Goal: Task Accomplishment & Management: Manage account settings

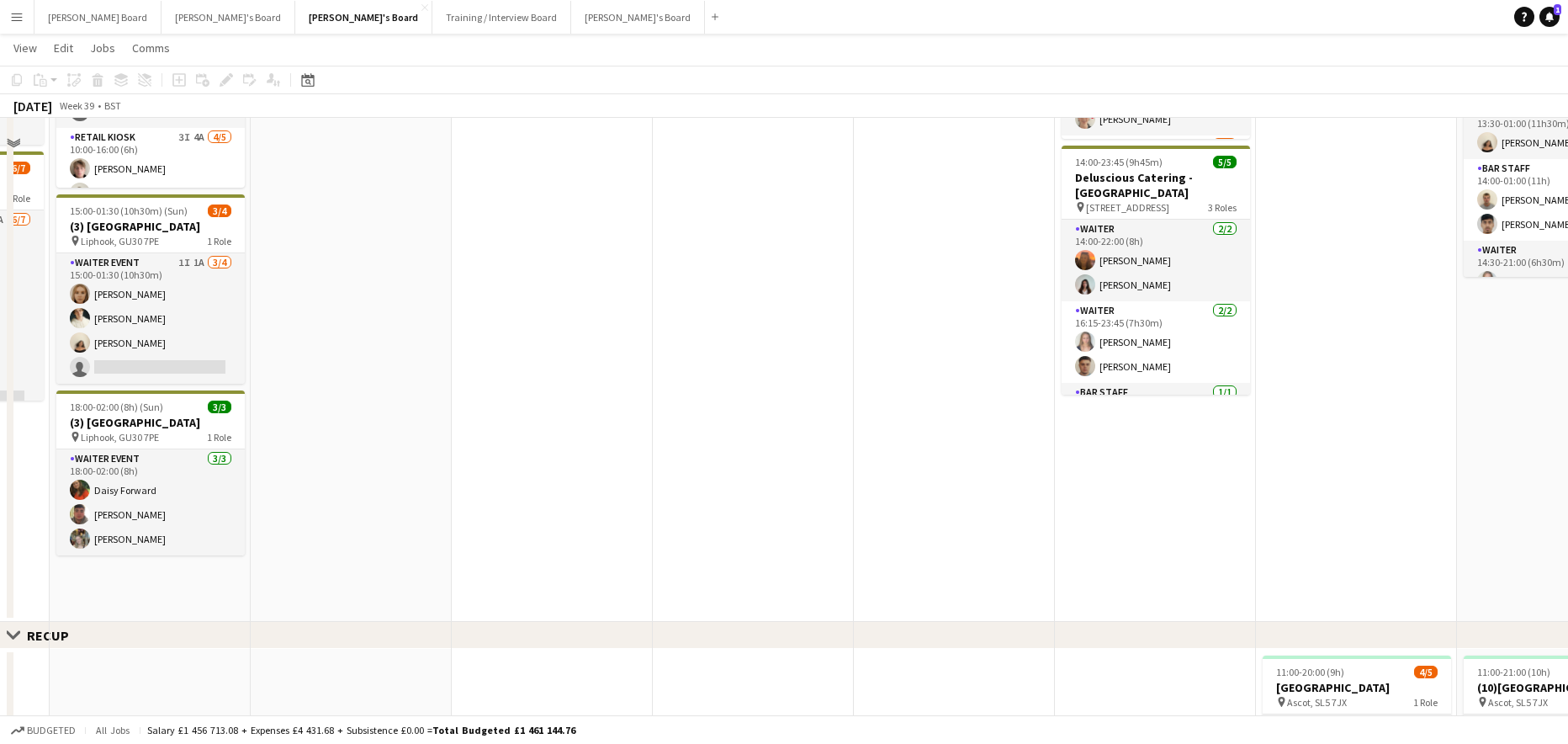
scroll to position [1121, 0]
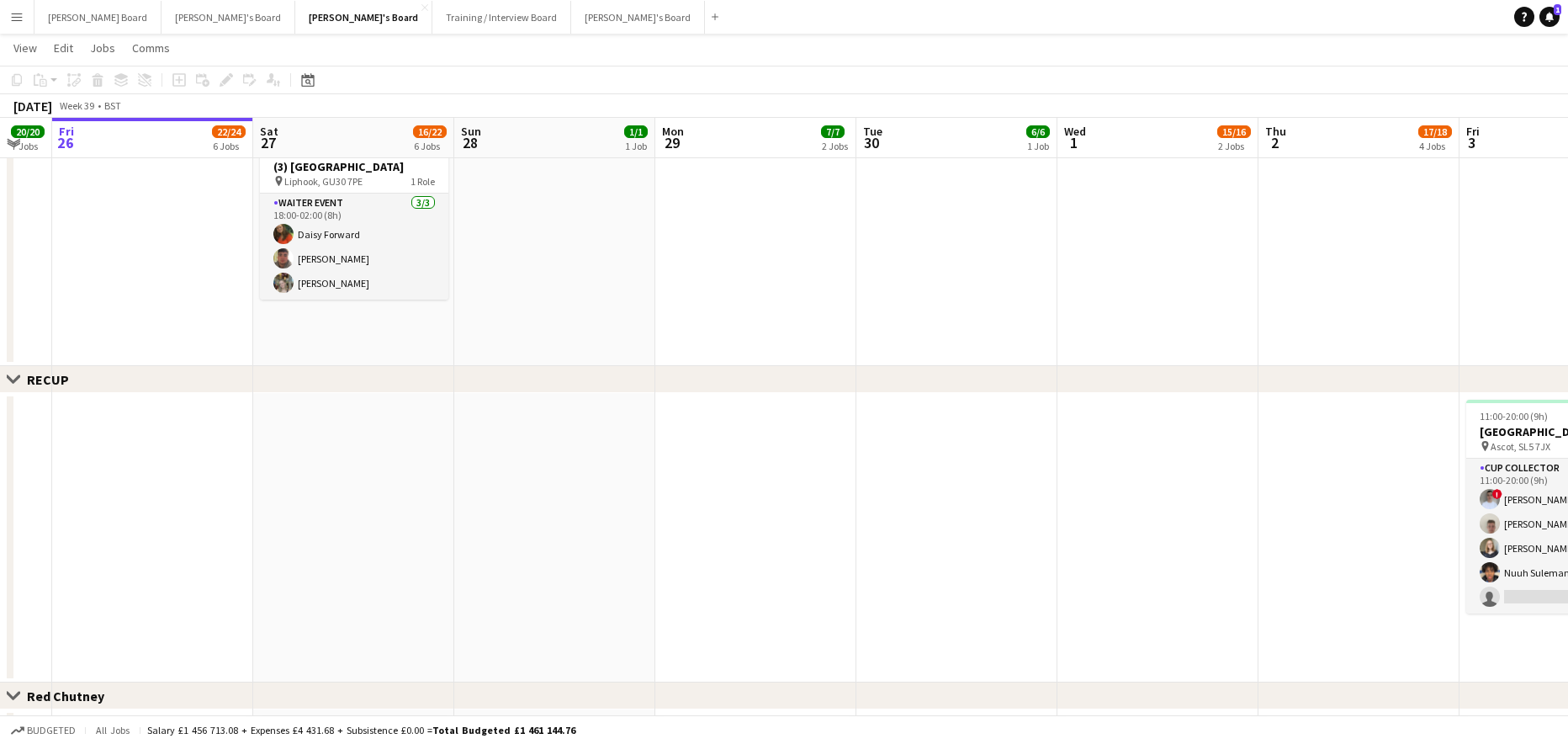
drag, startPoint x: 480, startPoint y: 474, endPoint x: 938, endPoint y: 495, distance: 458.1
click at [974, 500] on app-calendar-viewport "Wed 24 6/6 3 Jobs Thu 25 20/20 7 Jobs Fri 26 22/24 6 Jobs Sat 27 16/22 6 Jobs S…" at bounding box center [784, 33] width 1568 height 2179
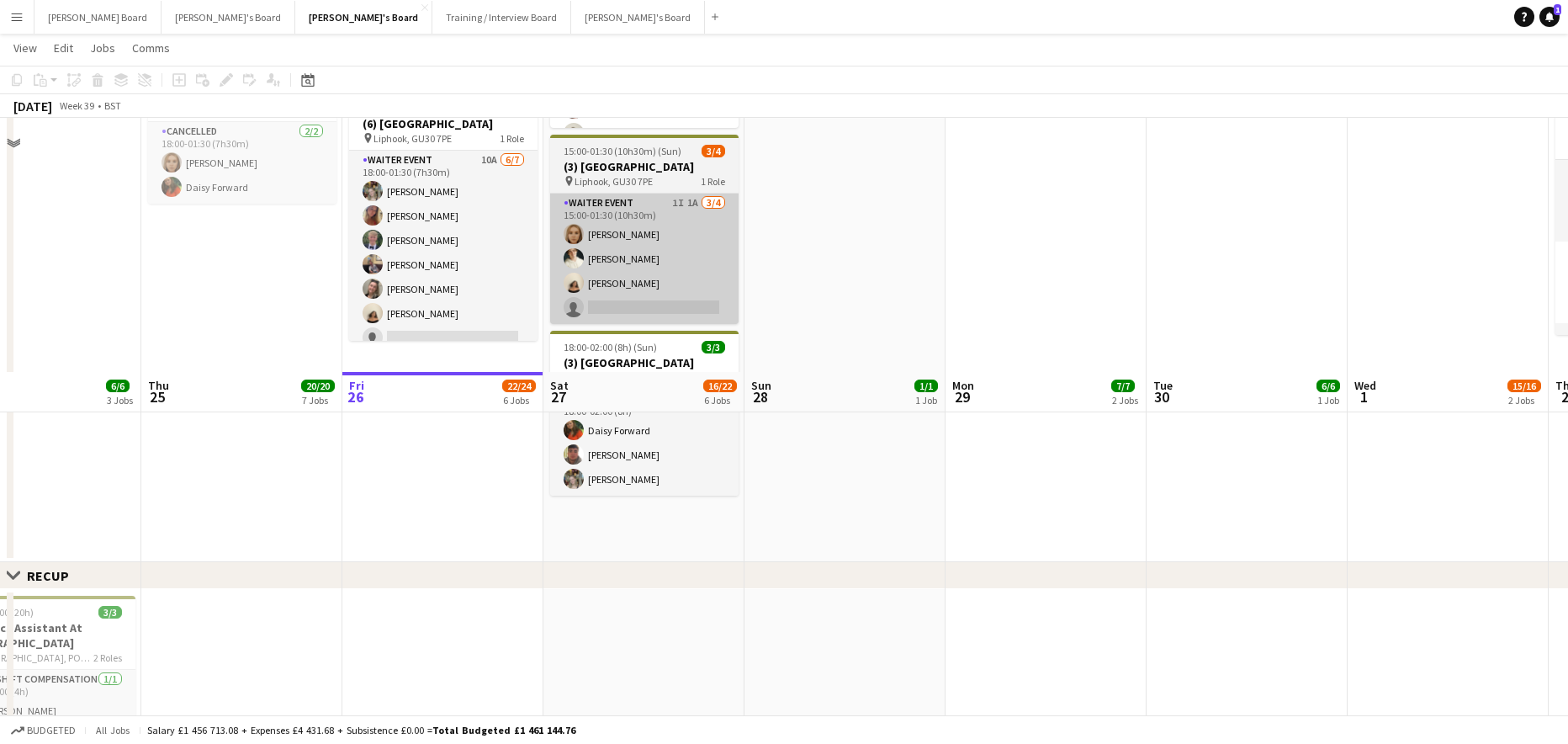
scroll to position [673, 0]
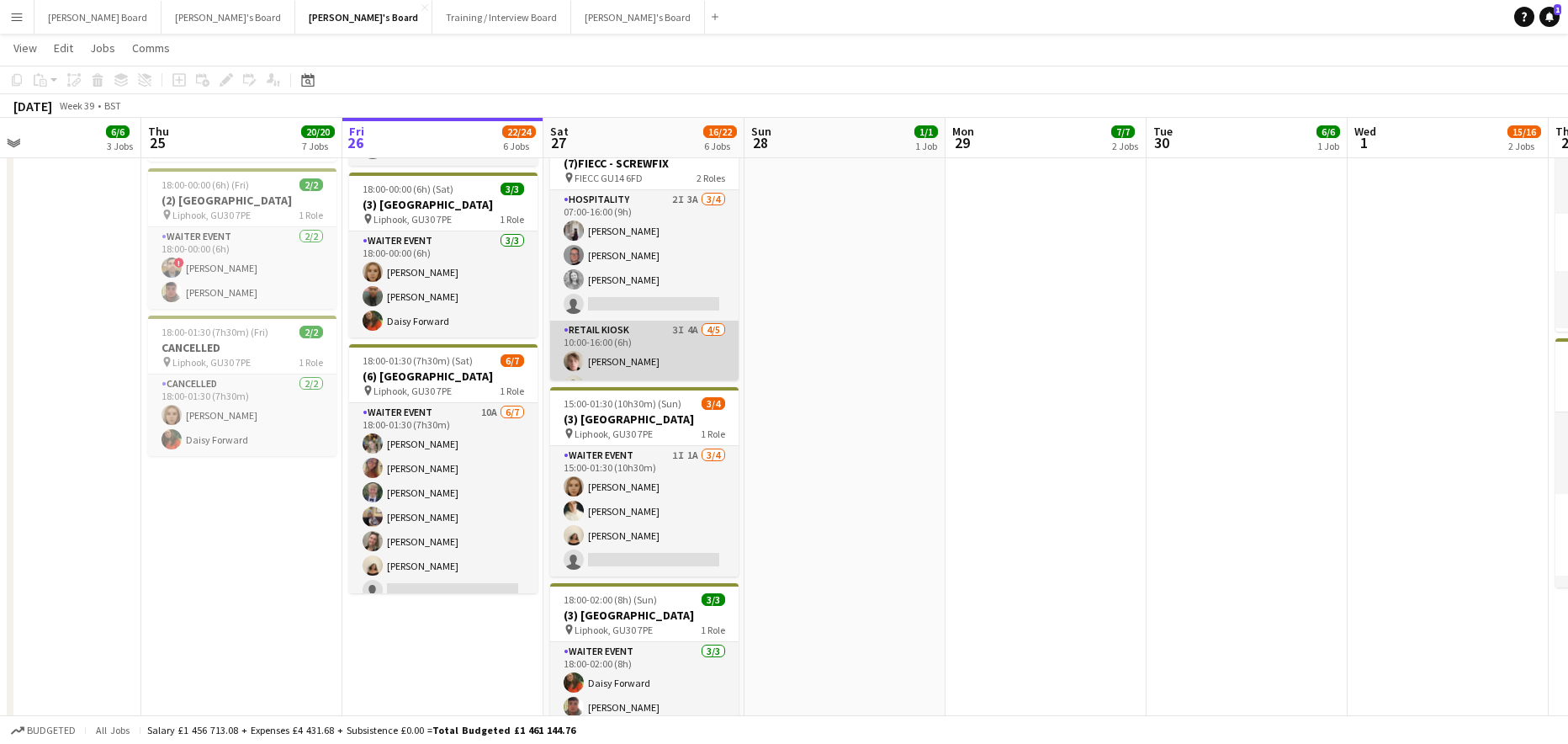
click at [662, 344] on app-card-role "Retail Kiosk 3I 4A 4/5 10:00-16:00 (6h) Oscar Young Charlie Gibbons Aaron Hagan…" at bounding box center [644, 397] width 188 height 155
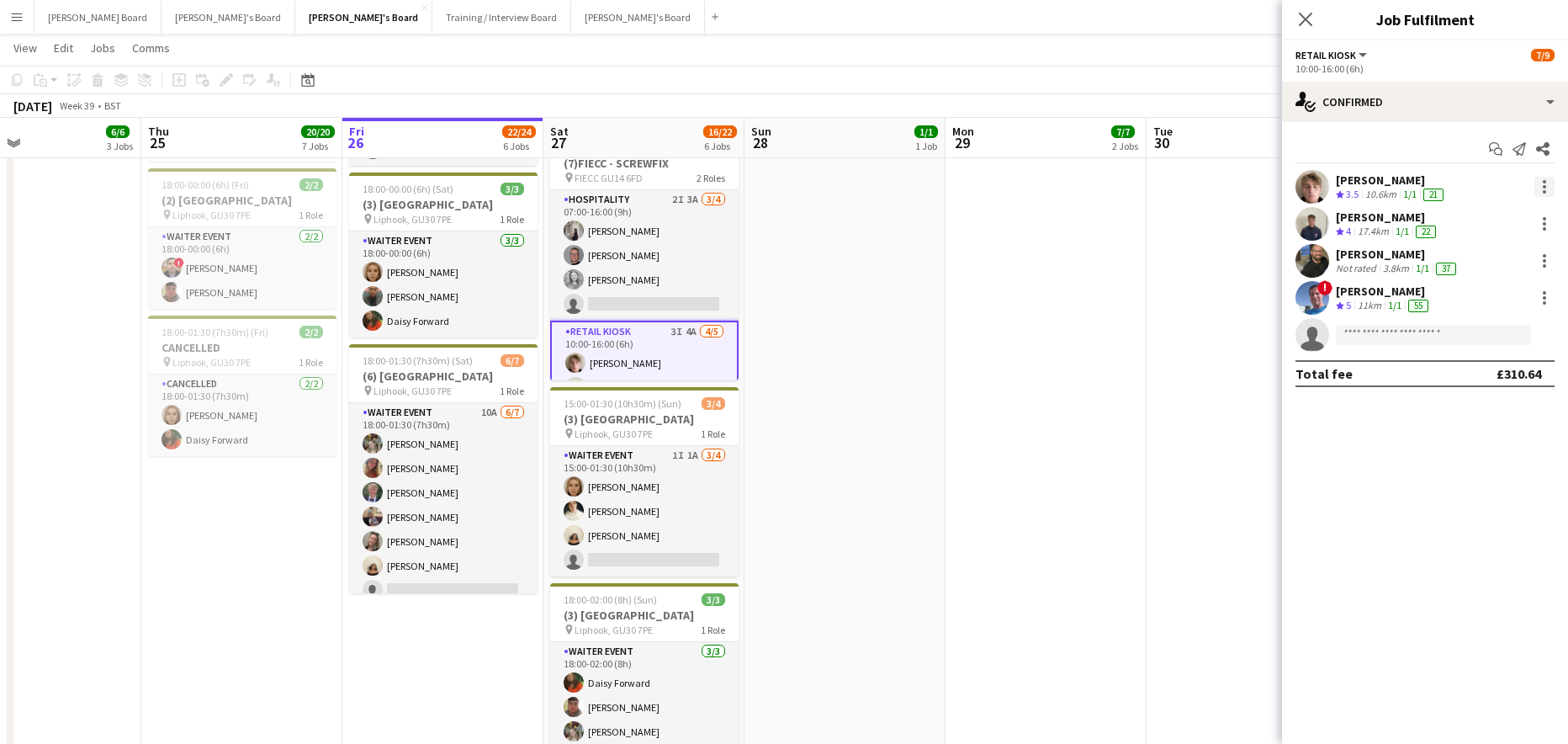
click at [1545, 180] on div at bounding box center [1544, 187] width 20 height 20
click at [1501, 257] on span "Switch crew" at bounding box center [1472, 258] width 71 height 14
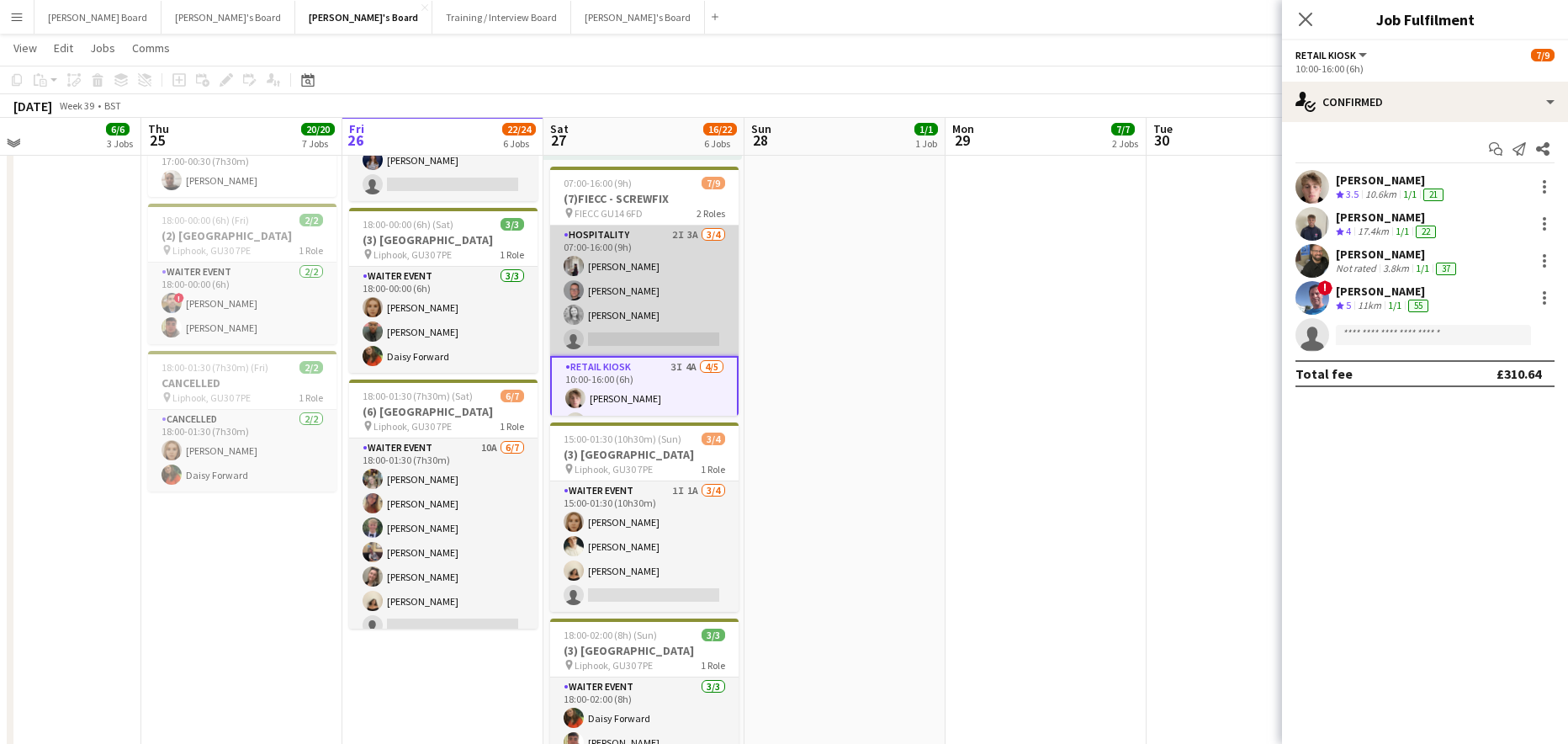
click at [694, 306] on app-card-role "Hospitality 2I 3A 3/4 07:00-16:00 (9h) Sabrina Farruggio Oliver Salt Victoria W…" at bounding box center [644, 290] width 188 height 130
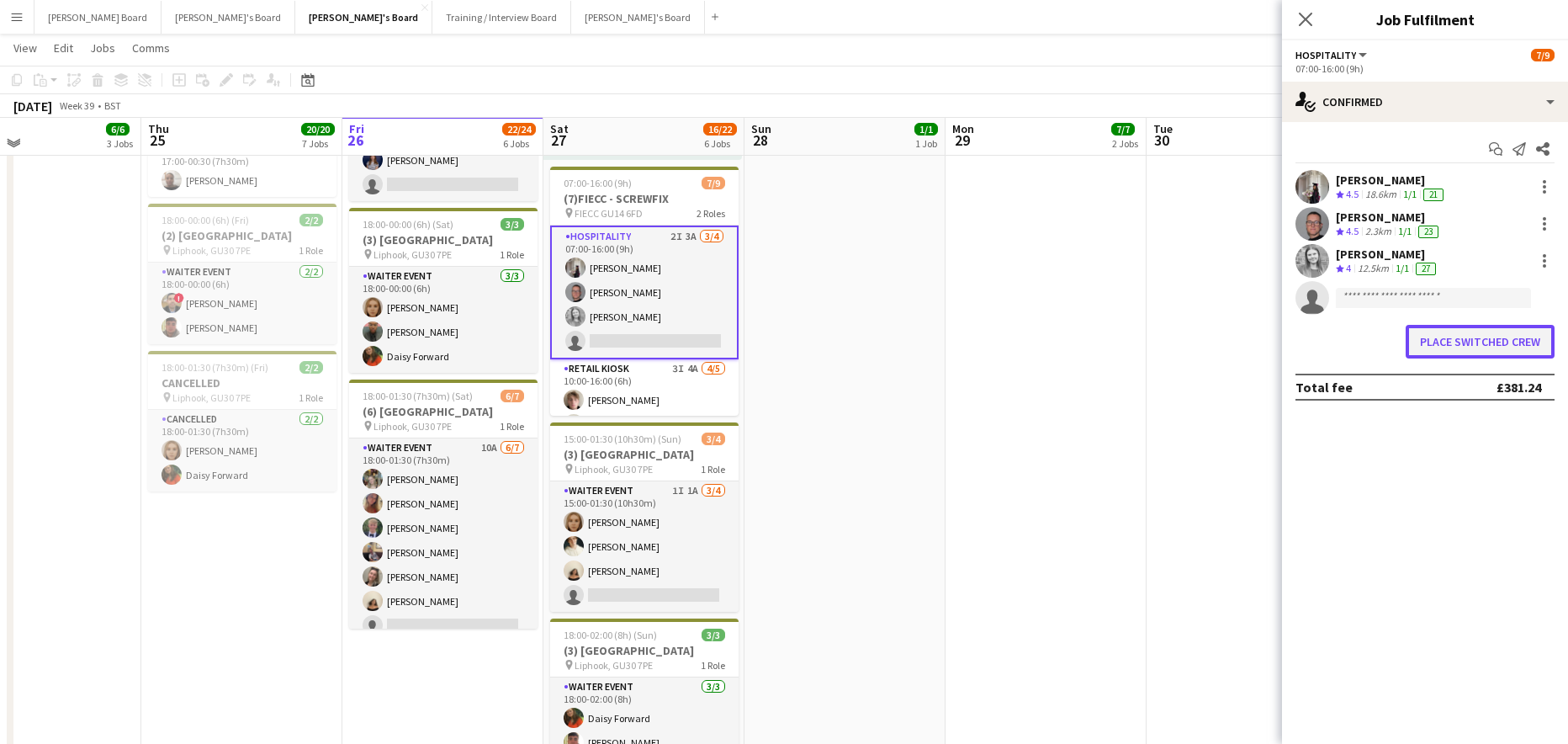
click at [1471, 346] on button "Place switched crew" at bounding box center [1480, 342] width 149 height 34
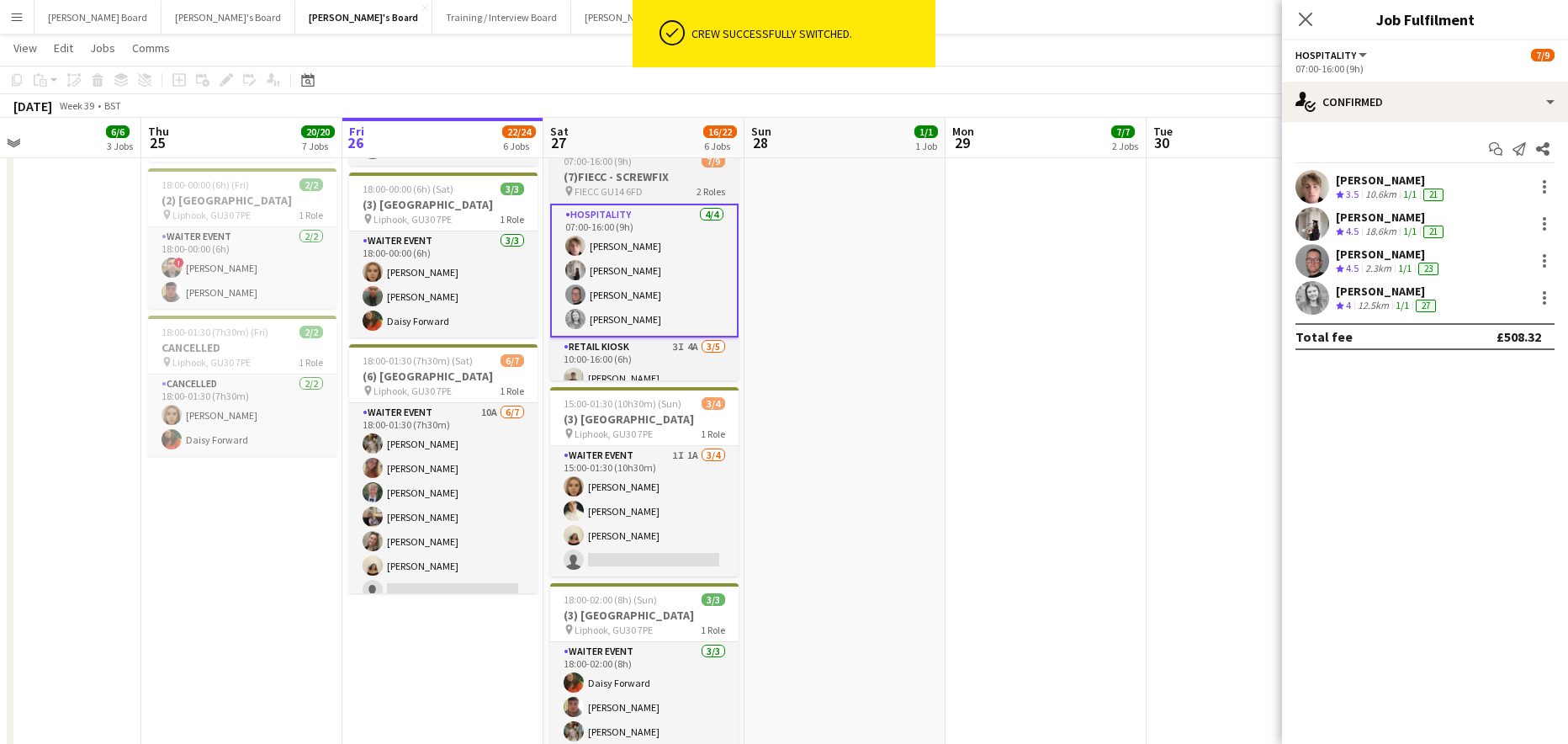
click at [598, 170] on h3 "(7)FIECC - SCREWFIX" at bounding box center [644, 176] width 188 height 15
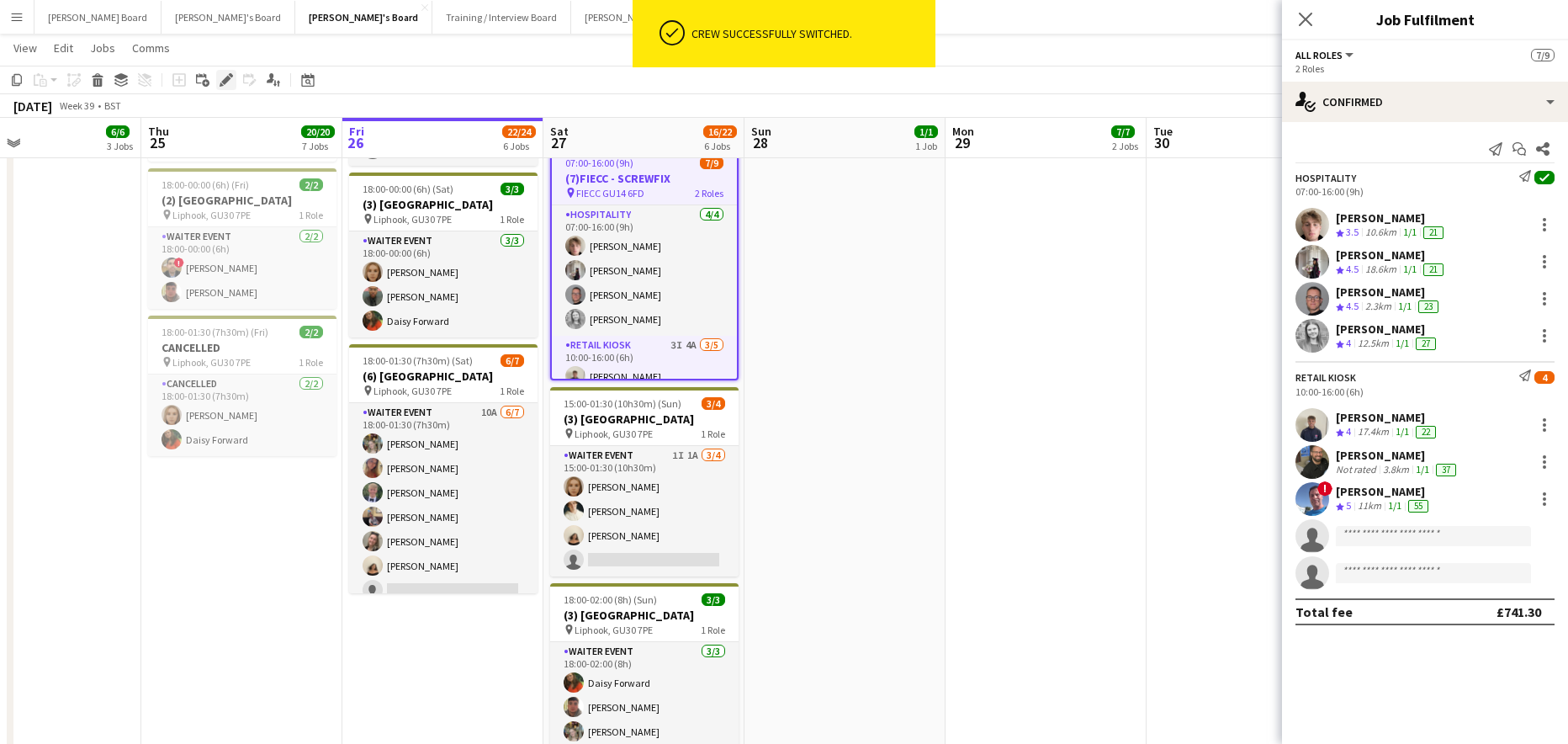
click at [220, 72] on div "Edit" at bounding box center [226, 80] width 20 height 20
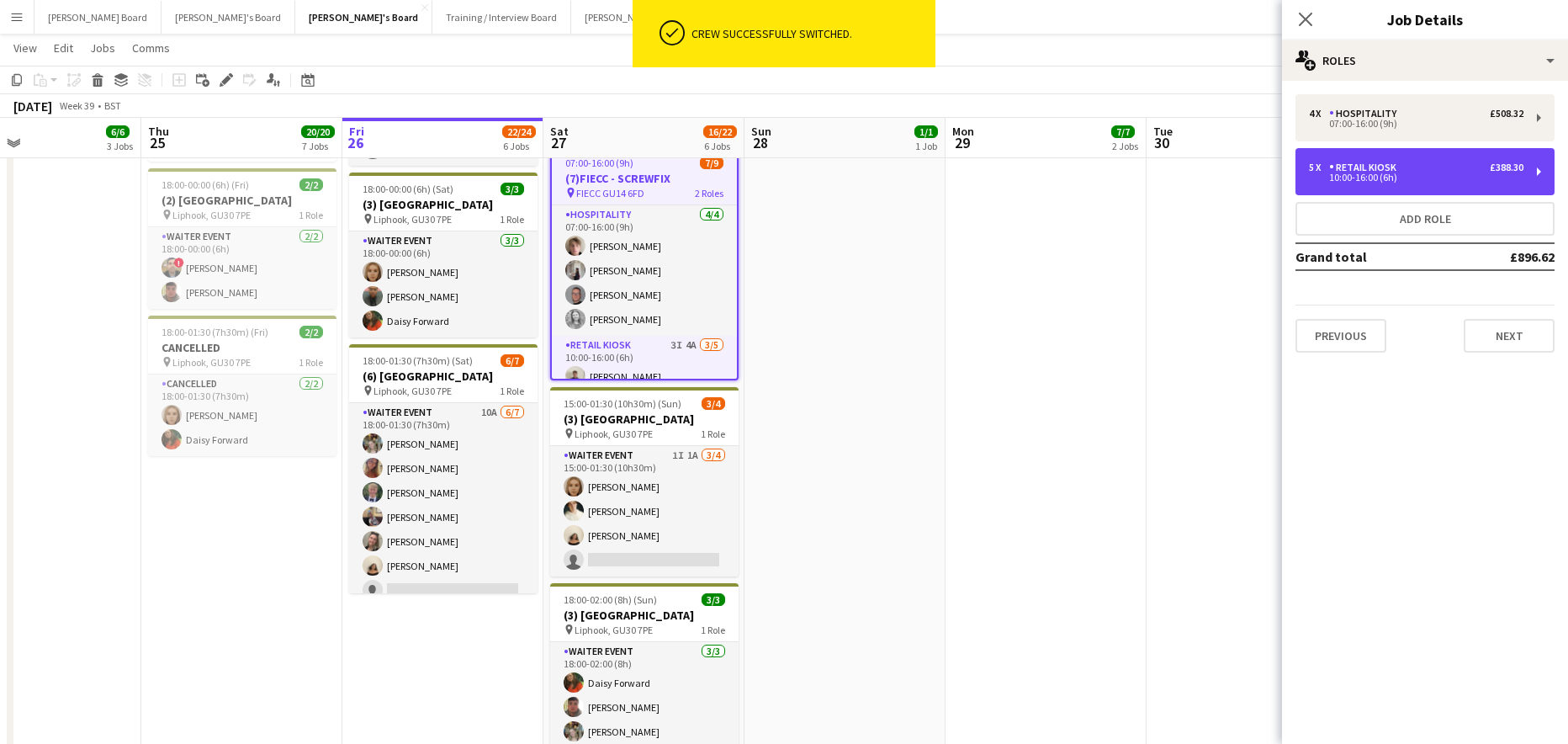
click at [1321, 160] on div "5 x Retail Kiosk £388.30 10:00-16:00 (6h)" at bounding box center [1424, 171] width 259 height 47
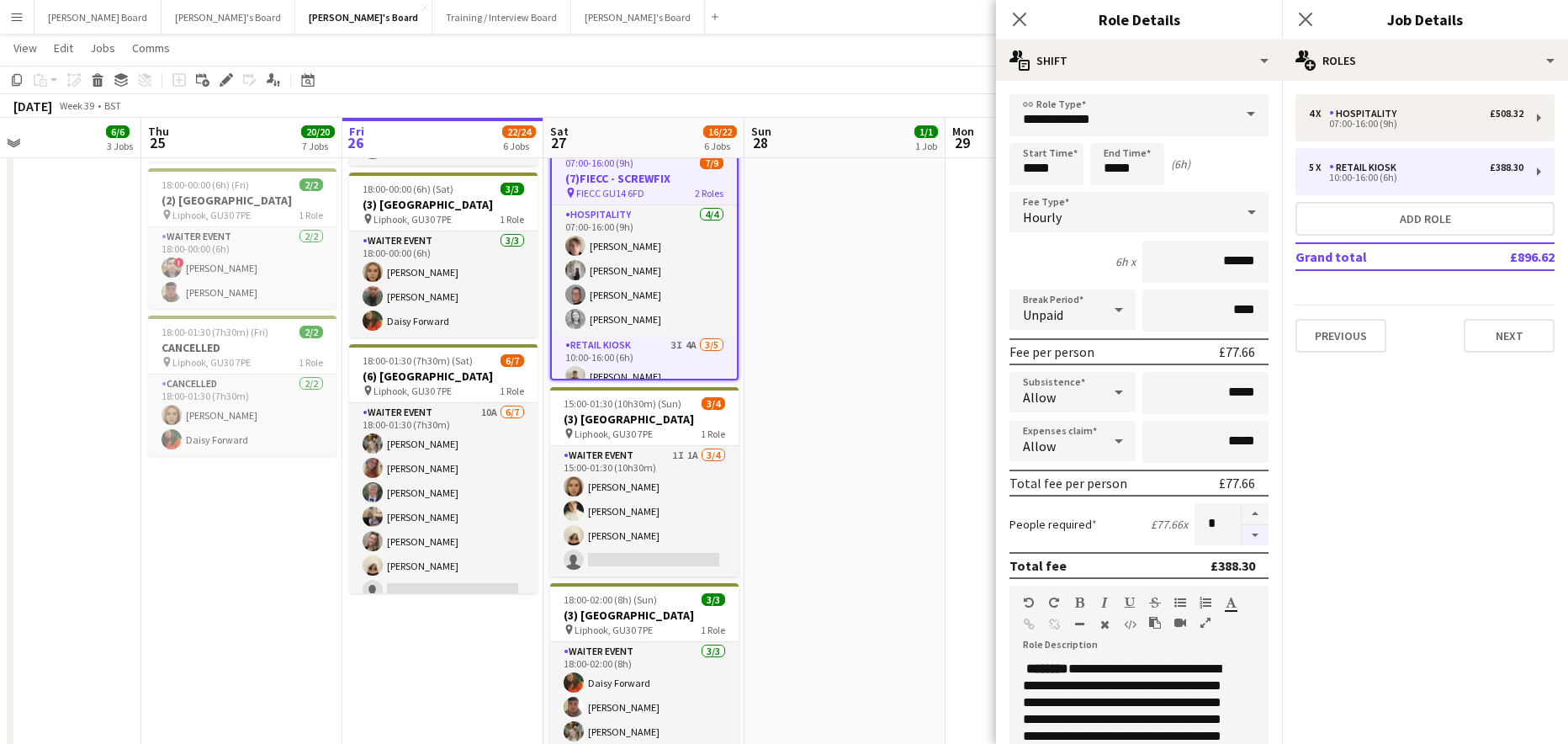
click at [1251, 534] on button "button" at bounding box center [1255, 535] width 27 height 21
type input "*"
click at [962, 480] on app-date-cell "09:00-17:00 (8h) 6/6 SFG WAREHOUSE - GUILDFORD pin Guilford Gu3 2dx 2 Roles War…" at bounding box center [1045, 164] width 201 height 1299
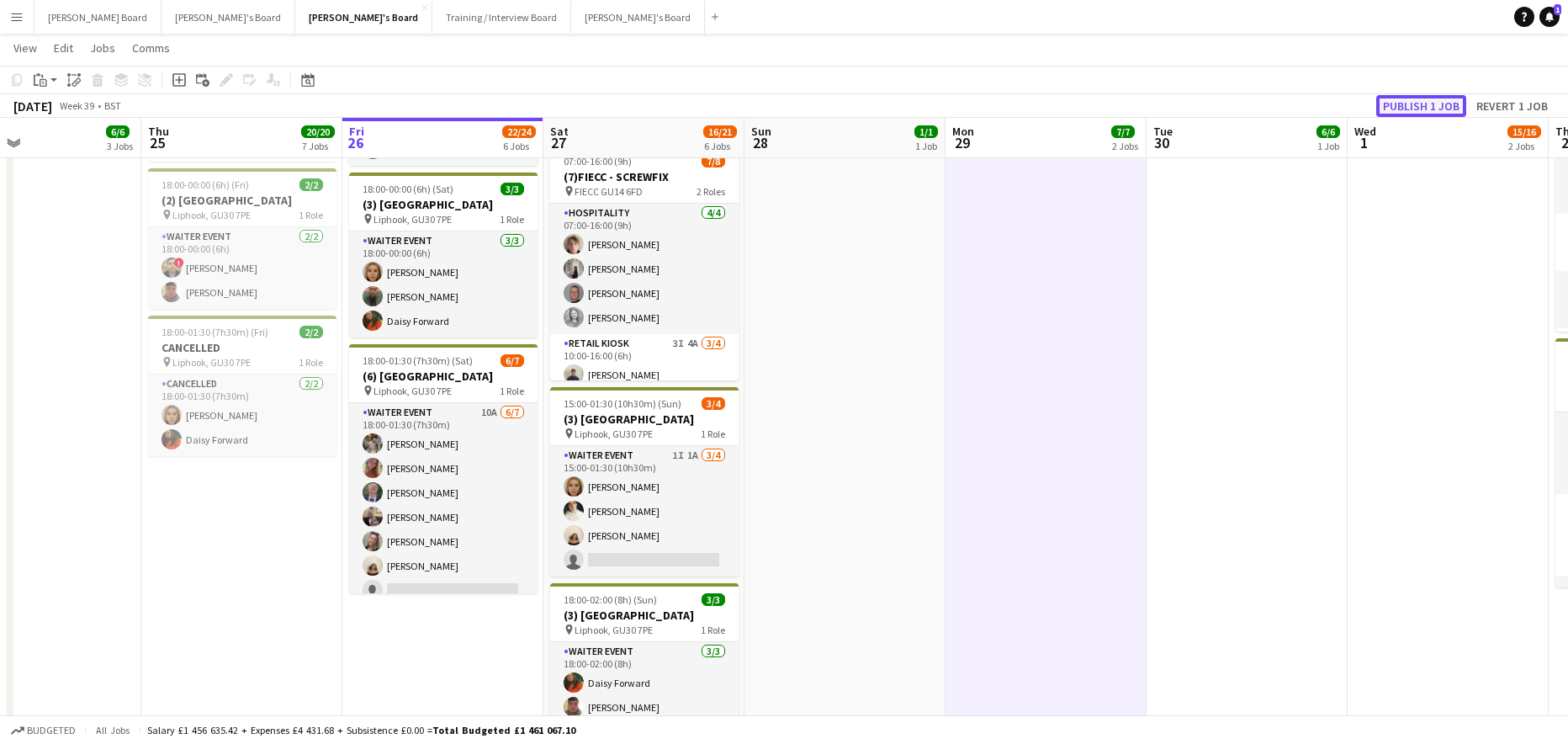
click at [1442, 109] on button "Publish 1 job" at bounding box center [1421, 106] width 90 height 22
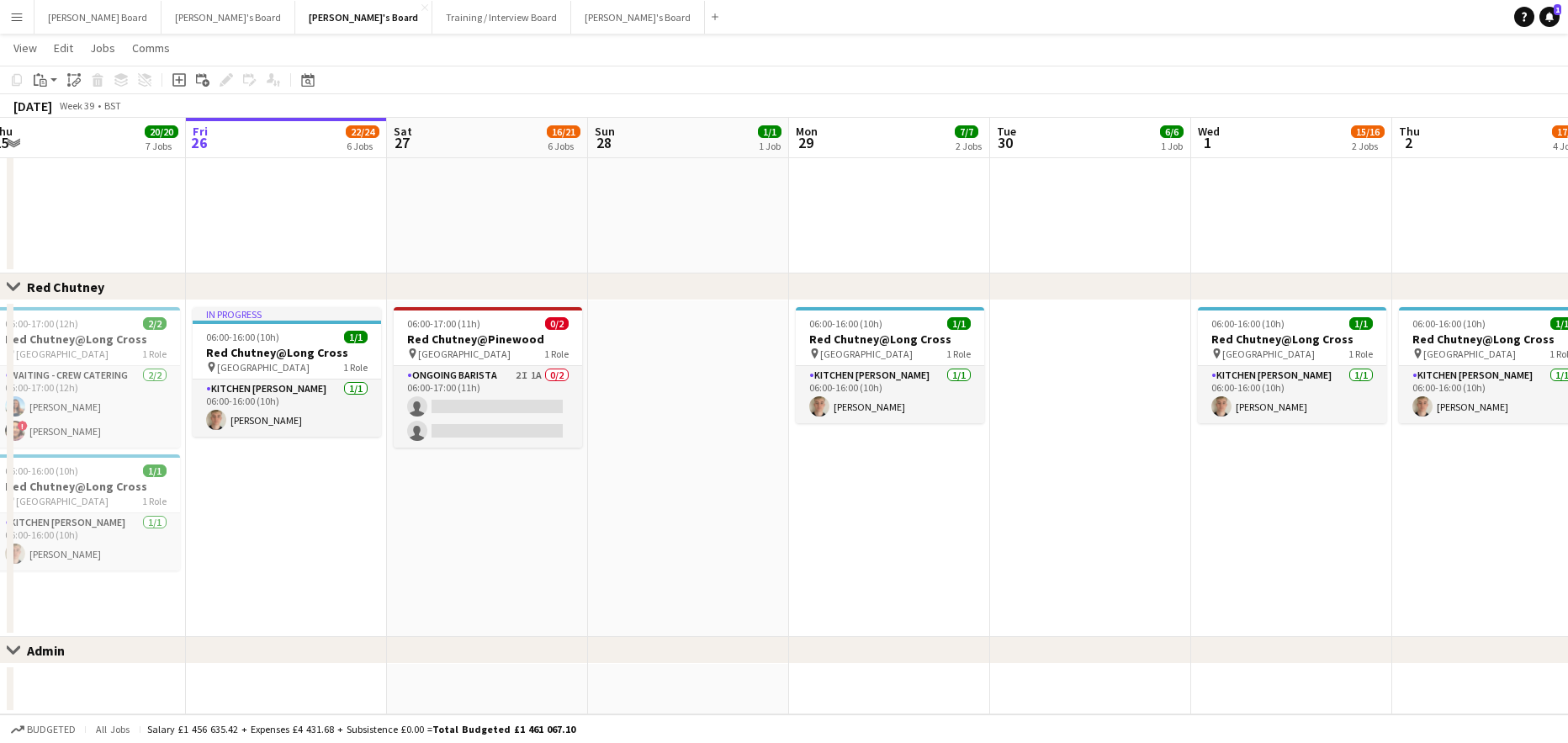
scroll to position [0, 620]
drag, startPoint x: 979, startPoint y: 621, endPoint x: 821, endPoint y: 625, distance: 158.2
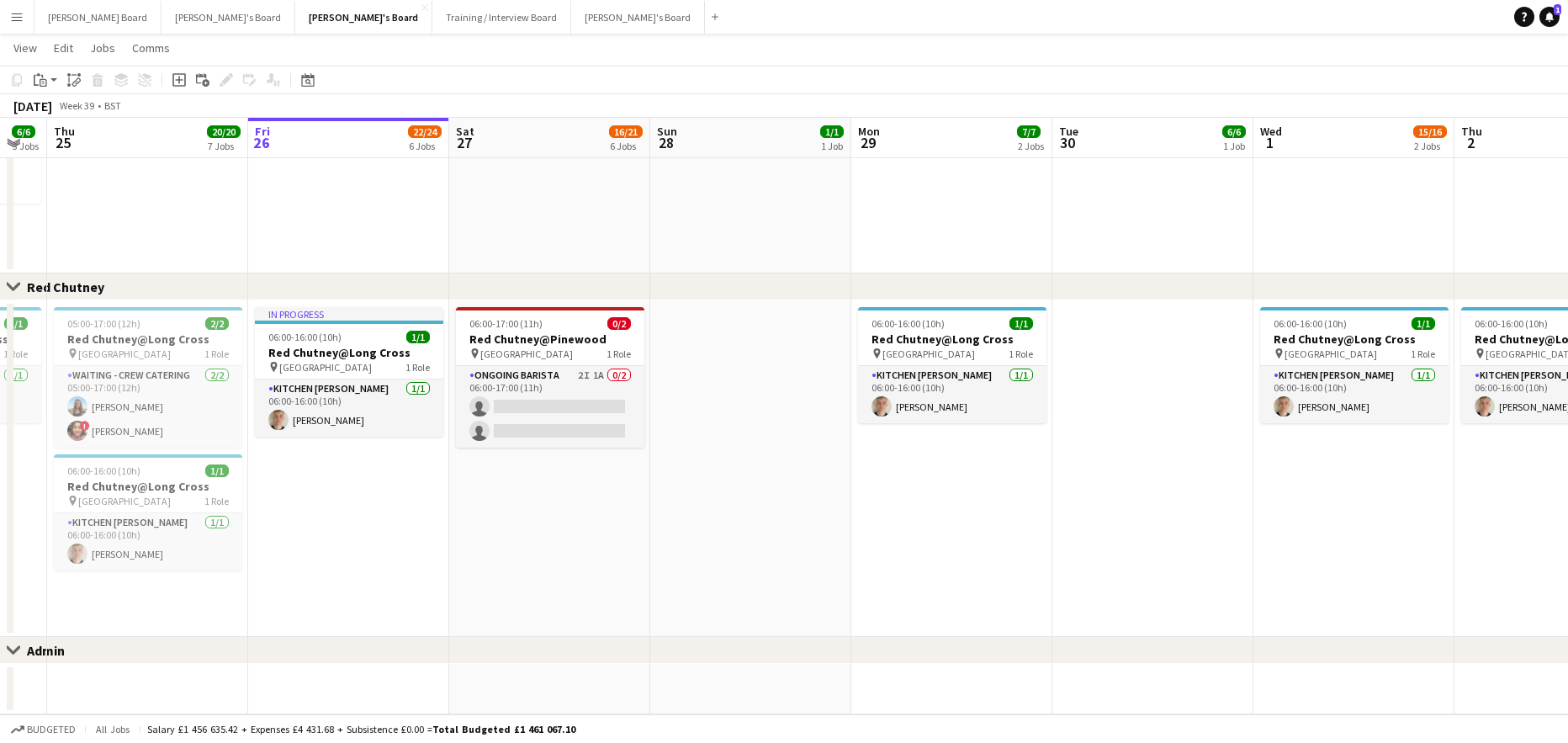
drag, startPoint x: 1081, startPoint y: 542, endPoint x: 945, endPoint y: 559, distance: 136.5
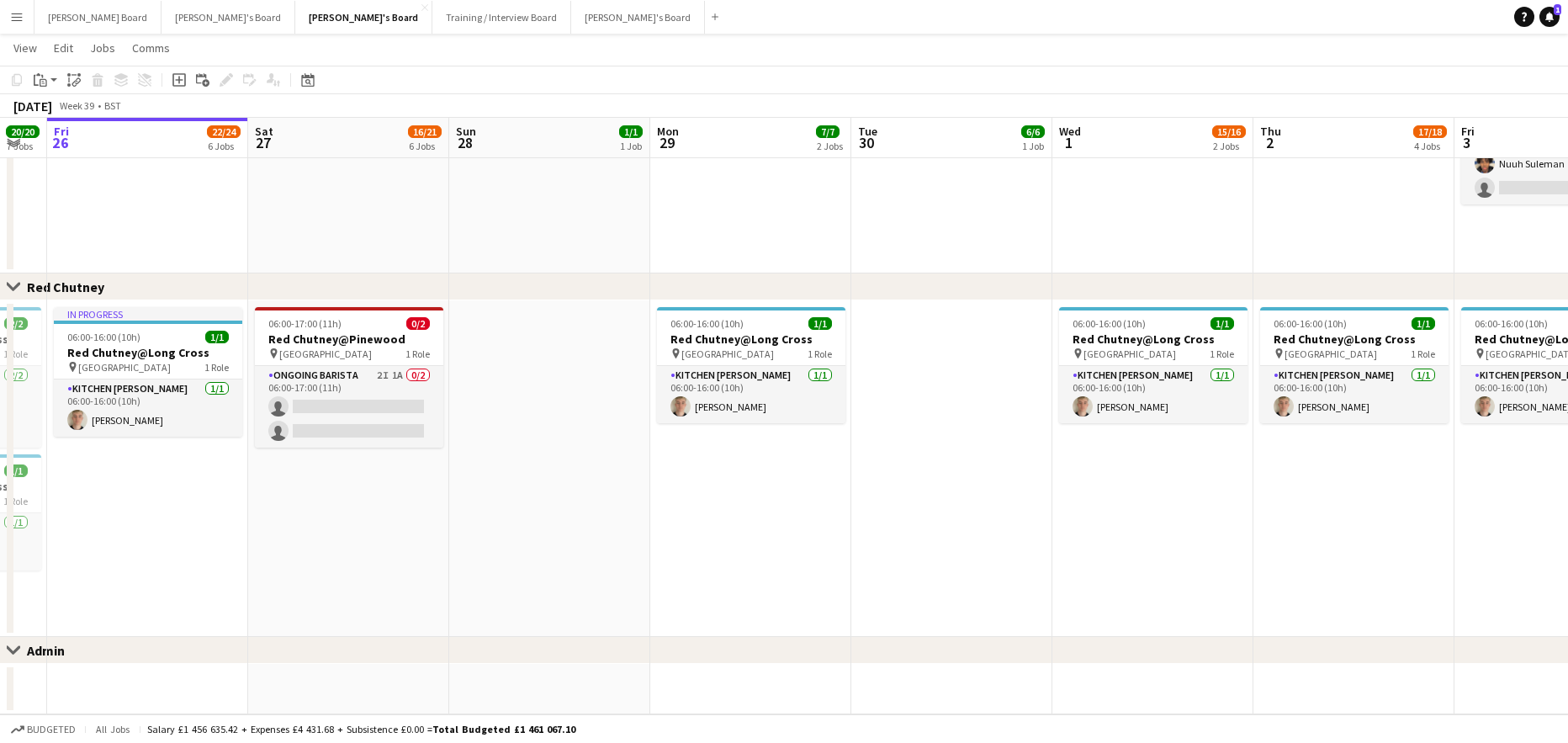
scroll to position [0, 557]
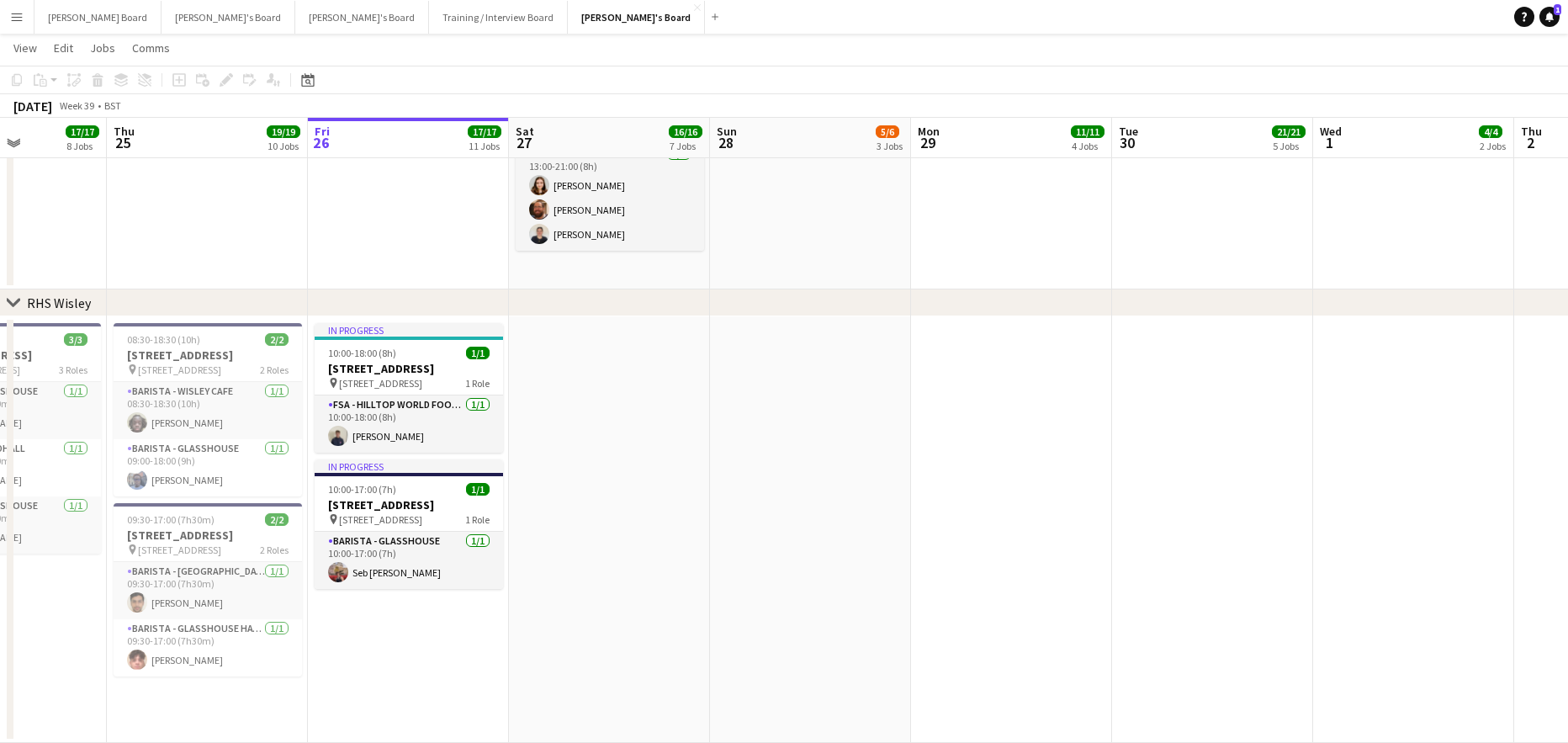
scroll to position [0, 352]
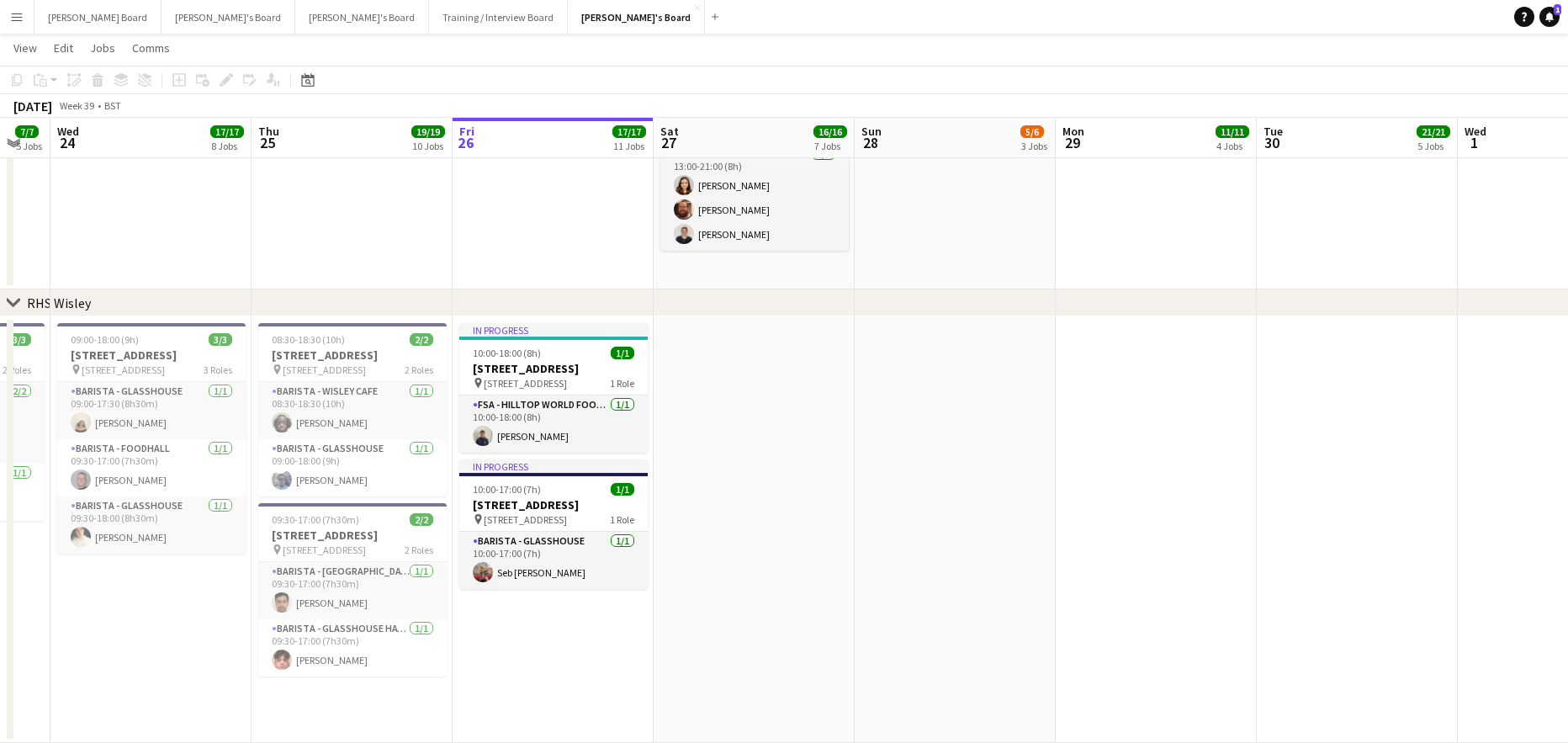
drag, startPoint x: 653, startPoint y: 382, endPoint x: 981, endPoint y: 429, distance: 331.4
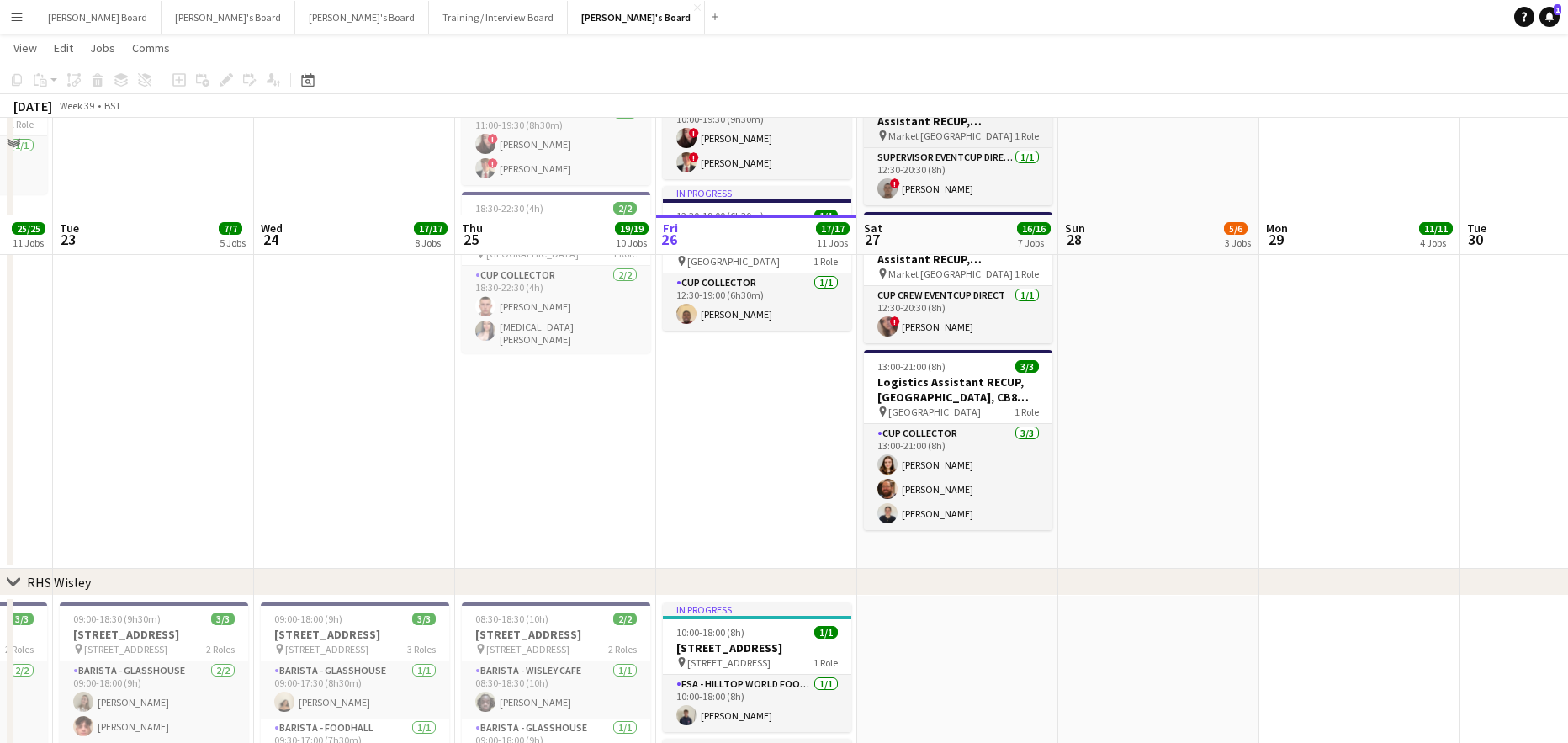
scroll to position [2153, 0]
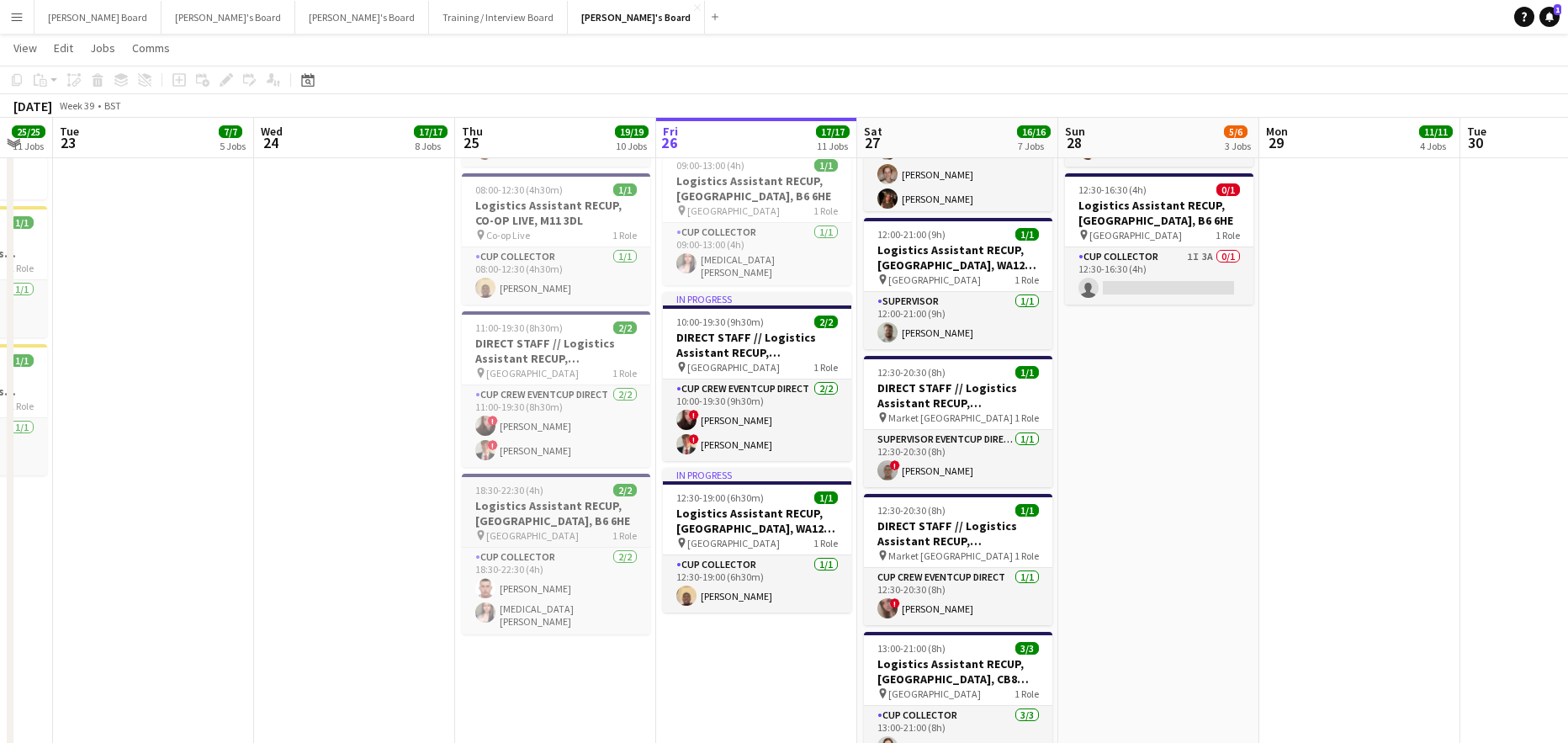
click at [537, 505] on h3 "Logistics Assistant RECUP, [GEOGRAPHIC_DATA], B6 6HE" at bounding box center [556, 513] width 188 height 30
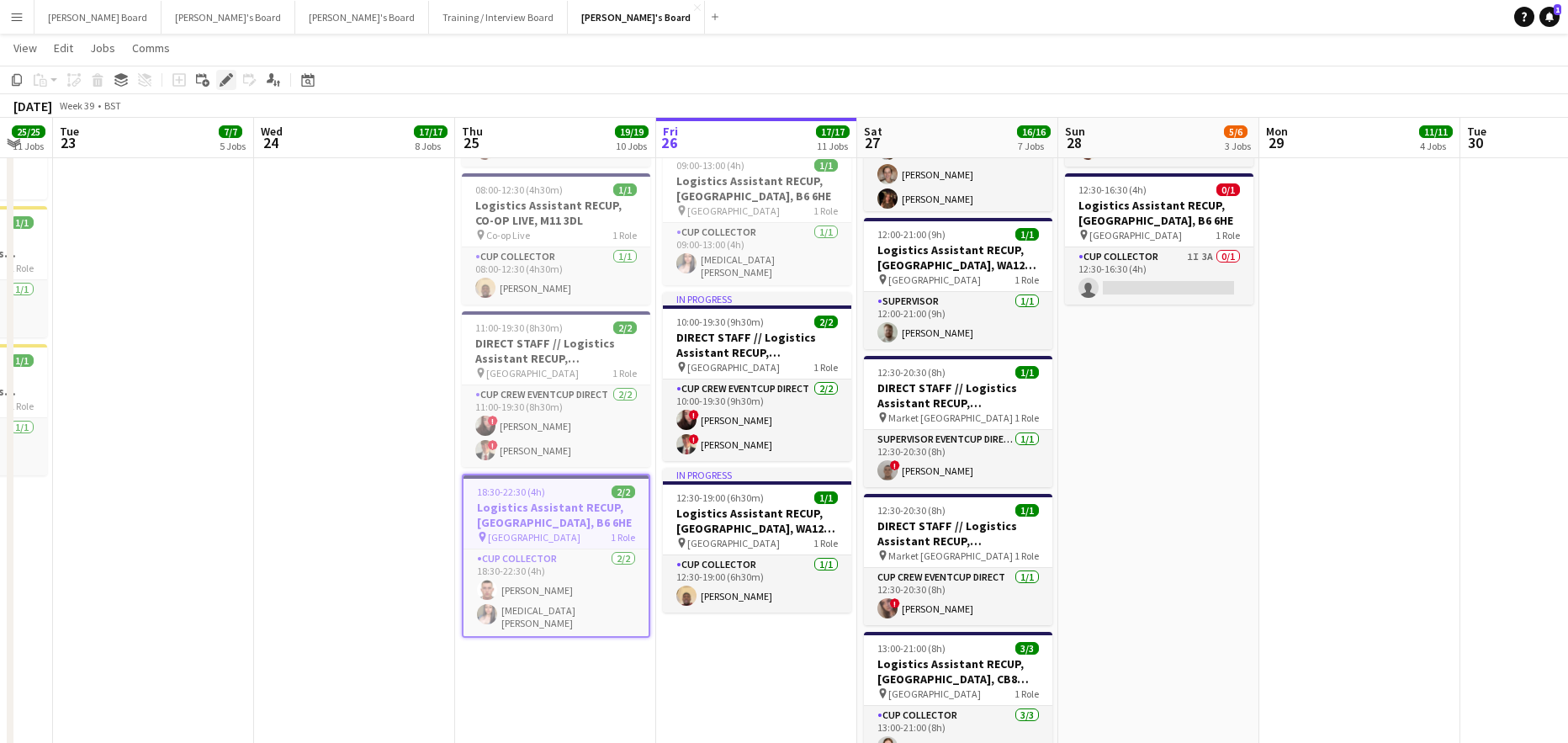
click at [223, 77] on icon "Edit" at bounding box center [226, 79] width 13 height 13
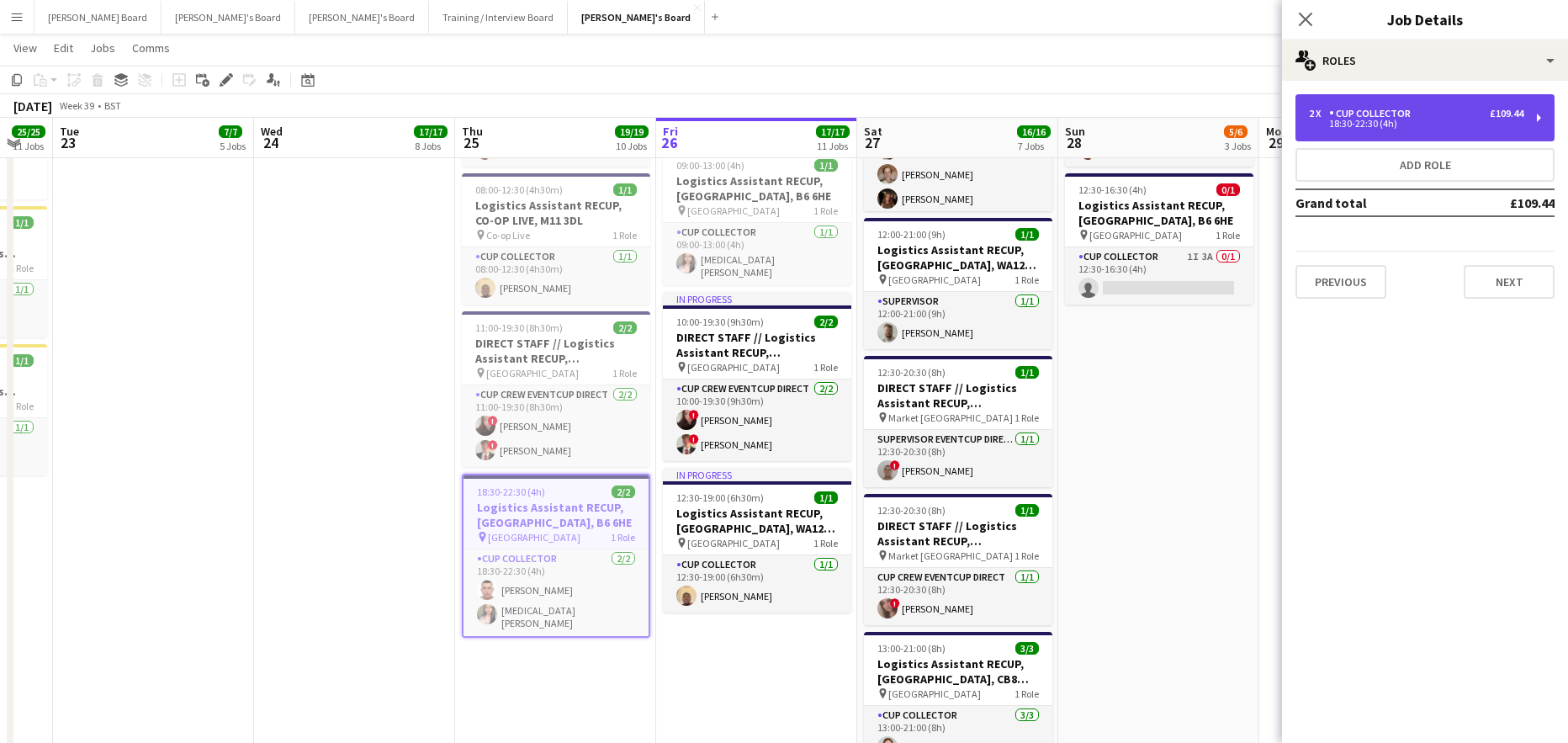
click at [1422, 98] on div "2 x CUP COLLECTOR £109.44 18:30-22:30 (4h)" at bounding box center [1424, 117] width 259 height 47
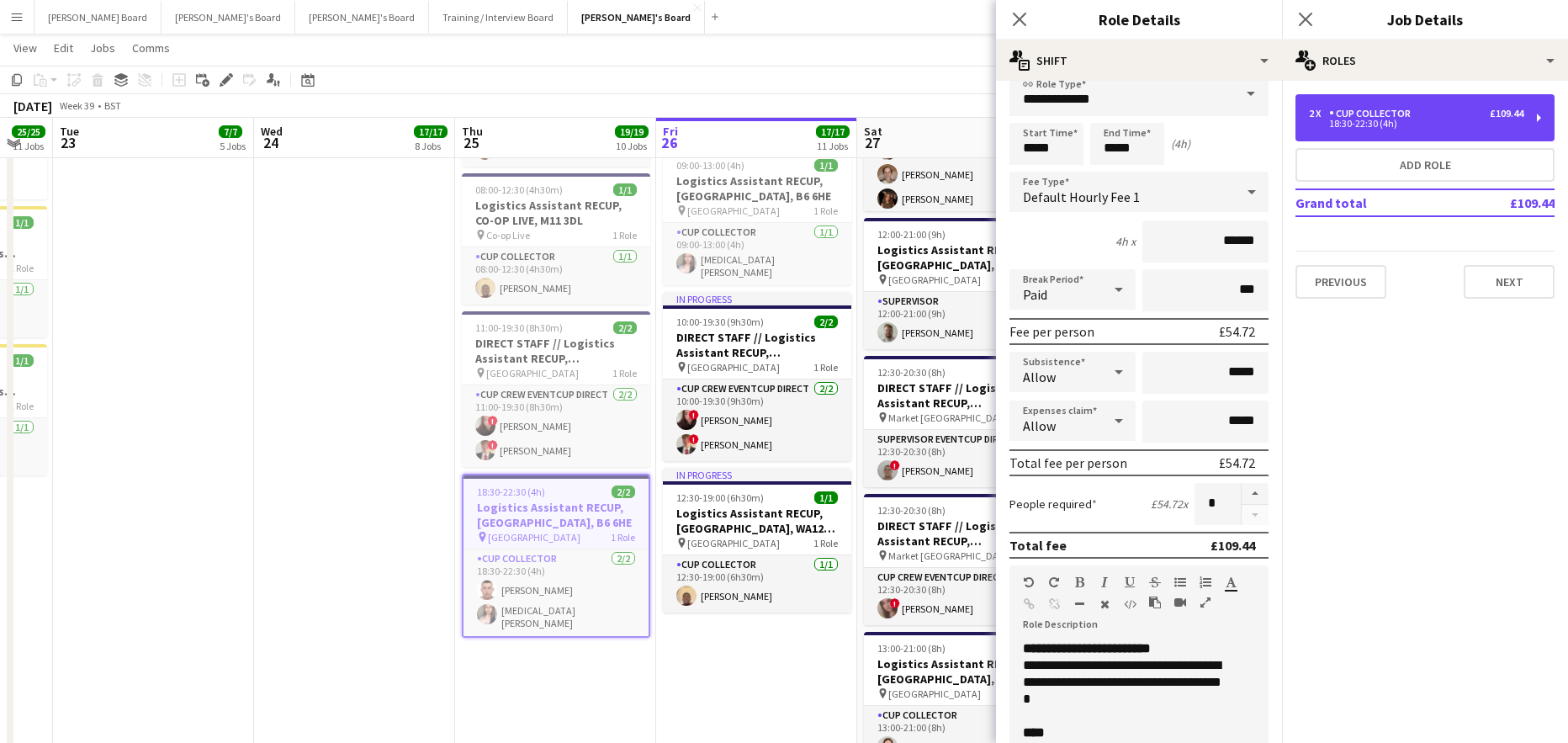
scroll to position [0, 0]
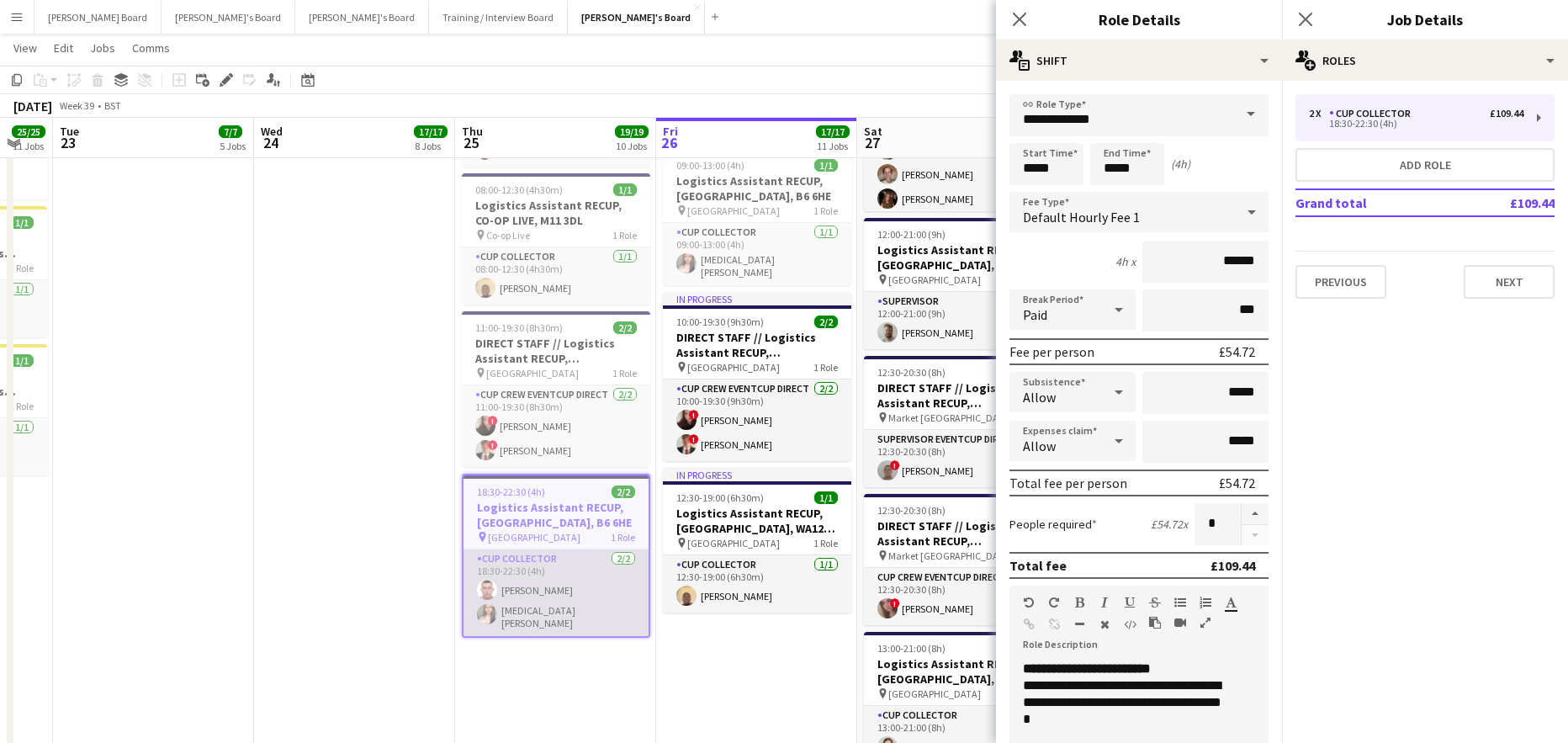
click at [551, 622] on app-card-role "CUP COLLECTOR [DATE] 18:30-22:30 (4h) [PERSON_NAME] [MEDICAL_DATA][PERSON_NAME]" at bounding box center [555, 592] width 185 height 87
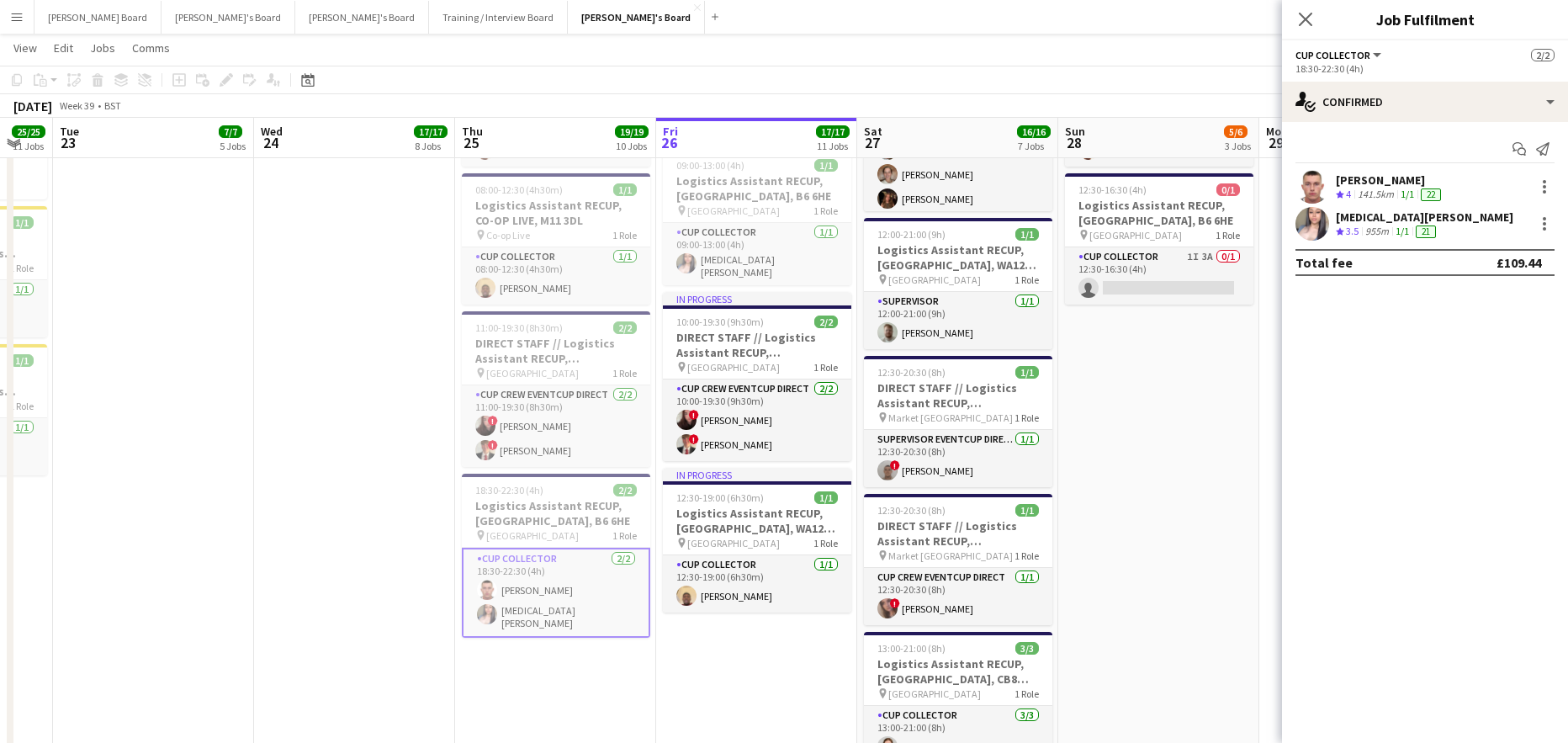
click at [553, 620] on app-card-role "CUP COLLECTOR [DATE] 18:30-22:30 (4h) [PERSON_NAME] [MEDICAL_DATA][PERSON_NAME]" at bounding box center [556, 593] width 188 height 90
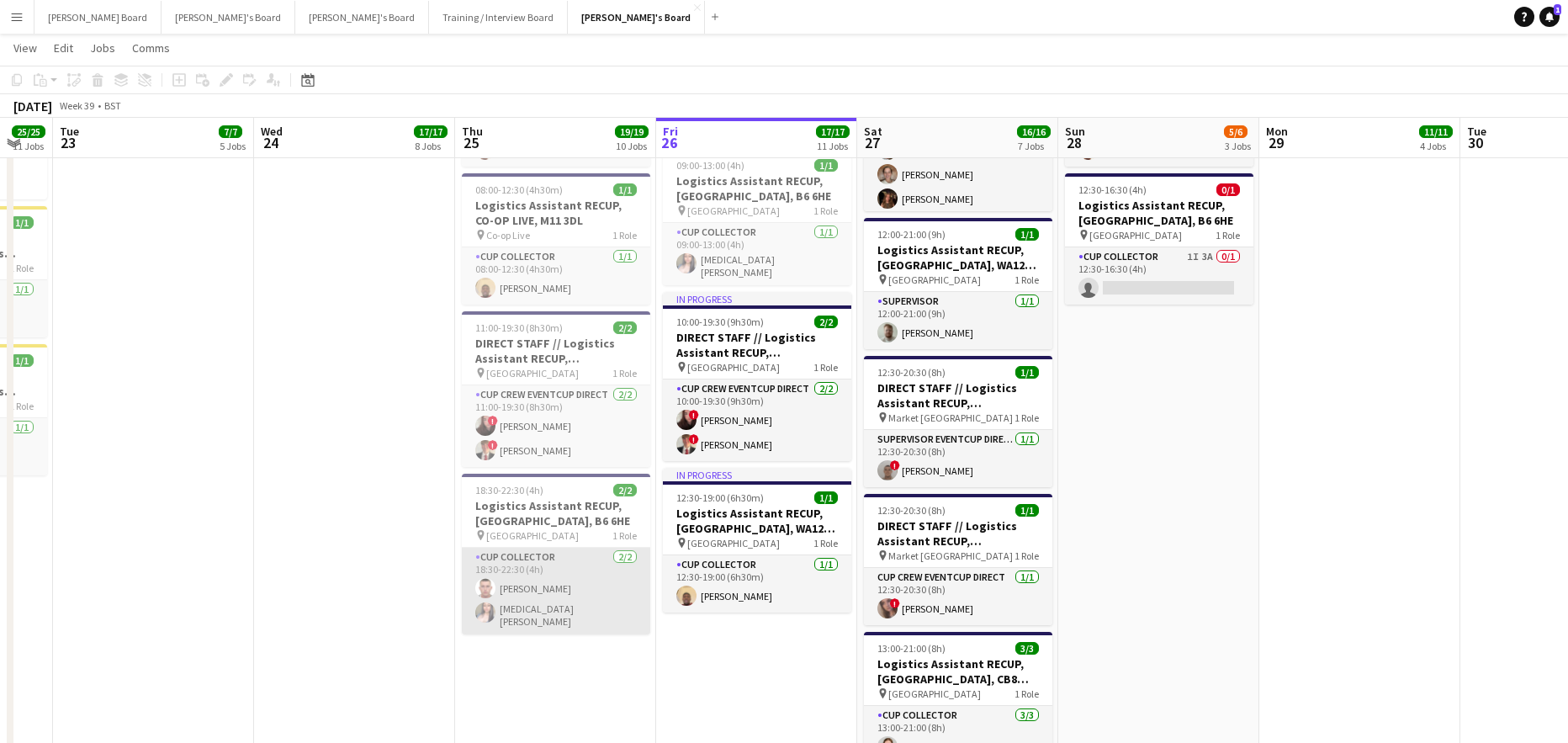
click at [554, 620] on app-card-role "CUP COLLECTOR [DATE] 18:30-22:30 (4h) [PERSON_NAME] [MEDICAL_DATA][PERSON_NAME]" at bounding box center [556, 591] width 188 height 87
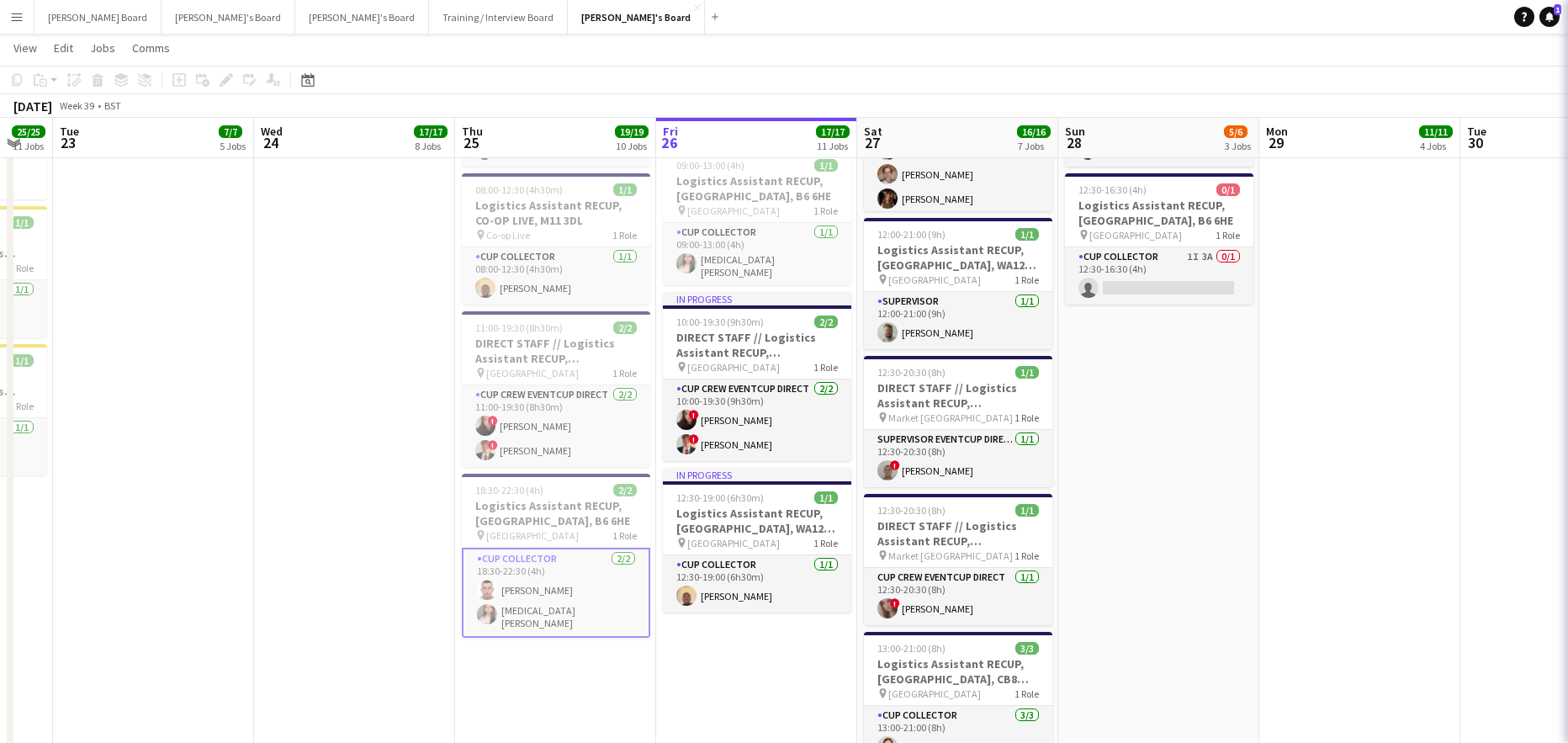
scroll to position [0, 348]
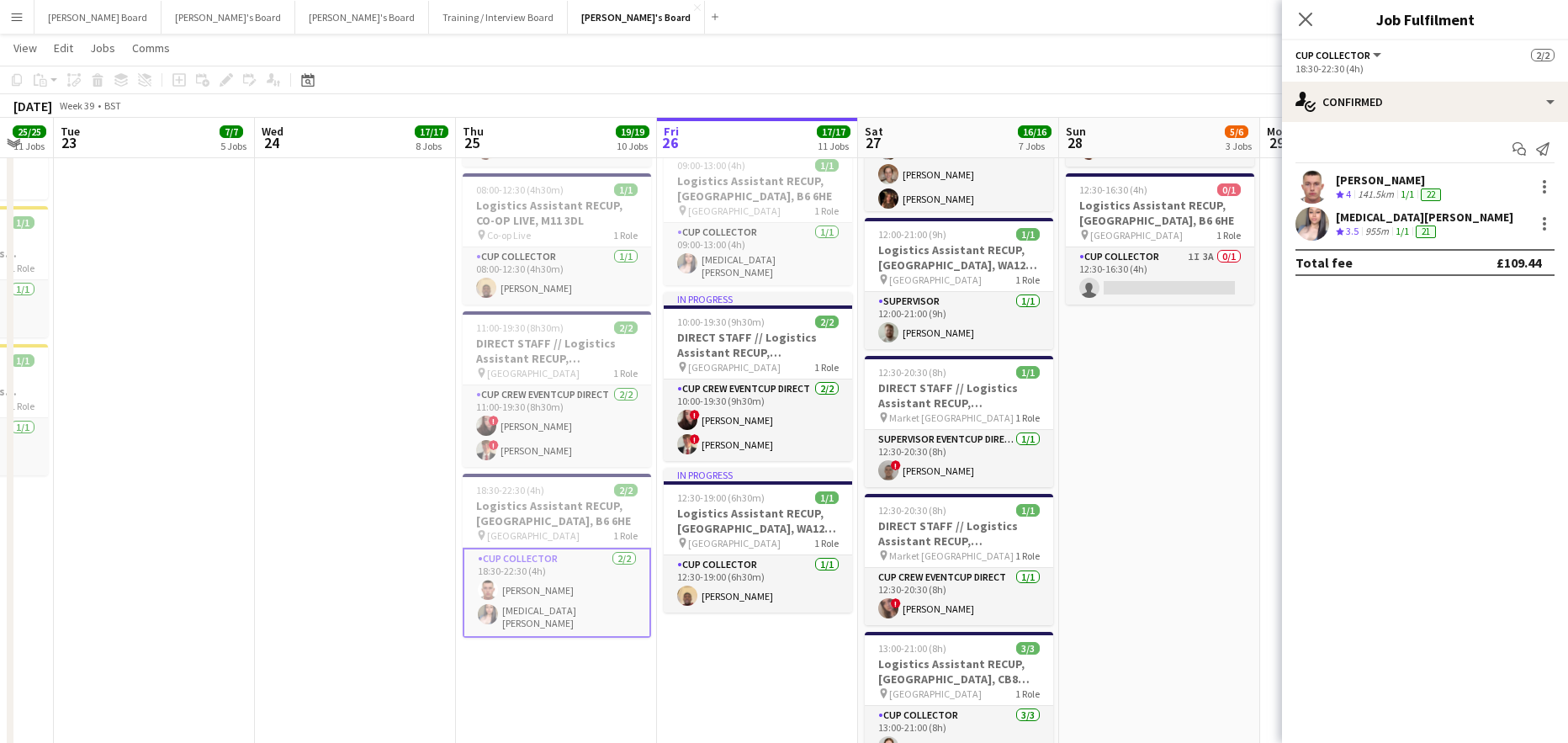
click at [1367, 228] on div "955m" at bounding box center [1377, 232] width 30 height 14
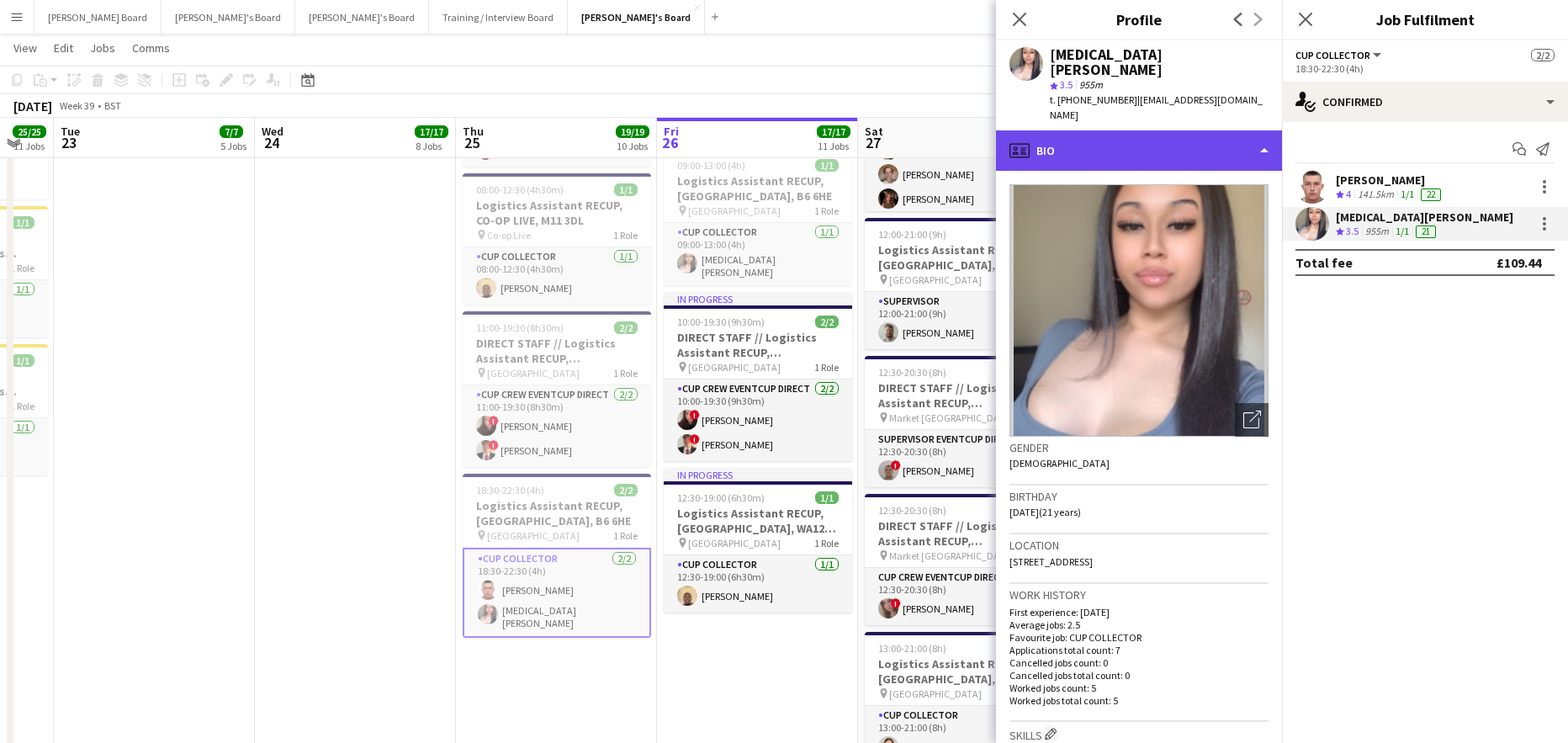
click at [1121, 130] on div "profile Bio" at bounding box center [1139, 150] width 286 height 40
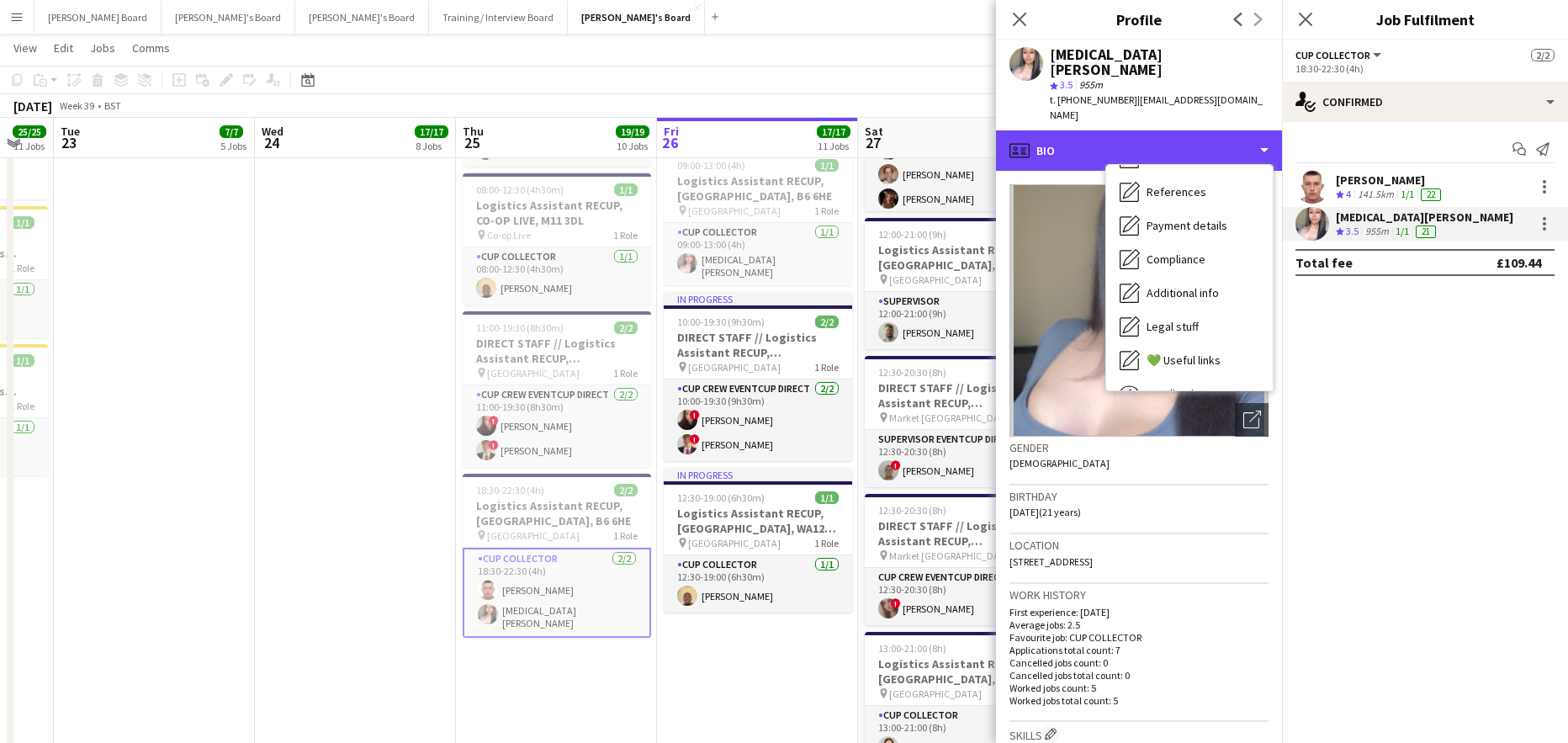
scroll to position [259, 0]
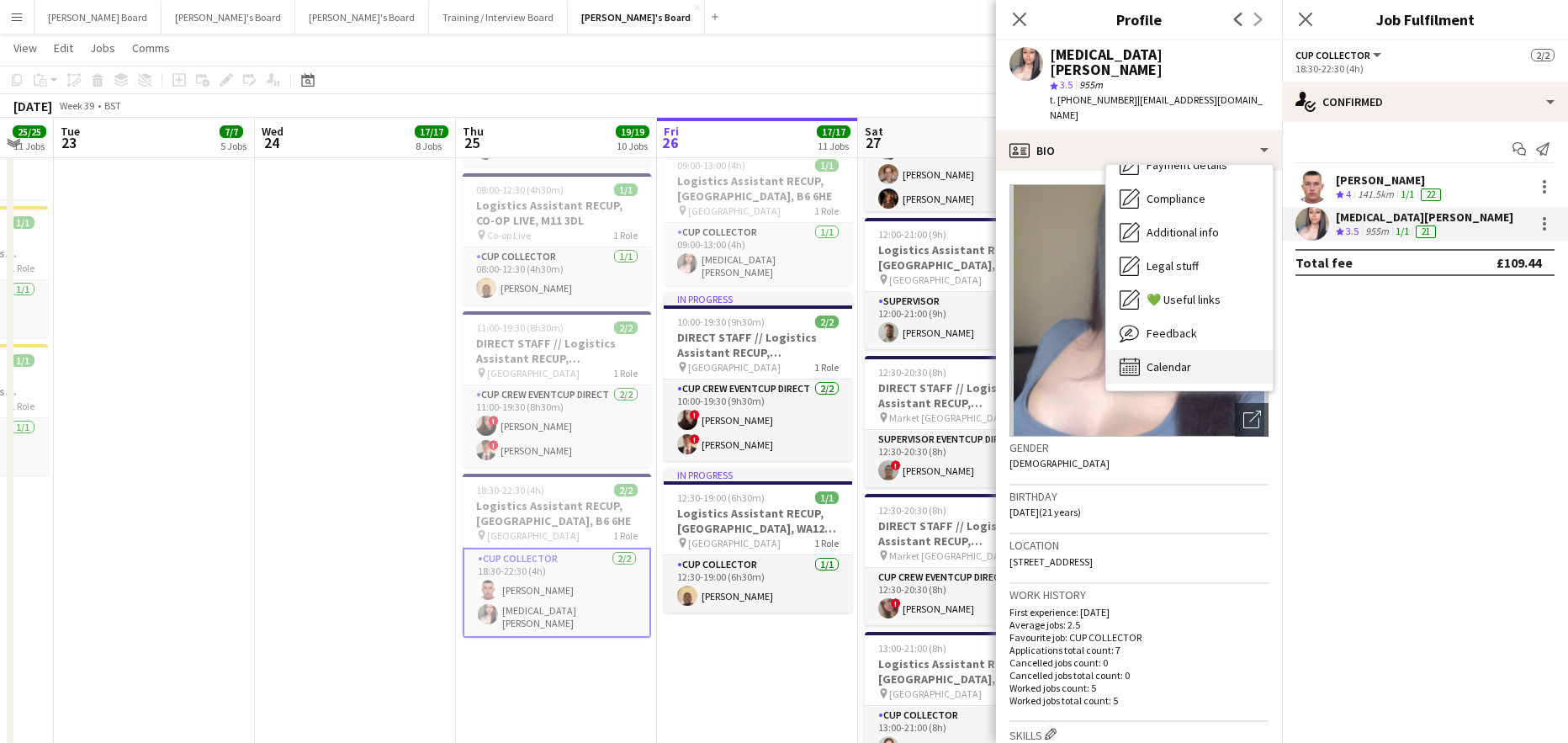
click at [1210, 350] on div "Calendar Calendar" at bounding box center [1189, 367] width 167 height 34
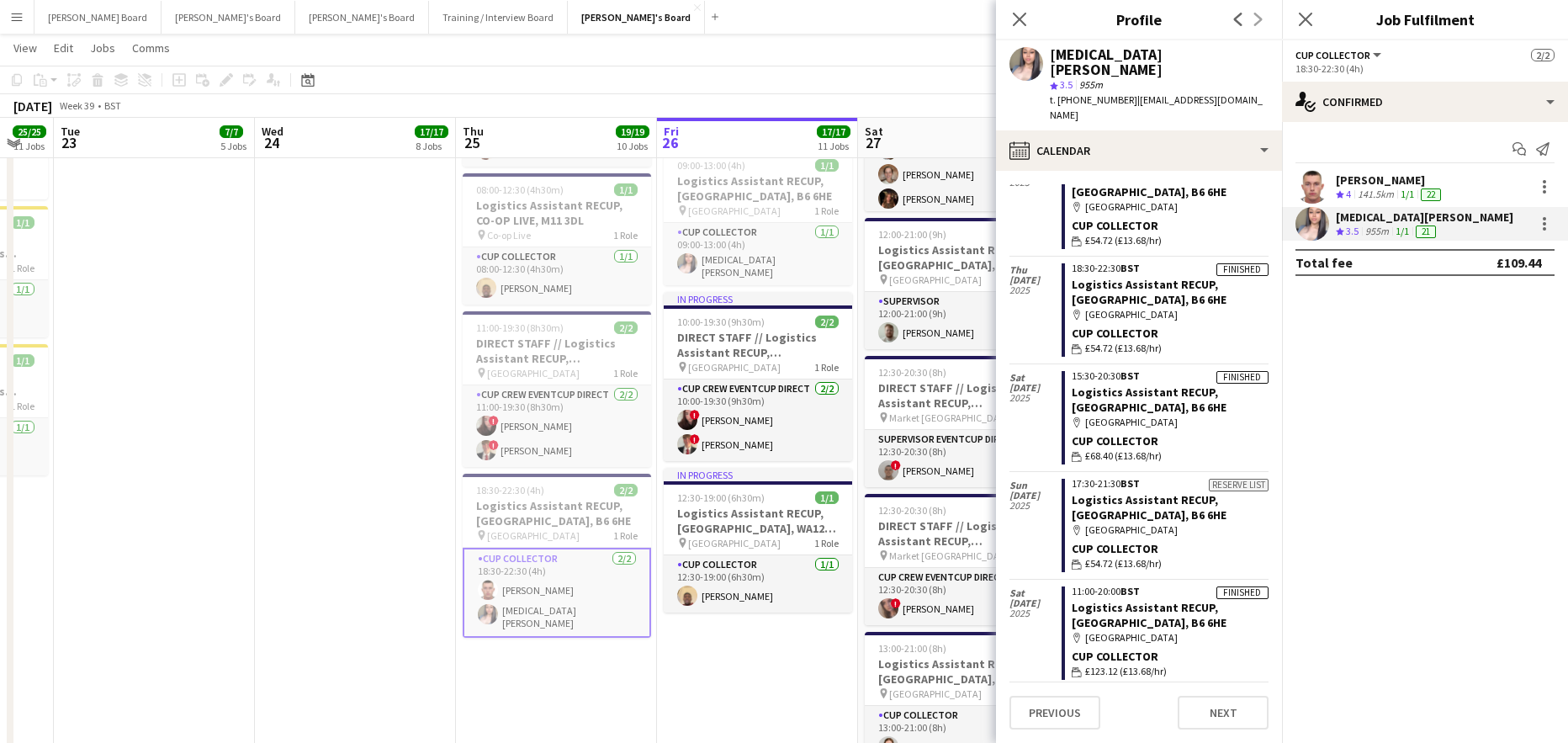
scroll to position [112, 0]
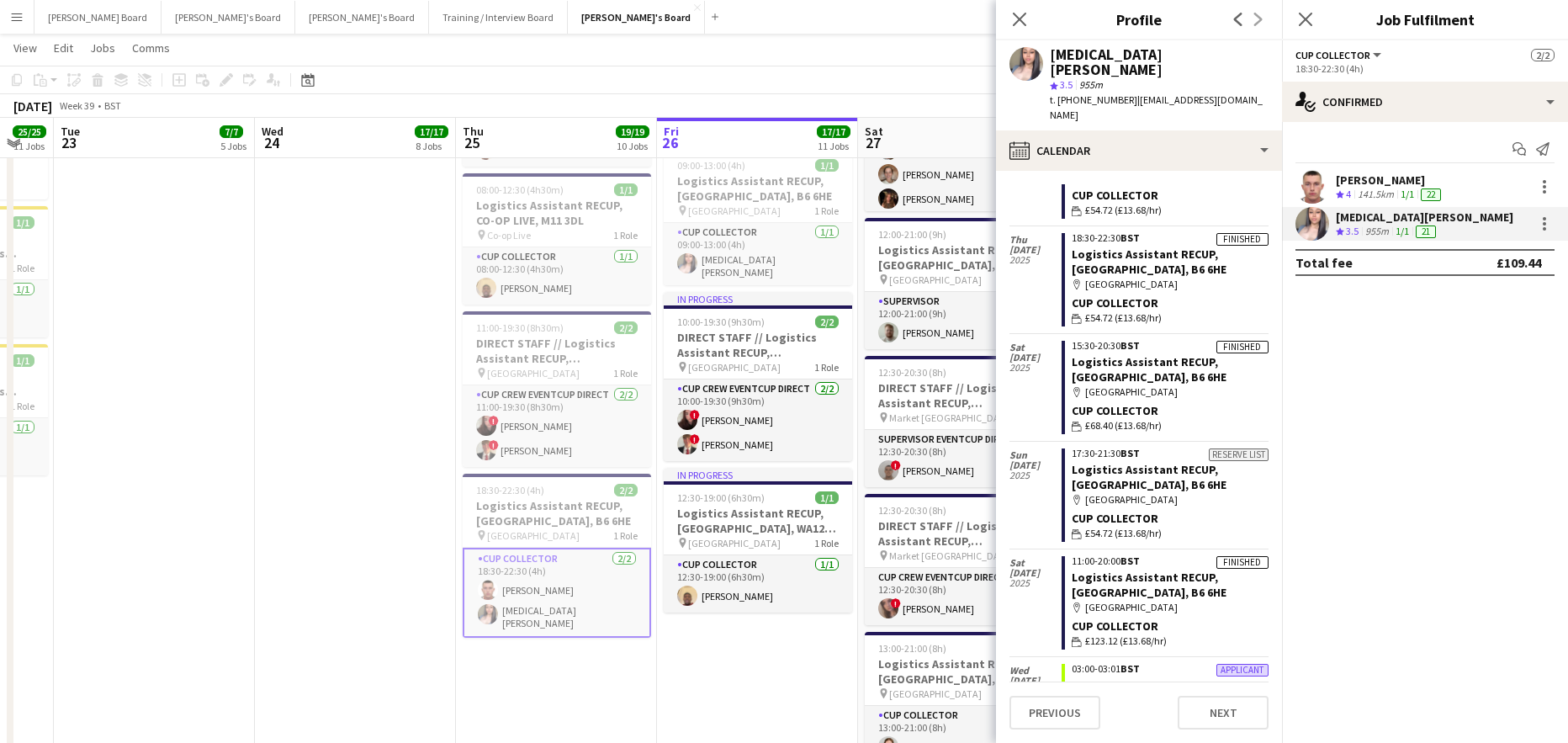
drag, startPoint x: 278, startPoint y: 463, endPoint x: 287, endPoint y: 478, distance: 17.3
click at [278, 463] on app-date-cell at bounding box center [355, 402] width 201 height 895
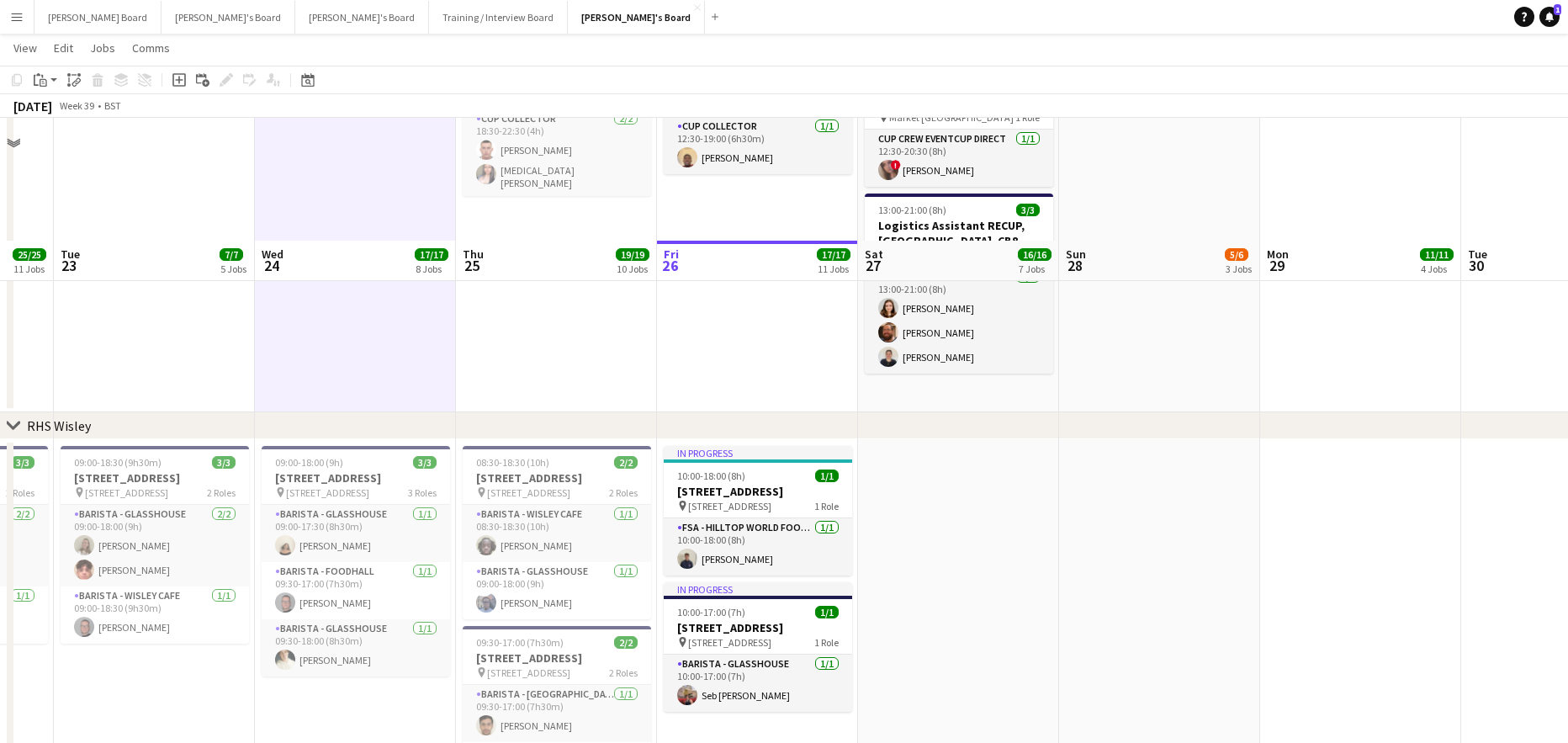
scroll to position [2714, 0]
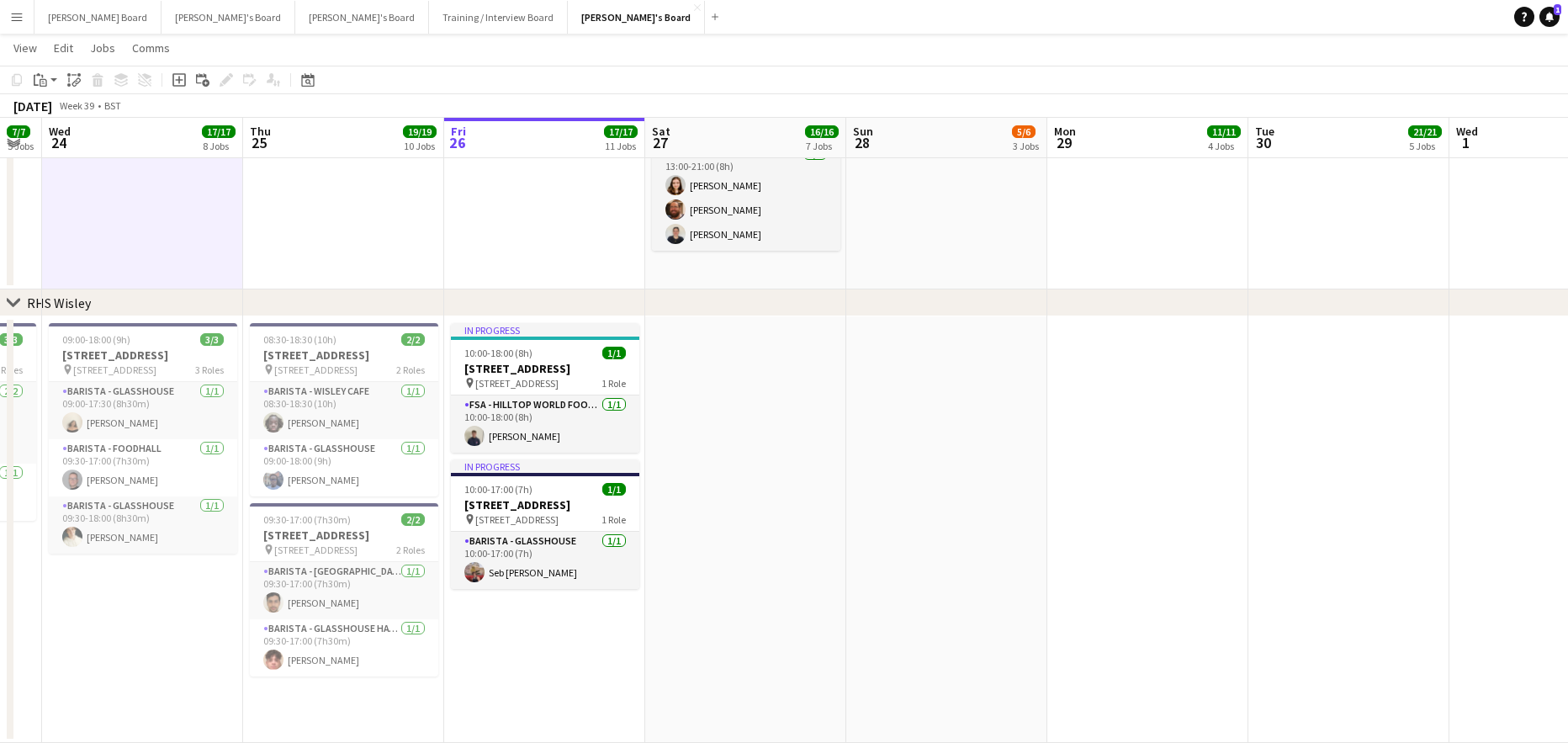
drag, startPoint x: 1057, startPoint y: 583, endPoint x: 764, endPoint y: 598, distance: 294.0
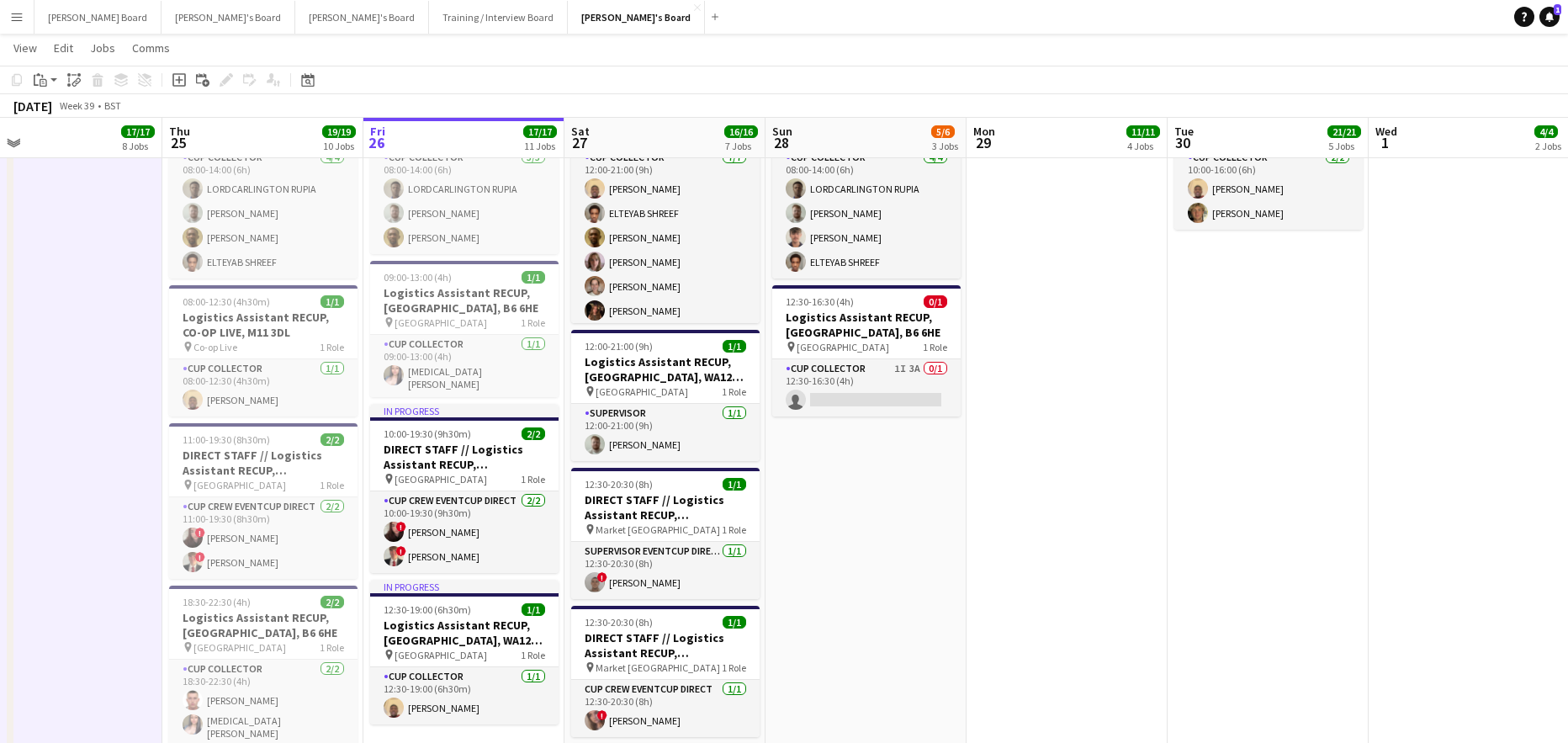
scroll to position [0, 662]
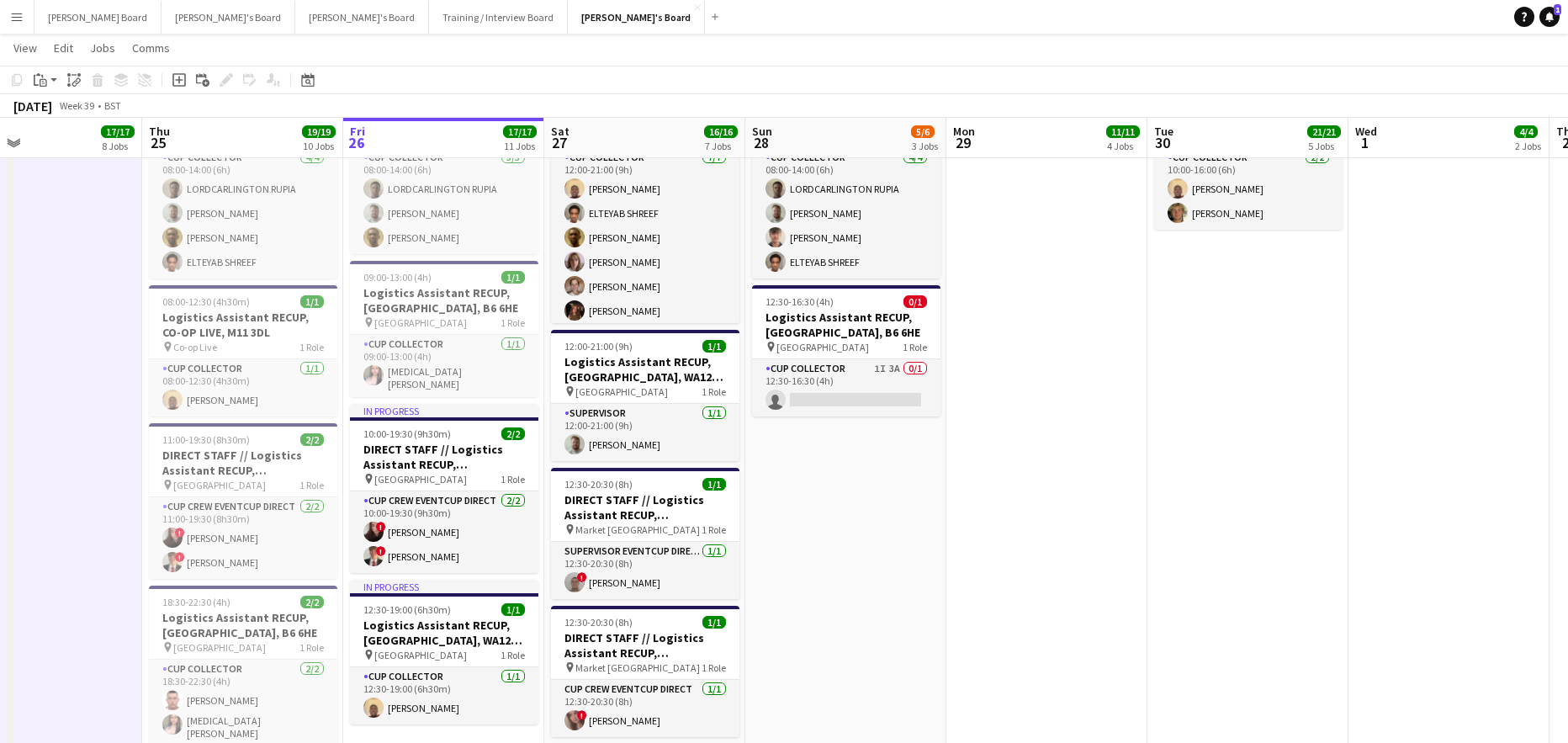
drag, startPoint x: 1039, startPoint y: 583, endPoint x: 1019, endPoint y: 583, distance: 20.2
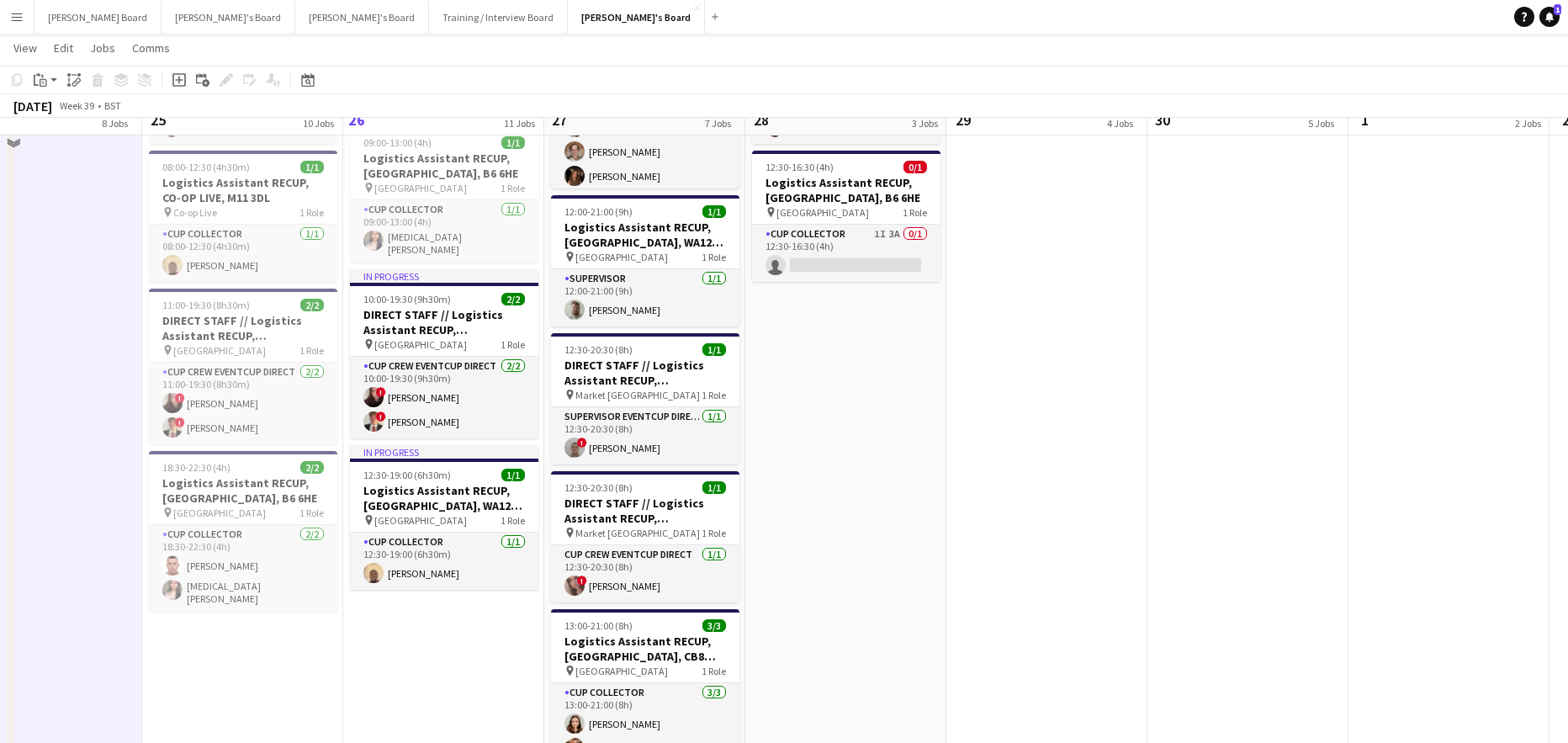
scroll to position [2153, 0]
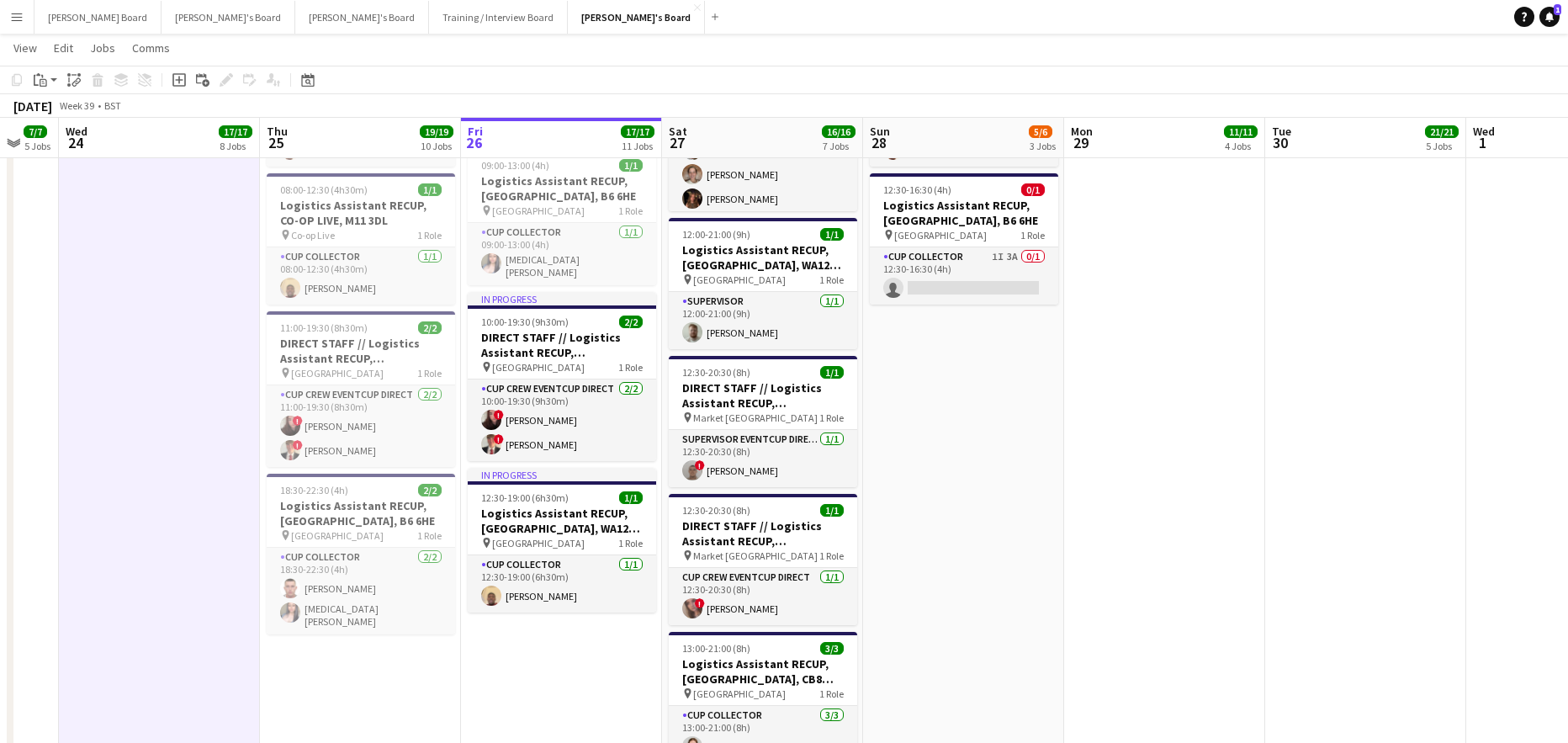
drag, startPoint x: 1029, startPoint y: 638, endPoint x: 942, endPoint y: 638, distance: 86.6
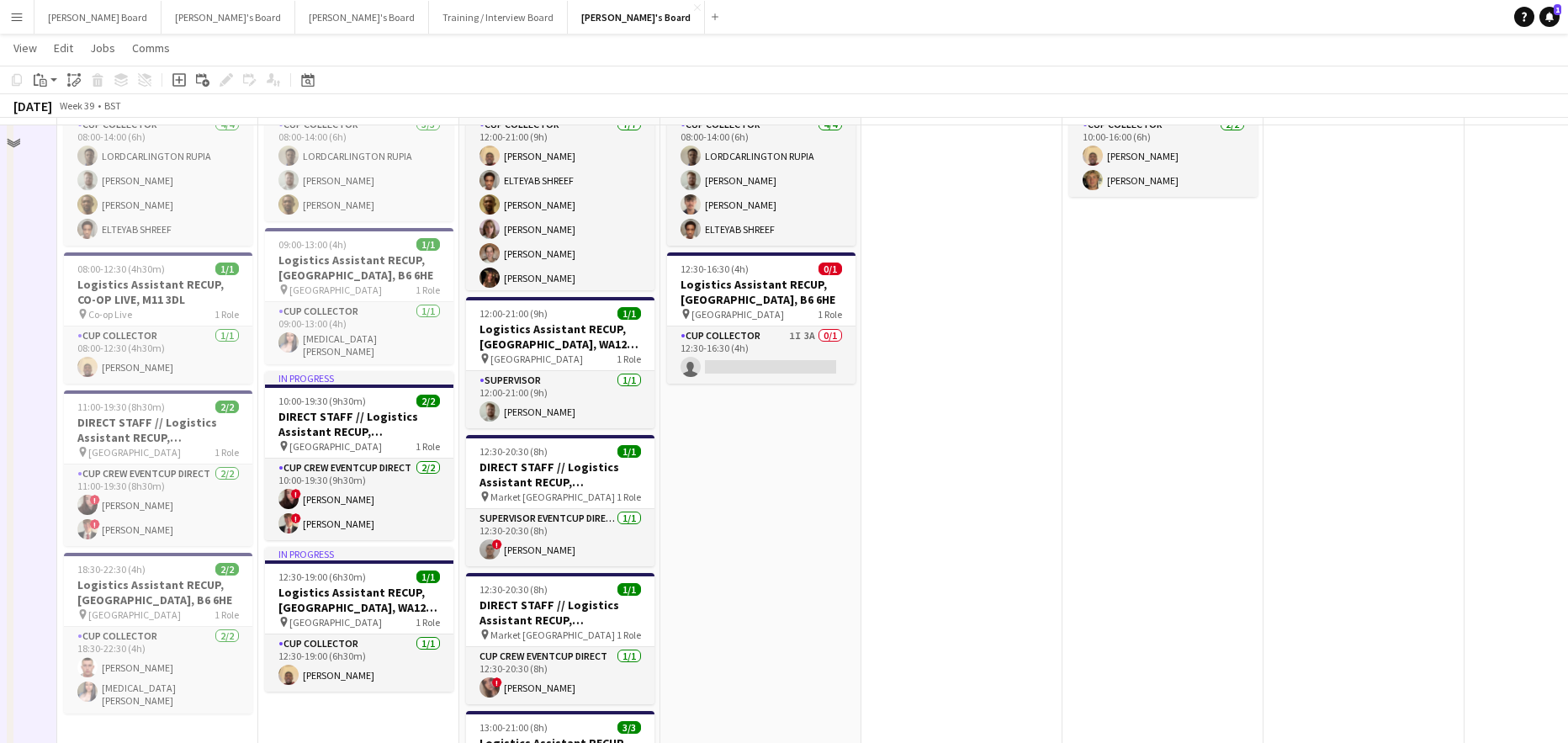
scroll to position [2042, 0]
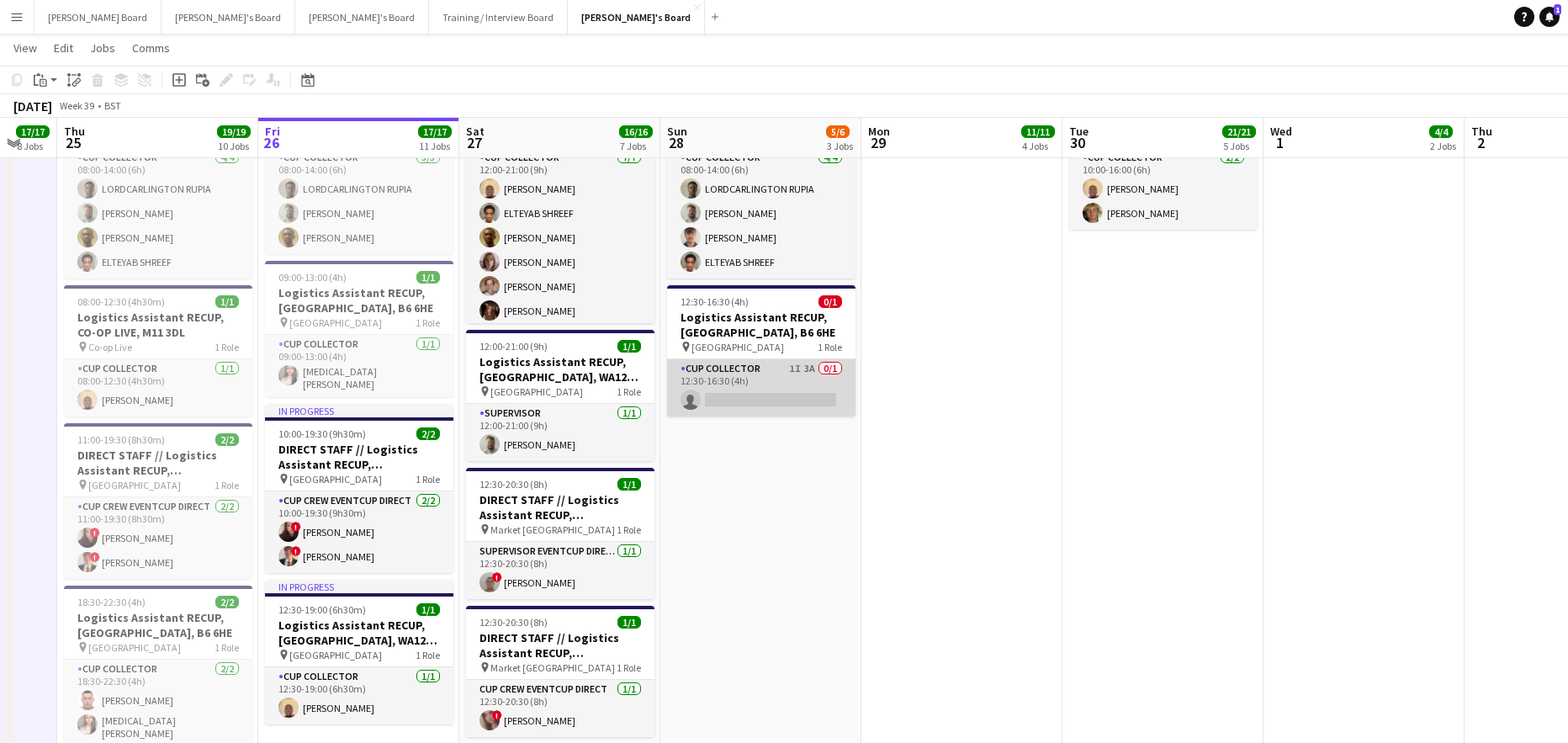
click at [763, 387] on app-card-role "CUP COLLECTOR 1I 3A 0/1 12:30-16:30 (4h) single-neutral-actions" at bounding box center [761, 387] width 188 height 57
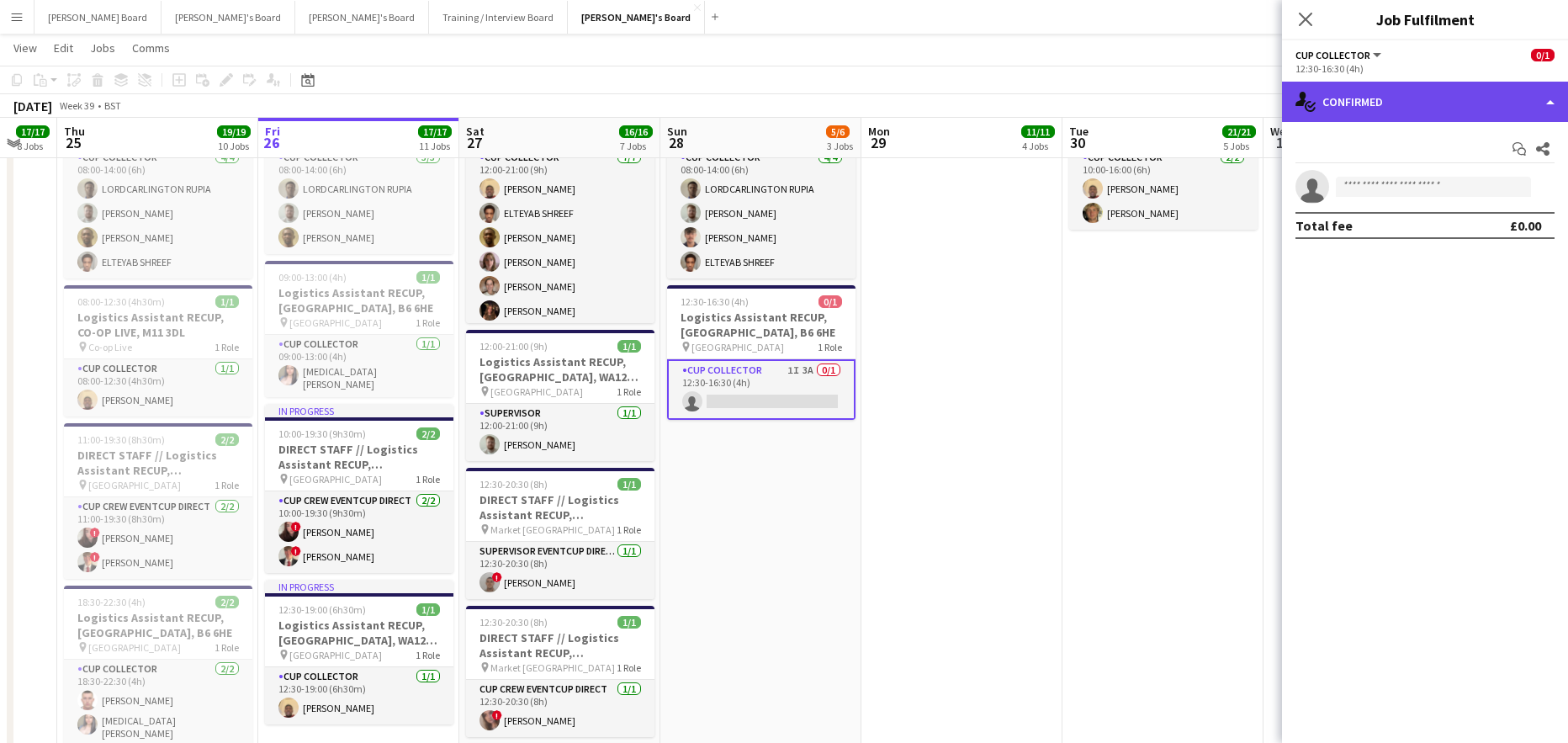
click at [1361, 103] on div "single-neutral-actions-check-2 Confirmed" at bounding box center [1425, 102] width 286 height 40
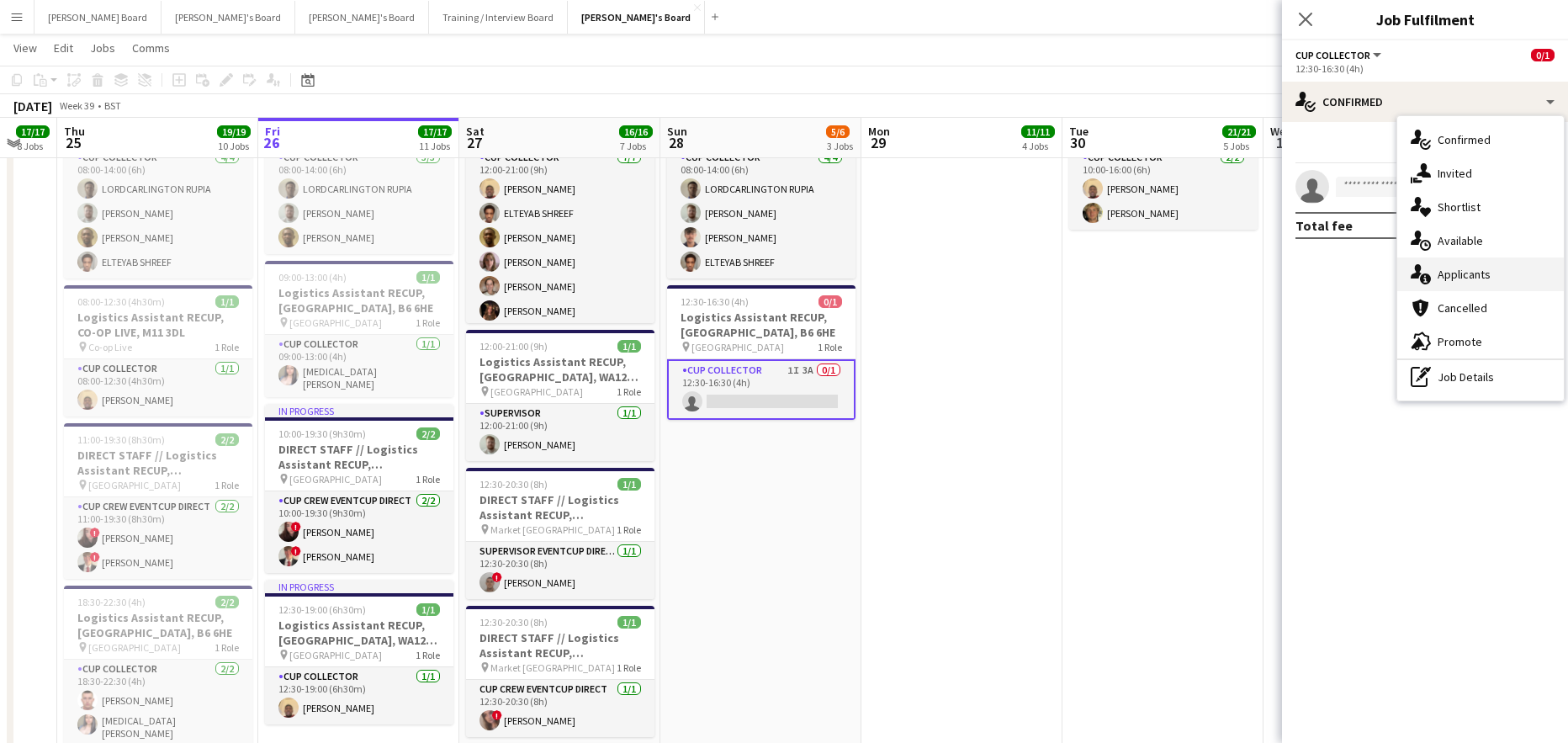
click at [1525, 283] on div "single-neutral-actions-information Applicants" at bounding box center [1480, 274] width 167 height 34
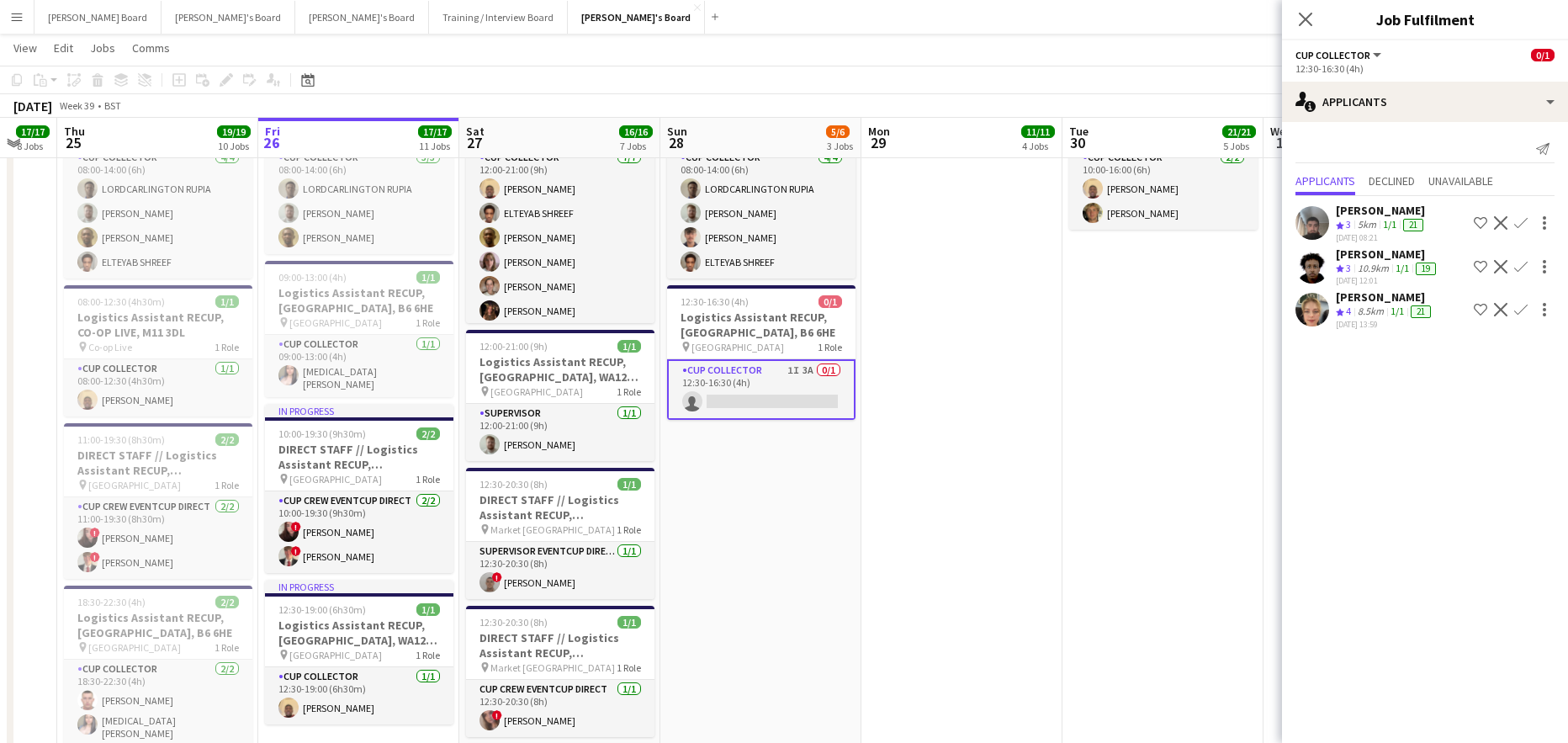
click at [1387, 310] on div "8.5km" at bounding box center [1370, 312] width 33 height 14
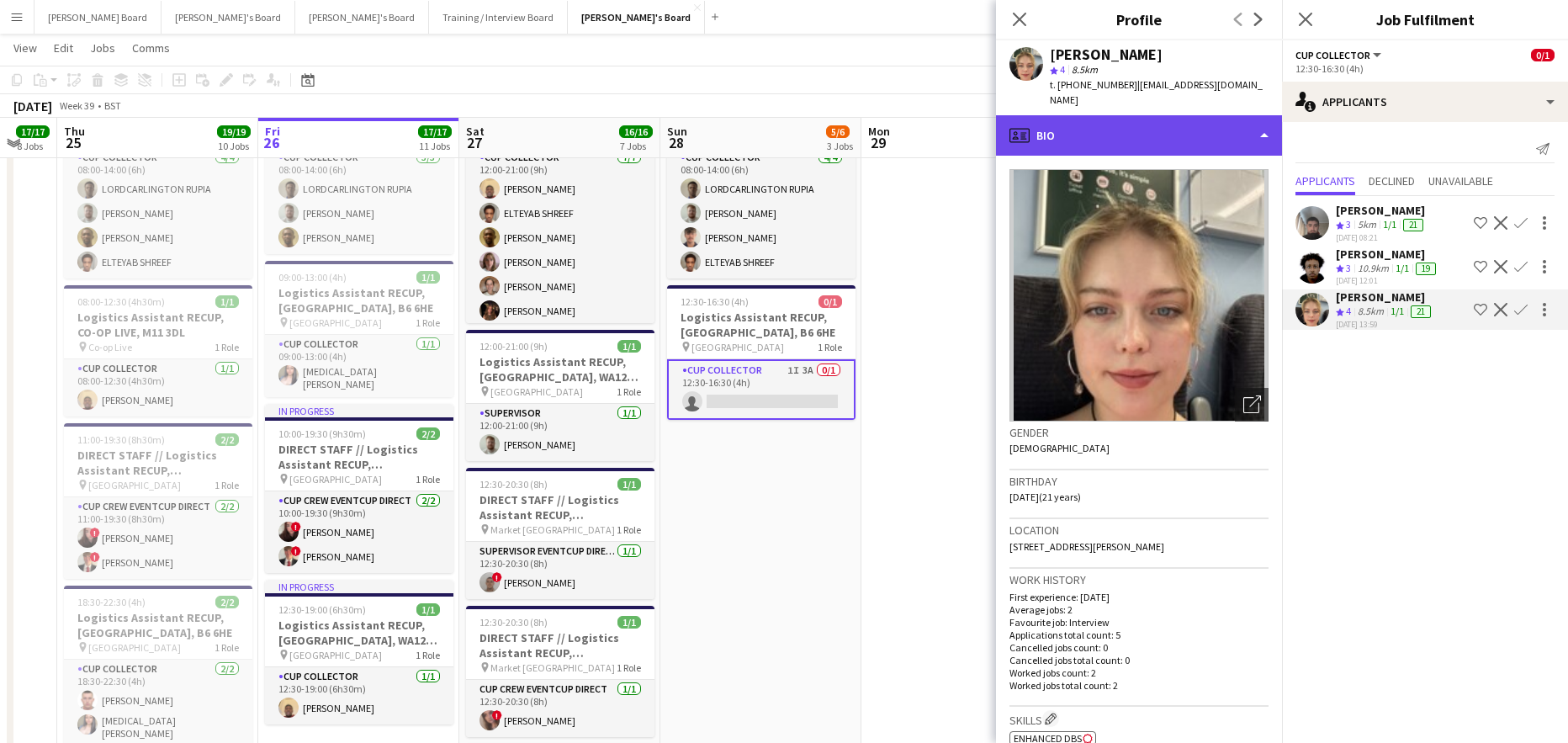
click at [1173, 131] on div "profile Bio" at bounding box center [1139, 135] width 286 height 40
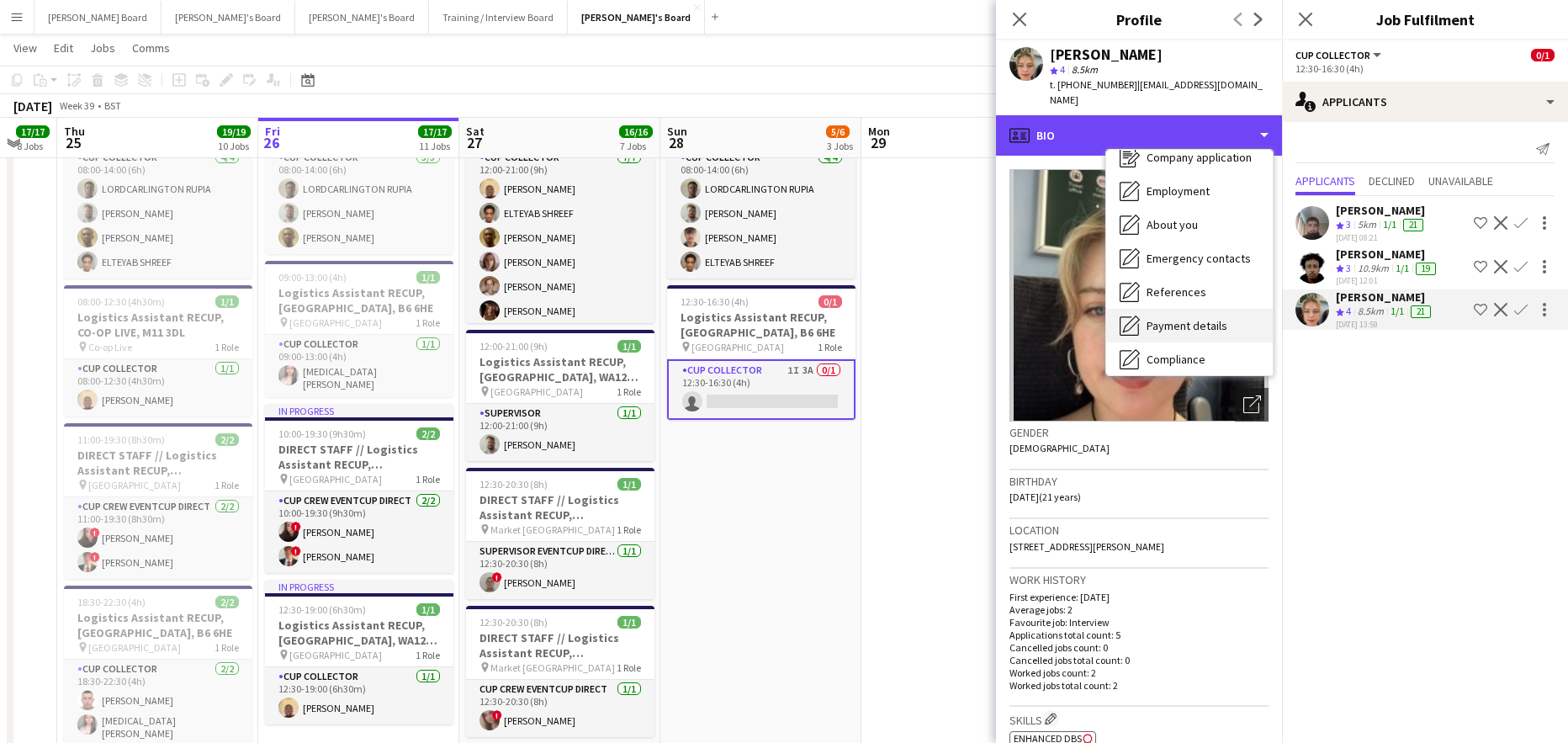
scroll to position [112, 0]
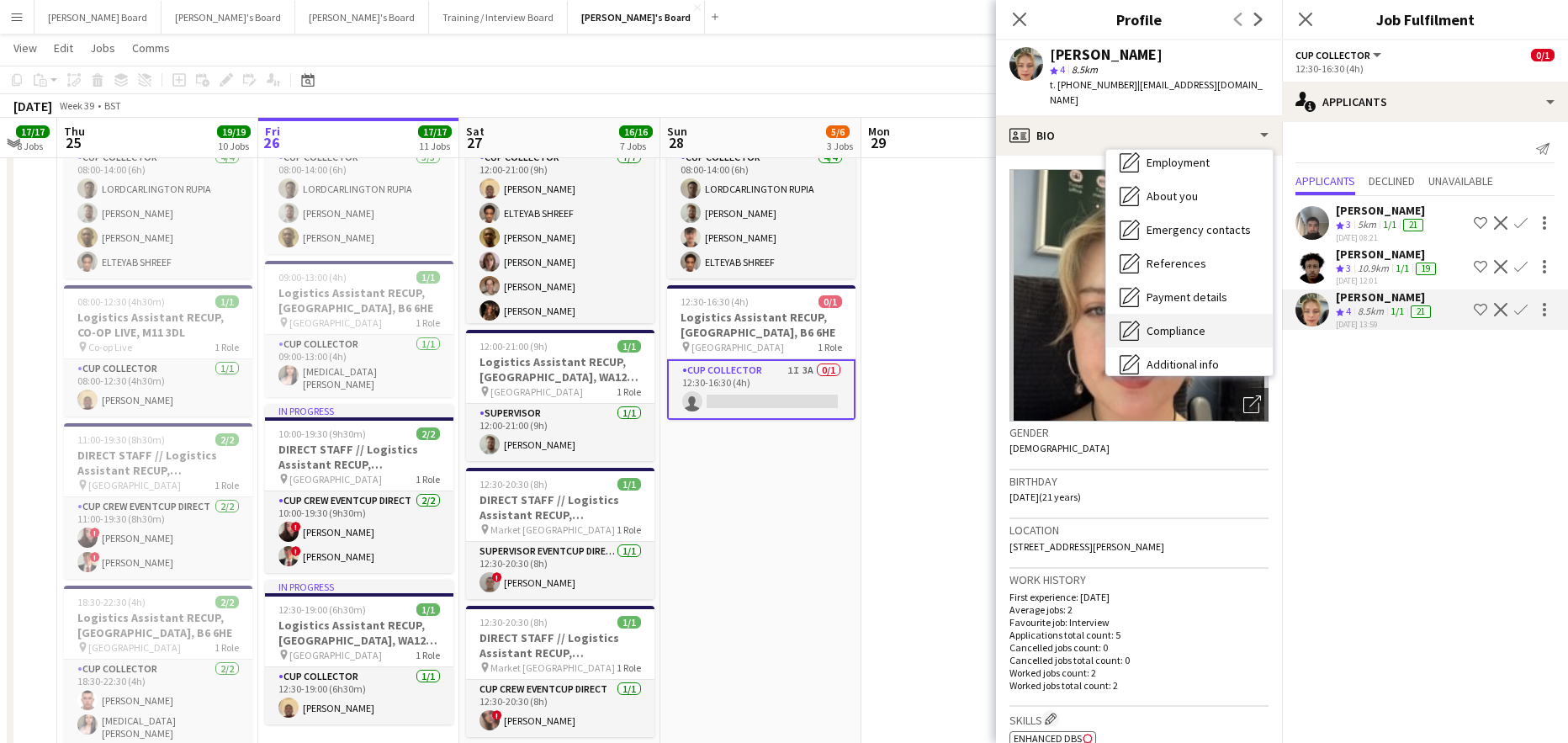
click at [1185, 323] on span "Compliance" at bounding box center [1176, 330] width 59 height 15
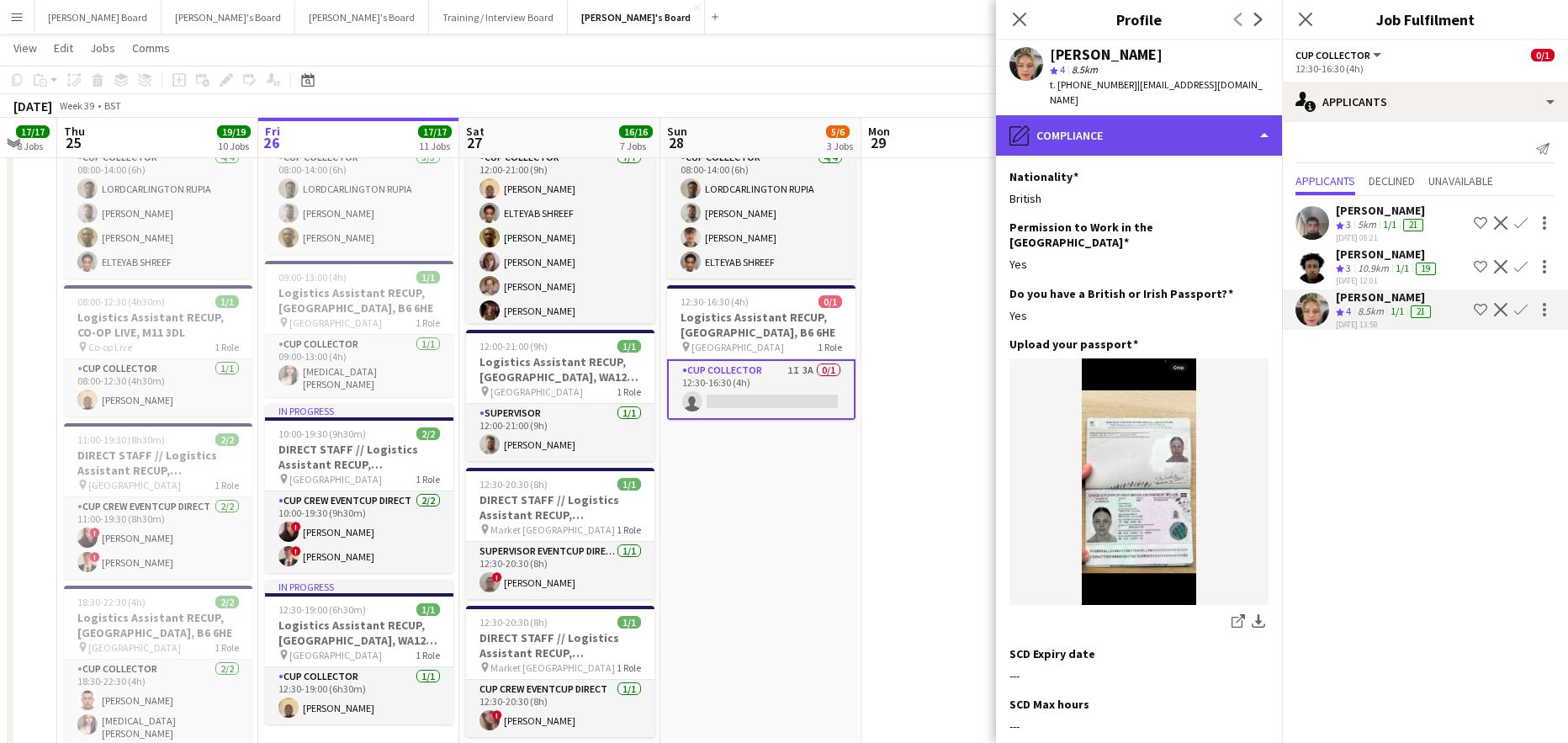
click at [1152, 125] on div "pencil4 Compliance" at bounding box center [1139, 135] width 286 height 40
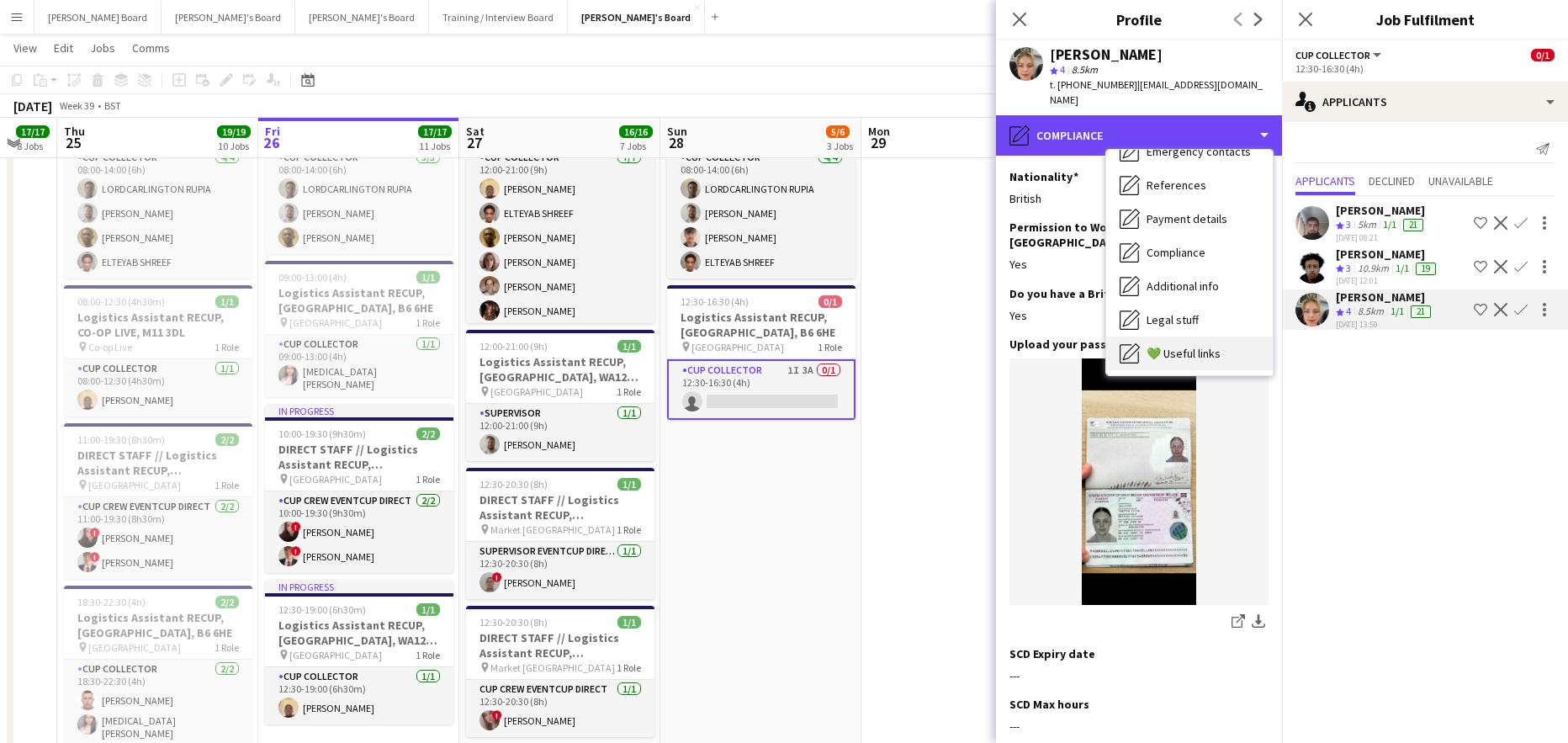
scroll to position [259, 0]
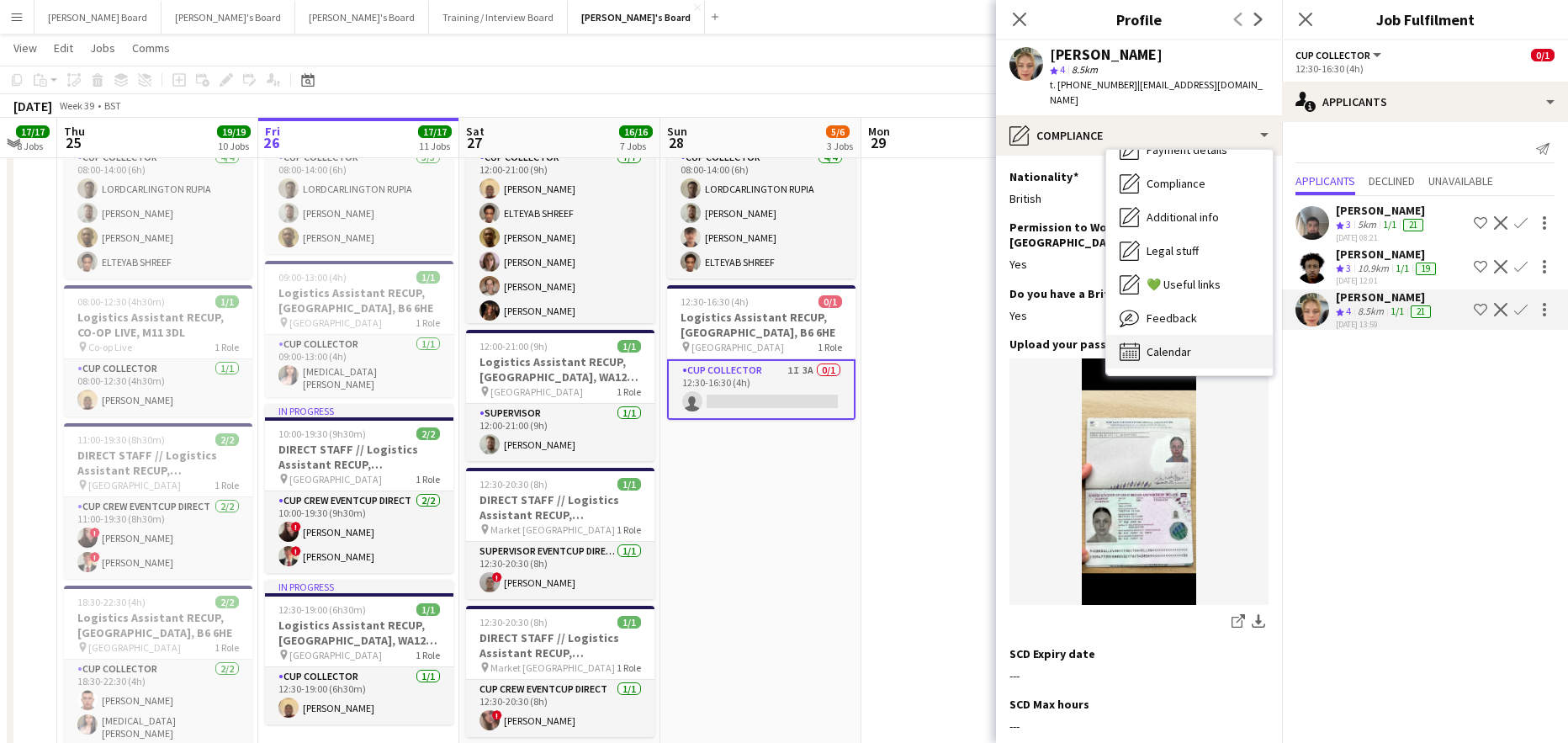
click at [1198, 335] on div "Calendar Calendar" at bounding box center [1189, 352] width 167 height 34
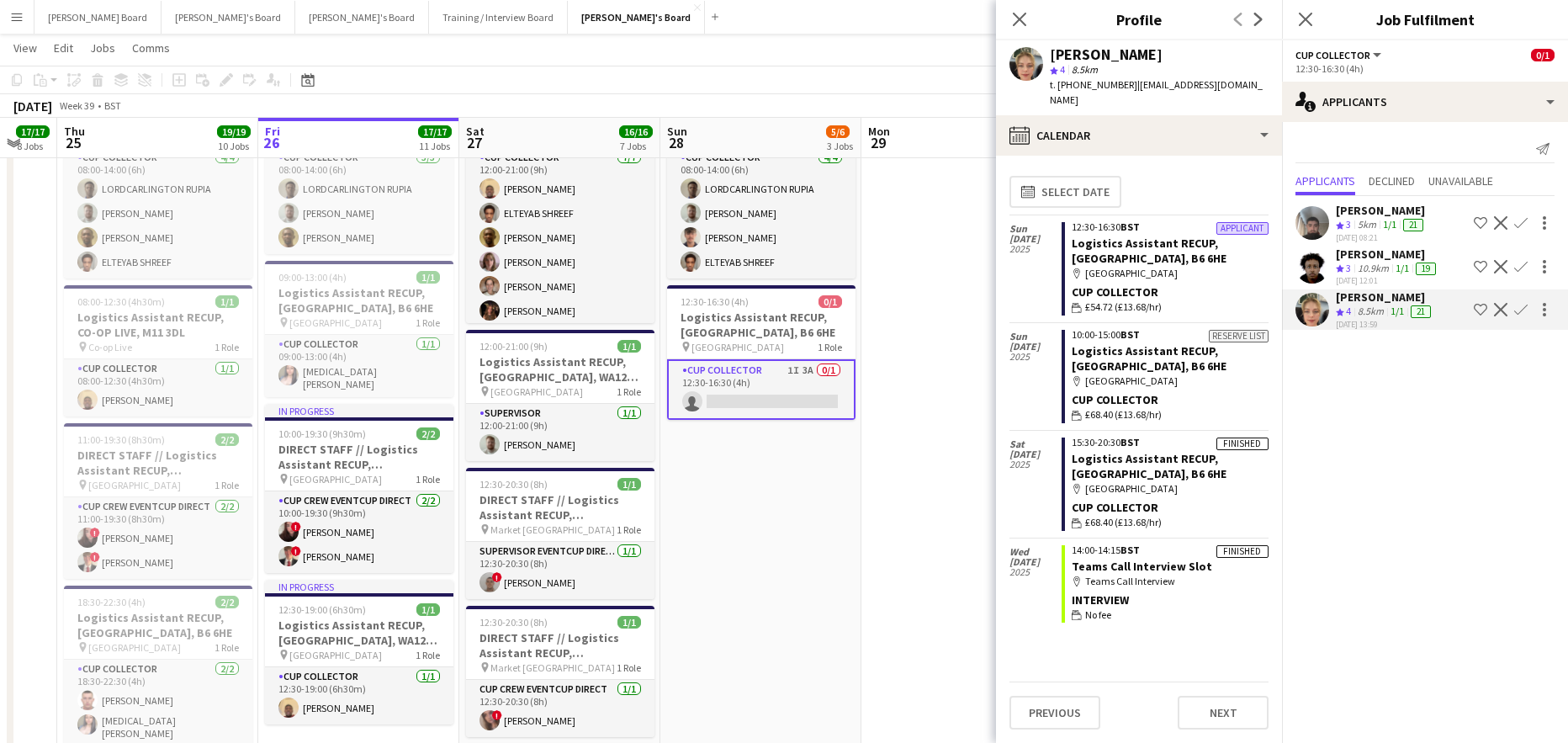
click at [1522, 304] on app-icon "Confirm" at bounding box center [1520, 309] width 13 height 13
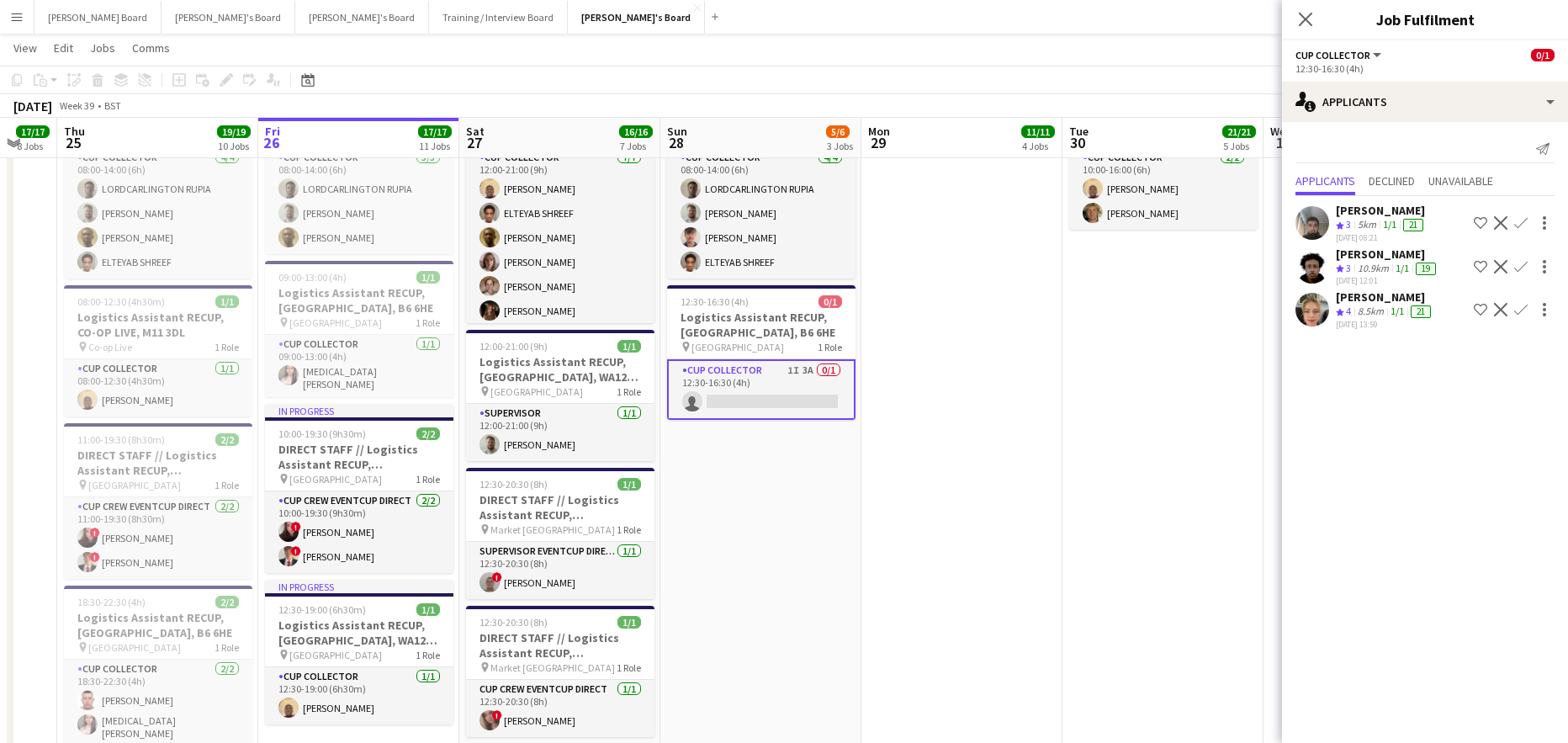
click at [1517, 311] on app-icon "Confirm" at bounding box center [1520, 309] width 13 height 13
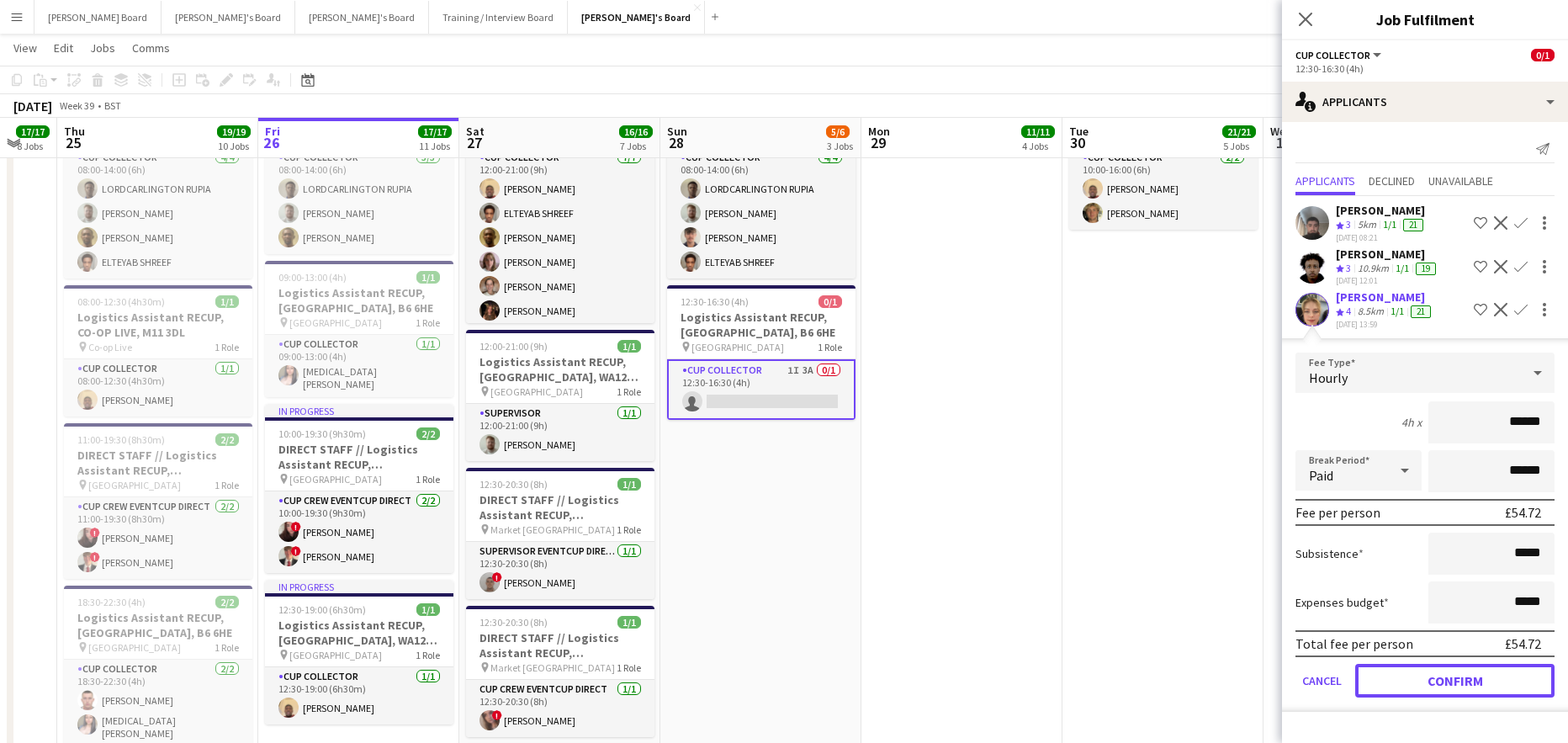
click at [1425, 674] on button "Confirm" at bounding box center [1454, 681] width 199 height 34
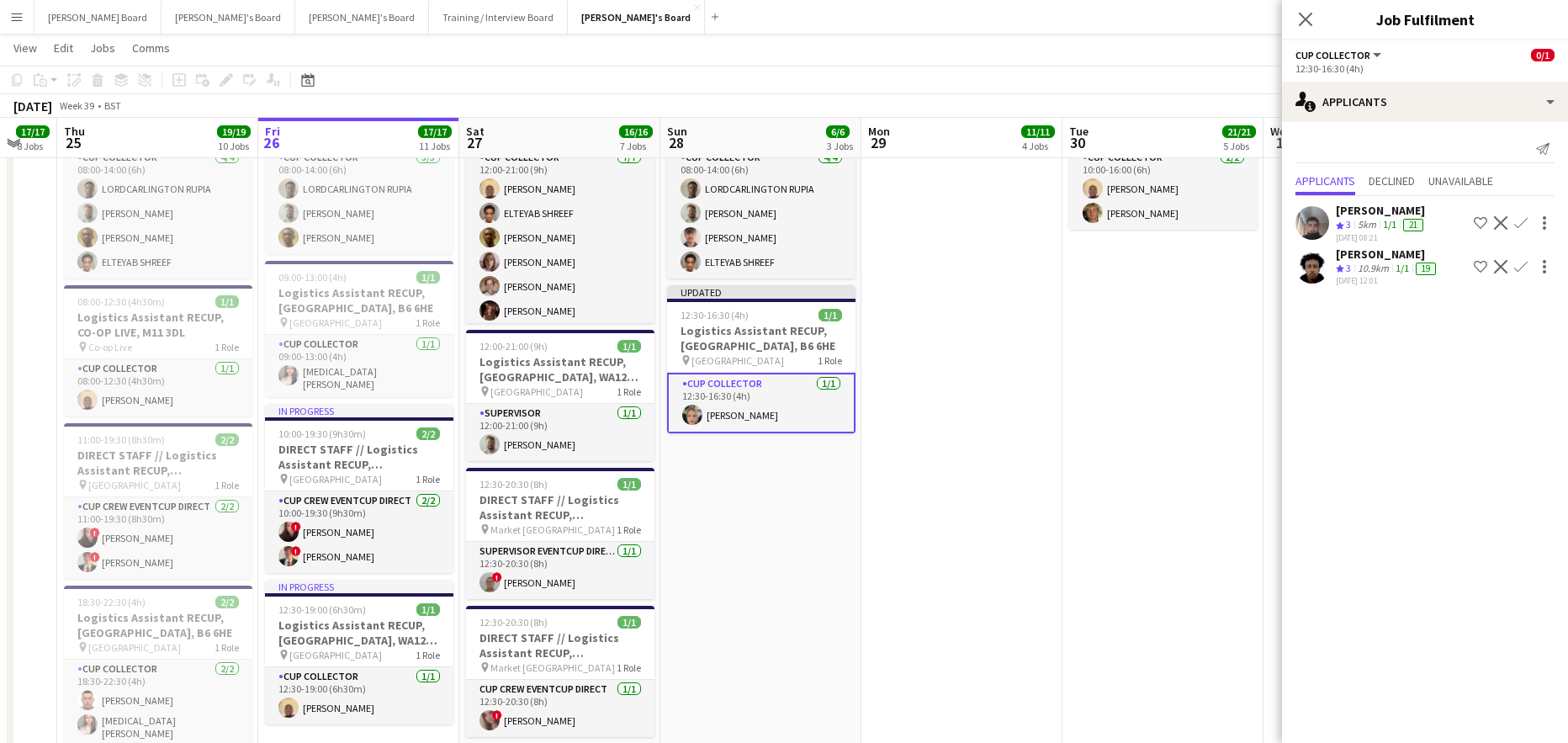
click at [1166, 371] on app-date-cell "10:00-16:00 (6h) 2/2 Logistics Assistant RECUP, HAYDOCK PARK, WA12 0HQ pin Hayd…" at bounding box center [1162, 514] width 201 height 895
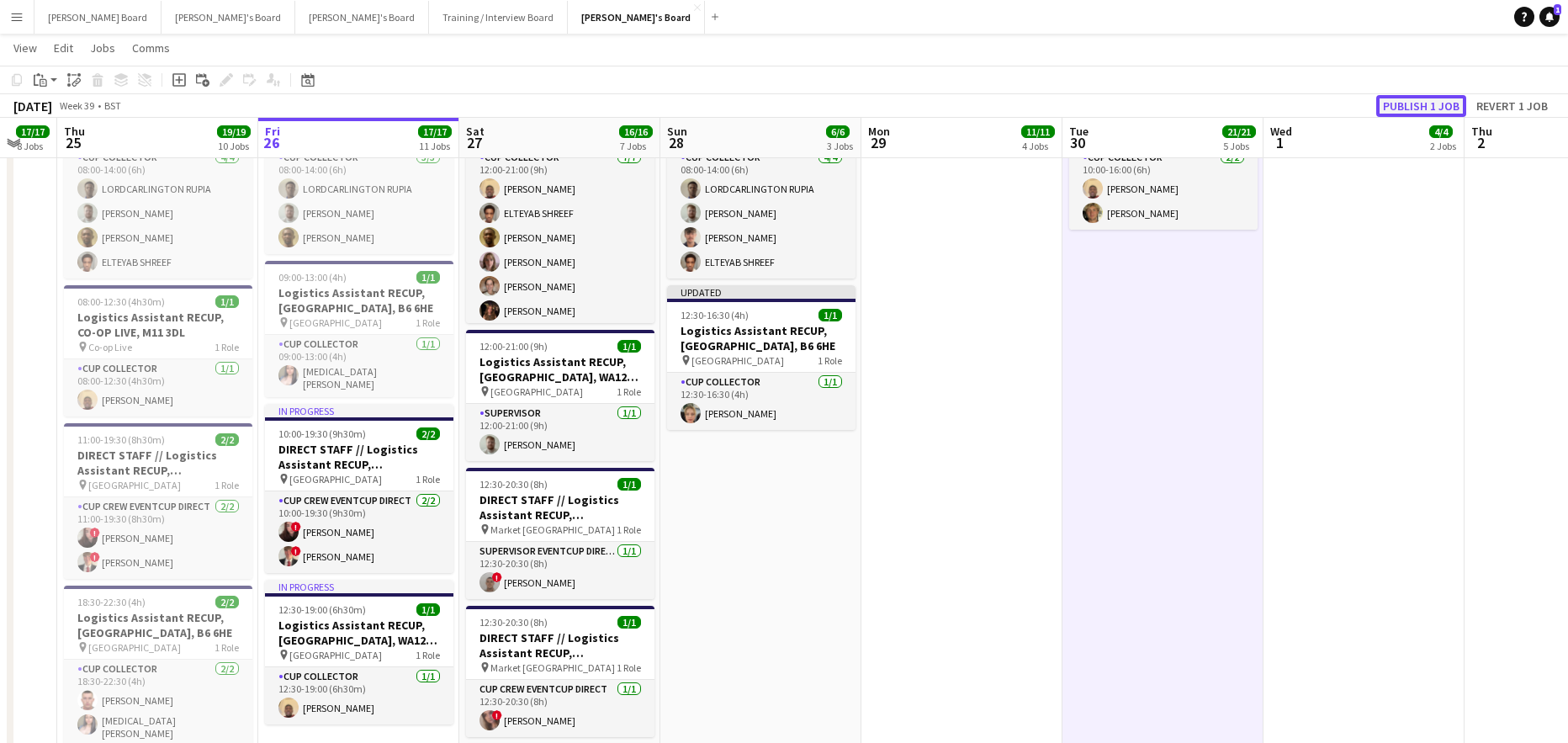
click at [1414, 111] on button "Publish 1 job" at bounding box center [1421, 106] width 90 height 22
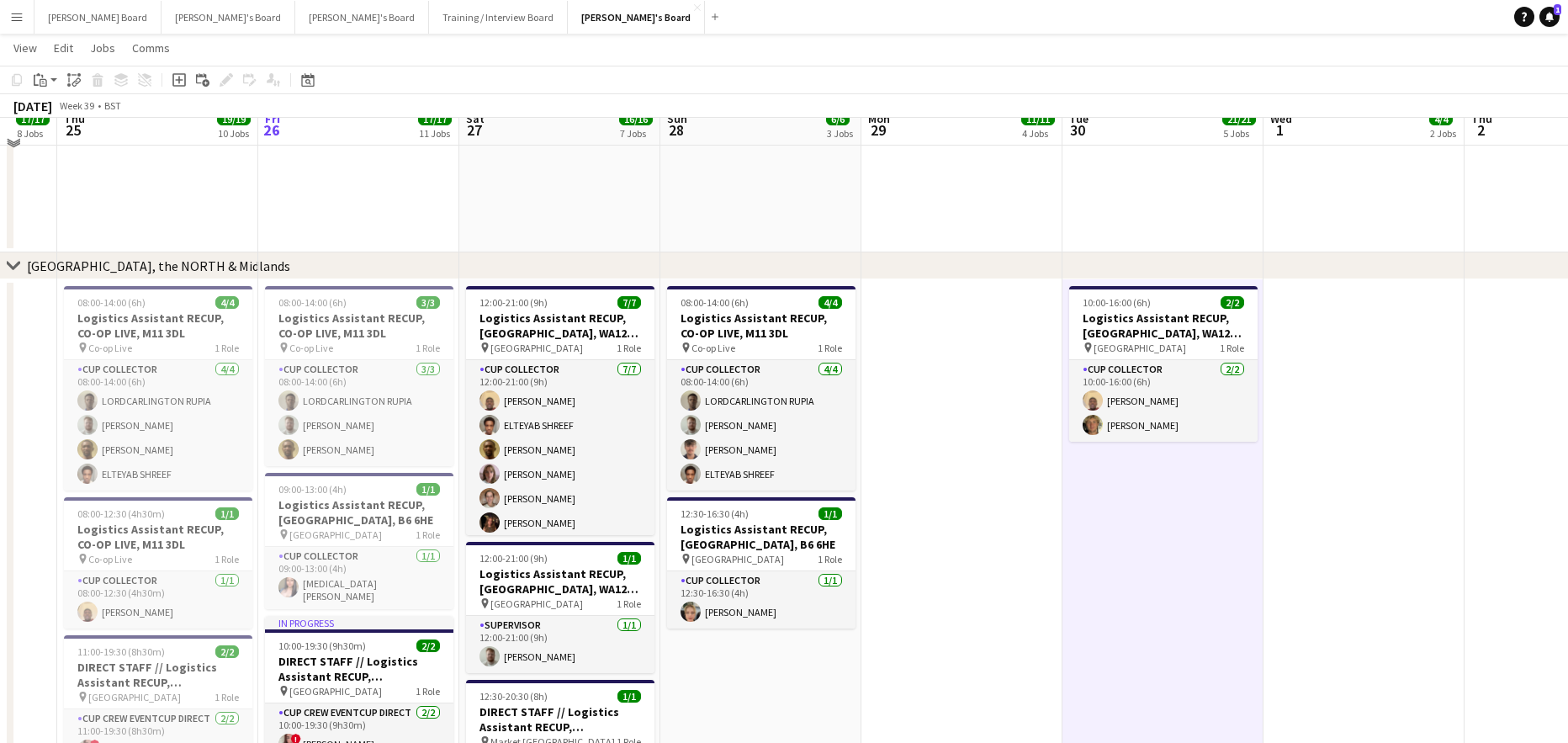
scroll to position [1817, 0]
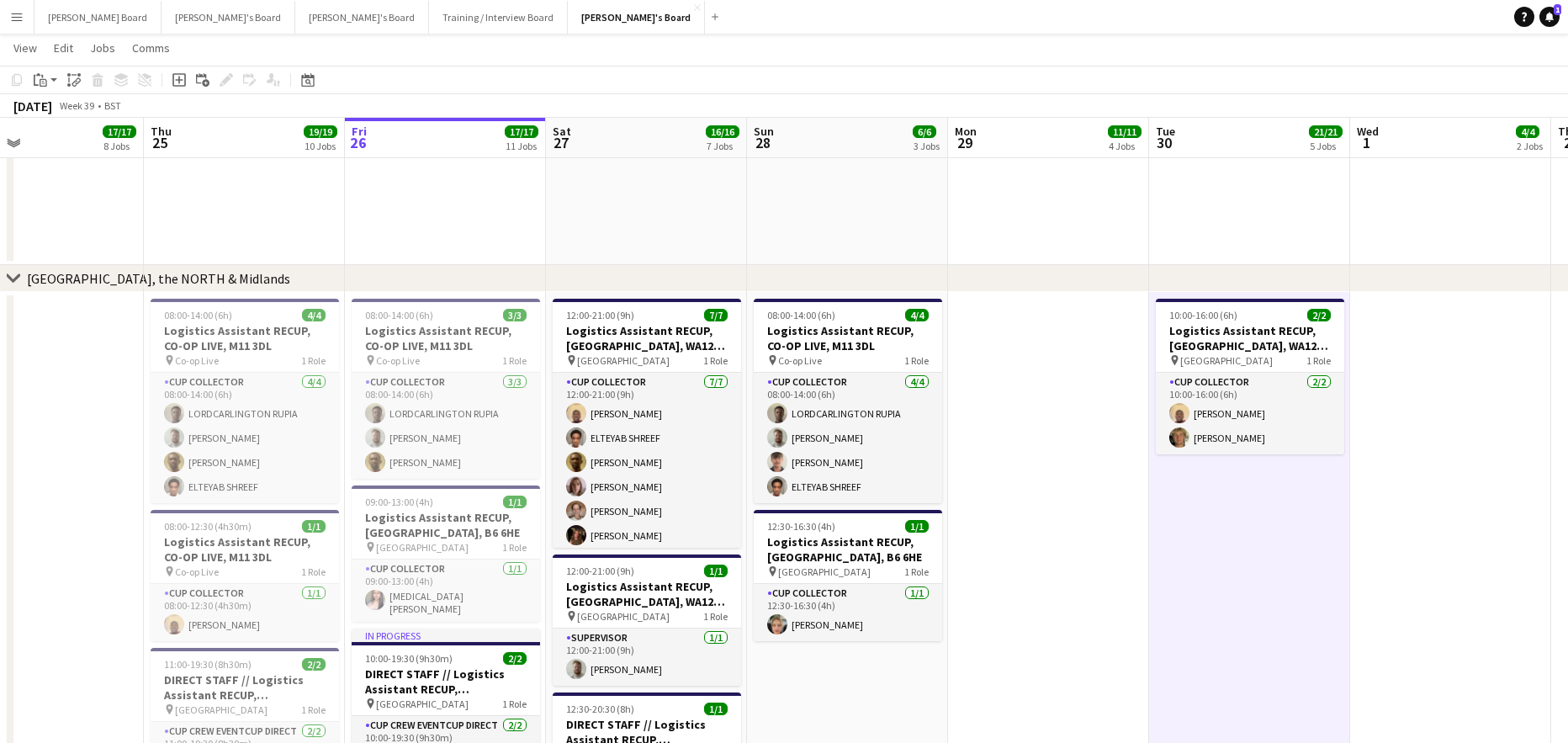
drag, startPoint x: 1070, startPoint y: 519, endPoint x: 1173, endPoint y: 523, distance: 102.7
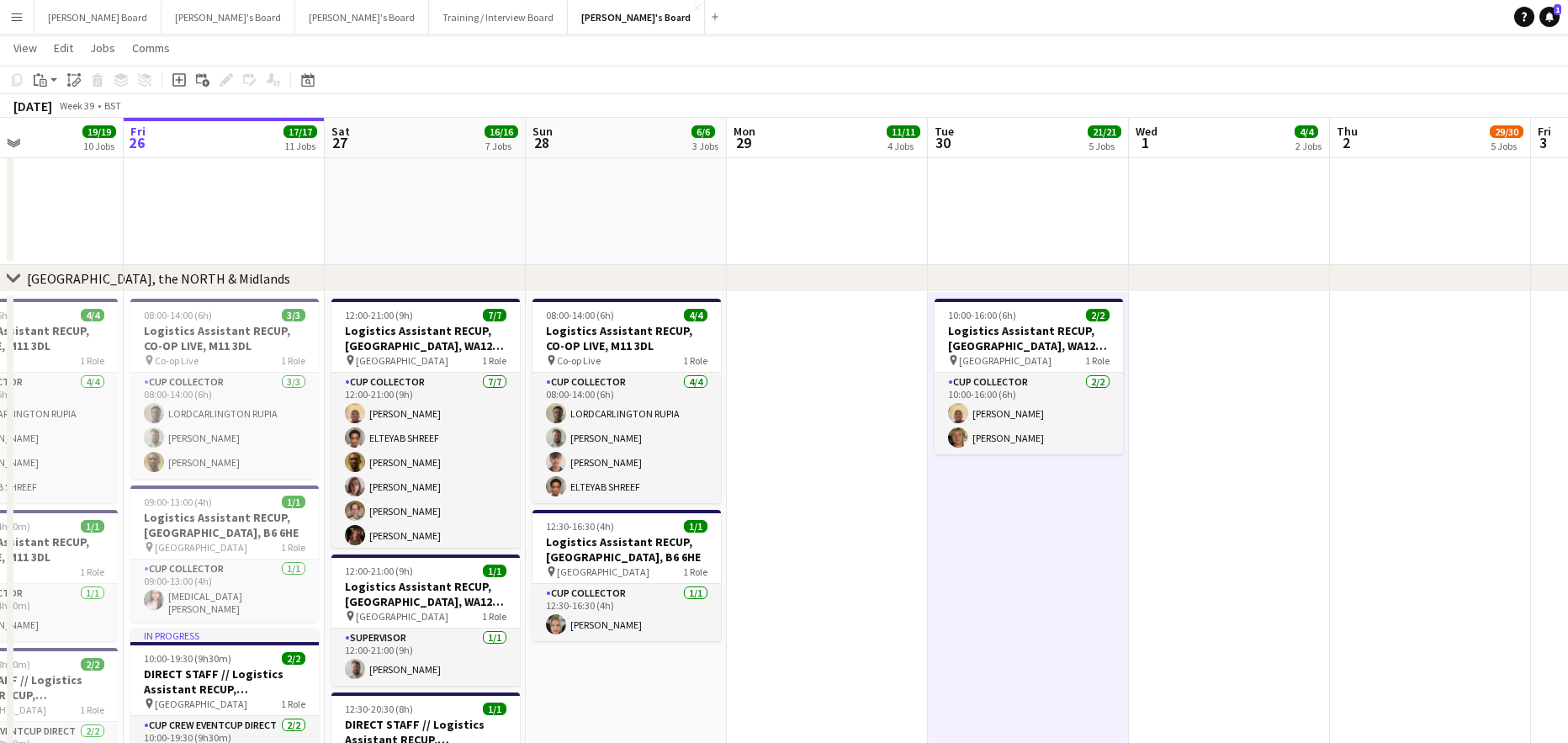
drag, startPoint x: 1203, startPoint y: 522, endPoint x: 756, endPoint y: 519, distance: 446.7
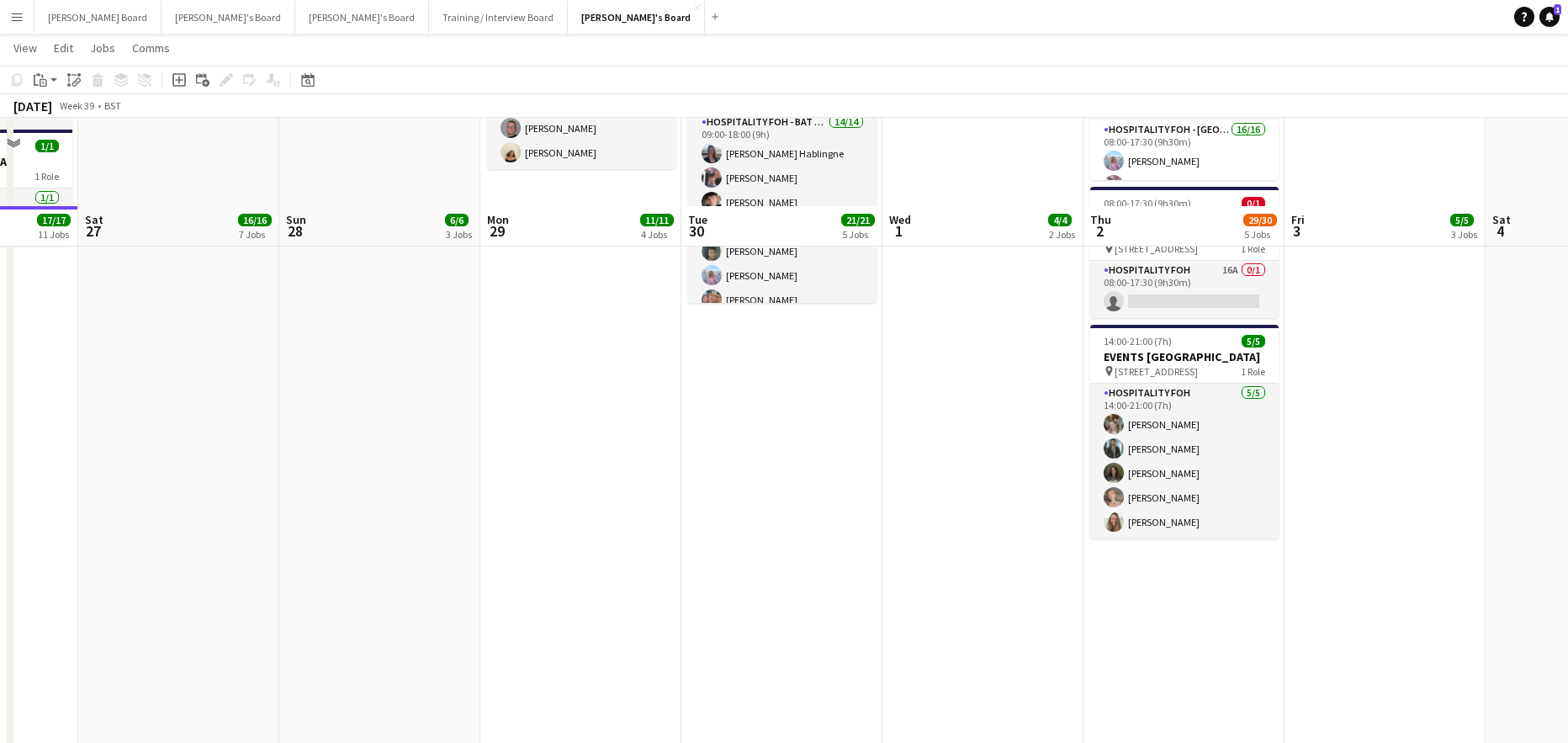
scroll to position [1032, 0]
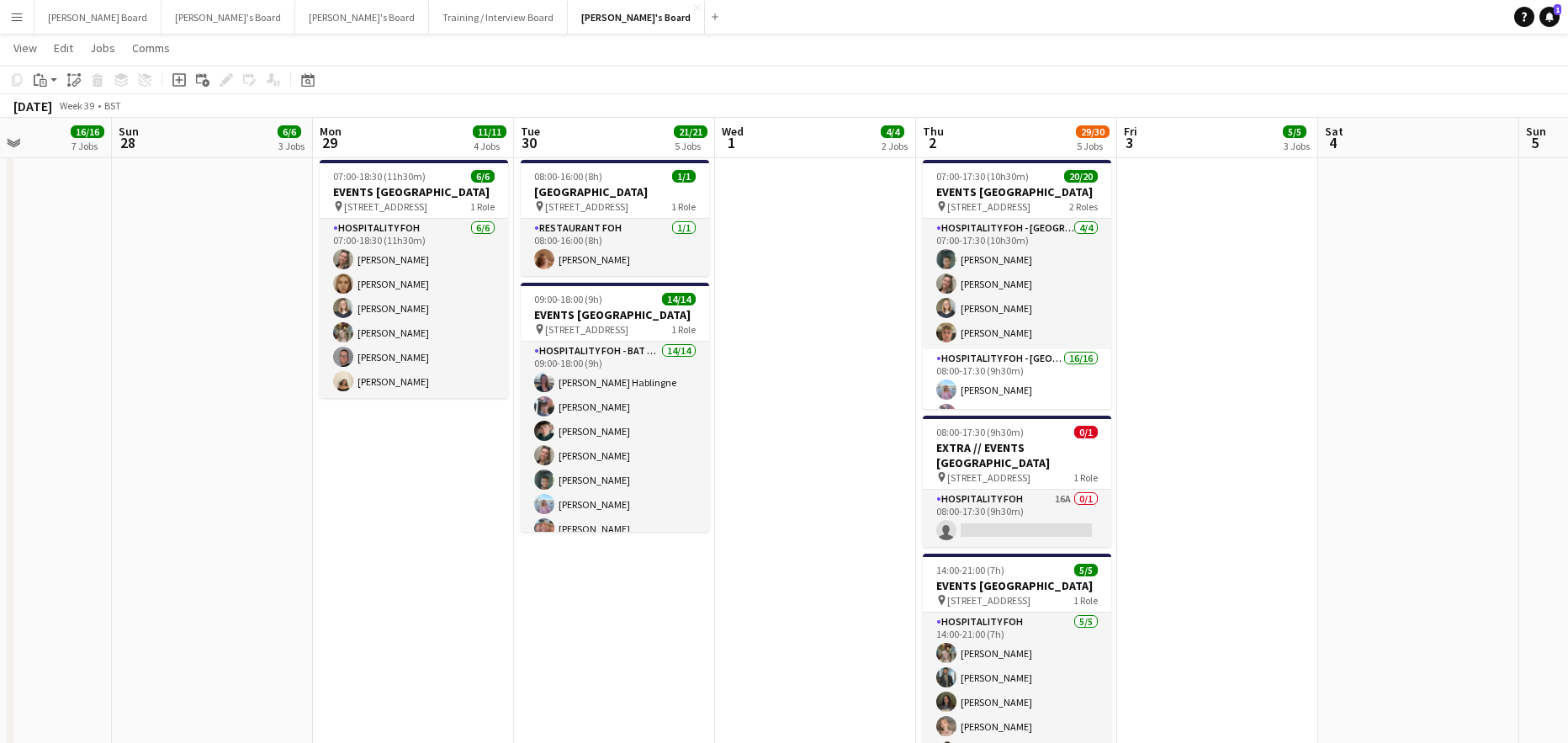
drag, startPoint x: 888, startPoint y: 599, endPoint x: 873, endPoint y: 606, distance: 16.9
click at [874, 606] on app-calendar-viewport "Wed 24 17/17 8 Jobs Thu 25 19/19 10 Jobs Fri 26 17/17 11 Jobs Sat 27 16/16 7 Jo…" at bounding box center [784, 730] width 1568 height 3392
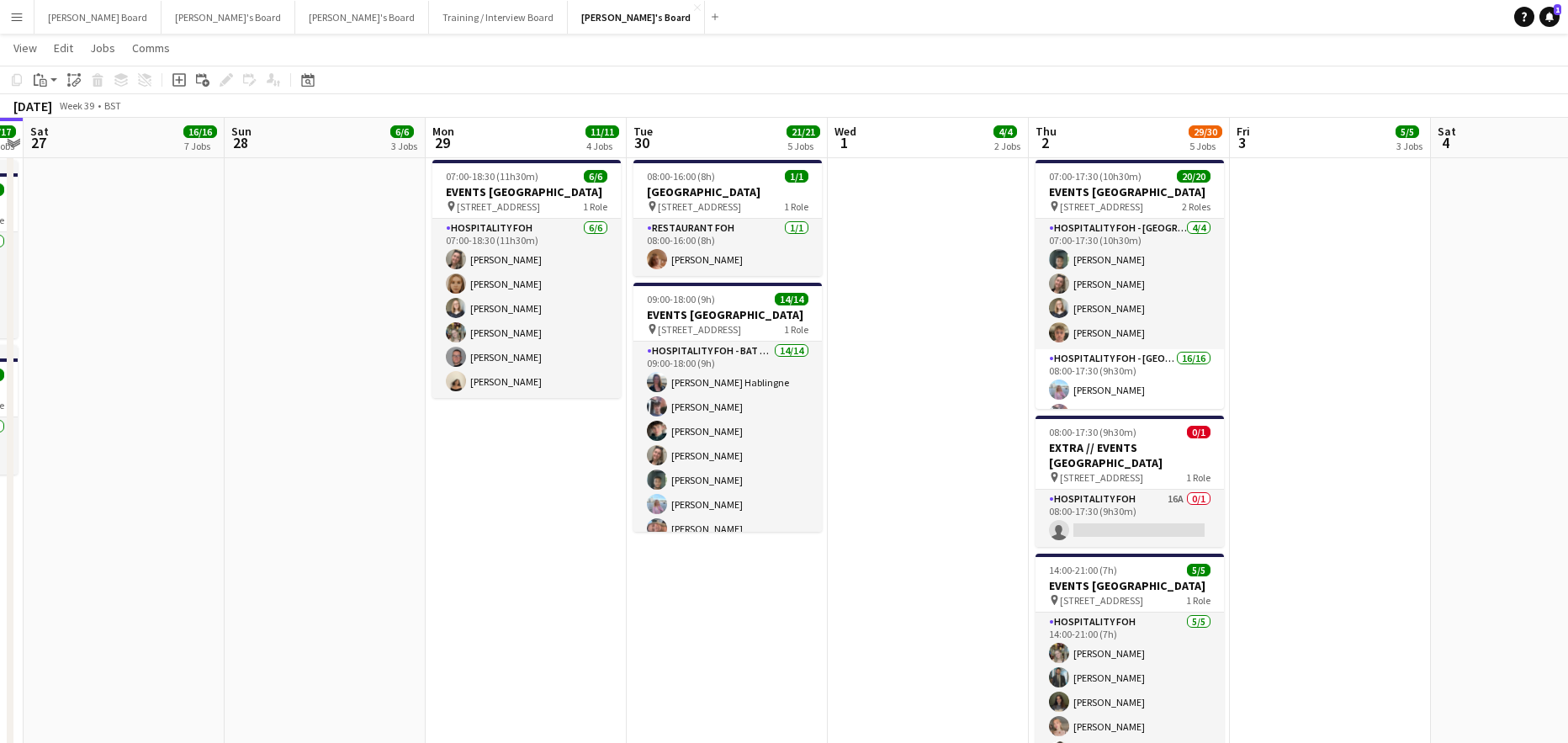
drag, startPoint x: 687, startPoint y: 521, endPoint x: 1165, endPoint y: 539, distance: 478.1
click at [1112, 539] on app-calendar-viewport "Wed 24 17/17 8 Jobs Thu 25 19/19 10 Jobs Fri 26 17/17 11 Jobs Sat 27 16/16 7 Jo…" at bounding box center [784, 730] width 1568 height 3392
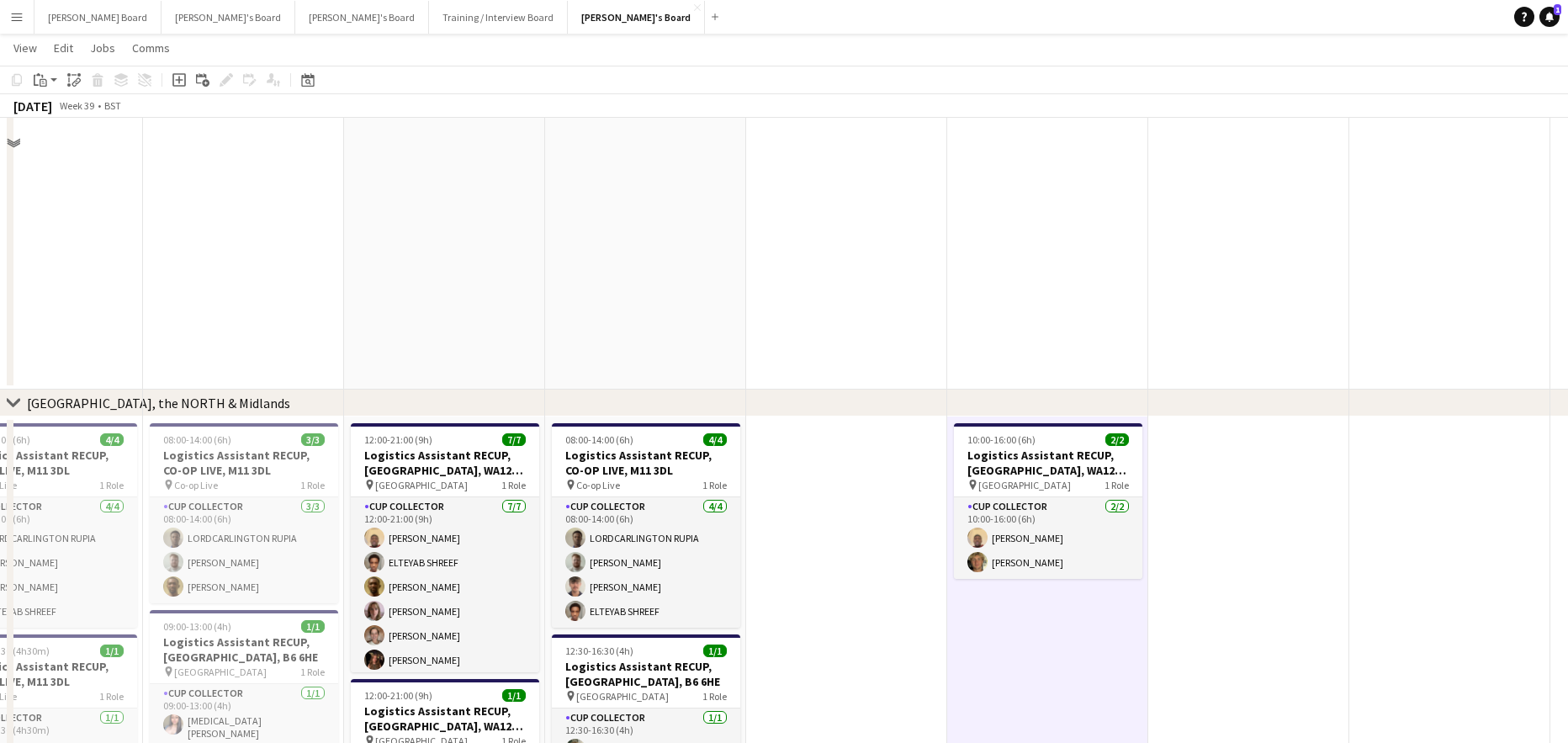
scroll to position [1907, 0]
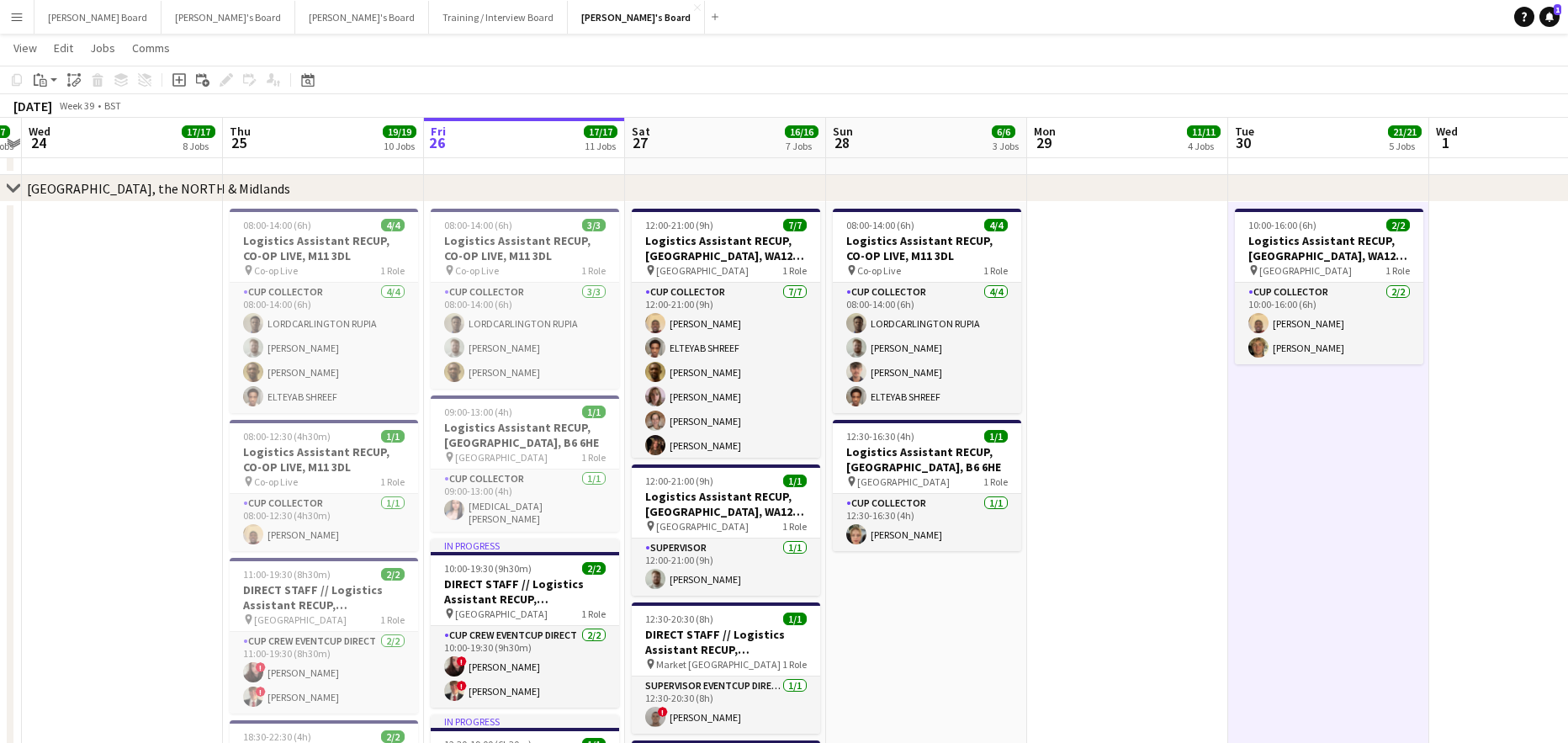
drag, startPoint x: 892, startPoint y: 600, endPoint x: 1026, endPoint y: 592, distance: 134.0
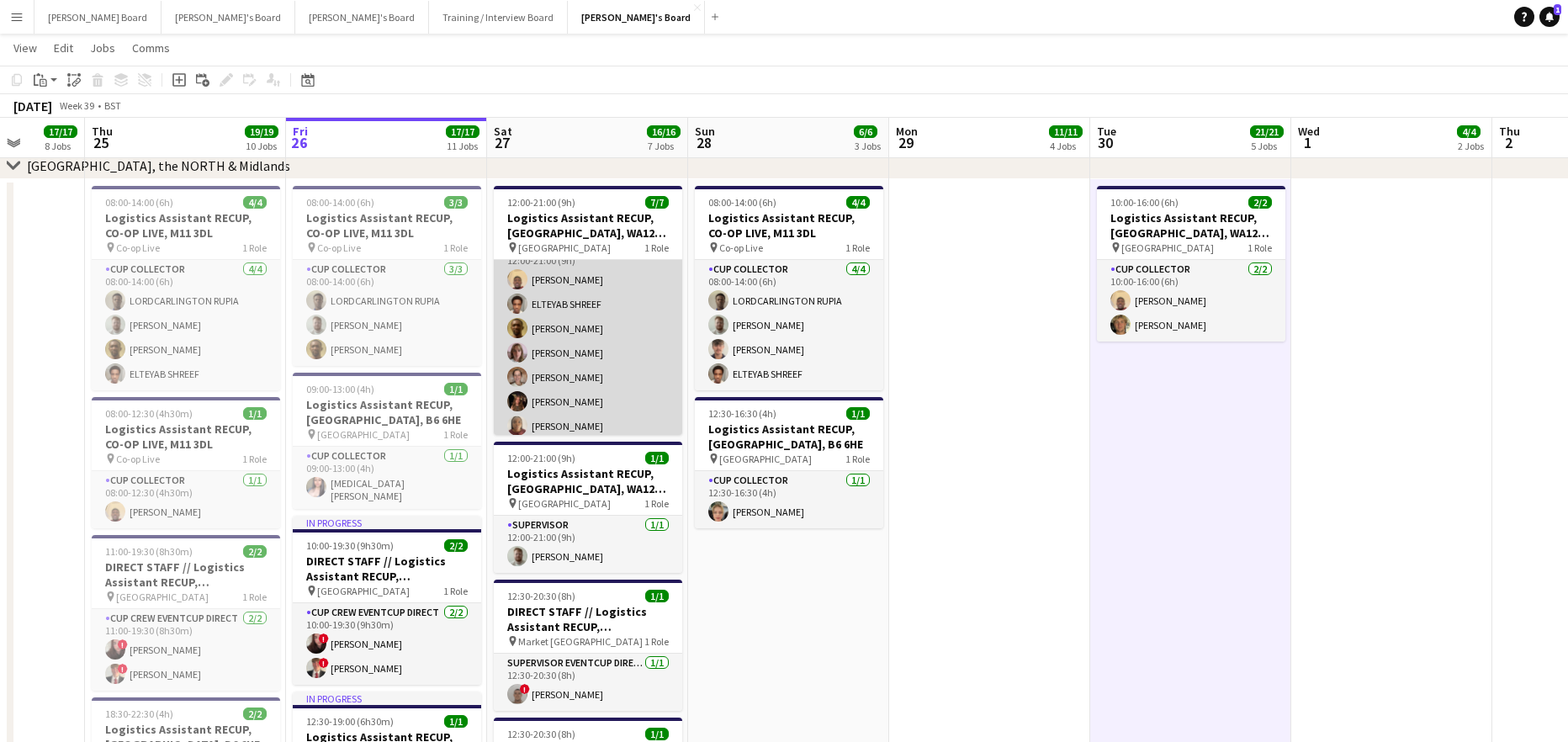
scroll to position [29, 0]
click at [596, 336] on app-card-role "CUP COLLECTOR 7/7 12:00-21:00 (9h) Daniel Agammegwa ELTEYAB SHREEF Boniface Ogw…" at bounding box center [588, 333] width 188 height 204
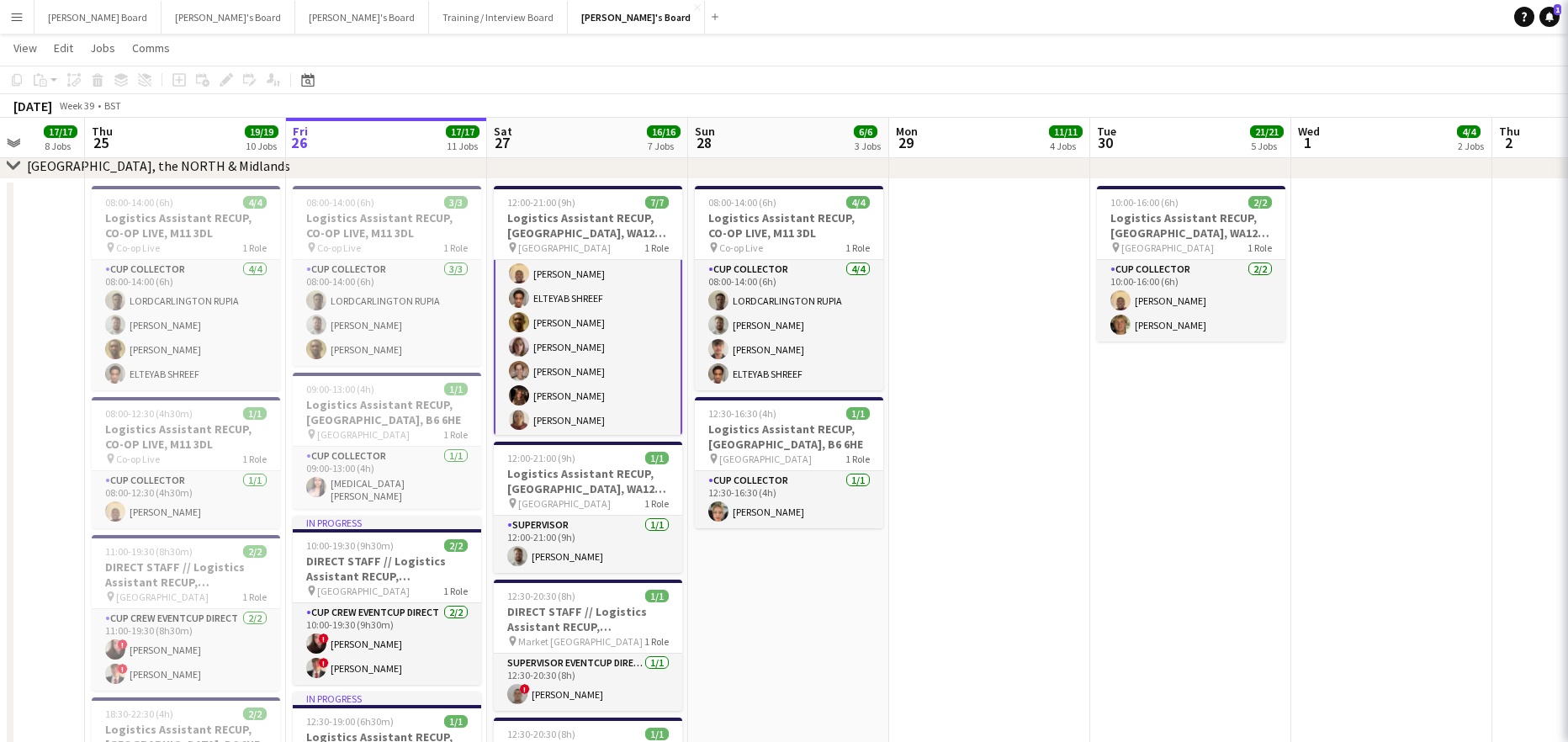
scroll to position [30, 0]
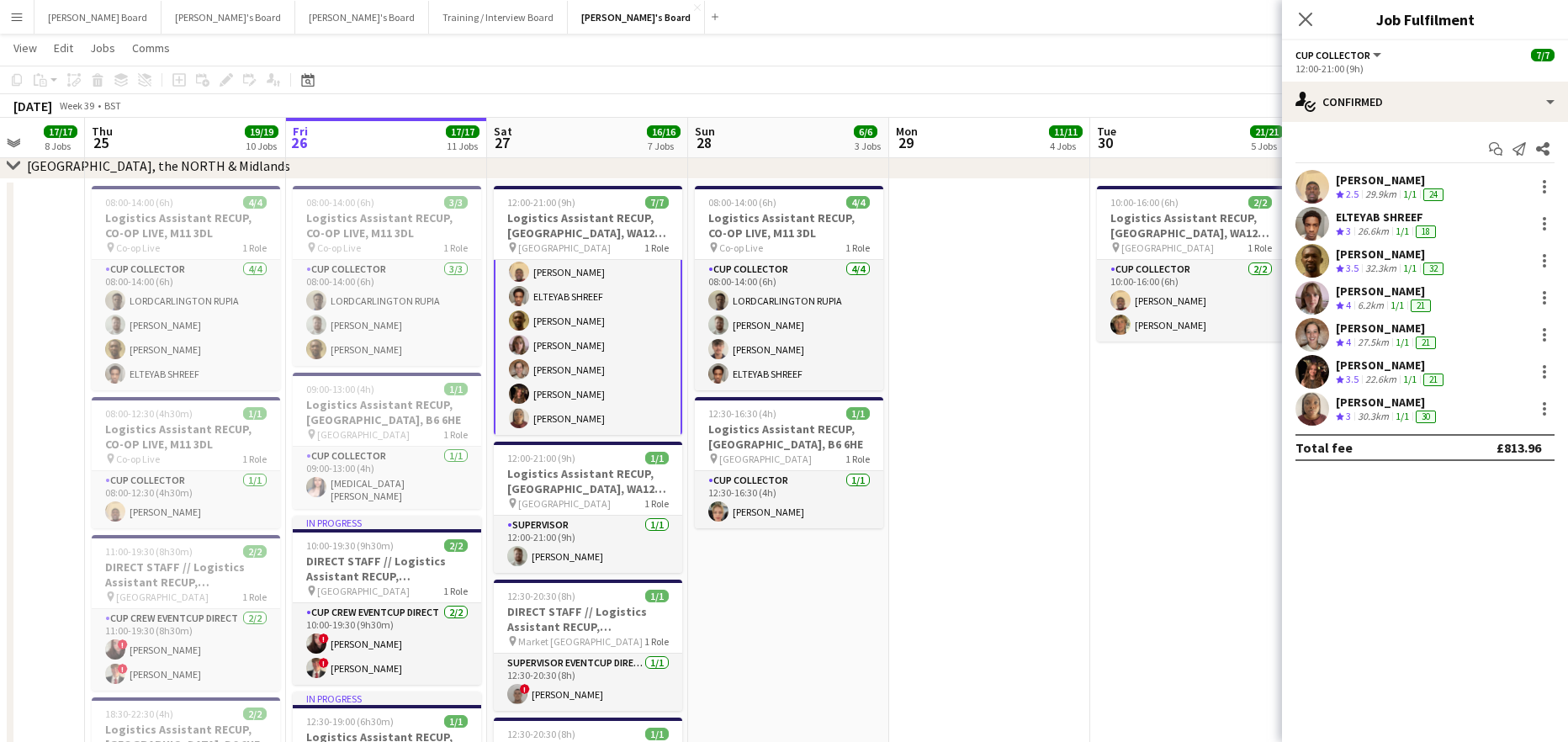
click at [1366, 416] on div "30.3km" at bounding box center [1373, 417] width 38 height 14
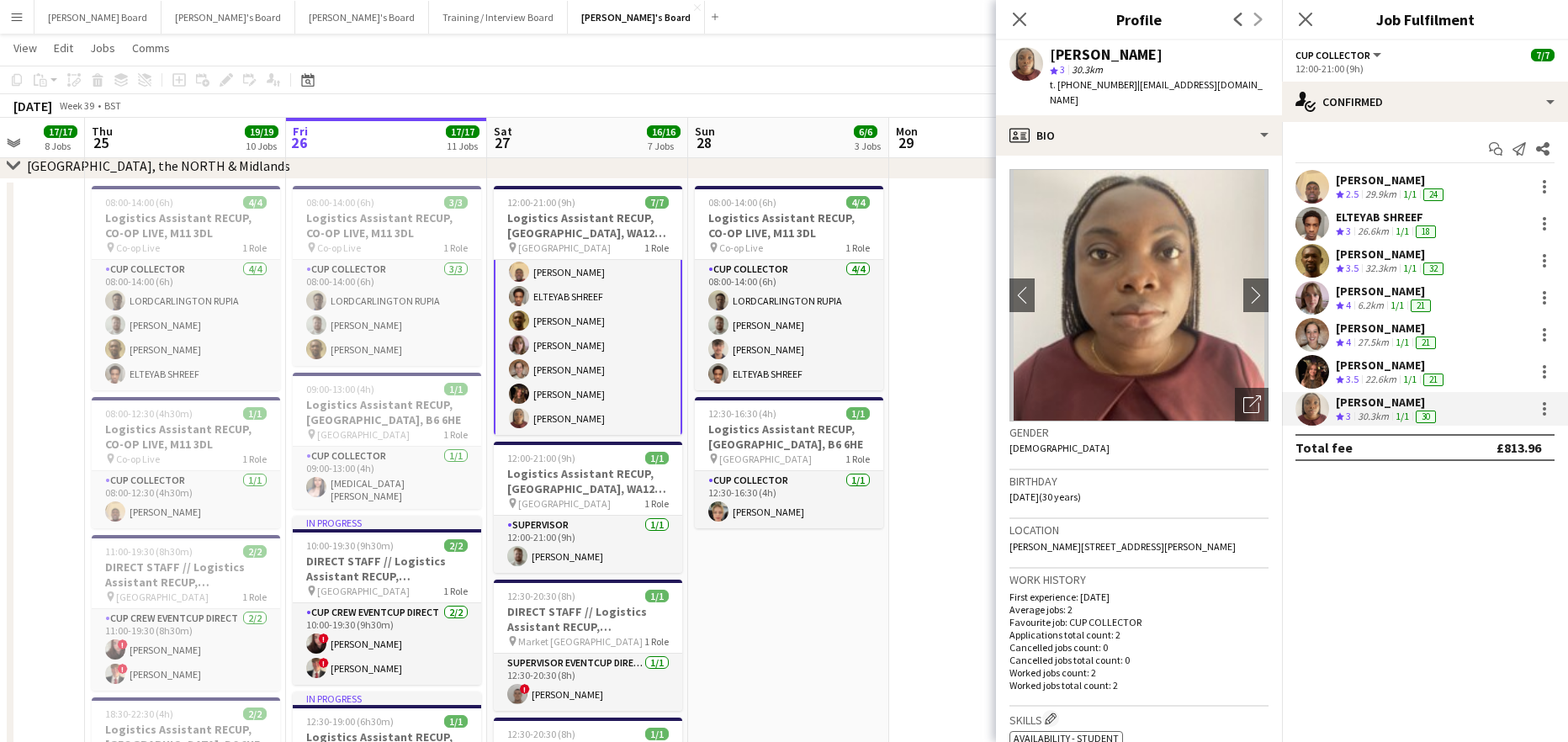
drag, startPoint x: 1236, startPoint y: 88, endPoint x: 1131, endPoint y: 89, distance: 105.1
click at [1131, 89] on div "Abigail Onosoga star 3 30.3km t. +447492484033 | abitoluwani@gmail.com" at bounding box center [1139, 77] width 286 height 75
copy span "[EMAIL_ADDRESS][DOMAIN_NAME]"
click at [935, 338] on app-date-cell at bounding box center [989, 626] width 201 height 895
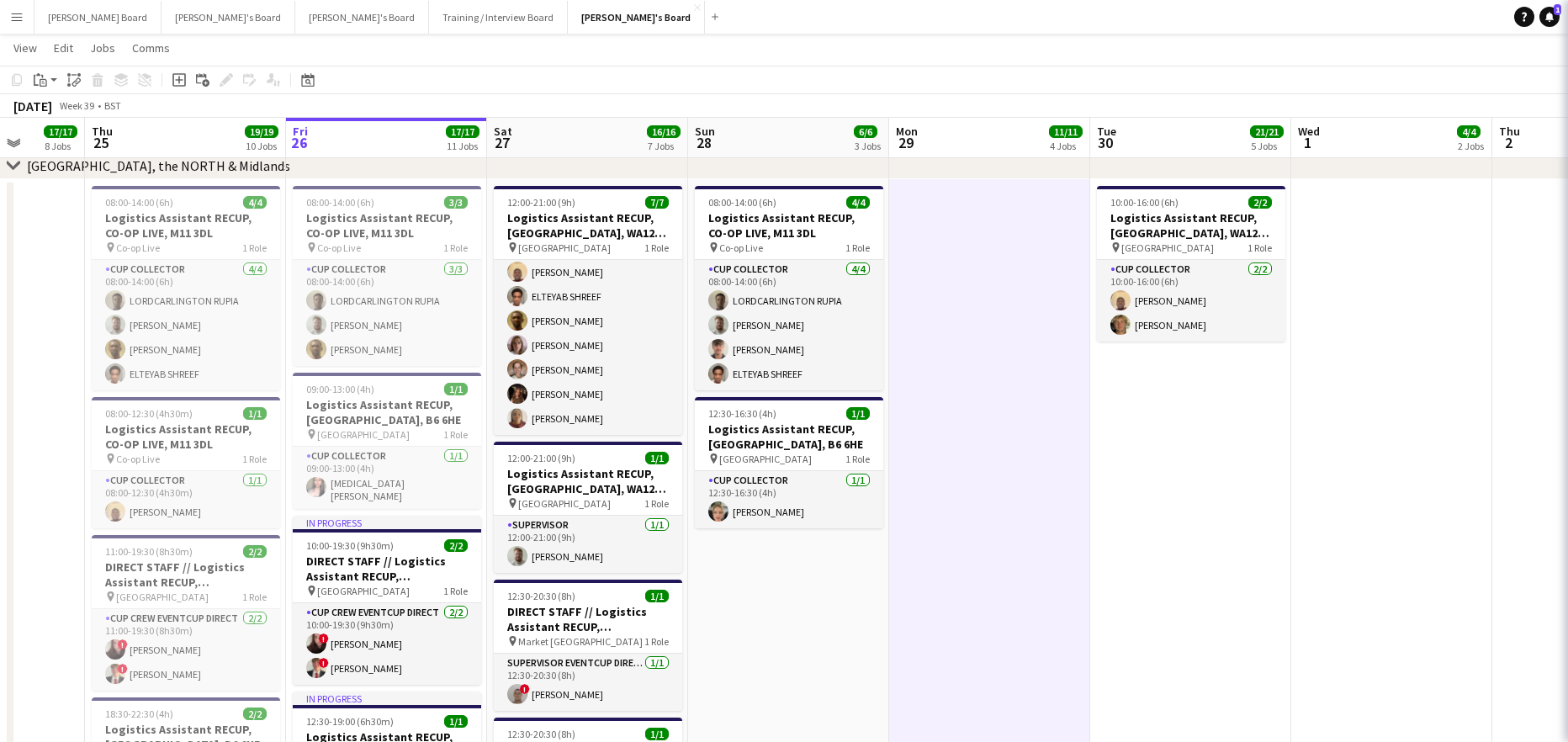
scroll to position [29, 0]
click at [604, 357] on app-card-role "CUP COLLECTOR 7/7 12:00-21:00 (9h) Daniel Agammegwa ELTEYAB SHREEF Boniface Ogw…" at bounding box center [588, 333] width 188 height 204
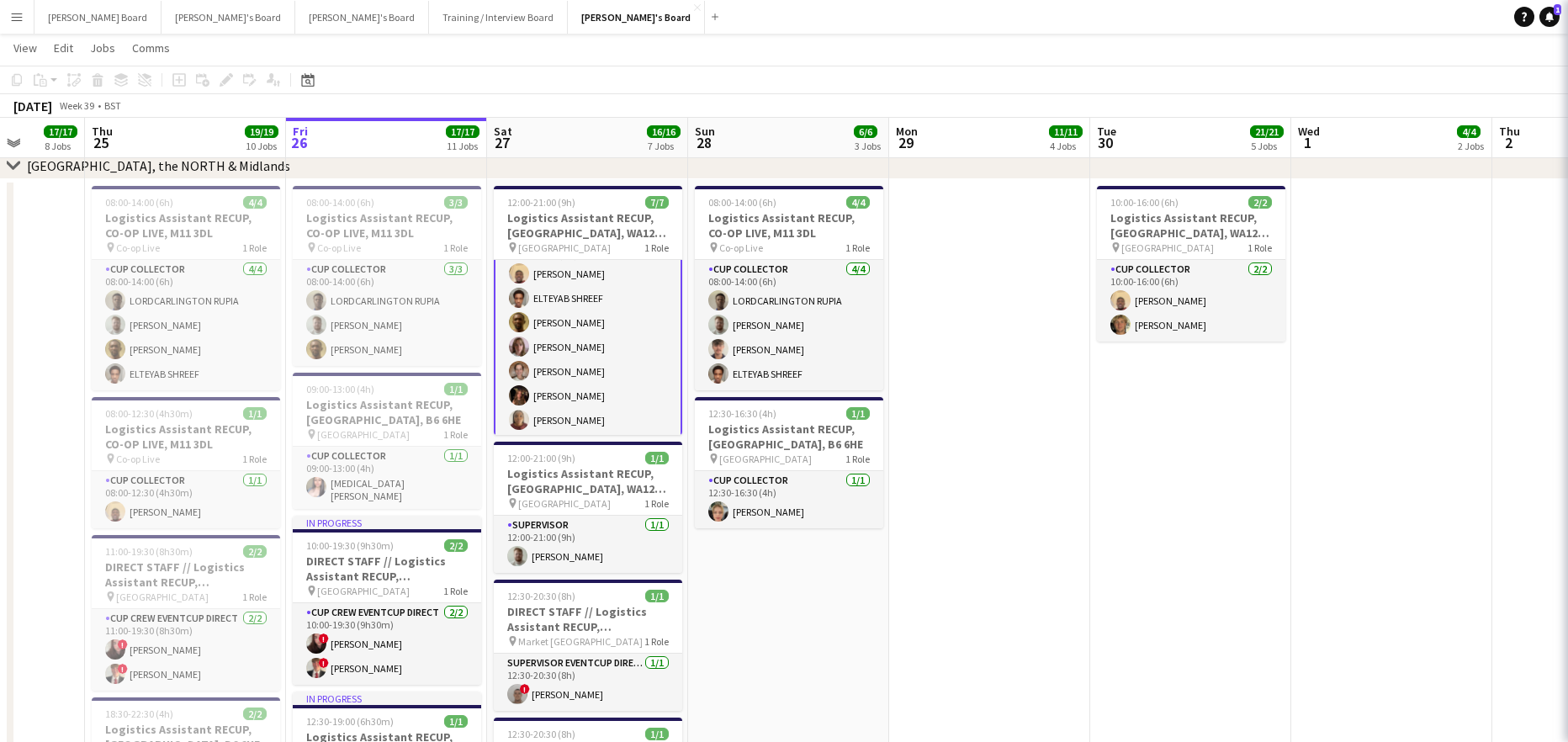
scroll to position [30, 0]
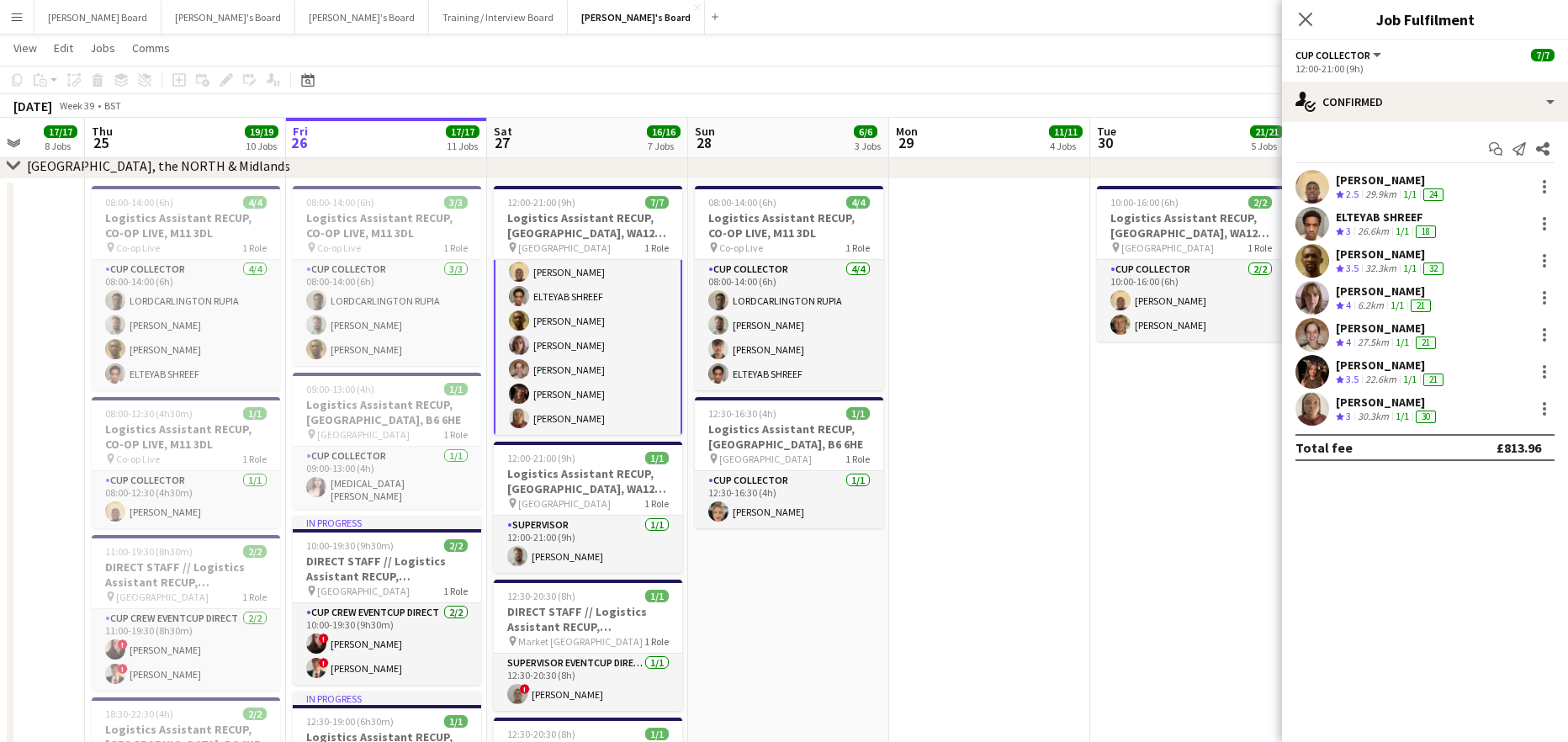
click at [1377, 405] on div "[PERSON_NAME]" at bounding box center [1387, 402] width 103 height 15
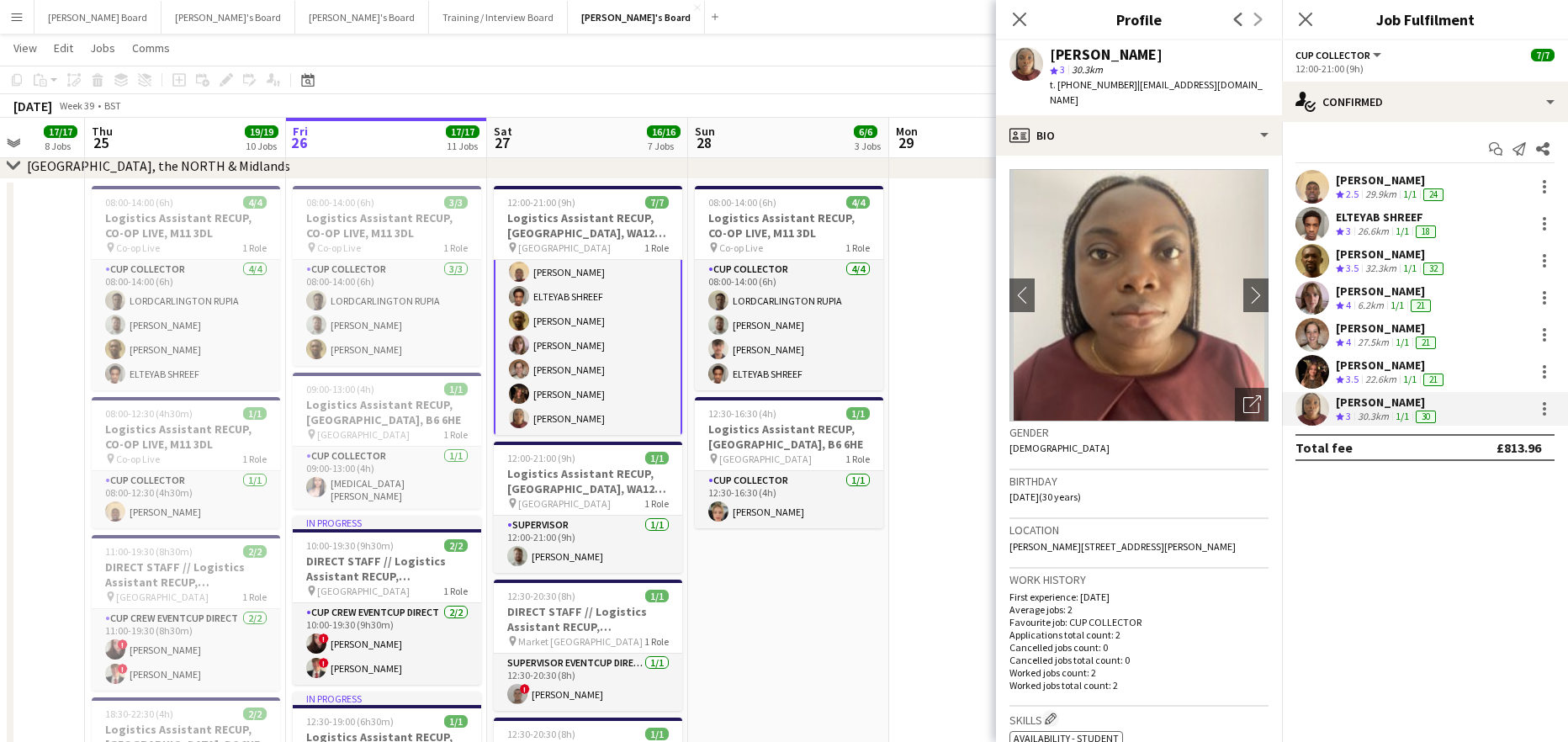
click at [890, 657] on app-date-cell at bounding box center [989, 626] width 201 height 895
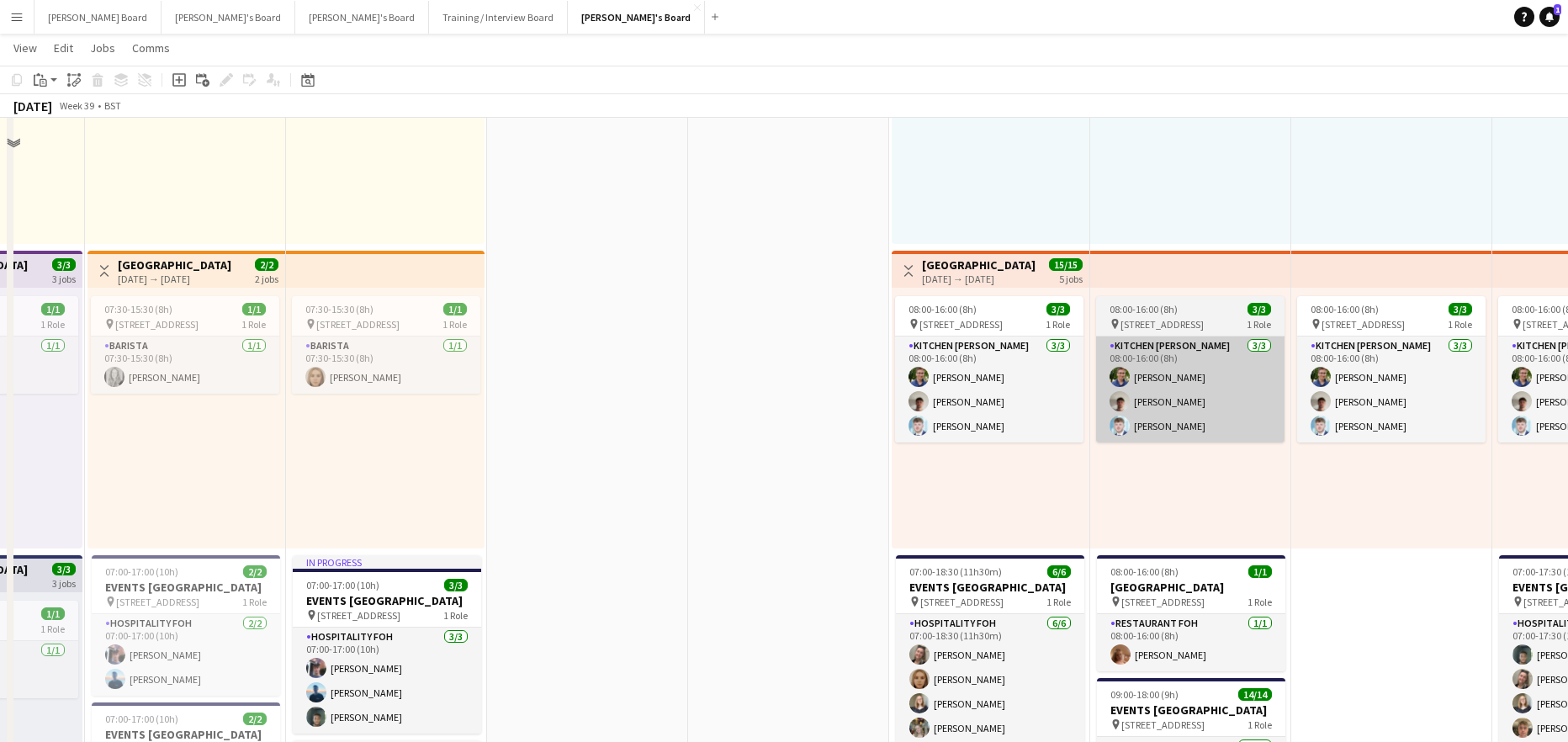
scroll to position [673, 0]
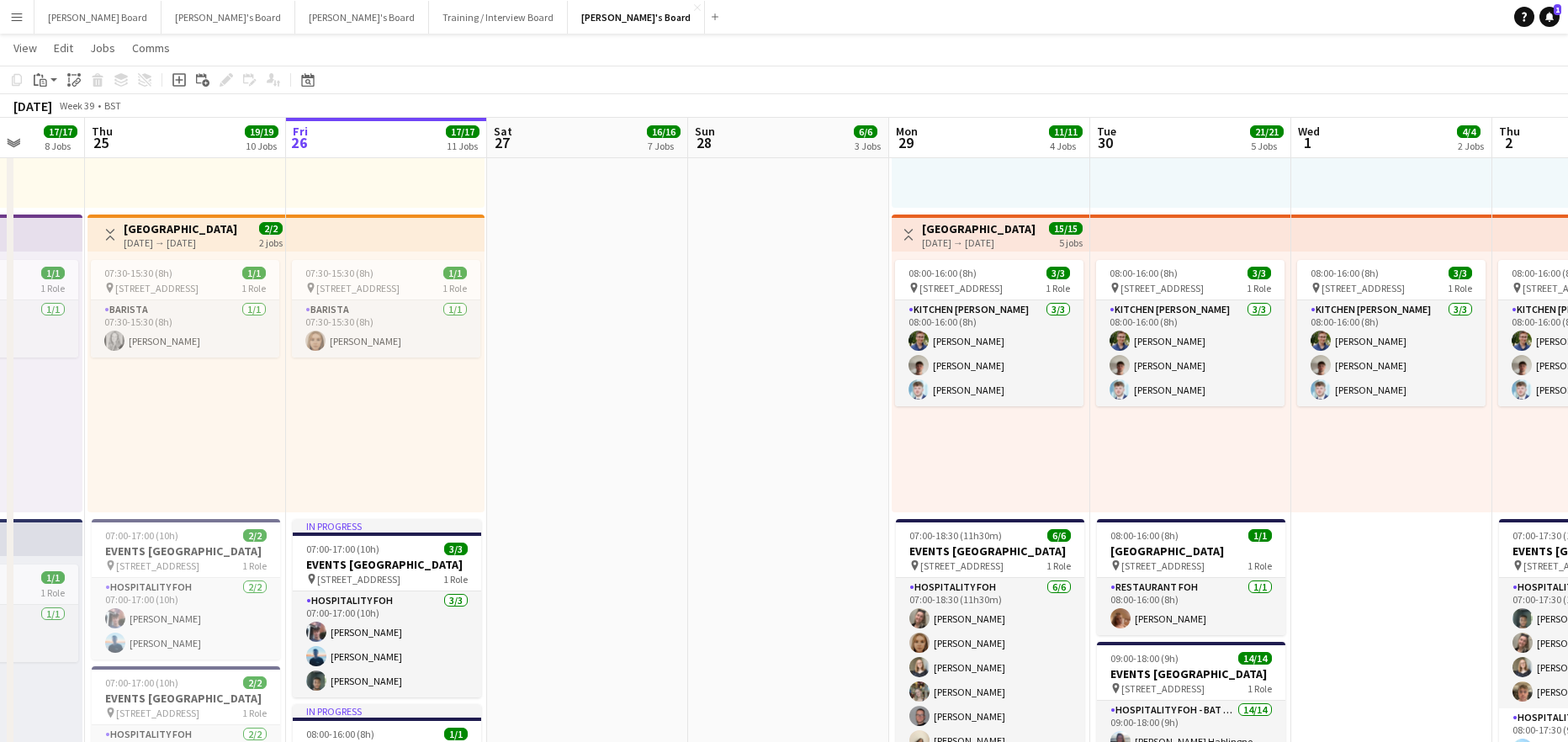
drag, startPoint x: 1088, startPoint y: 483, endPoint x: 1033, endPoint y: 490, distance: 55.9
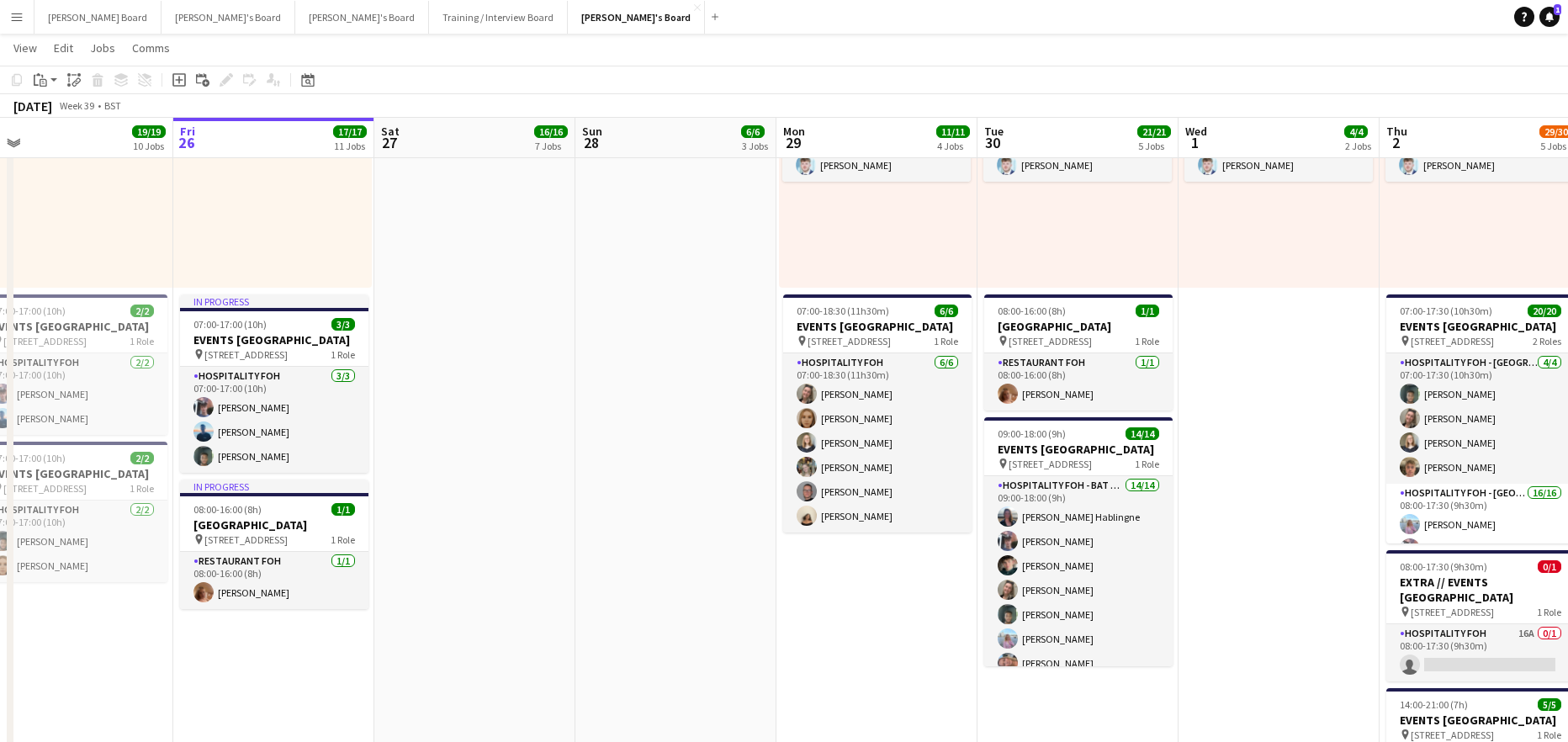
scroll to position [0, 382]
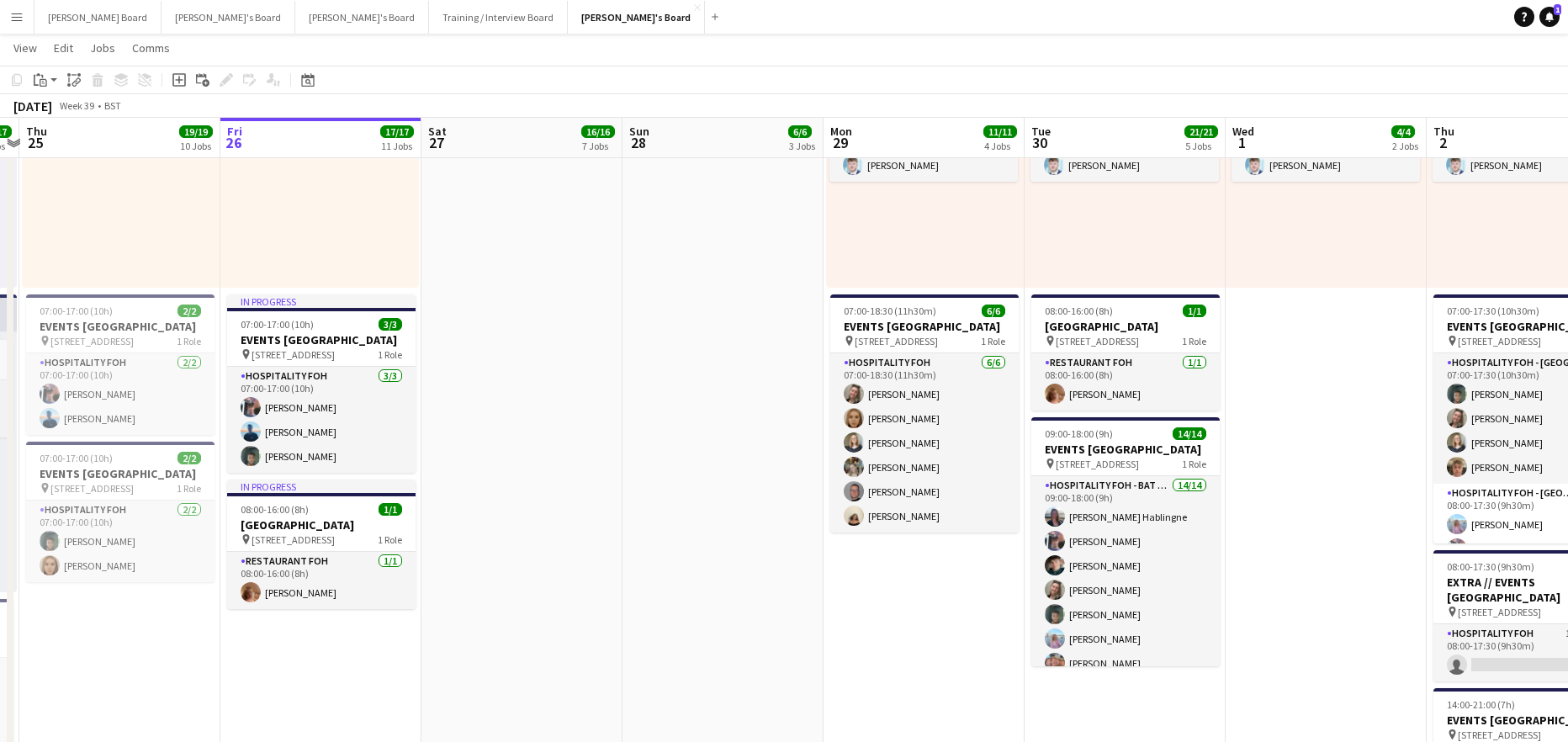
drag, startPoint x: 462, startPoint y: 587, endPoint x: 500, endPoint y: 590, distance: 37.9
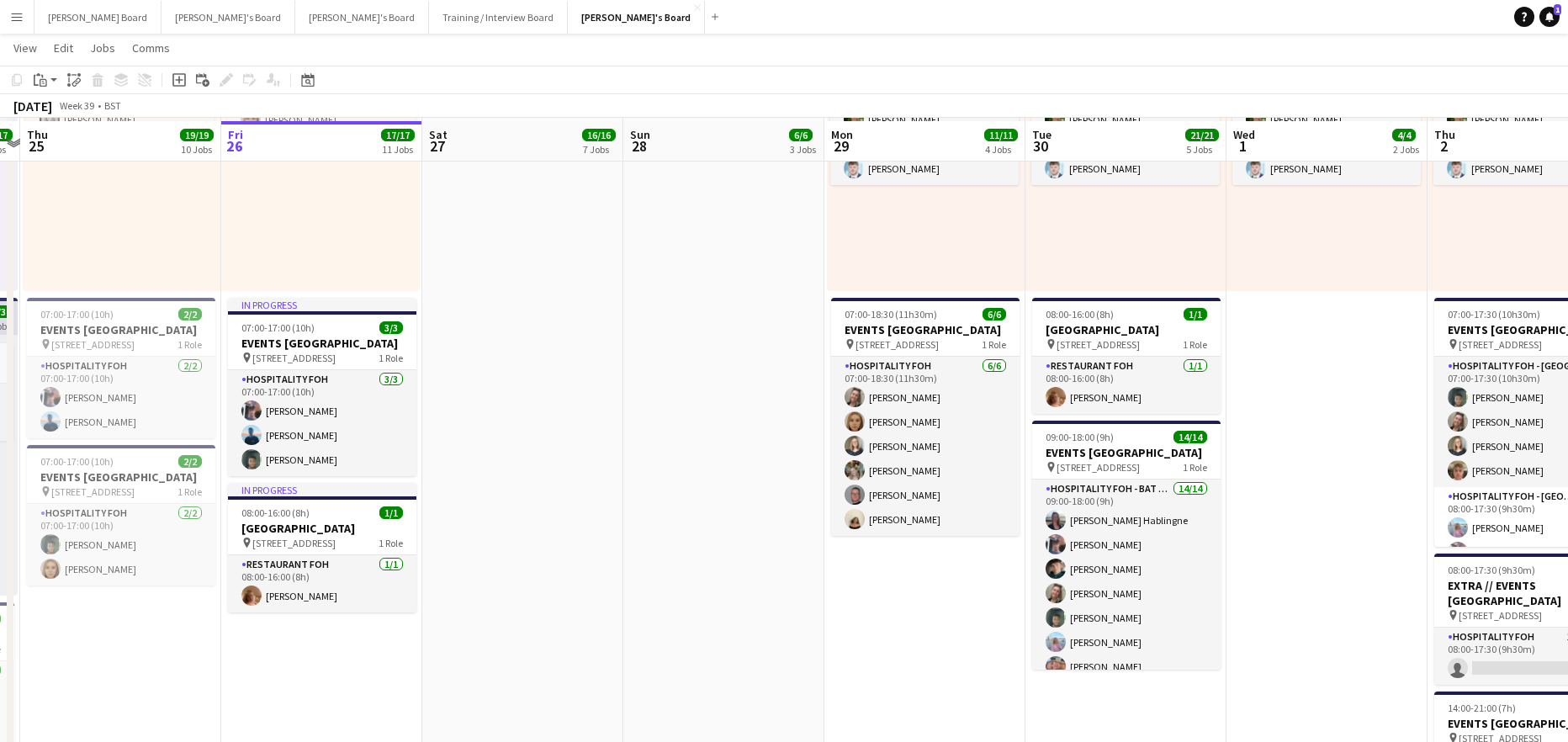
scroll to position [898, 0]
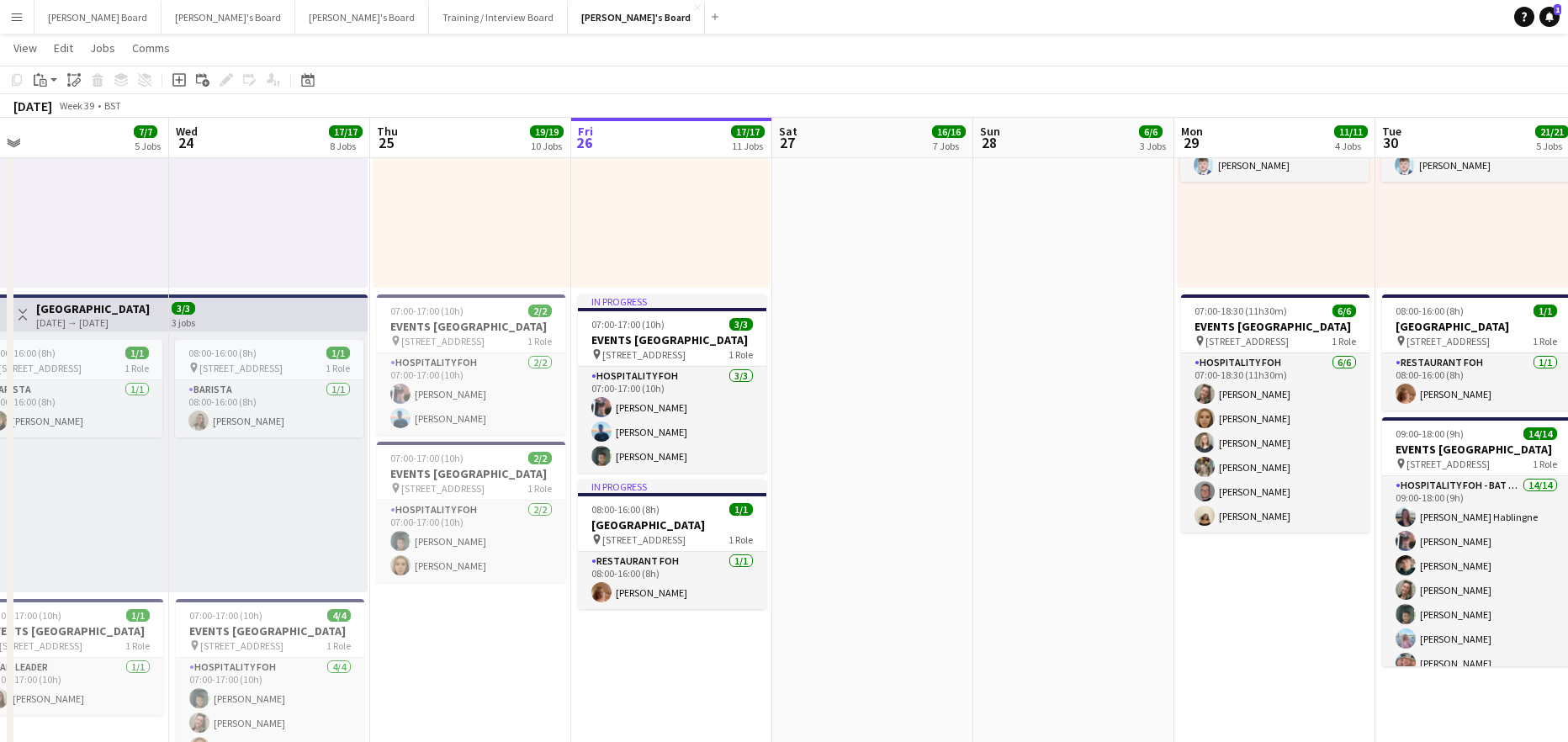
drag, startPoint x: 391, startPoint y: 650, endPoint x: 776, endPoint y: 643, distance: 384.5
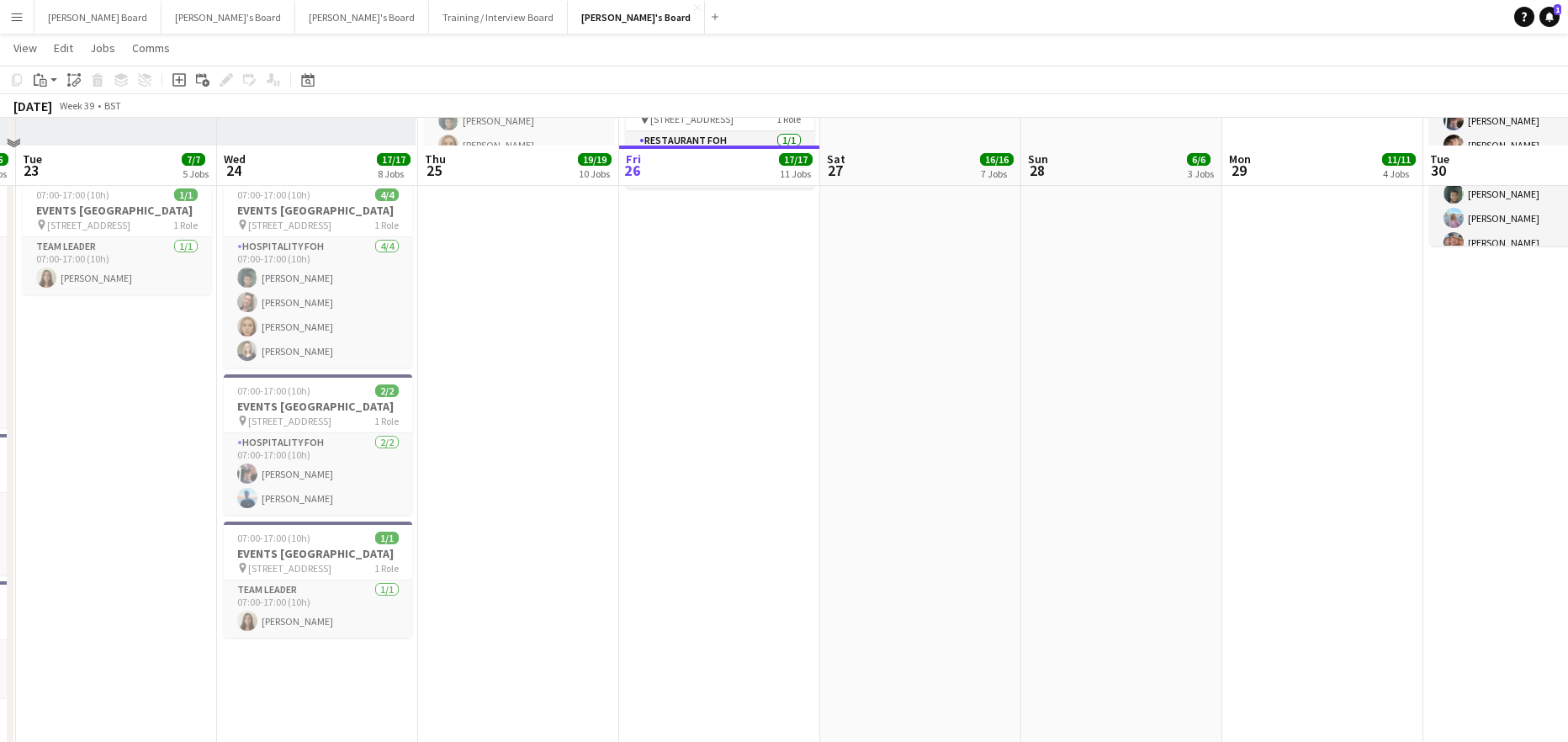
scroll to position [1346, 0]
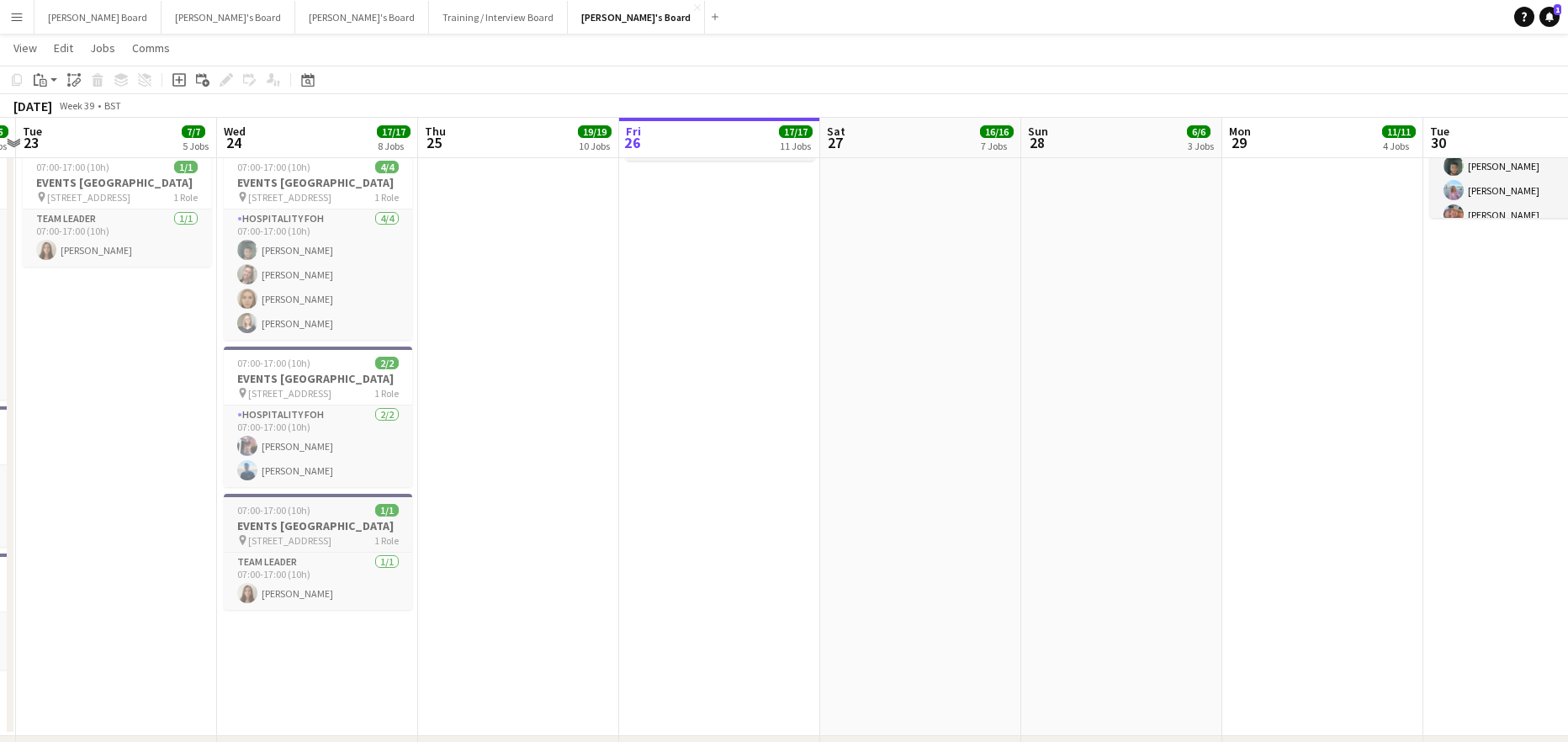
click at [294, 533] on h3 "EVENTS [GEOGRAPHIC_DATA]" at bounding box center [318, 525] width 188 height 15
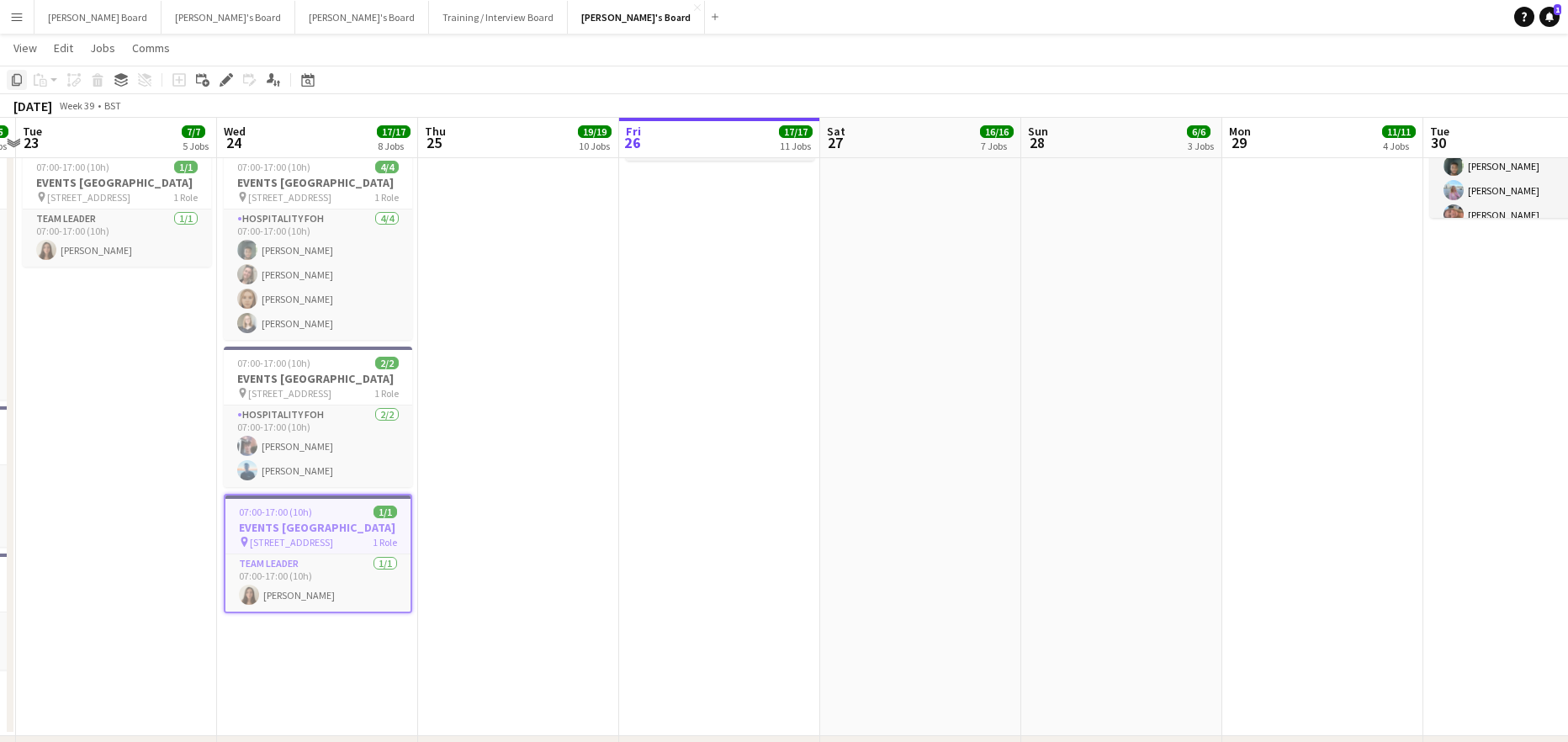
click at [13, 76] on icon "Copy" at bounding box center [16, 79] width 13 height 13
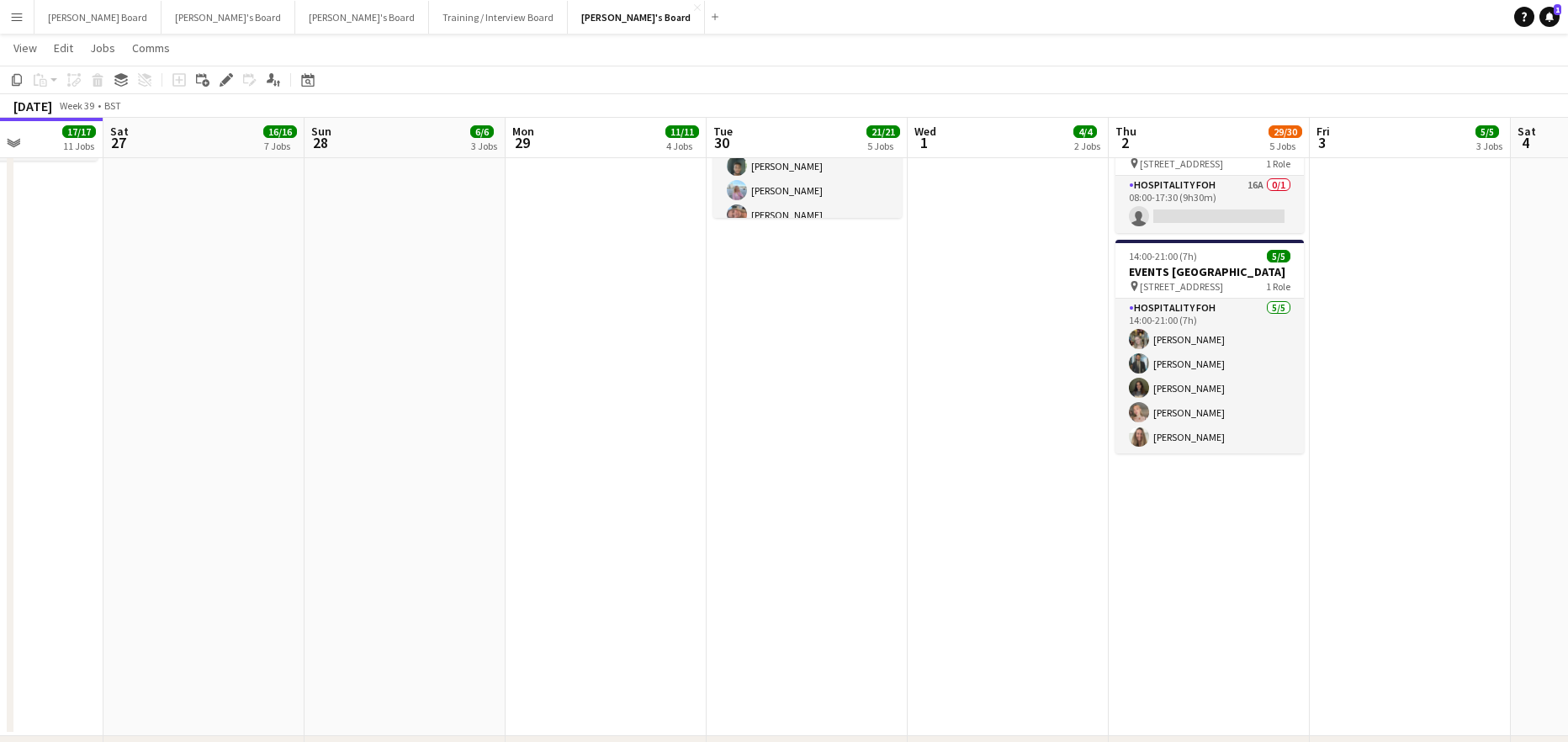
scroll to position [0, 612]
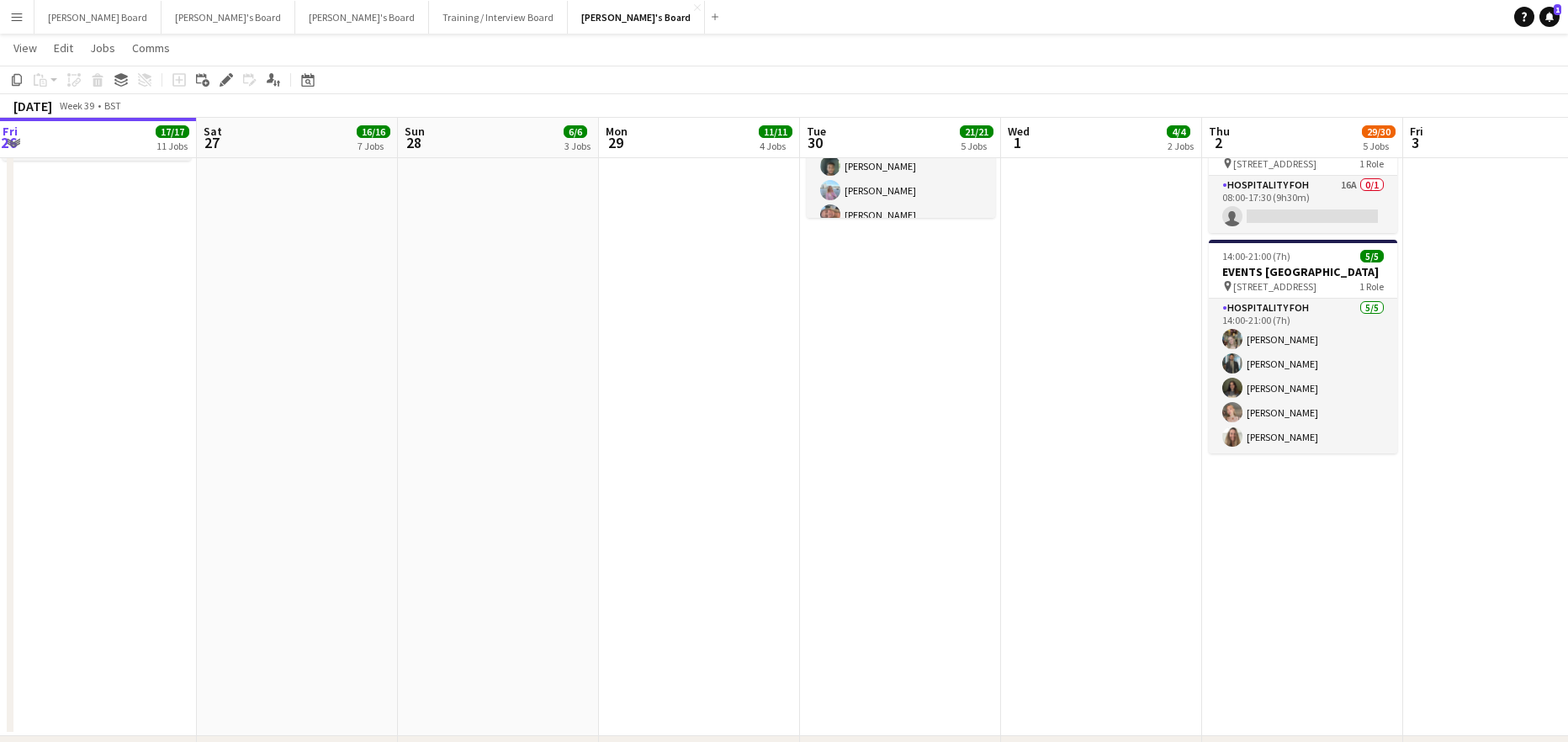
drag, startPoint x: 1151, startPoint y: 440, endPoint x: 551, endPoint y: 436, distance: 599.8
click at [523, 444] on app-calendar-viewport "Tue 23 7/7 5 Jobs Wed 24 17/17 8 Jobs Thu 25 19/19 10 Jobs Fri 26 17/17 11 Jobs…" at bounding box center [784, 416] width 1568 height 3392
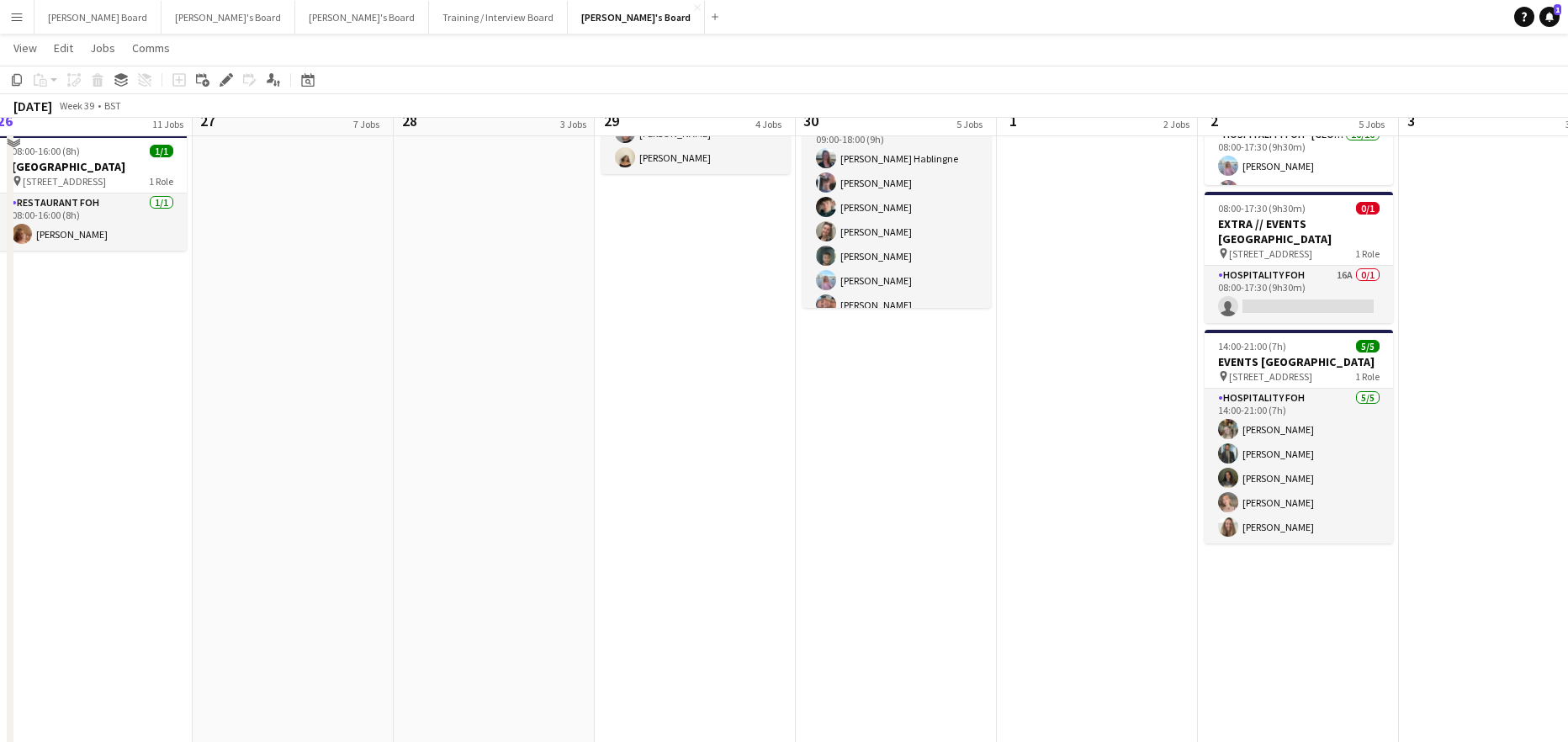
scroll to position [1234, 0]
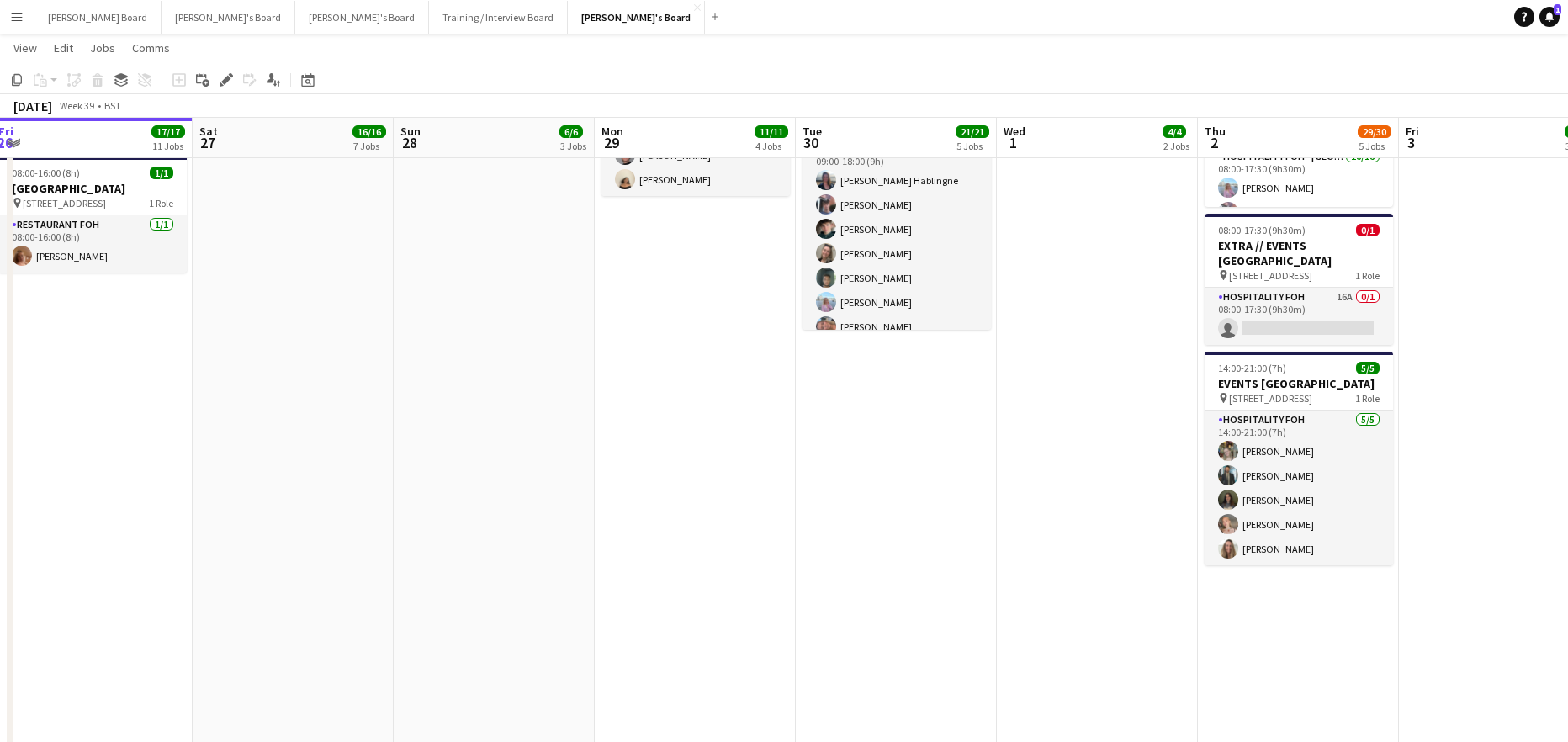
click at [675, 448] on app-date-cell "Toggle View McLaren Technology Centre 29-09-2025 → 03-10-2025 5/5 5 jobs 07:00-…" at bounding box center [695, 95] width 201 height 1506
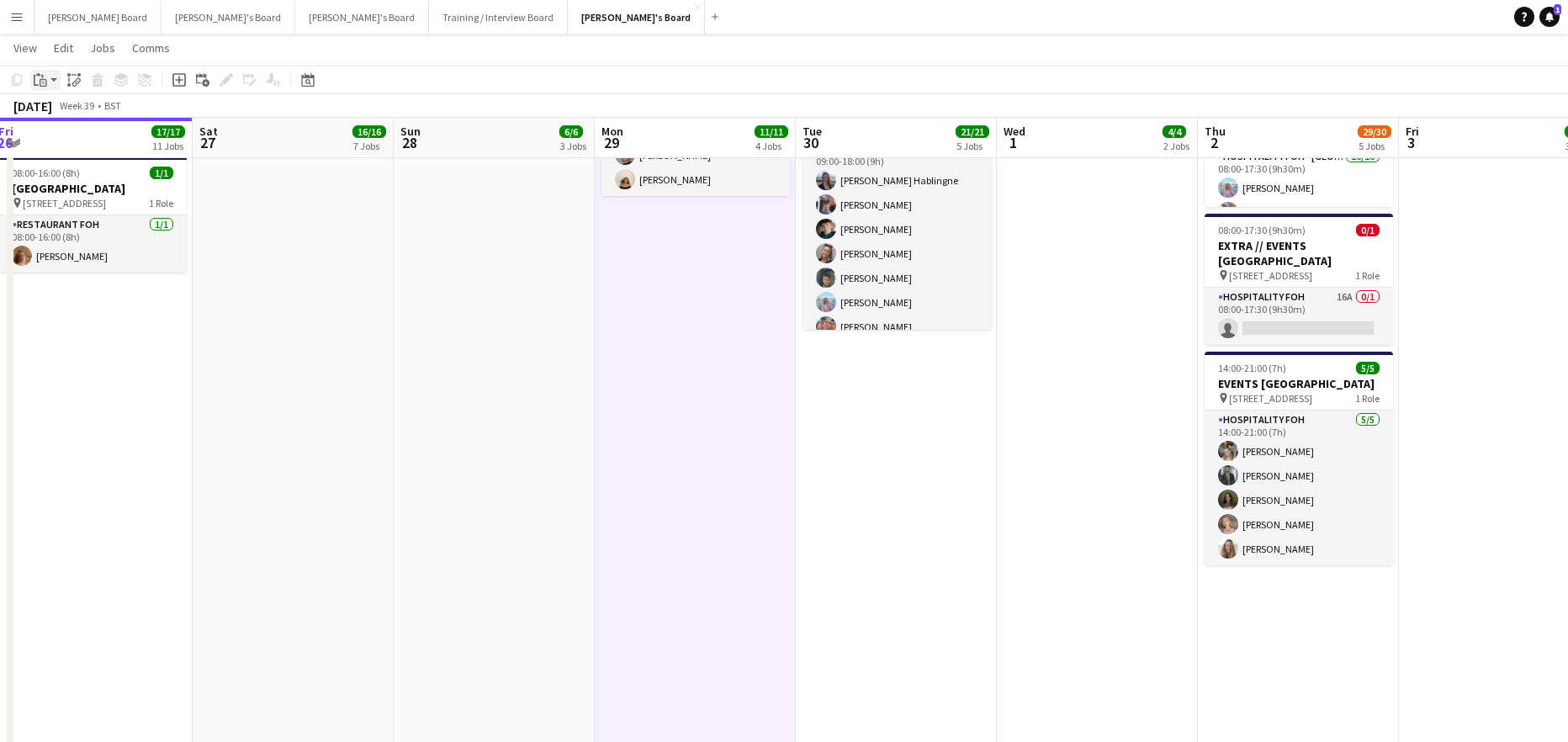
drag, startPoint x: 50, startPoint y: 85, endPoint x: 56, endPoint y: 94, distance: 11.4
click at [50, 86] on div "Paste" at bounding box center [40, 80] width 20 height 20
click at [80, 140] on link "Paste with crew Ctrl+Shift+V" at bounding box center [124, 140] width 158 height 15
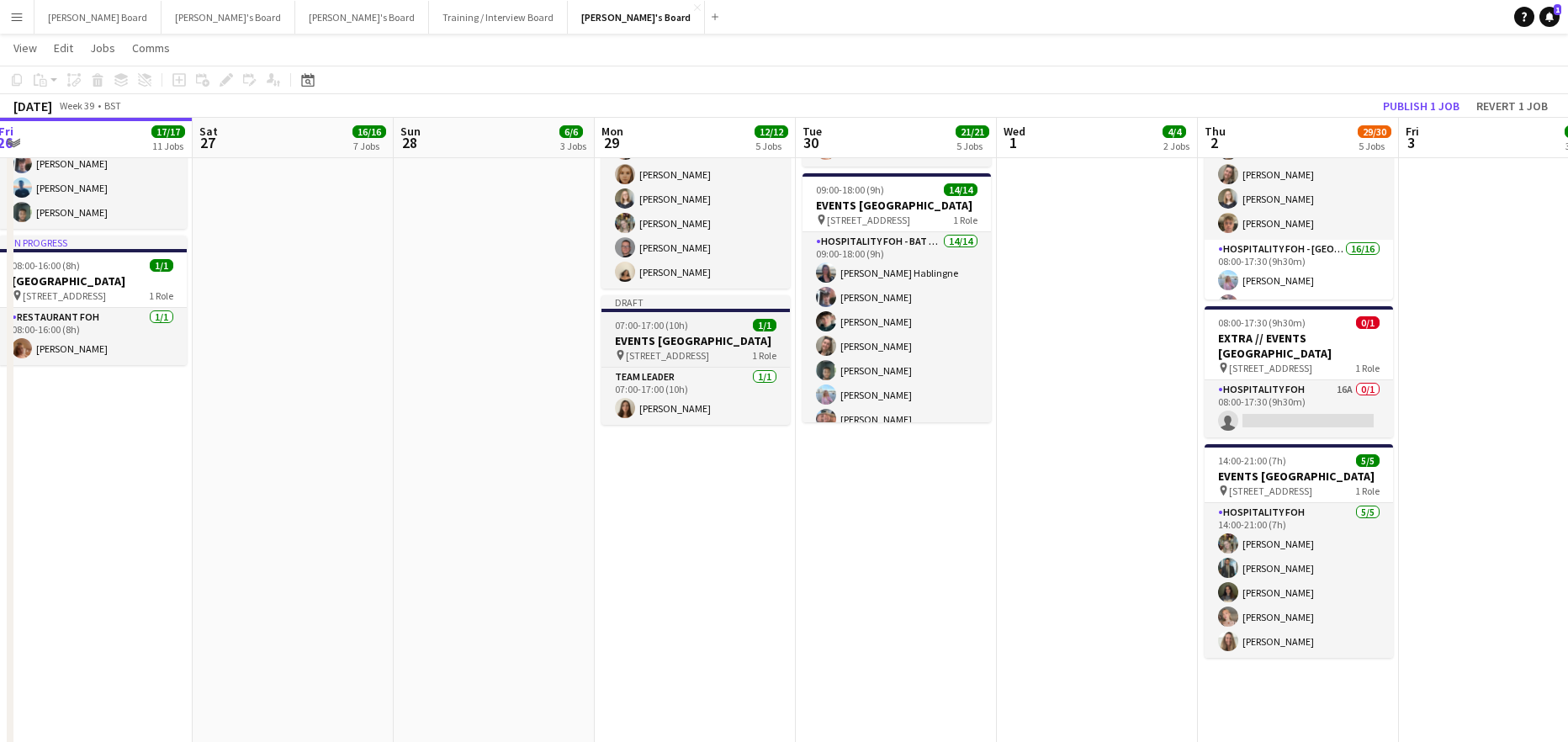
scroll to position [1121, 0]
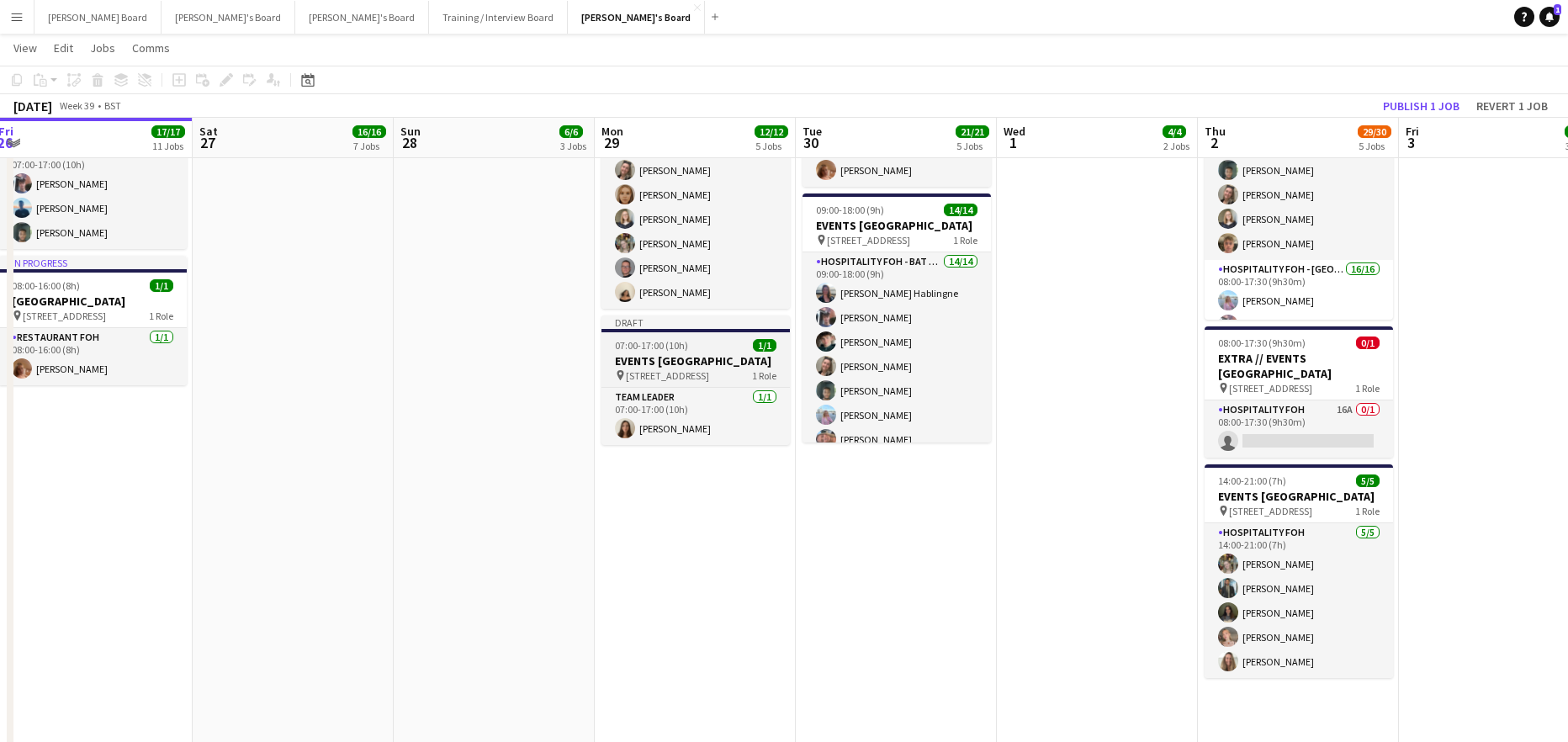
click at [651, 352] on span "07:00-17:00 (10h)" at bounding box center [651, 345] width 73 height 13
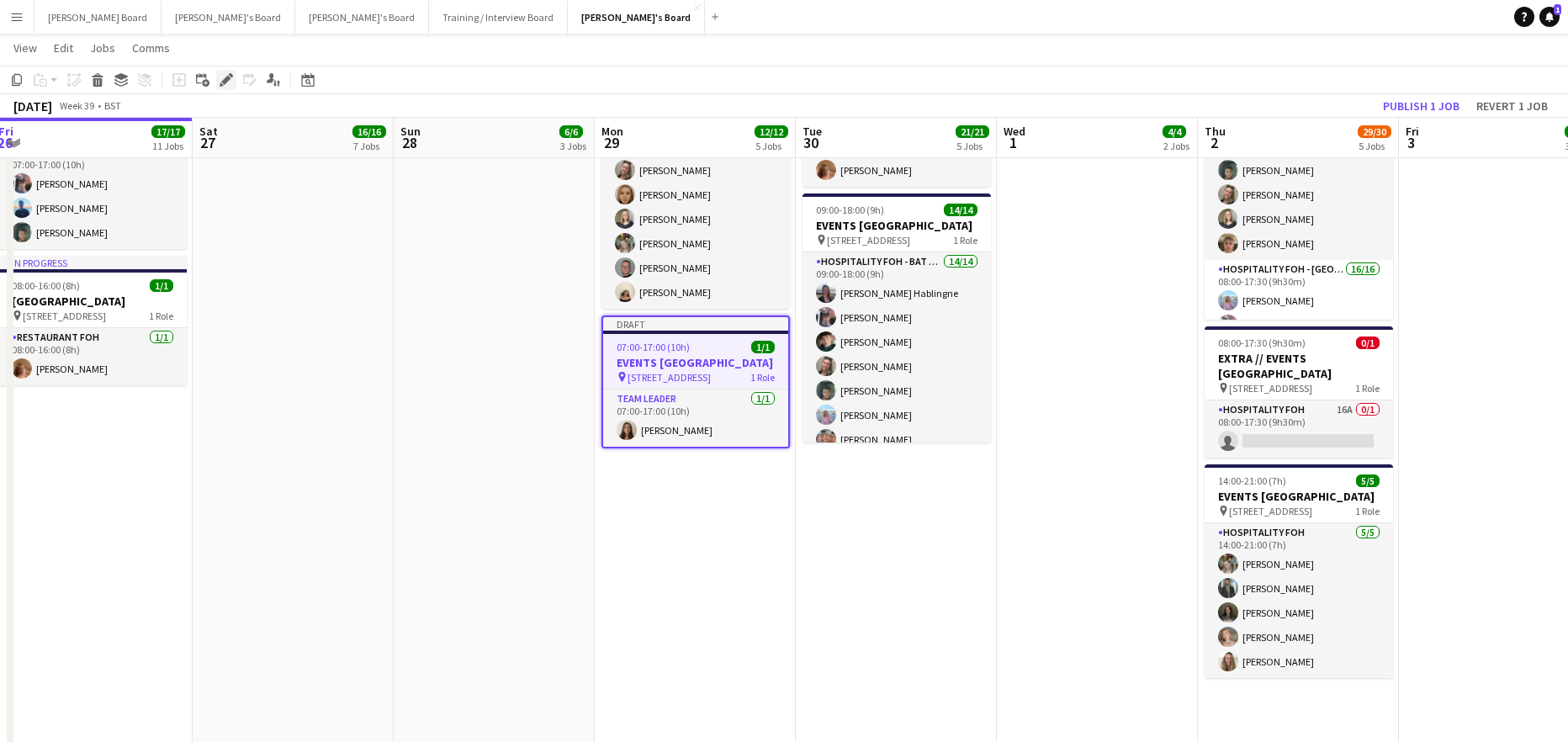
click at [232, 80] on icon "Edit" at bounding box center [226, 79] width 13 height 13
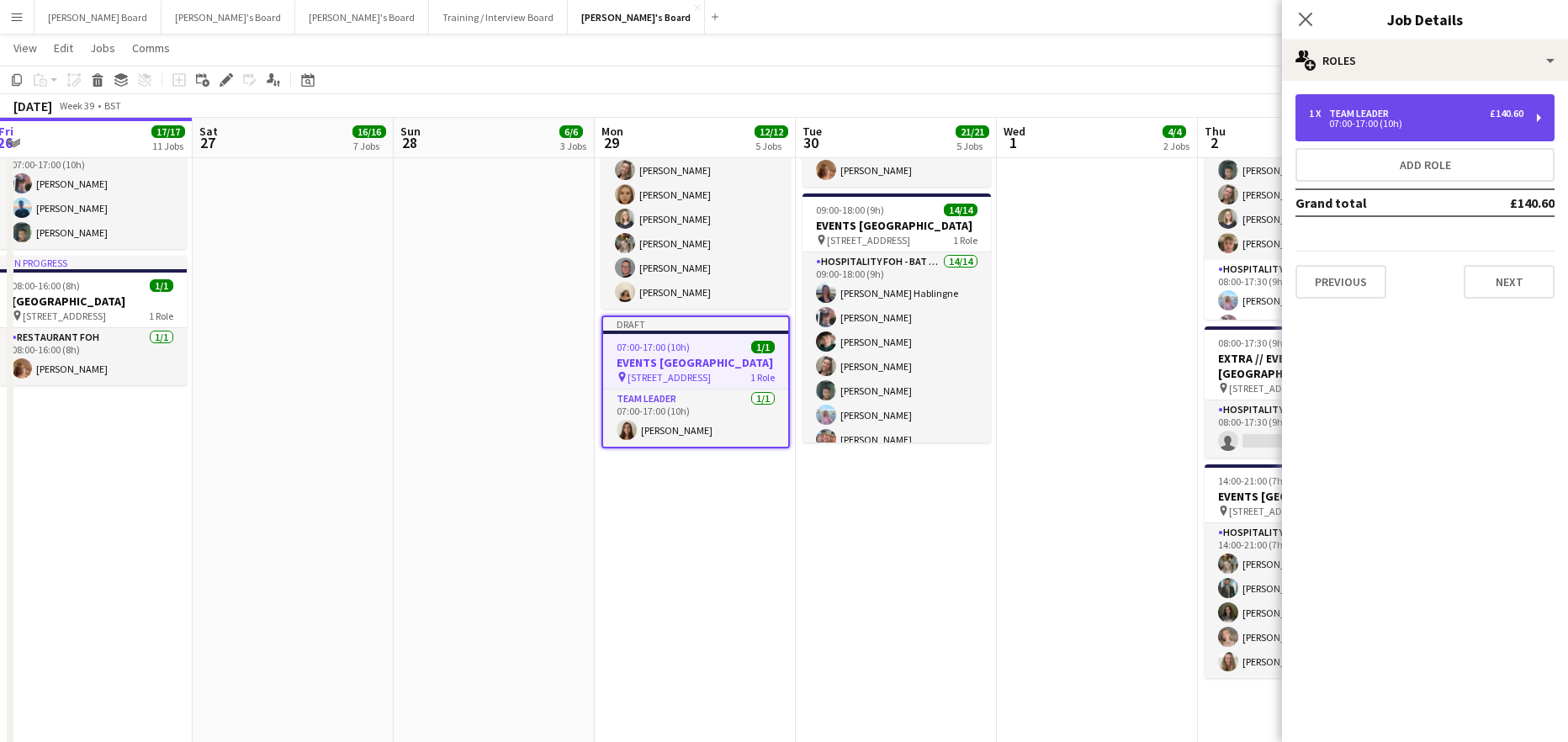
click at [1354, 128] on div "07:00-17:00 (10h)" at bounding box center [1416, 123] width 214 height 8
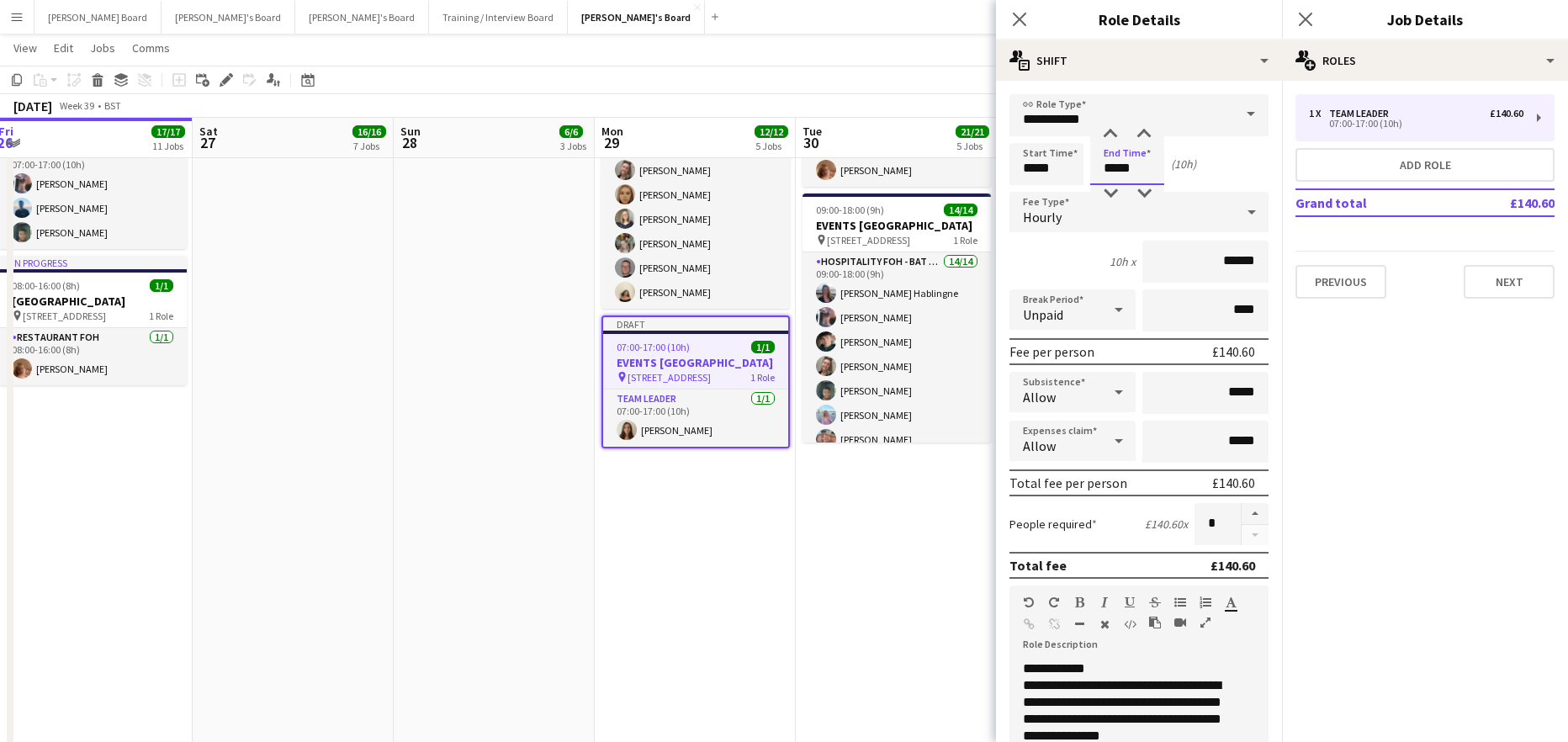
click at [1140, 167] on input "*****" at bounding box center [1127, 164] width 74 height 42
click at [1109, 131] on div at bounding box center [1111, 134] width 34 height 17
type input "*****"
click at [1109, 131] on div at bounding box center [1111, 134] width 34 height 17
click at [860, 559] on app-date-cell "07:00-15:30 (8h30m) 1/1 pin Woking, GU21 4YH 1 Role Barista 1/1 07:00-15:30 (8h…" at bounding box center [896, 208] width 201 height 1506
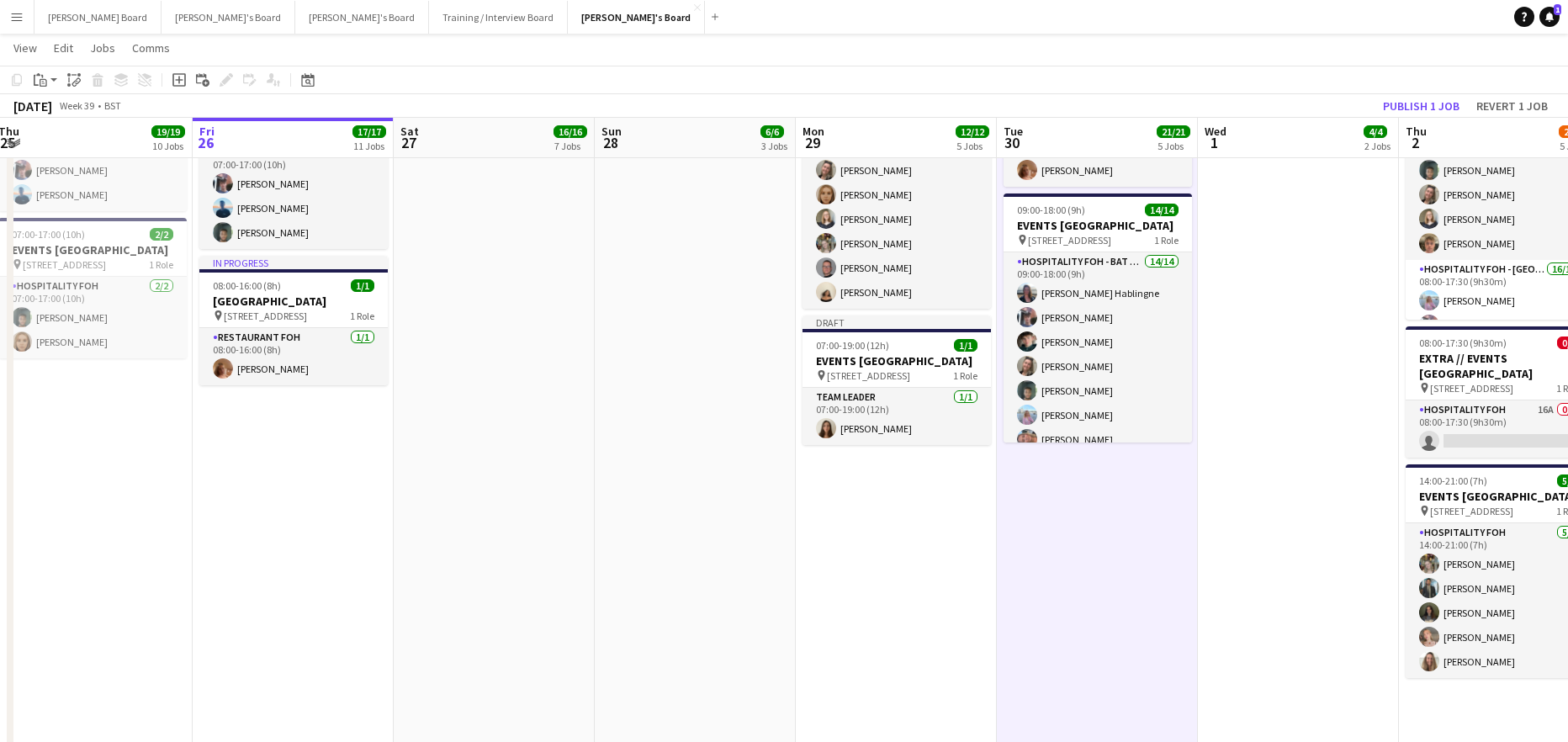
drag, startPoint x: 352, startPoint y: 452, endPoint x: 735, endPoint y: 441, distance: 382.9
click at [664, 474] on app-calendar-viewport "Tue 23 7/7 5 Jobs Wed 24 17/17 8 Jobs Thu 25 19/19 10 Jobs Fri 26 17/17 11 Jobs…" at bounding box center [784, 640] width 1568 height 3392
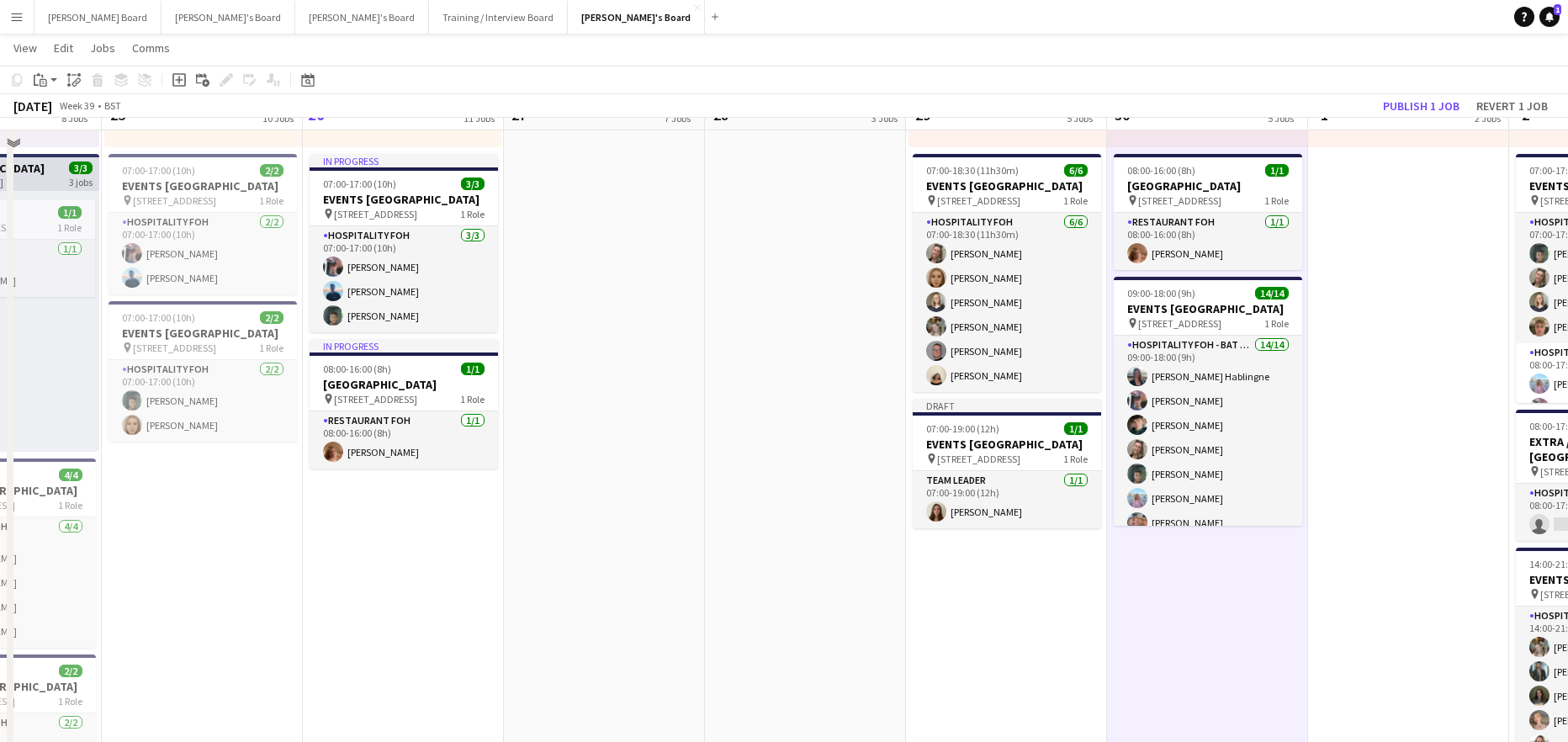
scroll to position [1009, 0]
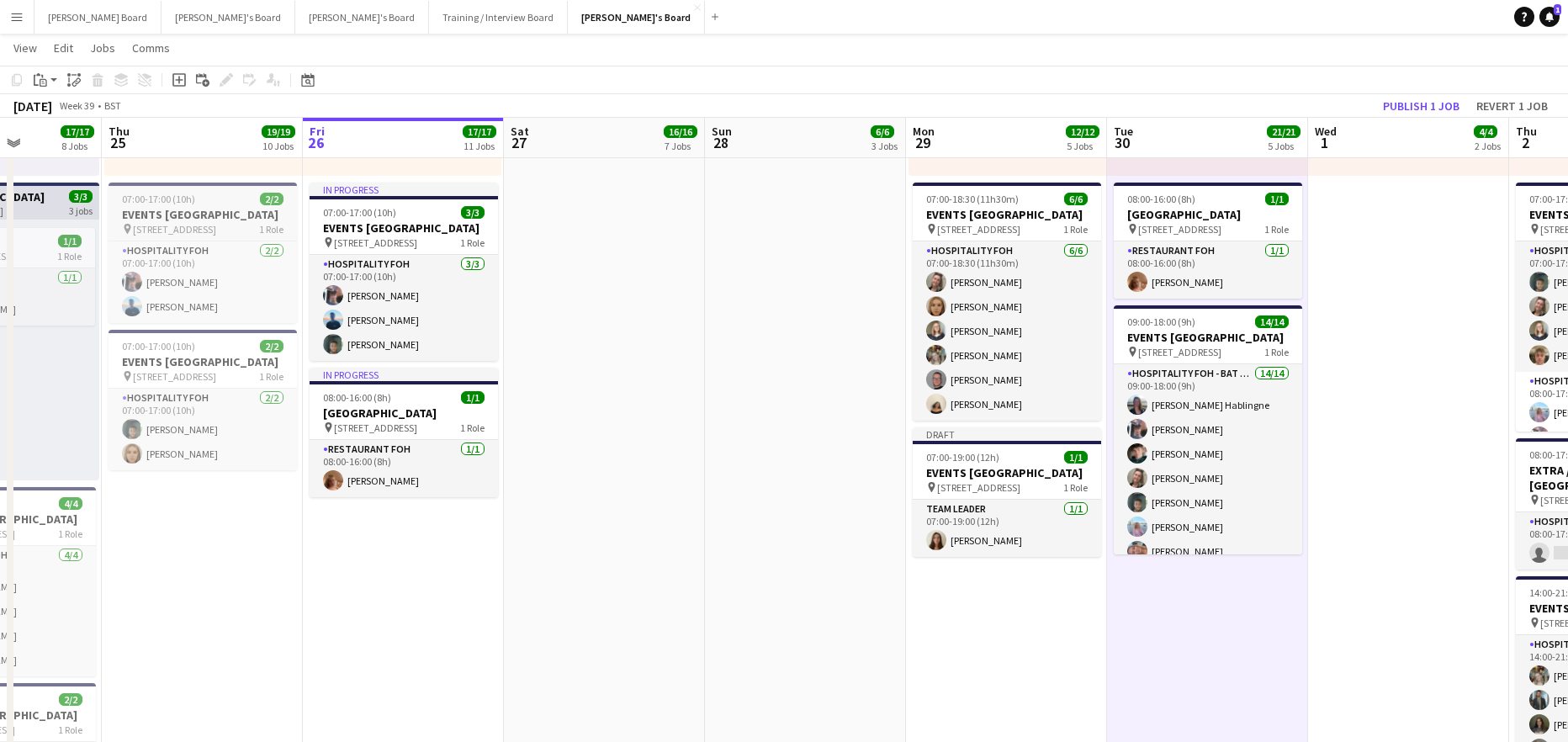
click at [177, 216] on h3 "EVENTS McLaren Technology Centre" at bounding box center [203, 214] width 188 height 15
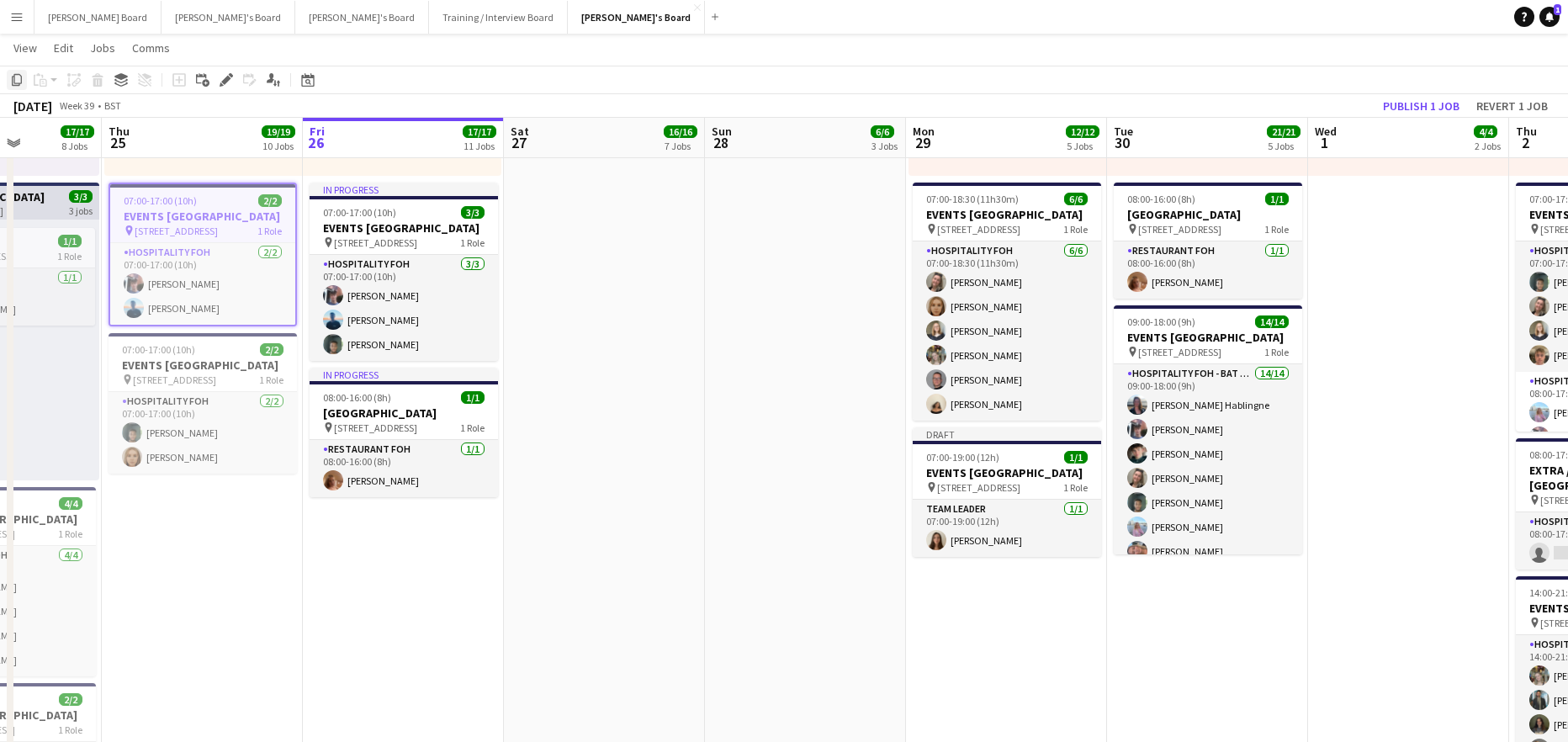
click at [16, 77] on icon "Copy" at bounding box center [16, 79] width 13 height 13
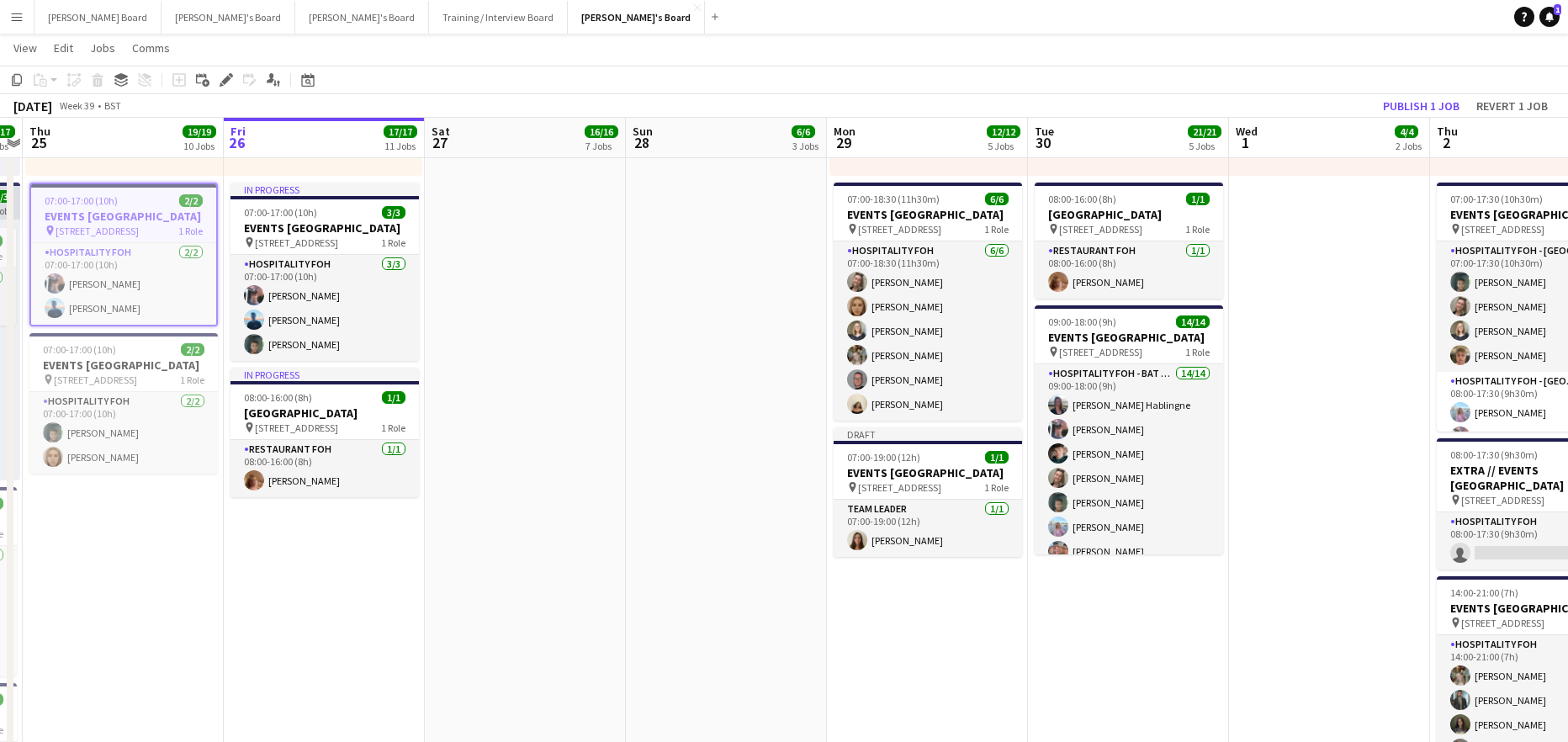
drag, startPoint x: 893, startPoint y: 389, endPoint x: 590, endPoint y: 396, distance: 303.8
click at [580, 384] on app-calendar-viewport "Mon 22 25/25 11 Jobs Tue 23 7/7 5 Jobs Wed 24 17/17 8 Jobs Thu 25 19/19 10 Jobs…" at bounding box center [784, 752] width 1568 height 3392
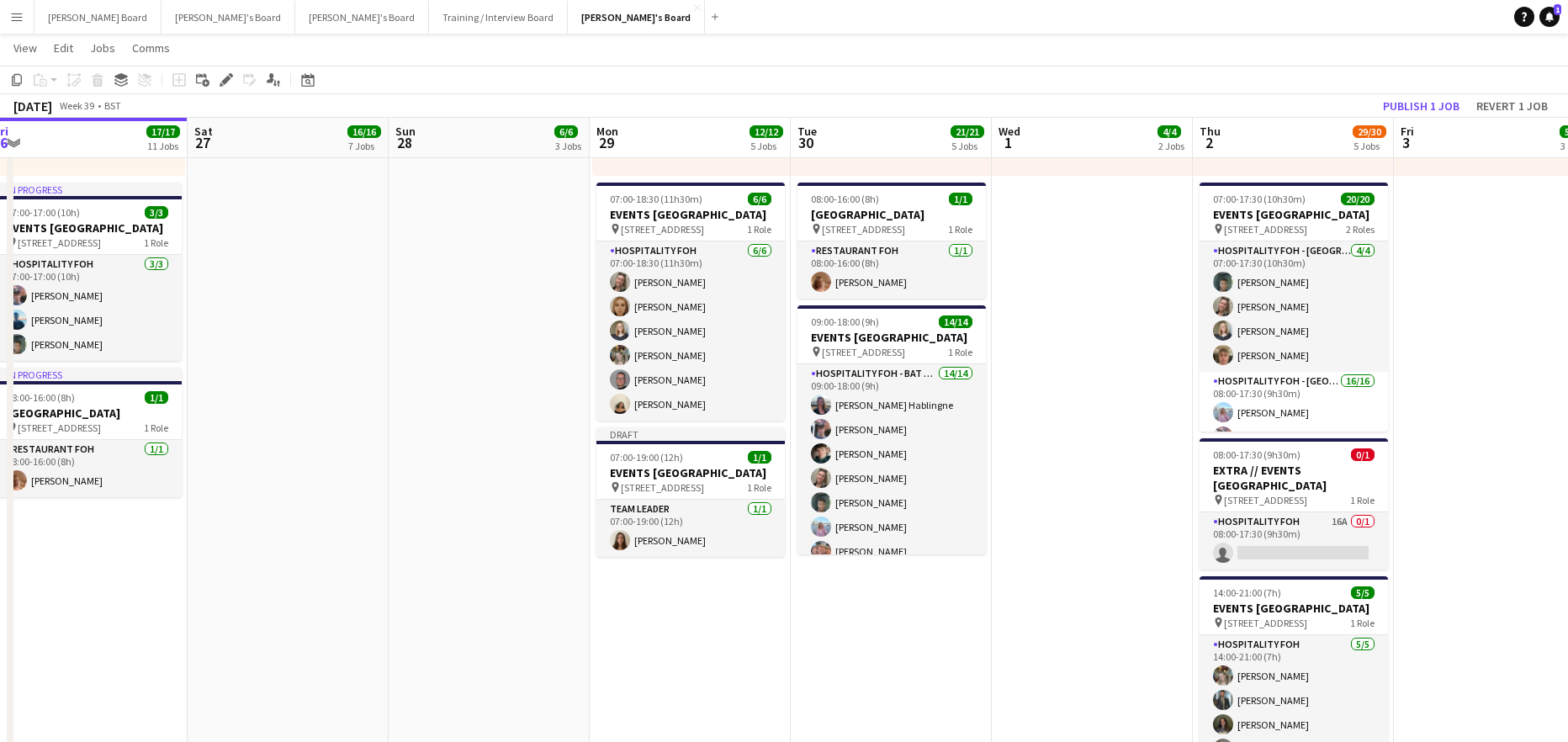
click at [684, 677] on app-date-cell "Toggle View McLaren Technology Centre 29-09-2025 → 03-10-2025 5/5 5 jobs 07:00-…" at bounding box center [690, 320] width 201 height 1506
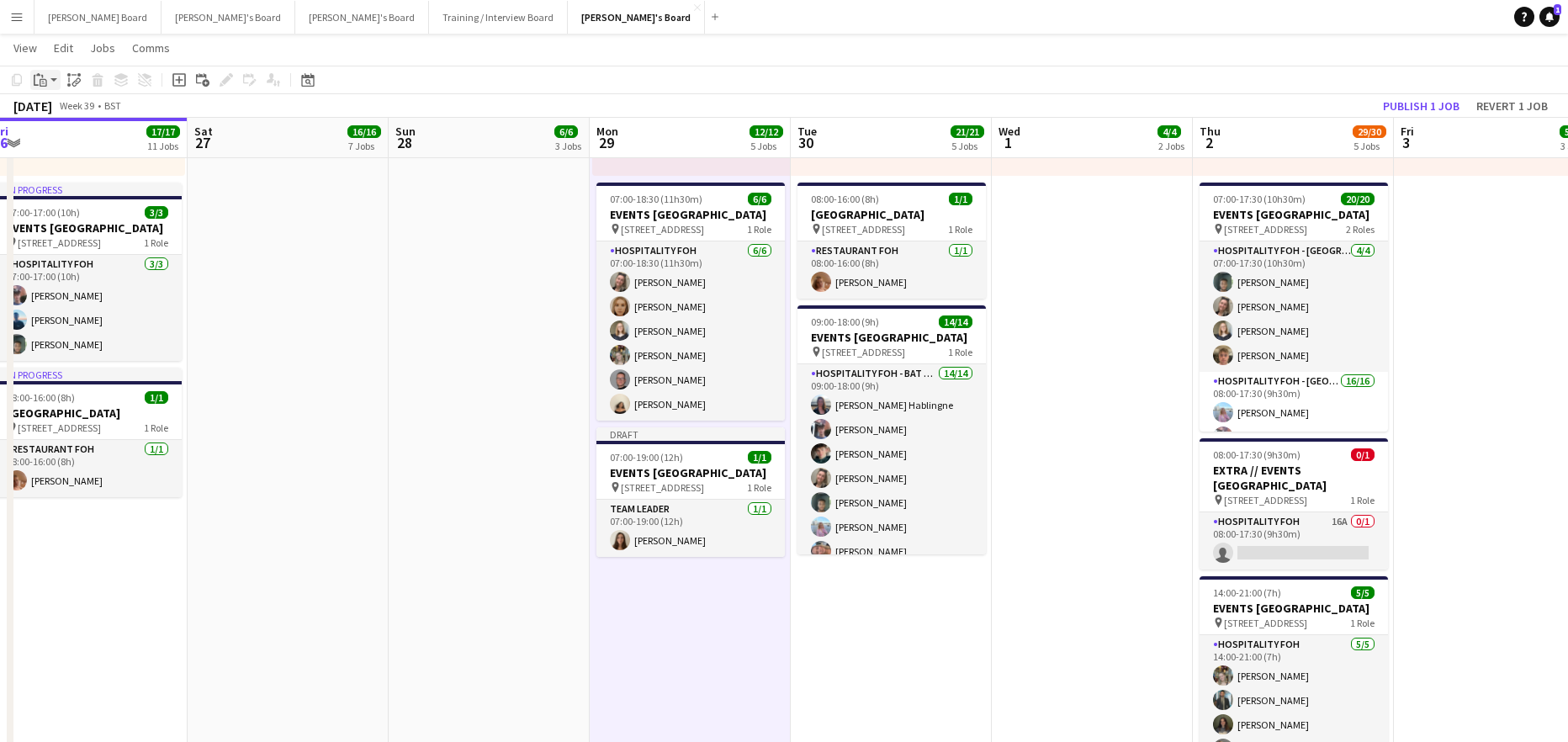
click at [46, 77] on icon "Paste" at bounding box center [40, 79] width 13 height 13
click at [94, 141] on link "Paste with crew Ctrl+Shift+V" at bounding box center [124, 140] width 158 height 15
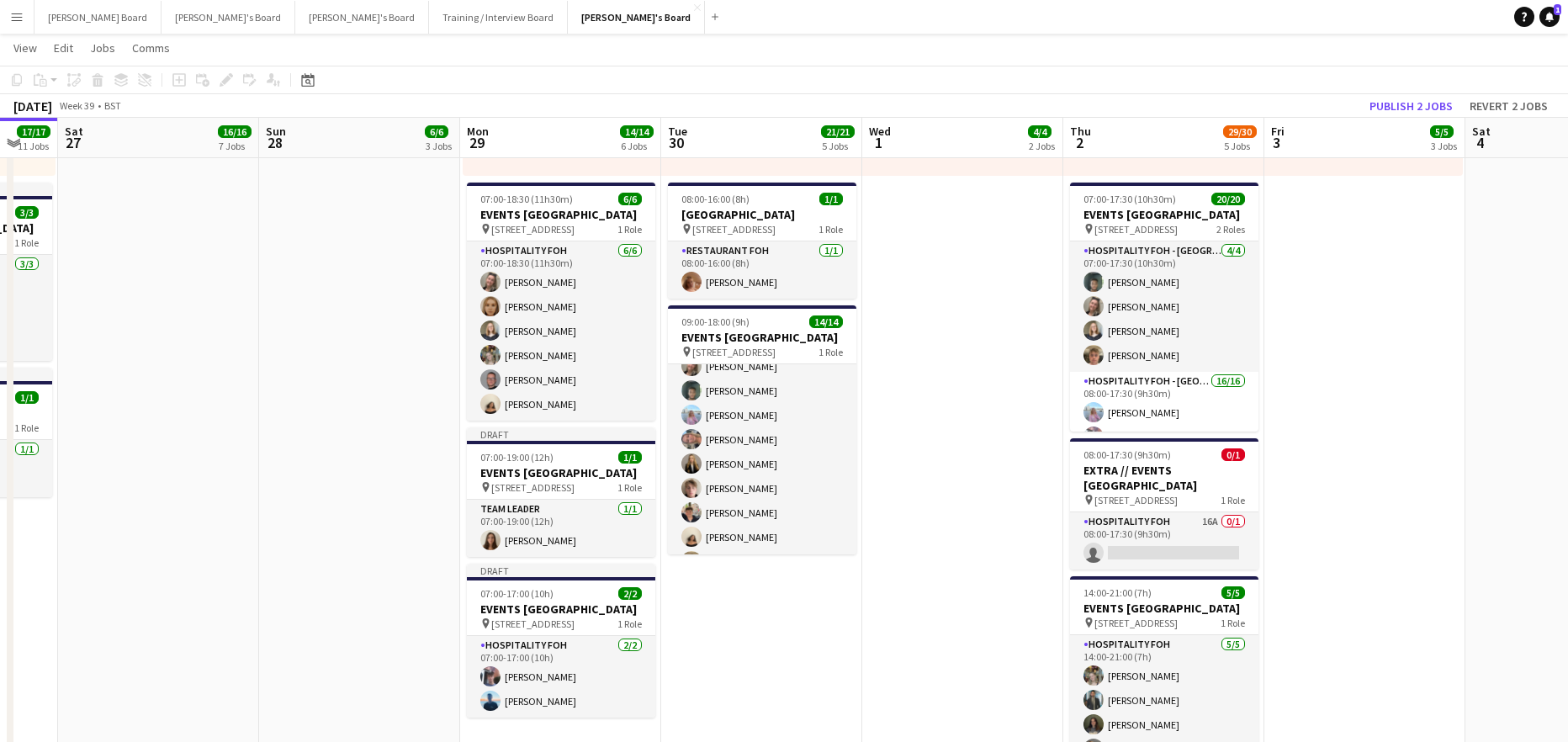
scroll to position [0, 634]
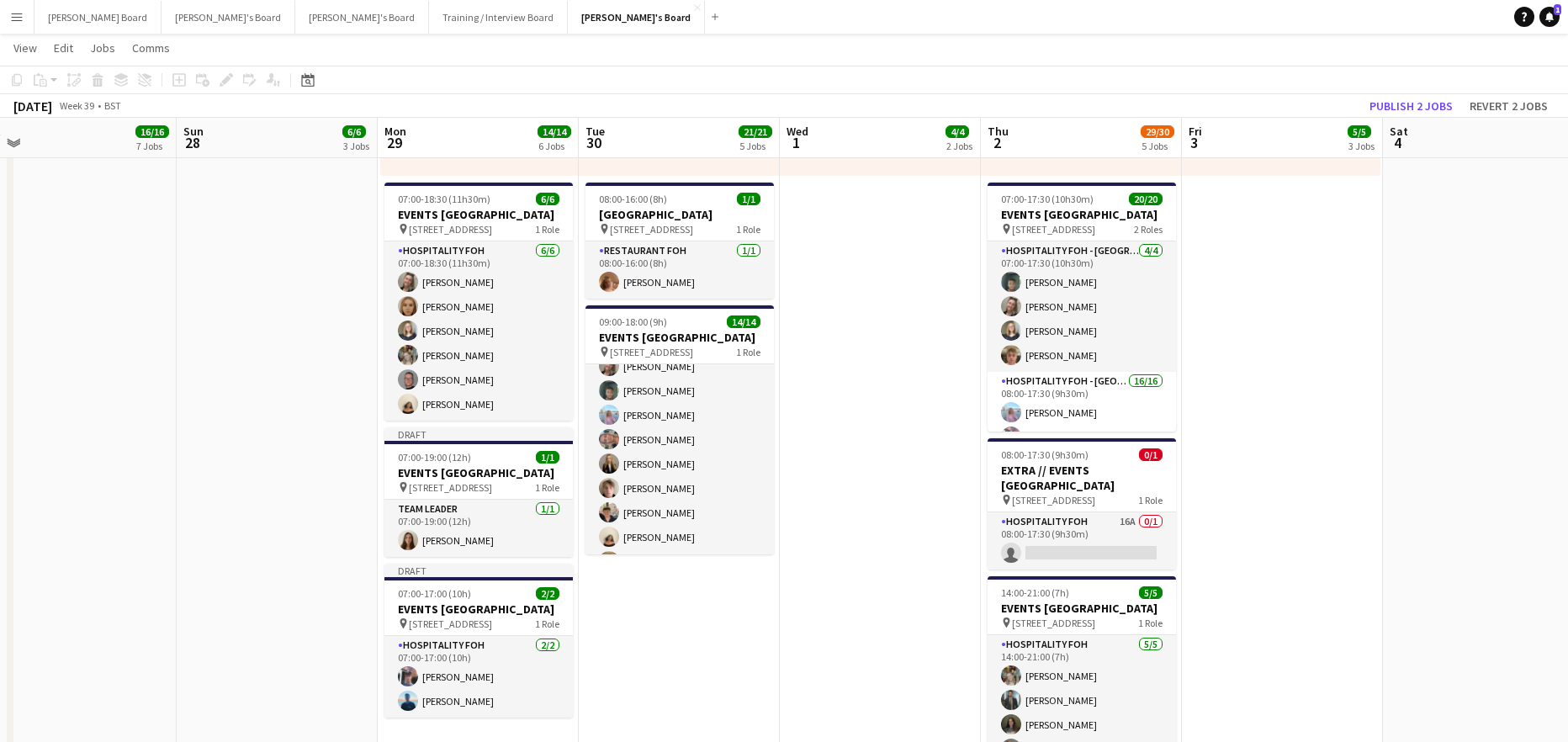
drag, startPoint x: 1023, startPoint y: 586, endPoint x: 823, endPoint y: 584, distance: 200.2
click at [831, 597] on app-calendar-viewport "Wed 24 17/17 8 Jobs Thu 25 19/19 10 Jobs Fri 26 17/17 11 Jobs Sat 27 16/16 7 Jo…" at bounding box center [784, 752] width 1568 height 3392
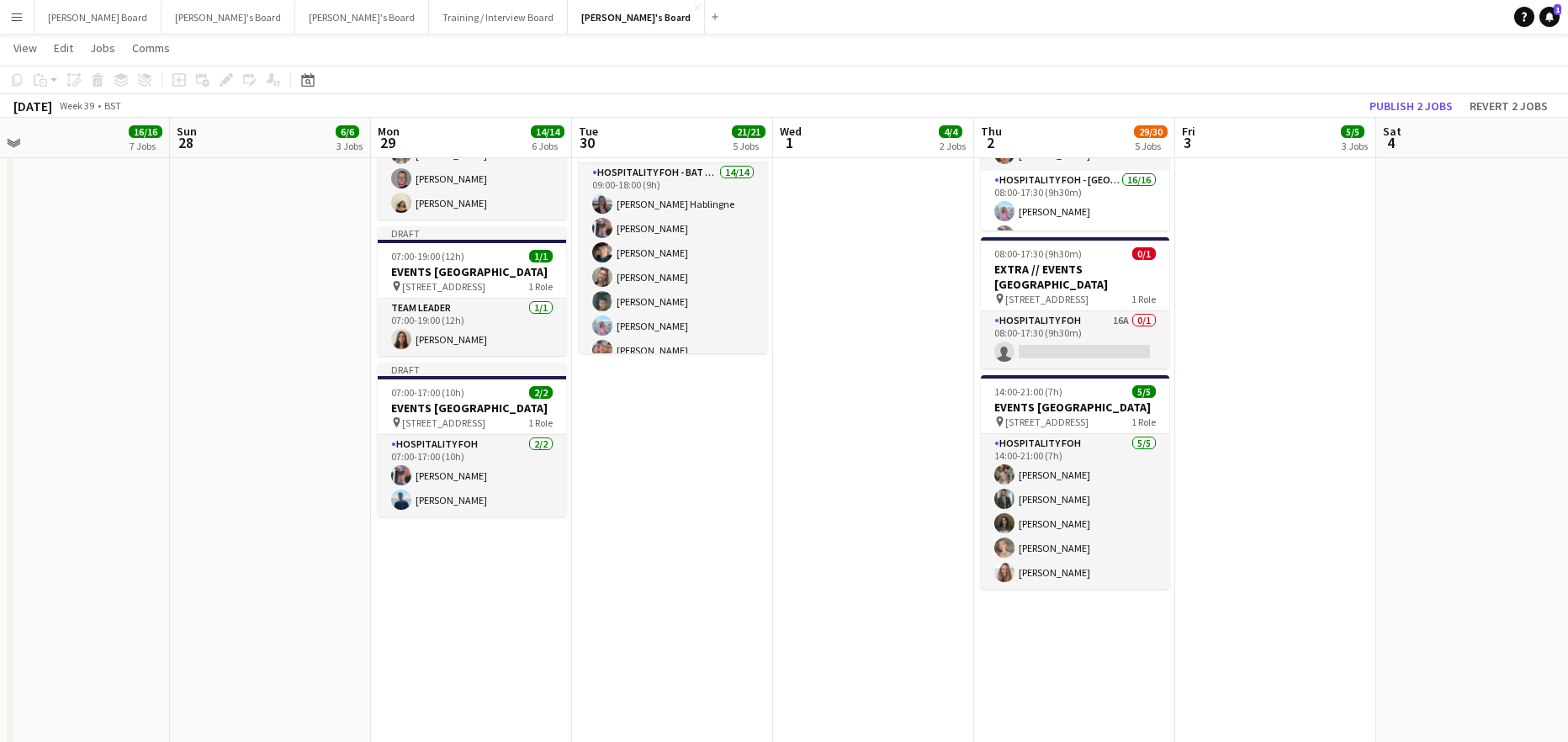
scroll to position [1234, 0]
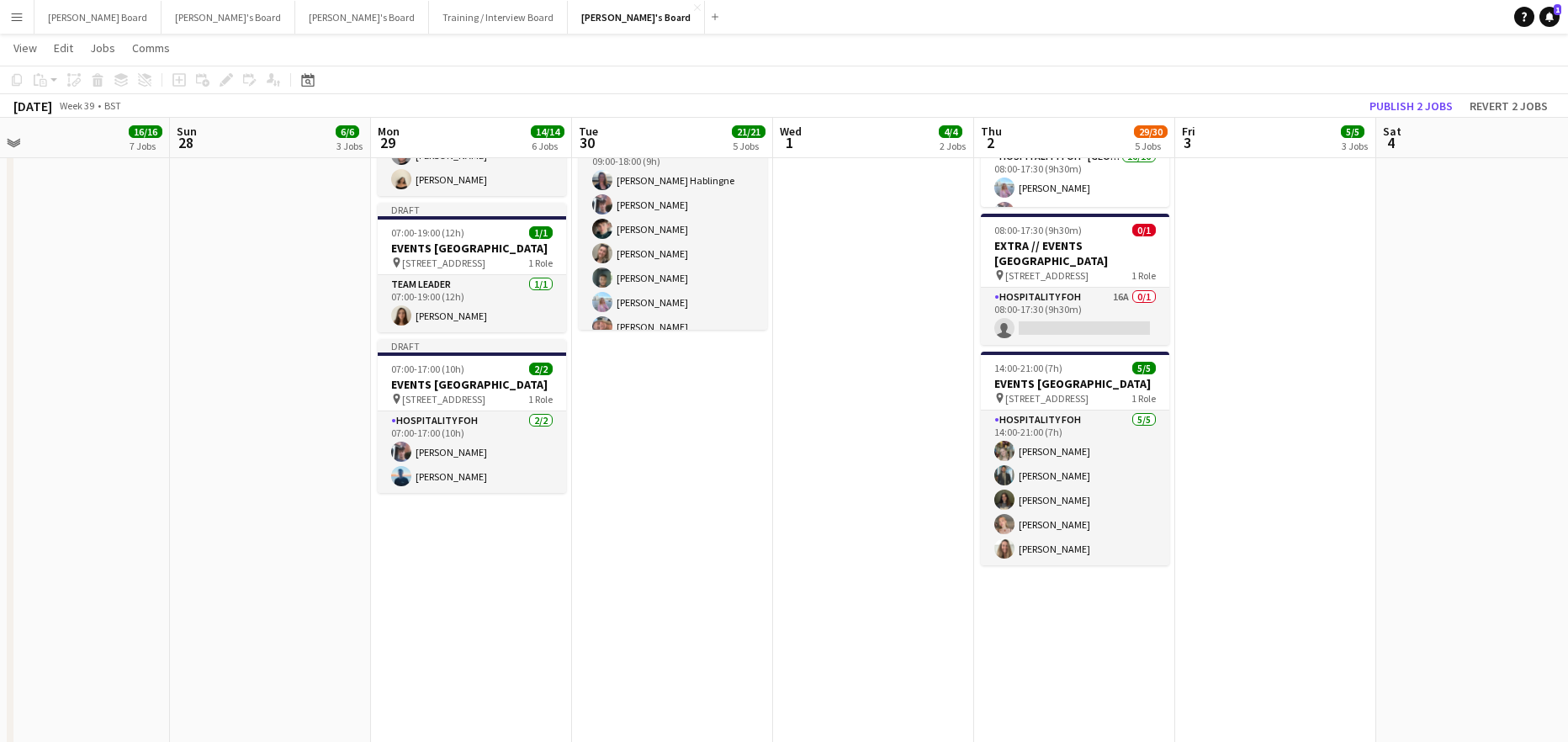
click at [706, 495] on app-date-cell "07:00-15:30 (8h30m) 1/1 pin Woking, GU21 4YH 1 Role Barista 1/1 07:00-15:30 (8h…" at bounding box center [672, 95] width 201 height 1506
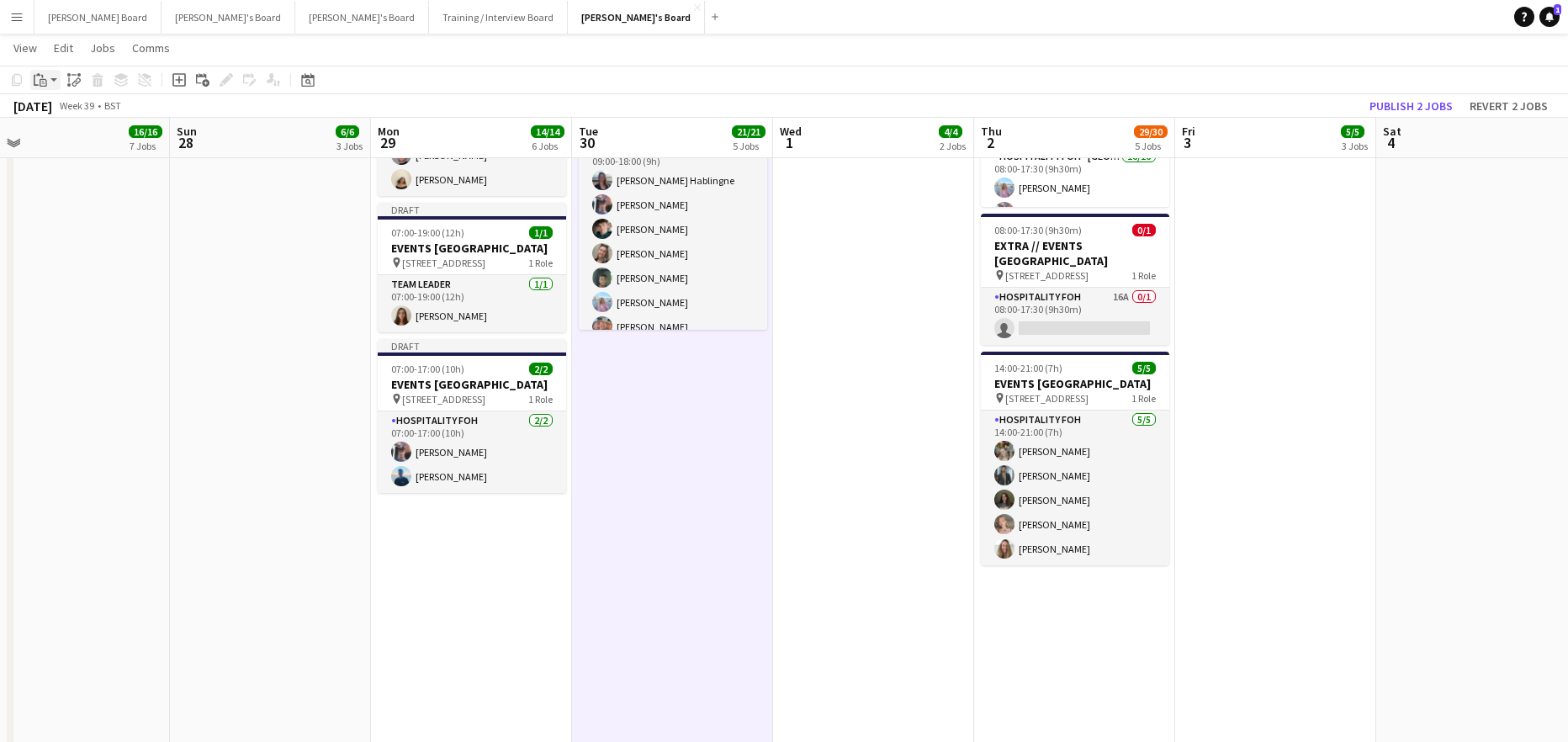
click at [42, 86] on icon at bounding box center [44, 83] width 8 height 8
click at [75, 136] on link "Paste with crew Ctrl+Shift+V" at bounding box center [124, 140] width 158 height 15
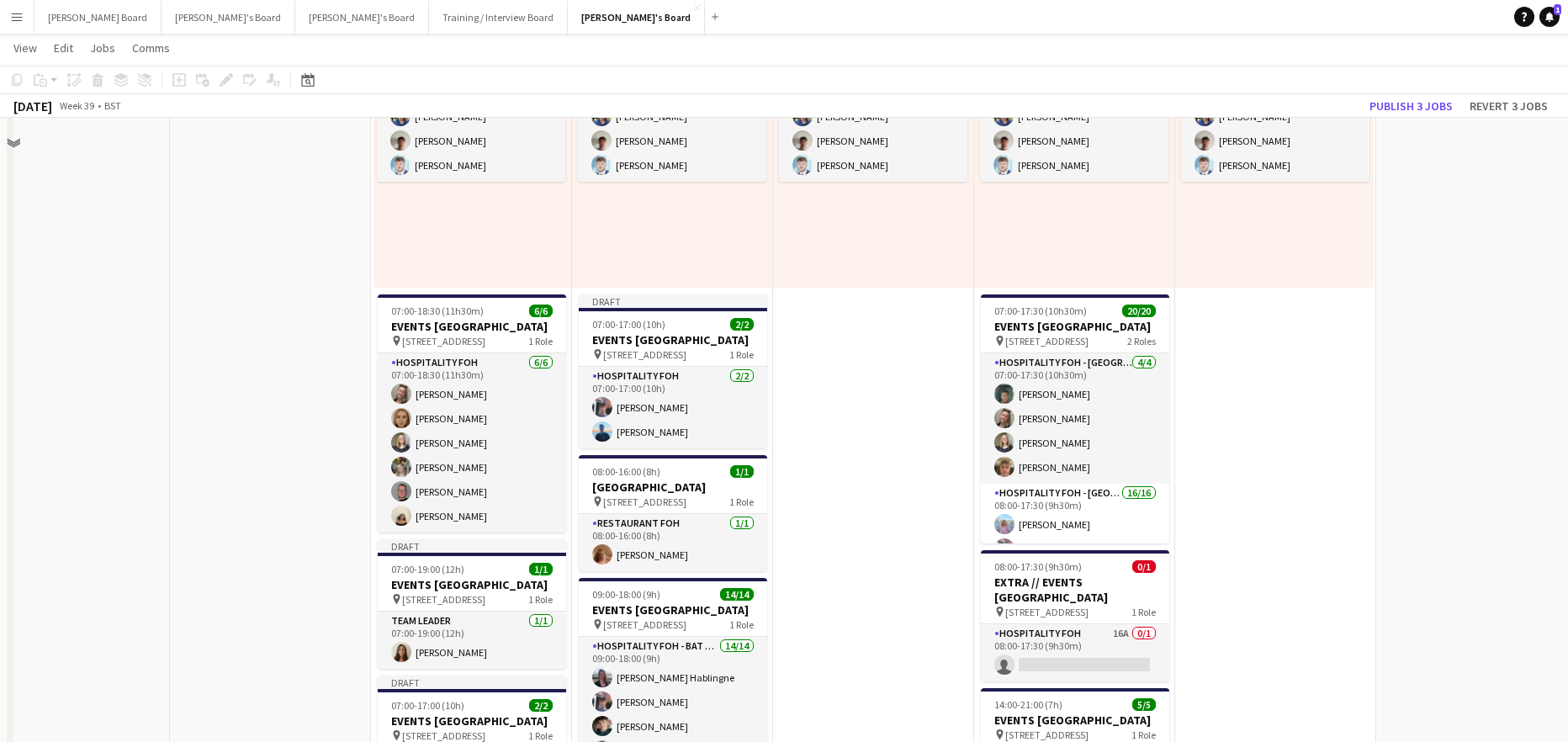
scroll to position [785, 0]
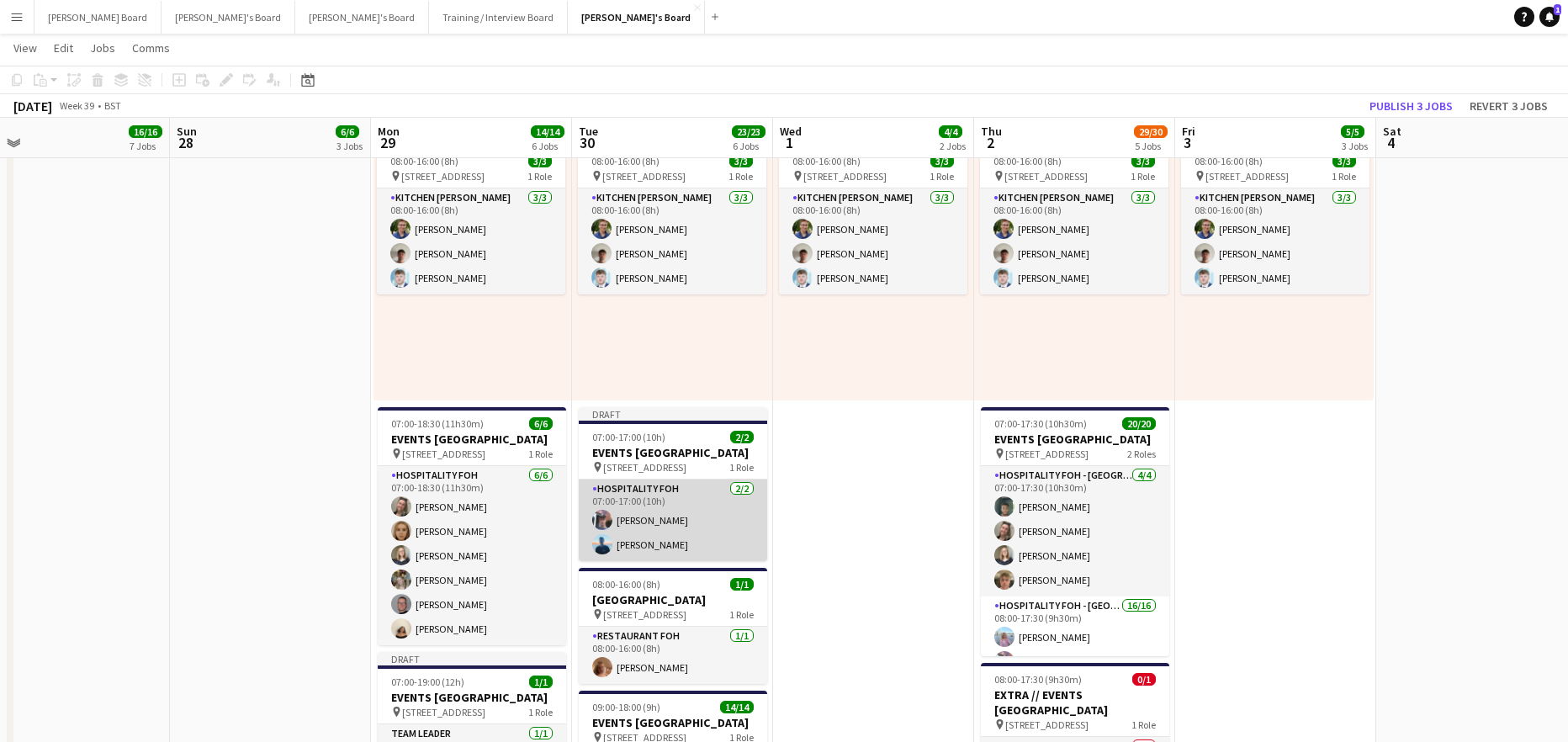
click at [697, 553] on app-card-role "Hospitality FOH 2/2 07:00-17:00 (10h) Cameron Sly Daniel de Caestecker" at bounding box center [673, 520] width 188 height 82
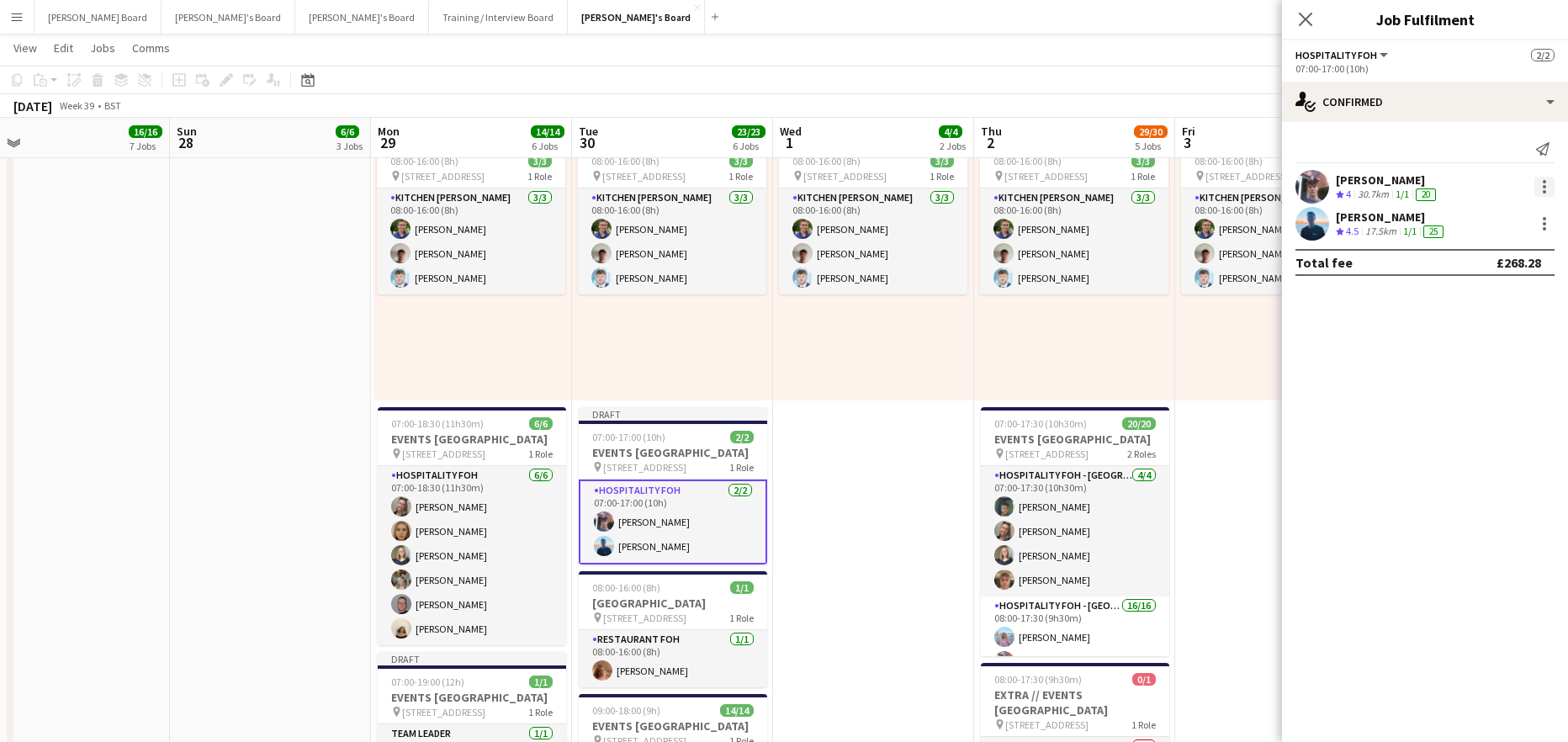
click at [1546, 186] on div at bounding box center [1544, 187] width 20 height 20
click at [1485, 375] on span "Remove" at bounding box center [1462, 379] width 50 height 14
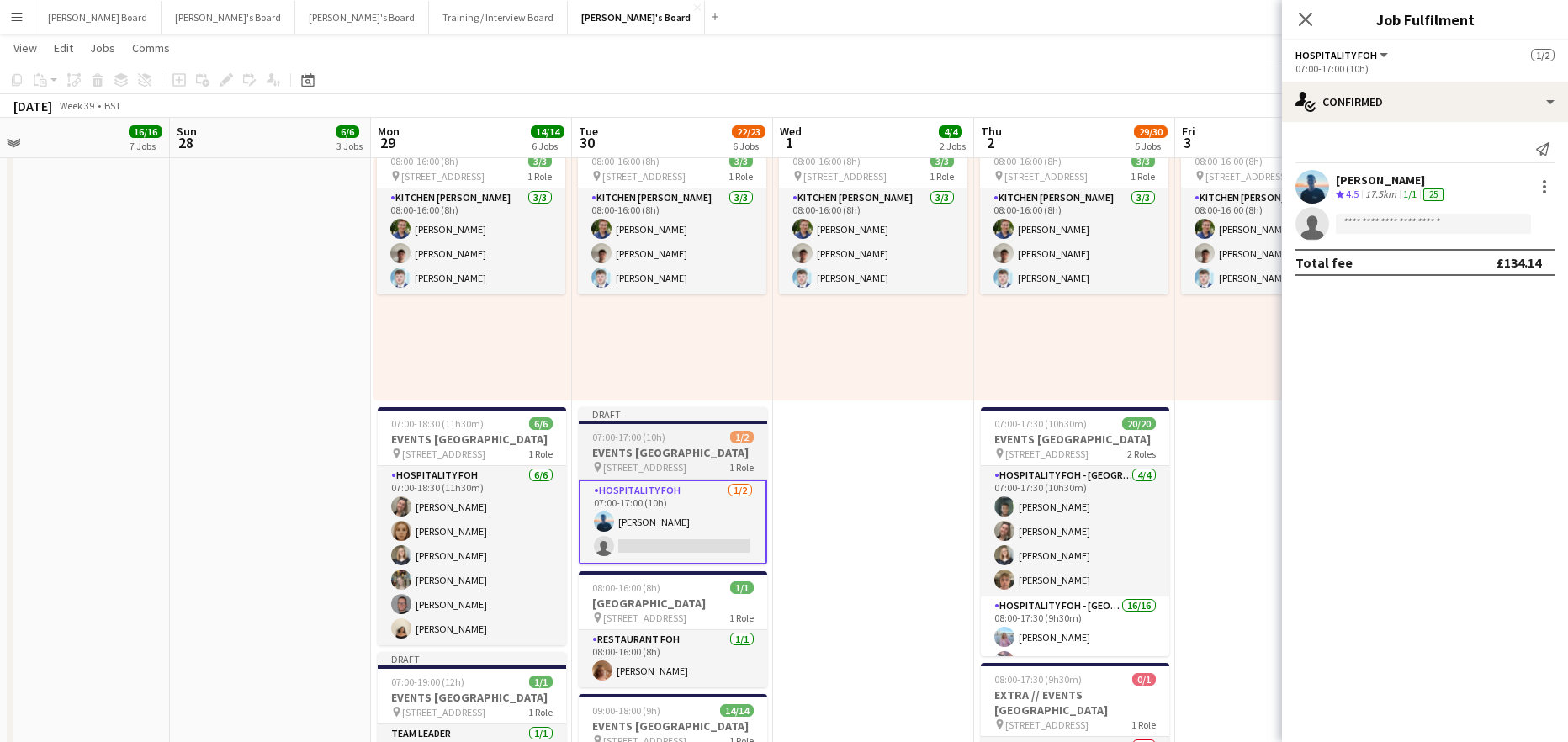
click at [659, 450] on h3 "EVENTS McLaren Technology Centre" at bounding box center [673, 452] width 188 height 15
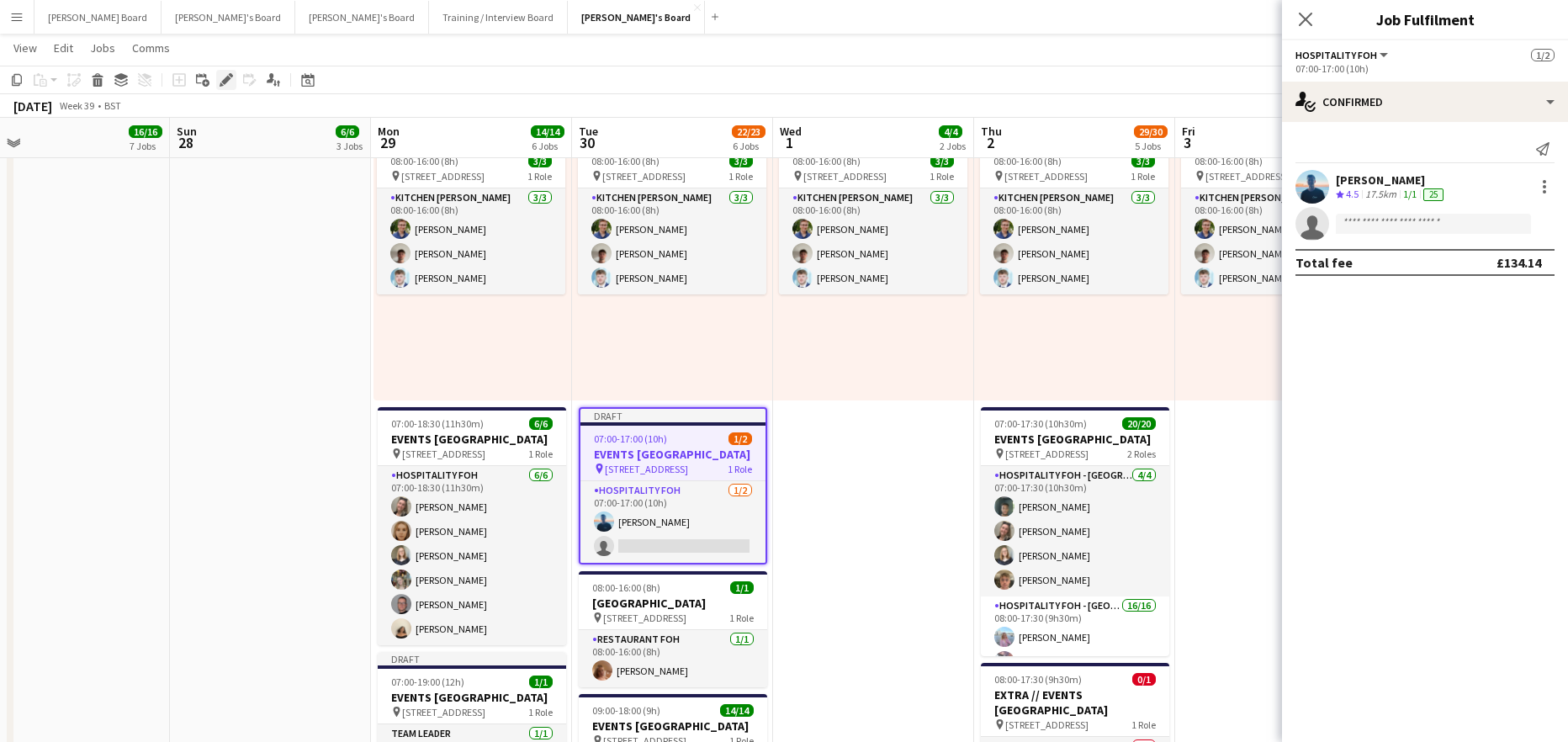
click at [225, 83] on icon at bounding box center [225, 80] width 9 height 9
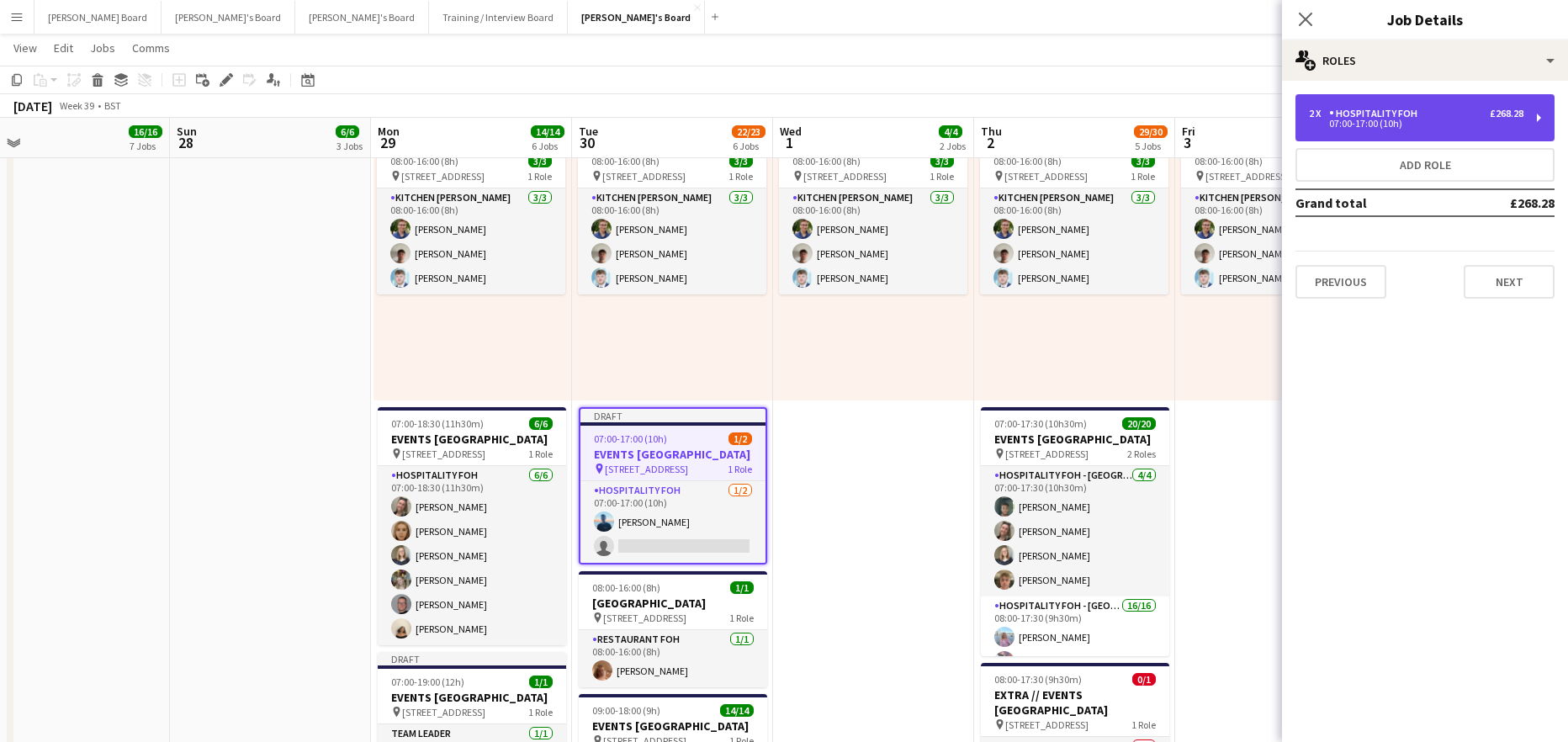
click at [1426, 114] on div "2 x Hospitality FOH £268.28" at bounding box center [1416, 114] width 214 height 12
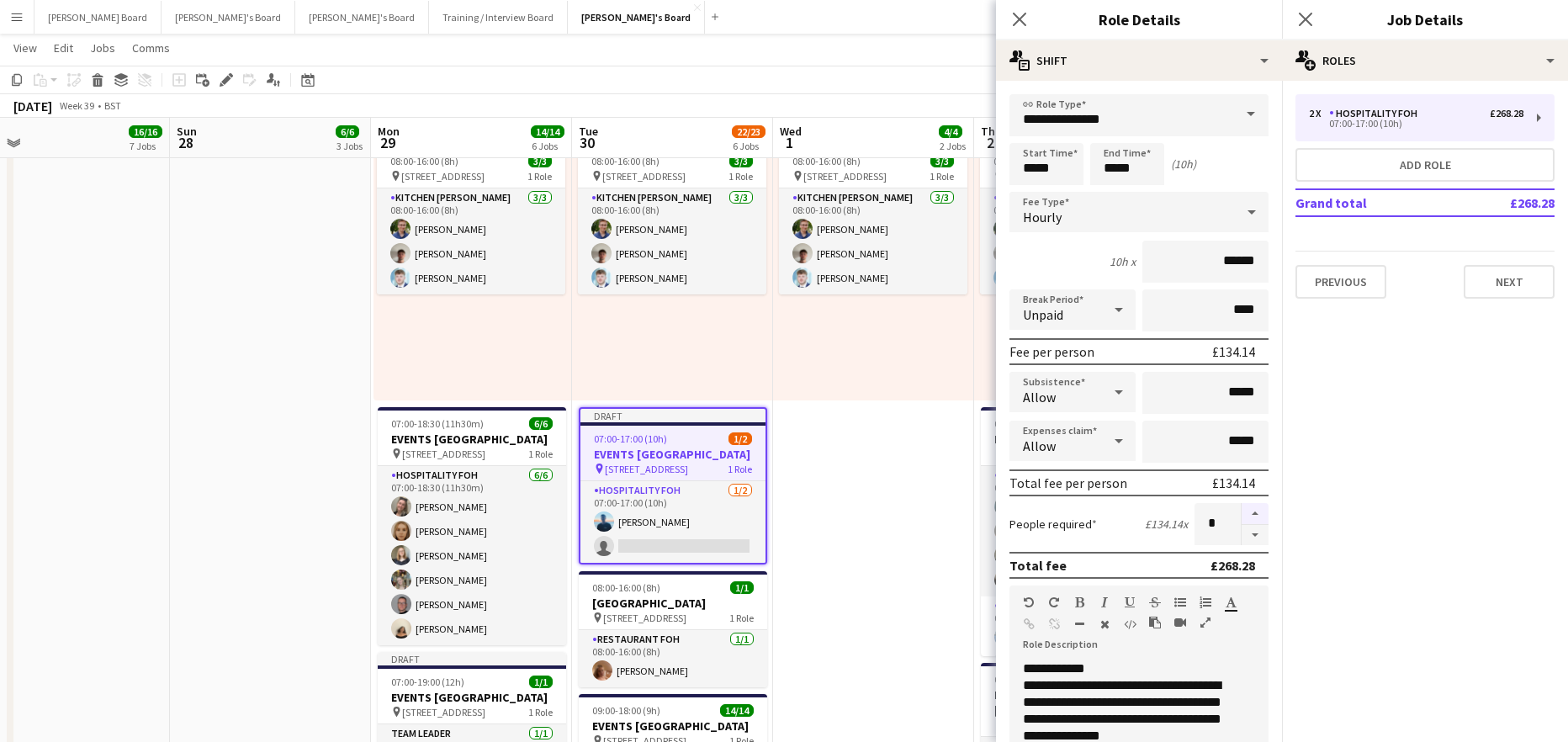
click at [1242, 509] on button "button" at bounding box center [1255, 514] width 27 height 22
type input "*"
click at [855, 479] on app-date-cell "07:00-15:30 (8h30m) 1/1 pin Woking, GU21 4YH 1 Role Barista 1/1 07:00-15:30 (8h…" at bounding box center [873, 544] width 201 height 1506
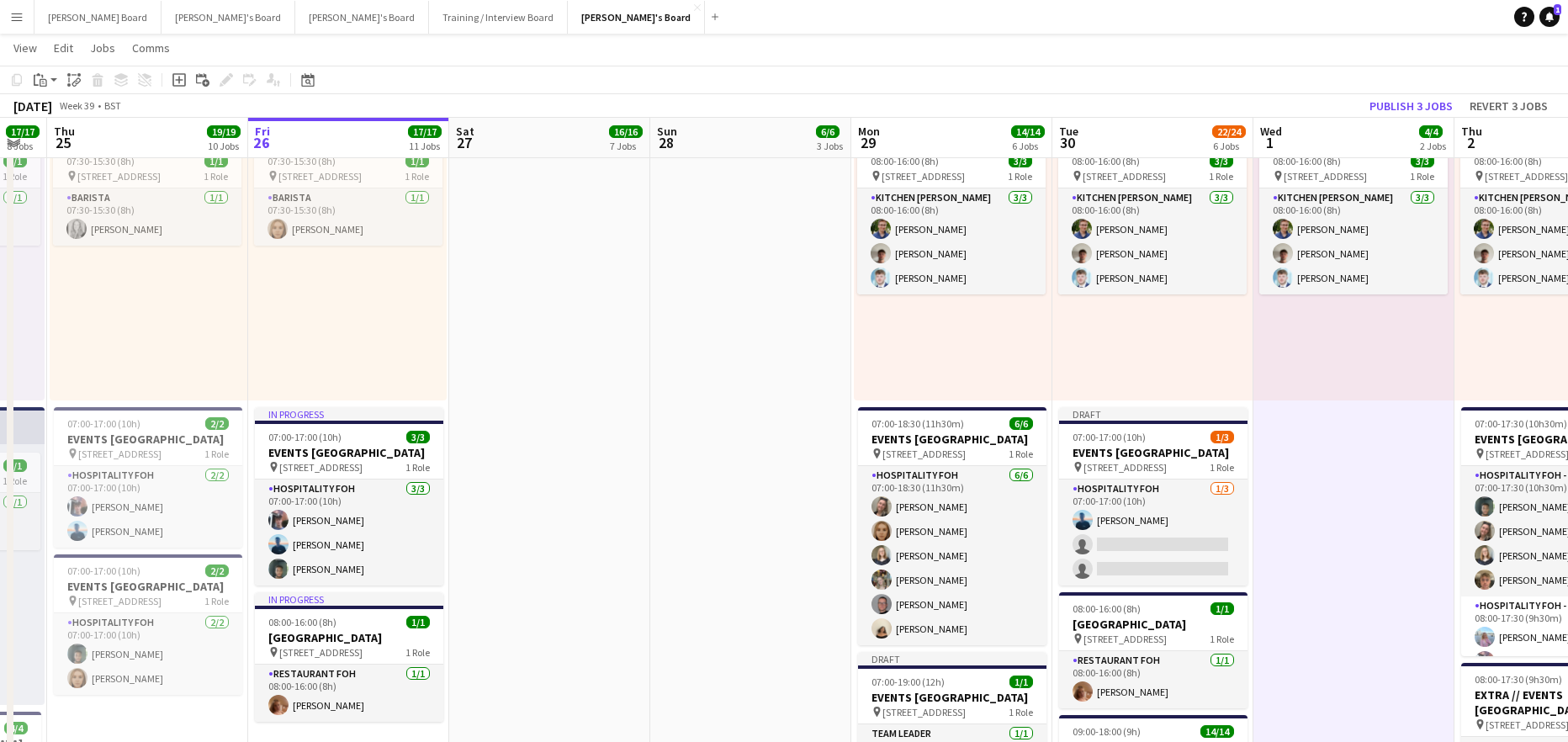
drag, startPoint x: 199, startPoint y: 463, endPoint x: 887, endPoint y: 463, distance: 687.2
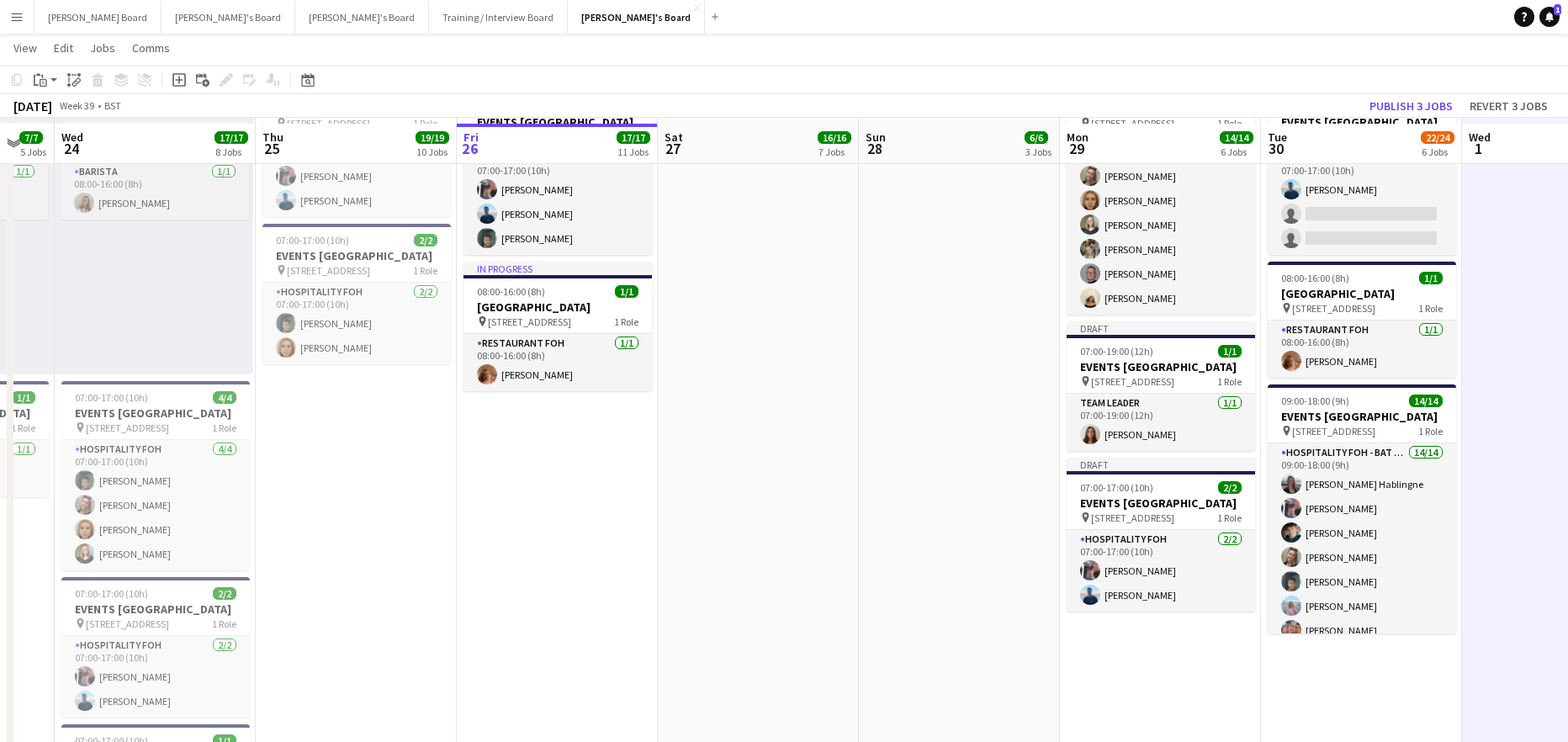
scroll to position [1121, 0]
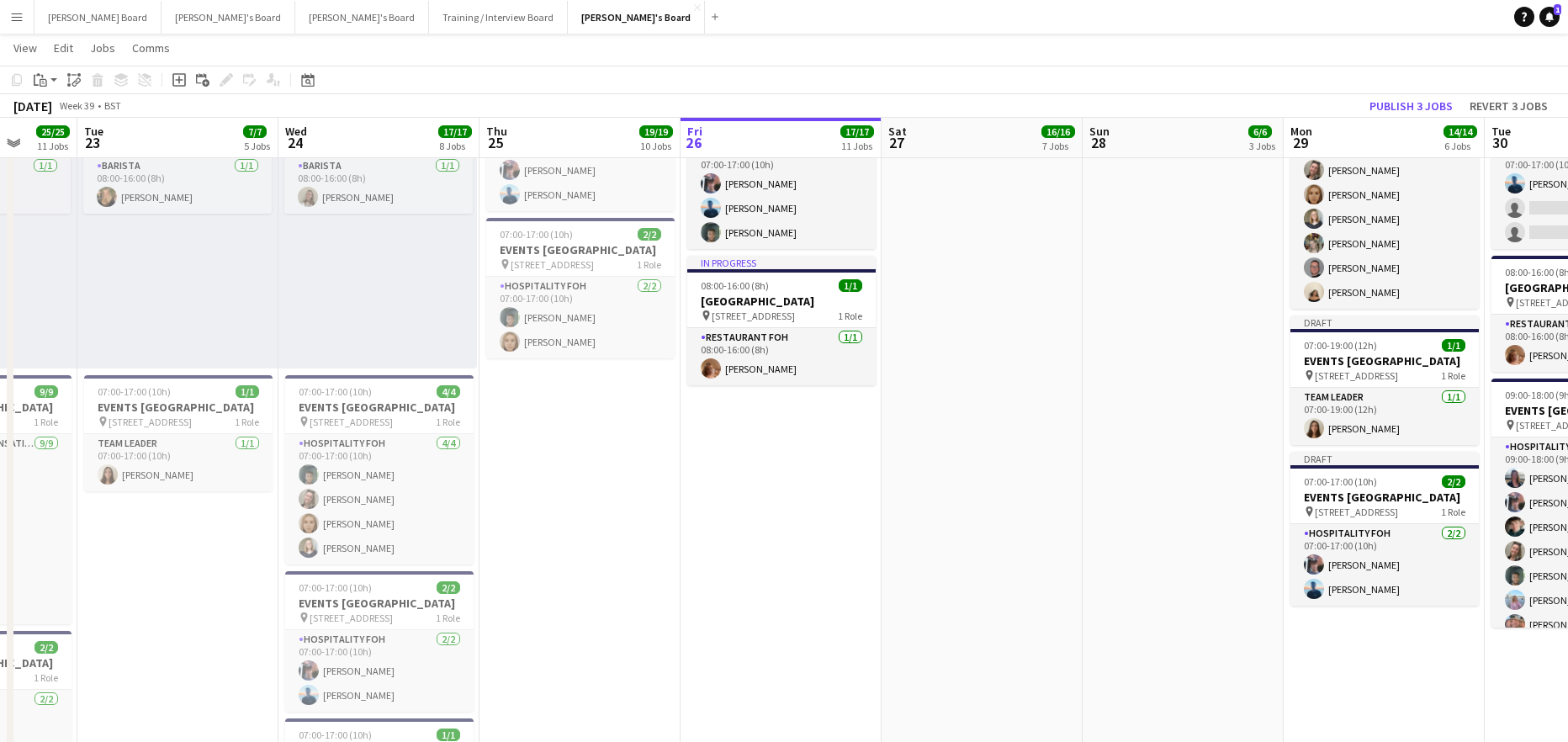
drag, startPoint x: 449, startPoint y: 544, endPoint x: 986, endPoint y: 569, distance: 537.2
click at [1030, 569] on app-calendar-viewport "Sun 21 26/26 6 Jobs Mon 22 25/25 11 Jobs Tue 23 7/7 5 Jobs Wed 24 17/17 8 Jobs …" at bounding box center [784, 640] width 1568 height 3392
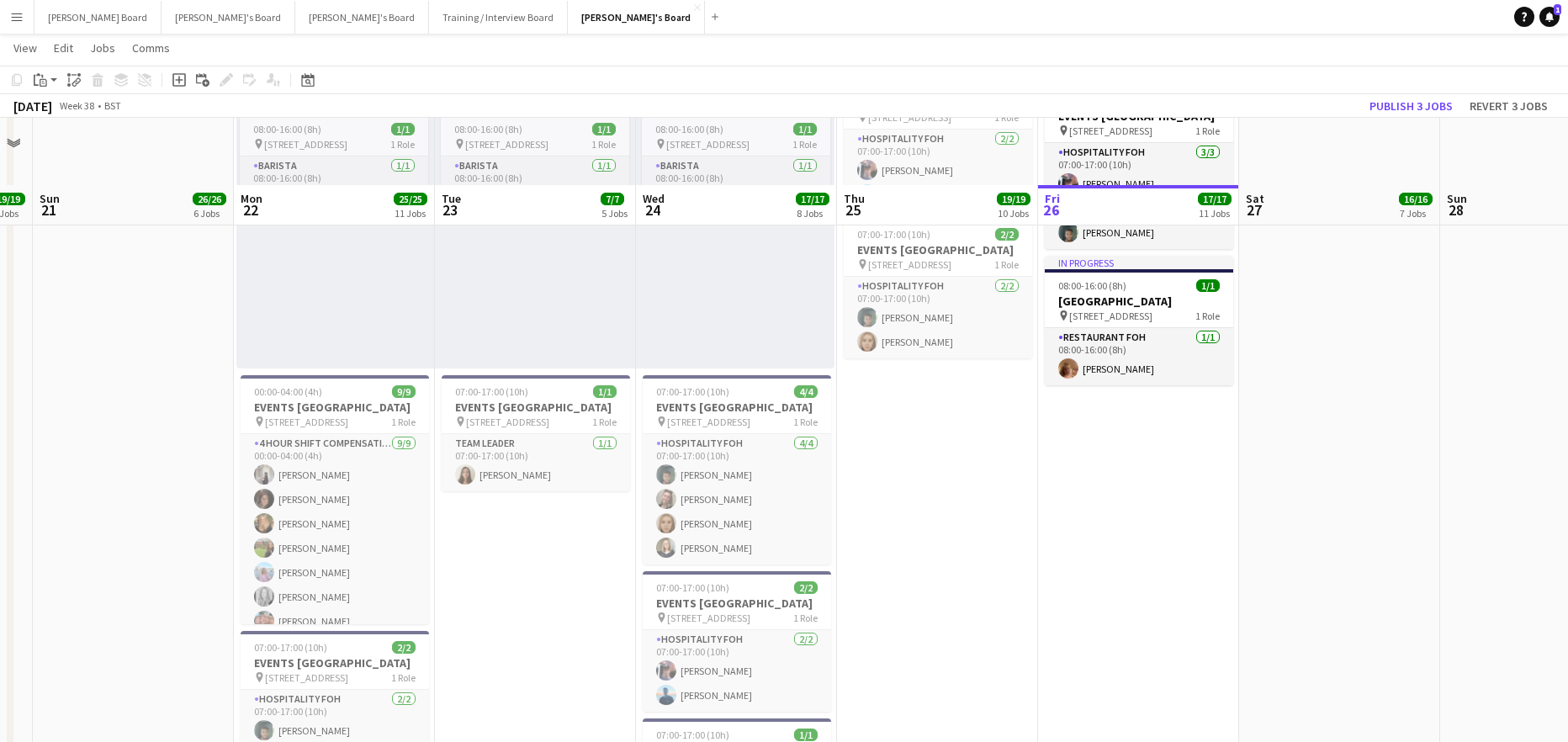
scroll to position [1316, 0]
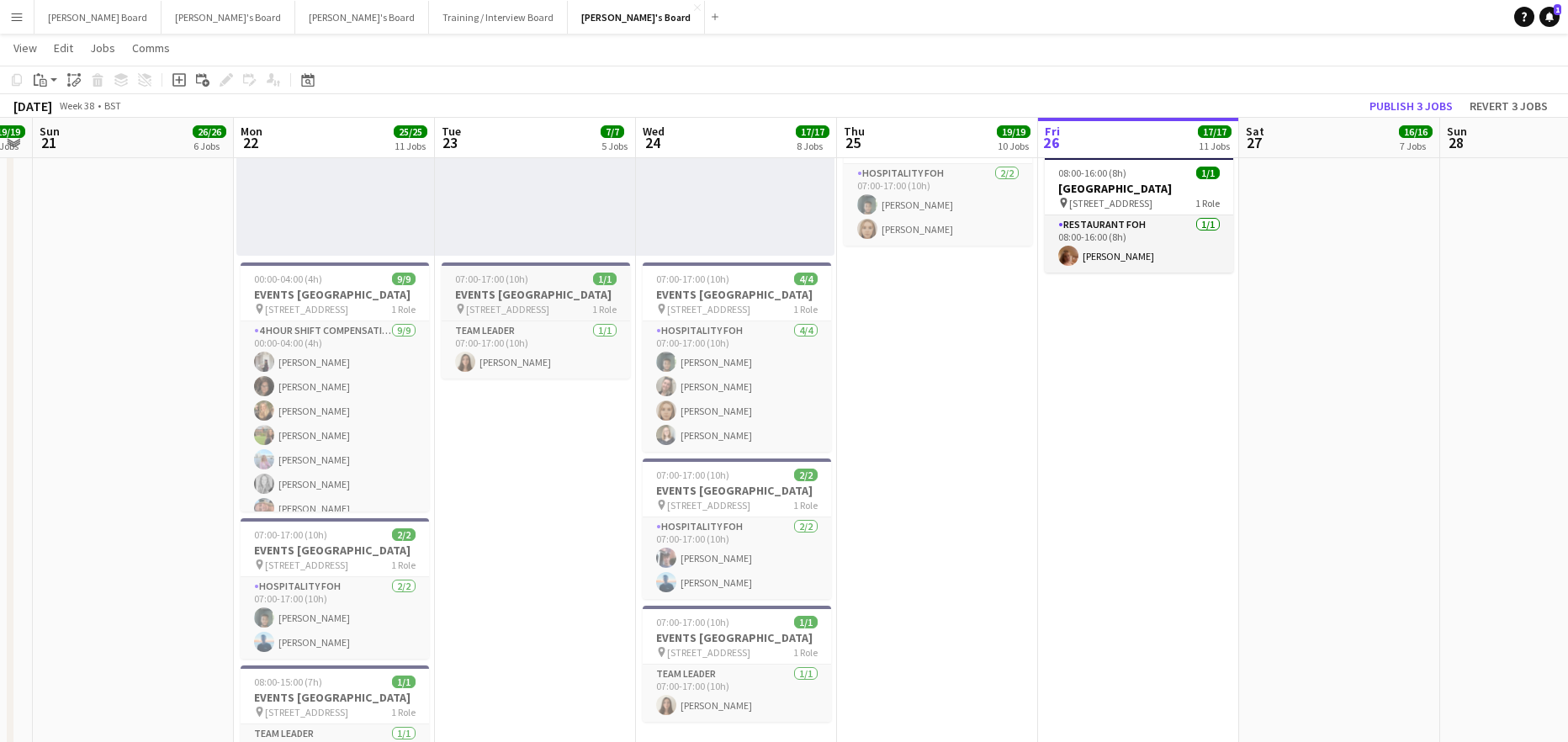
click at [511, 293] on h3 "EVENTS McLaren Technology Centre" at bounding box center [536, 294] width 188 height 15
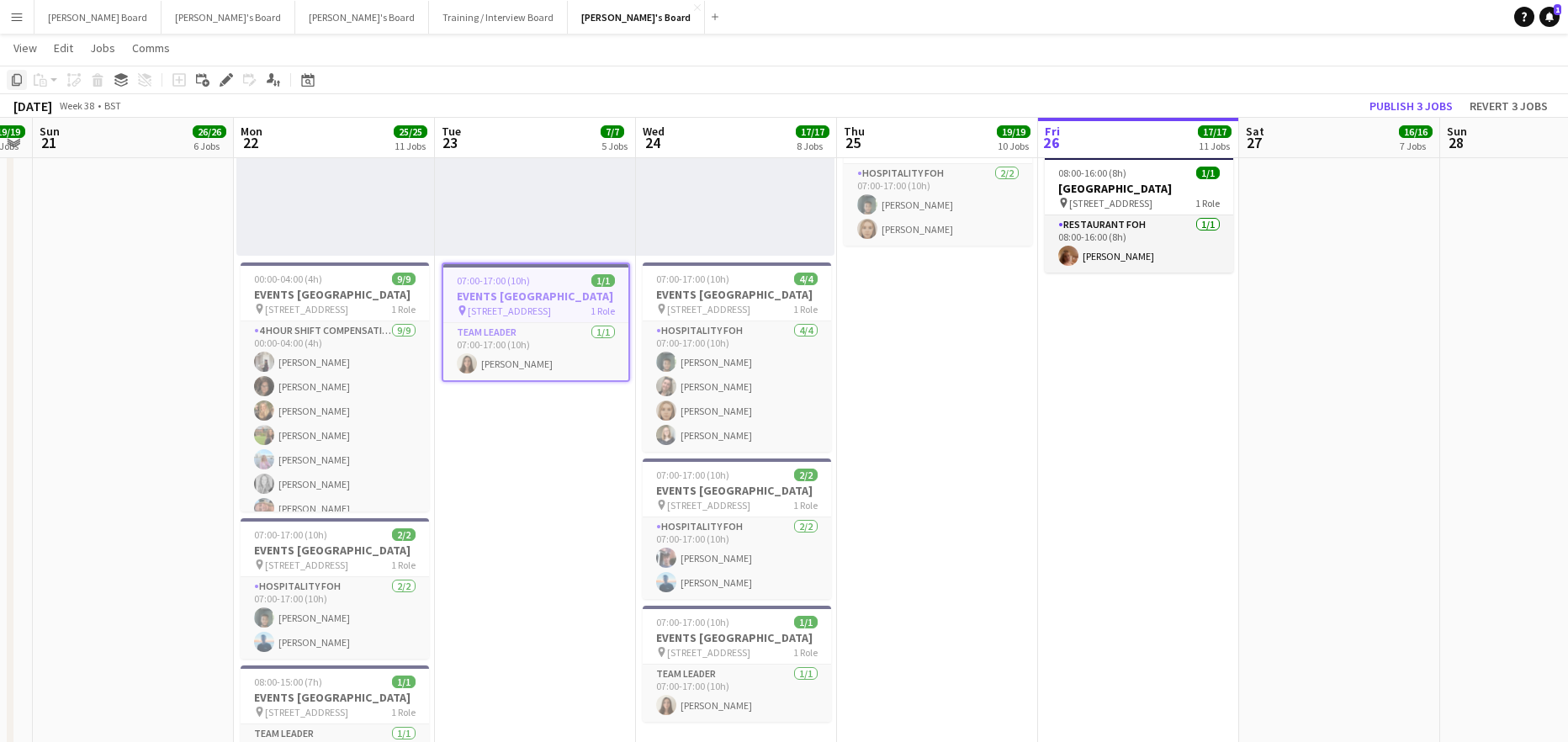
click at [22, 84] on icon "Copy" at bounding box center [16, 79] width 13 height 13
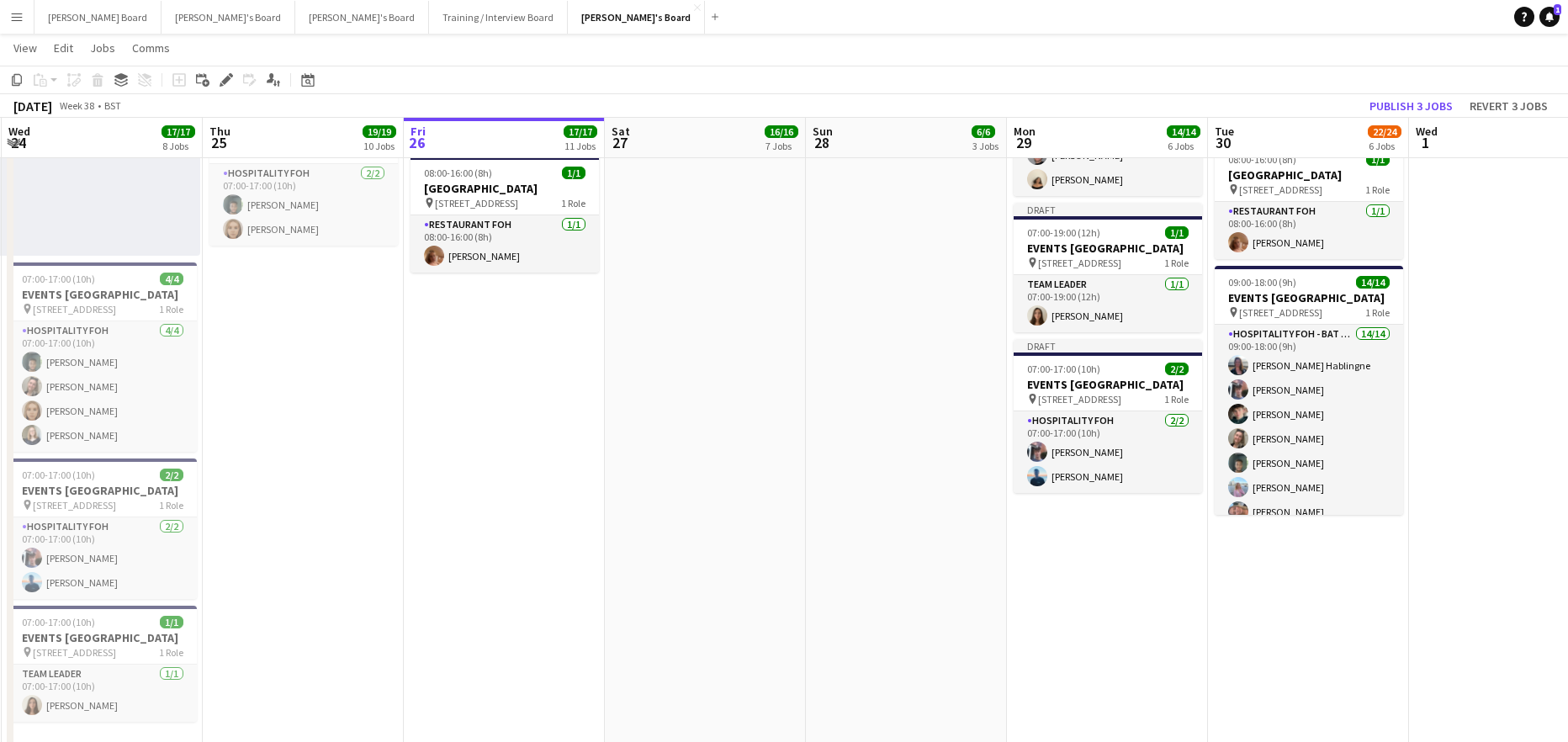
drag, startPoint x: 1296, startPoint y: 484, endPoint x: 778, endPoint y: 476, distance: 518.2
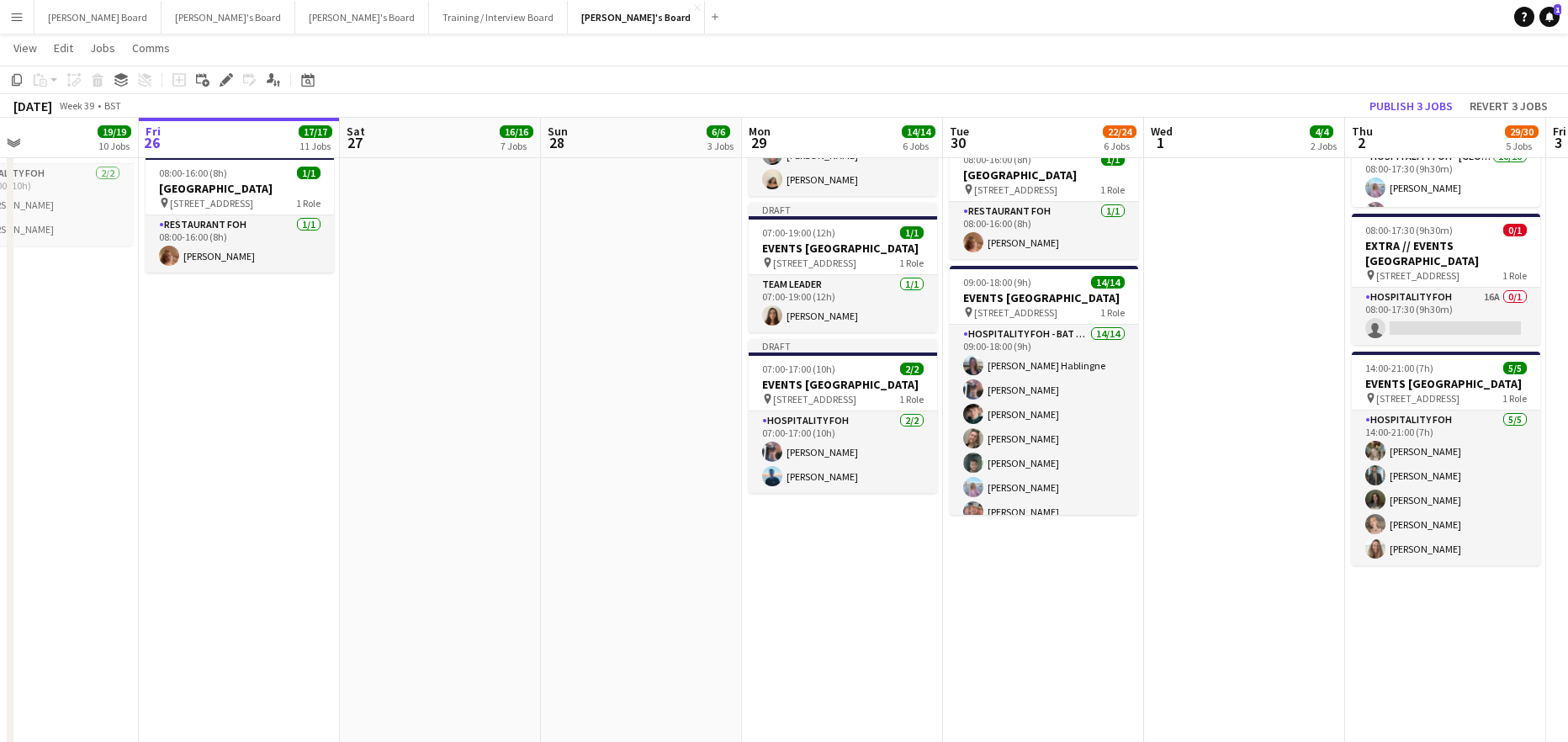
scroll to position [0, 533]
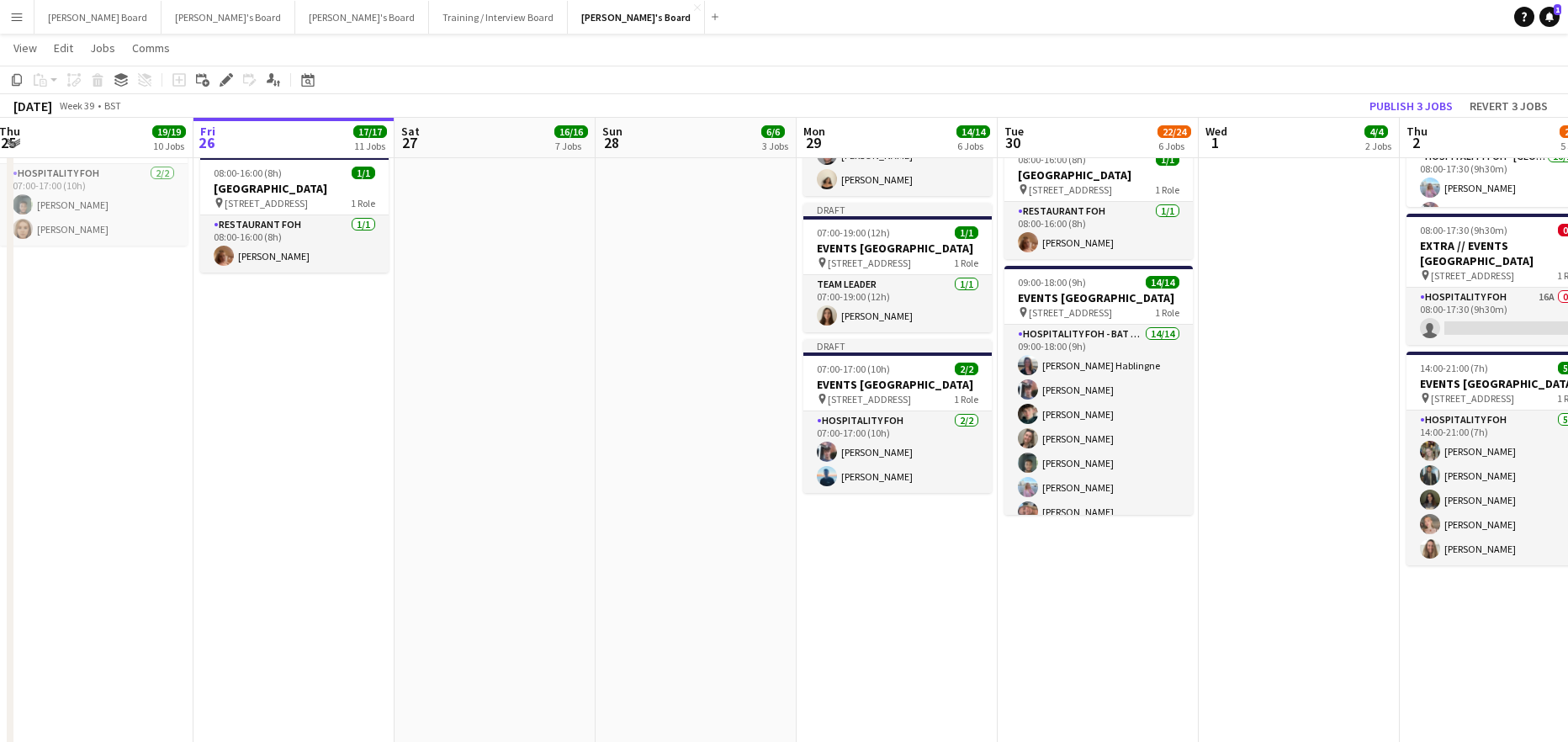
drag, startPoint x: 983, startPoint y: 439, endPoint x: 541, endPoint y: 451, distance: 442.6
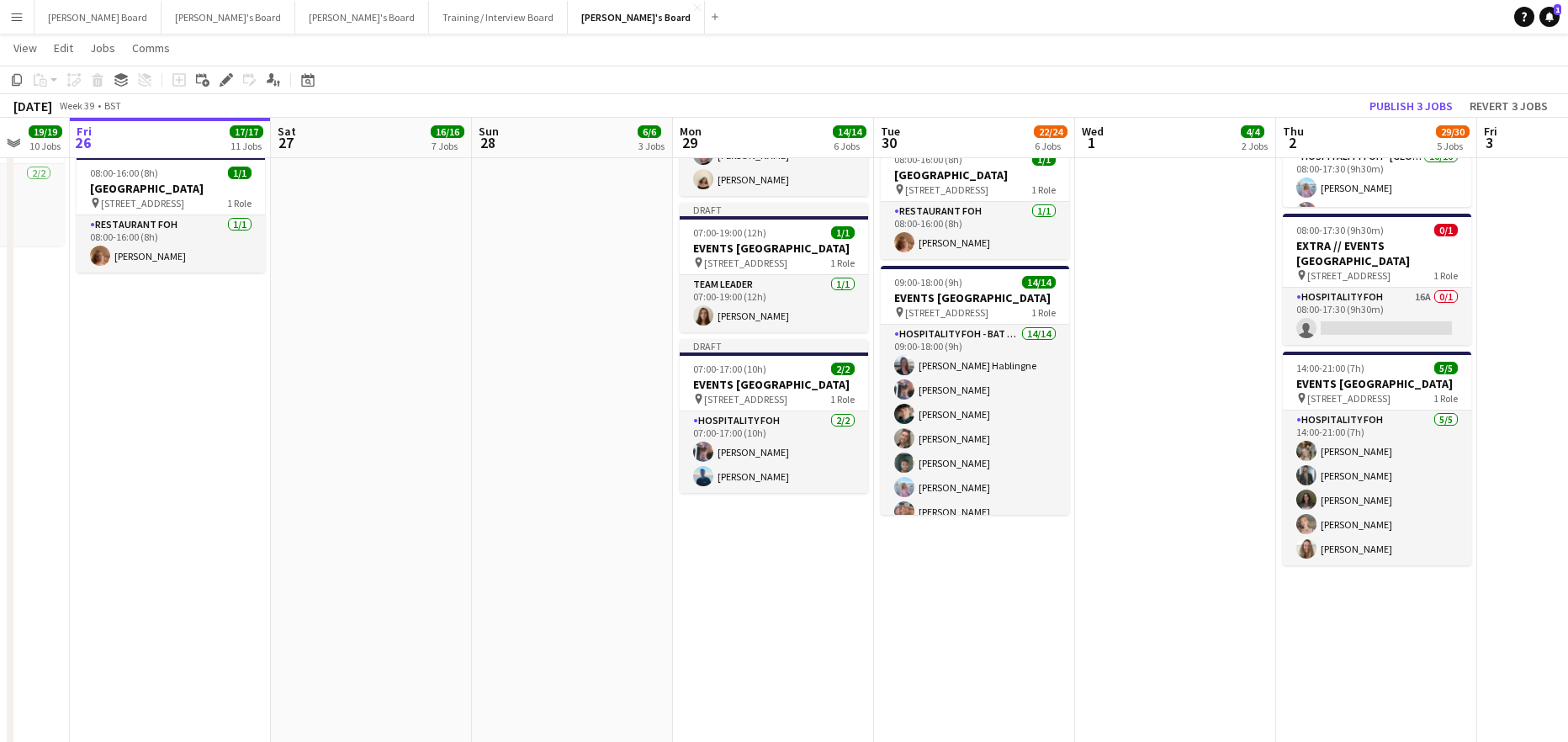
click at [944, 659] on app-date-cell "07:00-15:30 (8h30m) 1/1 pin Woking, GU21 4YH 1 Role Barista 1/1 07:00-15:30 (8h…" at bounding box center [974, 444] width 201 height 2204
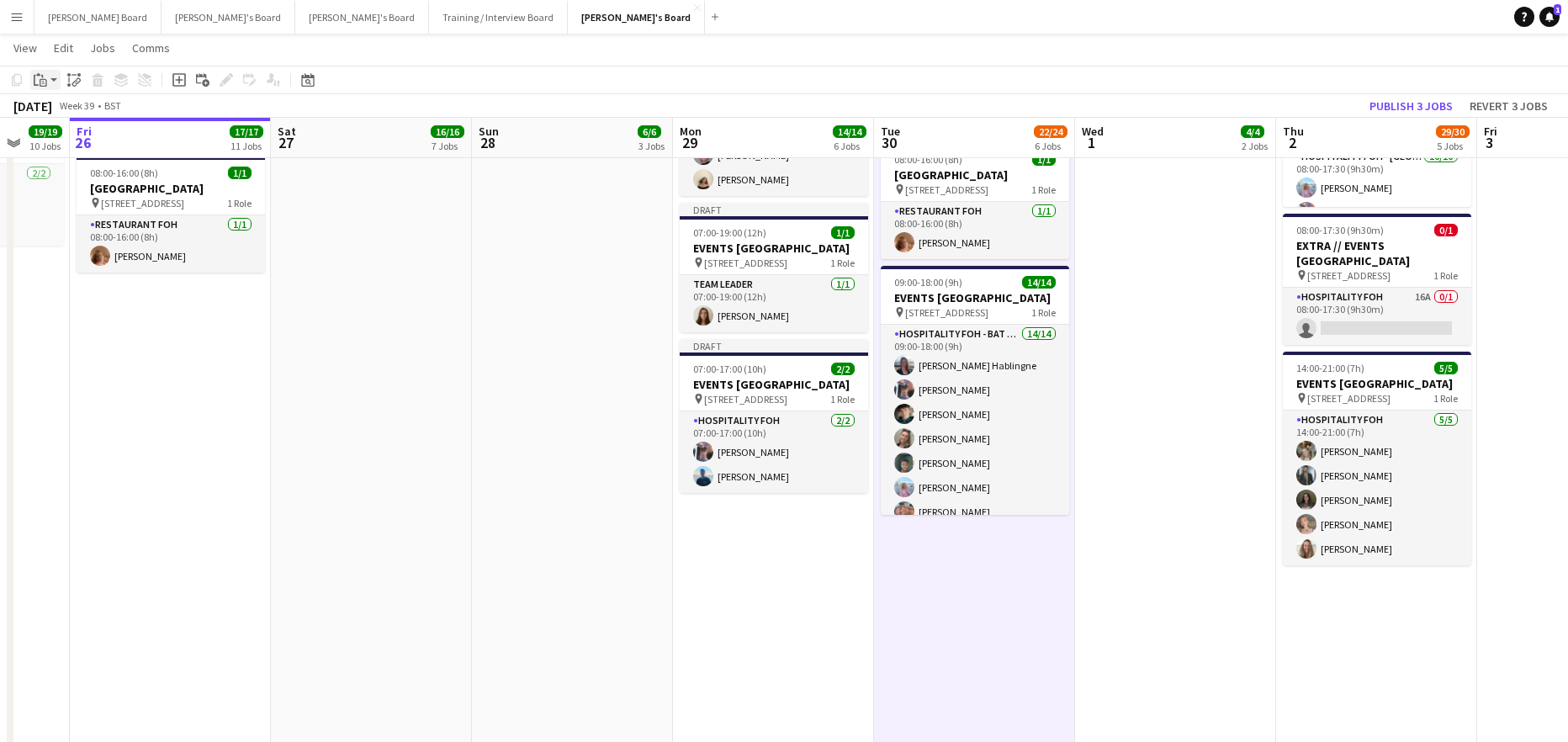
click at [43, 87] on div "Paste" at bounding box center [40, 80] width 20 height 20
click at [52, 114] on link "Paste Ctrl+V" at bounding box center [124, 111] width 158 height 15
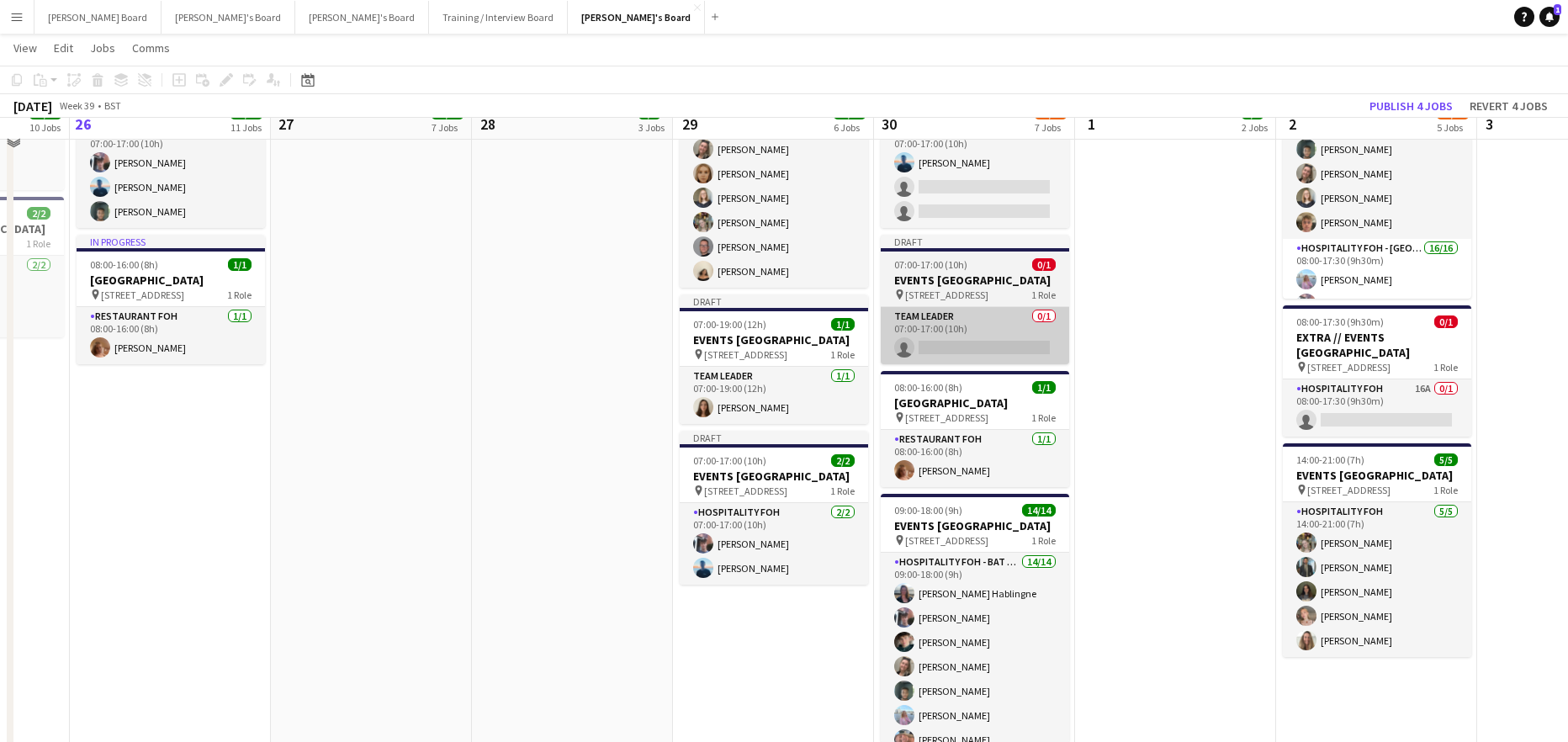
scroll to position [1203, 0]
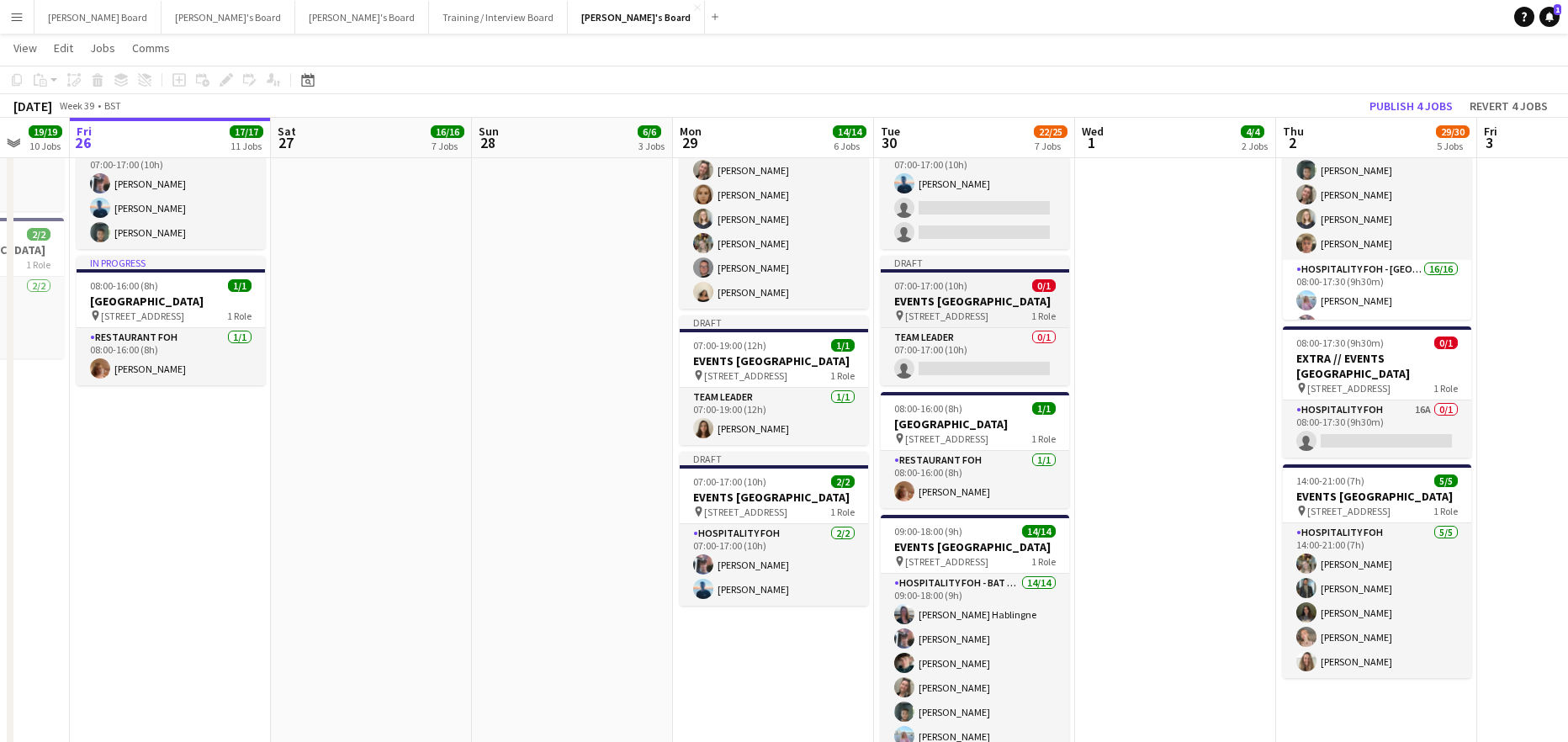
click at [914, 292] on span "07:00-17:00 (10h)" at bounding box center [930, 285] width 73 height 13
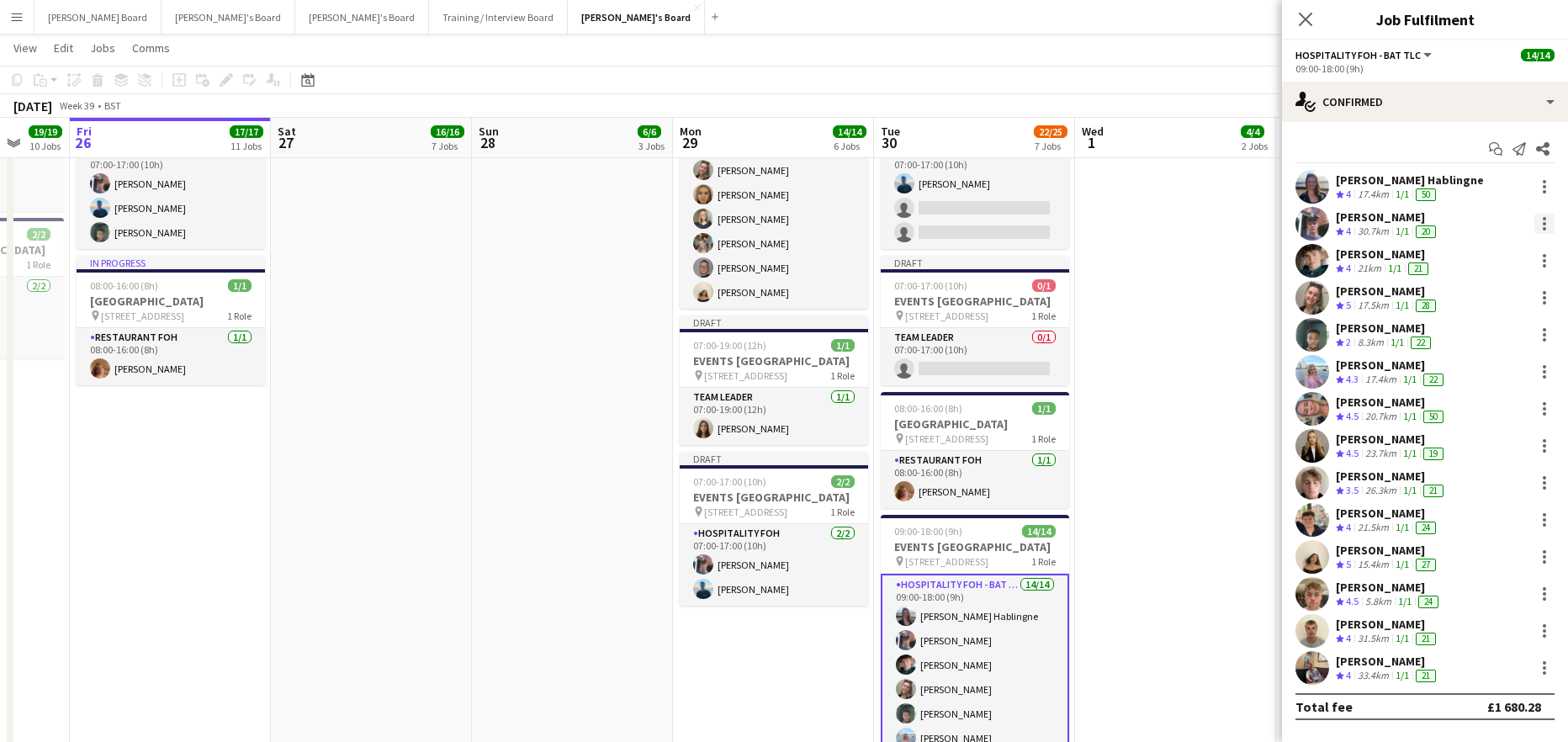
click at [1544, 217] on div at bounding box center [1544, 218] width 3 height 3
click at [1488, 294] on span "Switch crew" at bounding box center [1472, 295] width 71 height 14
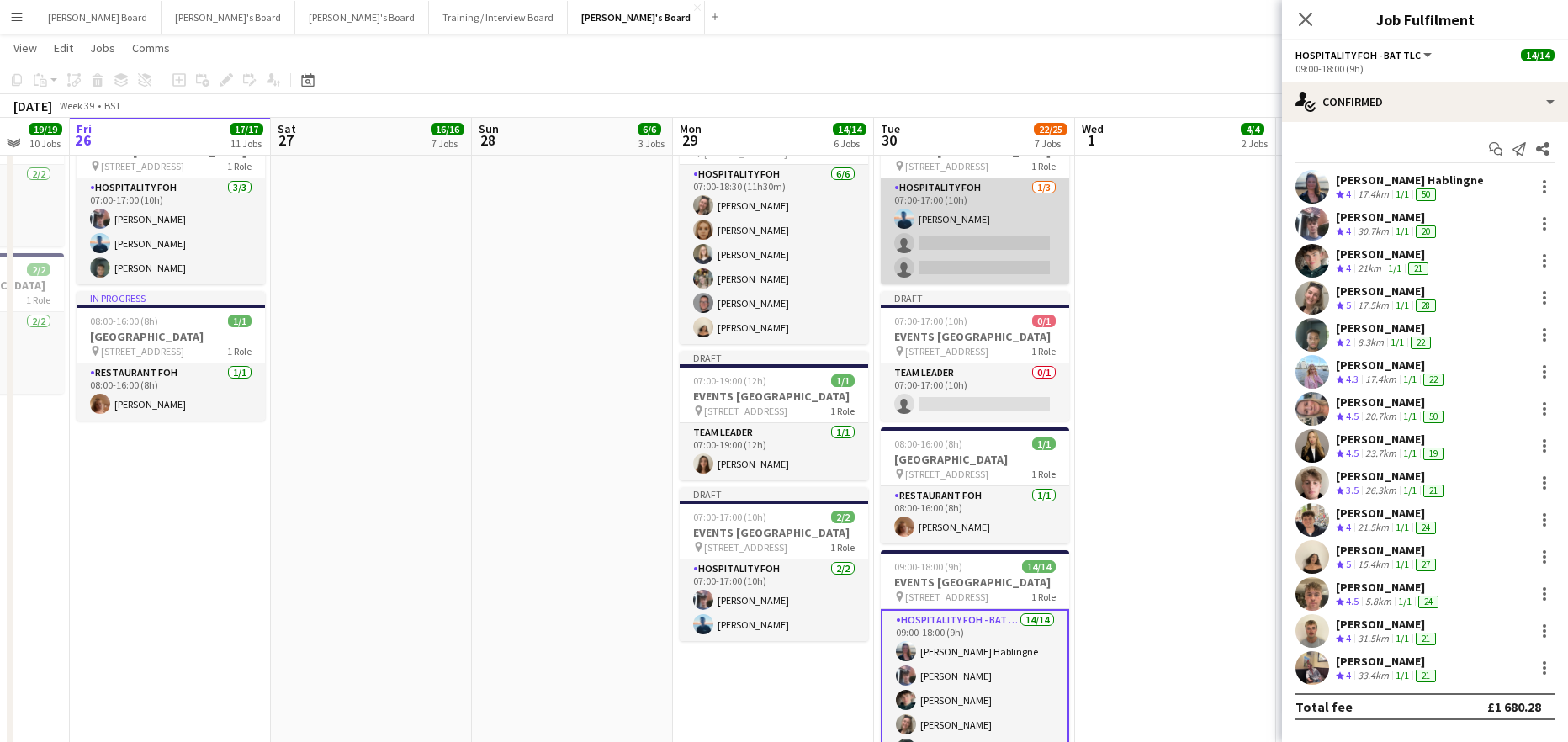
click at [936, 273] on app-card-role "Hospitality FOH 1/3 07:00-17:00 (10h) Daniel de Caestecker single-neutral-actio…" at bounding box center [975, 231] width 188 height 106
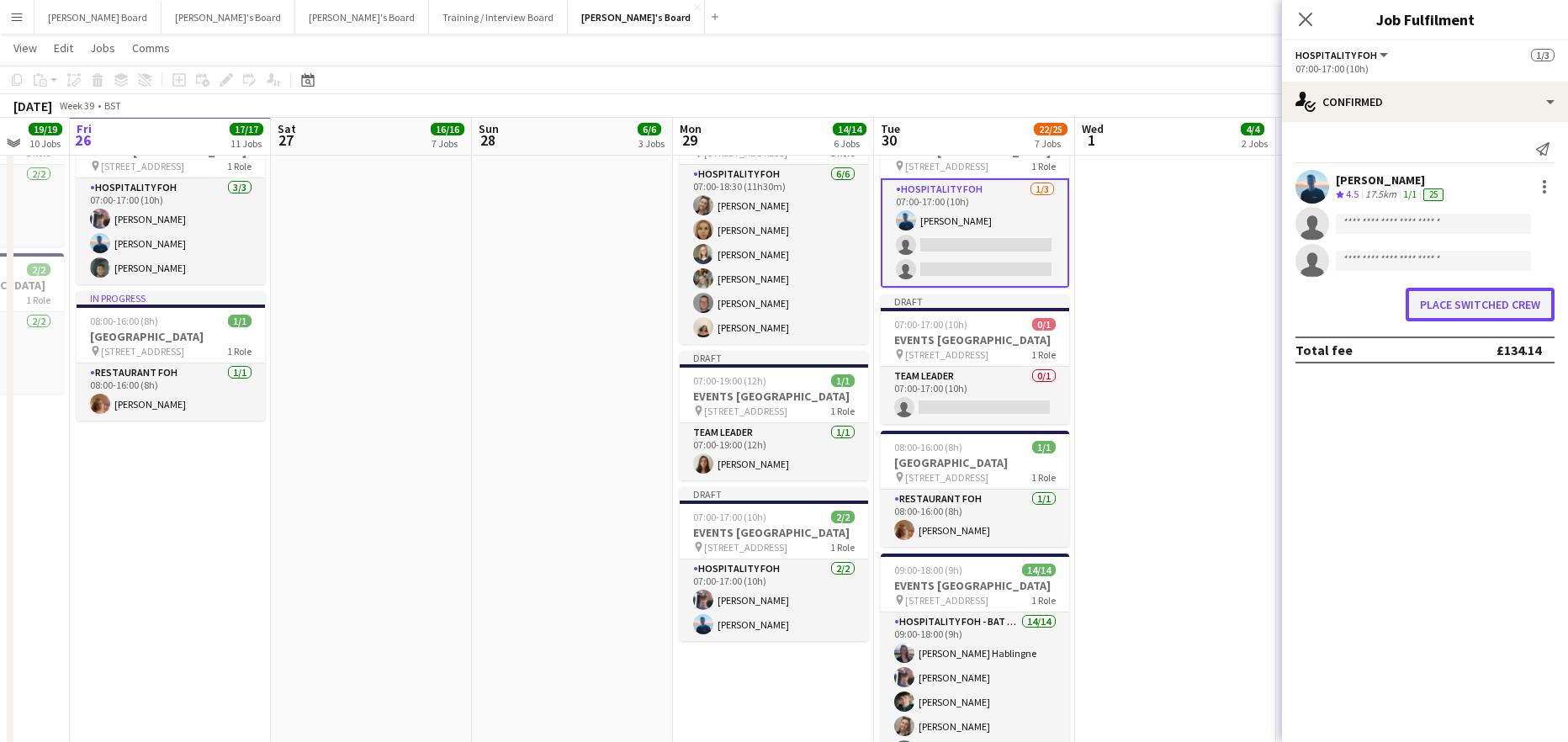
click at [1492, 317] on button "Place switched crew" at bounding box center [1480, 305] width 149 height 34
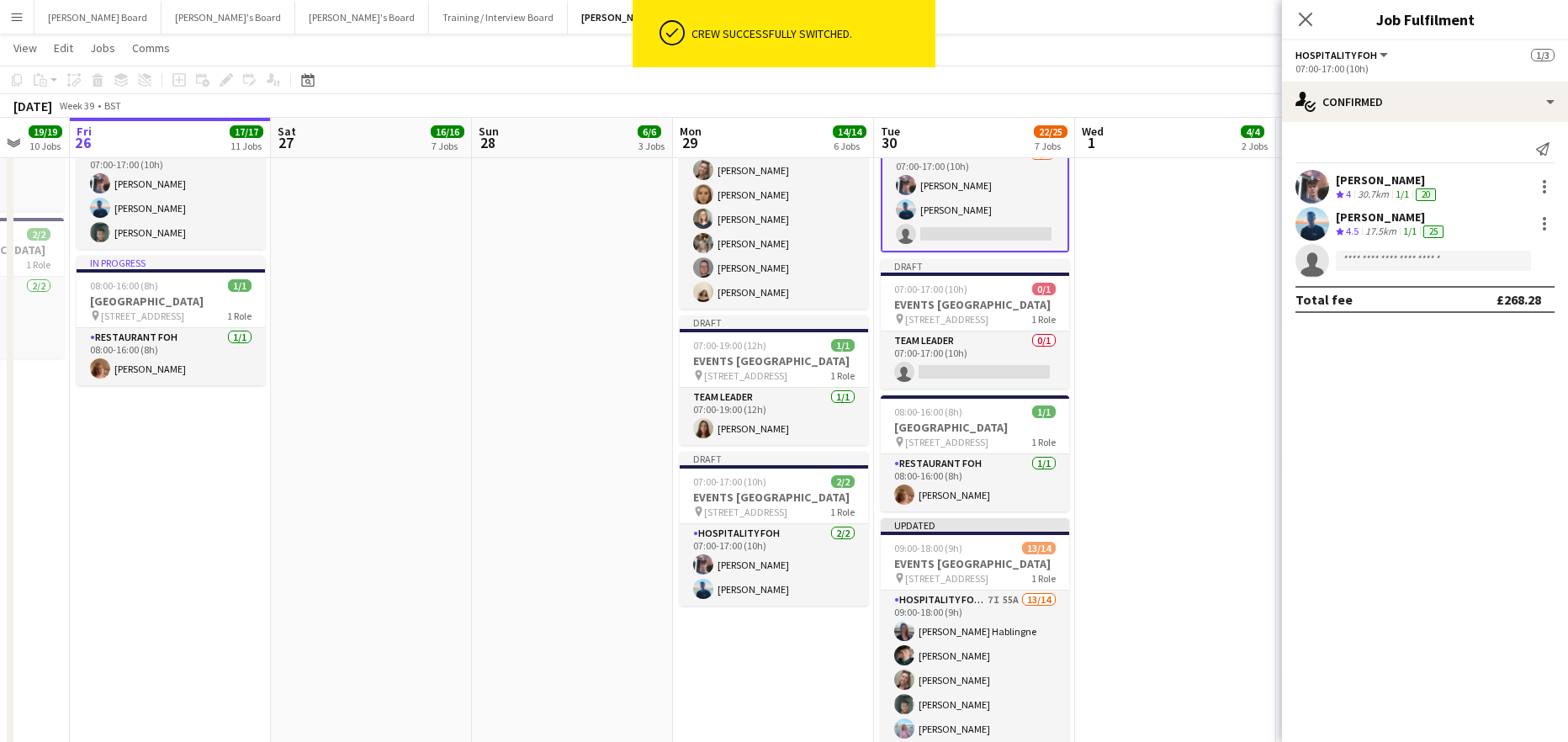
click at [997, 202] on app-card-role "Hospitality FOH 2/3 07:00-17:00 (10h) Cameron Sly Daniel de Caestecker single-n…" at bounding box center [975, 197] width 188 height 109
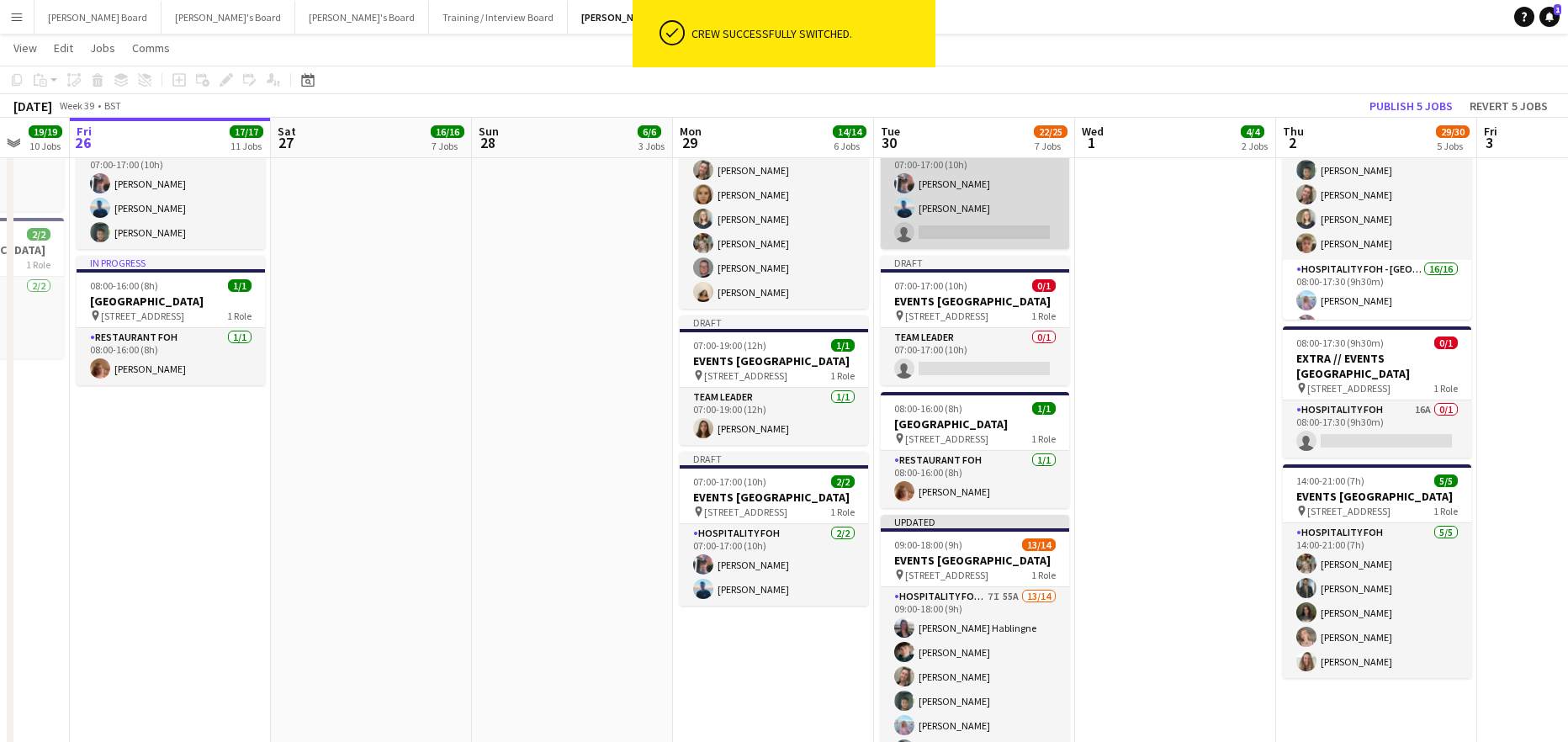
click at [930, 221] on app-card-role "Hospitality FOH 2/3 07:00-17:00 (10h) Cameron Sly Daniel de Caestecker single-n…" at bounding box center [975, 196] width 188 height 106
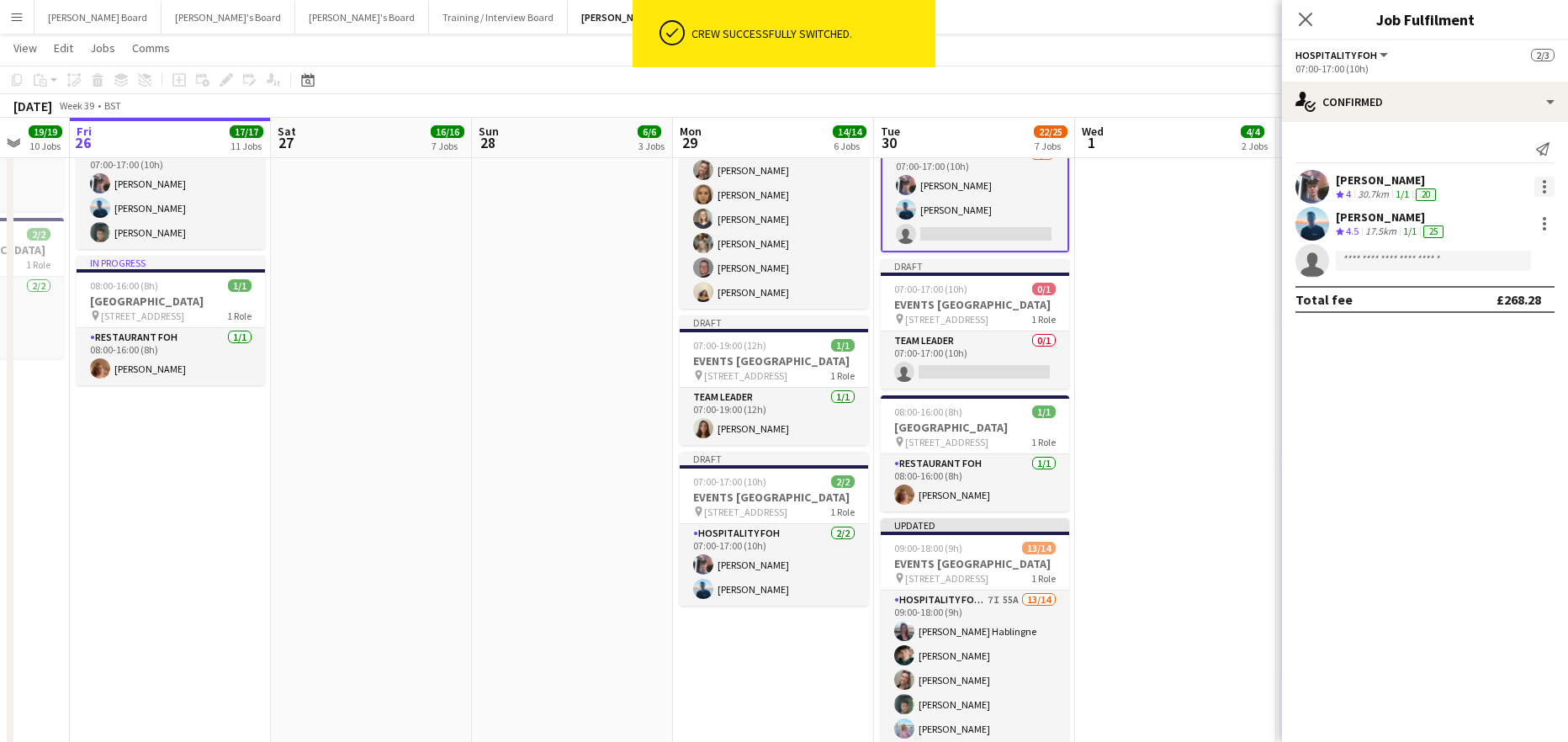
click at [1549, 184] on div at bounding box center [1544, 187] width 20 height 20
click at [1475, 252] on span "Switch crew" at bounding box center [1472, 258] width 71 height 14
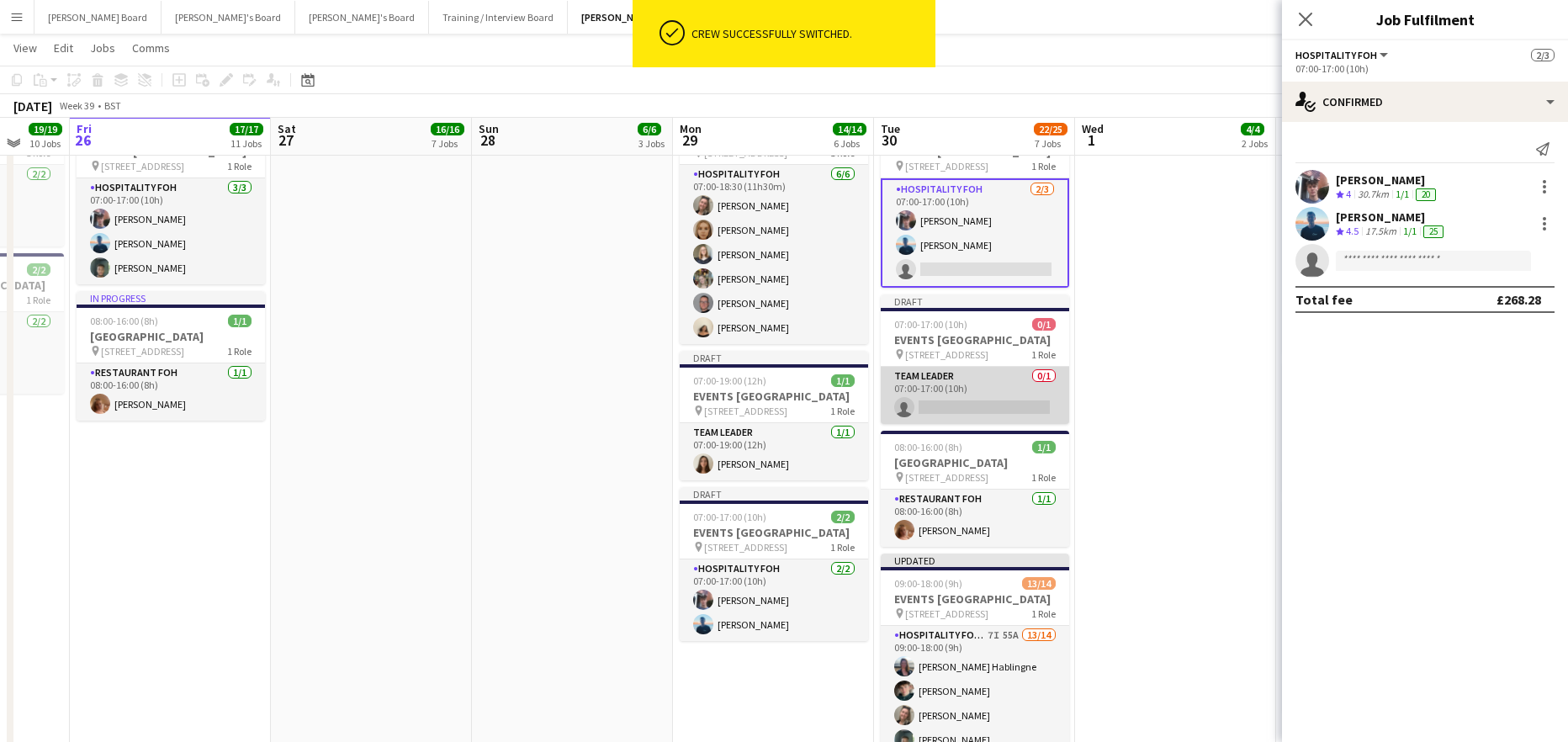
click at [1012, 420] on app-card-role "TEAM LEADER 0/1 07:00-17:00 (10h) single-neutral-actions" at bounding box center [975, 395] width 188 height 57
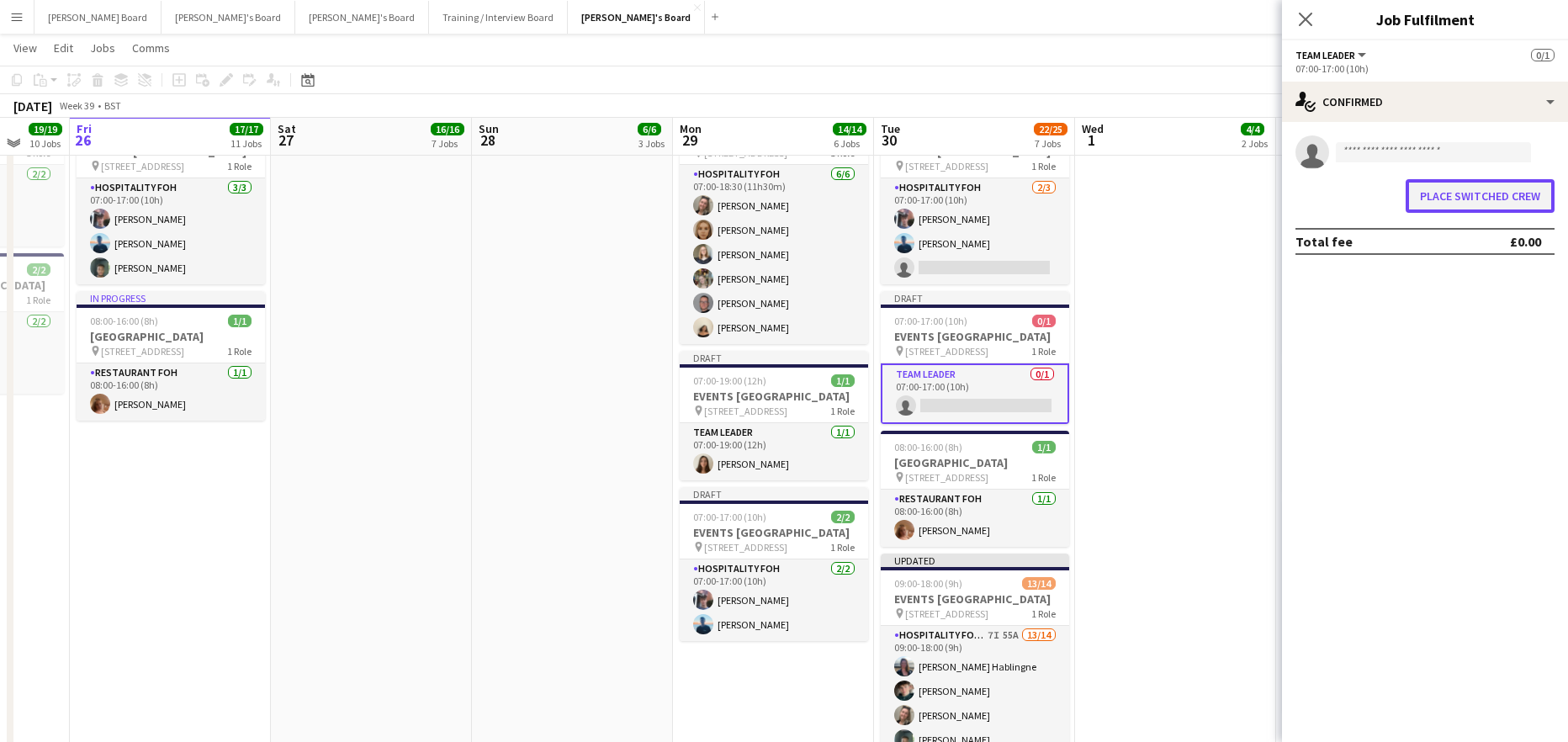
click at [1450, 185] on button "Place switched crew" at bounding box center [1480, 196] width 149 height 34
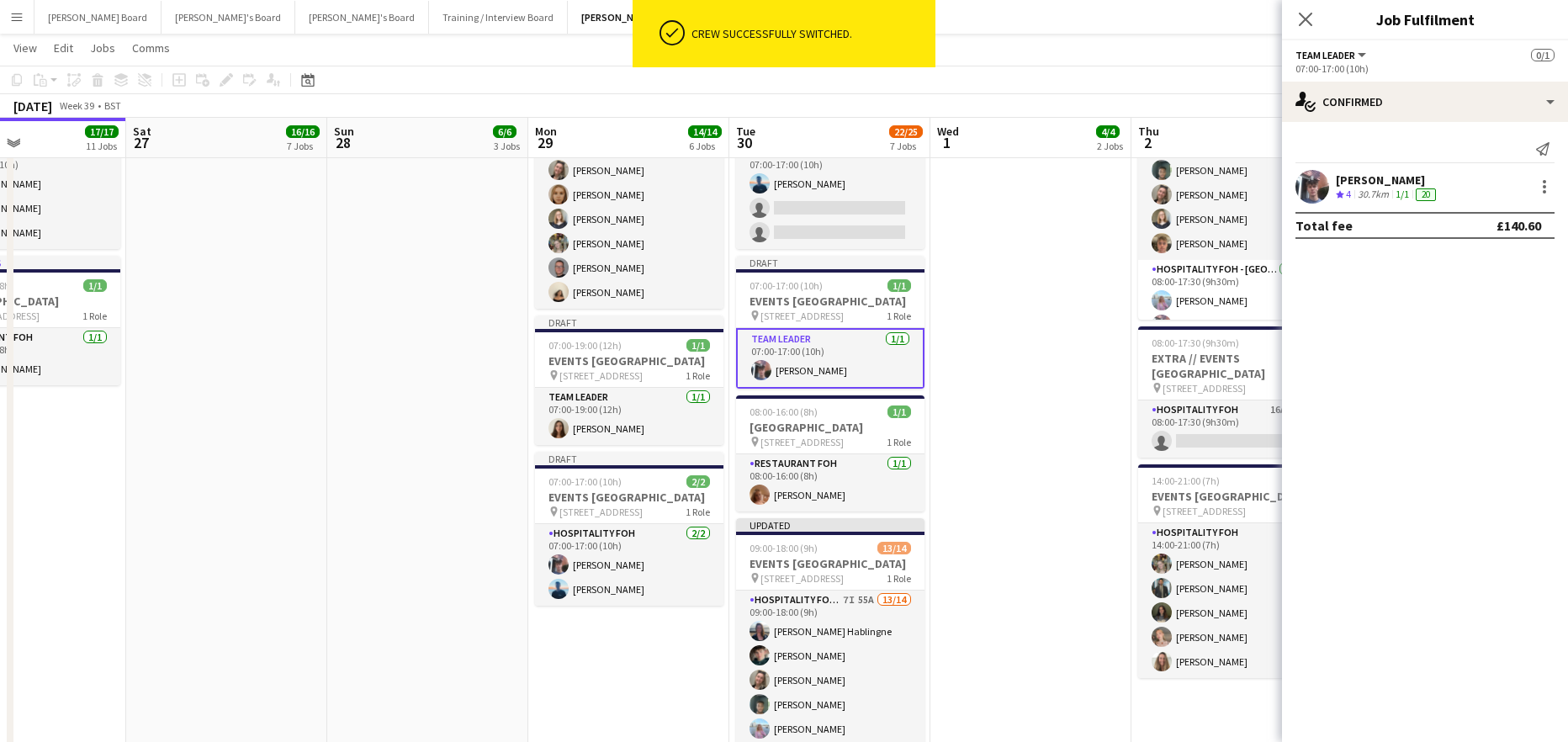
scroll to position [0, 701]
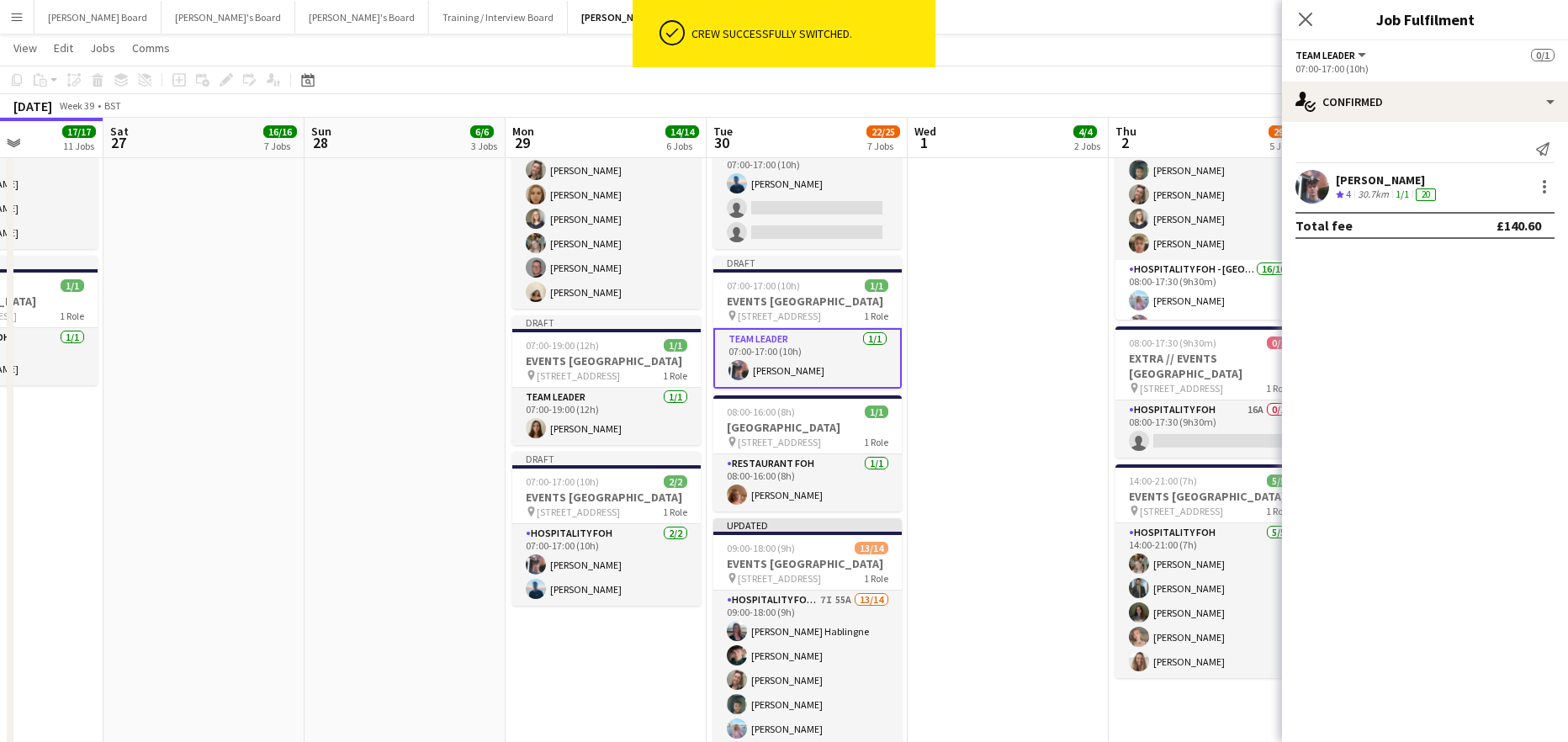
drag, startPoint x: 1210, startPoint y: 342, endPoint x: 1046, endPoint y: 379, distance: 168.3
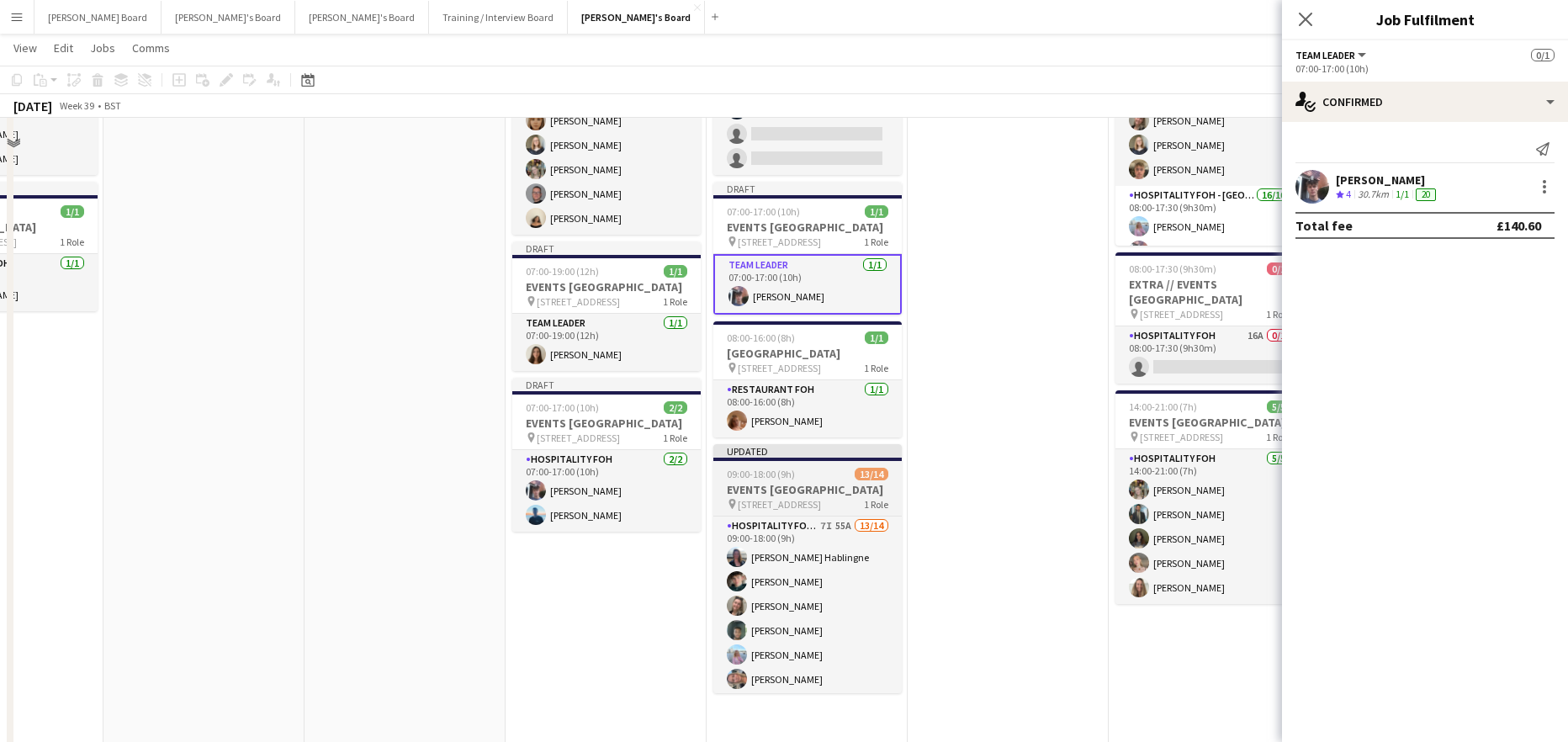
scroll to position [1315, 0]
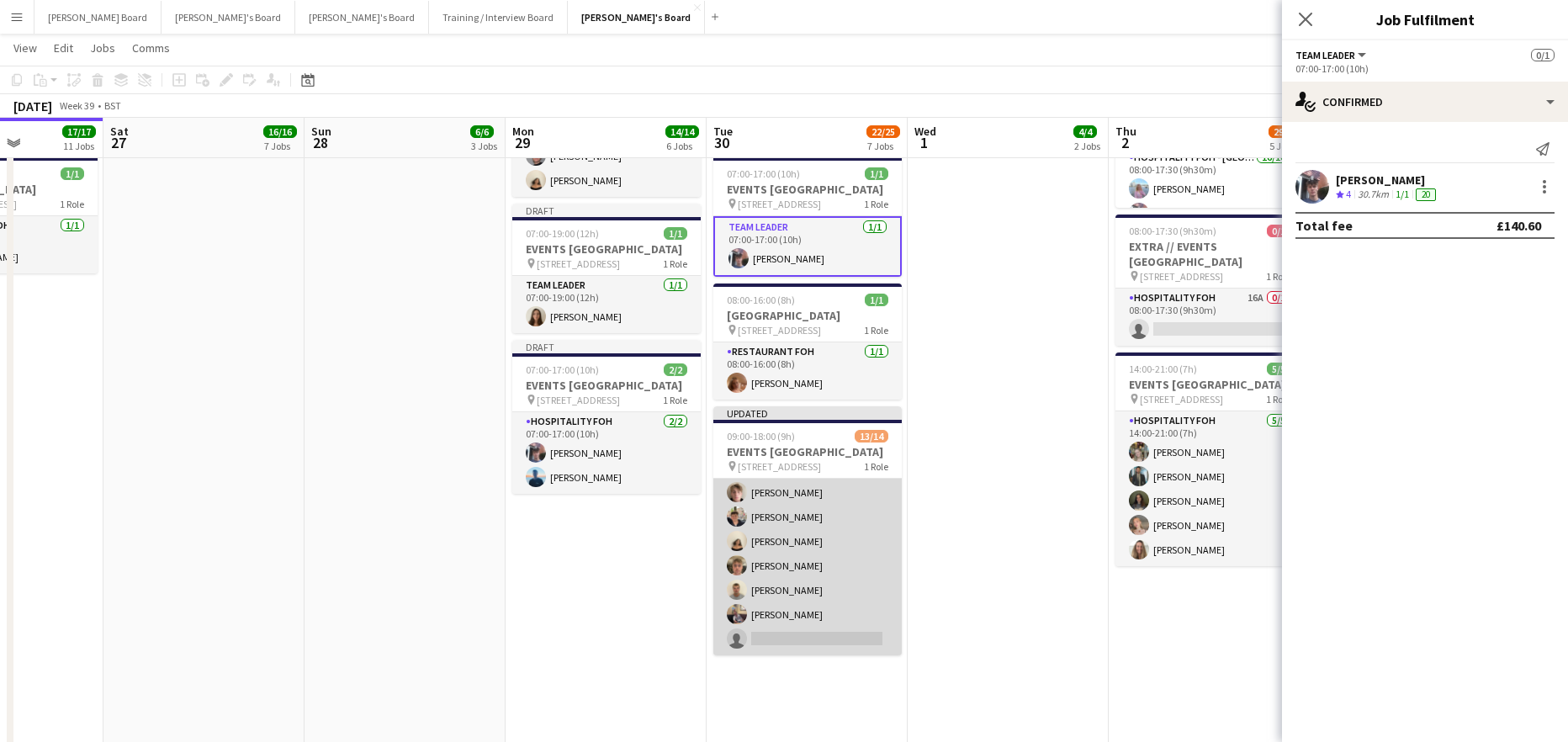
click at [803, 592] on app-card-role "Hospitality FOH - BAT TLC 7I 55A 13/14 09:00-18:00 (9h) Anett Varasdi Hablingne…" at bounding box center [807, 468] width 188 height 374
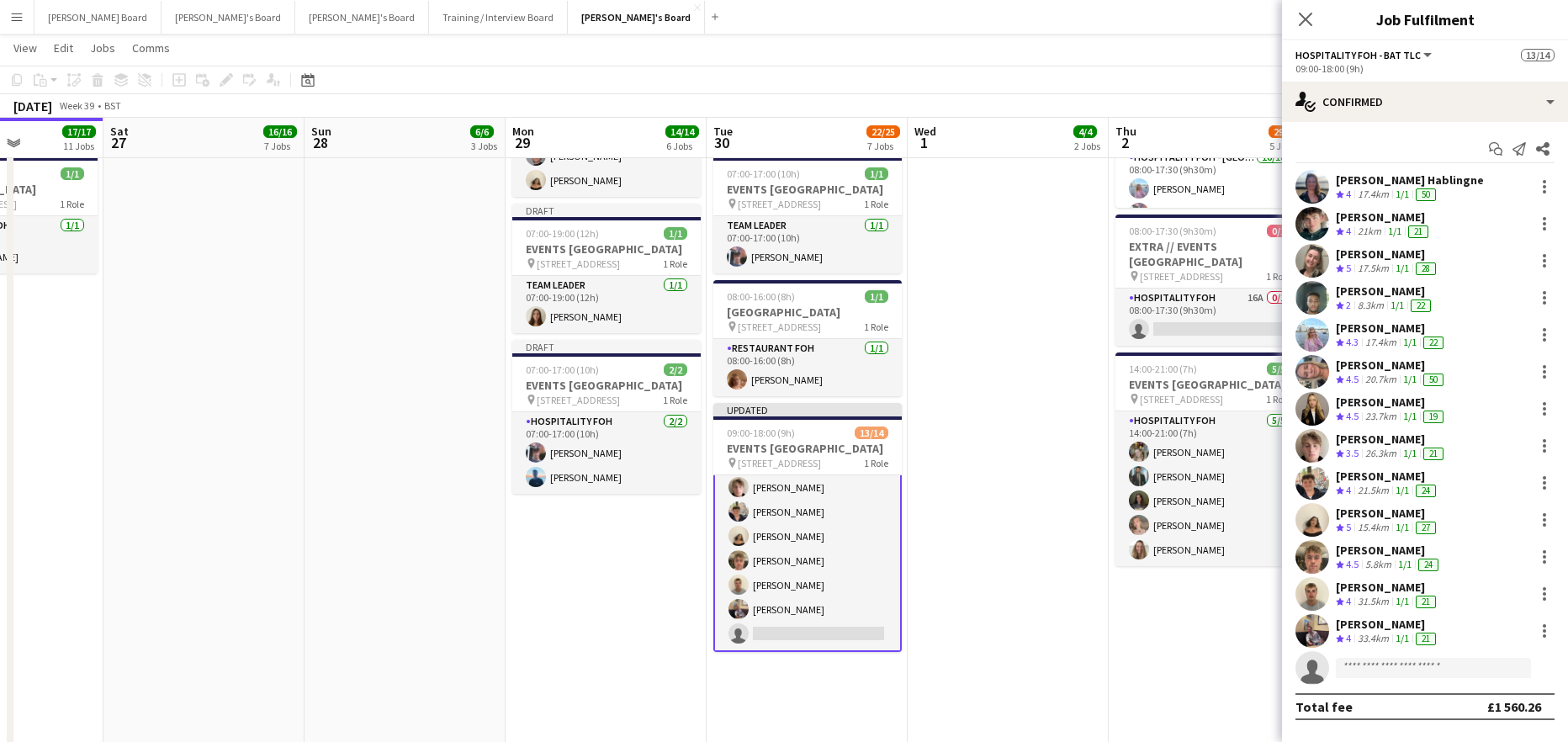
scroll to position [214, 0]
click at [1546, 294] on div at bounding box center [1544, 298] width 20 height 20
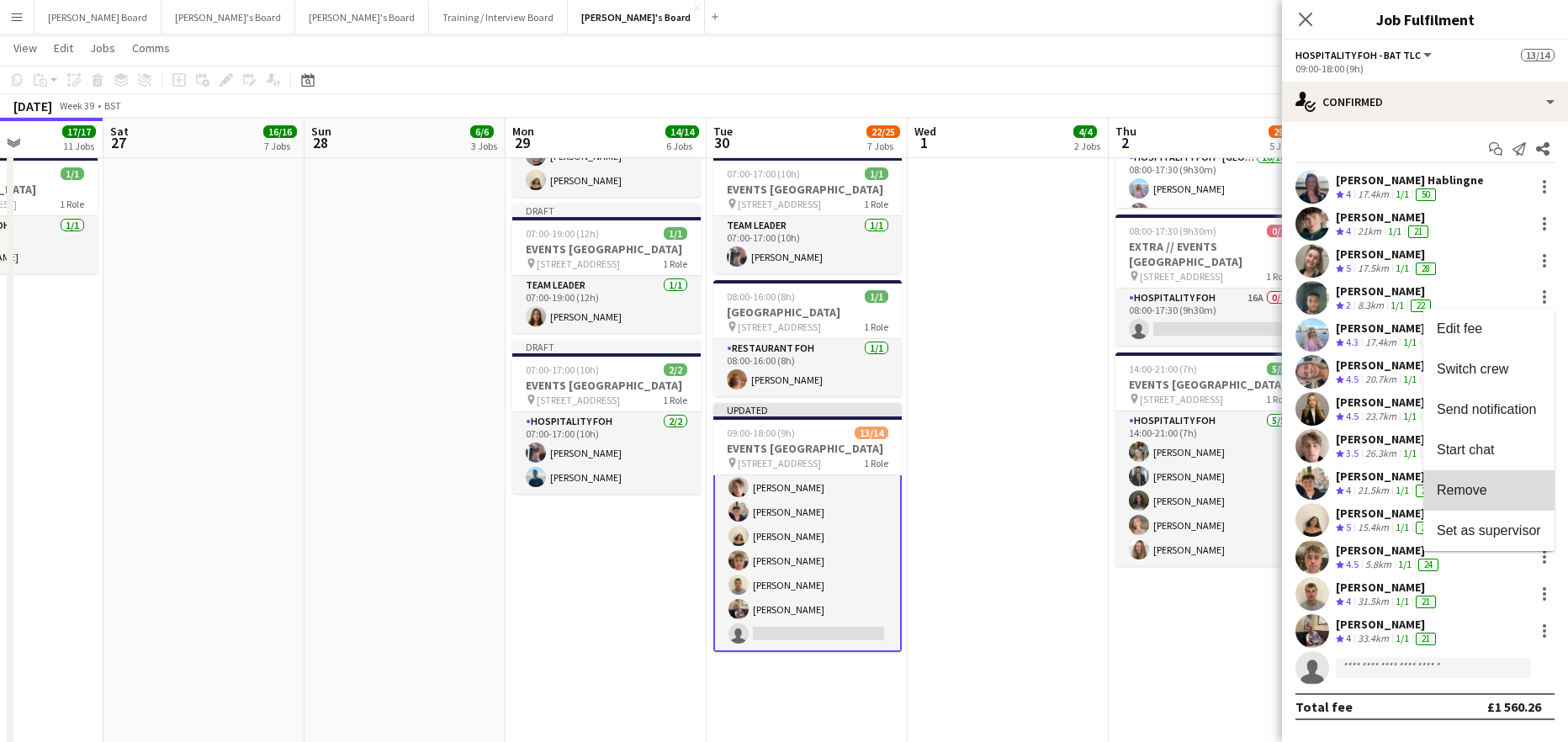
click at [1487, 491] on span "Remove" at bounding box center [1489, 490] width 104 height 15
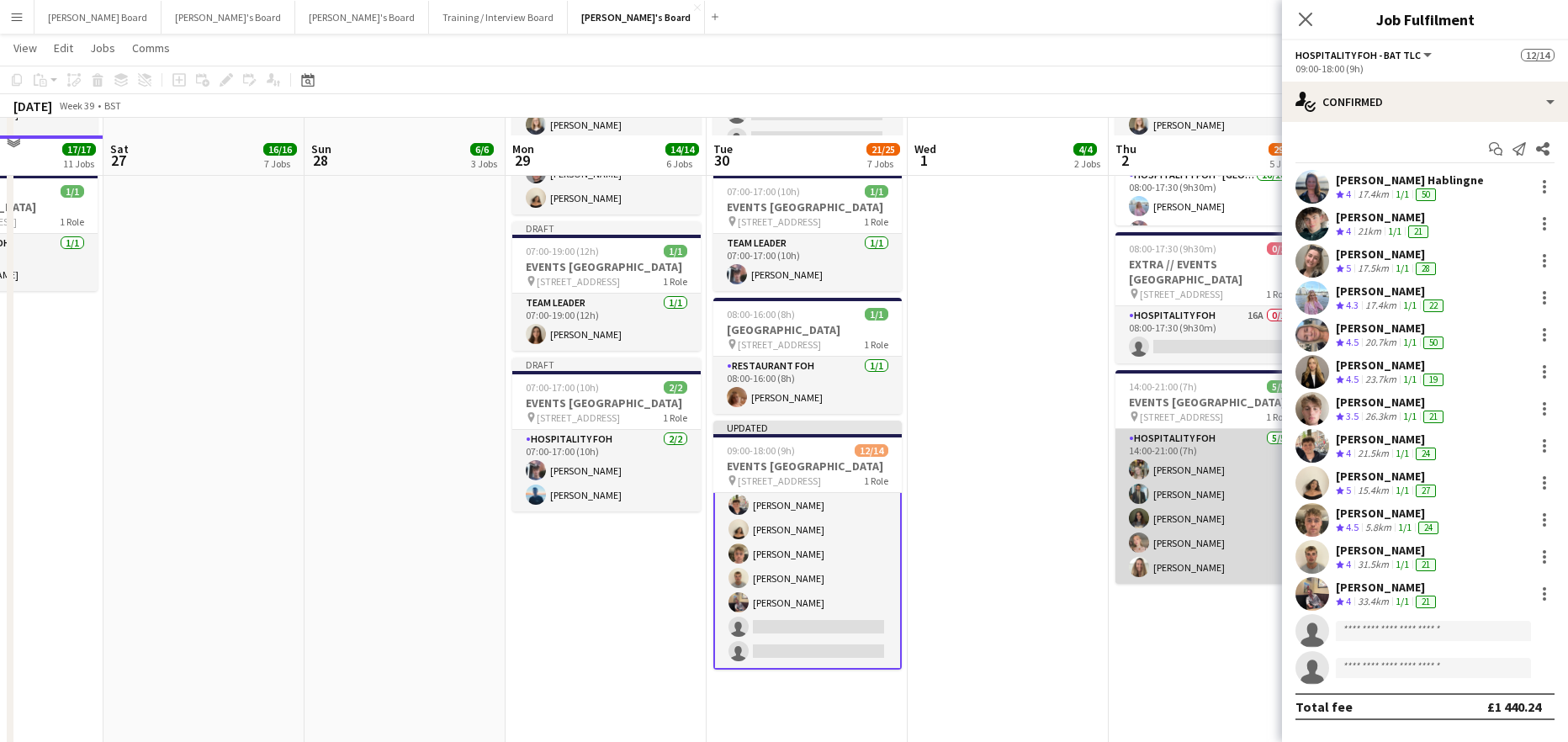
scroll to position [1091, 0]
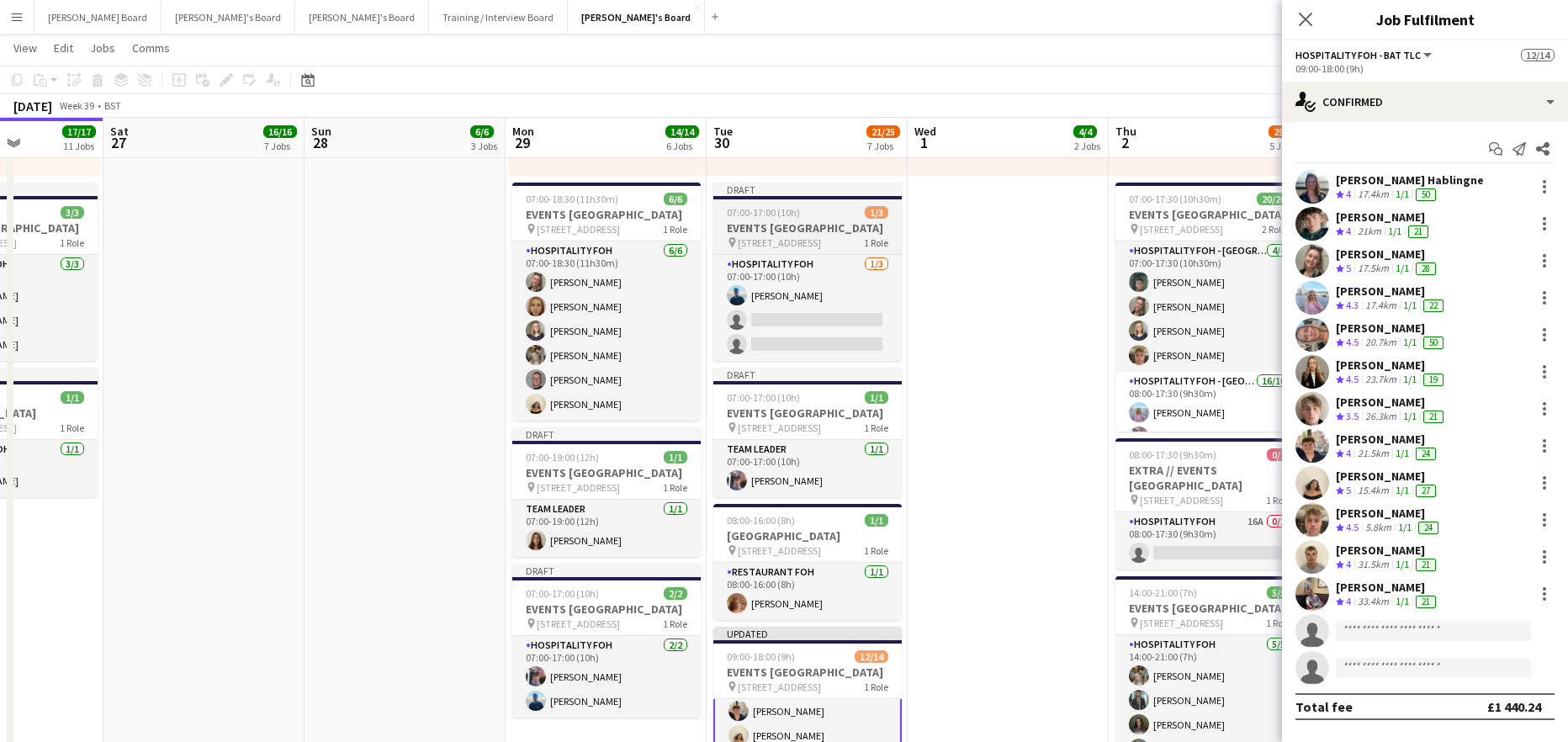
click at [769, 229] on h3 "EVENTS McLaren Technology Centre" at bounding box center [807, 227] width 188 height 15
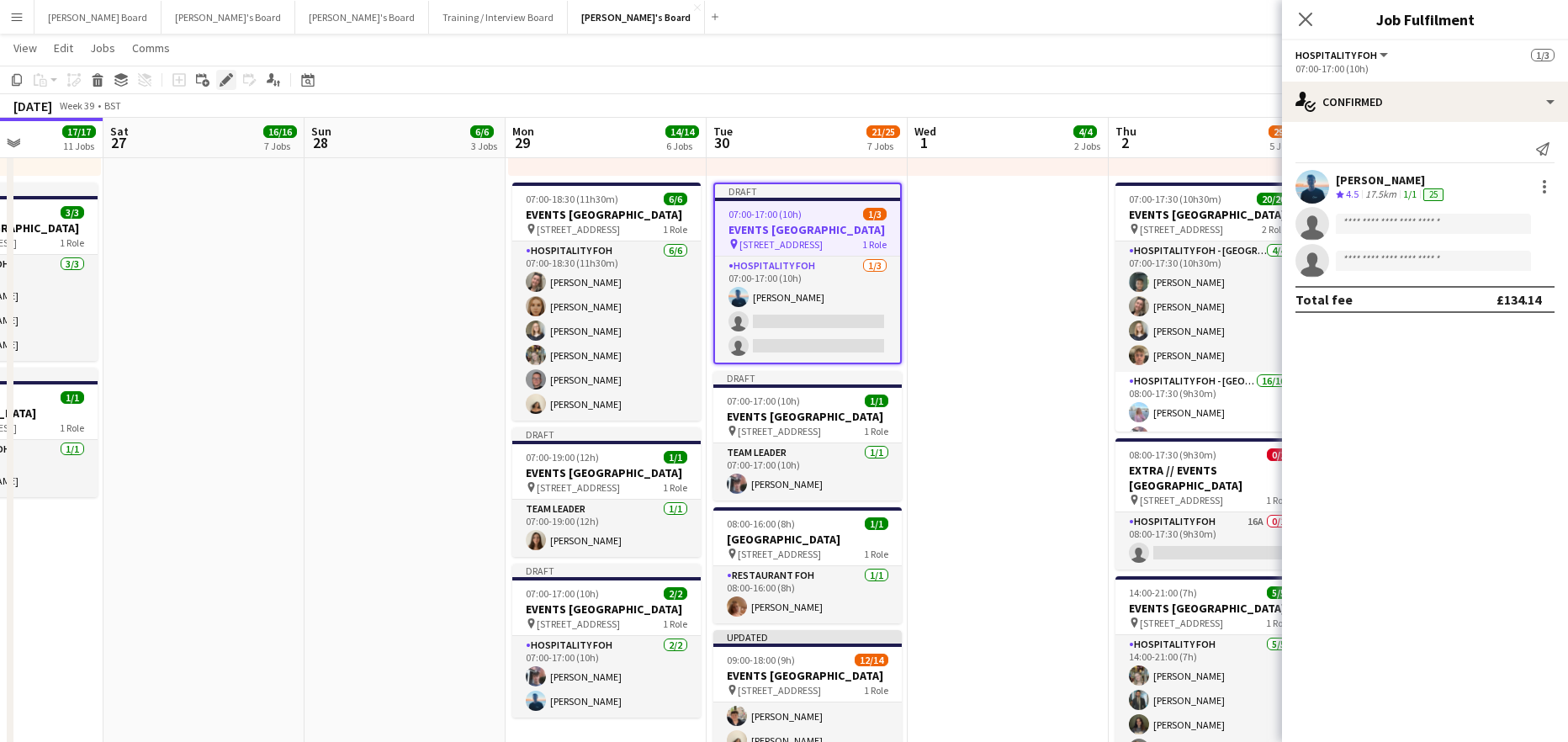
click at [224, 81] on icon at bounding box center [225, 80] width 9 height 9
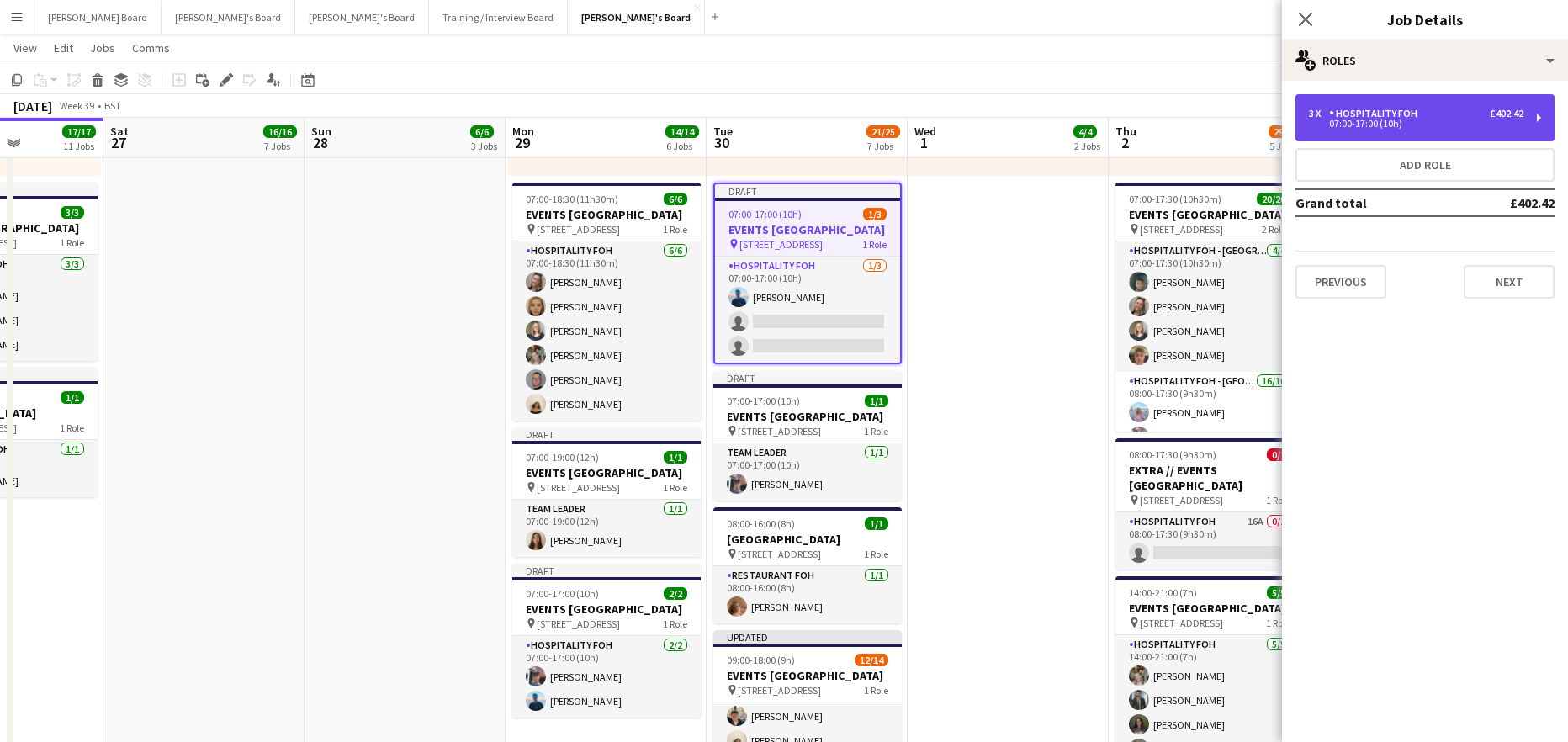
click at [1388, 118] on div "Hospitality FOH" at bounding box center [1376, 114] width 95 height 12
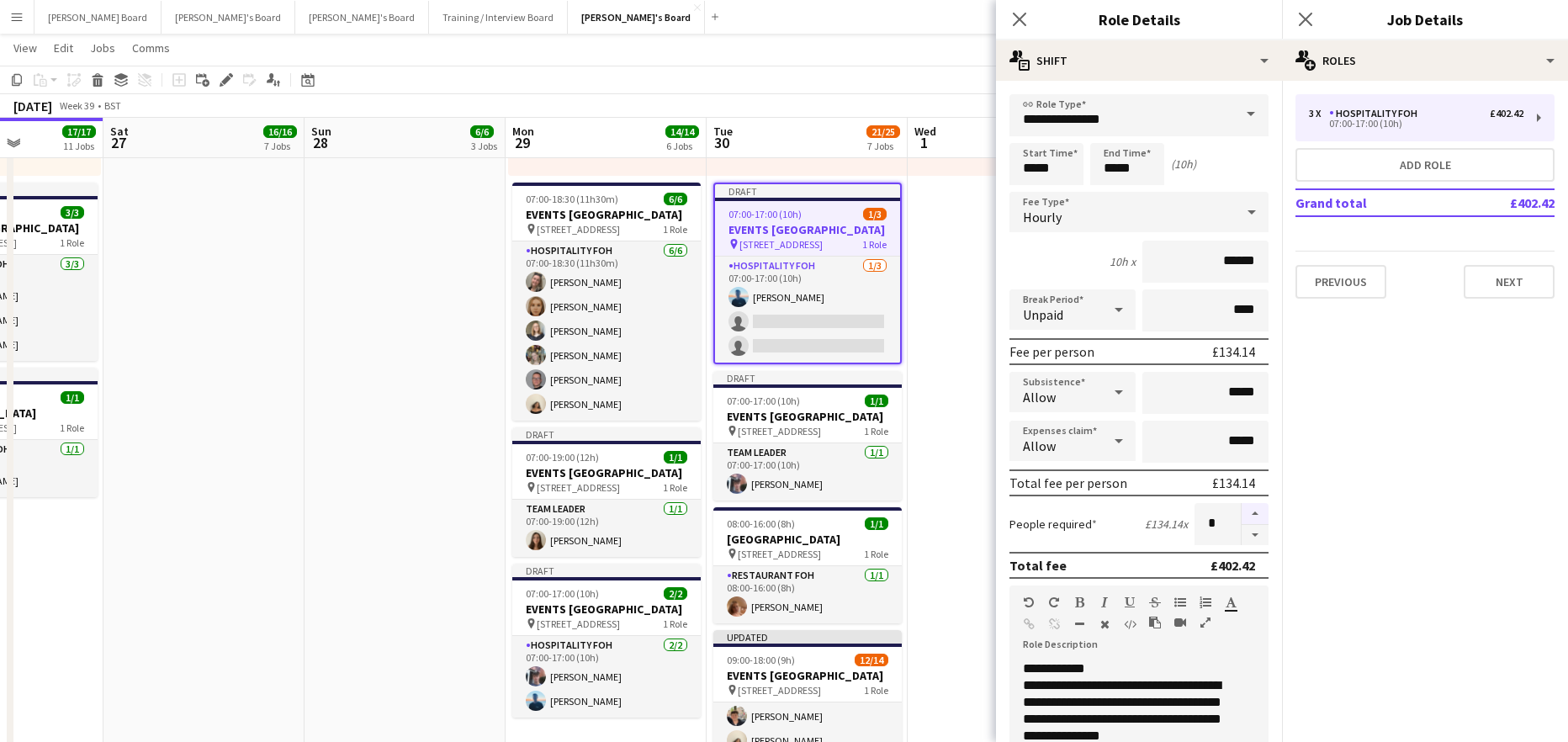
click at [1246, 521] on button "button" at bounding box center [1255, 514] width 27 height 22
type input "*"
click at [947, 363] on app-date-cell "07:00-15:30 (8h30m) 1/1 pin Woking, GU21 4YH 1 Role Barista 1/1 07:00-15:30 (8h…" at bounding box center [1008, 669] width 201 height 2204
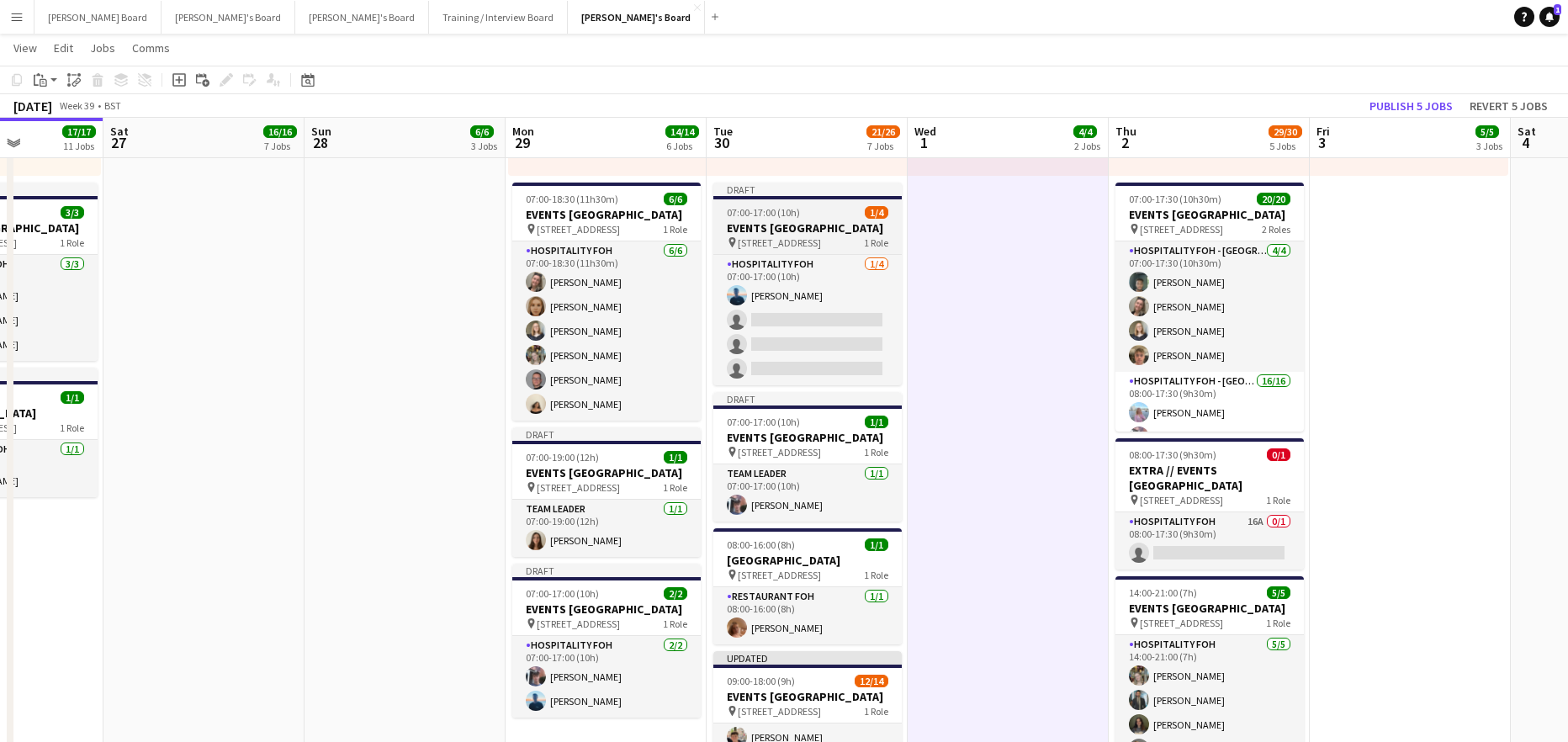
click at [755, 215] on span "07:00-17:00 (10h)" at bounding box center [763, 212] width 73 height 13
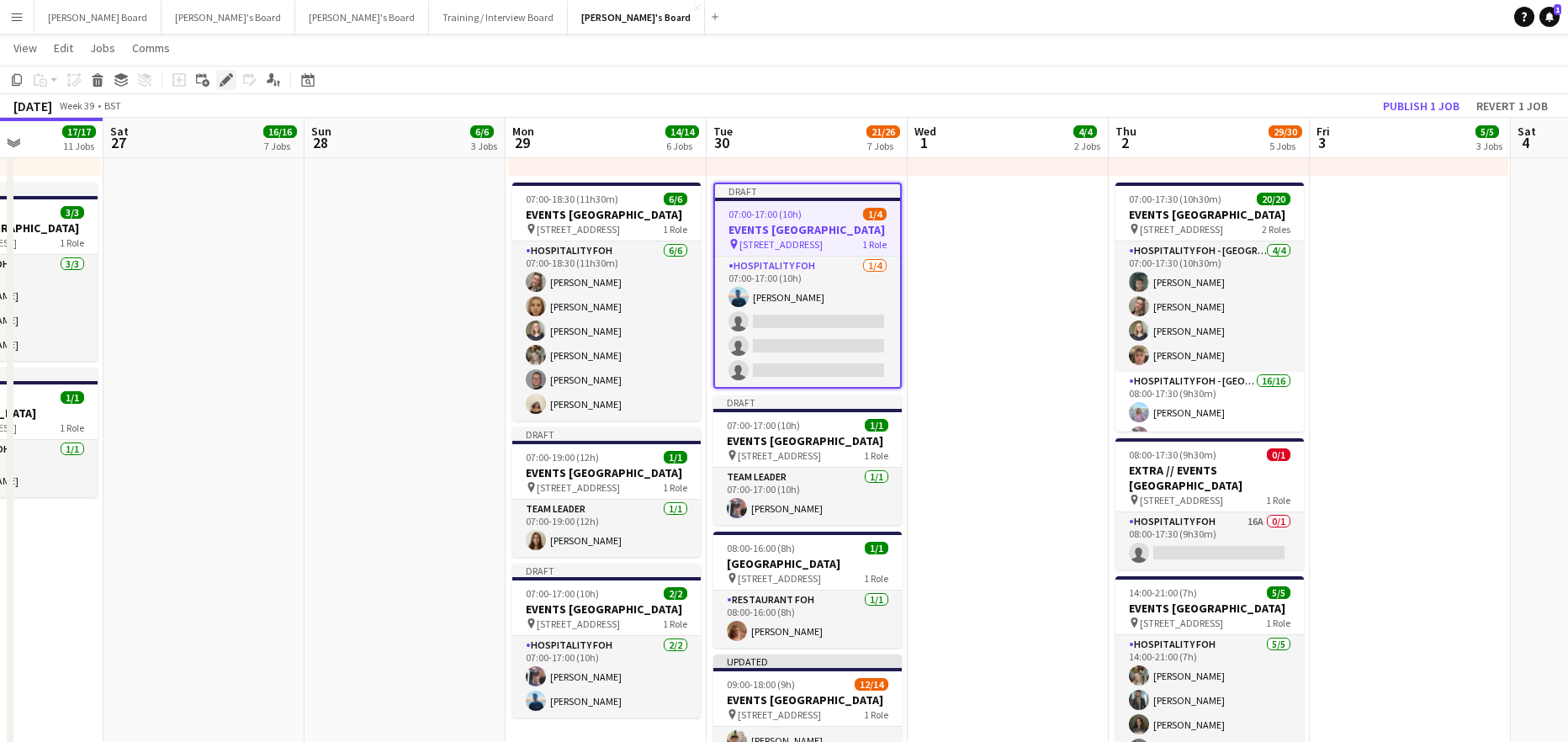
click at [224, 78] on icon "Edit" at bounding box center [226, 79] width 13 height 13
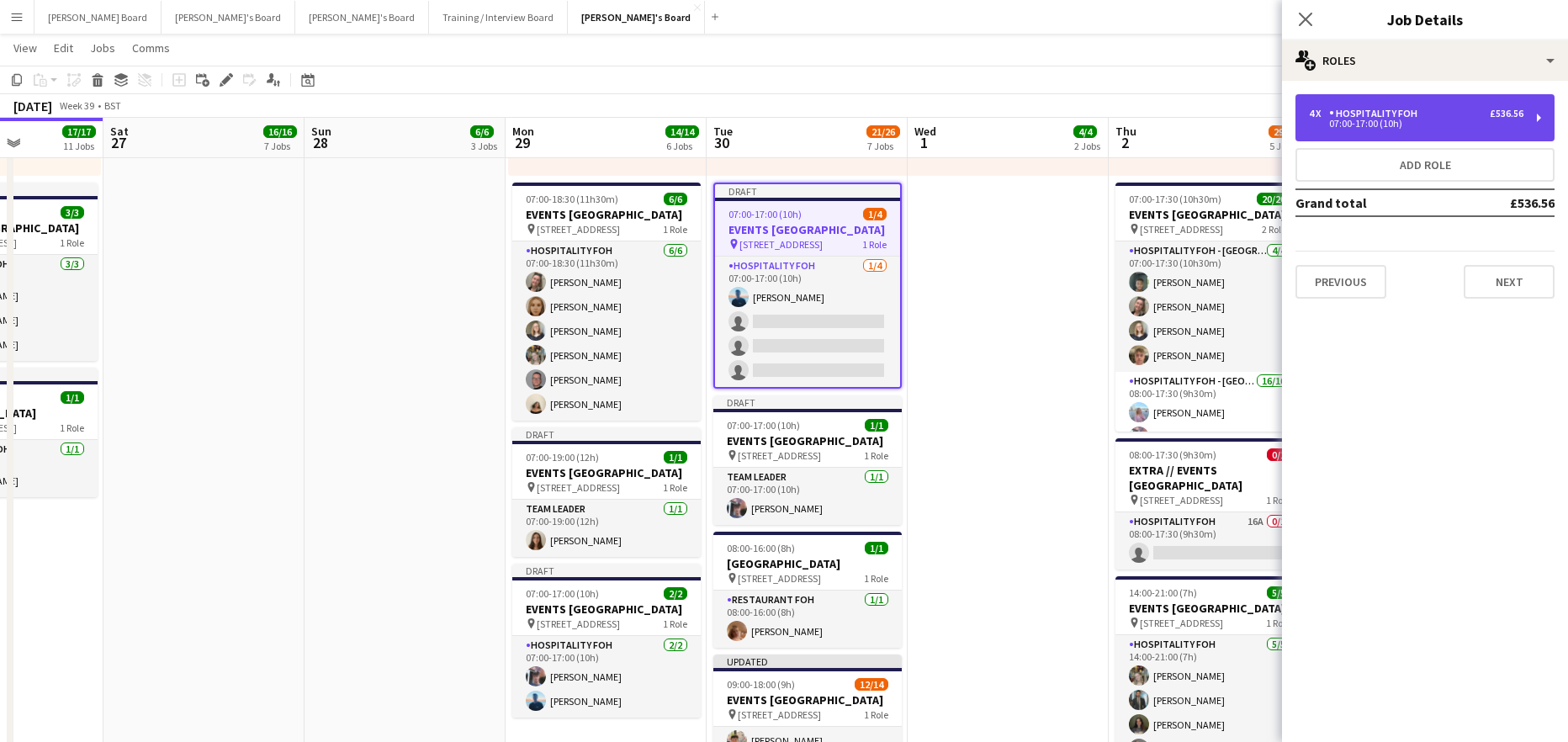
click at [1371, 130] on div "4 x Hospitality FOH £536.56 07:00-17:00 (10h)" at bounding box center [1424, 117] width 259 height 47
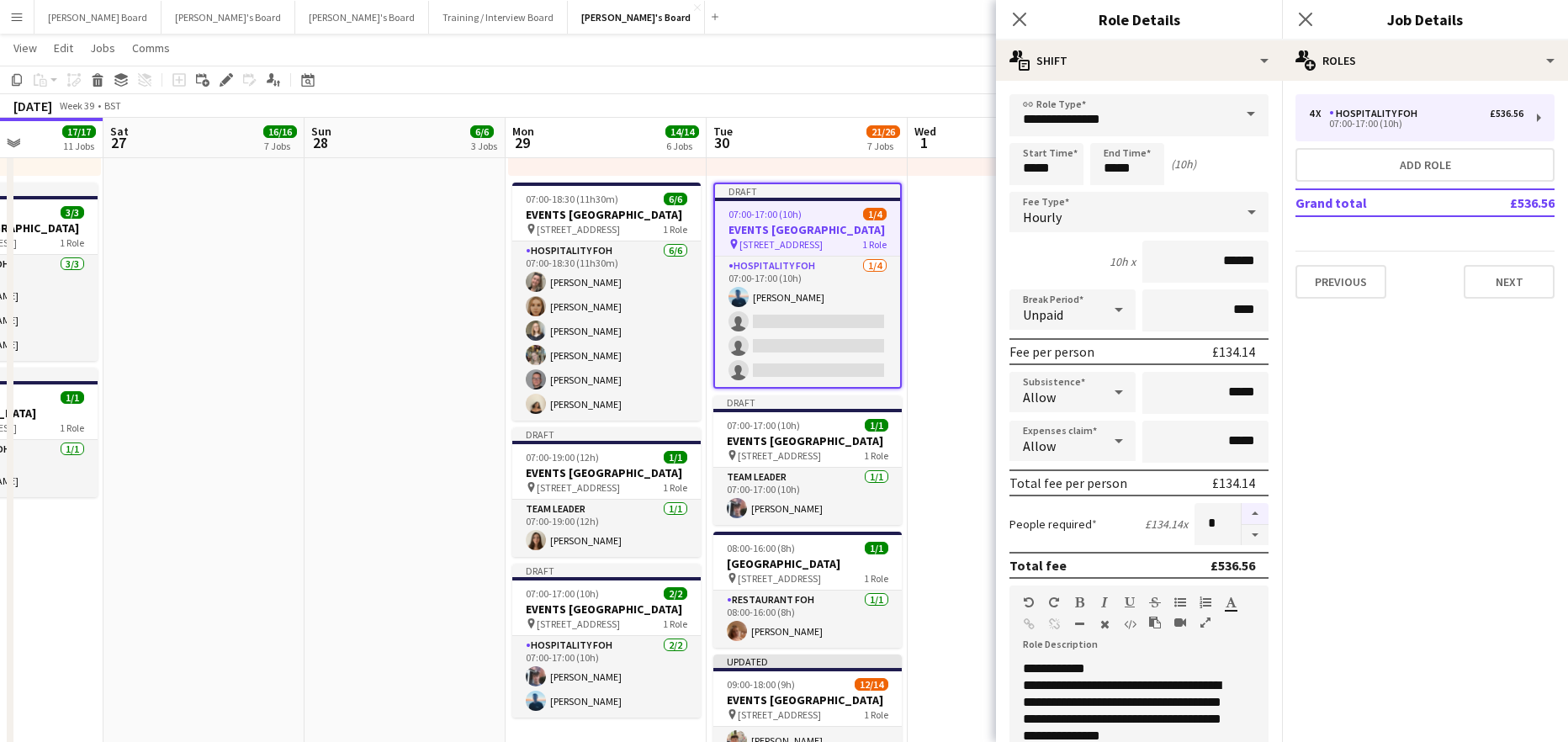
click at [1242, 514] on button "button" at bounding box center [1255, 514] width 27 height 22
type input "*"
click at [961, 301] on app-date-cell "07:00-15:30 (8h30m) 1/1 pin Woking, GU21 4YH 1 Role Barista 1/1 07:00-15:30 (8h…" at bounding box center [1008, 669] width 201 height 2204
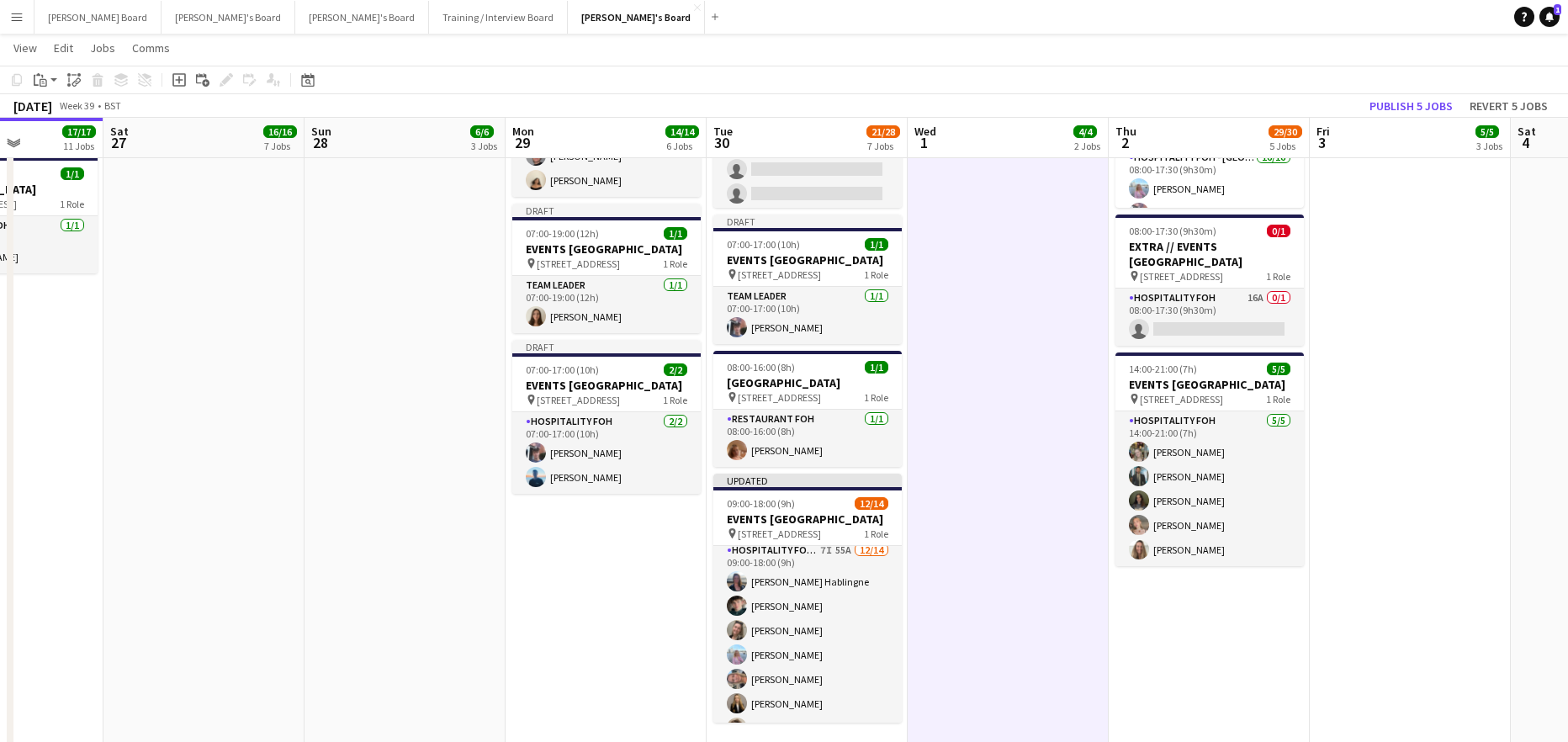
scroll to position [0, 0]
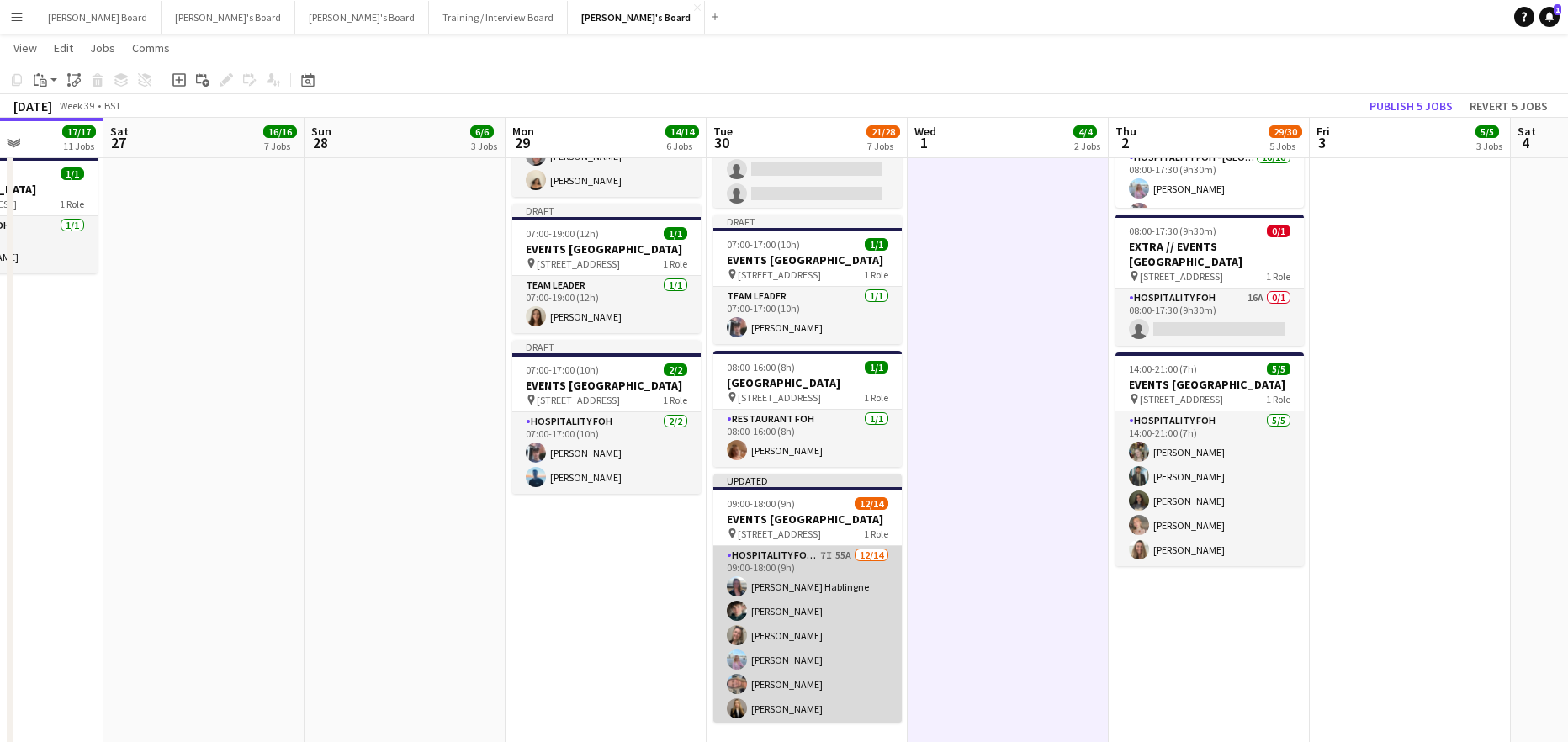
click at [841, 678] on app-card-role "Hospitality FOH - BAT TLC 7I 55A 12/14 09:00-18:00 (9h) Anett Varasdi Hablingne…" at bounding box center [807, 733] width 188 height 374
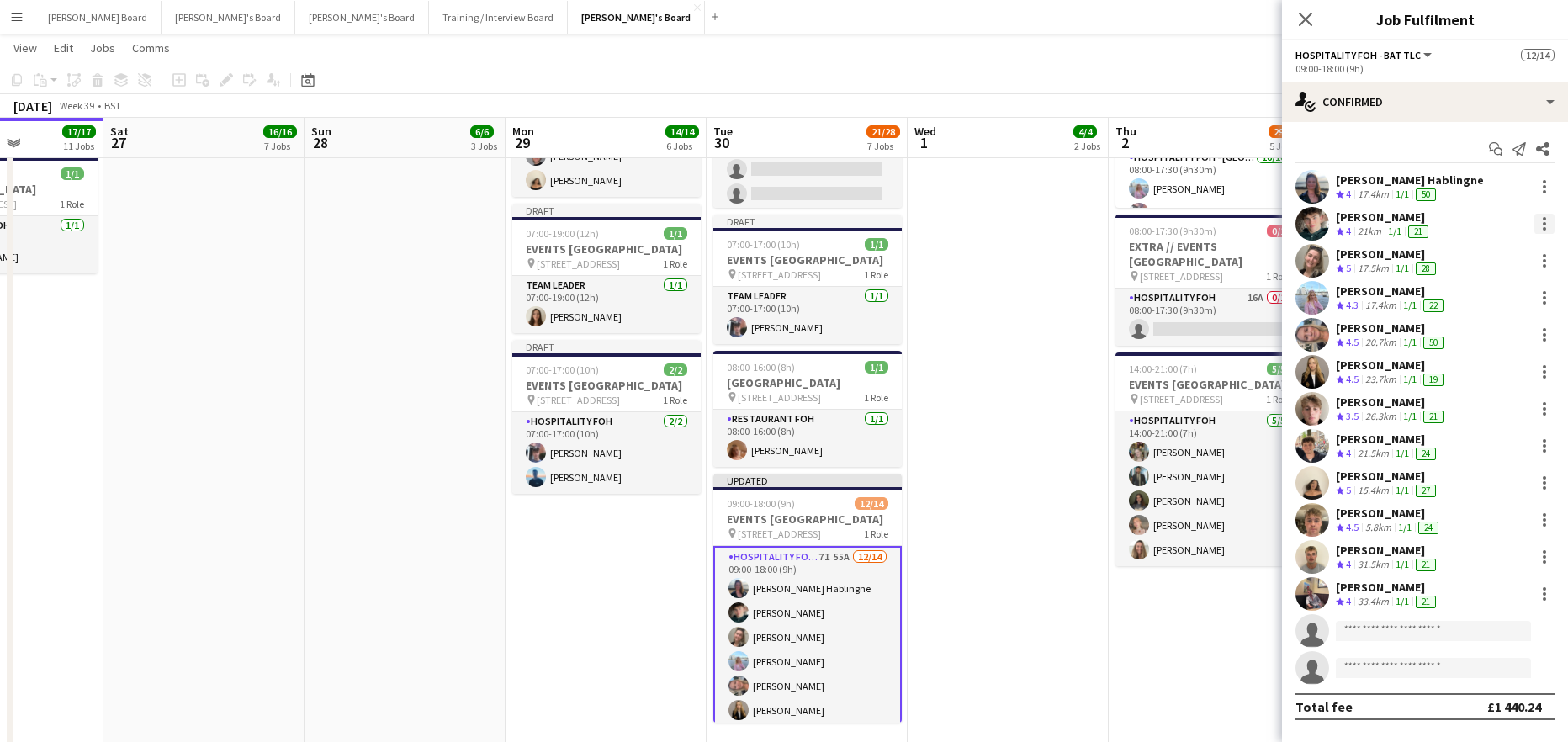
click at [1536, 221] on div at bounding box center [1544, 224] width 20 height 20
click at [1485, 299] on span "Switch crew" at bounding box center [1472, 295] width 71 height 14
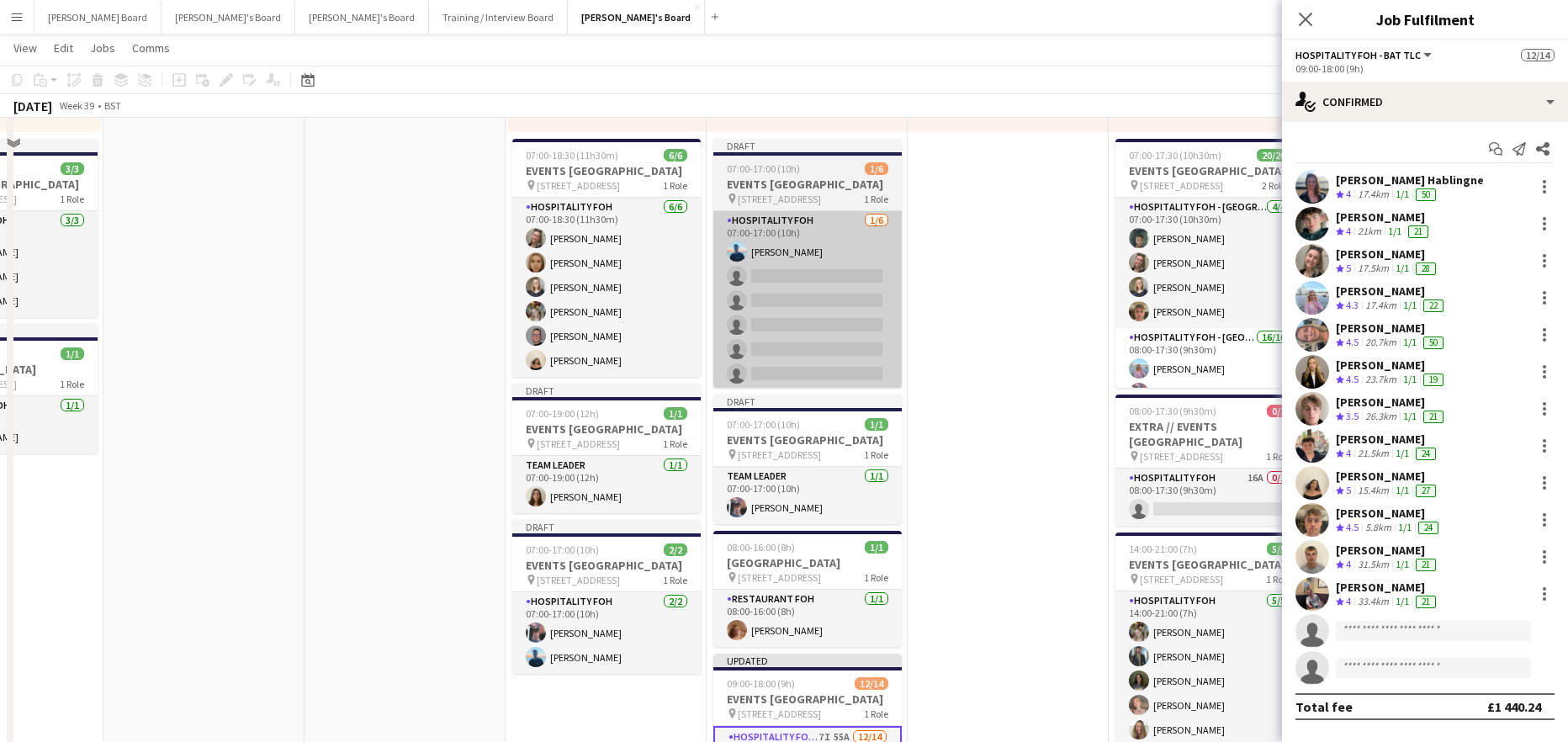
scroll to position [1091, 0]
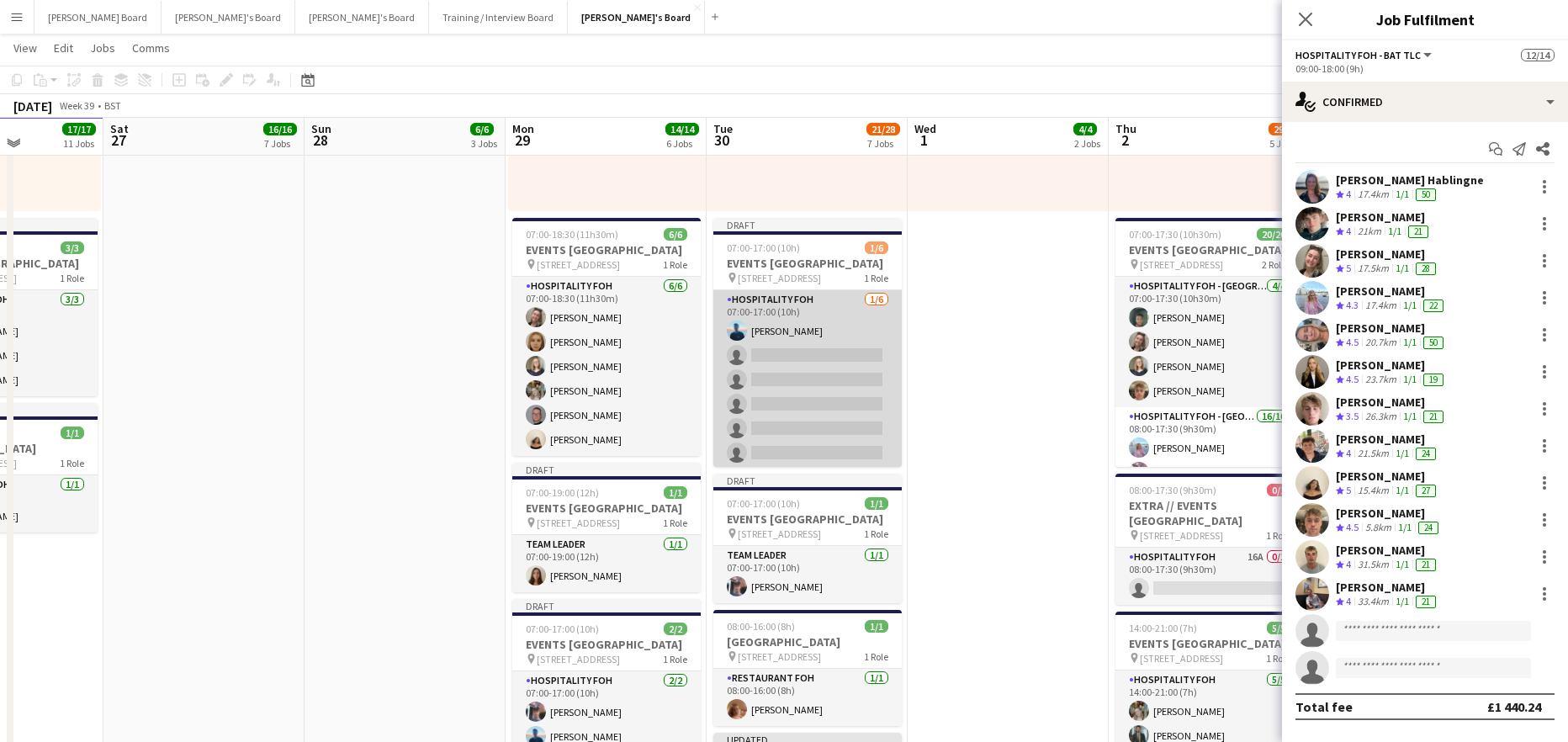
click at [810, 414] on app-card-role "Hospitality FOH 1/6 07:00-17:00 (10h) Daniel de Caestecker single-neutral-actio…" at bounding box center [807, 379] width 188 height 179
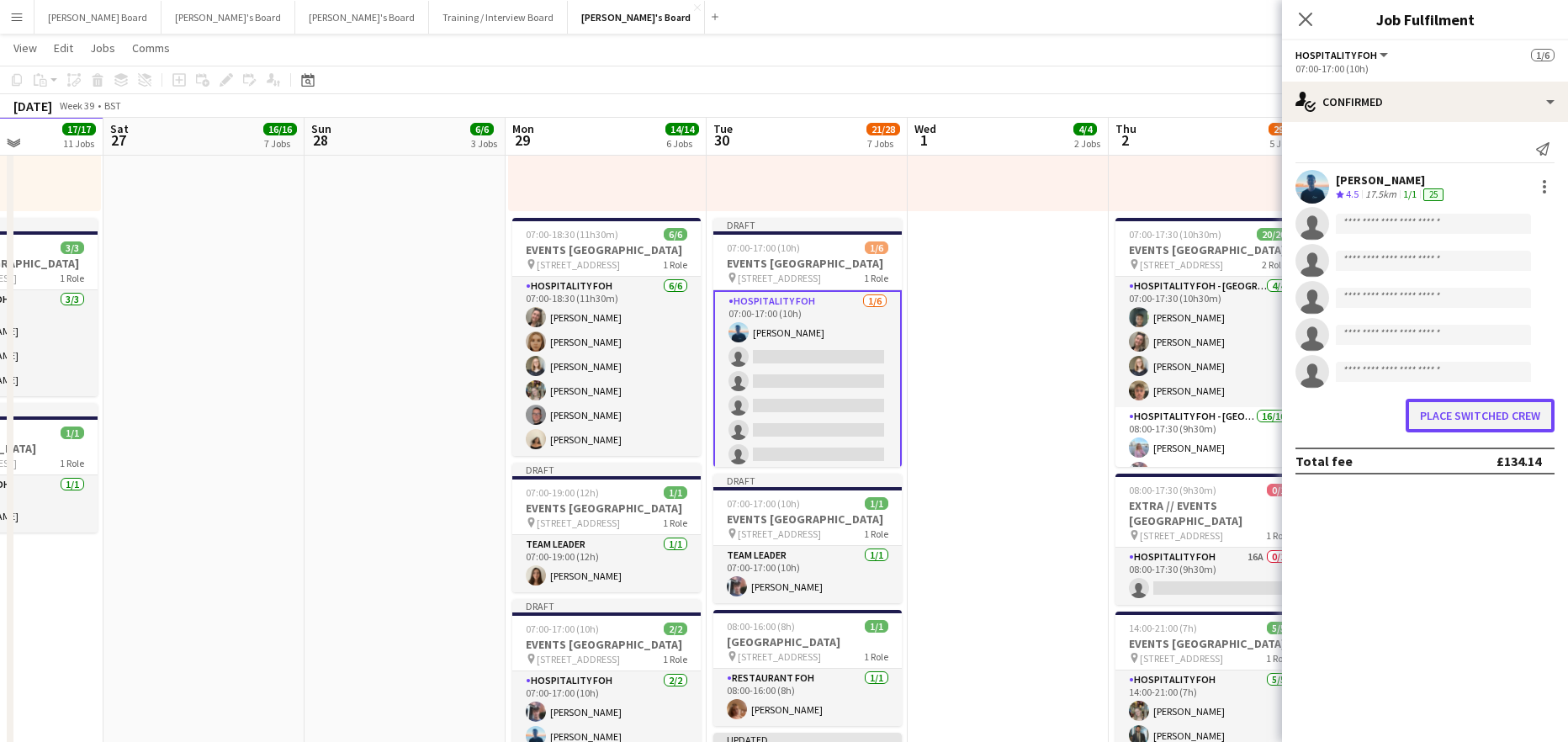
click at [1451, 414] on button "Place switched crew" at bounding box center [1480, 416] width 149 height 34
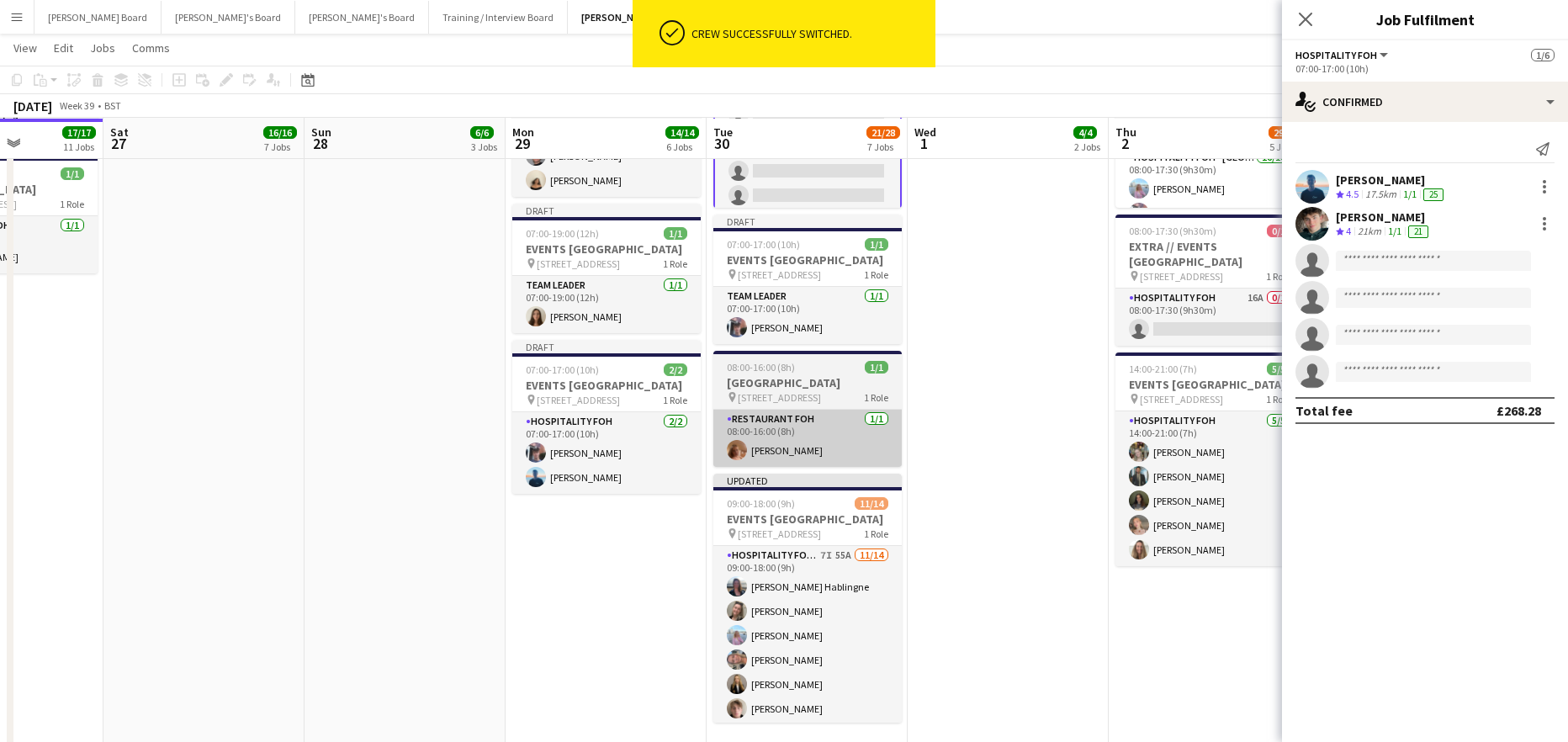
scroll to position [1316, 0]
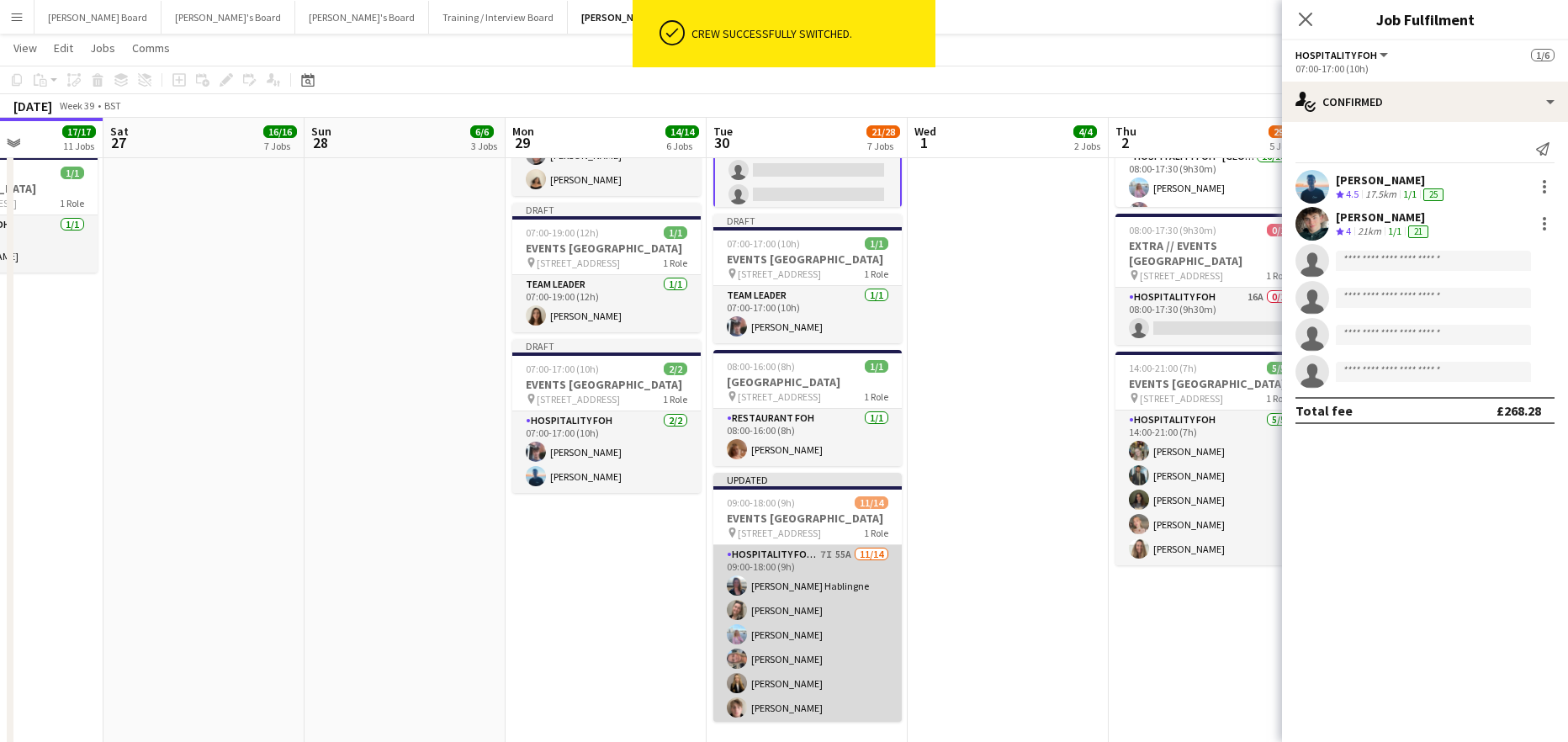
click at [793, 634] on app-card-role "Hospitality FOH - BAT TLC 7I 55A 11/14 09:00-18:00 (9h) Anett Varasdi Hablingne…" at bounding box center [807, 732] width 188 height 374
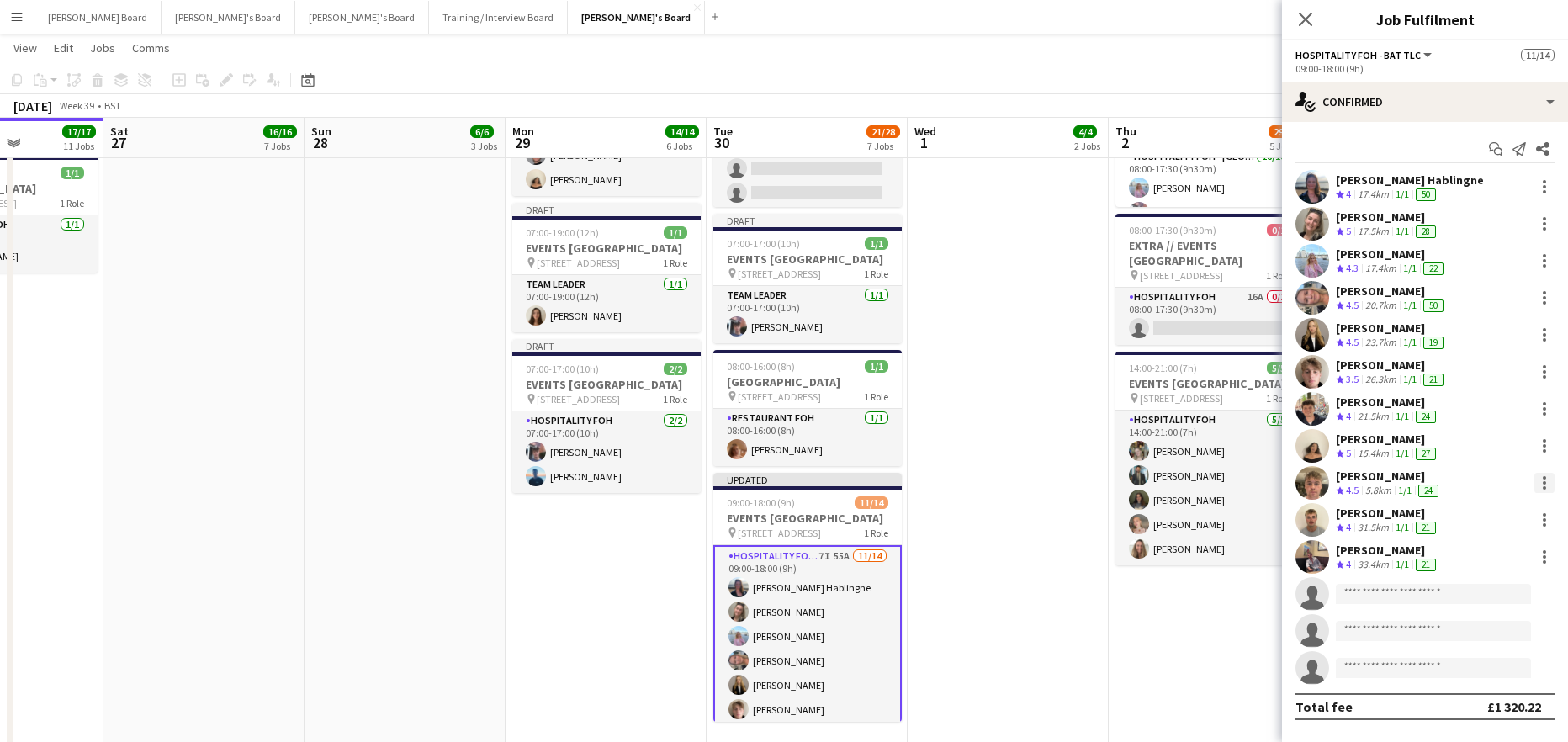
click at [1544, 481] on div at bounding box center [1544, 482] width 3 height 3
click at [1490, 543] on button "Switch crew" at bounding box center [1488, 554] width 131 height 40
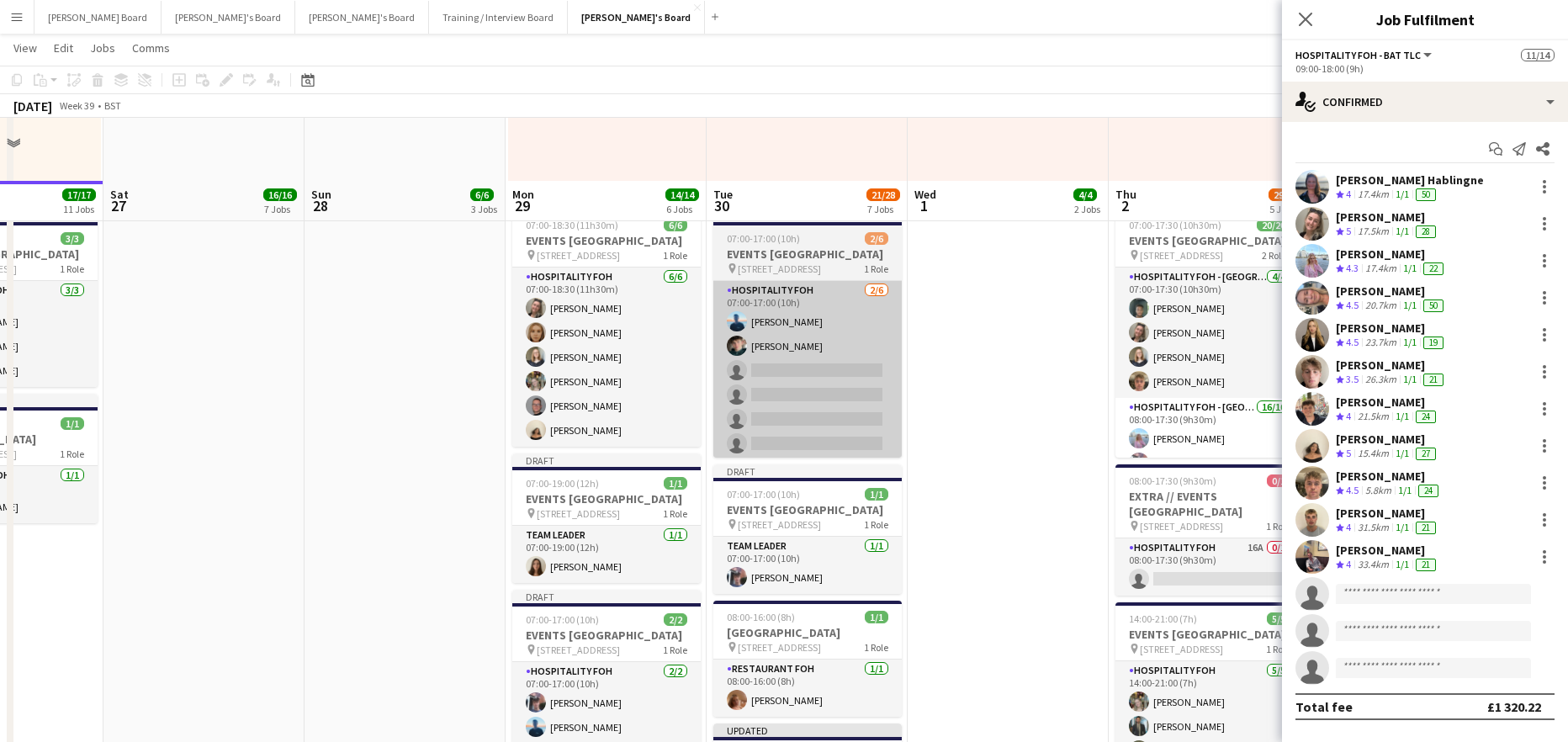
scroll to position [1091, 0]
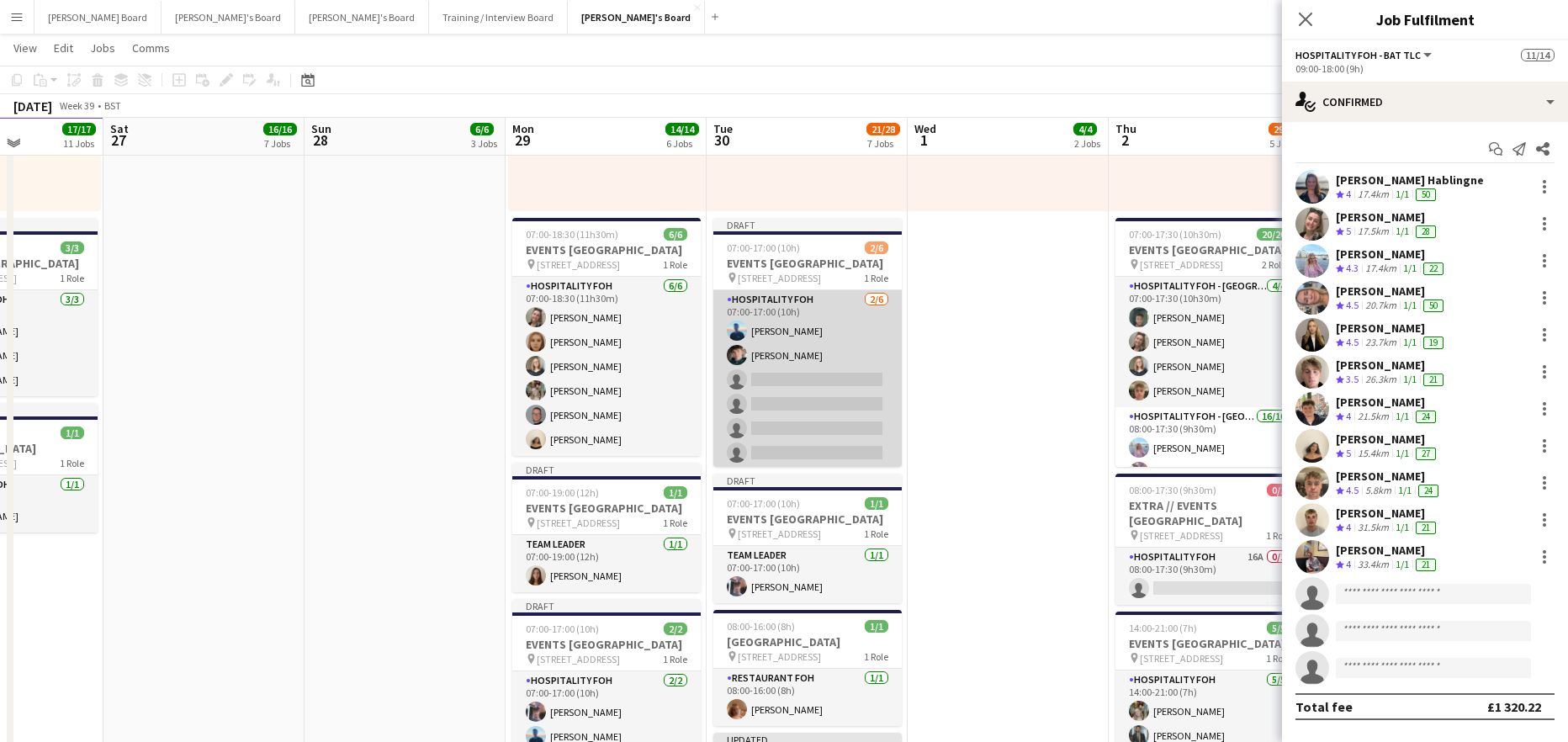
click at [842, 399] on app-card-role "Hospitality FOH 2/6 07:00-17:00 (10h) Daniel de Caestecker Will Bryan single-ne…" at bounding box center [807, 379] width 188 height 179
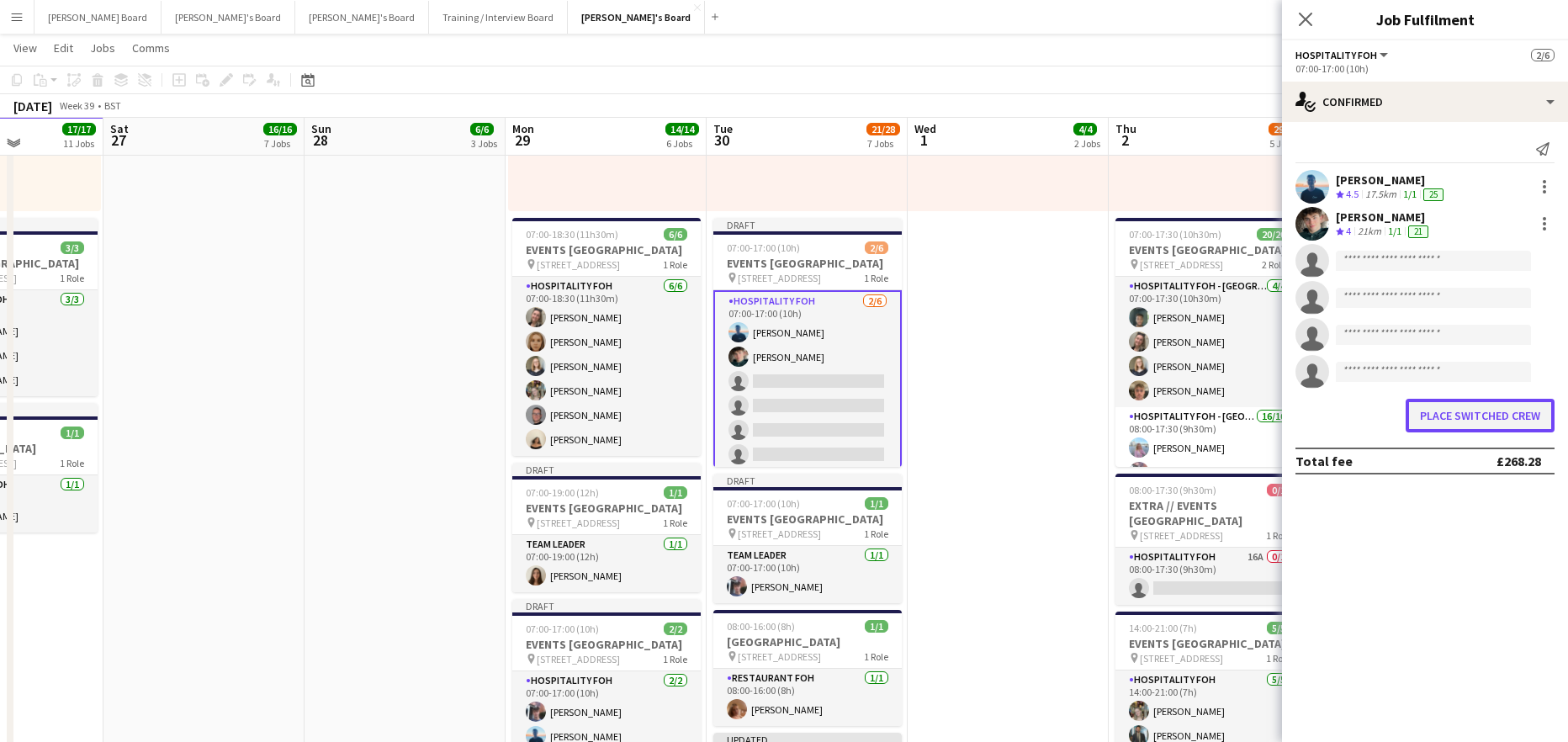
click at [1456, 415] on button "Place switched crew" at bounding box center [1480, 416] width 149 height 34
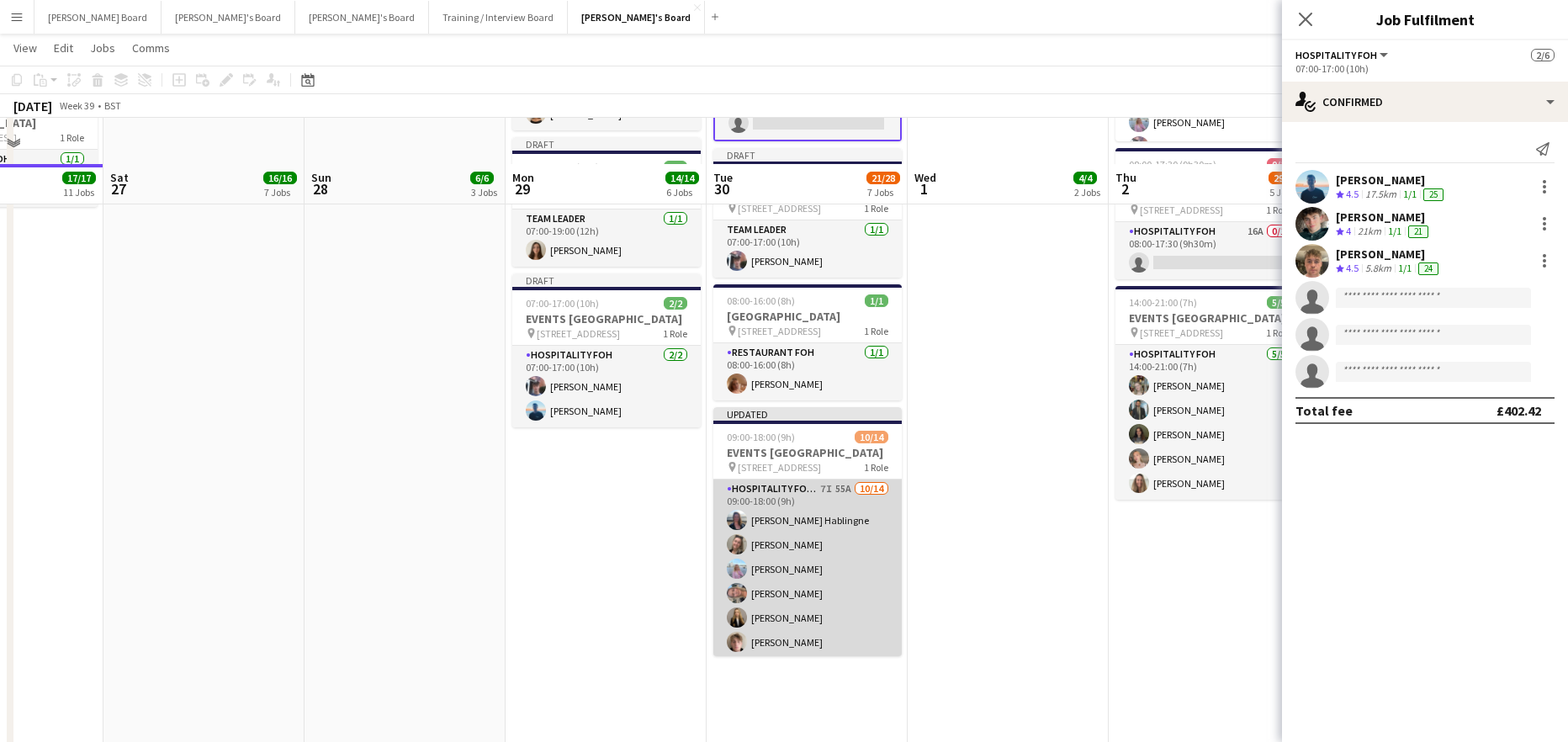
scroll to position [1427, 0]
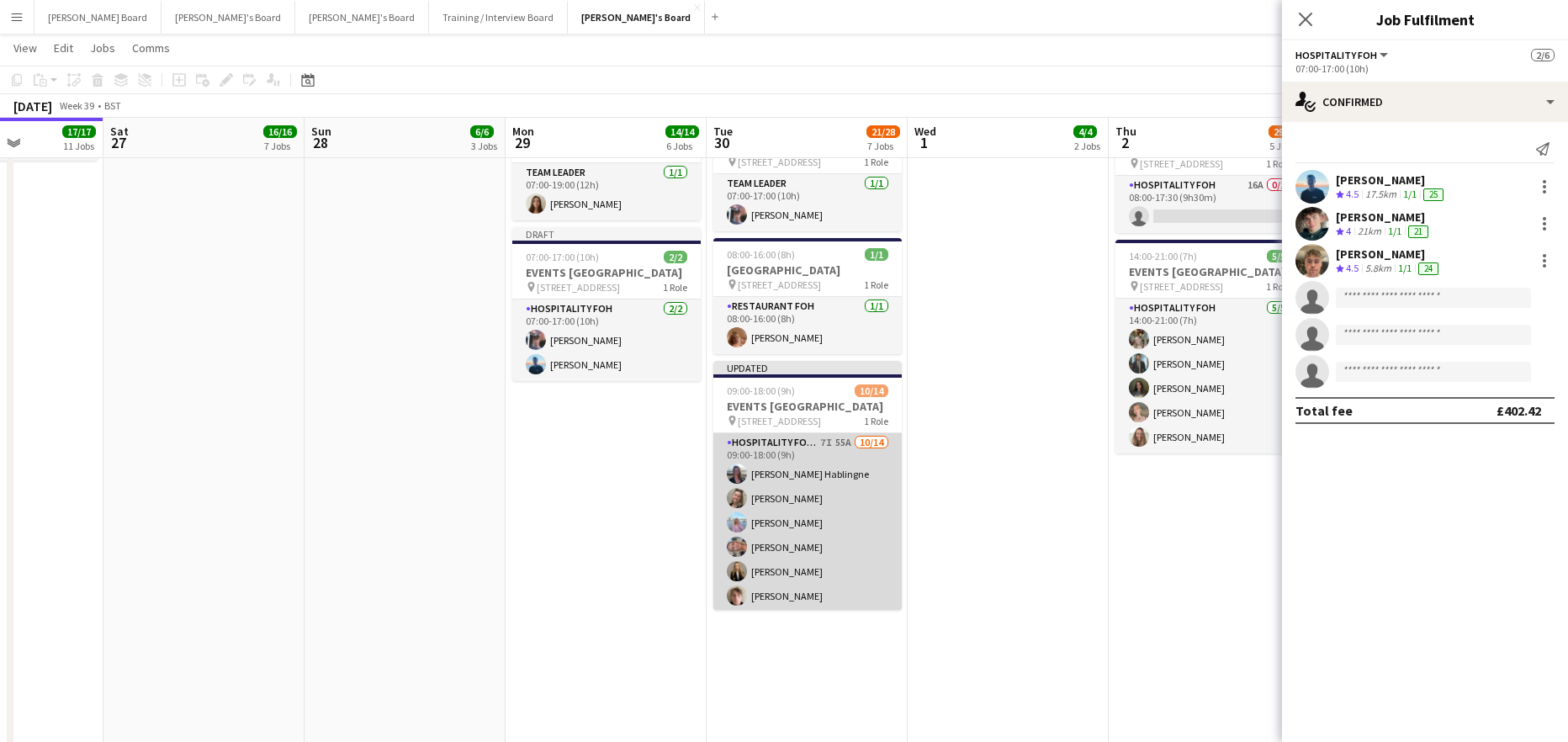
click at [797, 559] on app-card-role "Hospitality FOH - BAT TLC 7I 55A 10/14 09:00-18:00 (9h) Anett Varasdi Hablingne…" at bounding box center [807, 620] width 188 height 374
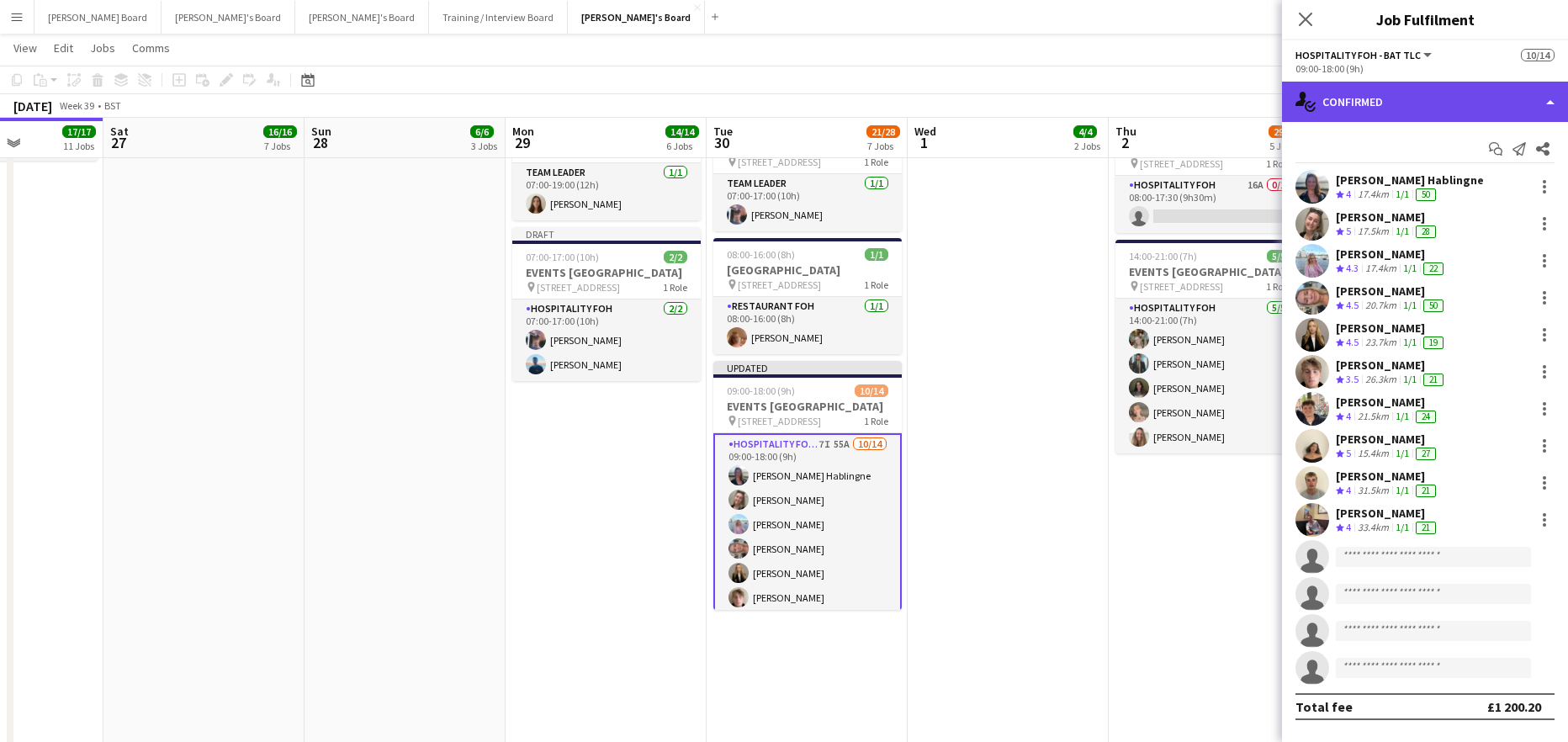
click at [1389, 102] on div "single-neutral-actions-check-2 Confirmed" at bounding box center [1425, 102] width 286 height 40
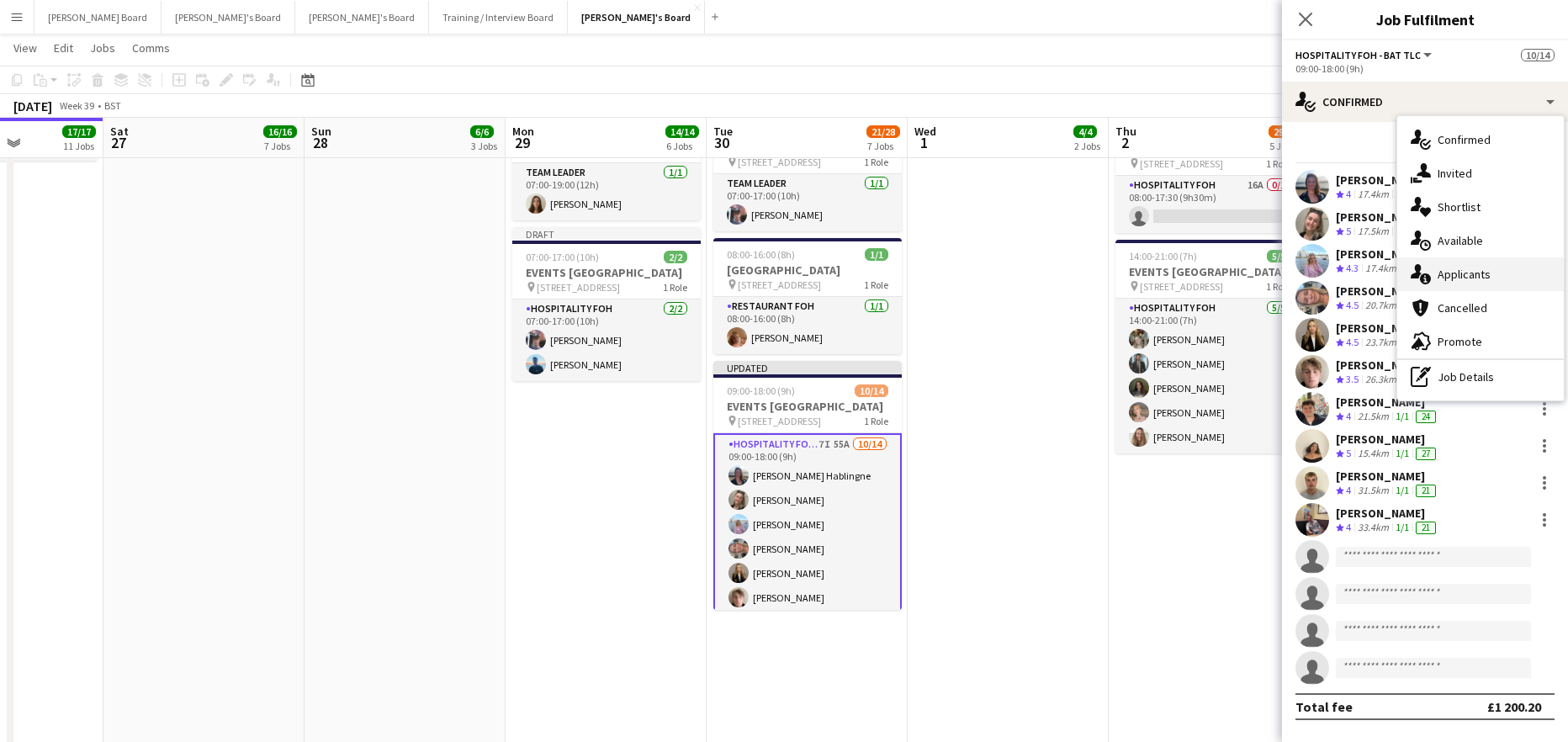
click at [1479, 271] on span "Applicants" at bounding box center [1464, 274] width 53 height 15
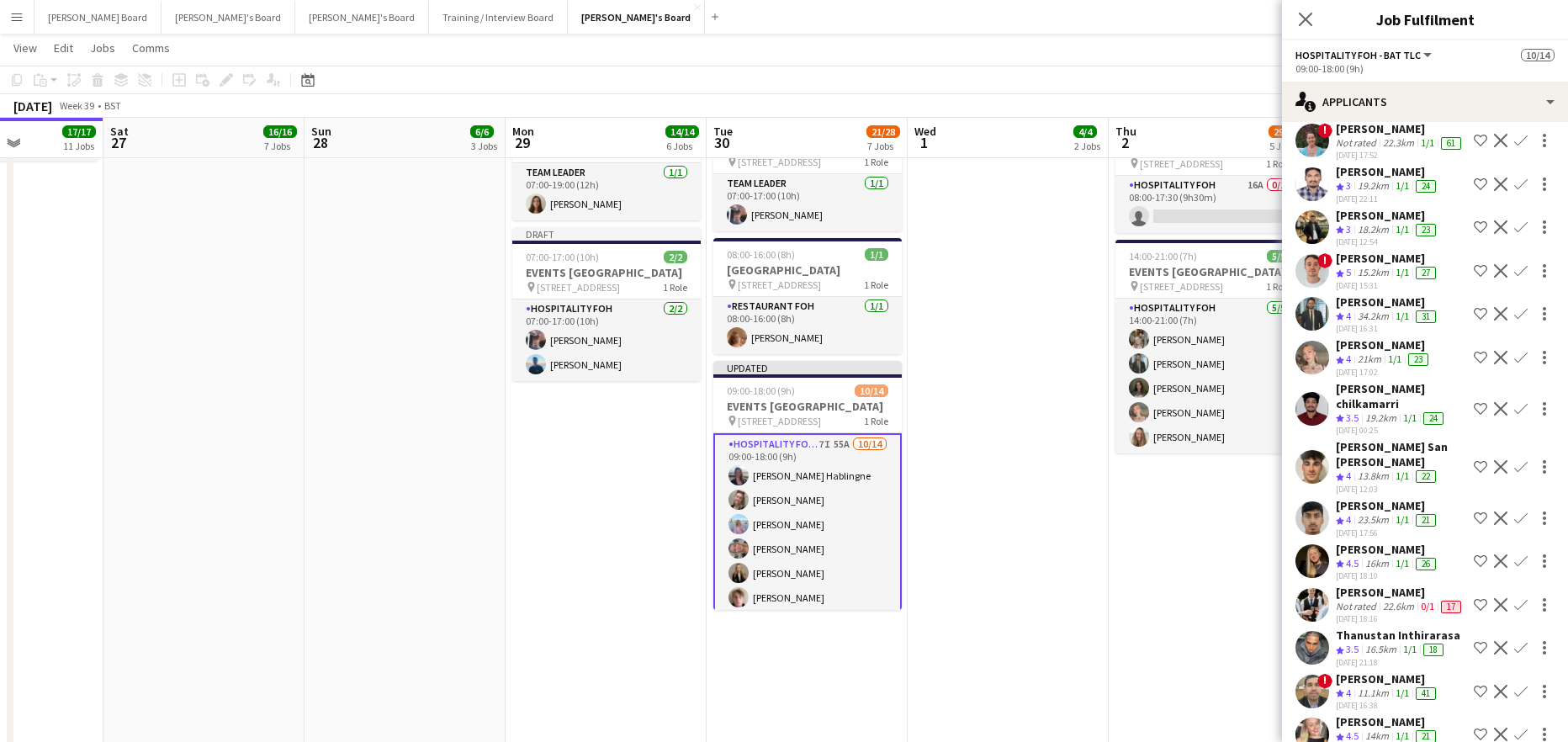
scroll to position [225, 0]
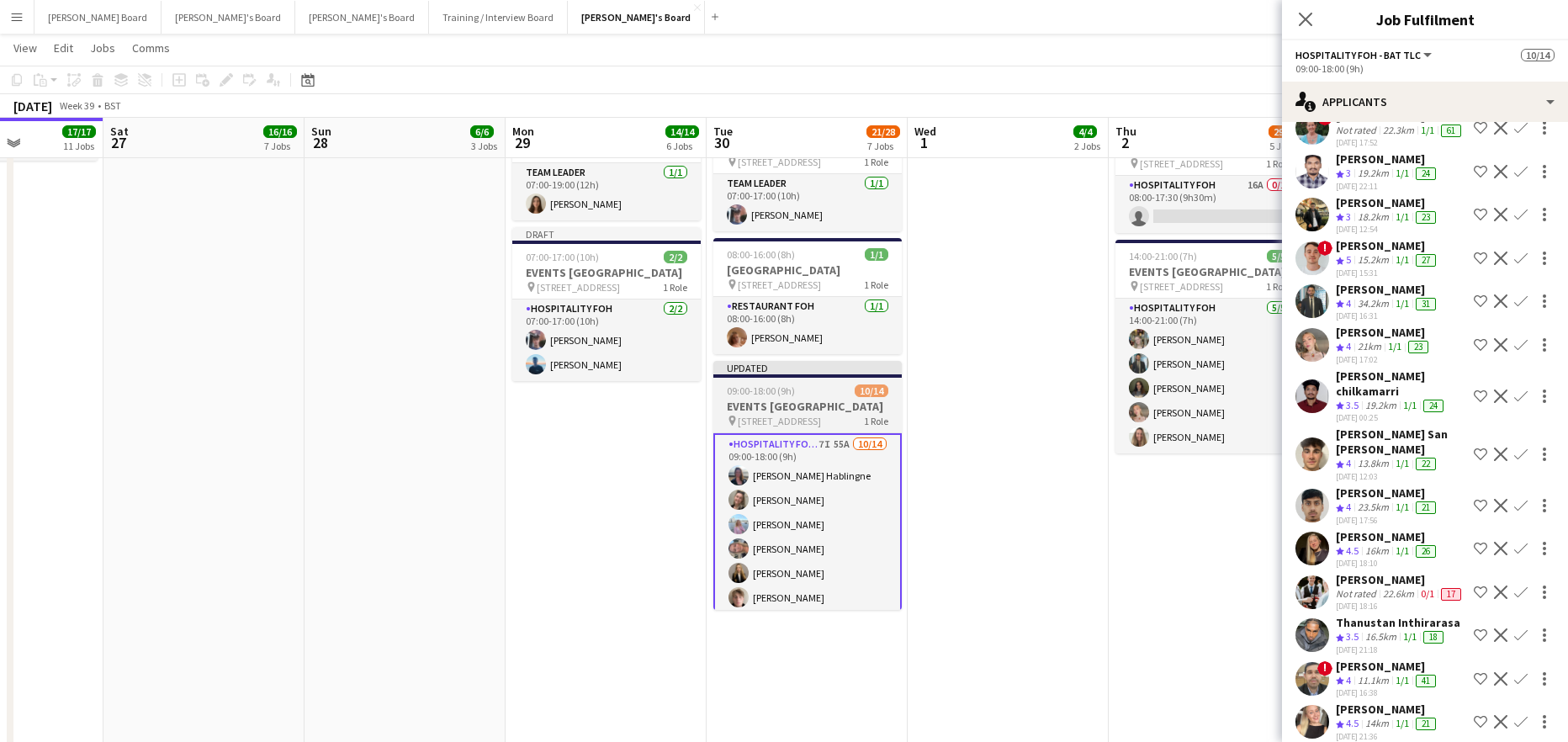
click at [784, 397] on span "09:00-18:00 (9h)" at bounding box center [761, 390] width 68 height 13
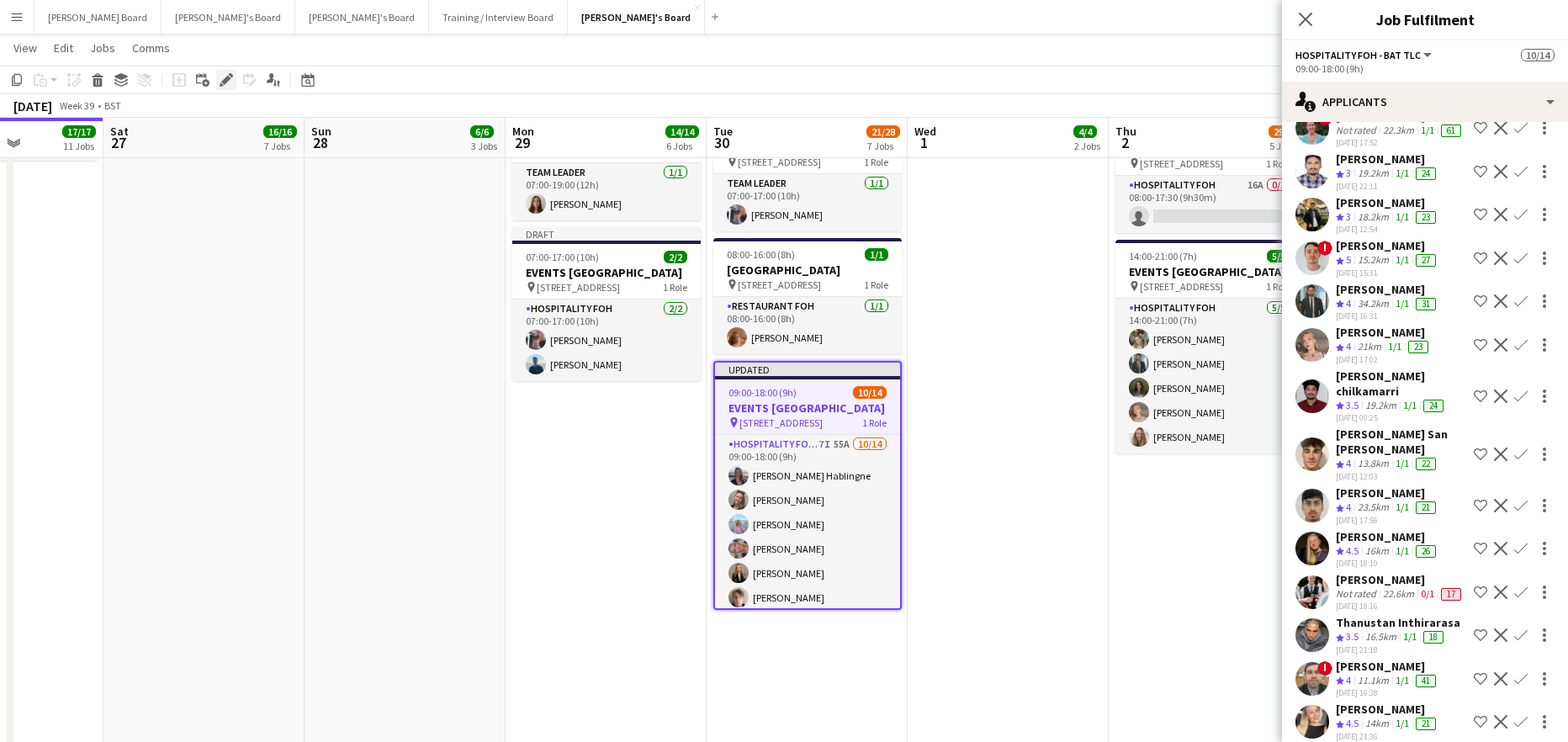
click at [227, 79] on icon at bounding box center [225, 80] width 9 height 9
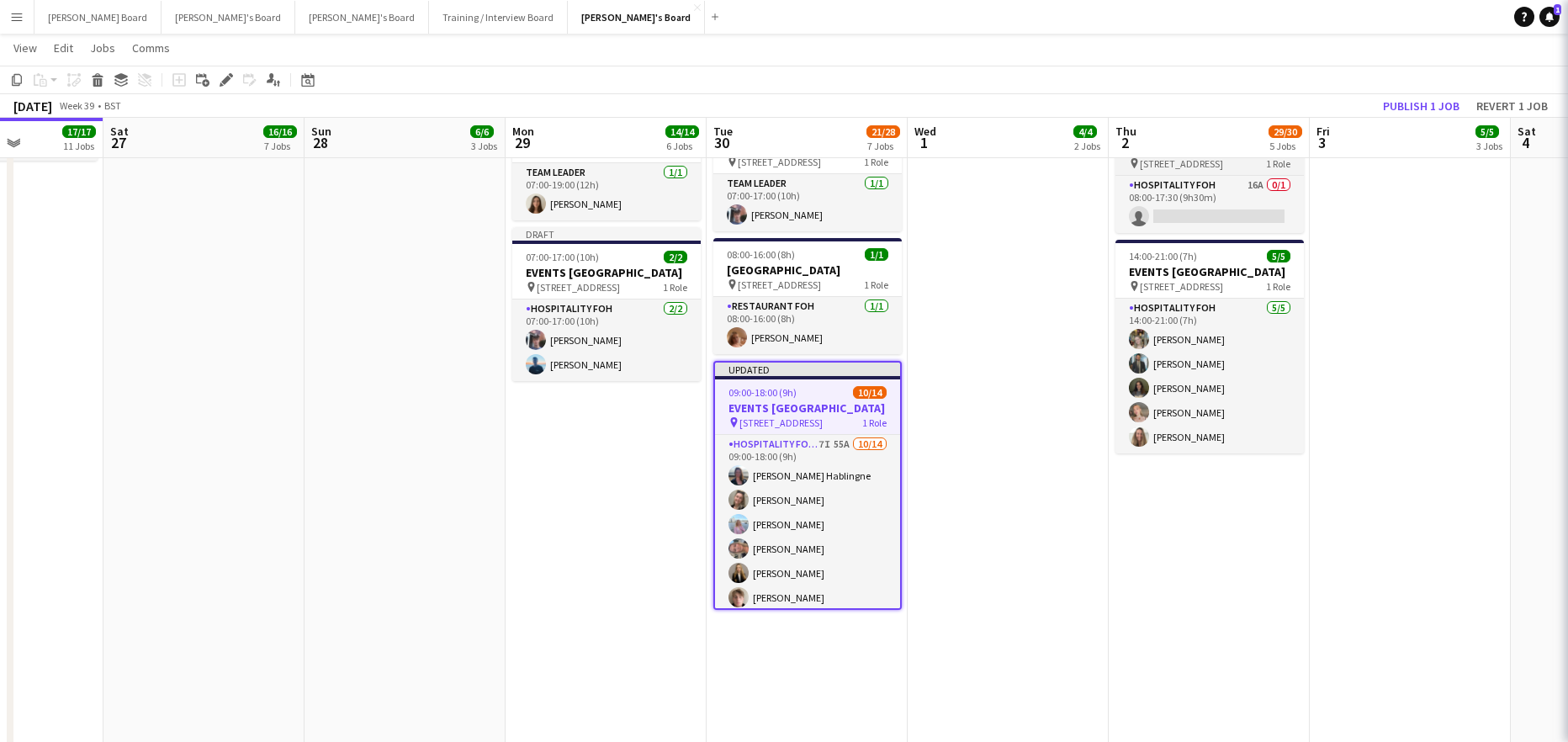
scroll to position [0, 0]
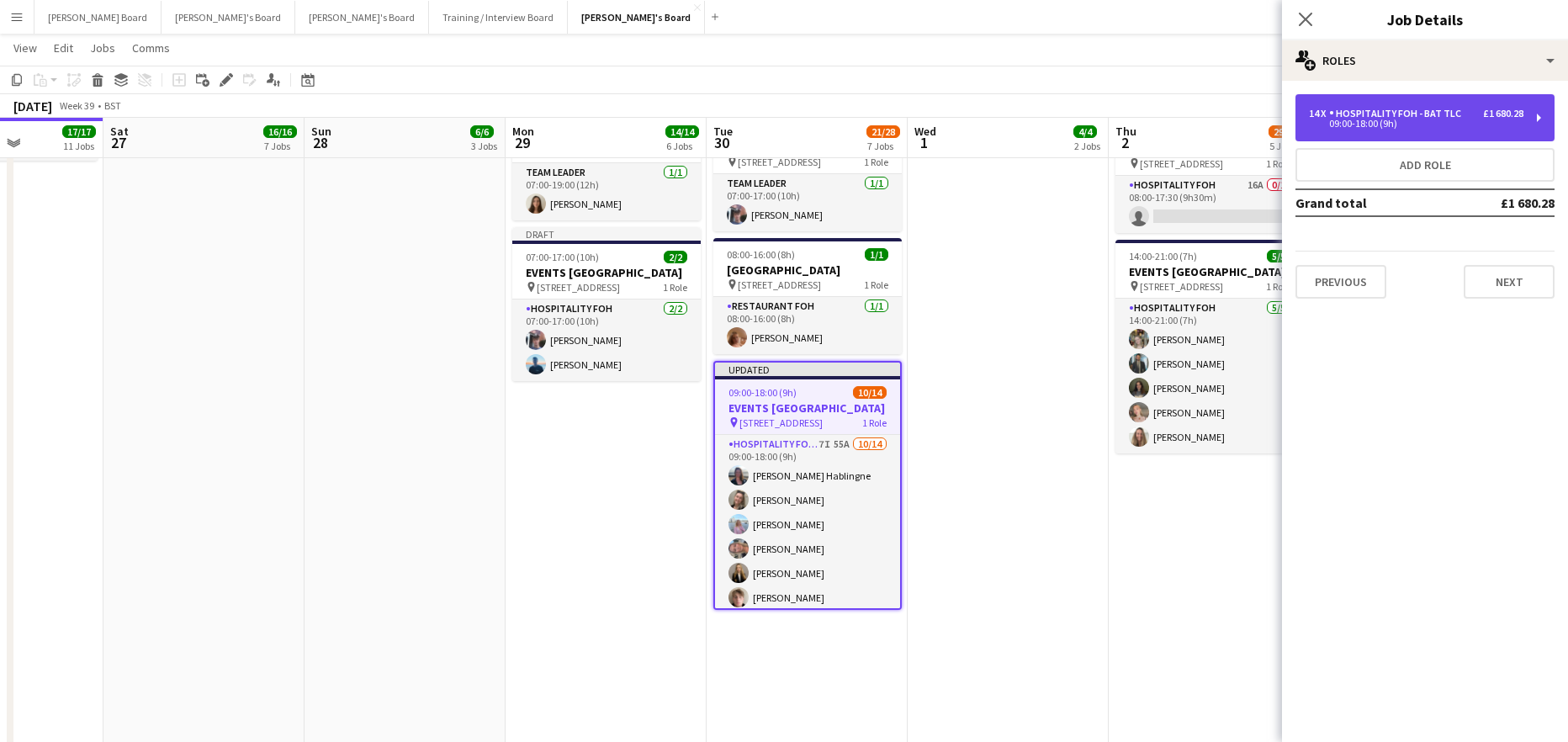
click at [1353, 130] on div "14 x Hospitality FOH - BAT TLC £1 680.28 09:00-18:00 (9h)" at bounding box center [1424, 117] width 259 height 47
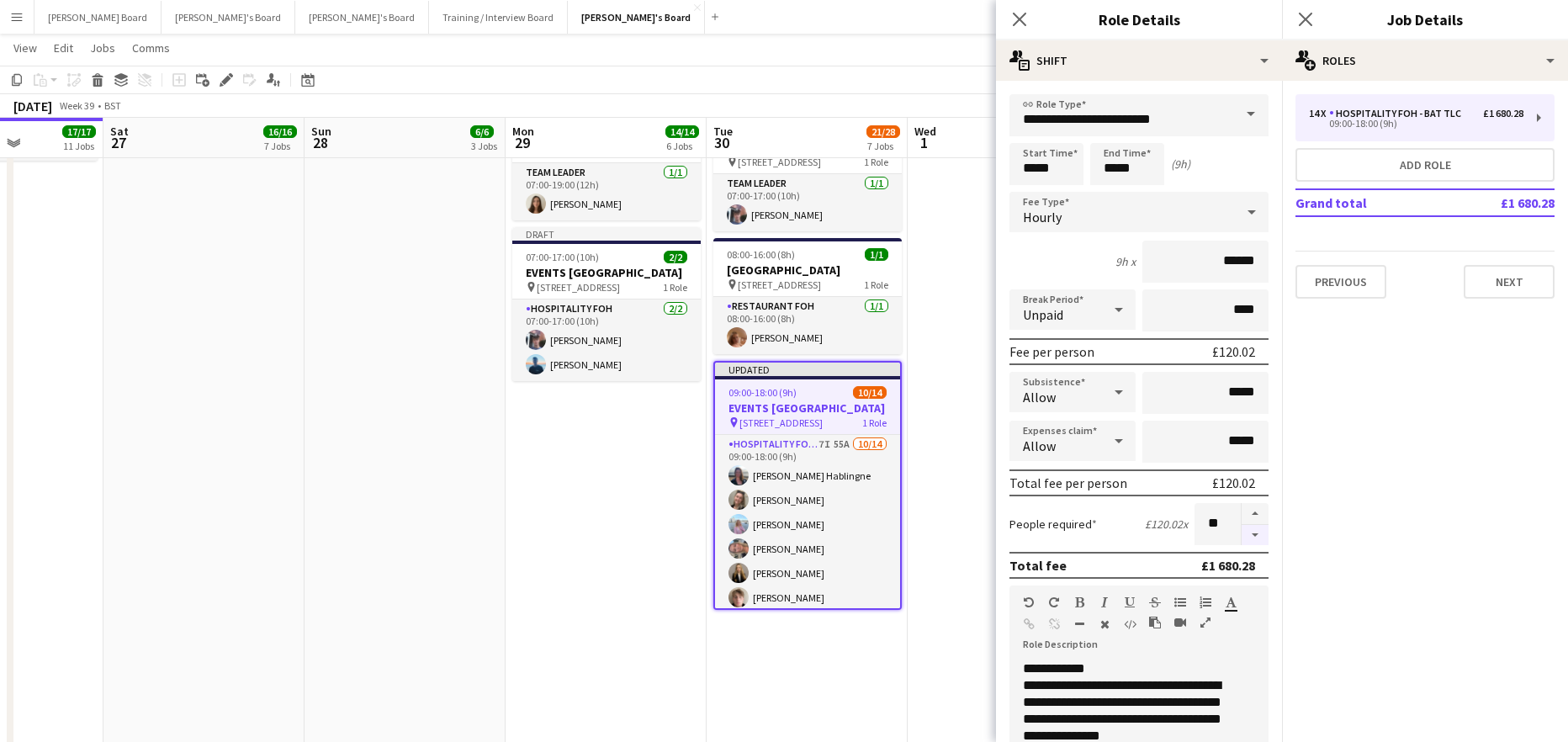
click at [1242, 541] on button "button" at bounding box center [1255, 535] width 27 height 21
type input "**"
click at [1041, 162] on input "*****" at bounding box center [1046, 164] width 74 height 42
type input "*****"
click at [1026, 188] on div at bounding box center [1030, 193] width 34 height 17
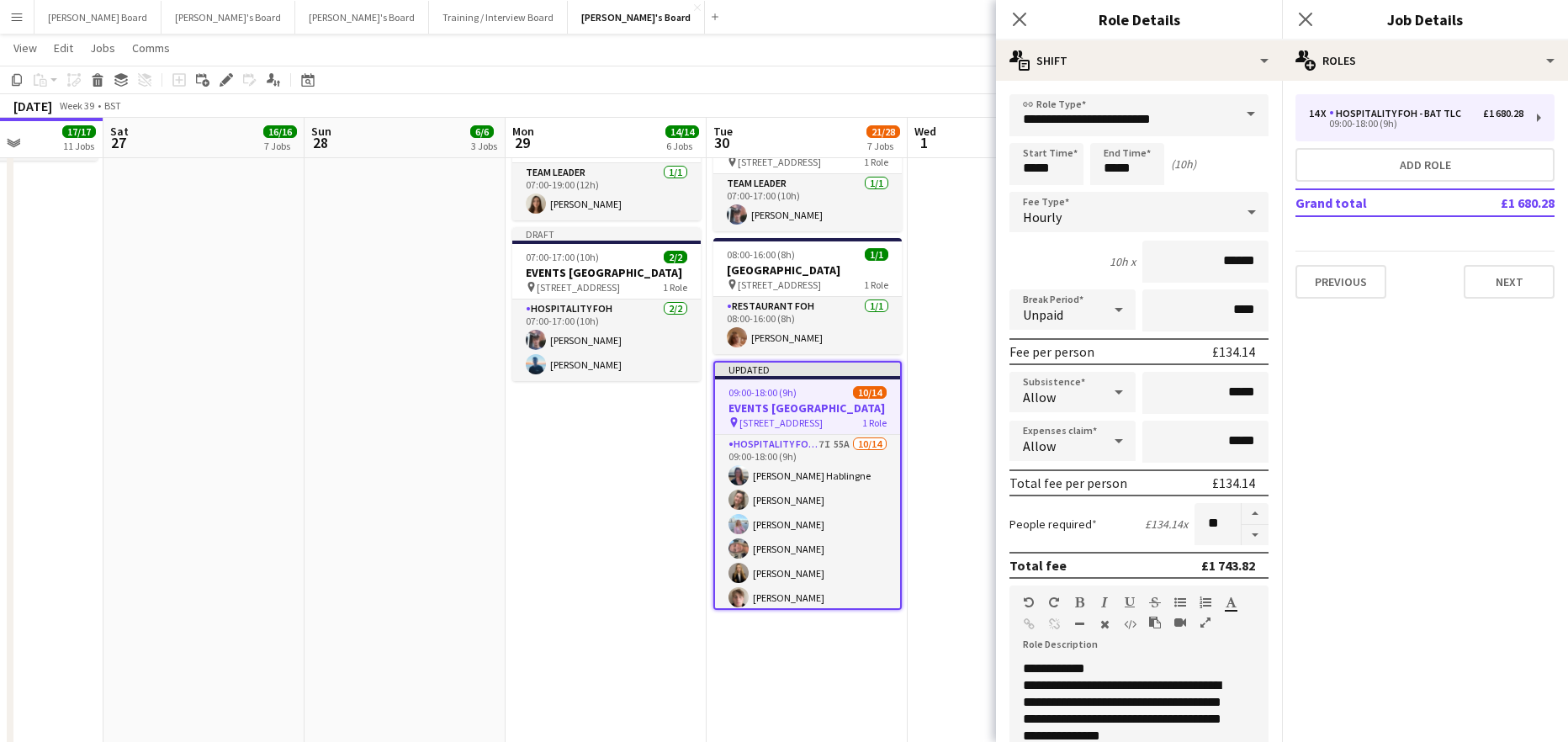
click at [953, 385] on app-date-cell "07:00-15:30 (8h30m) 1/1 pin Woking, GU21 4YH 1 Role Barista 1/1 07:00-15:30 (8h…" at bounding box center [1008, 332] width 201 height 2204
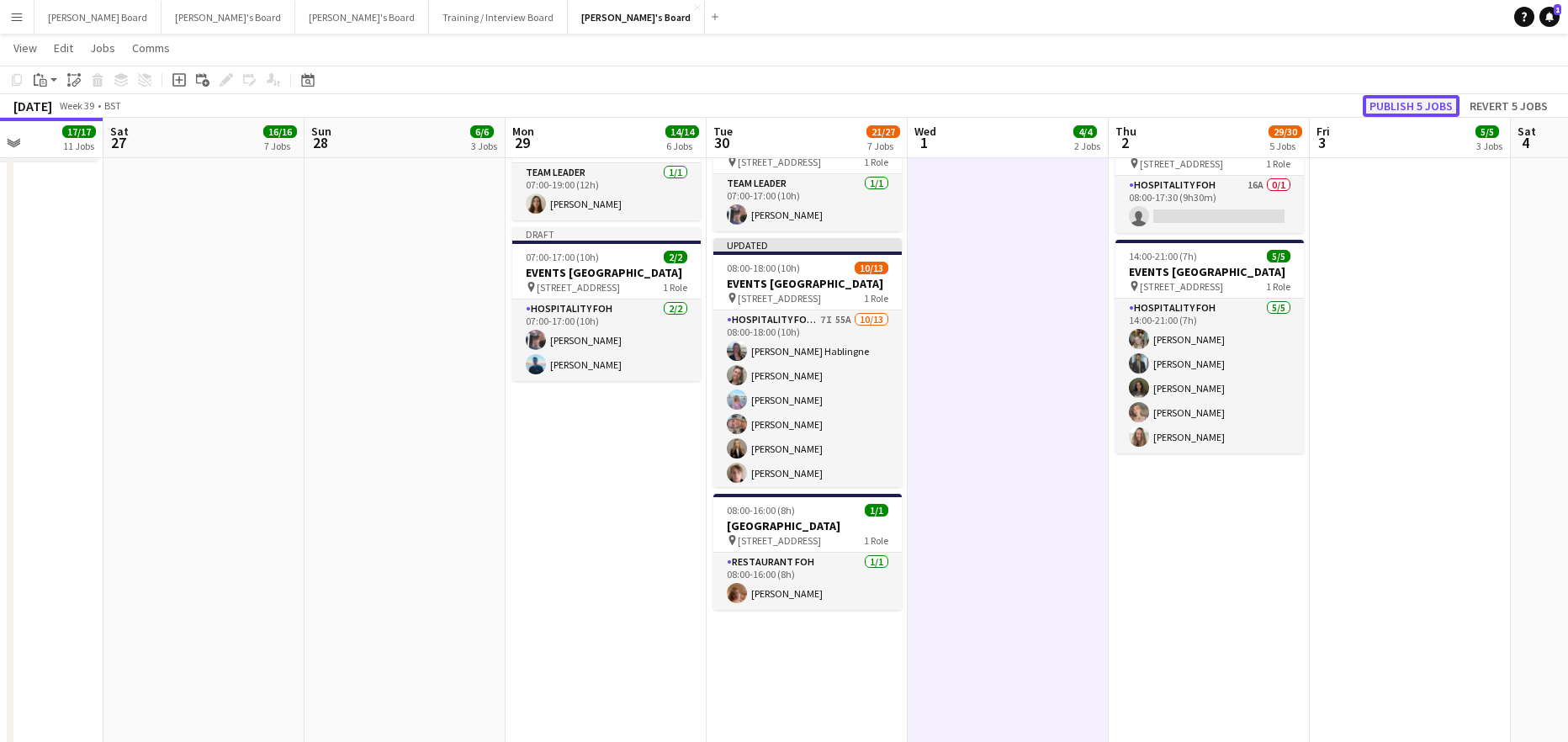
click at [1397, 109] on button "Publish 5 jobs" at bounding box center [1411, 106] width 97 height 22
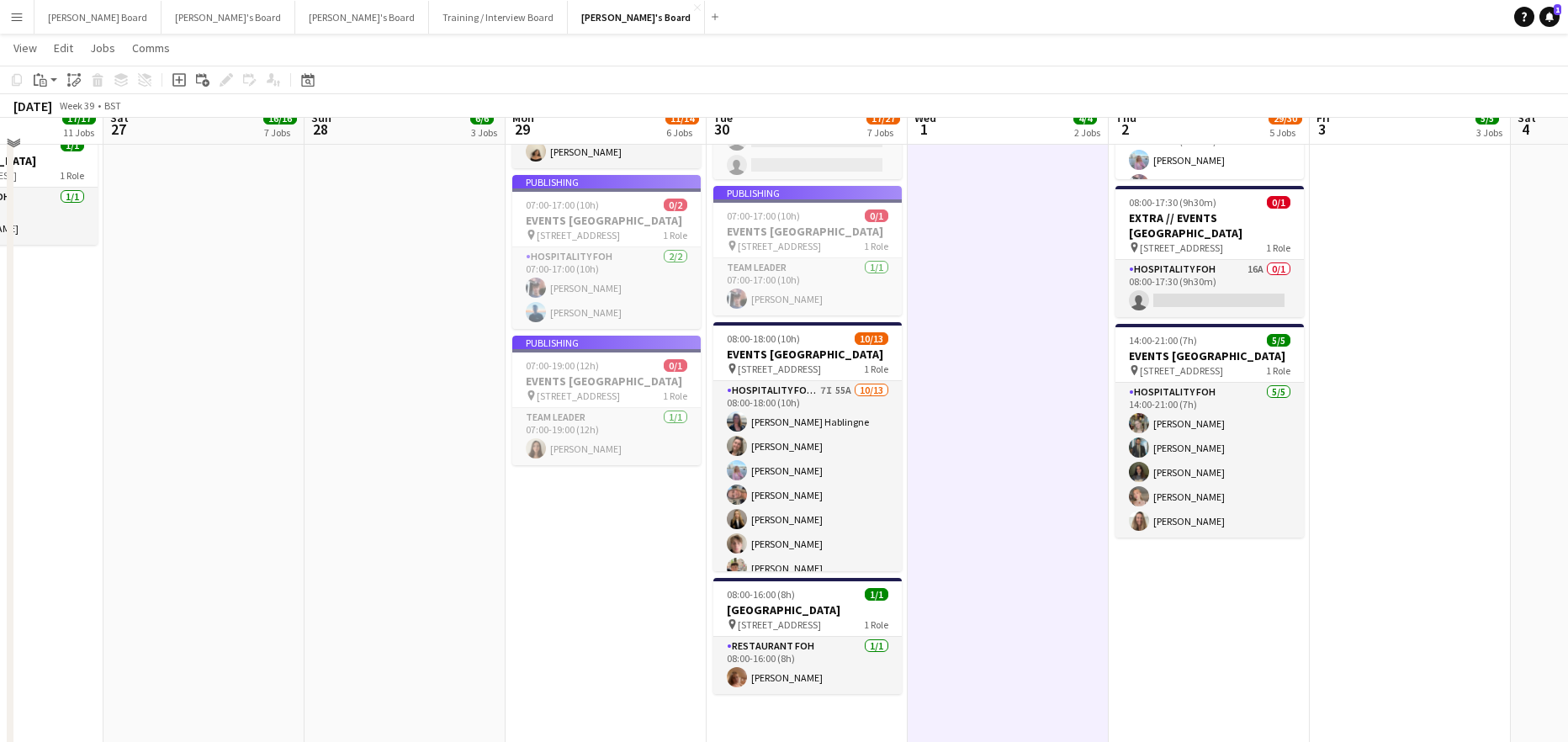
scroll to position [1316, 0]
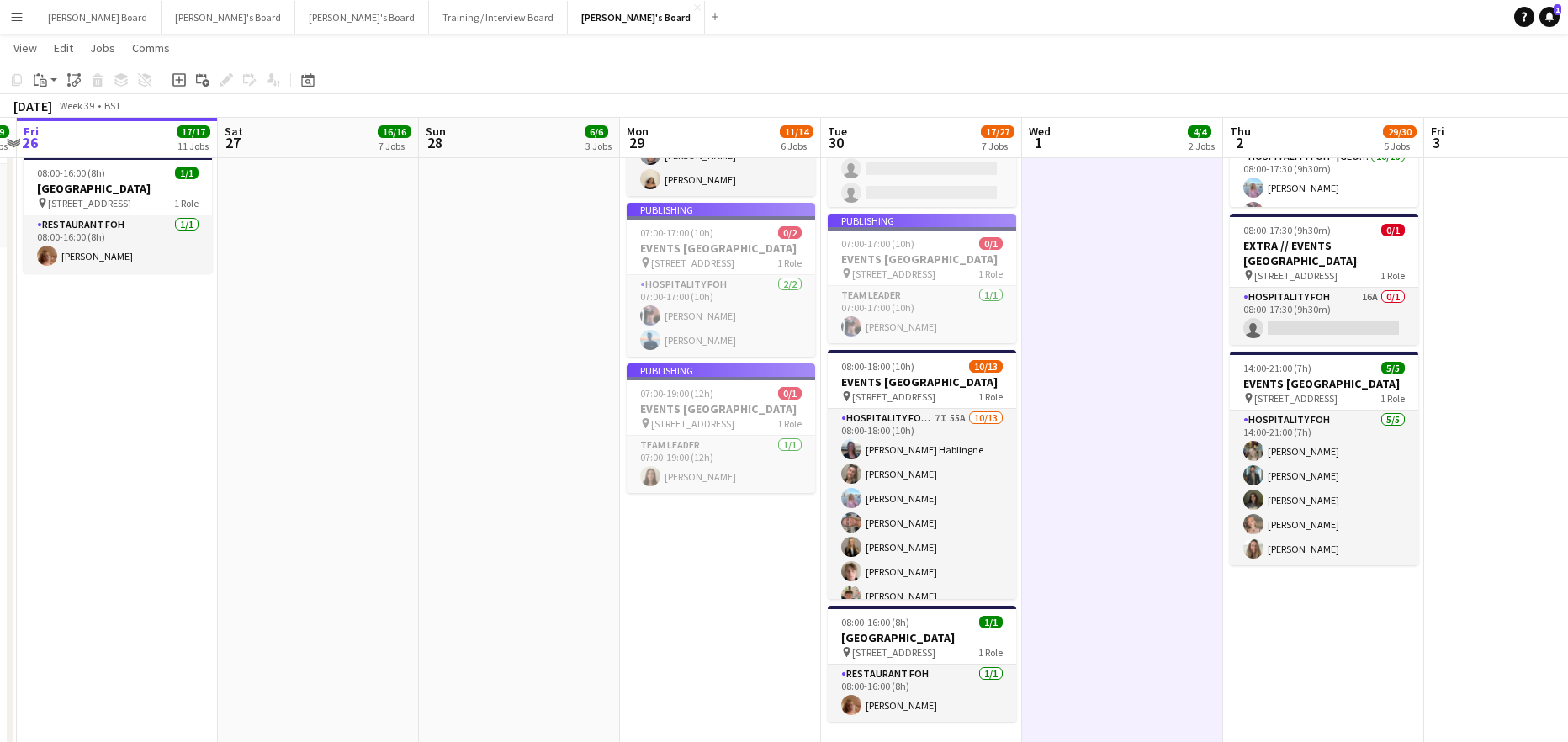
drag, startPoint x: 1025, startPoint y: 424, endPoint x: 929, endPoint y: 442, distance: 96.8
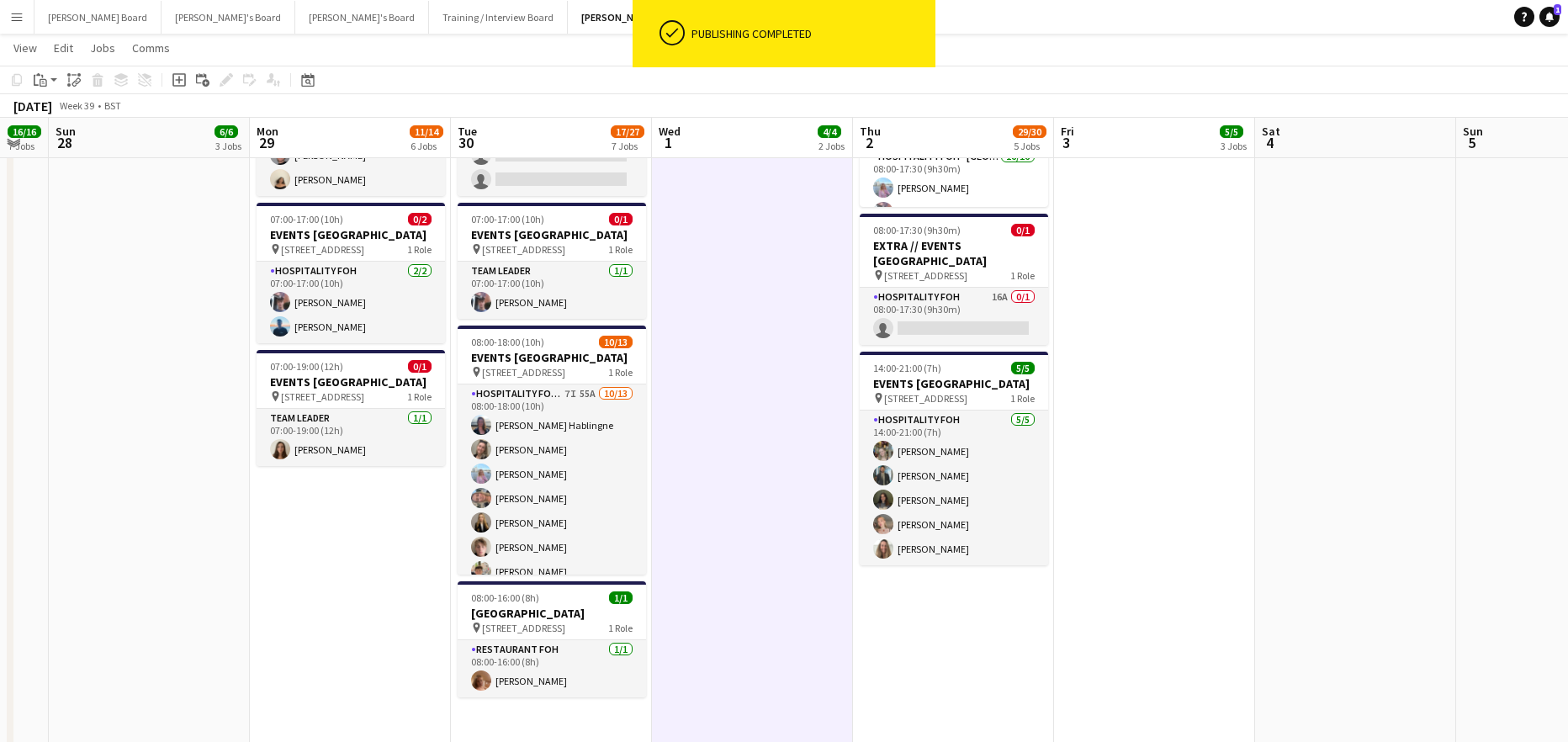
scroll to position [0, 568]
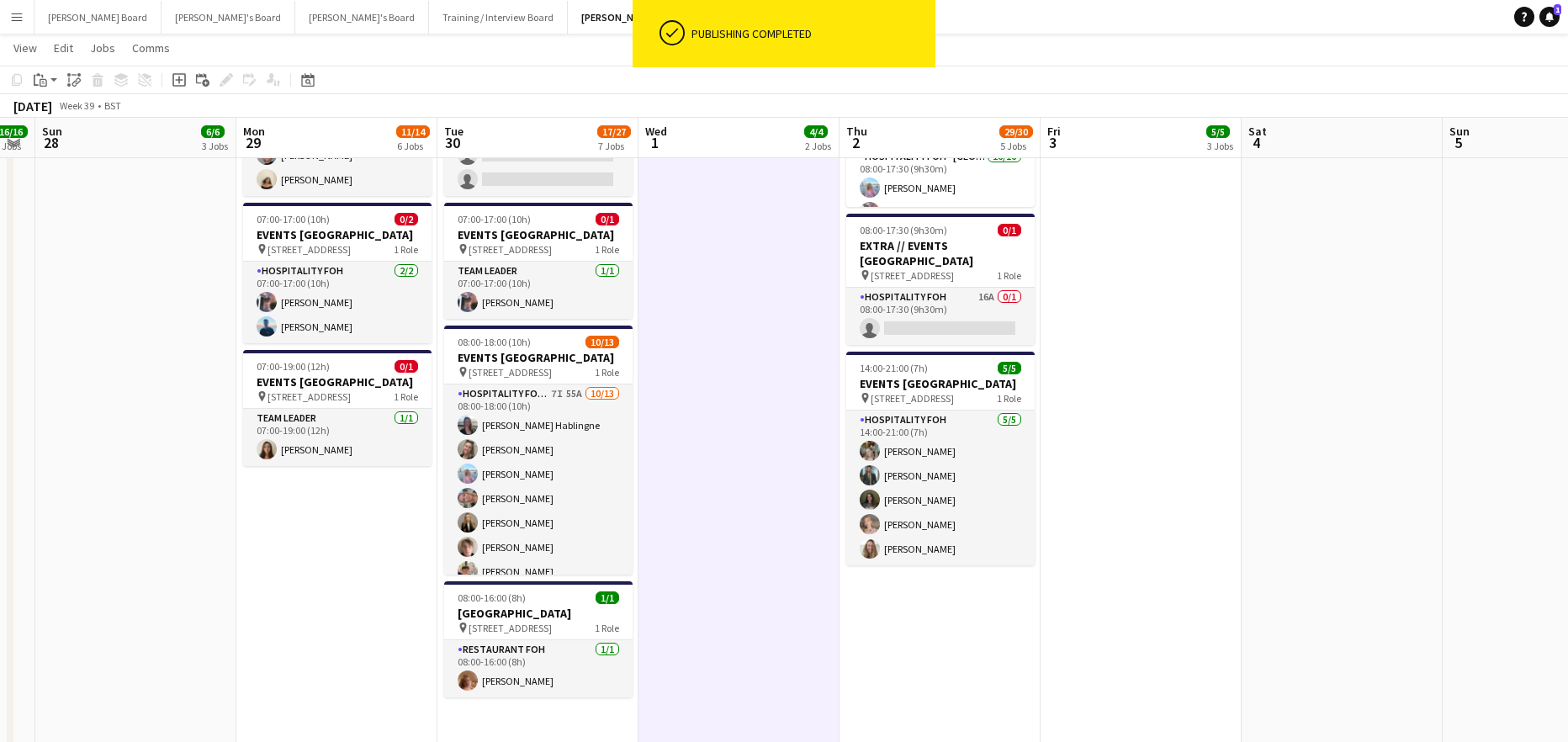
drag, startPoint x: 1349, startPoint y: 527, endPoint x: 1189, endPoint y: 527, distance: 159.8
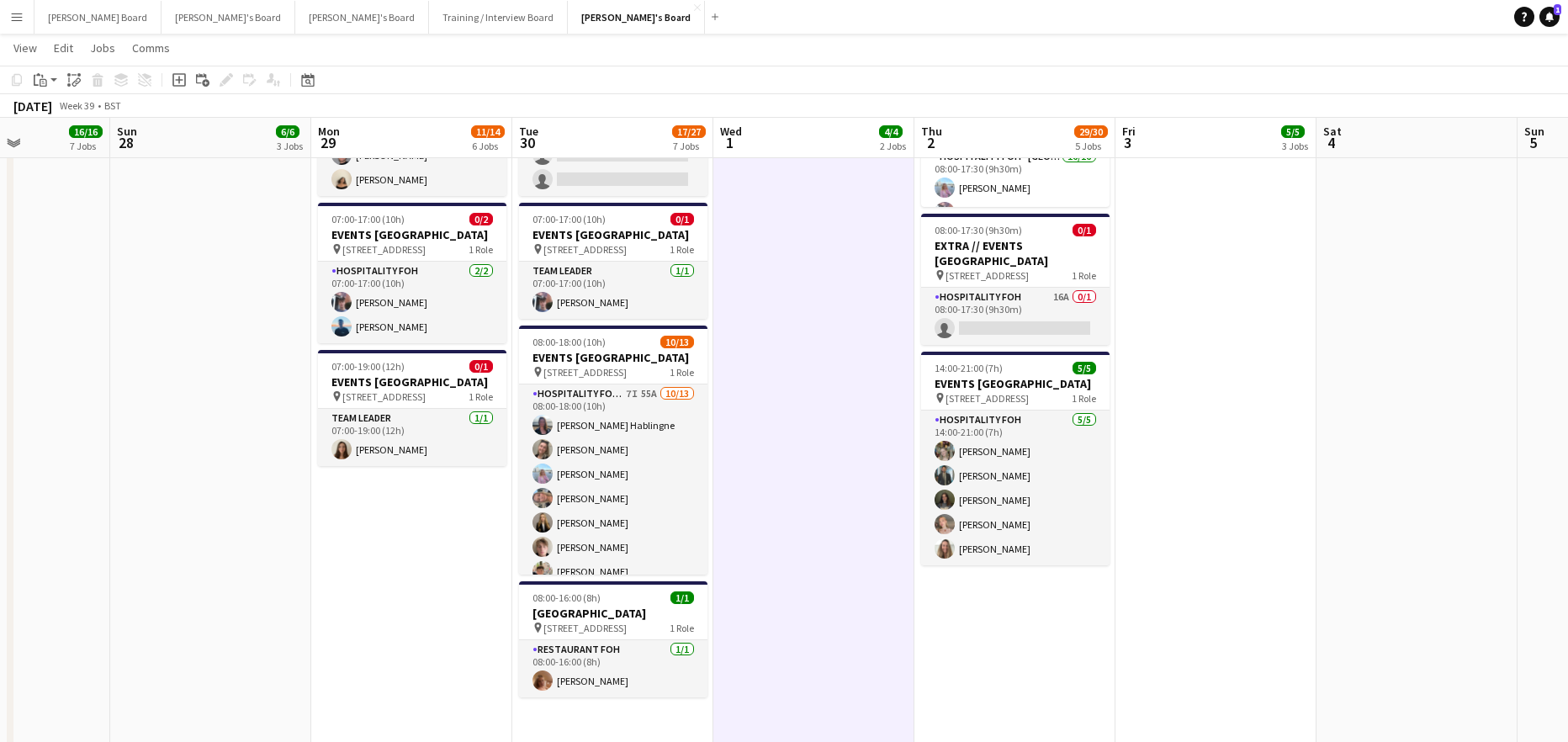
drag, startPoint x: 779, startPoint y: 476, endPoint x: 788, endPoint y: 474, distance: 9.4
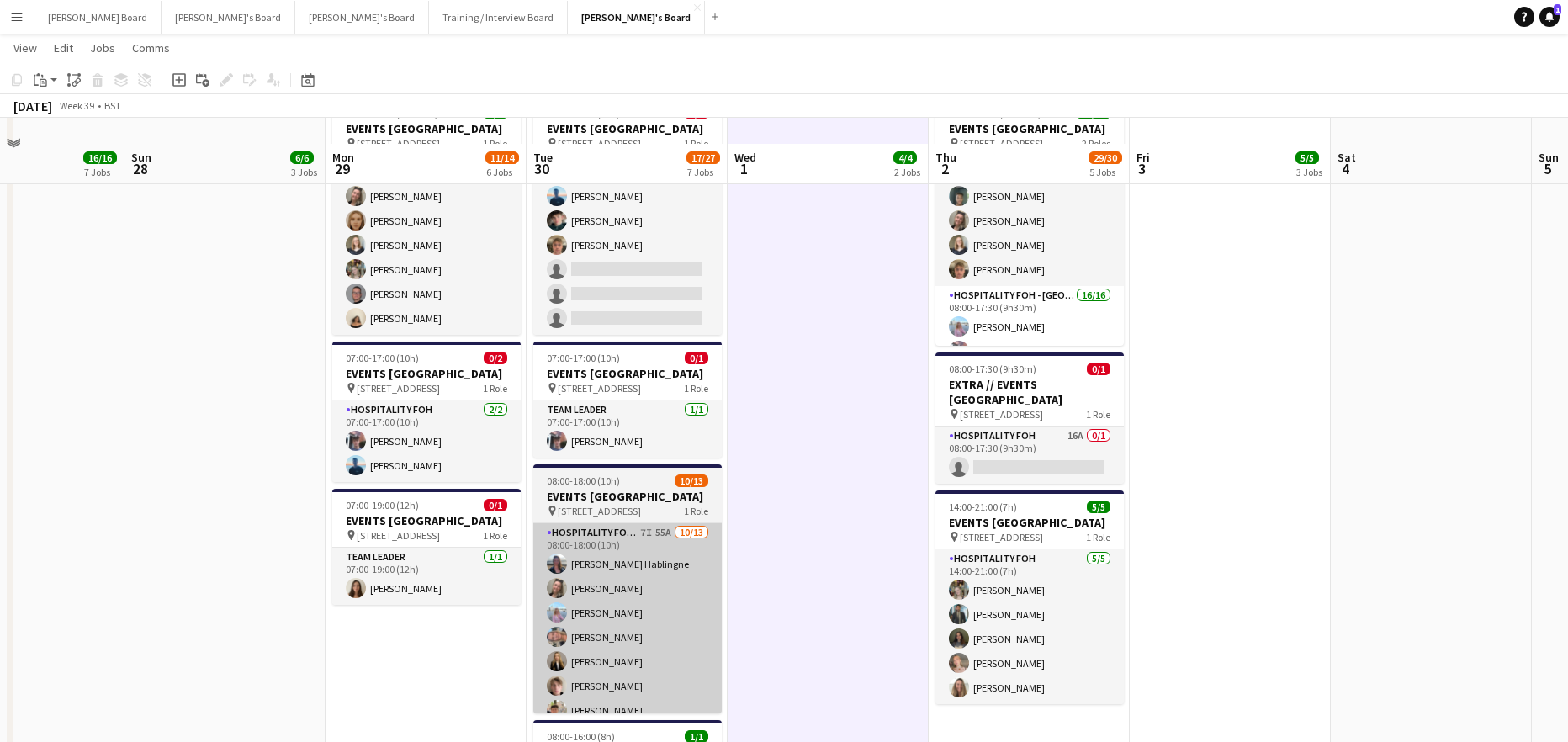
scroll to position [1203, 0]
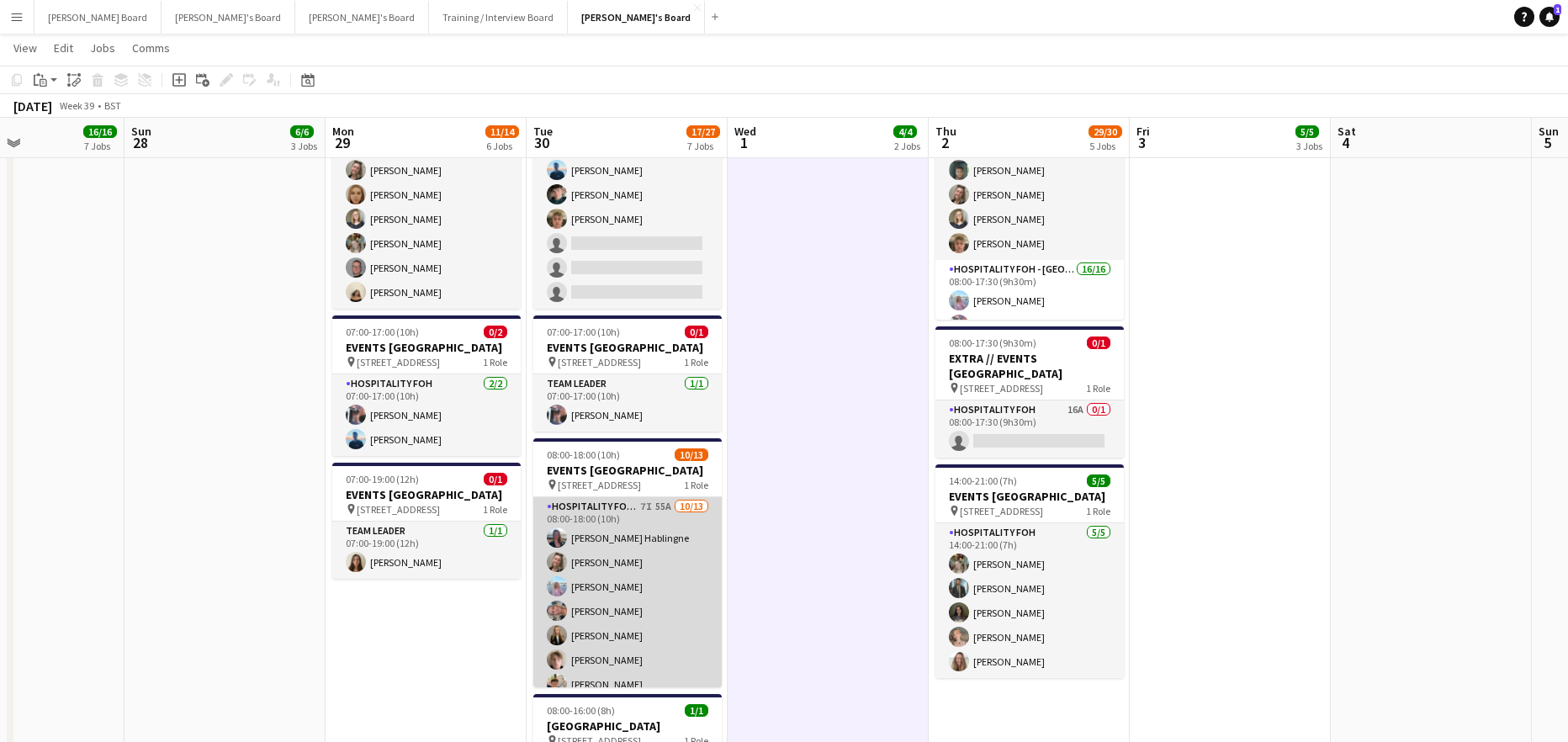
click at [649, 575] on app-card-role "Hospitality FOH - BAT TLC 7I 55A 10/13 08:00-18:00 (10h) Anett Varasdi Hablingn…" at bounding box center [627, 672] width 188 height 350
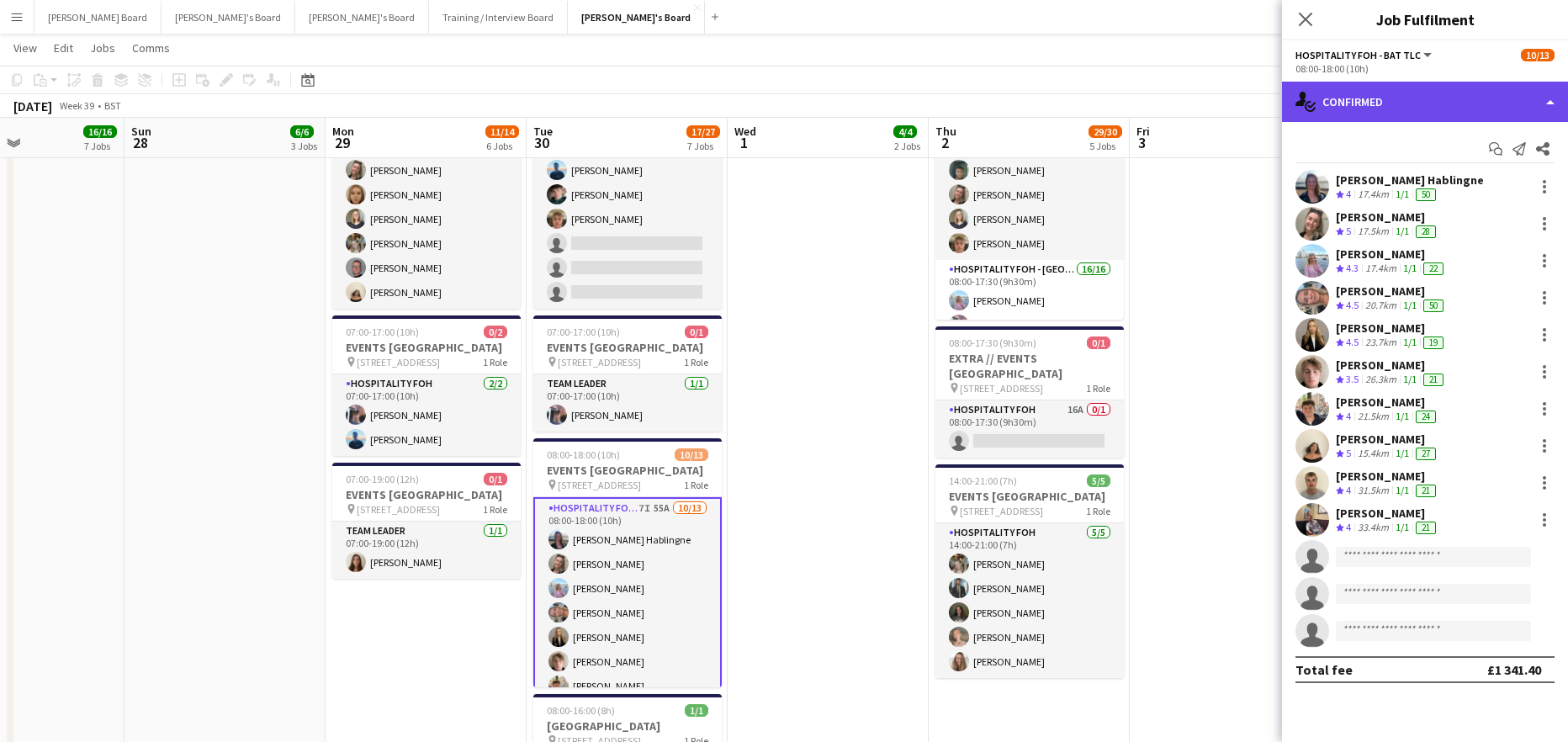
click at [1453, 82] on div "single-neutral-actions-check-2 Confirmed" at bounding box center [1425, 102] width 286 height 40
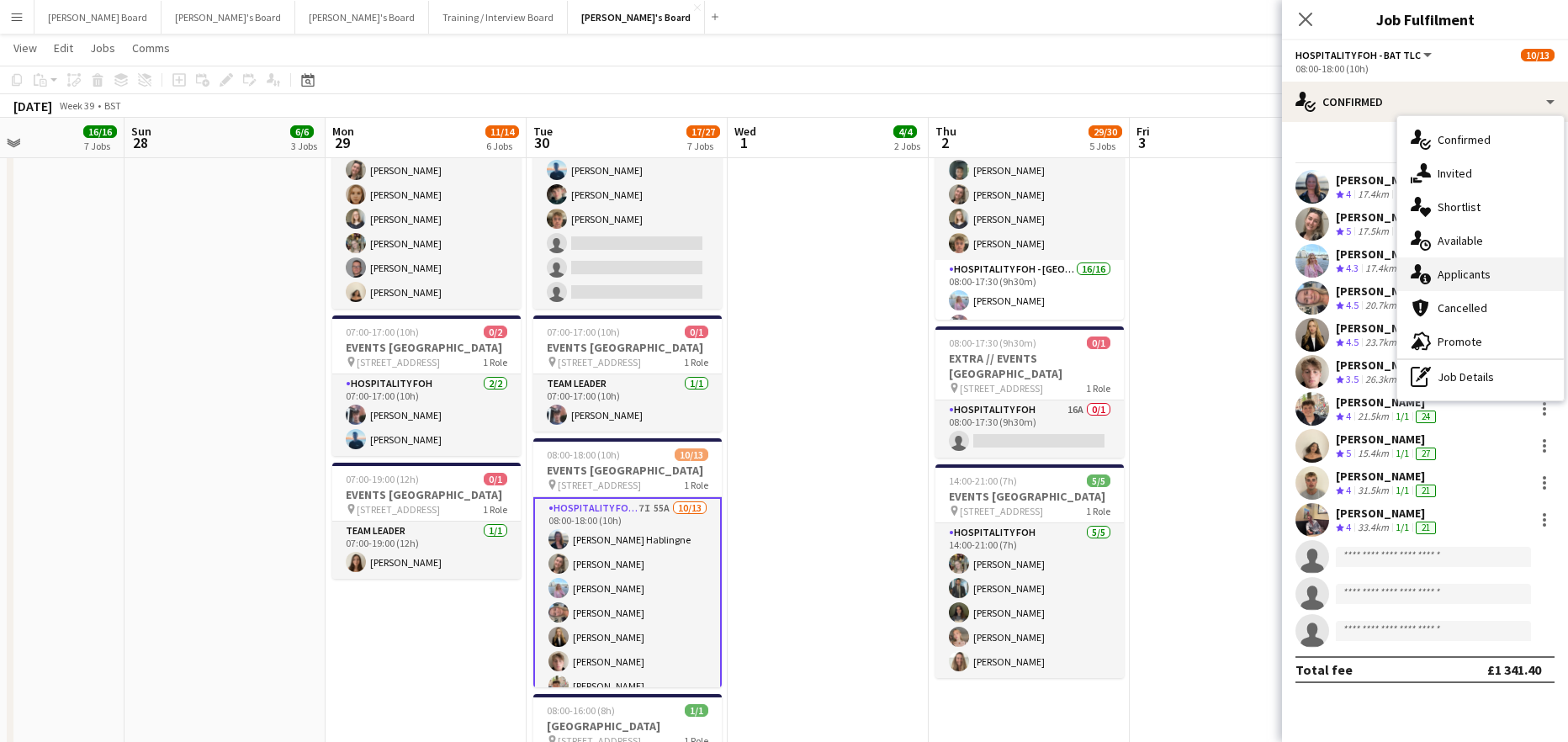
click at [1486, 274] on span "Applicants" at bounding box center [1464, 274] width 53 height 15
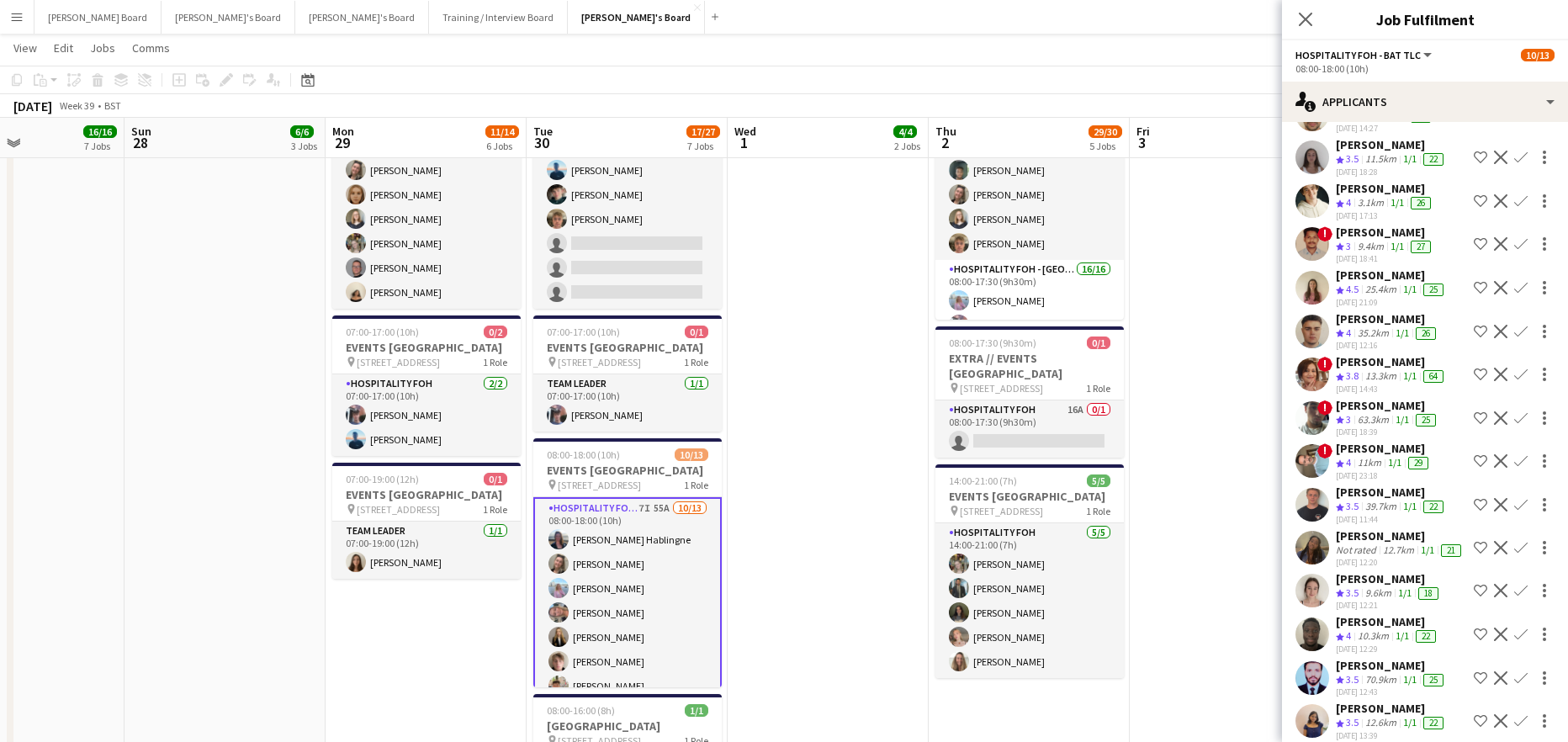
scroll to position [1858, 0]
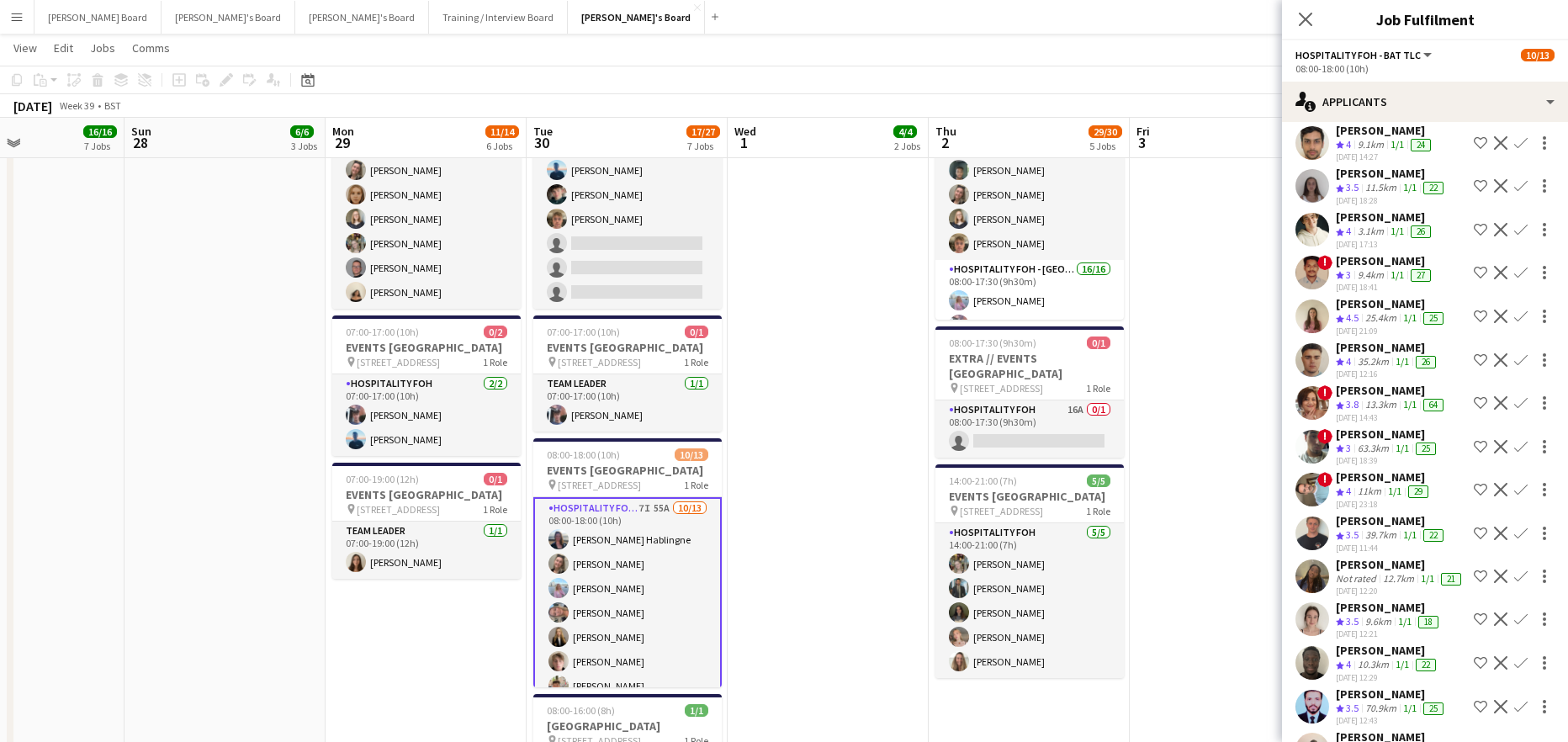
click at [1514, 236] on app-icon "Confirm" at bounding box center [1520, 229] width 13 height 13
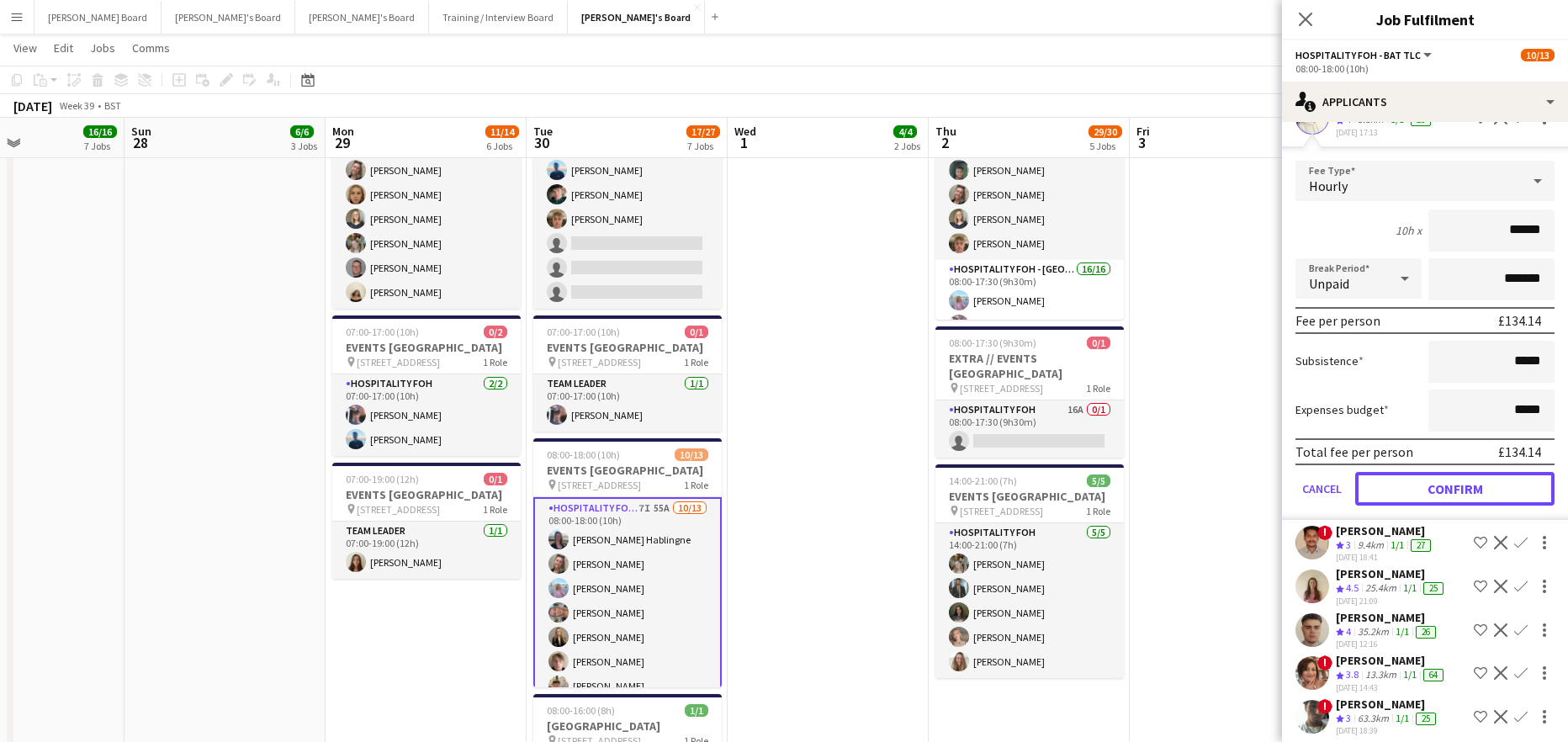
click at [1451, 506] on button "Confirm" at bounding box center [1454, 489] width 199 height 34
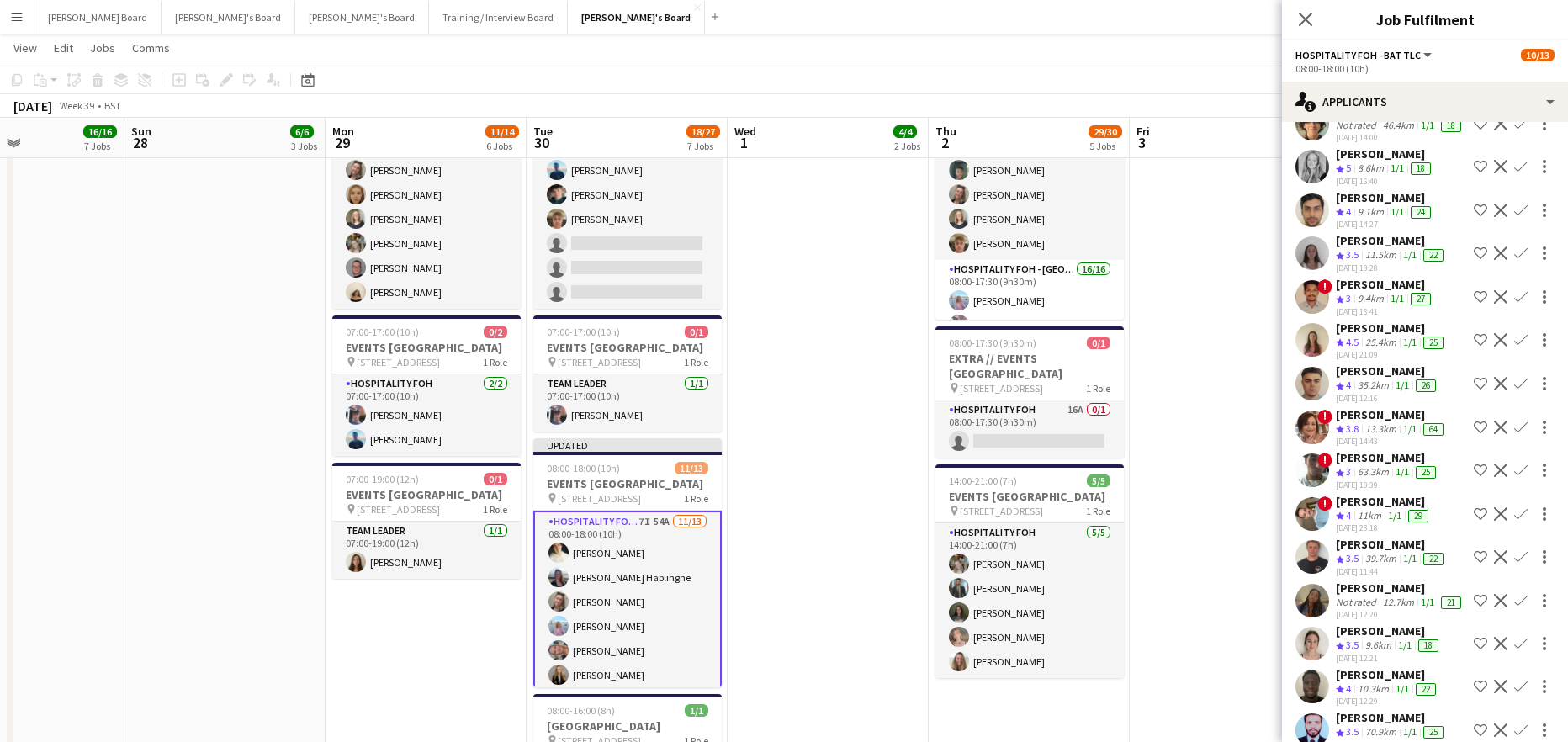
scroll to position [1702, 0]
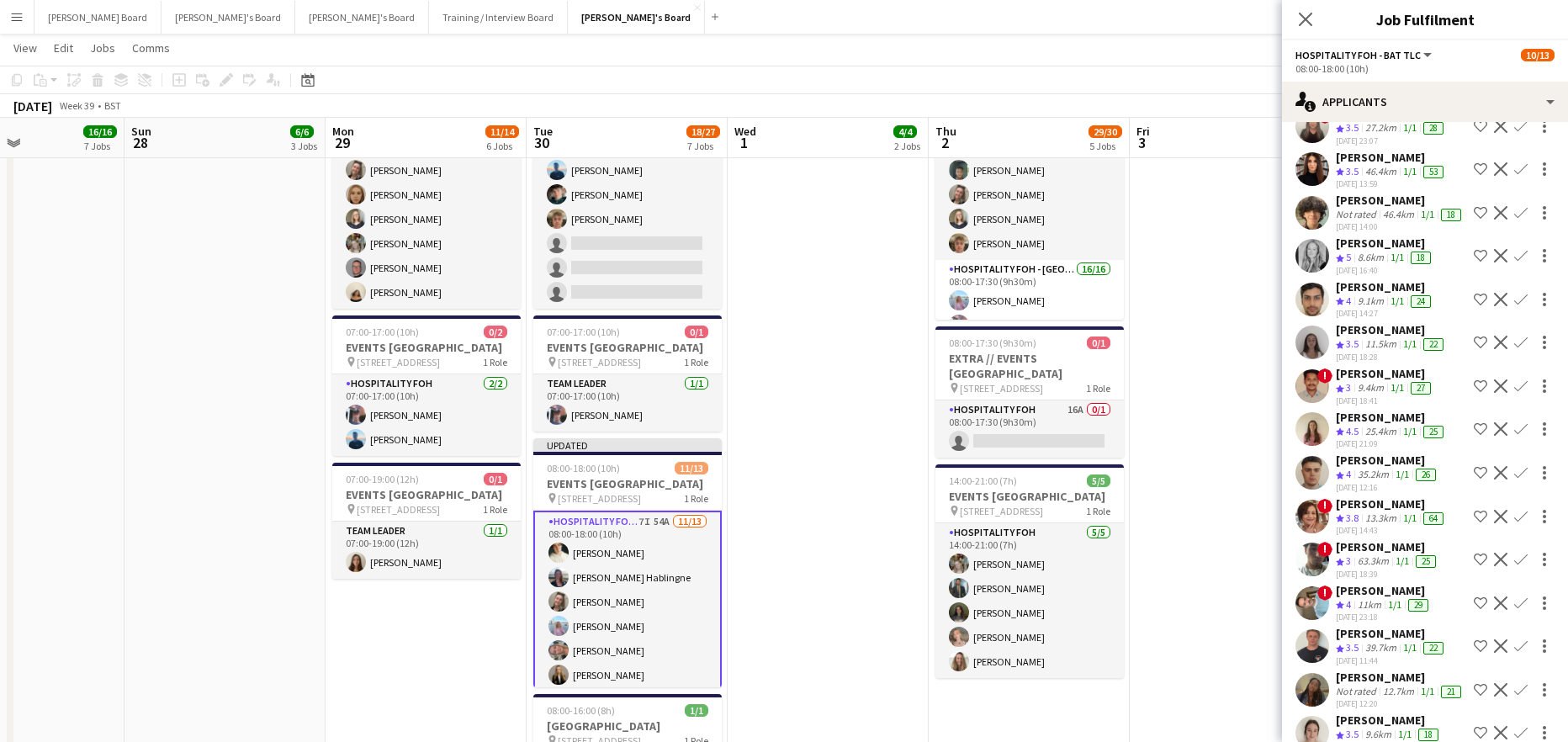
click at [1514, 262] on app-icon "Confirm" at bounding box center [1520, 255] width 13 height 13
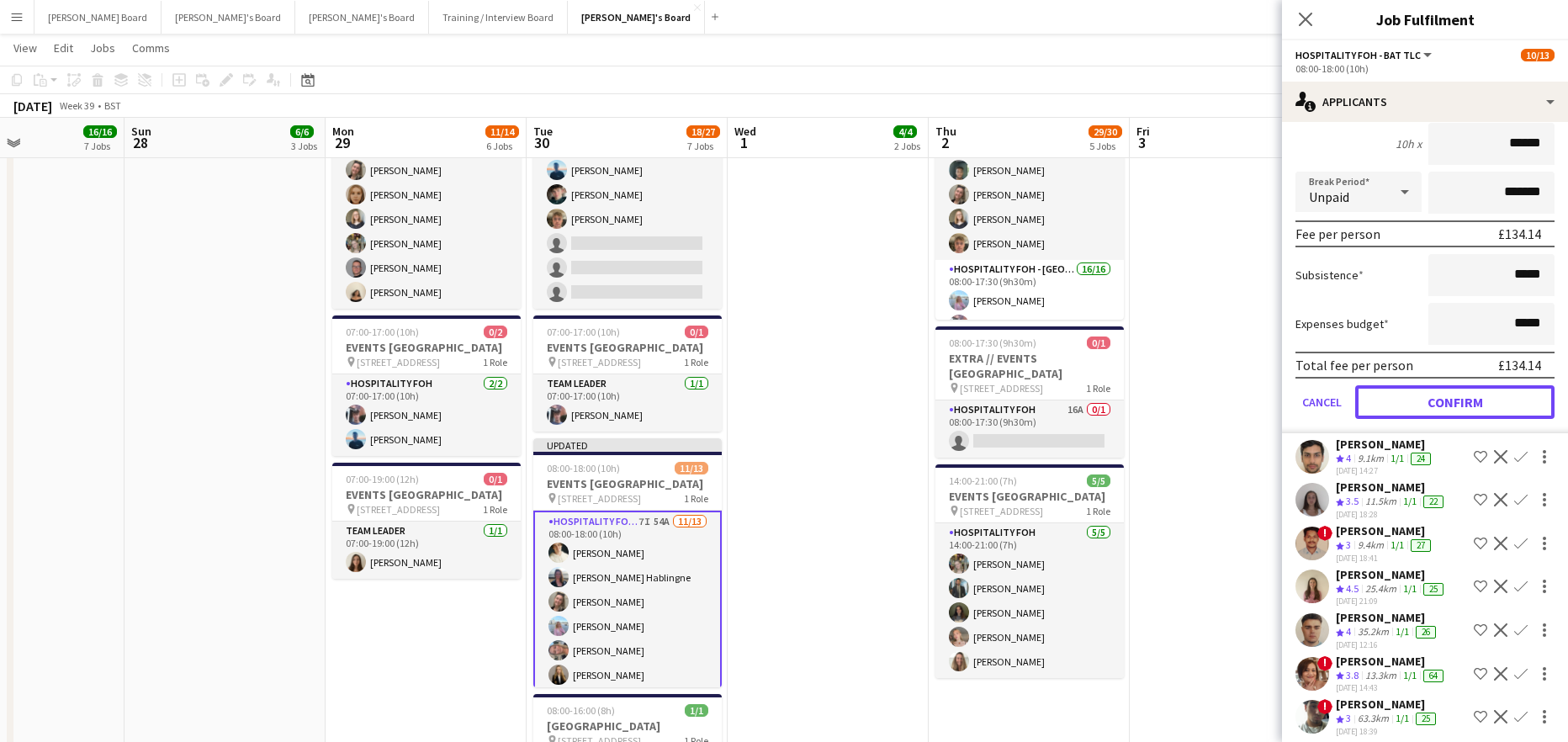
click at [1429, 419] on button "Confirm" at bounding box center [1454, 402] width 199 height 34
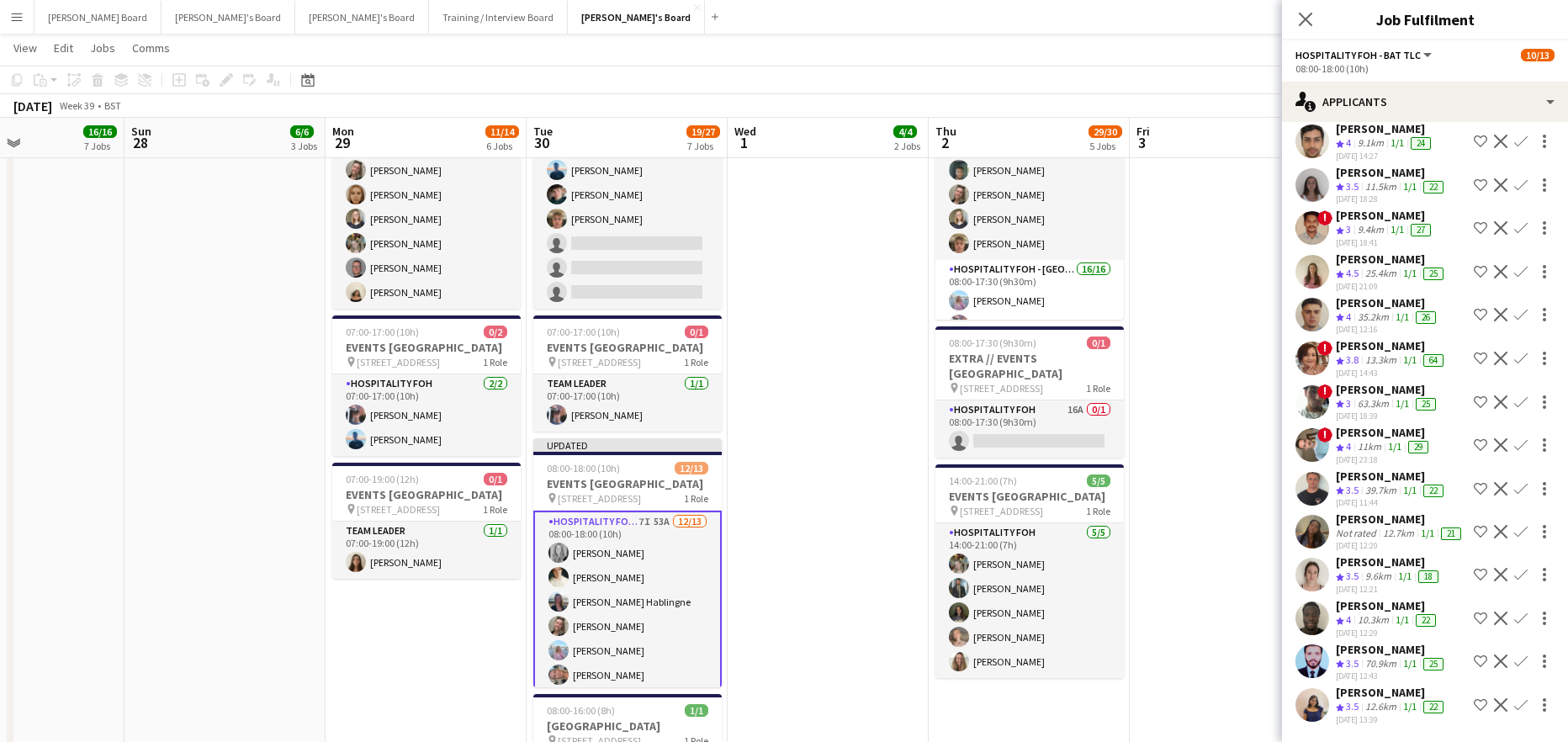
scroll to position [1501, 0]
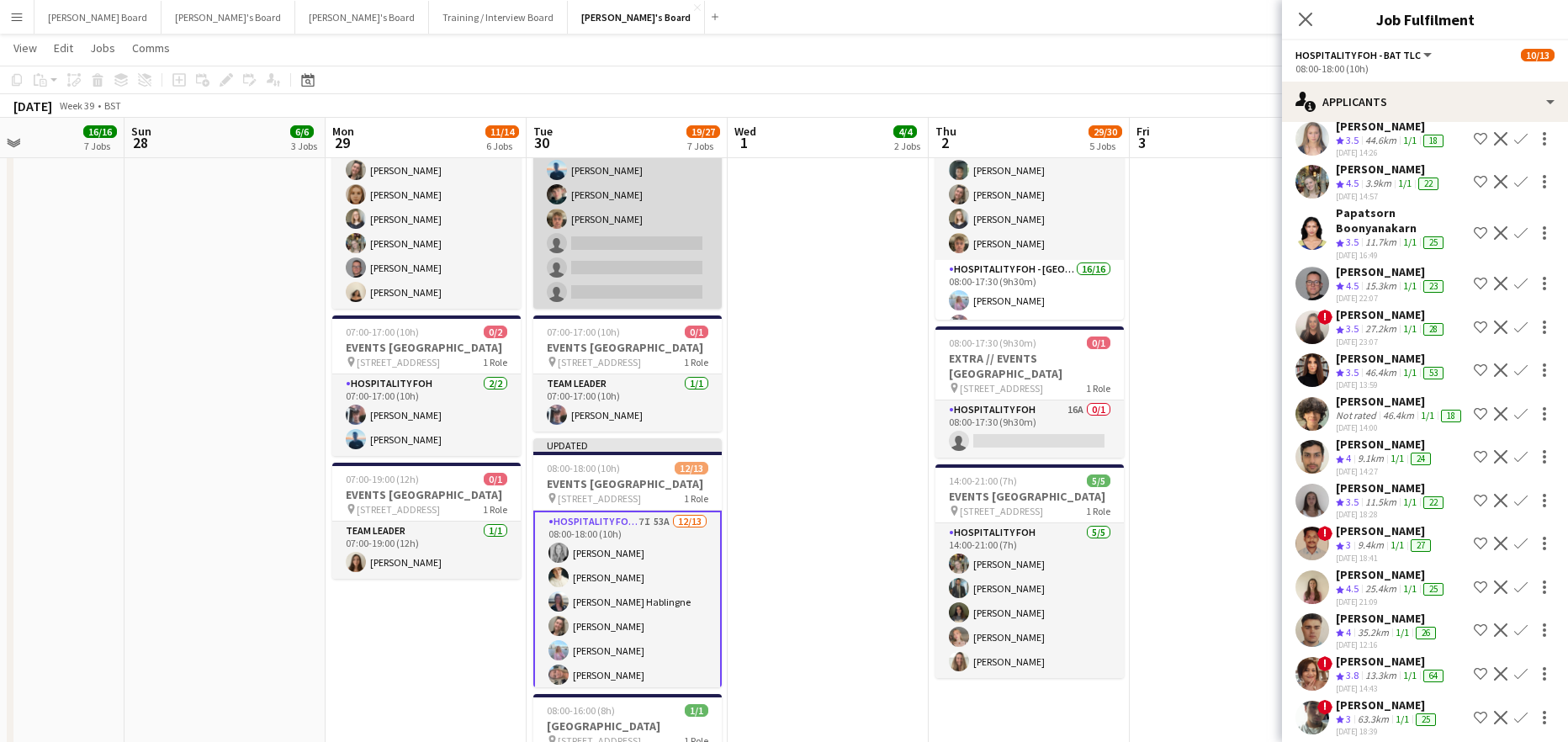
click at [642, 302] on app-card-role "Hospitality FOH 3/6 07:00-17:00 (10h) Daniel de Caestecker Will Bryan Charlie M…" at bounding box center [627, 219] width 188 height 179
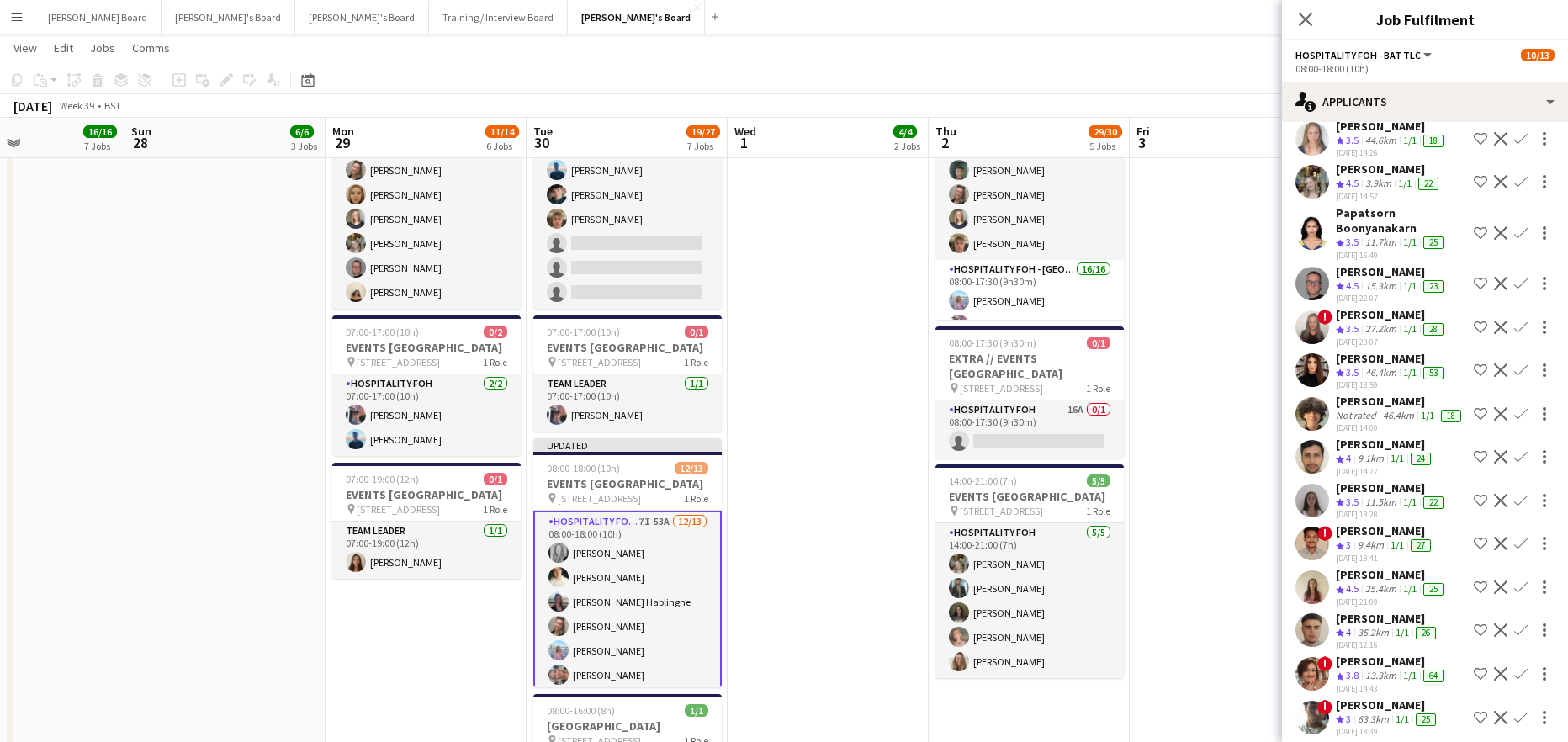
scroll to position [0, 0]
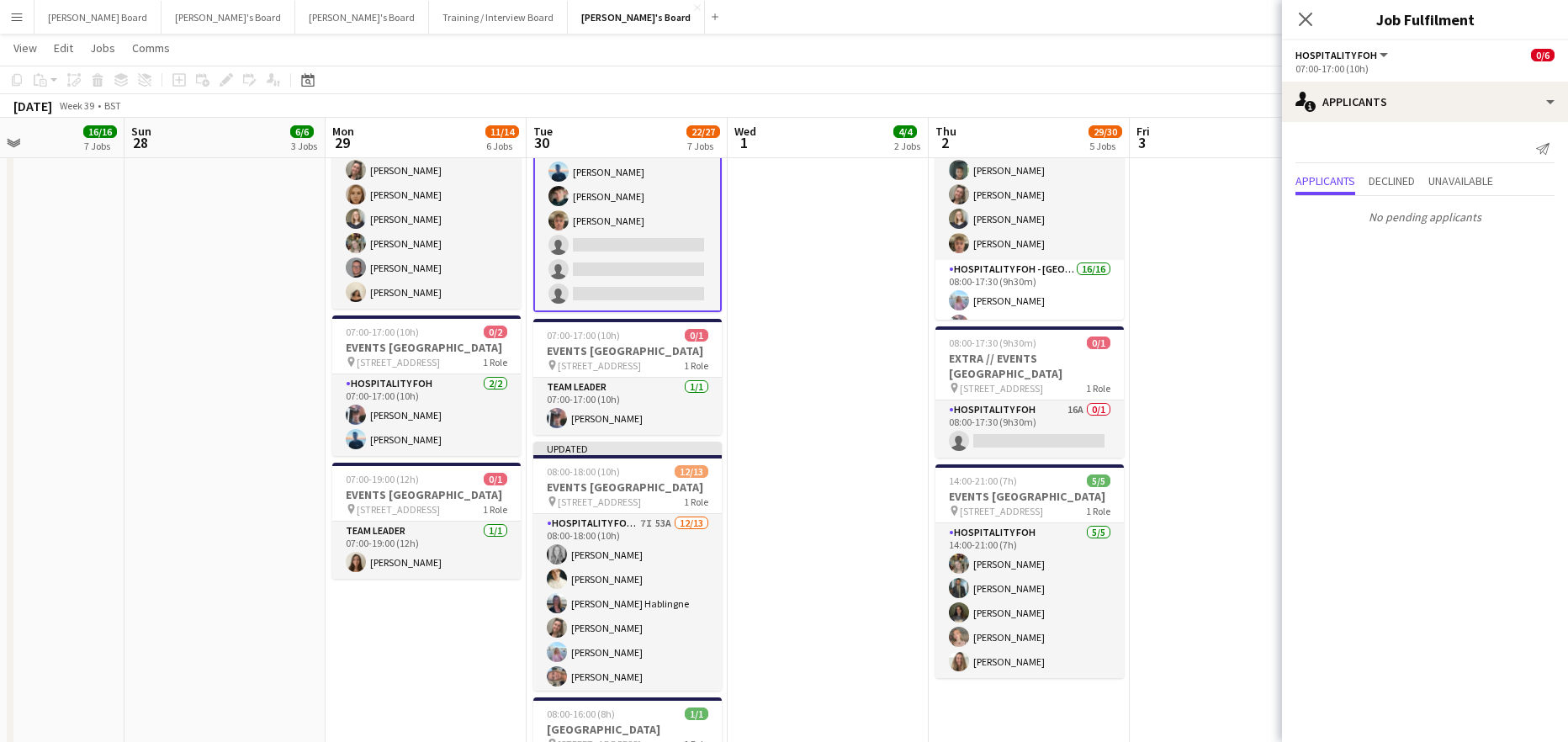
click at [1234, 255] on app-date-cell "07:00-15:30 (8h30m) 1/1 pin Woking, GU21 4YH 1 Role Barista 1/1 07:00-15:30 (8h…" at bounding box center [1230, 557] width 201 height 2204
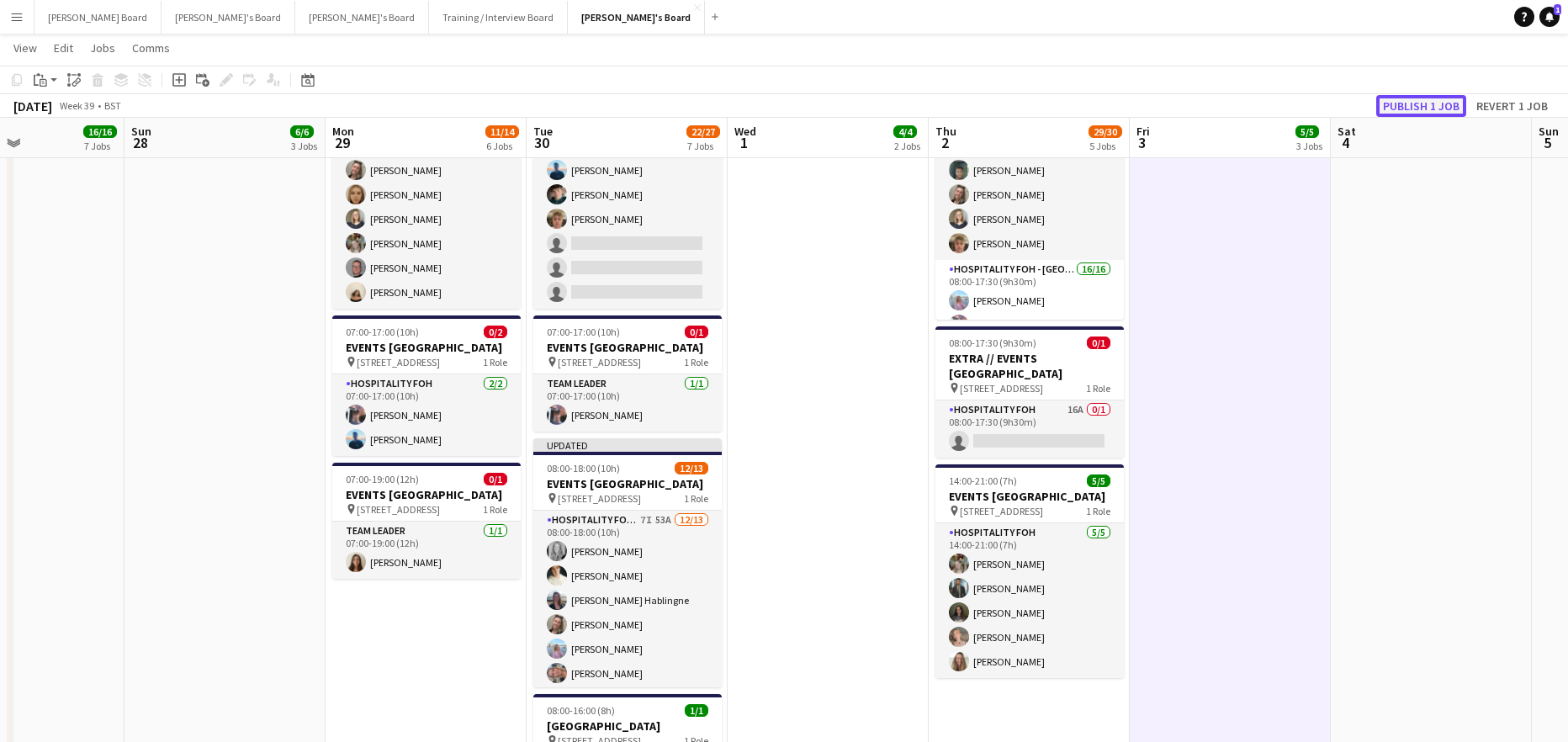
click at [1422, 105] on button "Publish 1 job" at bounding box center [1421, 106] width 90 height 22
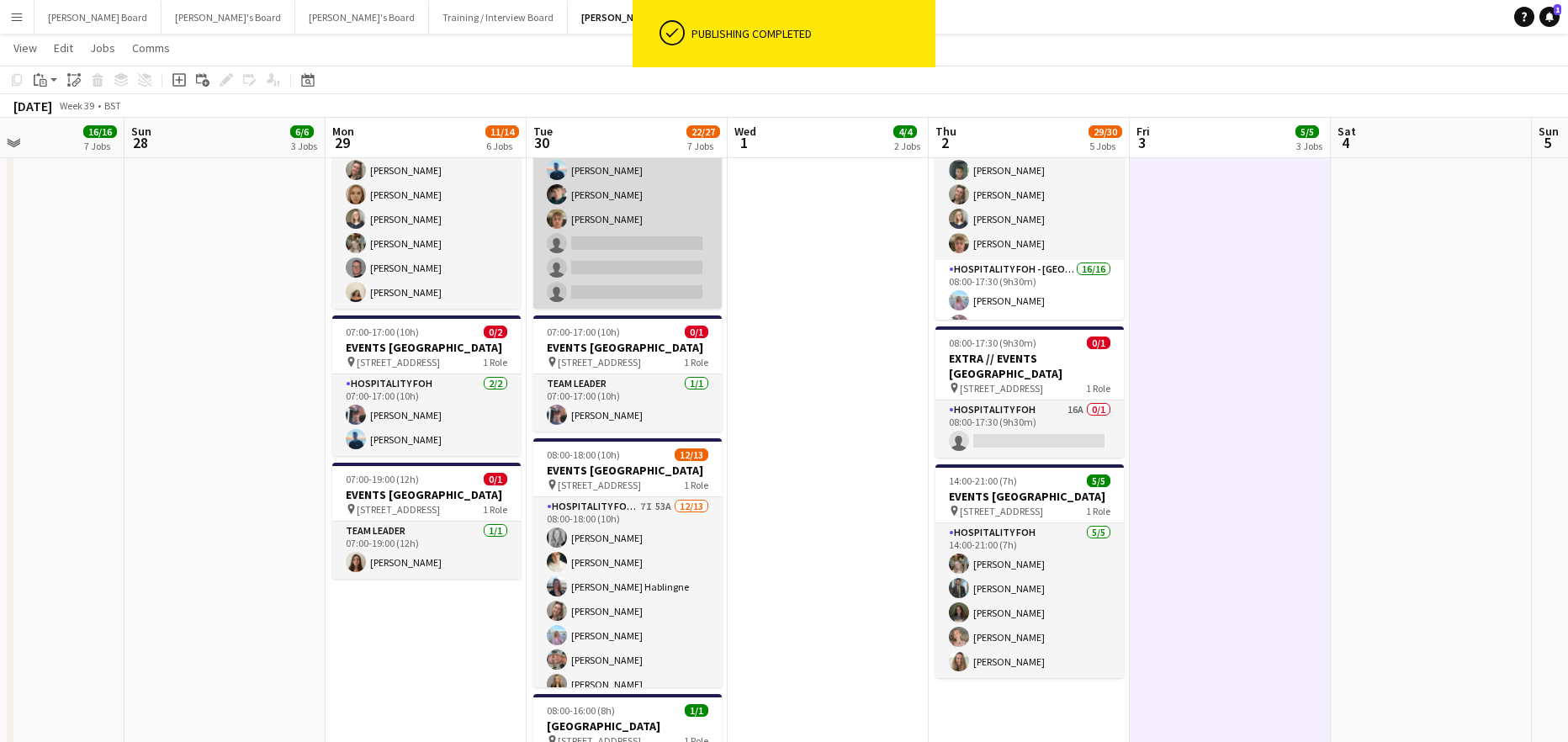
drag, startPoint x: 628, startPoint y: 273, endPoint x: 651, endPoint y: 273, distance: 22.7
click at [632, 273] on app-card-role "Hospitality FOH 3/6 07:00-17:00 (10h) Daniel de Caestecker Will Bryan Charlie M…" at bounding box center [627, 219] width 188 height 179
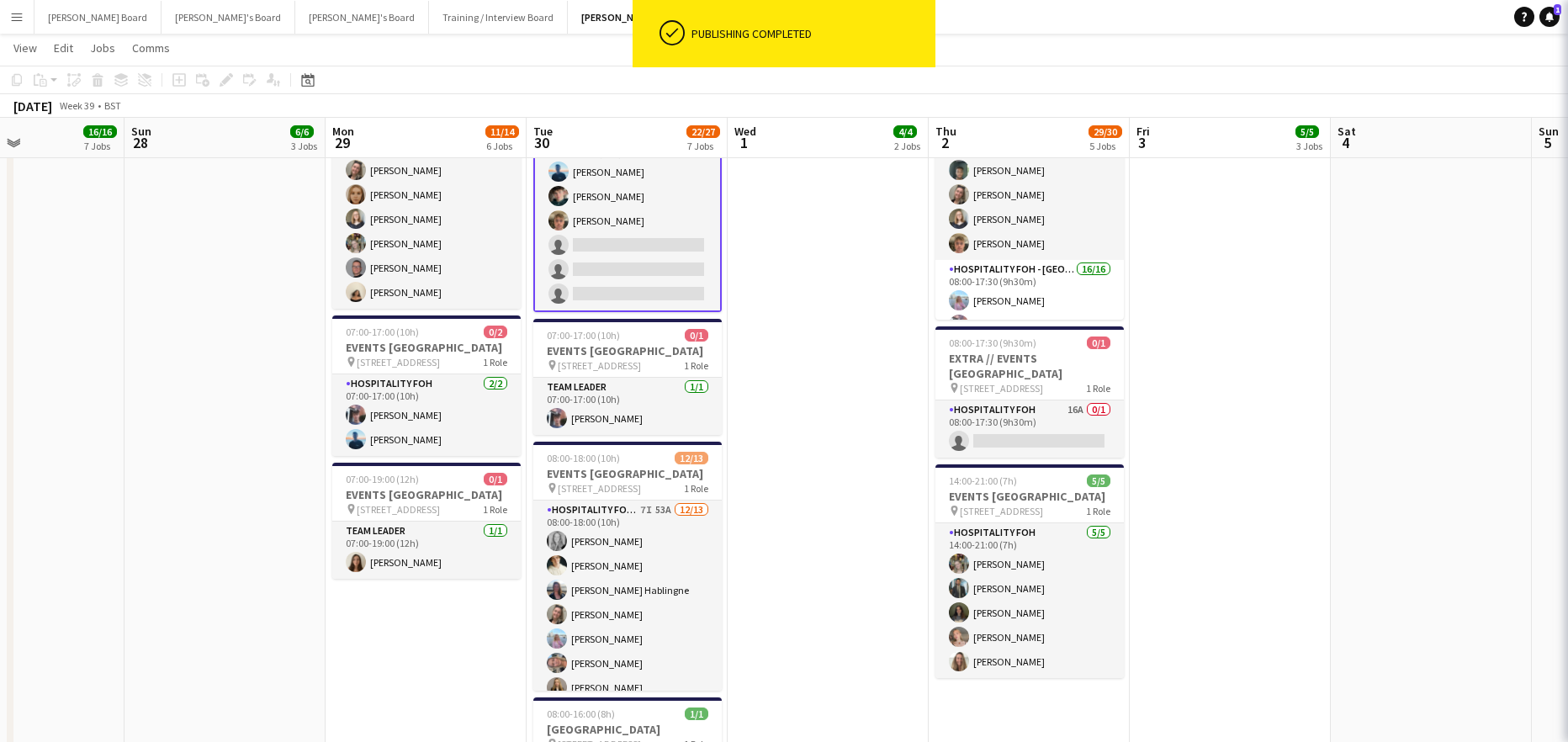
scroll to position [0, 475]
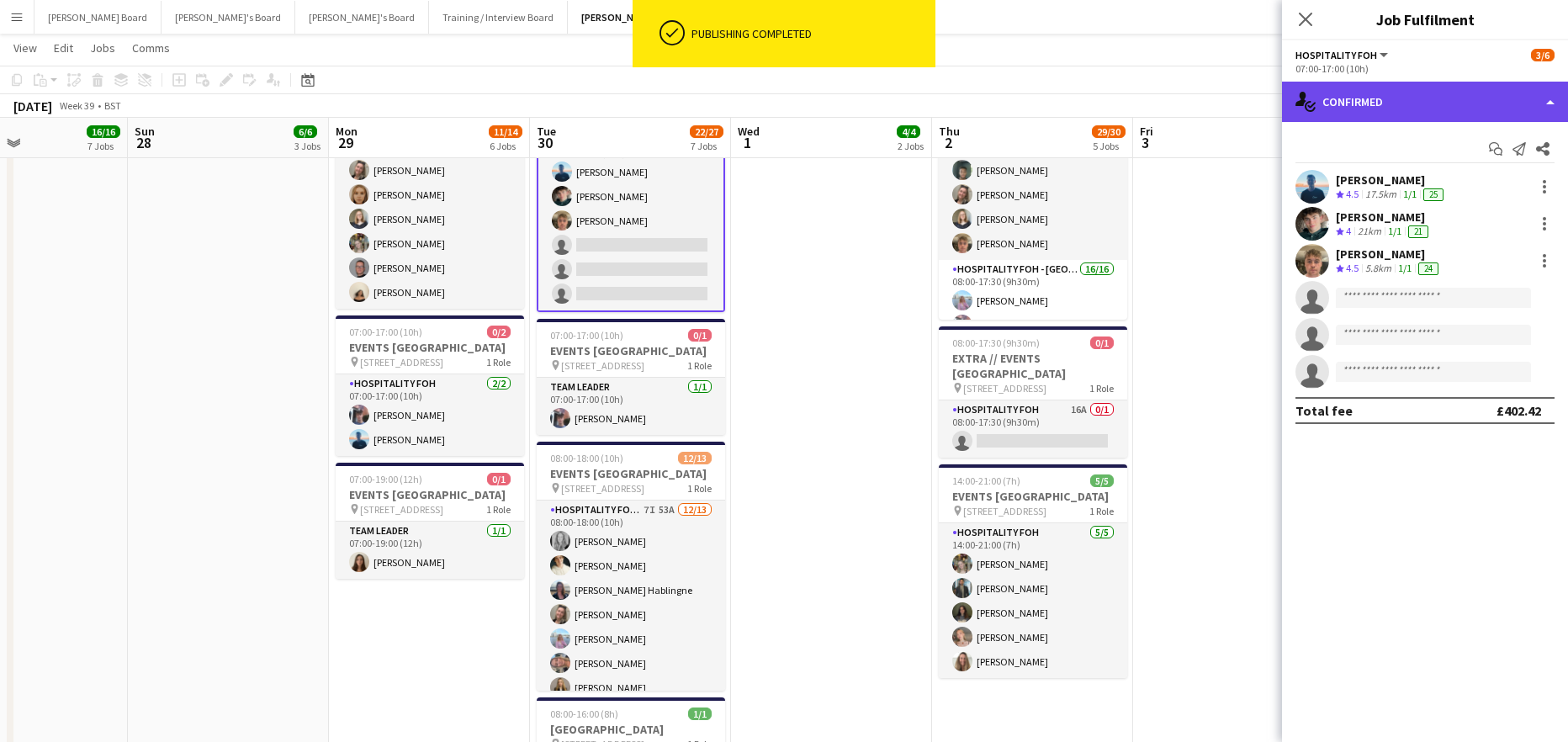
click at [1441, 117] on div "single-neutral-actions-check-2 Confirmed" at bounding box center [1425, 102] width 286 height 40
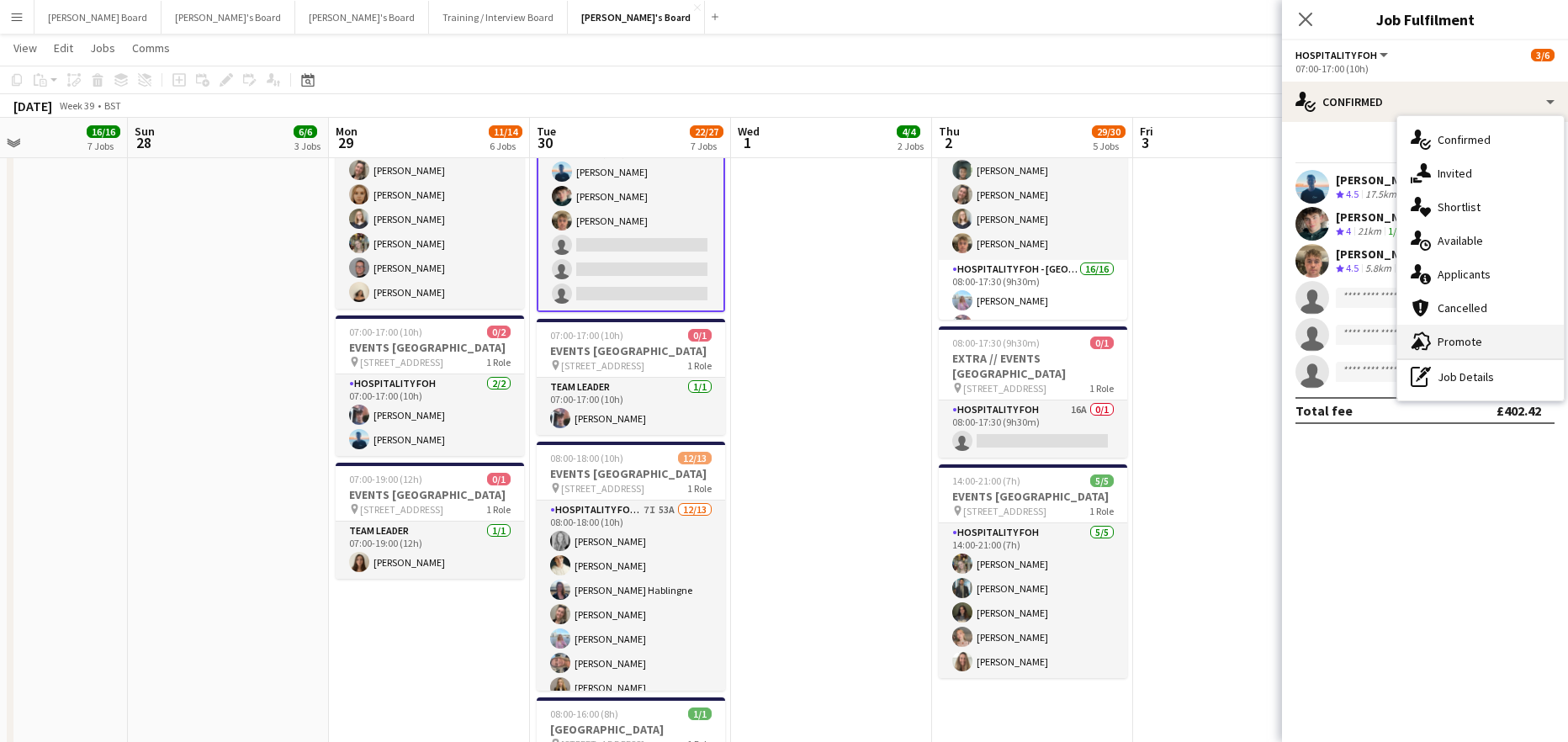
click at [1471, 354] on div "advertising-megaphone Promote" at bounding box center [1480, 342] width 167 height 34
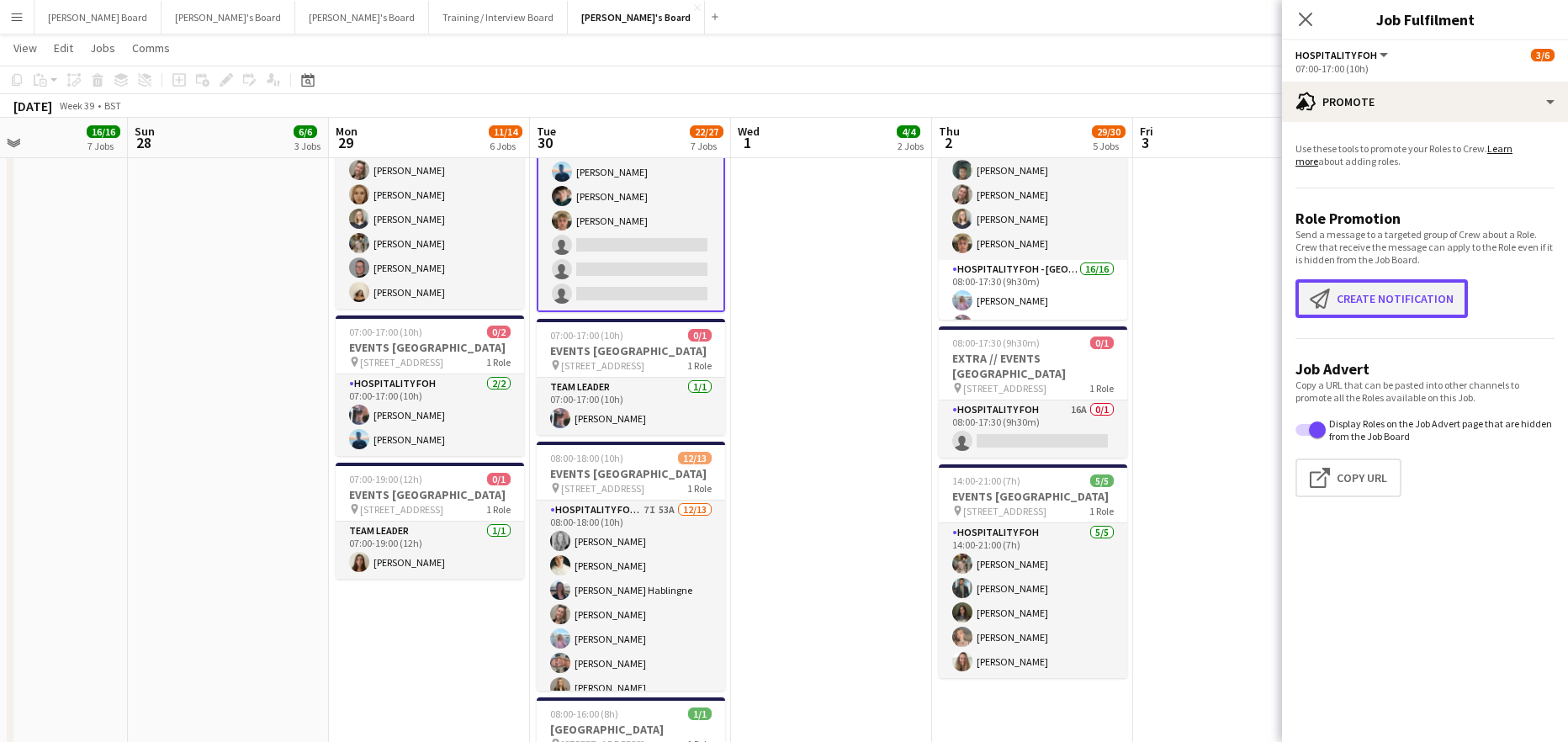
click at [1384, 294] on button "Create notification Create notification" at bounding box center [1381, 298] width 172 height 39
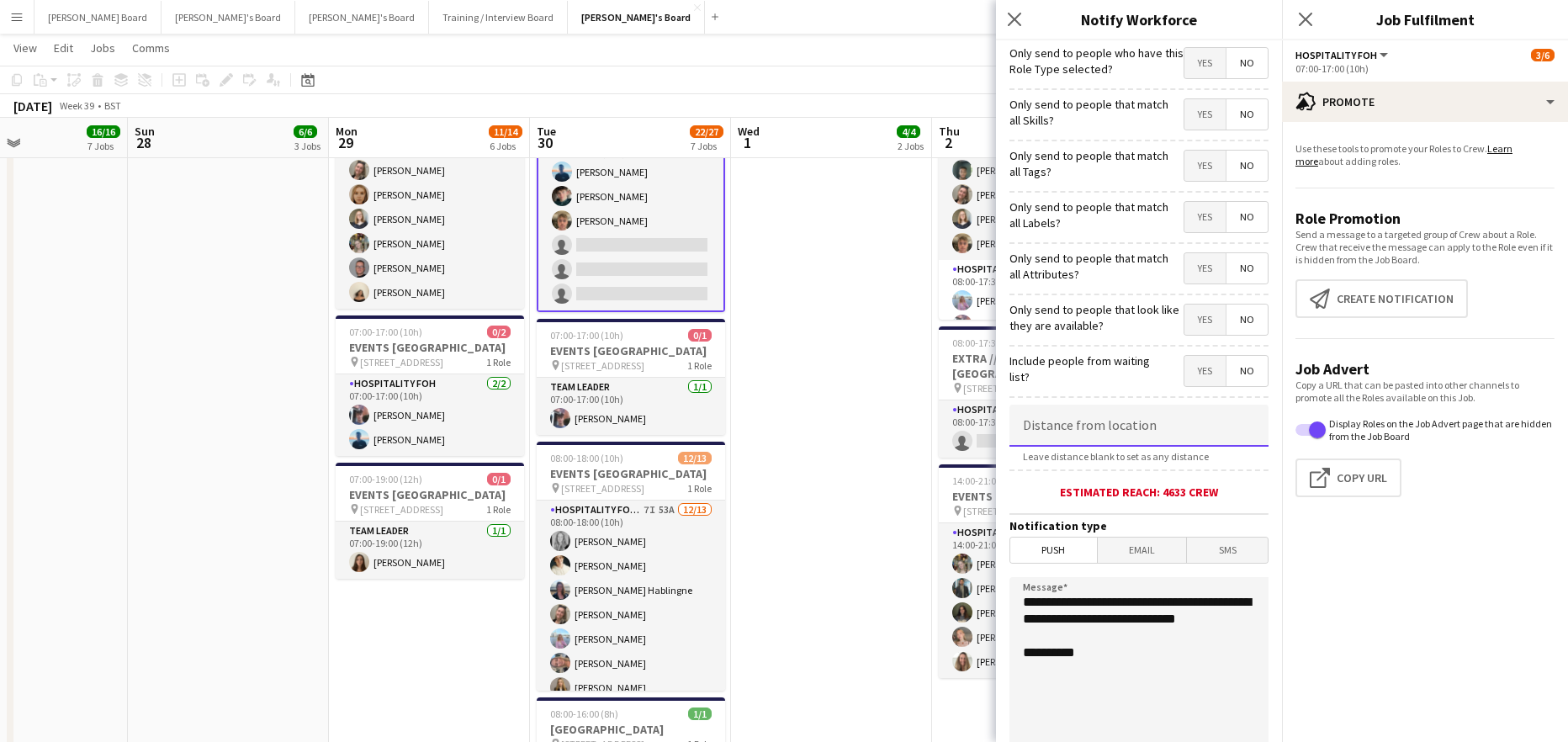
click at [1122, 442] on input at bounding box center [1138, 426] width 259 height 42
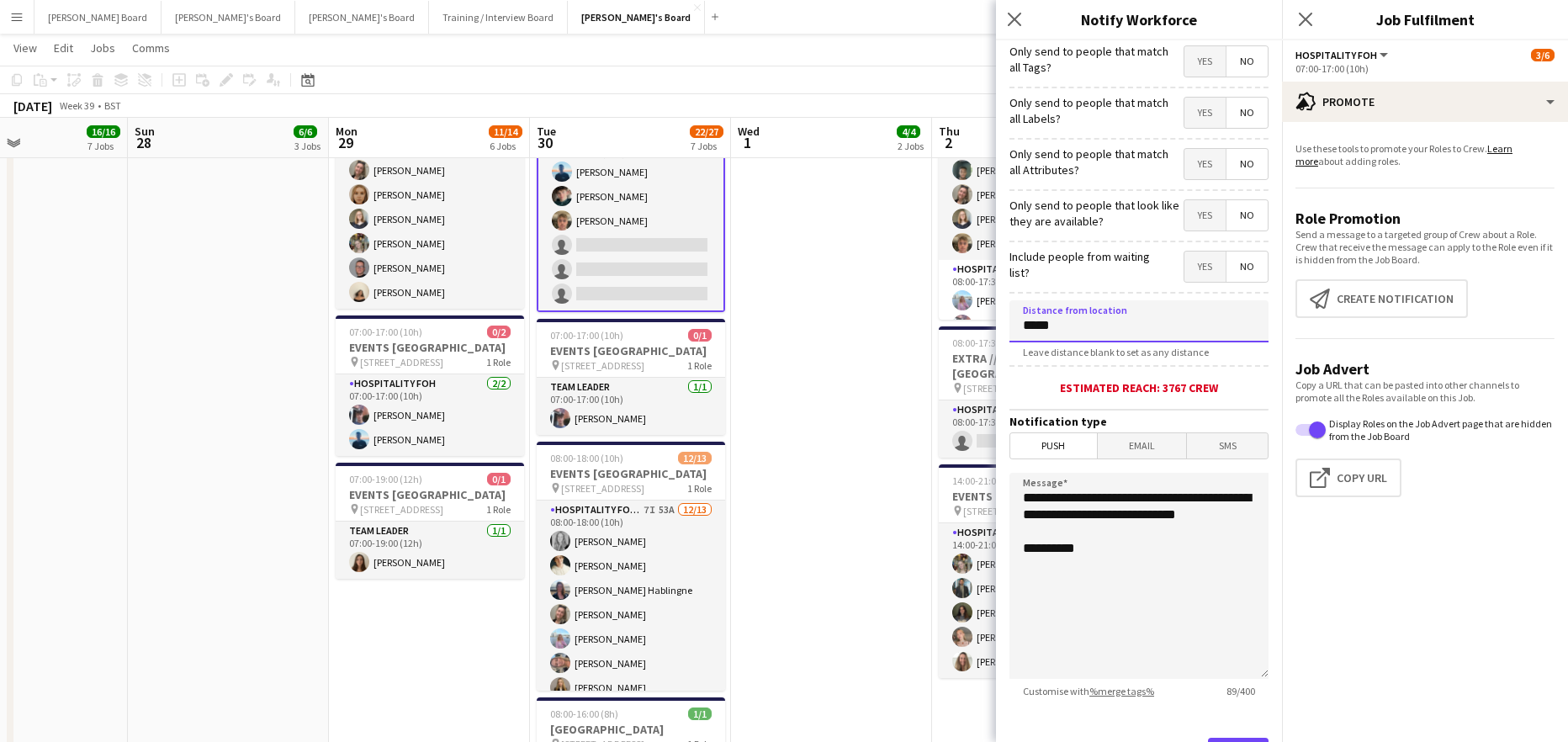
scroll to position [184, 0]
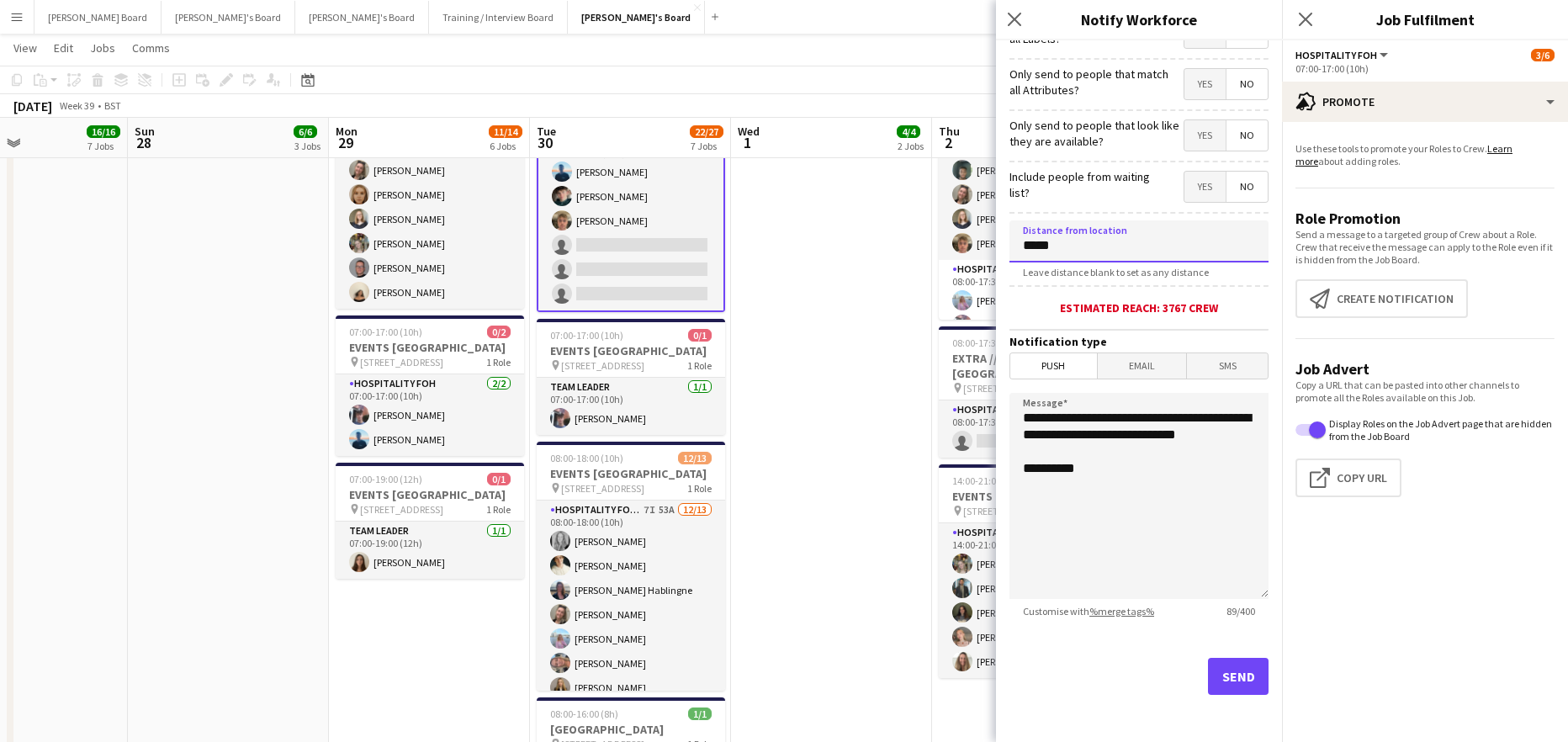
type input "*****"
click at [1209, 665] on button "Send" at bounding box center [1238, 676] width 61 height 37
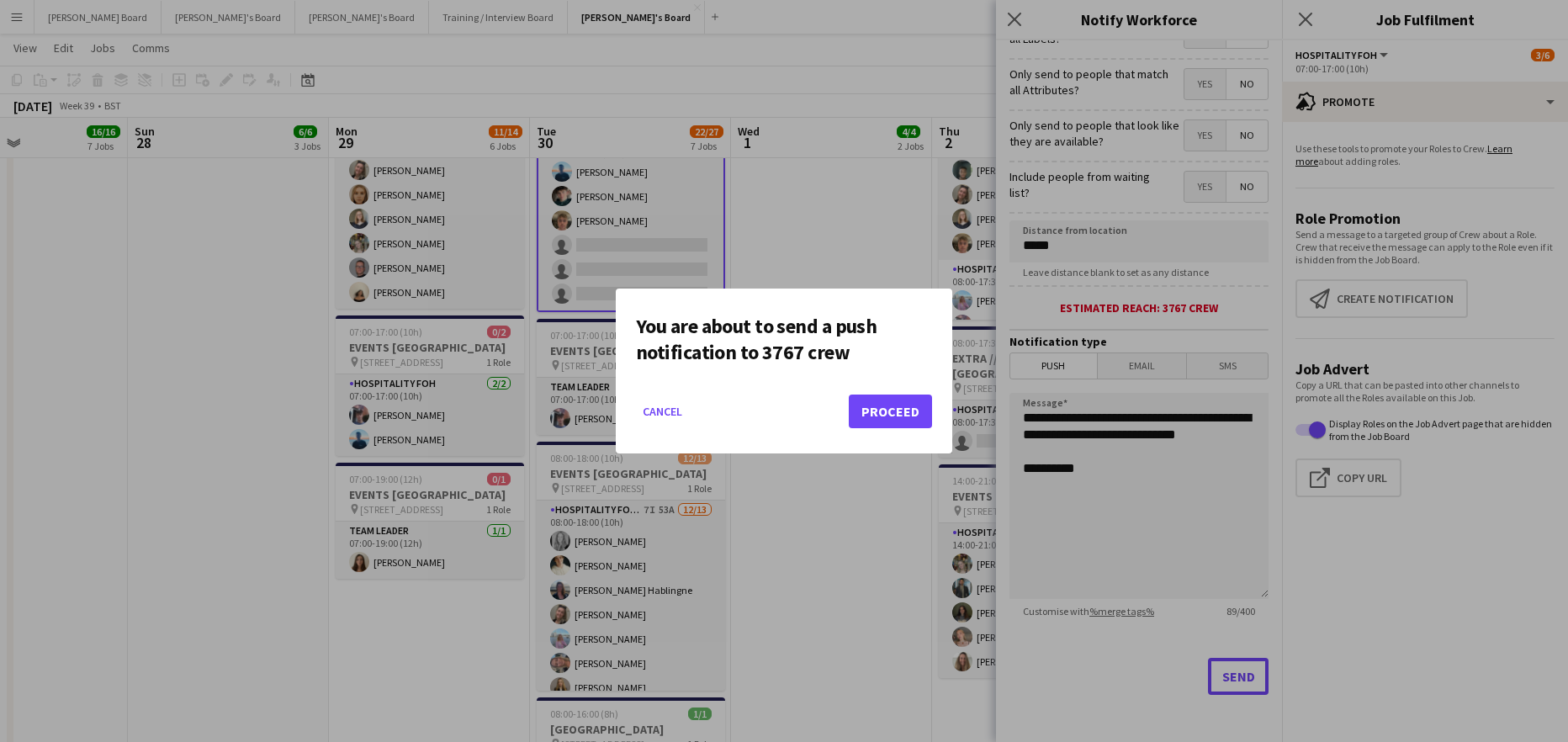
scroll to position [0, 0]
click at [873, 407] on button "Proceed" at bounding box center [890, 412] width 83 height 34
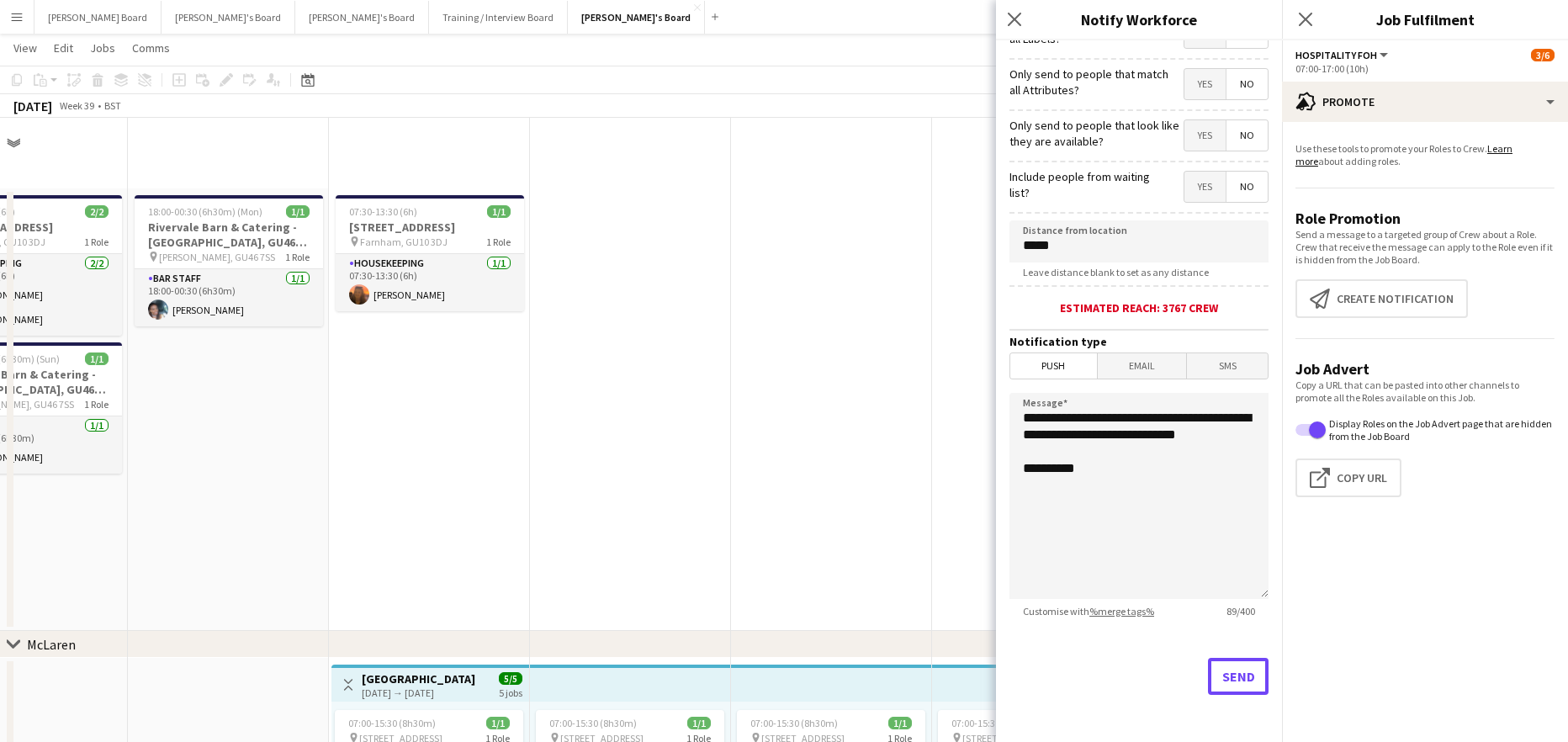
scroll to position [1203, 0]
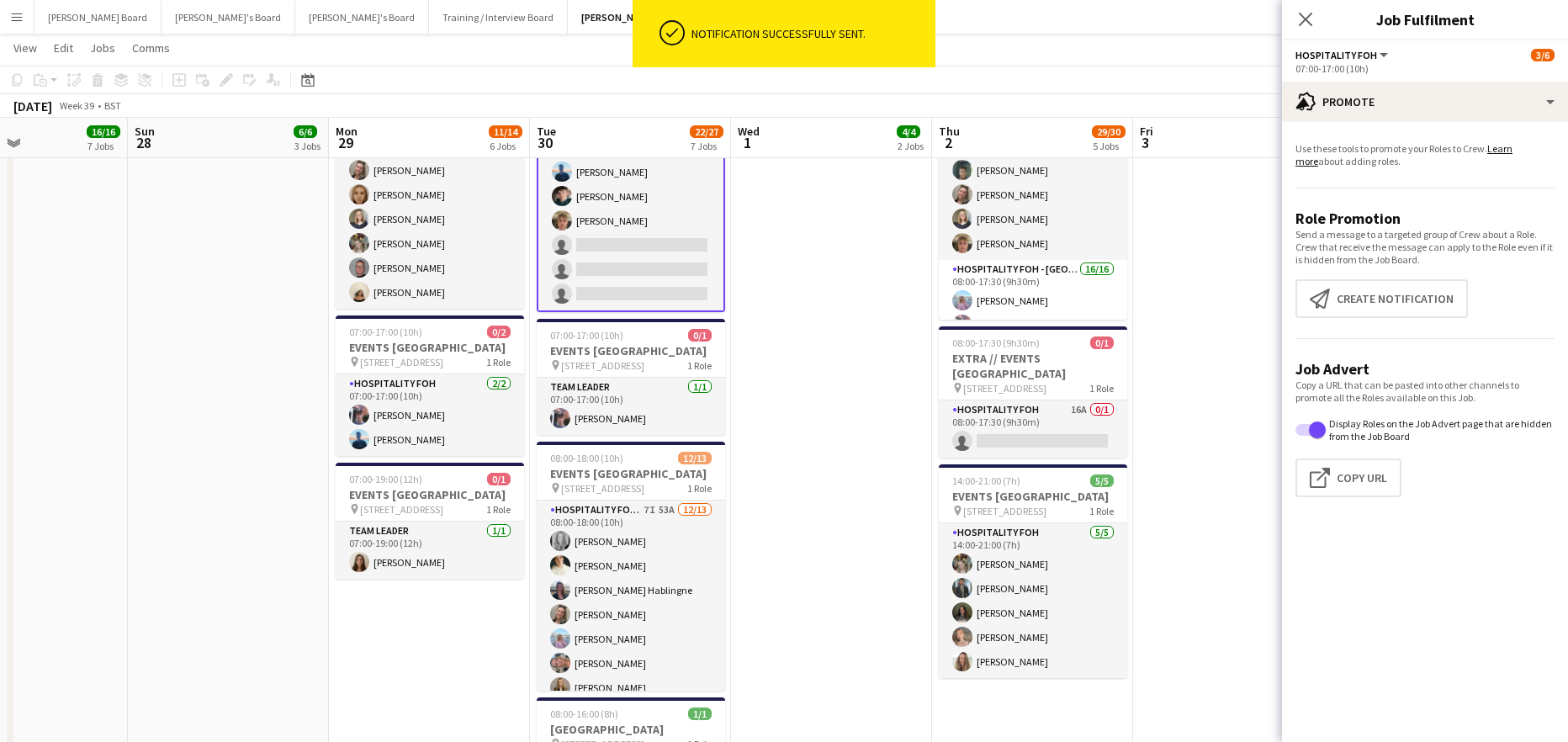
click at [640, 629] on app-card-role "Hospitality FOH - BAT TLC 7I 53A 12/13 08:00-18:00 (10h) Madeleine Balle Sam Ha…" at bounding box center [631, 675] width 188 height 350
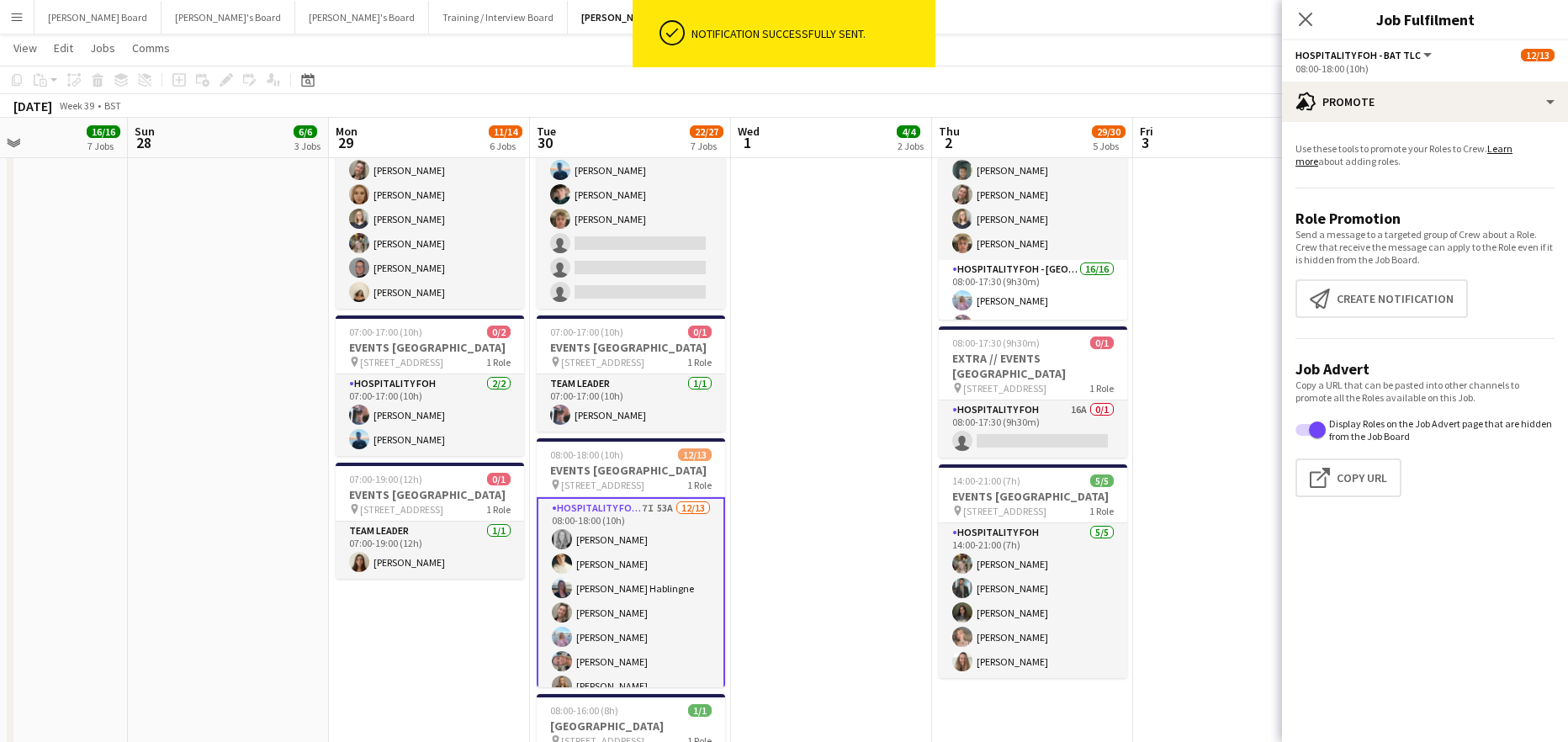
click at [634, 597] on app-card-role "Hospitality FOH - BAT TLC 7I 53A 12/13 08:00-18:00 (10h) Madeleine Balle Sam Ha…" at bounding box center [631, 673] width 188 height 353
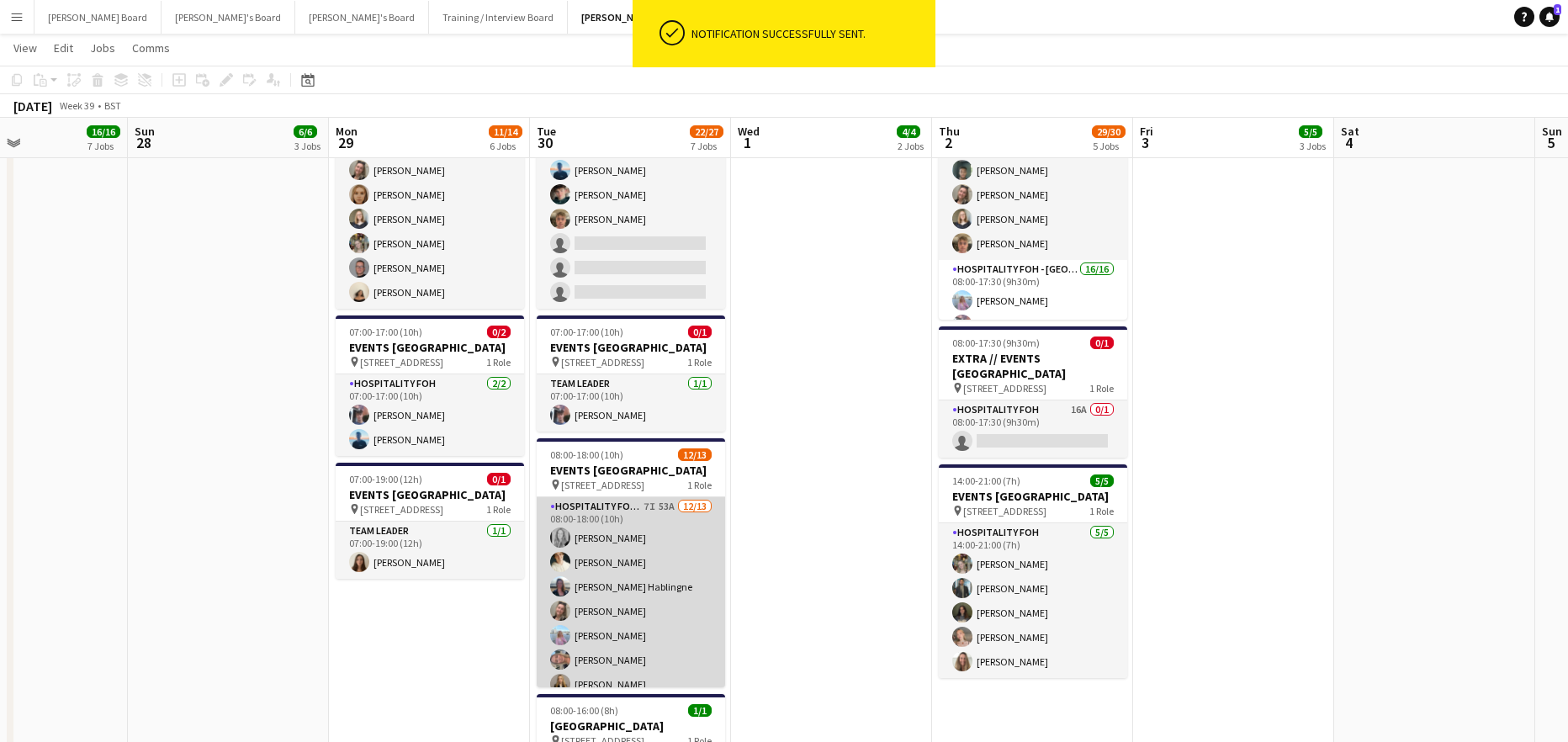
click at [652, 572] on app-card-role "Hospitality FOH - BAT TLC 7I 53A 12/13 08:00-18:00 (10h) Madeleine Balle Sam Ha…" at bounding box center [631, 672] width 188 height 350
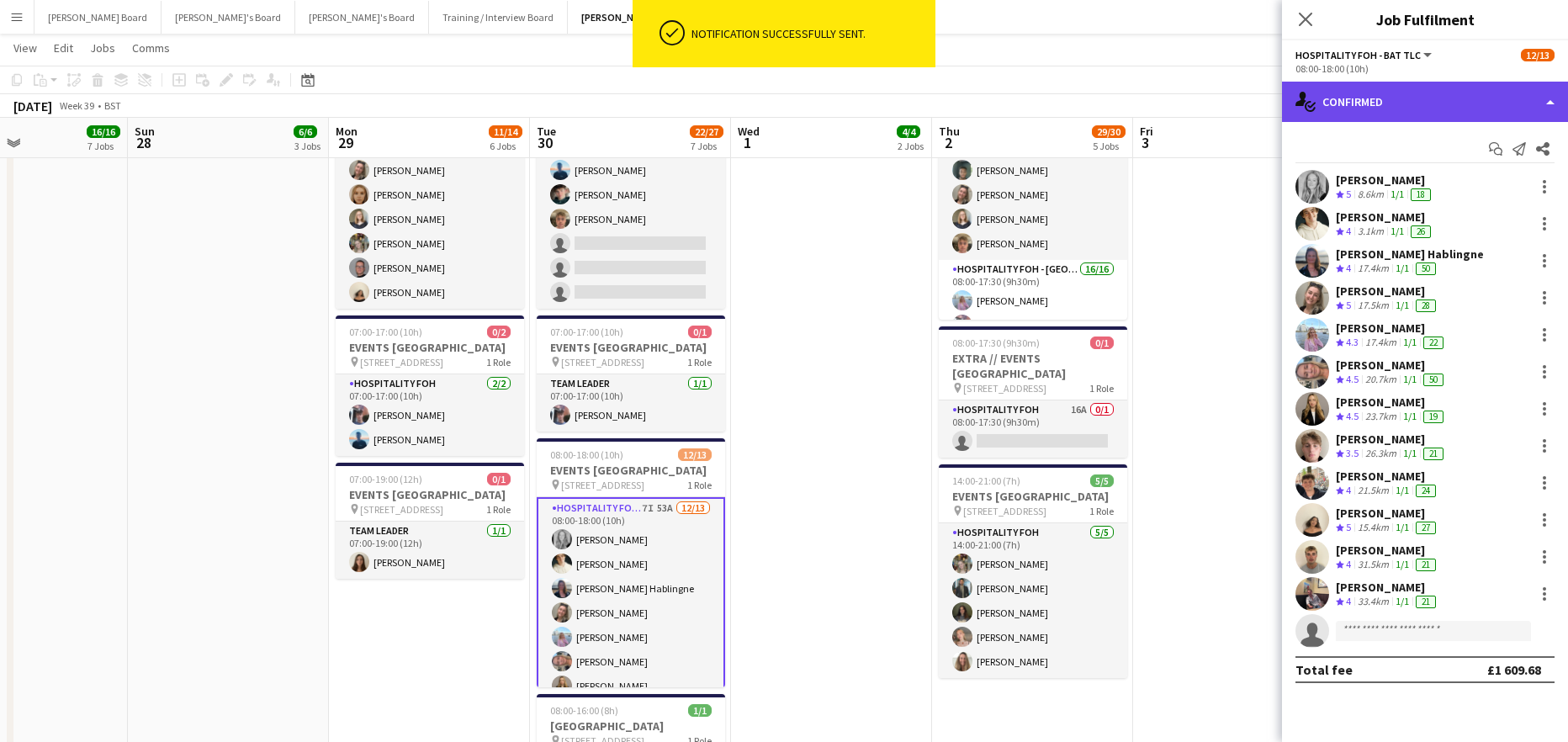
click at [1345, 83] on div "single-neutral-actions-check-2 Confirmed" at bounding box center [1425, 102] width 286 height 40
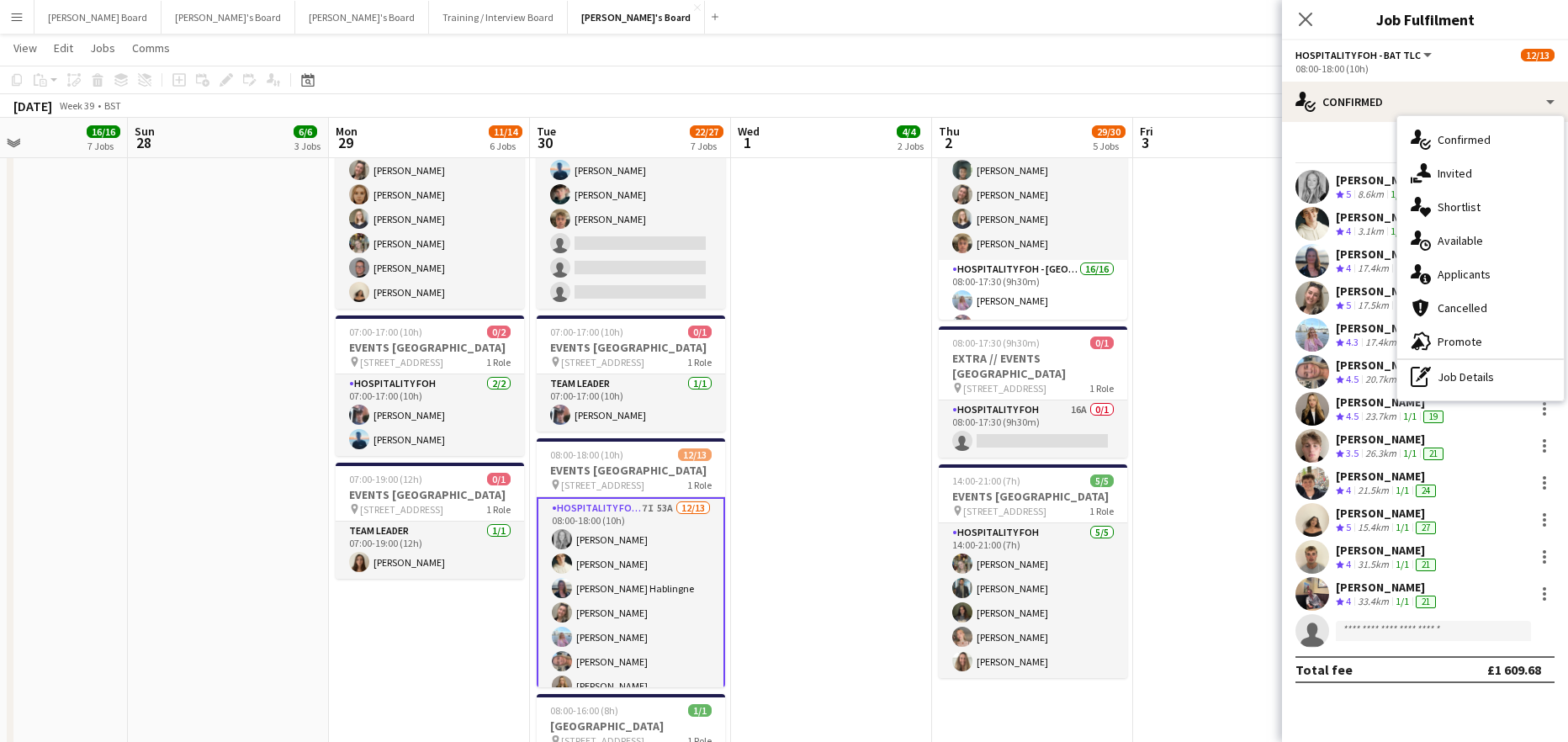
click at [1466, 267] on span "Applicants" at bounding box center [1464, 274] width 53 height 15
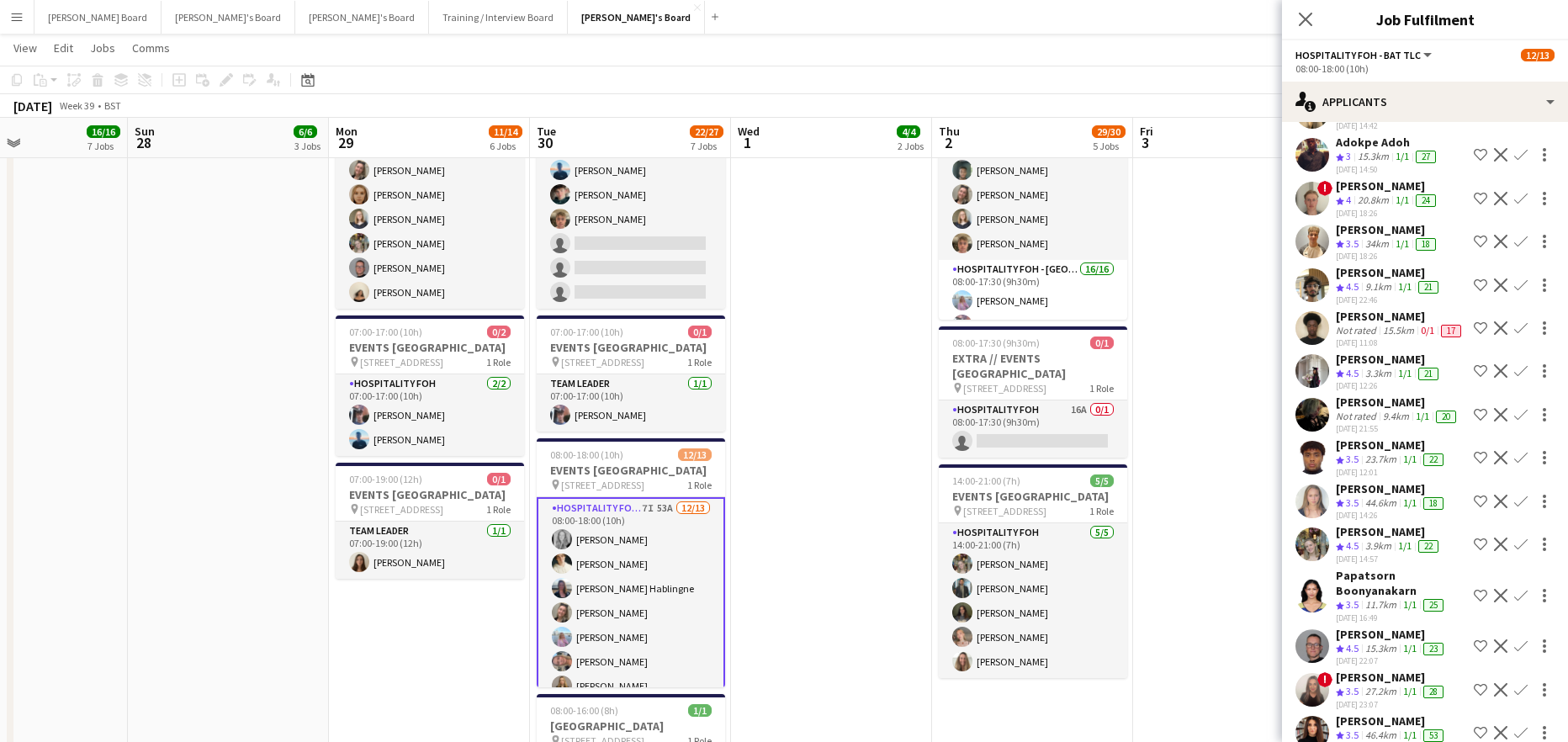
scroll to position [1121, 0]
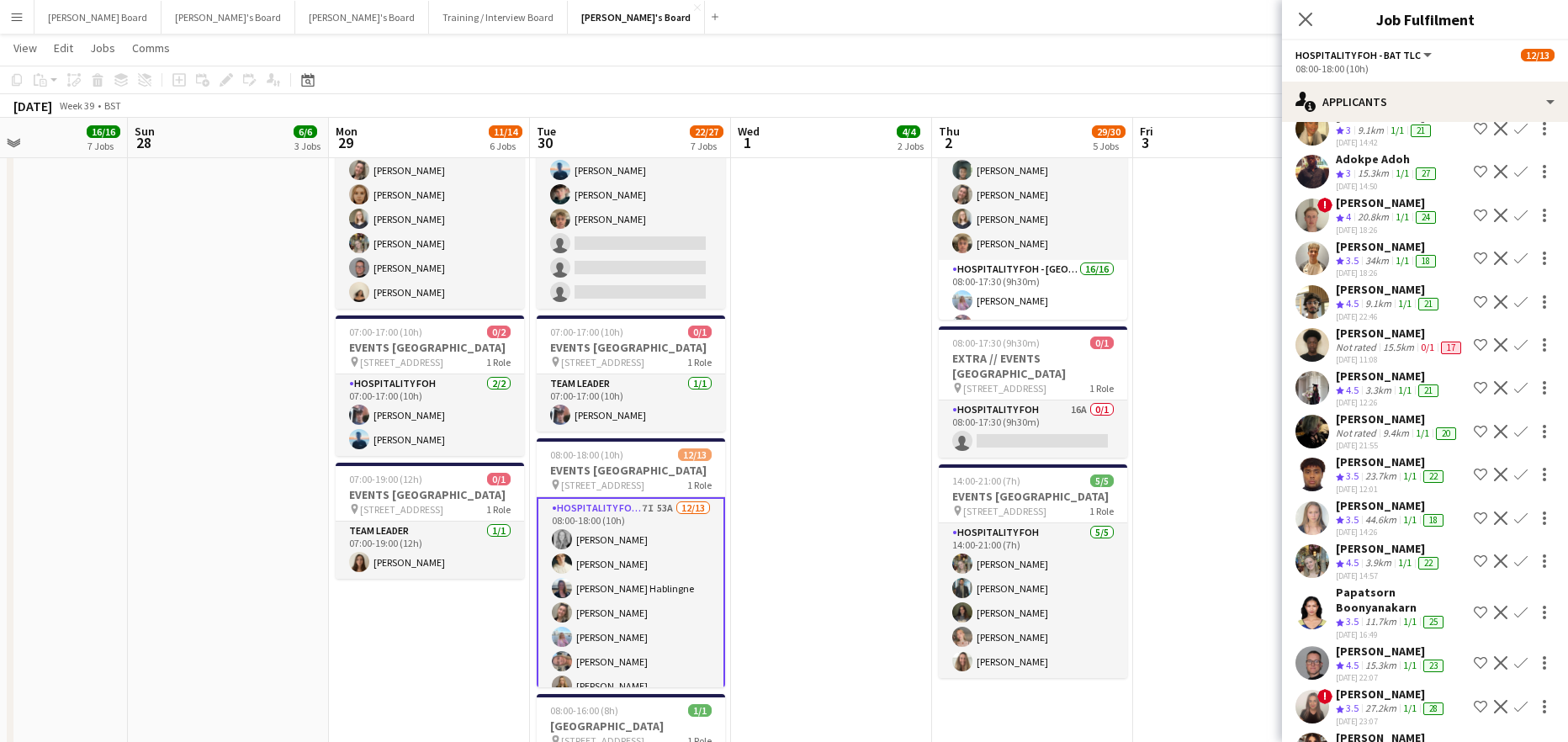
click at [1514, 568] on app-icon "Confirm" at bounding box center [1520, 560] width 13 height 13
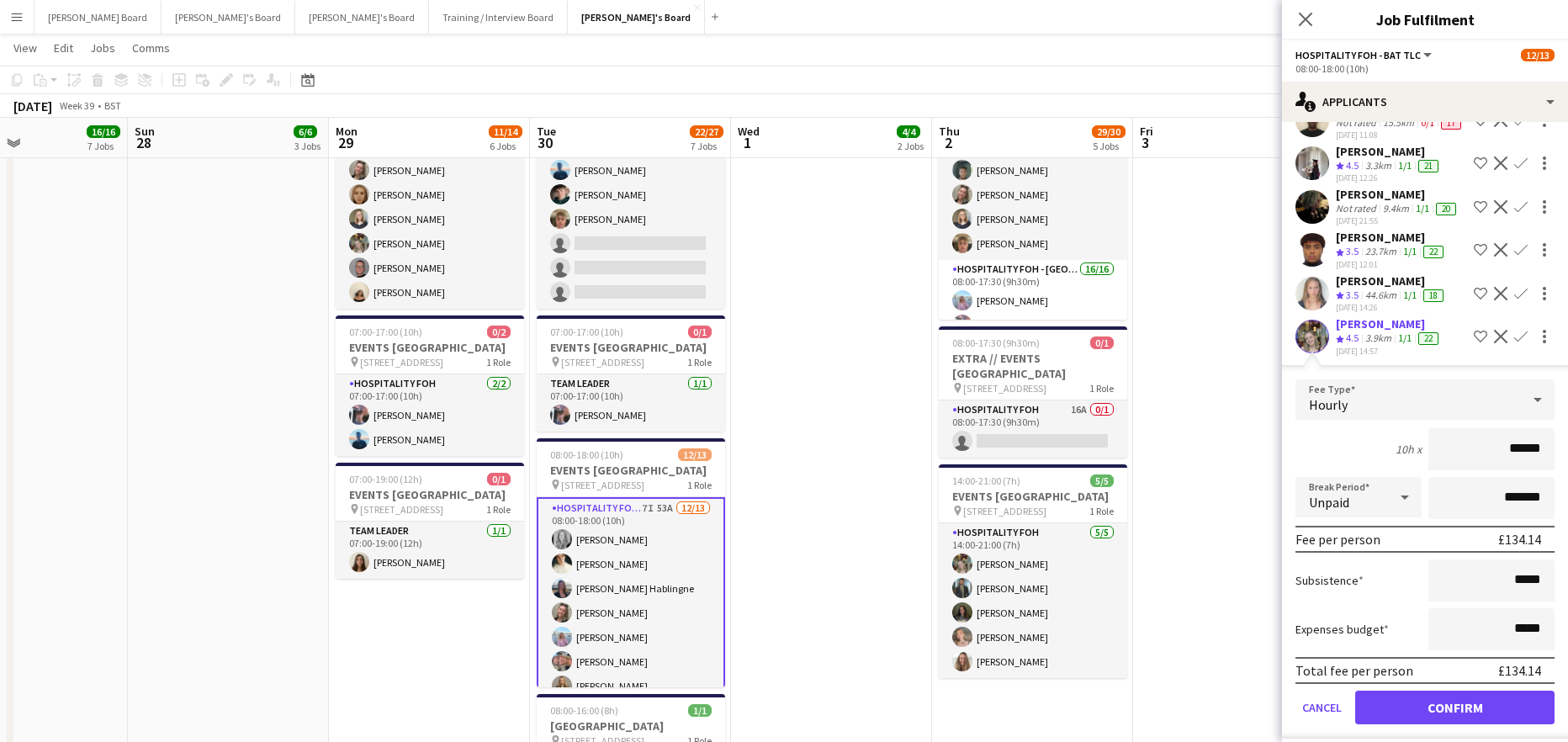
scroll to position [1458, 0]
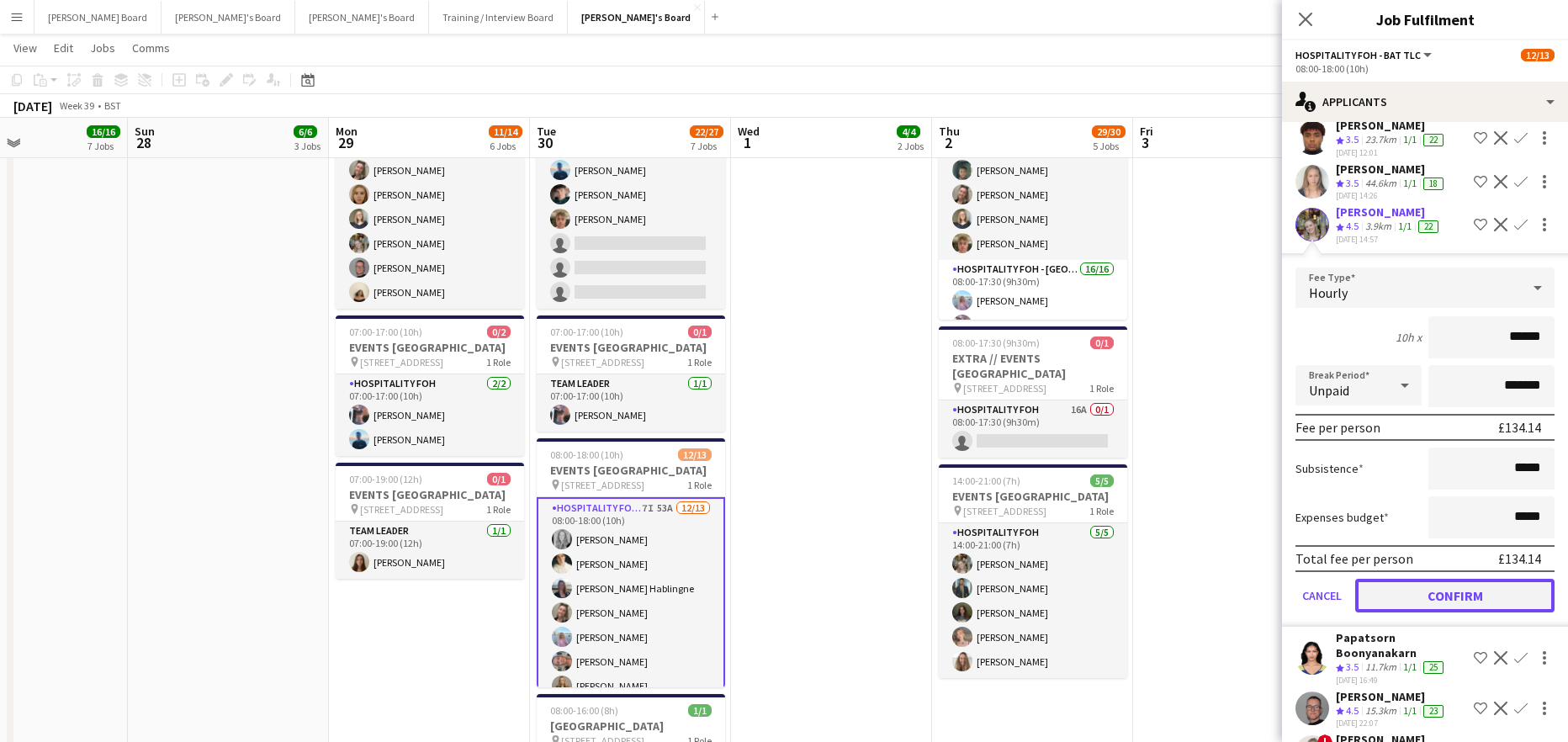
click at [1410, 612] on button "Confirm" at bounding box center [1454, 596] width 199 height 34
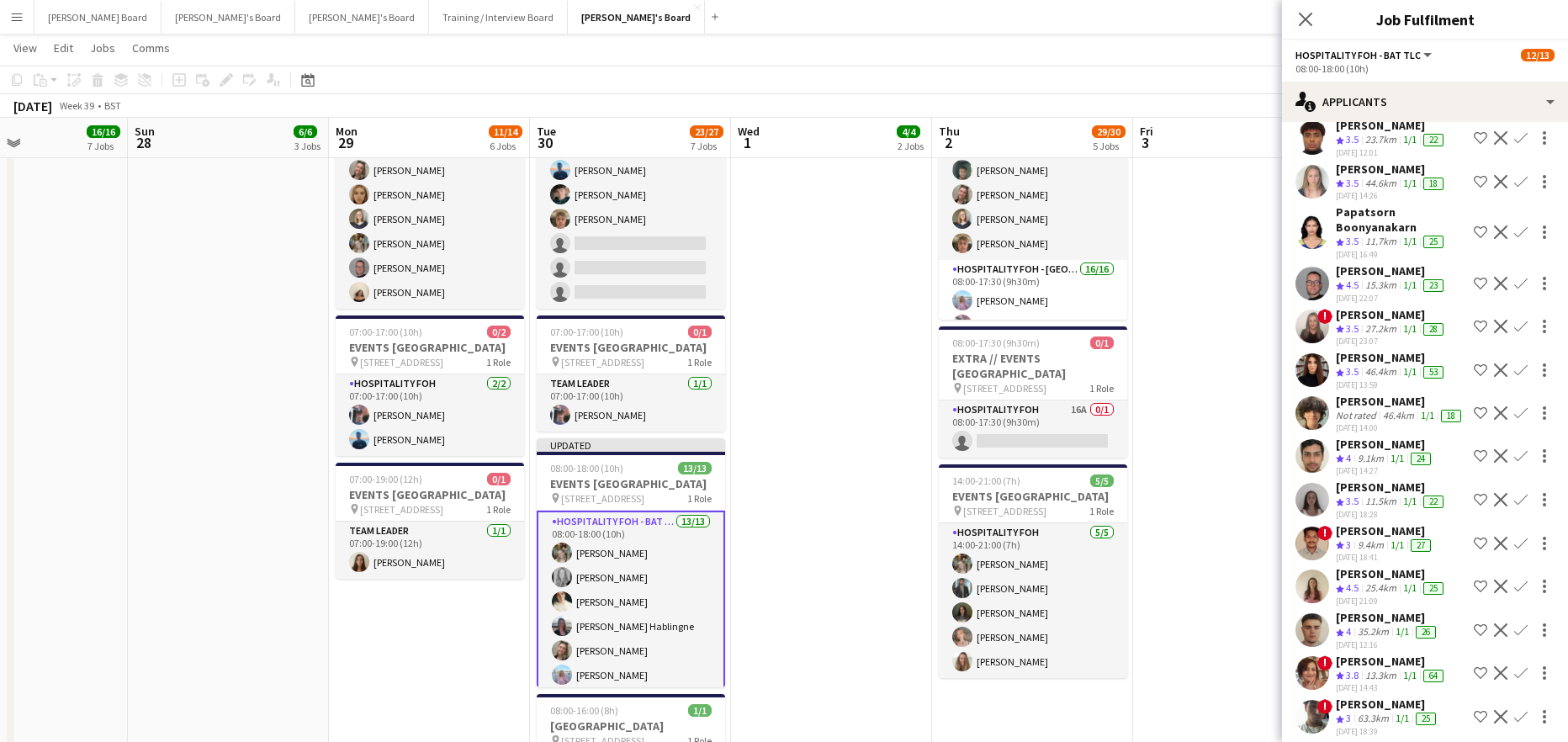
click at [656, 602] on app-card-role "Hospitality FOH - BAT TLC 13/13 08:00-18:00 (10h) Abigail Hodkinson Madeleine B…" at bounding box center [631, 687] width 188 height 353
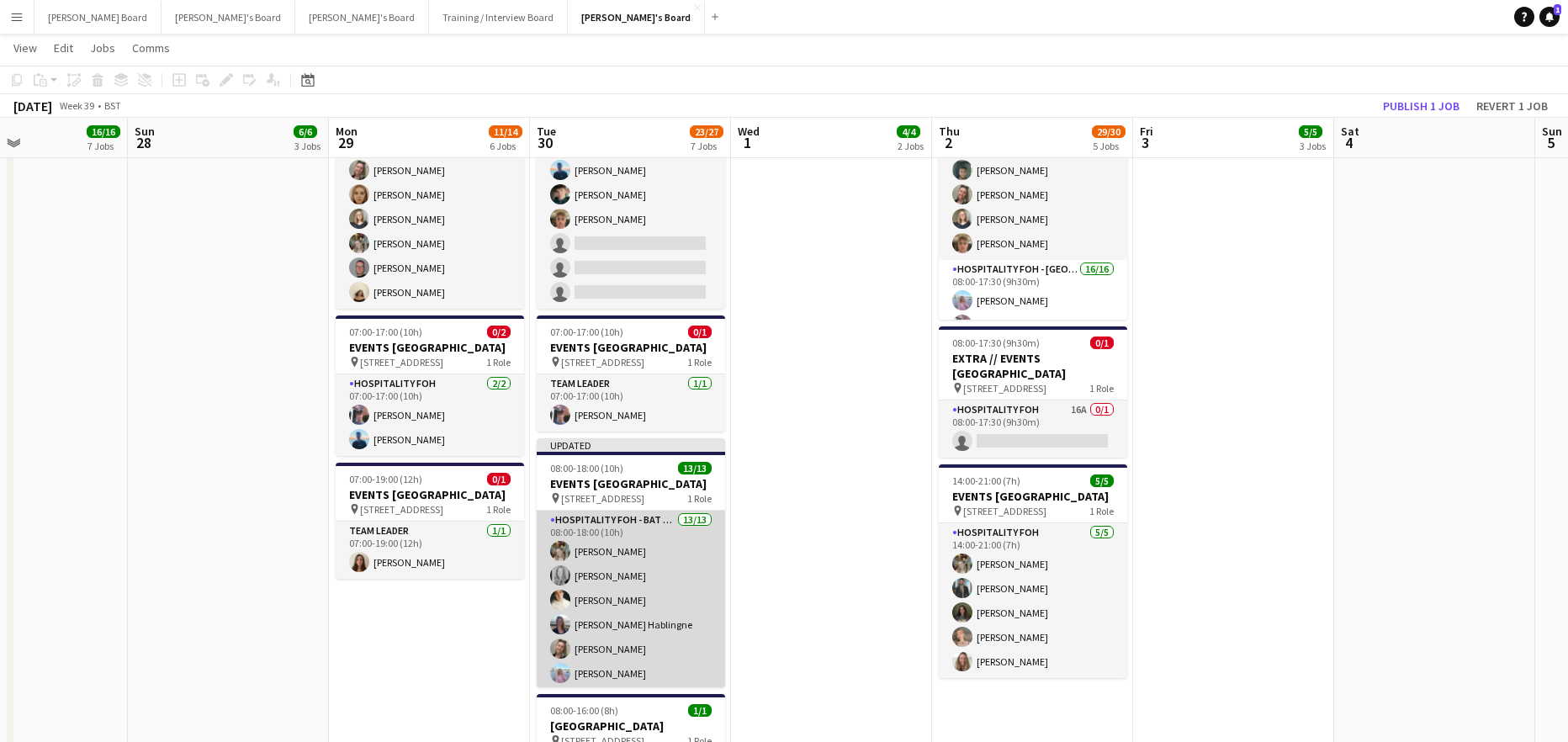
click at [592, 636] on app-card-role "Hospitality FOH - BAT TLC 13/13 08:00-18:00 (10h) Abigail Hodkinson Madeleine B…" at bounding box center [631, 686] width 188 height 350
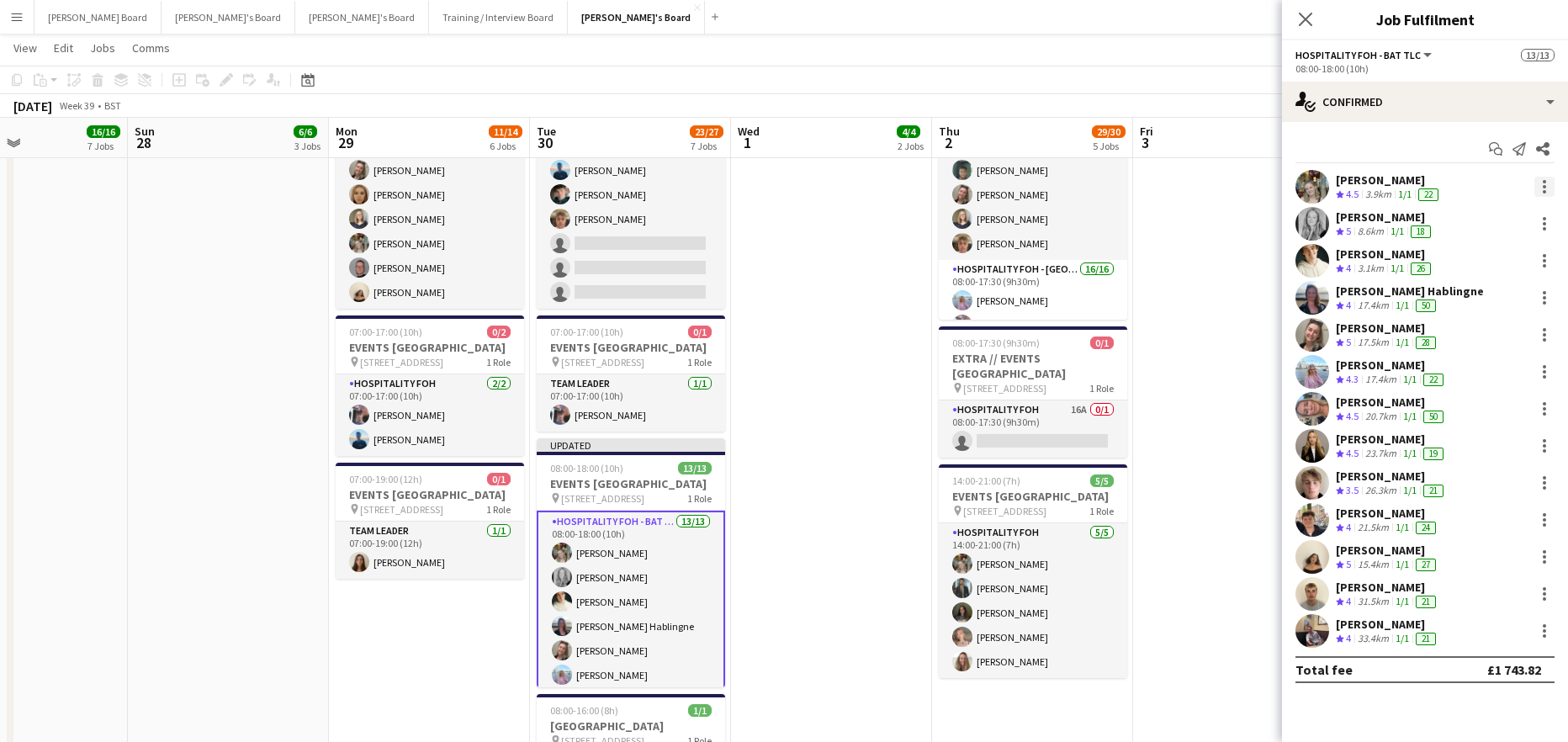
click at [1542, 184] on div at bounding box center [1544, 187] width 20 height 20
click at [1501, 255] on span "Switch crew" at bounding box center [1472, 258] width 71 height 14
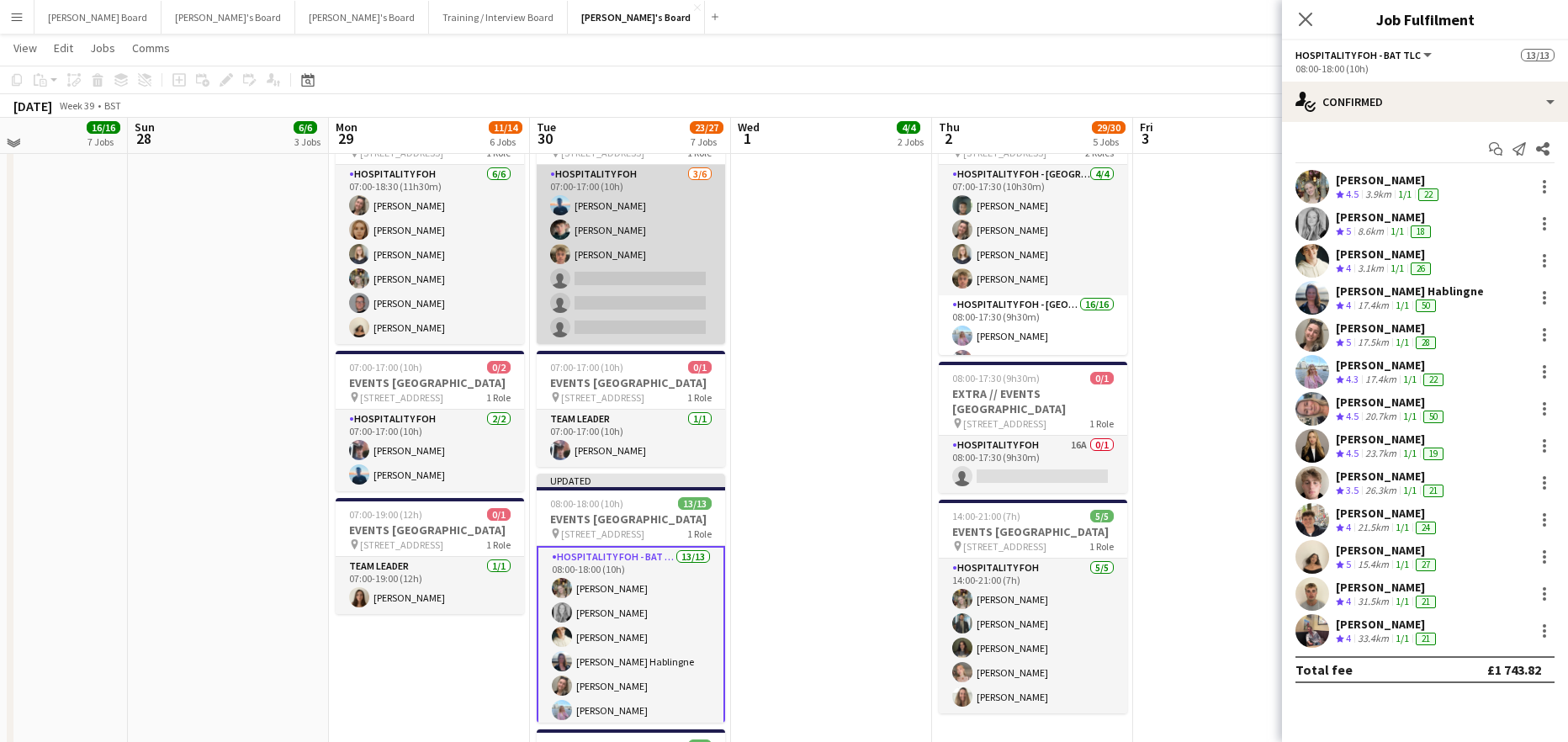
scroll to position [1091, 0]
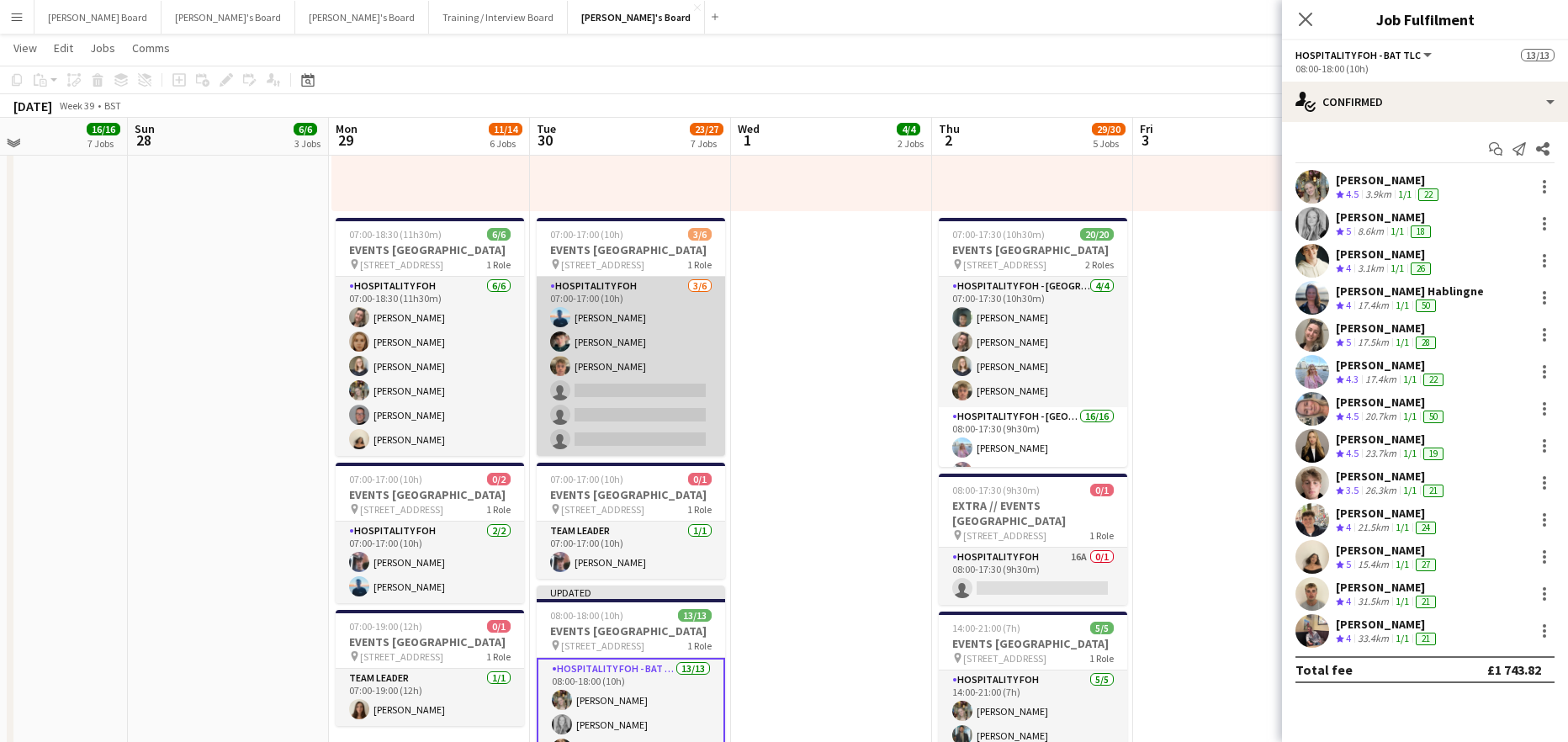
click at [622, 389] on app-card-role "Hospitality FOH 3/6 07:00-17:00 (10h) Daniel de Caestecker Will Bryan Charlie M…" at bounding box center [631, 366] width 188 height 179
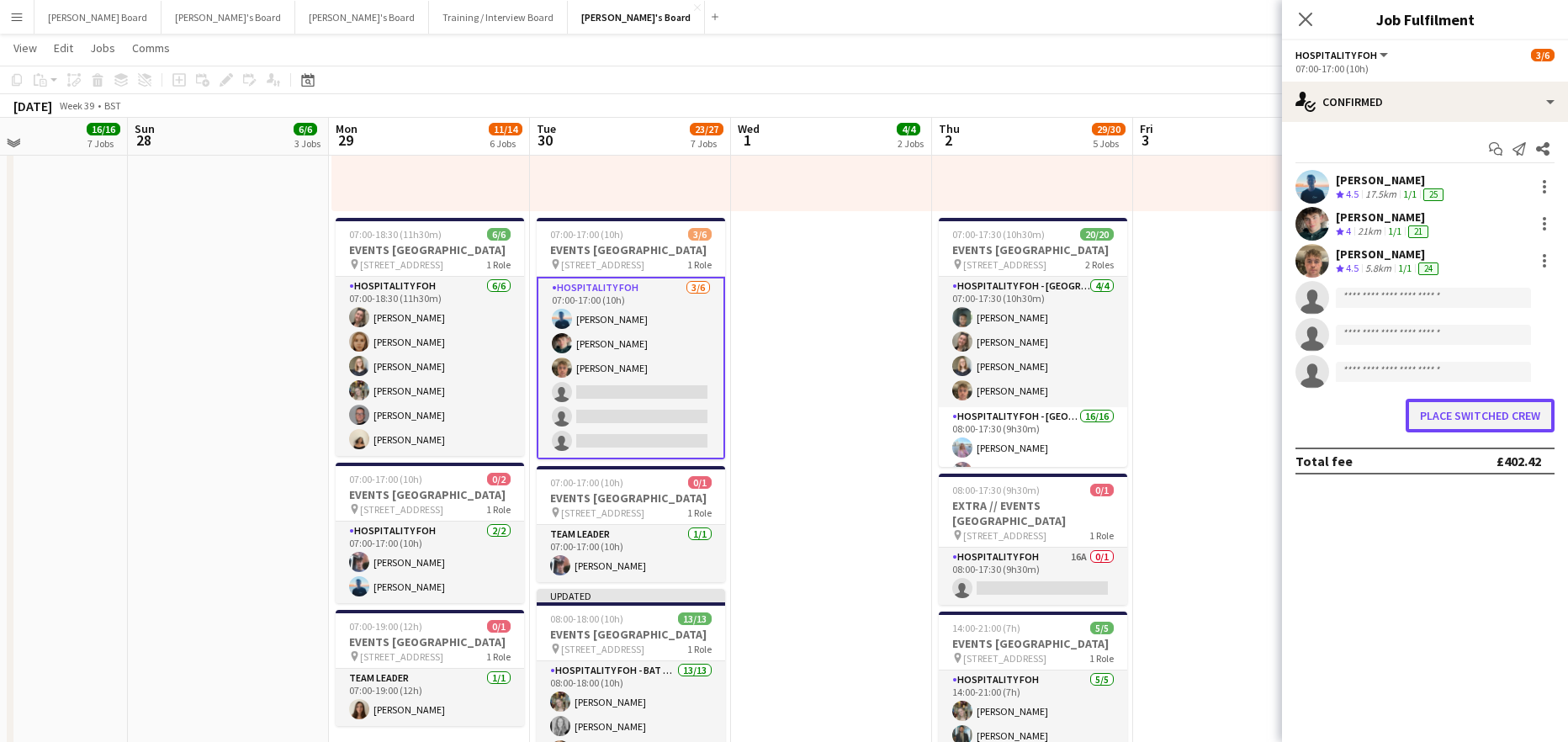
click at [1458, 422] on button "Place switched crew" at bounding box center [1480, 416] width 149 height 34
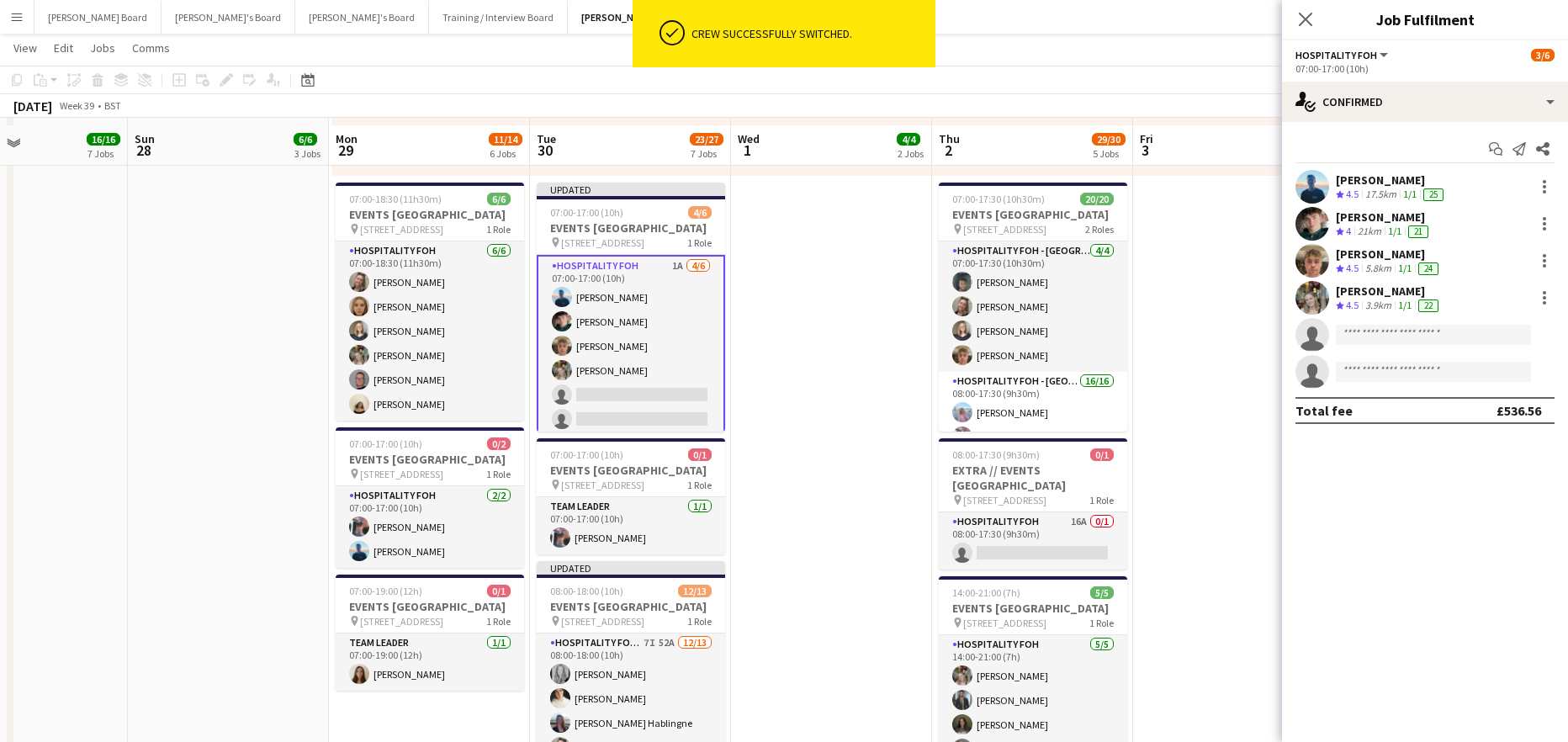
scroll to position [1316, 0]
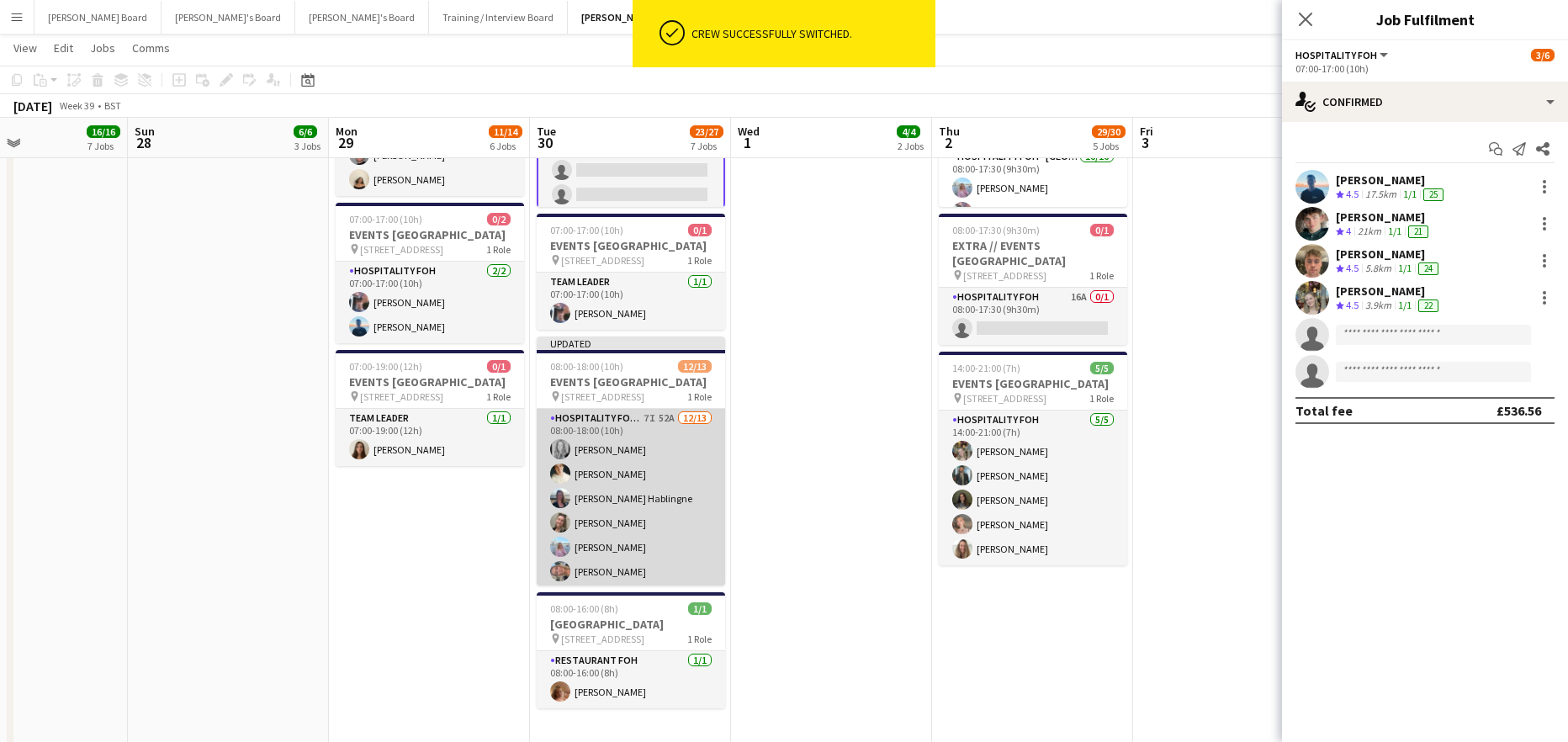
click at [638, 490] on app-card-role "Hospitality FOH - BAT TLC 7I 52A 12/13 08:00-18:00 (10h) Madeleine Balle Sam Ha…" at bounding box center [631, 584] width 188 height 350
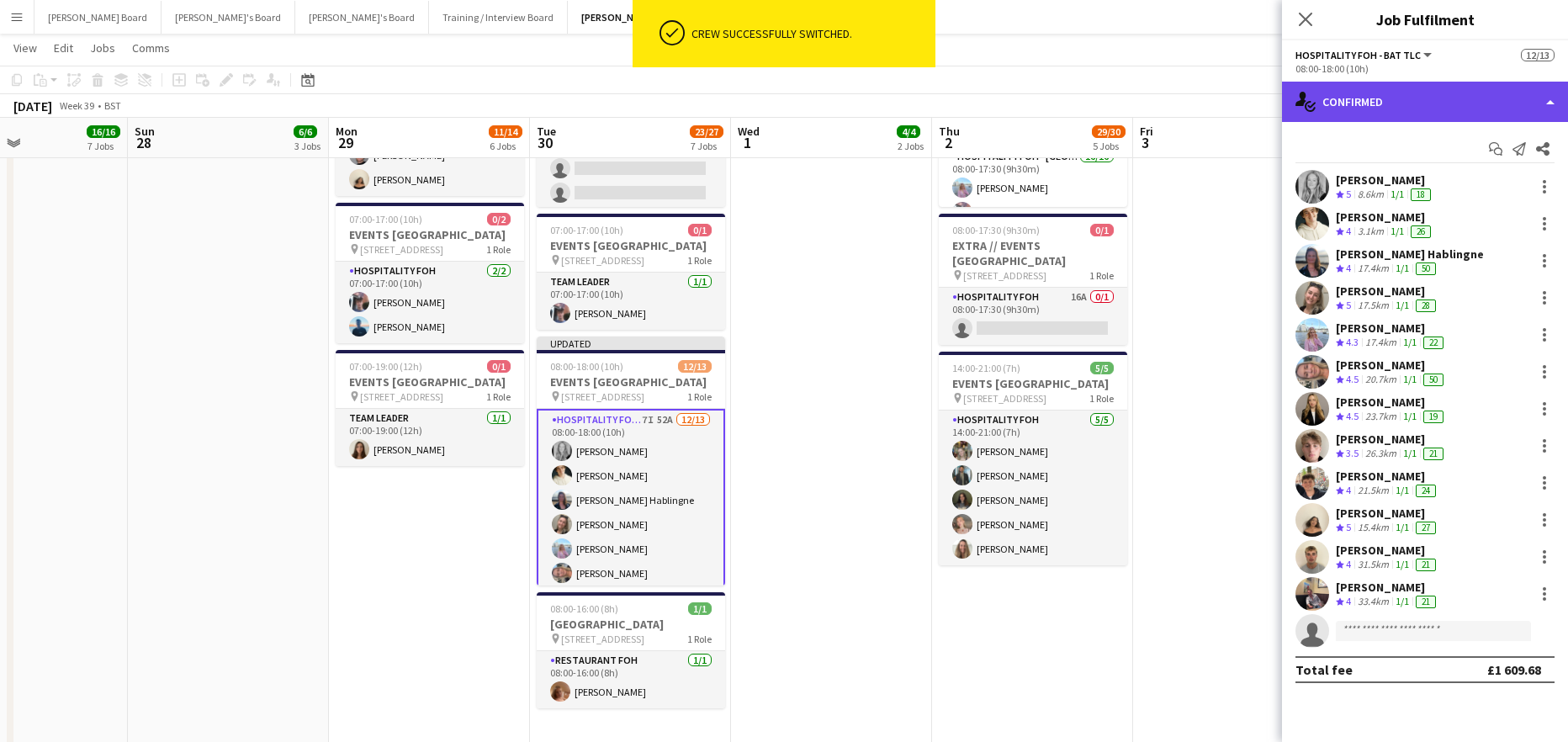
click at [1421, 105] on div "single-neutral-actions-check-2 Confirmed" at bounding box center [1425, 102] width 286 height 40
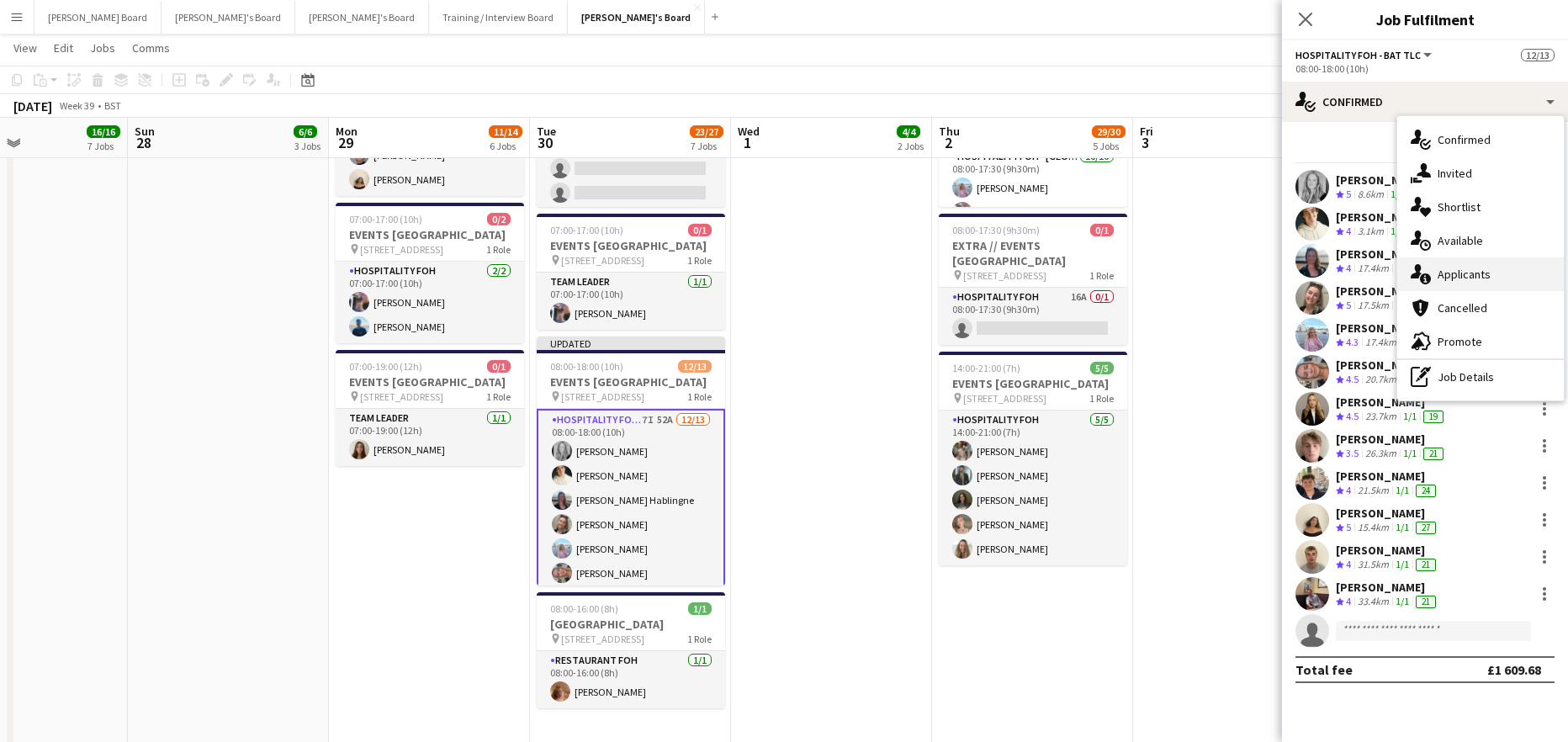
click at [1496, 277] on div "single-neutral-actions-information Applicants" at bounding box center [1480, 274] width 167 height 34
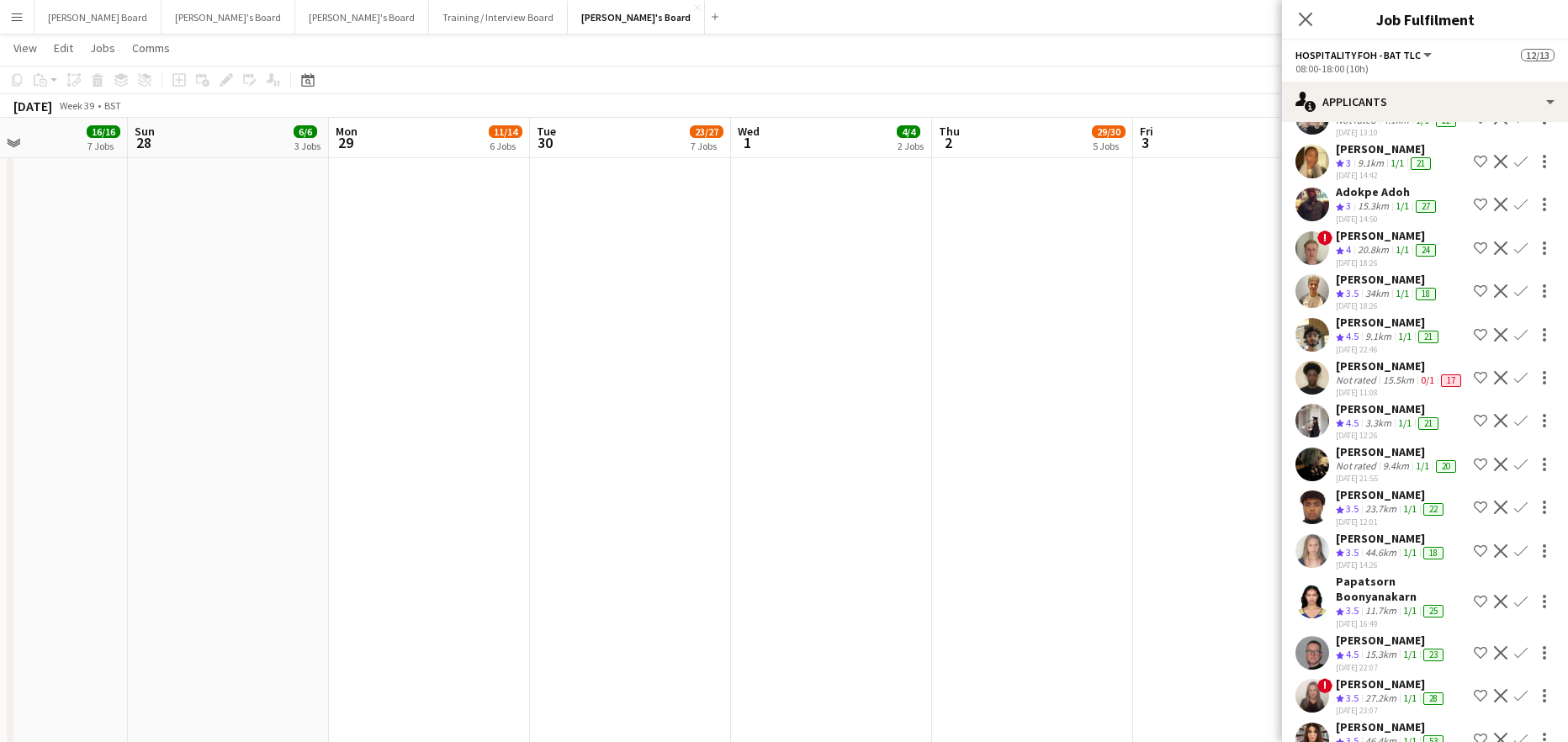
scroll to position [1121, 0]
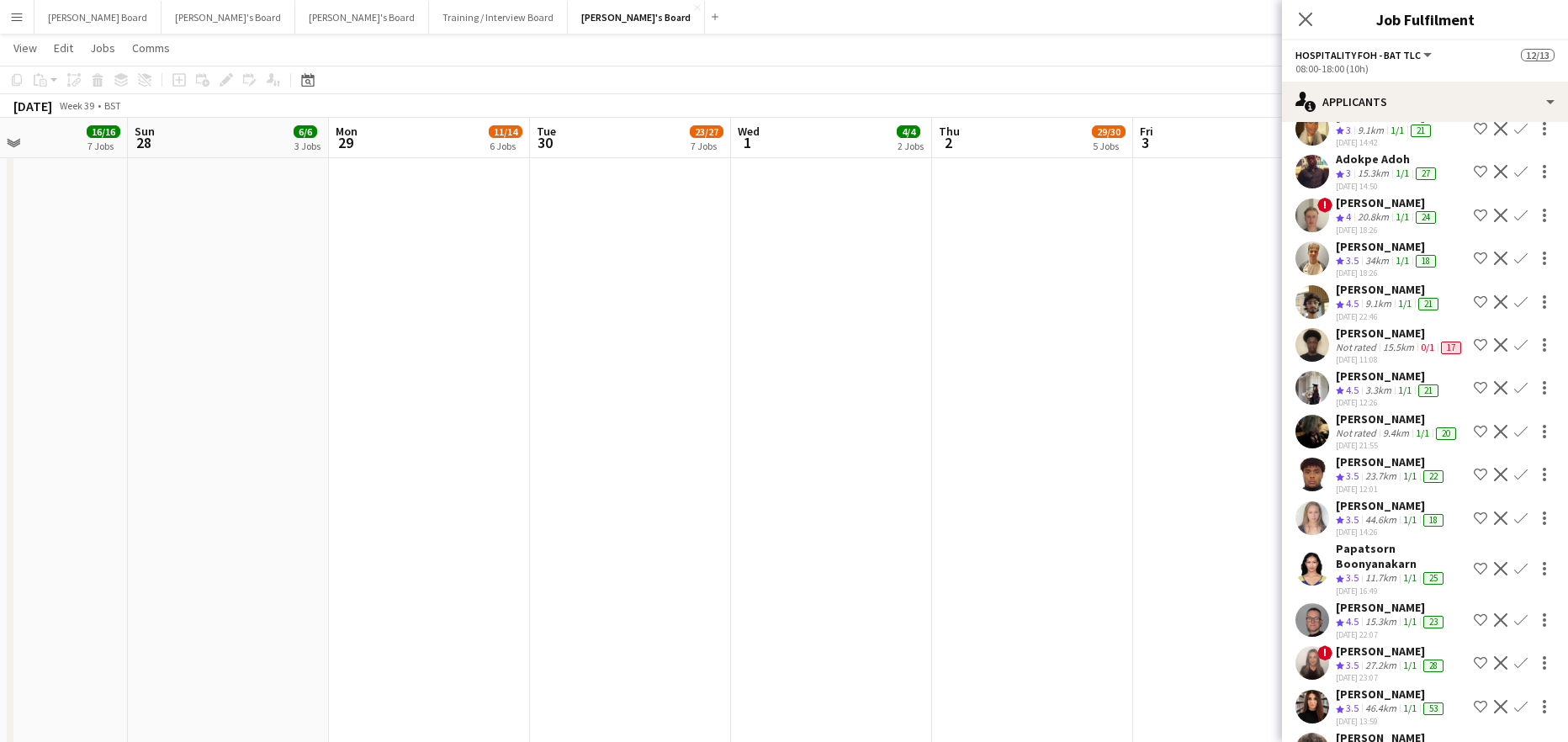
click at [1514, 627] on app-icon "Confirm" at bounding box center [1520, 619] width 13 height 13
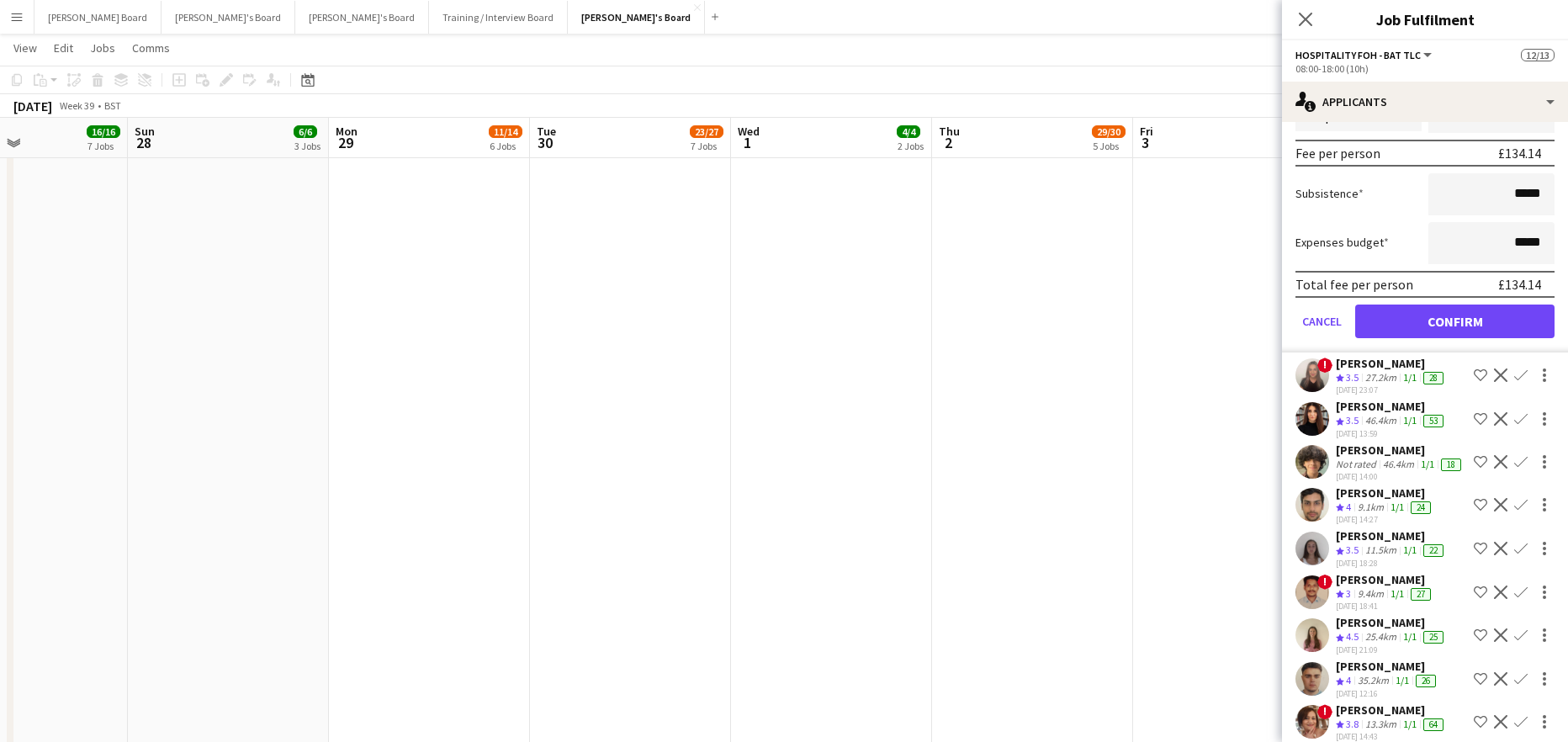
scroll to position [1802, 0]
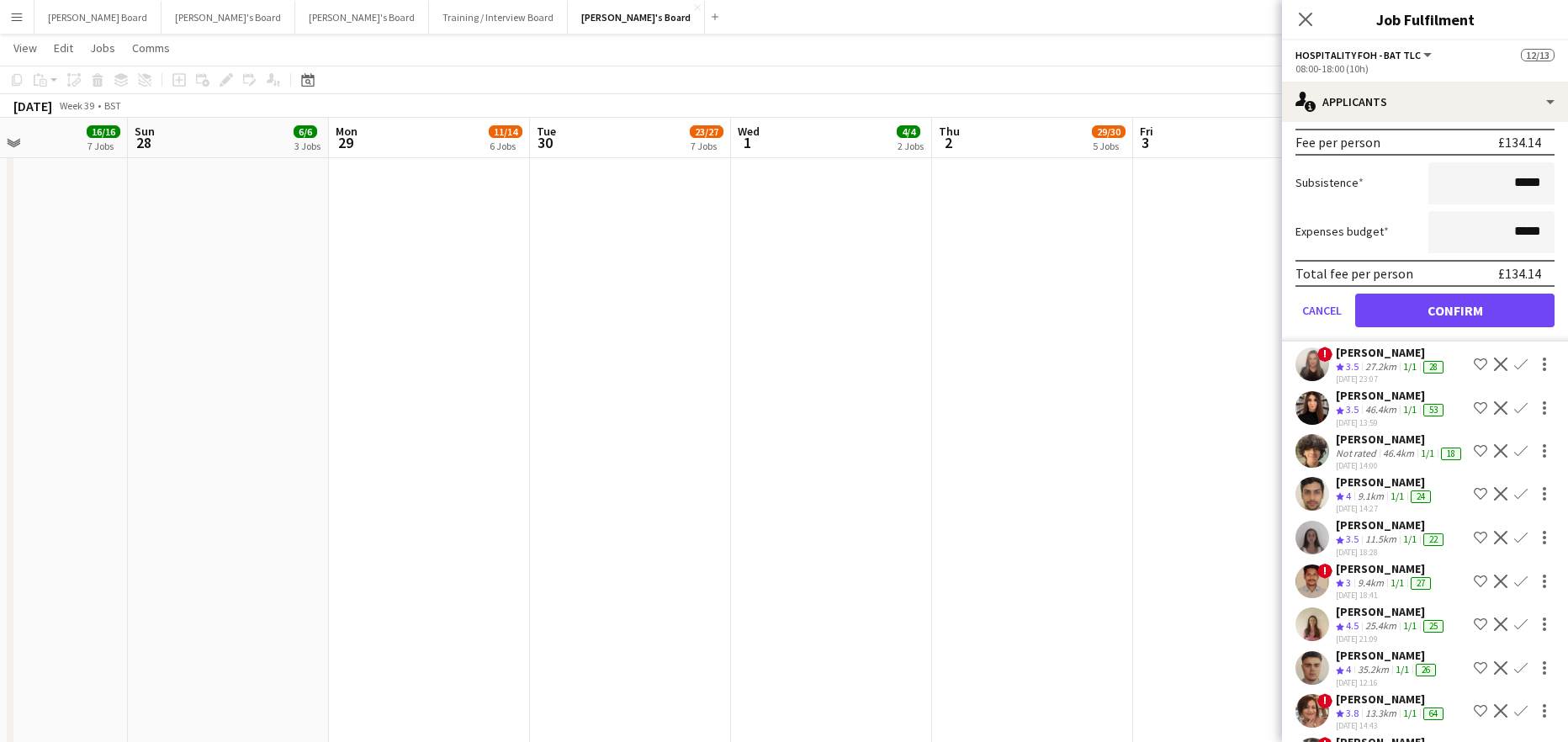
click at [1399, 336] on form "Fee Type Hourly 10h x ****** Break Period Unpaid ******* Fee per person £134.14…" at bounding box center [1425, 161] width 286 height 359
click at [1396, 327] on button "Confirm" at bounding box center [1454, 311] width 199 height 34
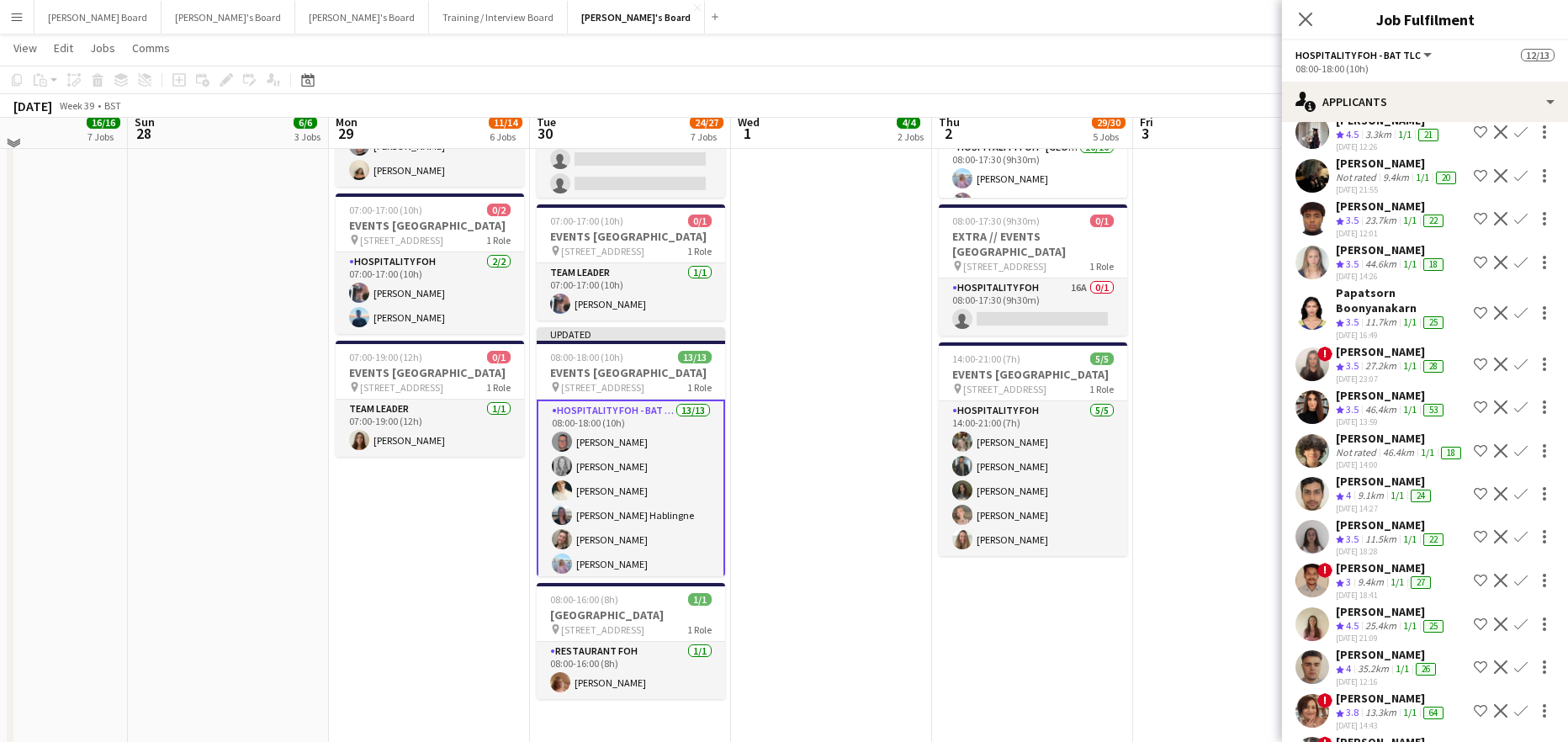
scroll to position [1316, 0]
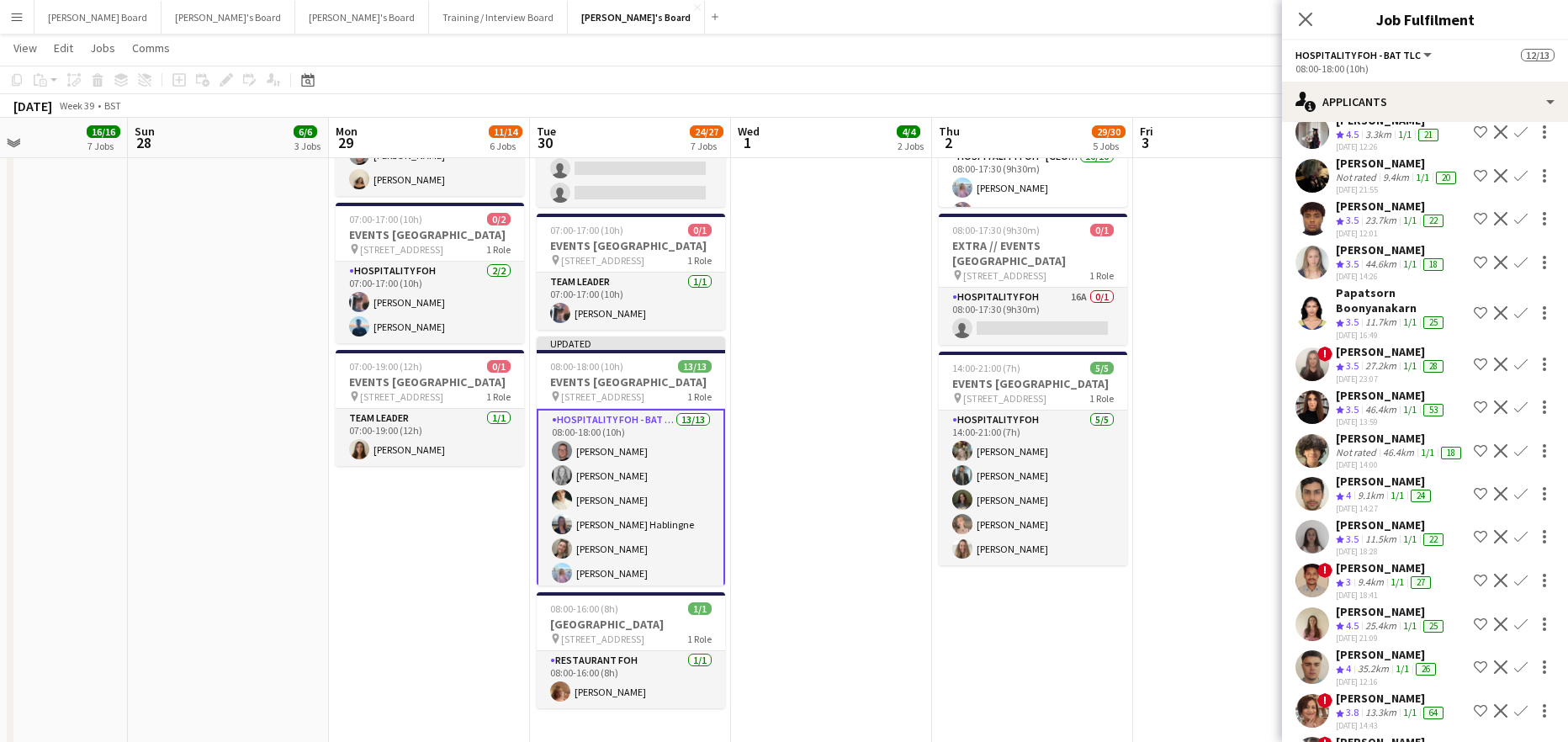
click at [628, 546] on app-card-role "Hospitality FOH - BAT TLC 13/13 08:00-18:00 (10h) Oliver Salt Madeleine Balle S…" at bounding box center [631, 585] width 188 height 353
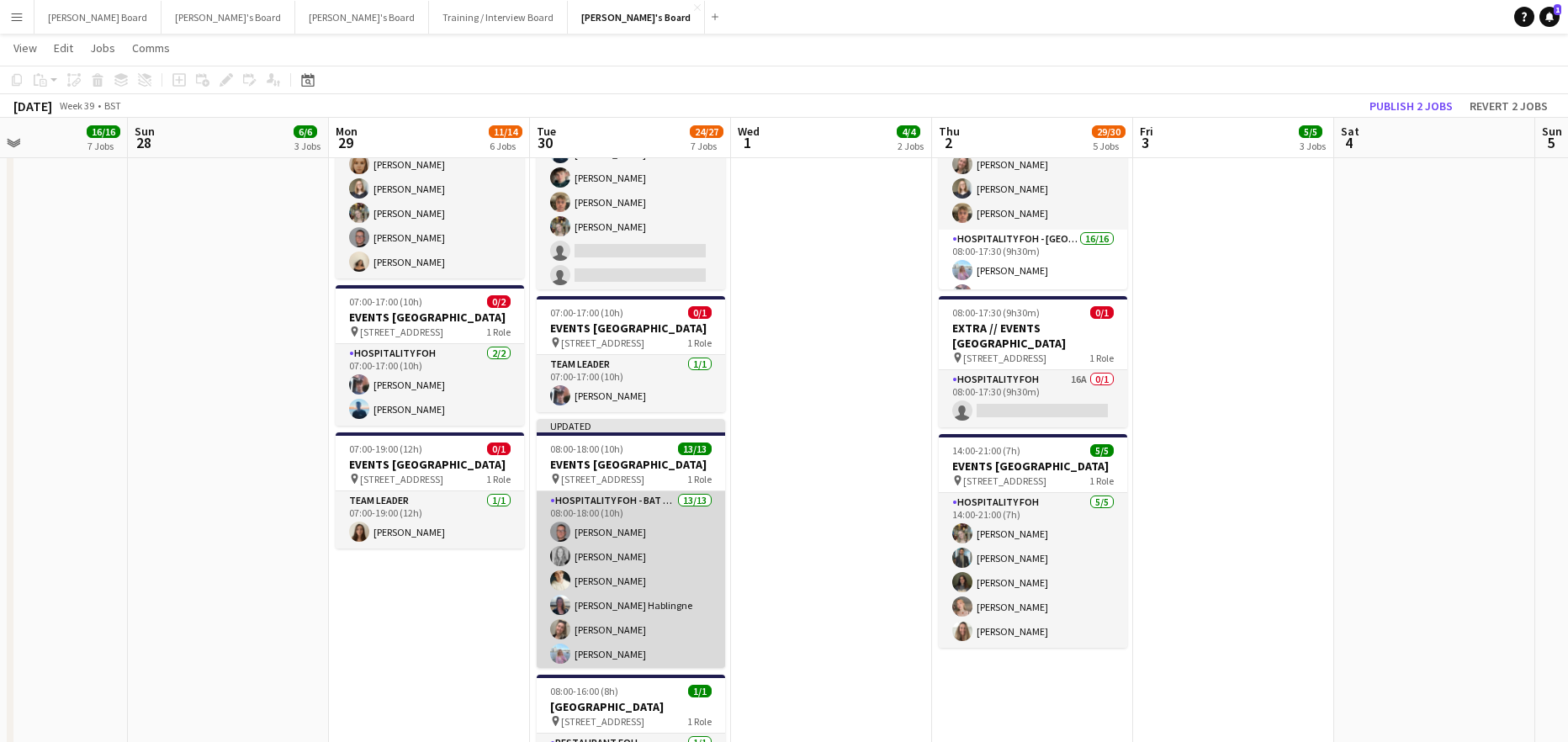
scroll to position [1203, 0]
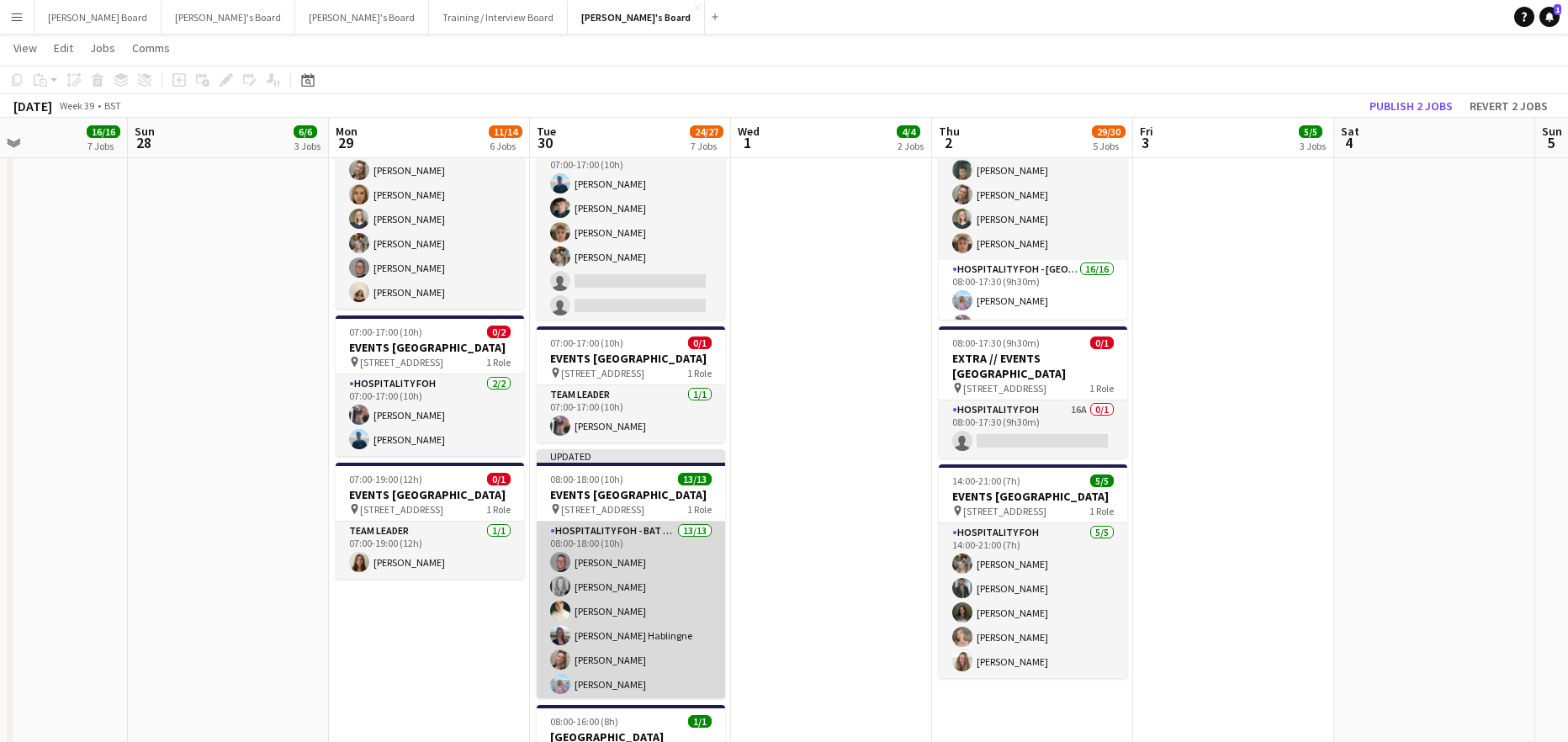
click at [621, 626] on app-card-role "Hospitality FOH - BAT TLC 13/13 08:00-18:00 (10h) Oliver Salt Madeleine Balle S…" at bounding box center [631, 697] width 188 height 350
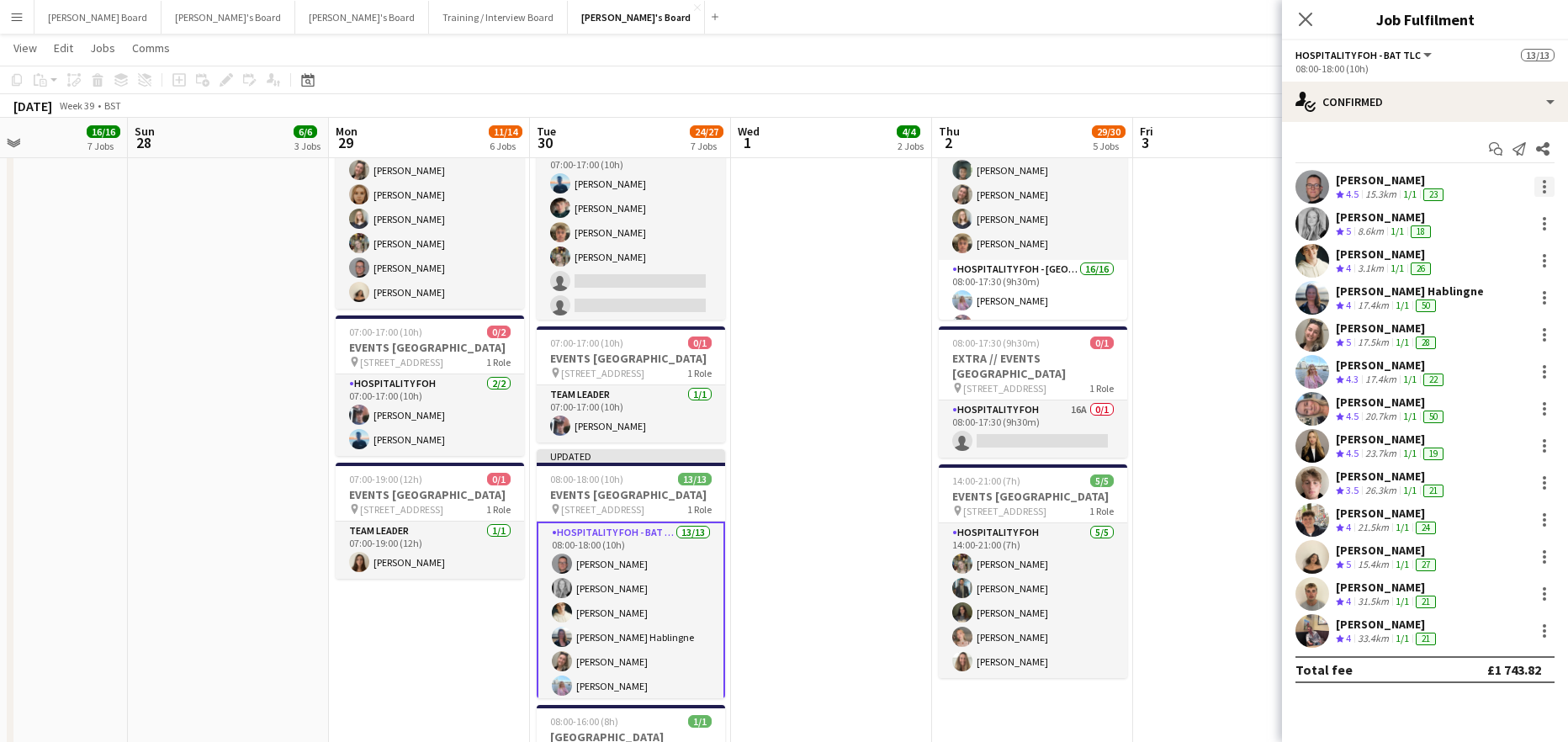
click at [1546, 185] on div at bounding box center [1544, 187] width 20 height 20
click at [1484, 261] on span "Switch crew" at bounding box center [1472, 258] width 71 height 14
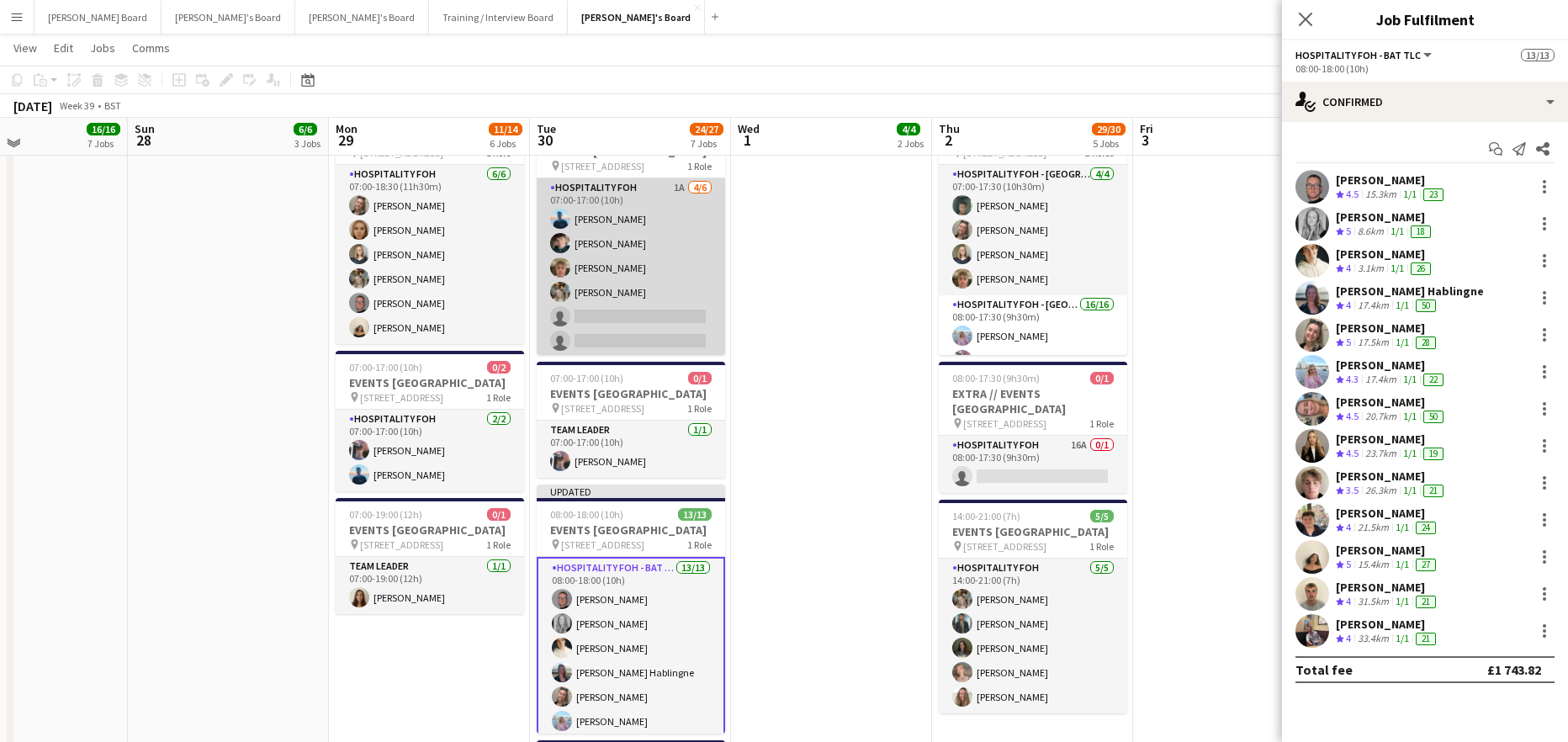
click at [666, 307] on app-card-role "Hospitality FOH 1A 4/6 07:00-17:00 (10h) Daniel de Caestecker Will Bryan Charli…" at bounding box center [631, 267] width 188 height 179
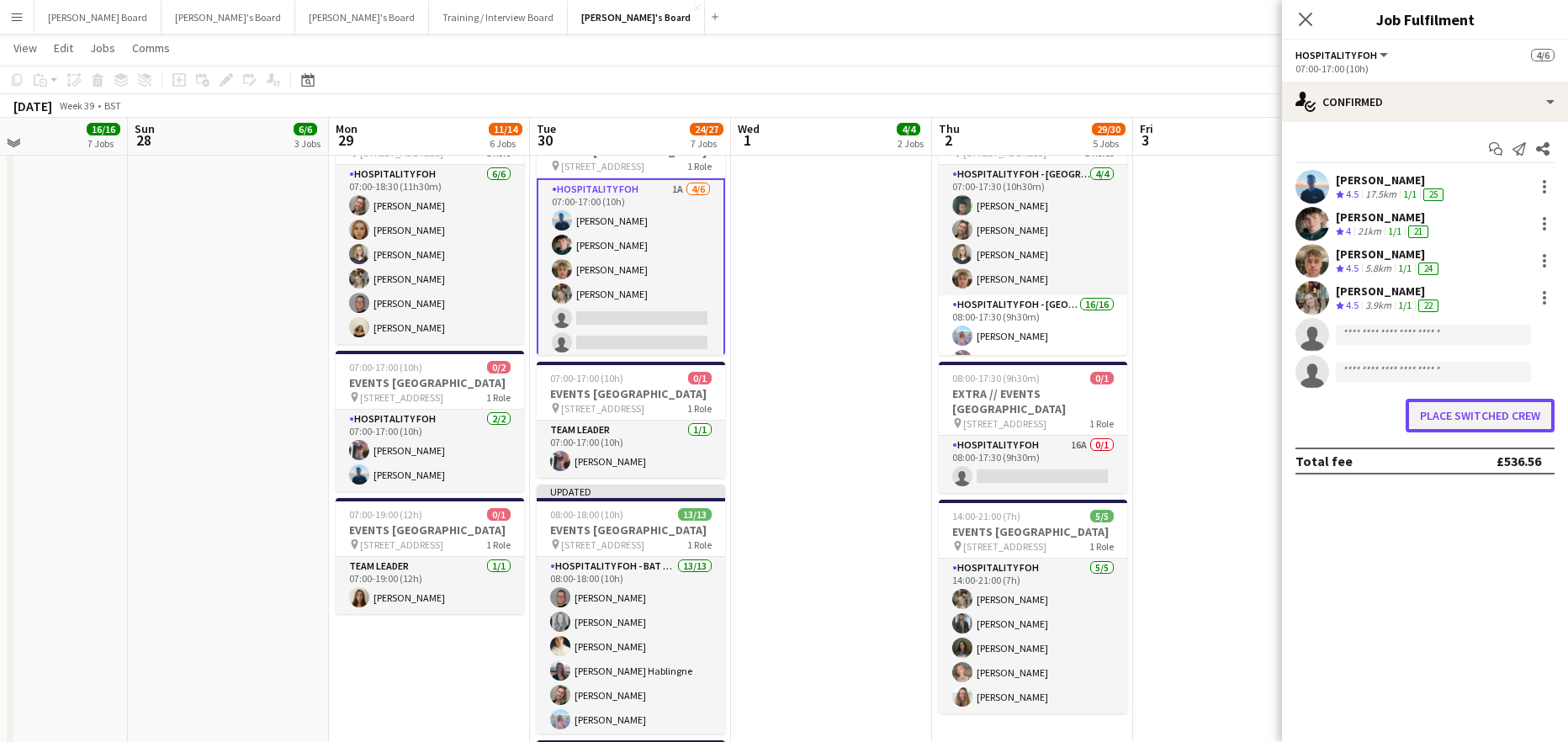
click at [1442, 417] on button "Place switched crew" at bounding box center [1480, 416] width 149 height 34
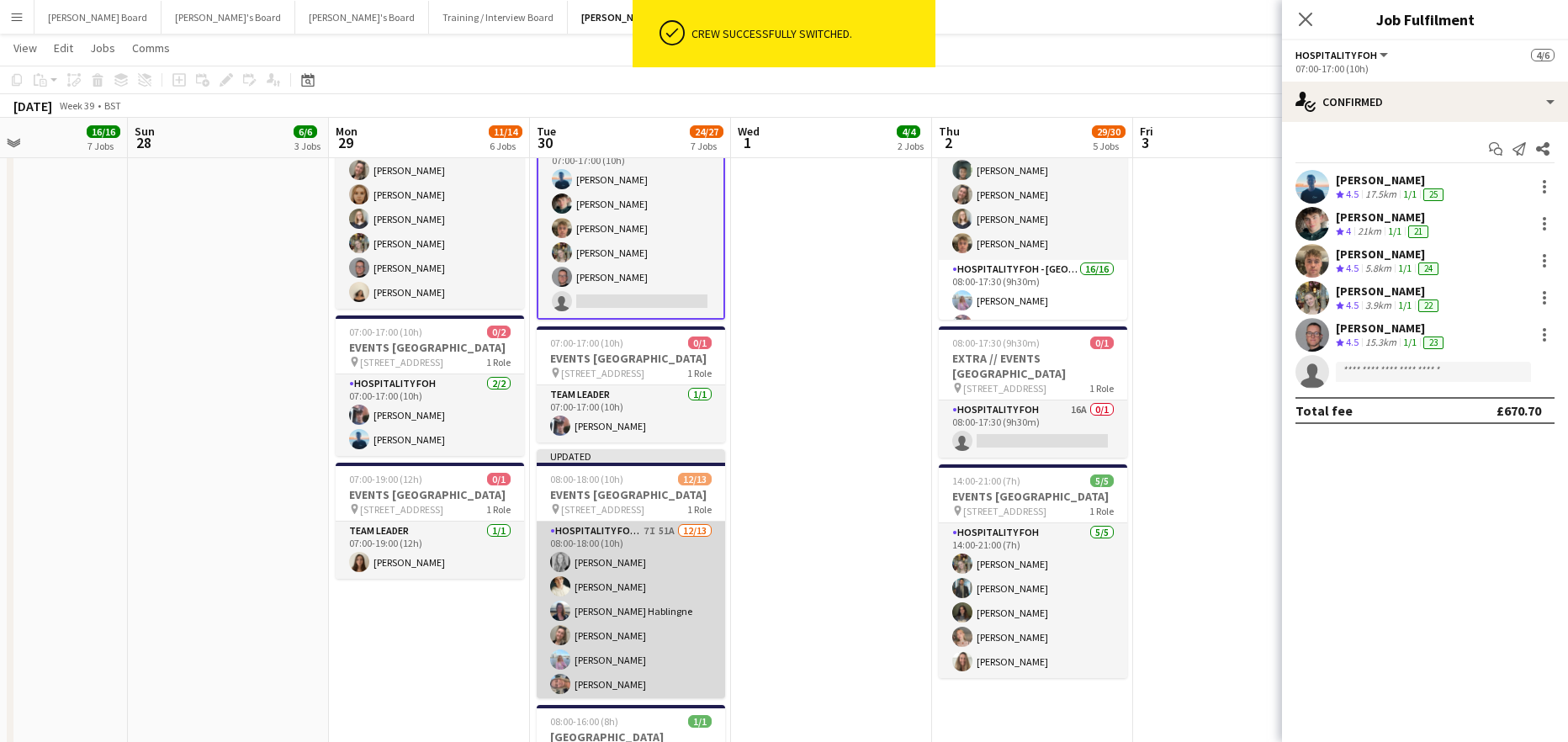
click at [649, 595] on app-card-role "Hospitality FOH - BAT TLC 7I 51A 12/13 08:00-18:00 (10h) Madeleine Balle Sam Ha…" at bounding box center [631, 697] width 188 height 350
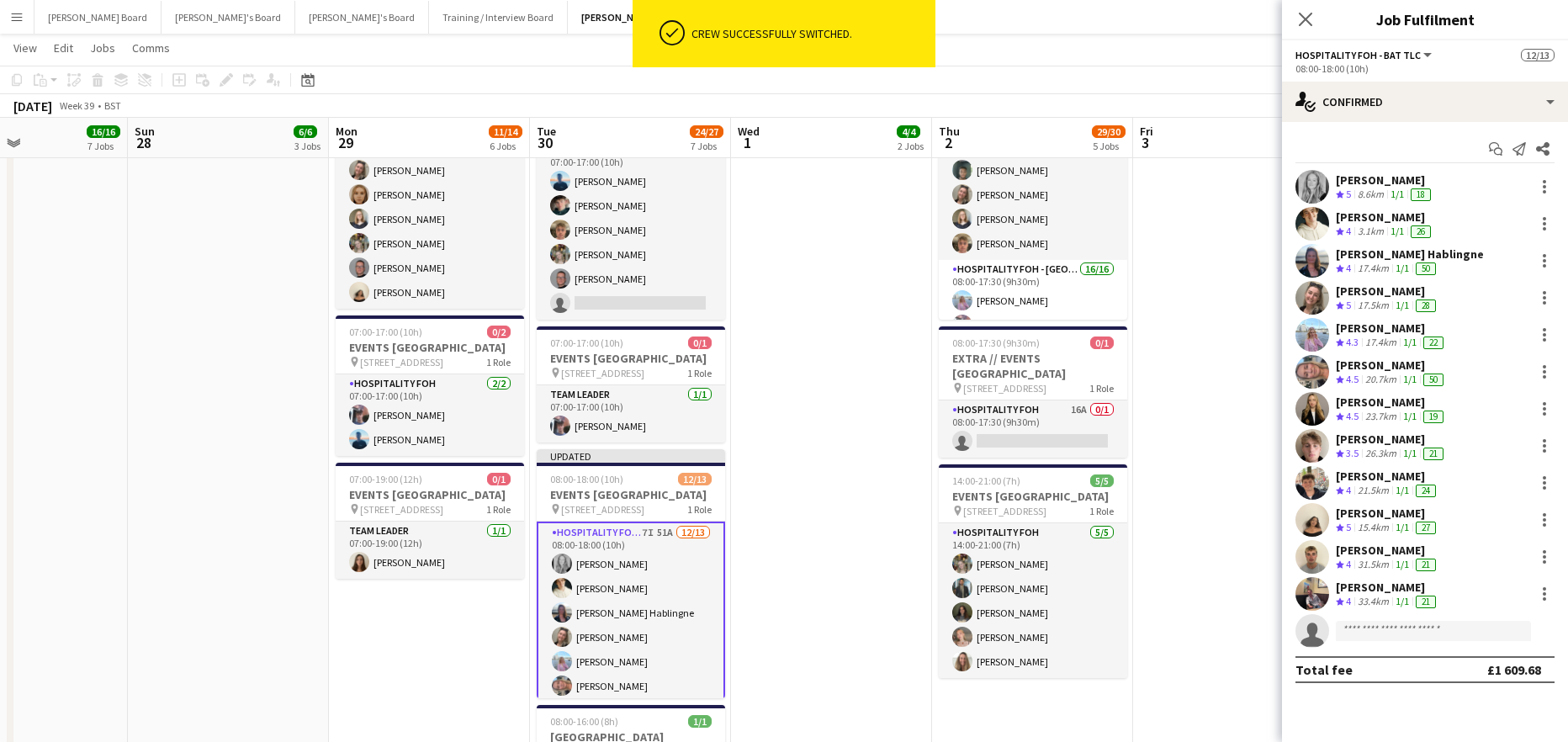
scroll to position [18, 0]
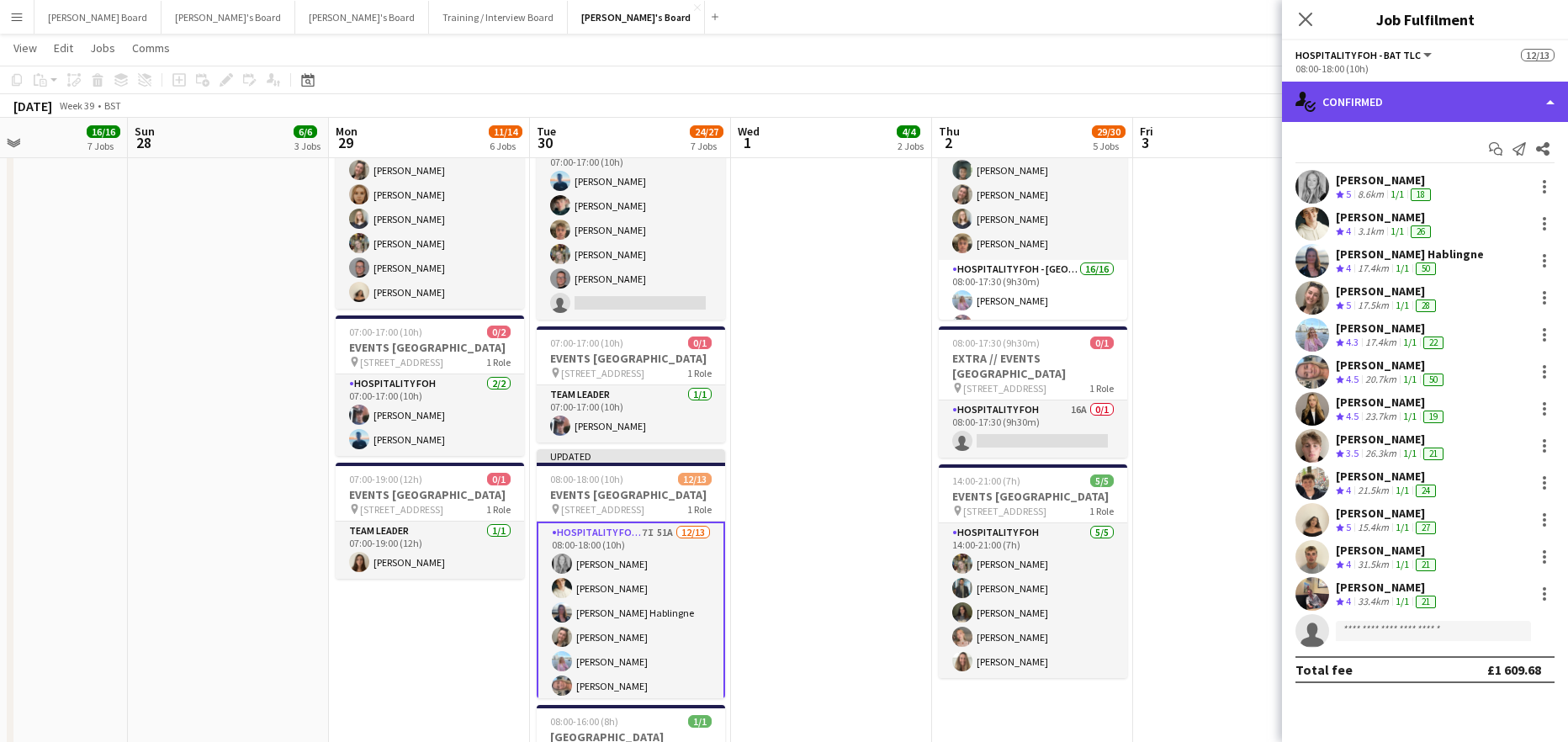
click at [1390, 105] on div "single-neutral-actions-check-2 Confirmed" at bounding box center [1425, 102] width 286 height 40
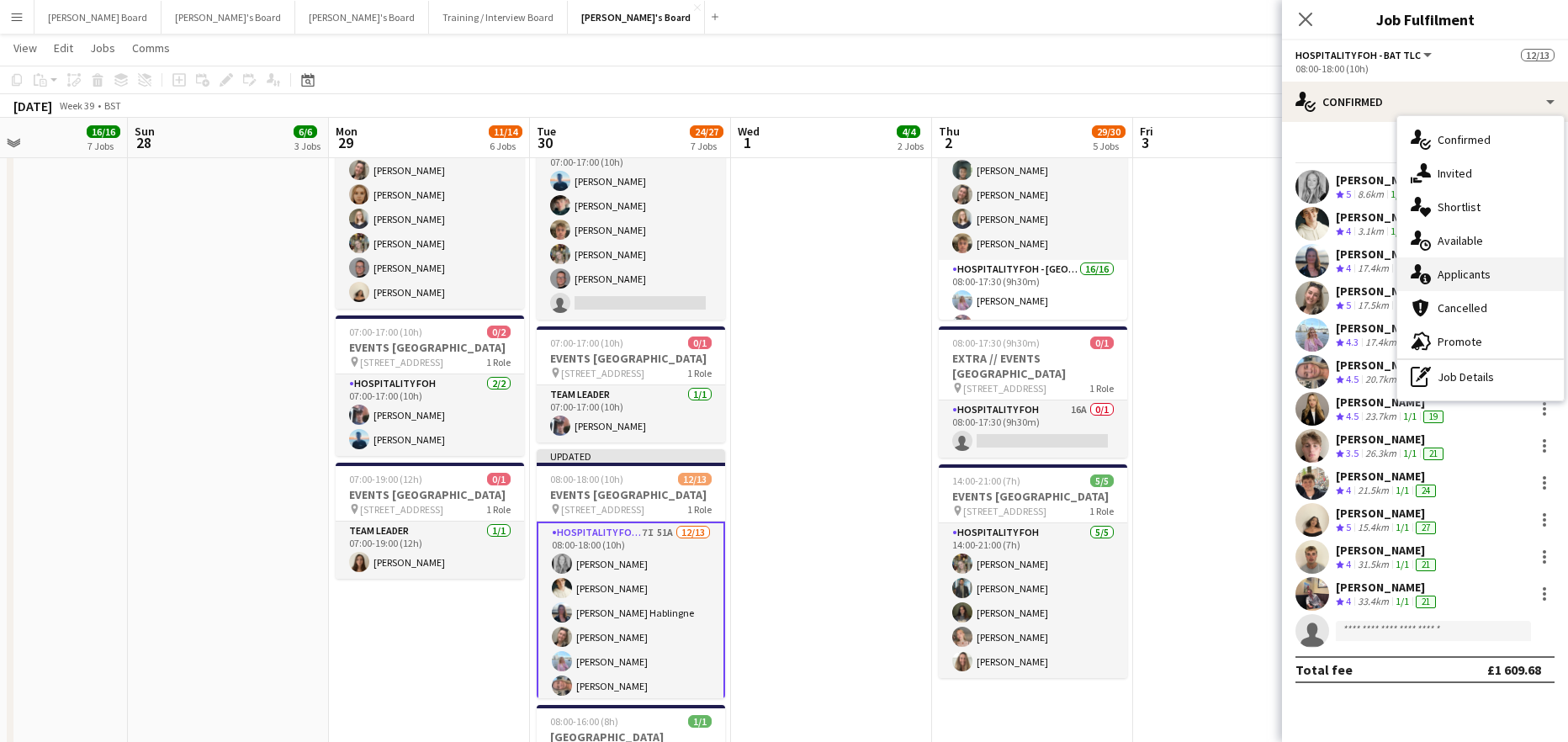
click at [1494, 262] on div "single-neutral-actions-information Applicants" at bounding box center [1480, 274] width 167 height 34
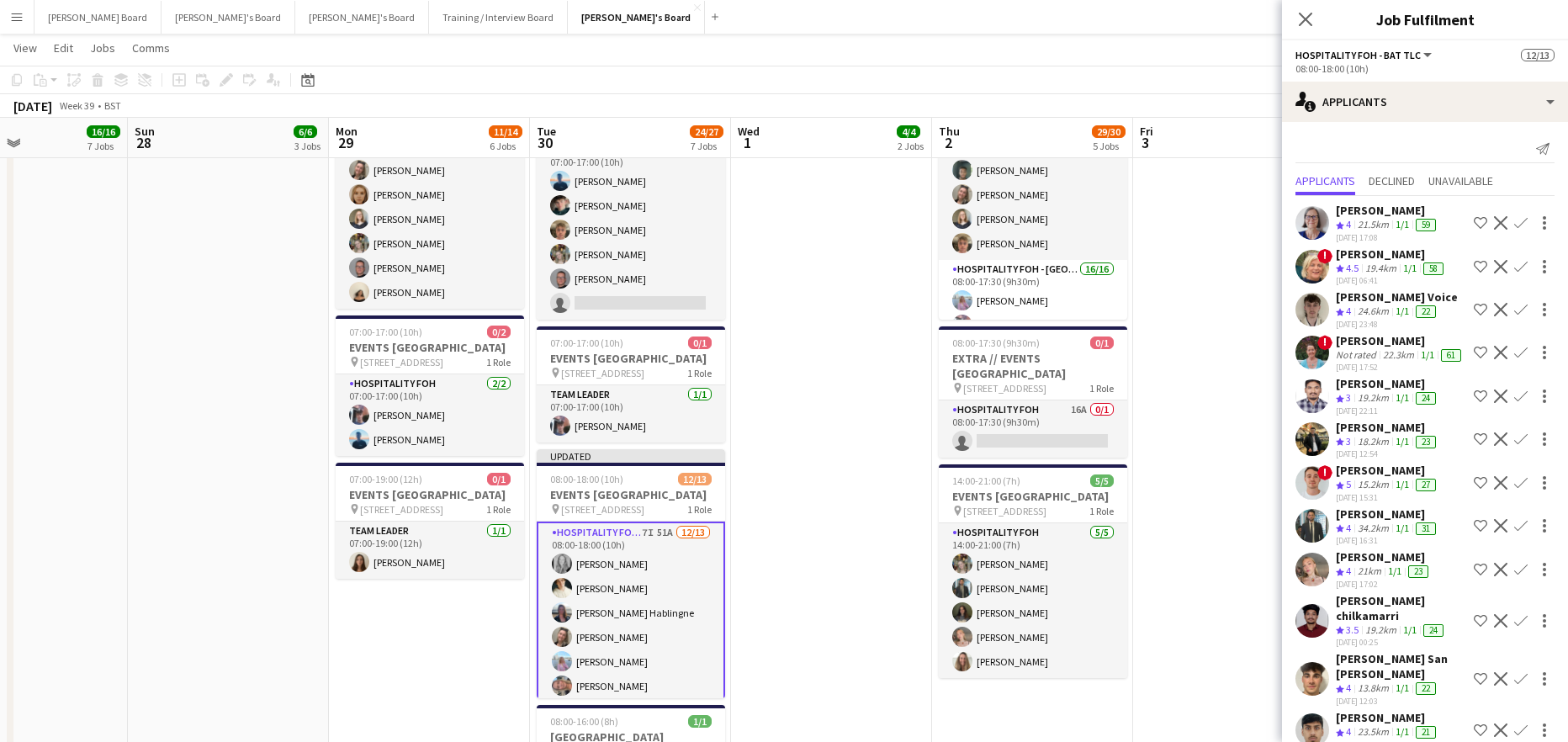
click at [1511, 530] on button "Confirm" at bounding box center [1521, 526] width 20 height 20
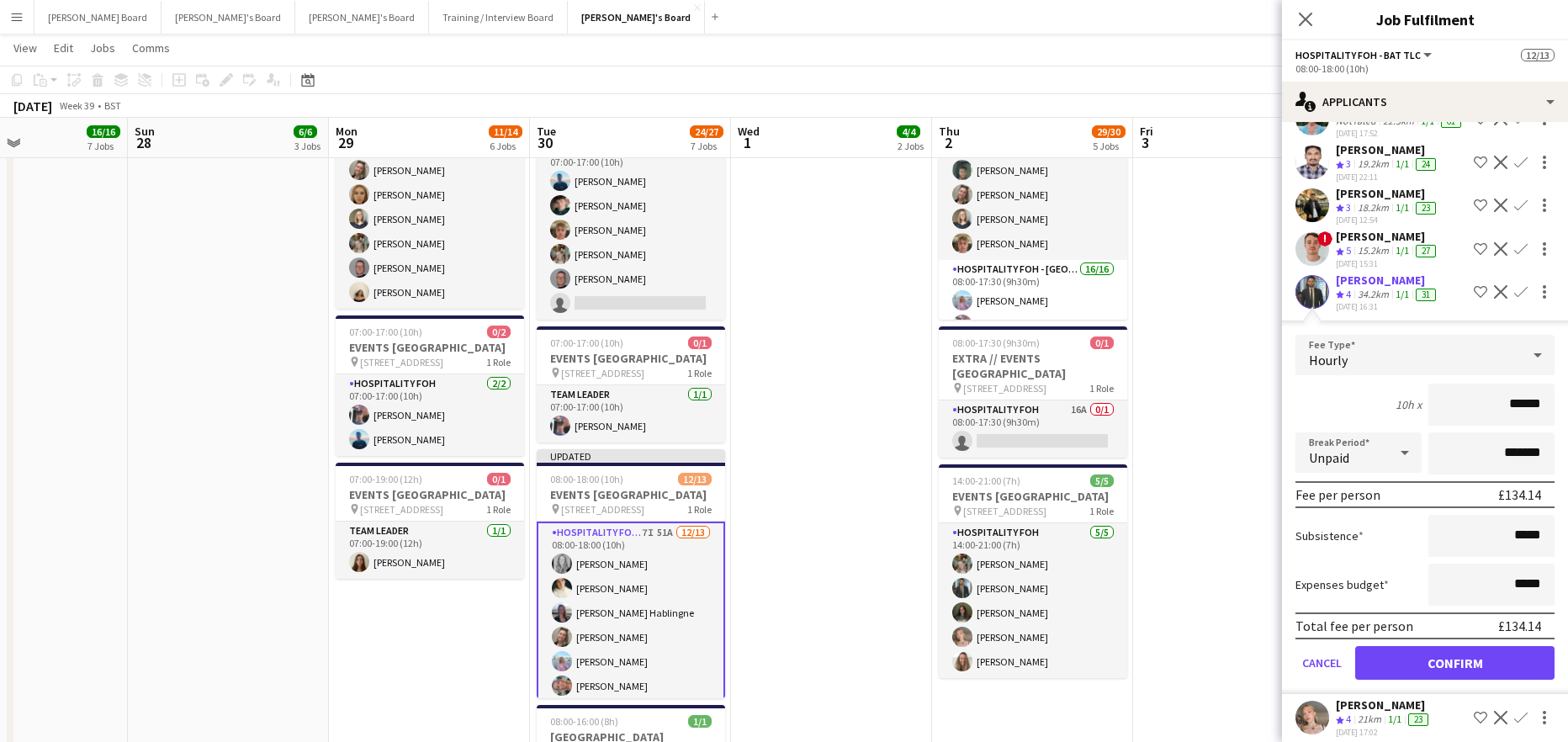
scroll to position [336, 0]
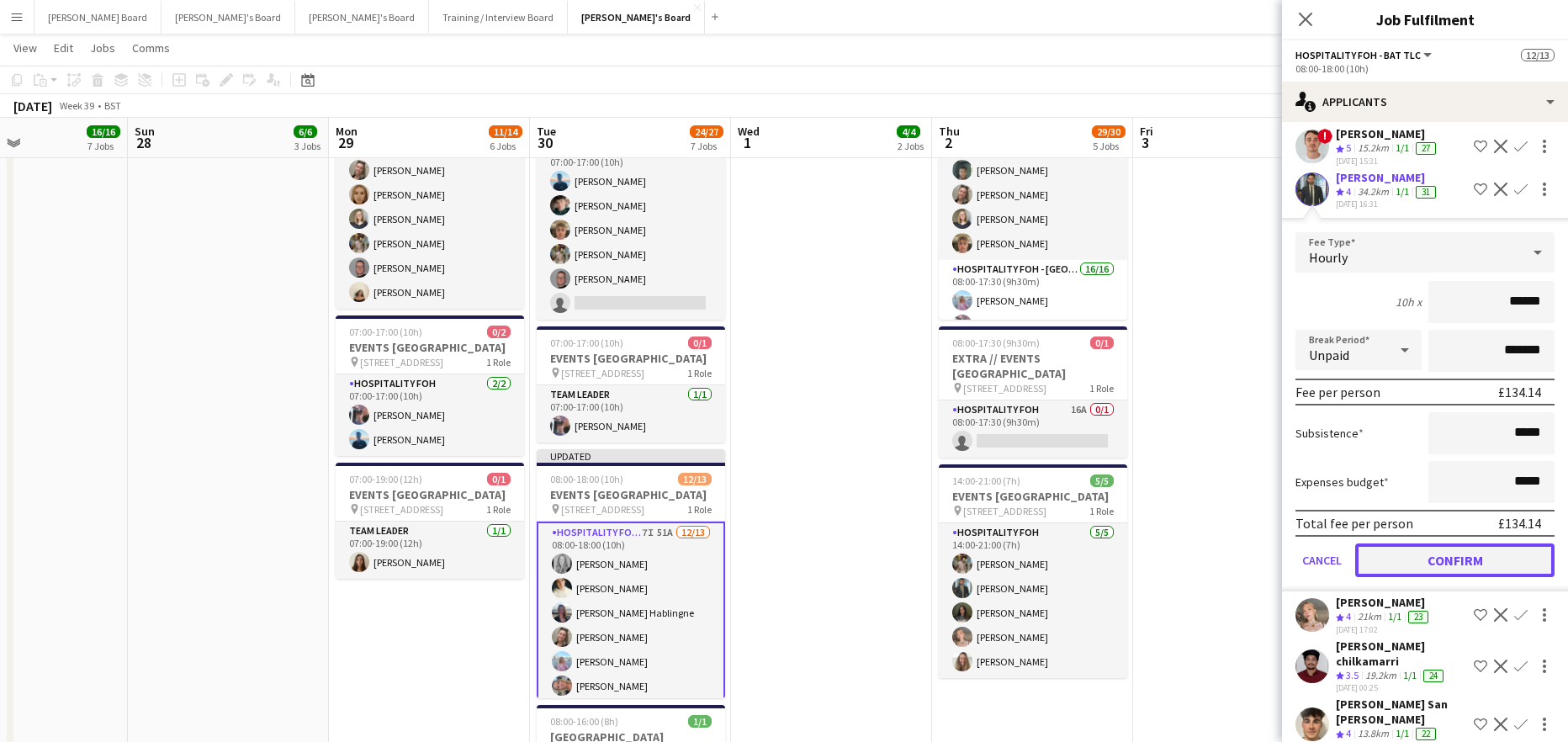
click at [1434, 575] on button "Confirm" at bounding box center [1454, 560] width 199 height 34
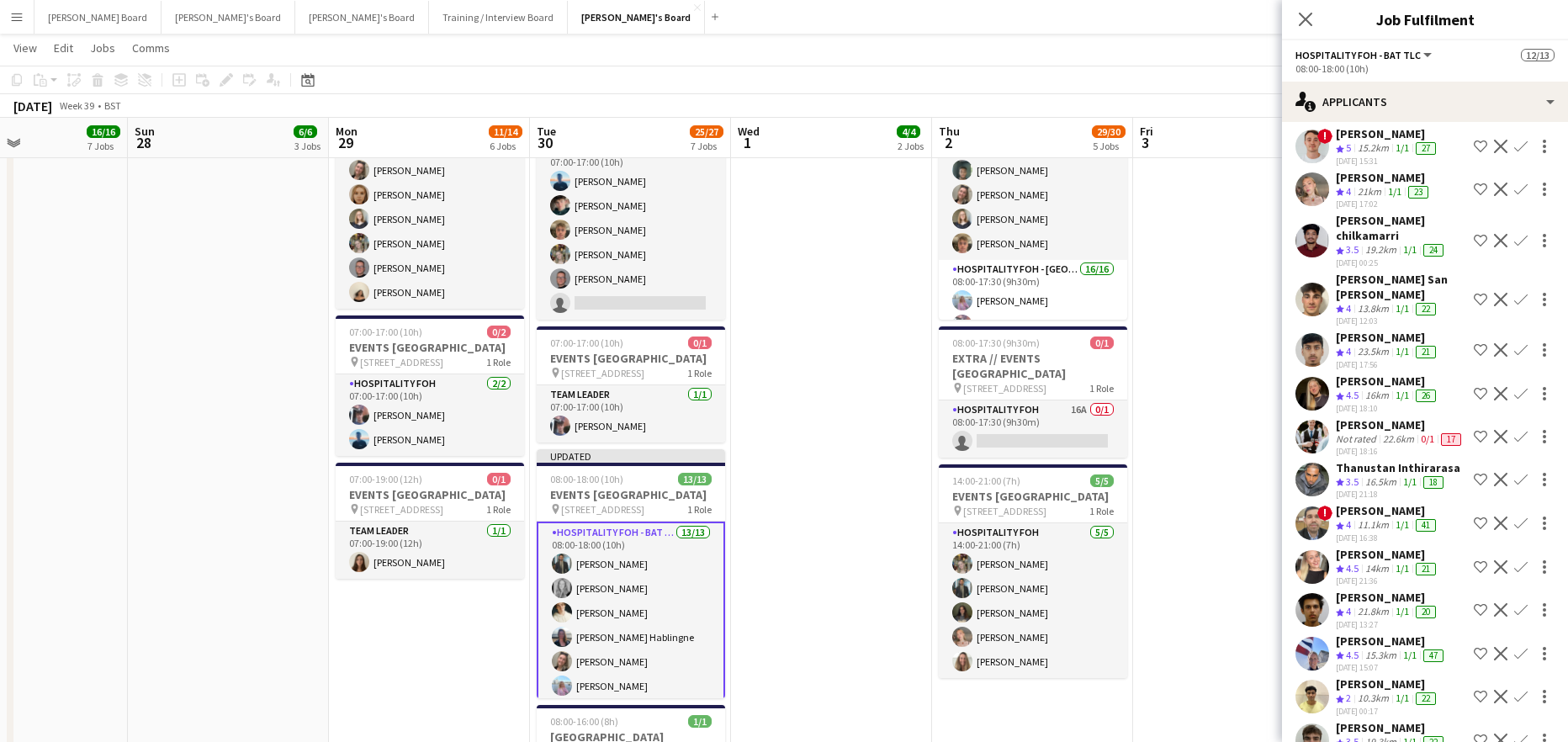
click at [665, 624] on app-card-role "Hospitality FOH - BAT TLC 13/13 08:00-18:00 (10h) Muhammad Imad Madeleine Balle…" at bounding box center [631, 698] width 188 height 353
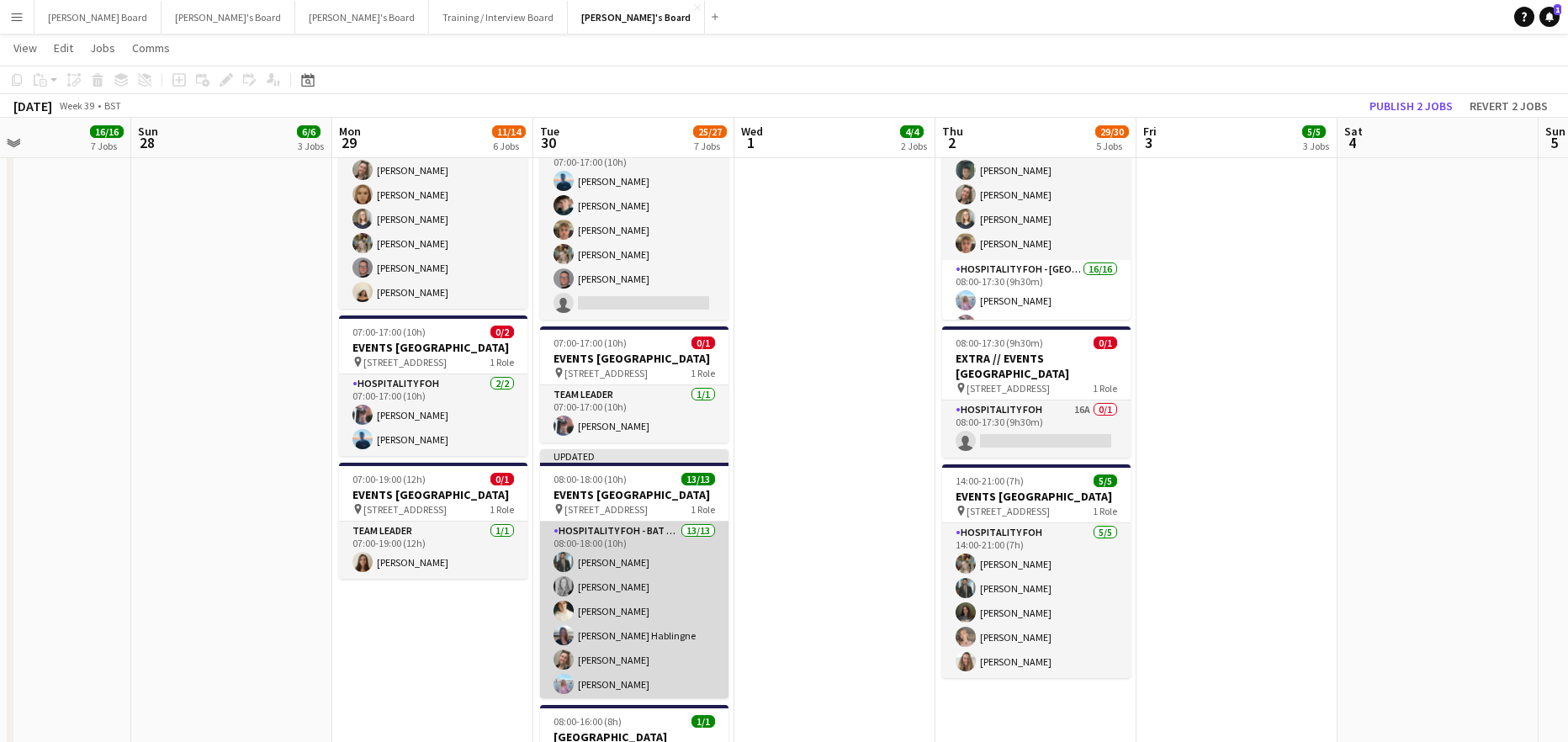
click at [670, 628] on app-card-role "Hospitality FOH - BAT TLC 13/13 08:00-18:00 (10h) Muhammad Imad Madeleine Balle…" at bounding box center [634, 697] width 188 height 350
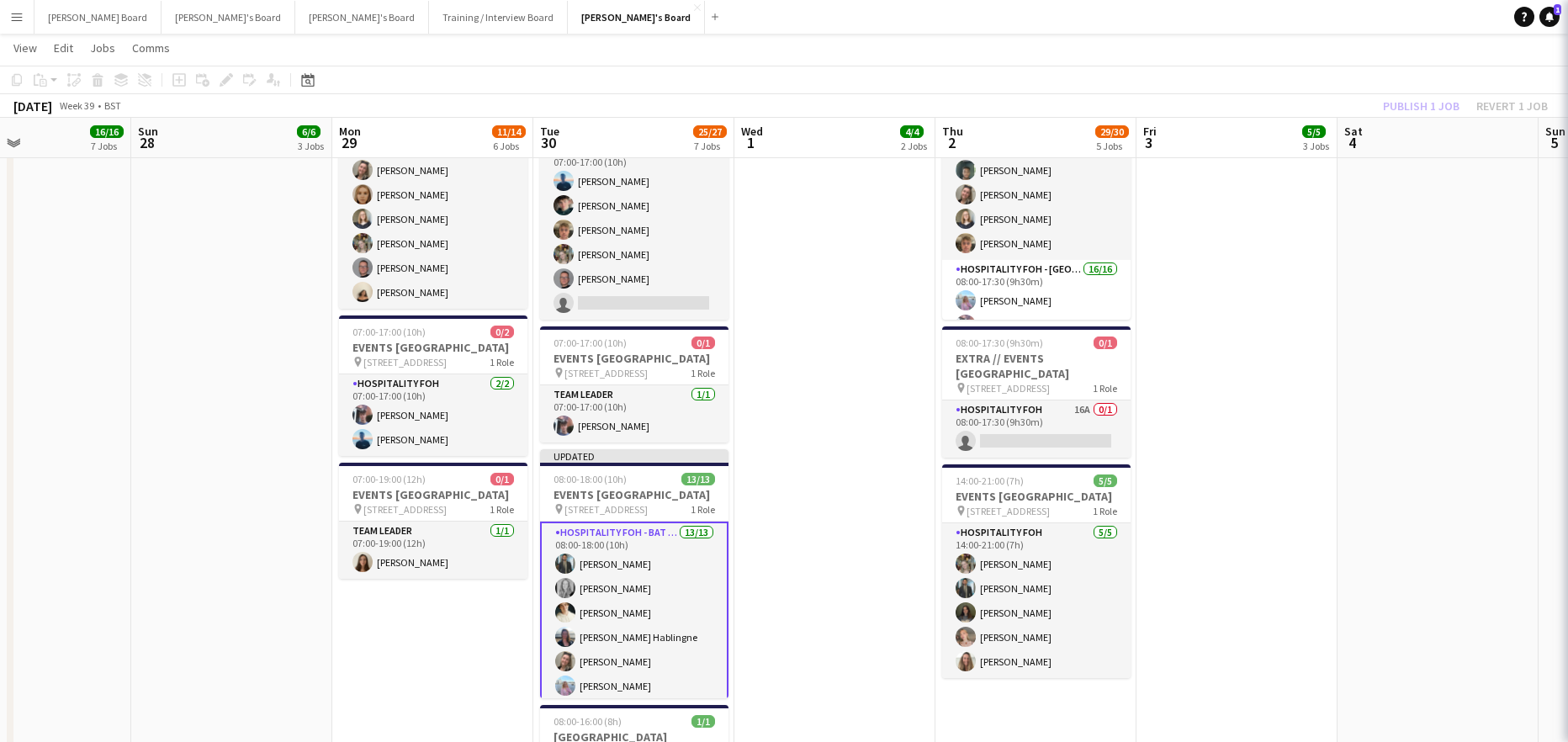
scroll to position [0, 470]
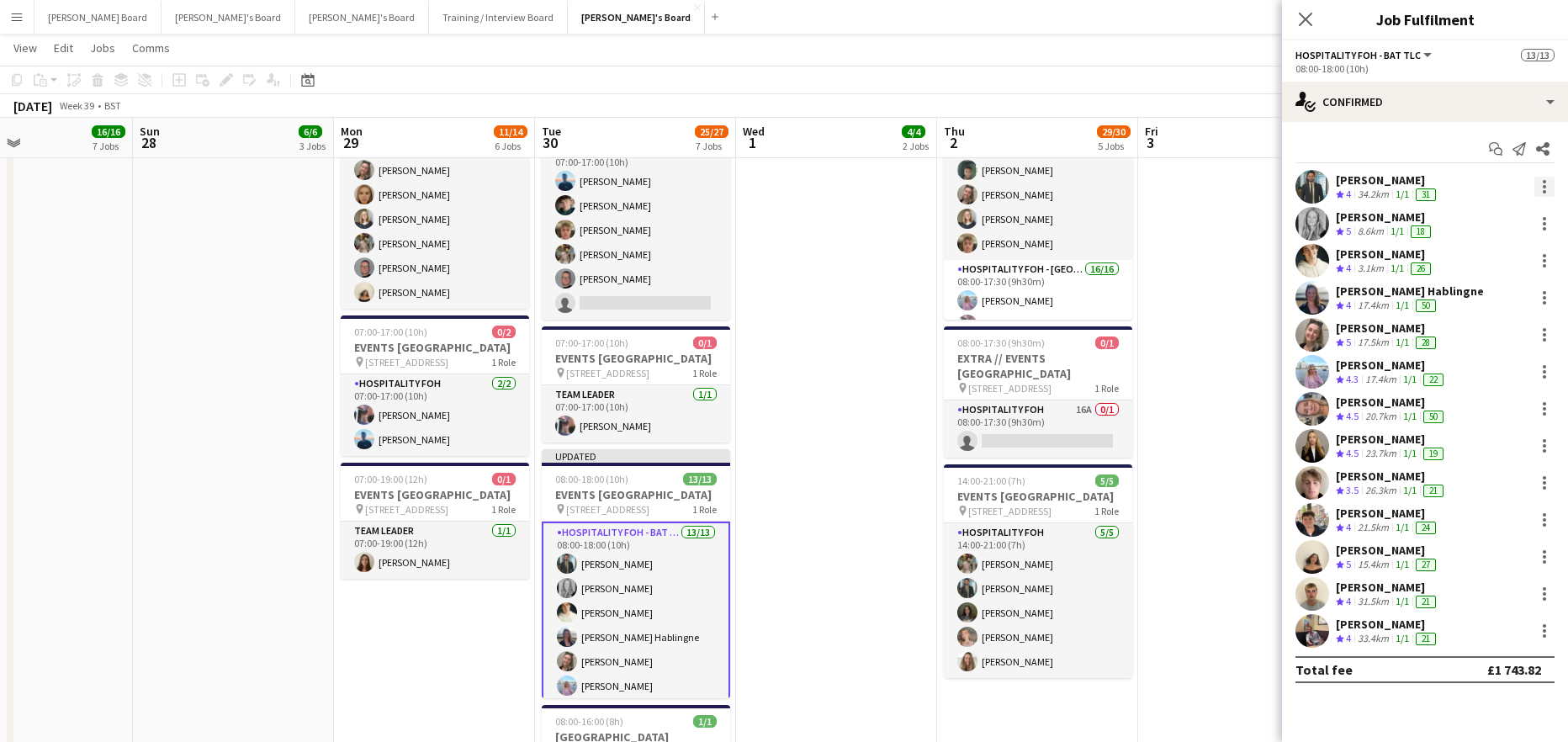
click at [1543, 185] on div at bounding box center [1544, 186] width 3 height 3
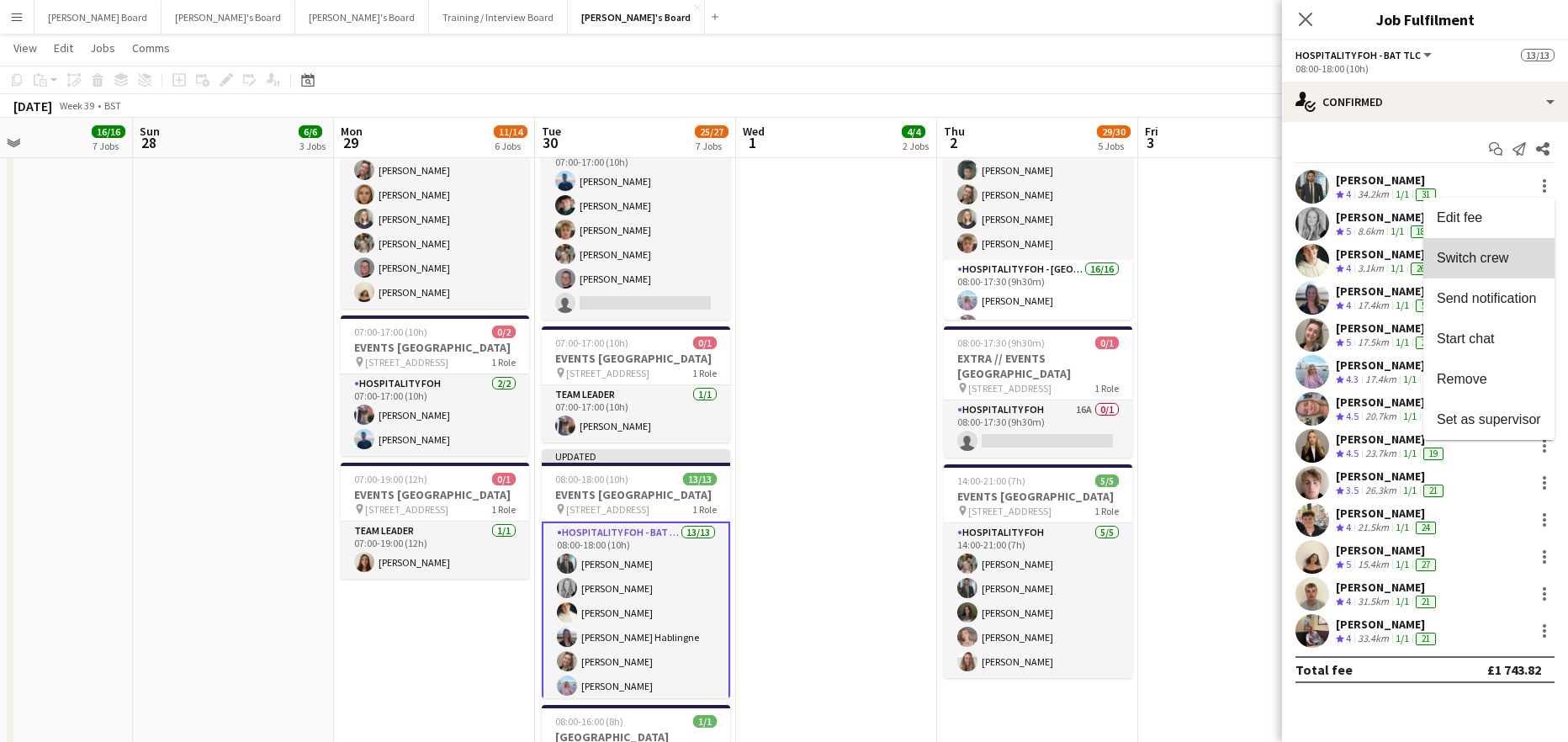
click at [1480, 258] on span "Switch crew" at bounding box center [1472, 258] width 71 height 14
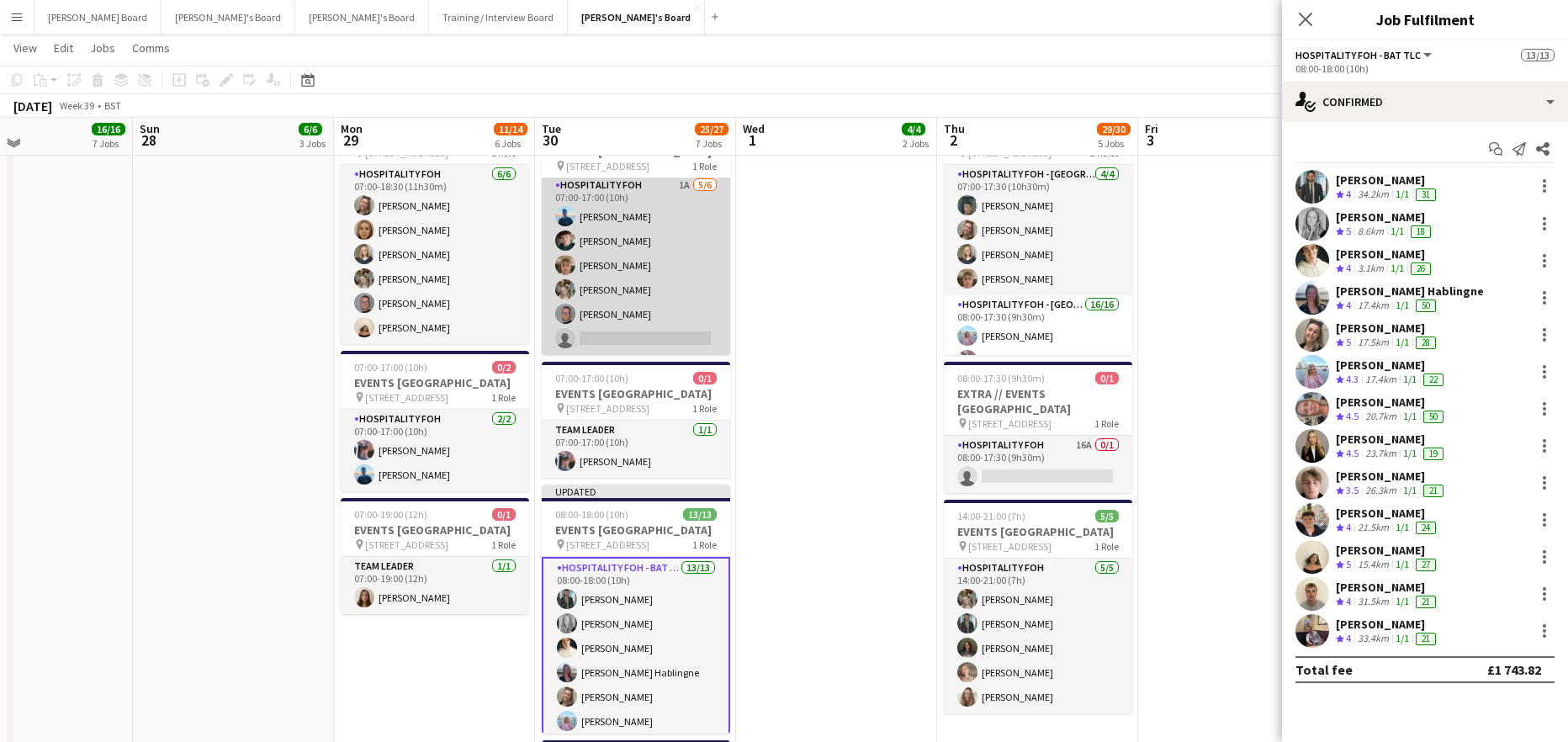
click at [709, 259] on app-card-role "Hospitality FOH 1A 5/6 07:00-17:00 (10h) Daniel de Caestecker Will Bryan Charli…" at bounding box center [636, 265] width 188 height 179
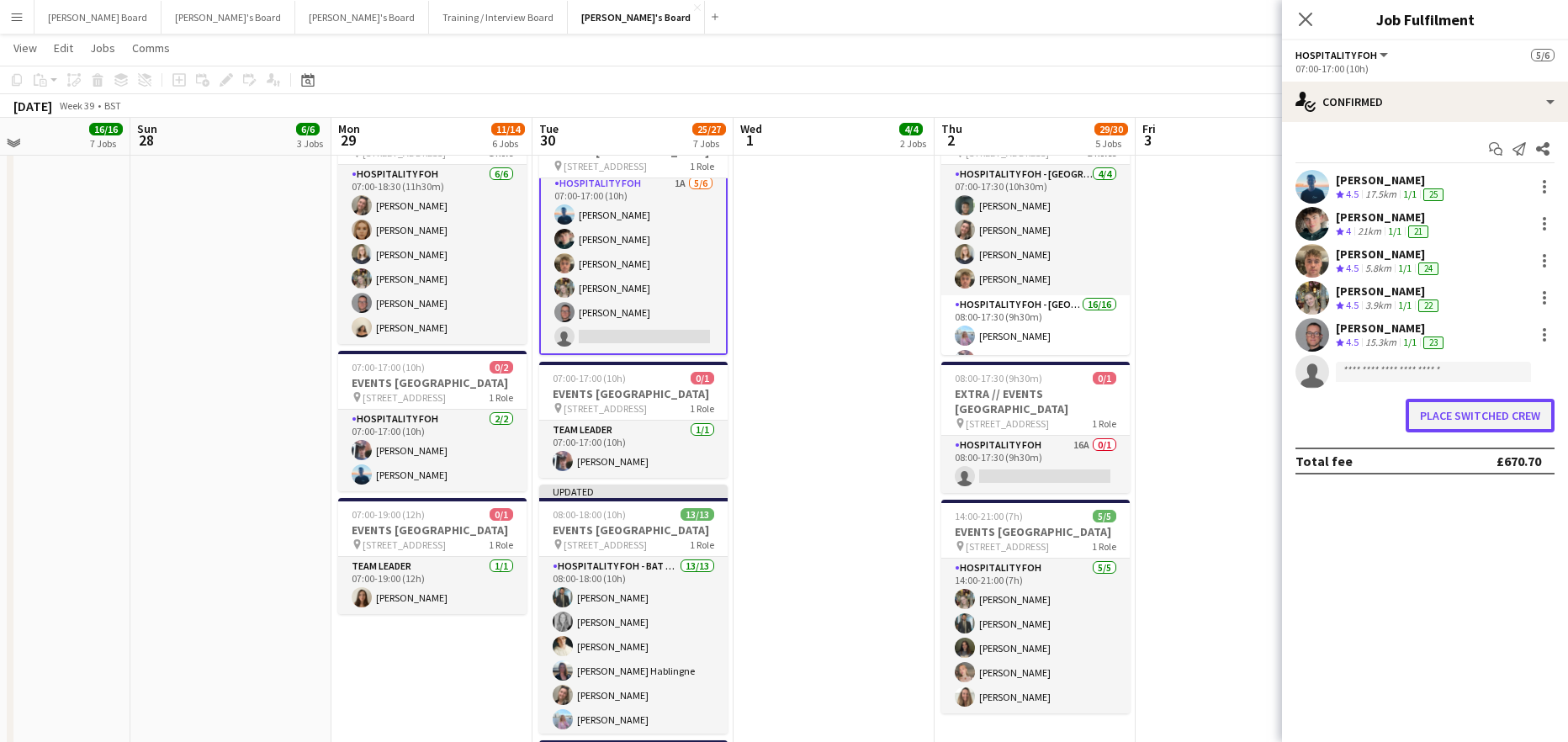
click at [1448, 418] on button "Place switched crew" at bounding box center [1480, 416] width 149 height 34
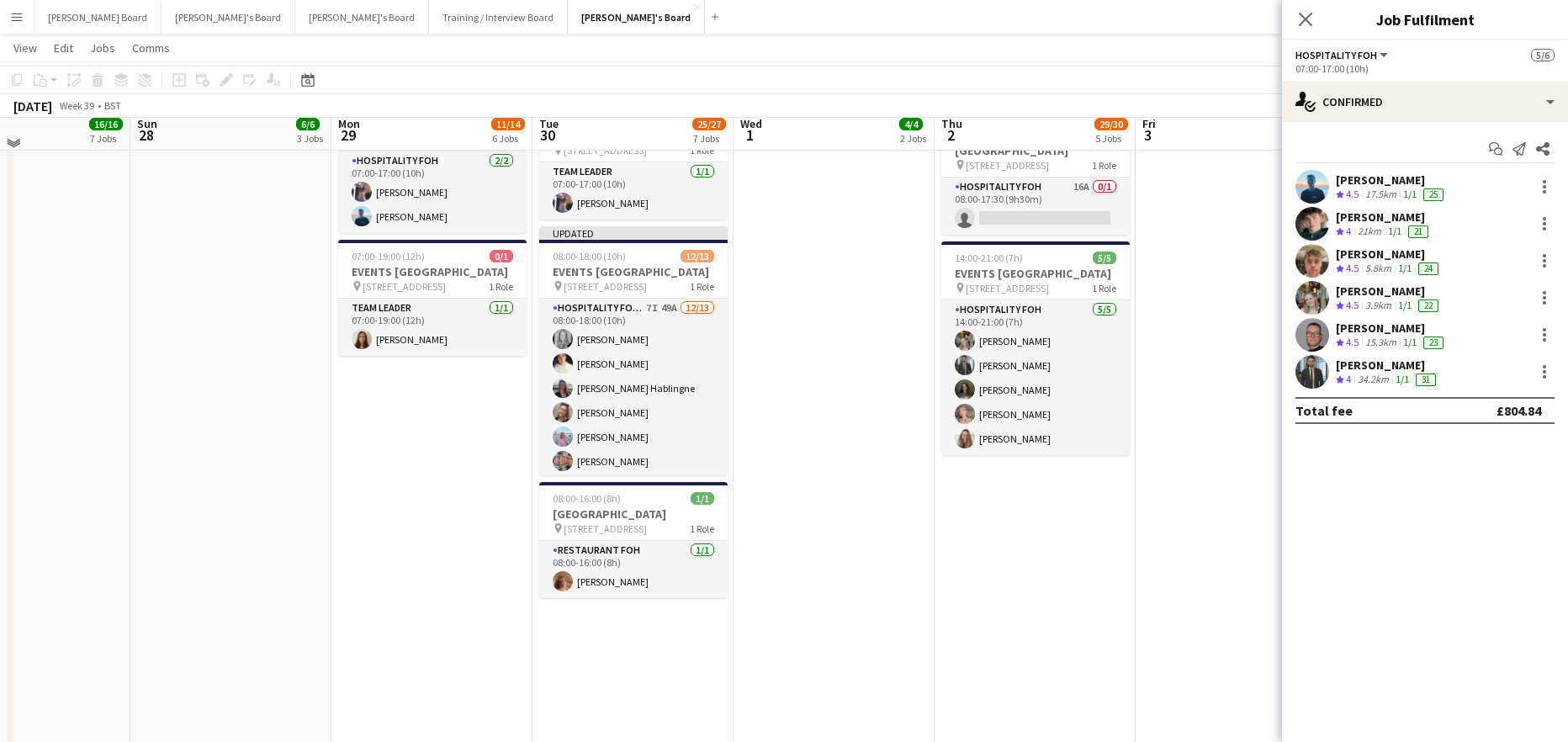
scroll to position [1427, 0]
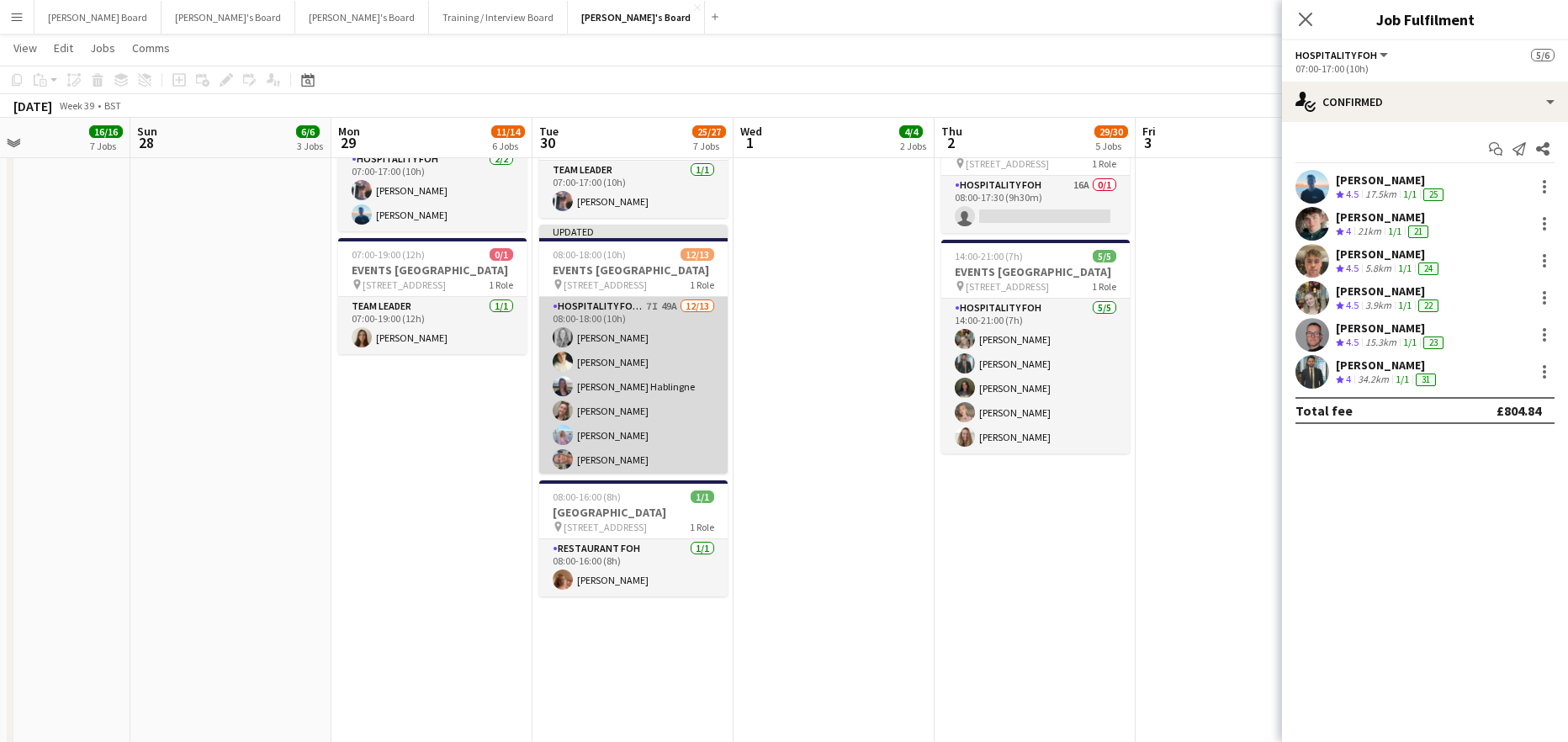
click at [633, 425] on app-card-role "Hospitality FOH - BAT TLC 7I 49A 12/13 08:00-18:00 (10h) Madeleine Balle Sam Ha…" at bounding box center [633, 472] width 188 height 350
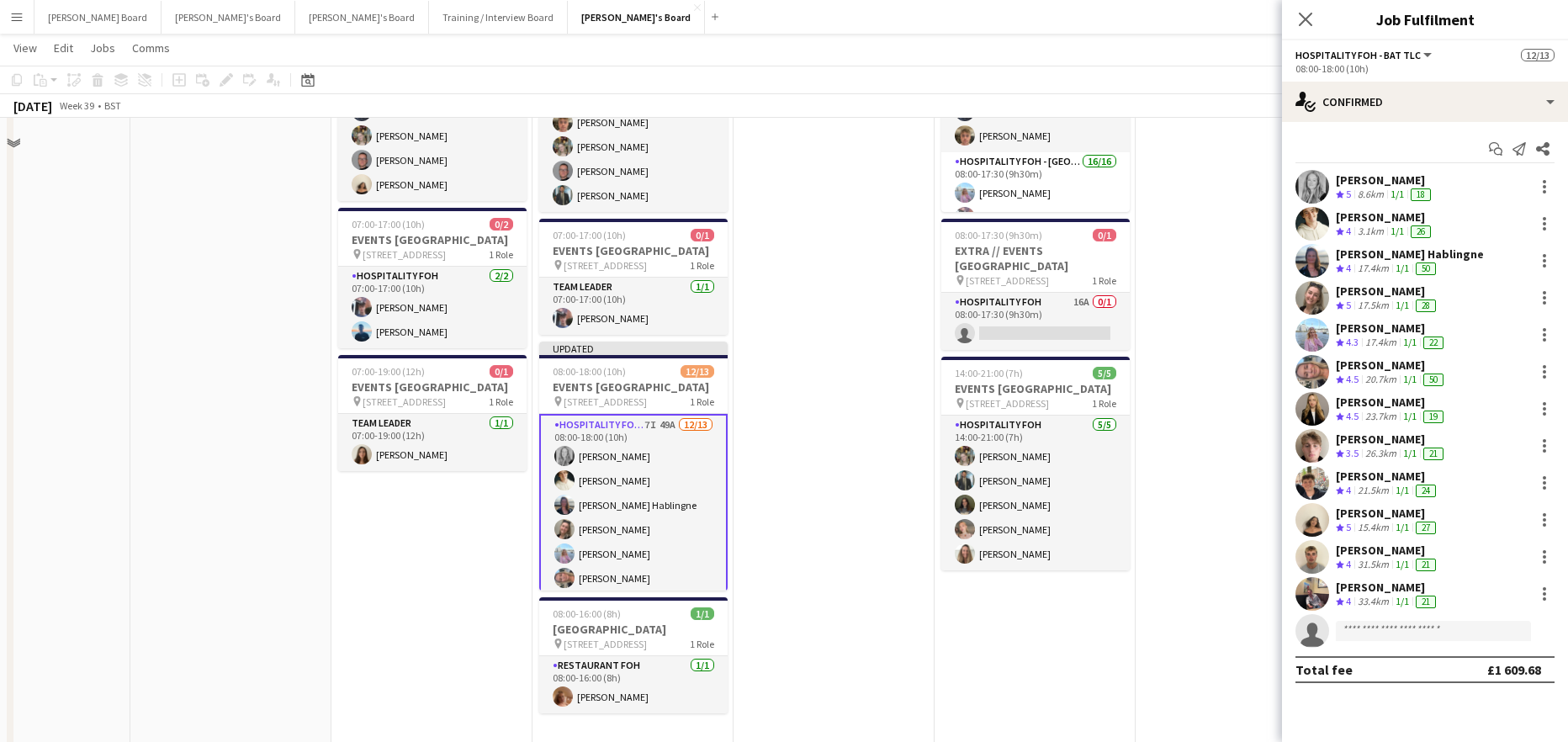
scroll to position [1315, 0]
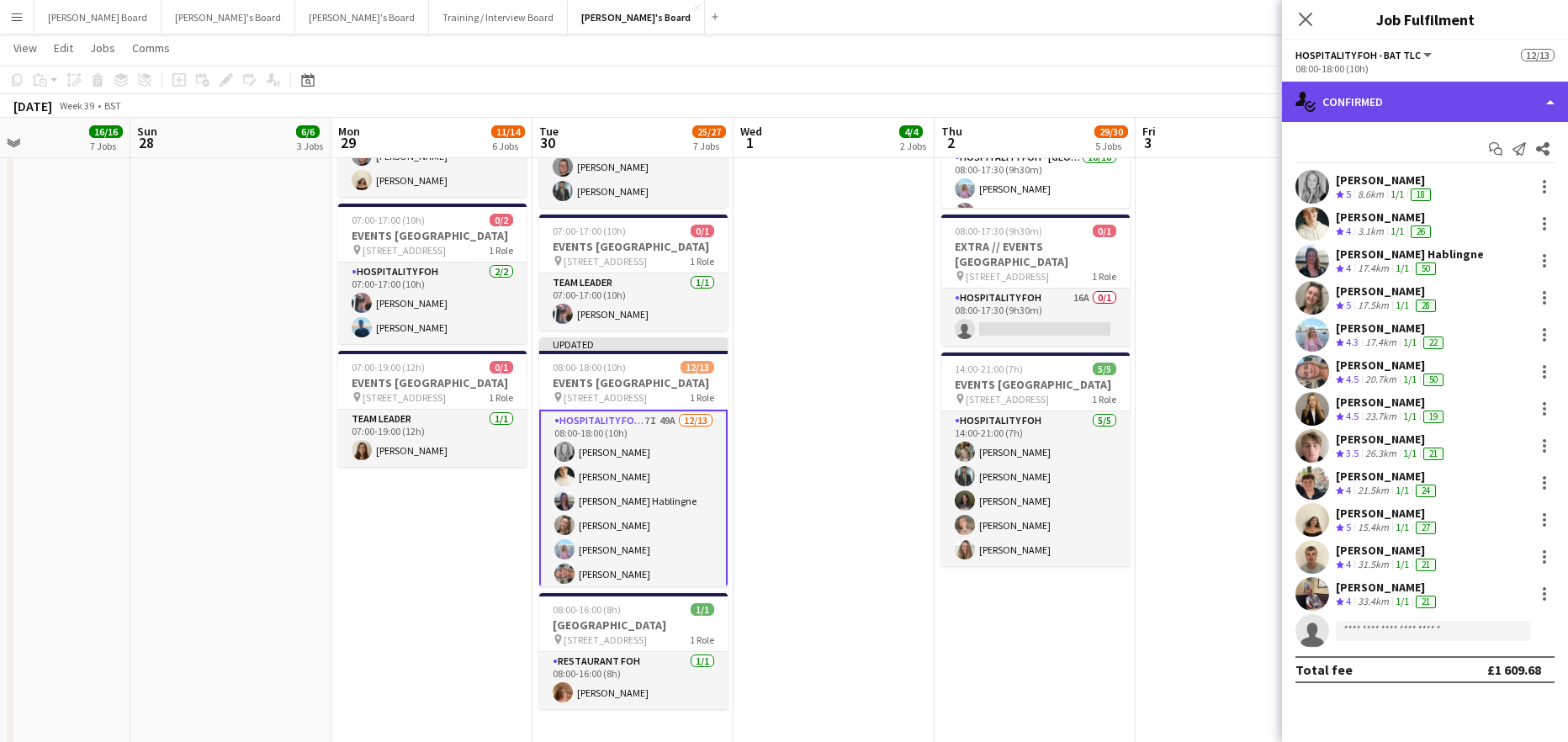
click at [1383, 100] on div "single-neutral-actions-check-2 Confirmed" at bounding box center [1425, 102] width 286 height 40
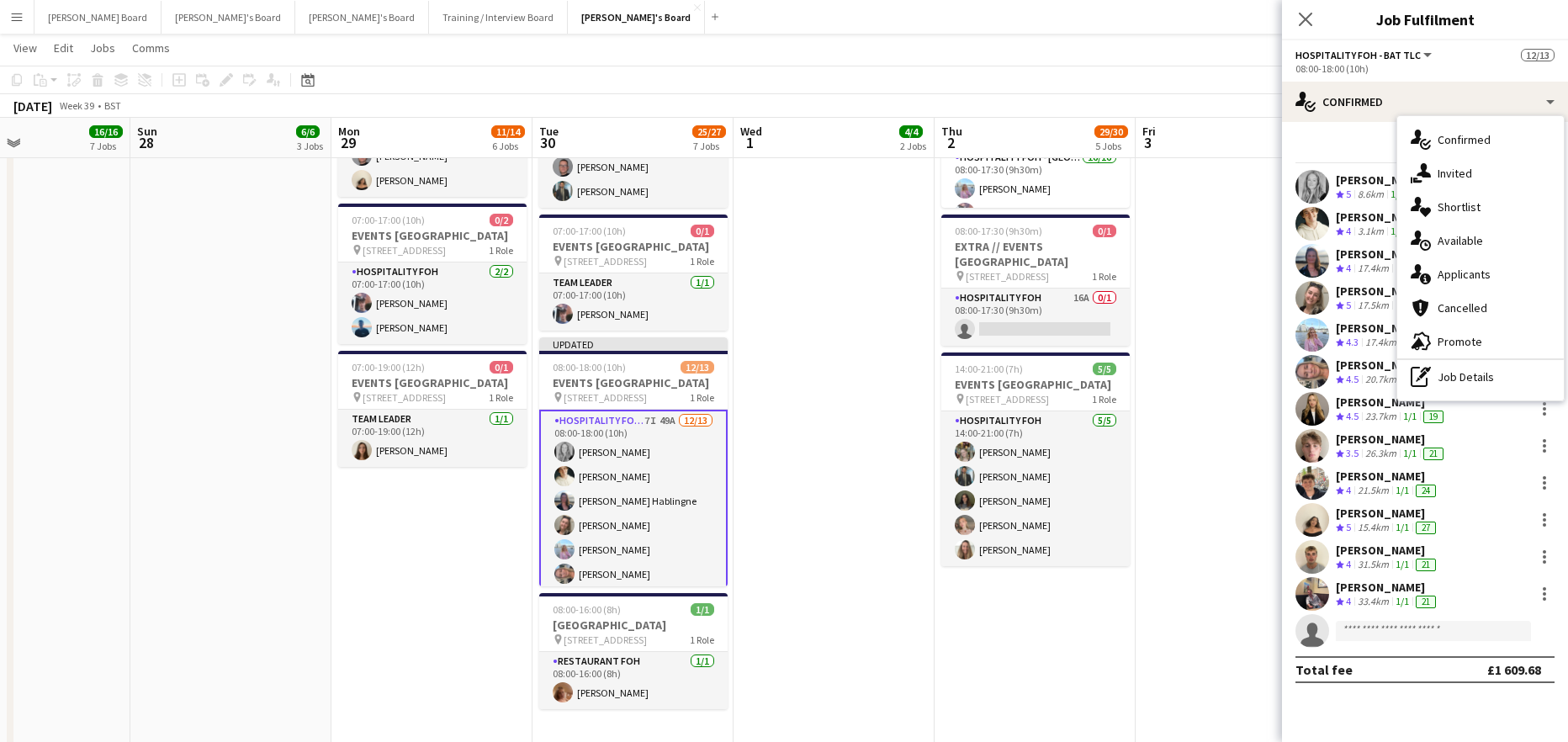
click at [1358, 490] on div "21.5km" at bounding box center [1373, 491] width 38 height 14
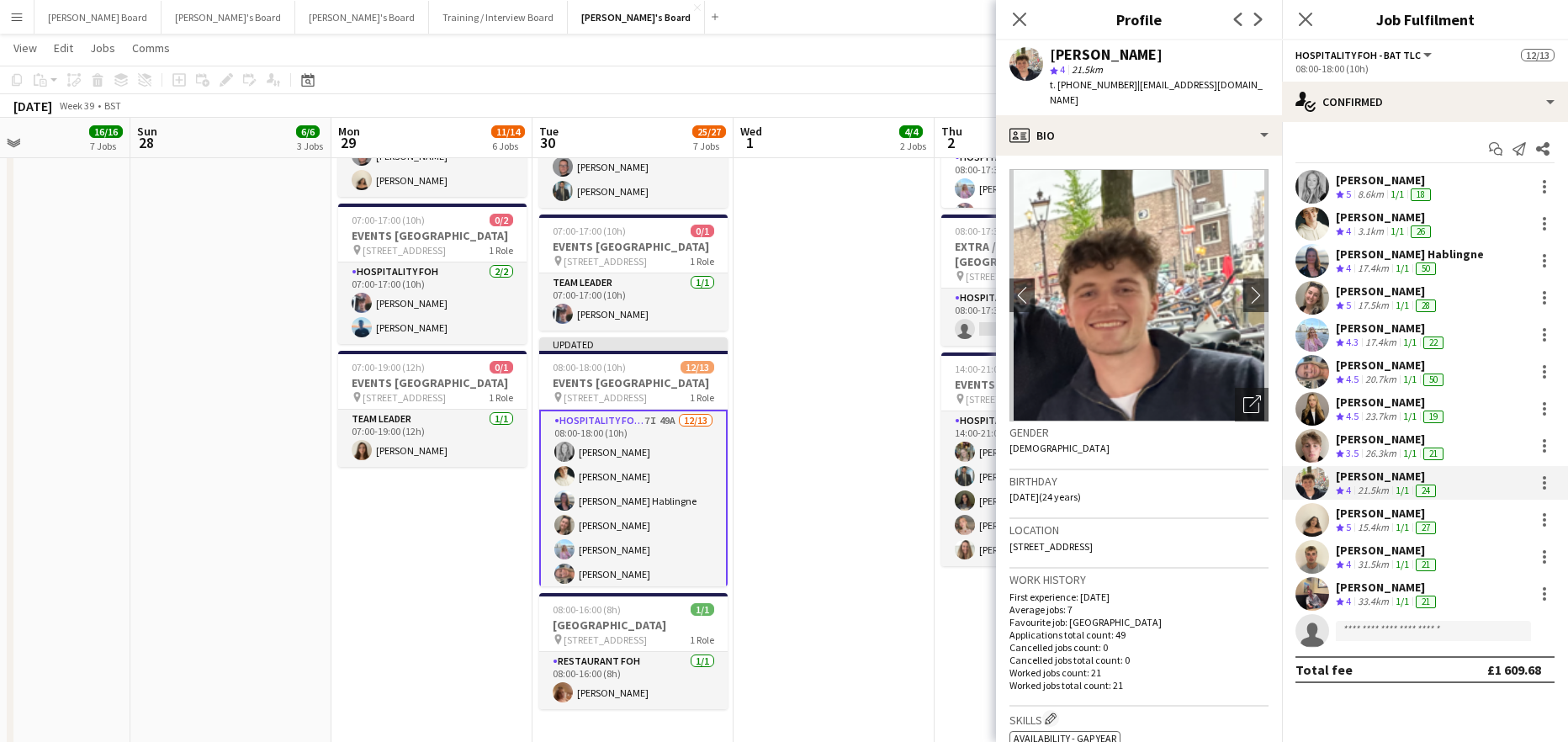
click at [1340, 486] on icon "Crew rating" at bounding box center [1340, 490] width 8 height 8
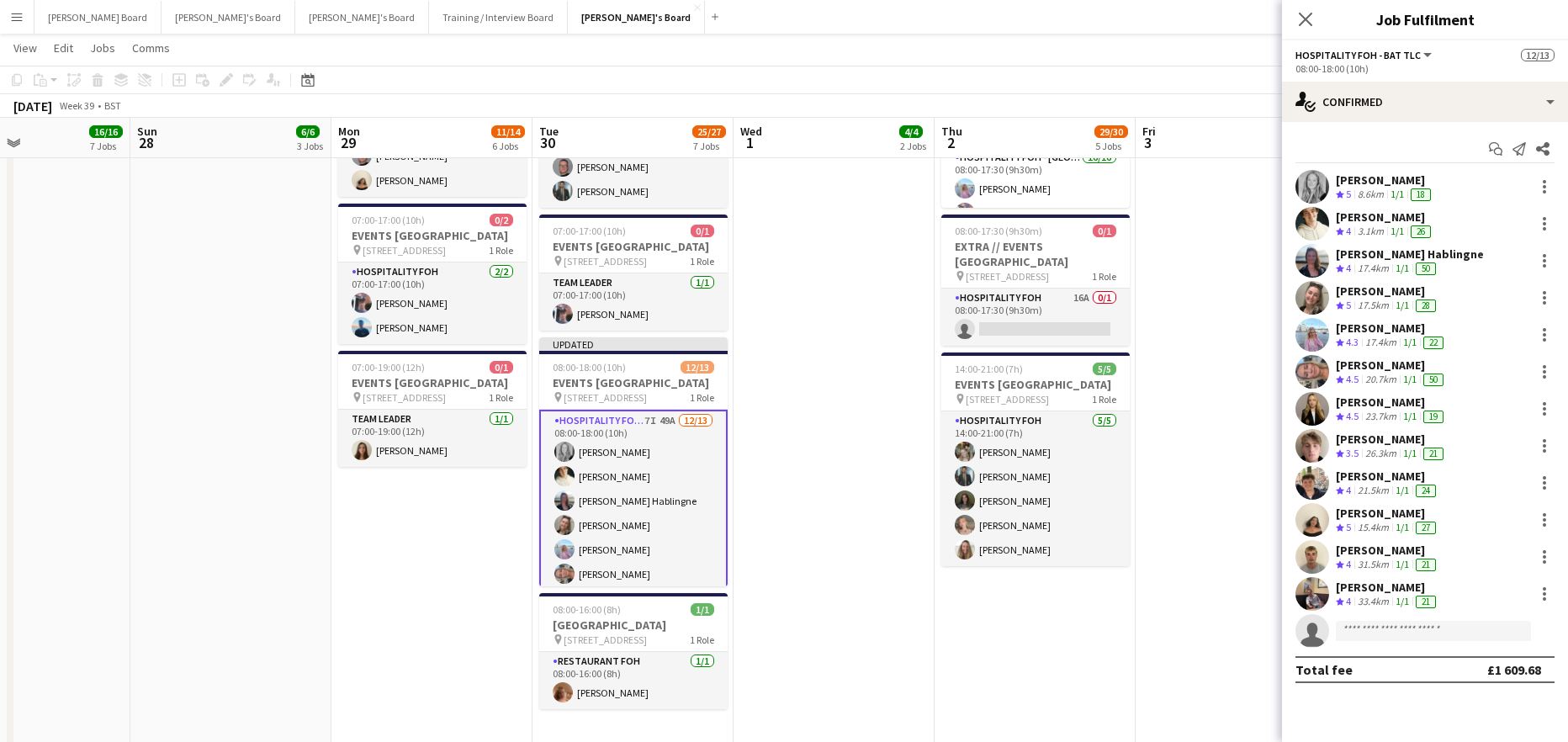
click at [1396, 493] on div "1/1" at bounding box center [1402, 491] width 20 height 14
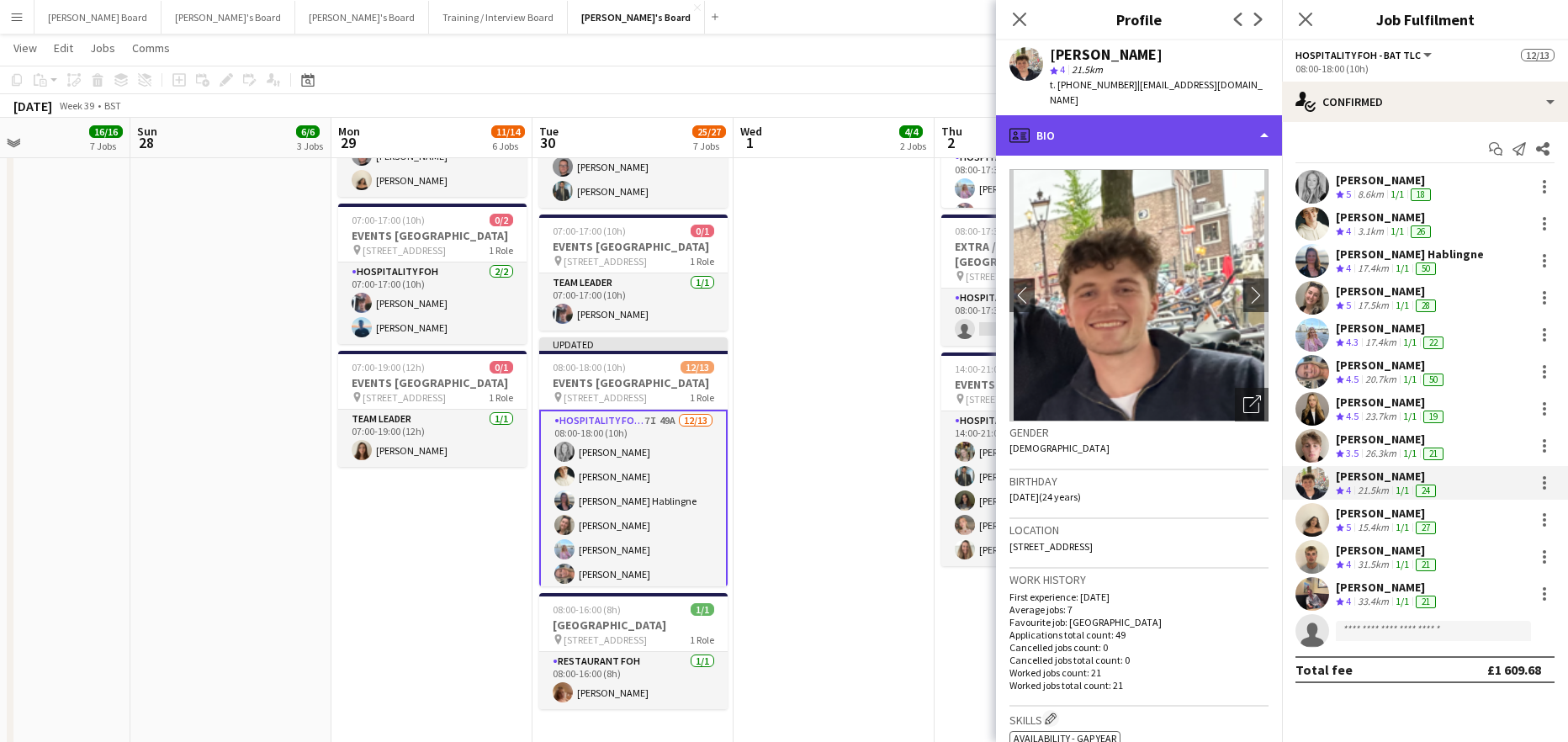
click at [1096, 115] on div "profile Bio" at bounding box center [1139, 135] width 286 height 40
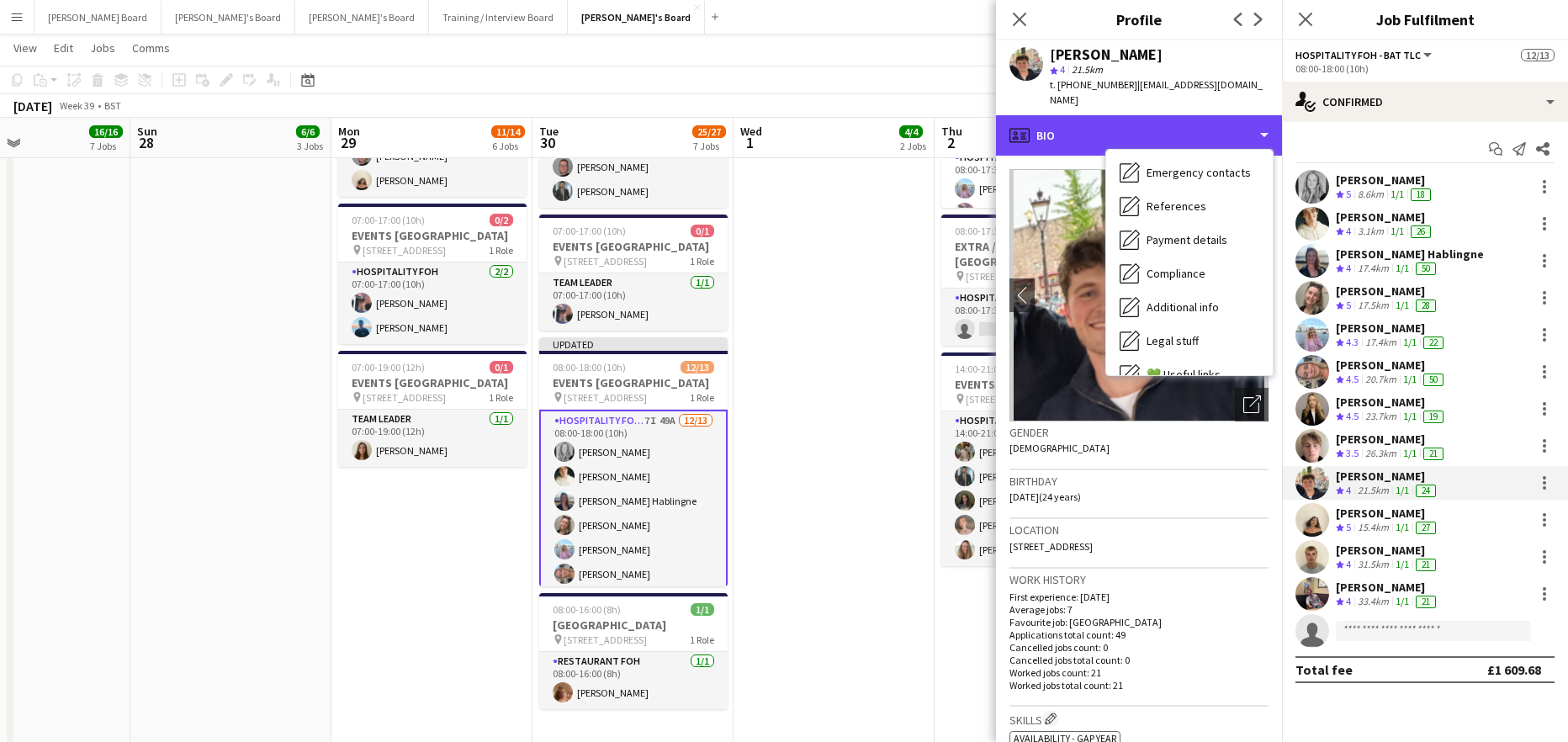
scroll to position [259, 0]
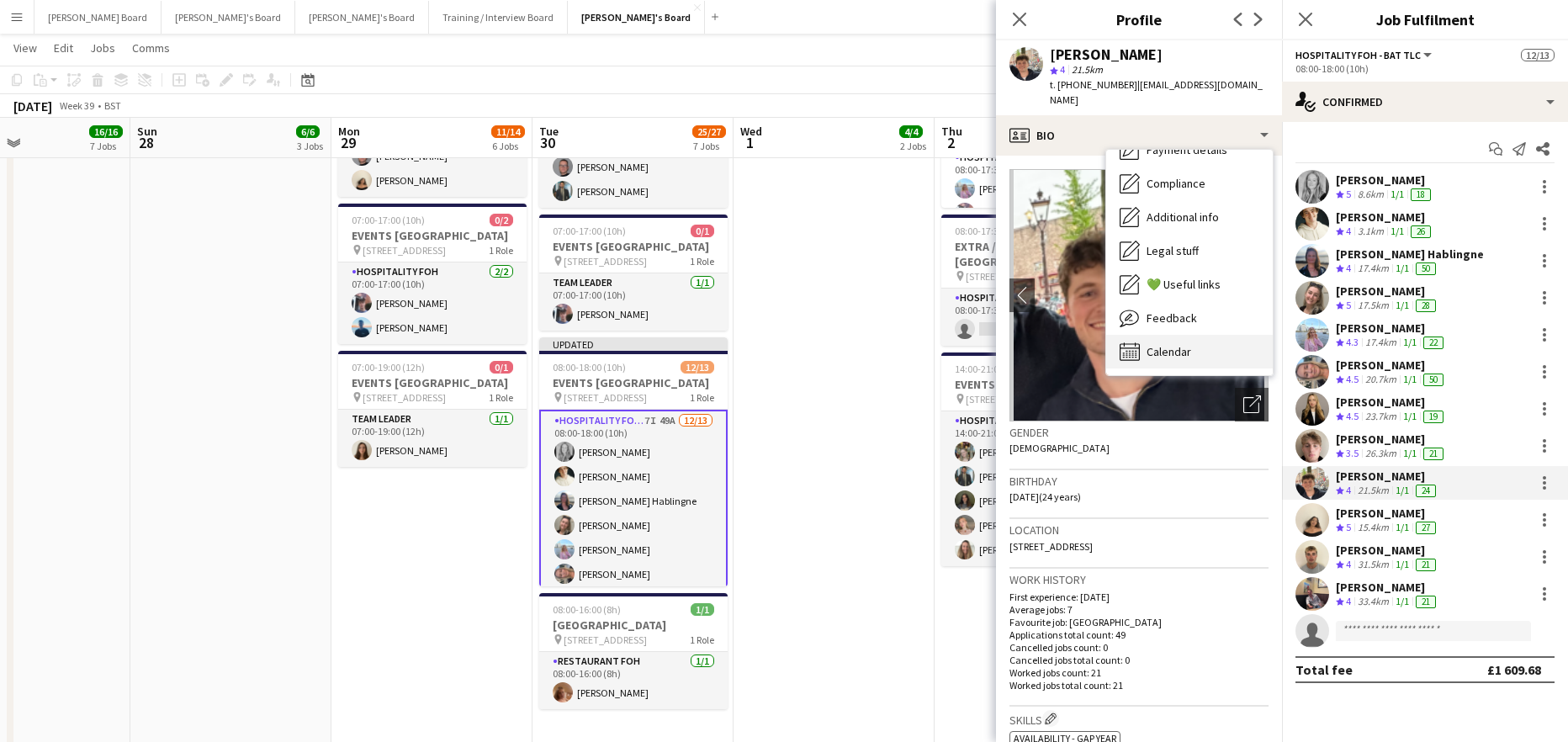
click at [1188, 344] on span "Calendar" at bounding box center [1169, 351] width 45 height 15
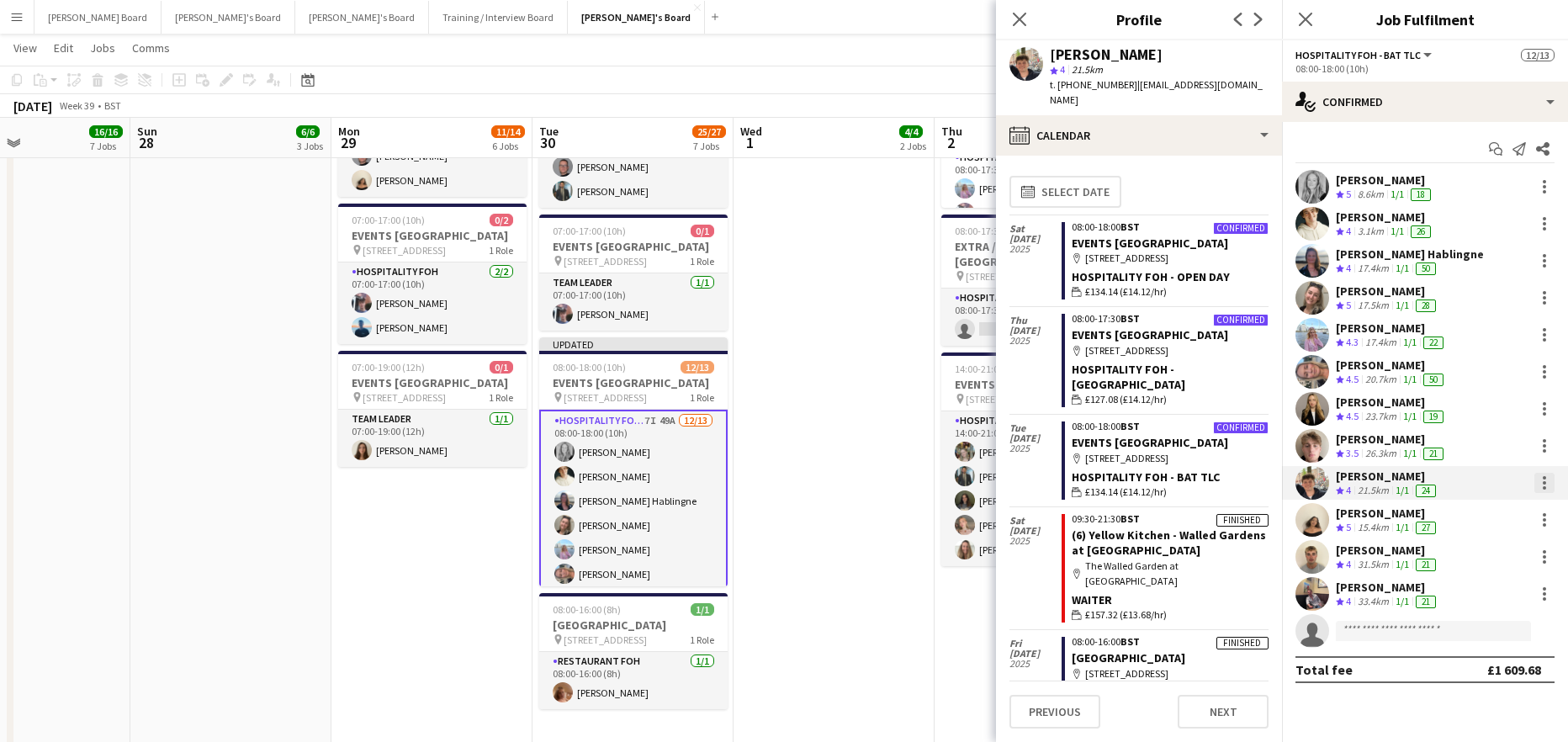
click at [1547, 479] on div at bounding box center [1544, 483] width 20 height 20
click at [1470, 681] on span "Remove" at bounding box center [1462, 675] width 50 height 14
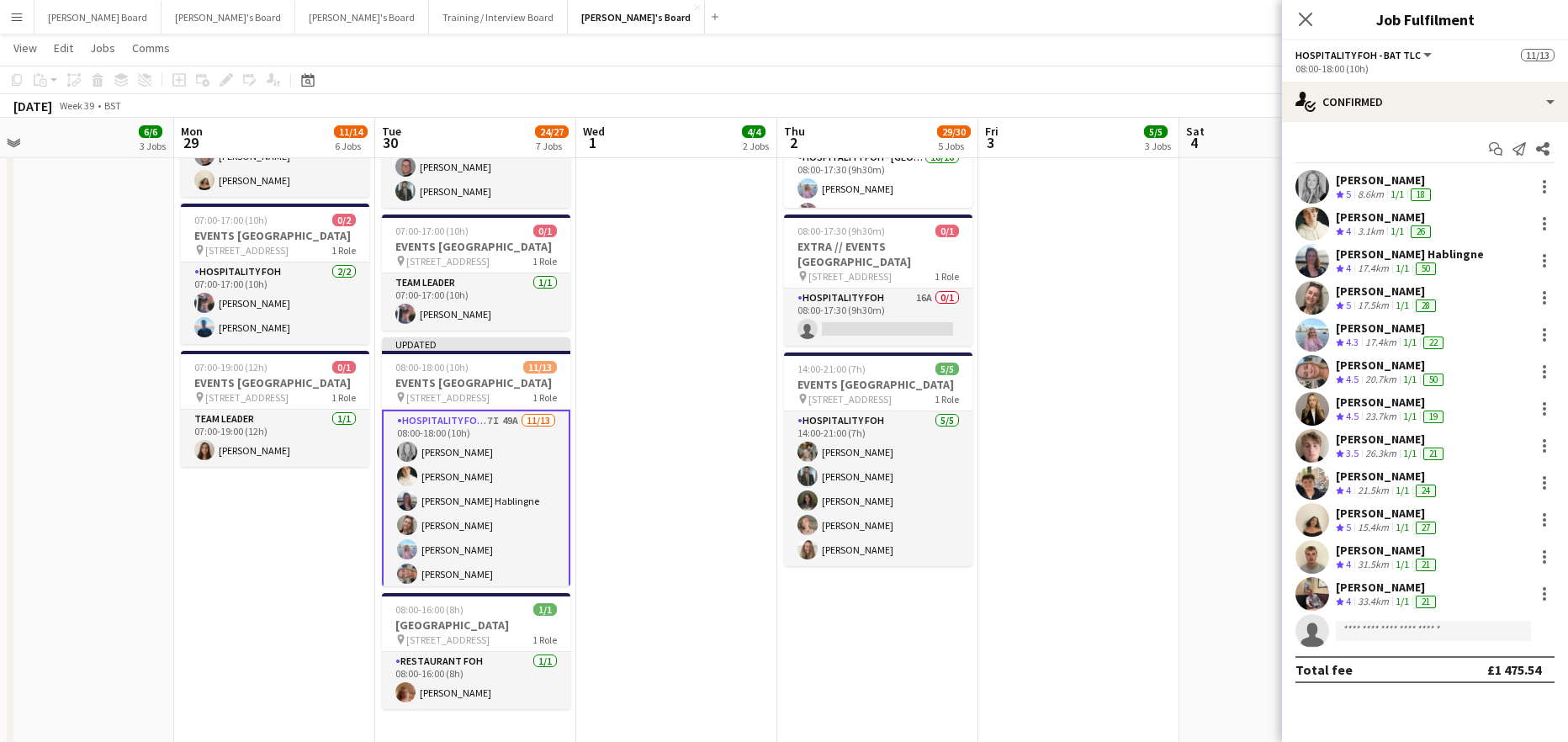
drag, startPoint x: 1178, startPoint y: 526, endPoint x: 320, endPoint y: 475, distance: 859.5
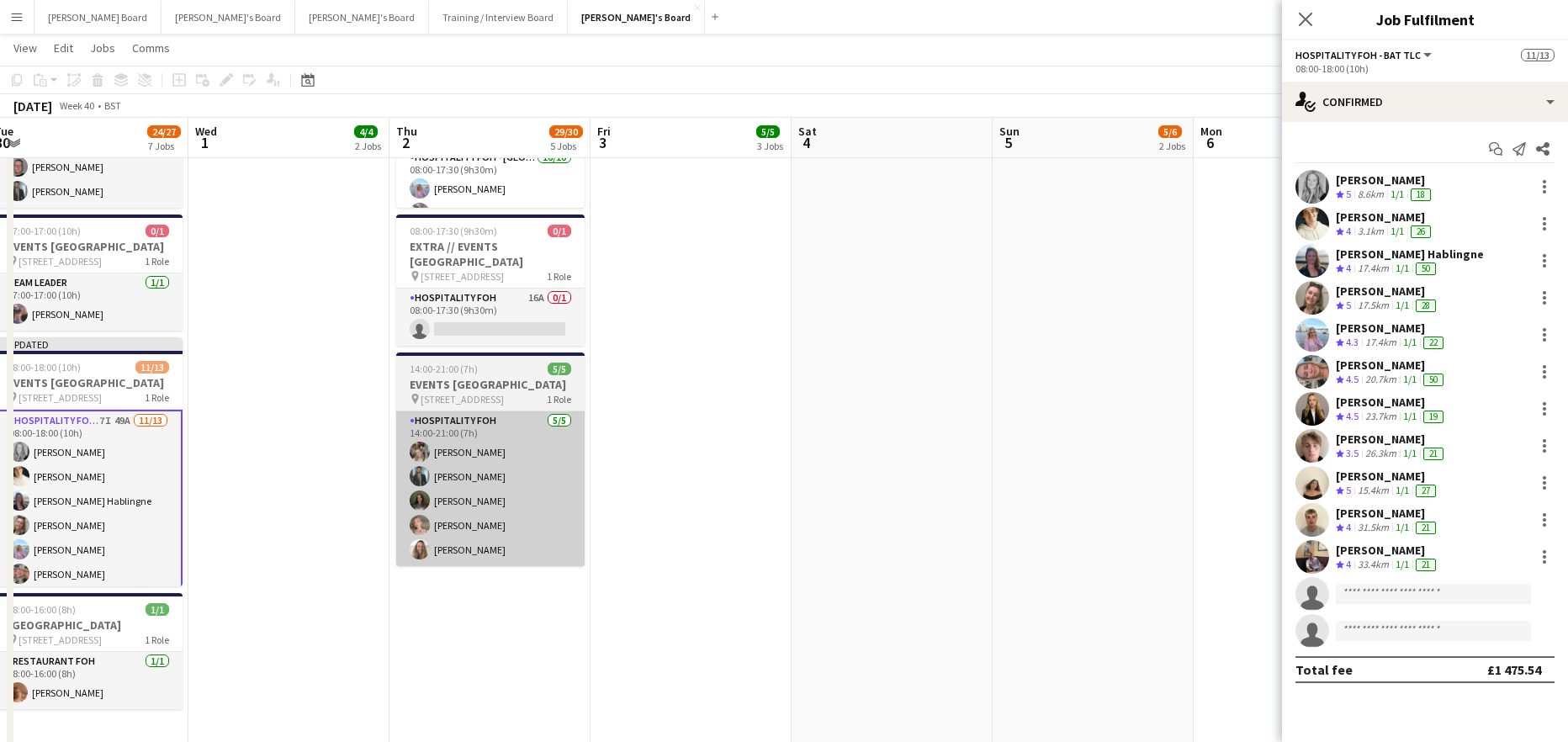
drag, startPoint x: 374, startPoint y: 478, endPoint x: 543, endPoint y: 533, distance: 178.0
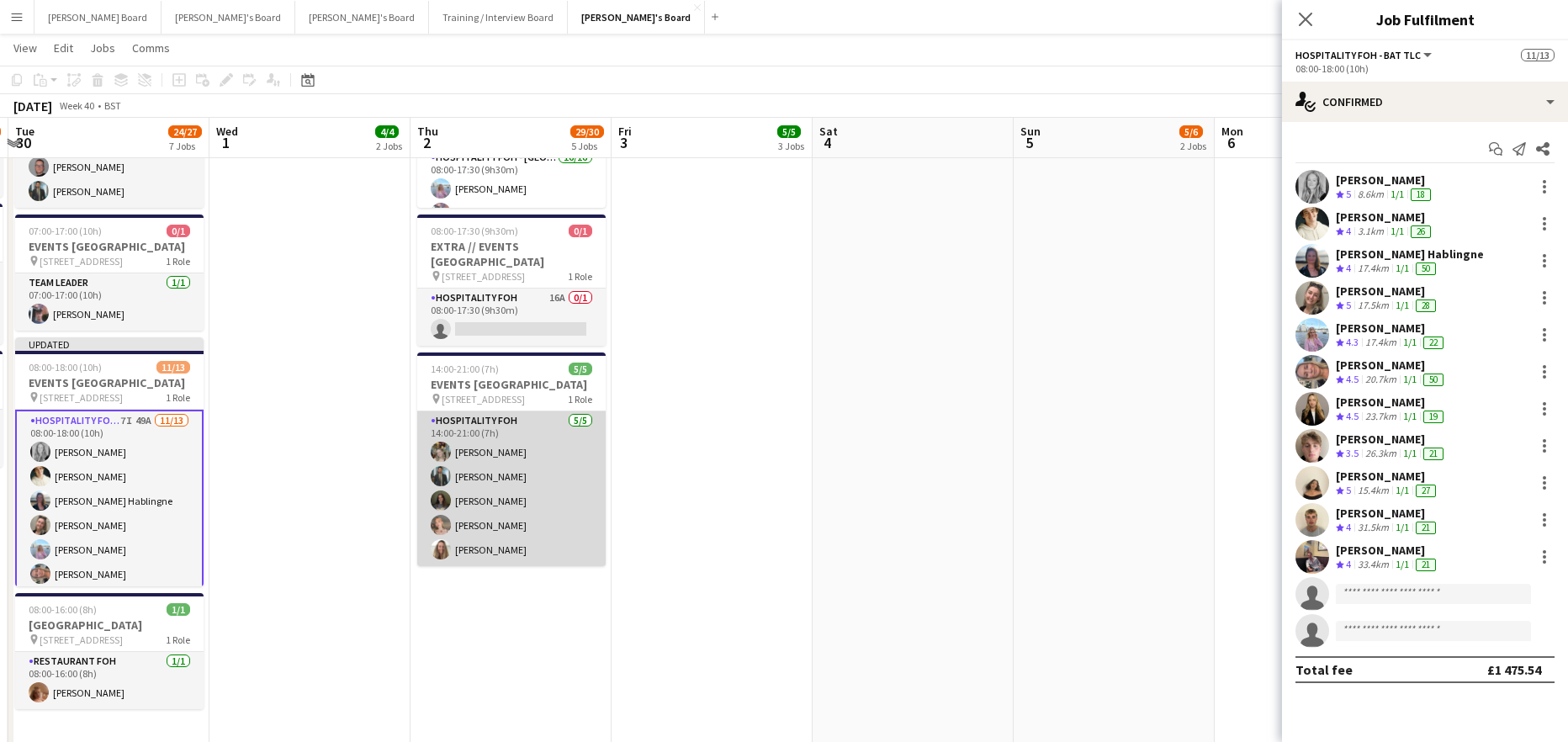
click at [524, 536] on app-card-role "Hospitality FOH 5/5 14:00-21:00 (7h) Abigail Hodkinson Muhammad Imad Kate Nevil…" at bounding box center [511, 488] width 188 height 155
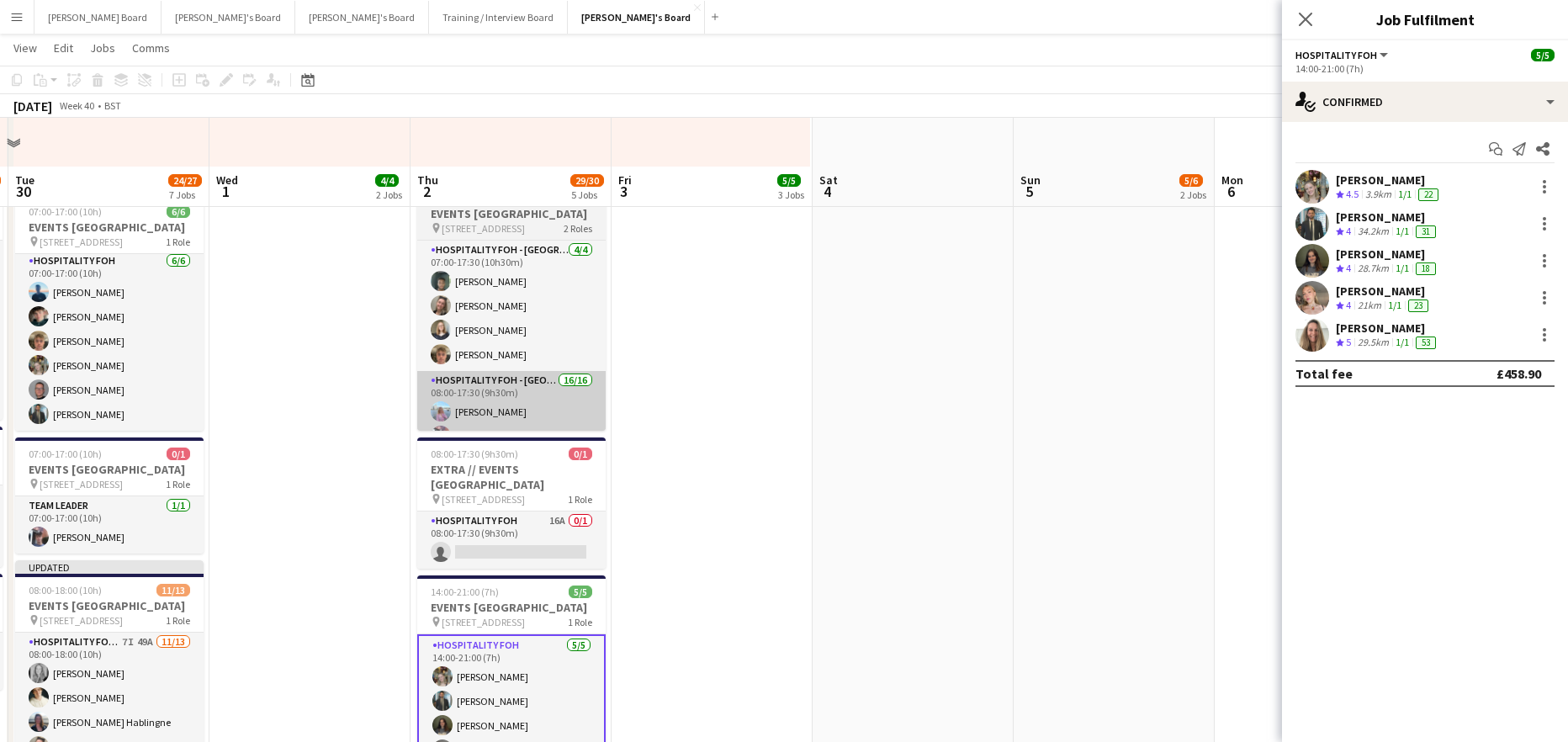
scroll to position [1091, 0]
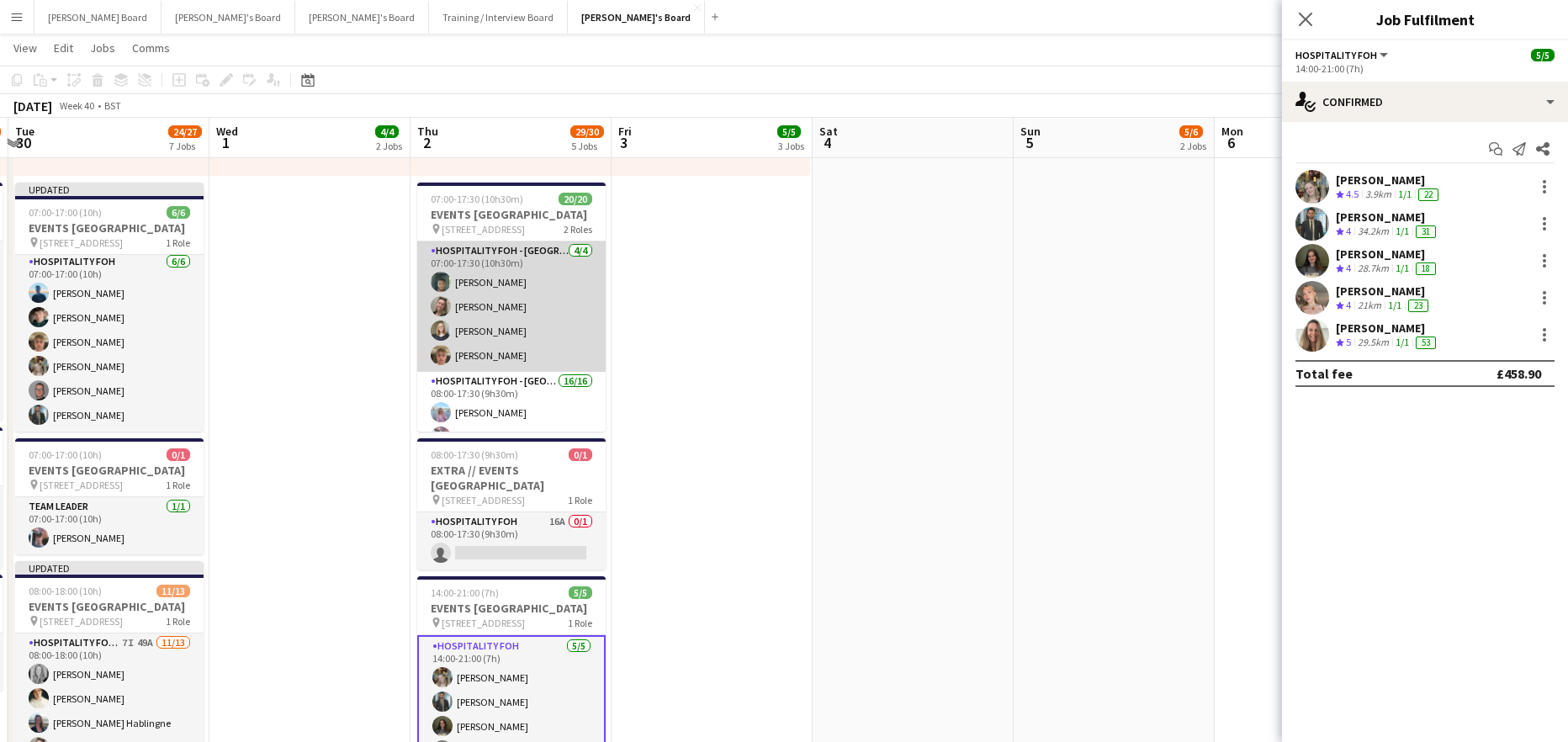
click at [502, 342] on app-card-role "Hospitality FOH - Allwyn 4/4 07:00-17:30 (10h30m) Harrison Clarke Jazmin Gammon…" at bounding box center [511, 306] width 188 height 130
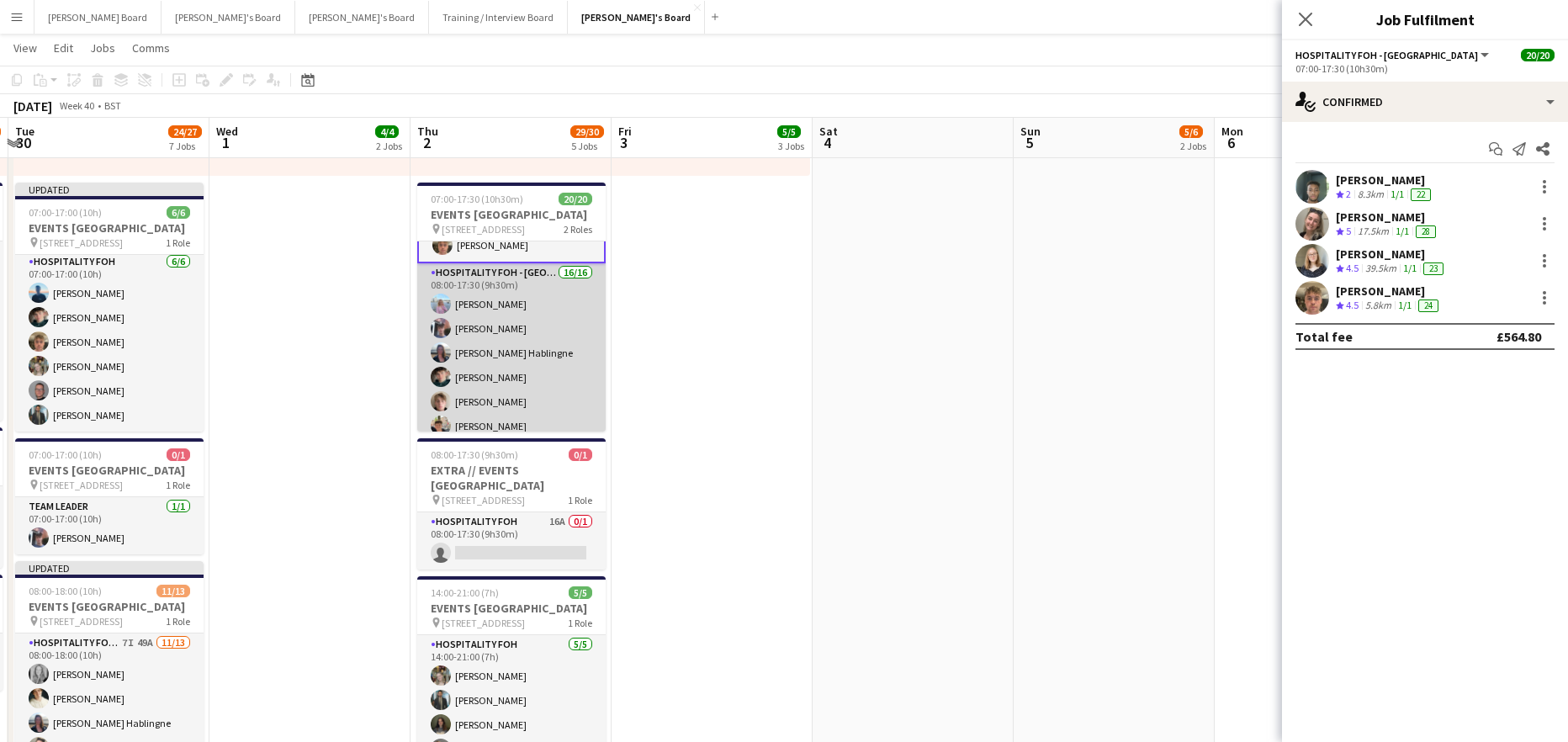
click at [516, 362] on app-card-role "Hospitality FOH - Allwyn 16/16 08:00-17:30 (9h30m) Lara Habling Cameron Sly Ane…" at bounding box center [511, 477] width 188 height 428
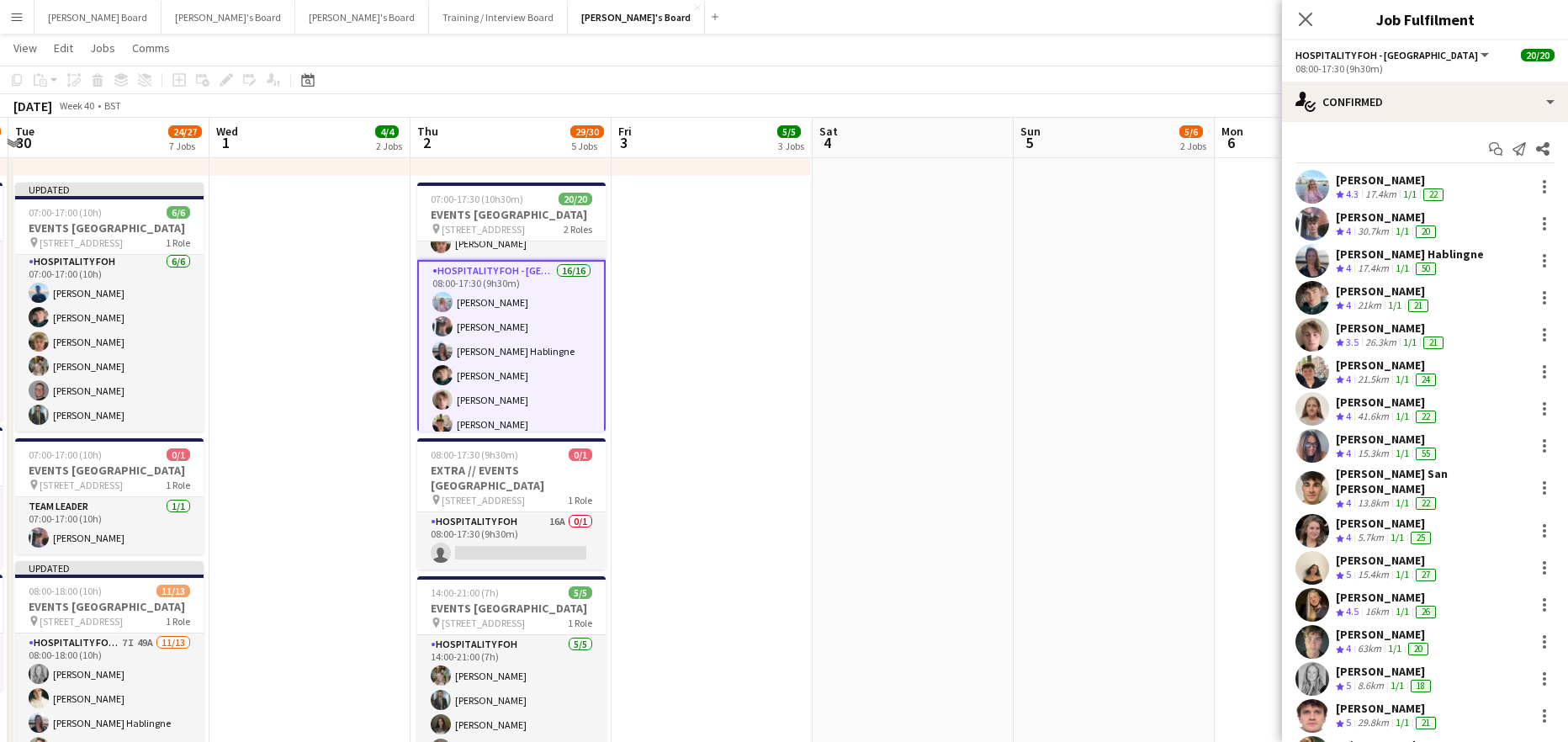
scroll to position [110, 0]
click at [1534, 374] on div at bounding box center [1544, 372] width 20 height 20
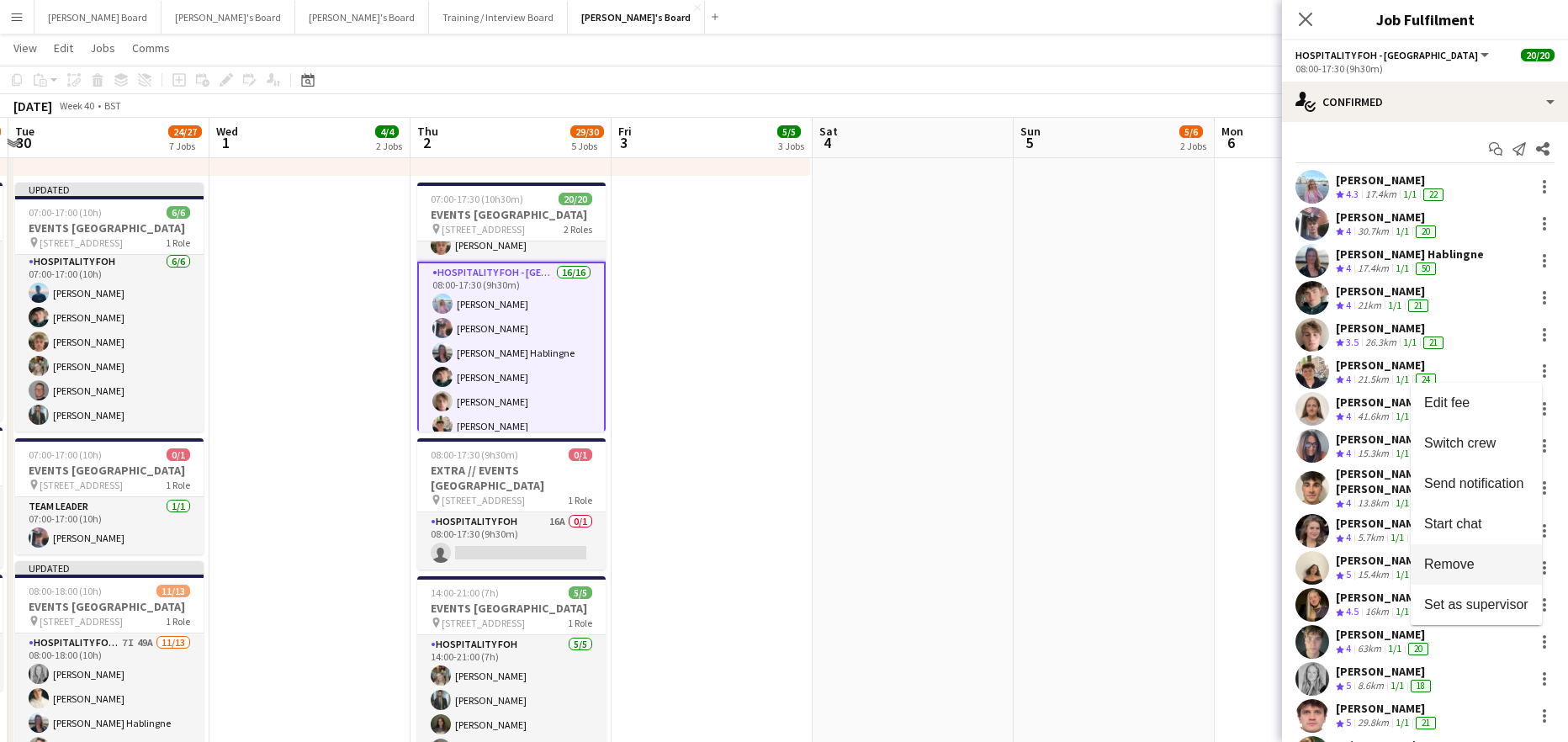
click at [1462, 562] on span "Remove" at bounding box center [1449, 564] width 50 height 14
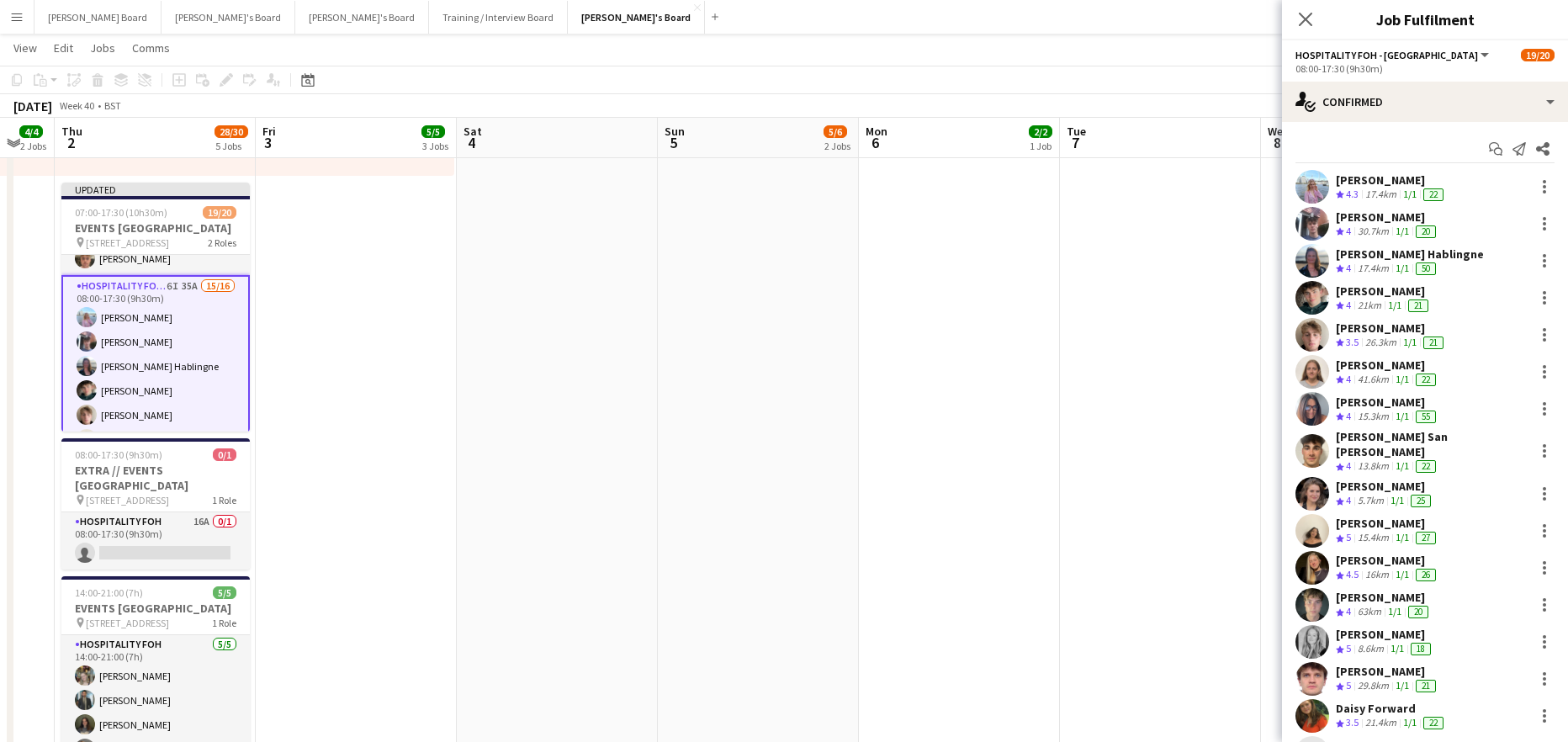
drag, startPoint x: 1157, startPoint y: 442, endPoint x: 403, endPoint y: 406, distance: 754.6
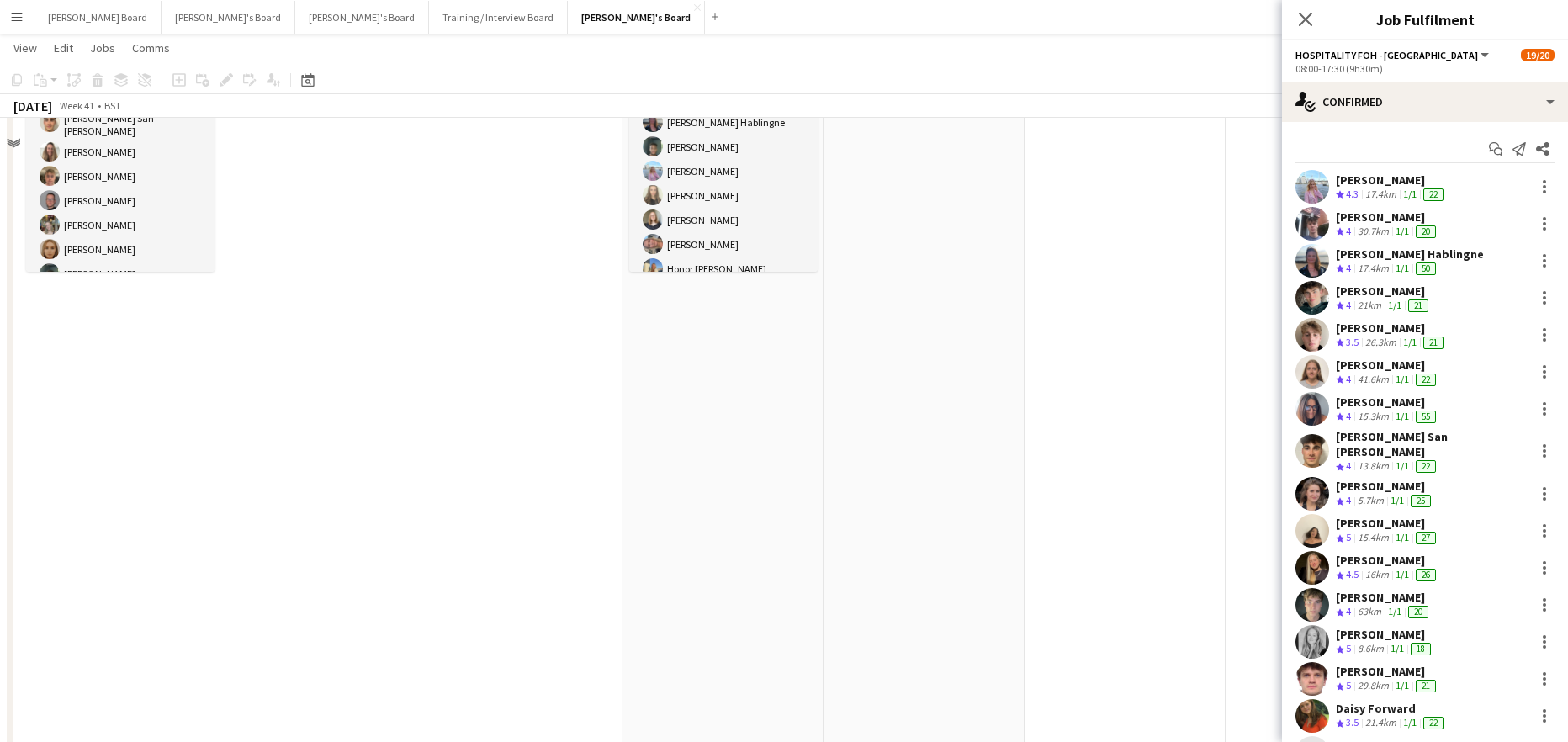
scroll to position [418, 0]
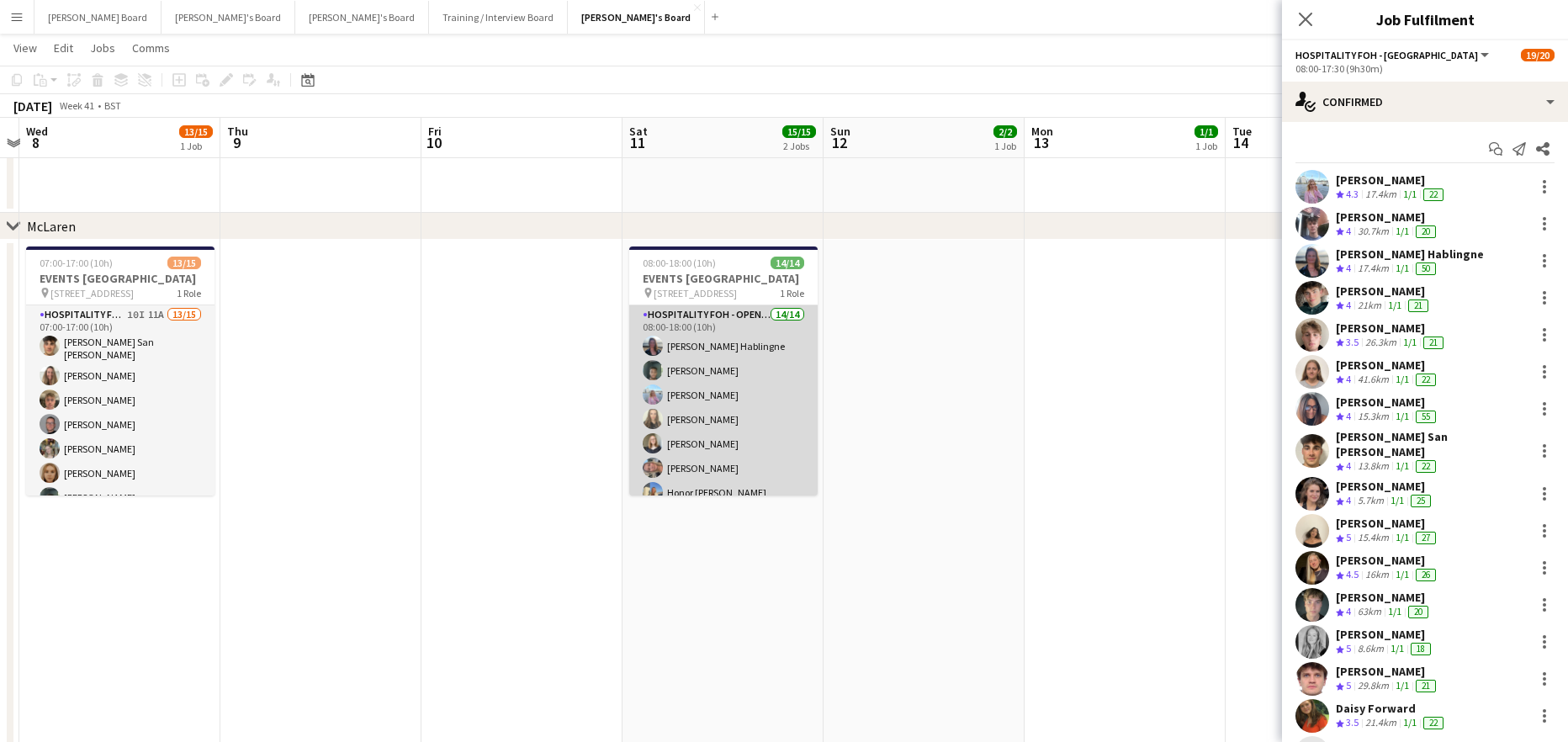
click at [719, 394] on app-card-role "Hospitality FOH - Open Day 14/14 08:00-18:00 (10h) Anett Varasdi Hablingne Harr…" at bounding box center [723, 494] width 188 height 379
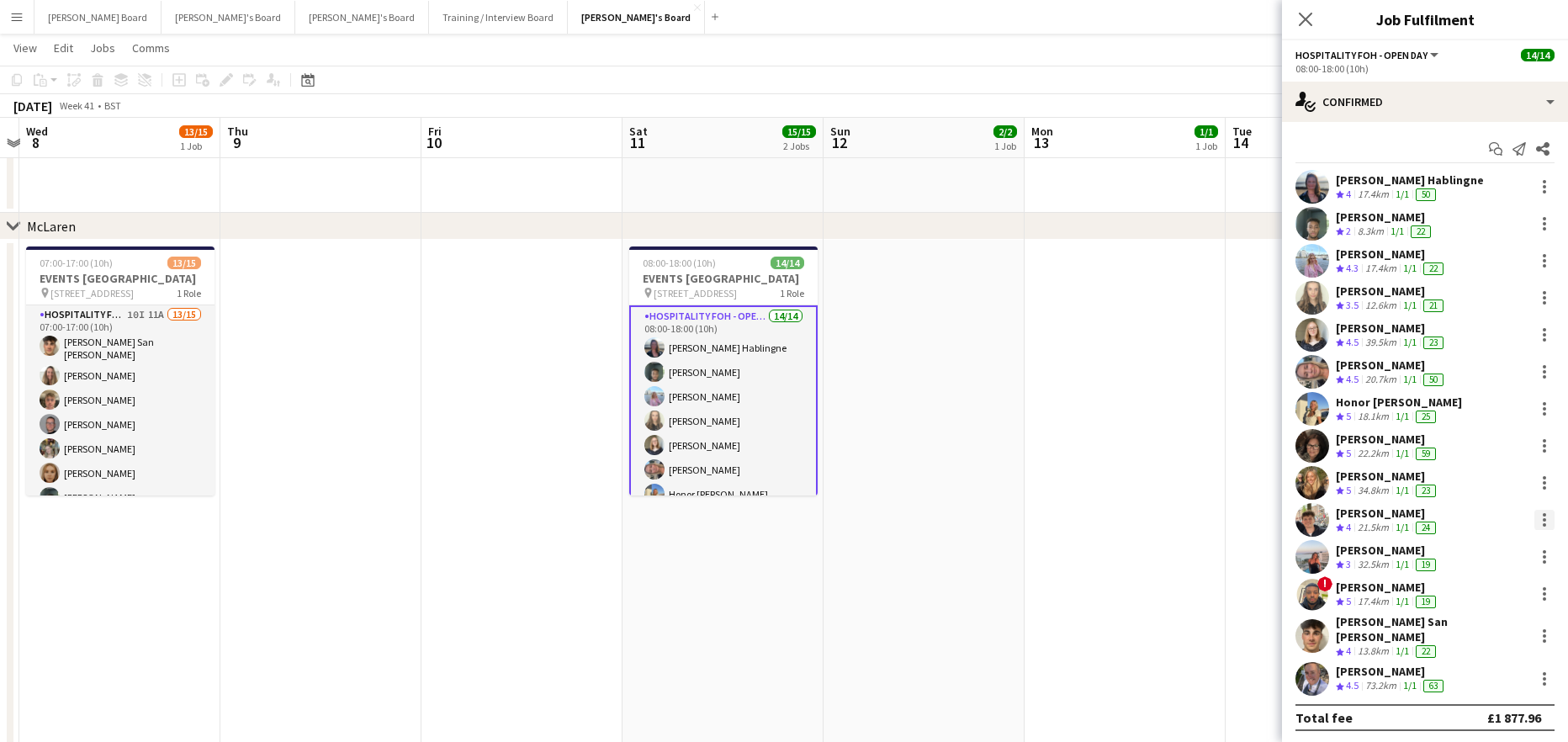
click at [1537, 515] on div at bounding box center [1544, 520] width 20 height 20
click at [1478, 462] on button "Remove" at bounding box center [1488, 448] width 131 height 40
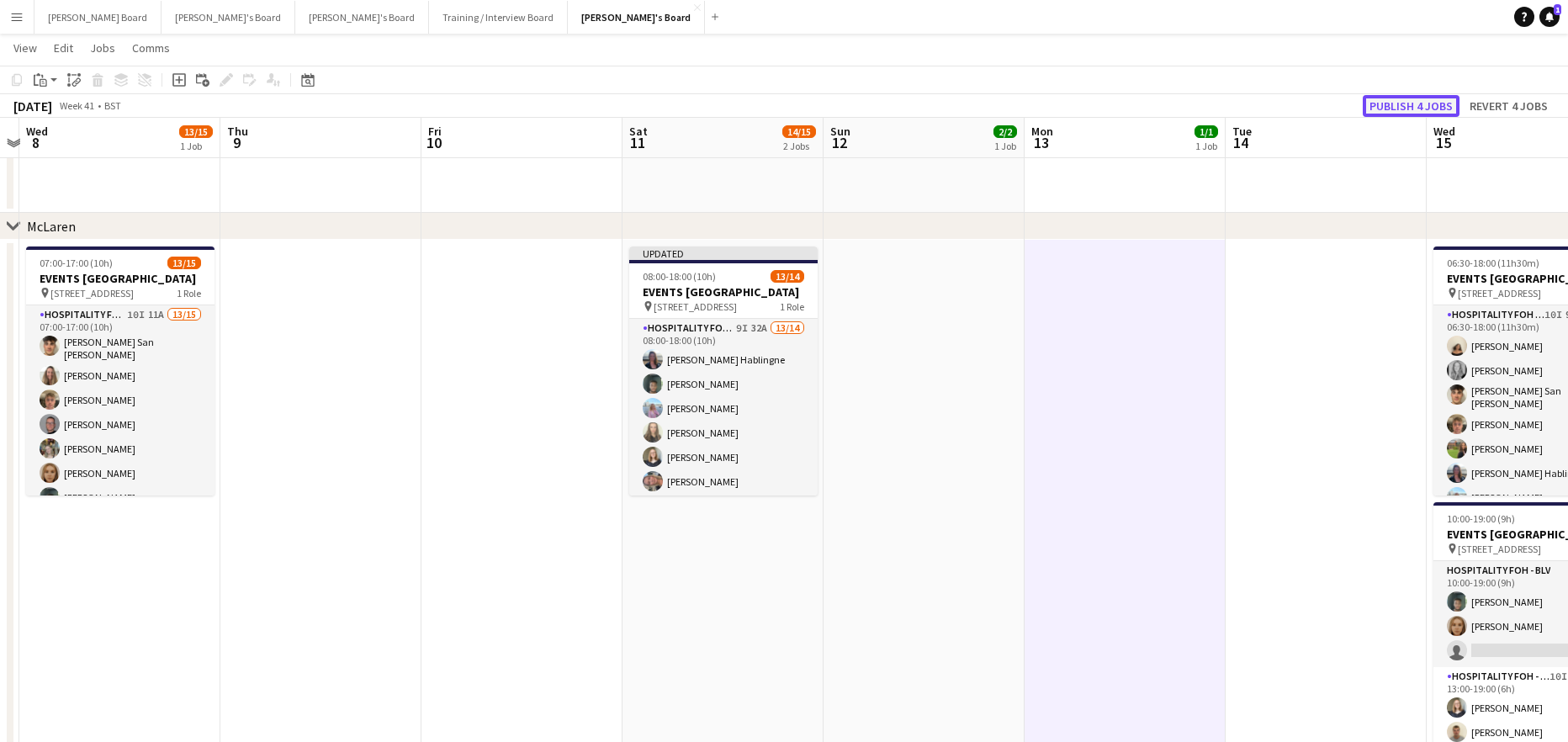
click at [1395, 102] on button "Publish 4 jobs" at bounding box center [1411, 106] width 97 height 22
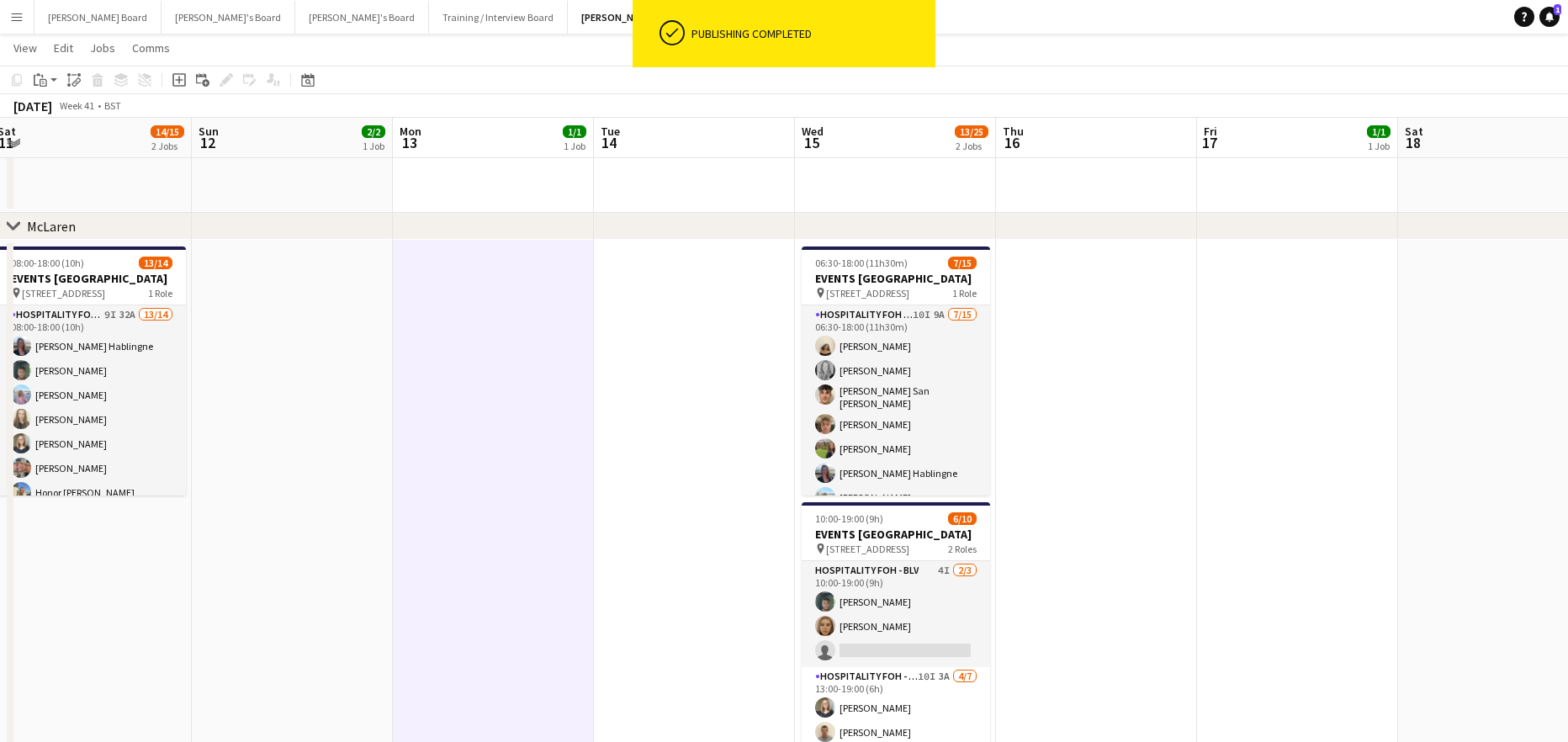
drag, startPoint x: 1194, startPoint y: 599, endPoint x: 1084, endPoint y: 386, distance: 239.3
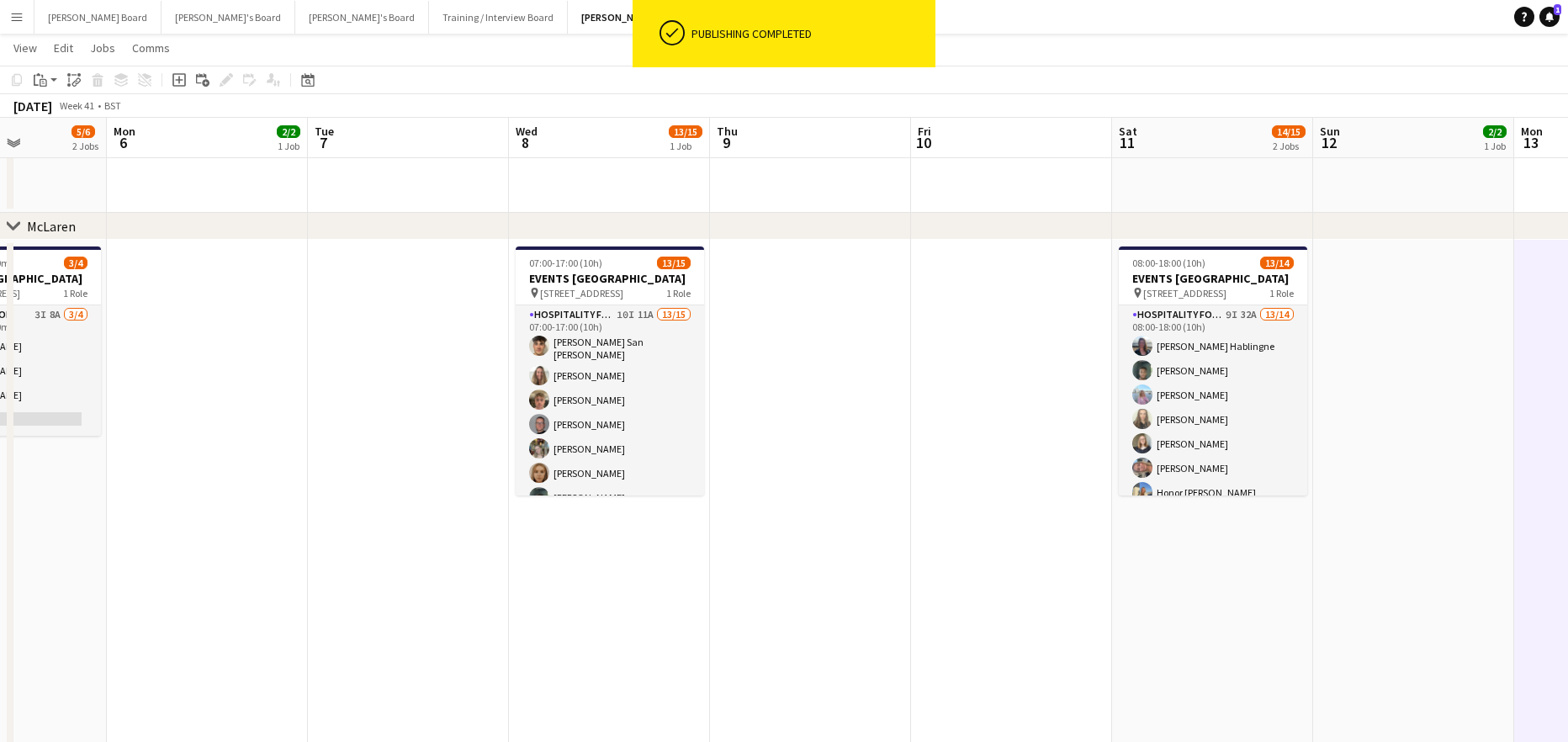
drag, startPoint x: 516, startPoint y: 440, endPoint x: 834, endPoint y: 451, distance: 318.1
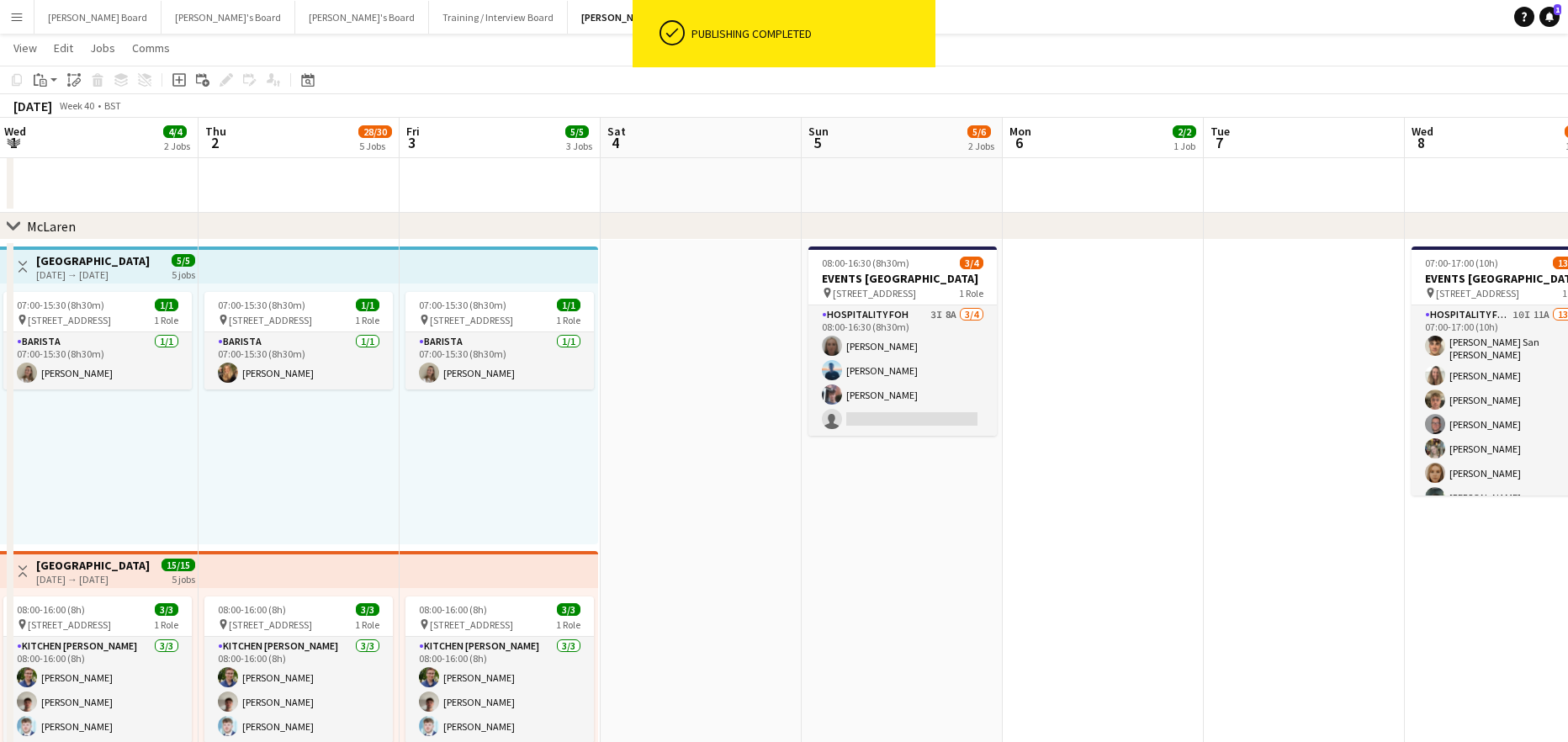
drag, startPoint x: 652, startPoint y: 471, endPoint x: 1231, endPoint y: 483, distance: 578.8
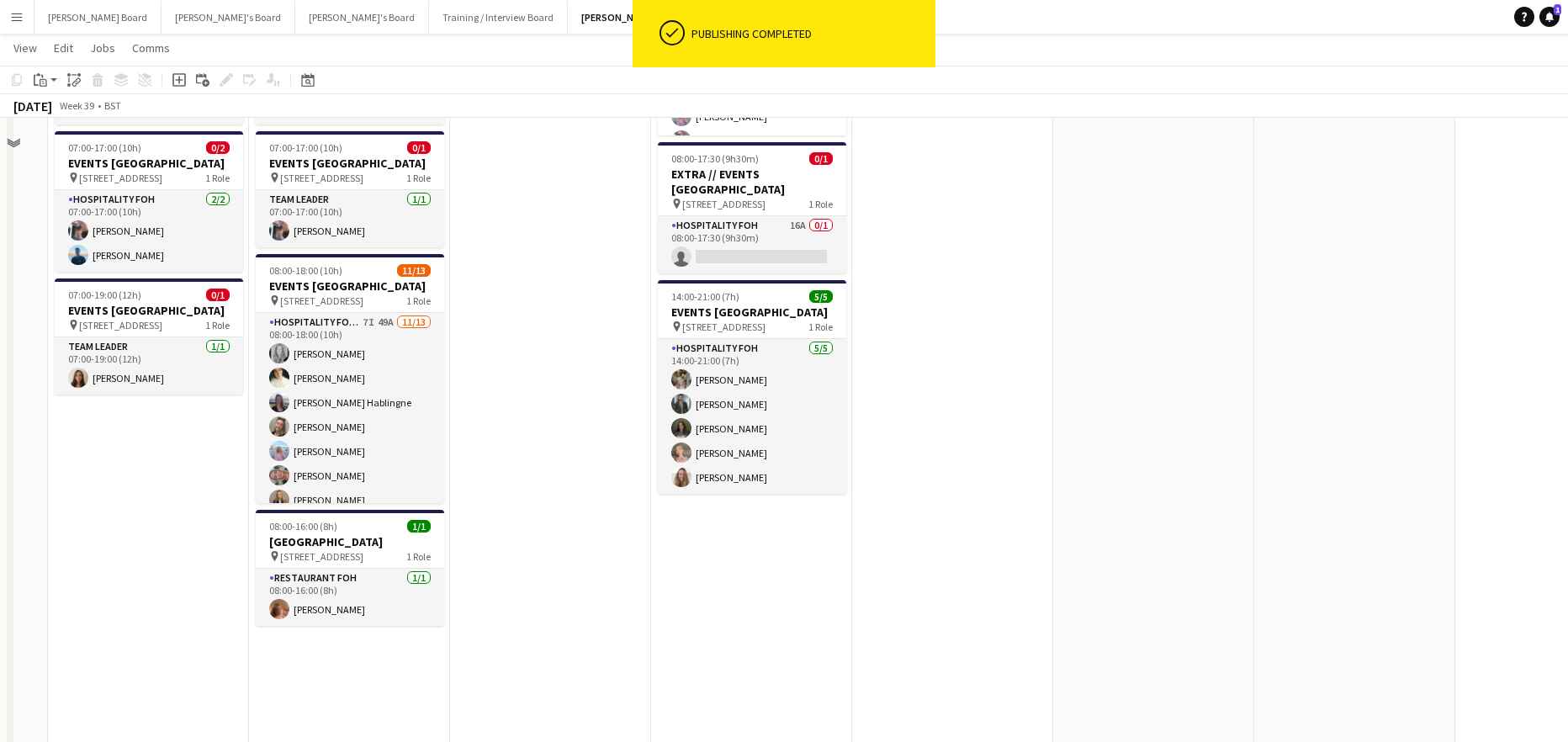
scroll to position [1427, 0]
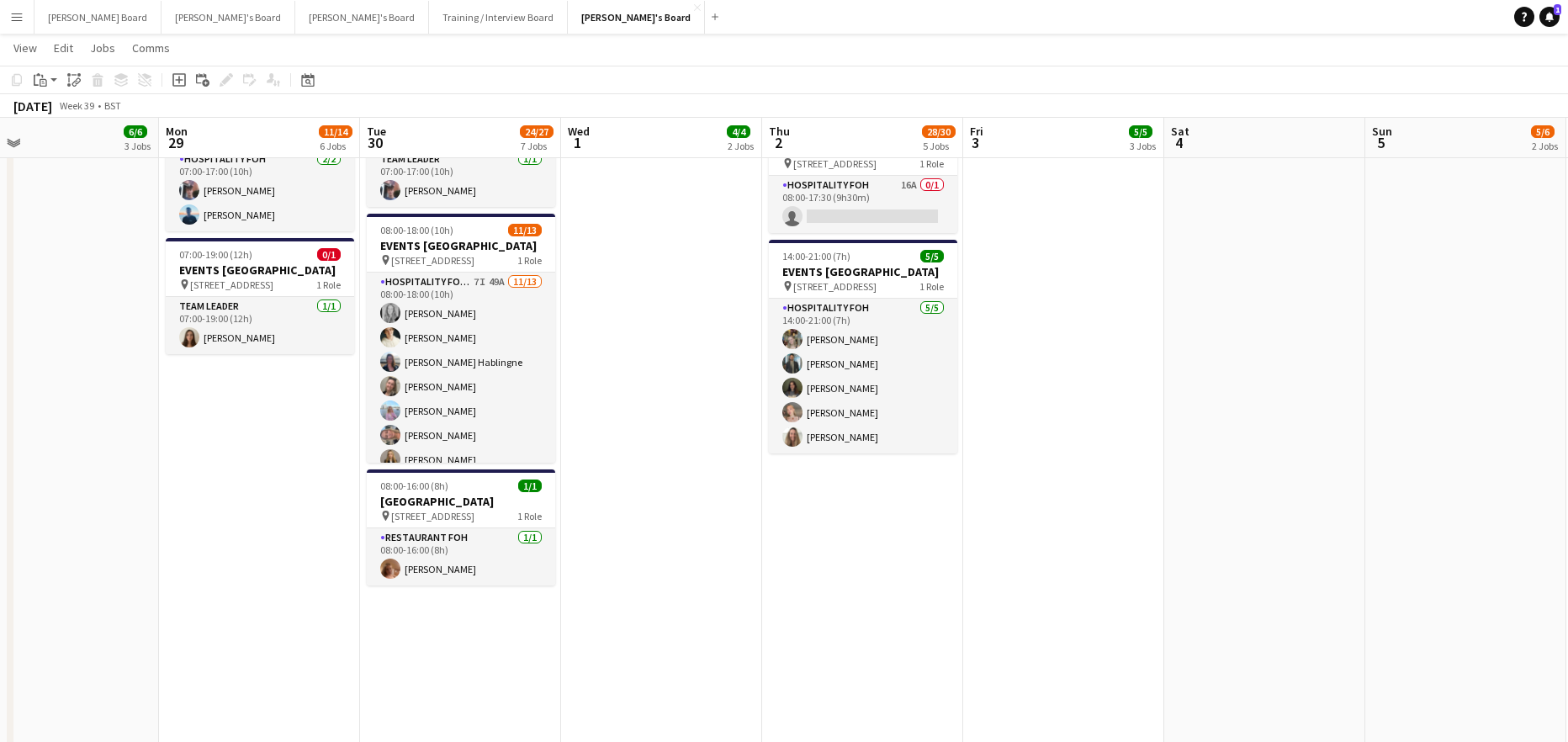
drag, startPoint x: 458, startPoint y: 614, endPoint x: 586, endPoint y: 617, distance: 127.9
click at [580, 617] on app-calendar-viewport "Fri 26 17/17 11 Jobs Sat 27 16/16 7 Jobs Sun 28 6/6 3 Jobs Mon 29 11/14 6 Jobs …" at bounding box center [784, 723] width 1568 height 4171
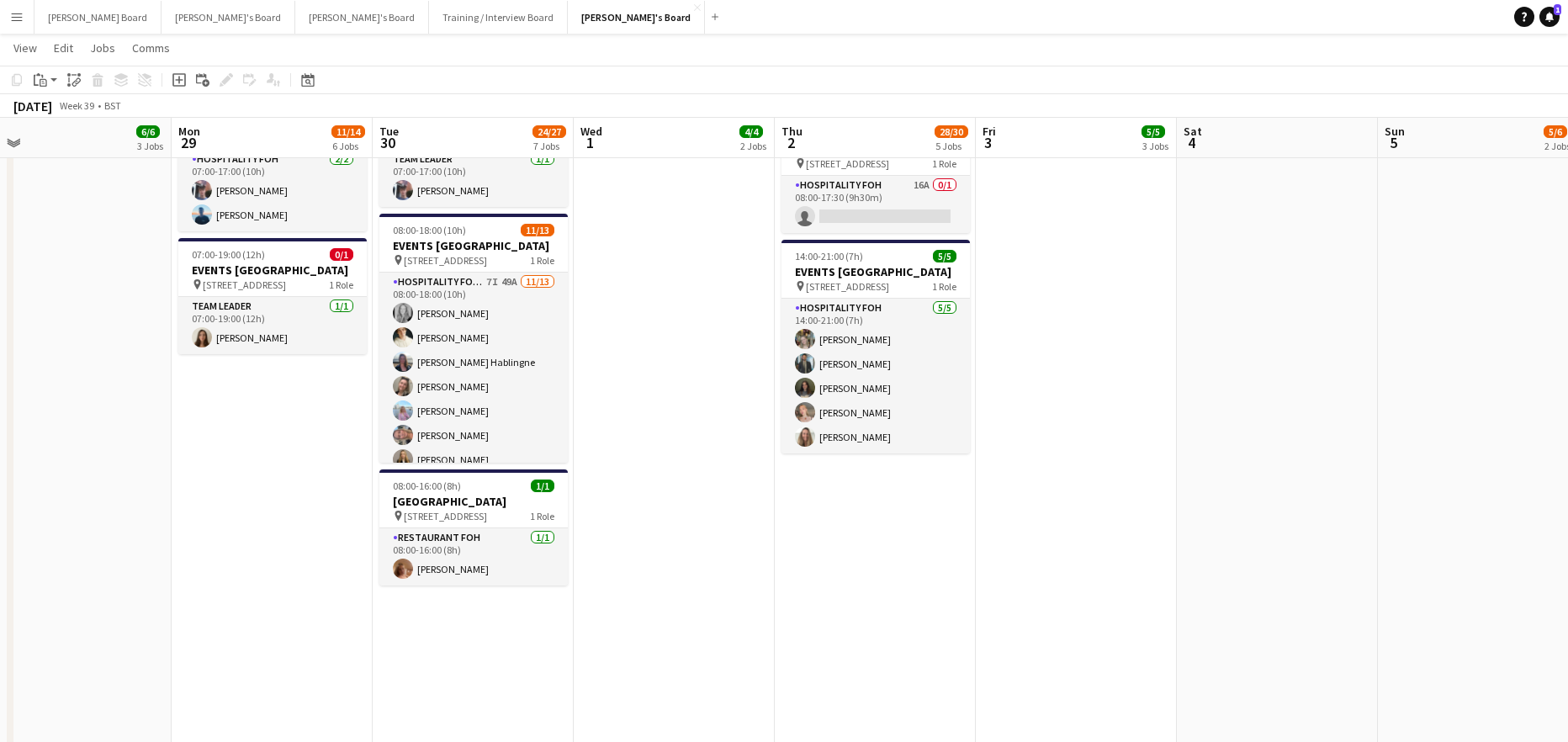
click at [750, 490] on app-calendar-viewport "Fri 26 17/17 11 Jobs Sat 27 16/16 7 Jobs Sun 28 6/6 3 Jobs Mon 29 11/14 6 Jobs …" at bounding box center [784, 723] width 1568 height 4171
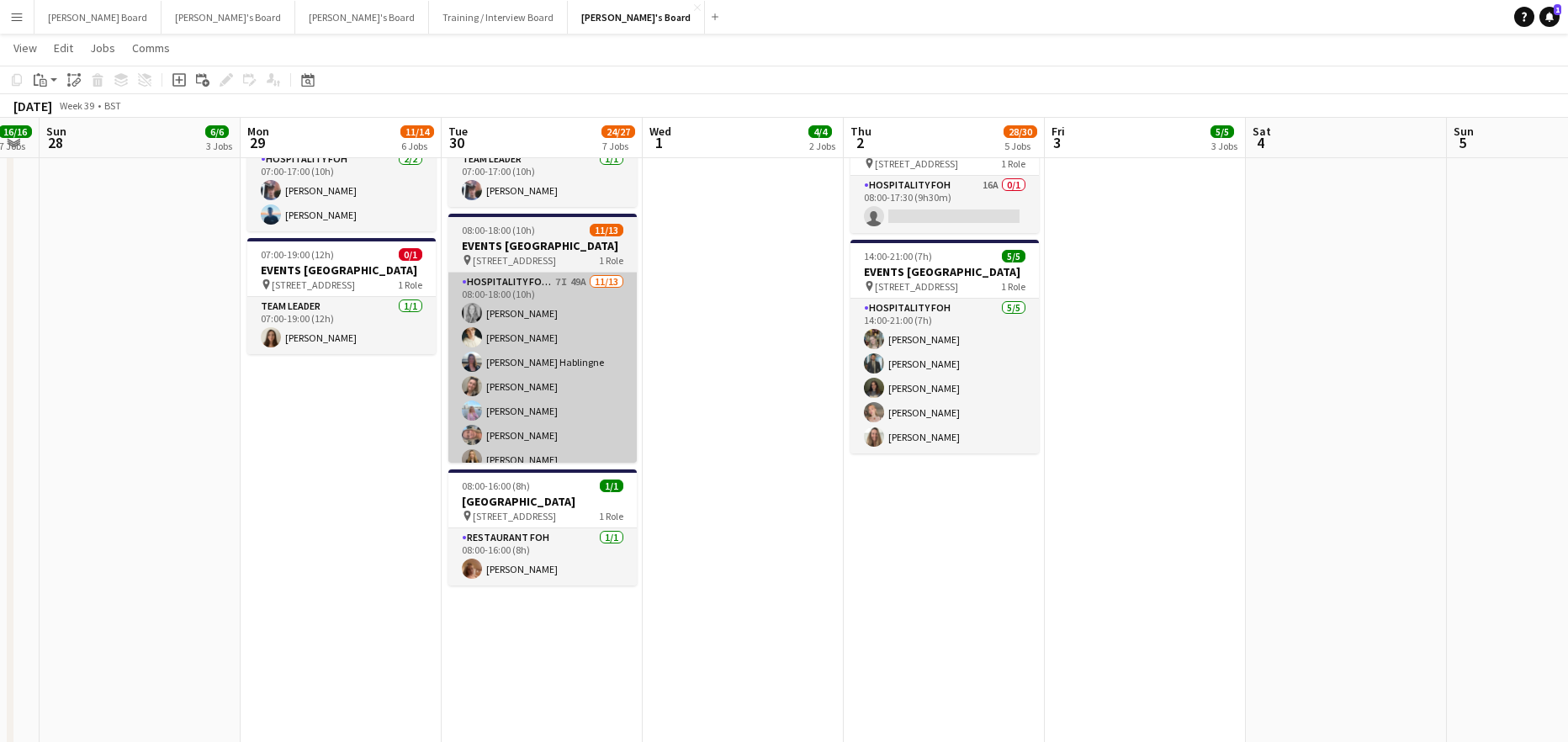
click at [500, 398] on app-card-role "Hospitality FOH - BAT TLC 7I 49A 11/13 08:00-18:00 (10h) Madeleine Balle Sam Ha…" at bounding box center [542, 448] width 188 height 350
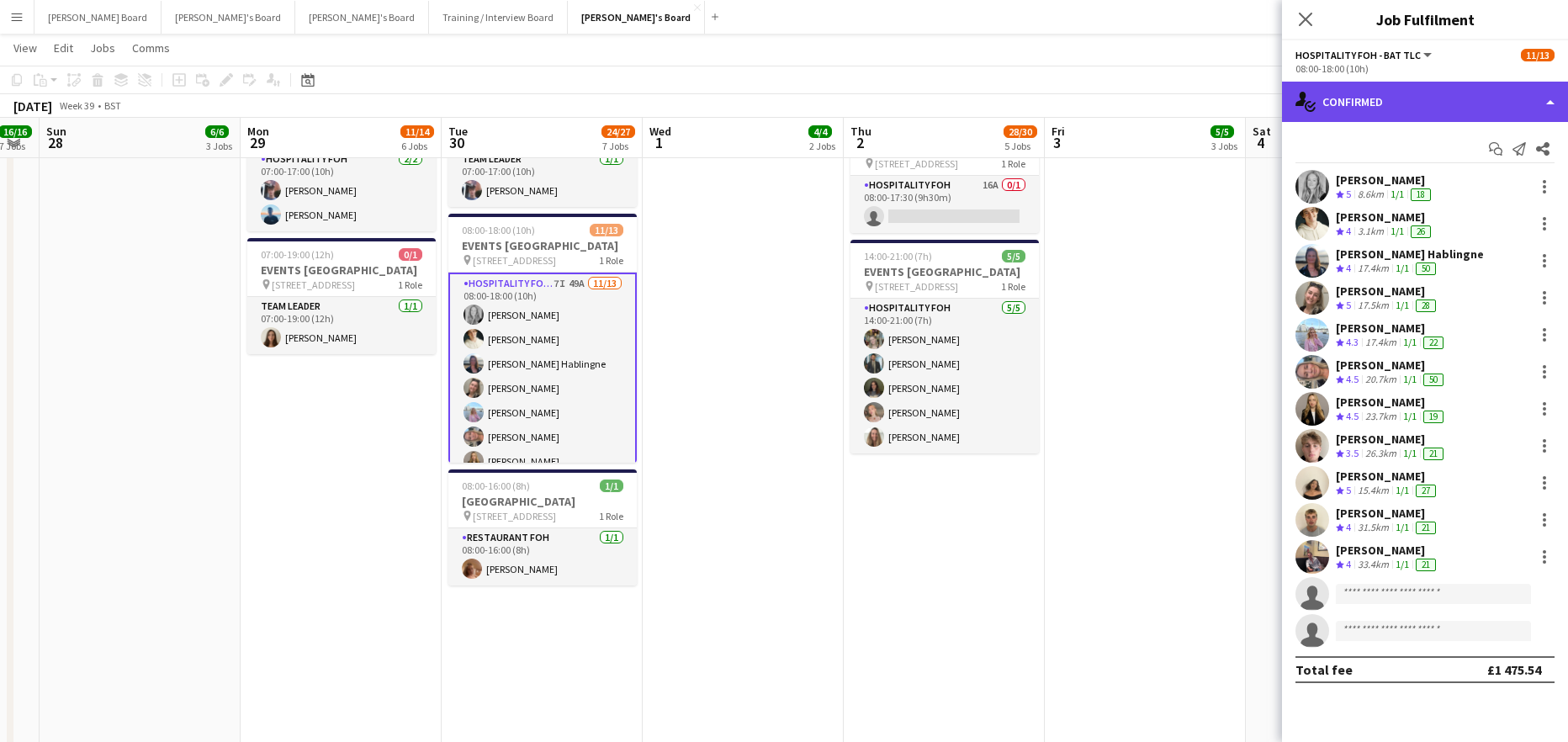
click at [1417, 104] on div "single-neutral-actions-check-2 Confirmed" at bounding box center [1425, 102] width 286 height 40
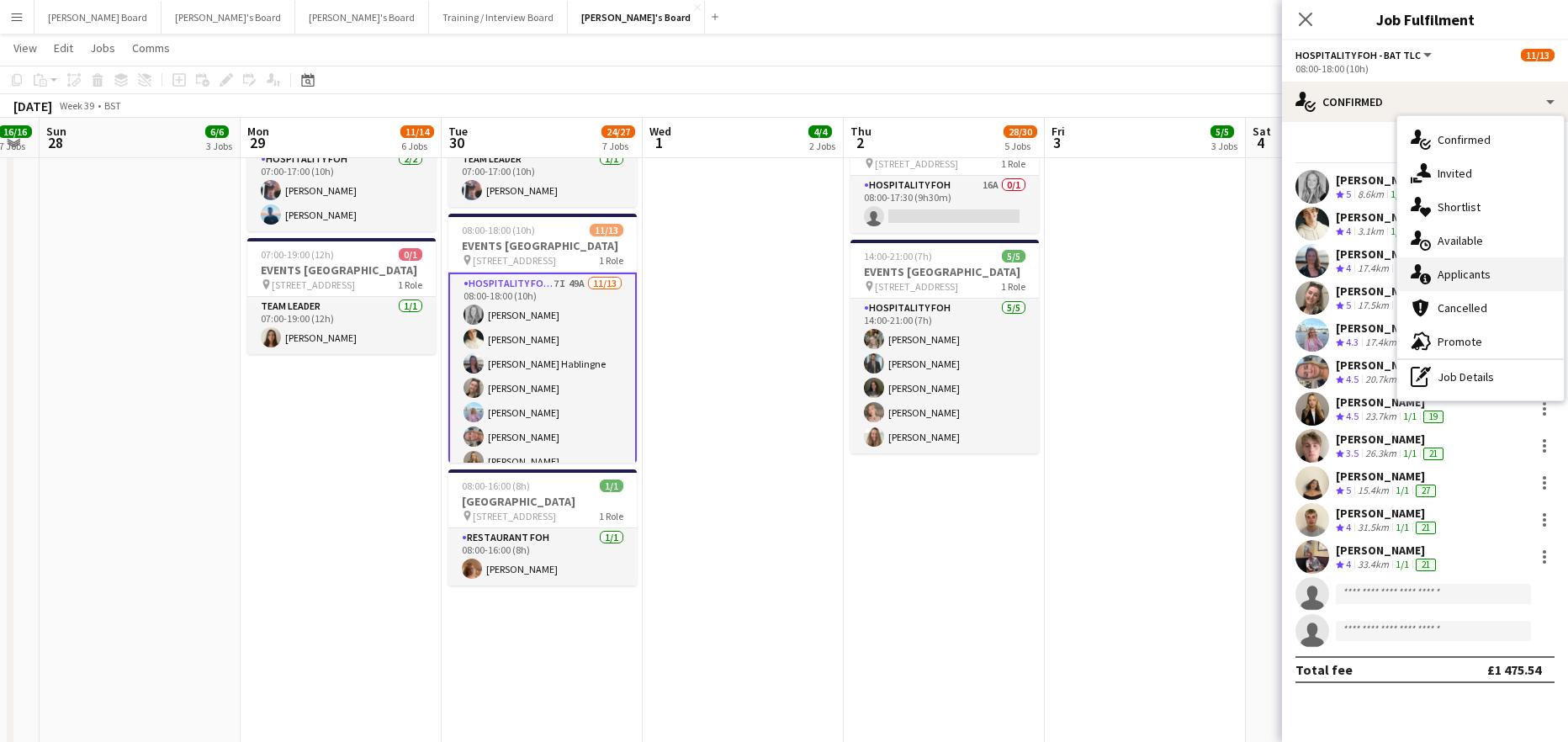
click at [1480, 272] on span "Applicants" at bounding box center [1464, 274] width 53 height 15
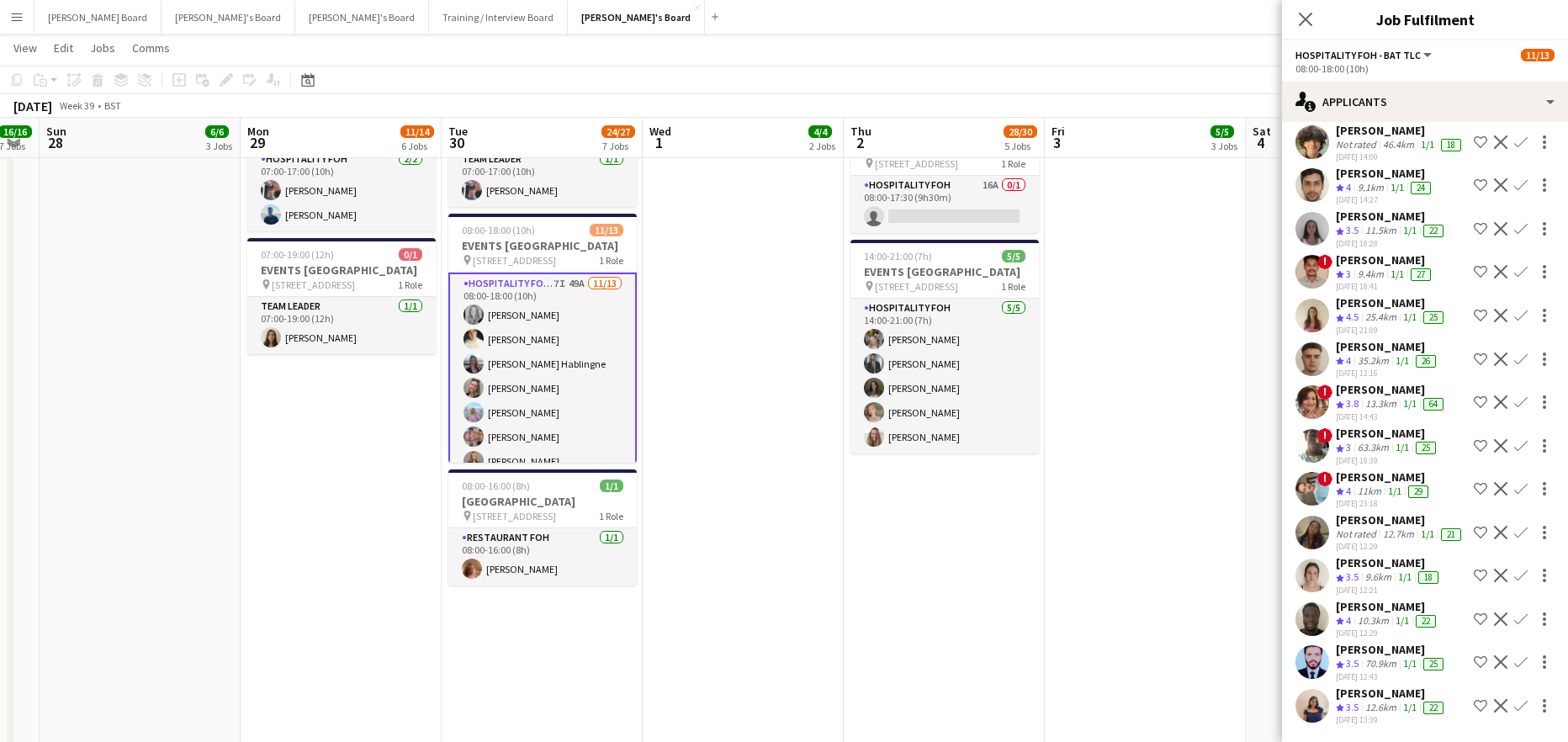
scroll to position [1630, 0]
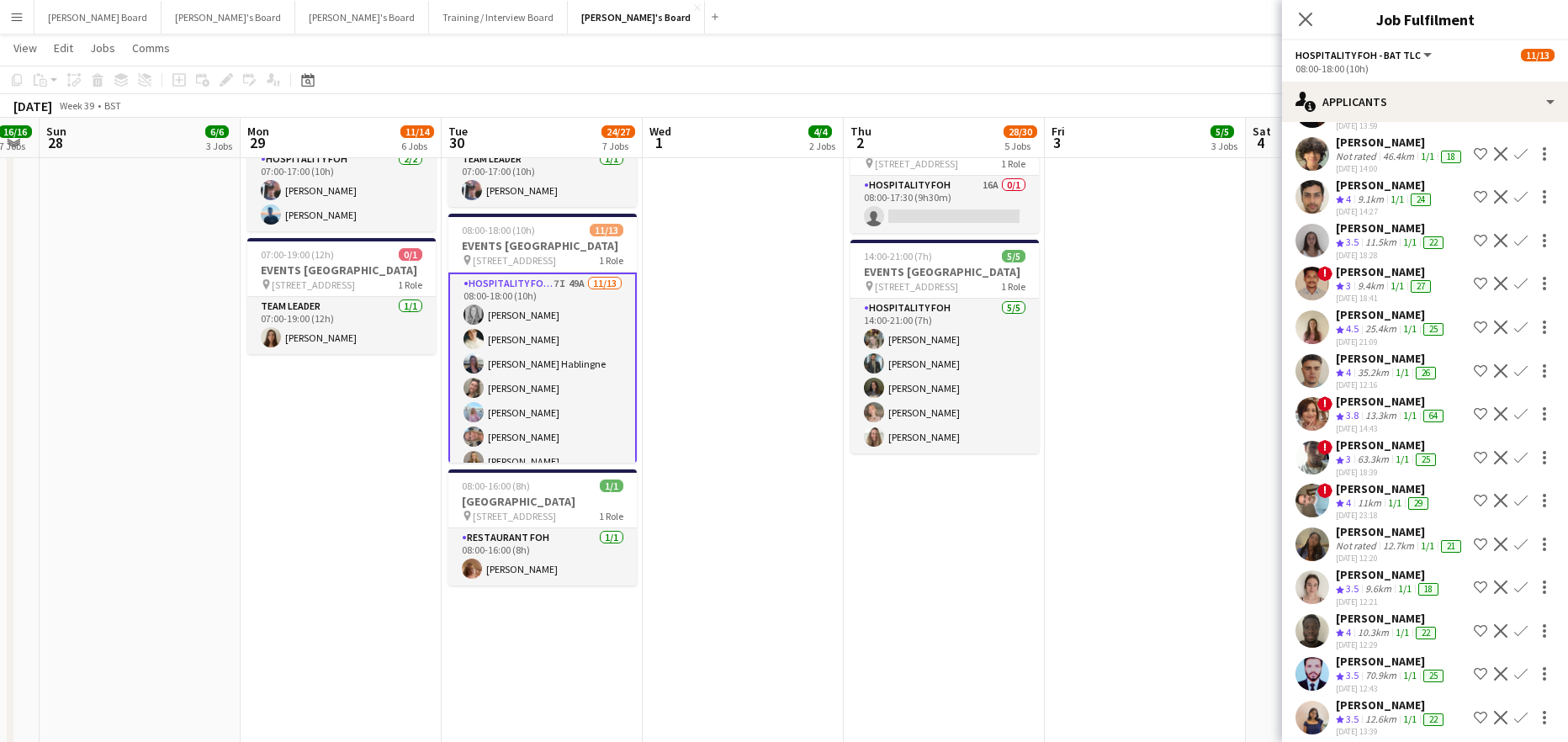
click at [1389, 366] on div "[PERSON_NAME]" at bounding box center [1387, 358] width 103 height 15
click at [1385, 336] on div "25.4km" at bounding box center [1381, 329] width 38 height 14
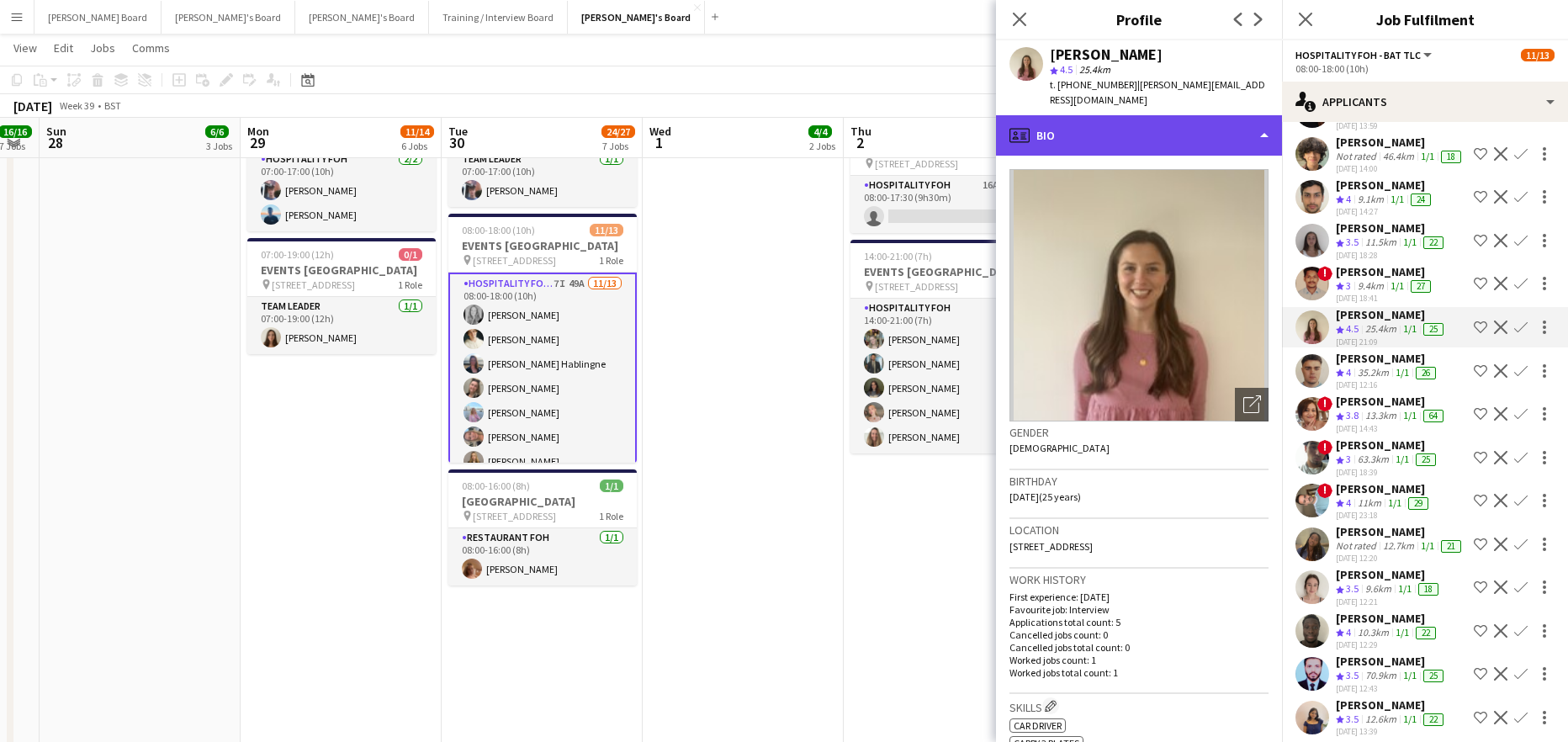
click at [1119, 125] on div "profile Bio" at bounding box center [1139, 135] width 286 height 40
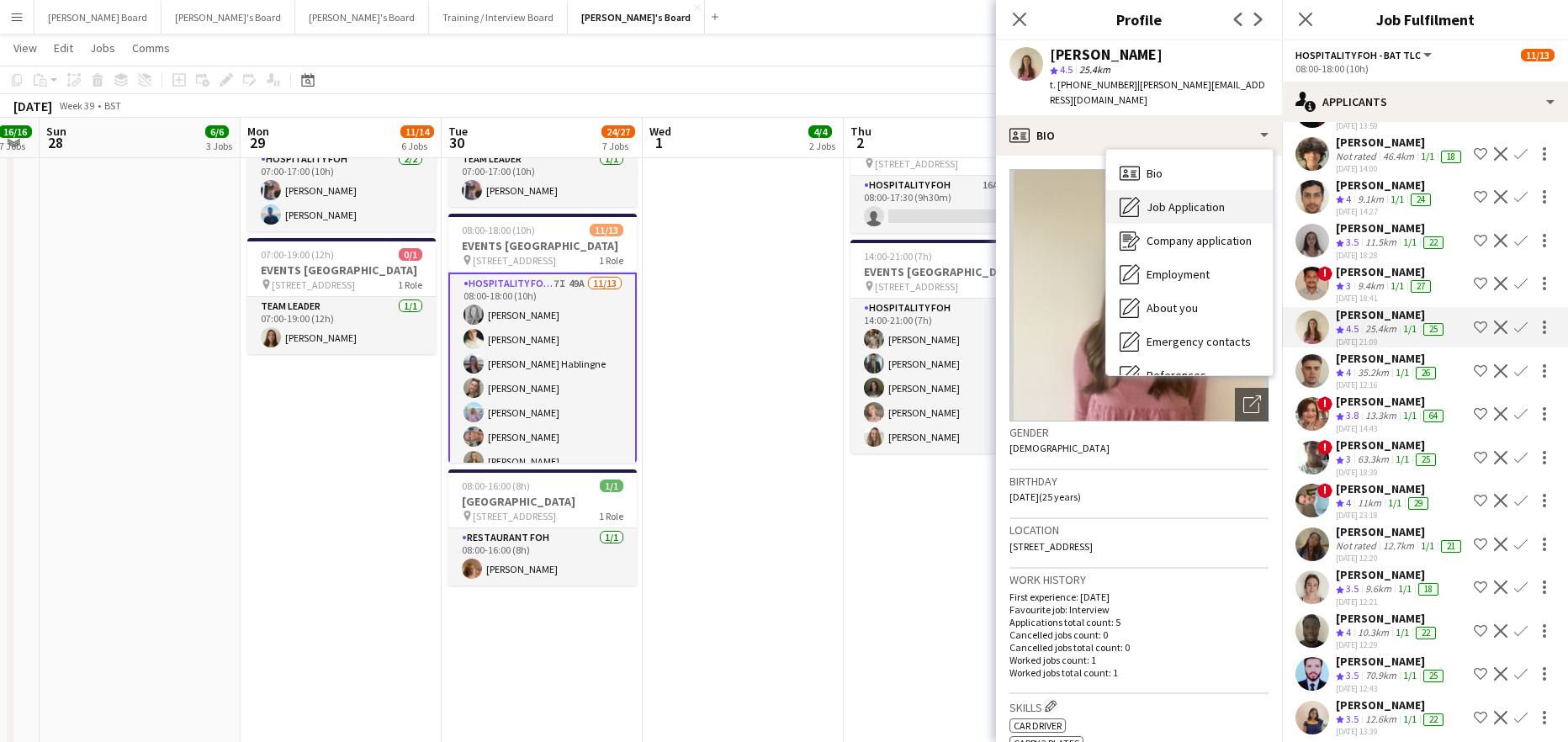
click at [1189, 199] on span "Job Application" at bounding box center [1186, 206] width 78 height 15
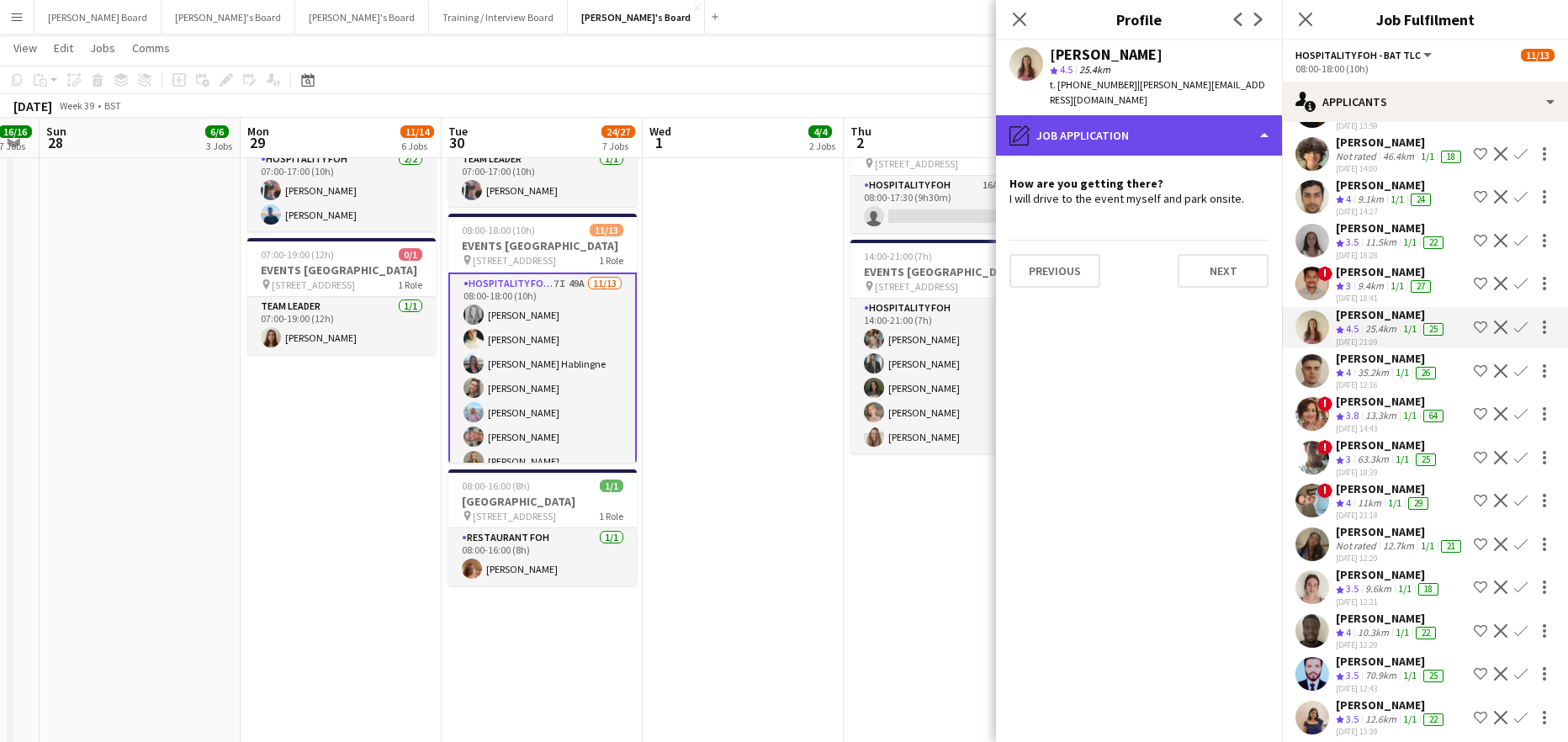
click at [1141, 115] on div "pencil4 Job Application" at bounding box center [1139, 135] width 286 height 40
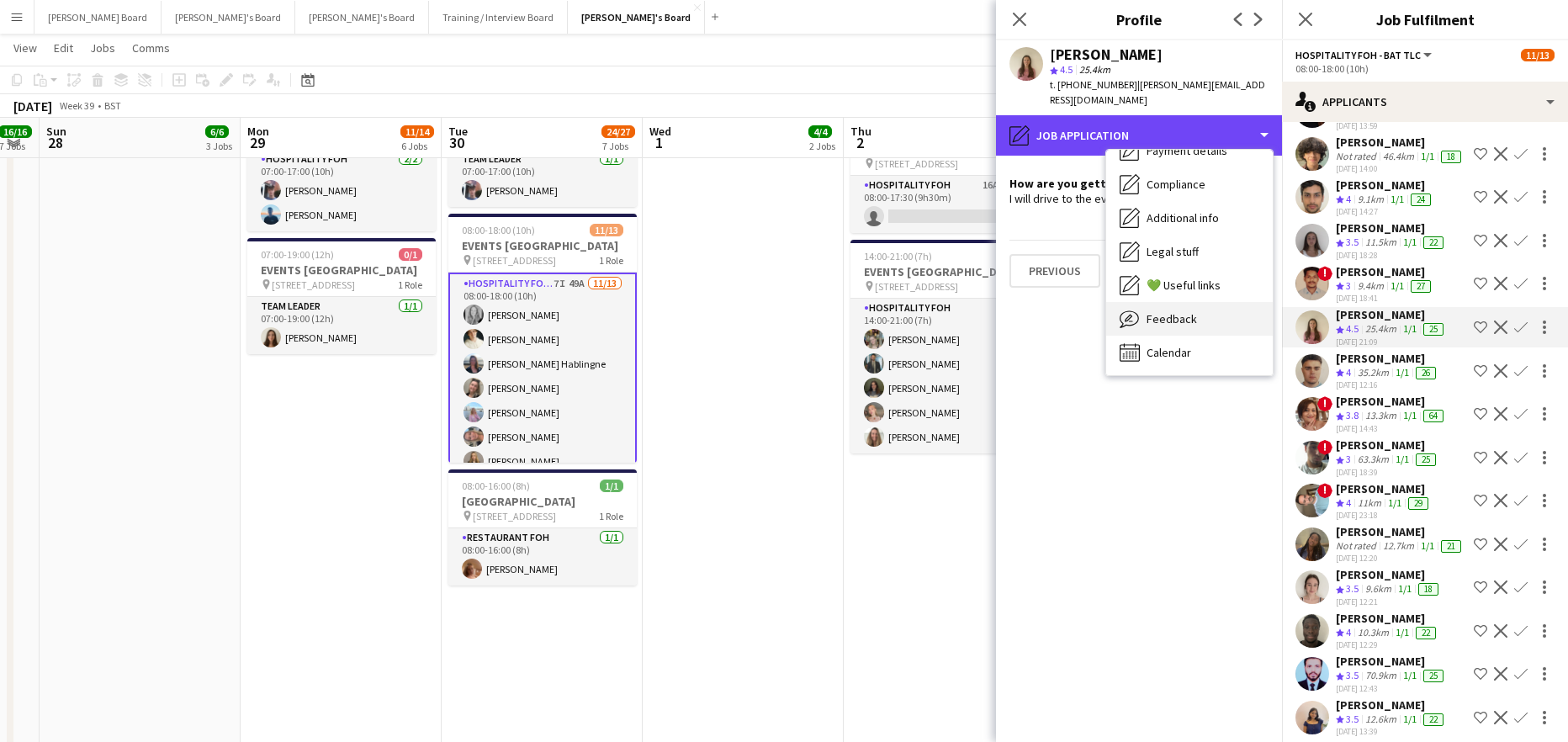
scroll to position [259, 0]
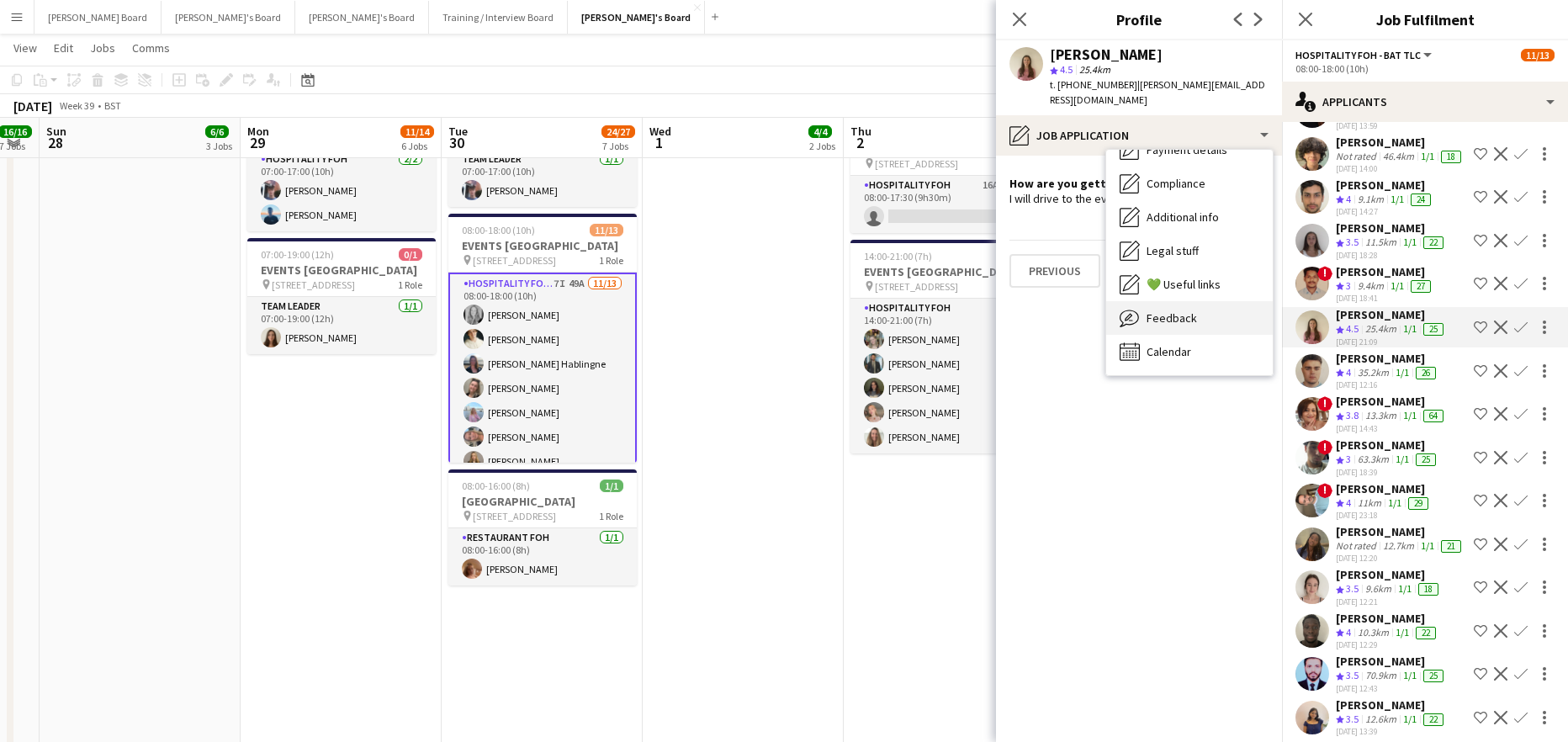
click at [1214, 306] on div "Feedback Feedback" at bounding box center [1189, 318] width 167 height 34
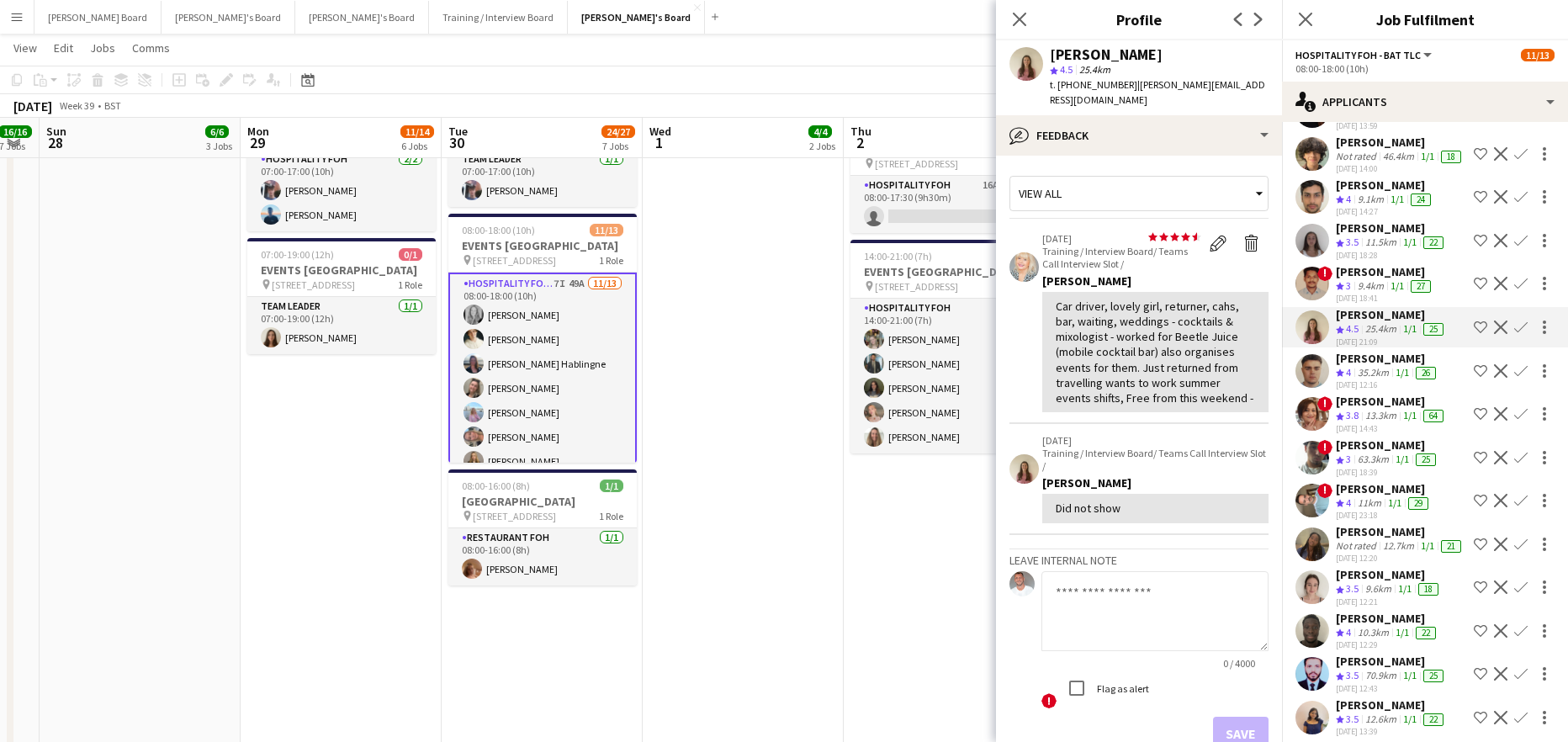
click at [1514, 334] on app-icon "Confirm" at bounding box center [1520, 326] width 13 height 13
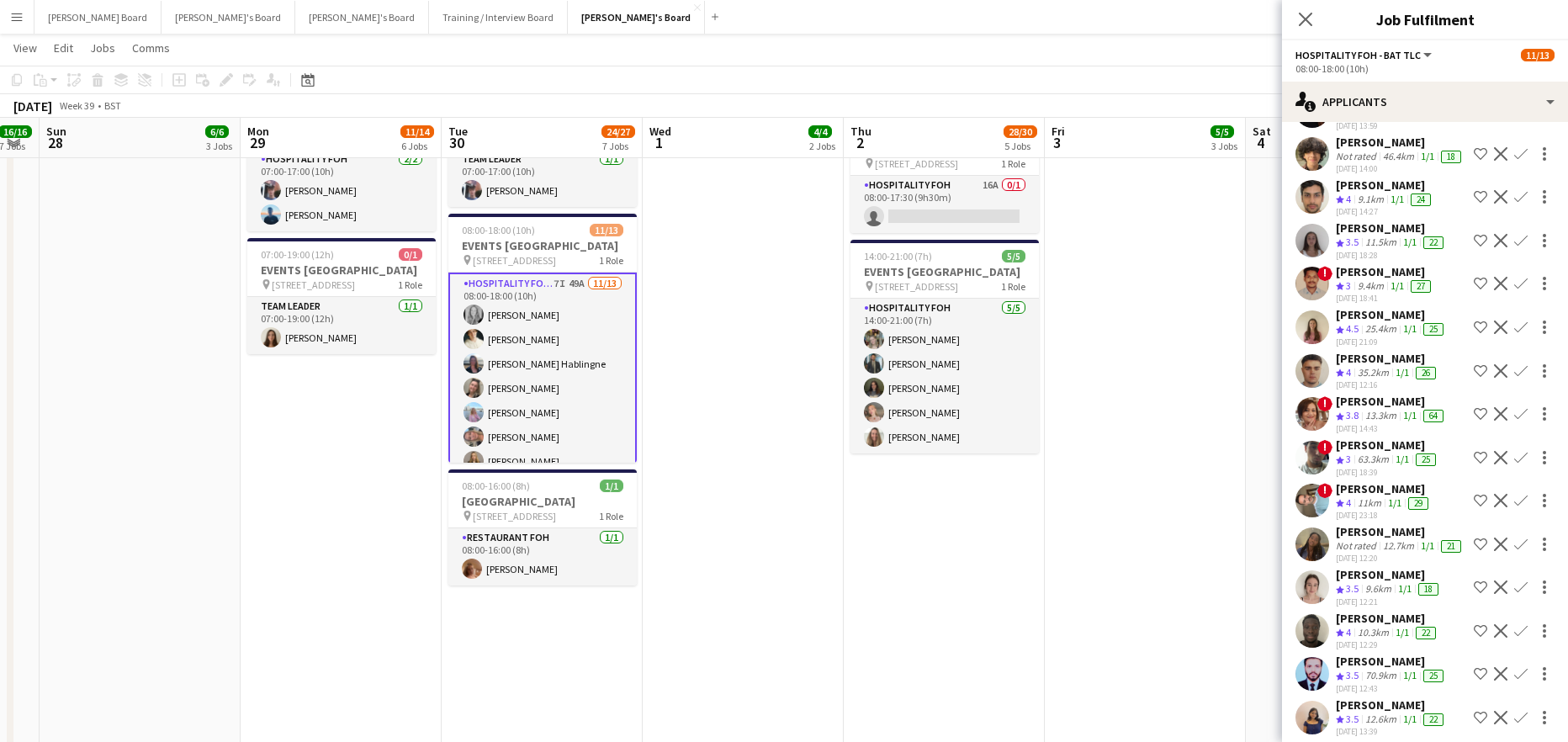
click at [1514, 334] on app-icon "Confirm" at bounding box center [1520, 326] width 13 height 13
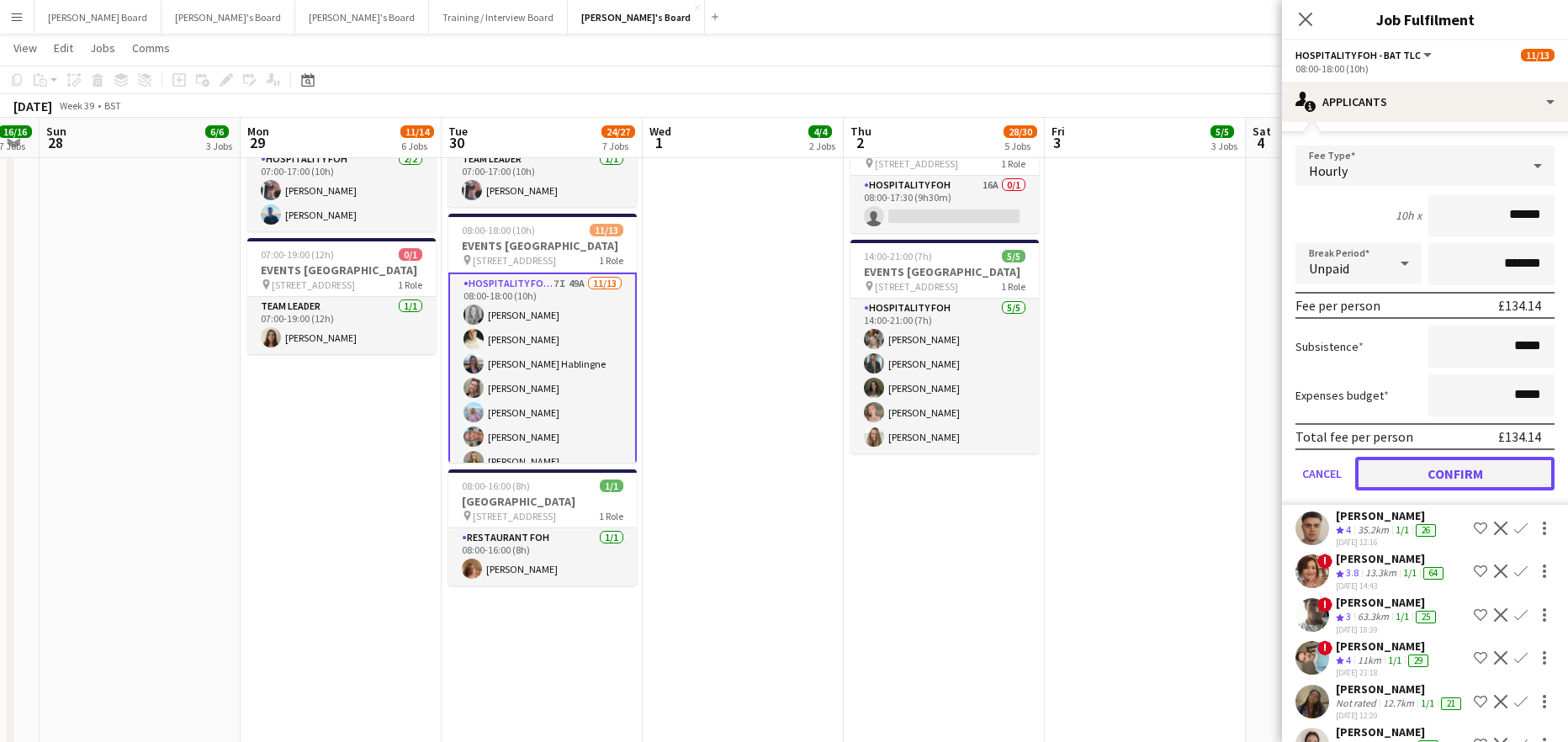
click at [1417, 490] on button "Confirm" at bounding box center [1454, 474] width 199 height 34
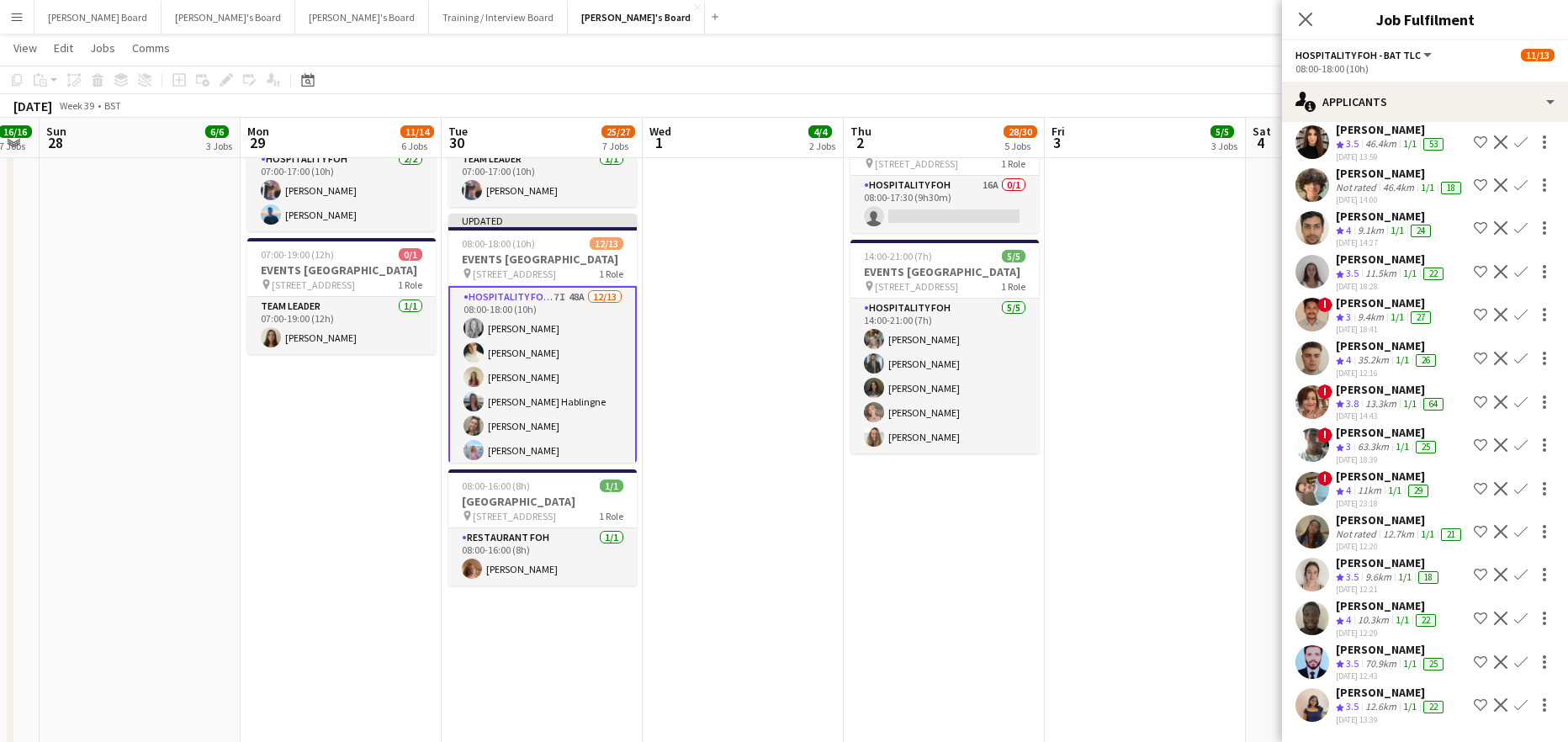
scroll to position [1666, 0]
click at [1395, 353] on div "1/1" at bounding box center [1402, 360] width 20 height 14
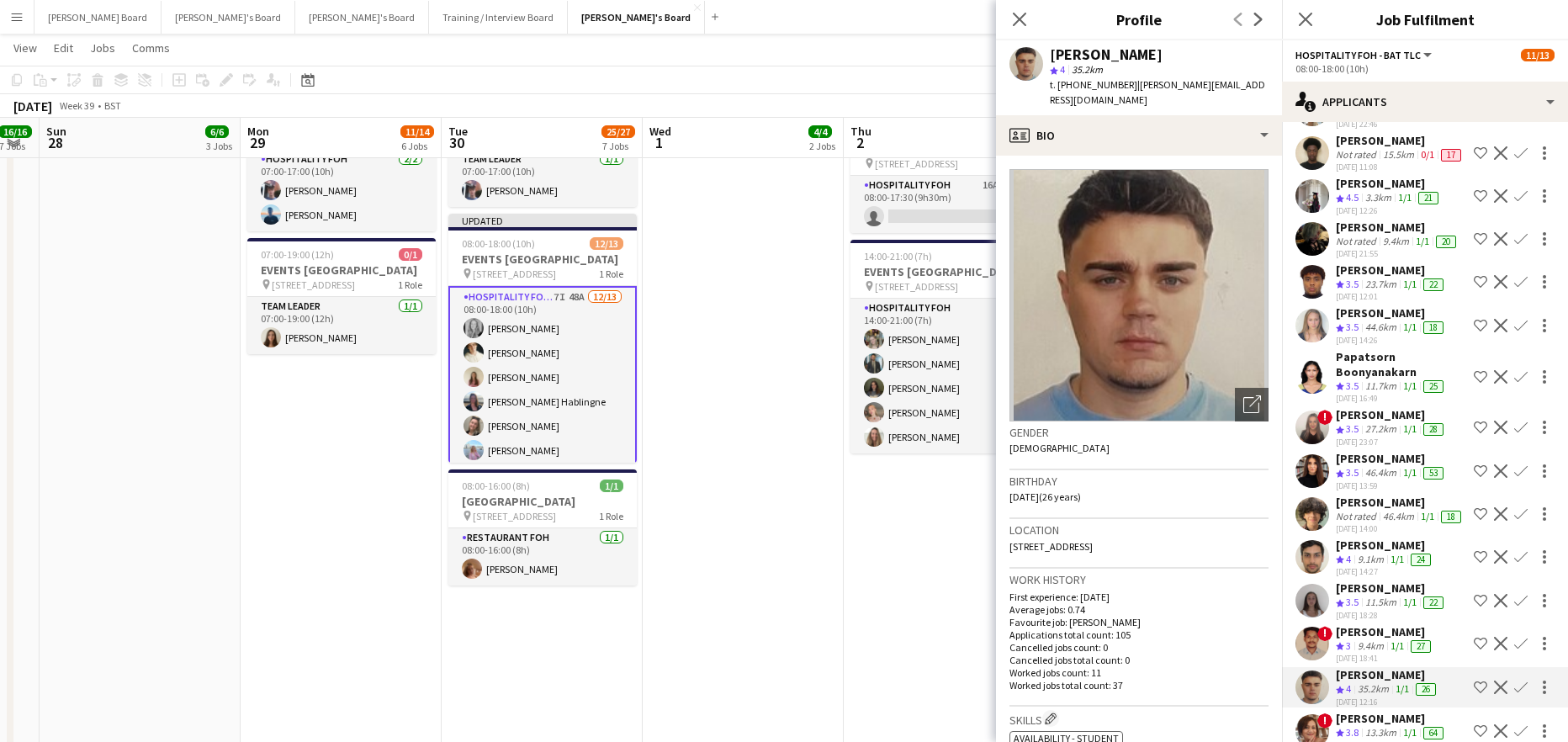
scroll to position [1217, 0]
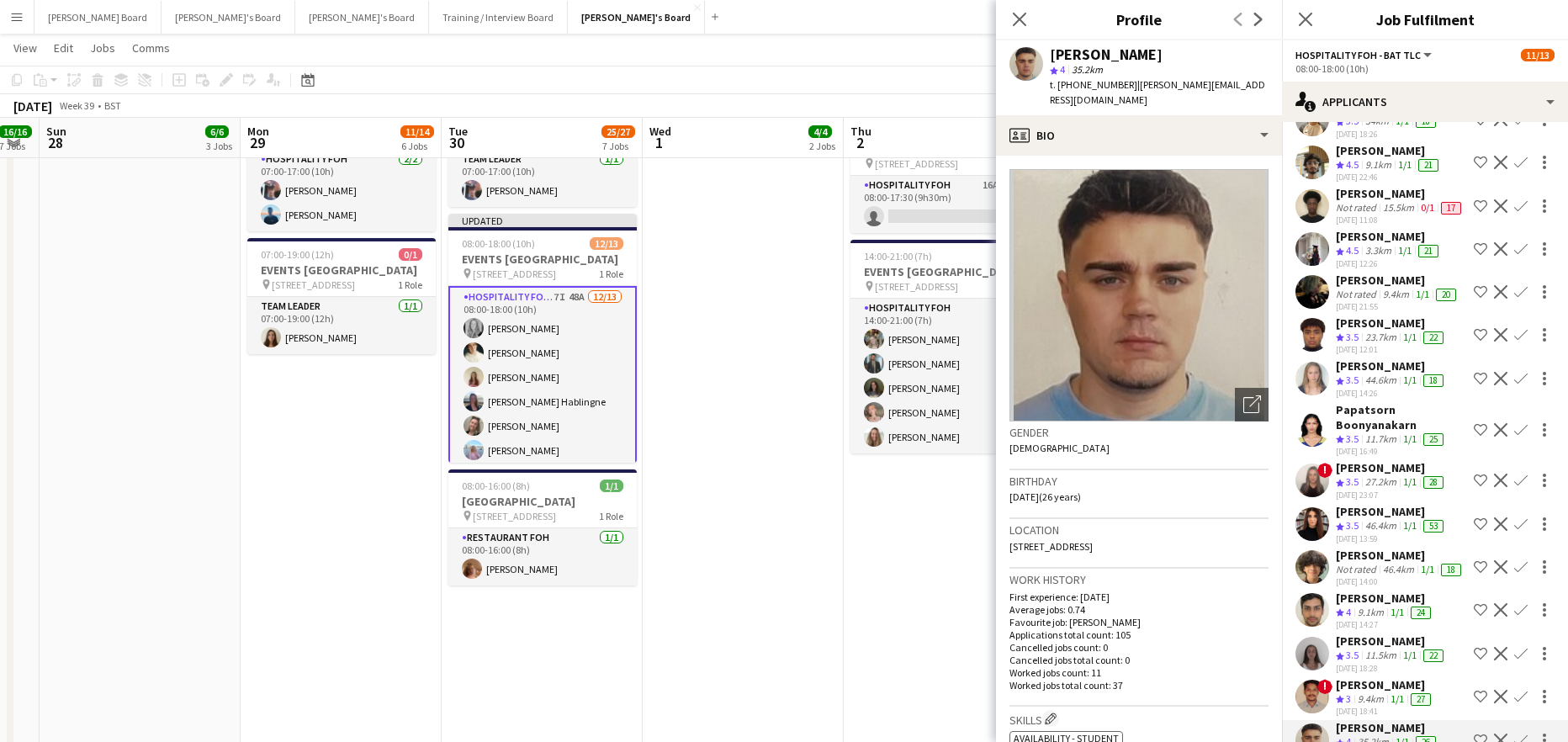
click at [1375, 258] on div "3.3km" at bounding box center [1378, 251] width 33 height 14
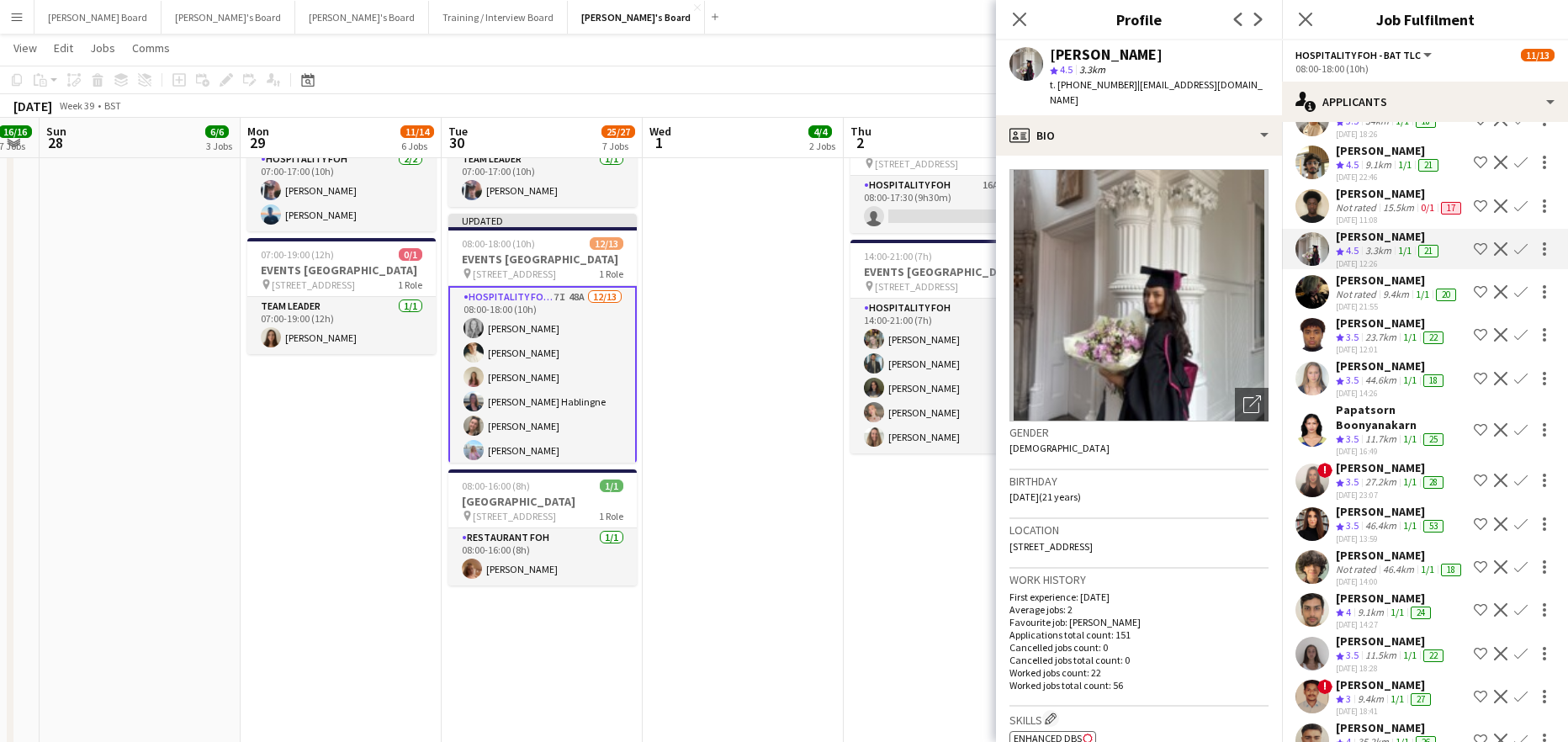
click at [1514, 256] on app-icon "Confirm" at bounding box center [1520, 248] width 13 height 13
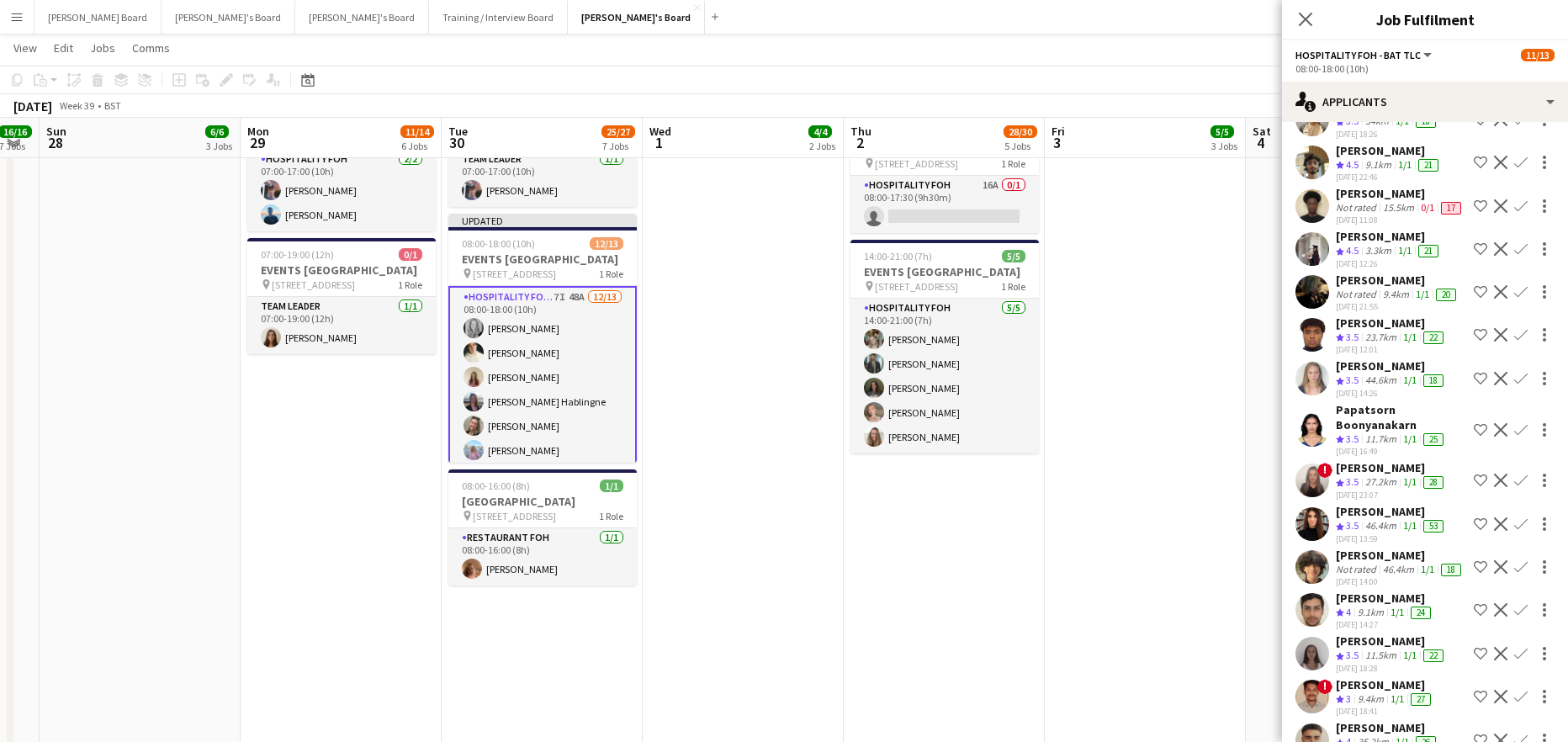
click at [1514, 256] on app-icon "Confirm" at bounding box center [1520, 248] width 13 height 13
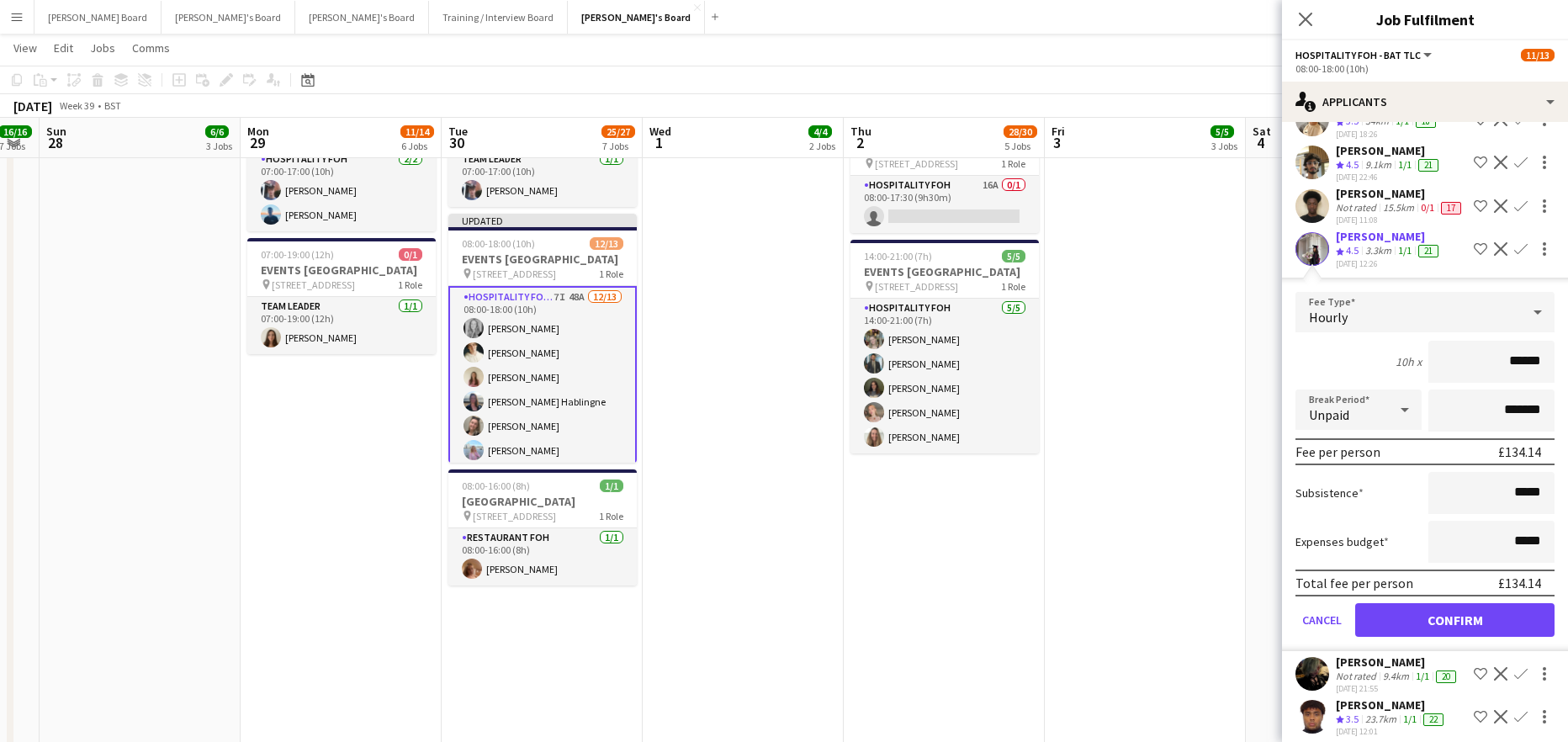
scroll to position [1330, 0]
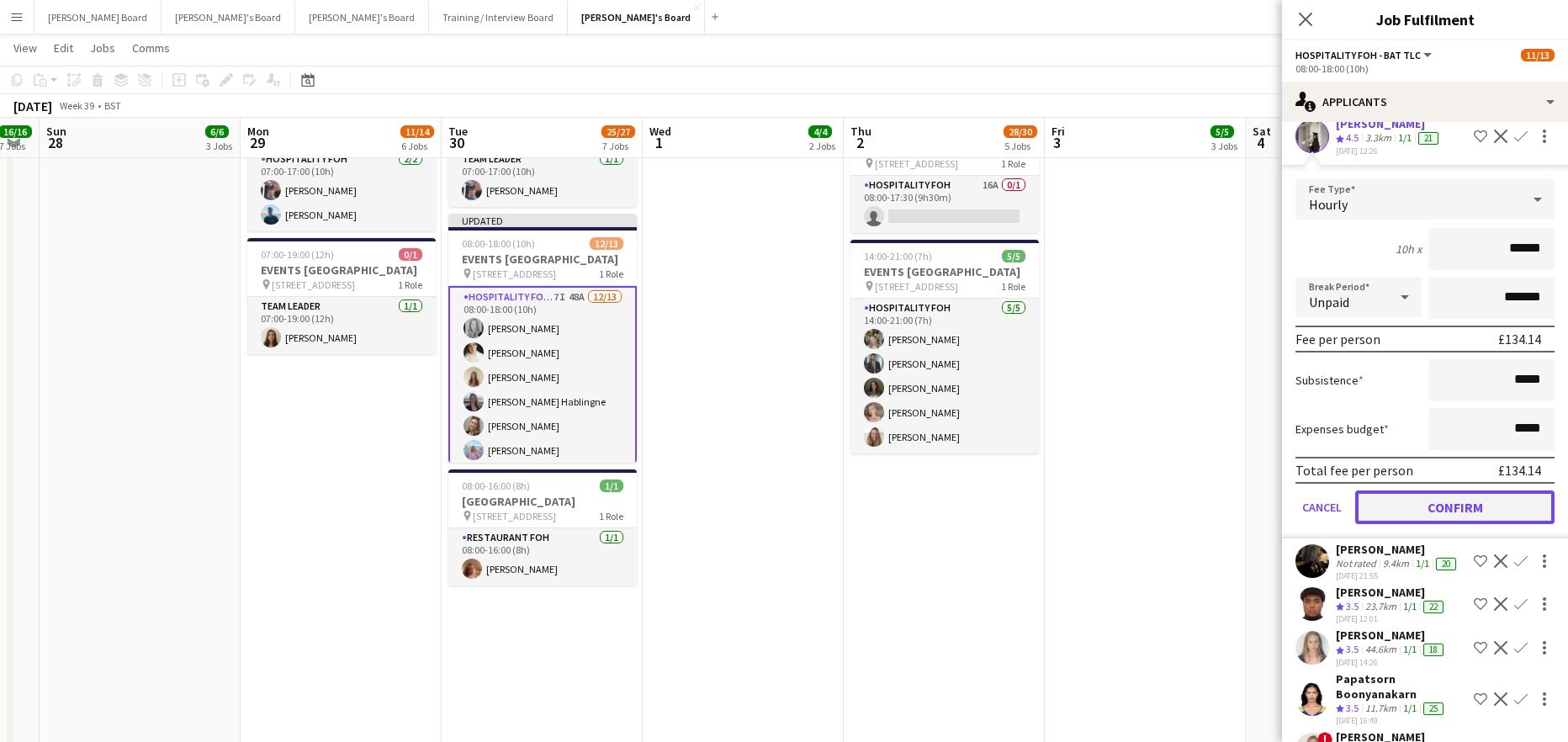
click at [1438, 524] on button "Confirm" at bounding box center [1454, 507] width 199 height 34
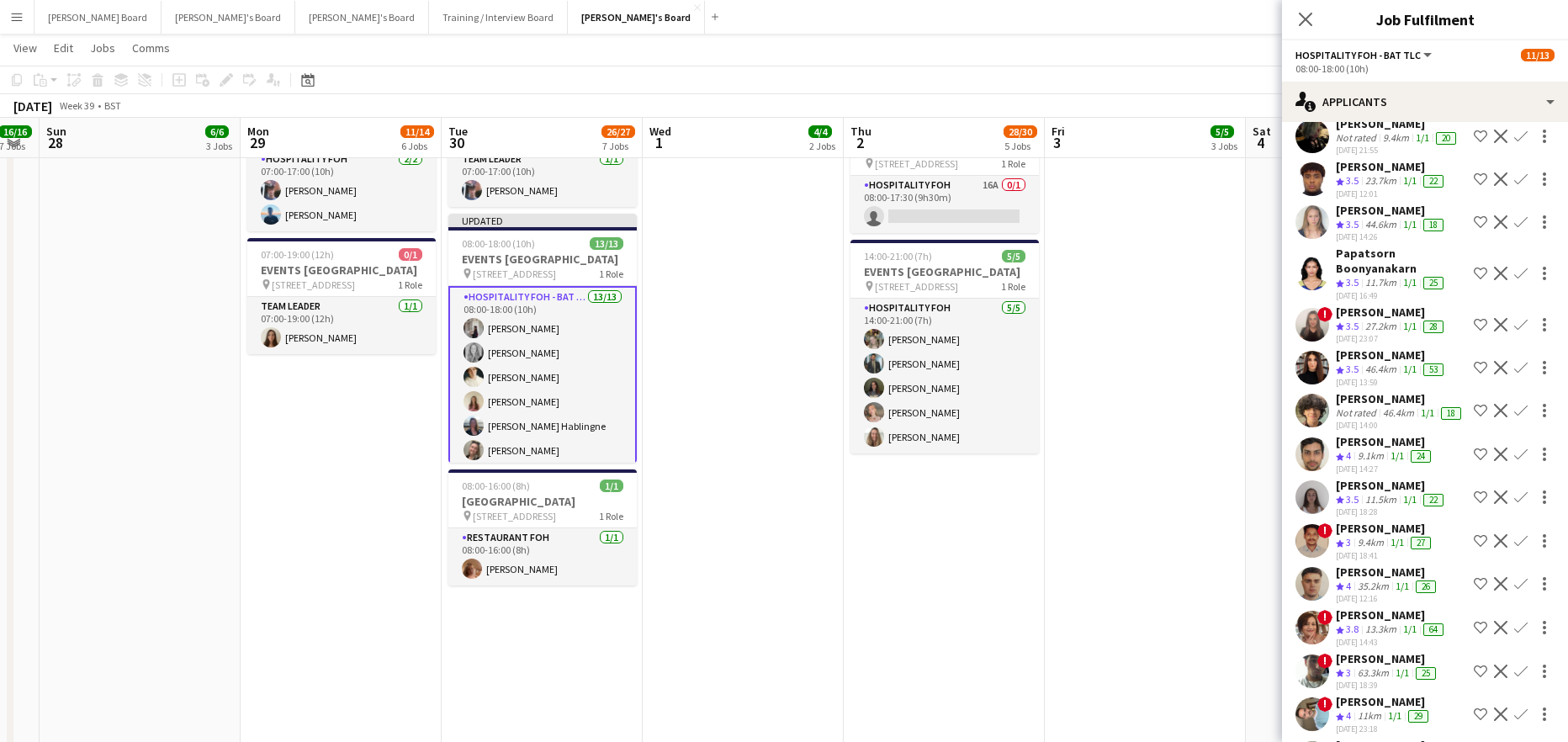
click at [1200, 425] on app-date-cell "07:00-15:30 (8h30m) 1/1 pin Woking, GU21 4YH 1 Role Barista 1/1 07:00-15:30 (8h…" at bounding box center [1145, 332] width 201 height 2204
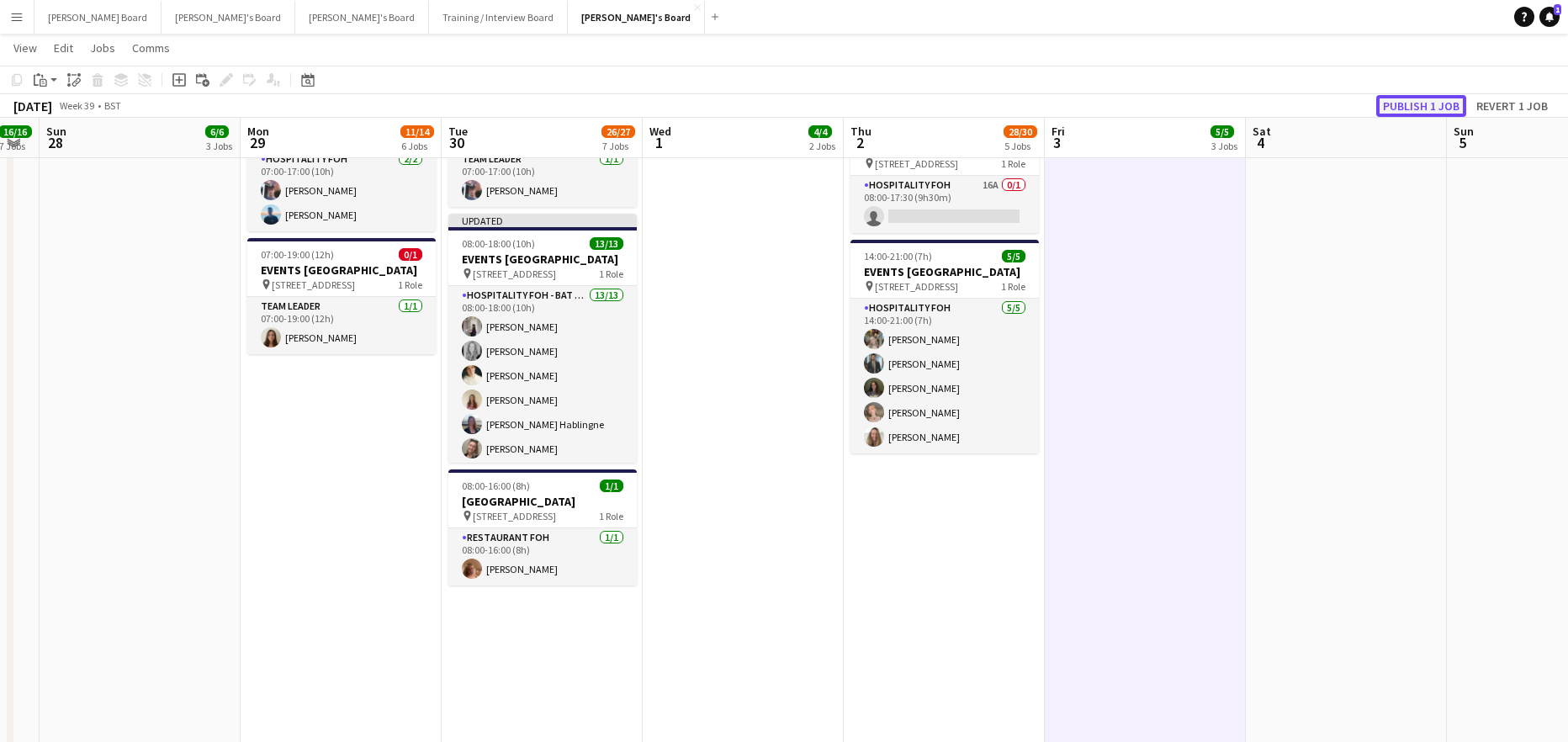
click at [1421, 115] on button "Publish 1 job" at bounding box center [1421, 106] width 90 height 22
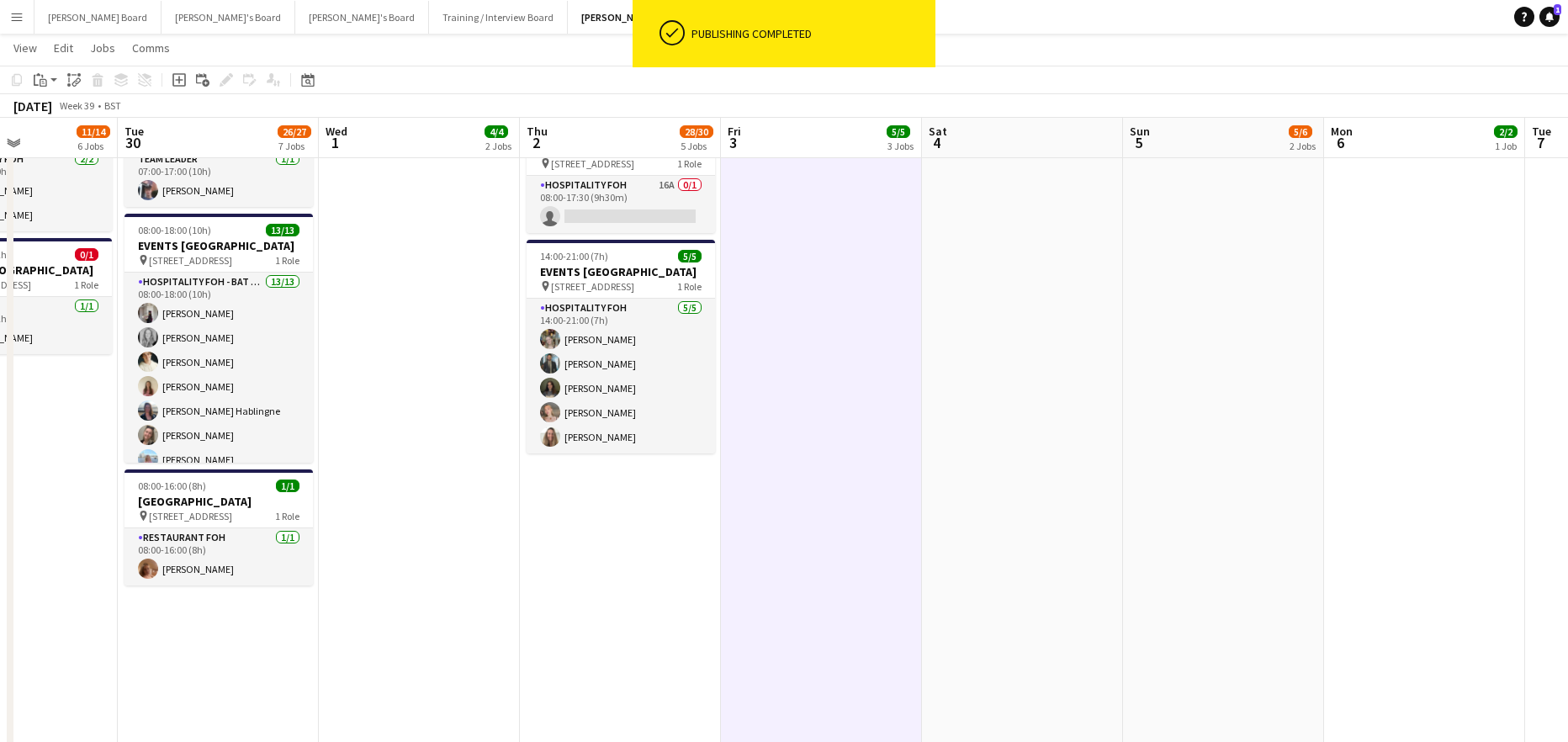
drag, startPoint x: 795, startPoint y: 414, endPoint x: 453, endPoint y: 415, distance: 341.5
click at [455, 429] on app-calendar-viewport "Fri 26 17/17 11 Jobs Sat 27 16/16 7 Jobs Sun 28 6/6 3 Jobs Mon 29 11/14 6 Jobs …" at bounding box center [784, 723] width 1568 height 4171
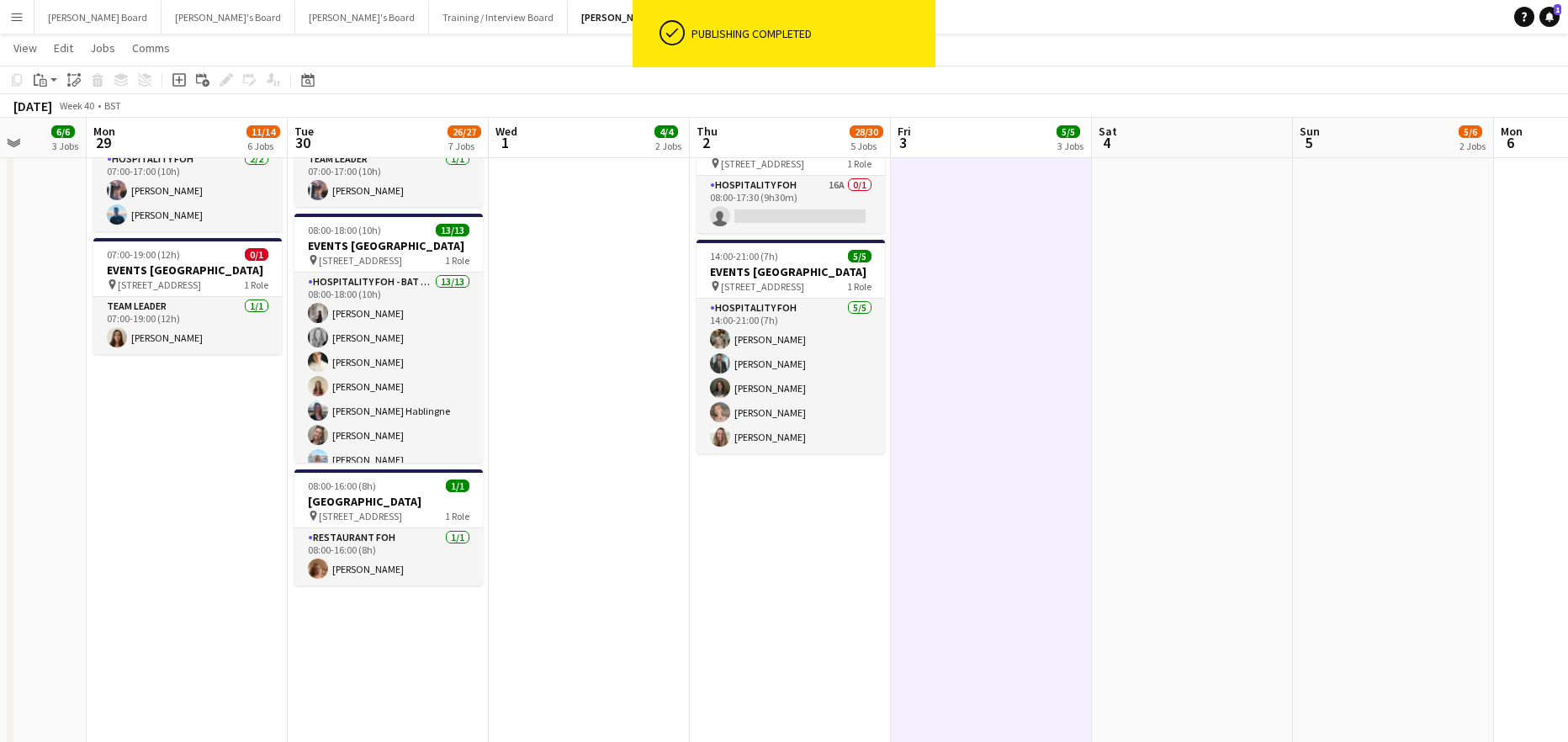
drag, startPoint x: 385, startPoint y: 457, endPoint x: 797, endPoint y: 477, distance: 412.7
click at [798, 479] on app-calendar-viewport "Fri 26 17/17 11 Jobs Sat 27 16/16 7 Jobs Sun 28 6/6 3 Jobs Mon 29 11/14 6 Jobs …" at bounding box center [784, 723] width 1568 height 4171
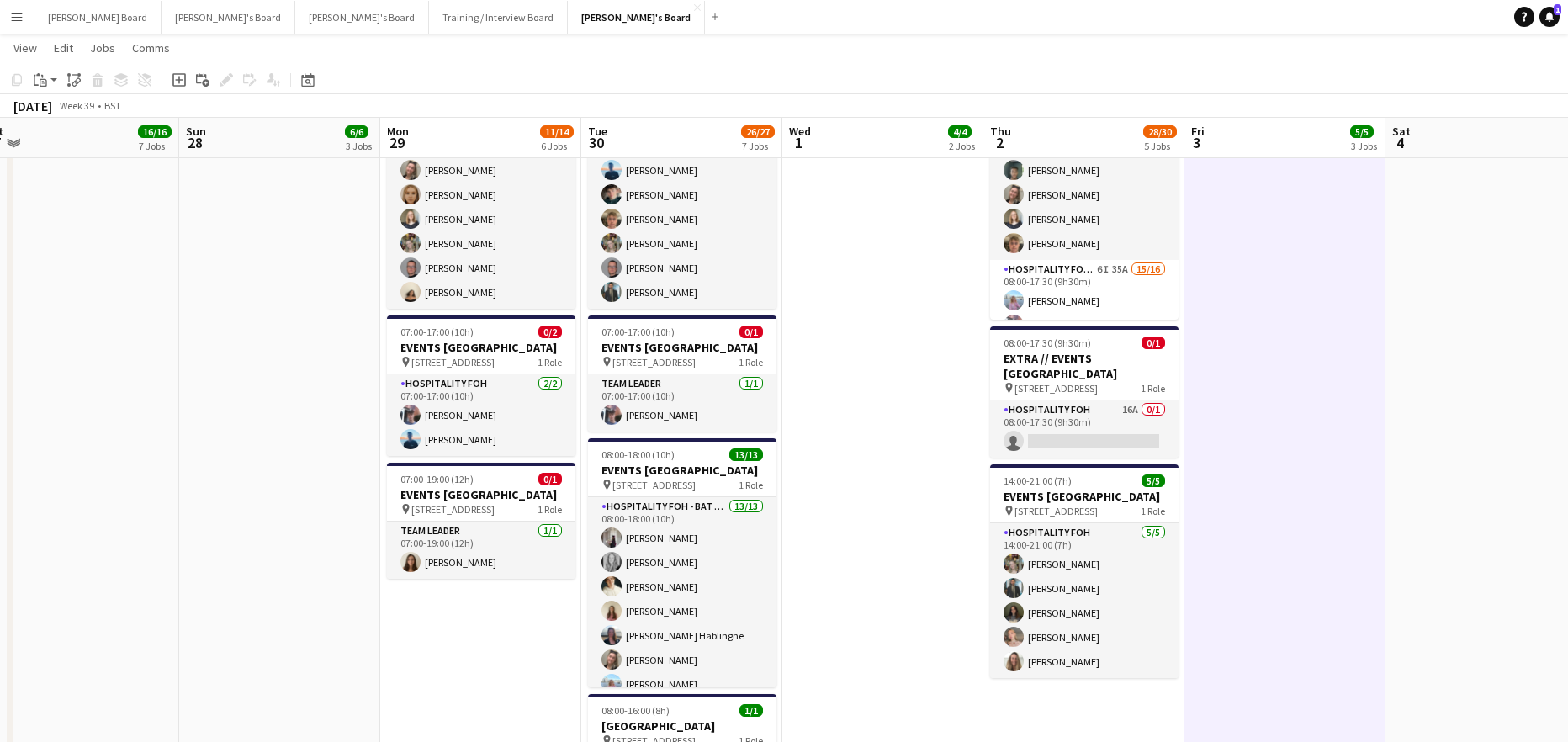
scroll to position [0, 453]
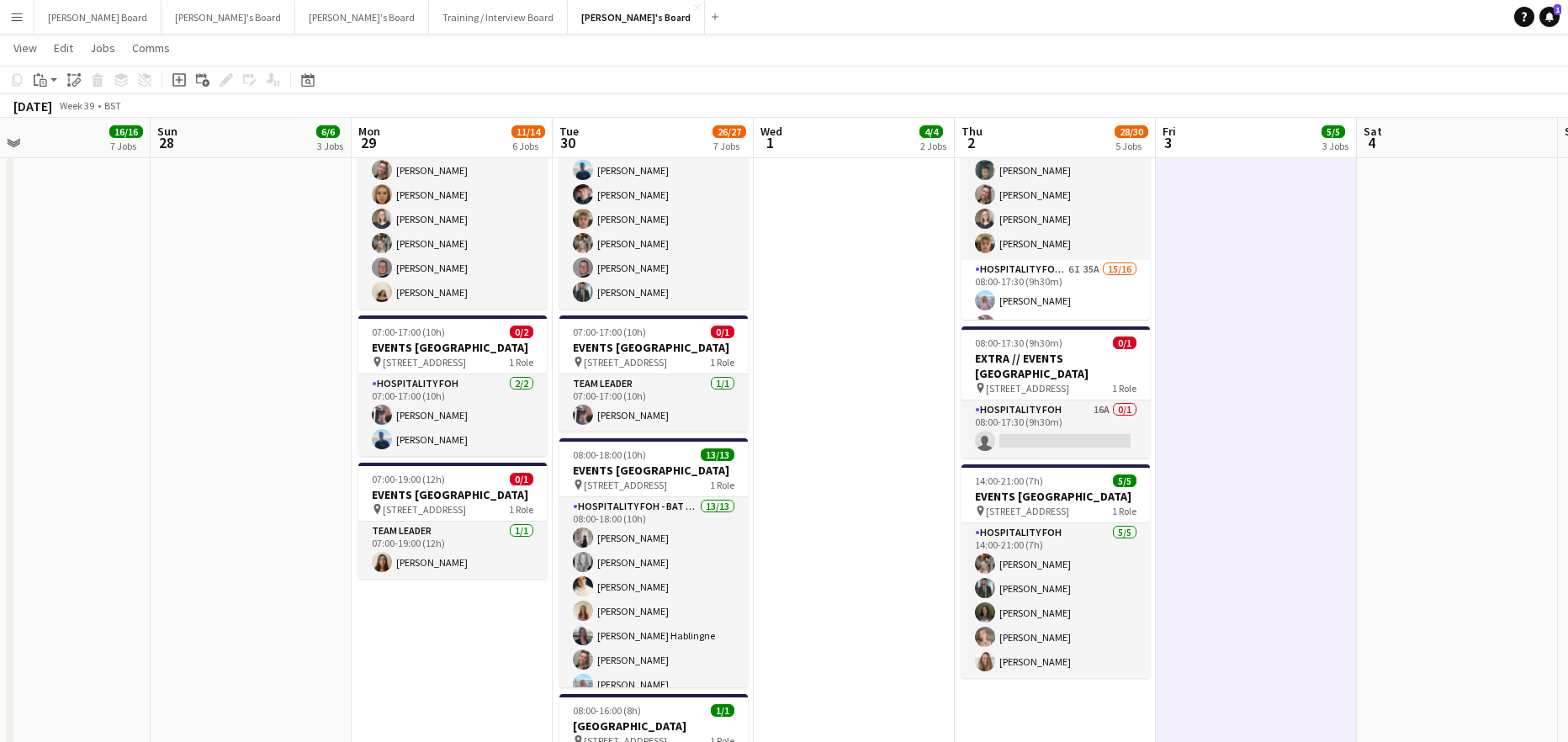
drag, startPoint x: 184, startPoint y: 431, endPoint x: 221, endPoint y: 442, distance: 38.6
click at [381, 351] on h3 "EVENTS McLaren Technology Centre" at bounding box center [452, 347] width 188 height 15
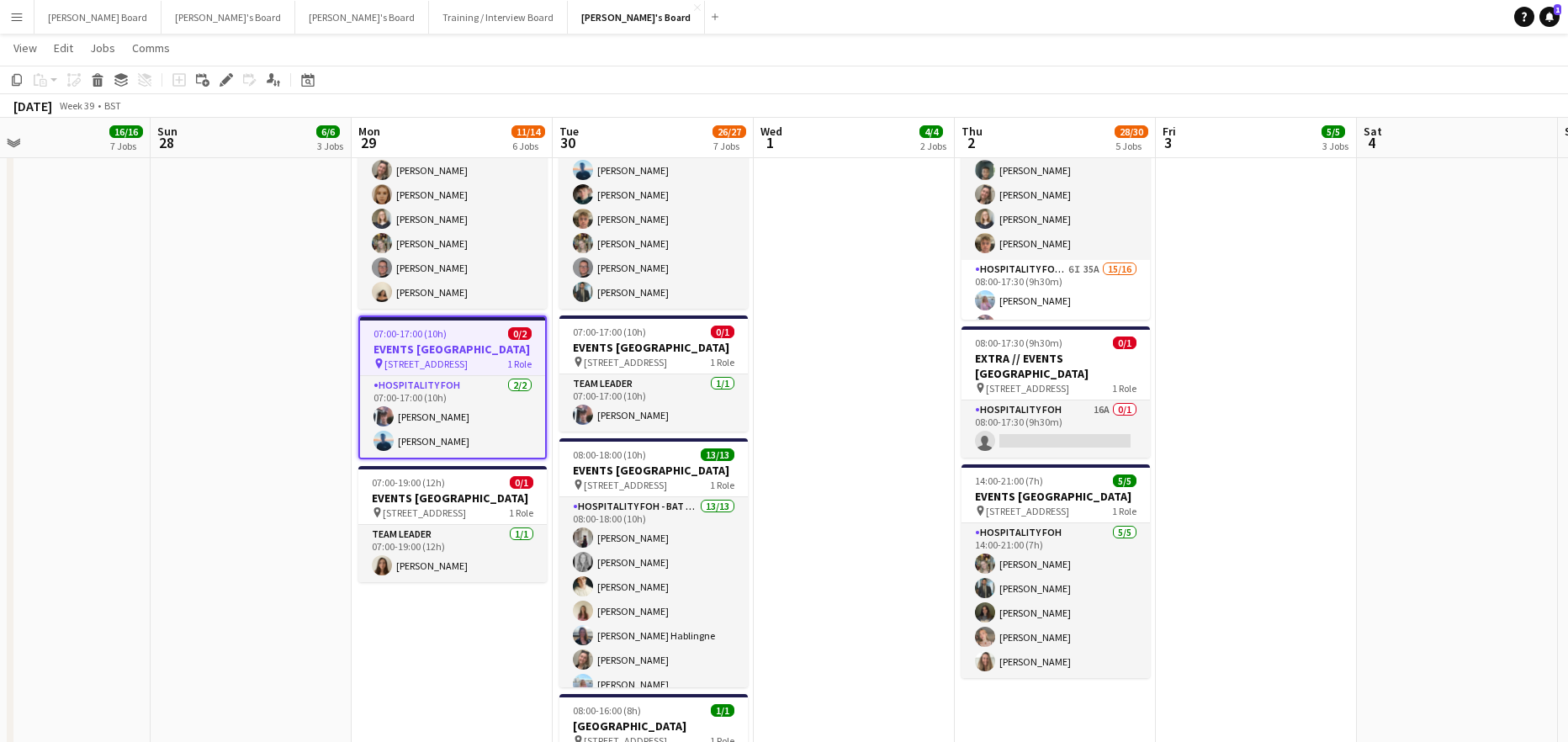
click at [29, 77] on div "Copy Paste Paste Ctrl+V Paste with crew Ctrl+Shift+V Paste linked Job [GEOGRAPH…" at bounding box center [81, 80] width 148 height 20
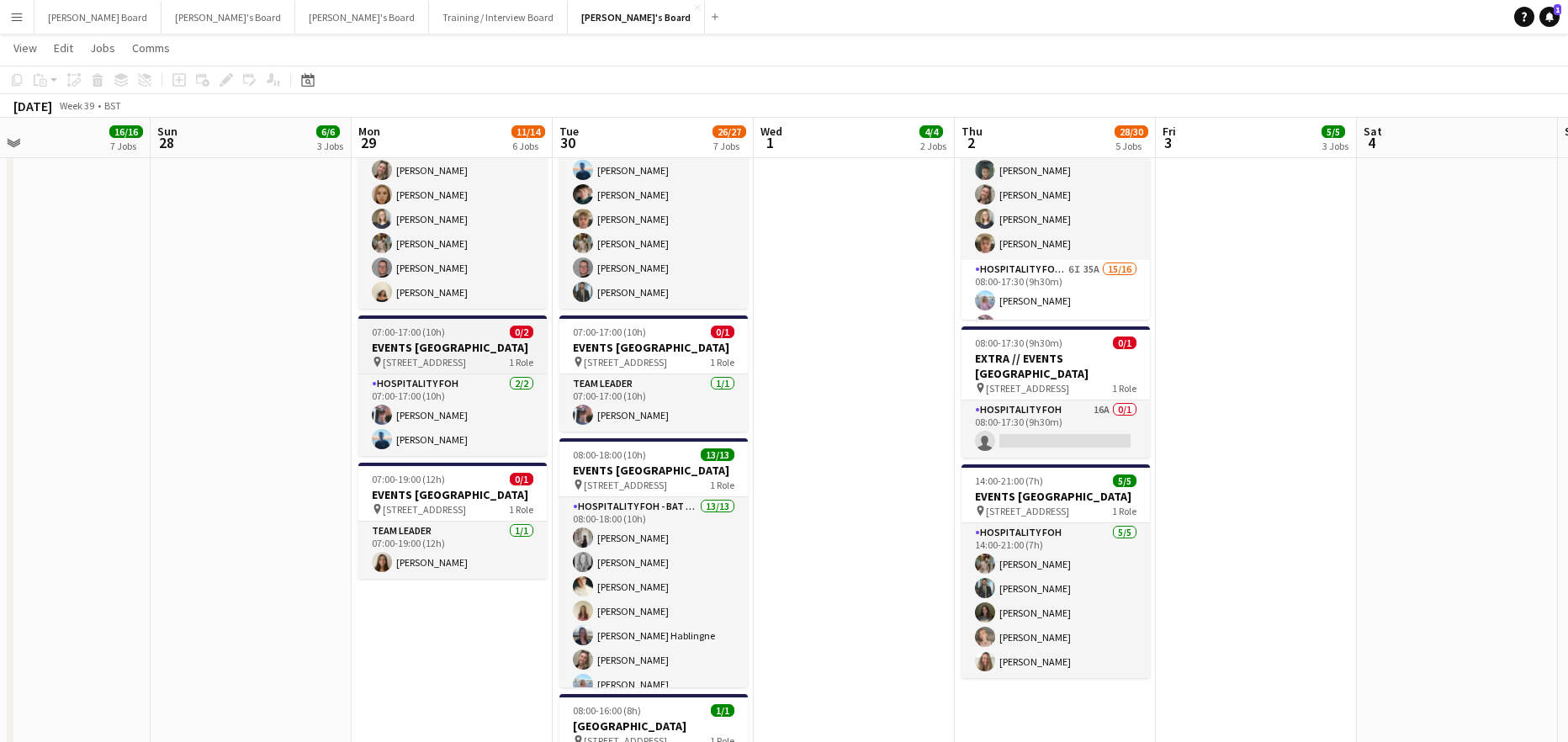
click at [456, 338] on div "07:00-17:00 (10h) 0/2" at bounding box center [452, 332] width 188 height 13
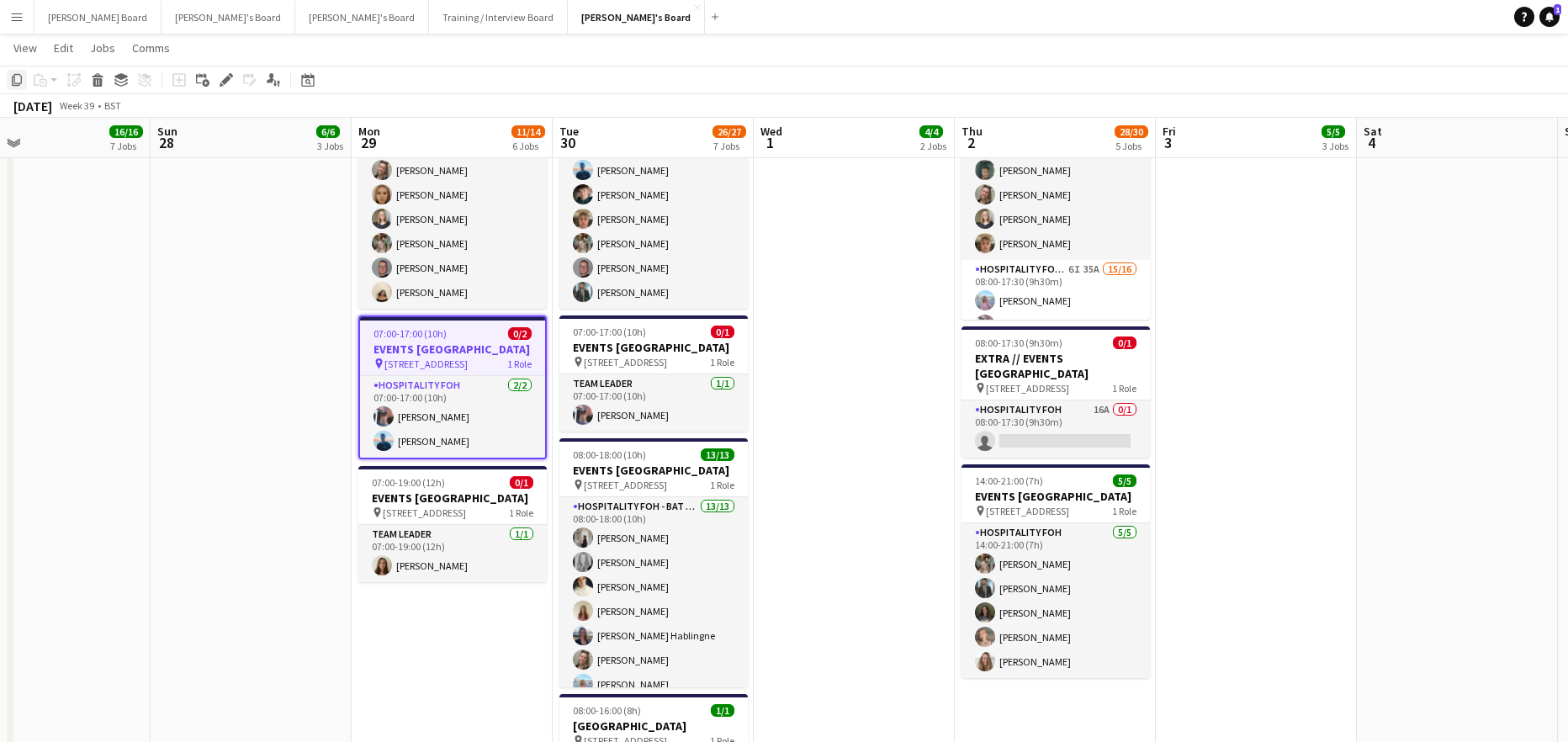
click at [14, 82] on icon at bounding box center [17, 80] width 10 height 12
click at [859, 283] on app-date-cell "07:00-15:30 (8h30m) 1/1 pin Woking, GU21 4YH 1 Role Barista 1/1 07:00-15:30 (8h…" at bounding box center [854, 557] width 201 height 2204
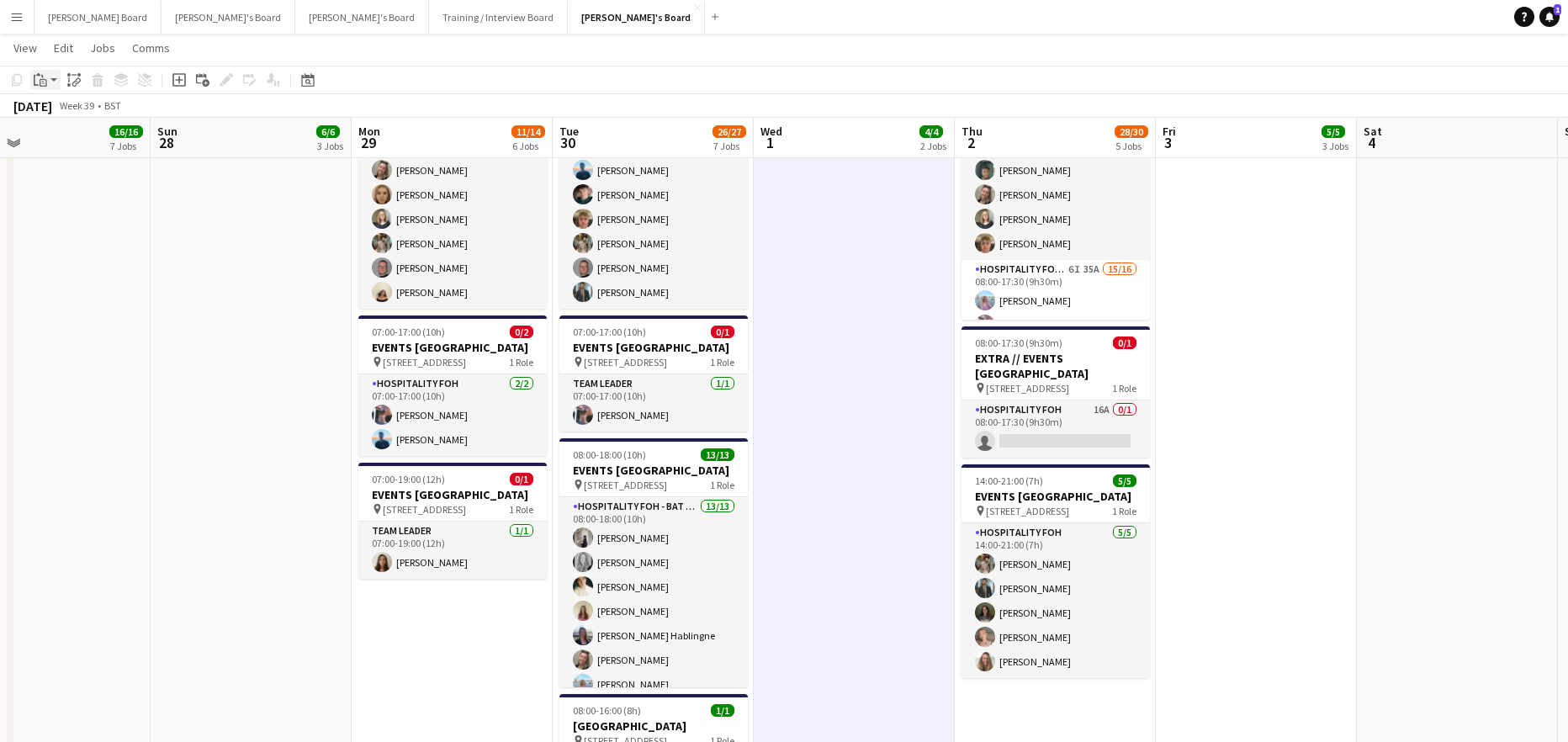
click at [56, 79] on app-action-btn "Paste" at bounding box center [45, 80] width 30 height 20
click at [108, 142] on link "Paste with crew Ctrl+Shift+V" at bounding box center [124, 140] width 158 height 15
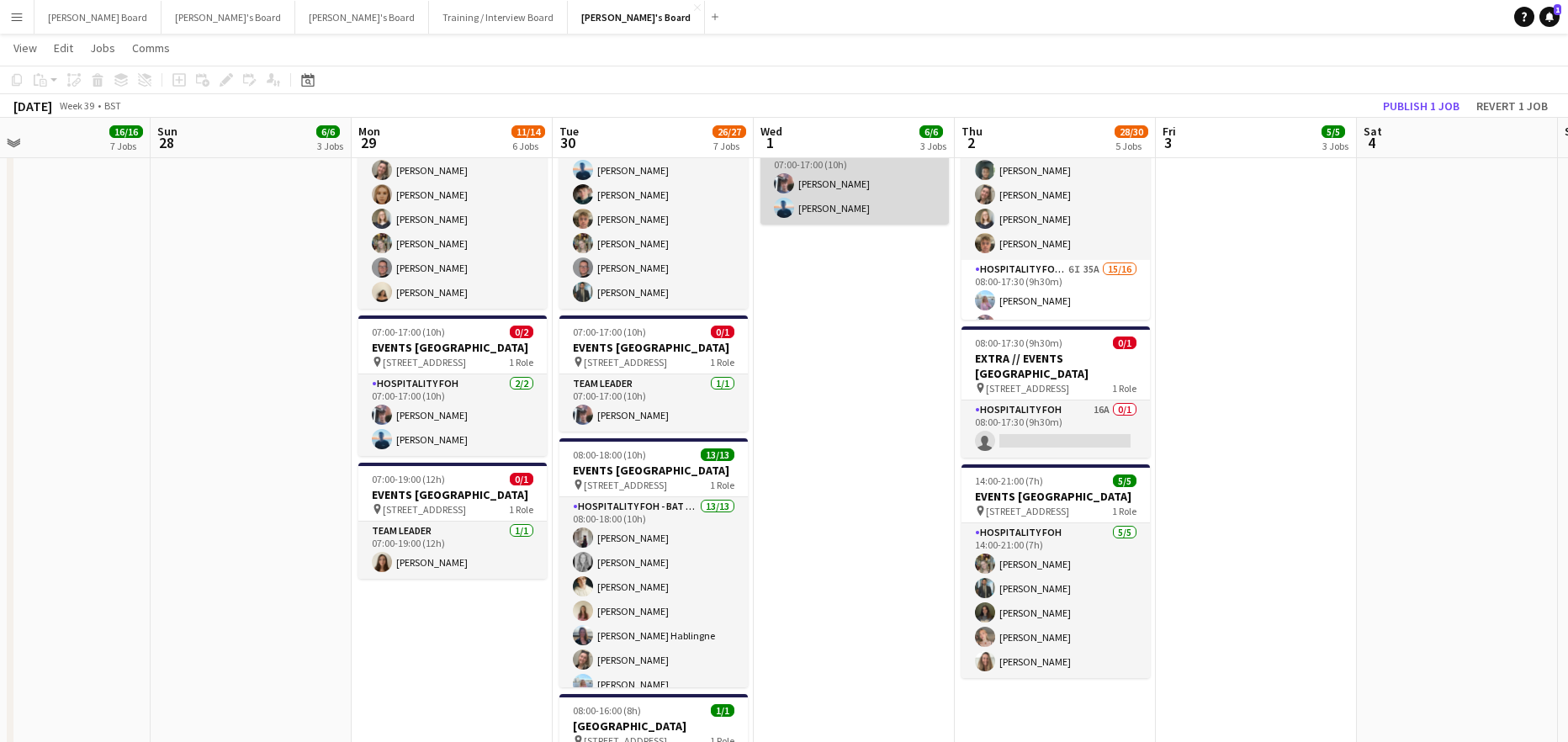
click at [850, 216] on app-card-role "Hospitality FOH 2/2 07:00-17:00 (10h) Cameron Sly Daniel de Caestecker" at bounding box center [854, 184] width 188 height 82
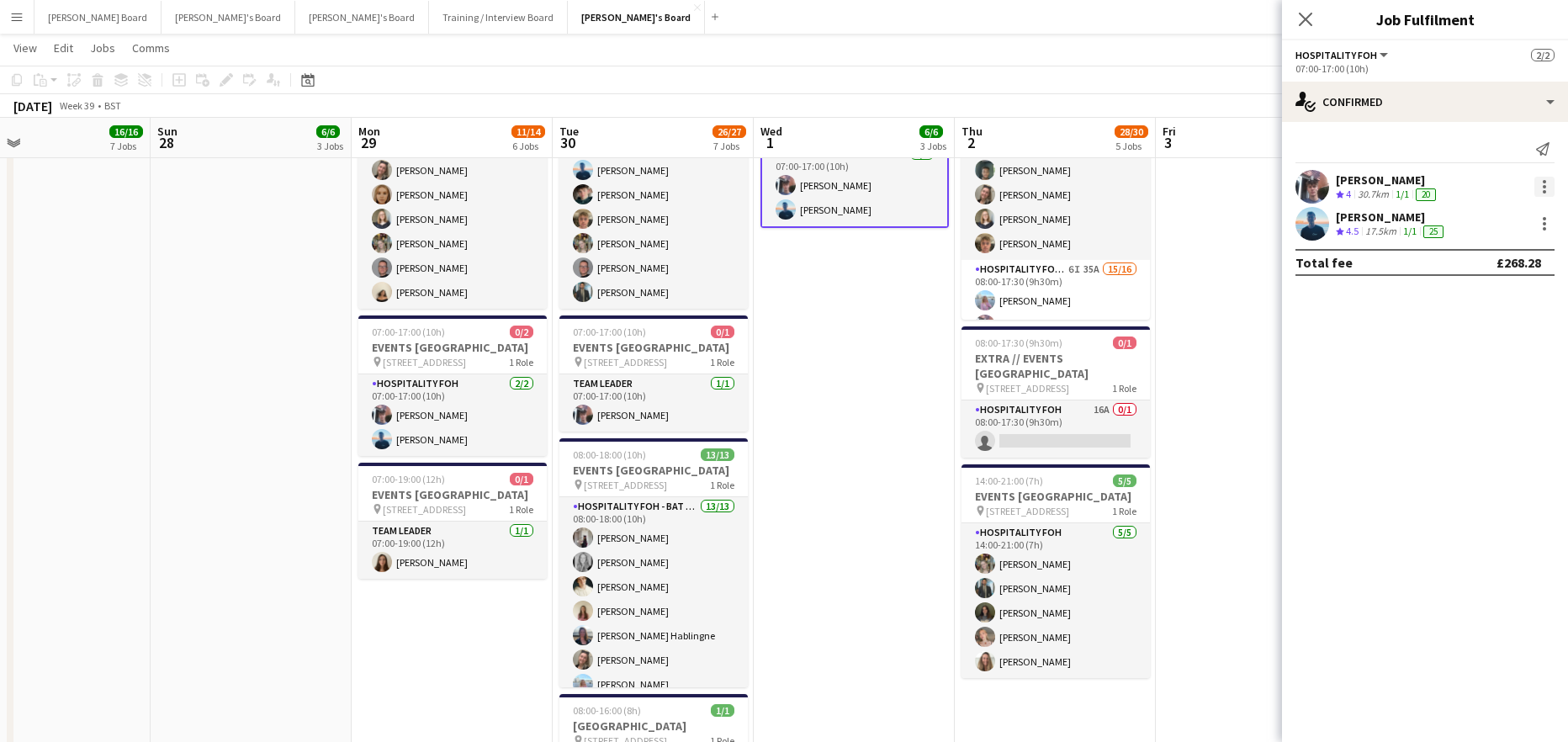
click at [1544, 186] on div at bounding box center [1544, 186] width 3 height 3
click at [1488, 372] on span "Remove" at bounding box center [1489, 379] width 104 height 15
click at [1365, 219] on input at bounding box center [1433, 224] width 195 height 20
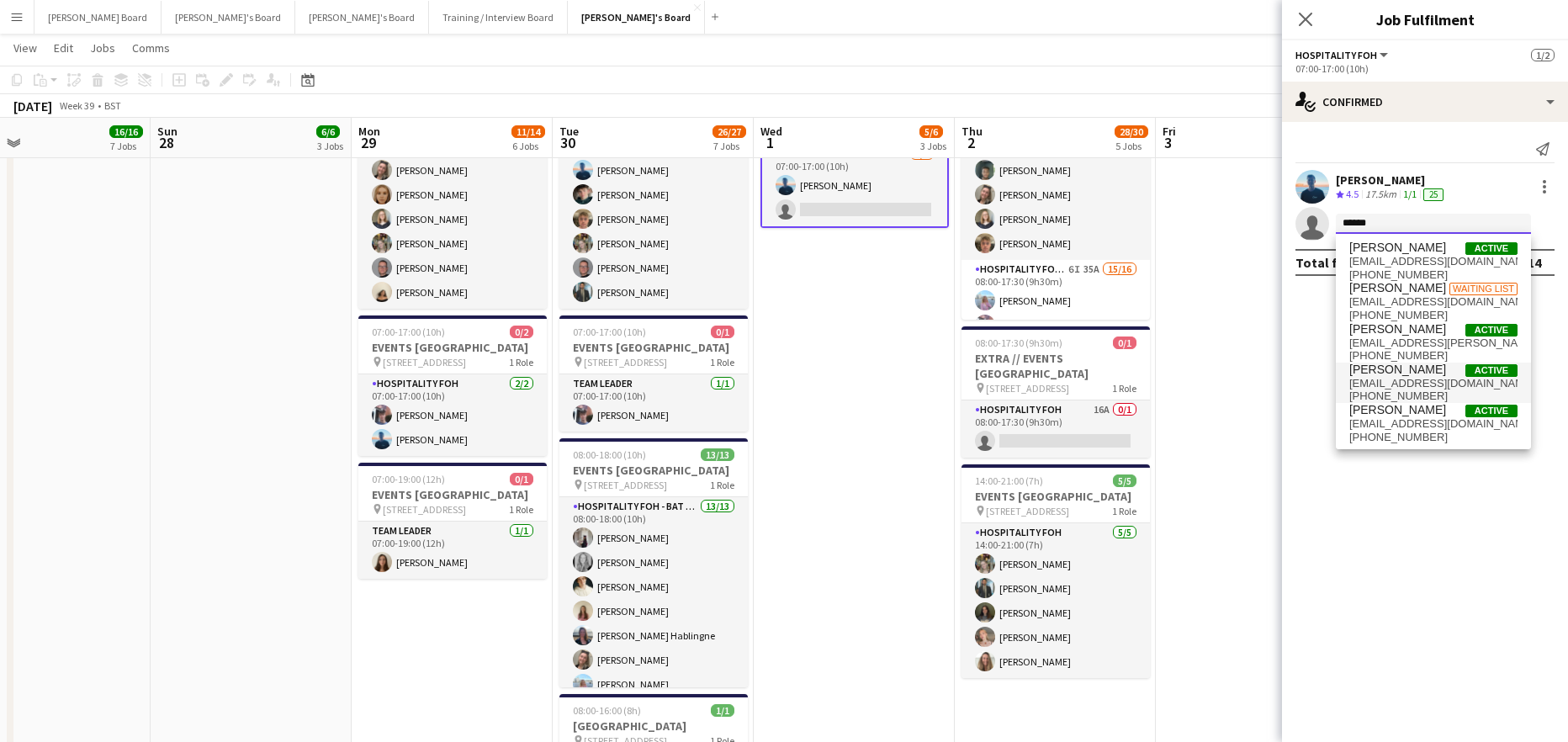
type input "******"
click at [1420, 382] on span "harrisonmclarke1@gmail.com" at bounding box center [1433, 383] width 168 height 13
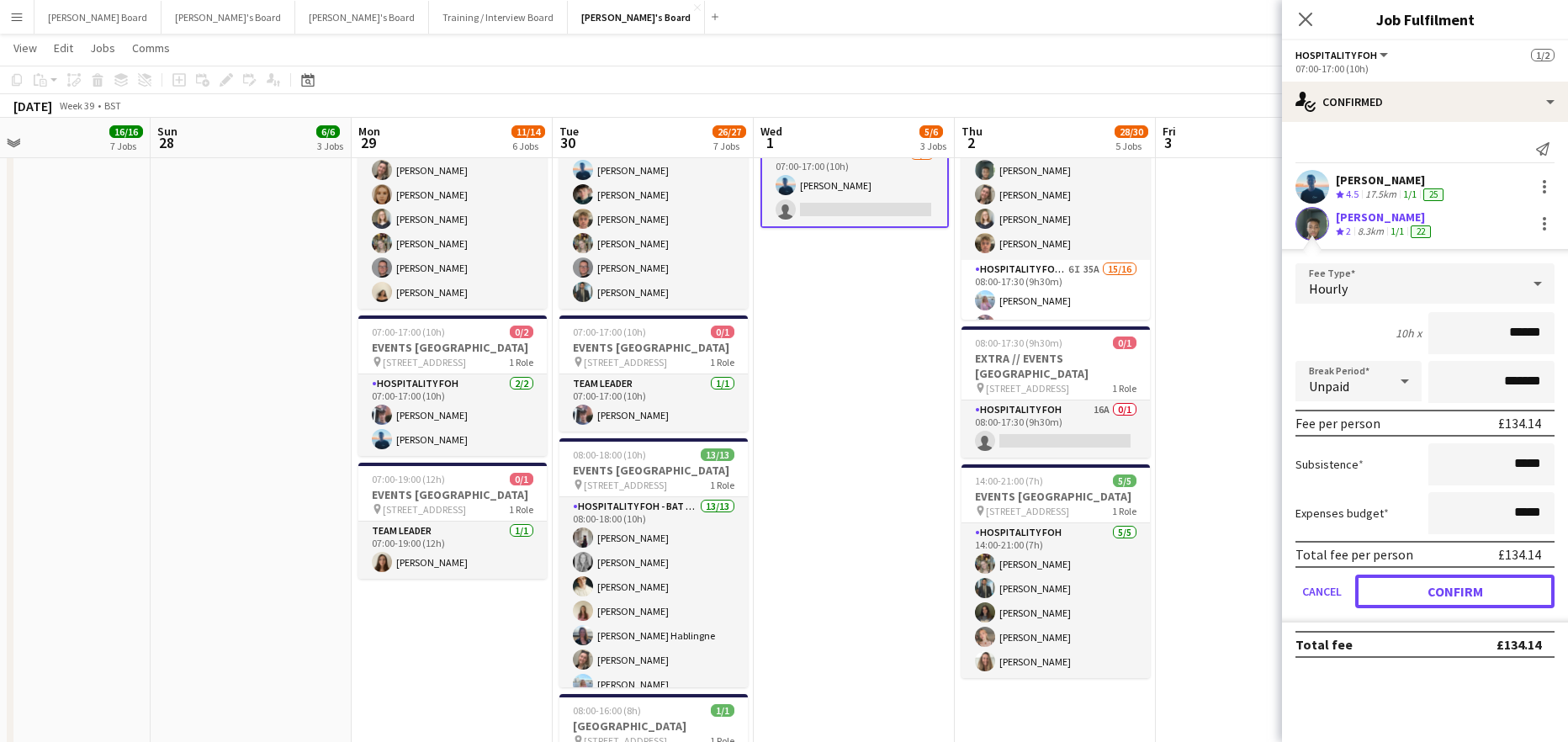
click at [1406, 586] on button "Confirm" at bounding box center [1454, 592] width 199 height 34
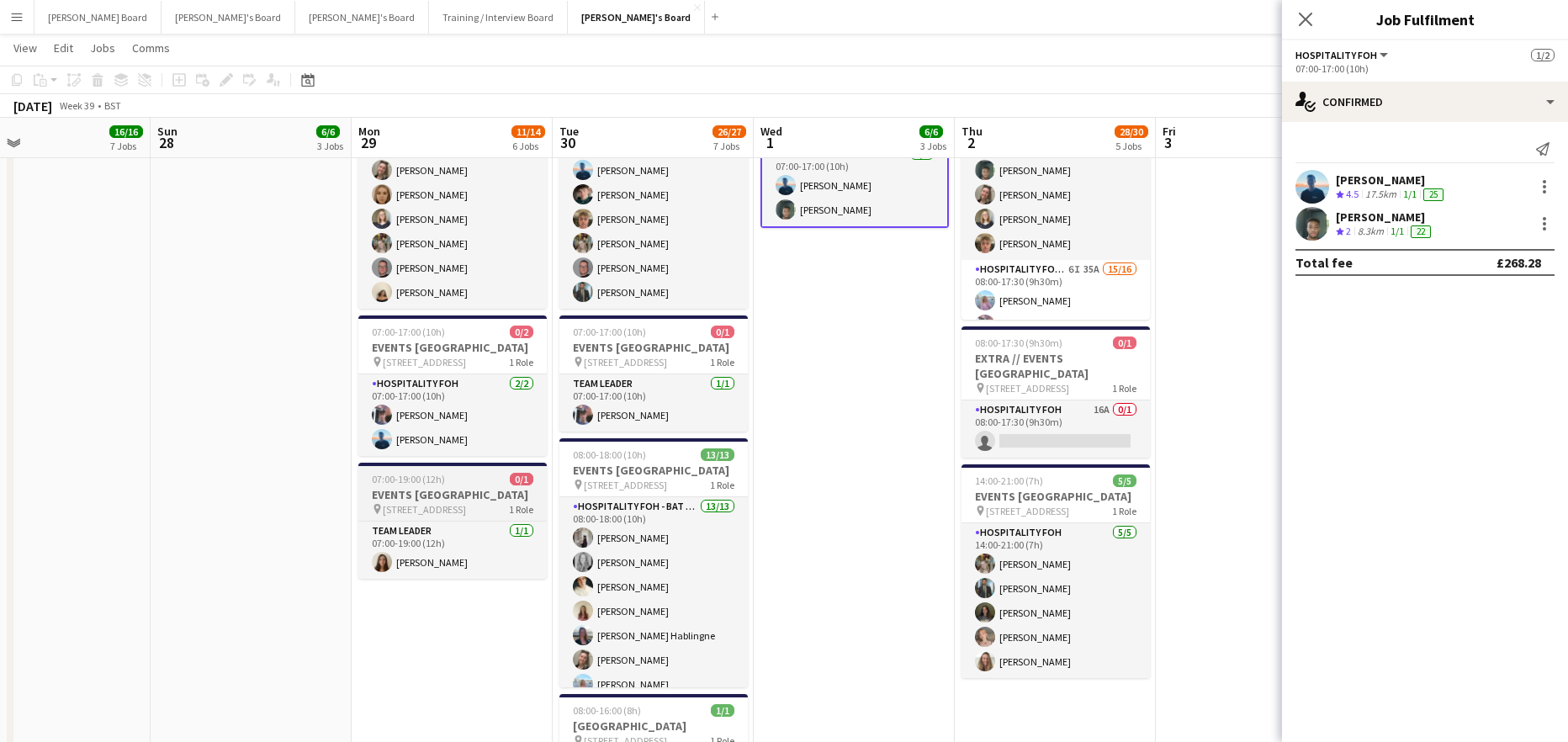
click at [399, 502] on h3 "EVENTS McLaren Technology Centre" at bounding box center [452, 494] width 188 height 15
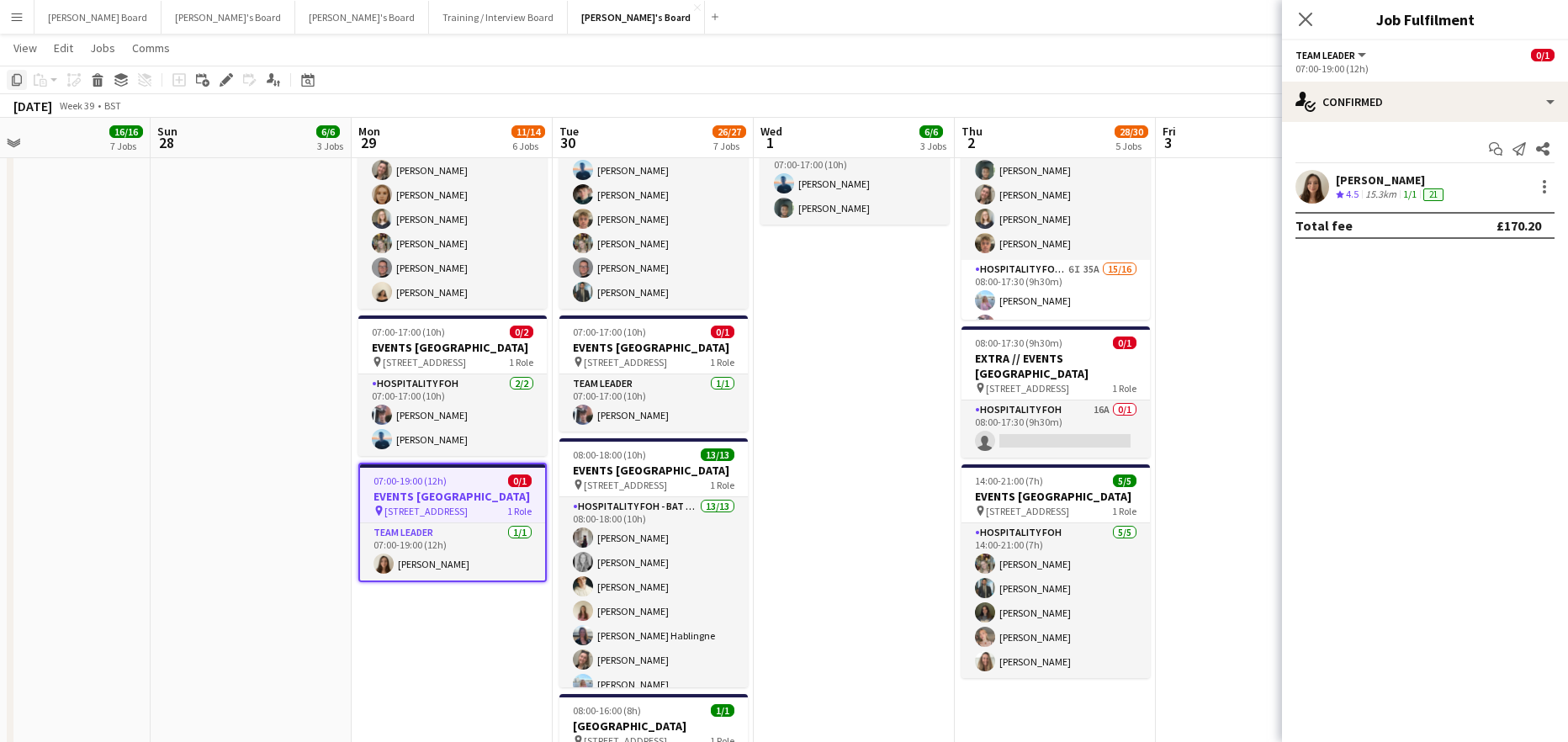
click at [16, 80] on icon "Copy" at bounding box center [16, 79] width 13 height 13
click at [874, 340] on app-date-cell "07:00-15:30 (8h30m) 1/1 pin Woking, GU21 4YH 1 Role Barista 1/1 07:00-15:30 (8h…" at bounding box center [854, 557] width 201 height 2204
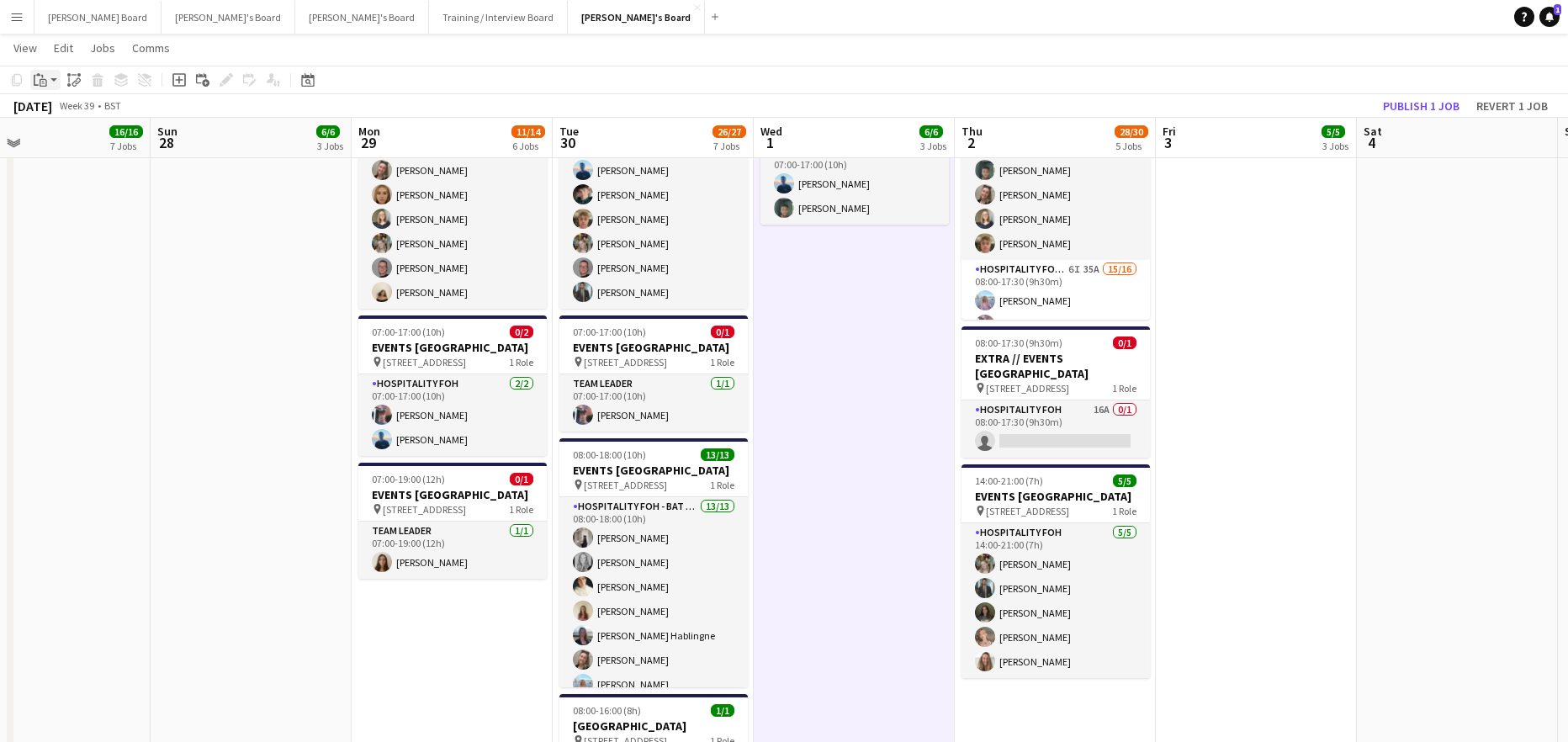
click at [45, 74] on icon "Paste" at bounding box center [40, 79] width 13 height 13
click at [96, 136] on link "Paste with crew Ctrl+Shift+V" at bounding box center [124, 140] width 158 height 15
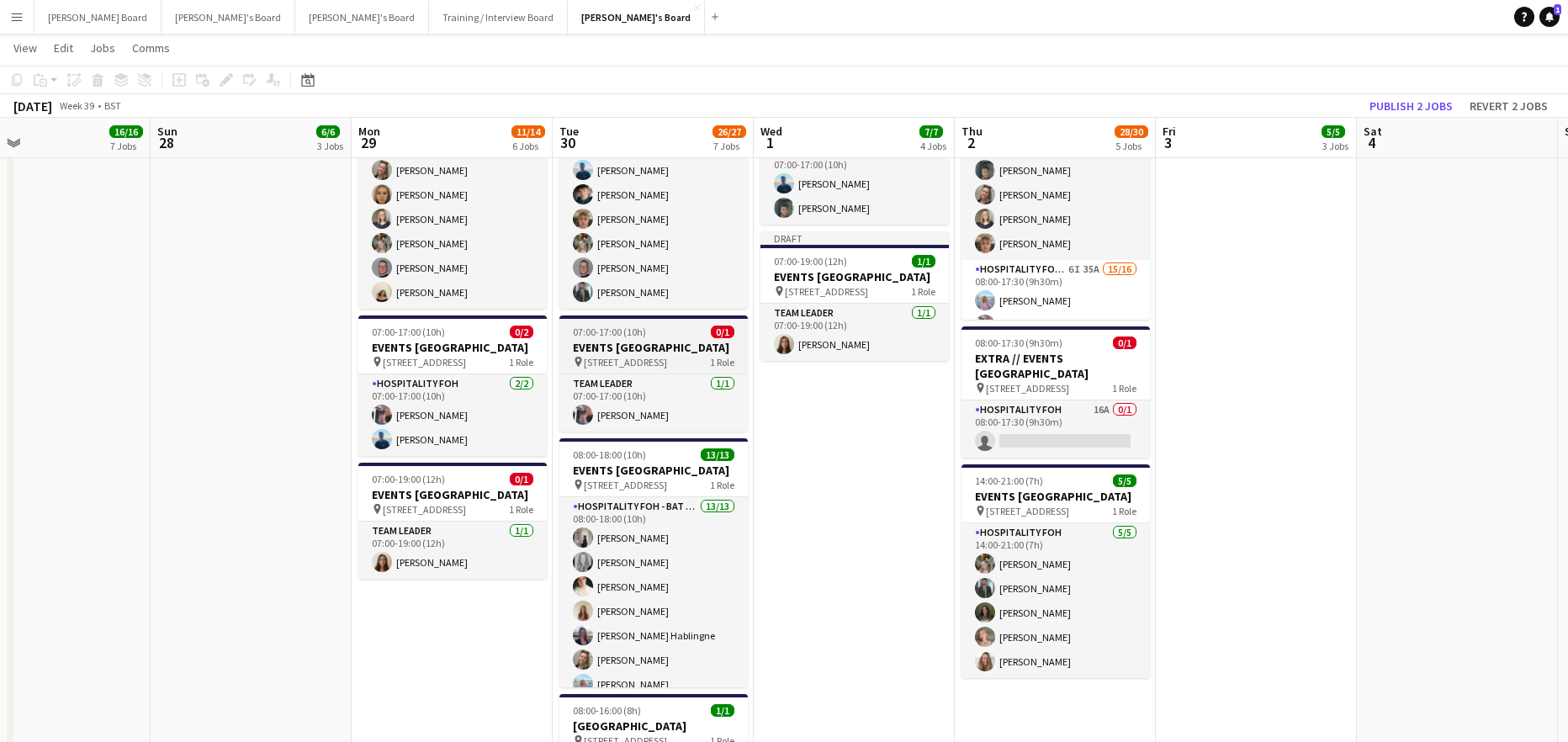
click at [559, 338] on div "07:00-17:00 (10h) 0/1" at bounding box center [653, 332] width 188 height 13
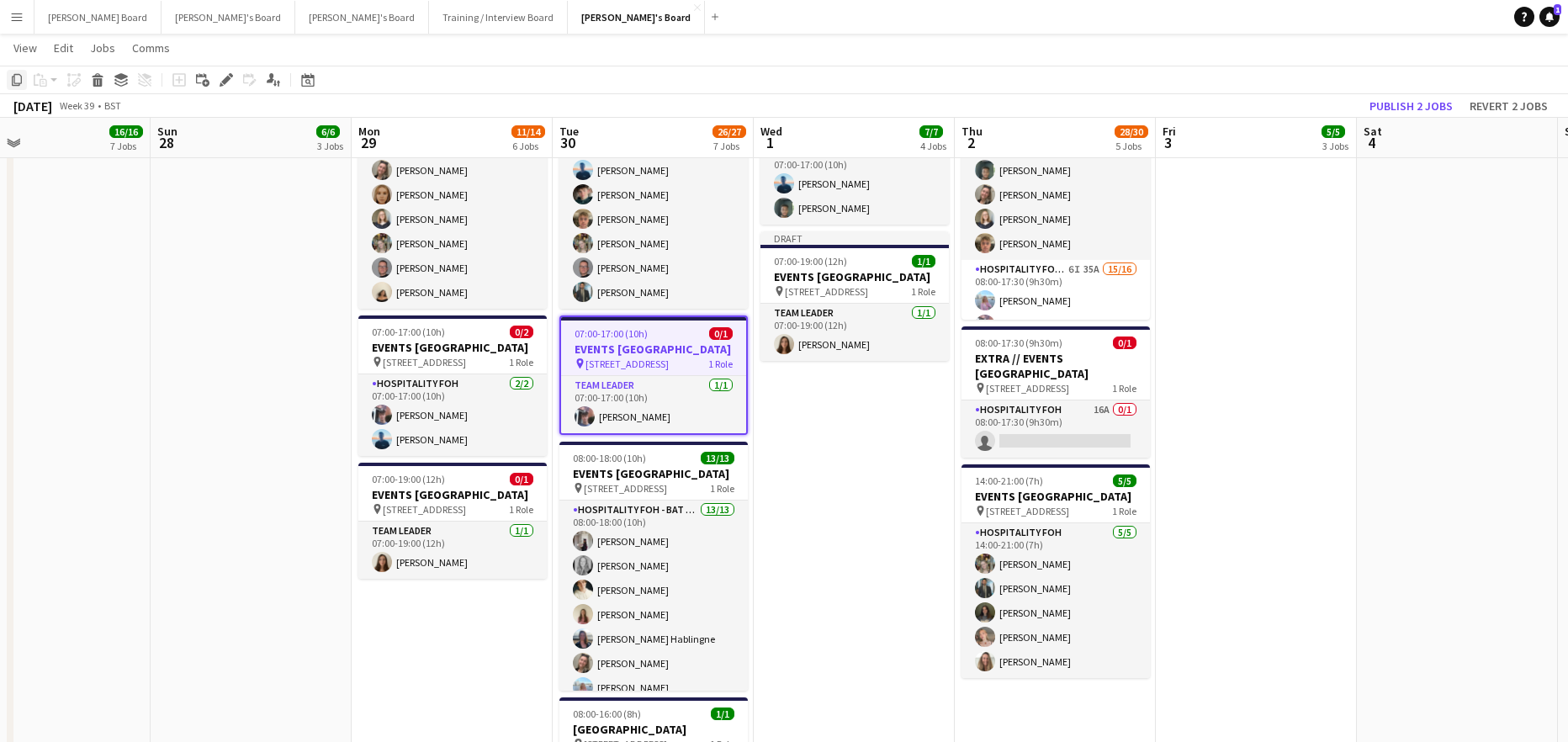
click at [14, 81] on icon at bounding box center [17, 80] width 10 height 12
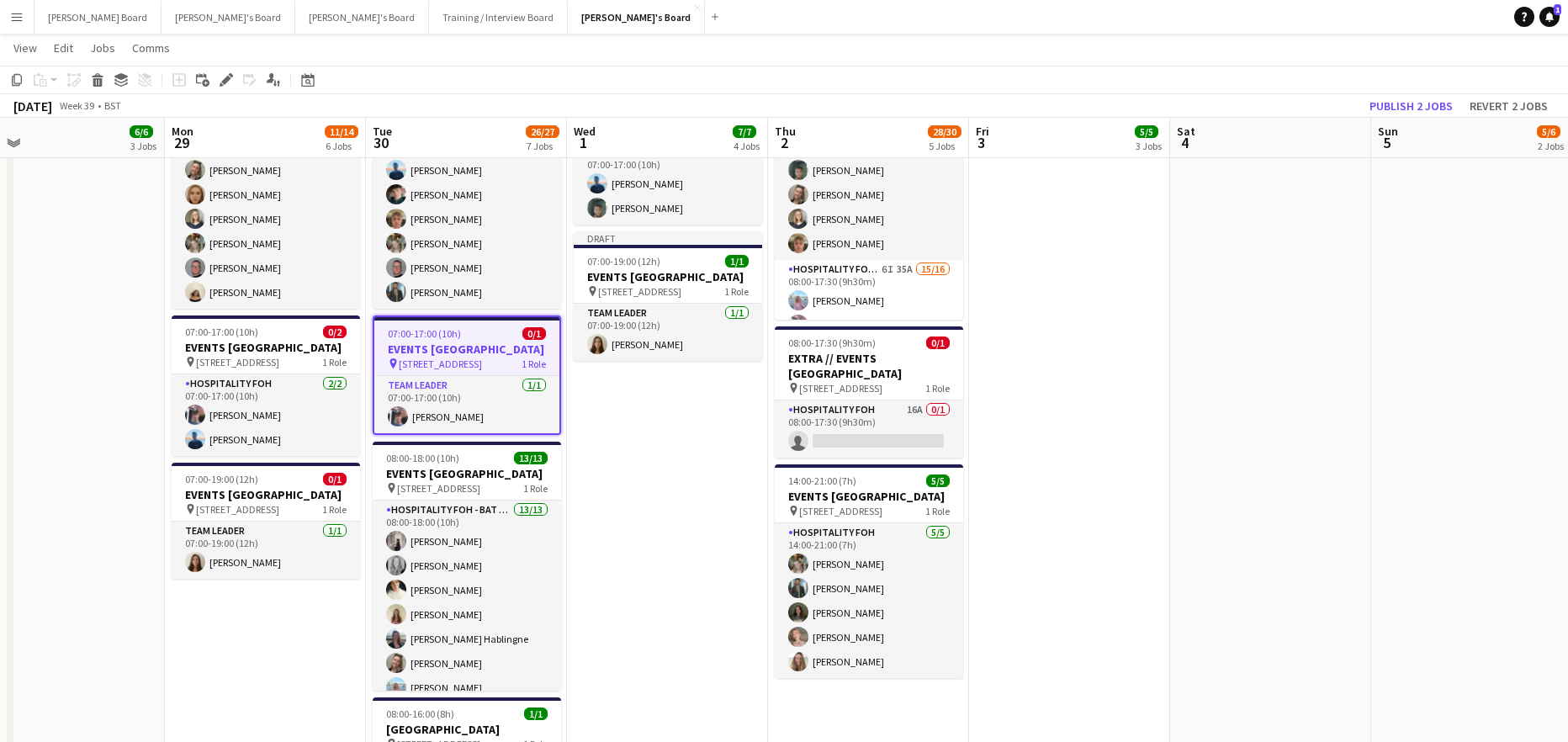
drag, startPoint x: 1308, startPoint y: 396, endPoint x: 1039, endPoint y: 400, distance: 269.2
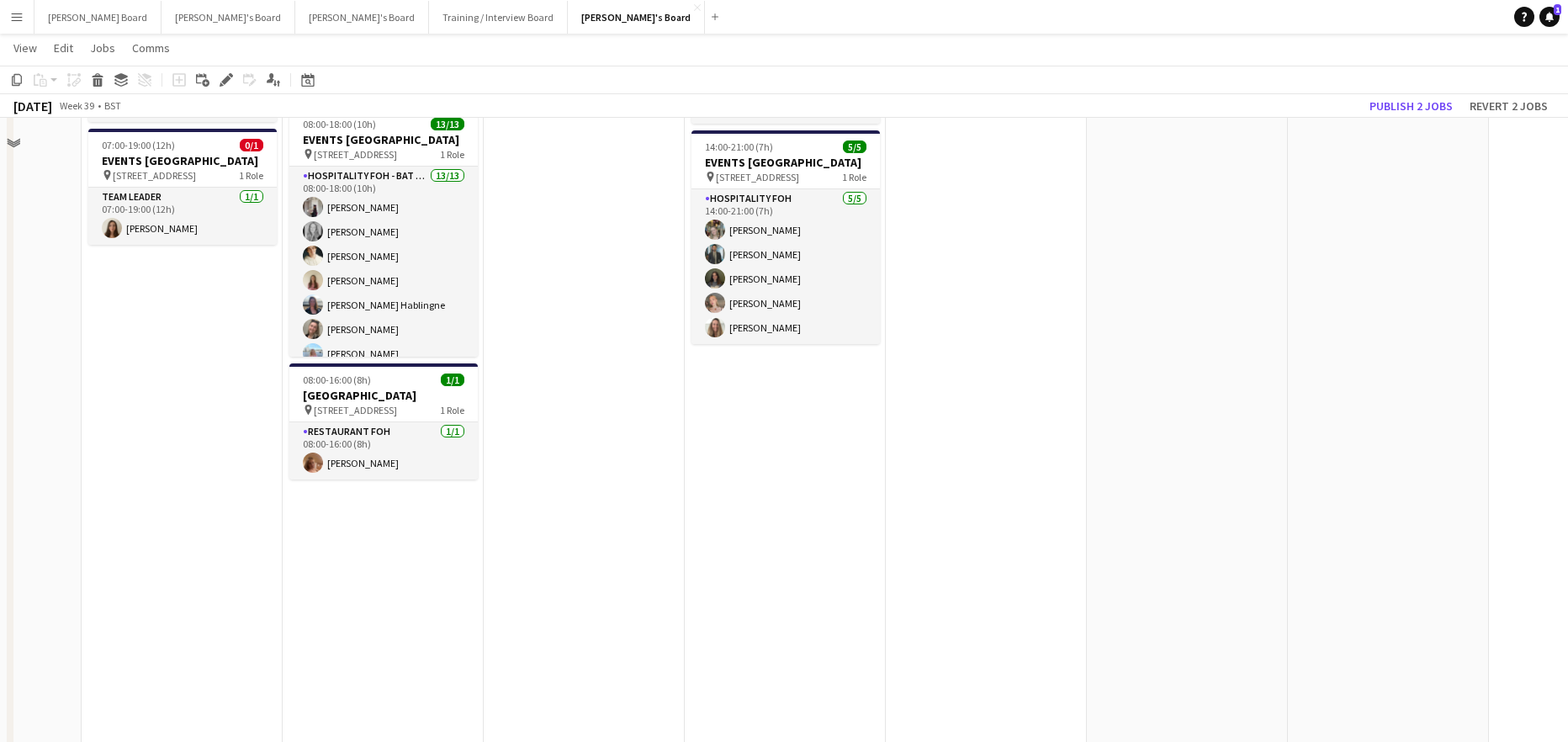
scroll to position [1539, 0]
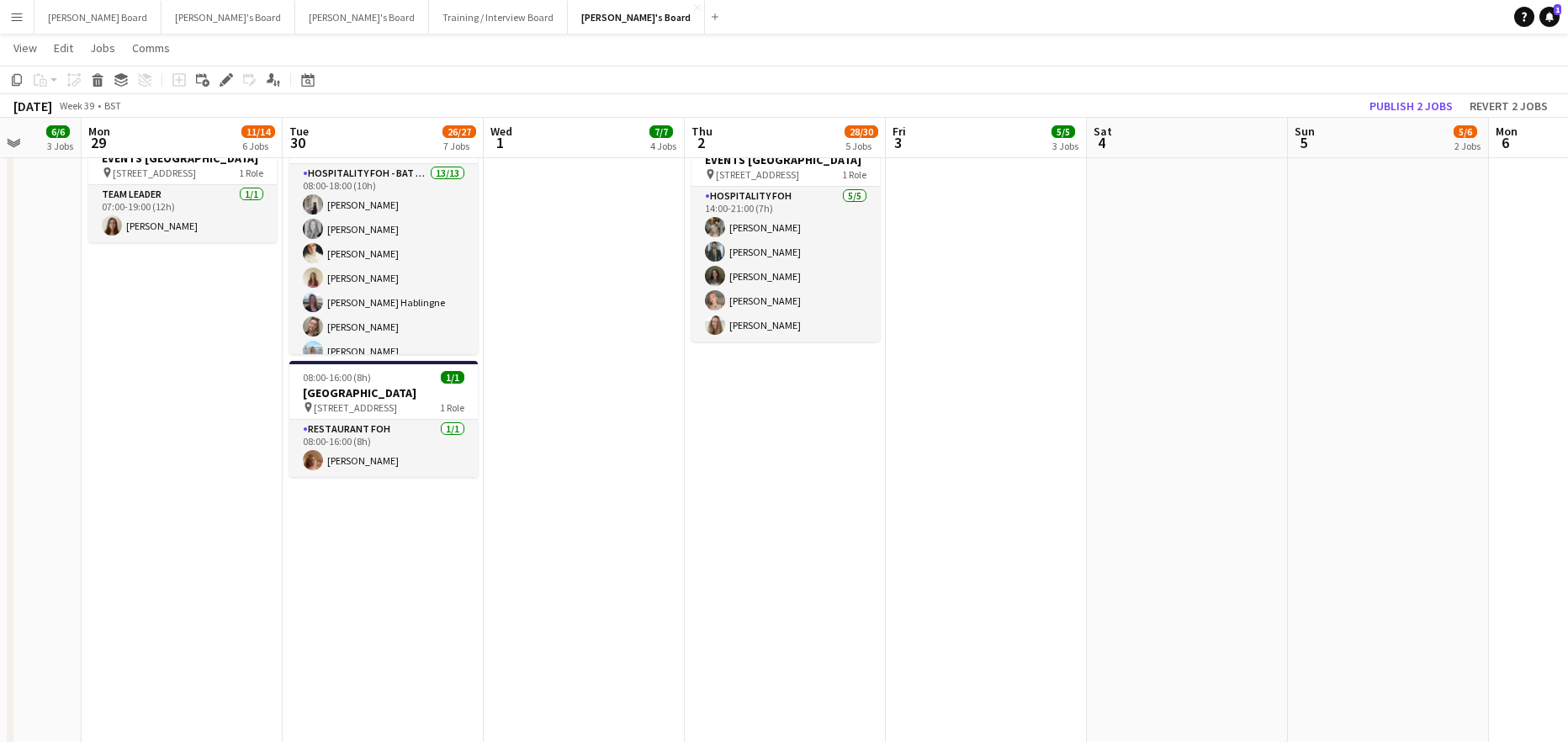
click at [751, 538] on app-date-cell "07:00-15:30 (8h30m) 1/1 pin Woking, GU21 4YH 1 Role Barista 1/1 07:00-15:30 (8h…" at bounding box center [785, 220] width 201 height 2204
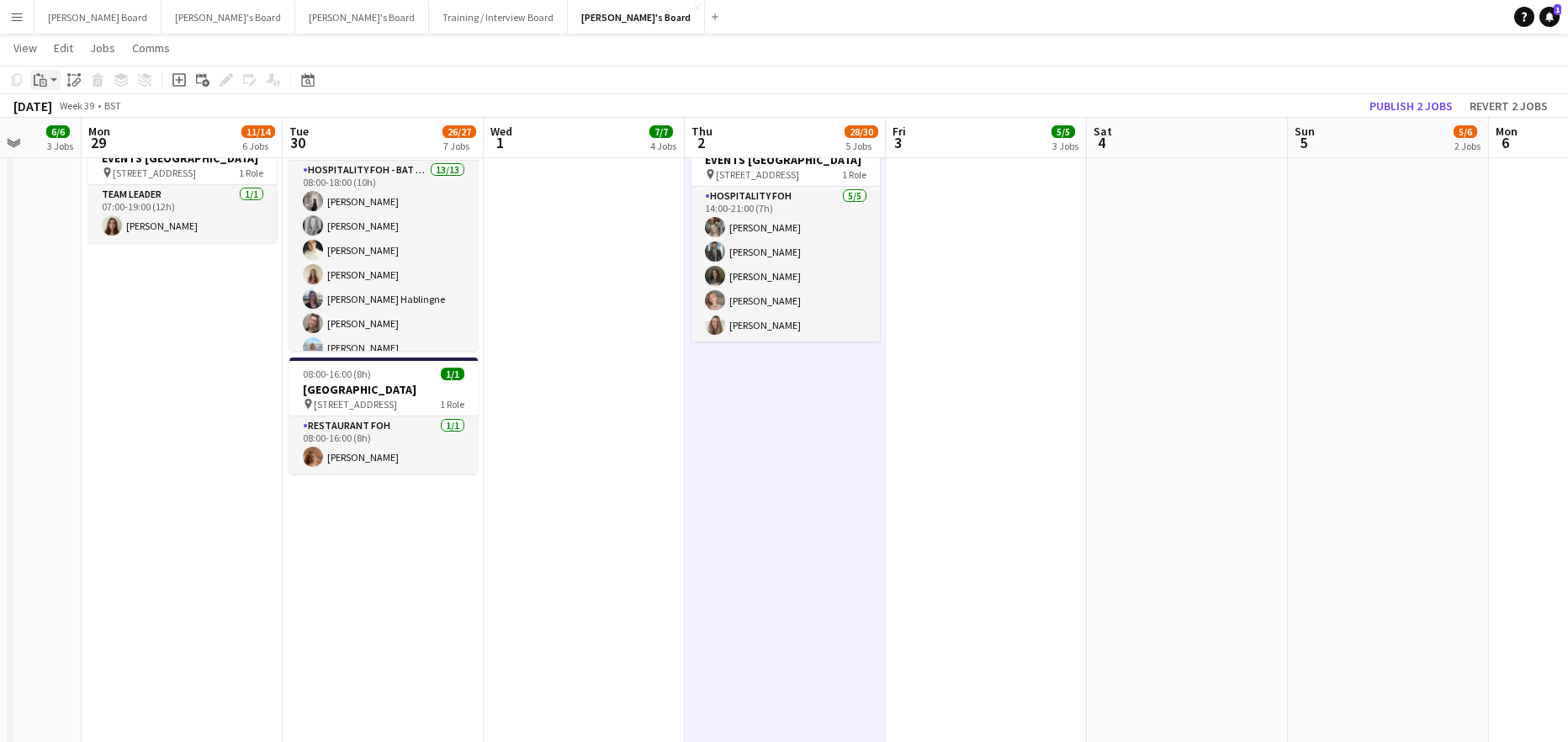
click at [43, 77] on icon at bounding box center [42, 76] width 2 height 3
click at [80, 141] on link "Paste with crew Ctrl+Shift+V" at bounding box center [124, 140] width 158 height 15
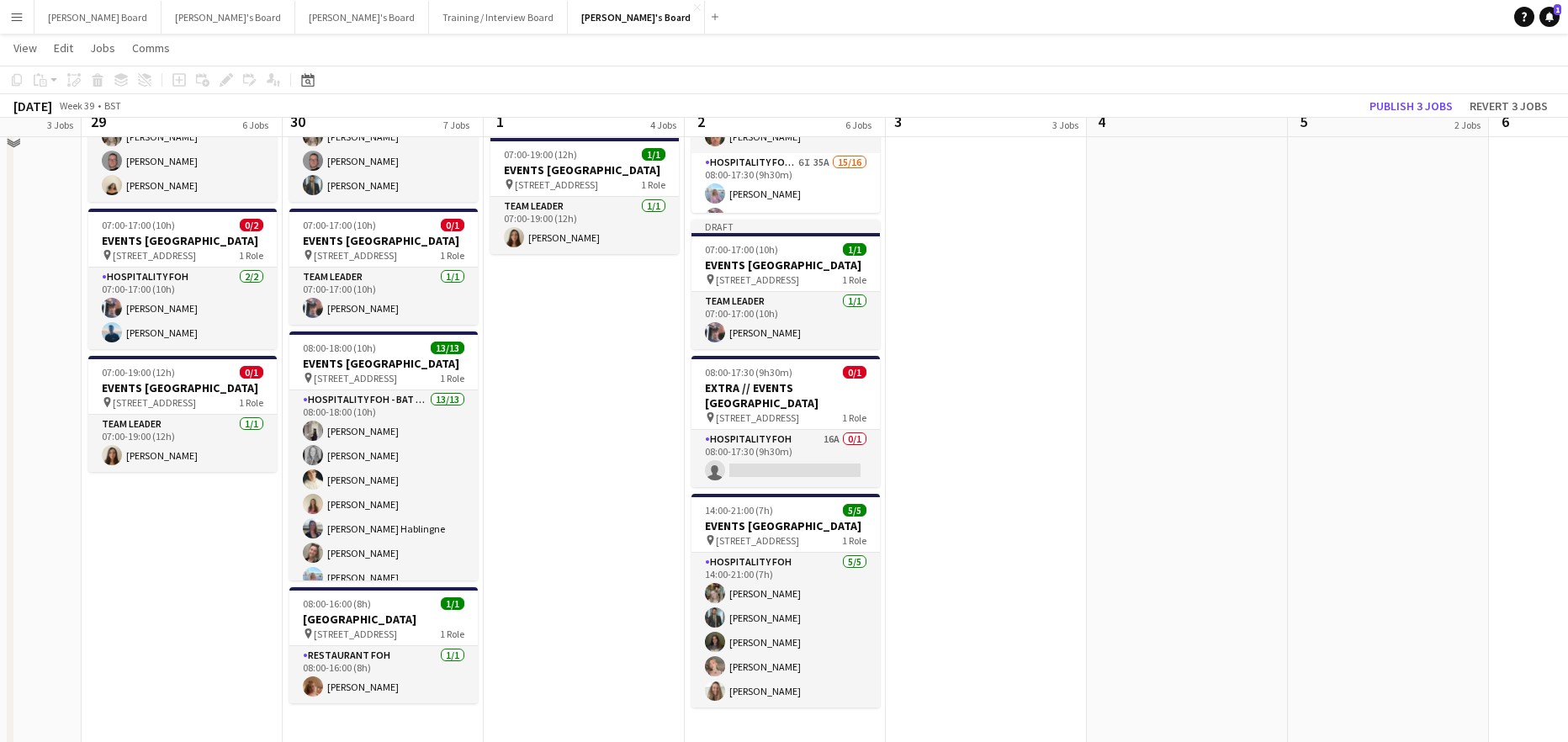
scroll to position [1315, 0]
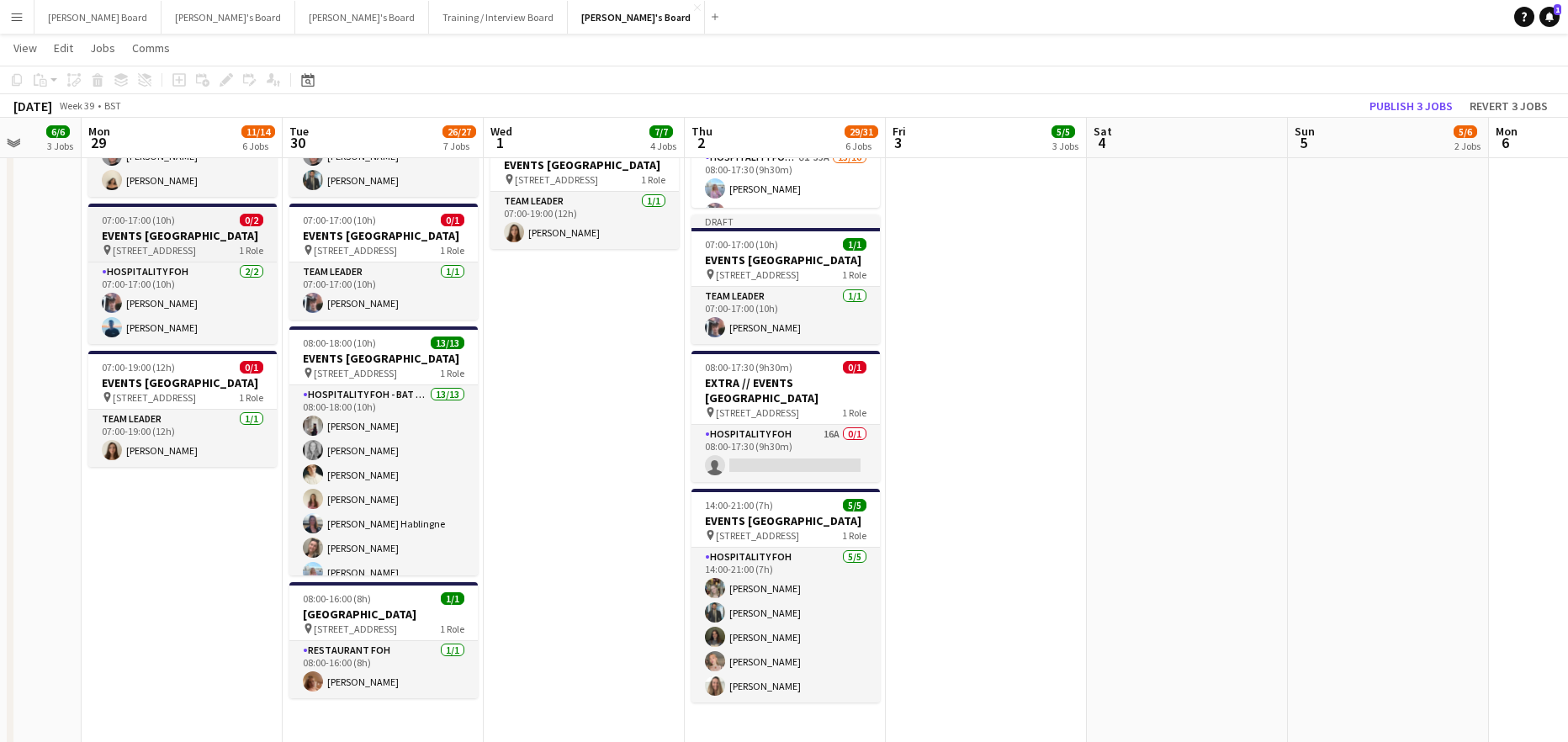
click at [143, 243] on h3 "EVENTS McLaren Technology Centre" at bounding box center [182, 235] width 188 height 15
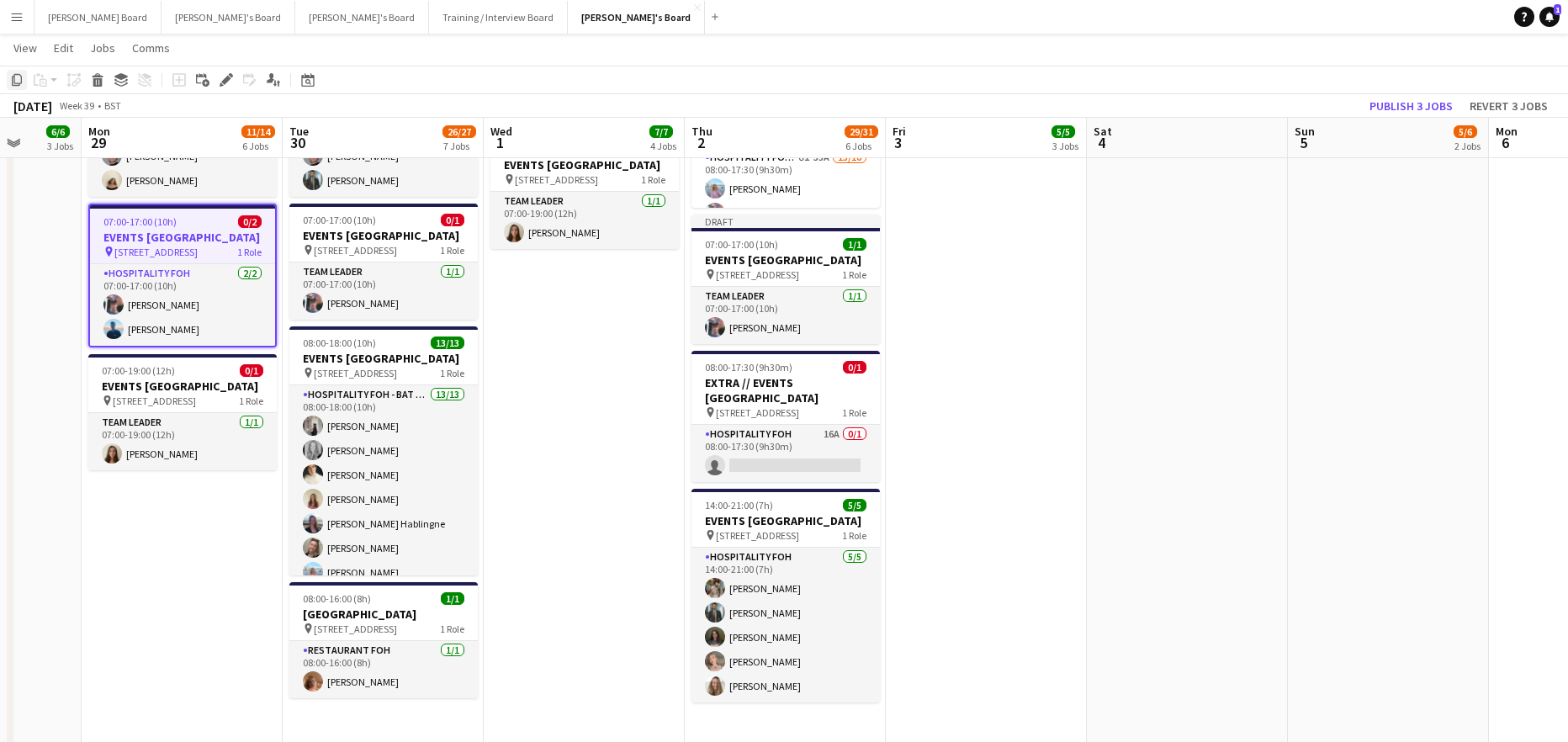
click at [18, 83] on icon at bounding box center [17, 80] width 10 height 12
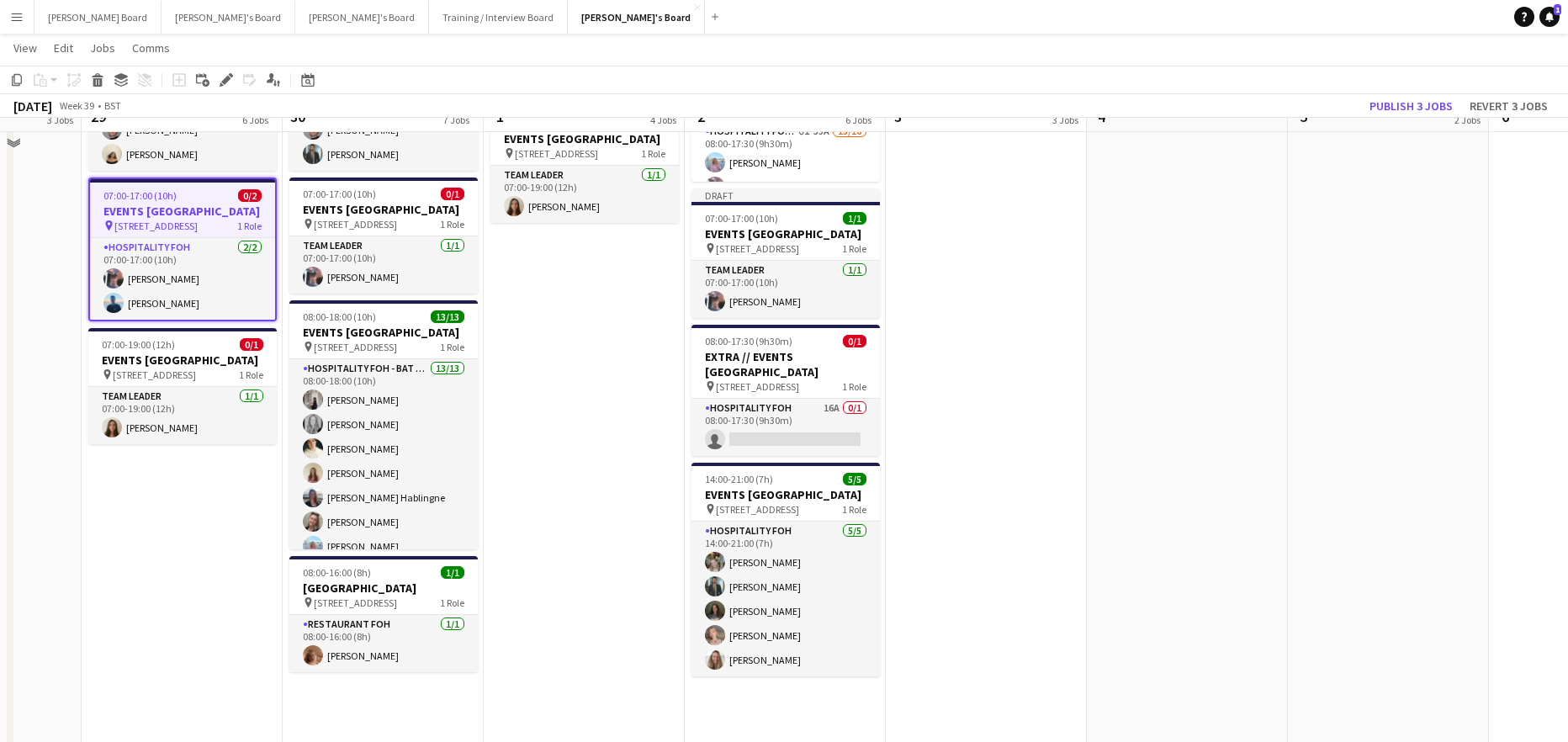
scroll to position [1651, 0]
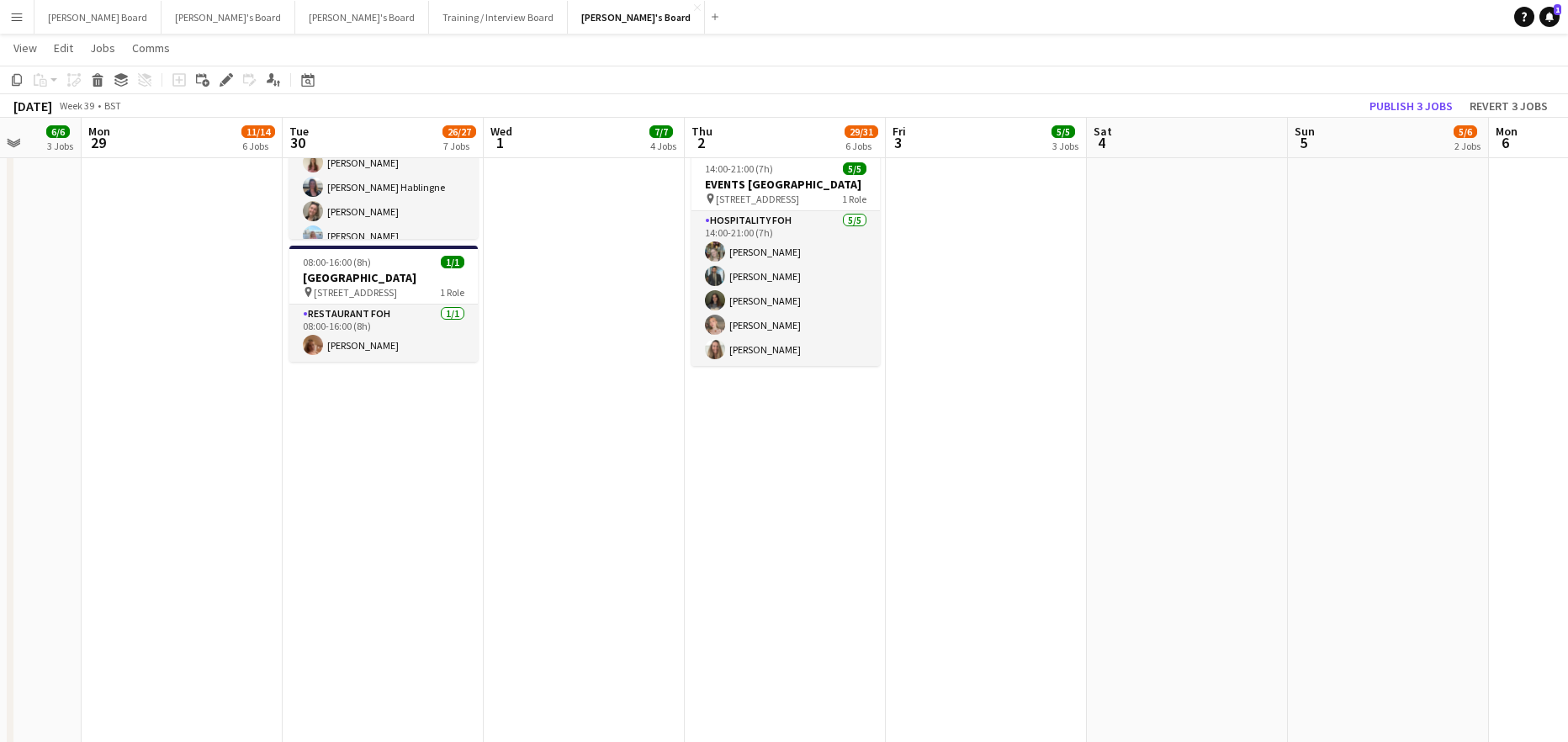
click at [788, 543] on app-date-cell "07:00-15:30 (8h30m) 1/1 pin Woking, GU21 4YH 1 Role Barista 1/1 07:00-15:30 (8h…" at bounding box center [785, 109] width 201 height 2204
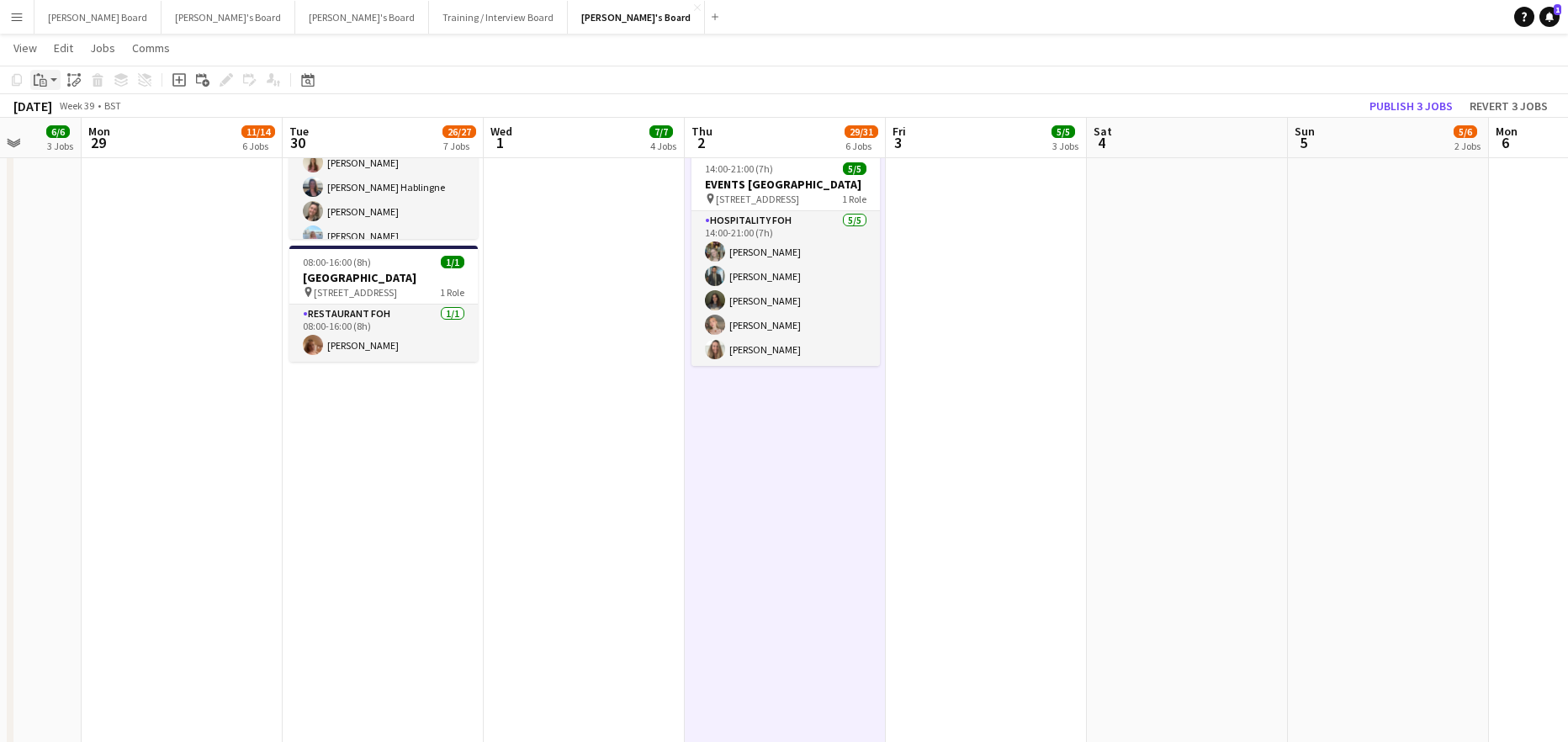
click at [52, 83] on app-action-btn "Paste" at bounding box center [45, 80] width 30 height 20
click at [109, 134] on link "Paste with crew Ctrl+Shift+V" at bounding box center [124, 140] width 158 height 15
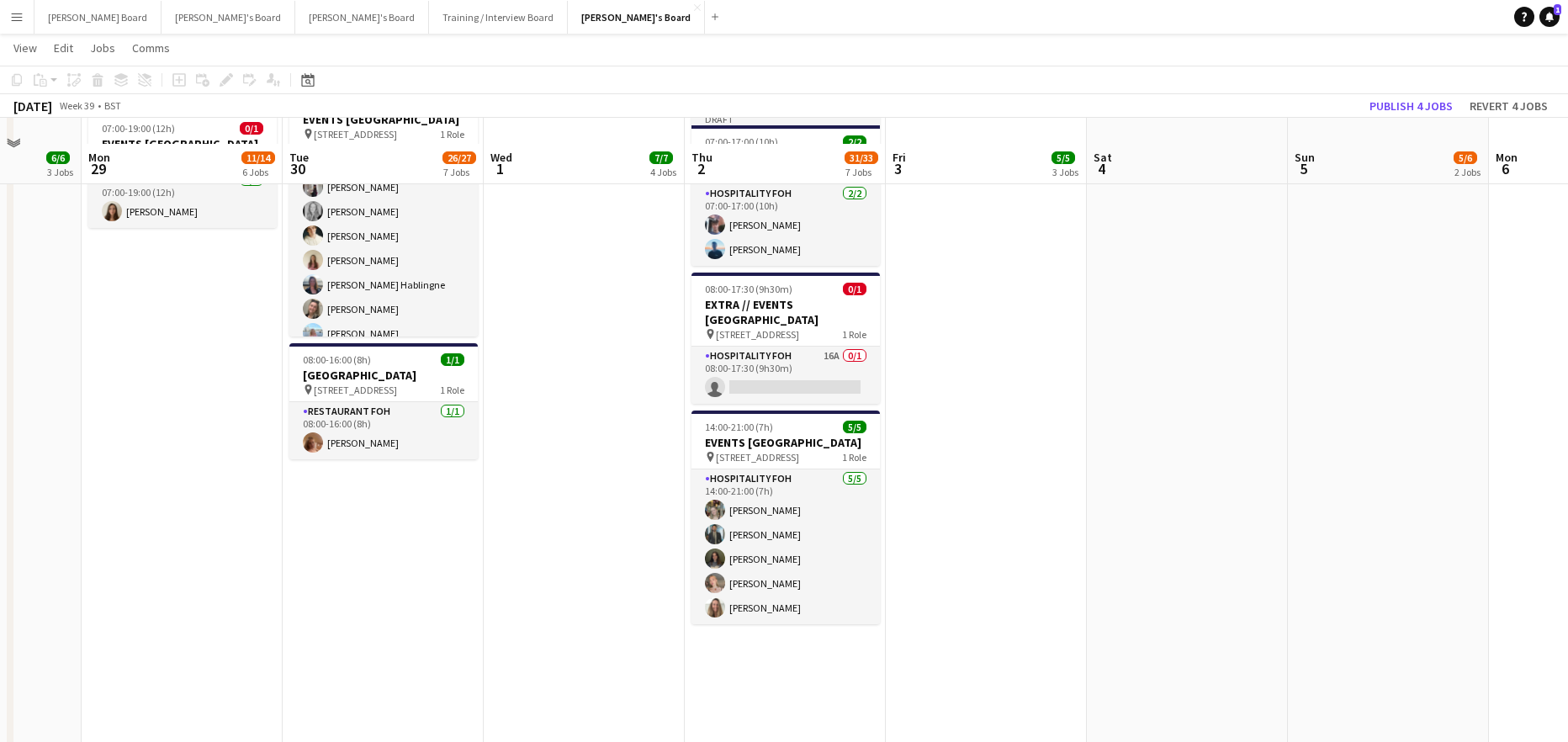
scroll to position [1427, 0]
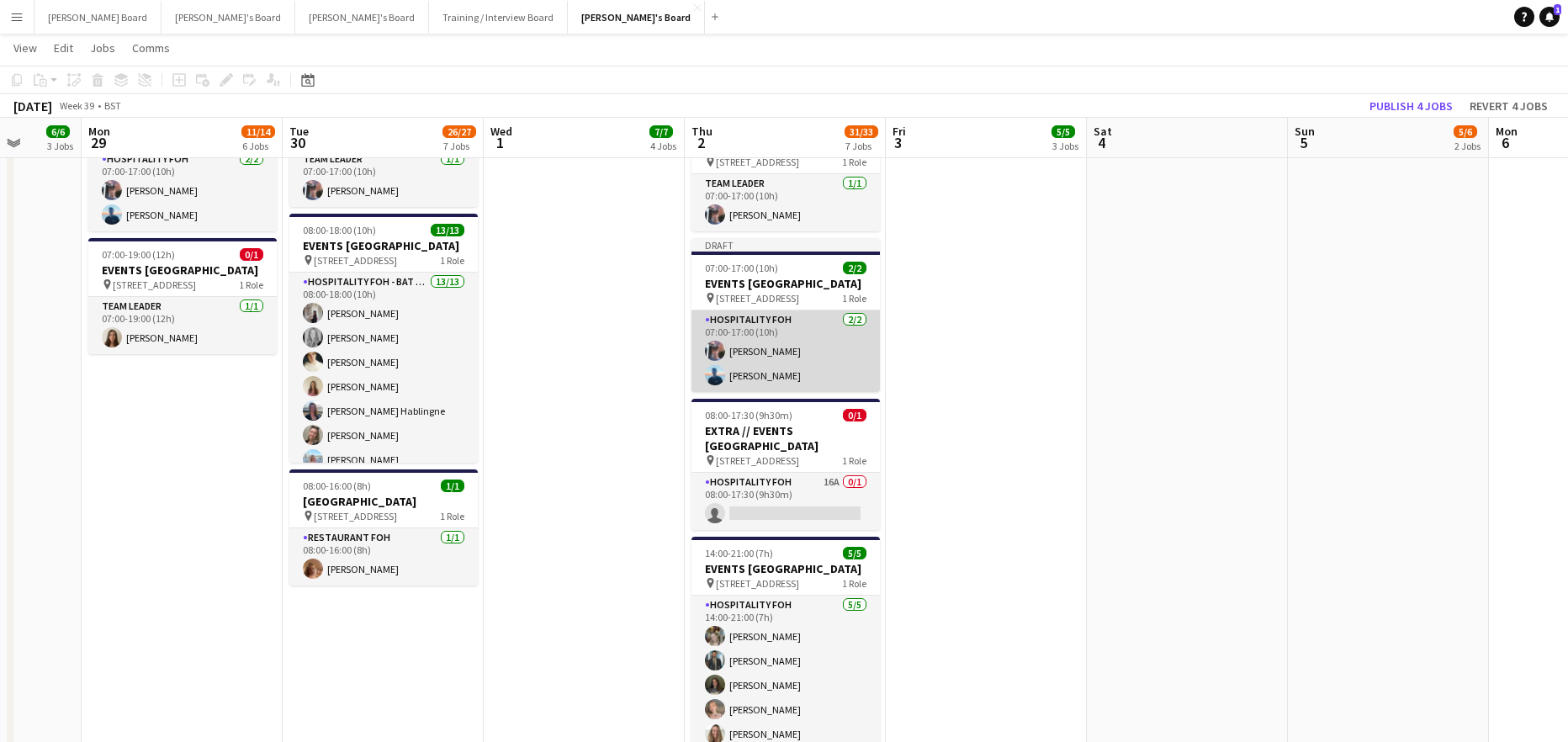
click at [758, 379] on app-card-role "Hospitality FOH 2/2 07:00-17:00 (10h) Cameron Sly Daniel de Caestecker" at bounding box center [785, 351] width 188 height 82
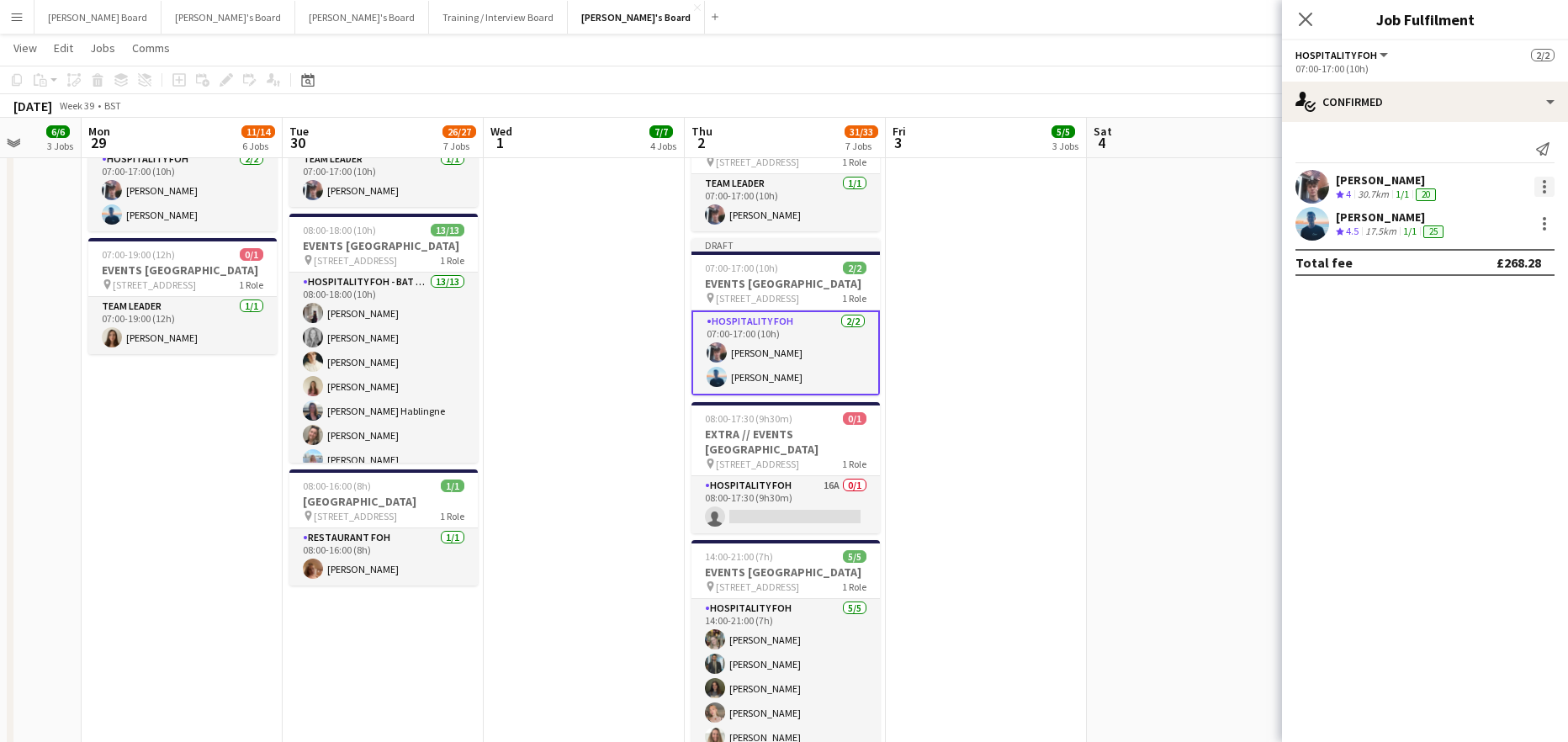
click at [1539, 191] on div at bounding box center [1544, 187] width 20 height 20
click at [1499, 374] on span "Remove" at bounding box center [1489, 379] width 104 height 15
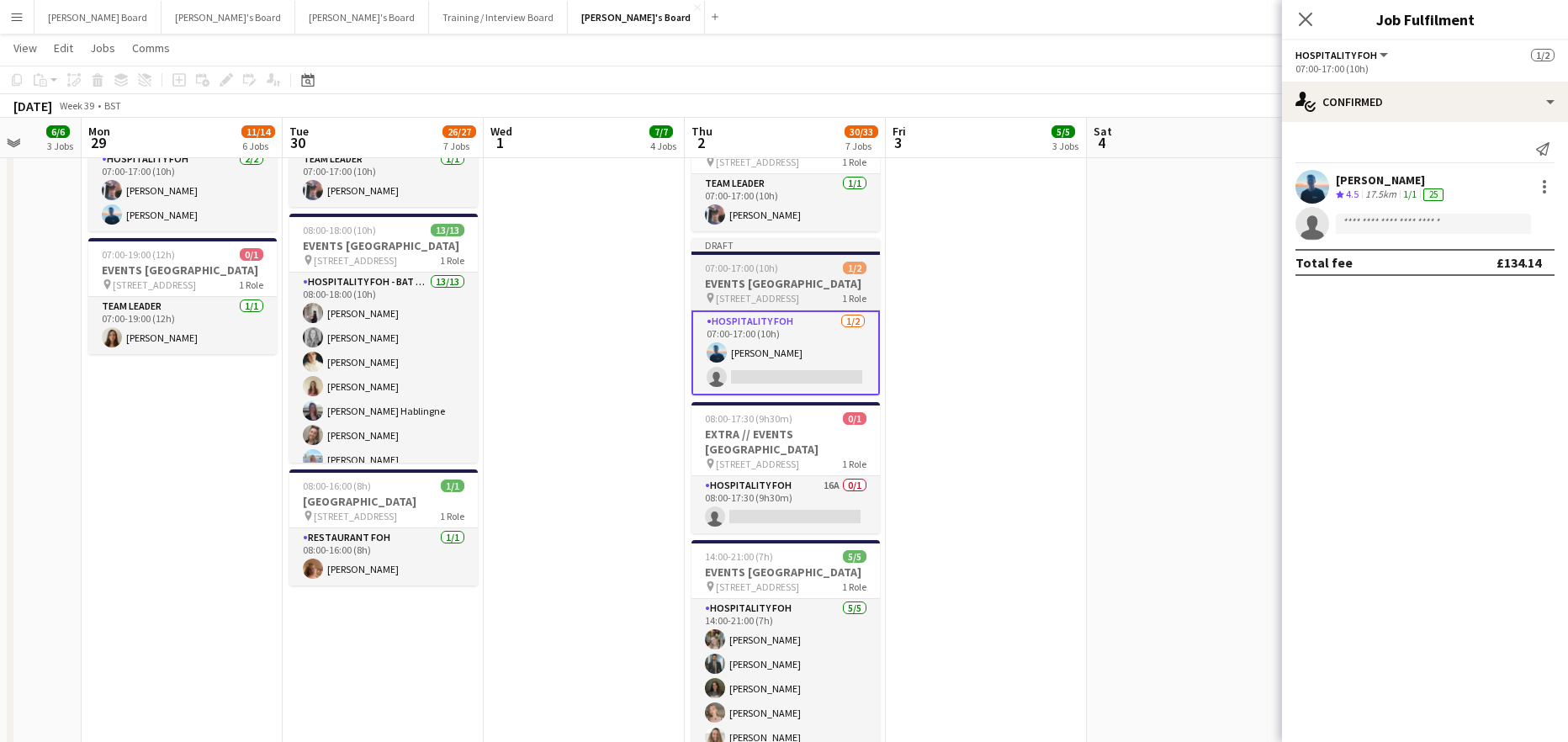
click at [771, 291] on h3 "EVENTS McLaren Technology Centre" at bounding box center [785, 283] width 188 height 15
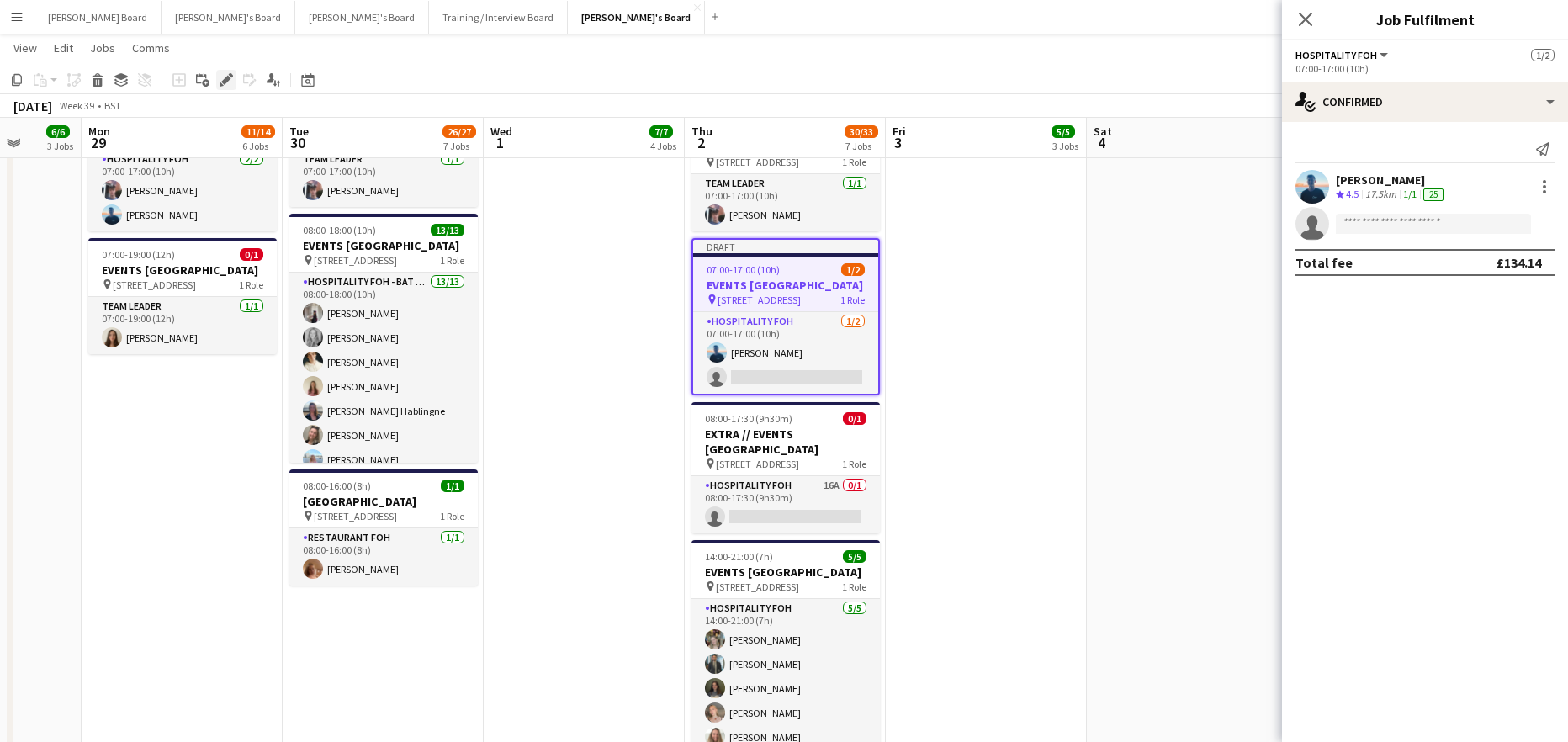
click at [219, 77] on div "Edit" at bounding box center [226, 80] width 20 height 20
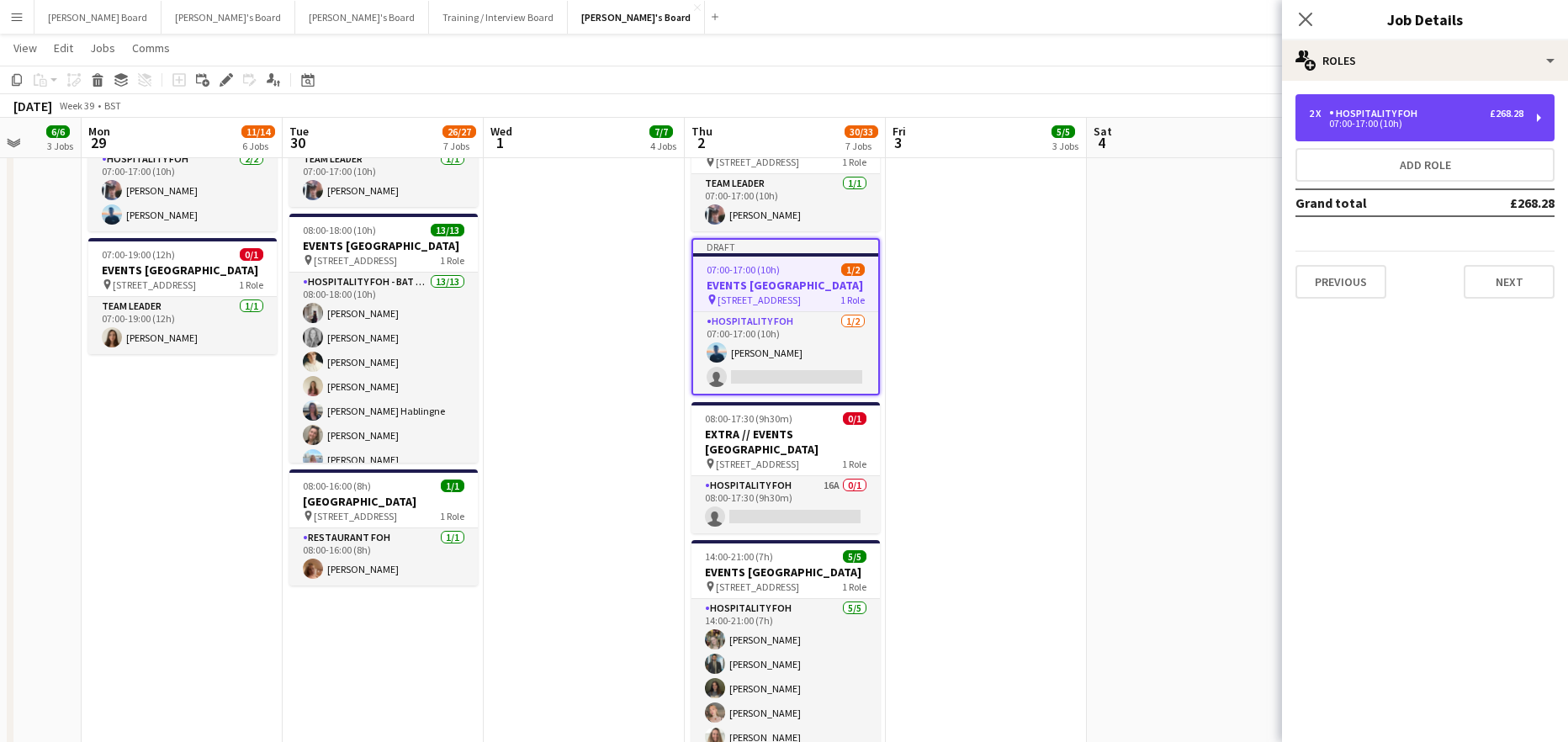
click at [1338, 114] on div "Hospitality FOH" at bounding box center [1376, 114] width 95 height 12
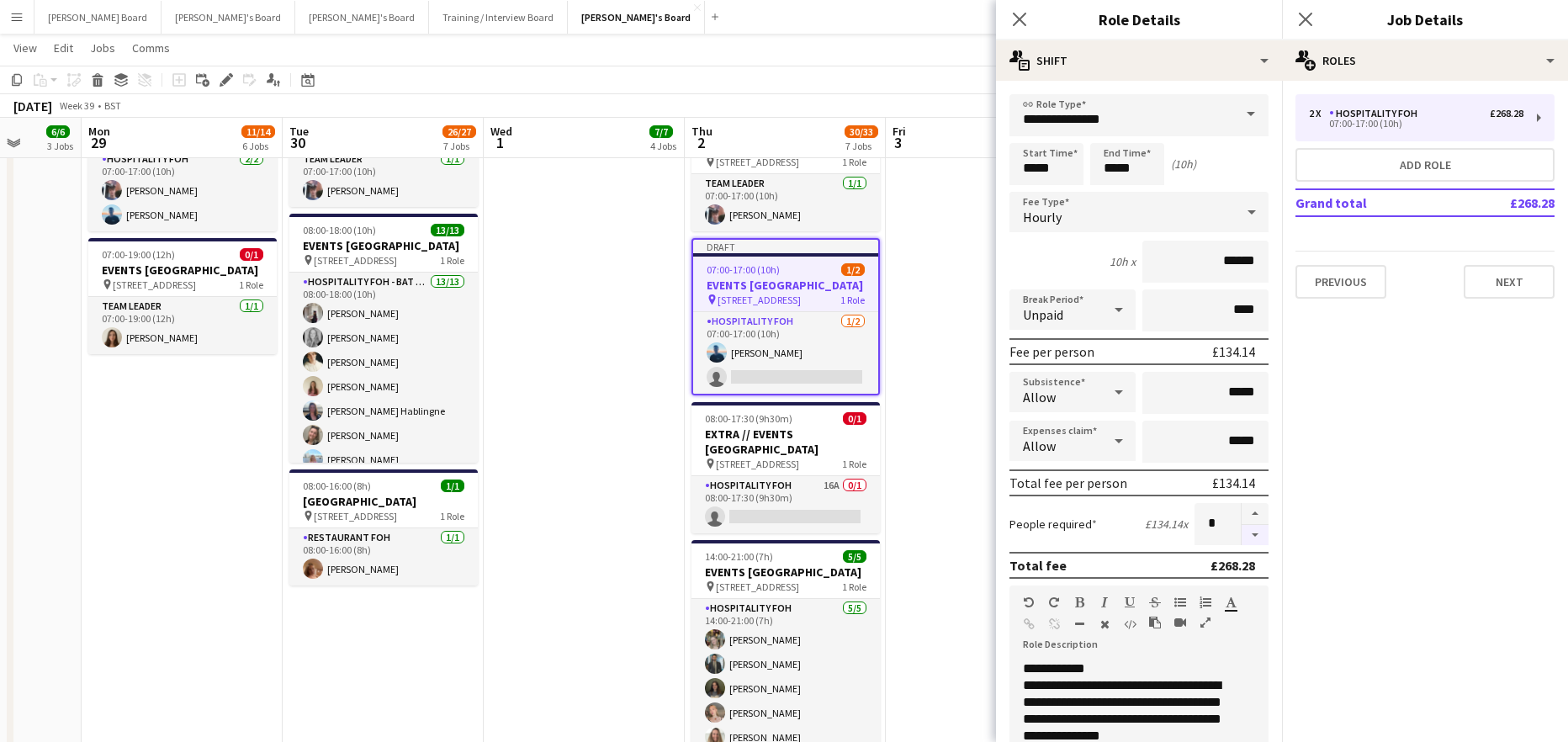
click at [1242, 543] on button "button" at bounding box center [1255, 535] width 27 height 21
type input "*"
click at [947, 364] on app-date-cell "07:00-15:30 (8h30m) 1/1 pin Woking, GU21 4YH 1 Role Barista 1/1 07:00-15:30 (8h…" at bounding box center [986, 332] width 201 height 2204
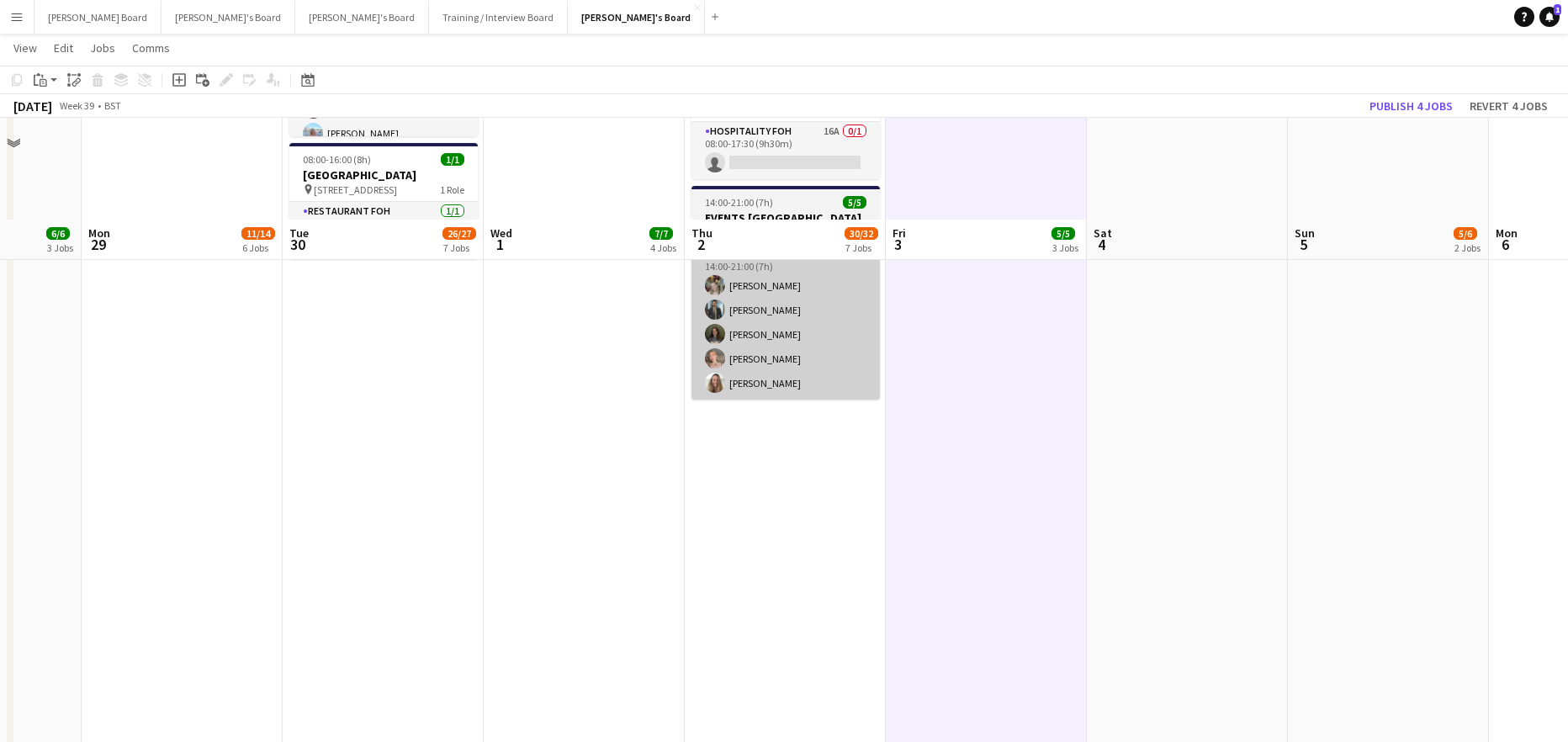
scroll to position [1651, 0]
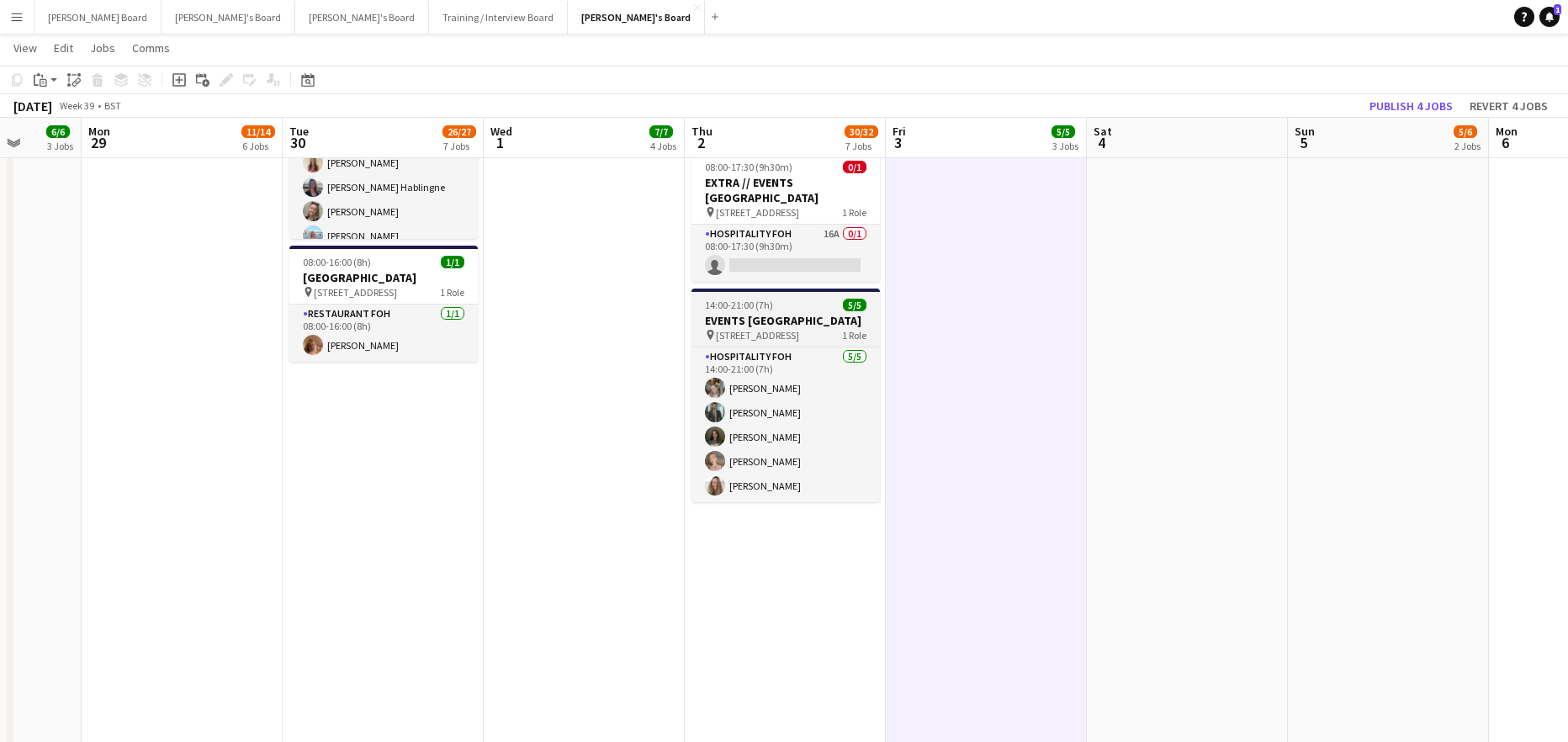
click at [726, 328] on h3 "EVENTS McLaren Technology Centre" at bounding box center [785, 320] width 188 height 15
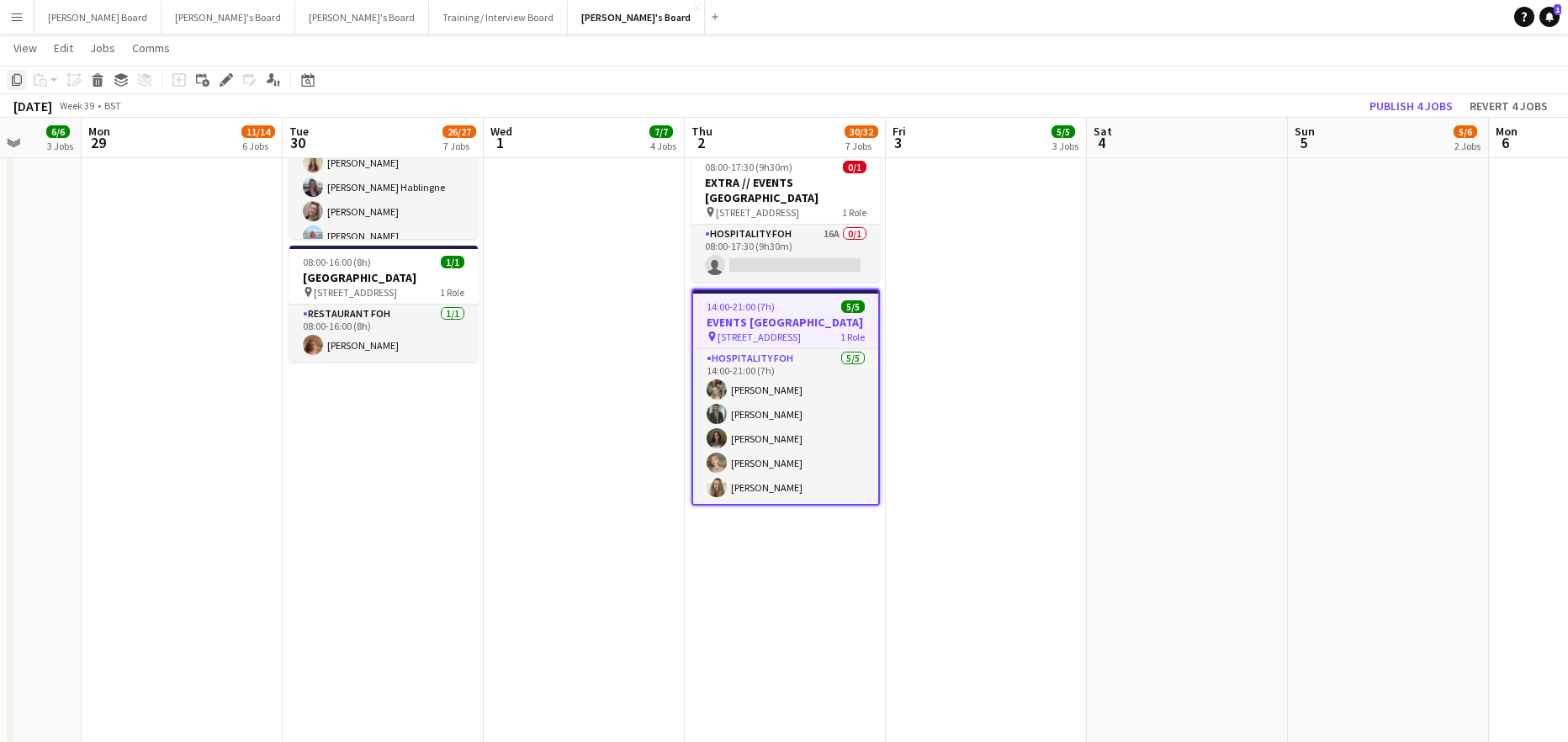
click at [19, 75] on icon at bounding box center [17, 80] width 10 height 12
click at [793, 618] on app-date-cell "07:00-15:30 (8h30m) 1/1 pin Woking, GU21 4YH 1 Role Barista 1/1 07:00-15:30 (8h…" at bounding box center [785, 109] width 201 height 2204
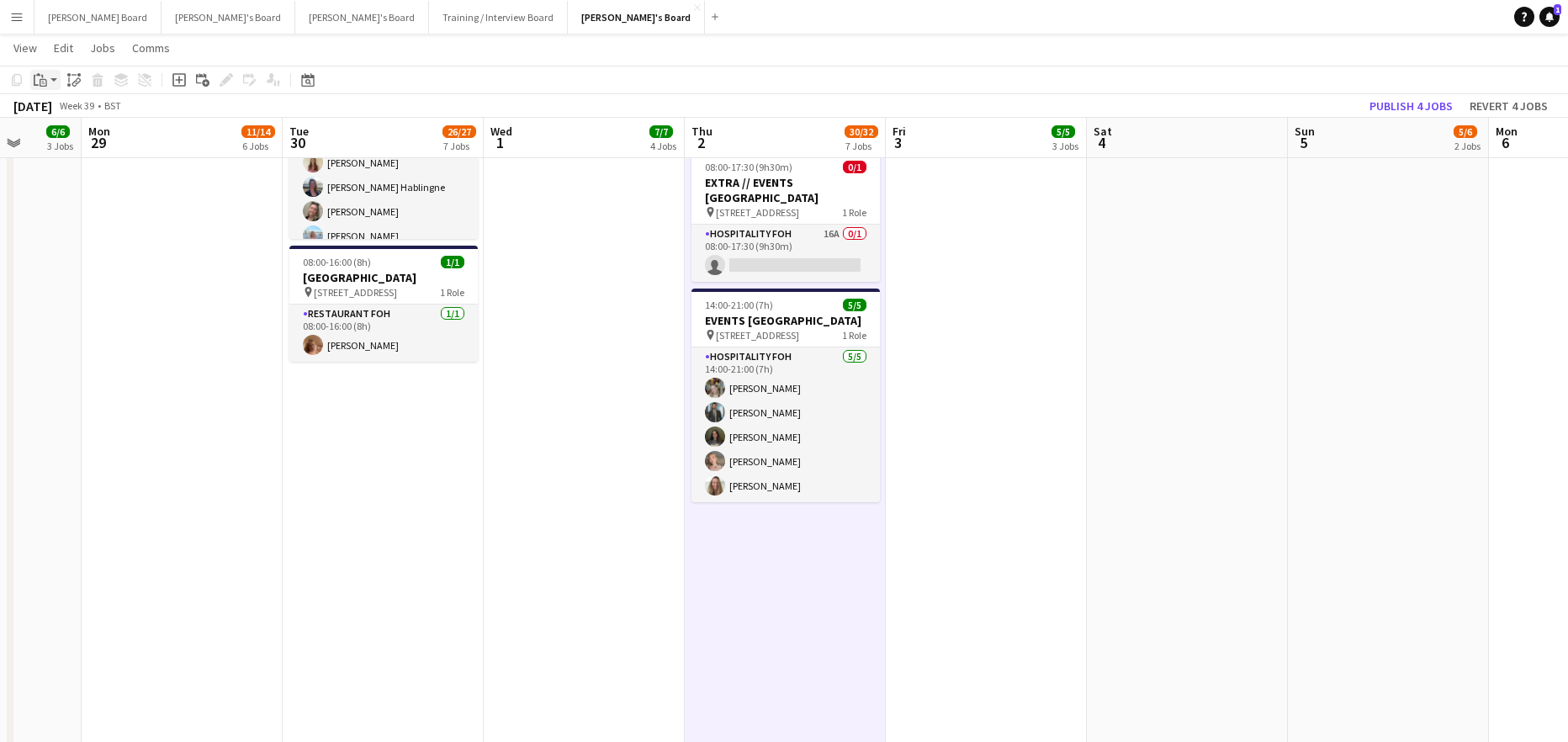
click at [38, 77] on icon "Paste" at bounding box center [40, 79] width 13 height 13
click at [69, 113] on link "Paste Ctrl+V" at bounding box center [124, 111] width 158 height 15
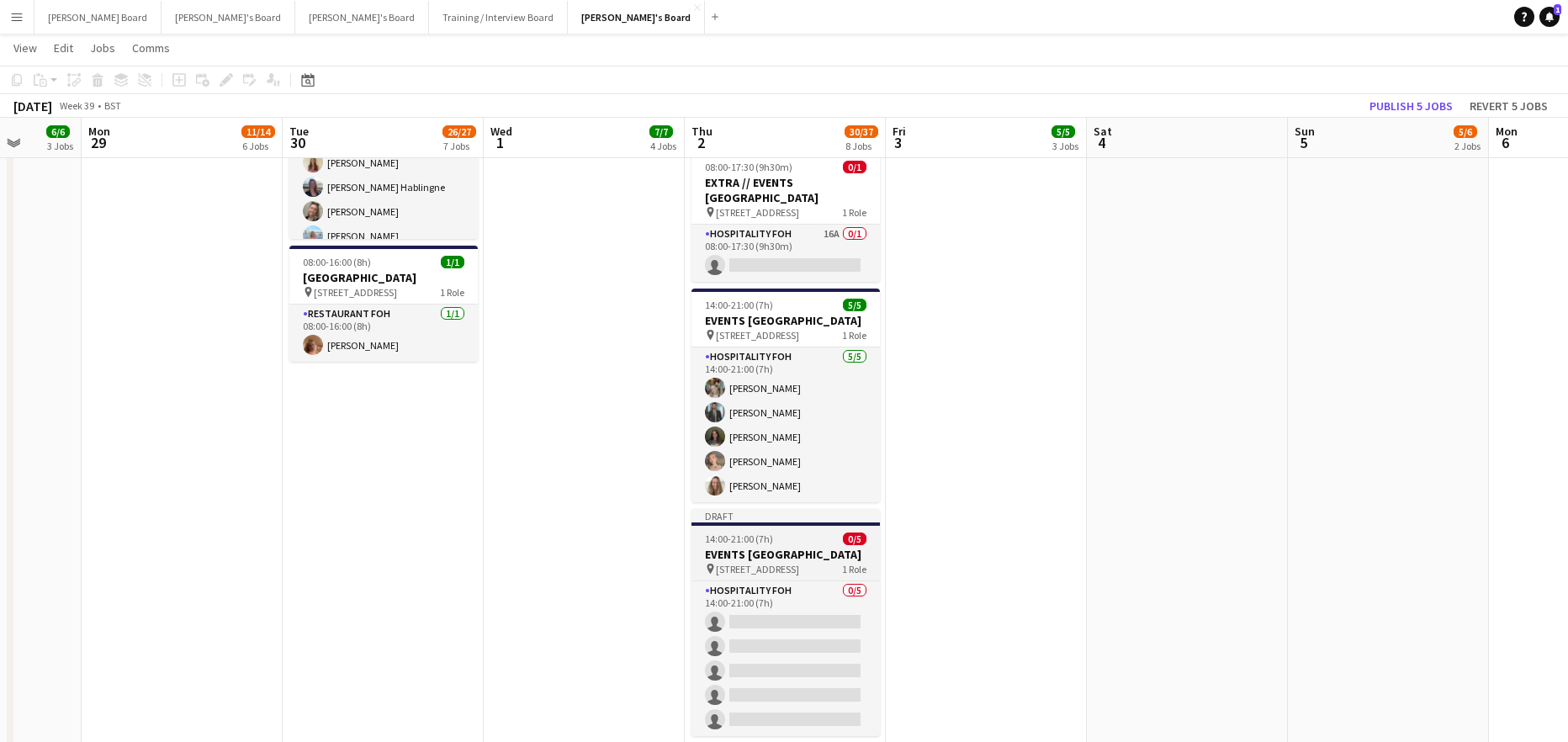
click at [772, 545] on div "14:00-21:00 (7h) 0/5" at bounding box center [785, 538] width 188 height 13
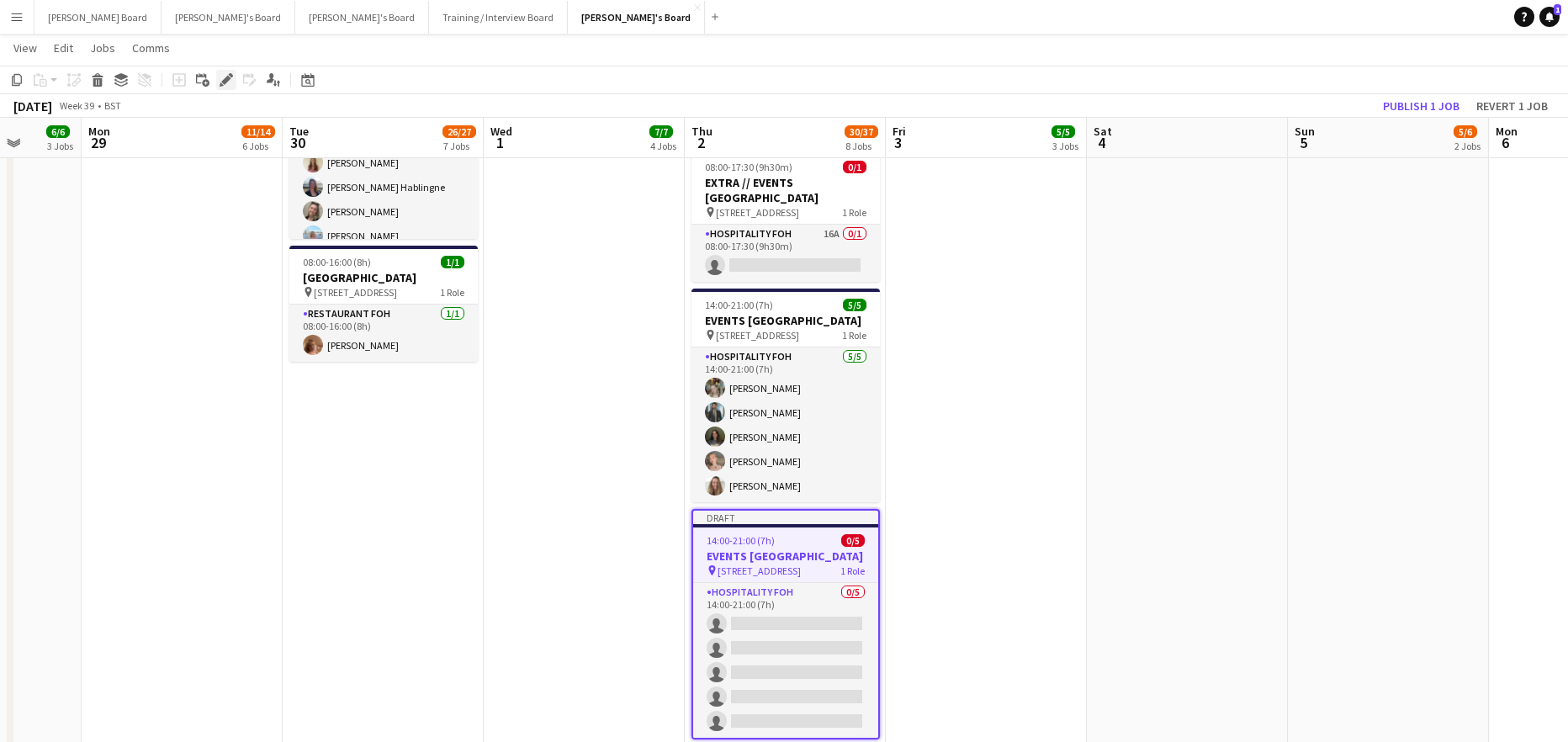
click at [222, 87] on div "Edit" at bounding box center [226, 80] width 20 height 20
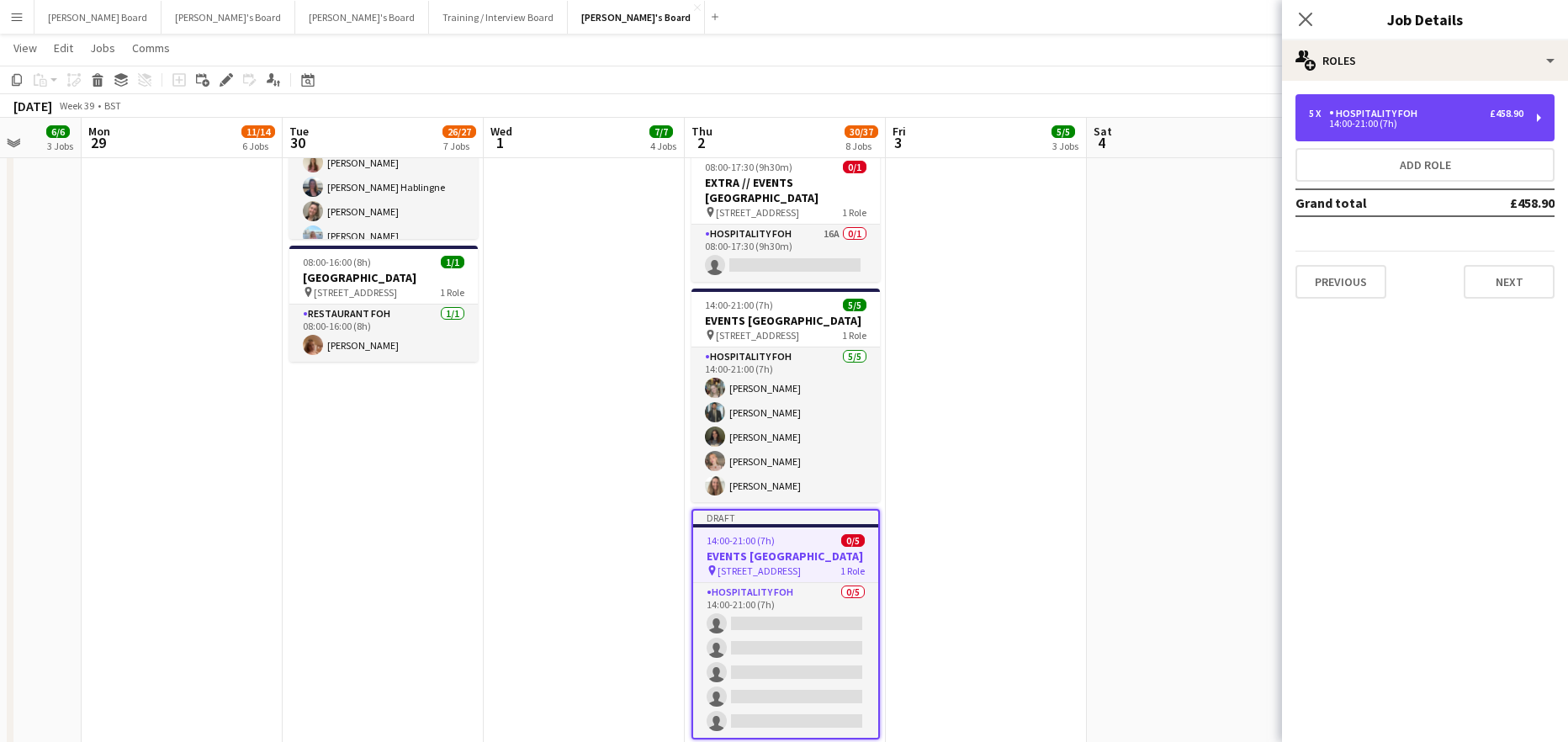
click at [1353, 115] on div "Hospitality FOH" at bounding box center [1376, 114] width 95 height 12
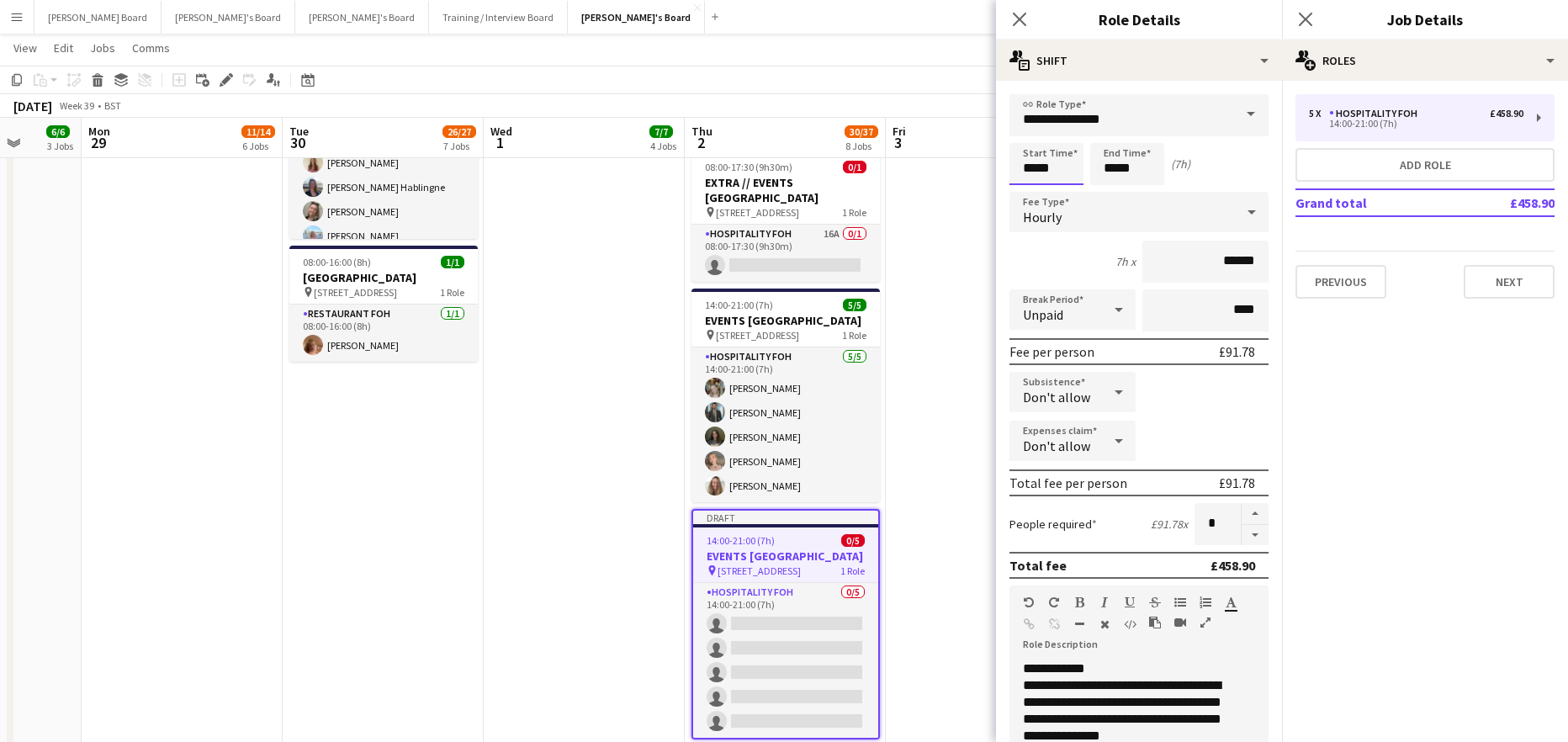
click at [1035, 167] on input "*****" at bounding box center [1046, 164] width 74 height 42
click at [1027, 191] on div at bounding box center [1030, 193] width 34 height 17
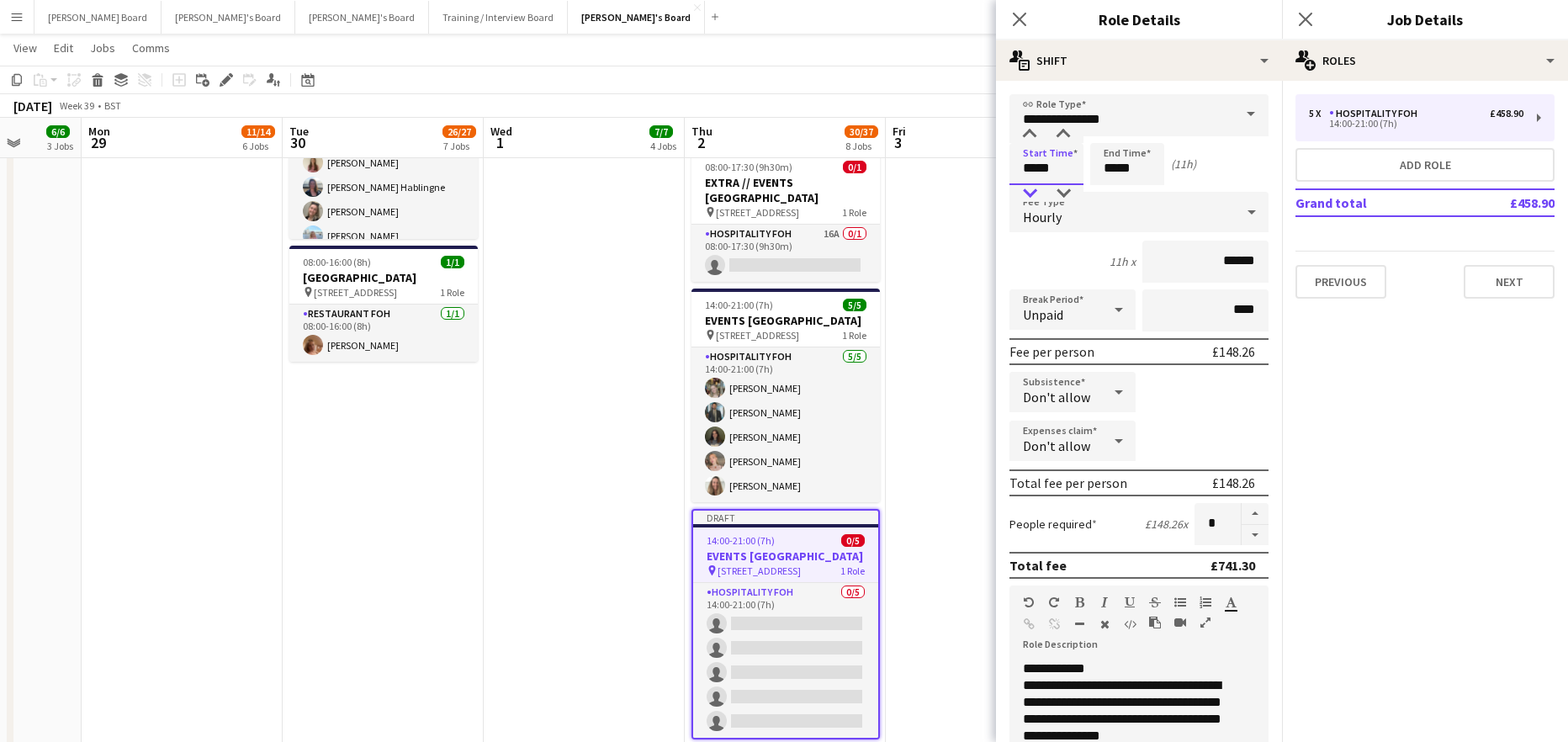
type input "*****"
click at [1027, 191] on div at bounding box center [1030, 193] width 34 height 17
click at [1248, 532] on button "button" at bounding box center [1255, 535] width 27 height 21
type input "*"
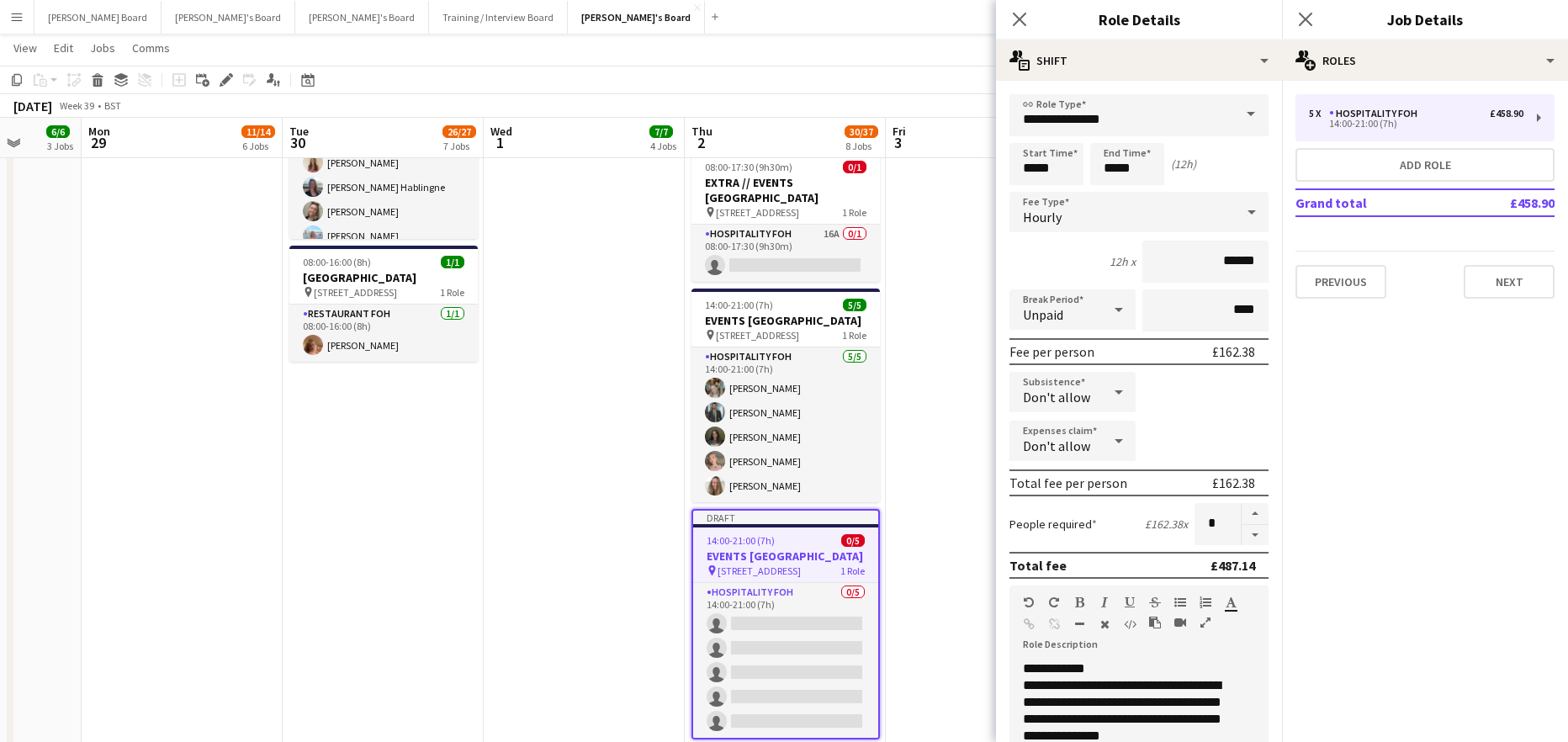
click at [980, 446] on app-date-cell "07:00-15:30 (8h30m) 1/1 pin Woking, GU21 4YH 1 Role Barista 1/1 07:00-15:30 (8h…" at bounding box center [986, 109] width 201 height 2204
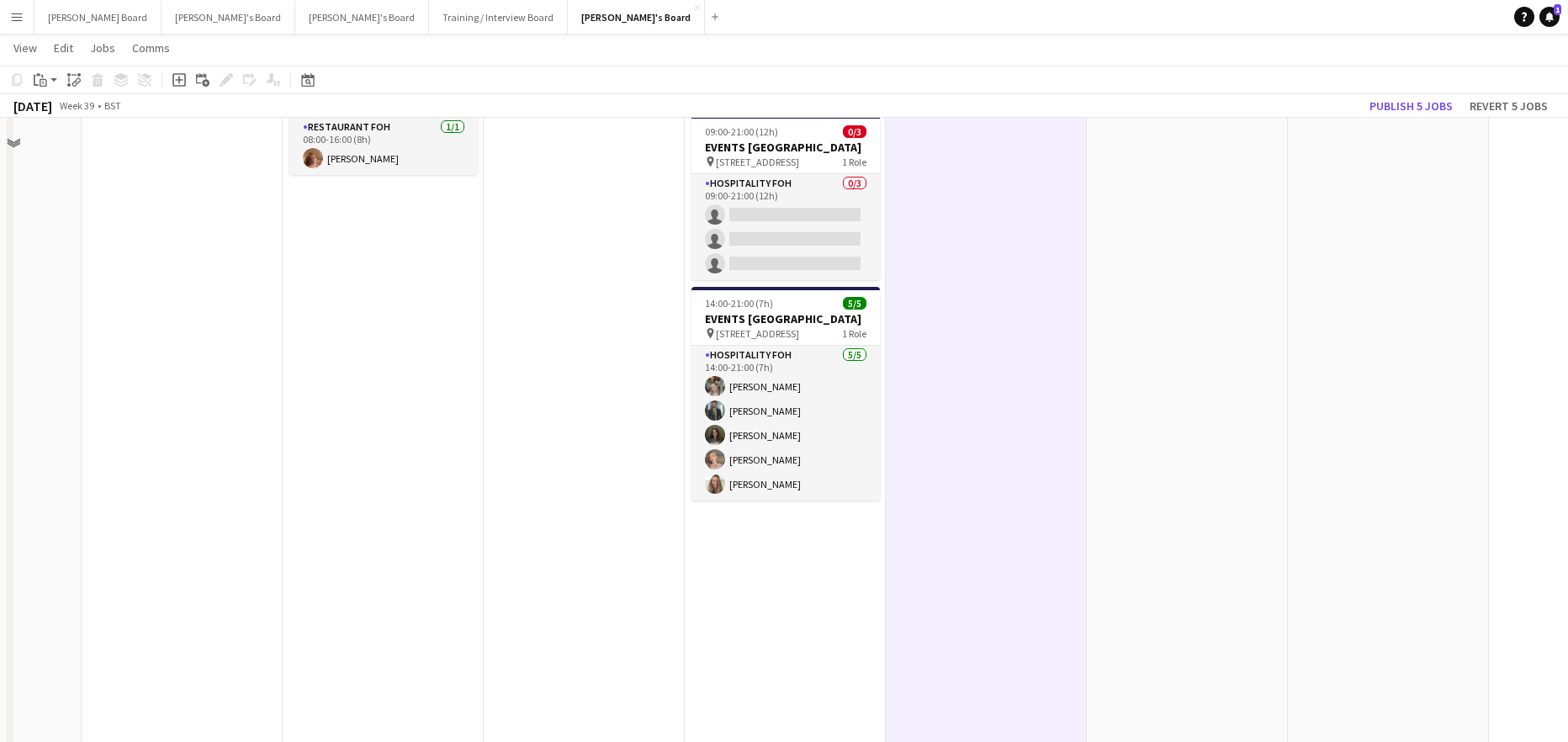
scroll to position [1876, 0]
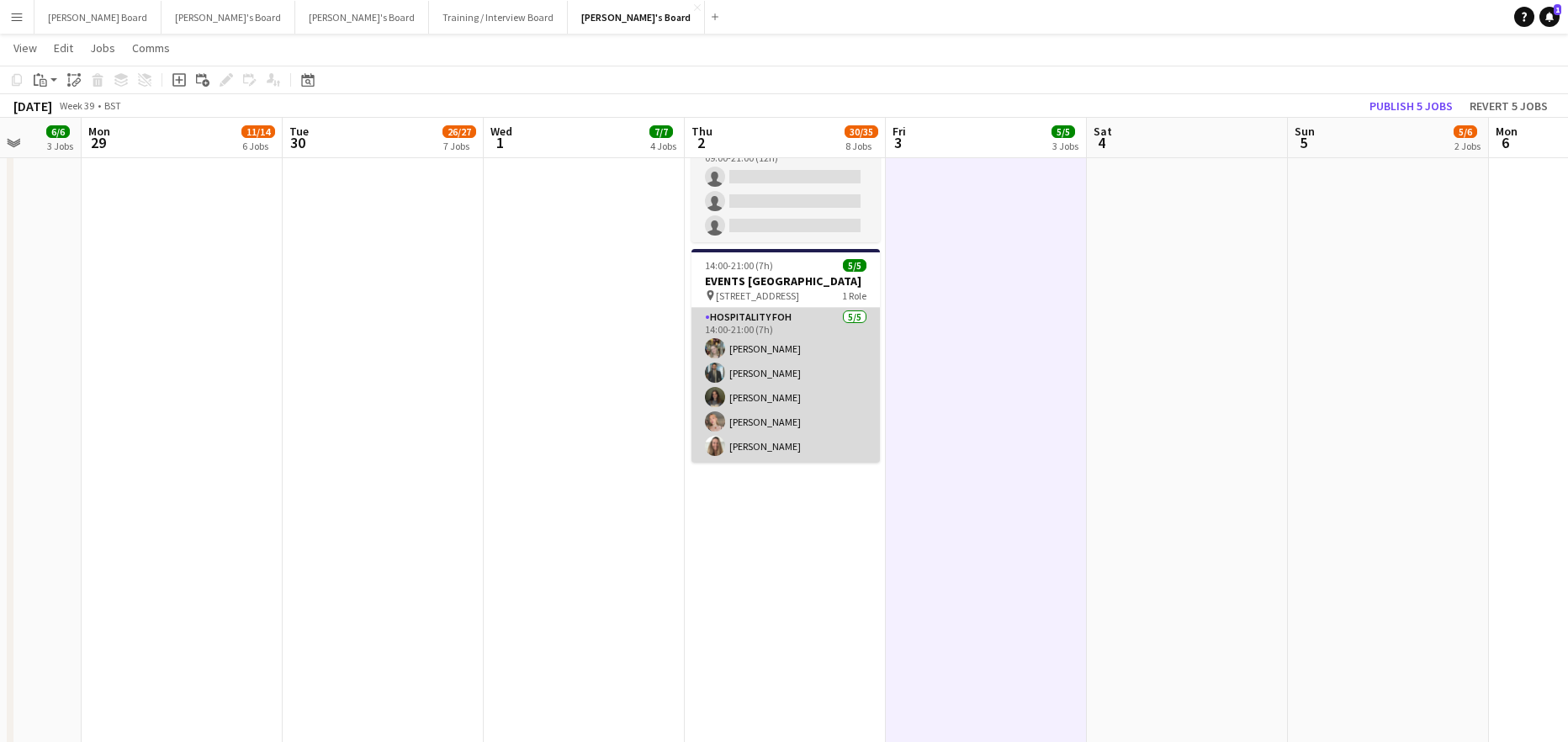
click at [752, 463] on app-card-role "Hospitality FOH 5/5 14:00-21:00 (7h) Abigail Hodkinson Muhammad Imad Kate Nevil…" at bounding box center [785, 385] width 188 height 155
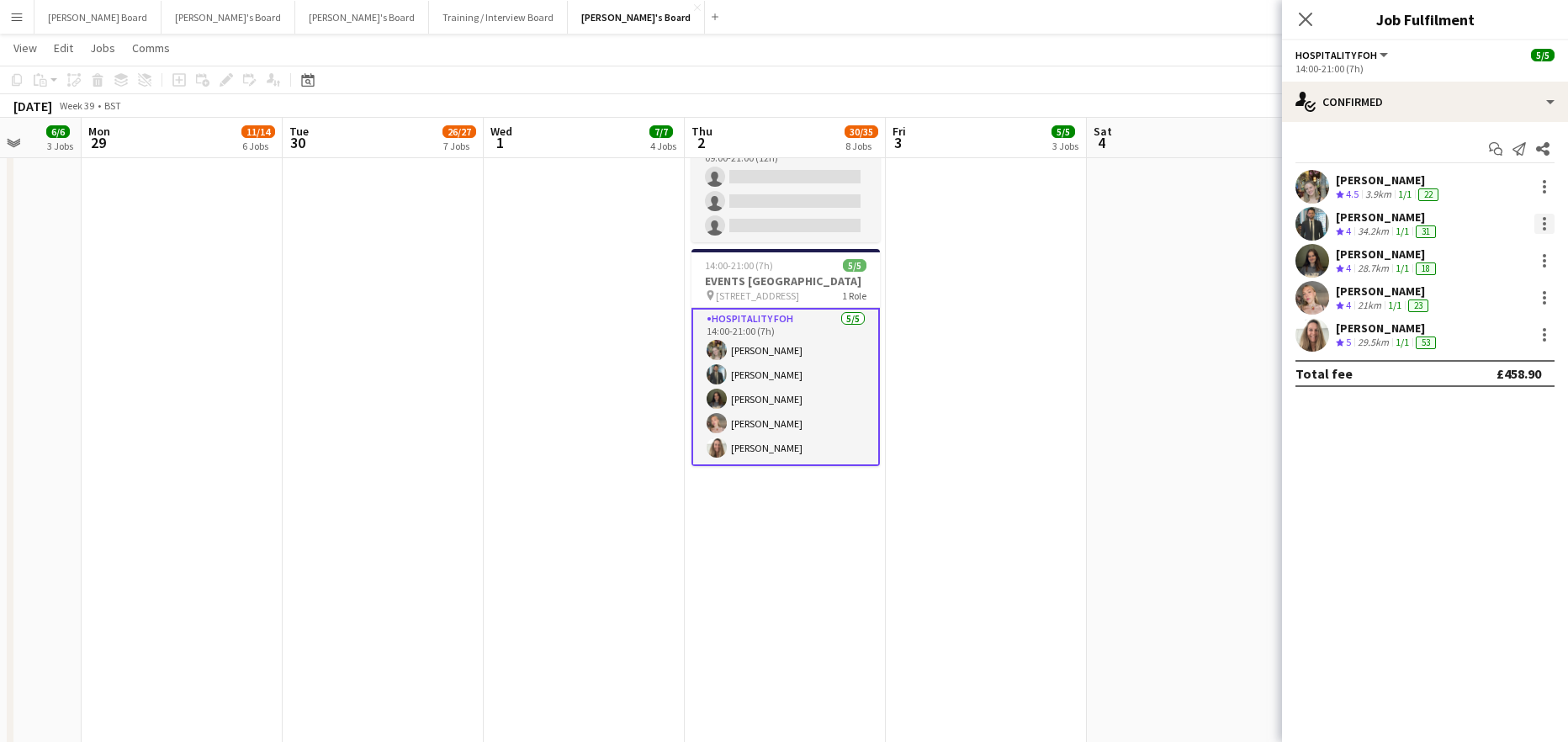
click at [1549, 229] on div at bounding box center [1544, 224] width 20 height 20
click at [1476, 299] on span "Switch crew" at bounding box center [1472, 295] width 71 height 14
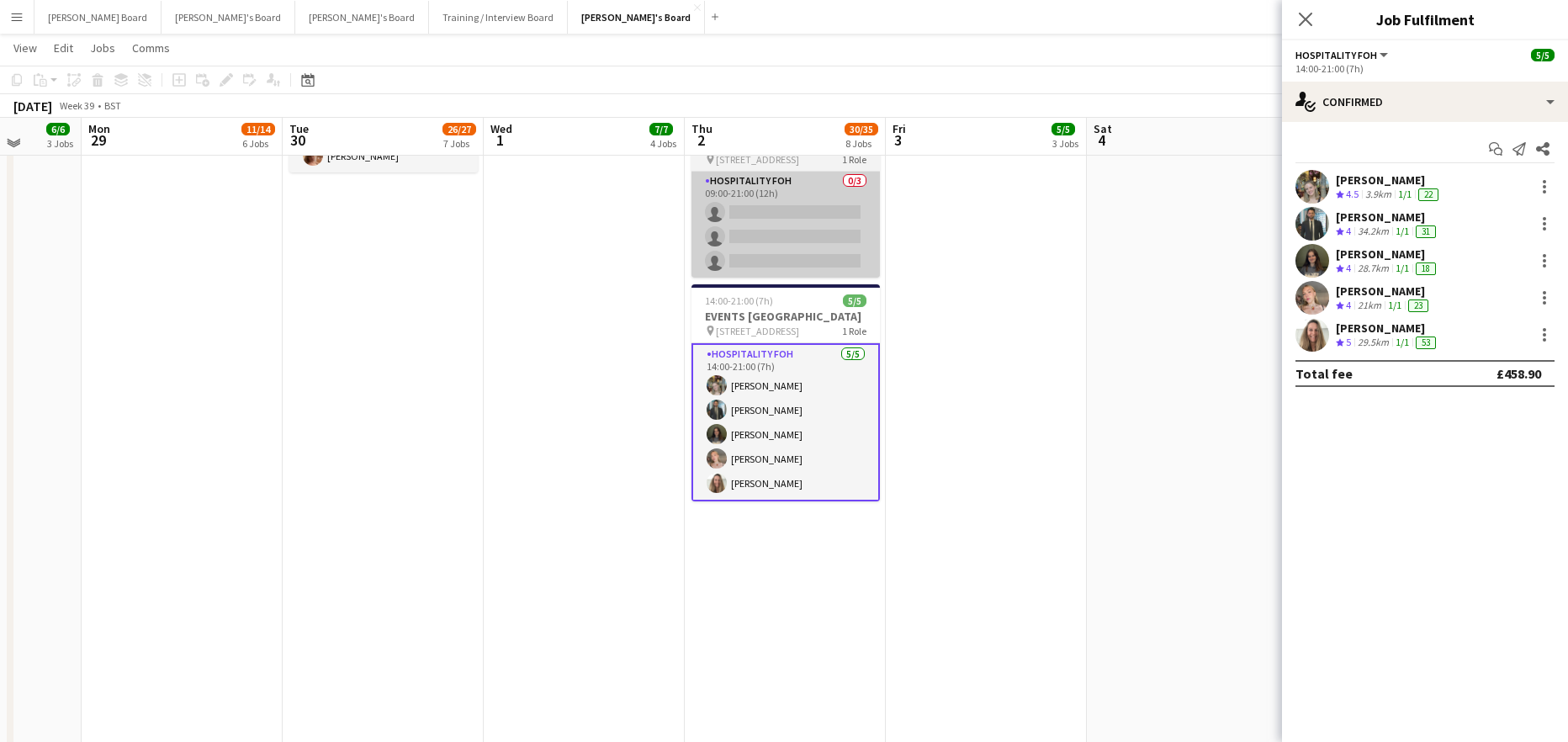
click at [741, 278] on app-card-role "Hospitality FOH 0/3 09:00-21:00 (12h) single-neutral-actions single-neutral-act…" at bounding box center [785, 225] width 188 height 106
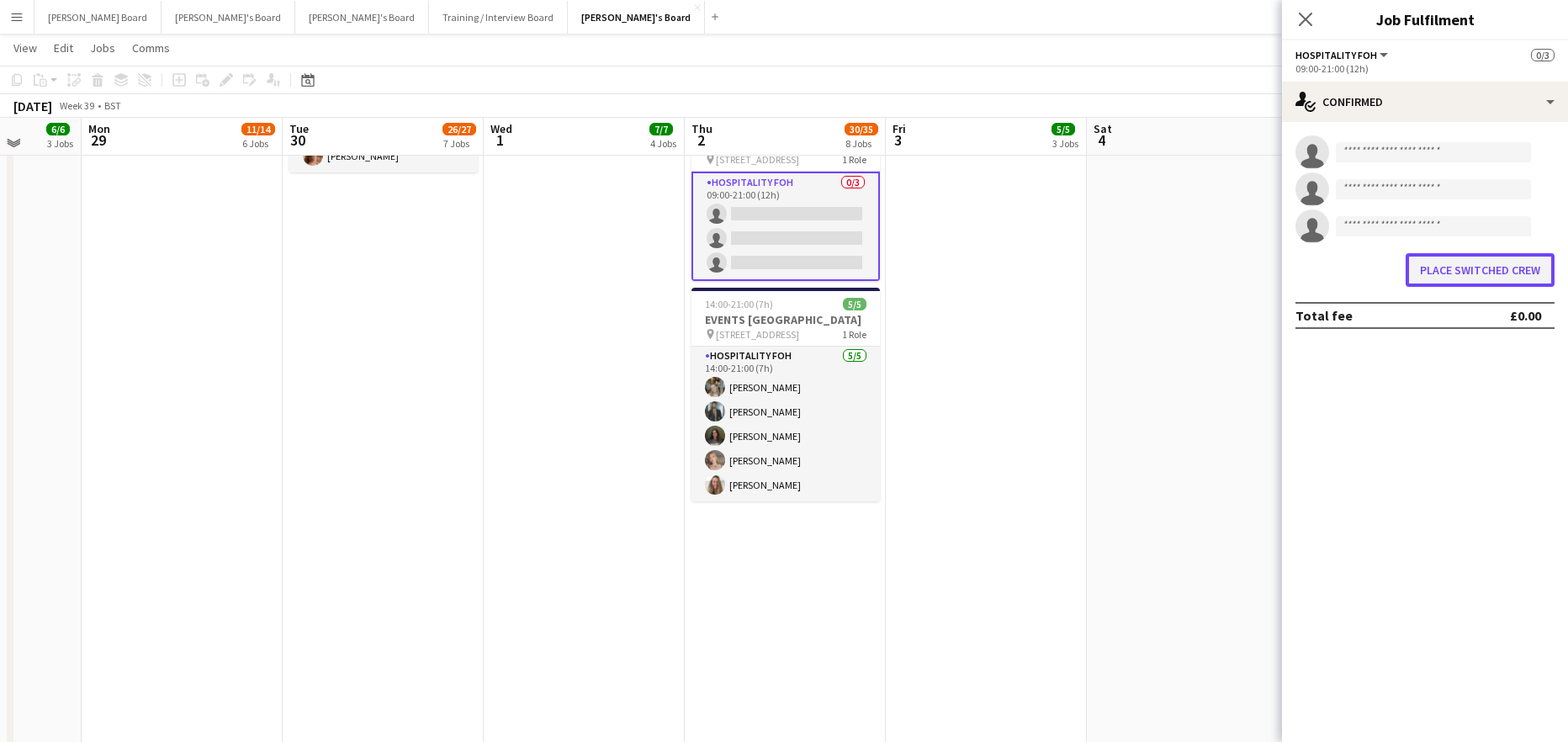
click at [1470, 273] on button "Place switched crew" at bounding box center [1480, 270] width 149 height 34
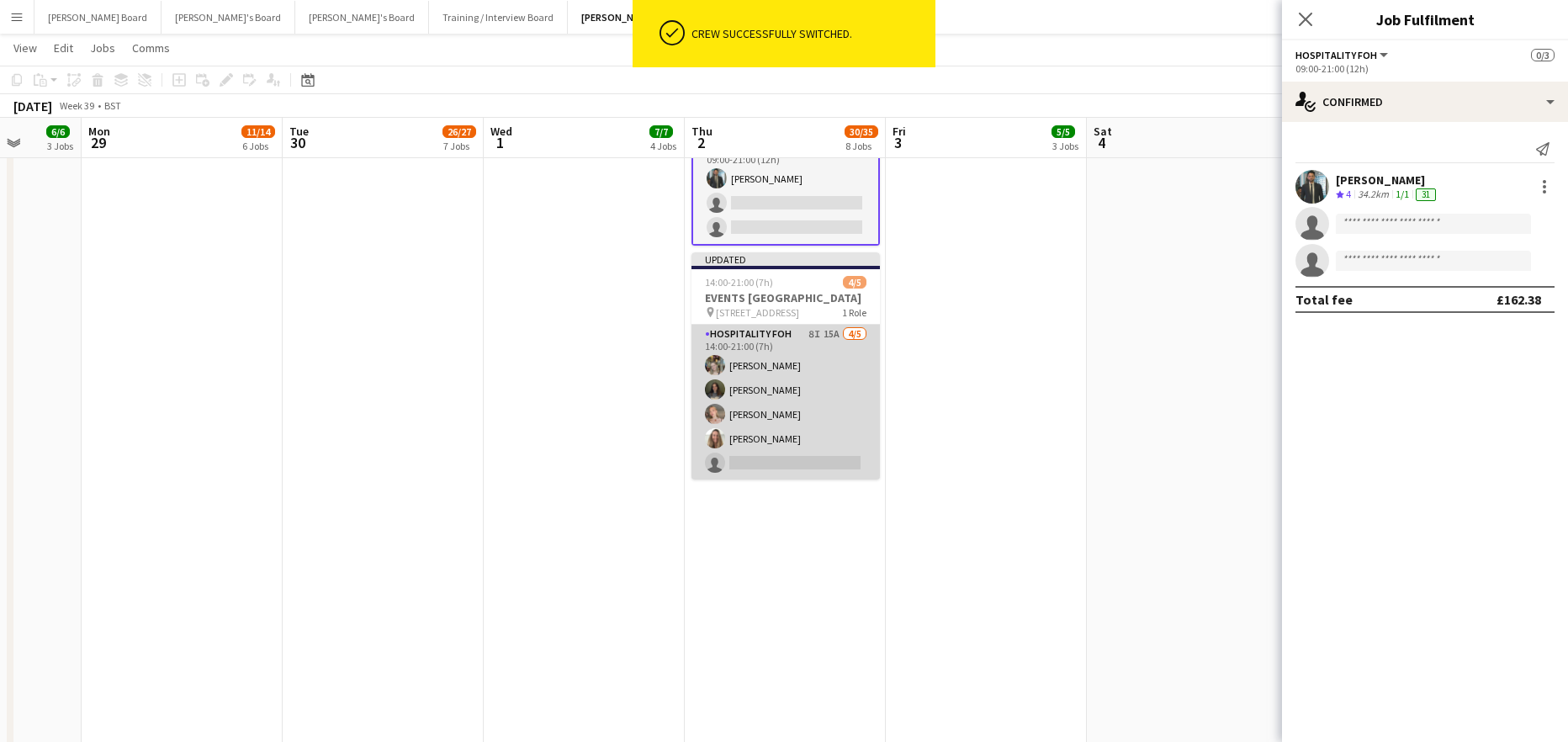
click at [764, 479] on app-card-role "Hospitality FOH 8I 15A 4/5 14:00-21:00 (7h) Abigail Hodkinson Kate Nevile Milli…" at bounding box center [785, 402] width 188 height 155
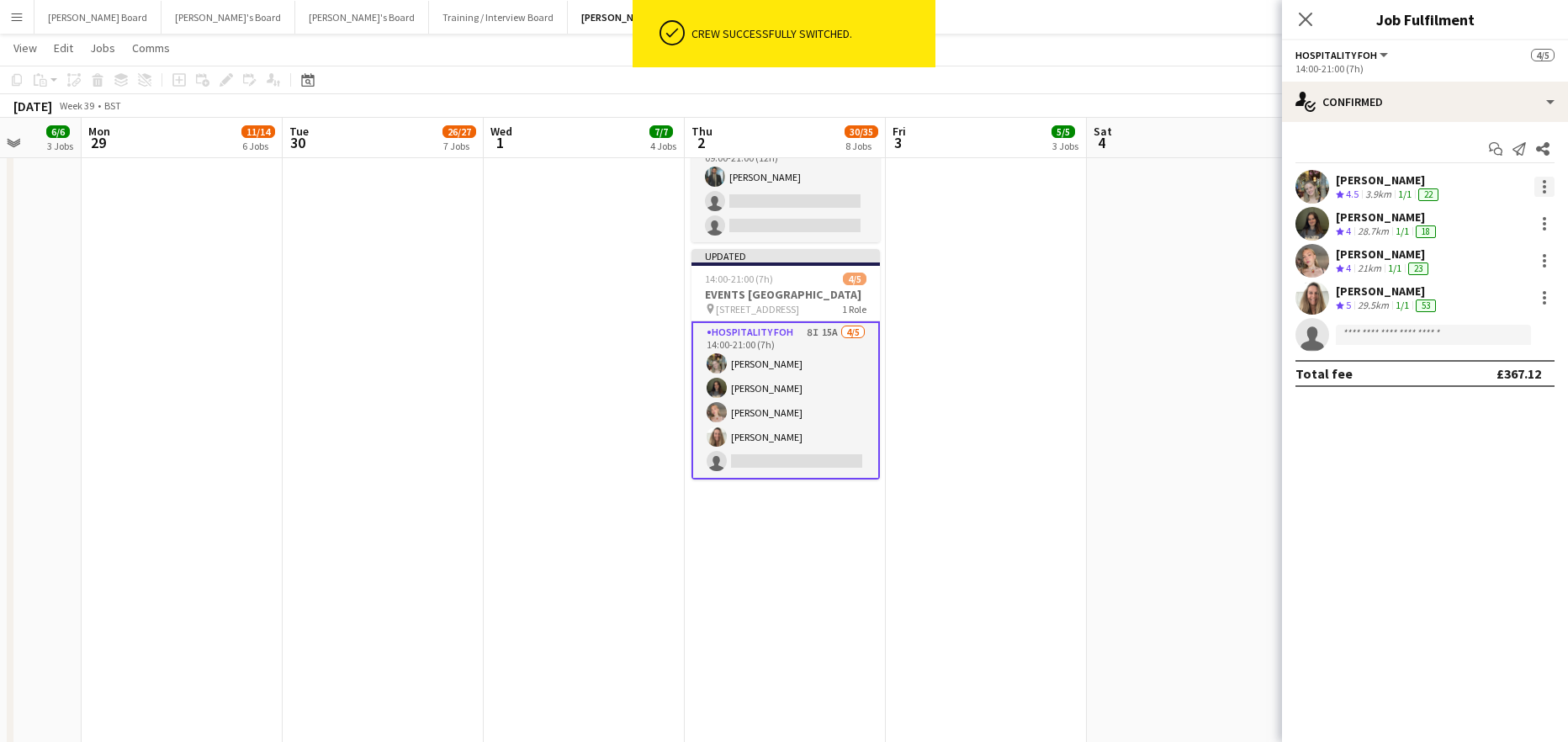
click at [1558, 187] on div "Abigail Hodkinson Crew rating 4.5 3.9km 1/1 22" at bounding box center [1425, 187] width 286 height 34
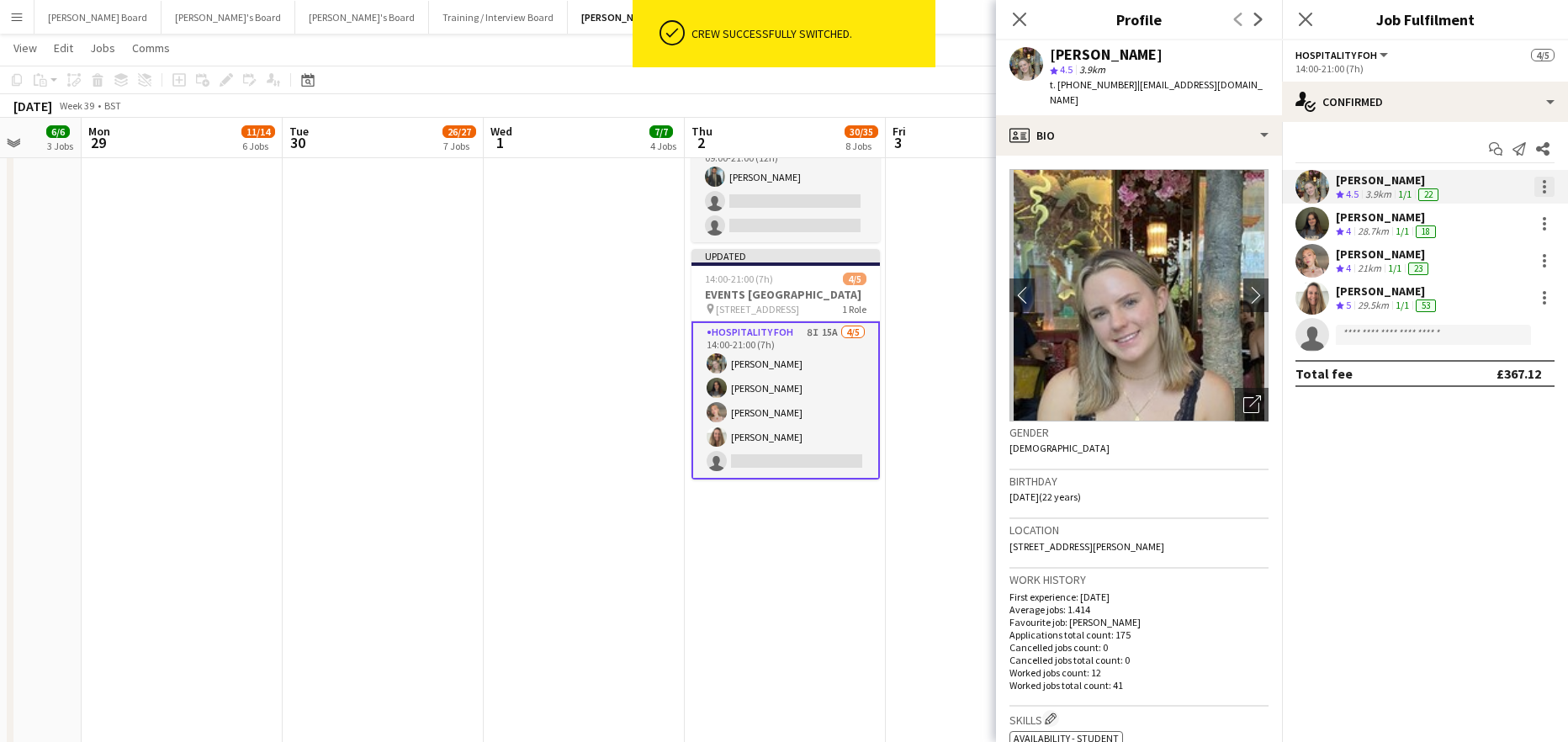
click at [1550, 188] on div at bounding box center [1544, 187] width 20 height 20
click at [1505, 252] on span "Switch crew" at bounding box center [1472, 258] width 71 height 14
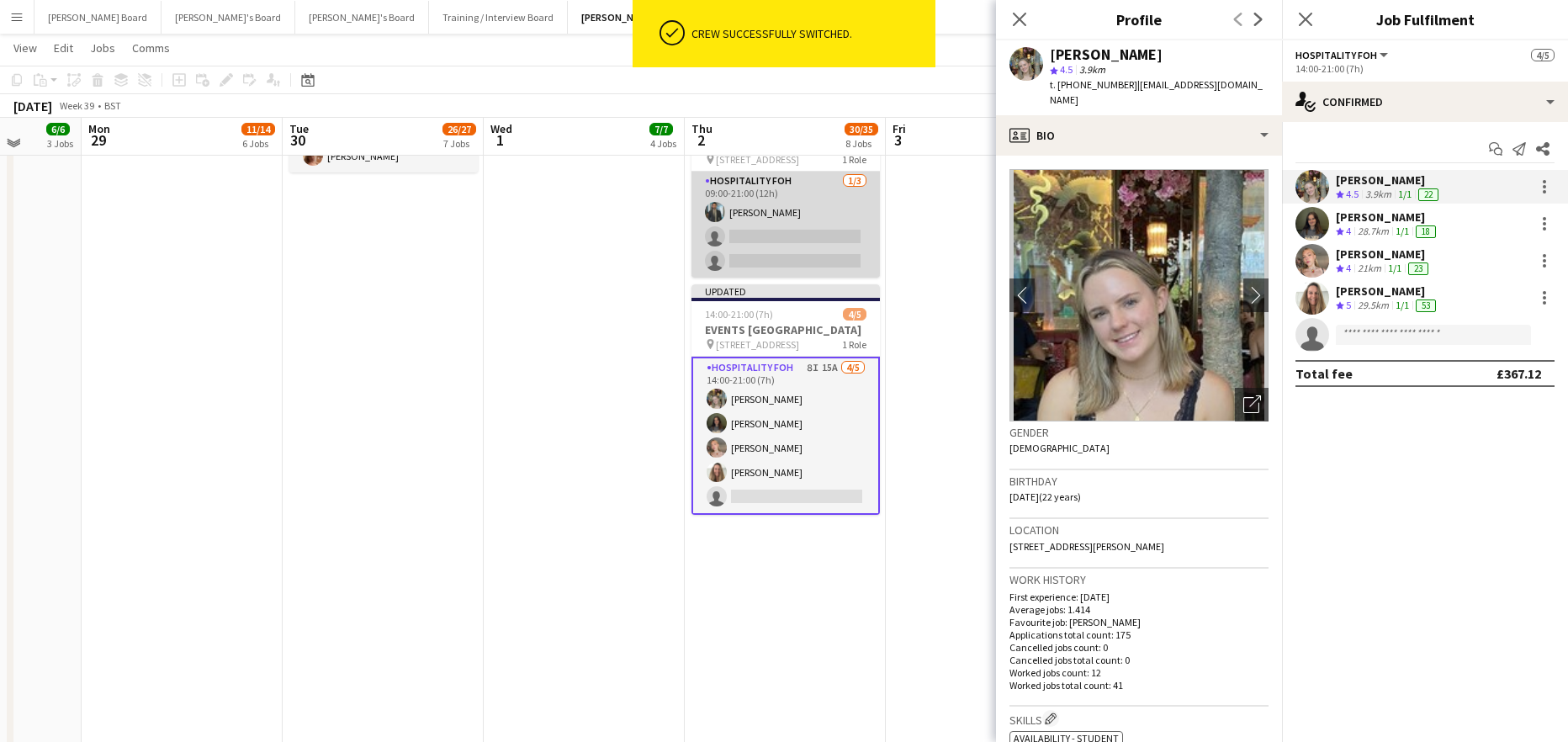
click at [771, 278] on app-card-role "Hospitality FOH 1/3 09:00-21:00 (12h) Muhammad Imad single-neutral-actions sing…" at bounding box center [785, 225] width 188 height 106
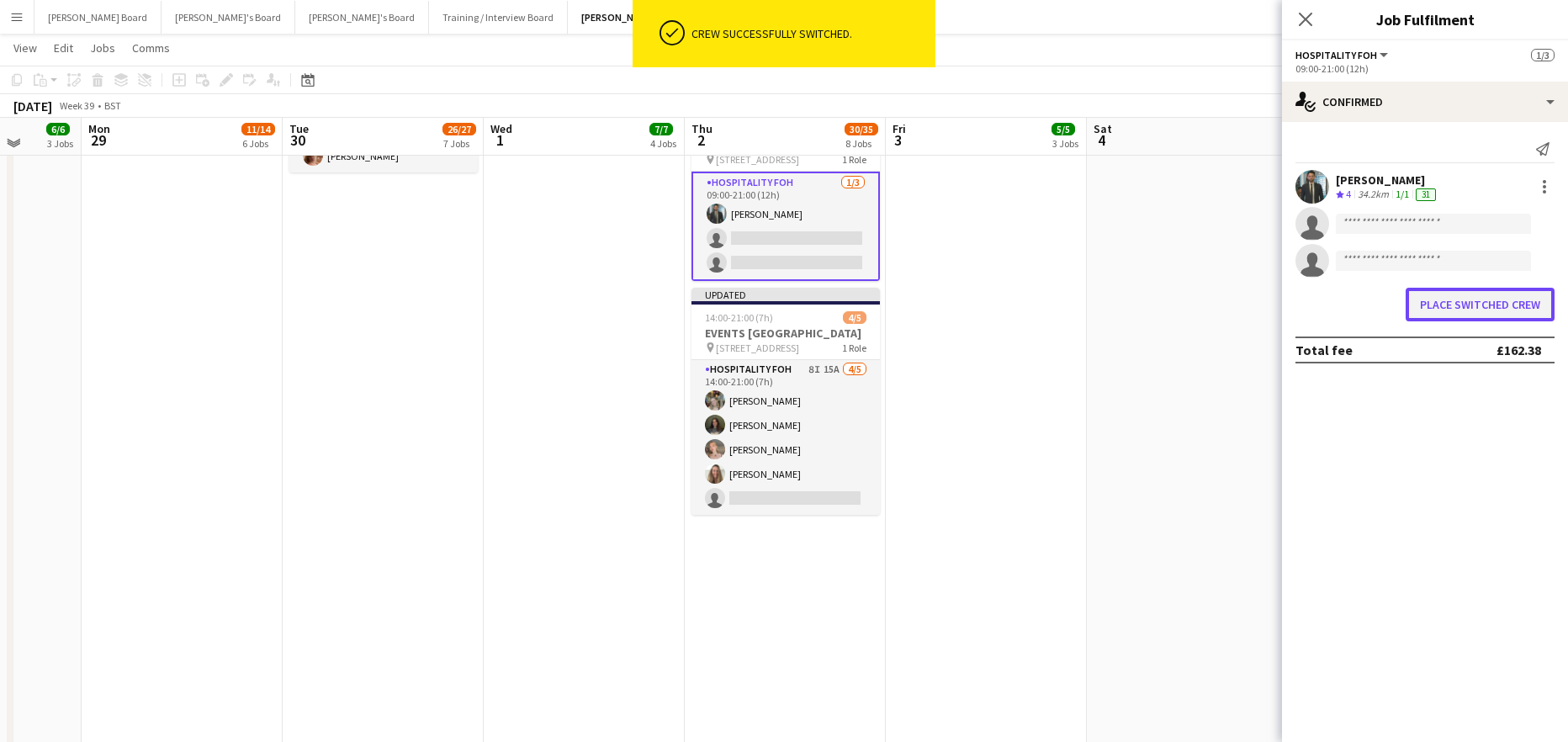
click at [1480, 302] on button "Place switched crew" at bounding box center [1480, 305] width 149 height 34
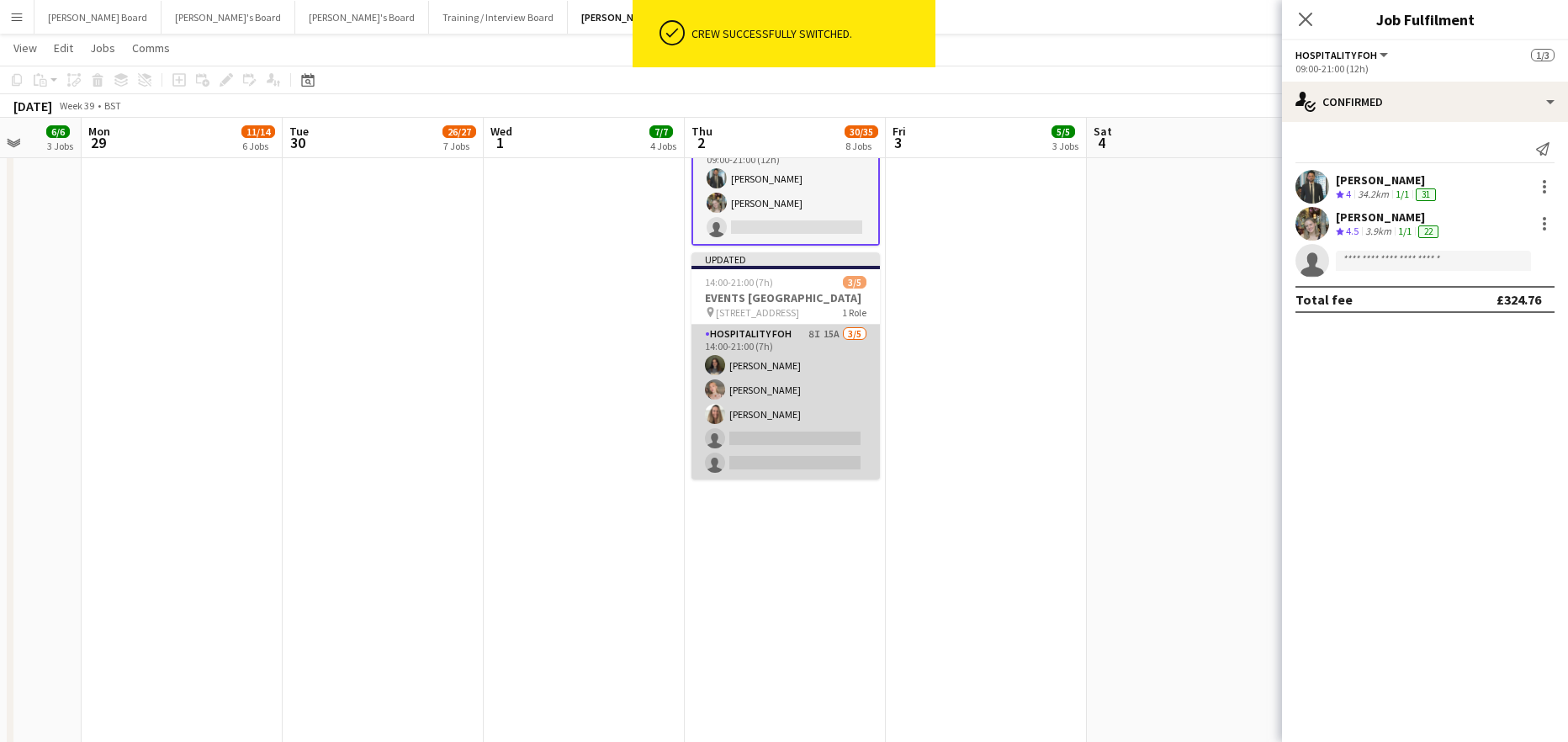
click at [802, 449] on app-card-role "Hospitality FOH 8I 15A 3/5 14:00-21:00 (7h) Kate Nevile Millie Warren Penny Med…" at bounding box center [785, 402] width 188 height 155
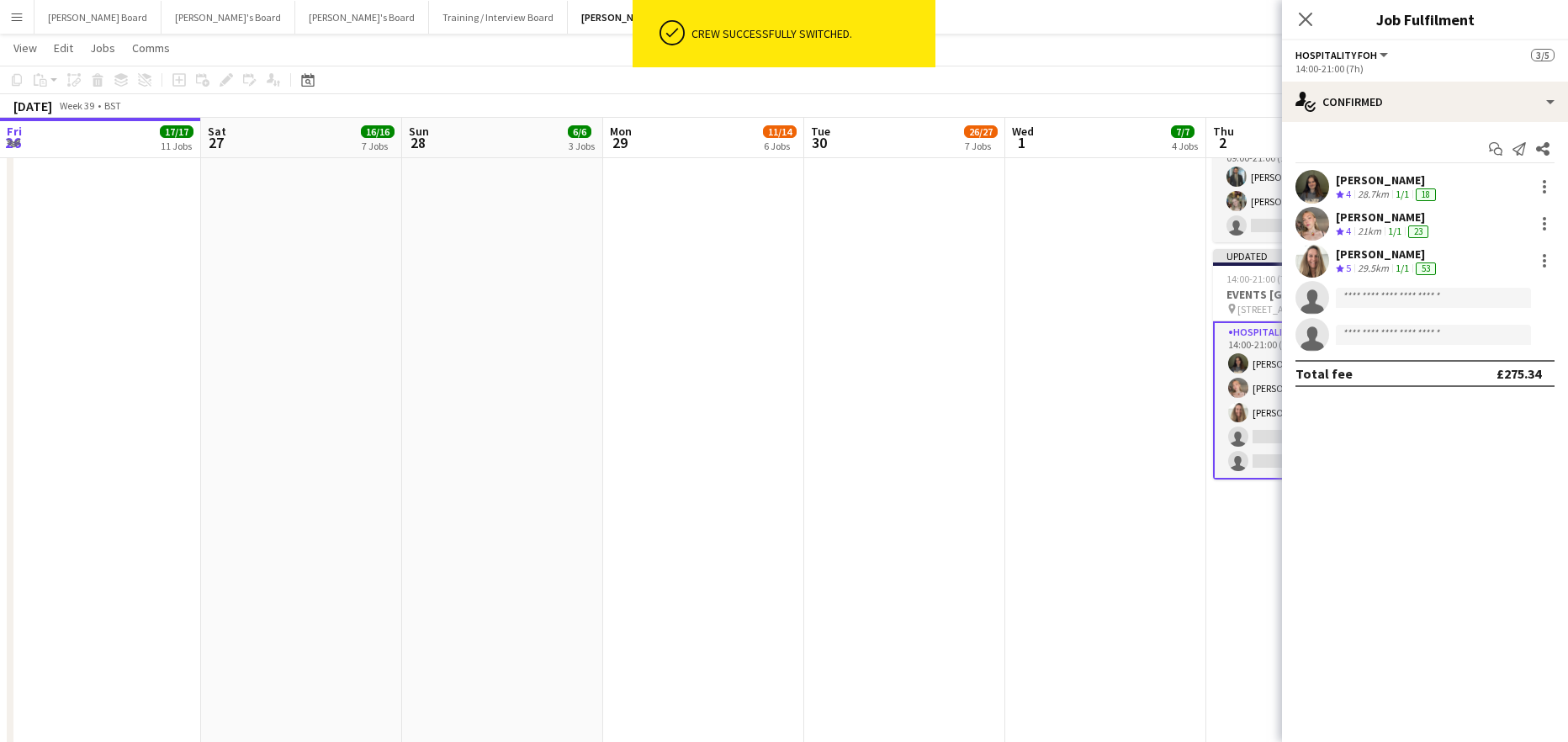
scroll to position [225, 0]
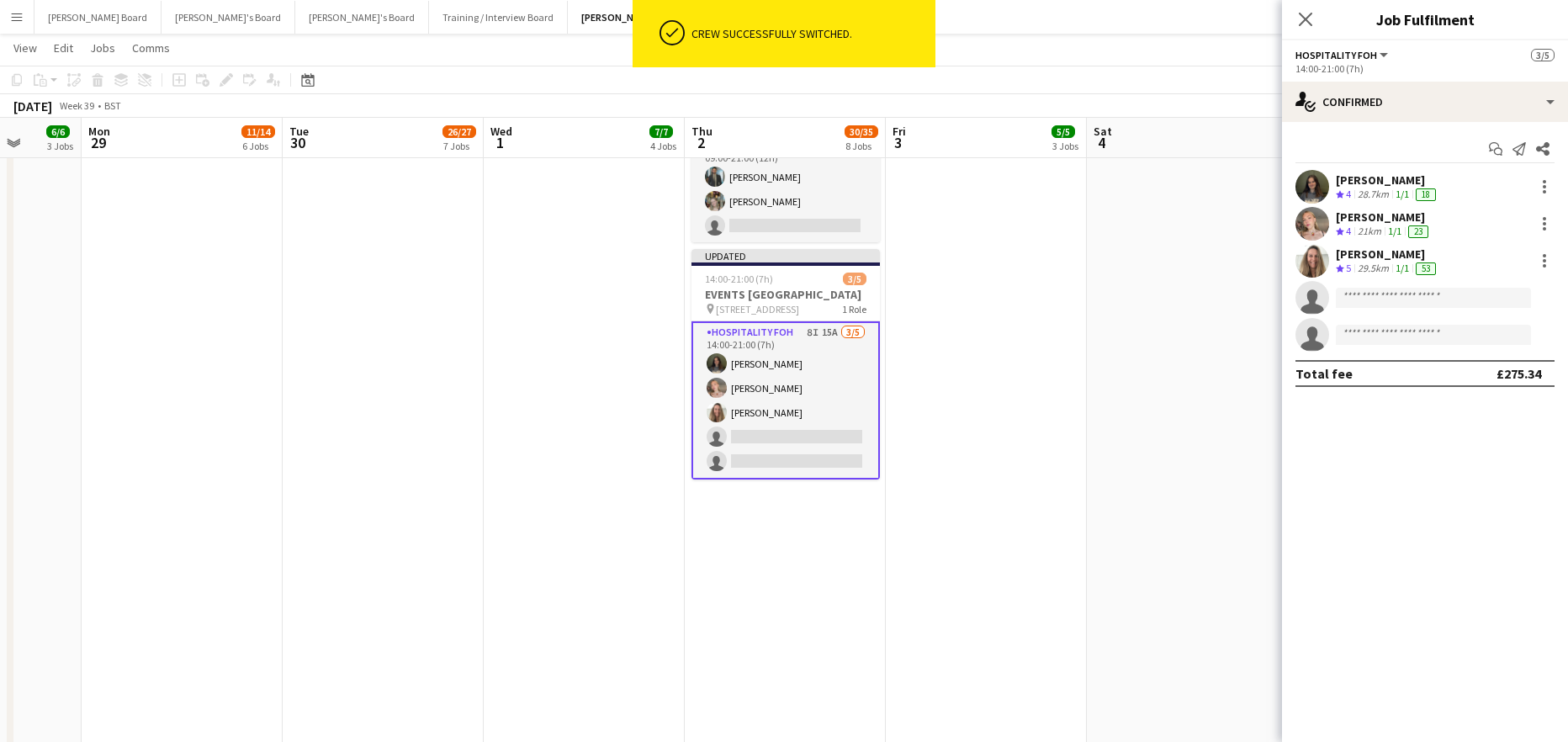
click at [1448, 224] on div "Millie Warren Crew rating 4 21km 1/1 23" at bounding box center [1425, 224] width 286 height 34
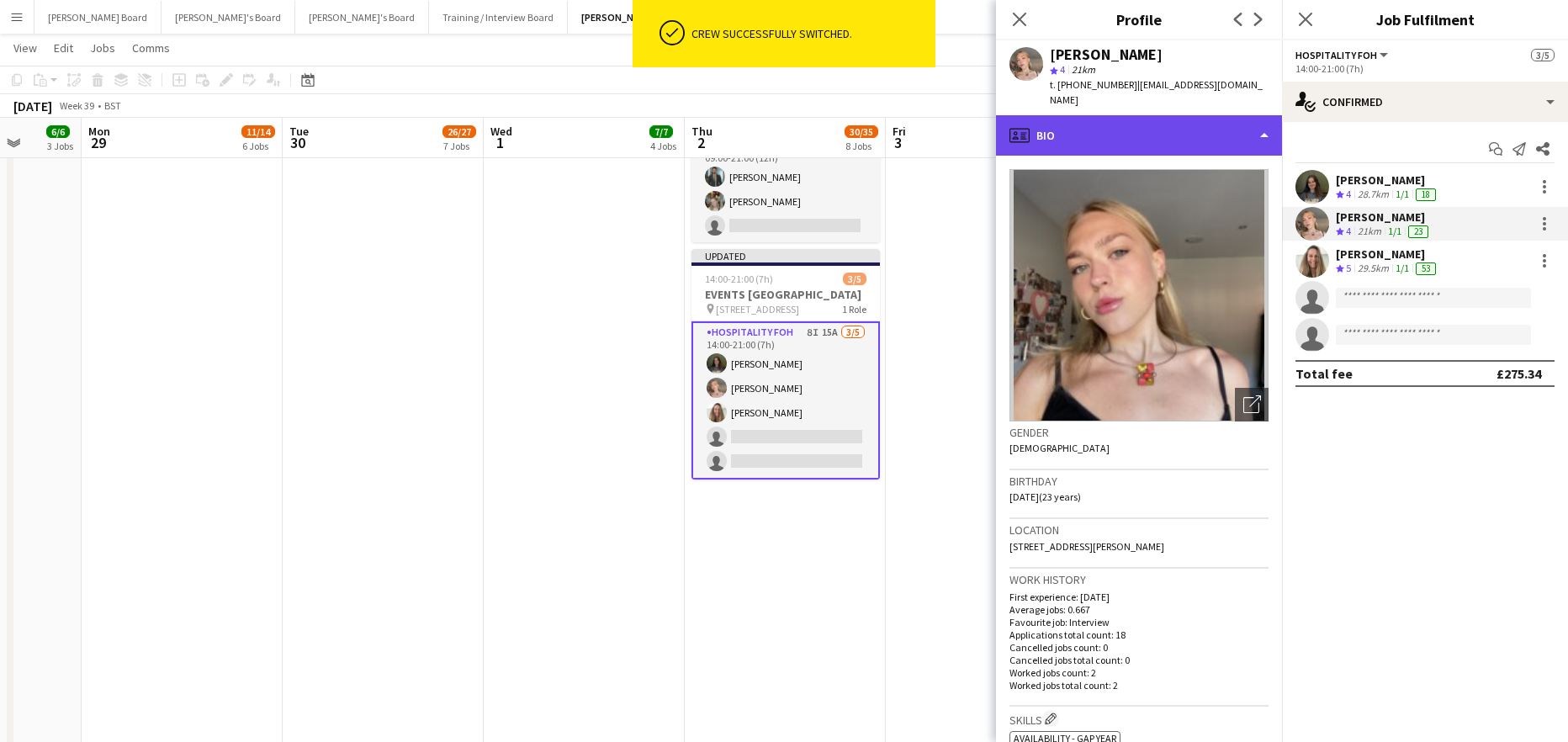
click at [1131, 138] on div "profile Bio" at bounding box center [1139, 135] width 286 height 40
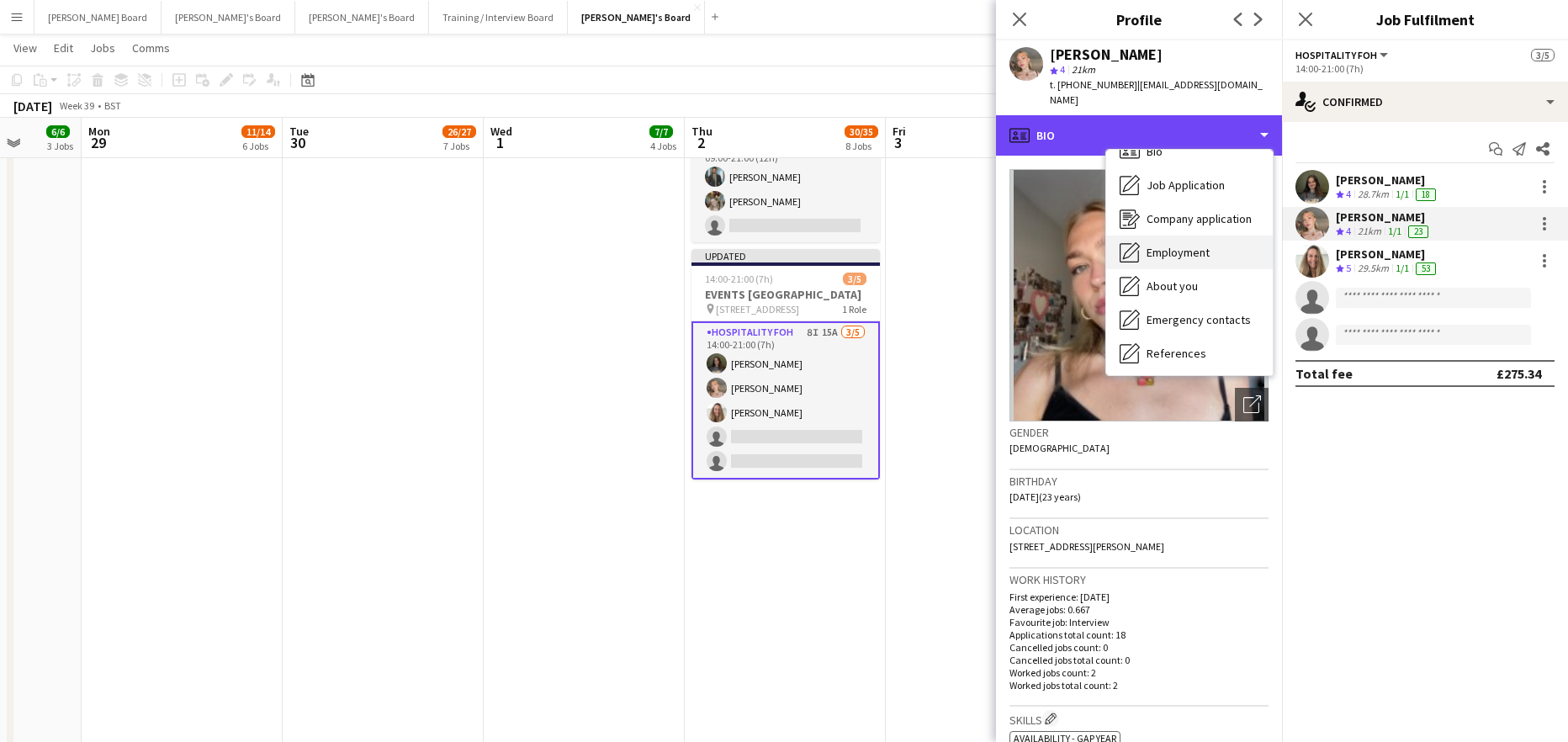
scroll to position [0, 0]
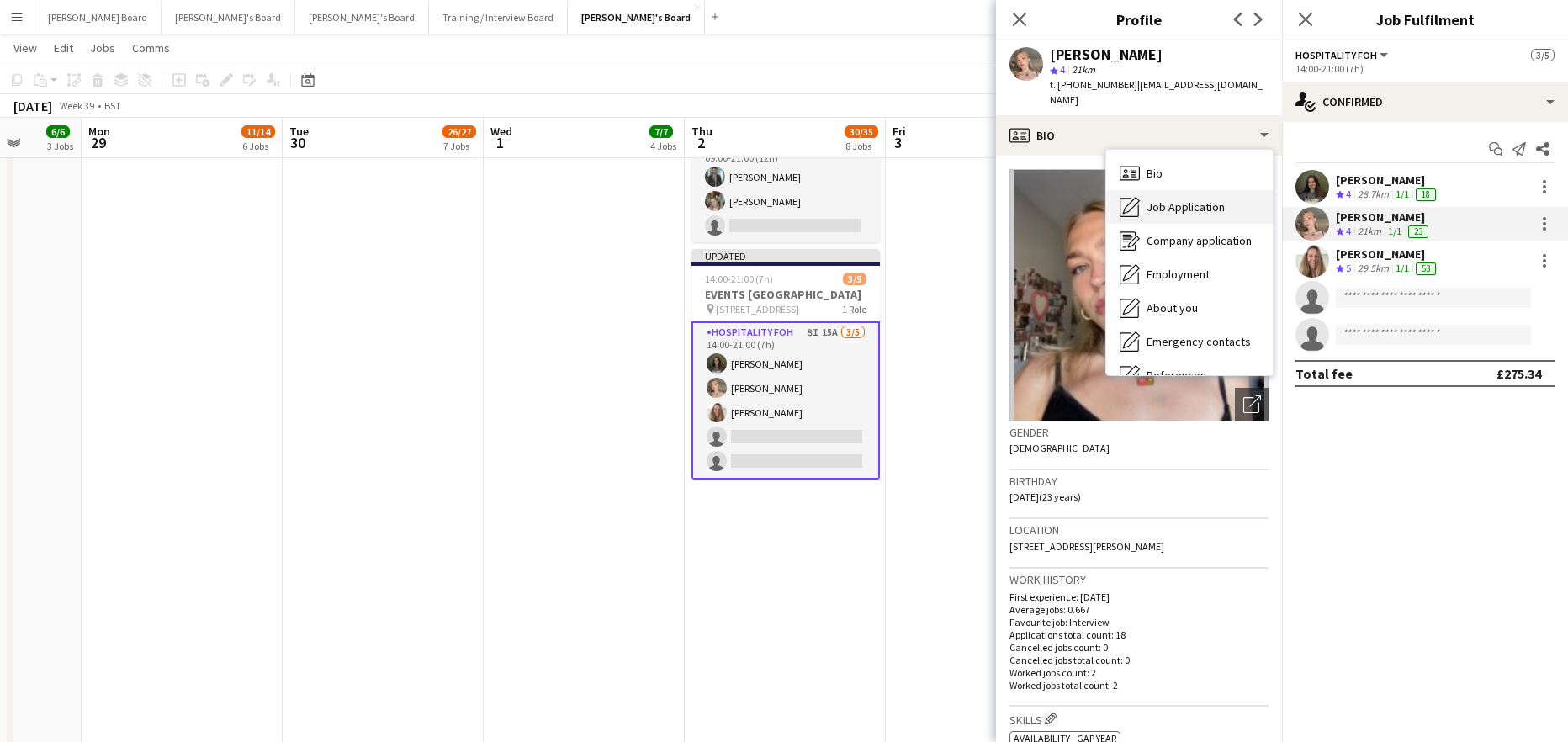
click at [1207, 199] on div "Job Application Job Application" at bounding box center [1189, 207] width 167 height 34
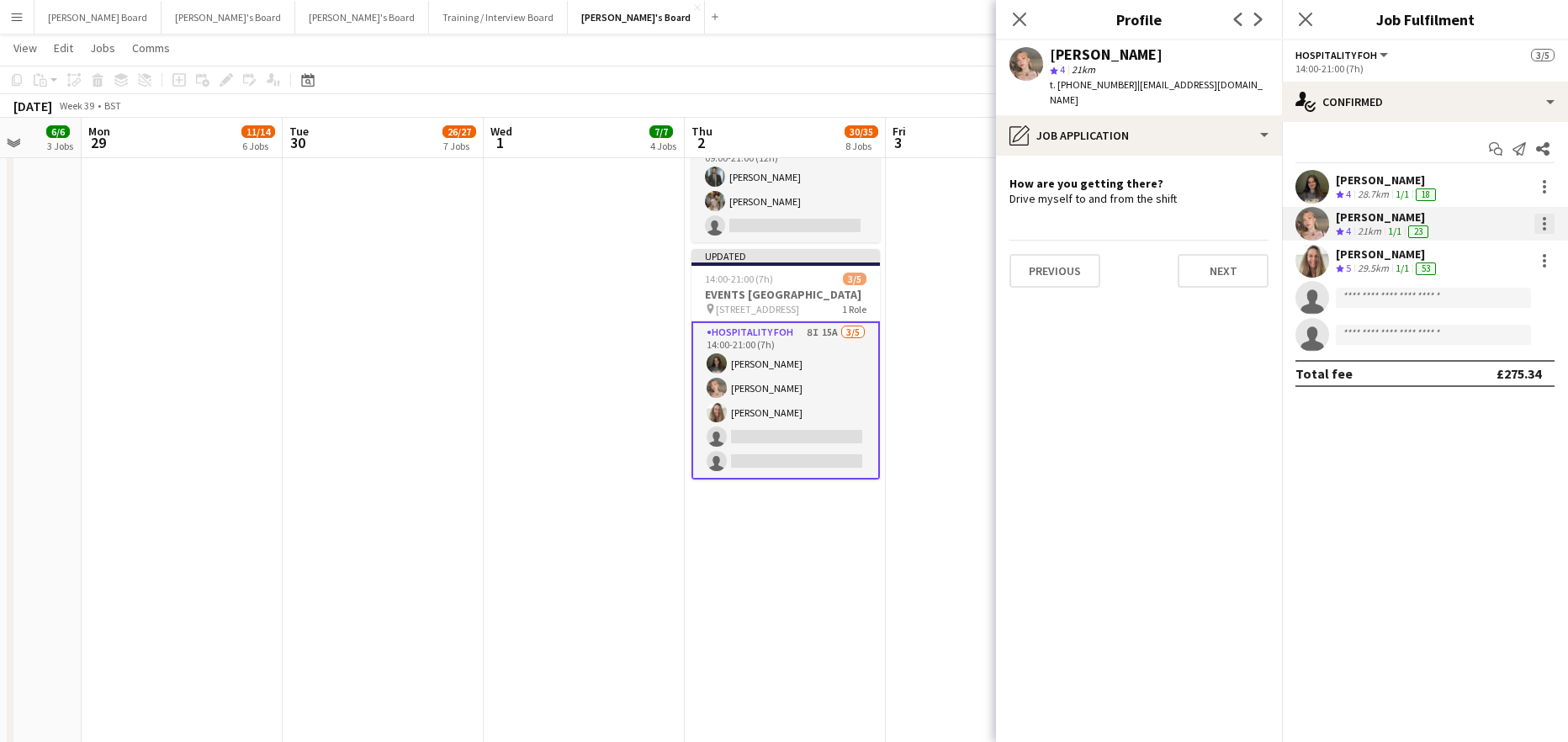
click at [1545, 230] on div at bounding box center [1544, 228] width 3 height 3
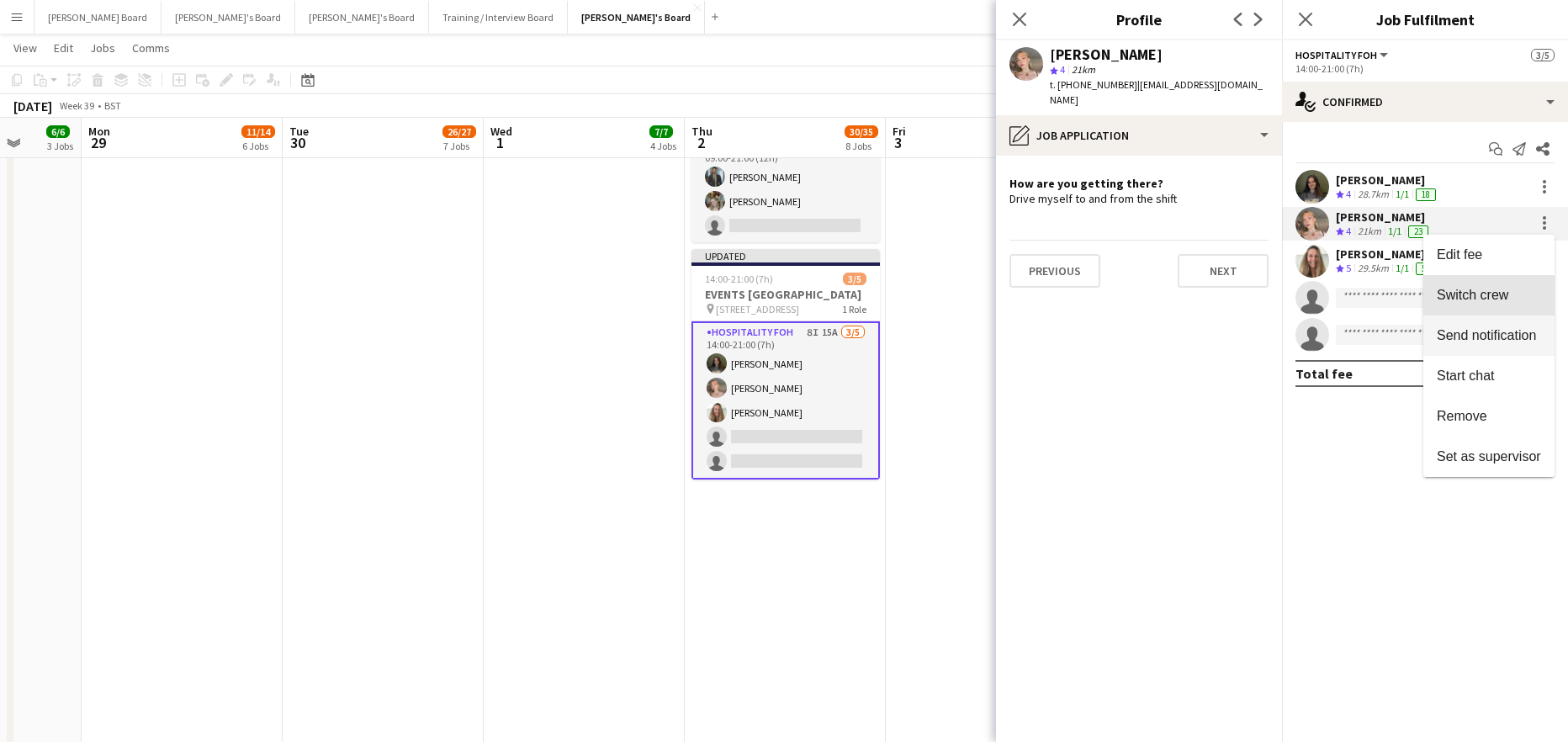
drag, startPoint x: 1484, startPoint y: 304, endPoint x: 1437, endPoint y: 303, distance: 47.1
click at [1483, 304] on button "Switch crew" at bounding box center [1488, 295] width 131 height 40
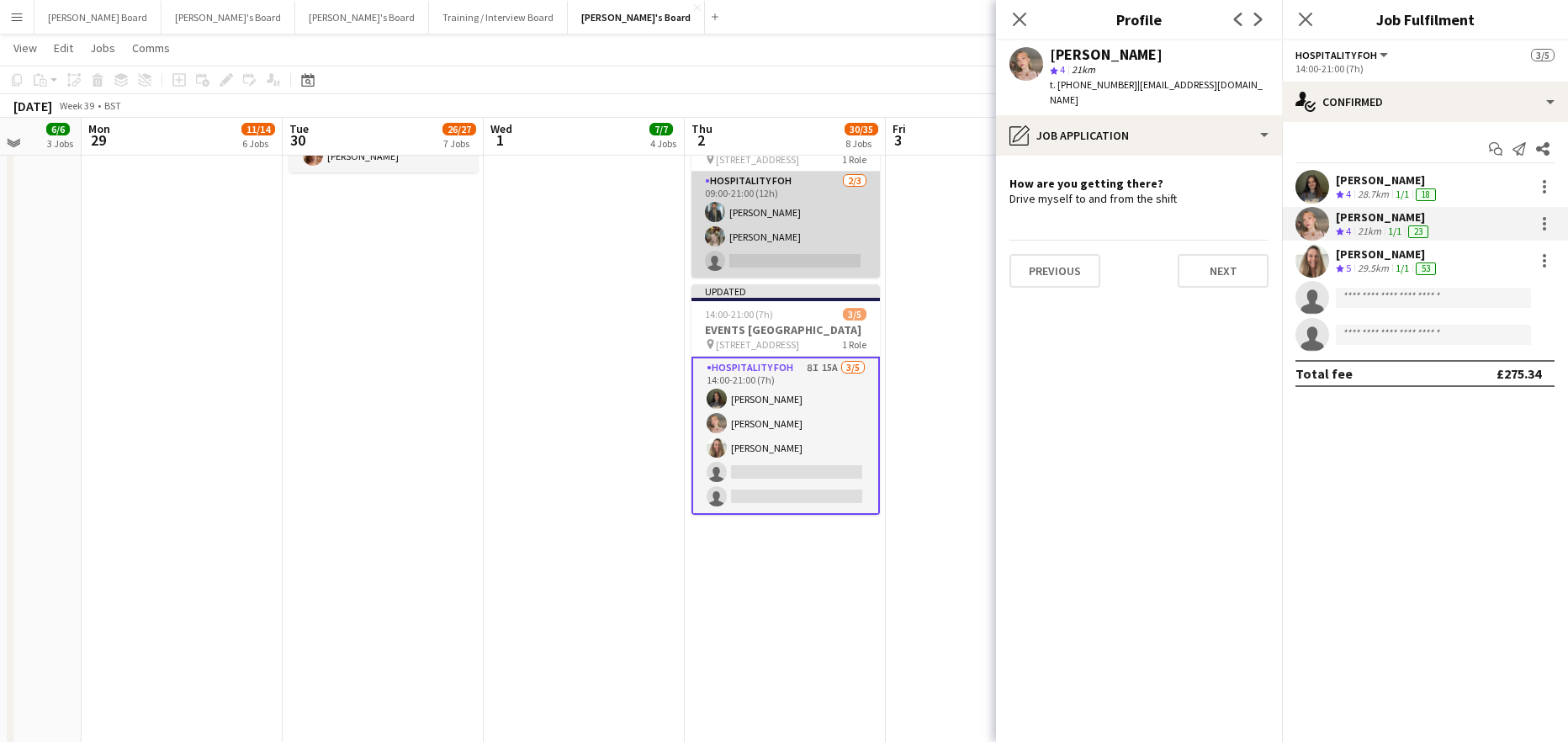
click at [805, 278] on app-card-role "Hospitality FOH 2/3 09:00-21:00 (12h) Muhammad Imad Abigail Hodkinson single-ne…" at bounding box center [785, 225] width 188 height 106
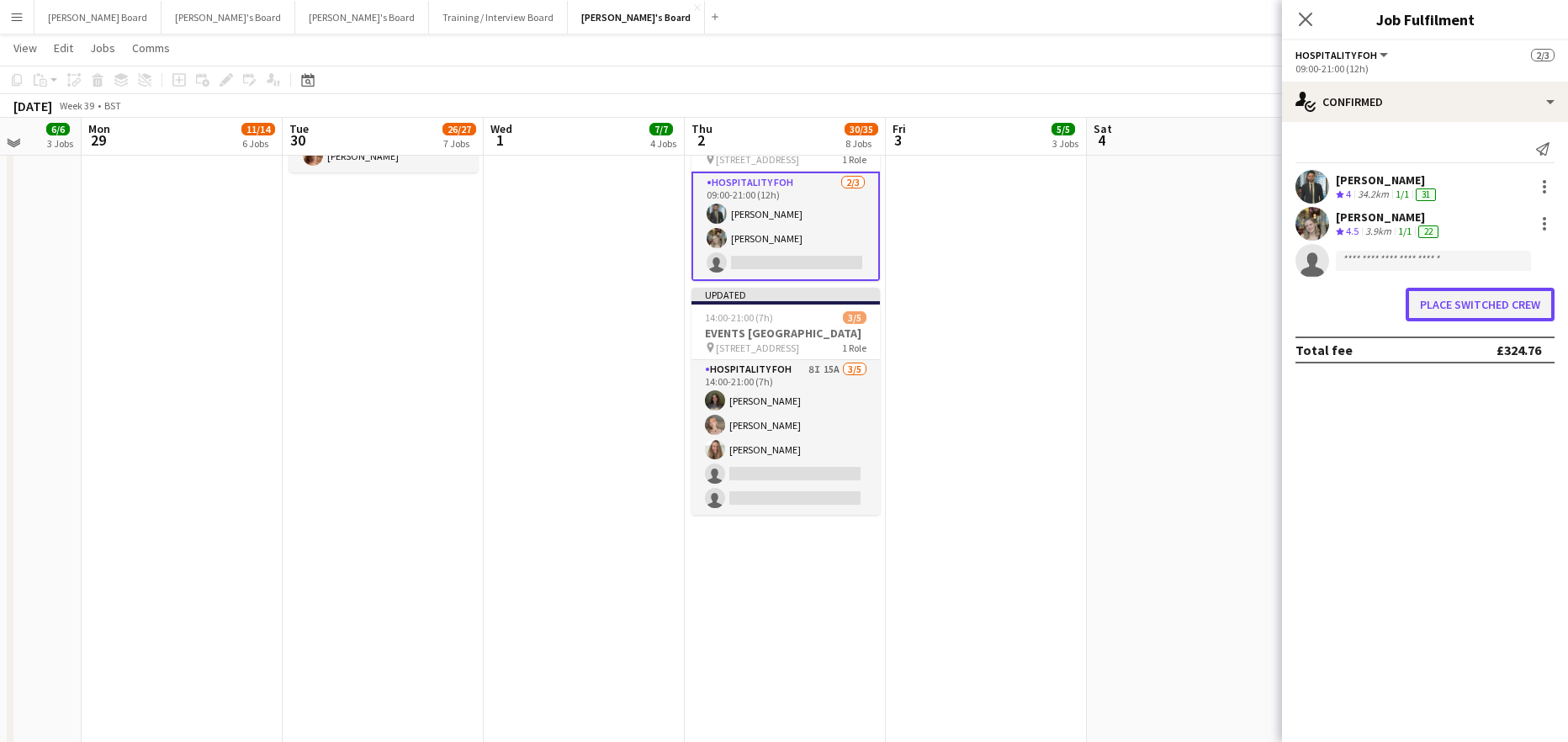
click at [1456, 304] on button "Place switched crew" at bounding box center [1480, 305] width 149 height 34
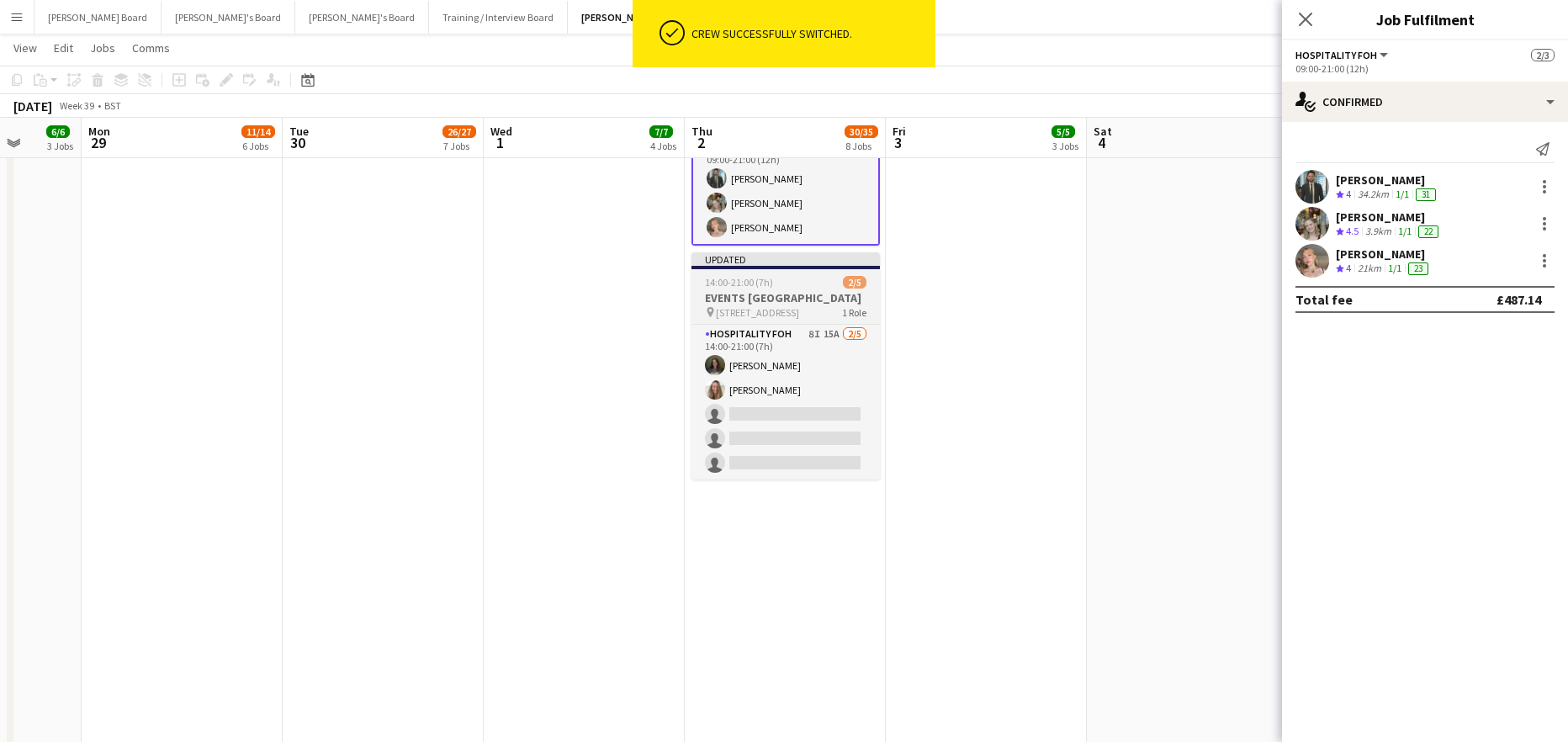
click at [787, 305] on h3 "EVENTS [GEOGRAPHIC_DATA]" at bounding box center [785, 297] width 188 height 15
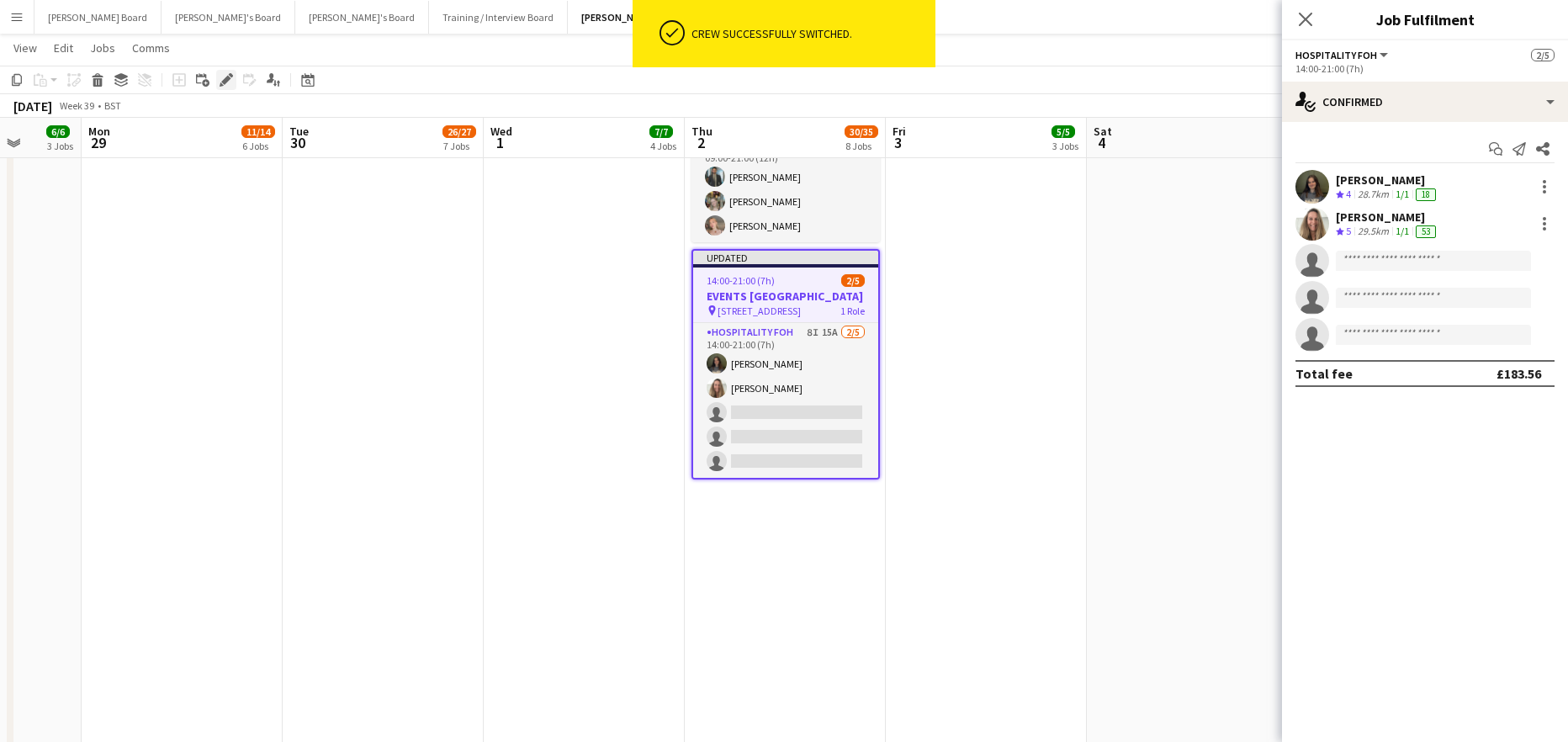
click at [225, 84] on icon at bounding box center [225, 80] width 9 height 9
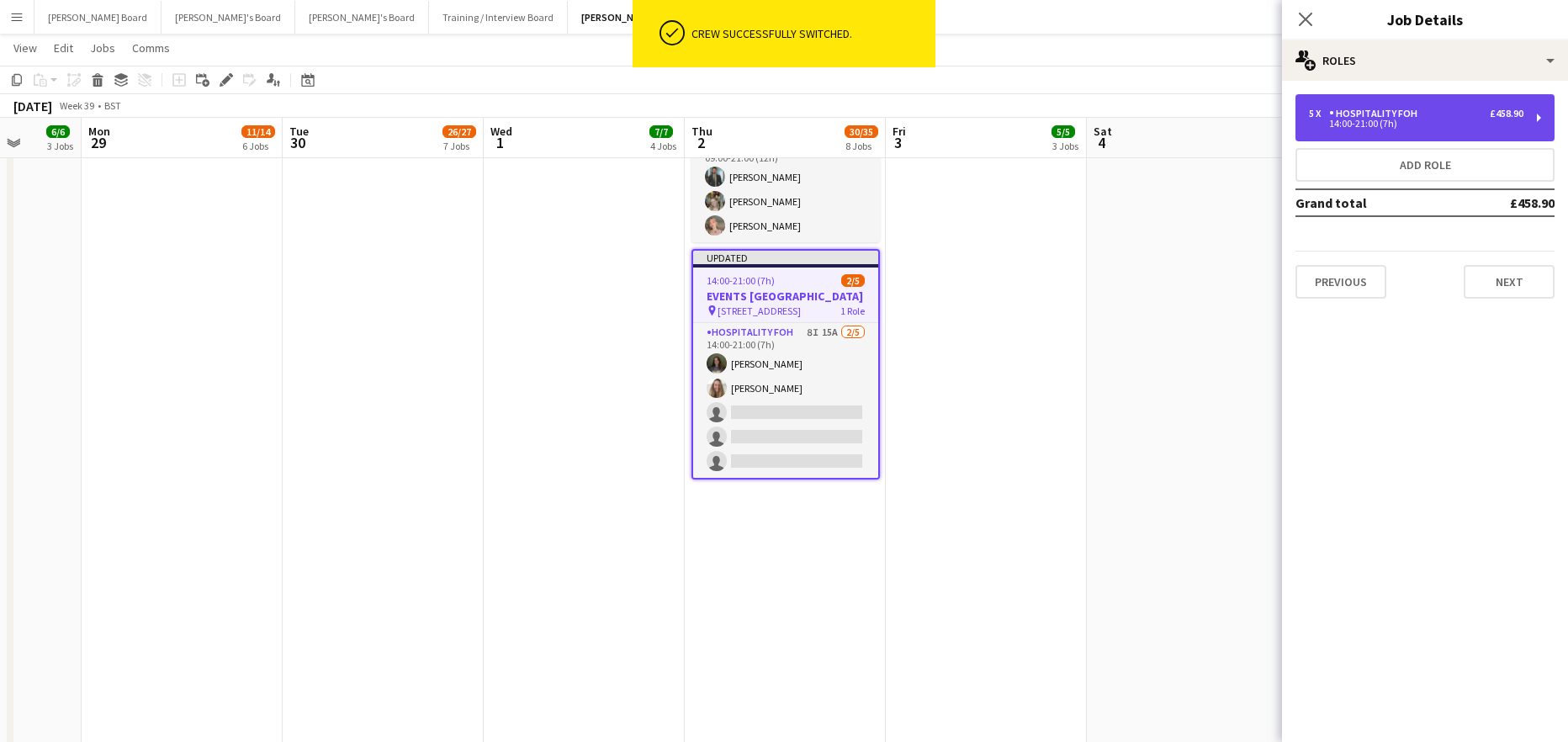
click at [1406, 103] on div "5 x Hospitality FOH £458.90 14:00-21:00 (7h)" at bounding box center [1424, 117] width 259 height 47
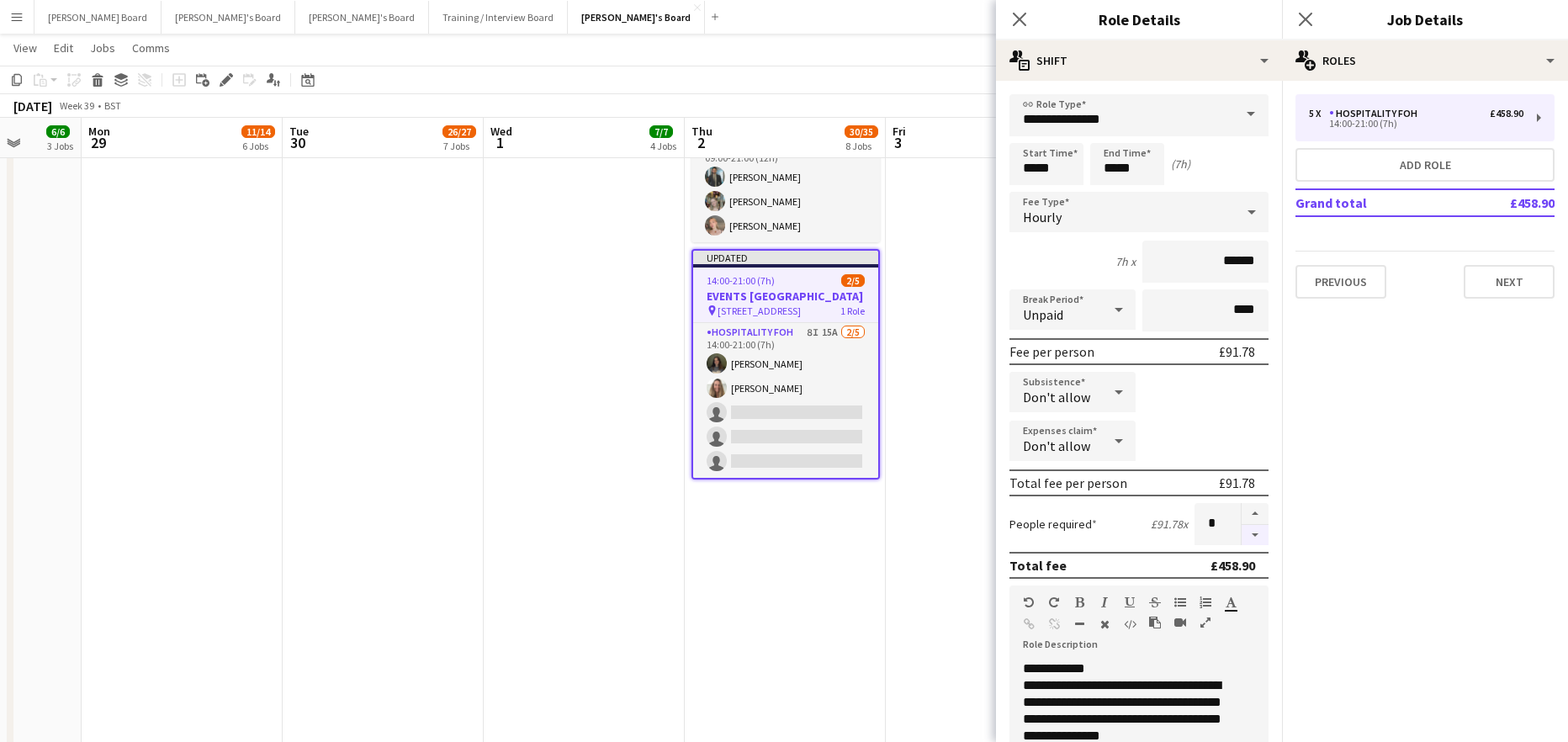
click at [1248, 538] on button "button" at bounding box center [1255, 535] width 27 height 21
type input "*"
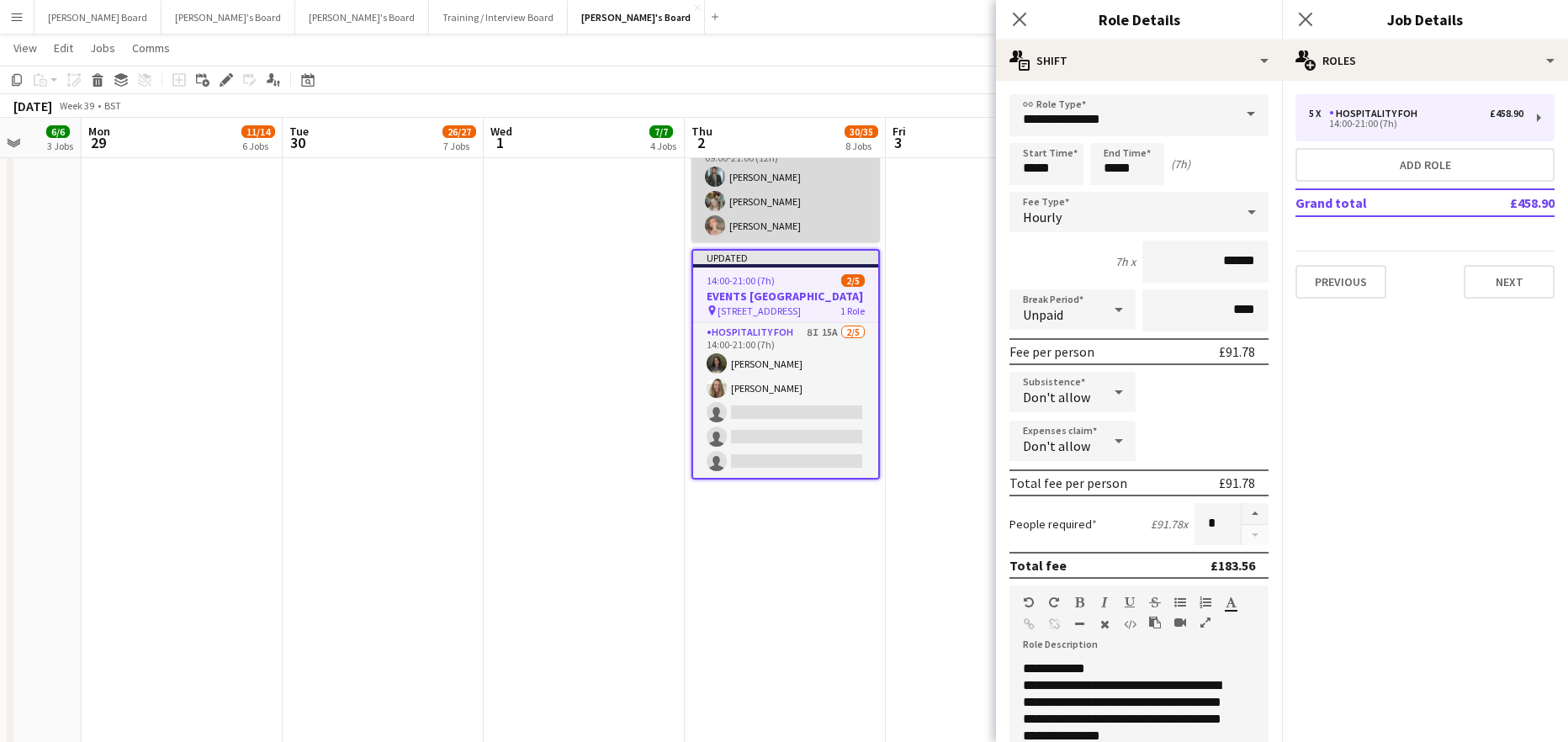
click at [764, 242] on app-card-role "Hospitality FOH 3/3 09:00-21:00 (12h) Muhammad Imad Abigail Hodkinson Millie Wa…" at bounding box center [785, 189] width 188 height 106
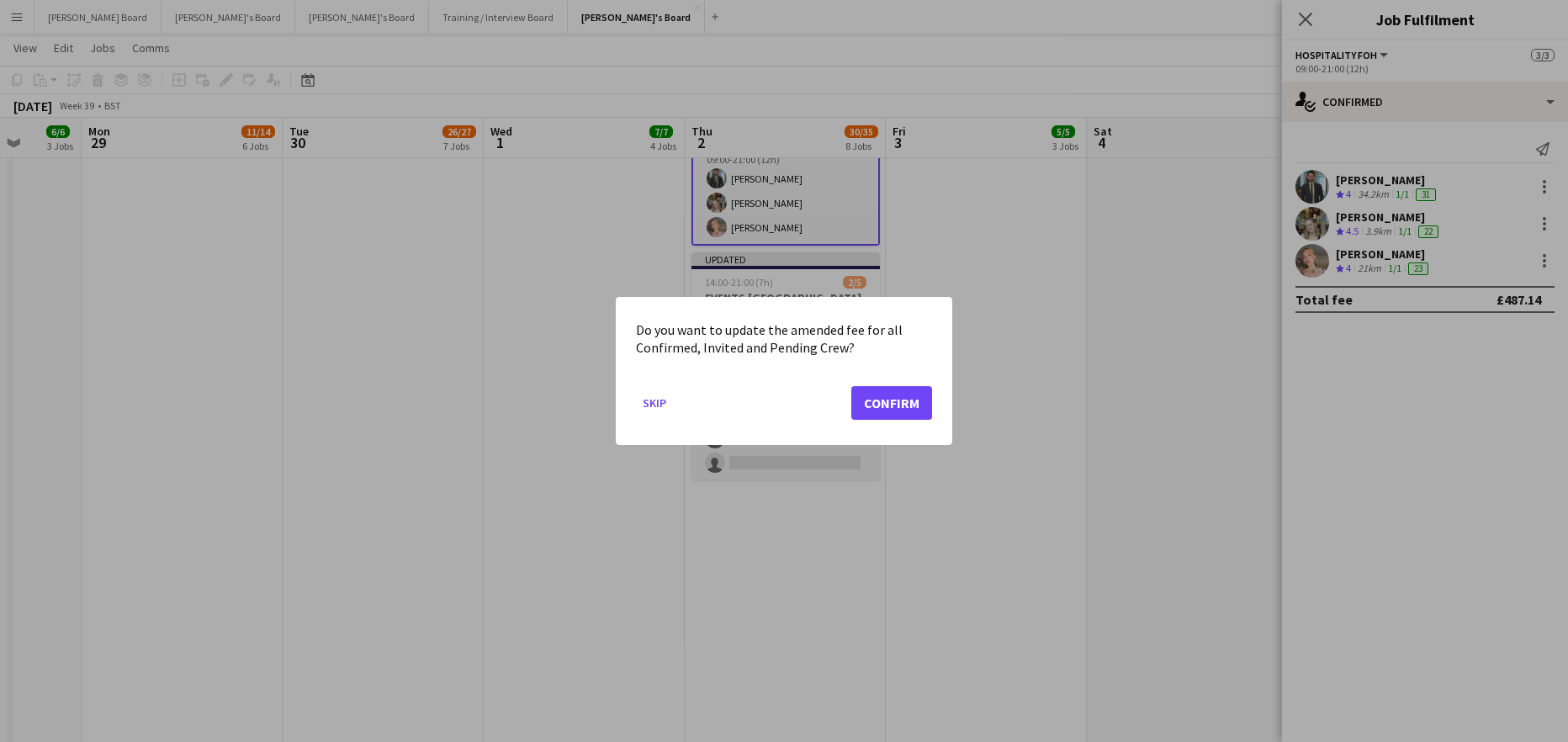
click at [839, 396] on mat-dialog-actions "Skip Confirm" at bounding box center [784, 408] width 296 height 71
click at [882, 403] on button "Confirm" at bounding box center [891, 403] width 81 height 34
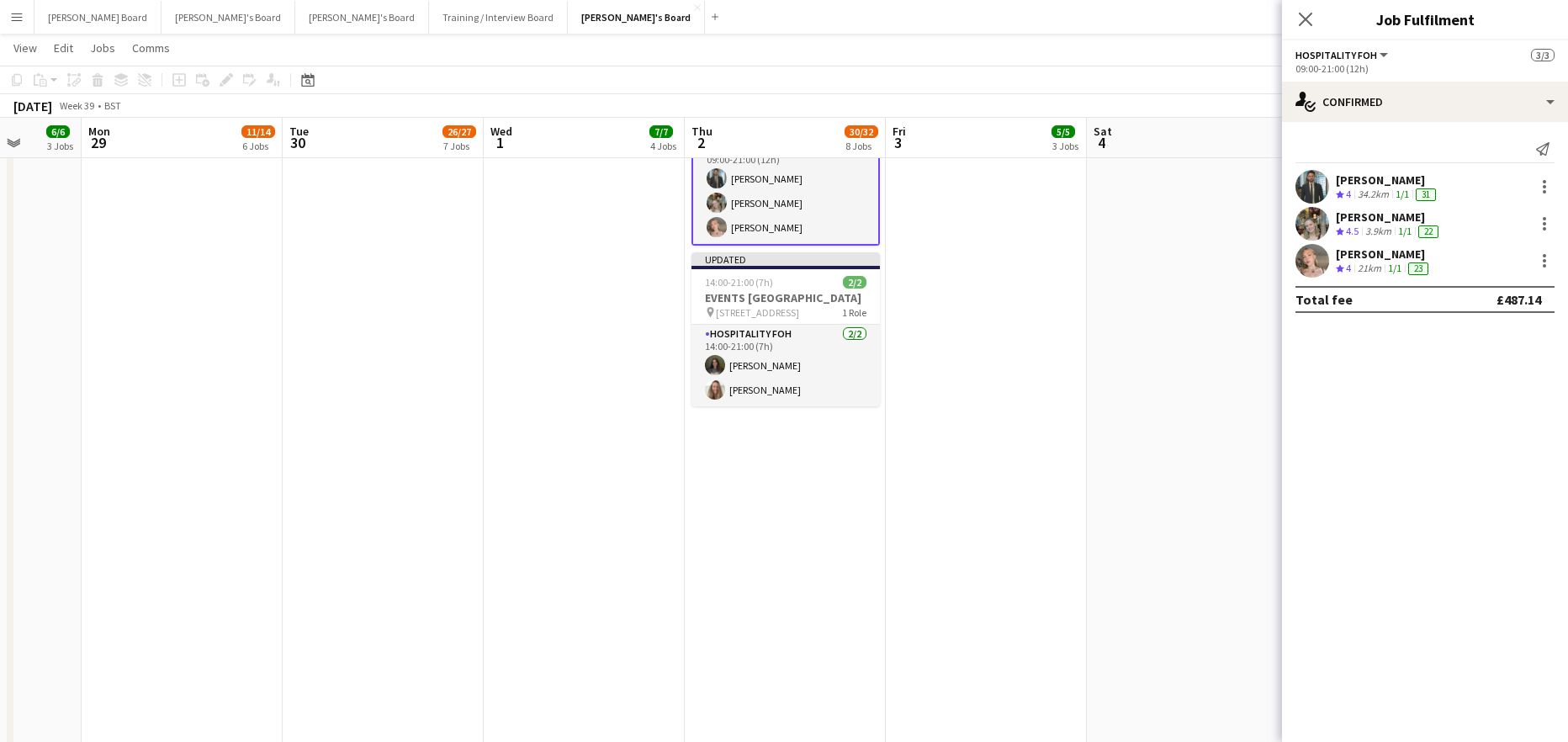
click at [802, 246] on app-card-role "Hospitality FOH 3/3 09:00-21:00 (12h) Muhammad Imad Abigail Hodkinson Millie Wa…" at bounding box center [785, 190] width 188 height 109
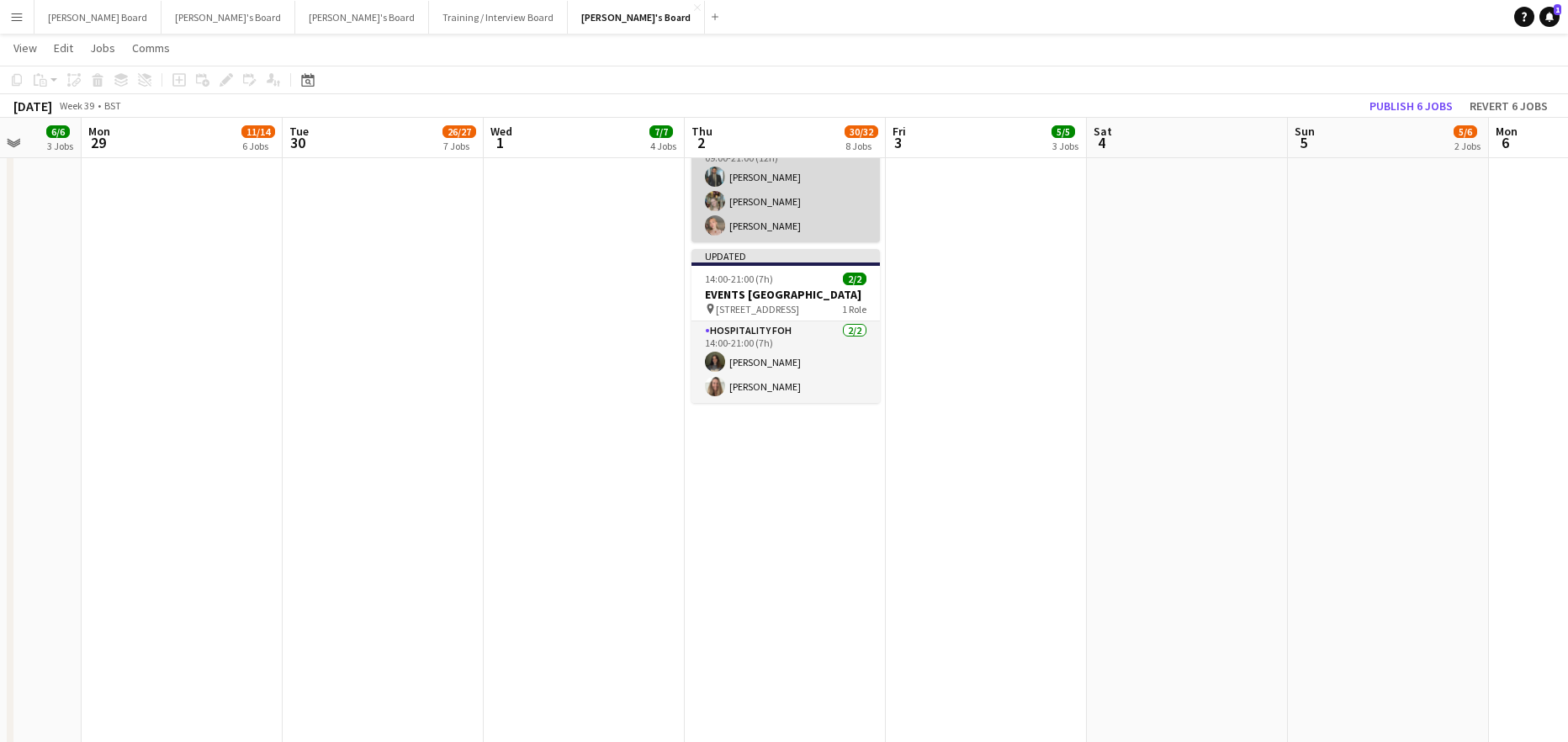
click at [831, 242] on app-card-role "Hospitality FOH 3/3 09:00-21:00 (12h) Muhammad Imad Abigail Hodkinson Millie Wa…" at bounding box center [785, 189] width 188 height 106
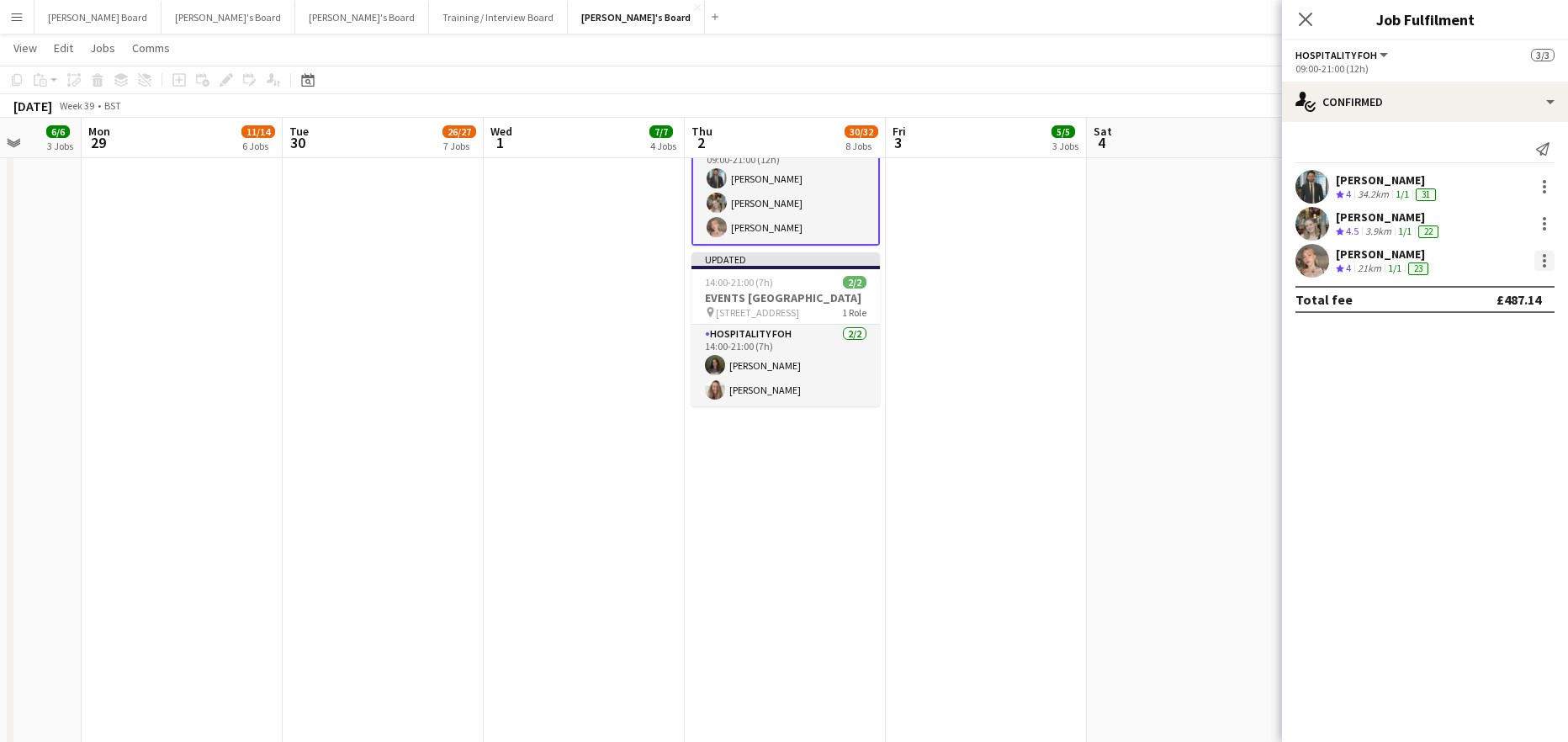
click at [1543, 258] on div at bounding box center [1544, 261] width 20 height 20
click at [1490, 347] on button "Switch crew" at bounding box center [1488, 332] width 131 height 40
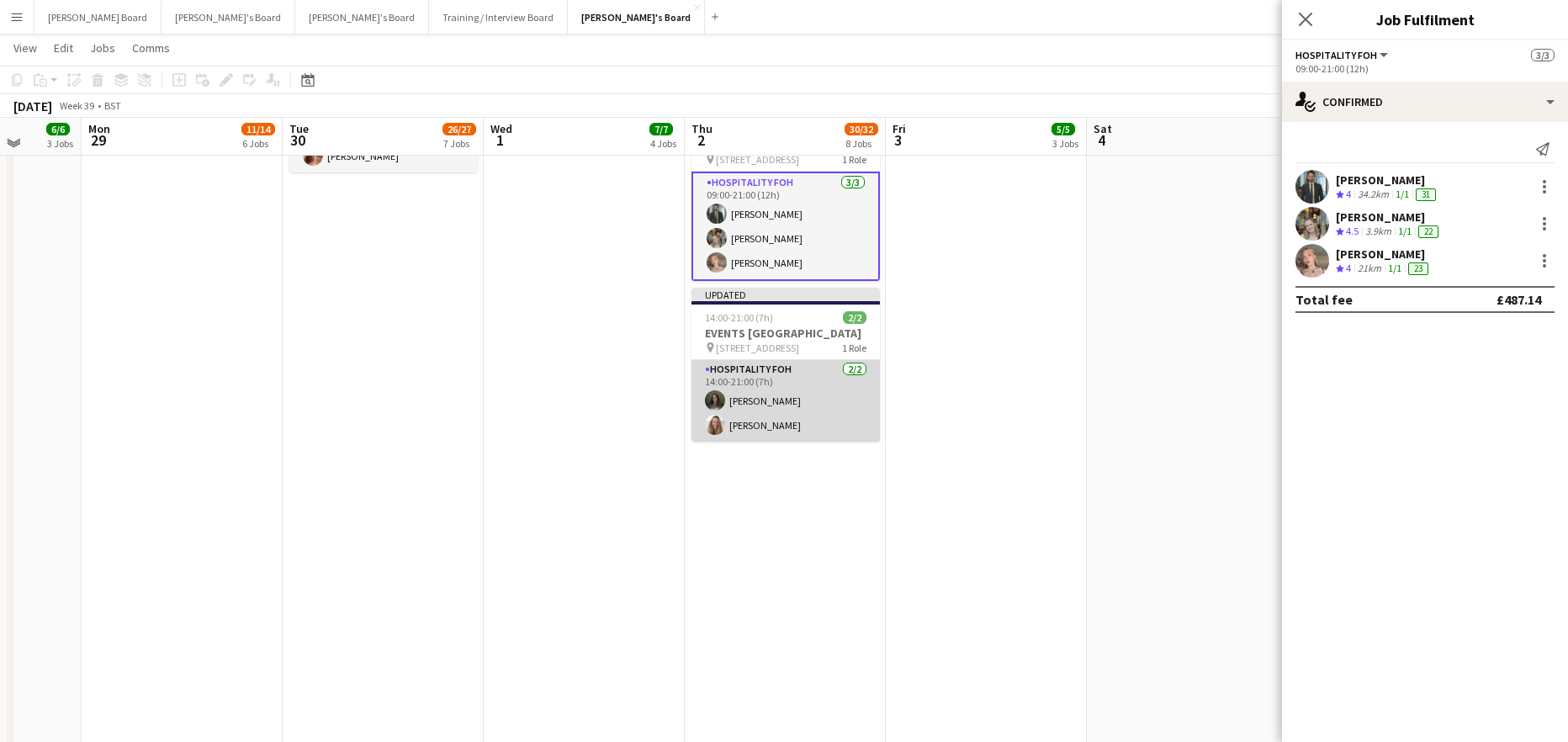
click at [825, 442] on app-card-role "Hospitality FOH 2/2 14:00-21:00 (7h) Kate Nevile Penny Medhurst" at bounding box center [785, 401] width 188 height 82
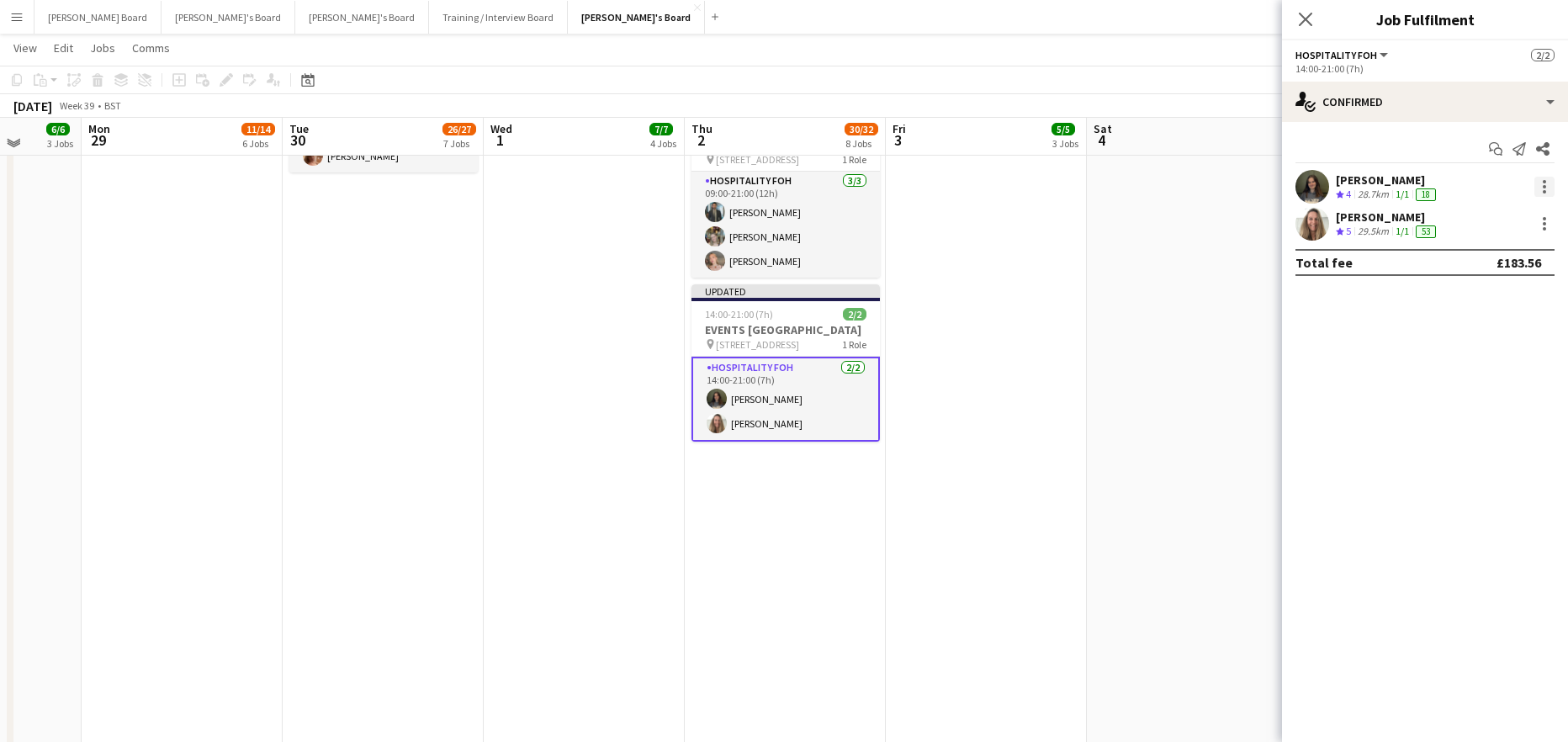
click at [1546, 188] on div at bounding box center [1544, 187] width 20 height 20
click at [1490, 261] on span "Switch with" at bounding box center [1470, 258] width 67 height 14
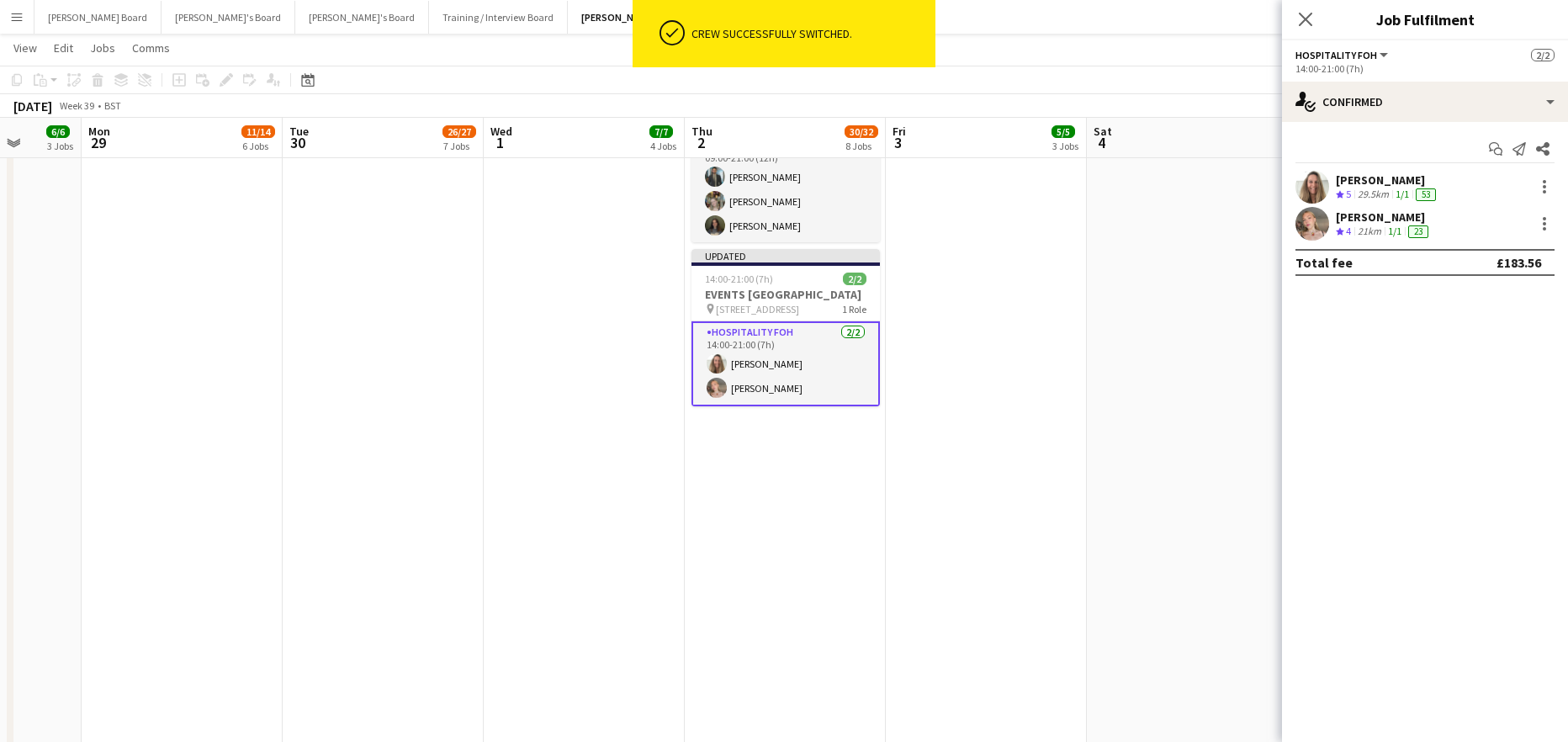
drag, startPoint x: 1124, startPoint y: 294, endPoint x: 1227, endPoint y: 223, distance: 125.3
click at [1129, 292] on app-calendar-viewport "Fri 26 17/17 11 Jobs Sat 27 16/16 7 Jobs Sun 28 6/6 3 Jobs Mon 29 11/14 6 Jobs …" at bounding box center [784, 275] width 1568 height 4171
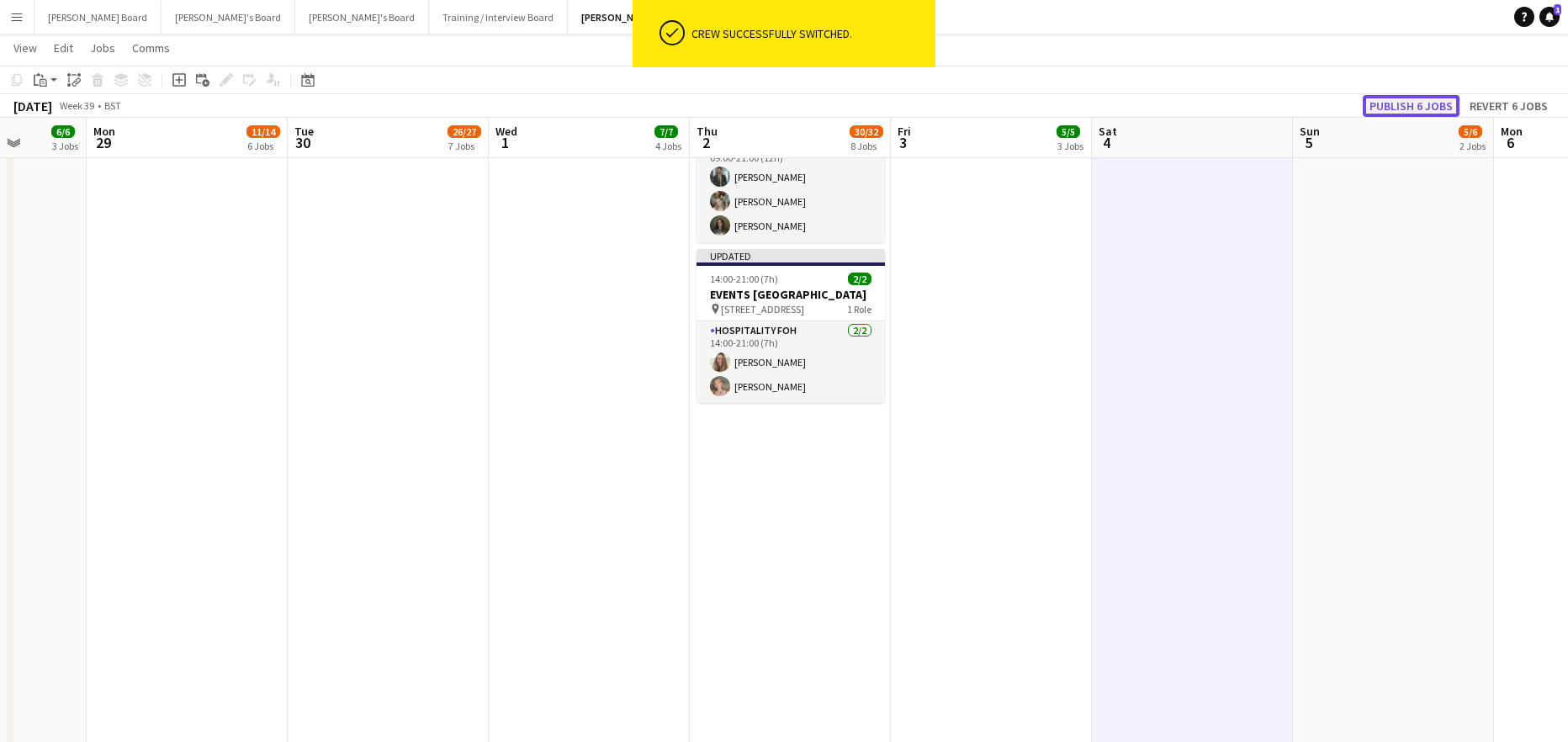
click at [1441, 114] on button "Publish 6 jobs" at bounding box center [1411, 106] width 97 height 22
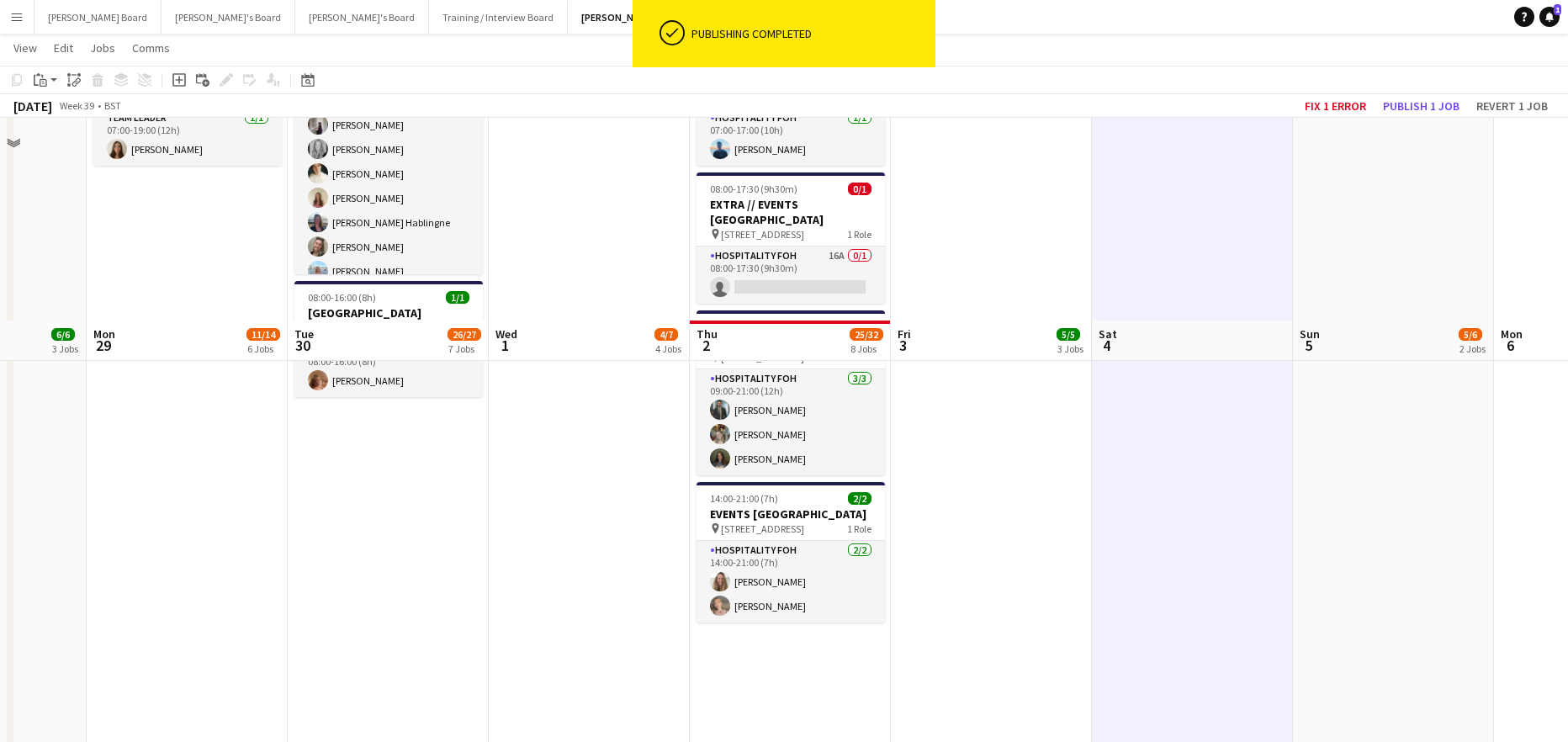
scroll to position [1427, 0]
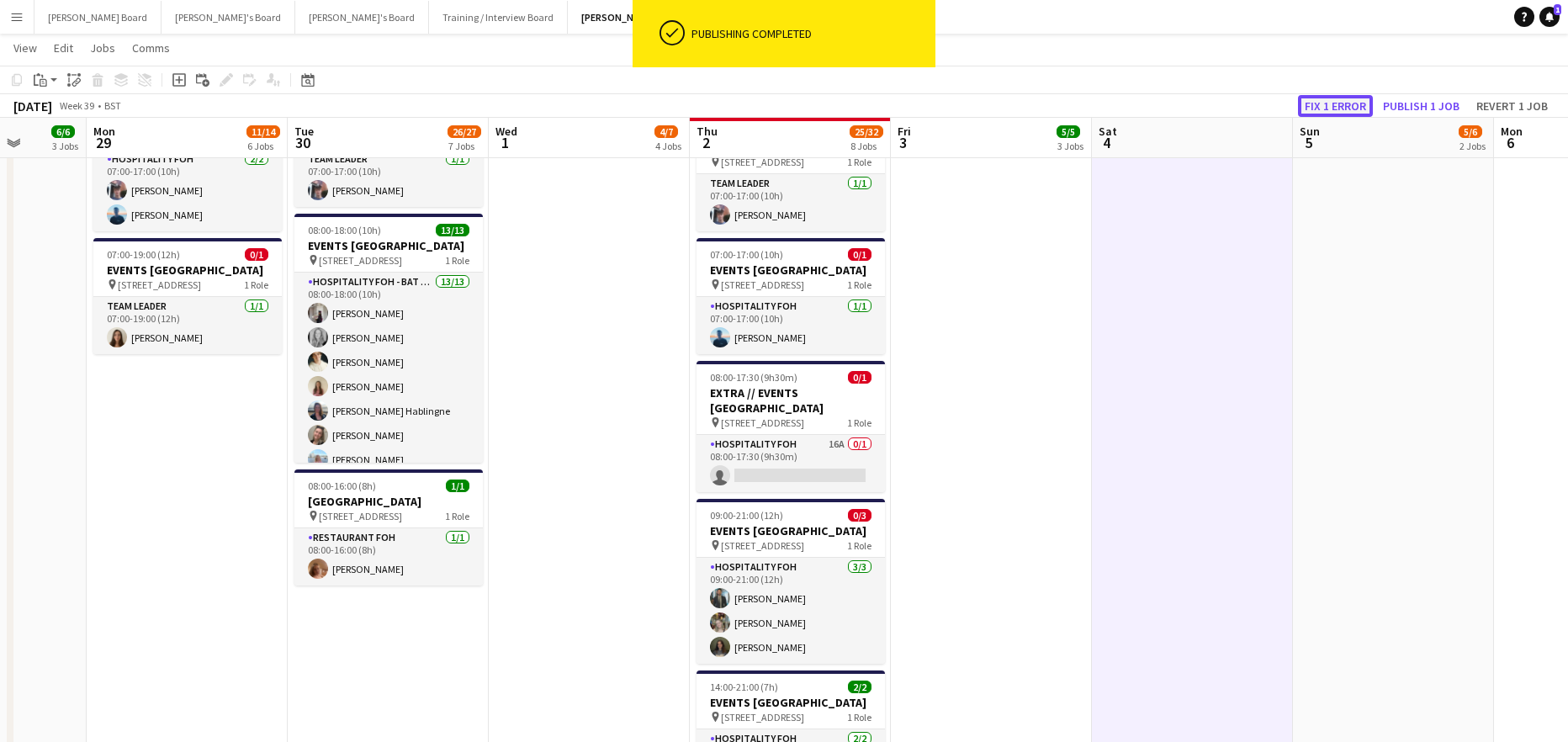
click at [1358, 112] on button "Fix 1 error" at bounding box center [1335, 106] width 75 height 22
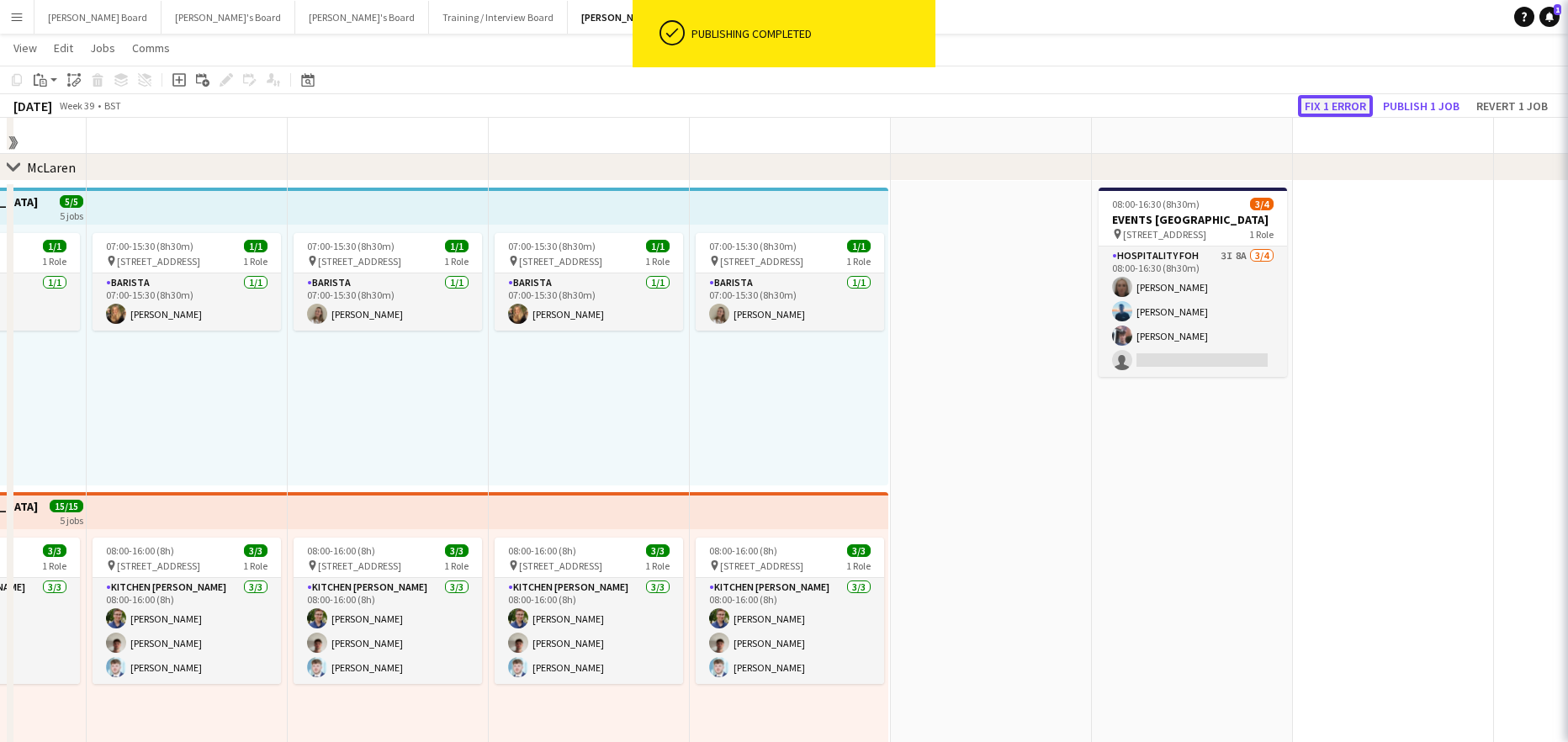
scroll to position [0, 579]
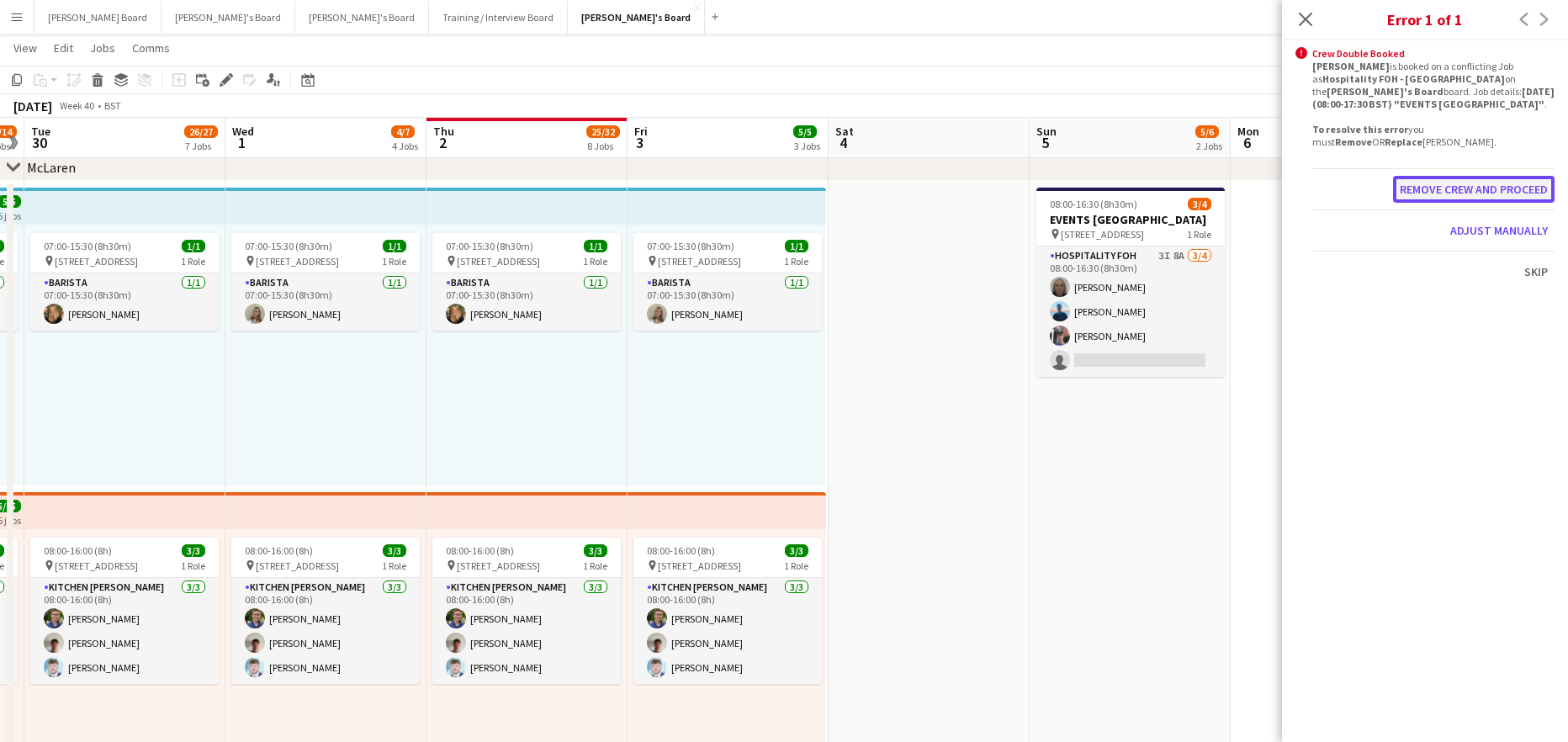
click at [1502, 190] on button "Remove crew and proceed" at bounding box center [1474, 189] width 162 height 27
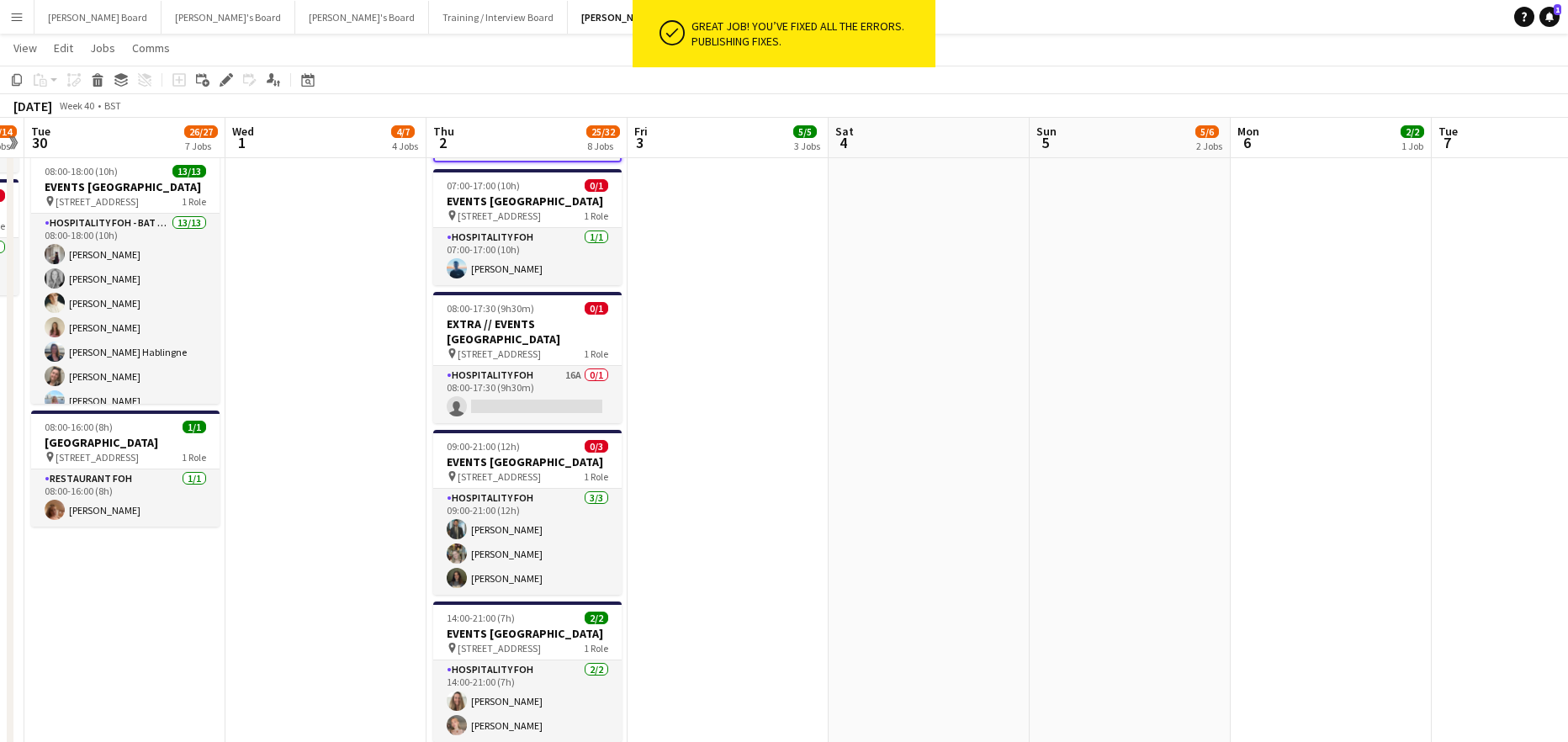
scroll to position [0, 385]
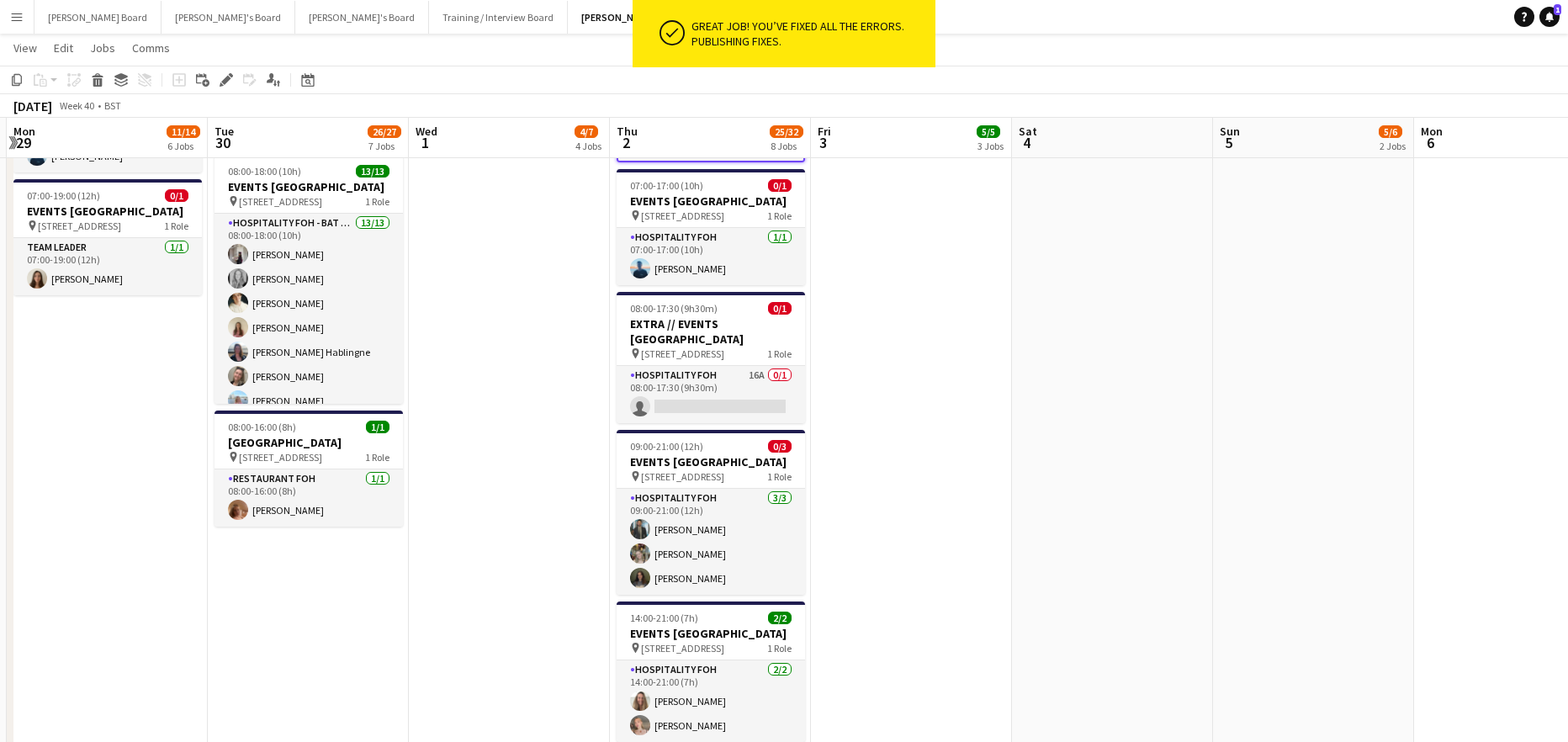
drag, startPoint x: 767, startPoint y: 464, endPoint x: 961, endPoint y: 480, distance: 194.1
click at [961, 482] on app-calendar-viewport "Sat 27 16/16 7 Jobs Sun 28 6/6 3 Jobs Mon 29 11/14 6 Jobs Tue 30 26/27 7 Jobs W…" at bounding box center [784, 7] width 1568 height 2857
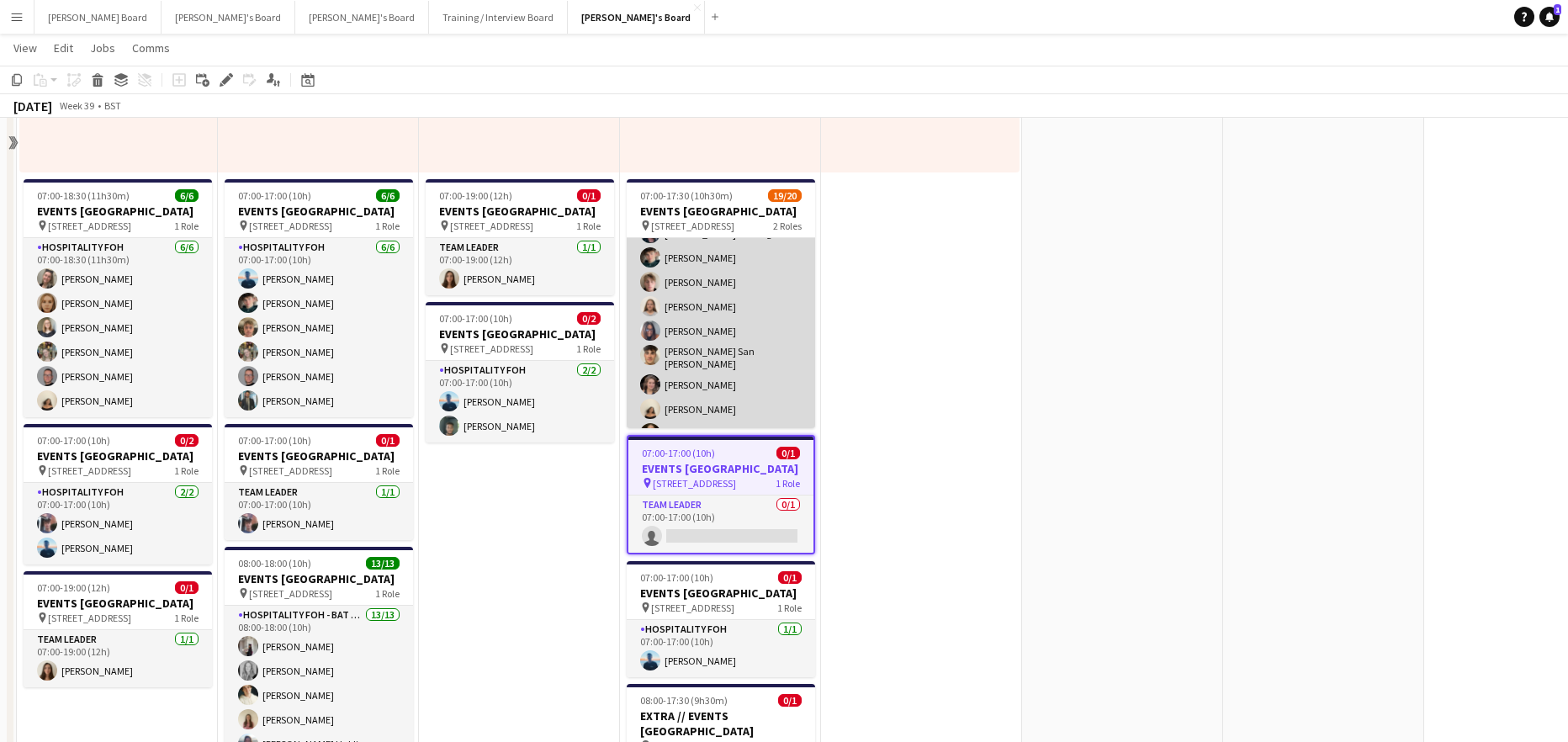
scroll to position [1037, 0]
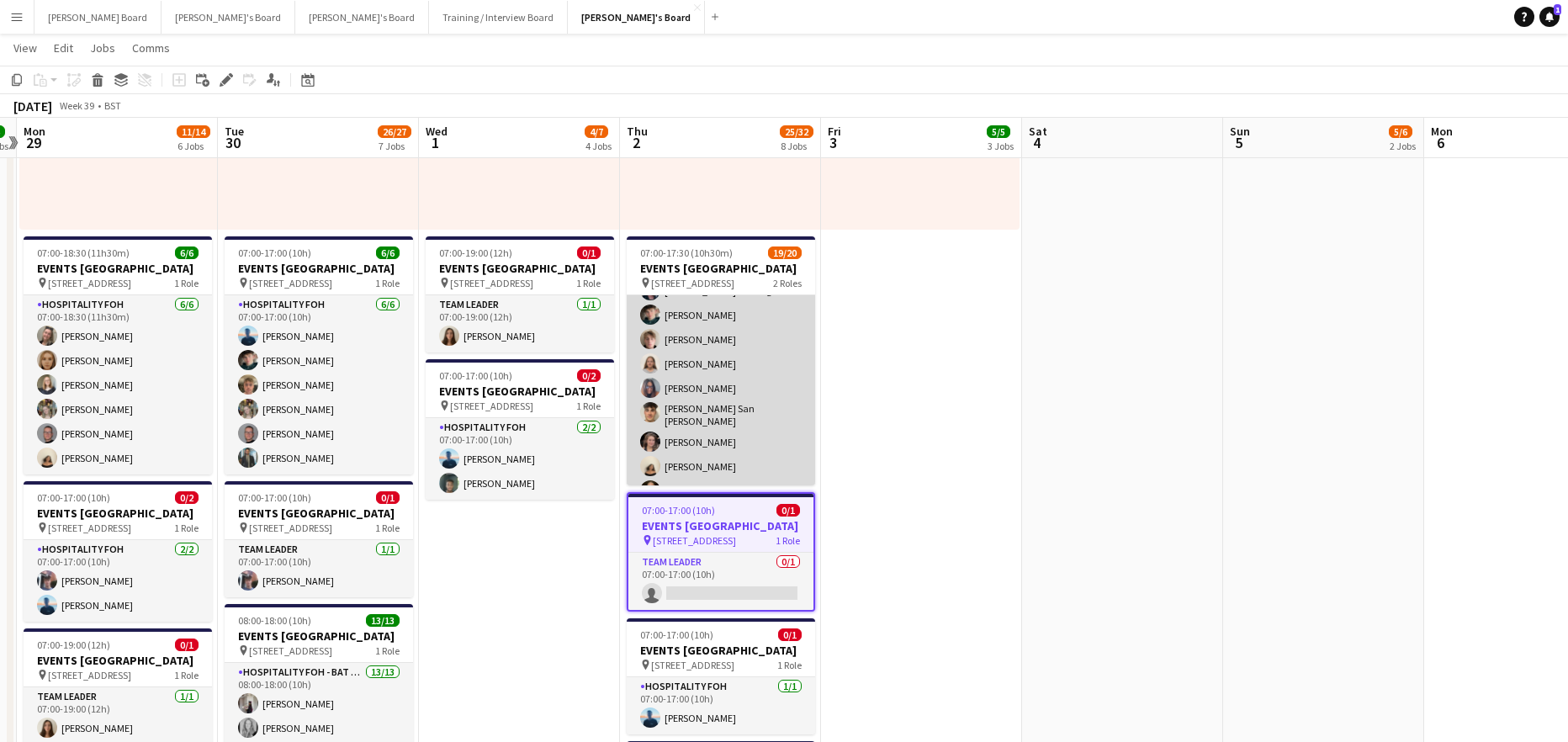
click at [737, 395] on app-card-role "Hospitality FOH - Allwyn 6I 35A 15/16 08:00-17:30 (9h30m) Lara Habling Cameron …" at bounding box center [721, 415] width 188 height 428
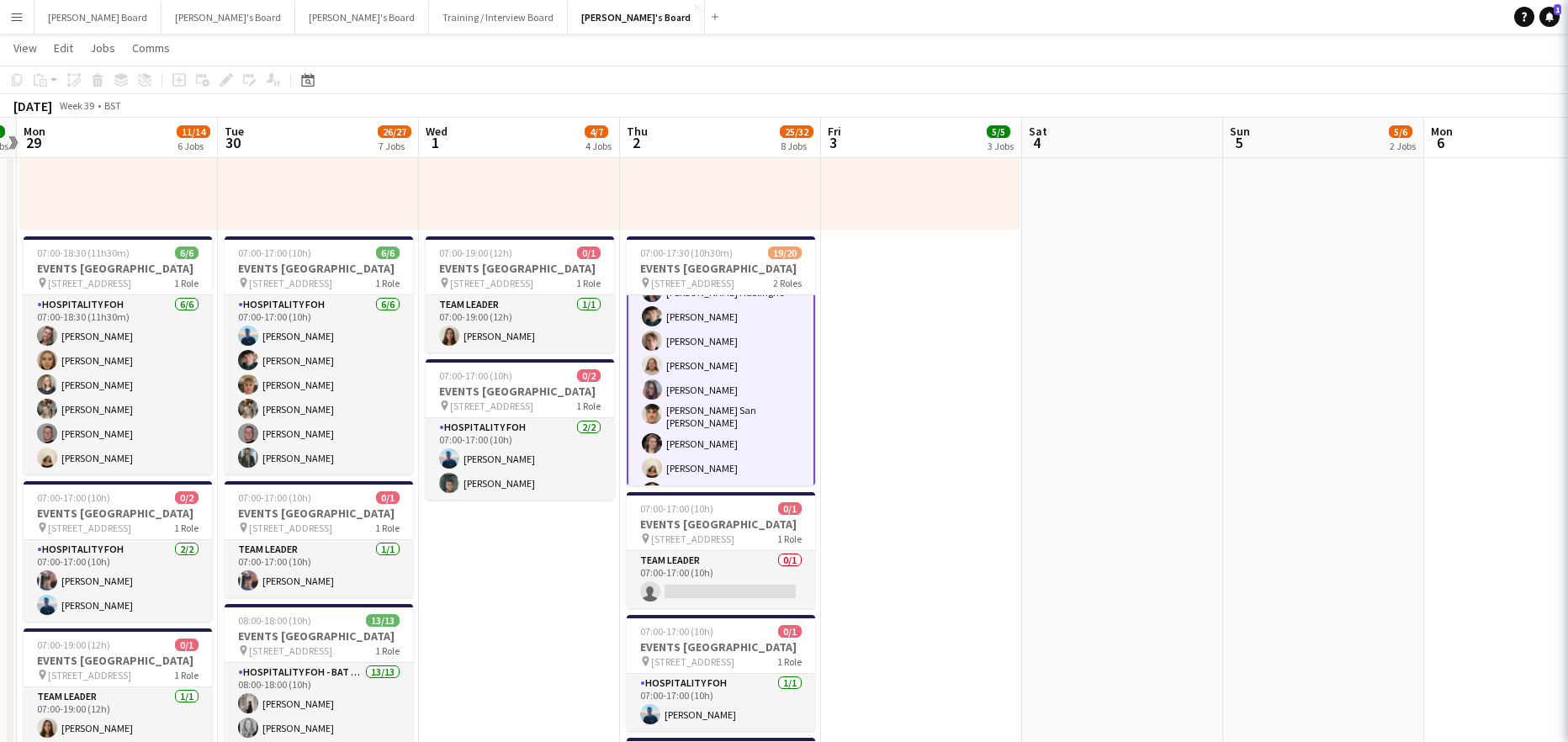
scroll to position [226, 0]
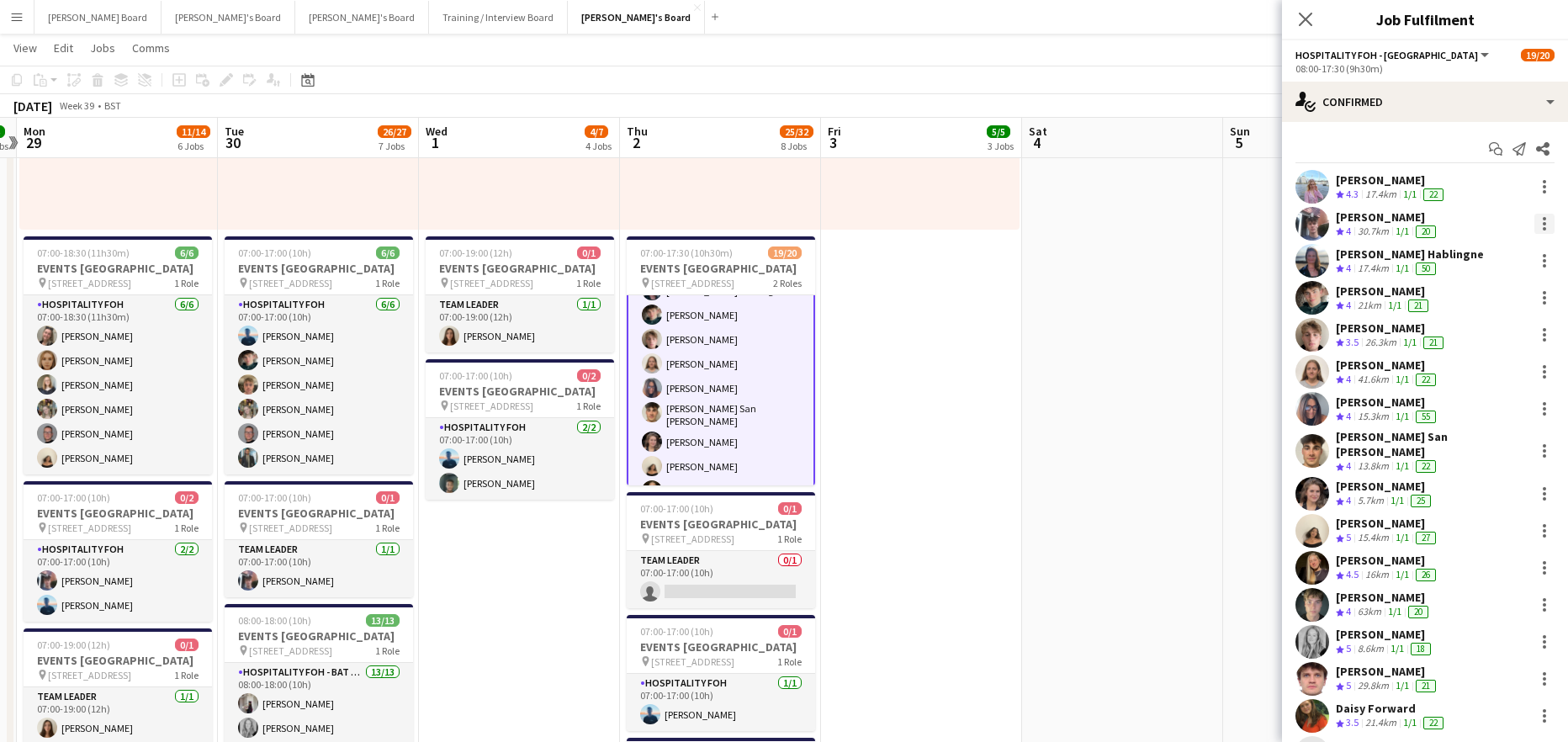
click at [1534, 220] on div at bounding box center [1544, 224] width 20 height 20
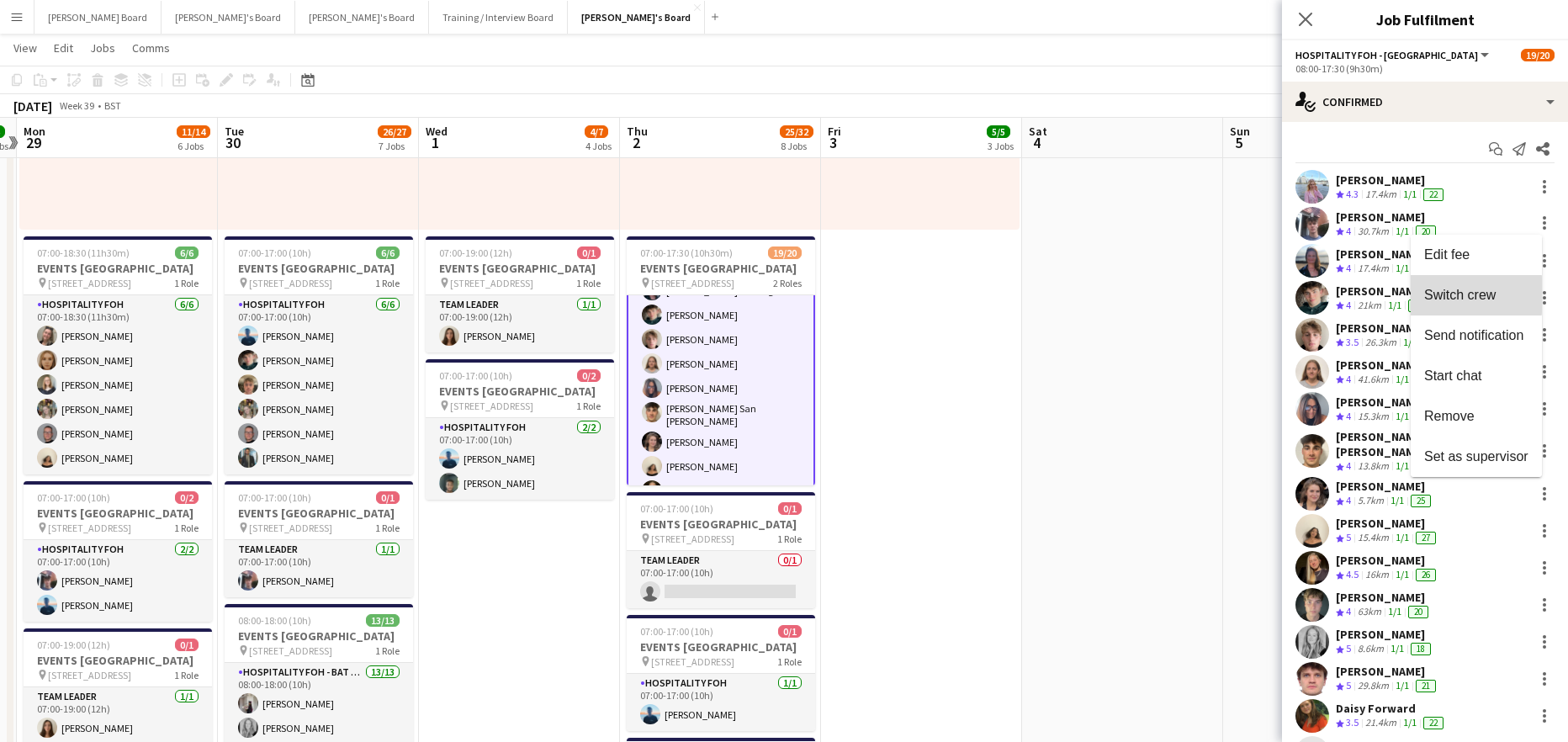
click at [1443, 295] on span "Switch crew" at bounding box center [1459, 295] width 71 height 14
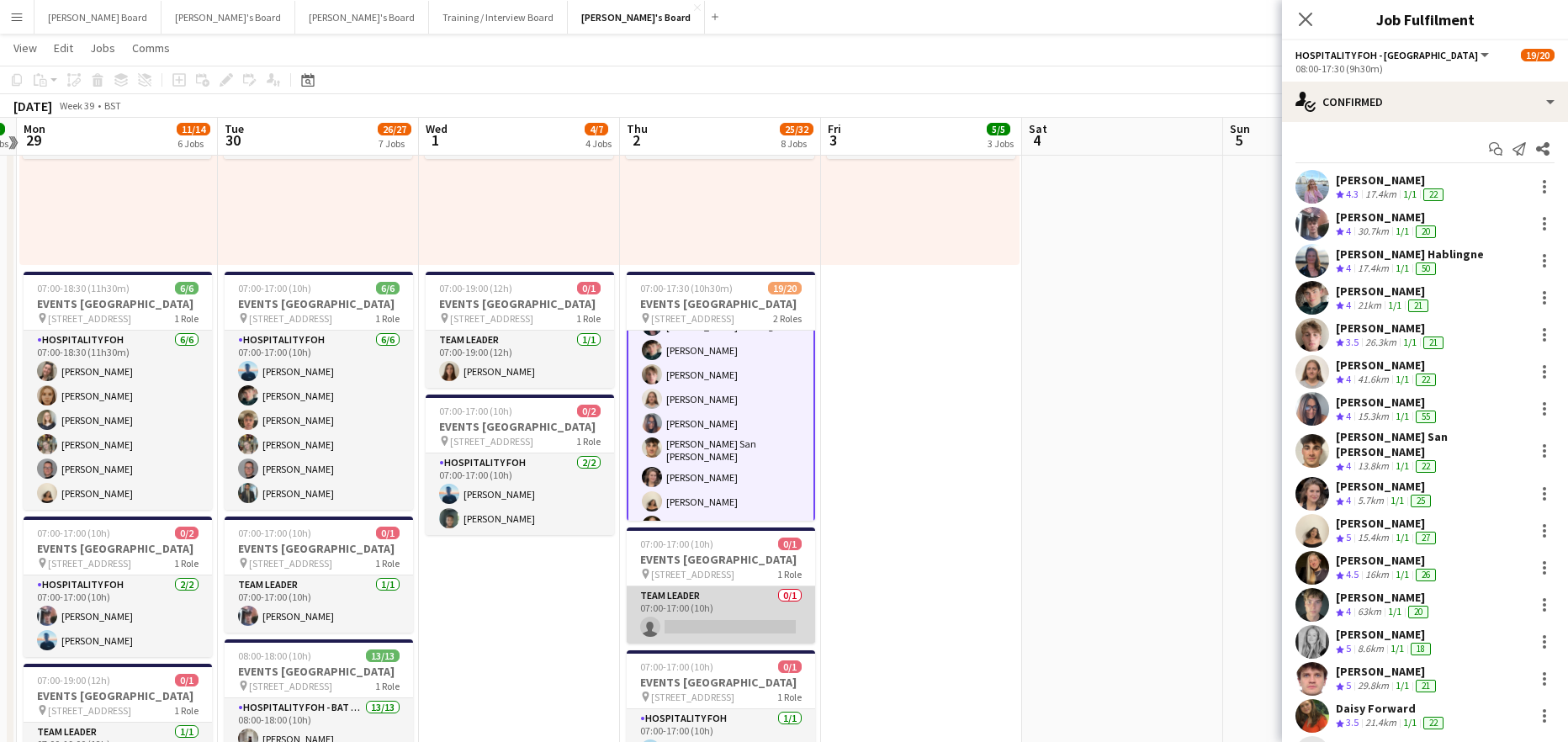
click at [726, 603] on app-card-role "TEAM LEADER 0/1 07:00-17:00 (10h) single-neutral-actions" at bounding box center [721, 614] width 188 height 57
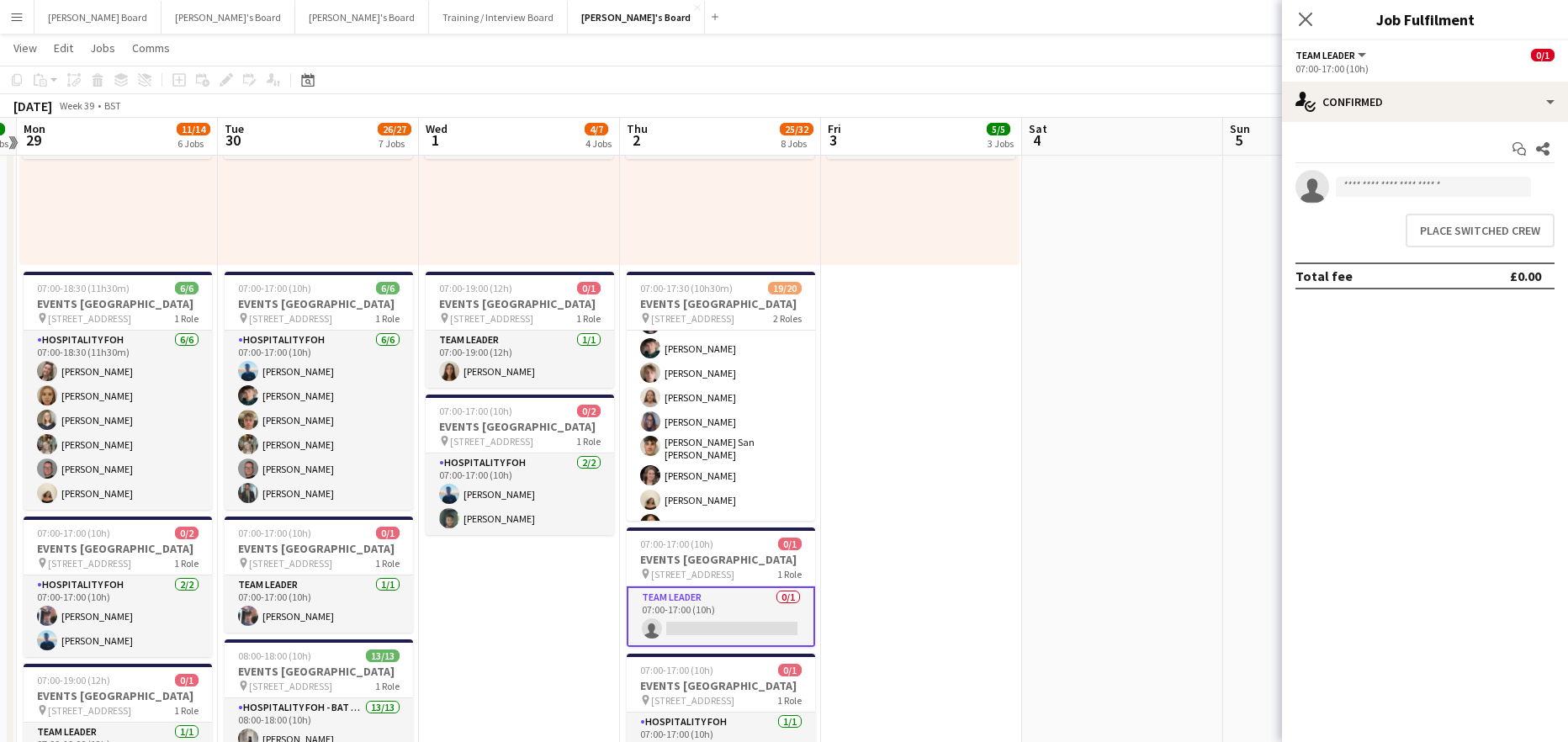
scroll to position [225, 0]
click at [1439, 228] on button "Place switched crew" at bounding box center [1480, 231] width 149 height 34
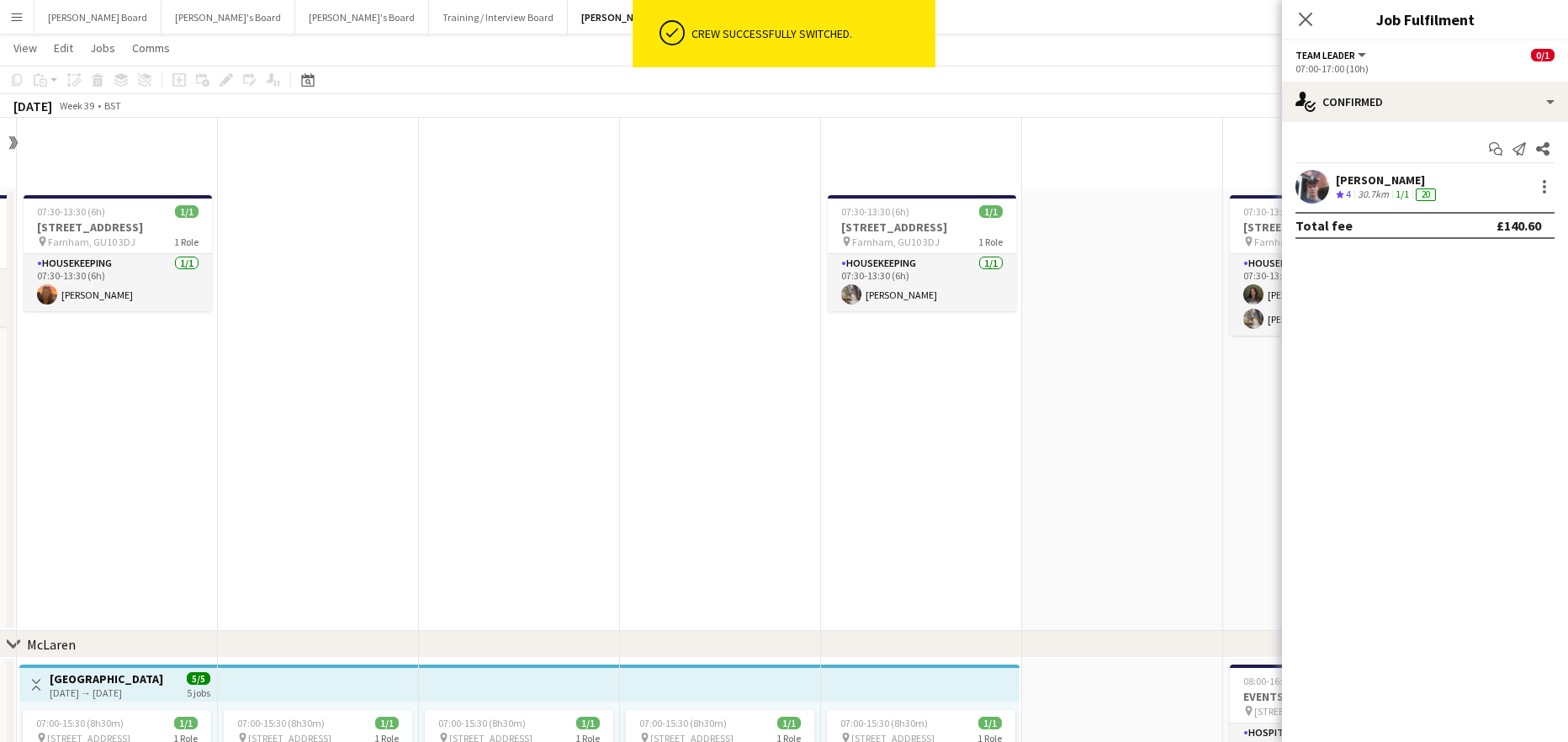
scroll to position [1037, 0]
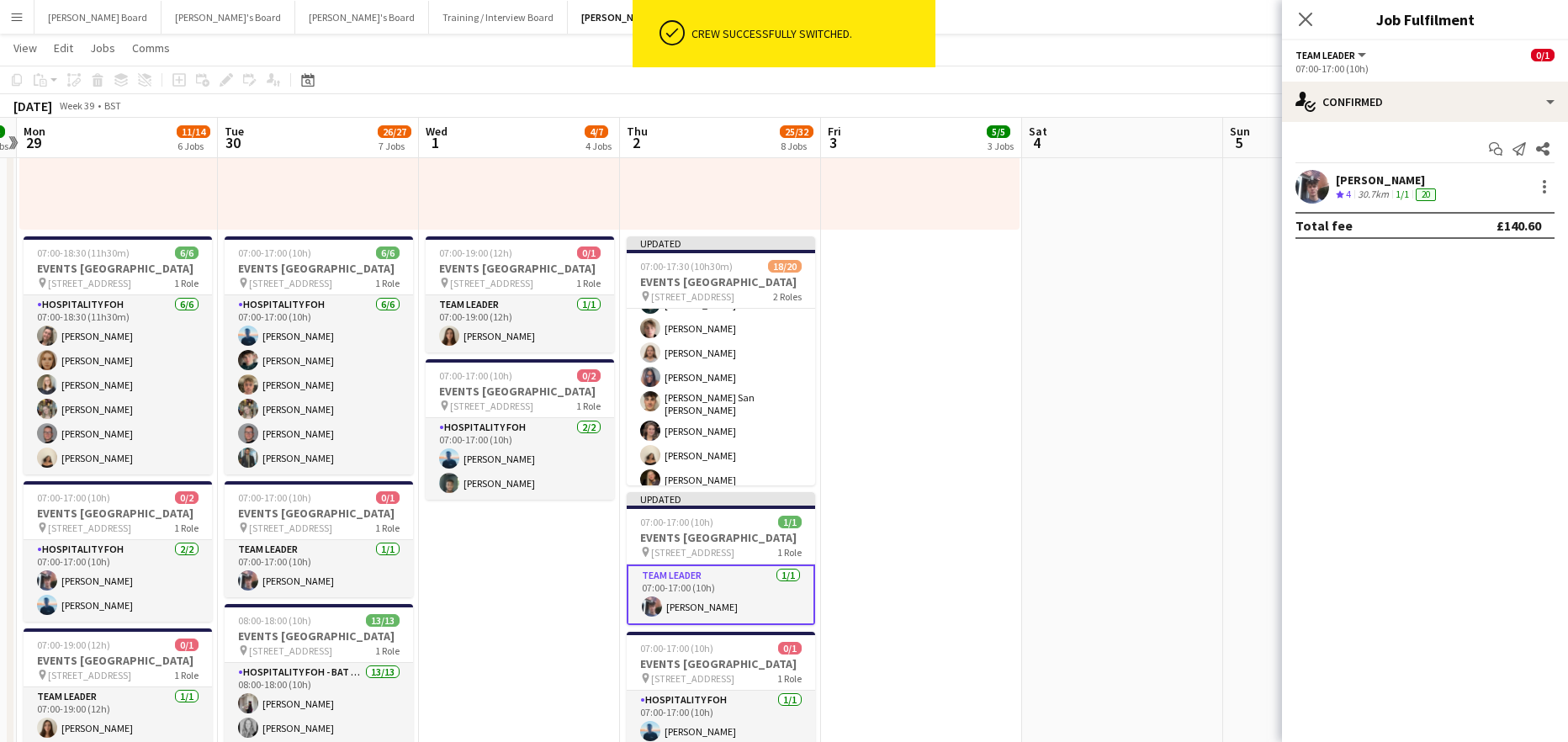
click at [999, 381] on app-date-cell "07:00-15:30 (8h30m) 1/1 pin Woking, GU21 4YH 1 Role Barista 1/1 07:00-15:30 (8h…" at bounding box center [921, 723] width 201 height 2204
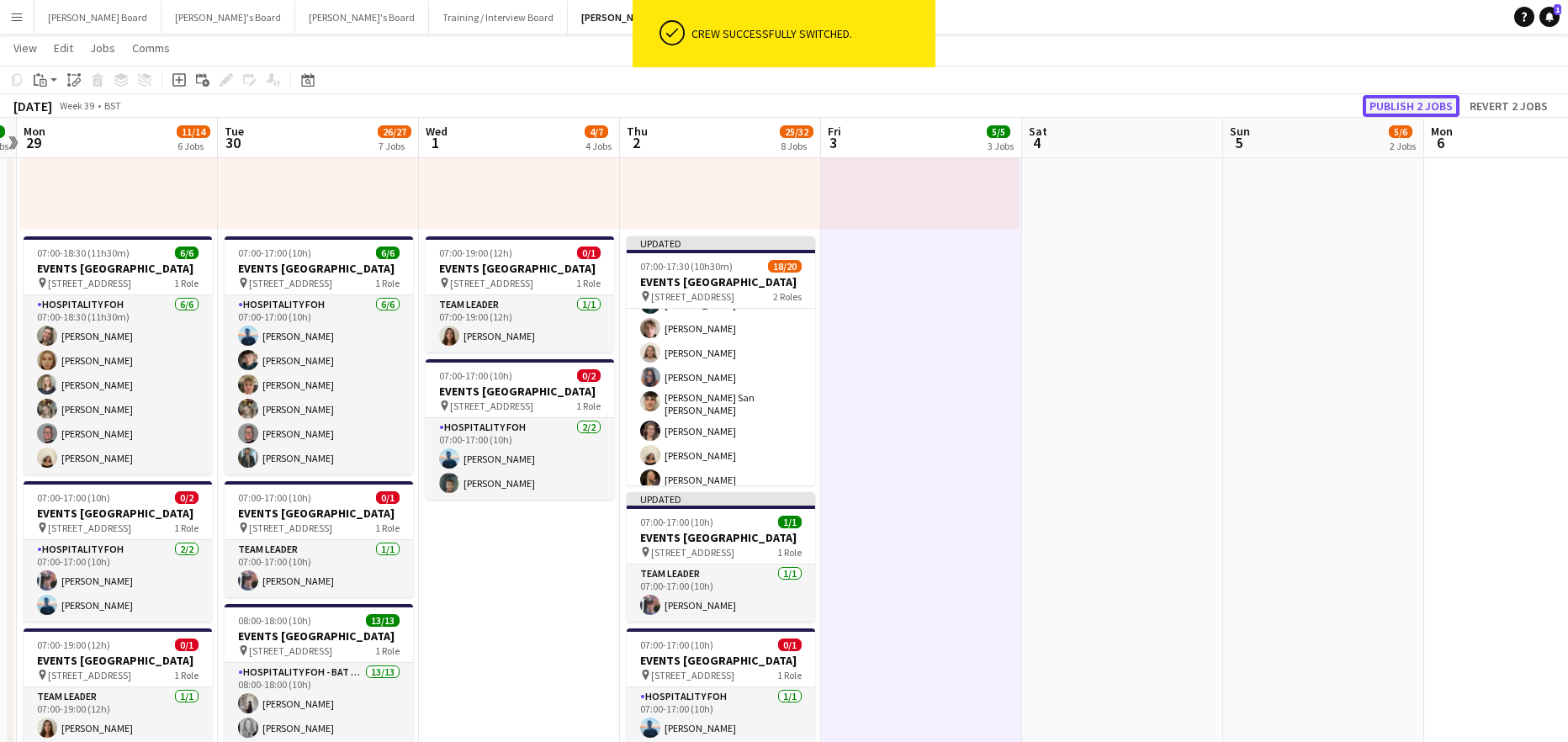
click at [1428, 103] on button "Publish 2 jobs" at bounding box center [1411, 106] width 97 height 22
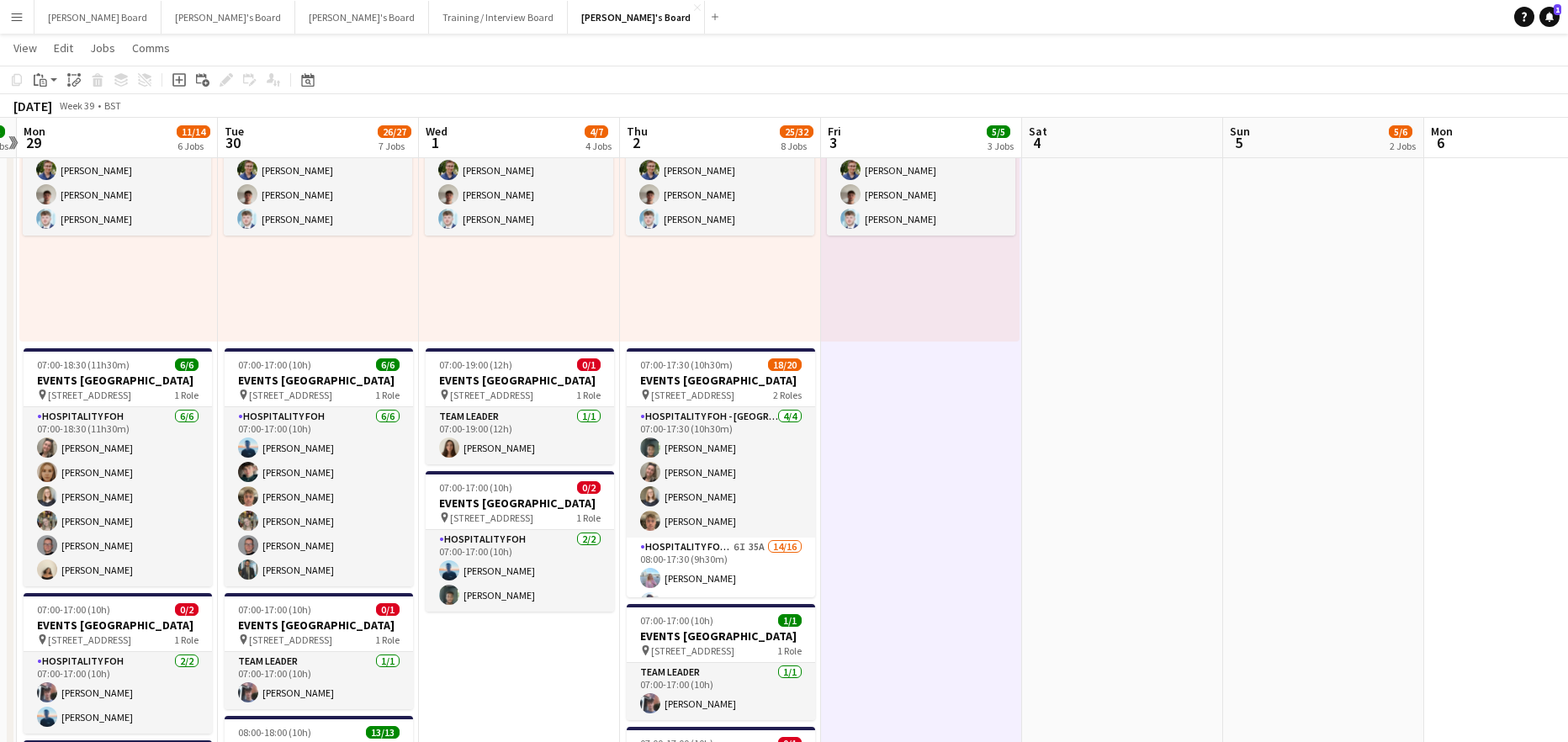
scroll to position [112, 0]
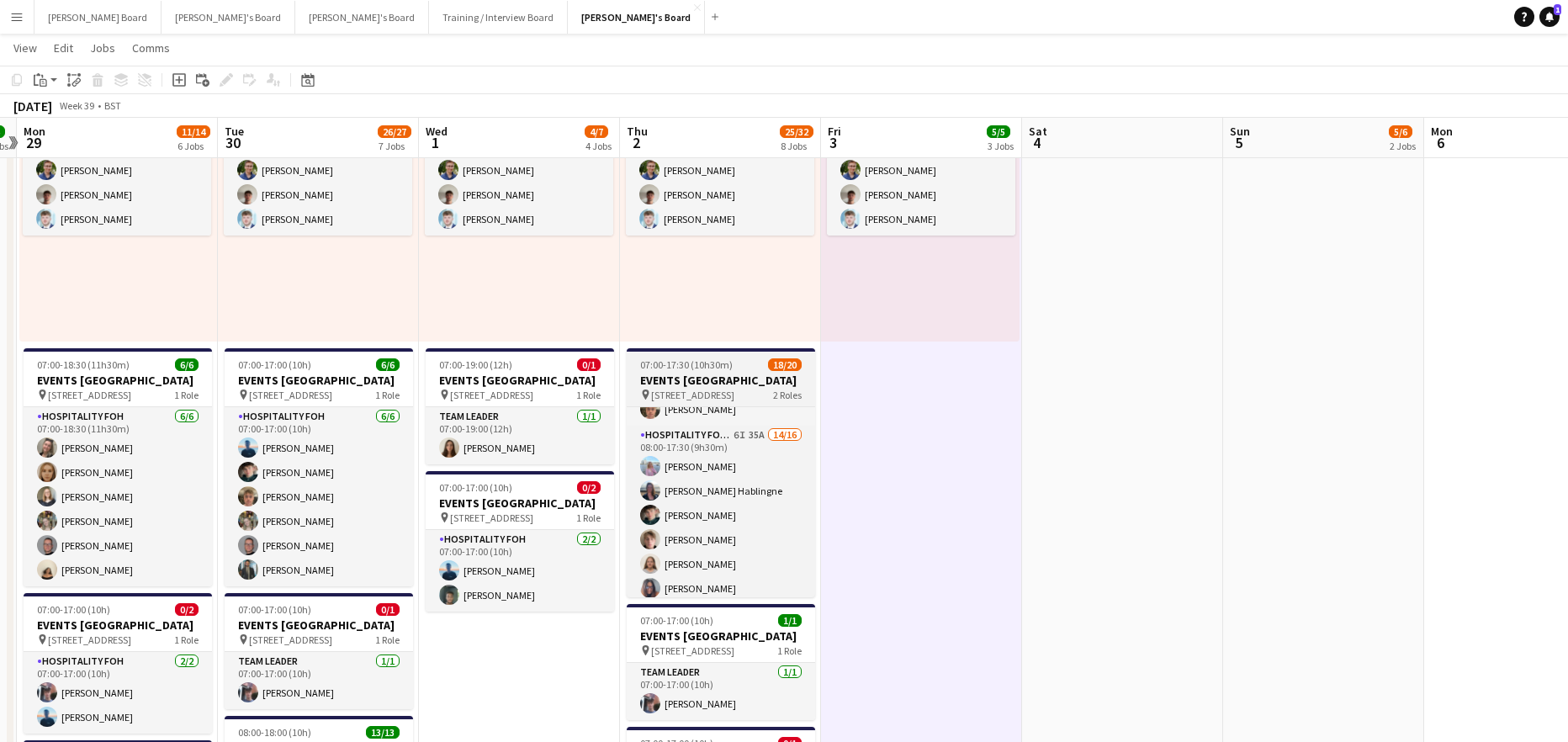
click at [665, 373] on h3 "EVENTS [GEOGRAPHIC_DATA]" at bounding box center [721, 380] width 188 height 15
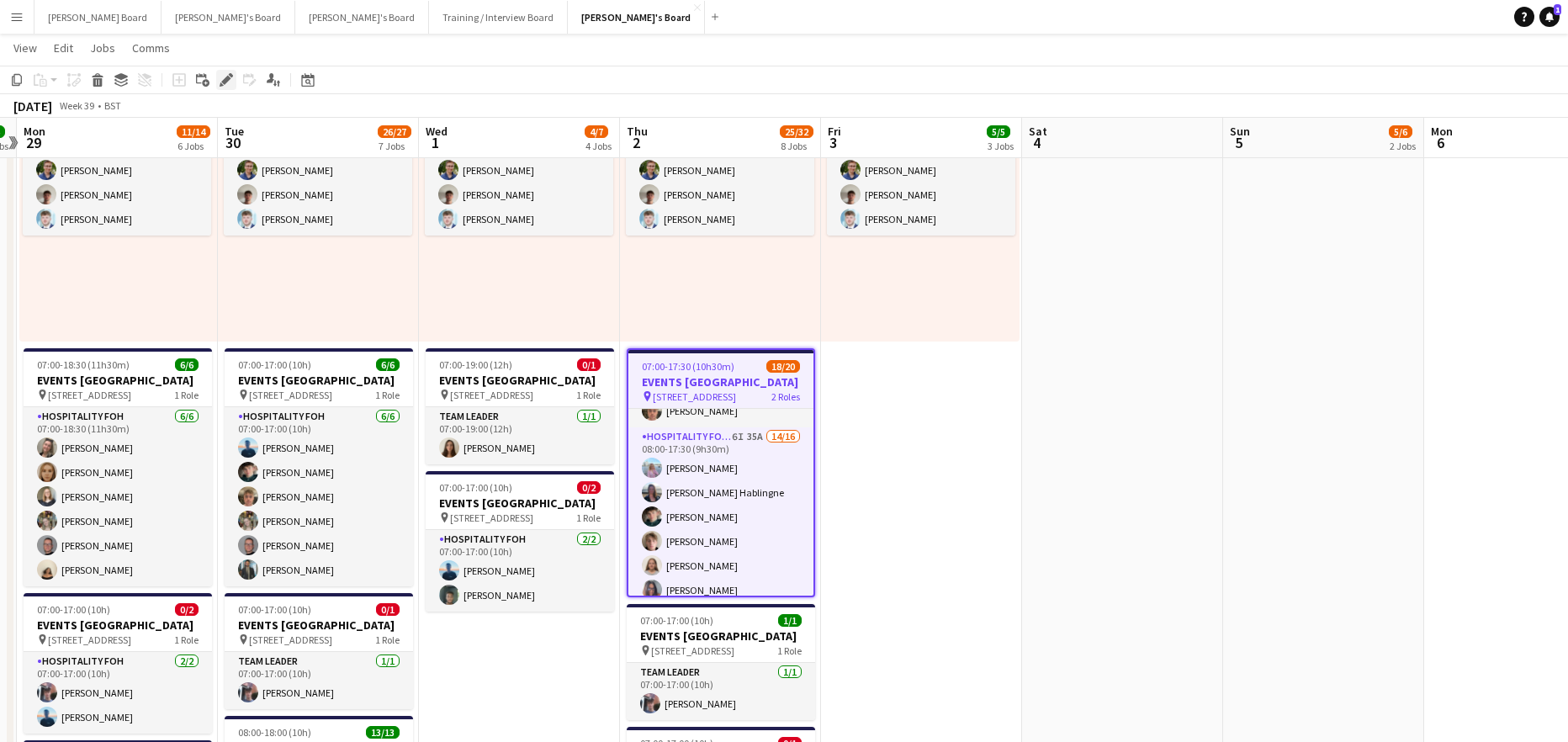
click at [231, 81] on icon "Edit" at bounding box center [226, 79] width 13 height 13
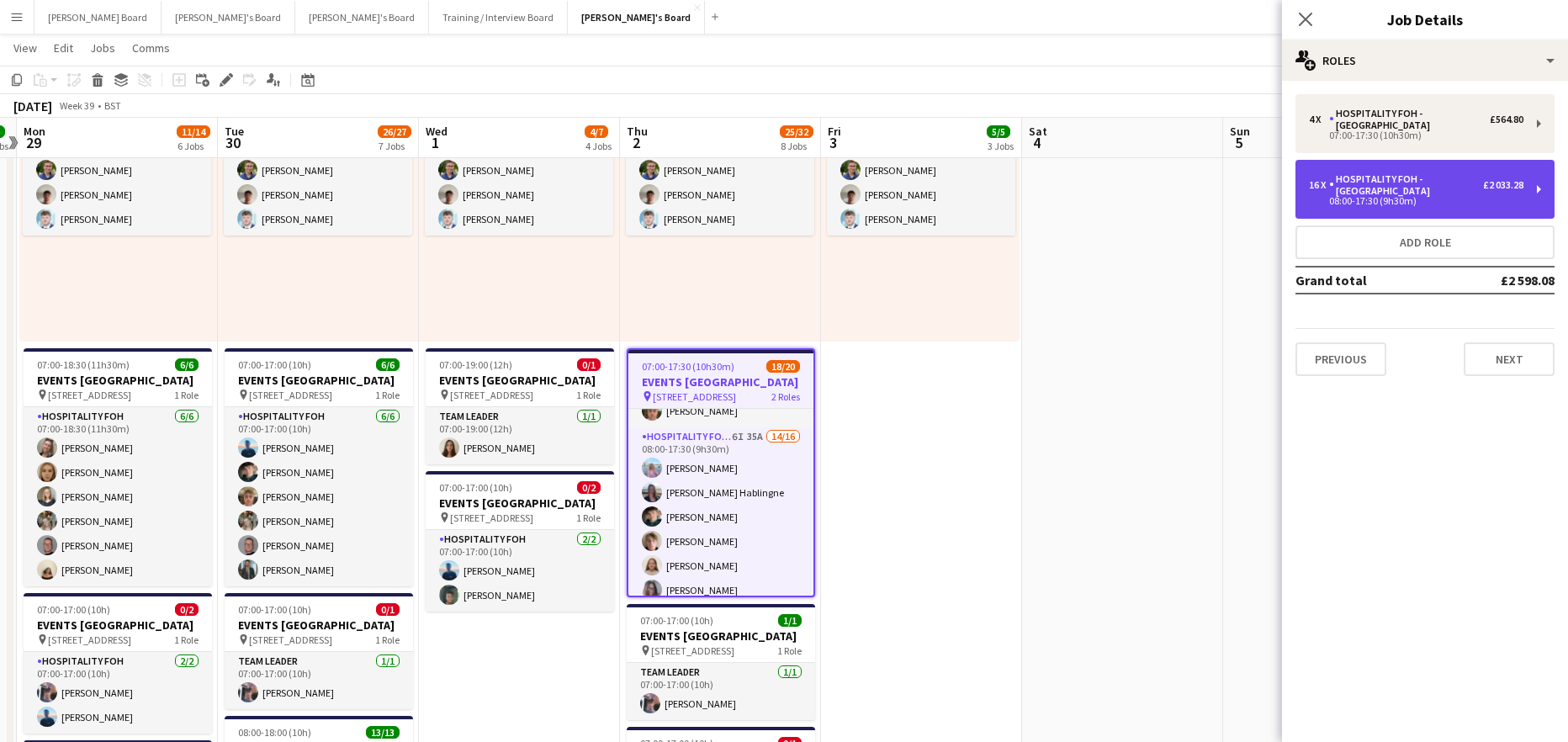
click at [1339, 173] on div "Hospitality FOH - [GEOGRAPHIC_DATA]" at bounding box center [1406, 185] width 154 height 24
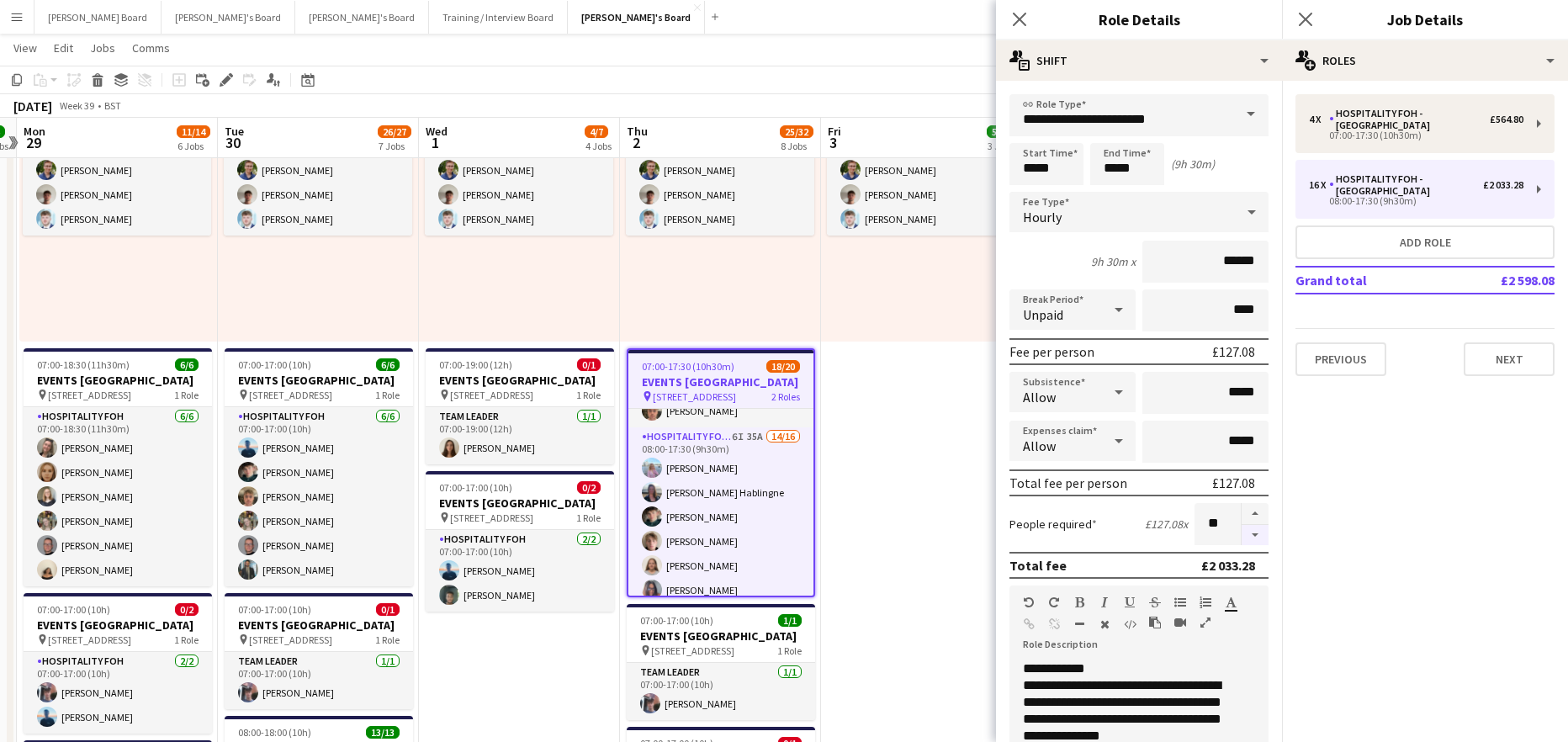
click at [1247, 534] on button "button" at bounding box center [1255, 535] width 27 height 21
type input "**"
click at [1247, 534] on div at bounding box center [1255, 524] width 28 height 42
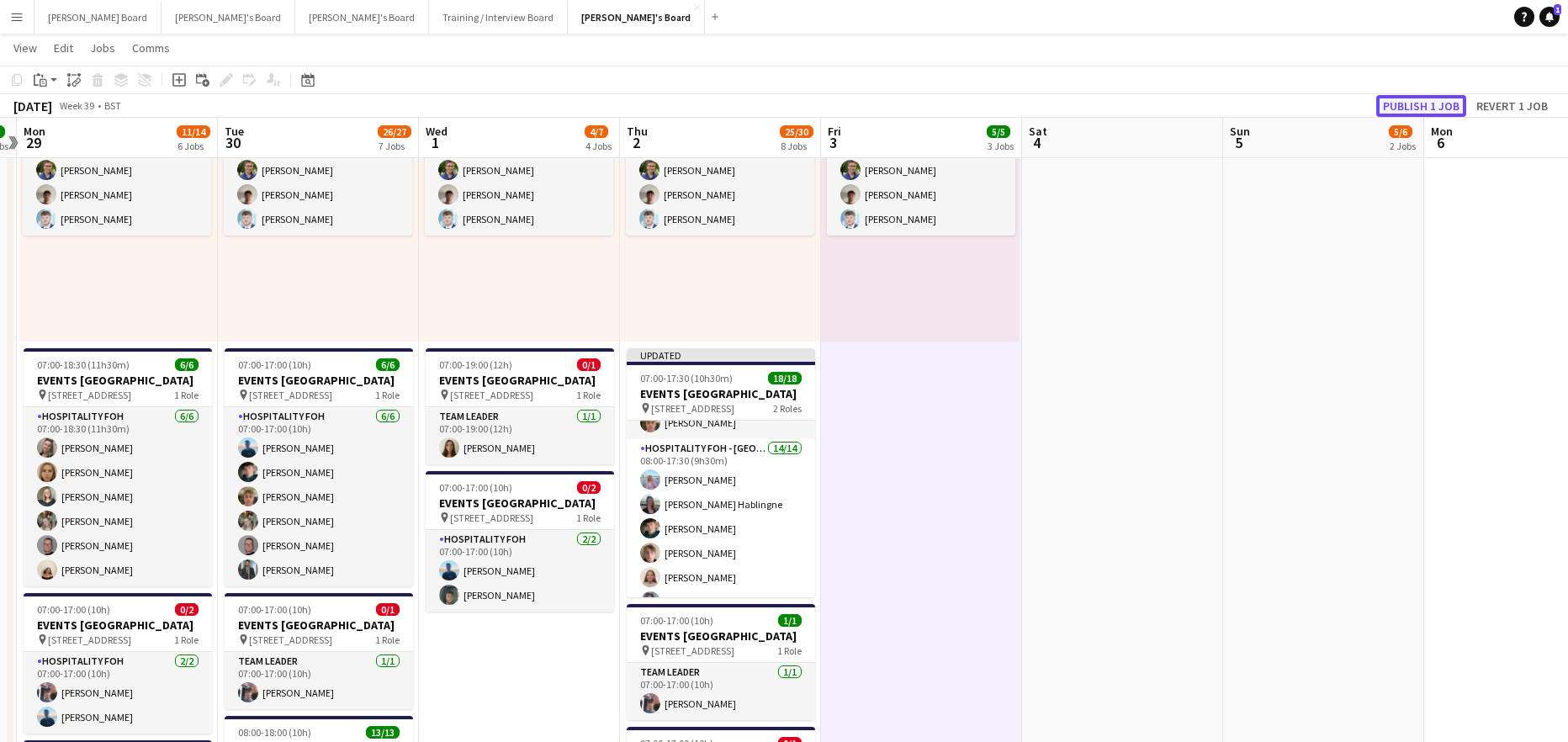
click at [1425, 103] on button "Publish 1 job" at bounding box center [1421, 106] width 90 height 22
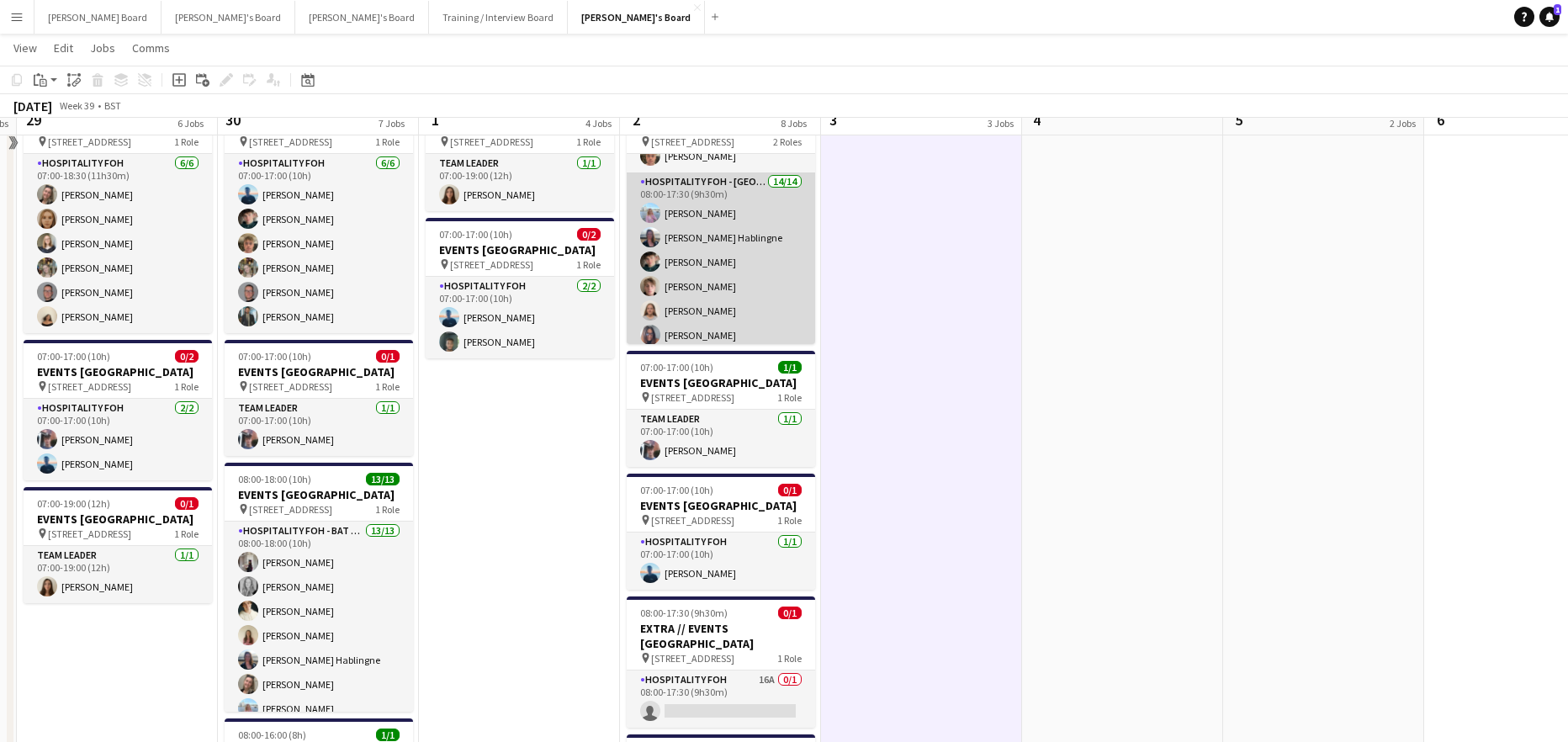
scroll to position [1149, 0]
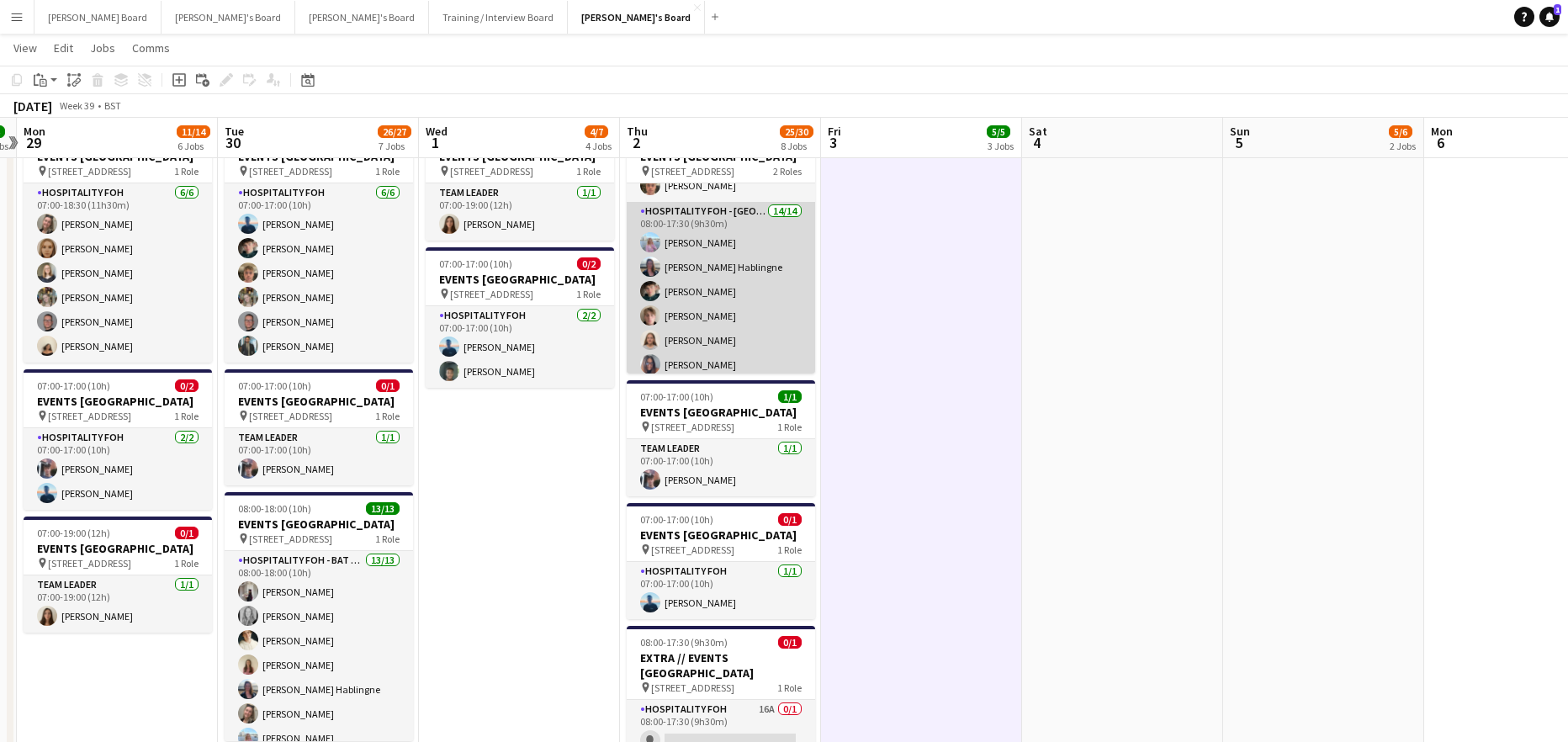
click at [744, 328] on app-card-role "Hospitality FOH - Allwyn 14/14 08:00-17:30 (9h30m) Lara Habling Anett Varasdi H…" at bounding box center [721, 391] width 188 height 379
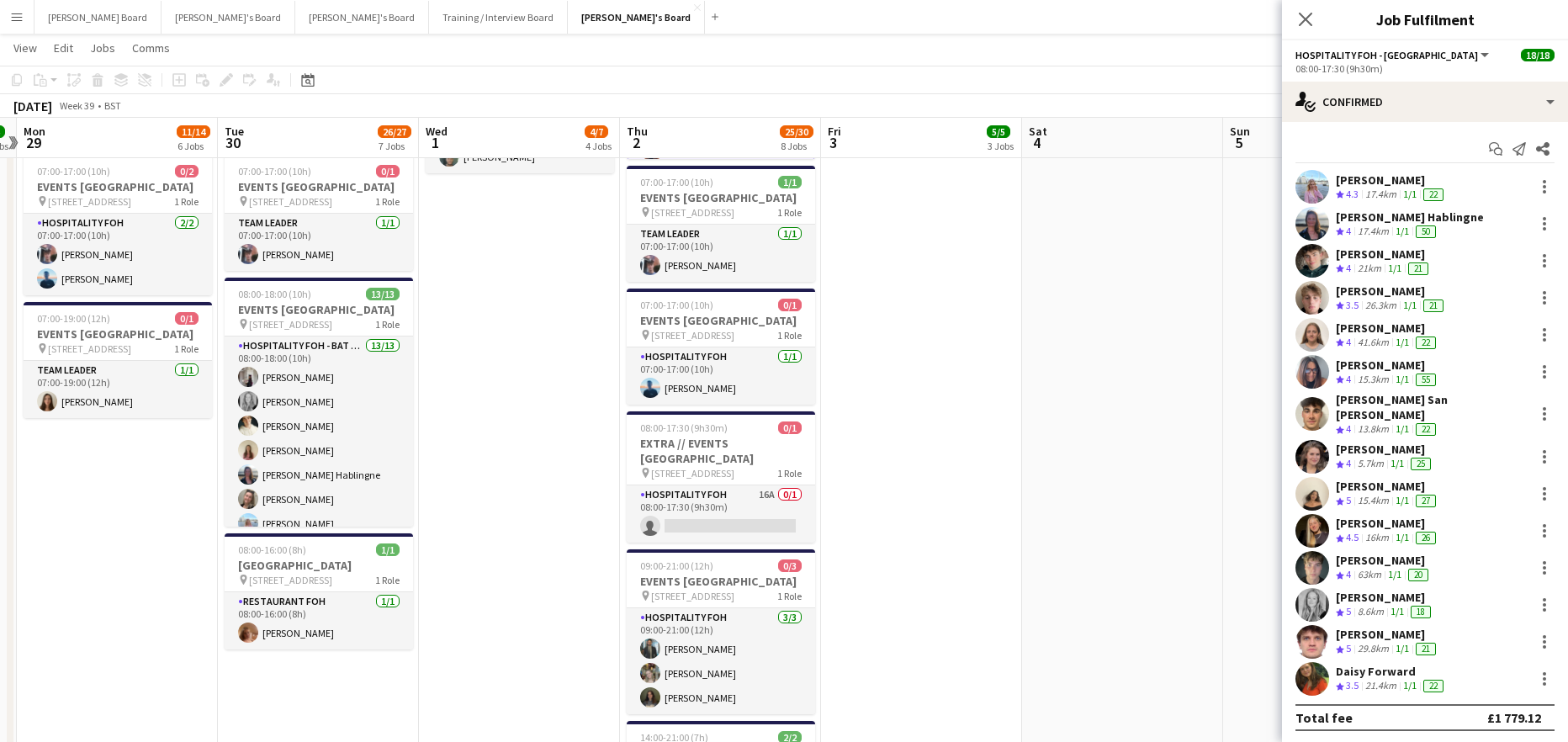
scroll to position [1374, 0]
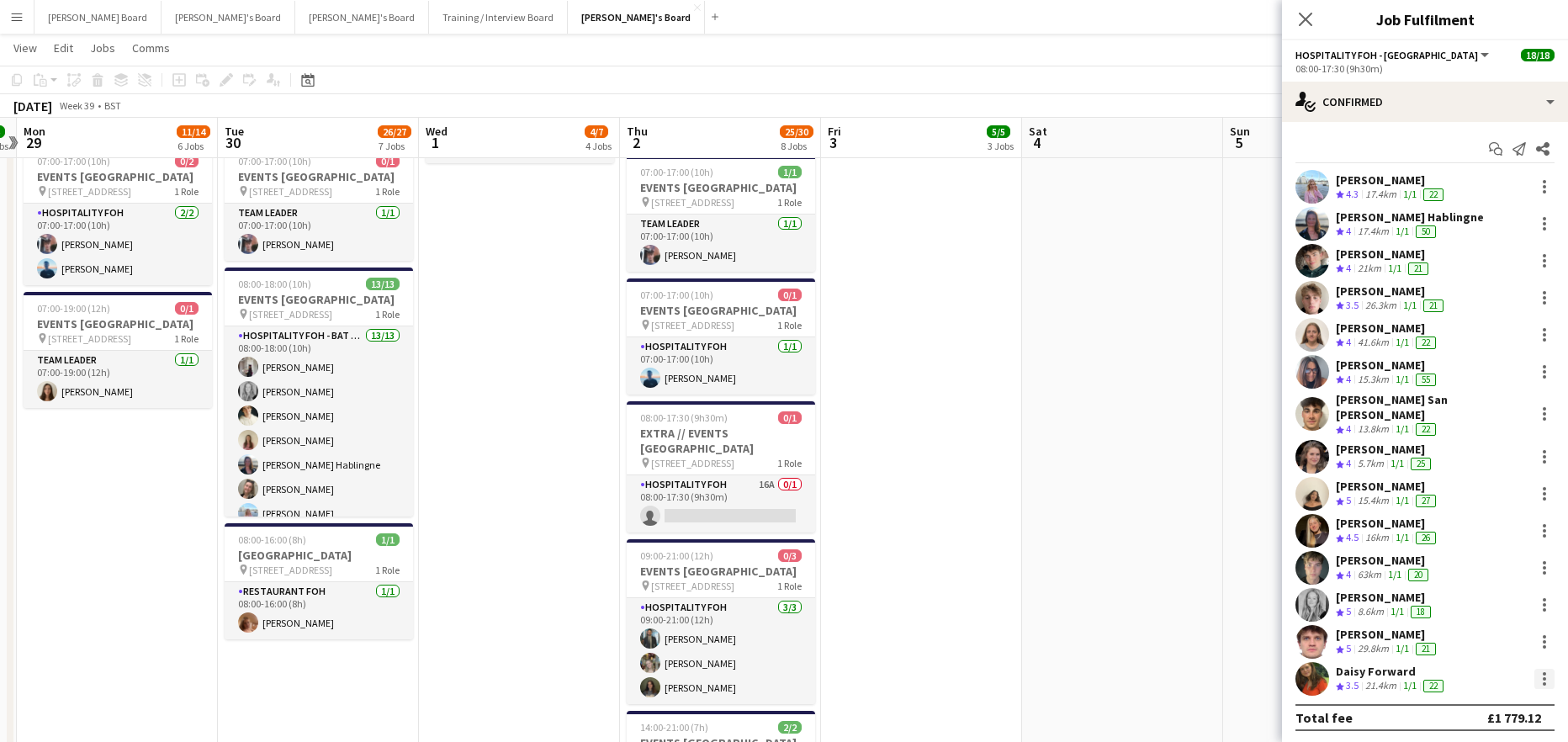
click at [1540, 669] on div at bounding box center [1544, 679] width 20 height 20
click at [1491, 484] on button "Switch crew" at bounding box center [1488, 475] width 131 height 40
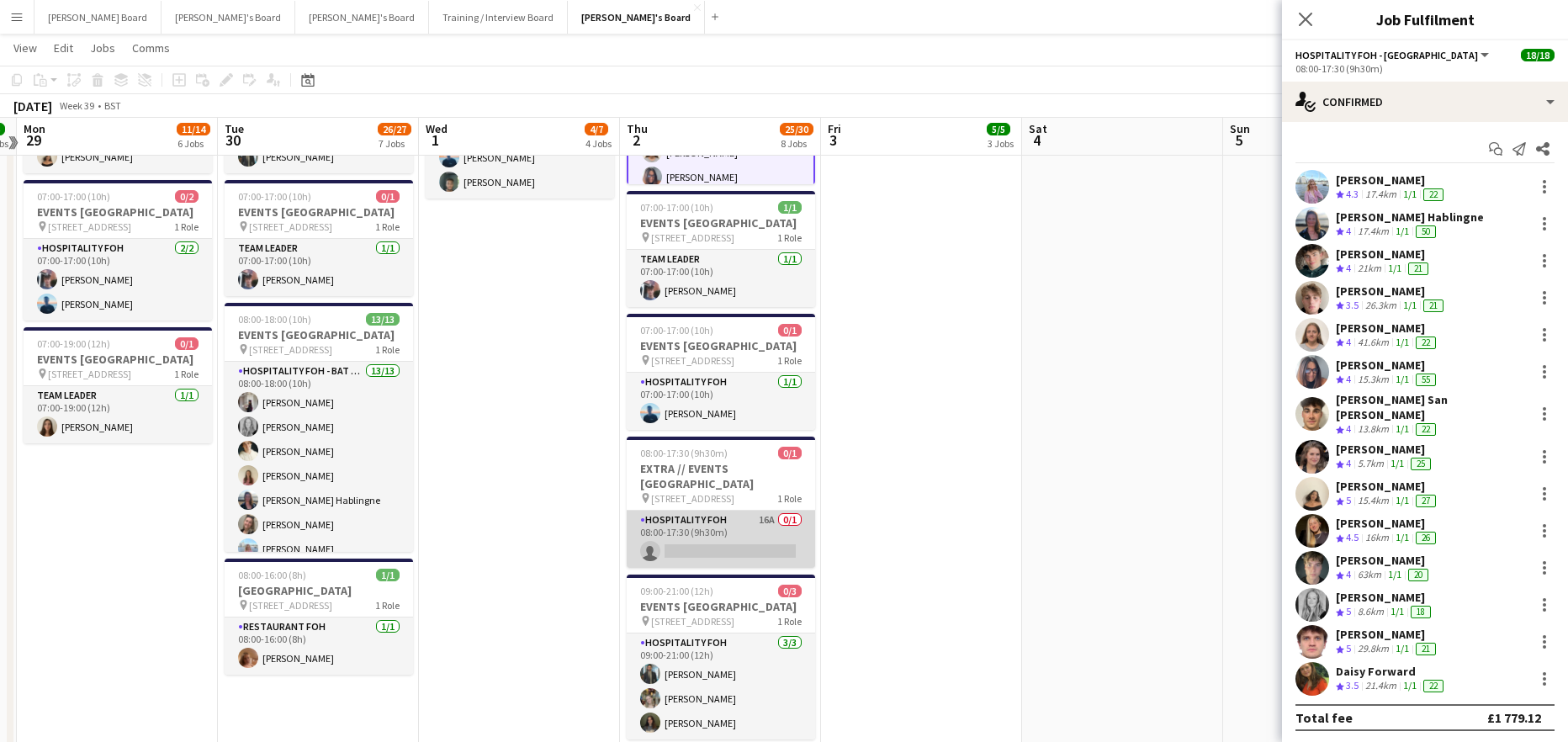
click at [713, 568] on app-card-role "Hospitality FOH 16A 0/1 08:00-17:30 (9h30m) single-neutral-actions" at bounding box center [721, 539] width 188 height 57
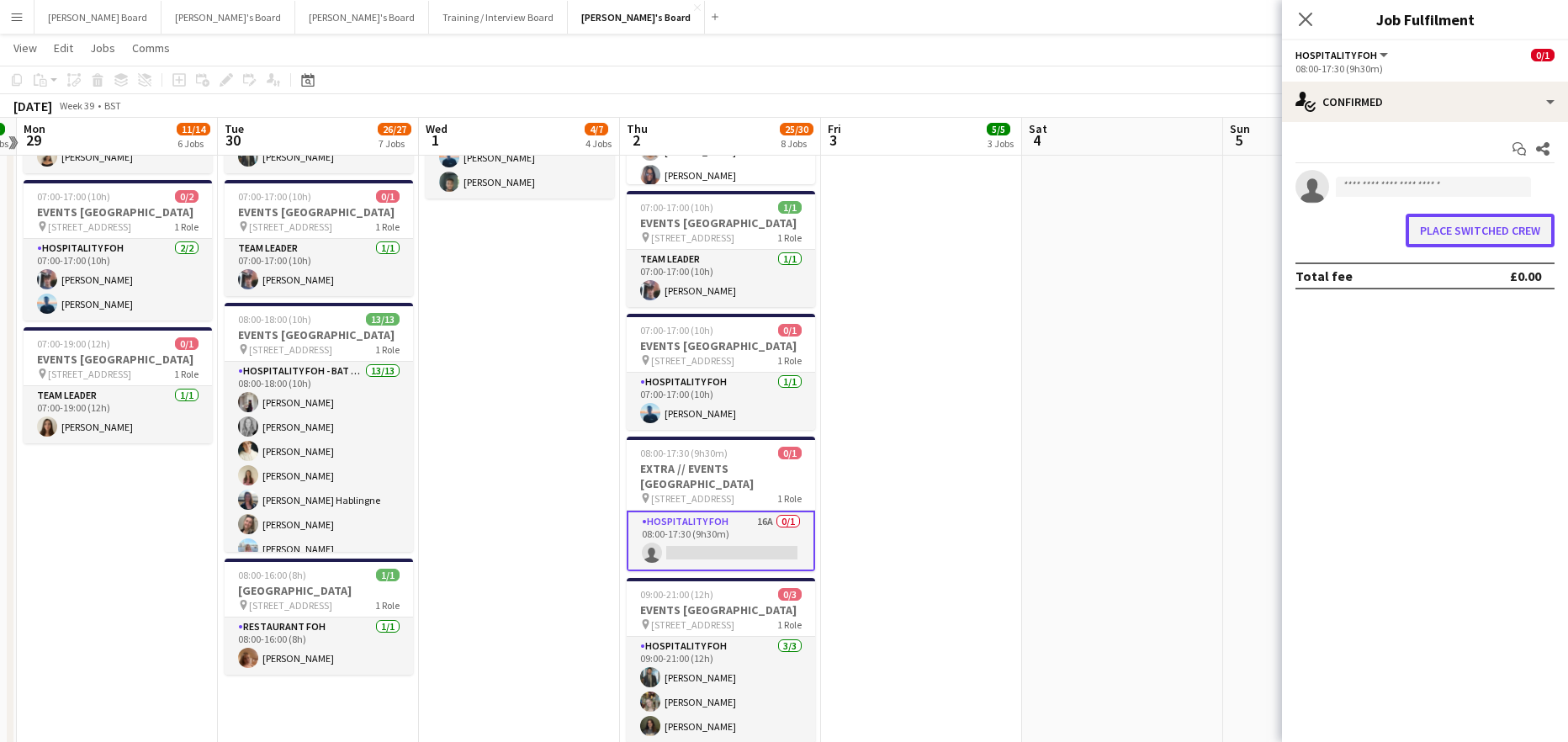
click at [1458, 230] on button "Place switched crew" at bounding box center [1480, 231] width 149 height 34
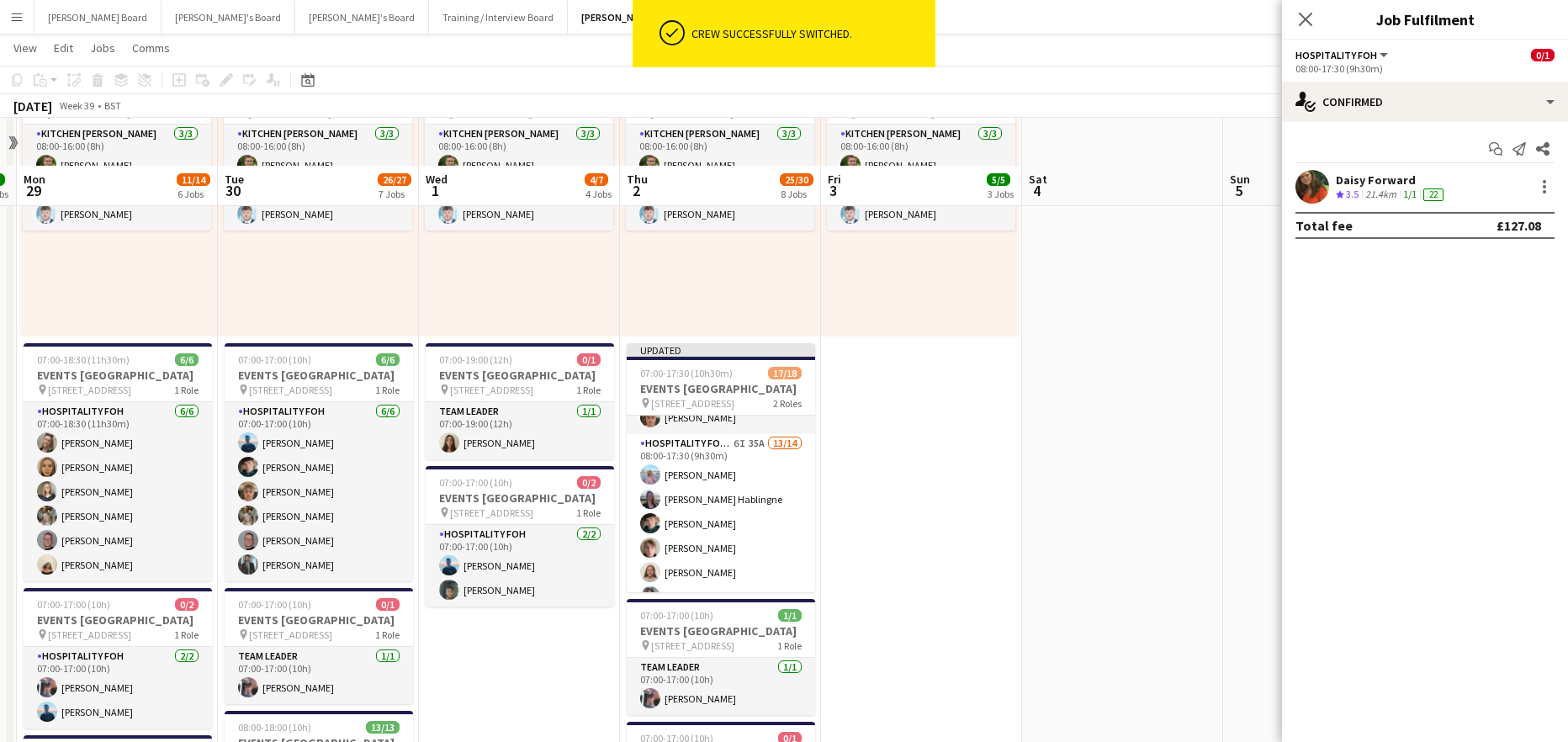
scroll to position [925, 0]
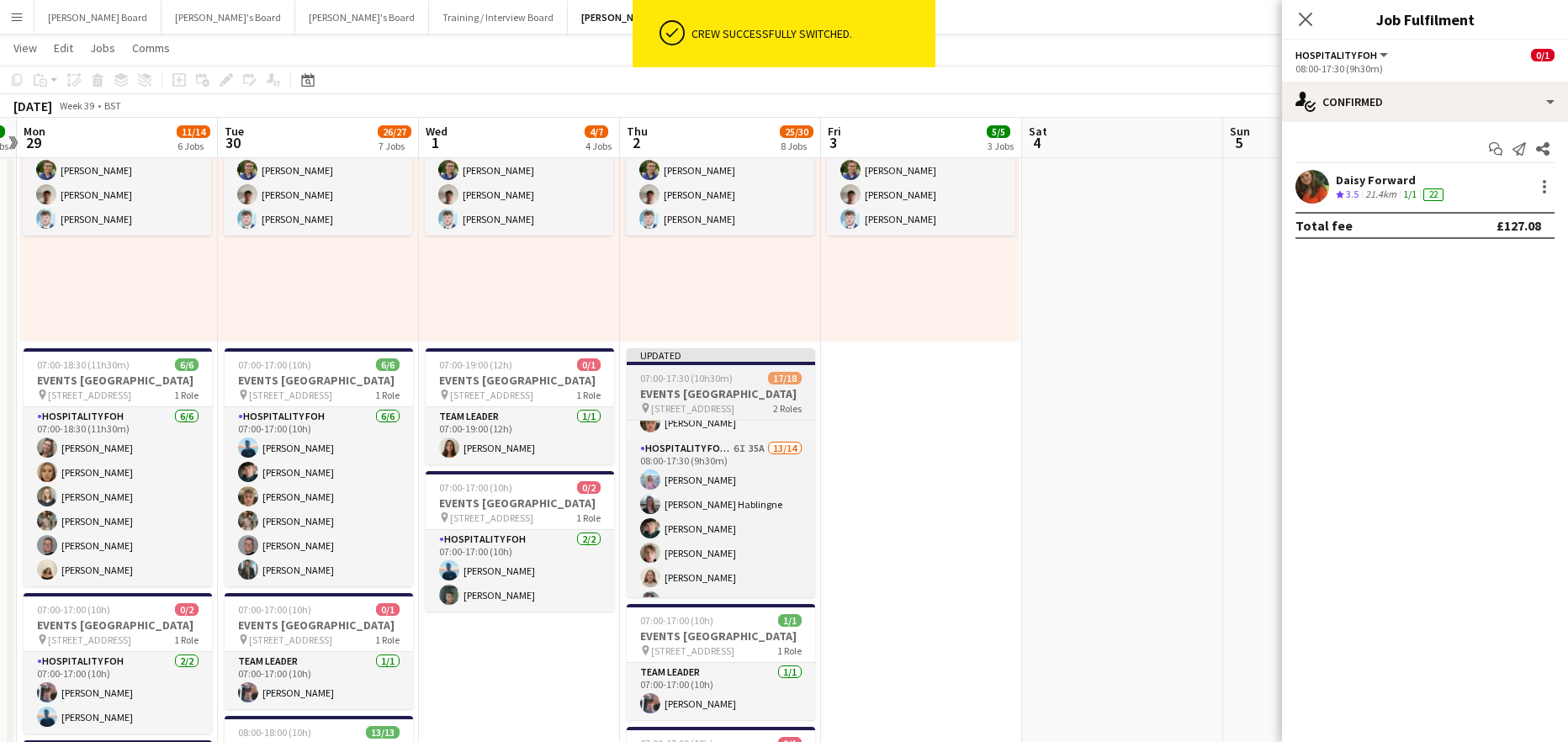
click at [700, 378] on span "07:00-17:30 (10h30m)" at bounding box center [686, 378] width 93 height 13
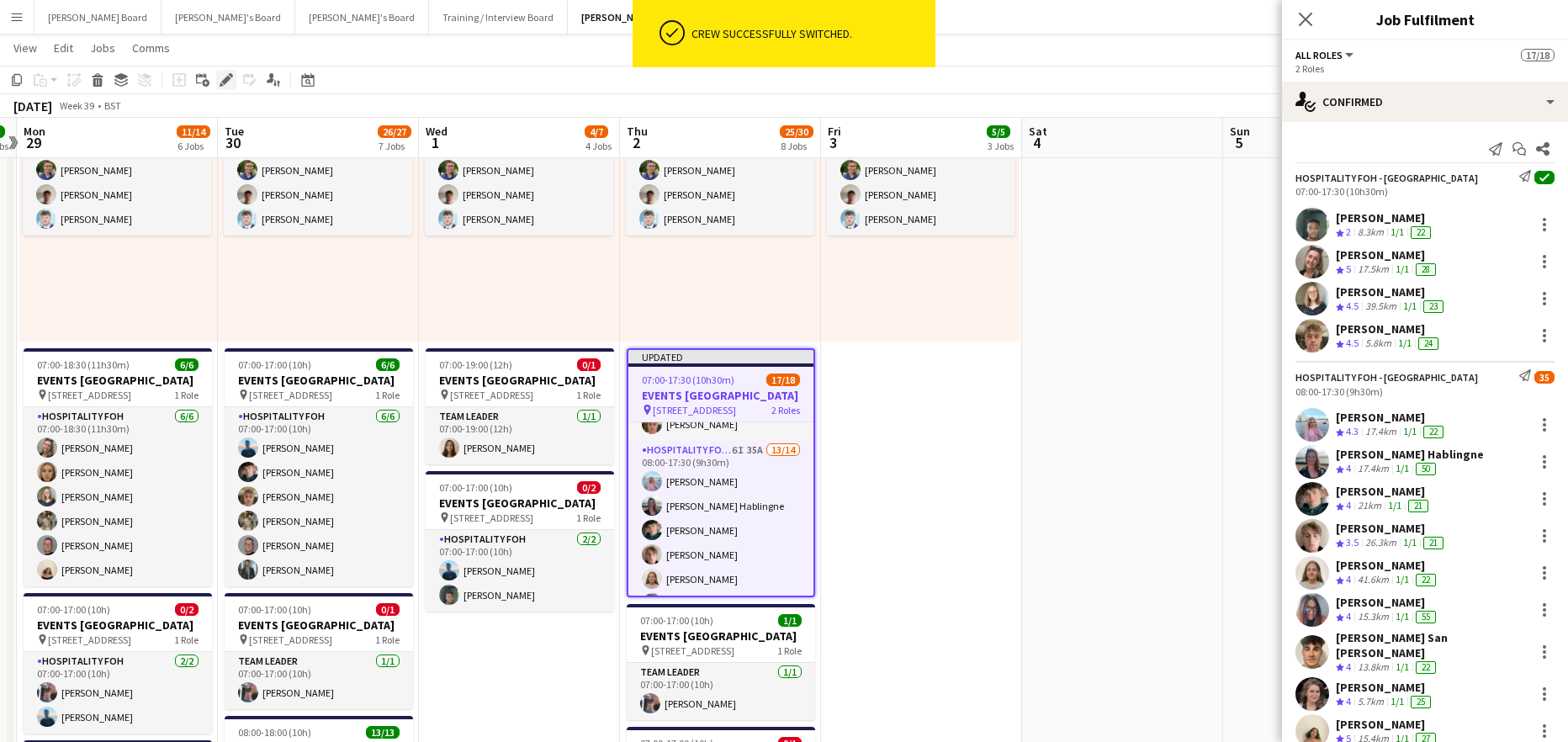
click at [221, 78] on icon "Edit" at bounding box center [226, 79] width 13 height 13
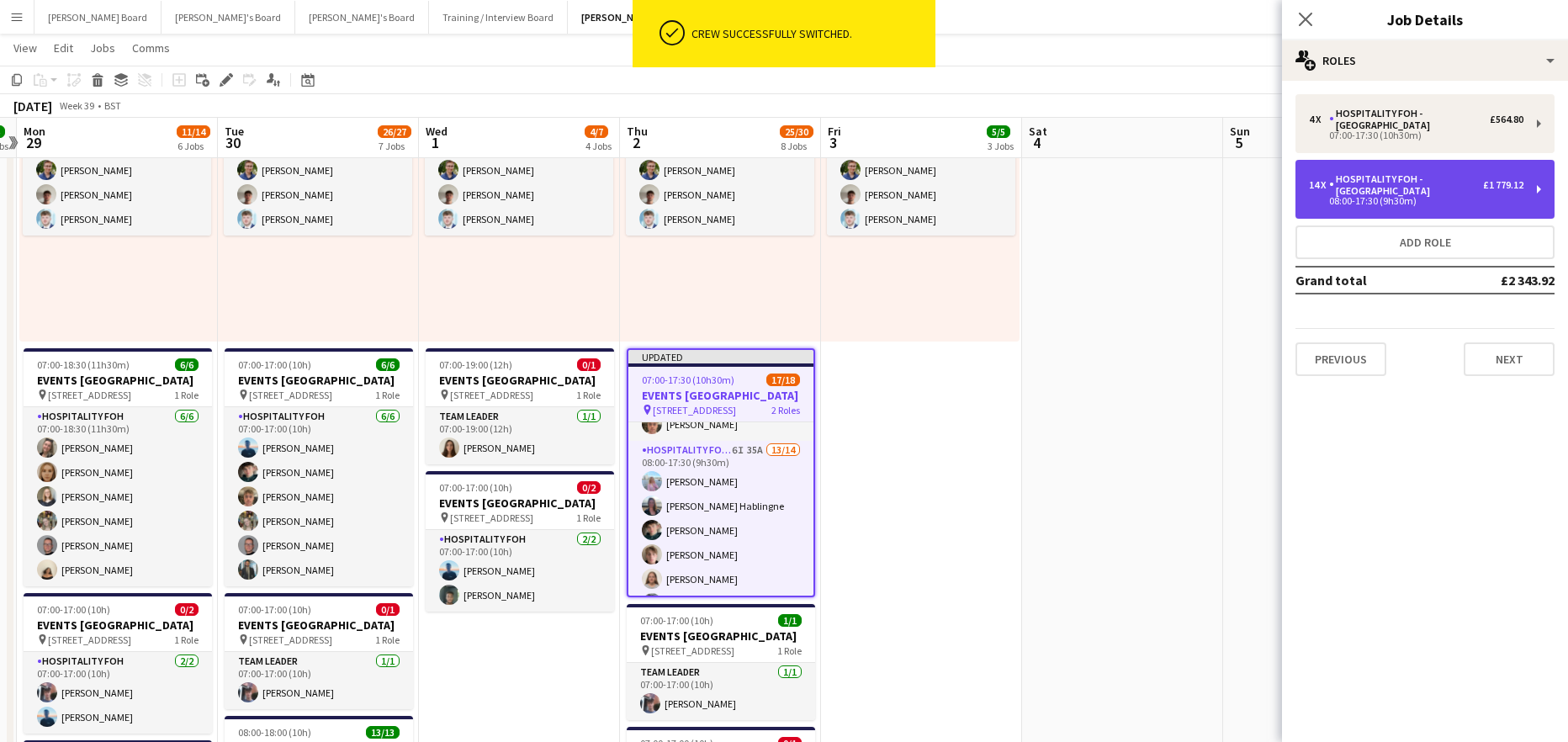
click at [1407, 161] on div "14 x Hospitality FOH - Allwyn £1 779.12 08:00-17:30 (9h30m)" at bounding box center [1424, 189] width 259 height 59
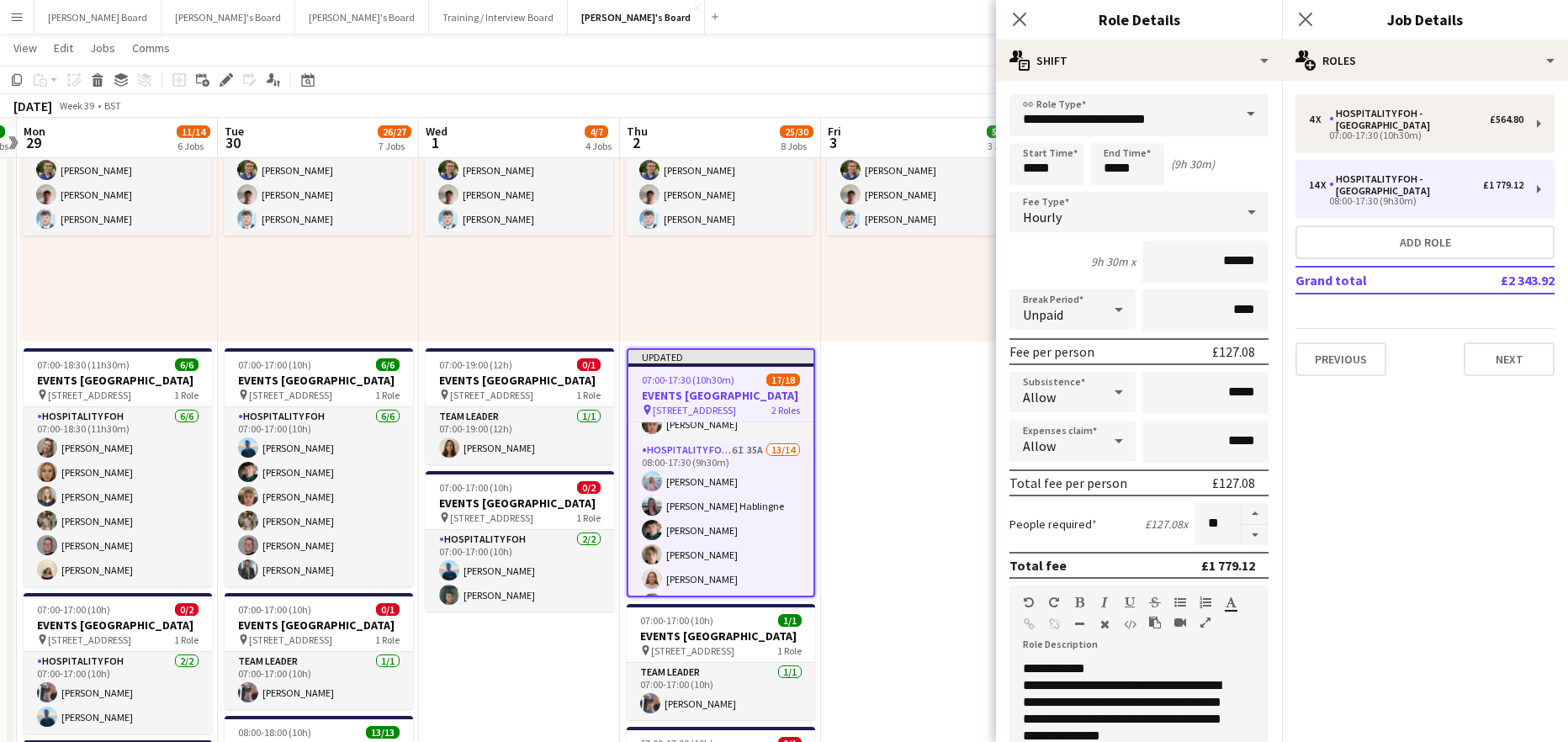
click at [1244, 538] on button "button" at bounding box center [1255, 535] width 27 height 21
type input "**"
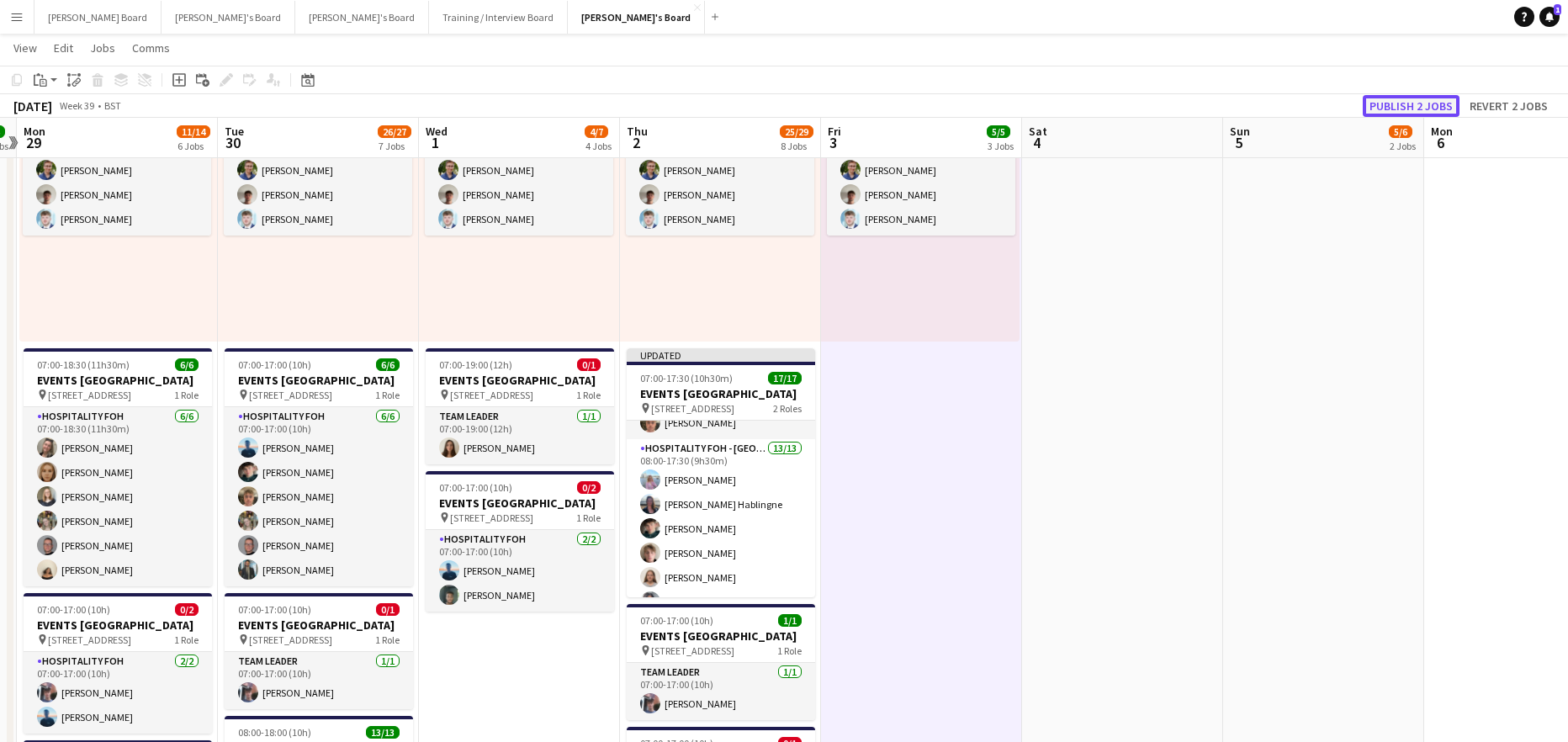
click at [1431, 102] on button "Publish 2 jobs" at bounding box center [1411, 106] width 97 height 22
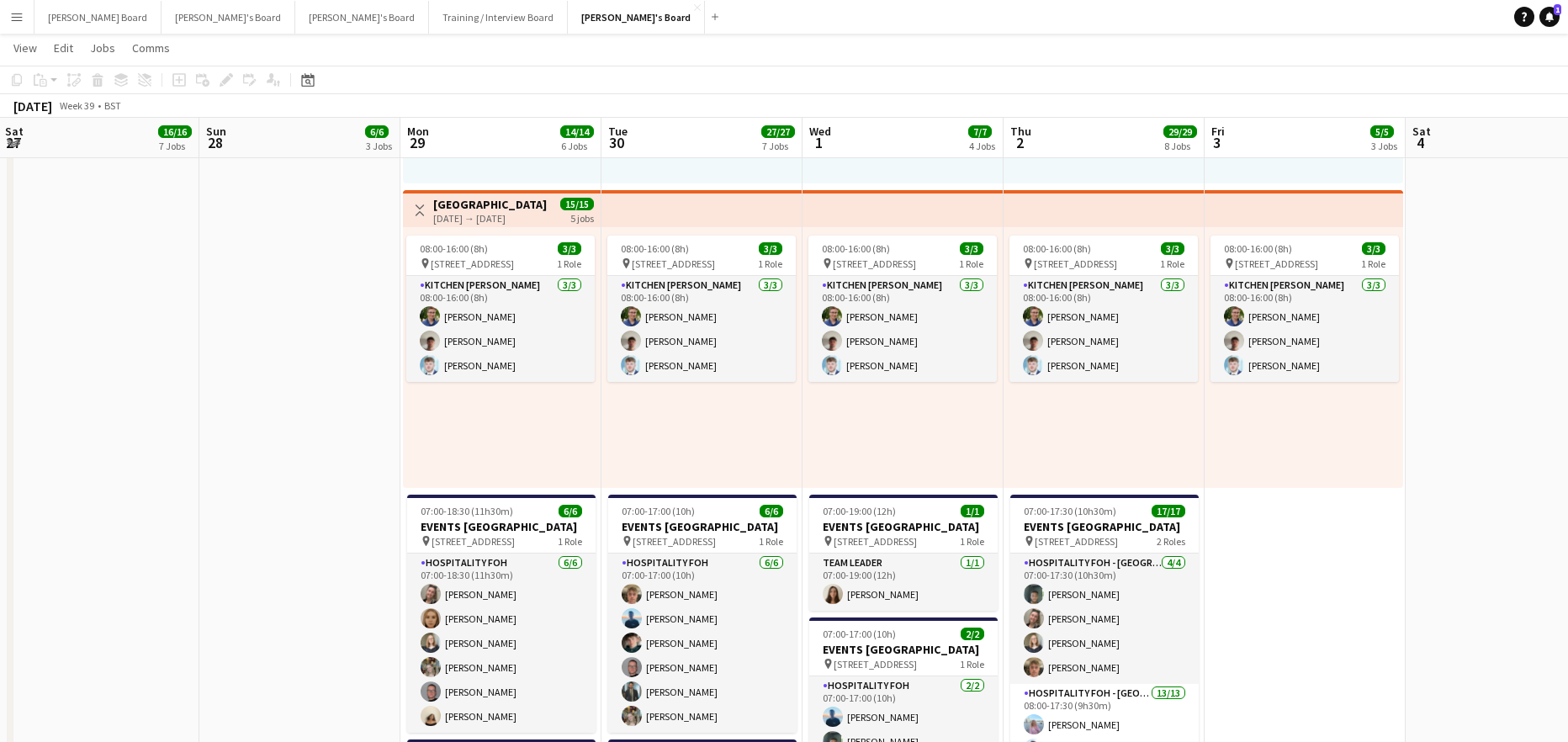
scroll to position [0, 502]
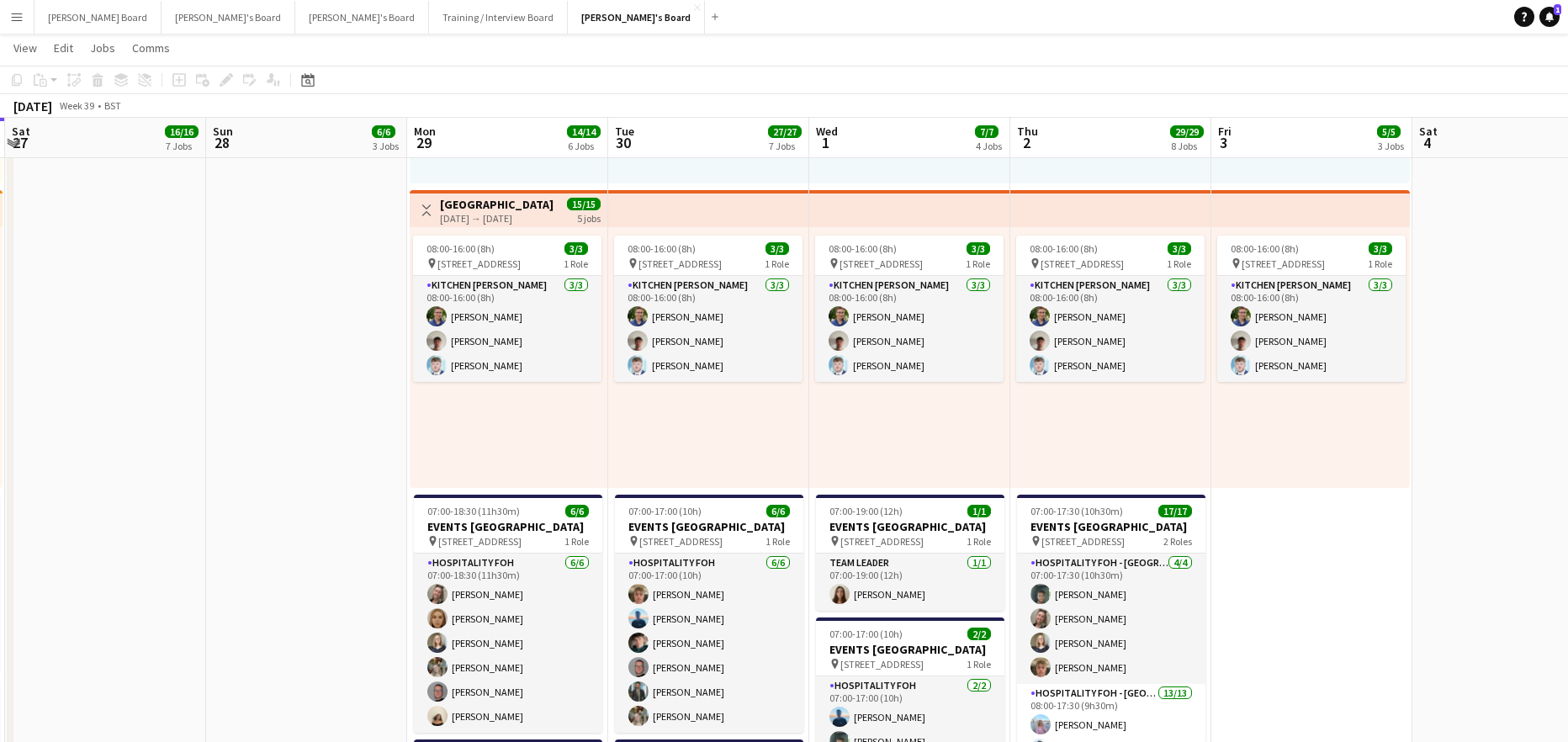
drag, startPoint x: 1131, startPoint y: 441, endPoint x: 437, endPoint y: 453, distance: 693.2
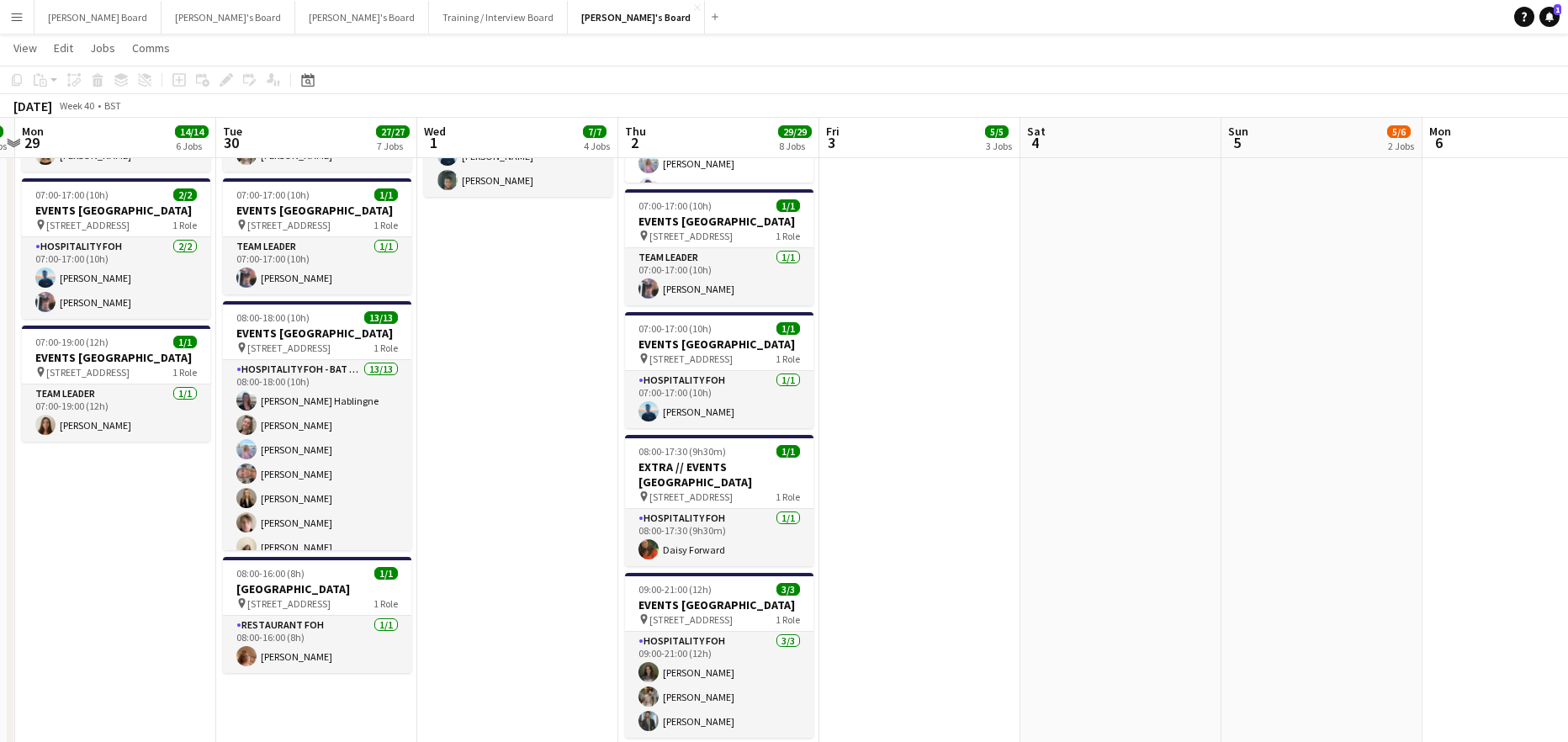
scroll to position [0, 616]
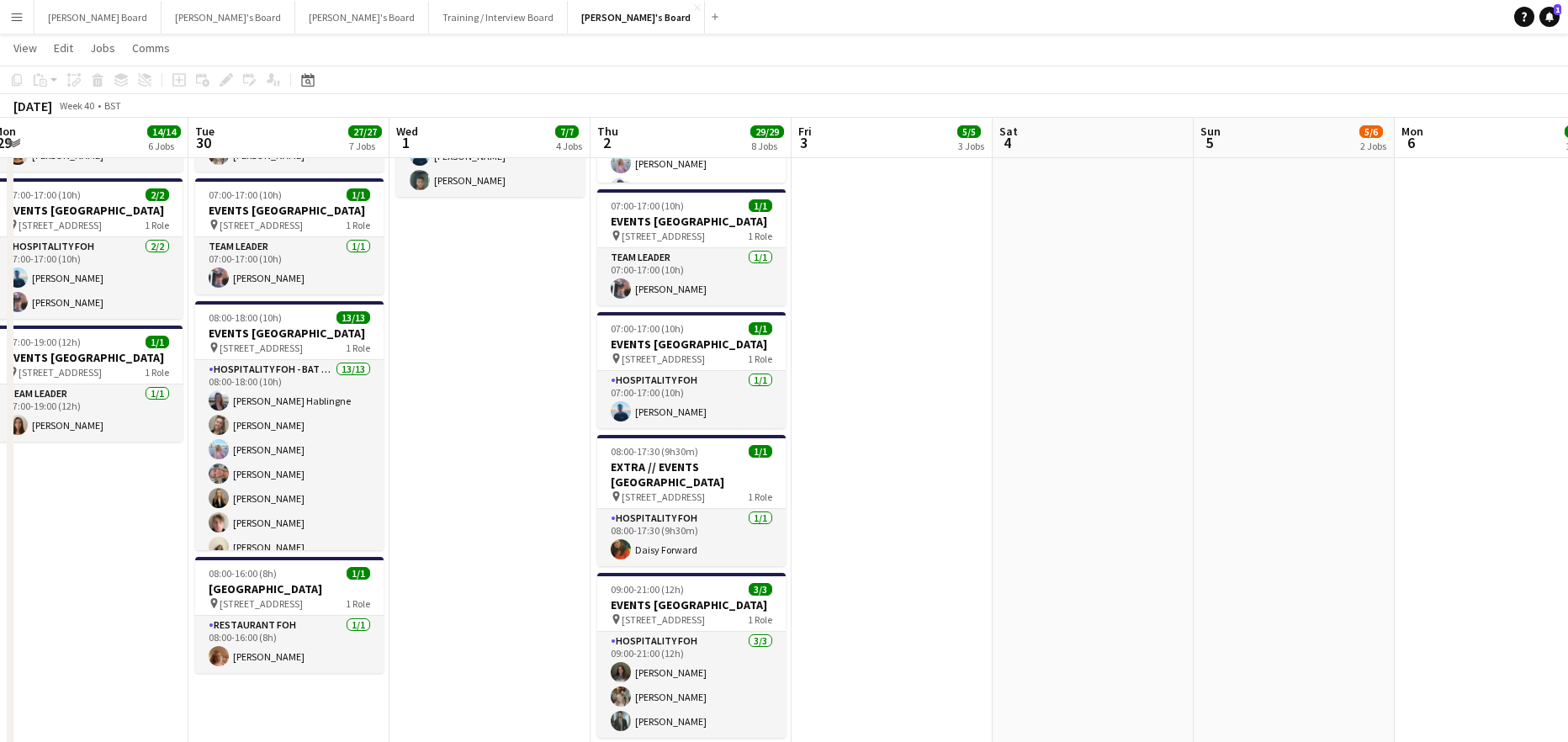
drag, startPoint x: 1174, startPoint y: 520, endPoint x: 1061, endPoint y: 547, distance: 116.7
click at [1061, 547] on app-calendar-viewport "Fri 26 17/17 11 Jobs Sat 27 16/16 7 Jobs Sun 28 6/6 3 Jobs Mon 29 14/14 6 Jobs …" at bounding box center [784, 597] width 1568 height 3530
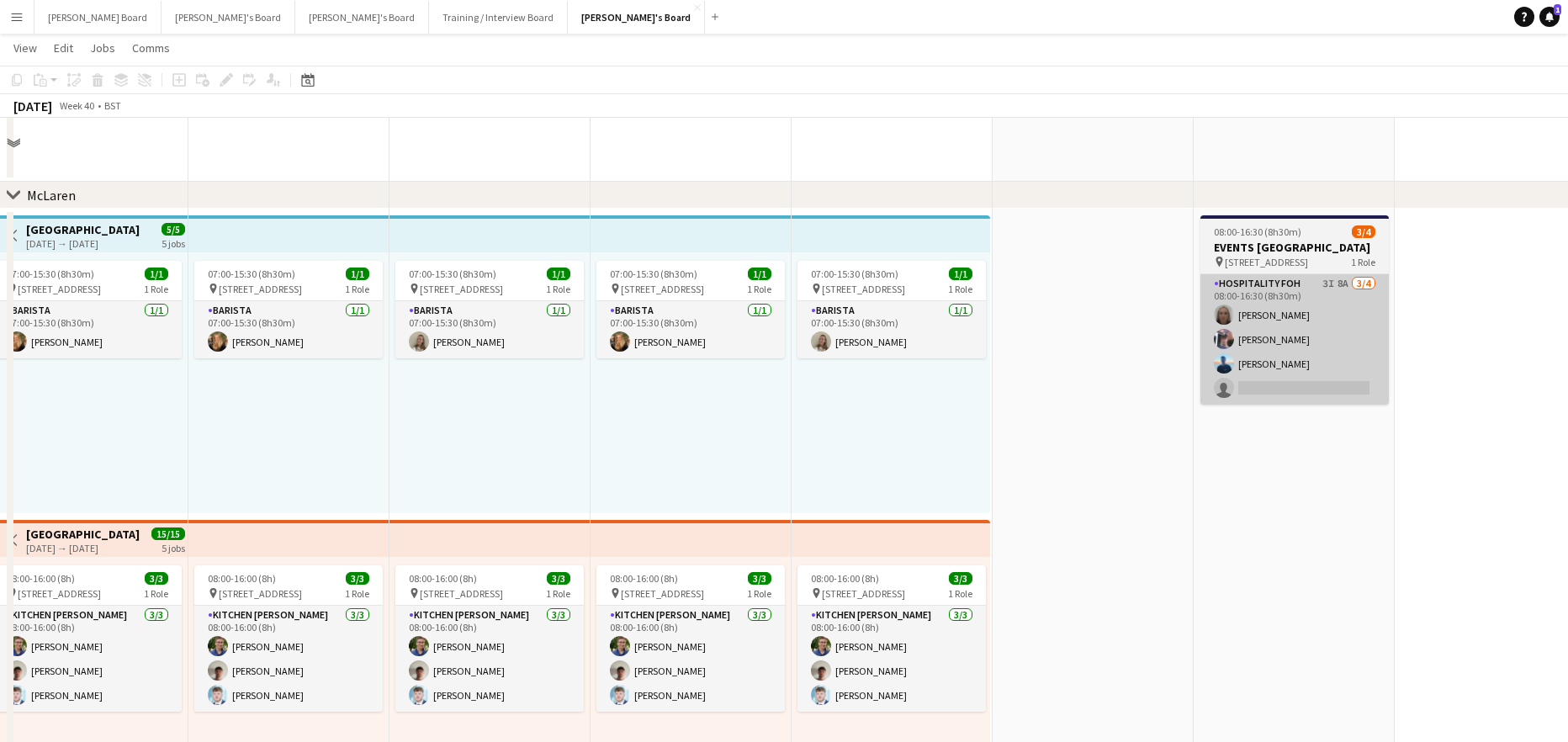
scroll to position [225, 0]
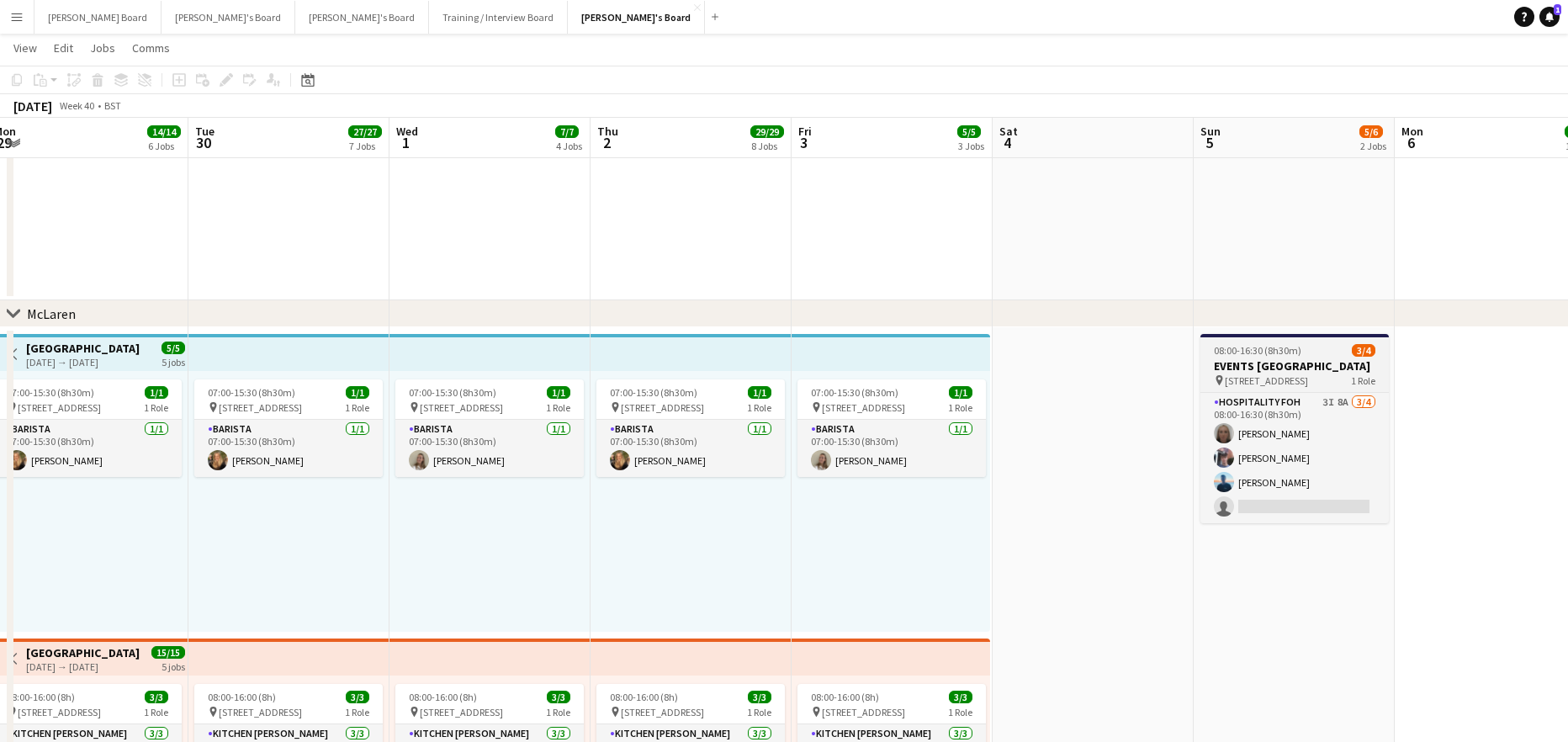
click at [1247, 373] on h3 "EVENTS [GEOGRAPHIC_DATA]" at bounding box center [1294, 365] width 188 height 15
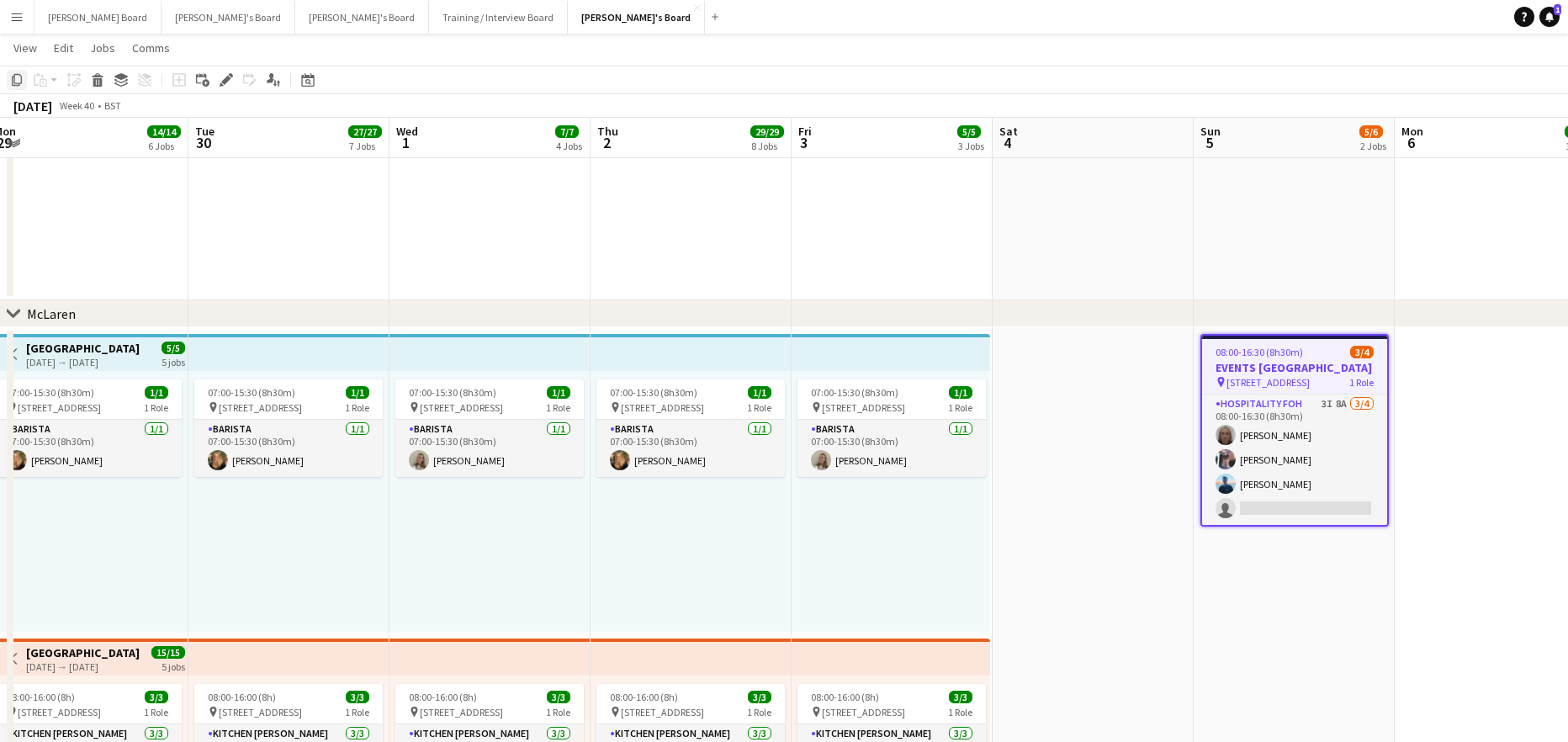
click at [17, 82] on icon "Copy" at bounding box center [16, 79] width 13 height 13
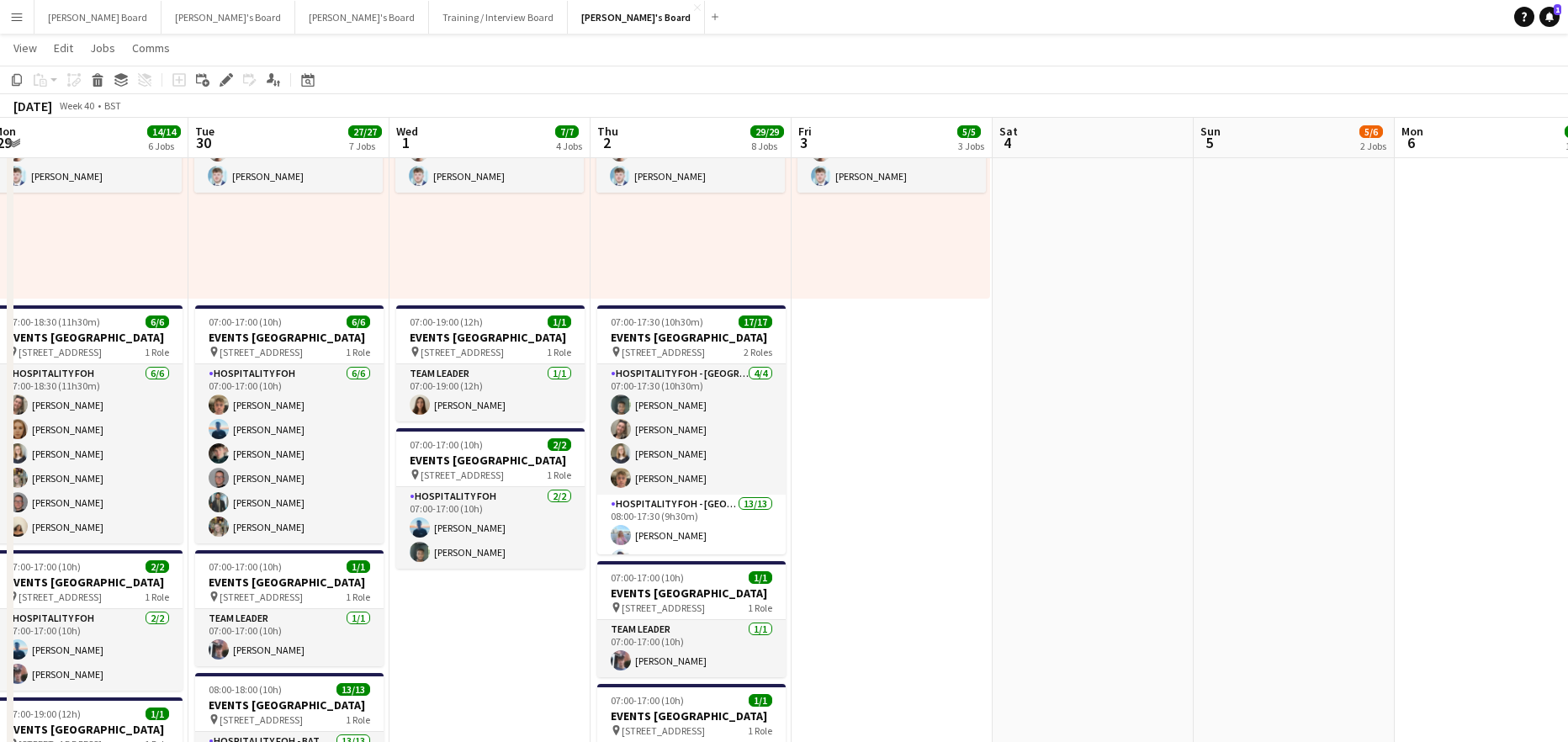
scroll to position [898, 0]
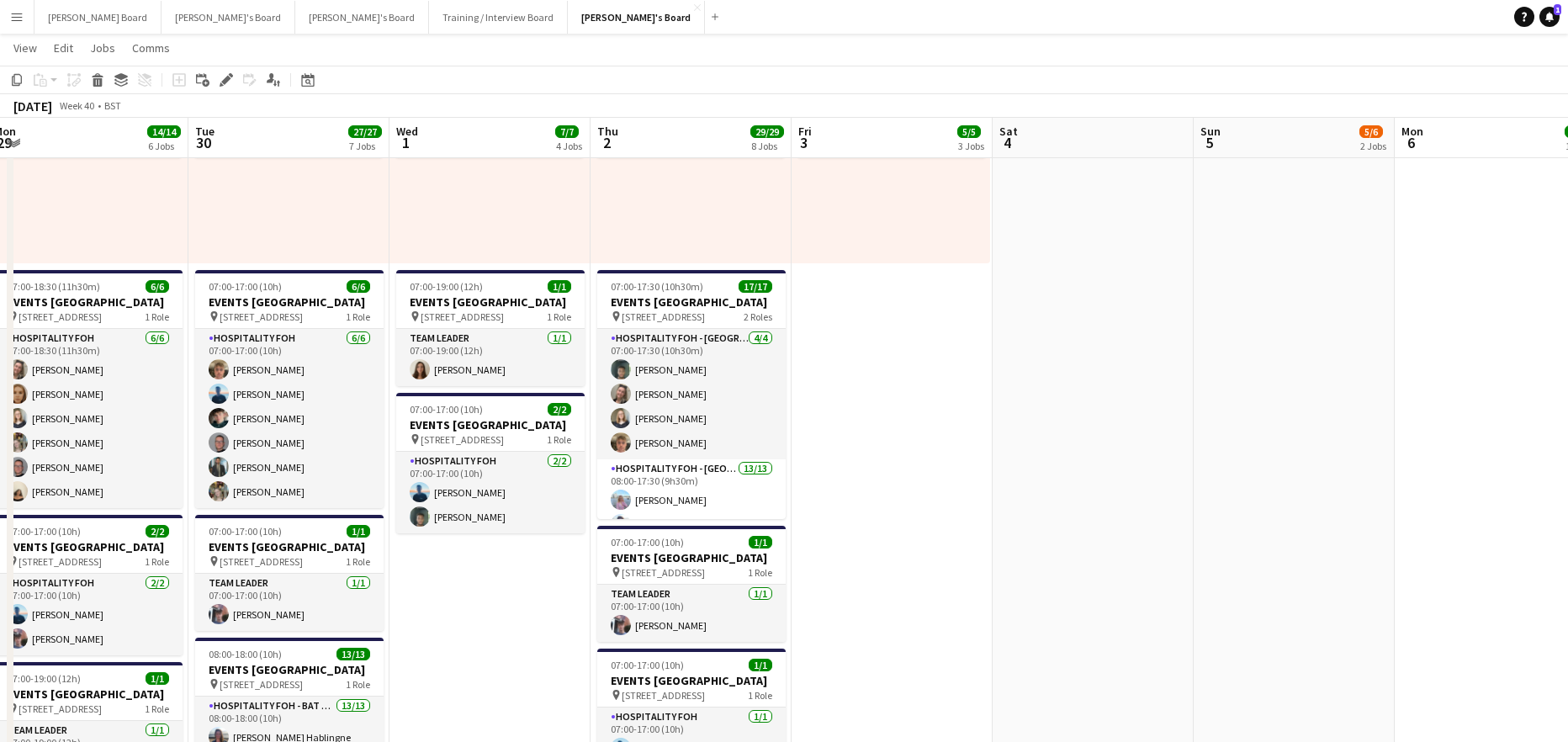
click at [867, 409] on app-date-cell "07:00-15:30 (8h30m) 1/1 pin Woking, GU21 4YH 1 Role Barista [DATE] 07:00-15:30 …" at bounding box center [892, 488] width 201 height 1668
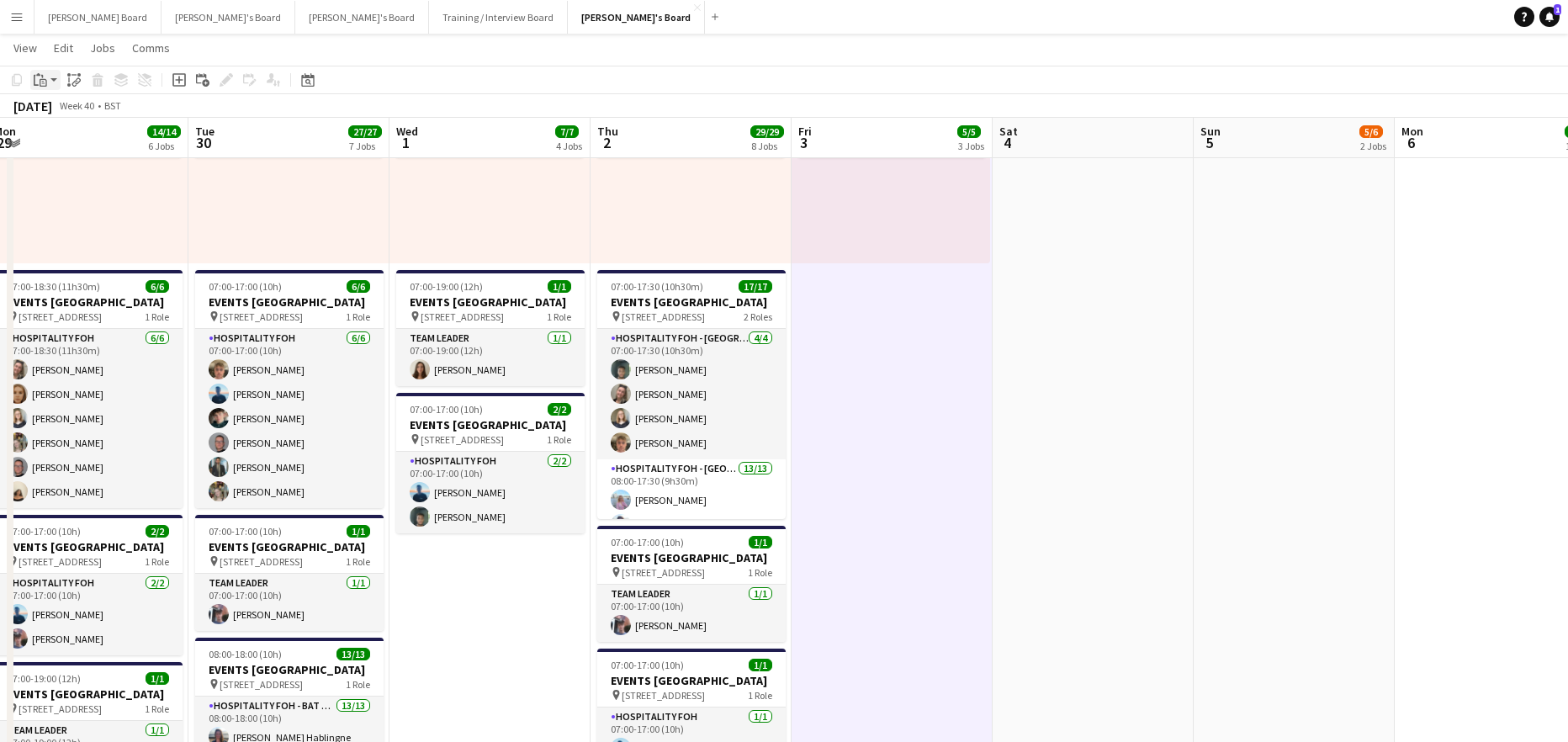
click at [52, 78] on app-action-btn "Paste" at bounding box center [45, 80] width 30 height 20
click at [61, 113] on link "Paste Ctrl+V" at bounding box center [124, 111] width 158 height 15
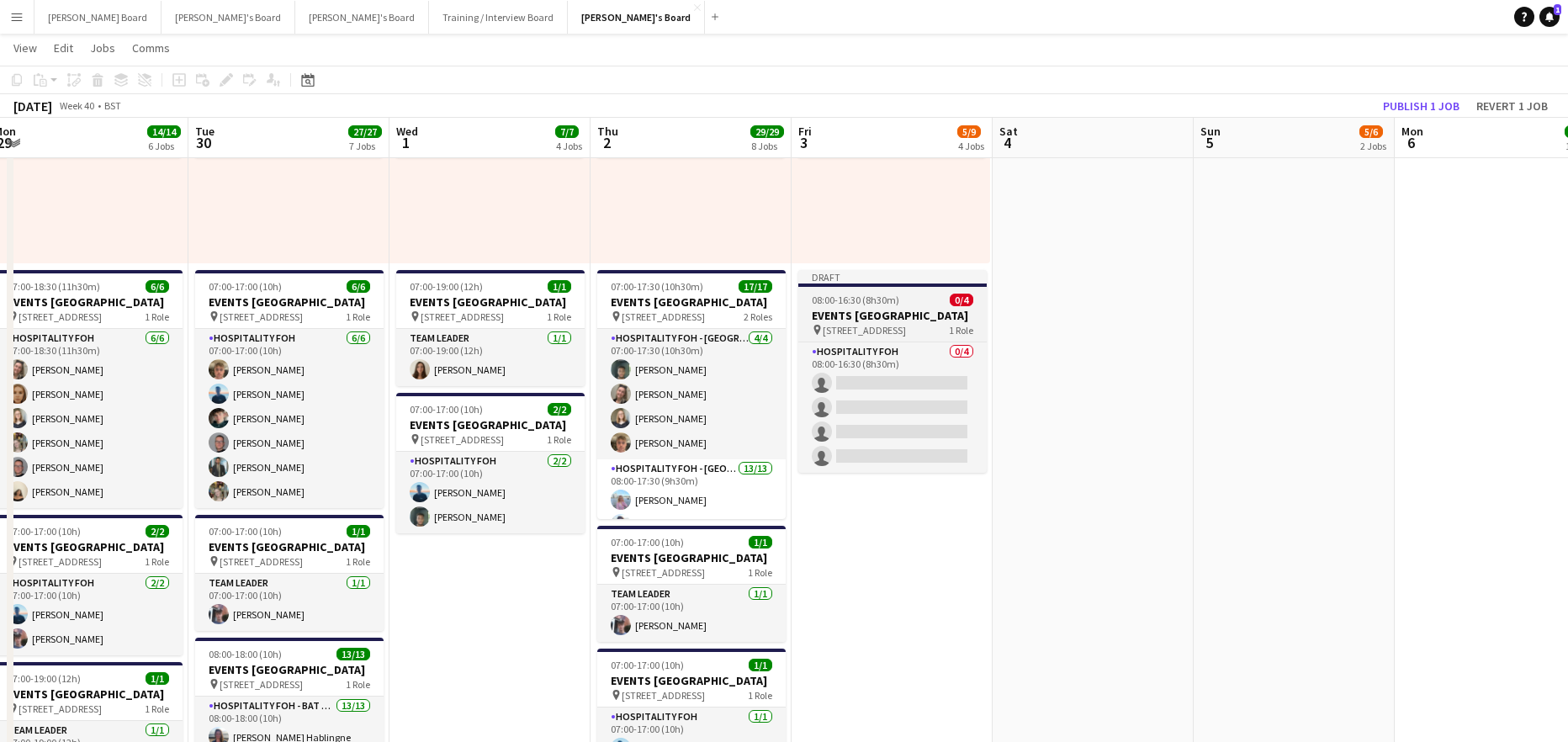
click at [868, 289] on app-job-card "Draft 08:00-16:30 (8h30m) 0/4 EVENTS McLaren Technology Centre pin Woking, GU21…" at bounding box center [892, 371] width 188 height 203
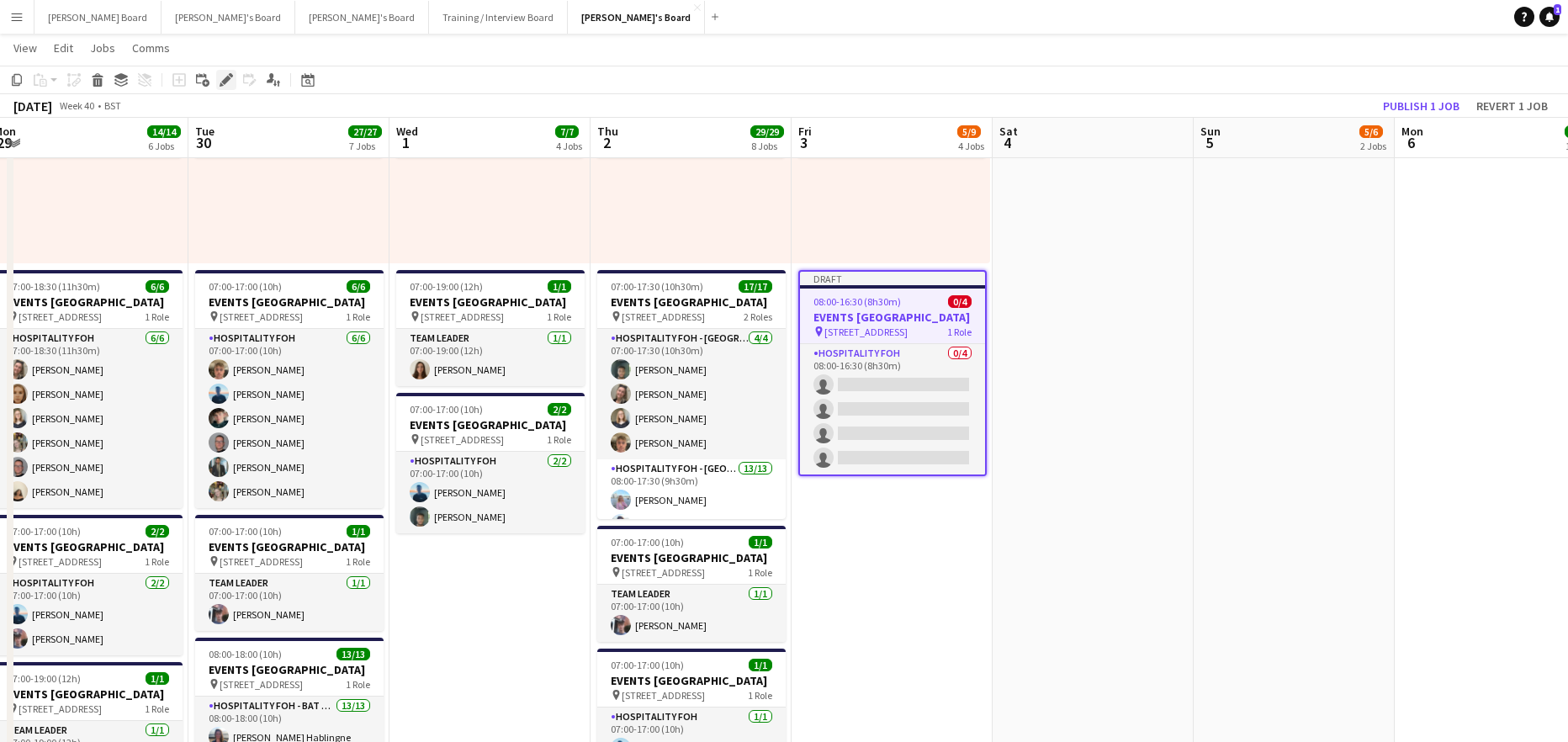
click at [224, 77] on icon "Edit" at bounding box center [226, 79] width 13 height 13
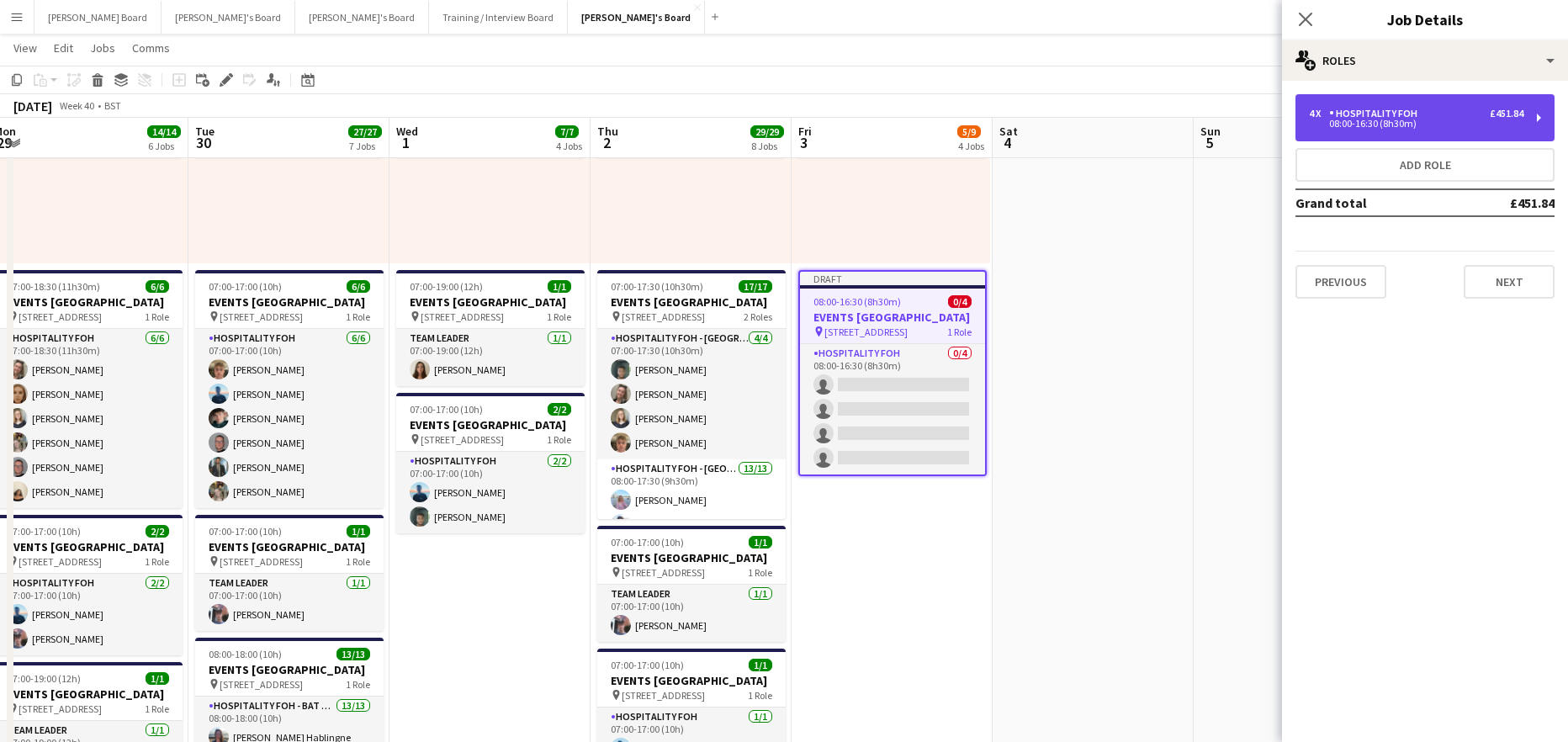
click at [1353, 133] on div "4 x Hospitality FOH £451.84 08:00-16:30 (8h30m)" at bounding box center [1424, 117] width 259 height 47
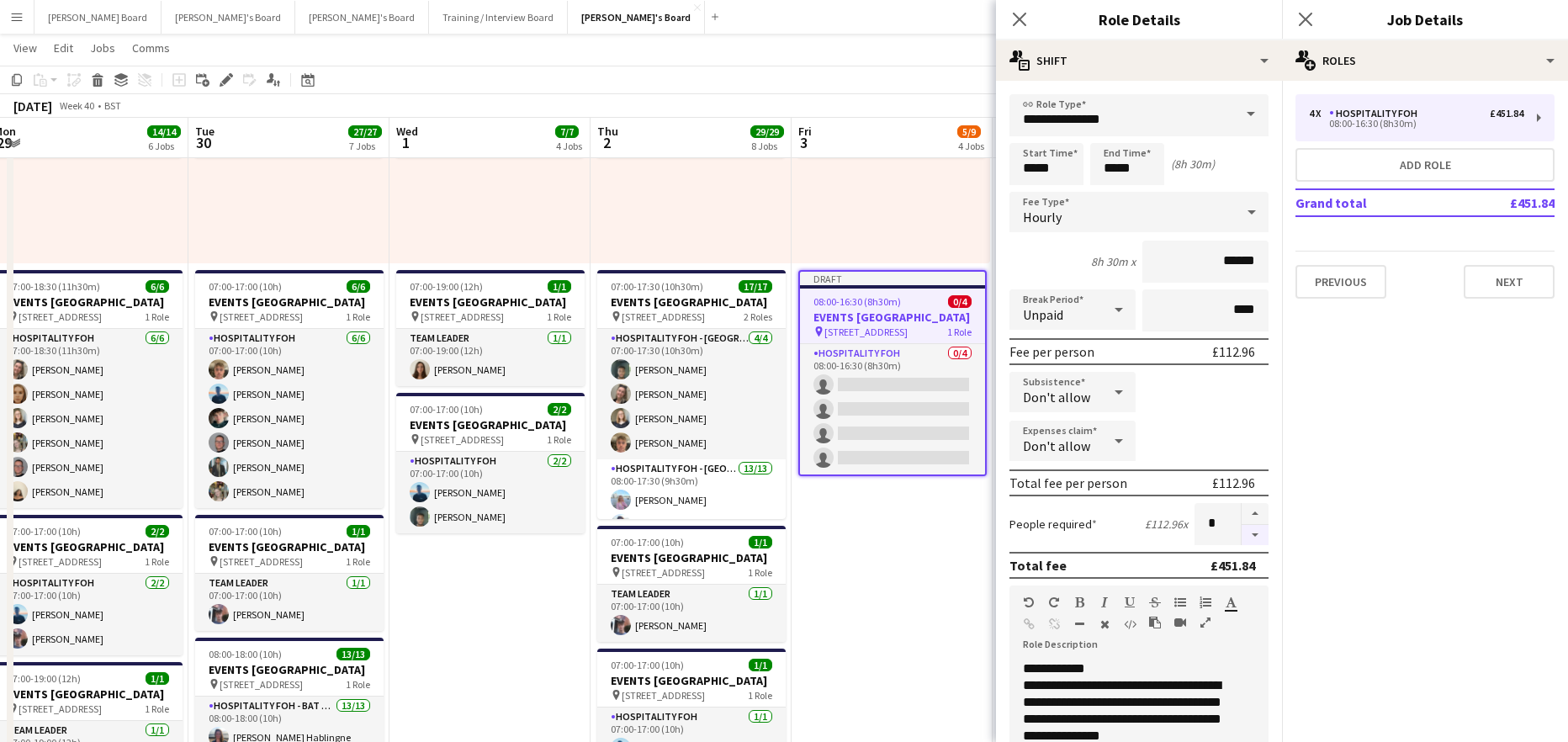
click at [1245, 537] on button "button" at bounding box center [1255, 535] width 27 height 21
type input "*"
click at [1056, 172] on input "*****" at bounding box center [1046, 164] width 74 height 42
type input "*****"
click at [1029, 195] on div at bounding box center [1030, 193] width 34 height 17
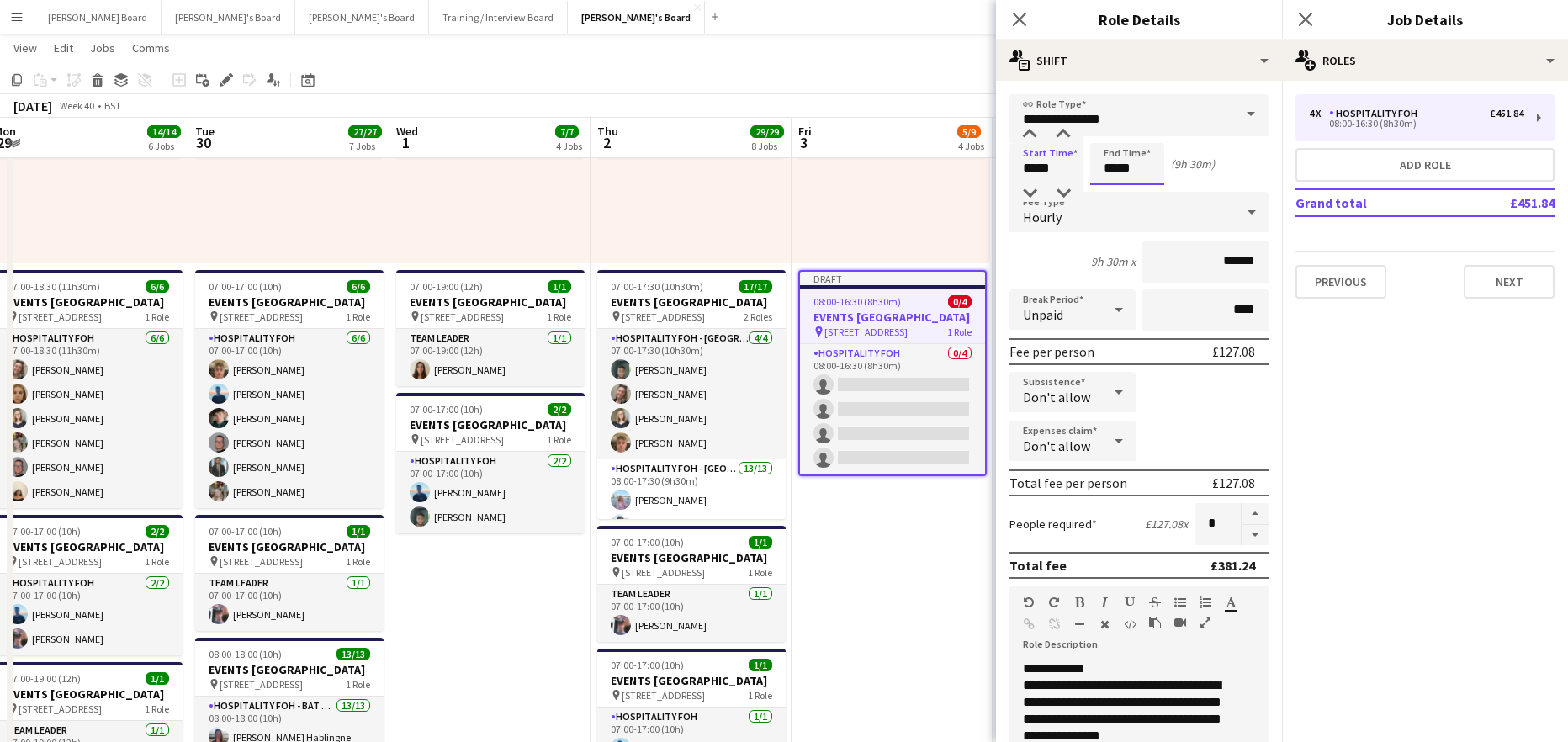
click at [1127, 171] on input "*****" at bounding box center [1127, 164] width 74 height 42
click at [1115, 190] on div at bounding box center [1111, 193] width 34 height 17
click at [1109, 133] on div at bounding box center [1111, 134] width 34 height 17
click at [1145, 201] on div at bounding box center [1144, 193] width 34 height 17
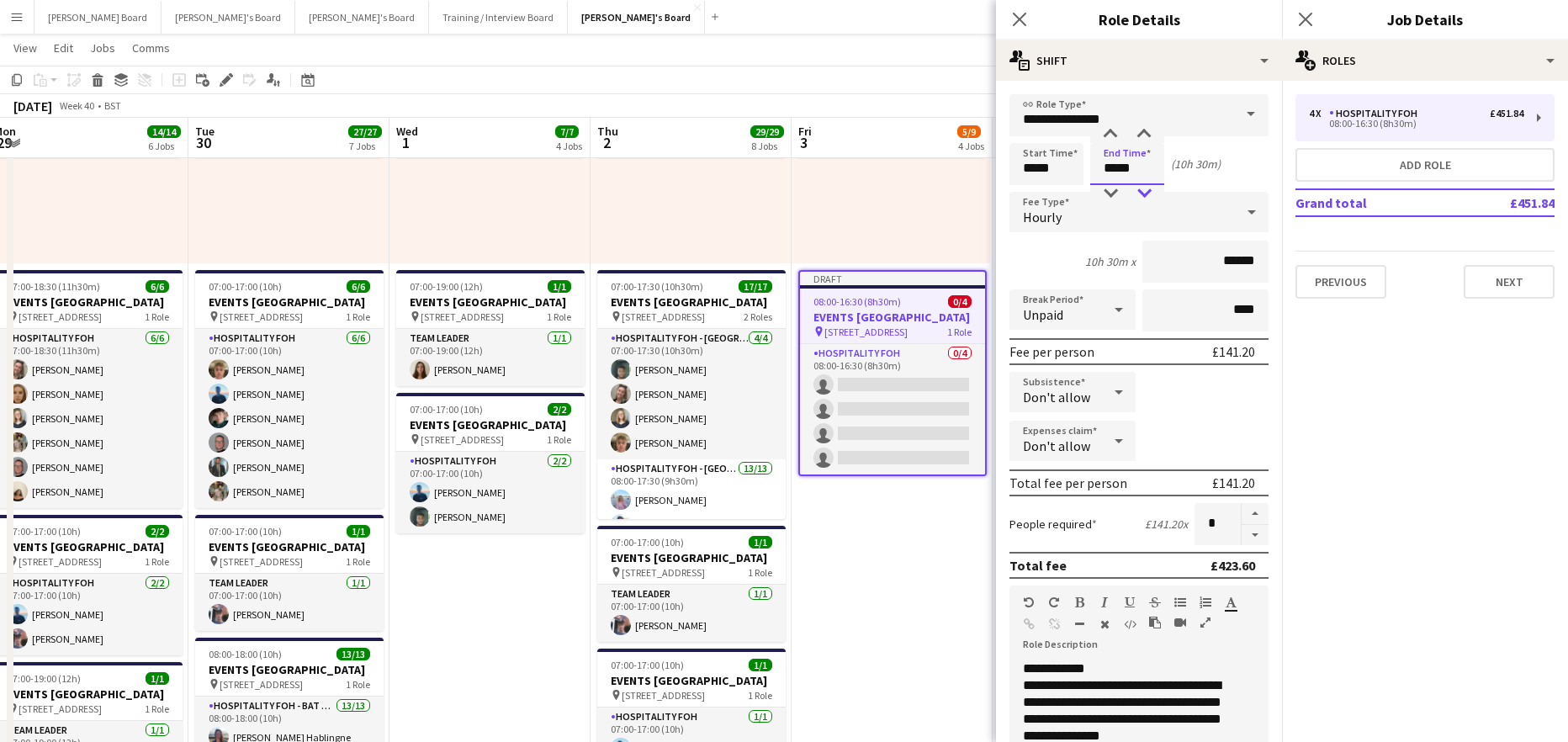
type input "*****"
click at [1145, 199] on div at bounding box center [1144, 193] width 34 height 17
click at [947, 568] on app-date-cell "07:00-15:30 (8h30m) 1/1 pin Woking, GU21 4YH 1 Role Barista 1/1 07:00-15:30 (8h…" at bounding box center [892, 488] width 201 height 1668
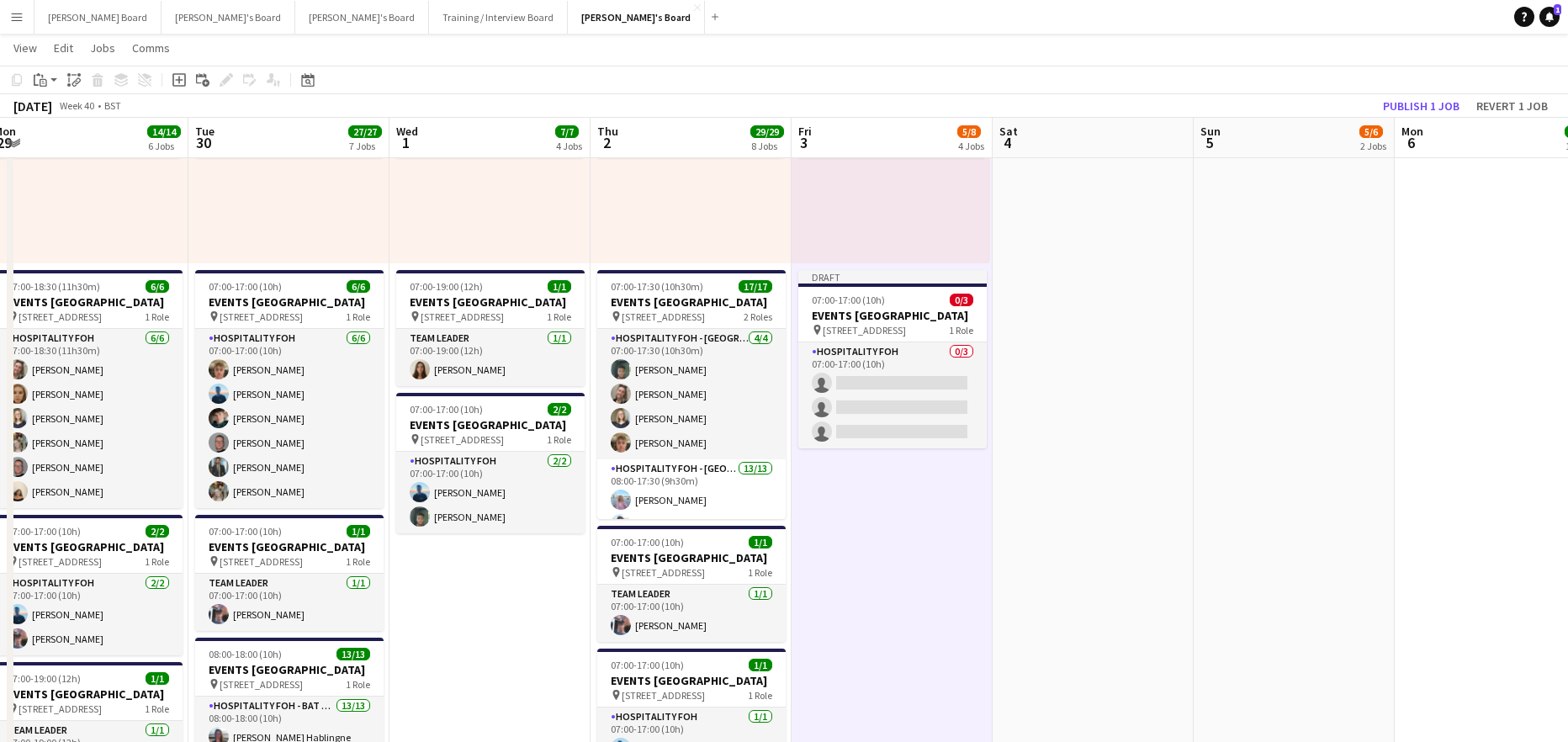
click at [869, 304] on span "07:00-17:00 (10h)" at bounding box center [848, 300] width 73 height 13
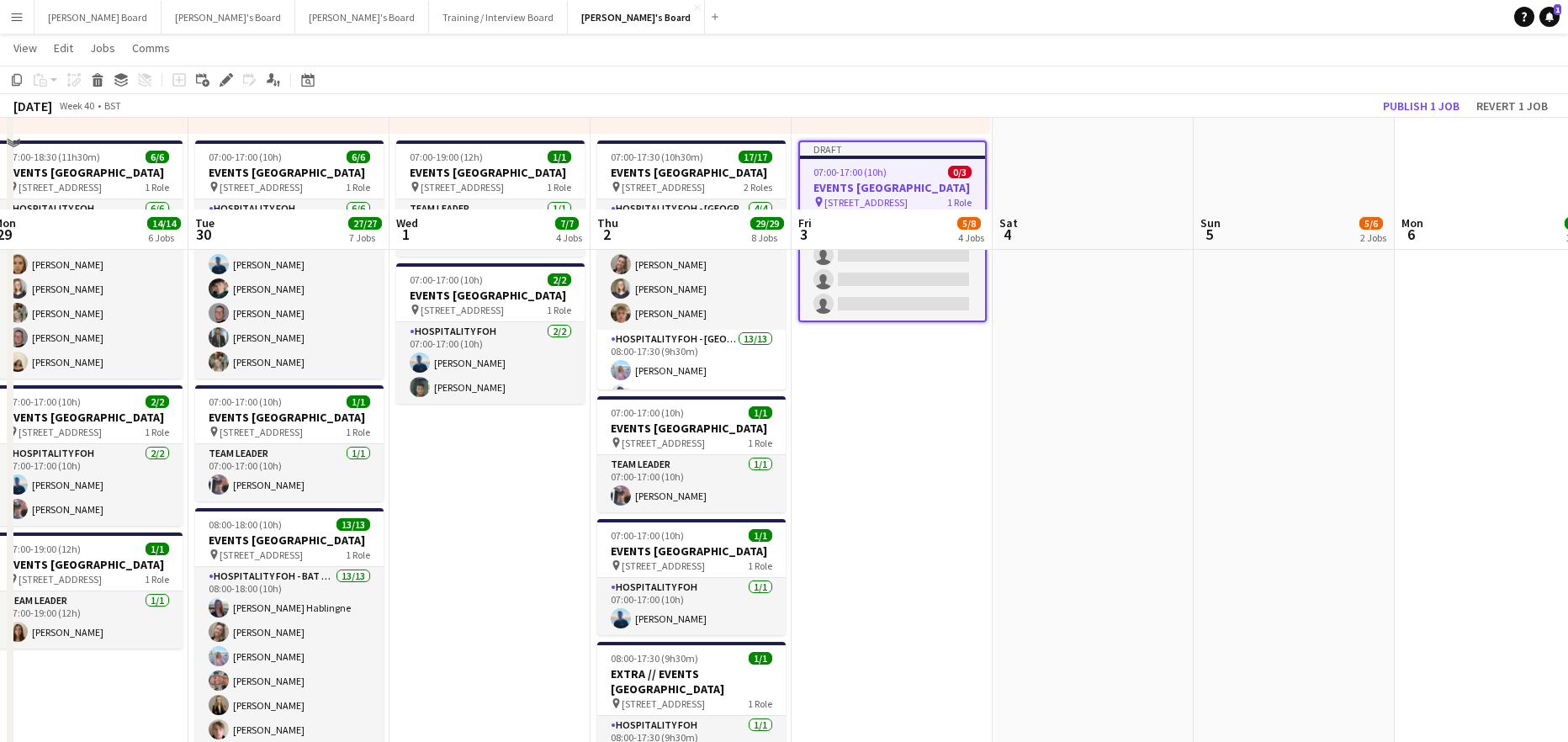
scroll to position [1121, 0]
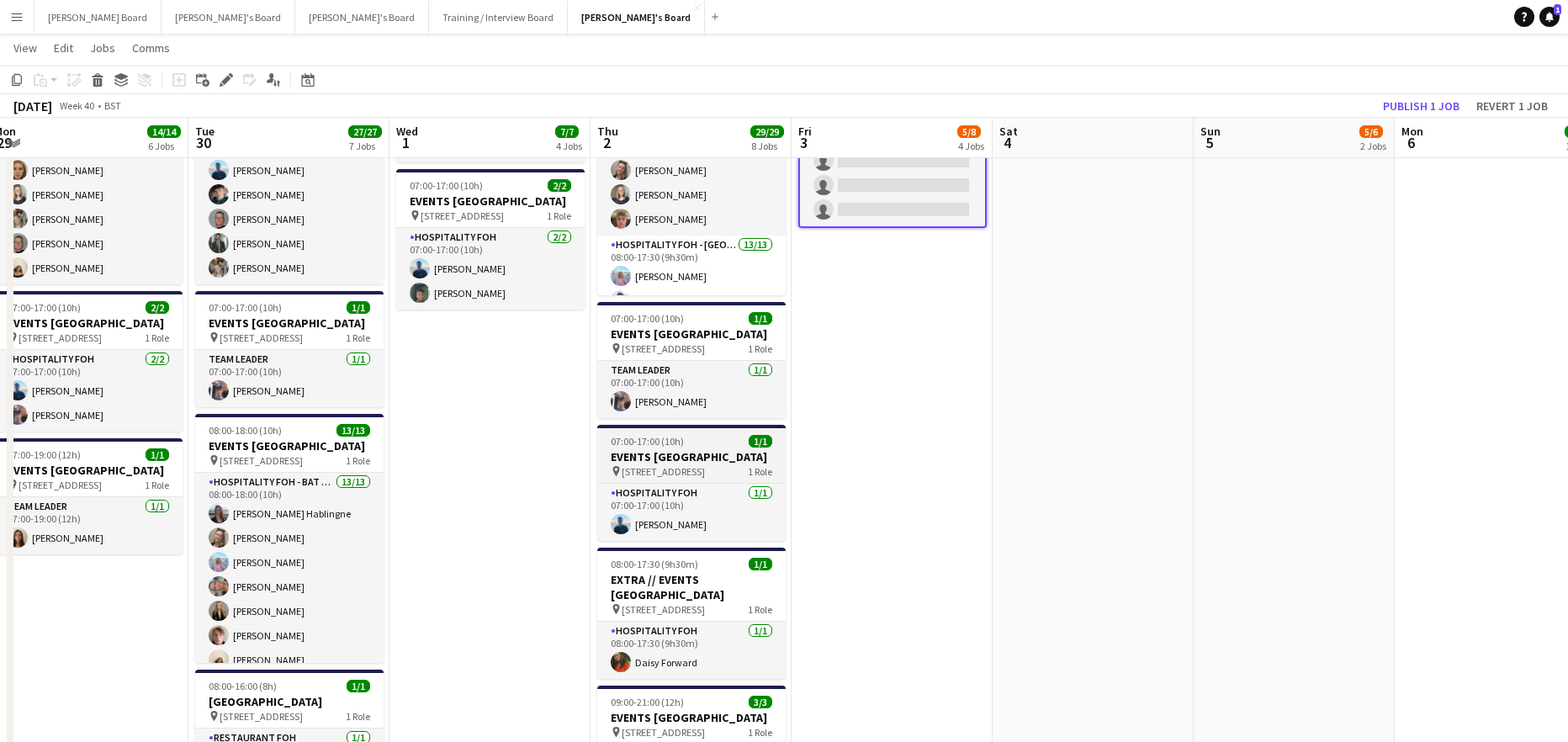
click at [670, 464] on h3 "EVENTS [GEOGRAPHIC_DATA]" at bounding box center [691, 456] width 188 height 15
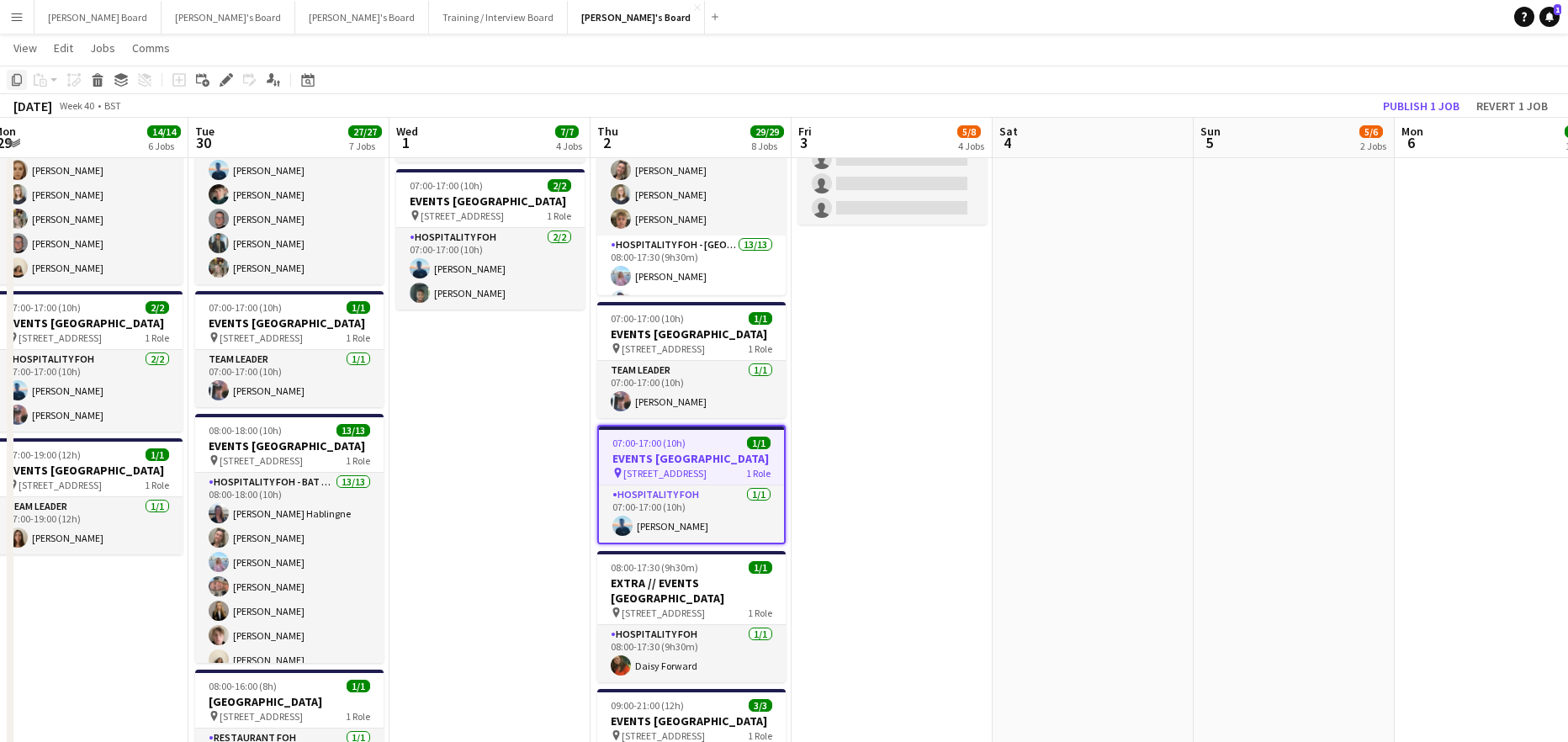
click at [21, 84] on icon "Copy" at bounding box center [16, 79] width 13 height 13
click at [893, 364] on app-date-cell "07:00-15:30 (8h30m) 1/1 pin Woking, GU21 4YH 1 Role Barista 1/1 07:00-15:30 (8h…" at bounding box center [892, 265] width 201 height 1668
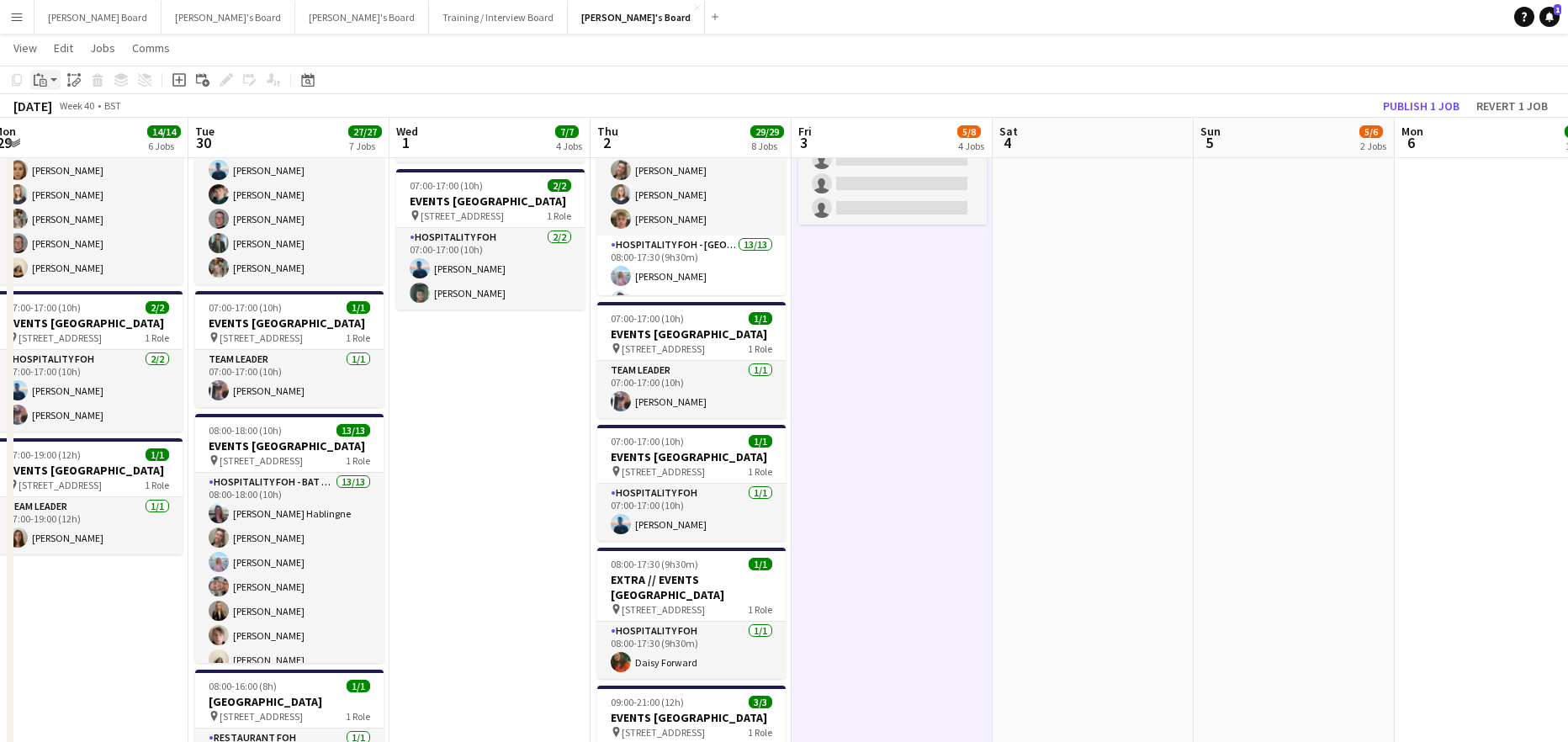
click at [52, 82] on app-action-btn "Paste" at bounding box center [45, 80] width 30 height 20
click at [61, 111] on link "Paste Ctrl+V" at bounding box center [124, 111] width 158 height 15
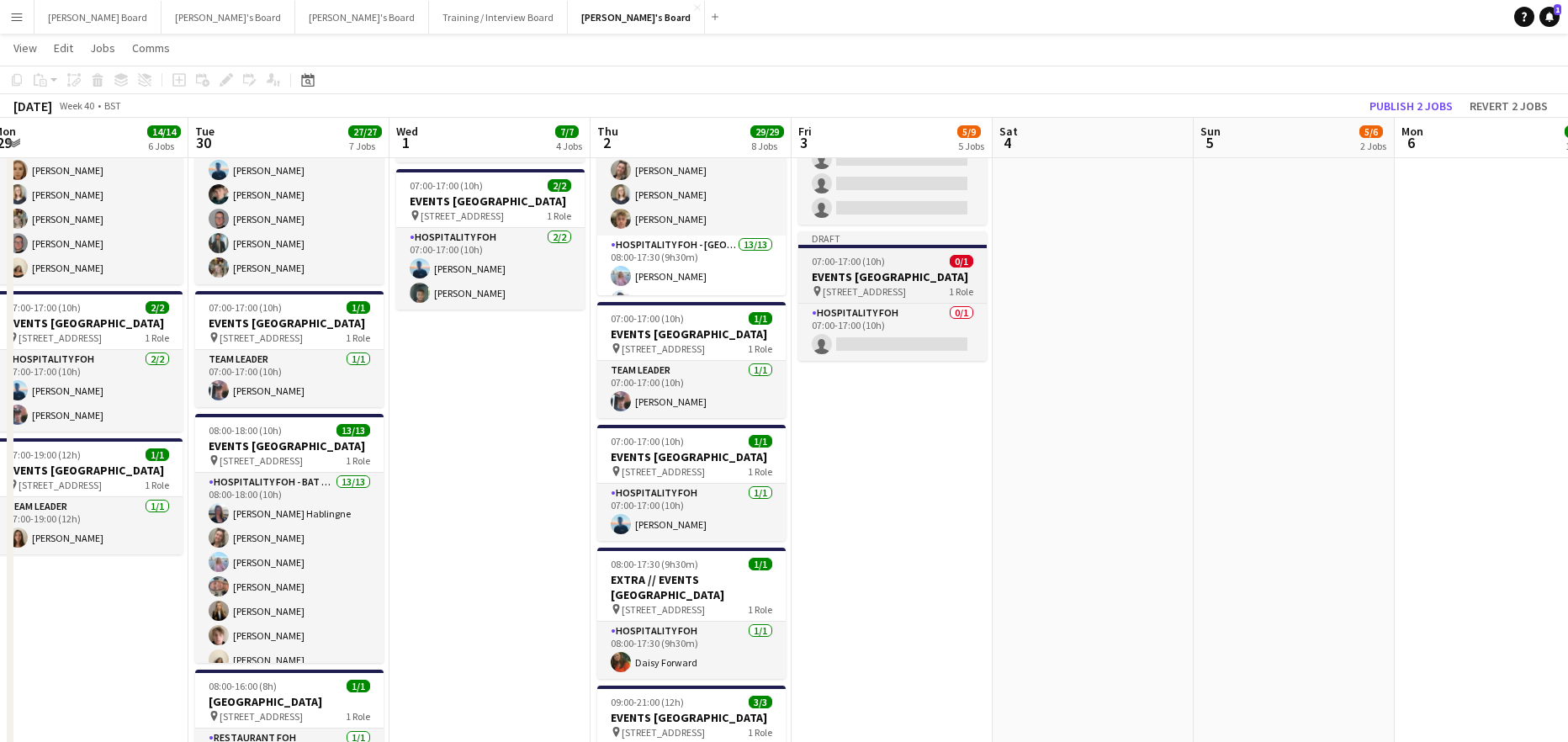
click at [853, 283] on app-job-card "Draft 07:00-17:00 (10h) 0/1 EVENTS McLaren Technology Centre pin Woking, GU21 4…" at bounding box center [892, 296] width 188 height 130
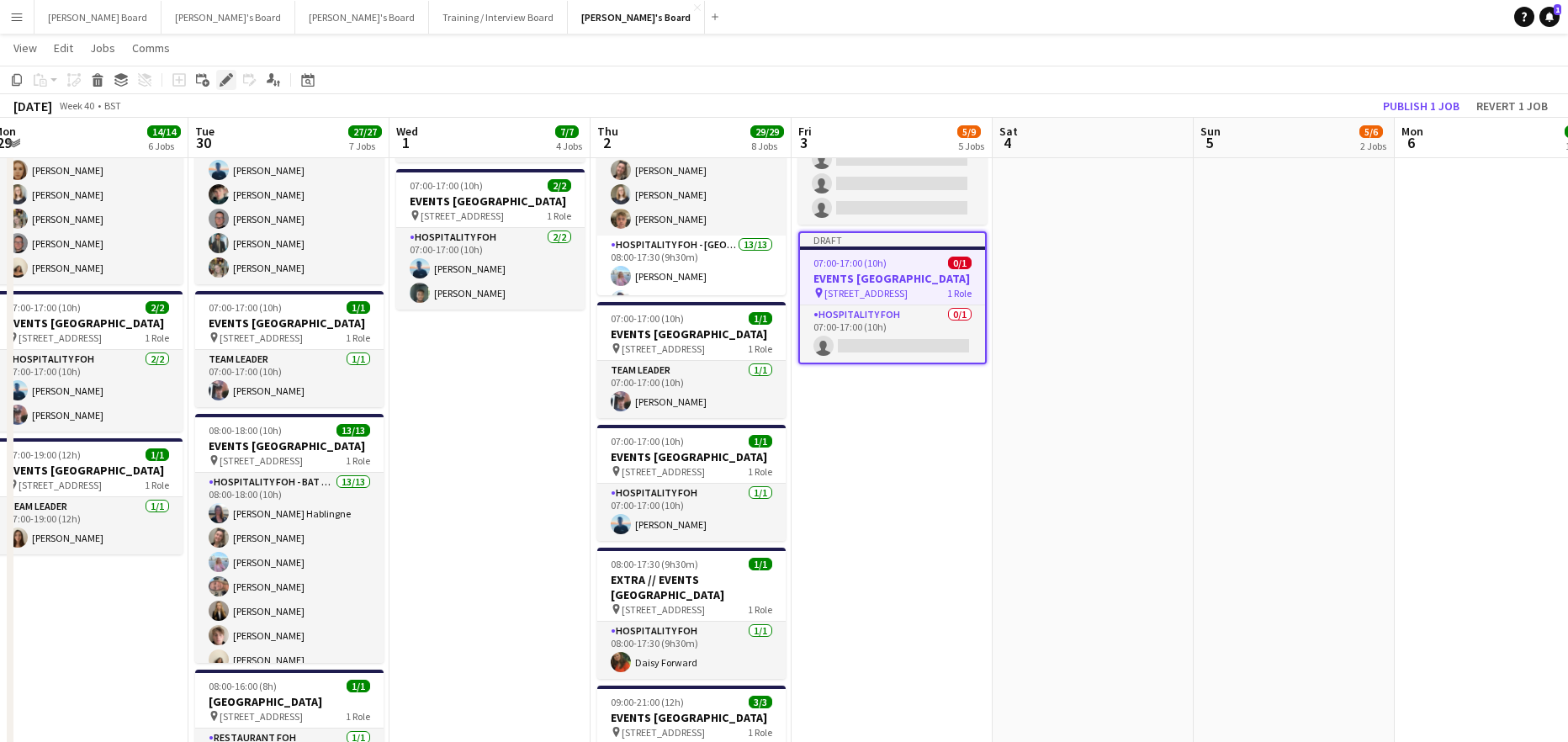
click at [225, 80] on icon at bounding box center [225, 80] width 9 height 9
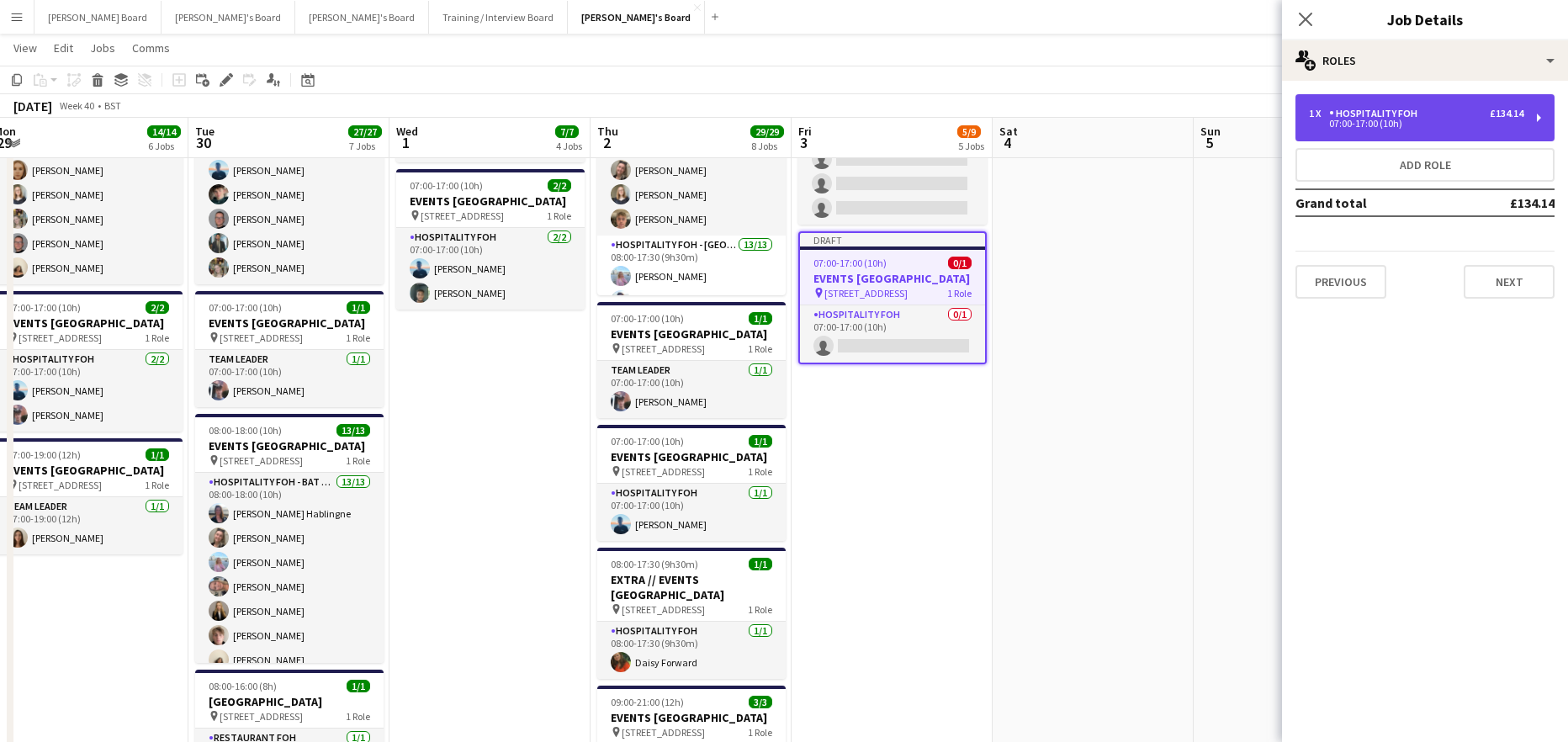
click at [1393, 125] on div "07:00-17:00 (10h)" at bounding box center [1416, 123] width 214 height 8
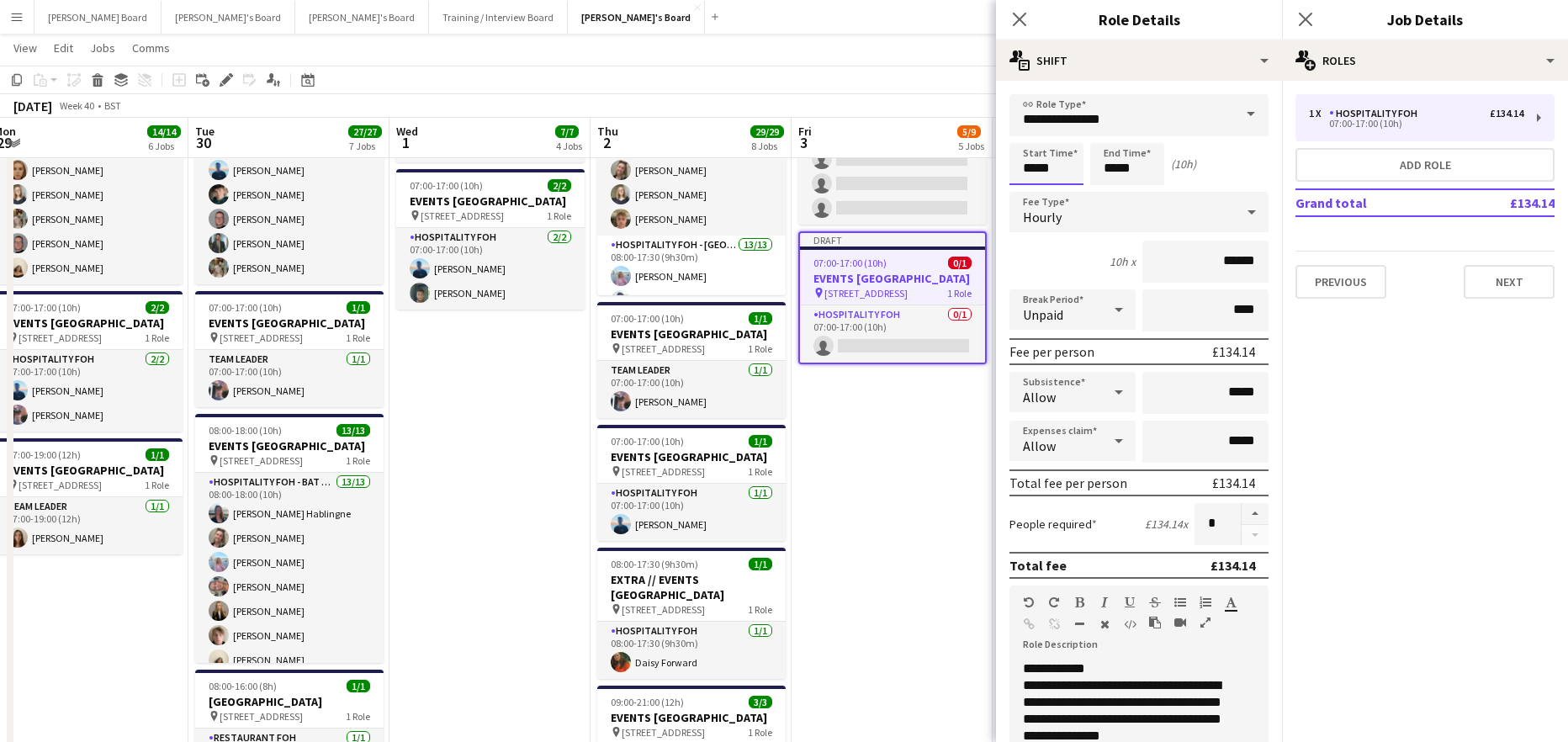
click at [1040, 174] on input "*****" at bounding box center [1046, 164] width 74 height 42
click at [1025, 132] on div at bounding box center [1030, 134] width 34 height 17
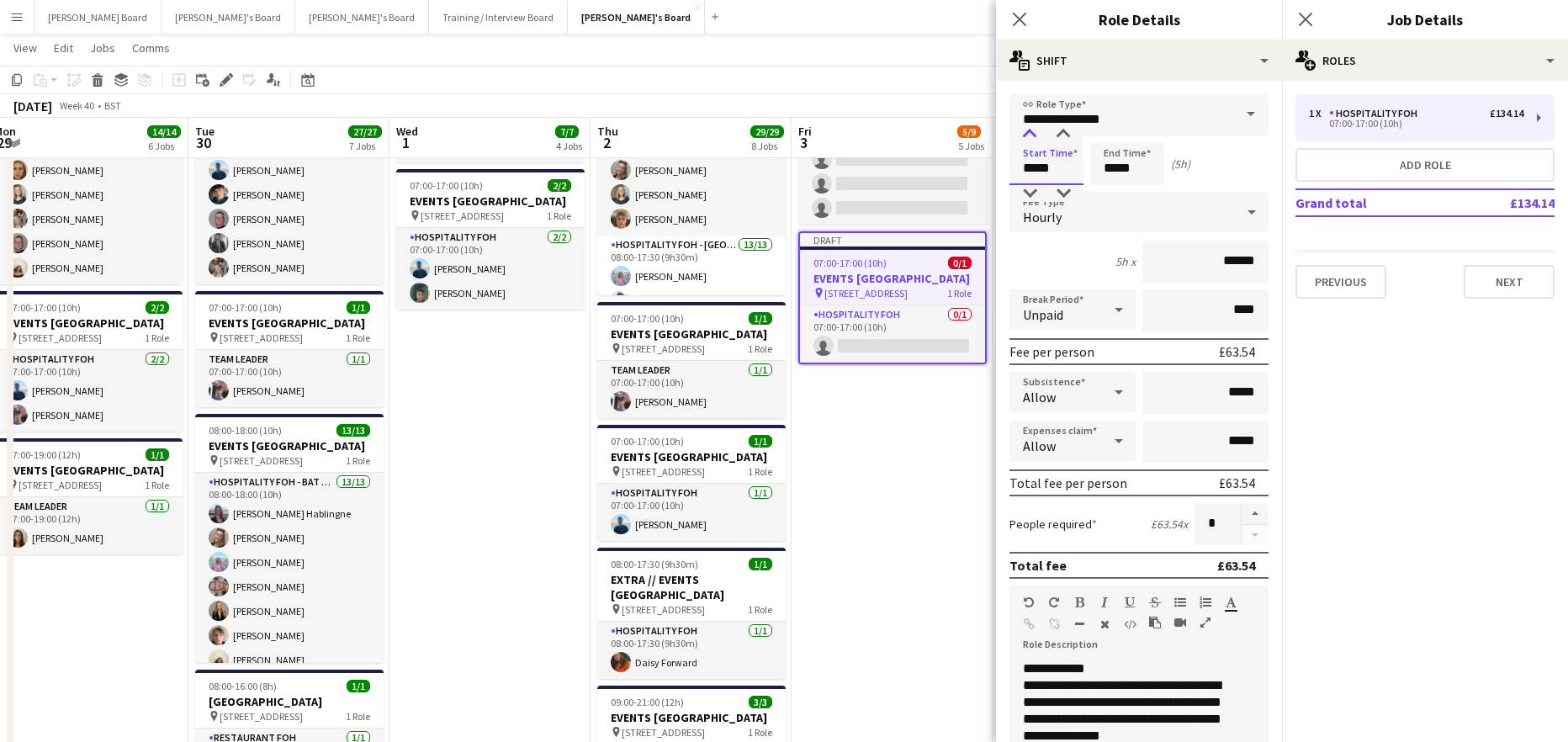
click at [1025, 132] on div at bounding box center [1030, 134] width 34 height 17
click at [1030, 134] on div at bounding box center [1030, 134] width 34 height 17
click at [1062, 136] on div at bounding box center [1063, 134] width 34 height 17
type input "*****"
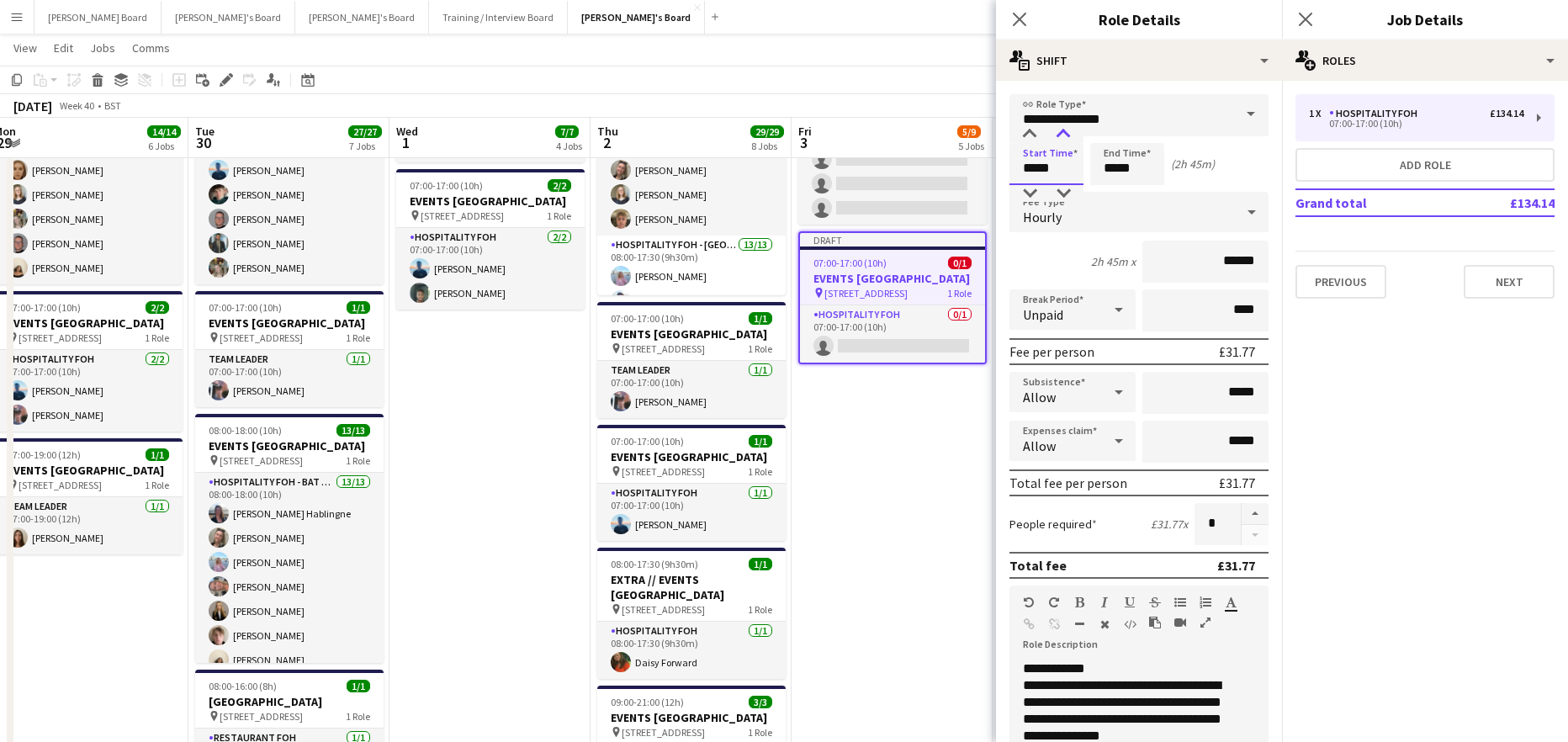
click at [1062, 136] on div at bounding box center [1063, 134] width 34 height 17
click at [1142, 170] on input "*****" at bounding box center [1127, 164] width 74 height 42
click at [1118, 141] on div at bounding box center [1111, 134] width 34 height 17
click at [1117, 141] on div at bounding box center [1111, 134] width 34 height 17
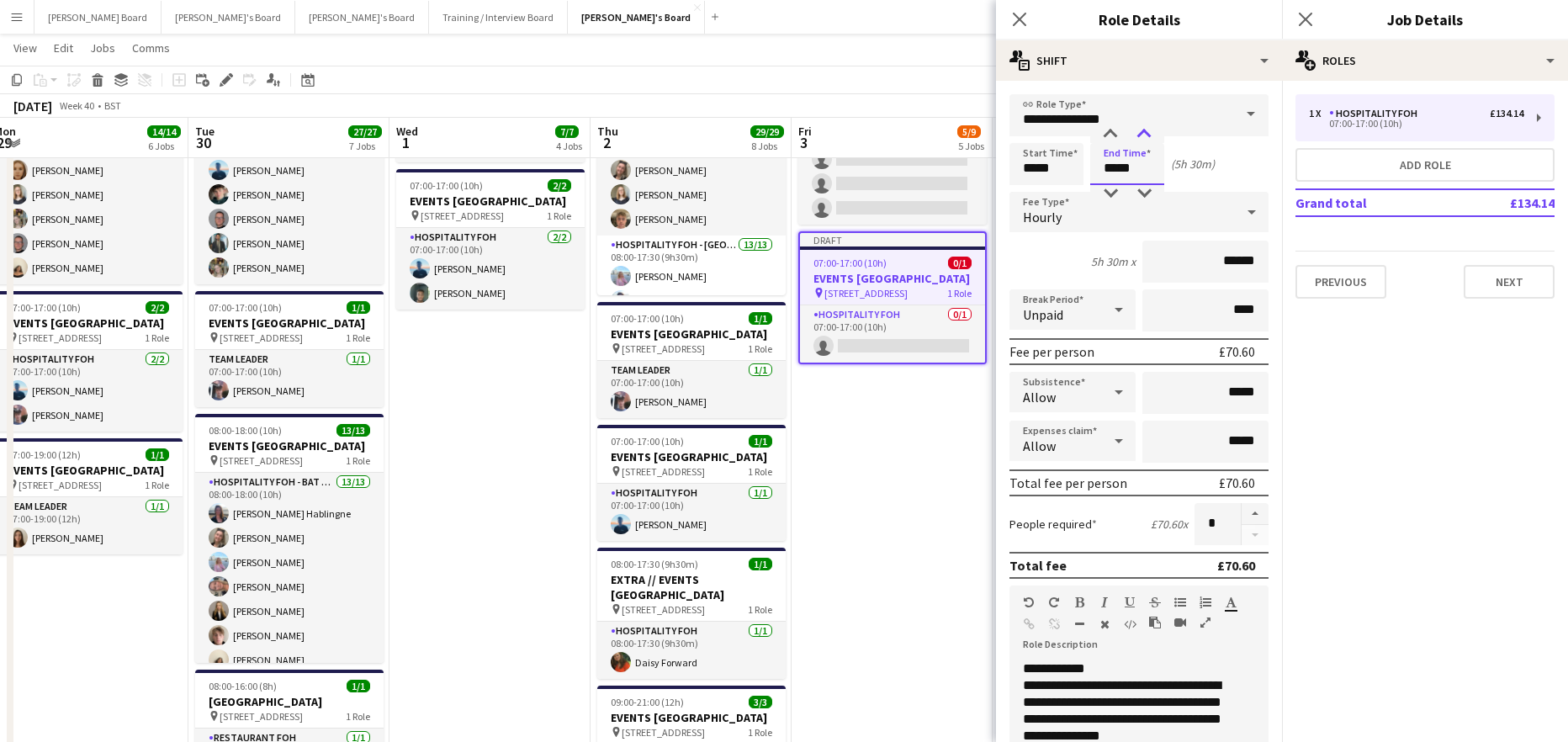
click at [1141, 134] on div at bounding box center [1144, 134] width 34 height 17
type input "*****"
click at [1141, 134] on div at bounding box center [1144, 134] width 34 height 17
click at [921, 530] on app-date-cell "07:00-15:30 (8h30m) 1/1 pin Woking, GU21 4YH 1 Role Barista 1/1 07:00-15:30 (8h…" at bounding box center [892, 265] width 201 height 1668
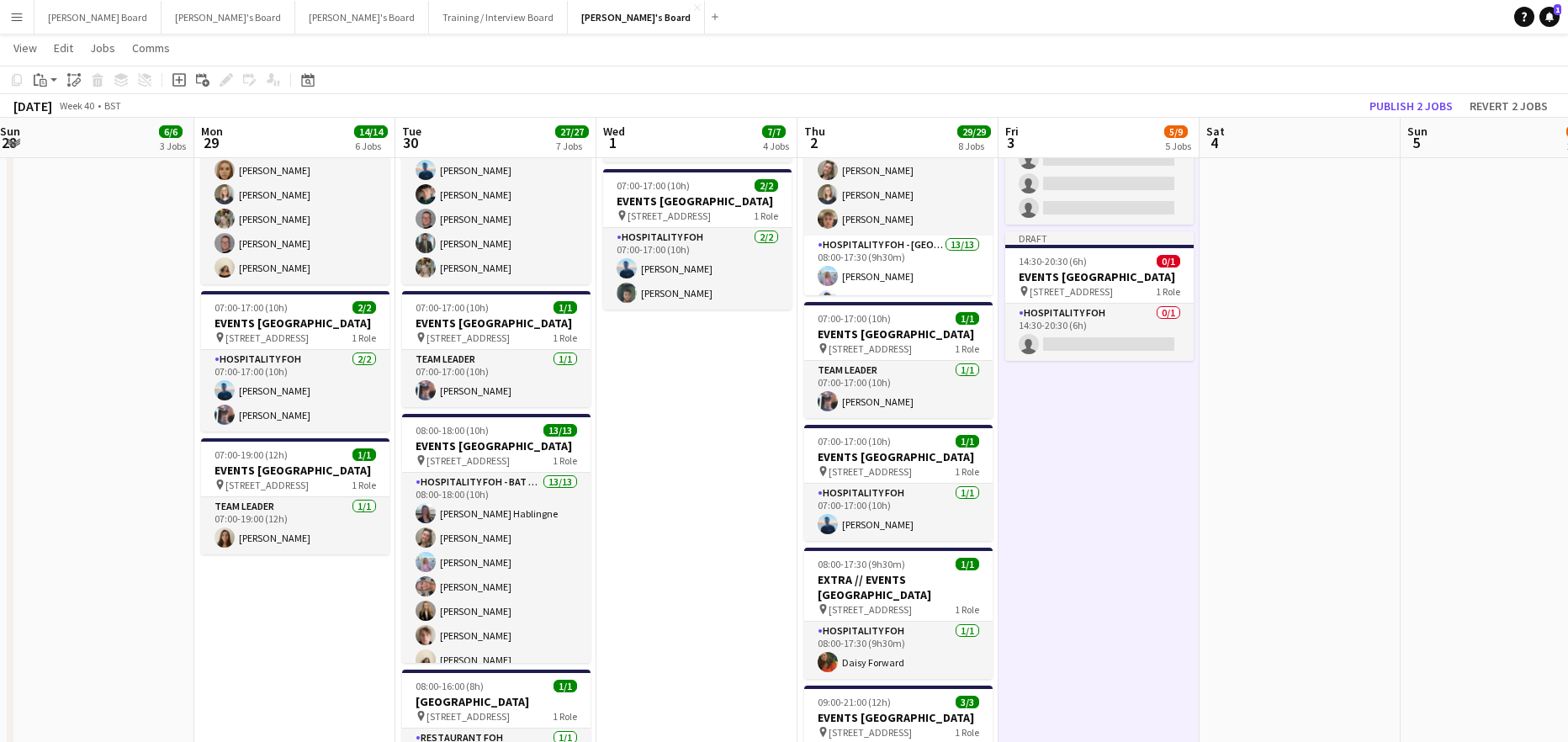
drag, startPoint x: 442, startPoint y: 560, endPoint x: 770, endPoint y: 585, distance: 328.1
click at [747, 589] on app-calendar-viewport "Fri 26 17/17 11 Jobs Sat 27 16/16 7 Jobs Sun 28 6/6 3 Jobs Mon 29 14/14 6 Jobs …" at bounding box center [784, 709] width 1568 height 3530
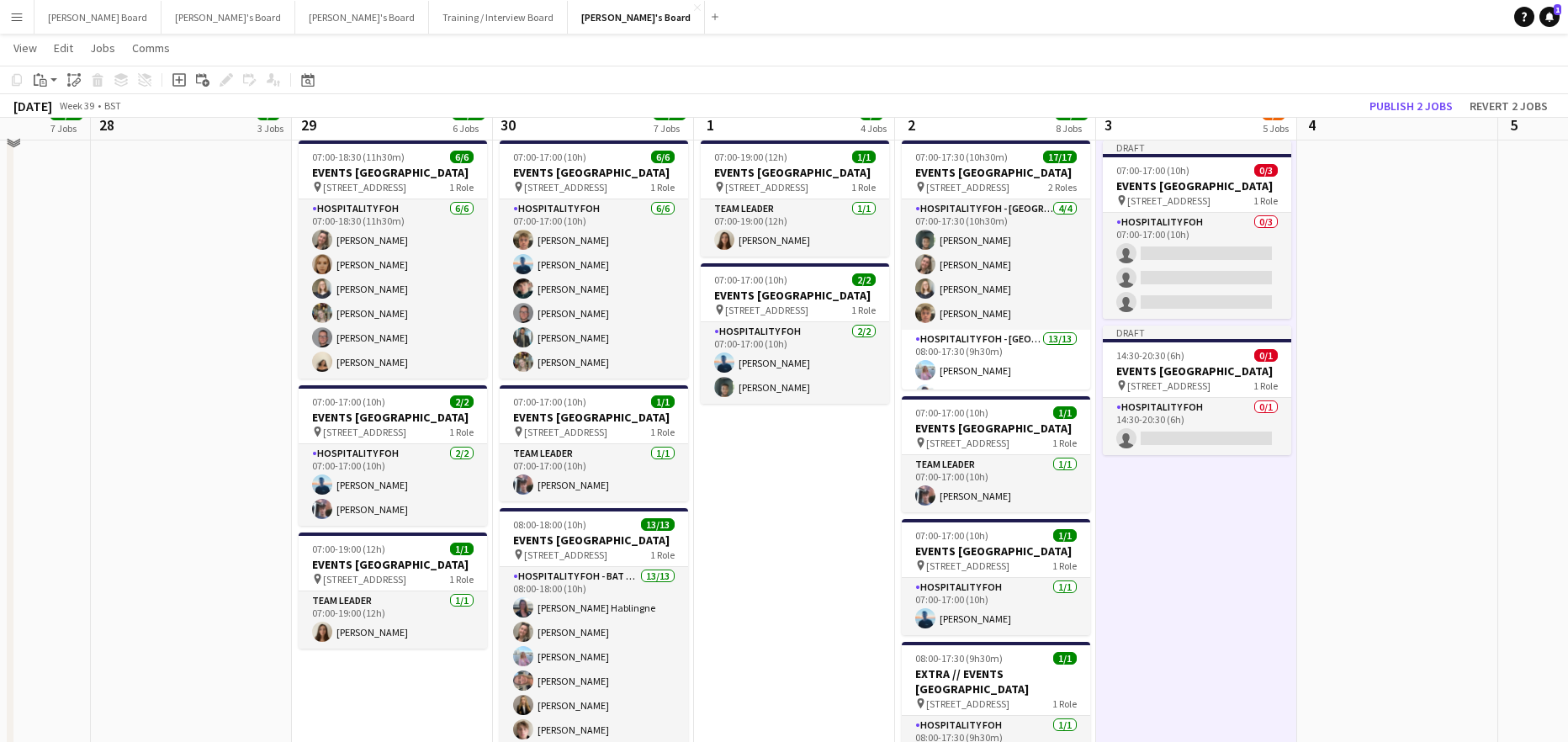
scroll to position [1234, 0]
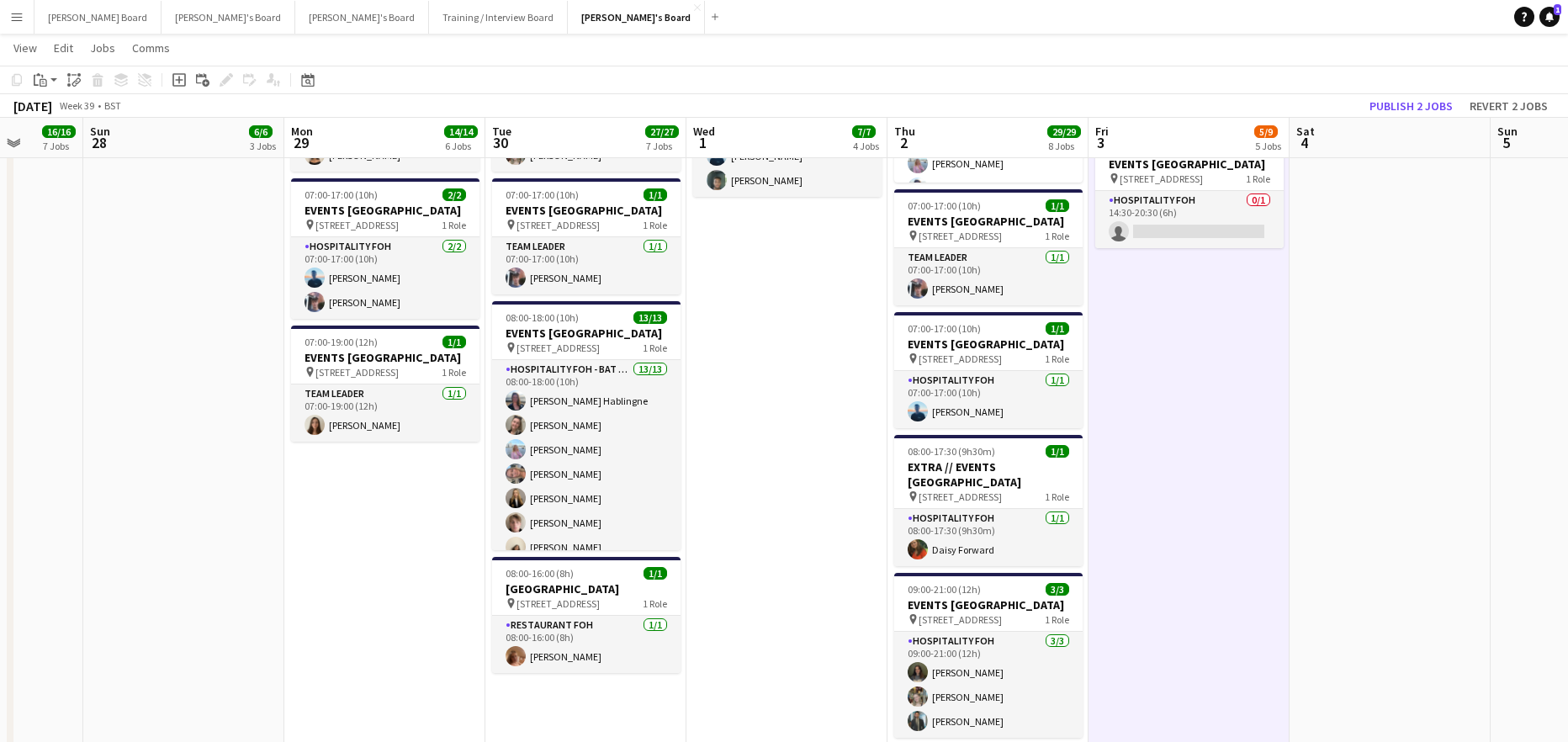
drag, startPoint x: 823, startPoint y: 526, endPoint x: 814, endPoint y: 531, distance: 9.8
click at [814, 531] on app-calendar-viewport "Thu 25 19/19 10 Jobs Fri 26 17/17 11 Jobs Sat 27 16/16 7 Jobs Sun 28 6/6 3 Jobs…" at bounding box center [784, 597] width 1568 height 3530
click at [372, 213] on app-job-card "07:00-17:00 (10h) 2/2 EVENTS McLaren Technology Centre pin Woking, GU21 4YH 1 R…" at bounding box center [384, 248] width 188 height 140
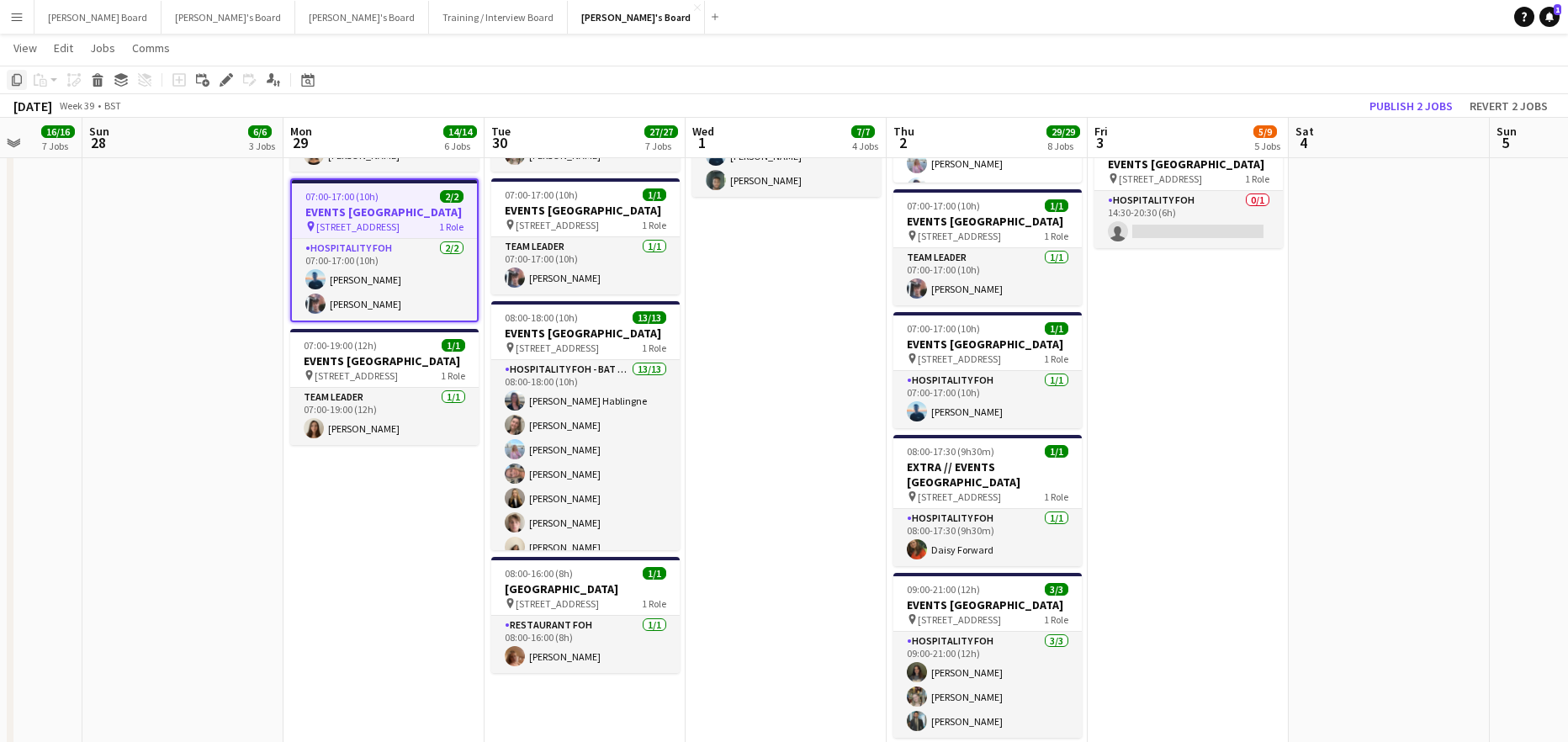
click at [19, 83] on icon at bounding box center [17, 80] width 10 height 12
click at [1249, 402] on app-date-cell "07:00-15:30 (8h30m) 1/1 pin Woking, GU21 4YH 1 Role Barista 1/1 07:00-15:30 (8h…" at bounding box center [1188, 152] width 201 height 1668
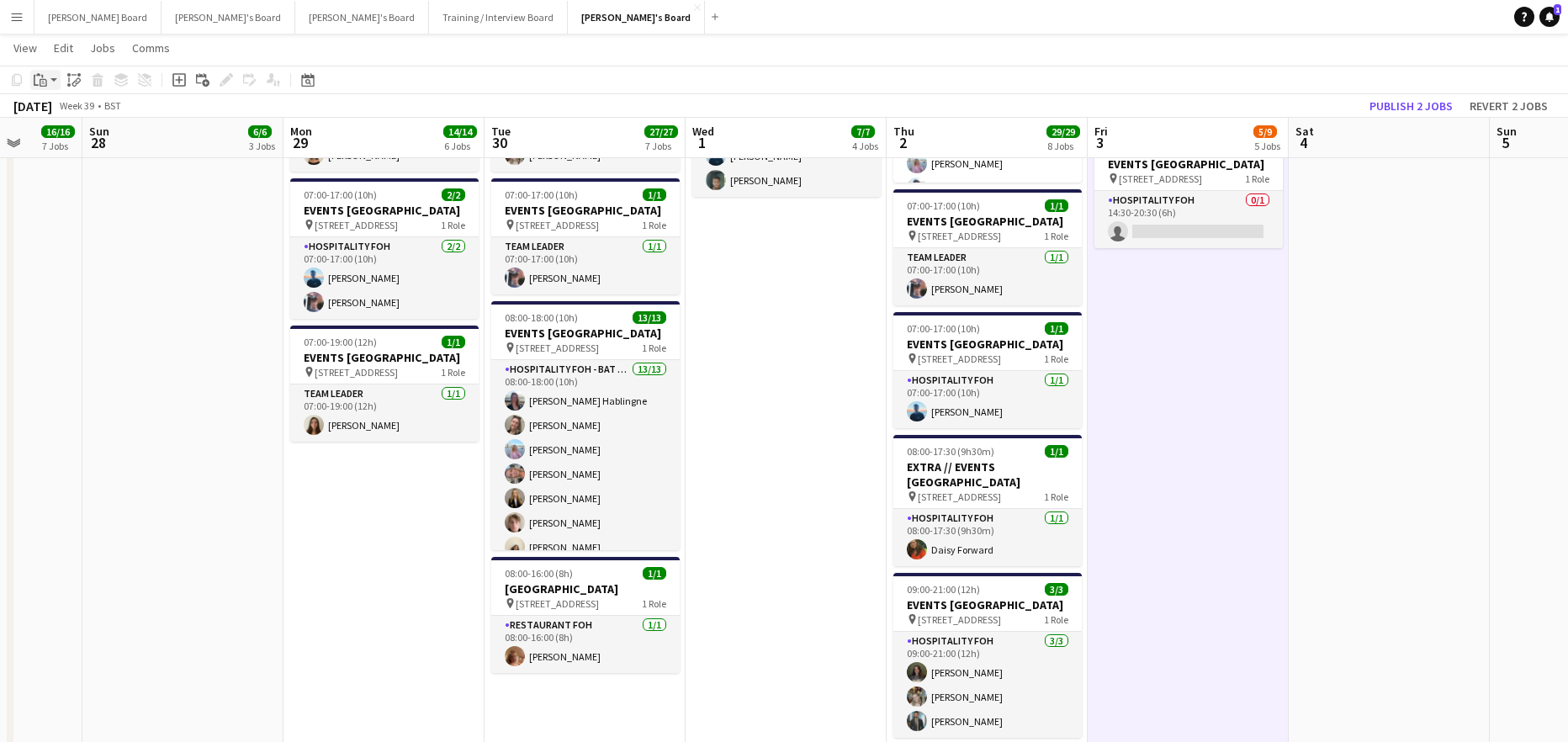
click at [47, 78] on div "Paste" at bounding box center [40, 80] width 20 height 20
click at [88, 143] on link "Paste with crew Ctrl+Shift+V" at bounding box center [124, 140] width 158 height 15
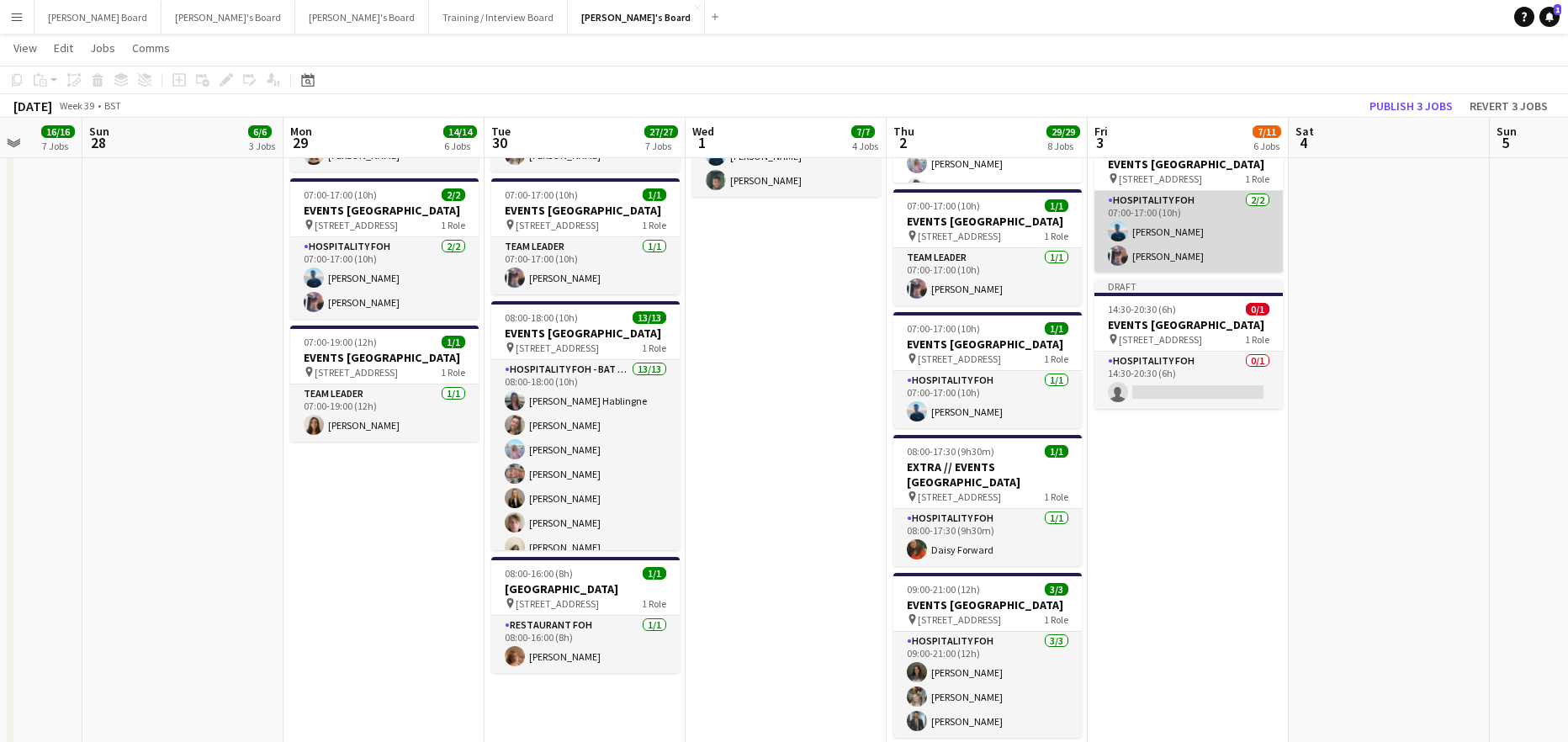
click at [1205, 273] on app-card-role "Hospitality FOH 2/2 07:00-17:00 (10h) Daniel de Caestecker Cameron Sly" at bounding box center [1188, 232] width 188 height 82
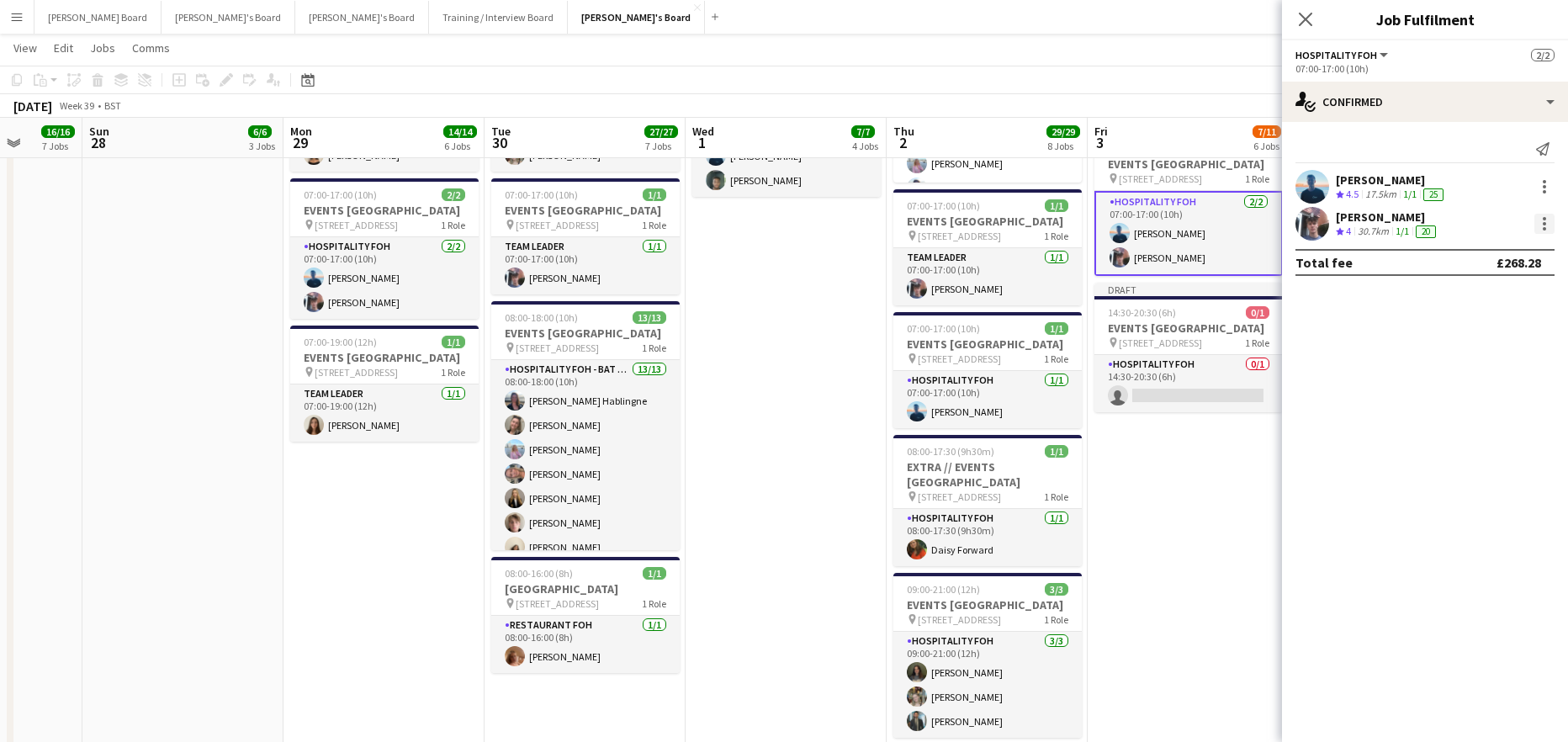
click at [1546, 225] on div at bounding box center [1544, 224] width 20 height 20
click at [1546, 192] on div at bounding box center [784, 371] width 1568 height 742
click at [1548, 188] on div at bounding box center [1544, 187] width 20 height 20
click at [1484, 370] on button "Remove" at bounding box center [1488, 379] width 131 height 40
click at [1131, 155] on span "07:00-17:00 (10h)" at bounding box center [1144, 148] width 73 height 13
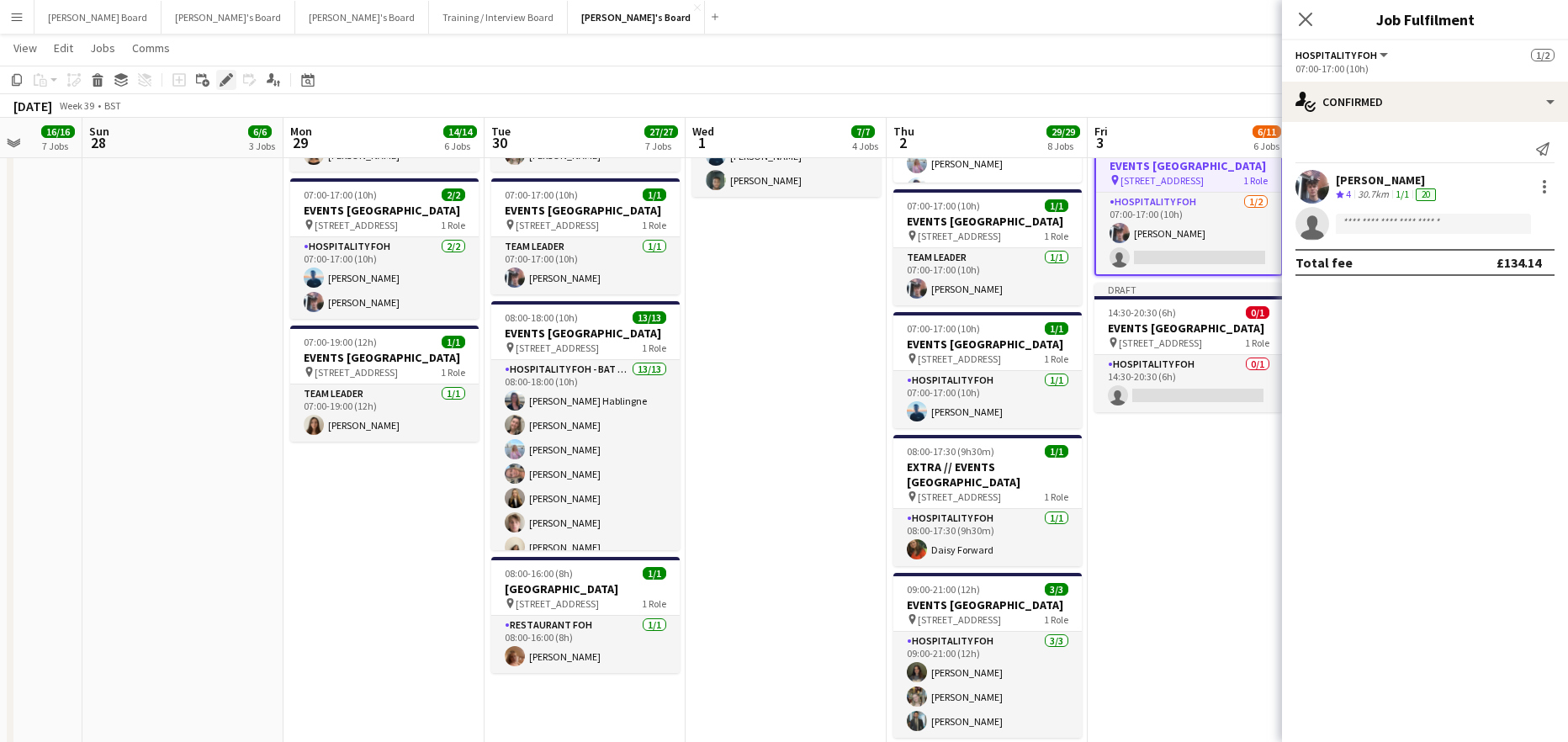
click at [228, 74] on icon "Edit" at bounding box center [226, 79] width 13 height 13
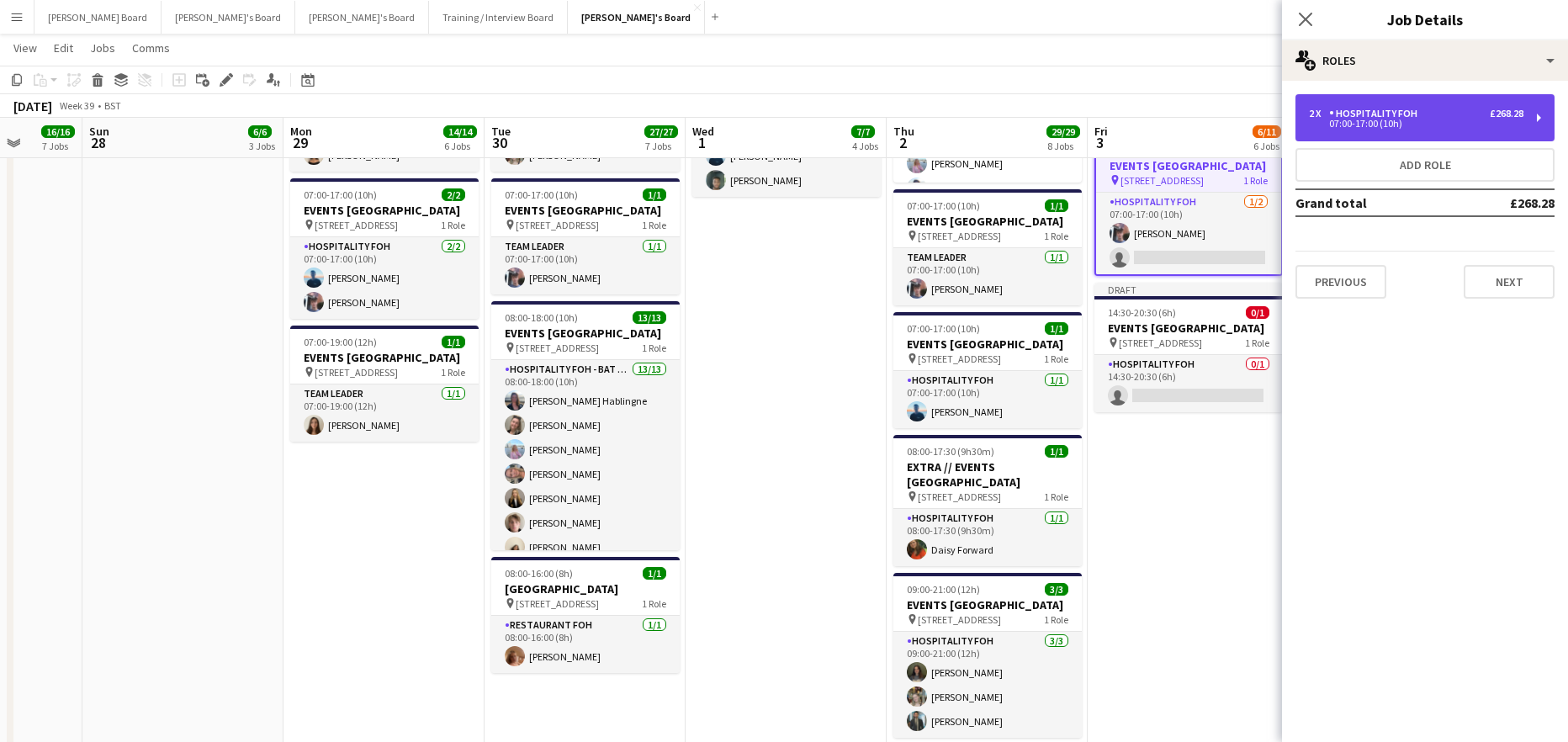
click at [1424, 109] on div "2 x Hospitality FOH £268.28" at bounding box center [1416, 114] width 214 height 12
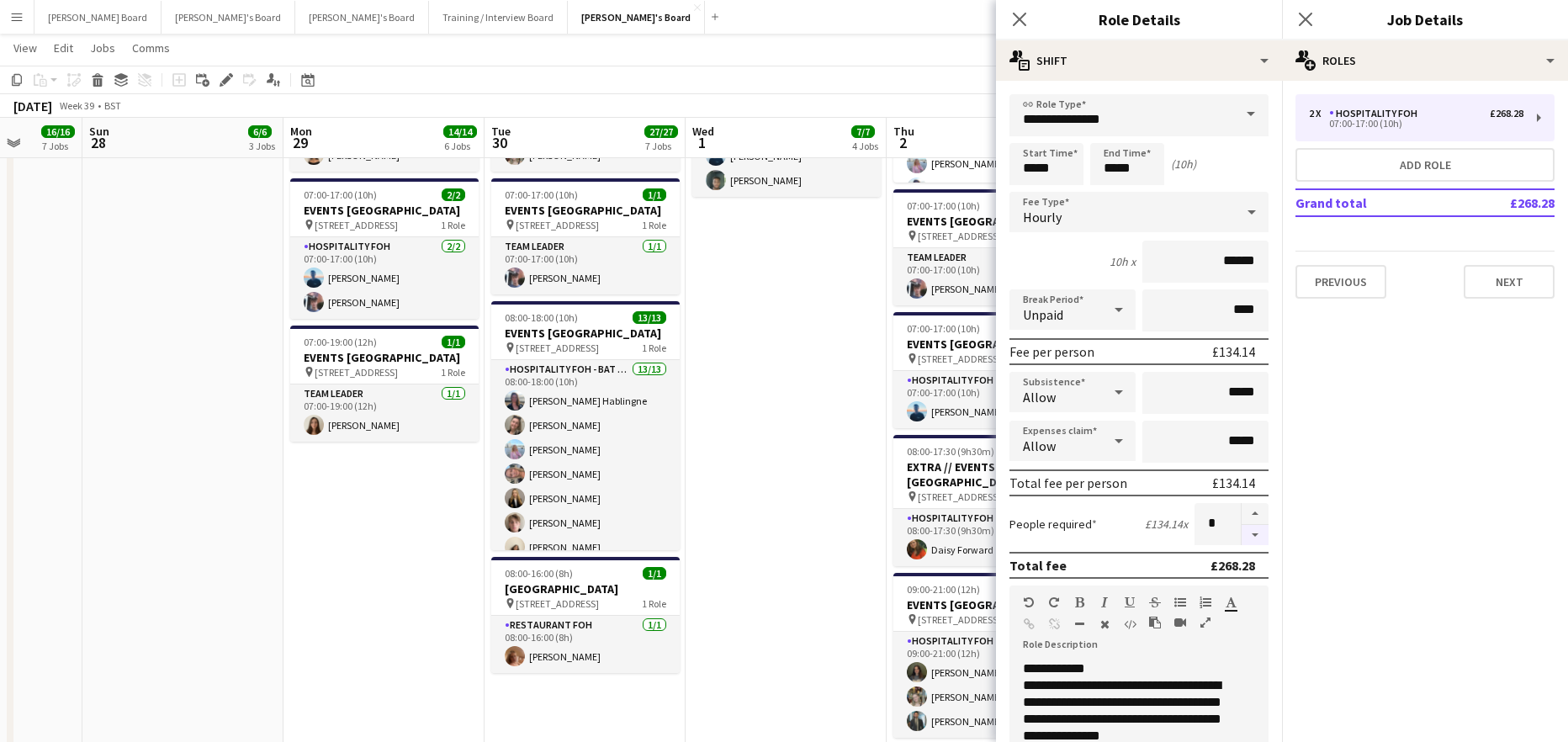
click at [1242, 534] on button "button" at bounding box center [1255, 535] width 27 height 21
type input "*"
click at [1055, 176] on input "*****" at bounding box center [1046, 164] width 74 height 42
click at [1028, 135] on div at bounding box center [1030, 134] width 34 height 17
type input "*****"
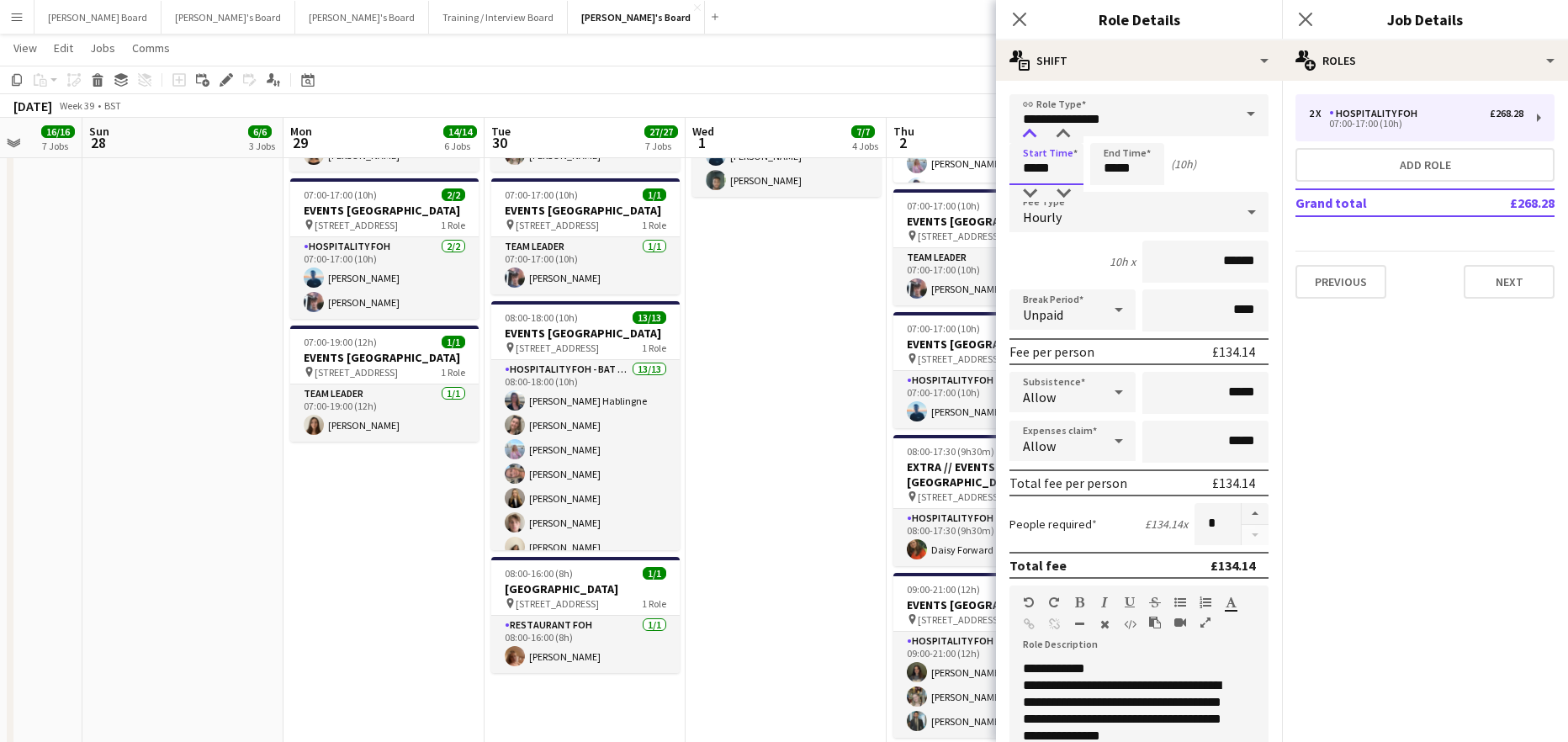
click at [1028, 135] on div at bounding box center [1030, 134] width 34 height 17
click at [1132, 163] on input "*****" at bounding box center [1127, 164] width 74 height 42
click at [1111, 139] on div at bounding box center [1111, 134] width 34 height 17
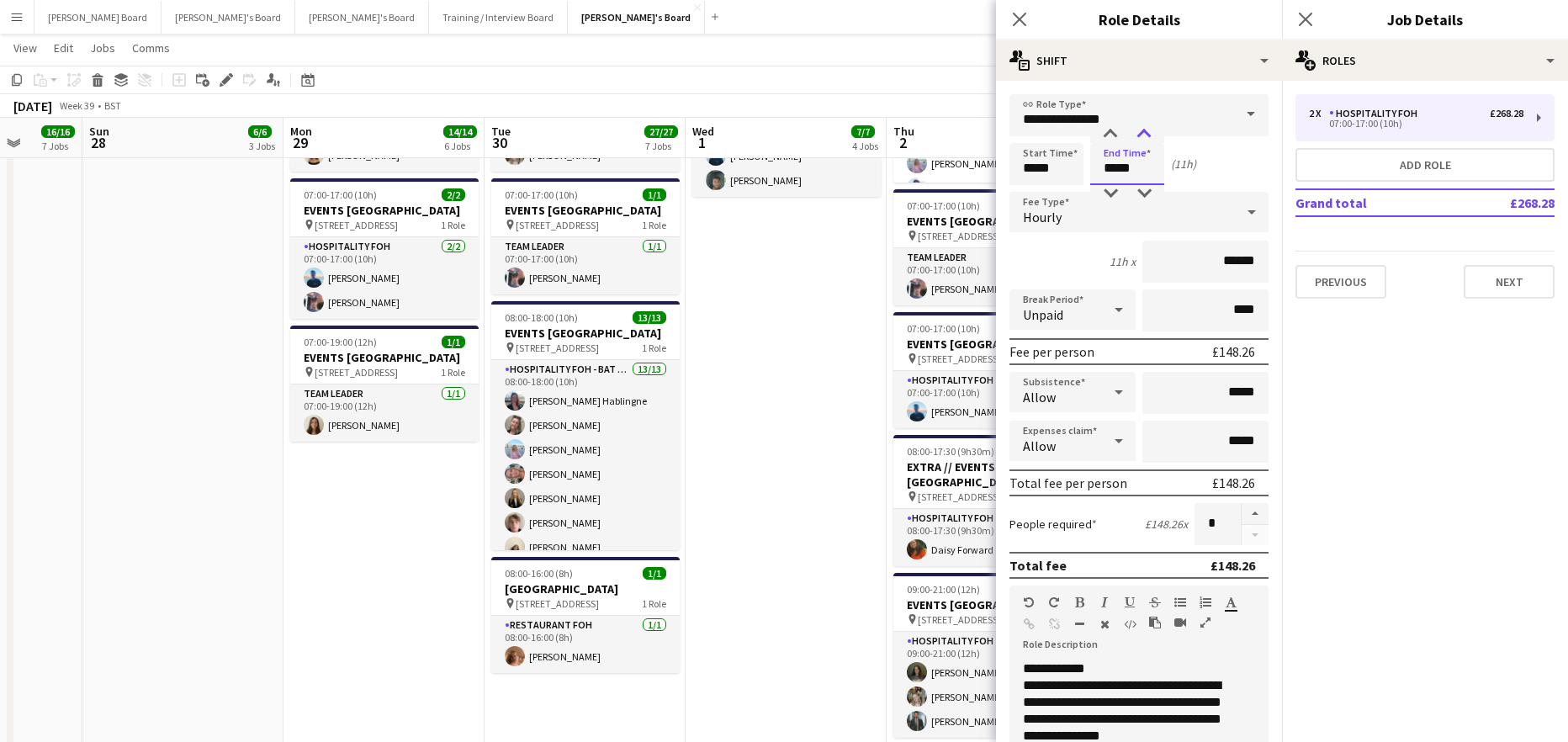
click at [1142, 135] on div at bounding box center [1144, 134] width 34 height 17
type input "*****"
click at [1142, 135] on div at bounding box center [1144, 134] width 34 height 17
click at [853, 382] on app-date-cell "07:00-15:30 (8h30m) 1/1 pin Woking, GU21 4YH 1 Role Barista 1/1 07:00-15:30 (8h…" at bounding box center [786, 152] width 201 height 1668
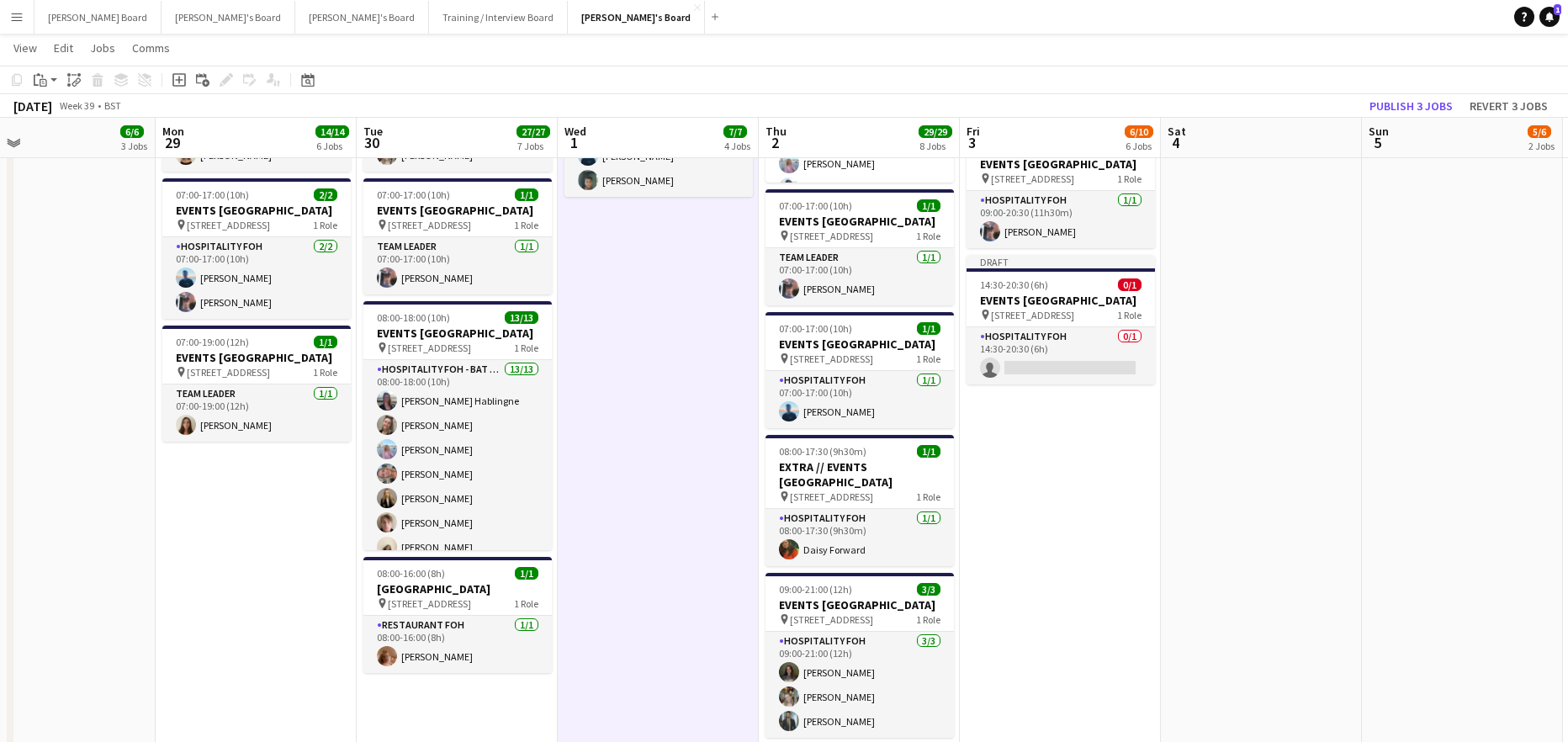
scroll to position [0, 548]
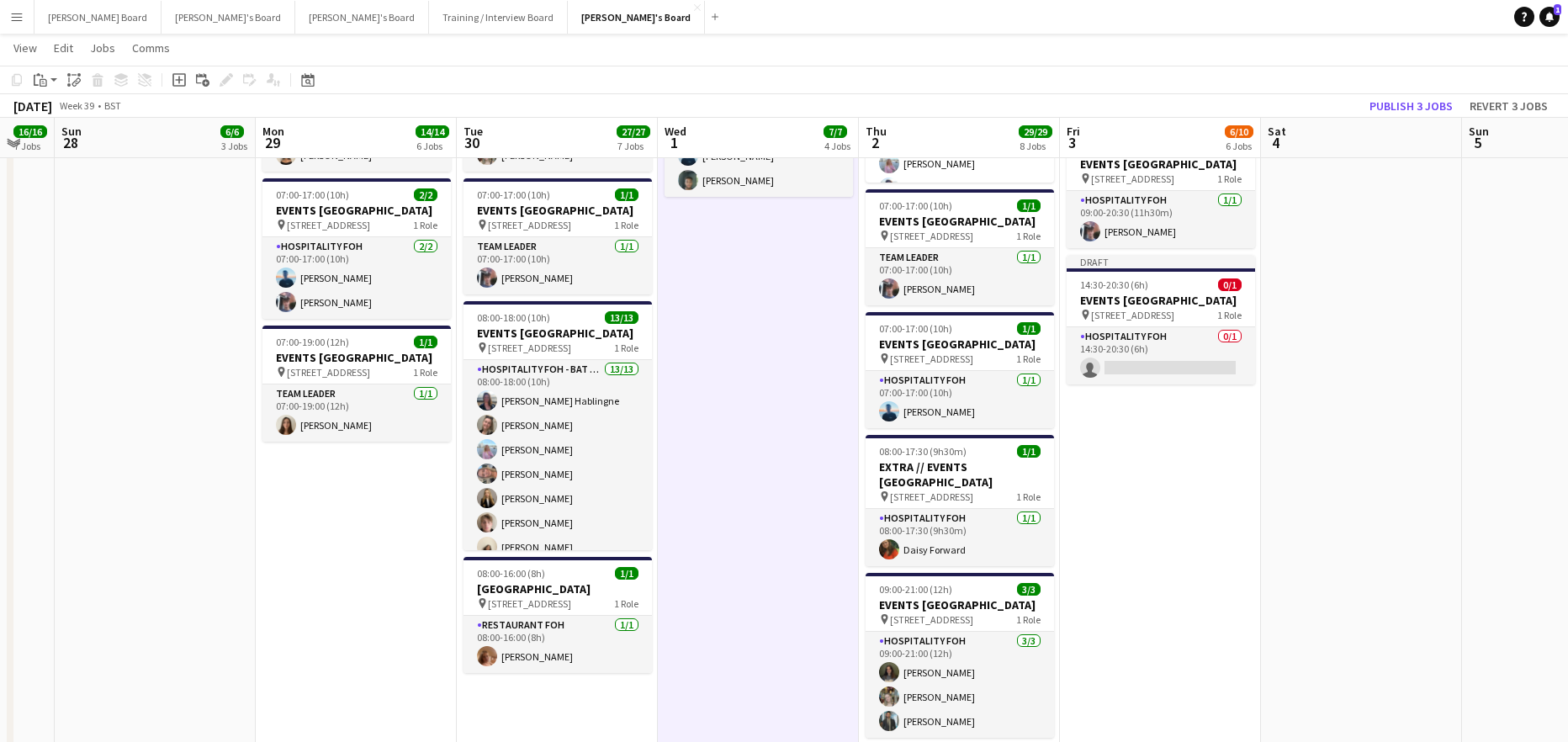
drag, startPoint x: 1302, startPoint y: 545, endPoint x: 1123, endPoint y: 596, distance: 186.4
click at [1088, 632] on app-calendar-viewport "Thu 25 19/19 10 Jobs Fri 26 17/17 11 Jobs Sat 27 16/16 7 Jobs Sun 28 6/6 3 Jobs…" at bounding box center [784, 597] width 1568 height 3530
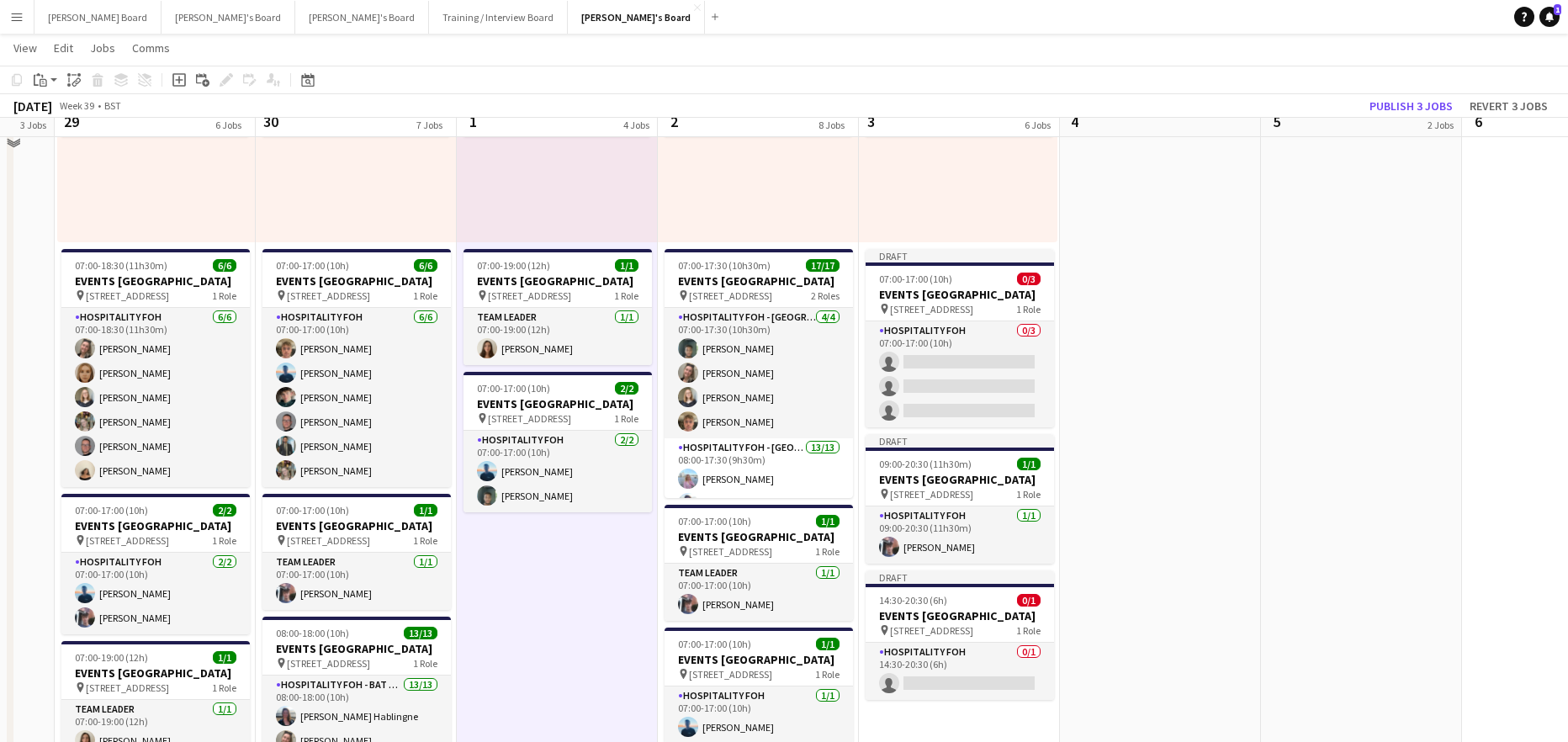
scroll to position [1009, 0]
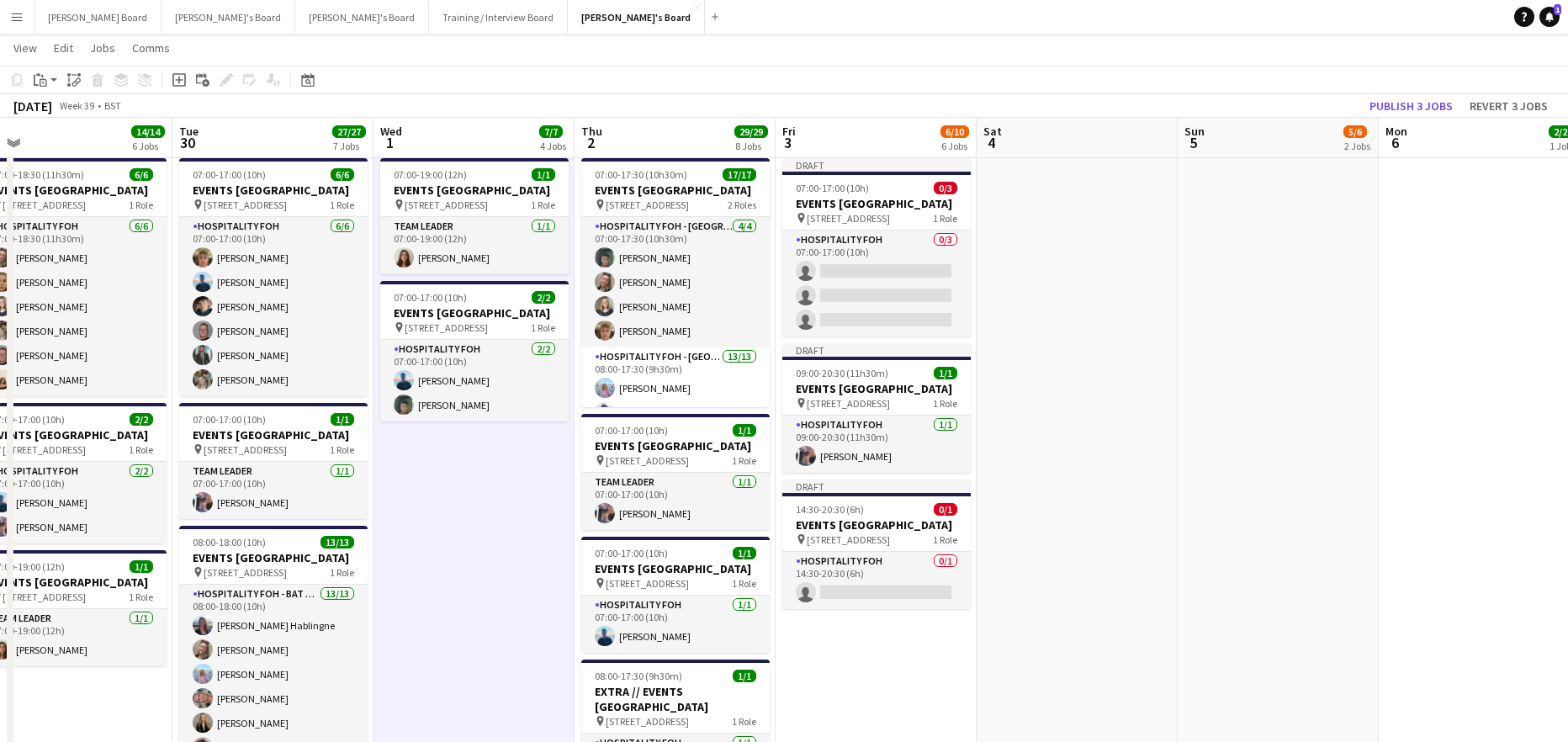
drag, startPoint x: 1290, startPoint y: 540, endPoint x: 1193, endPoint y: 557, distance: 98.2
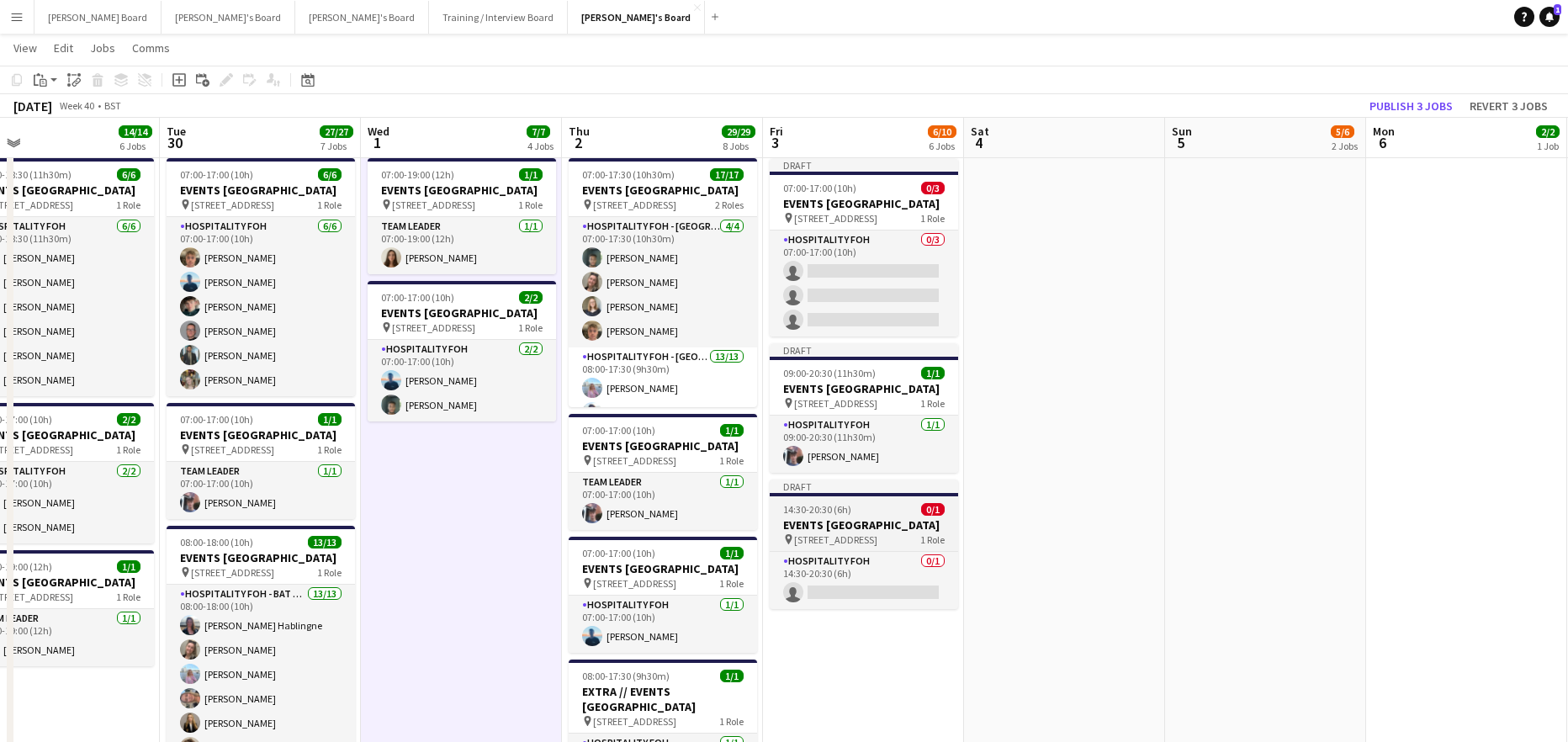
click at [830, 547] on app-job-card "Draft 14:30-20:30 (6h) 0/1 EVENTS McLaren Technology Centre pin Woking, GU21 4Y…" at bounding box center [864, 544] width 188 height 130
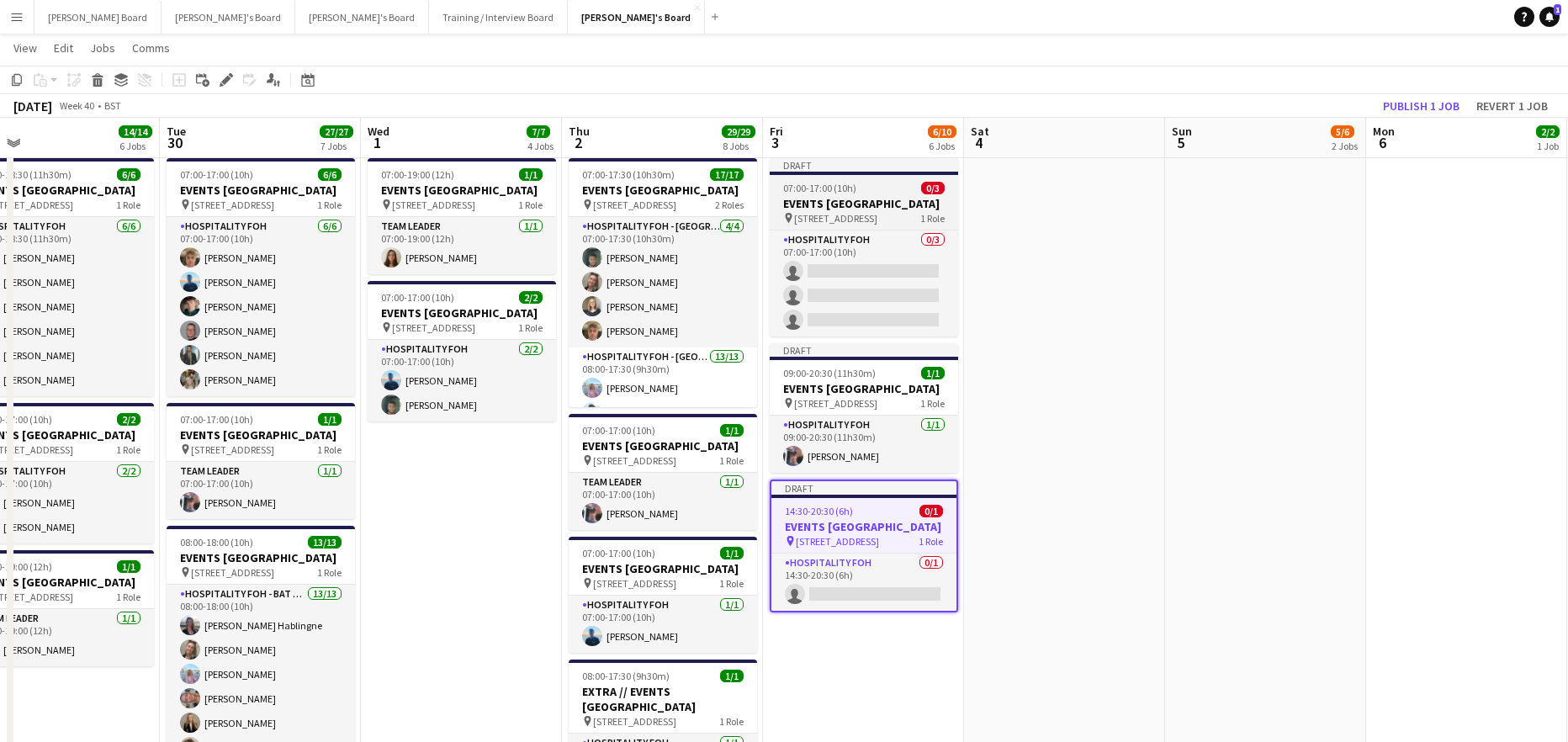
click at [838, 200] on h3 "EVENTS [GEOGRAPHIC_DATA]" at bounding box center [864, 203] width 188 height 15
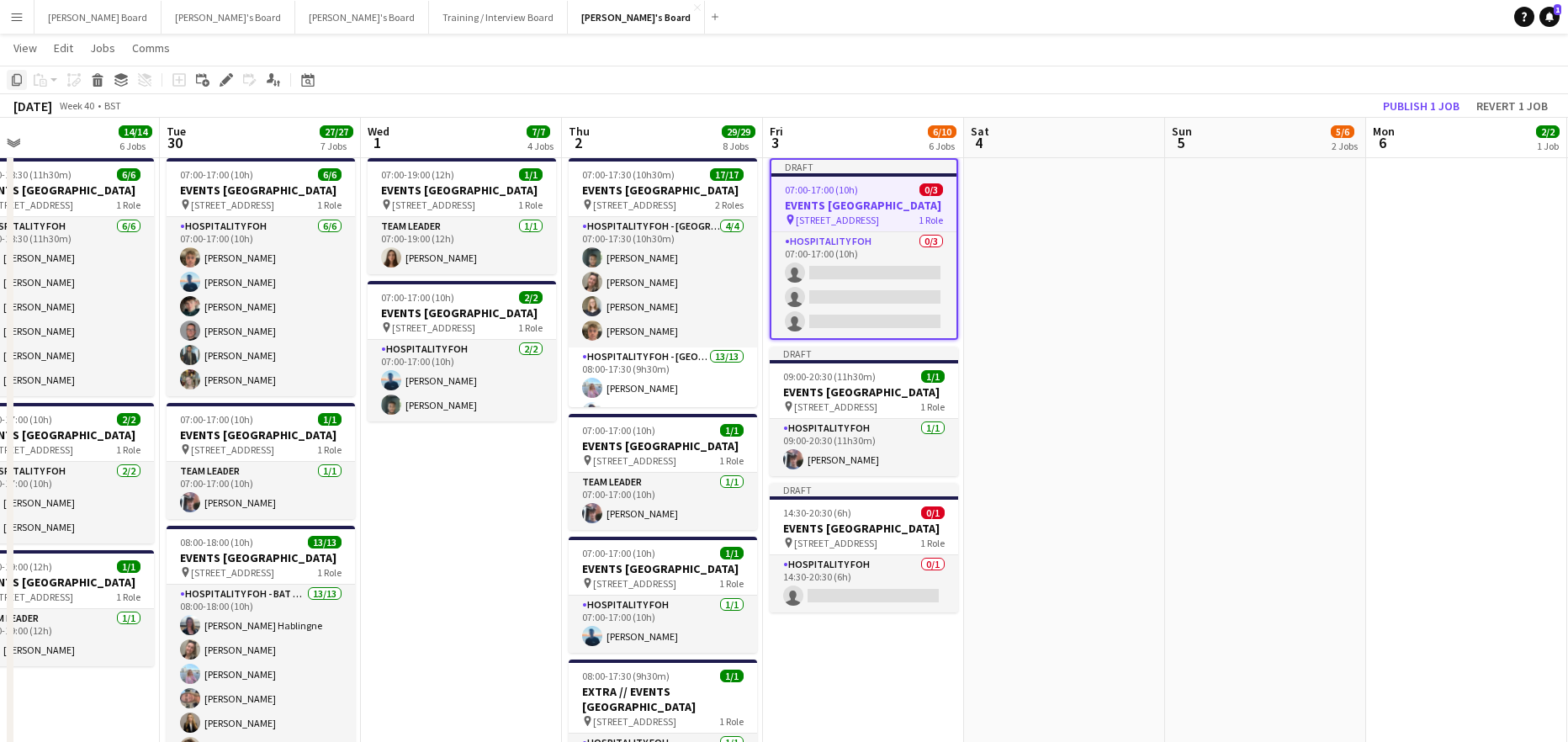
click at [16, 84] on icon "Copy" at bounding box center [16, 79] width 13 height 13
click at [1120, 236] on app-date-cell at bounding box center [1064, 376] width 201 height 1668
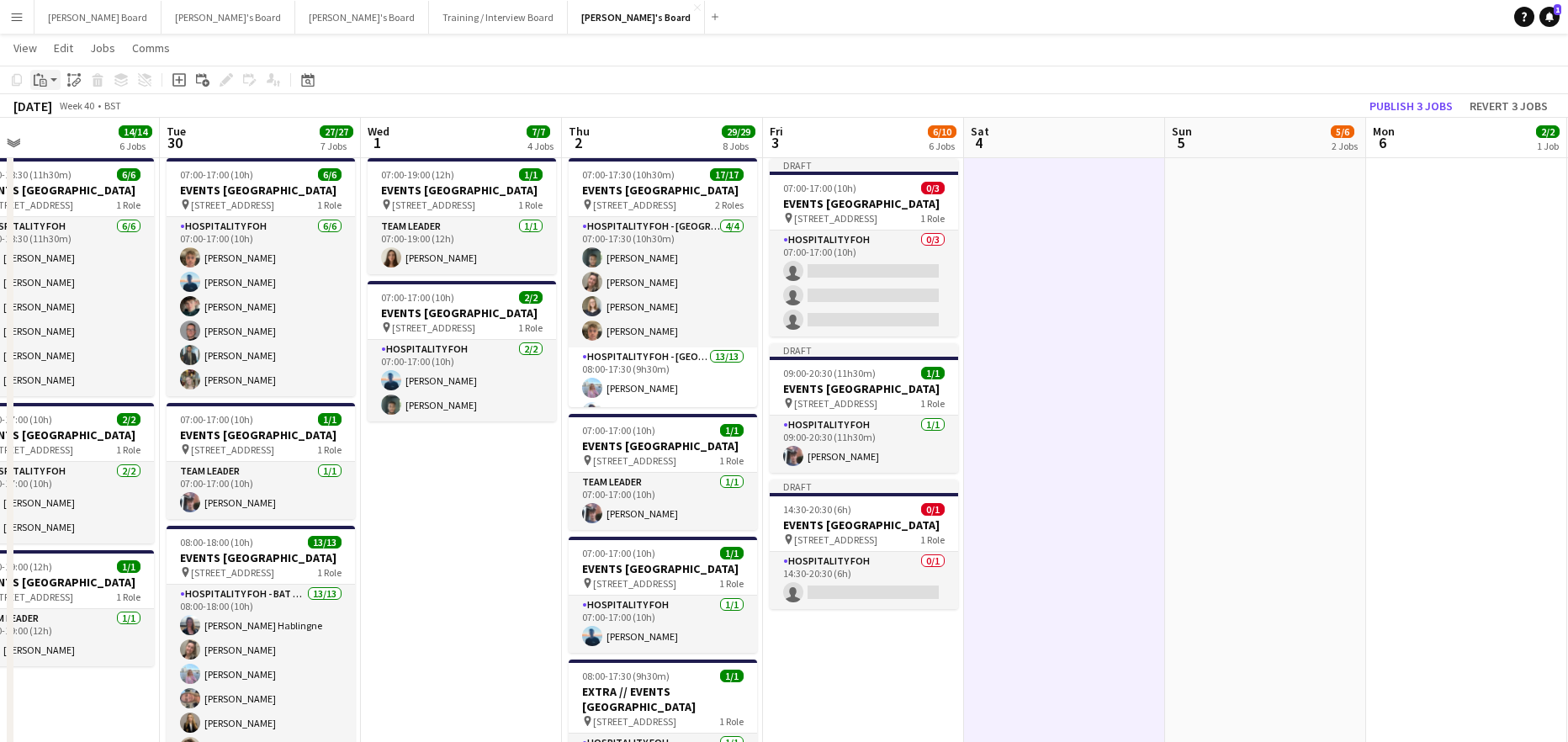
click at [50, 87] on div "Paste" at bounding box center [40, 80] width 20 height 20
click at [61, 114] on link "Paste Ctrl+V" at bounding box center [124, 111] width 158 height 15
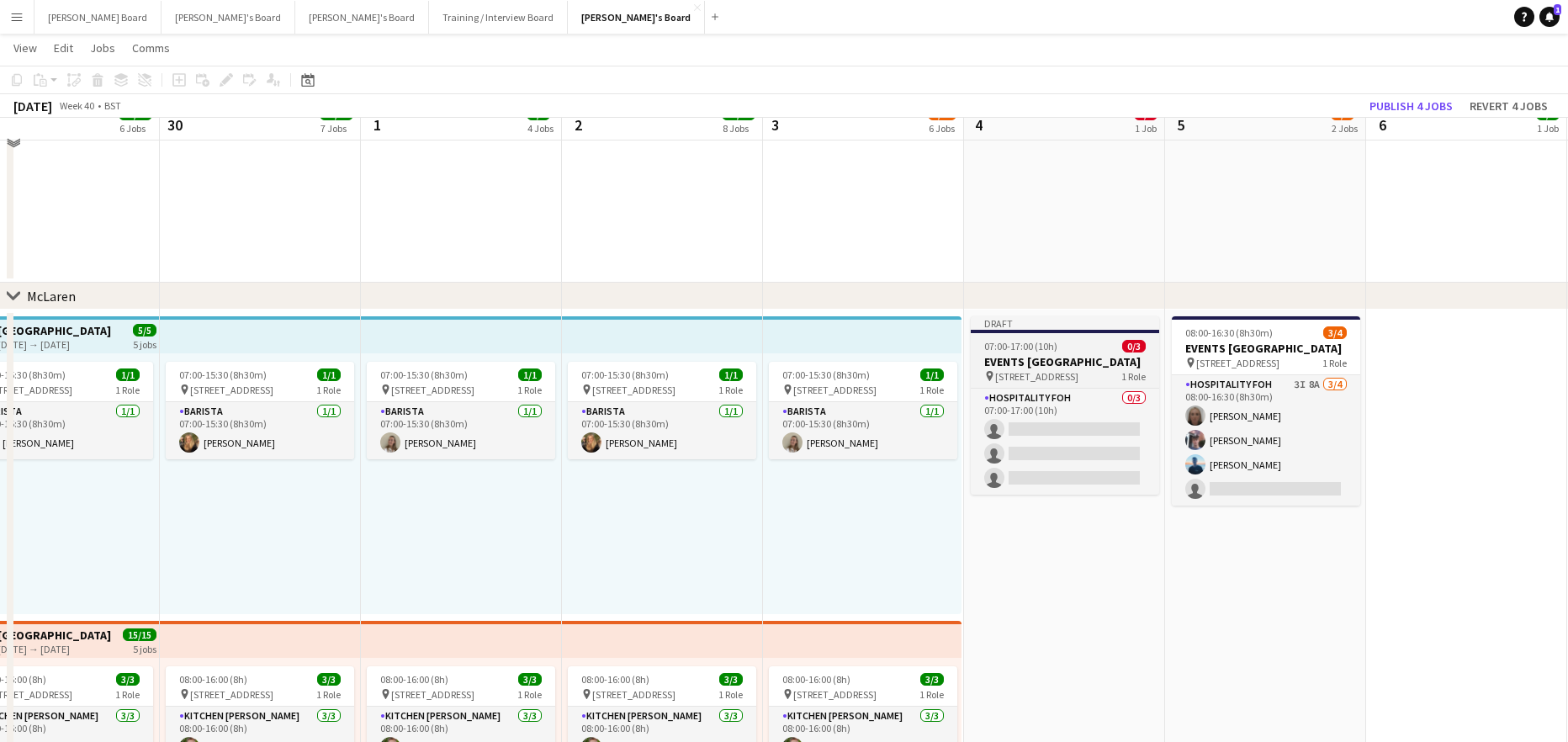
scroll to position [225, 0]
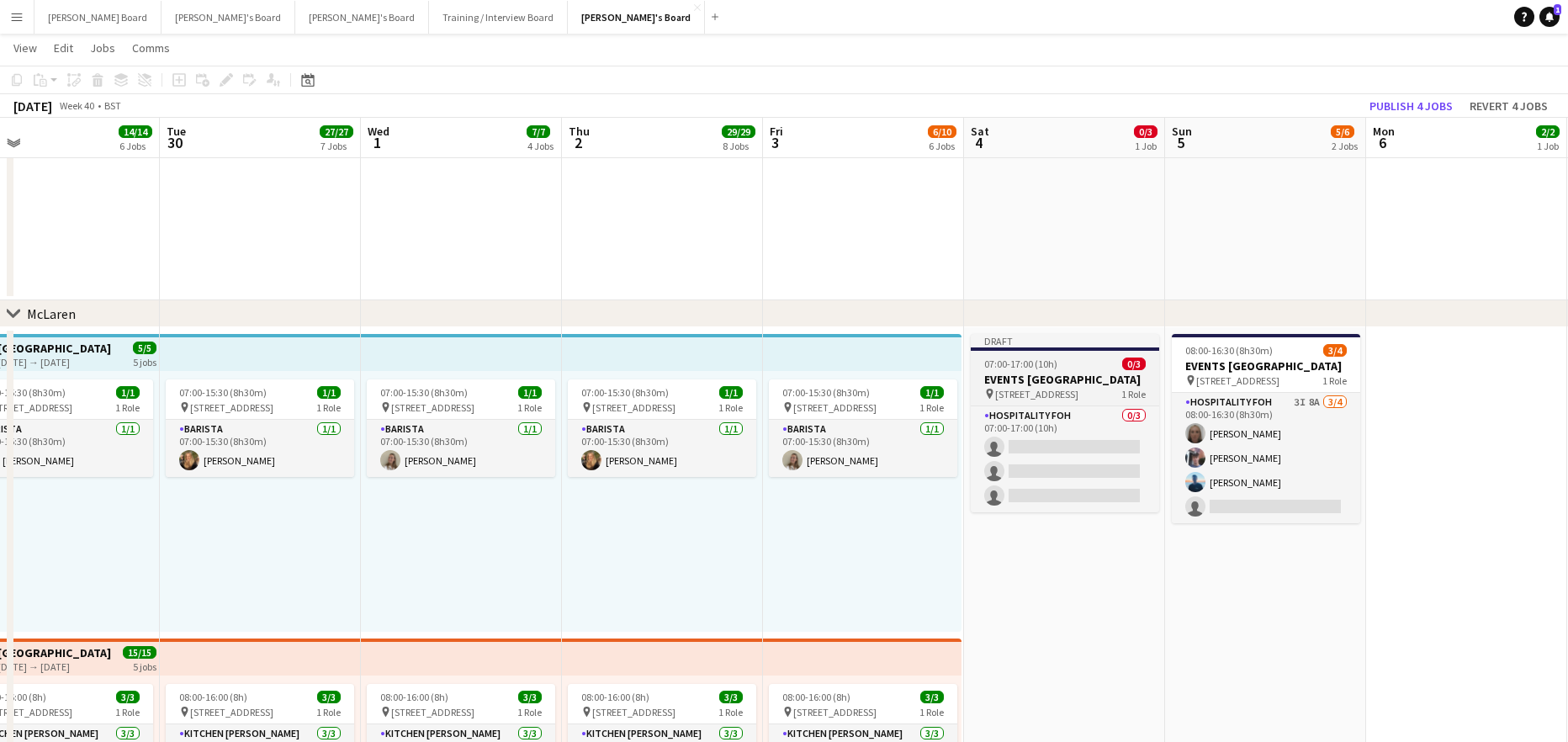
click at [1024, 350] on div at bounding box center [1065, 348] width 188 height 3
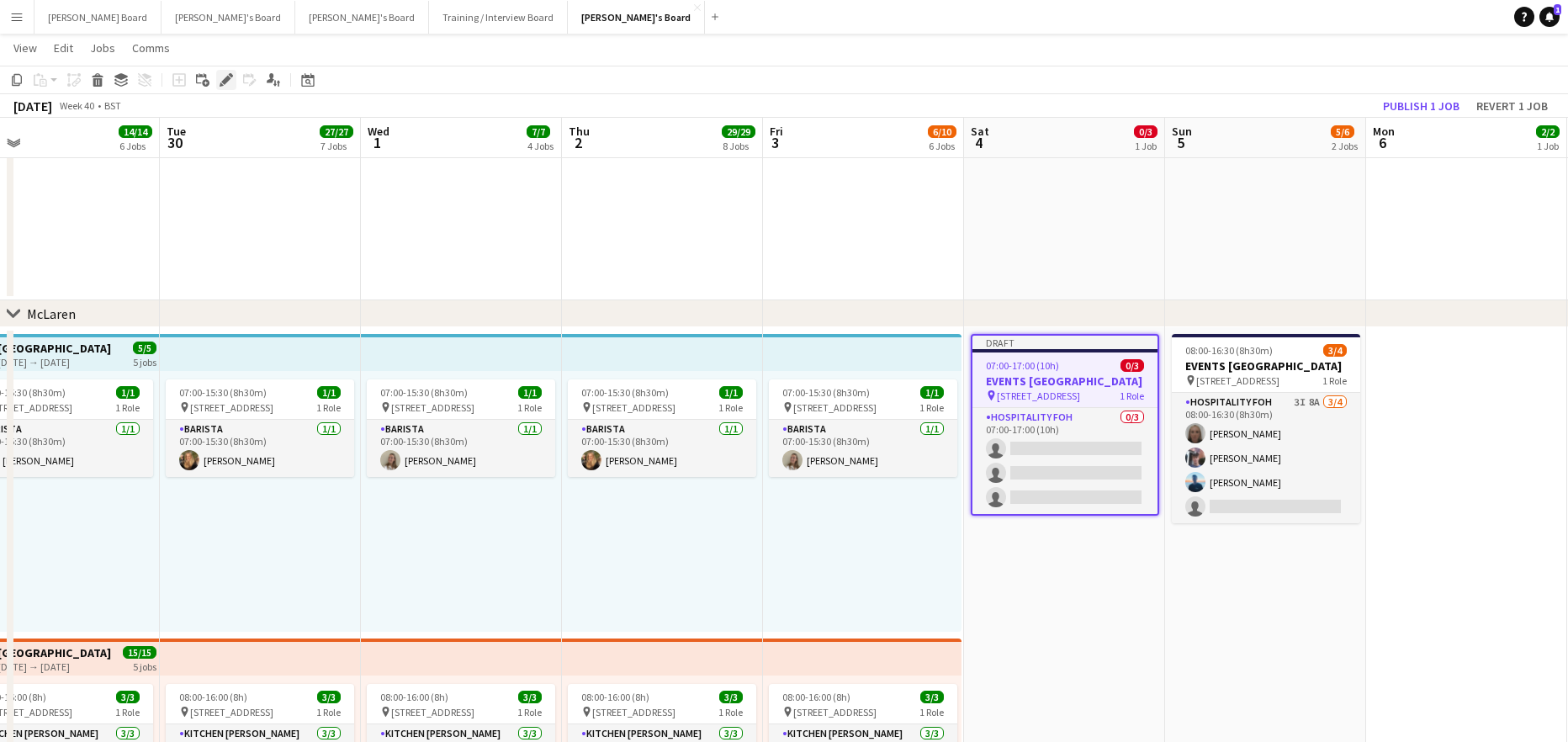
click at [221, 80] on icon "Edit" at bounding box center [226, 79] width 13 height 13
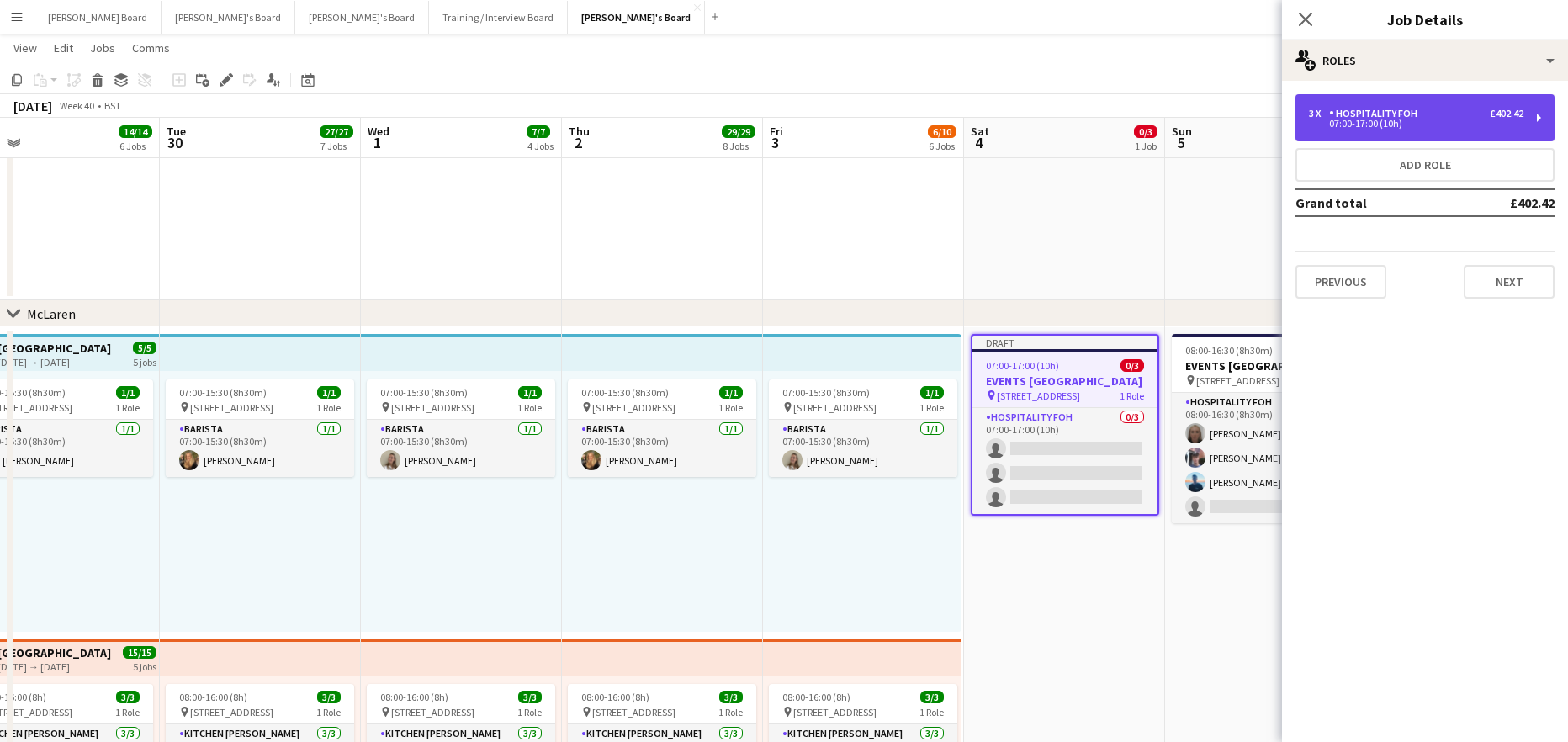
click at [1363, 114] on div "Hospitality FOH" at bounding box center [1376, 114] width 95 height 12
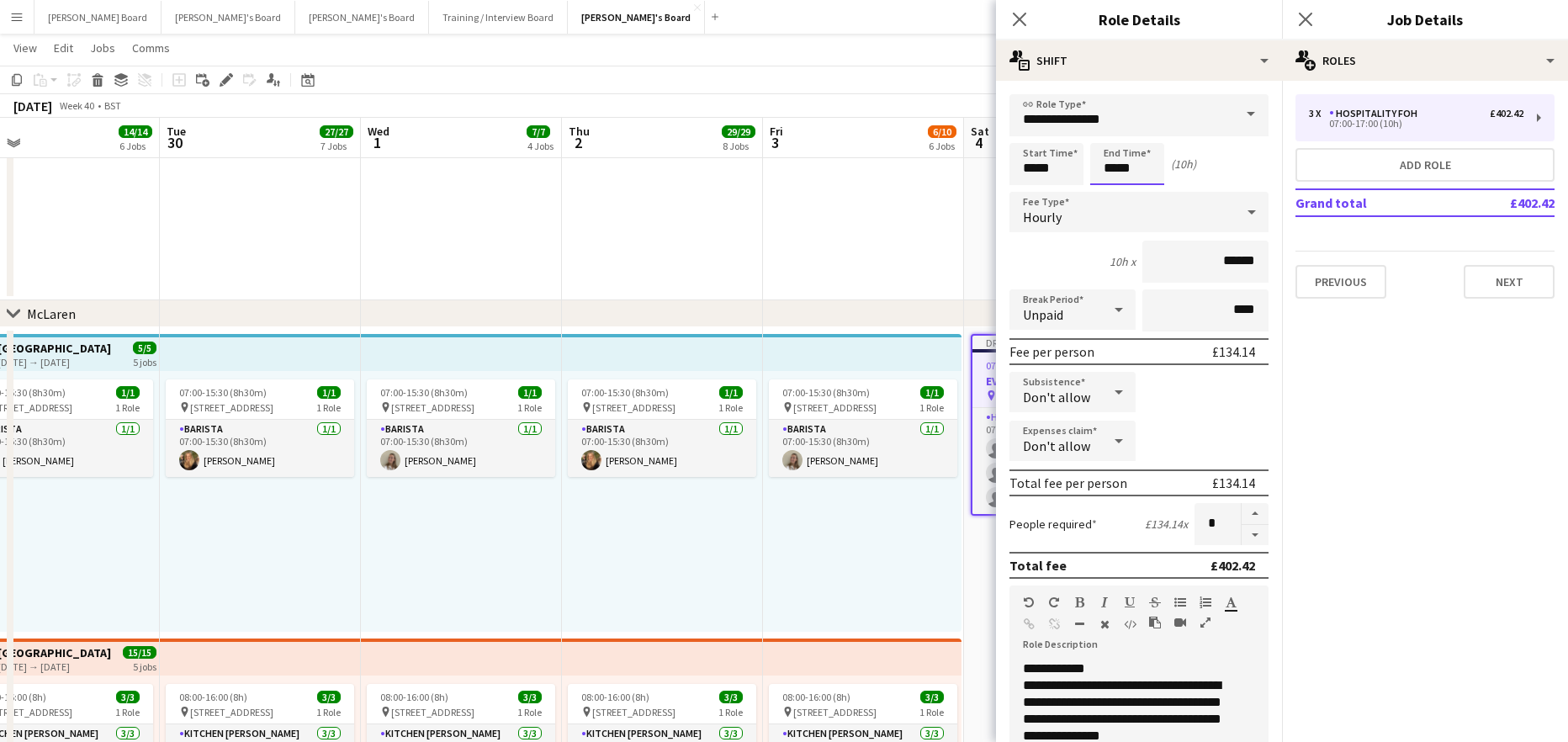
click at [1117, 167] on input "*****" at bounding box center [1127, 164] width 74 height 42
click at [1114, 188] on div at bounding box center [1111, 193] width 34 height 17
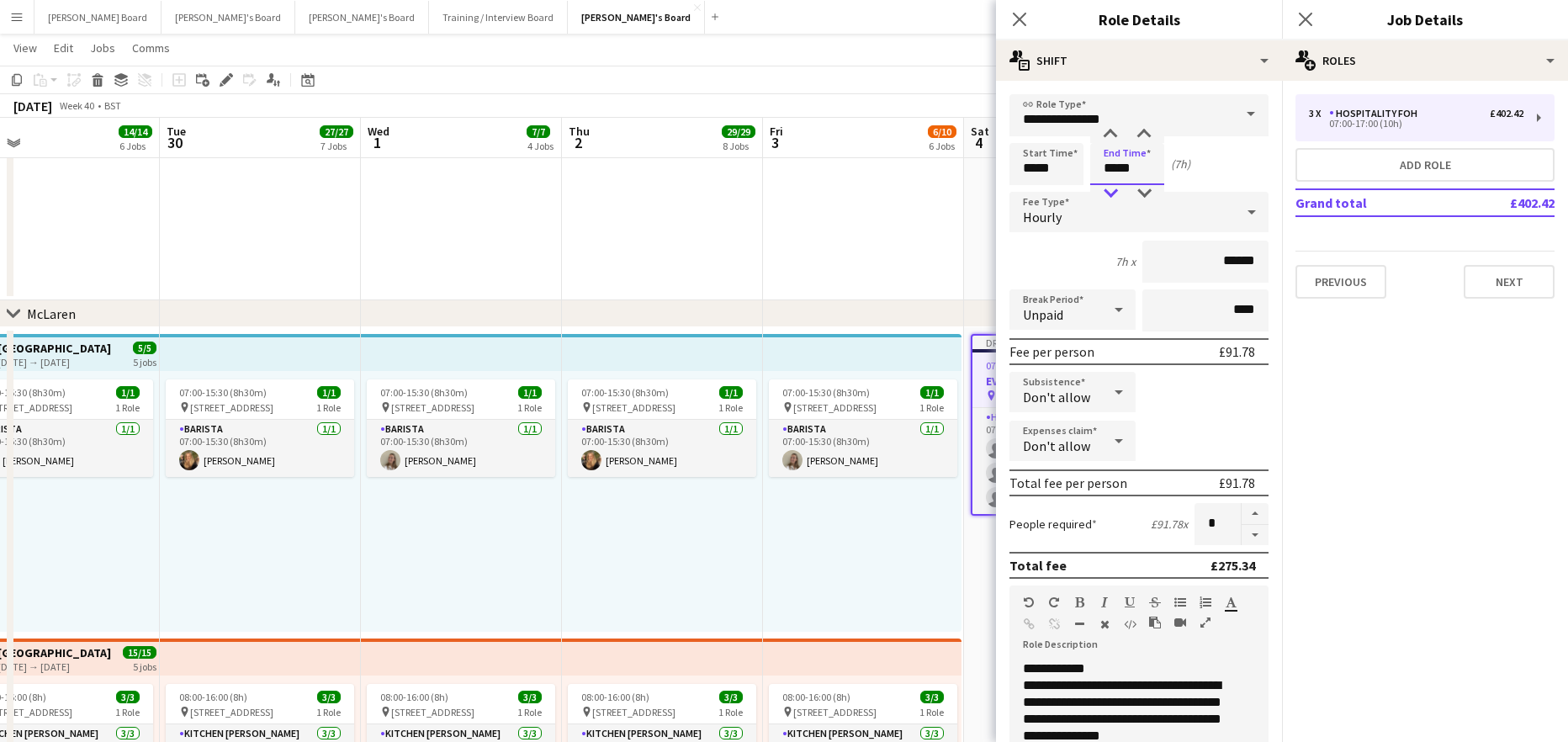
type input "*****"
click at [1114, 188] on div at bounding box center [1111, 193] width 34 height 17
click at [1242, 541] on button "button" at bounding box center [1255, 535] width 27 height 21
type input "*"
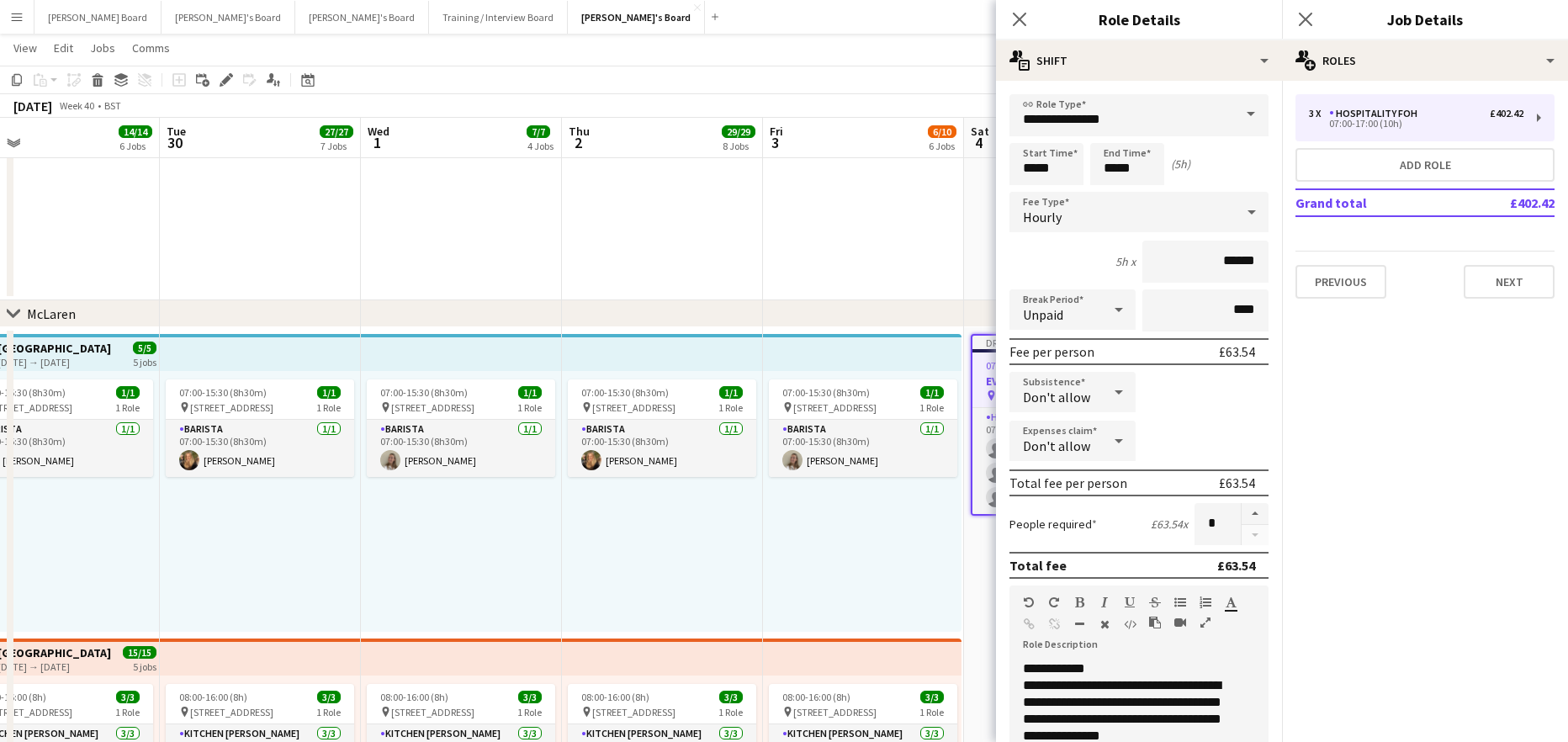
click at [908, 239] on app-date-cell "07:30-13:30 (6h) 1/1 Millbridge Court GU10 3DJ pin Farnham, GU10 3DJ 1 Role Hou…" at bounding box center [863, 132] width 201 height 336
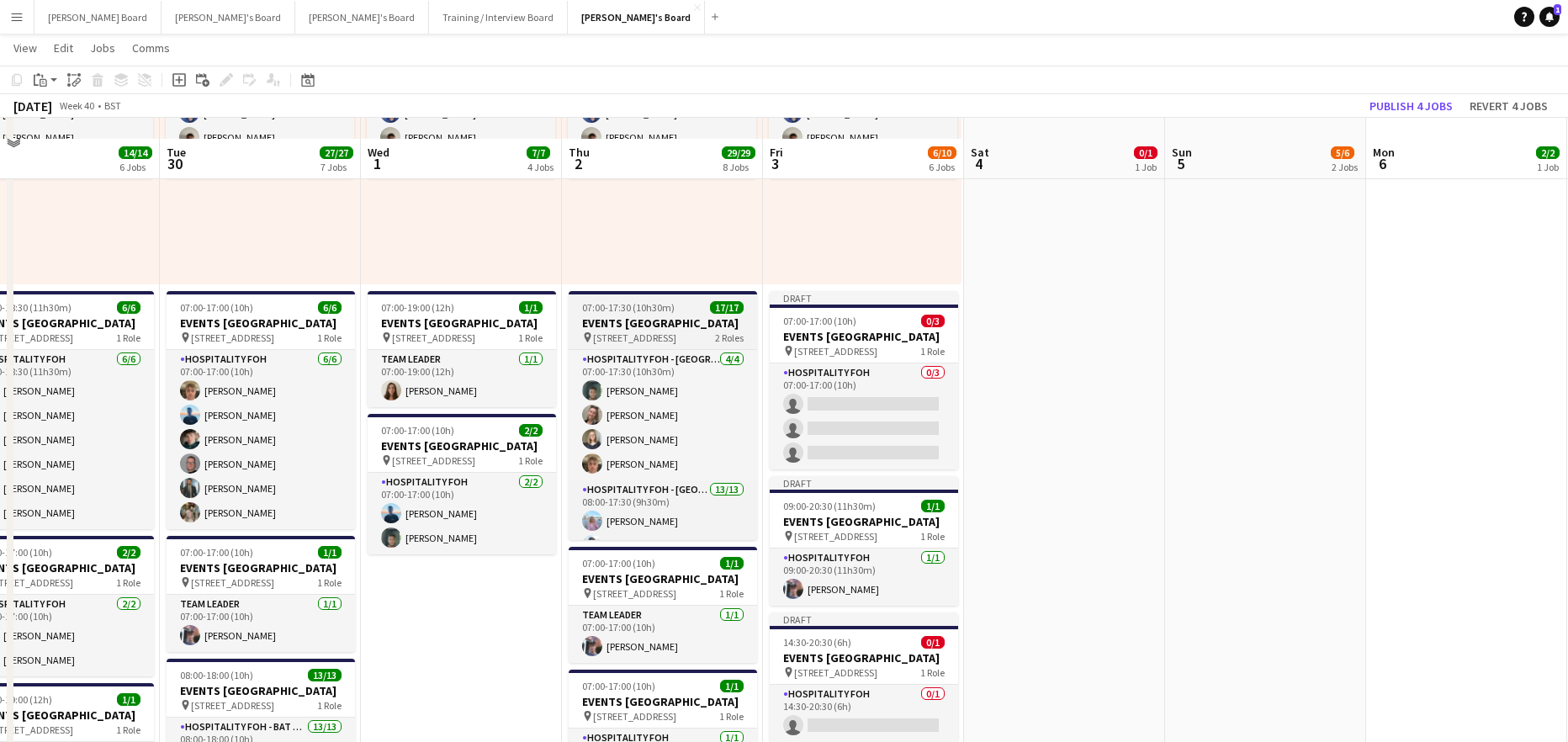
scroll to position [898, 0]
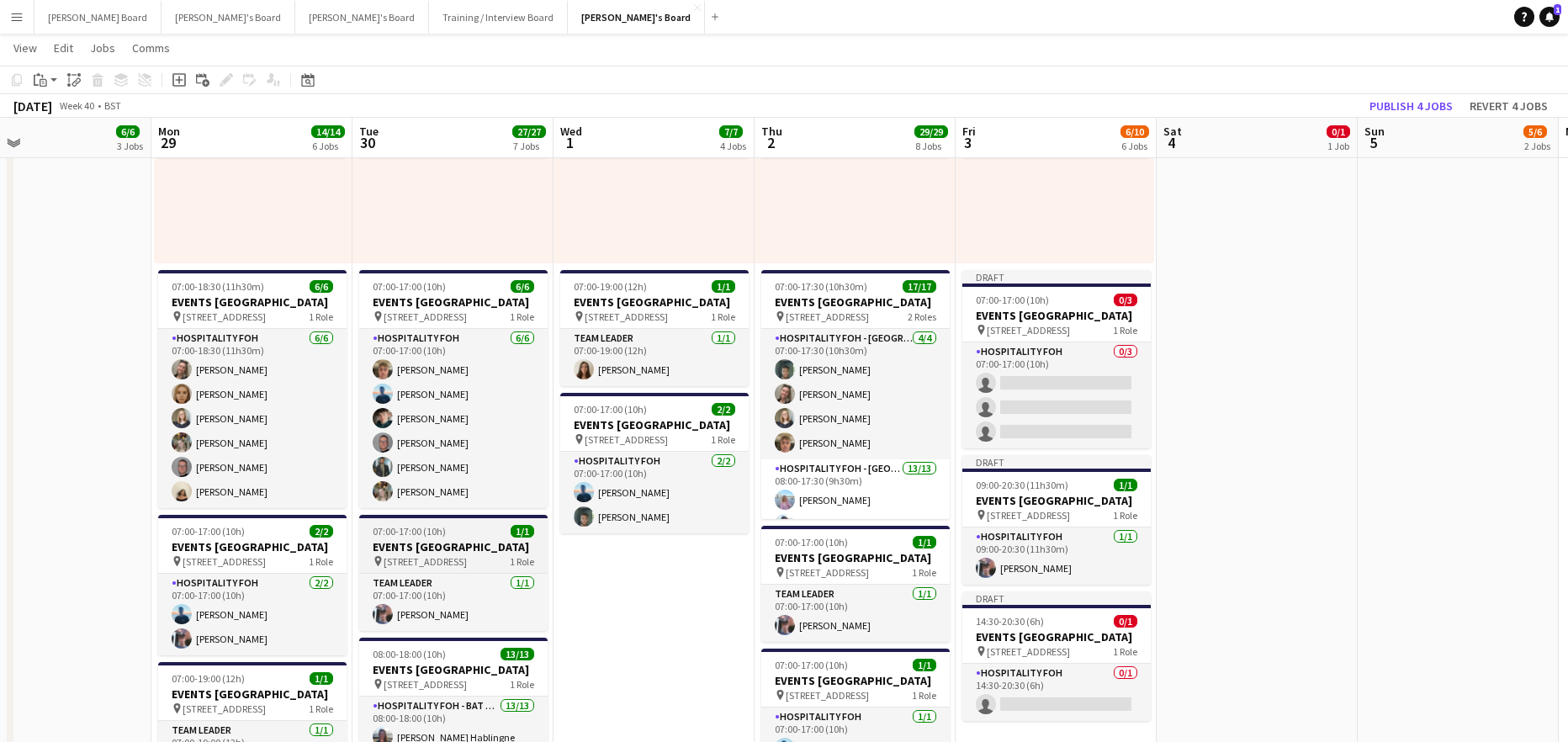
drag, startPoint x: 466, startPoint y: 661, endPoint x: 416, endPoint y: 573, distance: 101.7
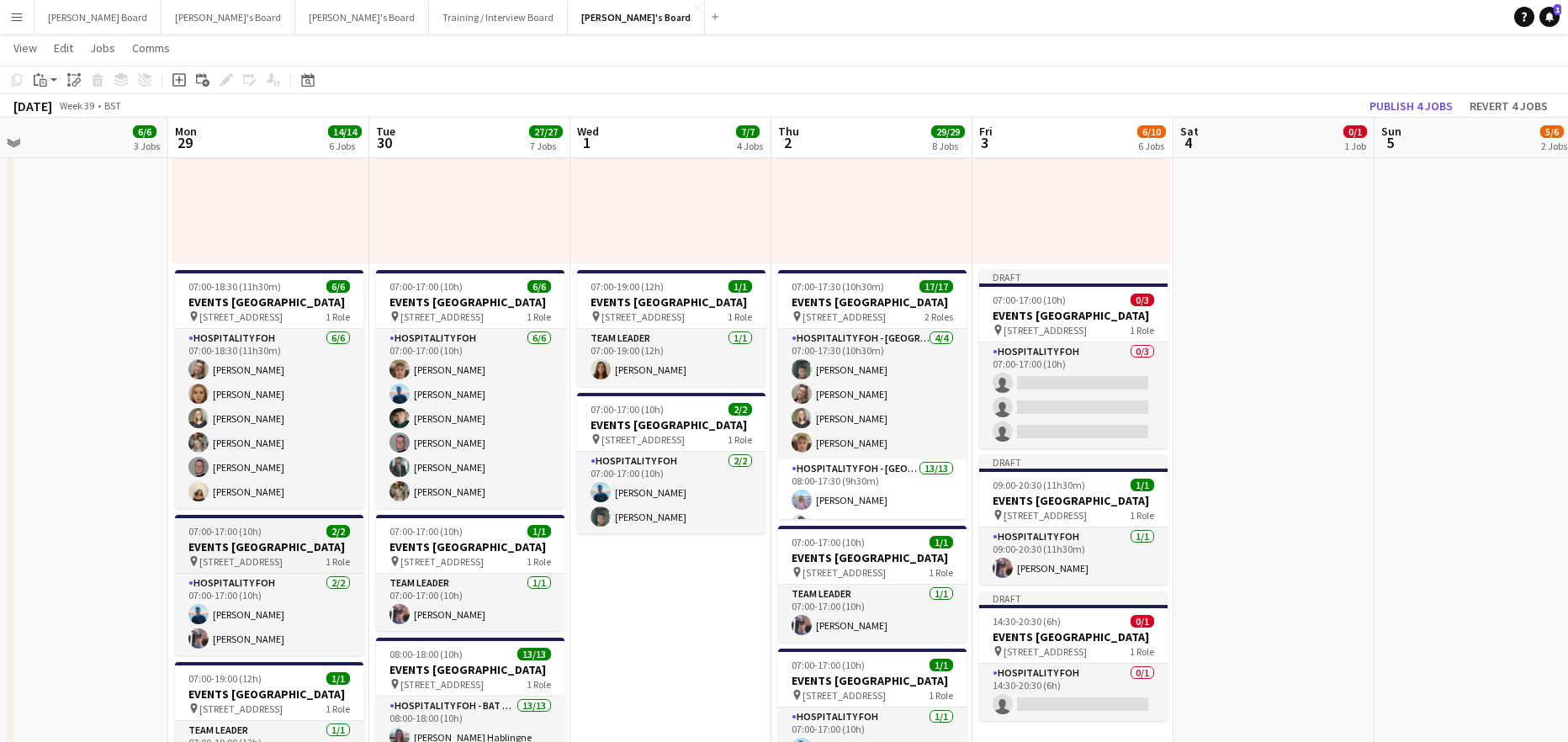
click at [221, 554] on h3 "EVENTS [GEOGRAPHIC_DATA]" at bounding box center [269, 546] width 188 height 15
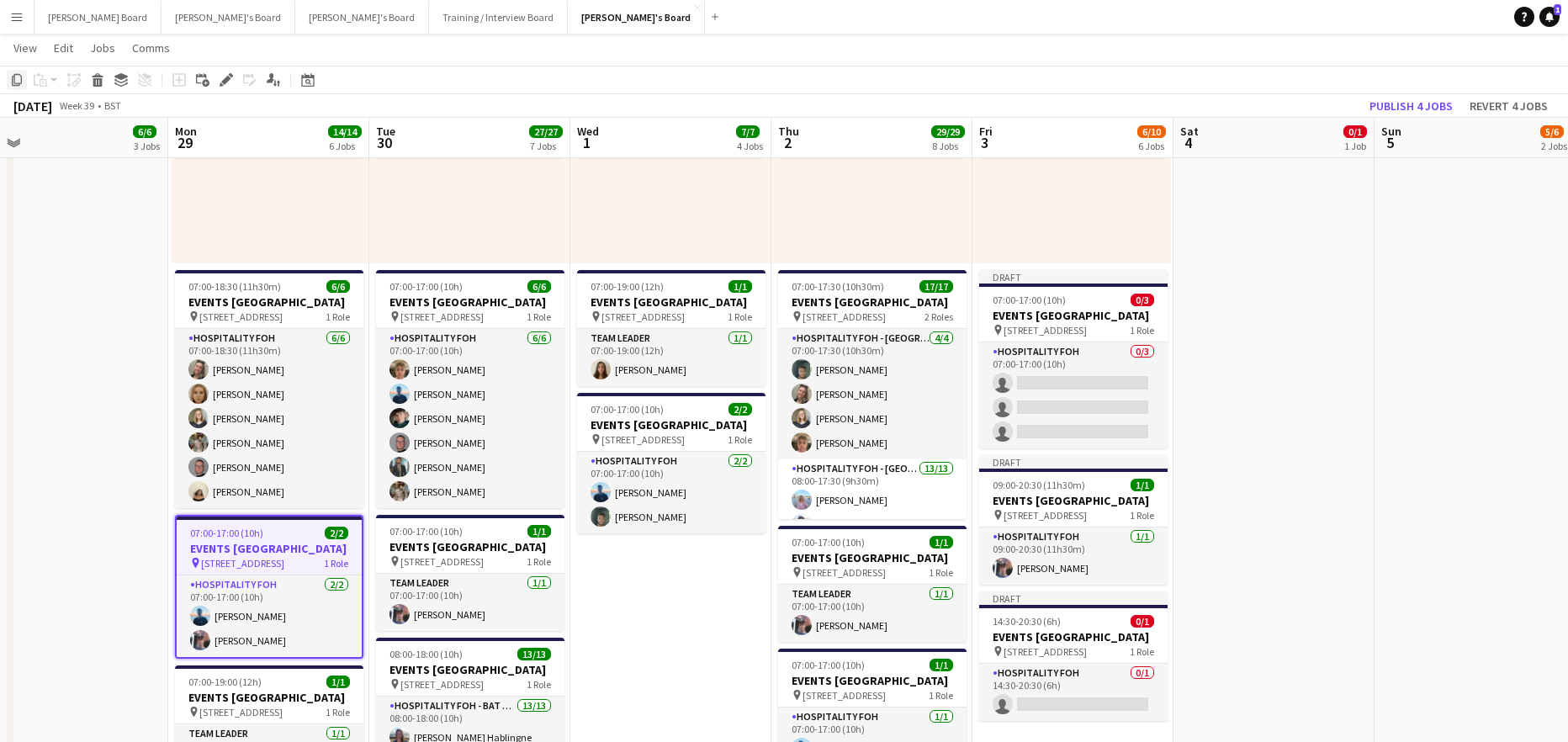
click at [16, 77] on icon "Copy" at bounding box center [16, 79] width 13 height 13
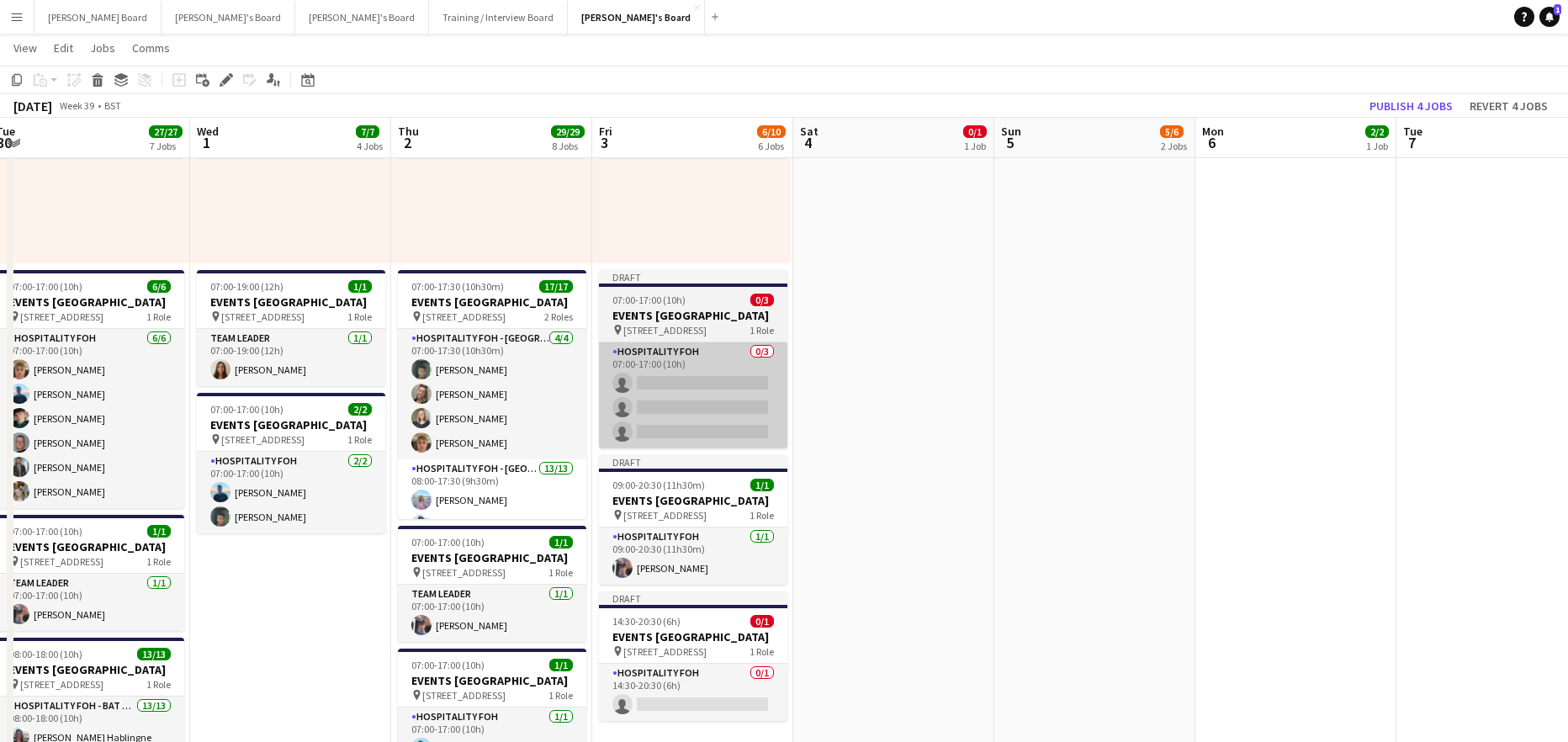
scroll to position [0, 658]
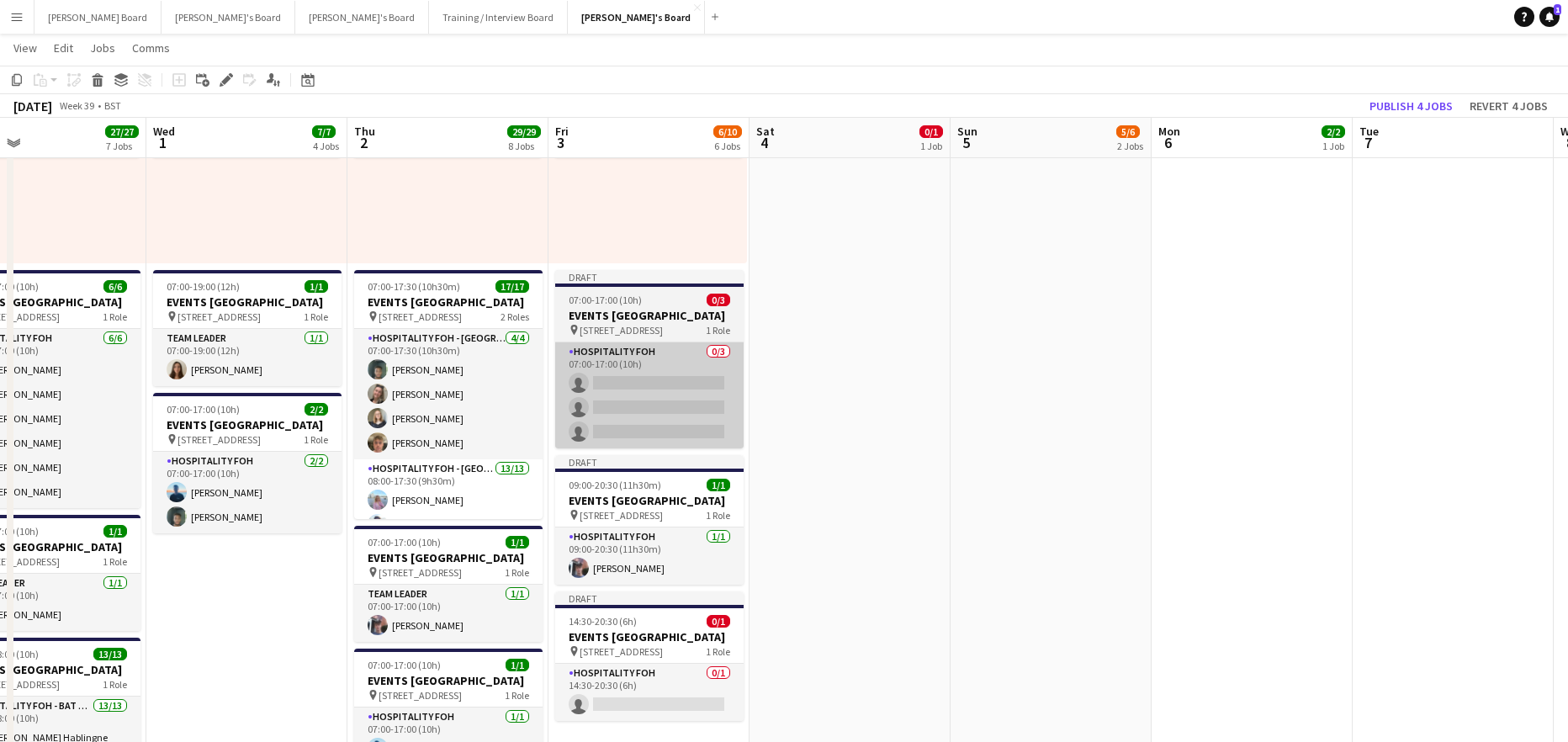
drag, startPoint x: 982, startPoint y: 431, endPoint x: 560, endPoint y: 428, distance: 421.4
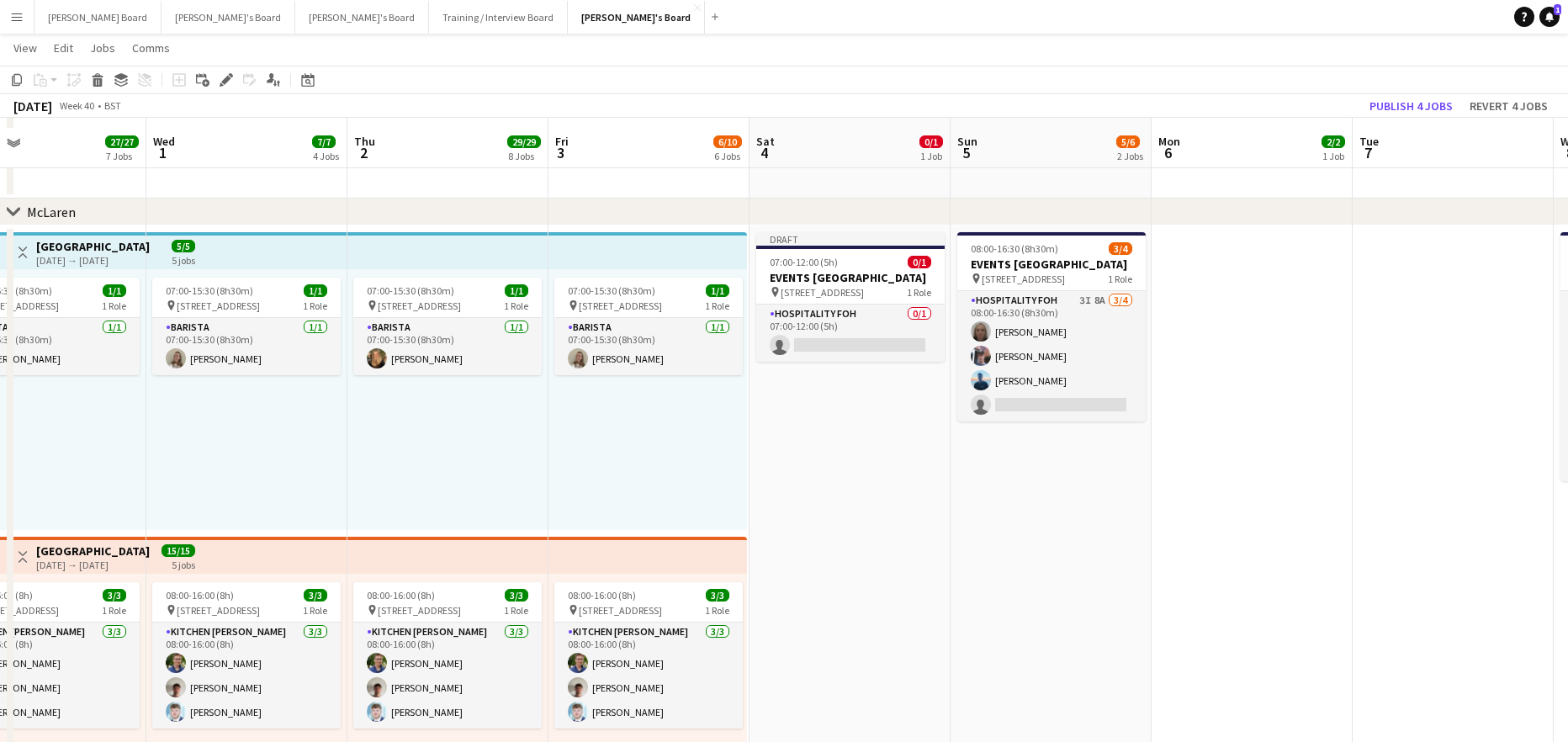
scroll to position [336, 0]
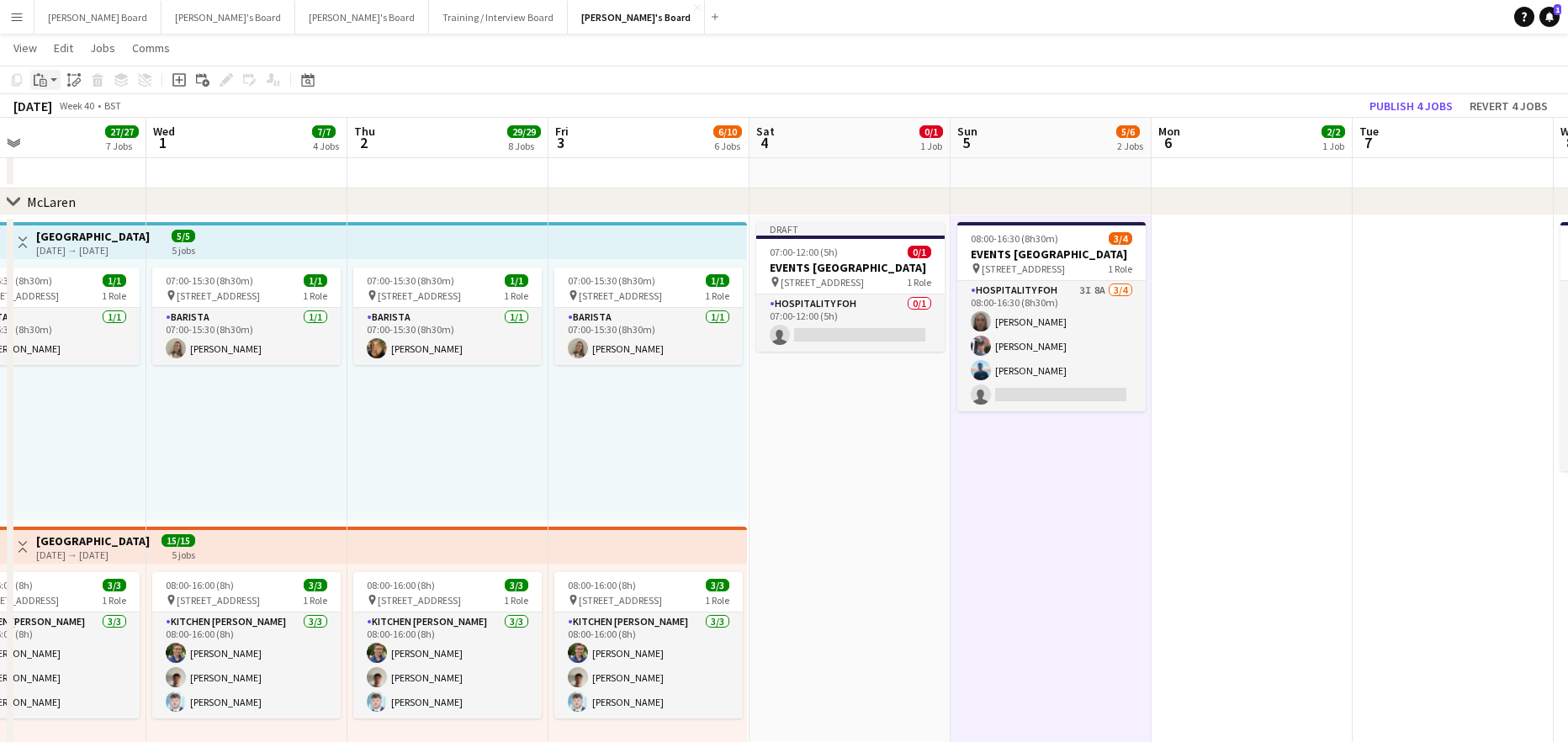
click at [48, 83] on div "Paste" at bounding box center [40, 80] width 20 height 20
click at [92, 147] on link "Paste with crew Ctrl+Shift+V" at bounding box center [124, 140] width 158 height 15
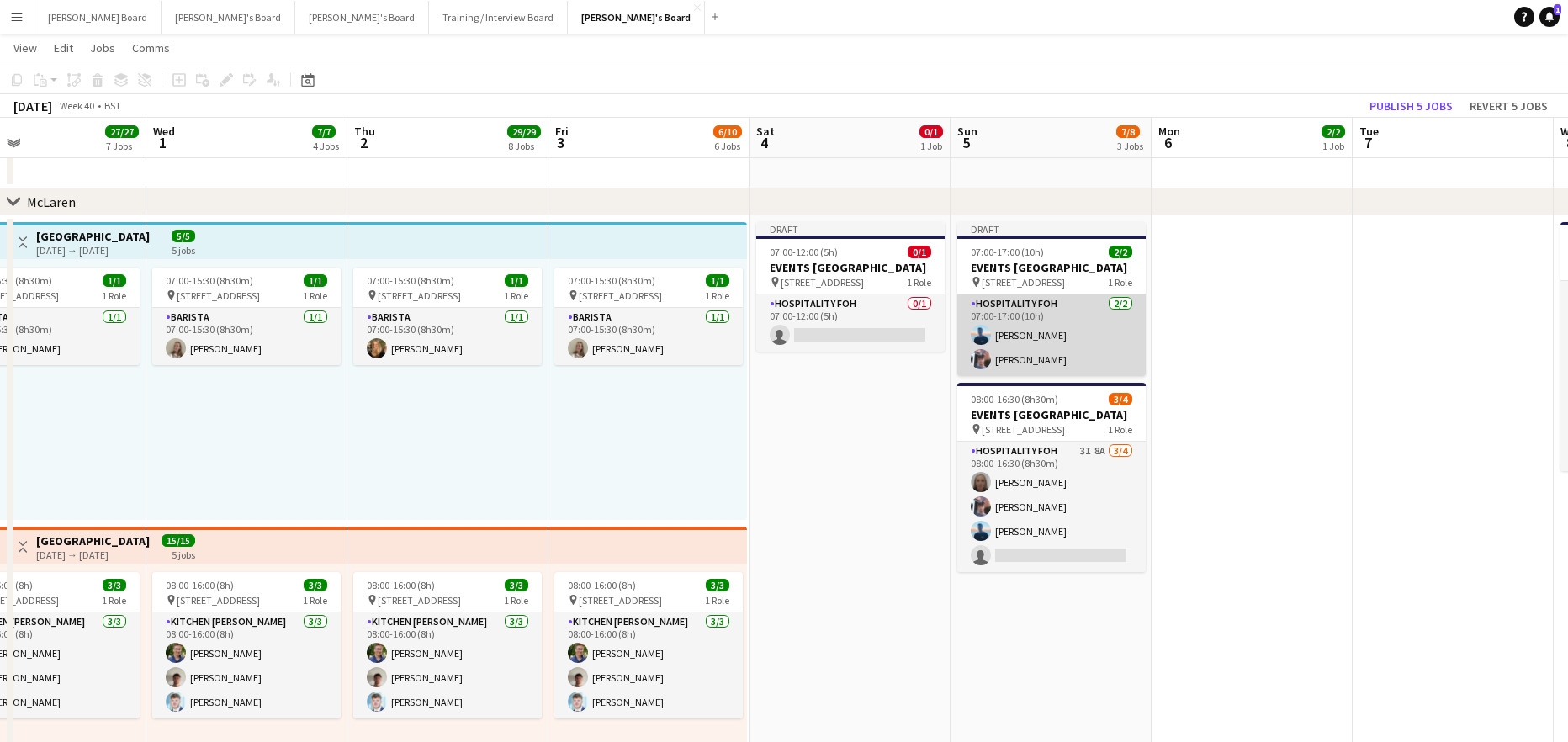
drag, startPoint x: 1041, startPoint y: 368, endPoint x: 1027, endPoint y: 365, distance: 14.7
click at [1041, 368] on app-card-role "Hospitality FOH 2/2 07:00-17:00 (10h) Daniel de Caestecker Cameron Sly" at bounding box center [1051, 335] width 188 height 82
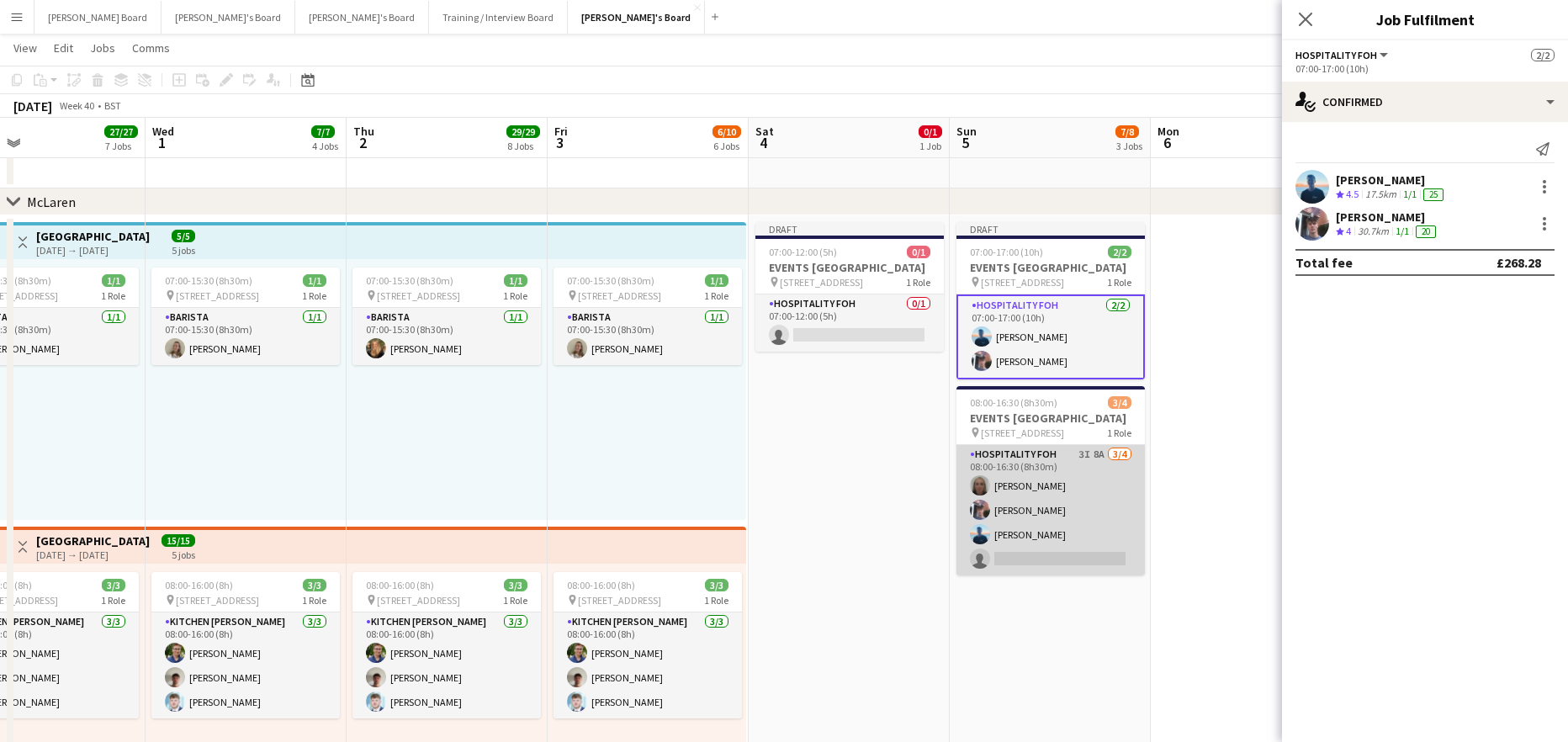
click at [1072, 520] on app-card-role "Hospitality FOH 3I 8A 3/4 08:00-16:30 (8h30m) Elena Wilson Cameron Sly Daniel d…" at bounding box center [1050, 510] width 188 height 130
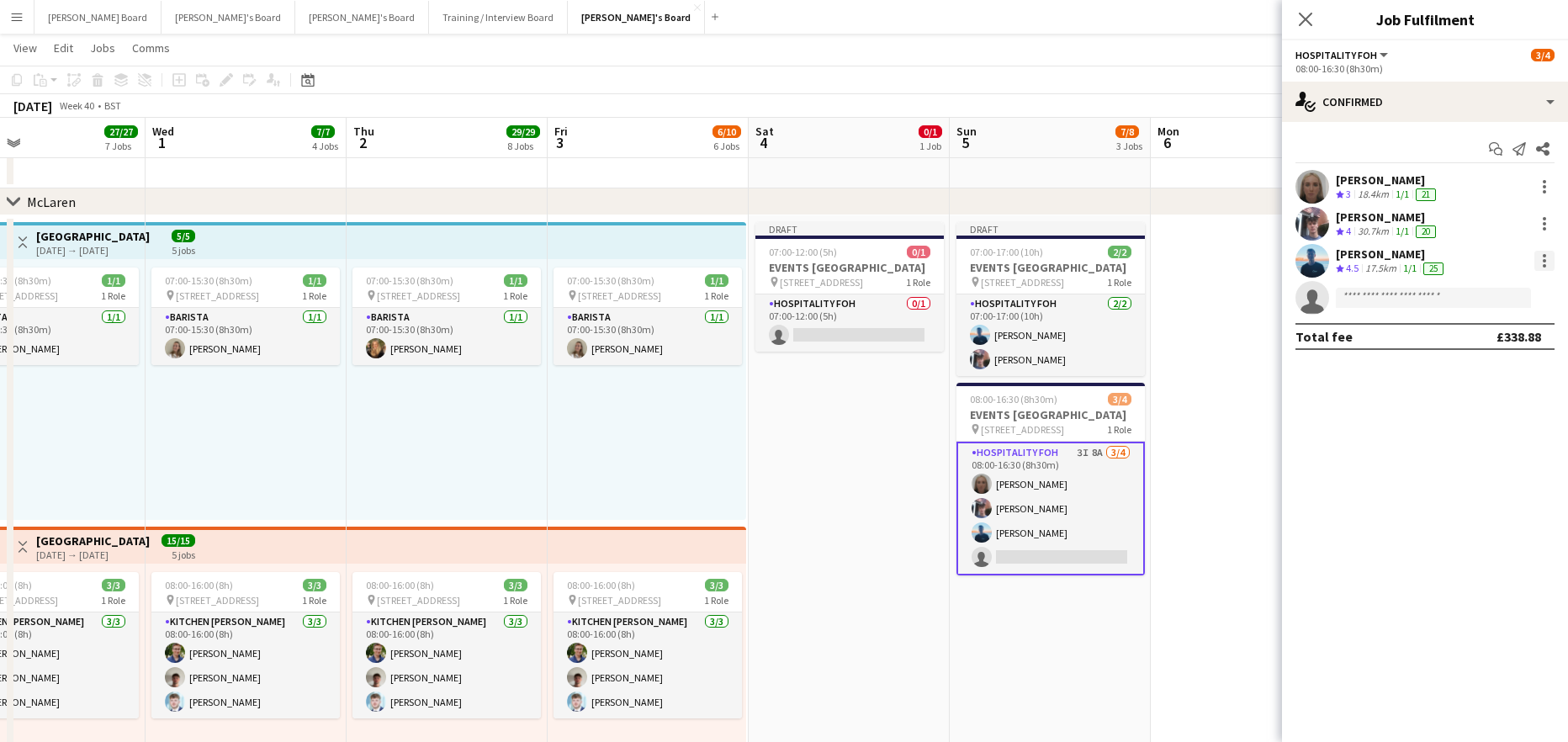
click at [1544, 267] on div at bounding box center [1544, 265] width 3 height 3
click at [1479, 460] on span "Remove" at bounding box center [1489, 453] width 104 height 15
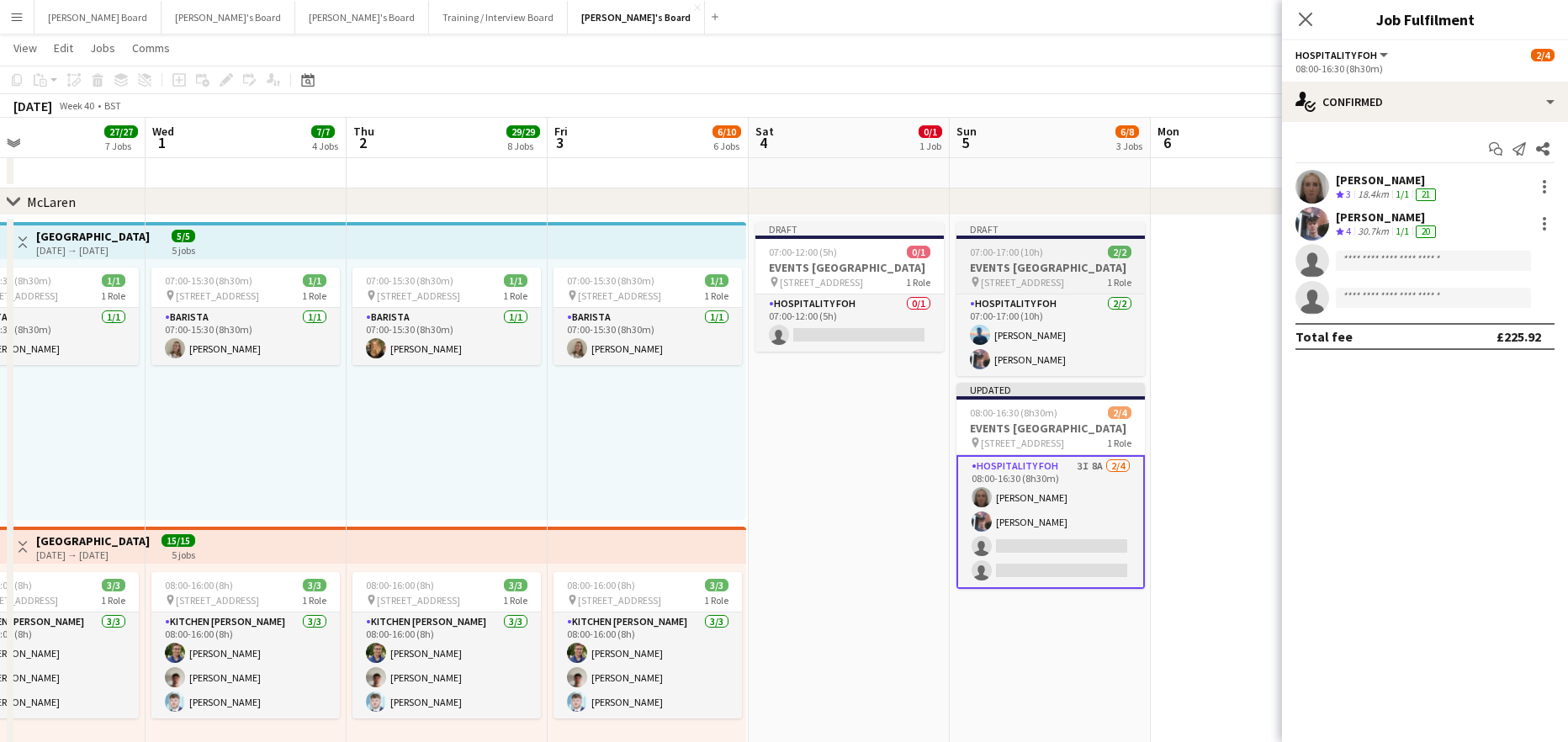
click at [1047, 266] on h3 "EVENTS McLaren Technology Centre" at bounding box center [1050, 267] width 188 height 15
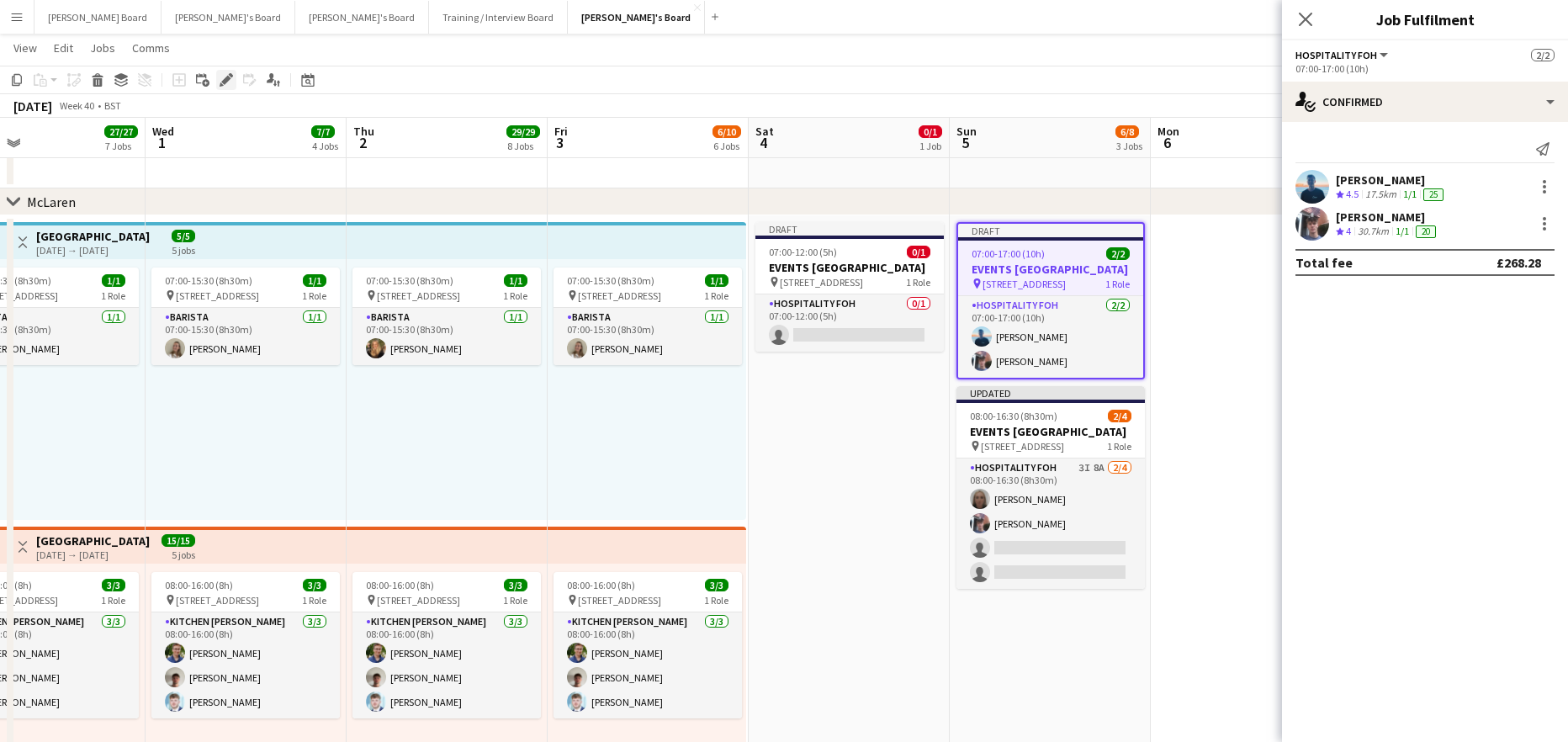
click at [225, 81] on icon at bounding box center [225, 80] width 9 height 9
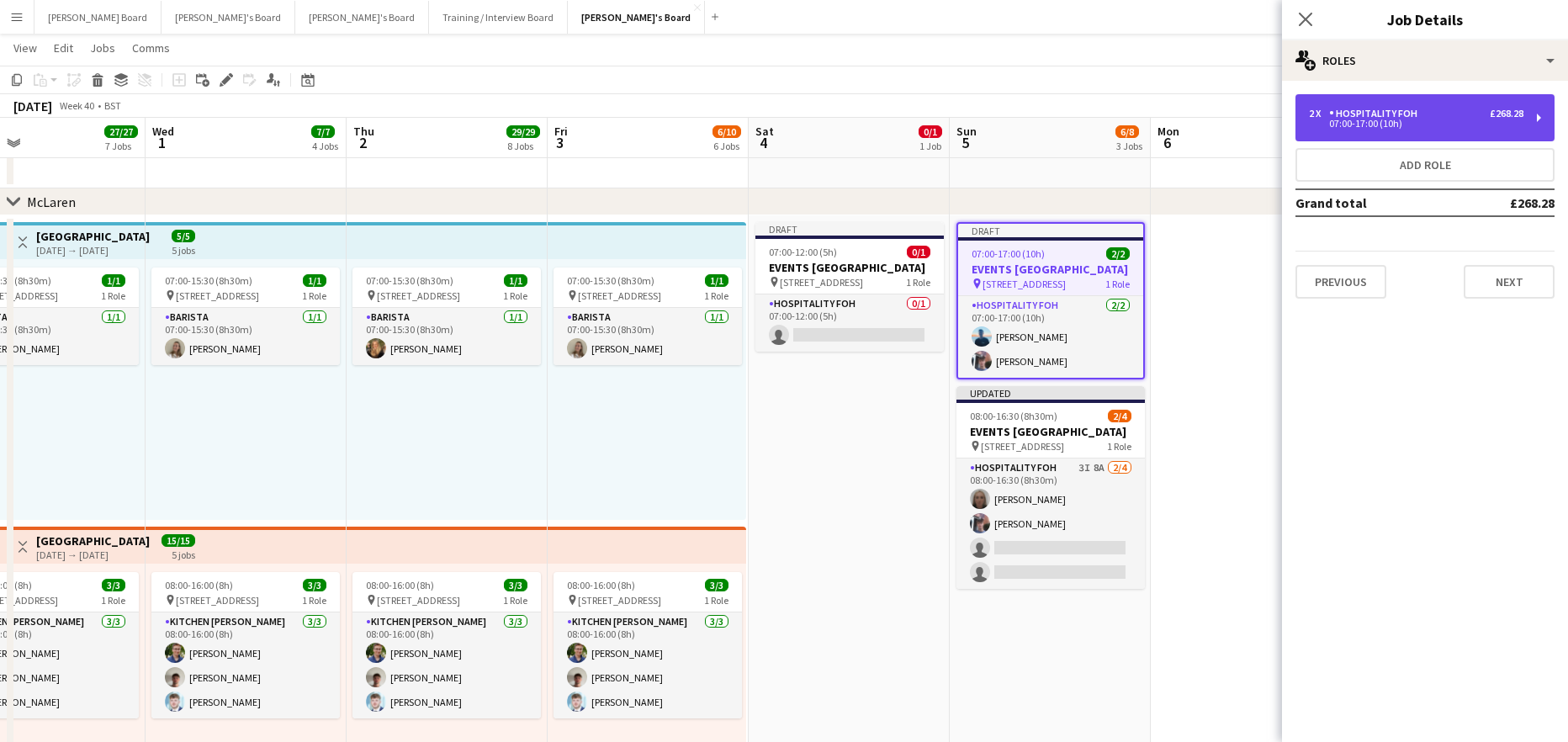
click at [1401, 124] on div "07:00-17:00 (10h)" at bounding box center [1416, 123] width 214 height 8
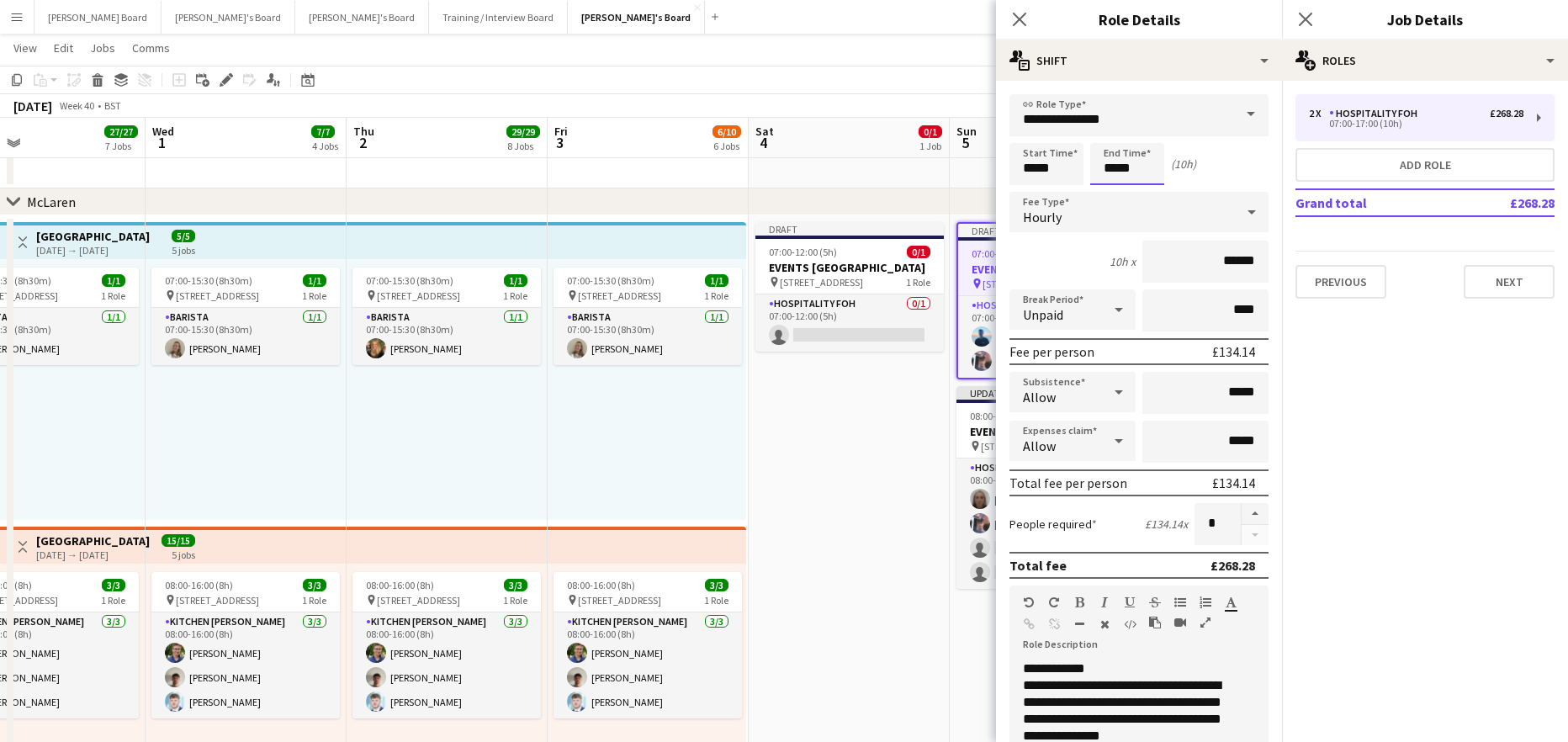
drag, startPoint x: 1131, startPoint y: 164, endPoint x: 1136, endPoint y: 152, distance: 13.2
click at [1131, 164] on input "*****" at bounding box center [1127, 164] width 74 height 42
click at [1148, 135] on div at bounding box center [1144, 134] width 34 height 17
type input "*****"
click at [1148, 135] on div at bounding box center [1144, 134] width 34 height 17
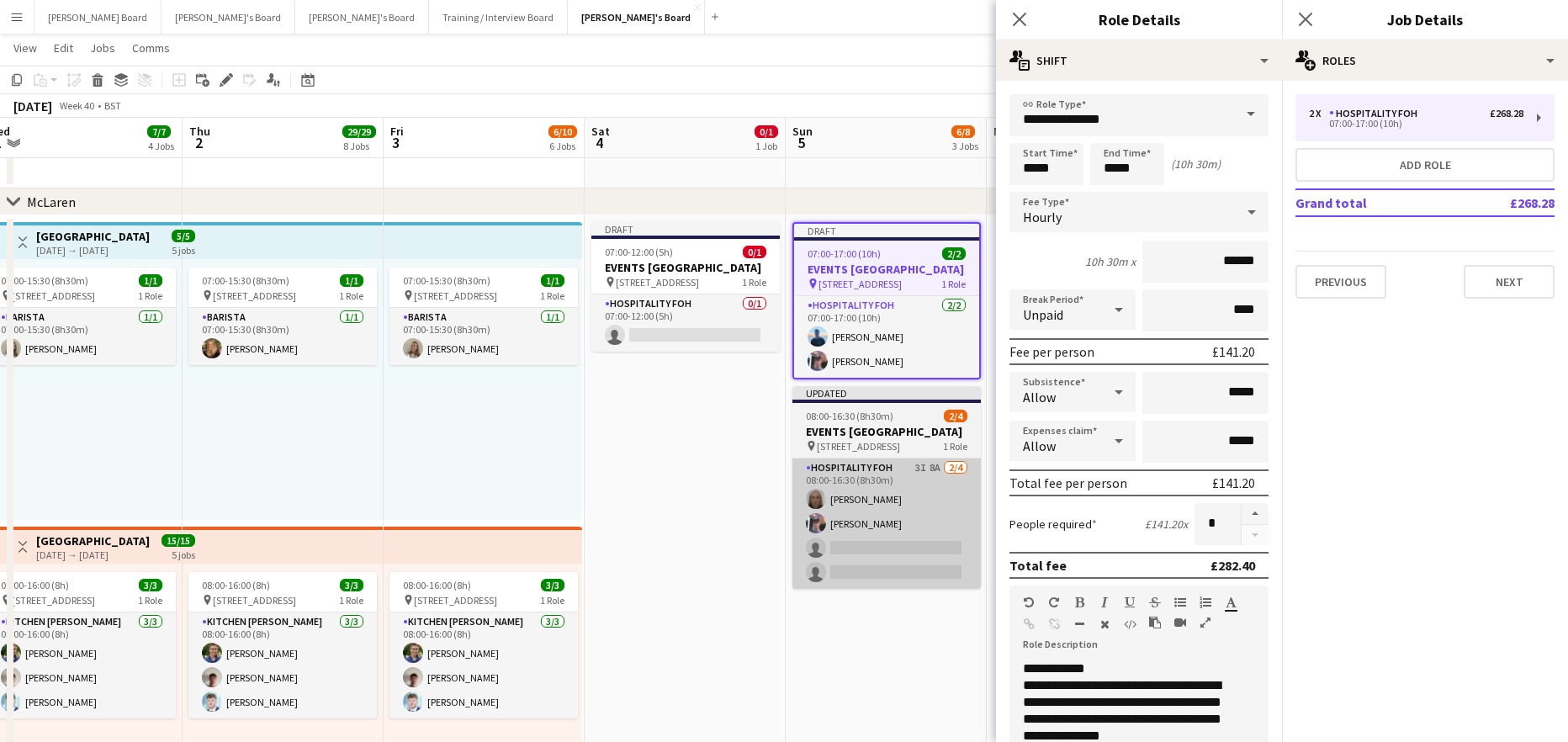
drag, startPoint x: 861, startPoint y: 500, endPoint x: 801, endPoint y: 493, distance: 60.9
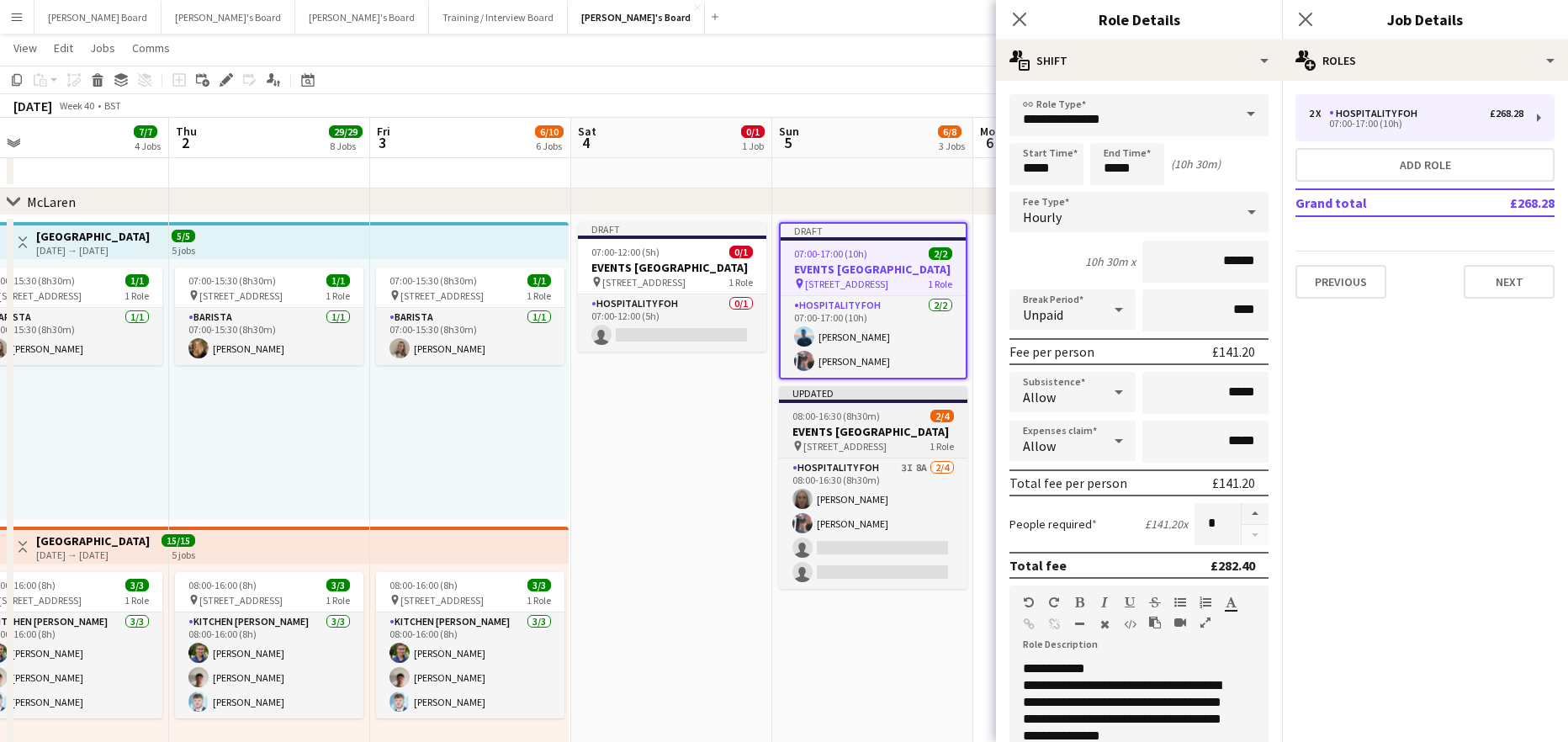
click at [855, 439] on h3 "EVENTS McLaren Technology Centre" at bounding box center [873, 431] width 188 height 15
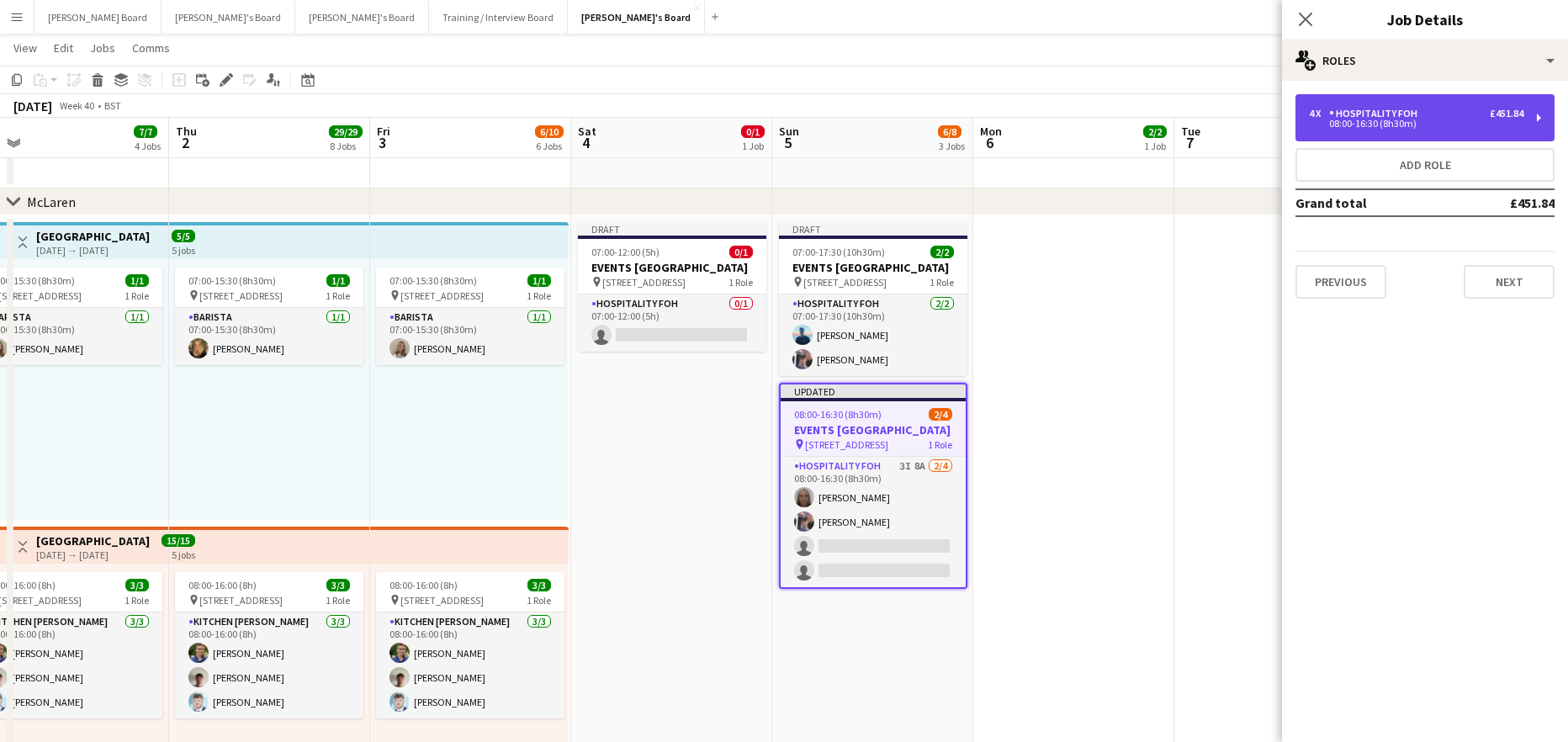
click at [1427, 122] on div "08:00-16:30 (8h30m)" at bounding box center [1416, 123] width 214 height 8
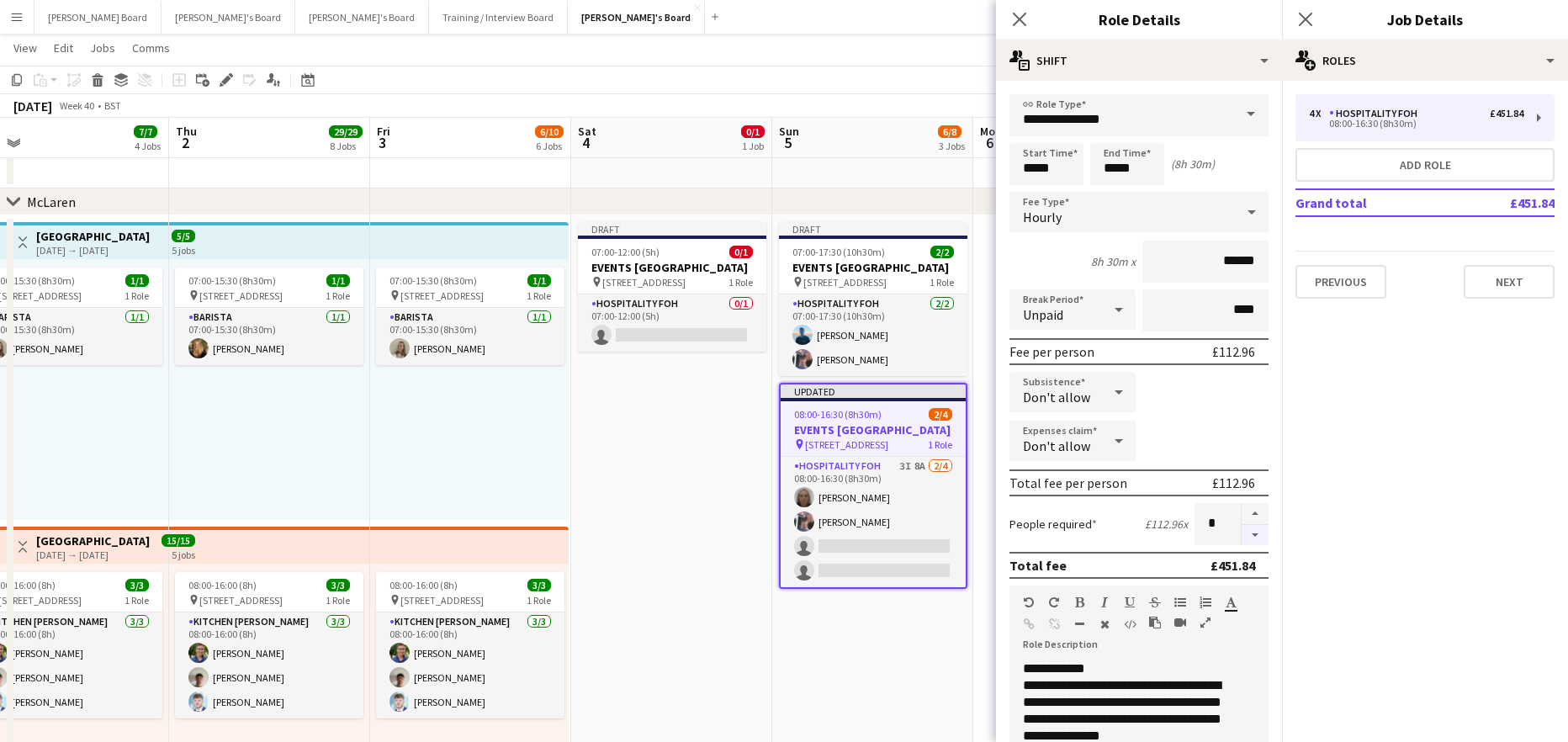
click at [1242, 535] on button "button" at bounding box center [1255, 535] width 27 height 21
type input "*"
click at [1115, 167] on input "*****" at bounding box center [1127, 164] width 74 height 42
type input "*****"
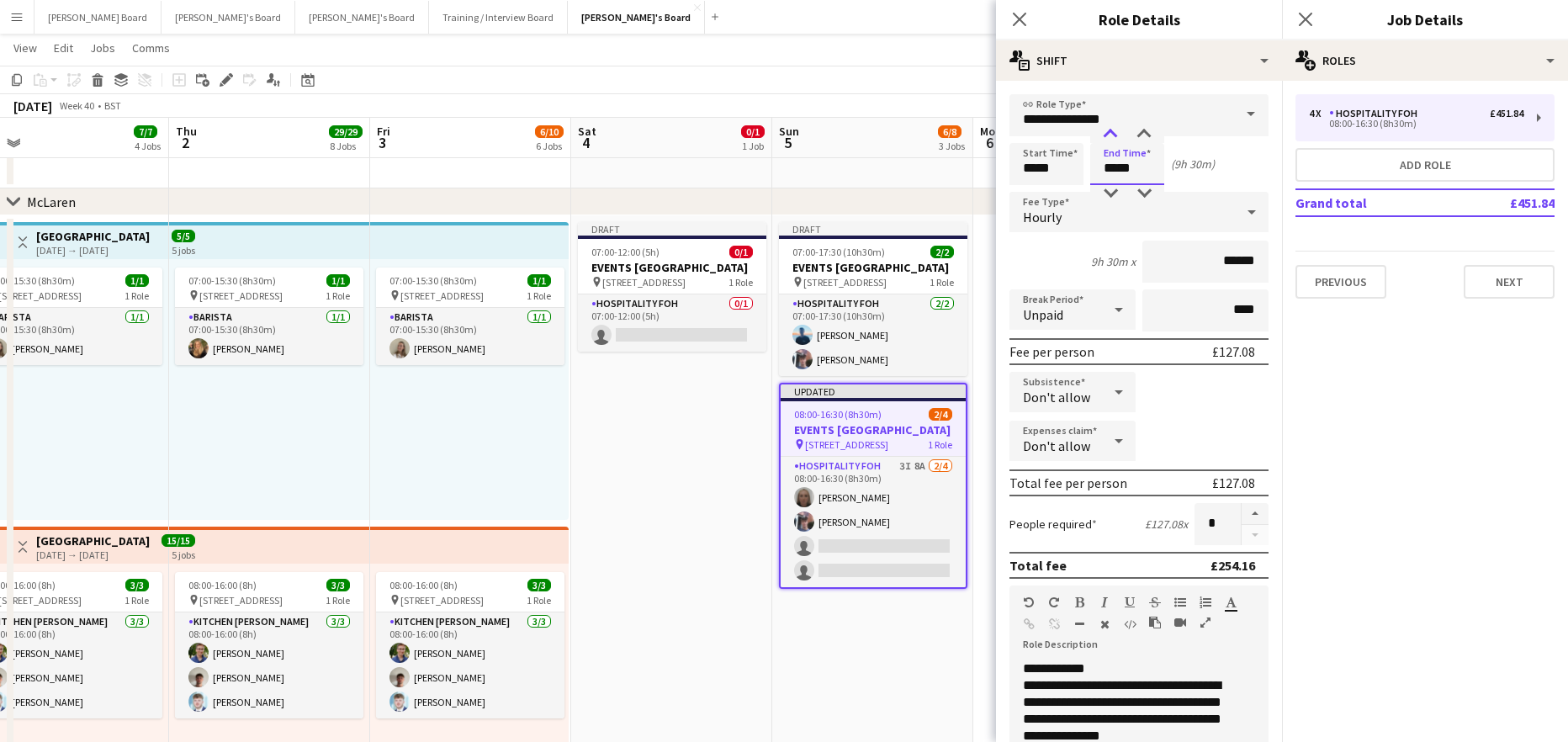
click at [1113, 137] on div at bounding box center [1111, 134] width 34 height 17
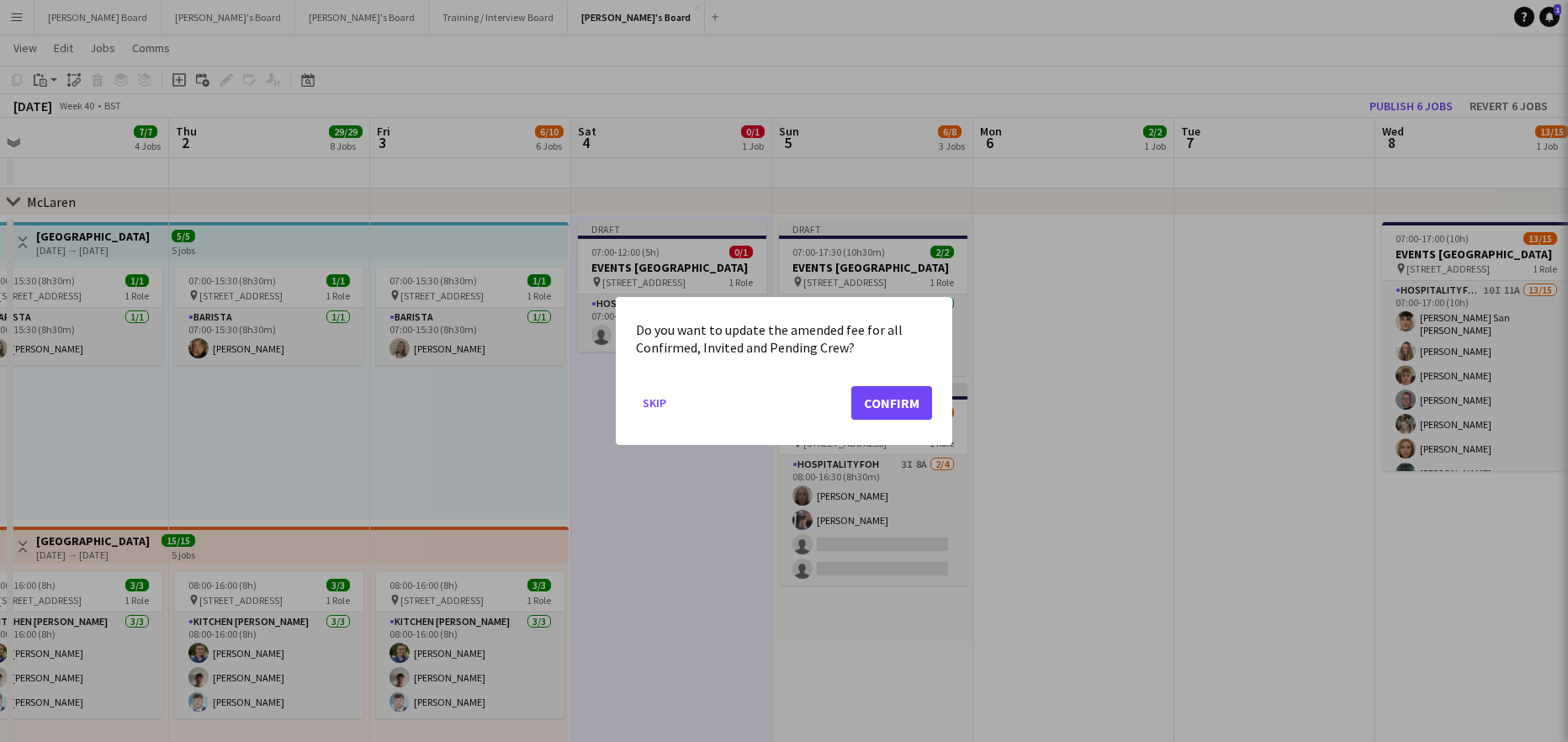
scroll to position [0, 0]
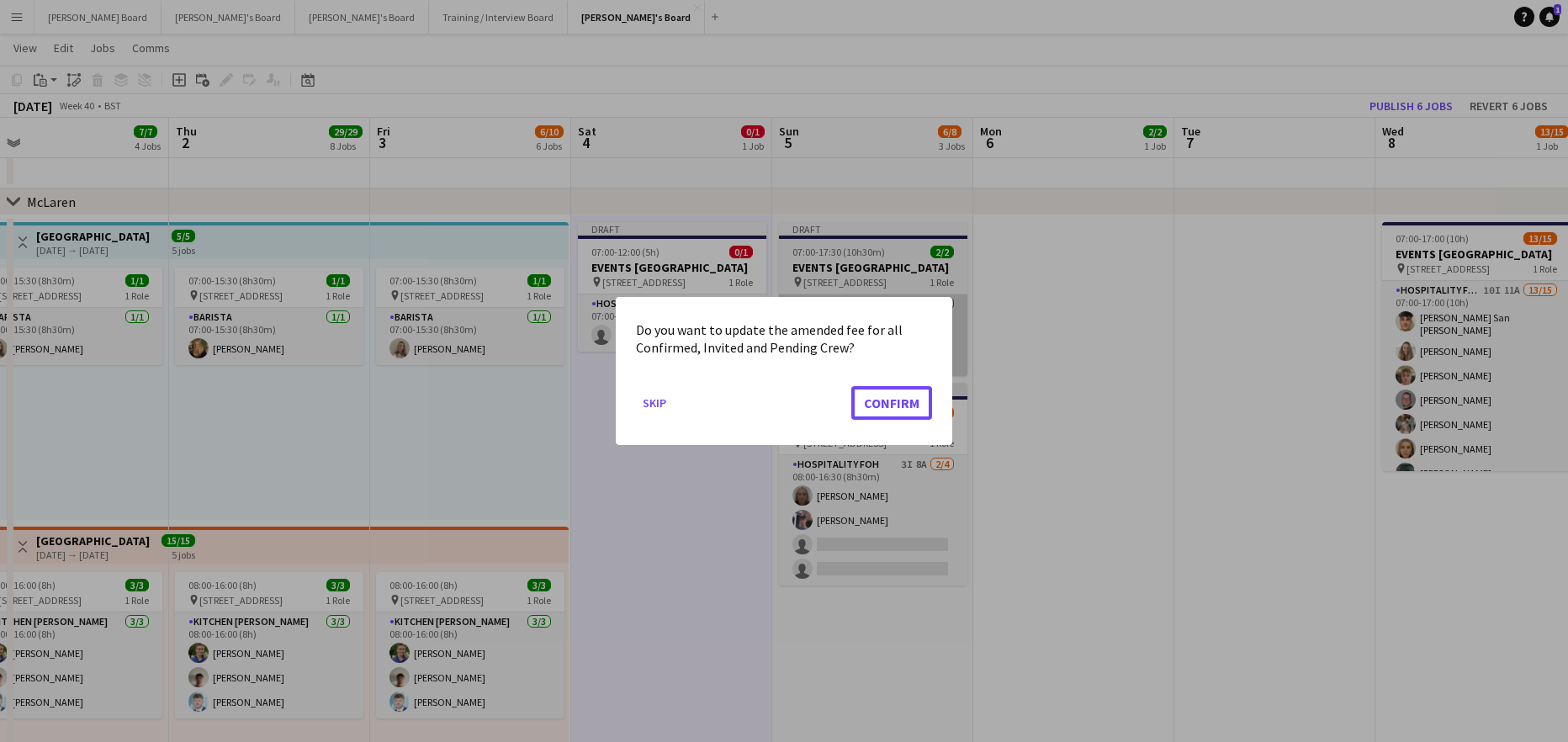
click at [893, 386] on button "Confirm" at bounding box center [891, 403] width 81 height 34
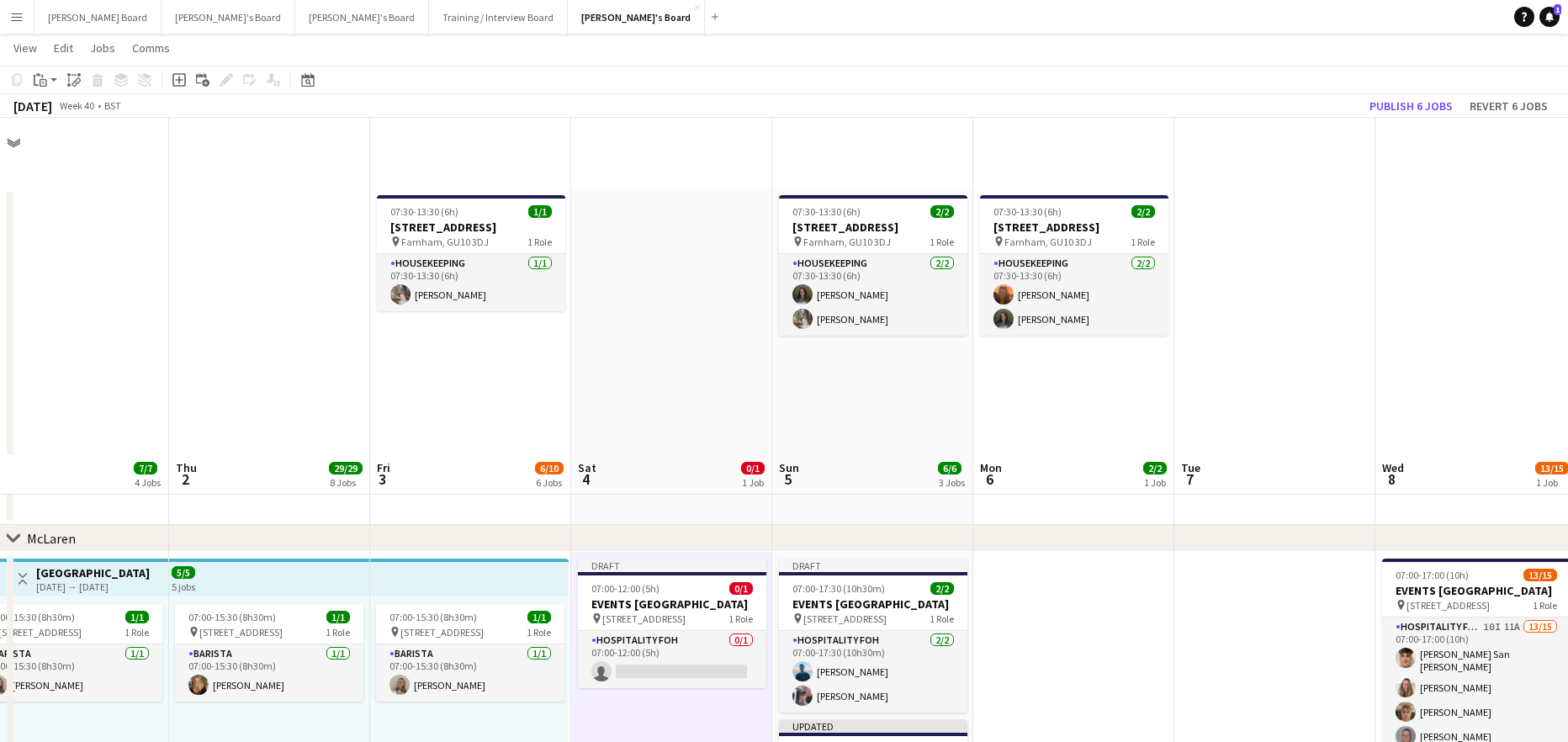
scroll to position [336, 0]
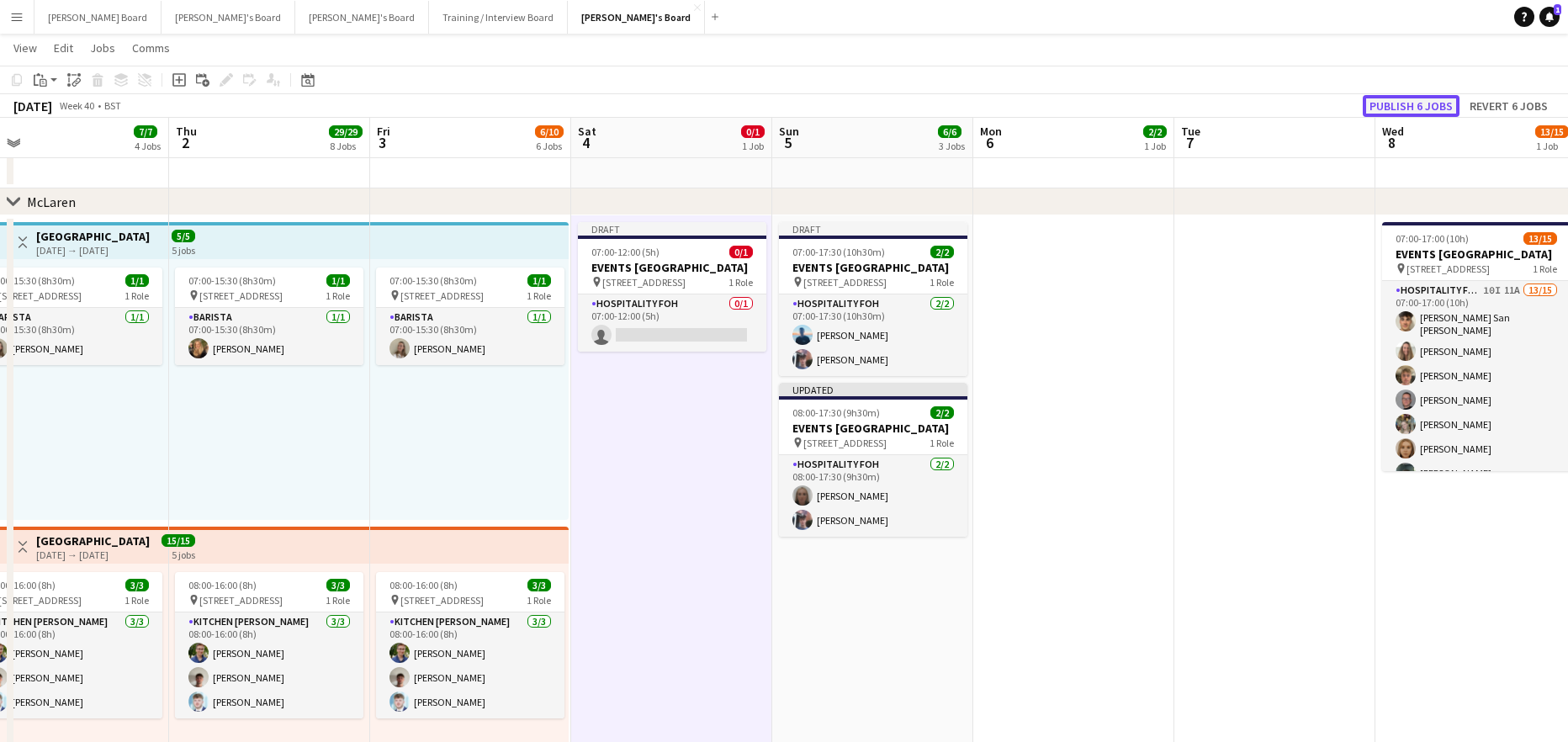
click at [1422, 105] on button "Publish 6 jobs" at bounding box center [1411, 106] width 97 height 22
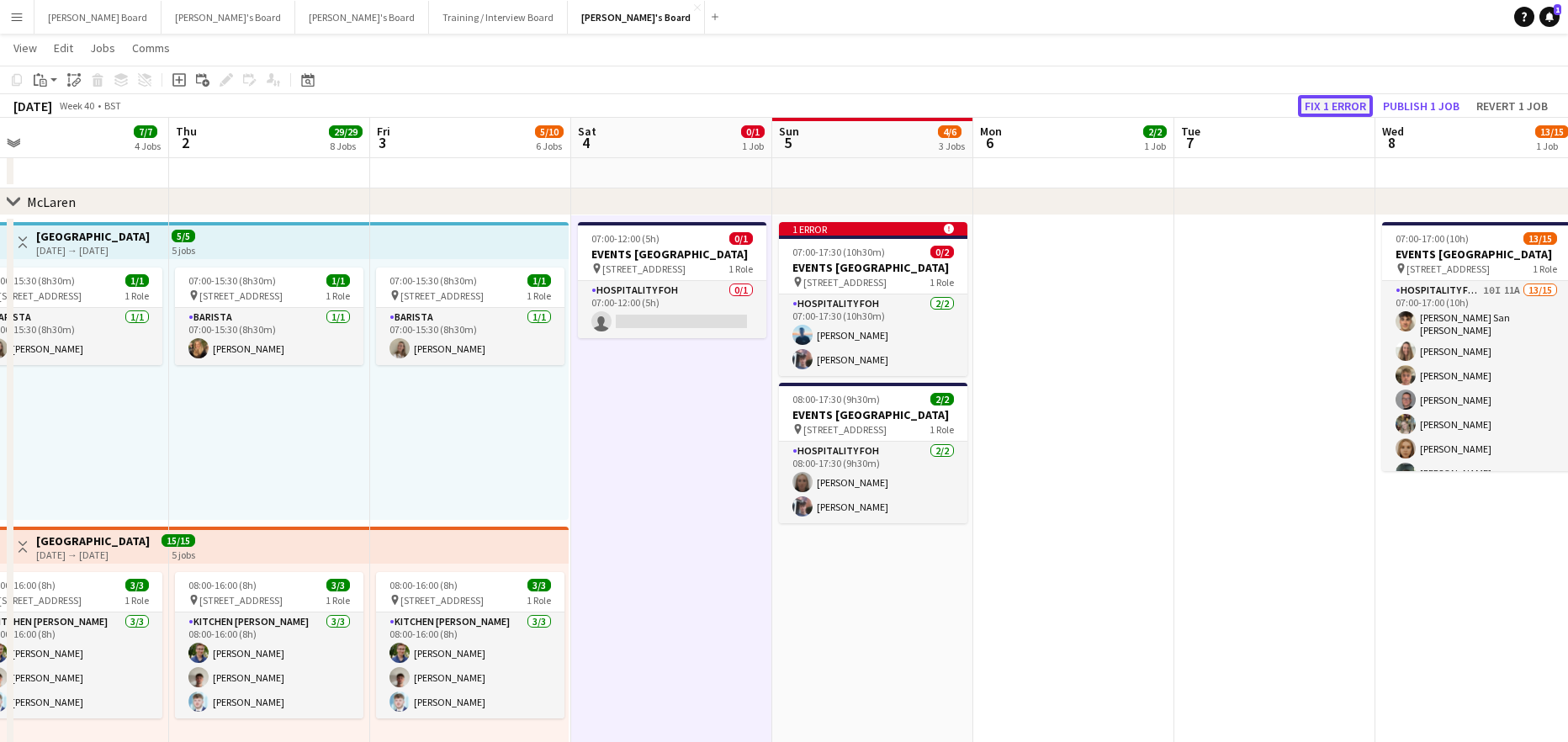
click at [1357, 105] on button "Fix 1 error" at bounding box center [1335, 106] width 75 height 22
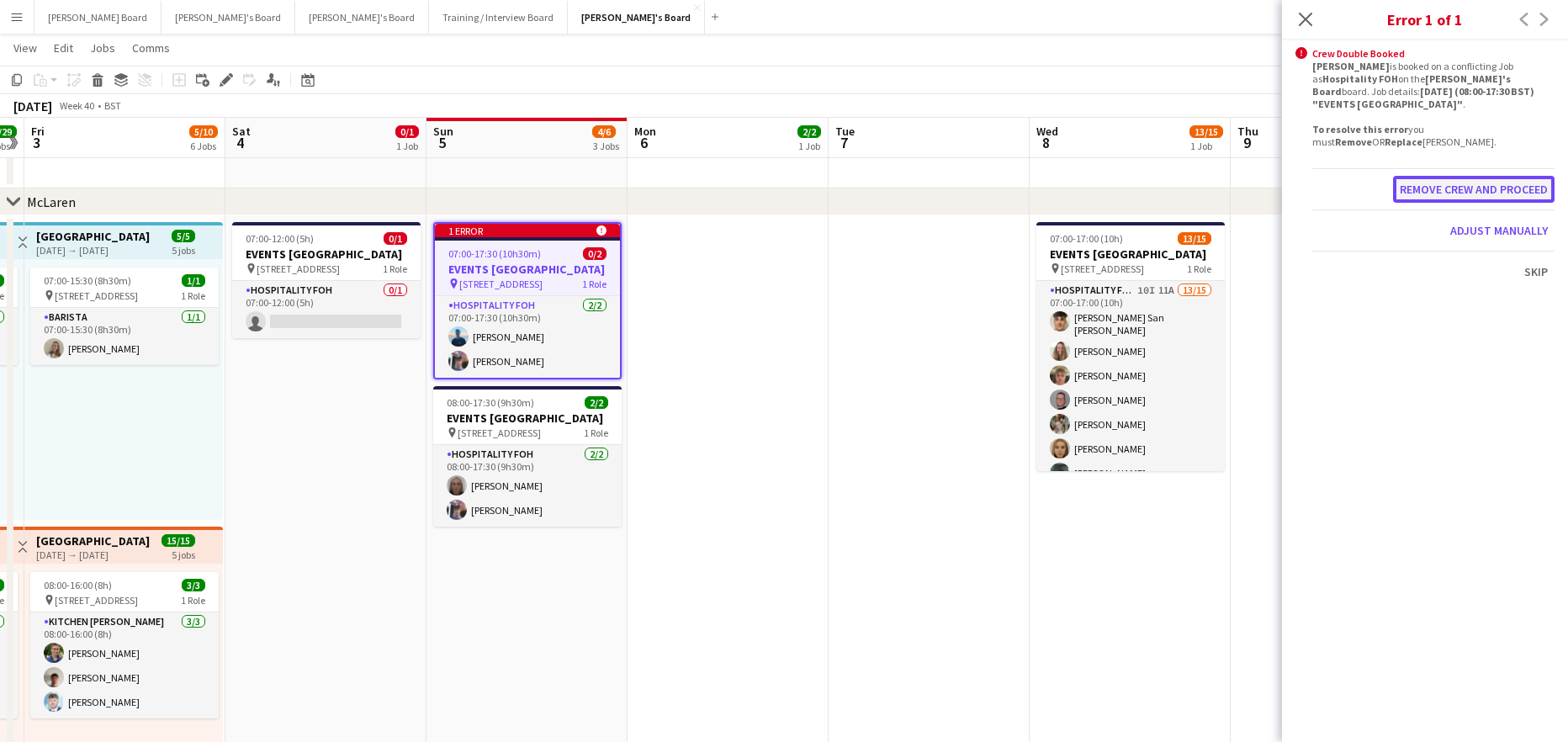
click at [1504, 200] on button "Remove crew and proceed" at bounding box center [1474, 189] width 162 height 27
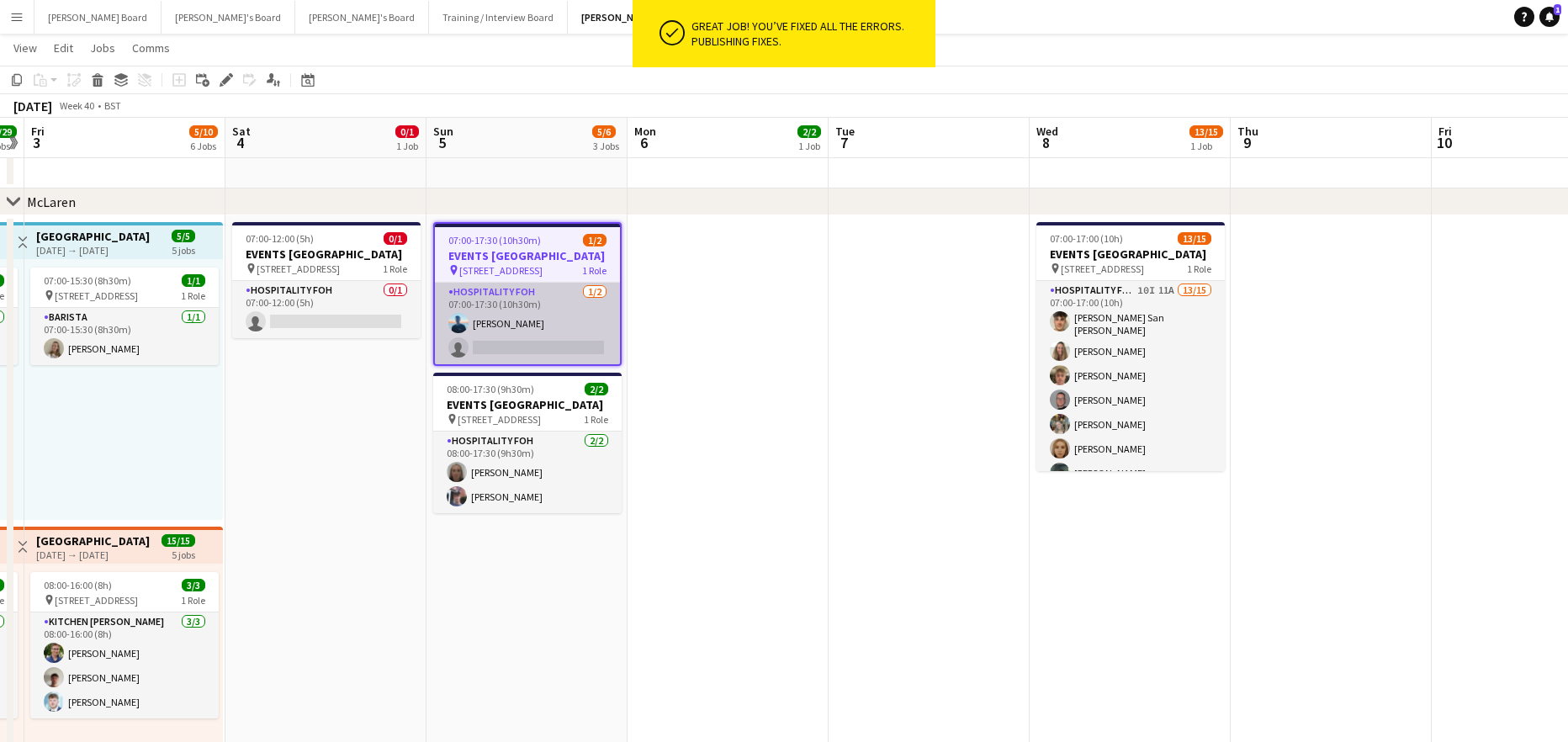
click at [545, 347] on app-card-role "Hospitality FOH 1/2 07:00-17:30 (10h30m) Daniel de Caestecker single-neutral-ac…" at bounding box center [527, 324] width 185 height 82
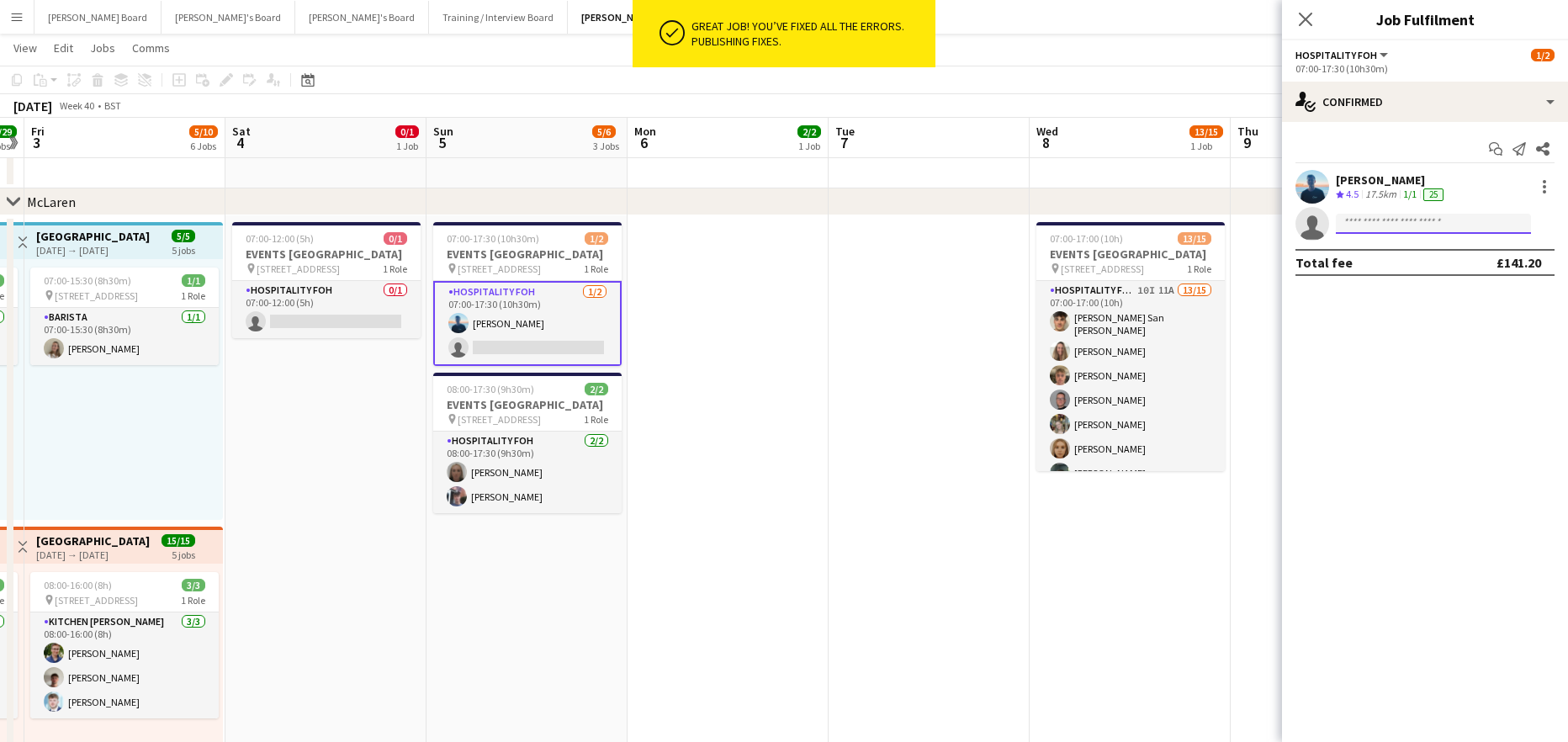
click at [1385, 225] on input at bounding box center [1433, 224] width 195 height 20
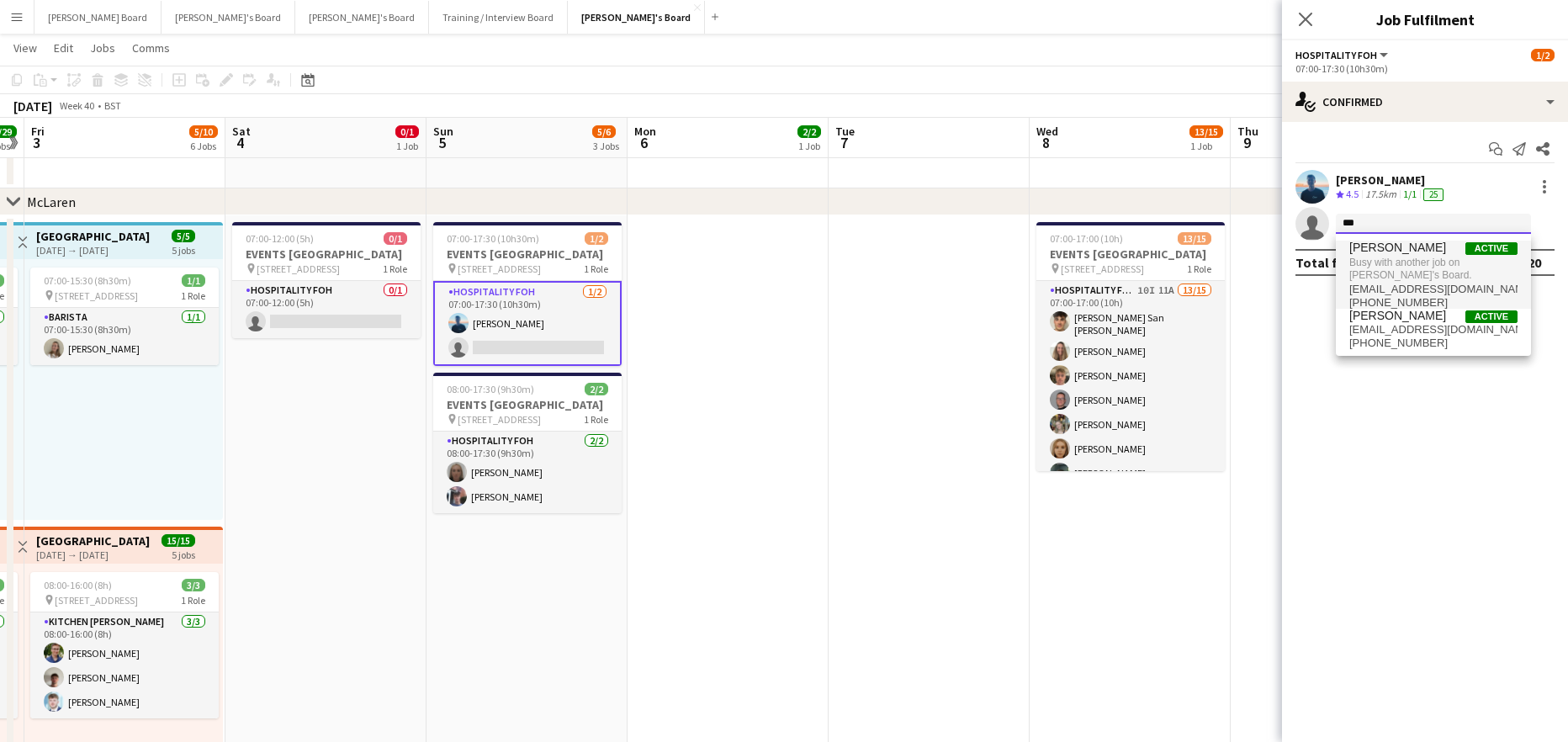
type input "***"
click at [1403, 274] on span "Busy with another job on Jakub's Board." at bounding box center [1433, 269] width 168 height 28
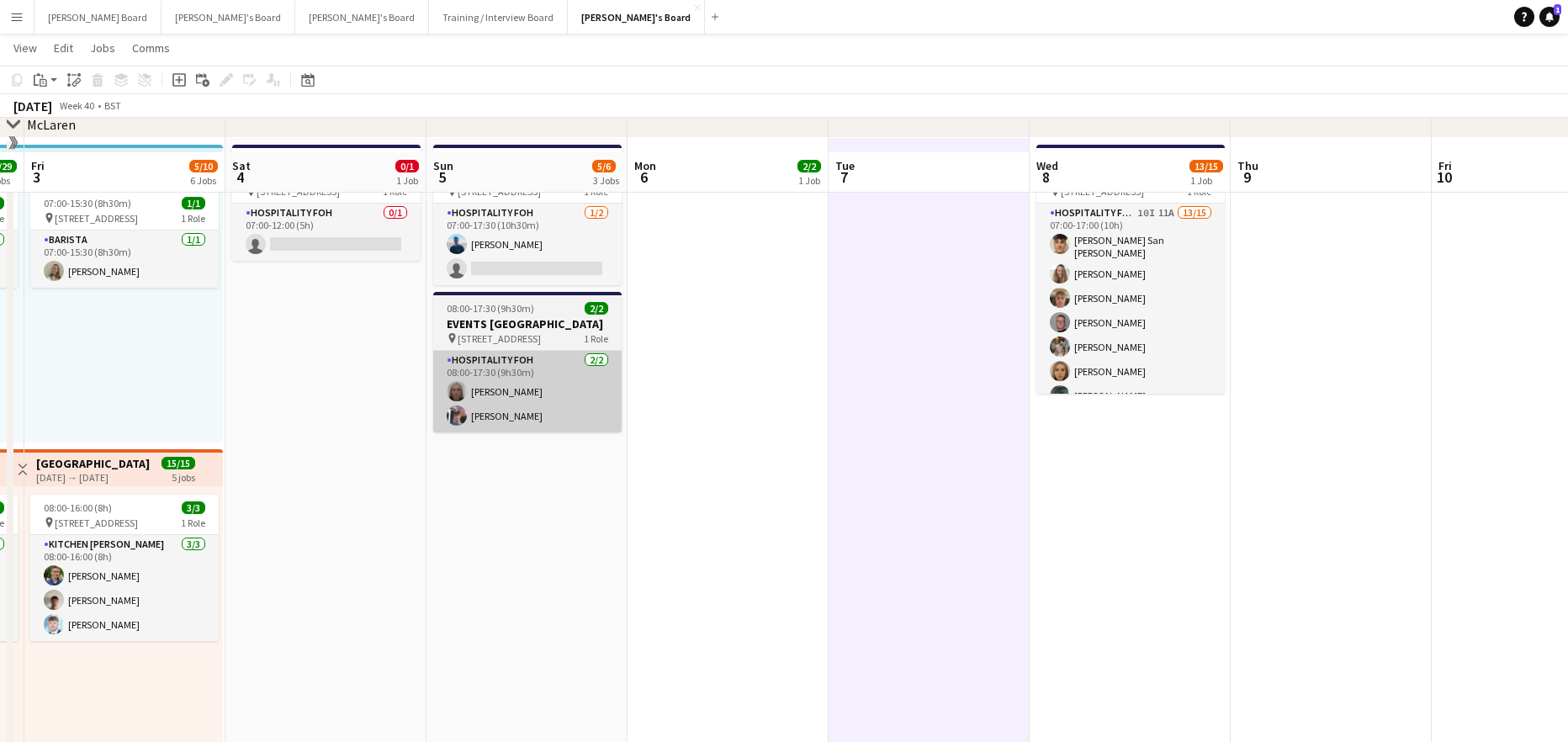
scroll to position [448, 0]
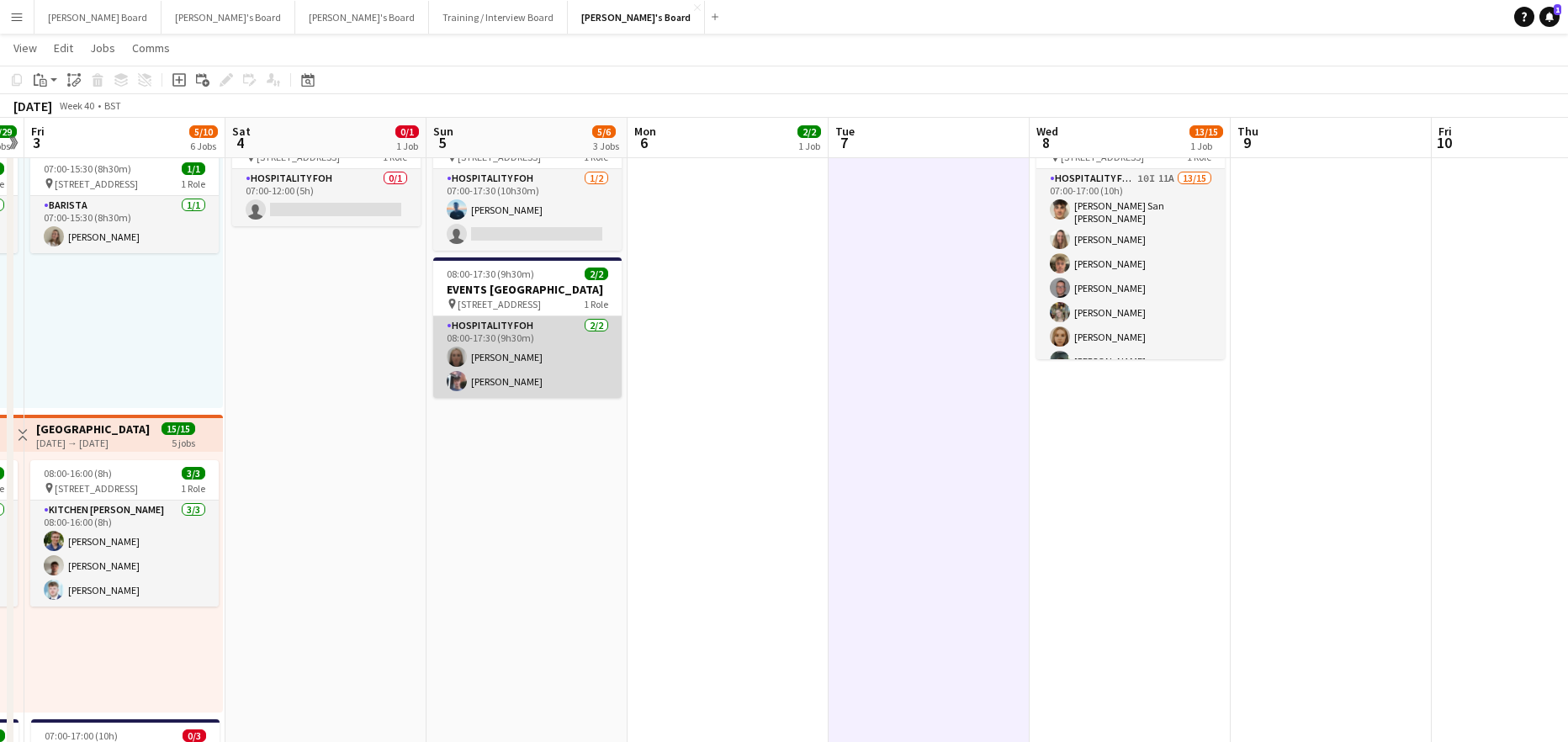
click at [537, 389] on app-card-role "Hospitality FOH 2/2 08:00-17:30 (9h30m) Elena Wilson Cameron Sly" at bounding box center [527, 357] width 188 height 82
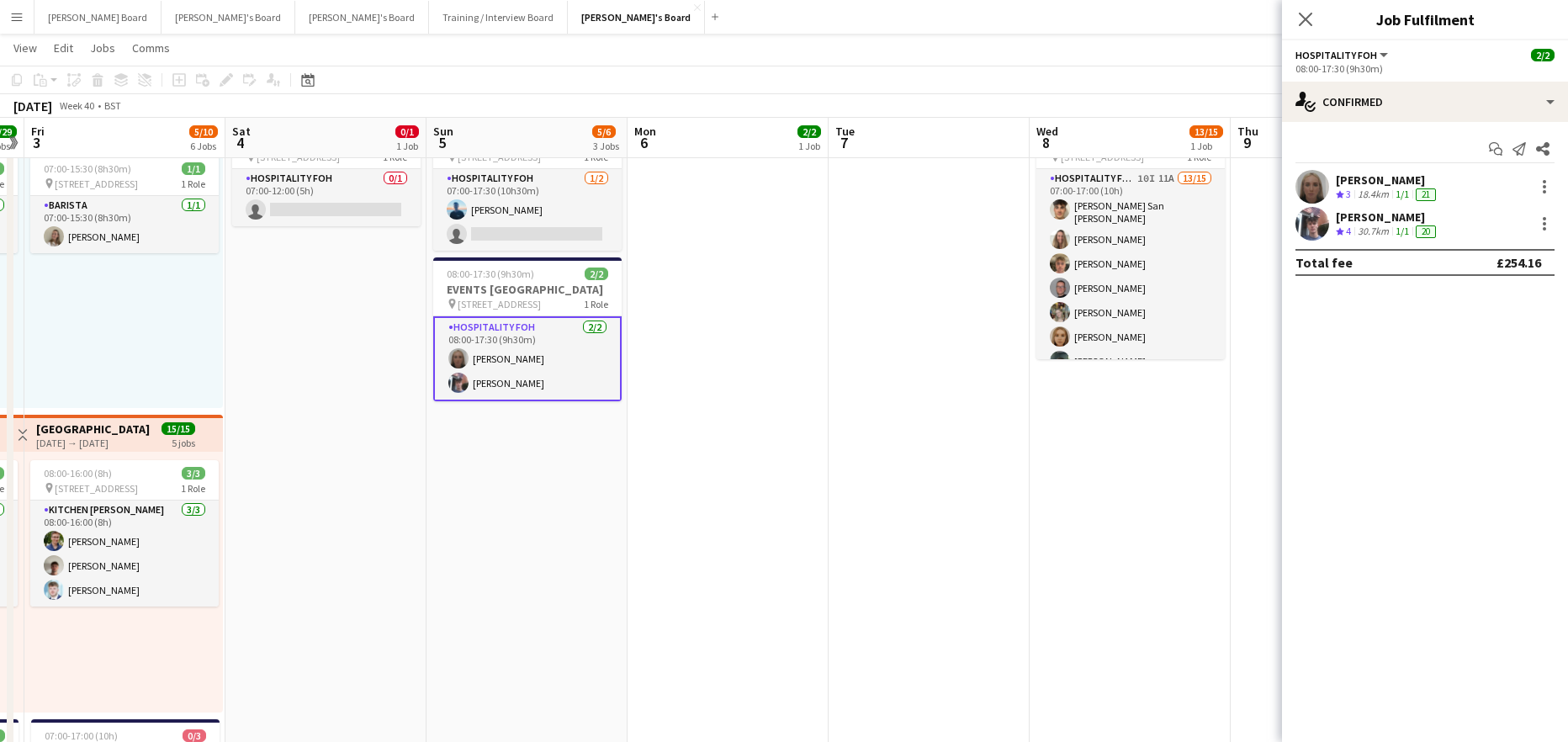
scroll to position [0, 645]
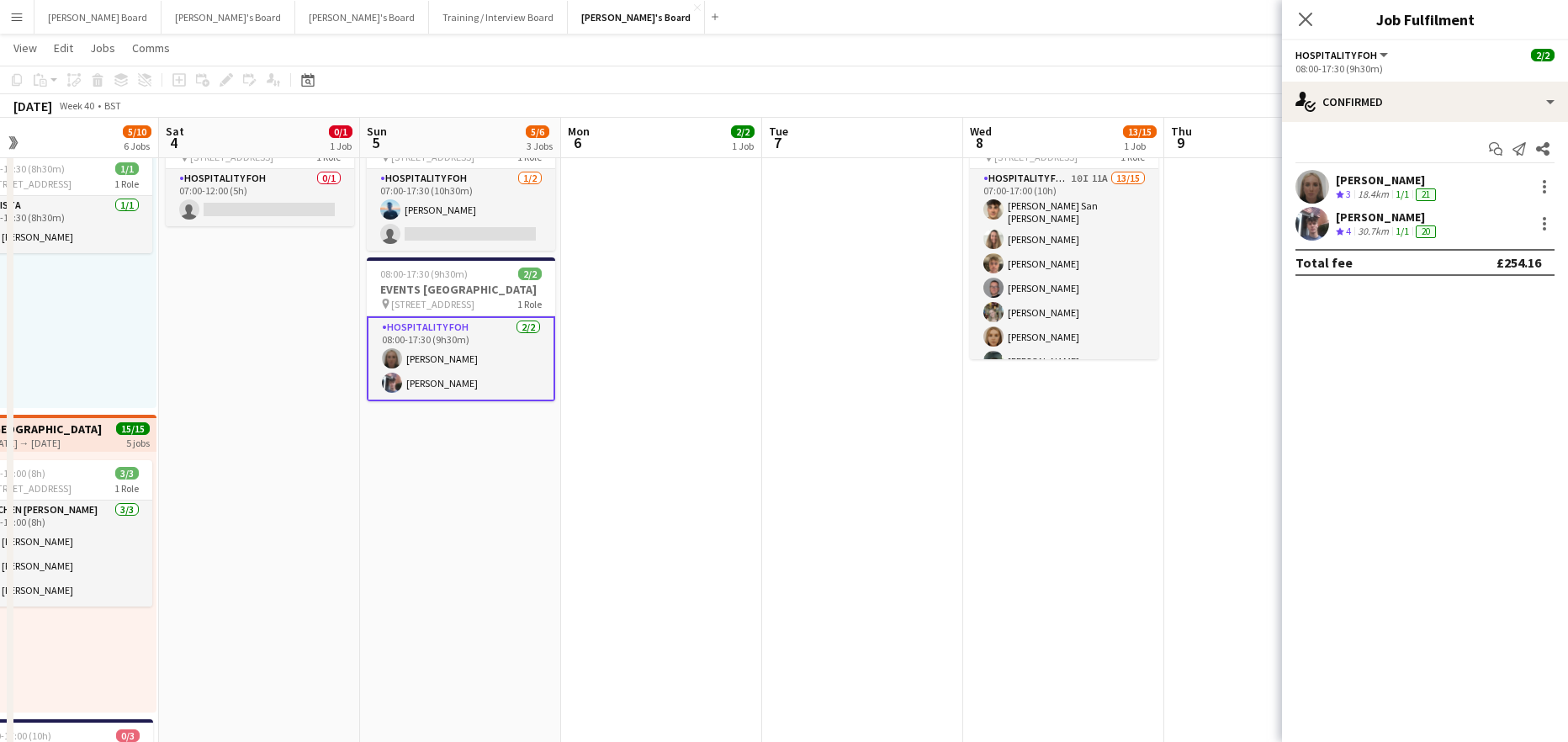
drag, startPoint x: 966, startPoint y: 409, endPoint x: 900, endPoint y: 426, distance: 68.5
click at [900, 426] on app-calendar-viewport "Tue 30 27/27 7 Jobs Wed 1 7/7 4 Jobs Thu 2 29/29 8 Jobs Fri 3 5/10 6 Jobs Sat 4…" at bounding box center [784, 724] width 1568 height 2215
click at [500, 393] on app-card-role "Hospitality FOH 2/2 08:00-17:30 (9h30m) Elena Wilson Cameron Sly" at bounding box center [461, 358] width 188 height 85
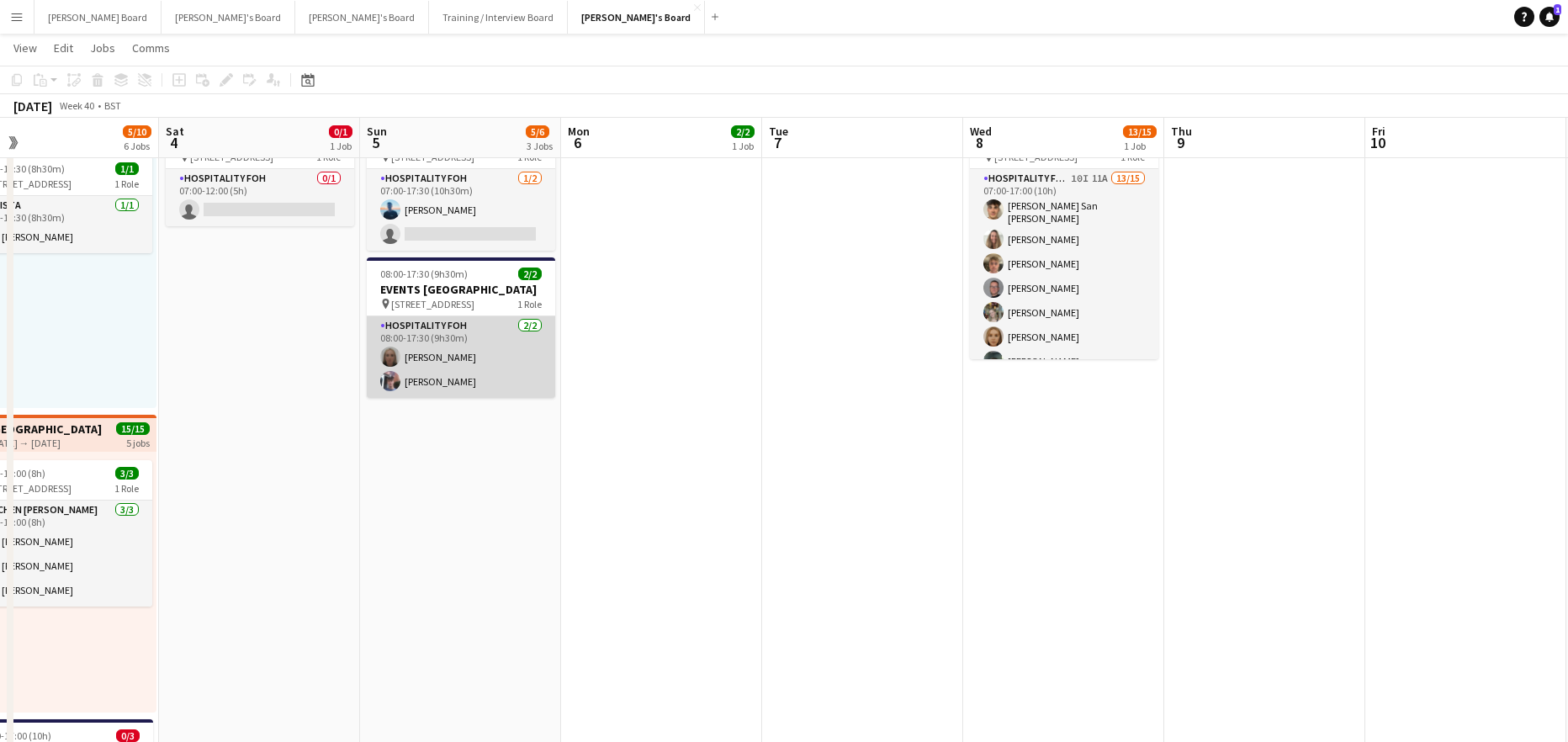
click at [500, 393] on app-card-role "Hospitality FOH 2/2 08:00-17:30 (9h30m) Elena Wilson Cameron Sly" at bounding box center [461, 357] width 188 height 82
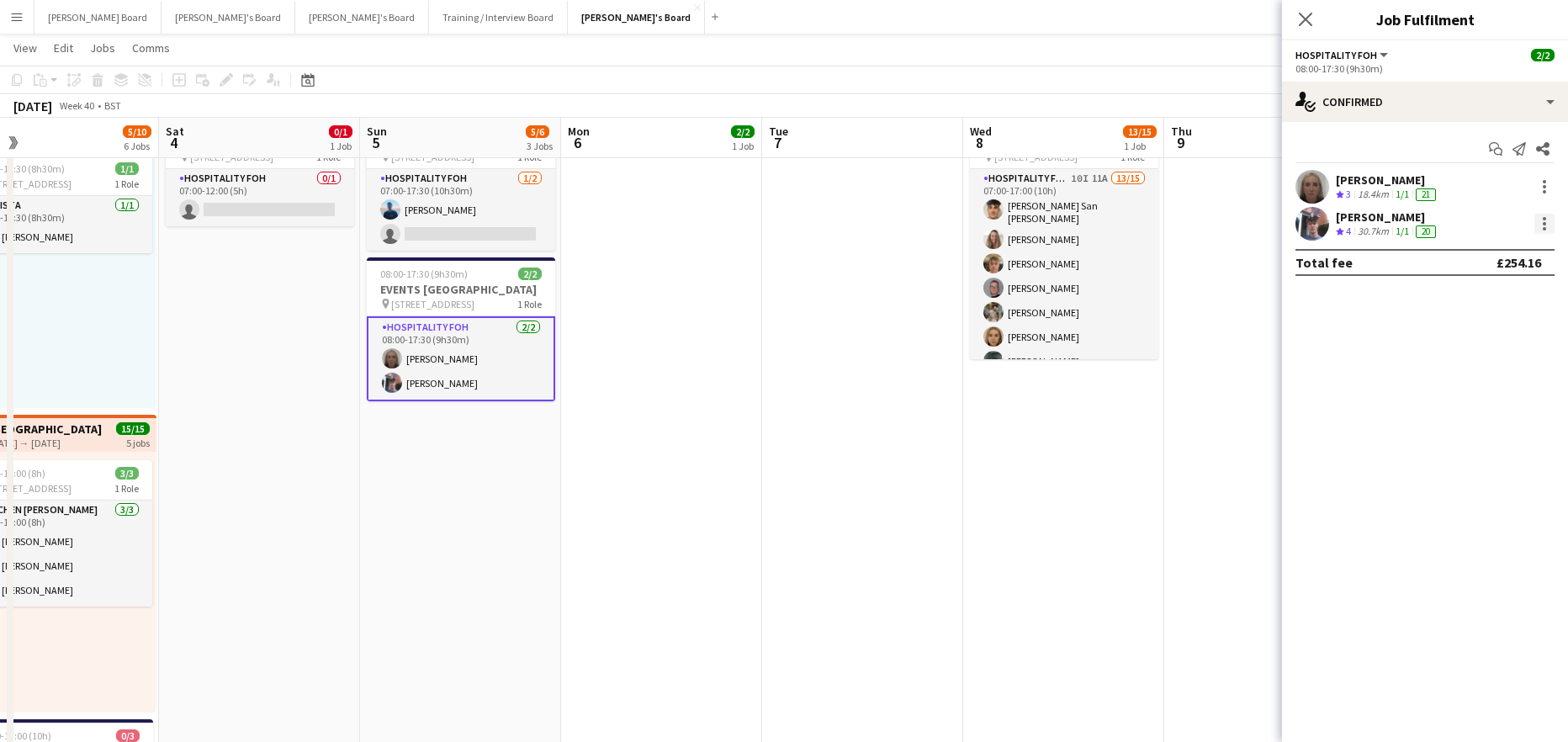
click at [1541, 227] on div at bounding box center [1544, 224] width 20 height 20
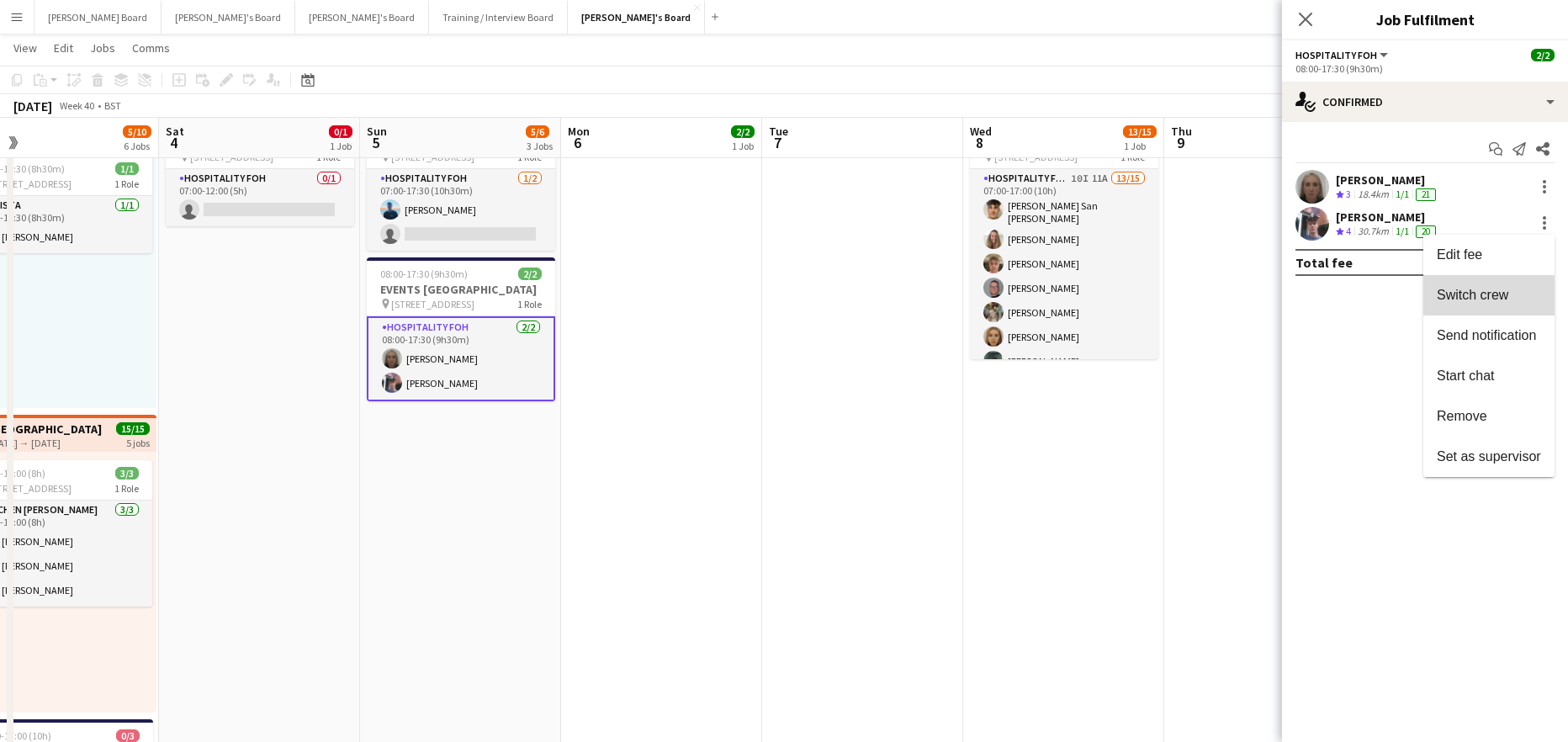
click at [1501, 303] on span "Switch crew" at bounding box center [1489, 295] width 104 height 15
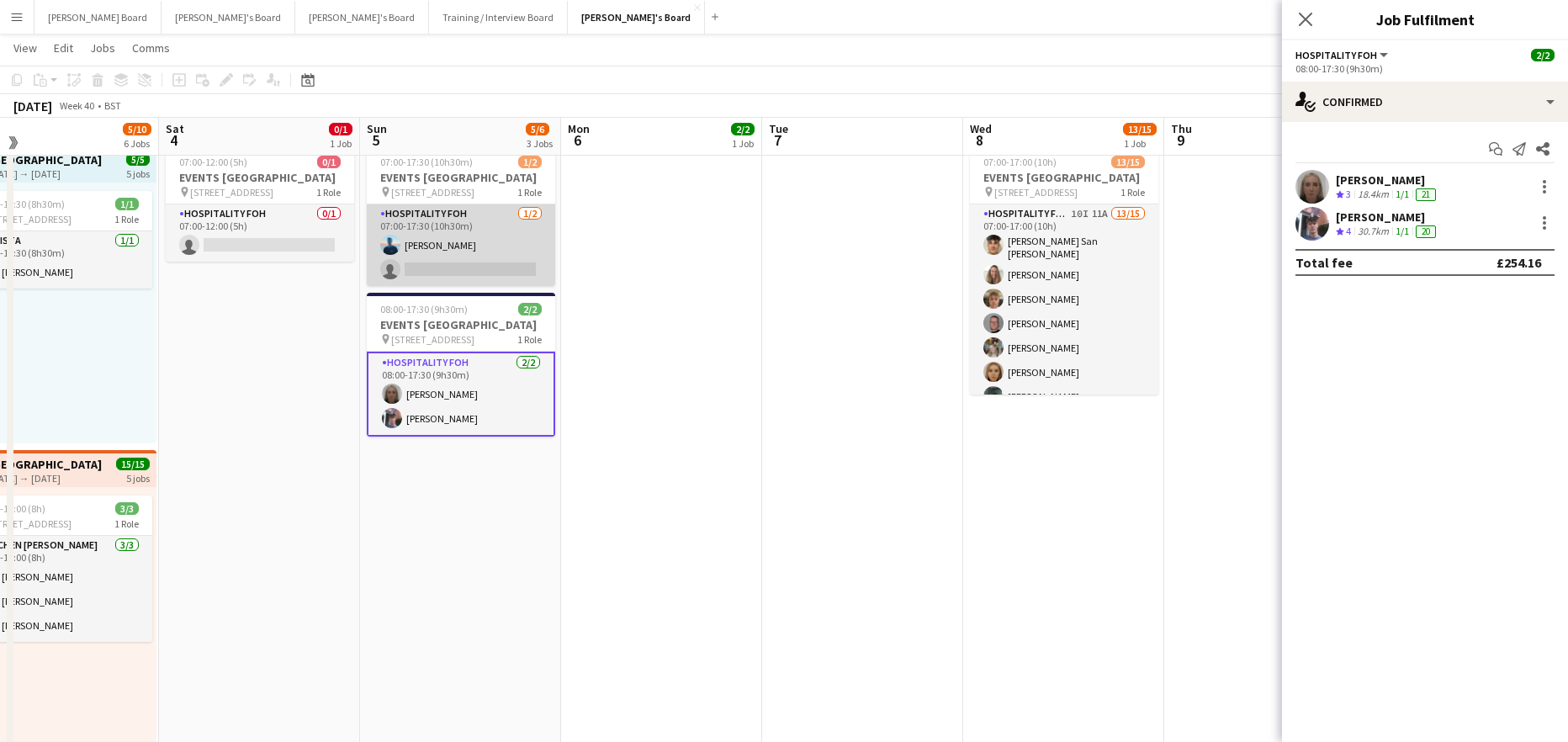
click at [486, 267] on app-card-role "Hospitality FOH 1/2 07:00-17:30 (10h30m) Daniel de Caestecker single-neutral-ac…" at bounding box center [461, 245] width 188 height 82
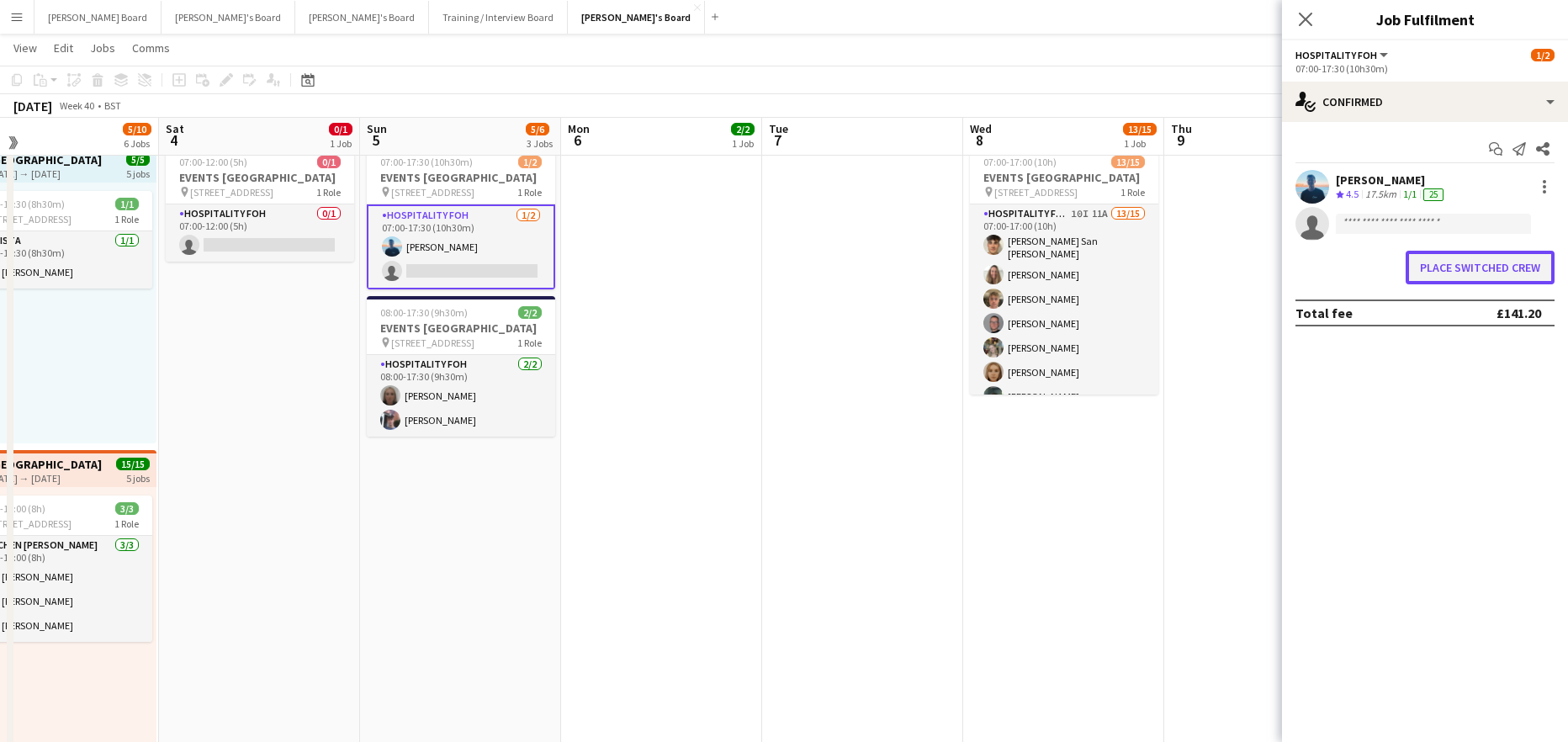
click at [1495, 265] on button "Place switched crew" at bounding box center [1480, 268] width 149 height 34
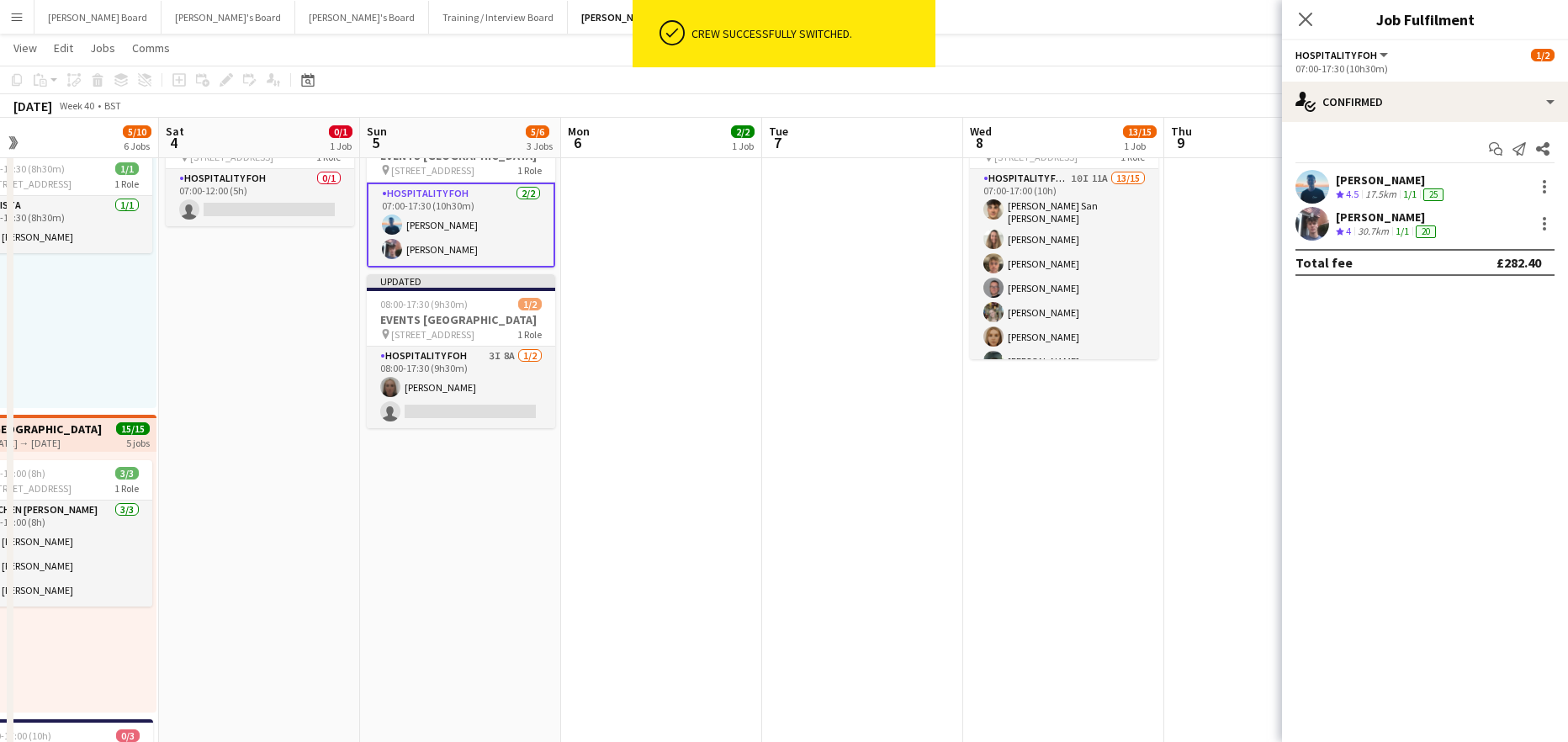
scroll to position [448, 0]
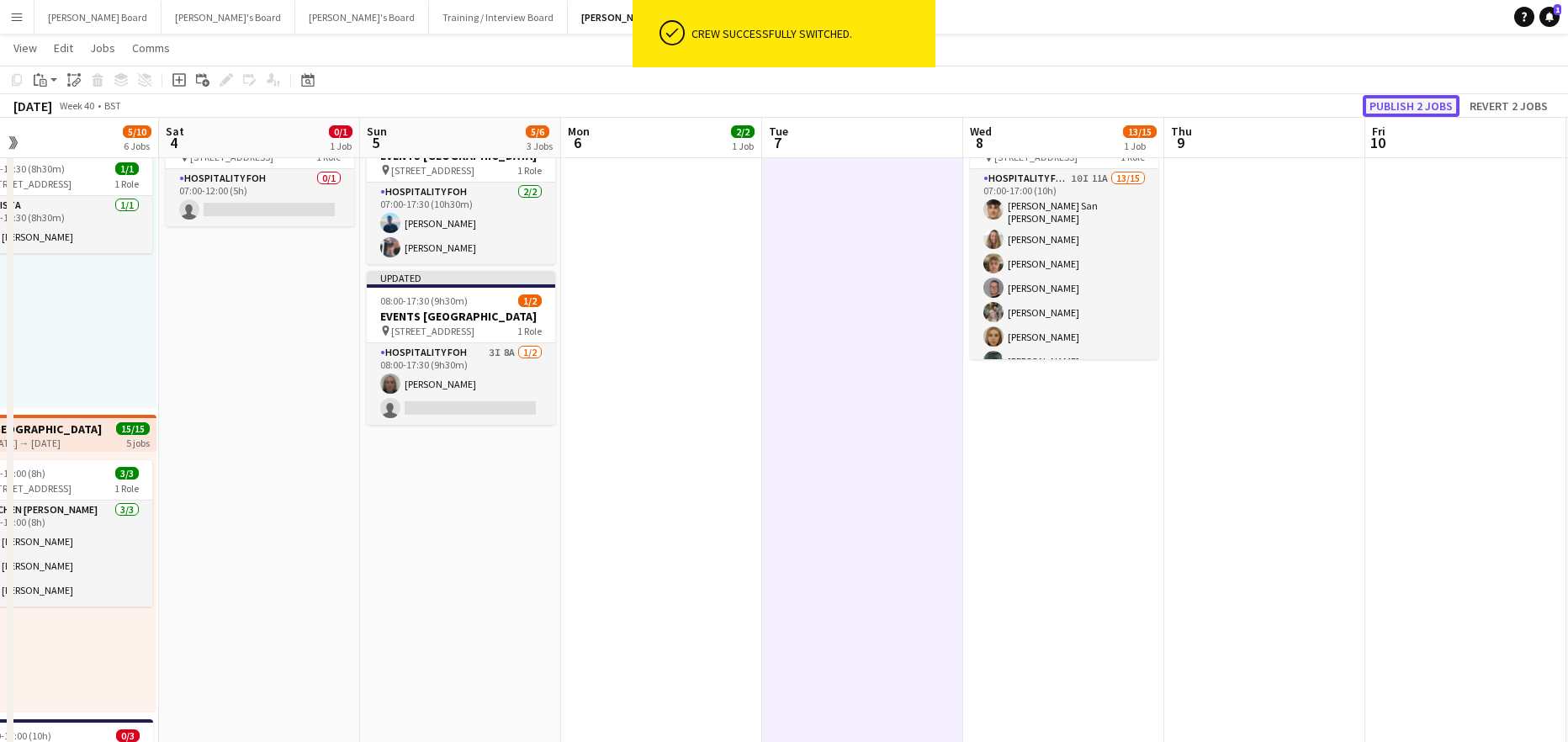
click at [1435, 113] on button "Publish 2 jobs" at bounding box center [1411, 106] width 97 height 22
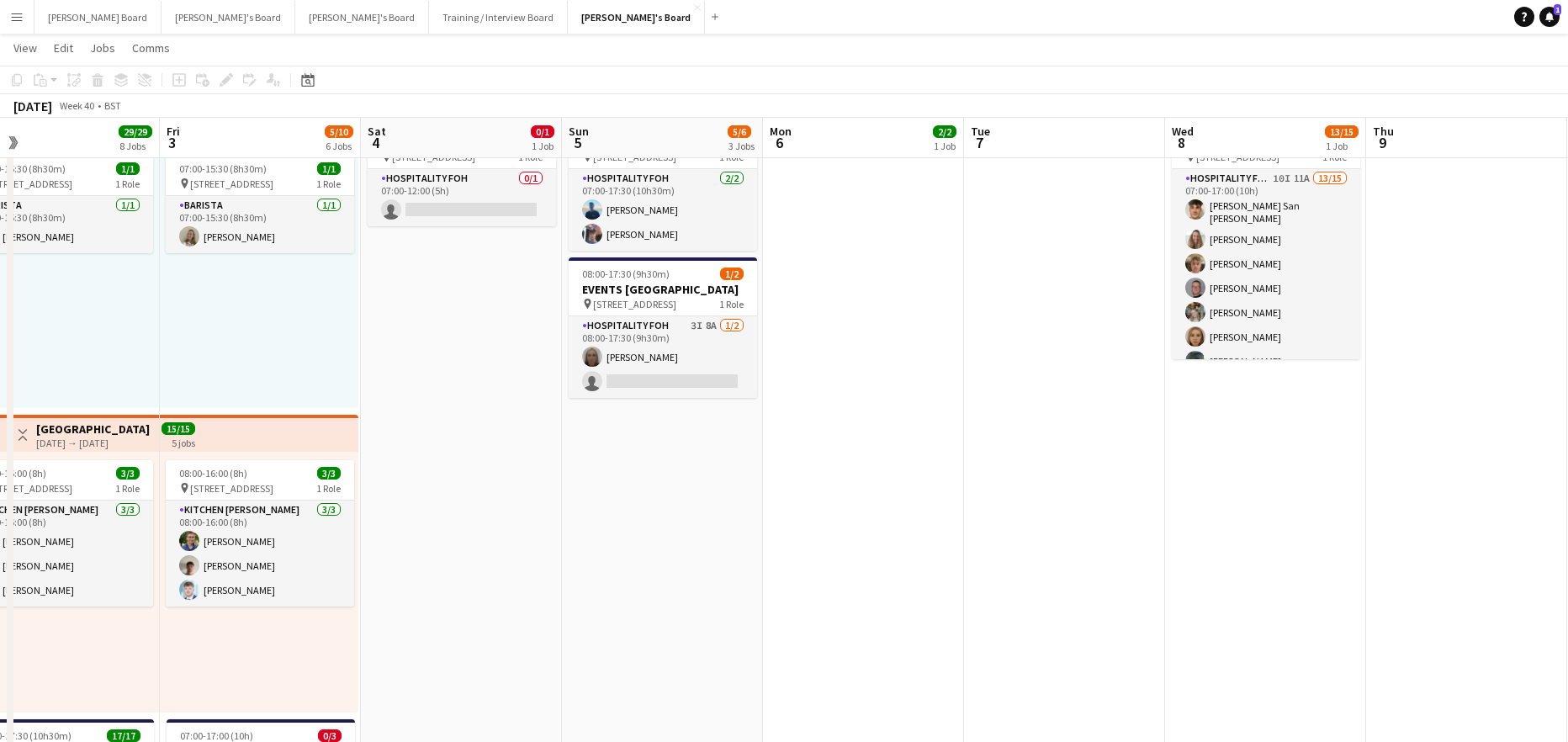
drag, startPoint x: 765, startPoint y: 522, endPoint x: 987, endPoint y: 533, distance: 221.5
click at [988, 534] on app-calendar-viewport "Tue 30 27/27 7 Jobs Wed 1 7/7 4 Jobs Thu 2 29/29 8 Jobs Fri 3 5/10 6 Jobs Sat 4…" at bounding box center [784, 724] width 1568 height 2215
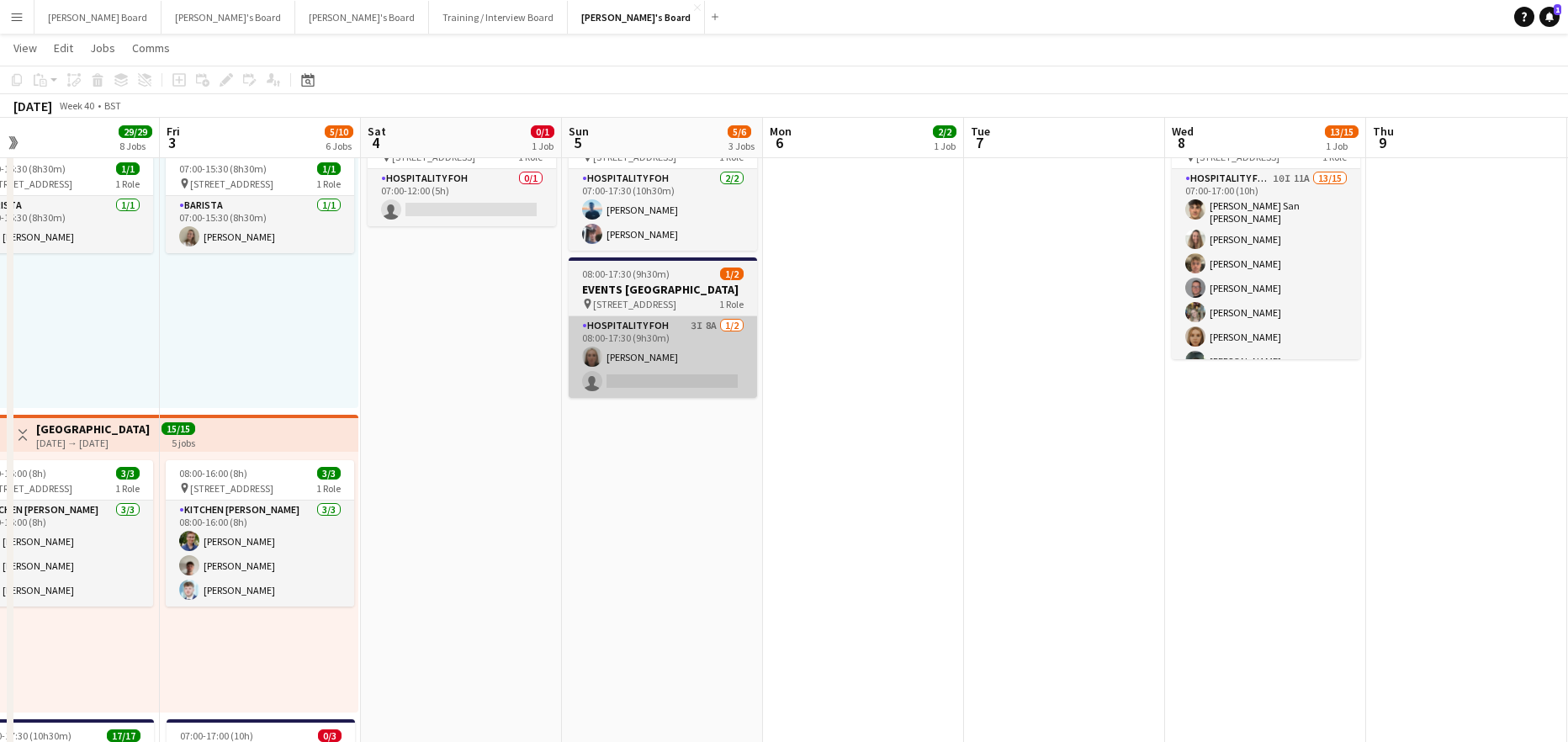
scroll to position [0, 368]
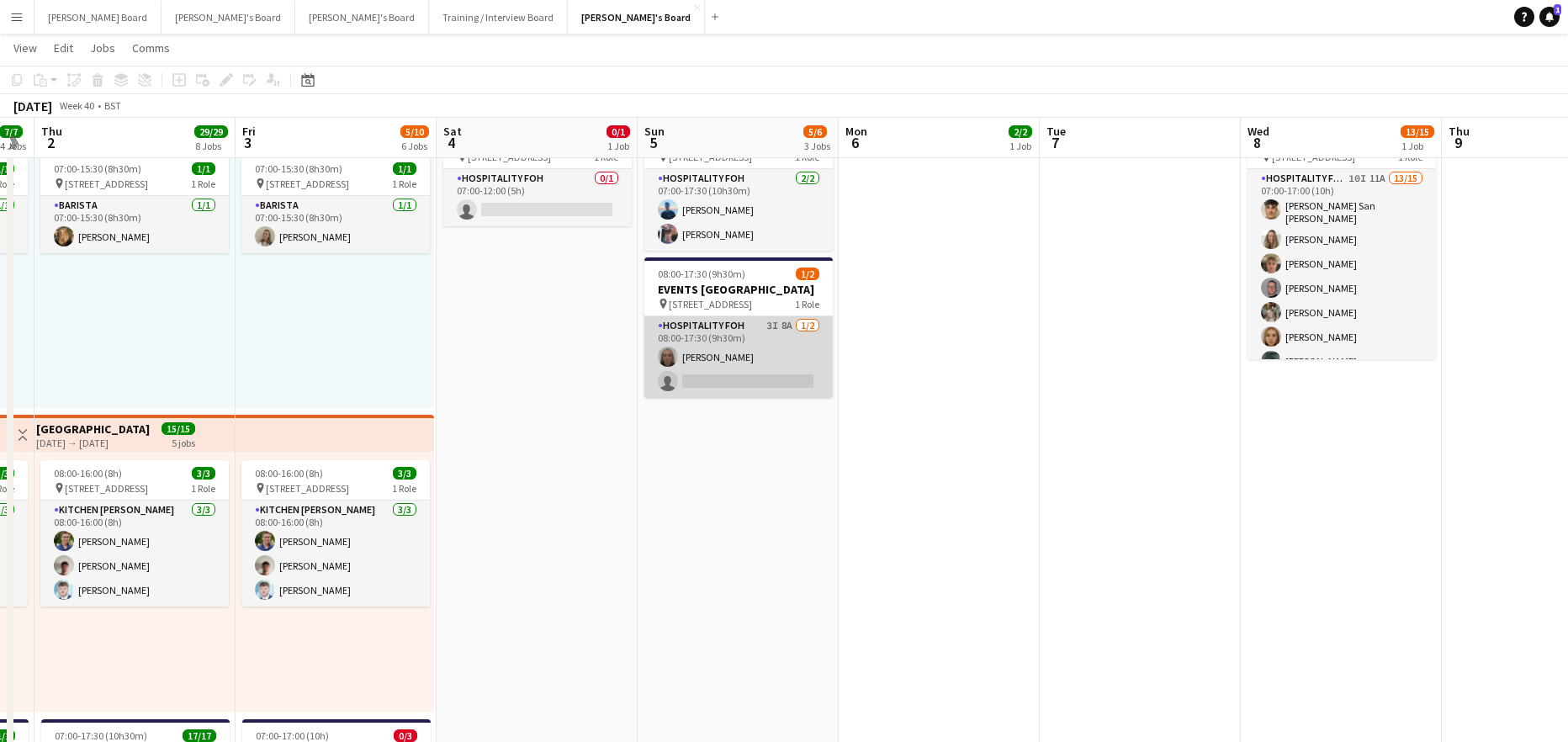
click at [719, 395] on app-card-role "Hospitality FOH 3I 8A 1/2 08:00-17:30 (9h30m) Elena Wilson single-neutral-actio…" at bounding box center [738, 357] width 188 height 82
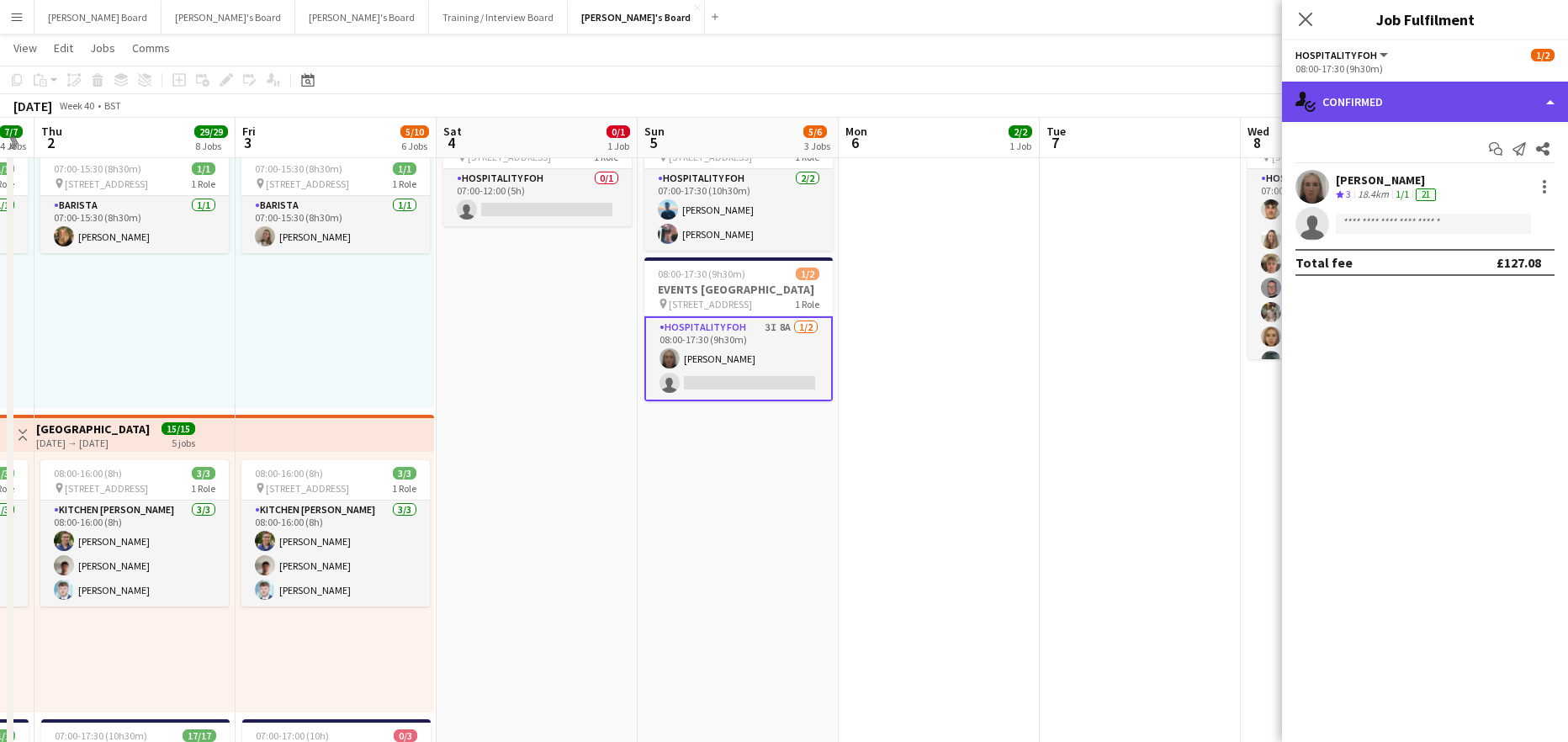
click at [1364, 109] on div "single-neutral-actions-check-2 Confirmed" at bounding box center [1425, 102] width 286 height 40
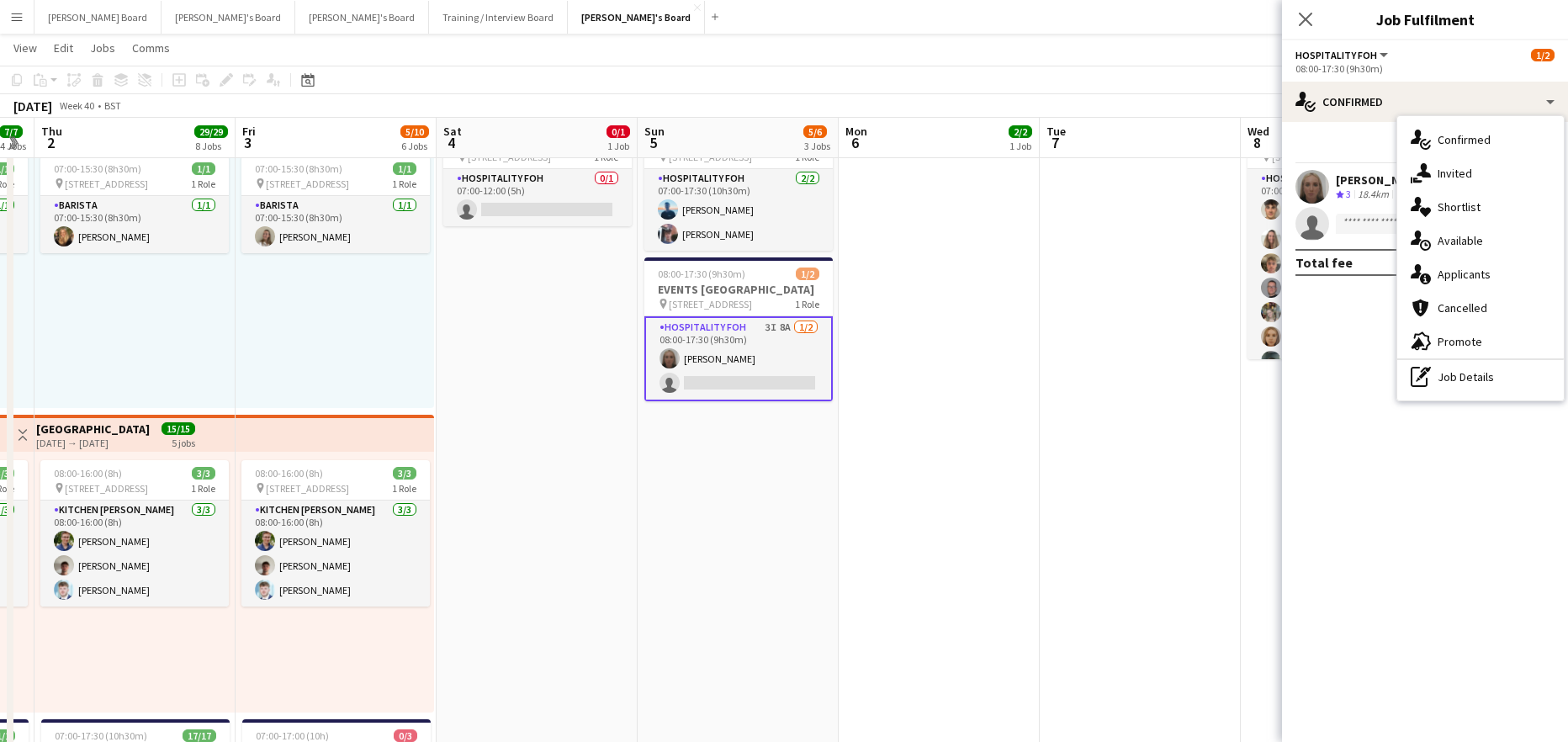
click at [1485, 278] on span "Applicants" at bounding box center [1464, 274] width 53 height 15
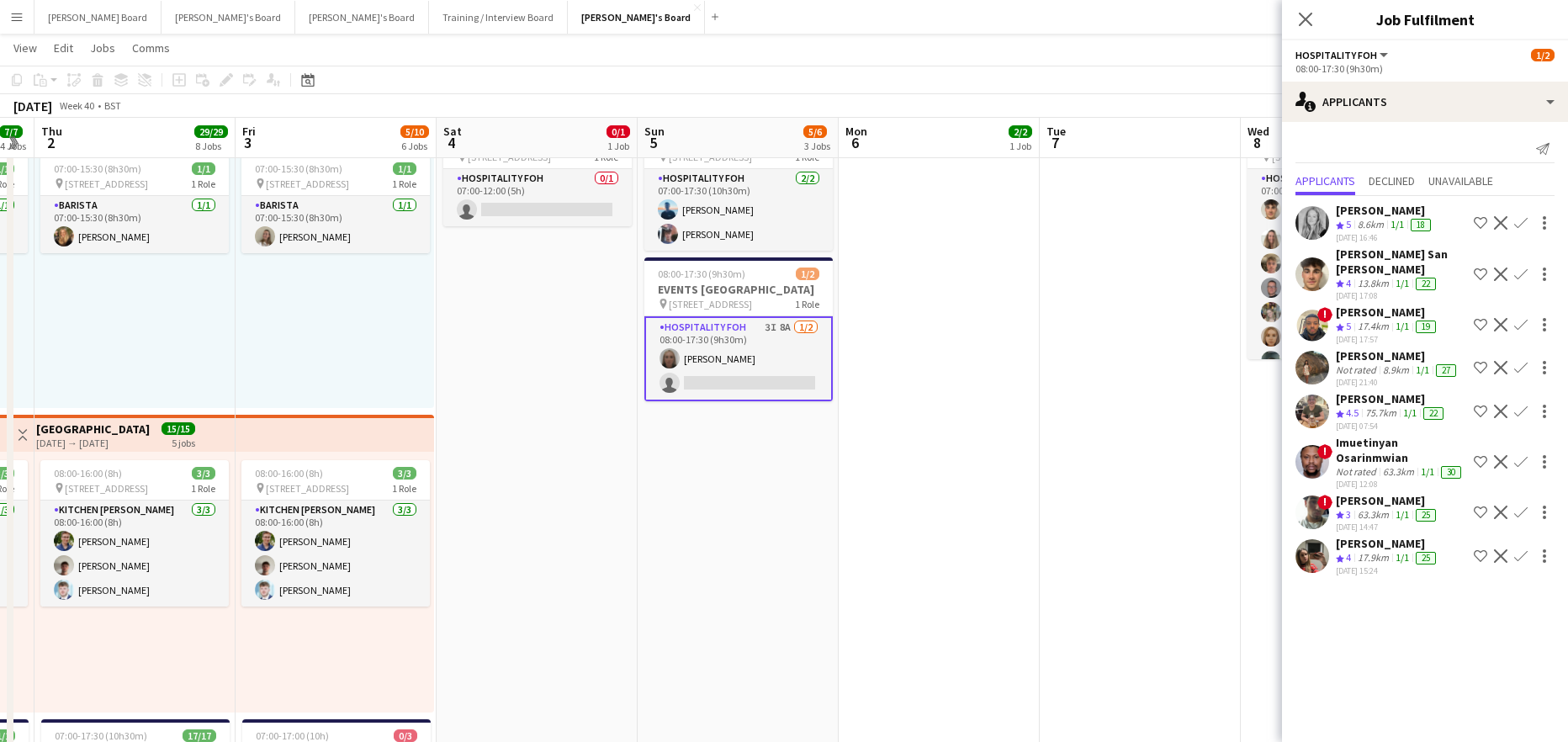
click at [1514, 218] on app-icon "Confirm" at bounding box center [1520, 222] width 13 height 13
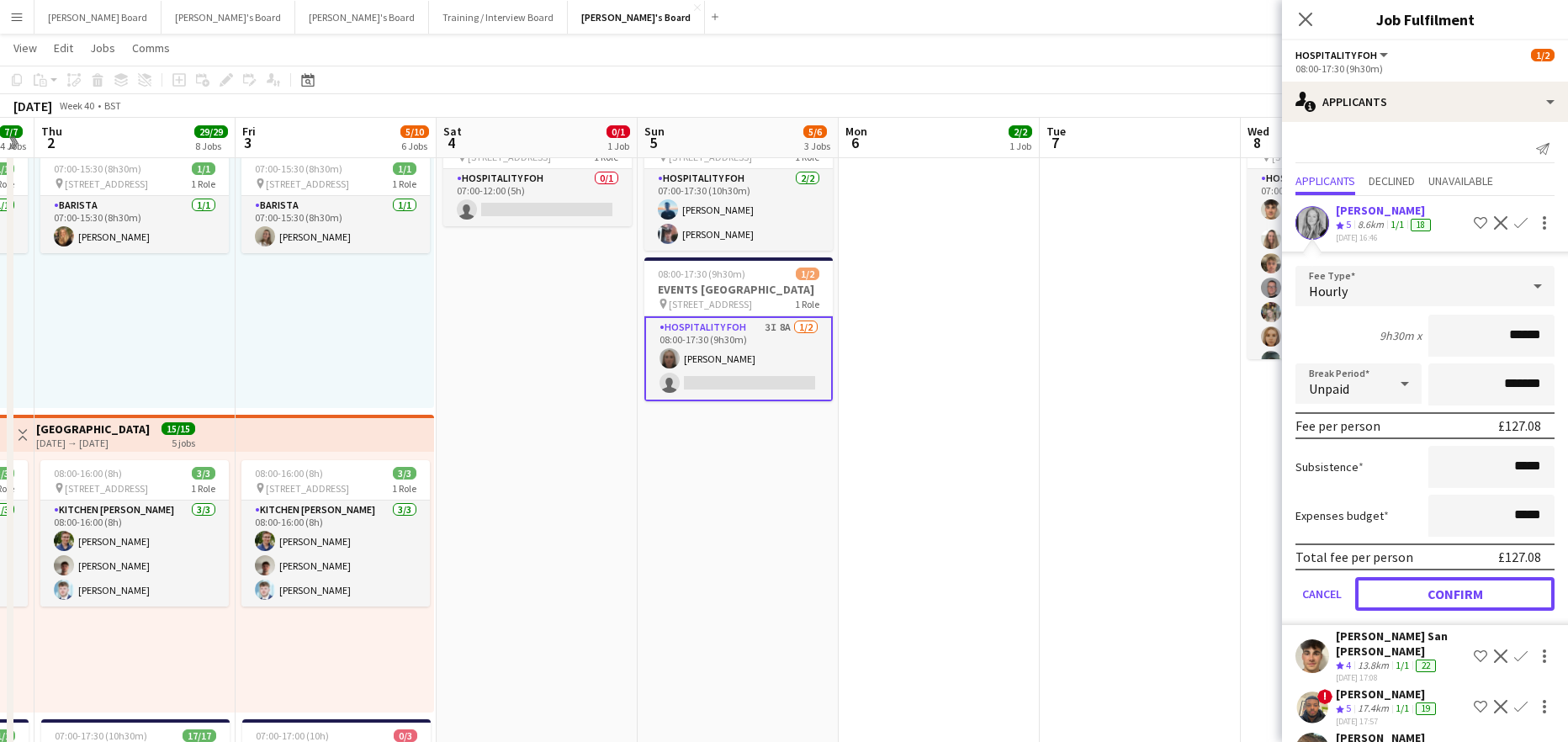
click at [1477, 590] on button "Confirm" at bounding box center [1454, 594] width 199 height 34
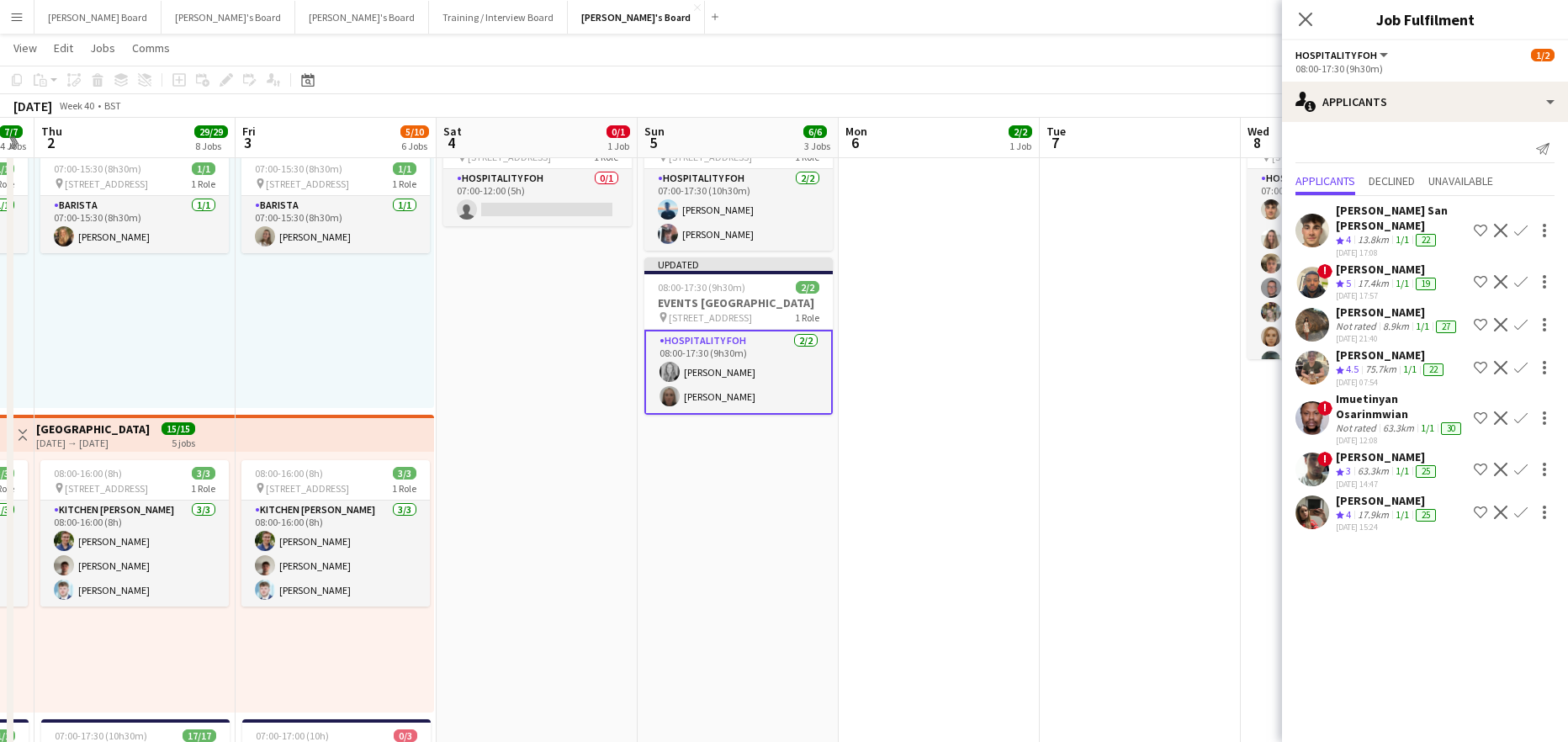
drag, startPoint x: 1153, startPoint y: 543, endPoint x: 1192, endPoint y: 426, distance: 122.4
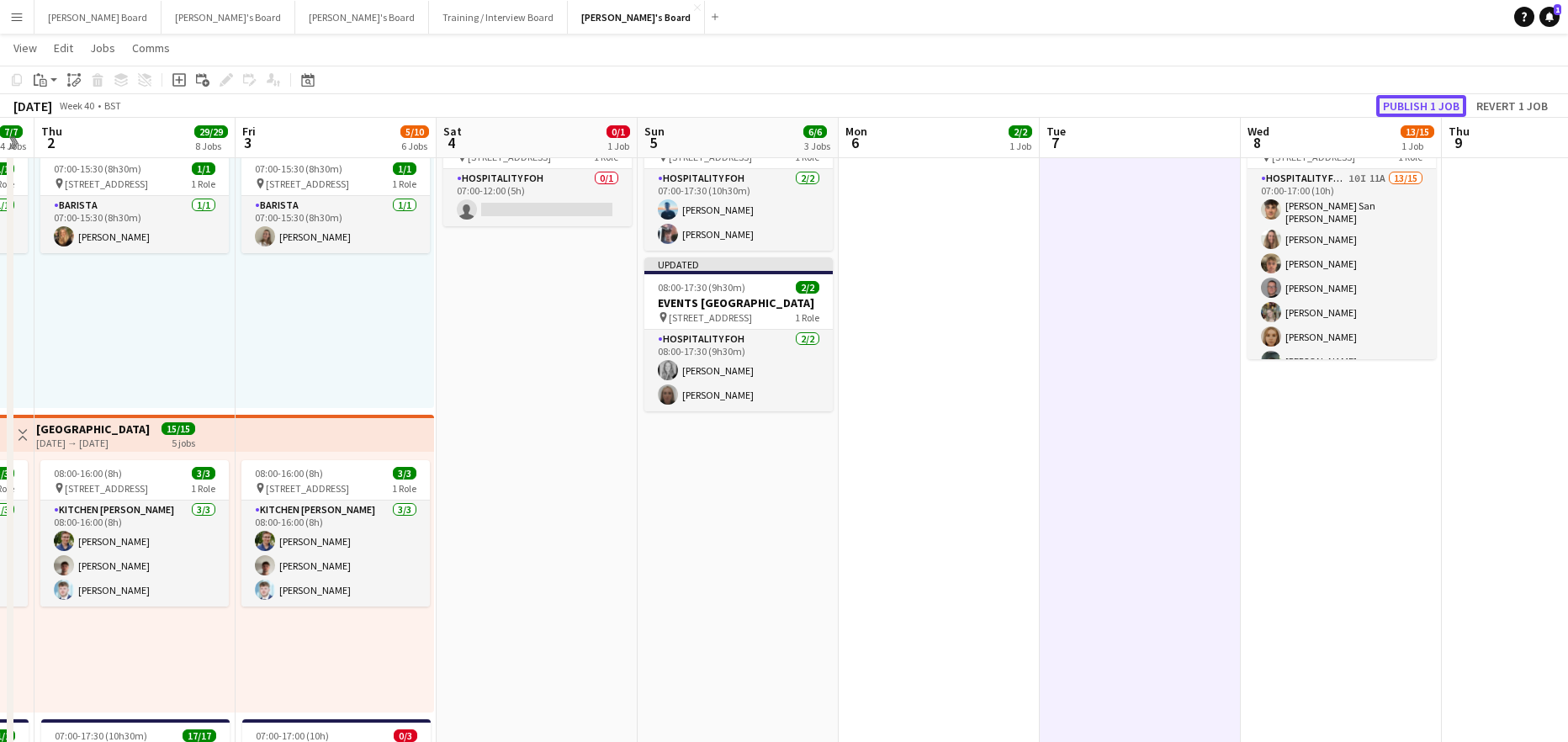
click at [1452, 107] on button "Publish 1 job" at bounding box center [1421, 106] width 90 height 22
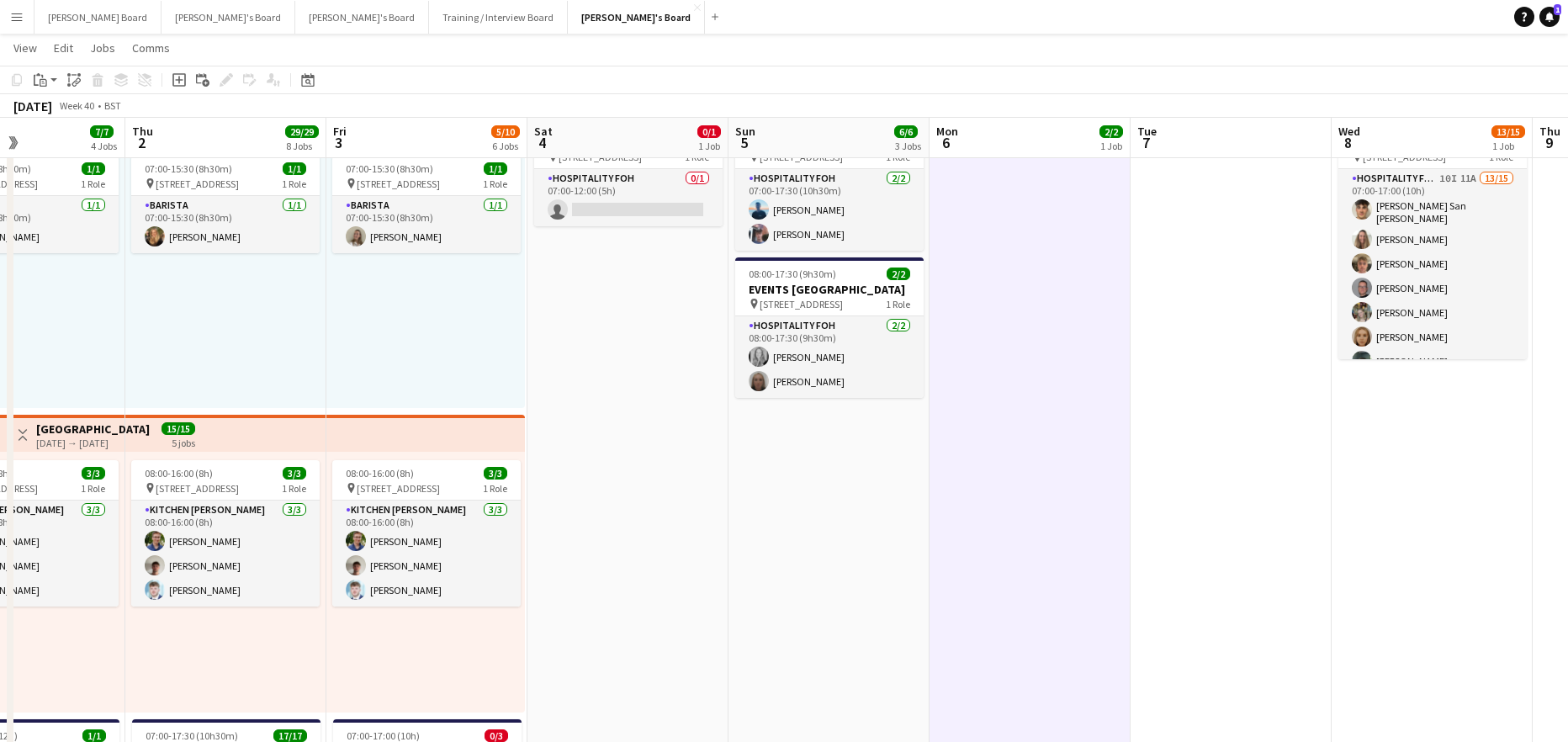
drag, startPoint x: 732, startPoint y: 522, endPoint x: 1090, endPoint y: 547, distance: 359.2
click at [1078, 549] on app-calendar-viewport "Mon 29 14/14 6 Jobs Tue 30 27/27 7 Jobs Wed 1 7/7 4 Jobs Thu 2 29/29 8 Jobs Fri…" at bounding box center [784, 724] width 1568 height 2215
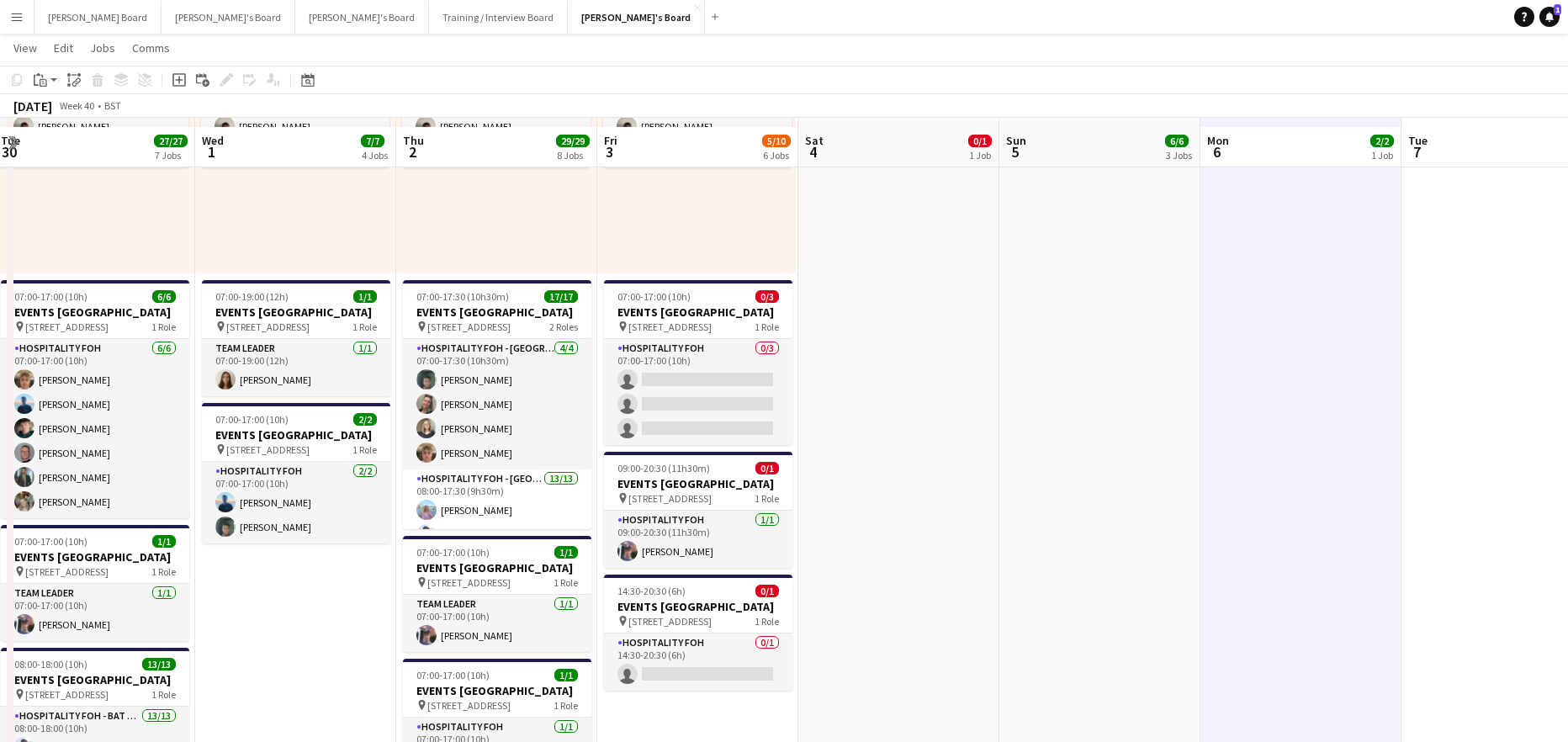
scroll to position [897, 0]
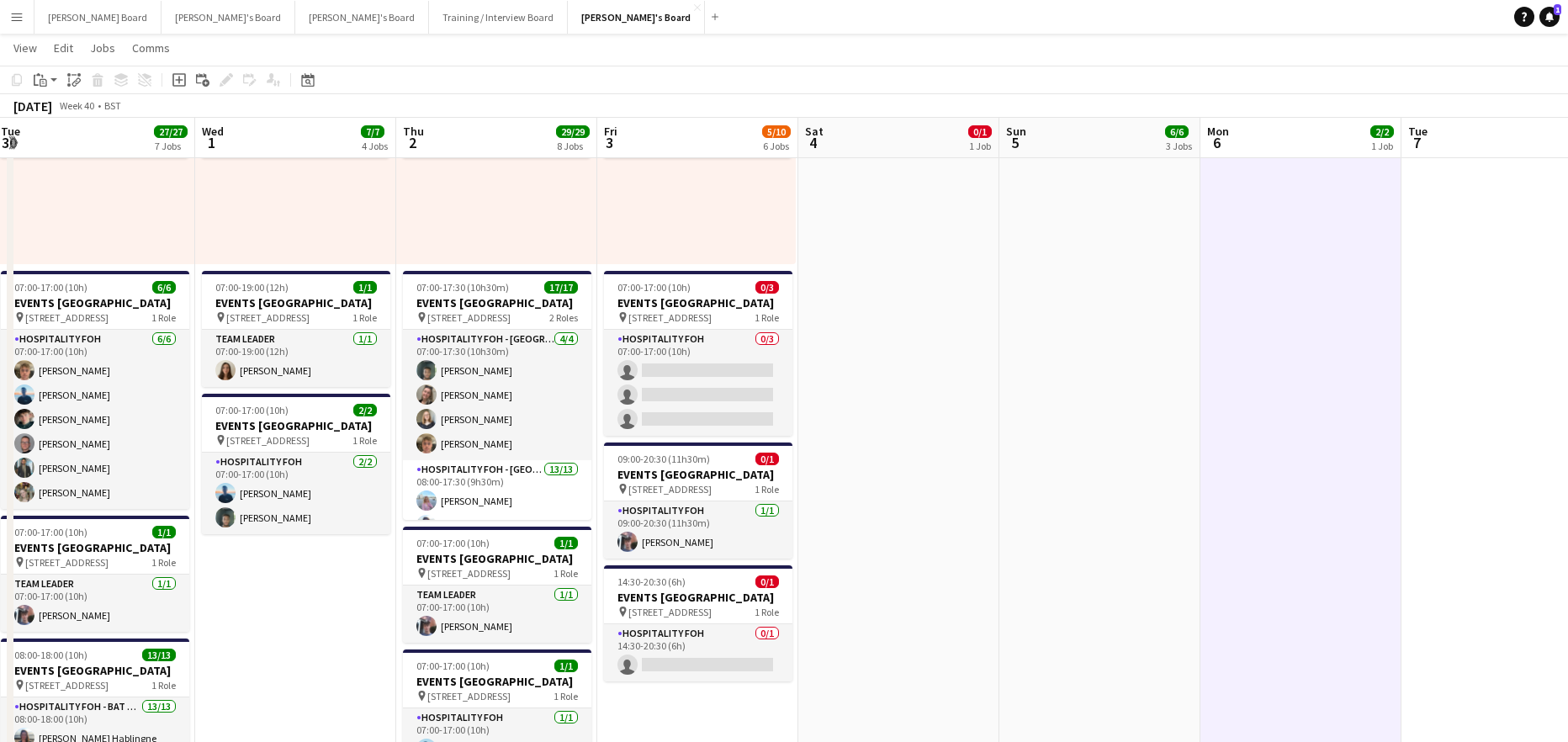
click at [1025, 510] on app-calendar-viewport "Sun 28 6/6 3 Jobs Mon 29 14/14 6 Jobs Tue 30 27/27 7 Jobs Wed 1 7/7 4 Jobs Thu …" at bounding box center [784, 276] width 1568 height 2215
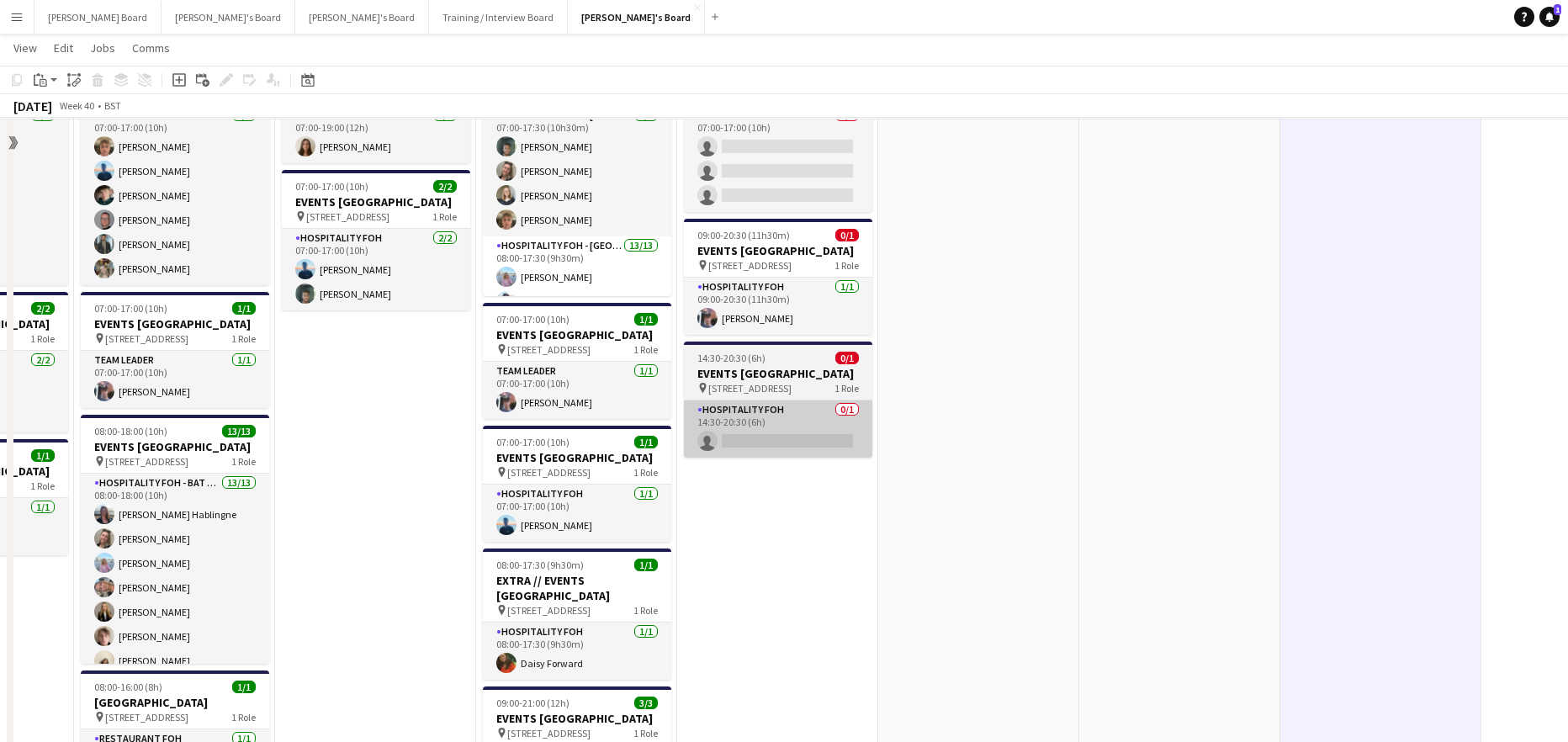
scroll to position [1121, 0]
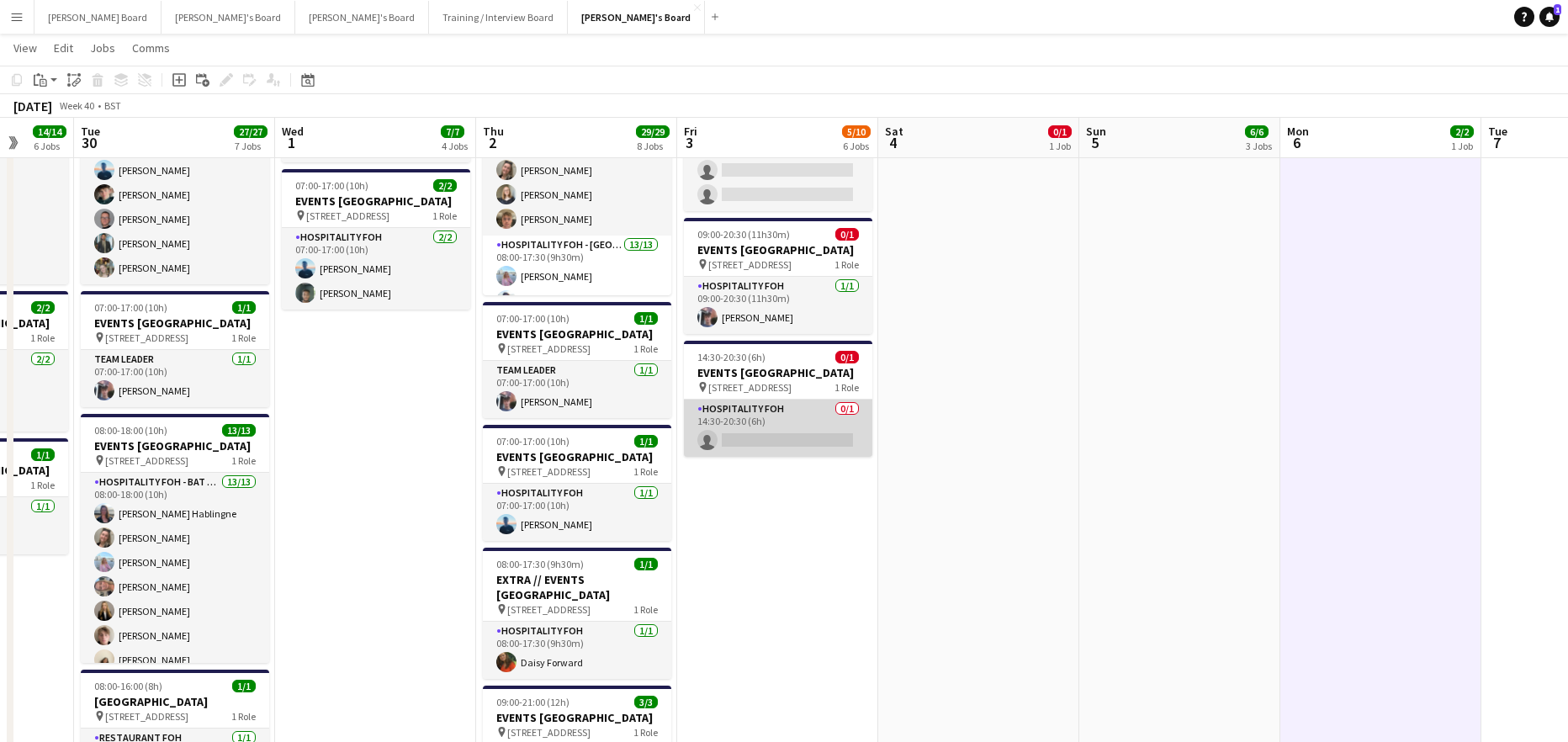
click at [802, 457] on app-card-role "Hospitality FOH 0/1 14:30-20:30 (6h) single-neutral-actions" at bounding box center [778, 428] width 188 height 57
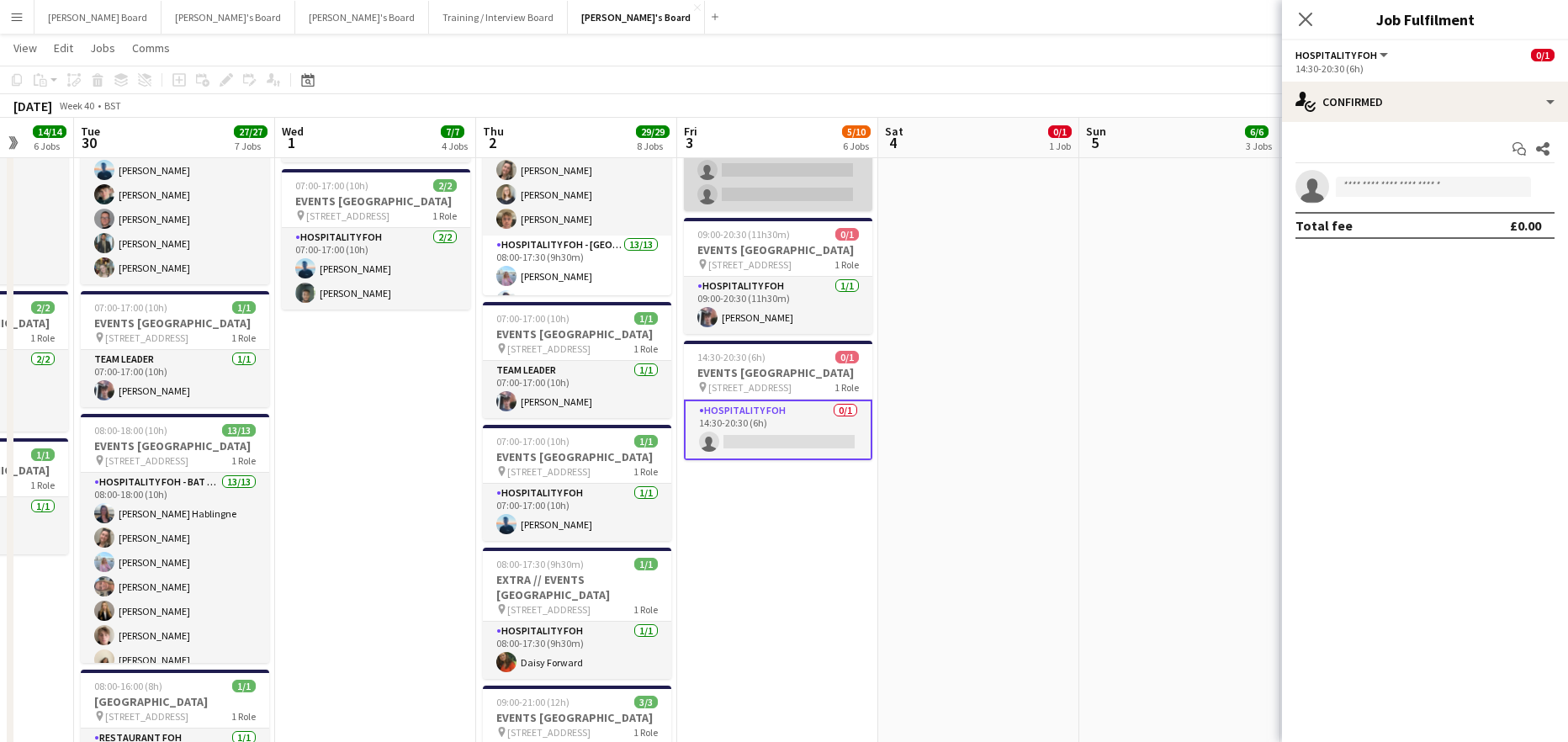
click at [782, 187] on app-card-role "Hospitality FOH 0/3 07:00-17:00 (10h) single-neutral-actions single-neutral-act…" at bounding box center [778, 158] width 188 height 106
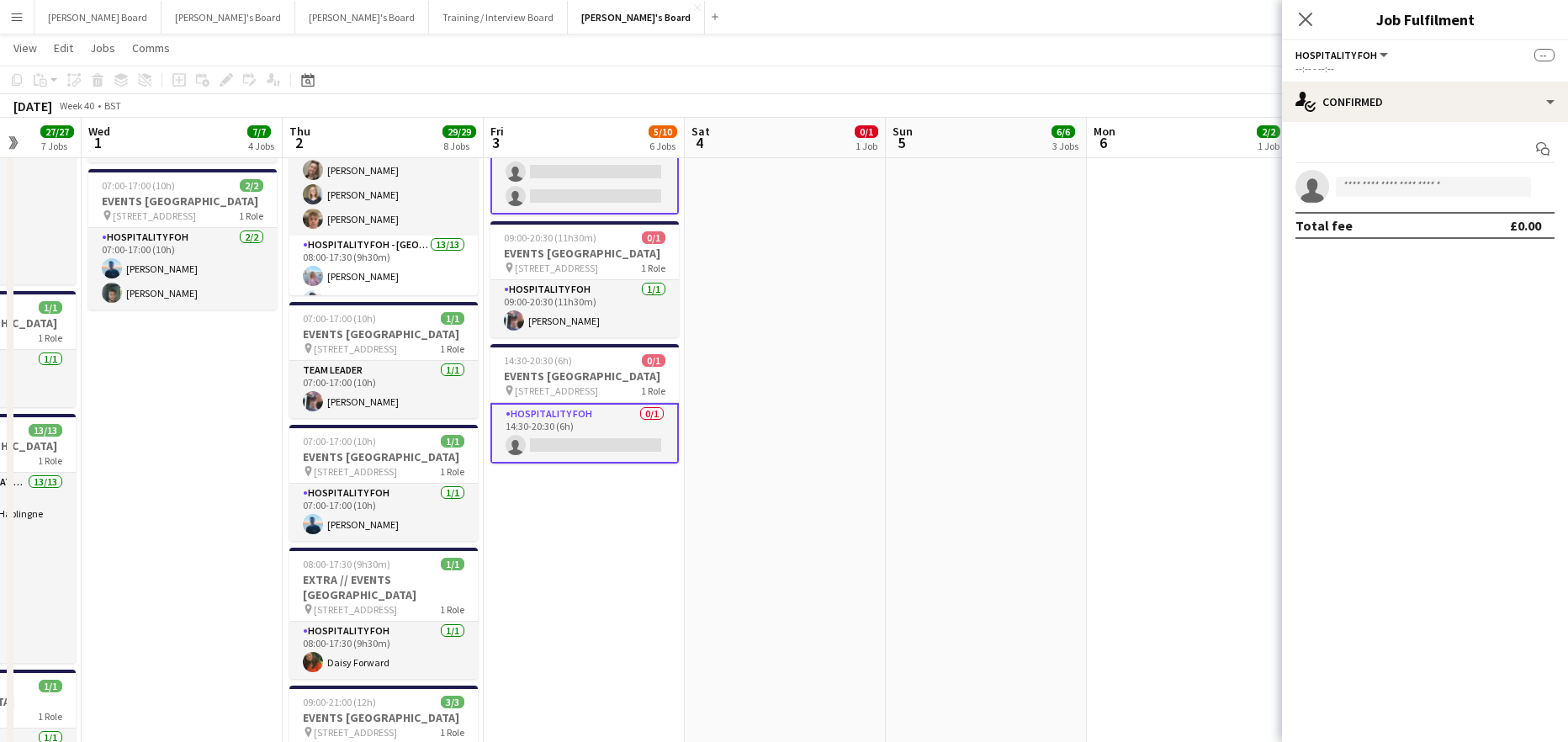
drag, startPoint x: 1019, startPoint y: 384, endPoint x: 839, endPoint y: 445, distance: 190.7
click at [835, 446] on app-calendar-viewport "Sun 28 6/6 3 Jobs Mon 29 14/14 6 Jobs Tue 30 27/27 7 Jobs Wed 1 7/7 4 Jobs Thu …" at bounding box center [784, 51] width 1568 height 2215
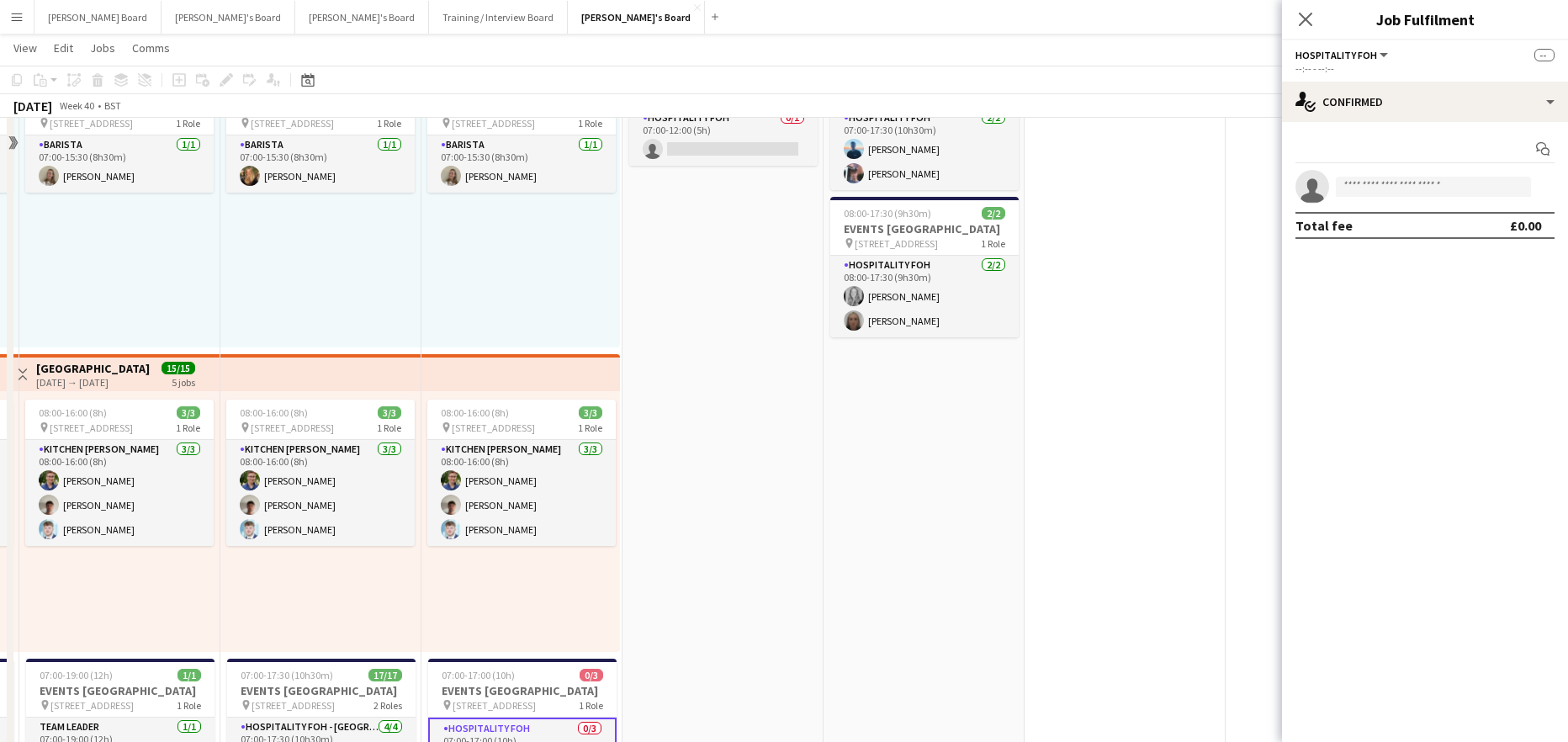
scroll to position [448, 0]
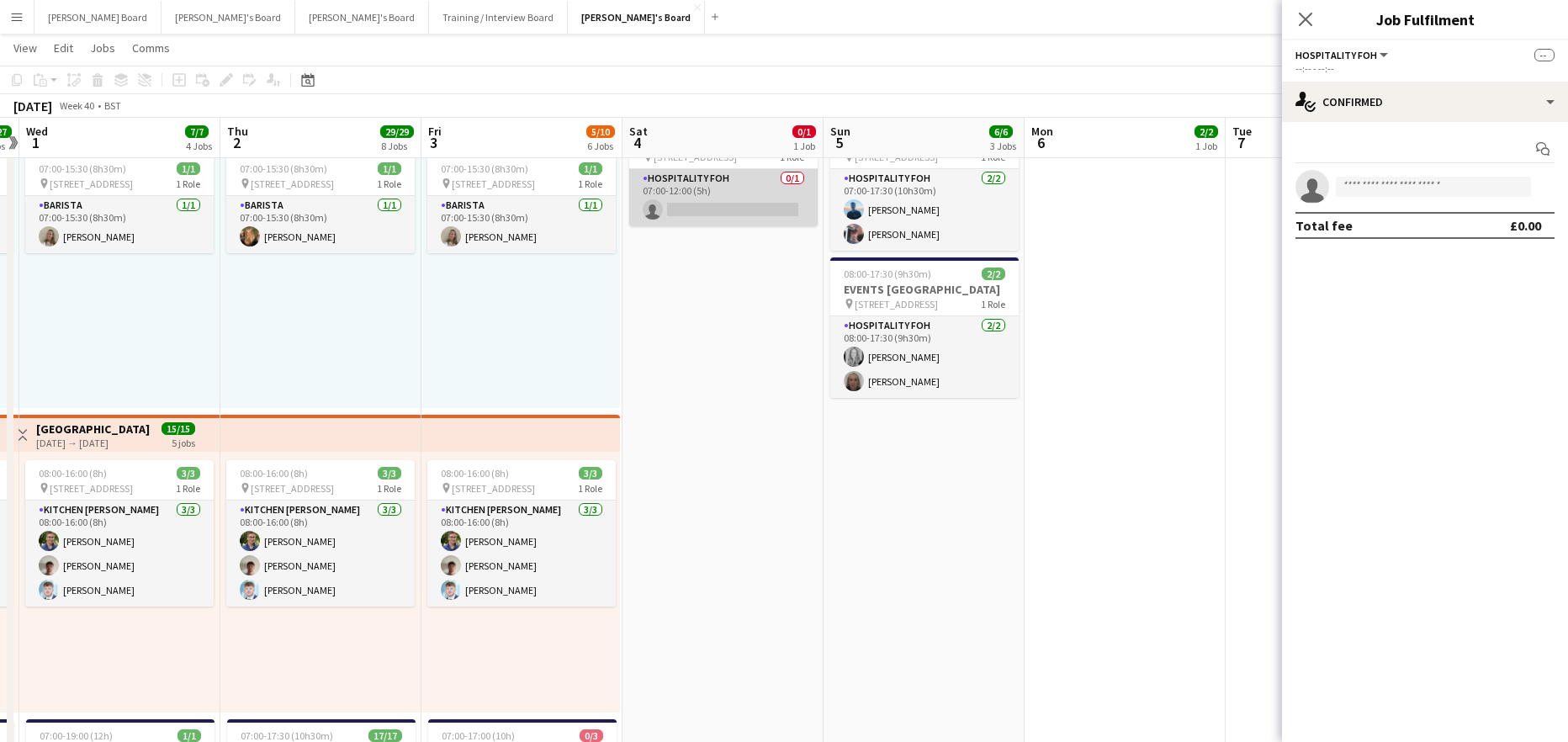
click at [766, 213] on app-card-role "Hospitality FOH 0/1 07:00-12:00 (5h) single-neutral-actions" at bounding box center [723, 197] width 188 height 57
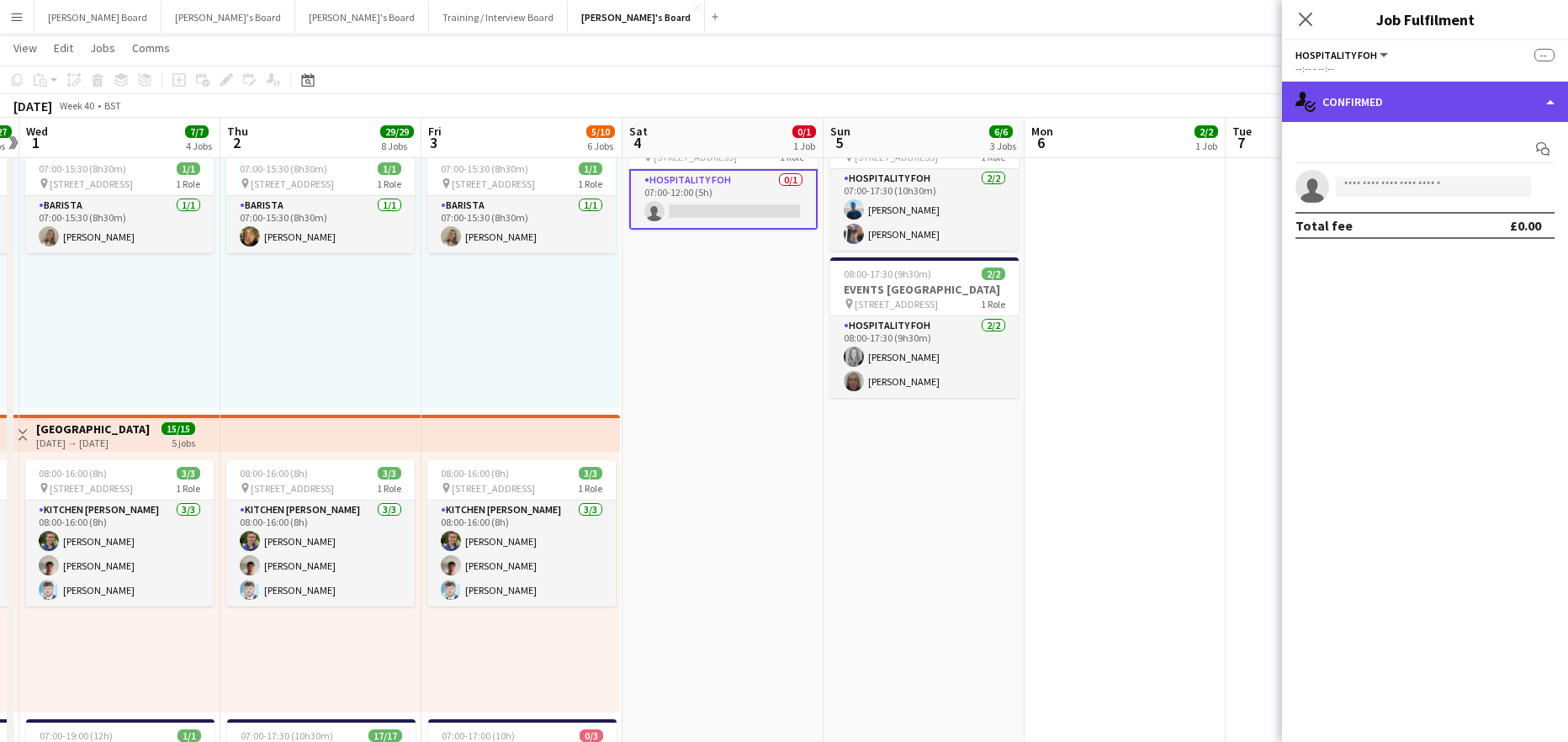
click at [1397, 95] on div "single-neutral-actions-check-2 Confirmed" at bounding box center [1425, 102] width 286 height 40
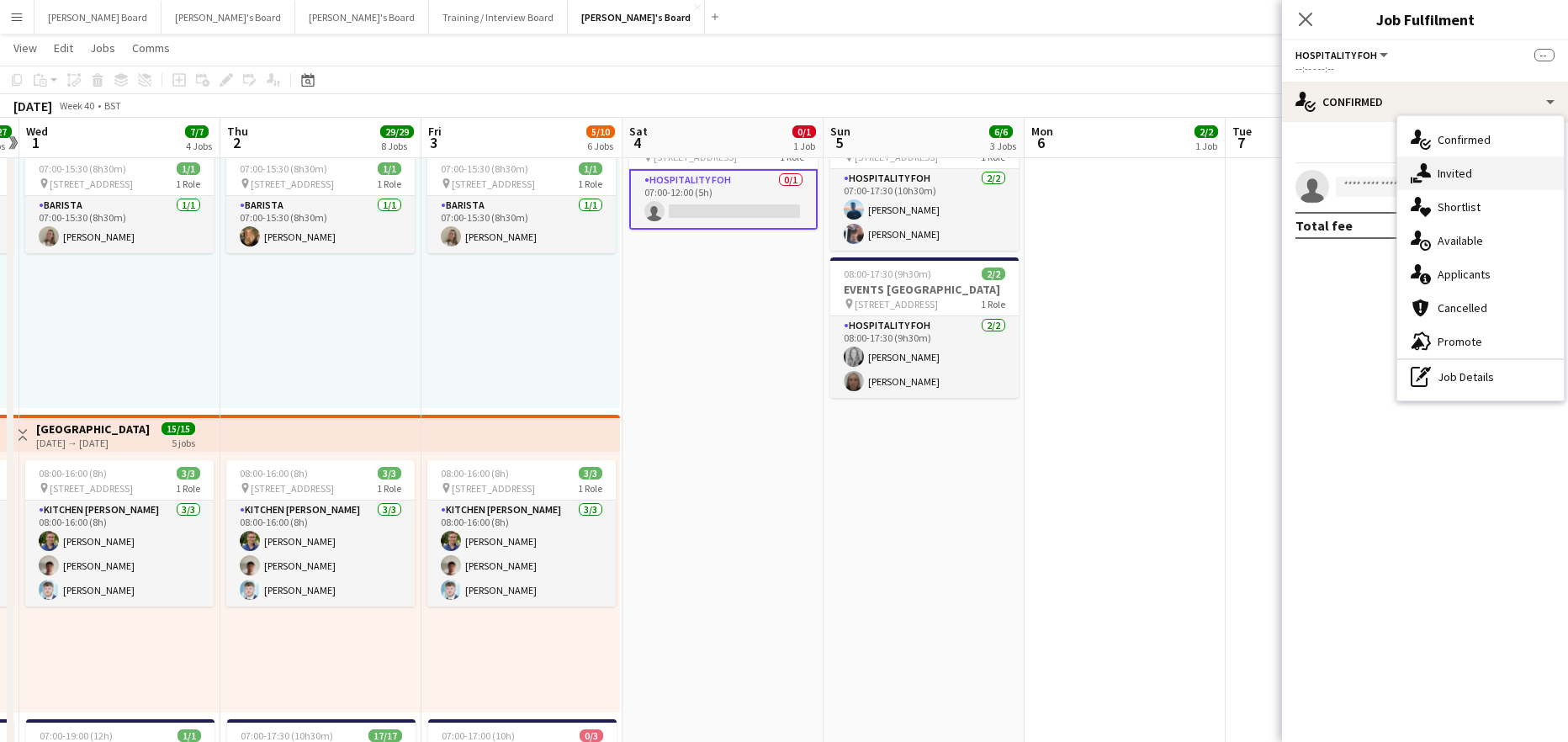
click at [1473, 169] on div "single-neutral-actions-share-1 Invited" at bounding box center [1480, 173] width 167 height 34
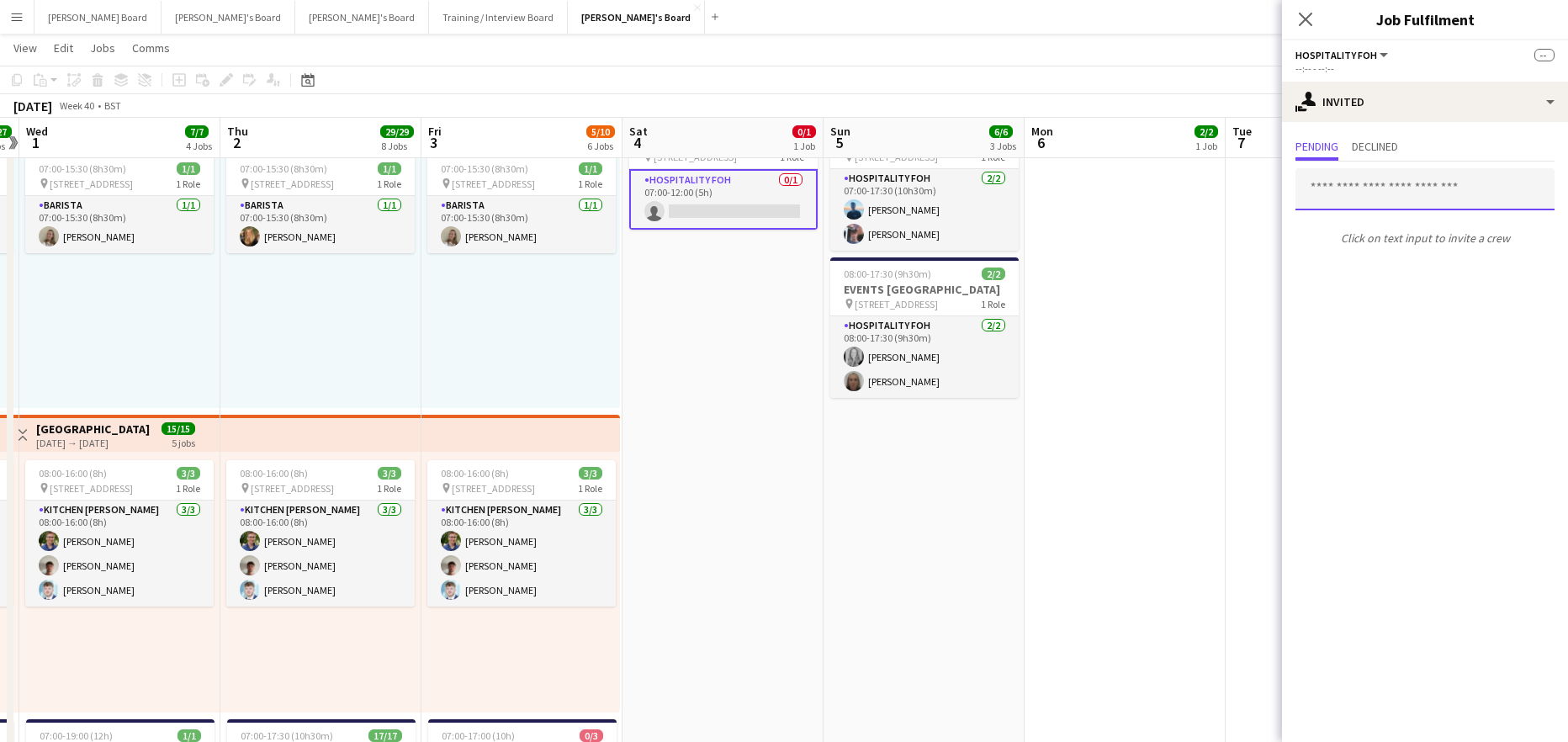
click at [1371, 199] on input "text" at bounding box center [1424, 189] width 259 height 42
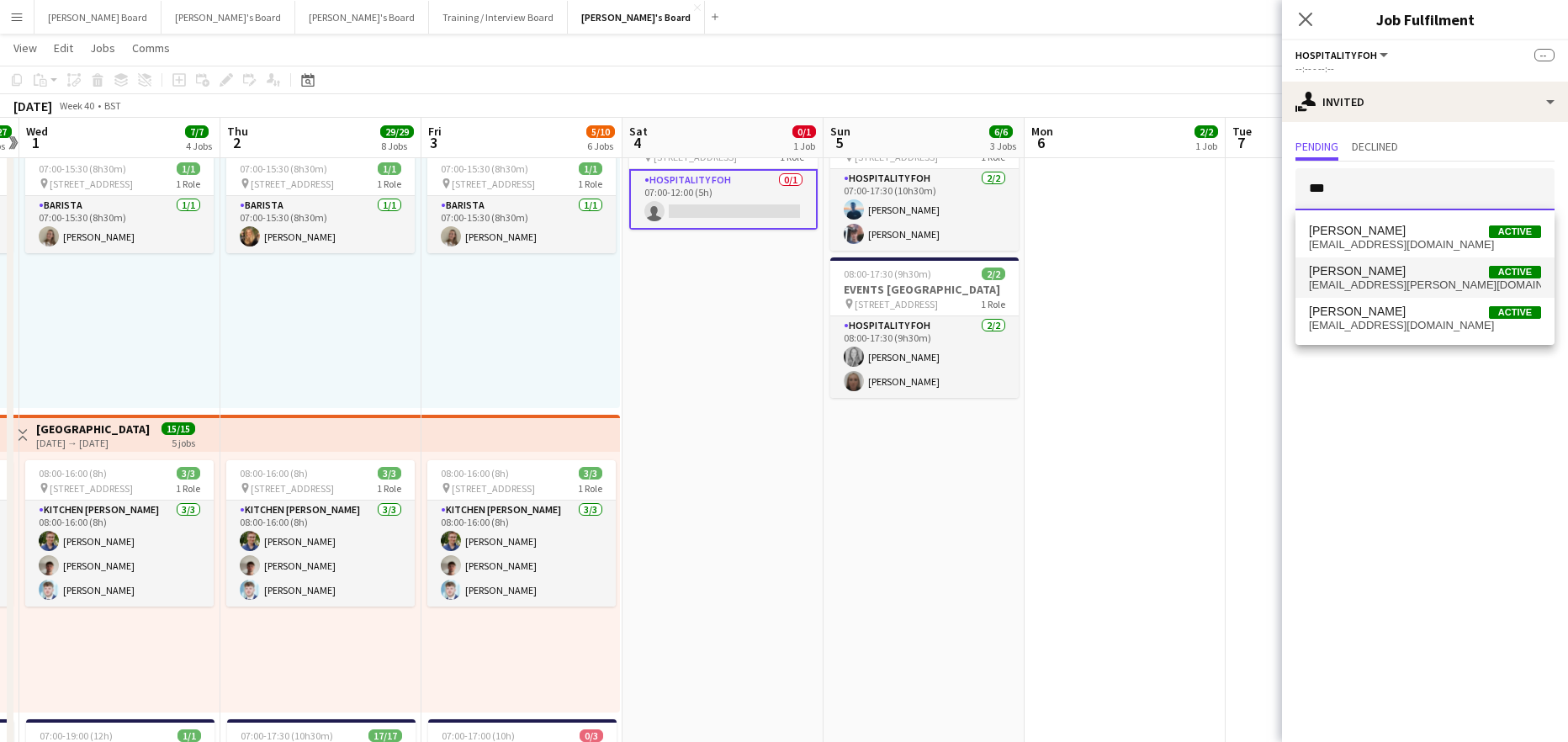
type input "***"
click at [1379, 283] on span "[EMAIL_ADDRESS][PERSON_NAME][DOMAIN_NAME]" at bounding box center [1425, 284] width 232 height 13
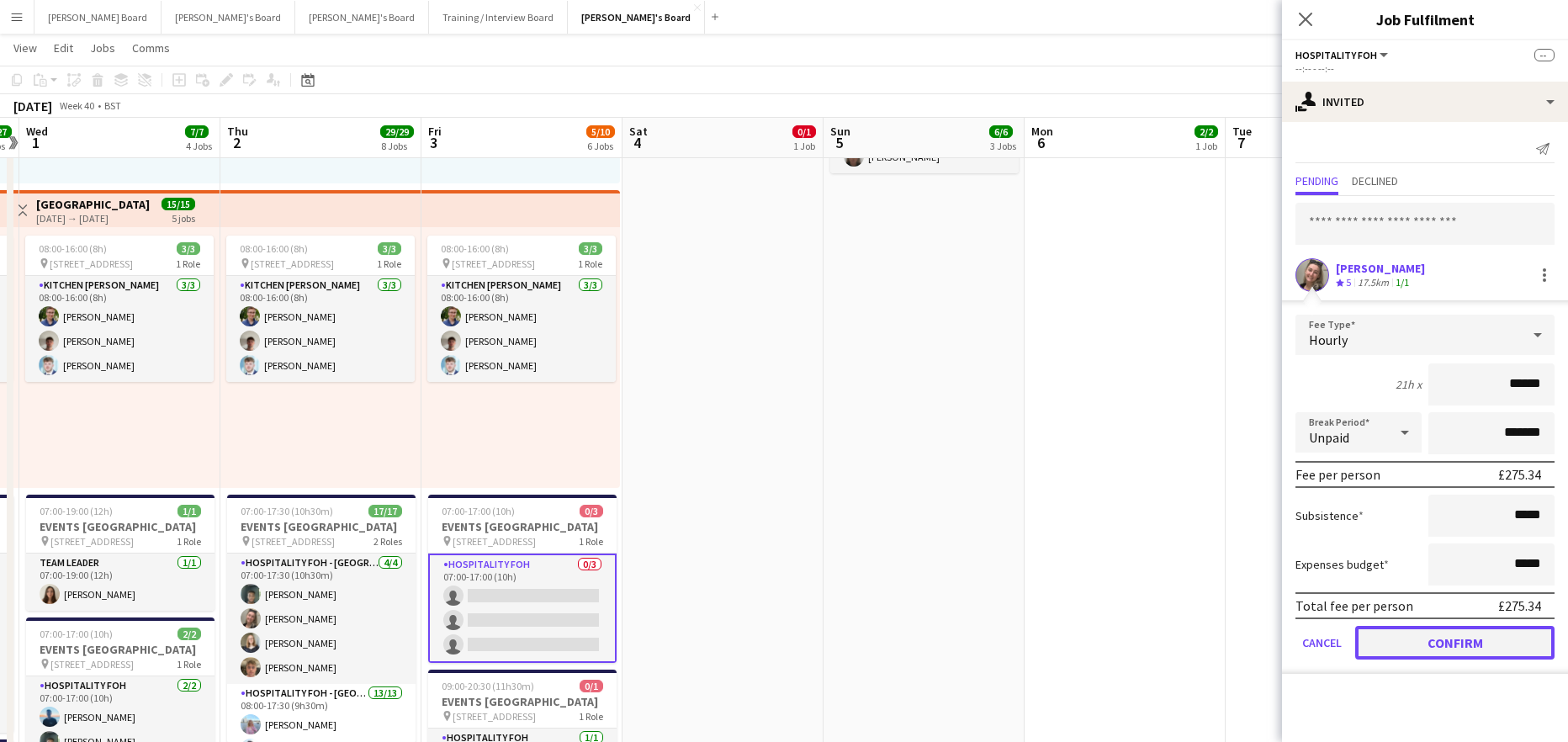
click at [1438, 636] on button "Confirm" at bounding box center [1454, 643] width 199 height 34
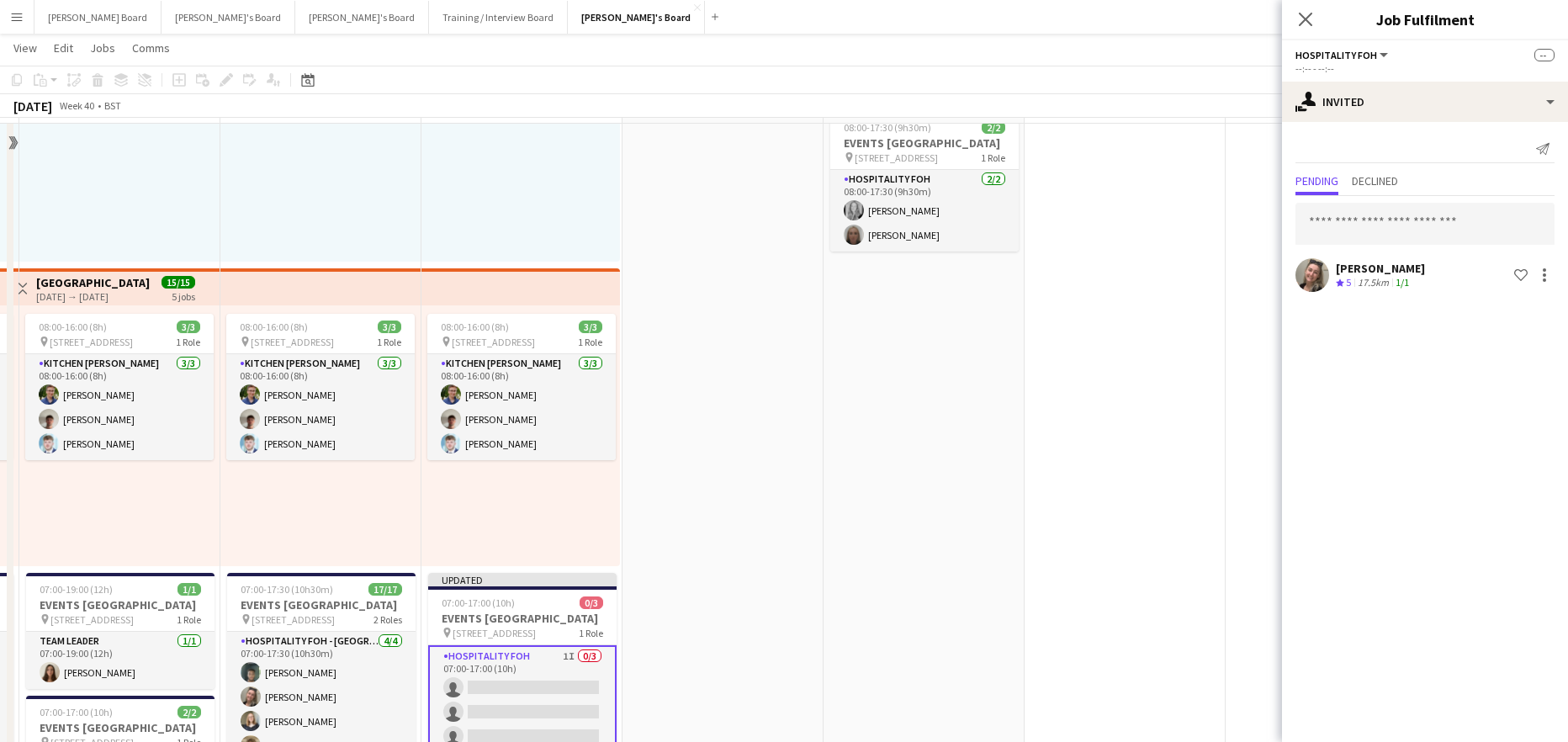
scroll to position [560, 0]
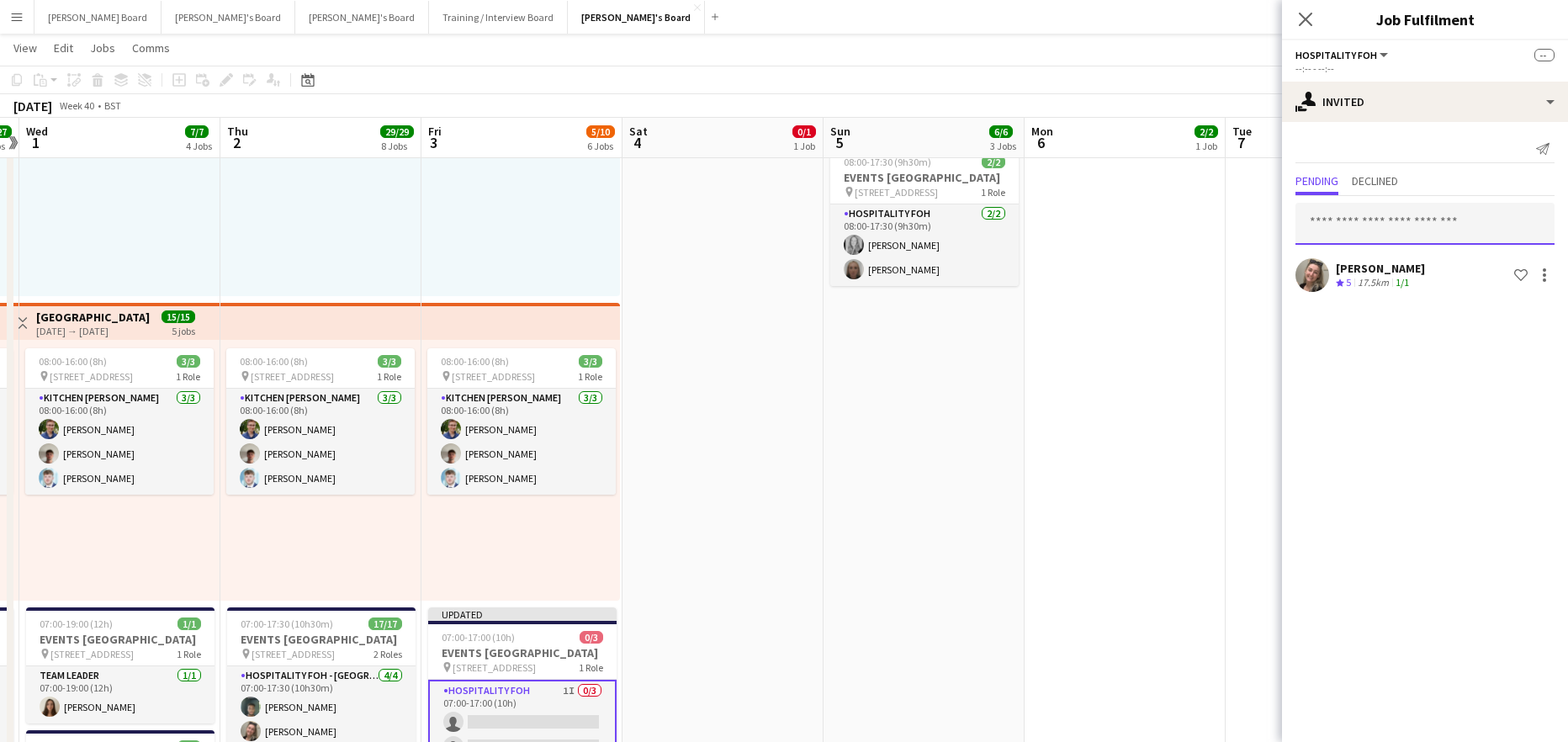
click at [1334, 216] on input "text" at bounding box center [1424, 224] width 259 height 42
drag, startPoint x: 1386, startPoint y: 228, endPoint x: 1265, endPoint y: 224, distance: 121.2
click at [1265, 224] on body "Menu Boards Boards Boards All jobs Status Workforce Workforce My Workforce Recr…" at bounding box center [784, 580] width 1568 height 2280
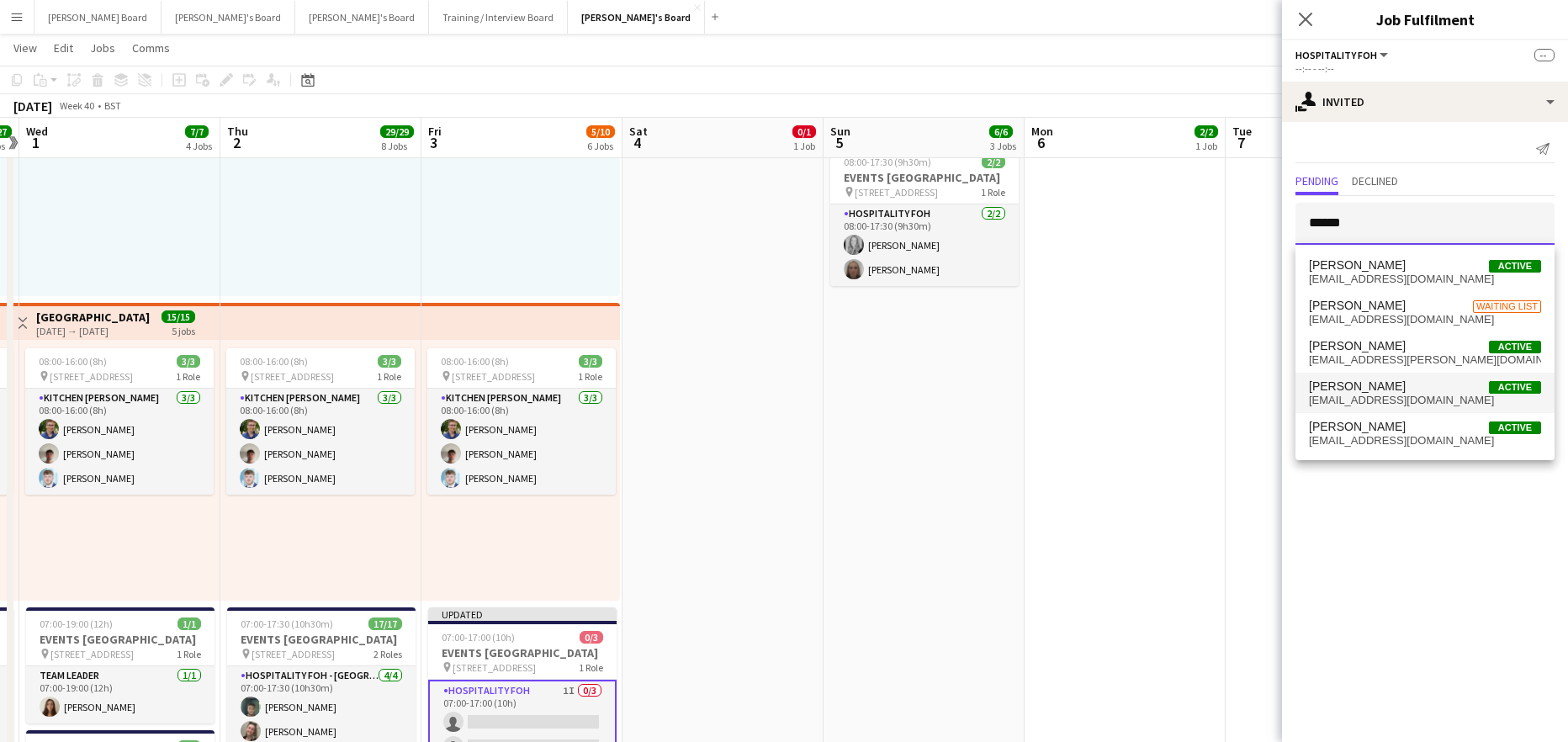
type input "******"
click at [1397, 379] on span "Harrison Clarke Active" at bounding box center [1425, 386] width 232 height 14
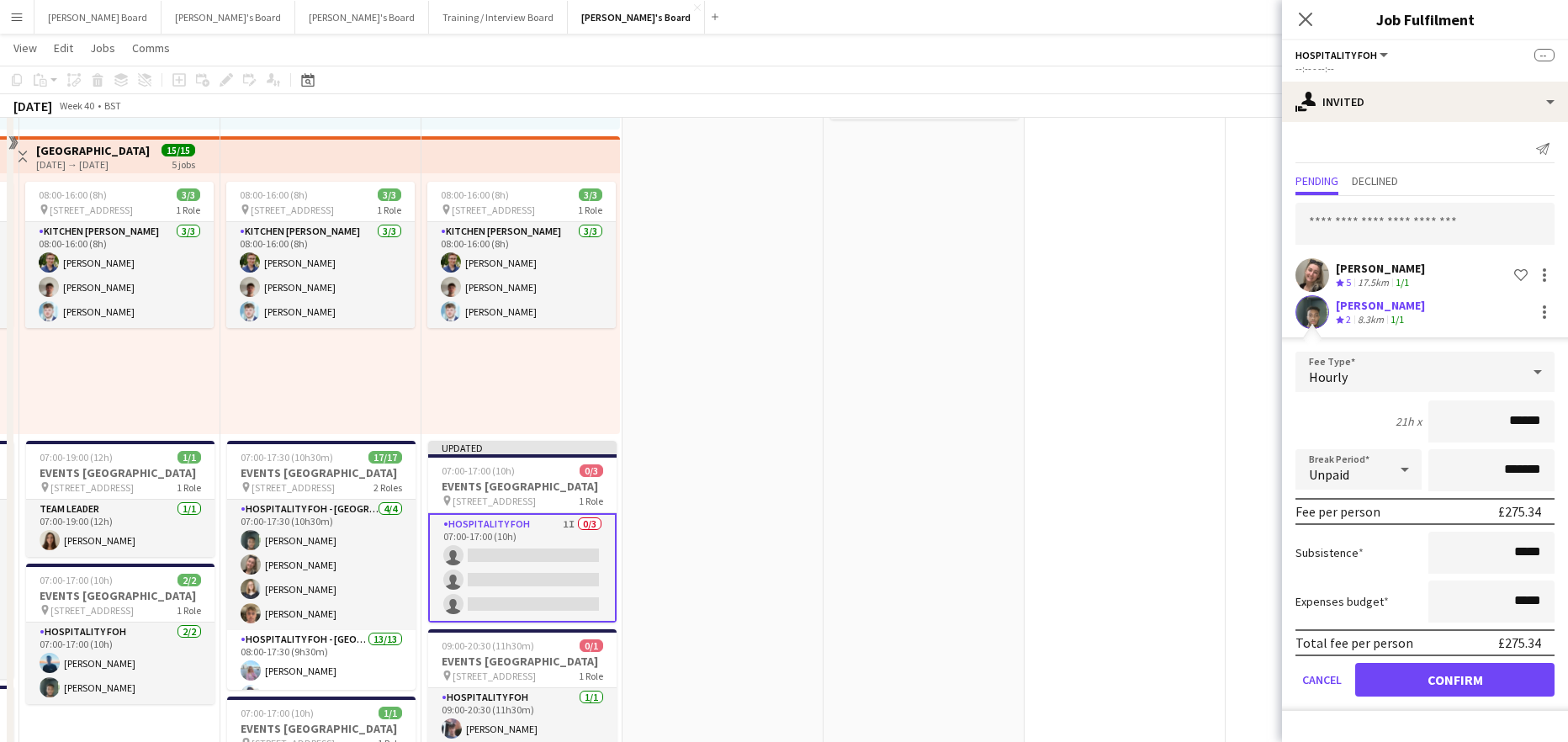
scroll to position [785, 0]
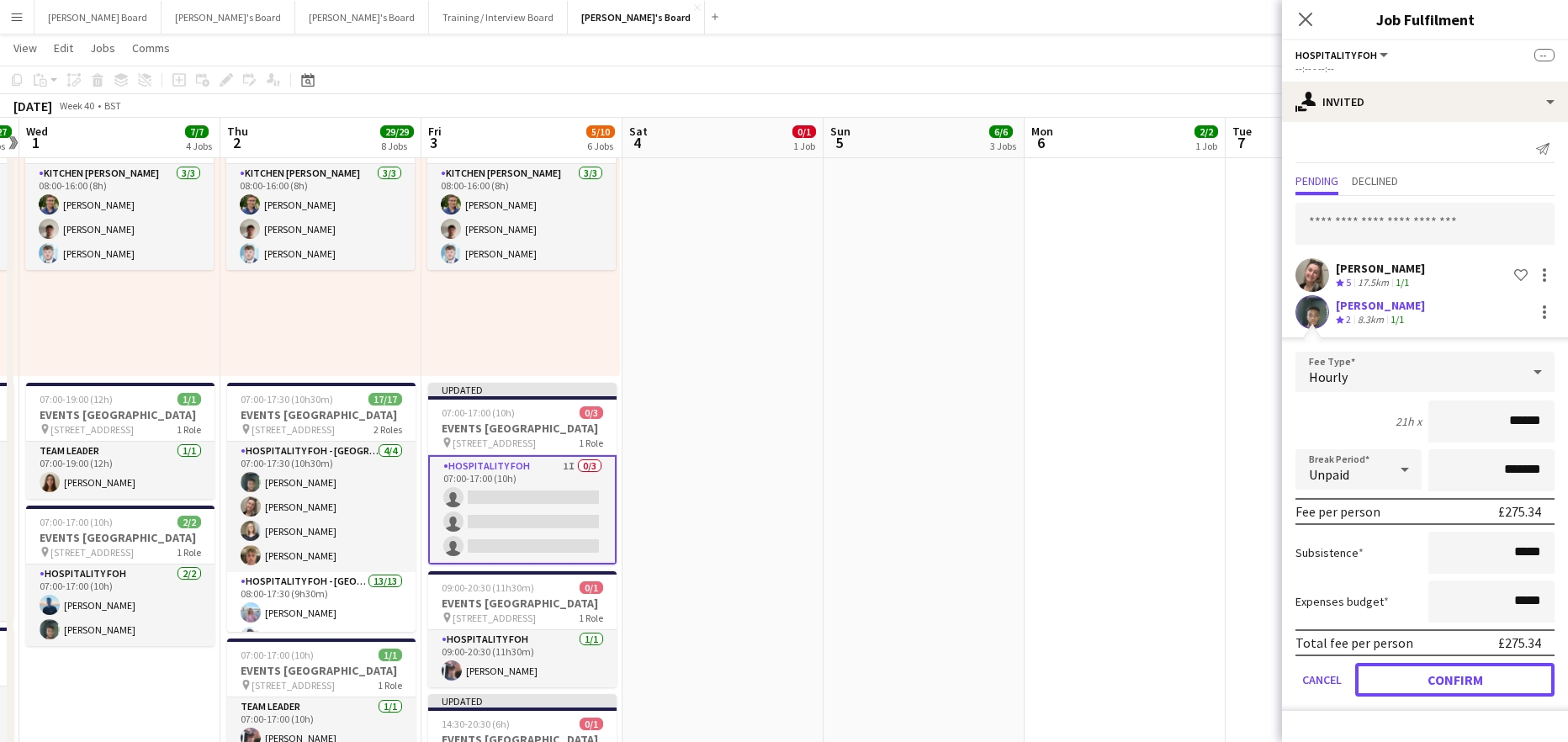
click at [1442, 677] on button "Confirm" at bounding box center [1454, 680] width 199 height 34
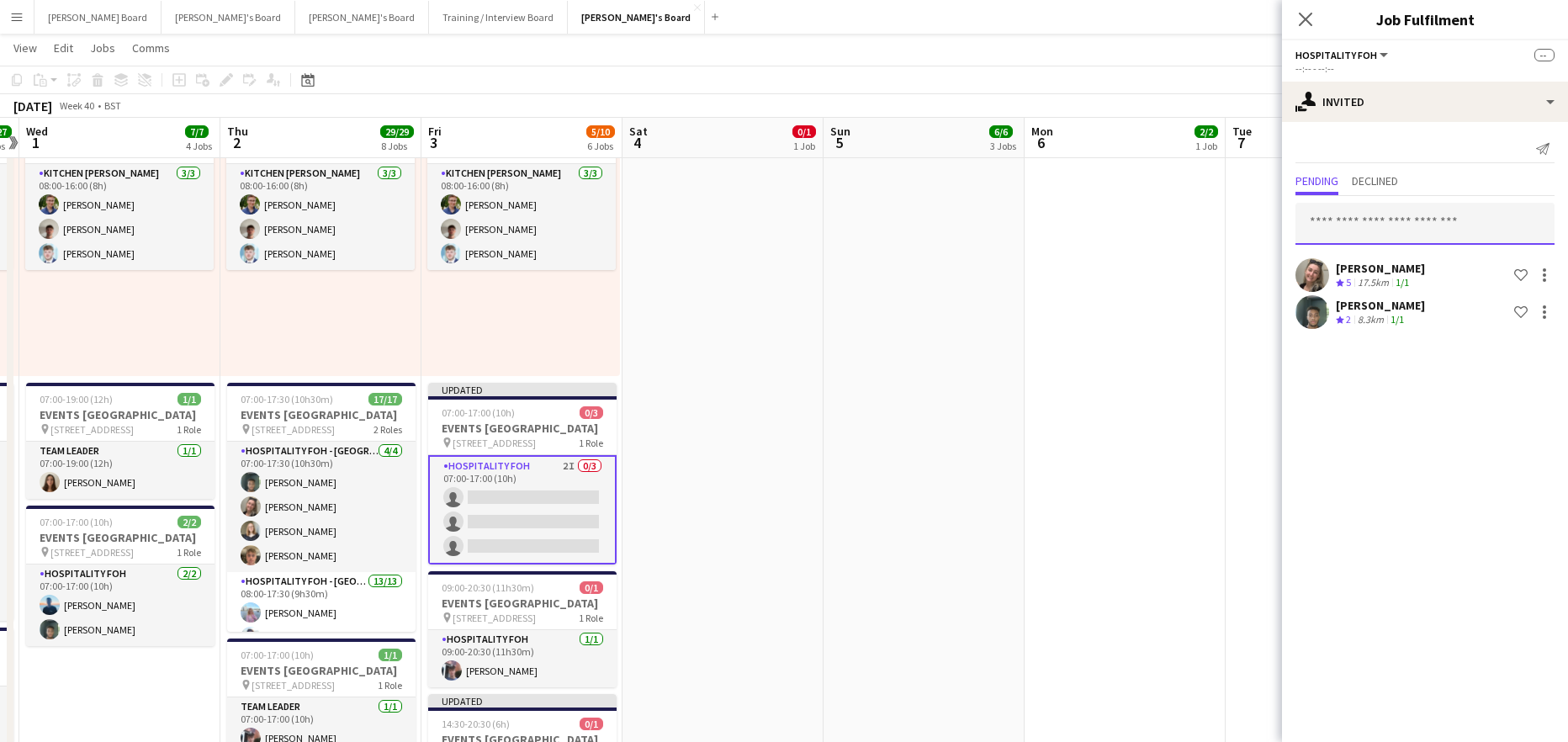
click at [1366, 239] on input "text" at bounding box center [1424, 224] width 259 height 42
type input "*******"
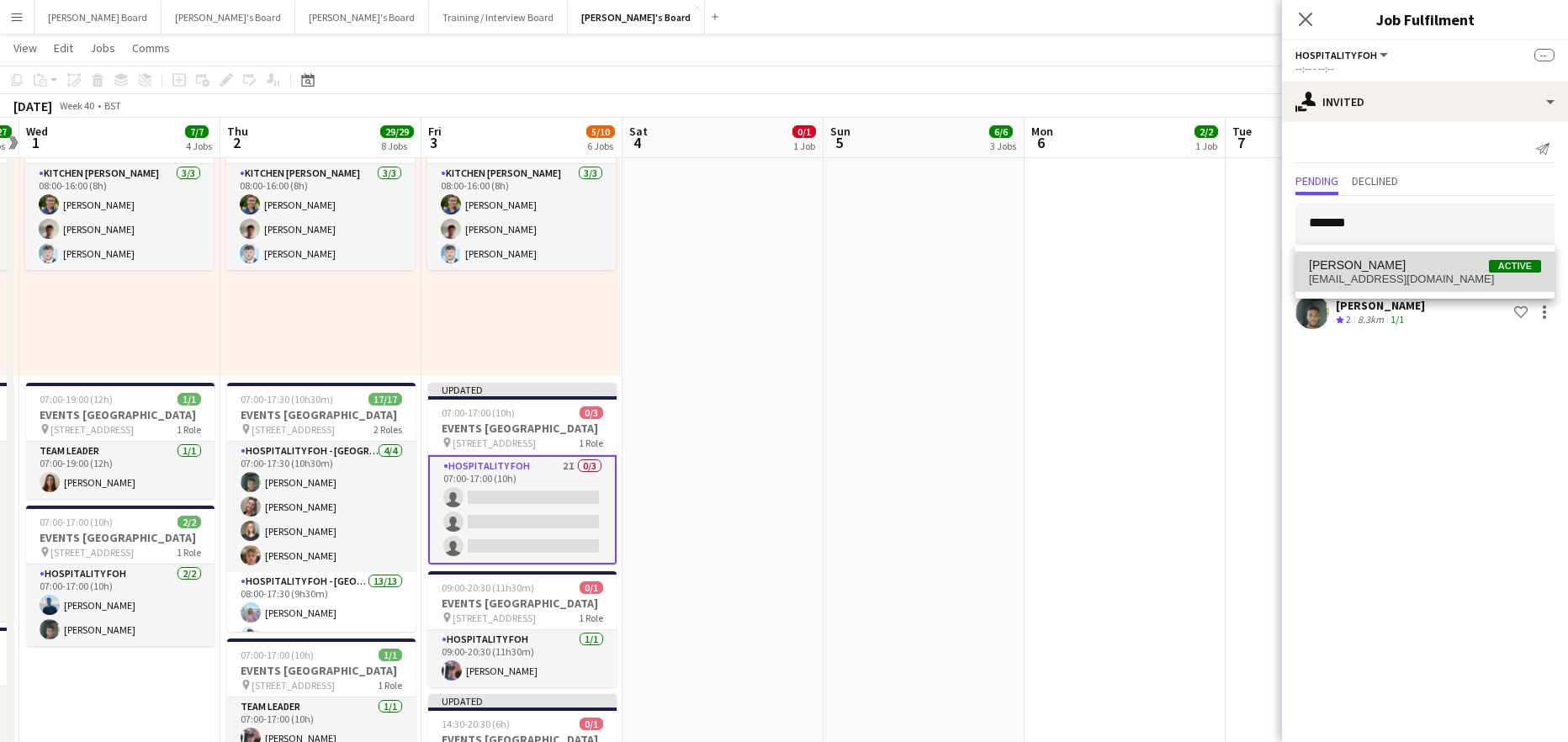
click at [1402, 267] on span "Will Bryan Active" at bounding box center [1425, 265] width 232 height 14
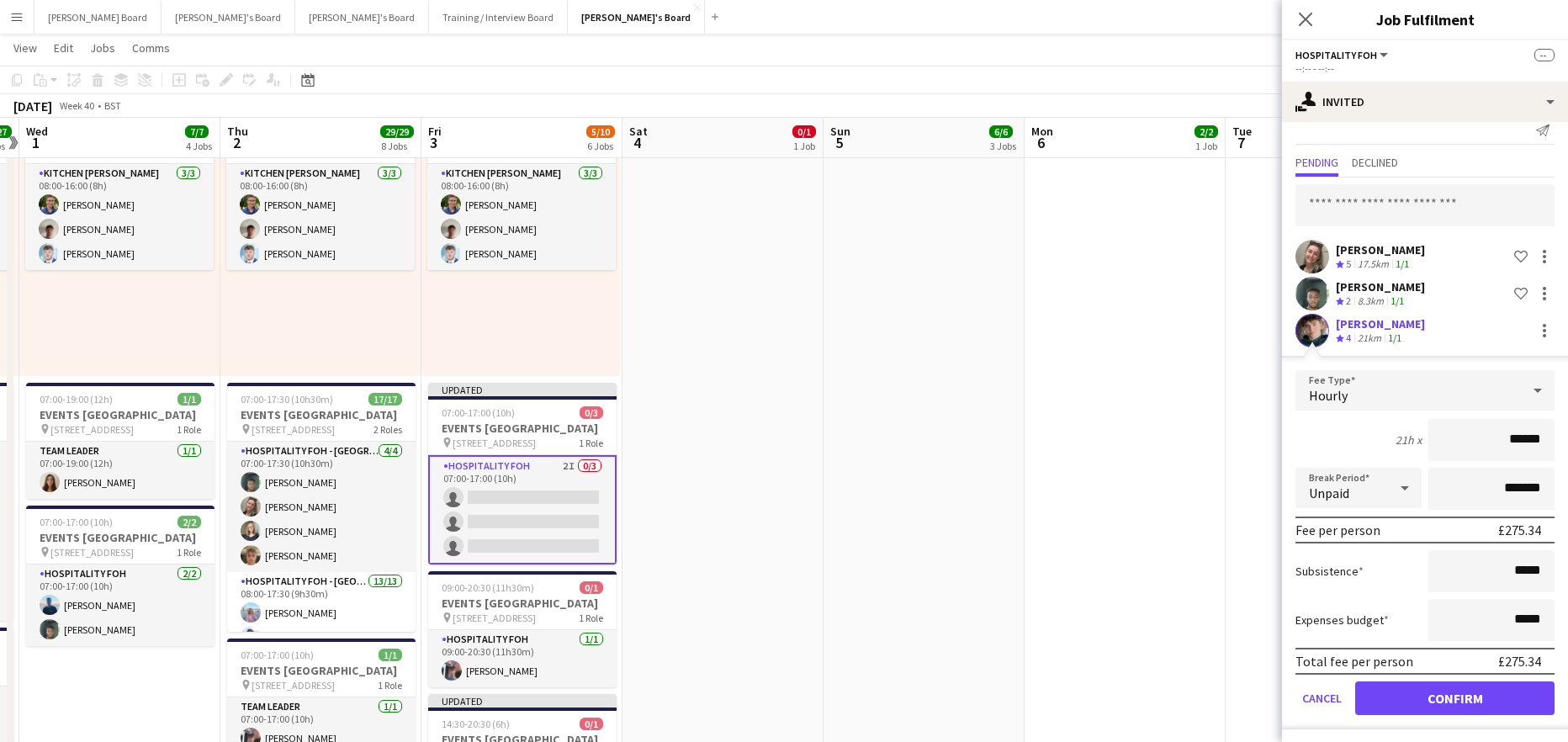
scroll to position [23, 0]
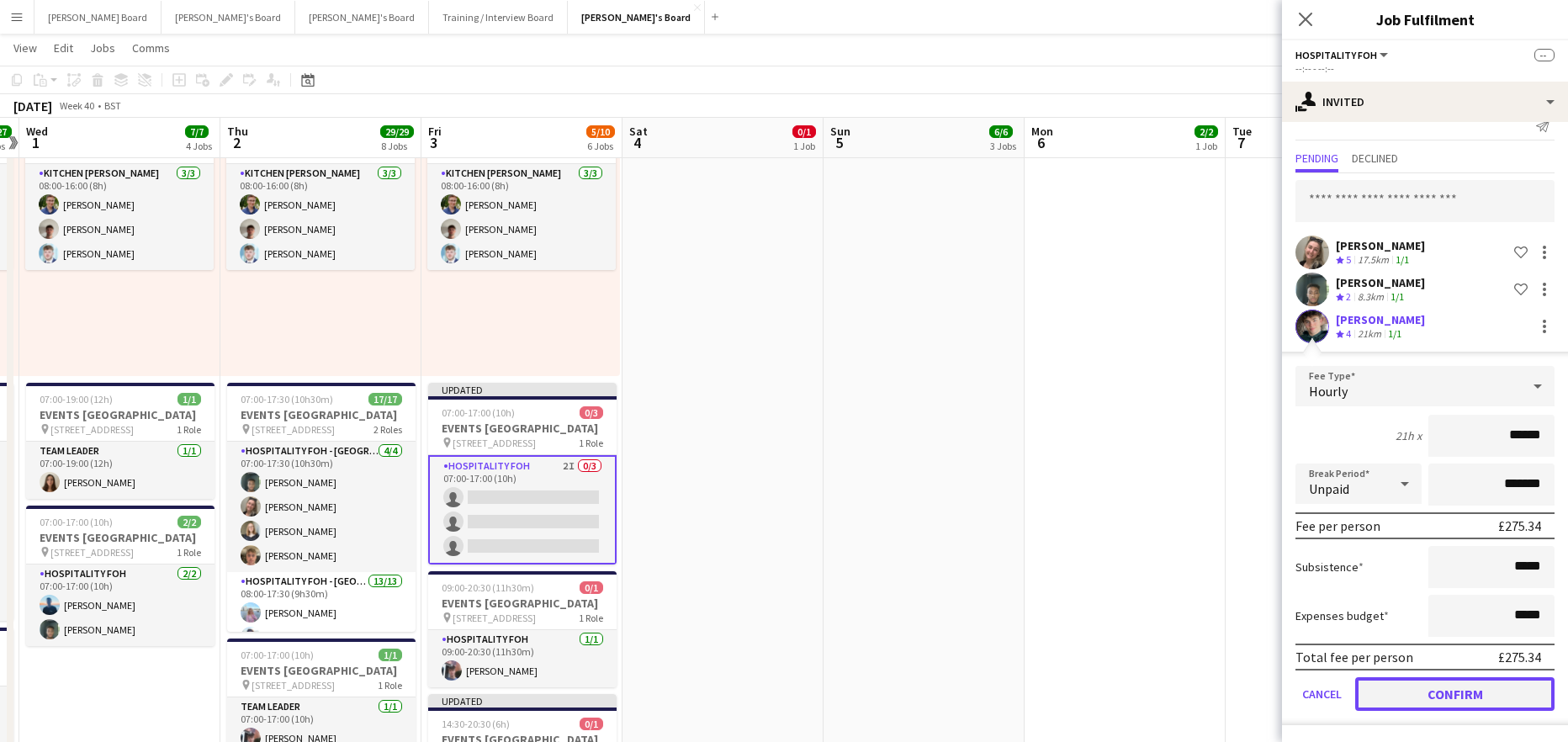
click at [1418, 689] on button "Confirm" at bounding box center [1454, 694] width 199 height 34
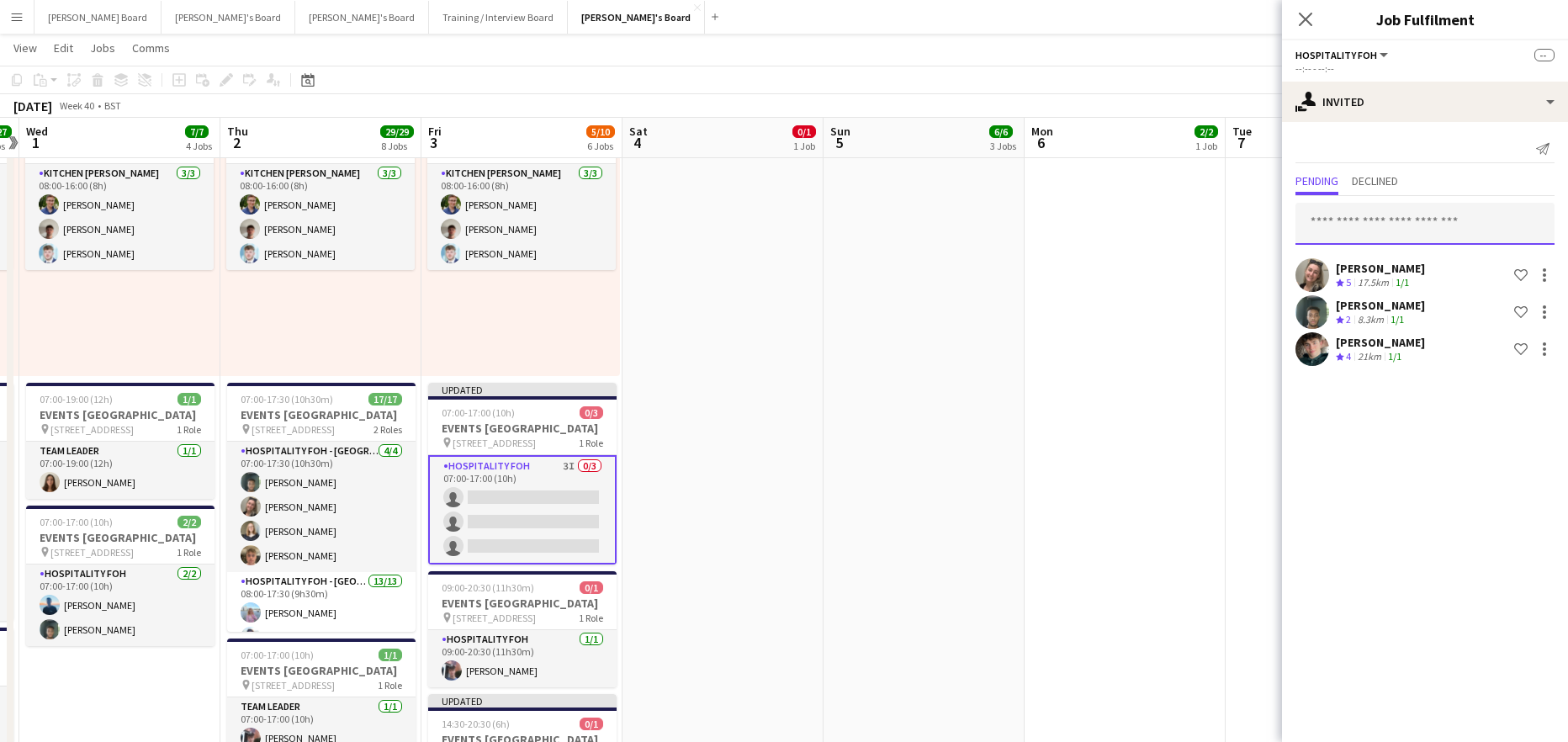
click at [1365, 225] on input "text" at bounding box center [1424, 224] width 259 height 42
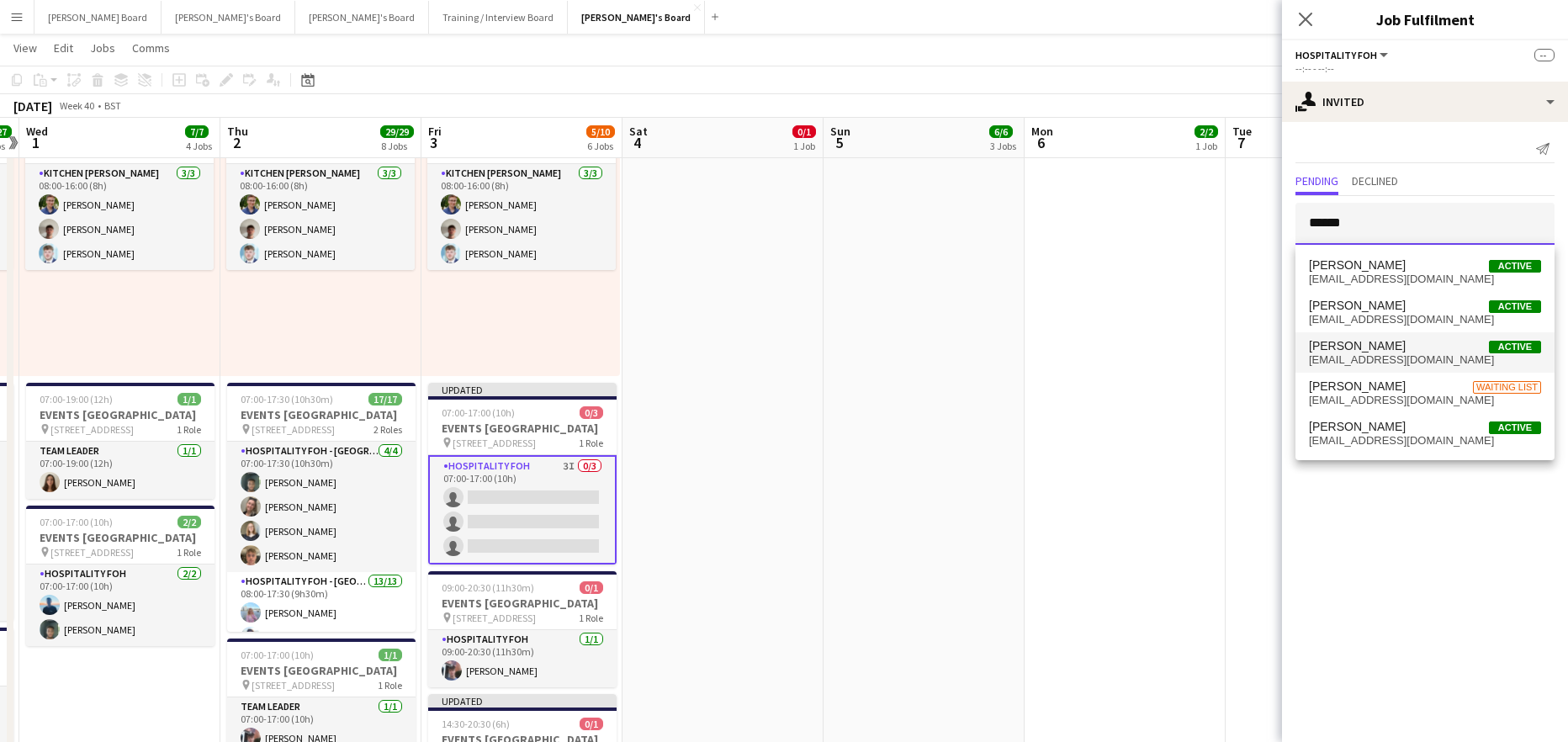
type input "******"
click at [1368, 345] on span "[PERSON_NAME]" at bounding box center [1357, 346] width 97 height 14
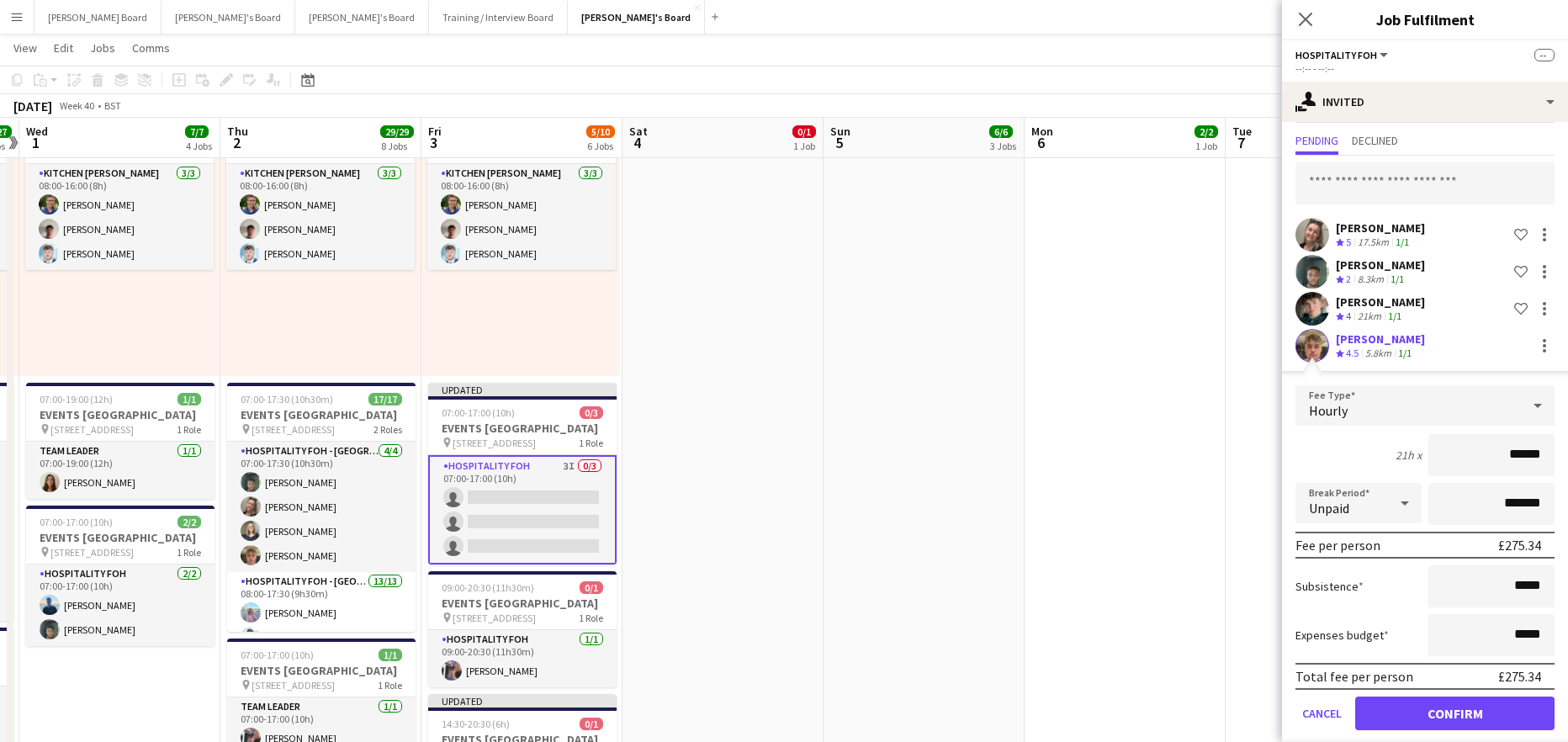
scroll to position [60, 0]
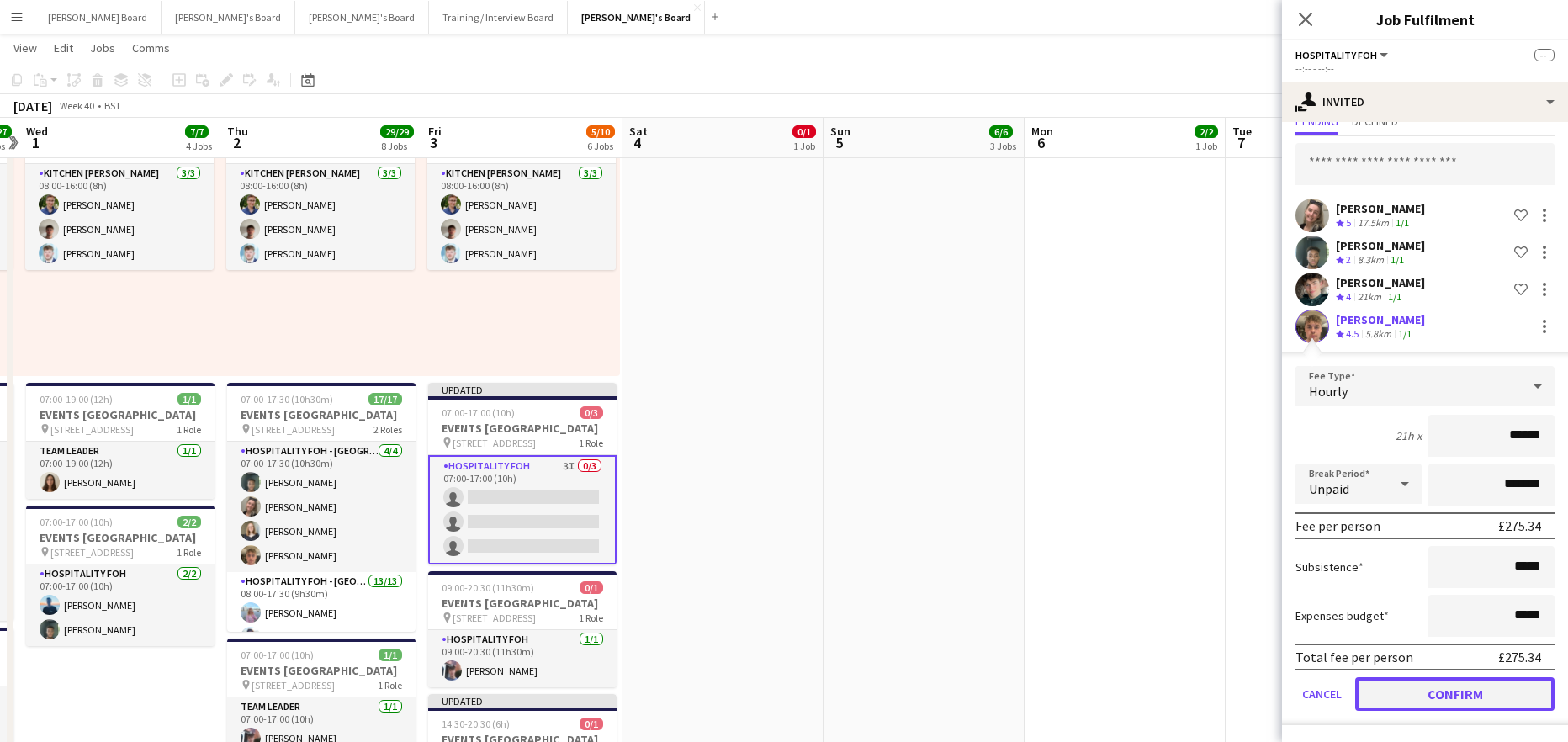
click at [1429, 694] on button "Confirm" at bounding box center [1454, 694] width 199 height 34
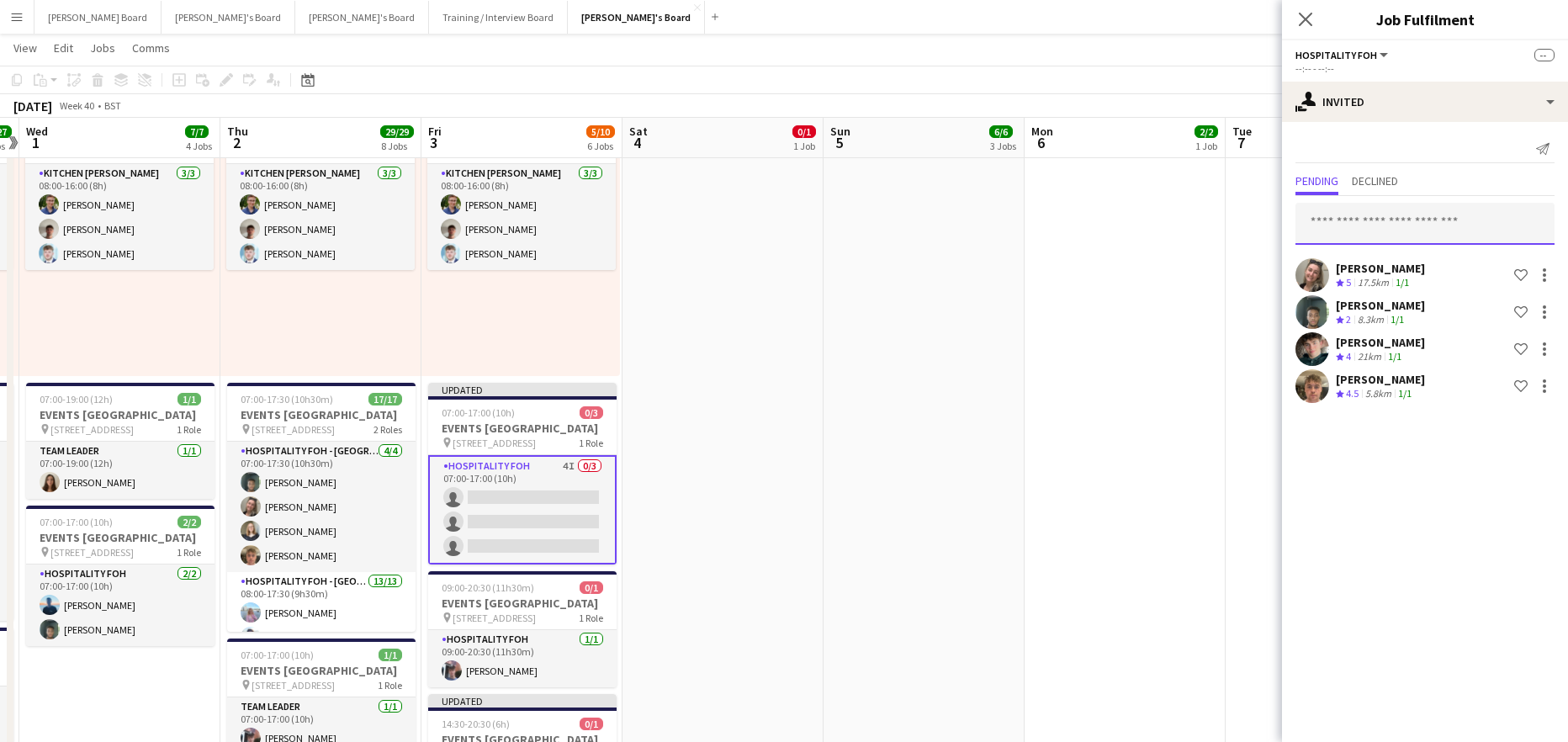
click at [1380, 226] on input "text" at bounding box center [1424, 224] width 259 height 42
drag, startPoint x: 1385, startPoint y: 232, endPoint x: 1296, endPoint y: 241, distance: 89.6
click at [1296, 241] on input "********" at bounding box center [1424, 224] width 259 height 42
click at [1358, 225] on input "********" at bounding box center [1424, 224] width 259 height 42
drag, startPoint x: 1353, startPoint y: 228, endPoint x: 1263, endPoint y: 237, distance: 89.6
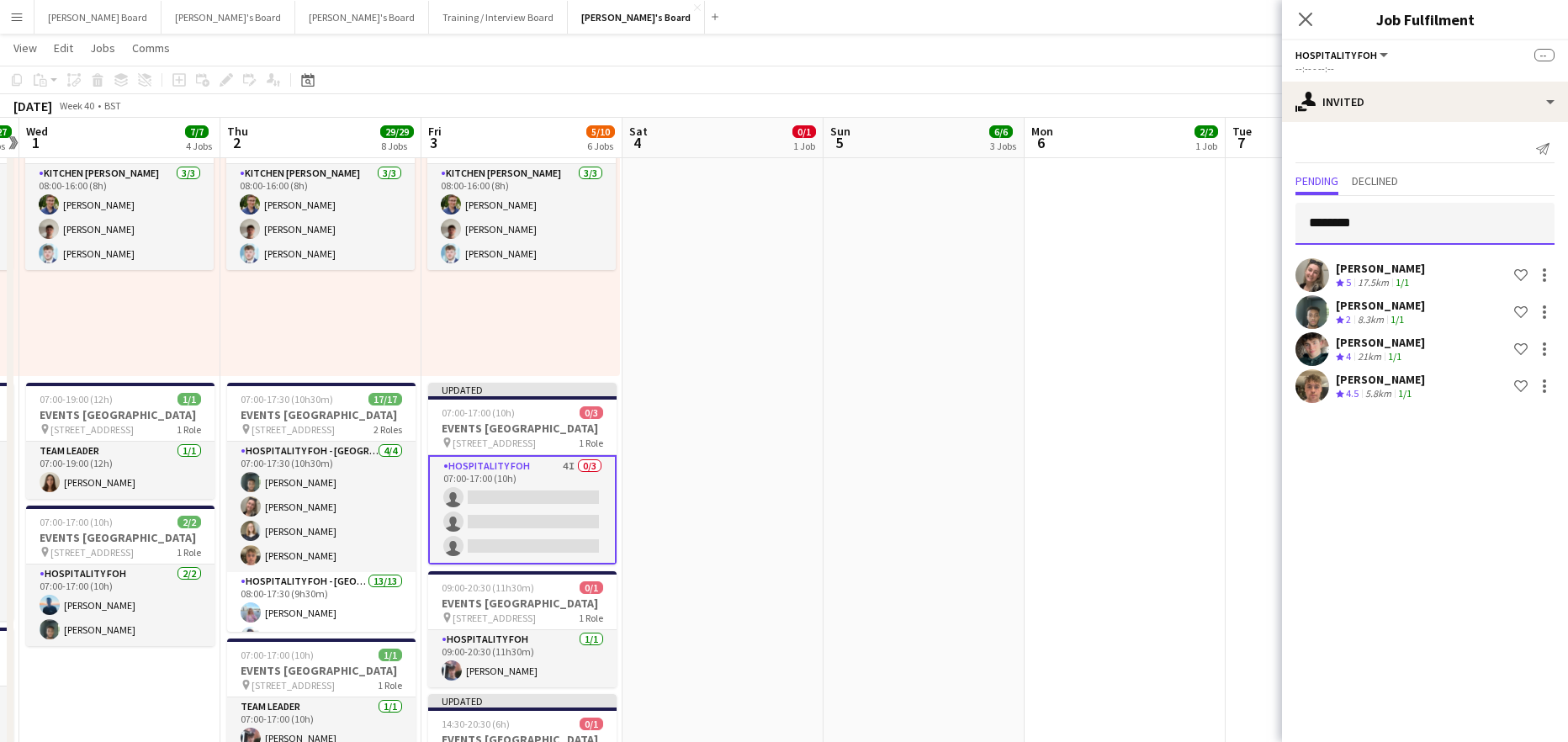
click at [1263, 237] on body "Menu Boards Boards Boards All jobs Status Workforce Workforce My Workforce Recr…" at bounding box center [784, 355] width 1568 height 2280
drag, startPoint x: 1290, startPoint y: 230, endPoint x: 1263, endPoint y: 234, distance: 28.1
click at [1263, 234] on body "Menu Boards Boards Boards All jobs Status Workforce Workforce My Workforce Recr…" at bounding box center [784, 355] width 1568 height 2280
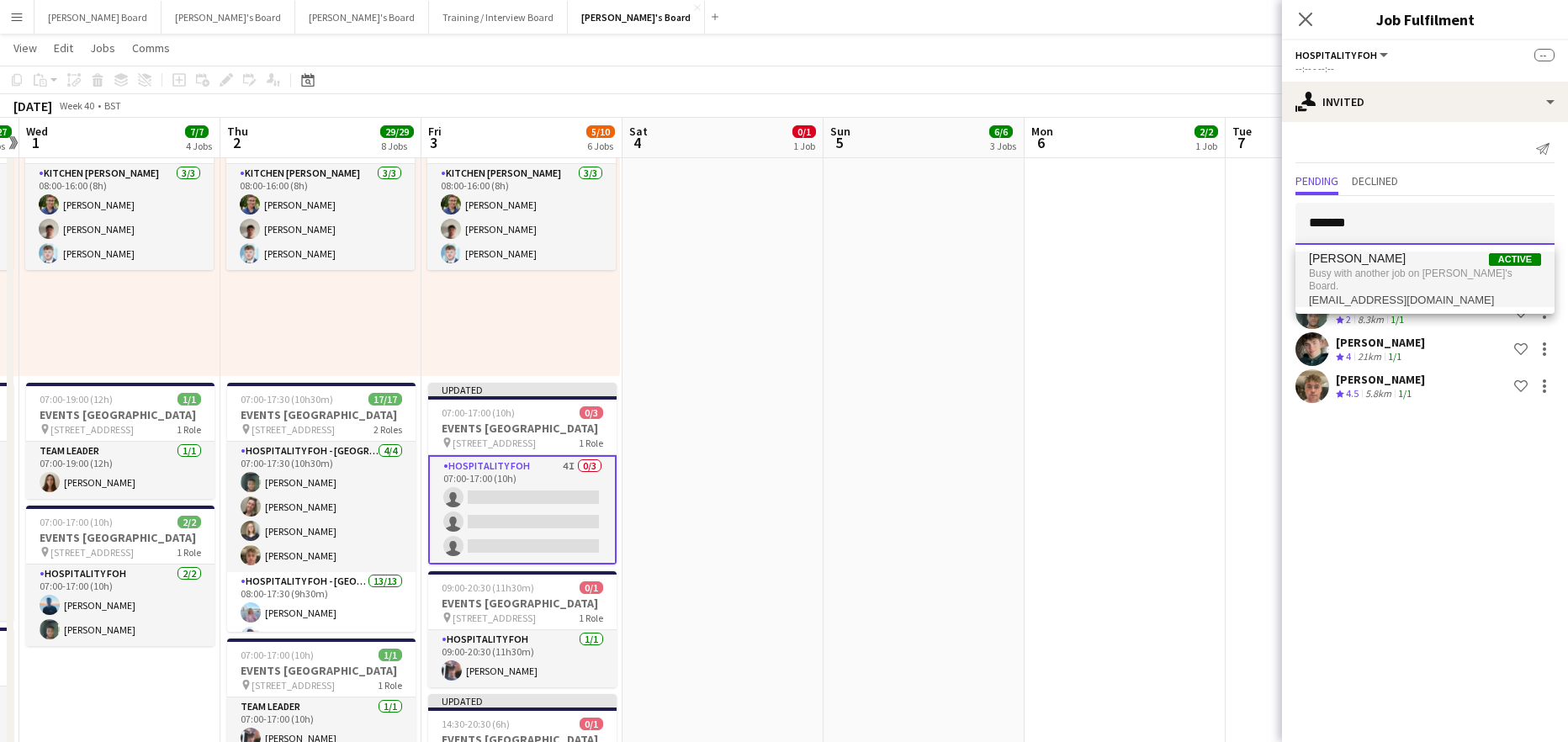
type input "*******"
click at [1376, 294] on span "[EMAIL_ADDRESS][DOMAIN_NAME]" at bounding box center [1425, 300] width 232 height 13
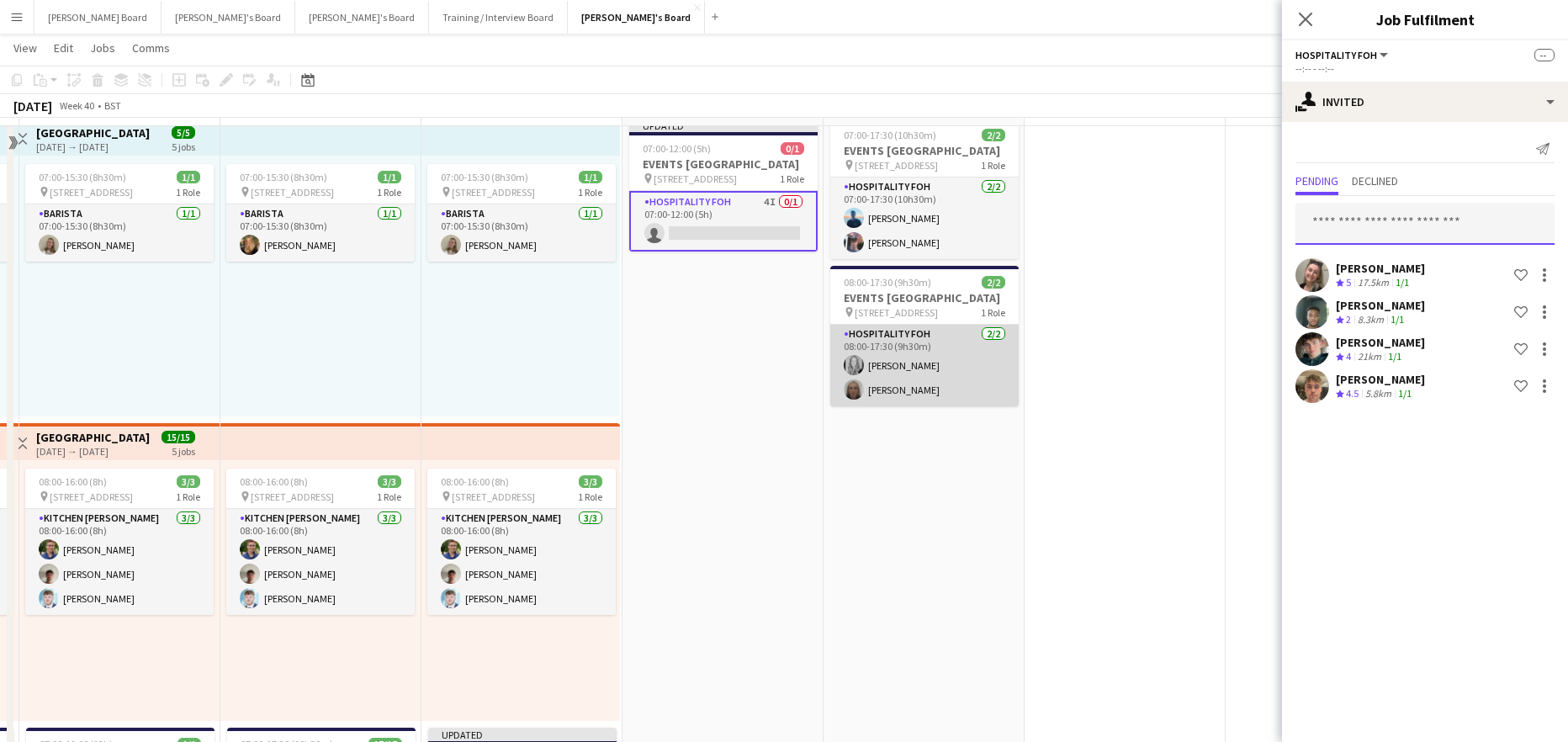
scroll to position [336, 0]
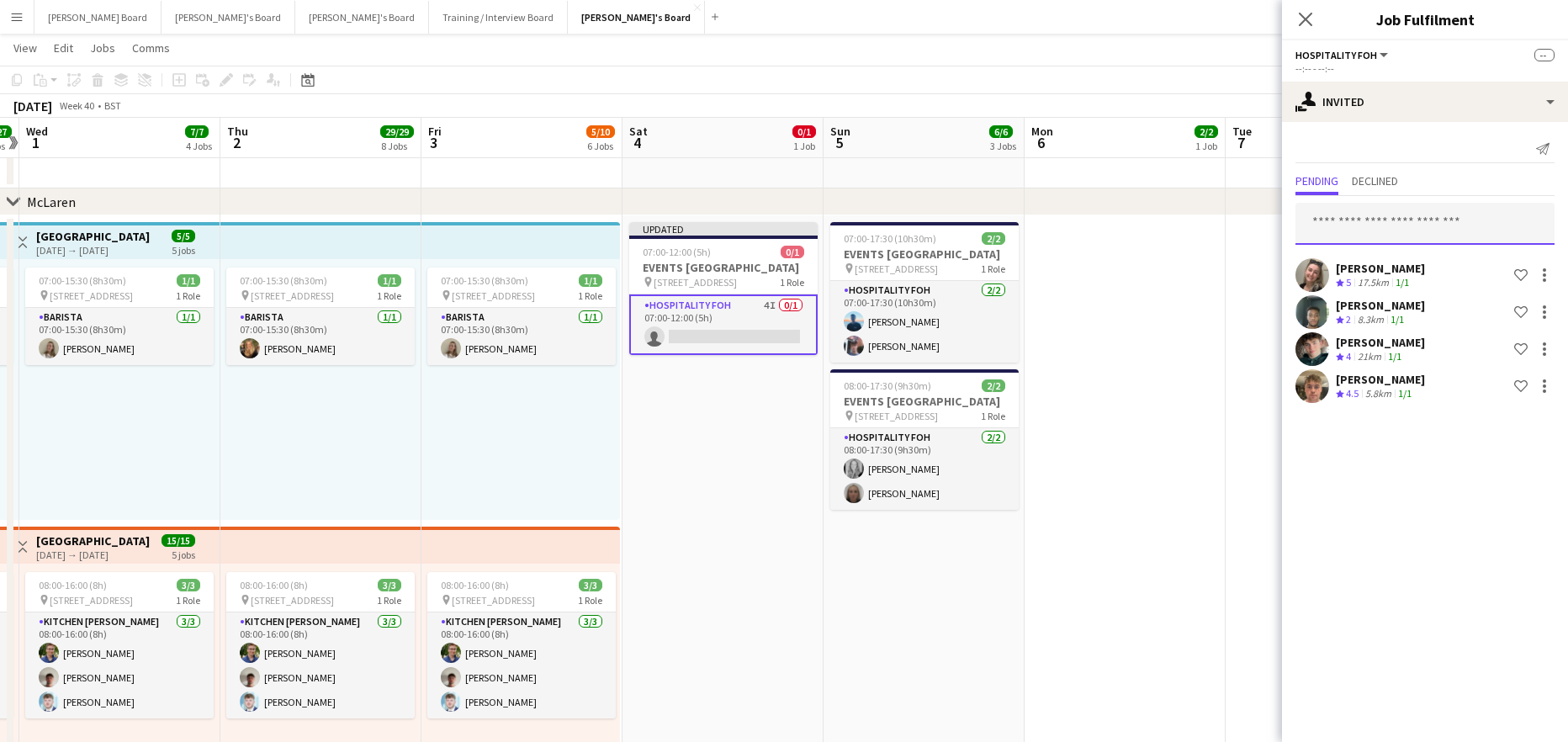
click at [1346, 224] on input "text" at bounding box center [1424, 224] width 259 height 42
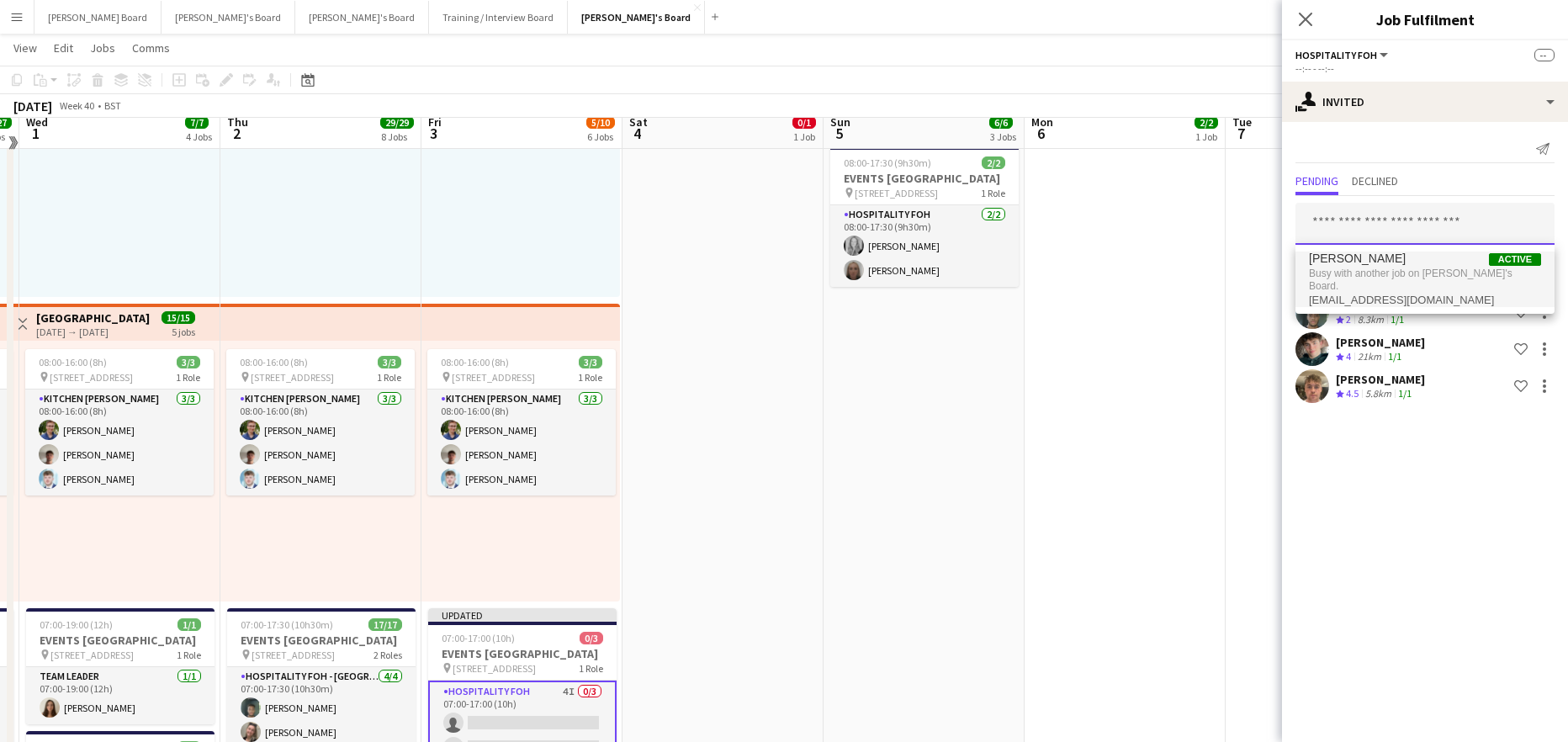
scroll to position [560, 0]
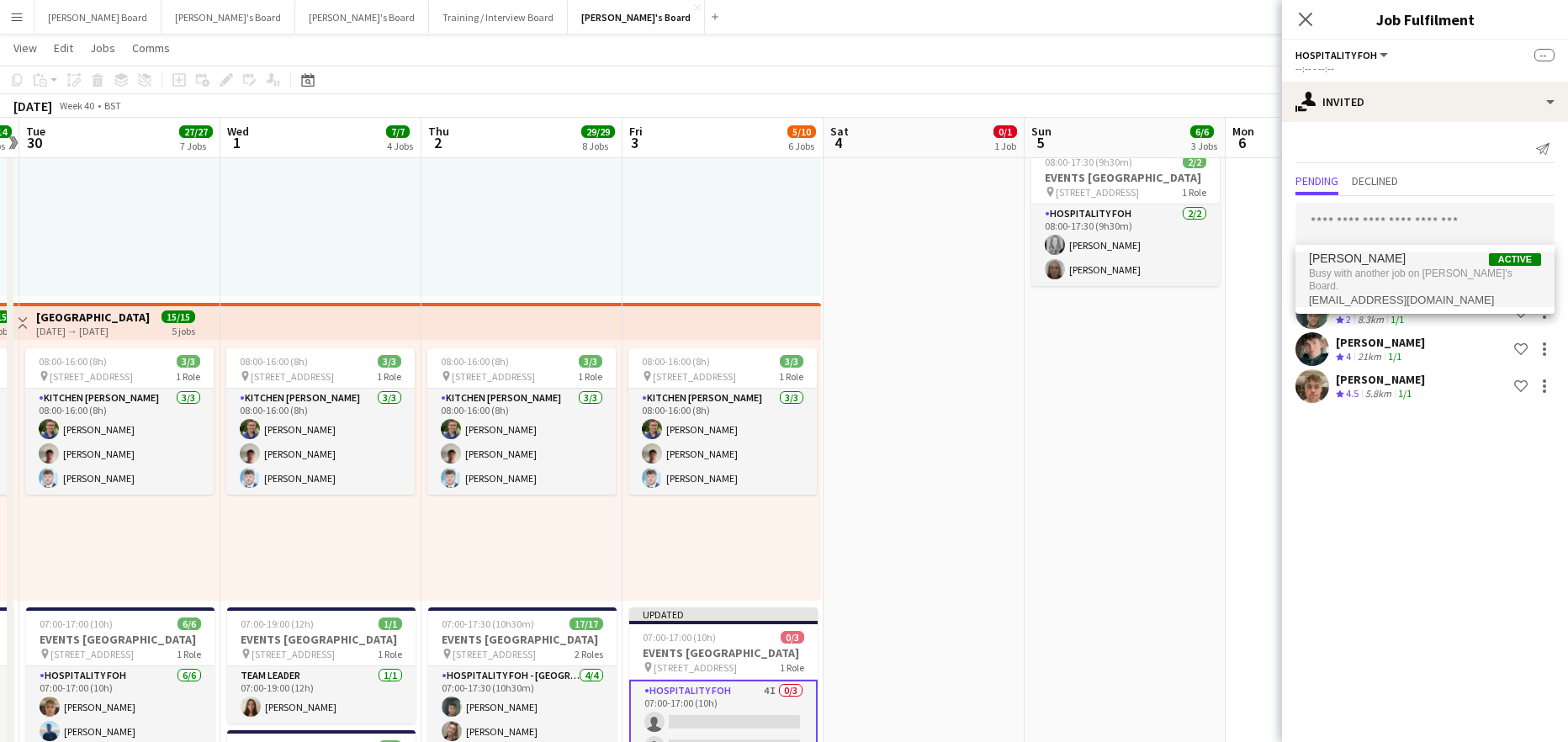
drag, startPoint x: 755, startPoint y: 536, endPoint x: 847, endPoint y: 495, distance: 101.3
click at [894, 533] on app-calendar-viewport "Sun 28 6/6 3 Jobs Mon 29 14/14 6 Jobs Tue 30 27/27 7 Jobs Wed 1 7/7 4 Jobs Thu …" at bounding box center [784, 612] width 1568 height 2215
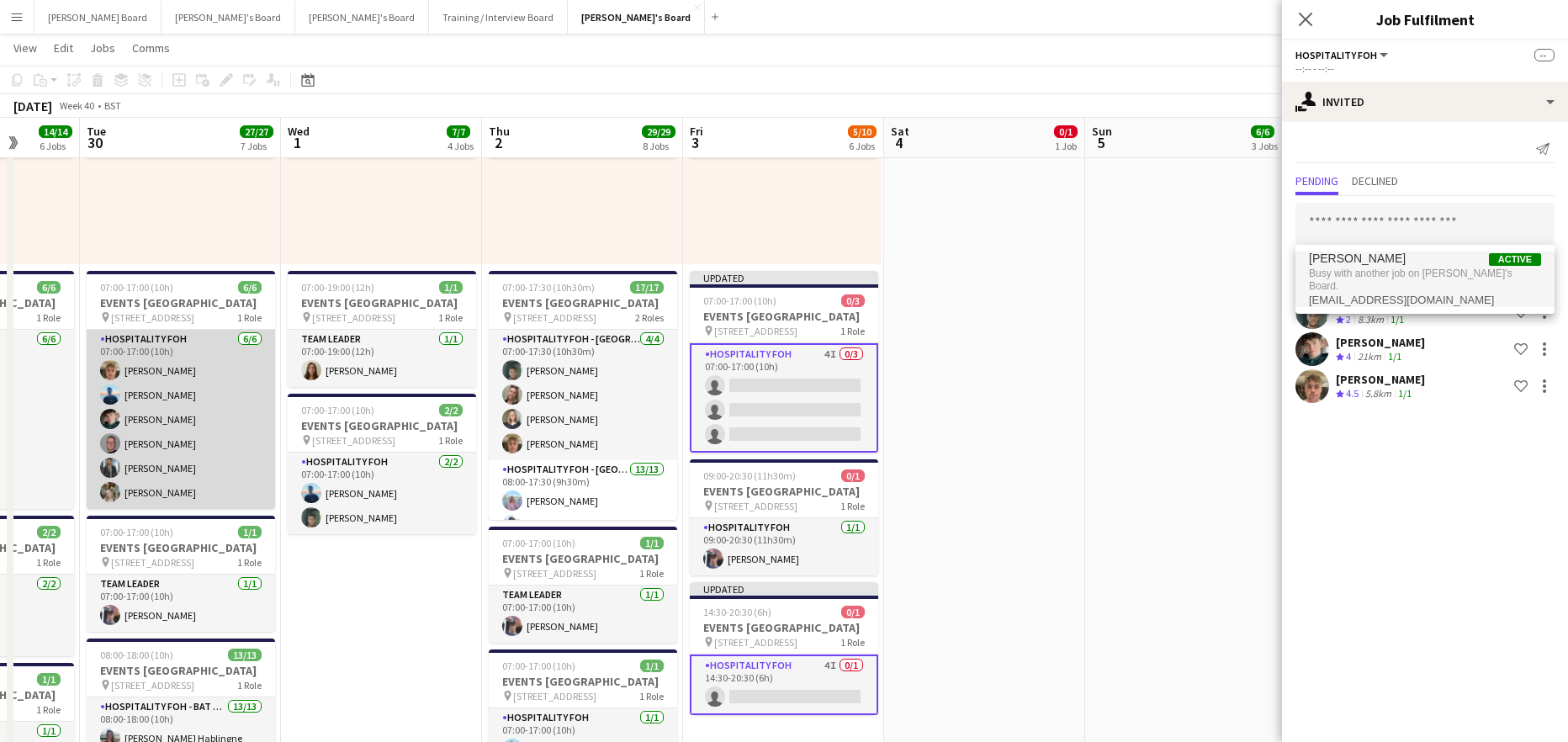
scroll to position [4, 0]
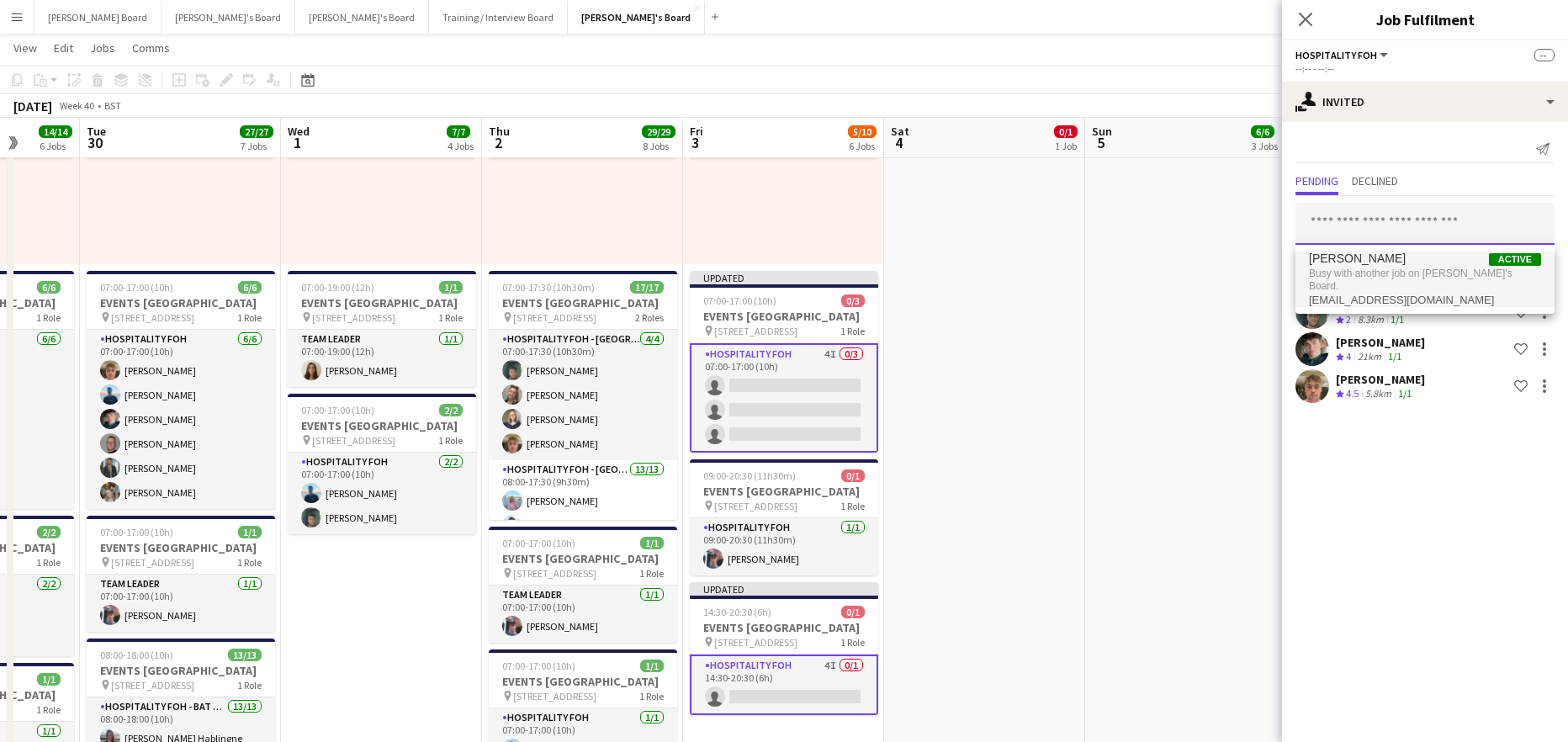
click at [1364, 205] on input "text" at bounding box center [1424, 224] width 259 height 42
type input "*****"
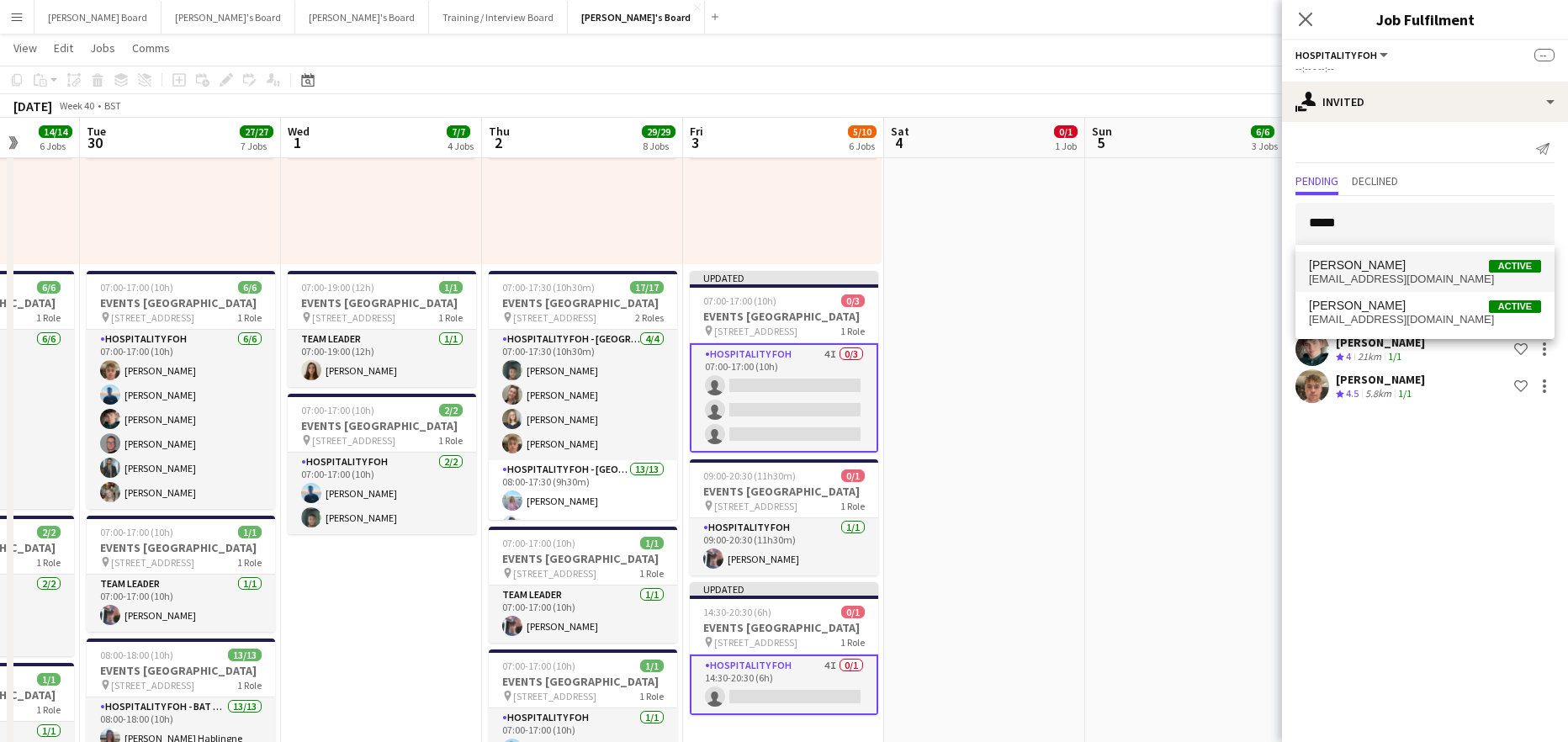
click at [1374, 274] on span "[EMAIL_ADDRESS][DOMAIN_NAME]" at bounding box center [1425, 279] width 232 height 13
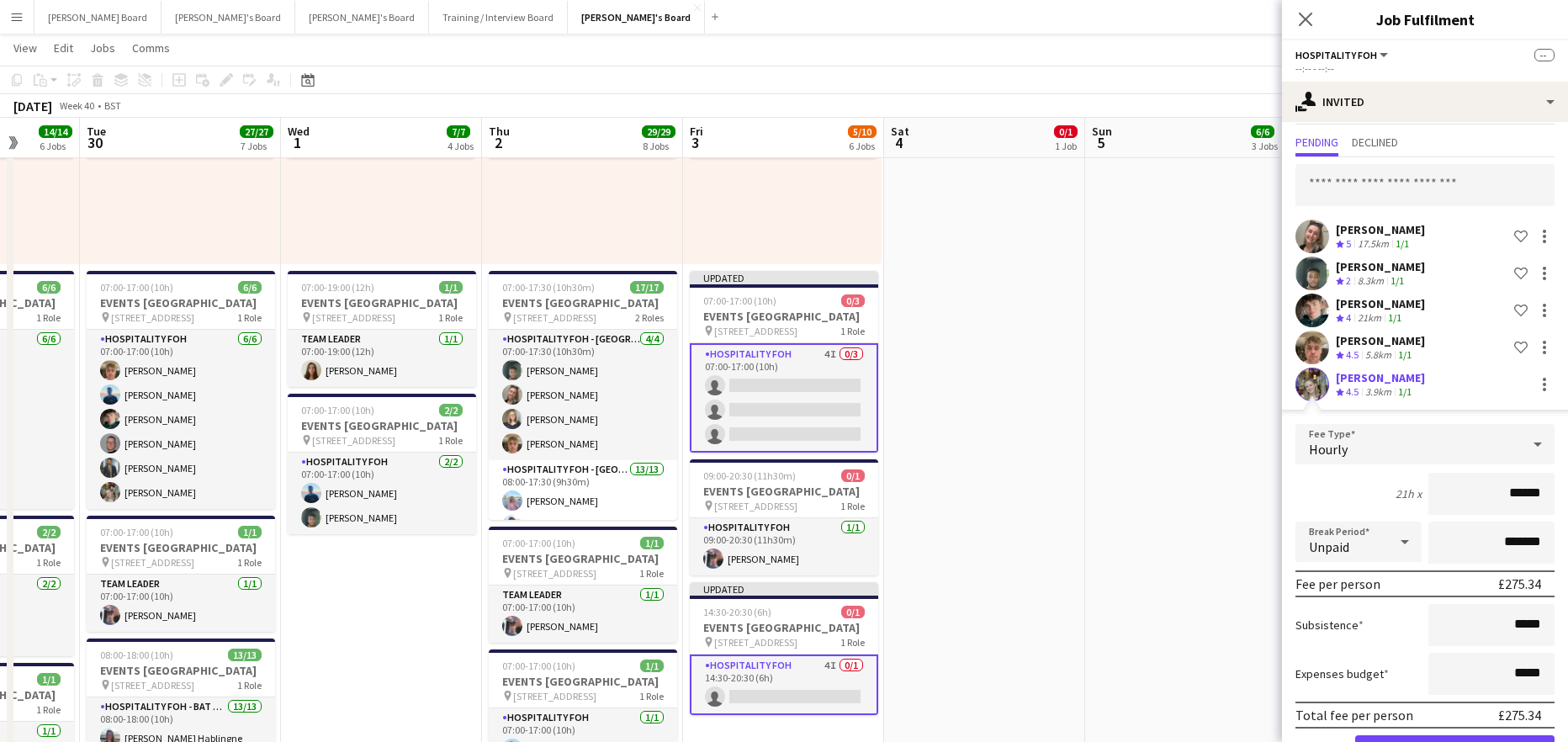
scroll to position [97, 0]
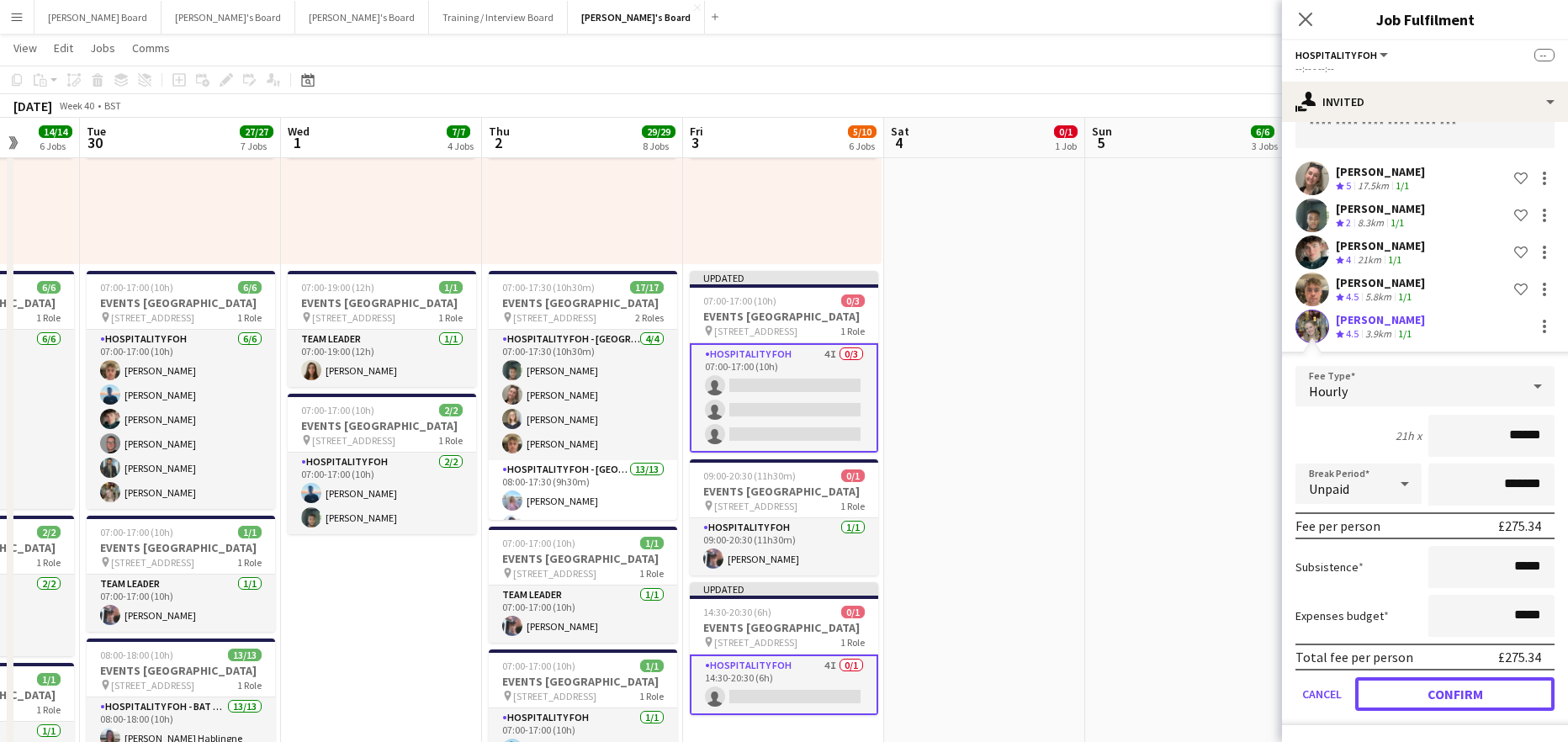
click at [1412, 687] on button "Confirm" at bounding box center [1454, 694] width 199 height 34
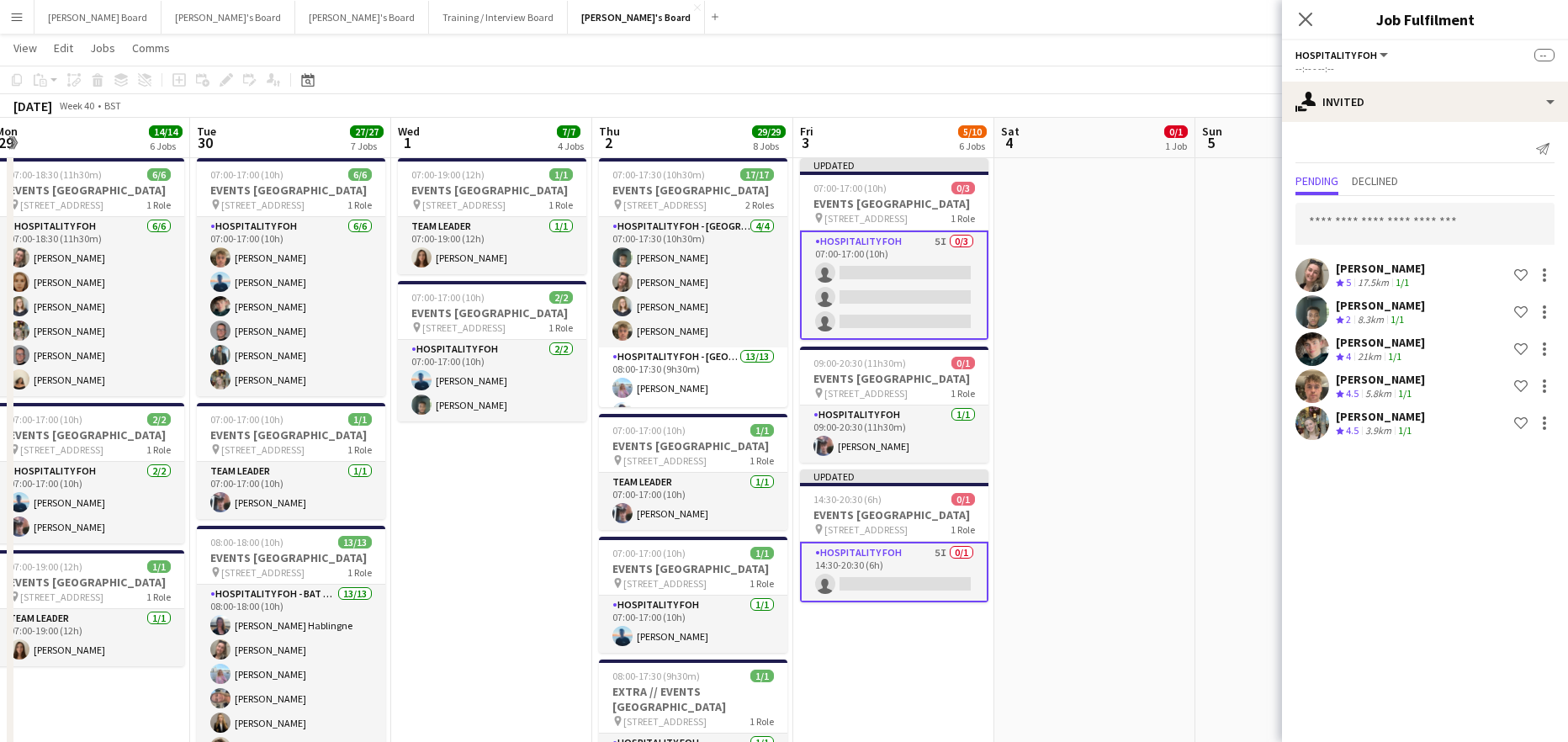
scroll to position [0, 338]
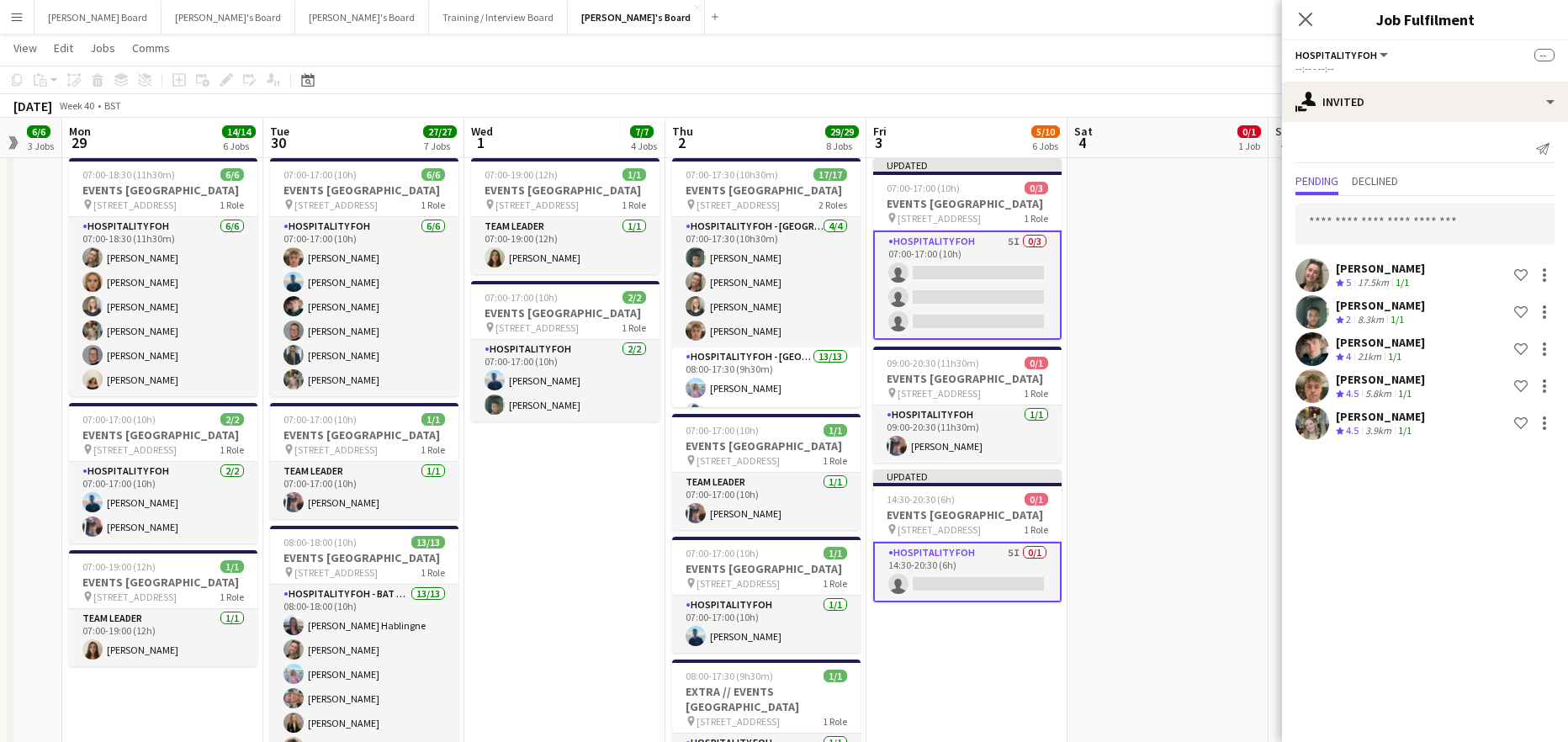
drag, startPoint x: 320, startPoint y: 704, endPoint x: 504, endPoint y: 665, distance: 188.2
click at [504, 670] on app-calendar-viewport "Sat 27 16/16 7 Jobs Sun 28 6/6 3 Jobs Mon 29 14/14 6 Jobs Tue 30 27/27 7 Jobs W…" at bounding box center [784, 163] width 1568 height 2215
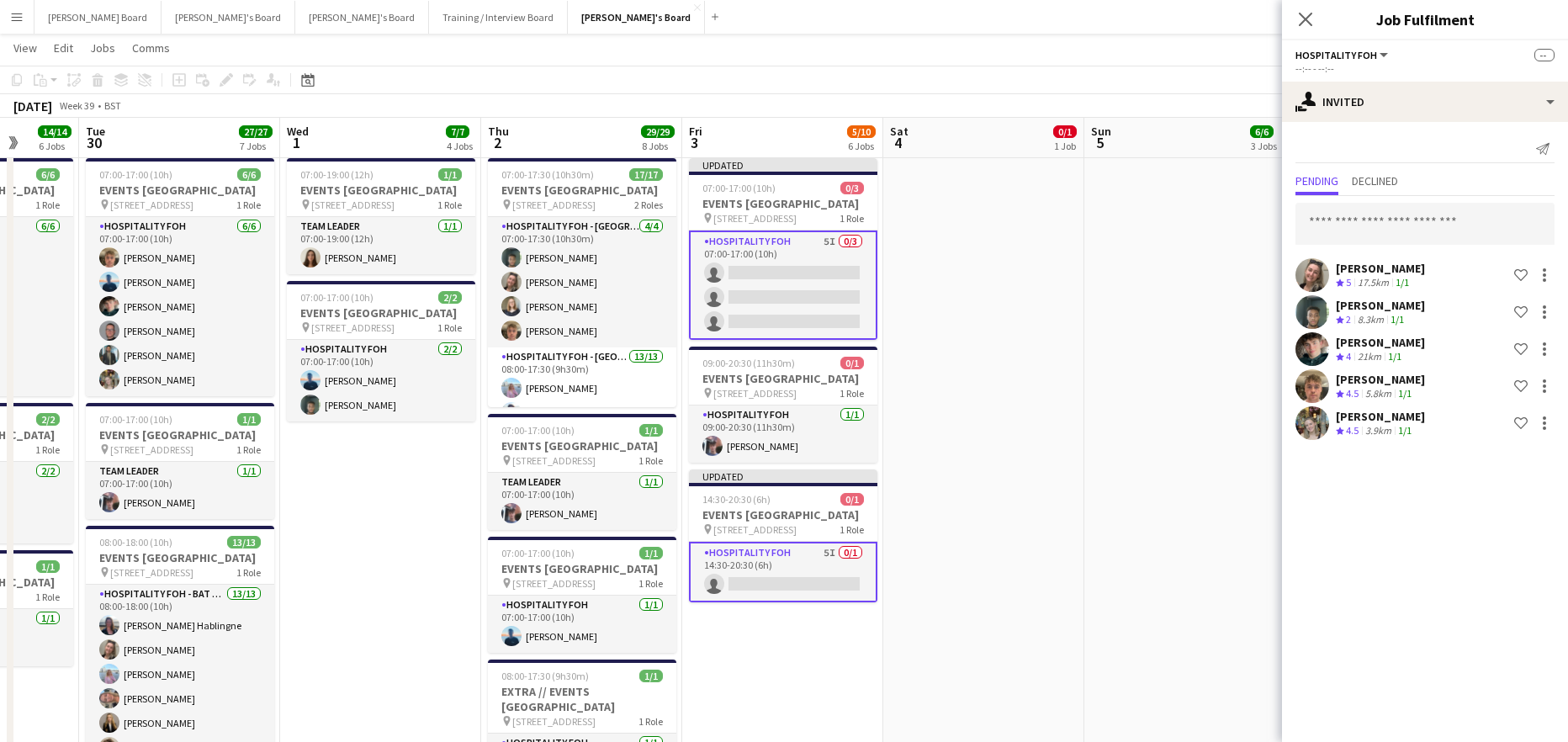
drag, startPoint x: 1136, startPoint y: 501, endPoint x: 915, endPoint y: 497, distance: 221.3
click at [918, 501] on app-calendar-viewport "Sat 27 16/16 7 Jobs Sun 28 6/6 3 Jobs Mon 29 14/14 6 Jobs Tue 30 27/27 7 Jobs W…" at bounding box center [784, 163] width 1568 height 2215
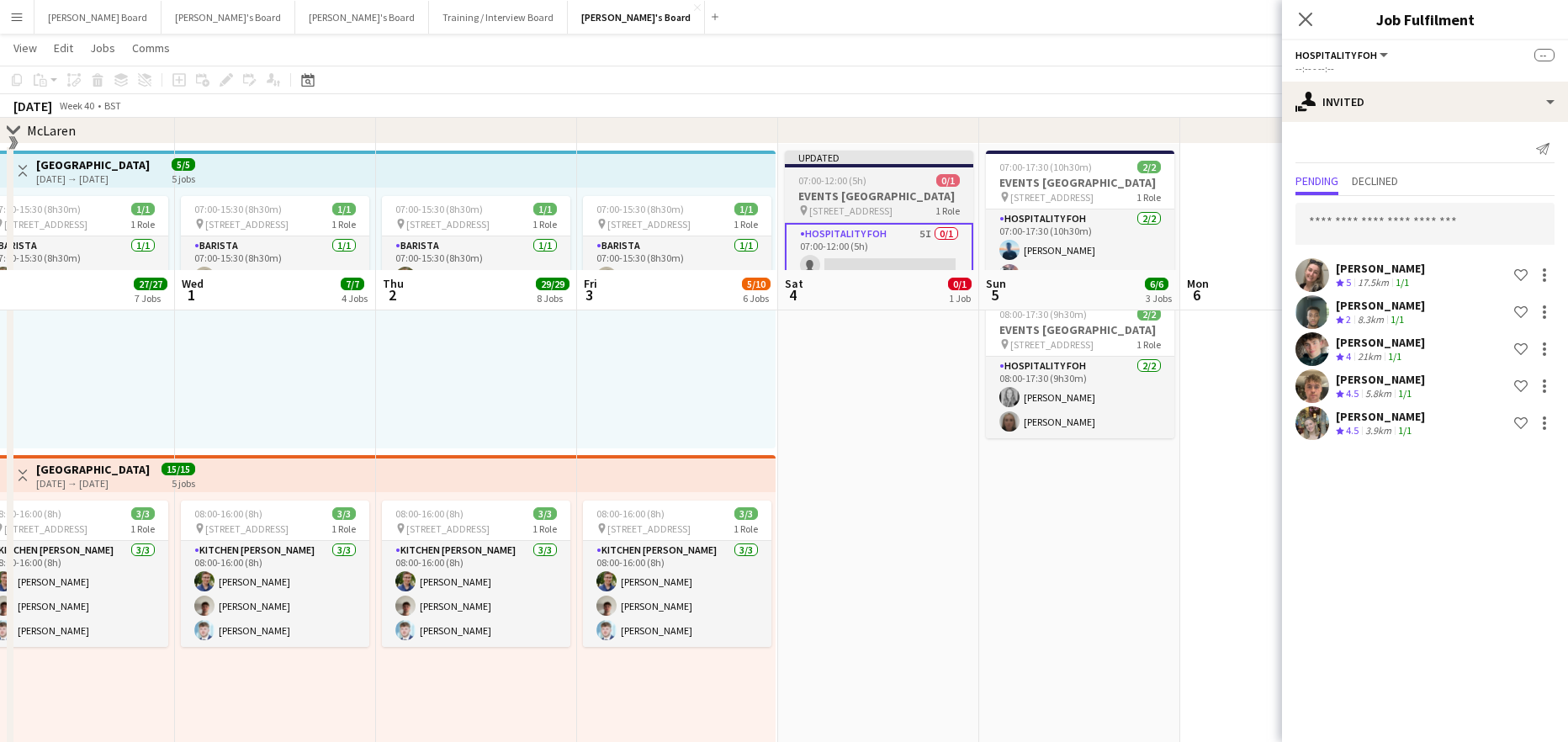
scroll to position [224, 0]
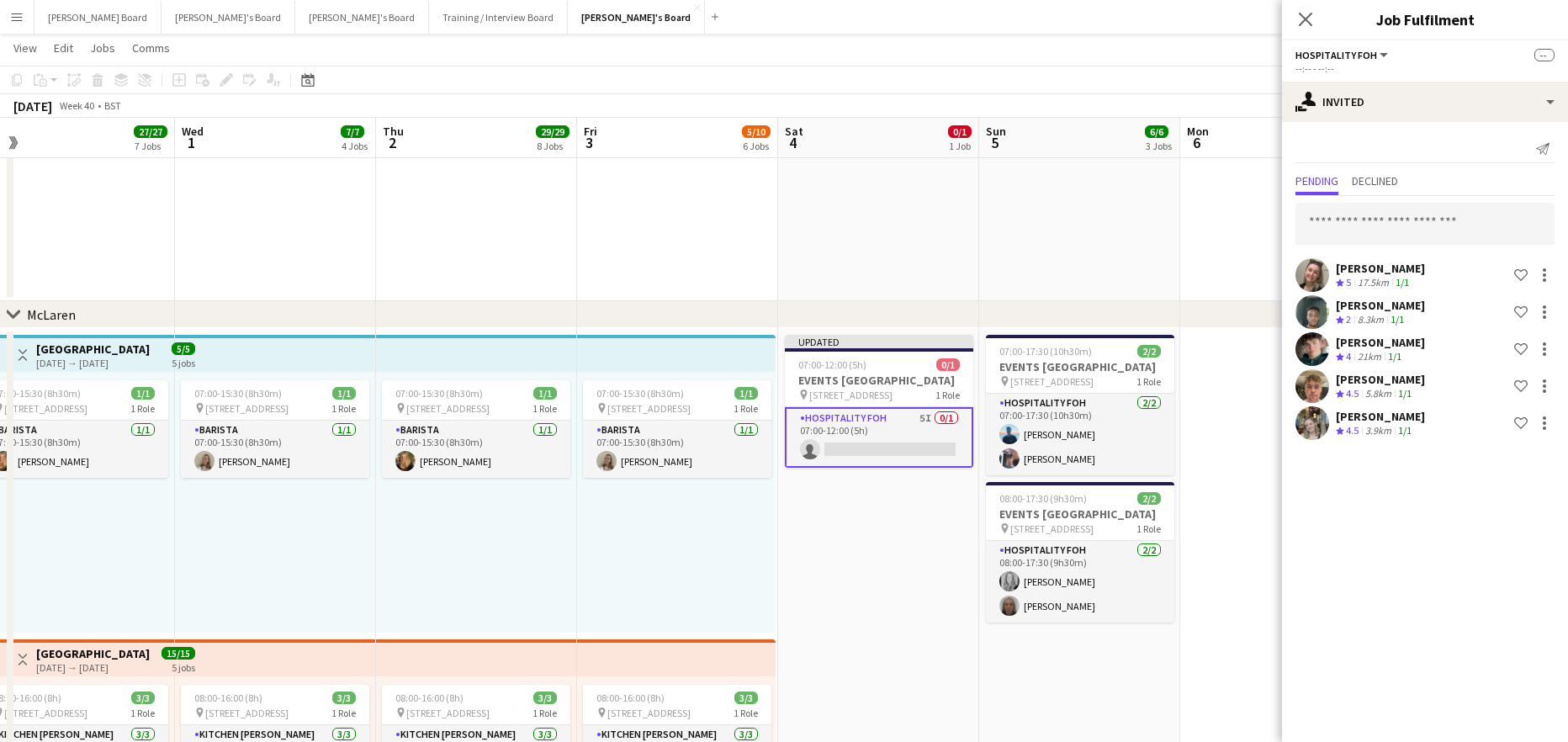
click at [876, 467] on app-card-role "Hospitality FOH 5I 0/1 07:00-12:00 (5h) single-neutral-actions" at bounding box center [879, 437] width 188 height 61
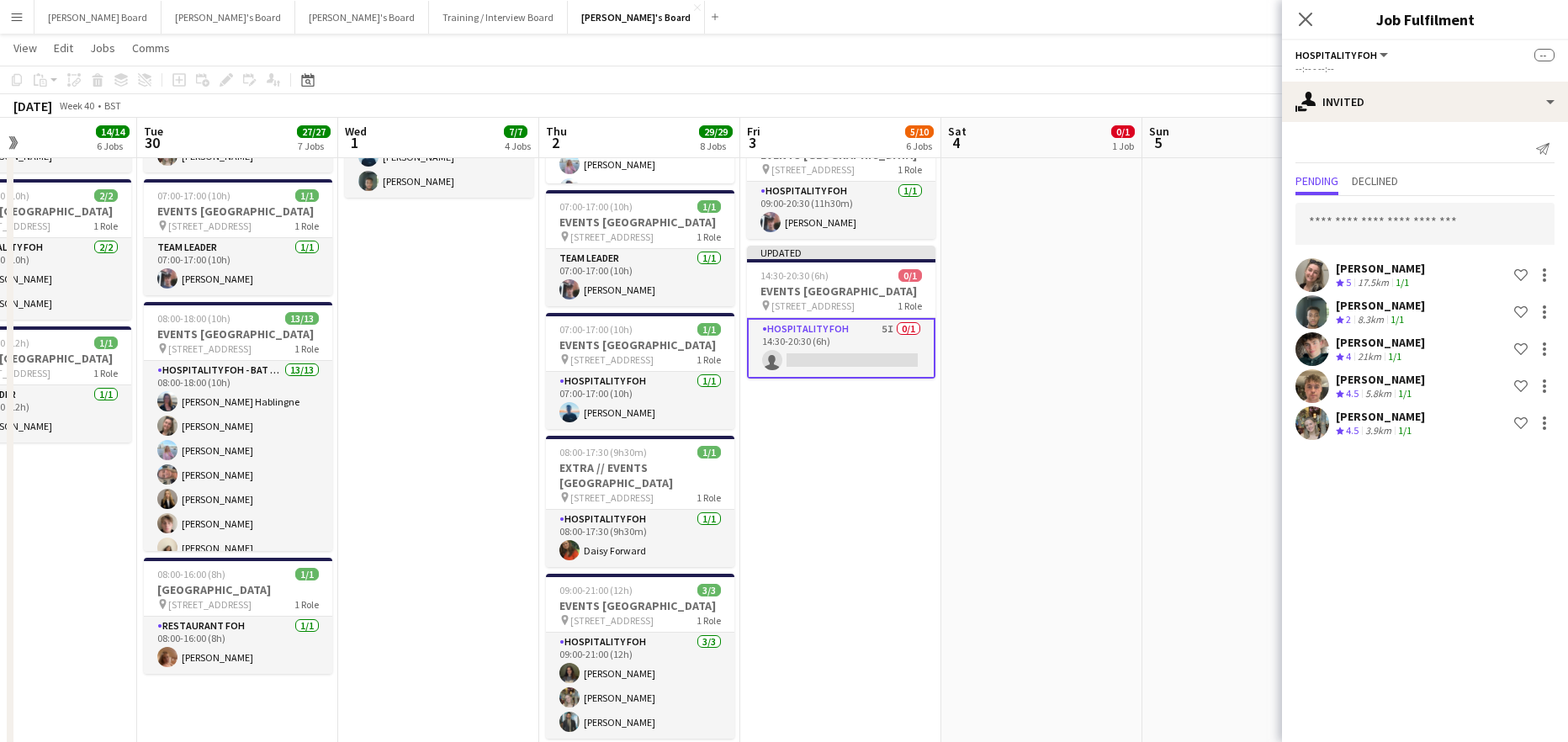
scroll to position [0, 453]
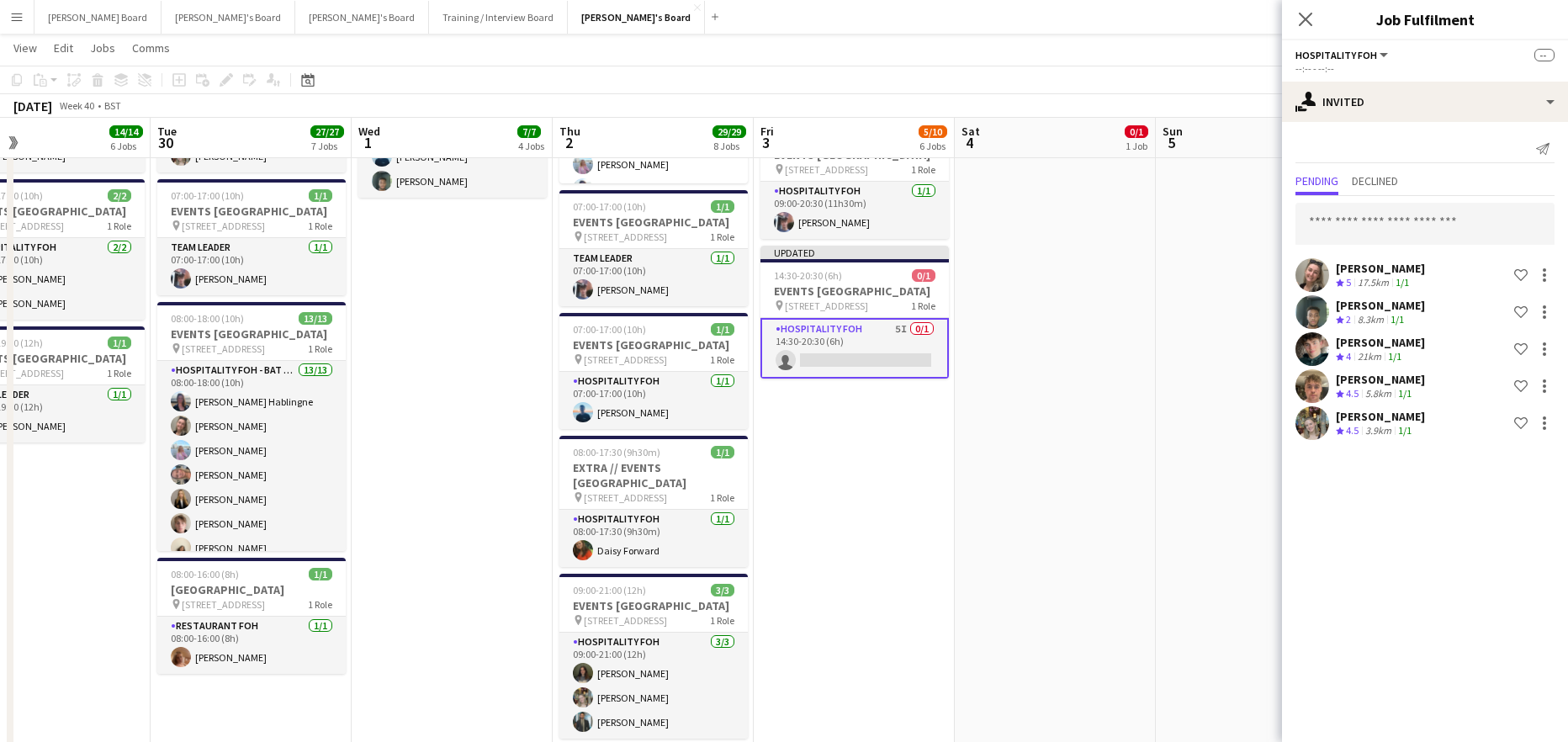
drag, startPoint x: 724, startPoint y: 610, endPoint x: 767, endPoint y: 613, distance: 43.0
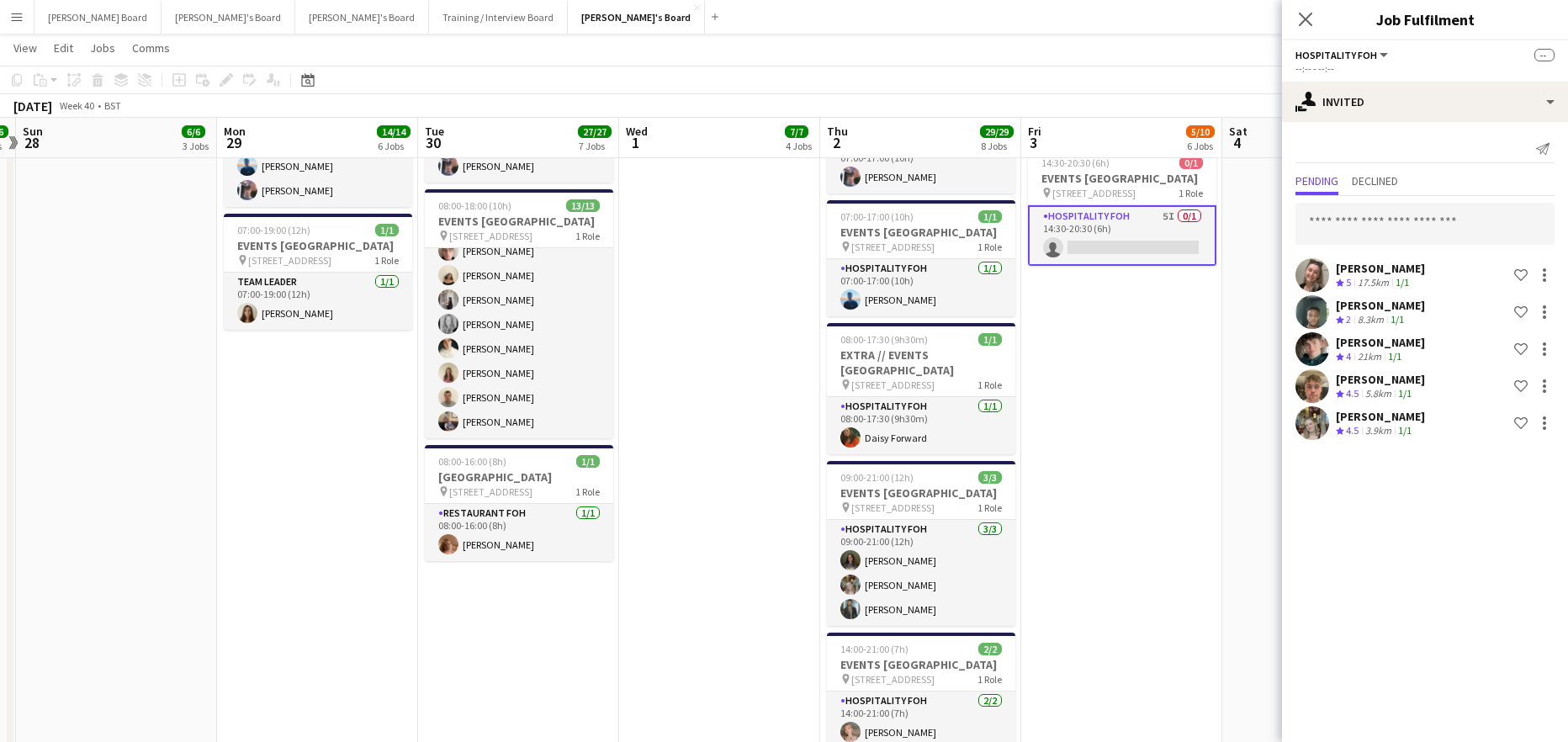
scroll to position [0, 502]
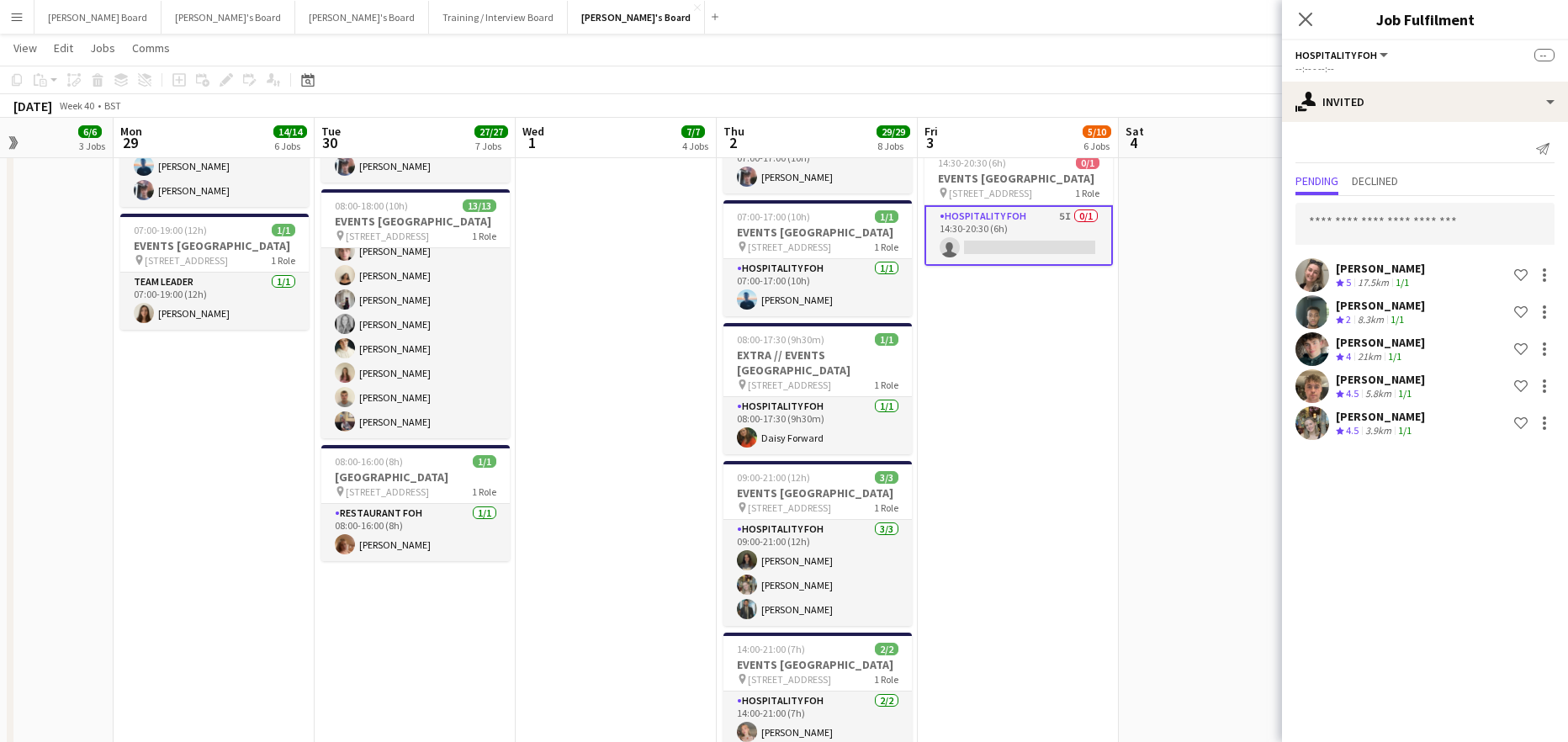
drag, startPoint x: 233, startPoint y: 619, endPoint x: 585, endPoint y: 605, distance: 352.7
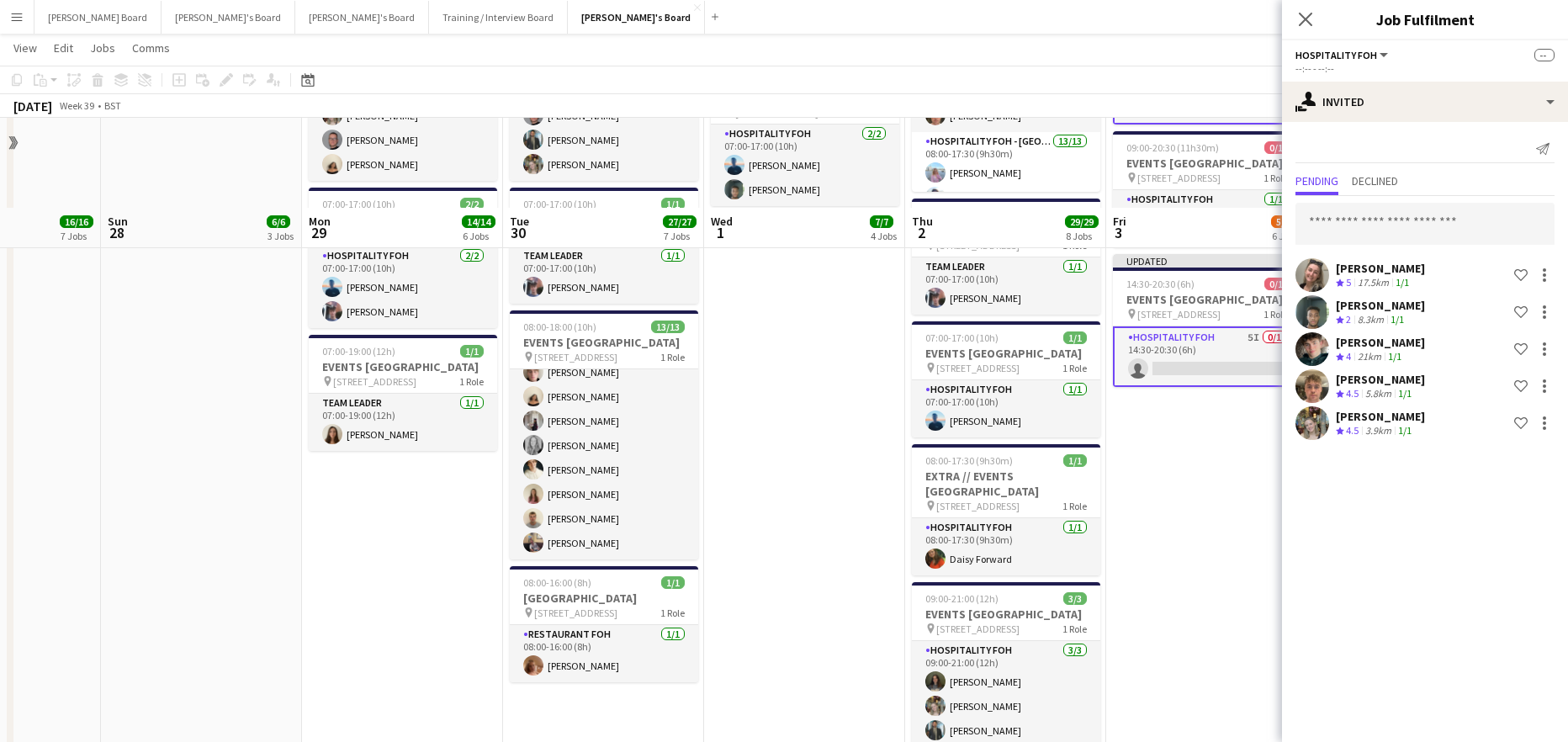
scroll to position [1009, 0]
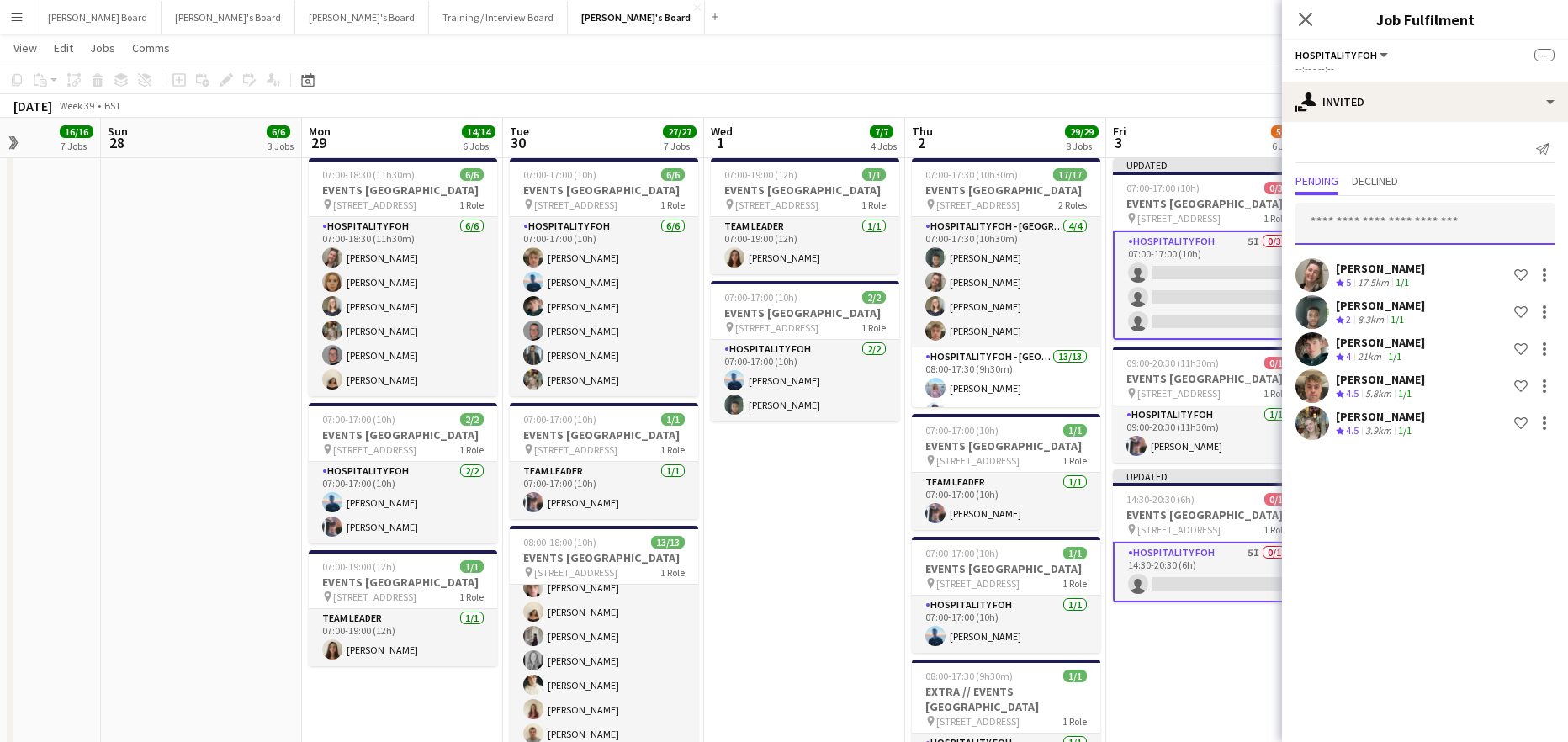
click at [1336, 225] on input "text" at bounding box center [1424, 224] width 259 height 42
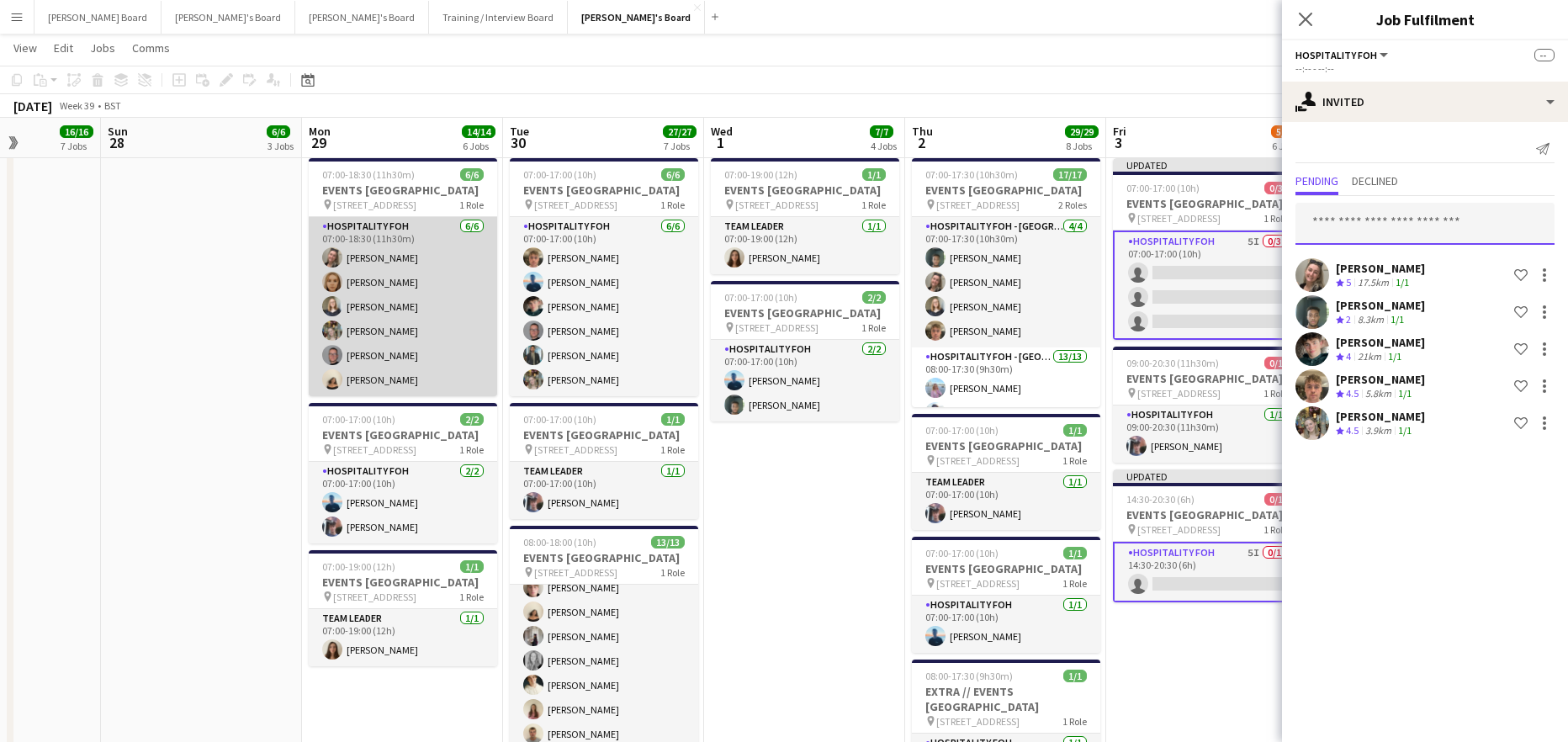
scroll to position [4, 0]
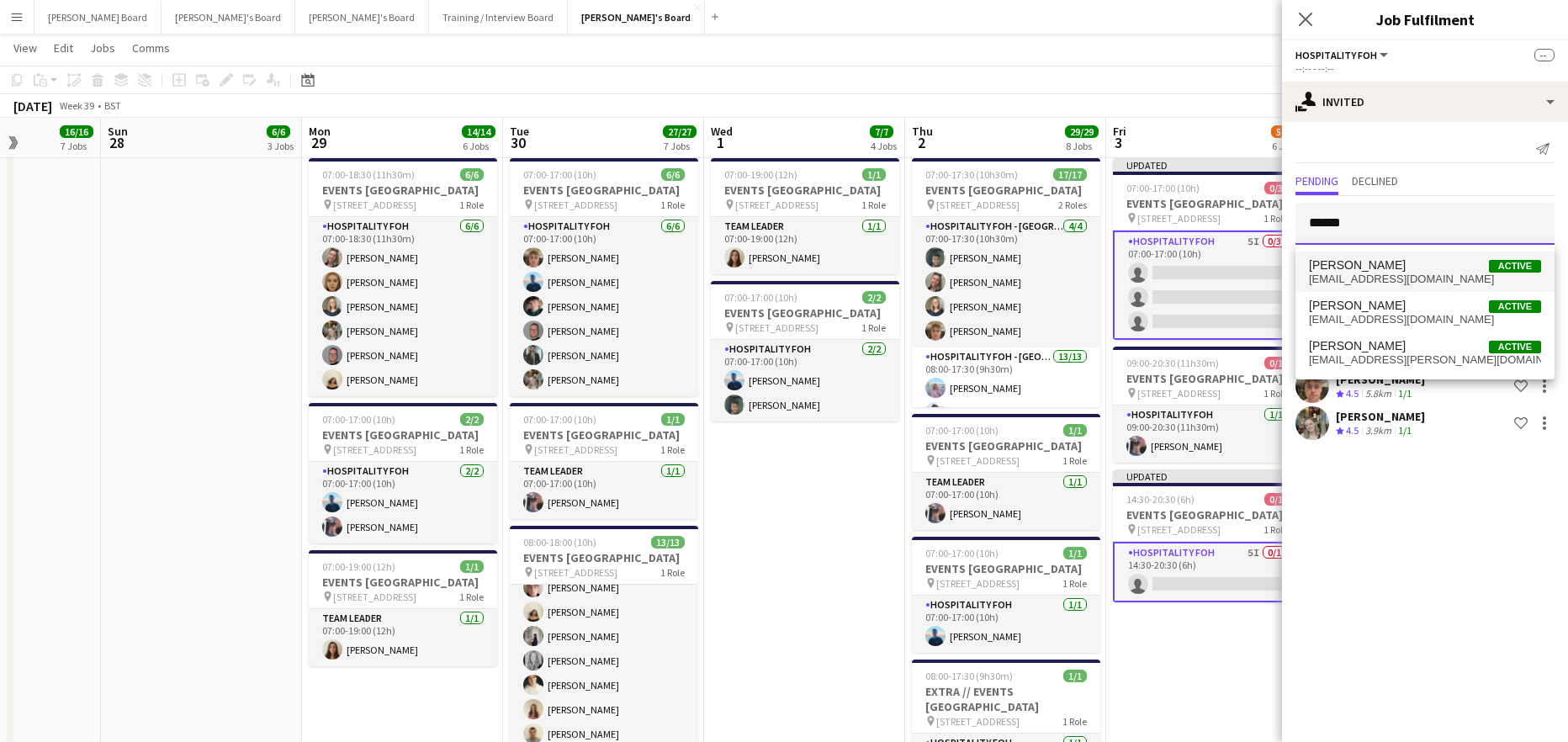
type input "******"
click at [1414, 284] on span "[EMAIL_ADDRESS][DOMAIN_NAME]" at bounding box center [1425, 279] width 232 height 13
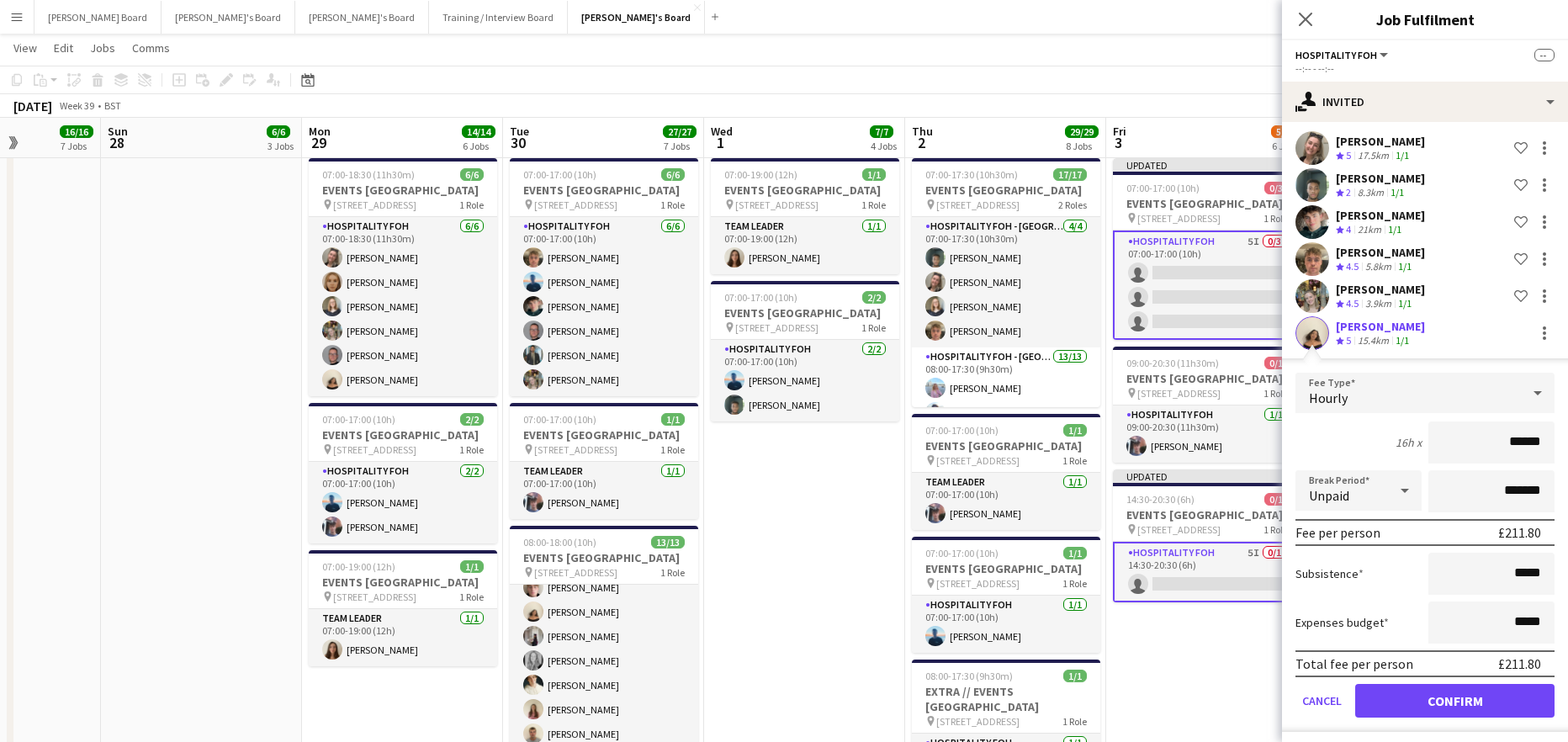
scroll to position [134, 0]
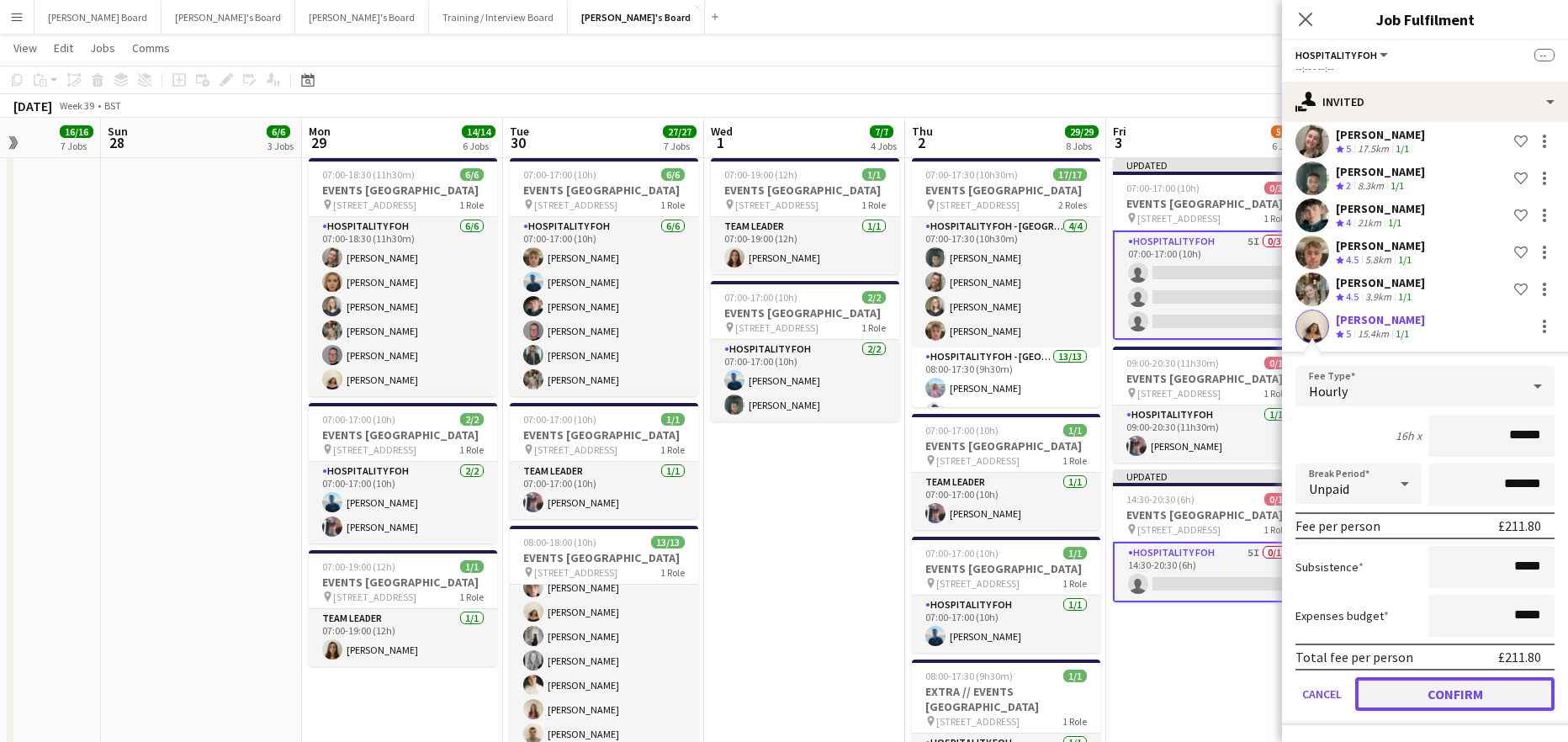
click at [1411, 700] on button "Confirm" at bounding box center [1454, 694] width 199 height 34
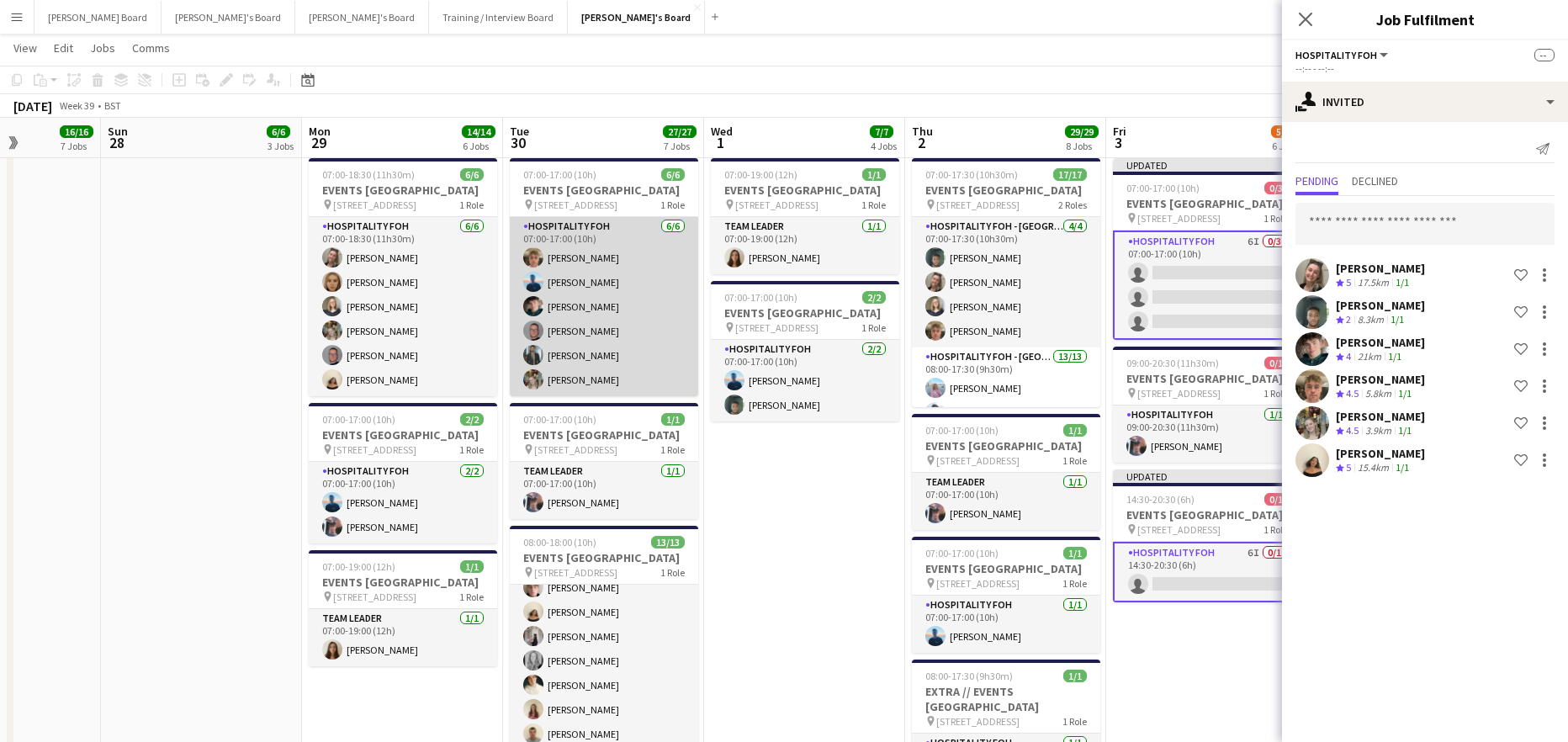
scroll to position [0, 0]
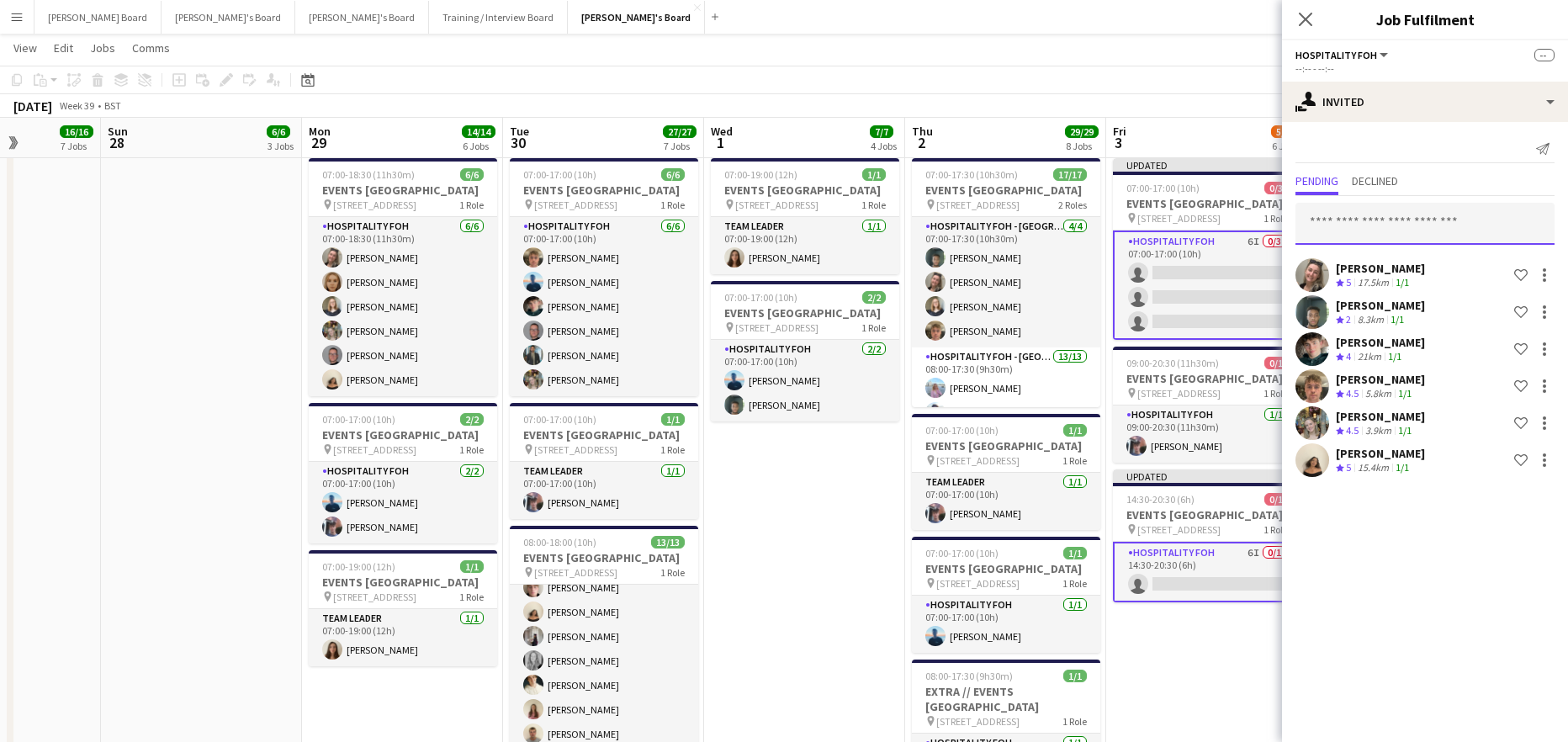
click at [1333, 222] on input "text" at bounding box center [1424, 224] width 259 height 42
type input "****"
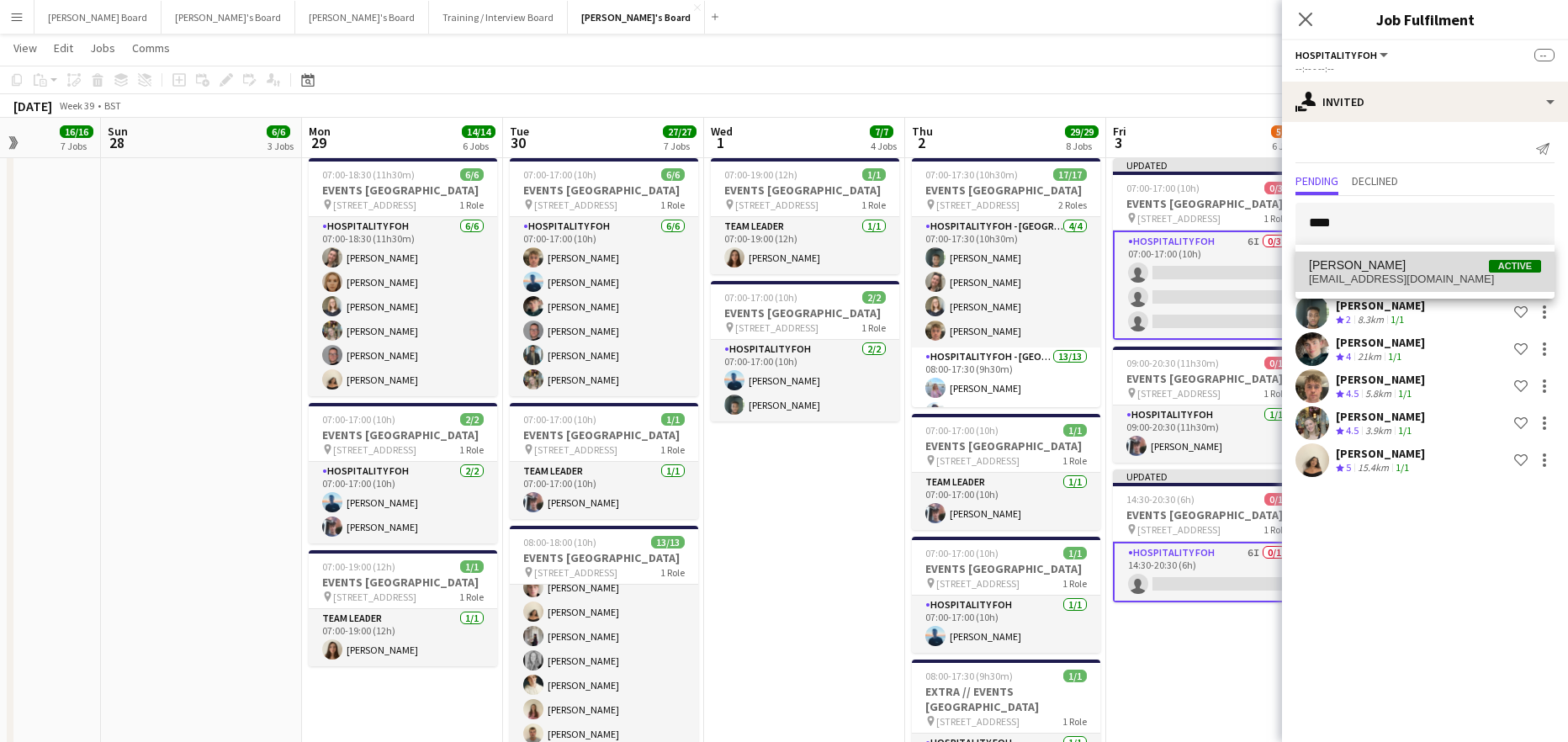
click at [1429, 289] on mat-option "Muhammad Imad Active imad_awan@yahoo.com" at bounding box center [1424, 272] width 259 height 40
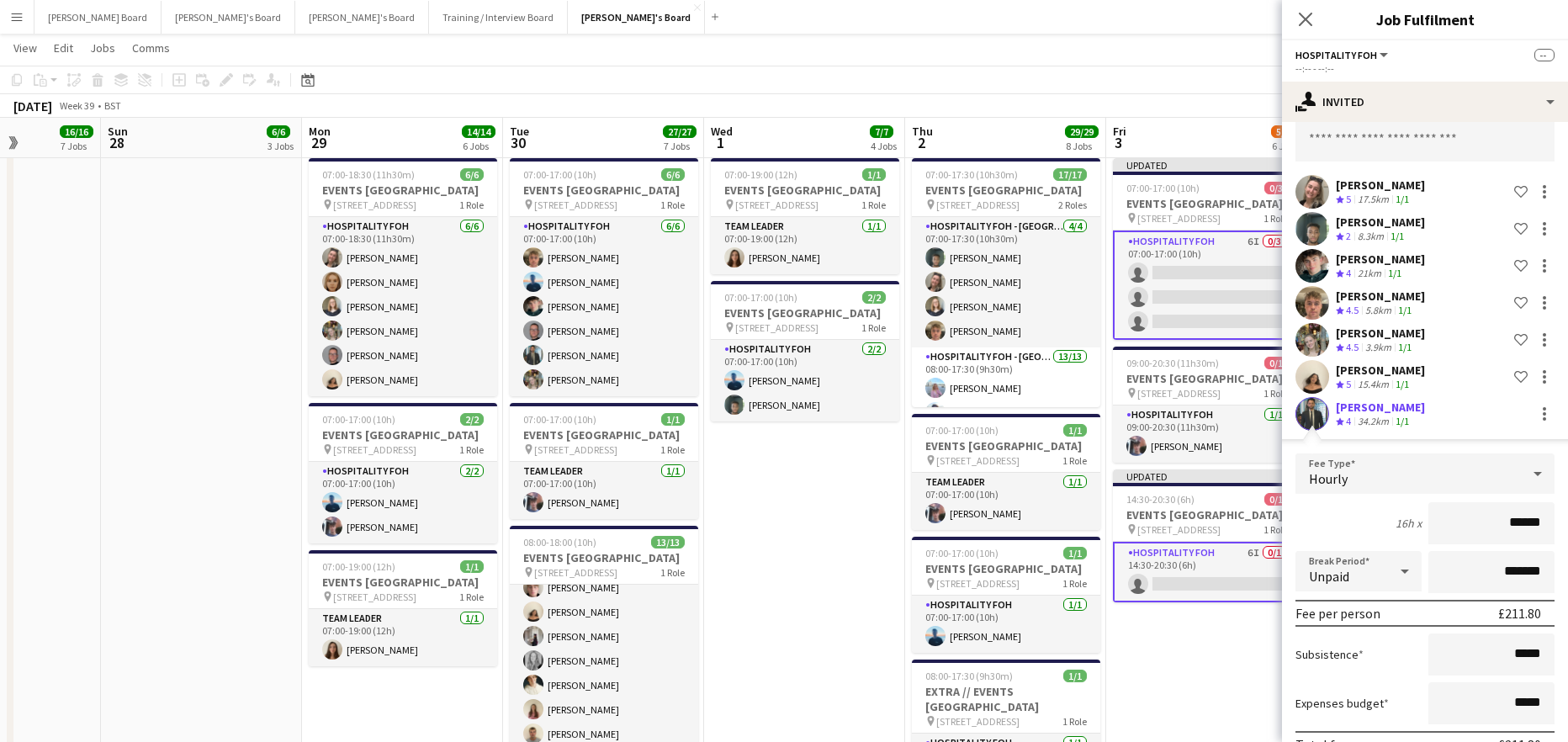
scroll to position [171, 0]
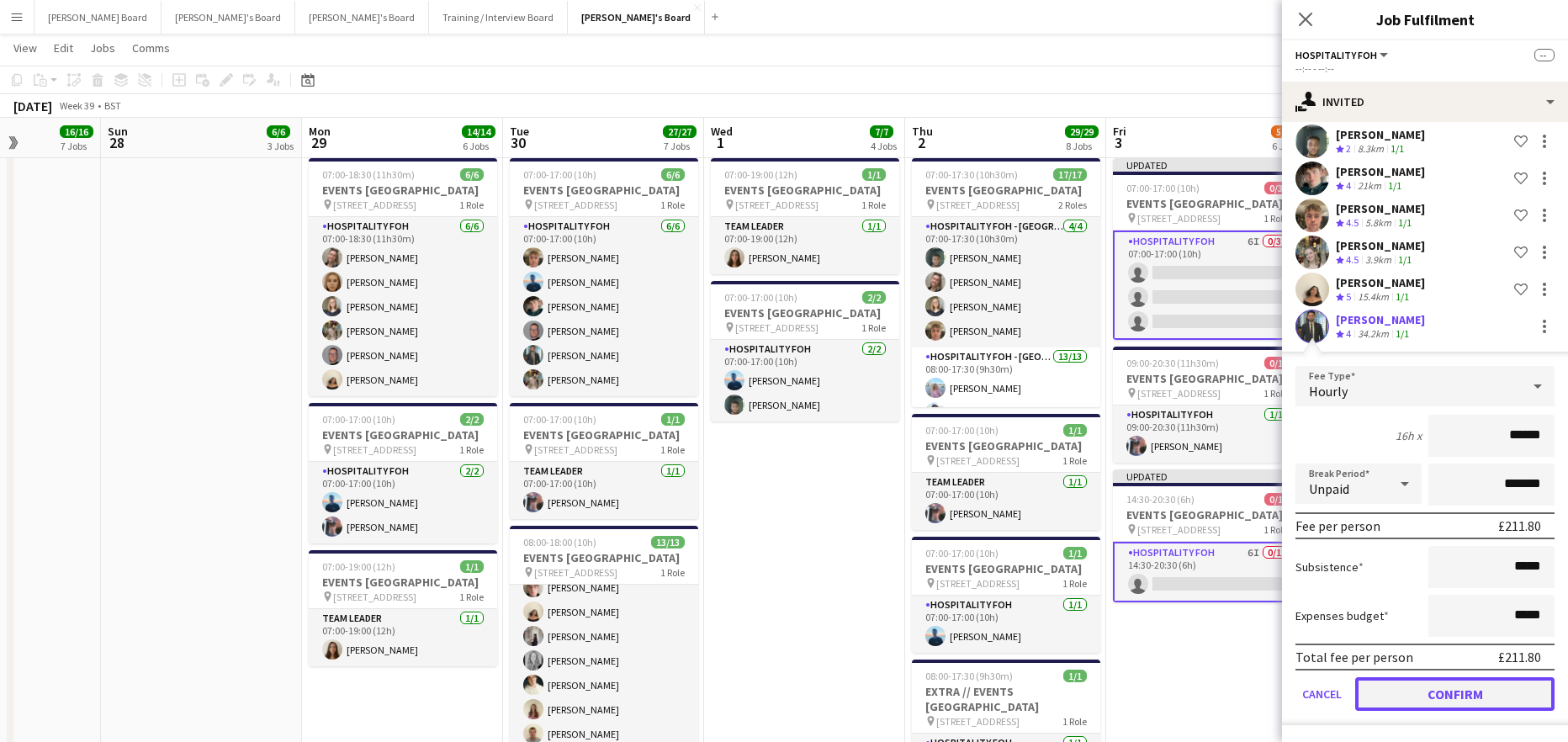
click at [1439, 685] on button "Confirm" at bounding box center [1454, 694] width 199 height 34
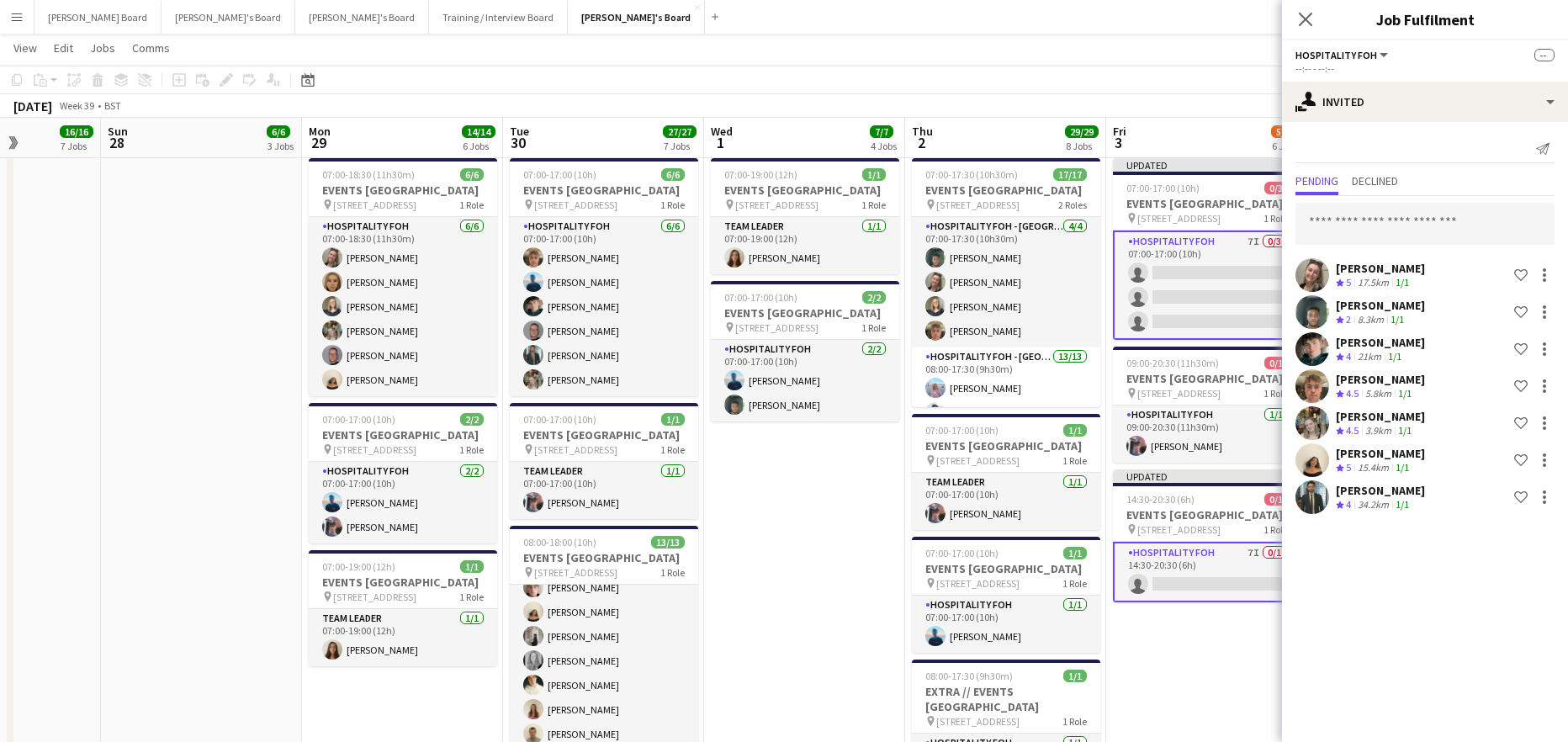
click at [781, 517] on app-date-cell "07:00-15:30 (8h30m) 1/1 pin Woking, GU21 4YH 1 Role Barista 1/1 07:00-15:30 (8h…" at bounding box center [804, 376] width 201 height 1668
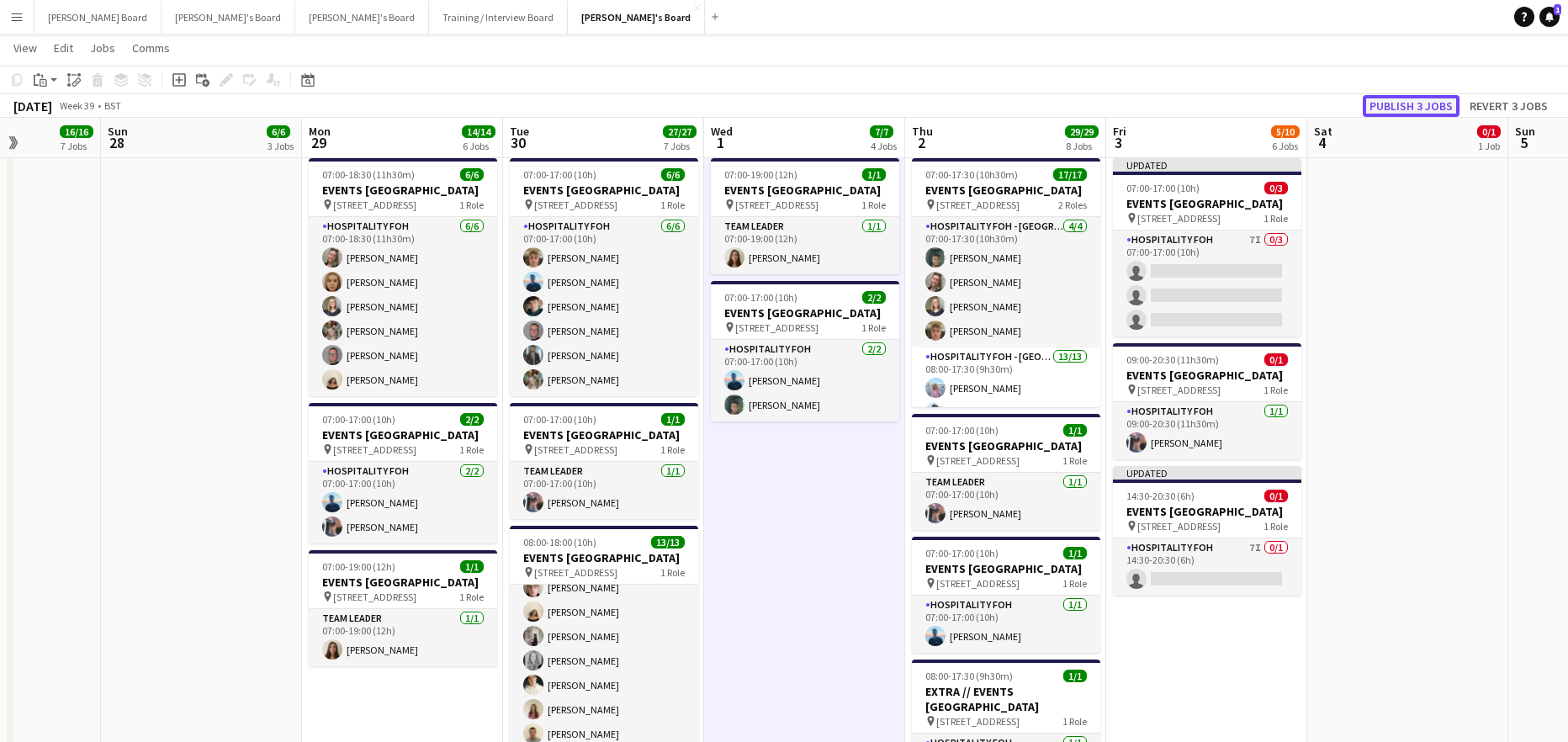
click at [1395, 109] on button "Publish 3 jobs" at bounding box center [1411, 106] width 97 height 22
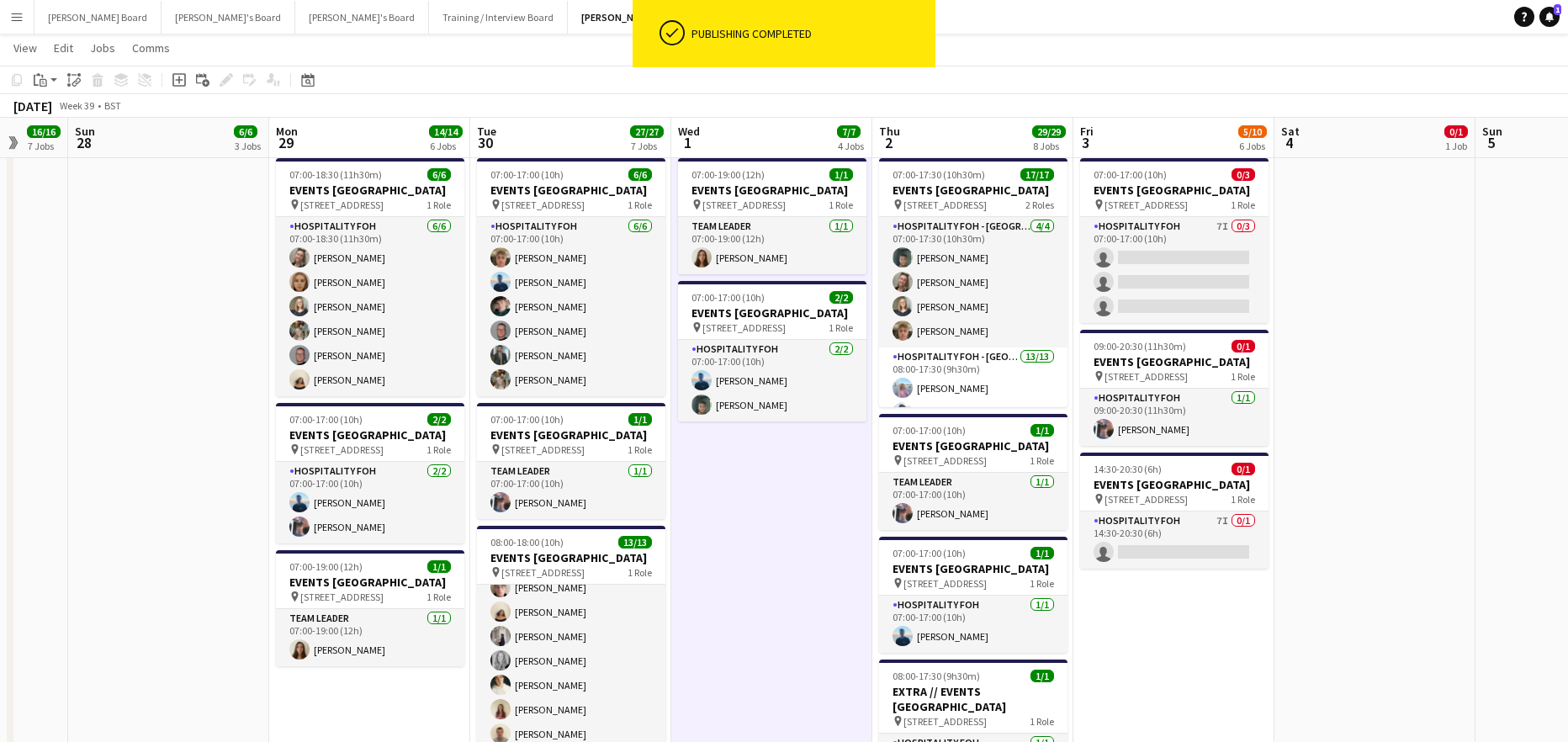
drag, startPoint x: 1503, startPoint y: 413, endPoint x: 1015, endPoint y: 402, distance: 488.0
click at [1052, 411] on app-calendar-viewport "Thu 25 19/19 10 Jobs Fri 26 17/17 11 Jobs Sat 27 16/16 7 Jobs Sun 28 6/6 3 Jobs…" at bounding box center [784, 163] width 1568 height 2215
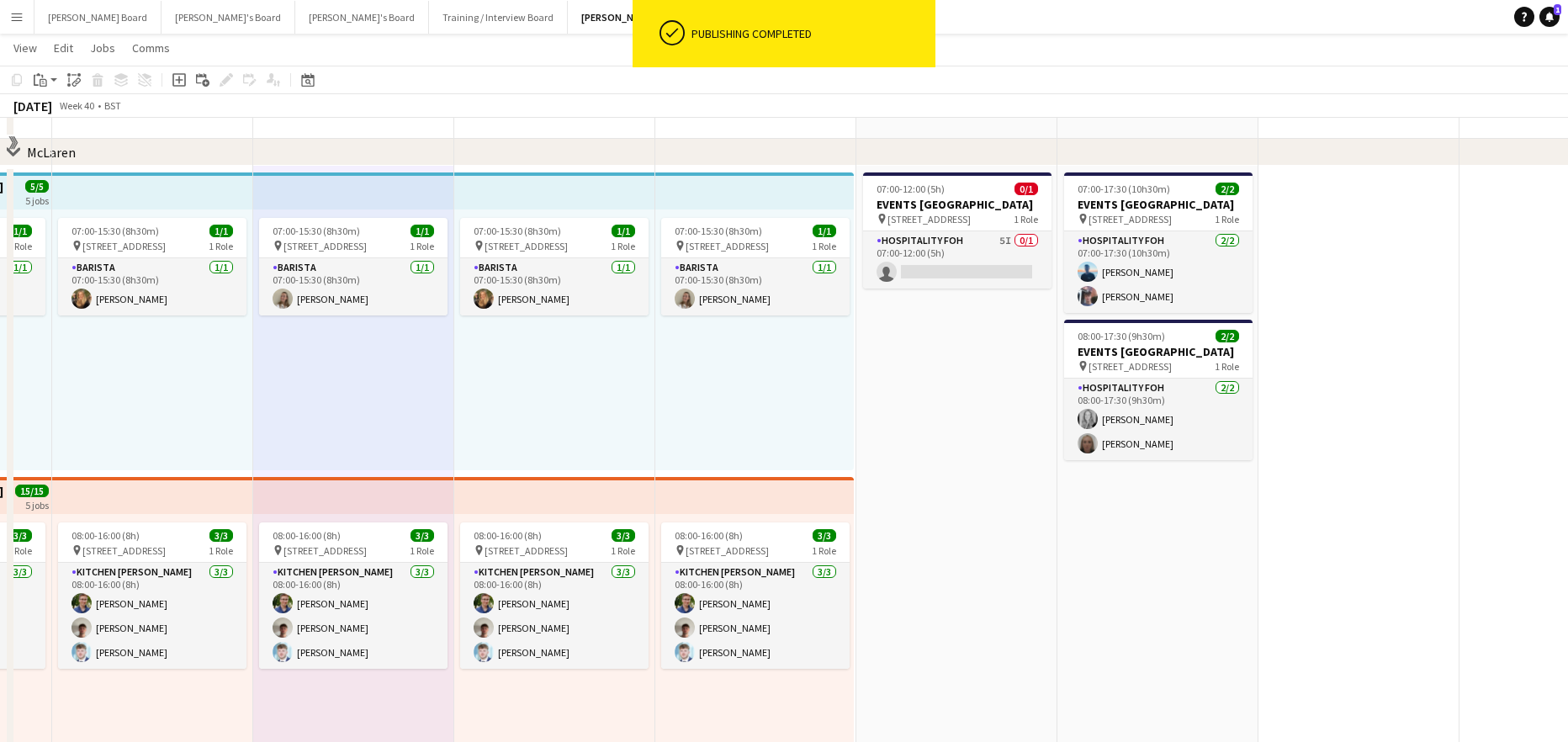
scroll to position [112, 0]
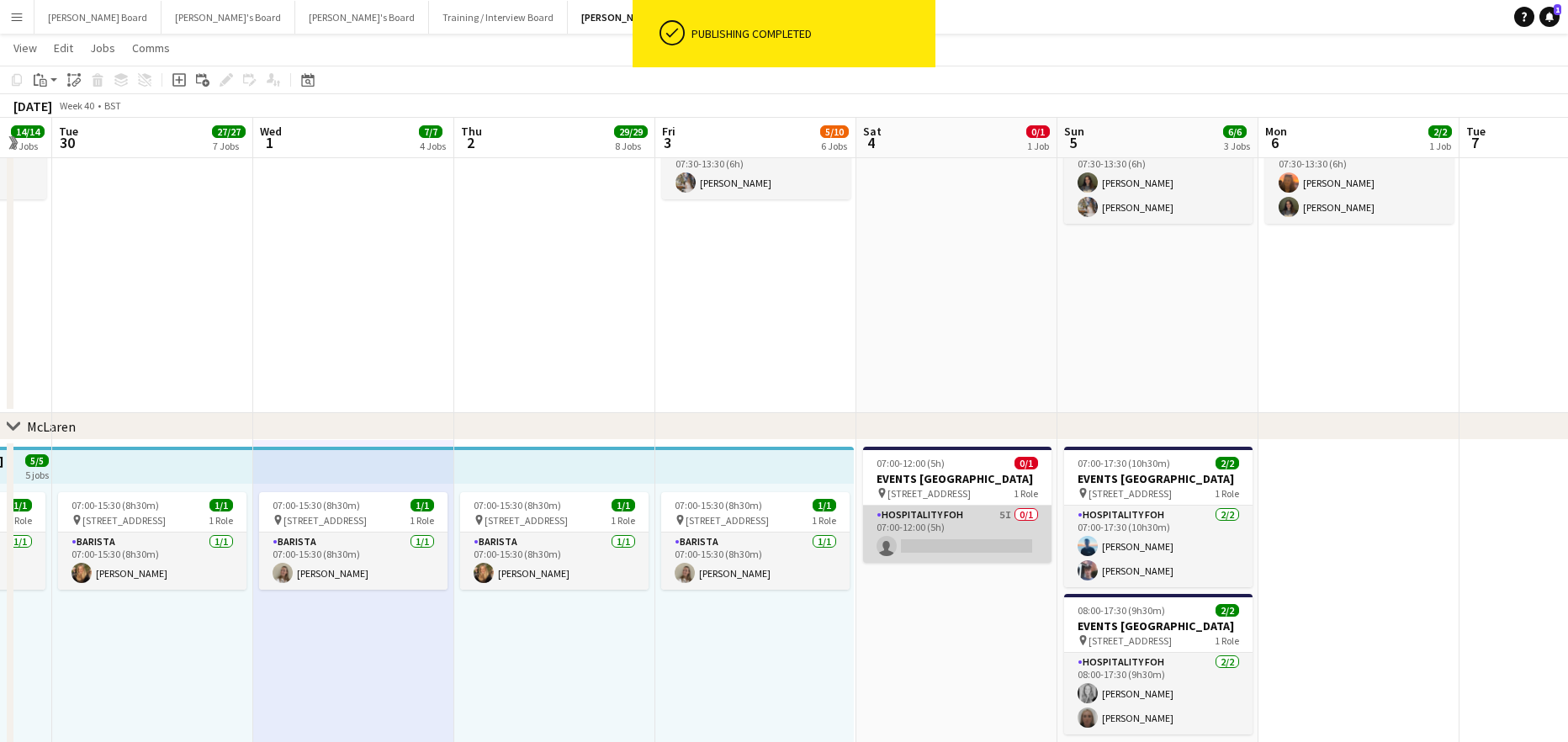
click at [993, 536] on app-card-role "Hospitality FOH 5I 0/1 07:00-12:00 (5h) single-neutral-actions" at bounding box center [957, 534] width 188 height 57
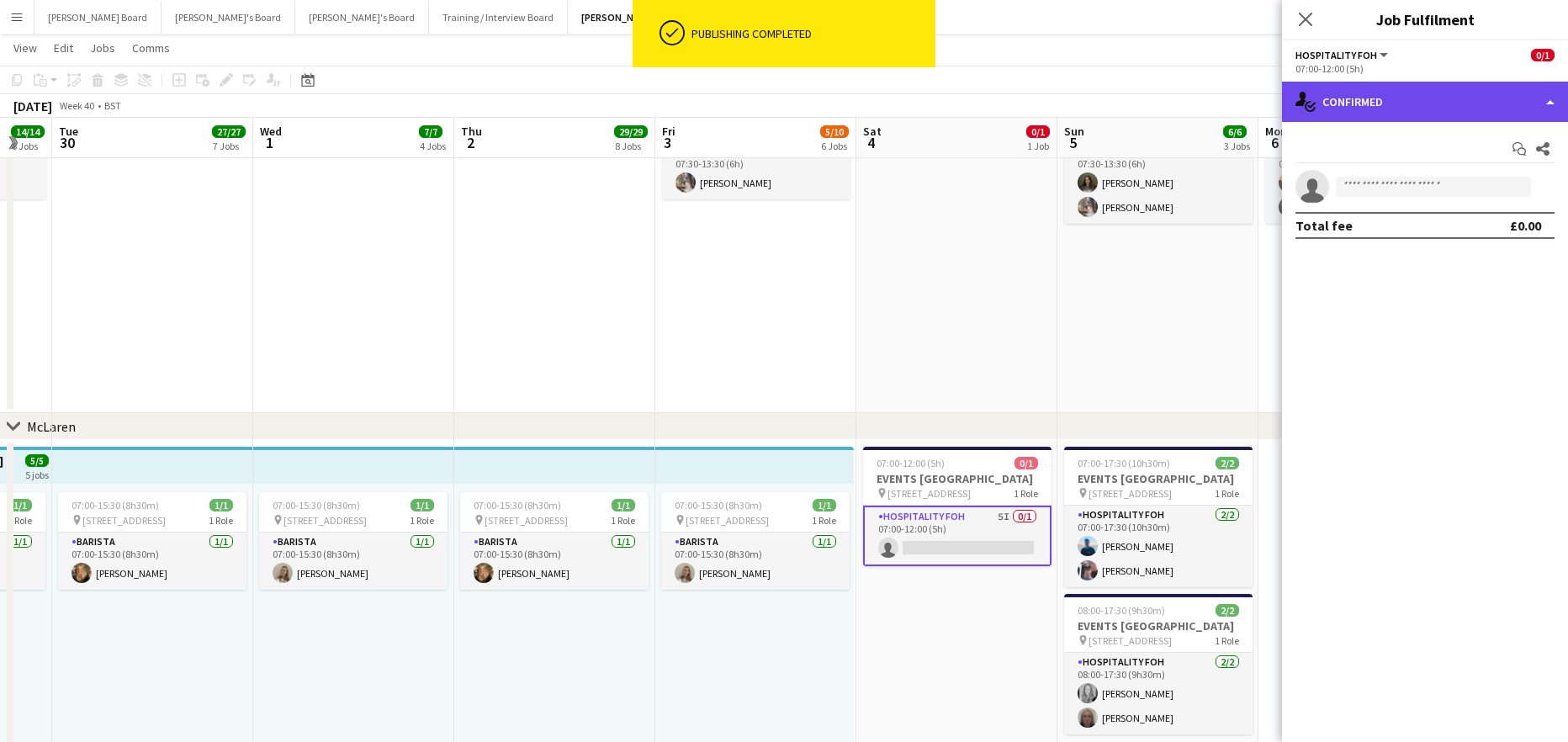
click at [1427, 108] on div "single-neutral-actions-check-2 Confirmed" at bounding box center [1425, 102] width 286 height 40
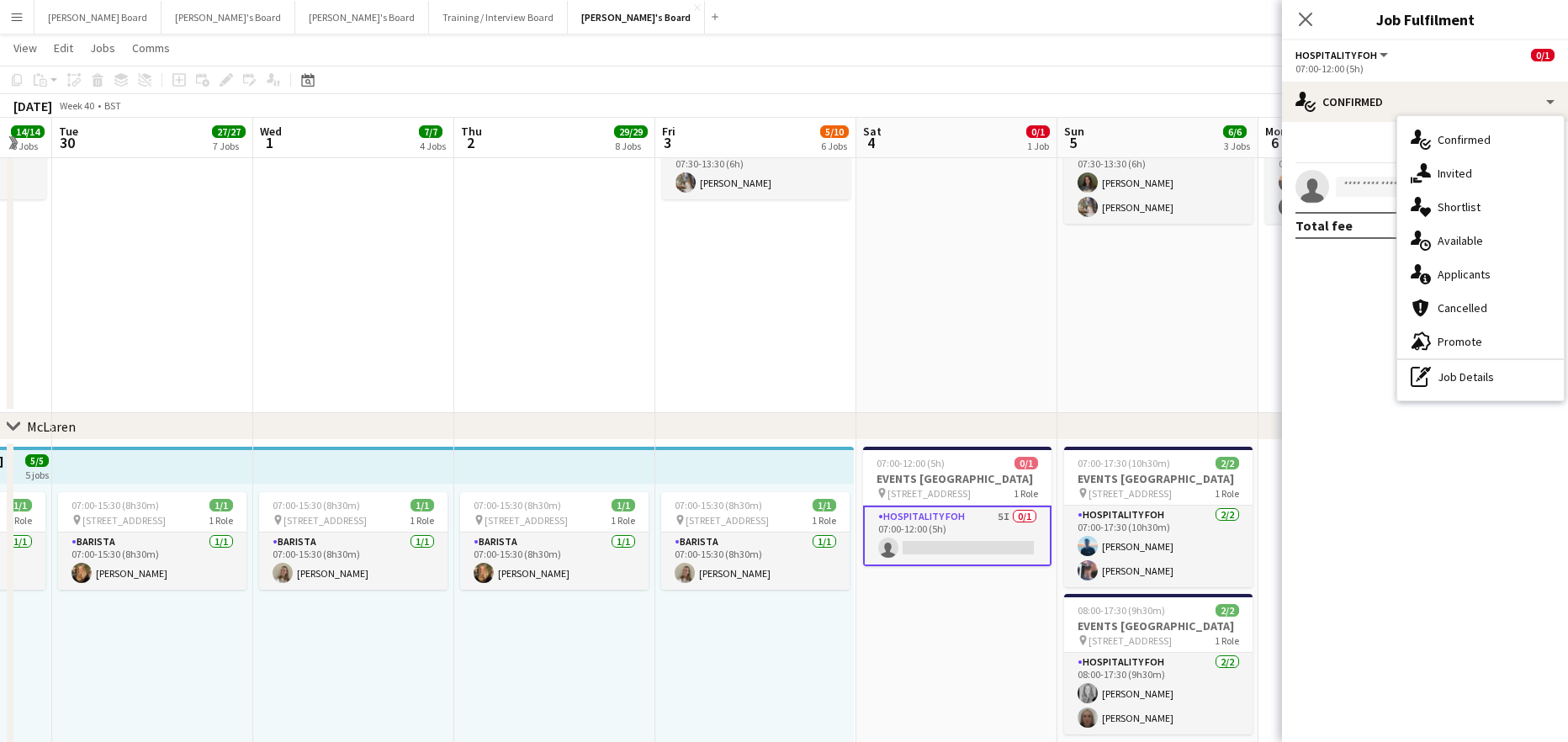
click at [1481, 178] on div "single-neutral-actions-share-1 Invited" at bounding box center [1480, 173] width 167 height 34
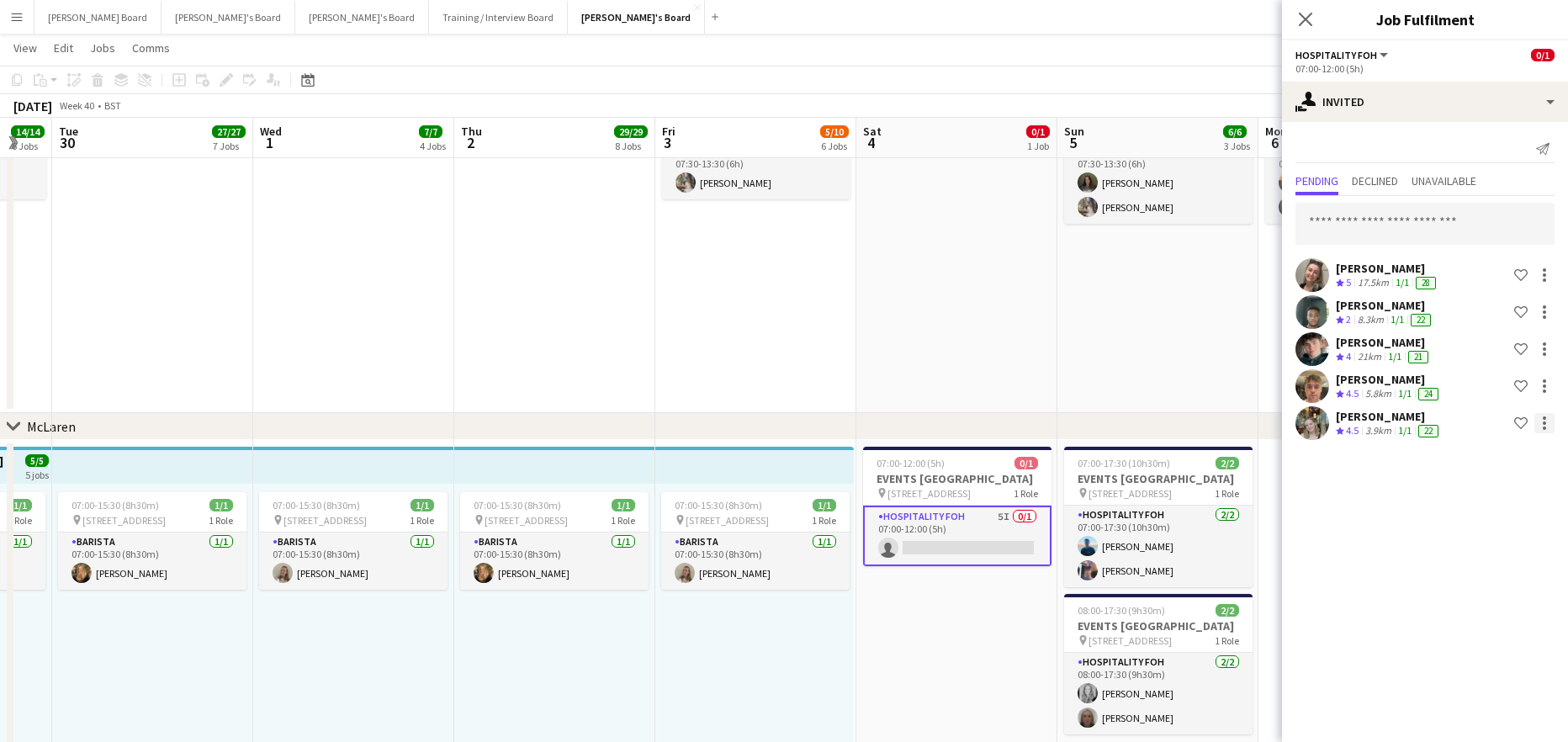
click at [1538, 422] on div at bounding box center [1544, 423] width 20 height 20
click at [1479, 575] on span "Cancel invitation" at bounding box center [1491, 575] width 98 height 14
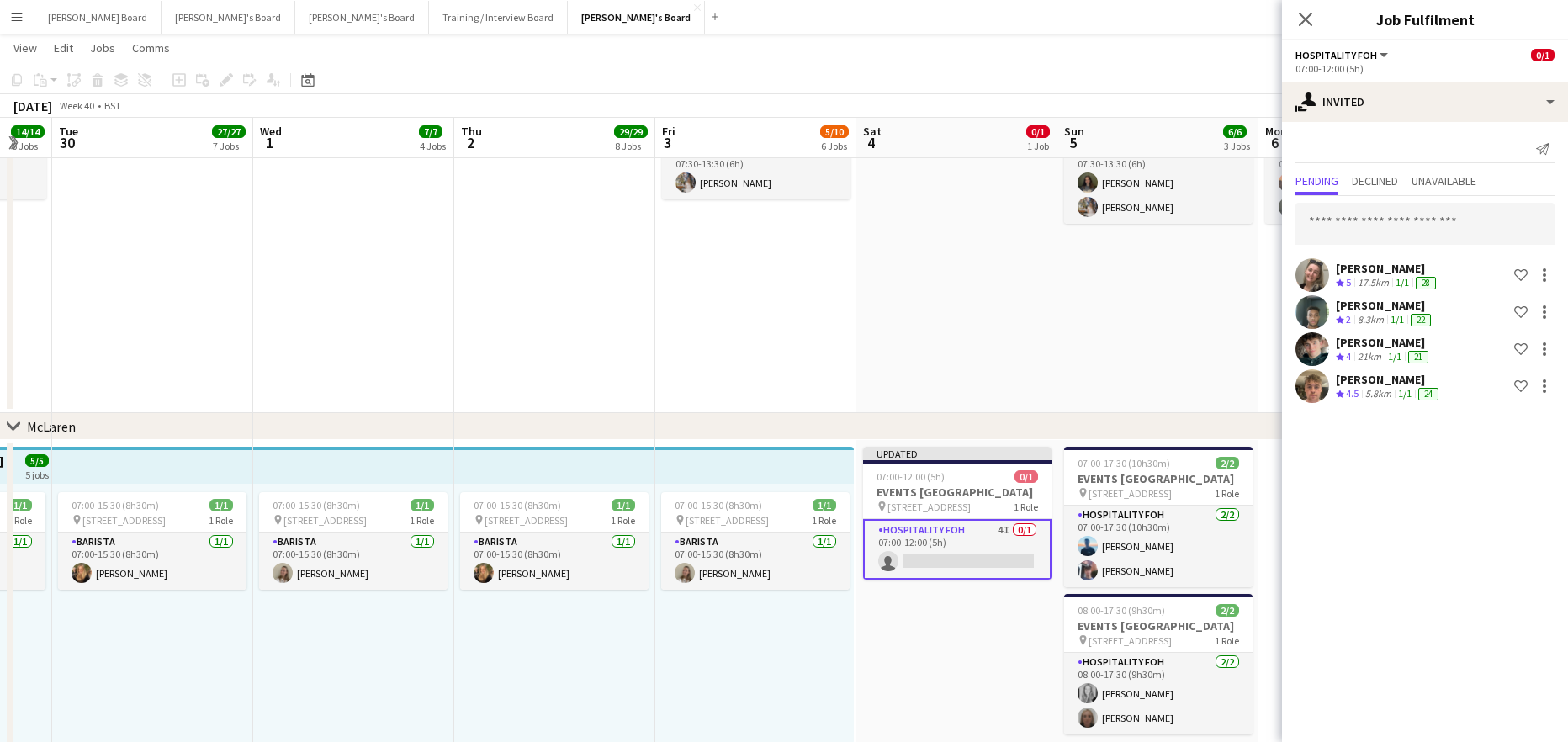
click at [1065, 328] on app-date-cell "07:30-13:30 (6h) 2/2 Millbridge Court GU10 3DJ pin Farnham, GU10 3DJ 1 Role Hou…" at bounding box center [1157, 245] width 201 height 336
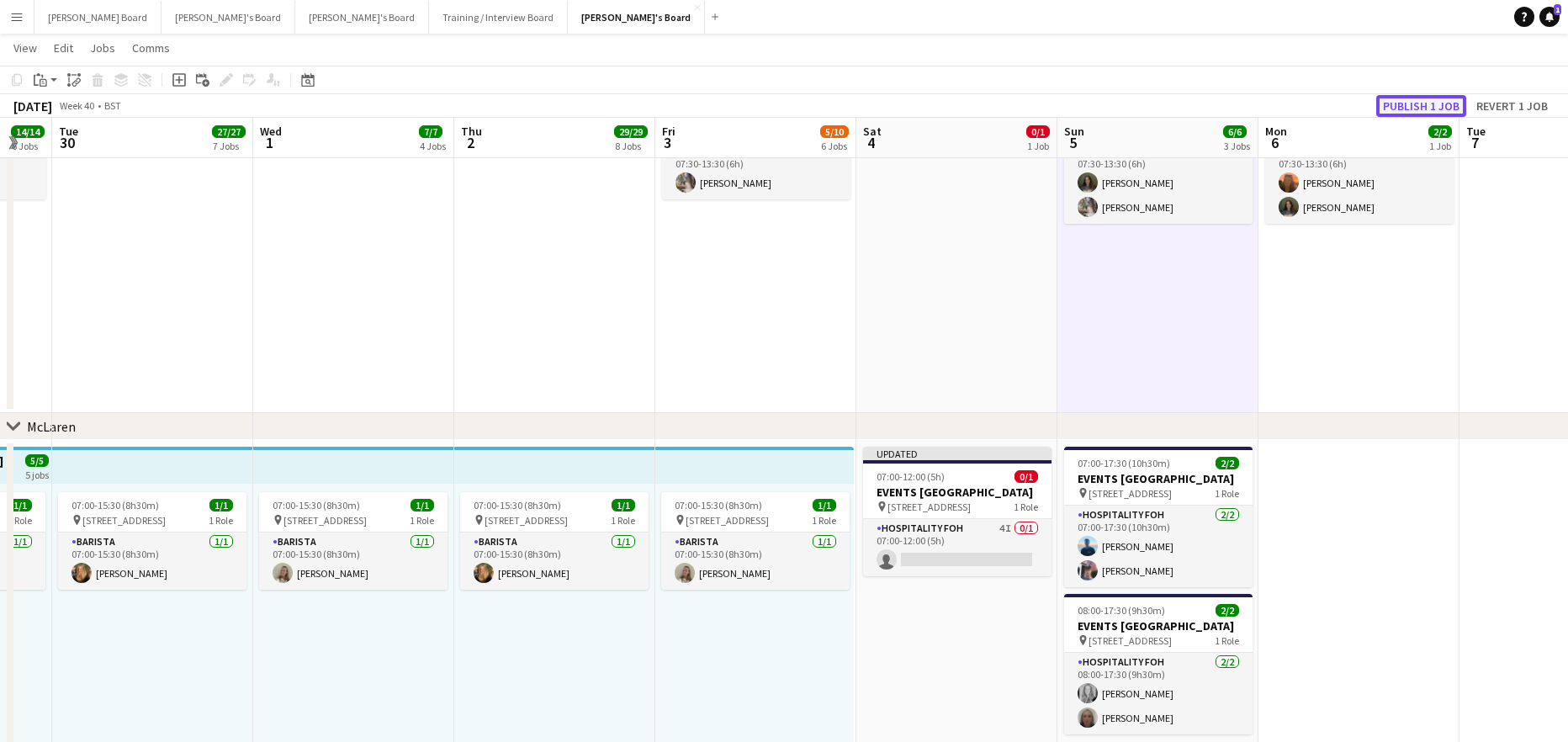
click at [1406, 106] on button "Publish 1 job" at bounding box center [1421, 106] width 90 height 22
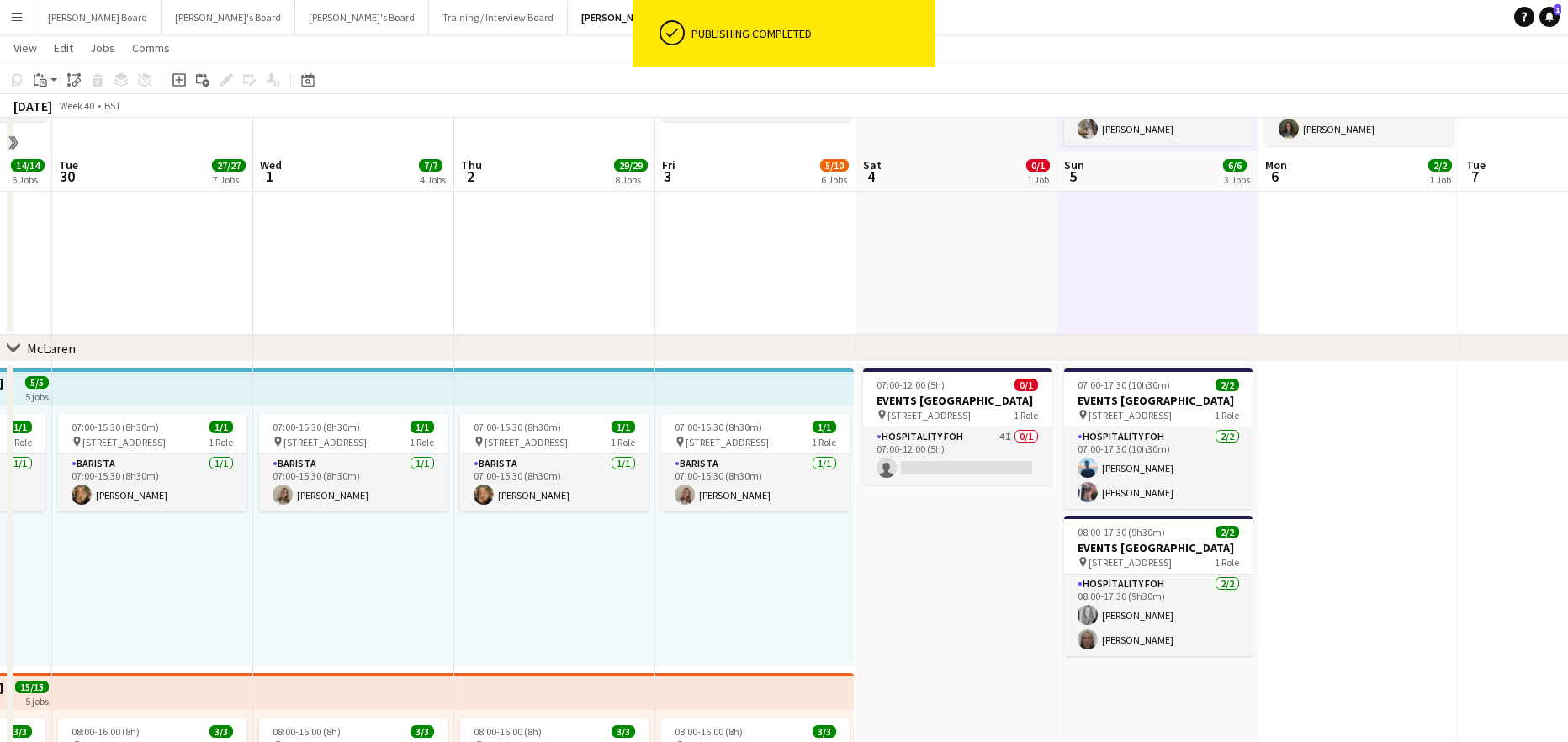
scroll to position [224, 0]
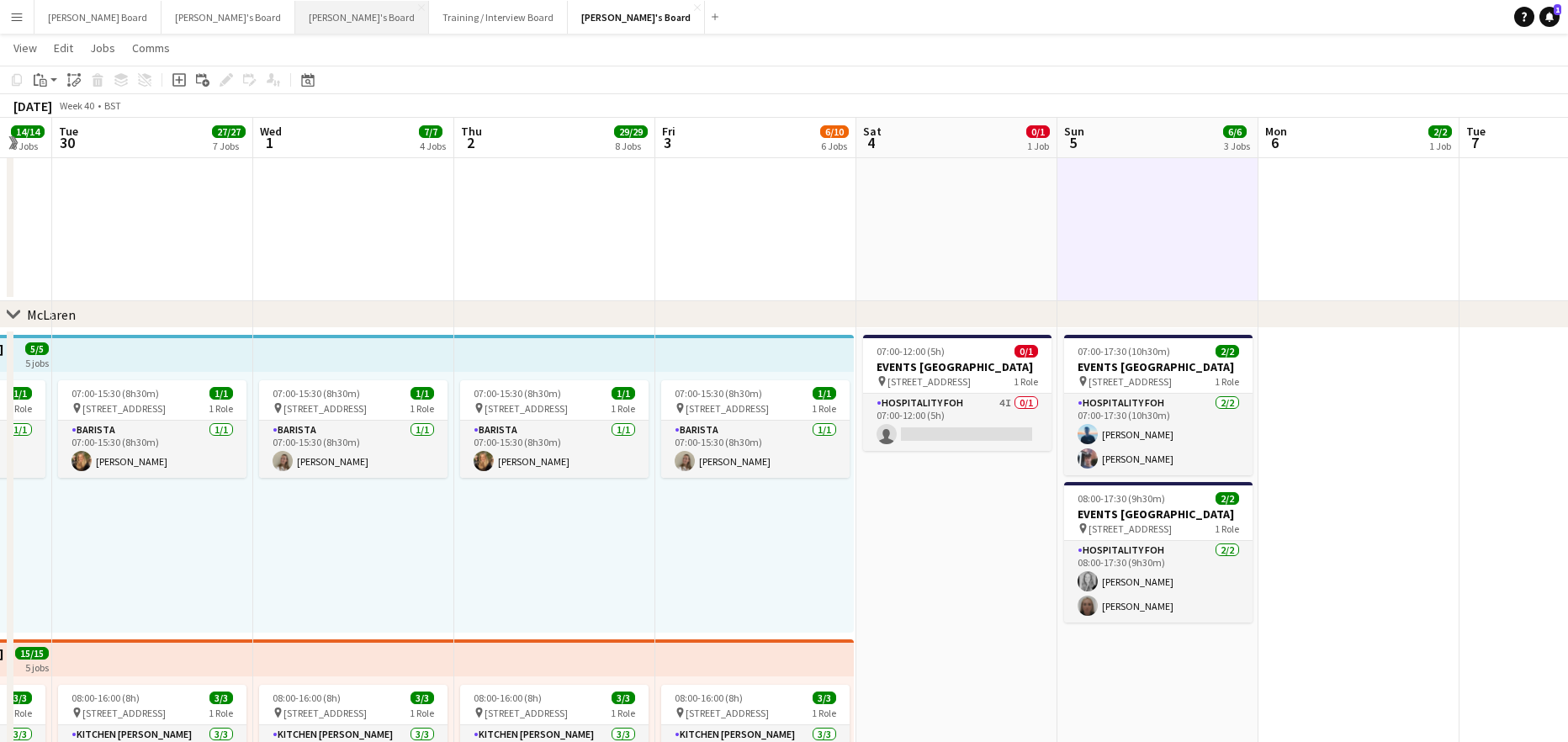
click at [295, 18] on button "Thomasina's Board Close" at bounding box center [362, 17] width 134 height 33
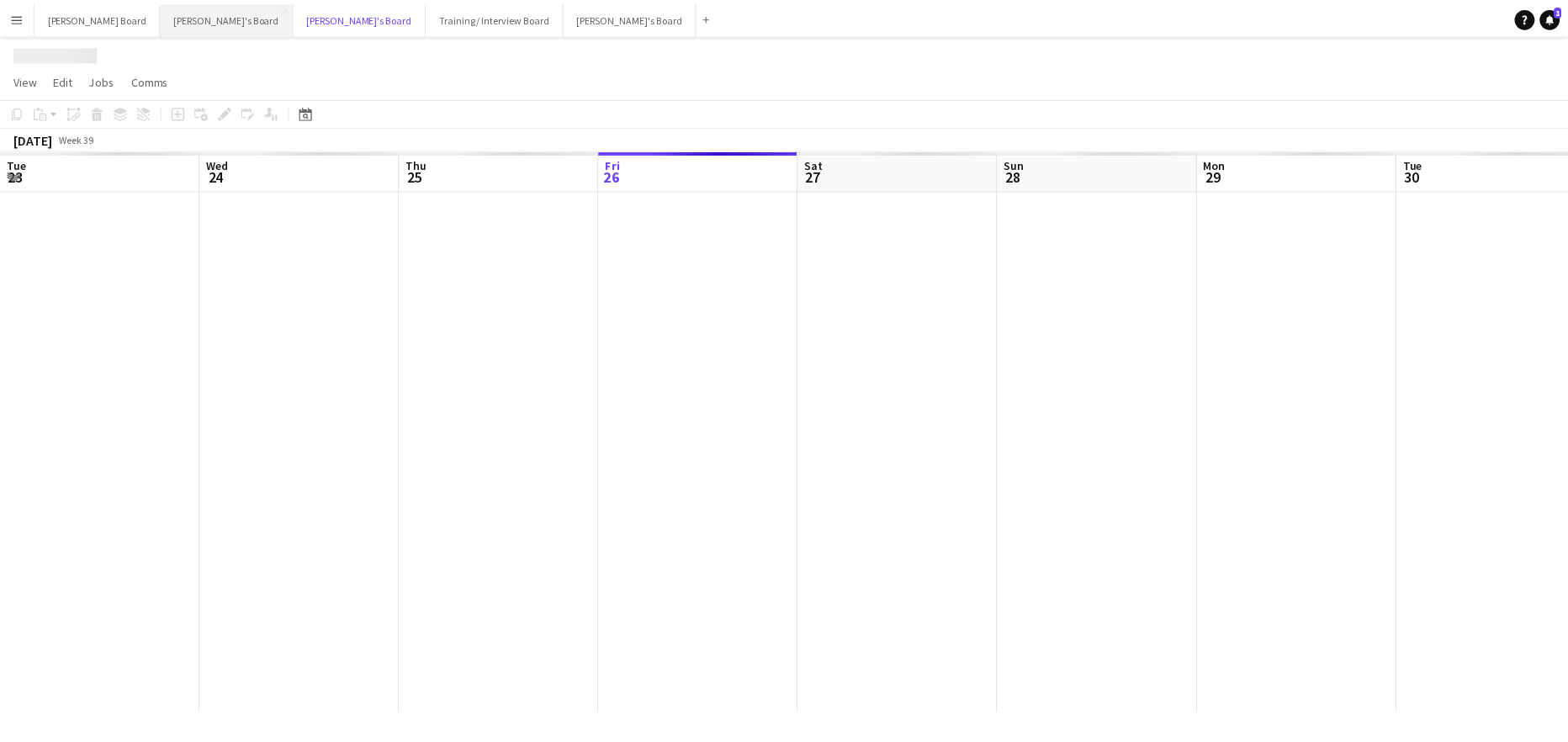
scroll to position [0, 402]
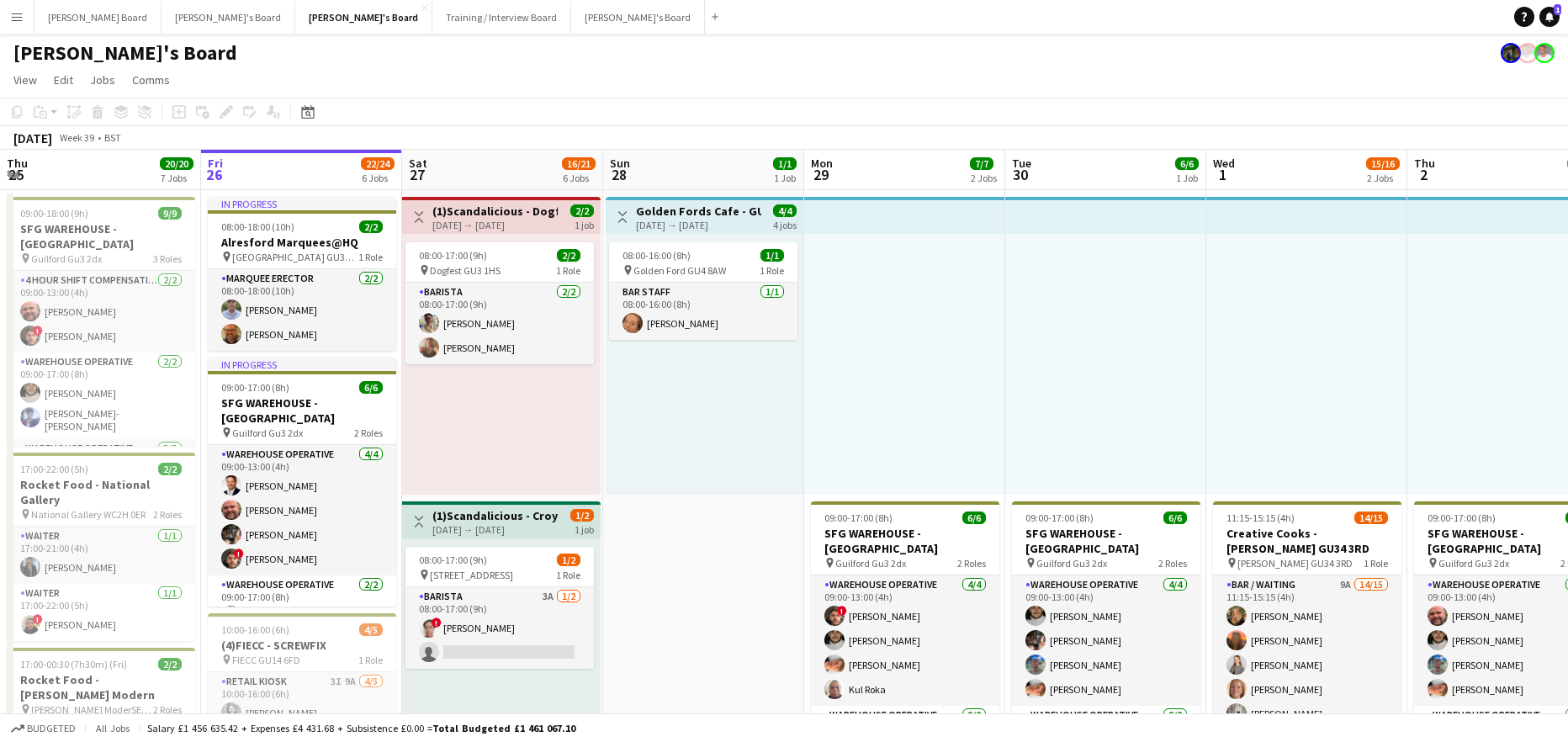
click at [518, 310] on app-card-role "Barista 2/2 08:00-17:00 (9h) Jennifer Kossak Izzy armiger" at bounding box center [499, 324] width 188 height 82
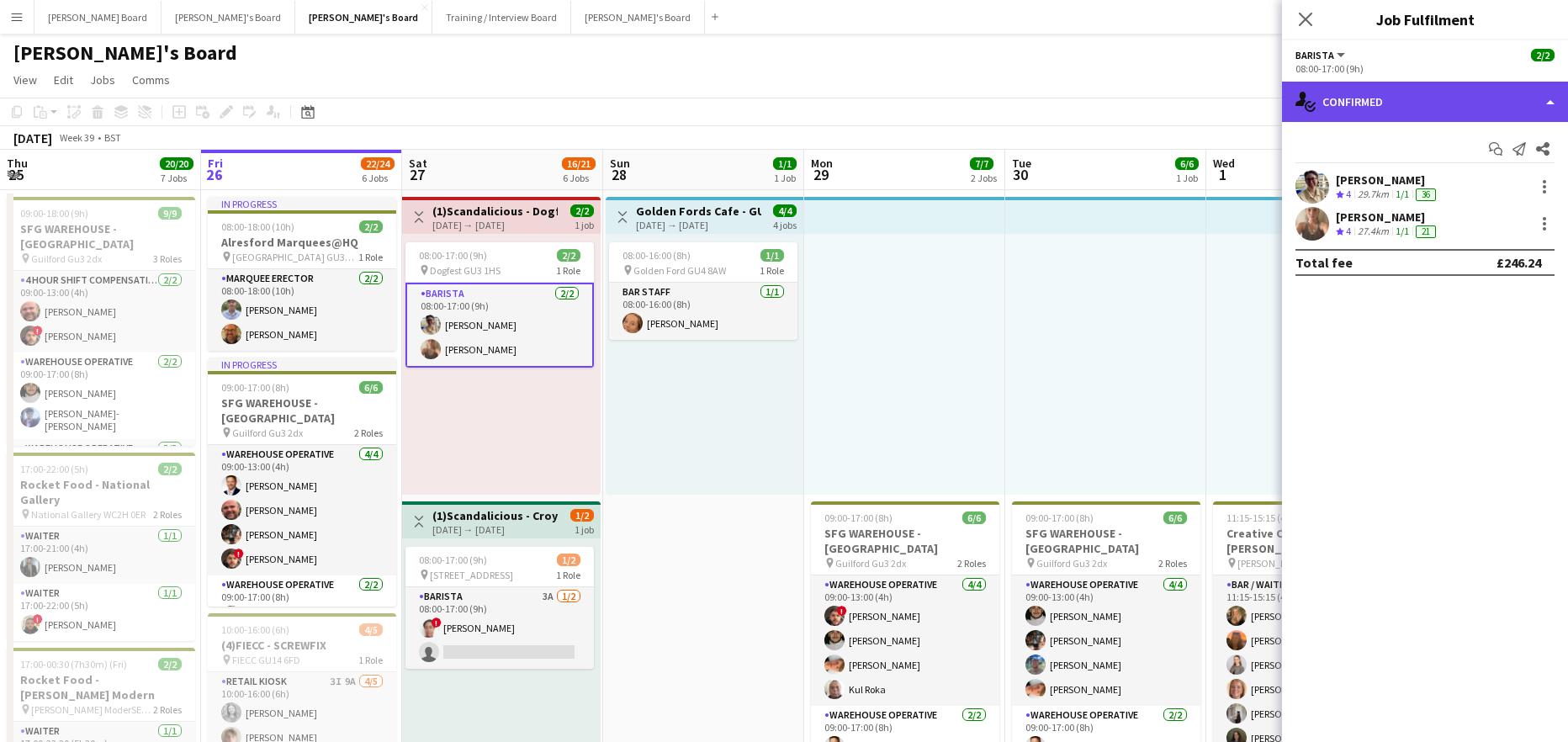
click at [1401, 96] on div "single-neutral-actions-check-2 Confirmed" at bounding box center [1425, 102] width 286 height 40
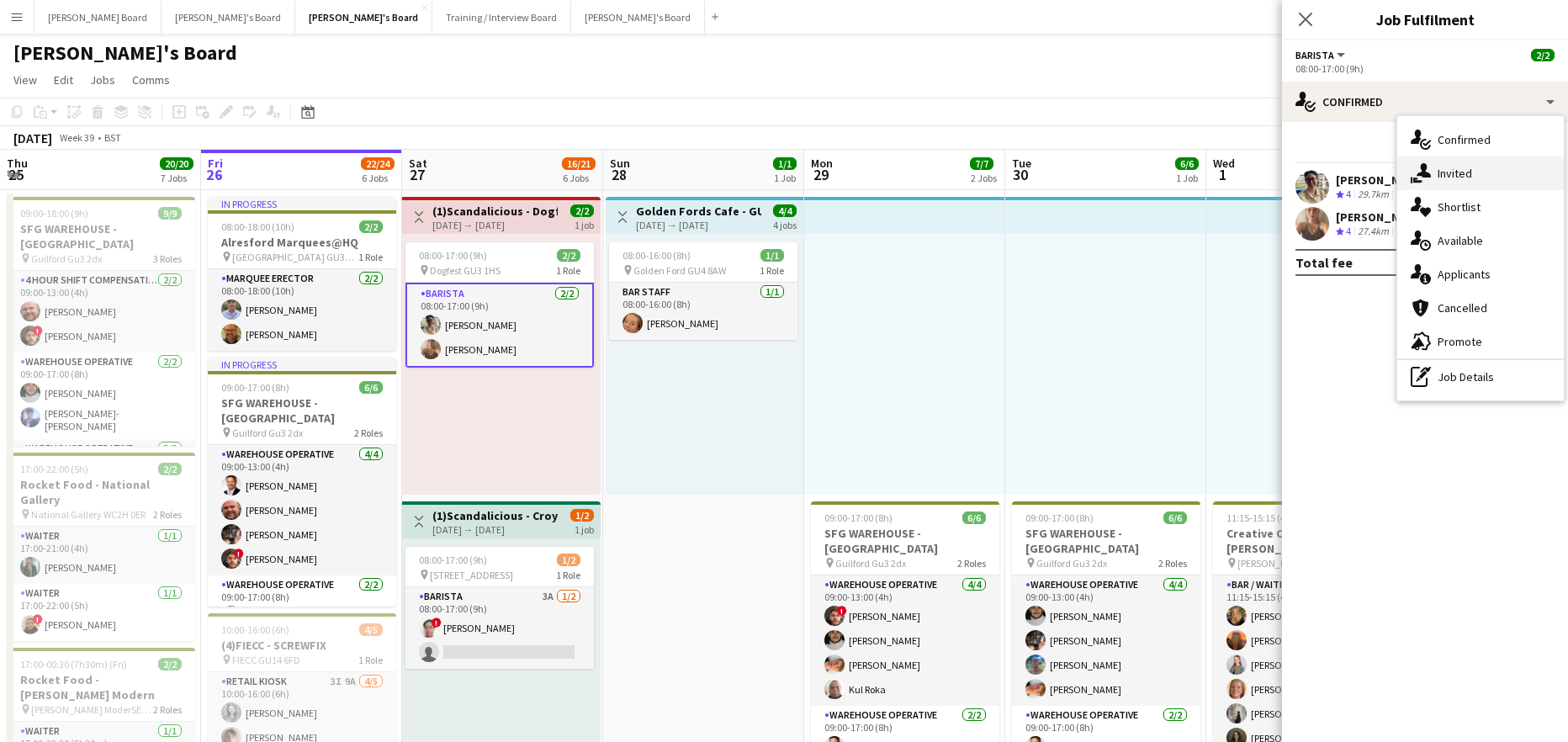
click at [1479, 174] on div "single-neutral-actions-share-1 Invited" at bounding box center [1480, 173] width 167 height 34
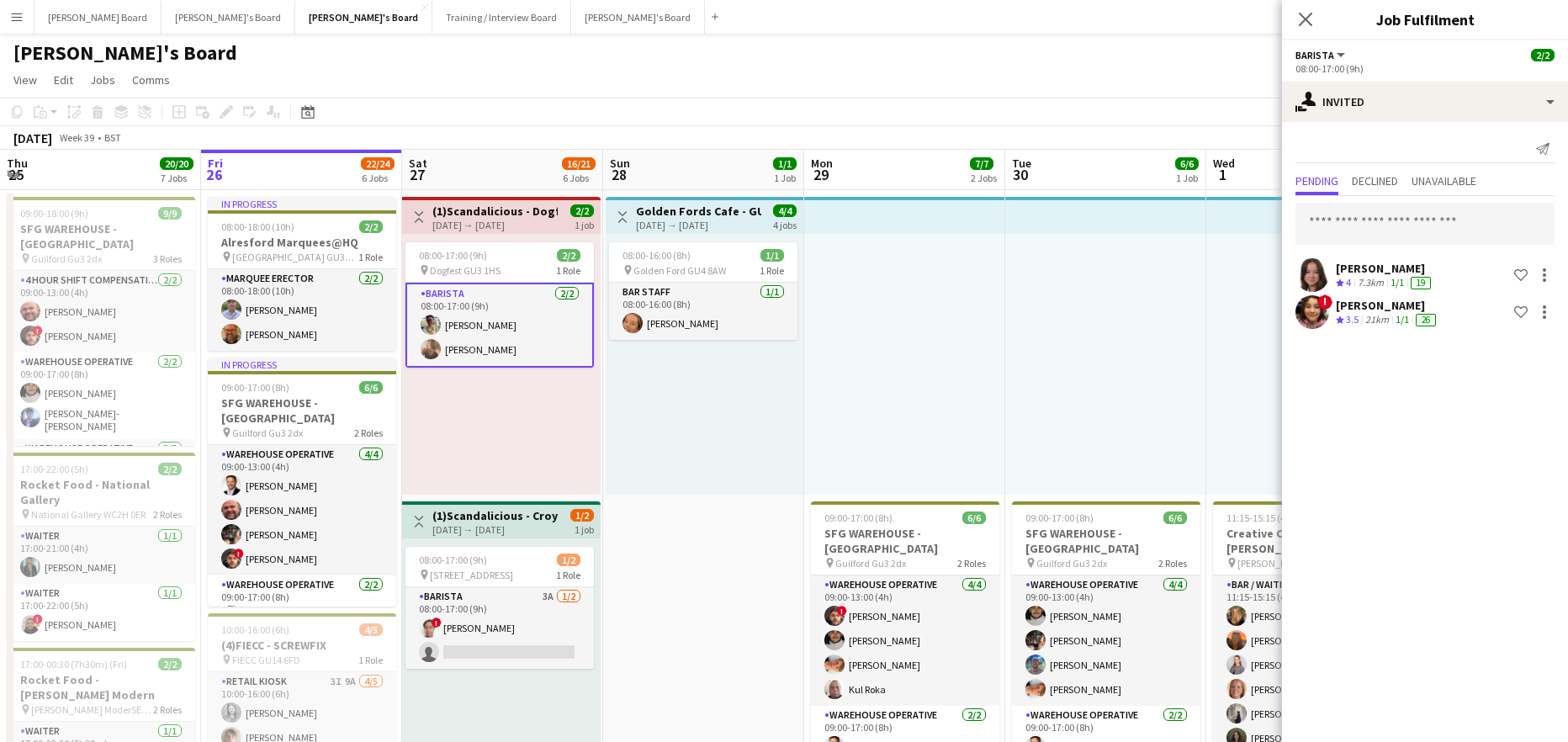
click at [496, 307] on app-card-role "Barista 2/2 08:00-17:00 (9h) Jennifer Kossak Izzy armiger" at bounding box center [499, 325] width 188 height 85
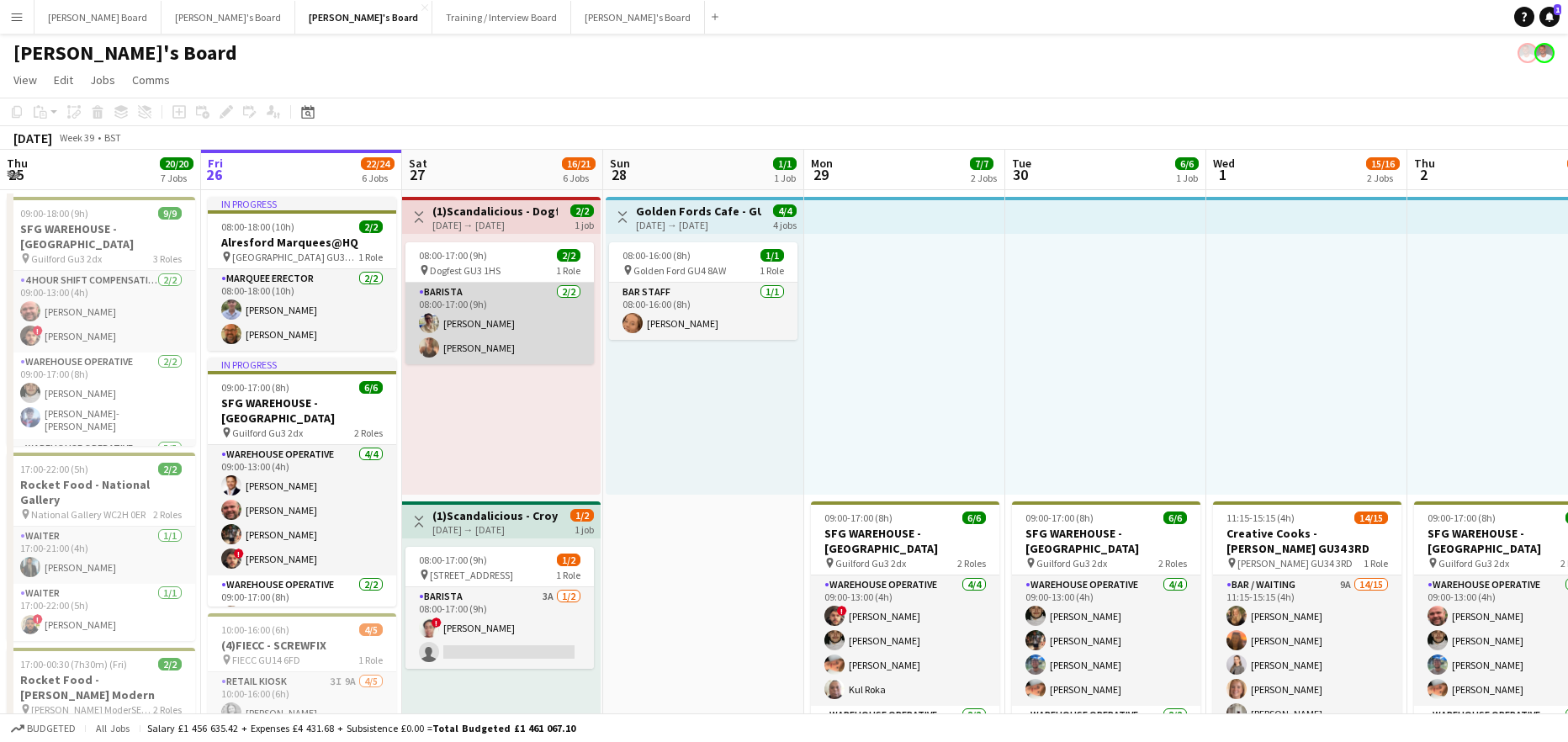
click at [500, 310] on app-card-role "Barista 2/2 08:00-17:00 (9h) Jennifer Kossak Izzy armiger" at bounding box center [499, 324] width 188 height 82
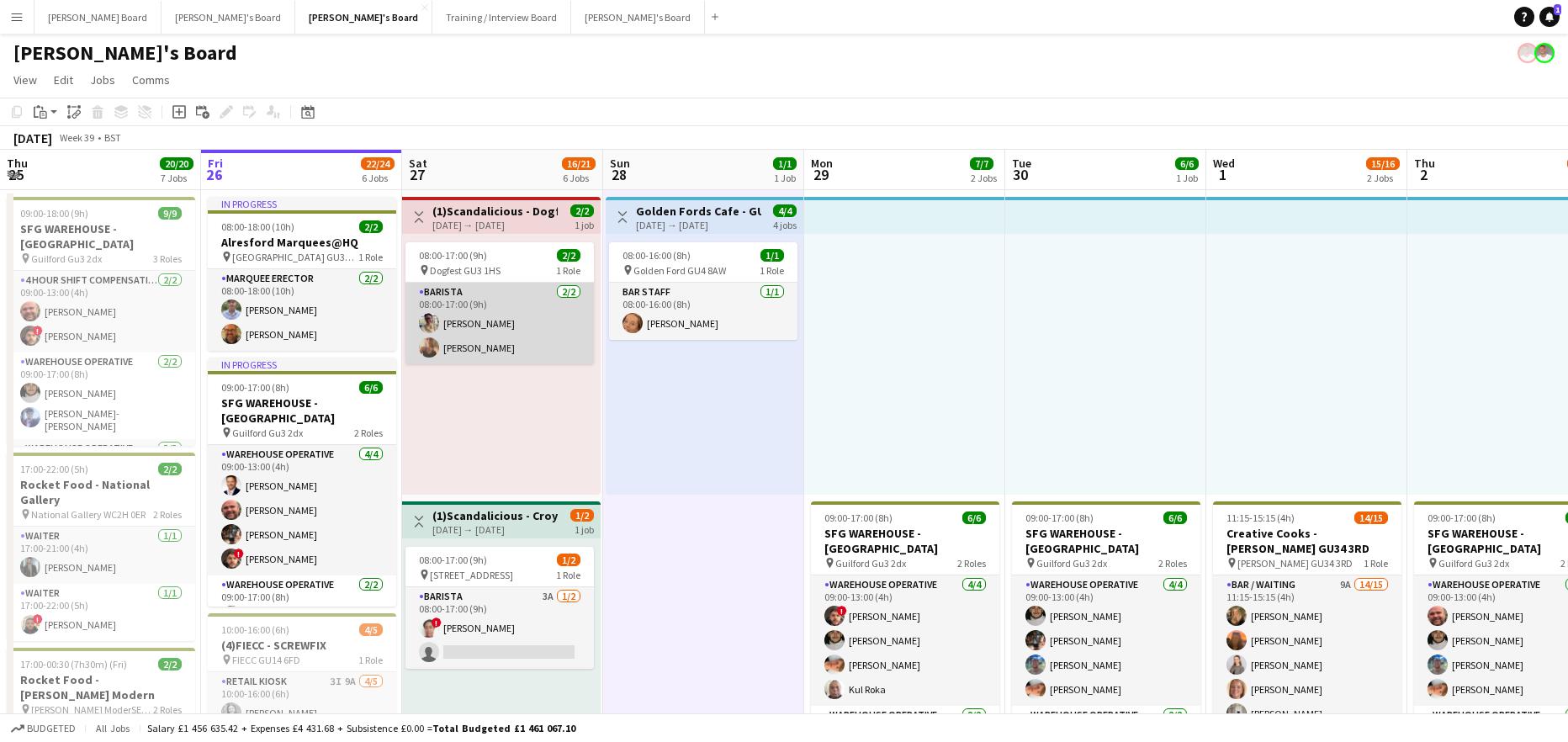
click at [505, 328] on app-card-role "Barista 2/2 08:00-17:00 (9h) Jennifer Kossak Izzy armiger" at bounding box center [499, 324] width 188 height 82
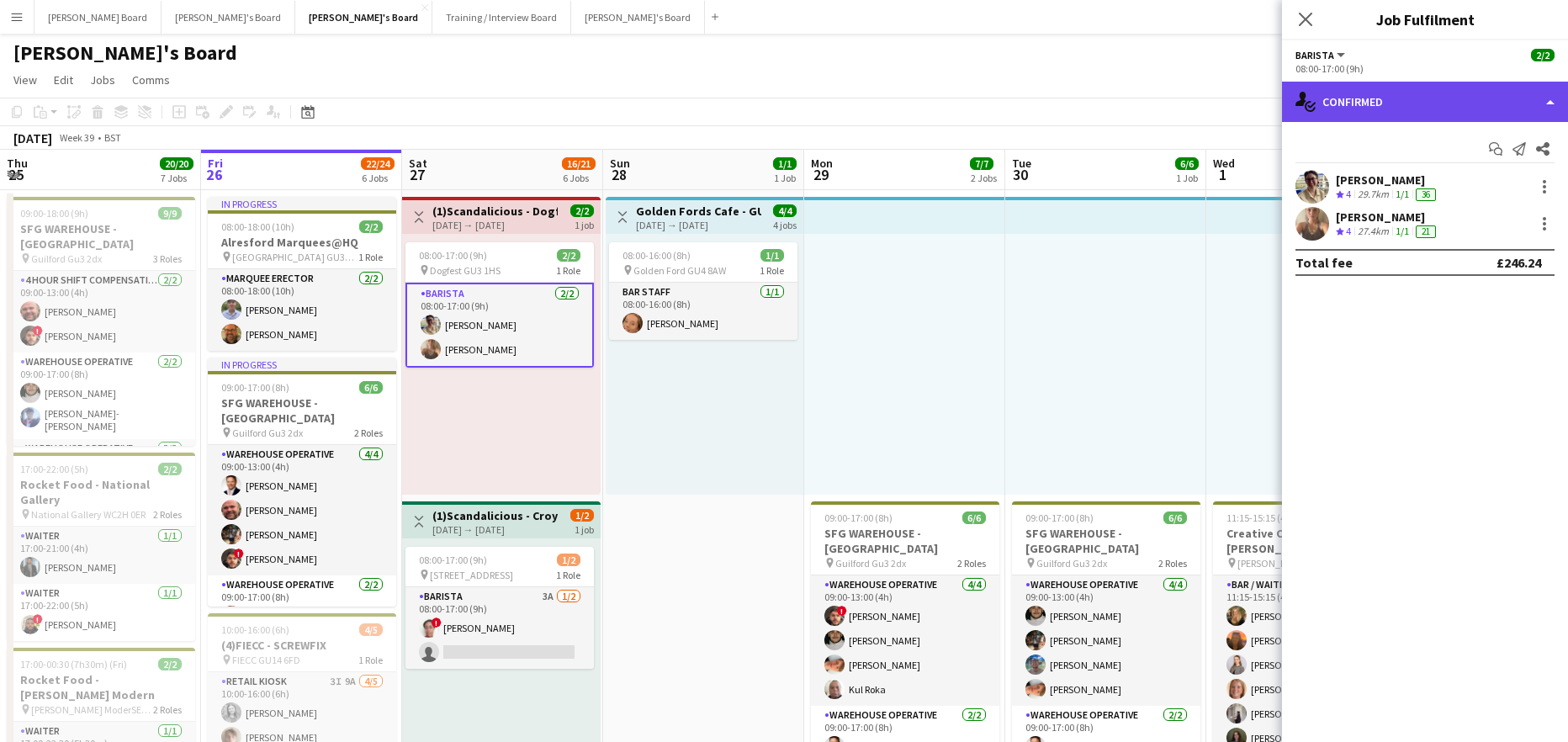
click at [1369, 117] on div "single-neutral-actions-check-2 Confirmed" at bounding box center [1425, 102] width 286 height 40
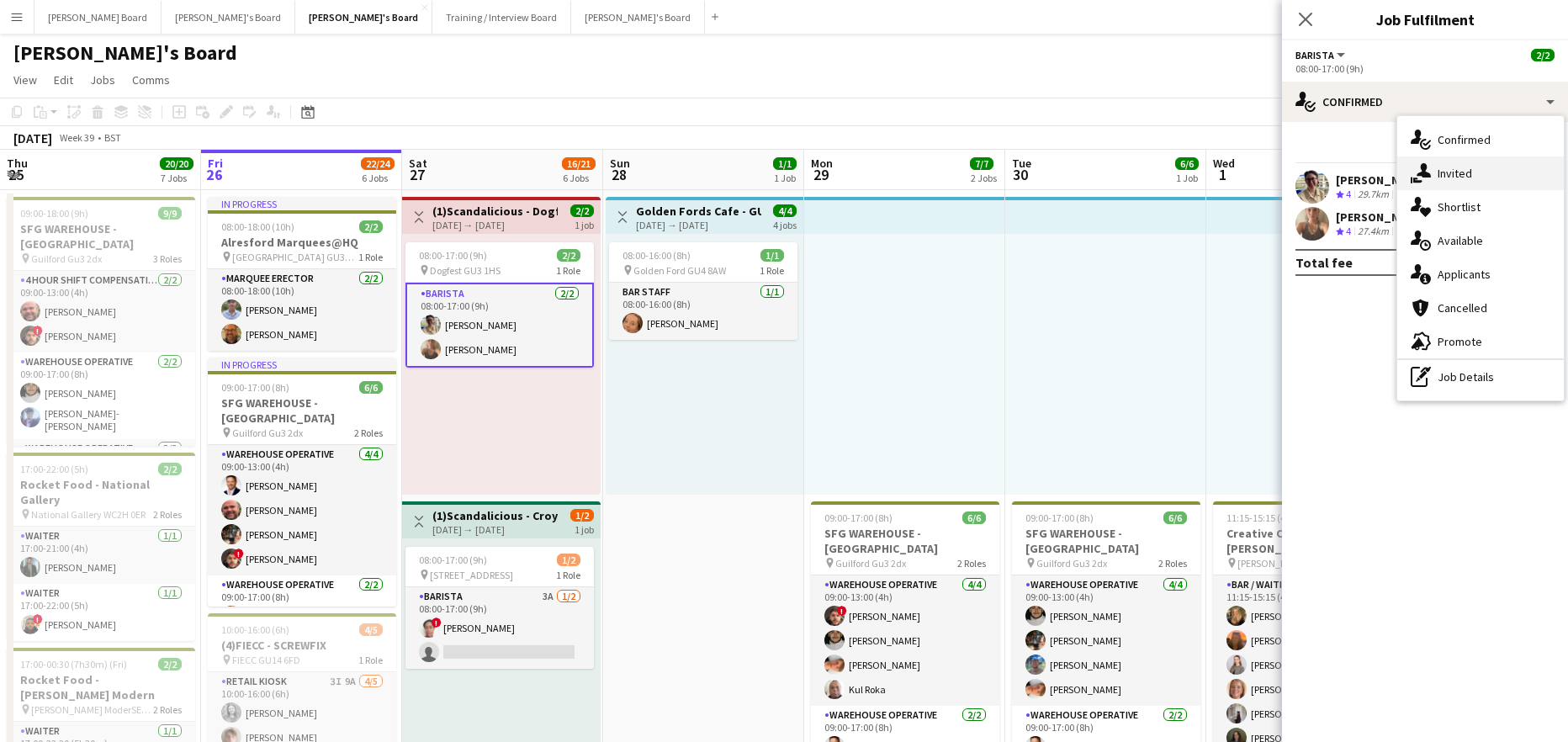
click at [1462, 176] on span "Invited" at bounding box center [1455, 173] width 34 height 15
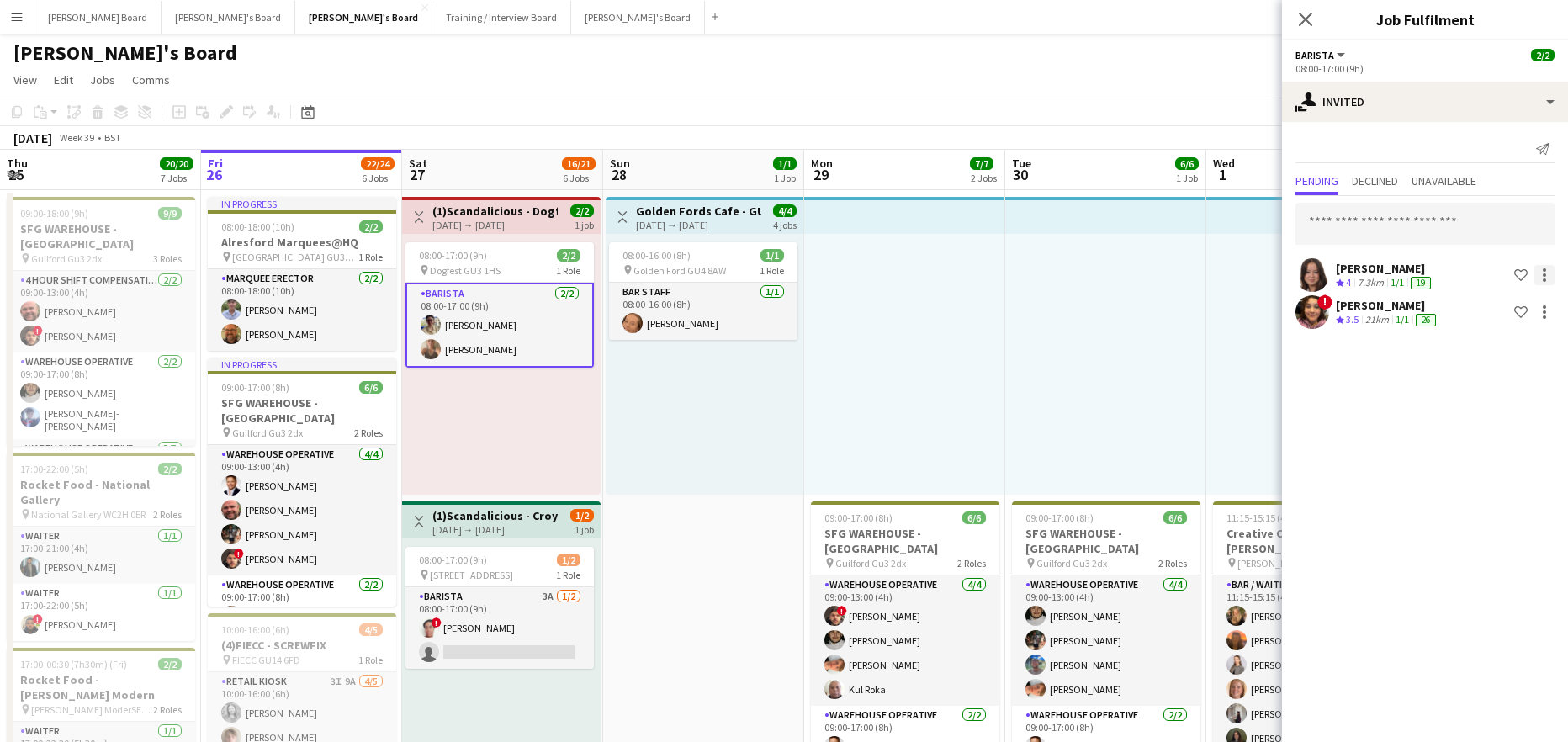
click at [1552, 272] on div at bounding box center [1544, 275] width 20 height 20
click at [1493, 435] on span "Cancel invitation" at bounding box center [1491, 427] width 99 height 15
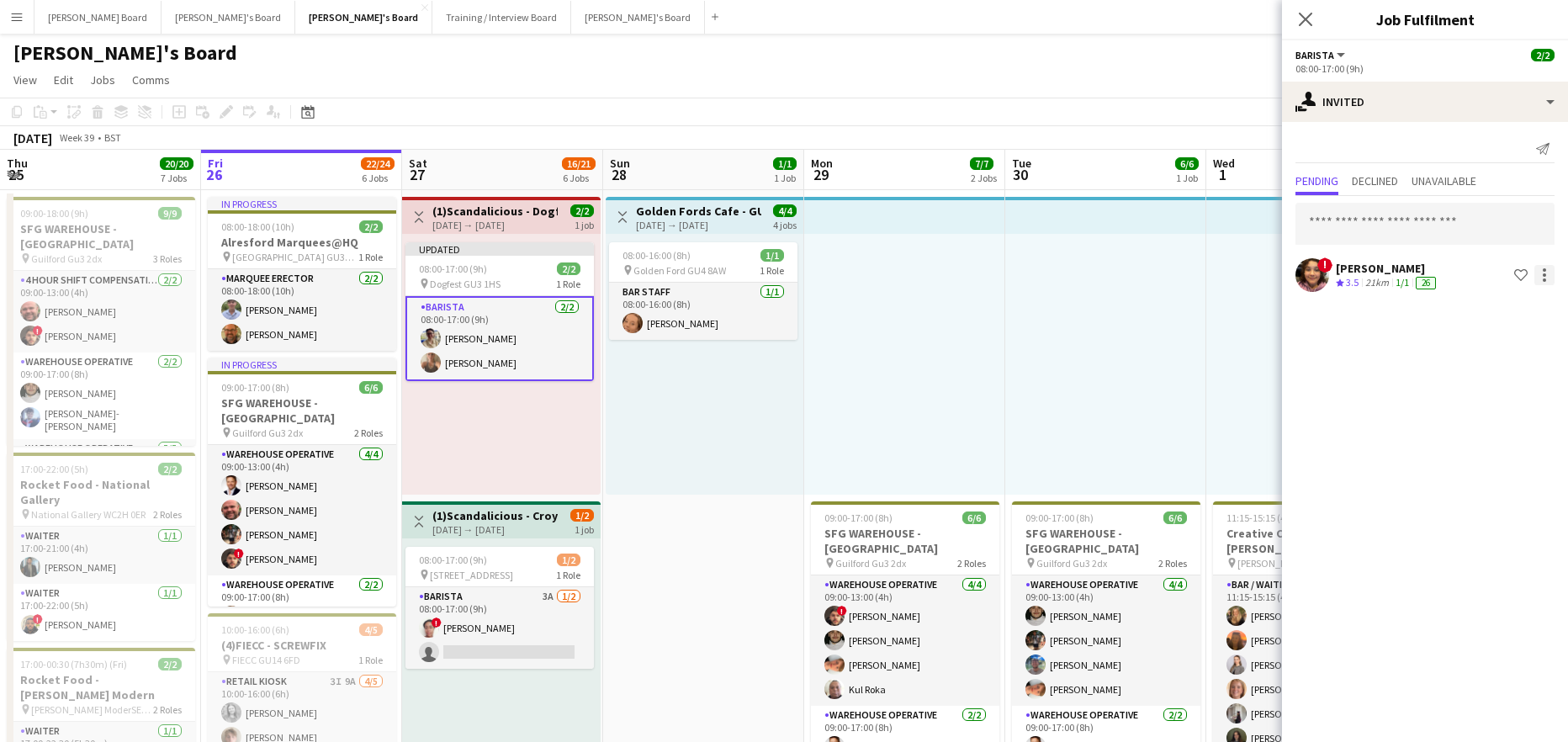
click at [1544, 278] on div at bounding box center [1544, 275] width 20 height 20
click at [1501, 433] on span "Cancel invitation" at bounding box center [1491, 427] width 98 height 14
click at [1141, 416] on div at bounding box center [1105, 364] width 201 height 261
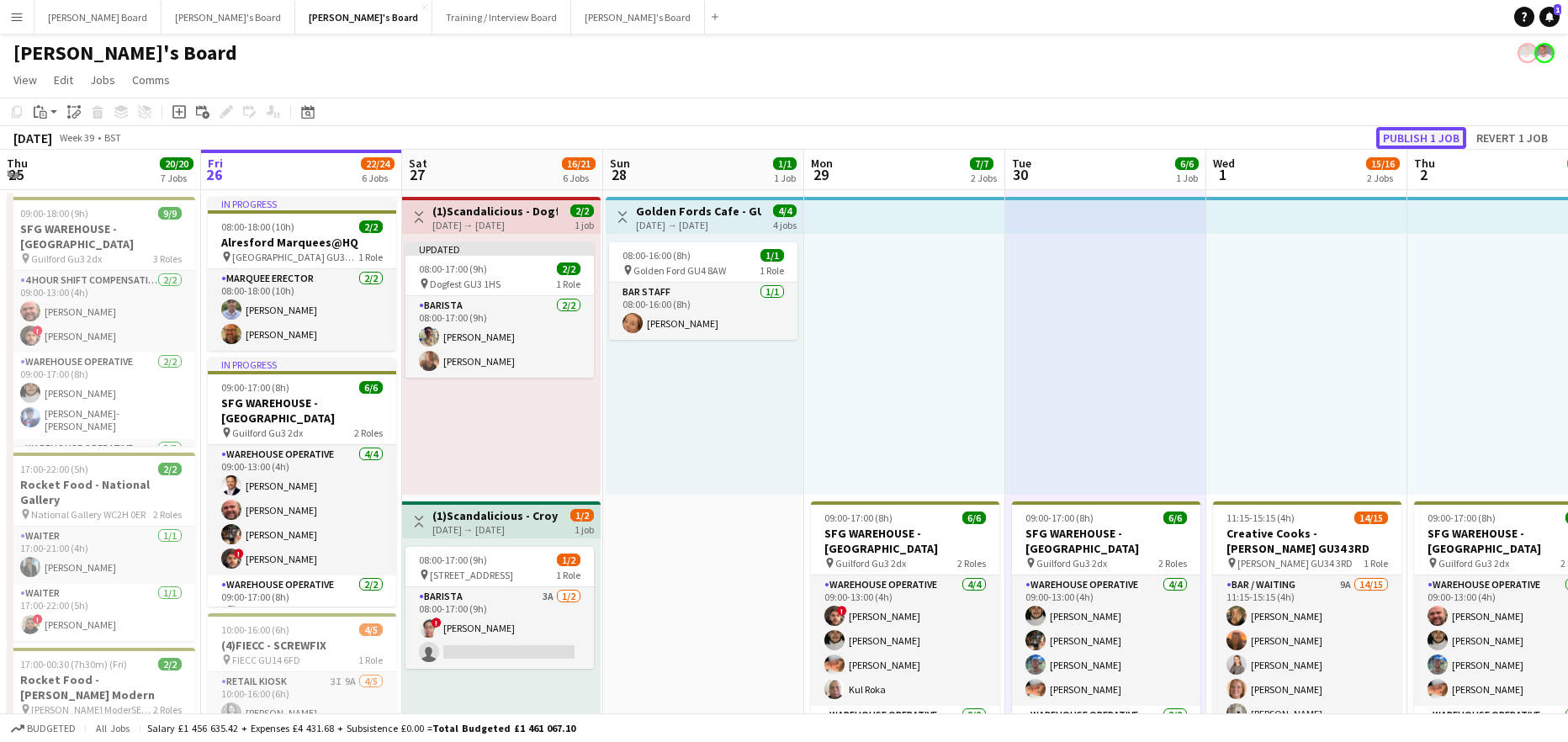
click at [1429, 129] on button "Publish 1 job" at bounding box center [1421, 138] width 90 height 22
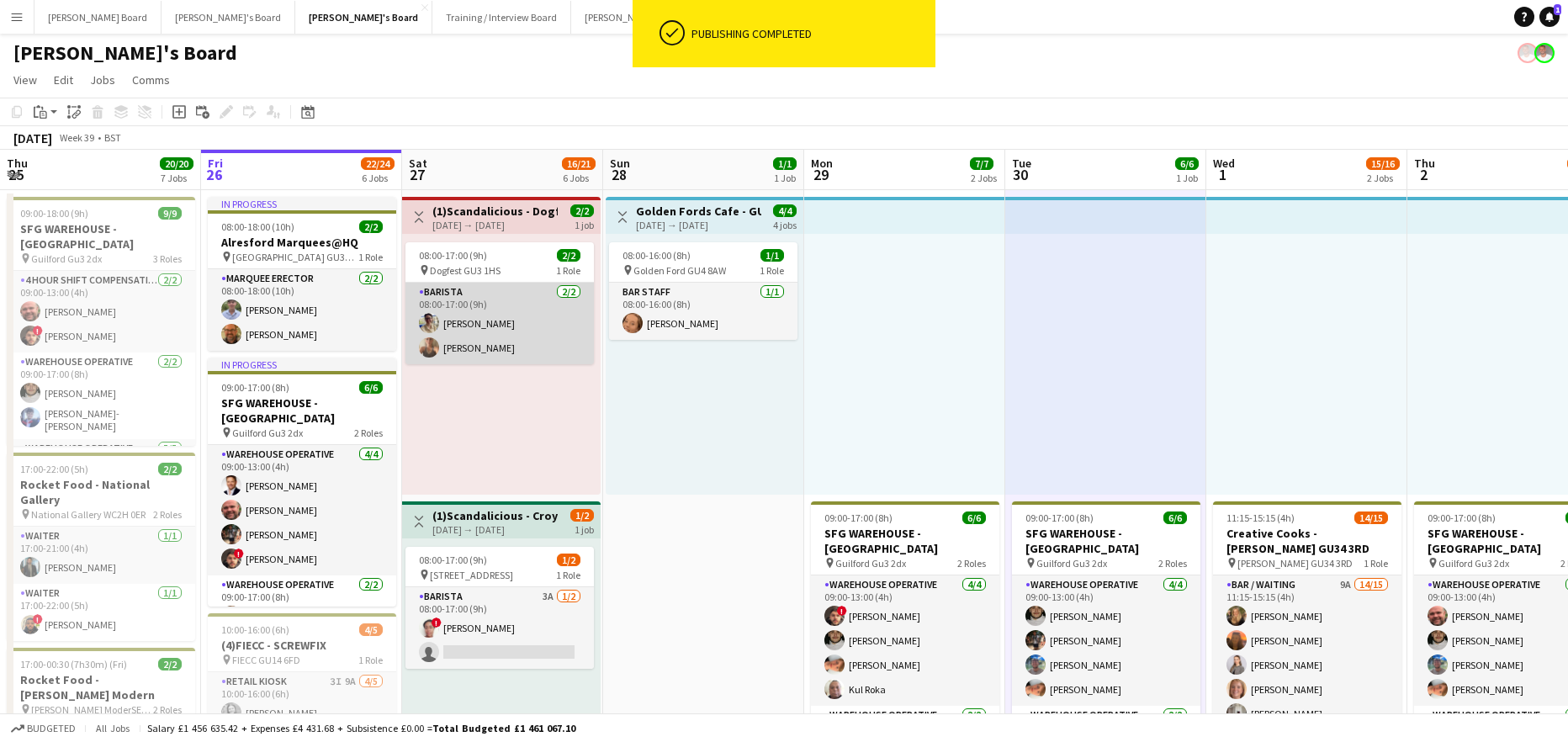
click at [495, 324] on app-card-role "Barista 2/2 08:00-17:00 (9h) Jennifer Kossak Izzy armiger" at bounding box center [499, 324] width 188 height 82
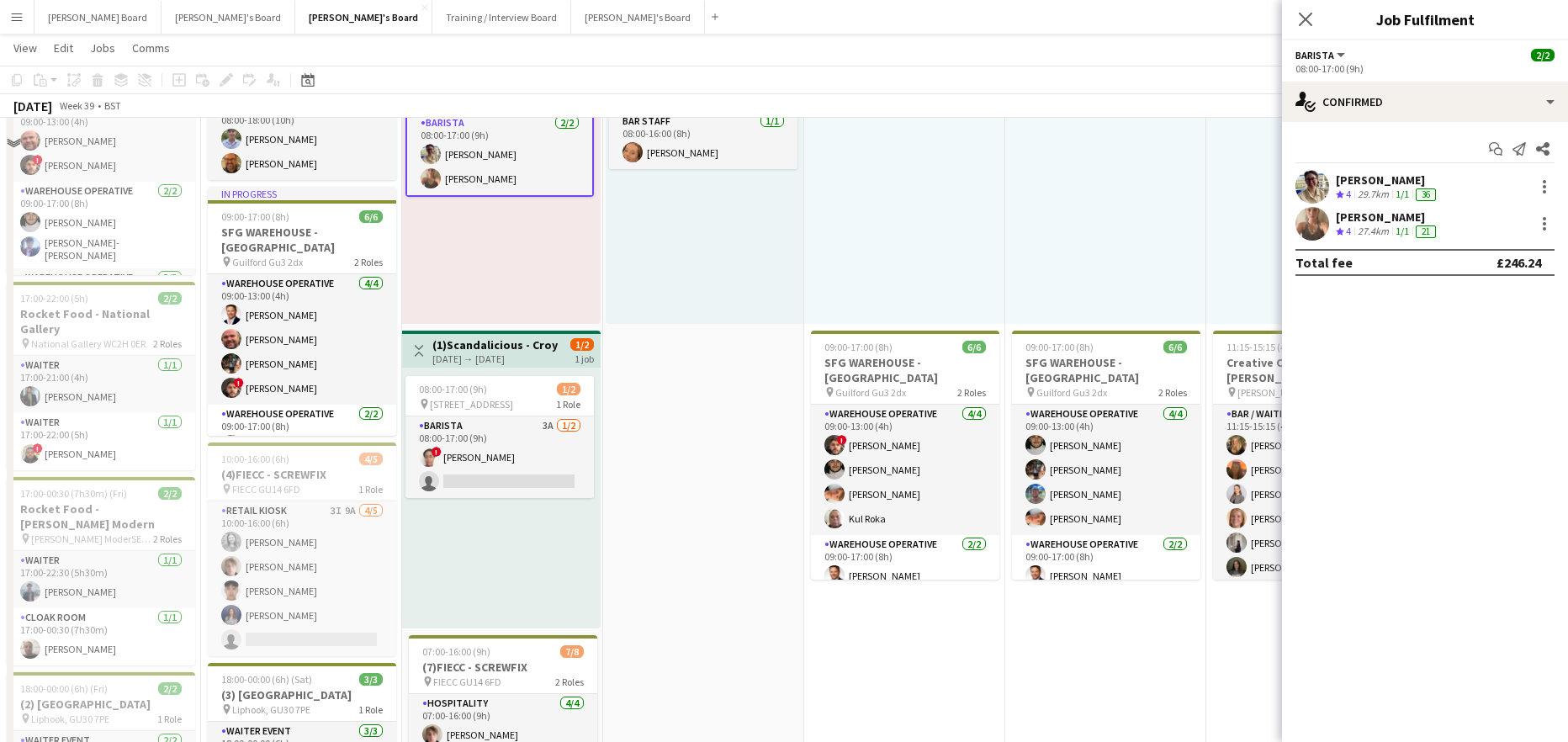
scroll to position [225, 0]
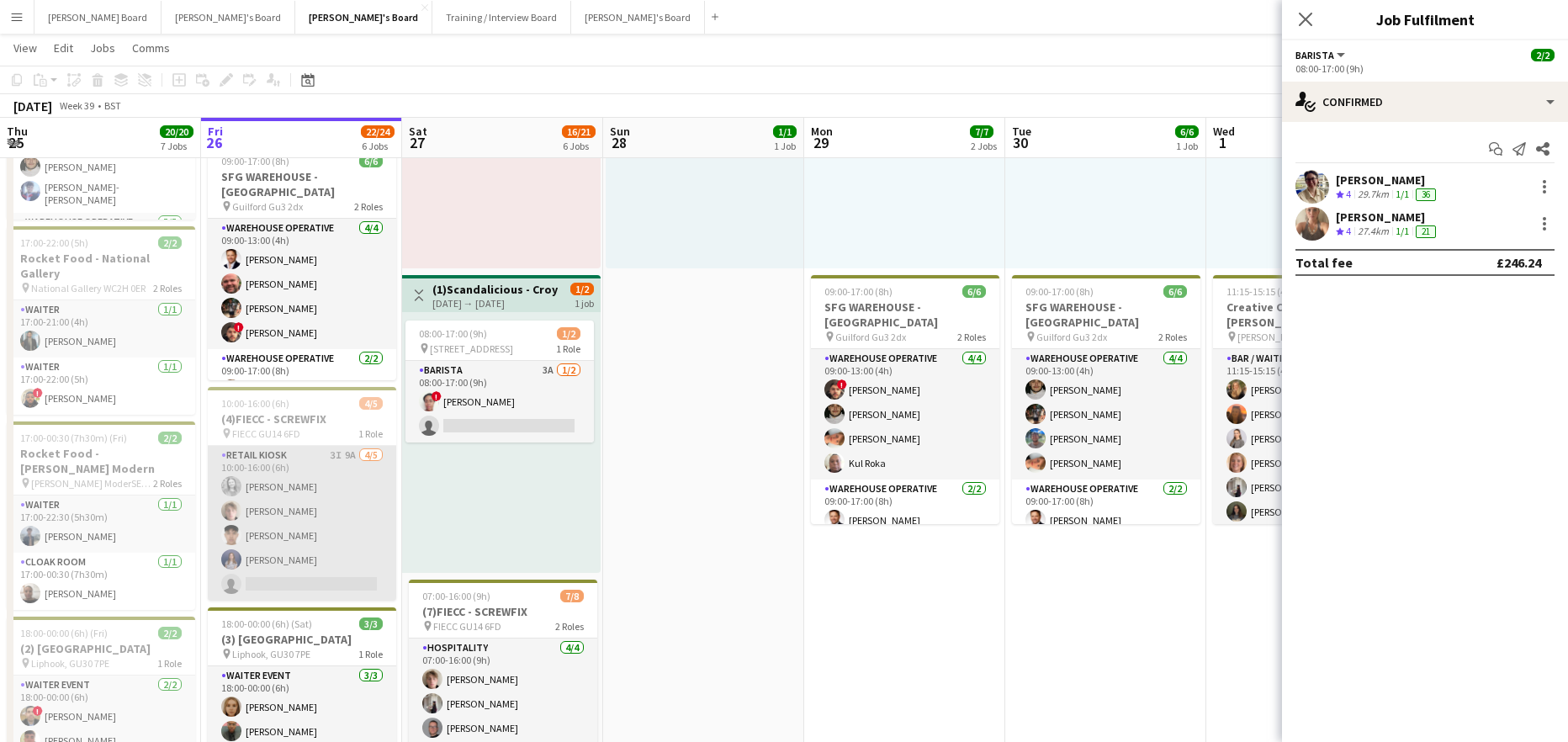
click at [365, 517] on app-card-role "Retail Kiosk 3I 9A 4/5 10:00-16:00 (6h) Victoria Whitmarsh Oscar Young Ethan Ca…" at bounding box center [302, 523] width 188 height 155
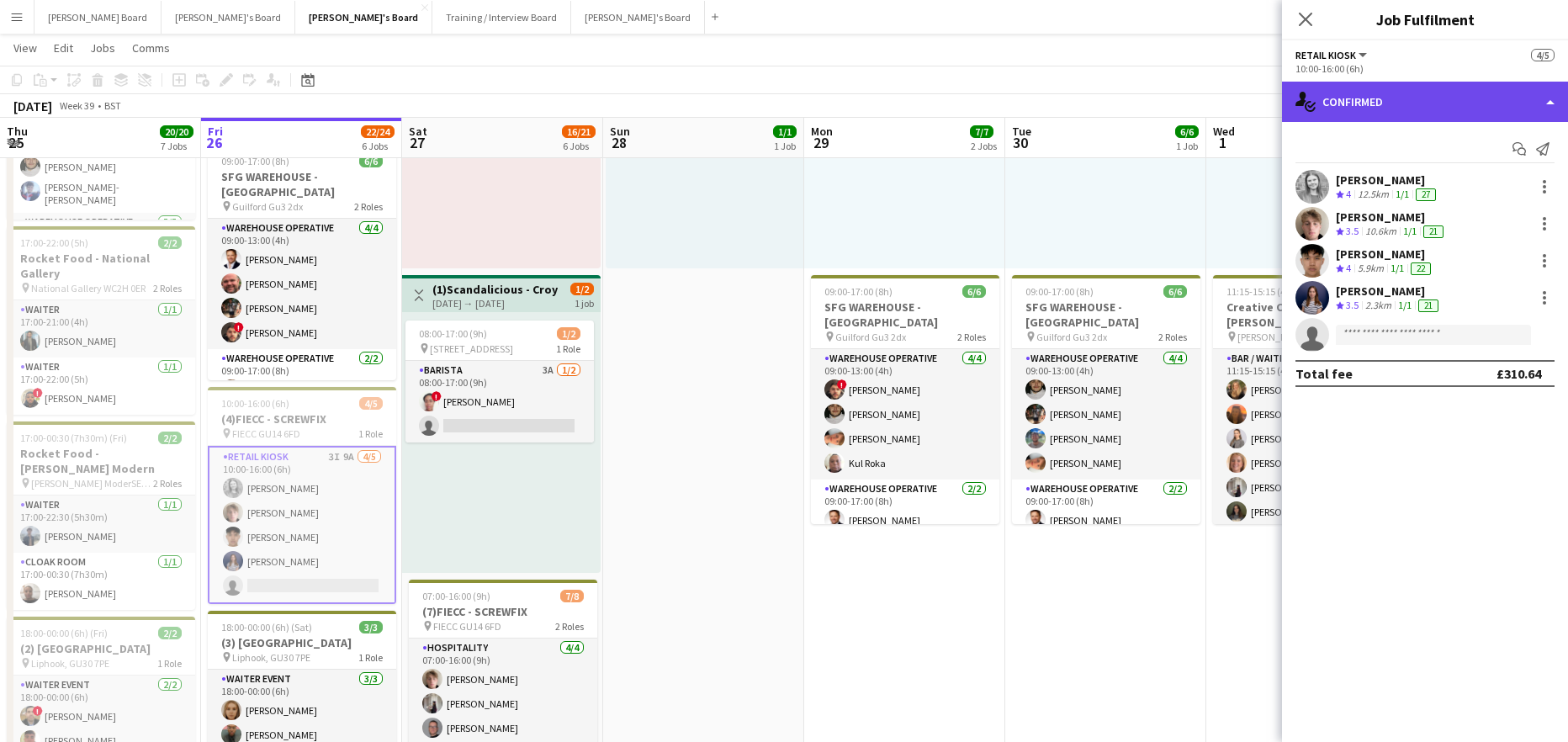
click at [1421, 100] on div "single-neutral-actions-check-2 Confirmed" at bounding box center [1425, 102] width 286 height 40
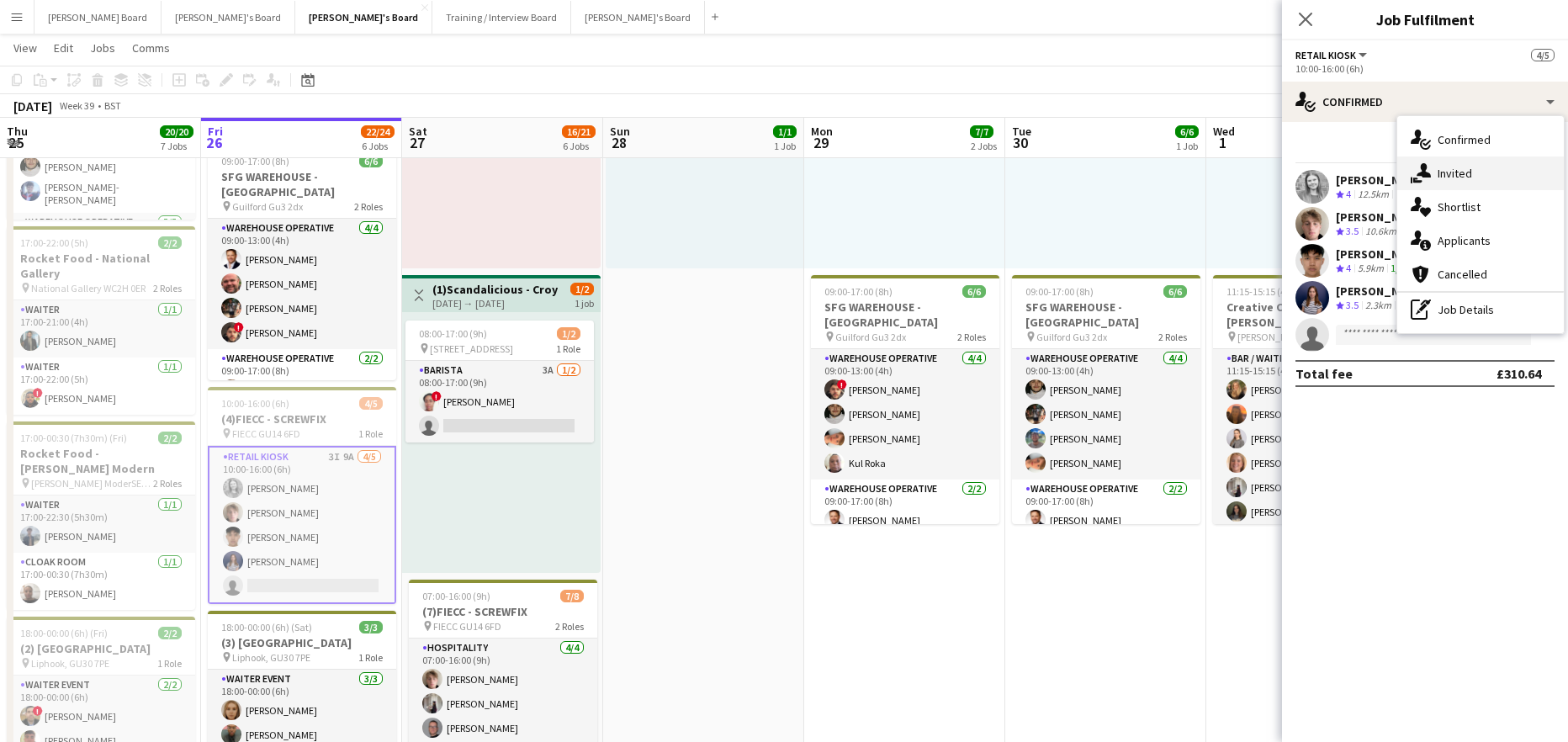
click at [1483, 179] on div "single-neutral-actions-share-1 Invited" at bounding box center [1480, 173] width 167 height 34
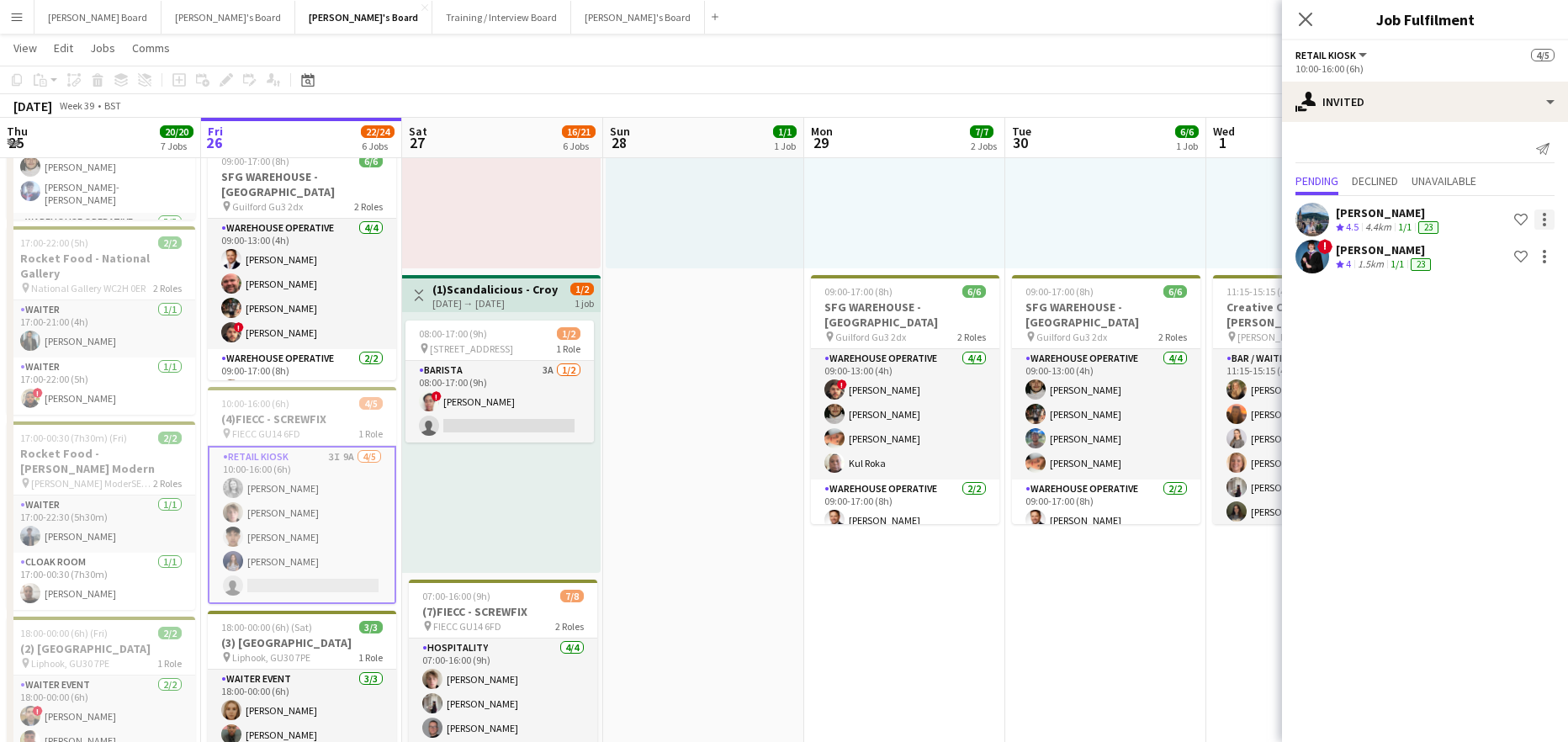
click at [1546, 223] on div at bounding box center [1544, 219] width 20 height 20
click at [1496, 336] on span "Cancel invitation" at bounding box center [1491, 331] width 98 height 14
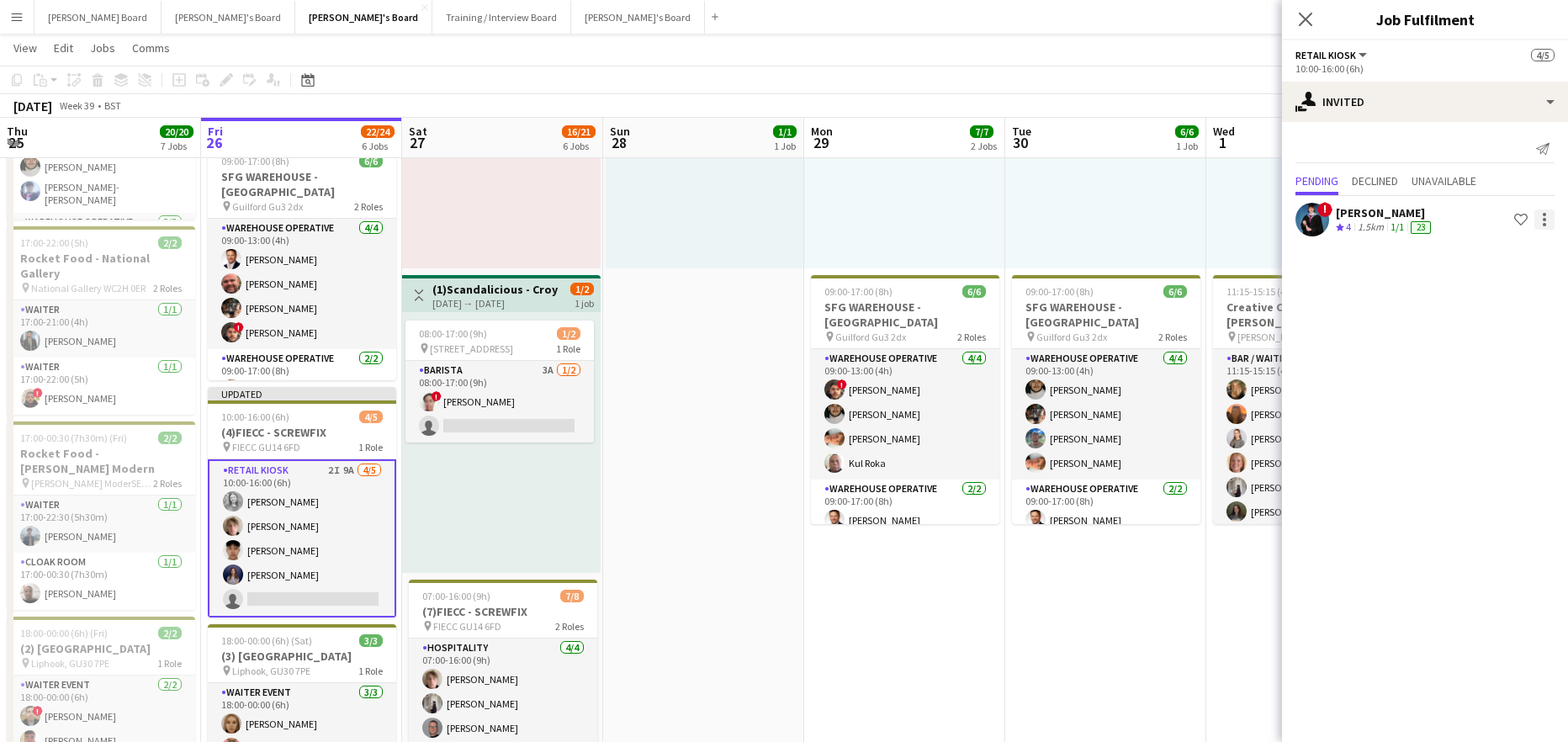
click at [1550, 213] on div at bounding box center [1544, 219] width 20 height 20
click at [1498, 331] on span "Cancel invitation" at bounding box center [1491, 331] width 98 height 14
click at [1440, 175] on span "Unavailable" at bounding box center [1443, 181] width 65 height 12
click at [1541, 220] on app-icon "Send notification" at bounding box center [1544, 219] width 13 height 13
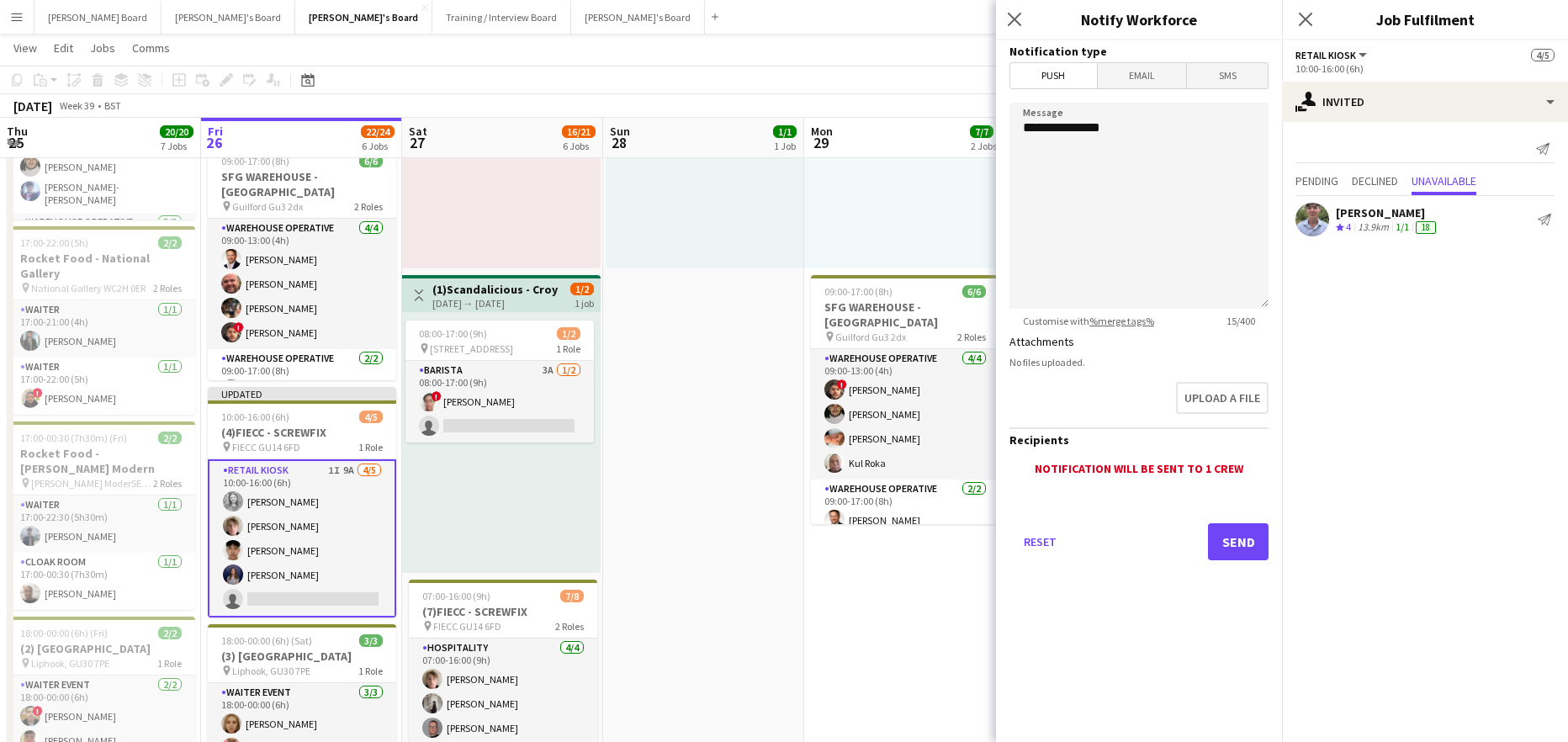
click at [1412, 181] on div "Pending Declined Unavailable" at bounding box center [1424, 183] width 259 height 26
click at [1388, 176] on span "Declined" at bounding box center [1375, 181] width 46 height 12
click at [791, 235] on div "08:00-16:00 (8h) 1/1 pin Golden Ford GU4 8AW 1 Role BAR STAFF 1/1 08:00-16:00 (…" at bounding box center [705, 138] width 198 height 261
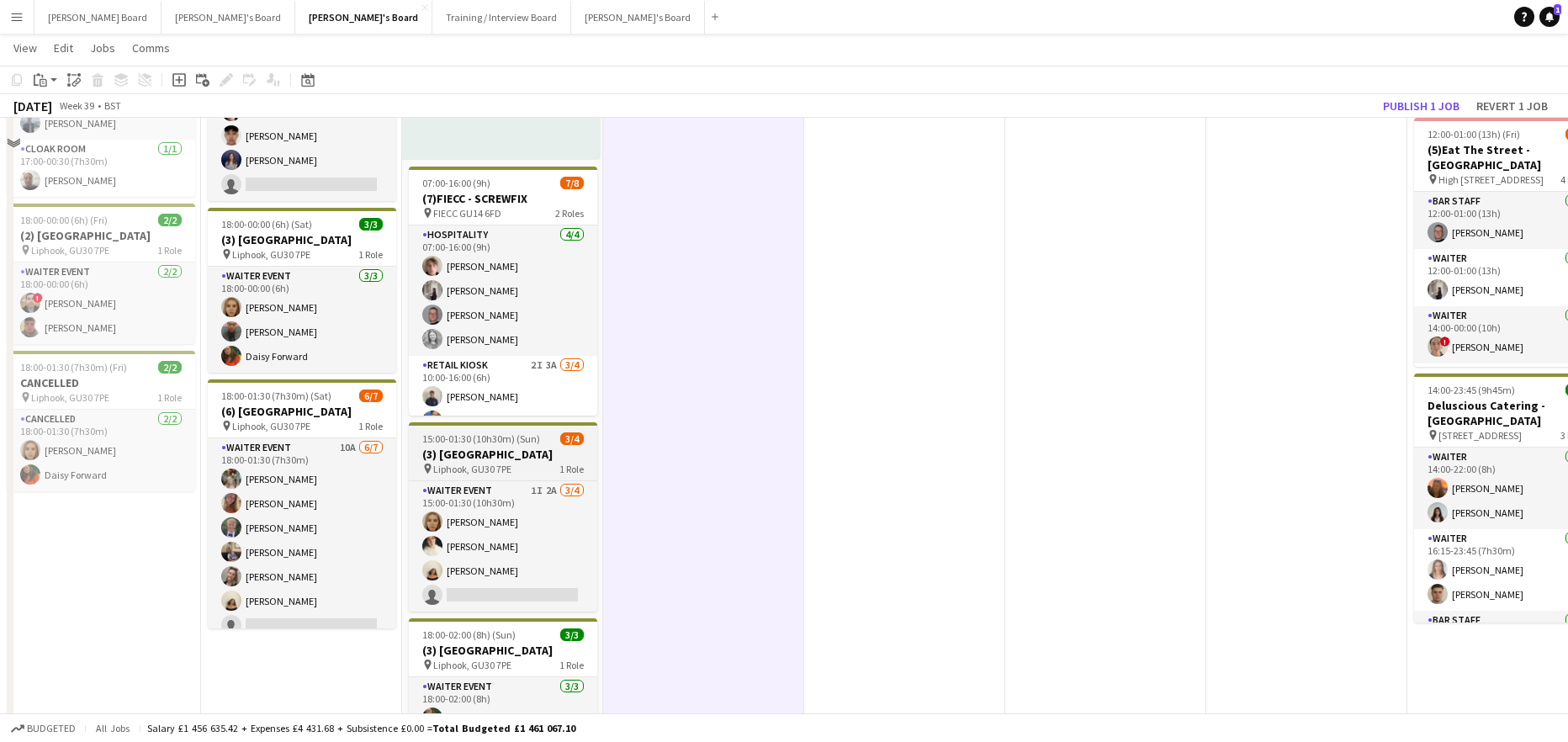
scroll to position [673, 0]
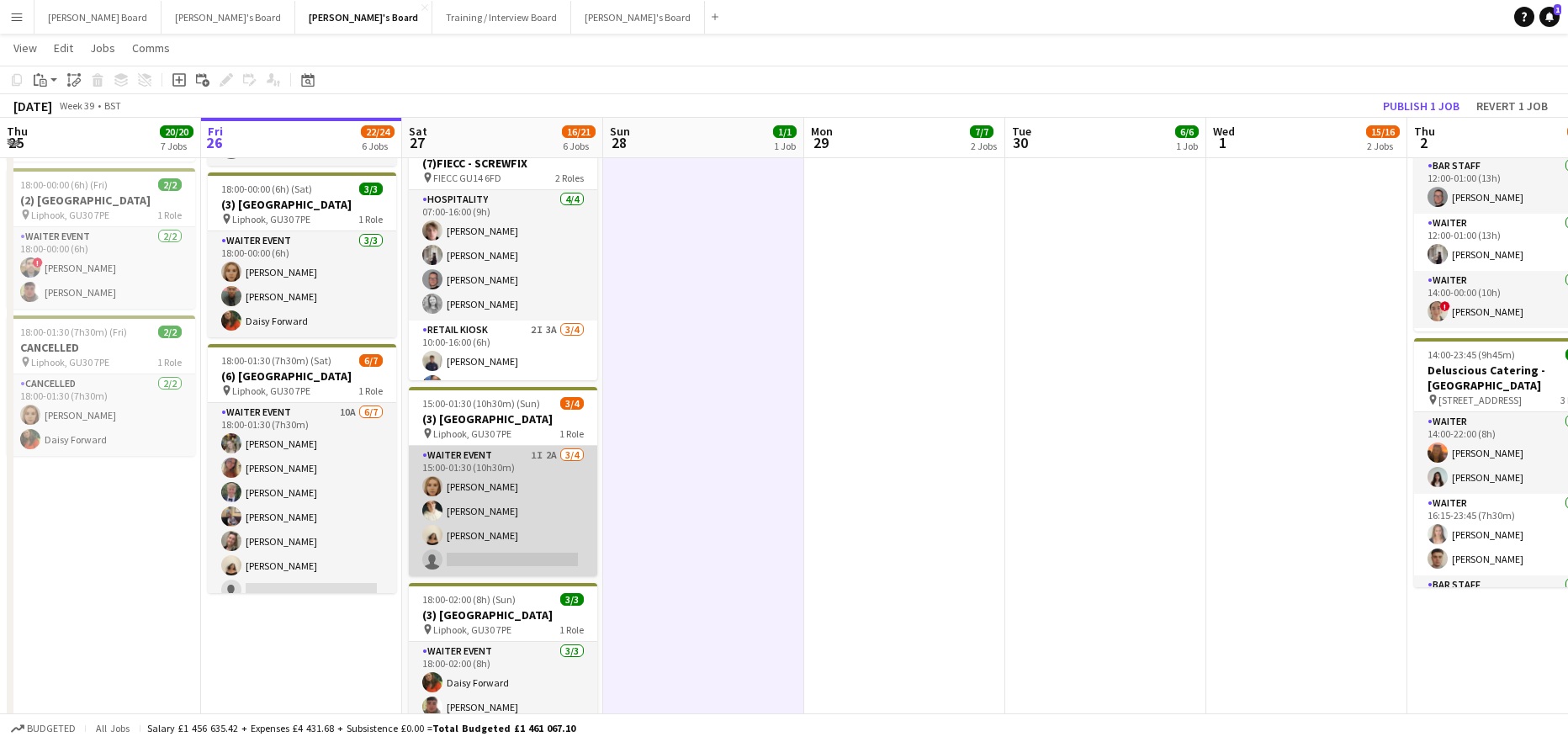
click at [551, 526] on app-card-role "WAITER EVENT 1I 2A 3/4 15:00-01:30 (10h30m) Megan Ellis Sam Hammond Sian Garlan…" at bounding box center [503, 511] width 188 height 130
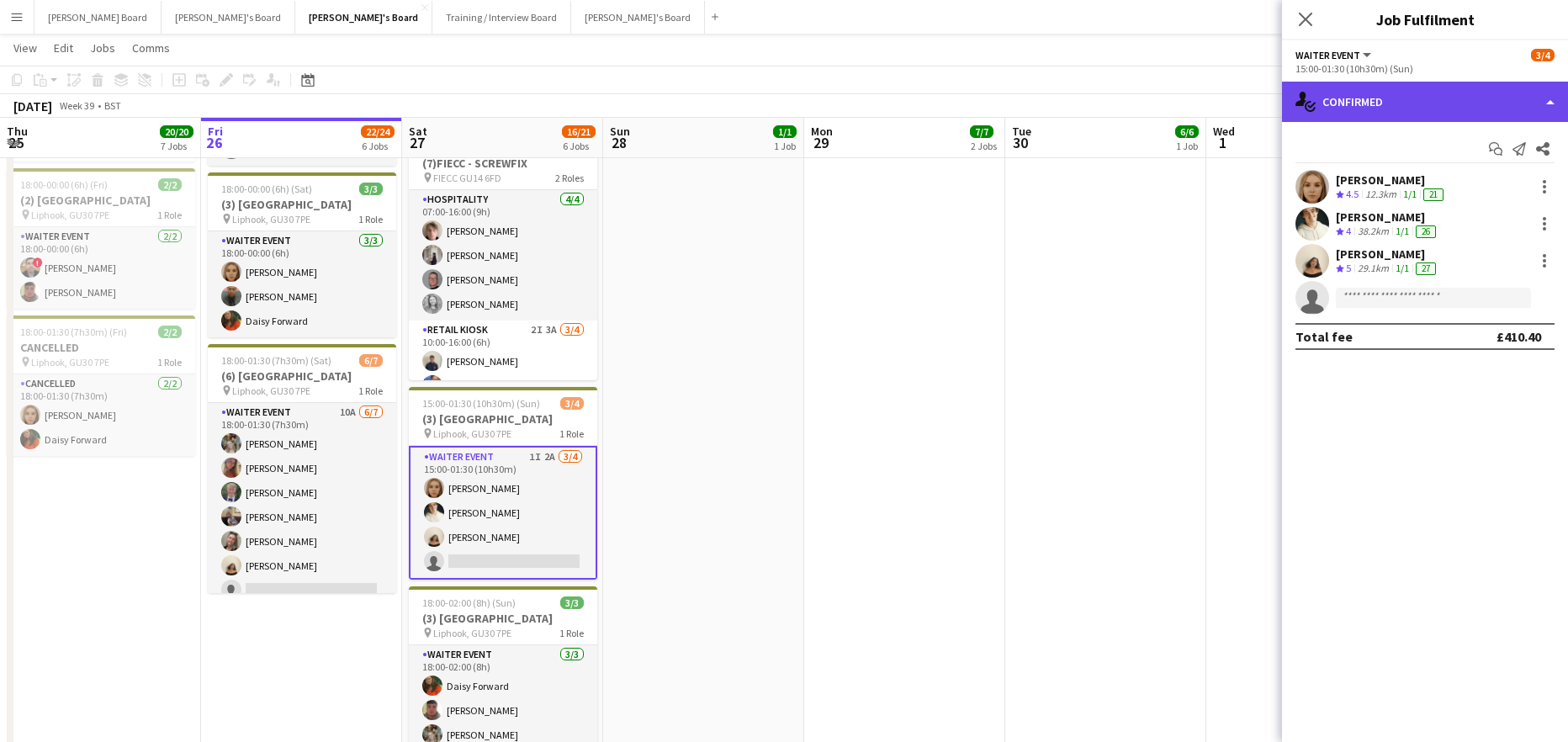
click at [1433, 98] on div "single-neutral-actions-check-2 Confirmed" at bounding box center [1425, 102] width 286 height 40
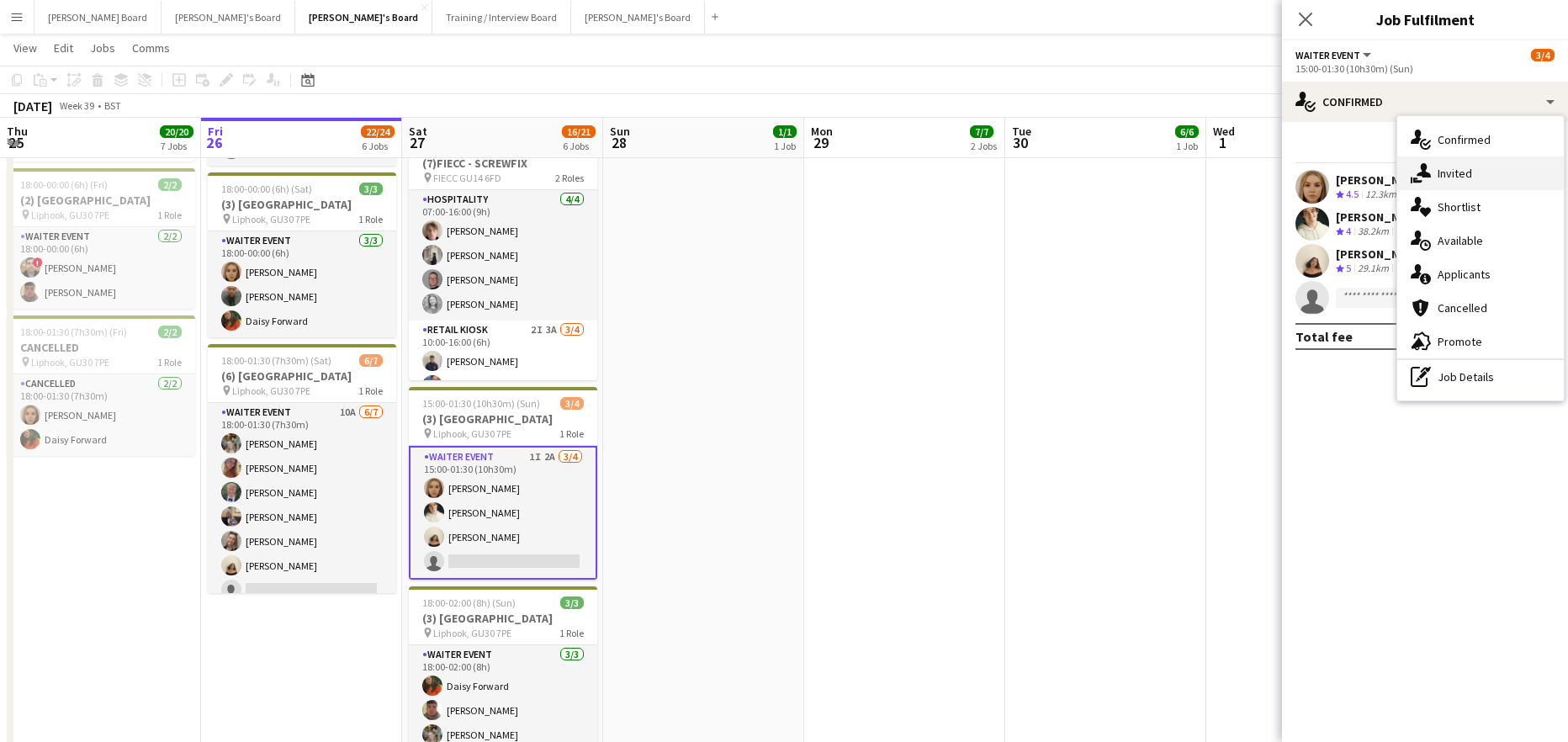
click at [1485, 173] on div "single-neutral-actions-share-1 Invited" at bounding box center [1480, 173] width 167 height 34
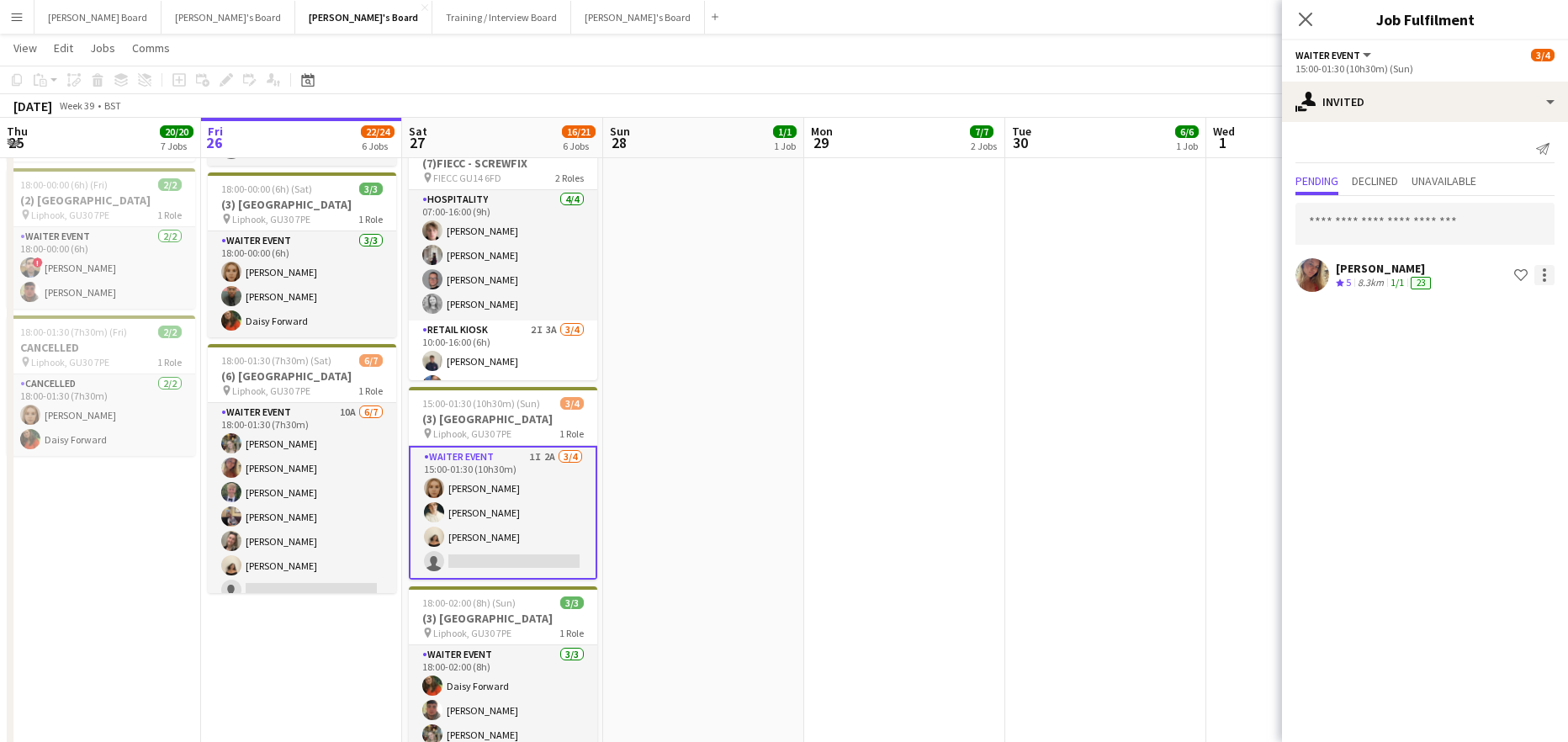
click at [1537, 273] on div at bounding box center [1544, 275] width 20 height 20
click at [1480, 432] on span "Cancel invitation" at bounding box center [1491, 427] width 98 height 14
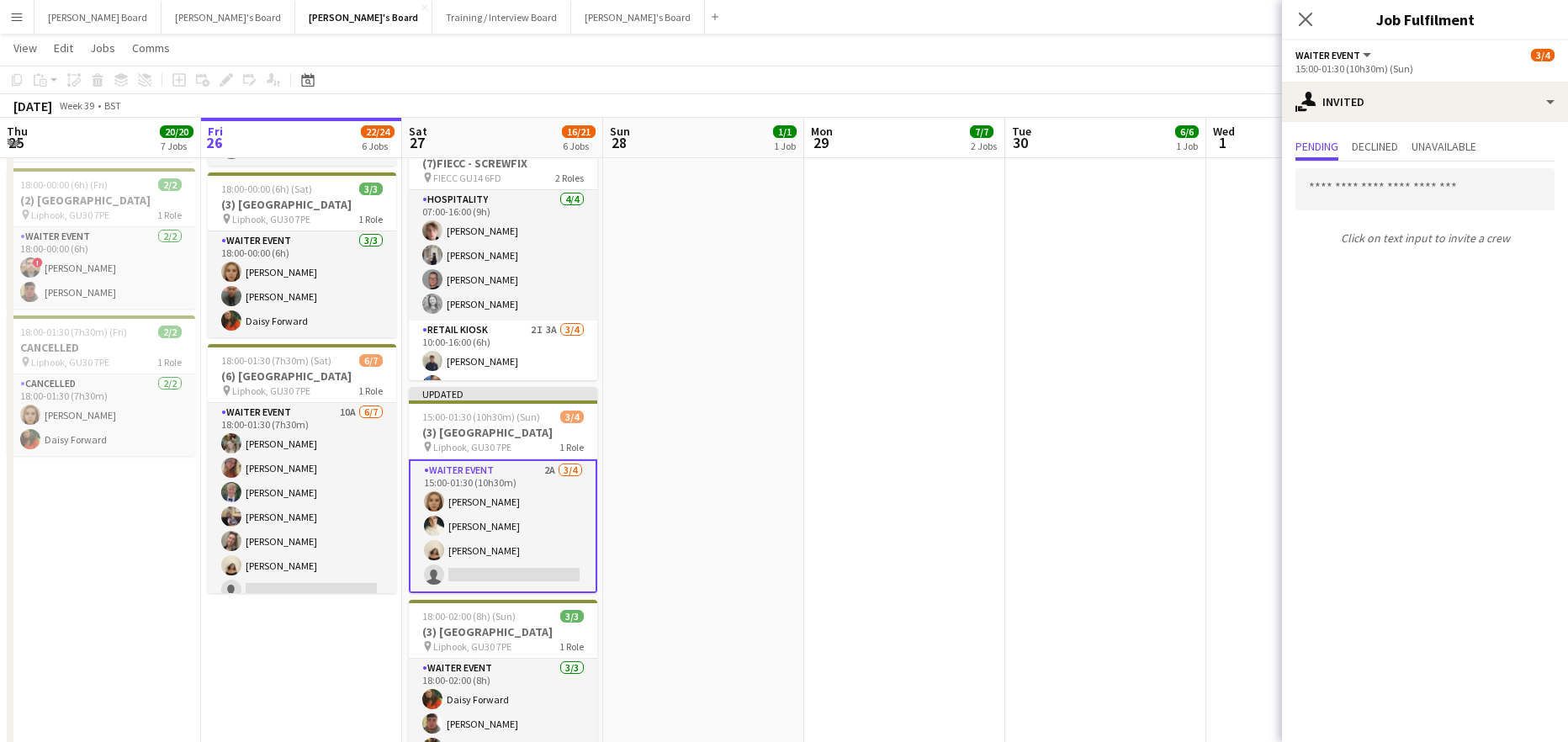
click at [1159, 392] on app-date-cell "09:00-17:00 (8h) 6/6 SFG WAREHOUSE - GUILDFORD pin Guilford Gu3 2dx 2 Roles War…" at bounding box center [1105, 164] width 201 height 1299
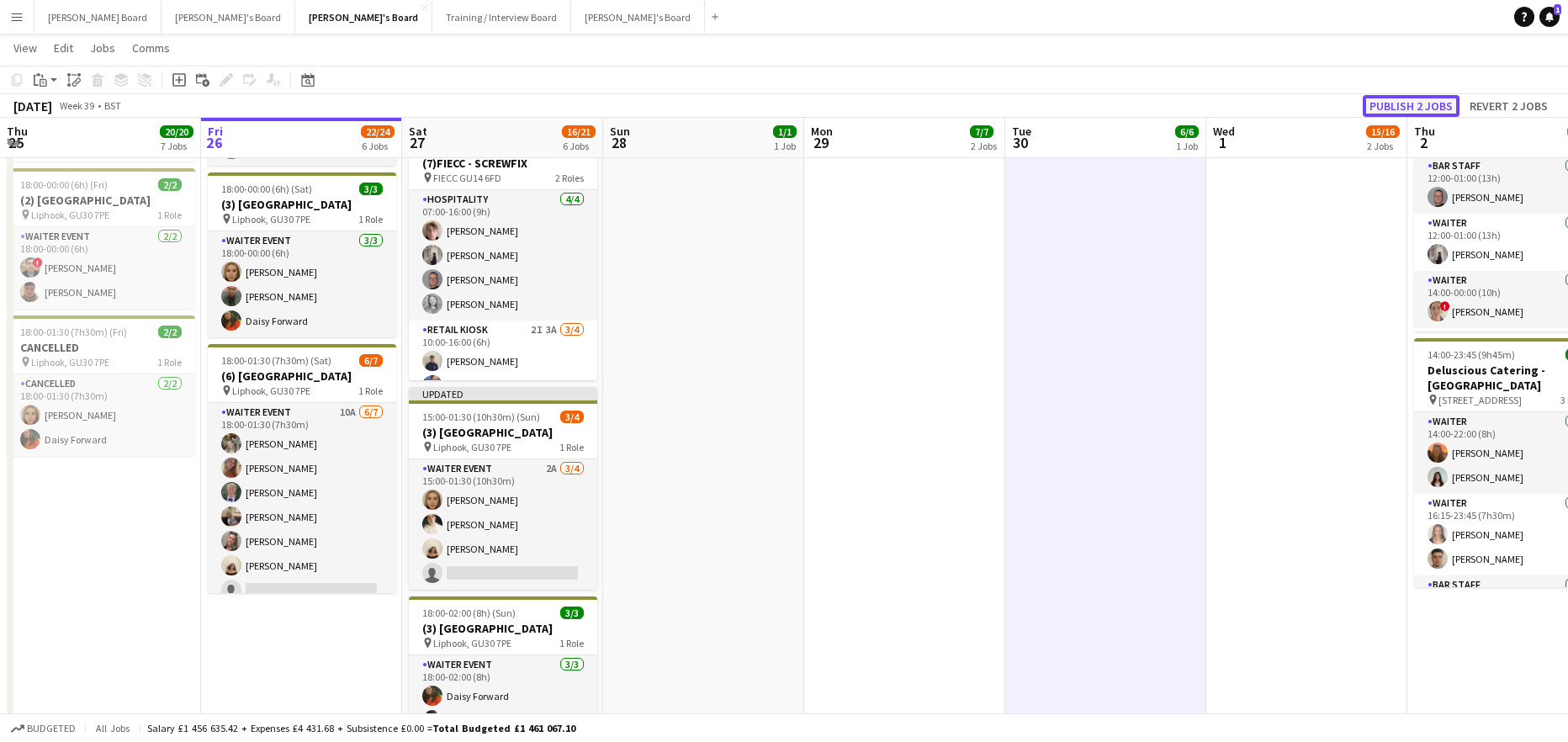
click at [1398, 109] on button "Publish 2 jobs" at bounding box center [1411, 106] width 97 height 22
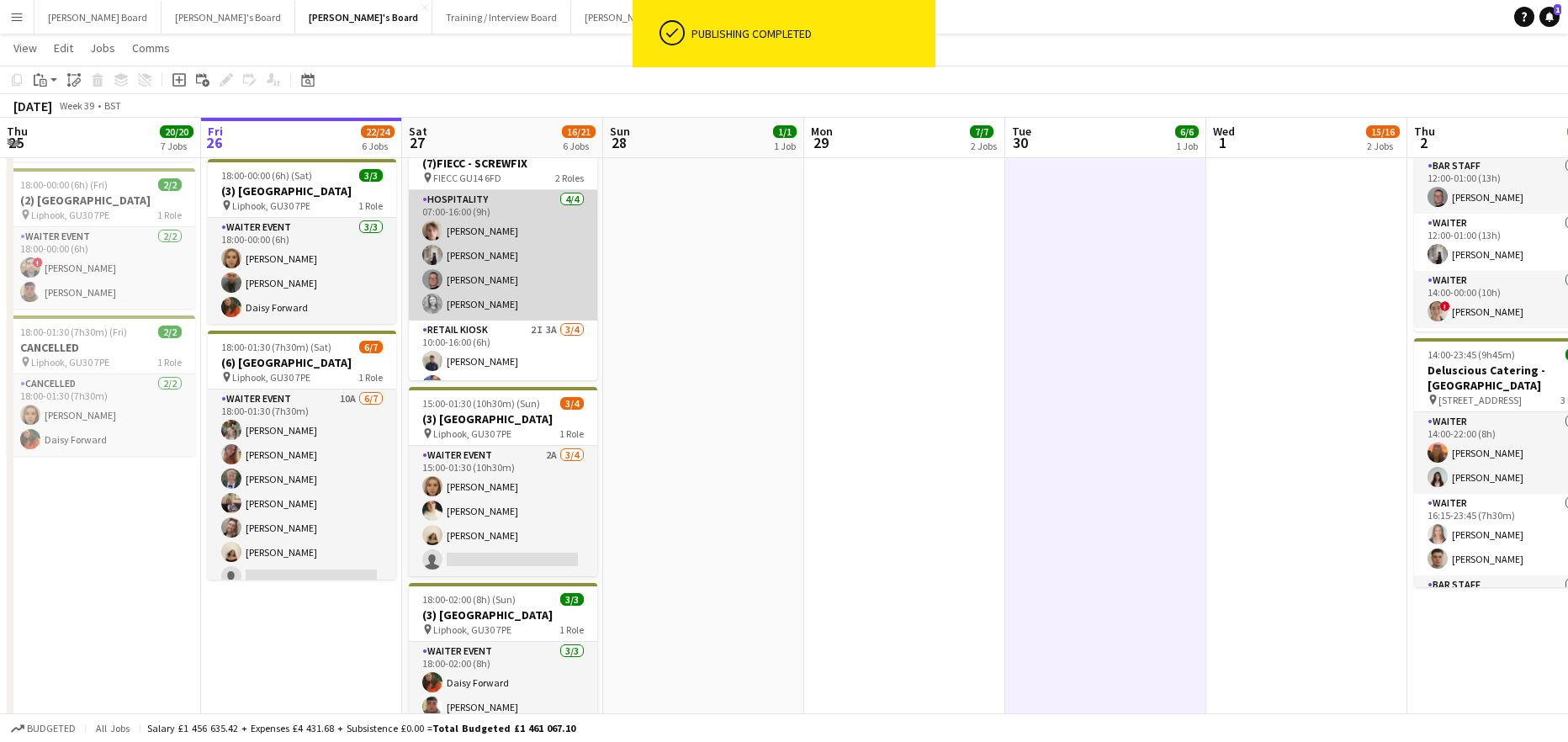
scroll to position [71, 0]
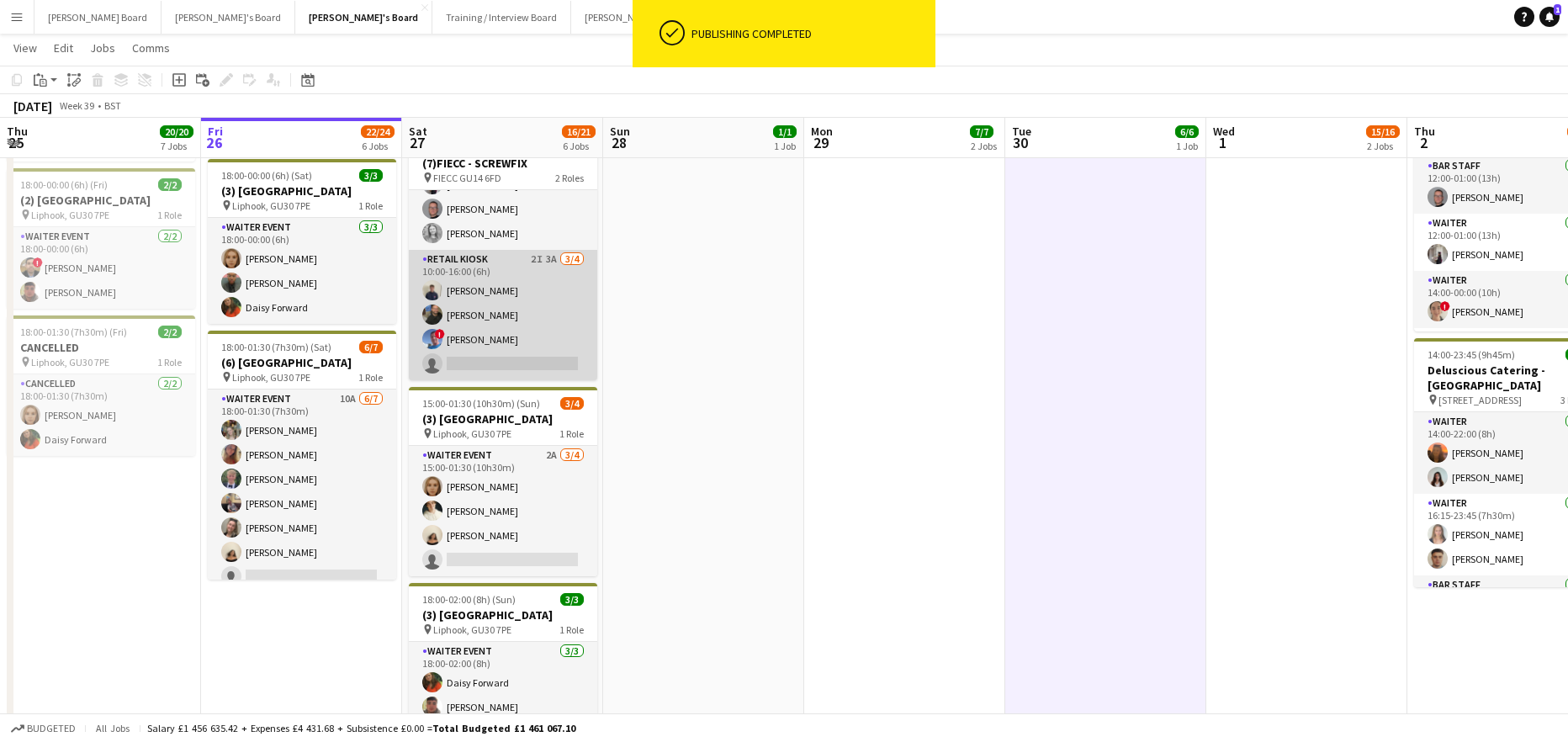
click at [533, 305] on app-card-role "Retail Kiosk 2I 3A 3/4 10:00-16:00 (6h) Charlie Gibbons Aaron Hagan ! Albert Mu…" at bounding box center [503, 315] width 188 height 130
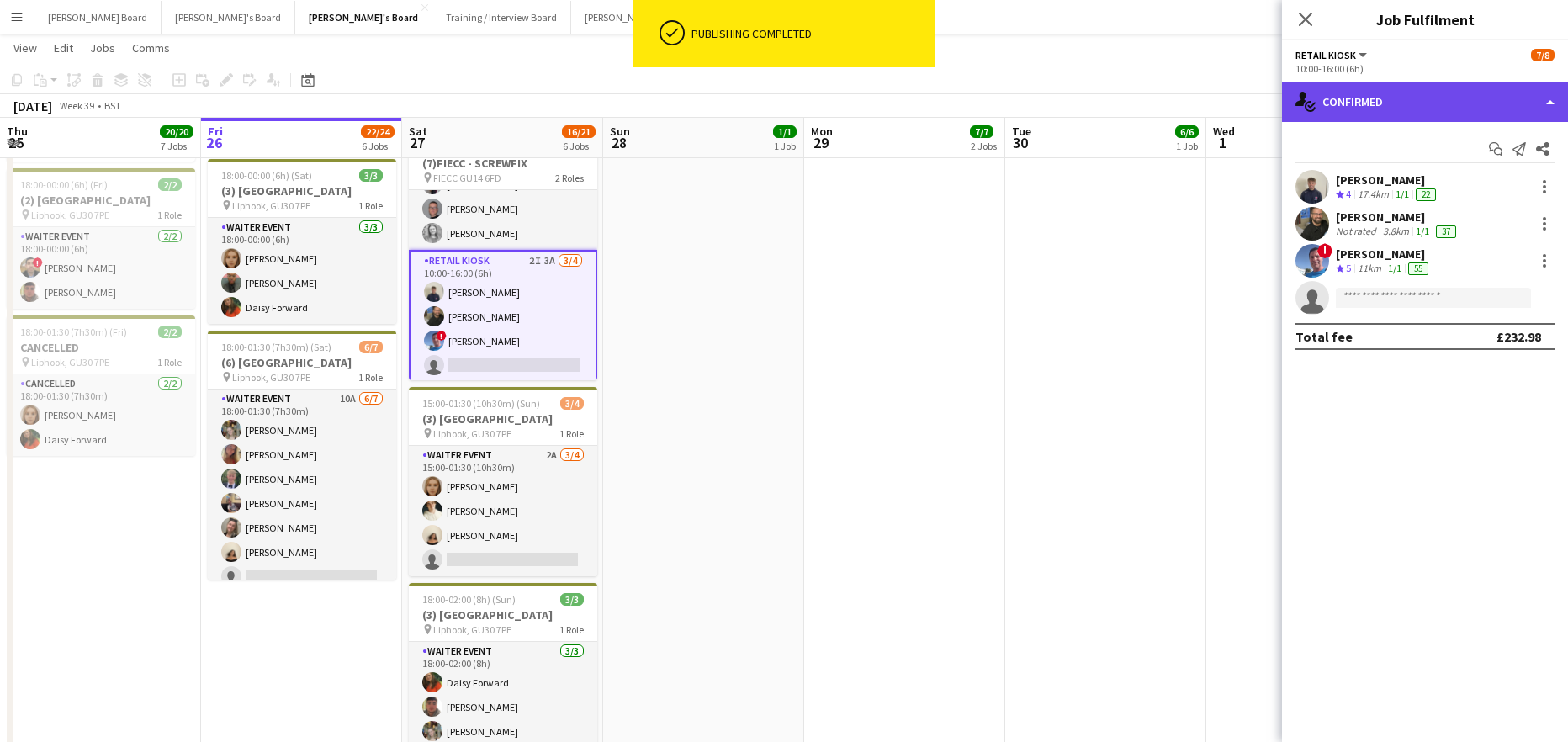
click at [1409, 92] on div "single-neutral-actions-check-2 Confirmed" at bounding box center [1425, 102] width 286 height 40
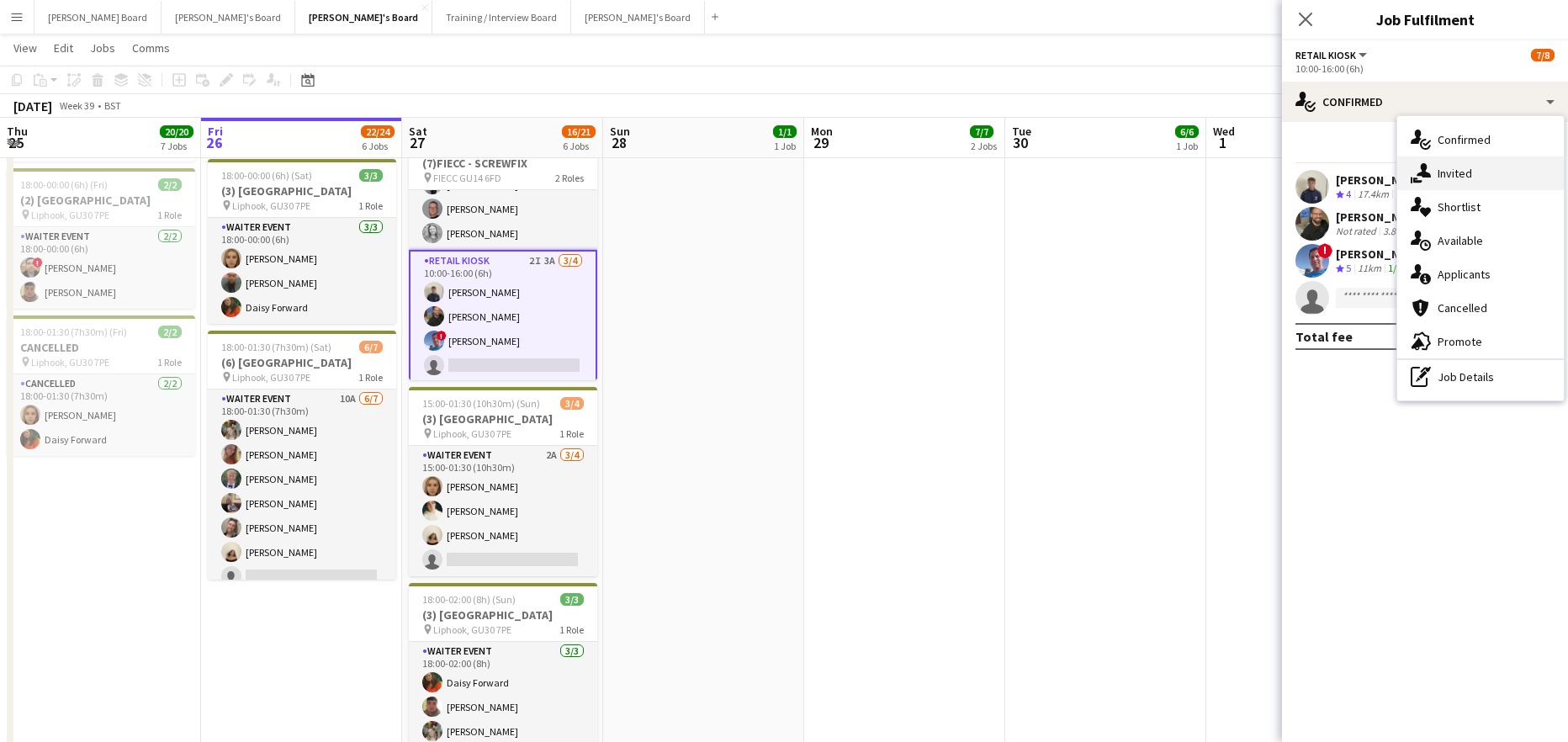
click at [1490, 175] on div "single-neutral-actions-share-1 Invited" at bounding box center [1480, 173] width 167 height 34
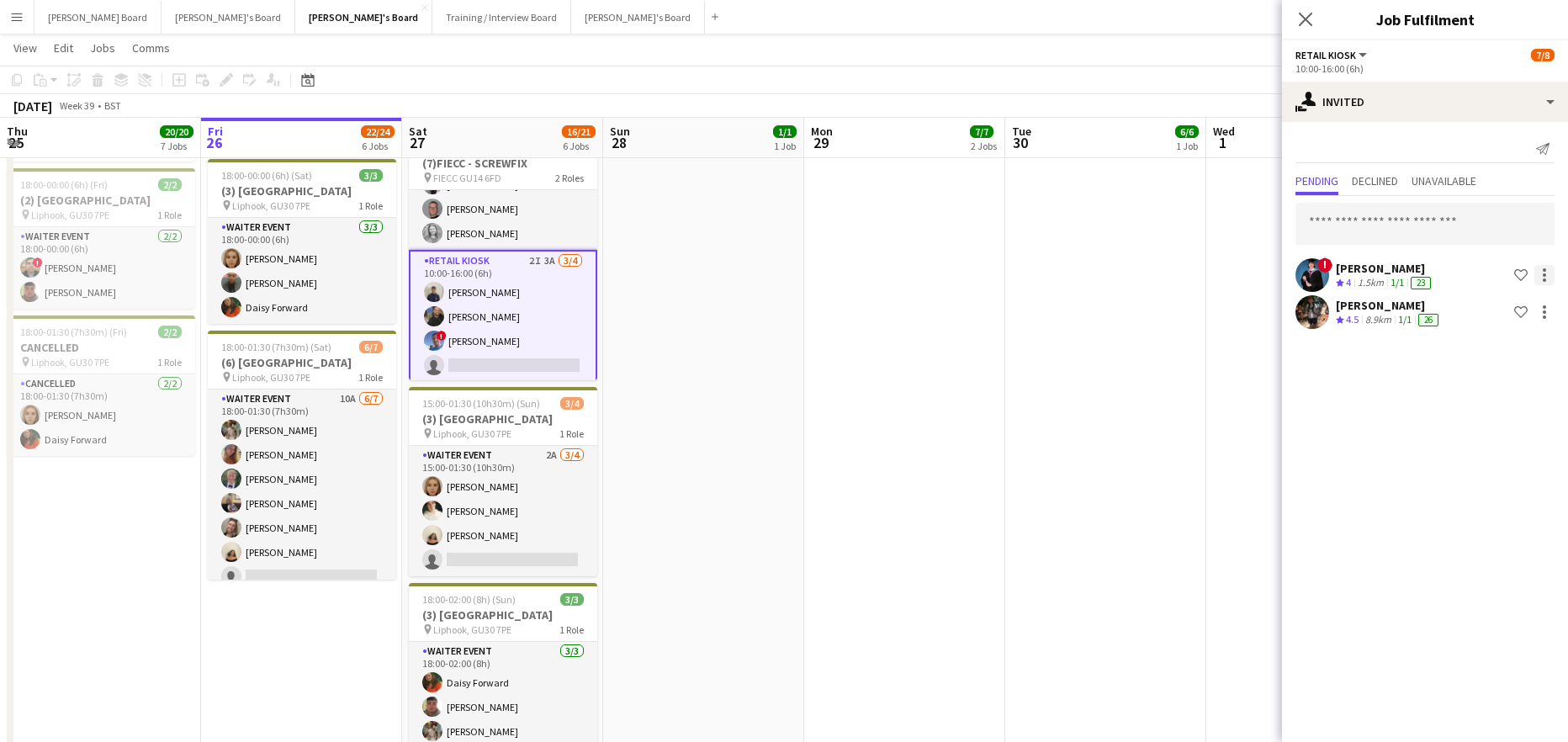
click at [1552, 272] on div at bounding box center [1544, 275] width 20 height 20
drag, startPoint x: 1490, startPoint y: 418, endPoint x: 1501, endPoint y: 414, distance: 11.7
click at [1491, 418] on button "Cancel invitation" at bounding box center [1491, 427] width 126 height 40
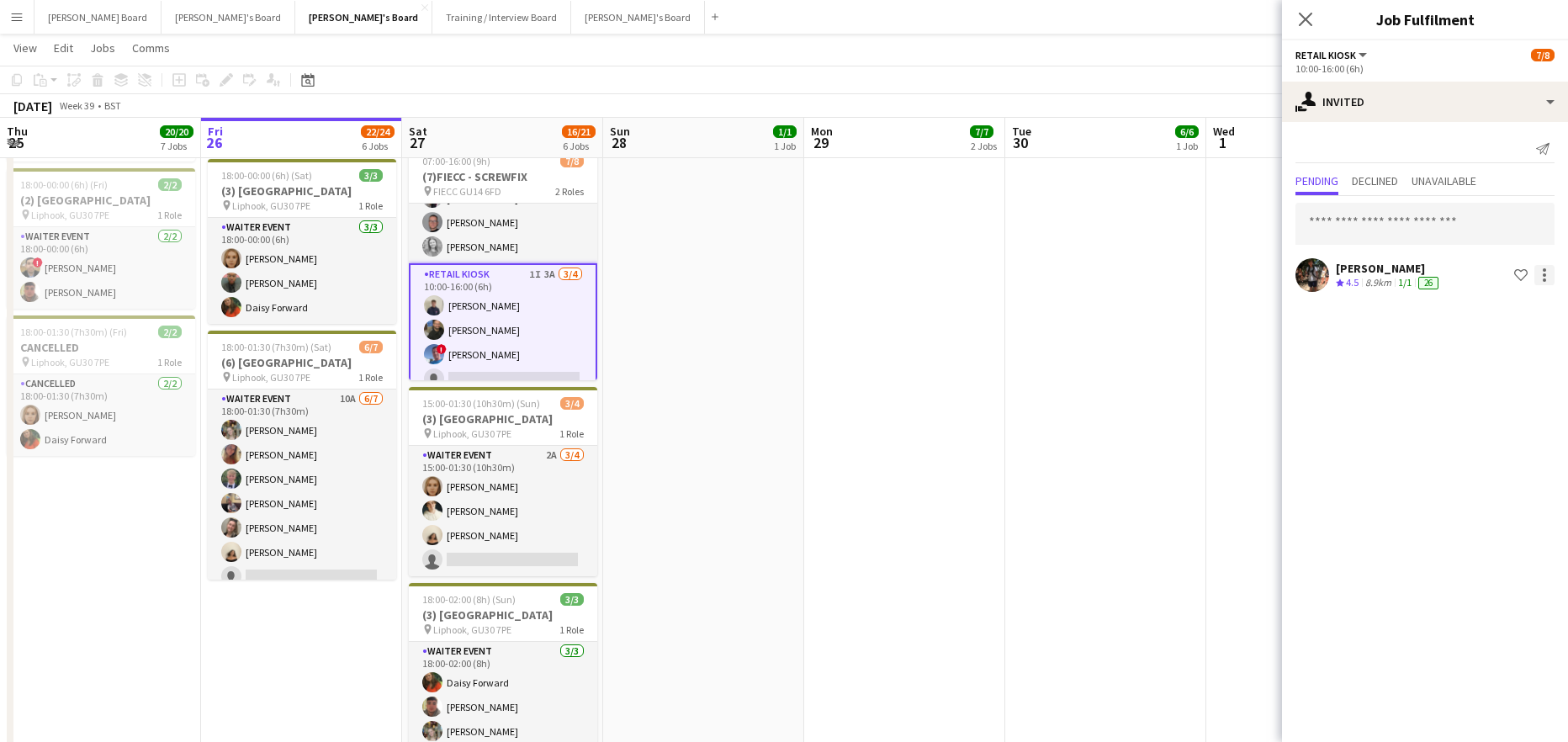
click at [1546, 281] on div at bounding box center [1544, 275] width 20 height 20
click at [1481, 421] on span "Cancel invitation" at bounding box center [1491, 427] width 98 height 14
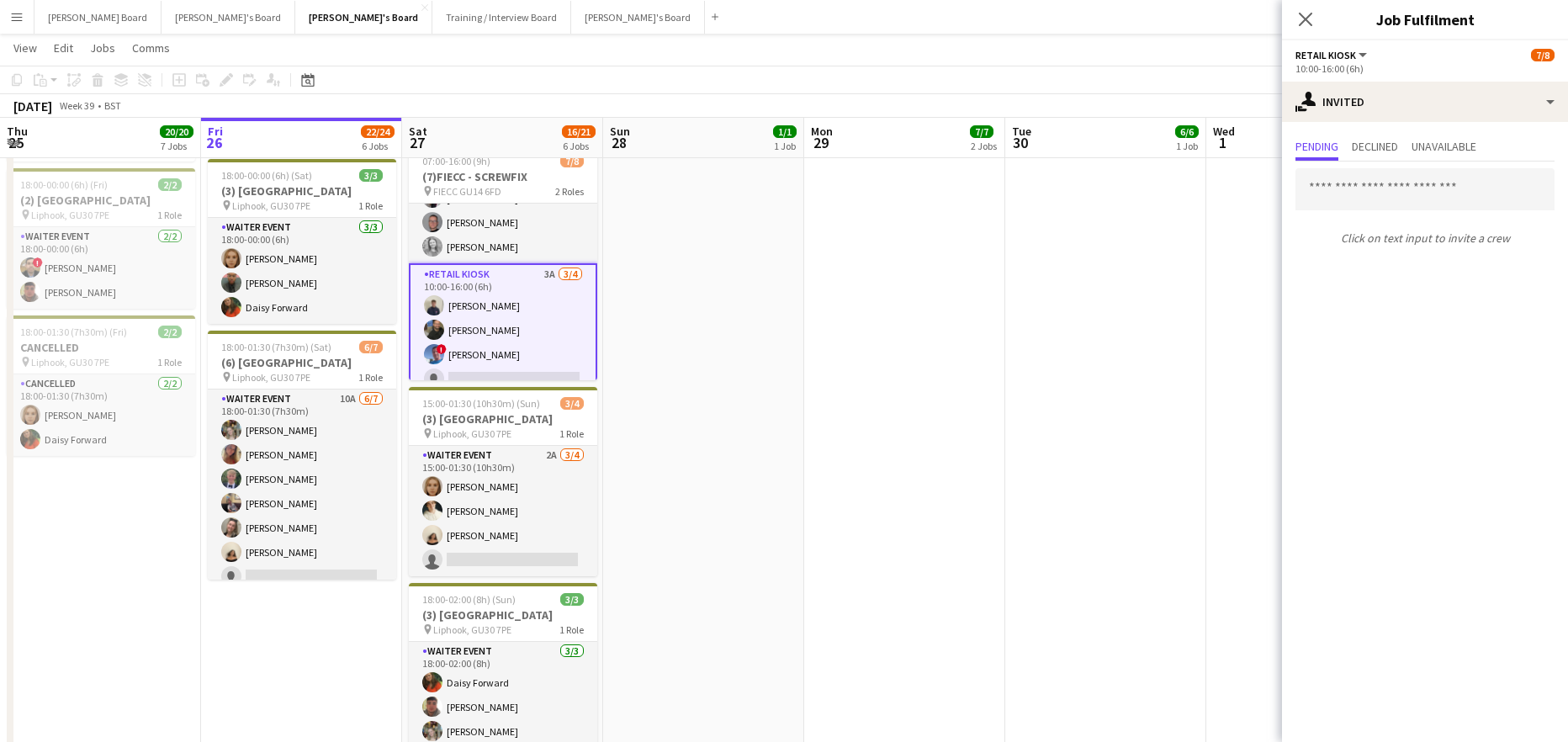
drag, startPoint x: 1081, startPoint y: 342, endPoint x: 1120, endPoint y: 322, distance: 44.0
click at [1083, 341] on app-date-cell "09:00-17:00 (8h) 6/6 SFG WAREHOUSE - GUILDFORD pin Guilford Gu3 2dx 2 Roles War…" at bounding box center [1105, 164] width 201 height 1299
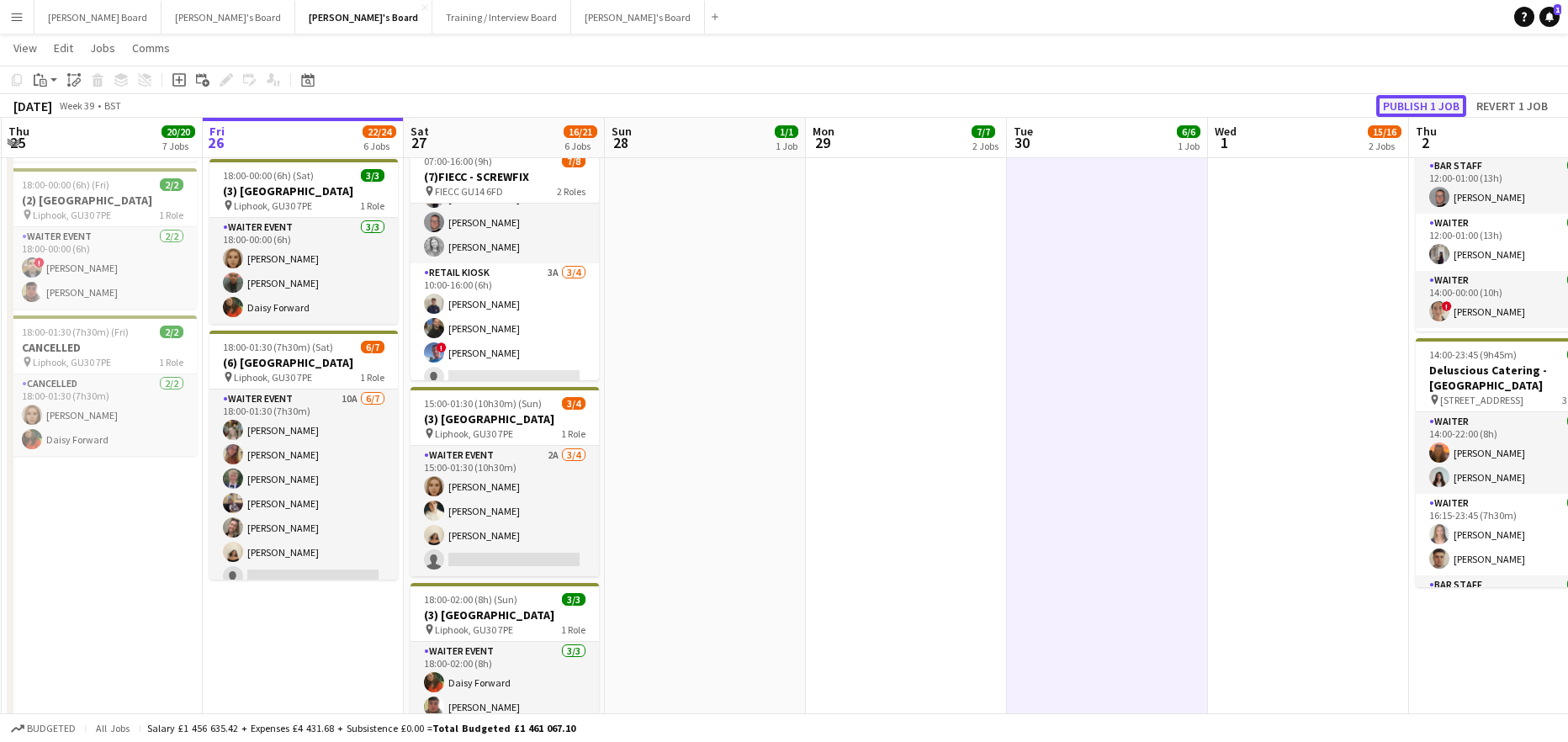
click at [1410, 109] on button "Publish 1 job" at bounding box center [1421, 106] width 90 height 22
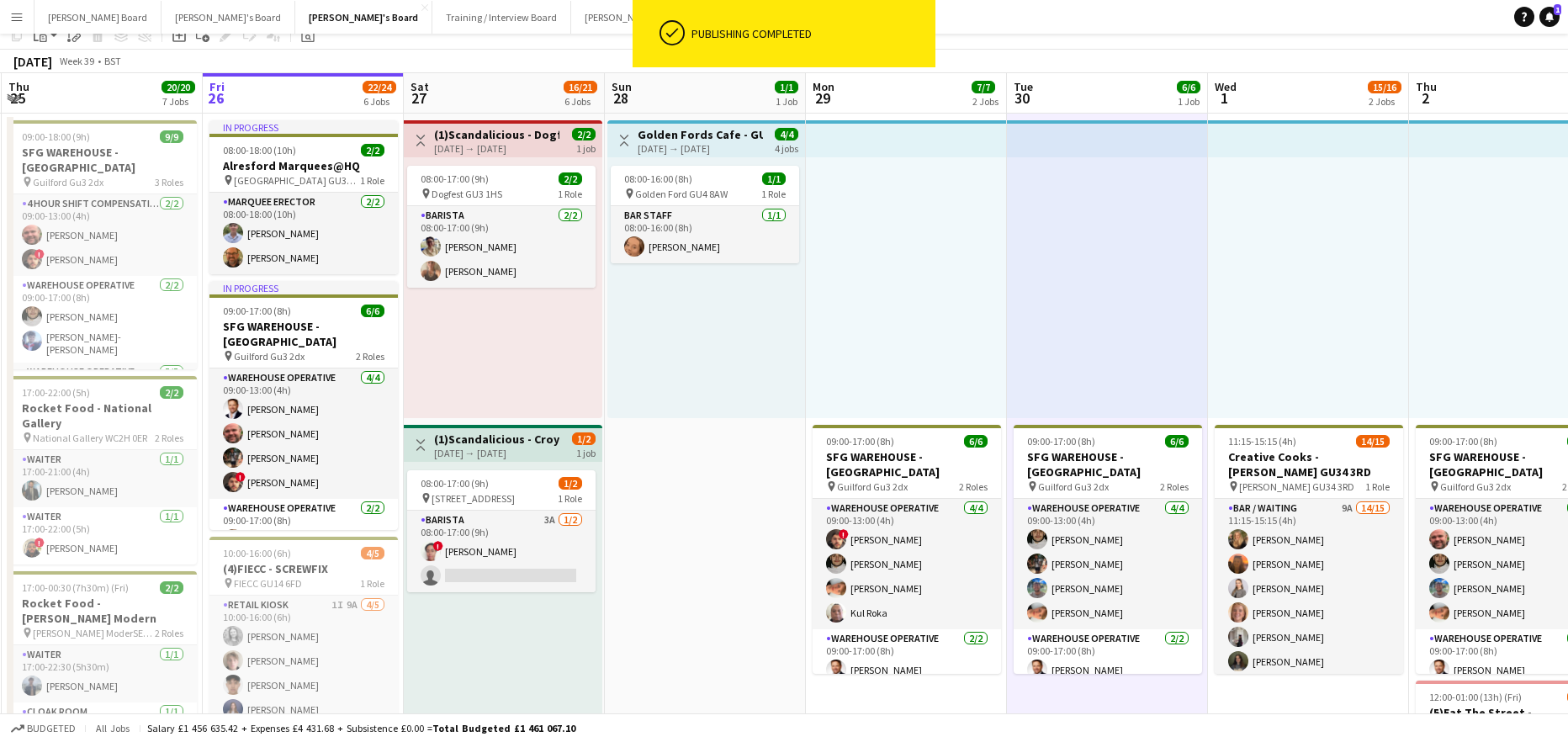
scroll to position [112, 0]
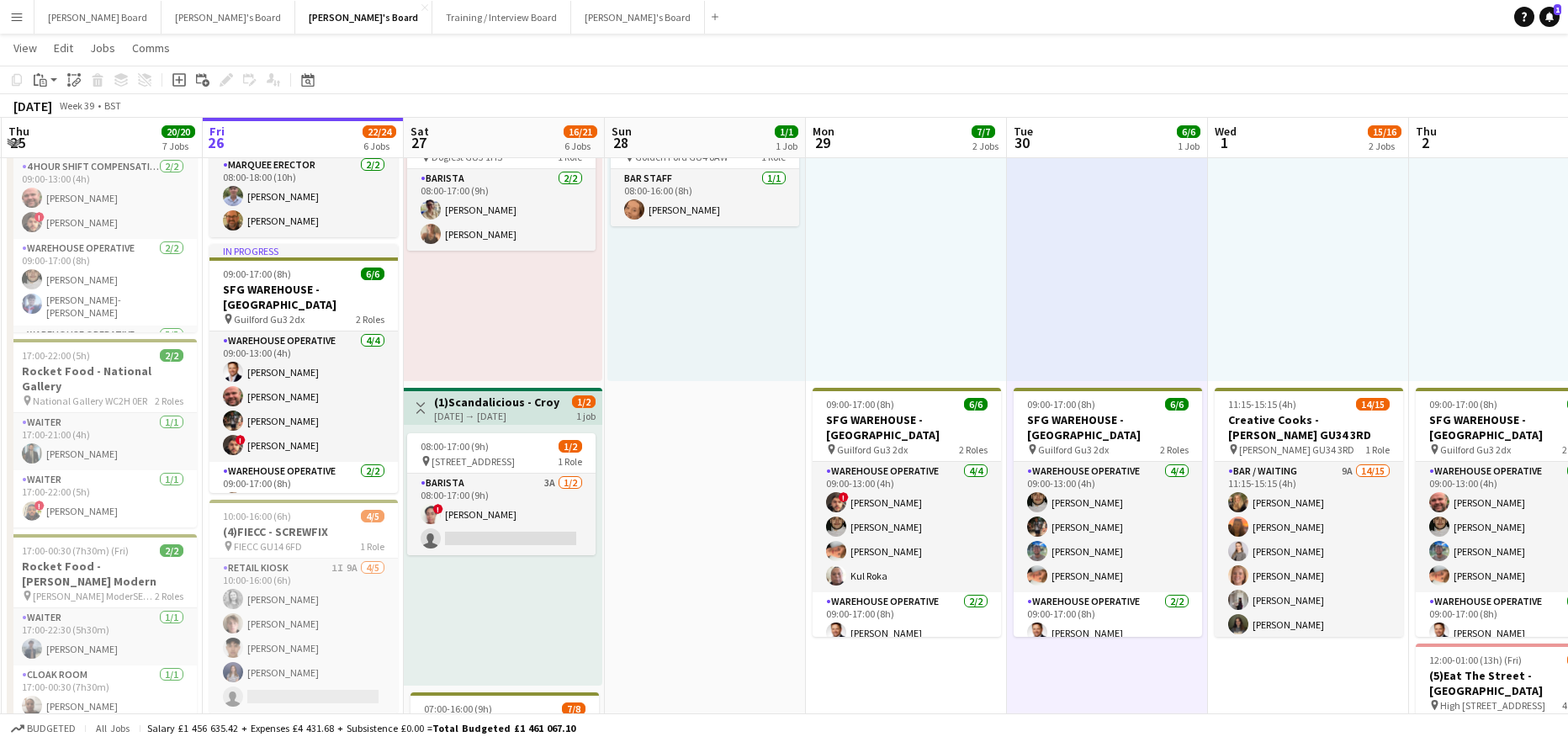
click at [305, 497] on app-date-cell "In progress 08:00-18:00 (10h) 2/2 Alresford Marquees@HQ pin Ashdell Farm GU34 3…" at bounding box center [303, 726] width 201 height 1299
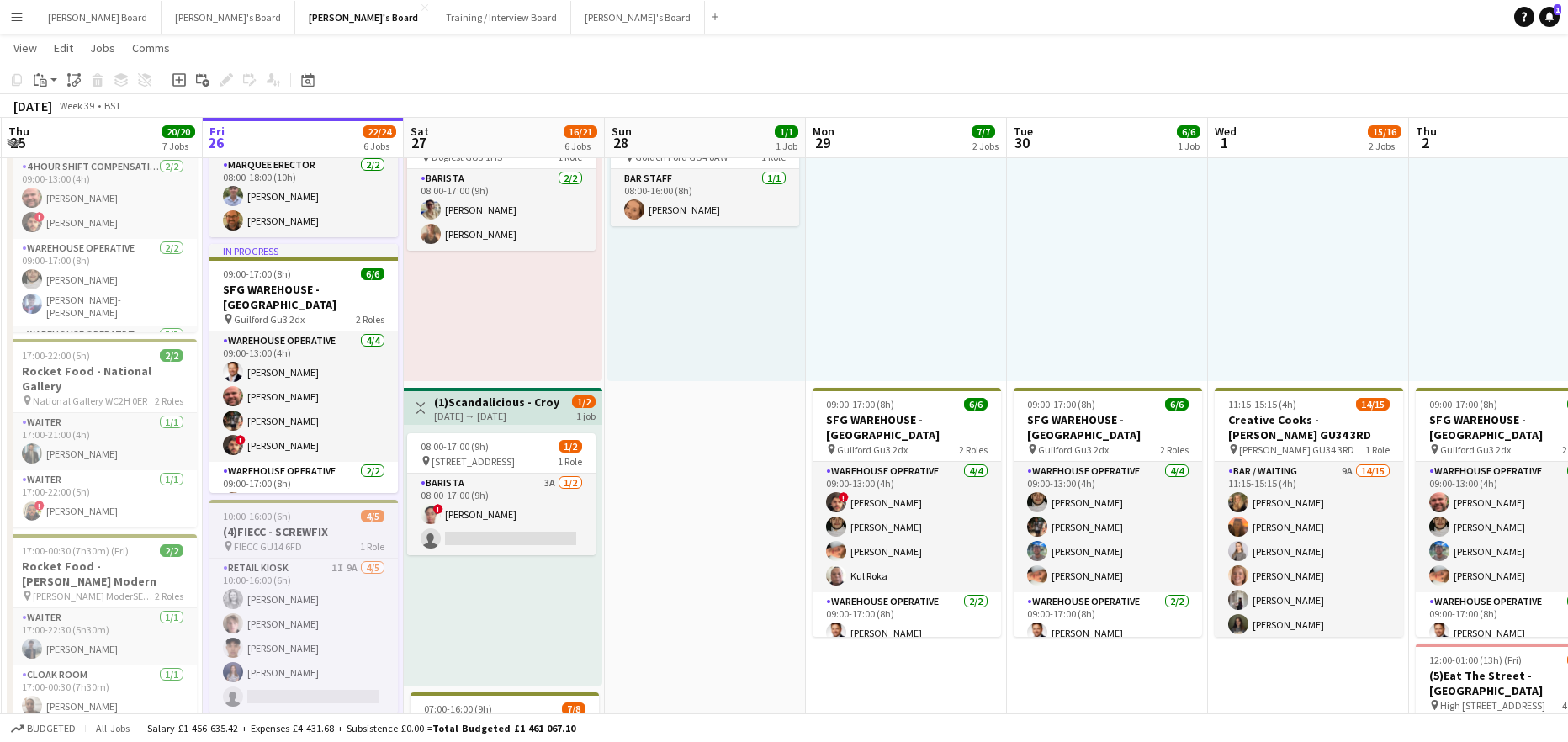
click at [282, 532] on h3 "(4)FIECC - SCREWFIX" at bounding box center [303, 531] width 188 height 15
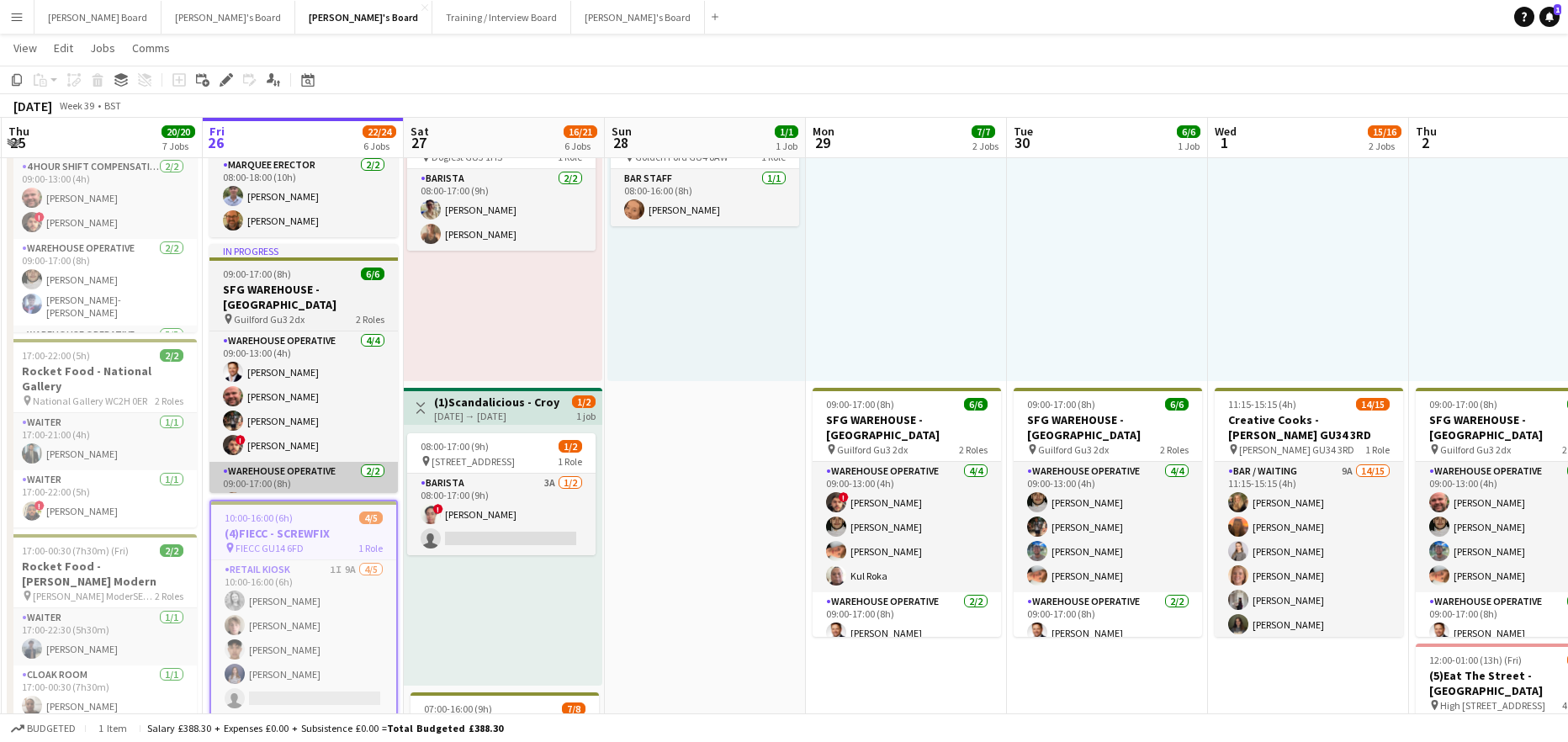
scroll to position [0, 399]
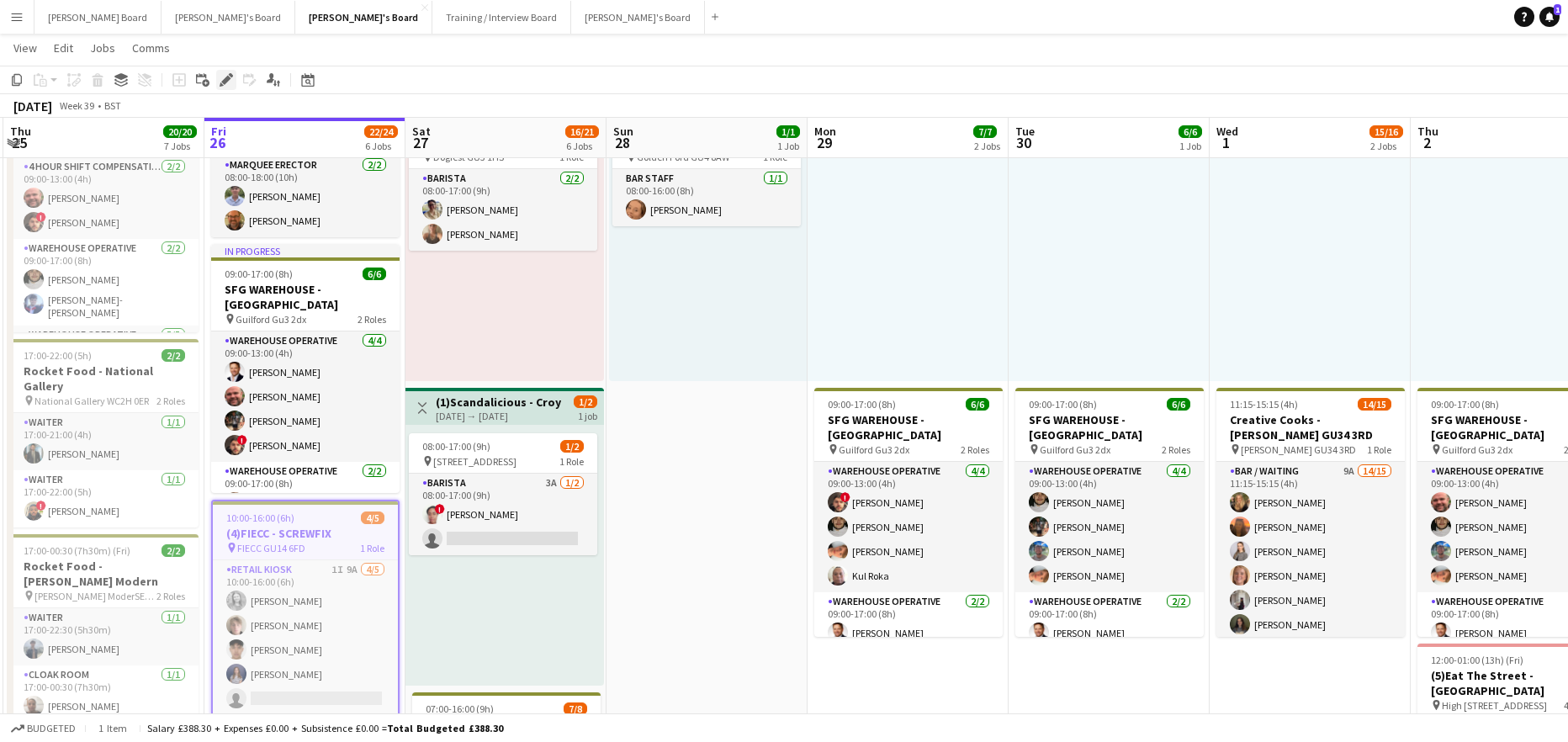
click at [225, 77] on icon "Edit" at bounding box center [226, 79] width 13 height 13
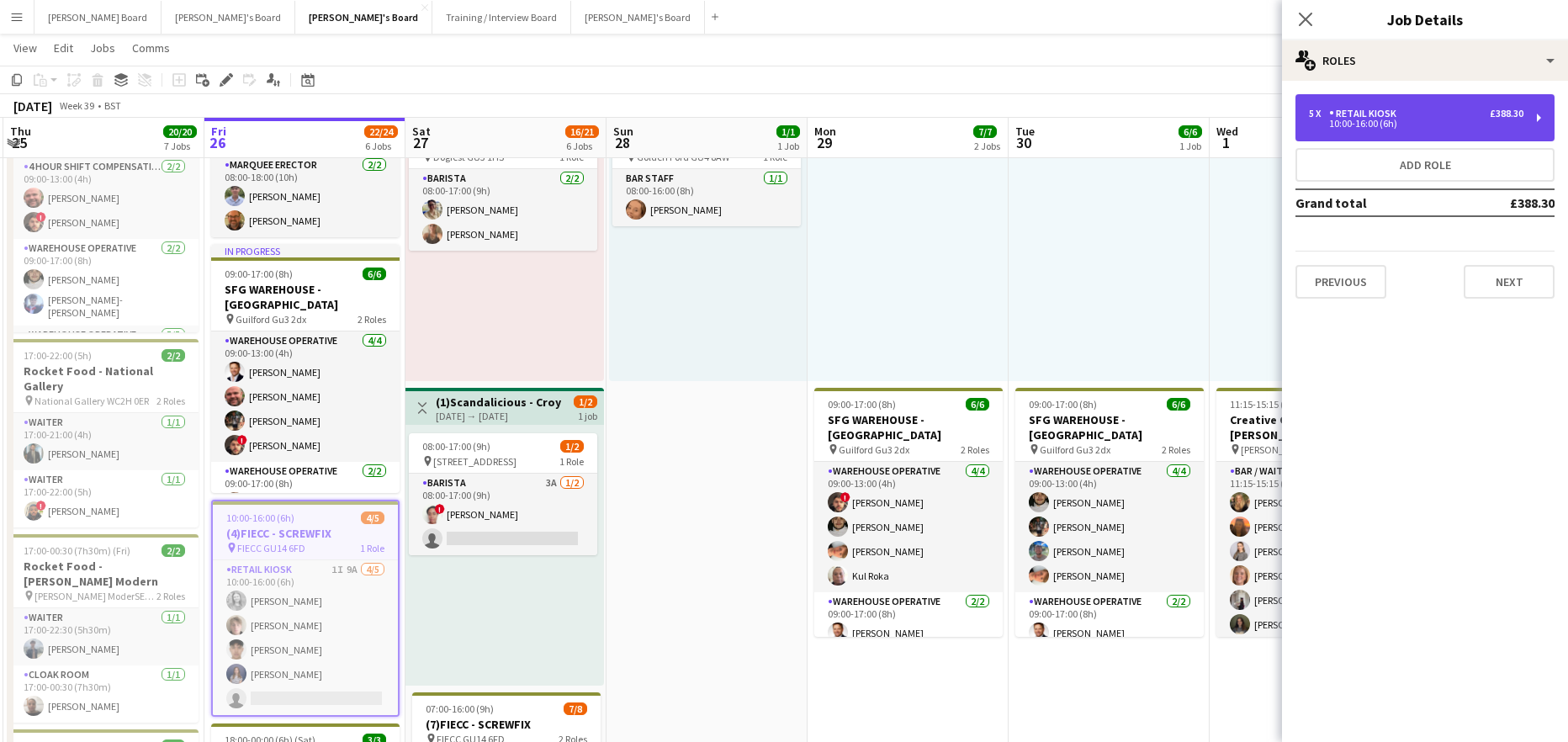
click at [1381, 96] on div "5 x Retail Kiosk £388.30 10:00-16:00 (6h)" at bounding box center [1424, 117] width 259 height 47
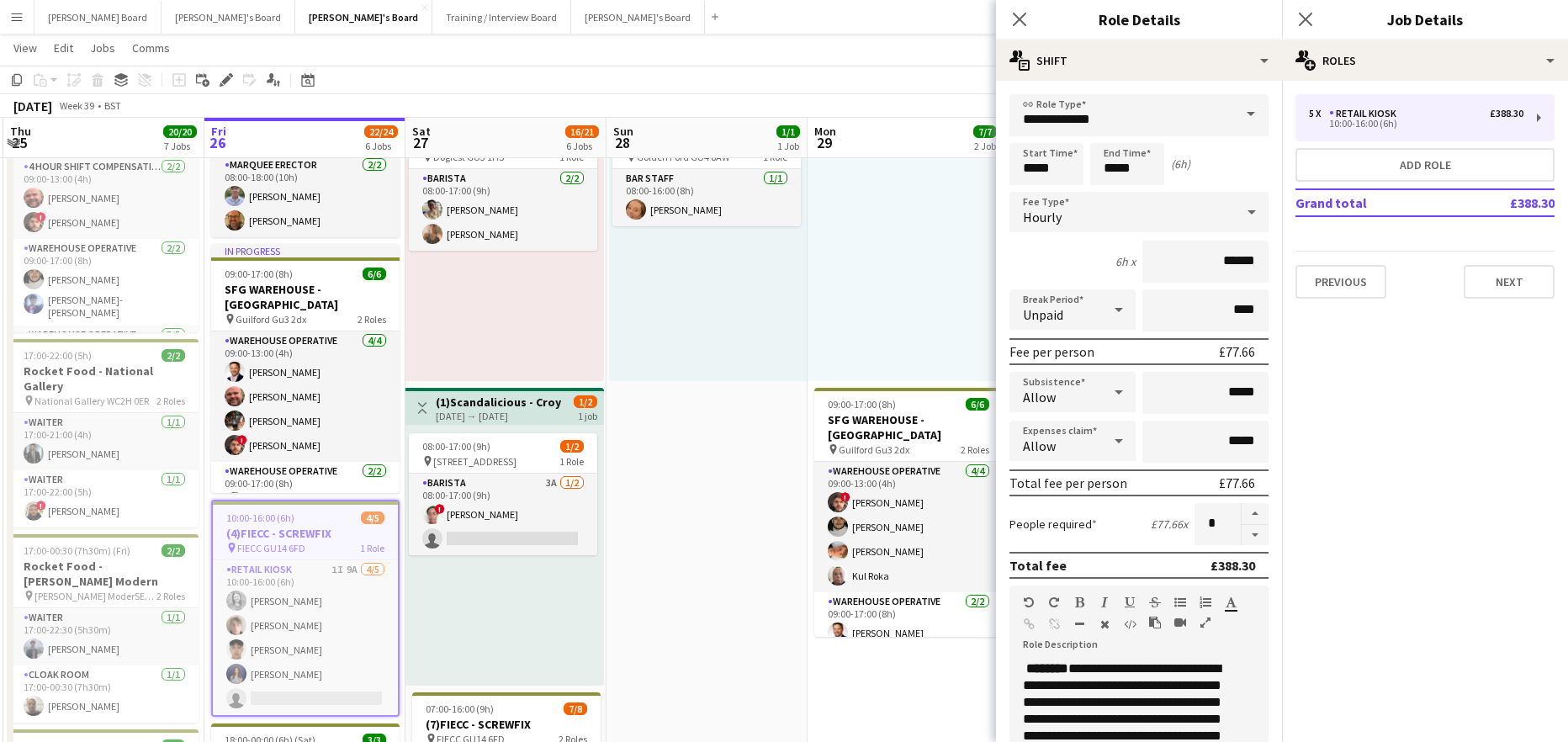
drag, startPoint x: 1236, startPoint y: 541, endPoint x: 1220, endPoint y: 536, distance: 16.8
click at [1242, 541] on button "button" at bounding box center [1255, 535] width 27 height 21
type input "*"
click at [982, 313] on div at bounding box center [908, 250] width 201 height 261
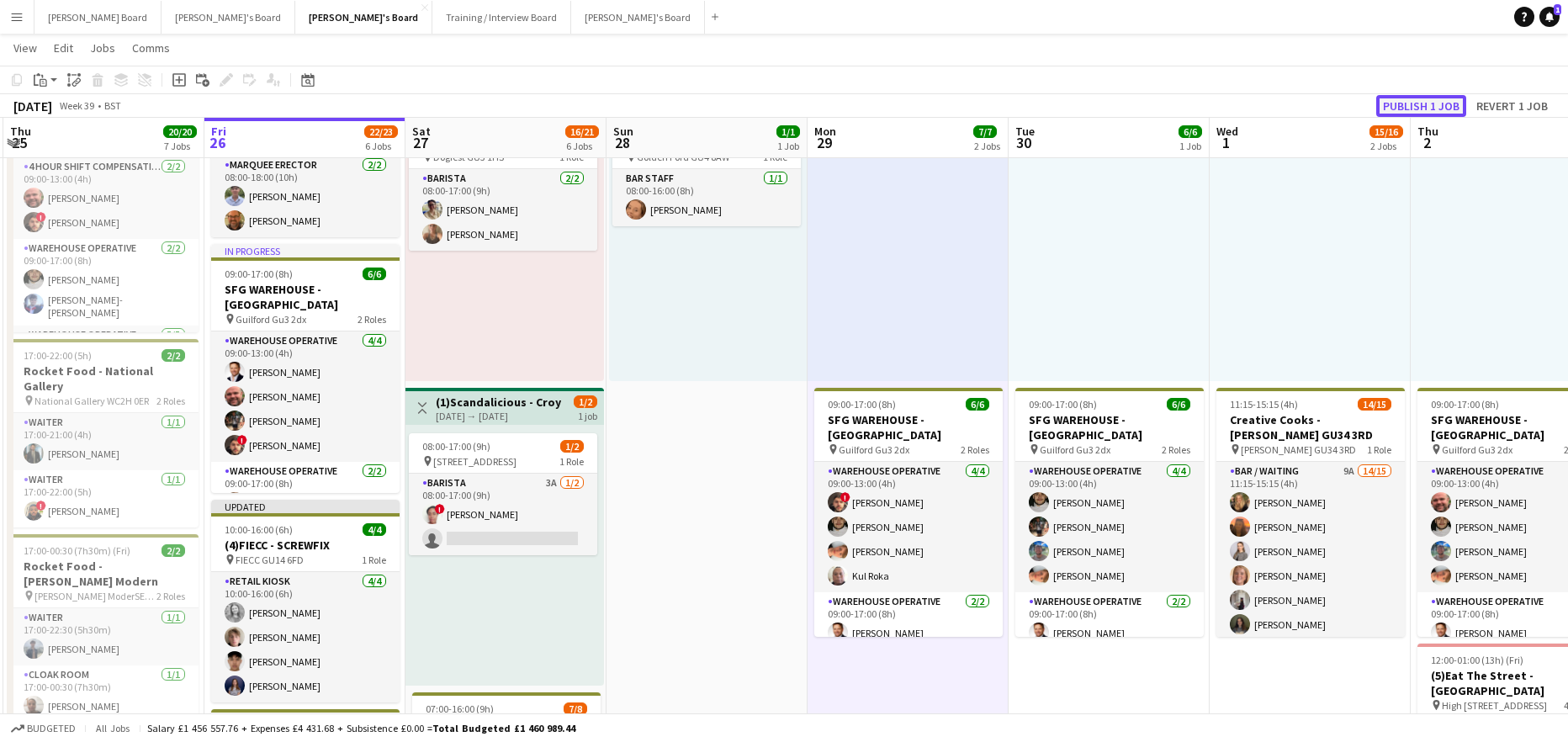
click at [1408, 98] on button "Publish 1 job" at bounding box center [1421, 106] width 90 height 22
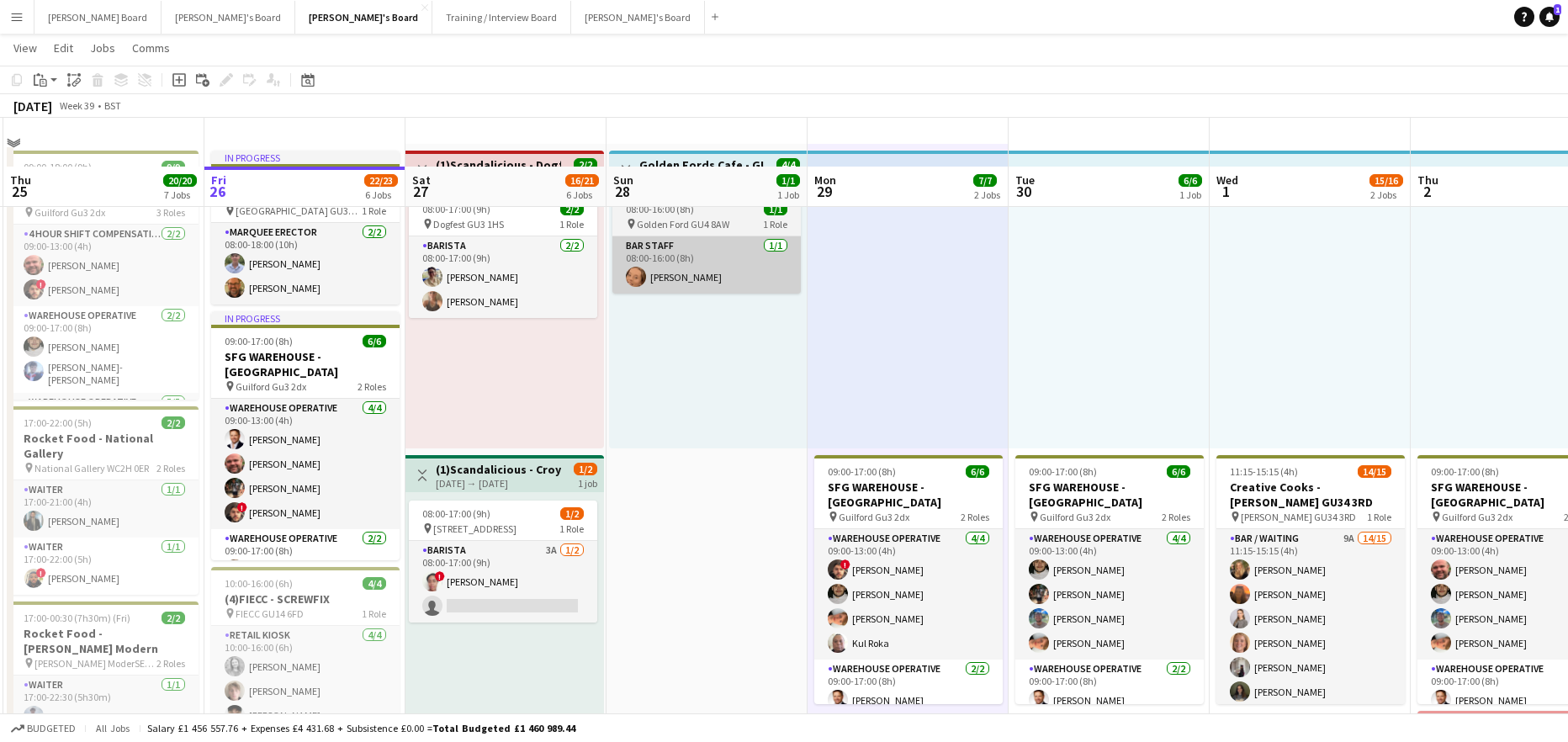
scroll to position [0, 0]
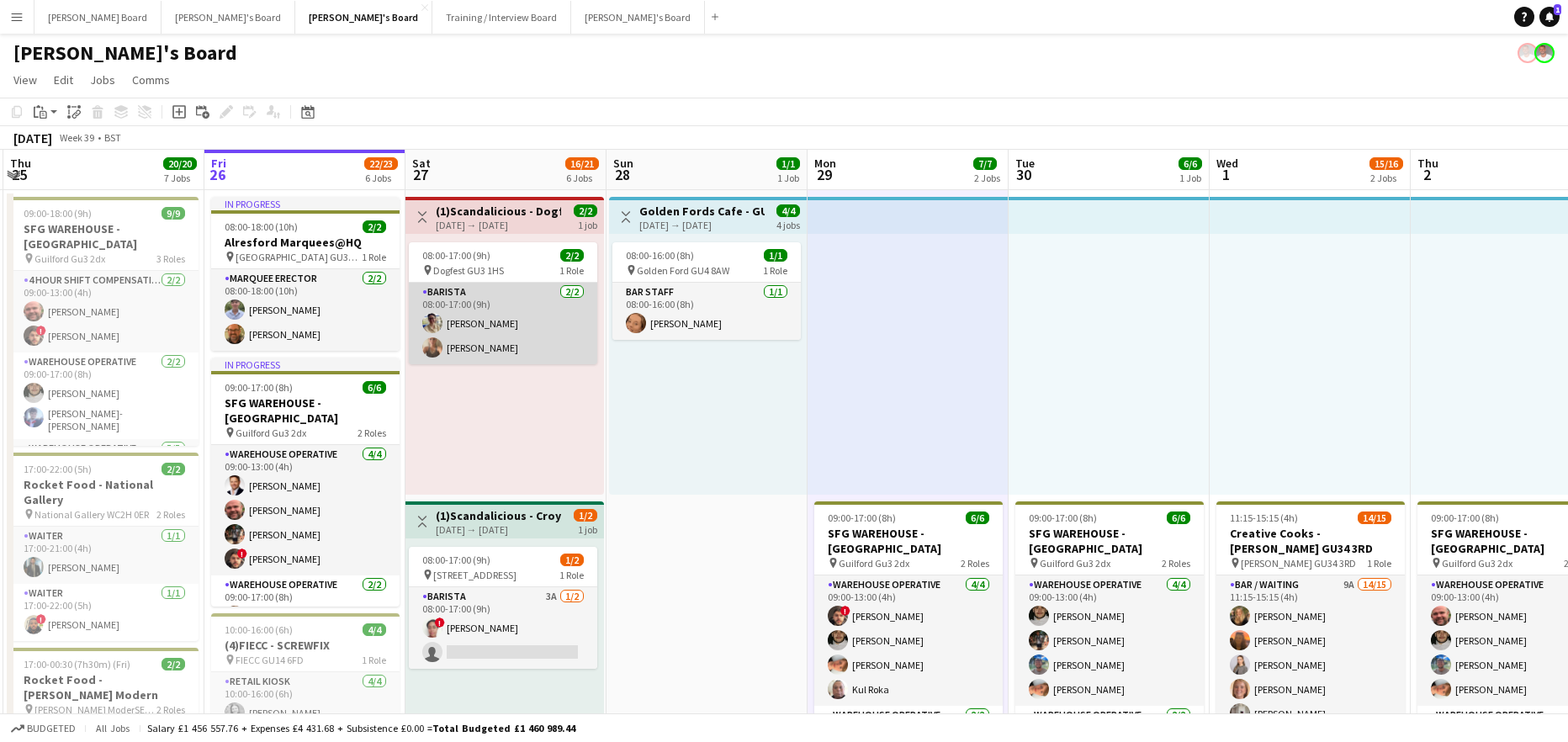
click at [545, 321] on app-card-role "Barista 2/2 08:00-17:00 (9h) Jennifer Kossak Izzy armiger" at bounding box center [503, 324] width 188 height 82
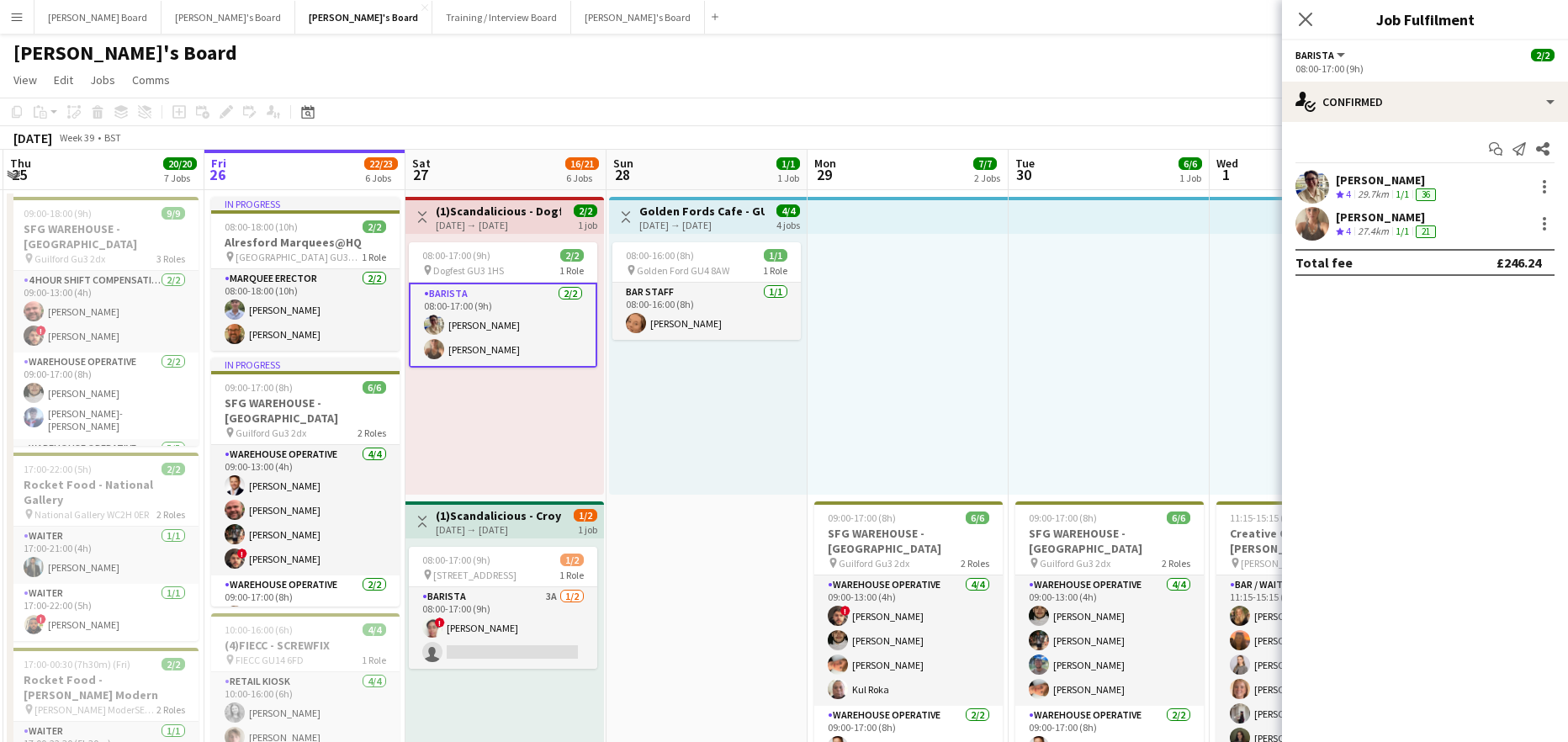
click at [1531, 190] on div at bounding box center [1543, 187] width 24 height 20
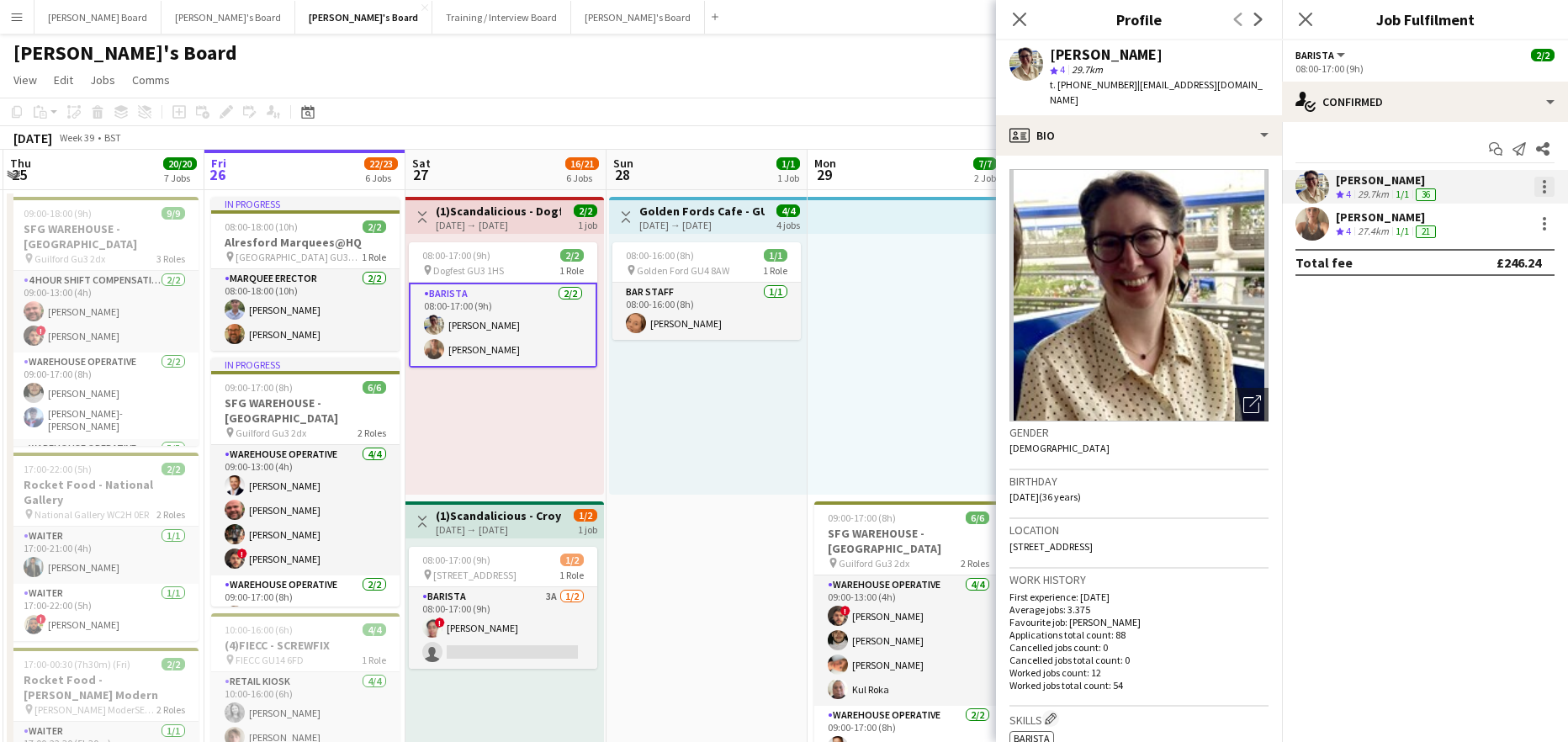
click at [1541, 190] on div at bounding box center [1544, 187] width 20 height 20
click at [1470, 341] on span "Remove" at bounding box center [1462, 338] width 50 height 14
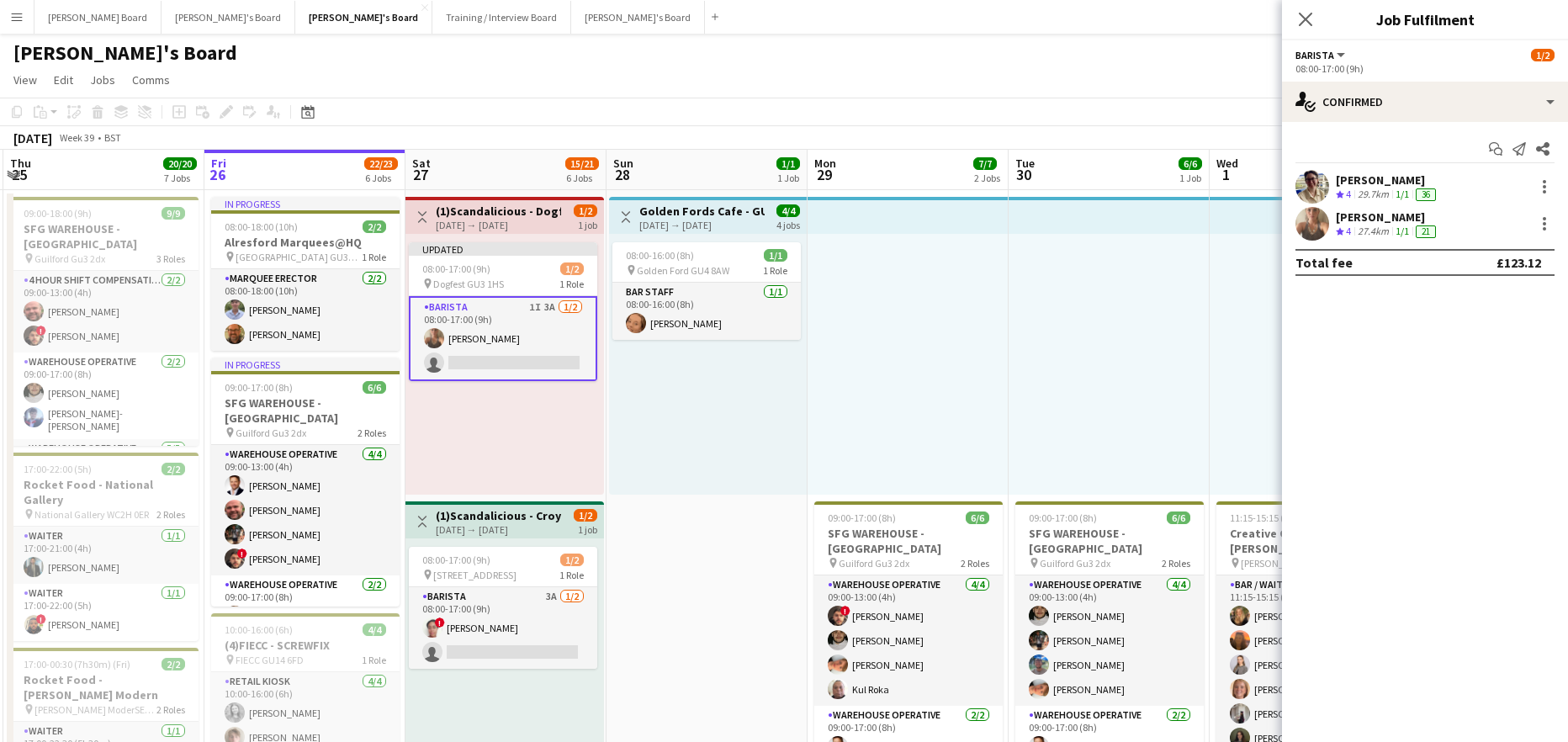
click at [527, 351] on app-card-role "Barista 1I 3A 1/2 08:00-17:00 (9h) Izzy armiger single-neutral-actions" at bounding box center [503, 338] width 188 height 85
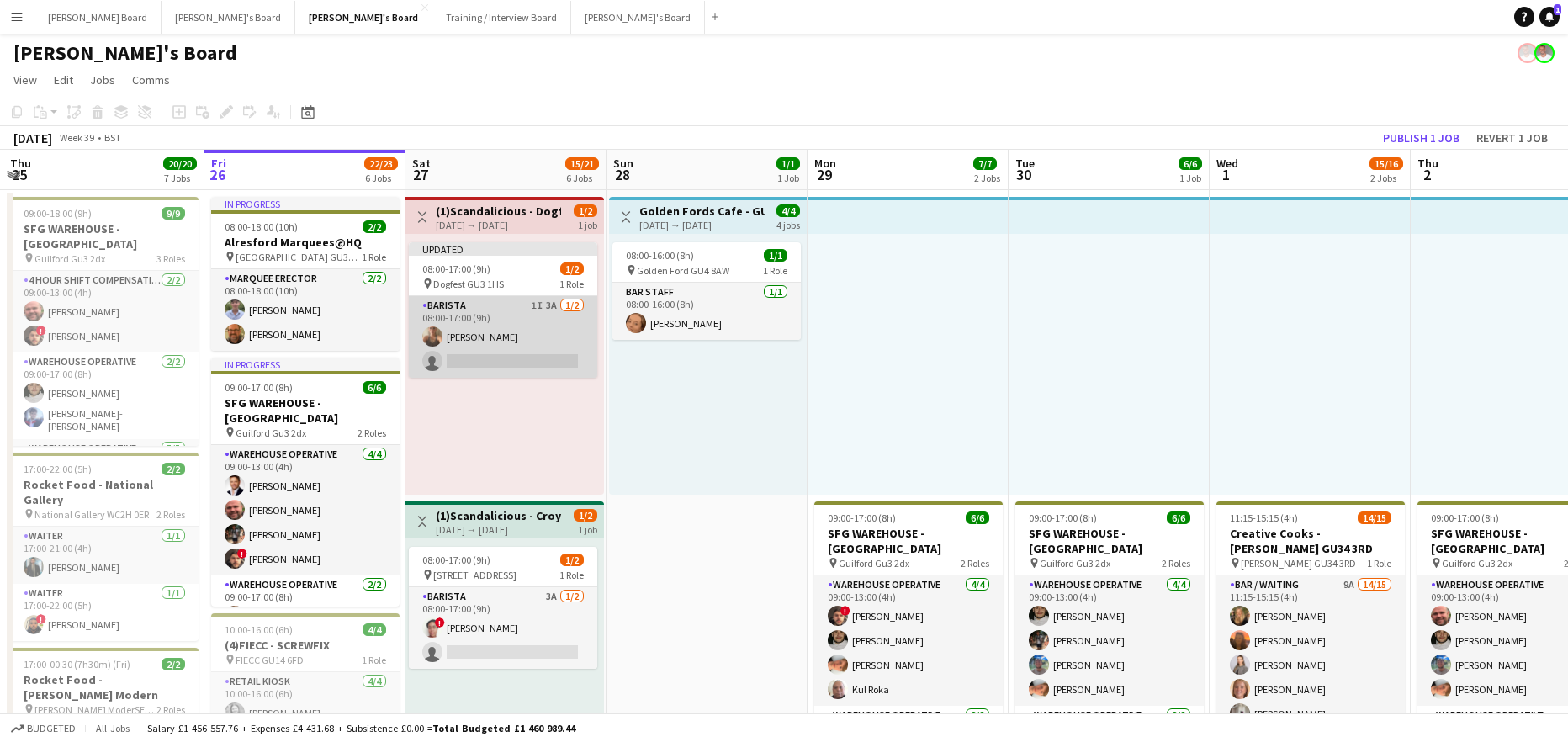
click at [532, 351] on app-card-role "Barista 1I 3A 1/2 08:00-17:00 (9h) Izzy armiger single-neutral-actions" at bounding box center [503, 337] width 188 height 82
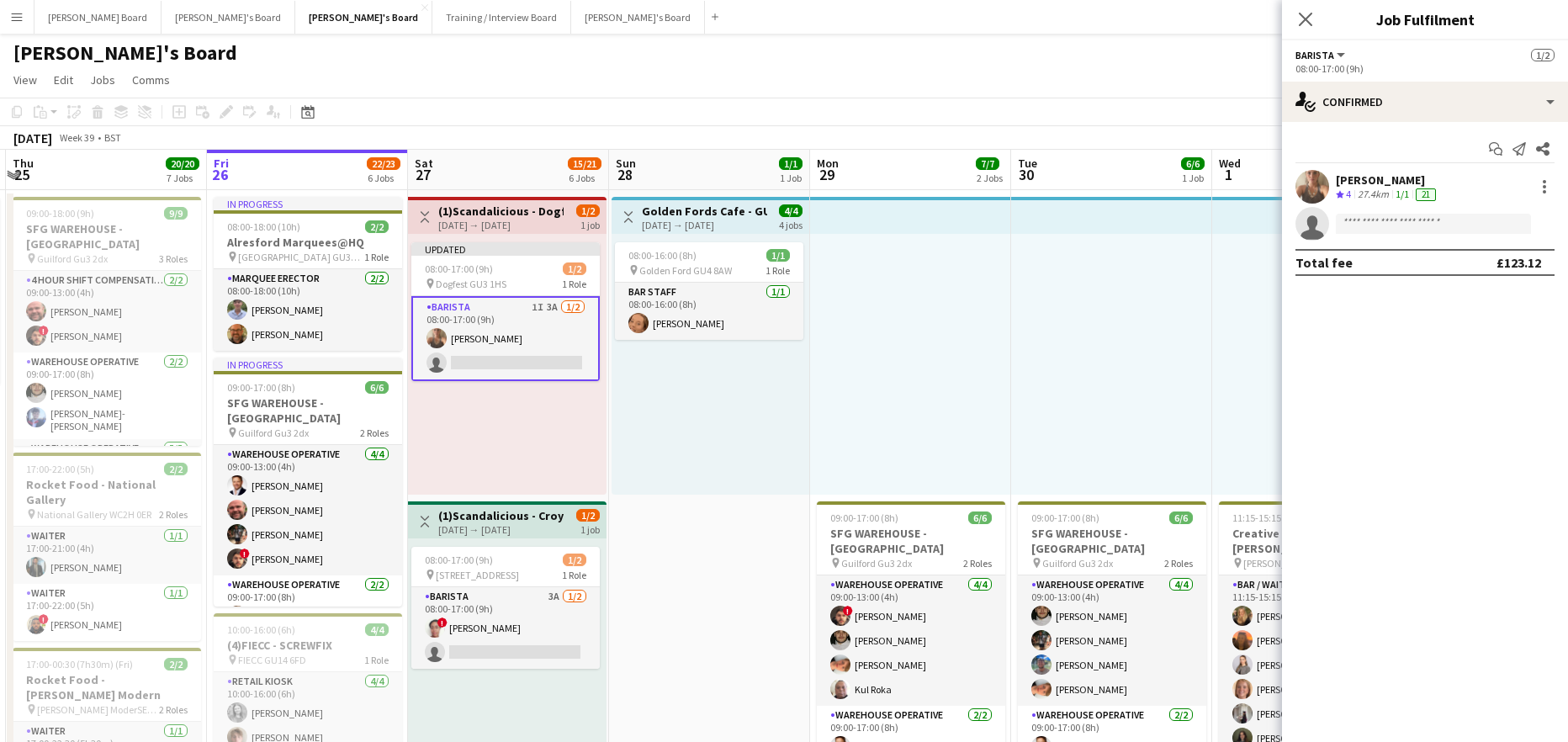
click at [1363, 78] on app-options-switcher "Barista All roles Barista 1/2 08:00-17:00 (9h)" at bounding box center [1425, 60] width 286 height 41
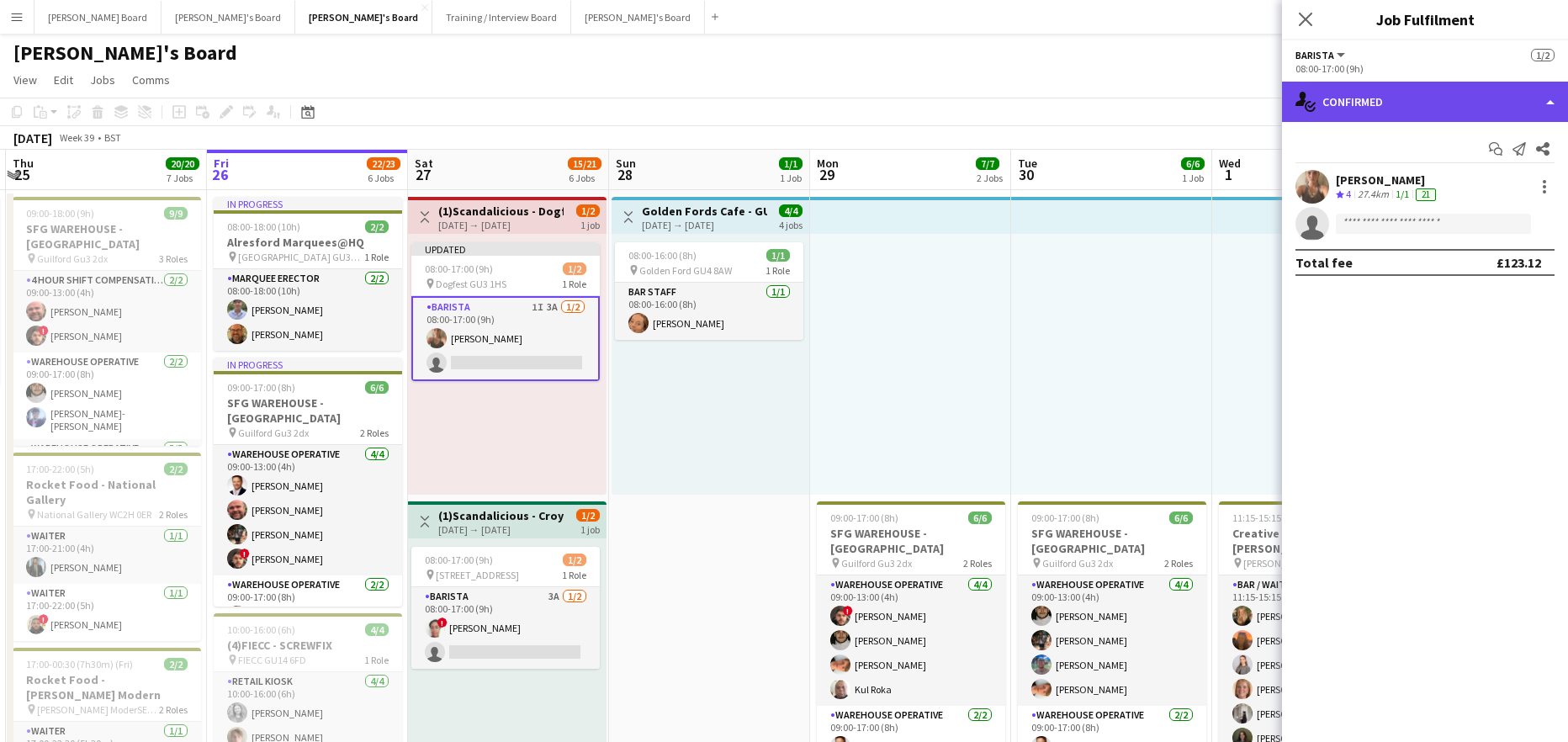
click at [1418, 99] on div "single-neutral-actions-check-2 Confirmed" at bounding box center [1425, 102] width 286 height 40
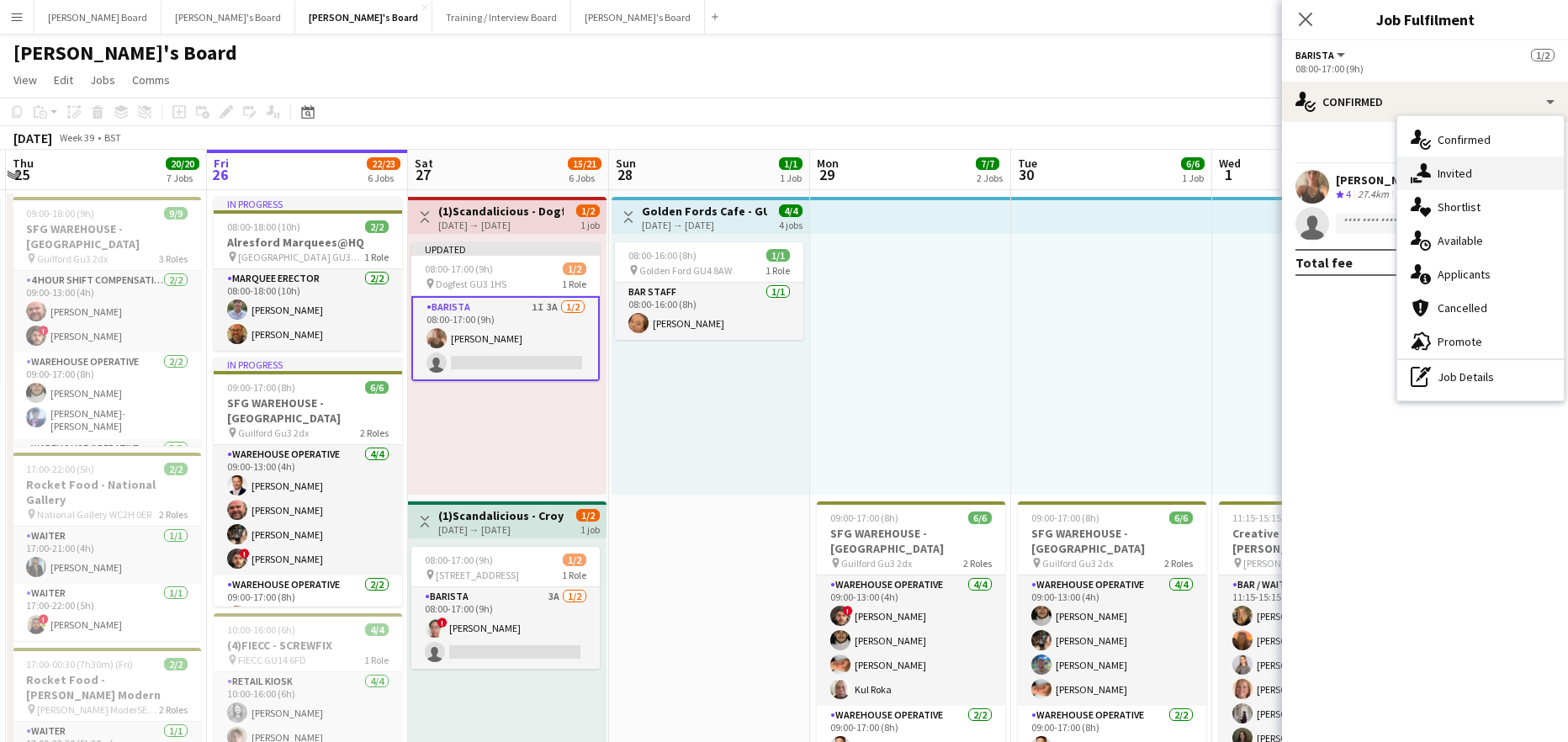
click at [1486, 174] on div "single-neutral-actions-share-1 Invited" at bounding box center [1480, 173] width 167 height 34
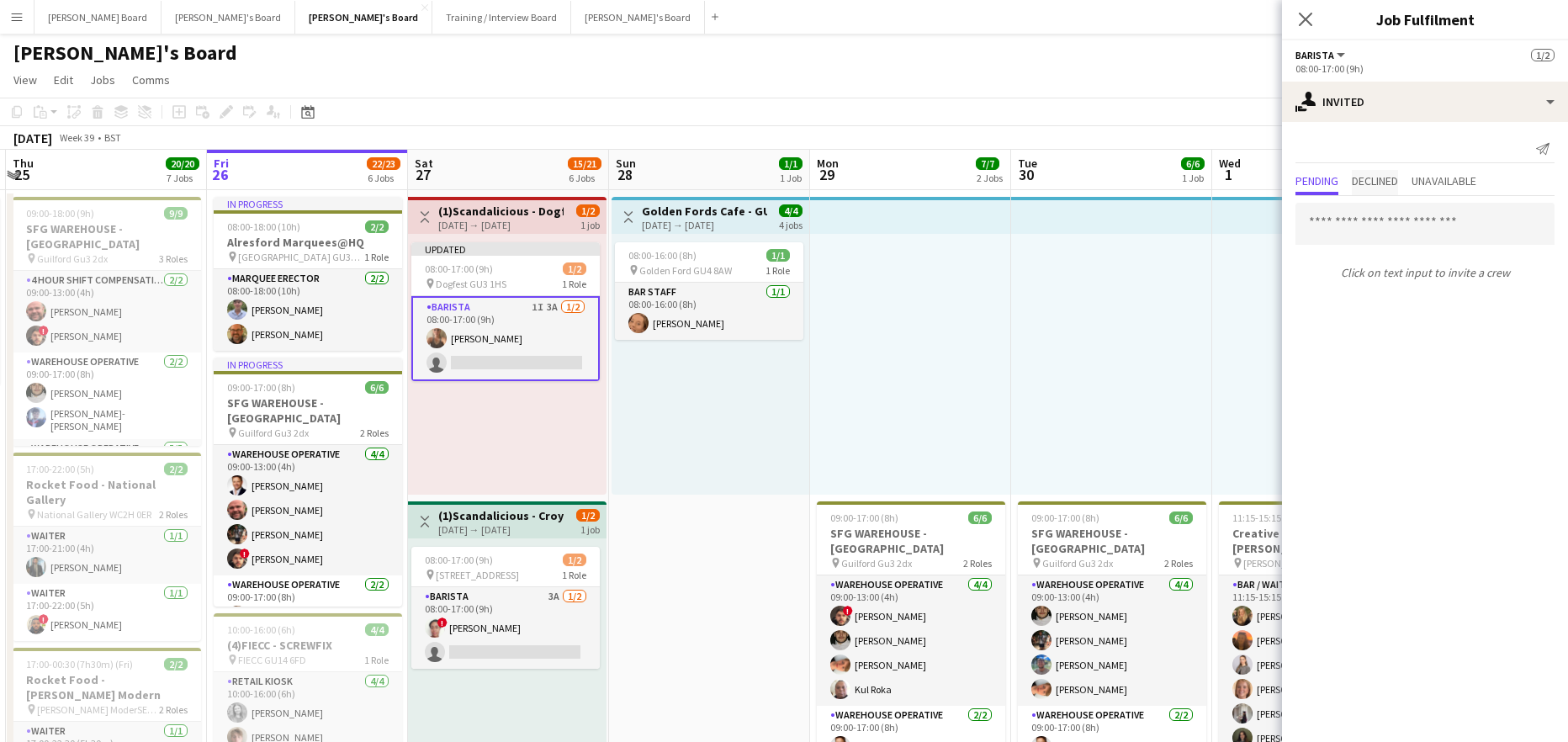
click at [1379, 187] on span "Declined" at bounding box center [1375, 181] width 46 height 12
click at [914, 435] on div at bounding box center [910, 364] width 201 height 261
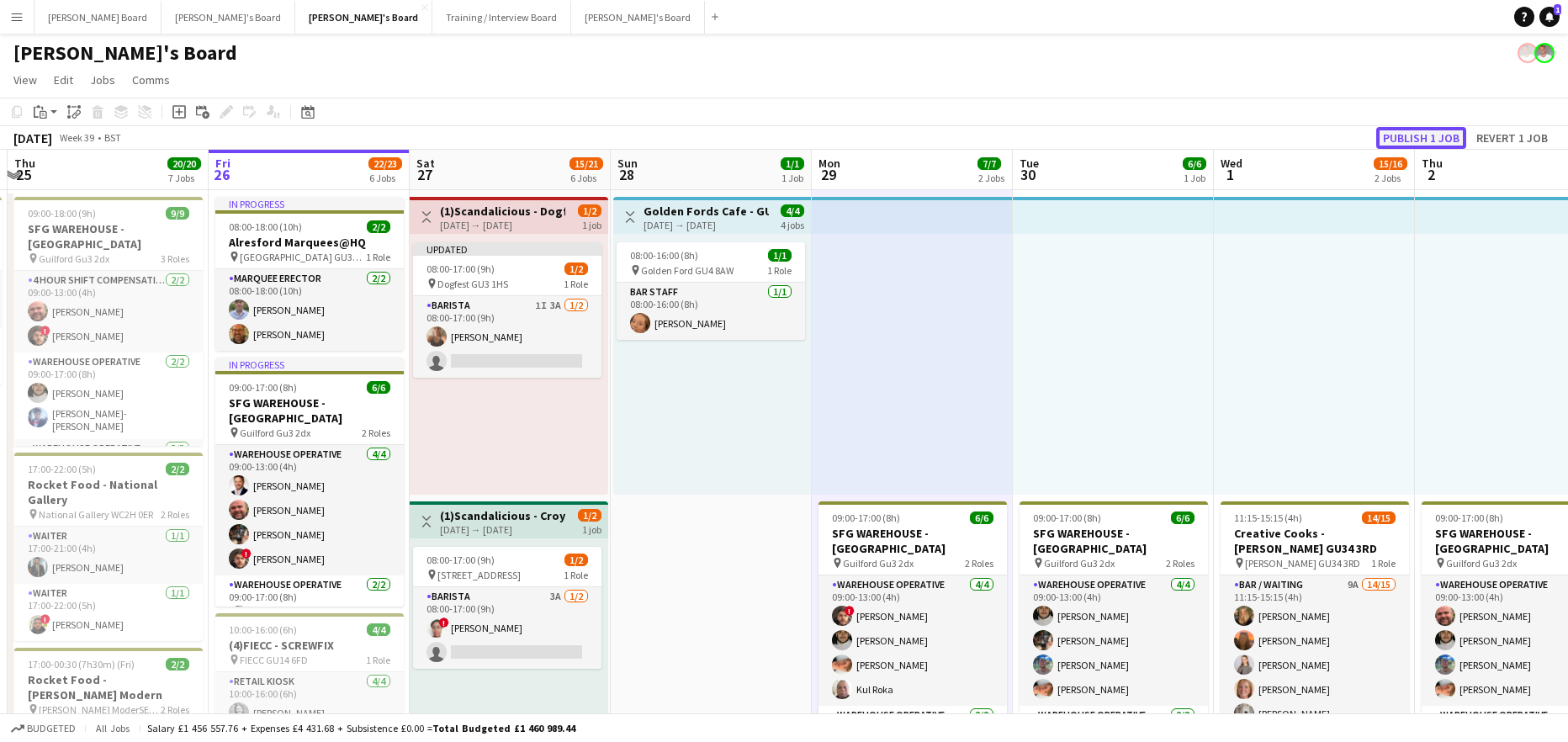
click at [1416, 132] on button "Publish 1 job" at bounding box center [1421, 138] width 90 height 22
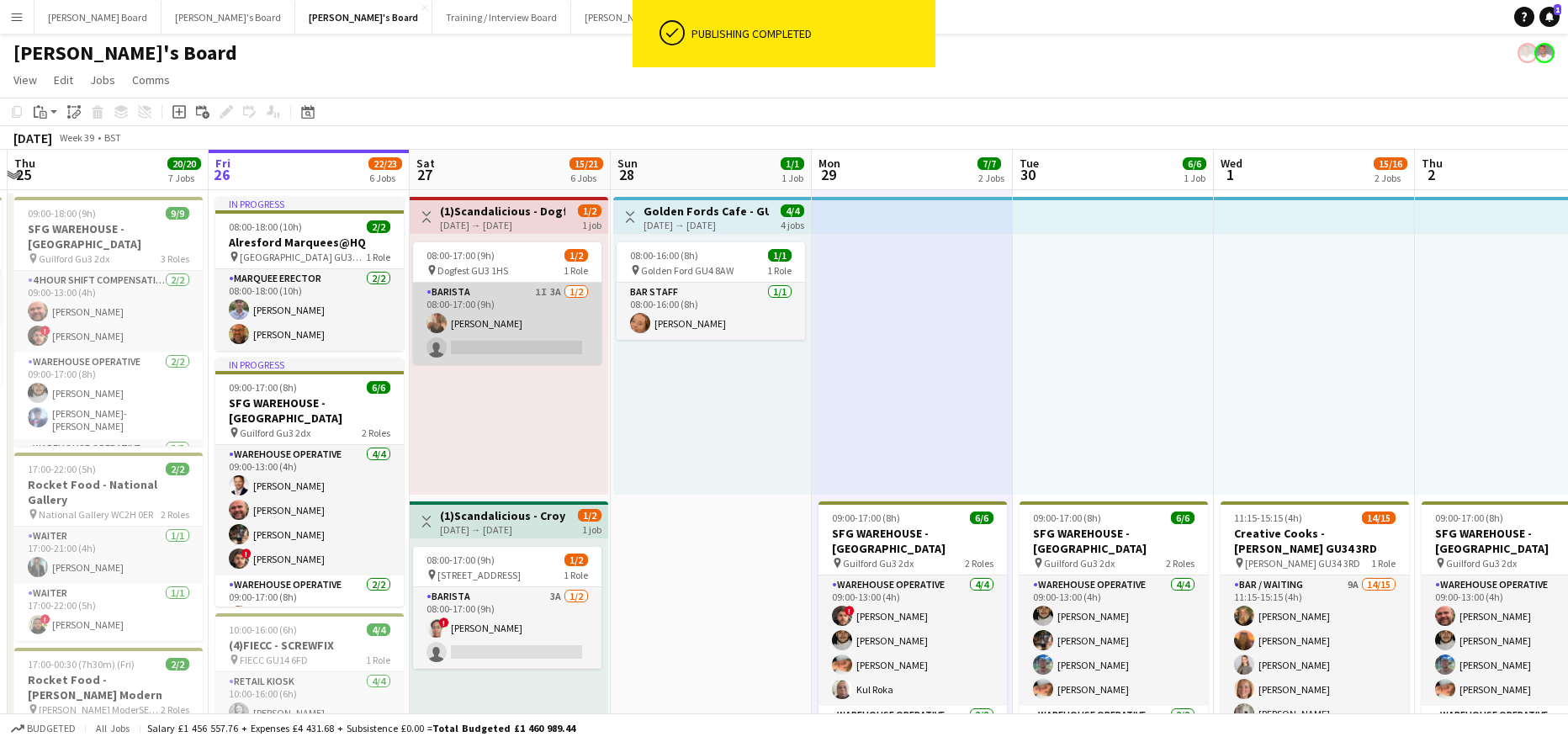
click at [519, 340] on app-card-role "Barista 1I 3A 1/2 08:00-17:00 (9h) Izzy armiger single-neutral-actions" at bounding box center [507, 324] width 188 height 82
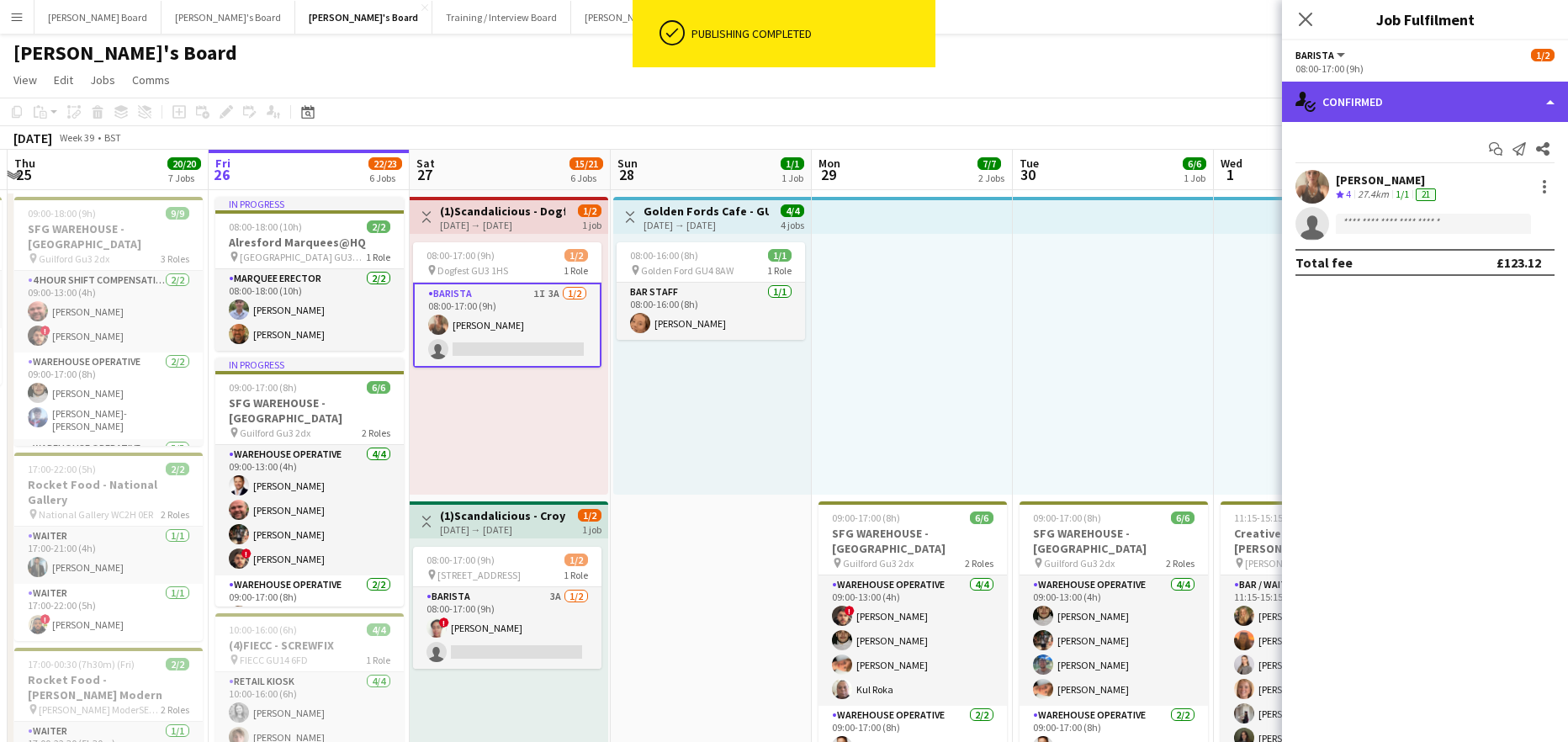
click at [1379, 117] on div "single-neutral-actions-check-2 Confirmed" at bounding box center [1425, 102] width 286 height 40
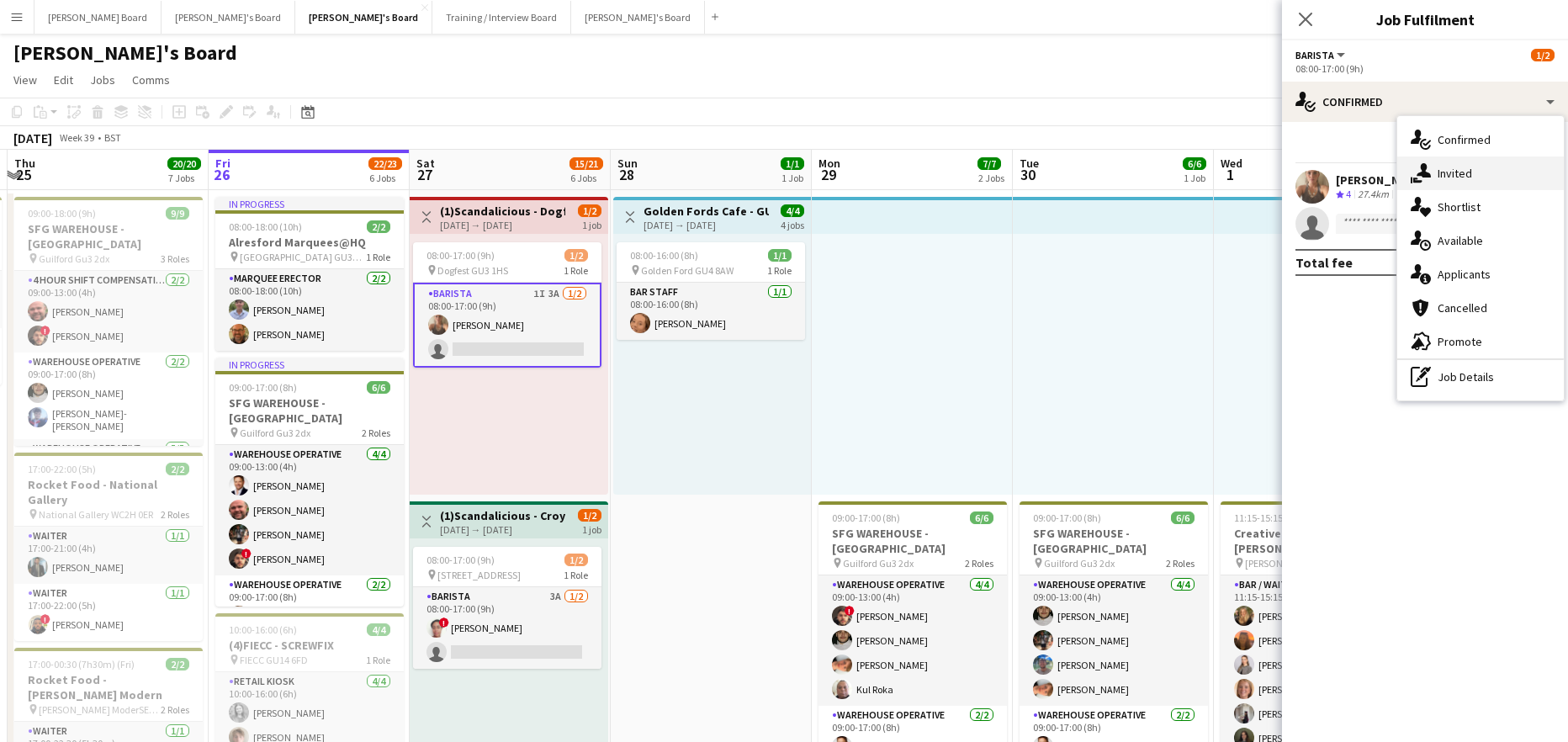
click at [1480, 179] on div "single-neutral-actions-share-1 Invited" at bounding box center [1480, 173] width 167 height 34
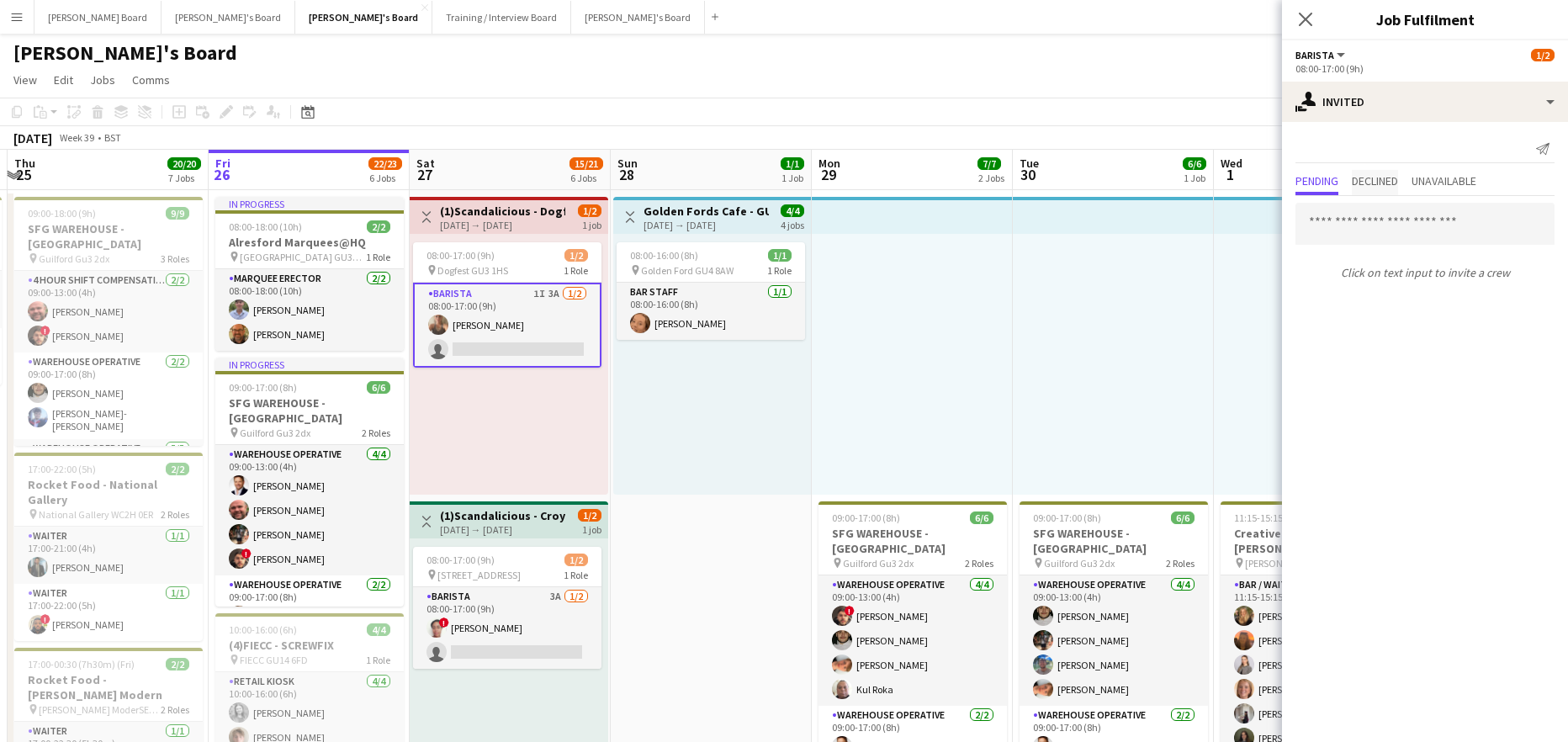
click at [1379, 187] on span "Declined" at bounding box center [1375, 181] width 46 height 12
click at [1459, 180] on span "Unavailable" at bounding box center [1443, 181] width 65 height 12
click at [1417, 212] on div "[PERSON_NAME]" at bounding box center [1385, 212] width 98 height 15
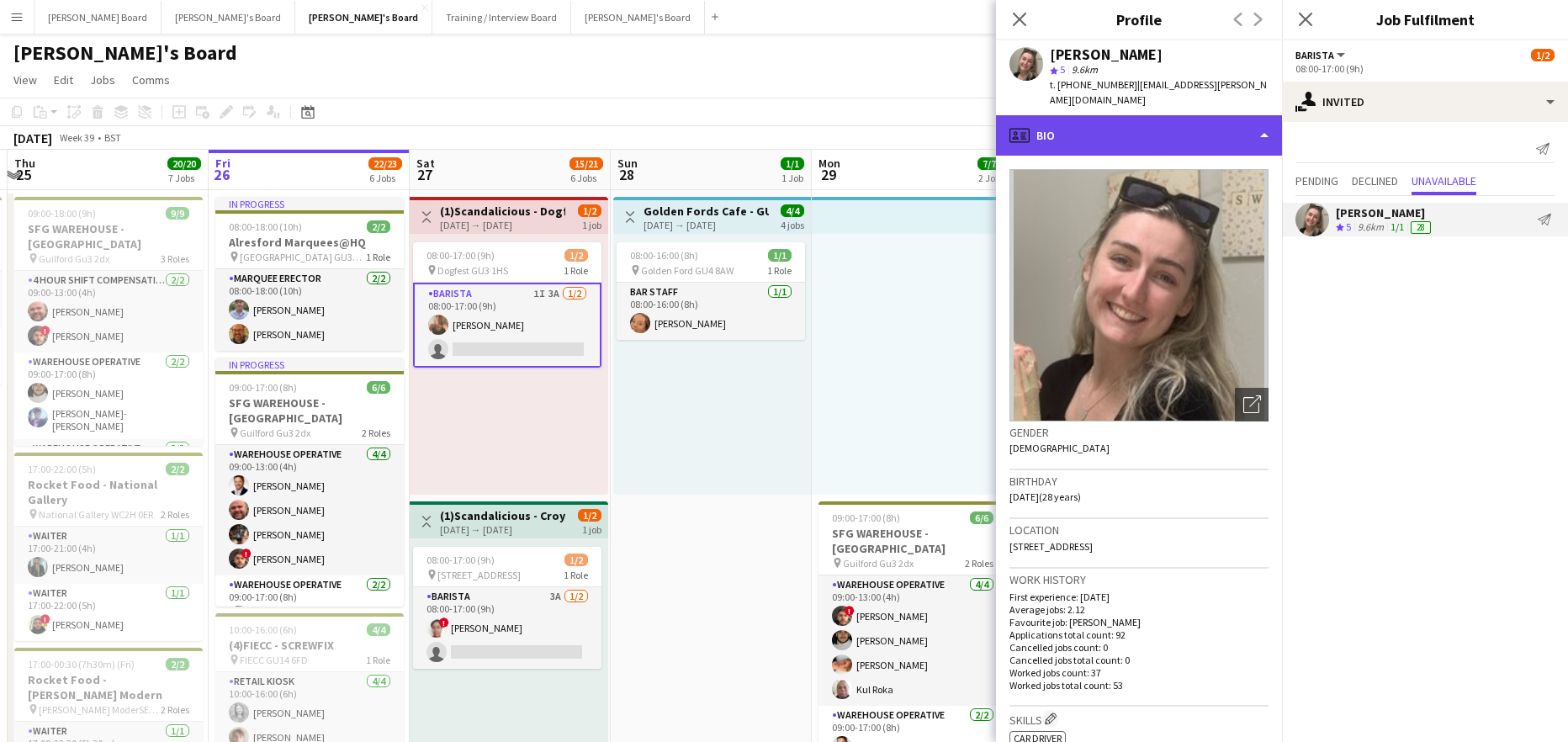
click at [1094, 132] on div "profile Bio" at bounding box center [1139, 135] width 286 height 40
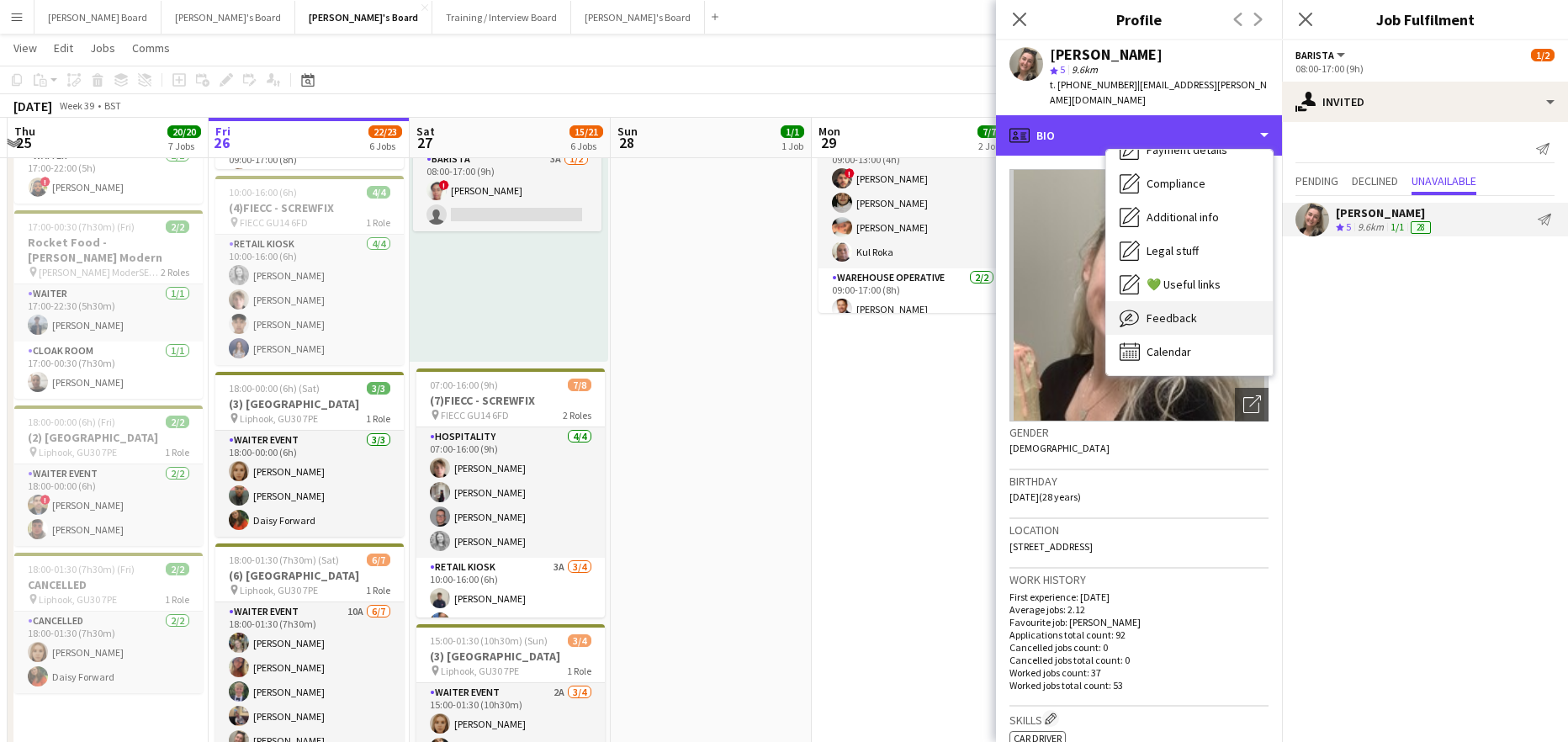
scroll to position [448, 0]
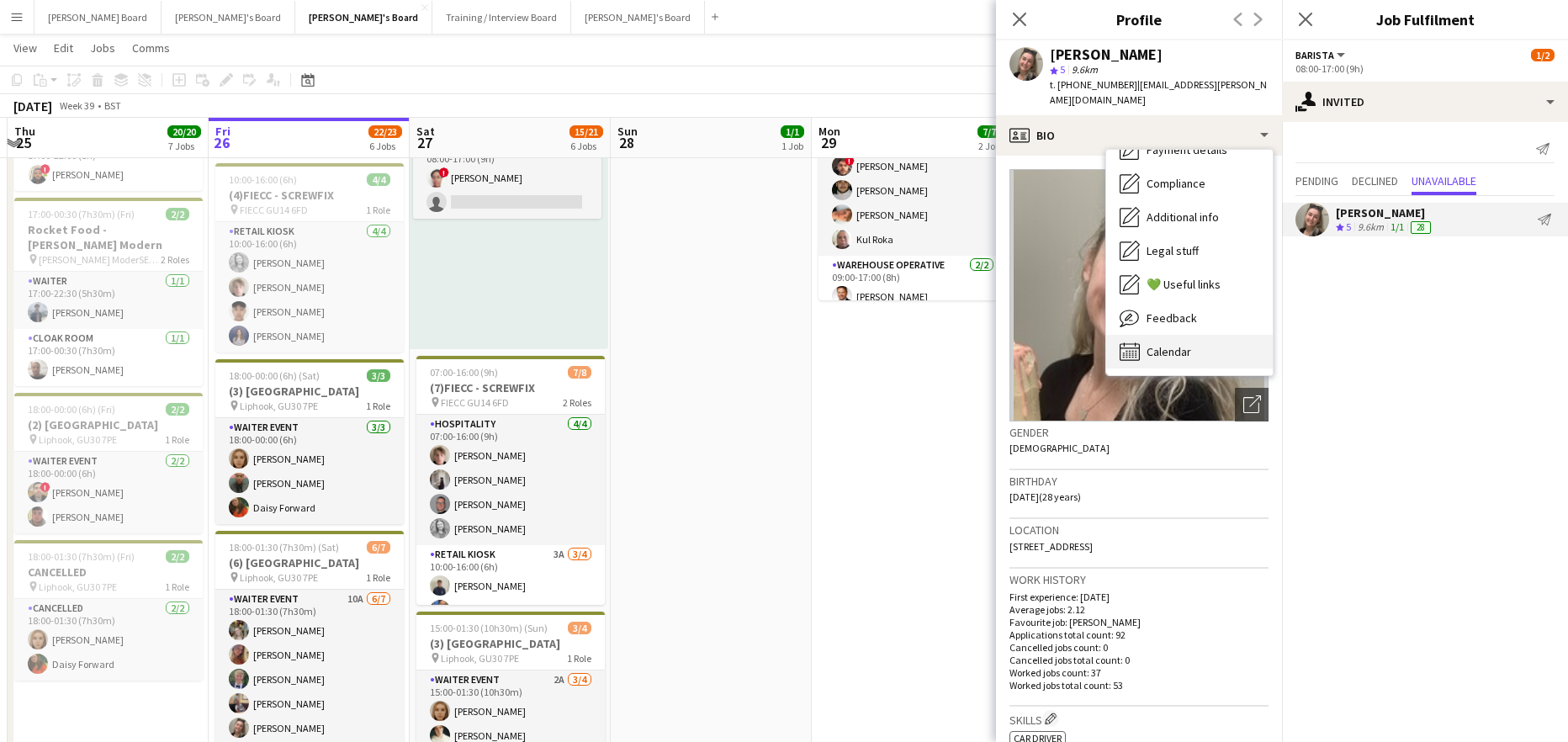
click at [1162, 335] on div "Calendar Calendar" at bounding box center [1189, 352] width 167 height 34
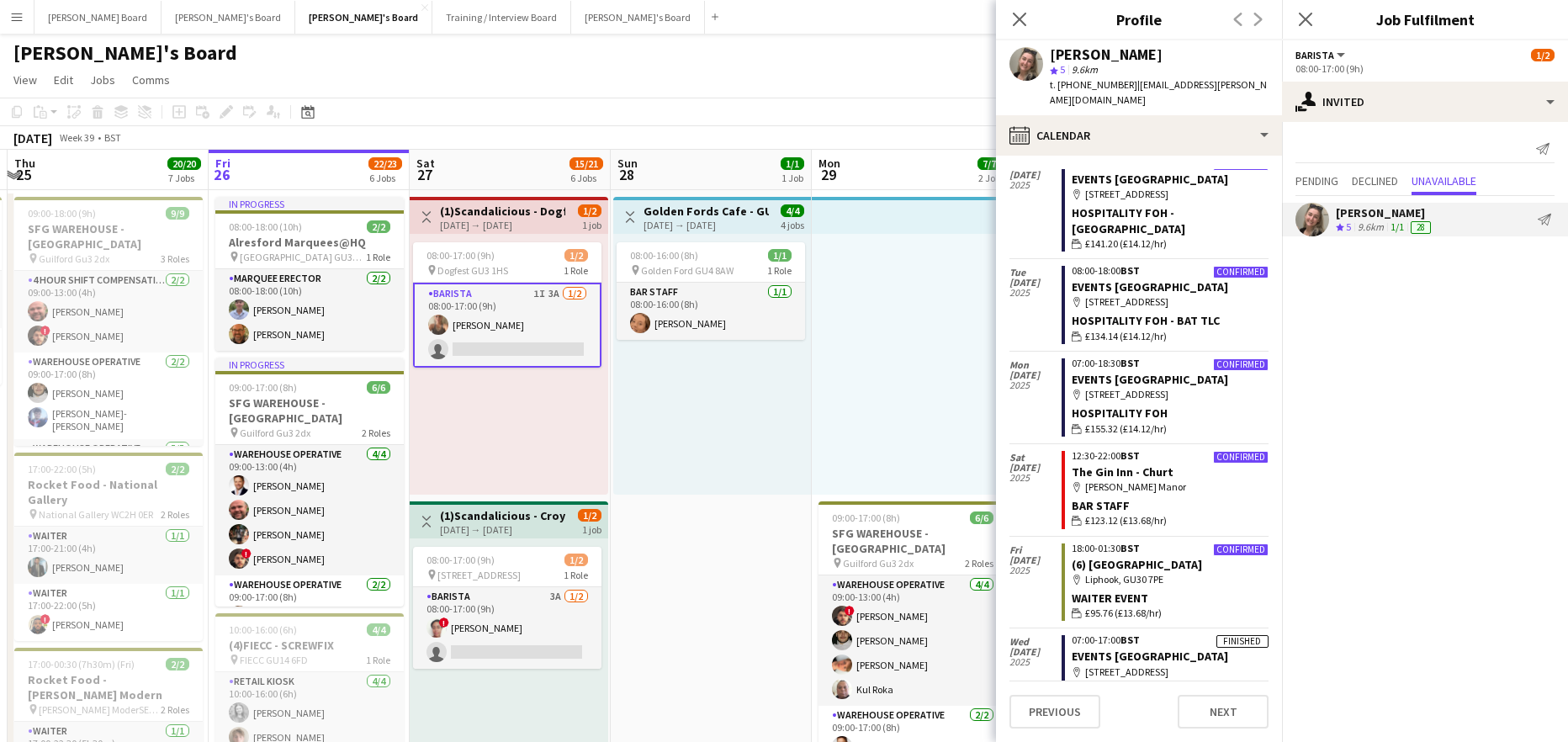
click at [966, 368] on div at bounding box center [912, 364] width 201 height 261
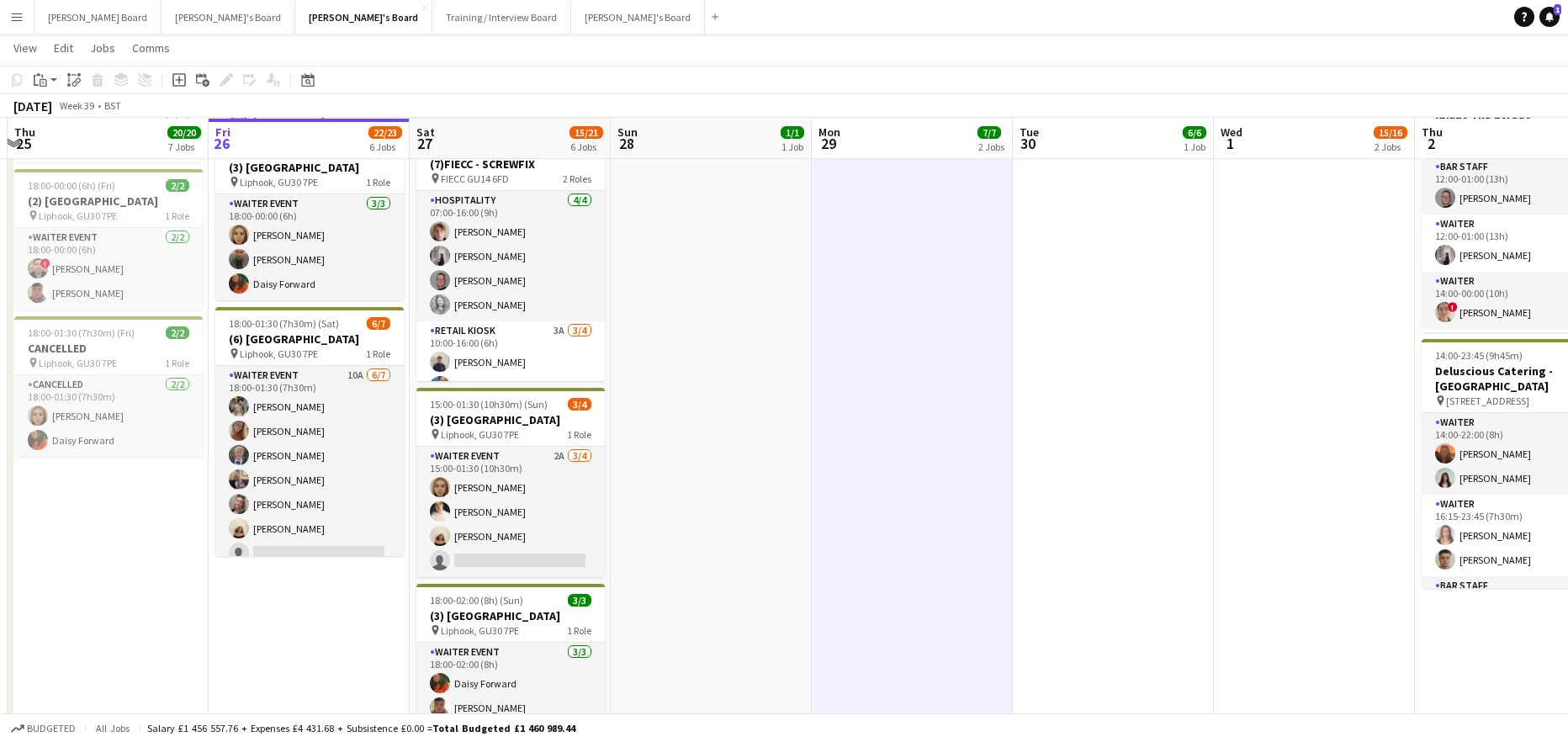
scroll to position [673, 0]
click at [571, 16] on button "Jakub's Board Close" at bounding box center [638, 17] width 134 height 33
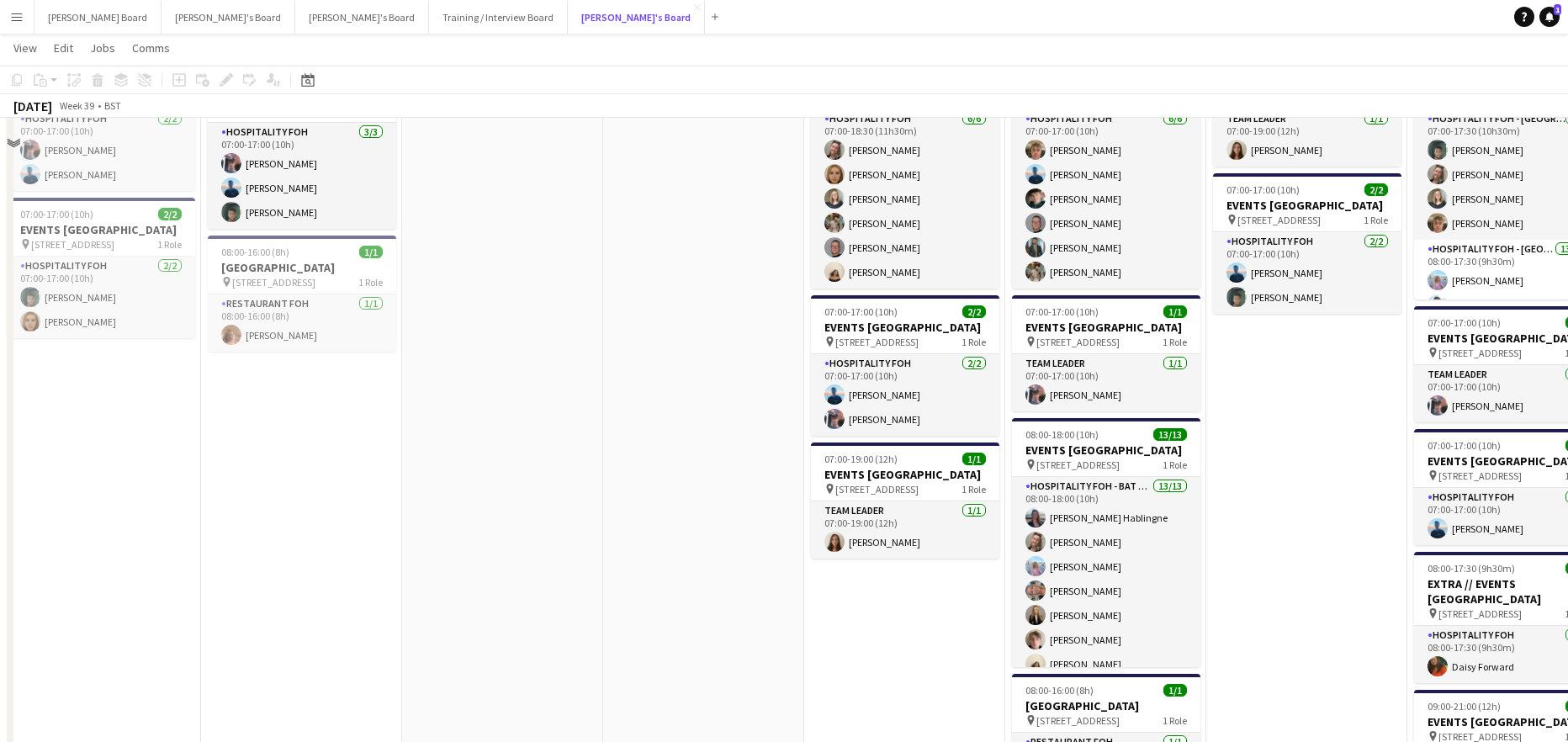
scroll to position [1121, 0]
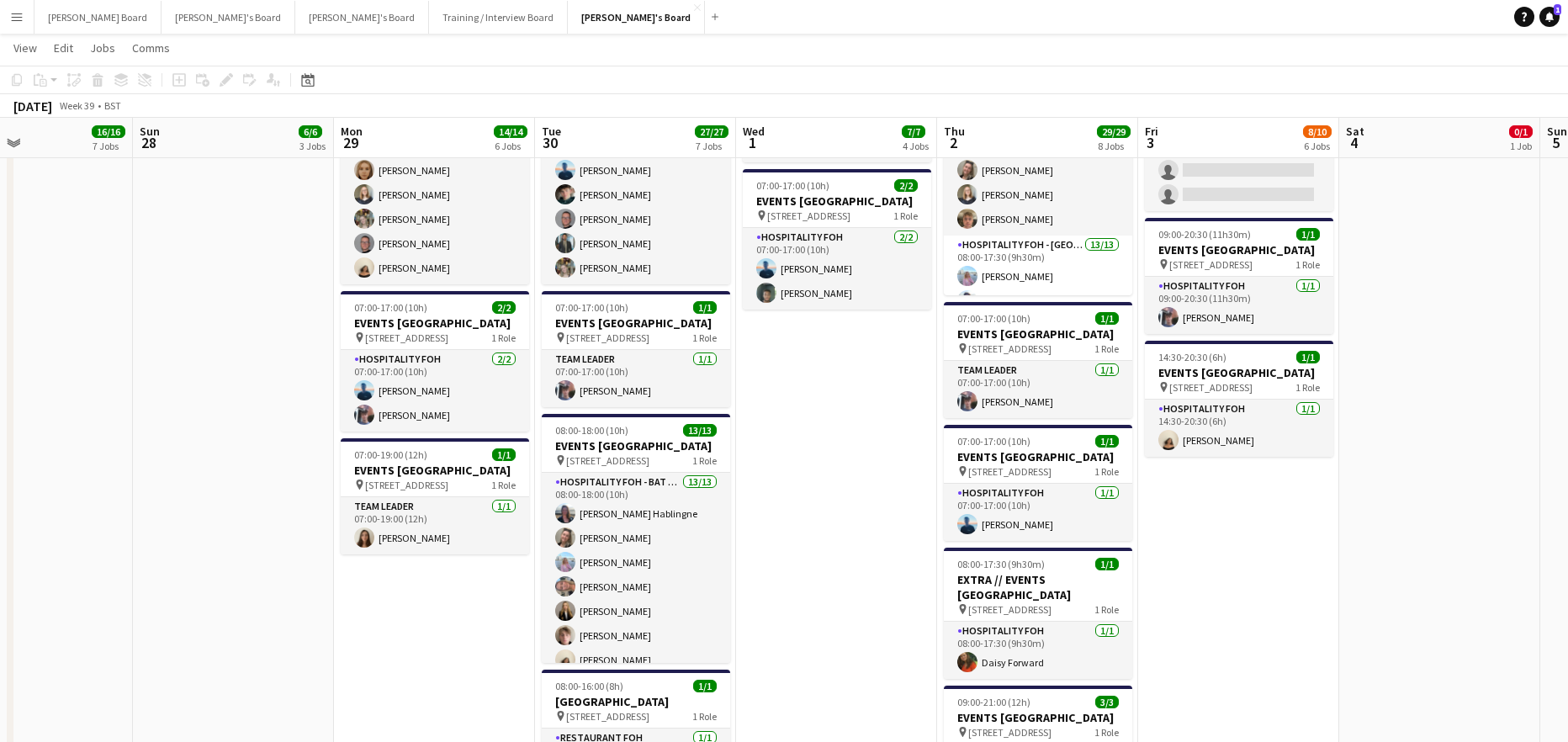
drag, startPoint x: 1302, startPoint y: 579, endPoint x: 411, endPoint y: 615, distance: 891.5
click at [408, 615] on app-calendar-viewport "Wed 24 17/17 8 Jobs Thu 25 19/19 10 Jobs Fri 26 17/17 11 Jobs Sat 27 16/16 7 Jo…" at bounding box center [784, 709] width 1568 height 3530
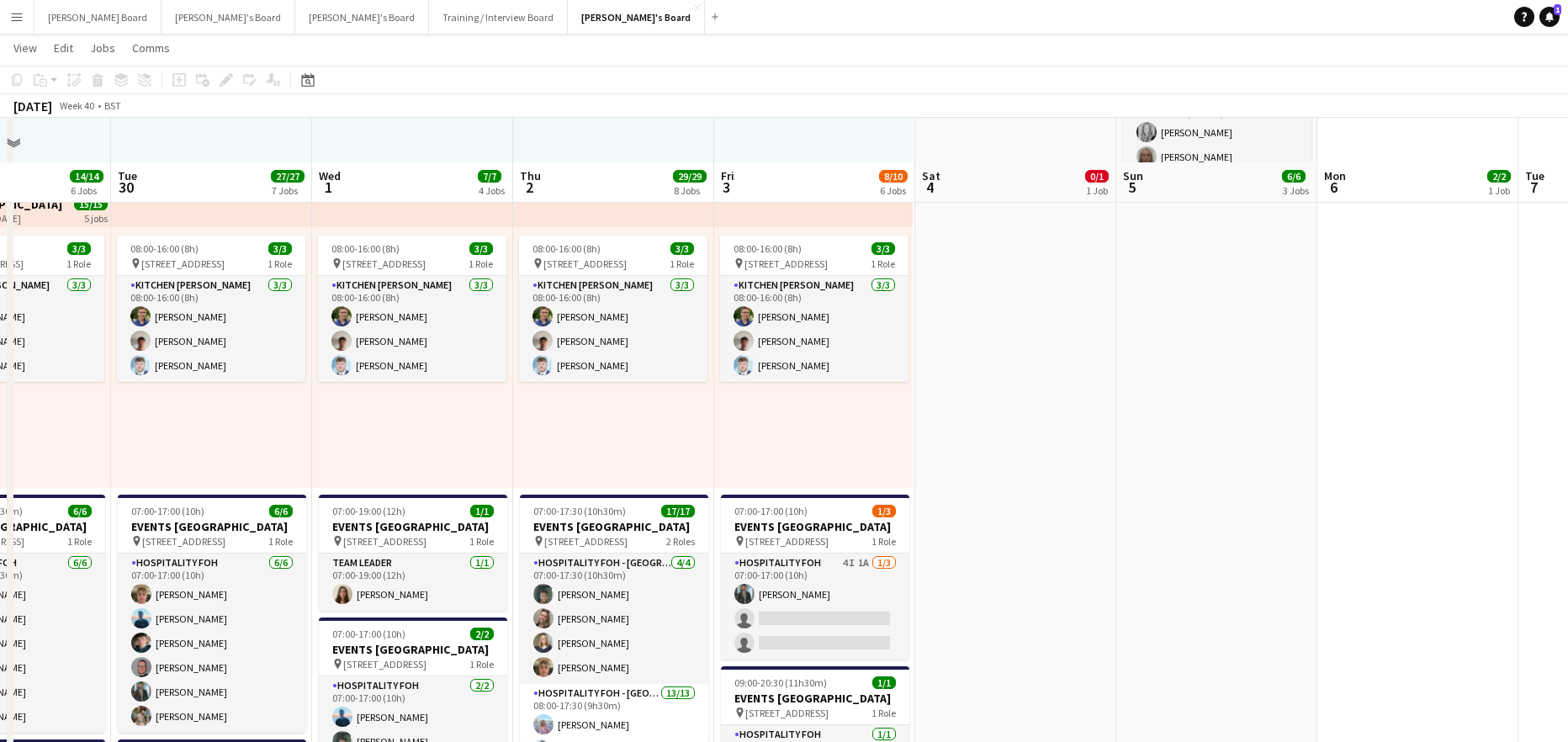
scroll to position [785, 0]
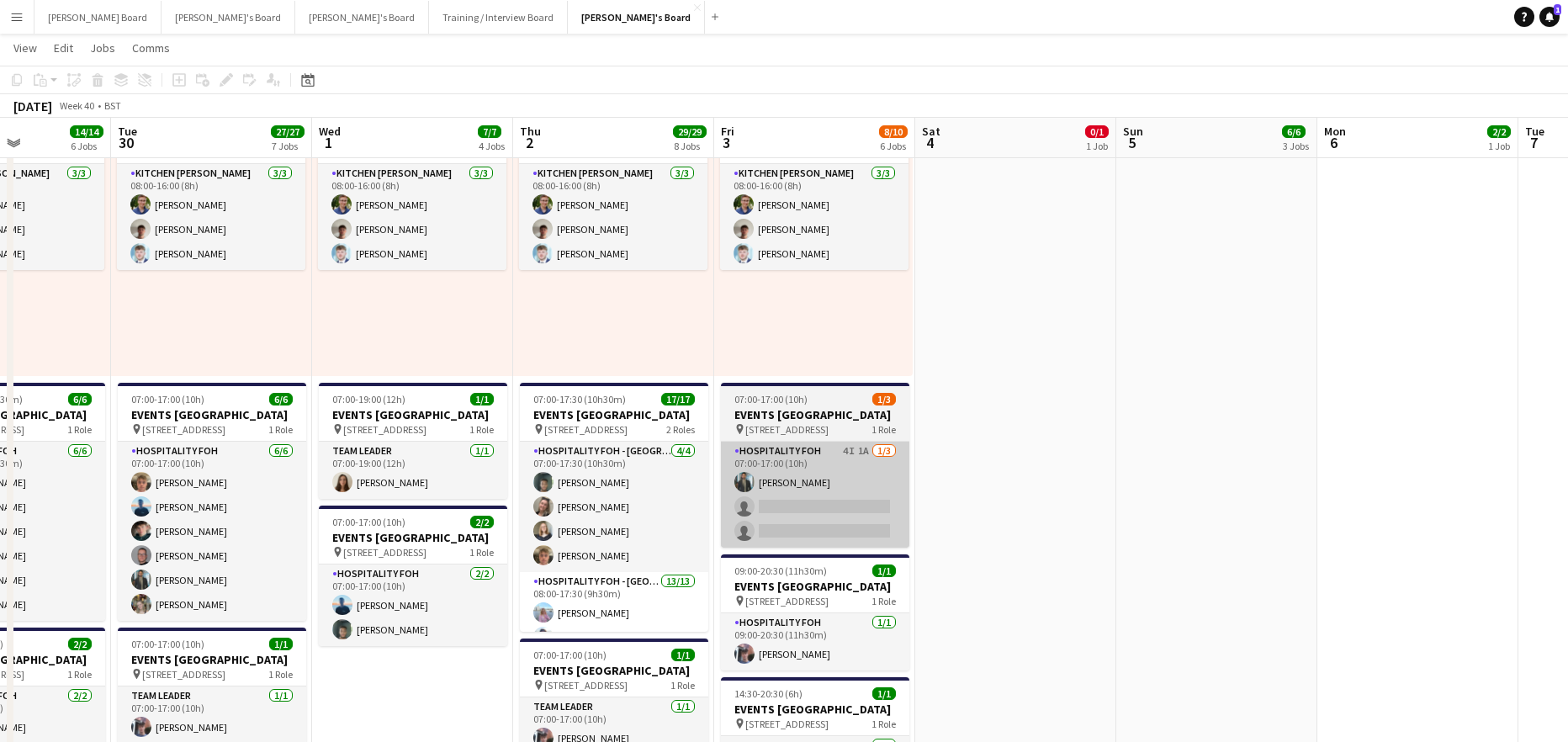
click at [859, 521] on app-card-role "Hospitality FOH 4I 1A 1/3 07:00-17:00 (10h) Muhammad Imad single-neutral-action…" at bounding box center [815, 495] width 188 height 106
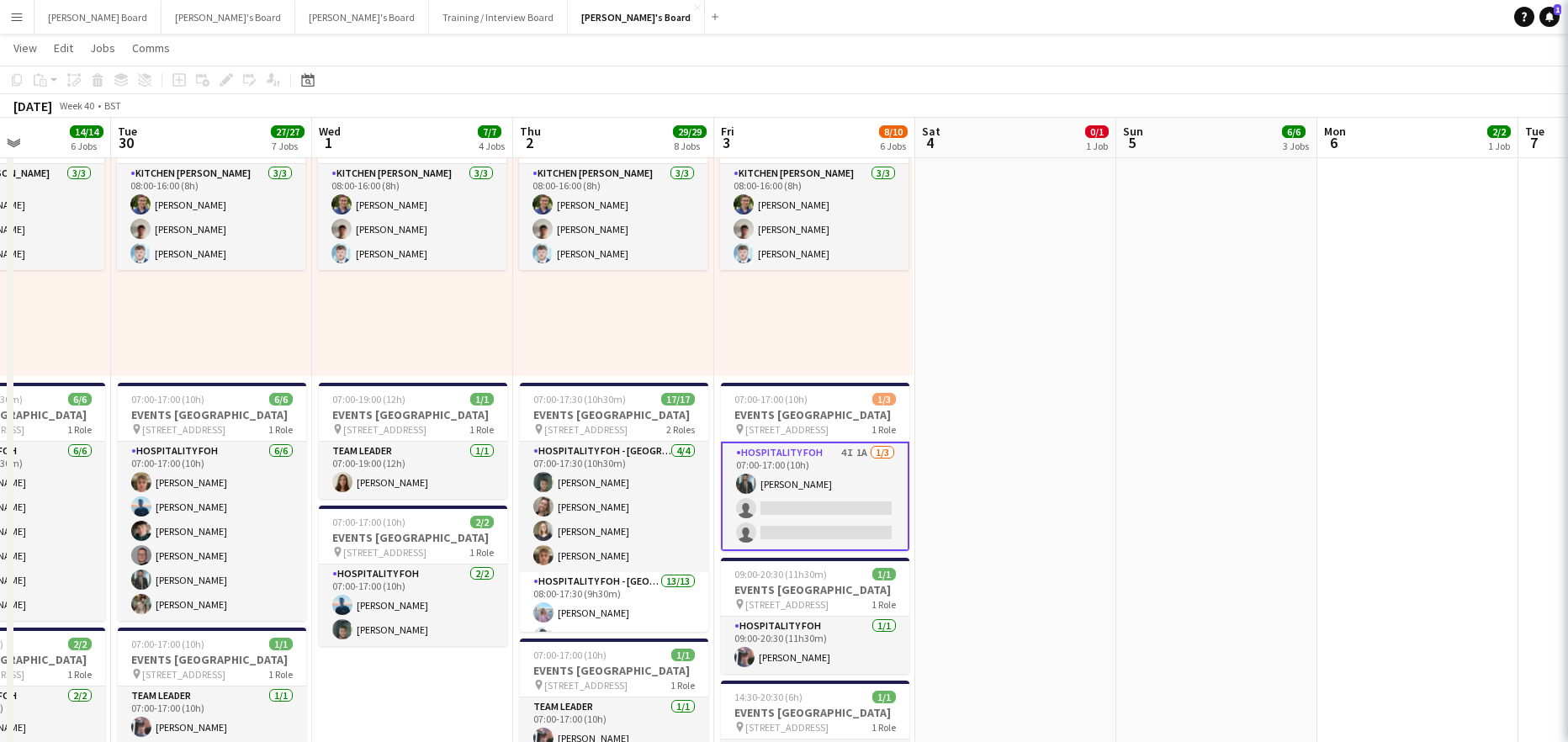
scroll to position [0, 691]
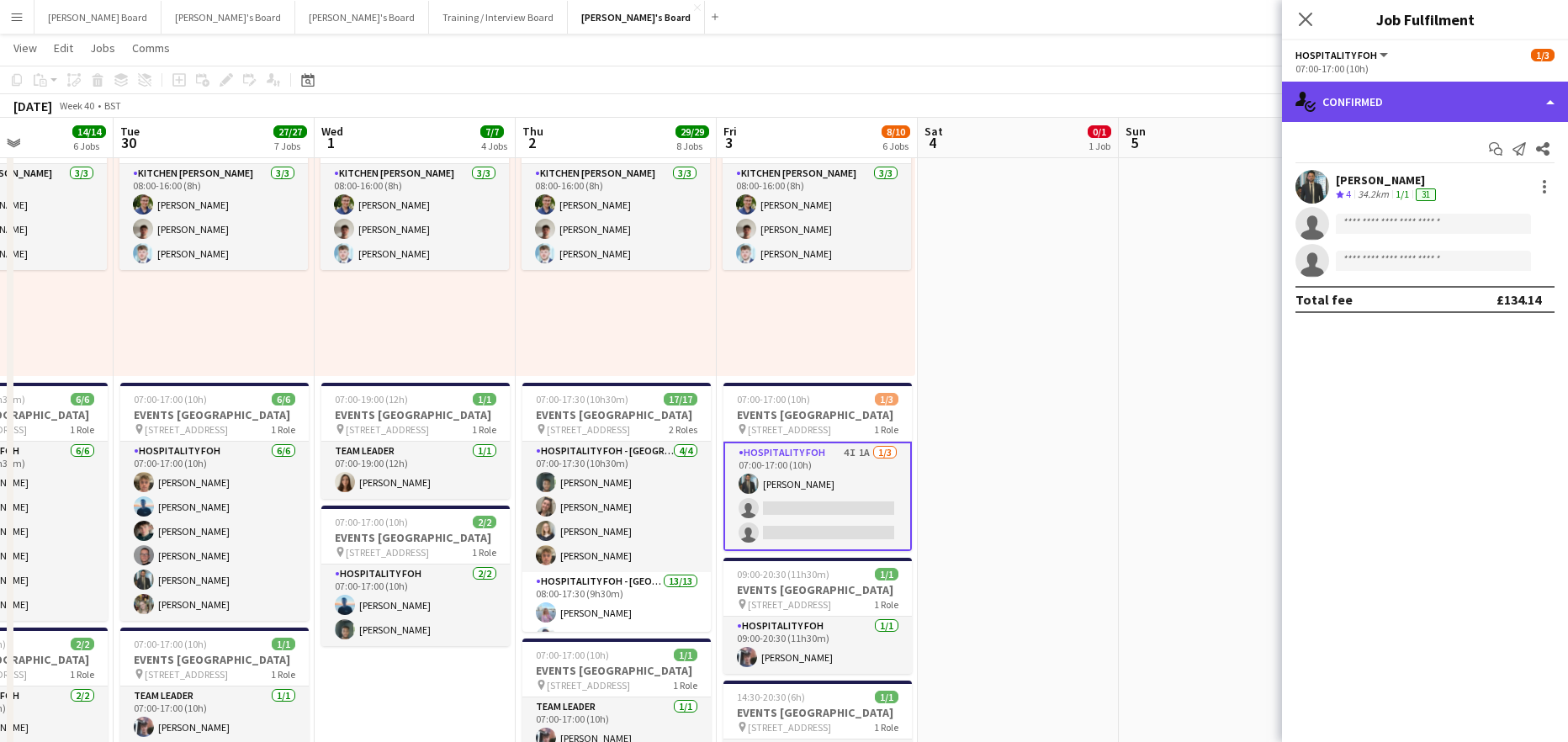
click at [1423, 109] on div "single-neutral-actions-check-2 Confirmed" at bounding box center [1425, 102] width 286 height 40
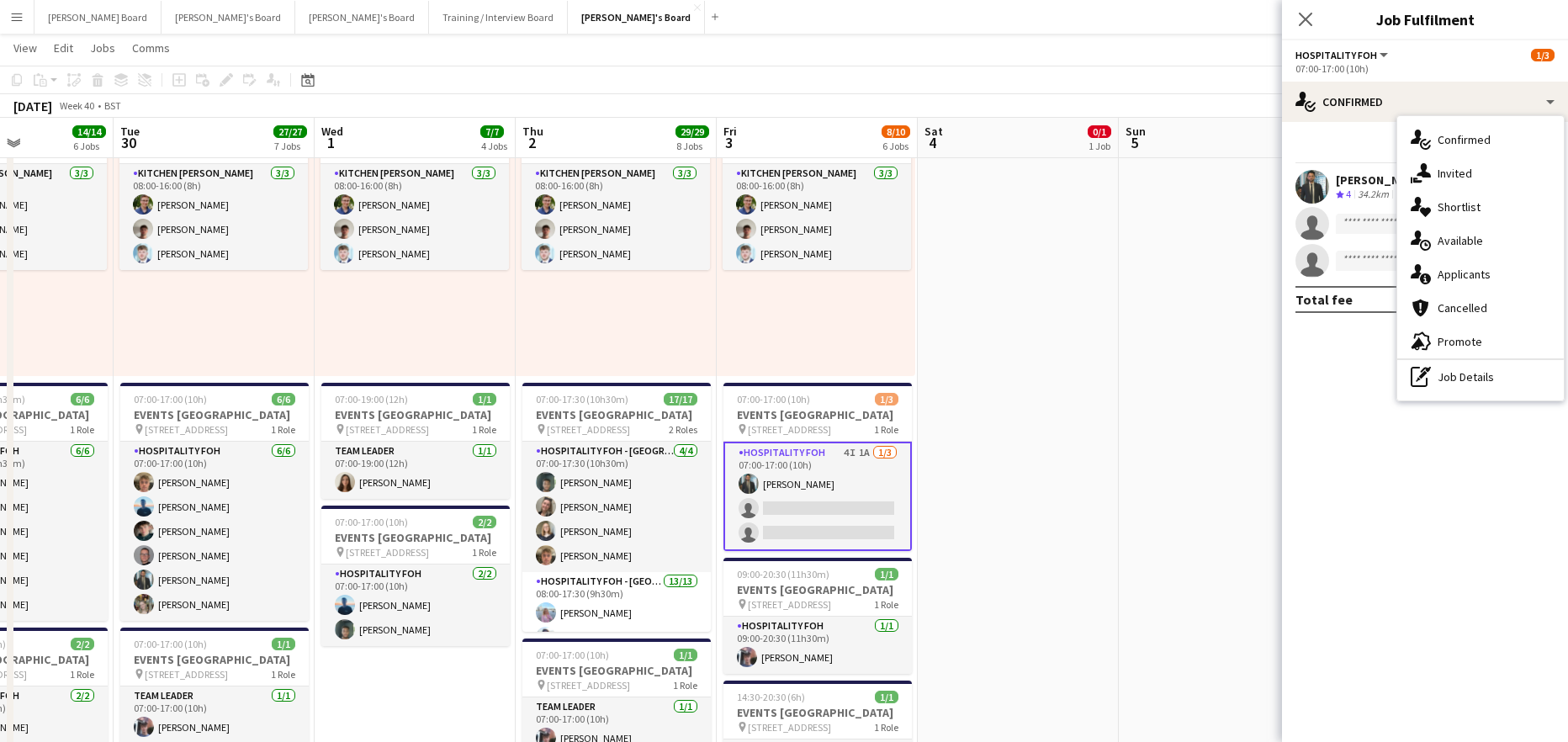
click at [1501, 269] on div "single-neutral-actions-information Applicants" at bounding box center [1480, 274] width 167 height 34
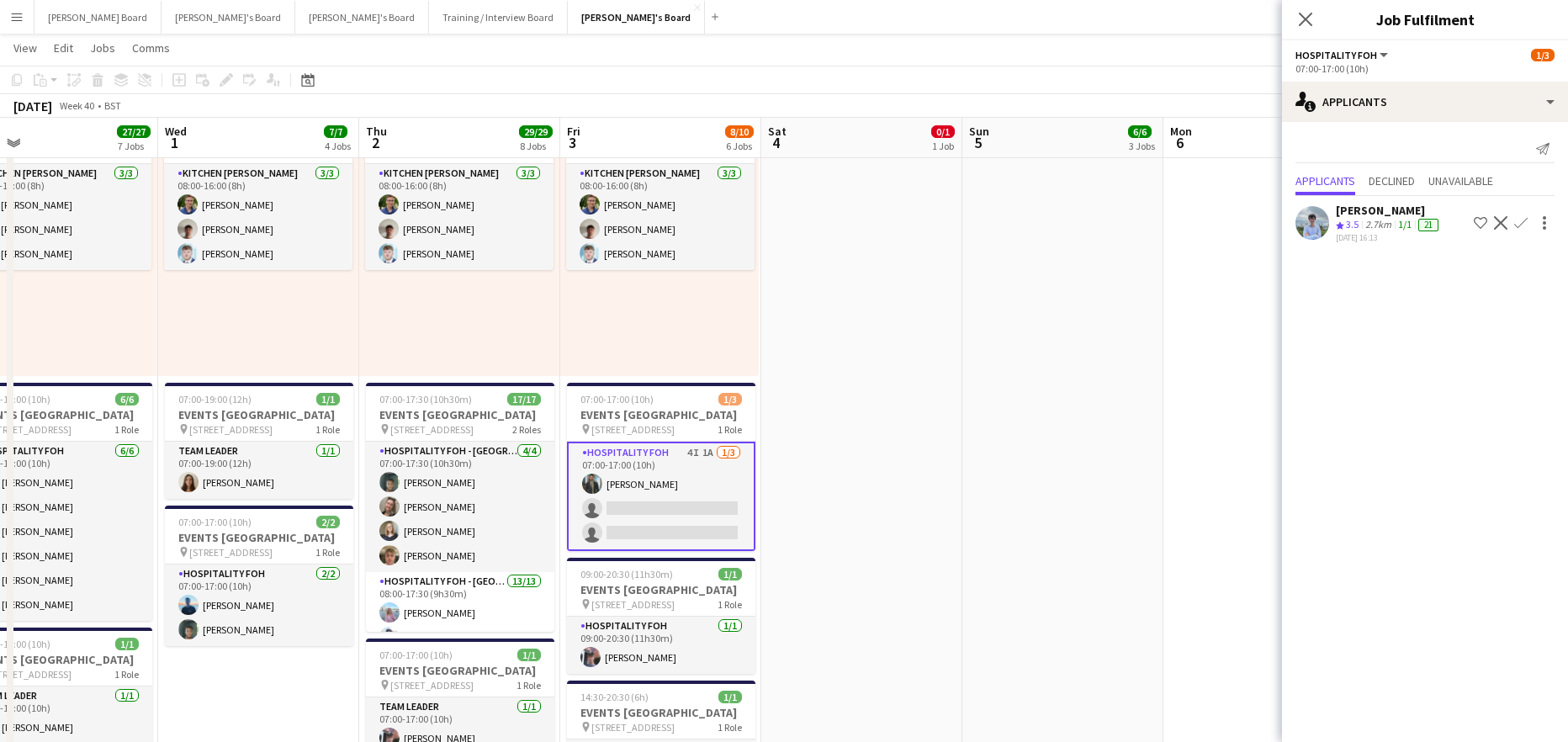
drag, startPoint x: 1189, startPoint y: 455, endPoint x: 1029, endPoint y: 483, distance: 163.0
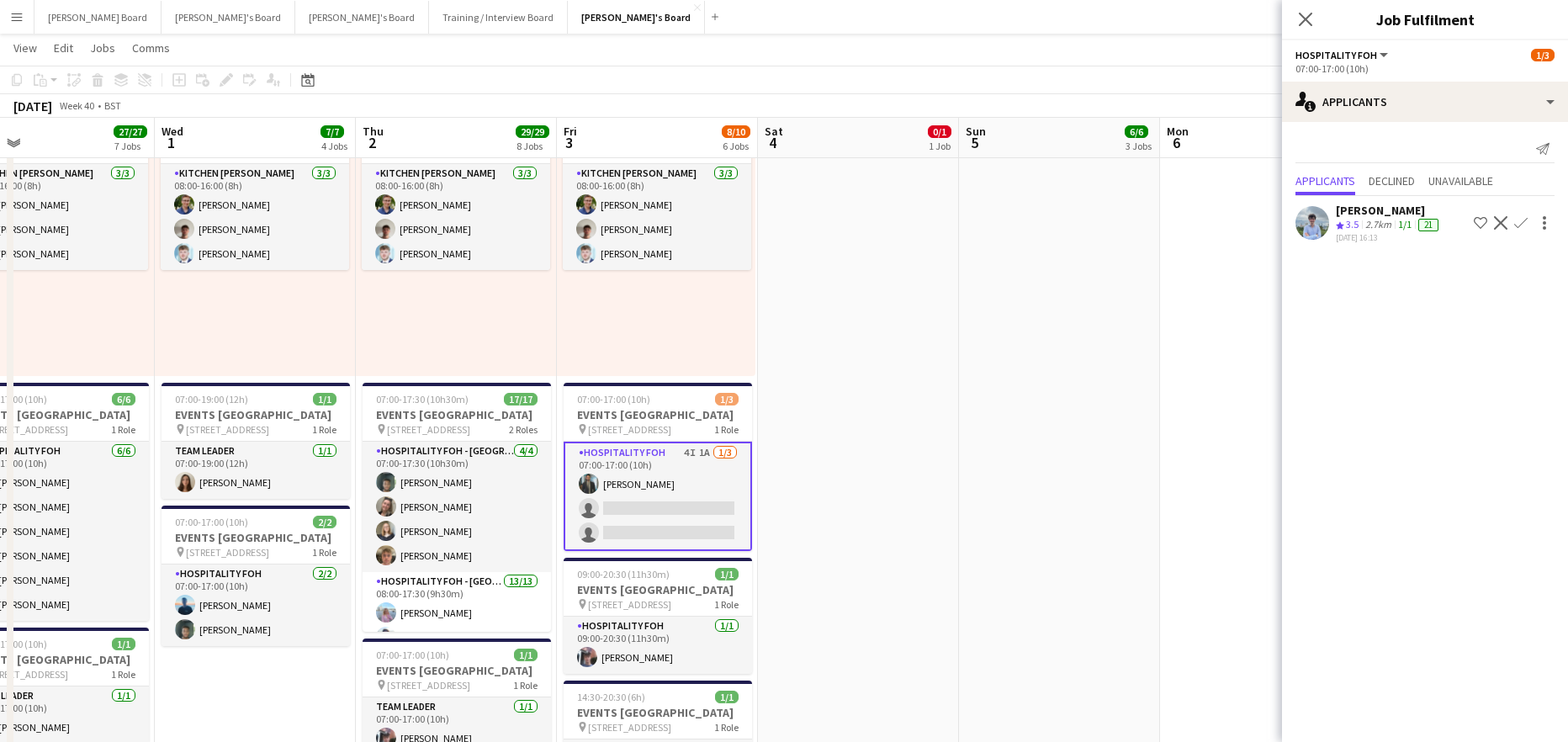
click at [1384, 223] on div "2.7km" at bounding box center [1378, 225] width 33 height 14
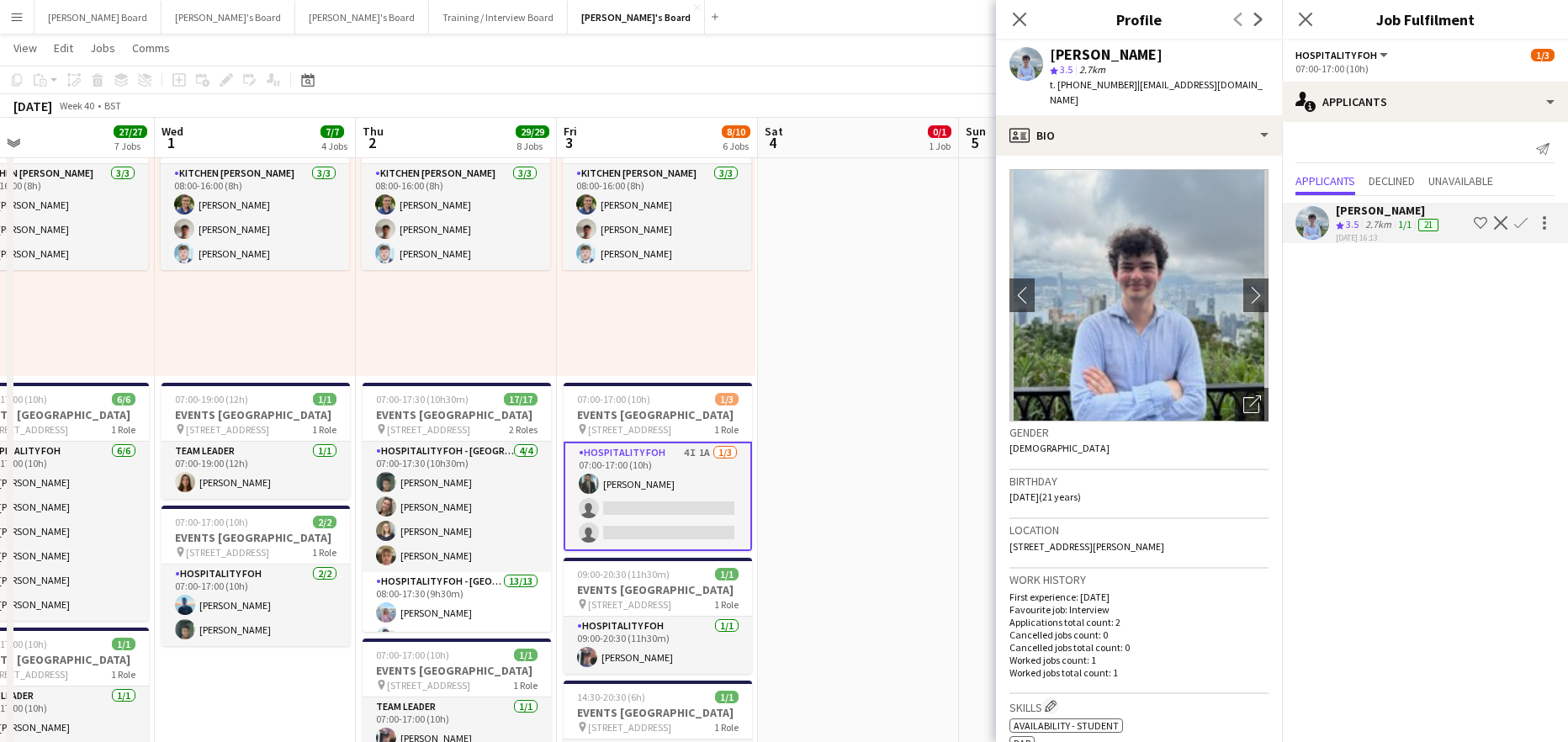
click at [886, 332] on app-date-cell "07:00-12:00 (5h) 0/1 EVENTS McLaren Technology Centre pin Woking, GU21 4YH 1 Ro…" at bounding box center [858, 601] width 201 height 1668
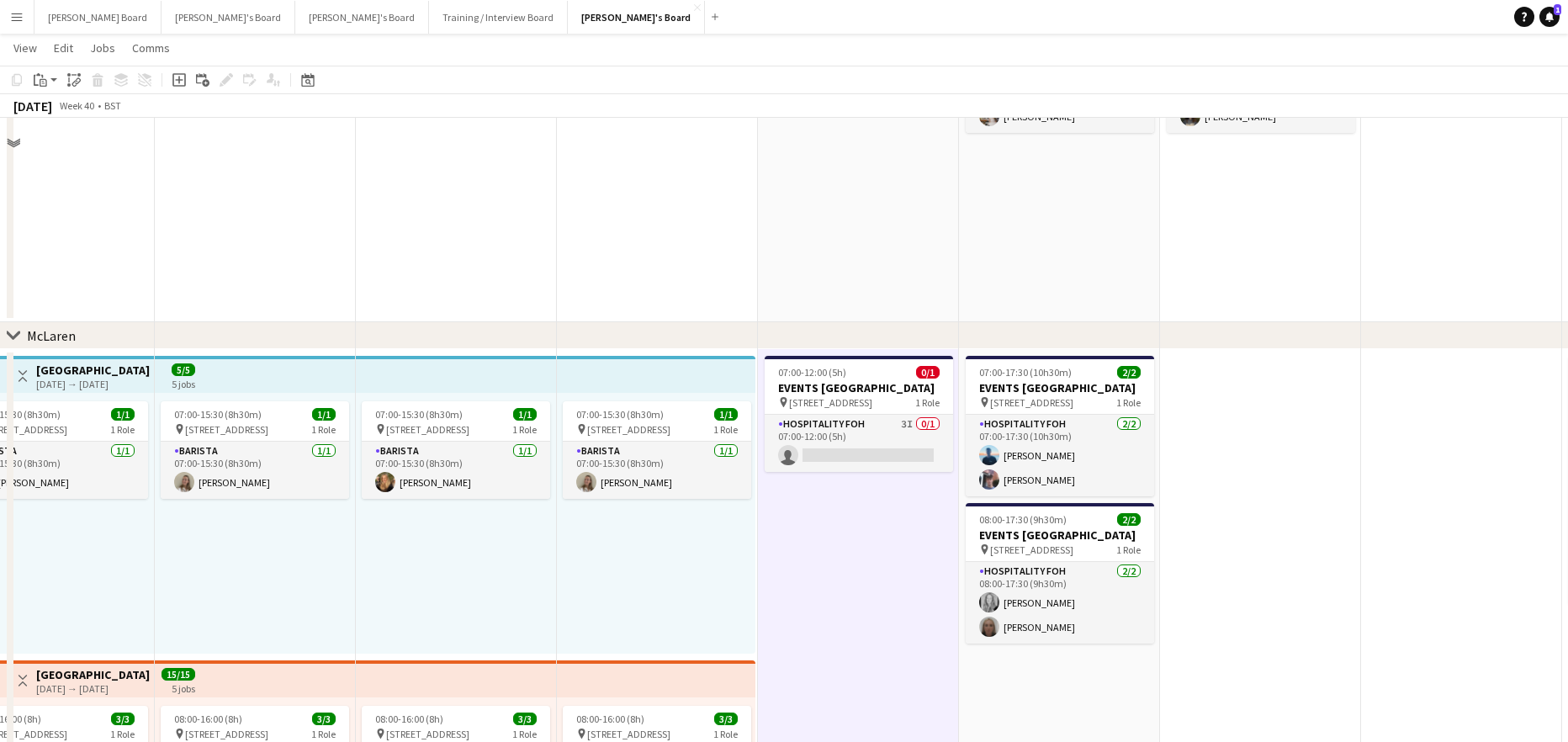
scroll to position [112, 0]
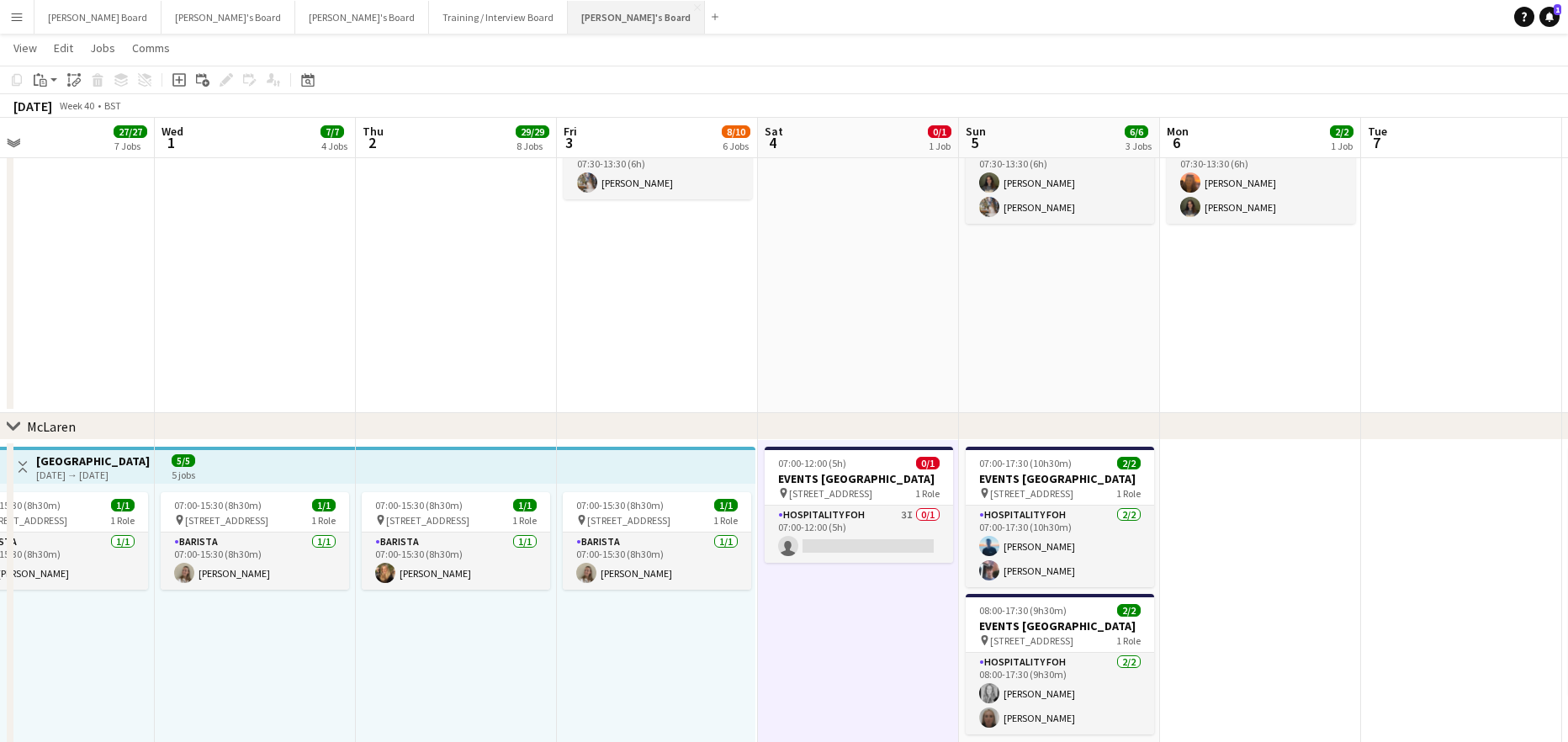
click at [568, 5] on button "Jakub's Board Close" at bounding box center [636, 17] width 137 height 33
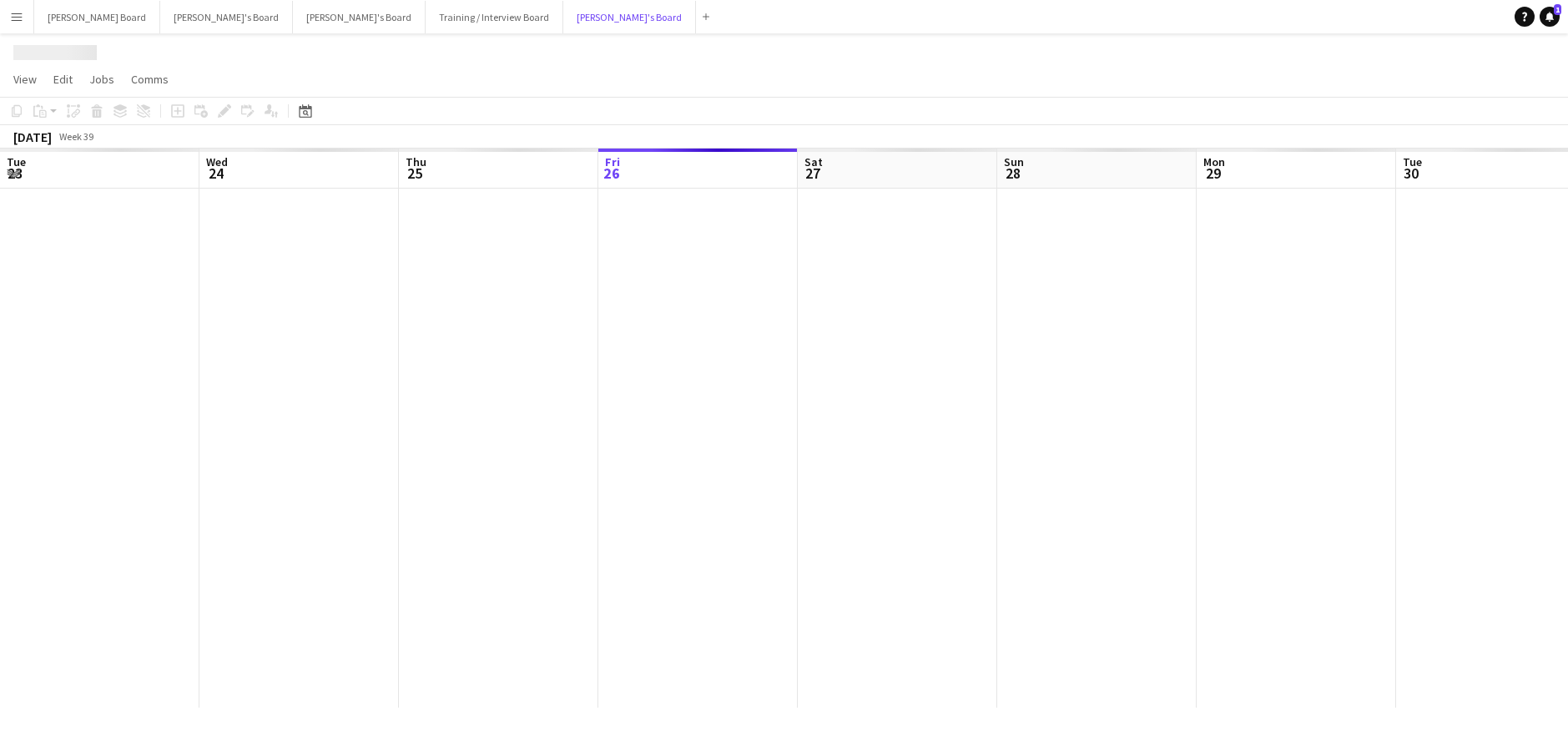
scroll to position [0, 399]
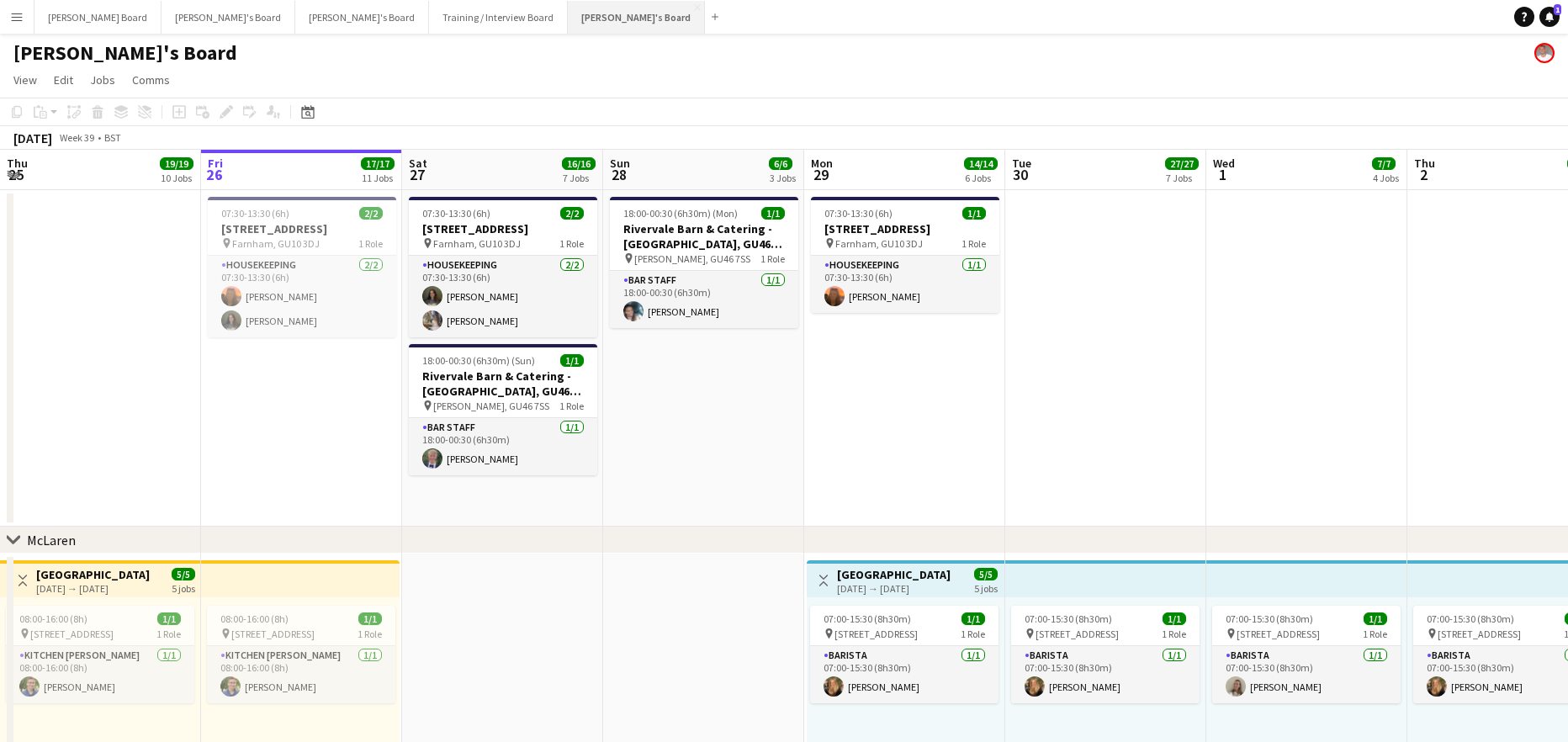
click at [568, 18] on button "Jakub's Board Close" at bounding box center [636, 17] width 137 height 33
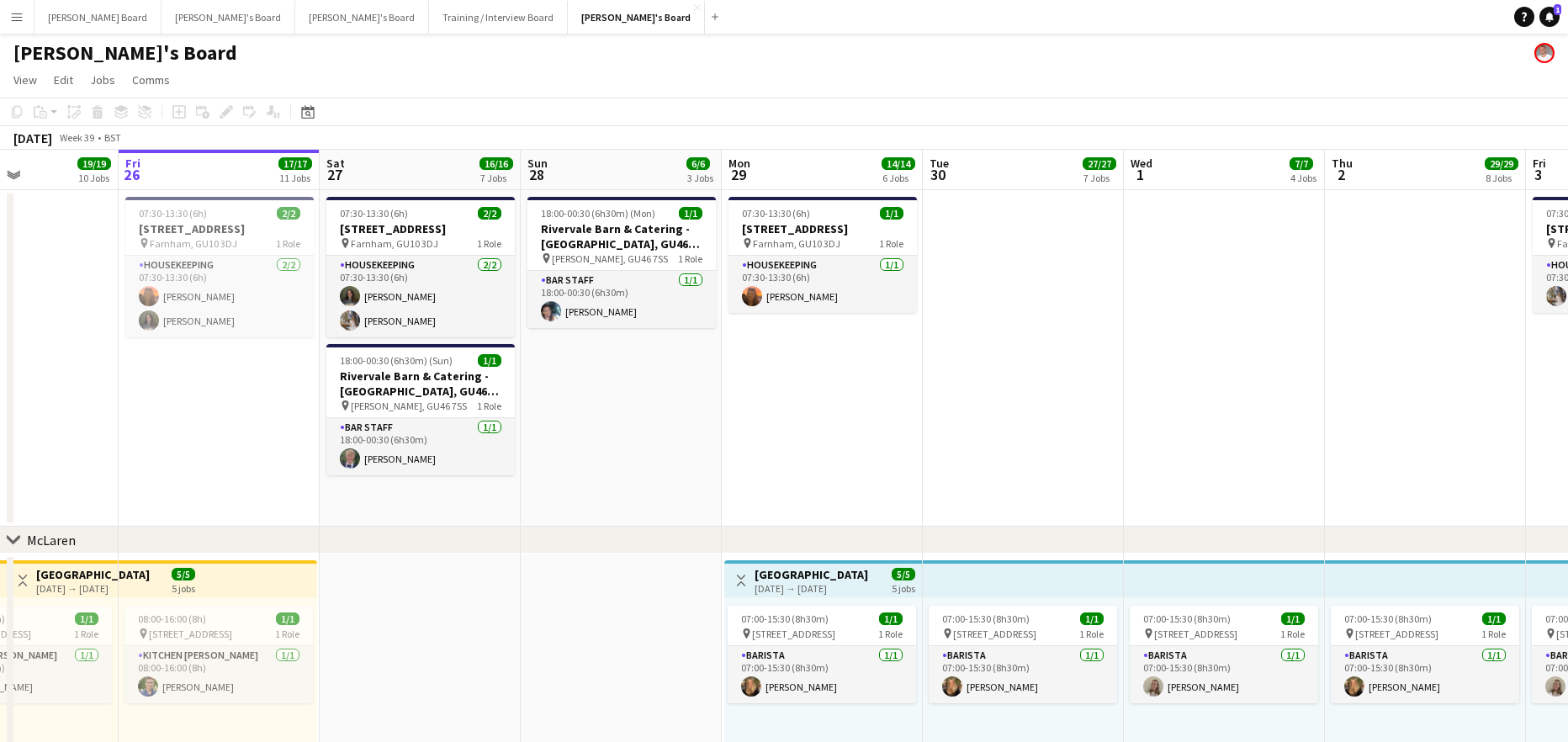
drag, startPoint x: 1219, startPoint y: 403, endPoint x: 1109, endPoint y: 400, distance: 109.4
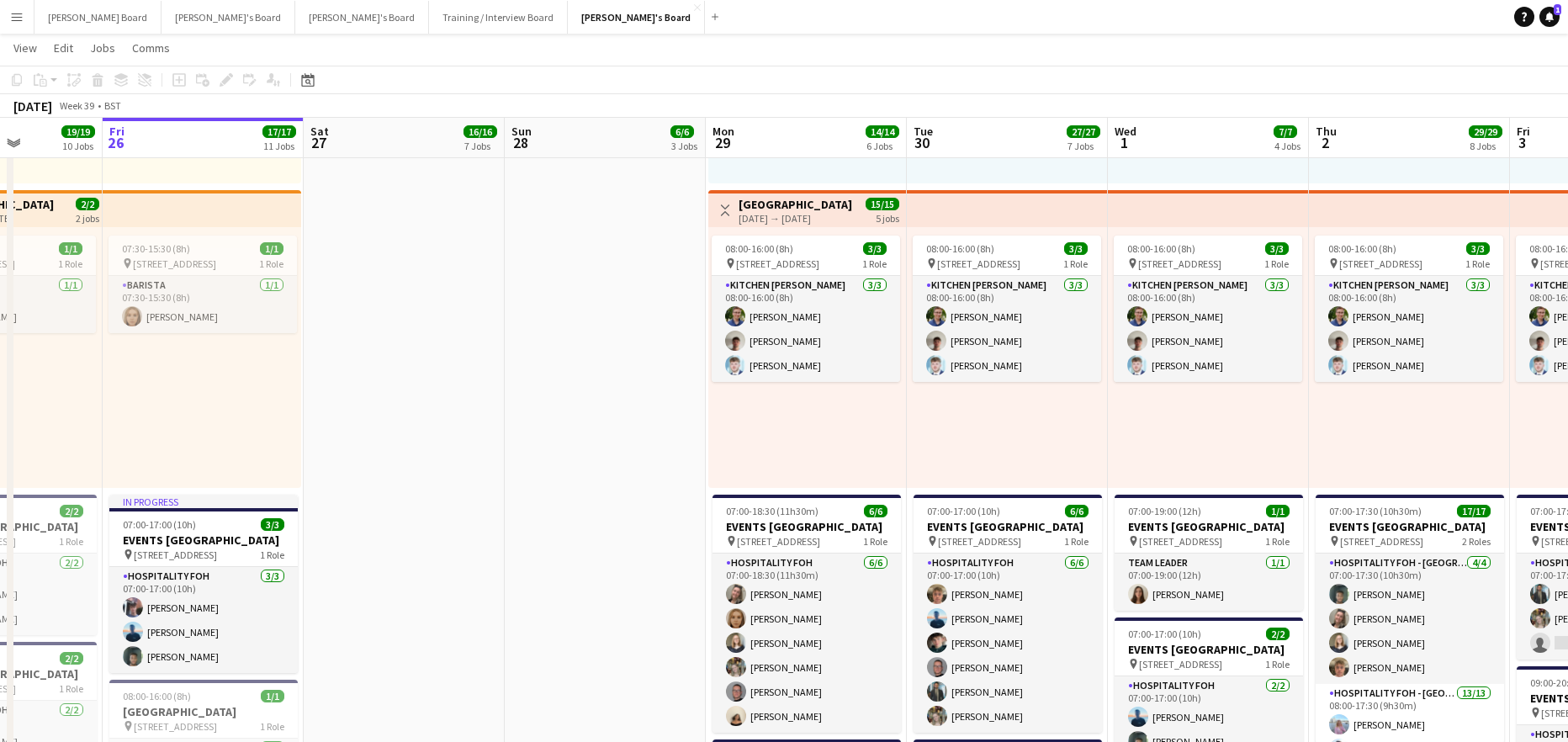
scroll to position [0, 631]
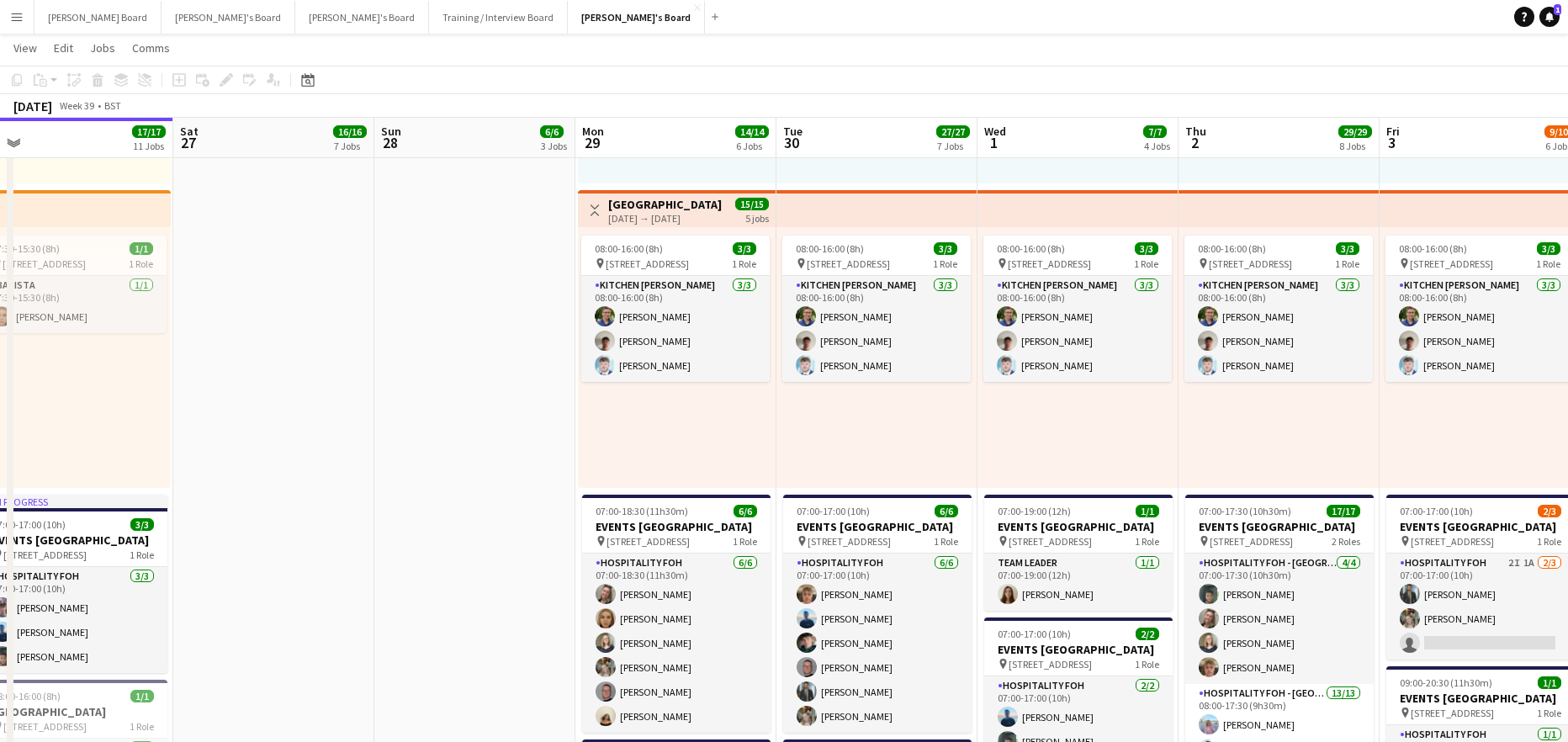
drag, startPoint x: 588, startPoint y: 385, endPoint x: 462, endPoint y: 383, distance: 126.2
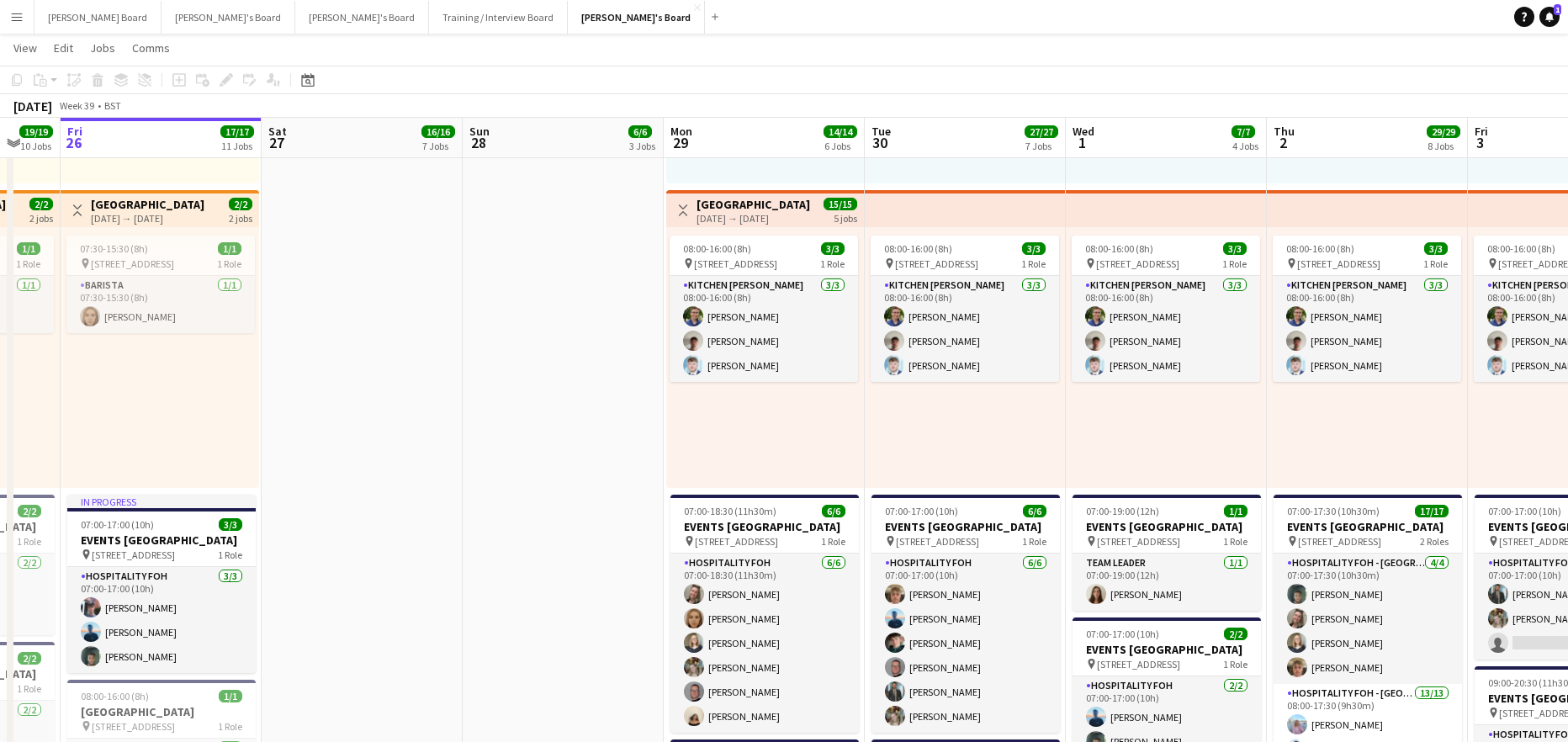
drag, startPoint x: 1241, startPoint y: 399, endPoint x: 1122, endPoint y: 405, distance: 118.8
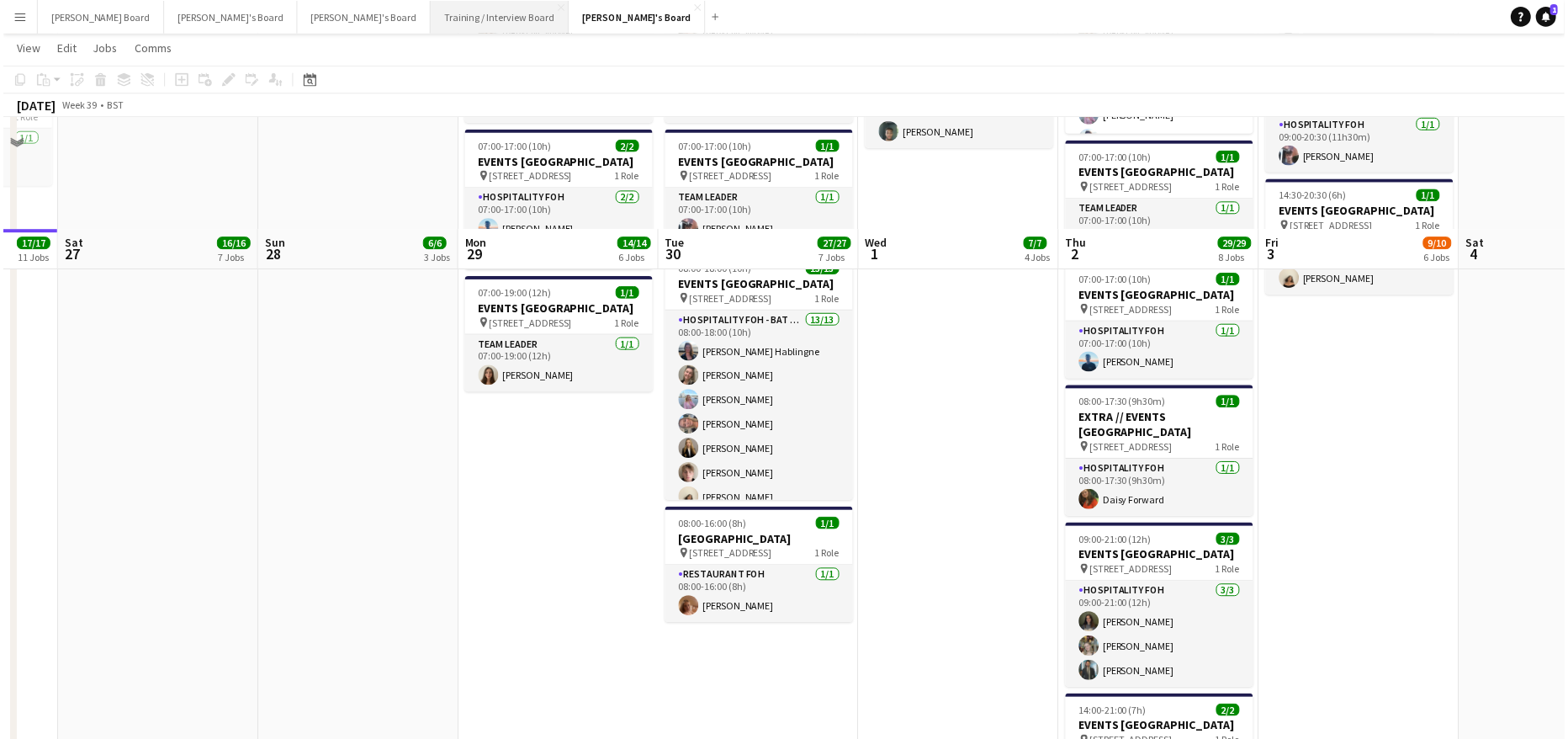
scroll to position [1234, 0]
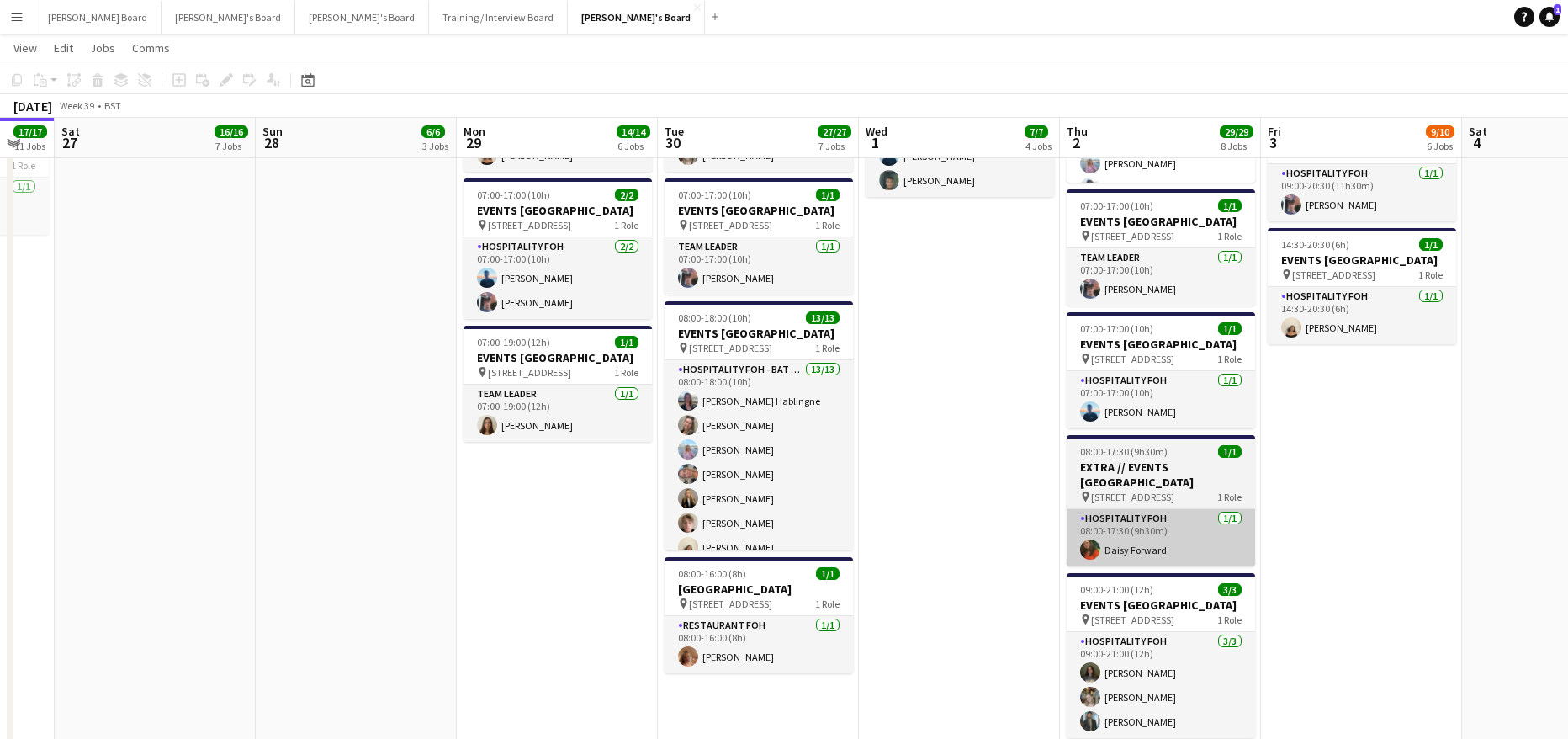
drag, startPoint x: 1212, startPoint y: 682, endPoint x: 952, endPoint y: 591, distance: 275.3
click at [959, 638] on app-calendar-viewport "Wed 24 17/17 8 Jobs Thu 25 19/19 10 Jobs Fri 26 17/17 11 Jobs Sat 27 16/16 7 Jo…" at bounding box center [784, 597] width 1568 height 3530
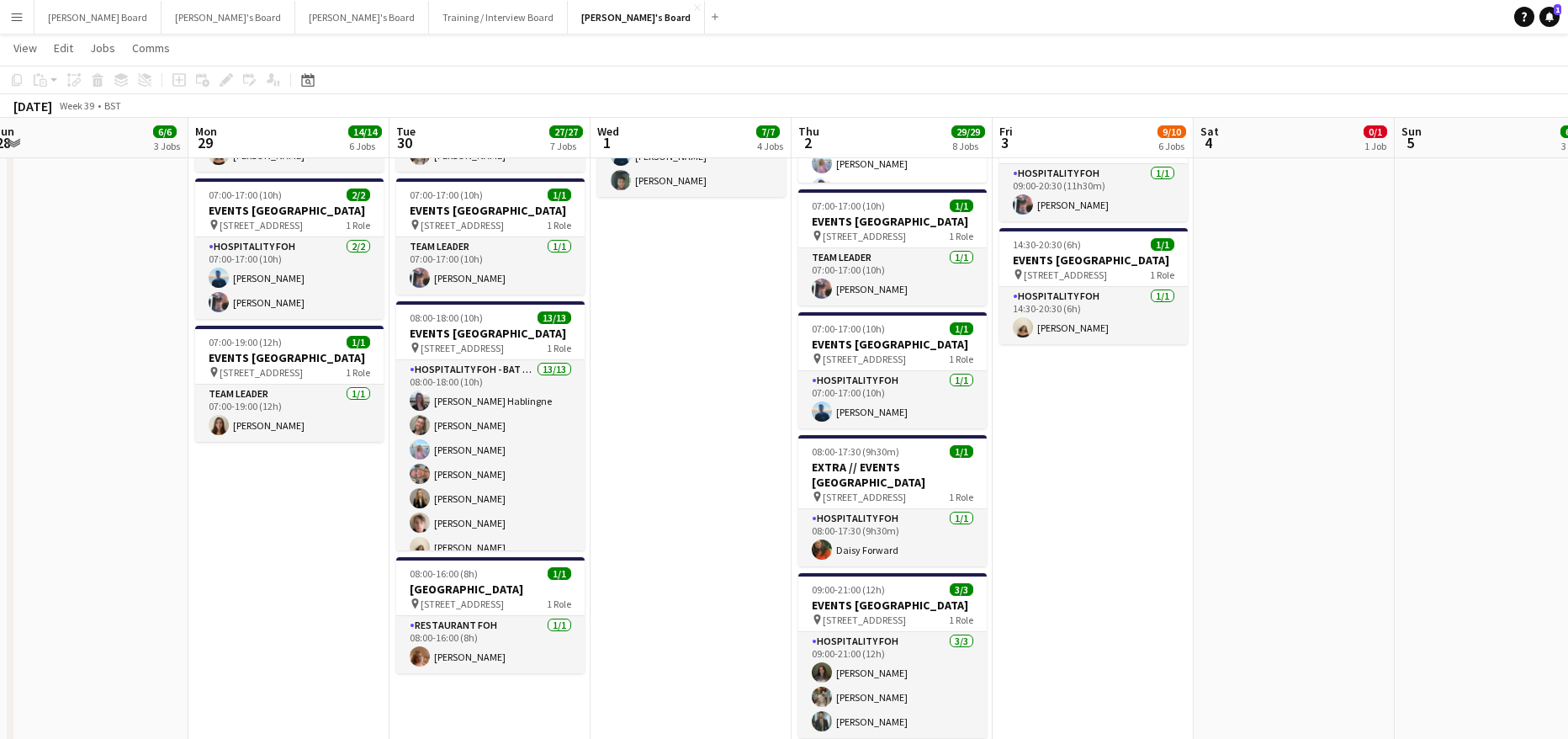
drag, startPoint x: 1057, startPoint y: 442, endPoint x: 733, endPoint y: 455, distance: 324.1
click at [647, 495] on app-calendar-viewport "Thu 25 19/19 10 Jobs Fri 26 17/17 11 Jobs Sat 27 16/16 7 Jobs Sun 28 6/6 3 Jobs…" at bounding box center [784, 597] width 1568 height 3530
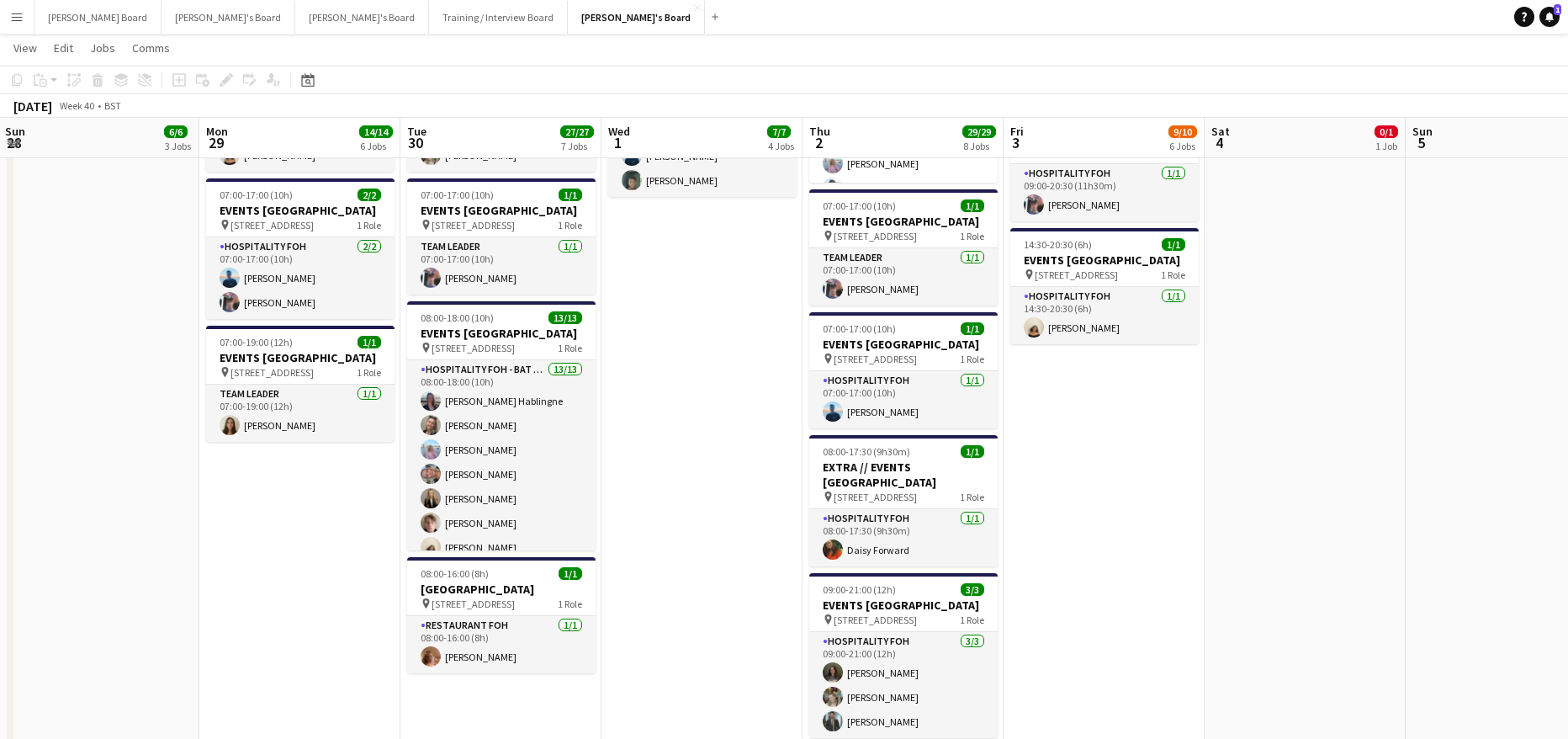
scroll to position [0, 397]
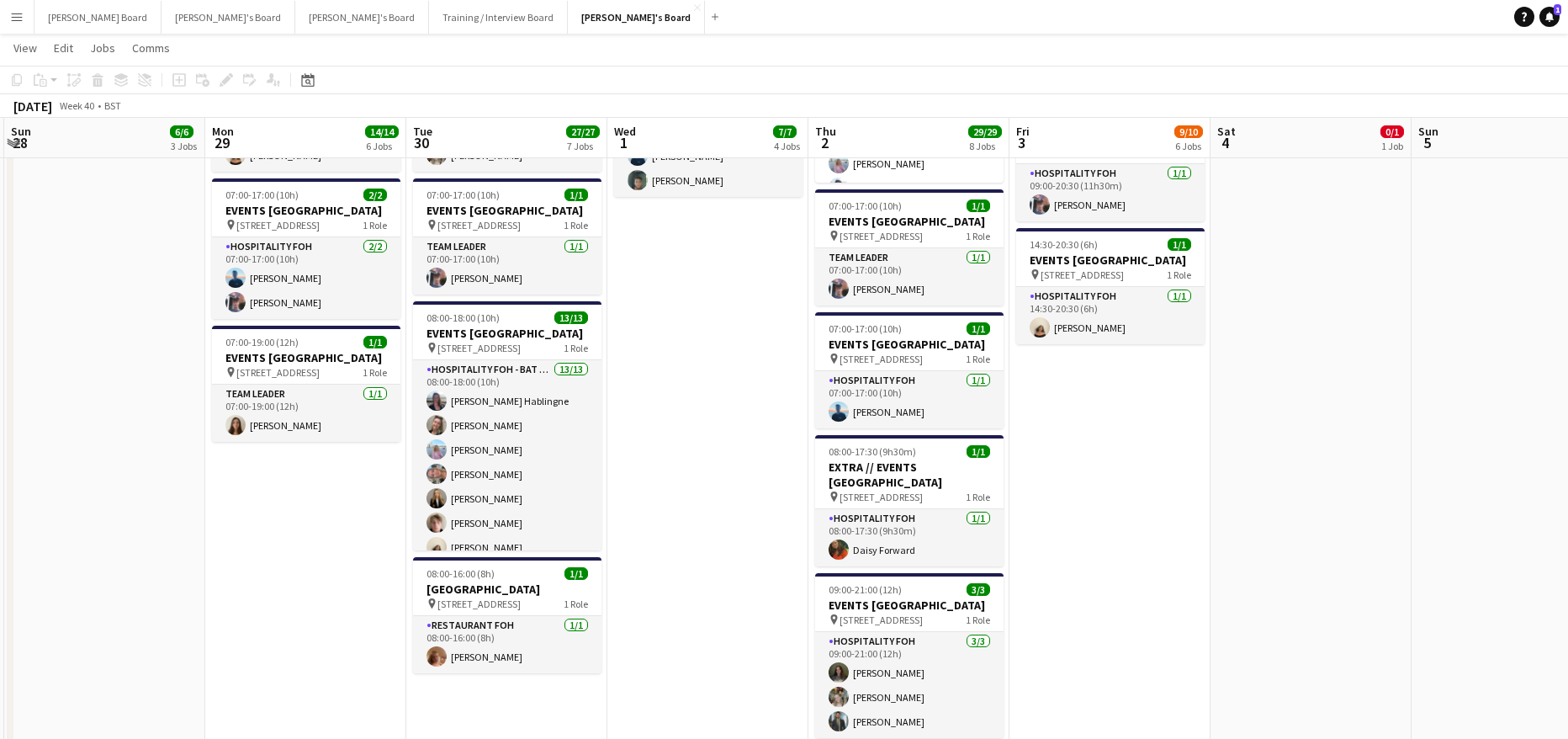
drag, startPoint x: 1228, startPoint y: 399, endPoint x: 1181, endPoint y: 397, distance: 47.1
click at [1247, 399] on app-calendar-viewport "Fri 26 17/17 11 Jobs Sat 27 16/16 7 Jobs Sun 28 6/6 3 Jobs Mon 29 14/14 6 Jobs …" at bounding box center [784, 597] width 1568 height 3530
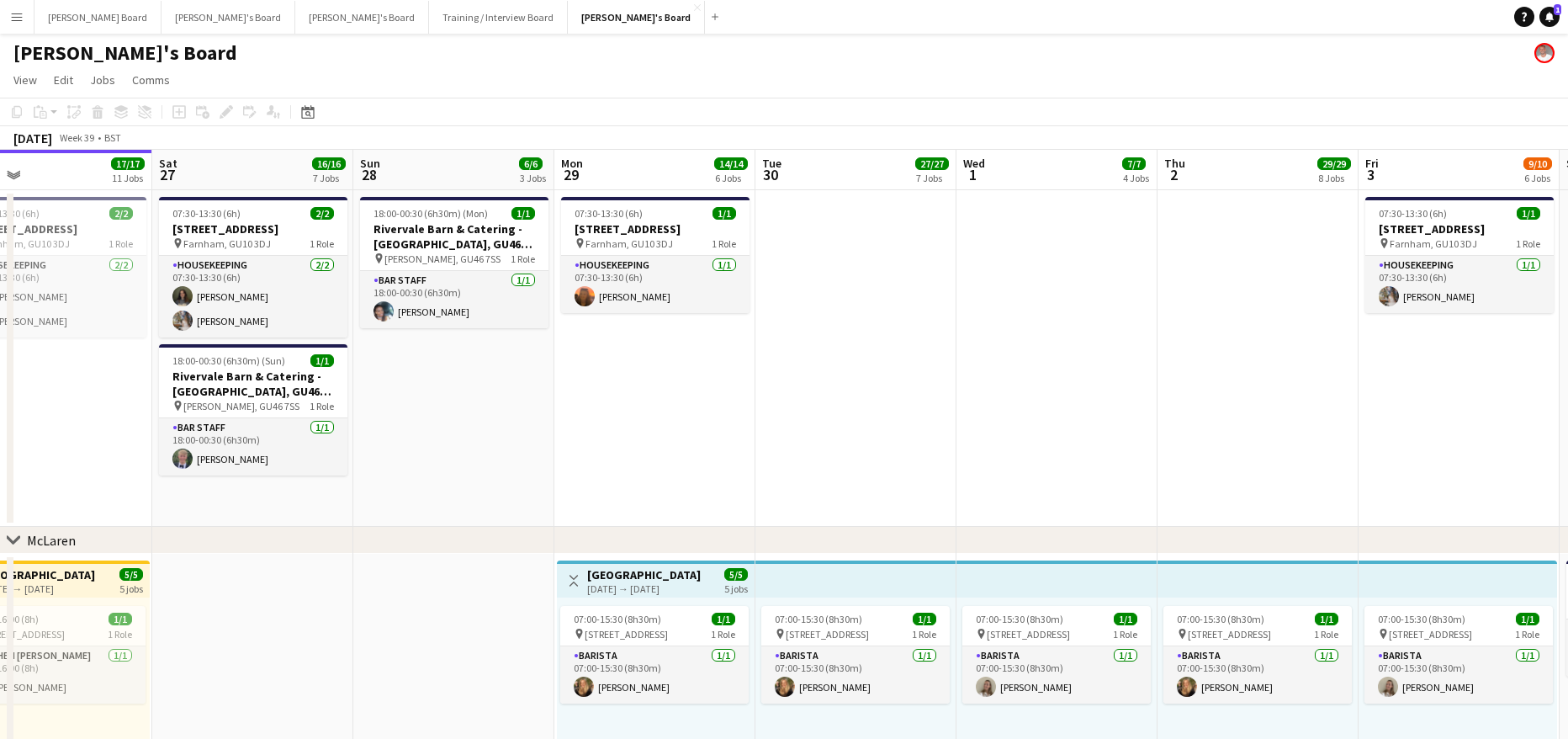
scroll to position [0, 463]
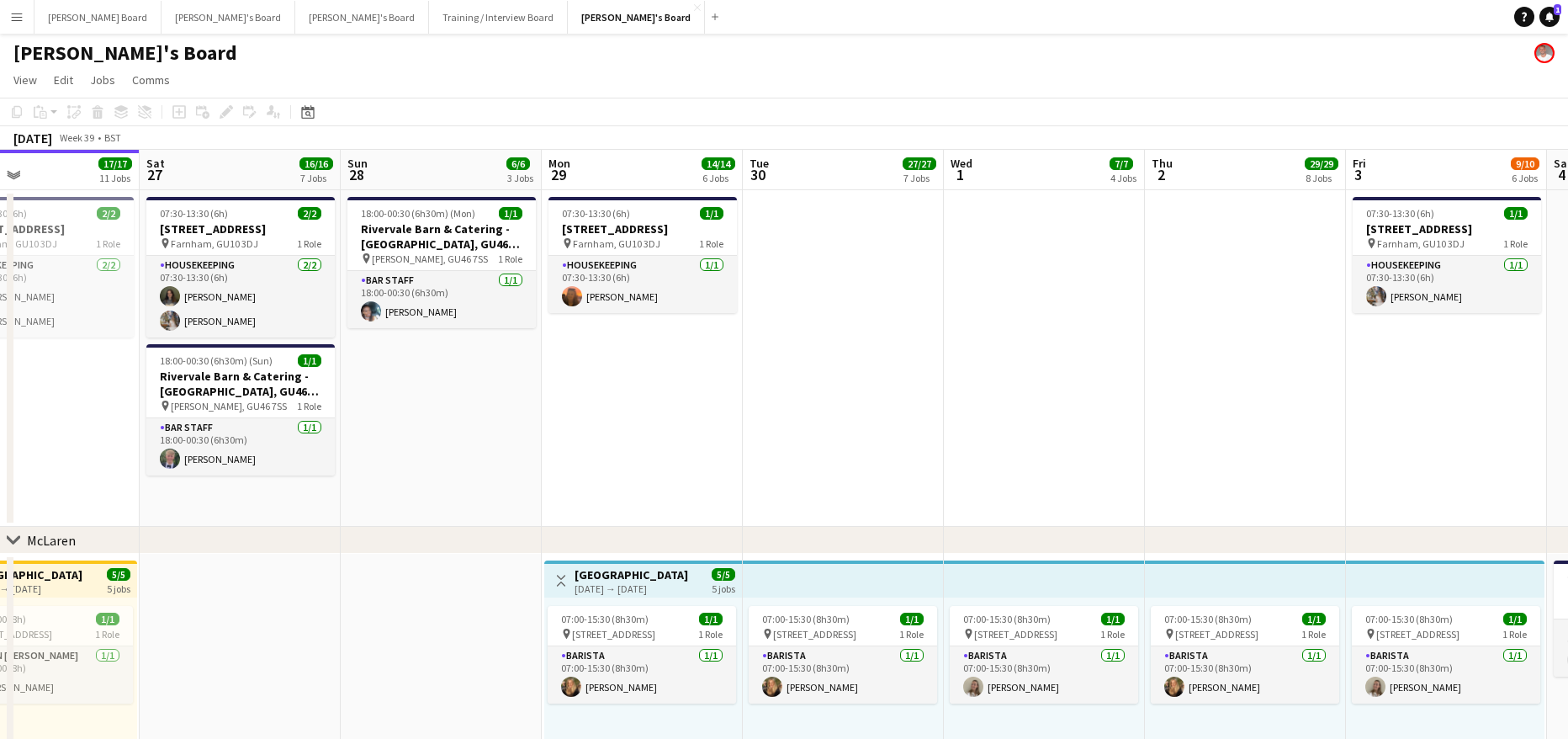
drag, startPoint x: 814, startPoint y: 397, endPoint x: 1112, endPoint y: 428, distance: 299.4
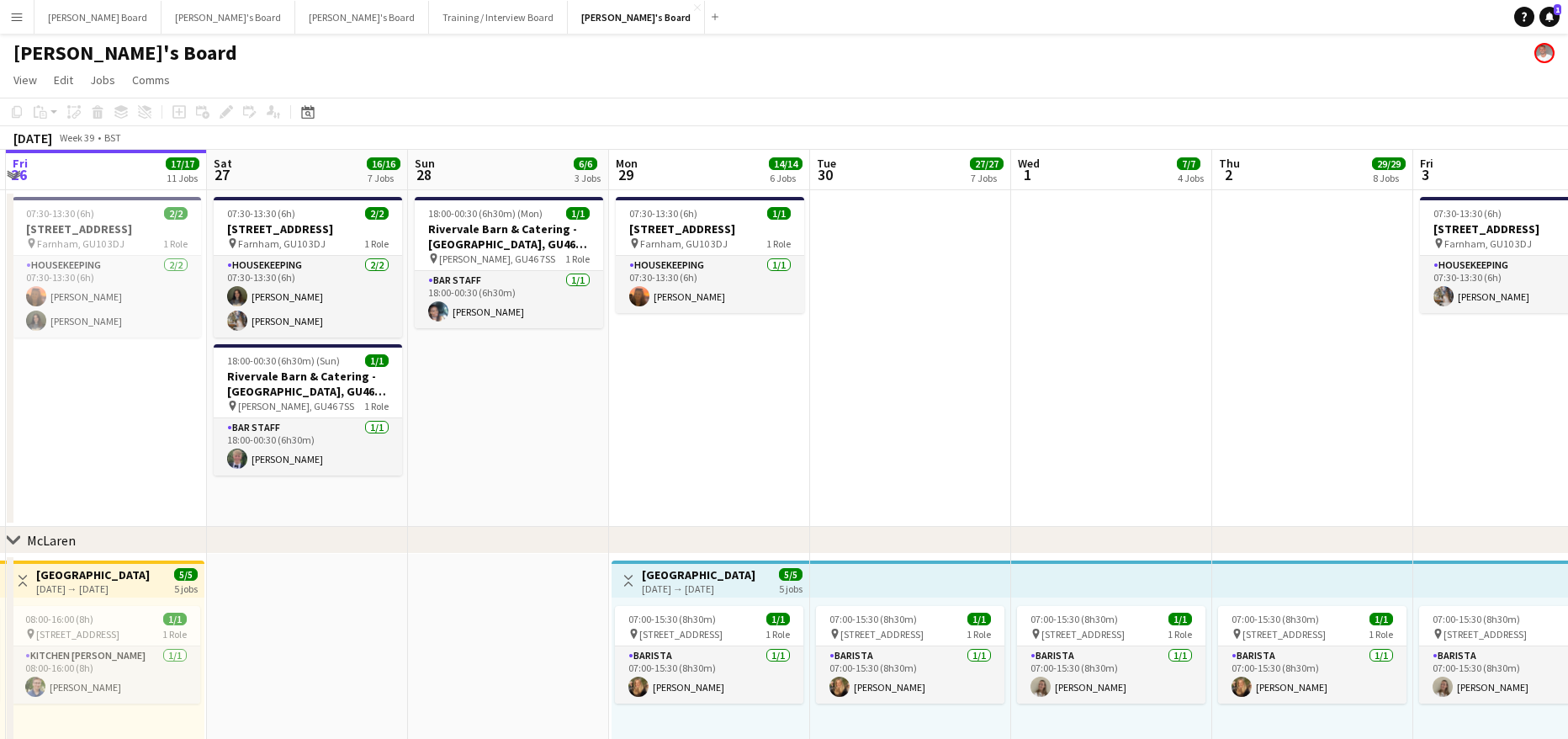
scroll to position [0, 376]
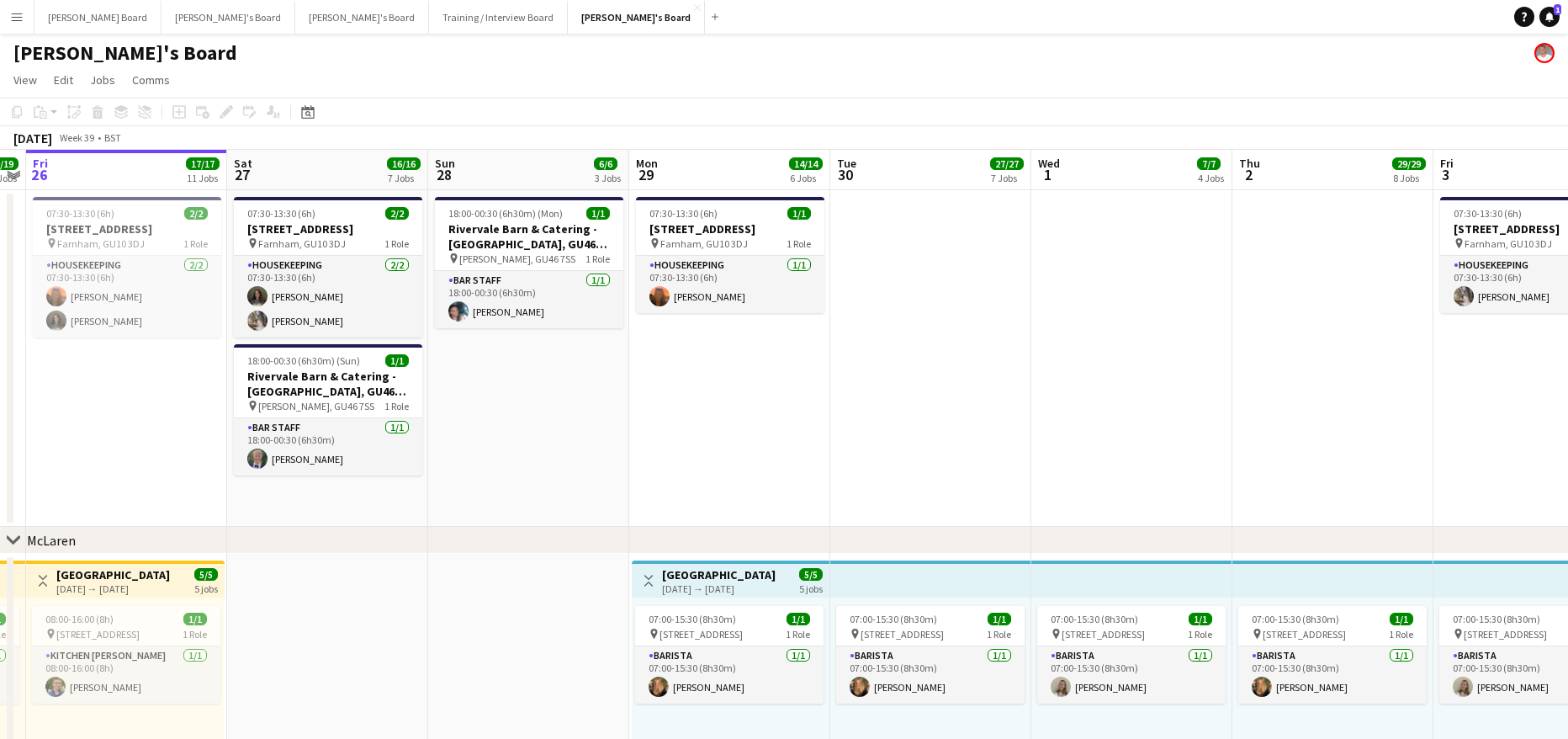
drag, startPoint x: 848, startPoint y: 430, endPoint x: 935, endPoint y: 428, distance: 87.5
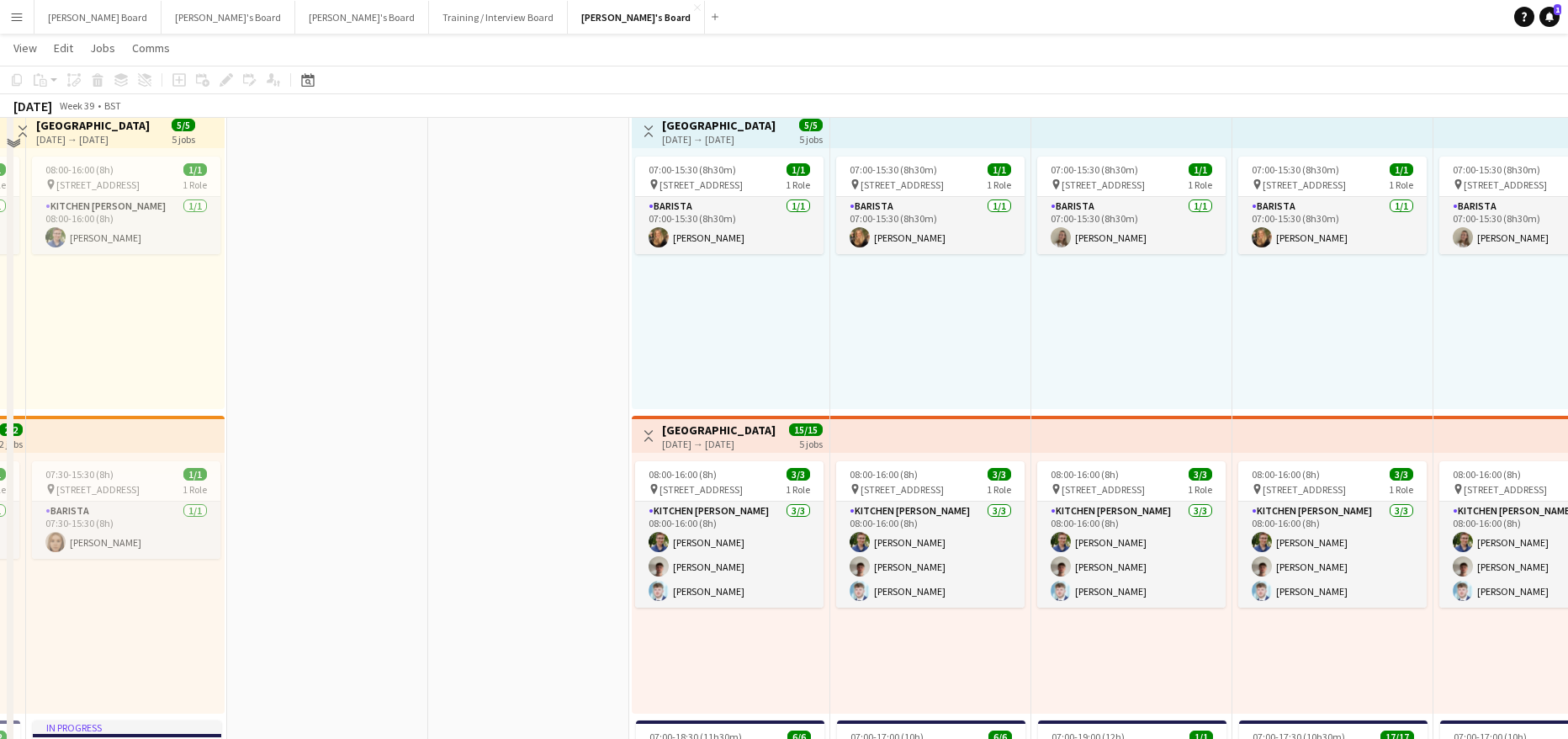
scroll to position [448, 0]
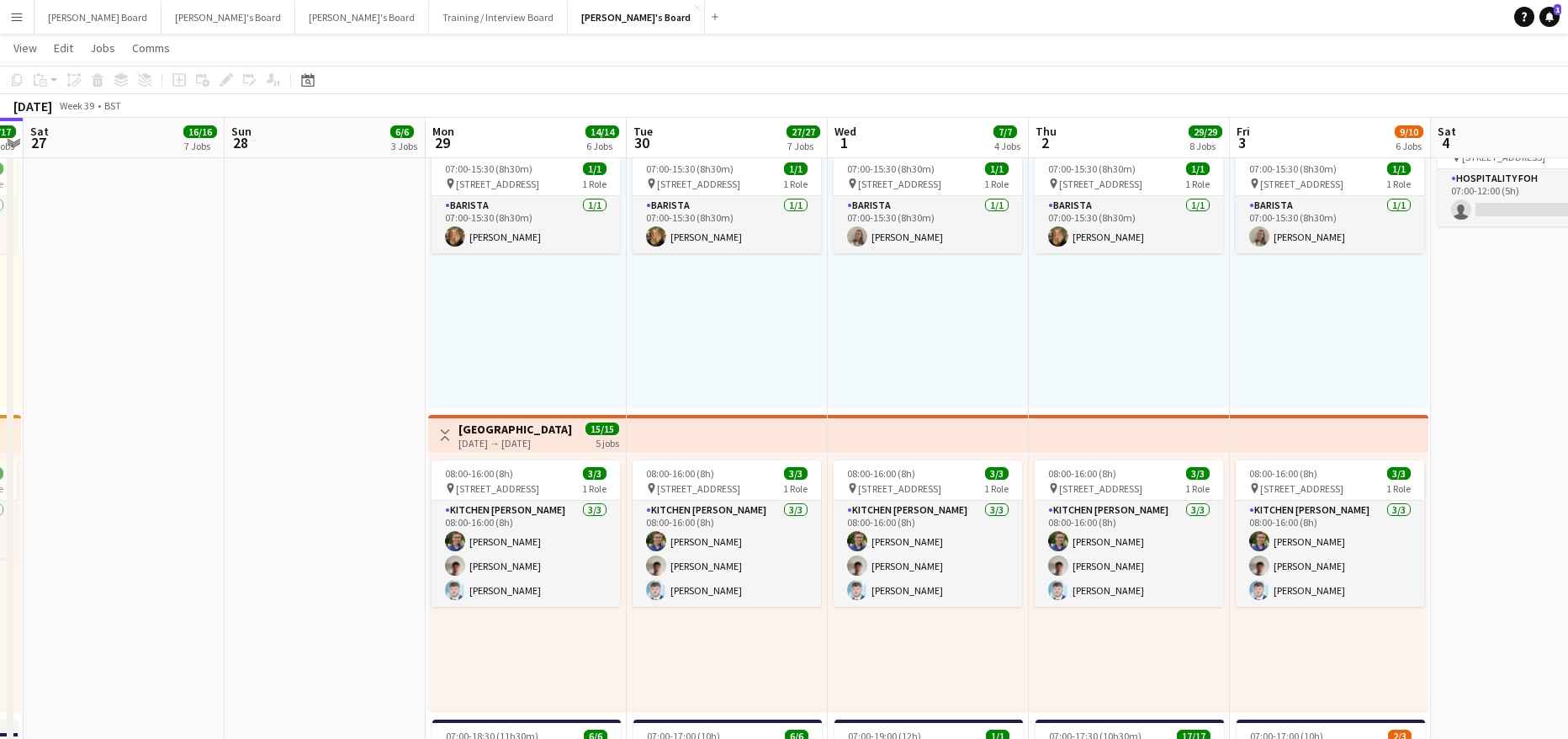
drag, startPoint x: 965, startPoint y: 463, endPoint x: 891, endPoint y: 466, distance: 74.1
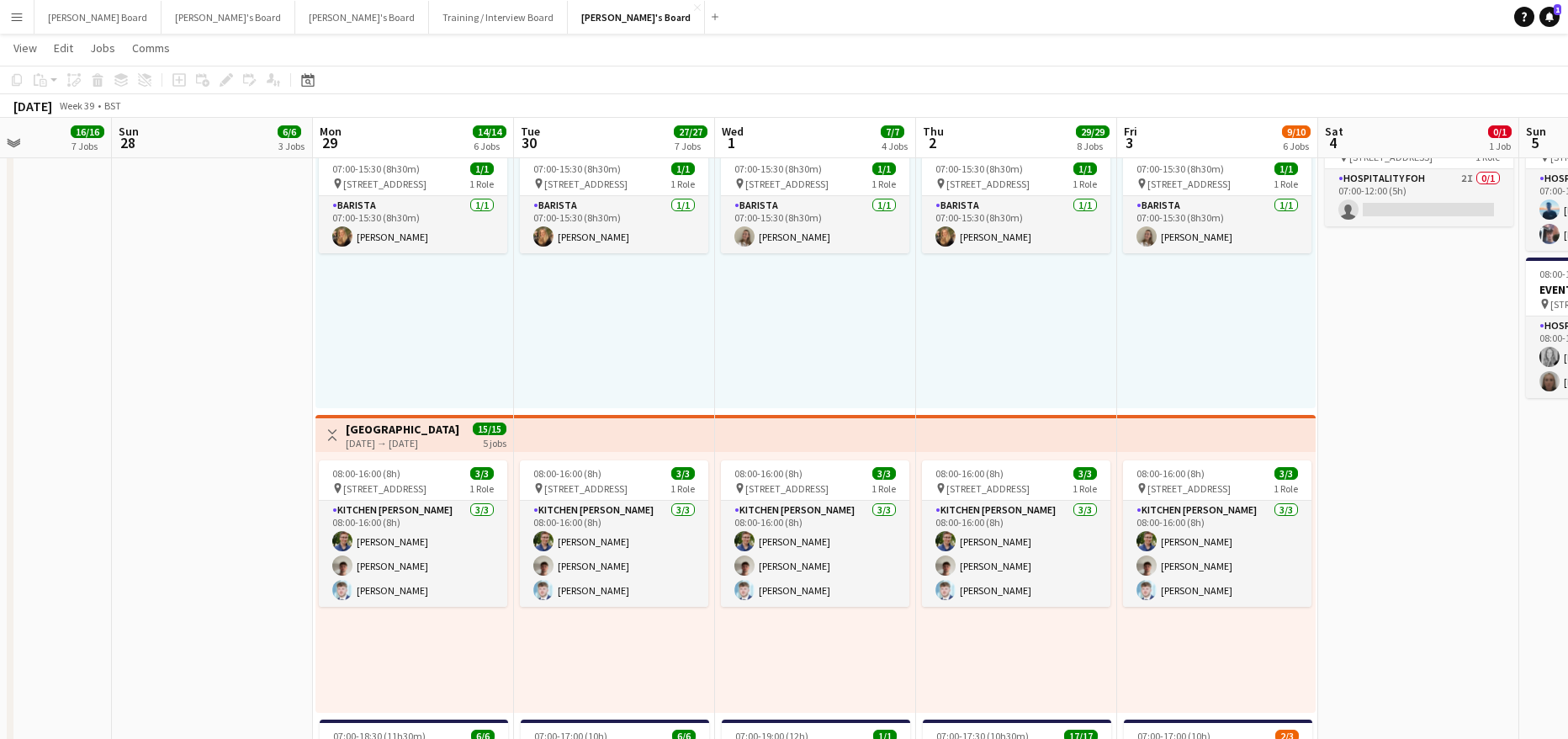
drag, startPoint x: 1305, startPoint y: 365, endPoint x: 1023, endPoint y: 375, distance: 282.8
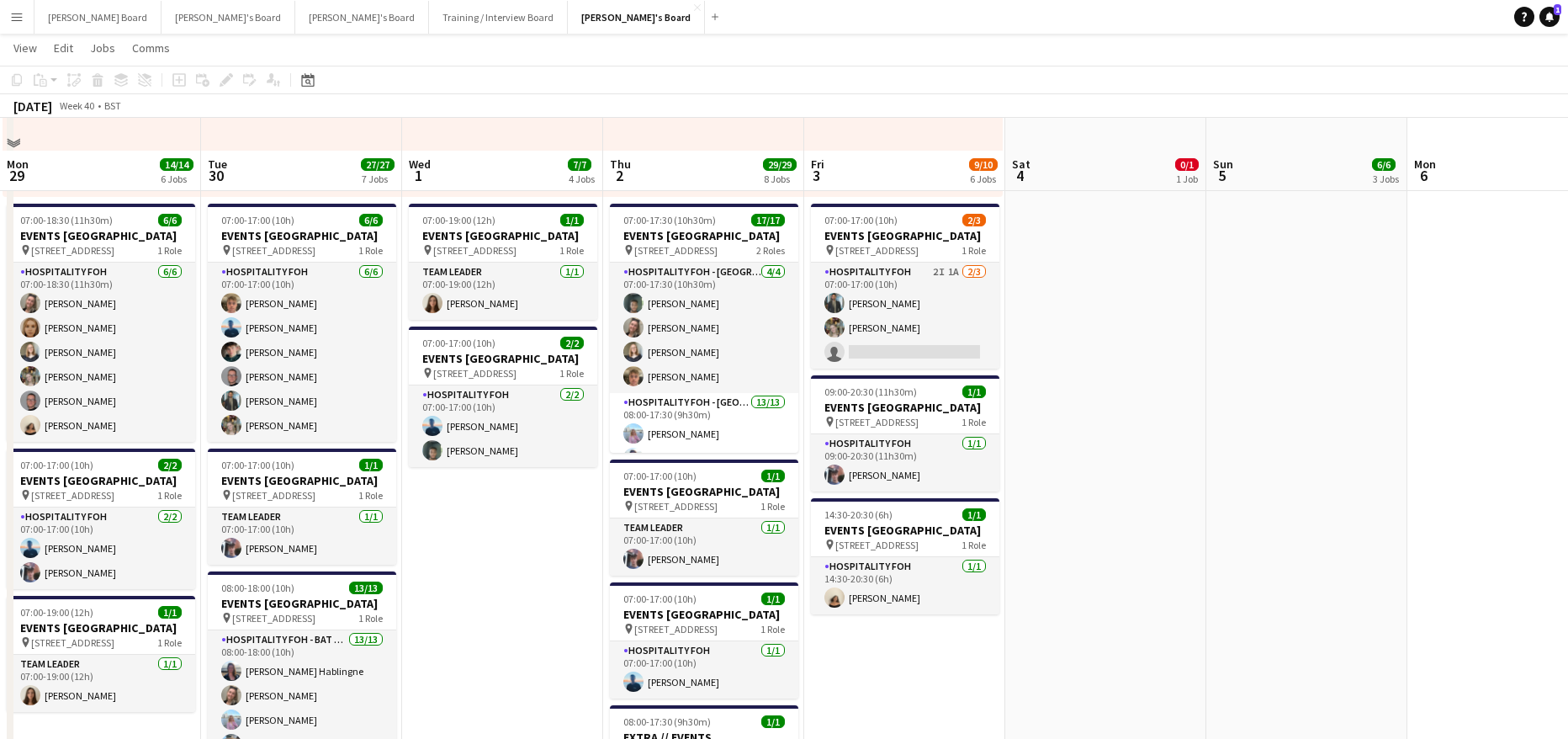
scroll to position [1009, 0]
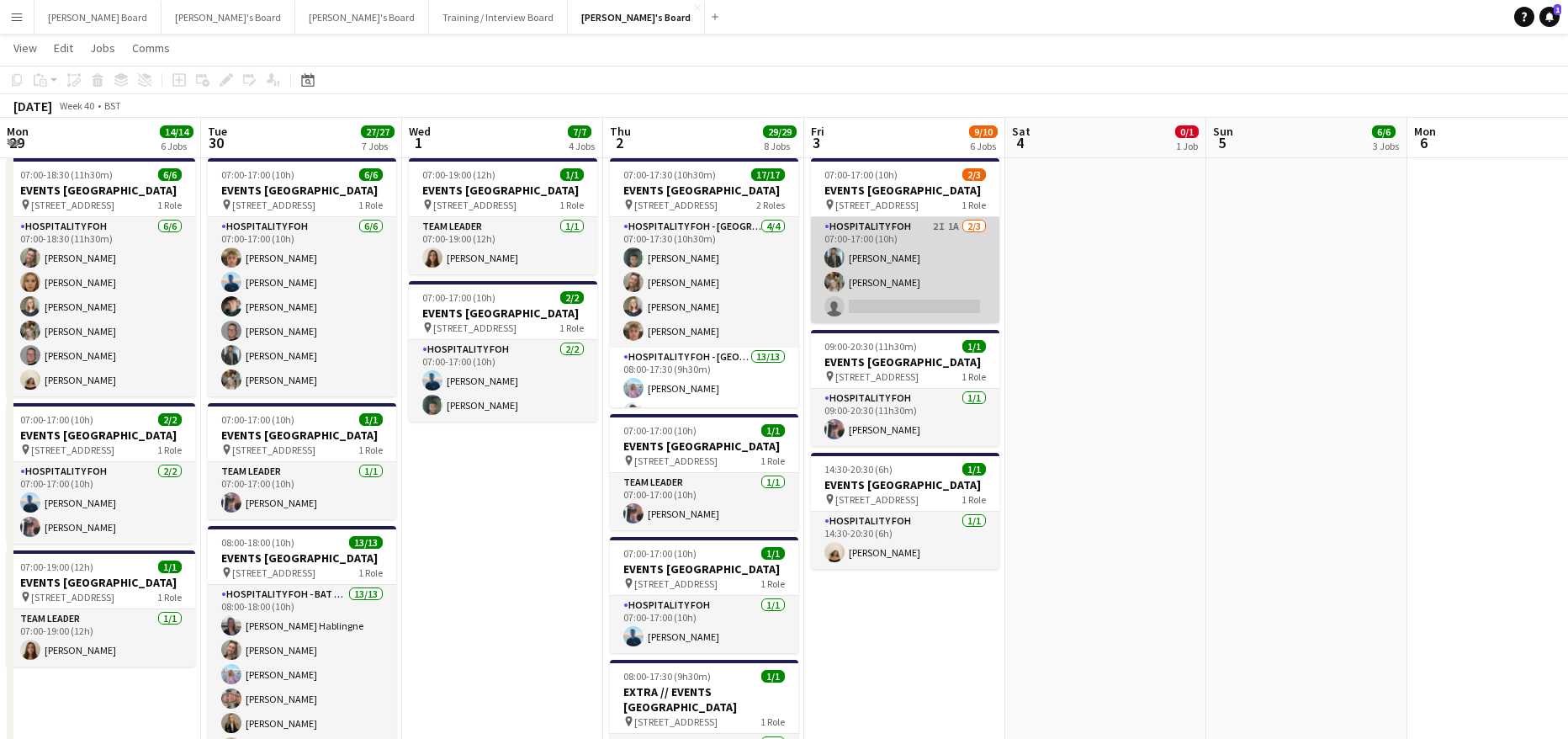
drag, startPoint x: 915, startPoint y: 278, endPoint x: 928, endPoint y: 290, distance: 17.3
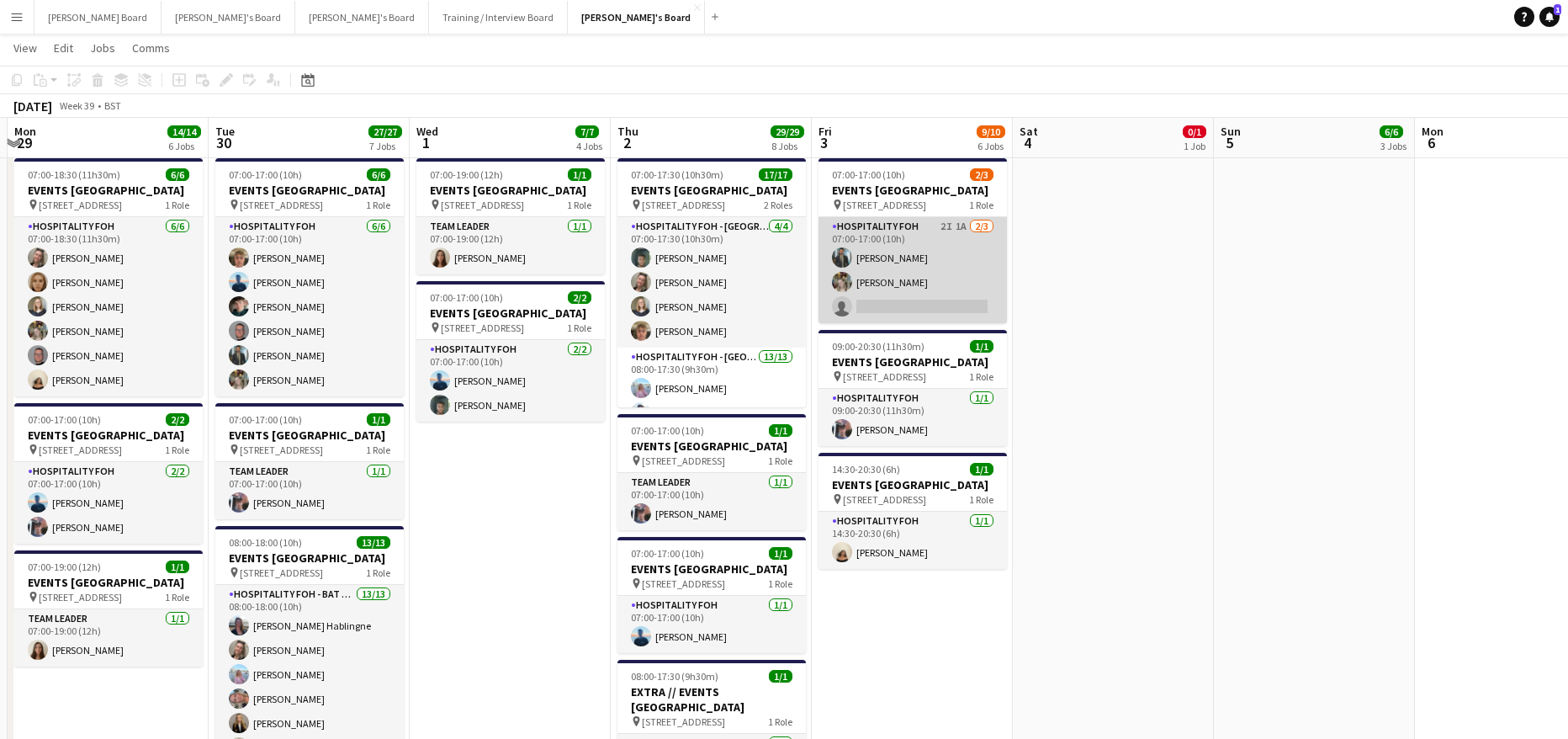
click at [937, 281] on app-card-role "Hospitality FOH 2I 1A 2/3 07:00-17:00 (10h) Muhammad Imad Abigail Hodkinson sin…" at bounding box center [912, 270] width 188 height 106
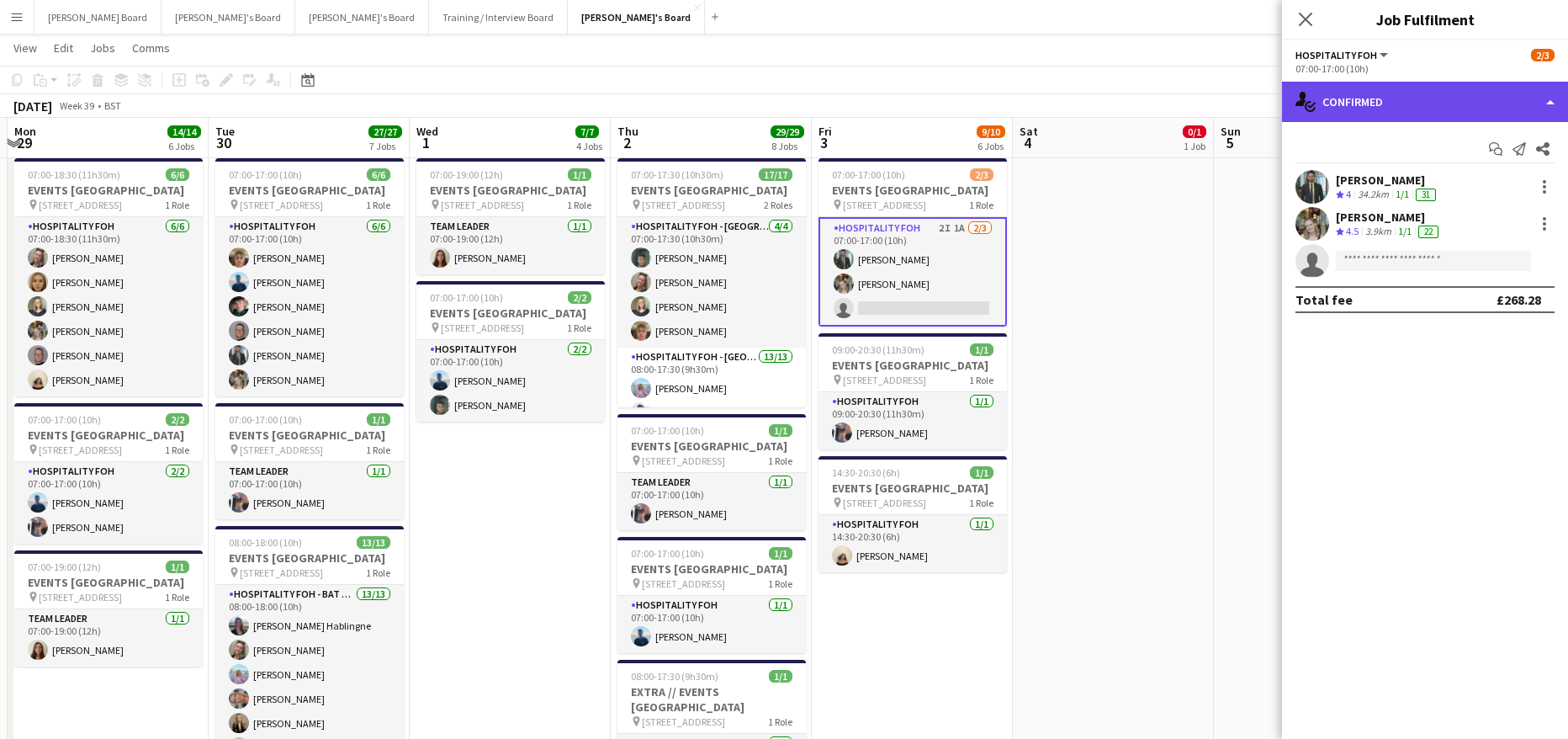
click at [1443, 83] on div "single-neutral-actions-check-2 Confirmed" at bounding box center [1425, 102] width 286 height 40
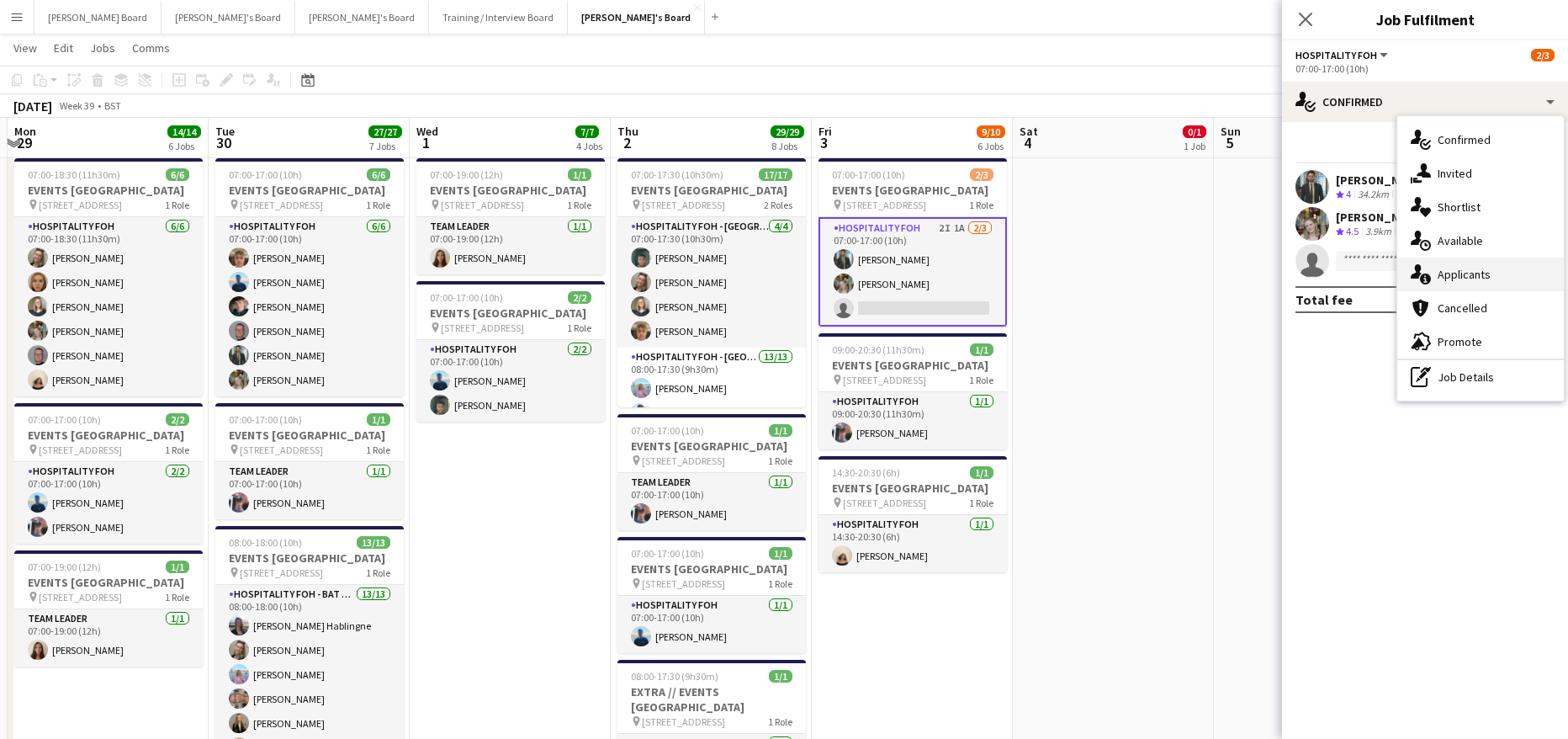
click at [1500, 276] on div "single-neutral-actions-information Applicants" at bounding box center [1480, 274] width 167 height 34
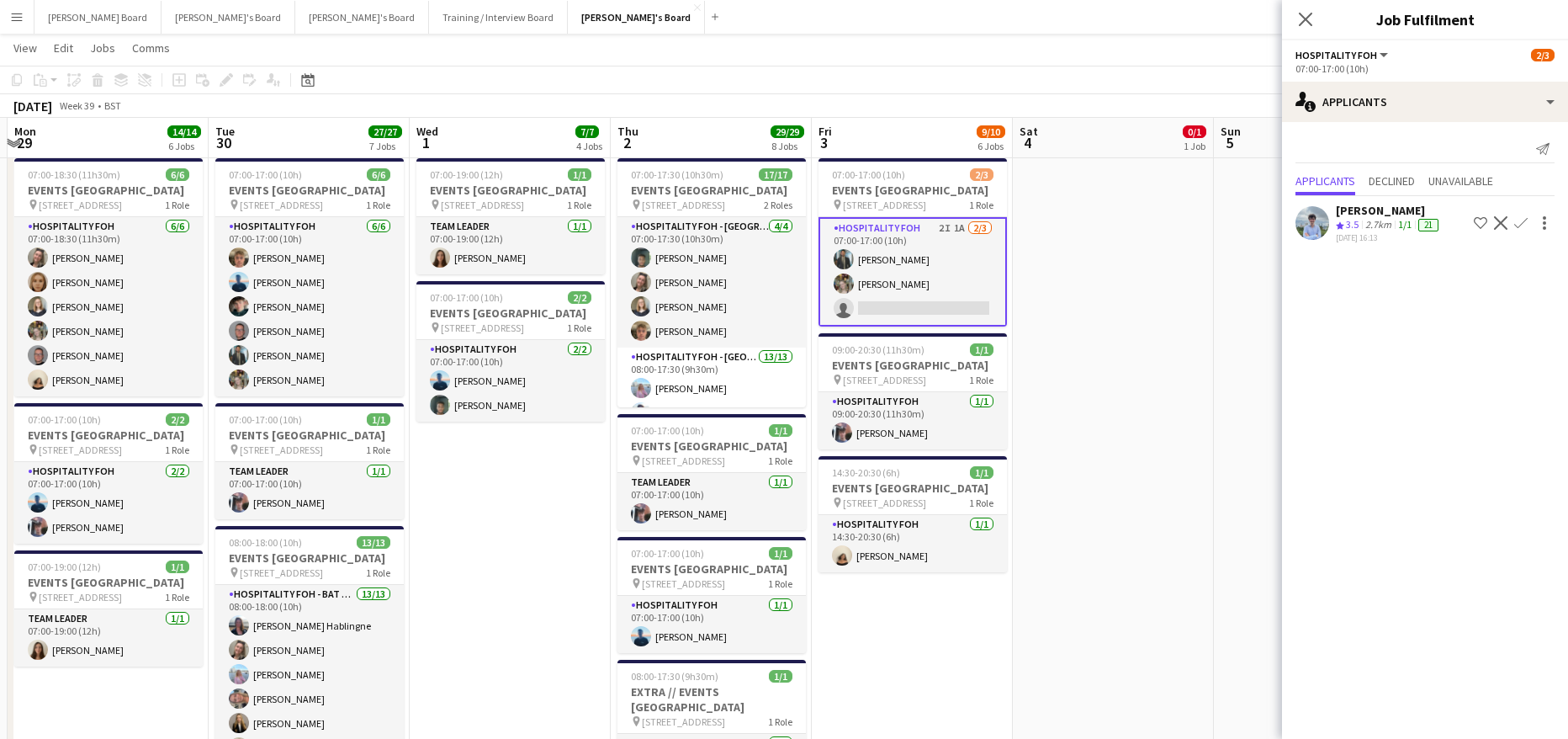
click at [1099, 367] on app-date-cell "07:00-12:00 (5h) 0/1 EVENTS McLaren Technology Centre pin Woking, GU21 4YH 1 Ro…" at bounding box center [1113, 376] width 201 height 1668
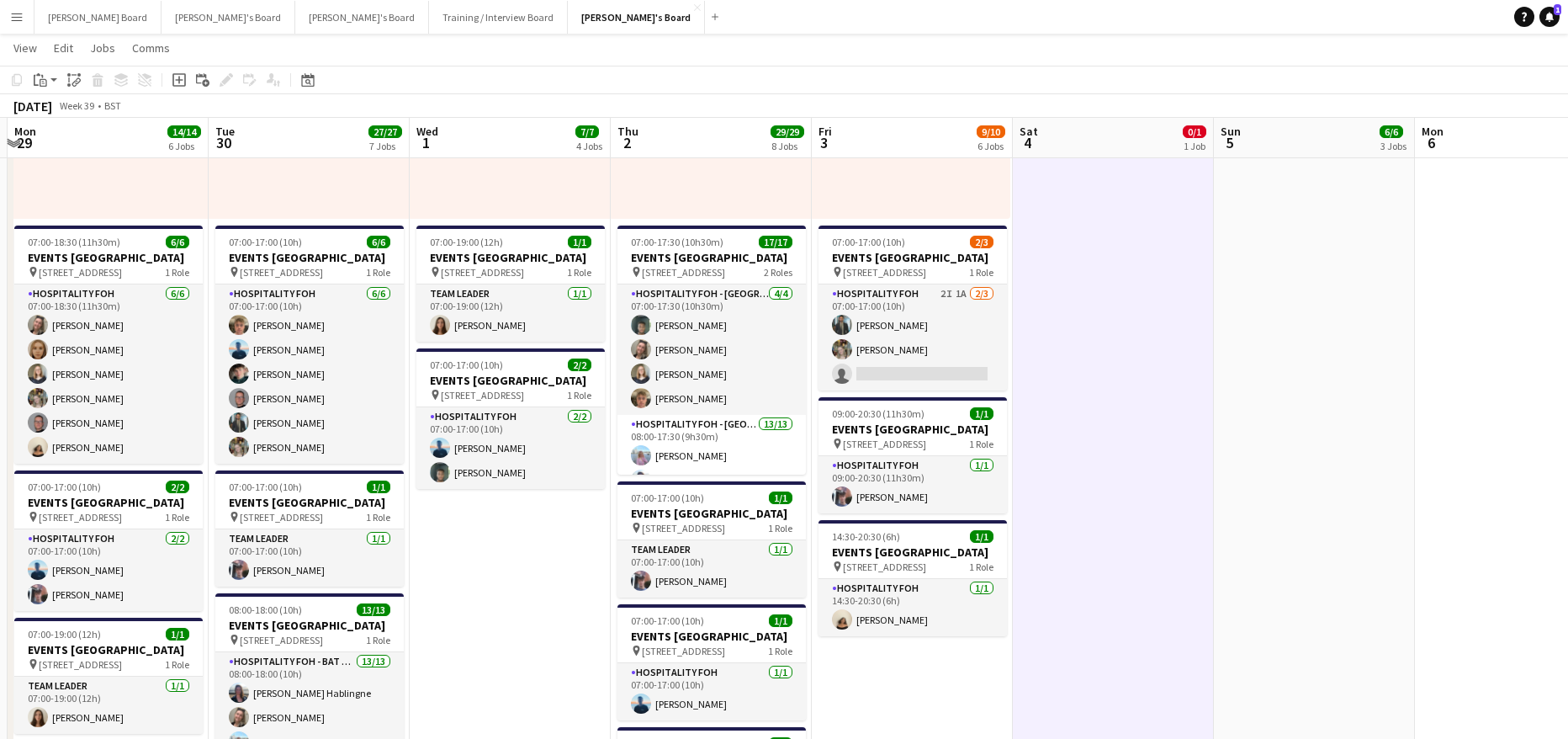
scroll to position [785, 0]
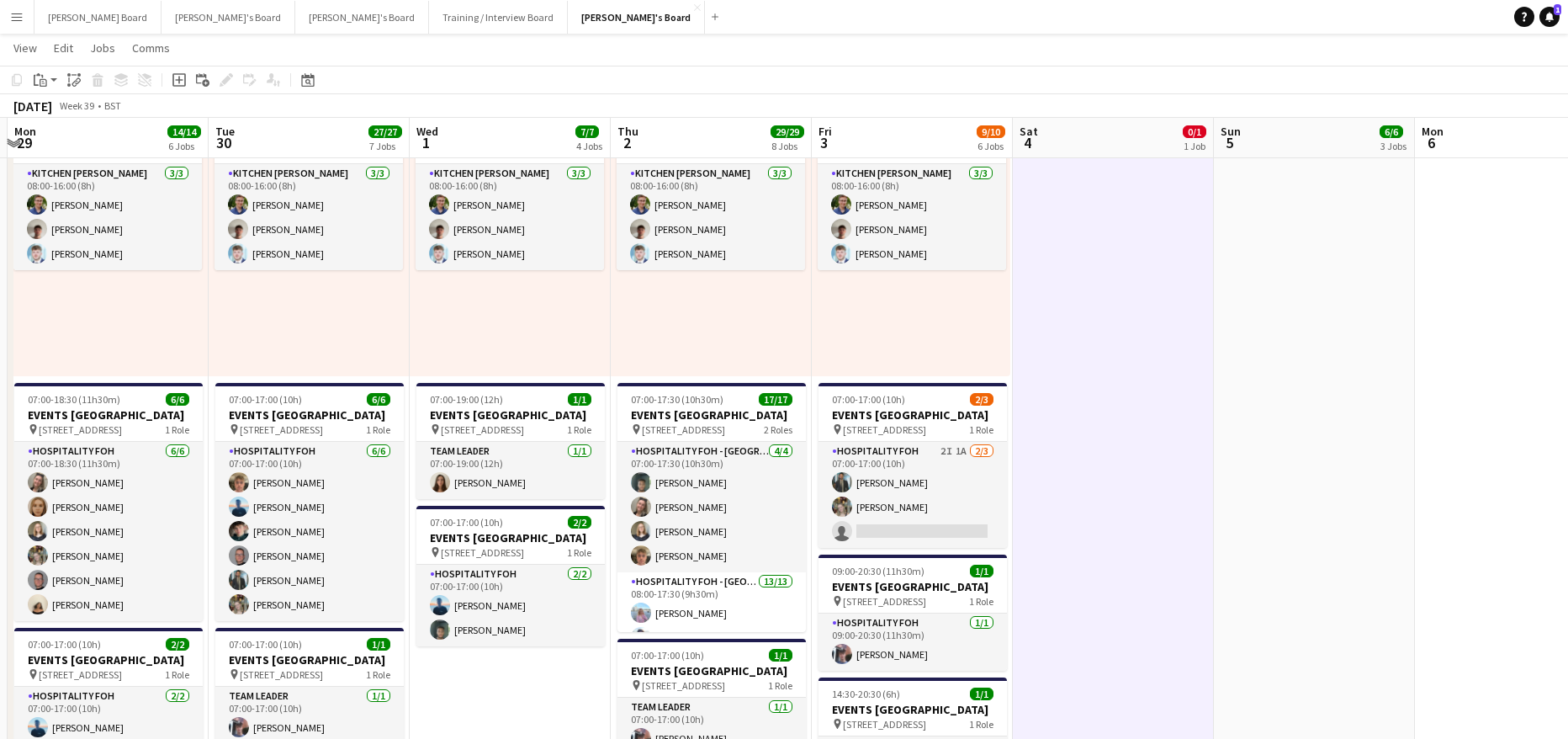
click at [1121, 702] on app-date-cell "07:00-12:00 (5h) 0/1 EVENTS McLaren Technology Centre pin Woking, GU21 4YH 1 Ro…" at bounding box center [1113, 601] width 201 height 1668
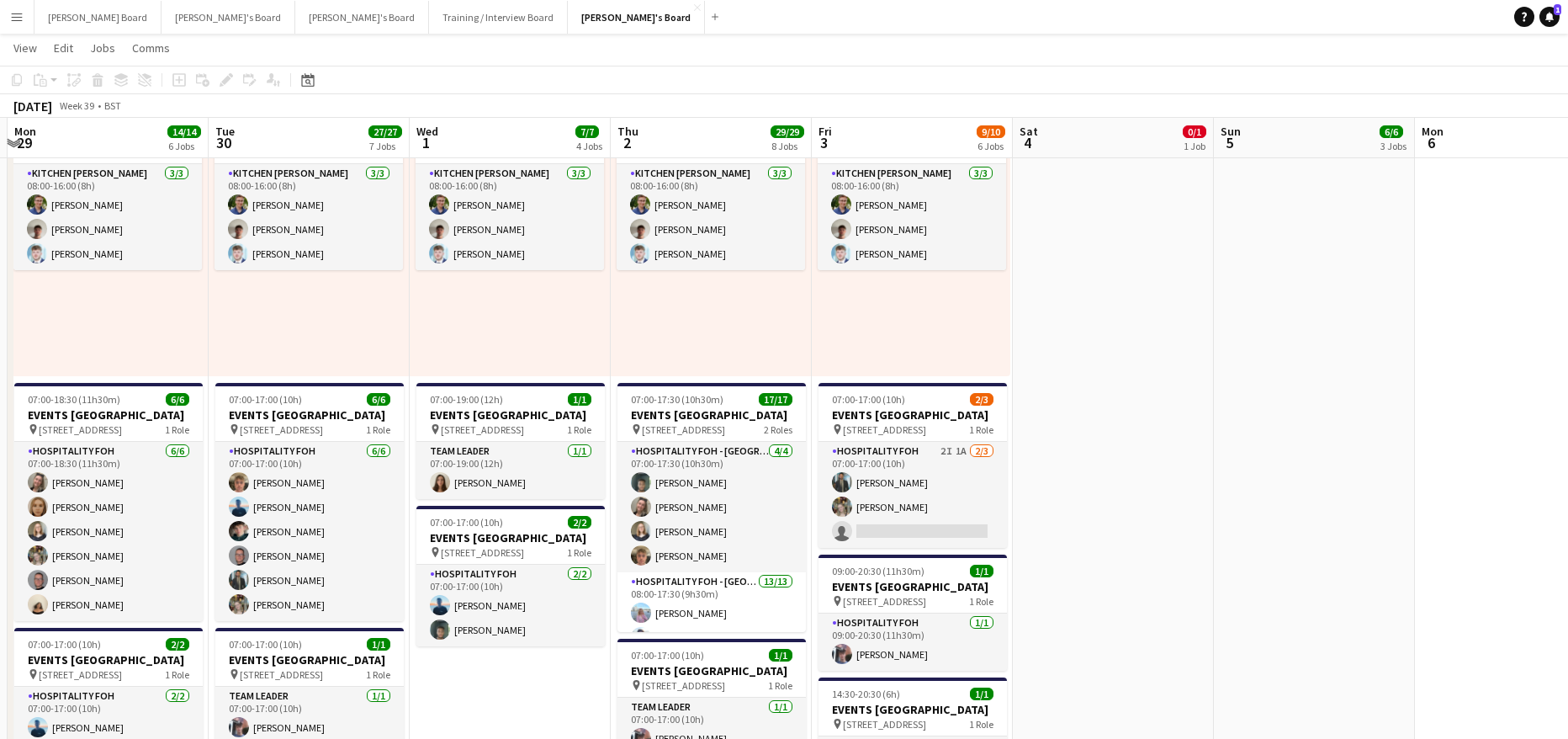
click at [1506, 281] on app-date-cell at bounding box center [1515, 601] width 201 height 1668
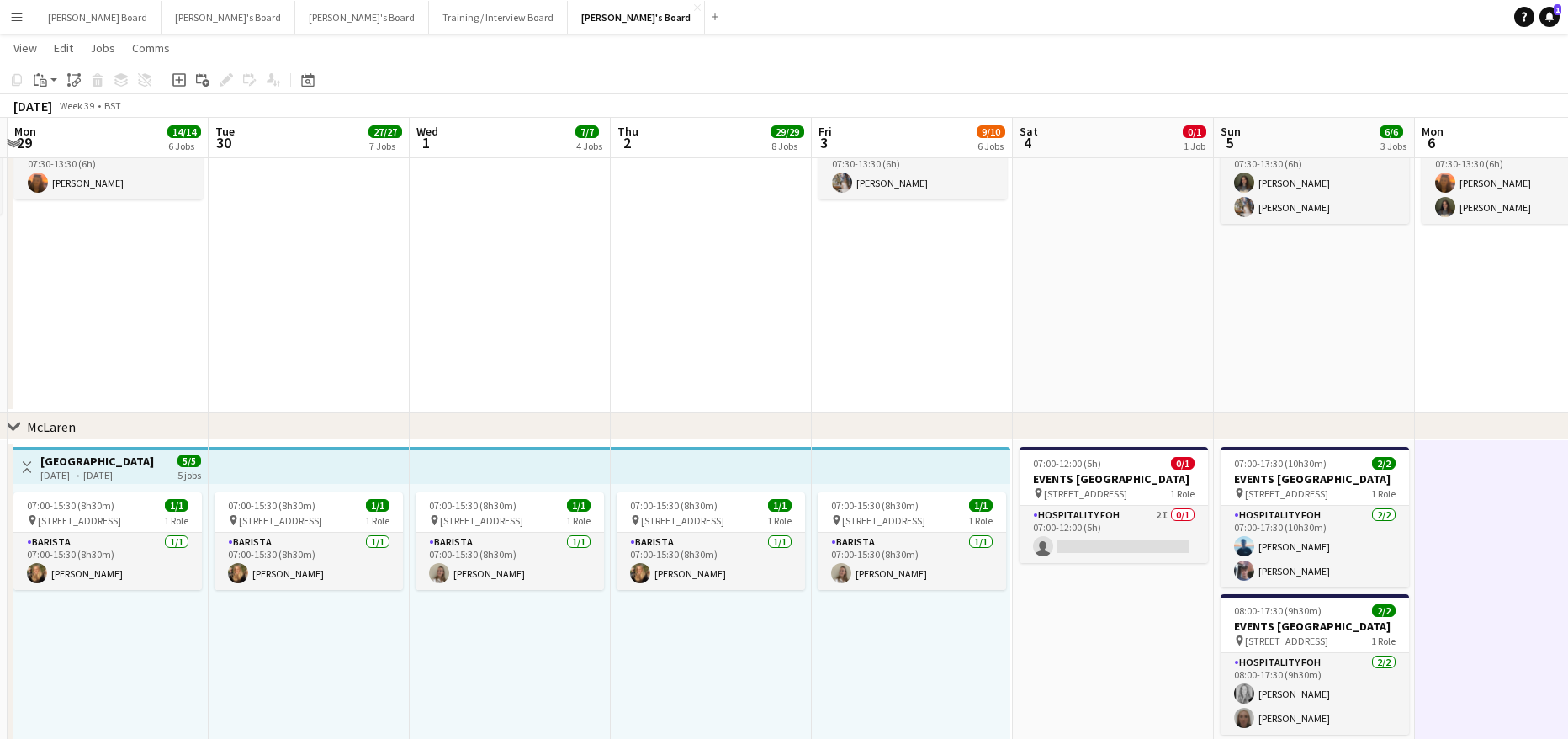
scroll to position [0, 681]
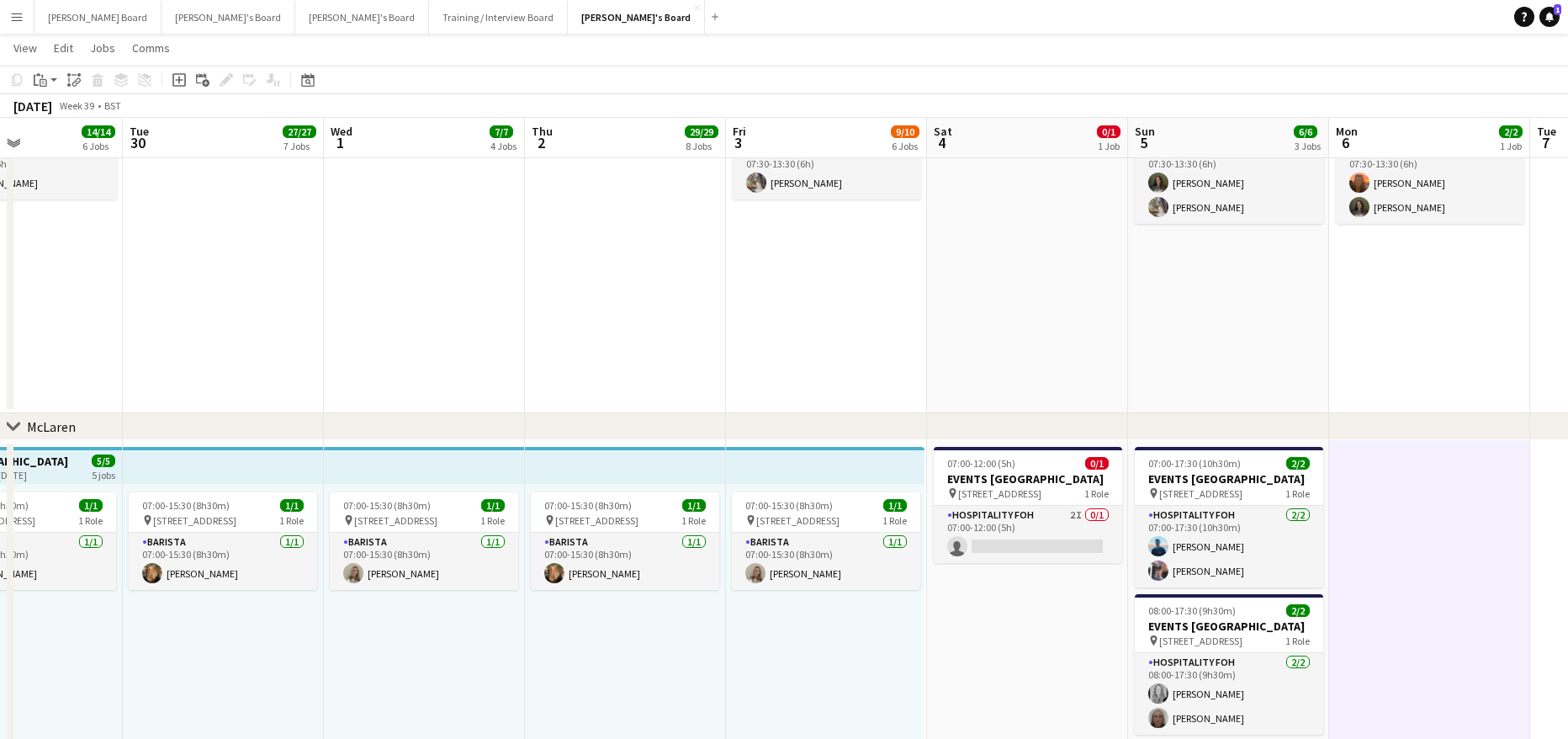
drag, startPoint x: 1152, startPoint y: 682, endPoint x: 1067, endPoint y: 686, distance: 85.9
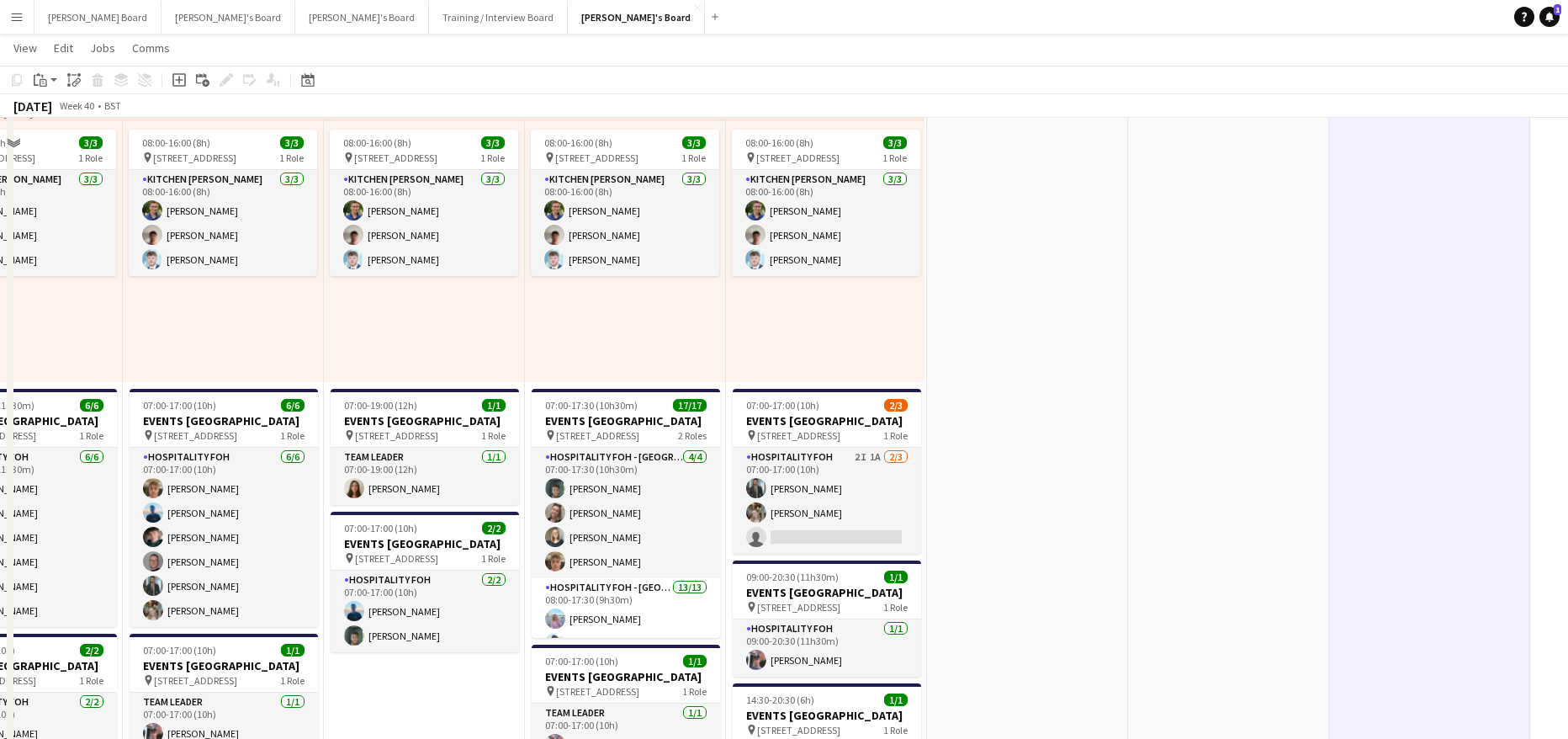
scroll to position [785, 0]
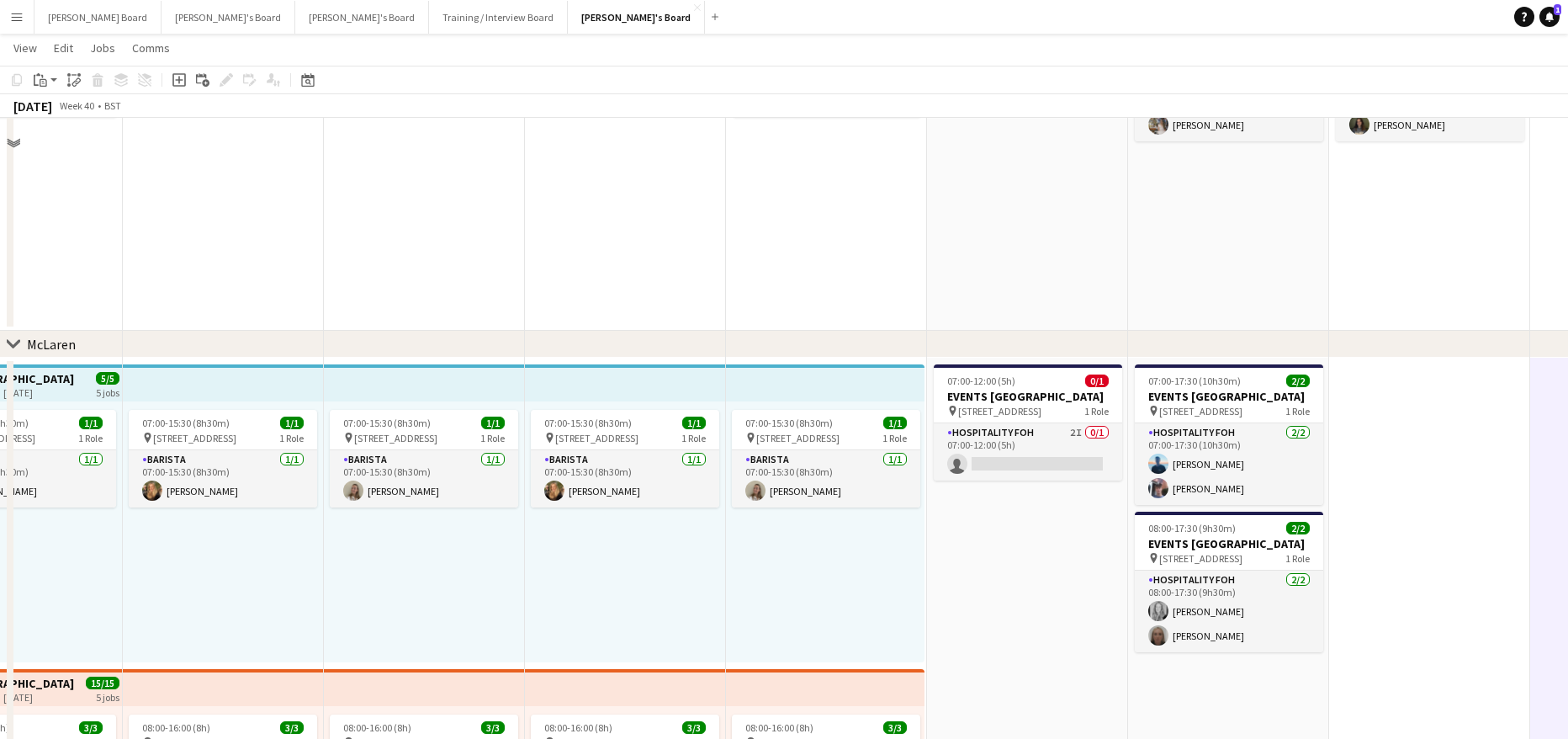
scroll to position [336, 0]
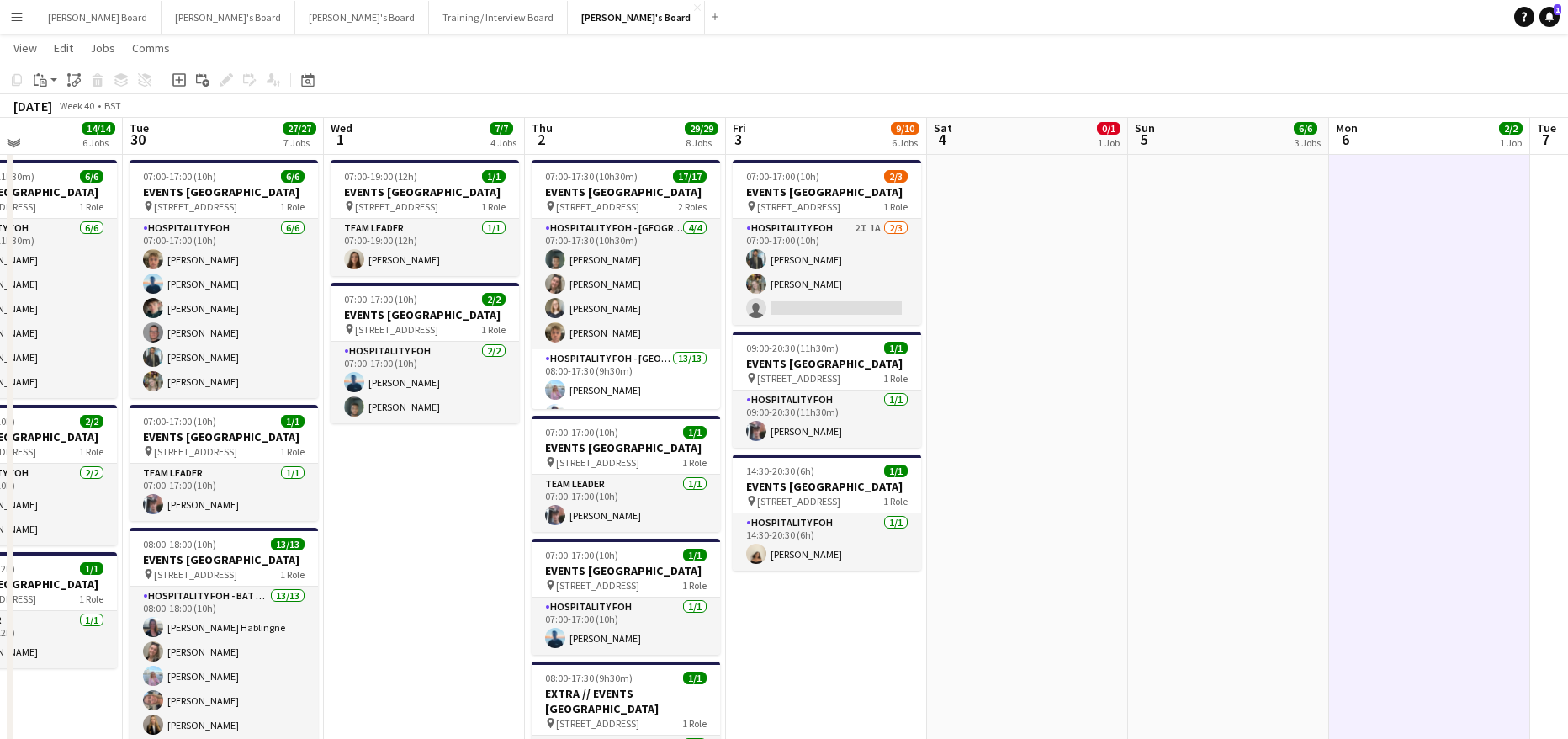
scroll to position [1009, 0]
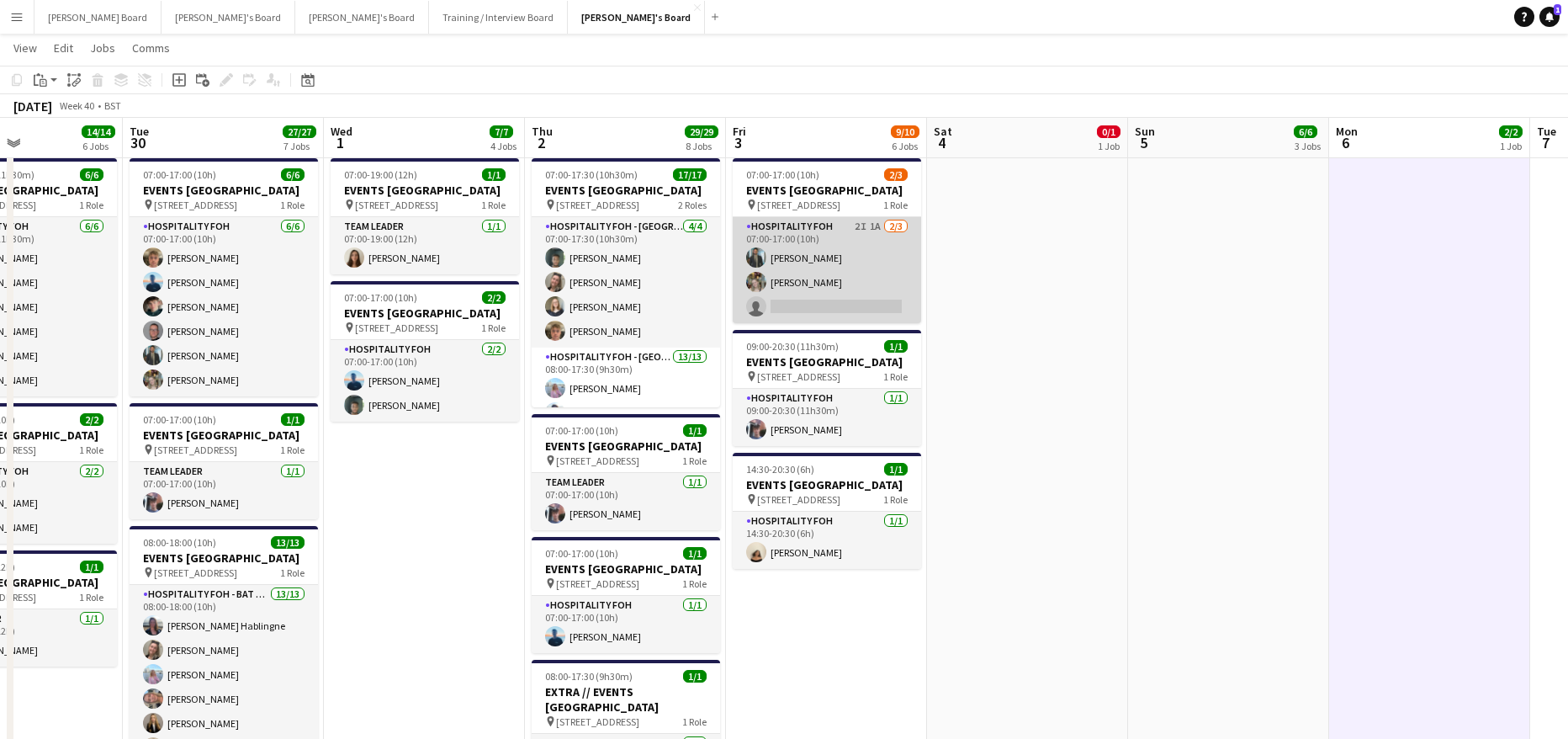
click at [891, 296] on app-card-role "Hospitality FOH 2I 1A 2/3 07:00-17:00 (10h) Muhammad Imad Abigail Hodkinson sin…" at bounding box center [827, 270] width 188 height 106
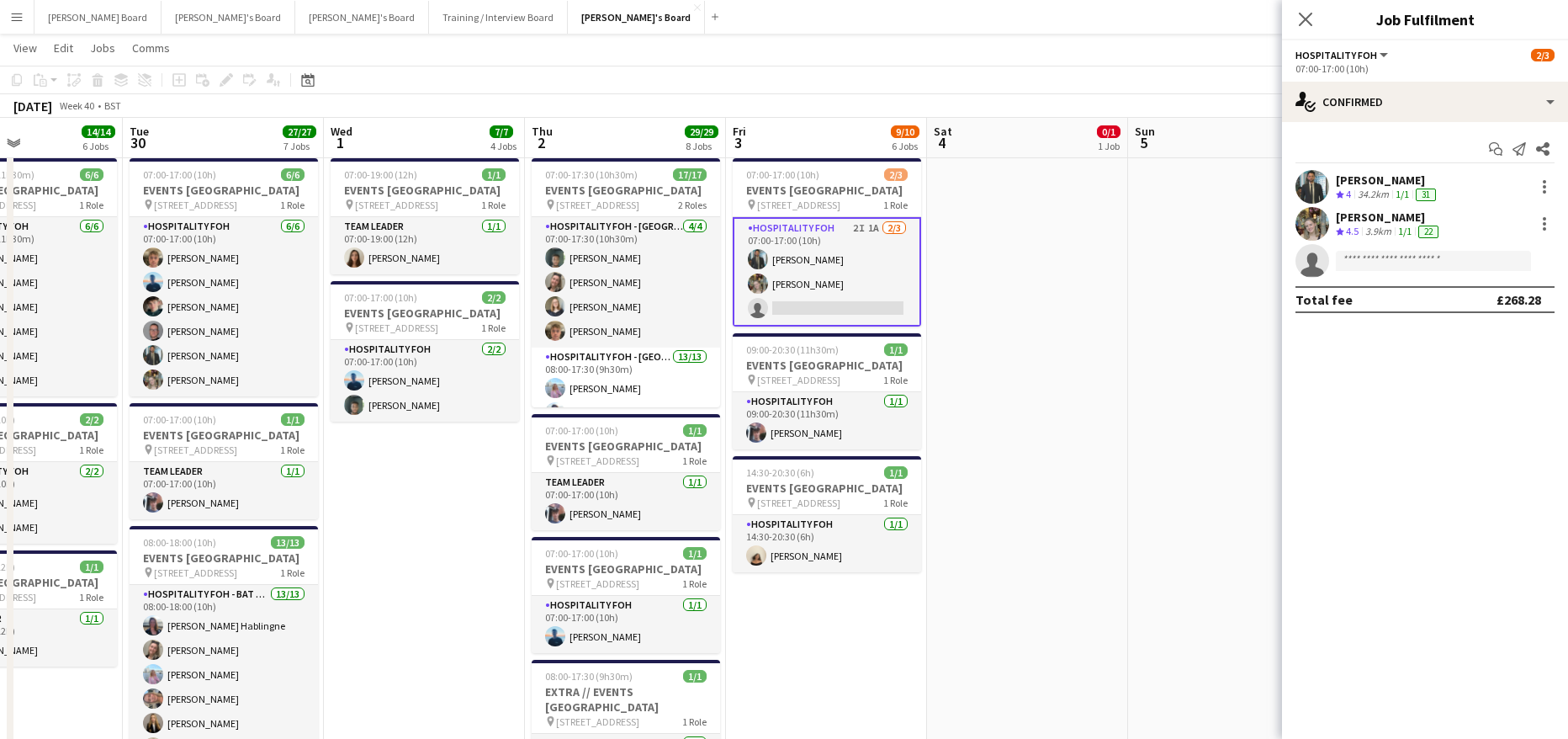
click at [1104, 399] on app-date-cell "07:00-12:00 (5h) 0/1 EVENTS McLaren Technology Centre pin Woking, GU21 4YH 1 Ro…" at bounding box center [1027, 376] width 201 height 1668
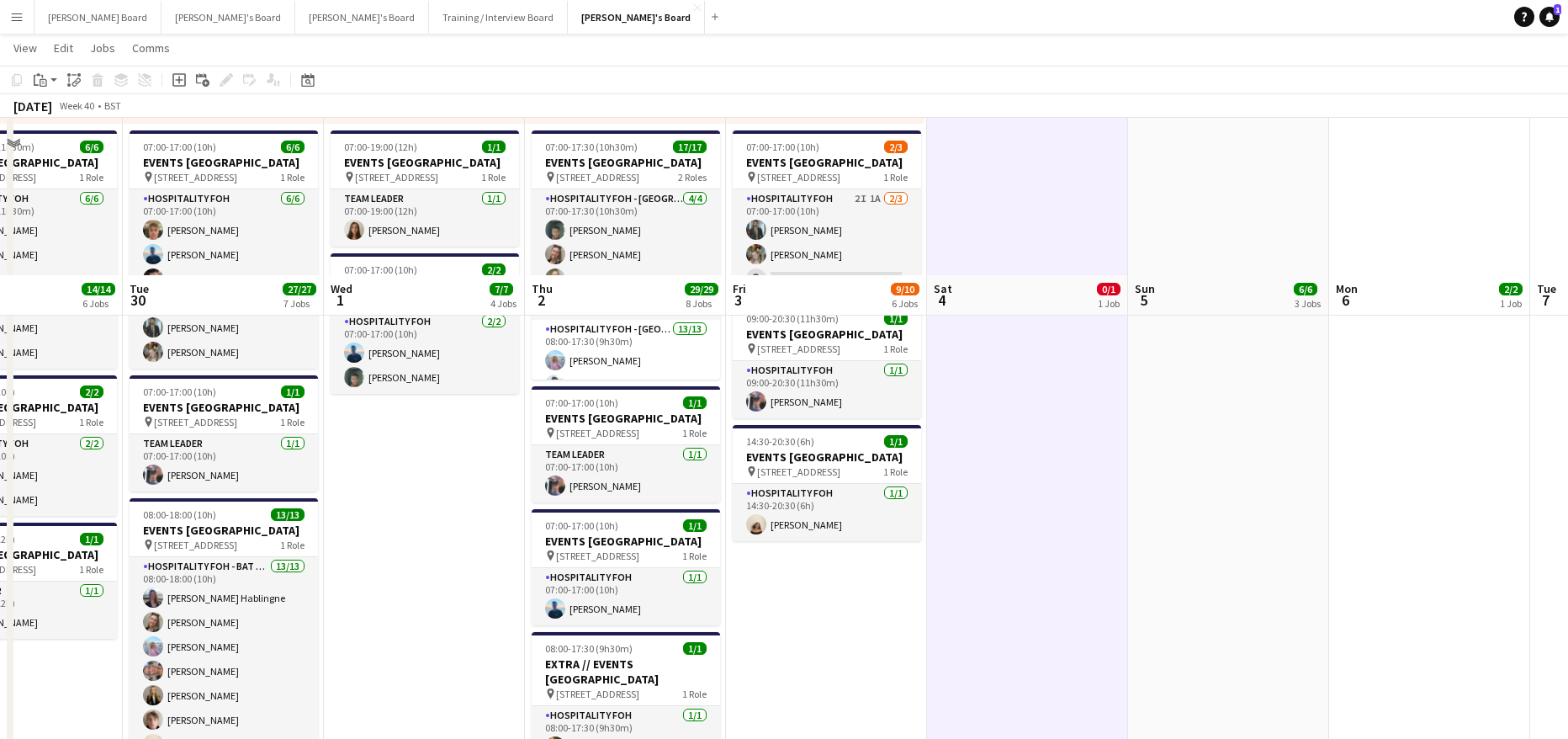
scroll to position [1234, 0]
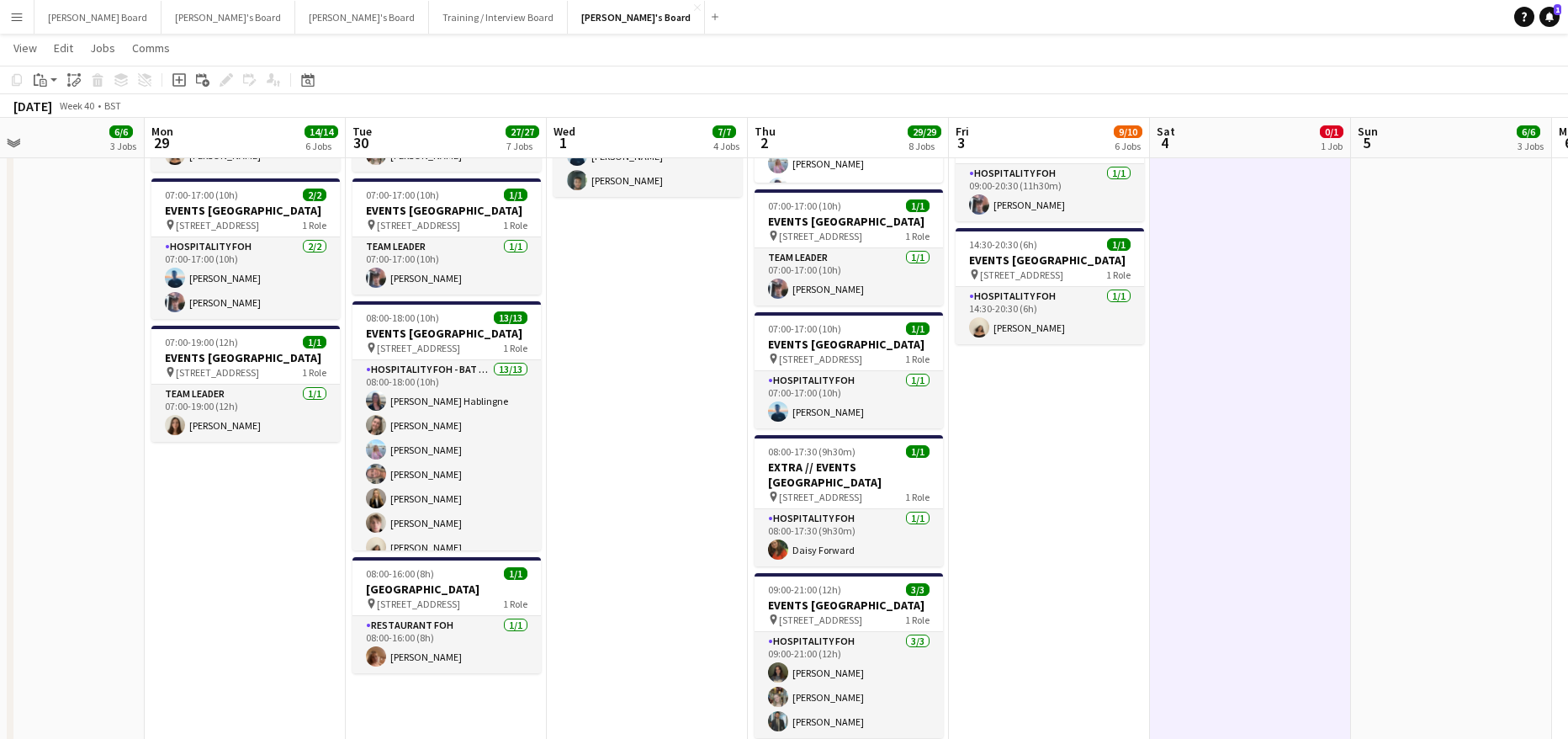
drag, startPoint x: 511, startPoint y: 546, endPoint x: 902, endPoint y: 562, distance: 390.6
click at [896, 564] on app-calendar-viewport "Fri 26 17/17 11 Jobs Sat 27 16/16 7 Jobs Sun 28 6/6 3 Jobs Mon 29 14/14 6 Jobs …" at bounding box center [784, 597] width 1568 height 3530
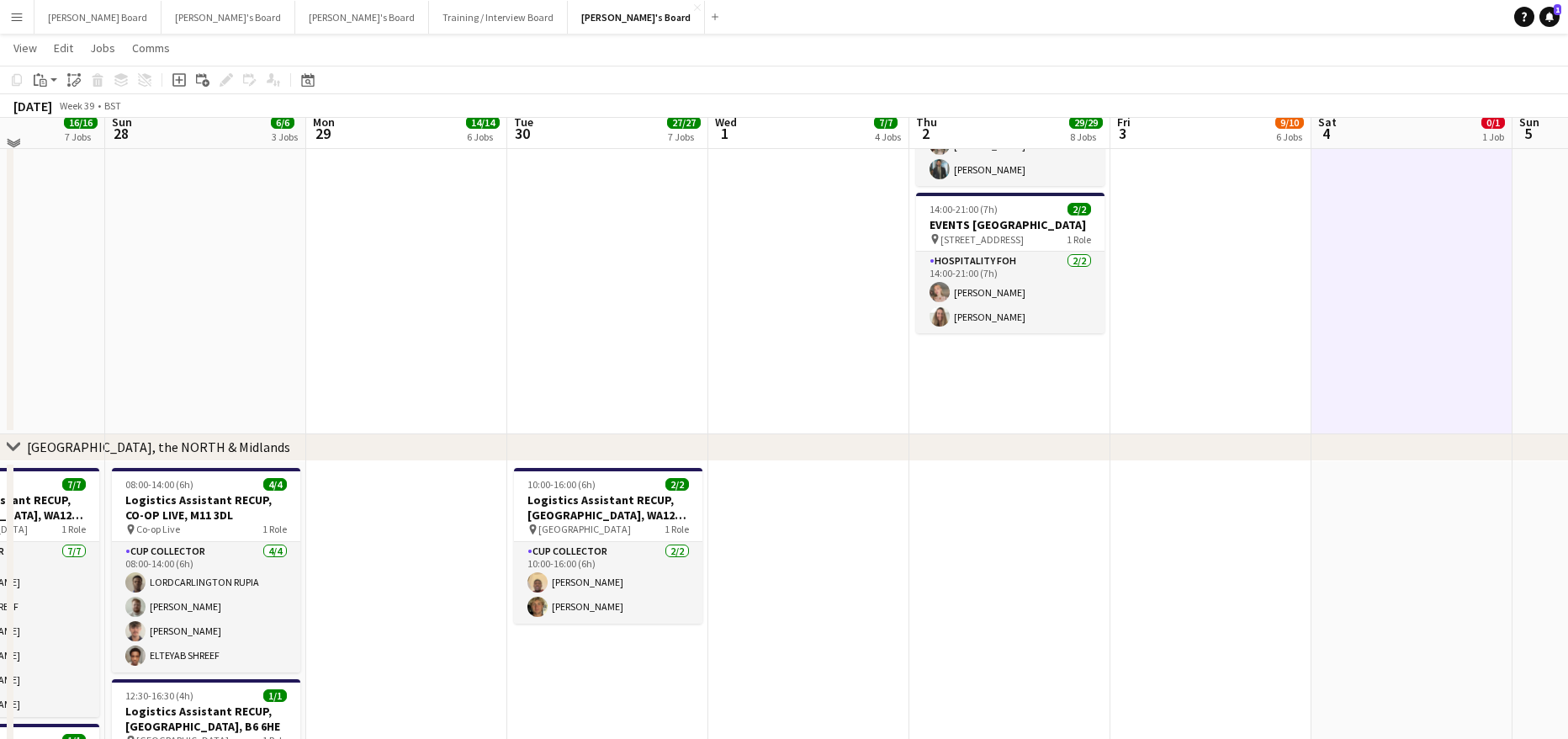
scroll to position [1794, 0]
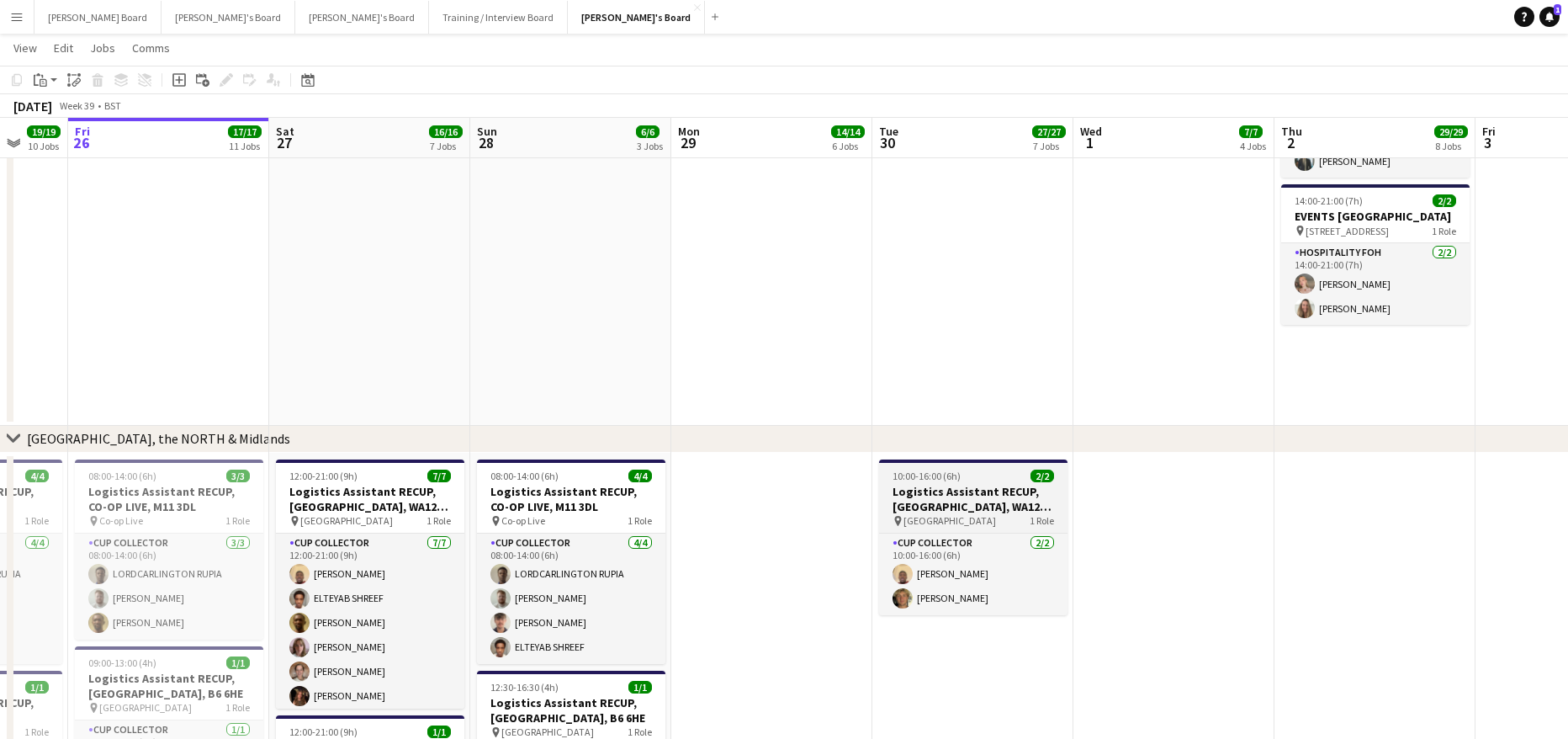
drag, startPoint x: 701, startPoint y: 596, endPoint x: 1057, endPoint y: 524, distance: 362.9
click at [1078, 566] on app-calendar-viewport "Wed 24 17/17 8 Jobs Thu 25 19/19 10 Jobs Fri 26 17/17 11 Jobs Sat 27 16/16 7 Jo…" at bounding box center [784, 36] width 1568 height 3530
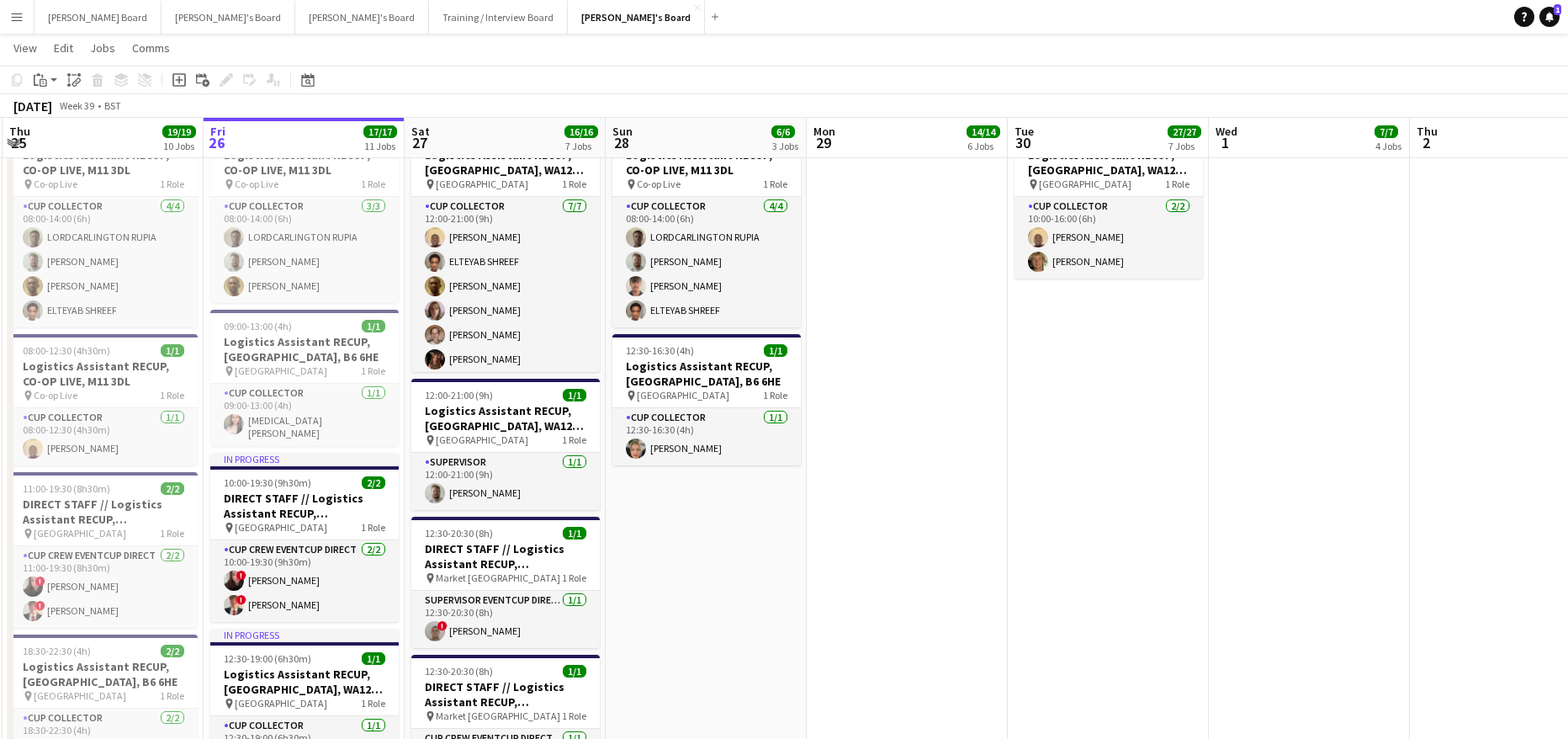
scroll to position [0, 435]
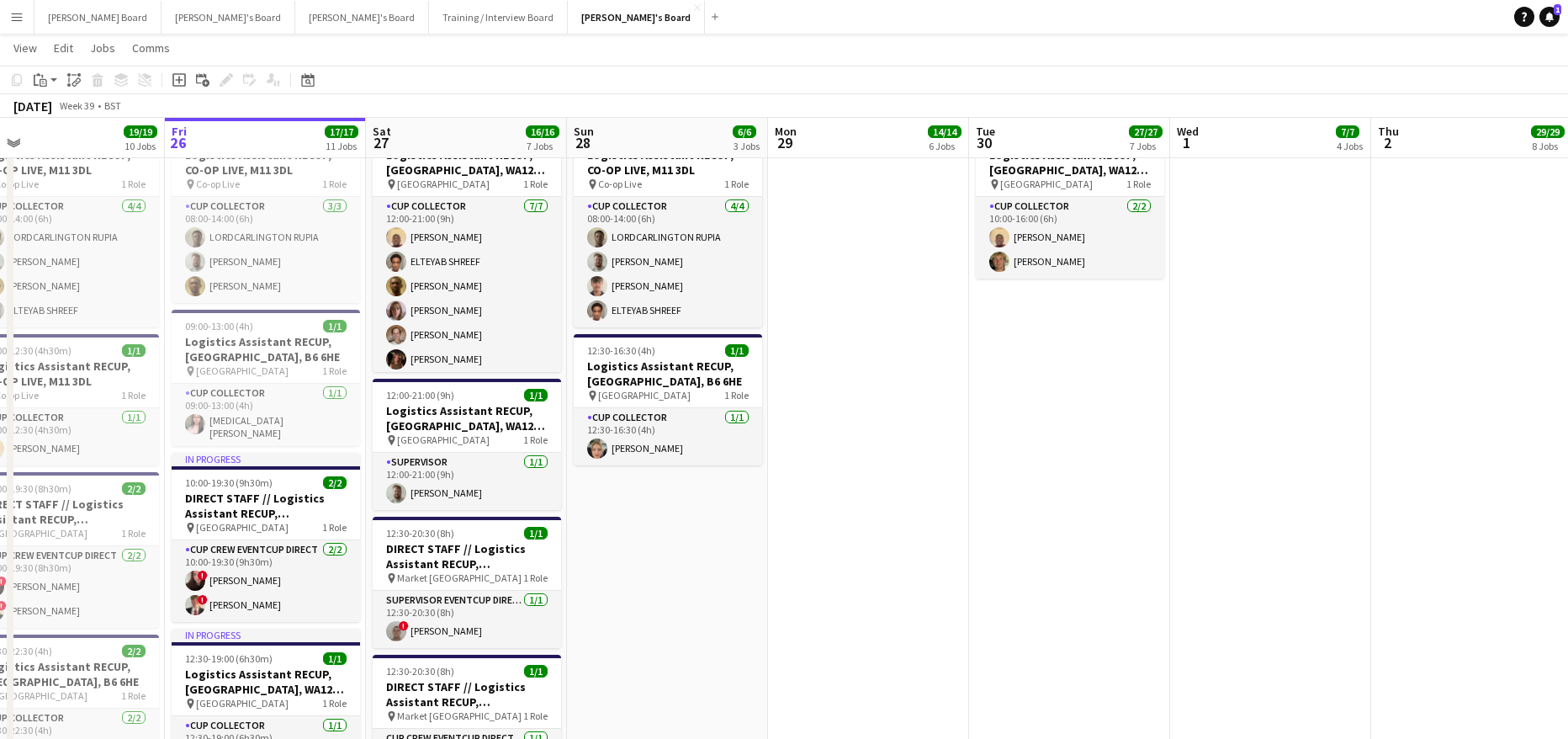
drag, startPoint x: 864, startPoint y: 472, endPoint x: 1151, endPoint y: 479, distance: 286.9
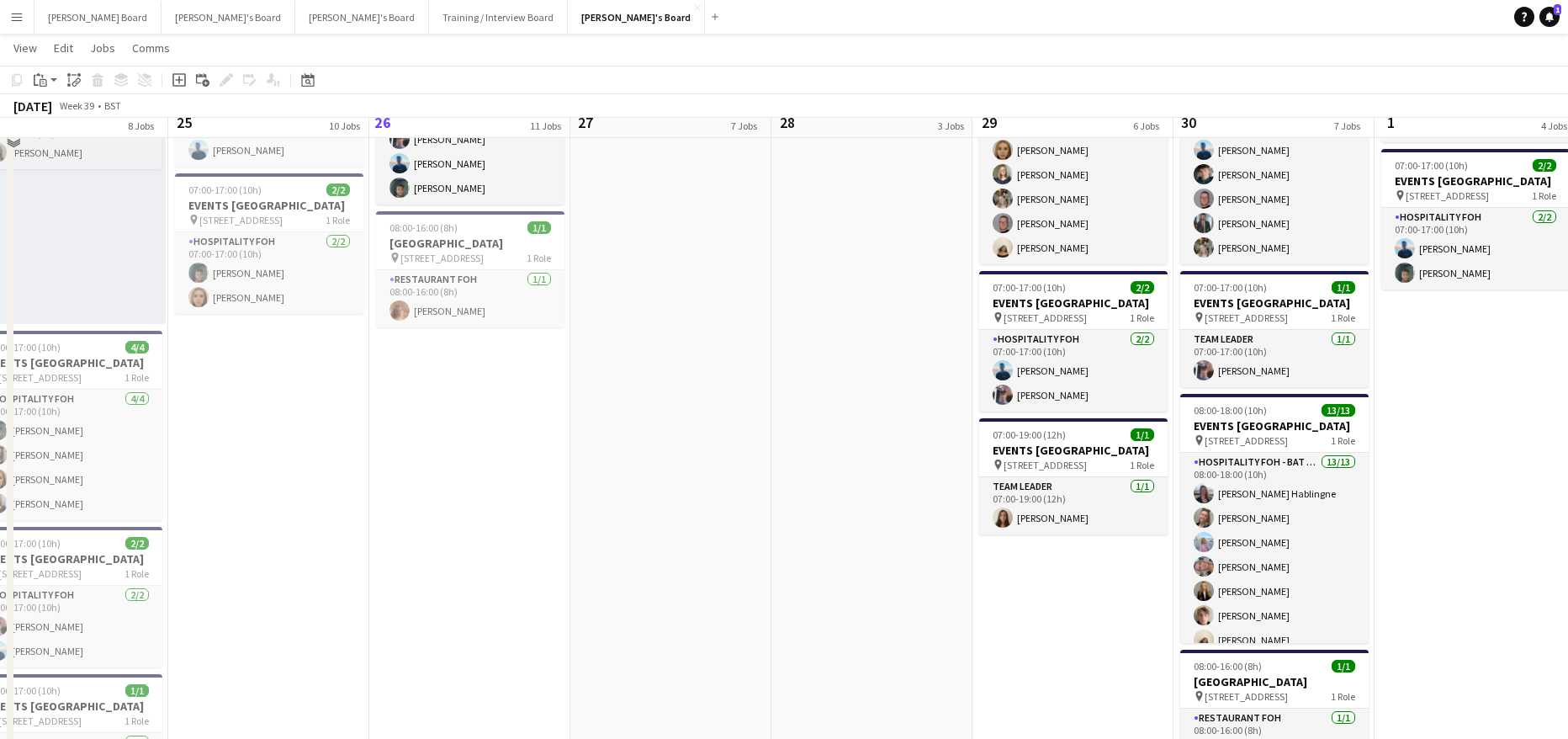
scroll to position [1121, 0]
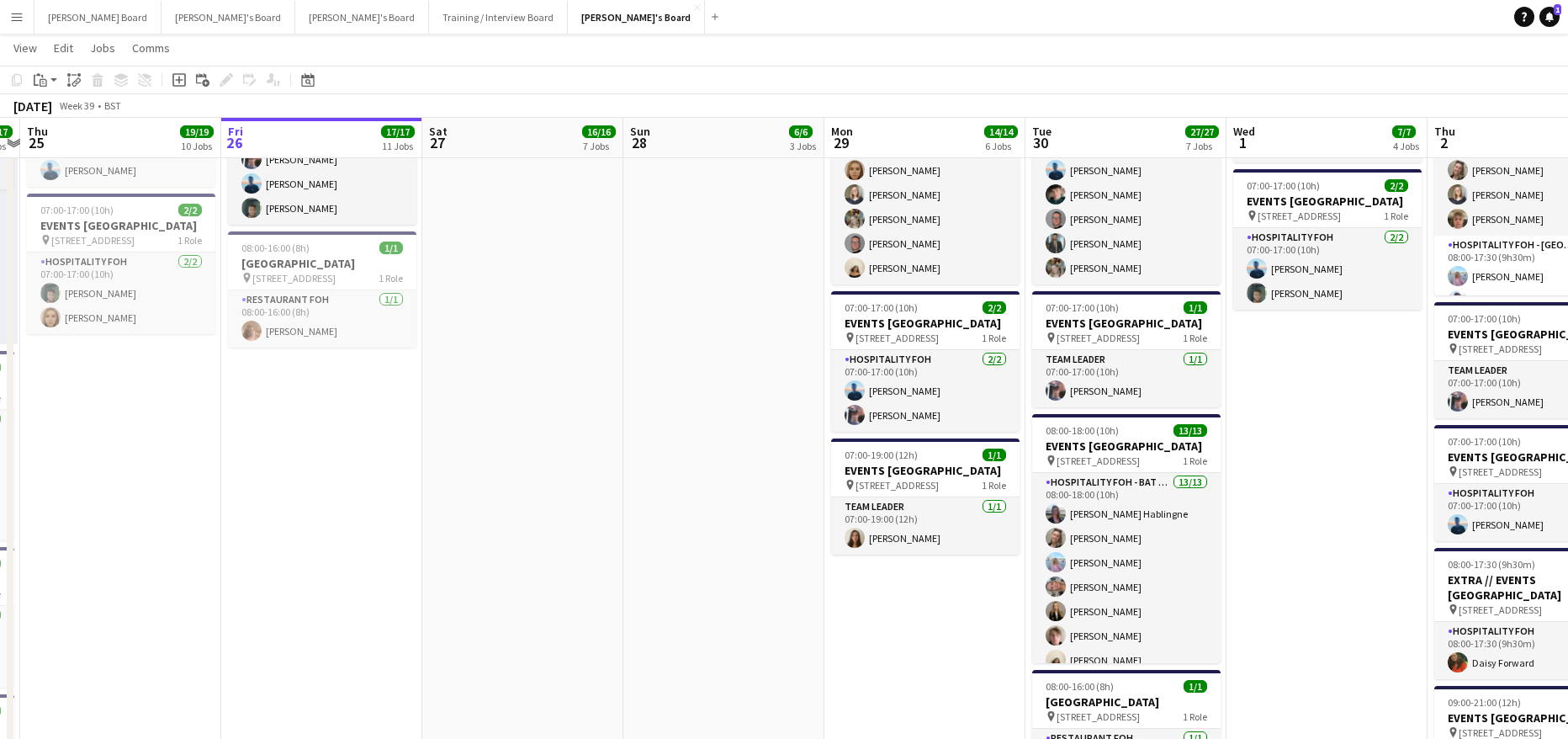
drag, startPoint x: 719, startPoint y: 500, endPoint x: 585, endPoint y: 543, distance: 140.7
click at [582, 544] on app-calendar-viewport "Mon 22 25/25 11 Jobs Tue 23 7/7 5 Jobs Wed 24 17/17 8 Jobs Thu 25 19/19 10 Jobs…" at bounding box center [784, 709] width 1568 height 3530
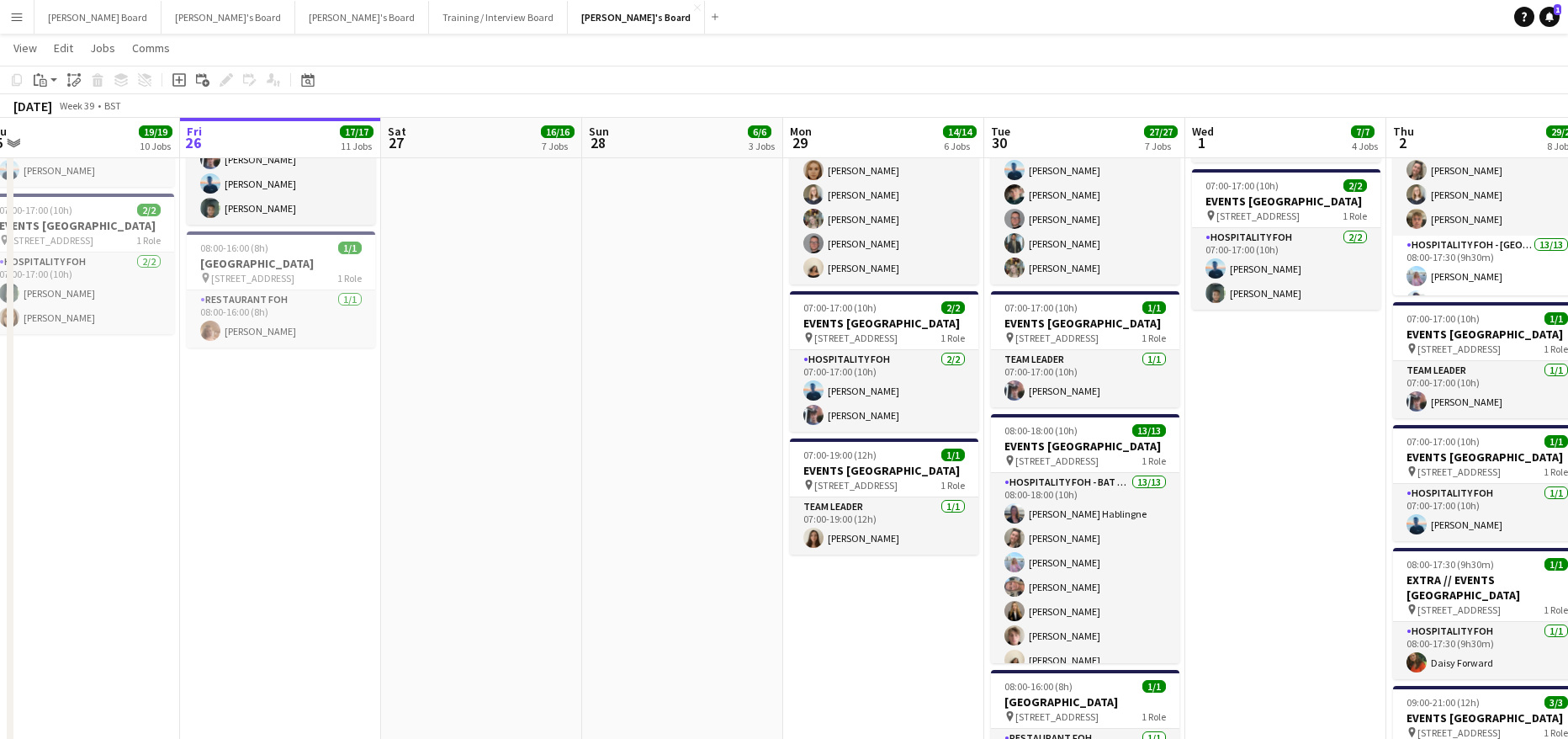
drag, startPoint x: 1107, startPoint y: 521, endPoint x: 993, endPoint y: 517, distance: 114.4
click at [993, 517] on app-calendar-viewport "Mon 22 25/25 11 Jobs Tue 23 7/7 5 Jobs Wed 24 17/17 8 Jobs Thu 25 19/19 10 Jobs…" at bounding box center [784, 709] width 1568 height 3530
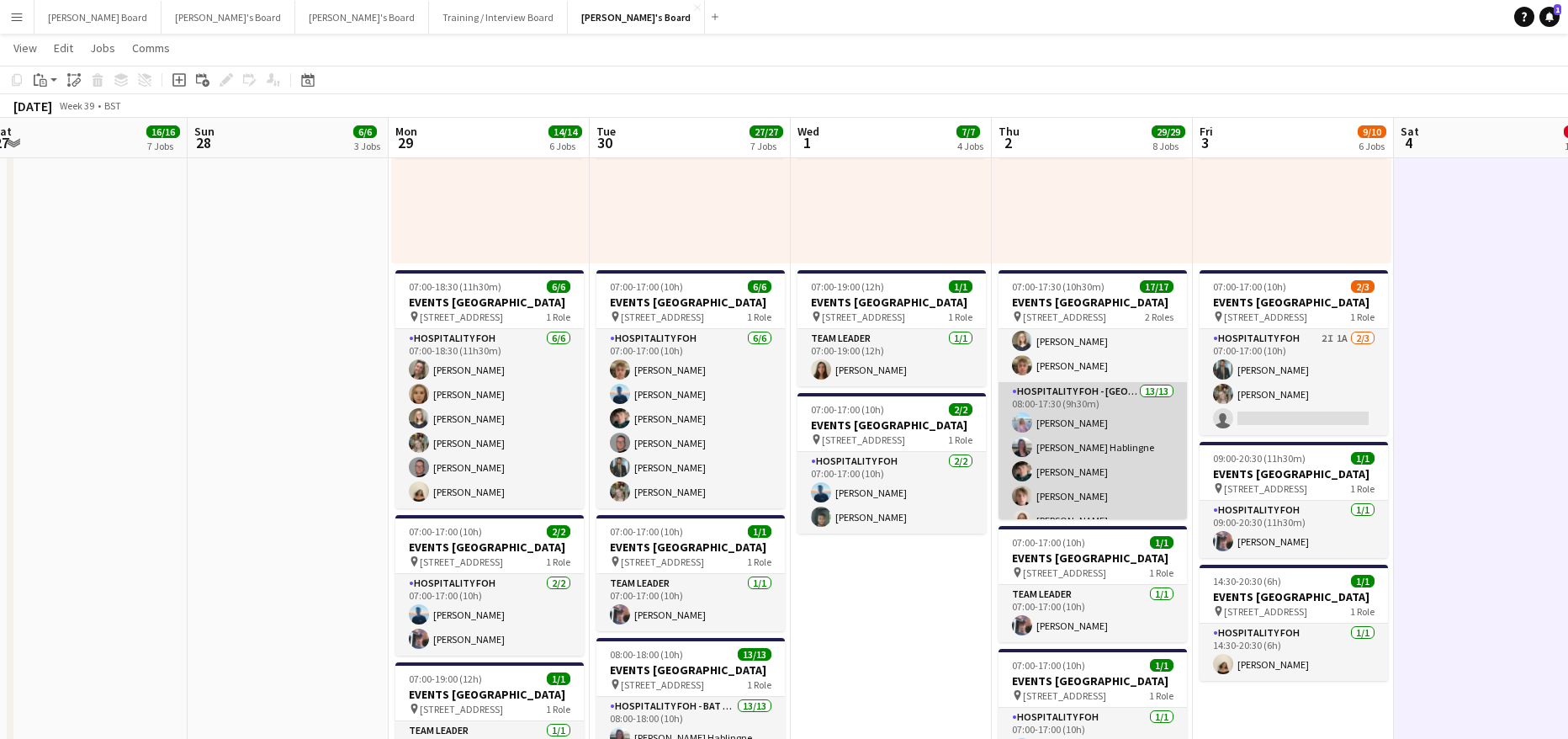
scroll to position [112, 0]
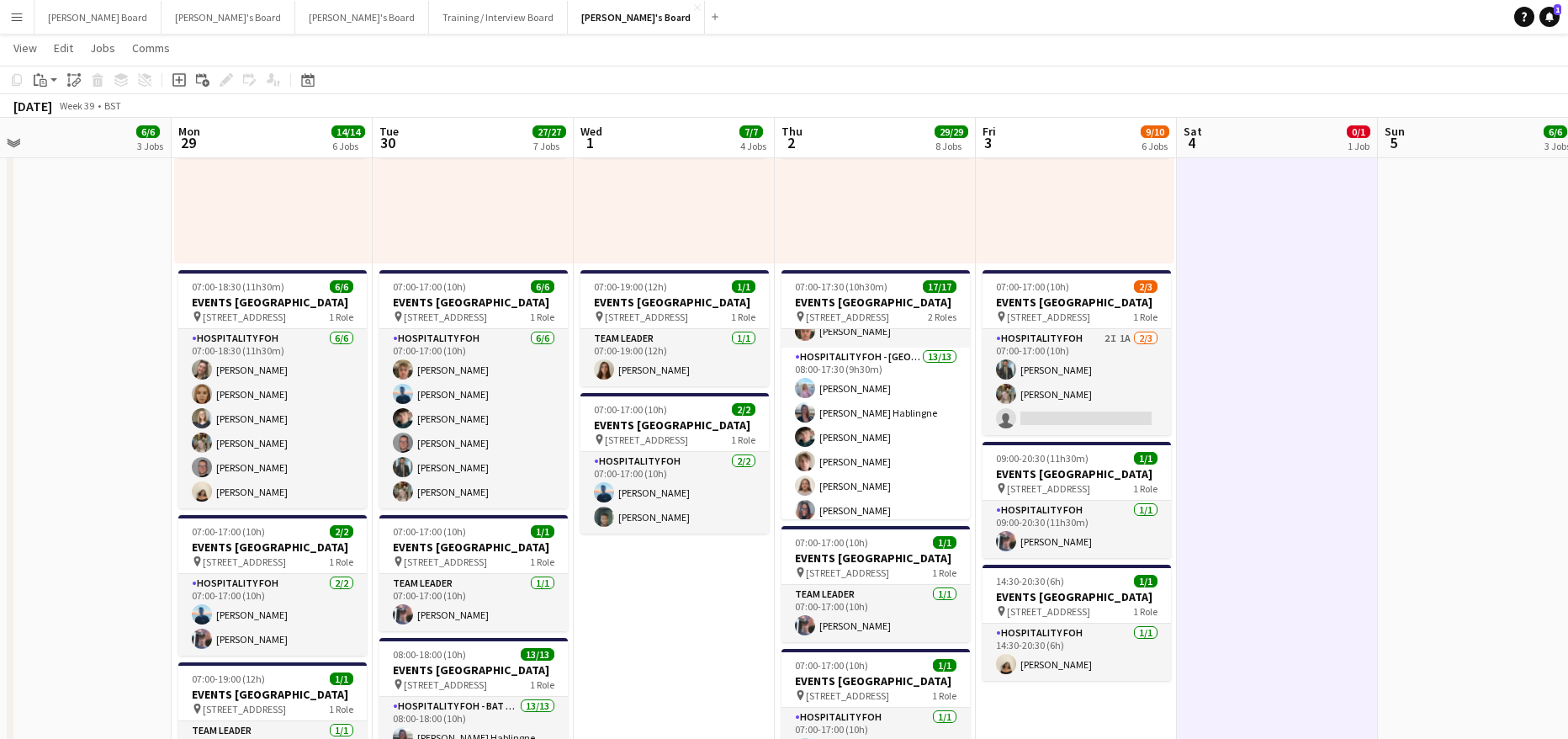
drag, startPoint x: 1349, startPoint y: 495, endPoint x: 1263, endPoint y: 497, distance: 86.7
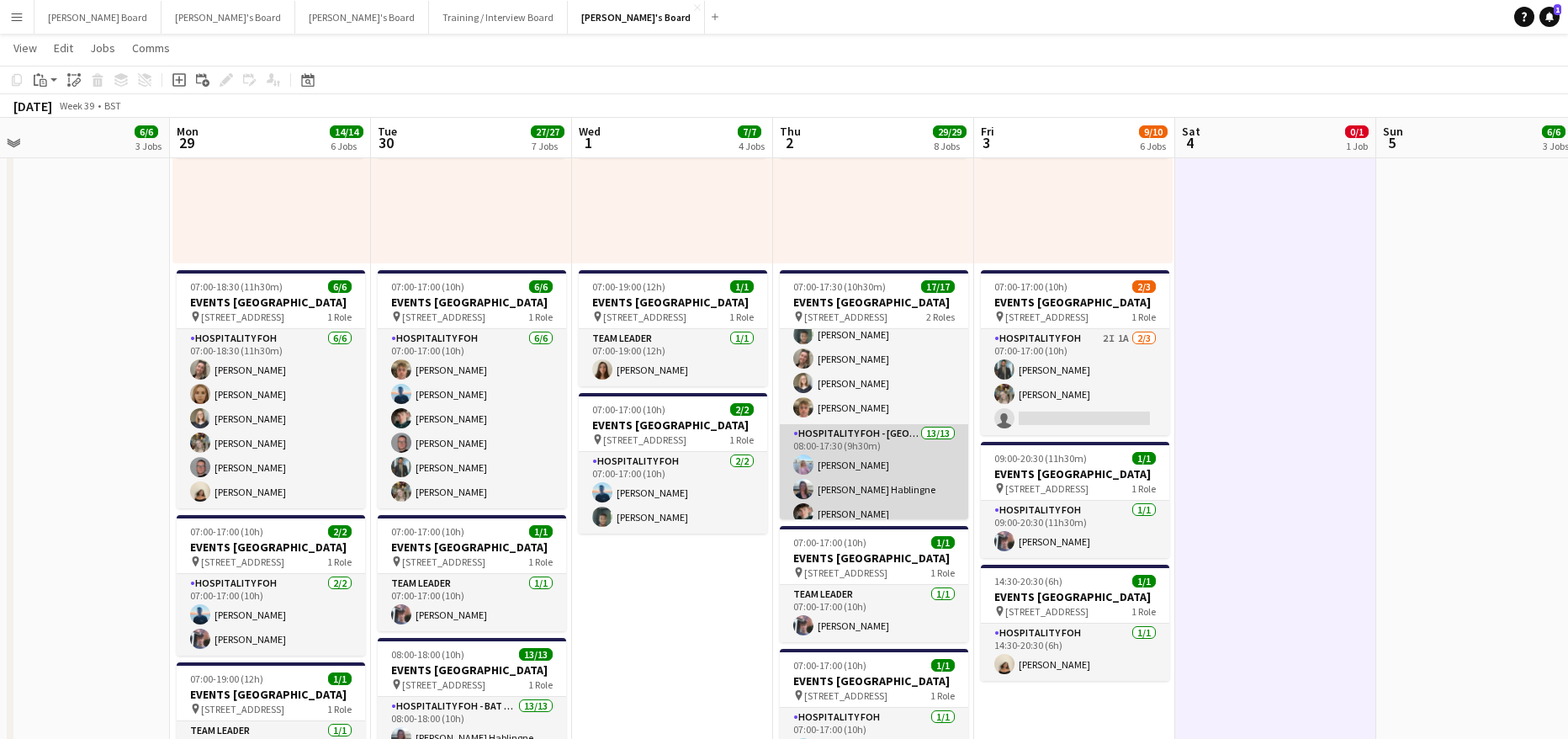
scroll to position [0, 0]
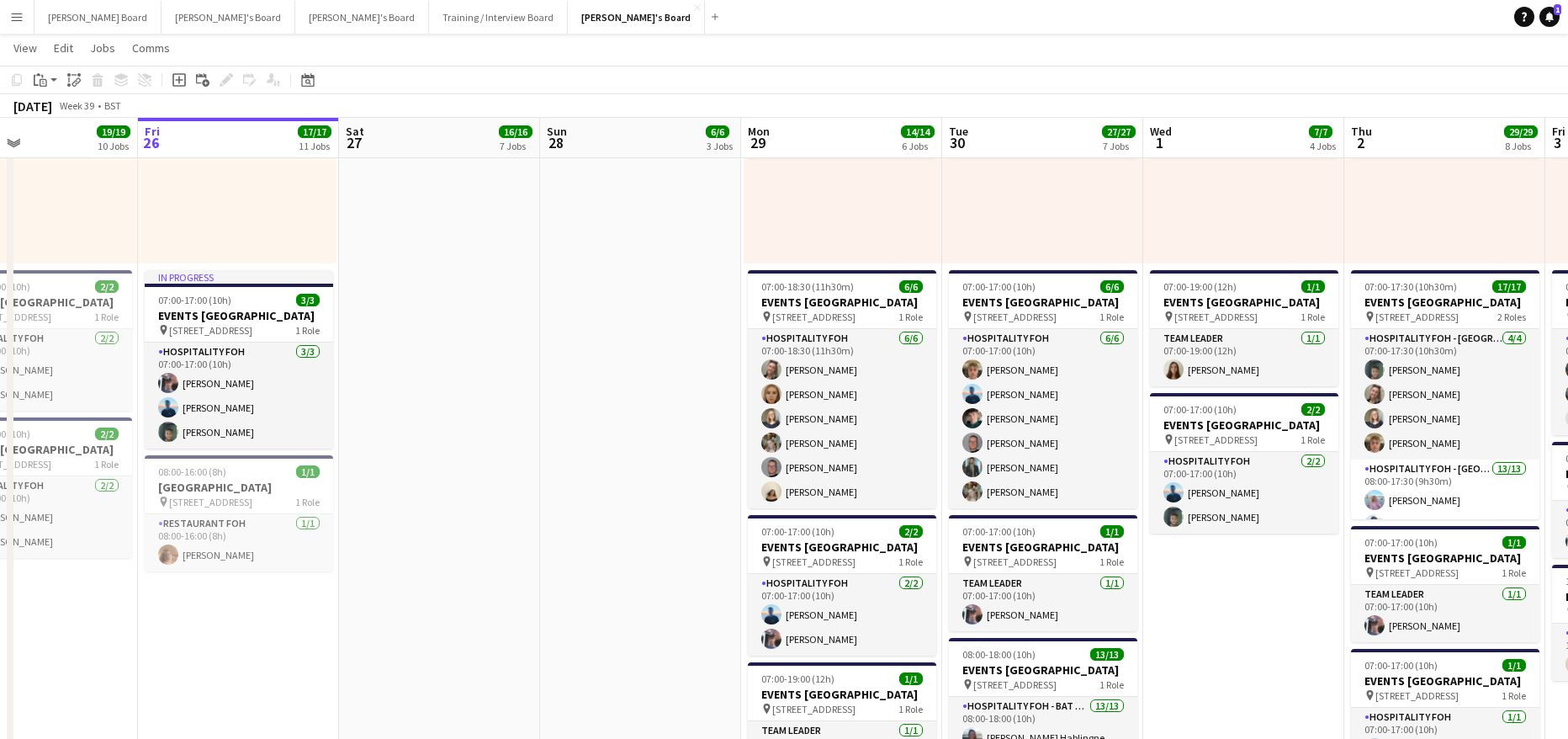
drag, startPoint x: 876, startPoint y: 342, endPoint x: 1180, endPoint y: 347, distance: 303.7
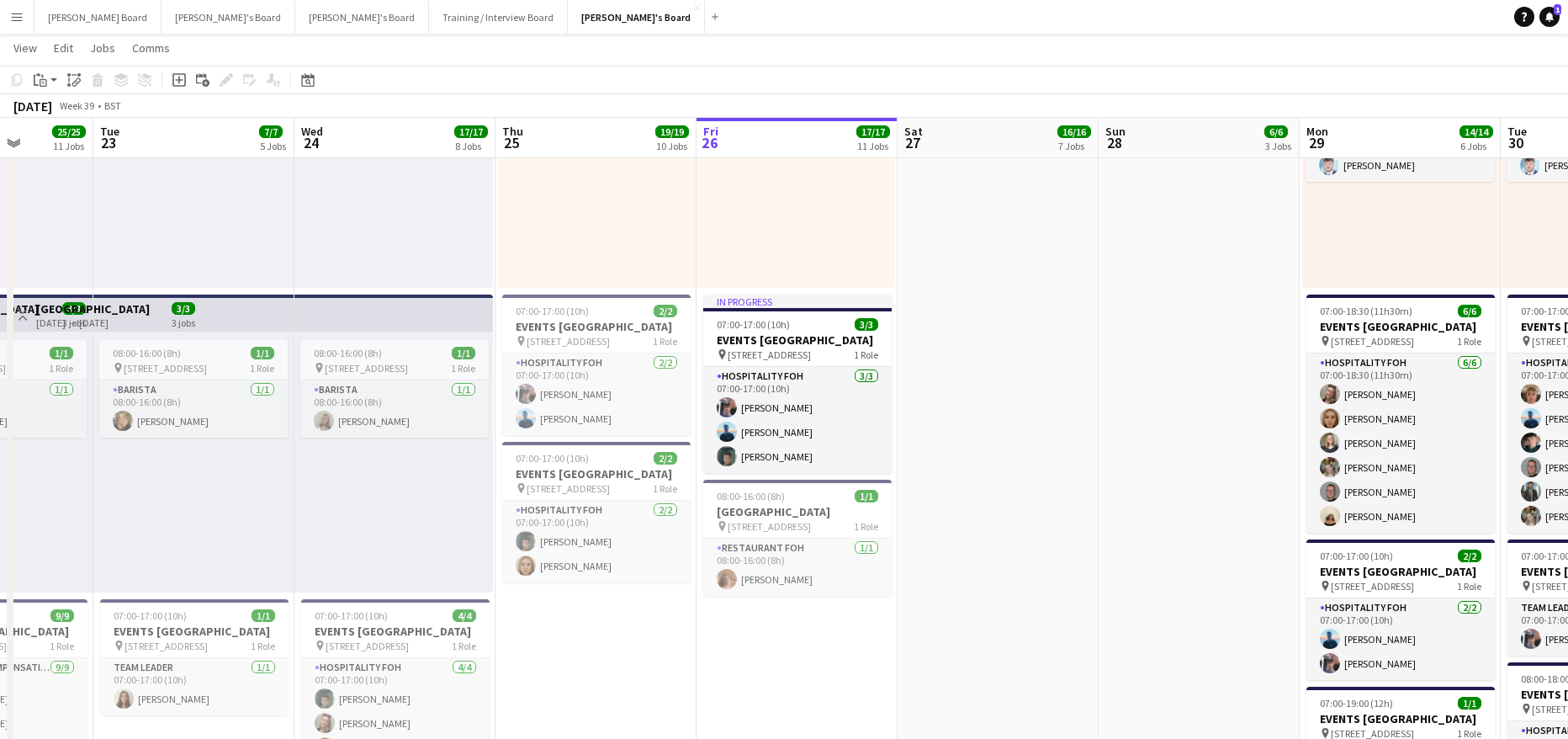
drag, startPoint x: 957, startPoint y: 372, endPoint x: 1039, endPoint y: 375, distance: 81.7
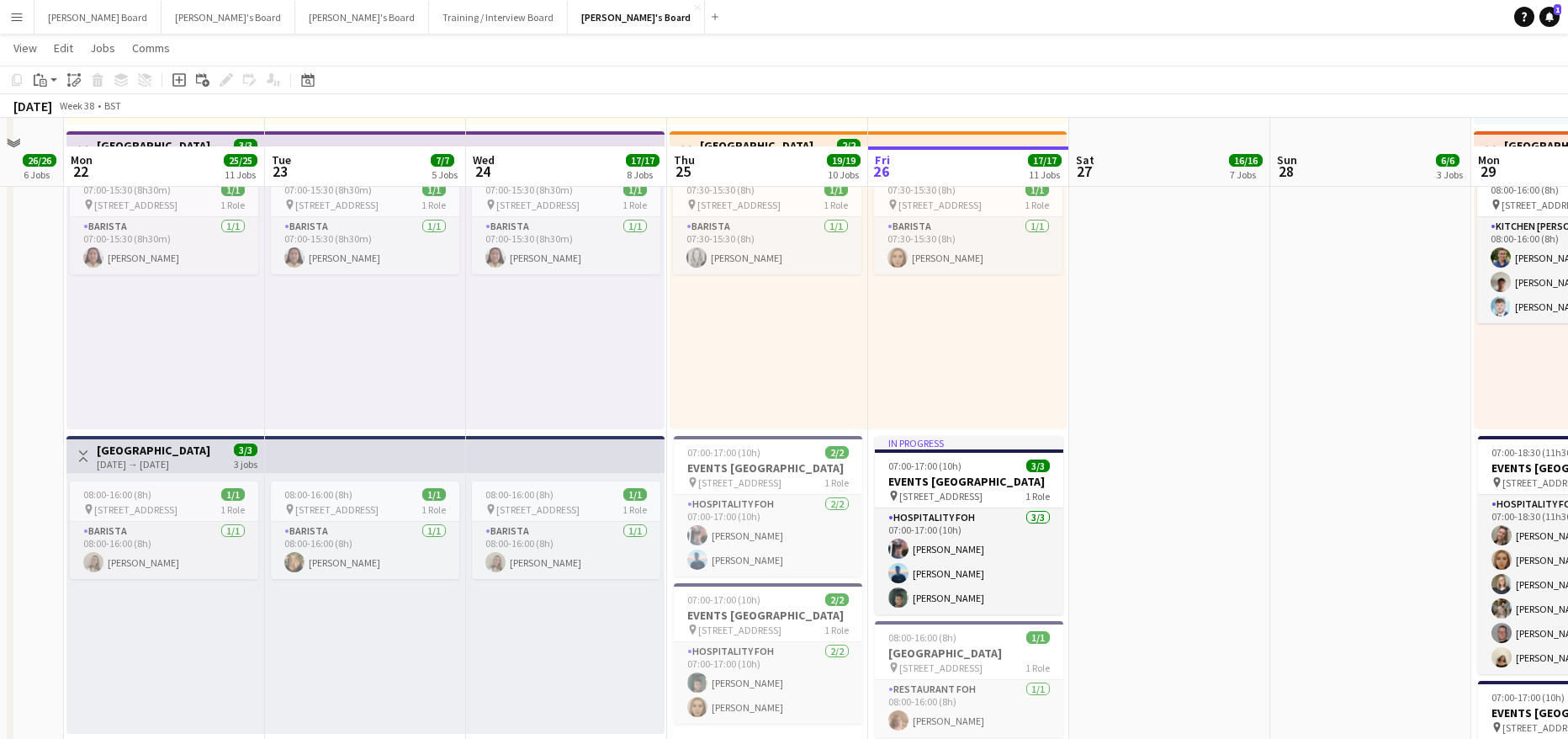
scroll to position [785, 0]
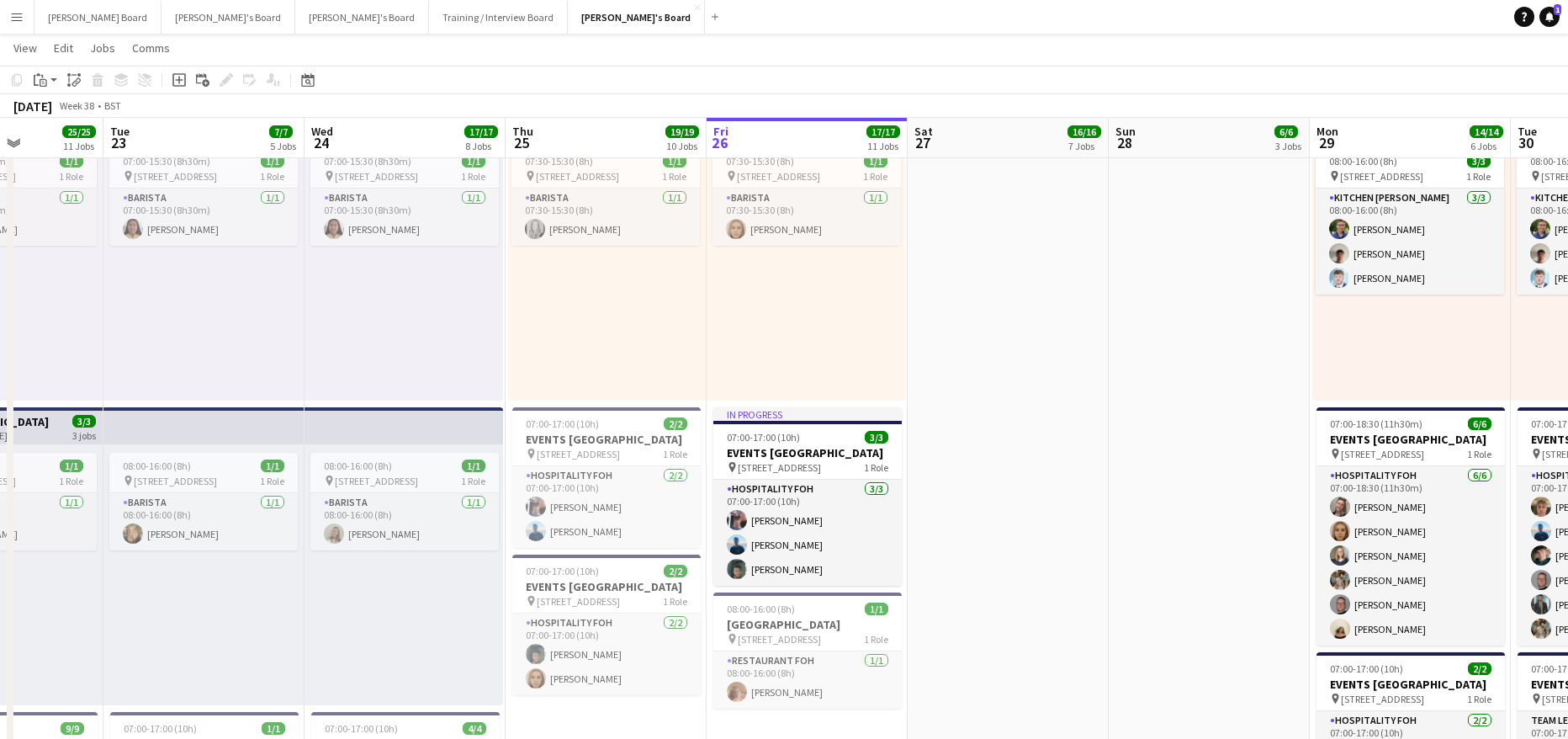
drag, startPoint x: 1169, startPoint y: 409, endPoint x: 1030, endPoint y: 389, distance: 141.0
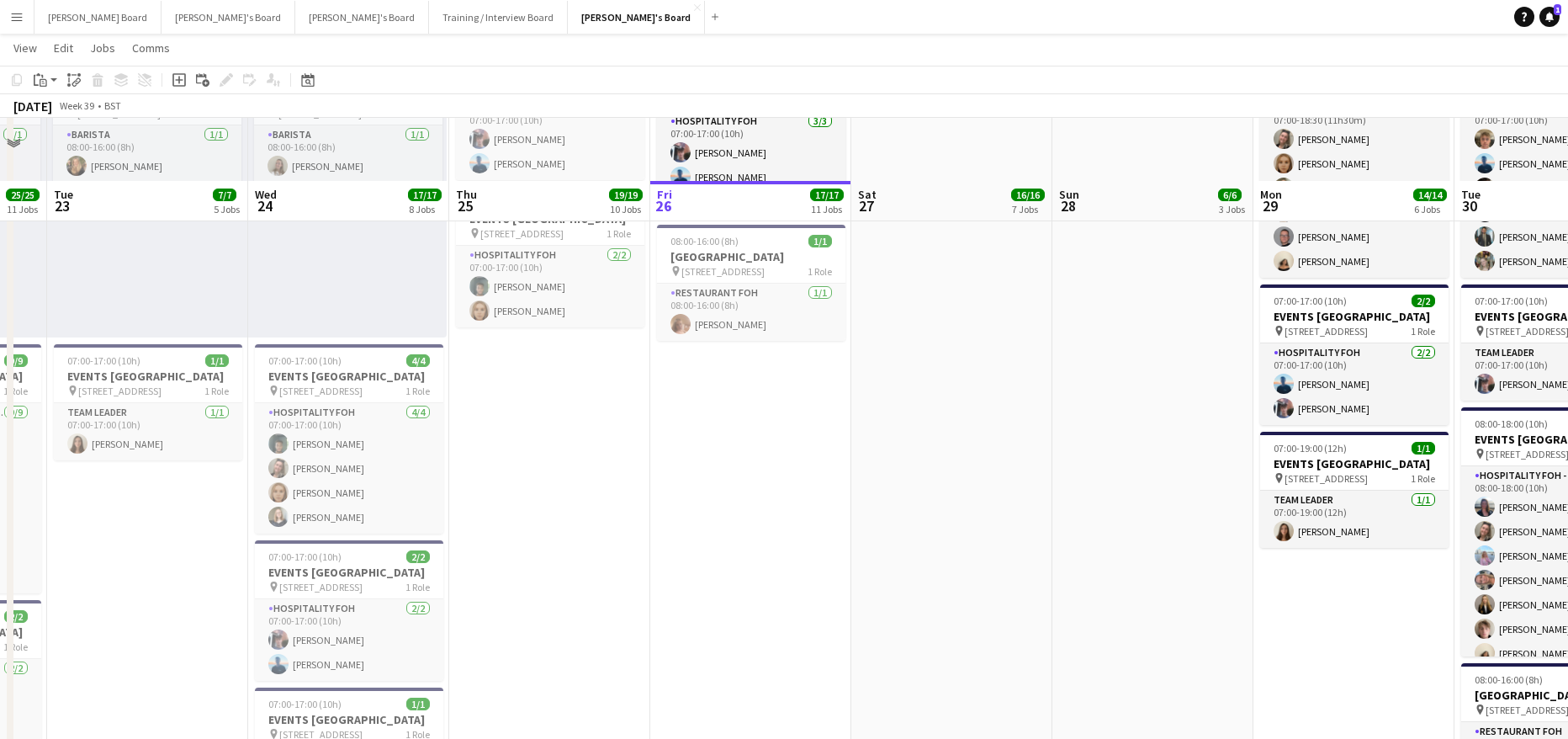
scroll to position [1234, 0]
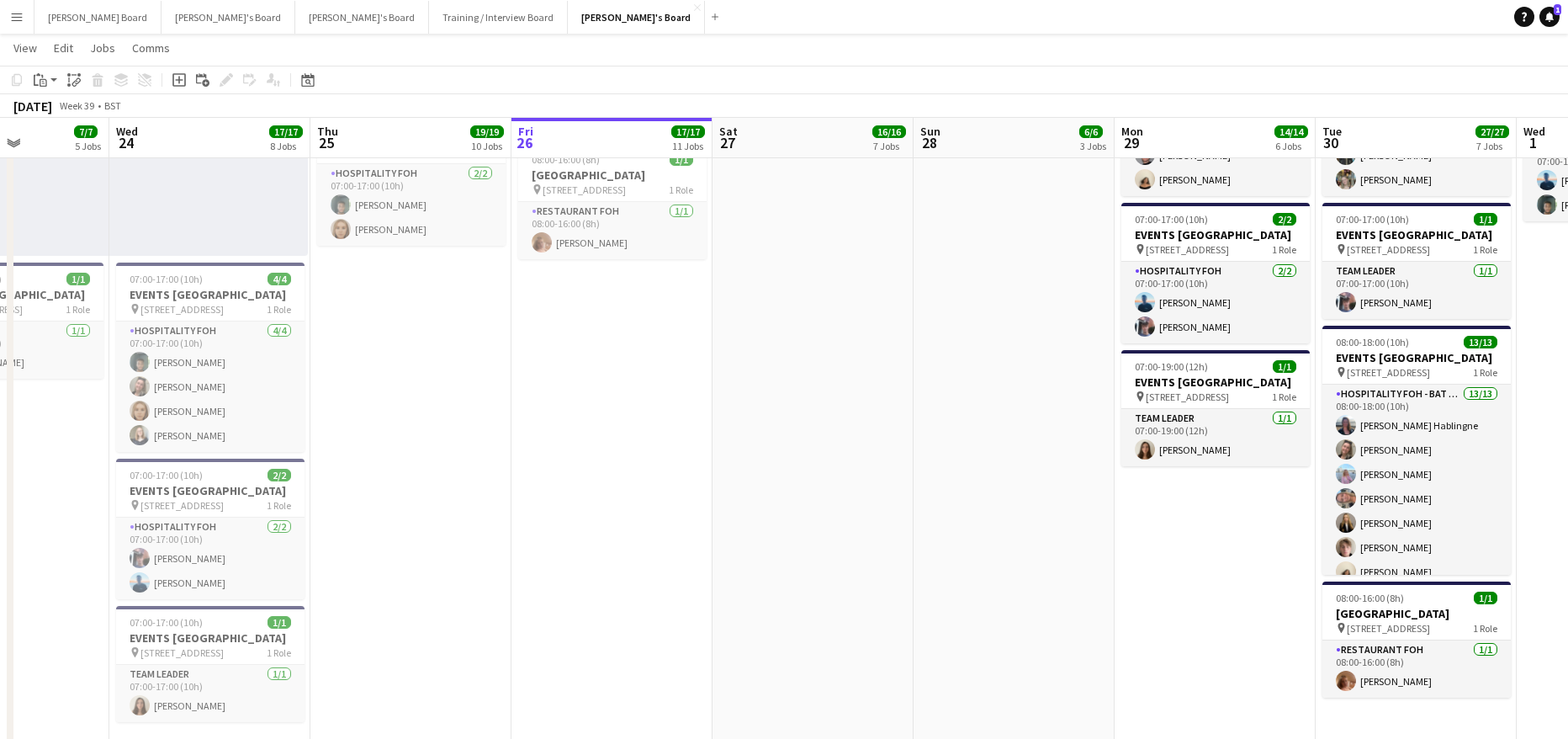
drag, startPoint x: 1154, startPoint y: 400, endPoint x: 691, endPoint y: 423, distance: 464.1
click at [724, 419] on app-calendar-viewport "Sat 20 19/19 8 Jobs Sun 21 26/26 6 Jobs Mon 22 25/25 11 Jobs Tue 23 7/7 5 Jobs …" at bounding box center [784, 609] width 1568 height 3554
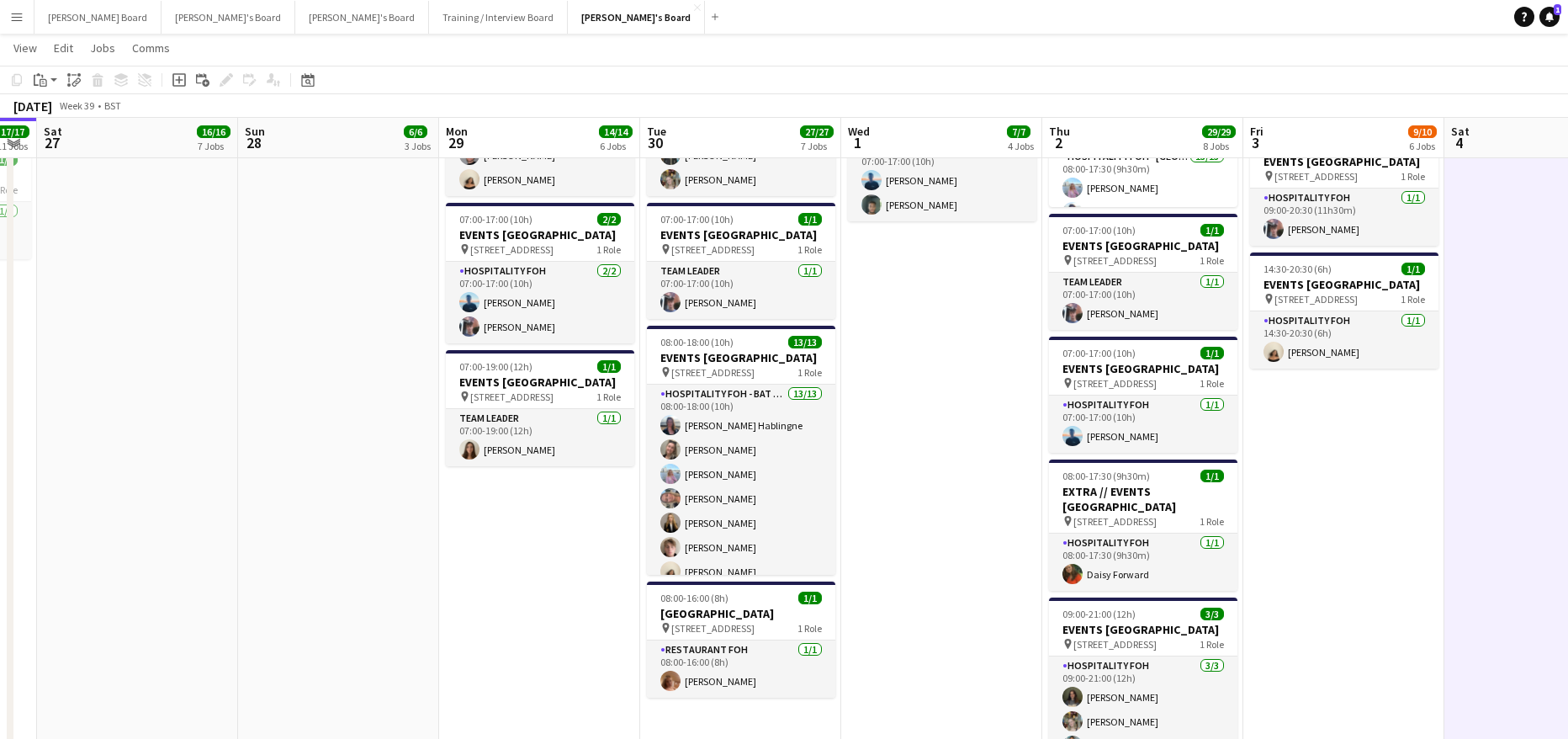
drag, startPoint x: 1239, startPoint y: 453, endPoint x: 424, endPoint y: 472, distance: 815.3
click at [644, 516] on app-calendar-viewport "Wed 24 17/17 8 Jobs Thu 25 19/19 10 Jobs Fri 26 17/17 11 Jobs Sat 27 16/16 7 Jo…" at bounding box center [784, 609] width 1568 height 3554
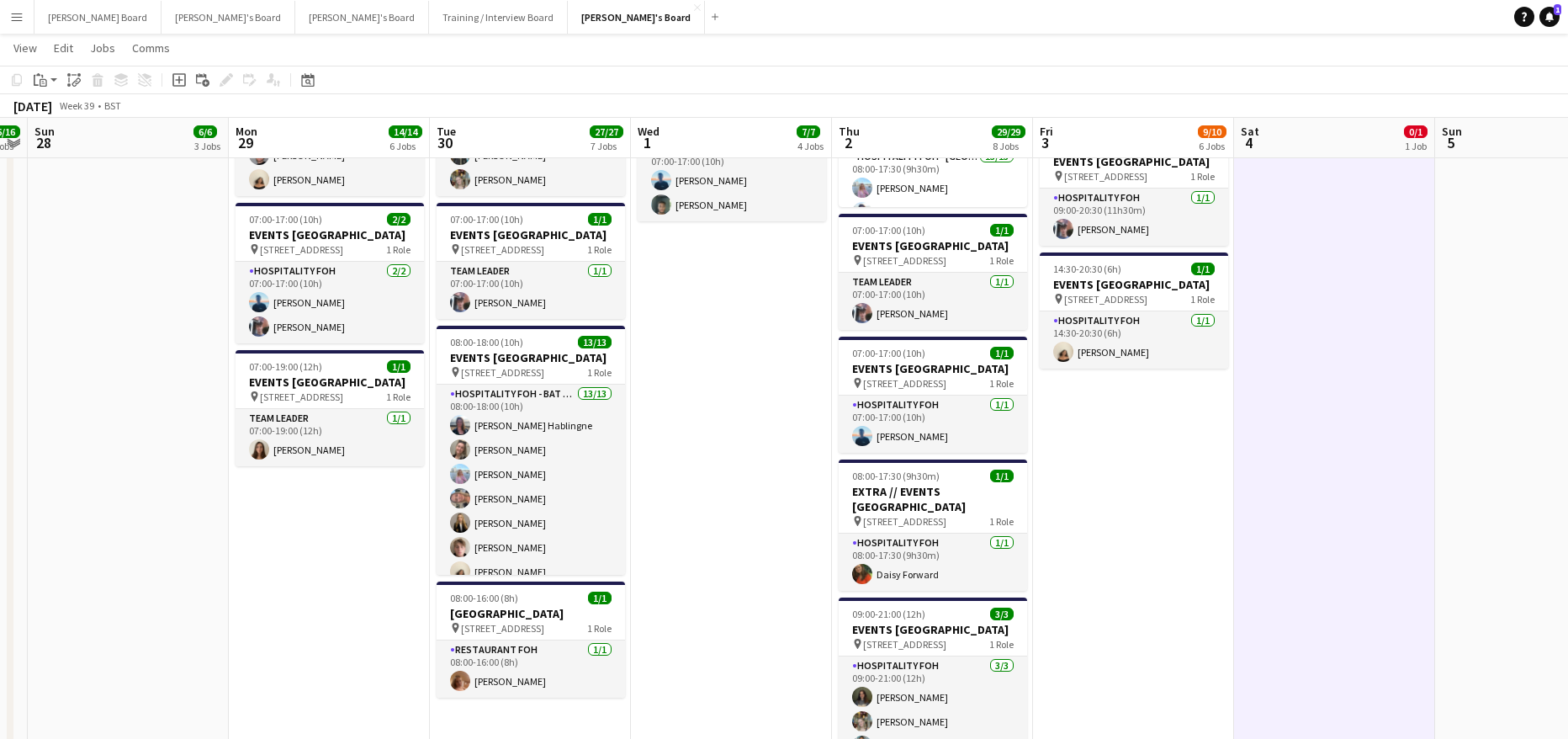
drag, startPoint x: 1323, startPoint y: 553, endPoint x: 1300, endPoint y: 562, distance: 24.2
click at [1323, 556] on app-date-cell "07:00-12:00 (5h) 0/1 EVENTS McLaren Technology Centre pin Woking, GU21 4YH 1 Ro…" at bounding box center [1334, 176] width 201 height 1668
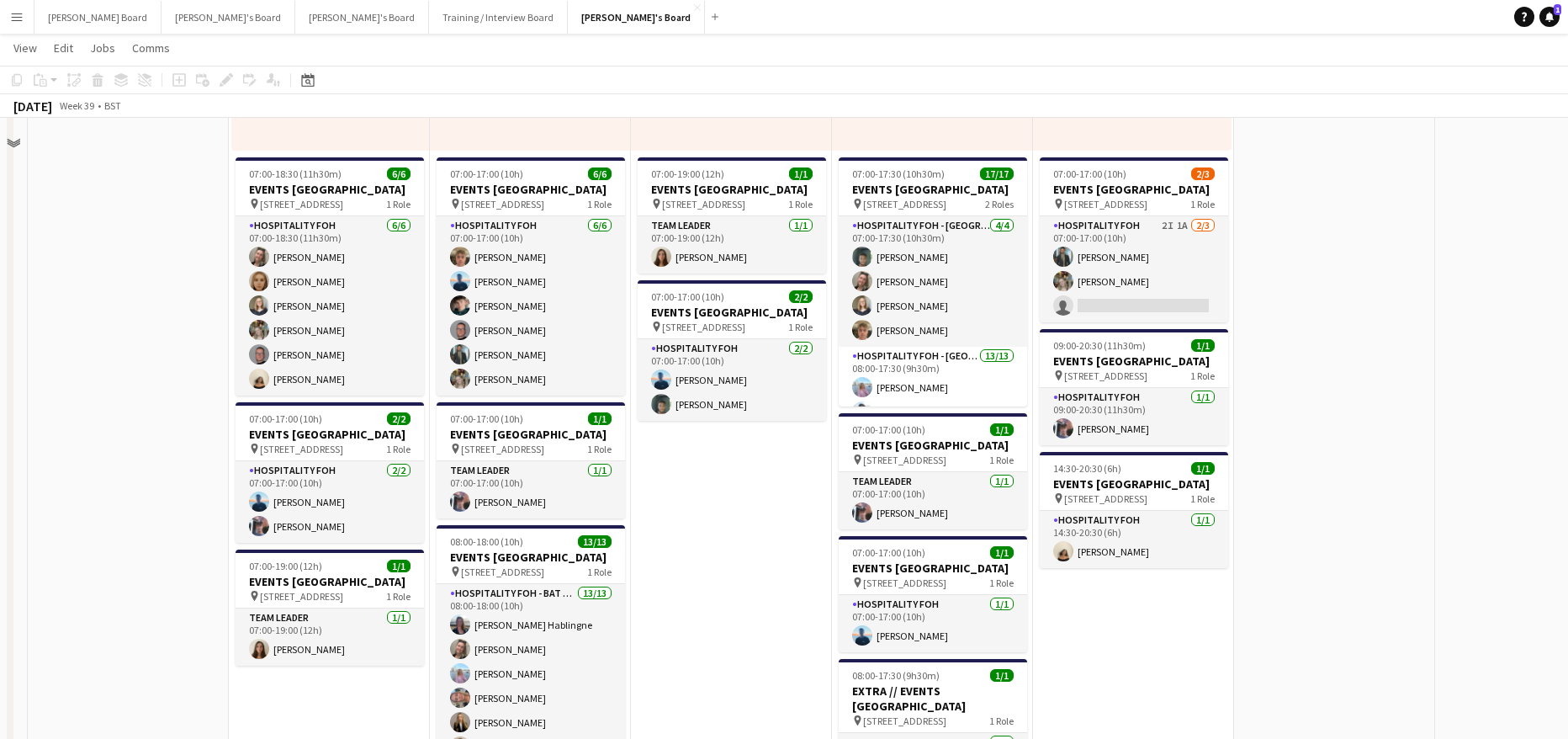
scroll to position [785, 0]
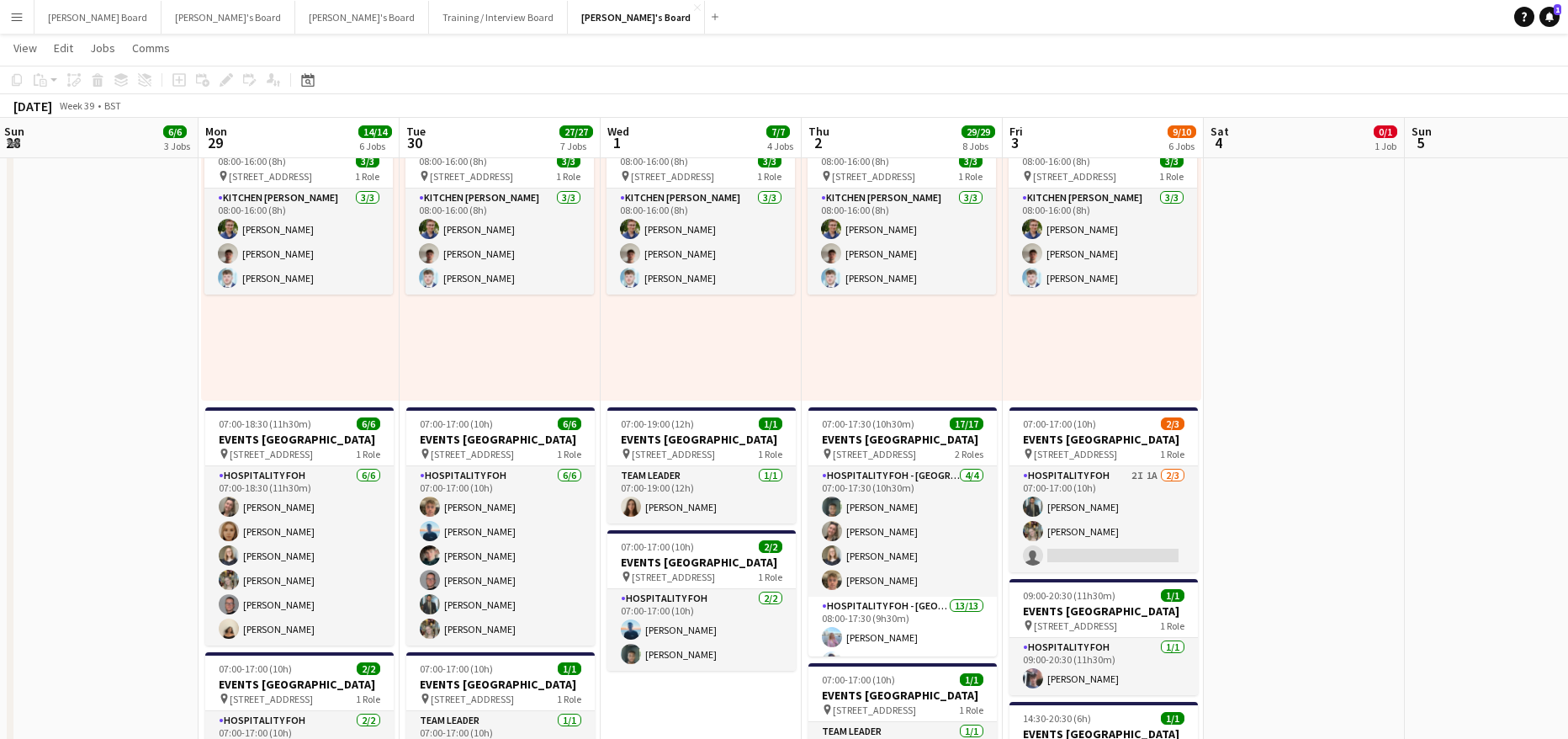
drag, startPoint x: 1388, startPoint y: 600, endPoint x: 1131, endPoint y: 599, distance: 256.6
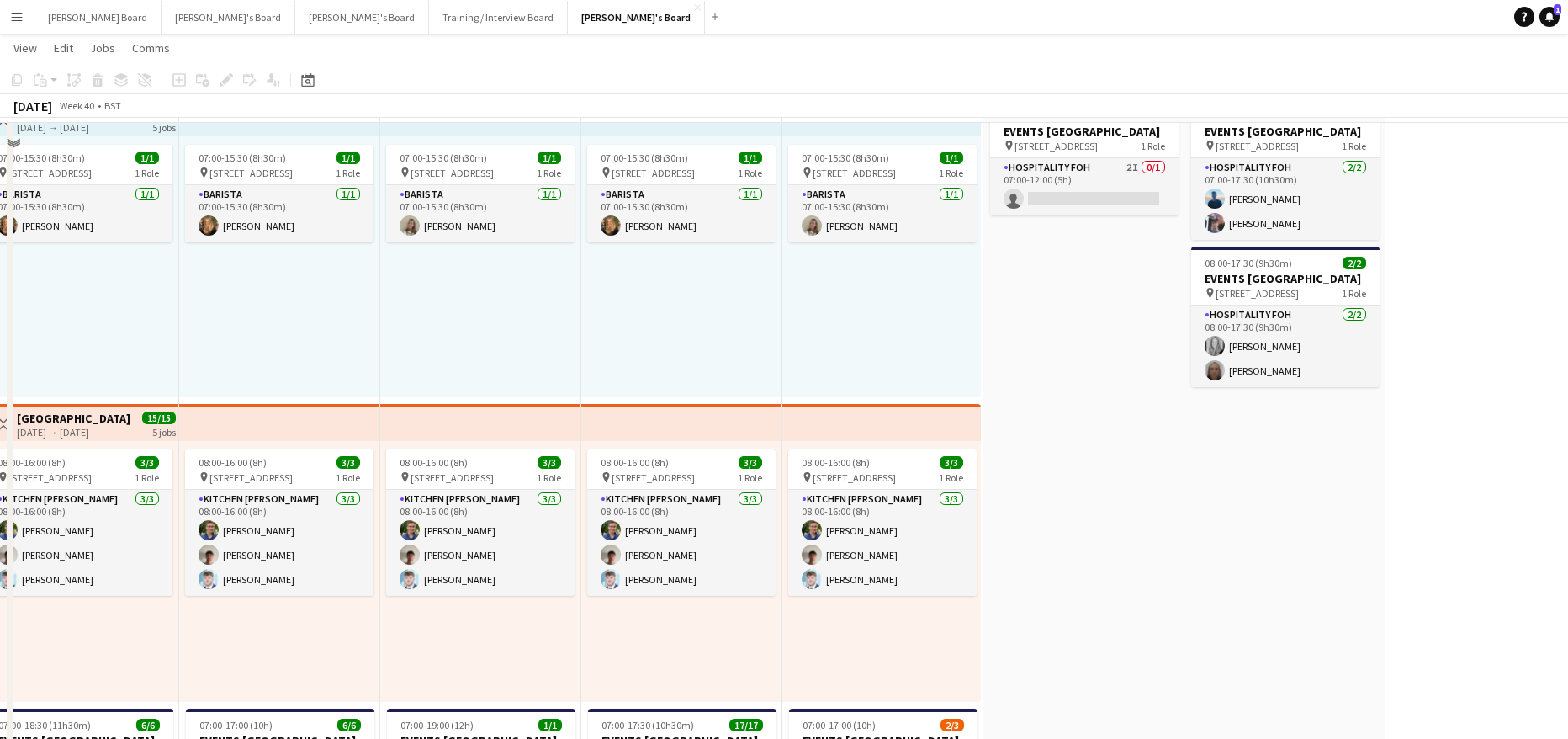
scroll to position [448, 0]
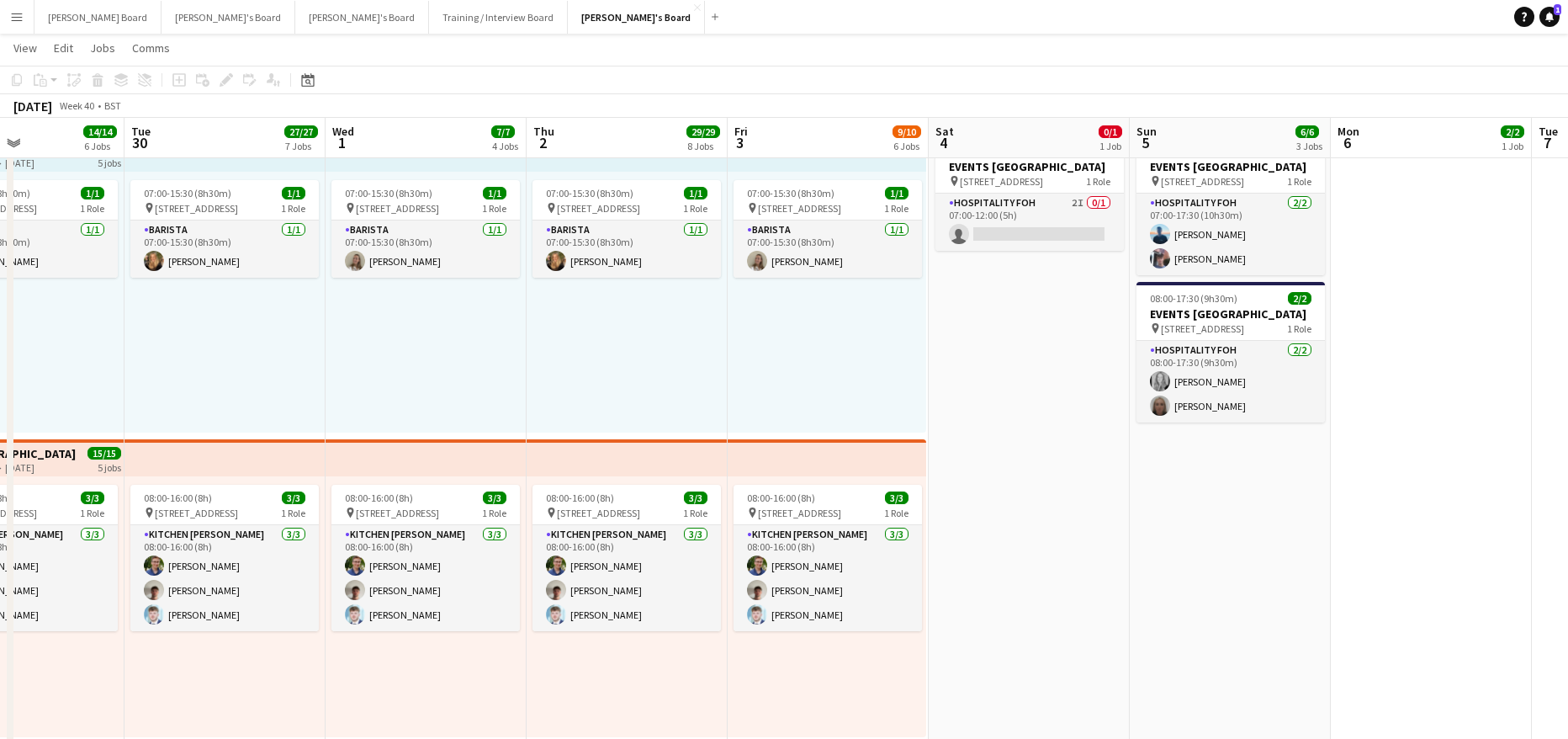
drag, startPoint x: 1161, startPoint y: 538, endPoint x: 1100, endPoint y: 539, distance: 60.6
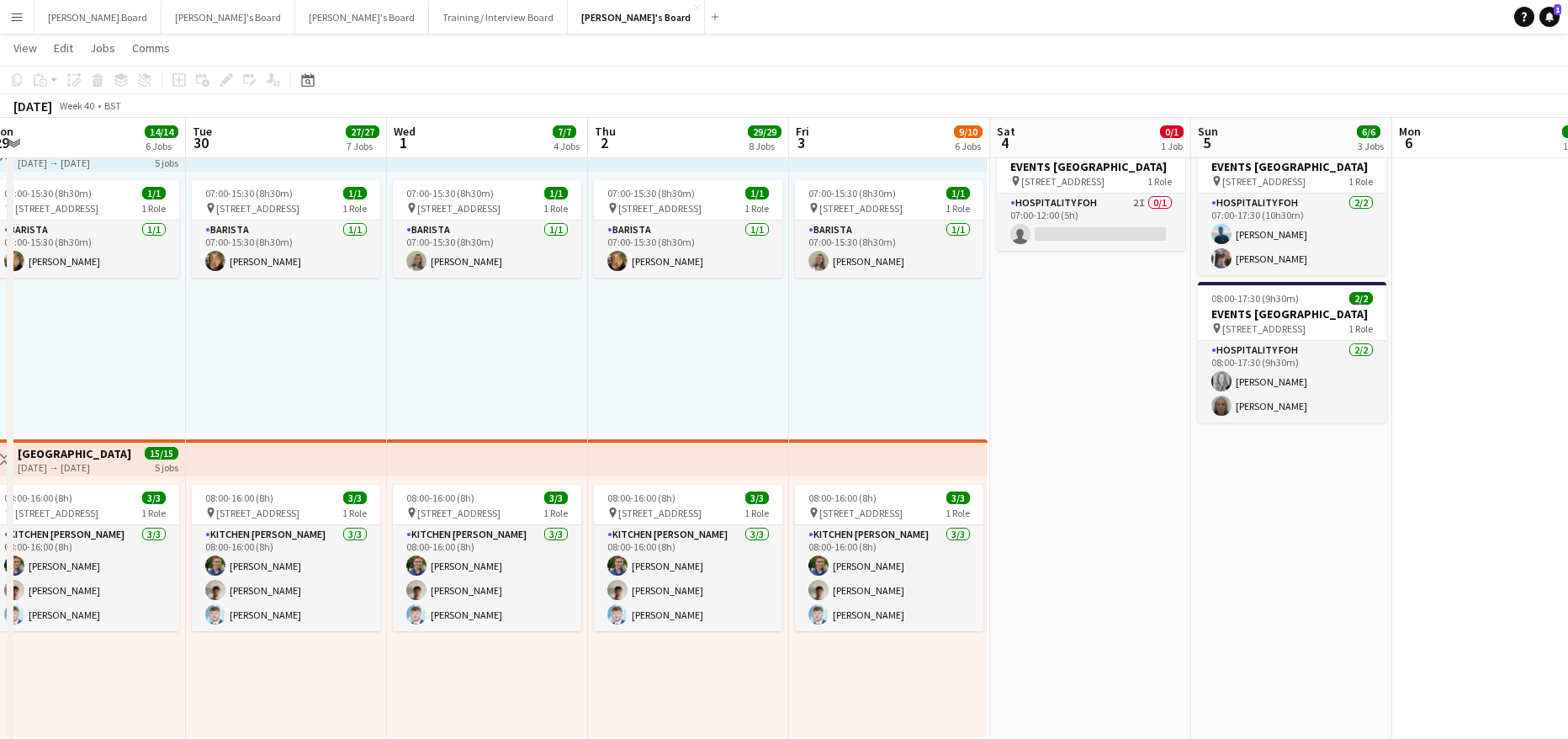
scroll to position [0, 556]
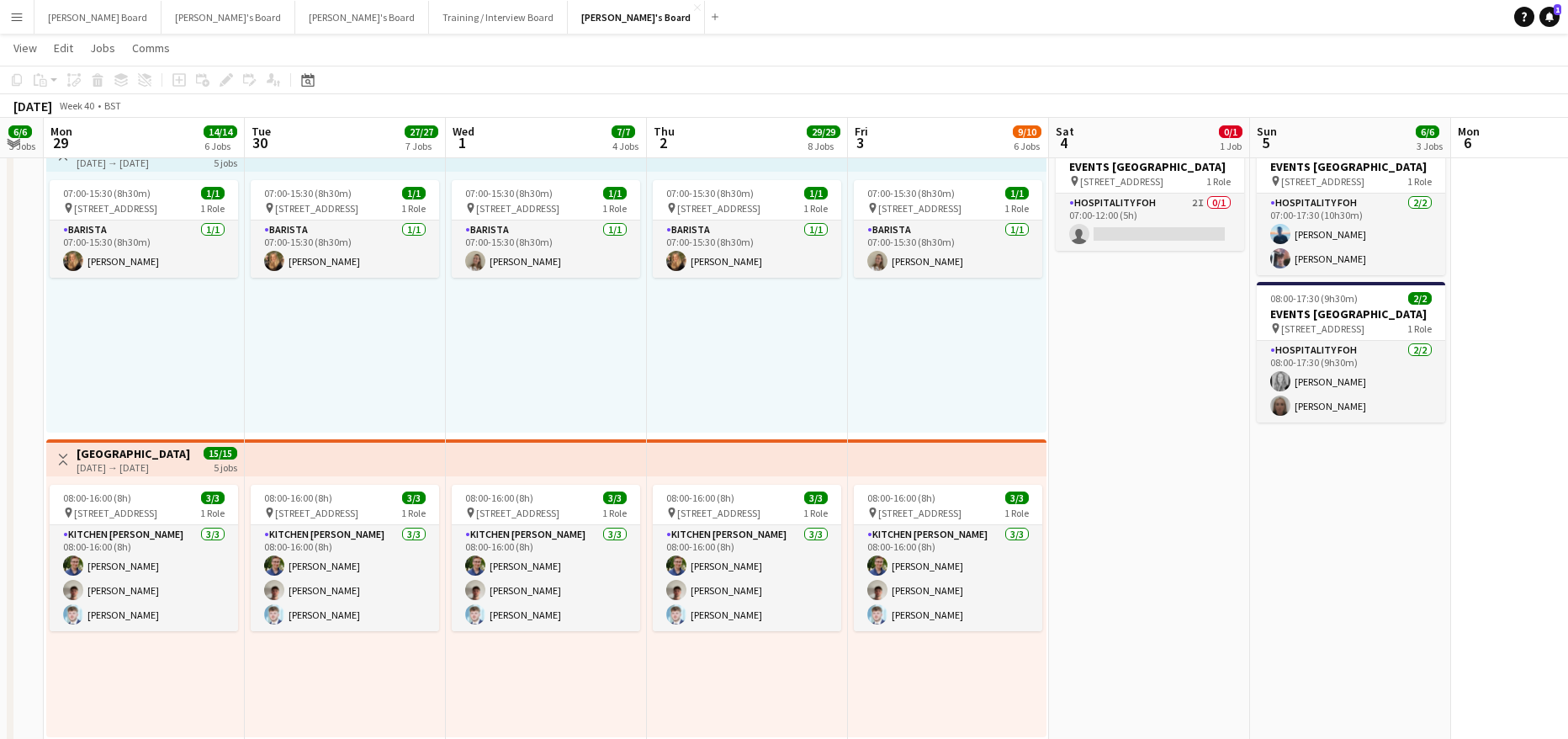
drag, startPoint x: 1019, startPoint y: 527, endPoint x: 1157, endPoint y: 522, distance: 137.2
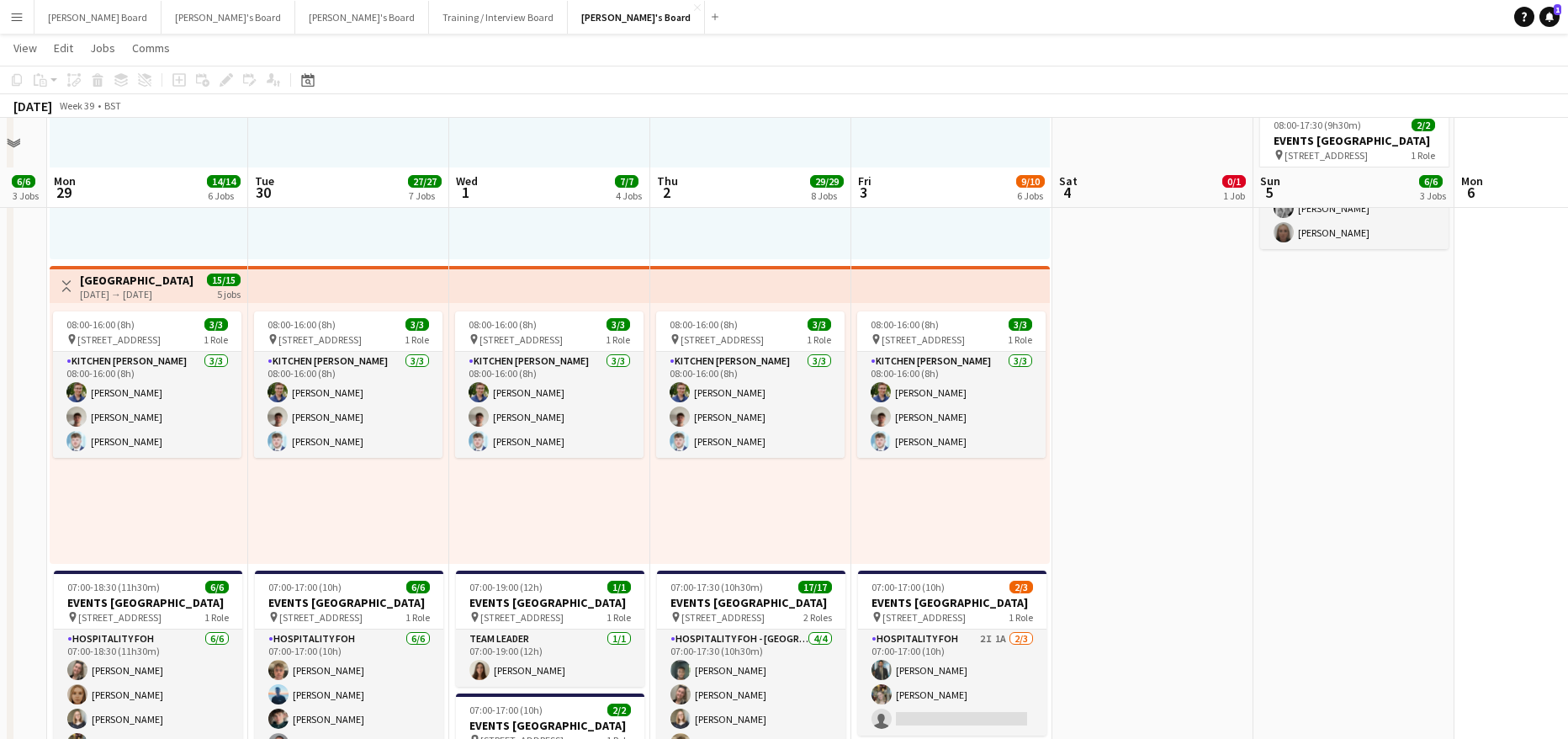
scroll to position [673, 0]
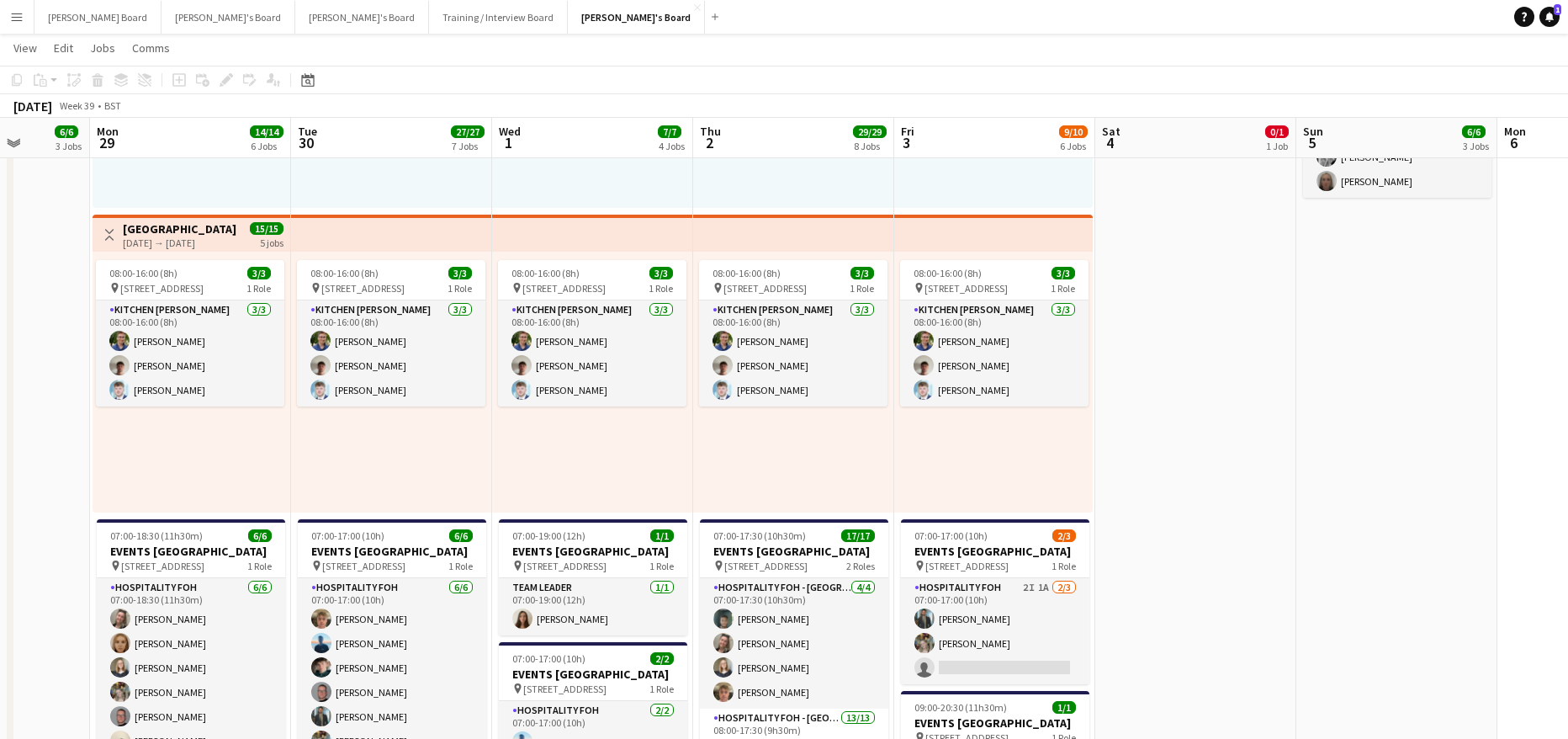
drag, startPoint x: 609, startPoint y: 458, endPoint x: 733, endPoint y: 447, distance: 124.1
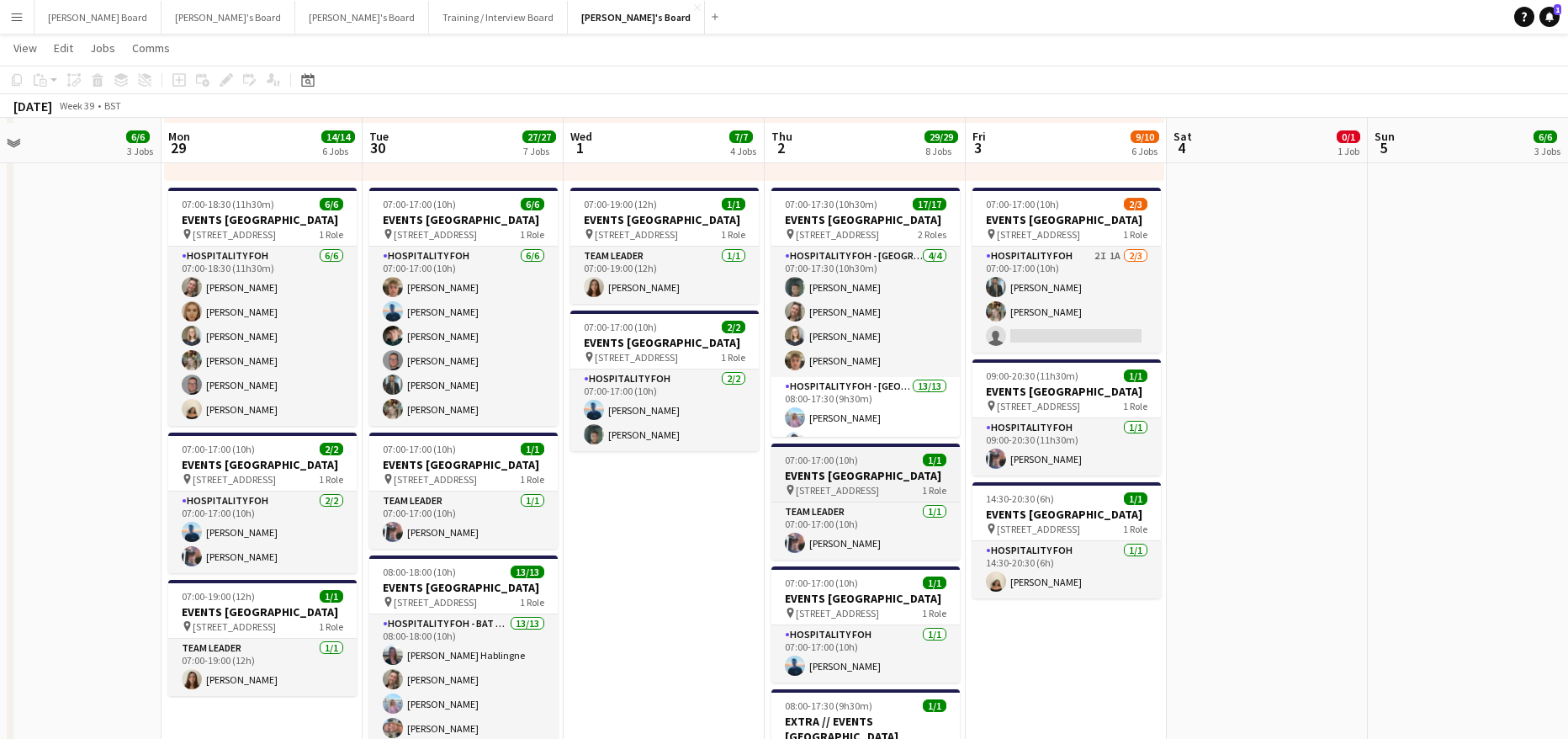
scroll to position [1009, 0]
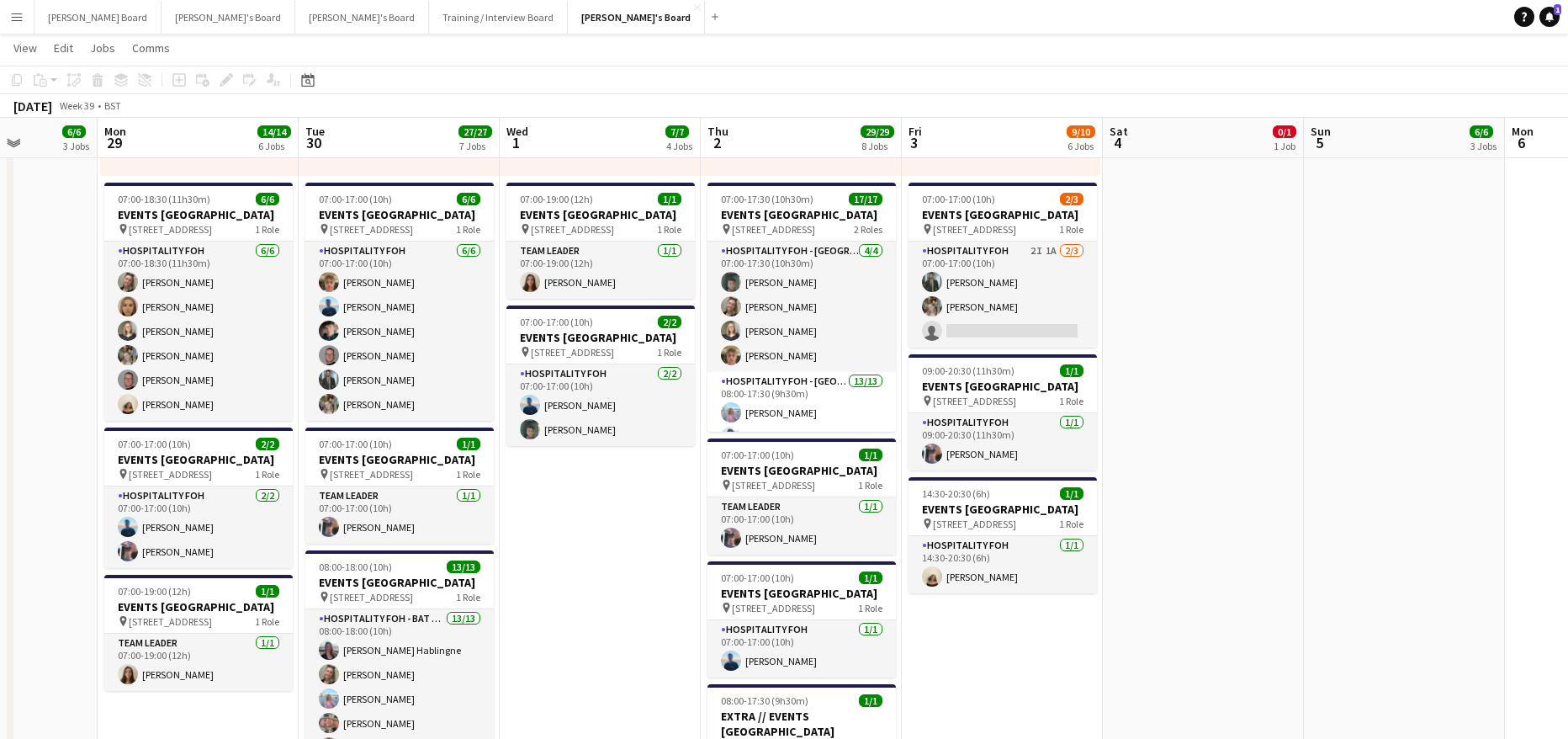
drag, startPoint x: 749, startPoint y: 494, endPoint x: 720, endPoint y: 498, distance: 28.9
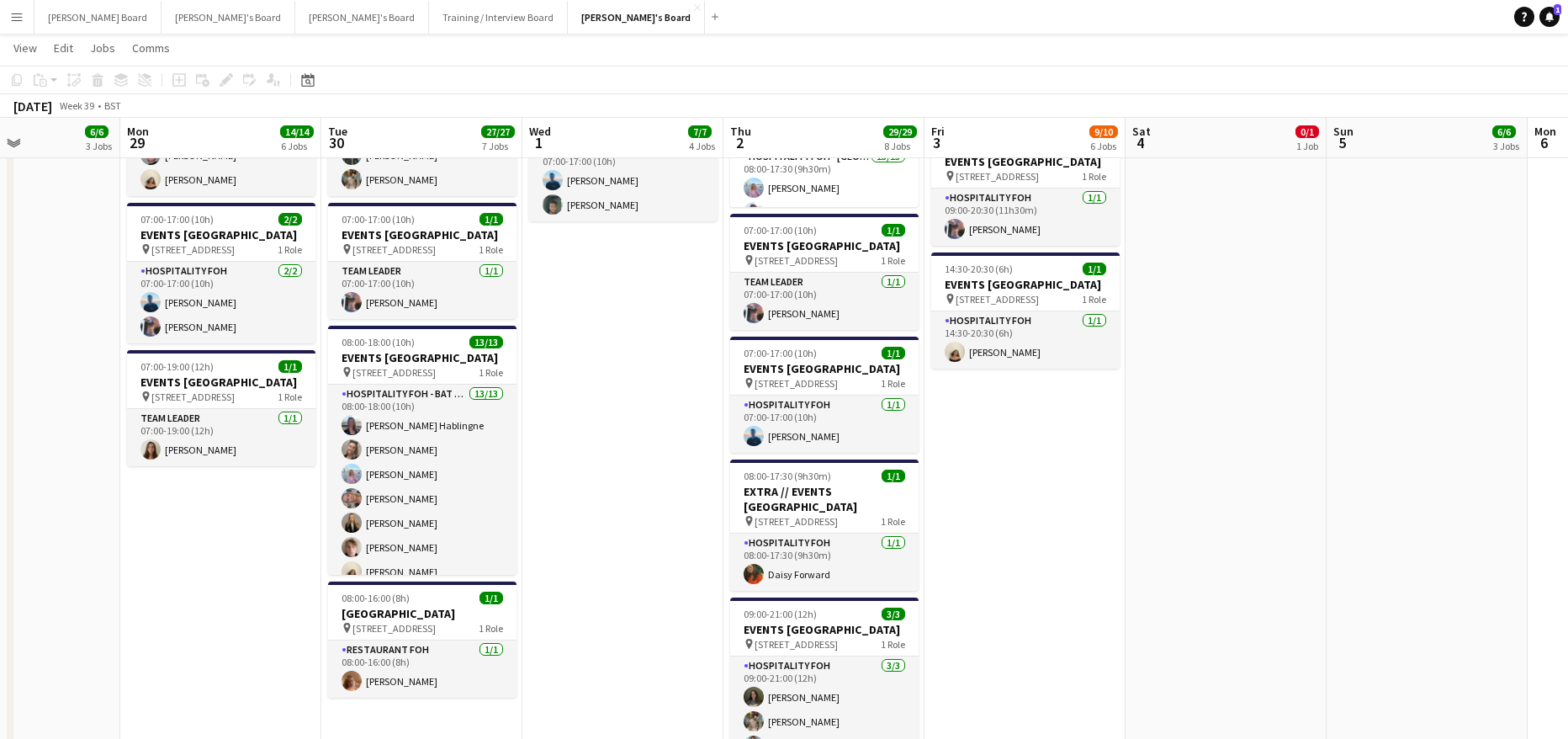
scroll to position [0, 475]
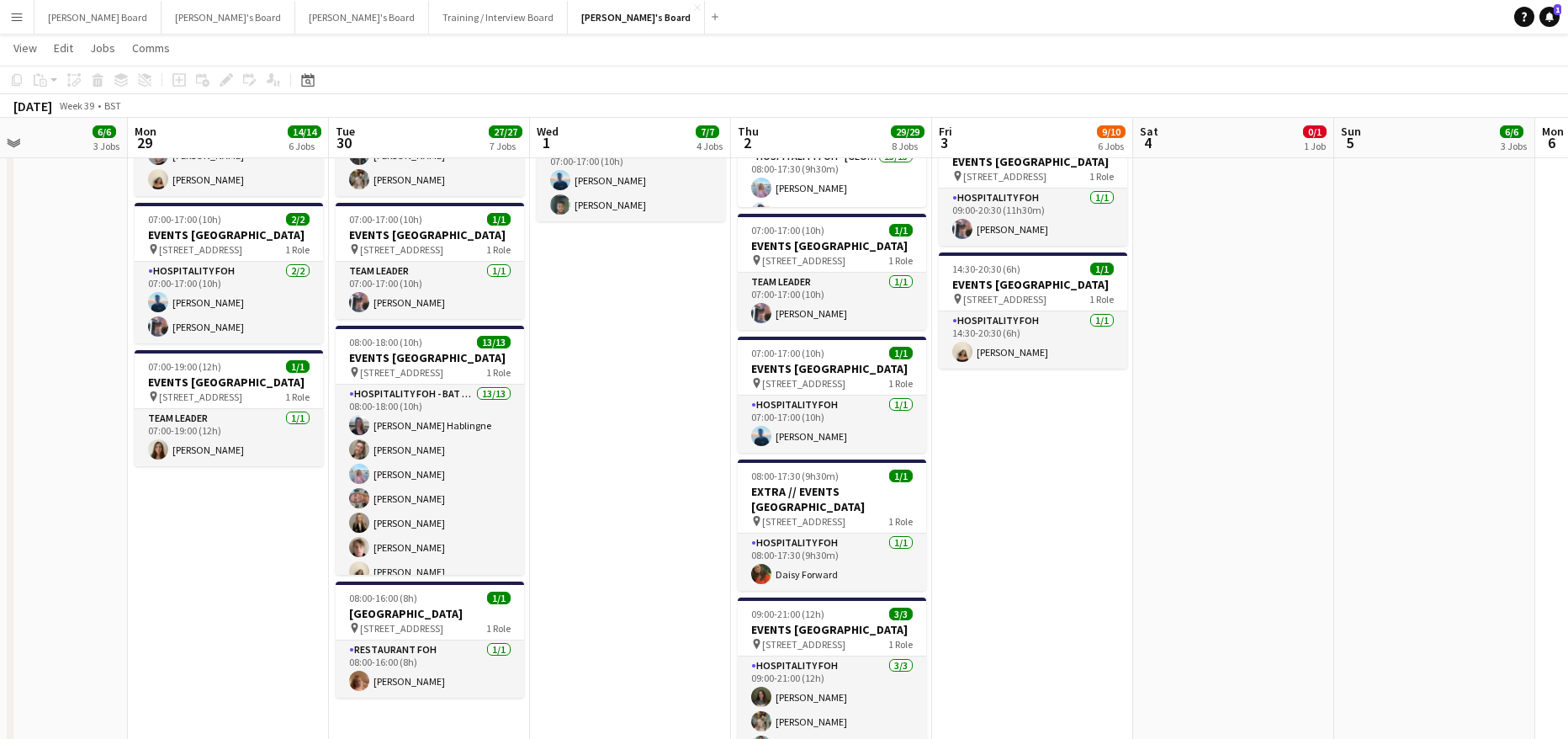
drag, startPoint x: 621, startPoint y: 543, endPoint x: 679, endPoint y: 555, distance: 59.4
click at [679, 555] on app-calendar-viewport "Fri 26 17/17 11 Jobs Sat 27 16/16 7 Jobs Sun 28 6/6 3 Jobs Mon 29 14/14 6 Jobs …" at bounding box center [784, 609] width 1568 height 3554
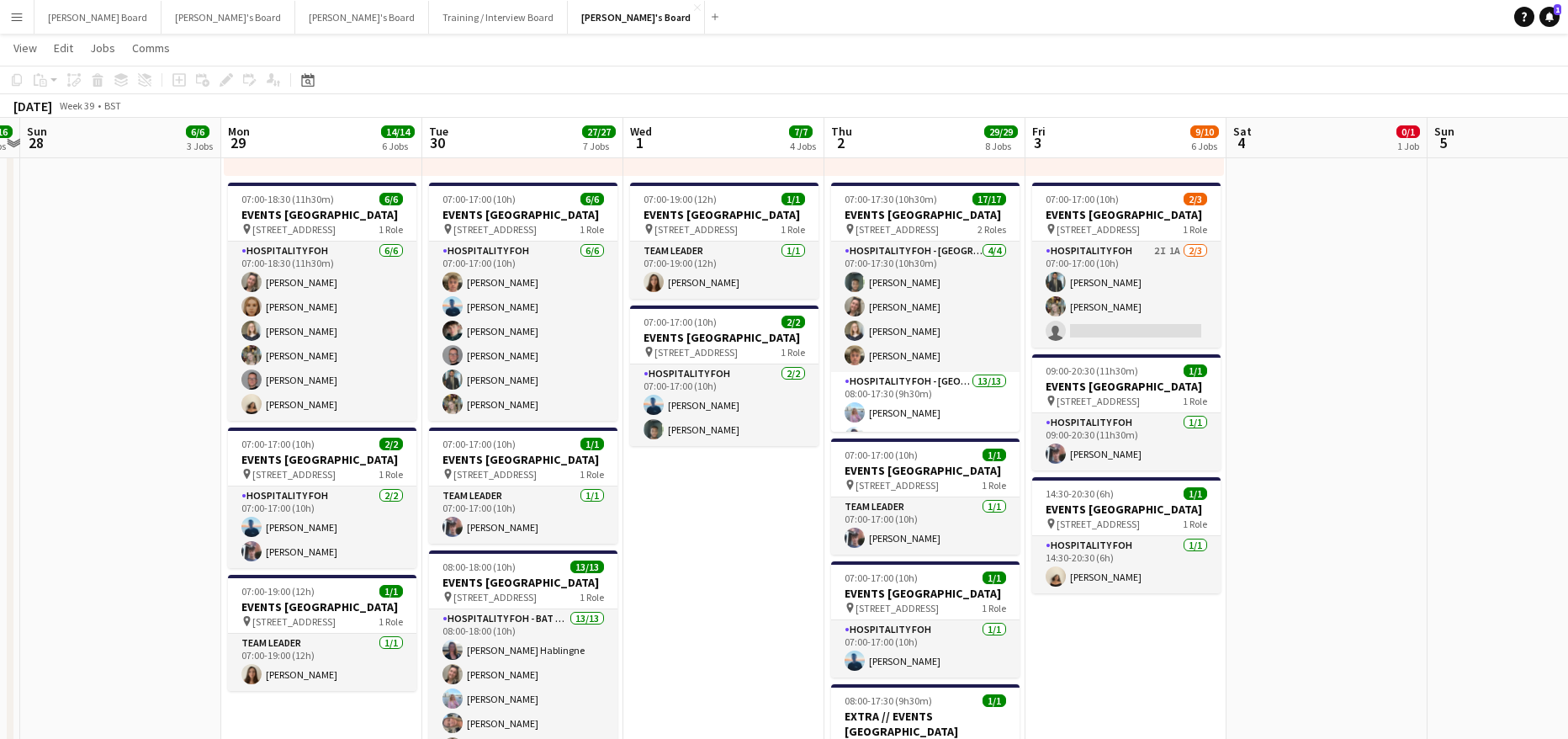
scroll to position [0, 504]
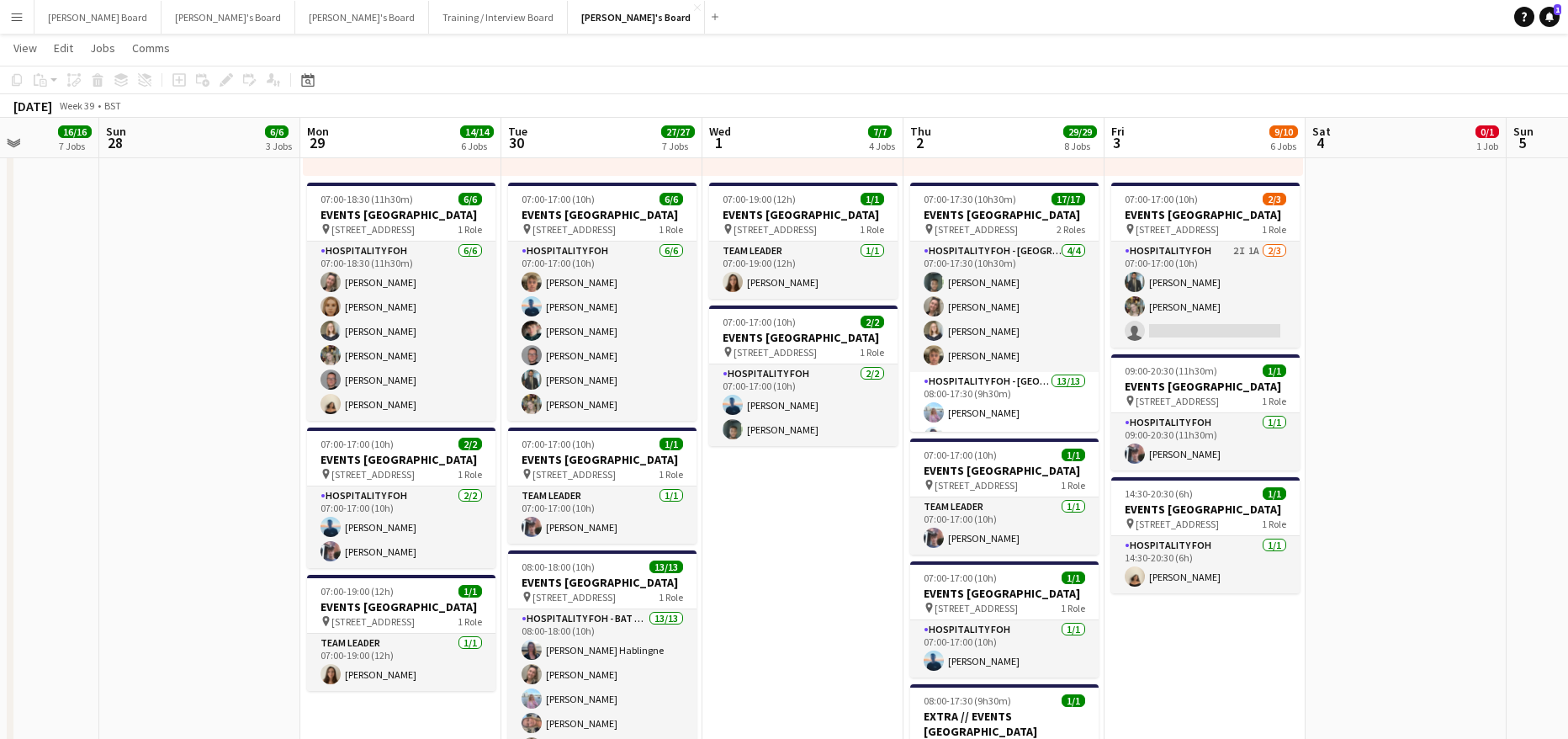
drag, startPoint x: 761, startPoint y: 541, endPoint x: 934, endPoint y: 560, distance: 173.5
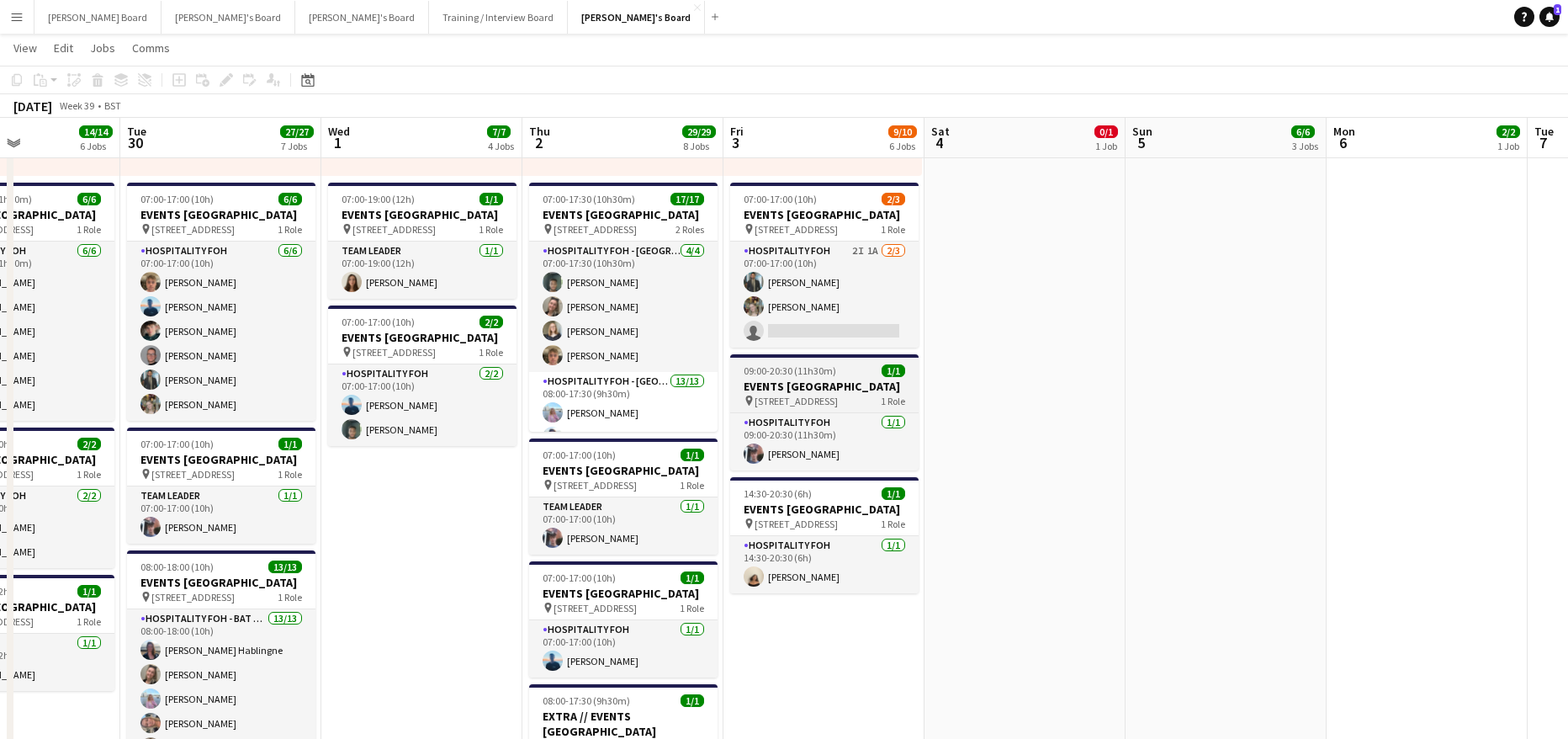
drag, startPoint x: 1266, startPoint y: 393, endPoint x: 952, endPoint y: 422, distance: 315.1
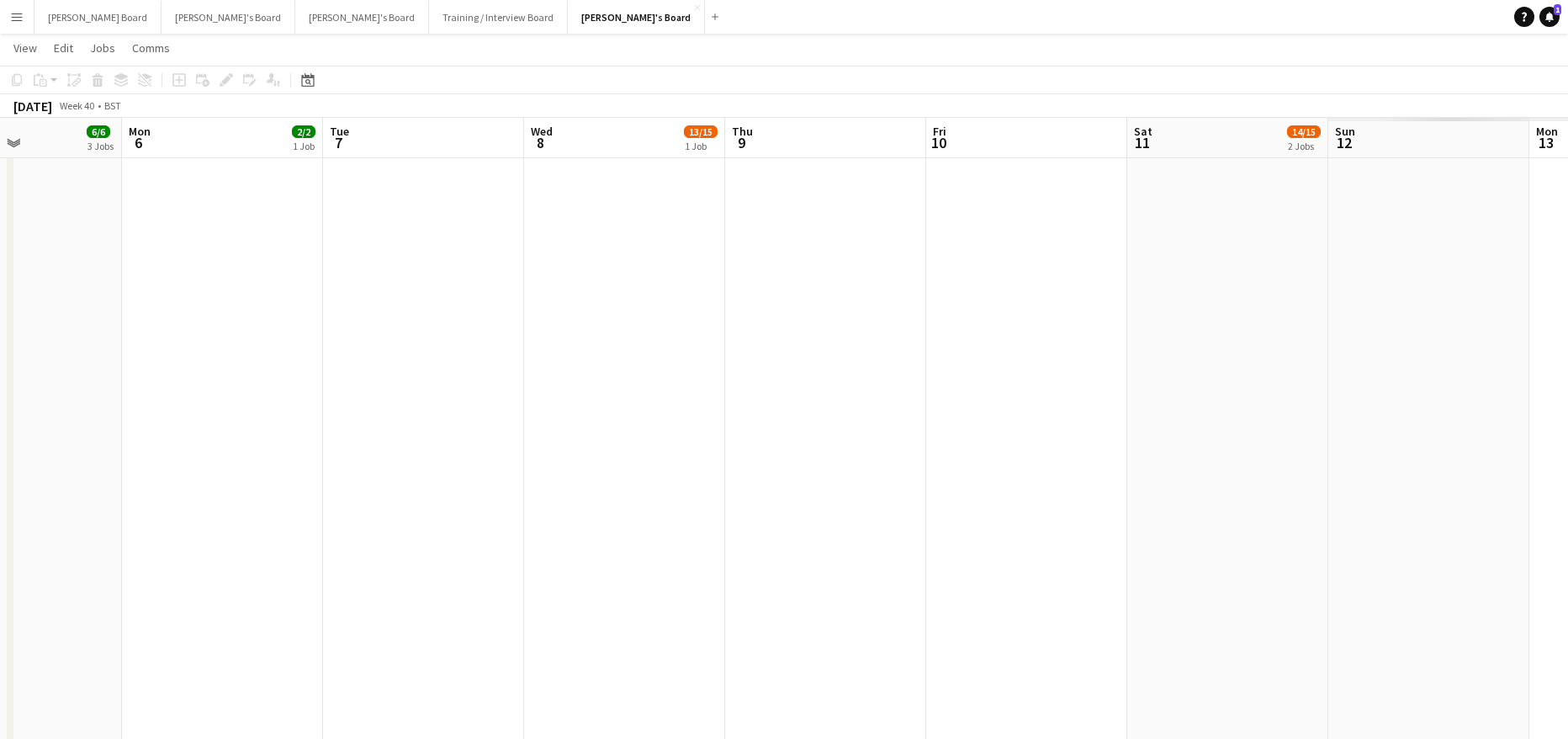
scroll to position [0, 553]
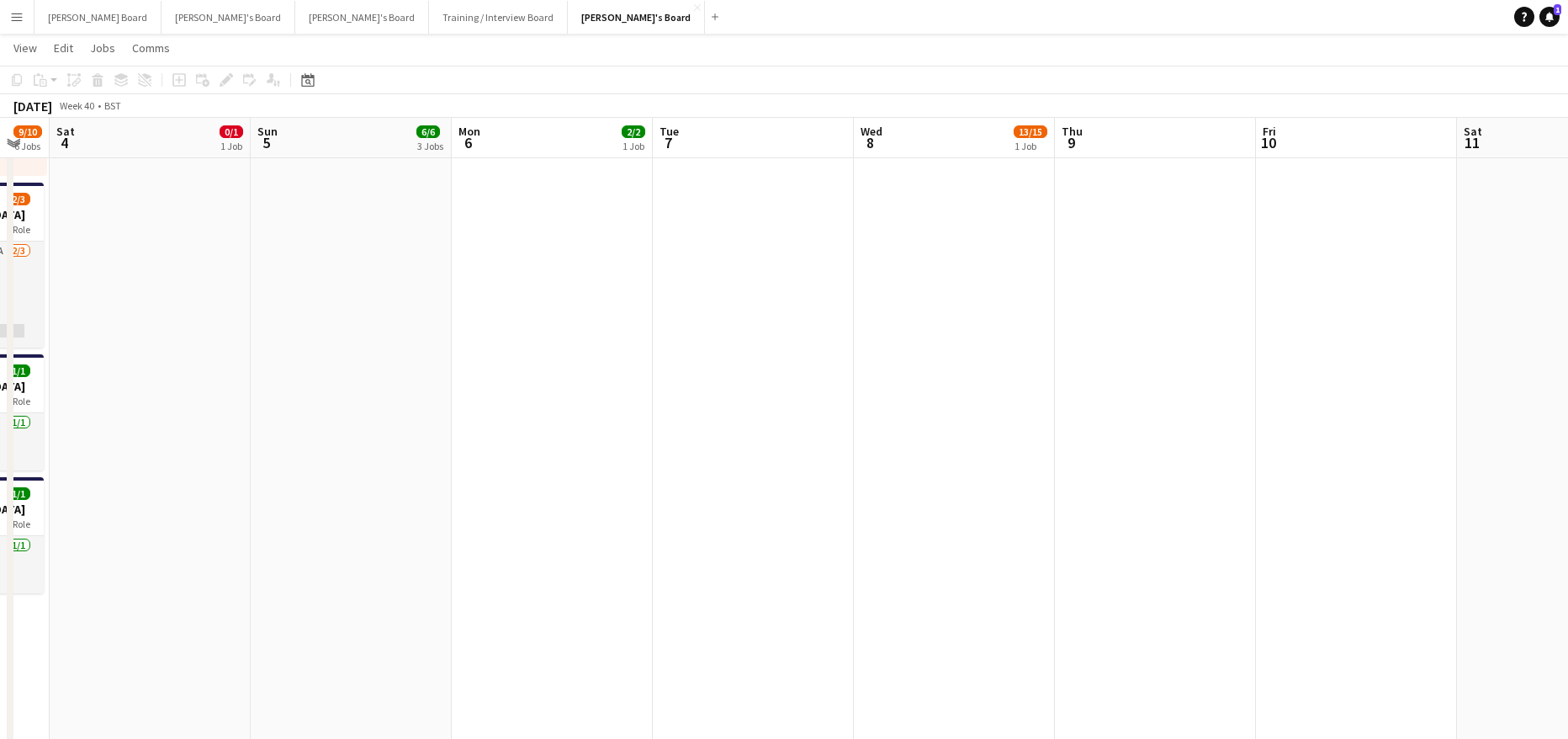
drag, startPoint x: 1139, startPoint y: 428, endPoint x: 319, endPoint y: 453, distance: 820.5
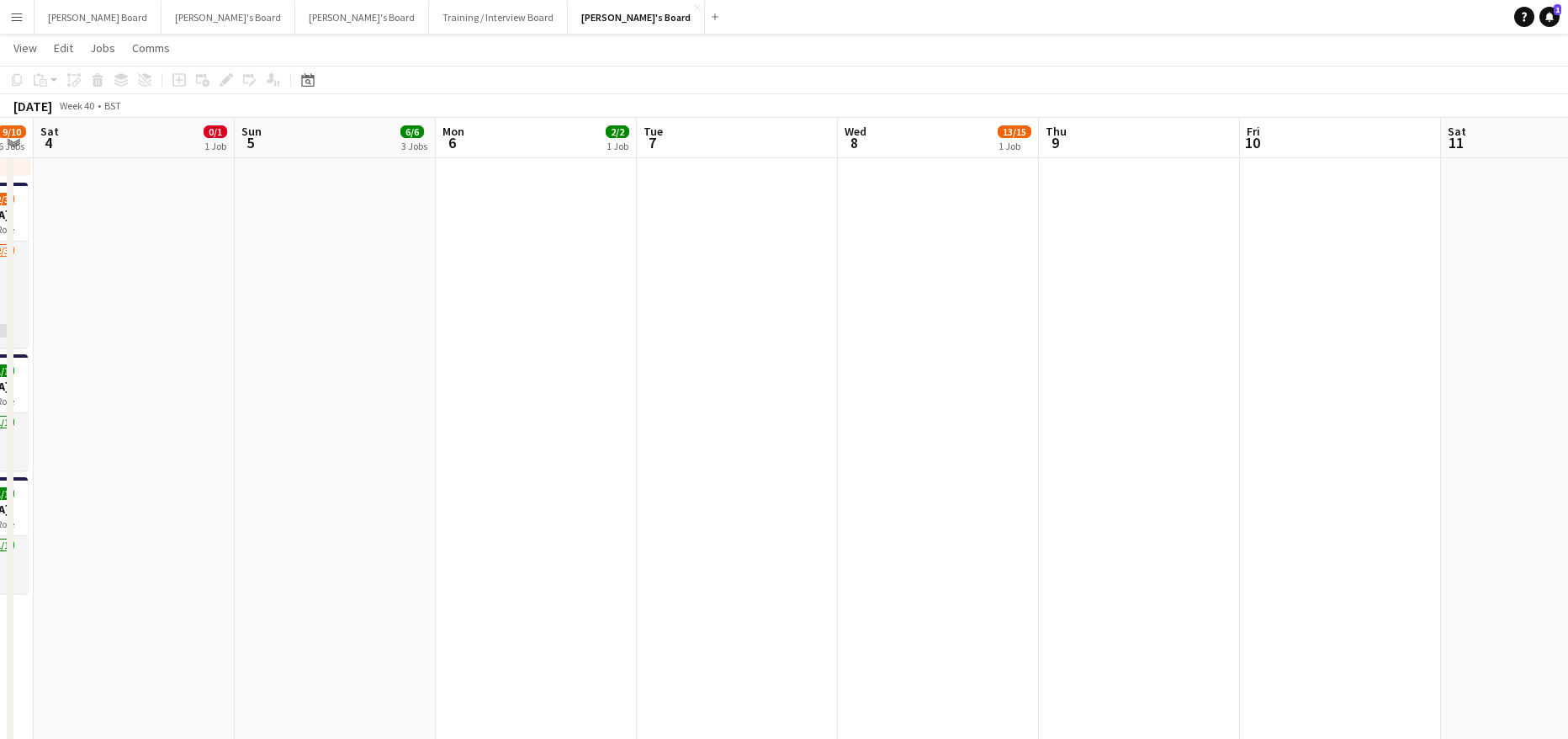
scroll to position [0, 558]
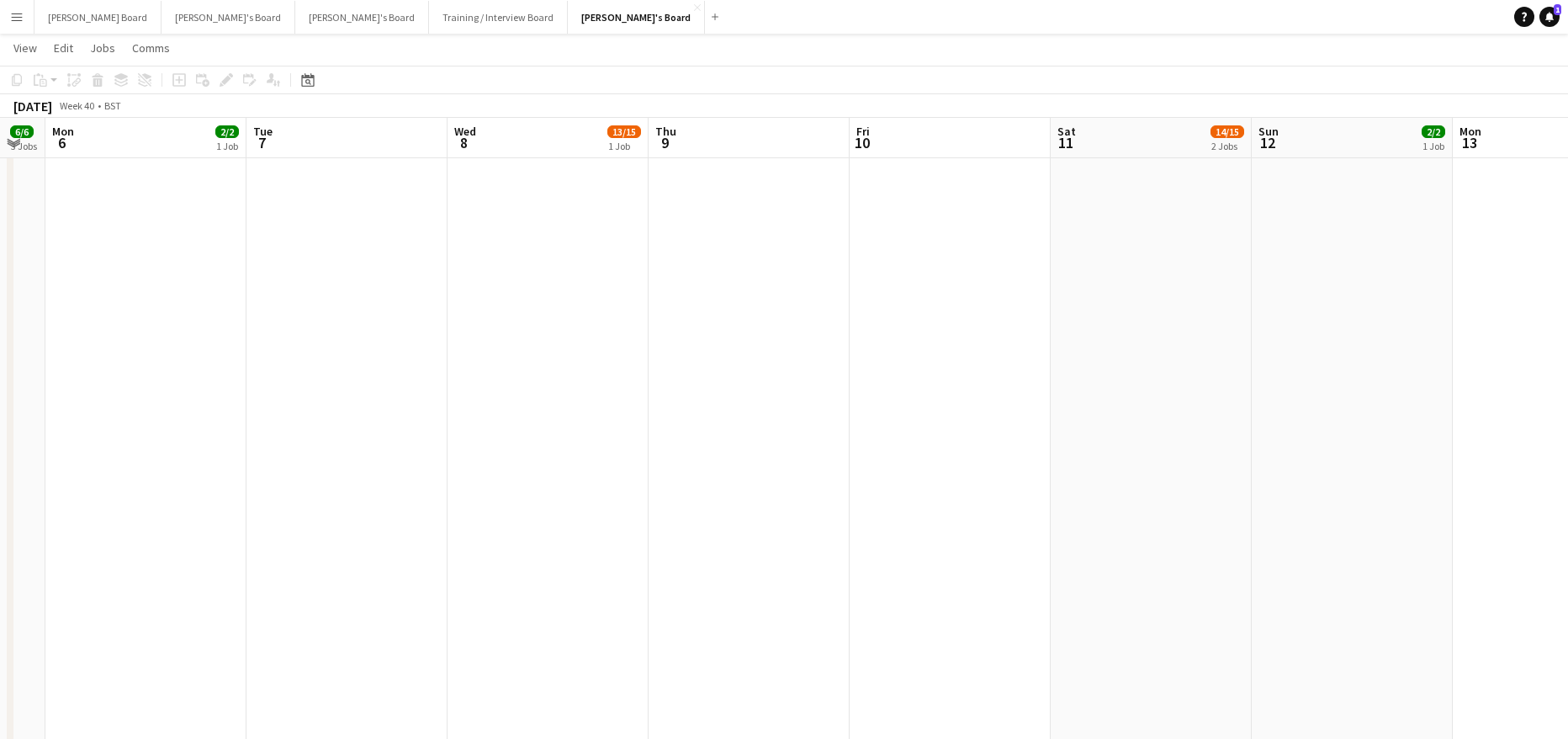
drag, startPoint x: 814, startPoint y: 479, endPoint x: 580, endPoint y: 474, distance: 234.7
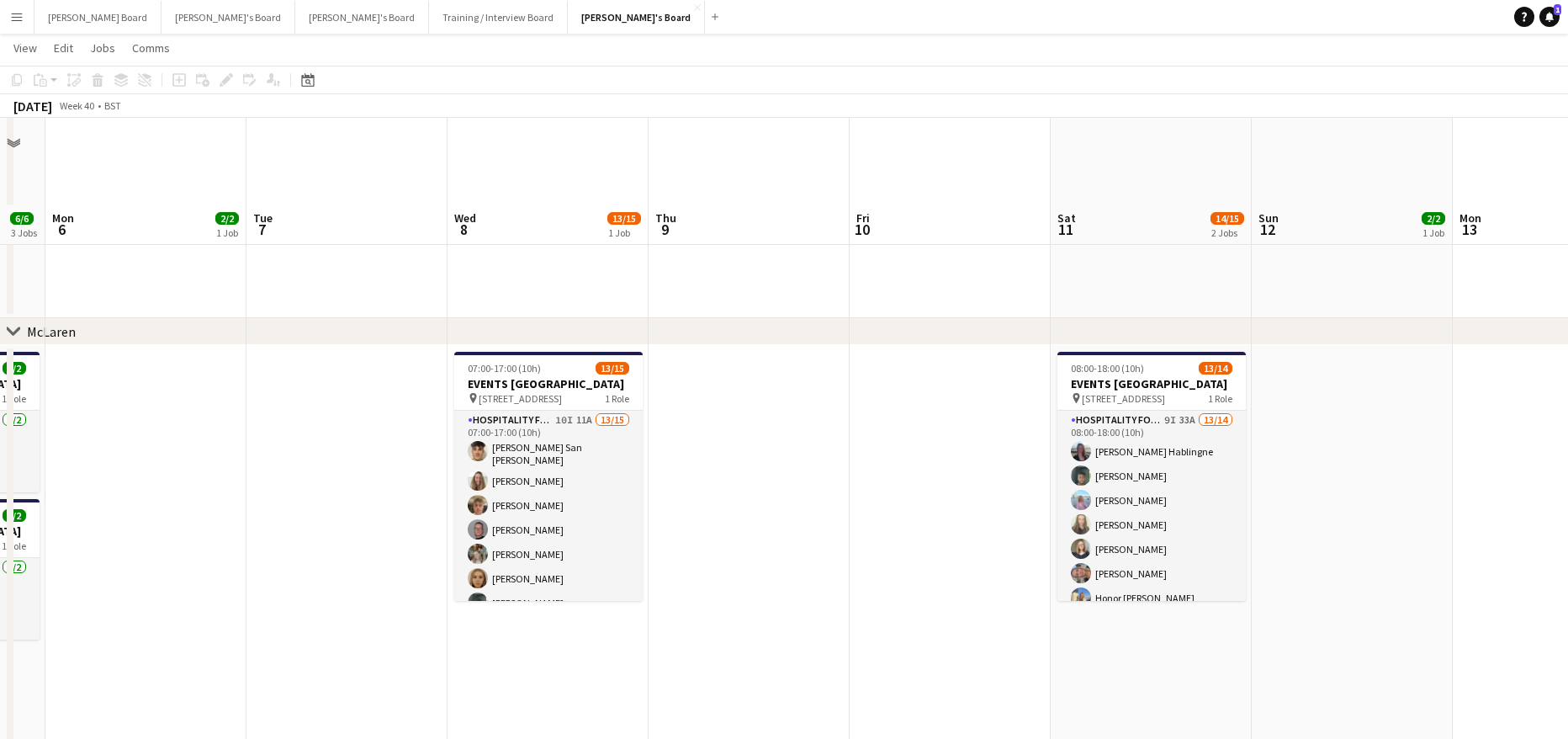
scroll to position [336, 0]
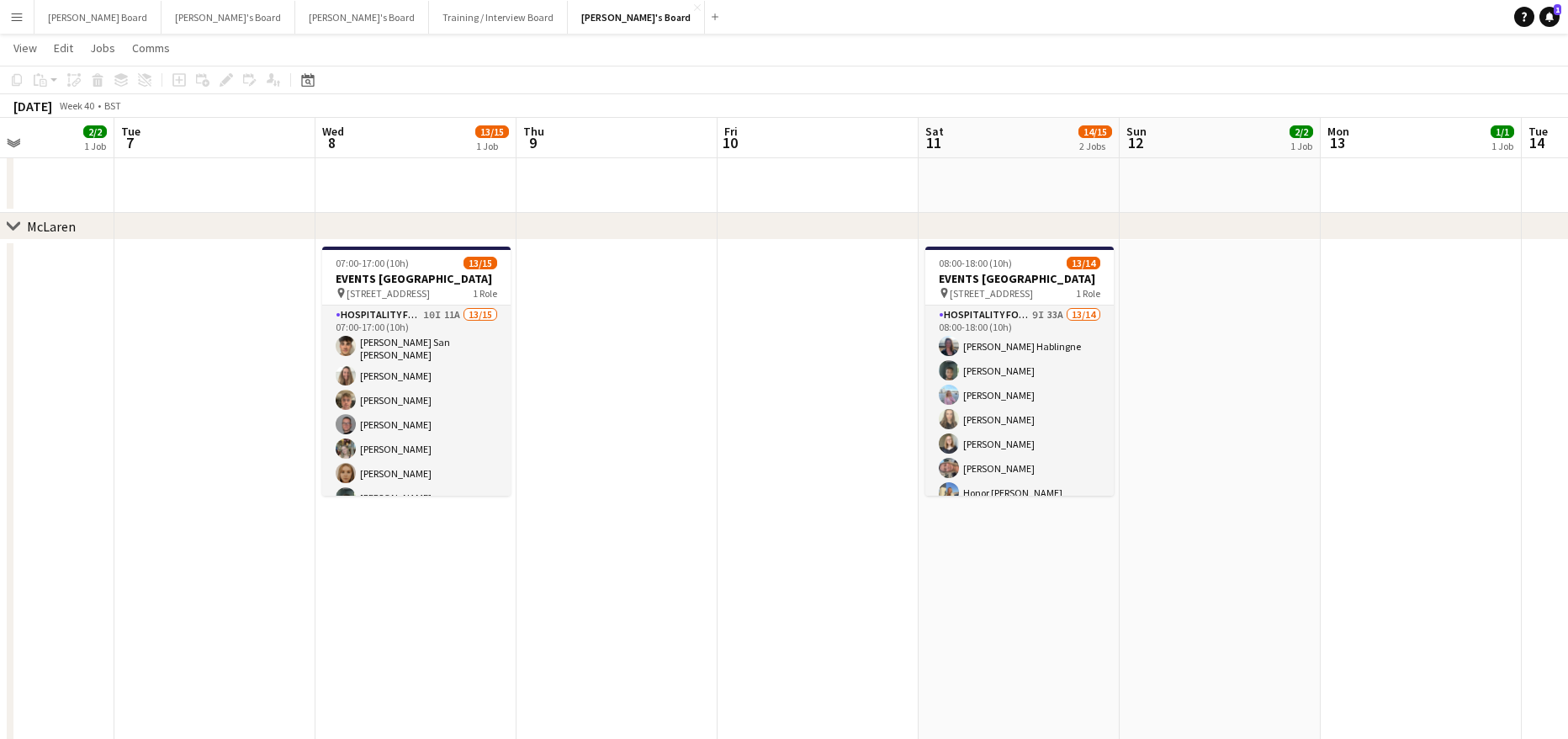
drag, startPoint x: 1048, startPoint y: 510, endPoint x: 870, endPoint y: 511, distance: 178.3
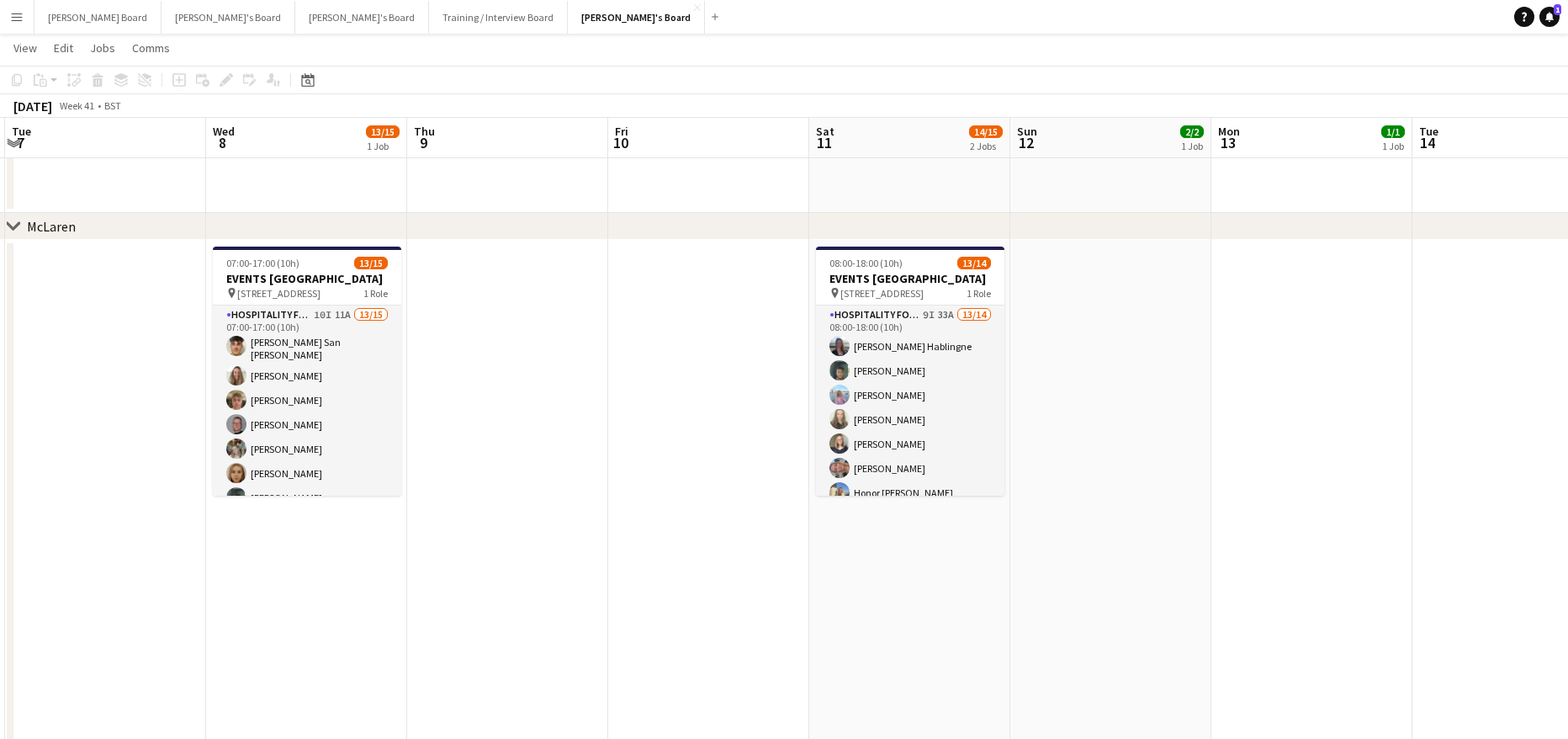
drag, startPoint x: 1282, startPoint y: 499, endPoint x: 199, endPoint y: 564, distance: 1085.4
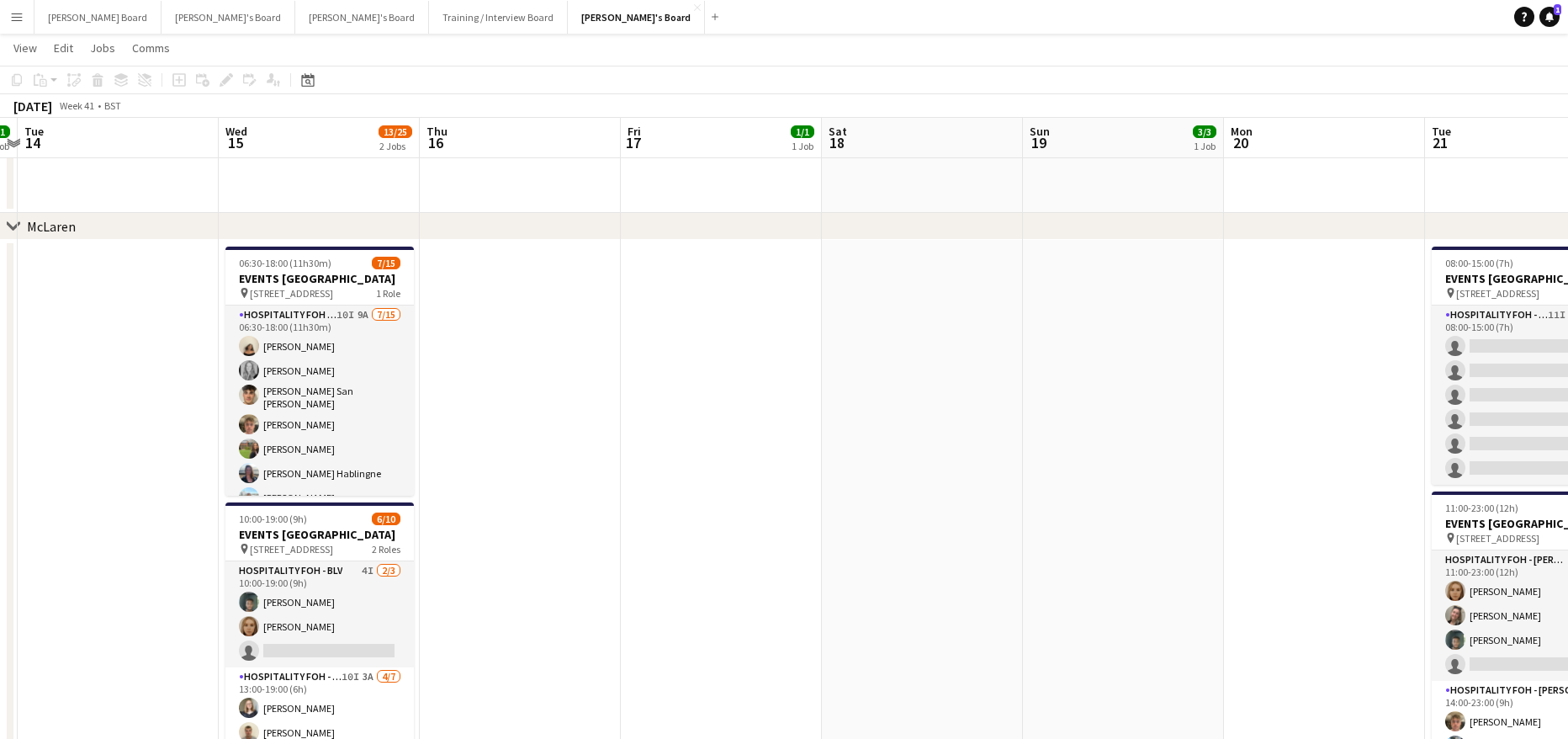
scroll to position [0, 697]
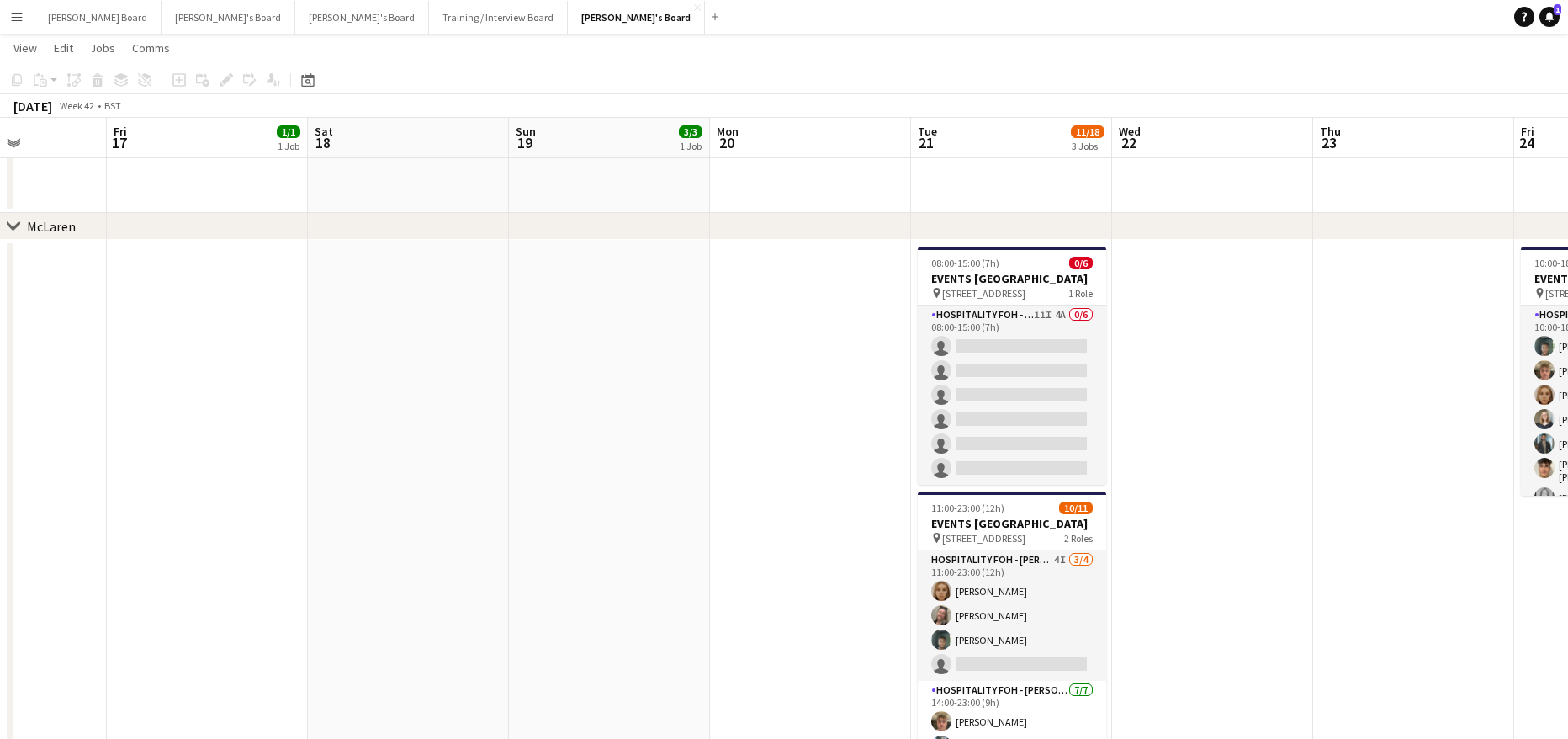
drag, startPoint x: 1018, startPoint y: 569, endPoint x: 173, endPoint y: 546, distance: 844.8
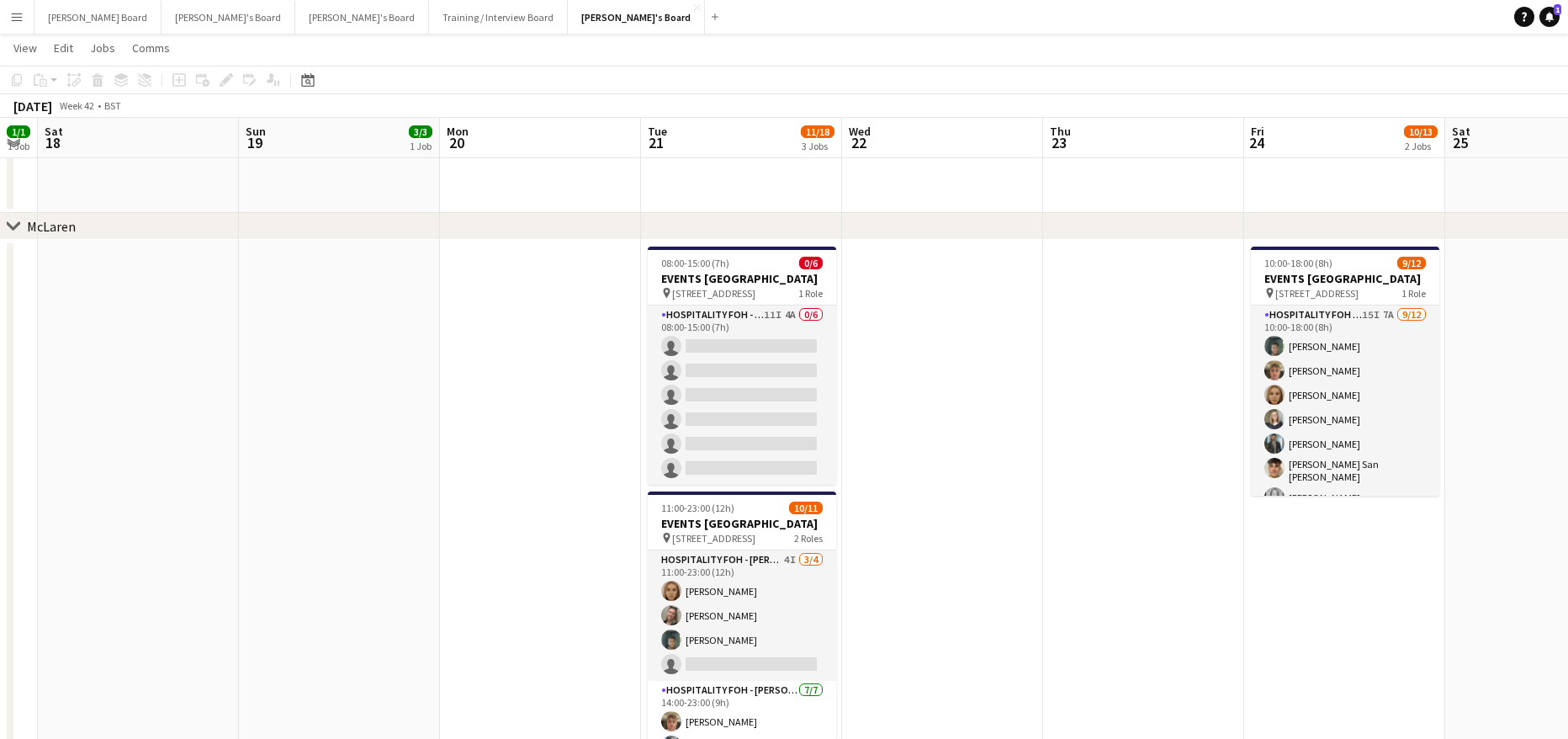
drag, startPoint x: 738, startPoint y: 546, endPoint x: 1150, endPoint y: 619, distance: 418.6
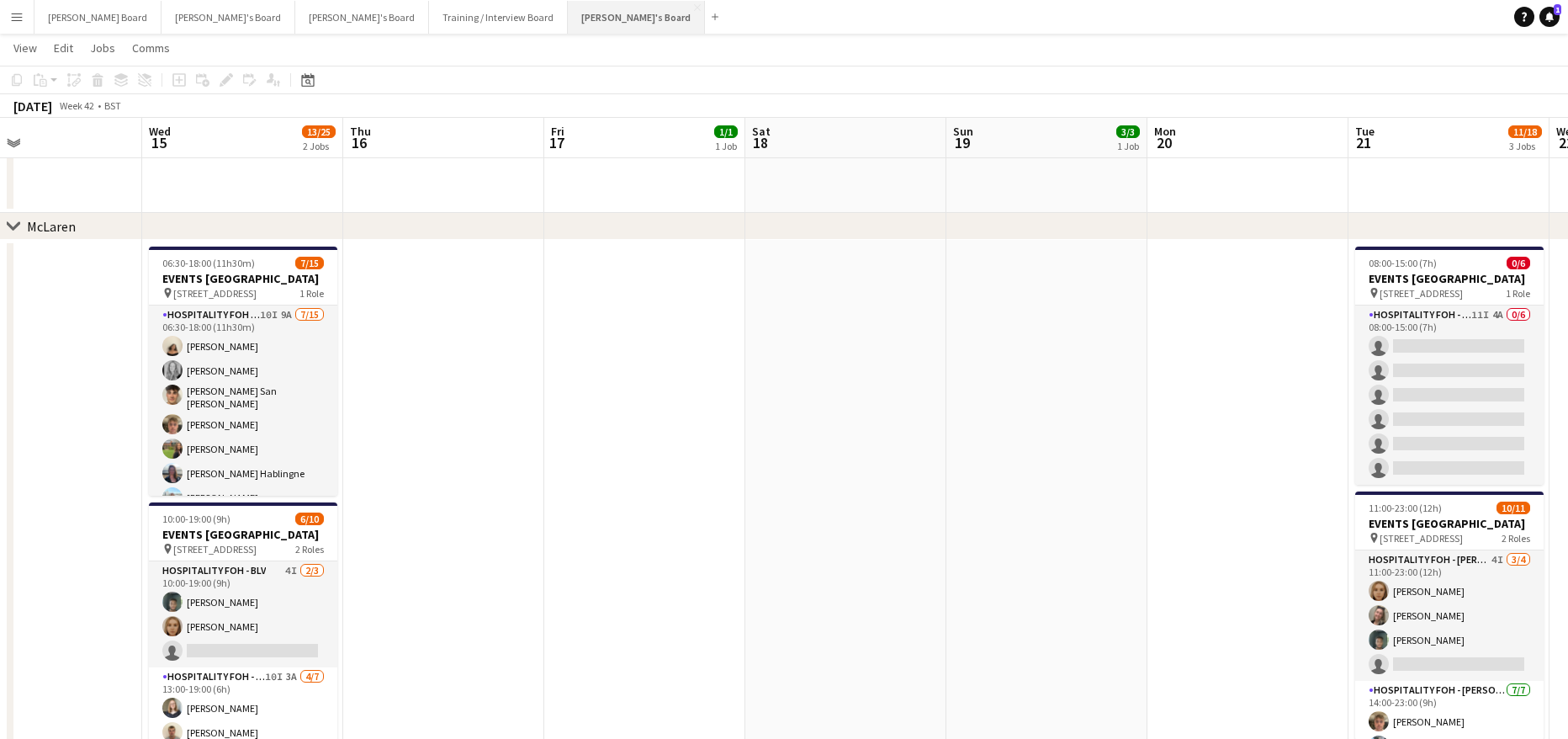
click at [568, 29] on button "Jakub's Board Close" at bounding box center [636, 17] width 137 height 33
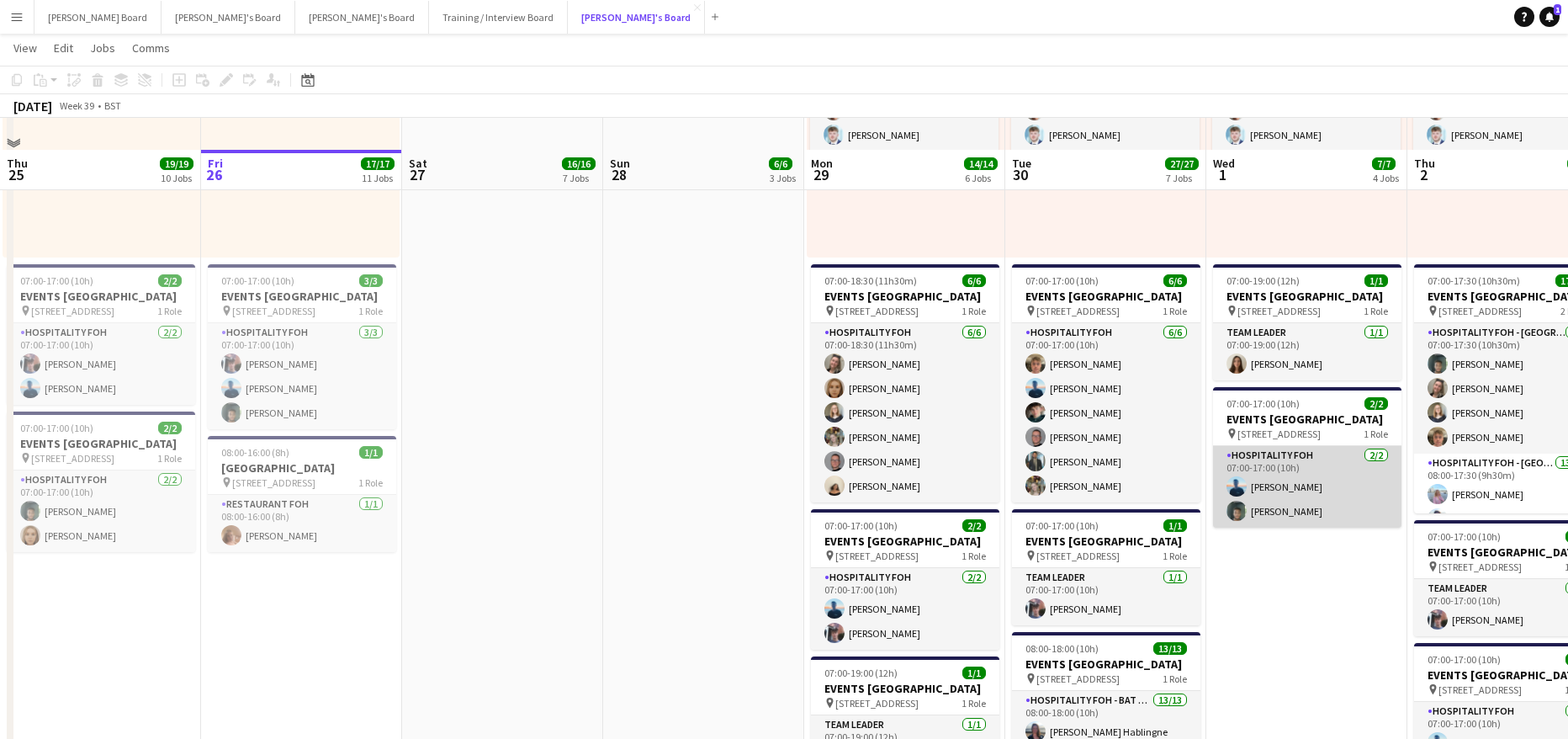
scroll to position [1009, 0]
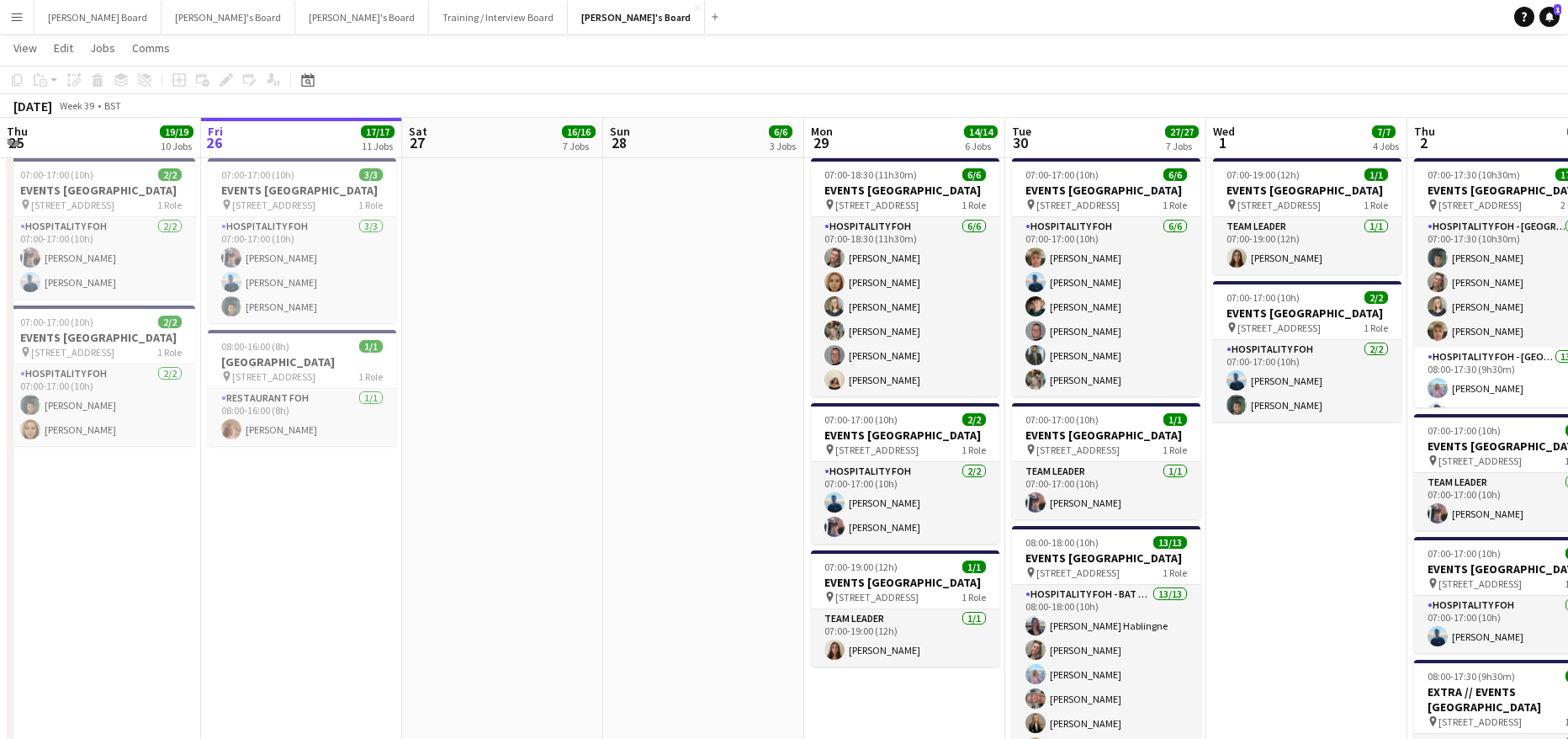
click at [1483, 96] on div "September 2025 Week 39 • BST" at bounding box center [784, 106] width 1568 height 24
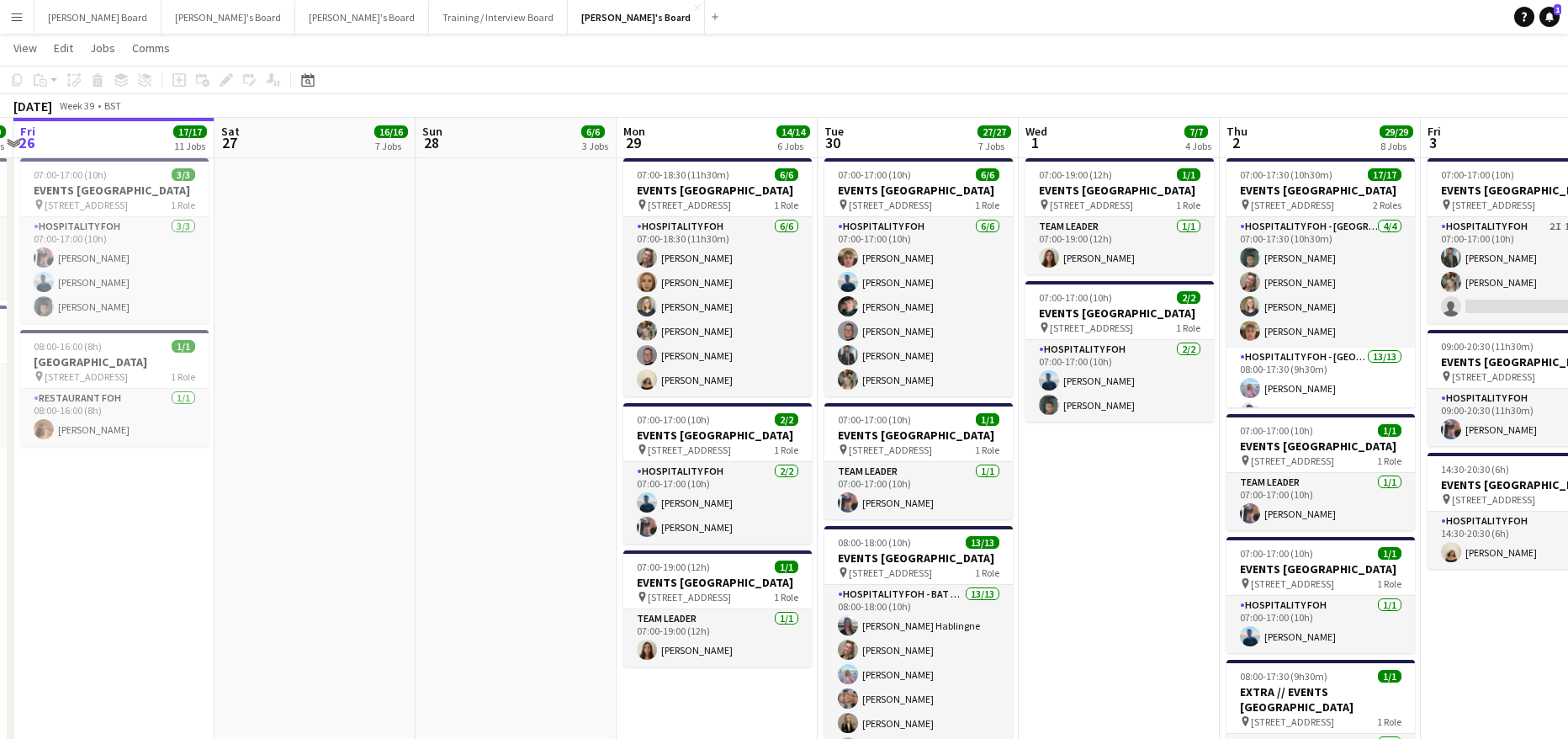
scroll to position [0, 513]
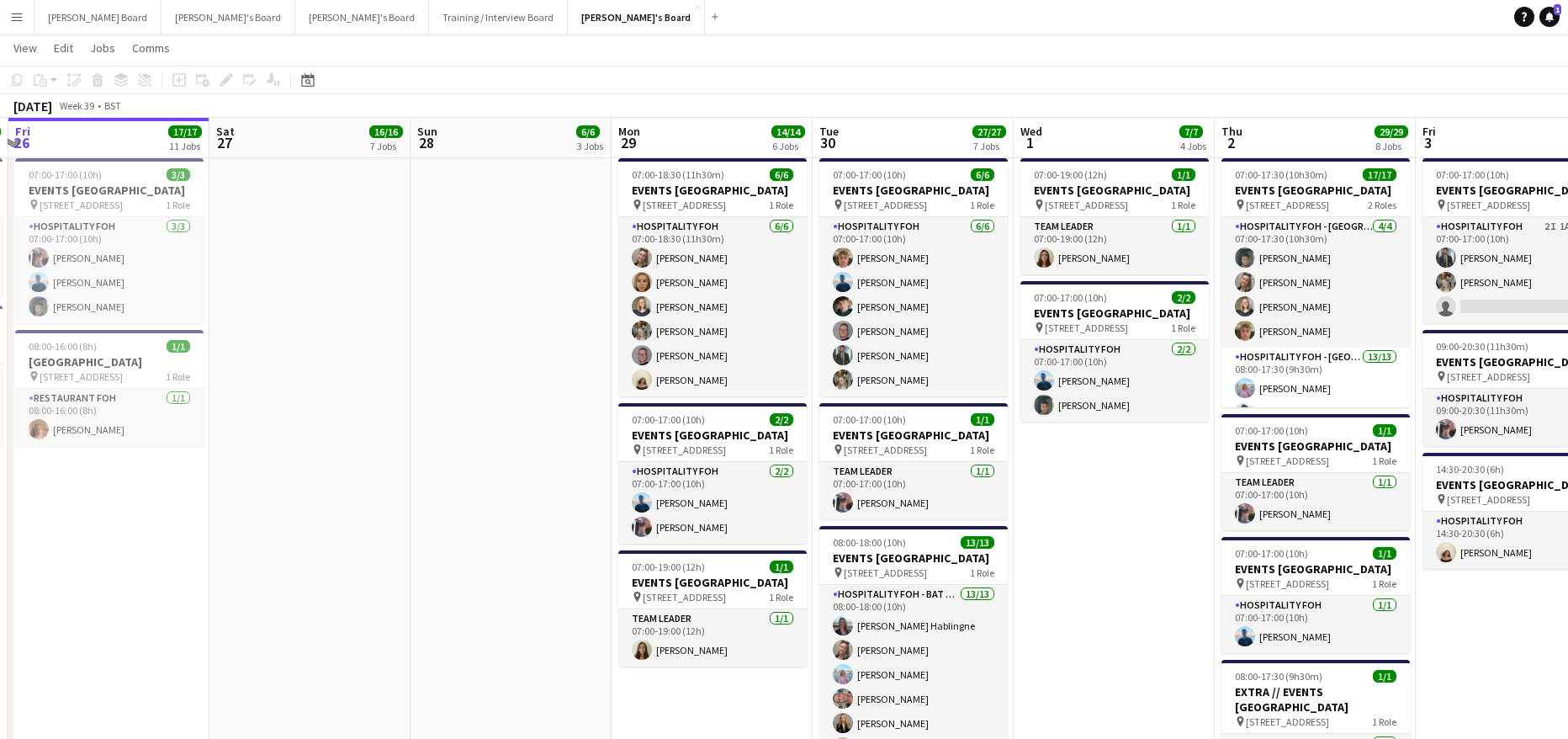
drag, startPoint x: 1203, startPoint y: 532, endPoint x: 776, endPoint y: 518, distance: 427.6
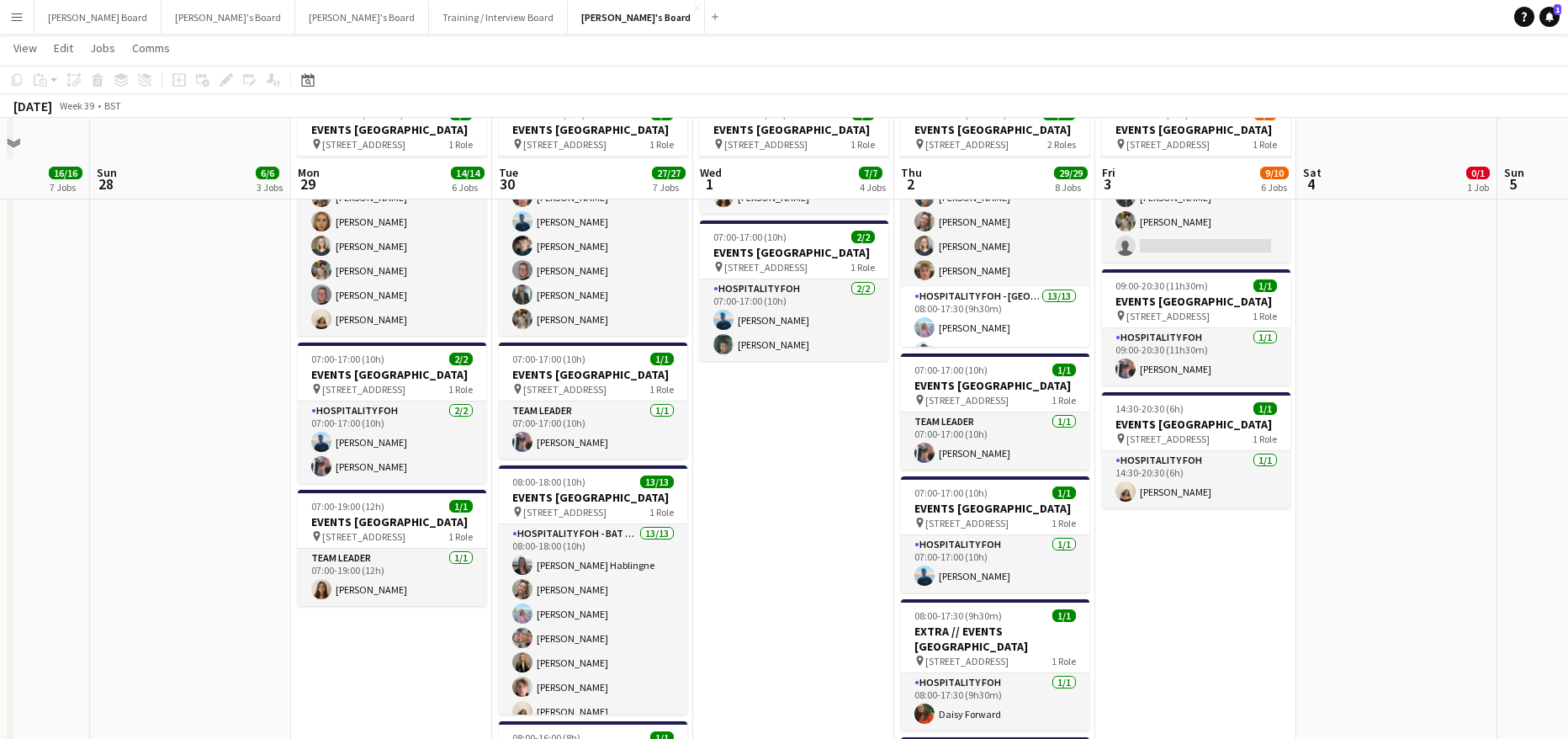
scroll to position [1121, 0]
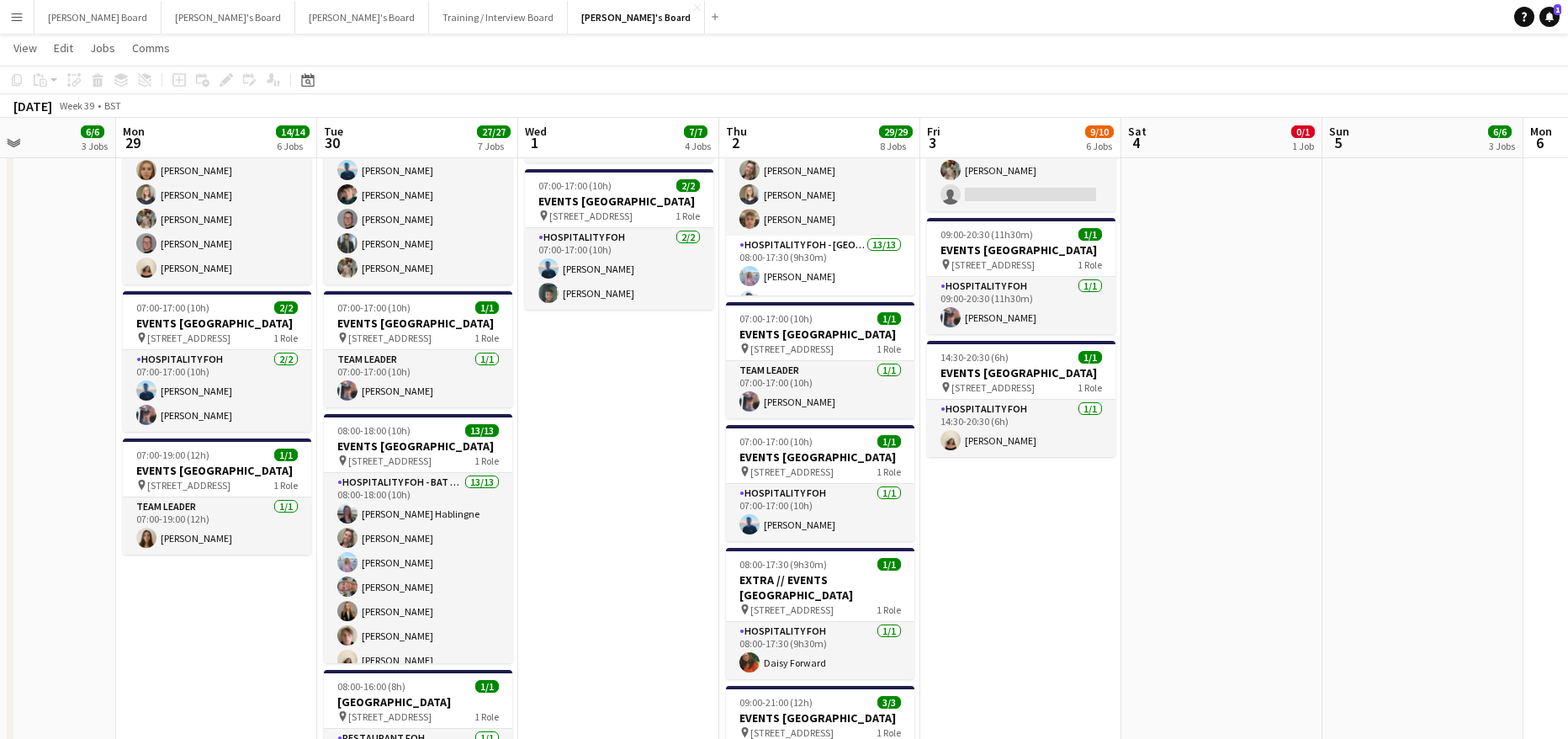
drag, startPoint x: 1302, startPoint y: 382, endPoint x: 1247, endPoint y: 400, distance: 58.3
click at [1245, 400] on app-calendar-viewport "Thu 25 19/19 10 Jobs Fri 26 17/17 11 Jobs Sat 27 16/16 7 Jobs Sun 28 6/6 3 Jobs…" at bounding box center [784, 709] width 1568 height 3530
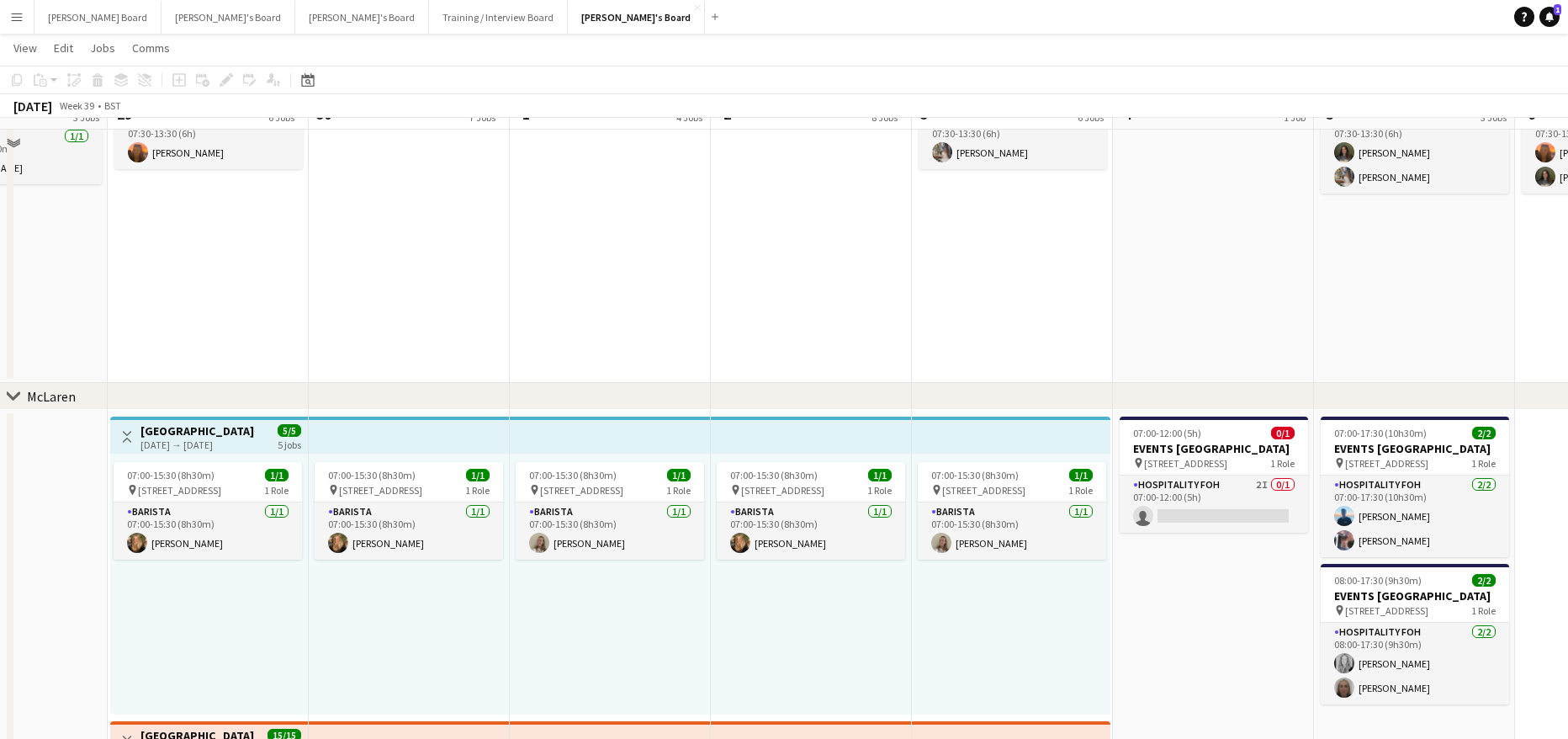
scroll to position [225, 0]
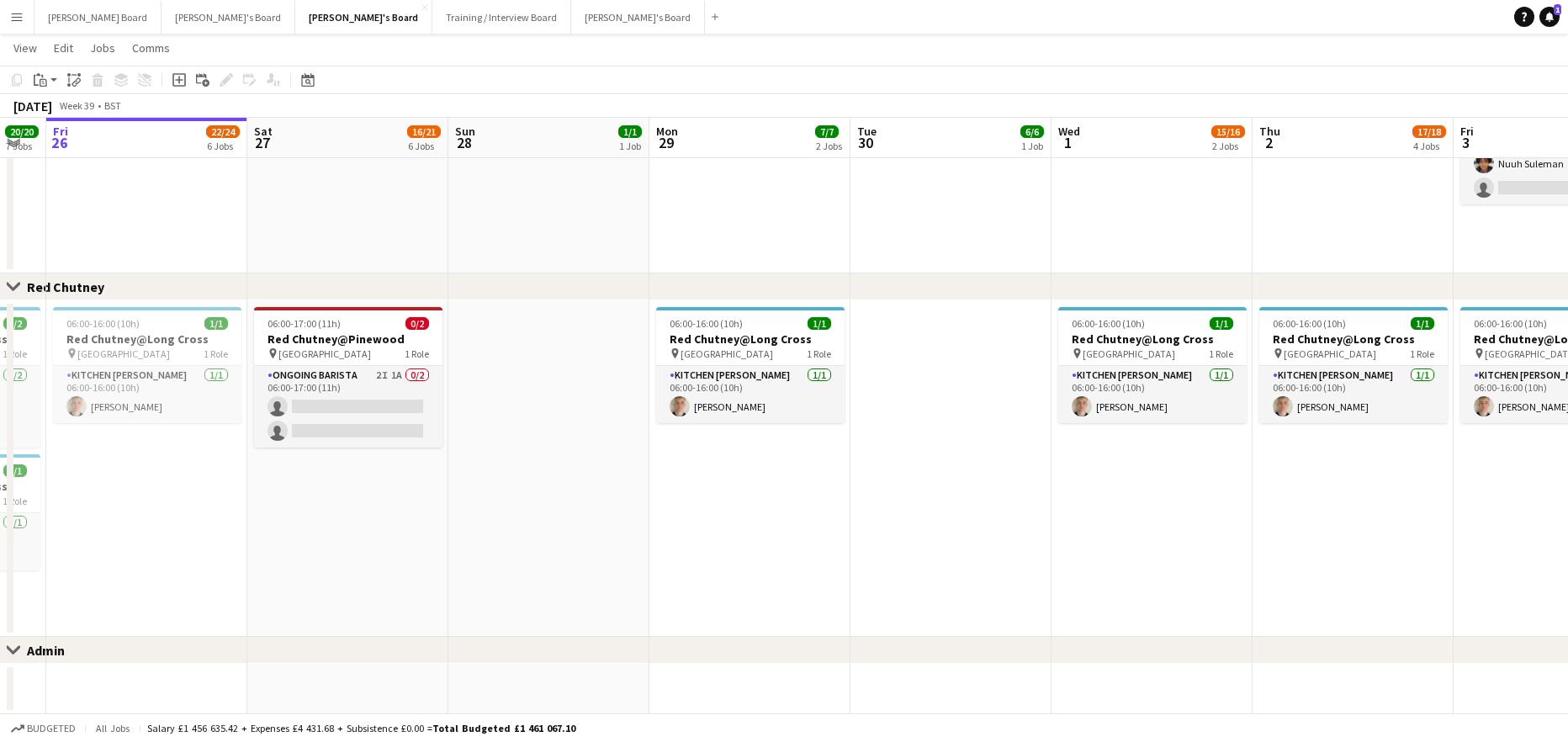
scroll to position [224, 0]
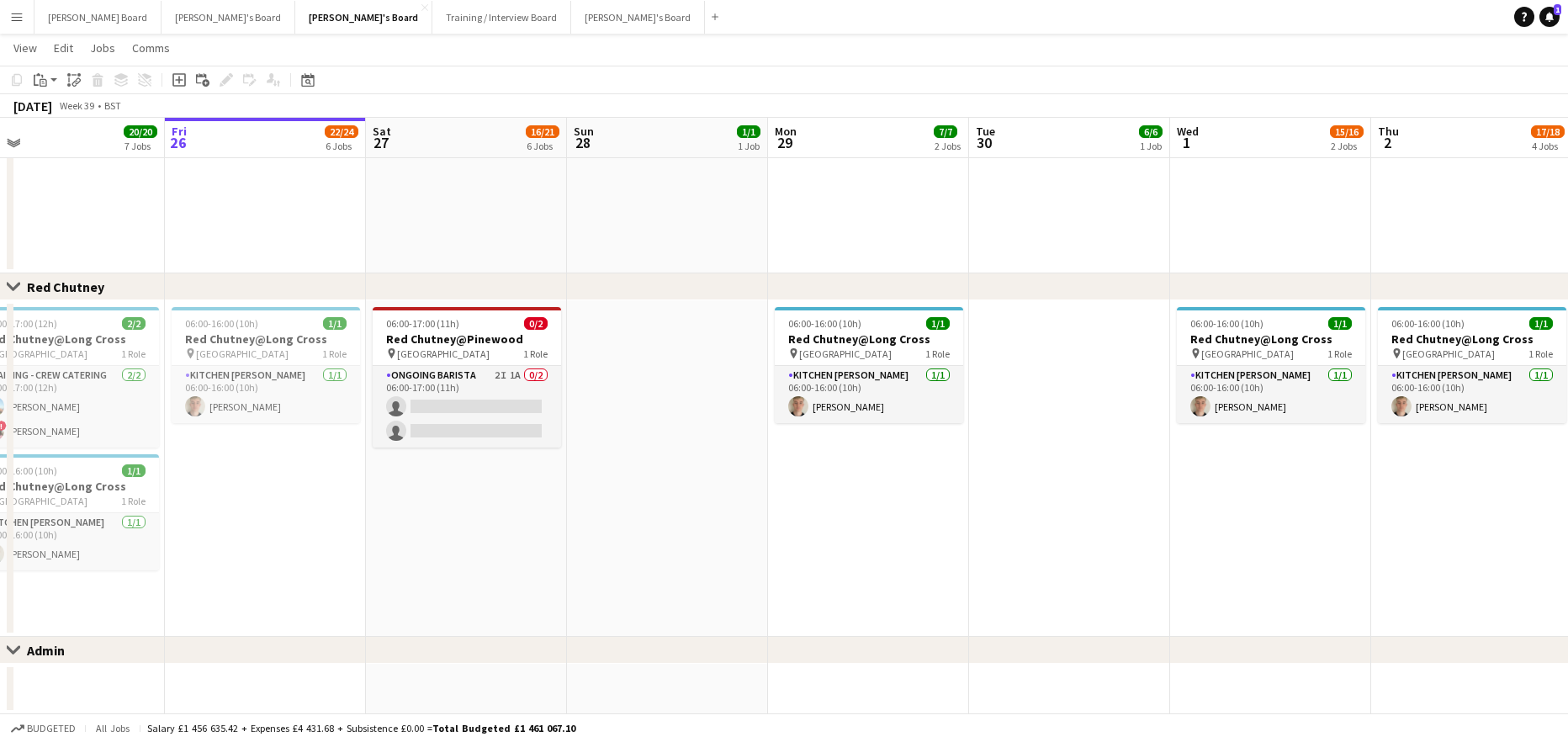
drag, startPoint x: 406, startPoint y: 504, endPoint x: 567, endPoint y: 497, distance: 160.8
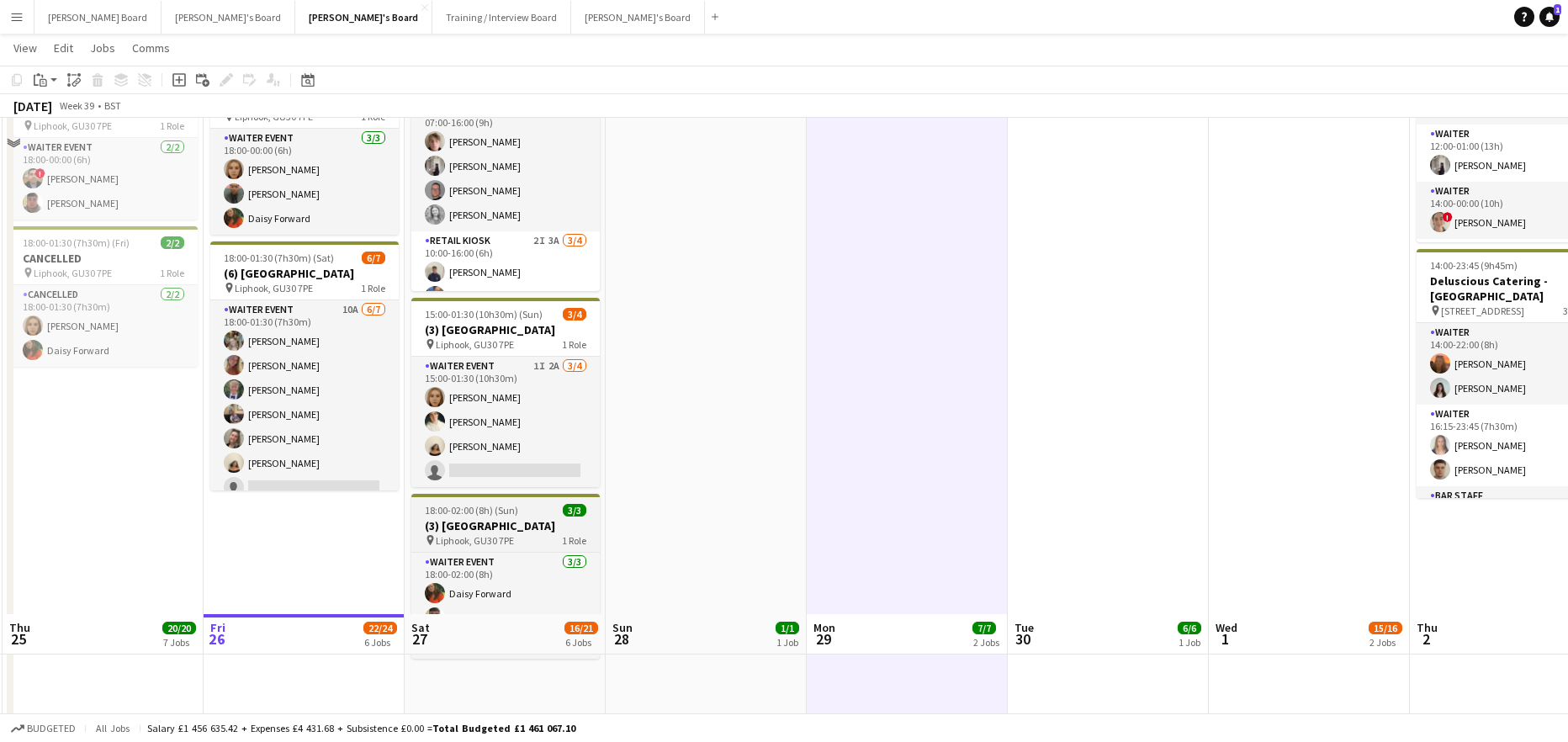
scroll to position [746, 0]
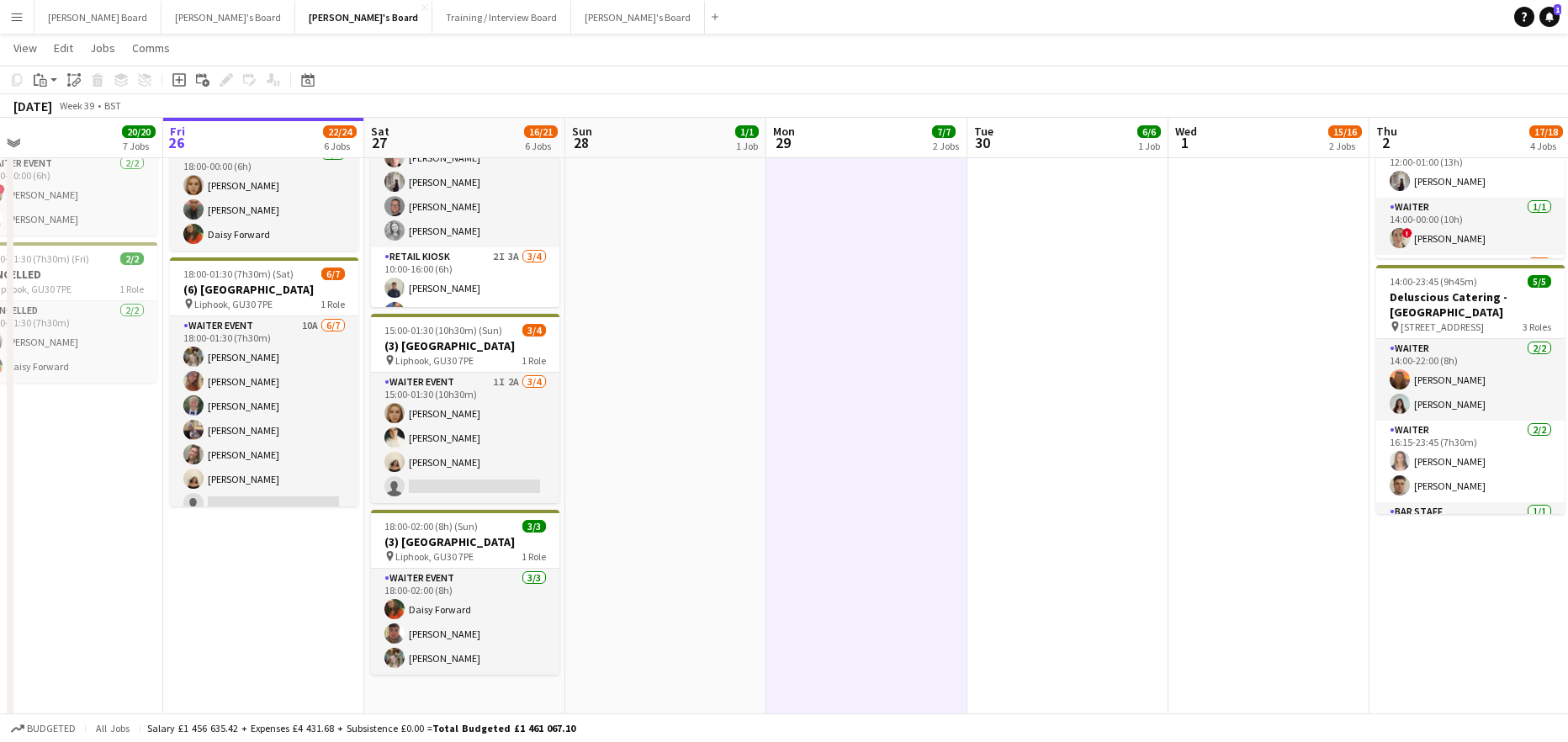
drag, startPoint x: 733, startPoint y: 540, endPoint x: 682, endPoint y: 542, distance: 50.5
click at [691, 543] on app-calendar-viewport "Tue 23 1/1 1 Job Wed 24 6/6 3 Jobs Thu 25 20/20 7 Jobs Fri 26 22/24 6 Jobs Sat …" at bounding box center [784, 408] width 1568 height 2179
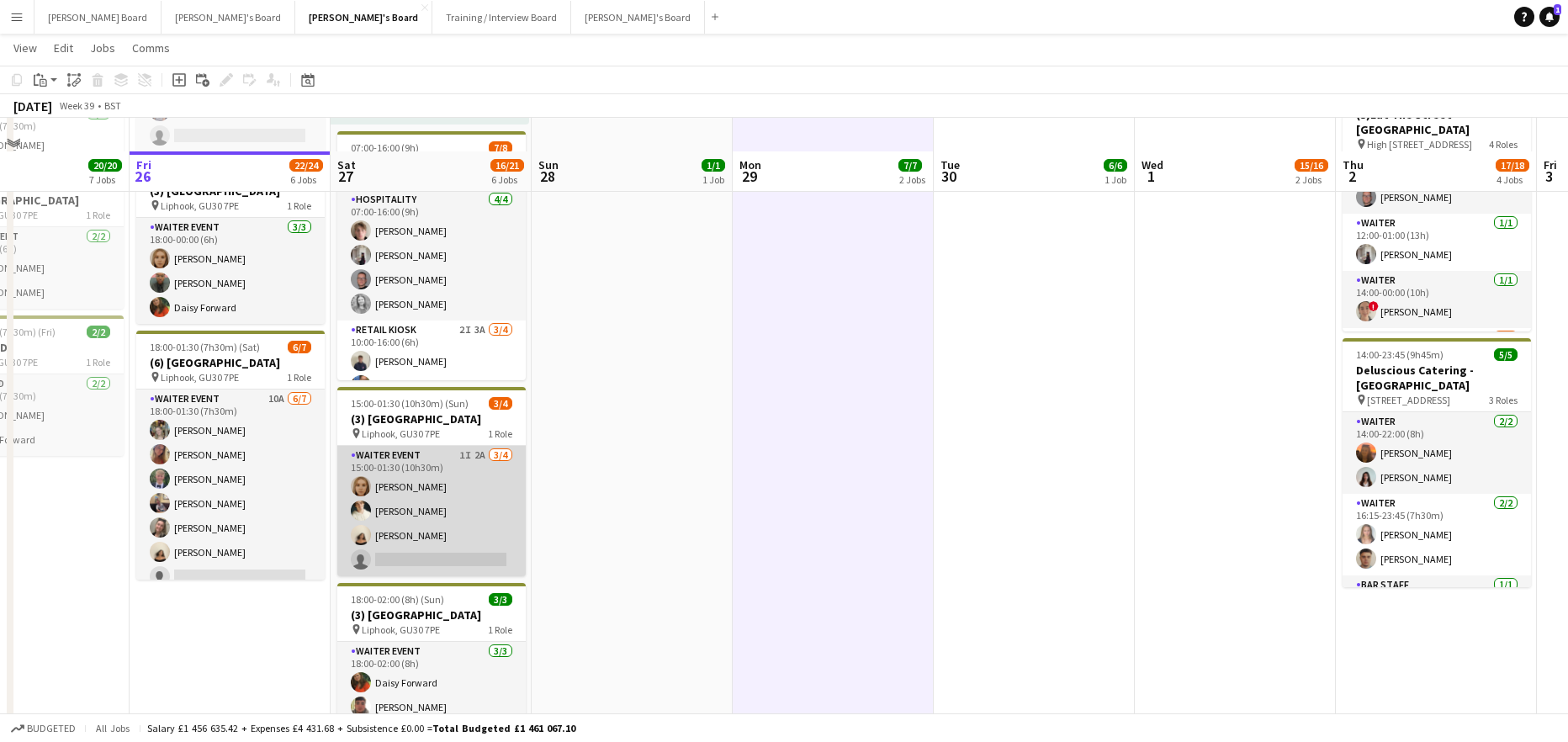
scroll to position [785, 0]
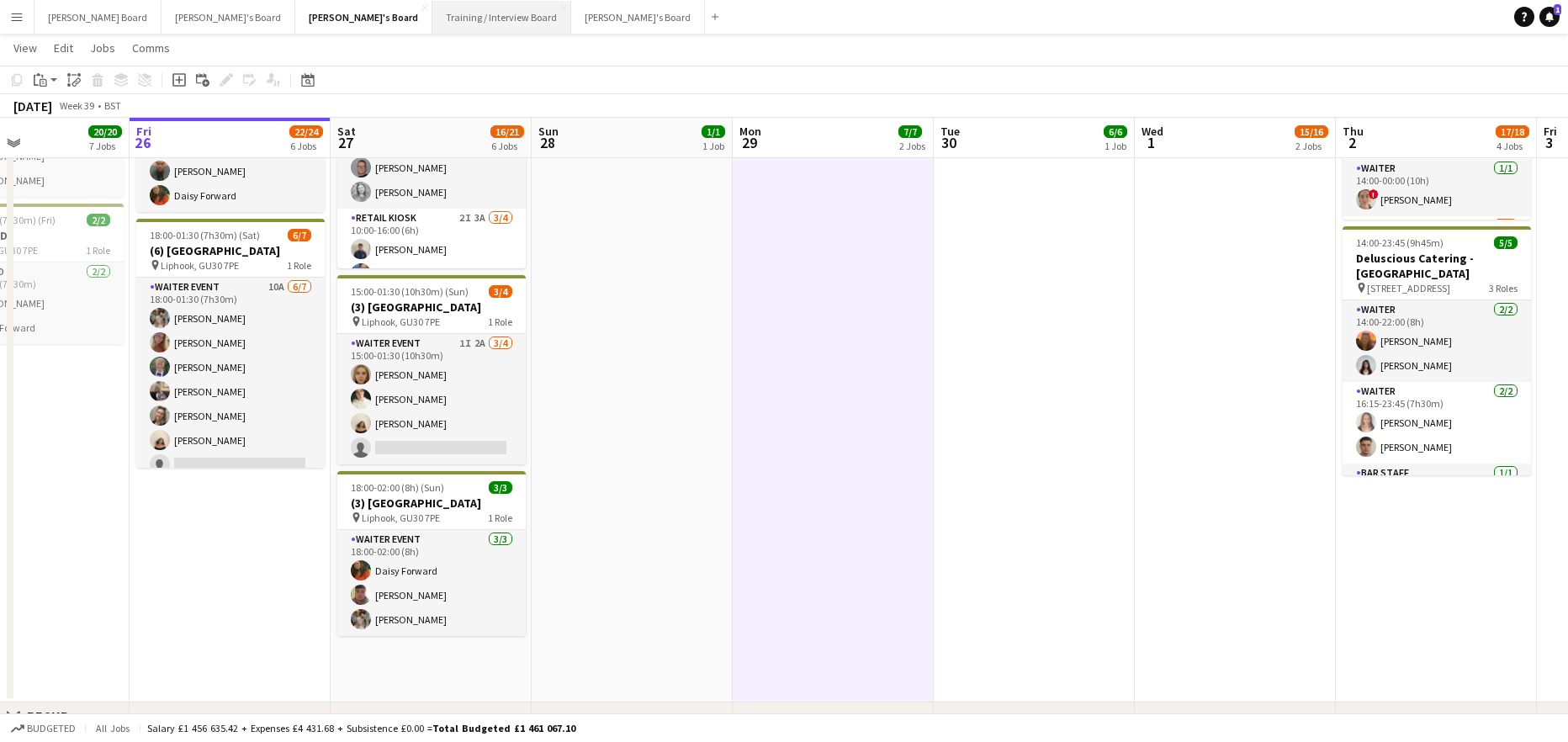
click at [432, 17] on button "Training / Interview Board Close" at bounding box center [501, 17] width 139 height 33
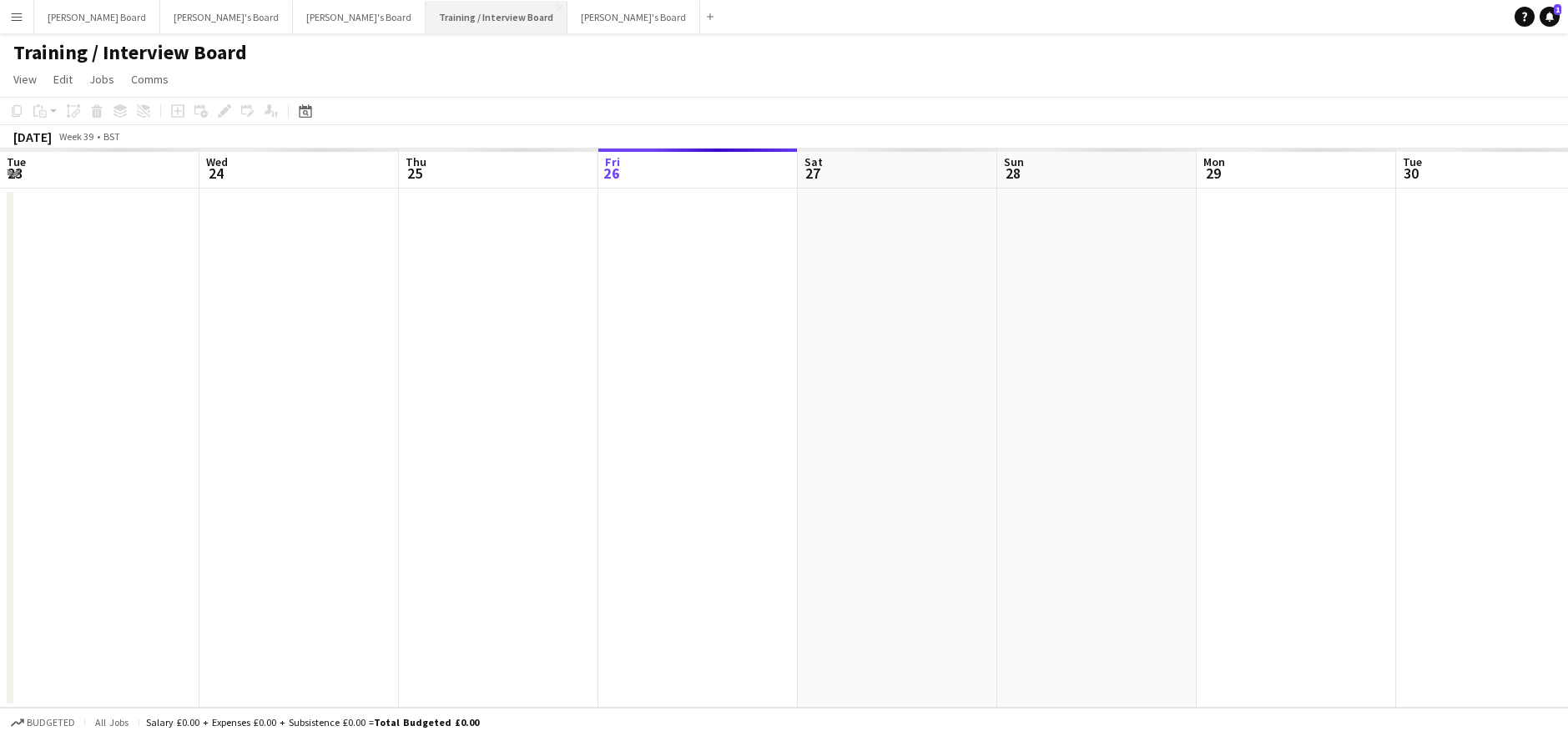
scroll to position [0, 399]
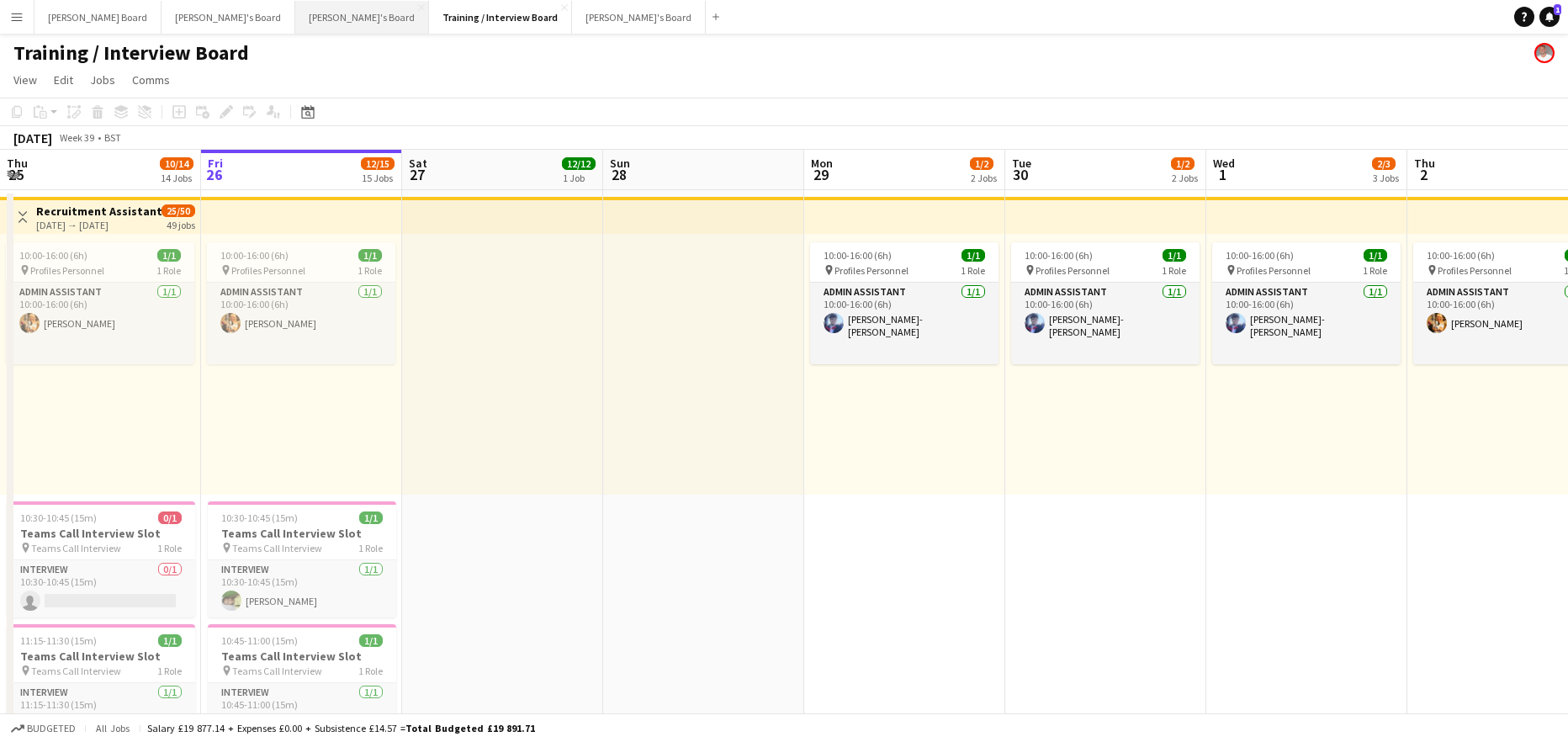
click at [295, 16] on button "[PERSON_NAME]'s Board Close" at bounding box center [362, 17] width 134 height 33
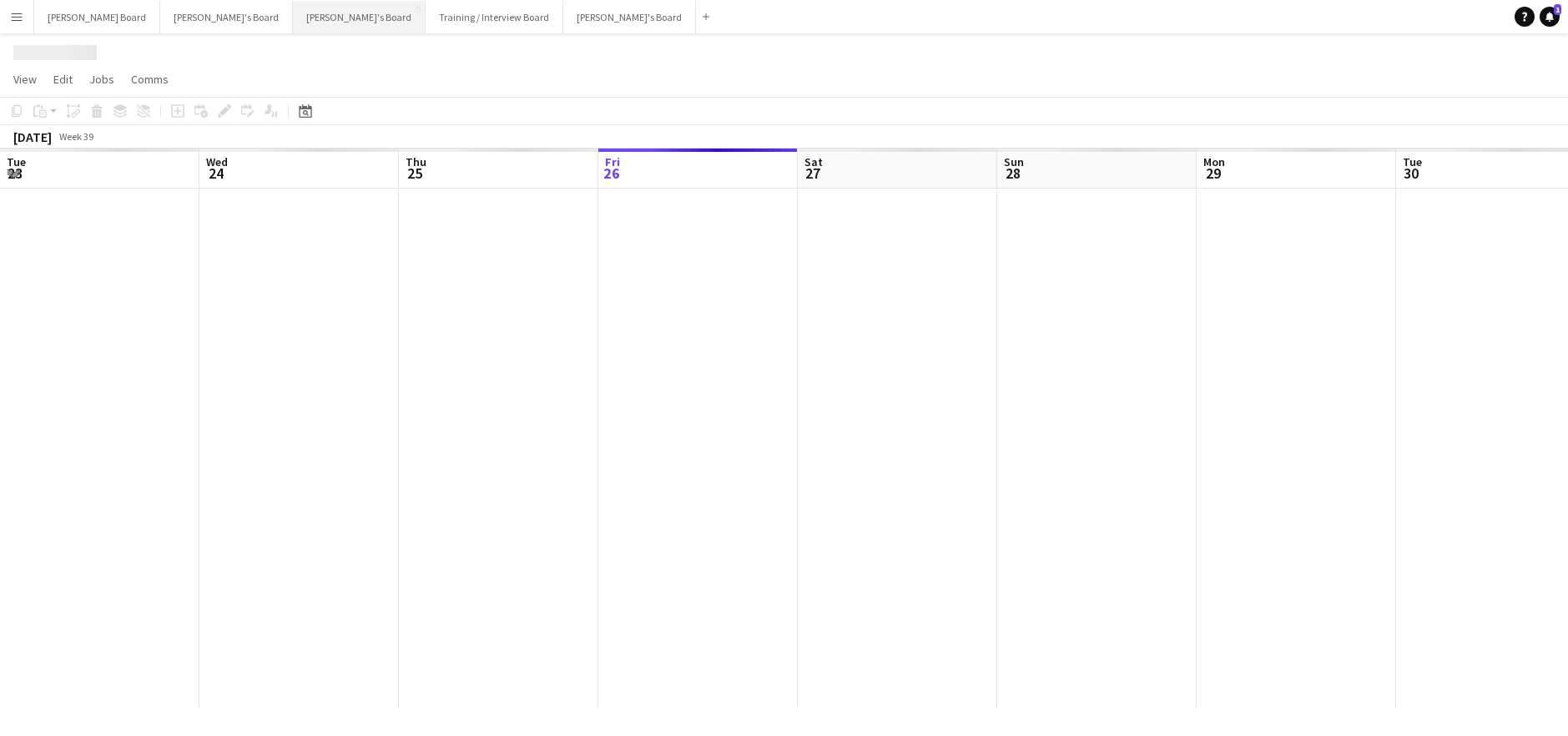
scroll to position [0, 399]
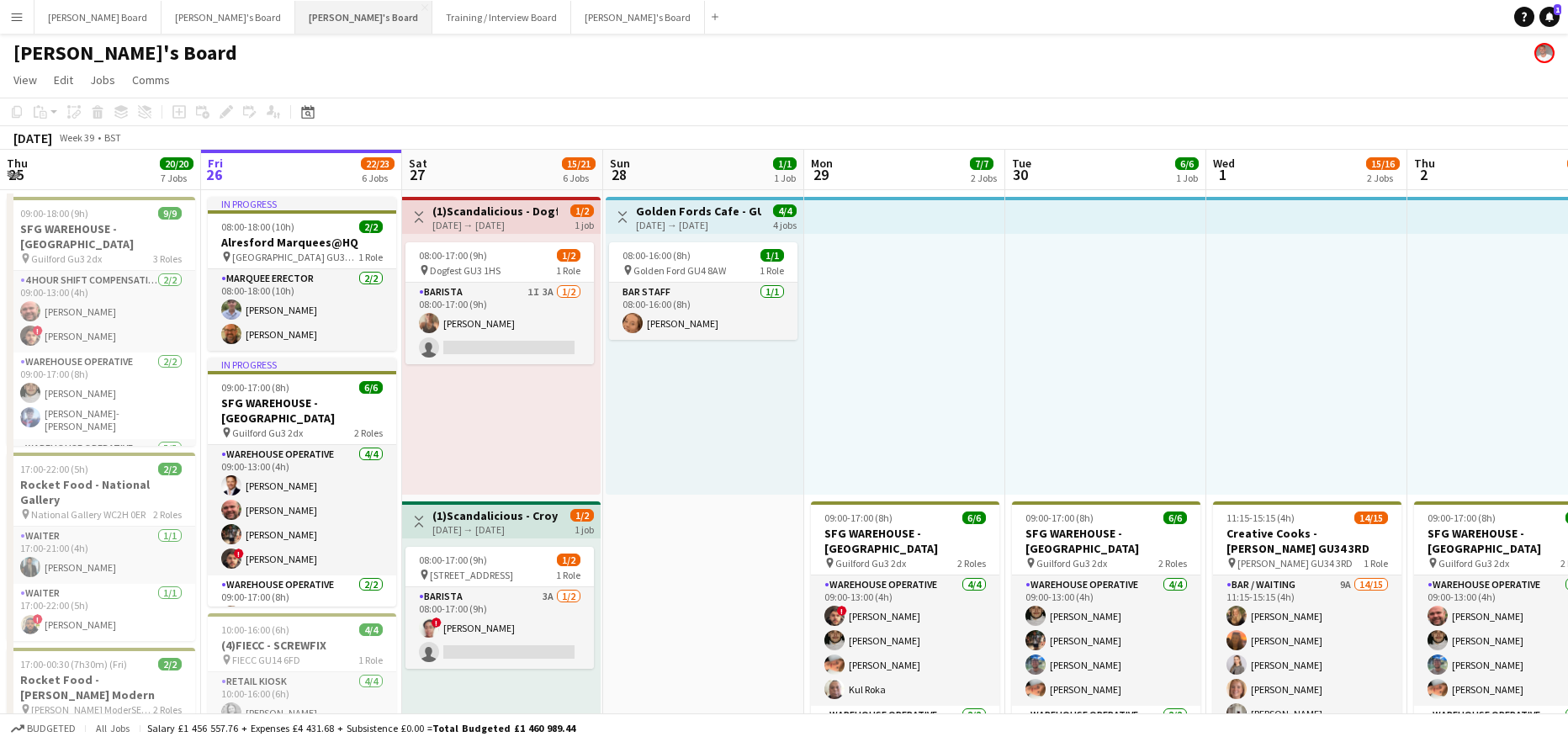
click at [295, 25] on button "[PERSON_NAME]'s Board Close" at bounding box center [363, 17] width 137 height 33
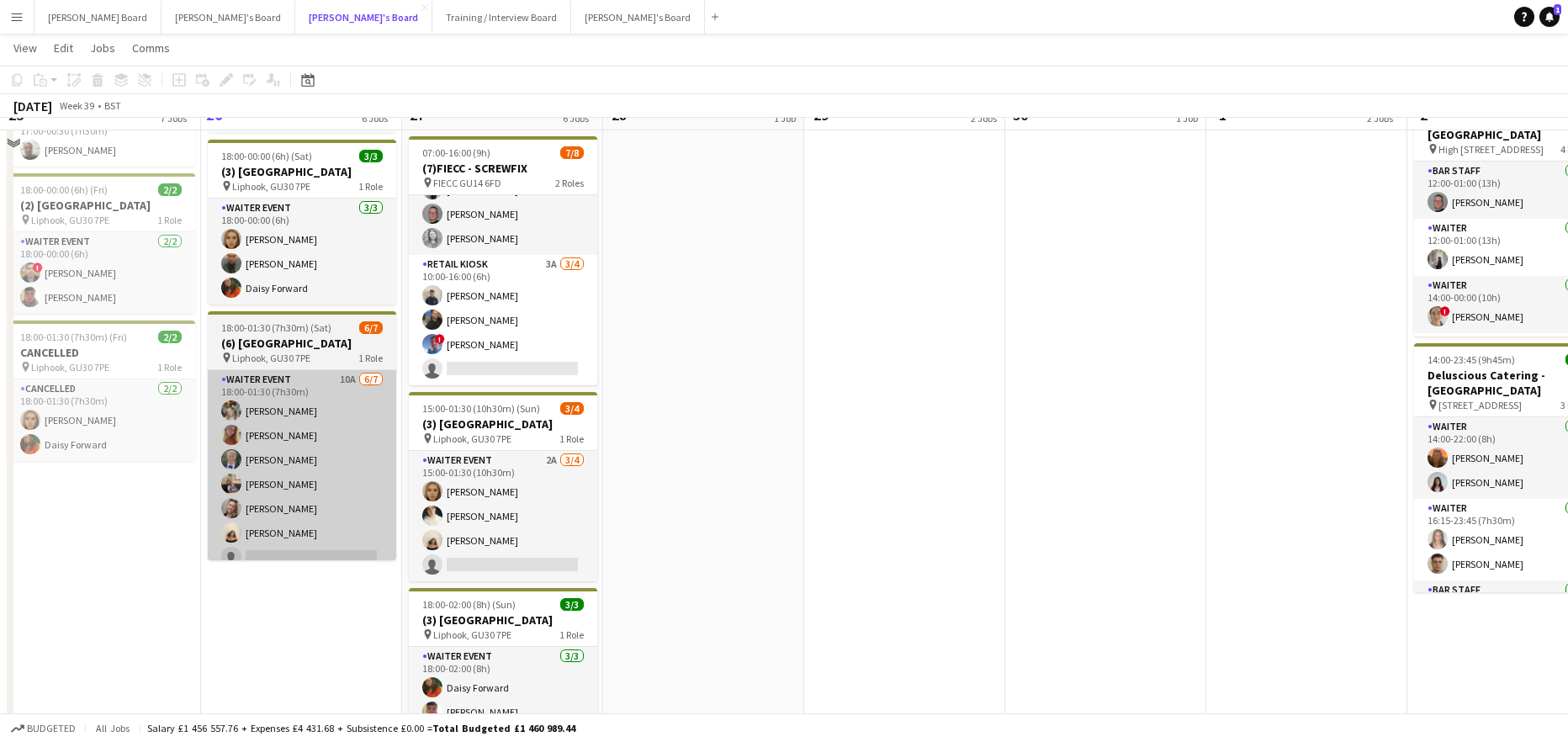
scroll to position [785, 0]
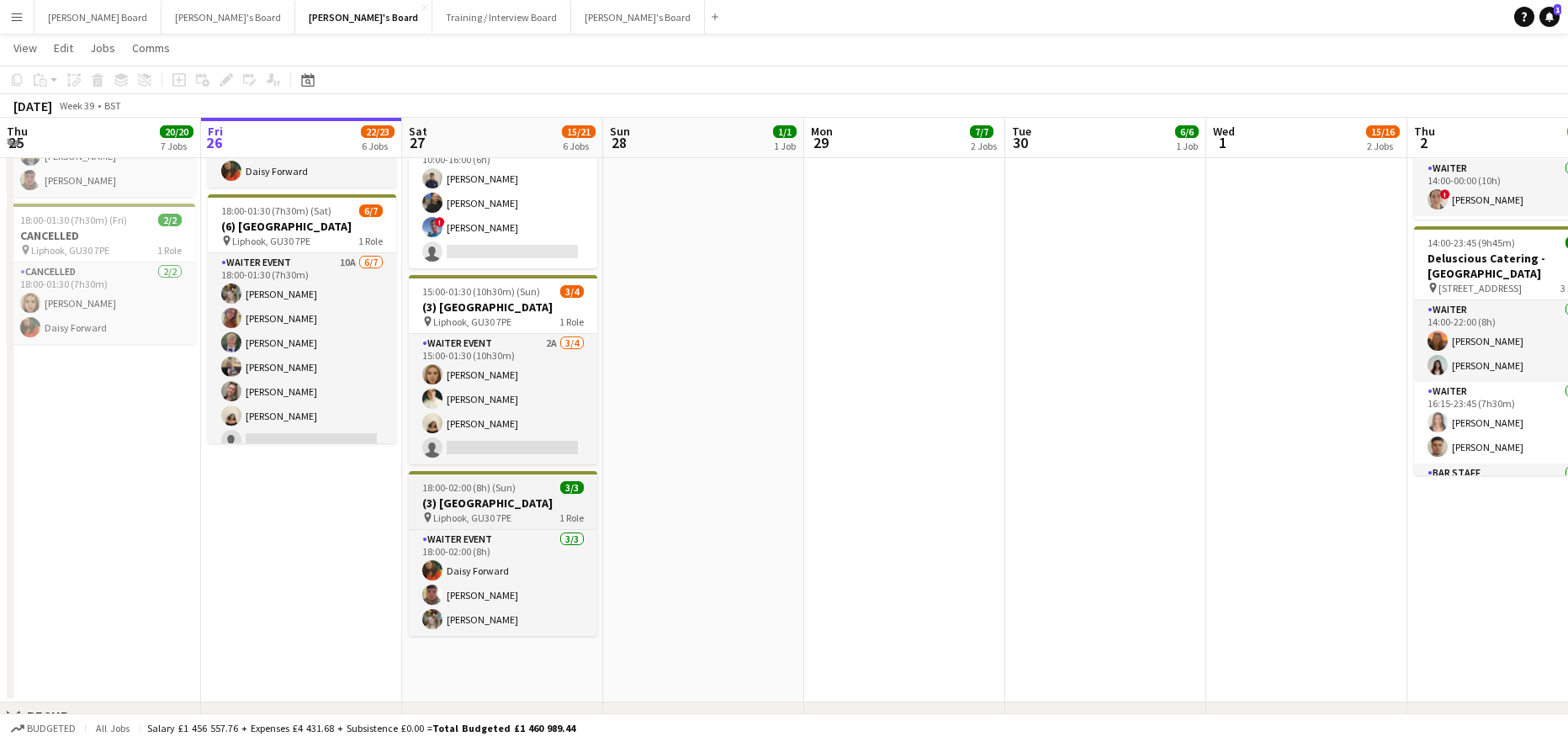
click at [480, 501] on h3 "(3) [GEOGRAPHIC_DATA]" at bounding box center [503, 502] width 188 height 15
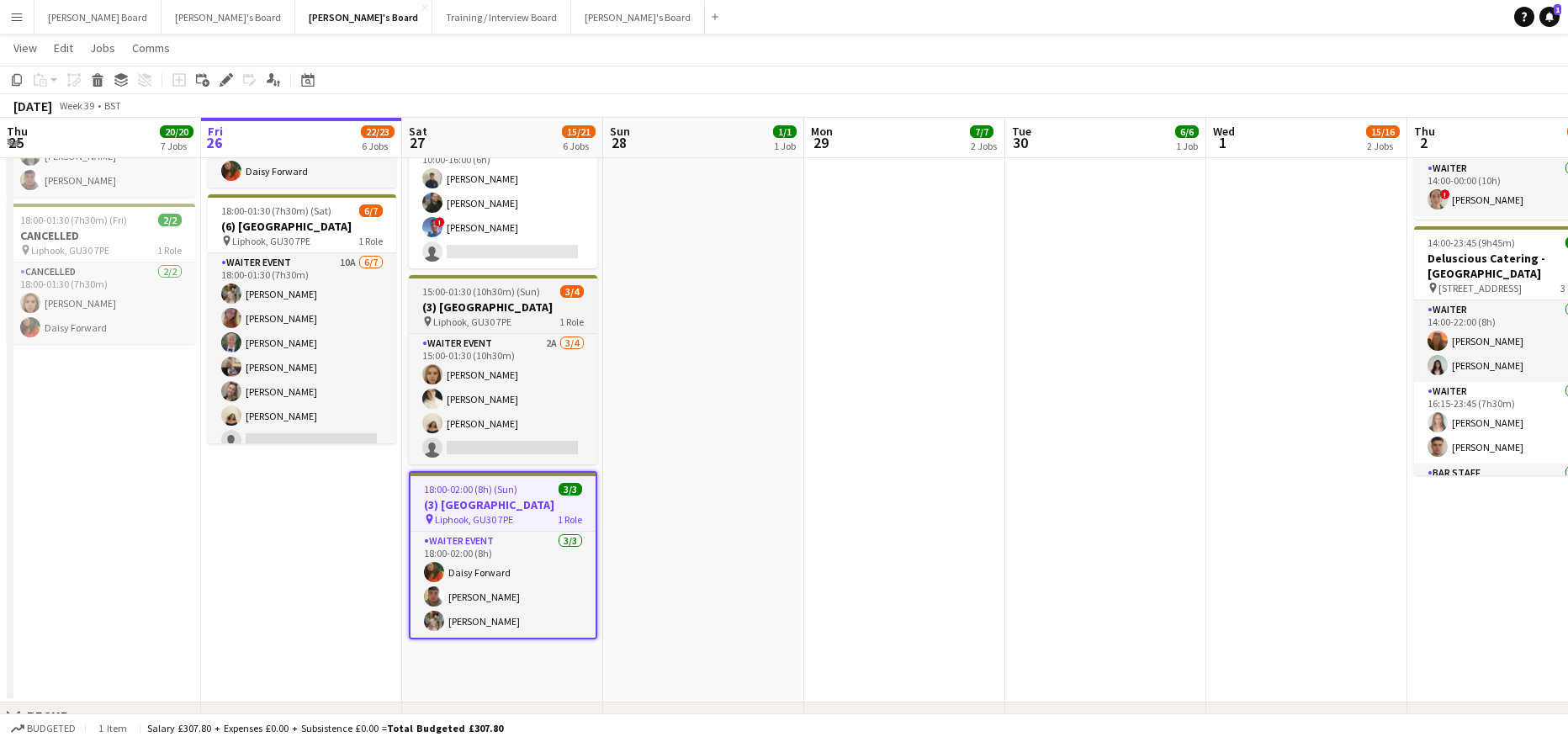
click at [503, 312] on h3 "(3) [GEOGRAPHIC_DATA]" at bounding box center [503, 306] width 188 height 15
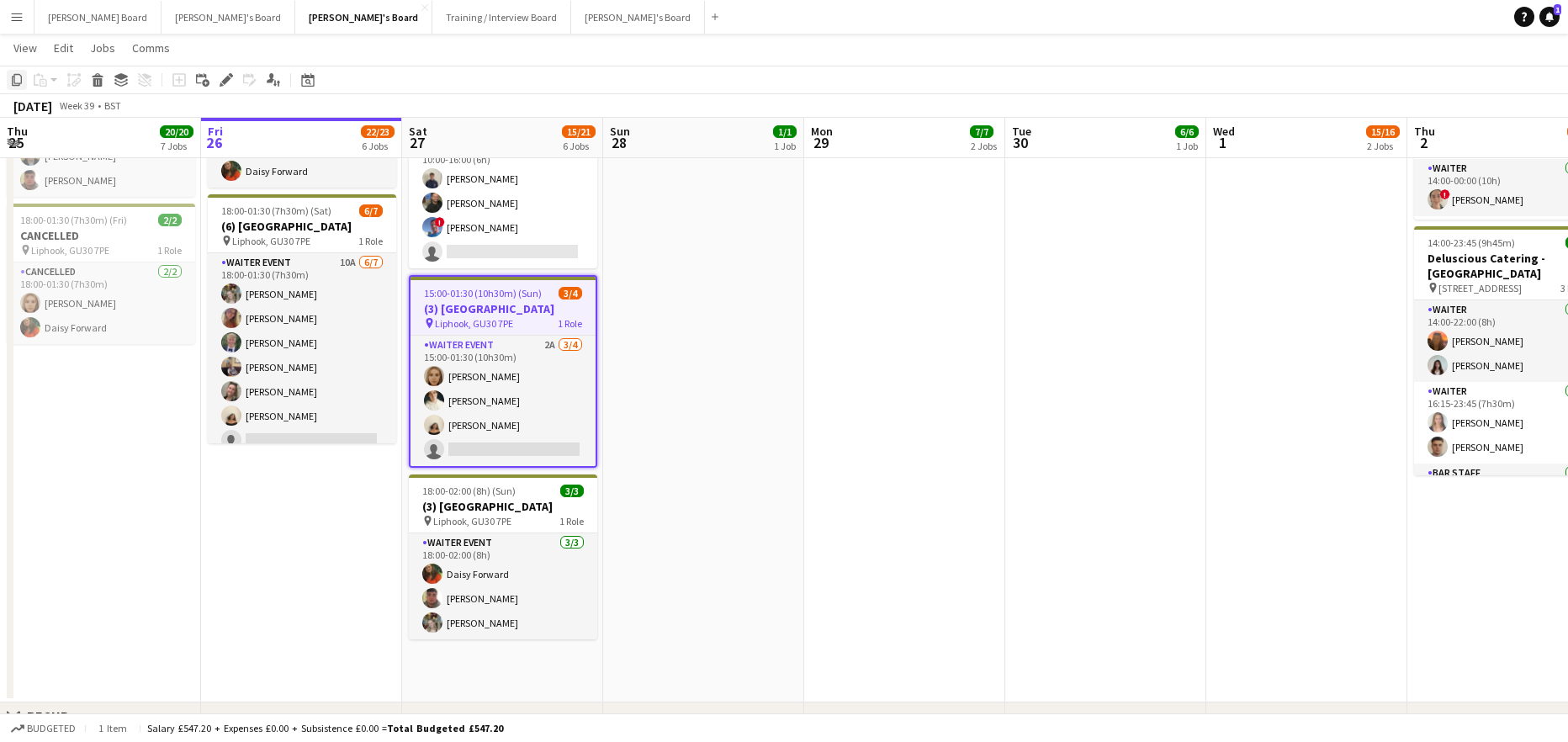
click at [19, 81] on icon "Copy" at bounding box center [16, 79] width 13 height 13
click at [498, 682] on app-date-cell "Toggle View (1)Scandalicious - Dogfest [GEOGRAPHIC_DATA] [DATE] → [DATE] 1/2 1 …" at bounding box center [502, 53] width 201 height 1299
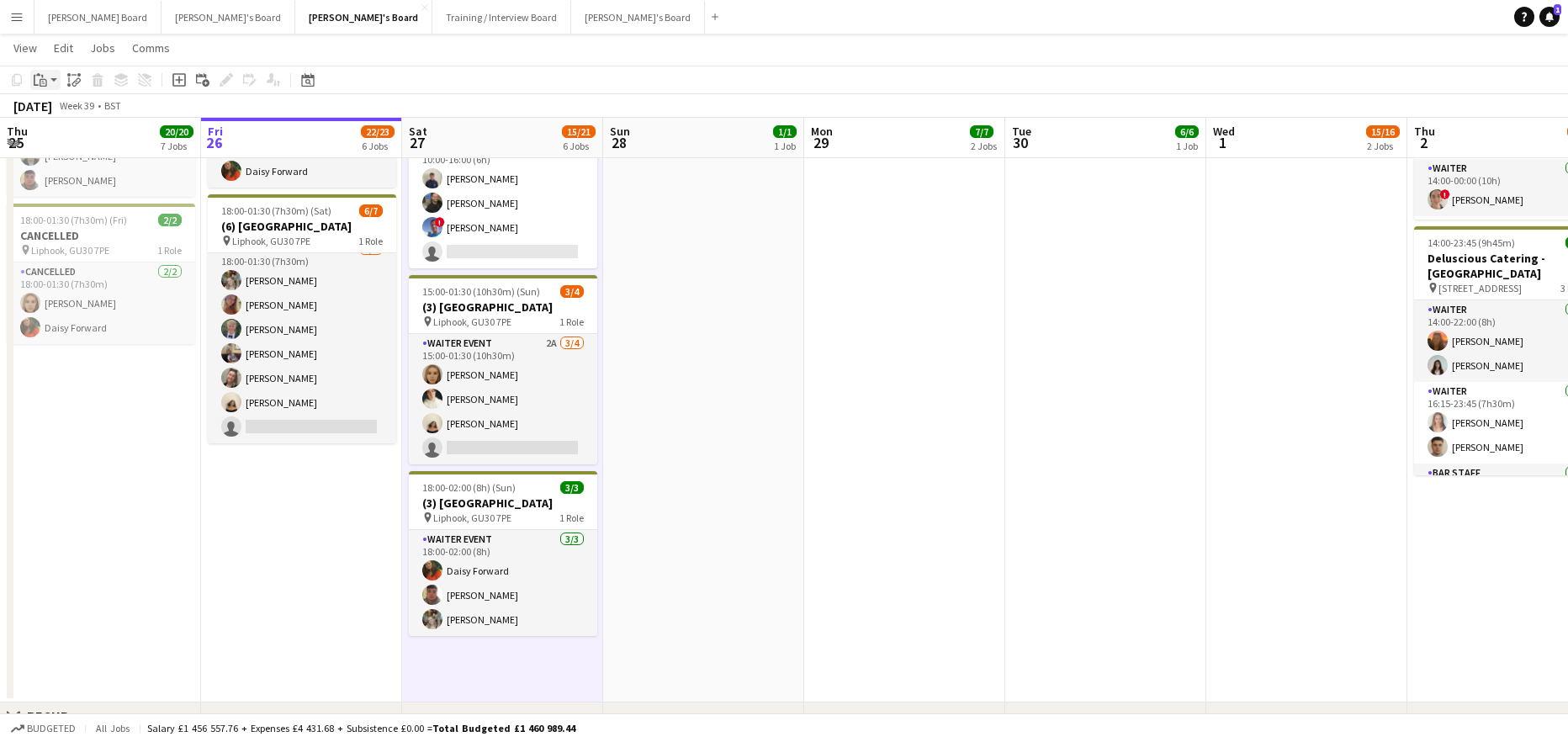
click at [41, 81] on icon "Paste" at bounding box center [40, 79] width 13 height 13
click at [66, 112] on link "Paste Ctrl+V" at bounding box center [124, 111] width 158 height 15
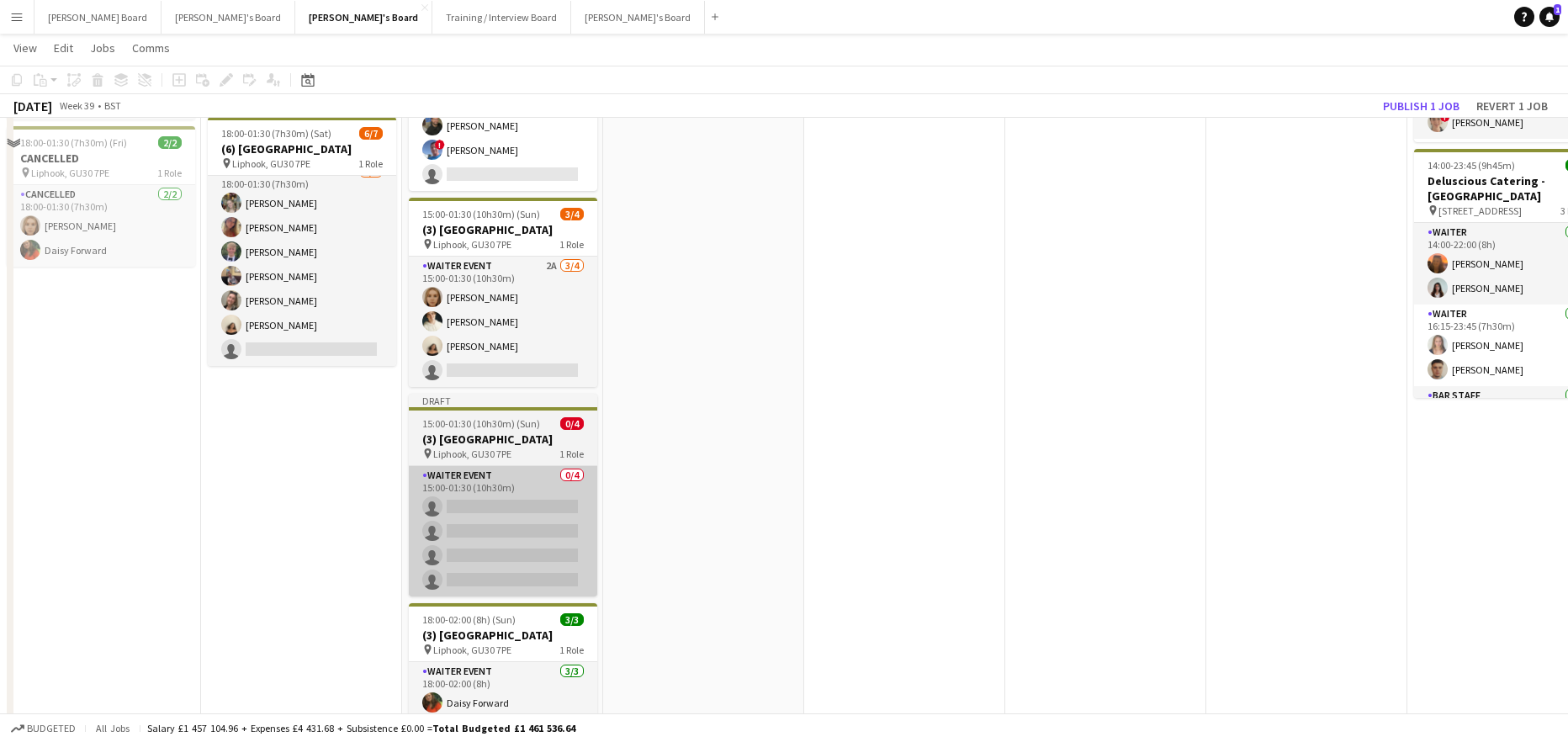
scroll to position [898, 0]
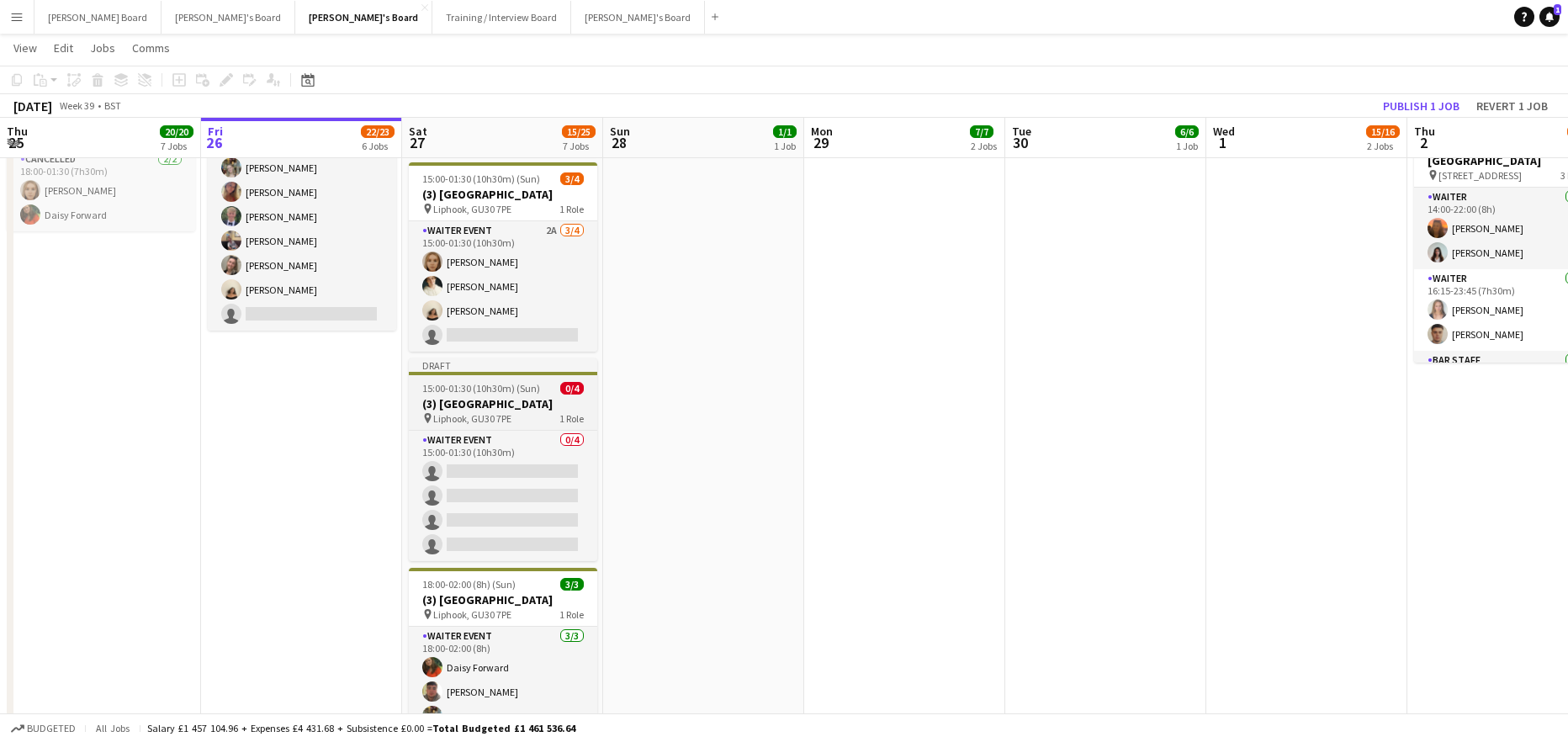
click at [437, 395] on app-job-card "Draft 15:00-01:30 (10h30m) (Sun) 0/4 (3) [GEOGRAPHIC_DATA] pin Liphook, GU30 7P…" at bounding box center [503, 459] width 188 height 203
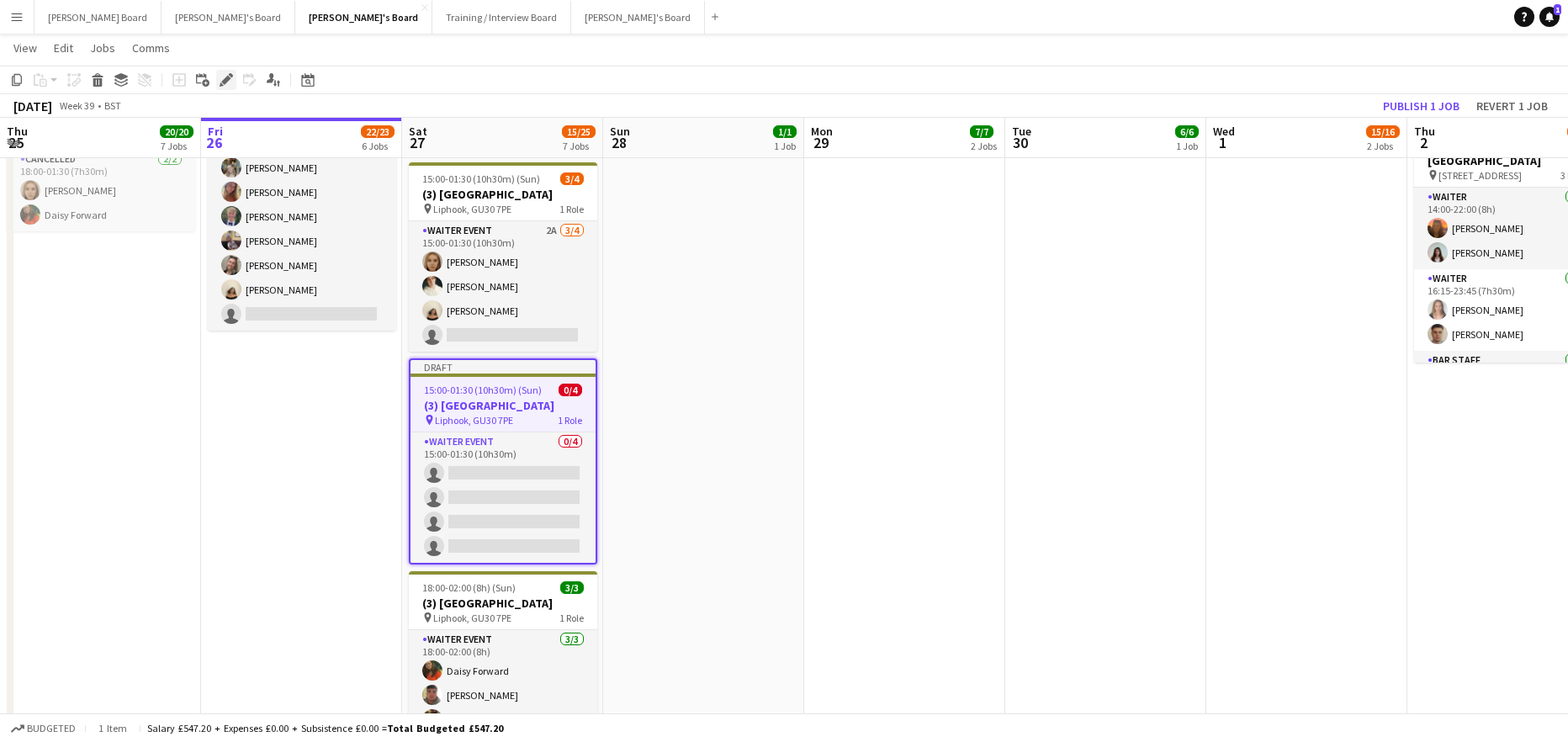
drag, startPoint x: 220, startPoint y: 77, endPoint x: 225, endPoint y: 87, distance: 10.5
click at [221, 77] on icon "Edit" at bounding box center [226, 79] width 13 height 13
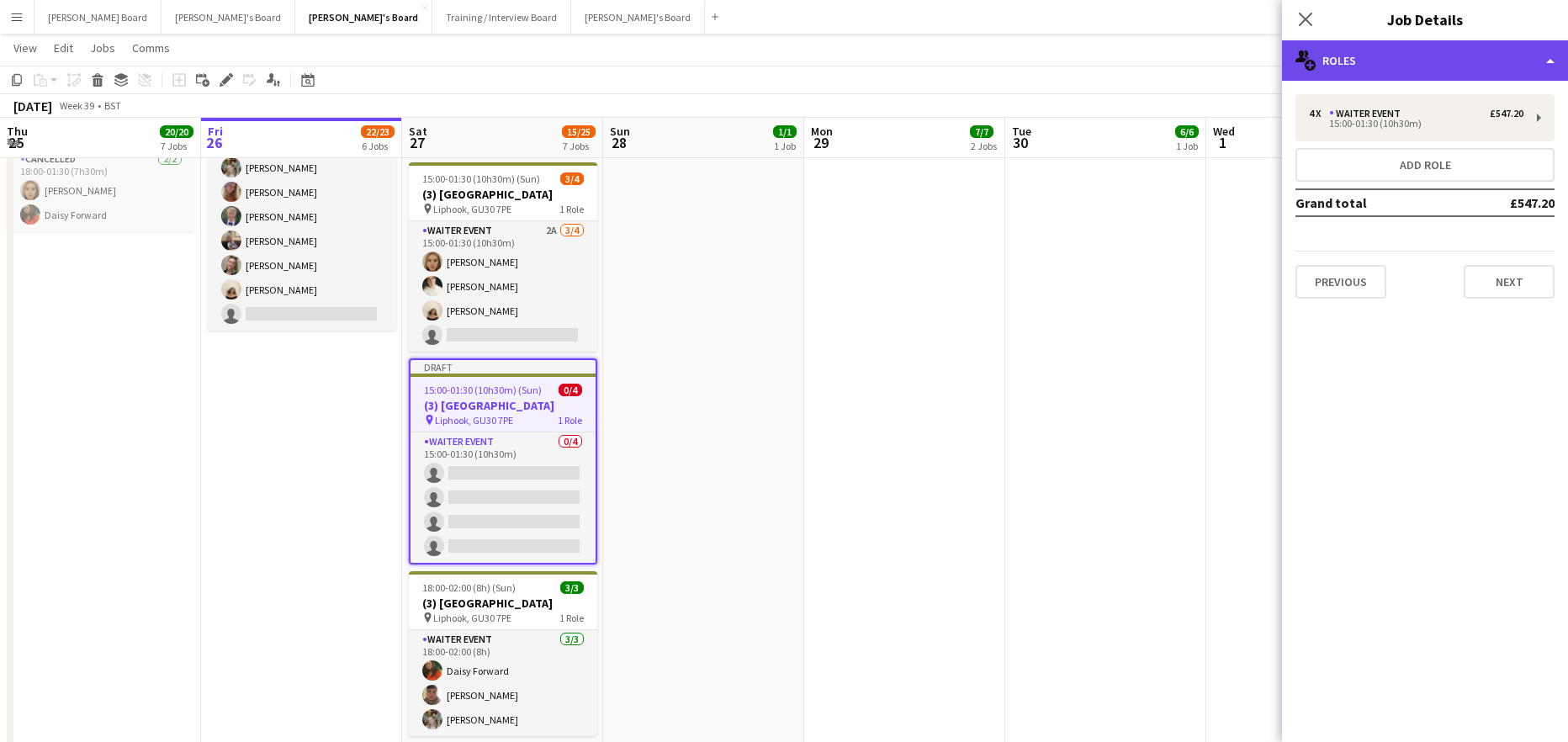
click at [1452, 45] on div "multiple-users-add Roles" at bounding box center [1425, 60] width 286 height 40
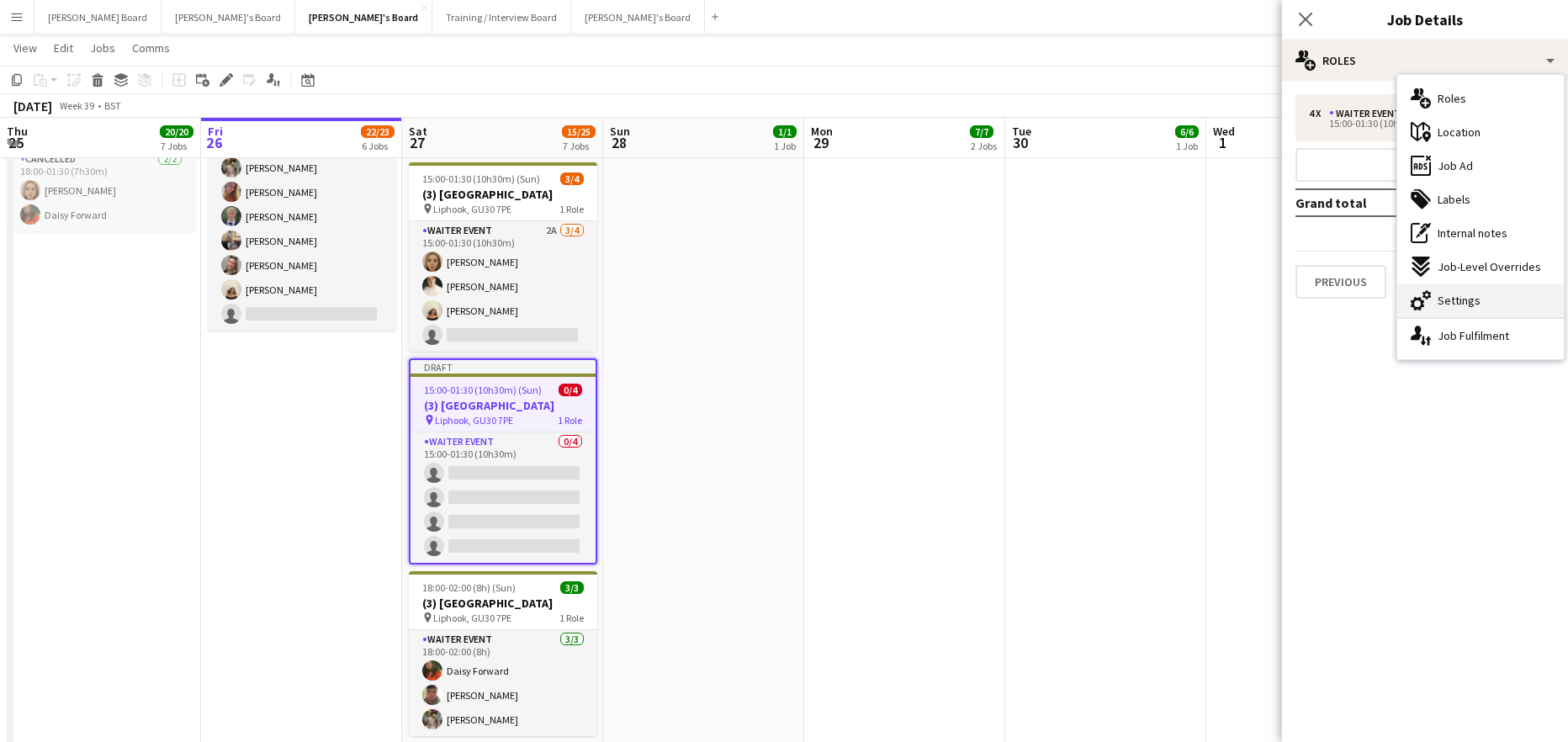
click at [1488, 296] on div "cog-double-3 Settings" at bounding box center [1480, 300] width 167 height 34
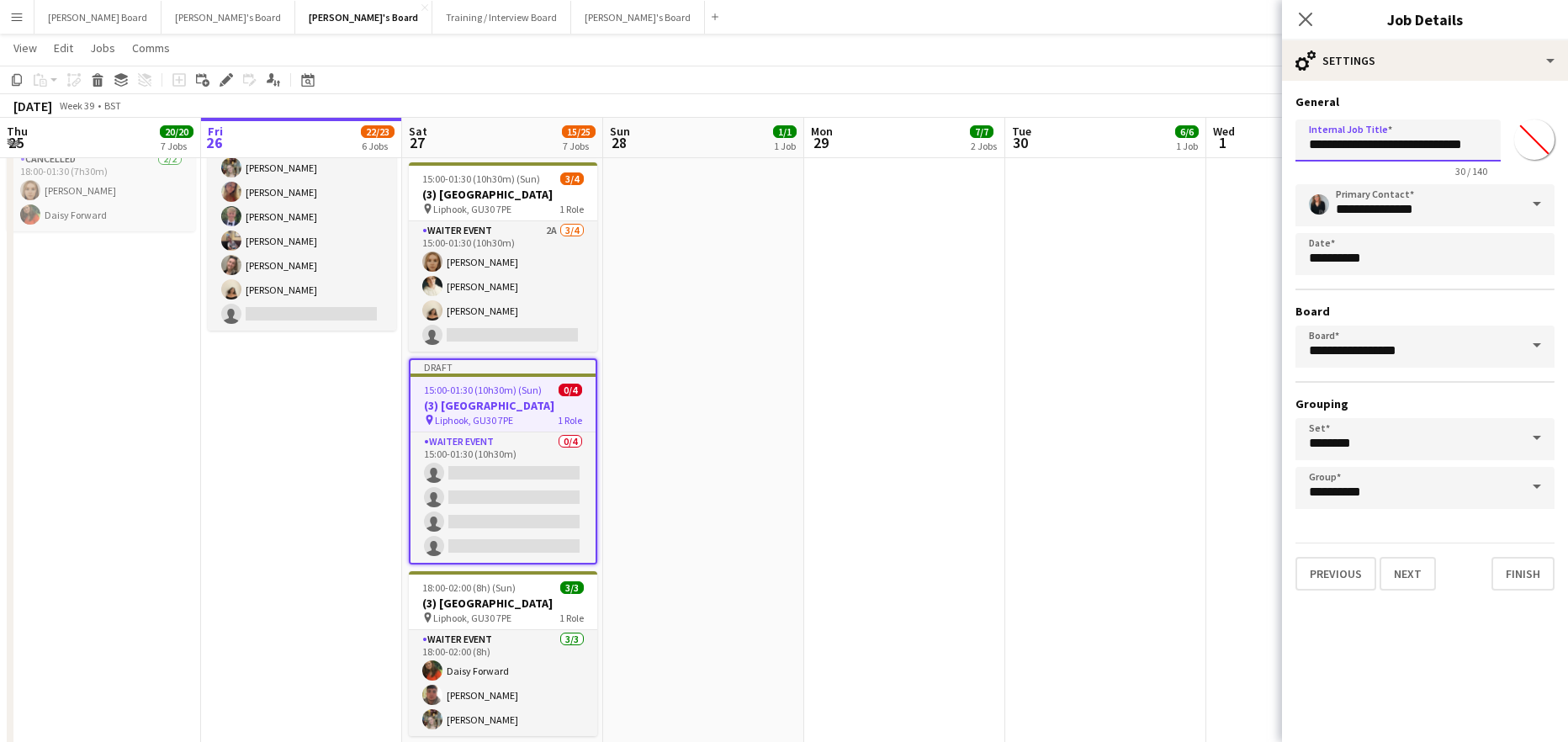
click at [1317, 145] on input "**********" at bounding box center [1397, 140] width 205 height 42
type input "**********"
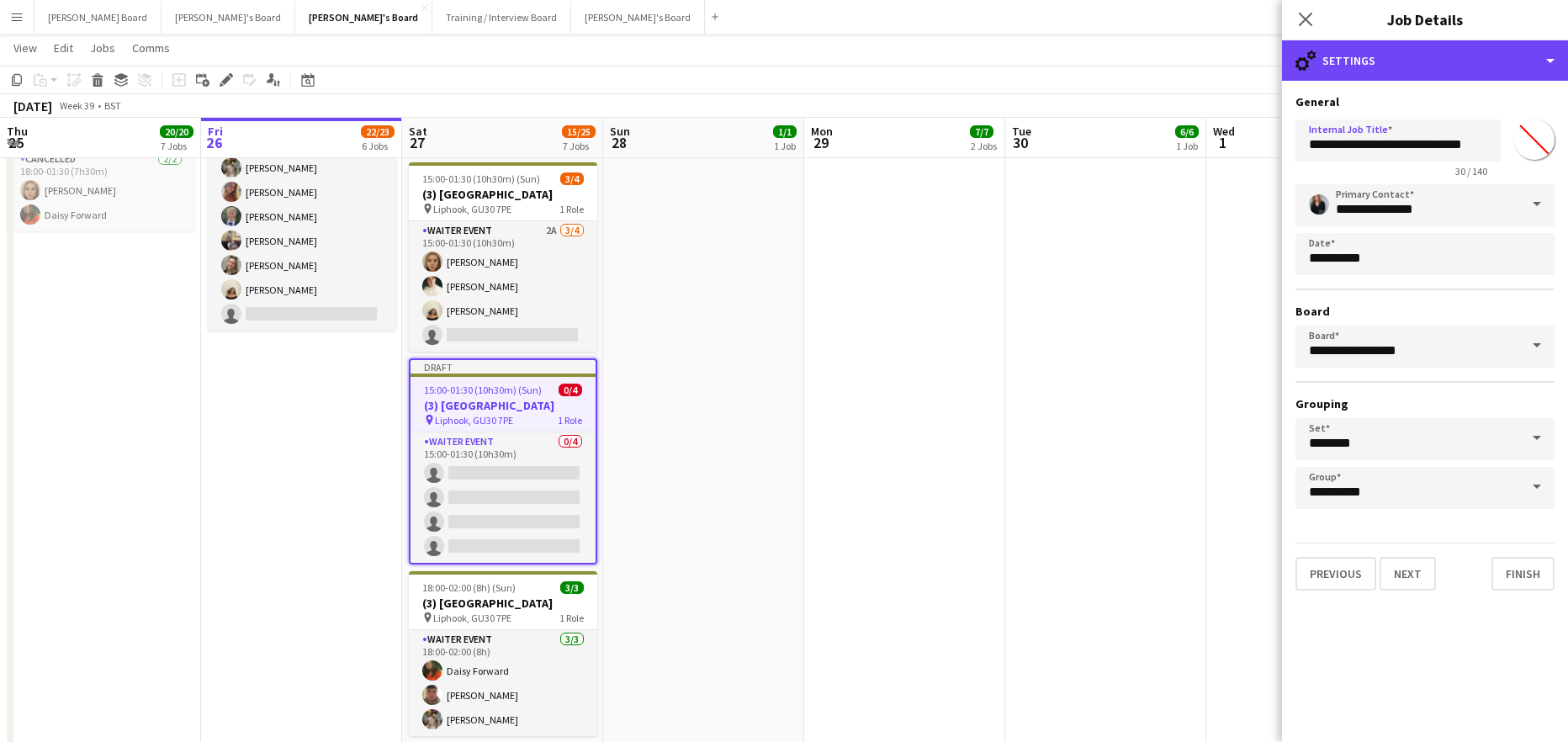
drag, startPoint x: 1396, startPoint y: 53, endPoint x: 1411, endPoint y: 82, distance: 32.0
click at [1396, 54] on div "cog-double-3 Settings" at bounding box center [1425, 60] width 286 height 40
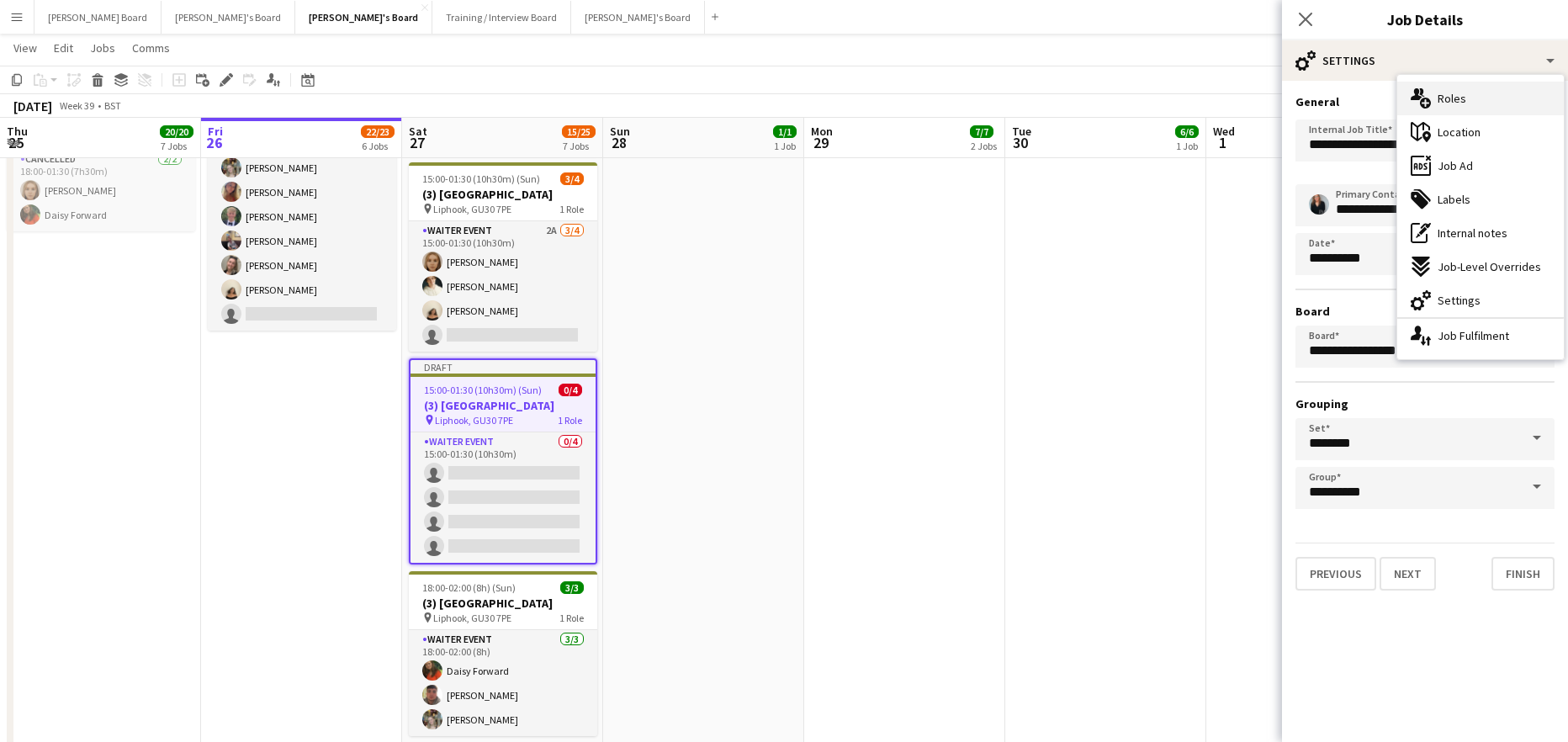
click at [1441, 102] on span "Roles" at bounding box center [1452, 98] width 29 height 15
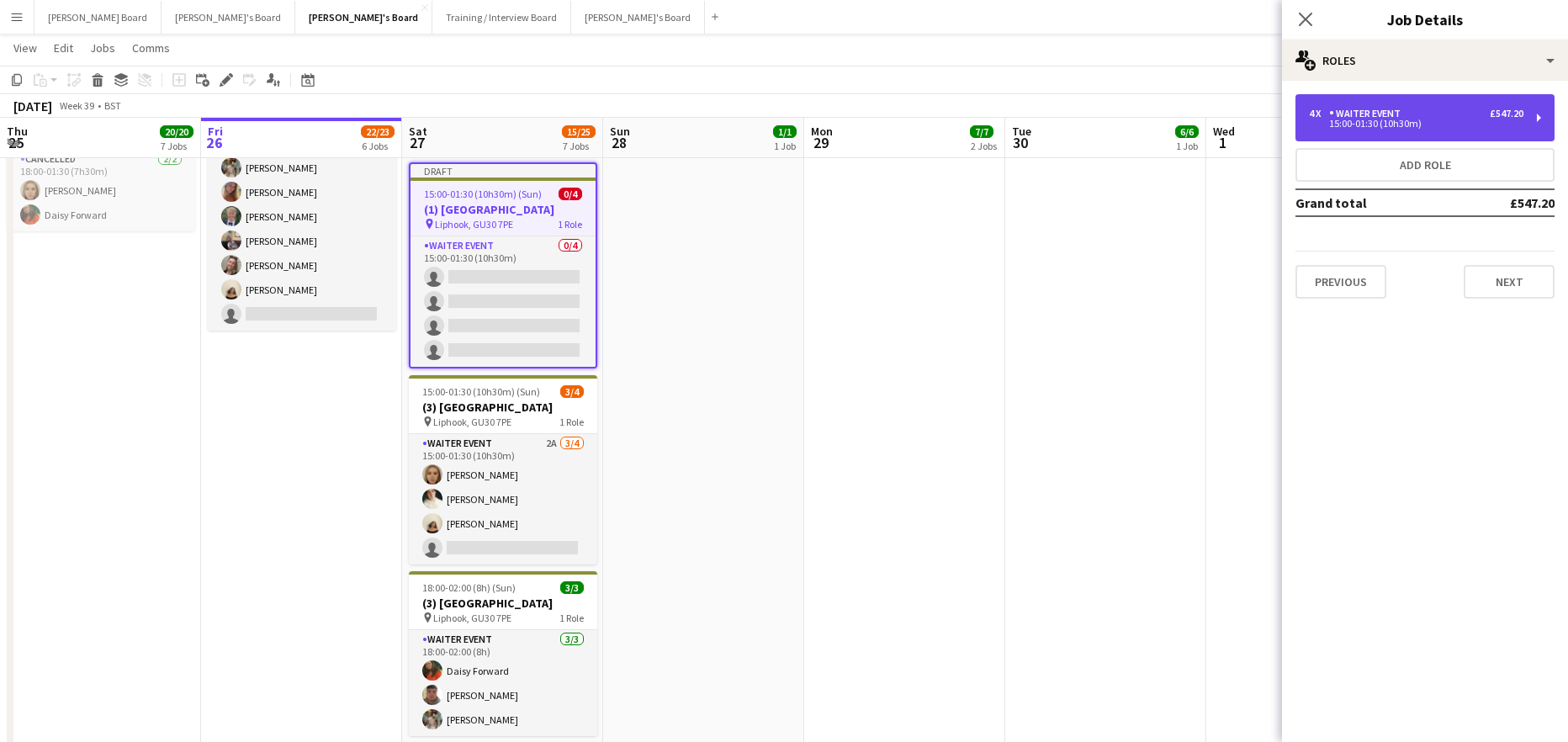
click at [1376, 124] on div "15:00-01:30 (10h30m)" at bounding box center [1416, 123] width 214 height 8
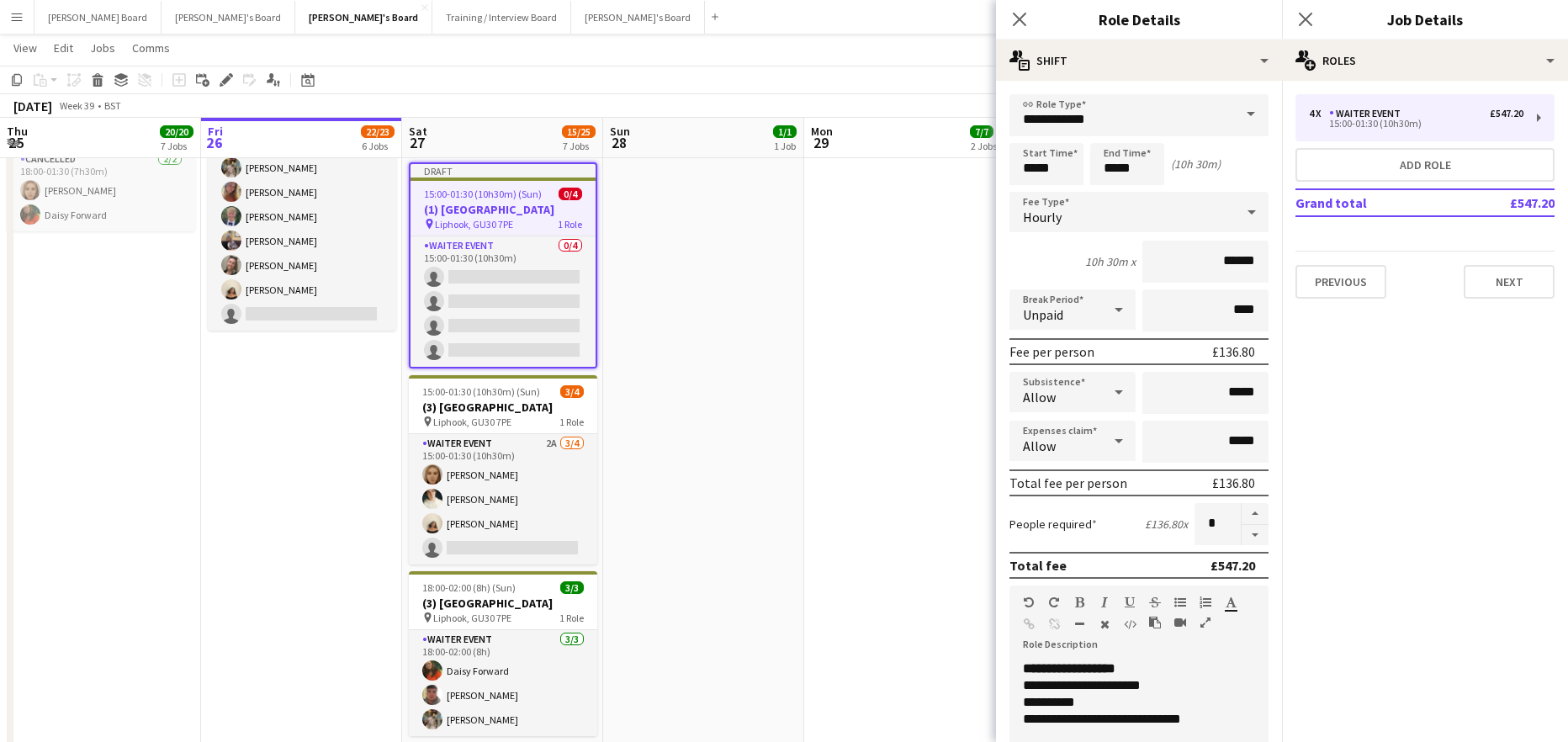
click at [1255, 545] on form "**********" at bounding box center [1139, 617] width 286 height 1046
click at [1245, 539] on button "button" at bounding box center [1255, 535] width 27 height 21
click at [1247, 539] on button "button" at bounding box center [1255, 535] width 27 height 21
type input "*"
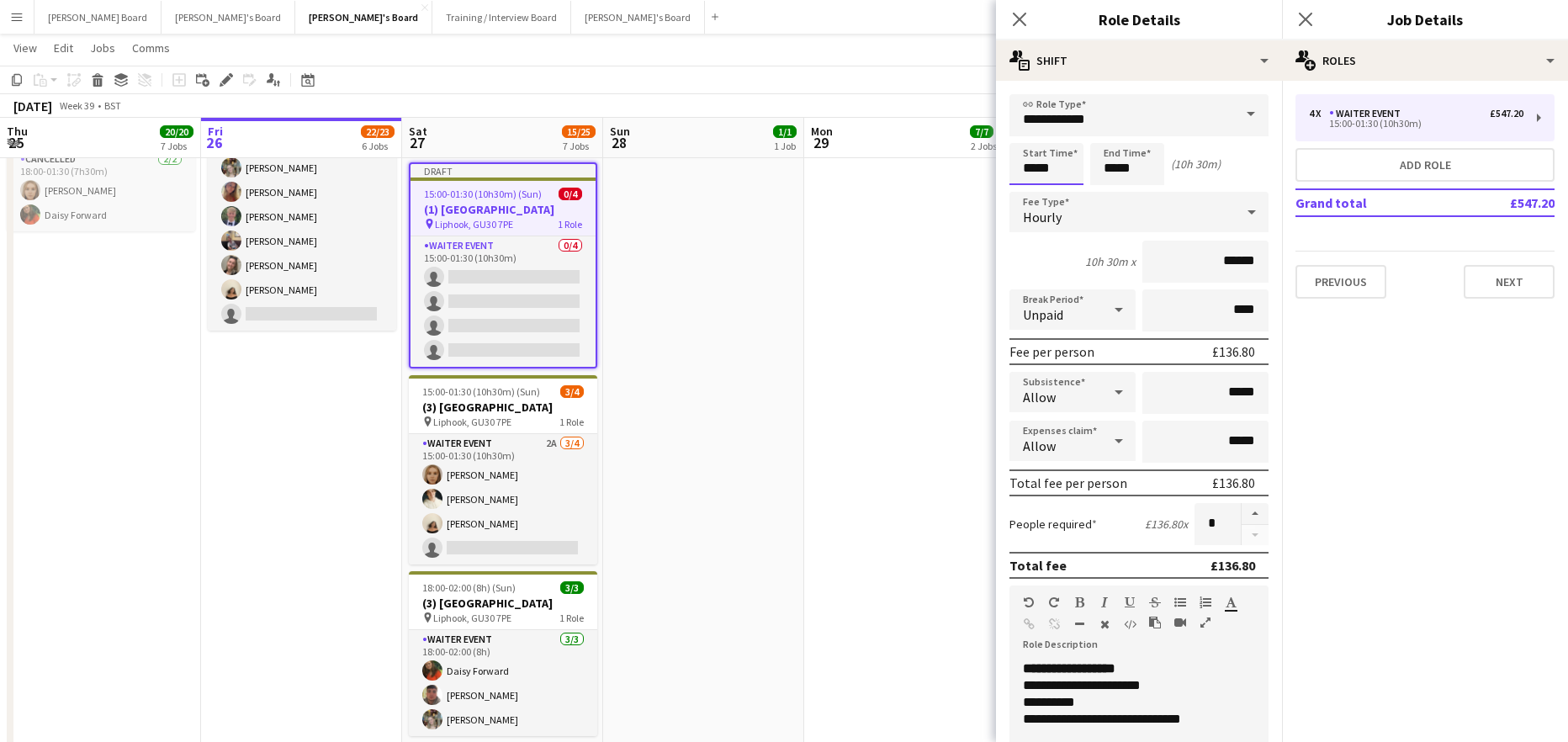
click at [1036, 176] on input "*****" at bounding box center [1046, 164] width 74 height 42
click at [1033, 188] on div at bounding box center [1030, 193] width 34 height 17
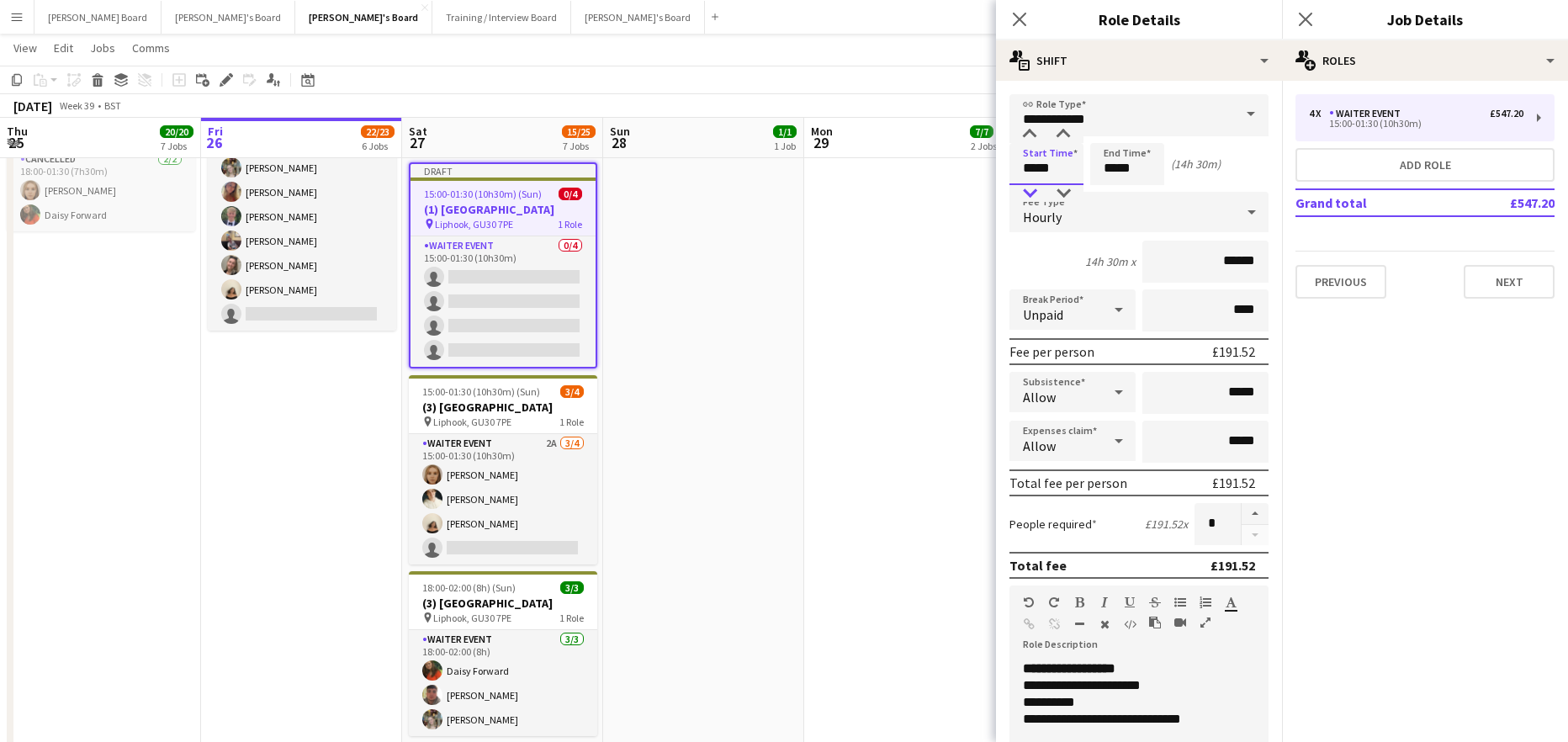
click at [1033, 188] on div at bounding box center [1030, 193] width 34 height 17
click at [1034, 189] on div at bounding box center [1030, 193] width 34 height 17
click at [1064, 134] on div at bounding box center [1063, 134] width 34 height 17
type input "*****"
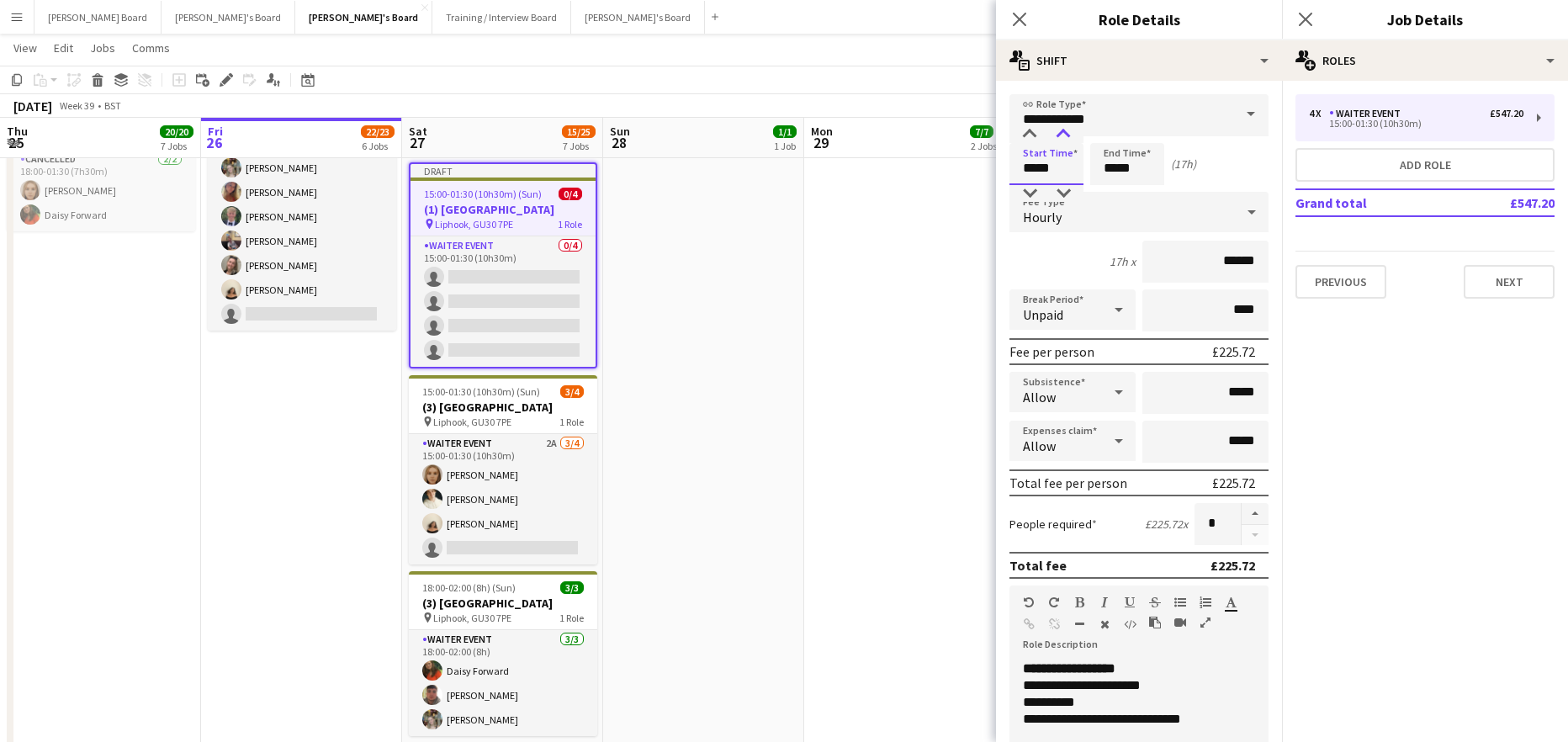
click at [1064, 134] on div at bounding box center [1063, 134] width 34 height 17
click at [1113, 154] on input "*****" at bounding box center [1127, 164] width 74 height 42
click at [1115, 191] on div at bounding box center [1111, 193] width 34 height 17
click at [1116, 192] on div at bounding box center [1111, 193] width 34 height 17
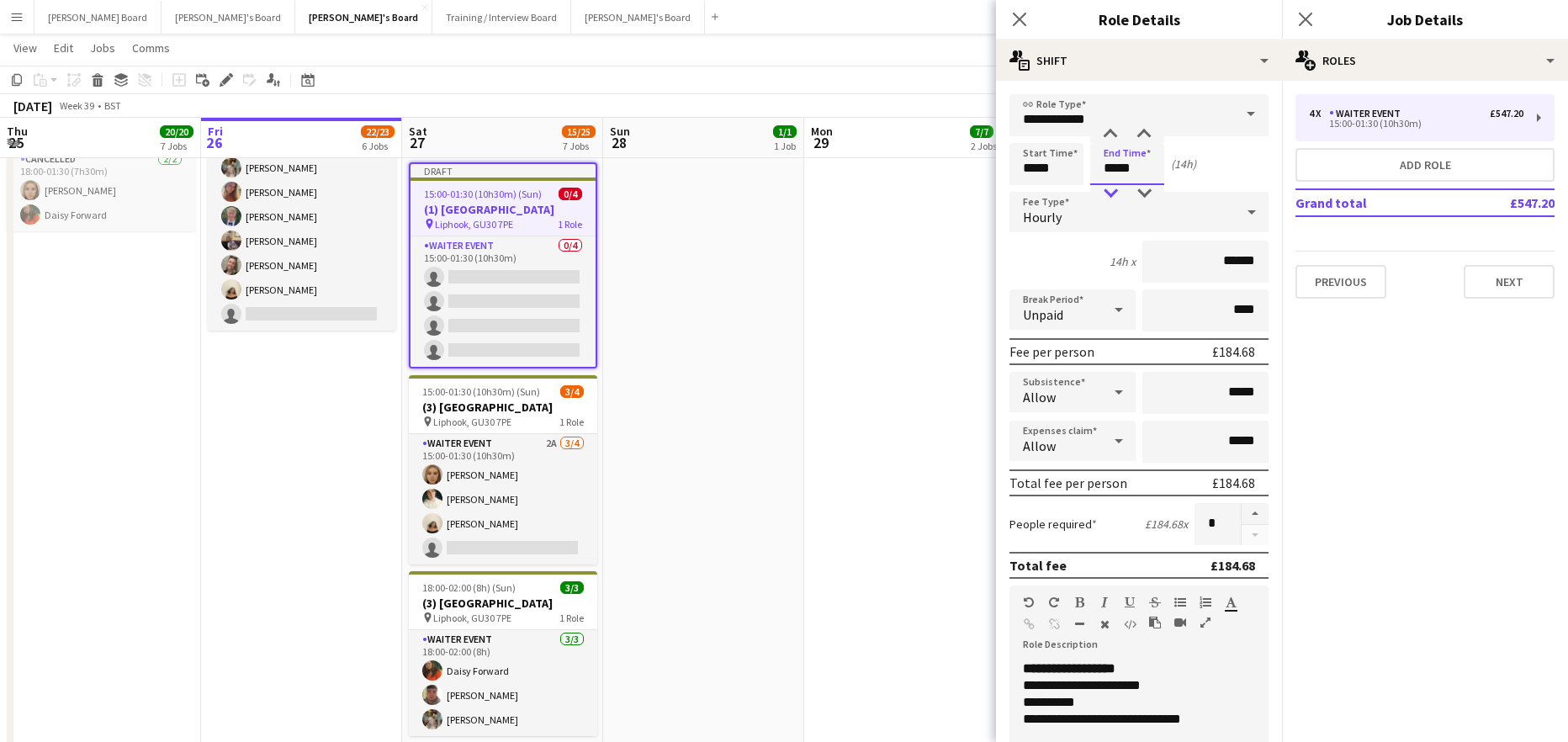
click at [1117, 192] on div at bounding box center [1111, 193] width 34 height 17
click at [1118, 193] on div at bounding box center [1111, 193] width 34 height 17
click at [1119, 193] on div at bounding box center [1111, 193] width 34 height 17
click at [1120, 193] on div at bounding box center [1111, 193] width 34 height 17
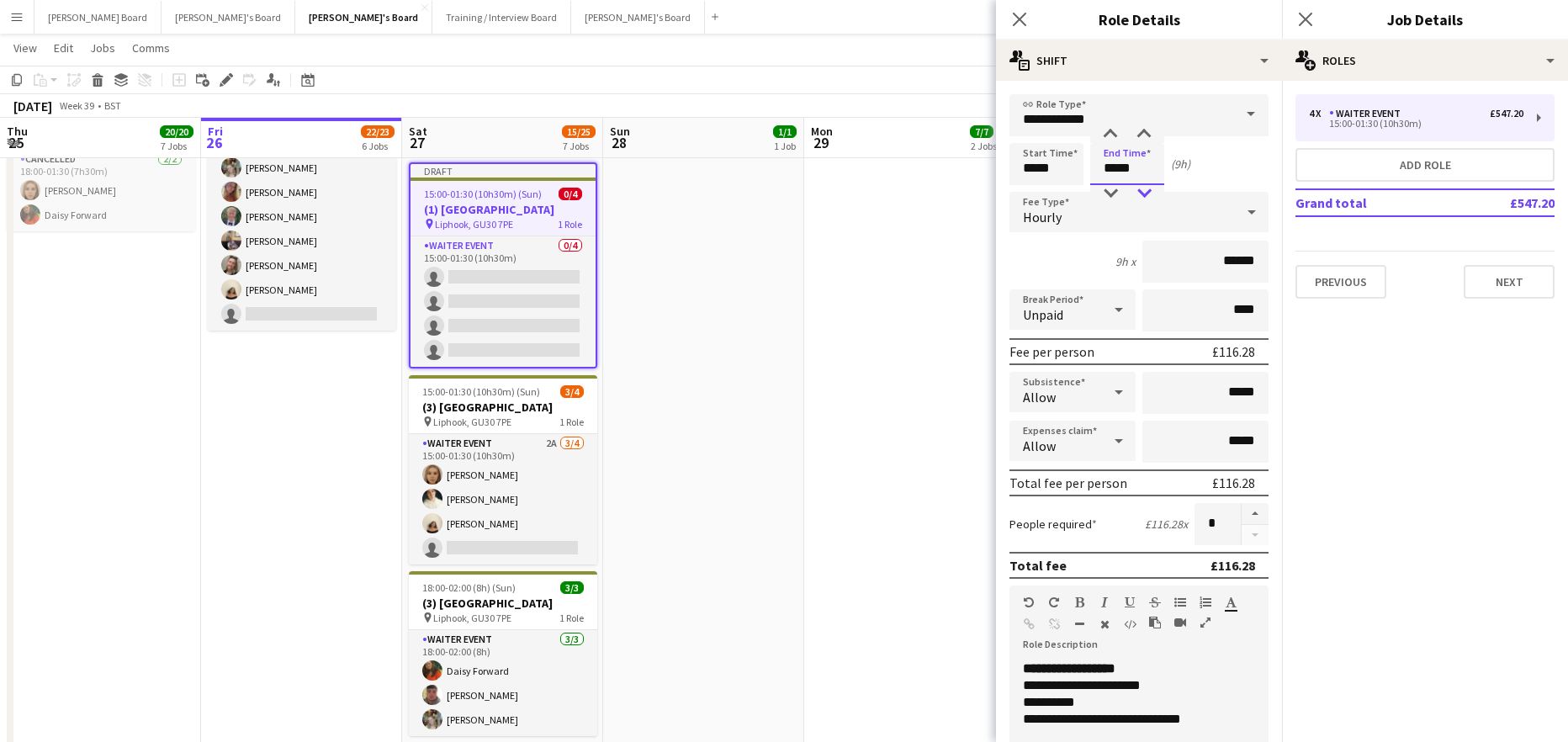
click at [1142, 188] on div at bounding box center [1144, 193] width 34 height 17
type input "*****"
click at [1142, 188] on div at bounding box center [1144, 193] width 34 height 17
click at [868, 291] on app-date-cell "09:00-17:00 (8h) 6/6 SFG WAREHOUSE - GUILDFORD pin Guilford Gu3 2dx 2 Roles War…" at bounding box center [904, 53] width 201 height 1525
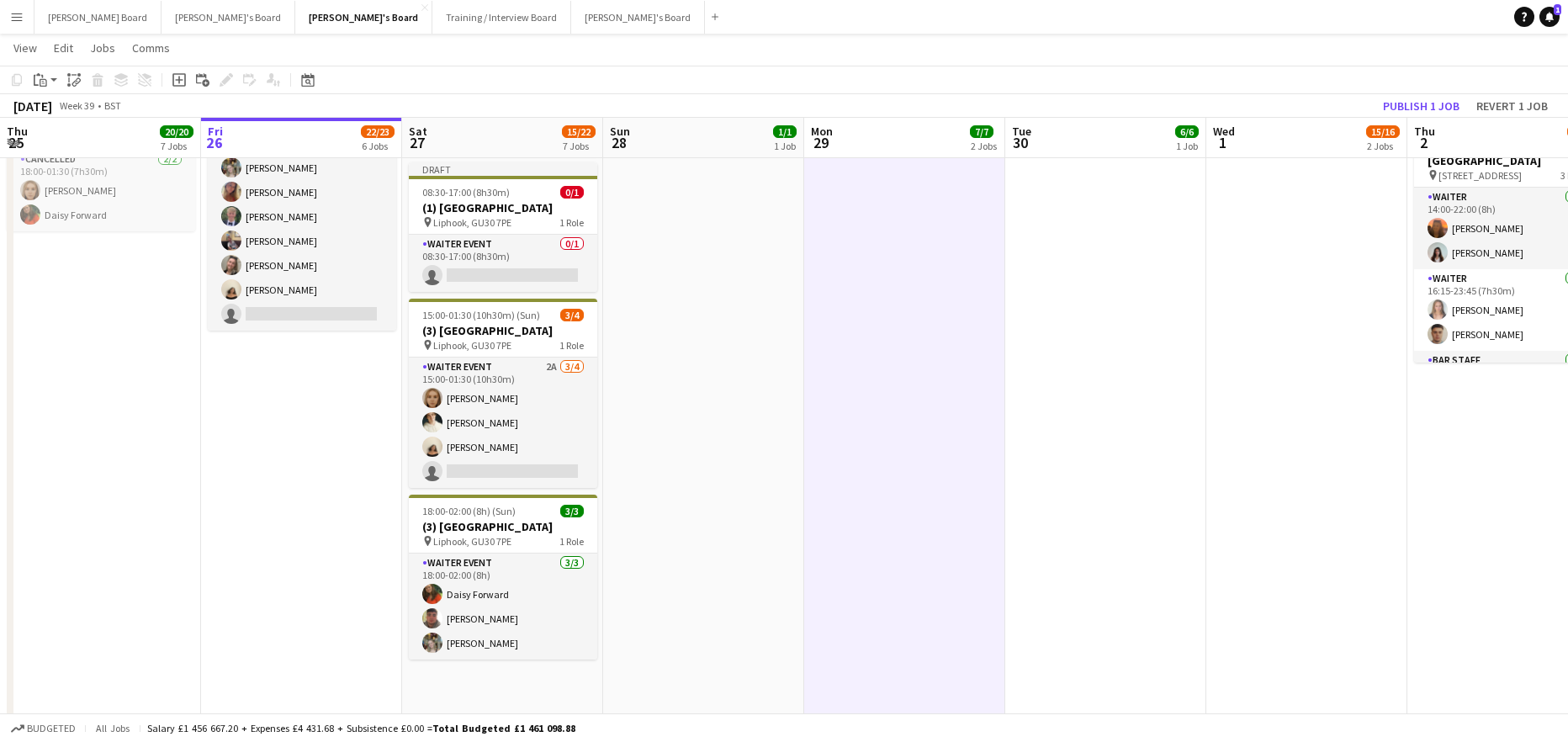
click at [1402, 87] on app-toolbar "Copy Paste Paste Ctrl+V Paste with crew Ctrl+Shift+V Paste linked Job Delete Gr…" at bounding box center [784, 80] width 1568 height 29
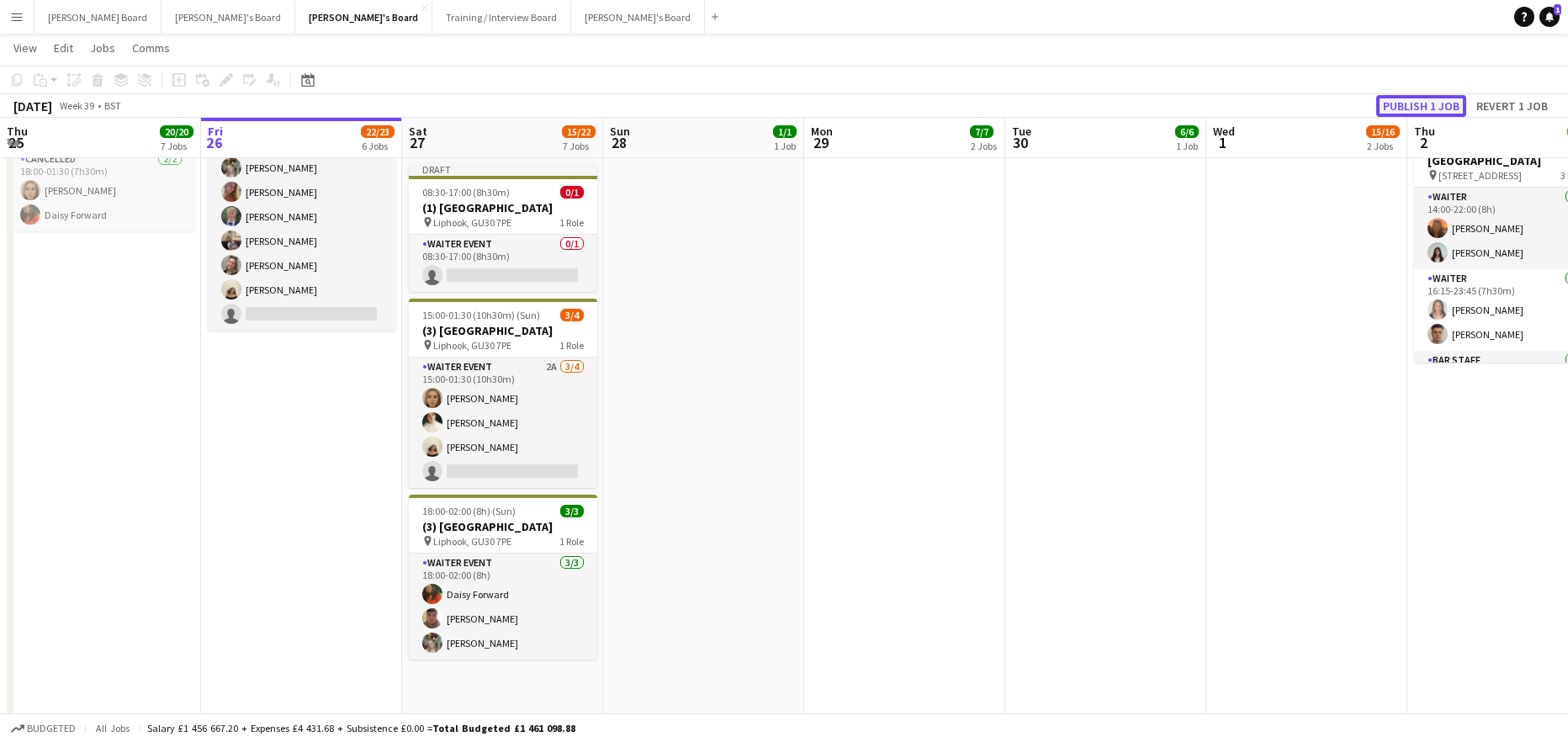
click at [1403, 102] on button "Publish 1 job" at bounding box center [1421, 106] width 90 height 22
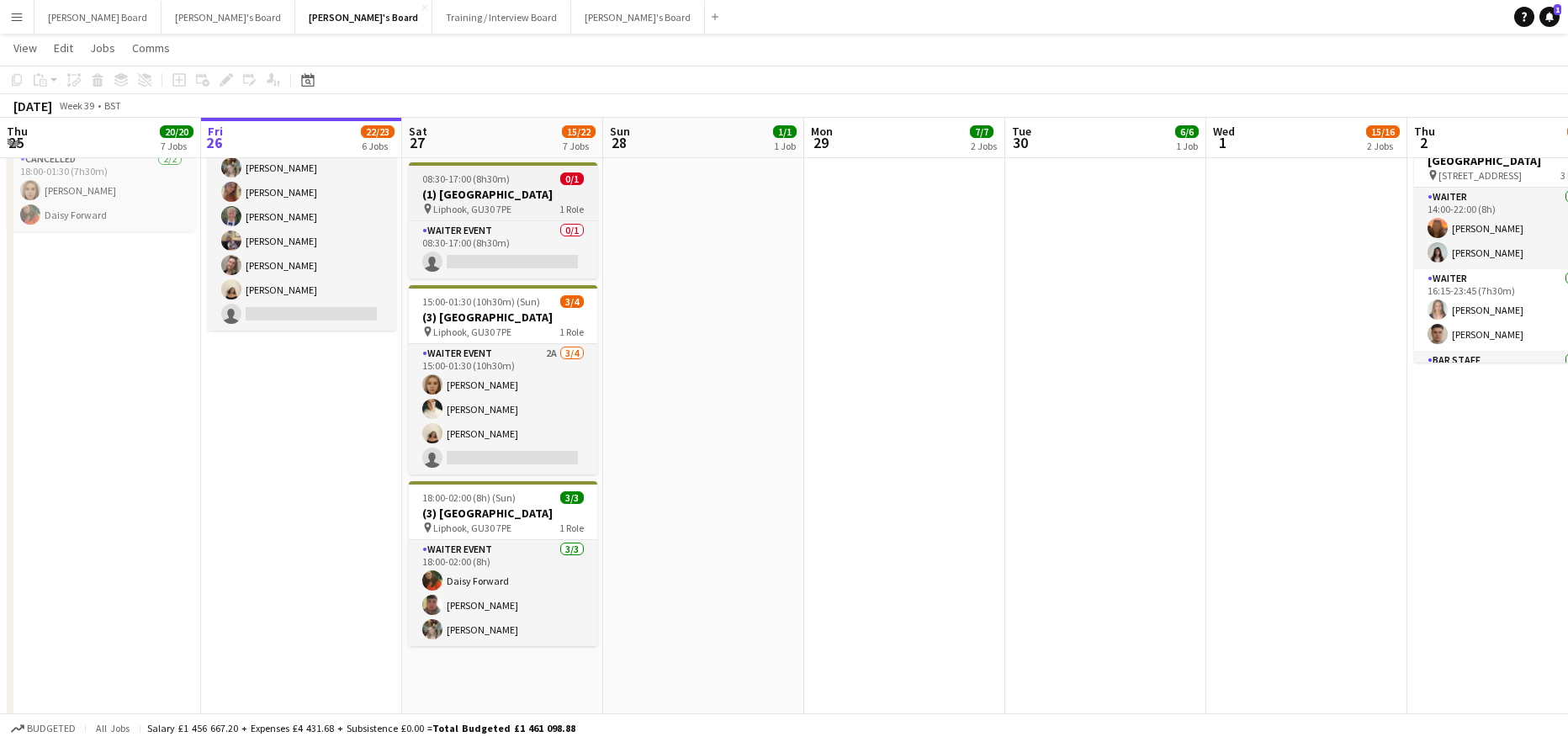
click at [491, 172] on app-job-card "08:30-17:00 (8h30m) 0/1 (1) Old Thorns Hotel, GU30 7PE pin Liphook, GU30 7PE 1 …" at bounding box center [503, 220] width 188 height 116
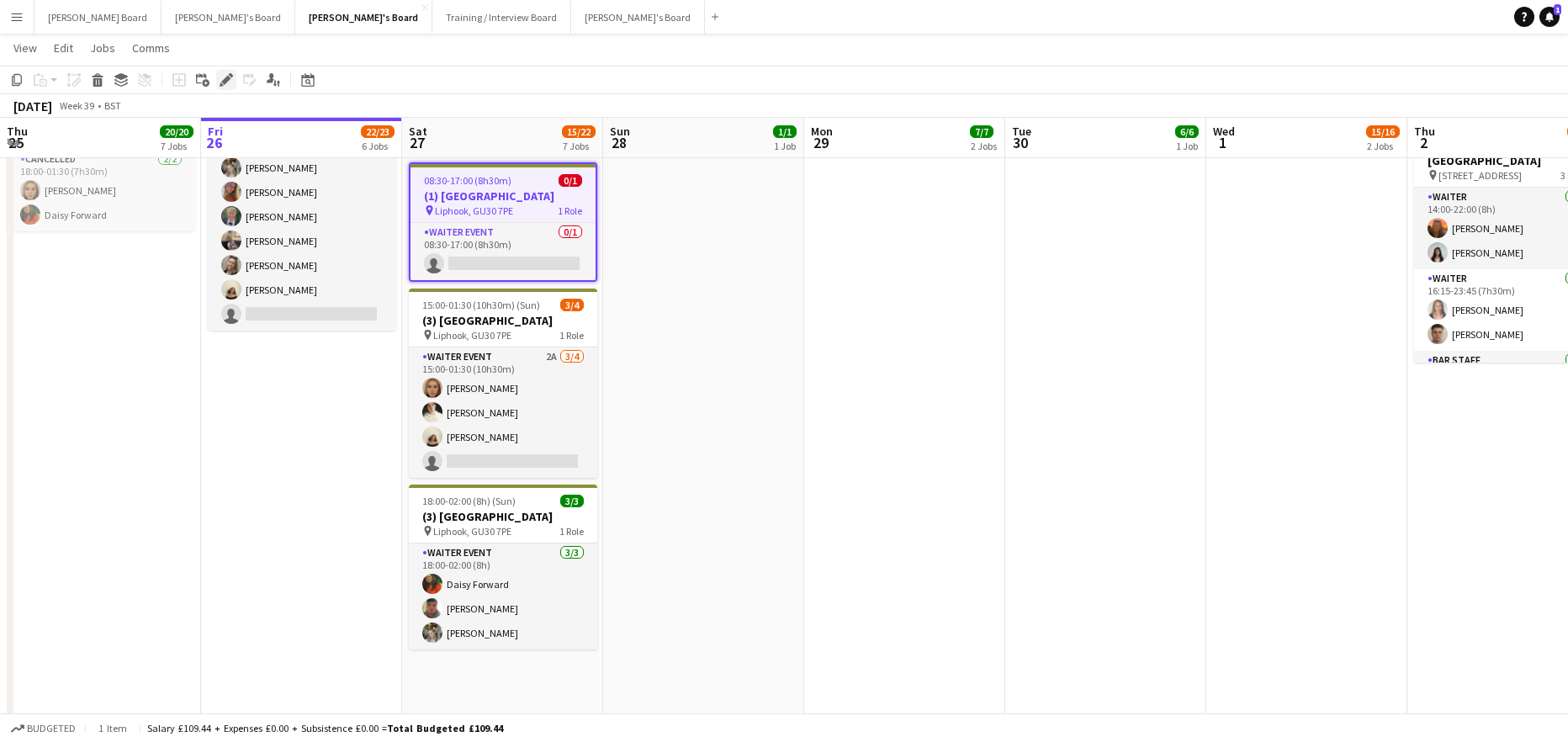
click at [224, 76] on icon "Edit" at bounding box center [226, 79] width 13 height 13
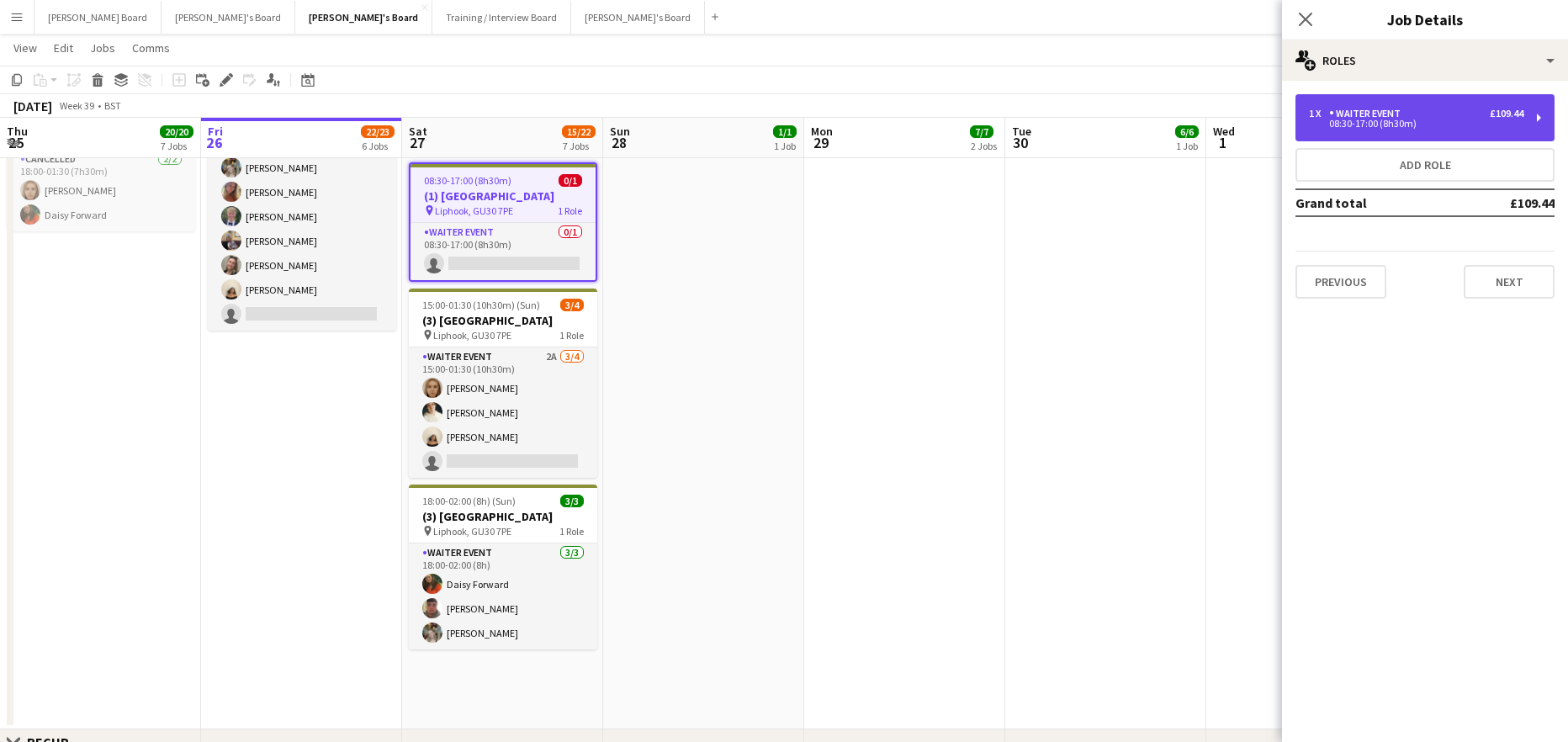
click at [1364, 112] on div "WAITER EVENT" at bounding box center [1368, 114] width 78 height 12
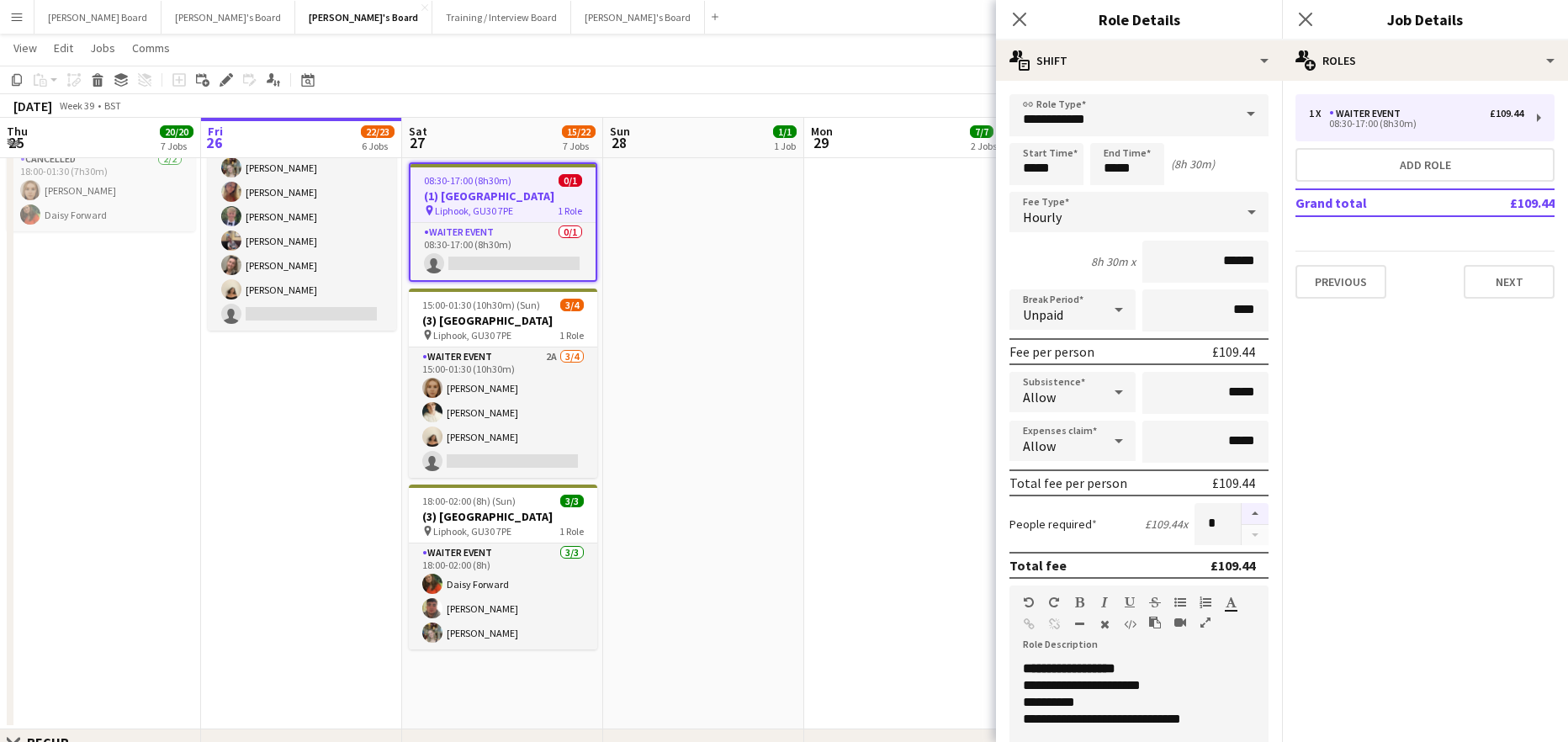
click at [1242, 510] on button "button" at bounding box center [1255, 514] width 27 height 22
type input "*"
click at [871, 413] on app-date-cell "09:00-17:00 (8h) 6/6 SFG WAREHOUSE - GUILDFORD pin Guilford Gu3 2dx 2 Roles War…" at bounding box center [904, 10] width 201 height 1438
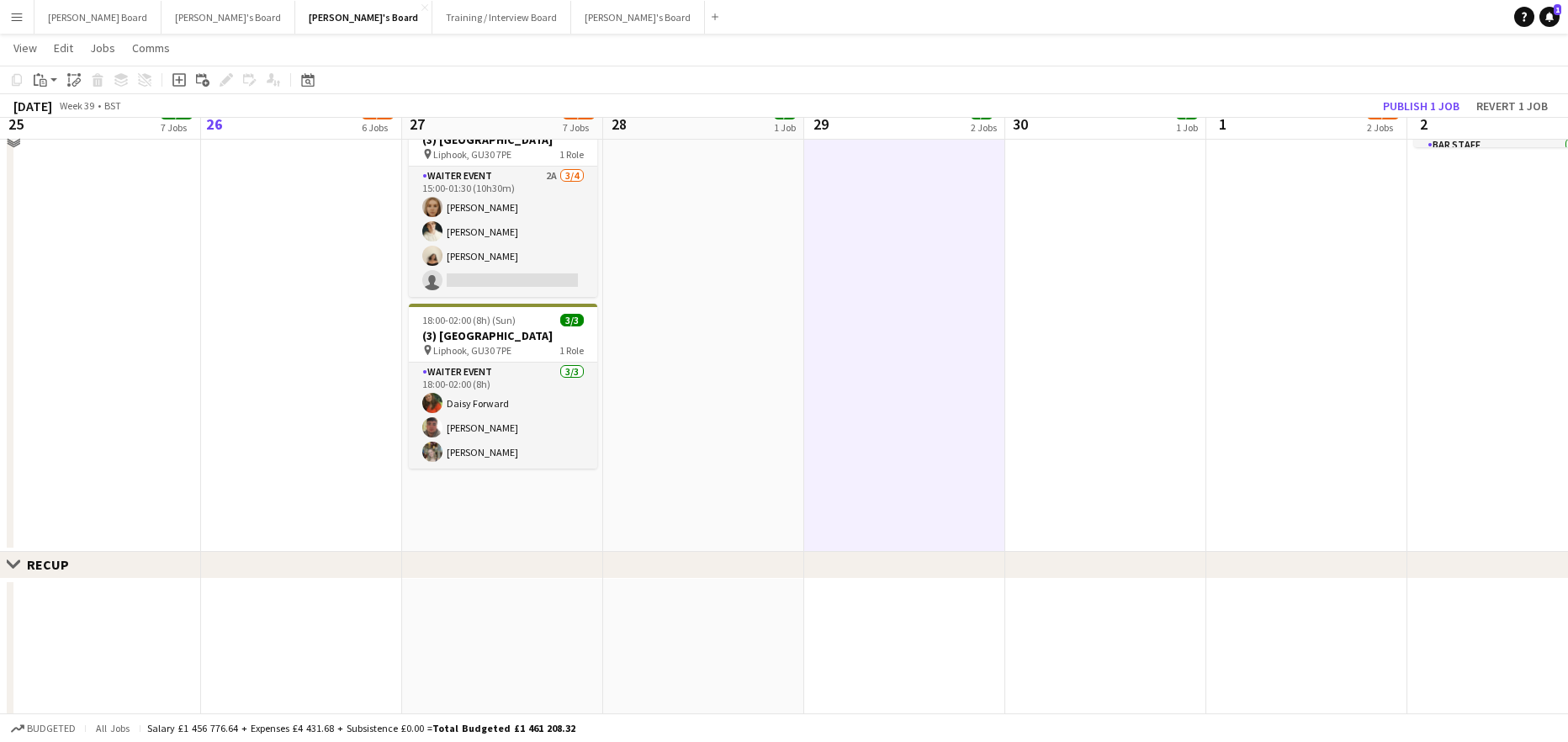
scroll to position [1121, 0]
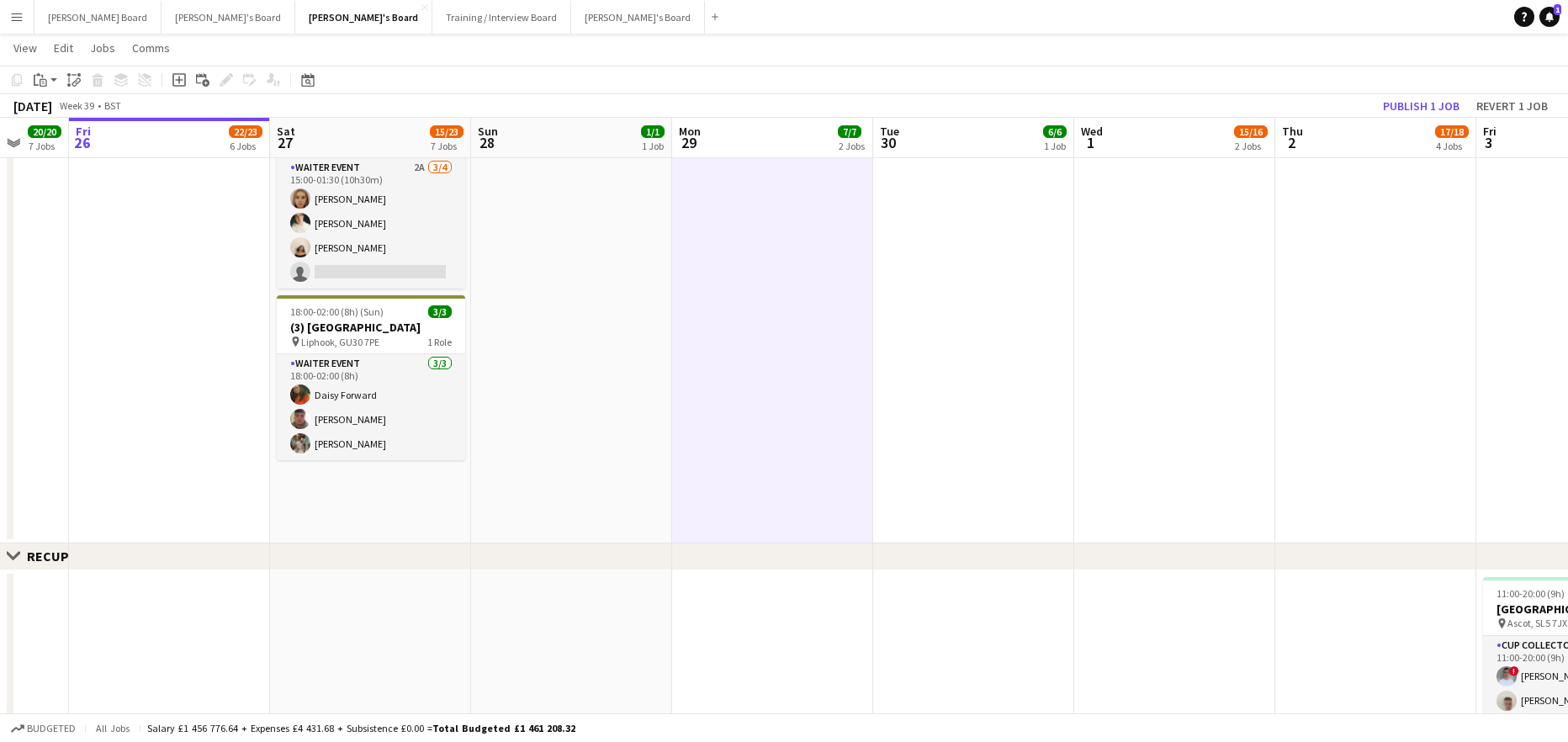
drag, startPoint x: 823, startPoint y: 497, endPoint x: 876, endPoint y: 499, distance: 53.9
click at [879, 500] on app-calendar-viewport "Tue 23 1/1 1 Job Wed 24 6/6 3 Jobs Thu 25 20/20 7 Jobs Fri 26 22/23 6 Jobs Sat …" at bounding box center [784, 122] width 1568 height 2356
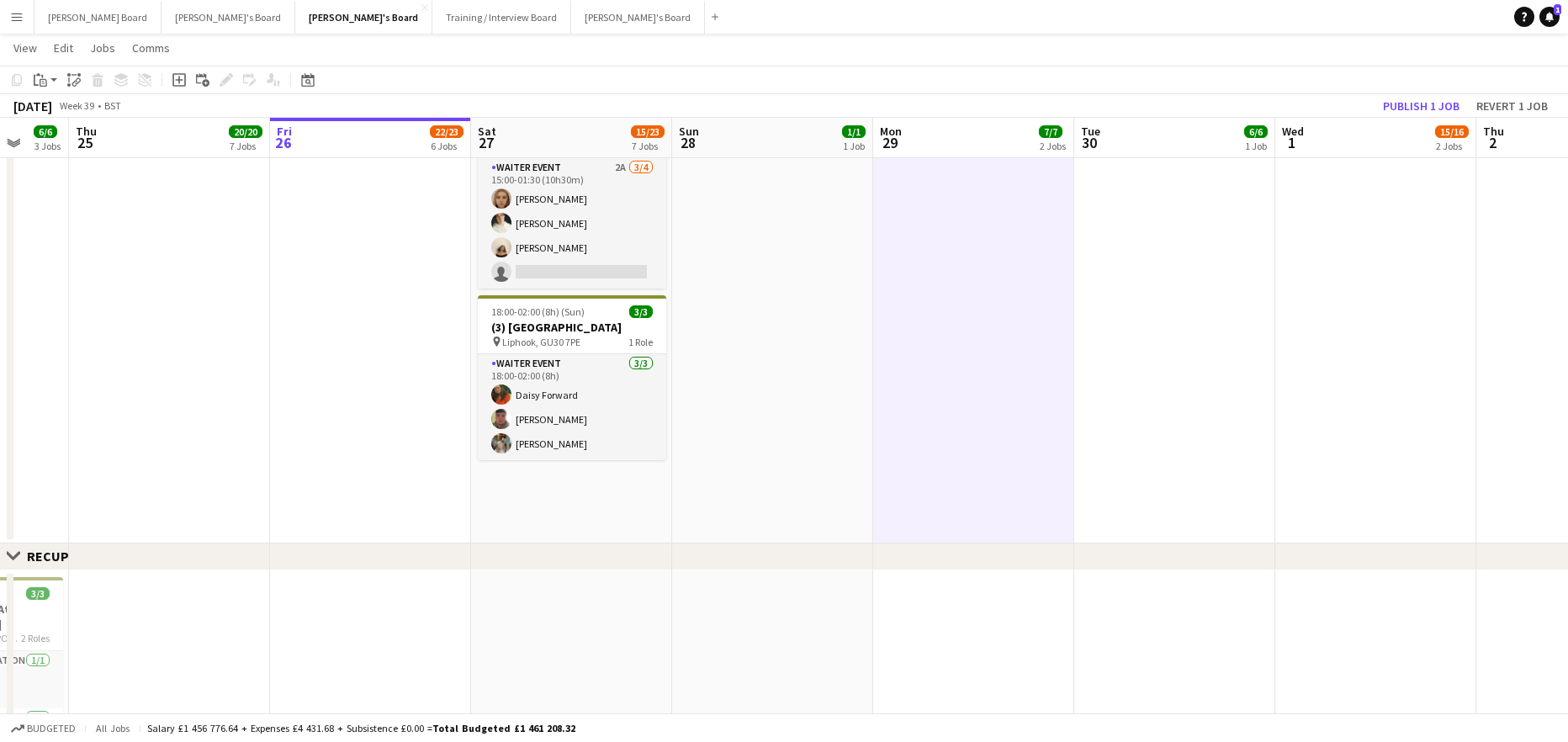
scroll to position [0, 535]
drag, startPoint x: 866, startPoint y: 451, endPoint x: 854, endPoint y: 455, distance: 13.3
click at [854, 455] on app-calendar-viewport "Mon 22 1/1 1 Job Tue 23 1/1 1 Job Wed 24 6/6 3 Jobs Thu 25 20/20 7 Jobs Fri 26 …" at bounding box center [784, 122] width 1568 height 2356
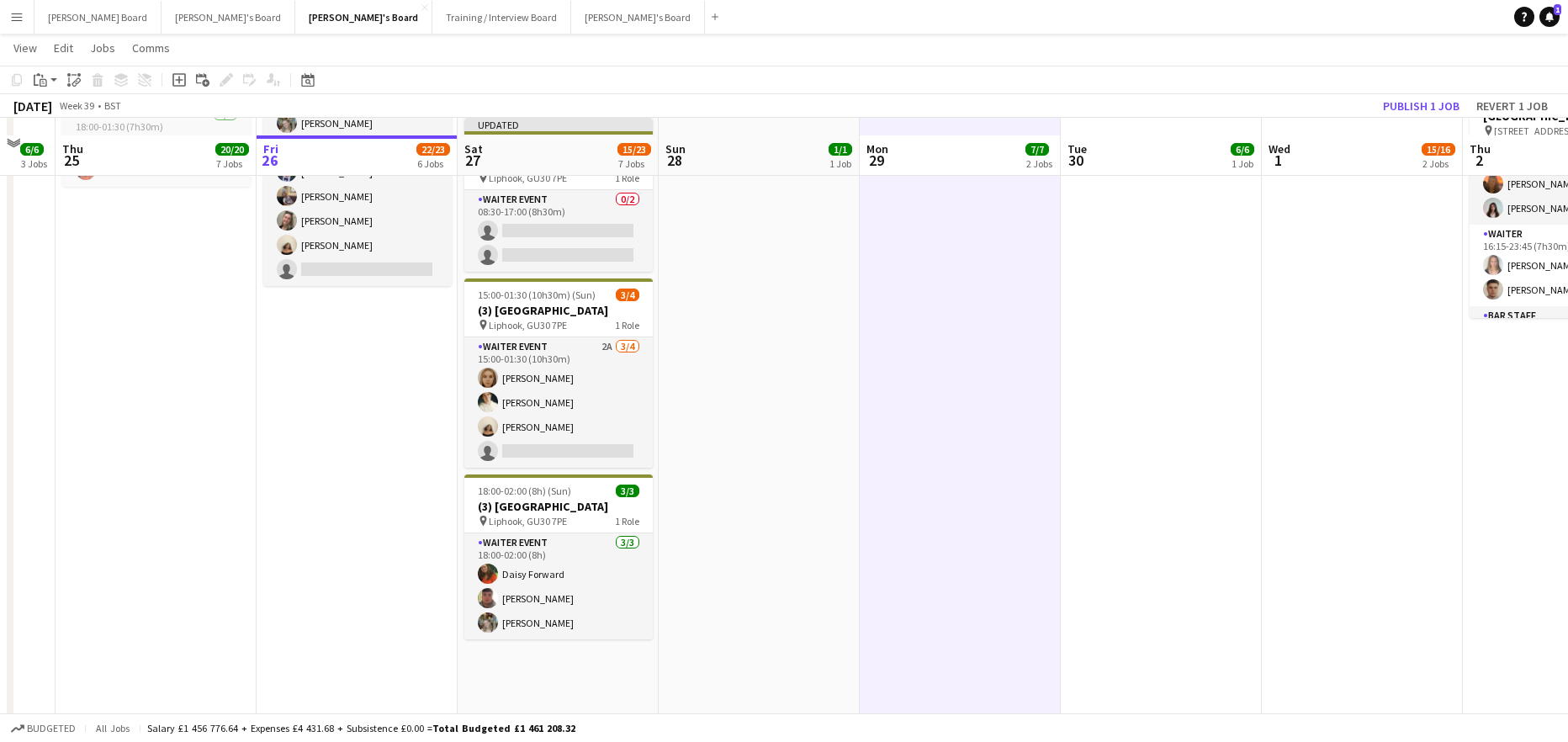
scroll to position [898, 0]
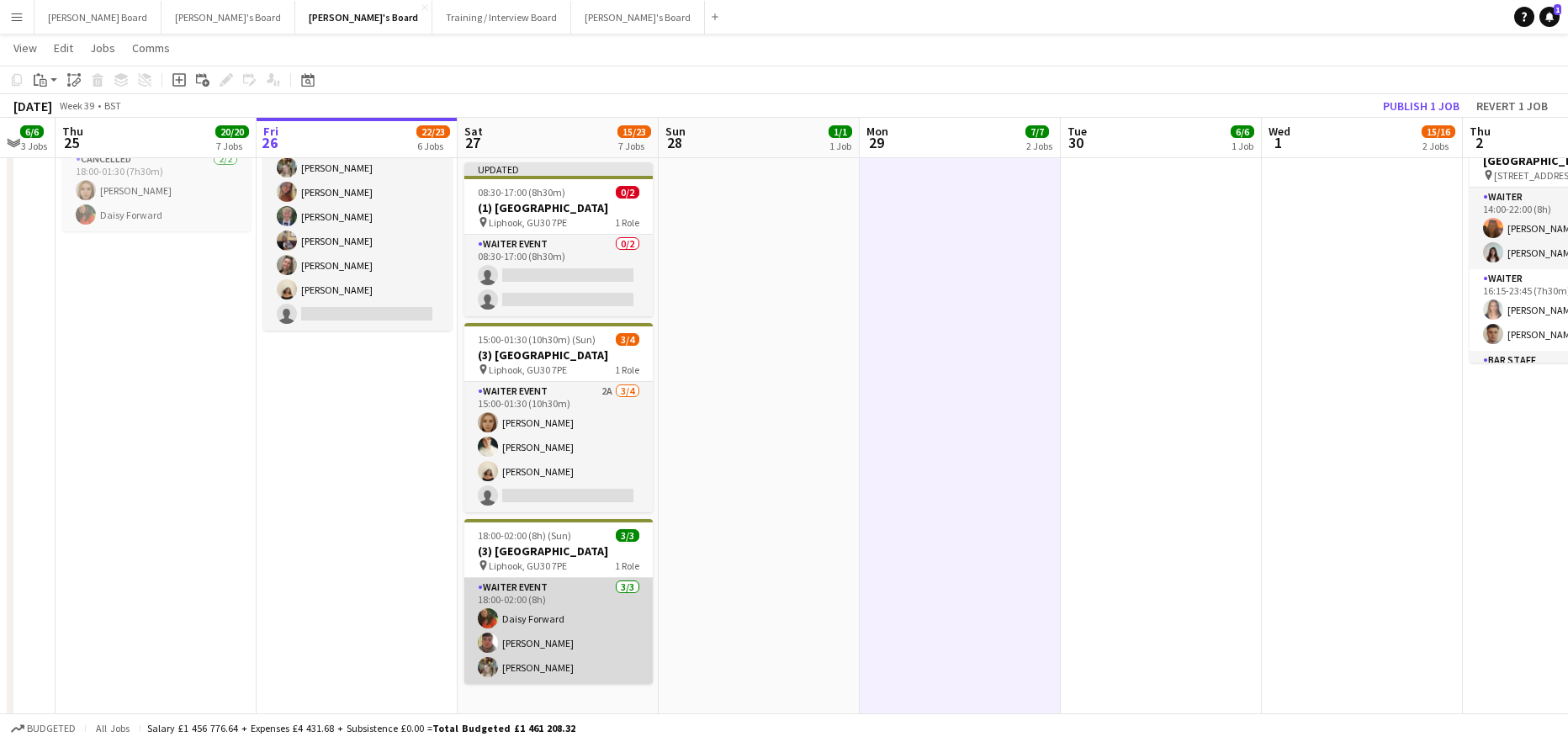
click at [558, 643] on app-card-role "WAITER EVENT 3/3 18:00-02:00 (8h) Daisy Forward zachary hill Abigail Hodkinson" at bounding box center [558, 631] width 188 height 106
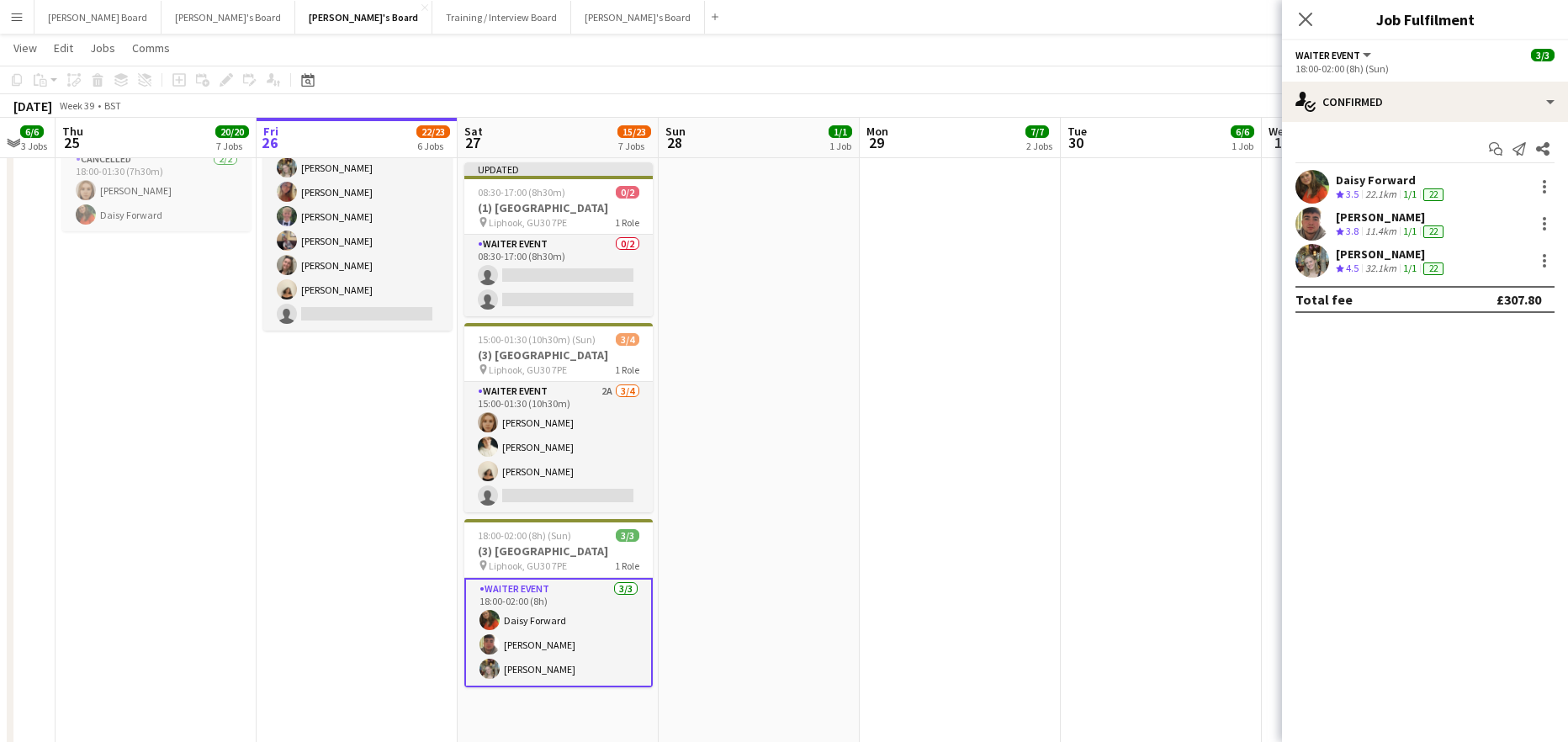
click at [1358, 227] on span "3.8" at bounding box center [1352, 231] width 13 height 13
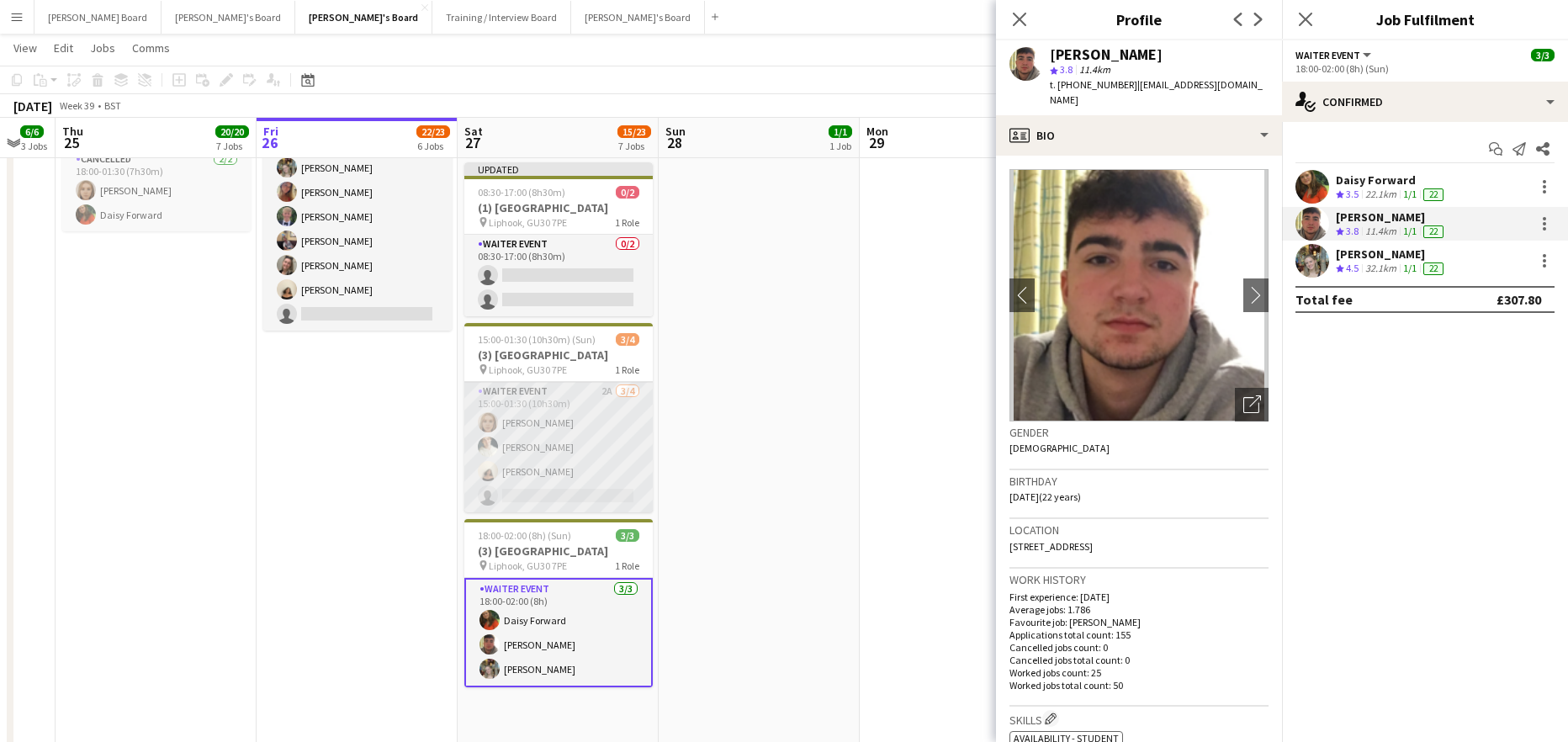
click at [539, 451] on app-card-role "WAITER EVENT 2A 3/4 15:00-01:30 (10h30m) Megan Ellis Sam Hammond Sian Garland s…" at bounding box center [558, 447] width 188 height 130
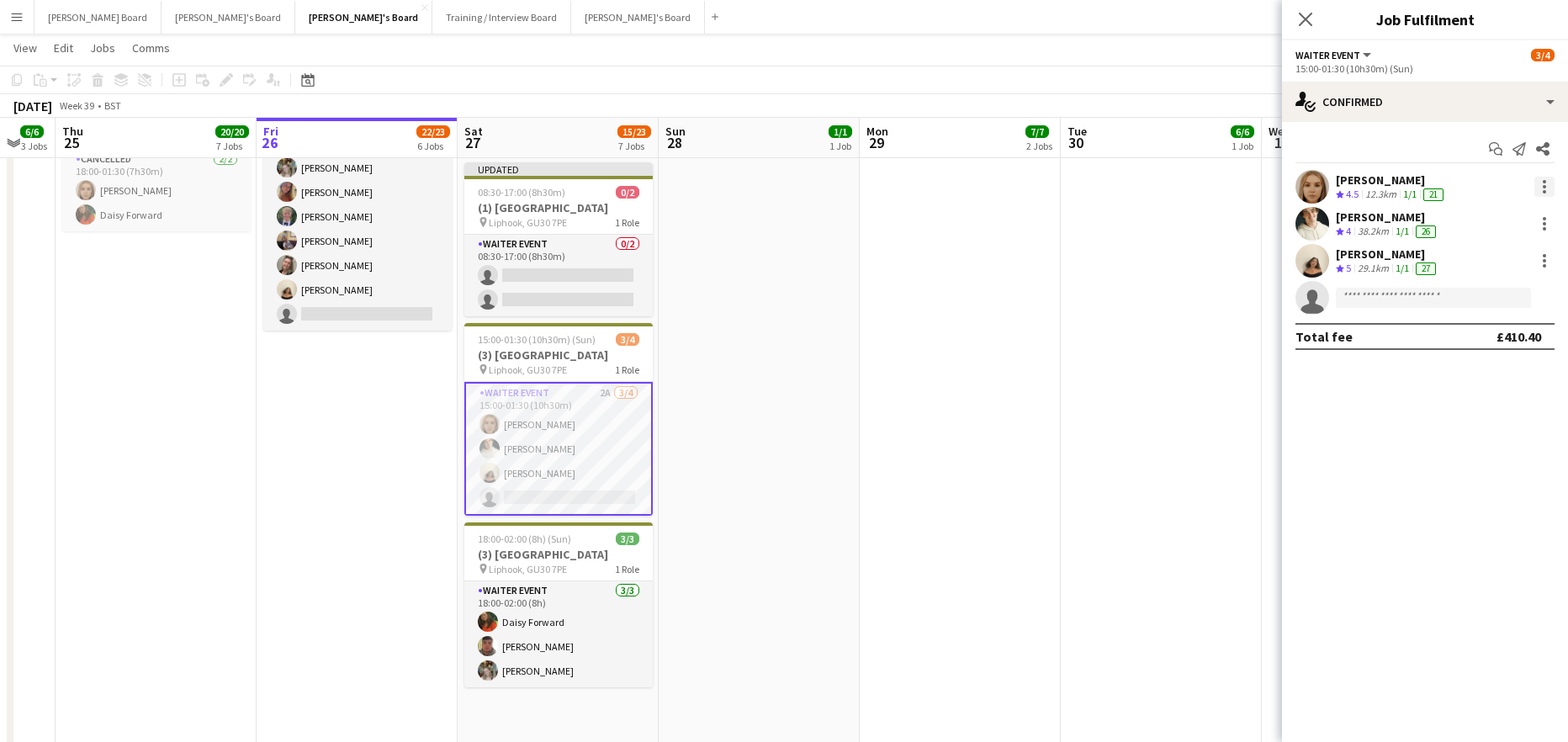
click at [1549, 188] on div at bounding box center [1544, 187] width 20 height 20
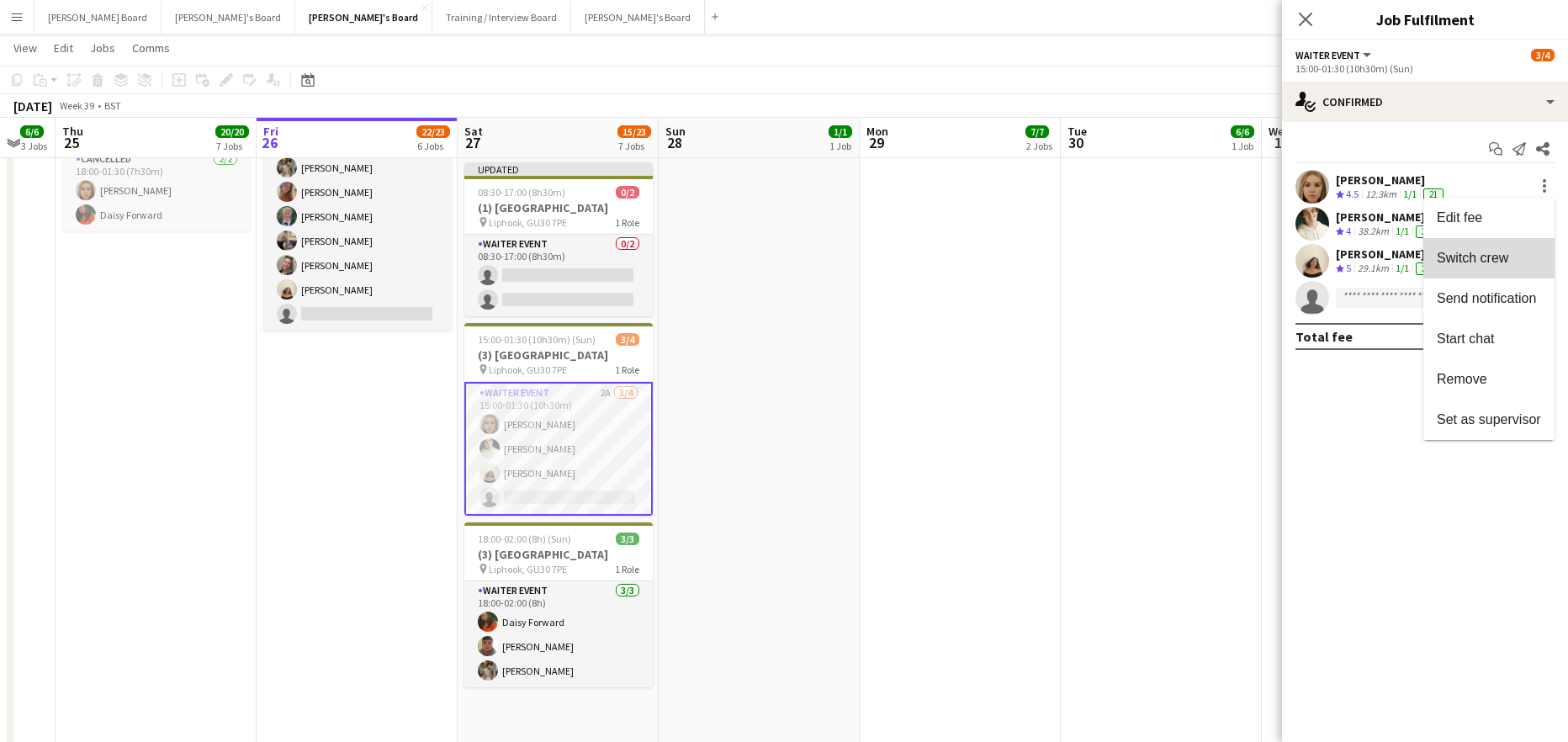
click at [1495, 246] on button "Switch crew" at bounding box center [1488, 258] width 131 height 40
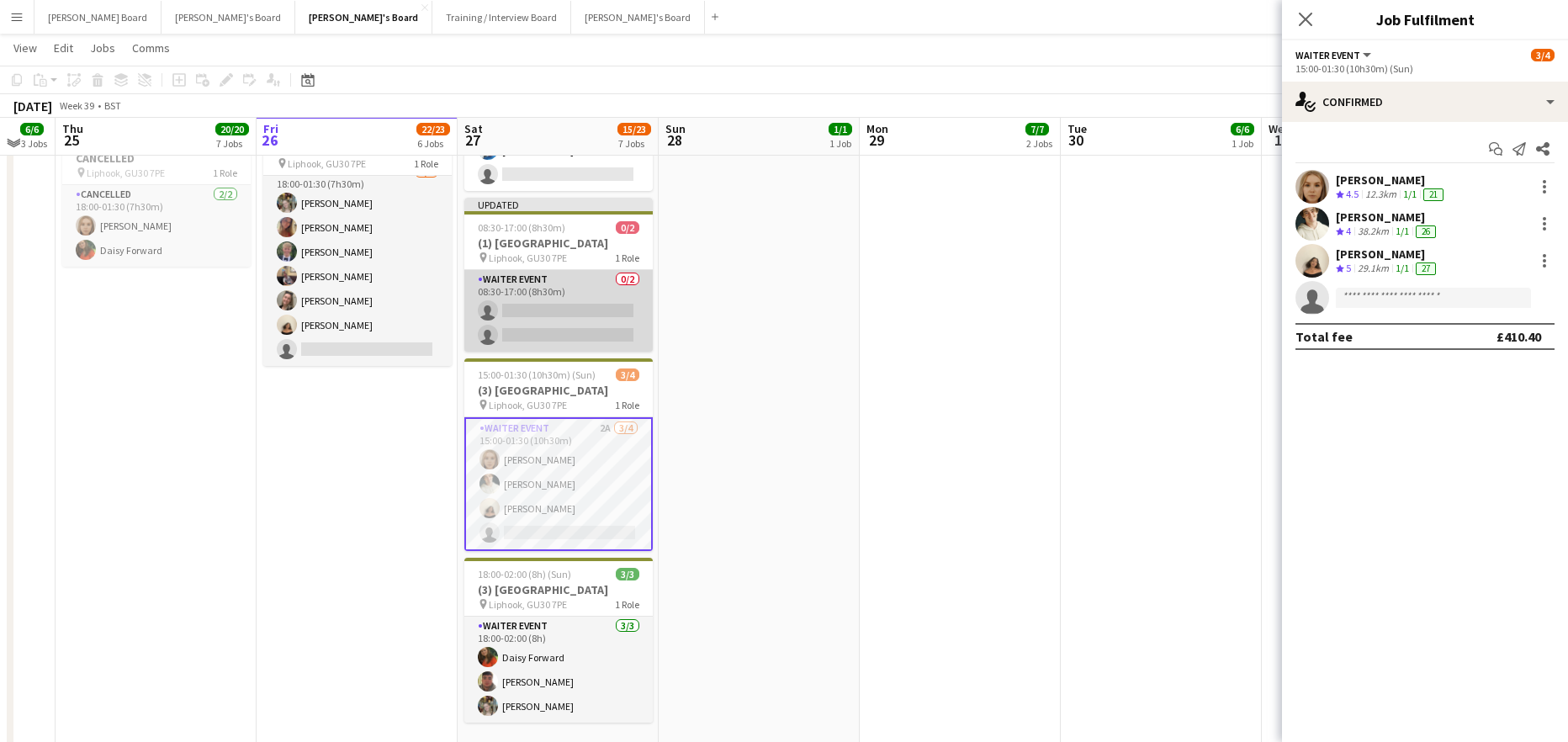
click at [566, 301] on app-card-role "WAITER EVENT 0/2 08:30-17:00 (8h30m) single-neutral-actions single-neutral-acti…" at bounding box center [558, 311] width 188 height 82
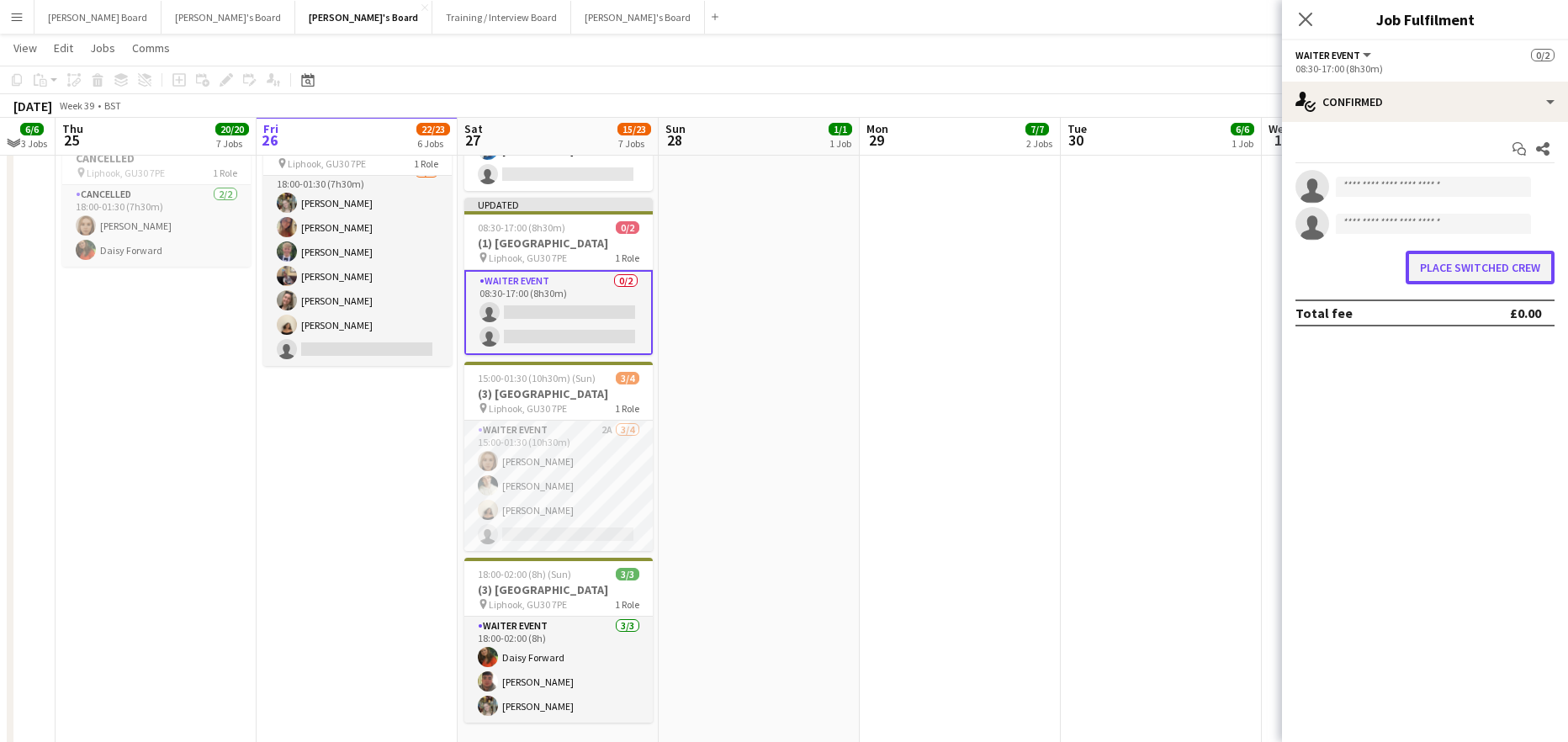
click at [1446, 266] on button "Place switched crew" at bounding box center [1480, 268] width 149 height 34
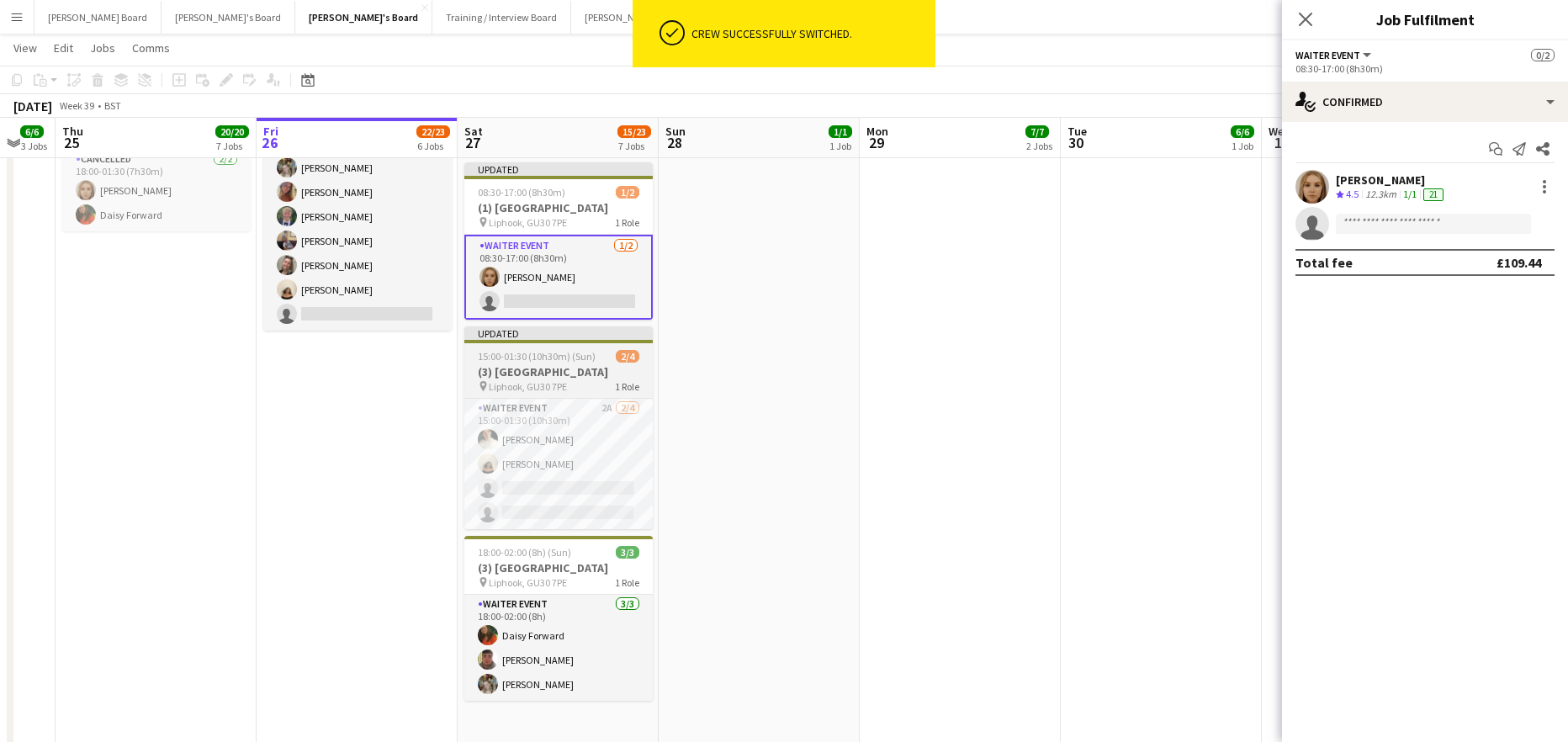
click at [519, 359] on span "15:00-01:30 (10h30m) (Sun)" at bounding box center [537, 356] width 118 height 13
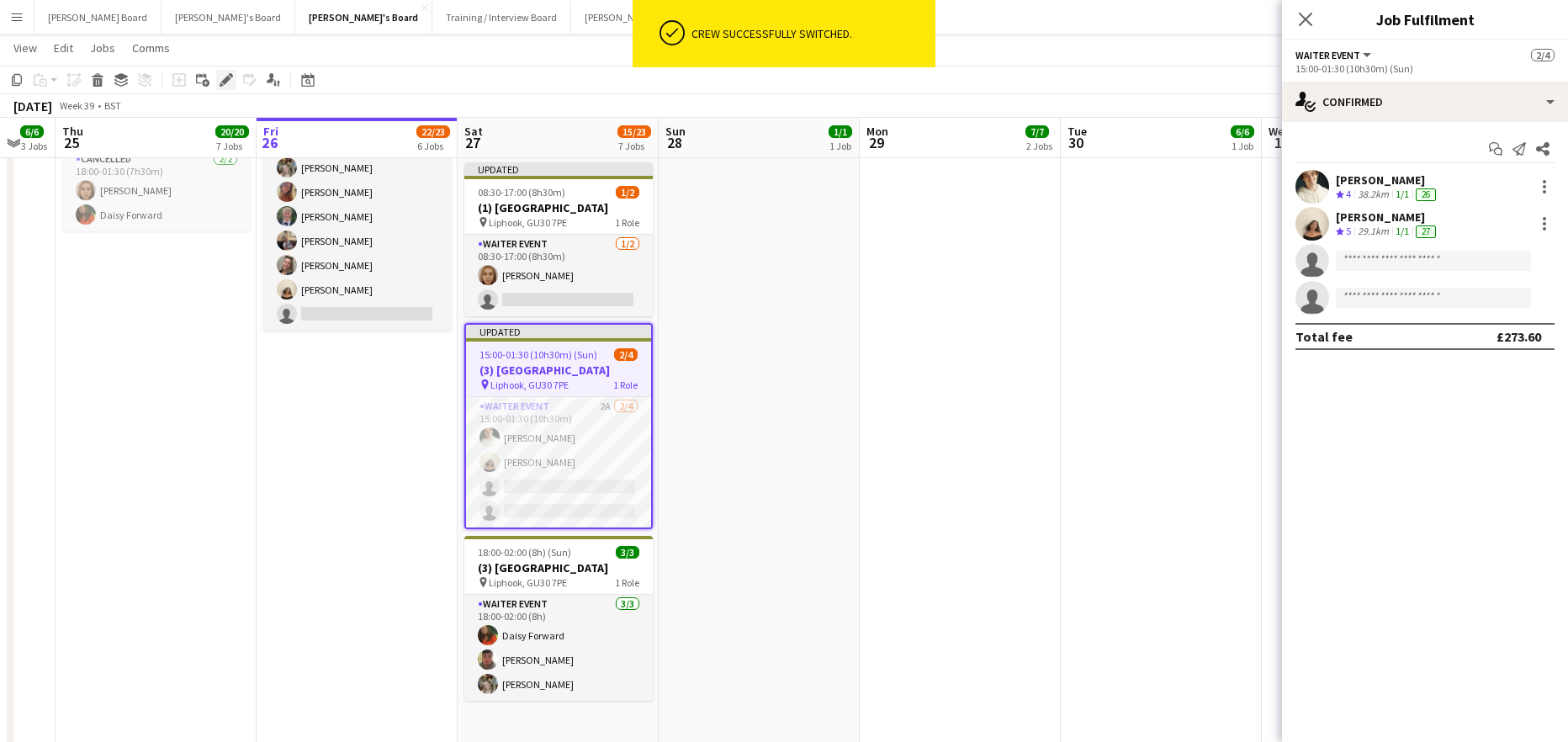
click at [229, 77] on icon at bounding box center [225, 80] width 9 height 9
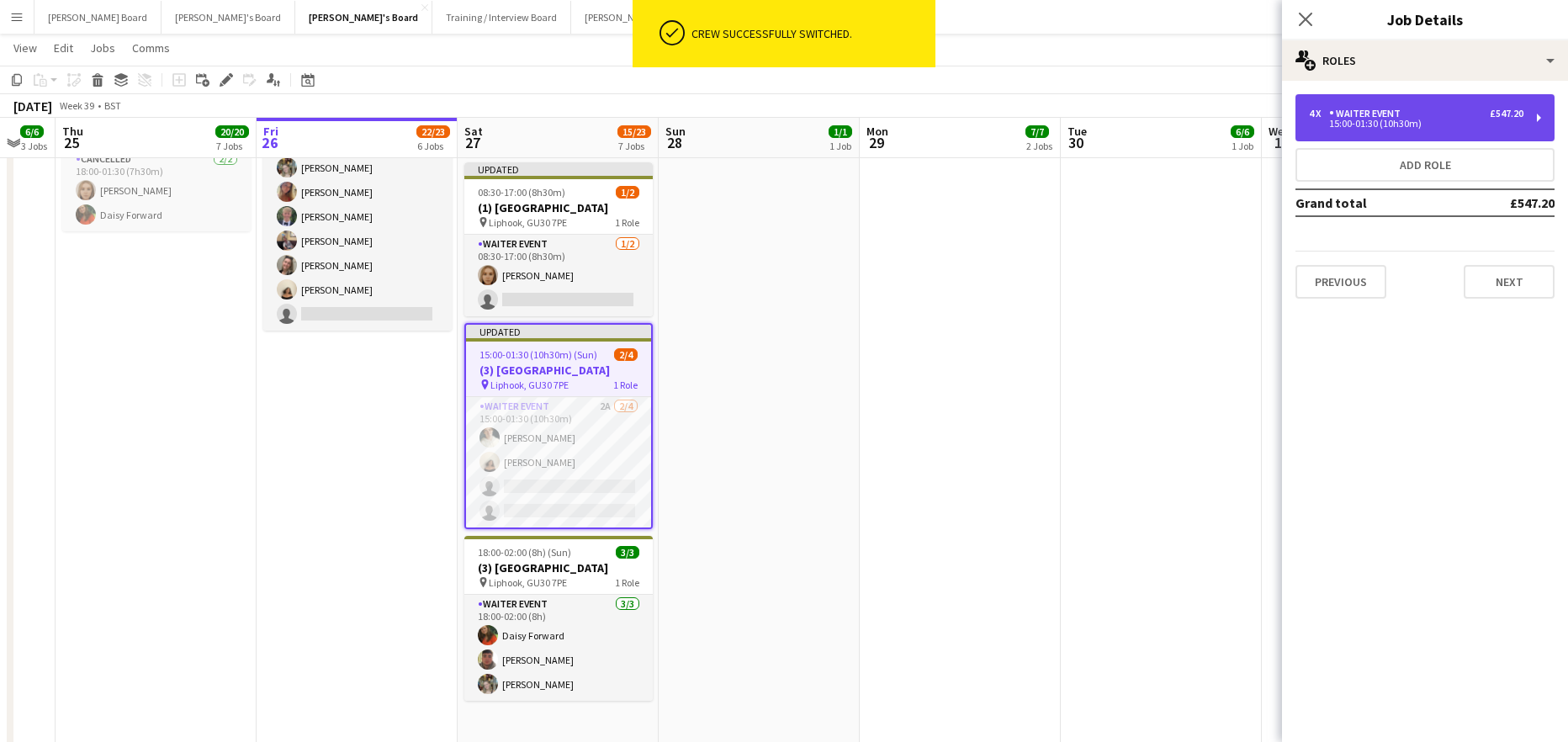
click at [1387, 110] on div "WAITER EVENT" at bounding box center [1368, 114] width 78 height 12
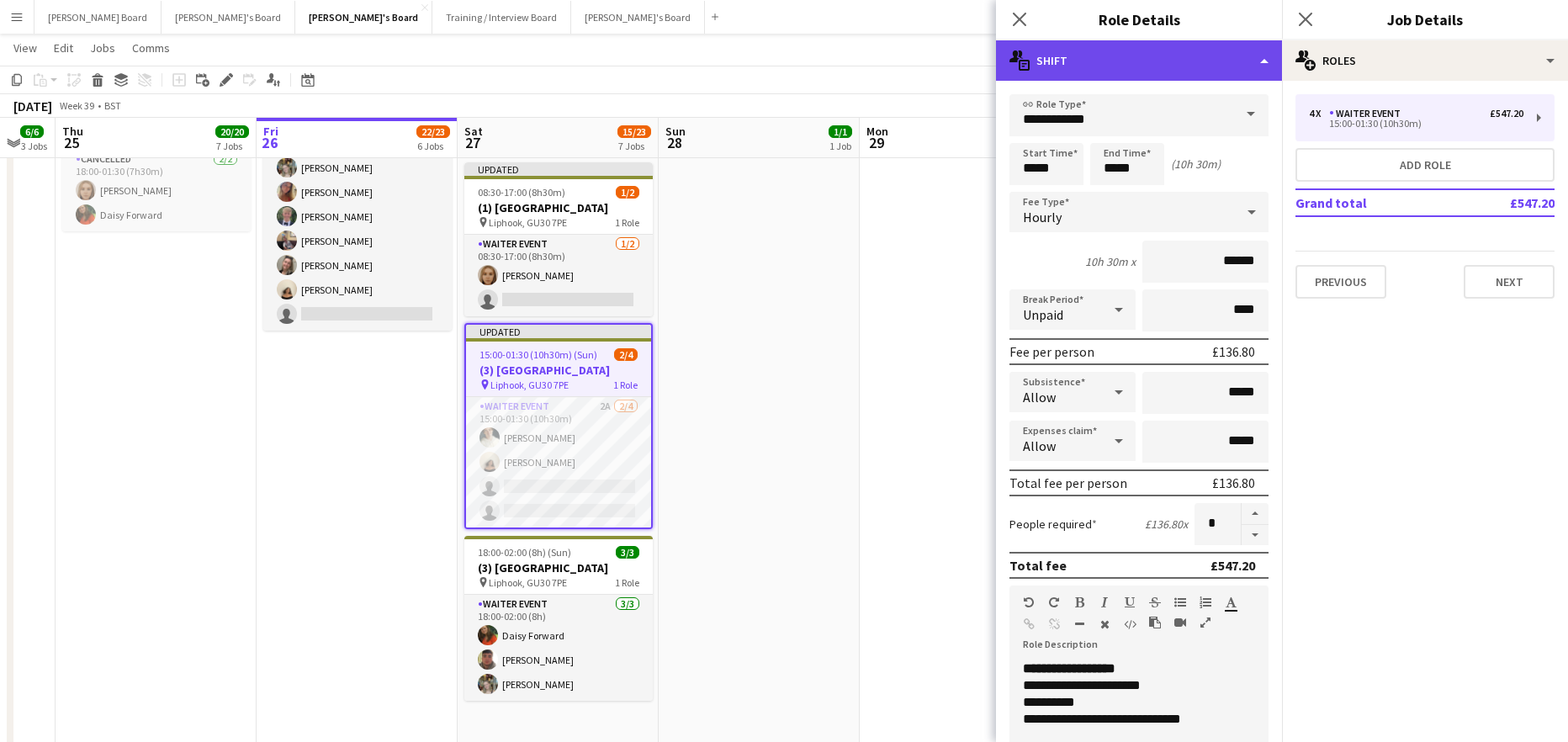
click at [1132, 66] on div "multiple-actions-text Shift" at bounding box center [1139, 60] width 286 height 40
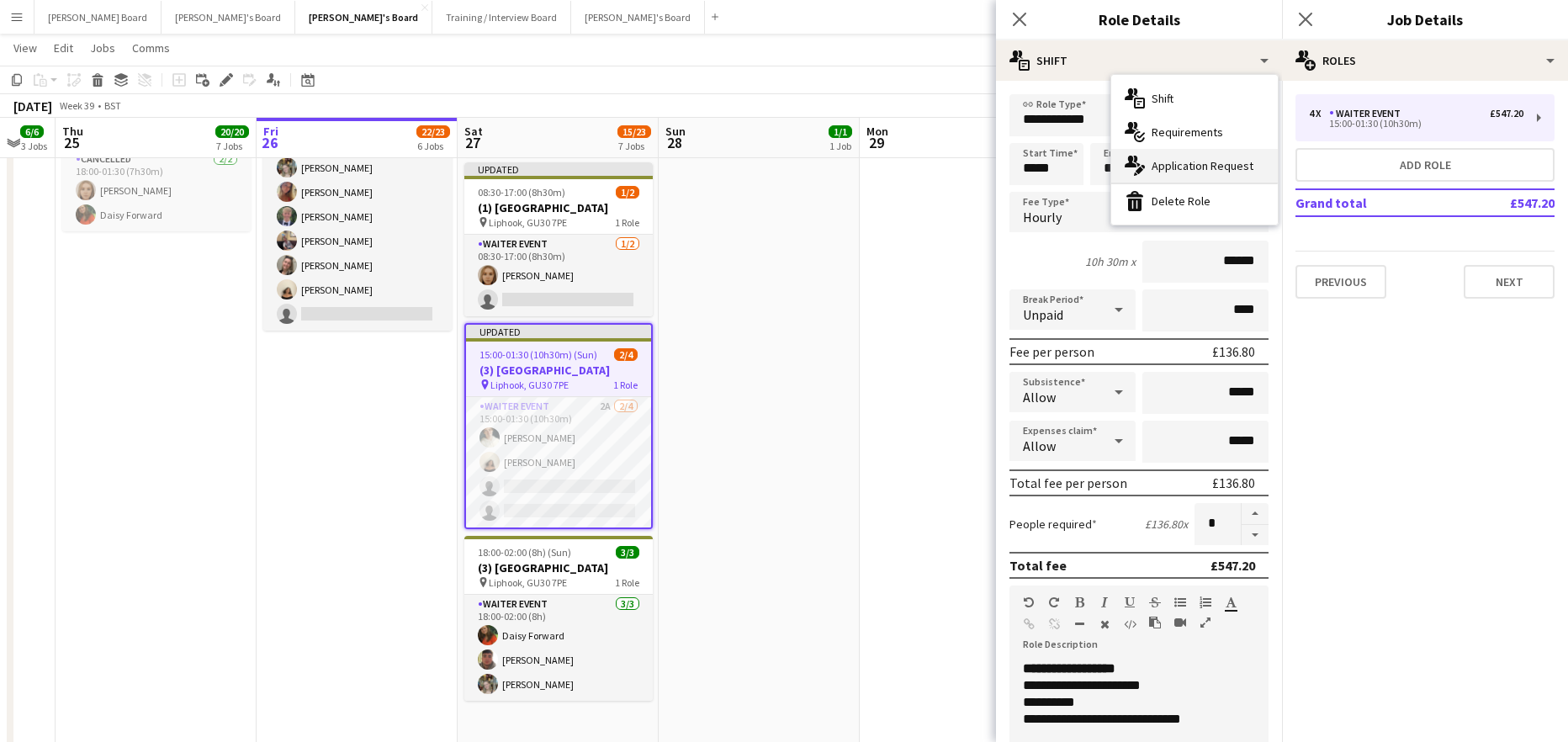
click at [1183, 158] on span "Application Request" at bounding box center [1203, 165] width 102 height 15
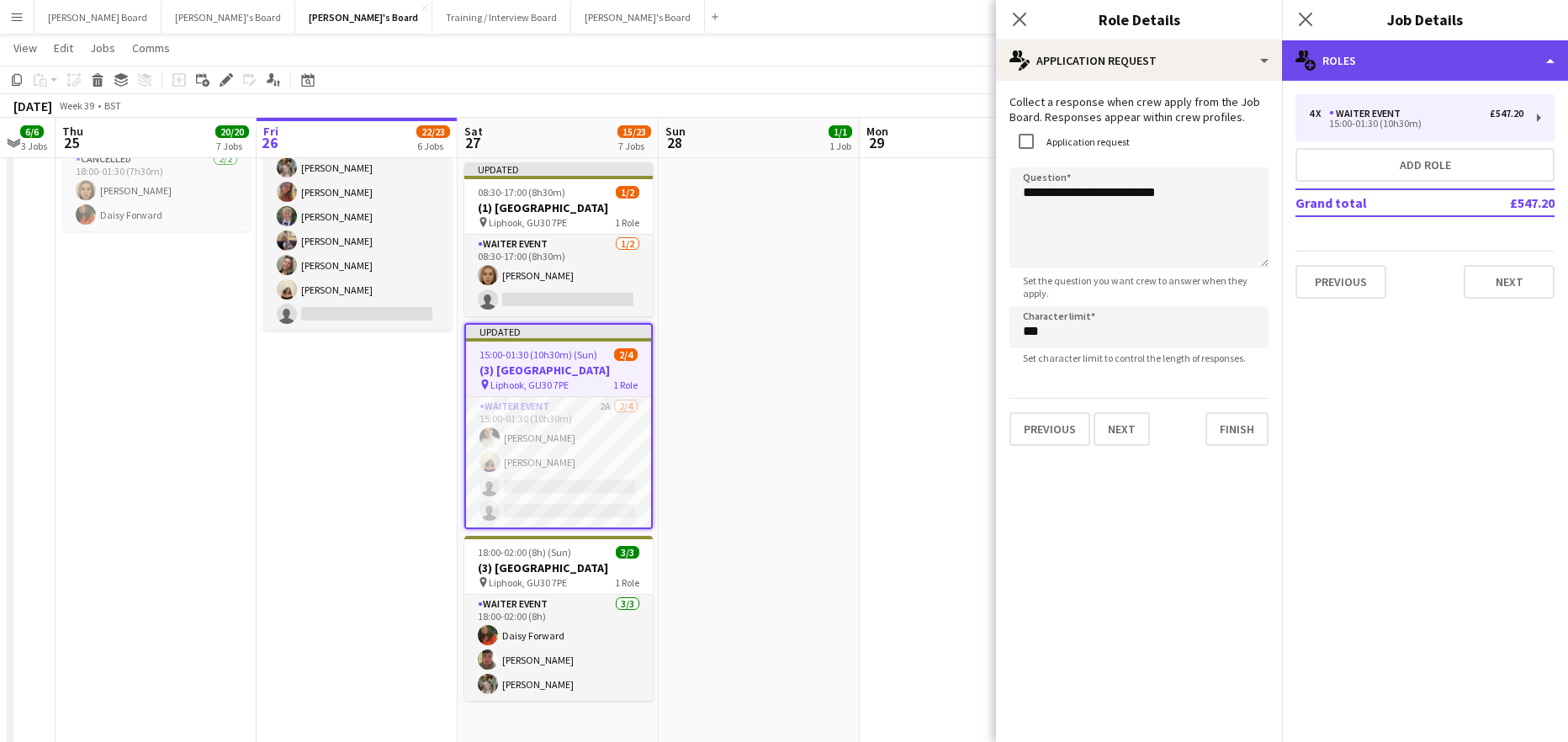
click at [1385, 76] on div "multiple-users-add Roles" at bounding box center [1425, 60] width 286 height 40
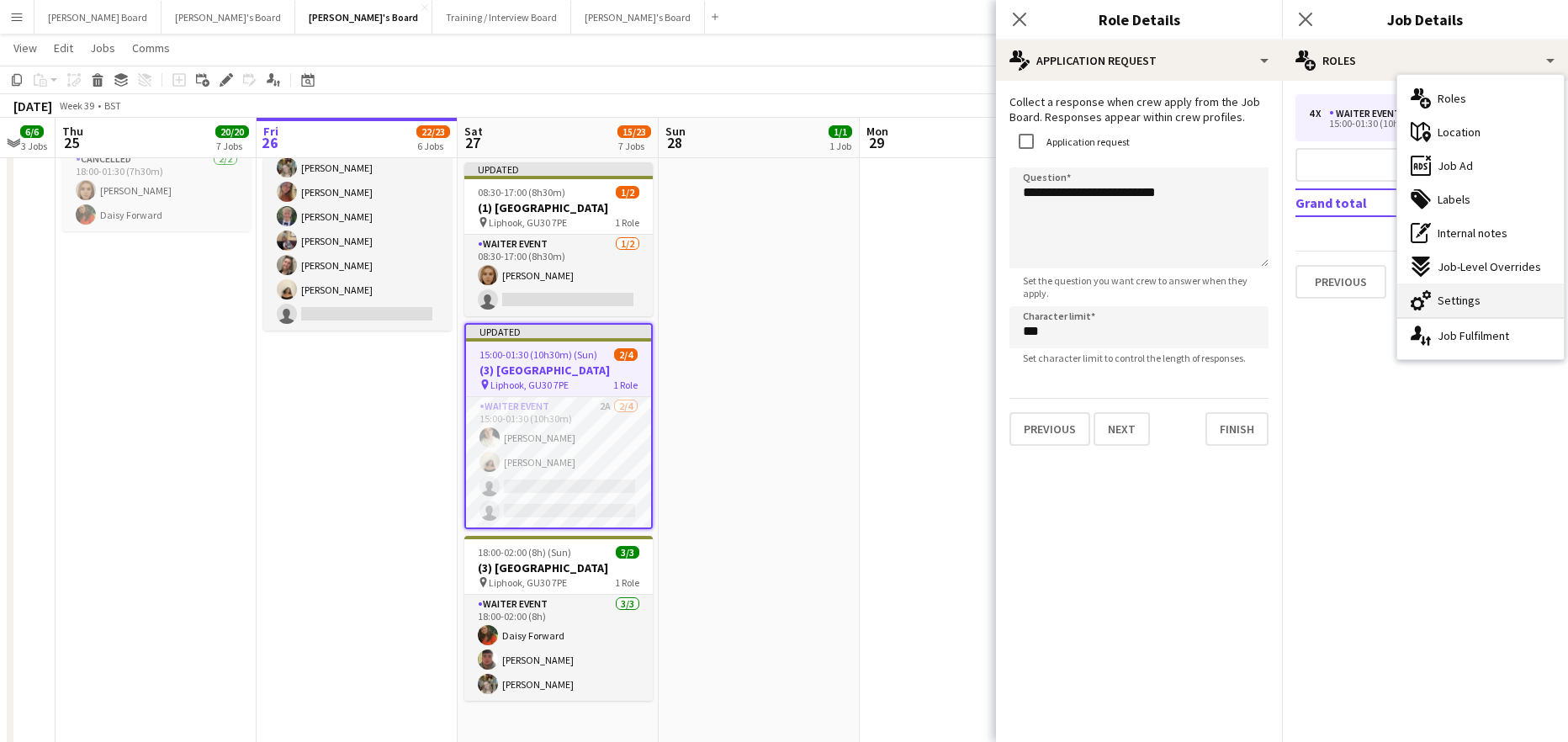
click at [1435, 295] on div "cog-double-3 Settings" at bounding box center [1480, 300] width 167 height 34
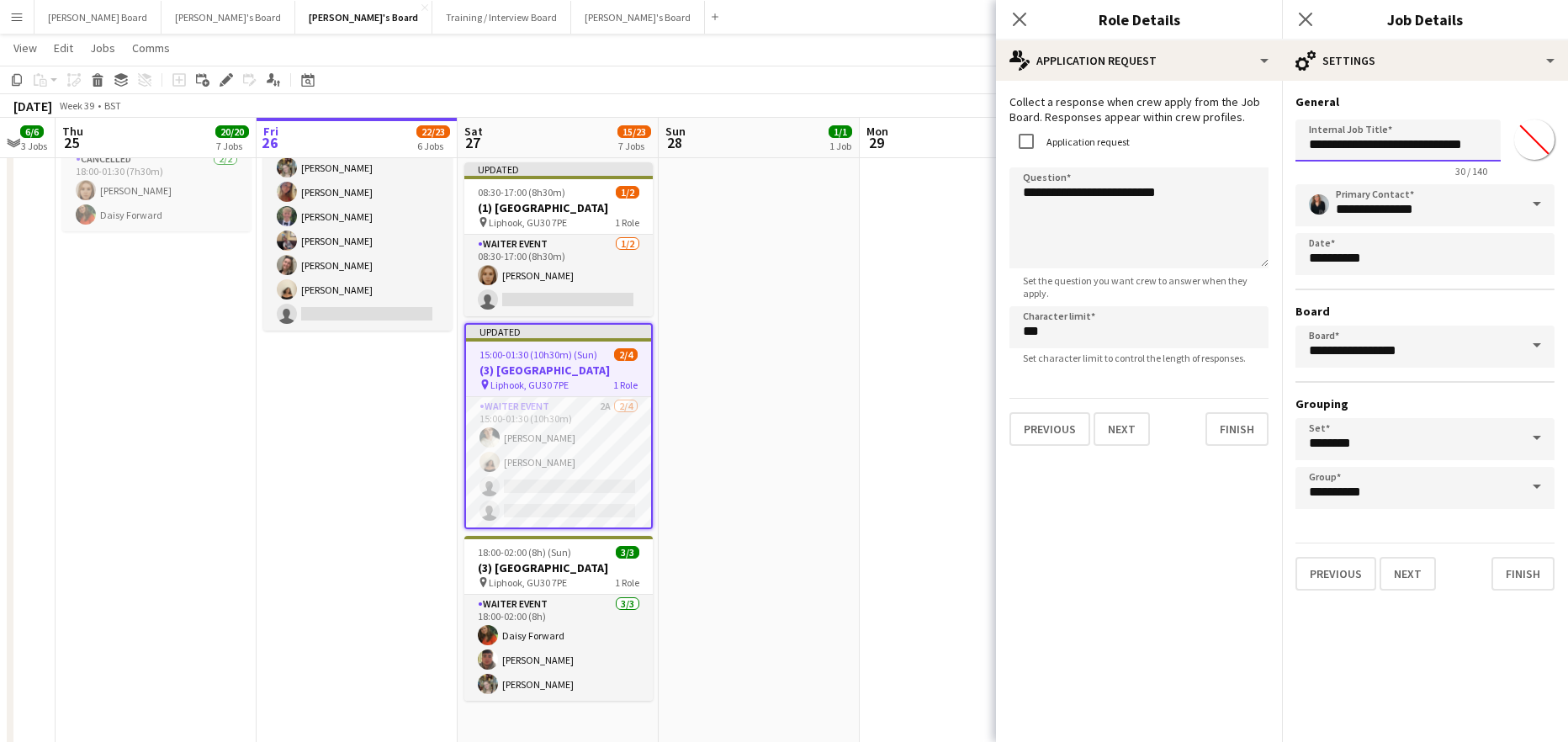
click at [1319, 145] on input "**********" at bounding box center [1397, 140] width 205 height 42
type input "**********"
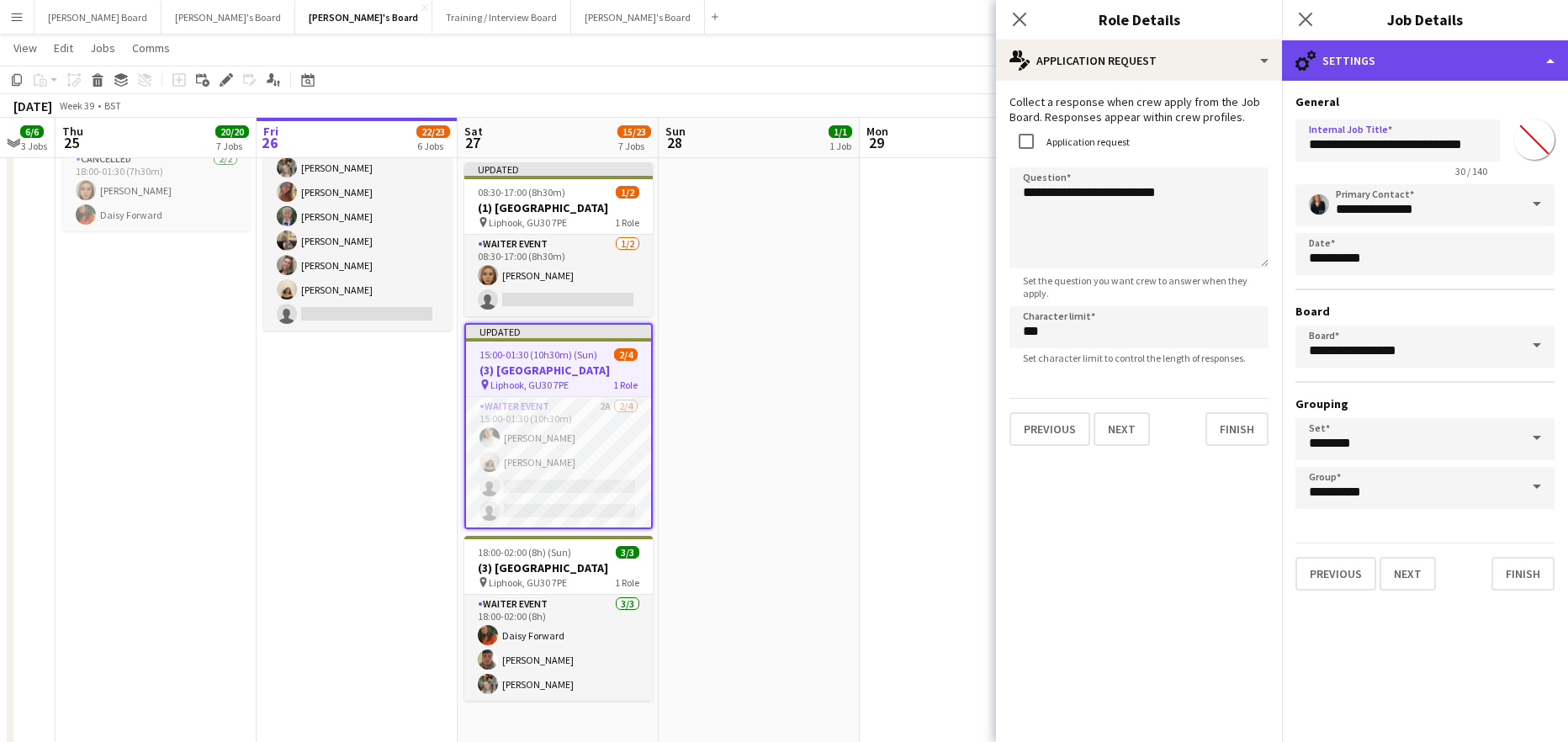
click at [1478, 68] on div "cog-double-3 Settings" at bounding box center [1425, 60] width 286 height 40
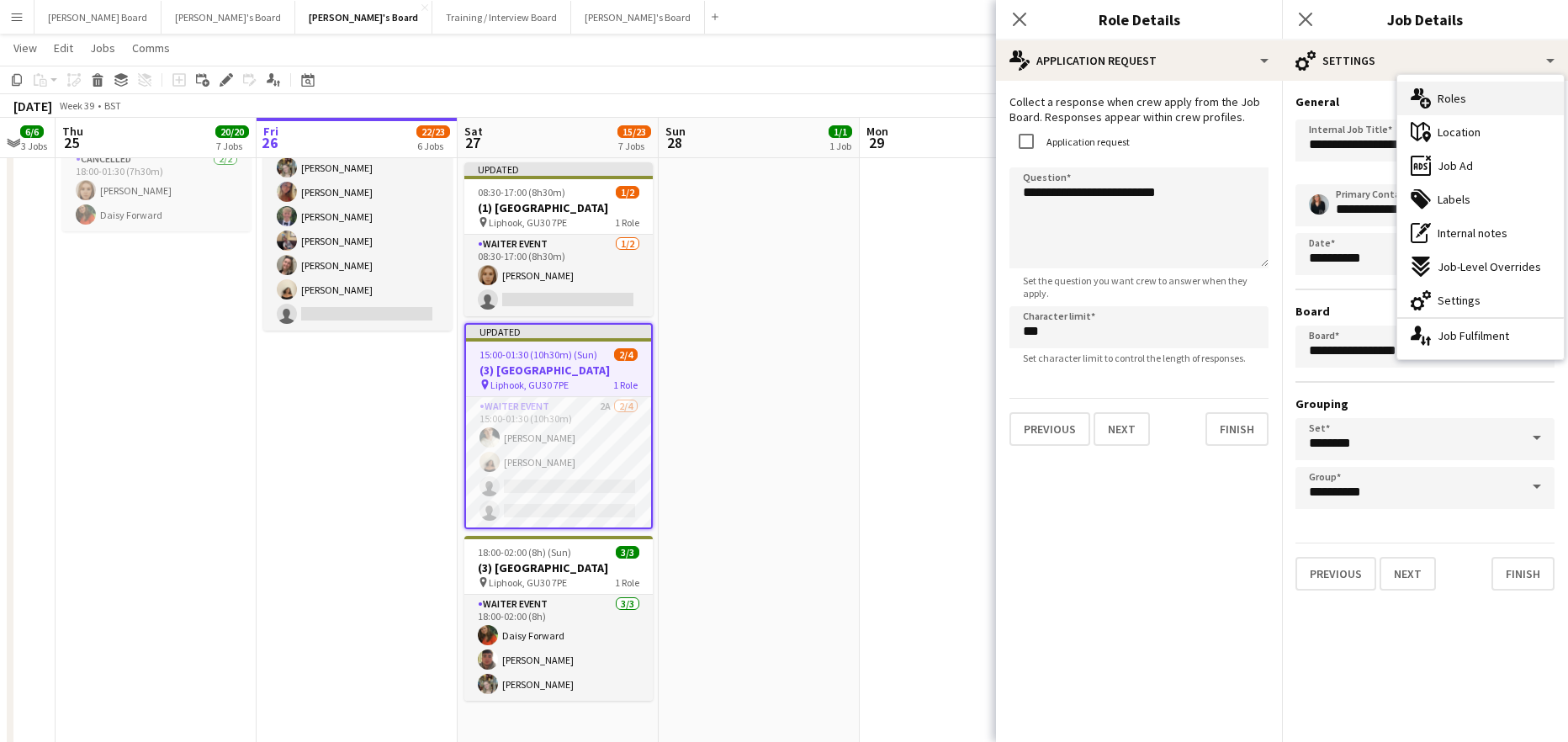
click at [1466, 113] on div "multiple-users-add Roles" at bounding box center [1480, 99] width 167 height 34
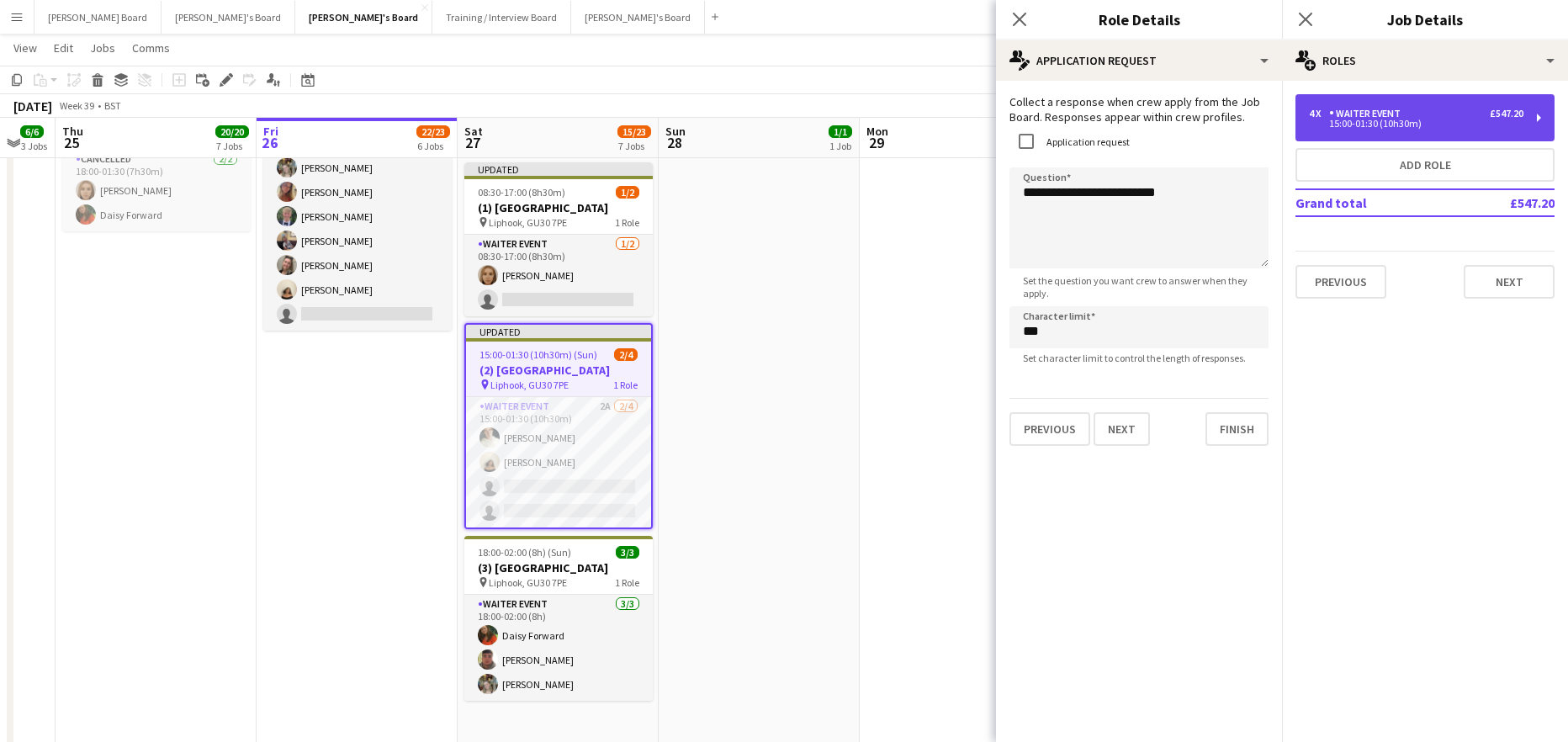
click at [1432, 116] on div "4 x WAITER EVENT £547.20" at bounding box center [1416, 114] width 214 height 12
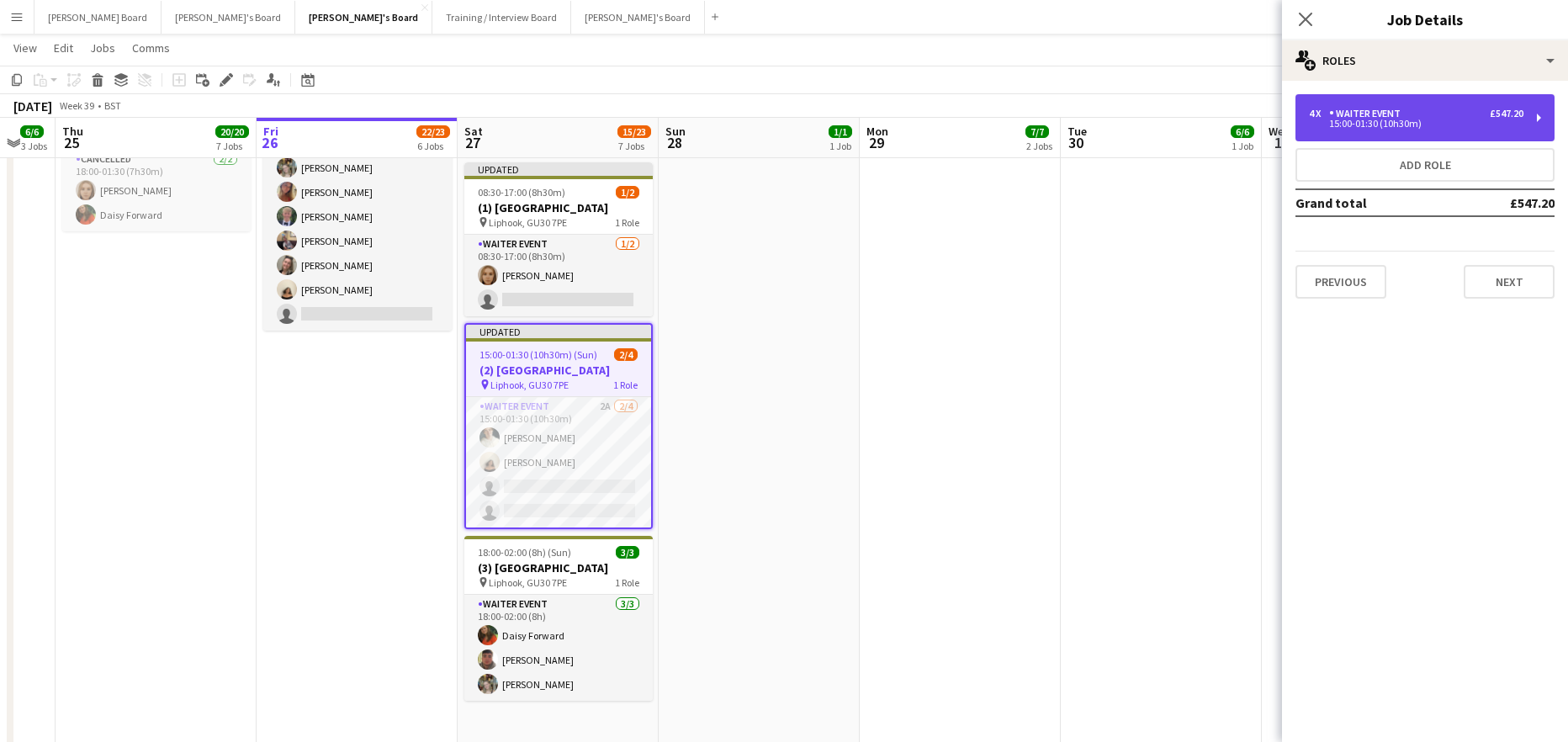
click at [1444, 122] on div "15:00-01:30 (10h30m)" at bounding box center [1416, 123] width 214 height 8
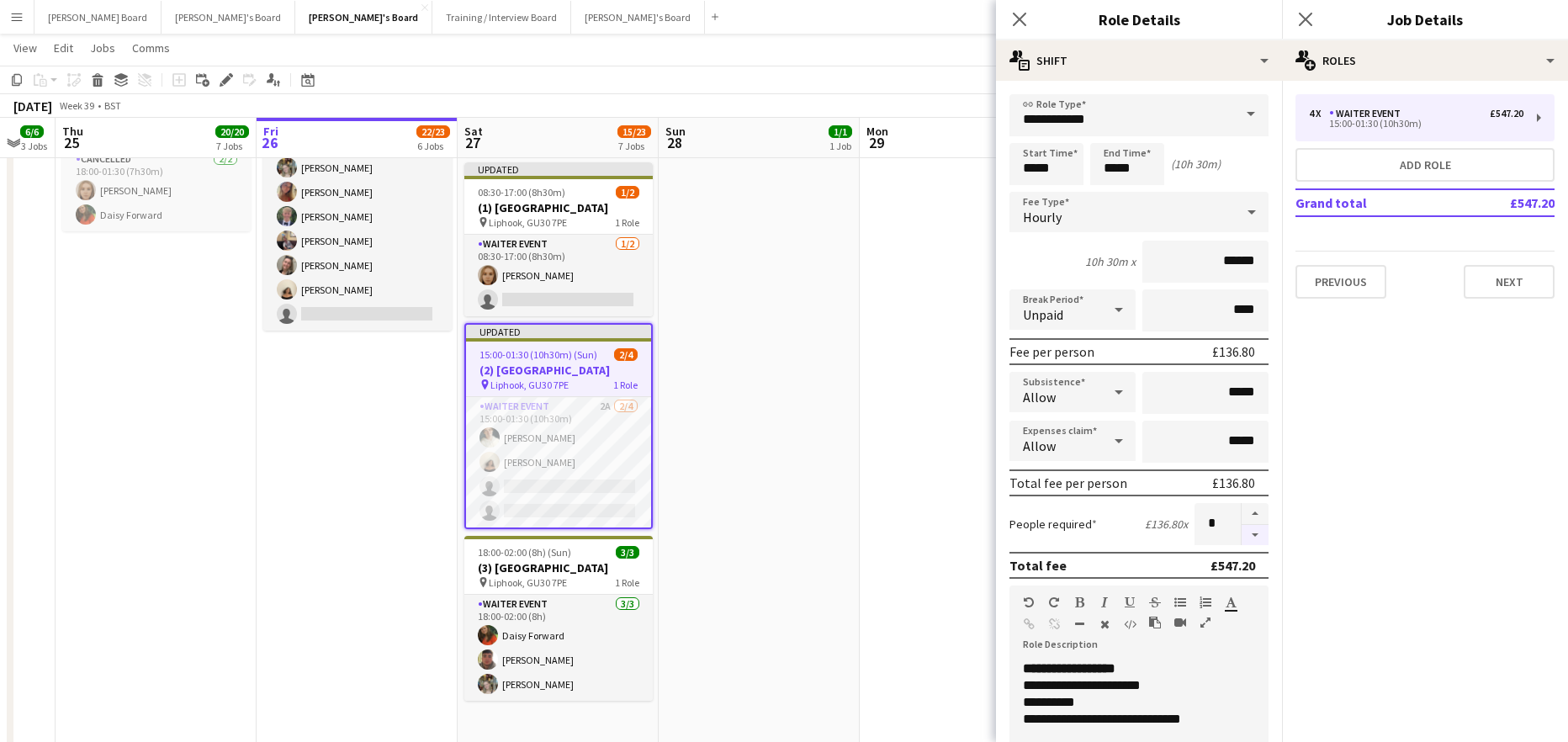
click at [1245, 538] on button "button" at bounding box center [1255, 535] width 27 height 21
type input "*"
click at [483, 183] on app-job-card "Updated 08:30-17:00 (8h30m) 1/2 (1) Old Thorns Hotel, GU30 7PE pin Liphook, GU3…" at bounding box center [558, 239] width 188 height 154
type input "**********"
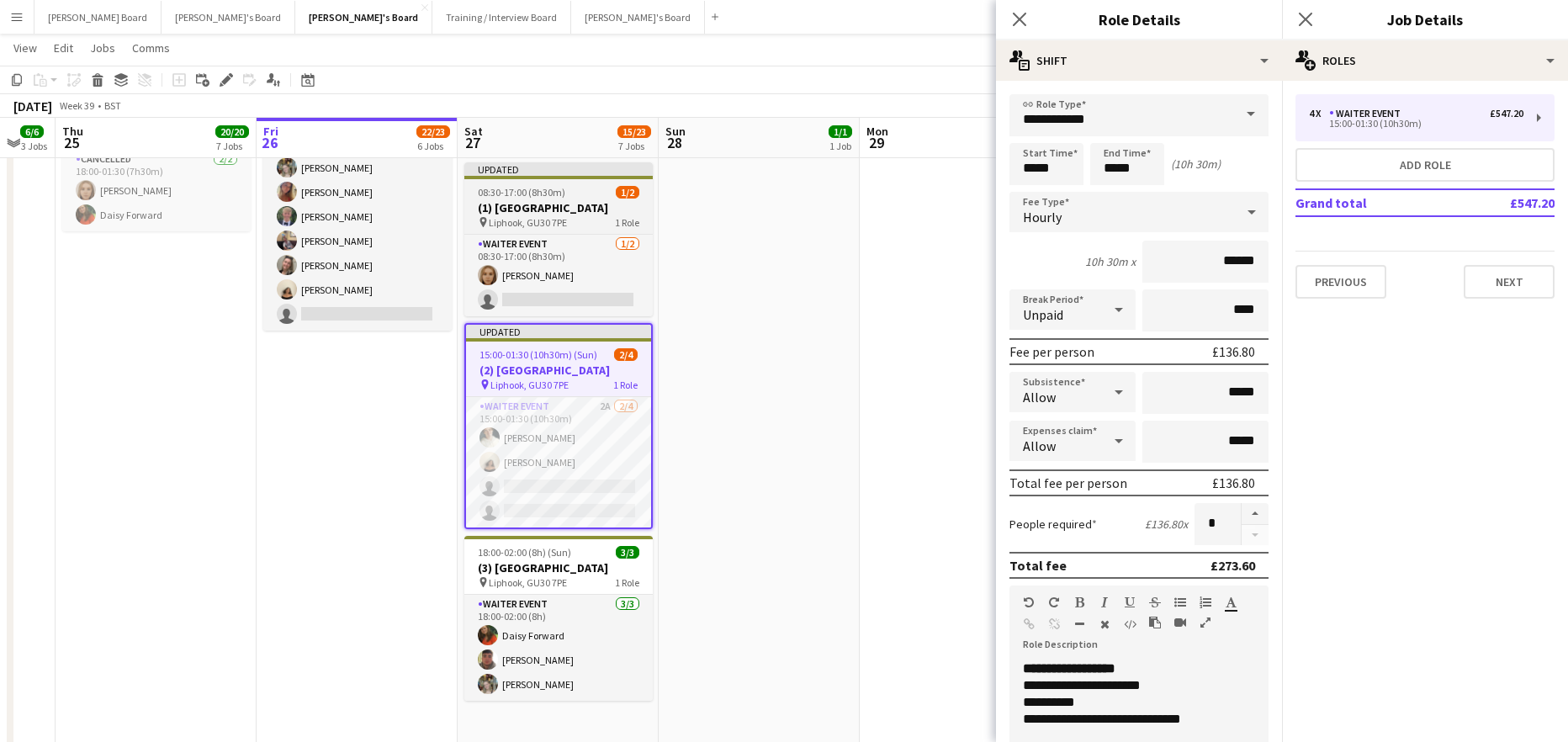
type input "*******"
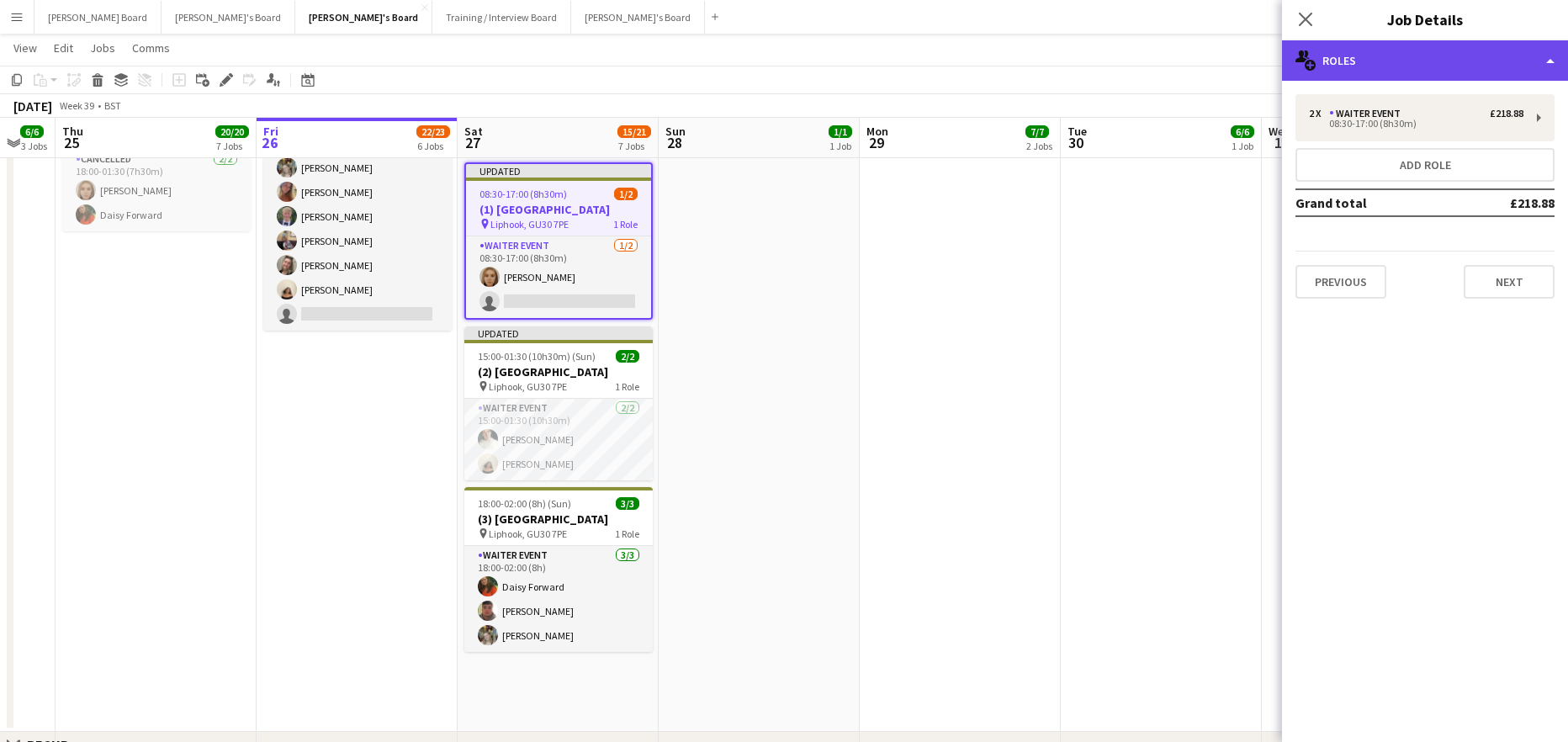
click at [1380, 52] on div "multiple-users-add Roles" at bounding box center [1425, 60] width 286 height 40
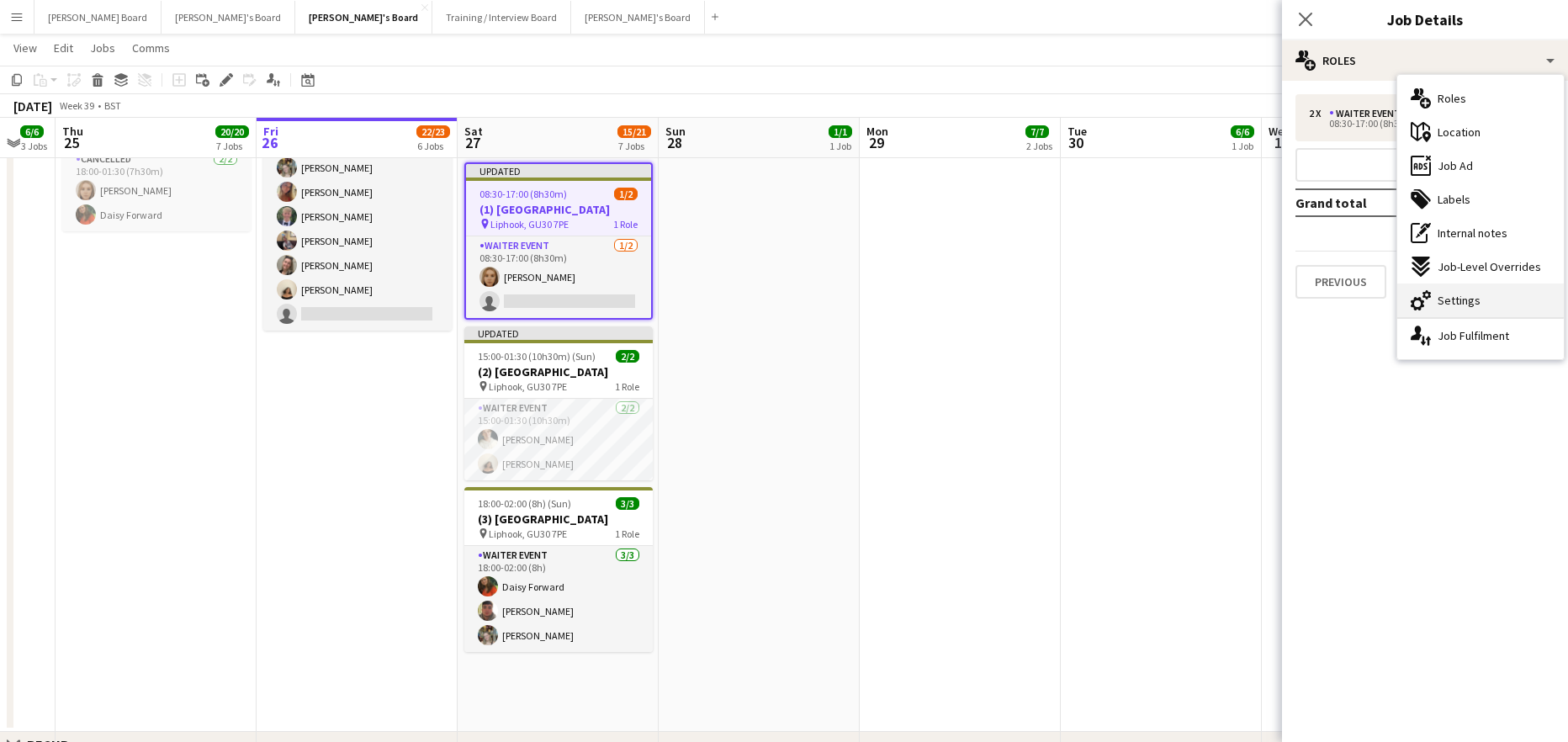
click at [1470, 300] on span "Settings" at bounding box center [1459, 300] width 43 height 15
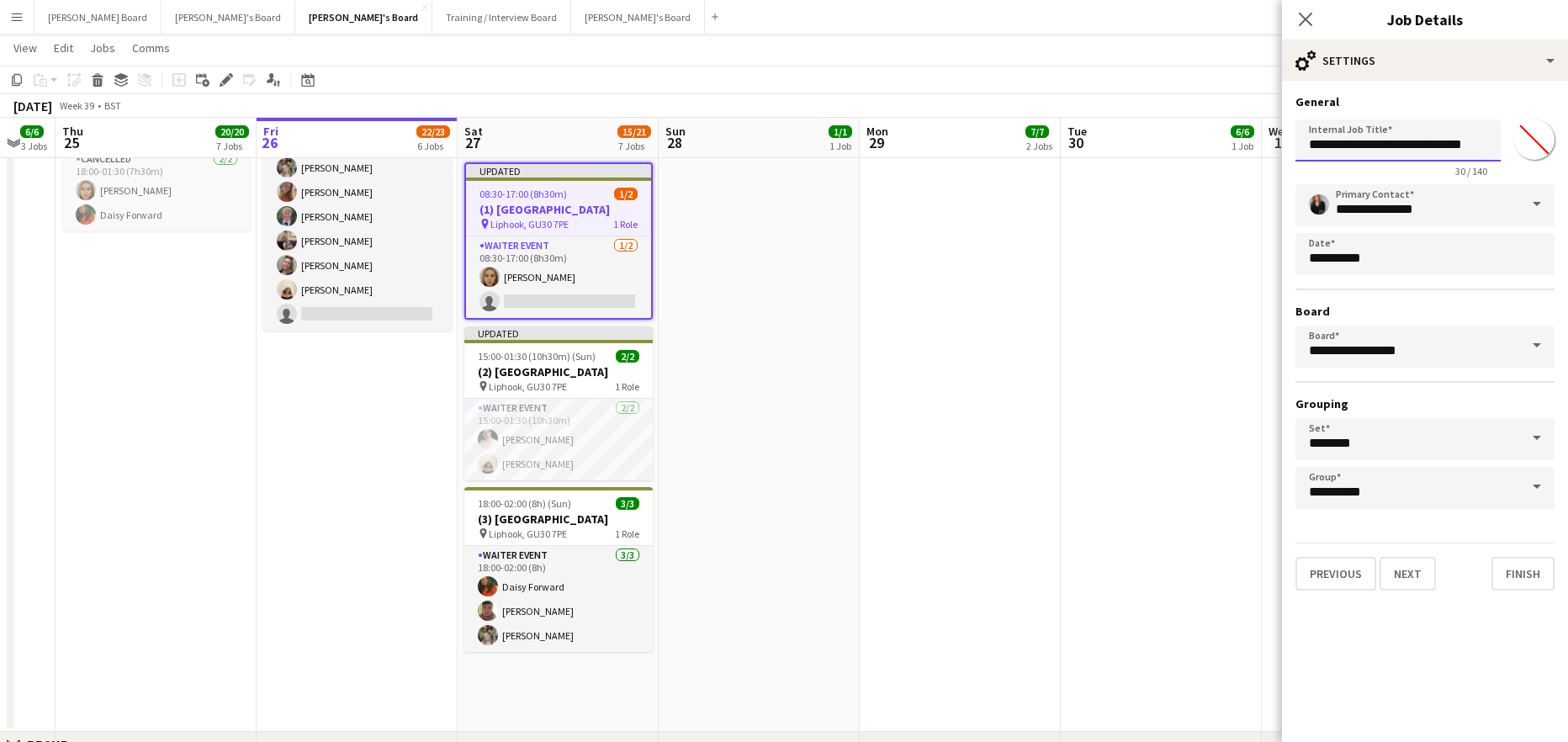
click at [1311, 144] on input "**********" at bounding box center [1397, 140] width 205 height 42
click at [1320, 144] on input "**********" at bounding box center [1397, 140] width 205 height 42
click at [518, 540] on span "Liphook, GU30 7PE" at bounding box center [528, 533] width 78 height 13
type input "**********"
type input "*******"
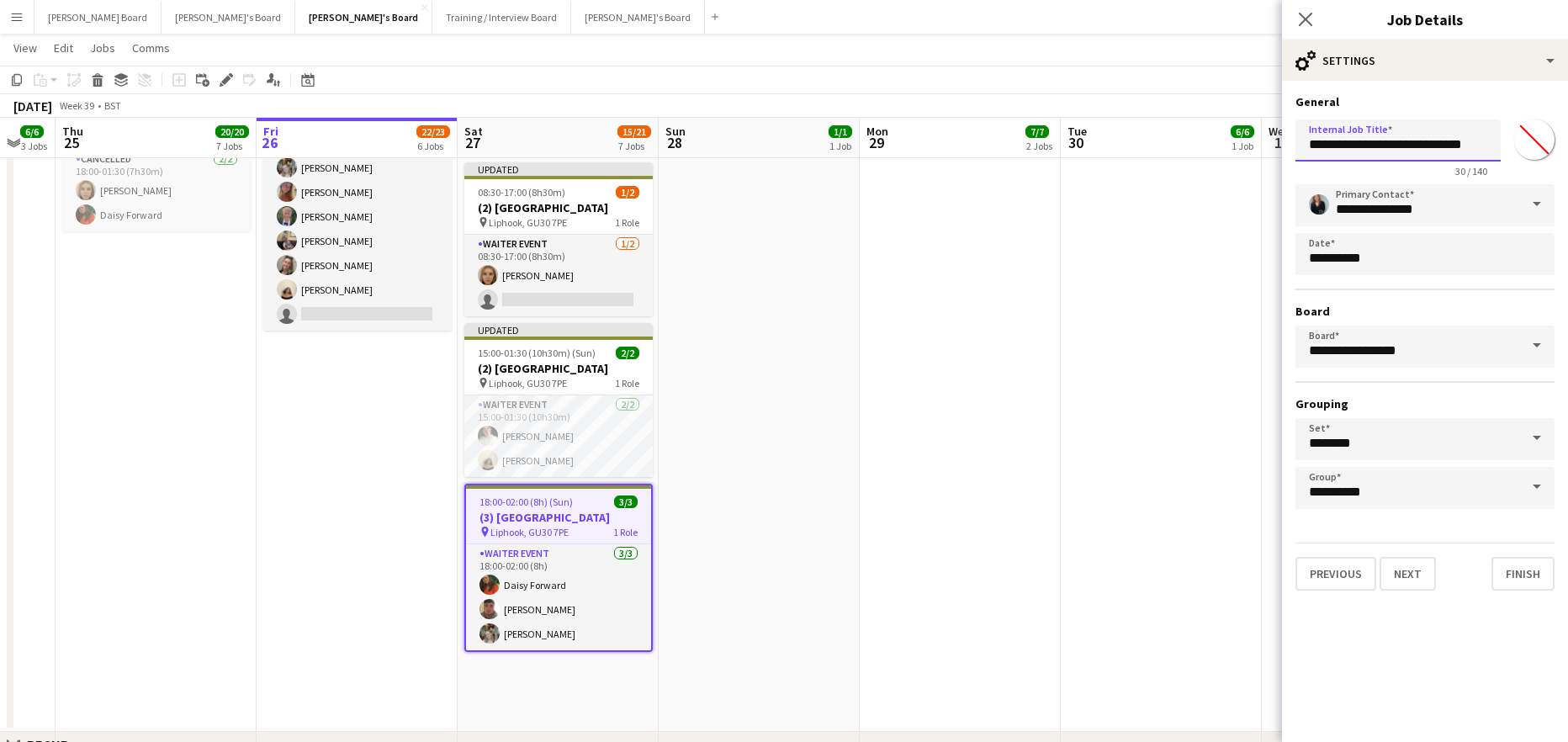
click at [1315, 148] on input "**********" at bounding box center [1397, 140] width 205 height 42
click at [1317, 146] on input "**********" at bounding box center [1397, 140] width 205 height 42
type input "**********"
click at [1151, 277] on app-date-cell "09:00-17:00 (8h) 6/6 SFG WAREHOUSE - GUILDFORD pin Guilford Gu3 2dx 2 Roles War…" at bounding box center [1161, 11] width 201 height 1441
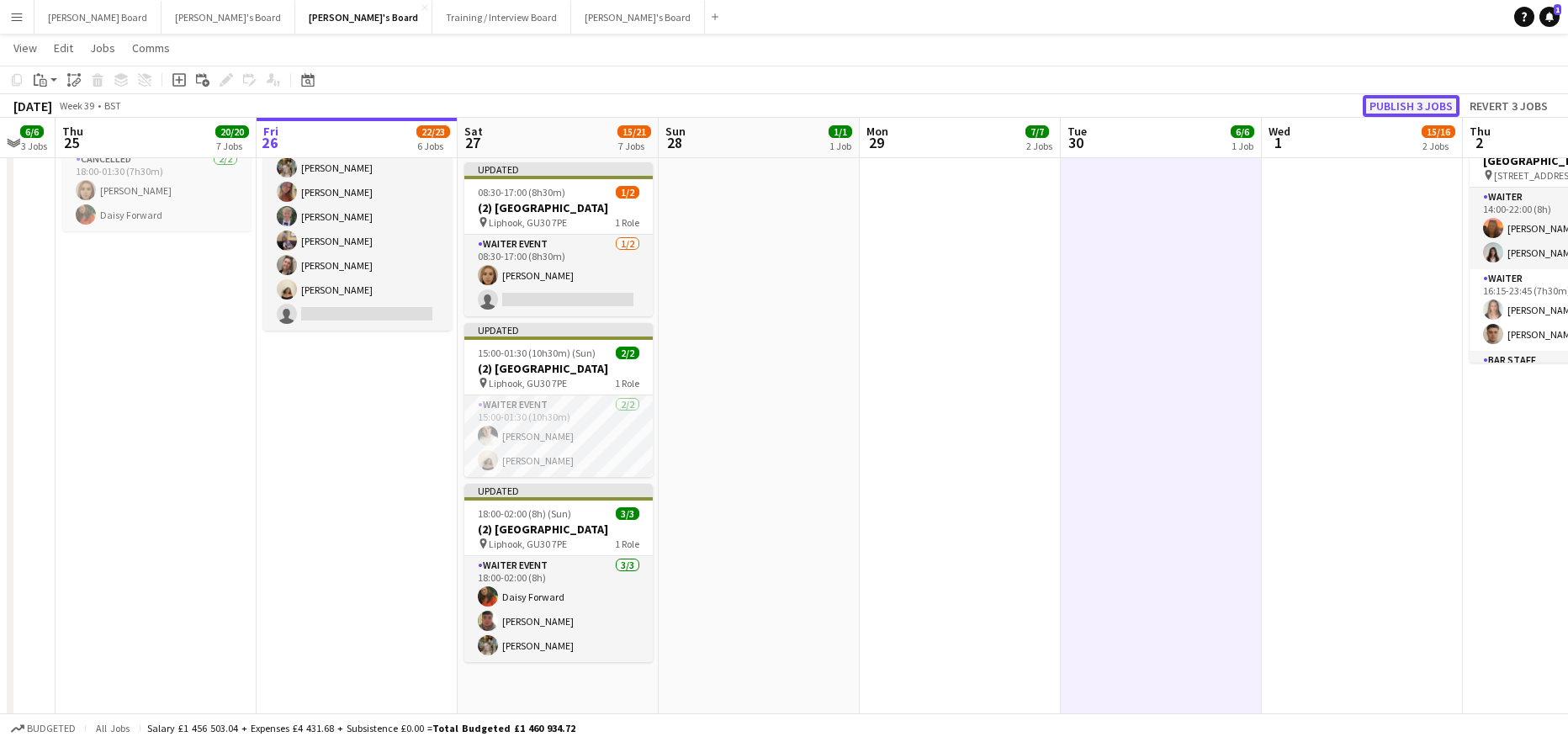
click at [1397, 109] on button "Publish 3 jobs" at bounding box center [1411, 106] width 97 height 22
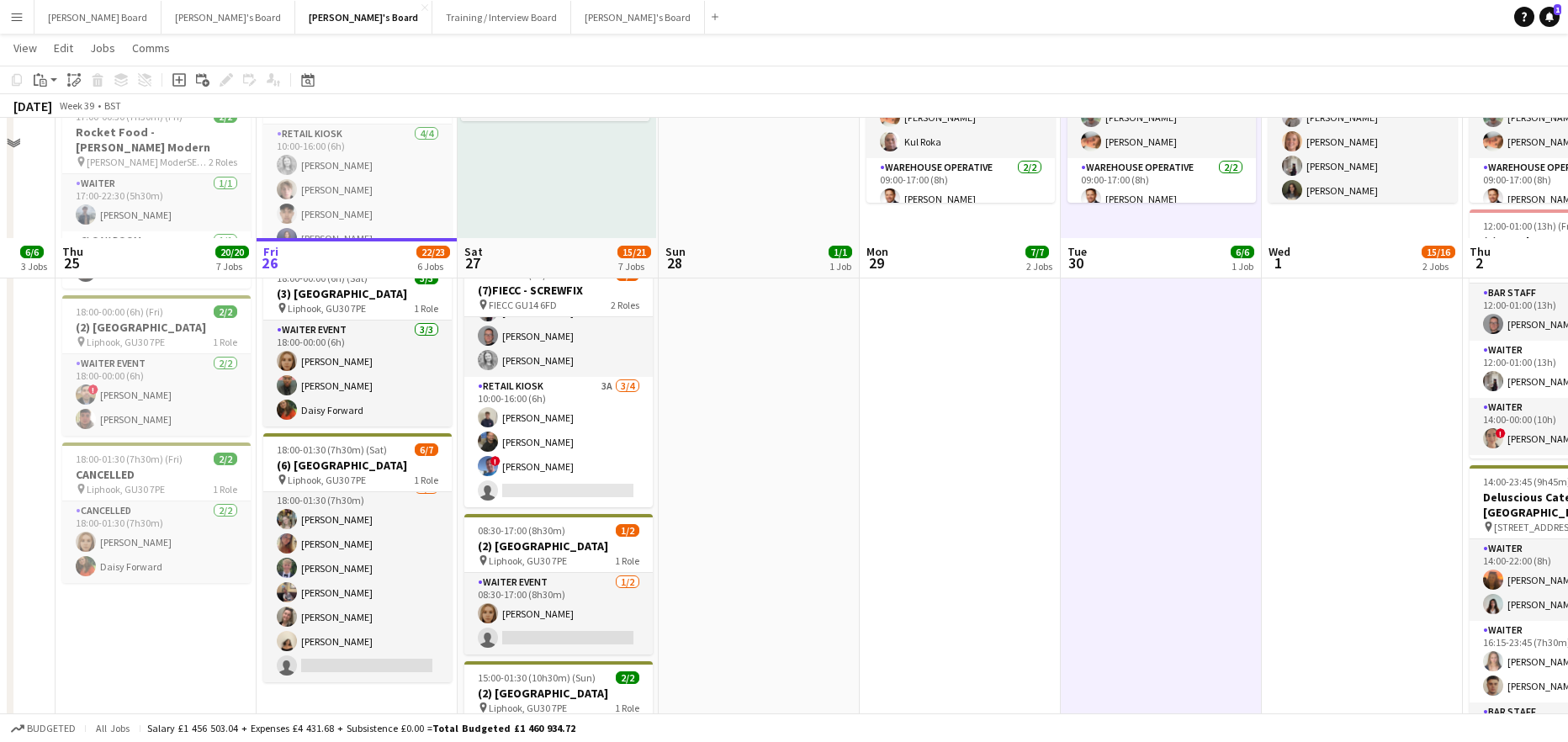
scroll to position [673, 0]
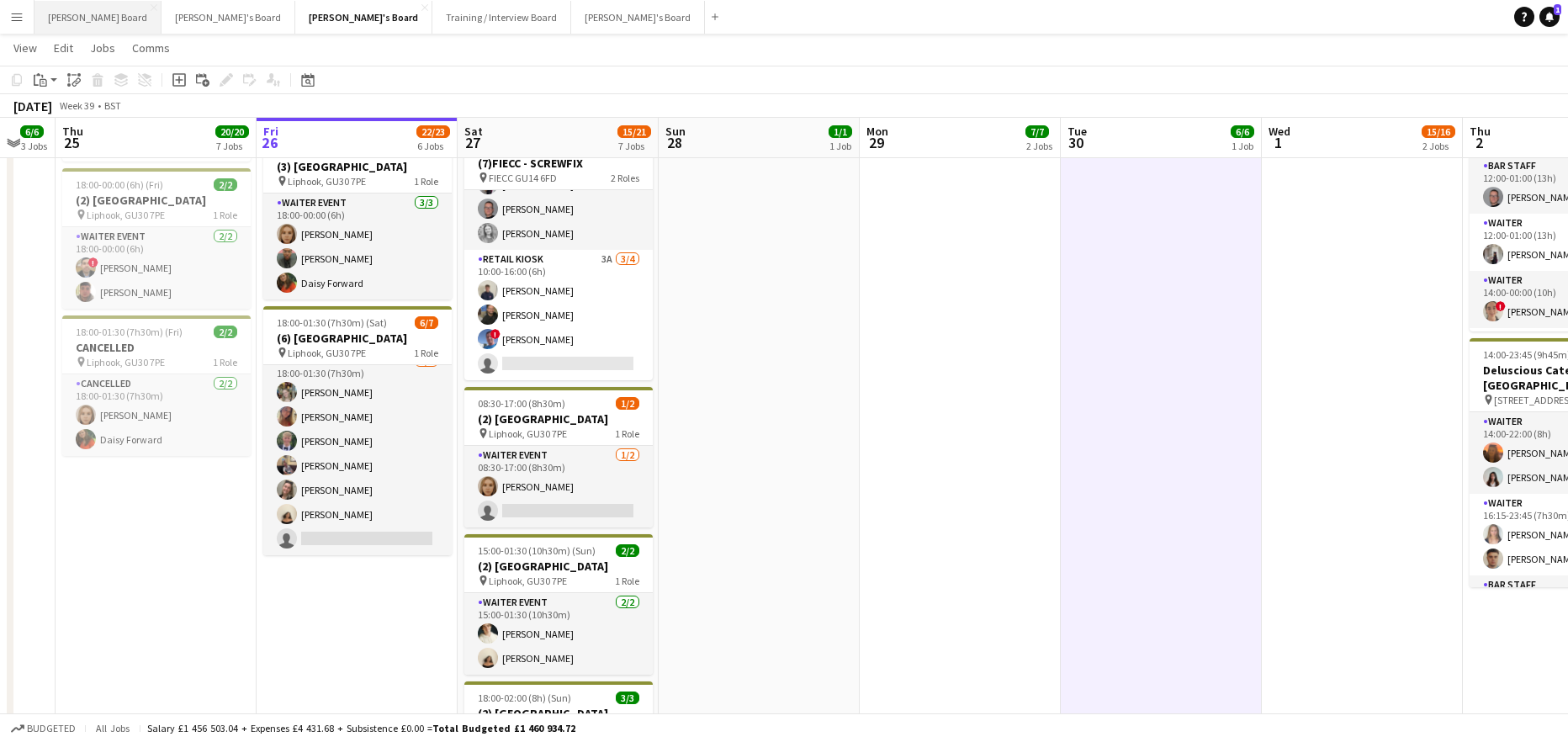
click at [77, 21] on button "Dean's Board Close" at bounding box center [97, 17] width 127 height 33
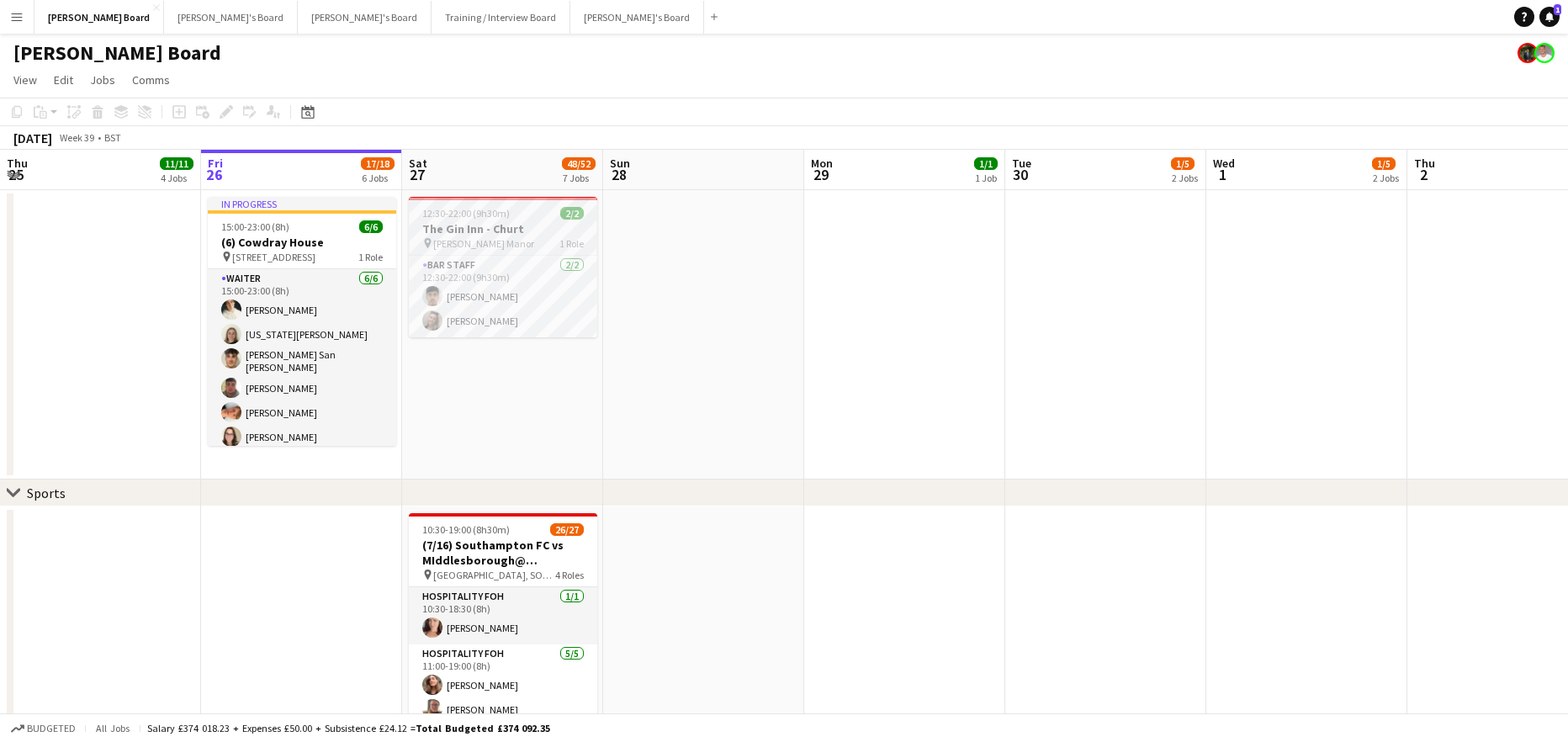
click at [492, 225] on h3 "The Gin Inn - Churt" at bounding box center [503, 228] width 188 height 15
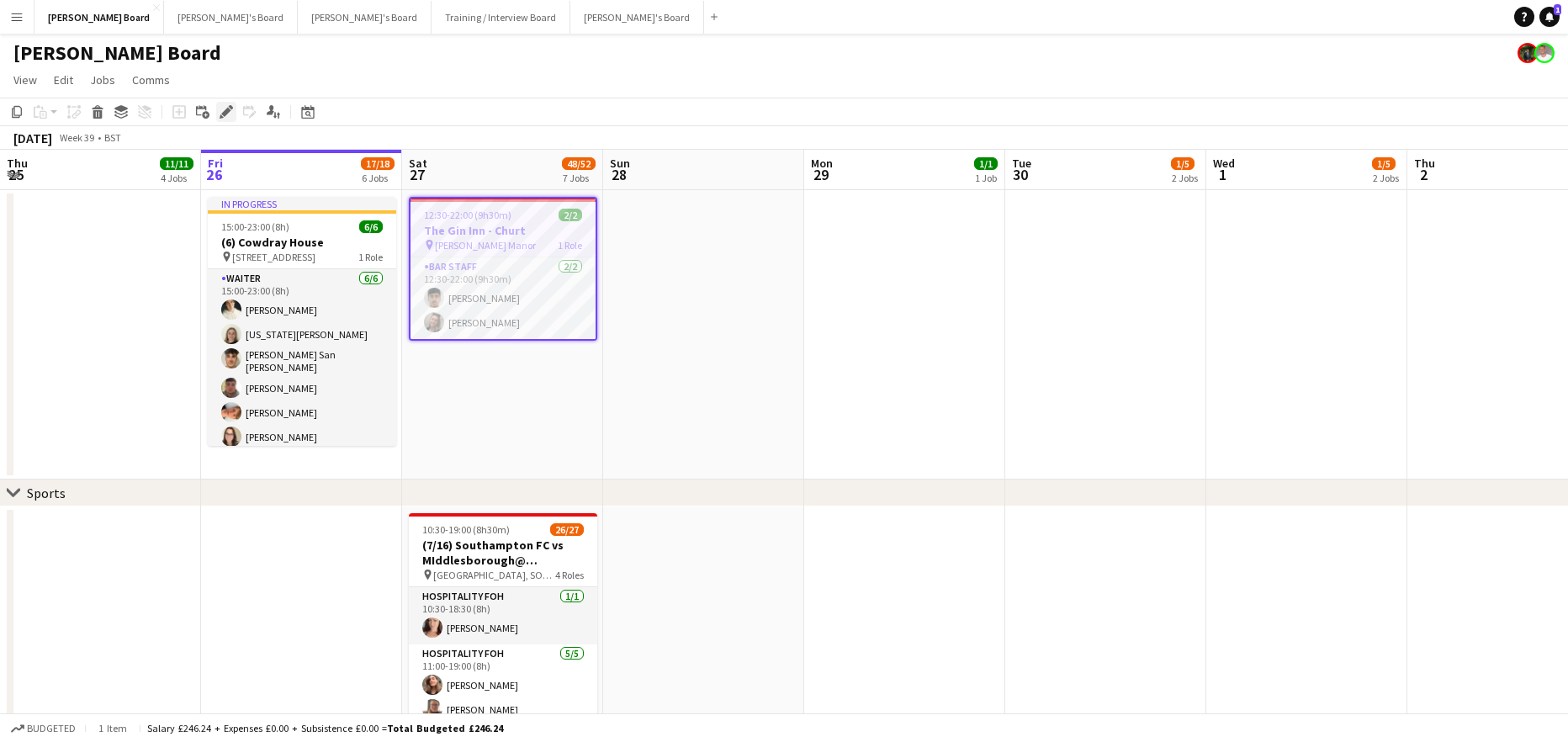
click at [227, 113] on icon at bounding box center [225, 112] width 9 height 9
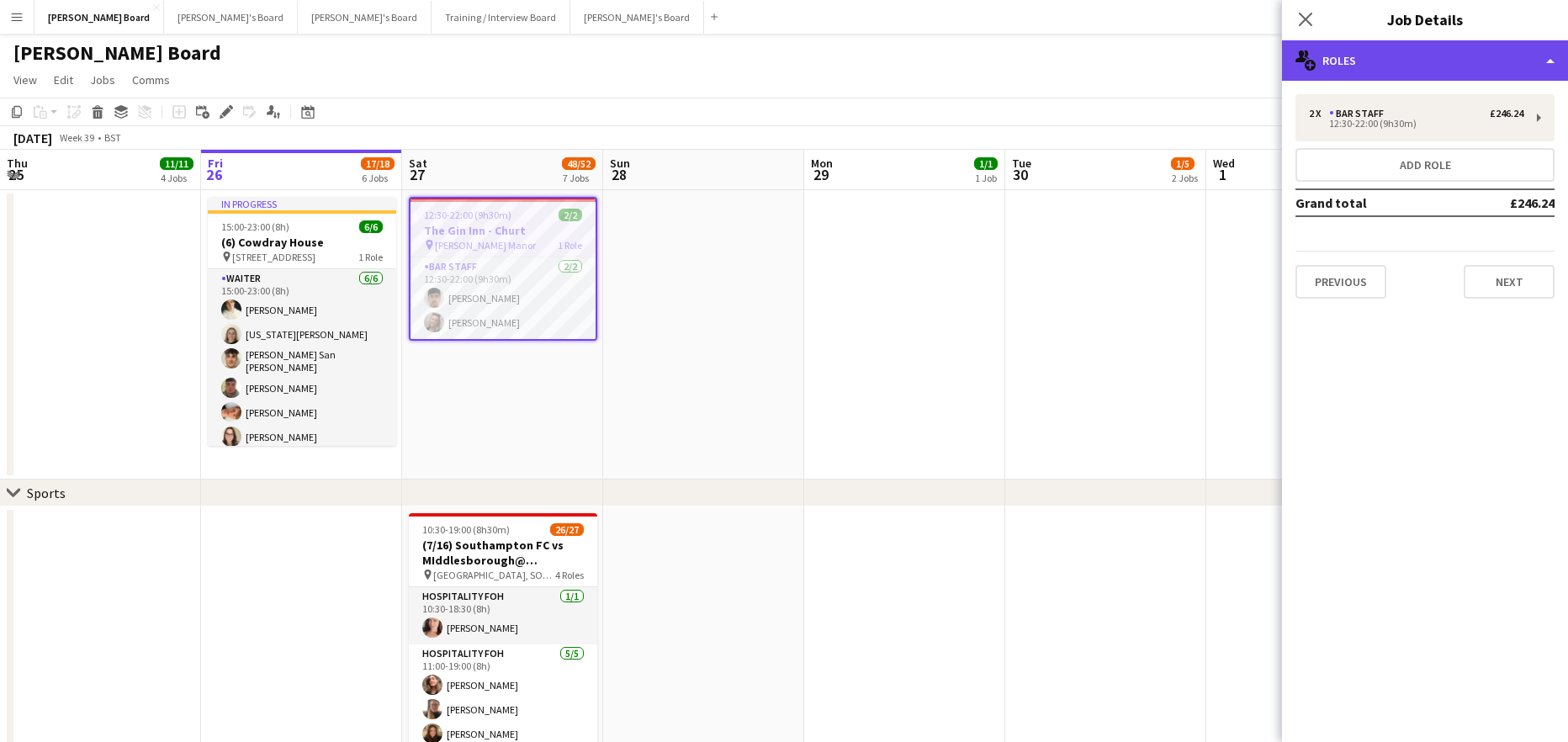
click at [1386, 51] on div "multiple-users-add Roles" at bounding box center [1425, 60] width 286 height 40
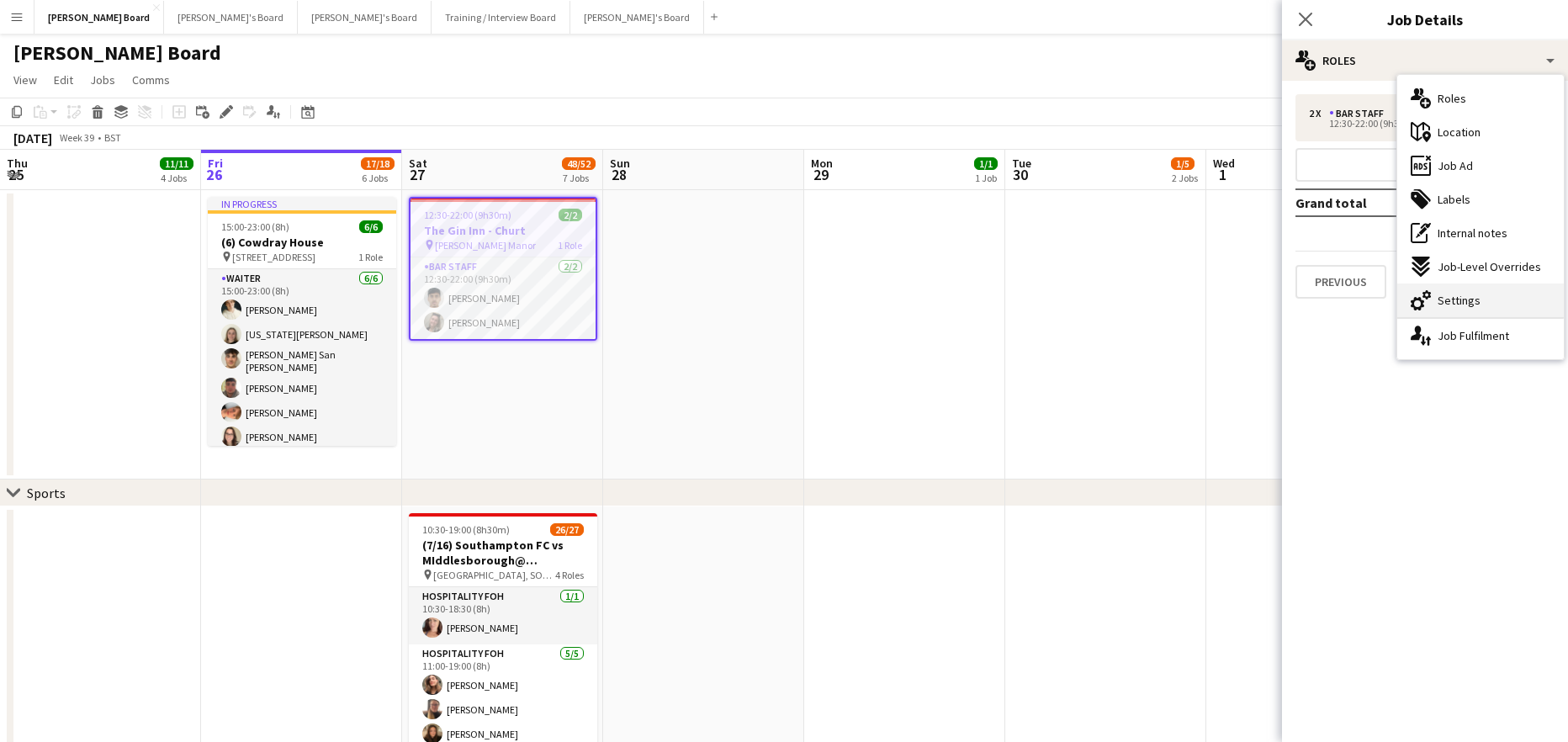
click at [1470, 285] on div "cog-double-3 Settings" at bounding box center [1480, 300] width 167 height 34
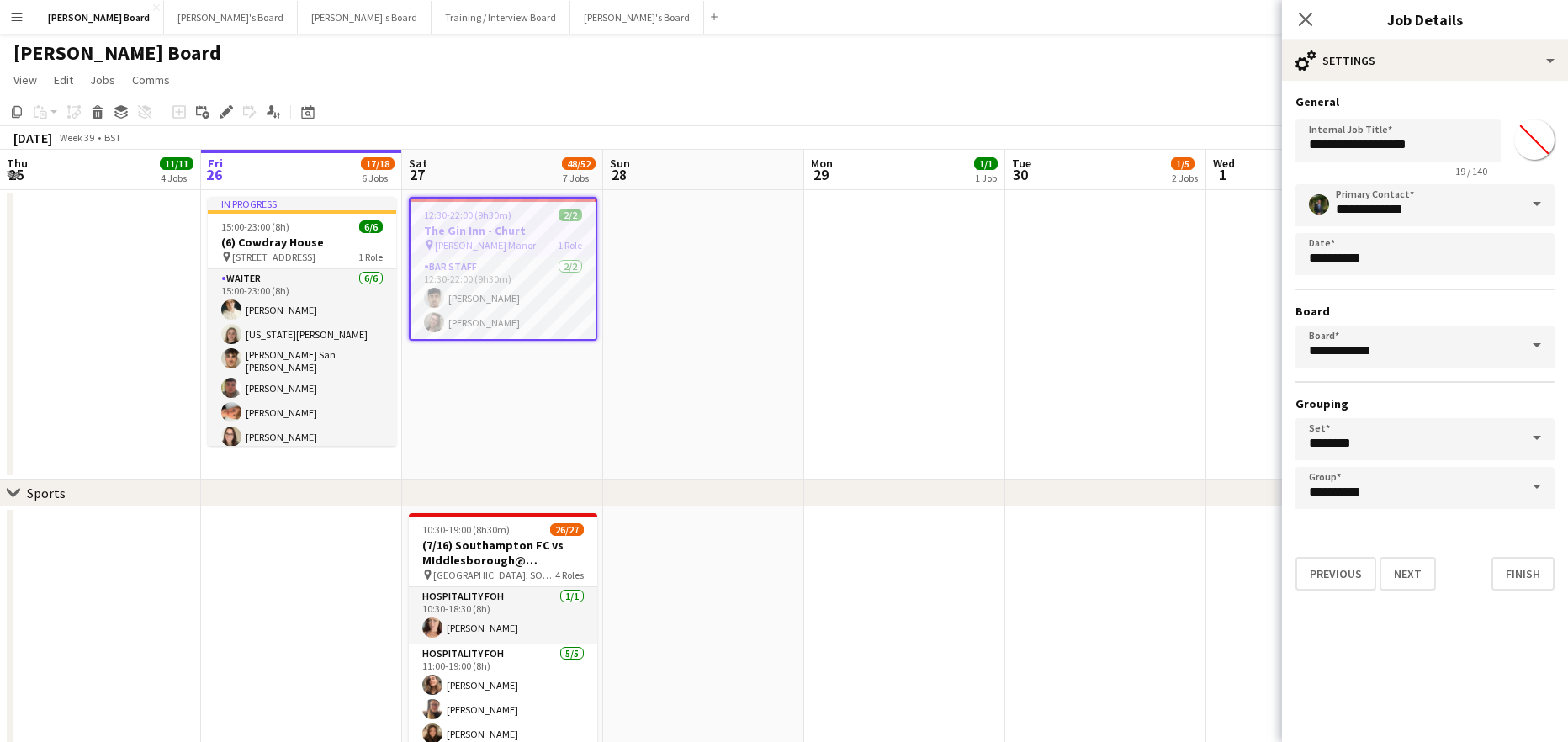
click at [1397, 106] on h3 "General" at bounding box center [1424, 101] width 259 height 15
click at [1394, 84] on div "**********" at bounding box center [1425, 342] width 286 height 523
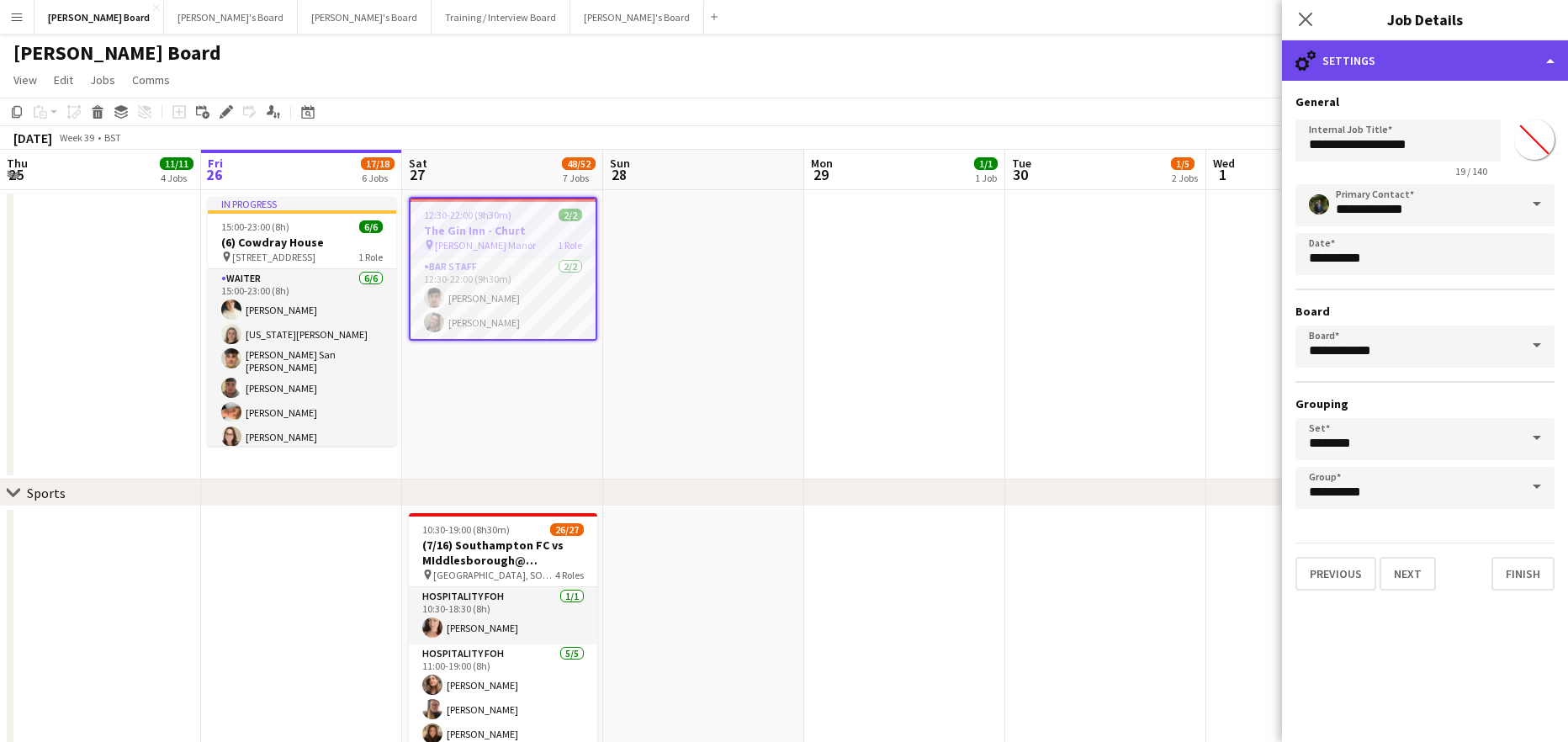
click at [1422, 66] on div "cog-double-3 Settings" at bounding box center [1425, 60] width 286 height 40
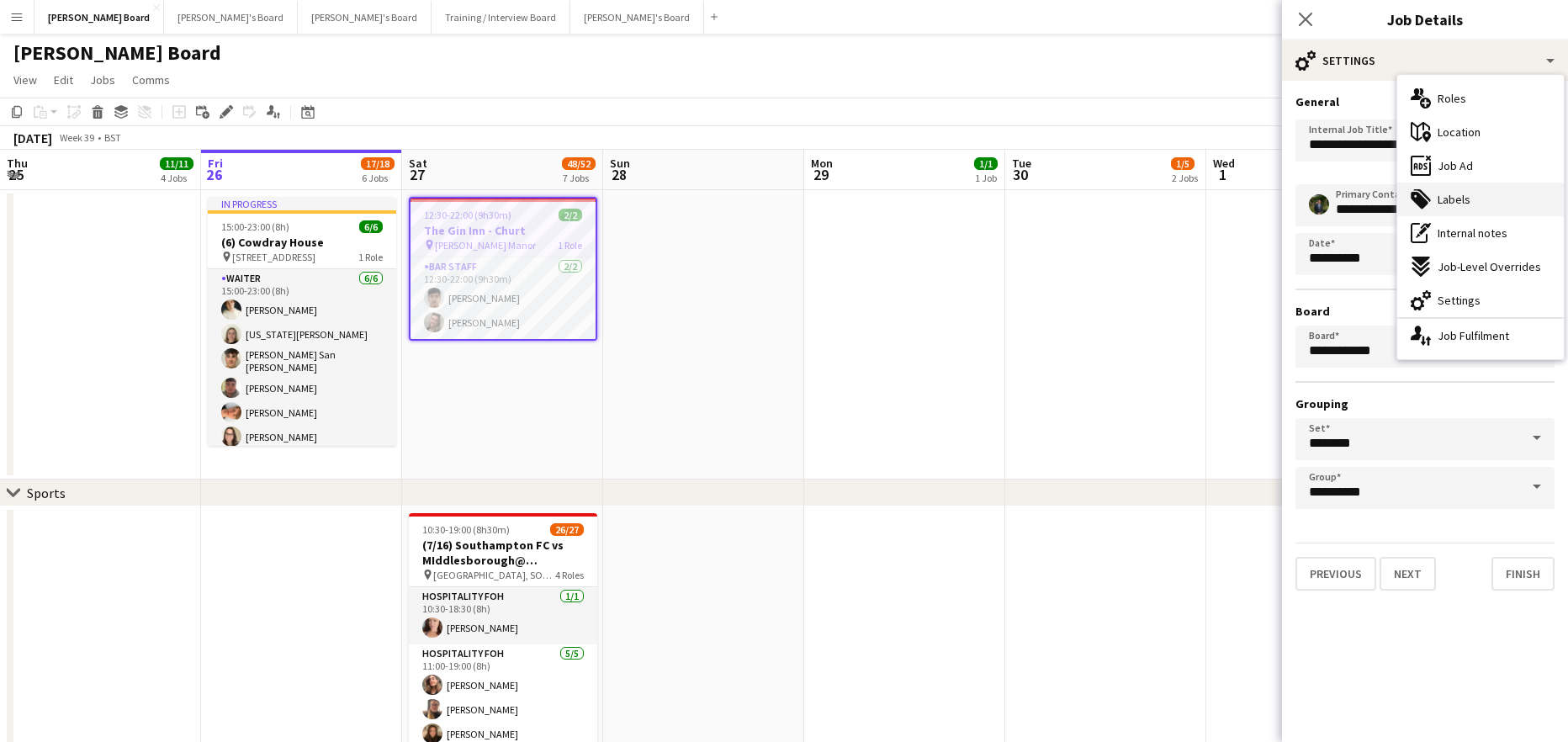
click at [1467, 194] on span "Labels" at bounding box center [1454, 199] width 33 height 15
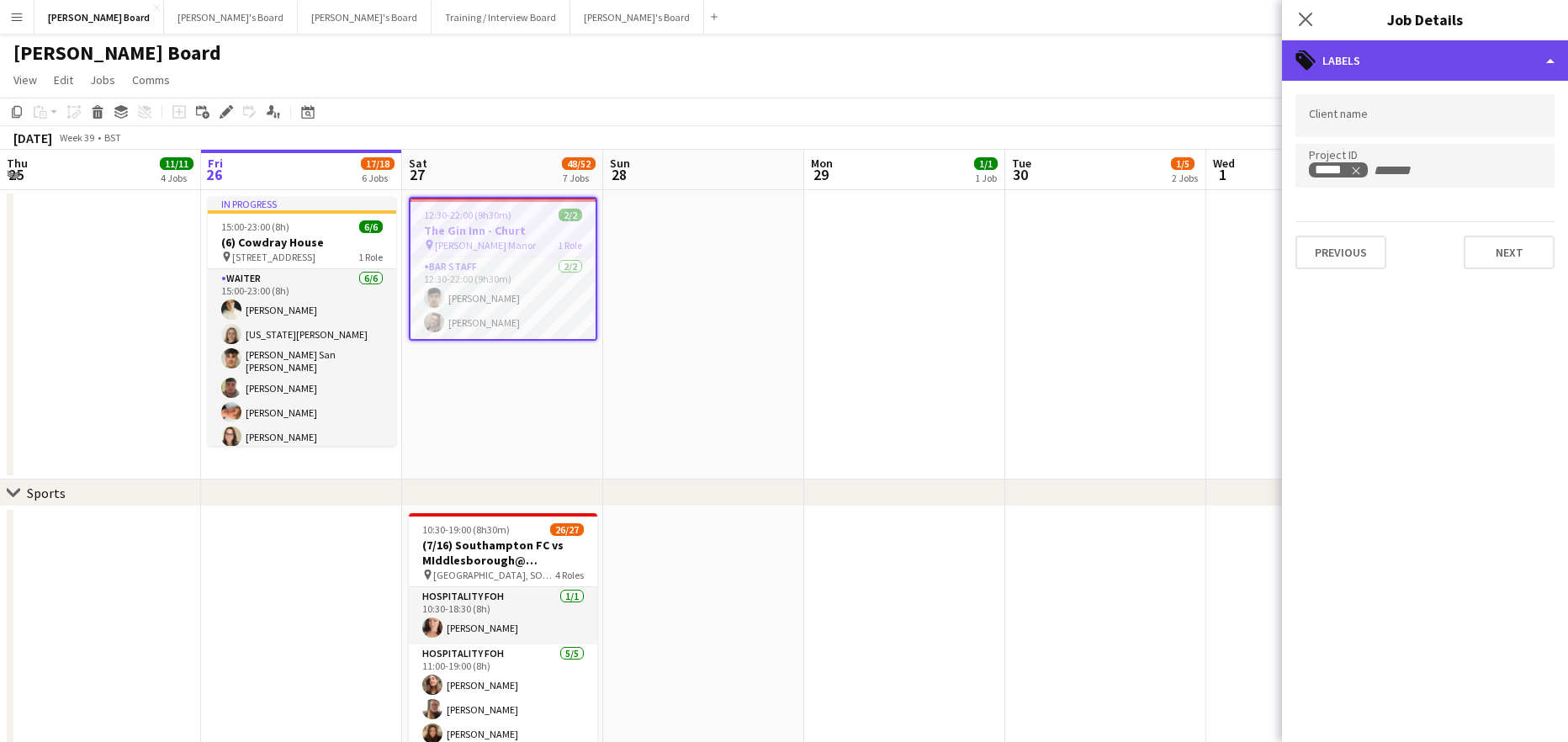
click at [1395, 62] on div "tags-double Labels" at bounding box center [1425, 60] width 286 height 40
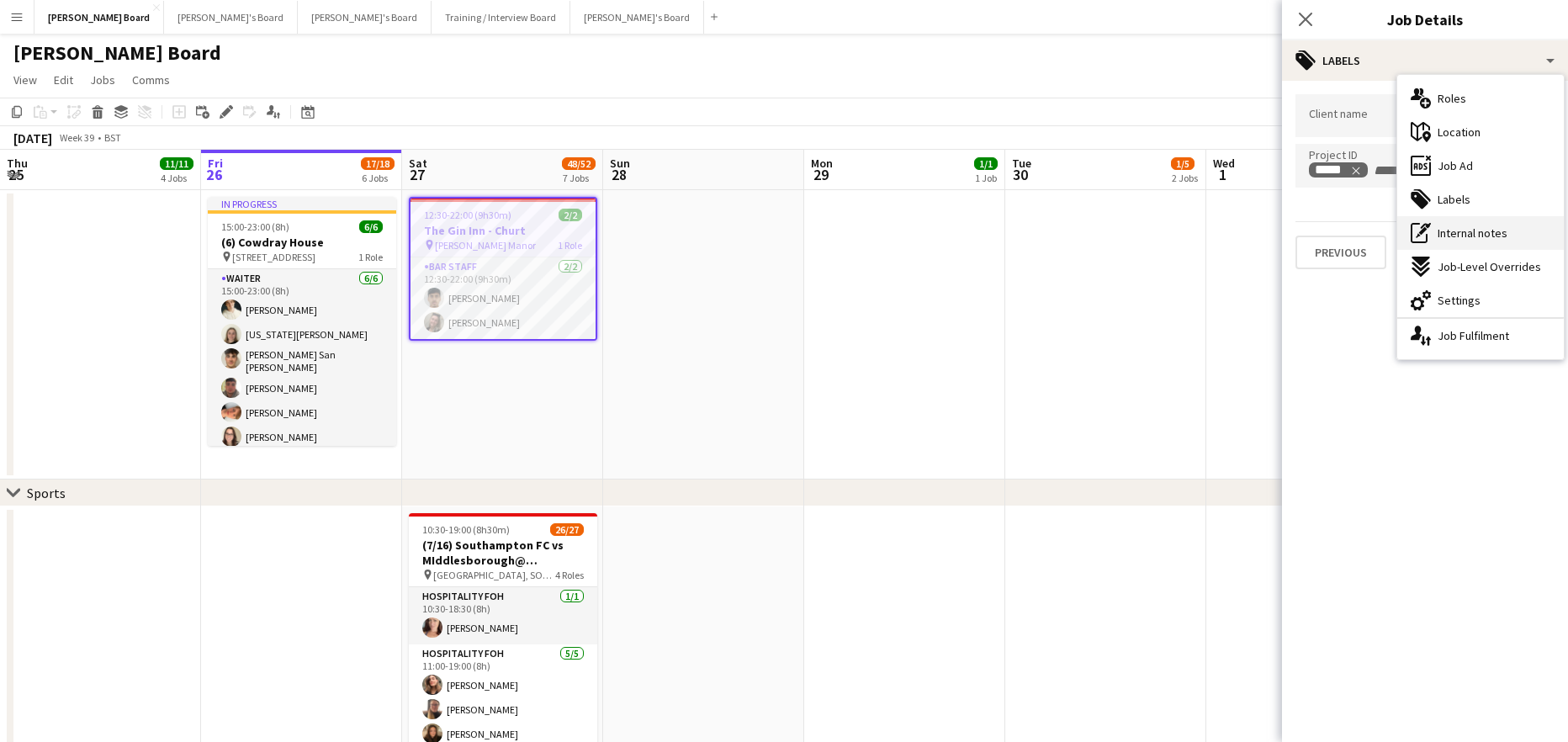
click at [1496, 224] on div "pen-write Internal notes" at bounding box center [1480, 233] width 167 height 34
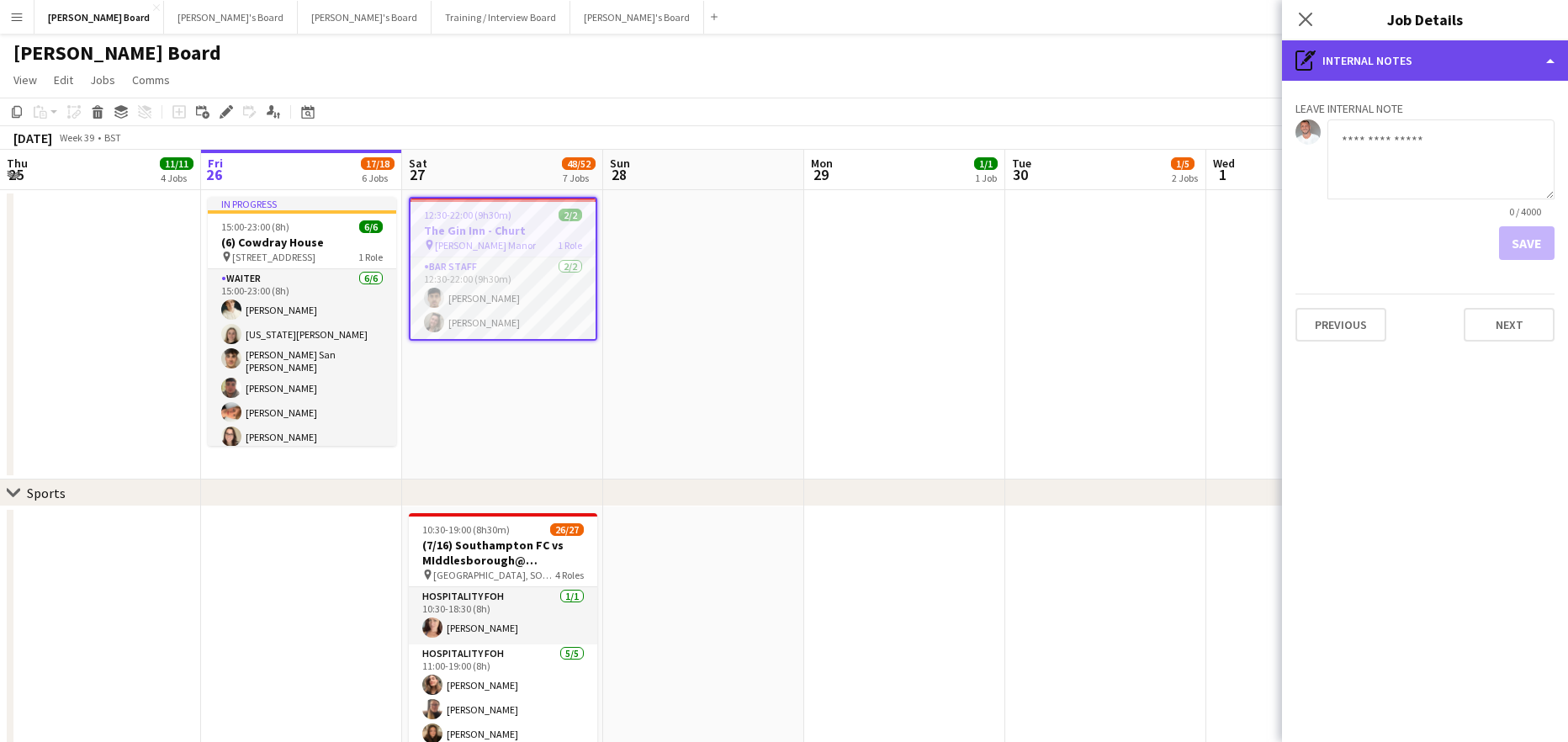
click at [1414, 80] on div "pen-write Internal notes" at bounding box center [1425, 60] width 286 height 40
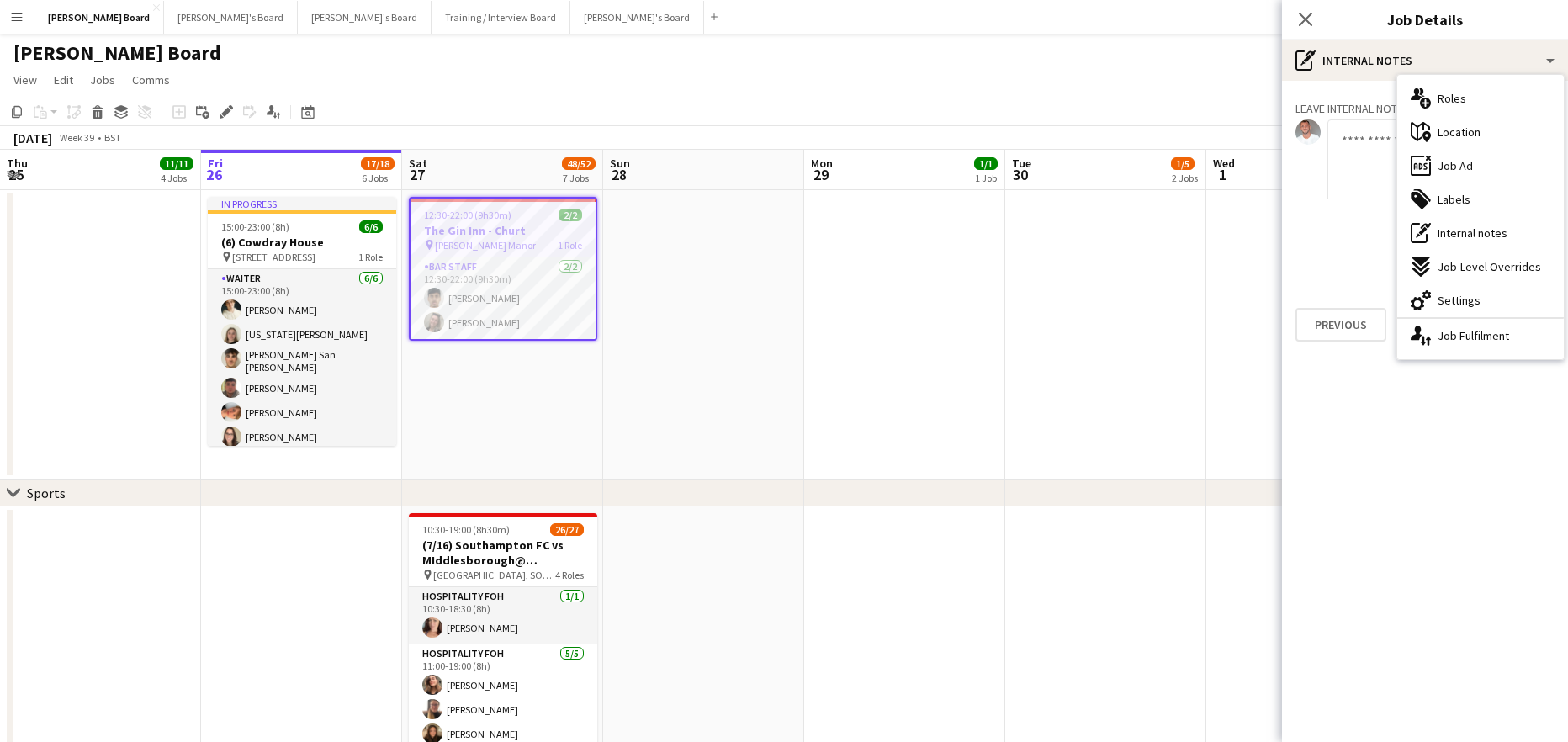
click at [1454, 155] on div "ads-window Job Ad" at bounding box center [1480, 166] width 167 height 34
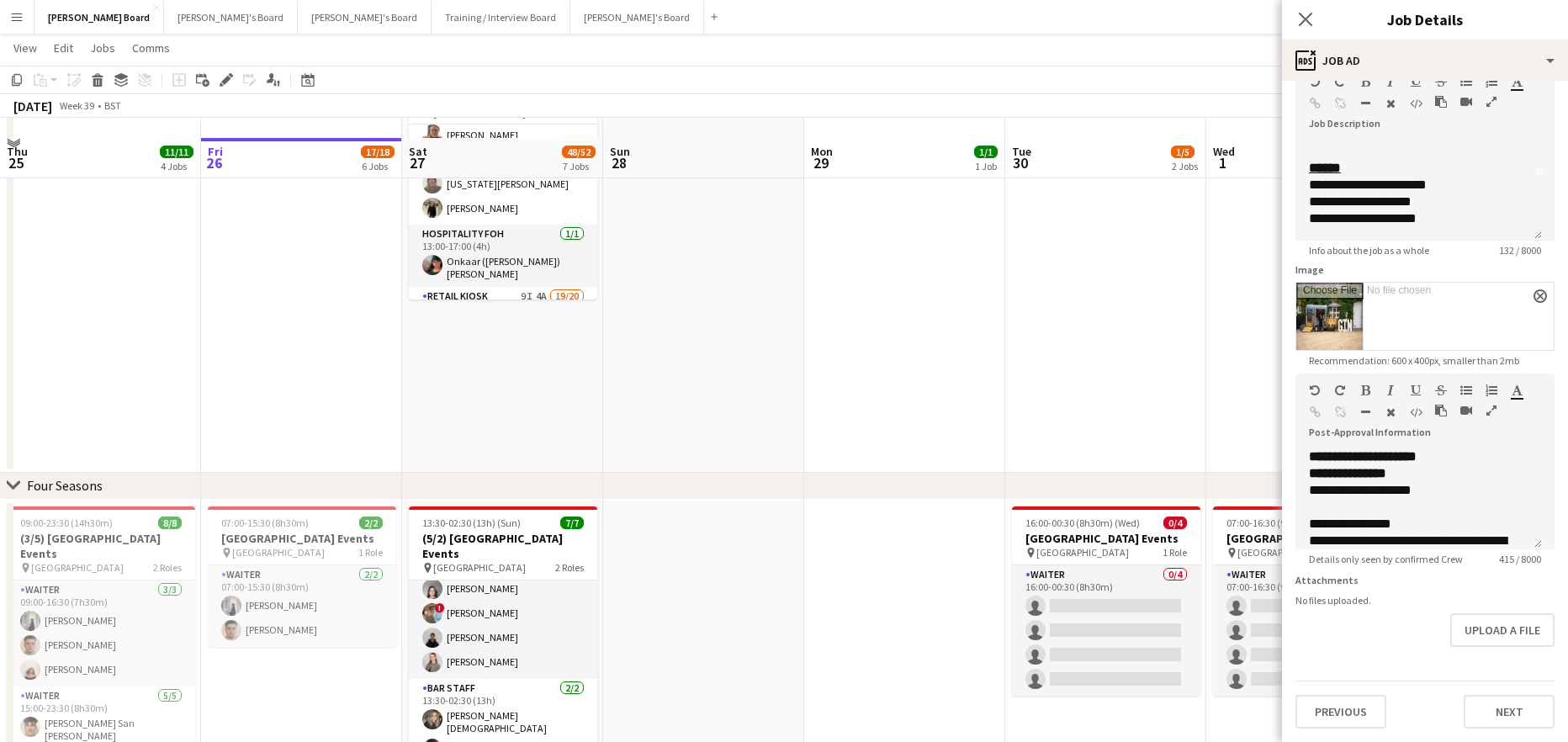
scroll to position [448, 0]
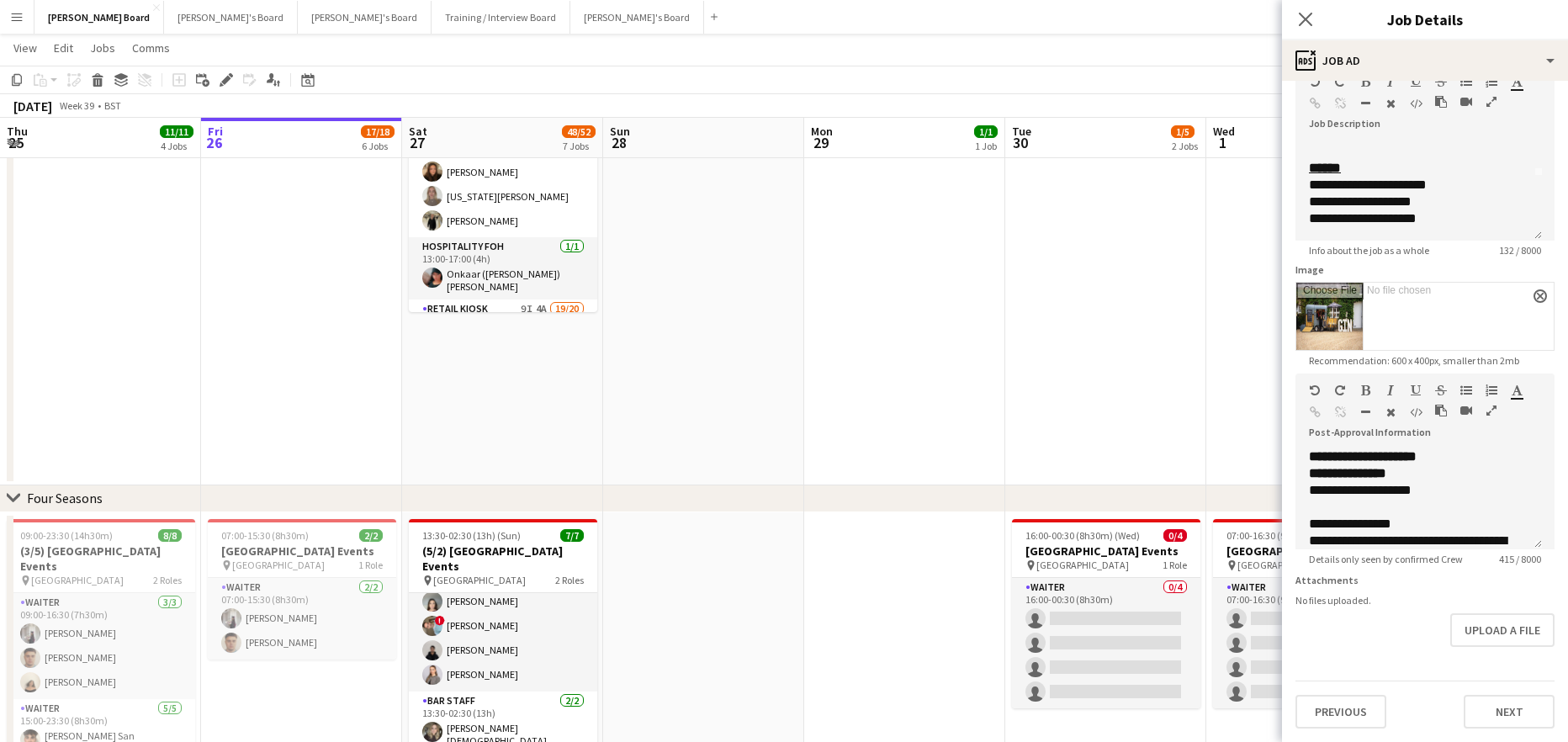
click at [739, 530] on app-date-cell at bounding box center [703, 656] width 201 height 289
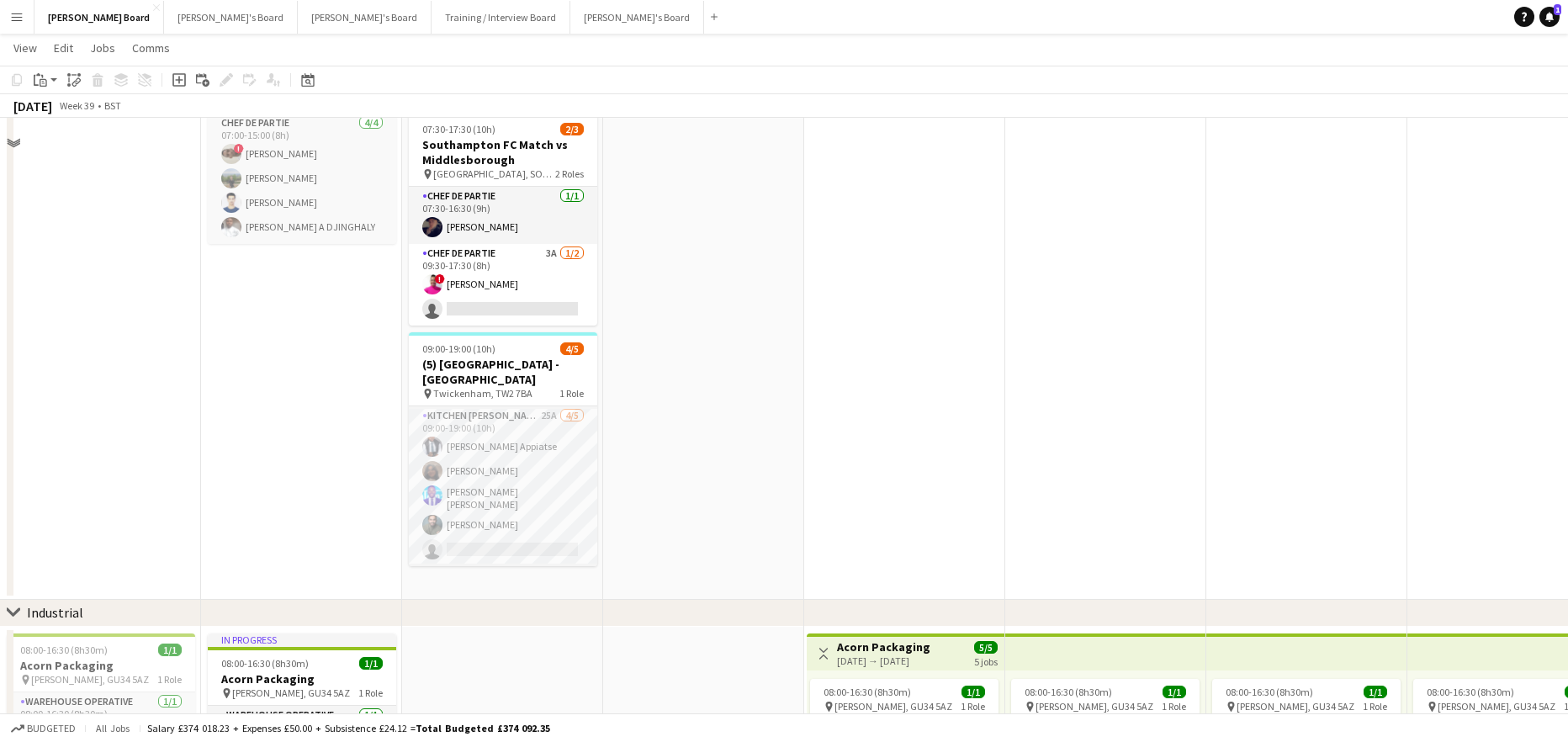
scroll to position [1481, 0]
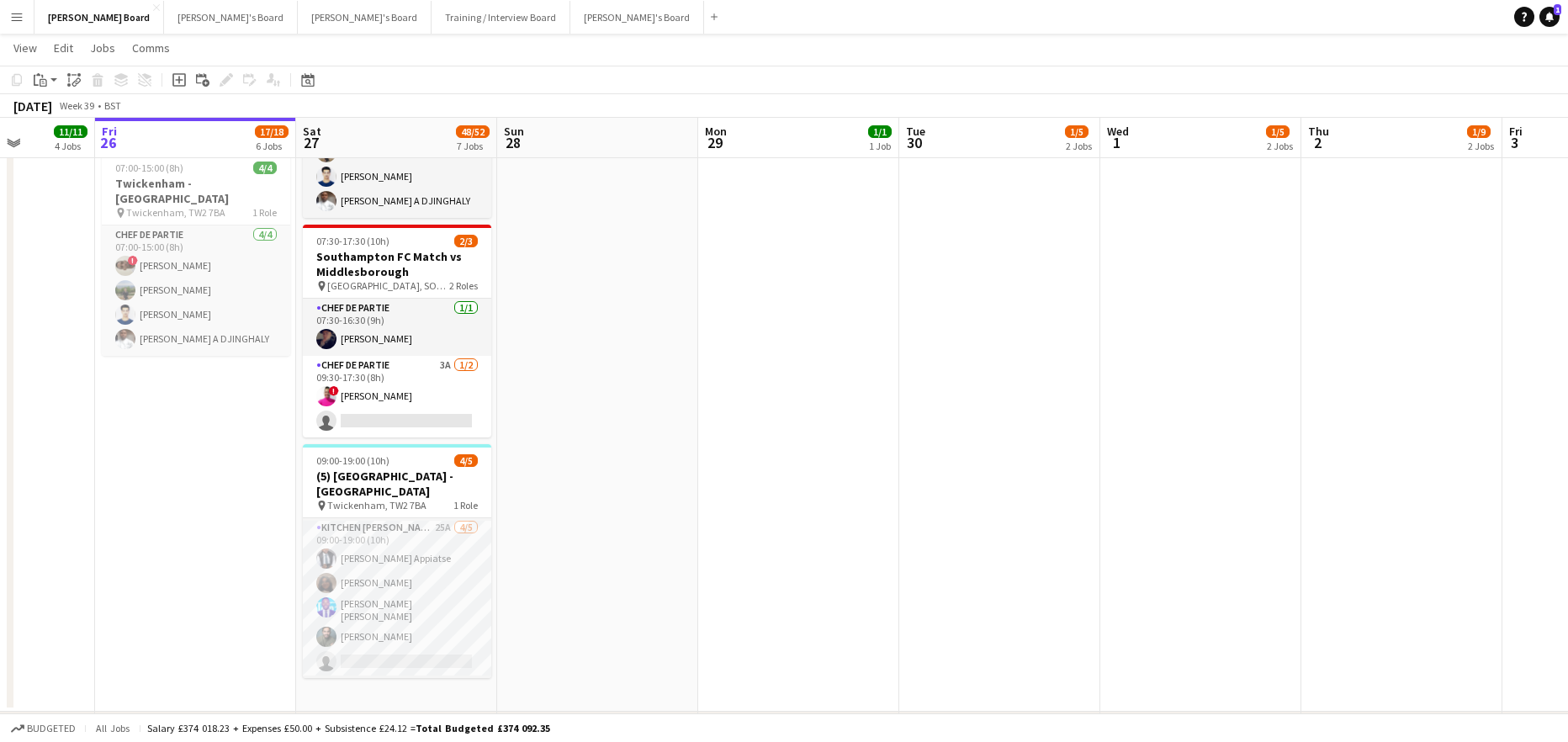
drag, startPoint x: 728, startPoint y: 380, endPoint x: 829, endPoint y: 385, distance: 101.1
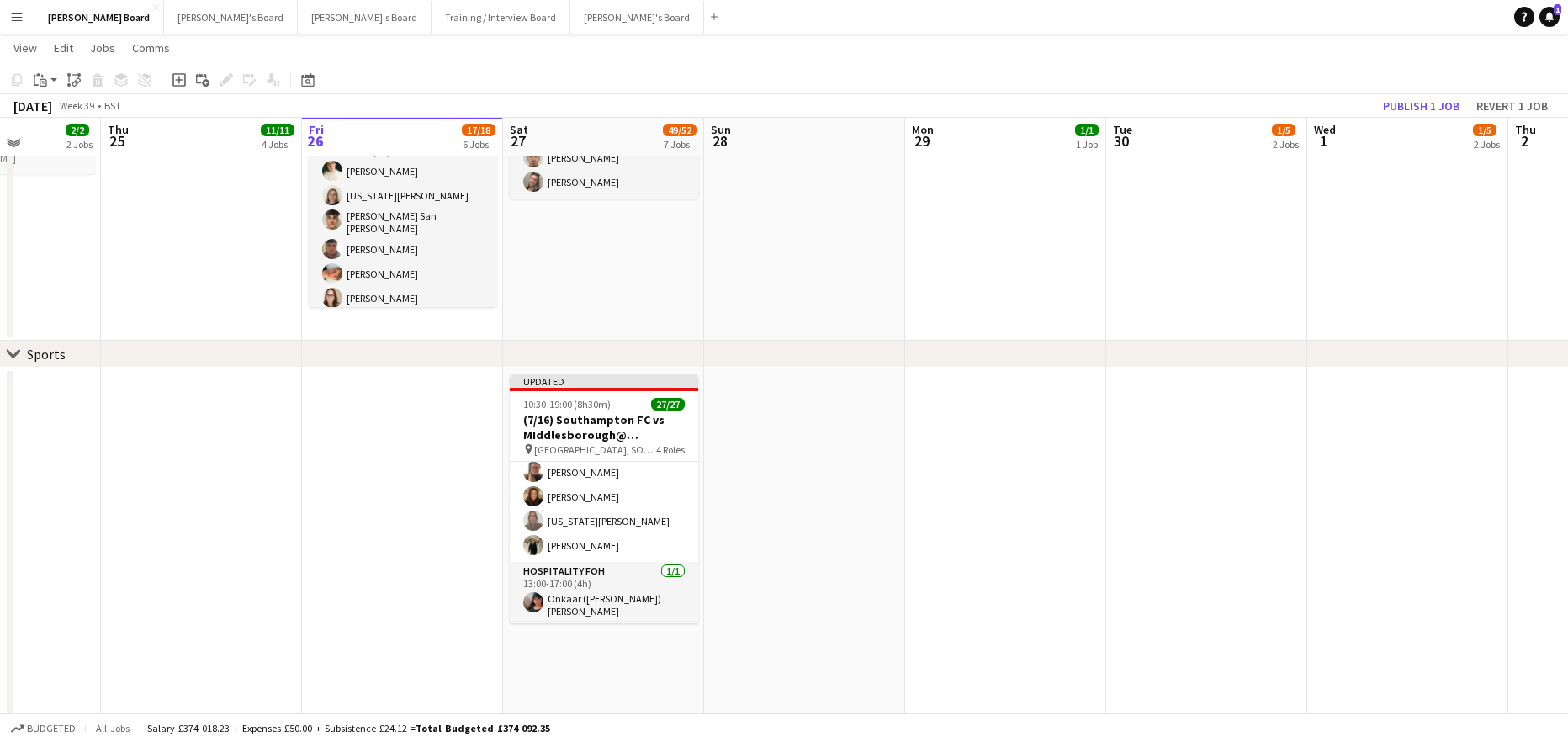
scroll to position [135, 0]
click at [164, 18] on button "Caitlin's Board Close" at bounding box center [231, 17] width 134 height 33
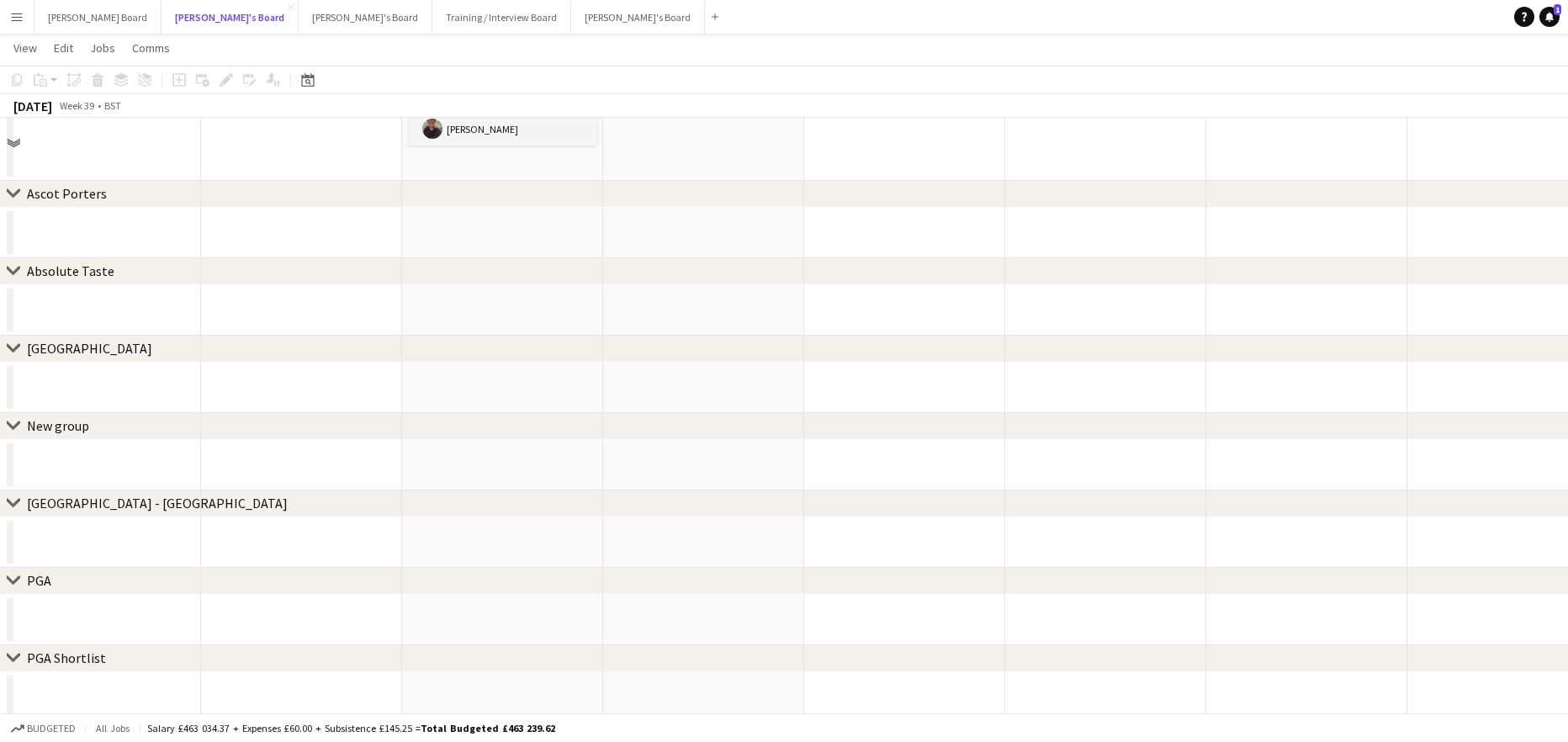
scroll to position [799, 0]
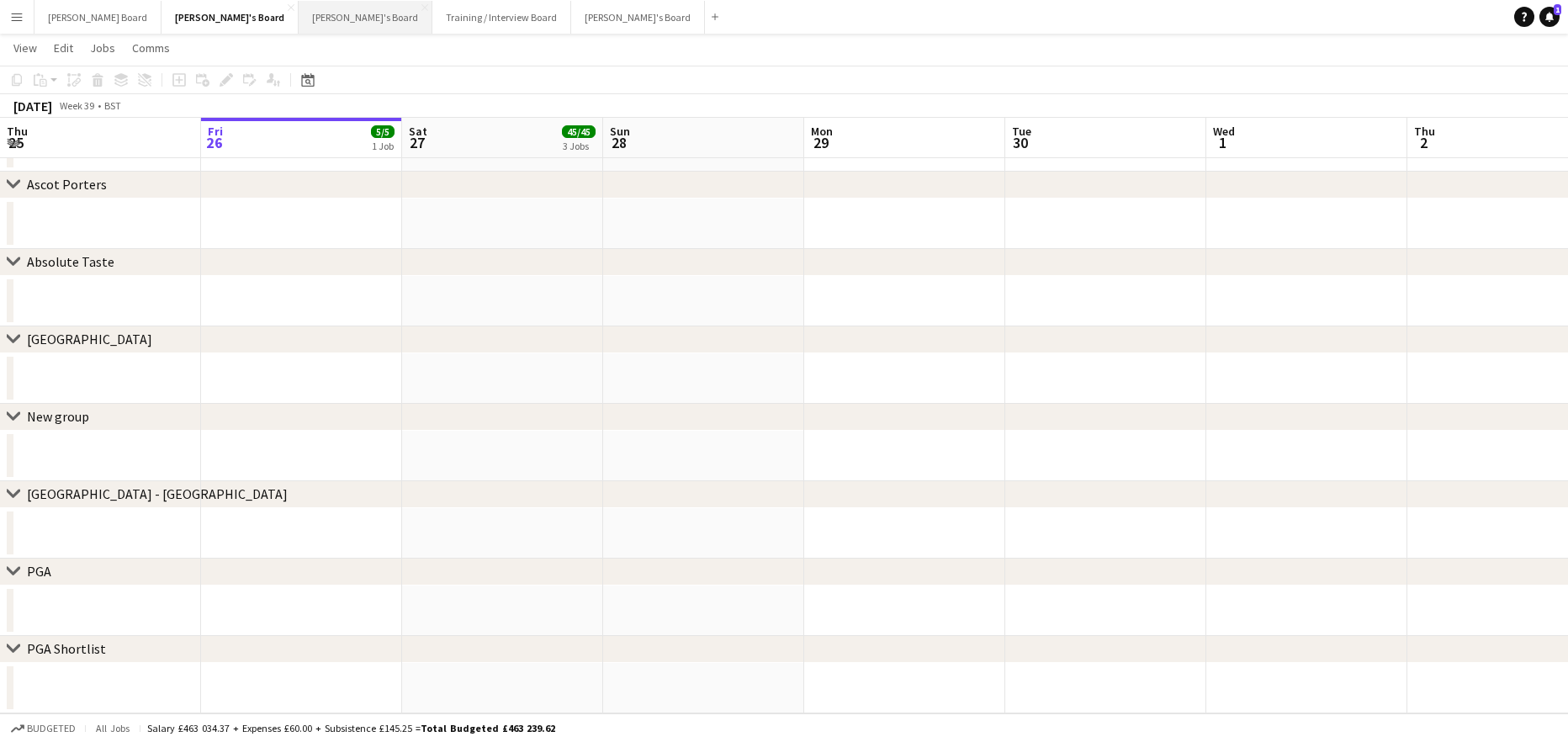
click at [299, 28] on button "Thomasina's Board Close" at bounding box center [366, 17] width 134 height 33
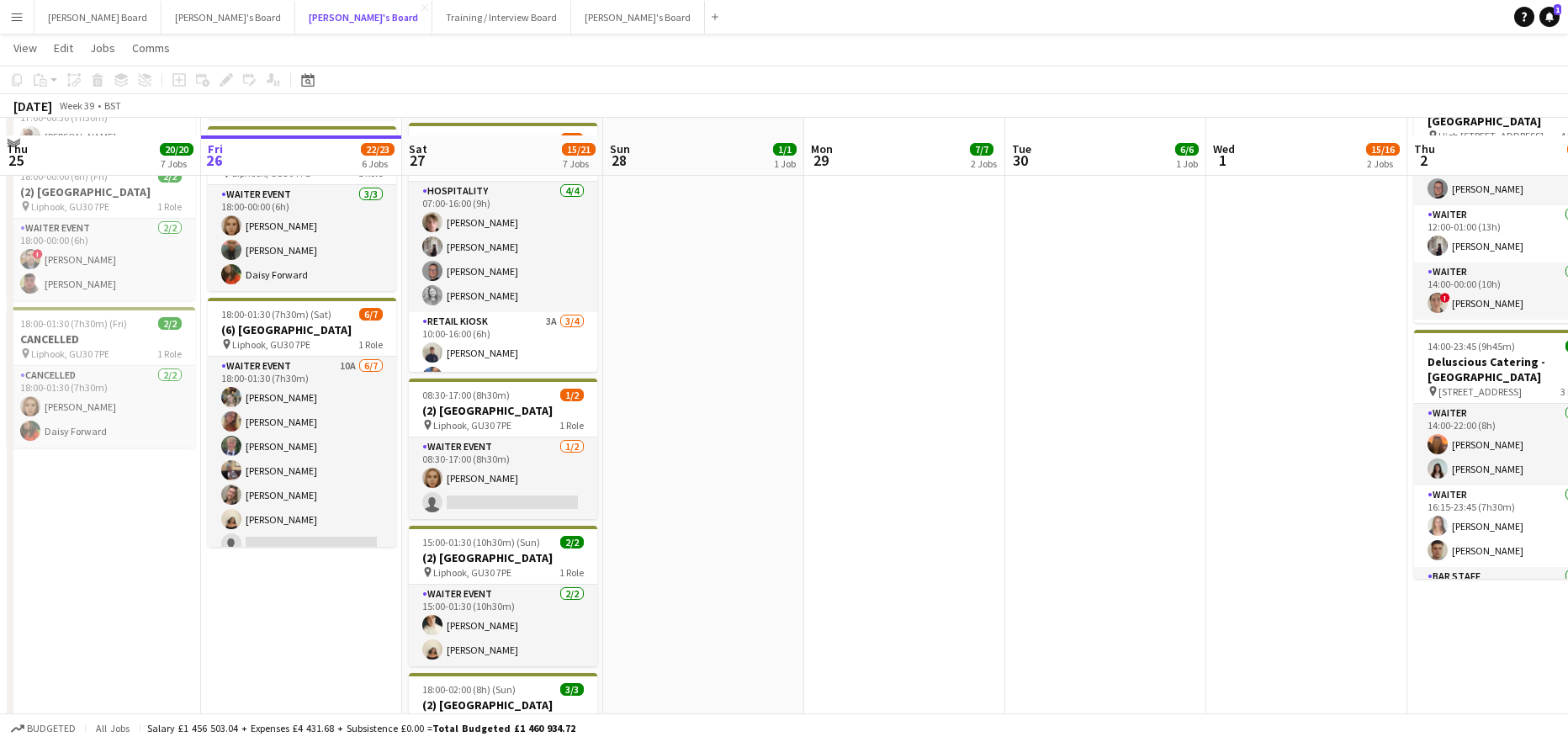
scroll to position [673, 0]
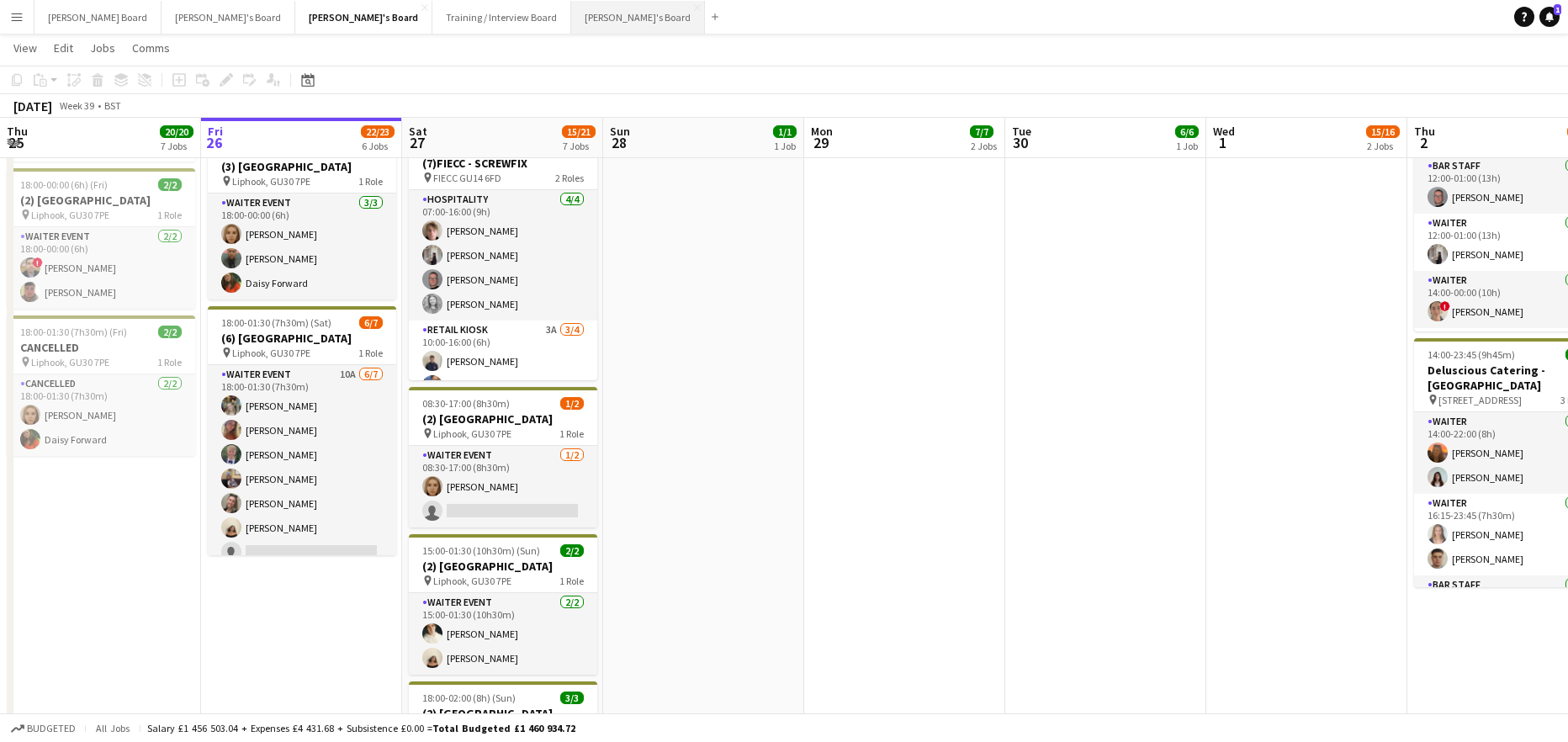
click at [571, 7] on button "Jakub's Board Close" at bounding box center [638, 17] width 134 height 33
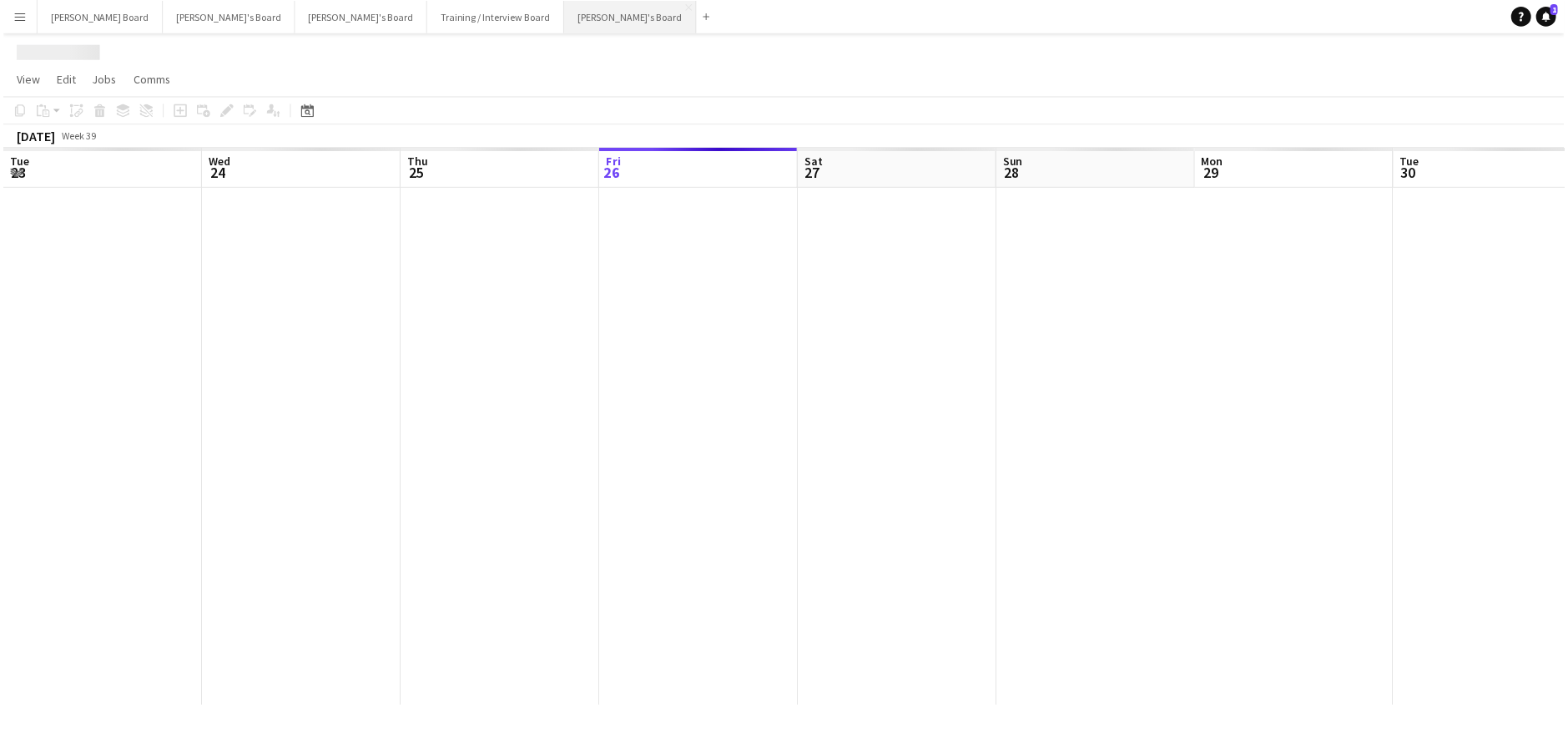
scroll to position [0, 399]
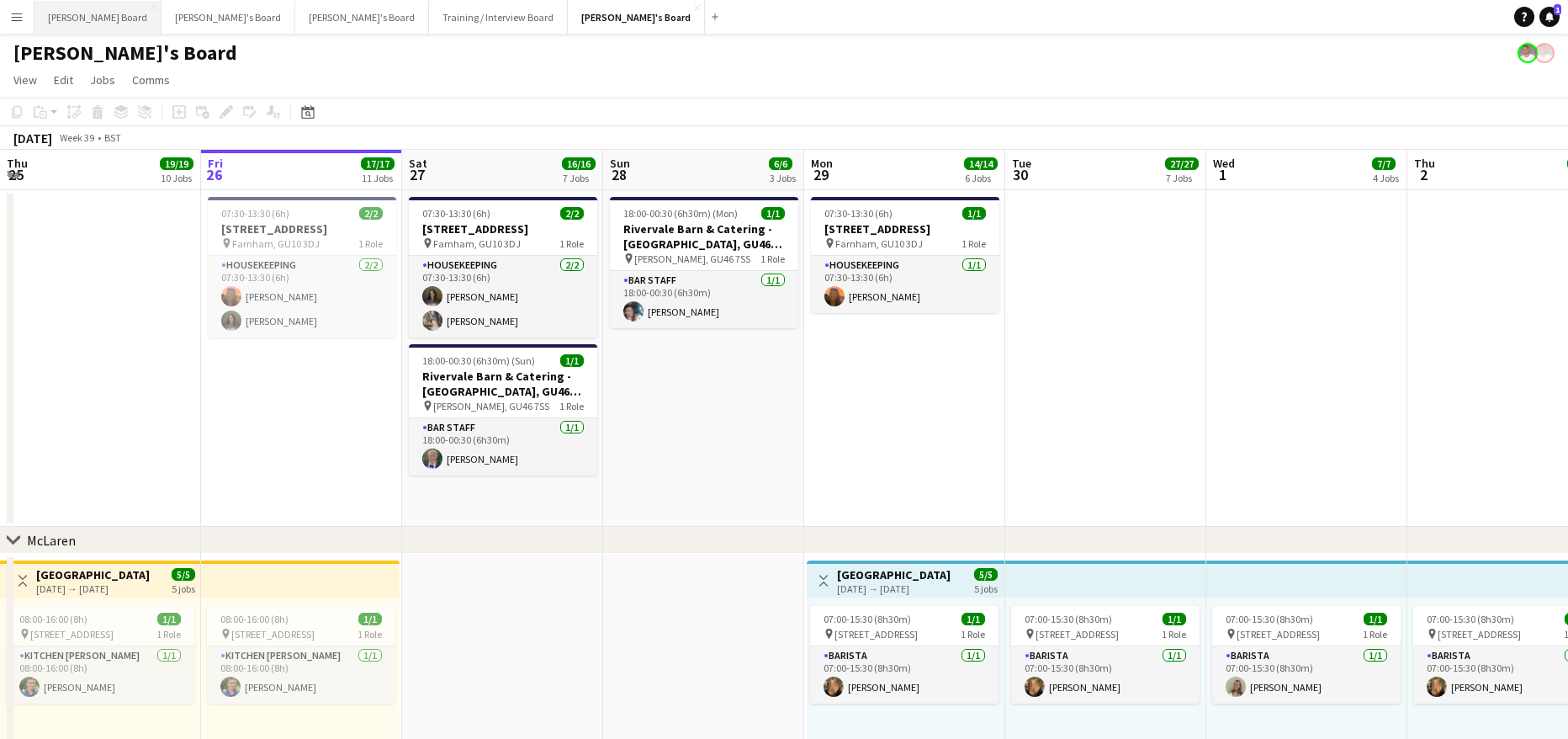
click at [79, 20] on button "[PERSON_NAME] Board Close" at bounding box center [97, 17] width 127 height 33
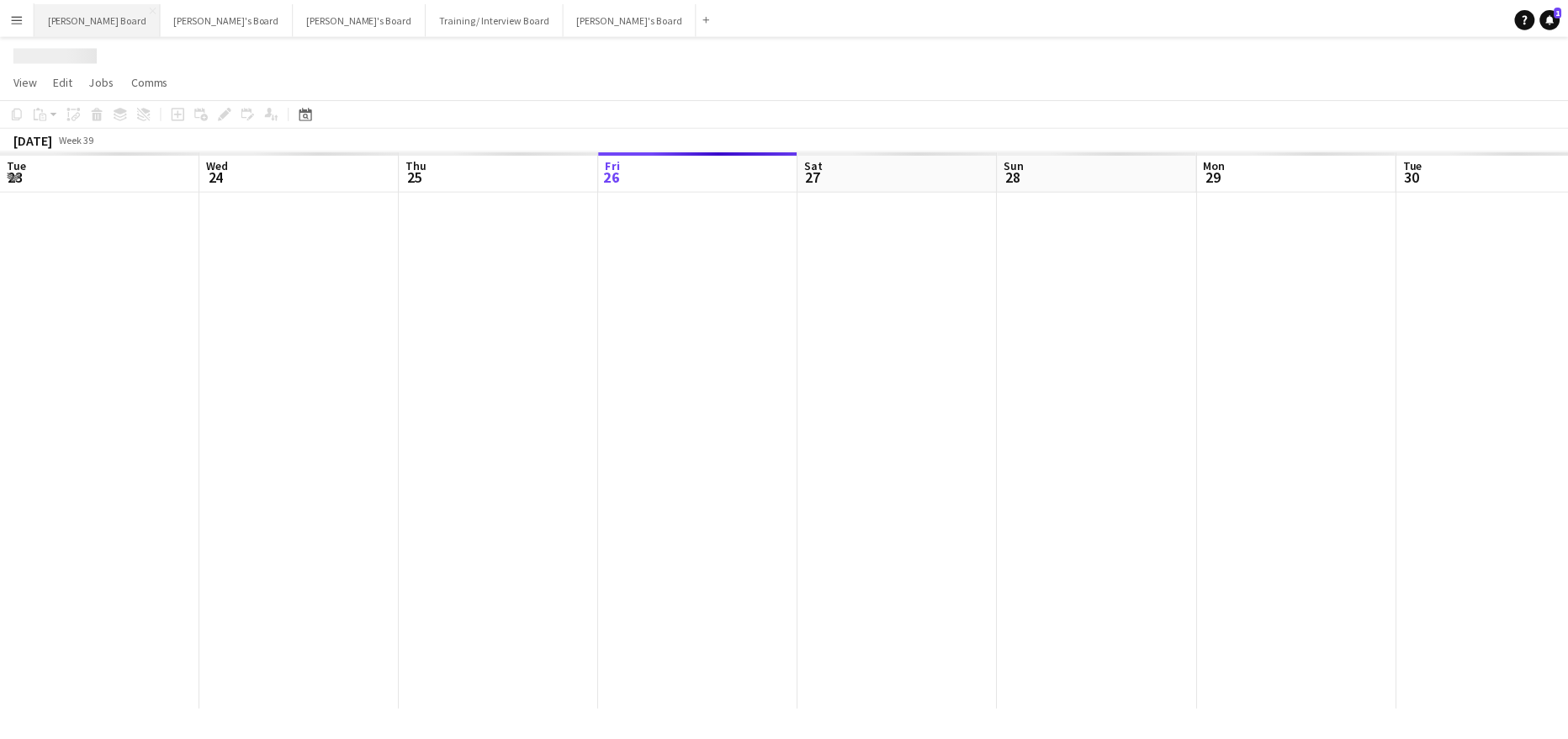
scroll to position [0, 402]
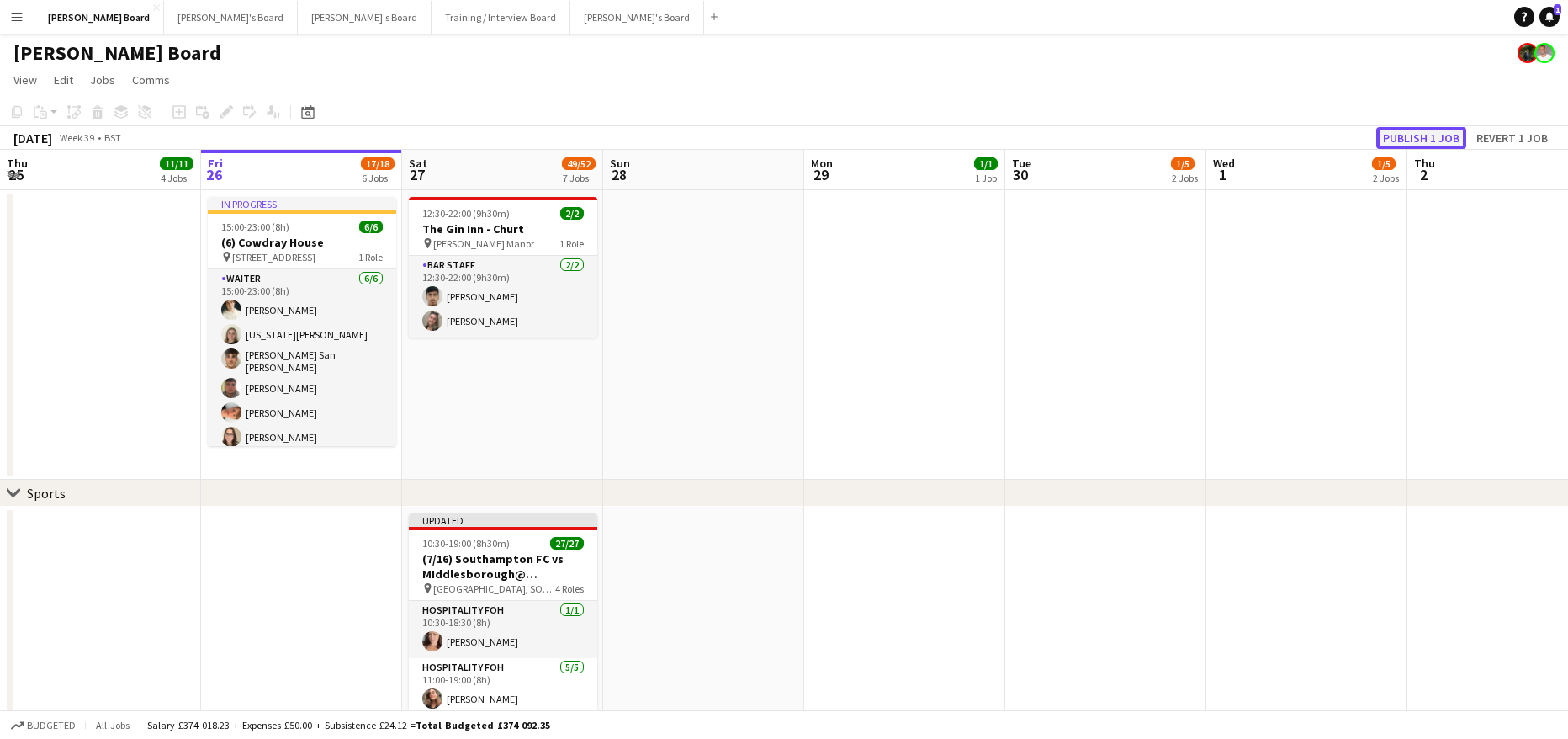
click at [1424, 145] on button "Publish 1 job" at bounding box center [1421, 138] width 90 height 22
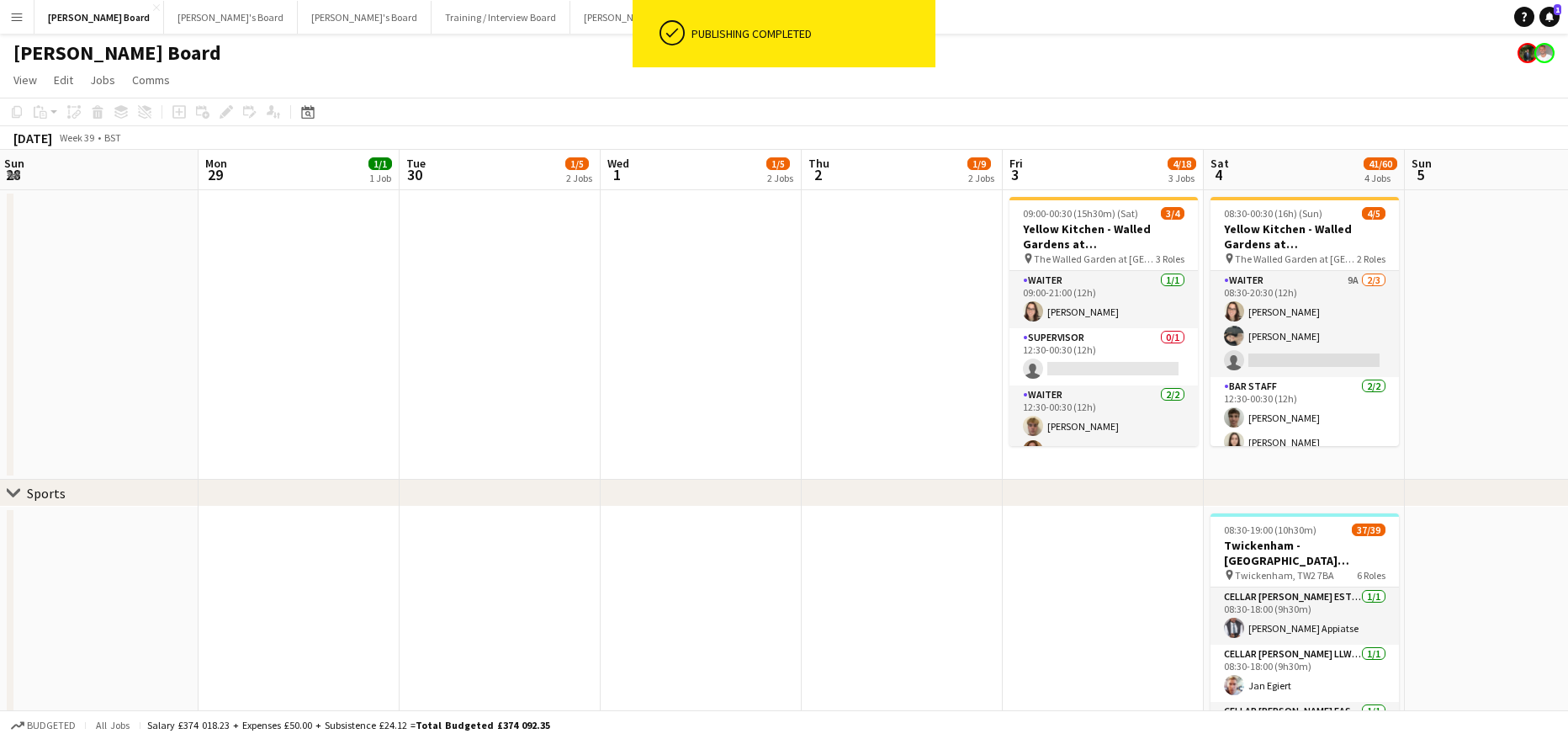
drag, startPoint x: 1283, startPoint y: 384, endPoint x: 678, endPoint y: 435, distance: 606.9
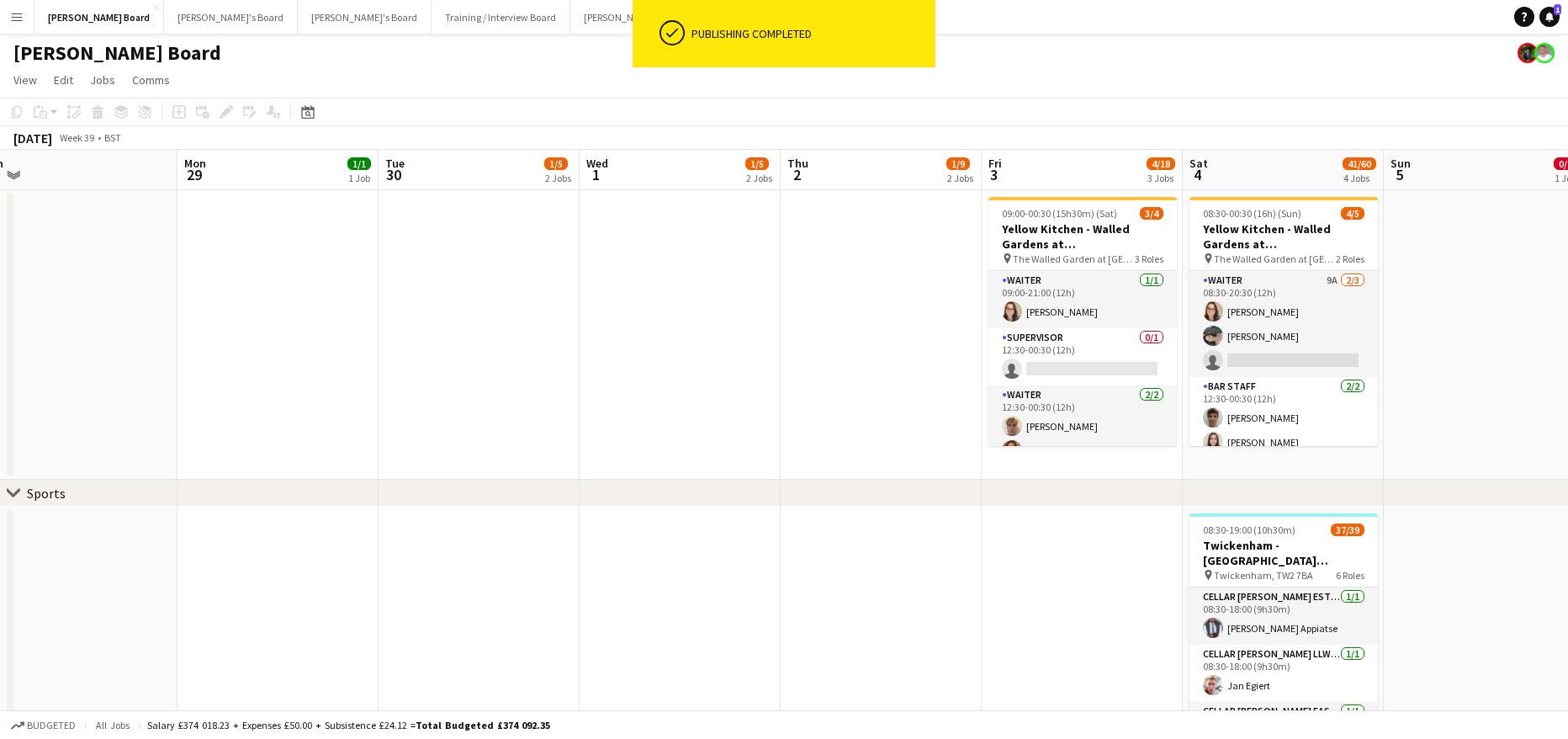
scroll to position [0, 538]
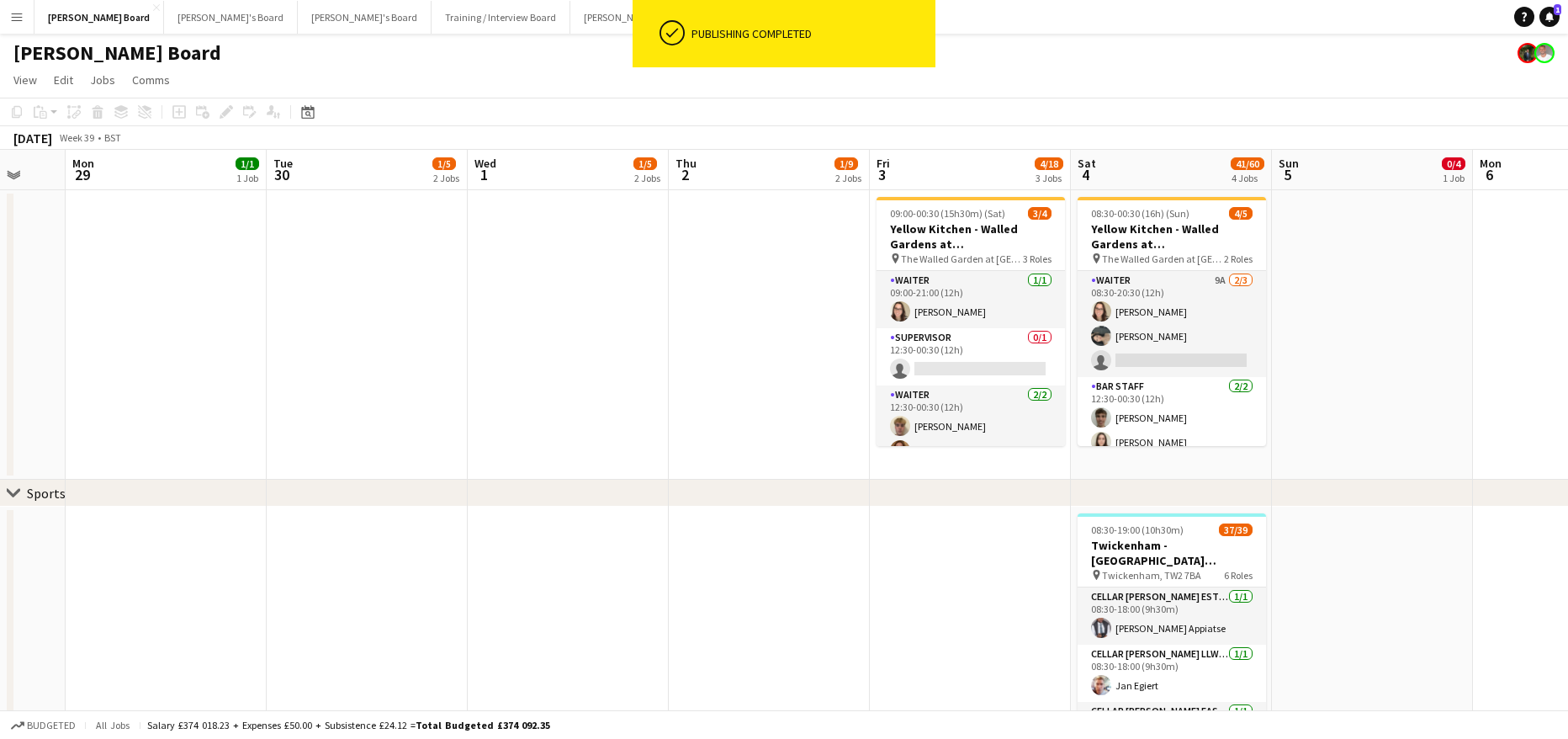
drag, startPoint x: 890, startPoint y: 432, endPoint x: 617, endPoint y: 440, distance: 272.6
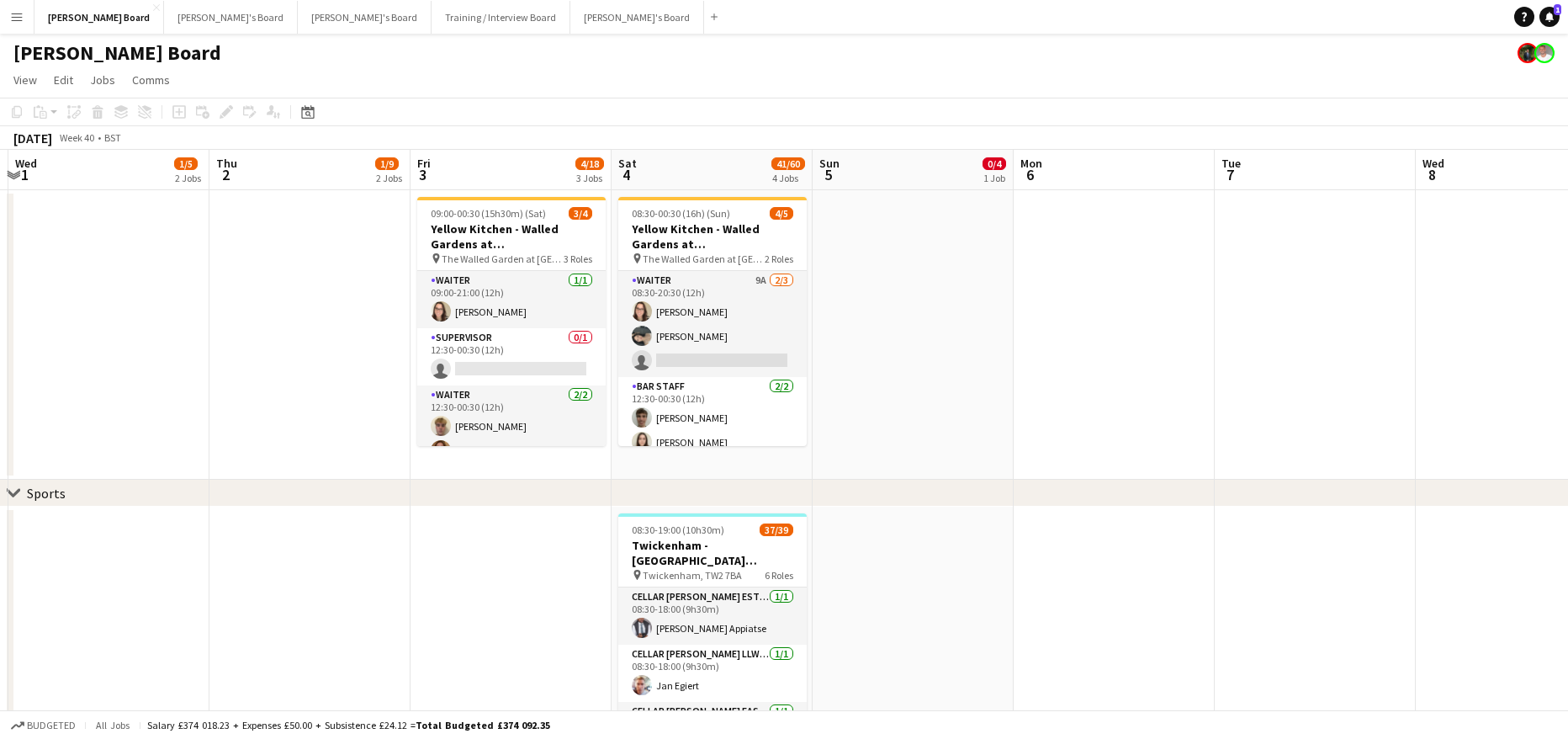
scroll to position [0, 633]
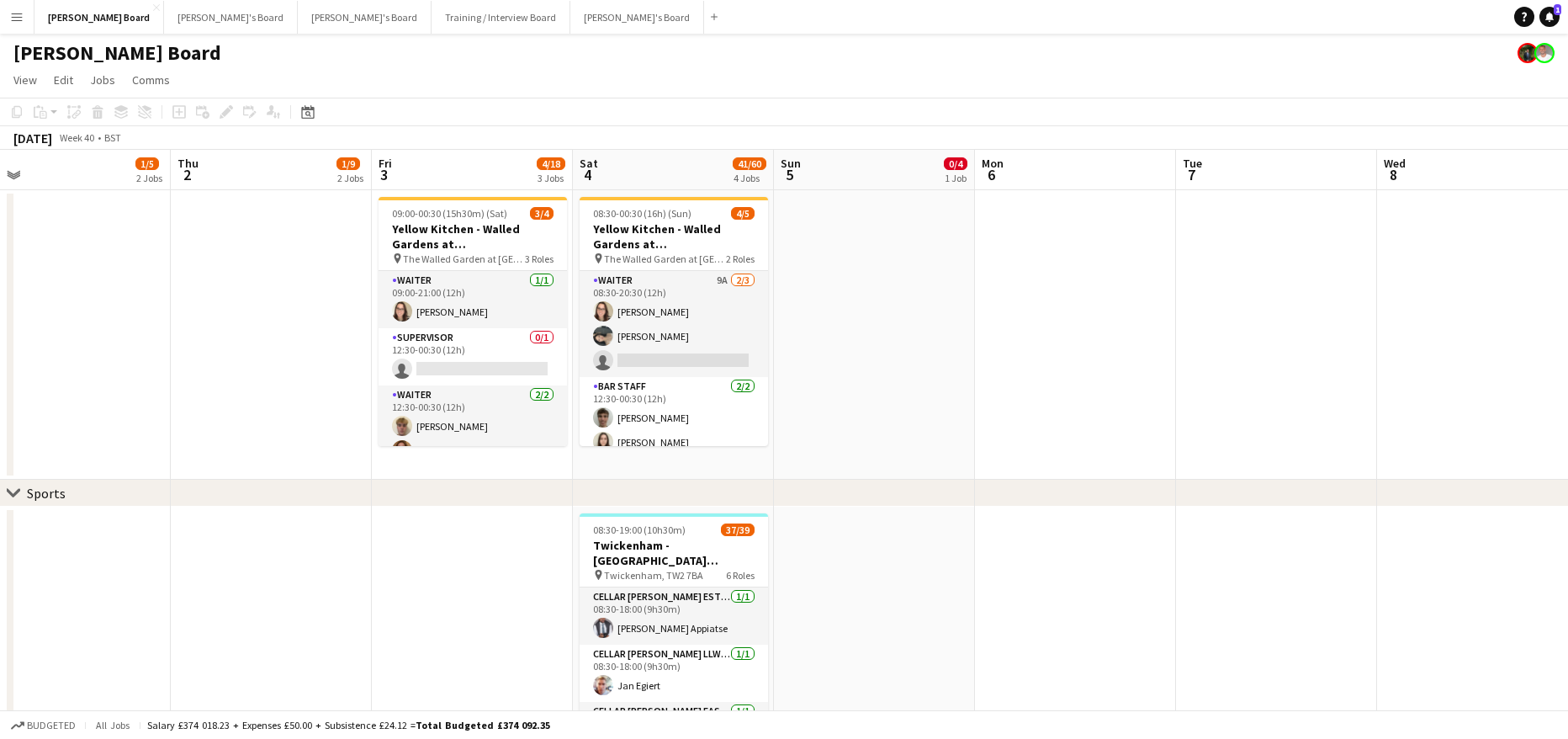
drag, startPoint x: 1226, startPoint y: 369, endPoint x: 1022, endPoint y: 398, distance: 205.6
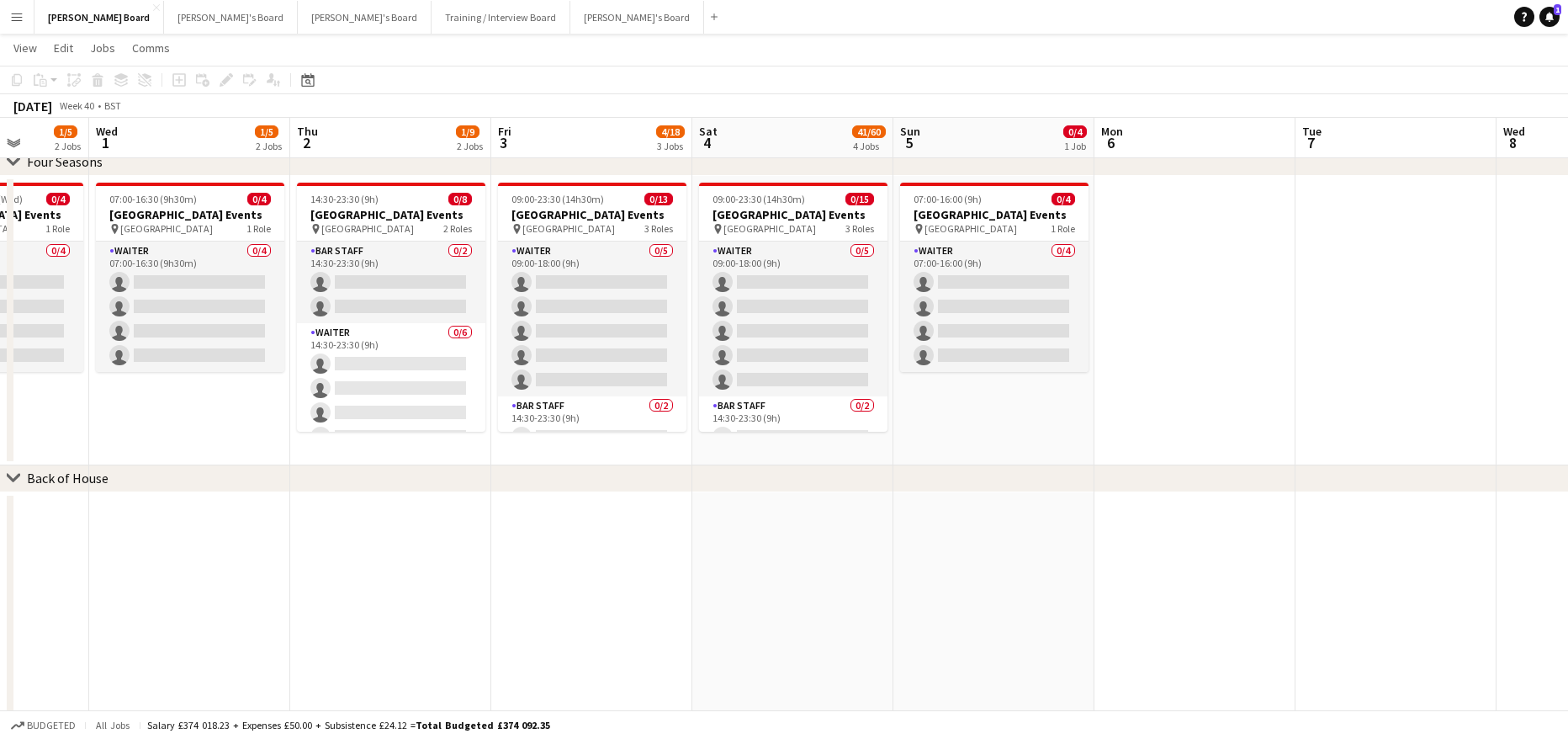
scroll to position [0, 472]
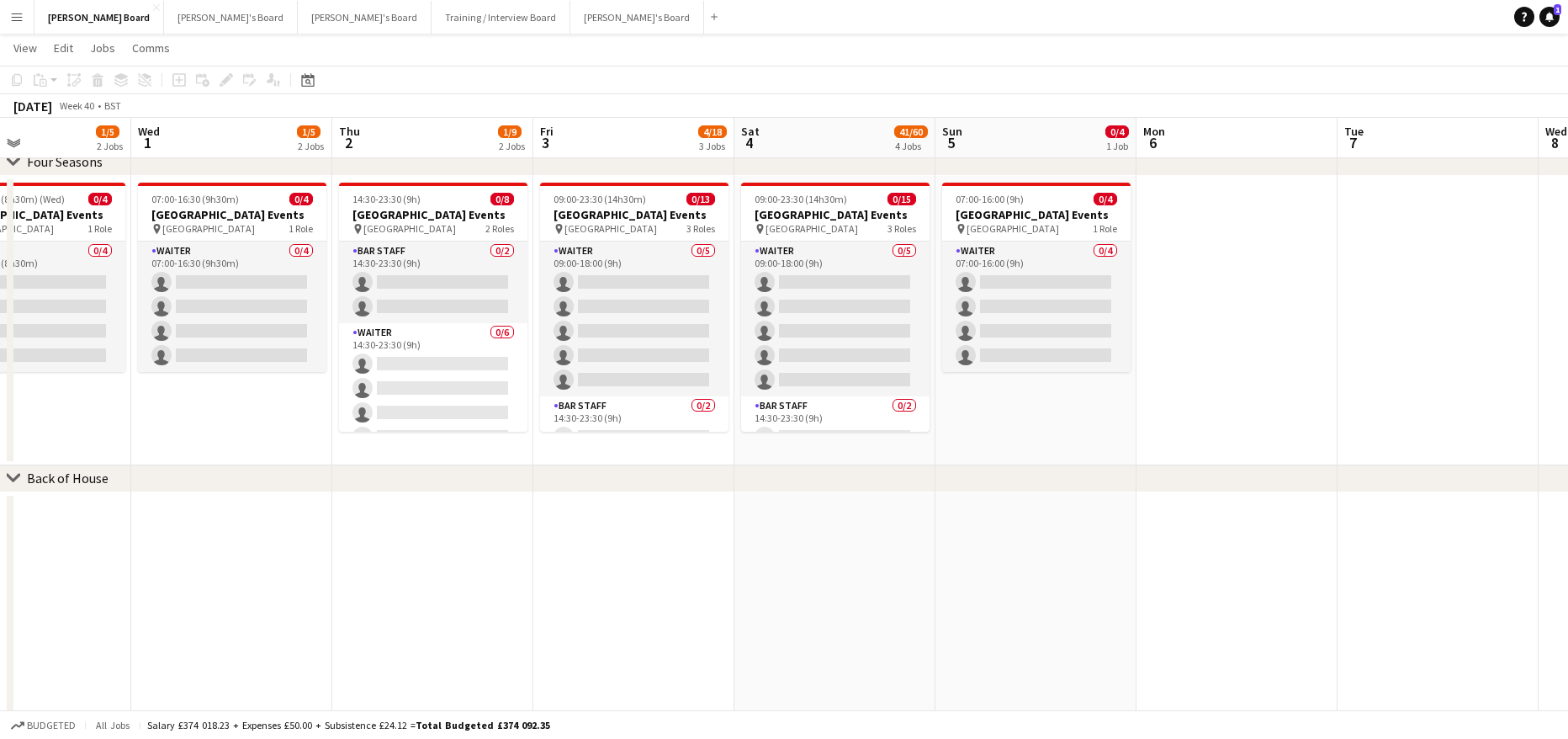
drag, startPoint x: 920, startPoint y: 500, endPoint x: 1001, endPoint y: 499, distance: 80.8
click at [1001, 499] on app-calendar-viewport "Sun 28 Mon 29 1/1 1 Job Tue 30 1/5 2 Jobs Wed 1 1/5 2 Jobs Thu 2 1/9 2 Jobs Fri…" at bounding box center [784, 513] width 1568 height 2465
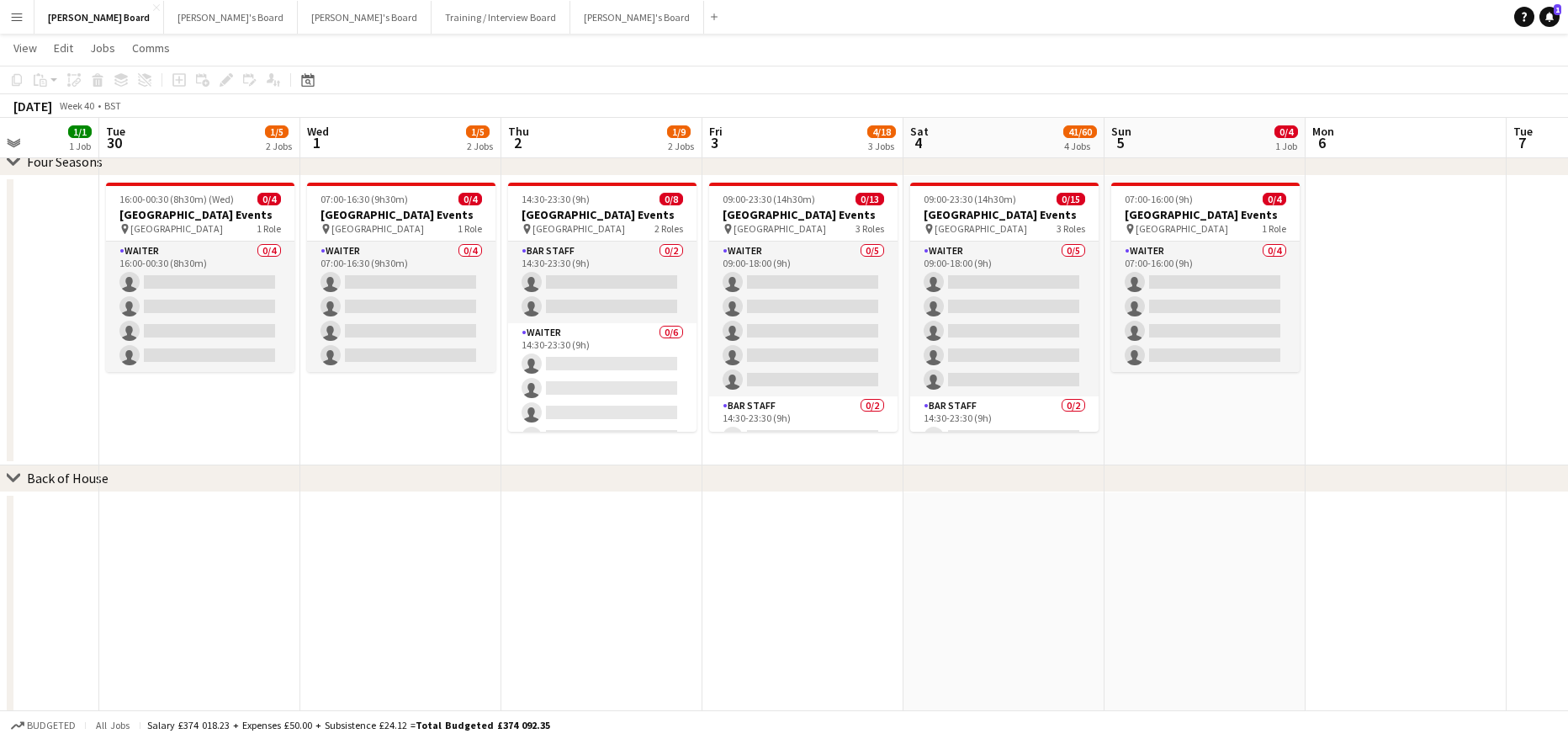
drag, startPoint x: 861, startPoint y: 436, endPoint x: 1072, endPoint y: 433, distance: 211.1
click at [1087, 453] on app-calendar-viewport "Sat 27 49/52 7 Jobs Sun 28 Mon 29 1/1 1 Job Tue 30 1/5 2 Jobs Wed 1 1/5 2 Jobs …" at bounding box center [784, 513] width 1568 height 2465
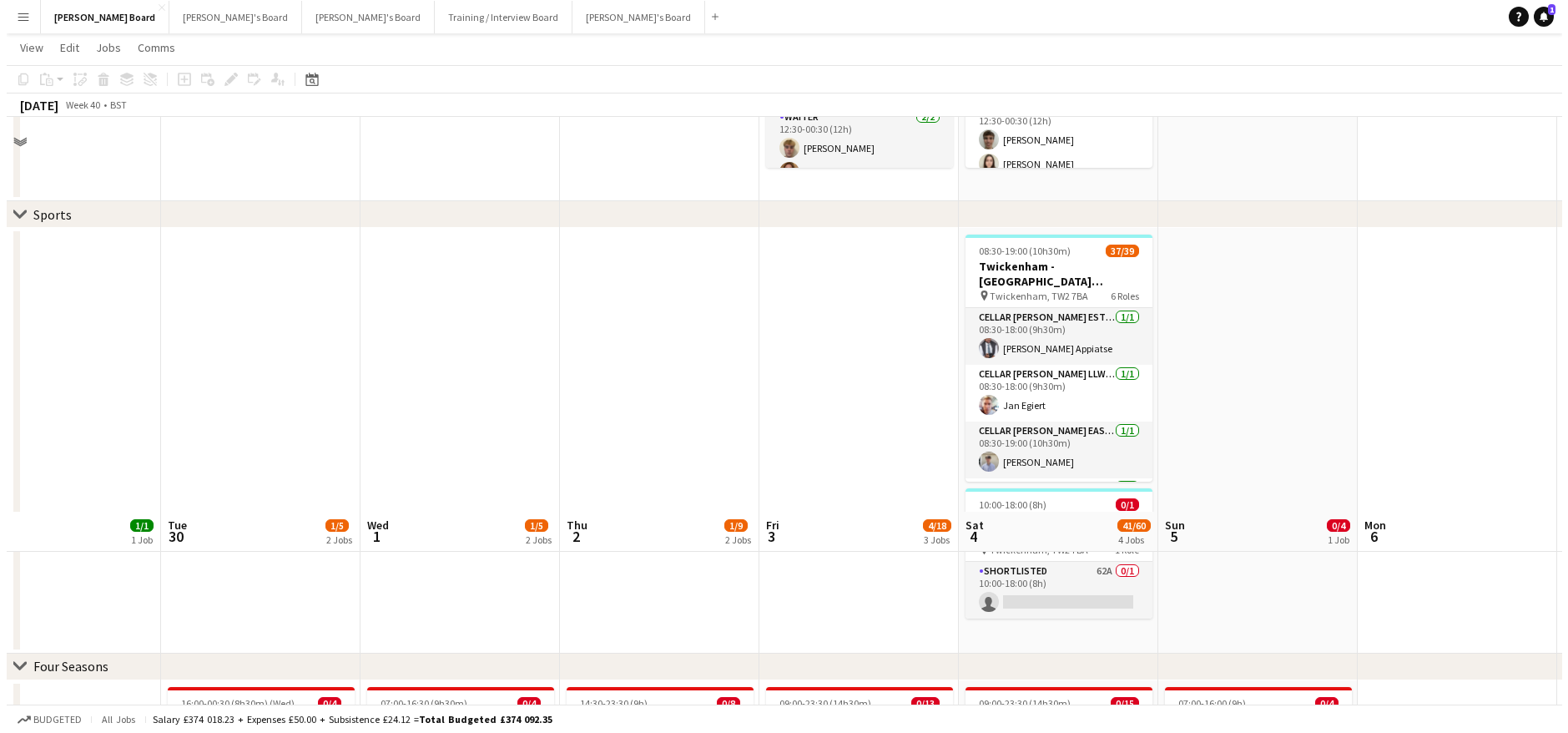
scroll to position [0, 0]
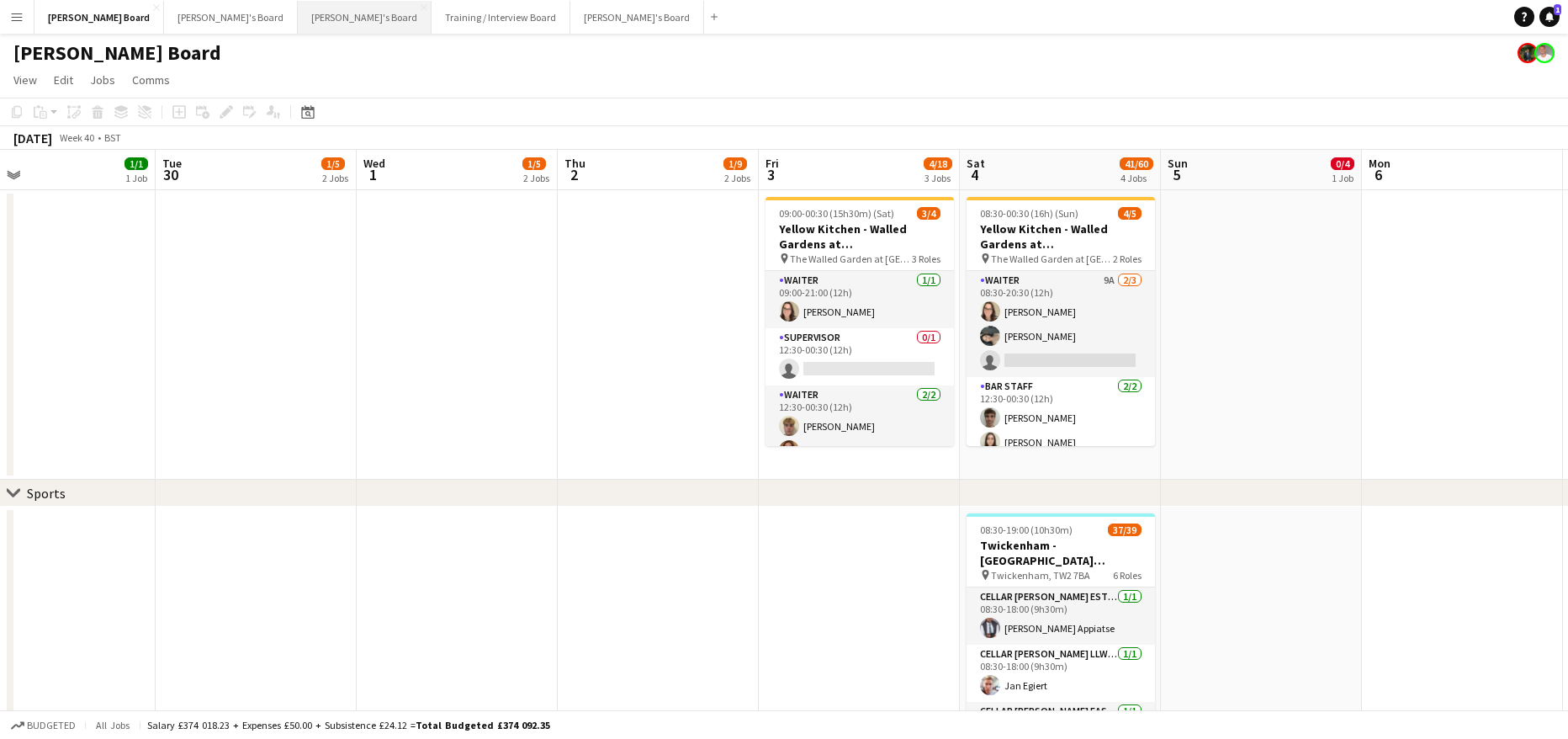
click at [298, 25] on button "Thomasina's Board Close" at bounding box center [365, 17] width 134 height 33
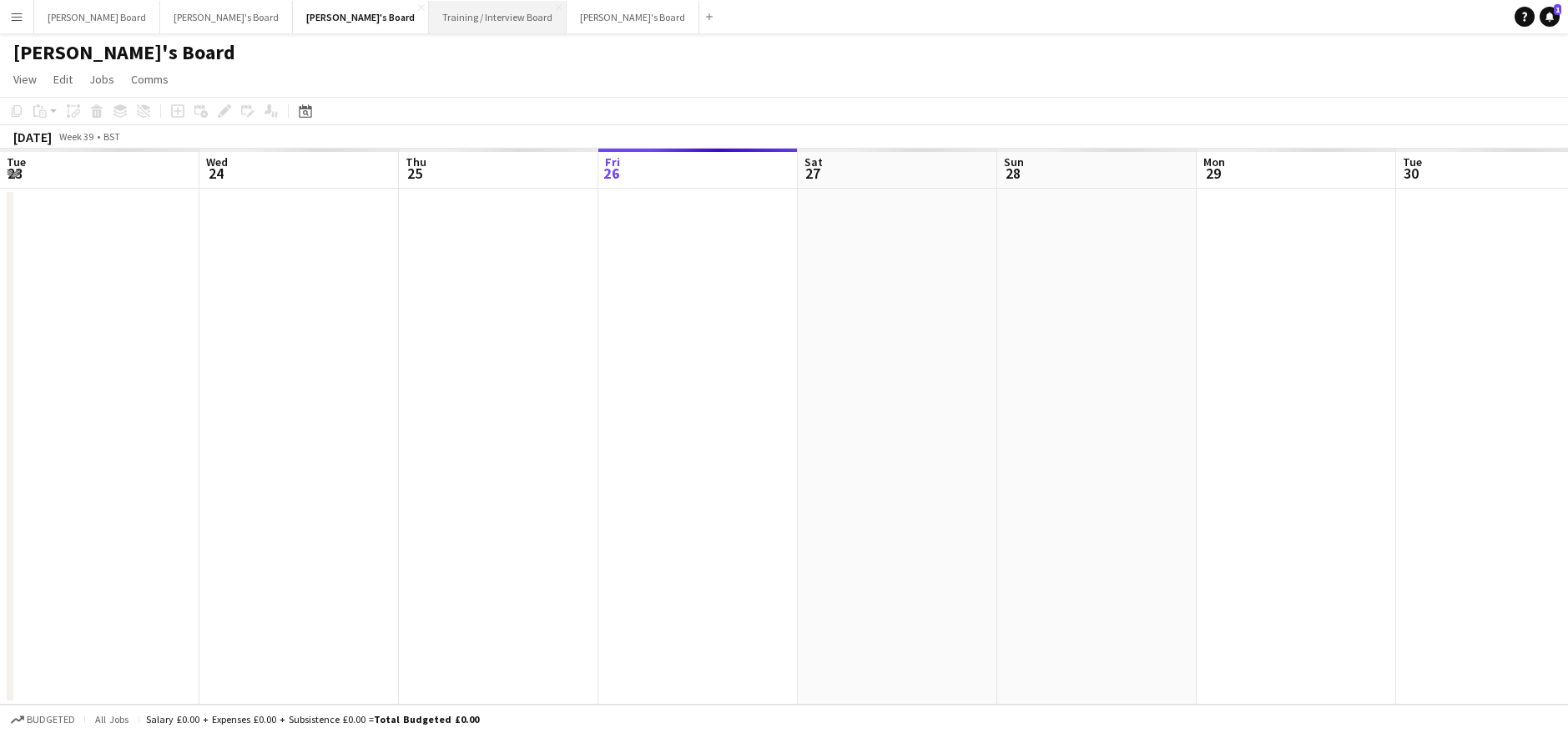
scroll to position [0, 399]
click at [428, 17] on button "Training / Interview Board Close" at bounding box center [497, 17] width 138 height 33
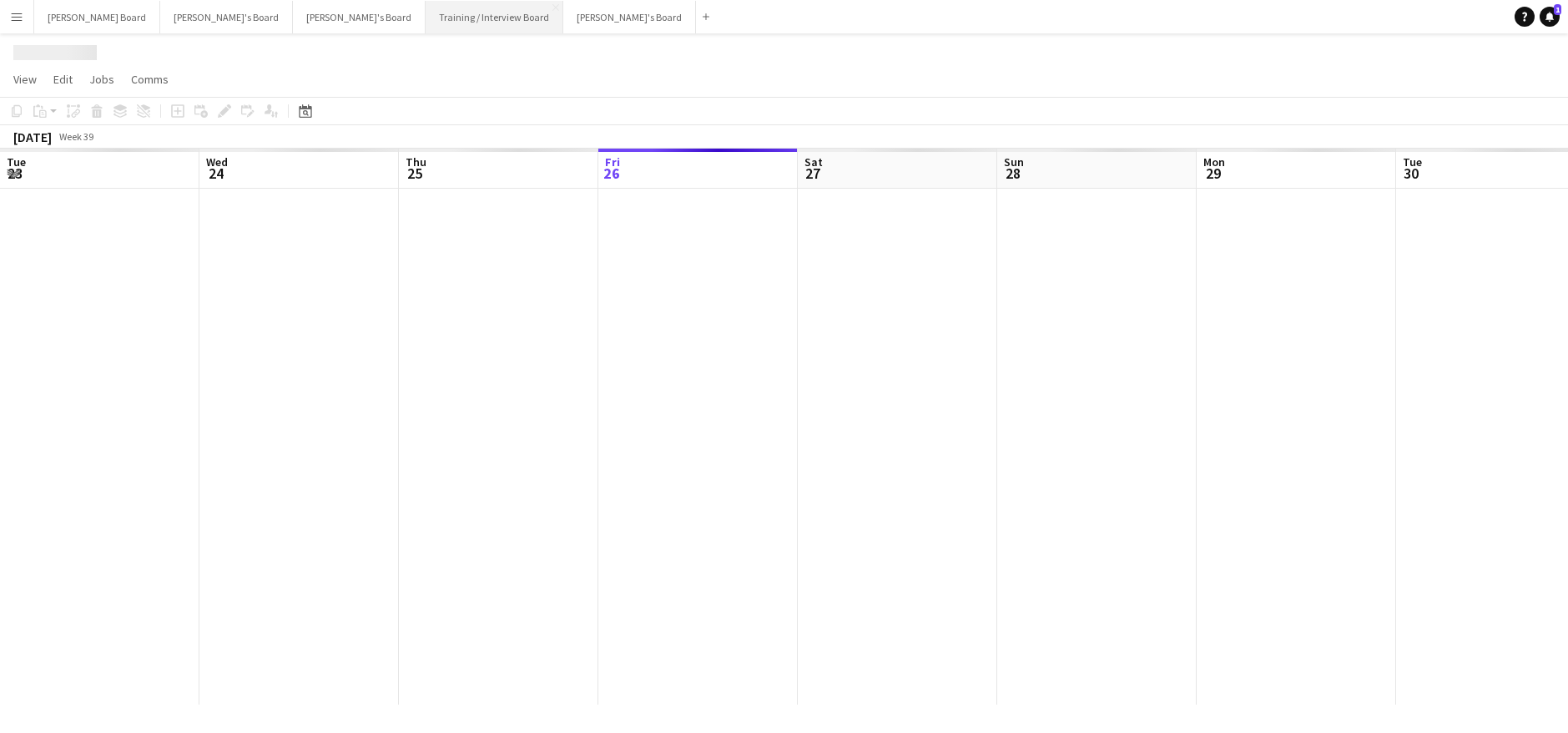
scroll to position [0, 399]
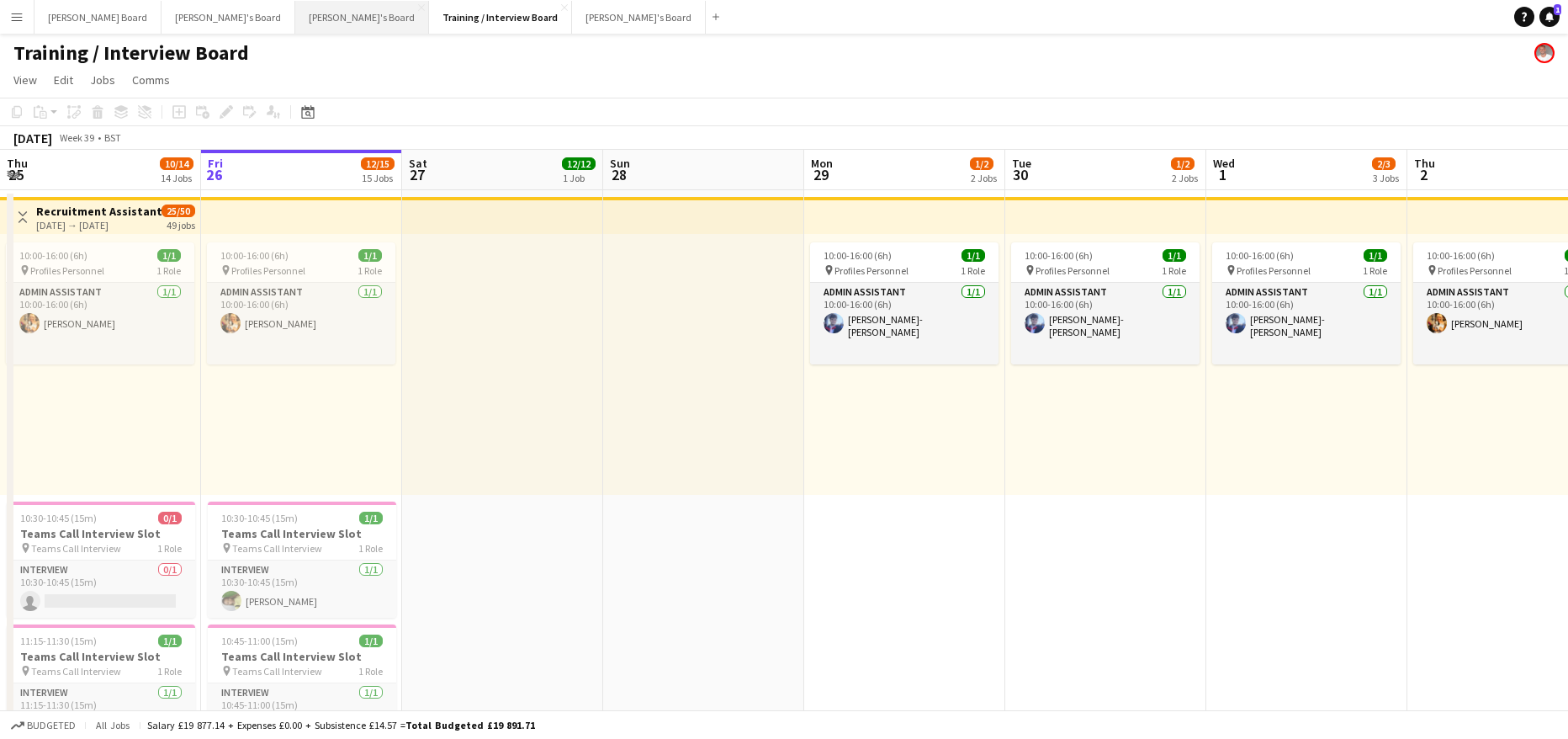
click at [295, 19] on button "Thomasina's Board Close" at bounding box center [362, 17] width 134 height 33
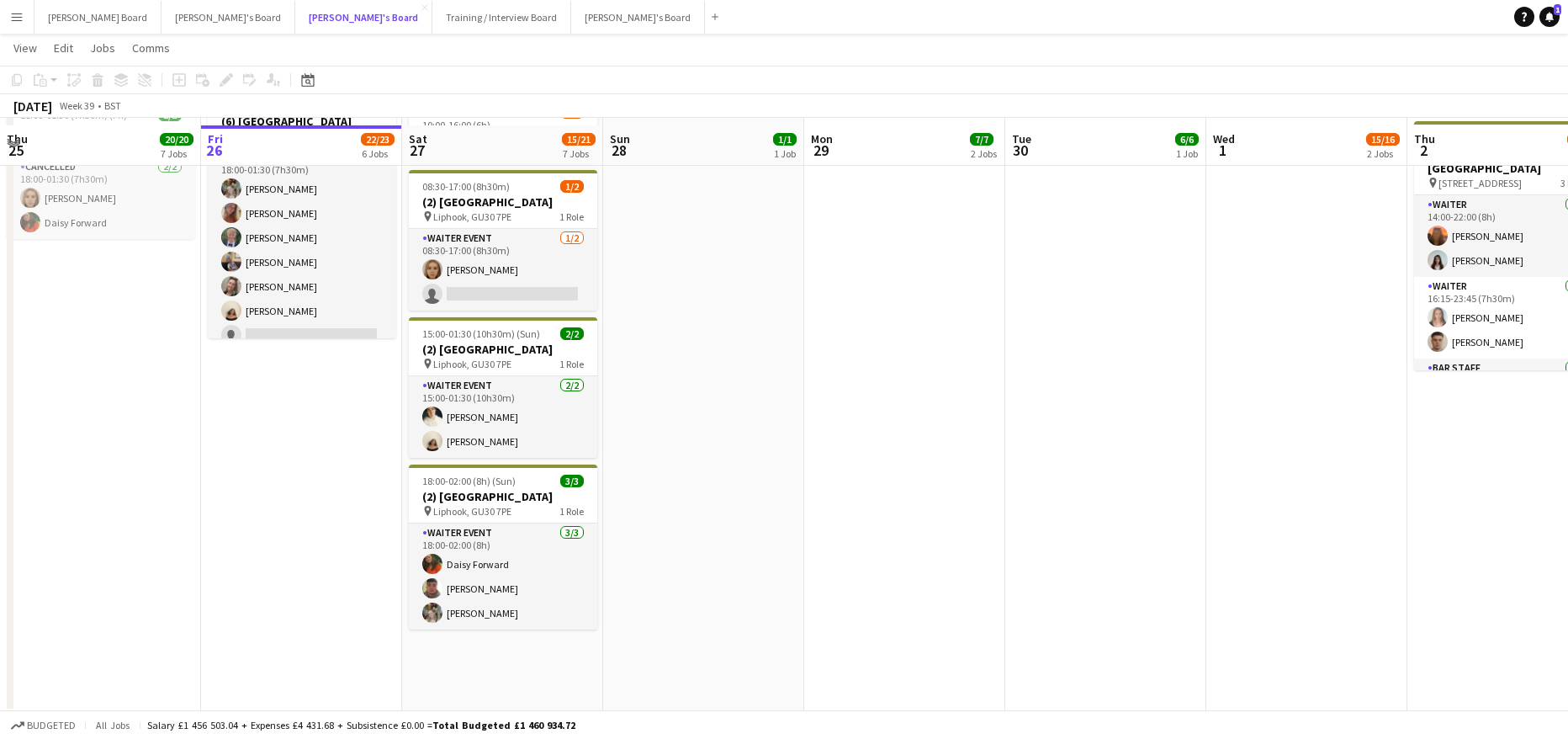
scroll to position [785, 0]
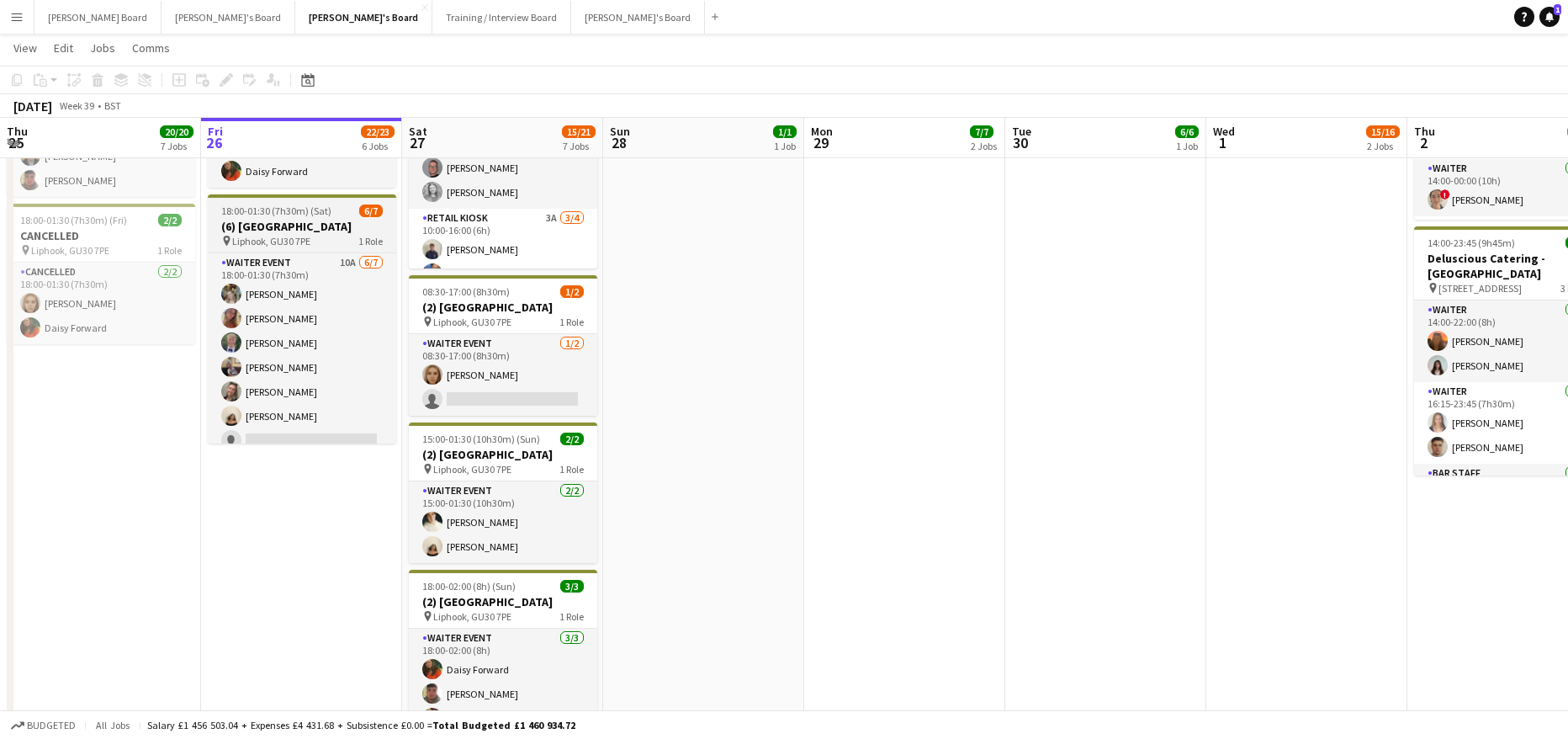
click at [283, 211] on span "18:00-01:30 (7h30m) (Sat)" at bounding box center [276, 210] width 110 height 13
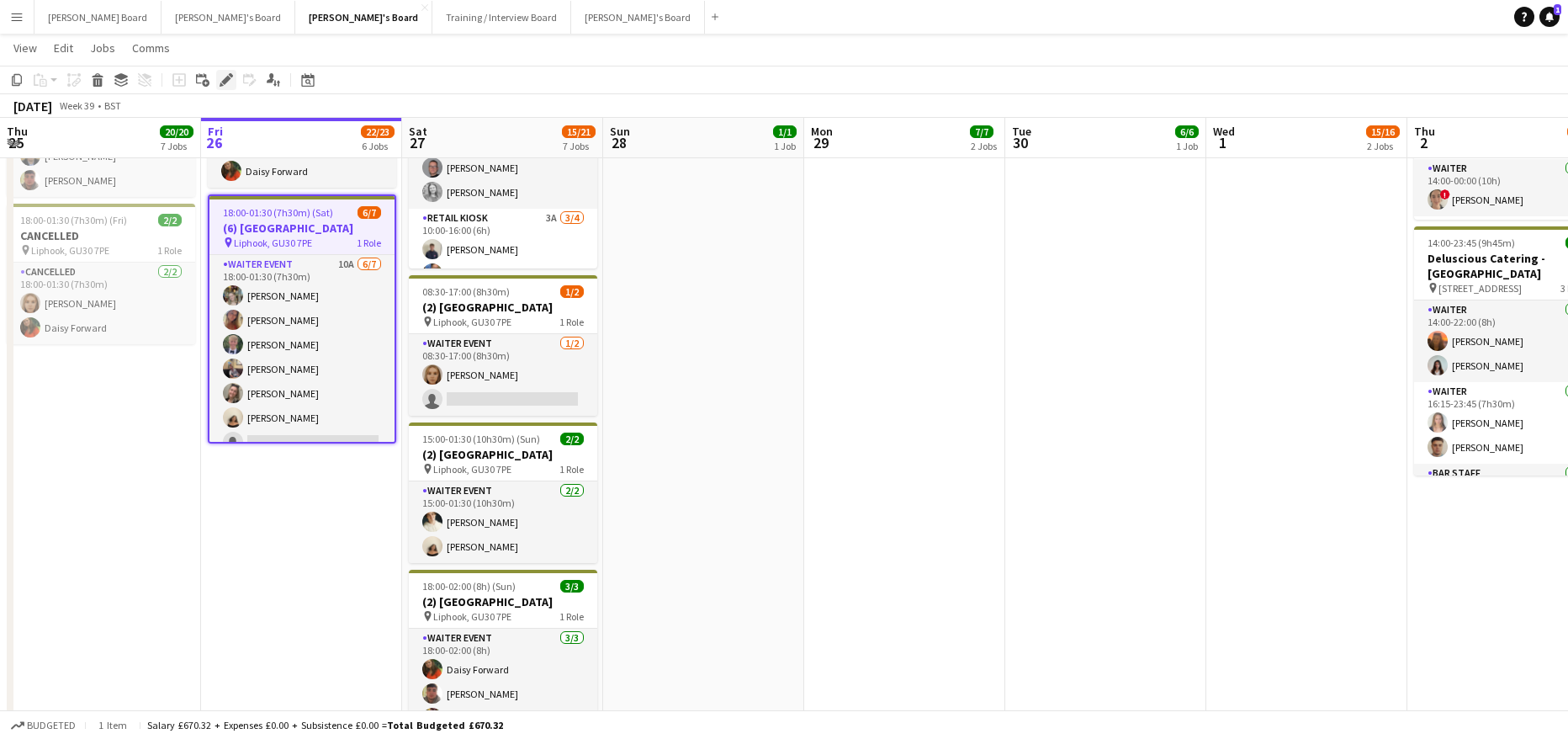
drag, startPoint x: 230, startPoint y: 75, endPoint x: 357, endPoint y: 96, distance: 128.7
click at [230, 75] on icon at bounding box center [231, 75] width 4 height 4
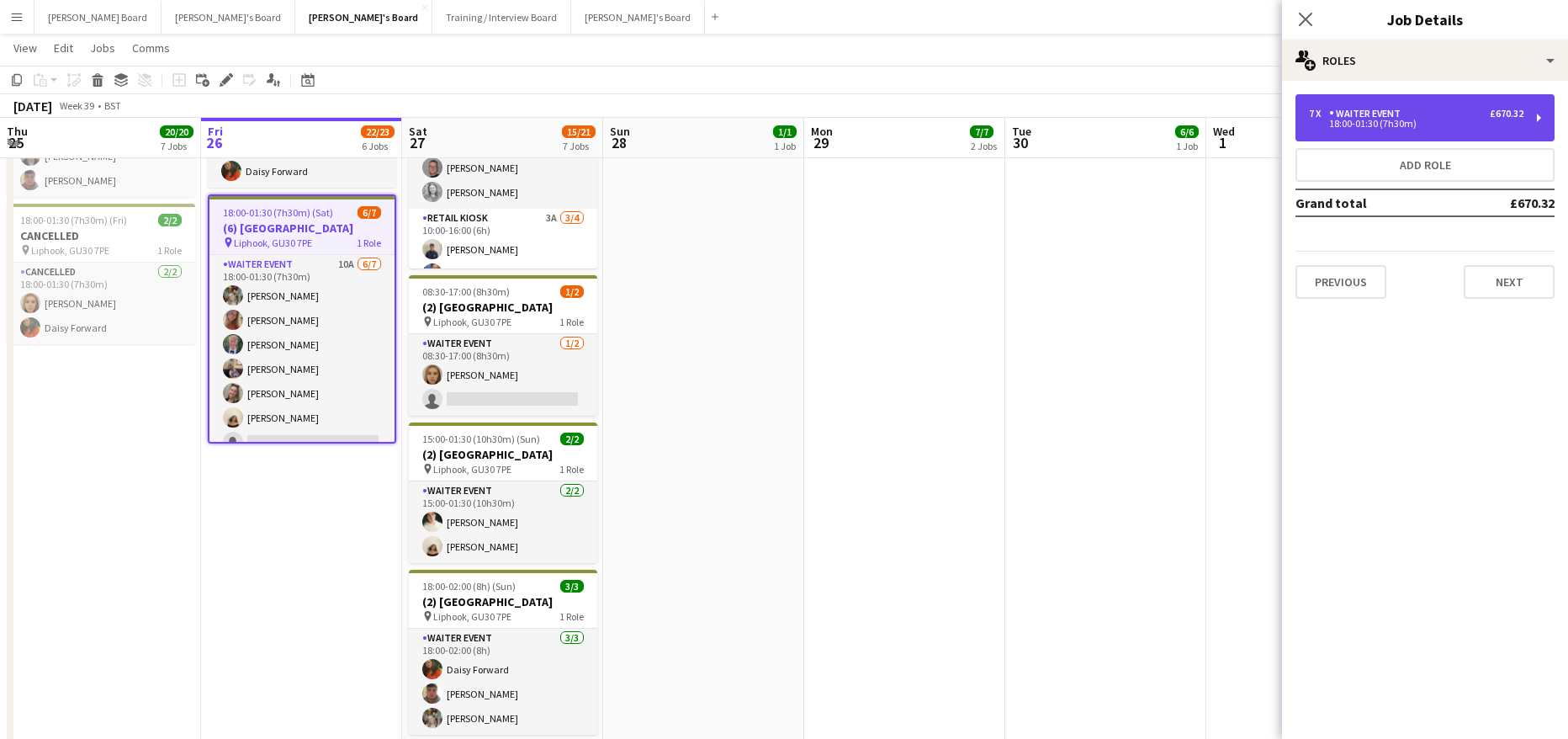
click at [1393, 132] on div "7 x WAITER EVENT £670.32 18:00-01:30 (7h30m)" at bounding box center [1424, 117] width 259 height 47
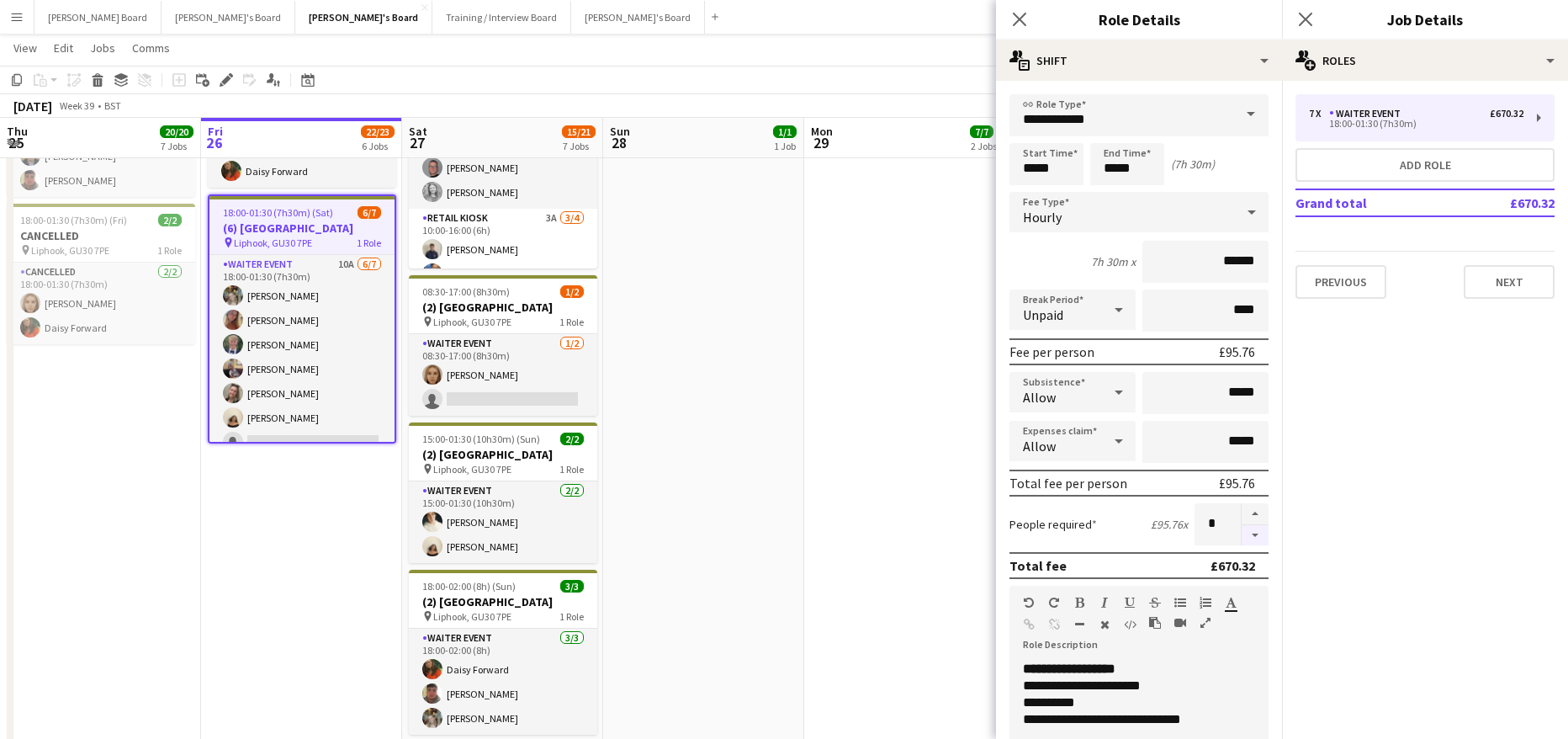
click at [1253, 531] on button "button" at bounding box center [1255, 535] width 27 height 21
type input "*"
click at [941, 436] on app-date-cell "09:00-17:00 (8h) 6/6 SFG WAREHOUSE - GUILDFORD pin Guilford Gu3 2dx 2 Roles War…" at bounding box center [904, 111] width 201 height 1414
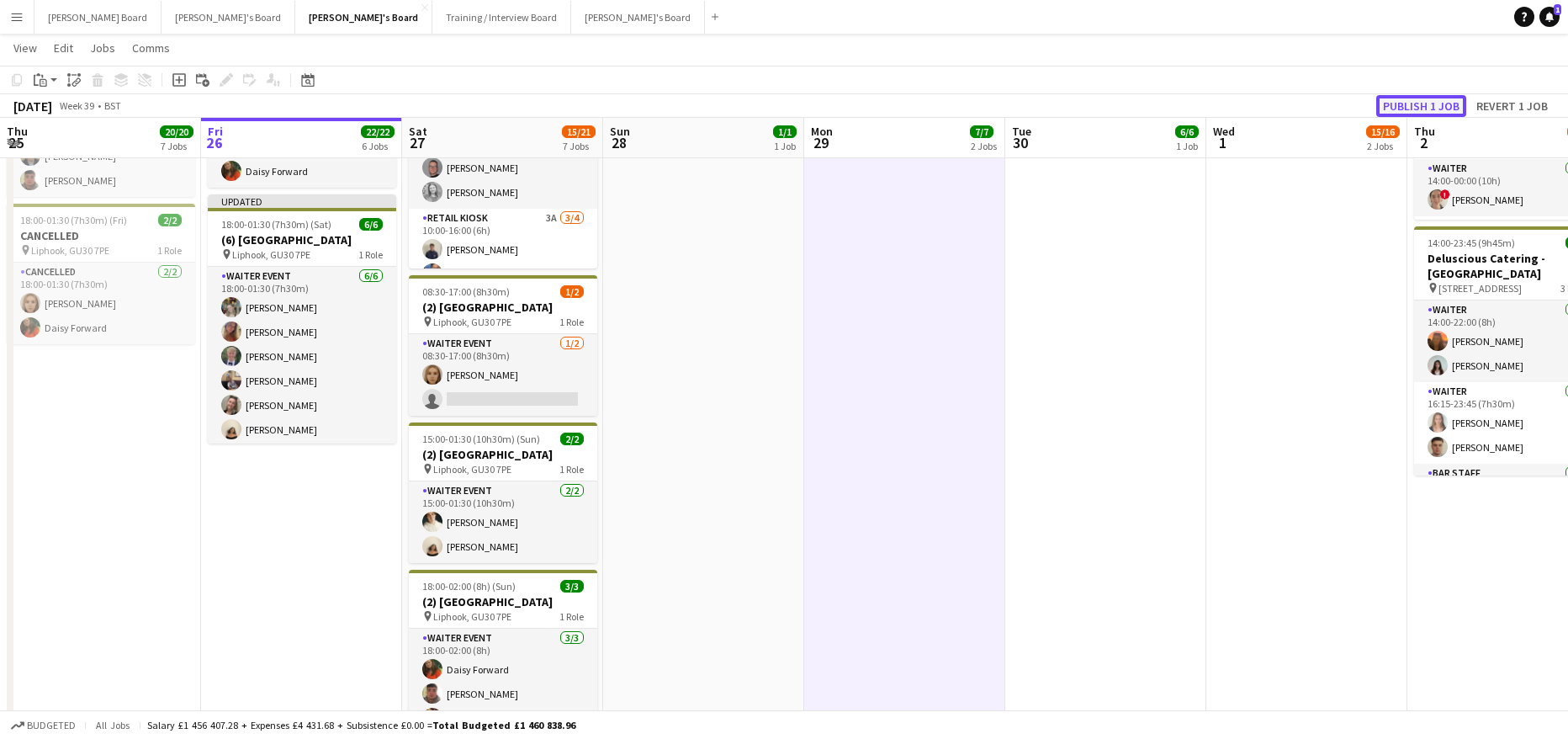
click at [1408, 101] on button "Publish 1 job" at bounding box center [1421, 106] width 90 height 22
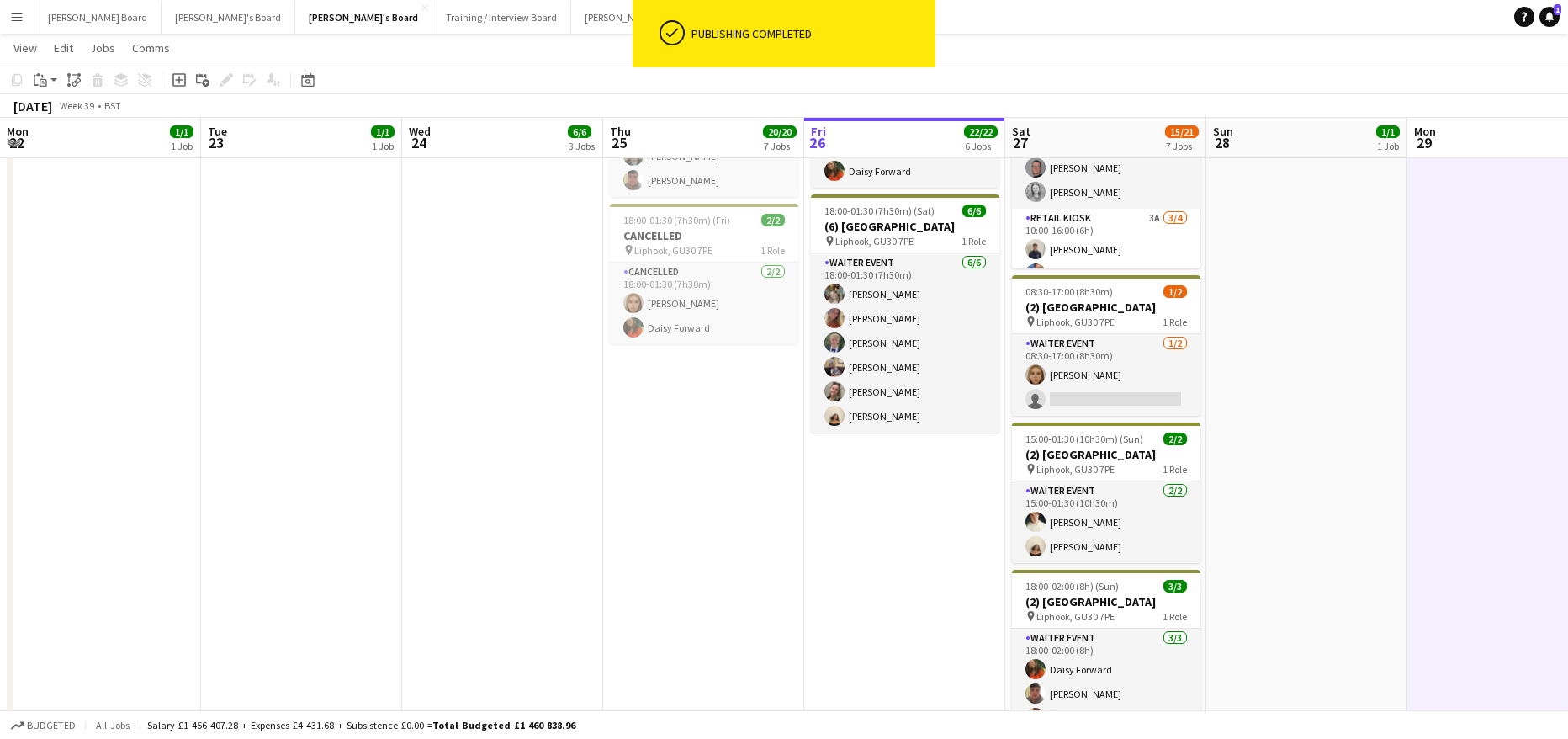
scroll to position [0, 400]
drag, startPoint x: 578, startPoint y: 468, endPoint x: 966, endPoint y: 467, distance: 388.6
click at [966, 467] on app-calendar-viewport "Sat 20 16/16 6 Jobs Sun 21 5/5 3 Jobs Mon 22 1/1 1 Job Tue 23 1/1 1 Job Wed 24 …" at bounding box center [784, 650] width 1568 height 2739
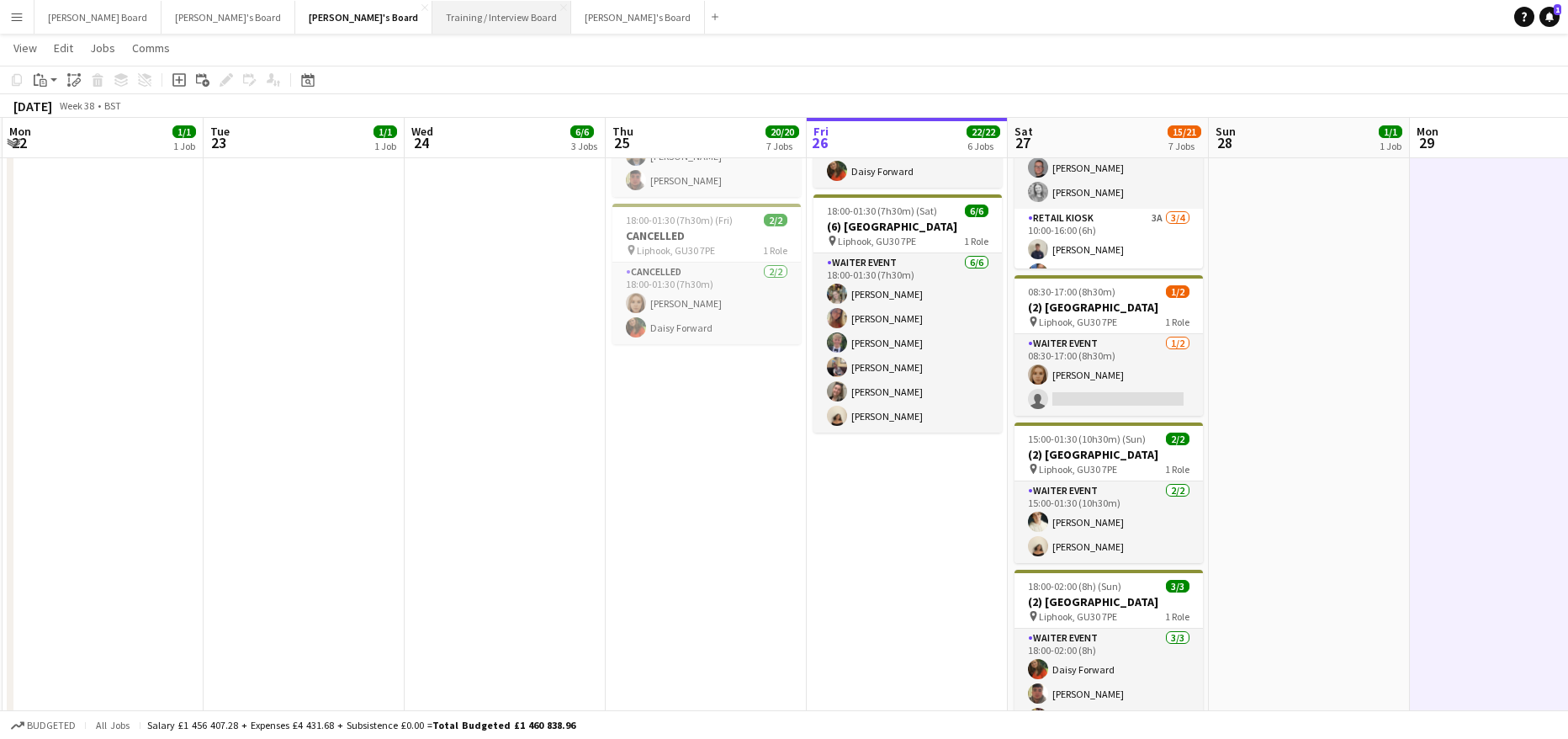
click at [432, 20] on button "Training / Interview Board Close" at bounding box center [501, 17] width 139 height 33
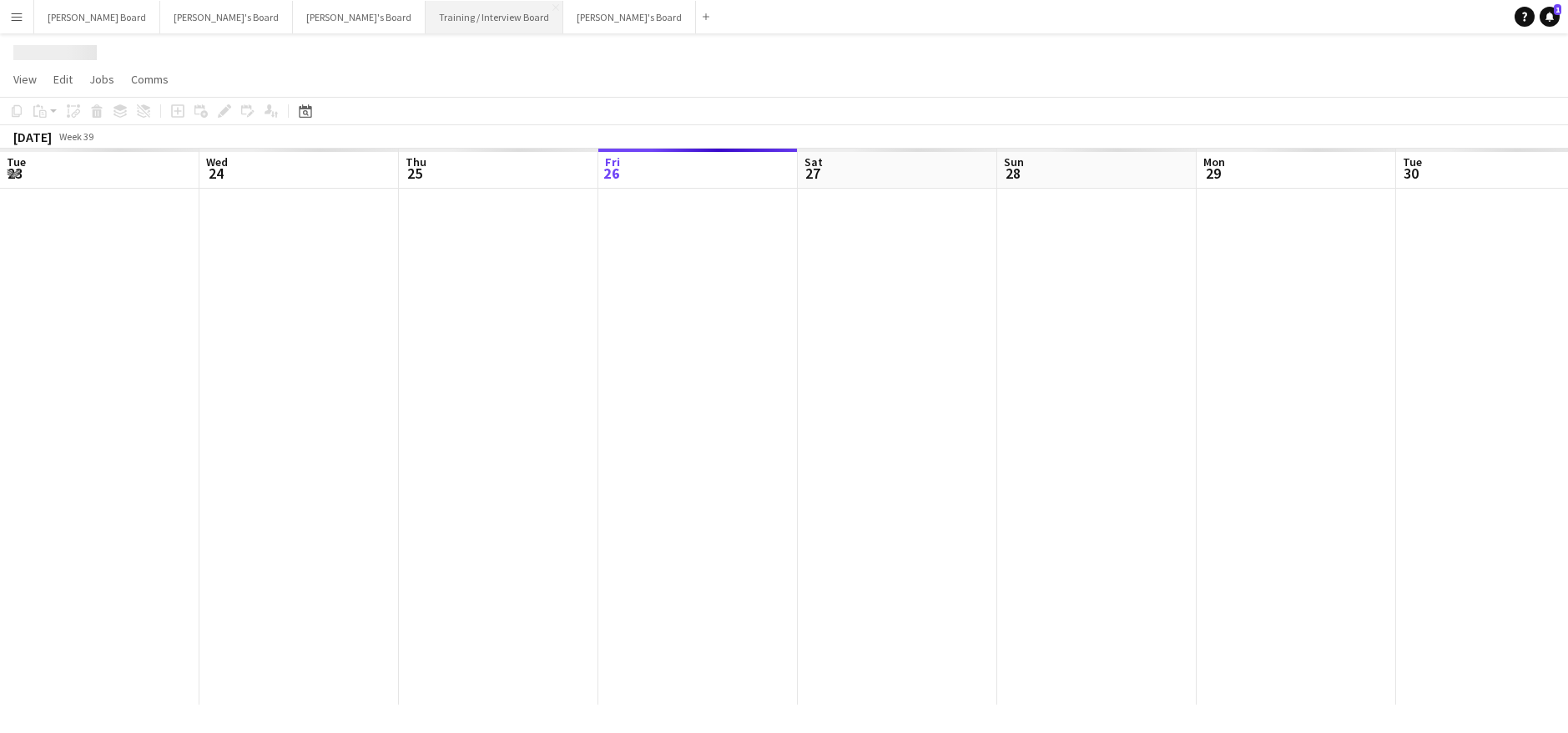
scroll to position [0, 399]
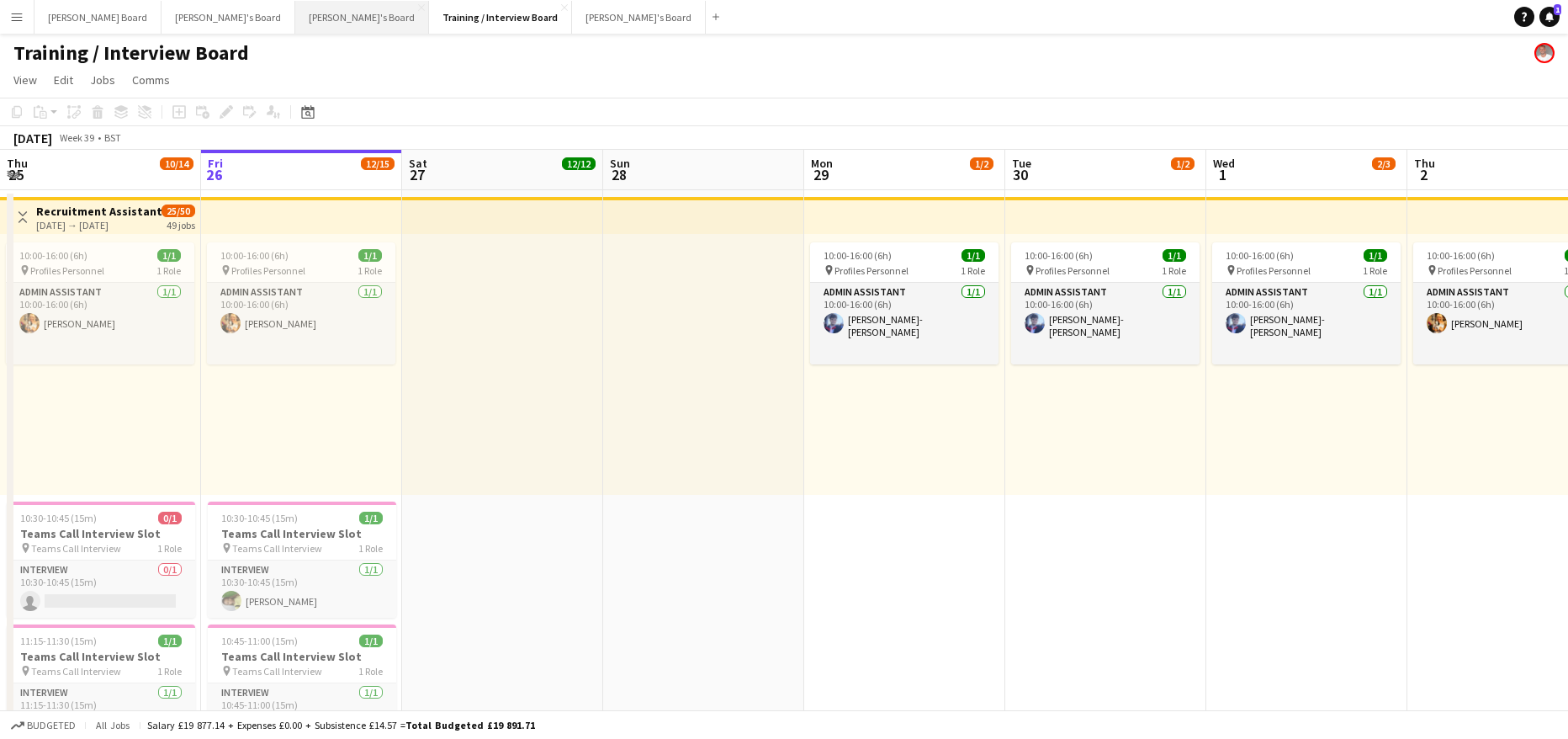
click at [295, 15] on button "Thomasina's Board Close" at bounding box center [362, 17] width 134 height 33
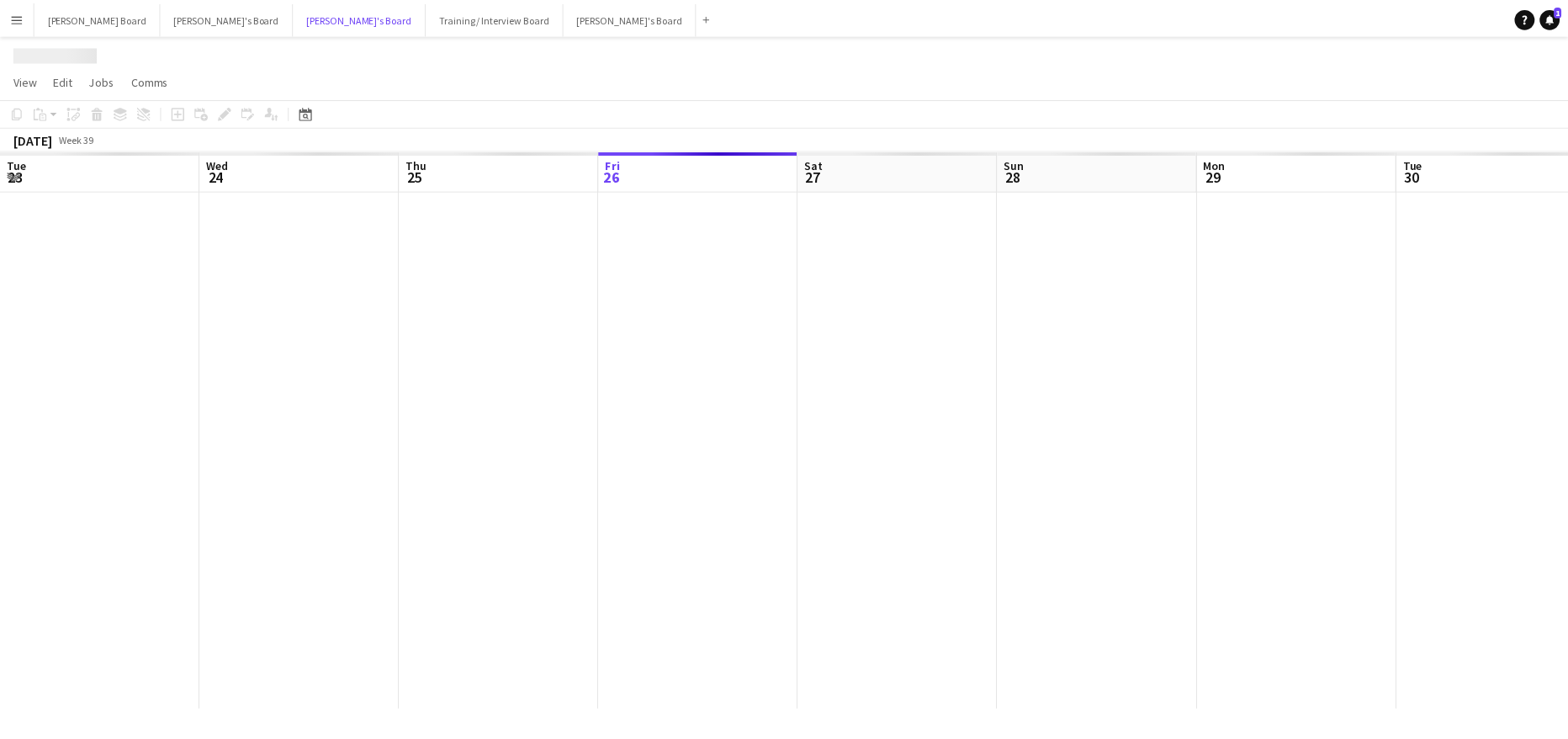
scroll to position [0, 402]
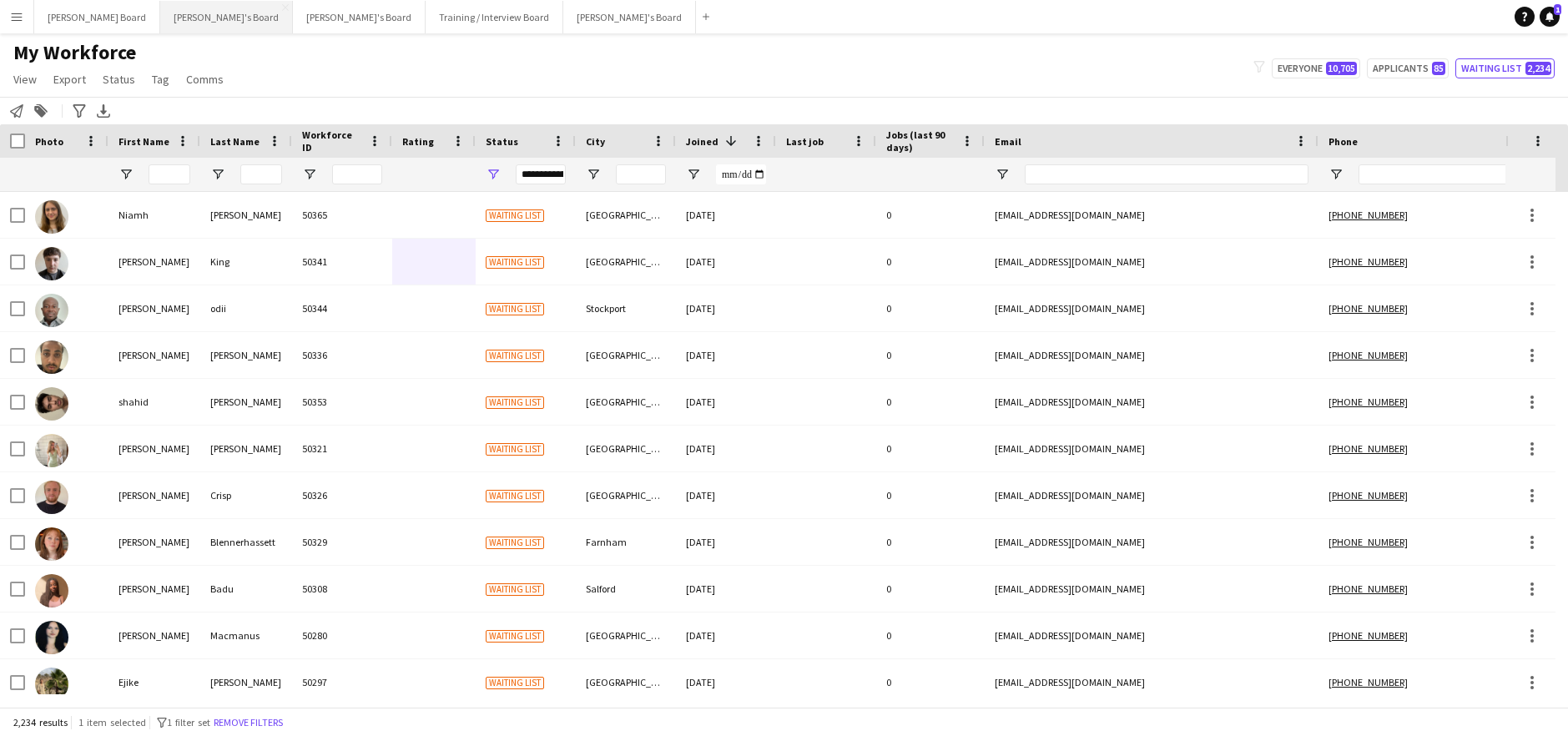
click at [161, 23] on button "[PERSON_NAME]'s Board Close" at bounding box center [227, 17] width 133 height 33
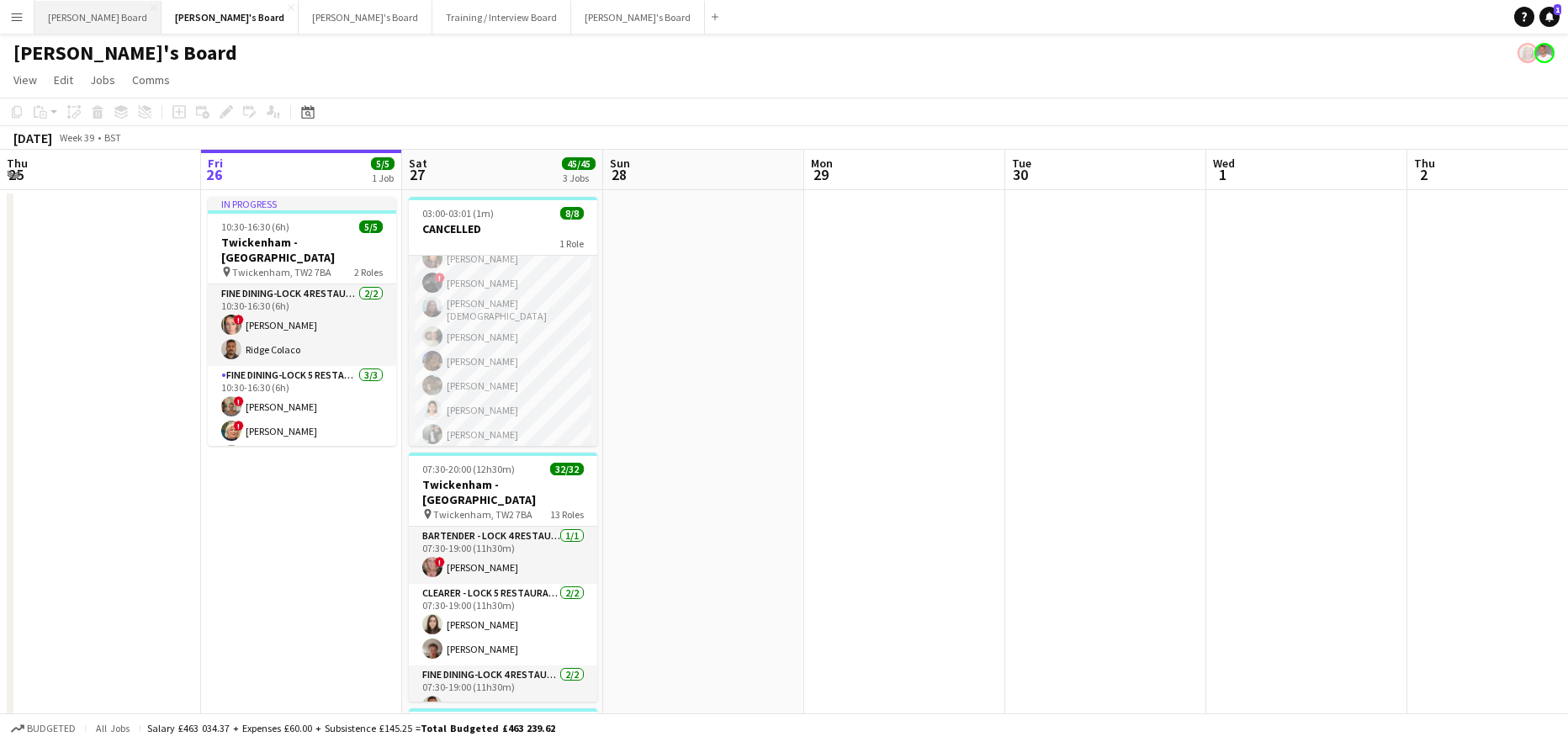
click at [95, 19] on button "[PERSON_NAME] Board Close" at bounding box center [97, 17] width 127 height 33
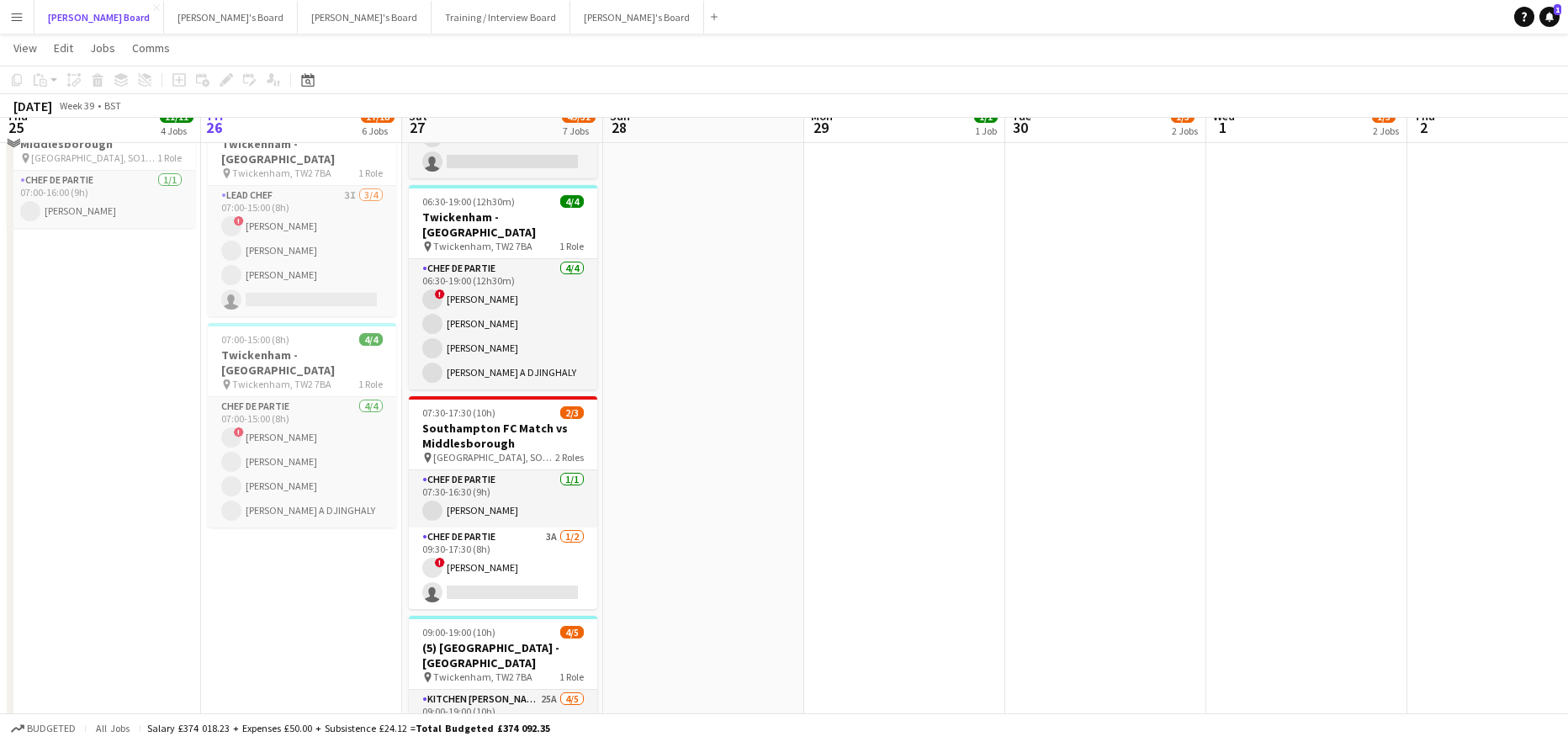
scroll to position [1257, 0]
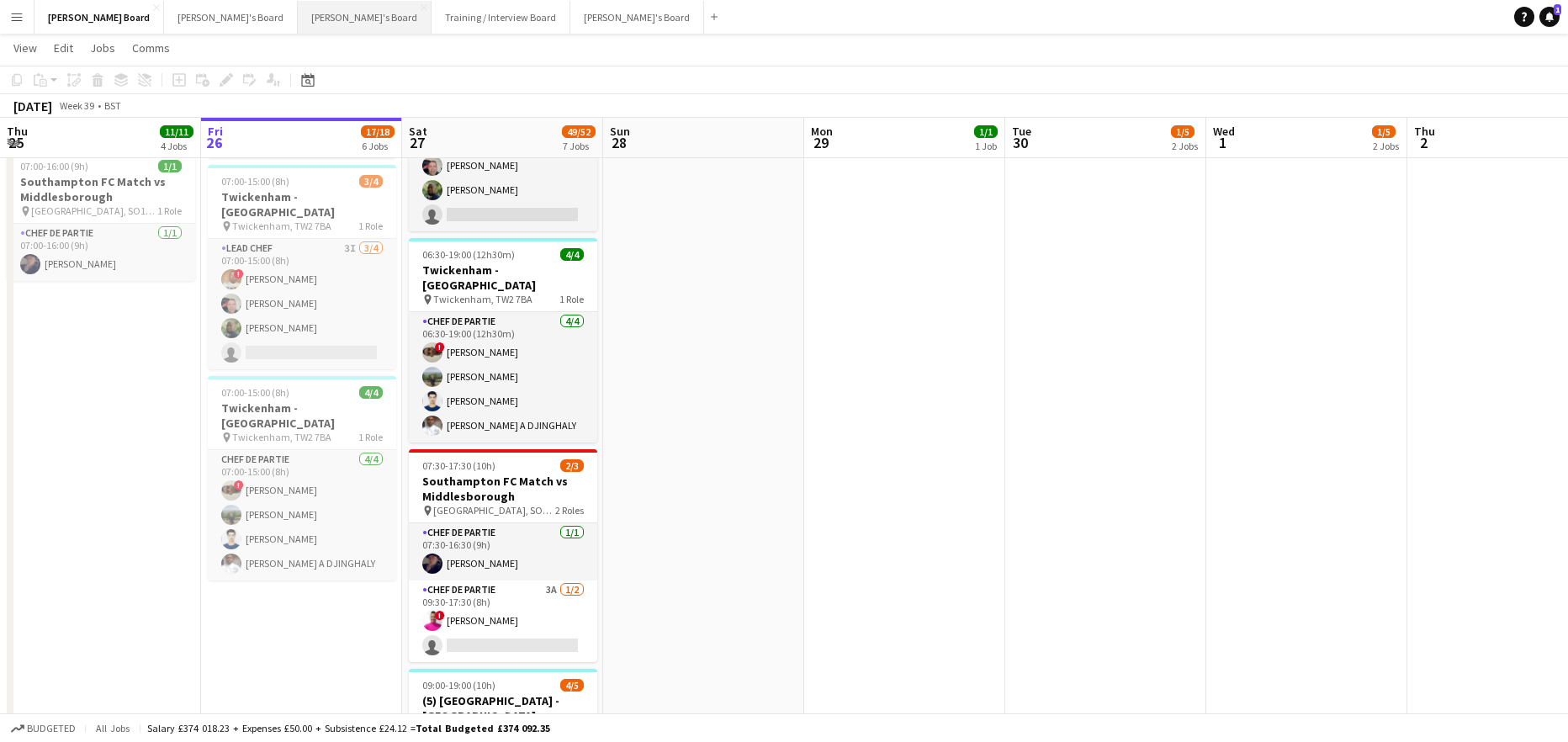
click at [298, 21] on button "[PERSON_NAME]'s Board Close" at bounding box center [365, 17] width 134 height 33
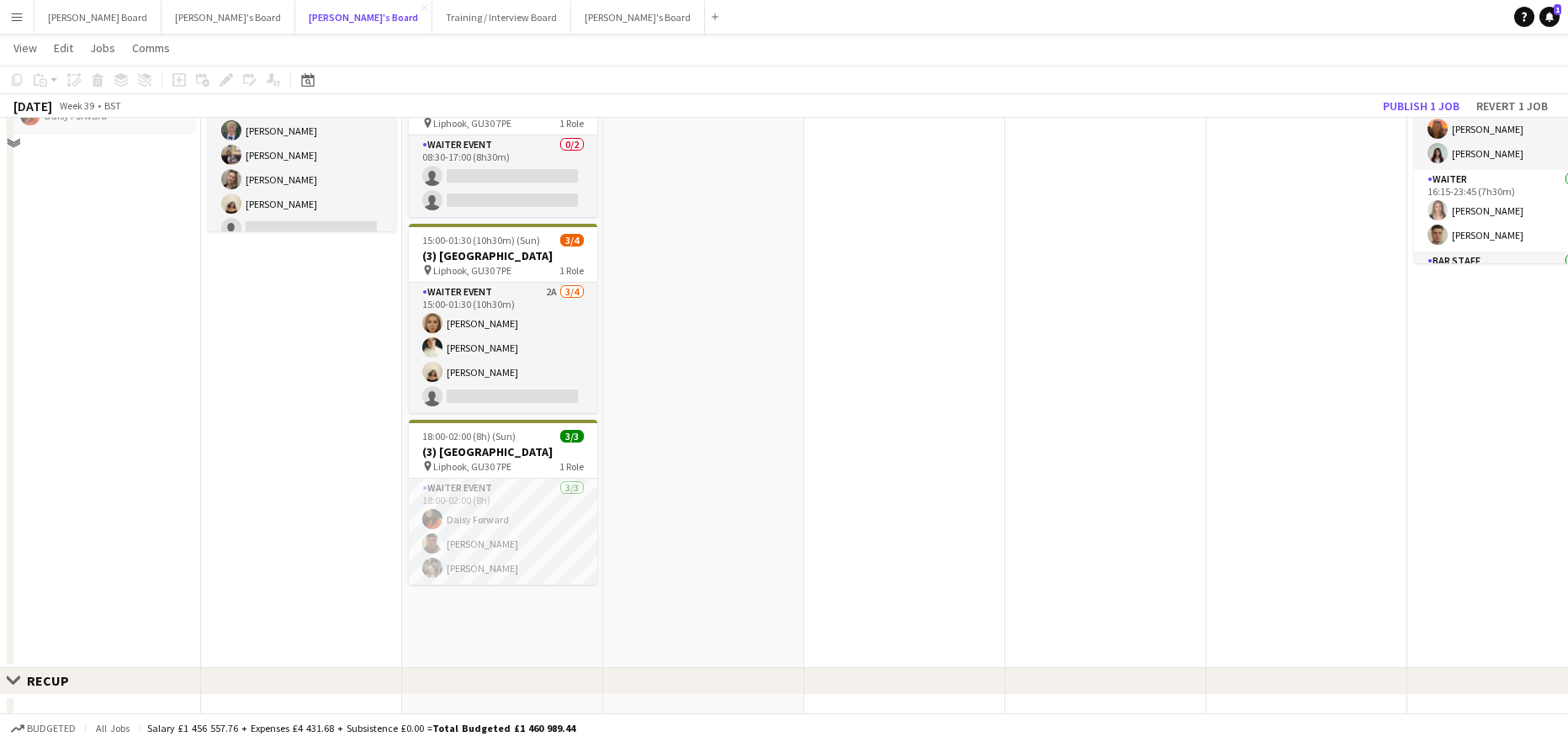
scroll to position [1009, 0]
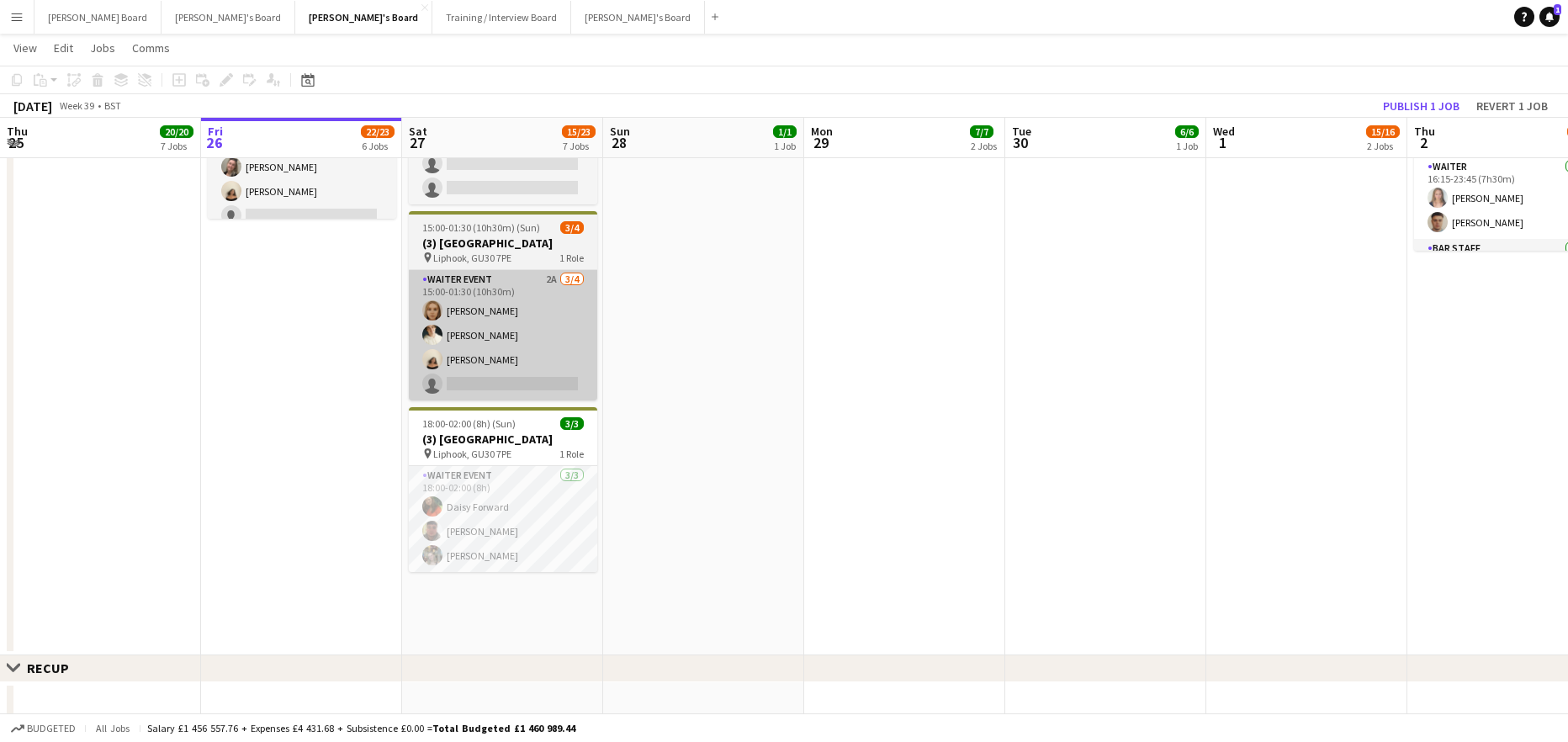
click at [521, 326] on app-card-role "WAITER EVENT 2A [DATE] 15:00-01:30 (10h30m) [PERSON_NAME] [PERSON_NAME] [PERSON…" at bounding box center [503, 335] width 188 height 130
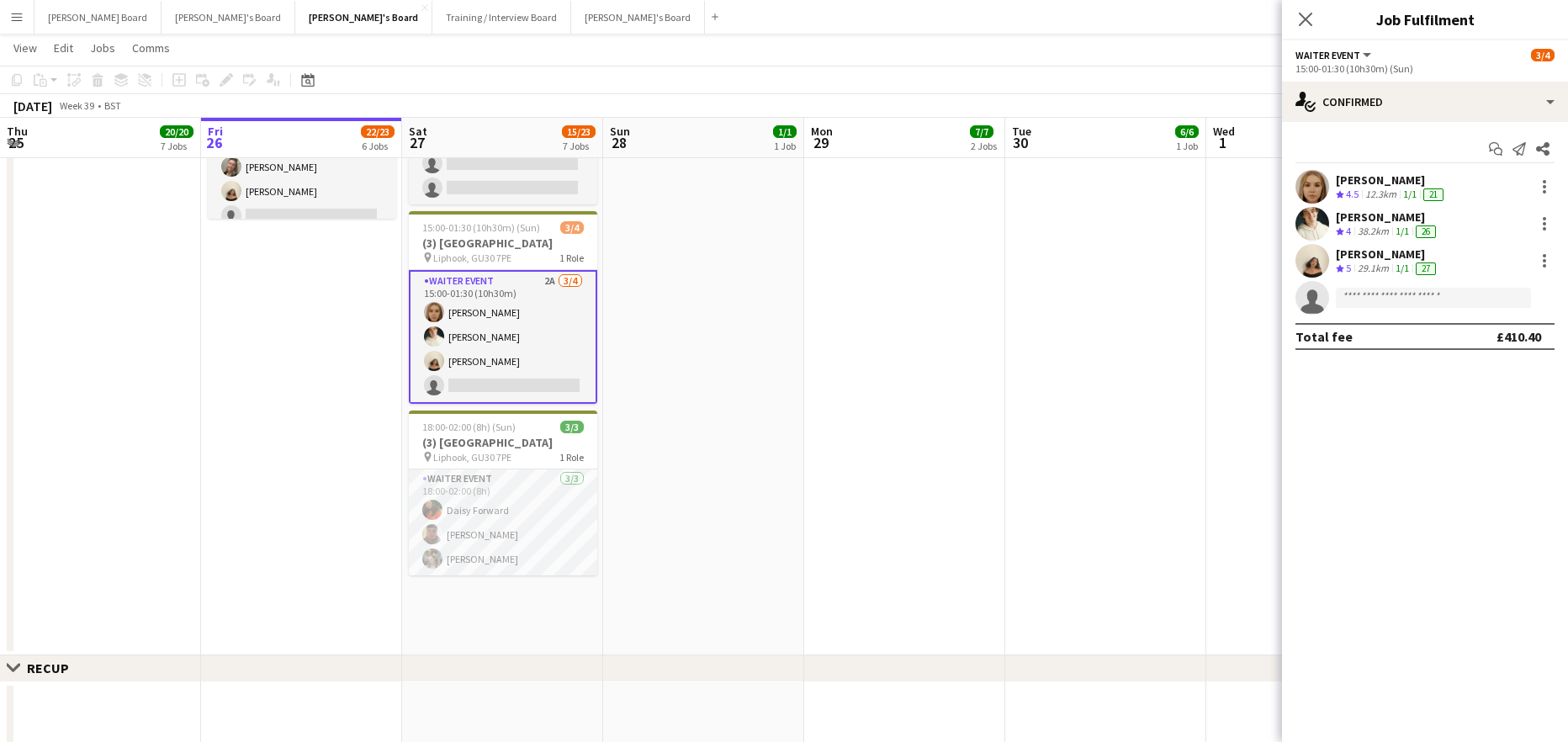
click at [1386, 232] on div "38.2km" at bounding box center [1373, 232] width 38 height 14
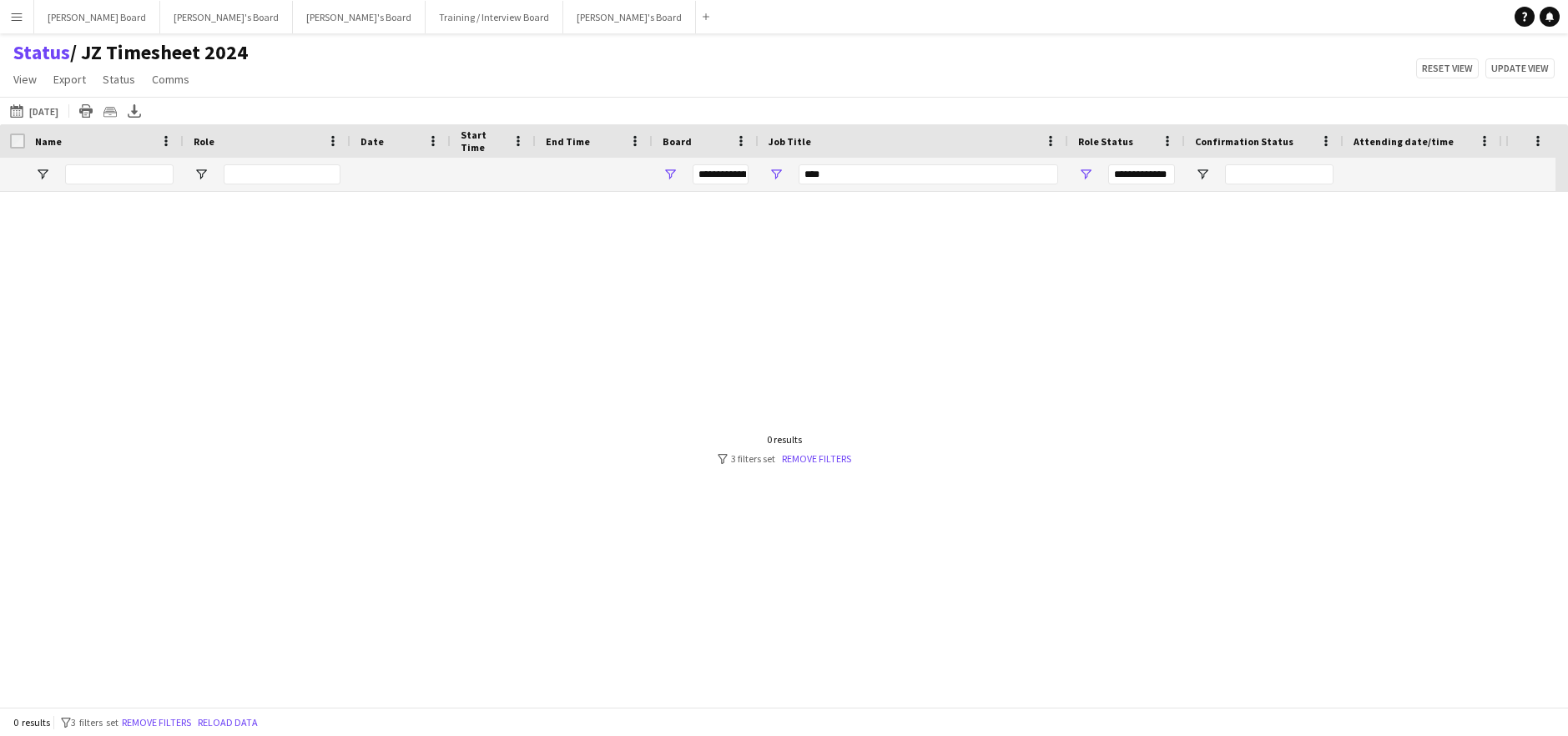
type input "***"
click at [48, 112] on button "[DATE] to [DATE] [DATE]" at bounding box center [35, 111] width 56 height 20
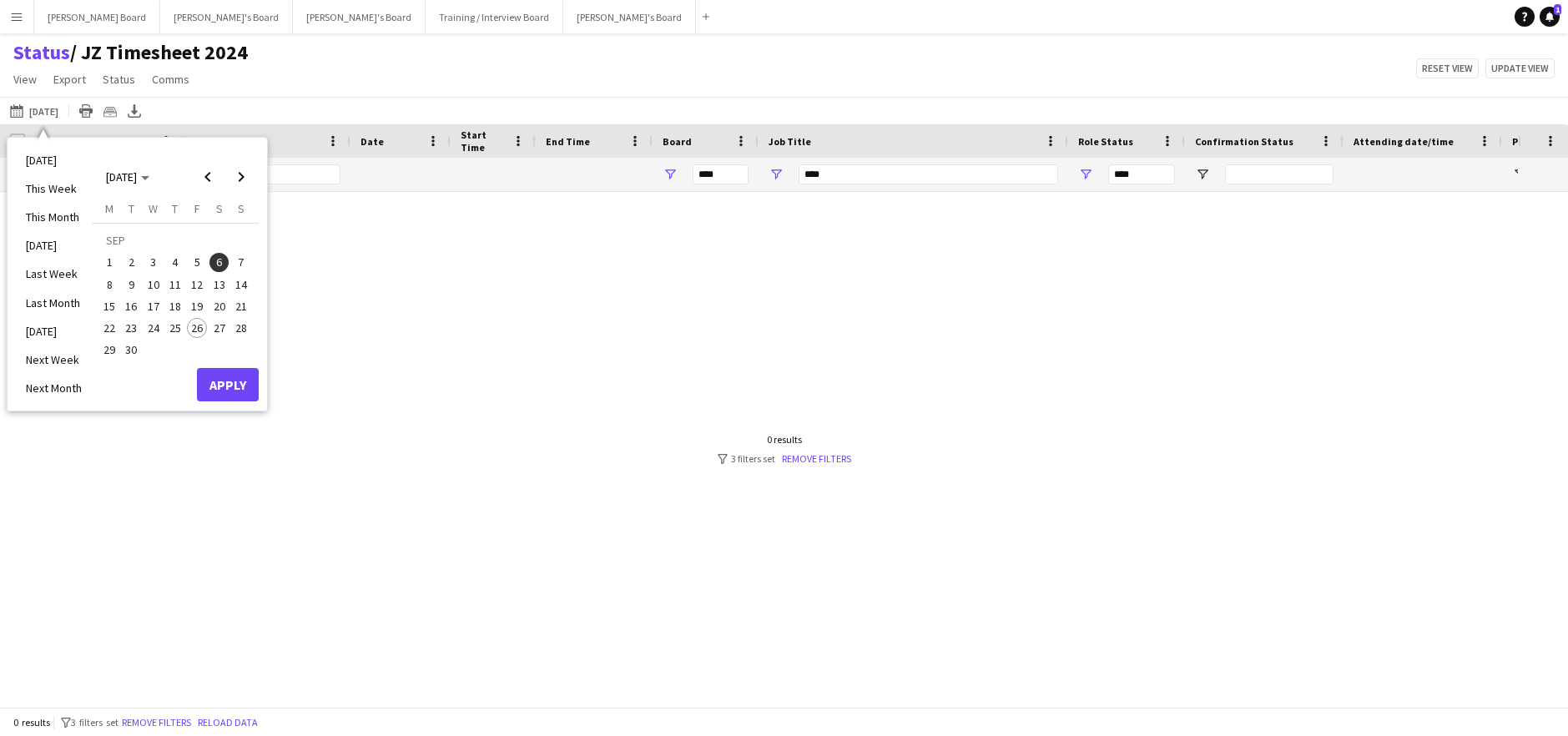
click at [202, 324] on span "26" at bounding box center [196, 327] width 20 height 20
click at [248, 175] on span "Next month" at bounding box center [241, 178] width 34 height 34
click at [245, 275] on span "12" at bounding box center [241, 285] width 20 height 20
click at [226, 384] on button "Apply" at bounding box center [228, 385] width 61 height 34
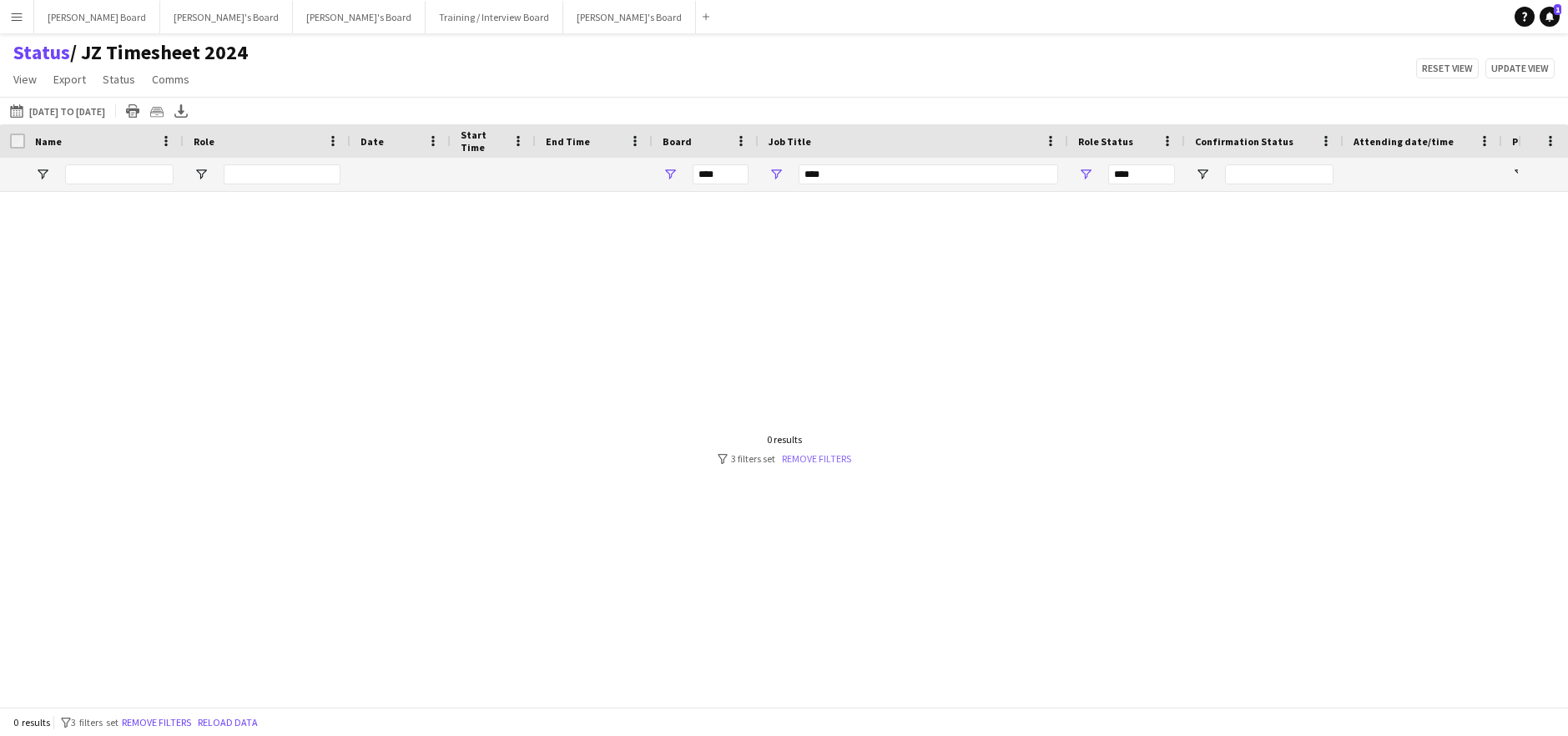
click at [828, 452] on link "Remove filters" at bounding box center [816, 458] width 69 height 13
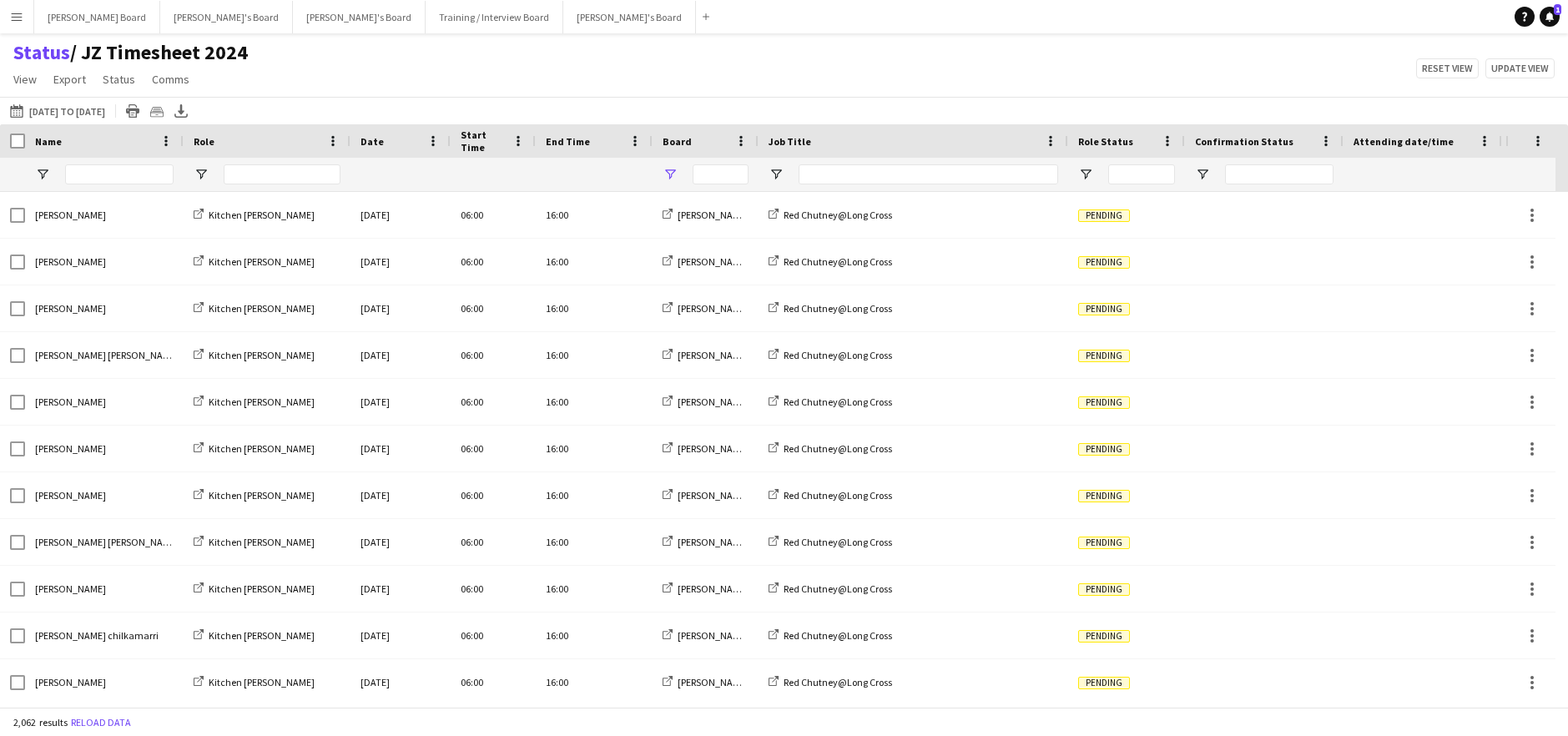
click at [677, 171] on div at bounding box center [705, 175] width 106 height 34
click at [675, 172] on span "Open Filter Menu" at bounding box center [669, 174] width 15 height 15
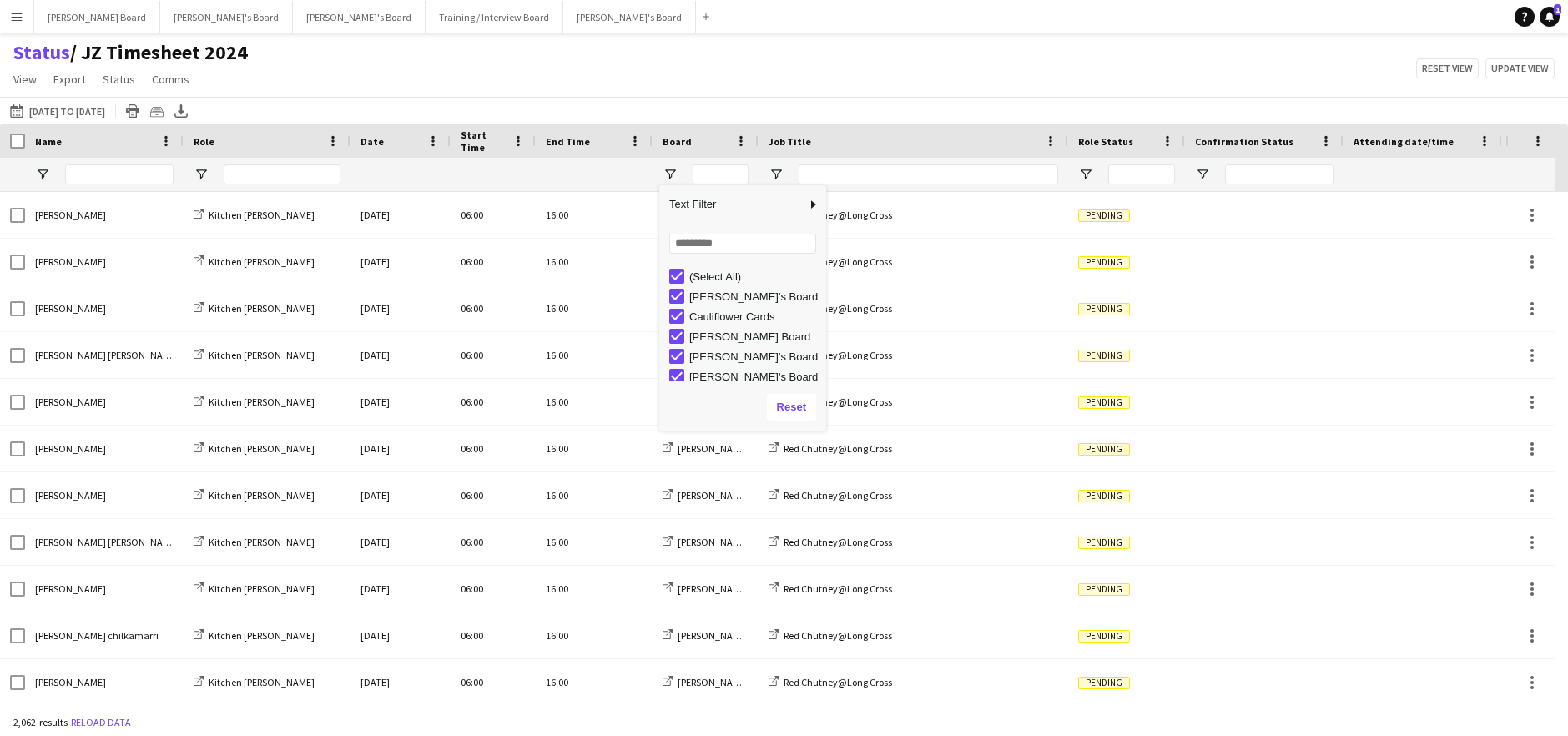
click at [681, 267] on div "(Select All)" at bounding box center [748, 276] width 157 height 20
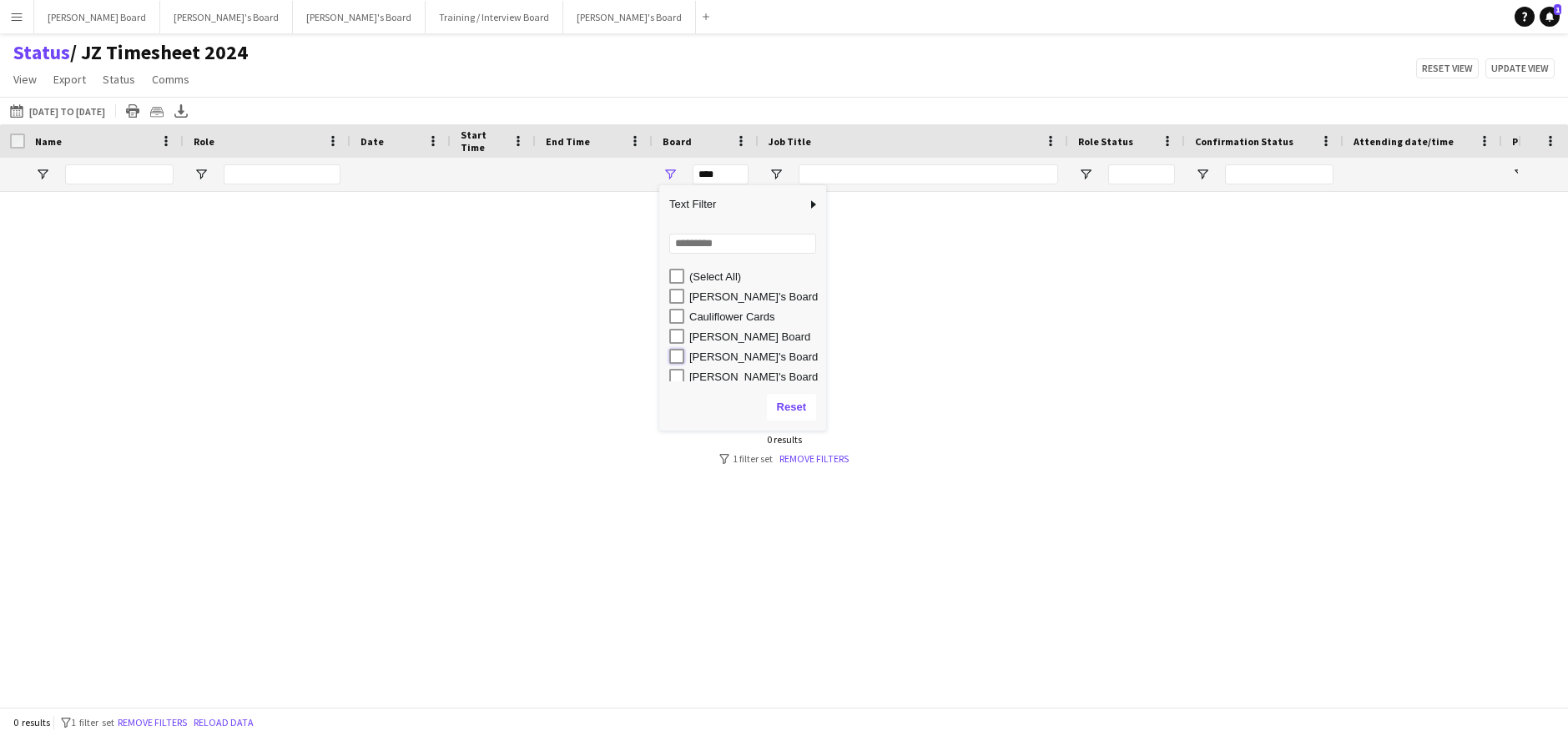
type input "**********"
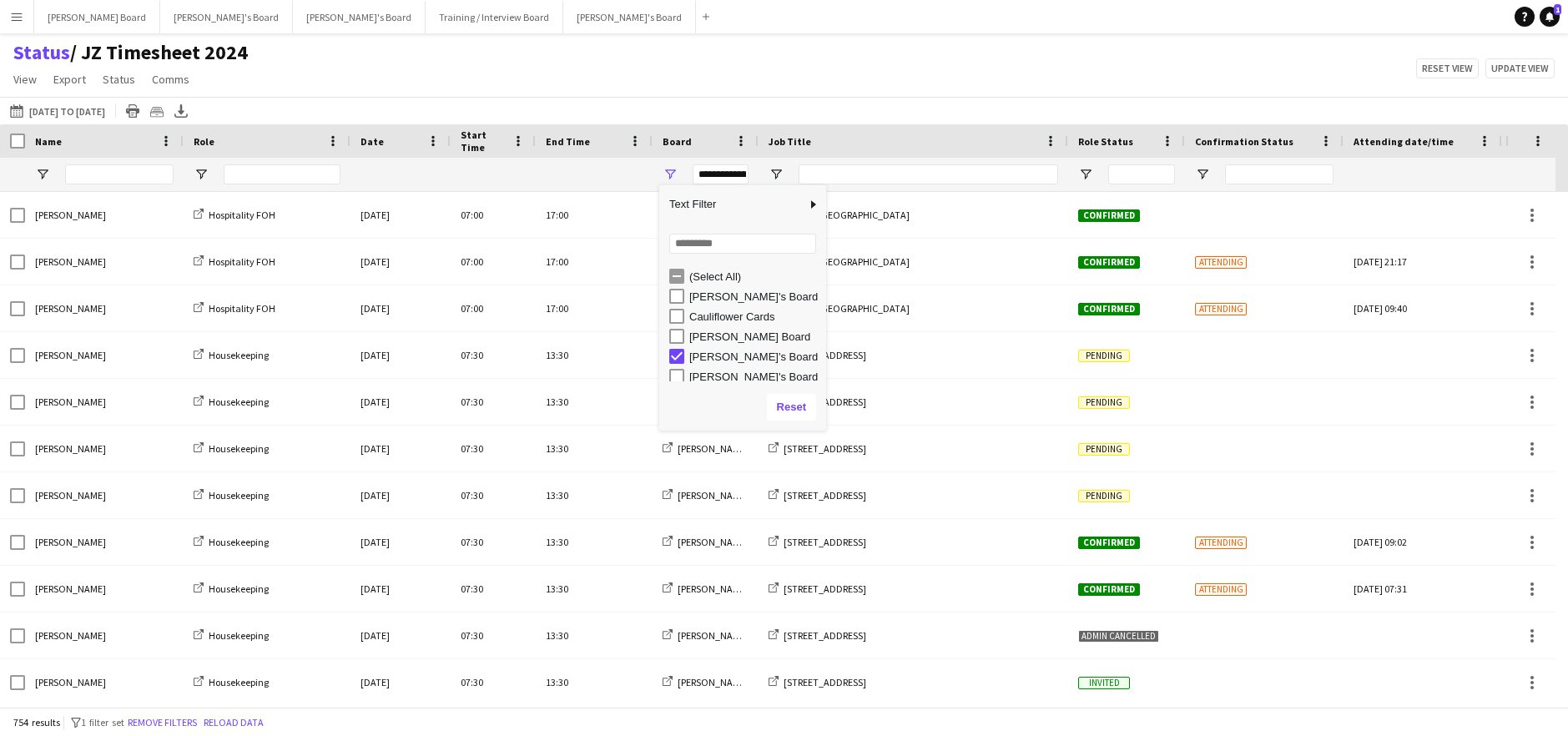
drag, startPoint x: 869, startPoint y: 40, endPoint x: 875, endPoint y: 89, distance: 49.4
click at [869, 40] on main "Status / JZ Timesheet 2024 View Views Default view Airshow Accreditation Airsho…" at bounding box center [784, 374] width 1568 height 680
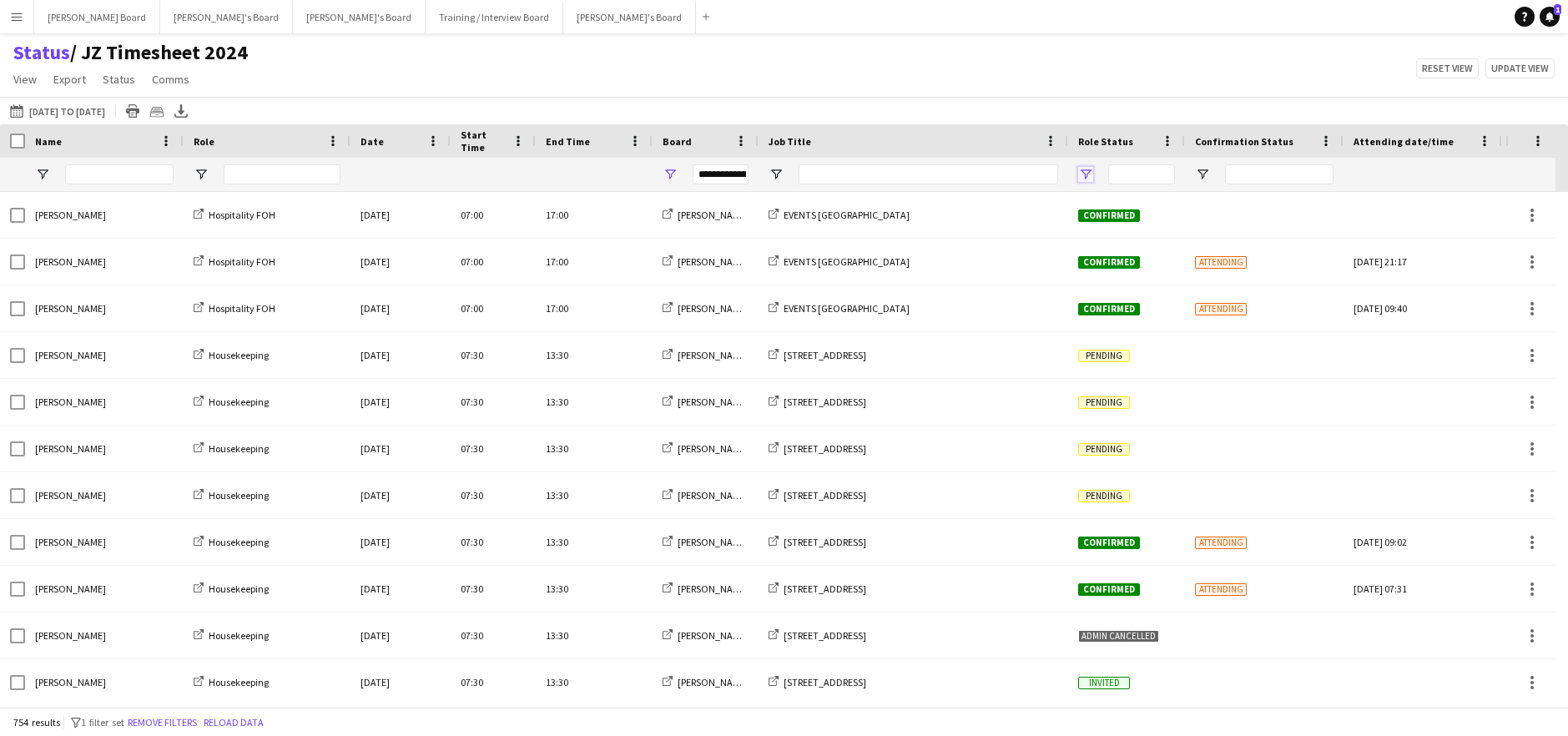
click at [1082, 171] on span "Open Filter Menu" at bounding box center [1085, 174] width 15 height 15
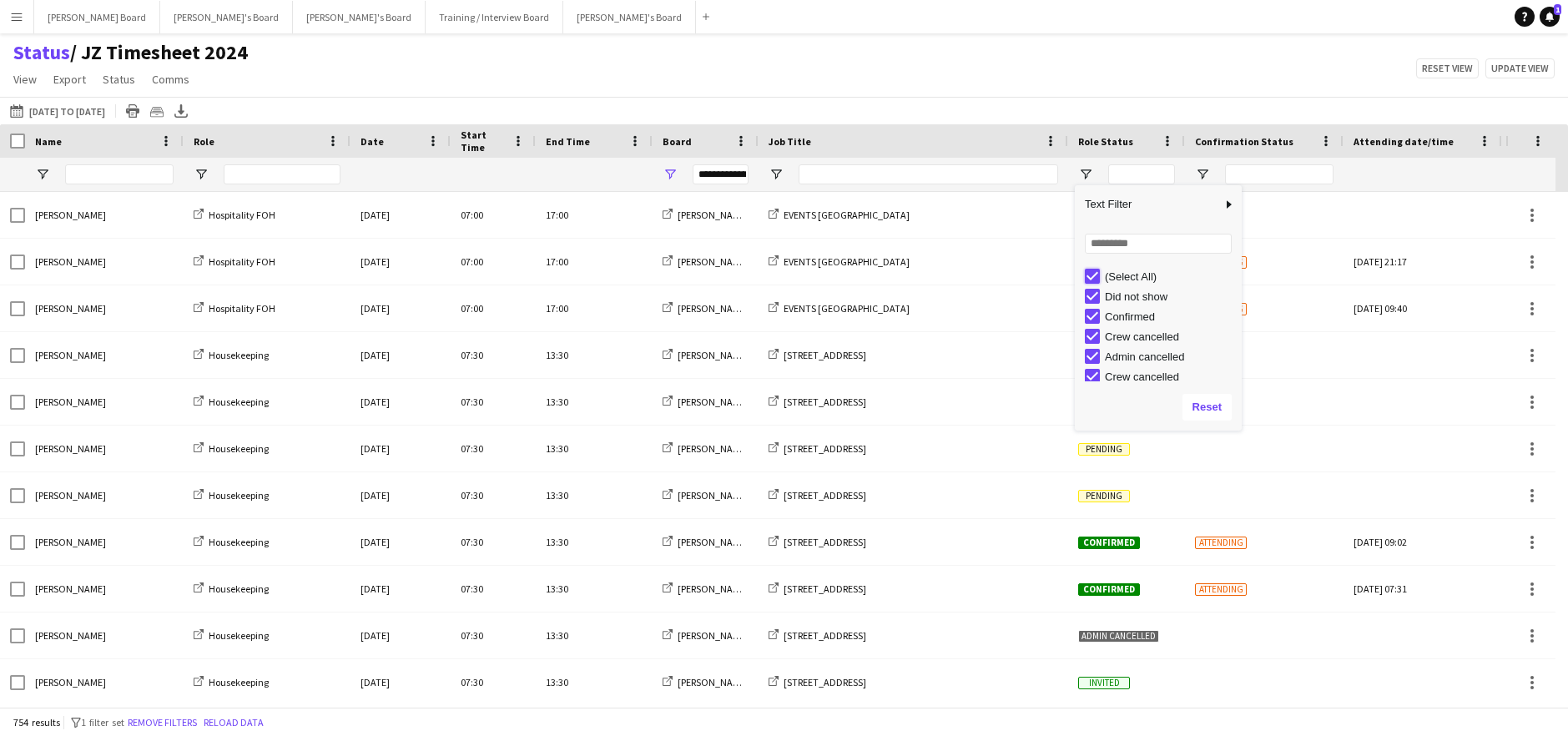
type input "***"
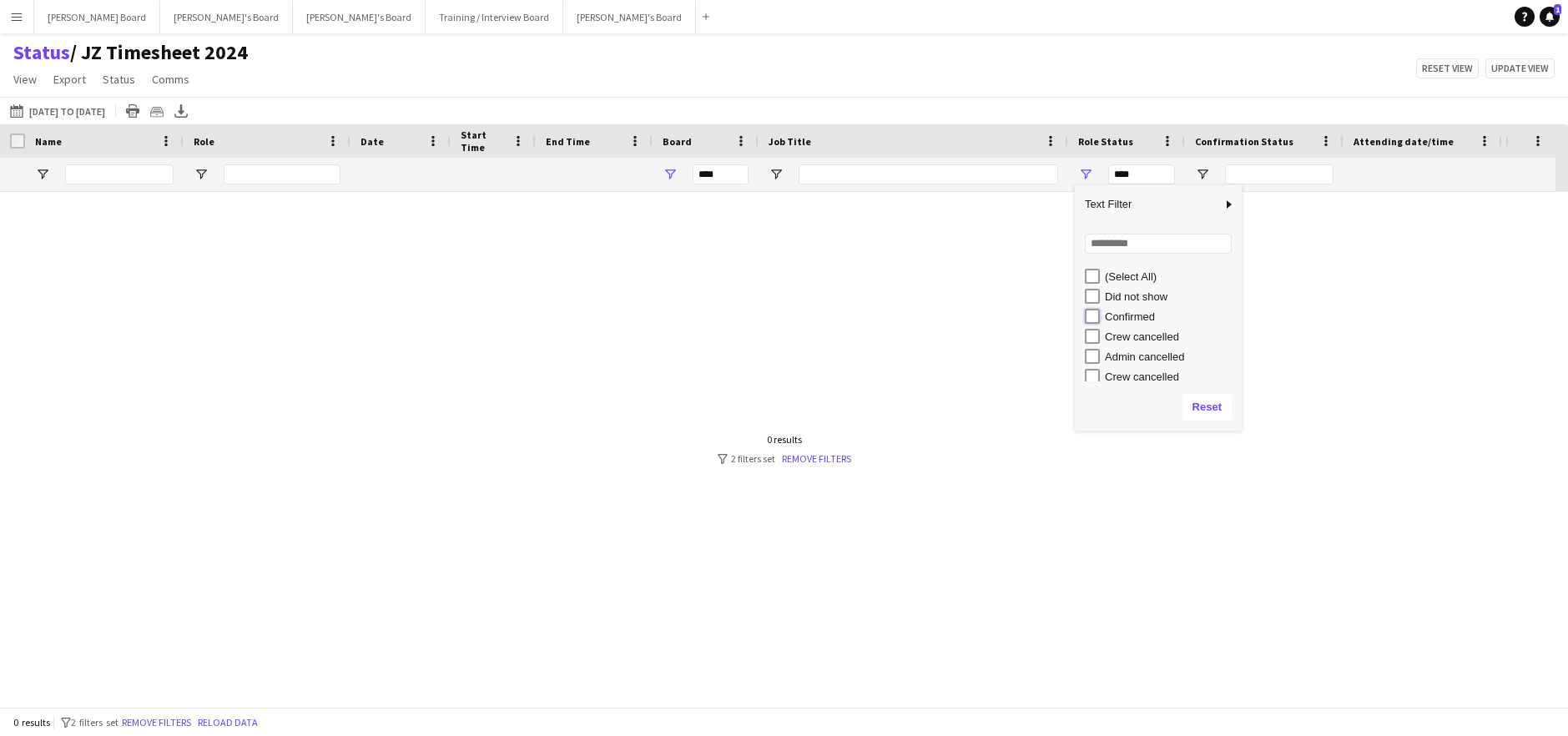
type input "**********"
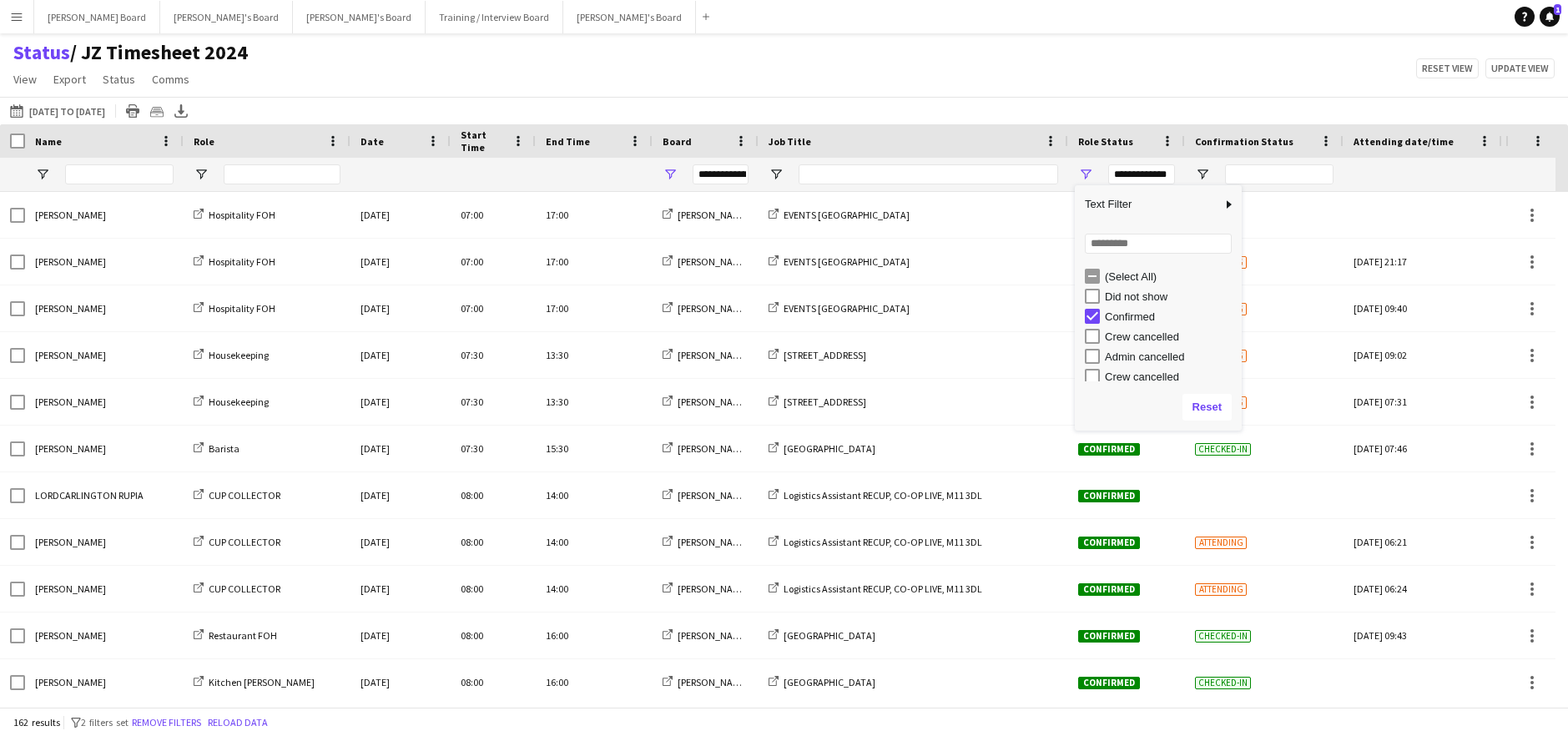
click at [998, 91] on div "Status / JZ Timesheet 2024 View Views Default view Airshow Accreditation Airsho…" at bounding box center [784, 67] width 1568 height 57
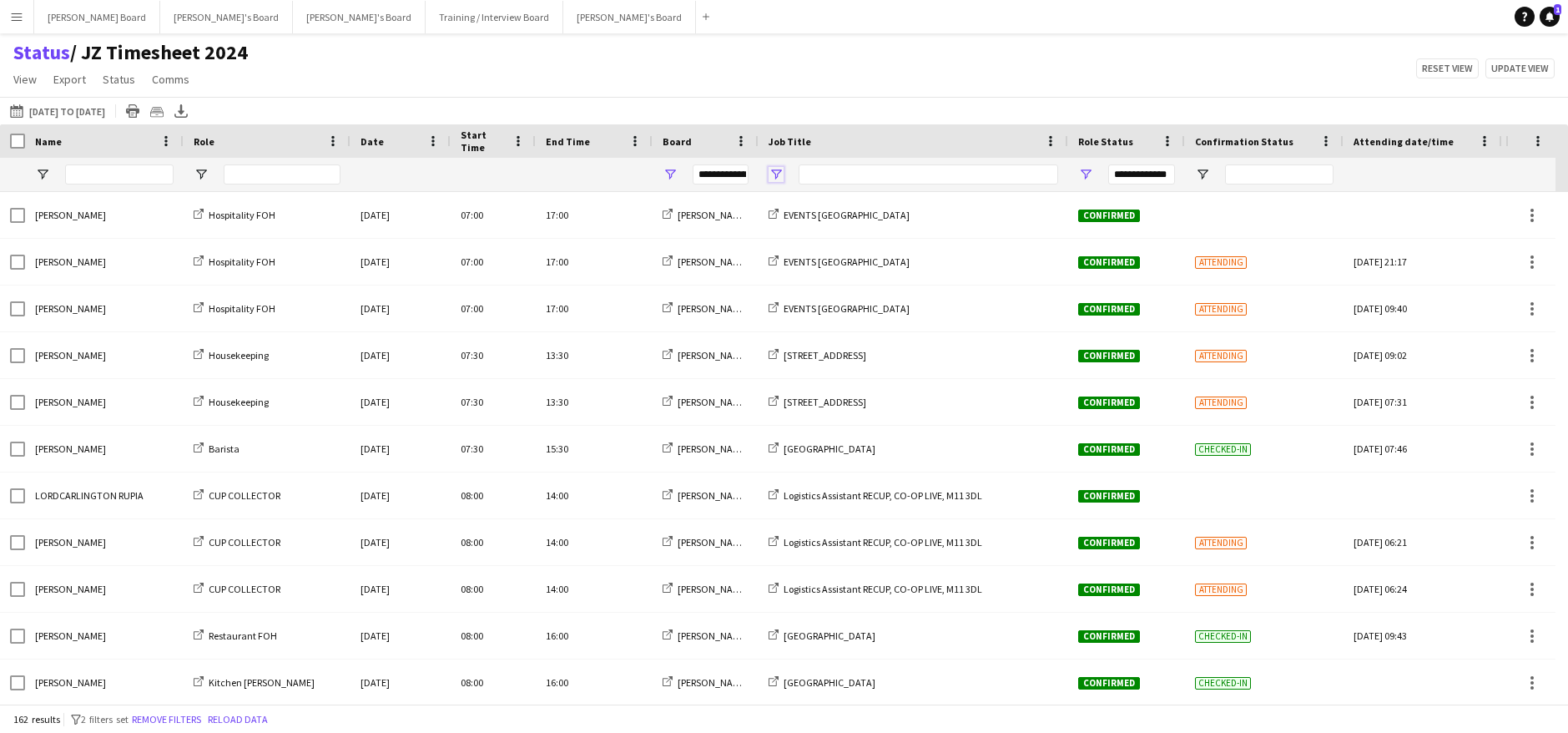
click at [778, 176] on span "Open Filter Menu" at bounding box center [776, 174] width 15 height 15
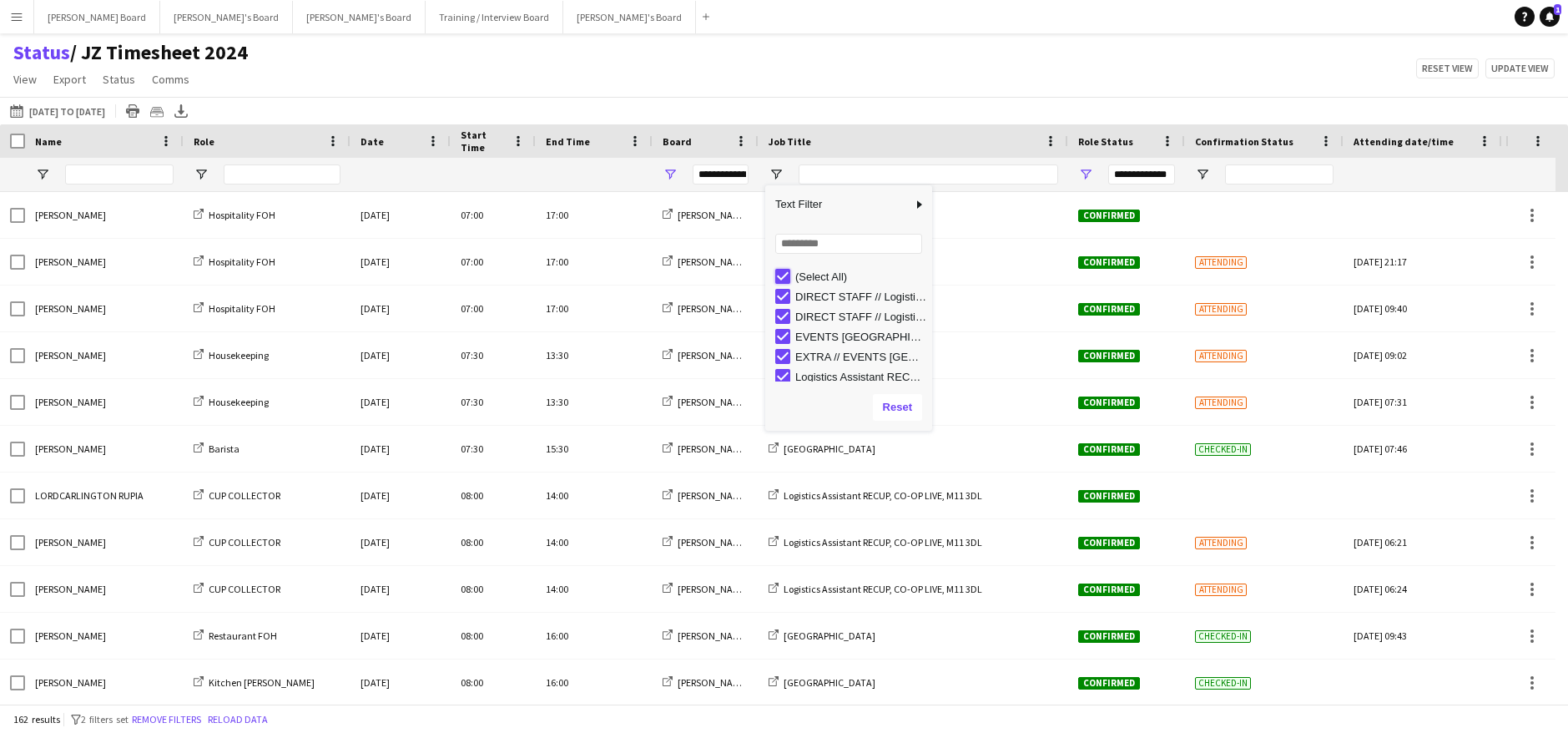
type input "***"
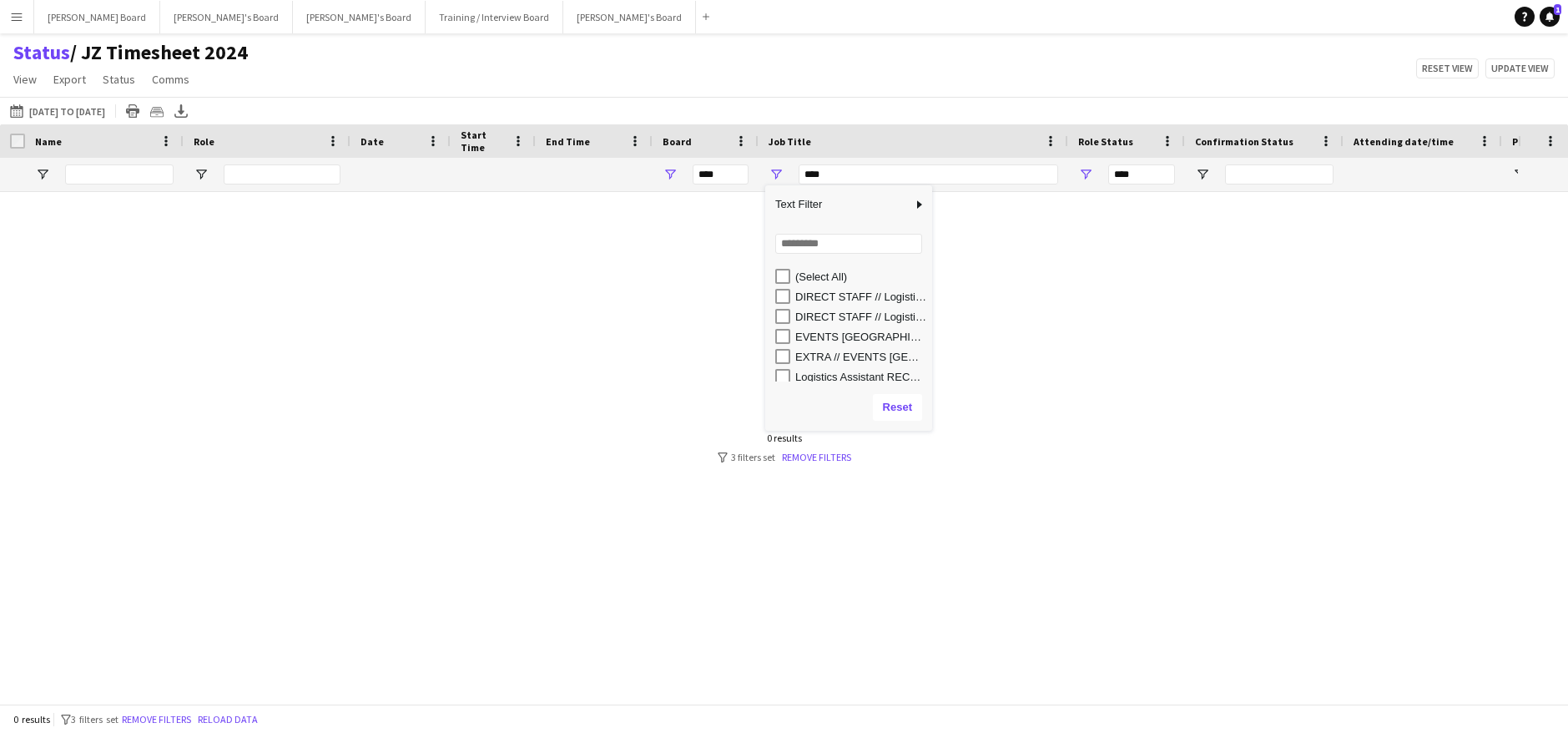
click at [860, 340] on div "EVENTS [GEOGRAPHIC_DATA]" at bounding box center [861, 336] width 132 height 13
type input "**********"
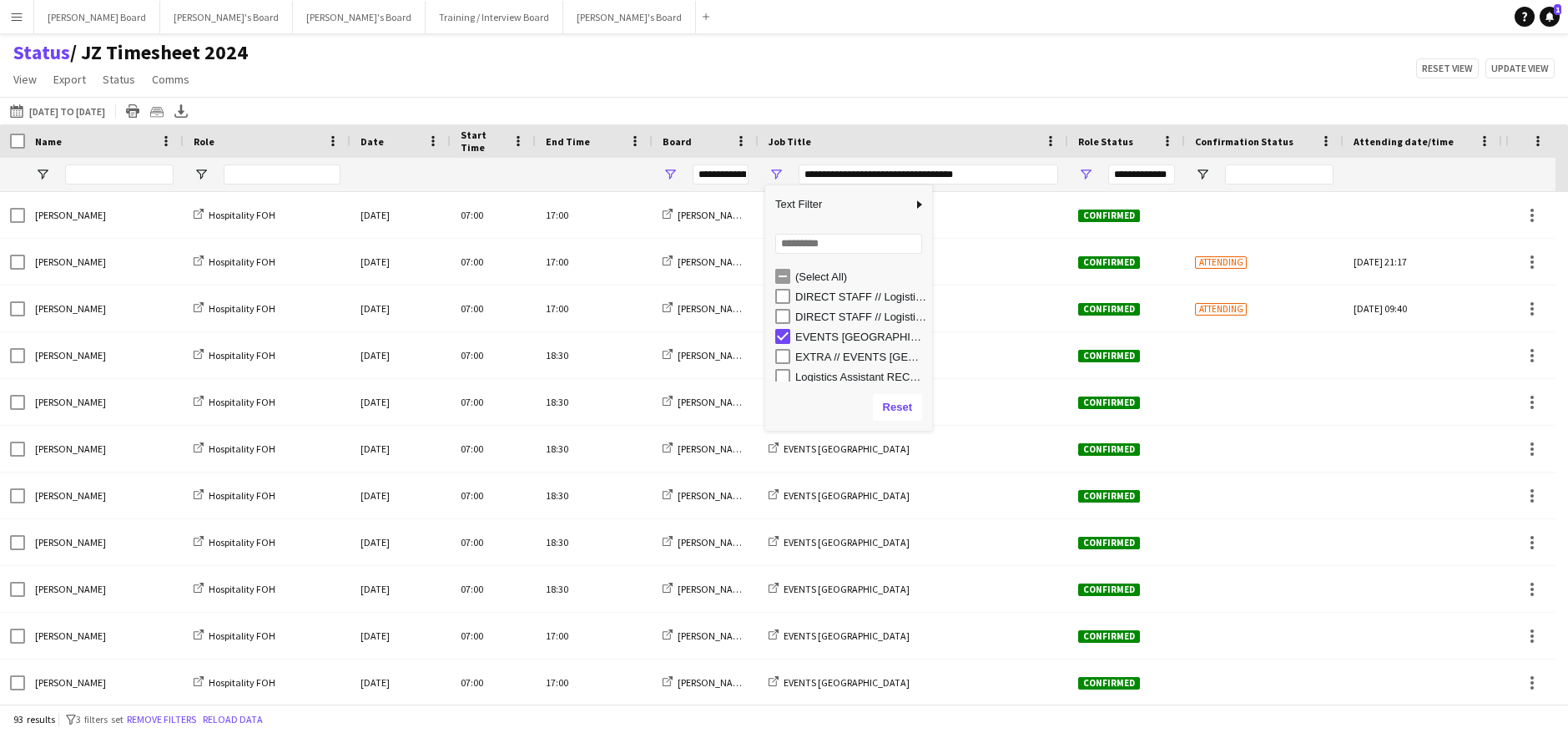
click at [826, 86] on div "Status / JZ Timesheet 2024 View Views Default view Airshow Accreditation Airsho…" at bounding box center [784, 67] width 1568 height 57
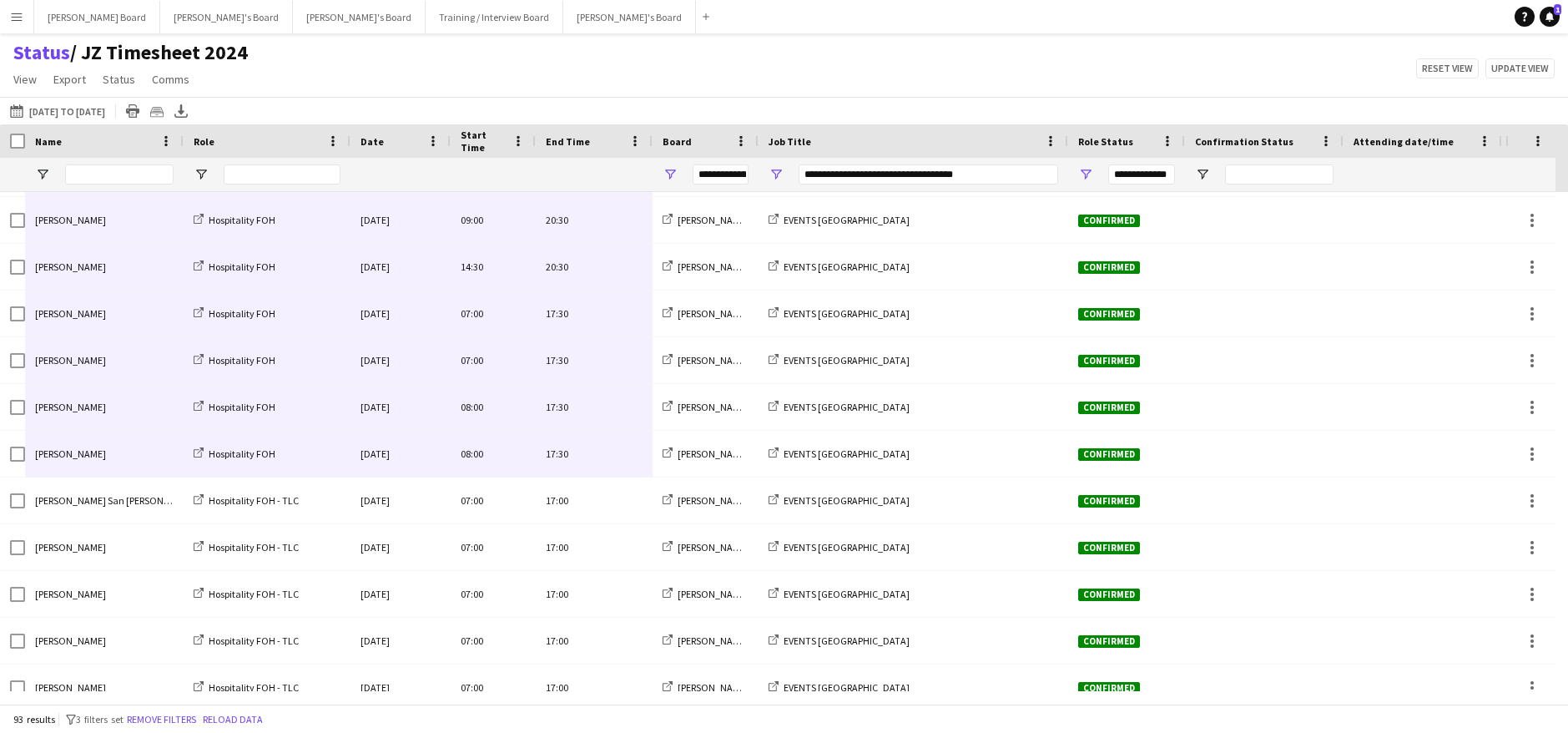
drag, startPoint x: 596, startPoint y: 359, endPoint x: 134, endPoint y: 443, distance: 469.6
click at [779, 173] on span "Open Filter Menu" at bounding box center [776, 174] width 15 height 15
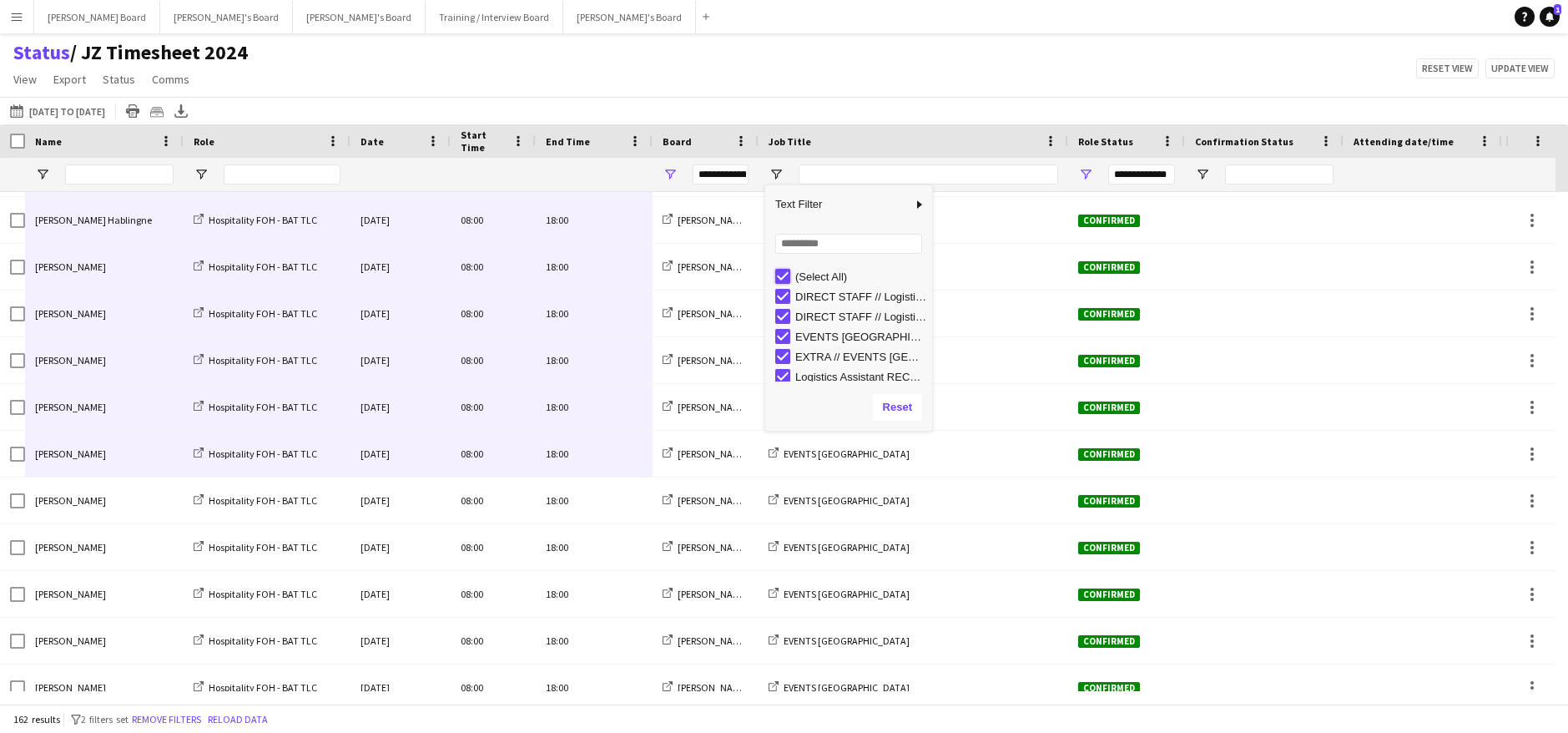
type input "***"
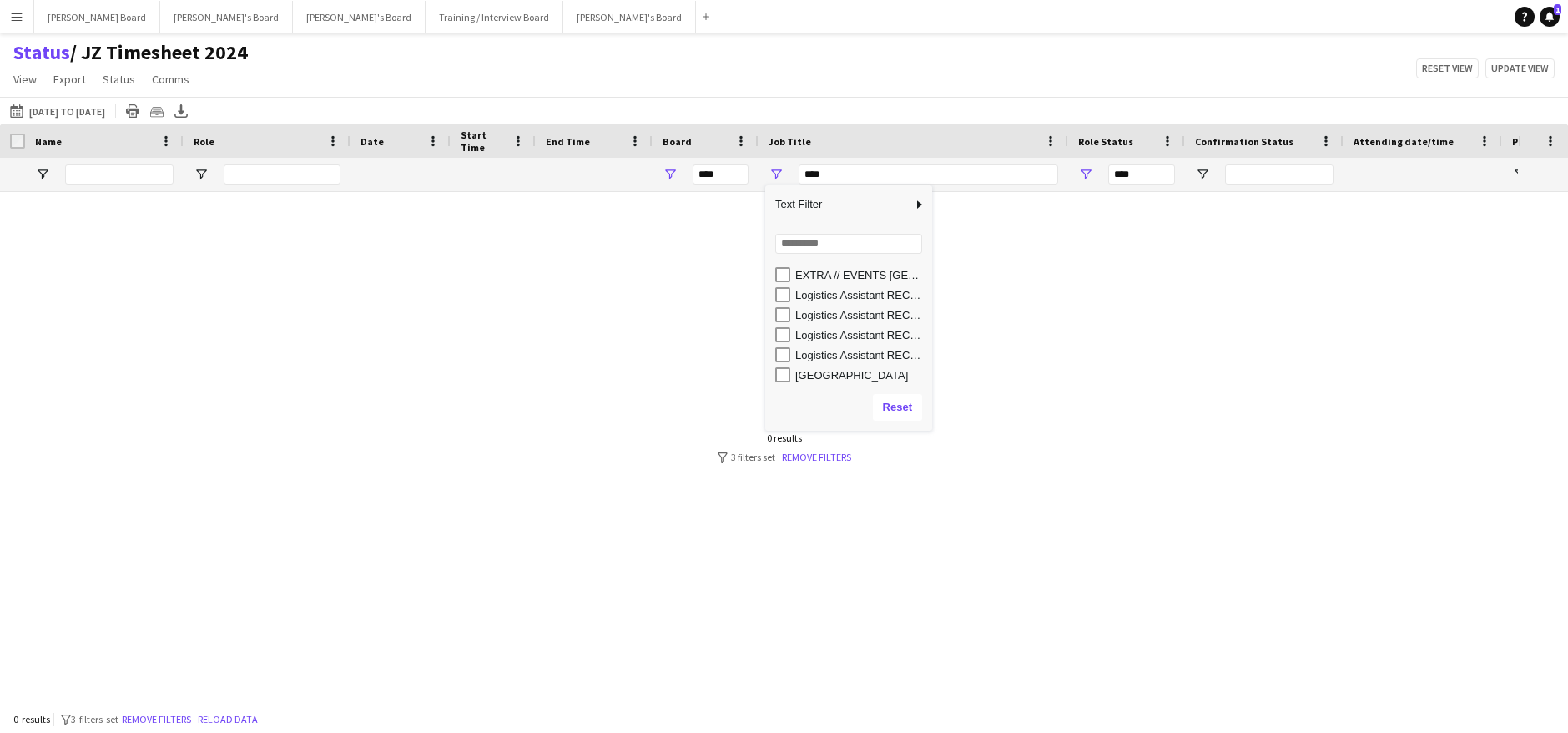
scroll to position [111, 0]
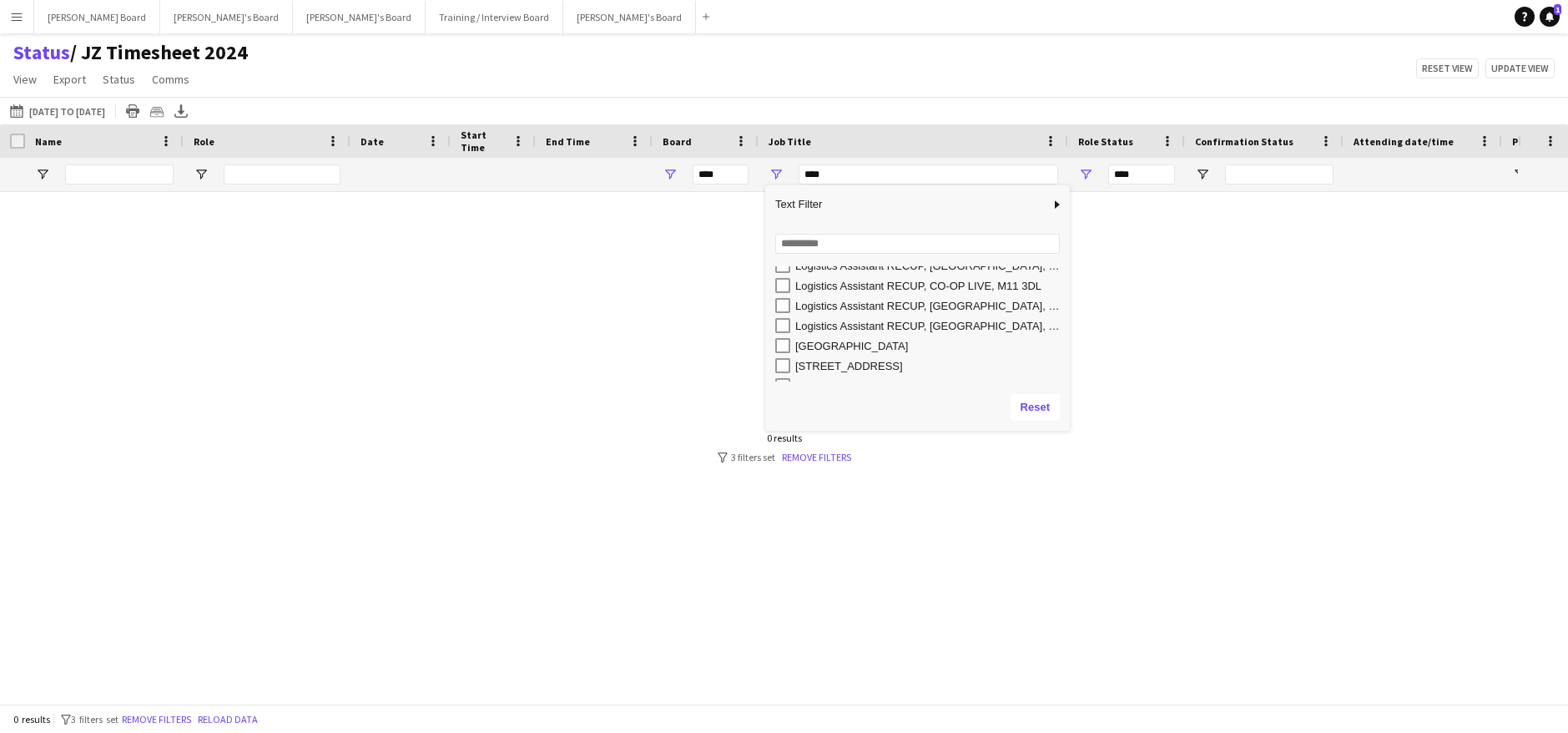
drag, startPoint x: 931, startPoint y: 255, endPoint x: 1077, endPoint y: 266, distance: 146.4
click at [1069, 266] on div "Column Filter" at bounding box center [1067, 307] width 4 height 237
type input "**********"
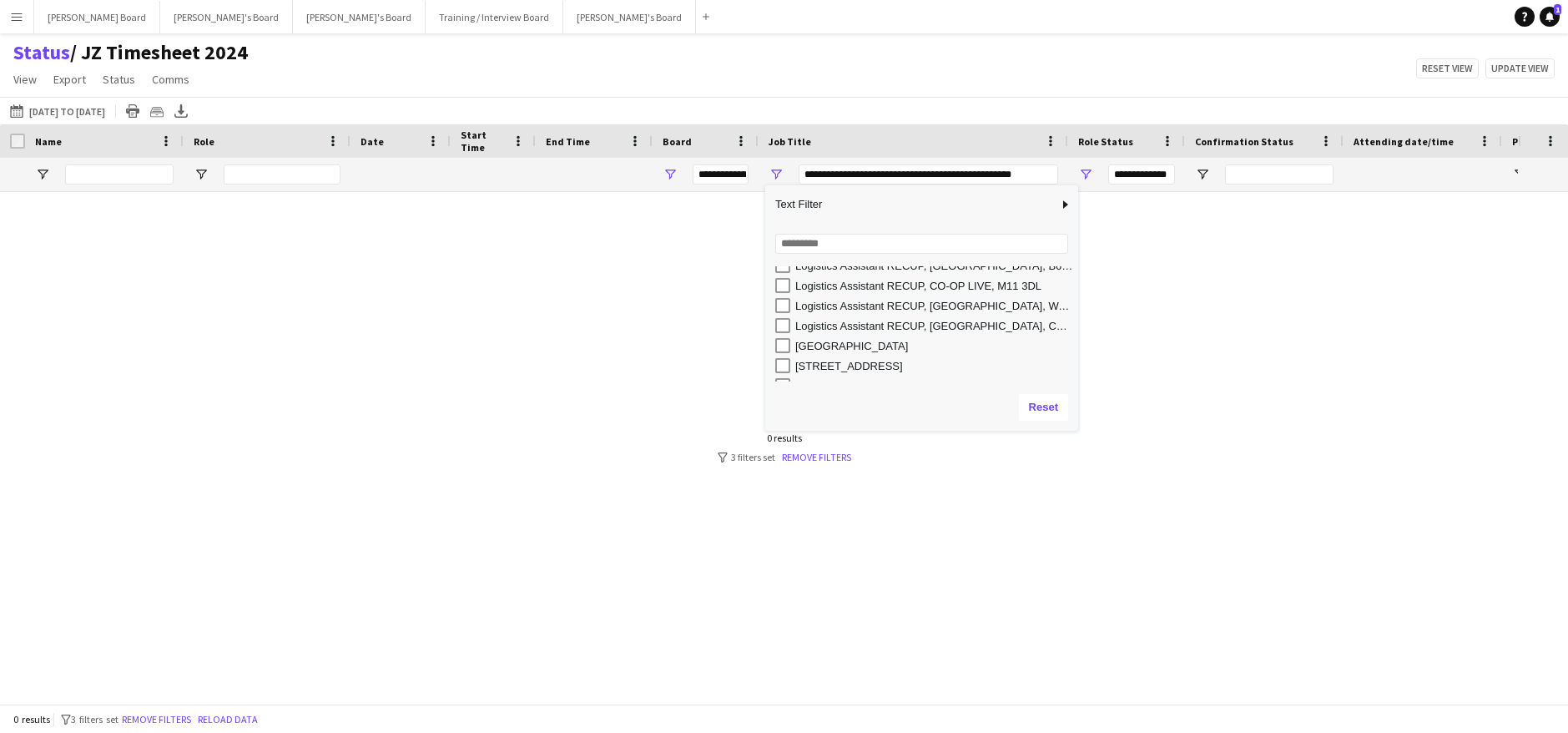
scroll to position [100, 0]
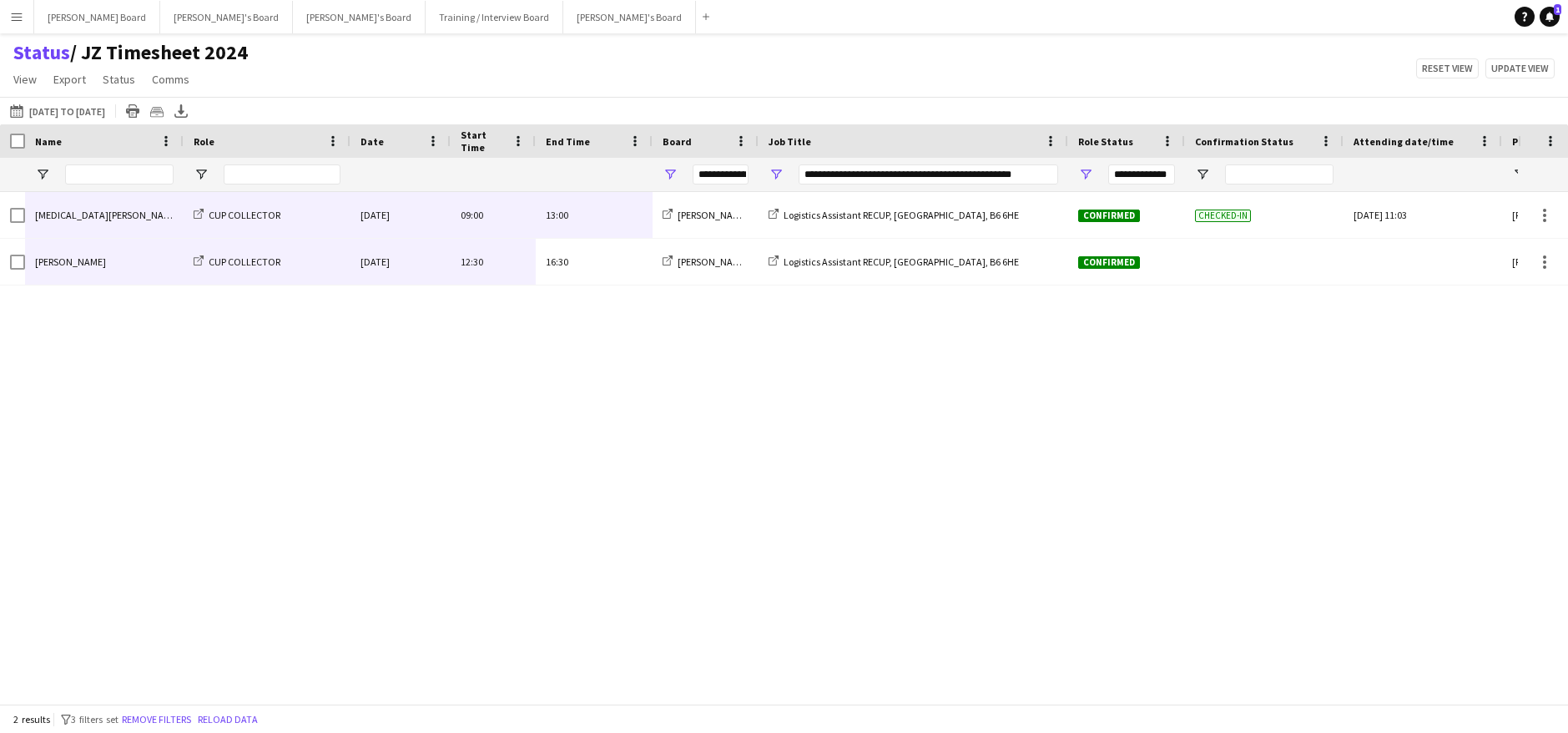
drag, startPoint x: 617, startPoint y: 271, endPoint x: 95, endPoint y: 210, distance: 525.6
click at [95, 210] on div "[MEDICAL_DATA][PERSON_NAME] CUP COLLECTOR [DATE] 09:00 13:00 [PERSON_NAME]'s Bo…" at bounding box center [901, 238] width 1802 height 93
click at [105, 107] on button "[DATE] to [DATE] [DATE] to [DATE]" at bounding box center [58, 111] width 102 height 20
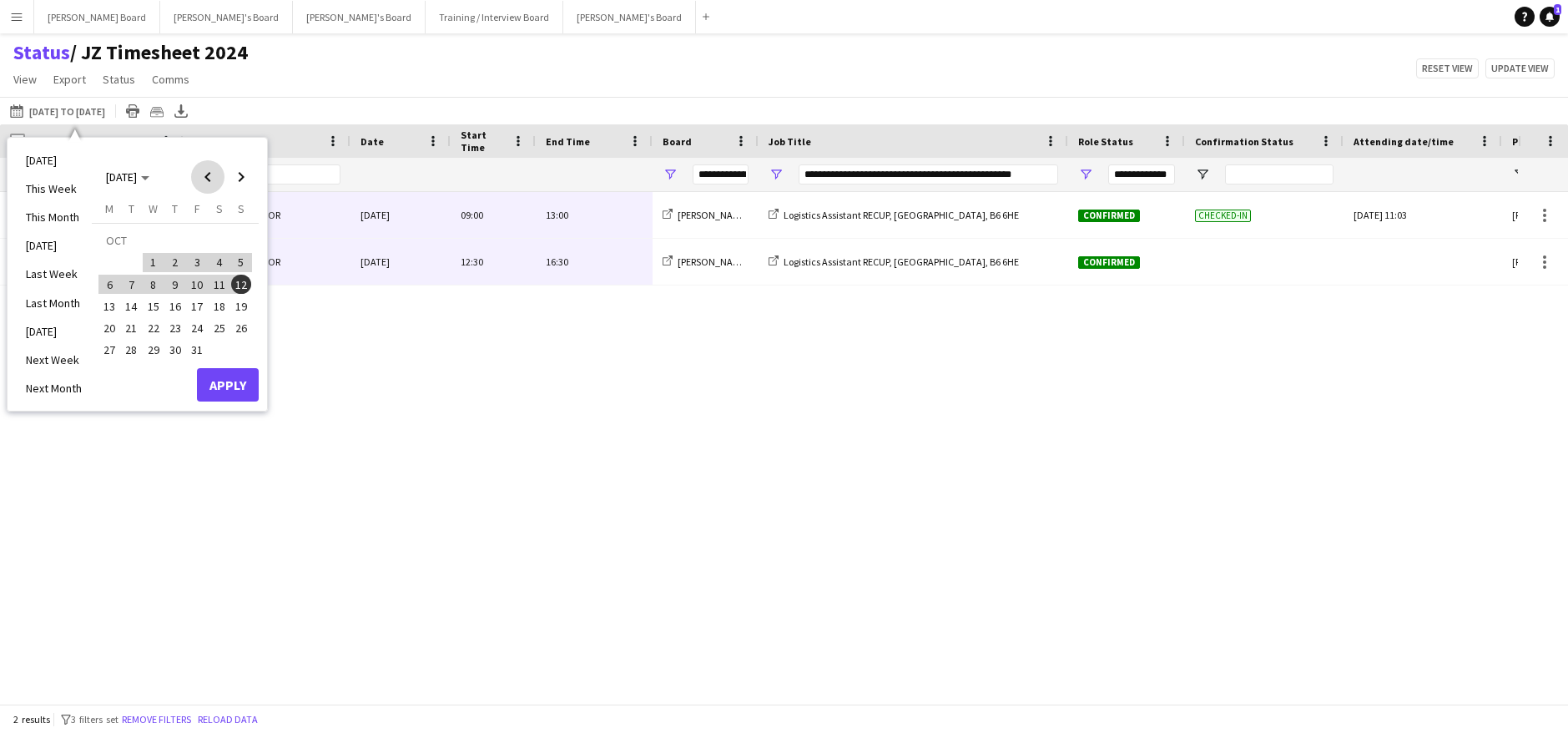
click at [210, 174] on span "Previous month" at bounding box center [208, 178] width 34 height 34
click at [177, 325] on span "25" at bounding box center [176, 327] width 20 height 20
click at [242, 179] on span "Next month" at bounding box center [241, 178] width 34 height 34
click at [239, 281] on span "12" at bounding box center [241, 285] width 20 height 20
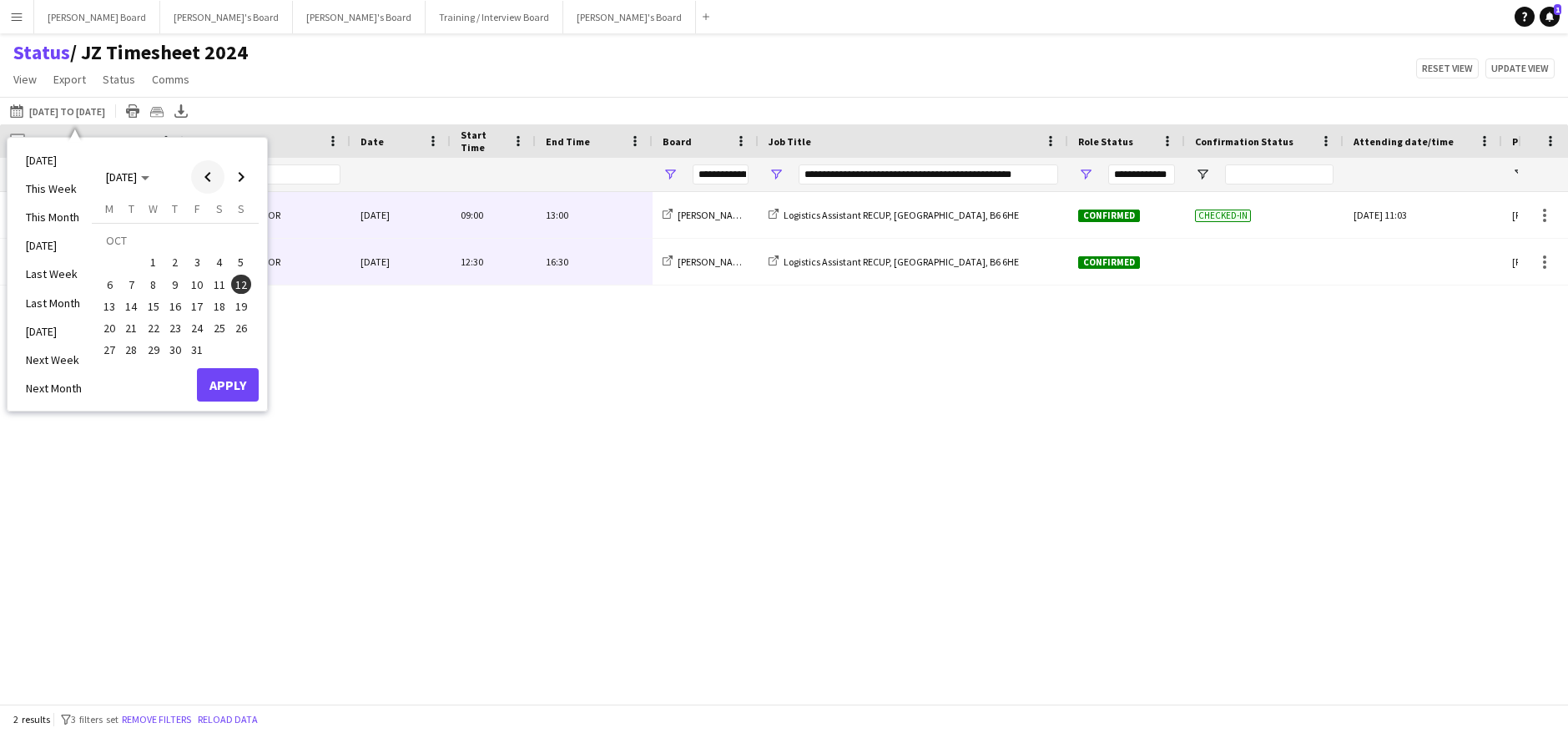
click at [207, 165] on span "Previous month" at bounding box center [208, 178] width 34 height 34
click at [181, 327] on span "25" at bounding box center [176, 327] width 20 height 20
click at [248, 184] on span "Next month" at bounding box center [241, 178] width 34 height 34
click at [243, 285] on span "12" at bounding box center [241, 285] width 20 height 20
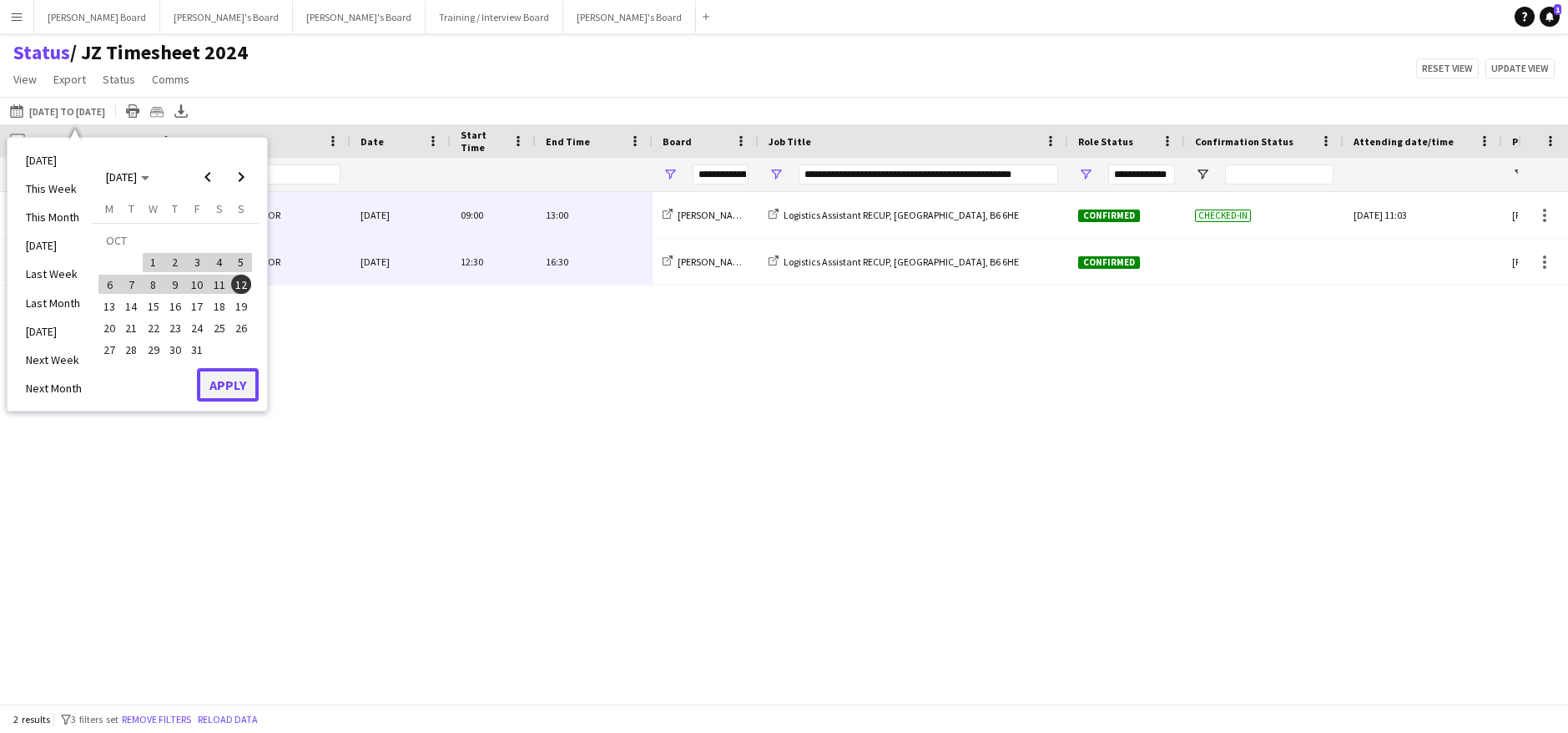
click at [237, 389] on button "Apply" at bounding box center [228, 385] width 61 height 34
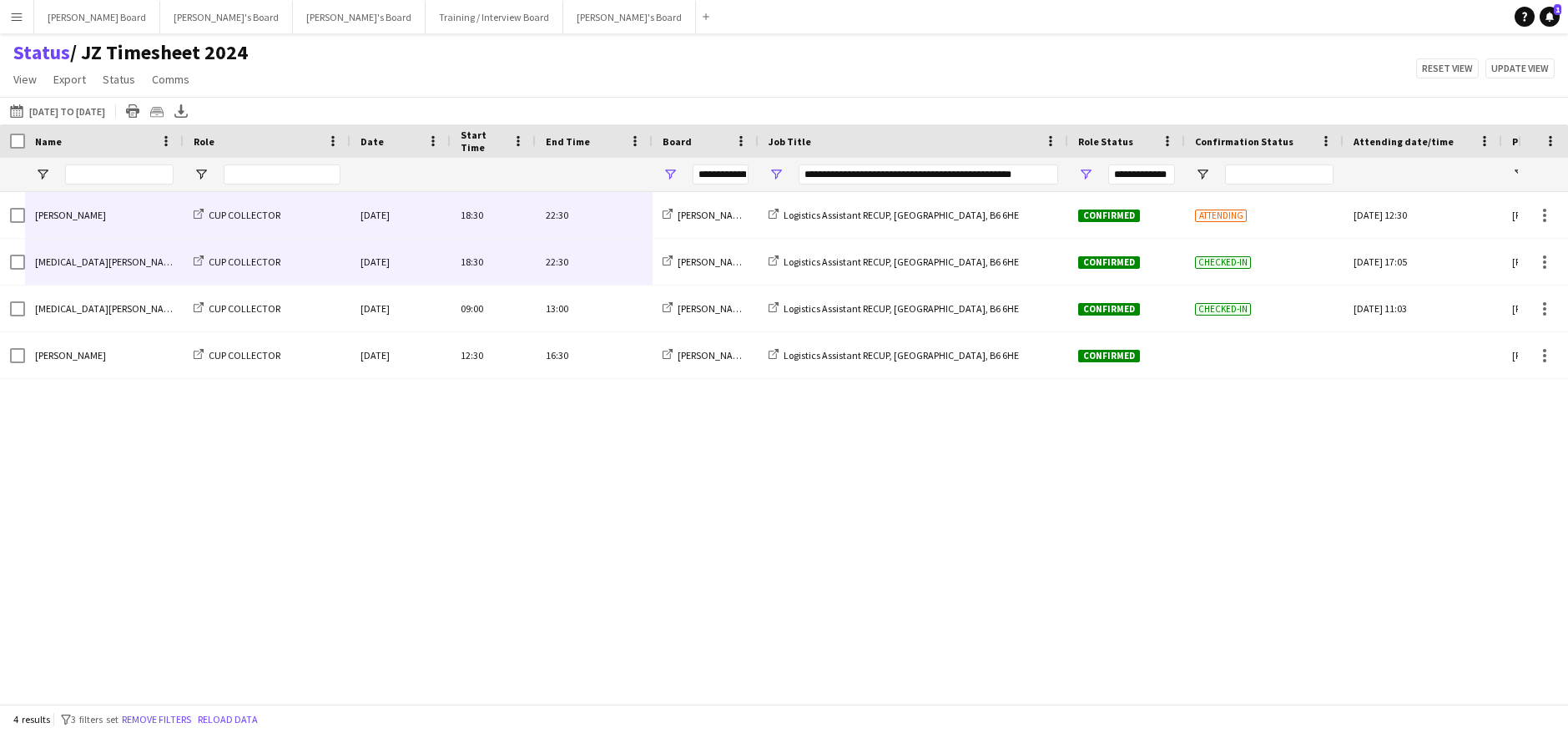
click at [726, 470] on div "[MEDICAL_DATA][PERSON_NAME] CUP COLLECTOR [DATE] 09:00 13:00 [PERSON_NAME]'s Bo…" at bounding box center [759, 440] width 1517 height 499
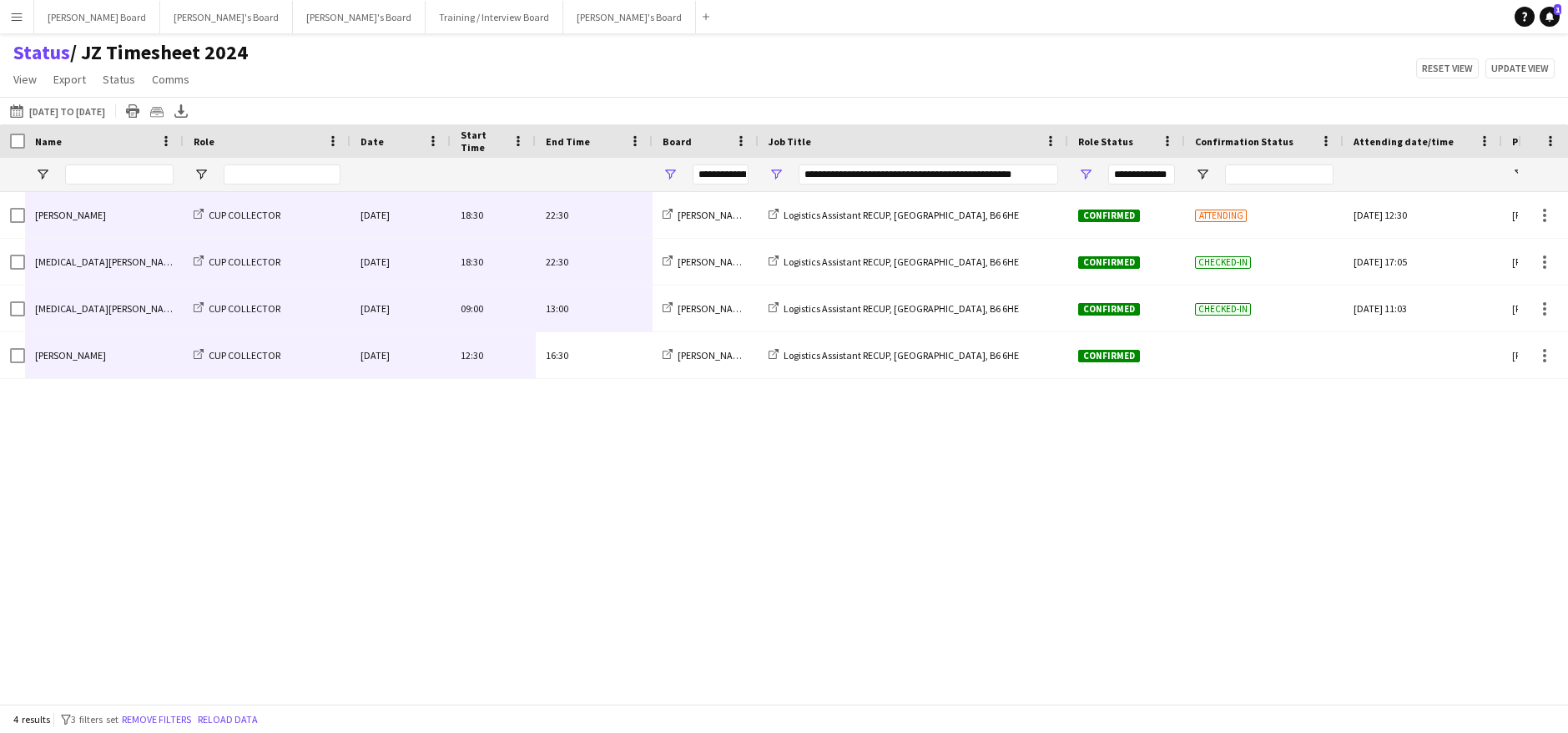
drag, startPoint x: 603, startPoint y: 351, endPoint x: 127, endPoint y: 213, distance: 495.6
click at [127, 213] on div "[MEDICAL_DATA][PERSON_NAME] CUP COLLECTOR [DATE] 09:00 13:00 [PERSON_NAME]'s Bo…" at bounding box center [901, 285] width 1802 height 186
click at [770, 176] on span "Open Filter Menu" at bounding box center [776, 174] width 15 height 15
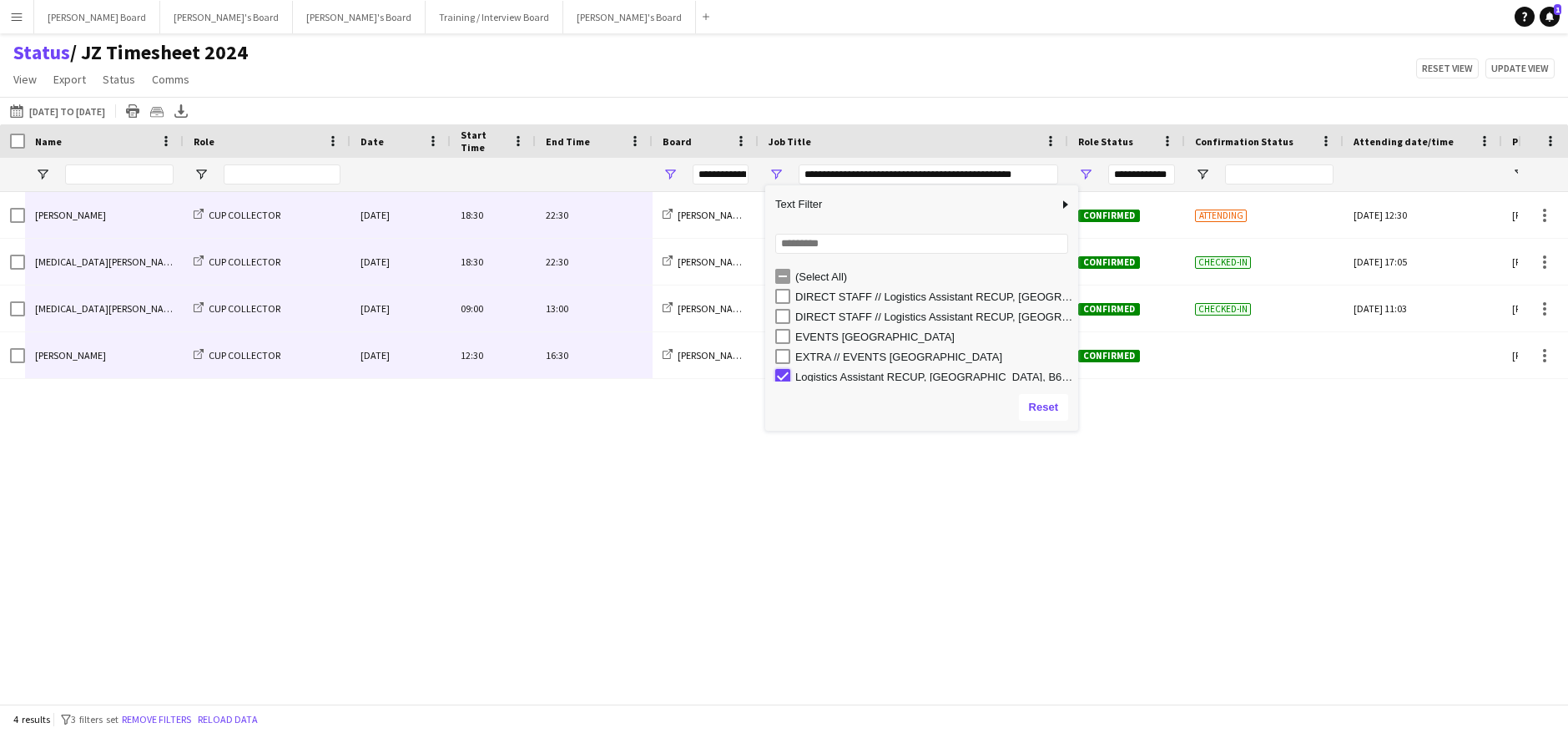
type input "***"
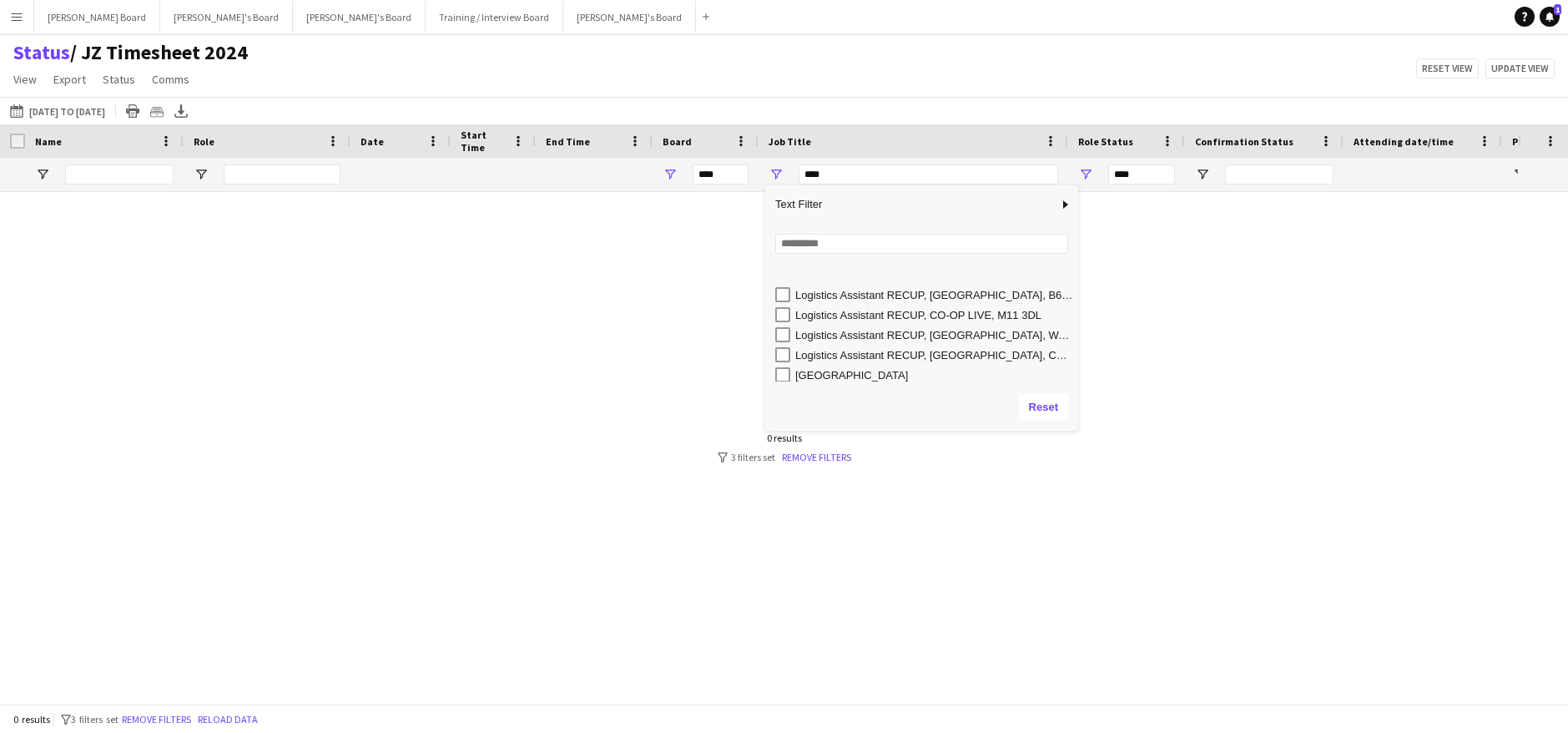
scroll to position [116, 0]
click at [871, 324] on div "Logistics Assistant RECUP, [GEOGRAPHIC_DATA], CB8 0TF" at bounding box center [934, 320] width 278 height 13
type input "**********"
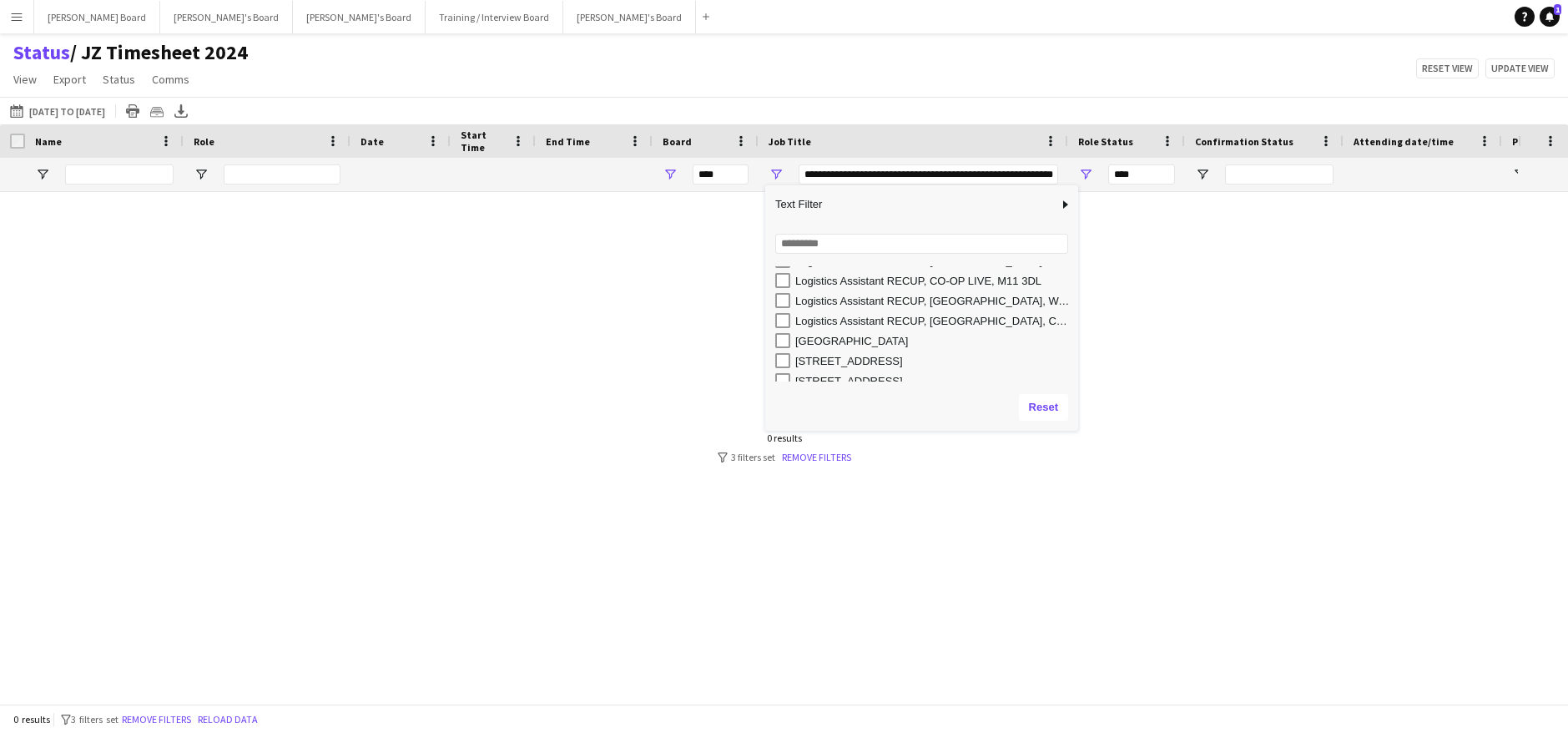
type input "**********"
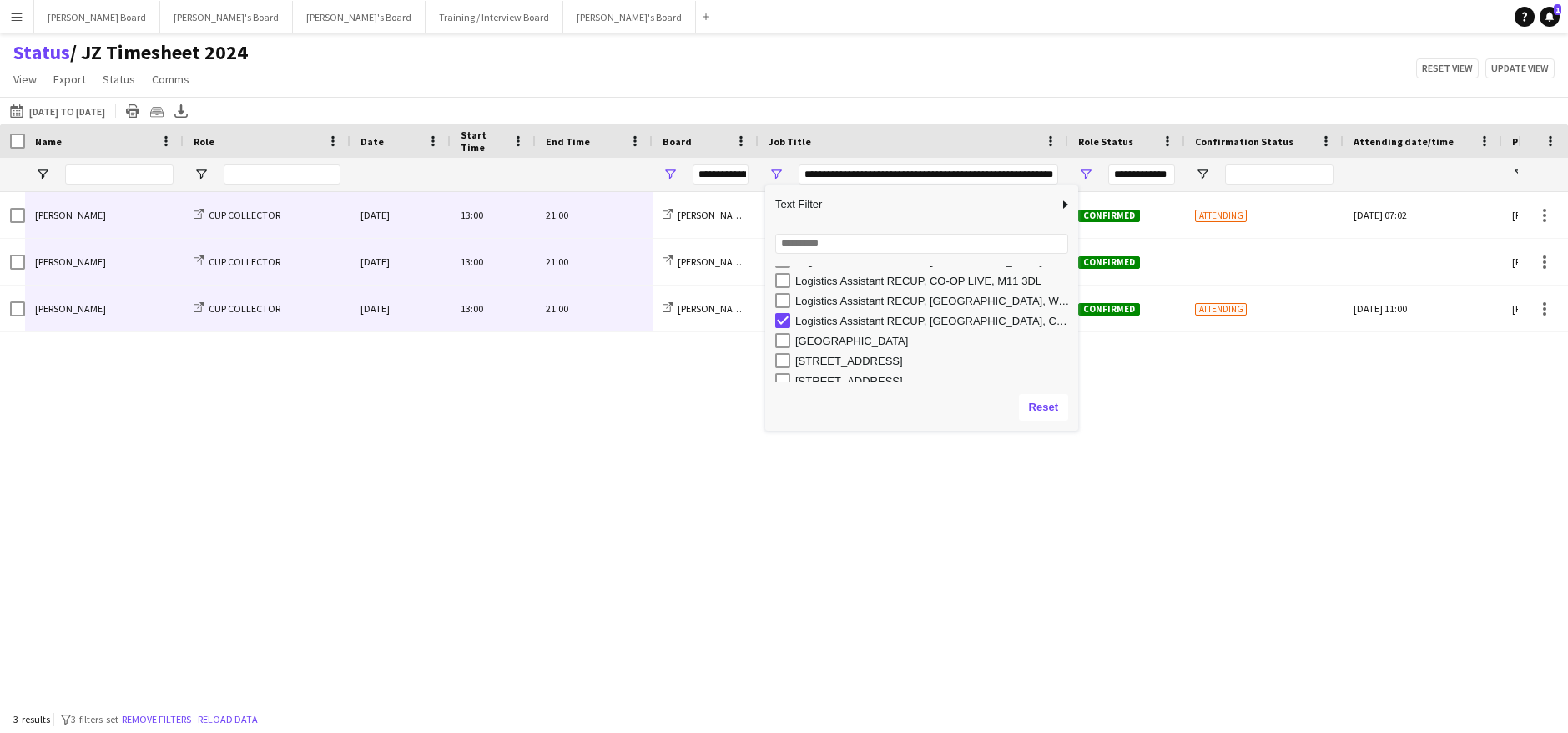
click at [538, 518] on div "[PERSON_NAME] CUP COLLECTOR [DATE] 13:00 21:00 [PERSON_NAME]'s Board Logistics …" at bounding box center [759, 440] width 1517 height 499
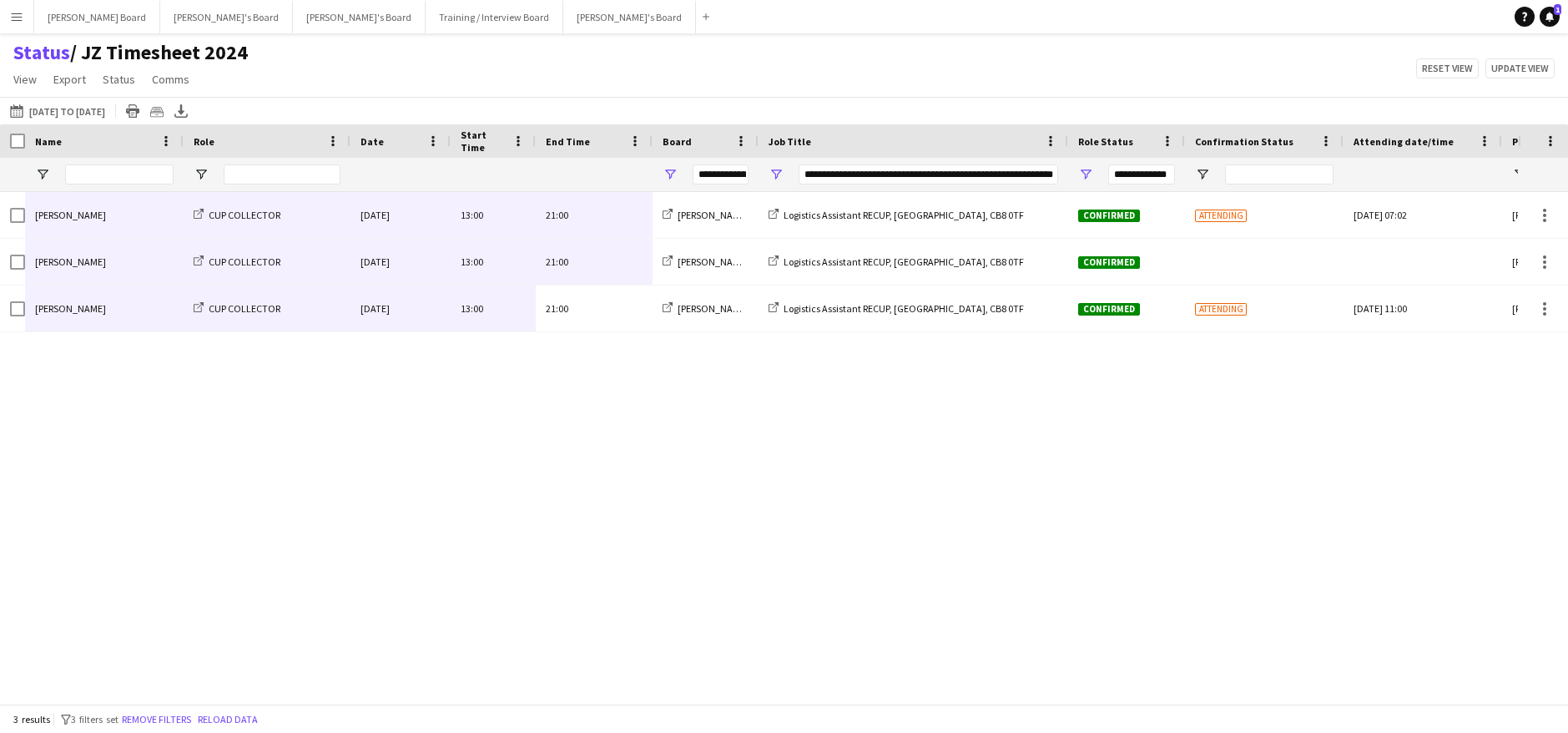
drag, startPoint x: 571, startPoint y: 311, endPoint x: 128, endPoint y: 212, distance: 453.9
click at [128, 212] on div "[PERSON_NAME] CUP COLLECTOR [DATE] 13:00 21:00 [PERSON_NAME]'s Board Logistics …" at bounding box center [901, 261] width 1802 height 140
click at [783, 176] on span "Open Filter Menu" at bounding box center [776, 174] width 15 height 15
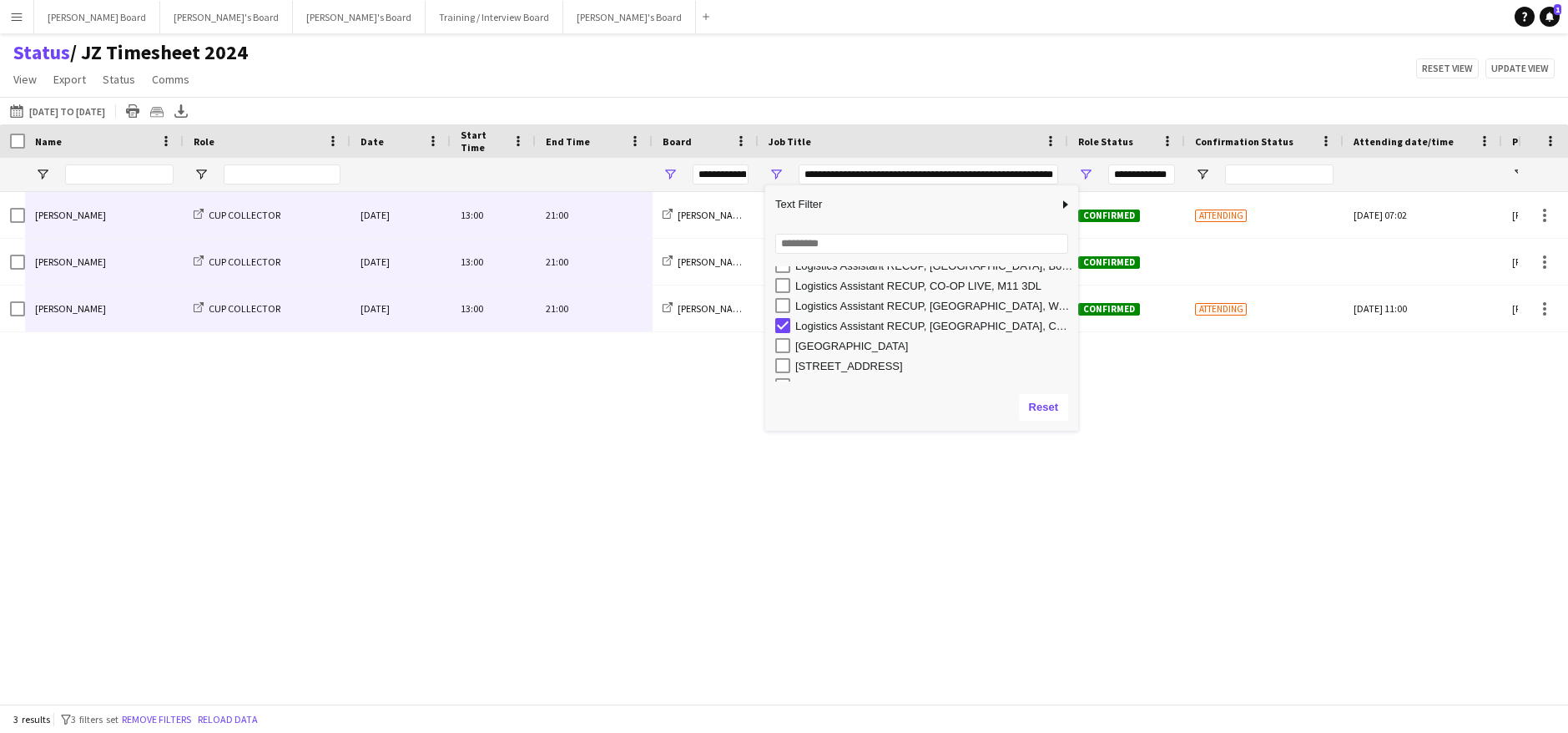
scroll to position [145, 0]
type input "***"
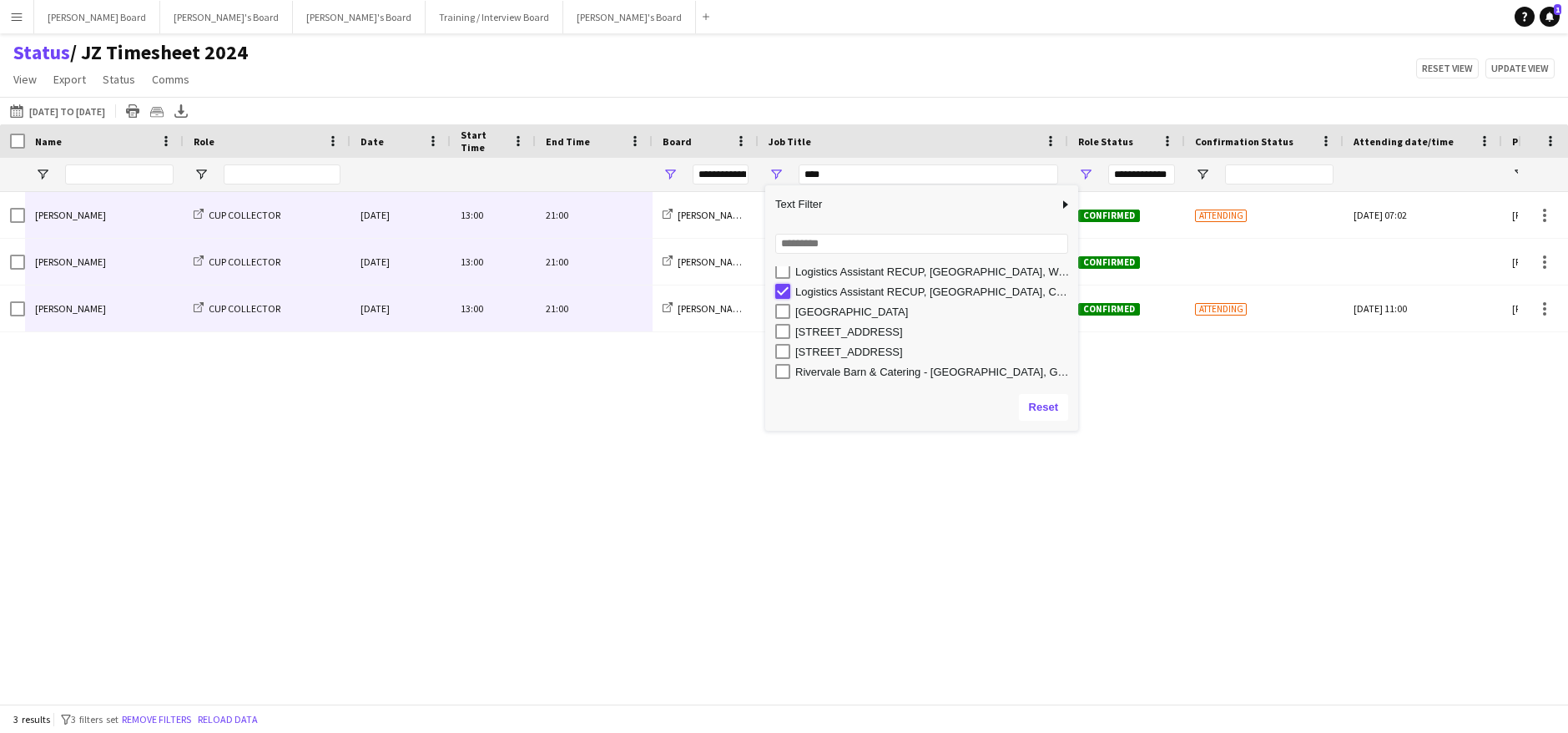
type input "***"
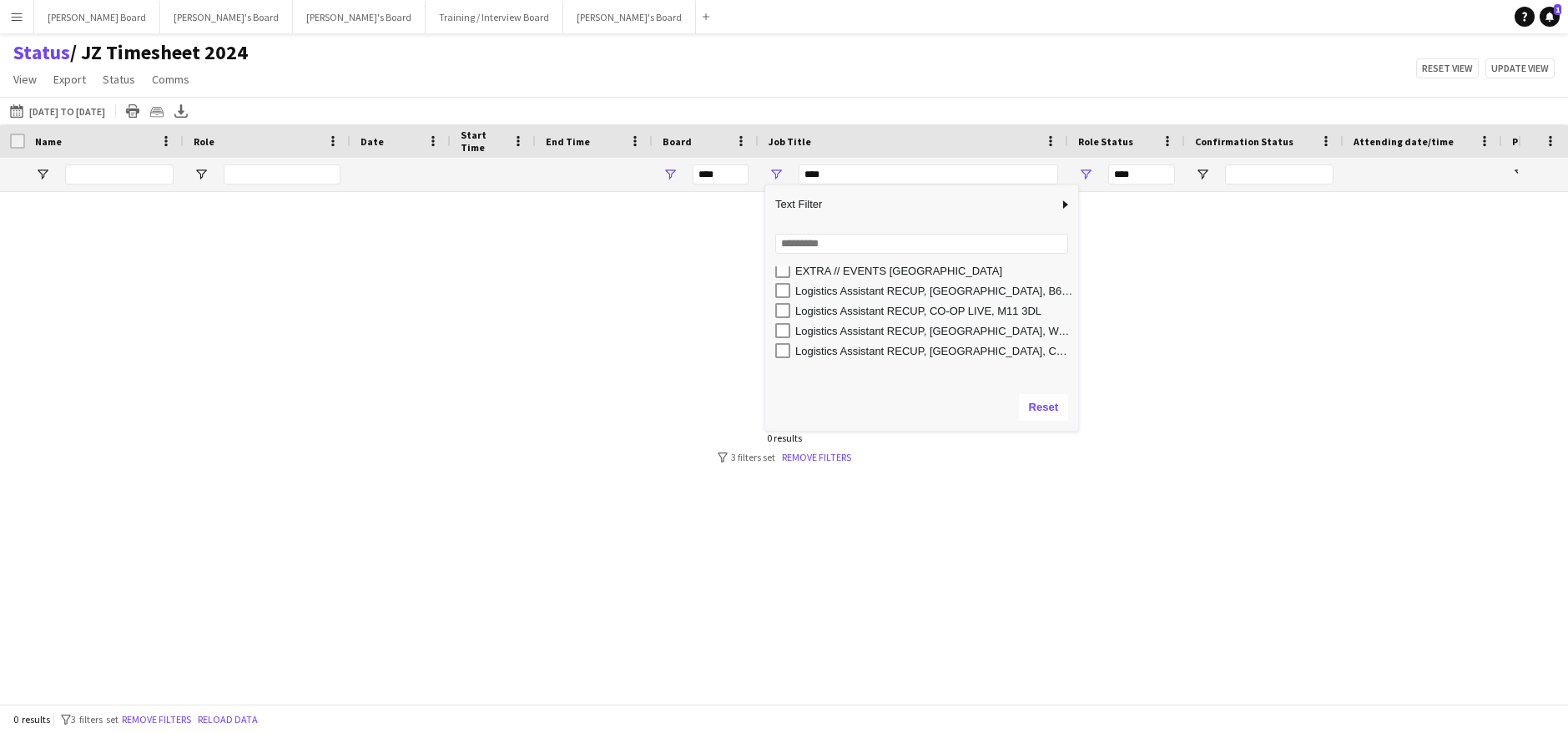
scroll to position [34, 0]
type input "**********"
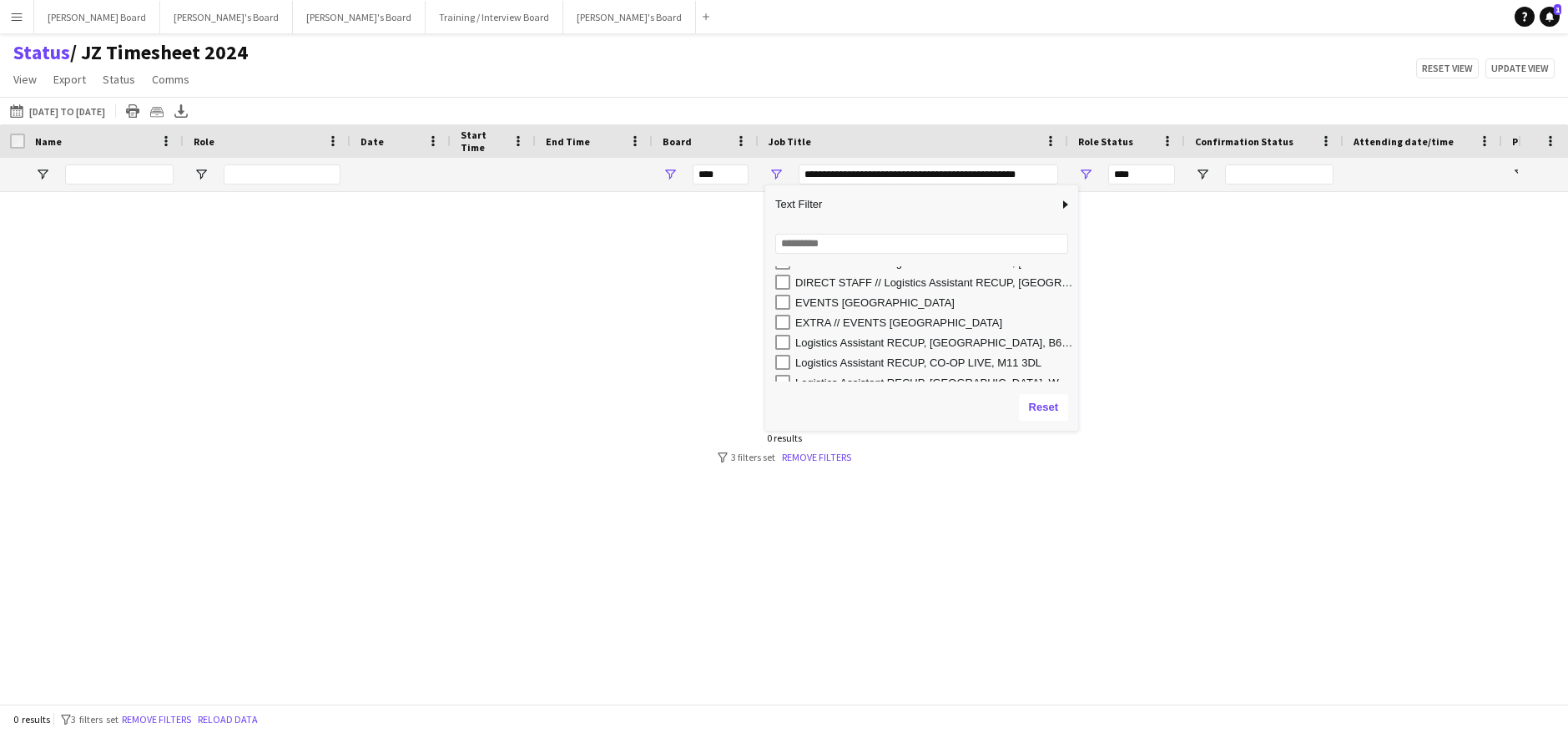
type input "**********"
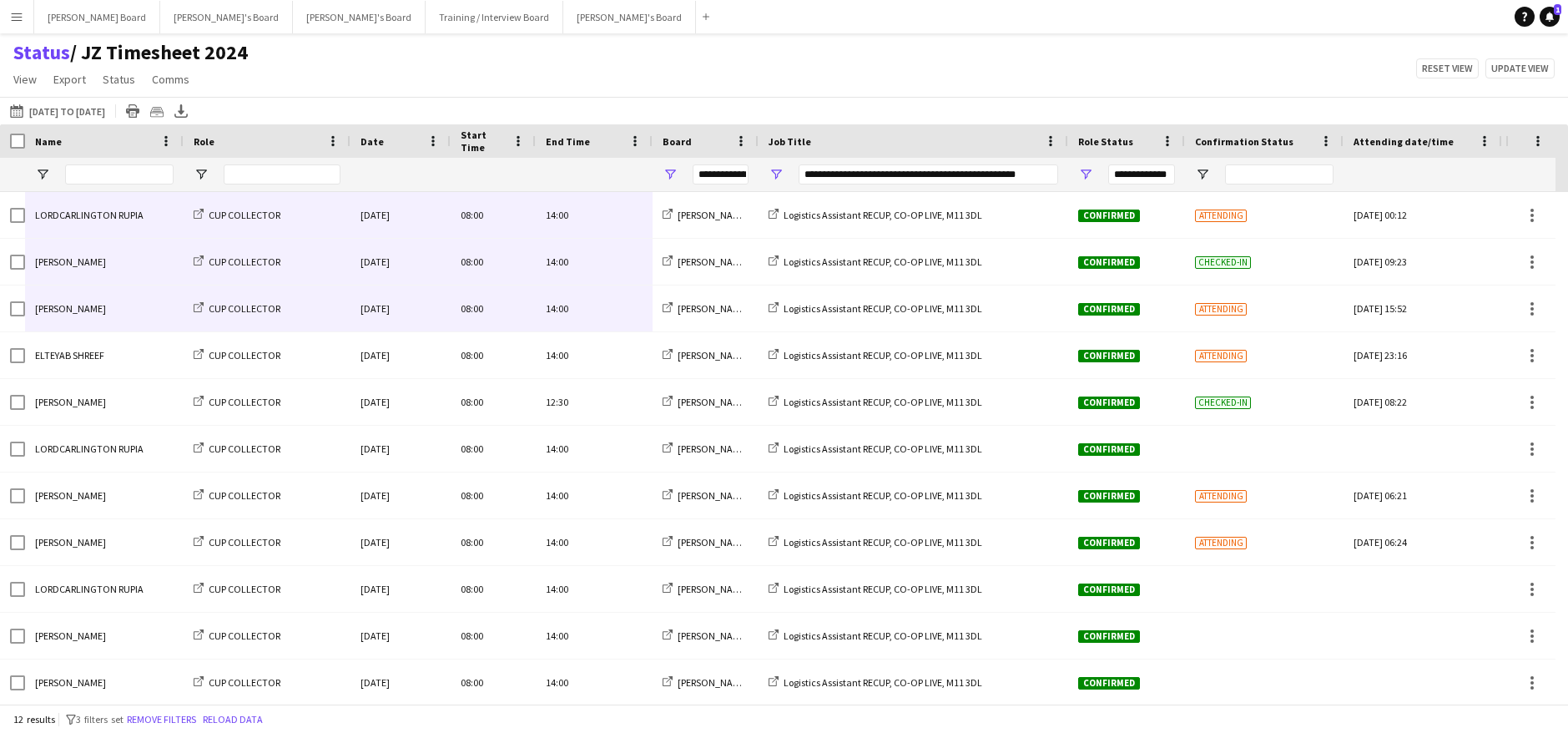
click at [621, 78] on div "Status / JZ Timesheet 2024 View Views Default view Airshow Accreditation Airsho…" at bounding box center [784, 67] width 1568 height 57
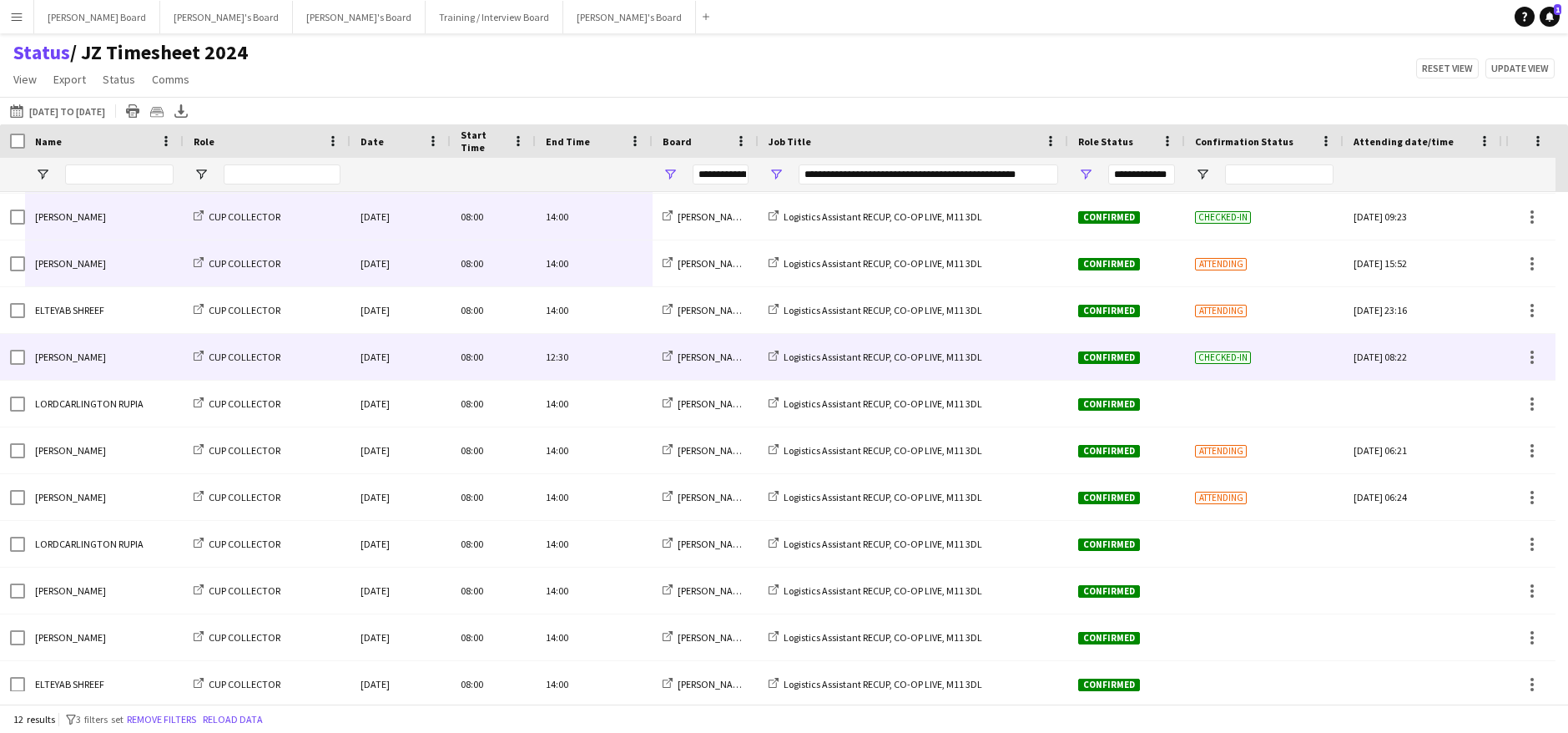
scroll to position [61, 0]
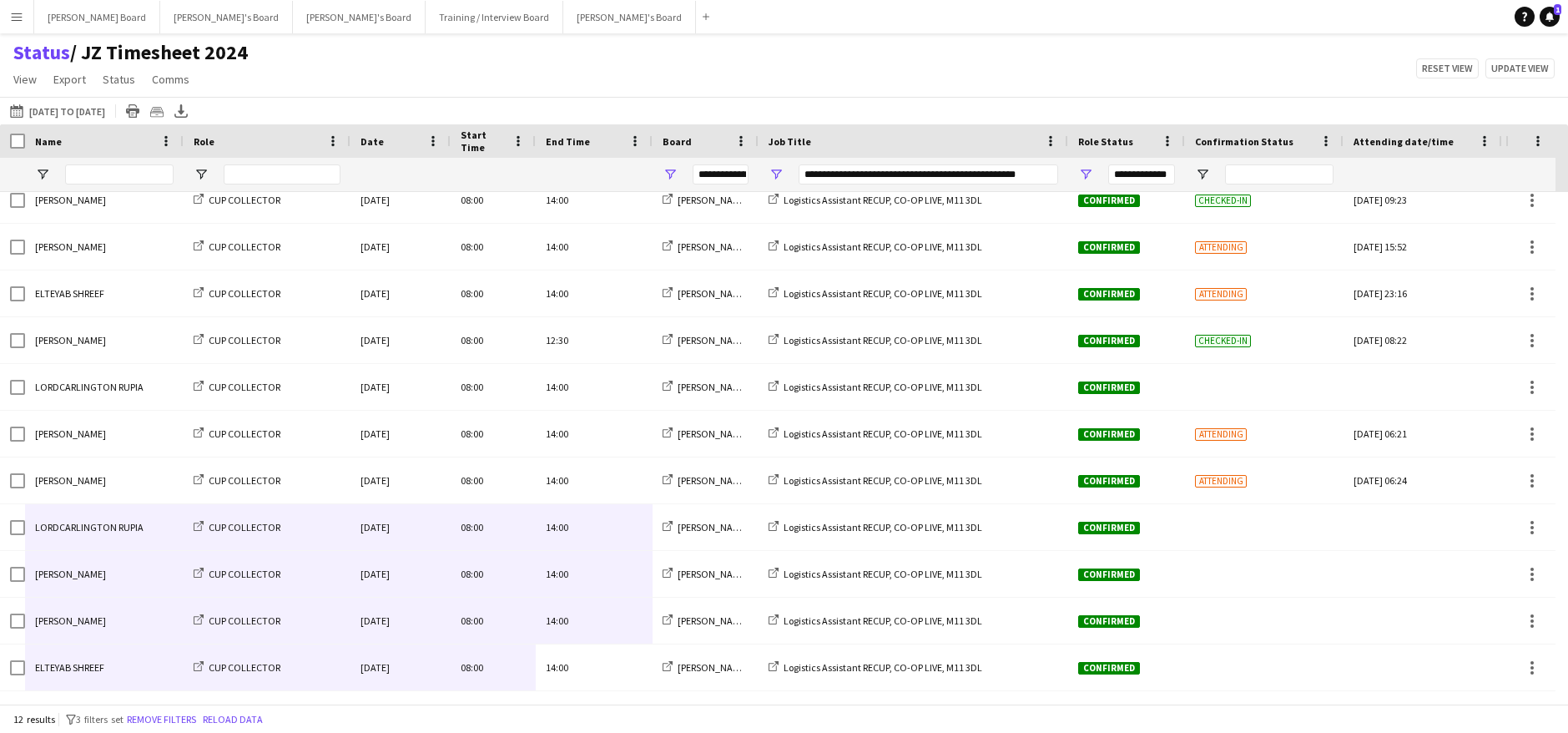
drag, startPoint x: 611, startPoint y: 673, endPoint x: 96, endPoint y: 521, distance: 537.0
click at [96, 521] on div "LORDCARLINGTON RUPIA CUP COLLECTOR [DATE] 08:00 14:00 [PERSON_NAME]'s Board Log…" at bounding box center [901, 410] width 1802 height 560
click at [1402, 502] on div "[DATE] 06:24" at bounding box center [1422, 480] width 139 height 46
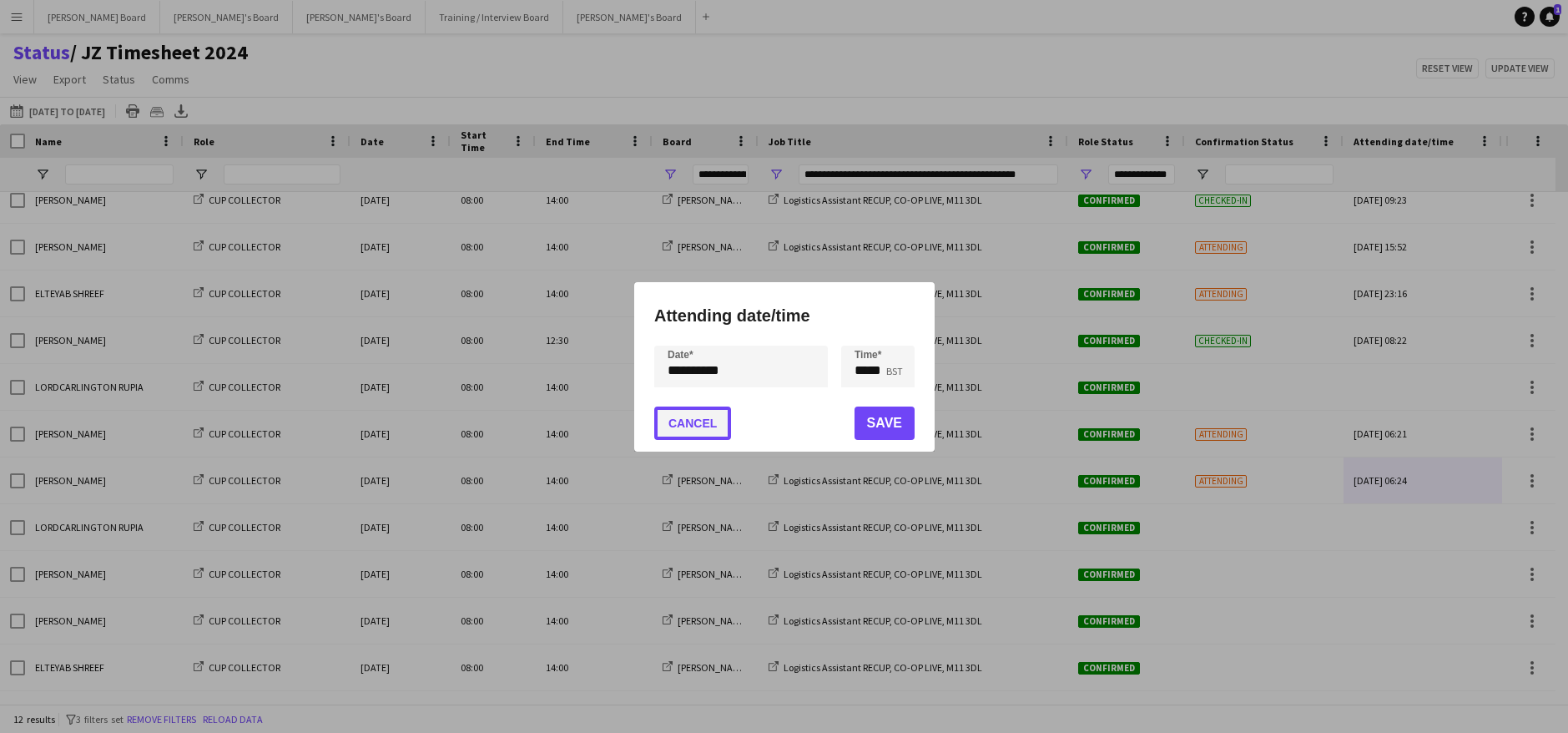
click at [694, 423] on button "Cancel" at bounding box center [691, 424] width 76 height 34
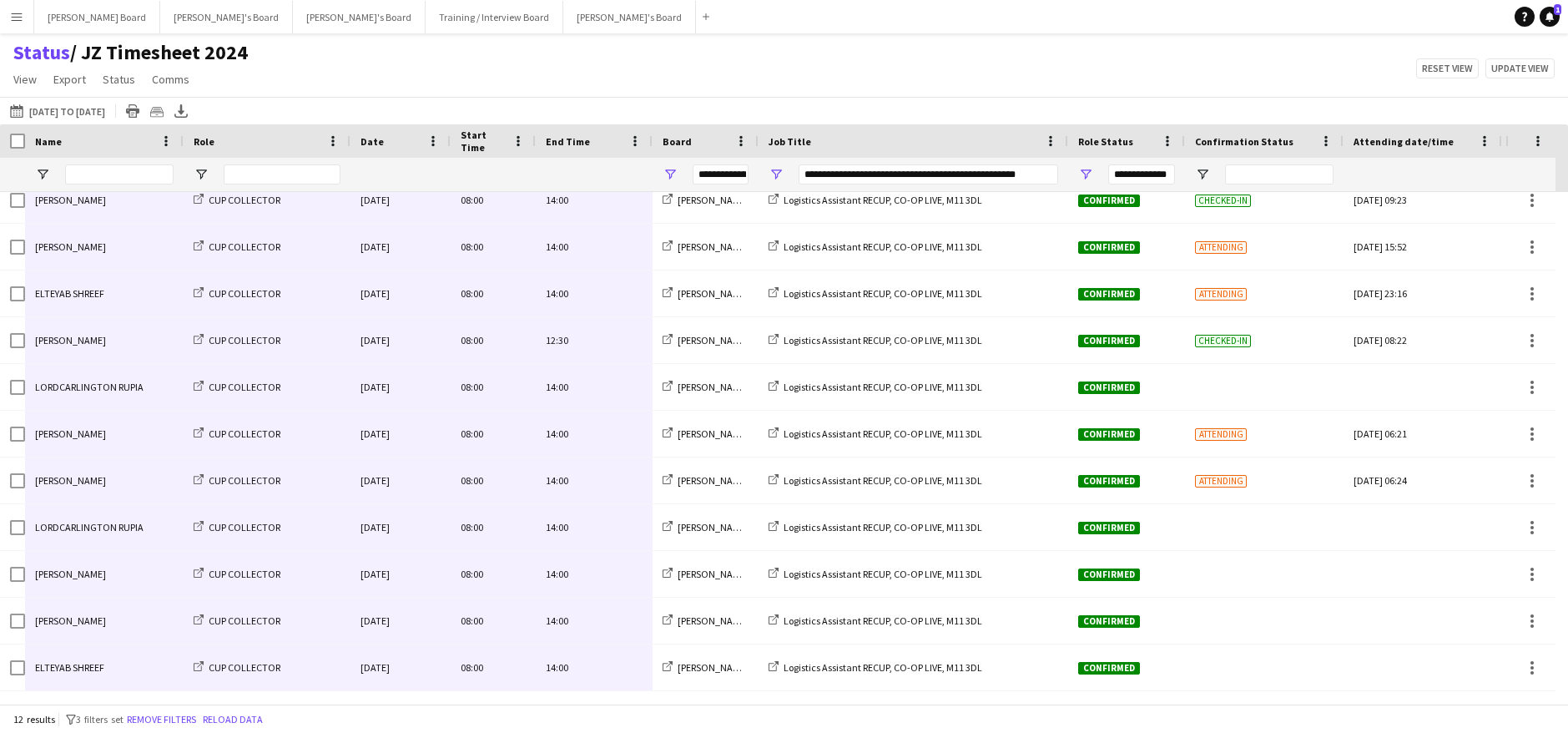
drag, startPoint x: 607, startPoint y: 212, endPoint x: 114, endPoint y: 662, distance: 667.5
click at [114, 662] on div "LORDCARLINGTON RUPIA CUP COLLECTOR [DATE] 08:00 14:00 [PERSON_NAME]'s Board Log…" at bounding box center [901, 410] width 1802 height 560
click at [1416, 91] on div "Status / JZ Timesheet 2024 View Views Default view Airshow Accreditation Airsho…" at bounding box center [784, 67] width 1568 height 57
click at [775, 172] on span "Open Filter Menu" at bounding box center [776, 174] width 15 height 15
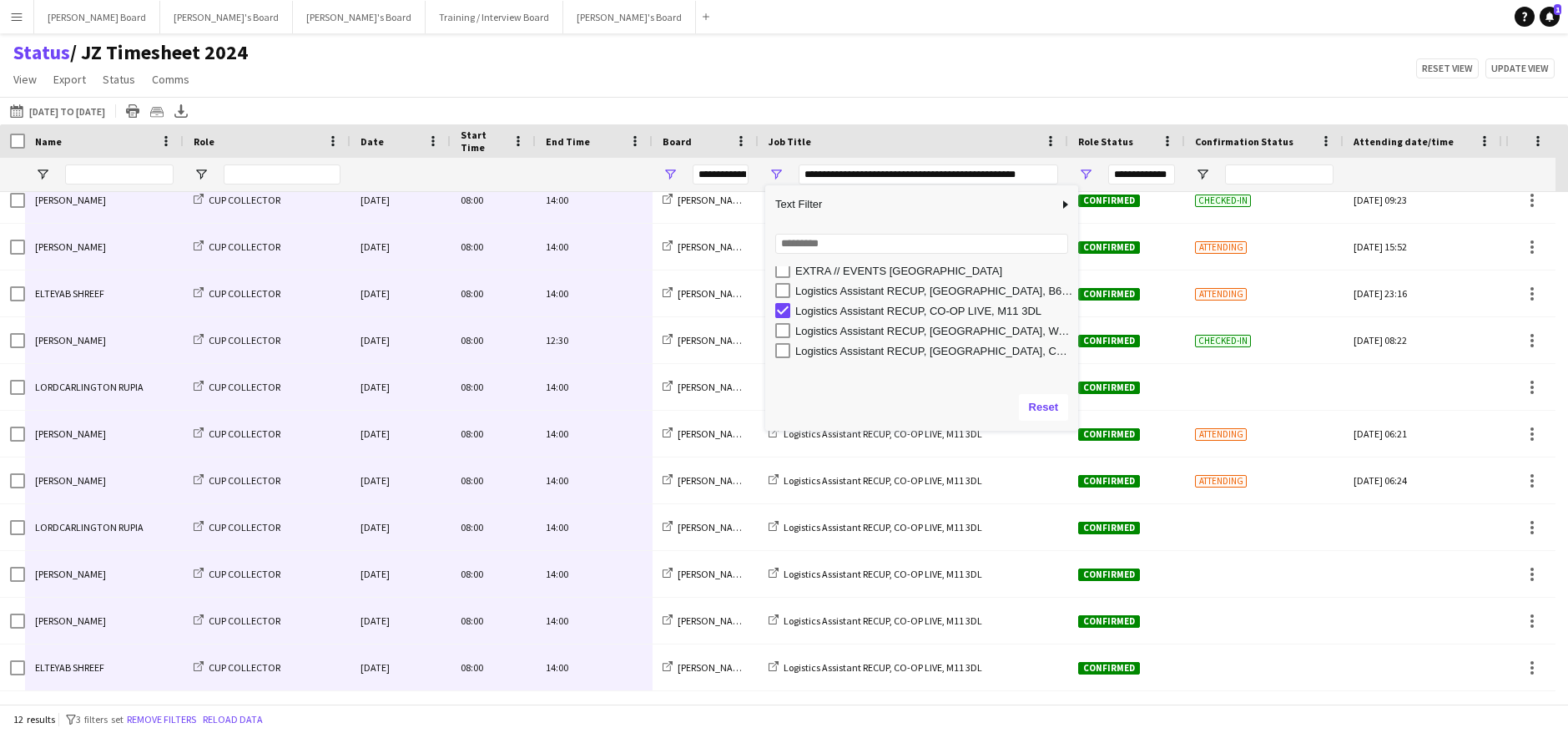
scroll to position [34, 0]
type input "***"
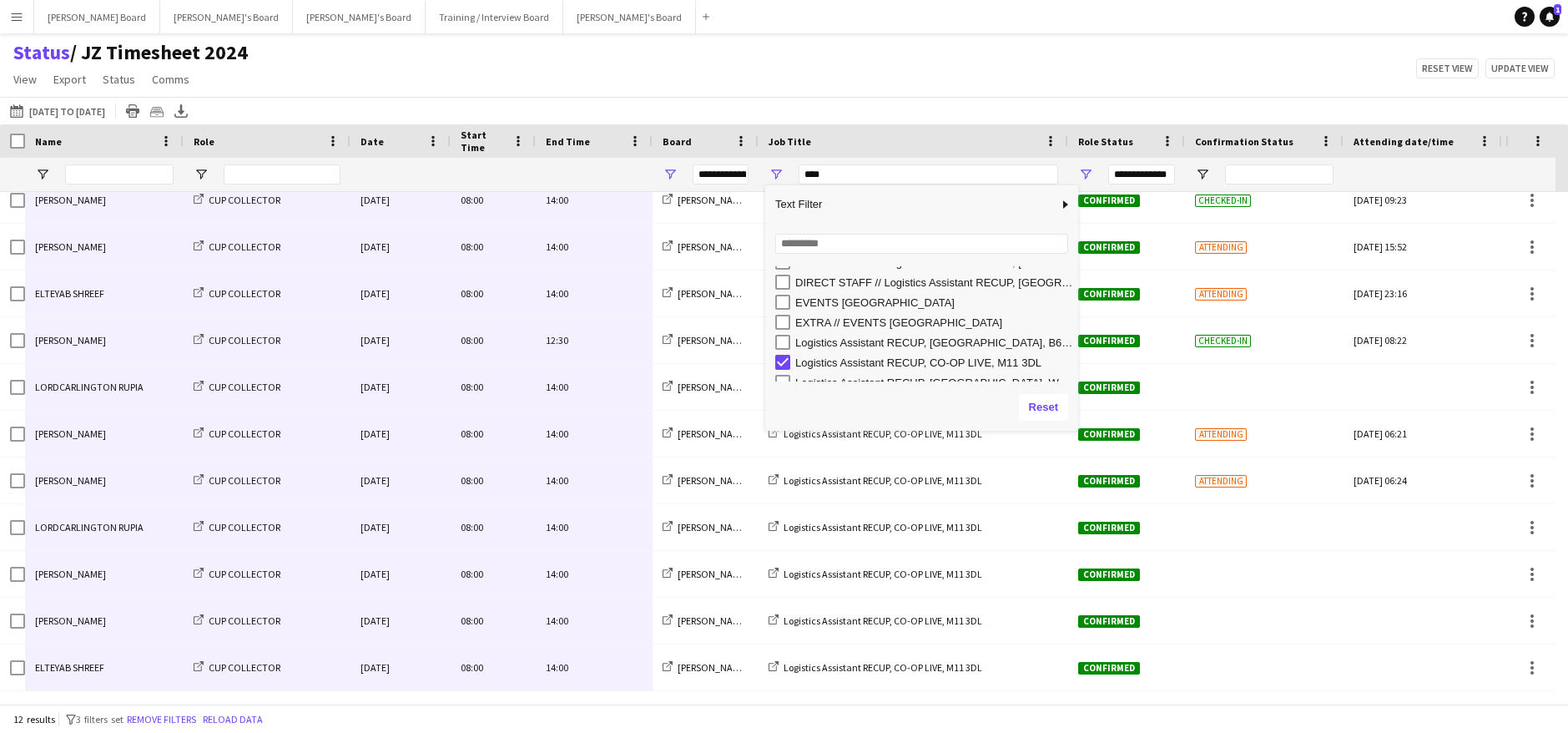
type input "***"
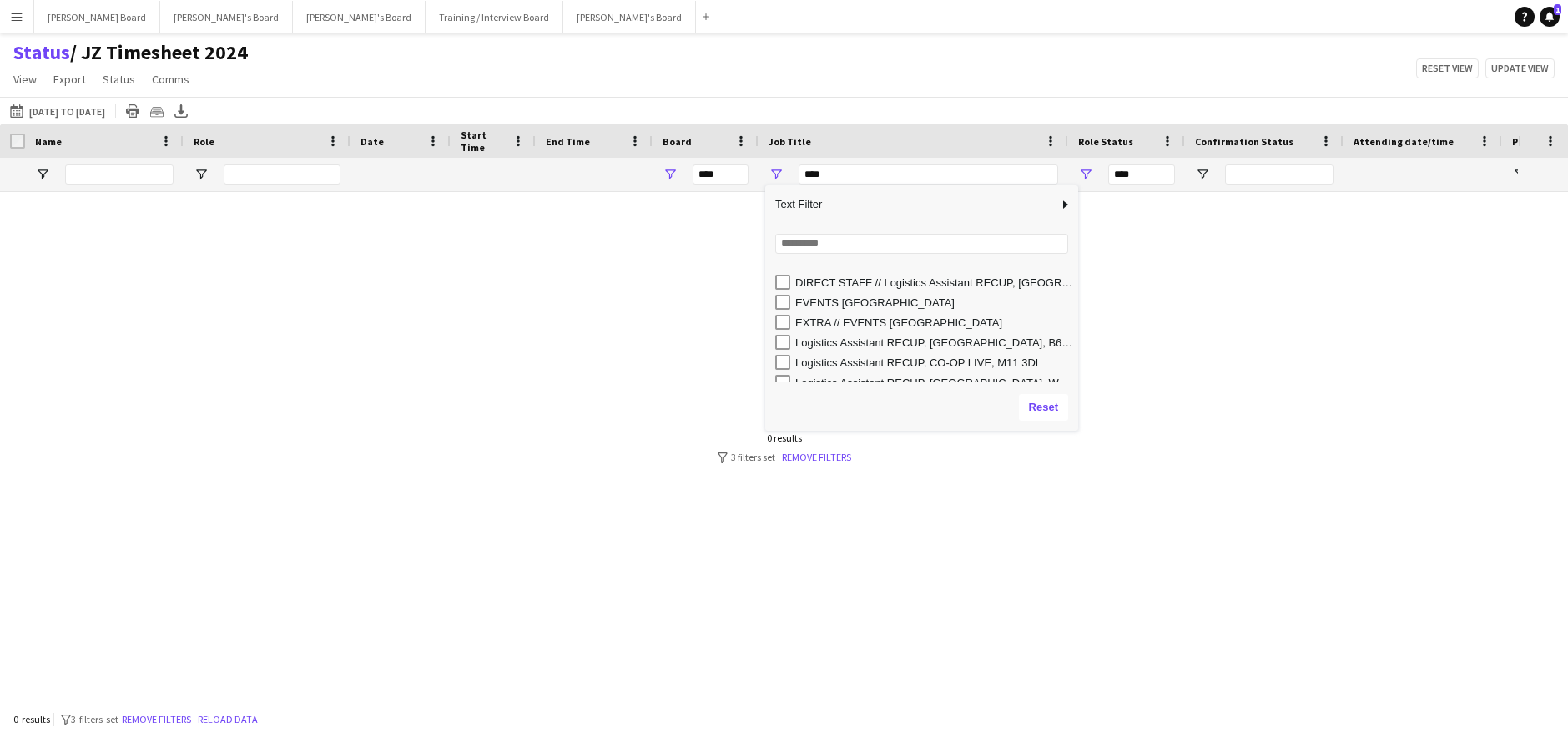
scroll to position [145, 0]
type input "**********"
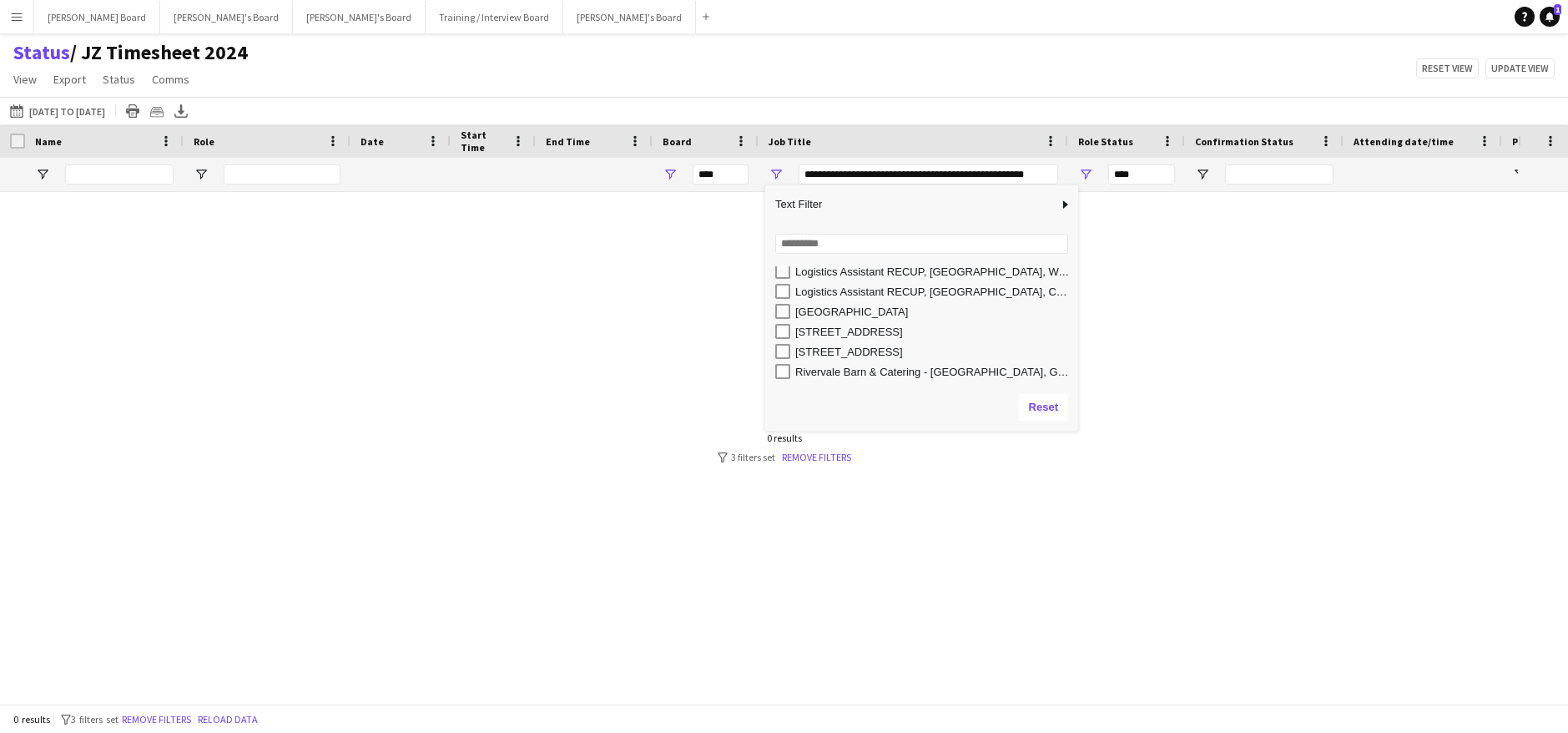
type input "**********"
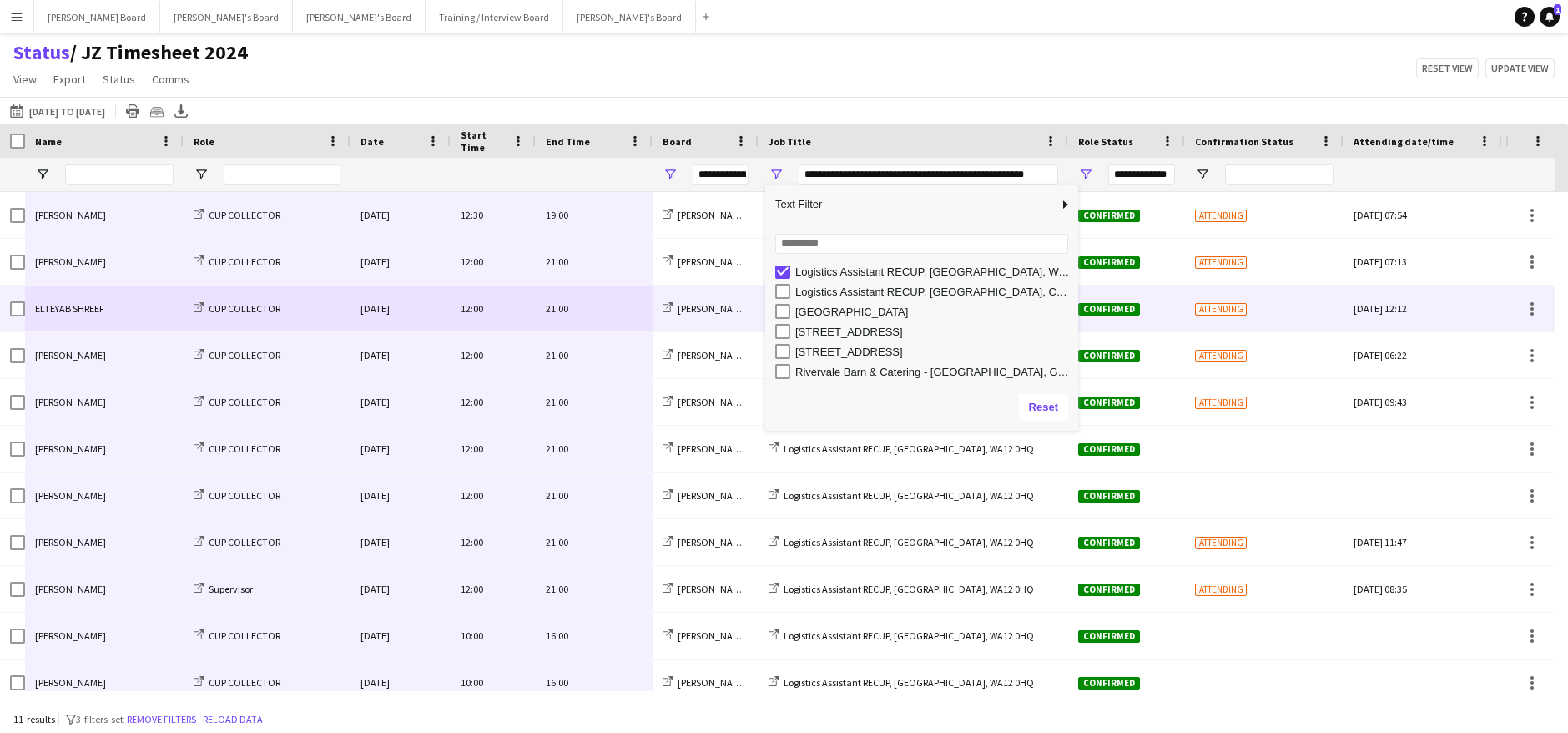
scroll to position [140, 0]
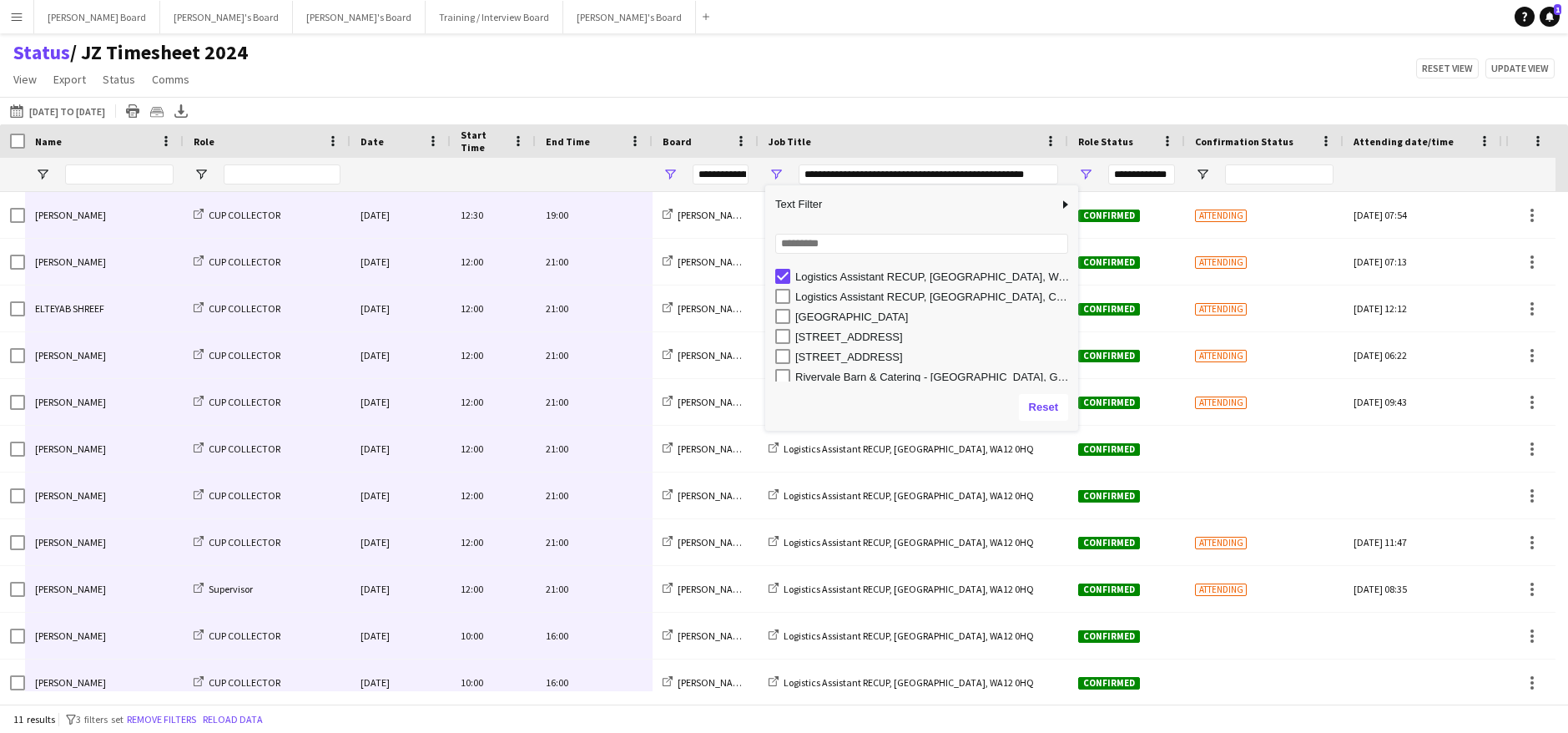
click at [653, 69] on div "Status / JZ Timesheet 2024 View Views Default view Airshow Accreditation Airsho…" at bounding box center [784, 67] width 1568 height 57
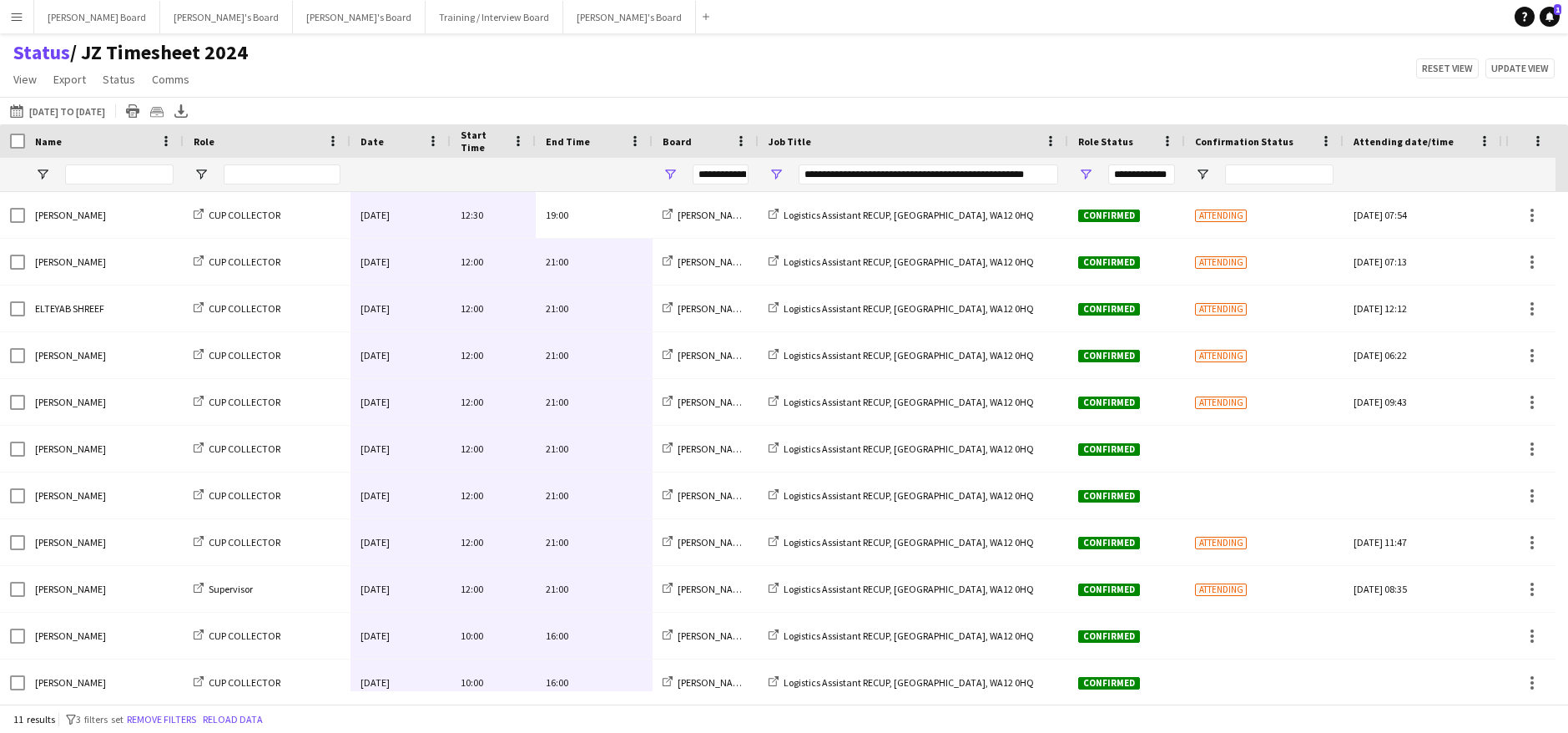
scroll to position [15, 0]
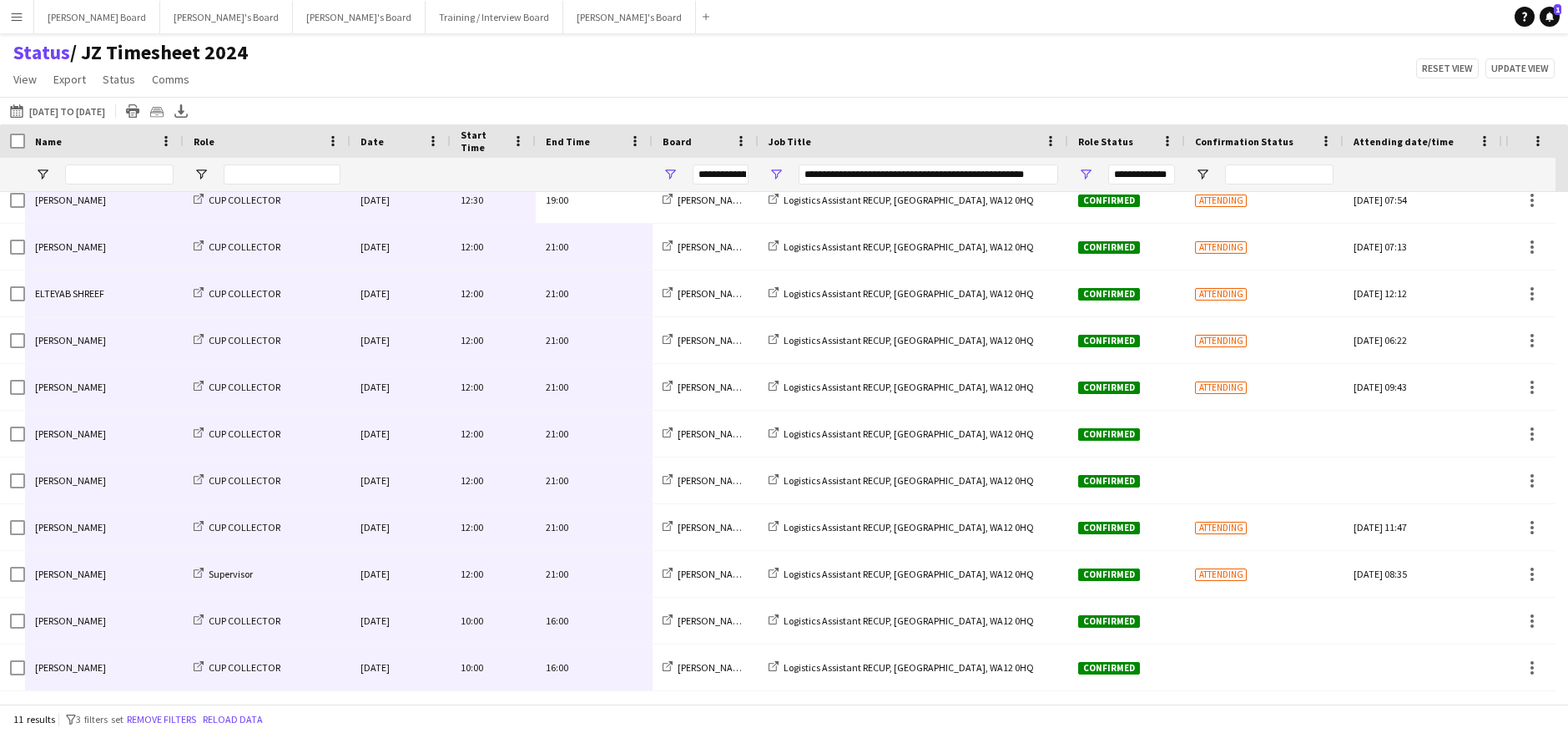
drag, startPoint x: 597, startPoint y: 223, endPoint x: 124, endPoint y: 668, distance: 649.4
click at [124, 668] on div "[PERSON_NAME] CUP COLLECTOR [DATE] 12:30 19:00 [PERSON_NAME]'s Board Logistics …" at bounding box center [901, 433] width 1802 height 514
click at [1419, 13] on app-navbar "Menu Boards Boards Boards All jobs Status Workforce Workforce My Workforce Recr…" at bounding box center [784, 17] width 1568 height 34
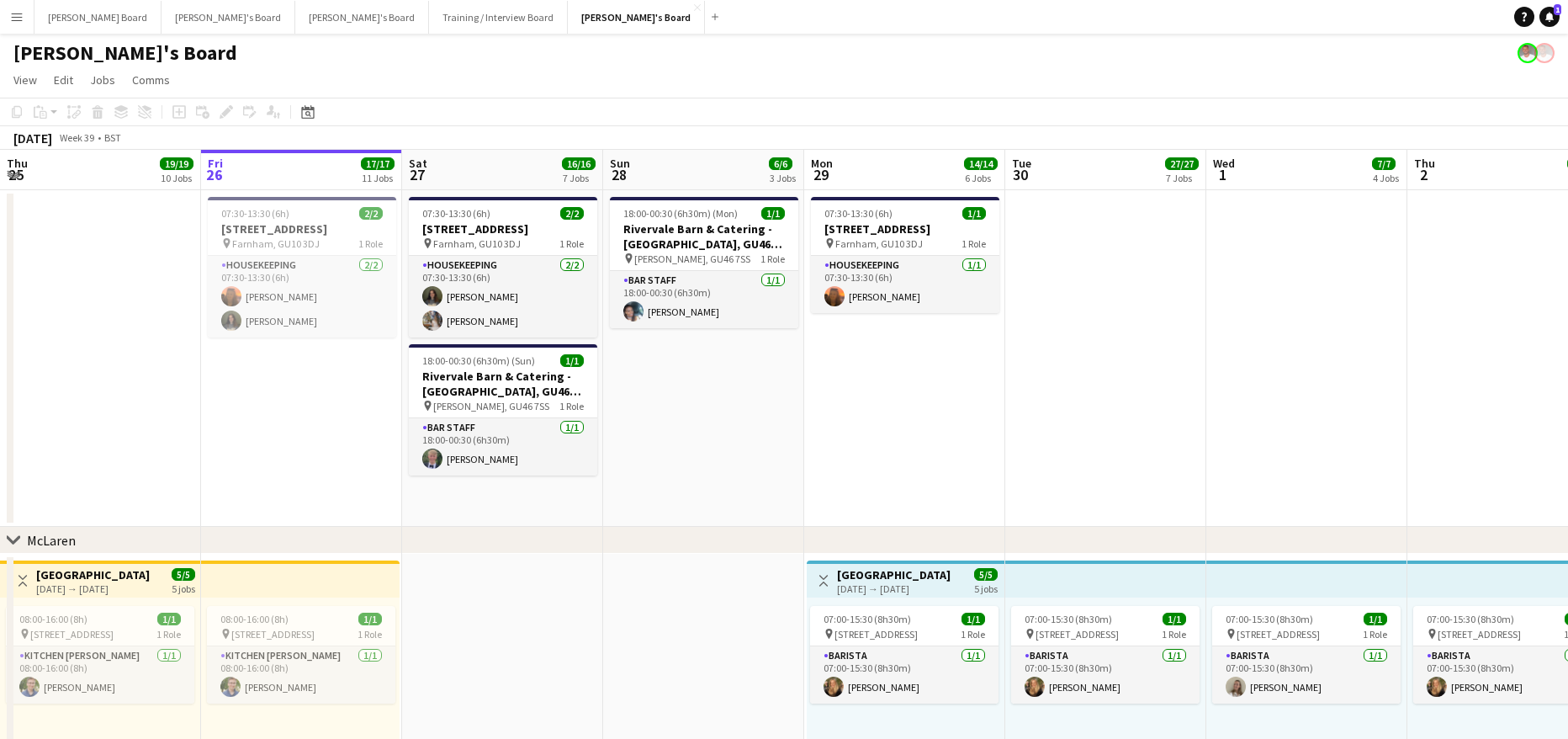
click at [7, 12] on button "Menu" at bounding box center [17, 17] width 34 height 34
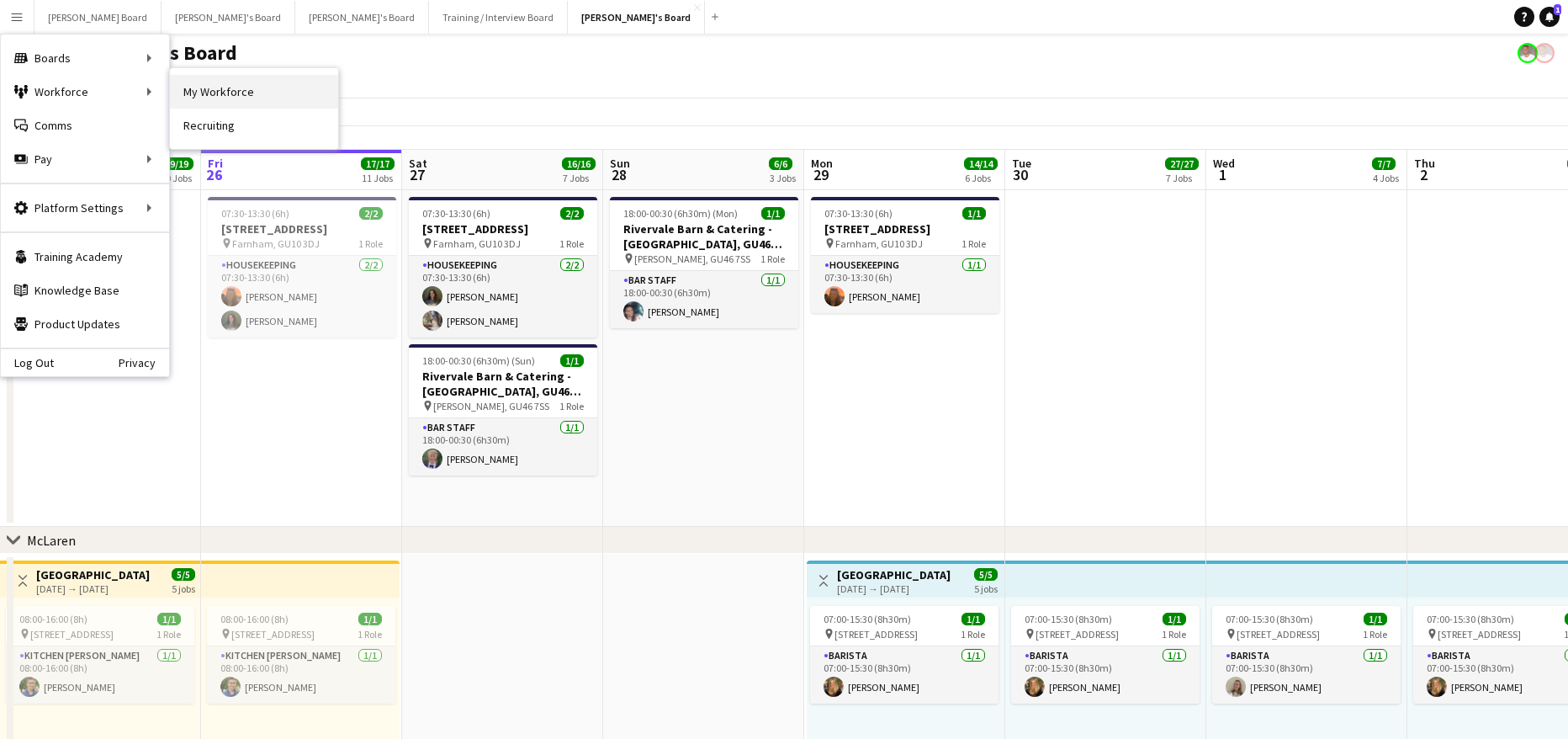
click at [240, 94] on link "My Workforce" at bounding box center [254, 92] width 168 height 34
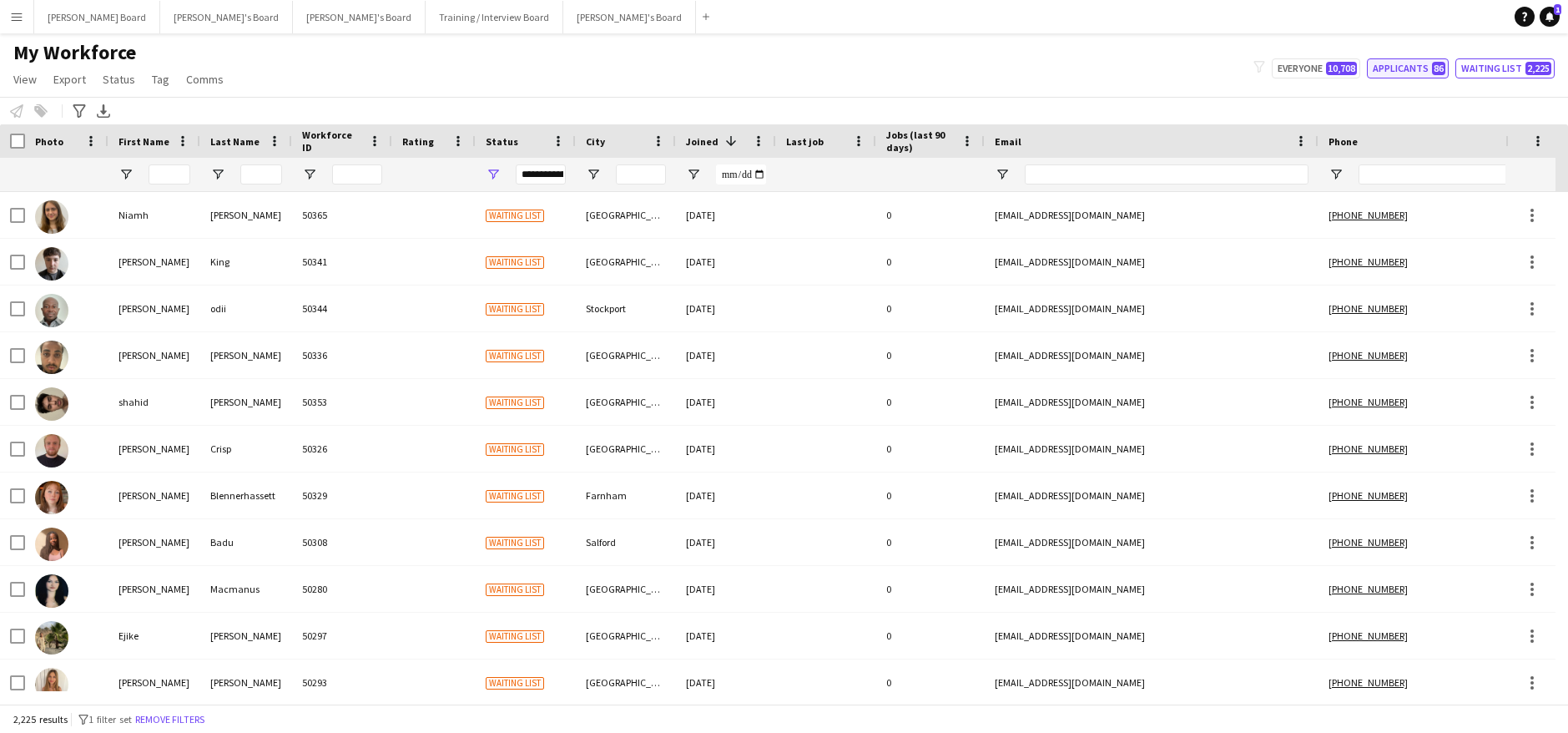
click at [1408, 69] on button "Applicants 86" at bounding box center [1407, 68] width 81 height 20
type input "**********"
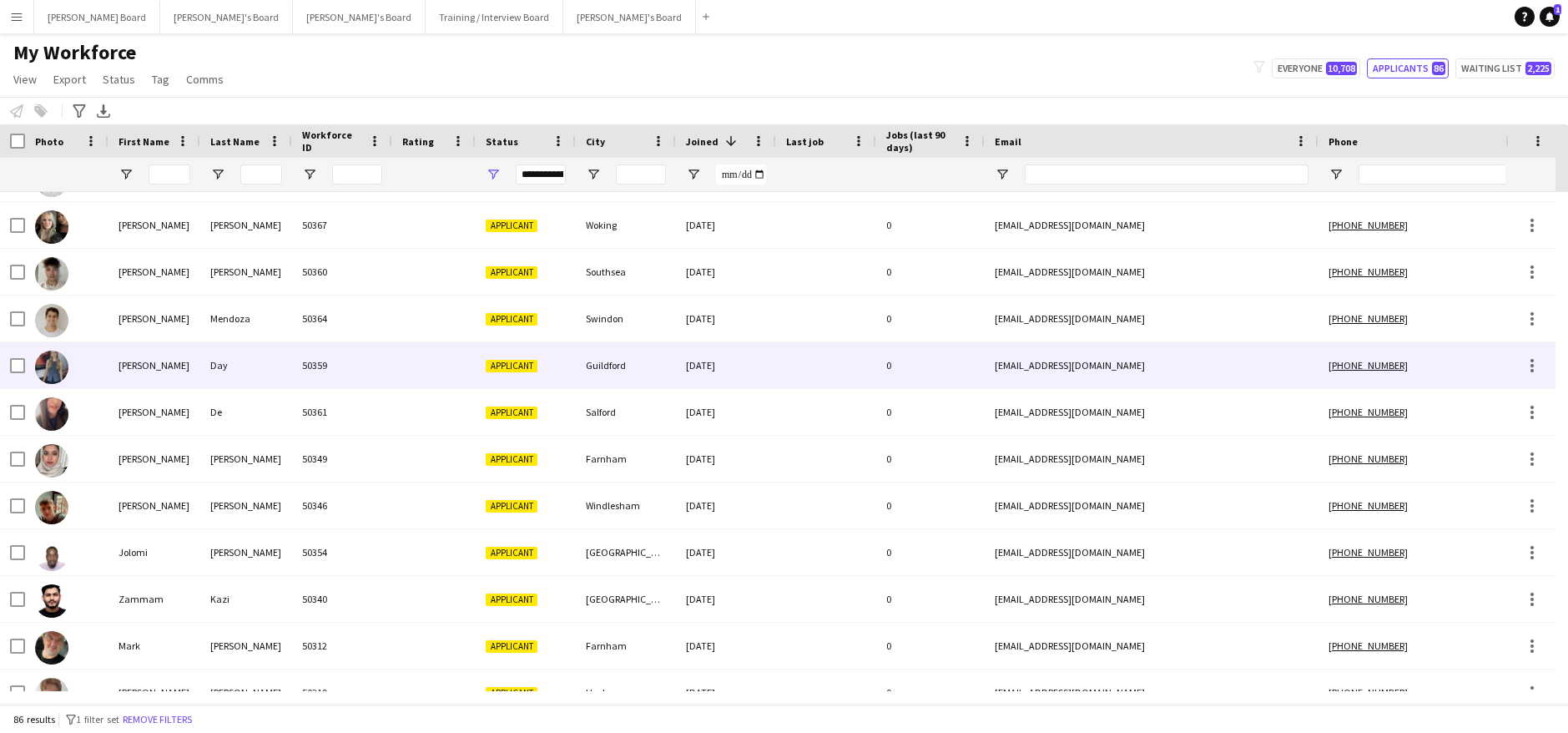
scroll to position [111, 0]
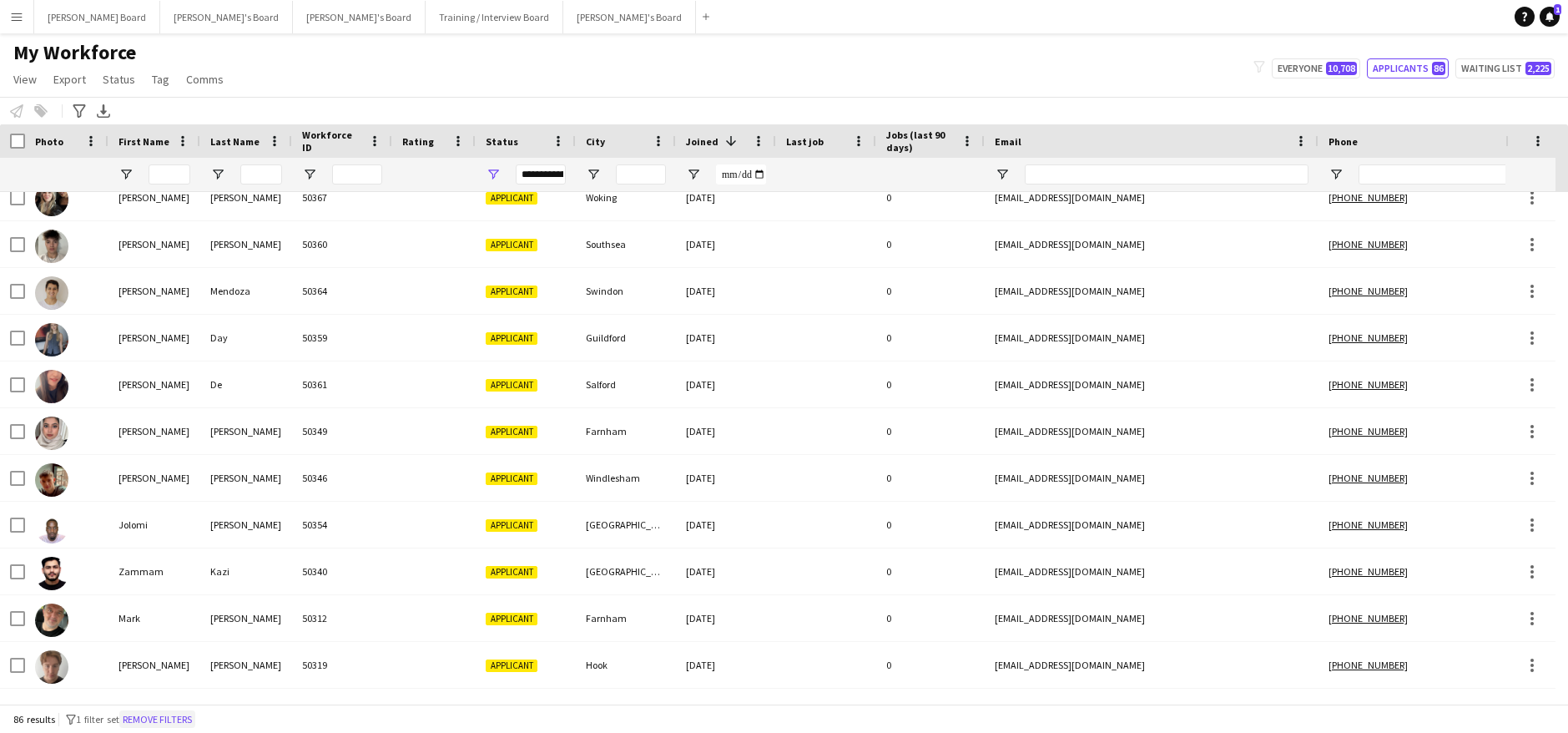
click at [191, 713] on button "Remove filters" at bounding box center [157, 719] width 76 height 19
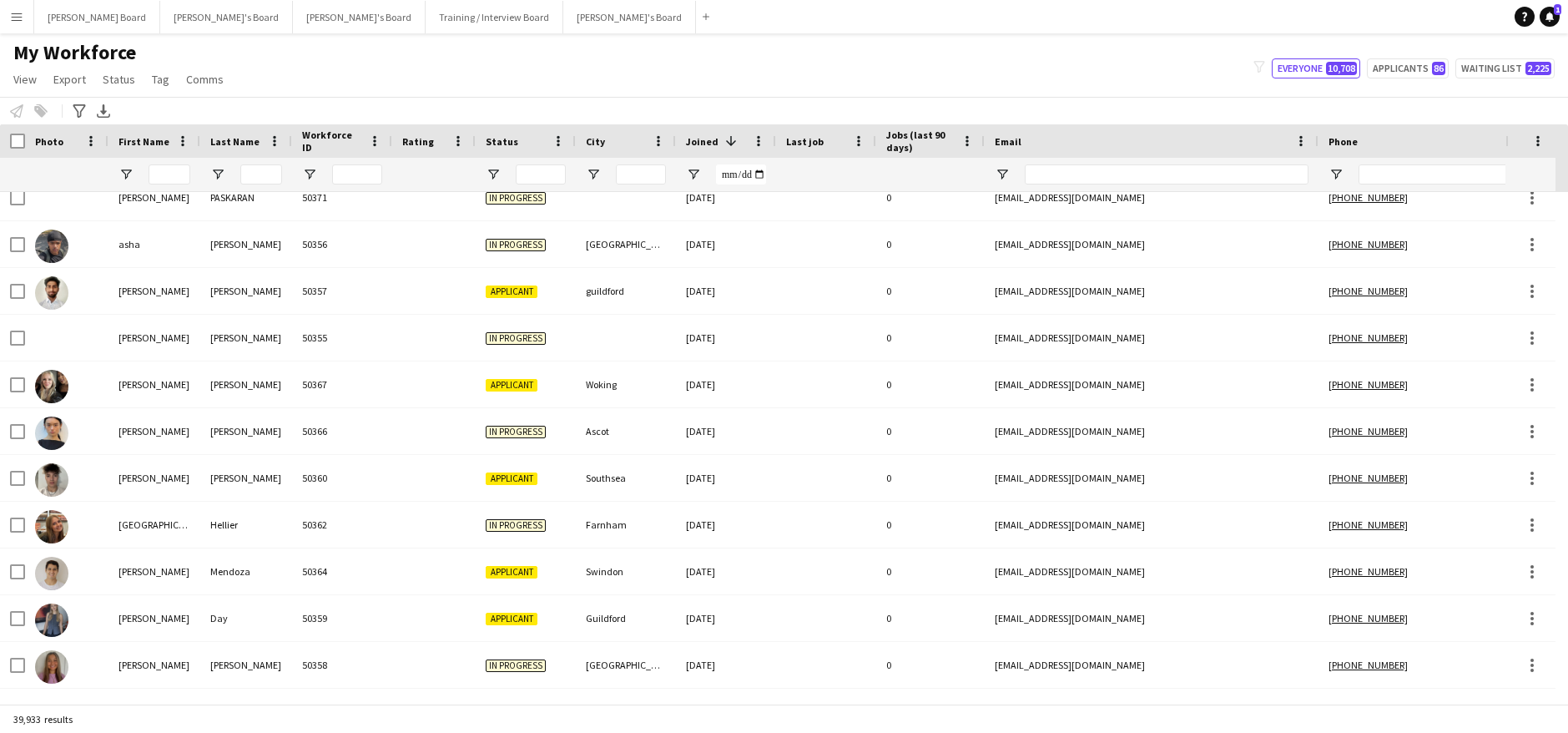
click at [190, 166] on div at bounding box center [154, 175] width 92 height 34
click at [177, 177] on input "First Name Filter Input" at bounding box center [170, 175] width 42 height 20
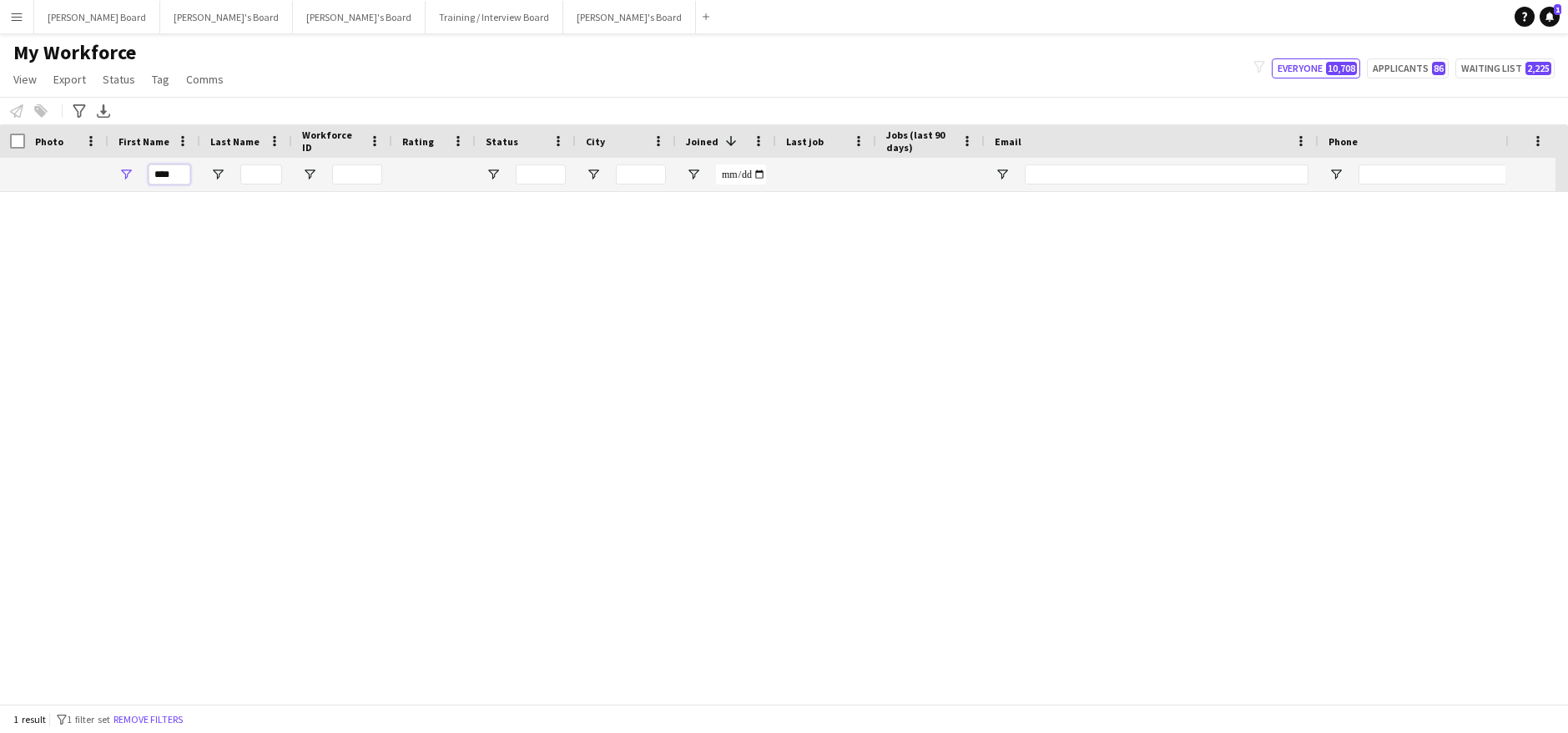
scroll to position [0, 0]
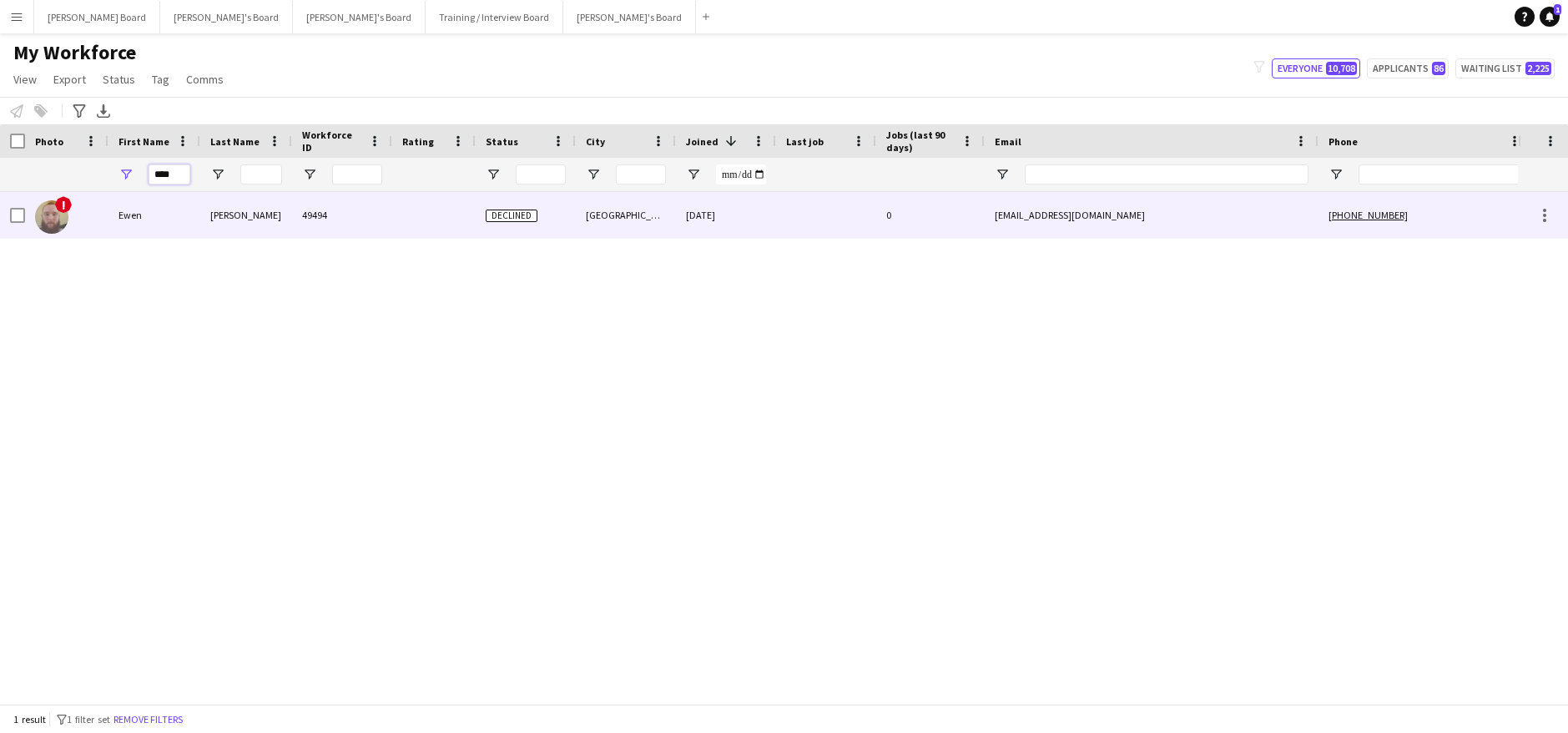
type input "****"
click at [155, 230] on div "Ewen" at bounding box center [154, 214] width 92 height 46
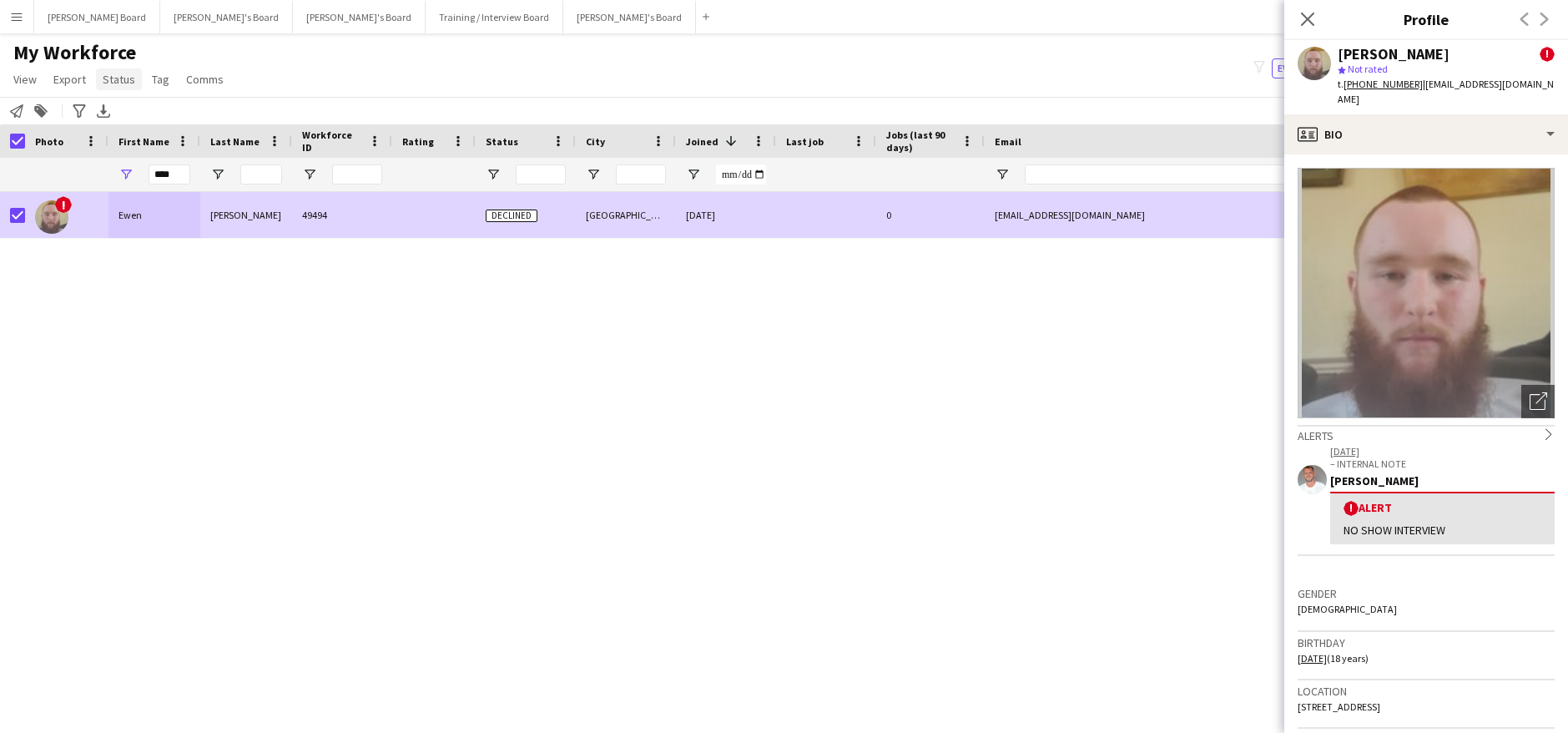
click at [126, 80] on span "Status" at bounding box center [118, 78] width 33 height 15
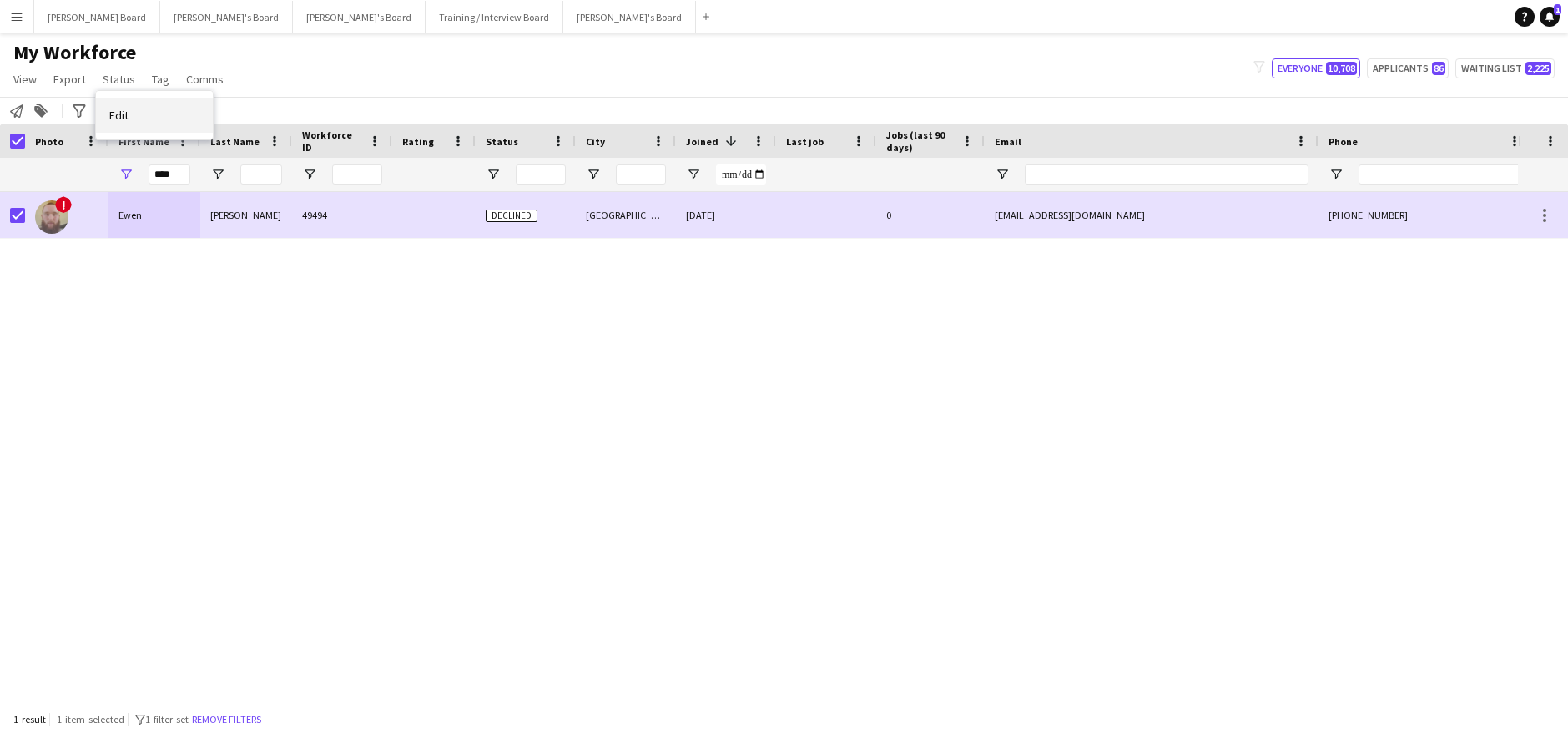
click at [157, 120] on link "Edit" at bounding box center [155, 114] width 117 height 35
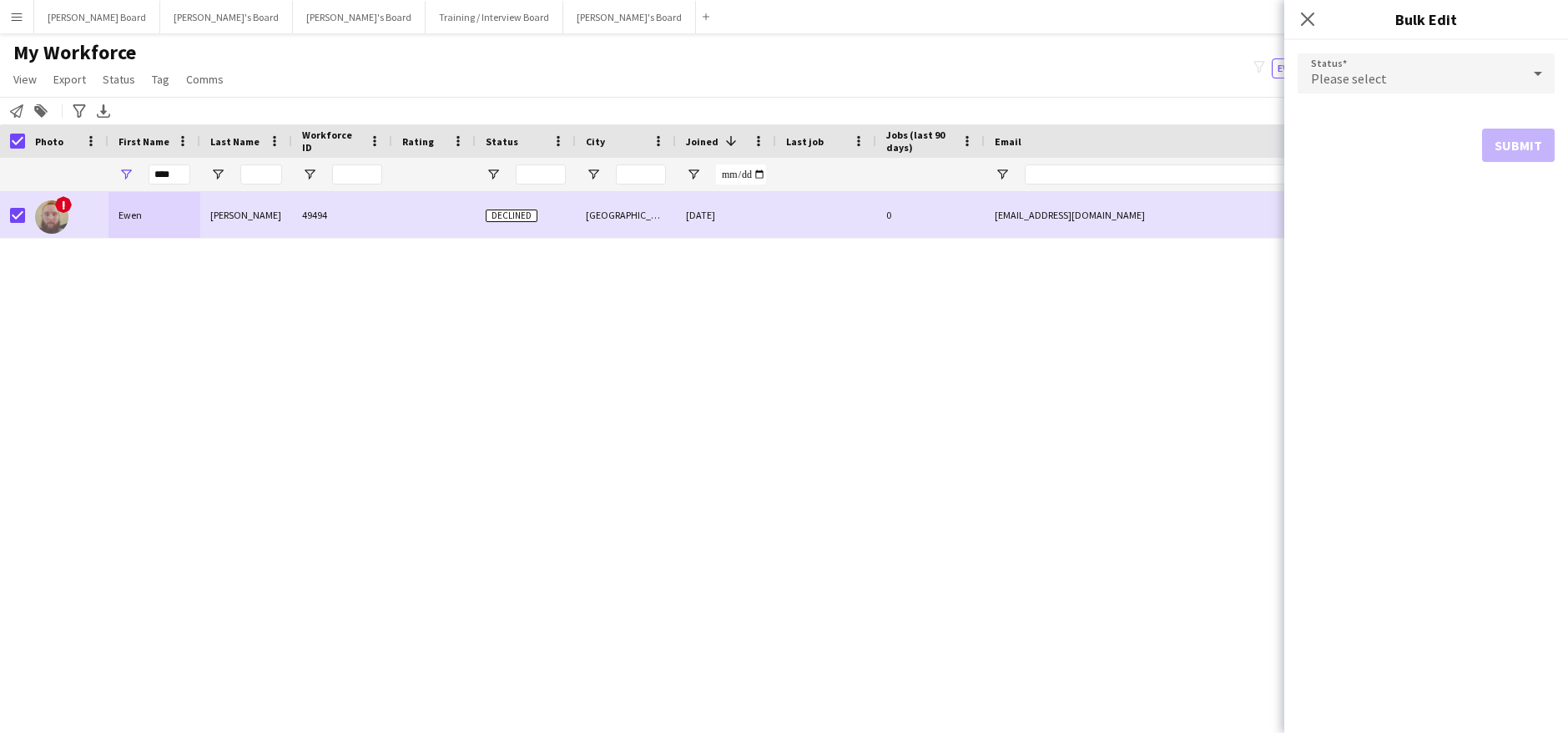
click at [1342, 80] on span "Please select" at bounding box center [1348, 78] width 76 height 17
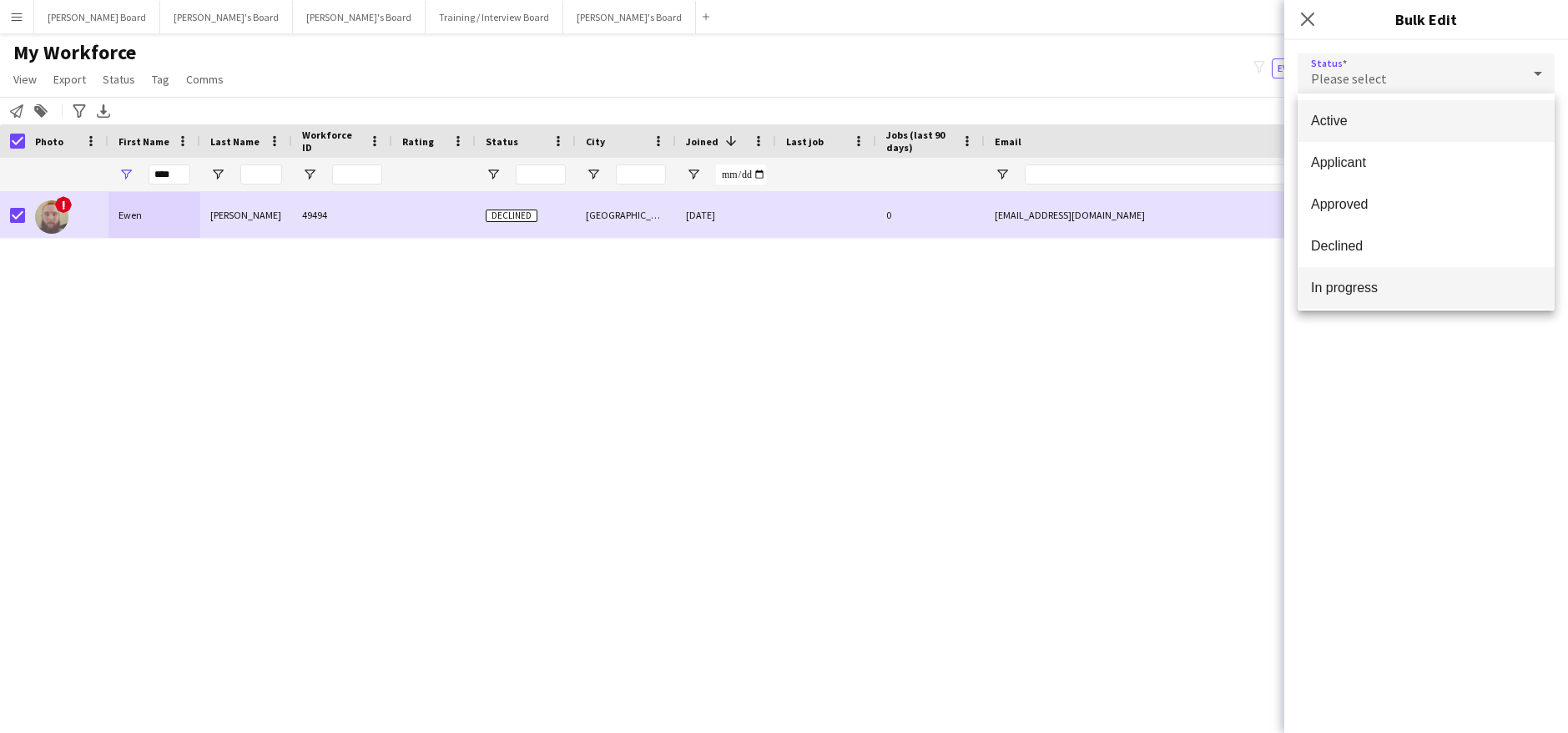
scroll to position [172, 0]
click at [1389, 281] on span "Waiting list" at bounding box center [1425, 283] width 230 height 16
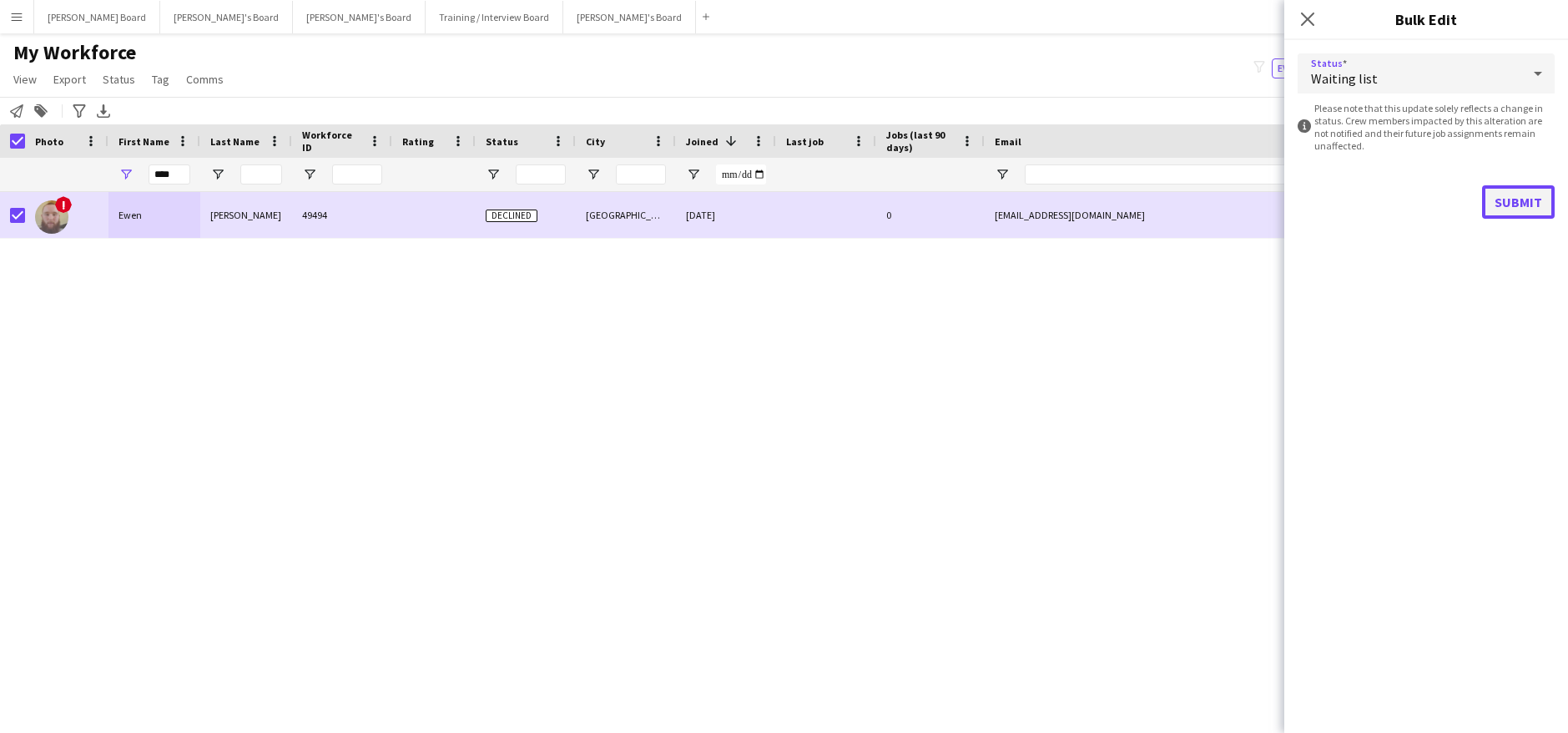
click at [1510, 209] on button "Submit" at bounding box center [1517, 202] width 72 height 34
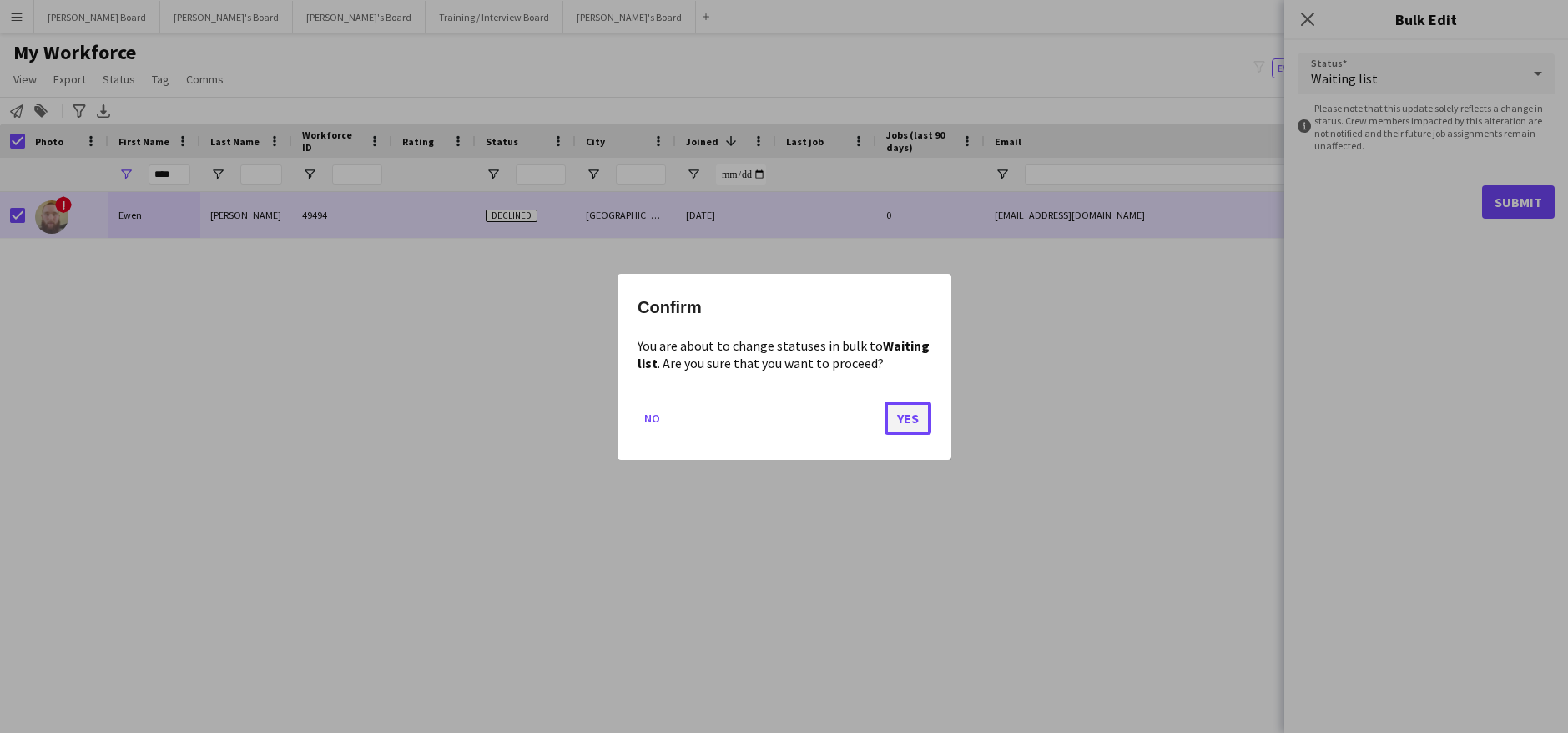
click at [912, 407] on button "Yes" at bounding box center [907, 418] width 47 height 34
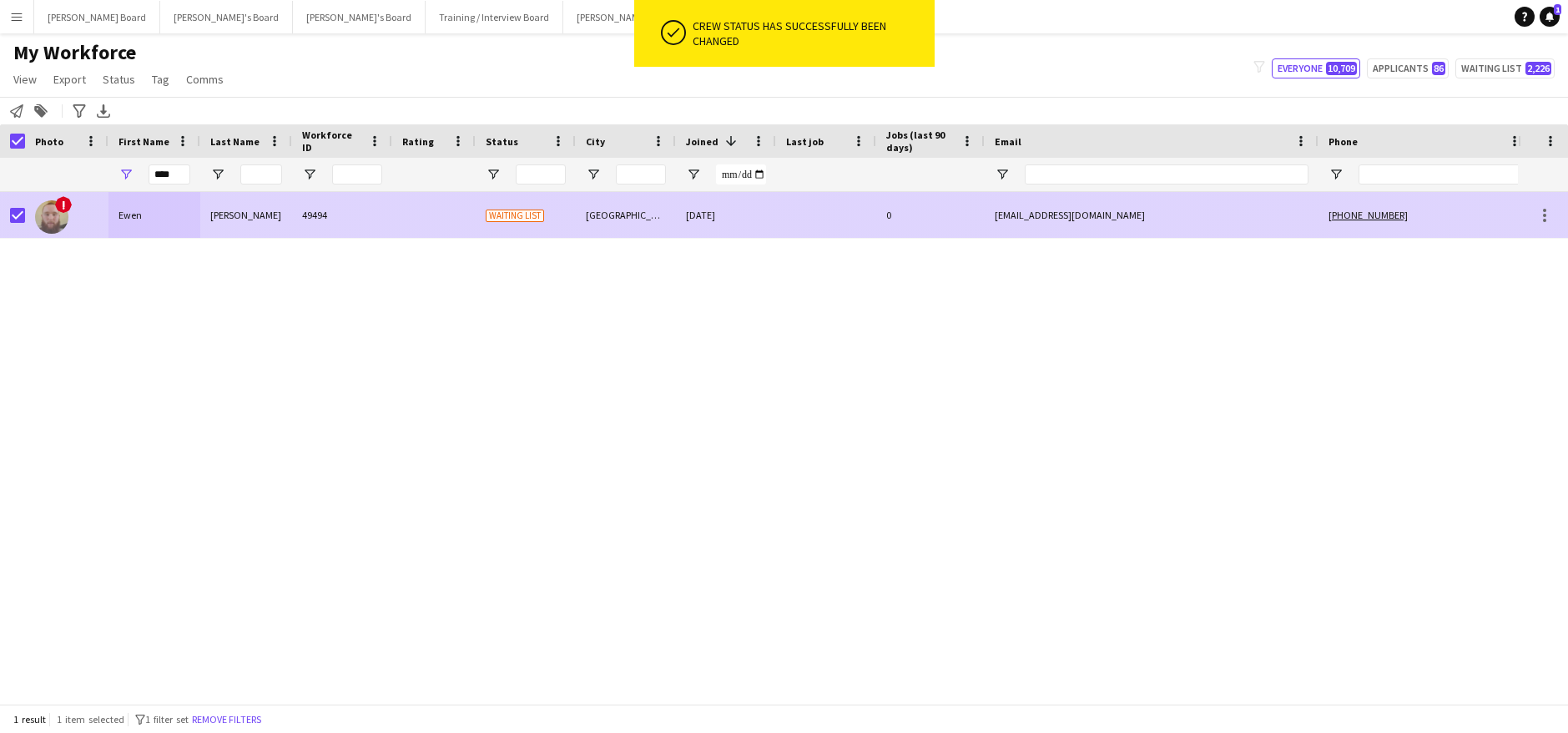
click at [1200, 214] on div "[EMAIL_ADDRESS][DOMAIN_NAME]" at bounding box center [1151, 214] width 333 height 46
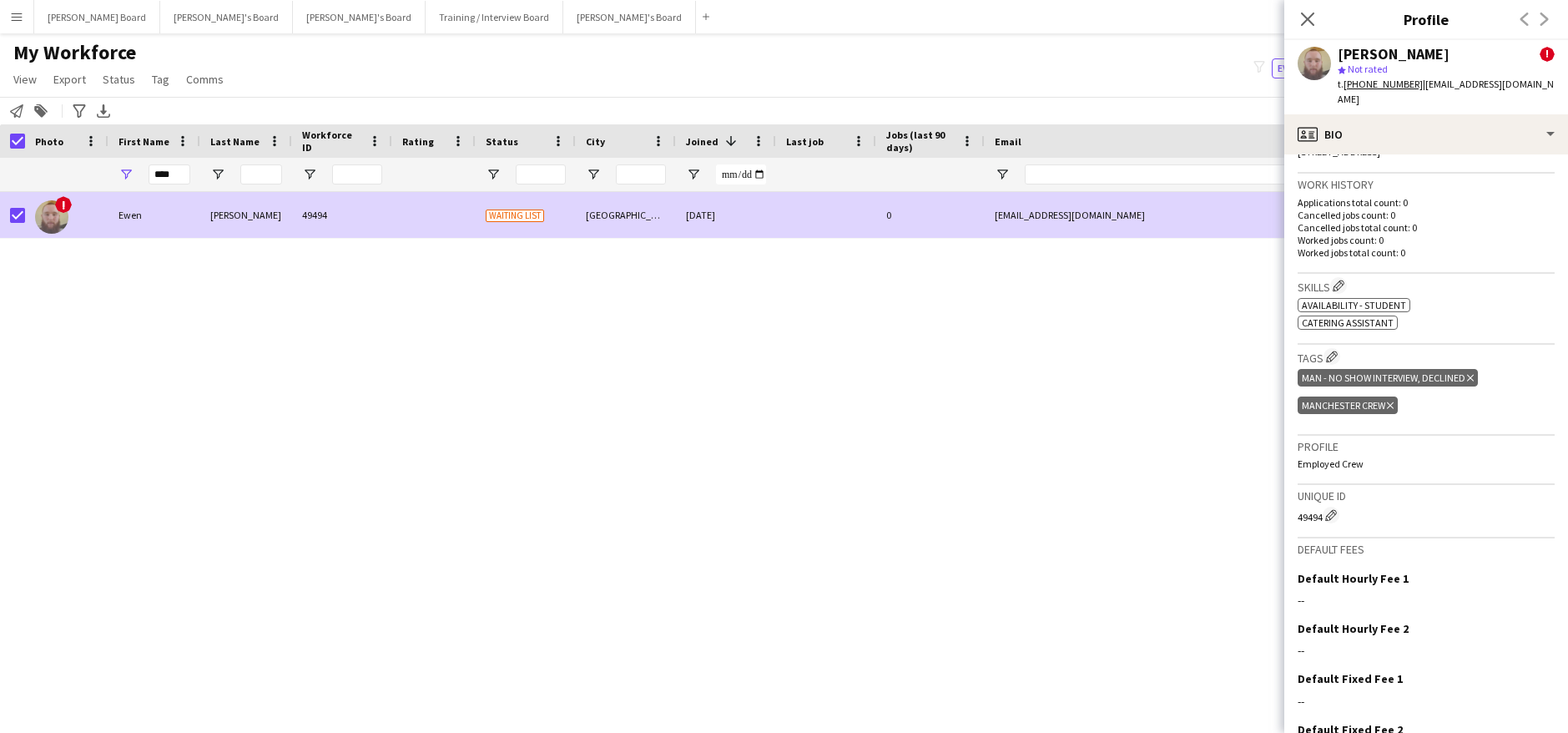
scroll to position [556, 0]
click at [1468, 372] on icon at bounding box center [1470, 375] width 7 height 7
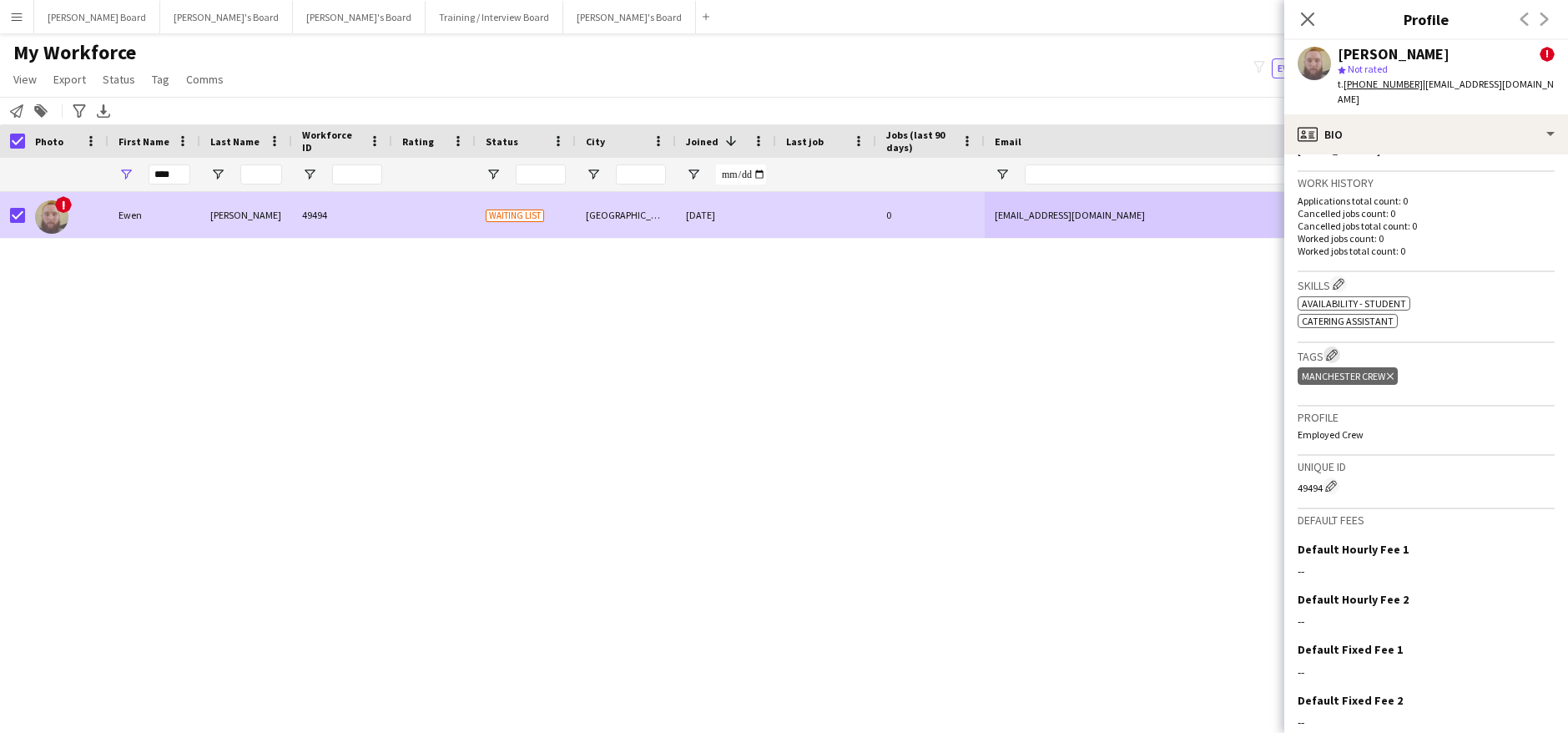
click at [1331, 349] on app-icon "Edit crew company tags" at bounding box center [1332, 355] width 12 height 12
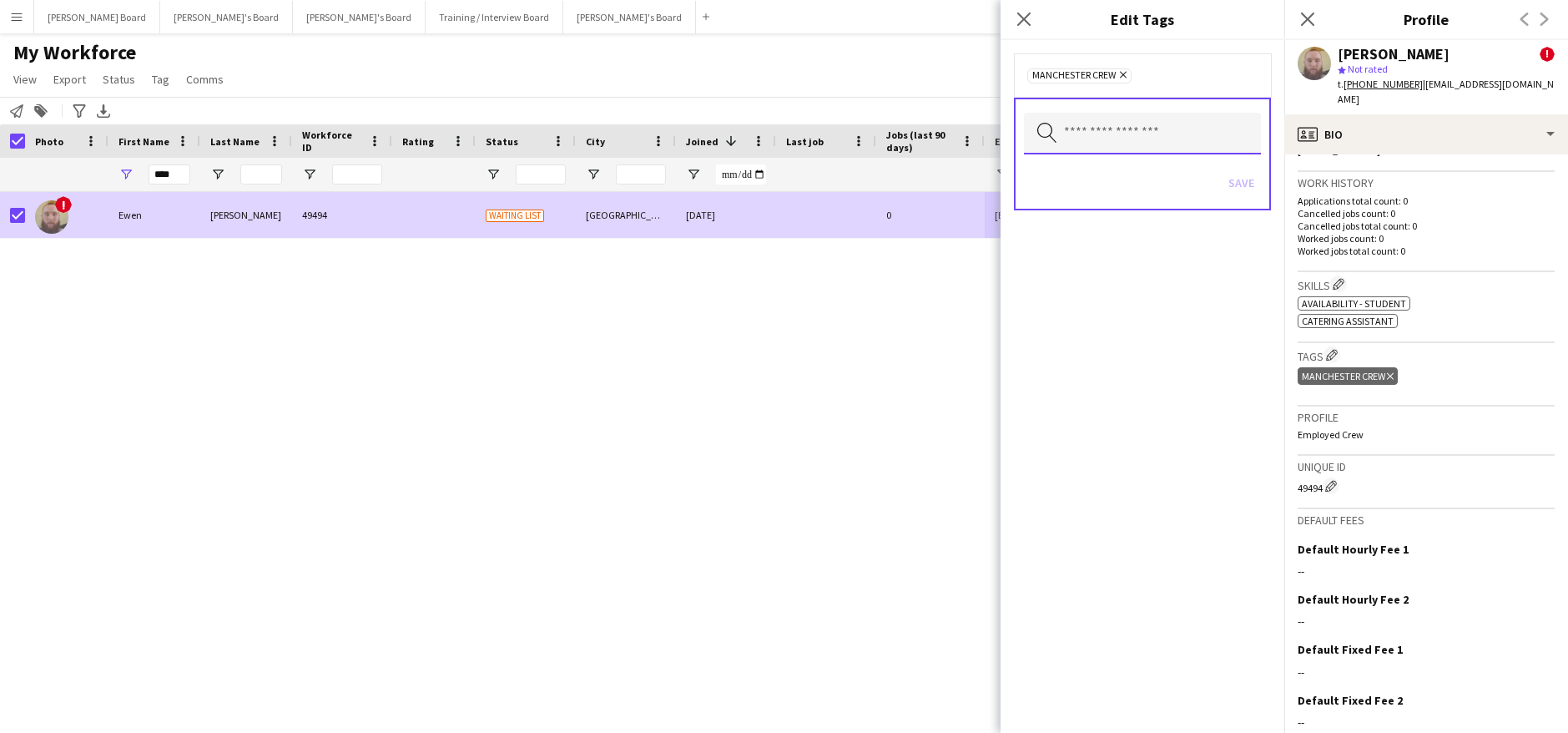
click at [1094, 142] on input "text" at bounding box center [1142, 134] width 237 height 42
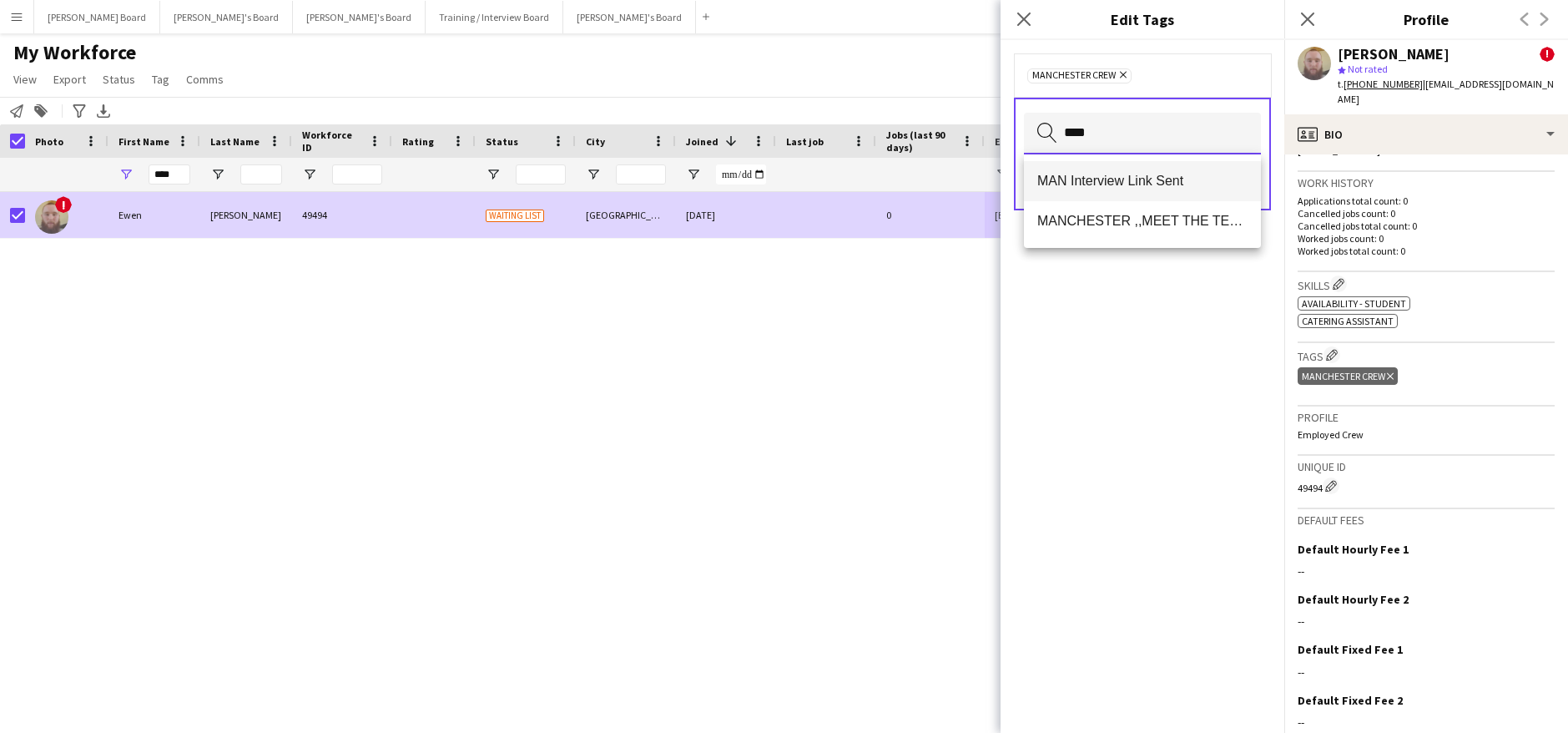
type input "****"
click at [1144, 191] on mat-option "MAN Interview Link Sent" at bounding box center [1142, 181] width 237 height 40
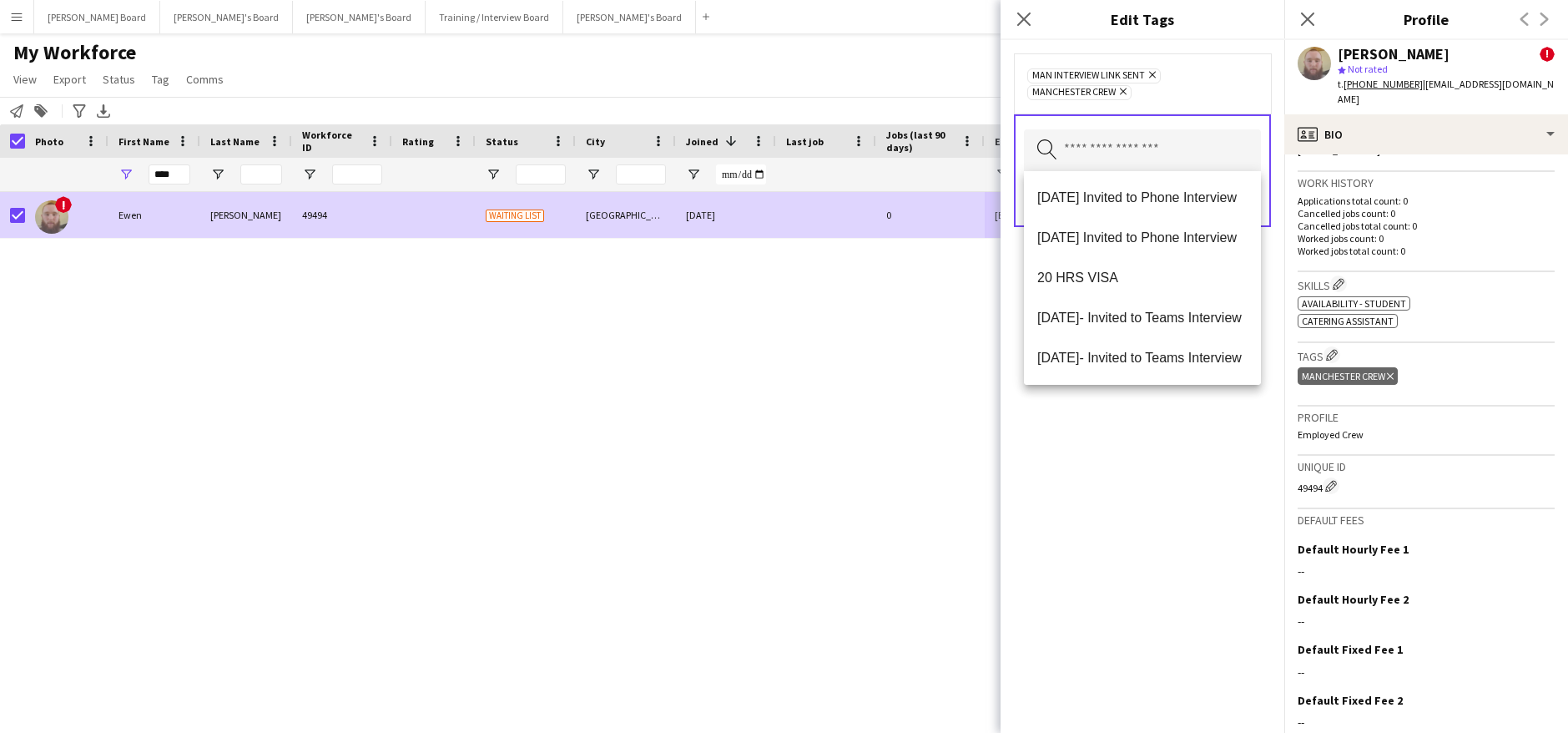
click at [1037, 459] on div "MAN Interview Link Sent Remove MANCHESTER CREW Remove Search by tag name Save" at bounding box center [1143, 386] width 284 height 692
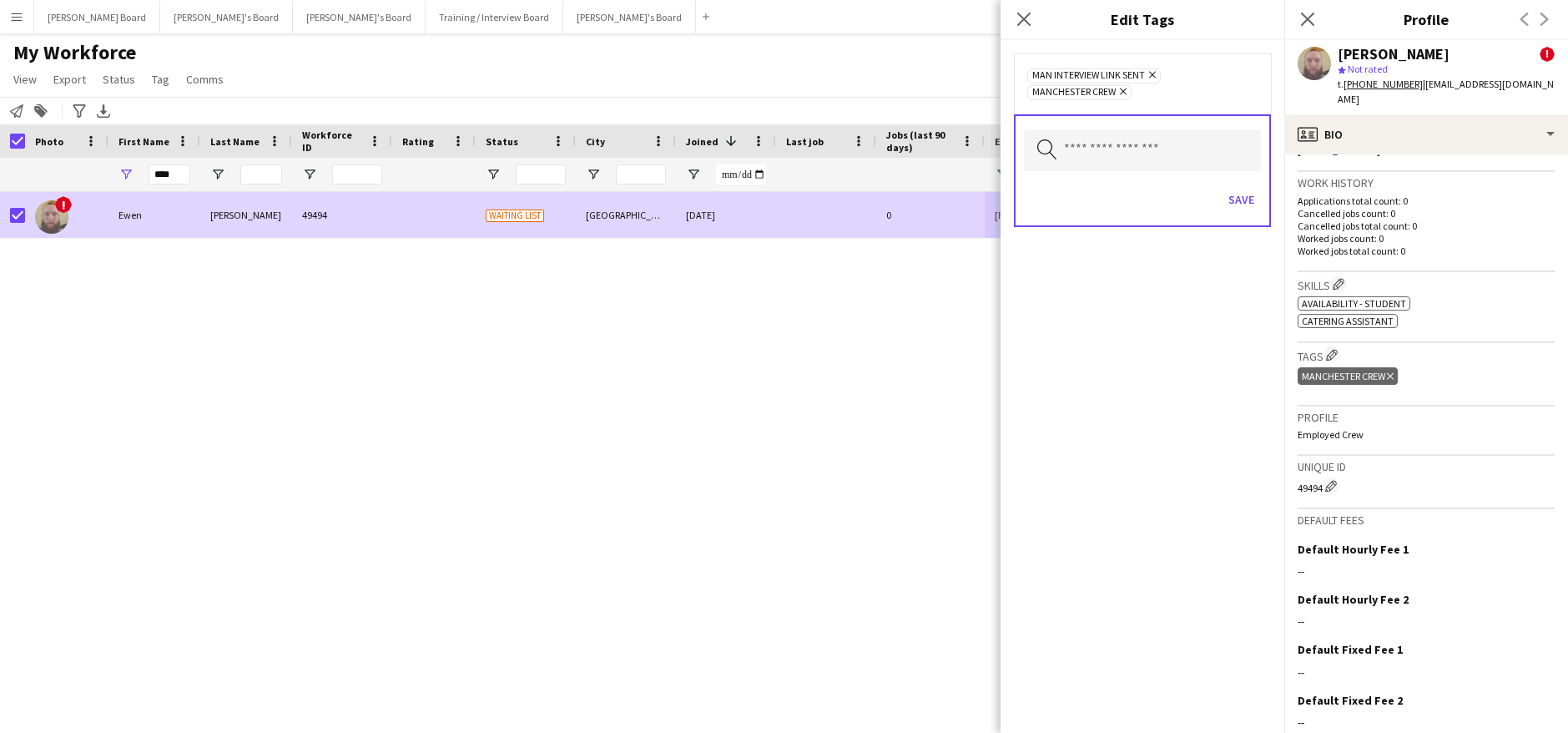
click at [1227, 185] on div "Save" at bounding box center [1142, 201] width 237 height 48
click at [1239, 191] on button "Save" at bounding box center [1241, 199] width 40 height 27
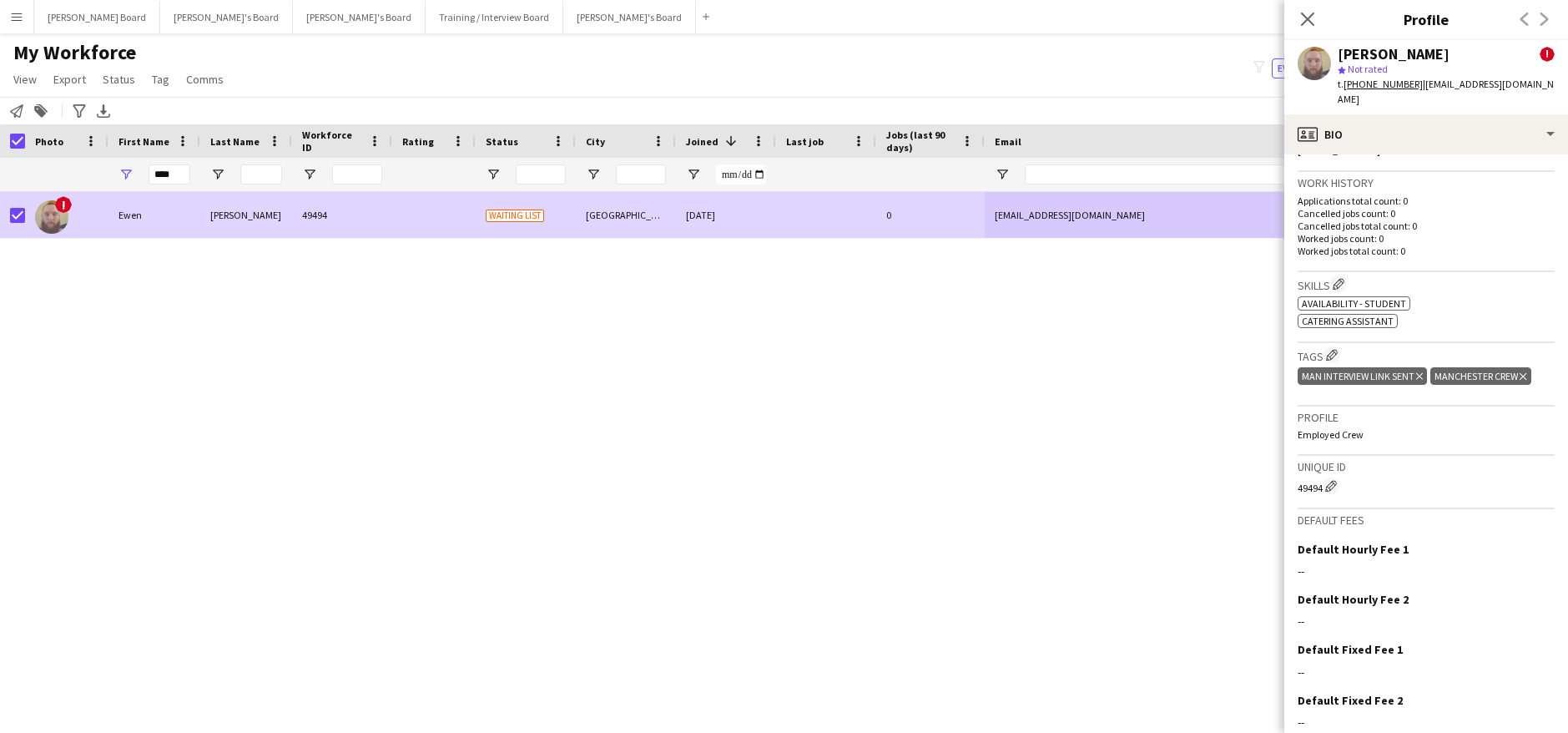
drag, startPoint x: 837, startPoint y: 382, endPoint x: 845, endPoint y: 374, distance: 11.3
click at [839, 382] on div "! [PERSON_NAME] 49494 Waiting list Manchester [DATE] 0 [EMAIL_ADDRESS][DOMAIN_N…" at bounding box center [759, 440] width 1517 height 499
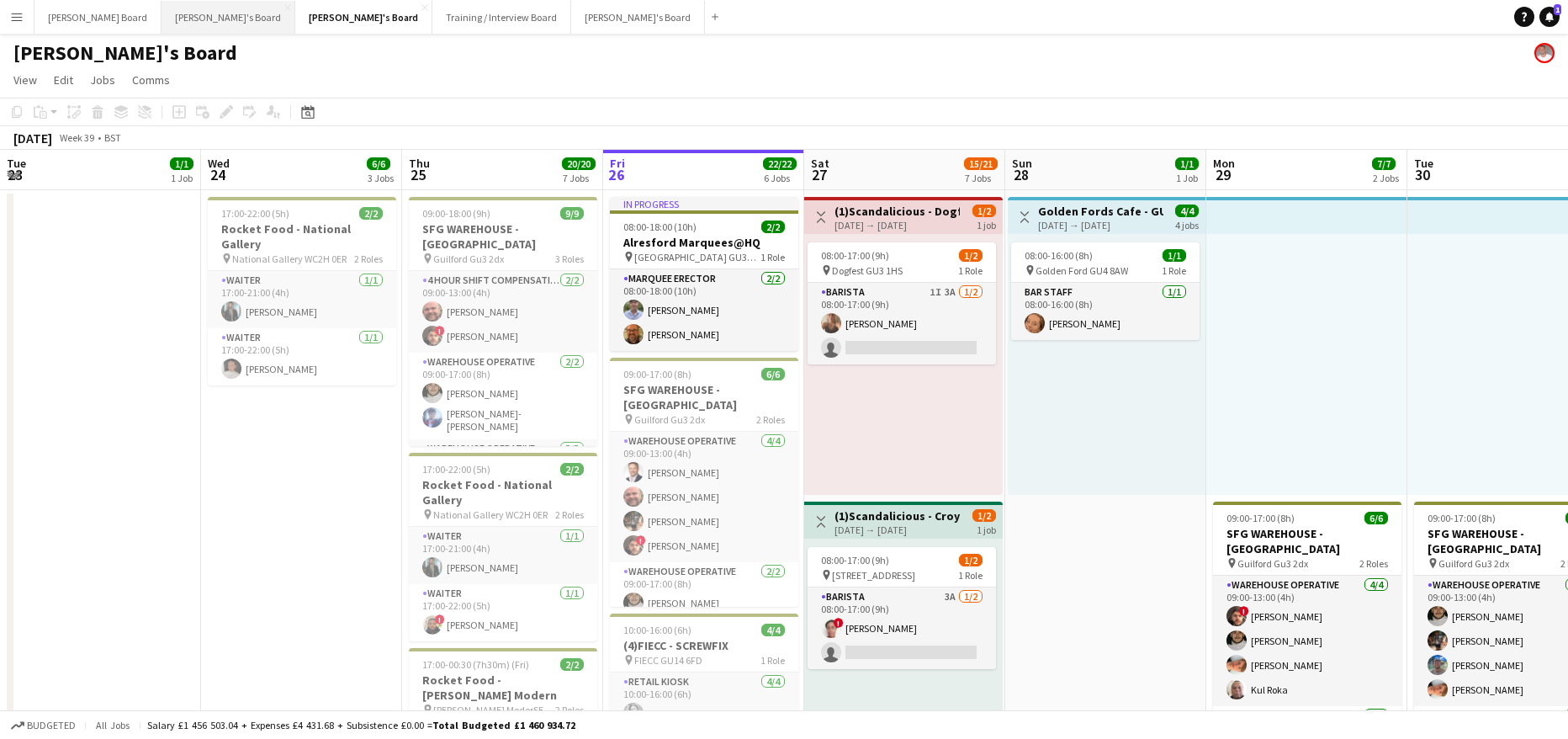
scroll to position [0, 402]
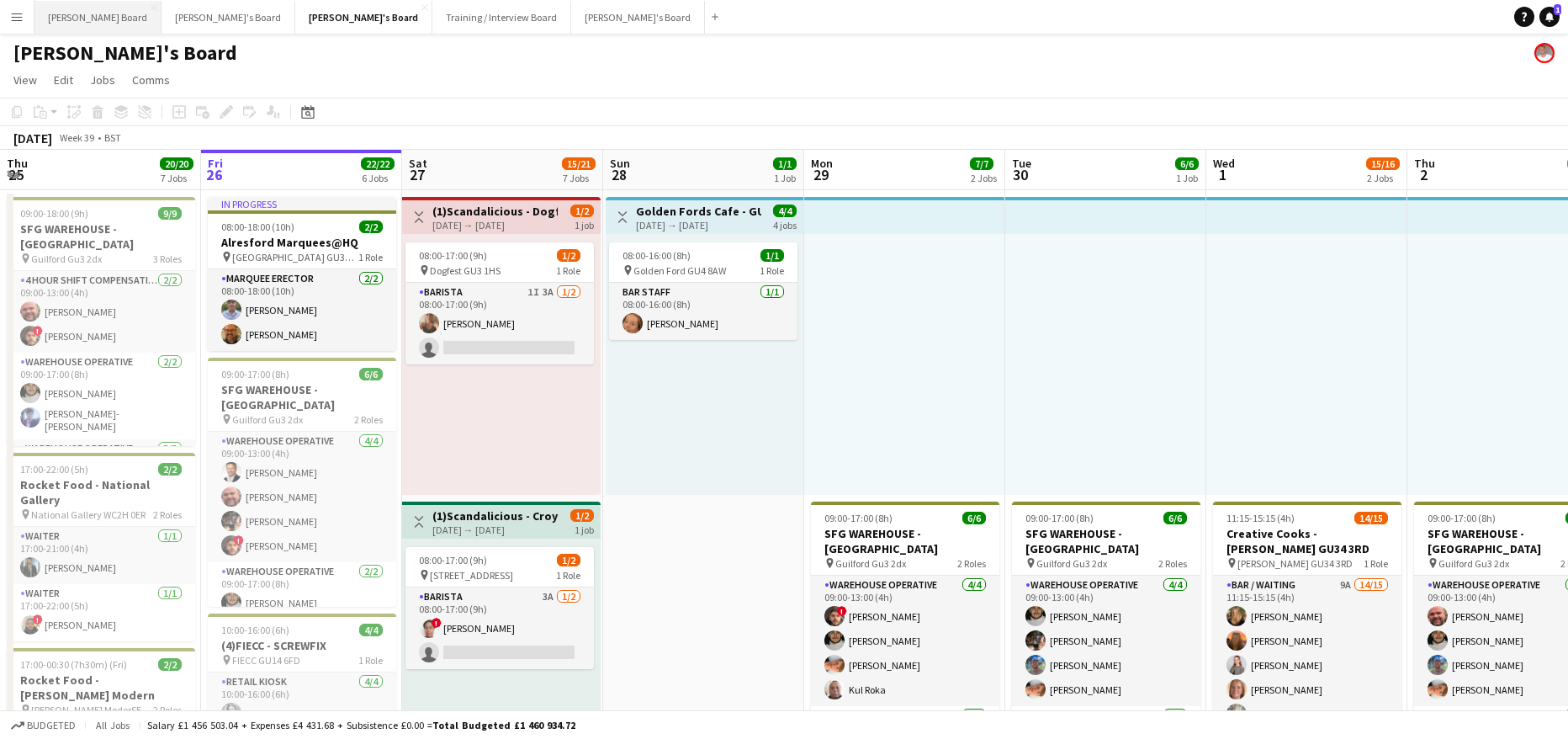
click at [83, 22] on button "[PERSON_NAME] Board Close" at bounding box center [97, 17] width 127 height 33
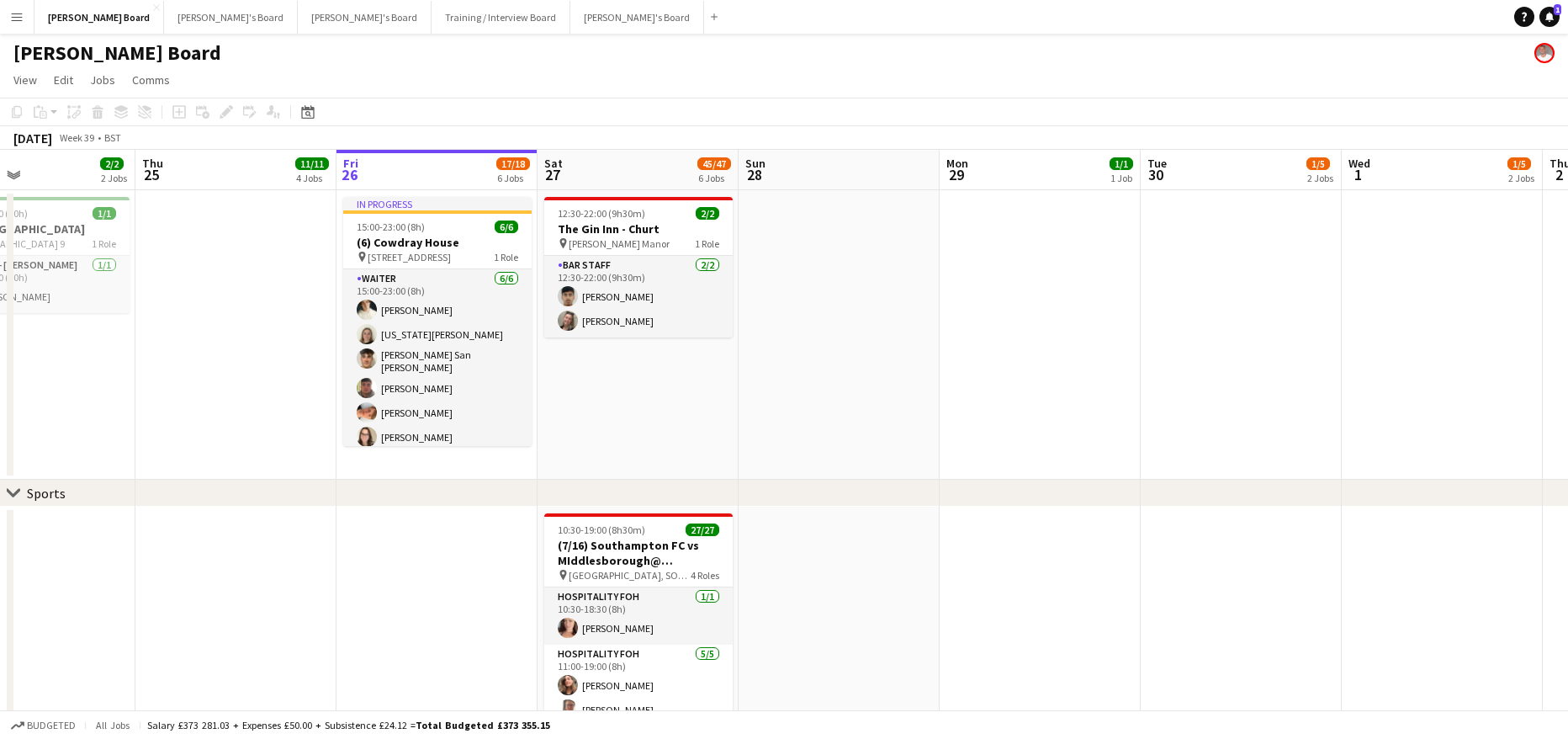
scroll to position [0, 426]
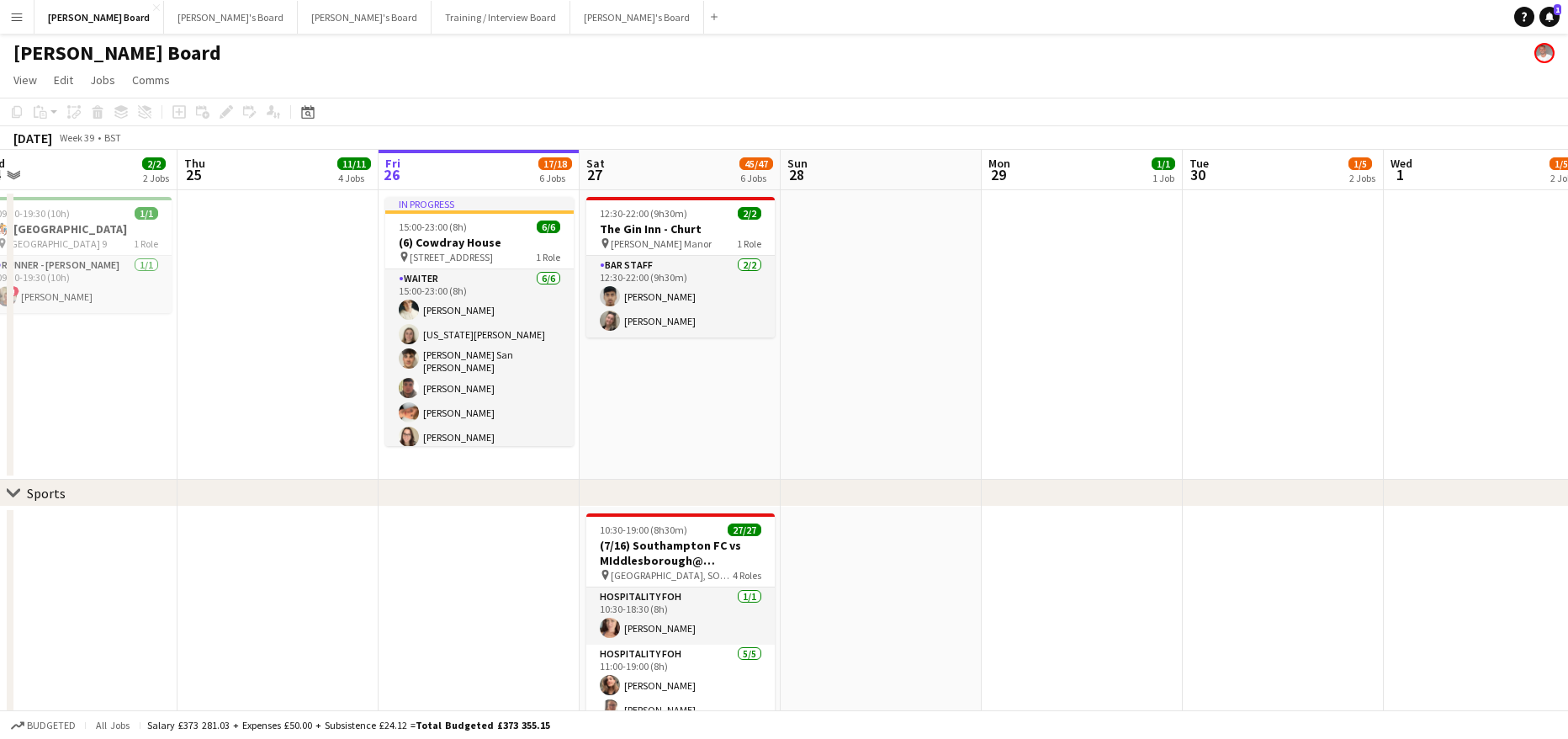
drag, startPoint x: 755, startPoint y: 548, endPoint x: 935, endPoint y: 536, distance: 180.5
click at [426, 210] on div at bounding box center [479, 211] width 188 height 3
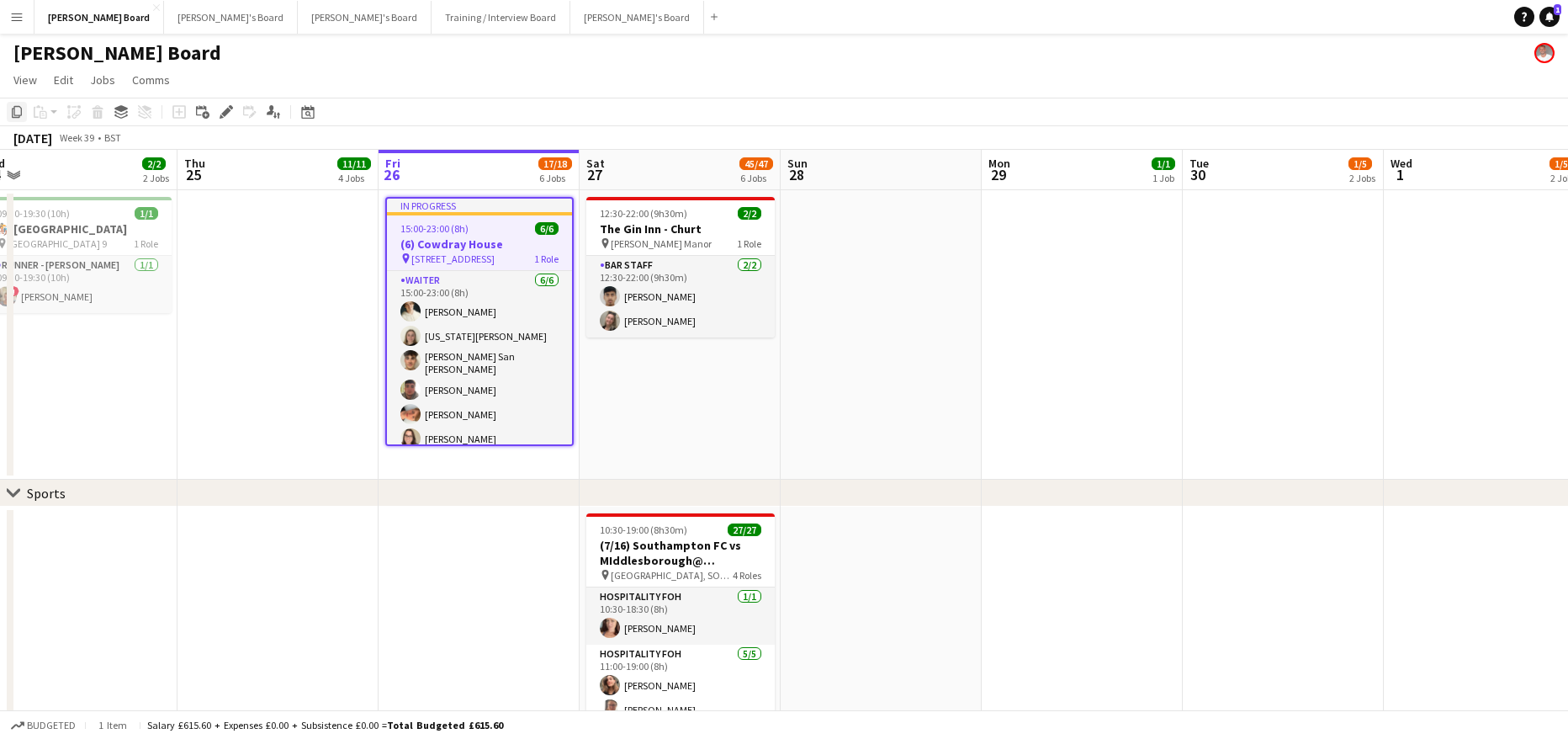
click at [16, 109] on icon "Copy" at bounding box center [16, 111] width 13 height 13
click at [649, 376] on app-date-cell "12:30-22:00 (9h30m) 2/2 The Gin Inn - Churt pin [PERSON_NAME] Manor 1 Role BAR …" at bounding box center [680, 334] width 201 height 289
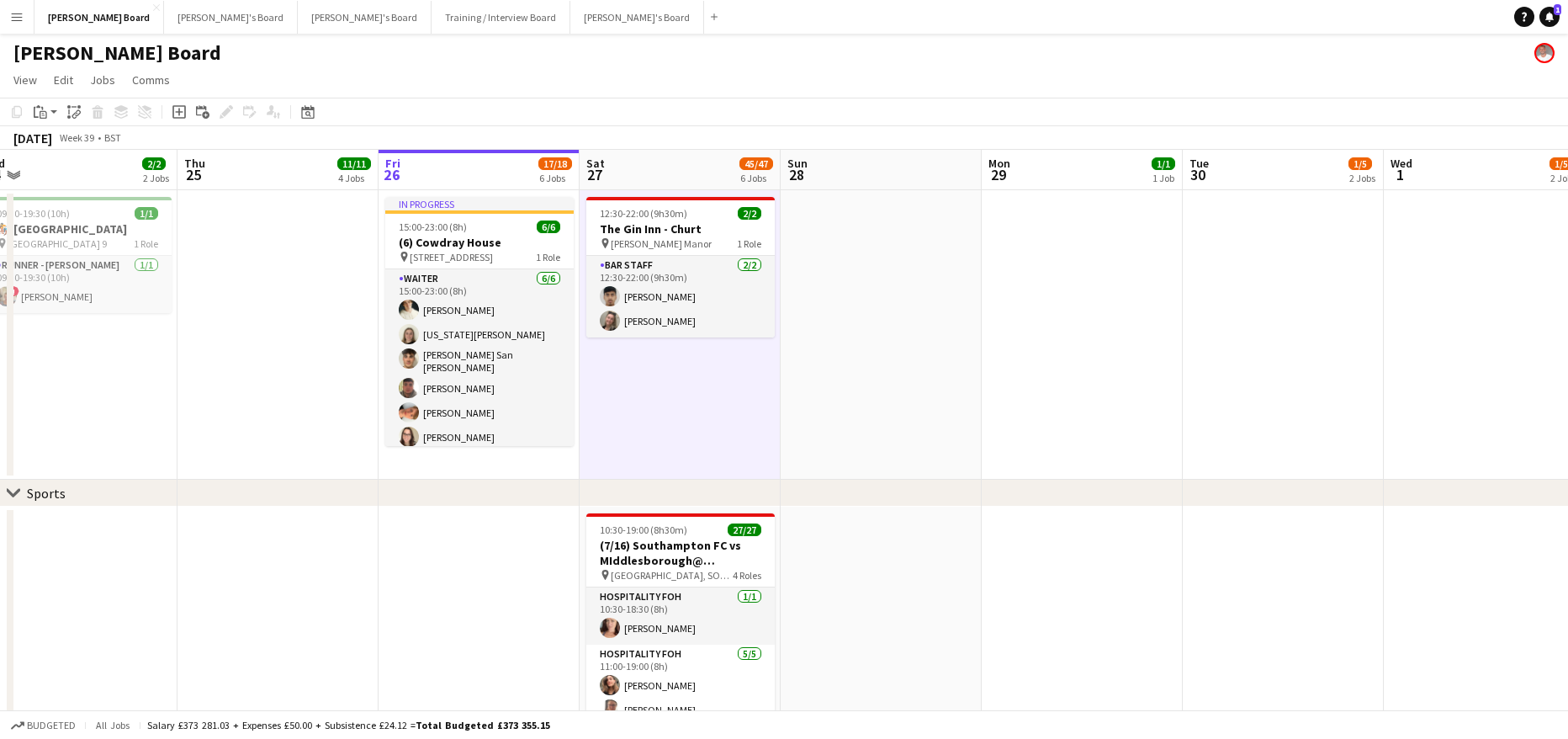
click at [63, 108] on div "Copy Paste Paste Ctrl+V Paste with crew Ctrl+Shift+V Paste linked Job [GEOGRAPH…" at bounding box center [81, 112] width 148 height 20
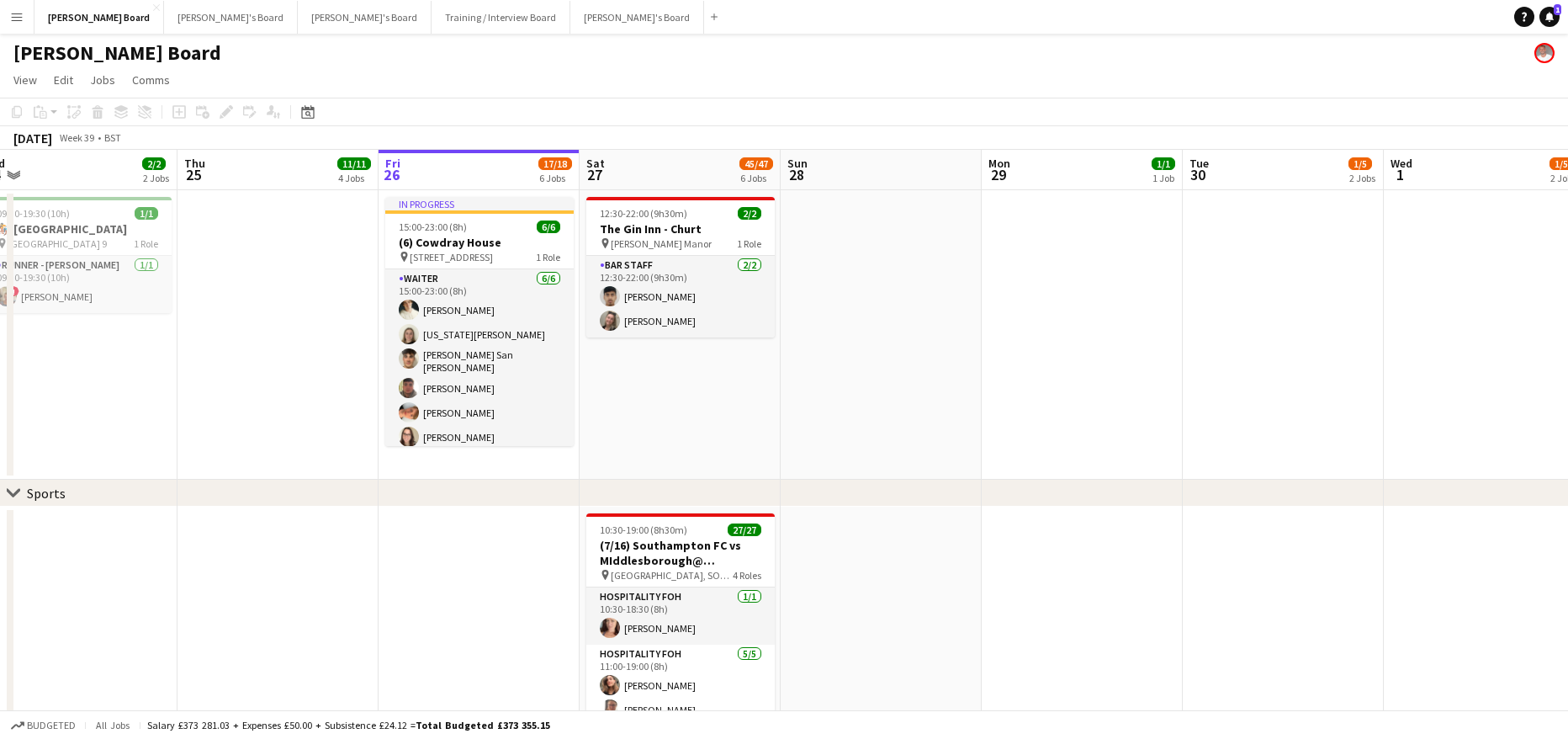
click at [656, 425] on app-date-cell "12:30-22:00 (9h30m) 2/2 The Gin Inn - Churt pin [PERSON_NAME] Manor 1 Role BAR …" at bounding box center [680, 334] width 201 height 289
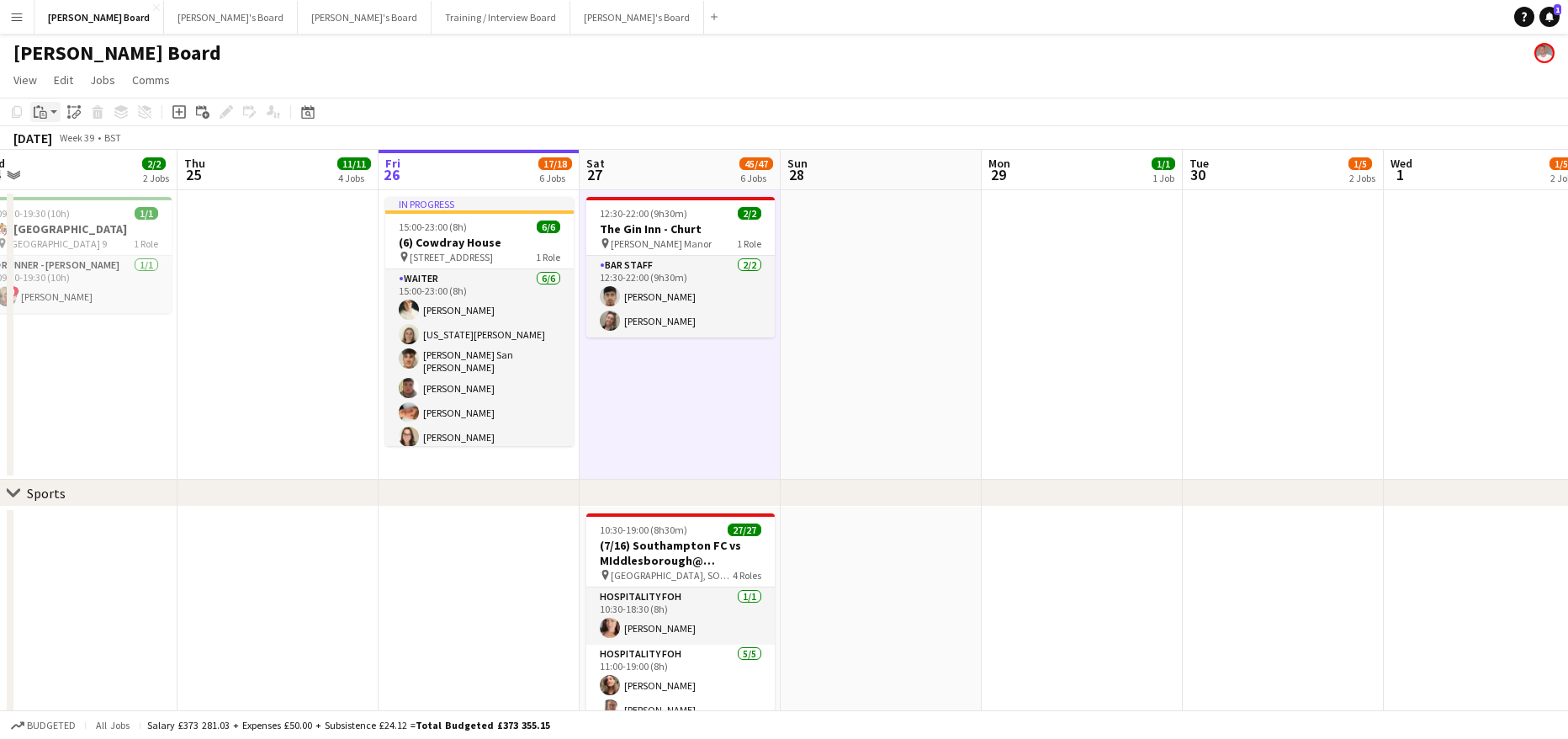
click at [42, 104] on div "Paste" at bounding box center [40, 112] width 20 height 20
click at [54, 146] on link "Paste Ctrl+V" at bounding box center [124, 143] width 158 height 15
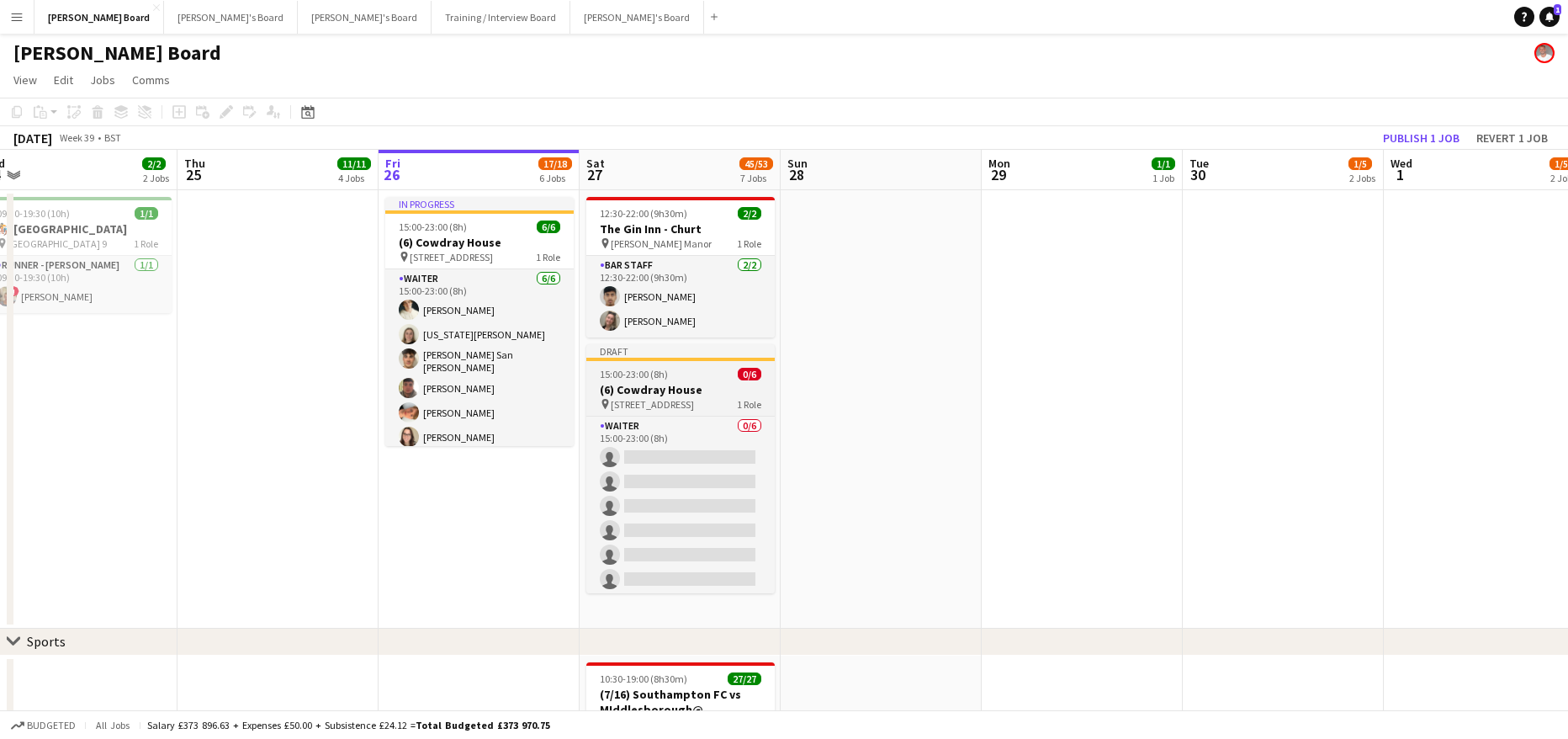
click at [628, 369] on span "15:00-23:00 (8h)" at bounding box center [634, 374] width 68 height 13
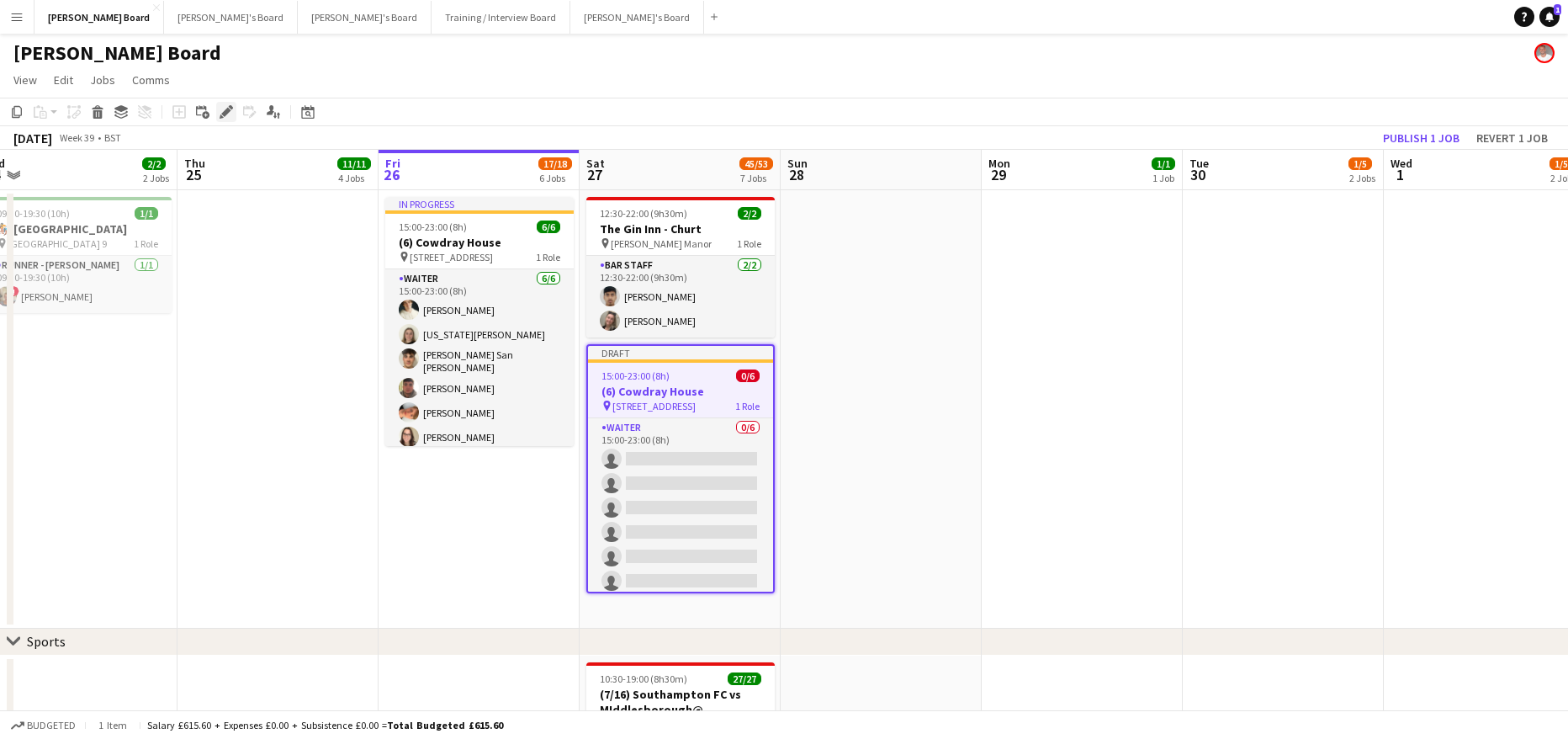
click at [227, 114] on icon at bounding box center [225, 112] width 9 height 9
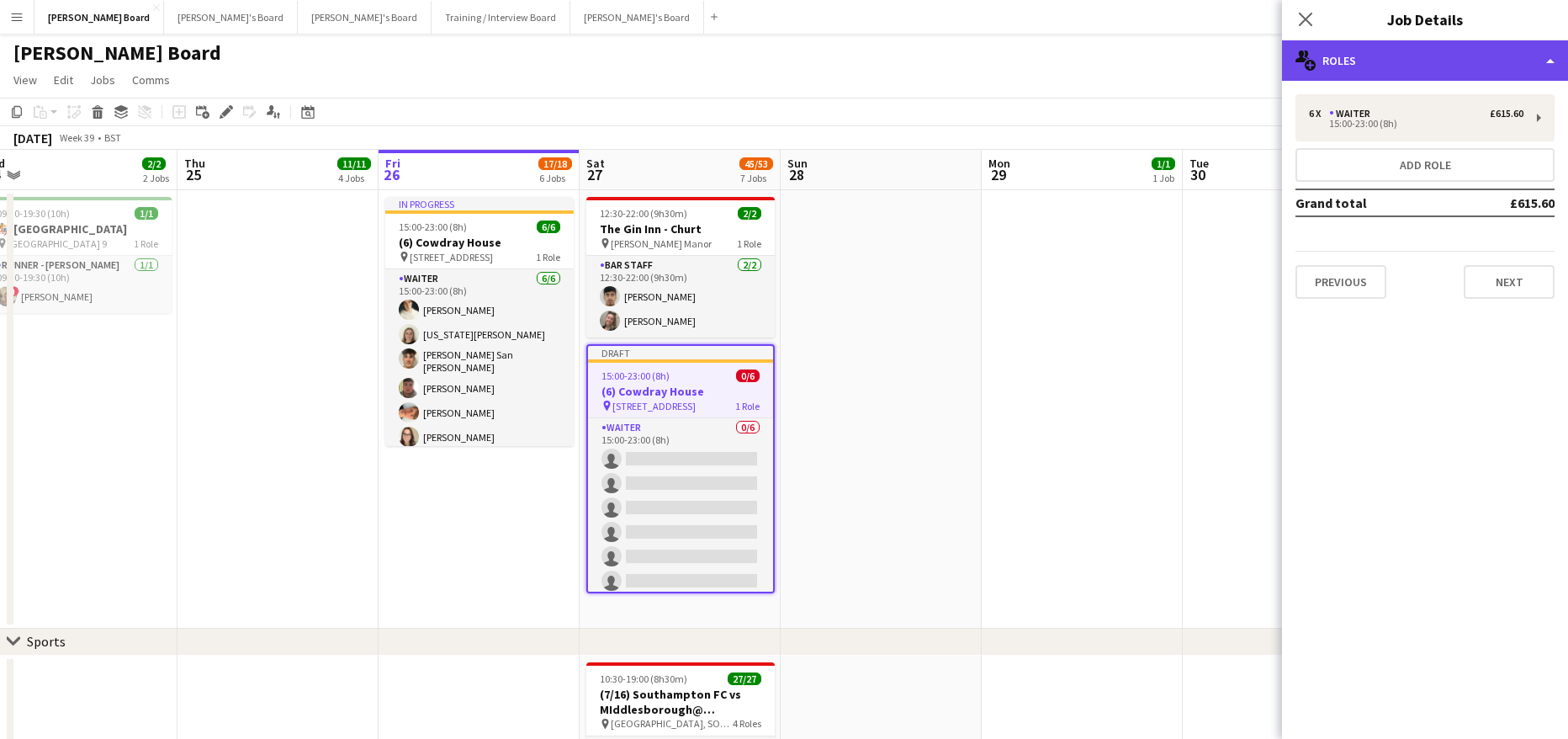
drag, startPoint x: 1367, startPoint y: 51, endPoint x: 1409, endPoint y: 180, distance: 135.4
click at [1367, 52] on div "multiple-users-add Roles" at bounding box center [1425, 60] width 286 height 40
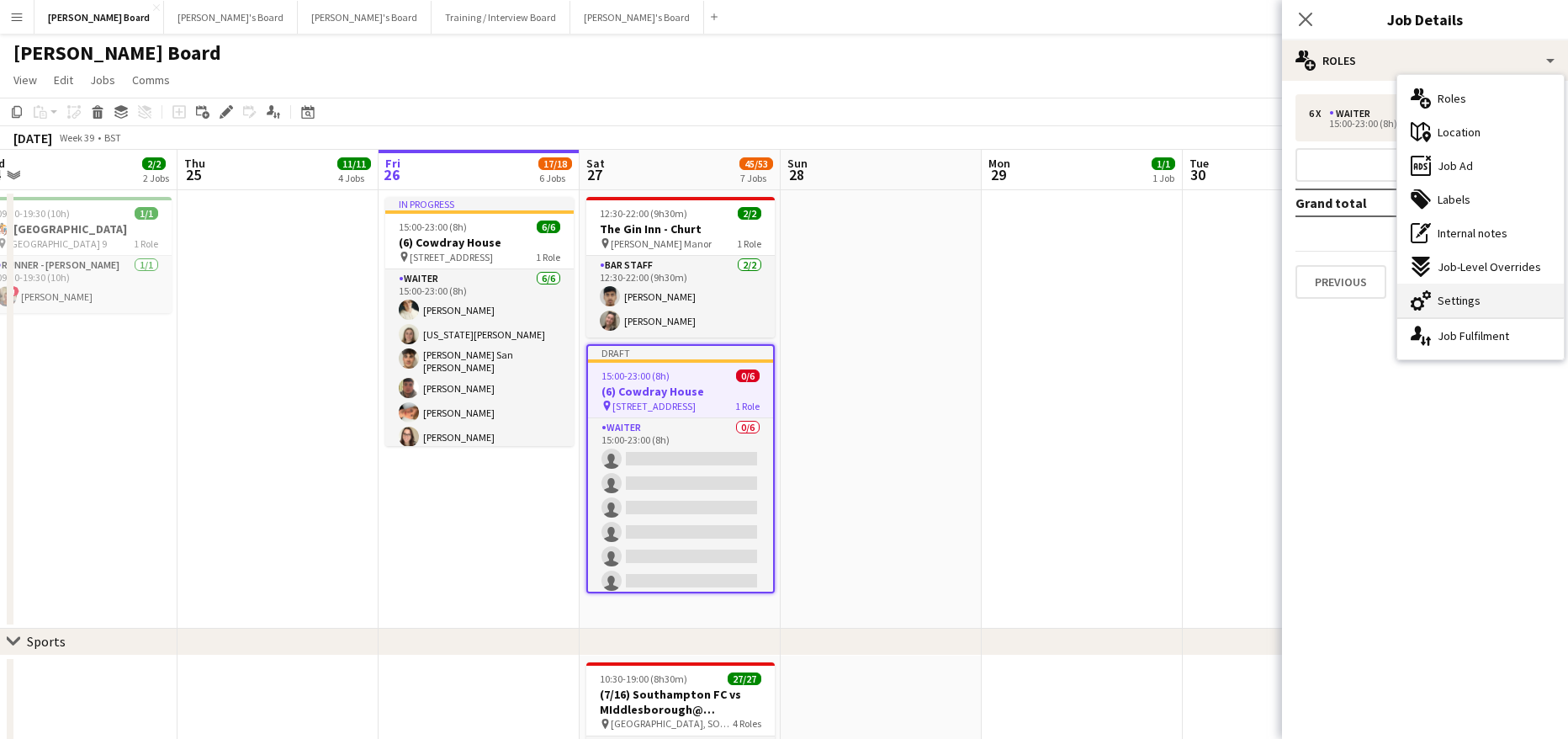
click at [1452, 286] on div "cog-double-3 Settings" at bounding box center [1480, 300] width 167 height 34
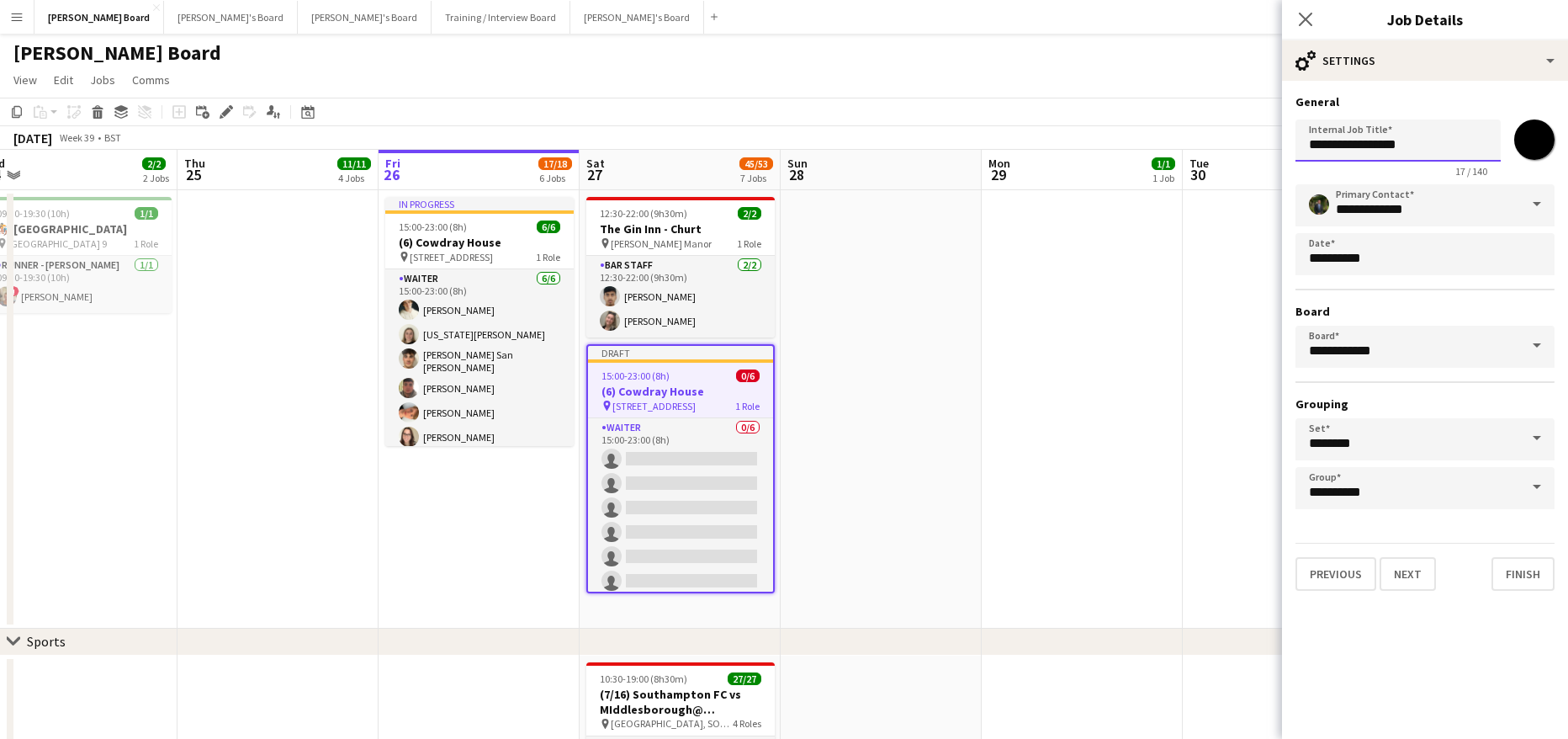
click at [1319, 148] on input "**********" at bounding box center [1397, 140] width 205 height 42
type input "**********"
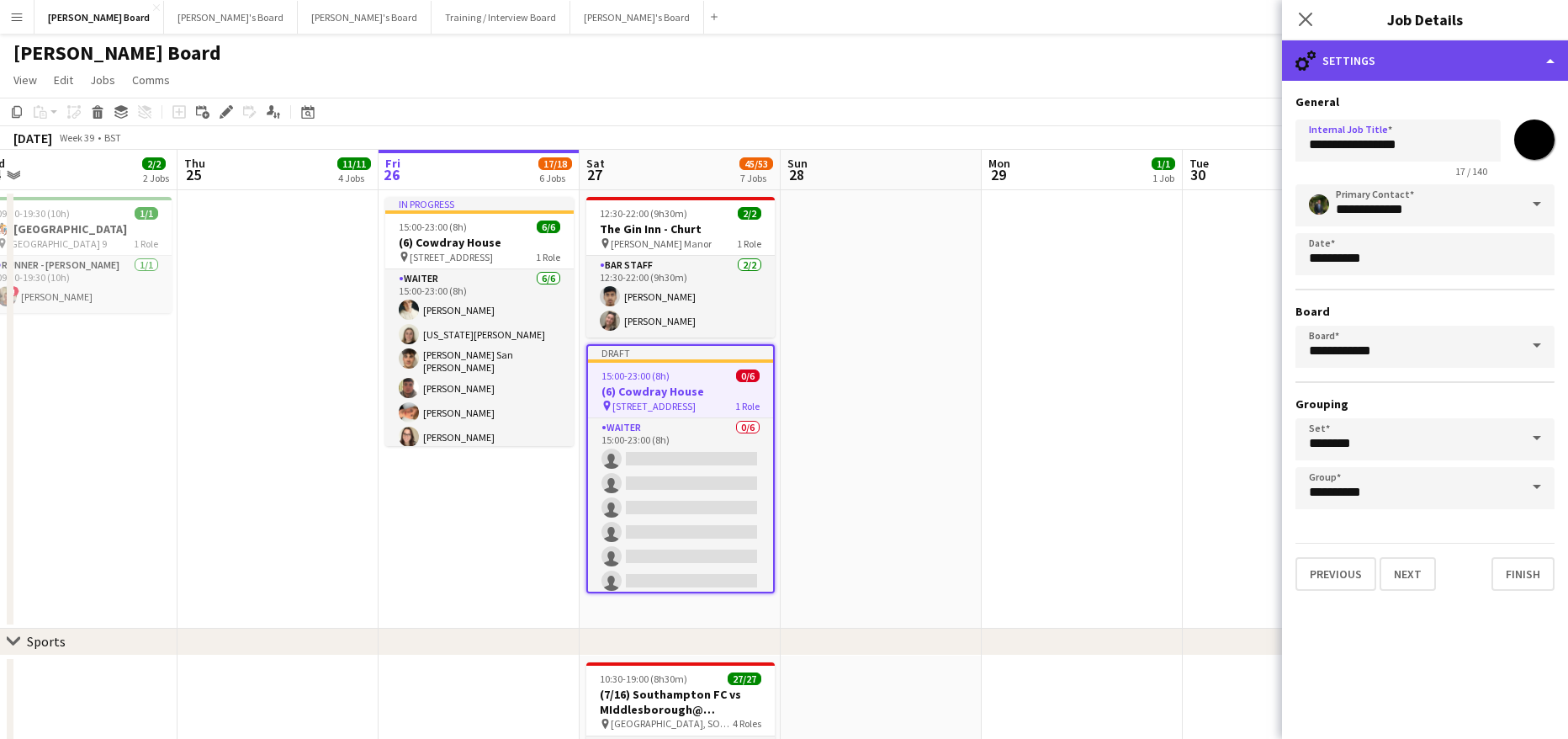
click at [1378, 49] on div "cog-double-3 Settings" at bounding box center [1425, 60] width 286 height 40
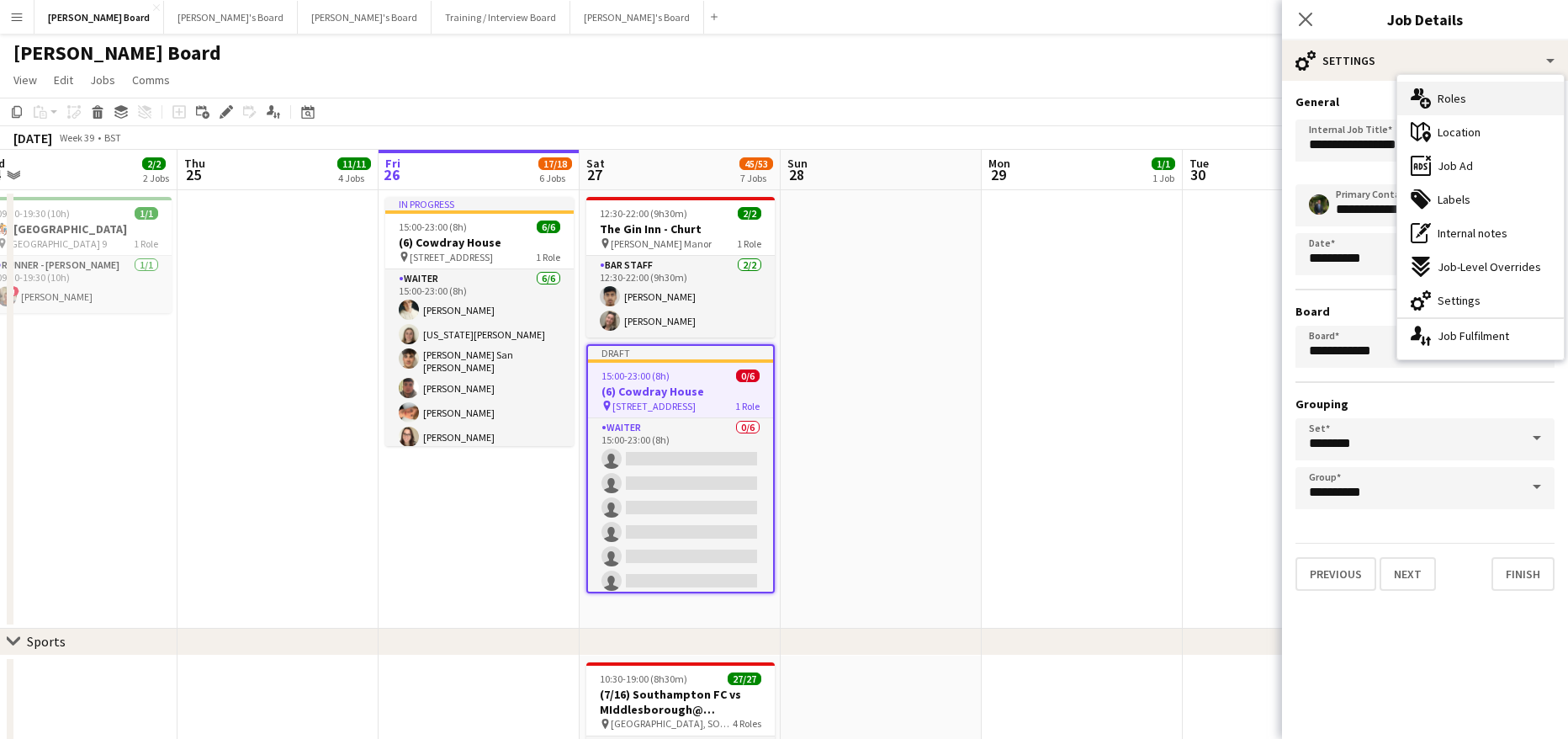
click at [1443, 94] on span "Roles" at bounding box center [1452, 98] width 29 height 15
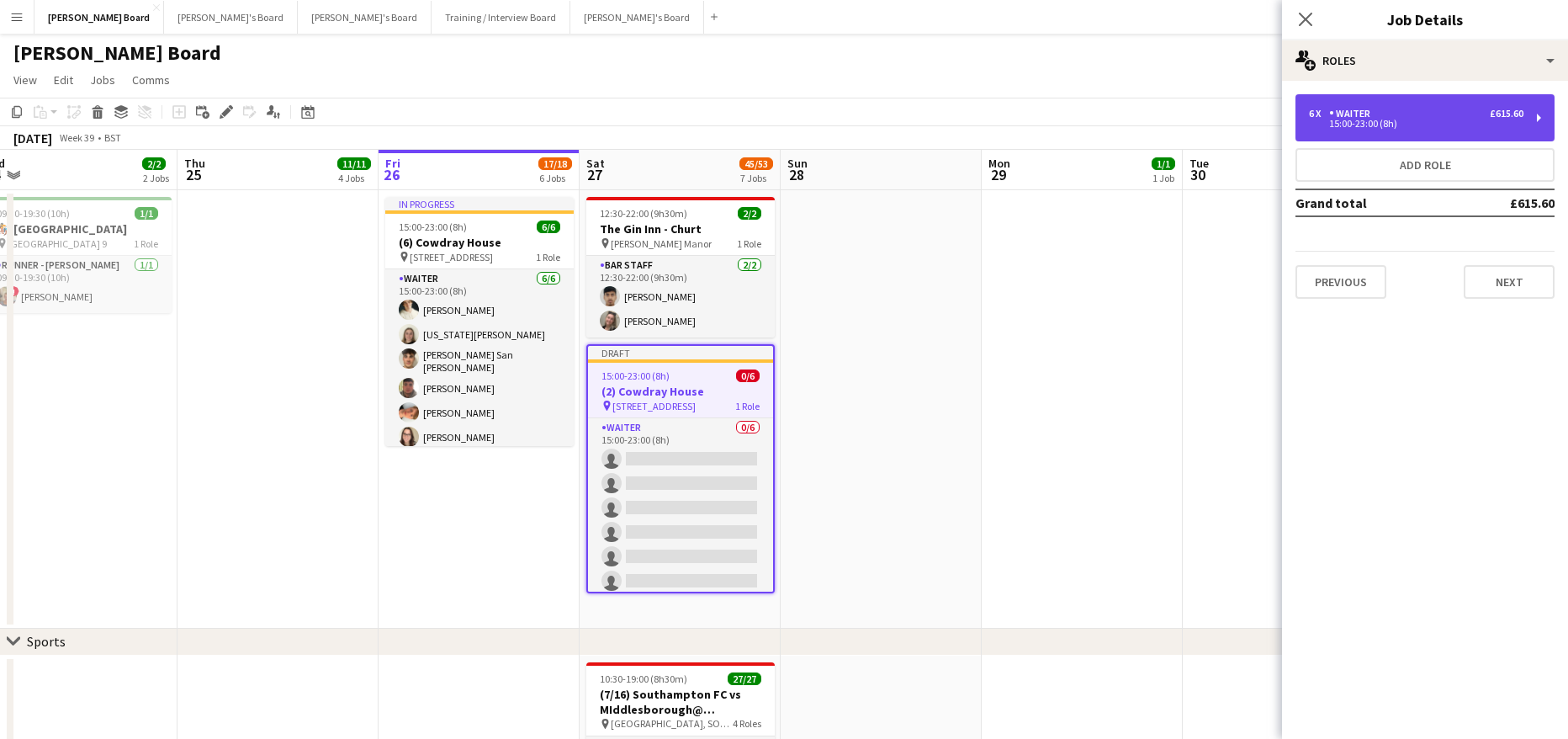
click at [1406, 115] on div "6 x Waiter £615.60" at bounding box center [1416, 114] width 214 height 12
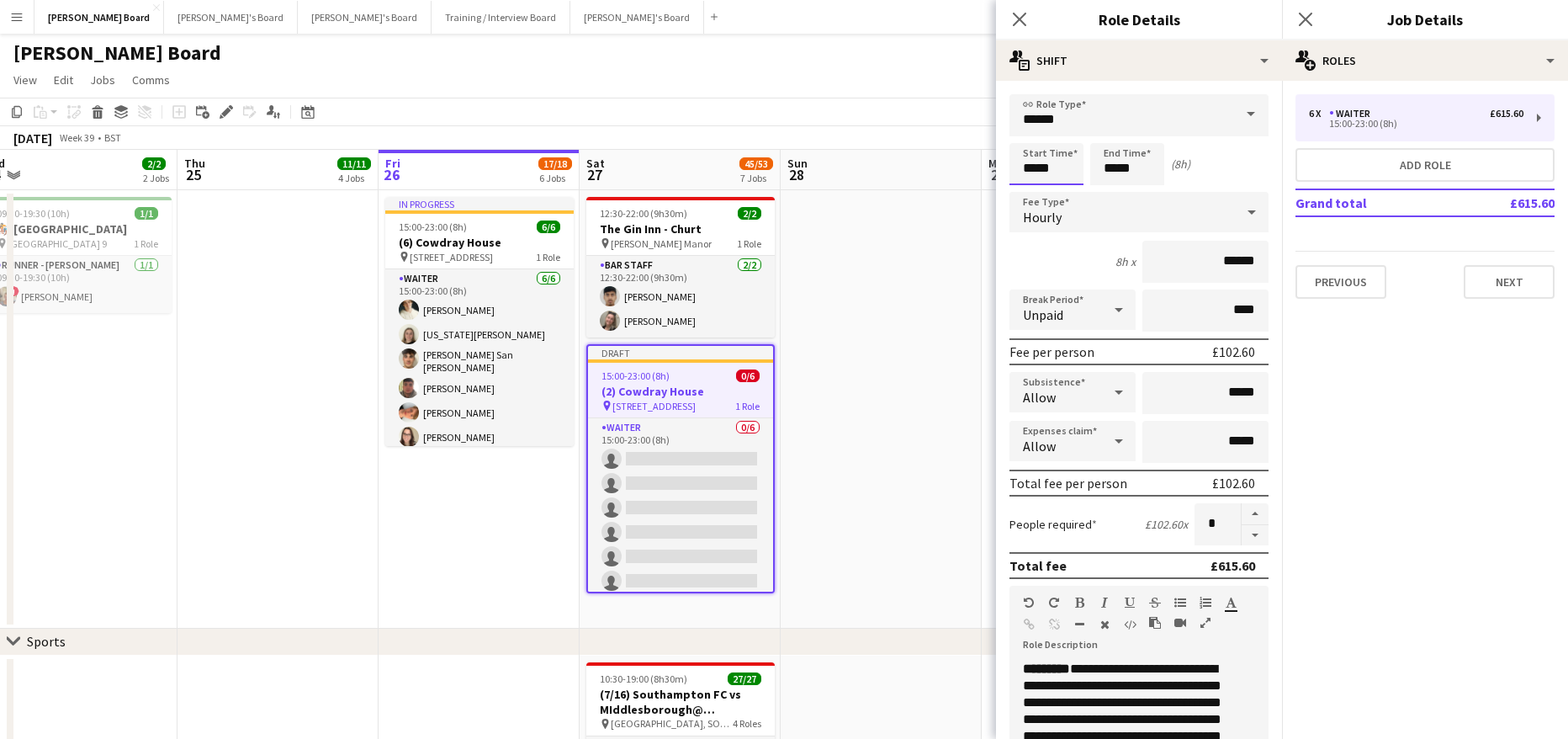
click at [1044, 167] on input "*****" at bounding box center [1046, 164] width 74 height 42
click at [1023, 188] on div at bounding box center [1030, 193] width 34 height 17
click at [1025, 189] on div at bounding box center [1030, 193] width 34 height 17
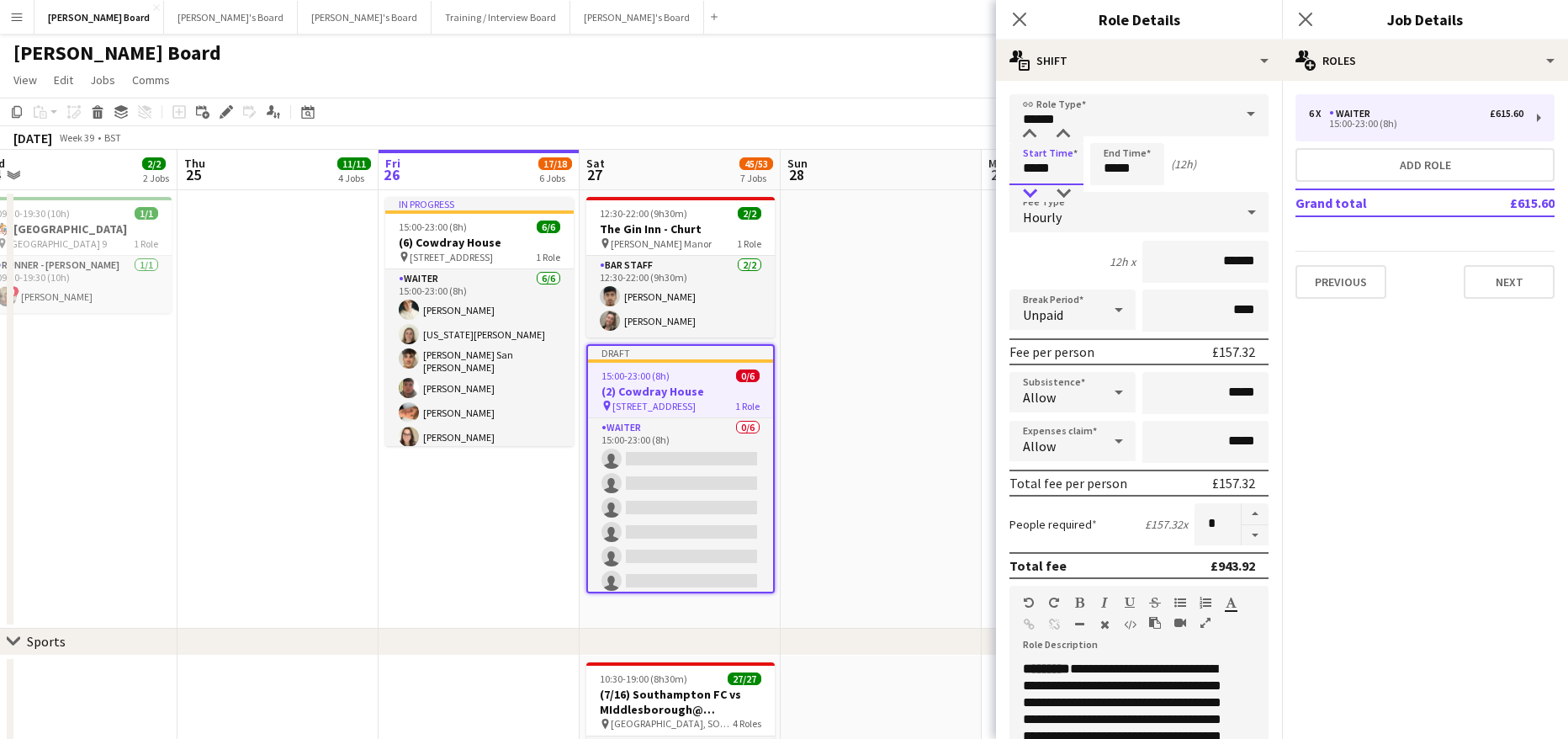
click at [1025, 189] on div at bounding box center [1030, 193] width 34 height 17
click at [1026, 189] on div at bounding box center [1030, 193] width 34 height 17
click at [1067, 137] on div at bounding box center [1063, 134] width 34 height 17
type input "*****"
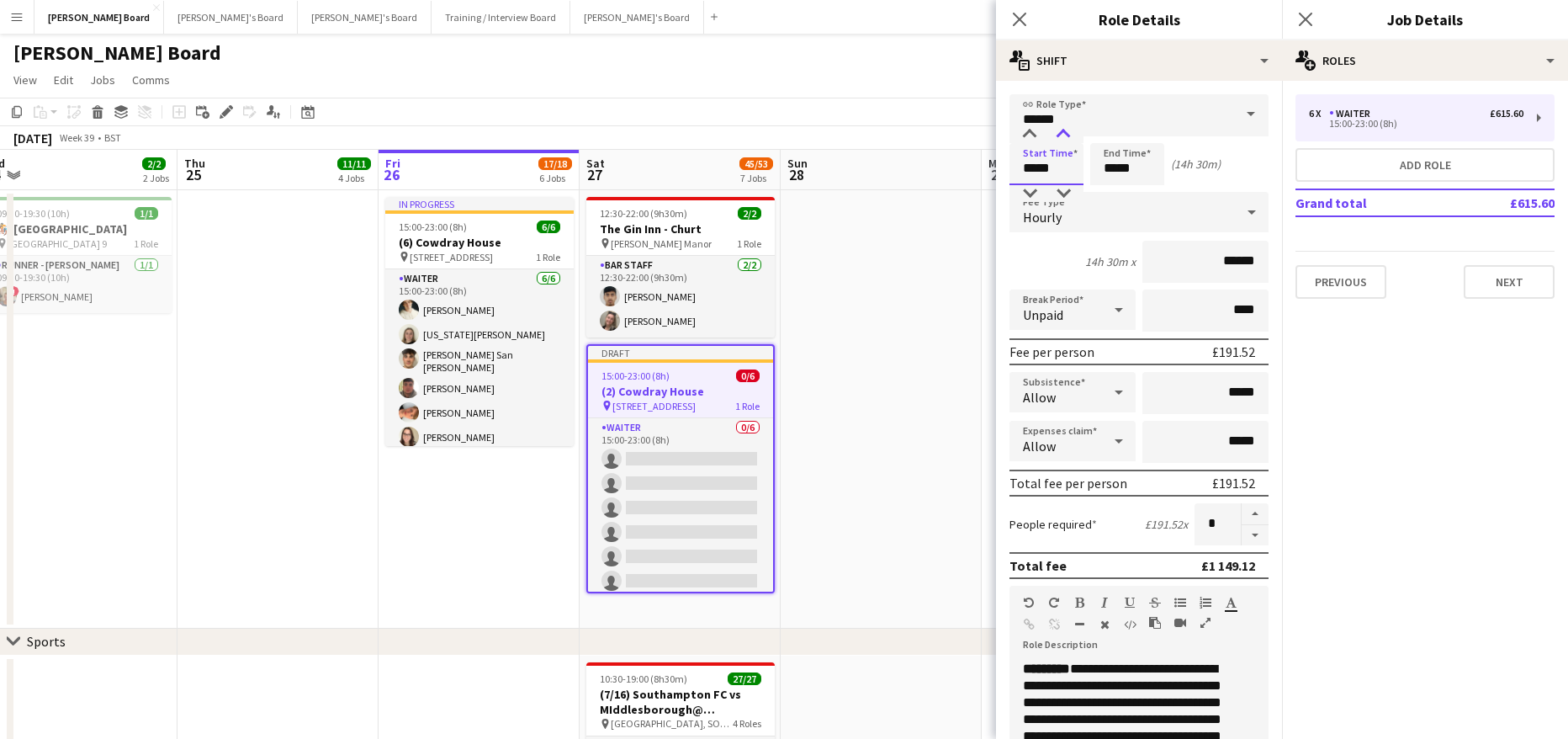
click at [1067, 137] on div at bounding box center [1063, 134] width 34 height 17
click at [1120, 167] on input "*****" at bounding box center [1127, 164] width 74 height 42
click at [1111, 196] on div at bounding box center [1111, 193] width 34 height 17
click at [1111, 194] on div at bounding box center [1111, 193] width 34 height 17
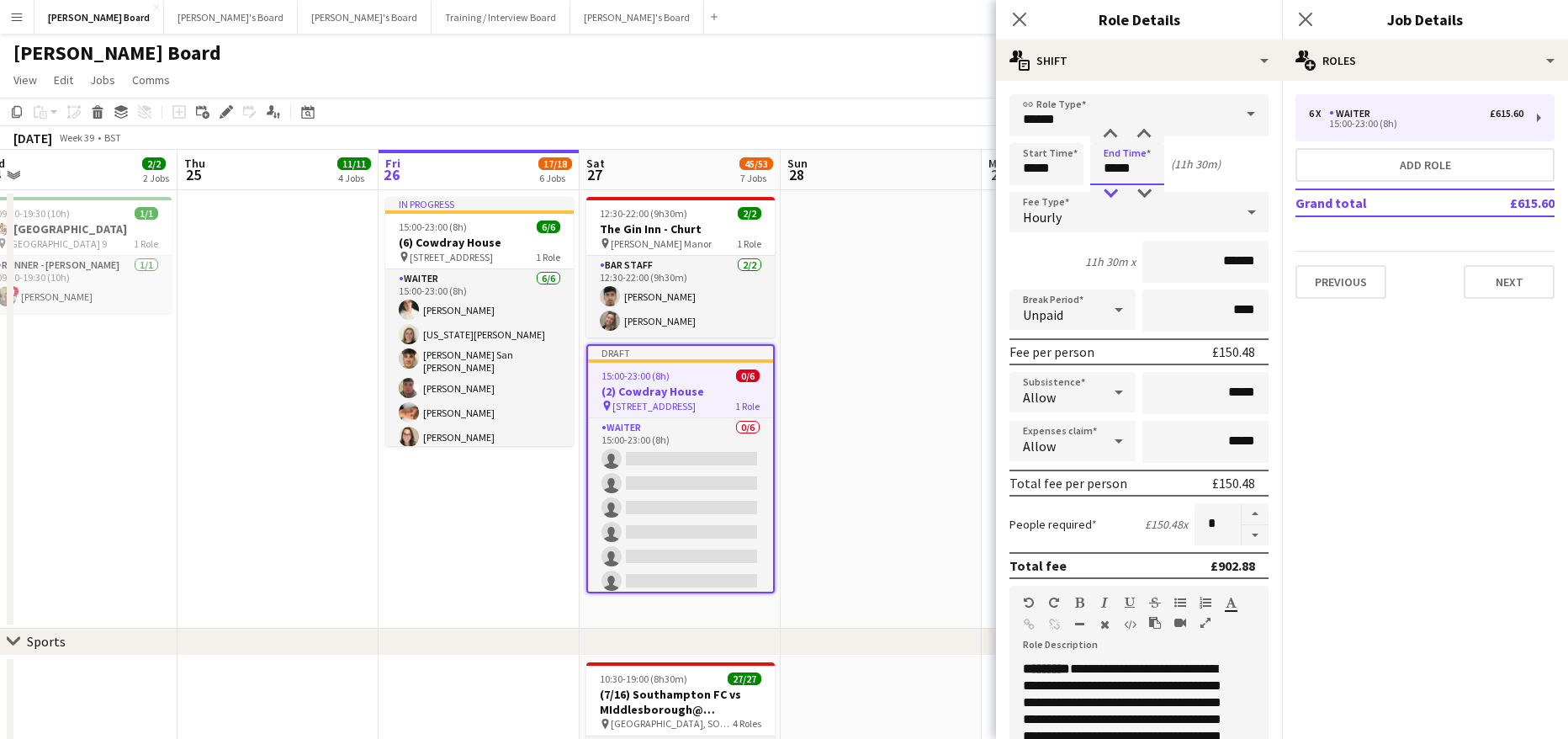
click at [1111, 194] on div at bounding box center [1111, 193] width 34 height 17
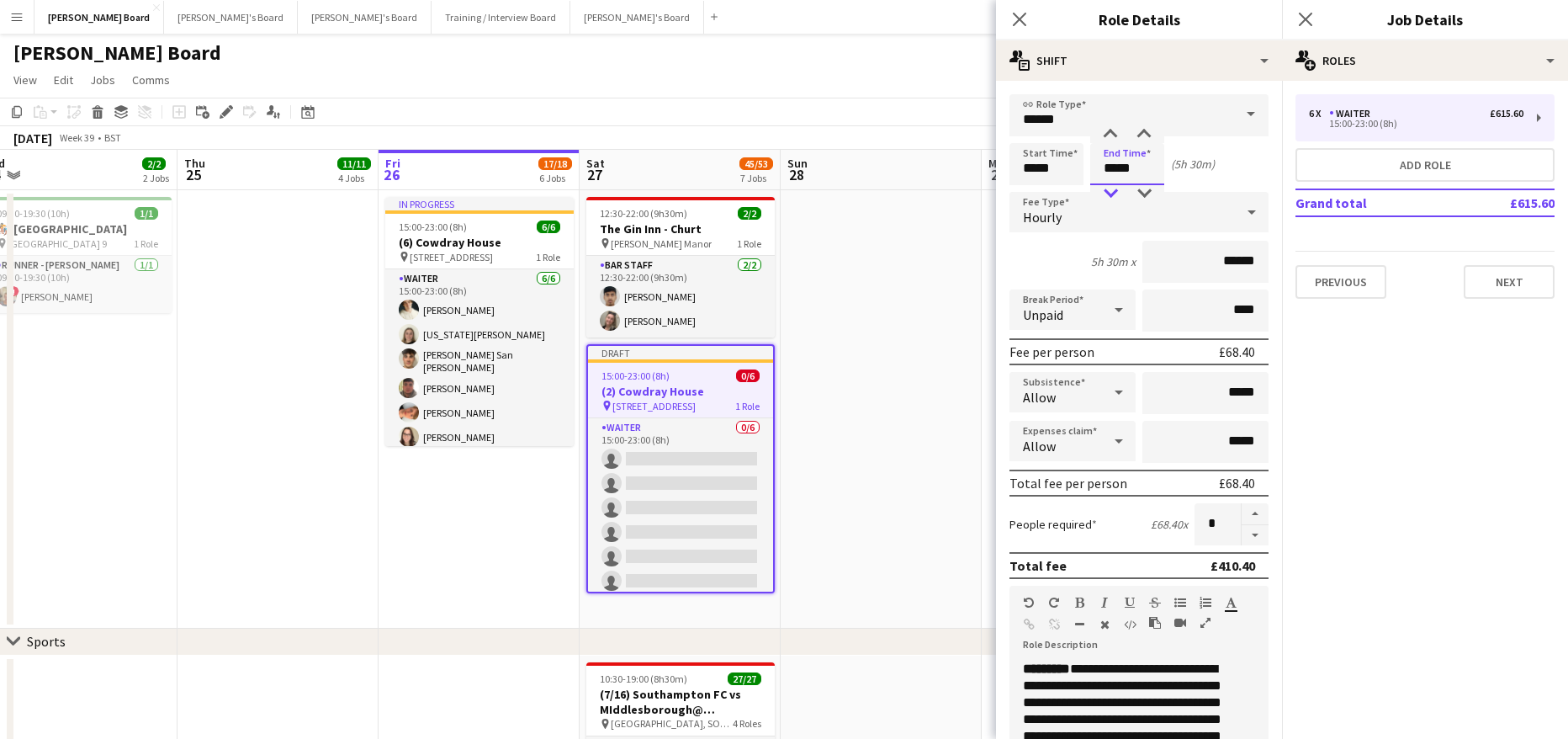
click at [1111, 194] on div at bounding box center [1111, 193] width 34 height 17
click at [1151, 132] on div at bounding box center [1144, 134] width 34 height 17
type input "*****"
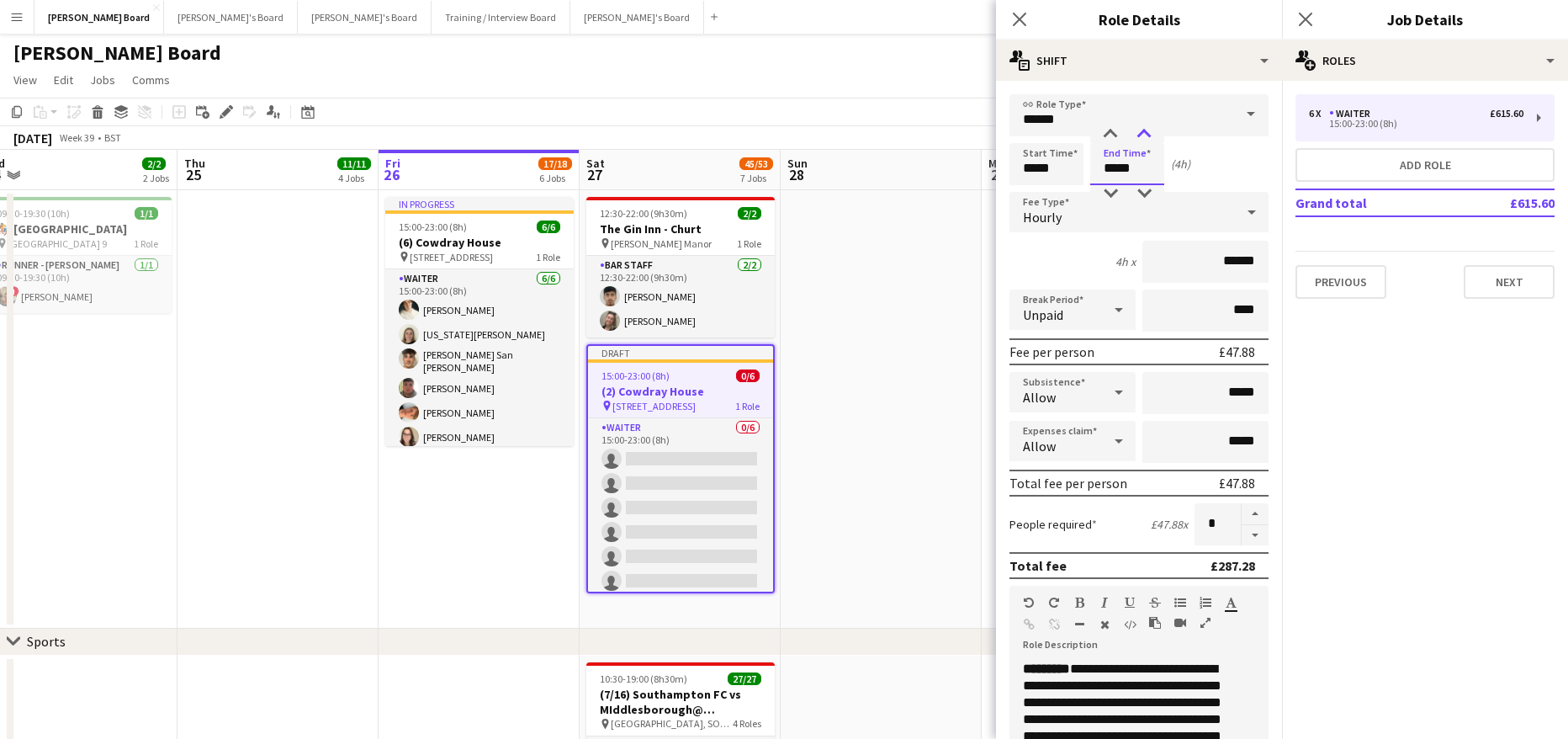
click at [1151, 133] on div at bounding box center [1144, 134] width 34 height 17
click at [1250, 539] on button "button" at bounding box center [1255, 535] width 27 height 21
click at [1249, 539] on button "button" at bounding box center [1255, 535] width 27 height 21
click at [1249, 538] on button "button" at bounding box center [1255, 535] width 27 height 21
click at [1249, 537] on button "button" at bounding box center [1255, 535] width 27 height 21
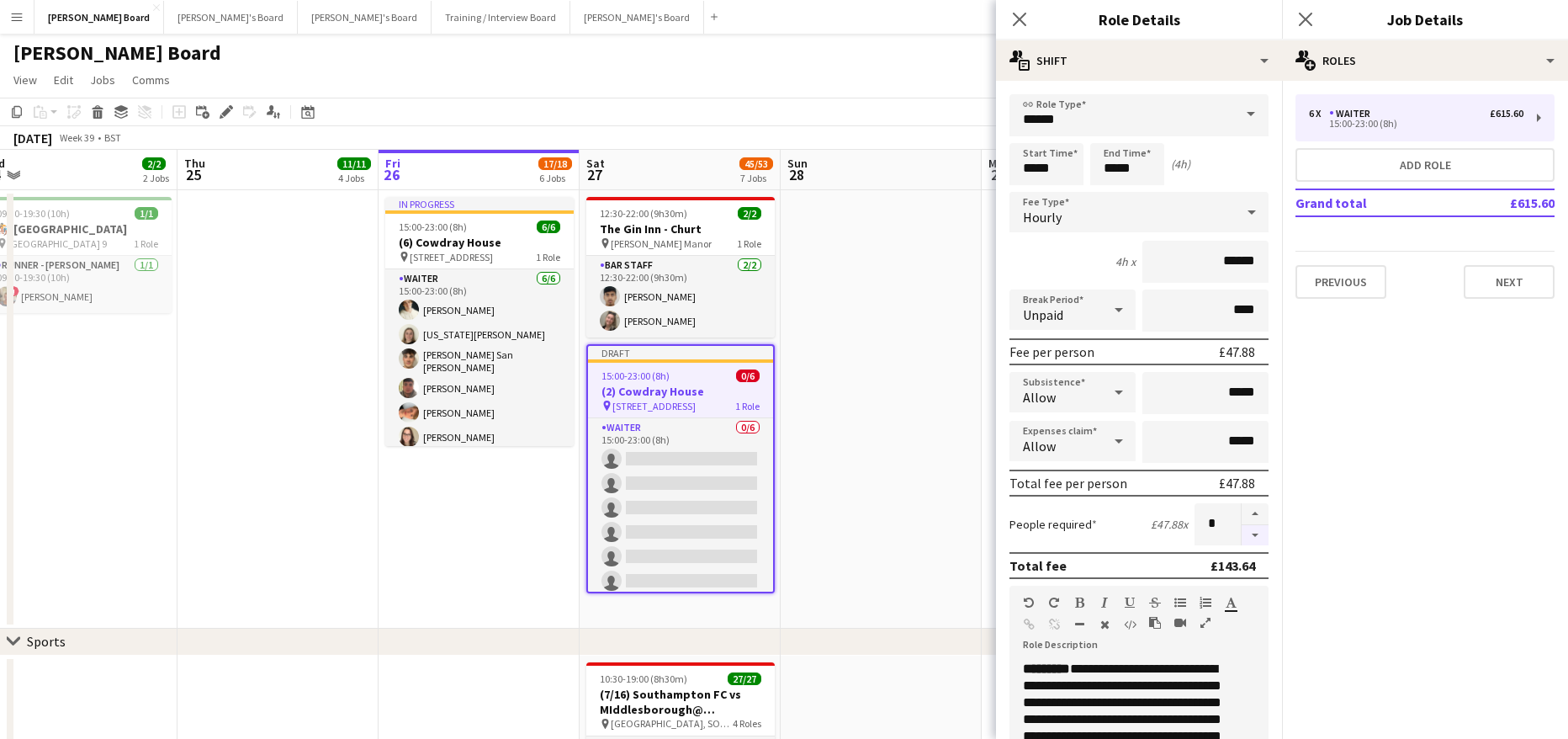
type input "*"
click at [861, 343] on app-date-cell at bounding box center [881, 409] width 201 height 438
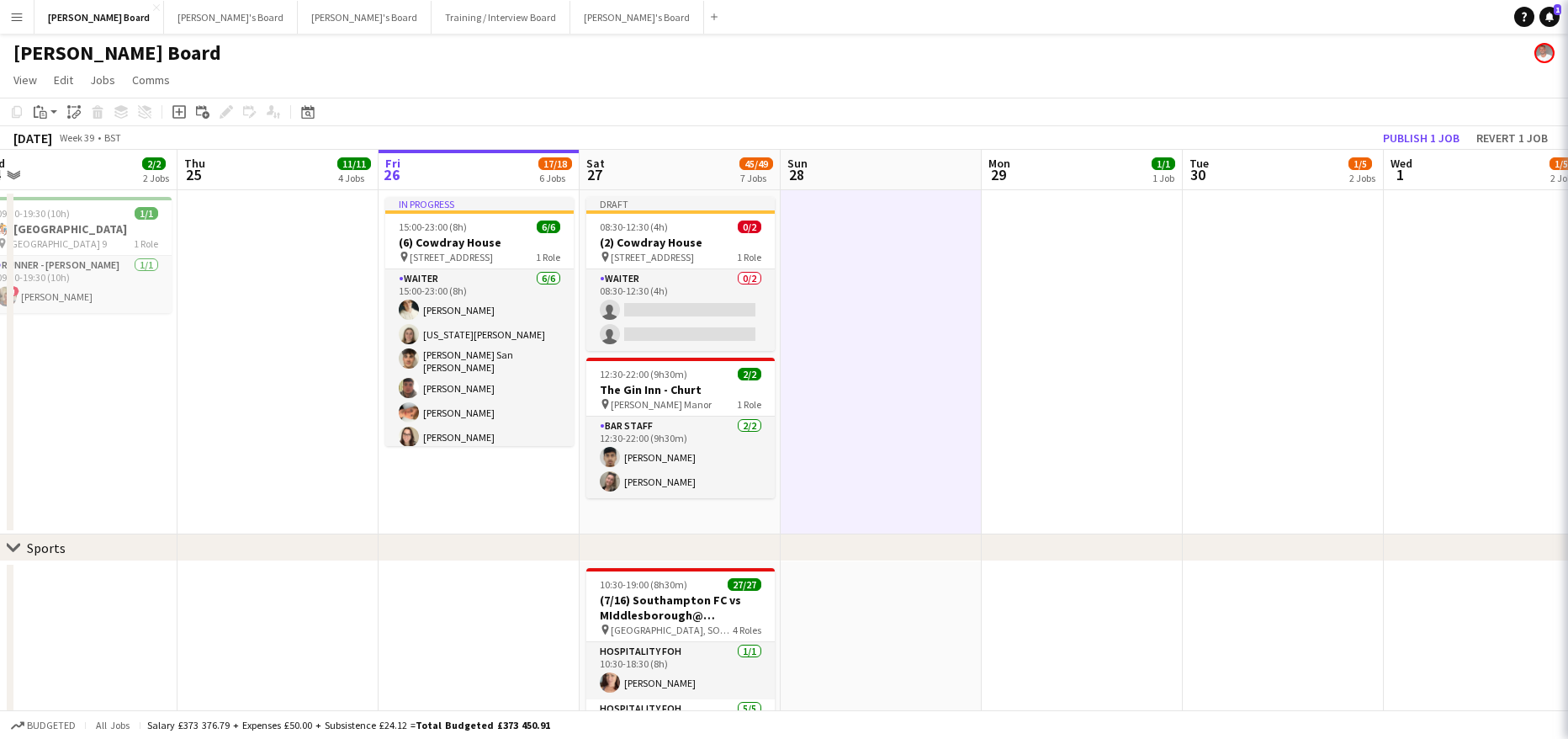
scroll to position [0, 424]
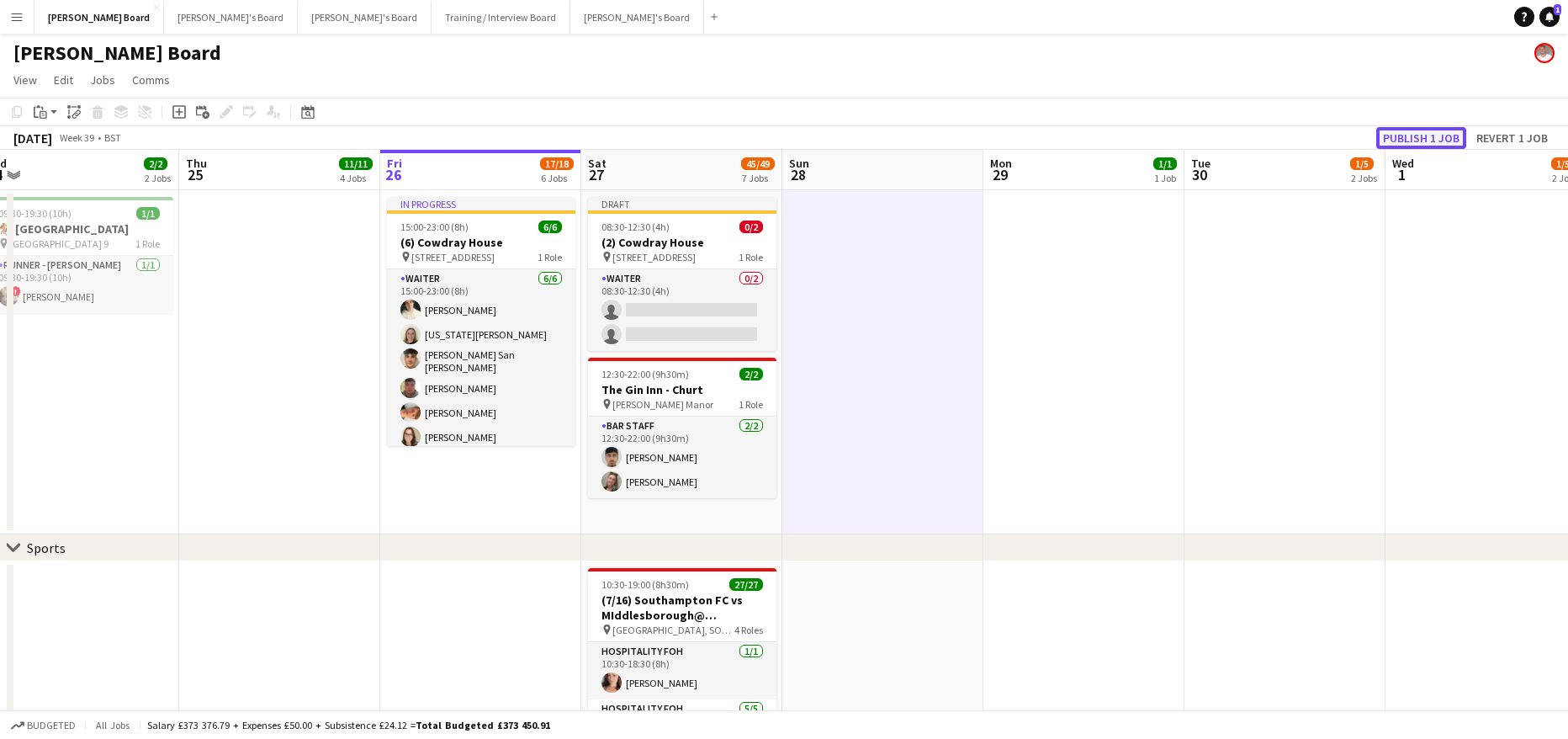
click at [1392, 140] on button "Publish 1 job" at bounding box center [1421, 138] width 90 height 22
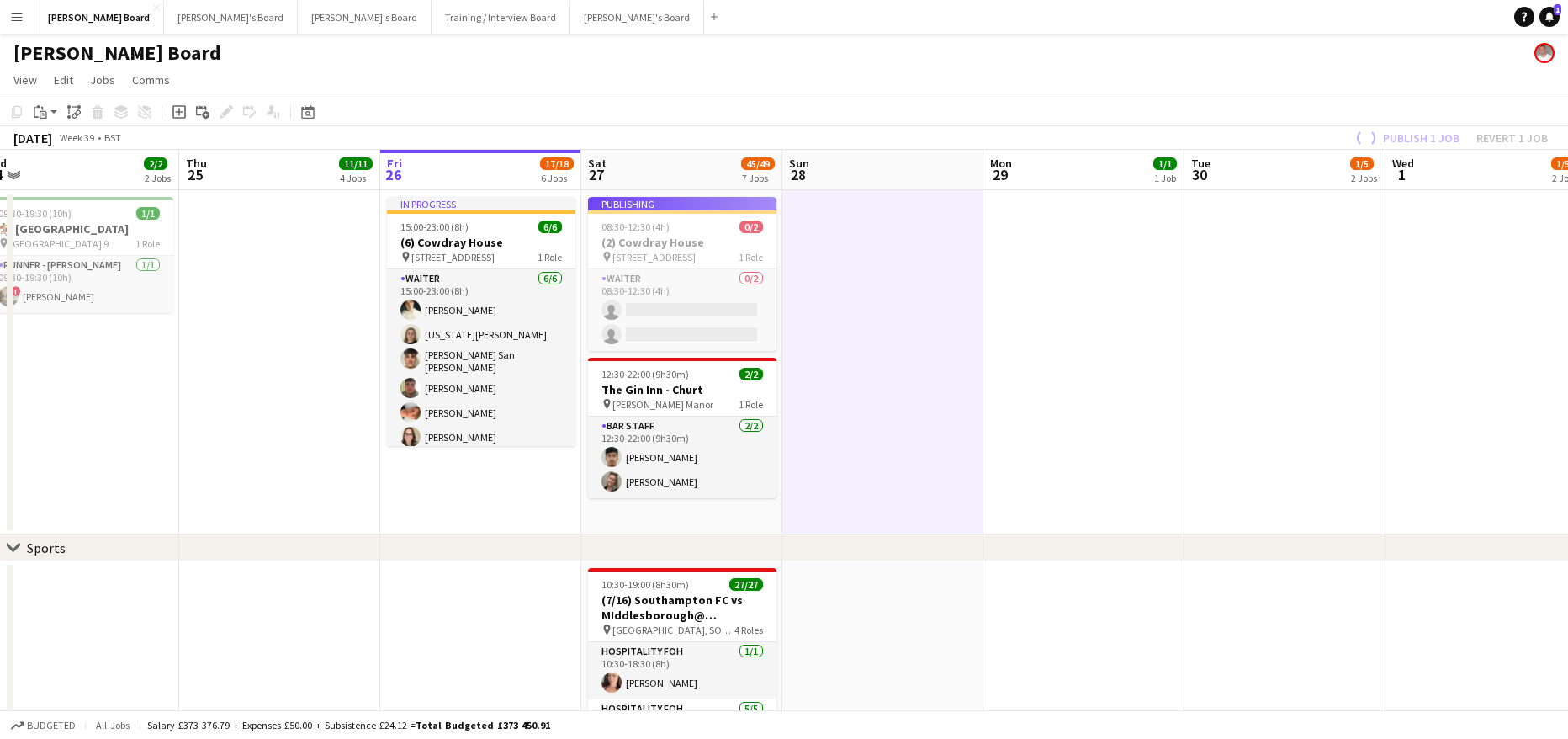
click at [700, 289] on app-job-card "Publishing 08:30-12:30 (4h) 0/2 (2) [GEOGRAPHIC_DATA] pin Cowdray House, GU29 0…" at bounding box center [682, 274] width 188 height 154
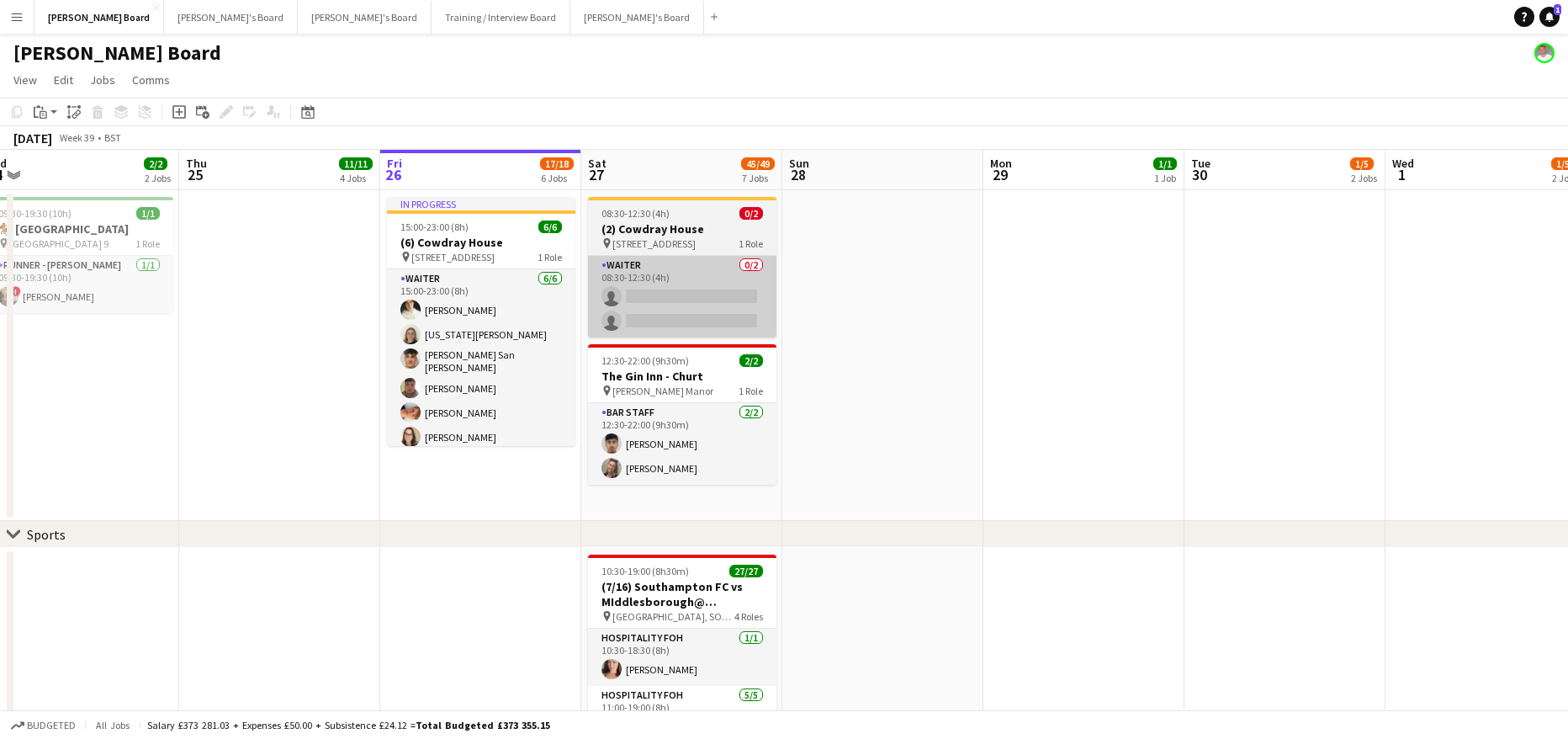
click at [665, 328] on app-card-role "Waiter 0/2 08:30-12:30 (4h) single-neutral-actions single-neutral-actions" at bounding box center [682, 297] width 188 height 82
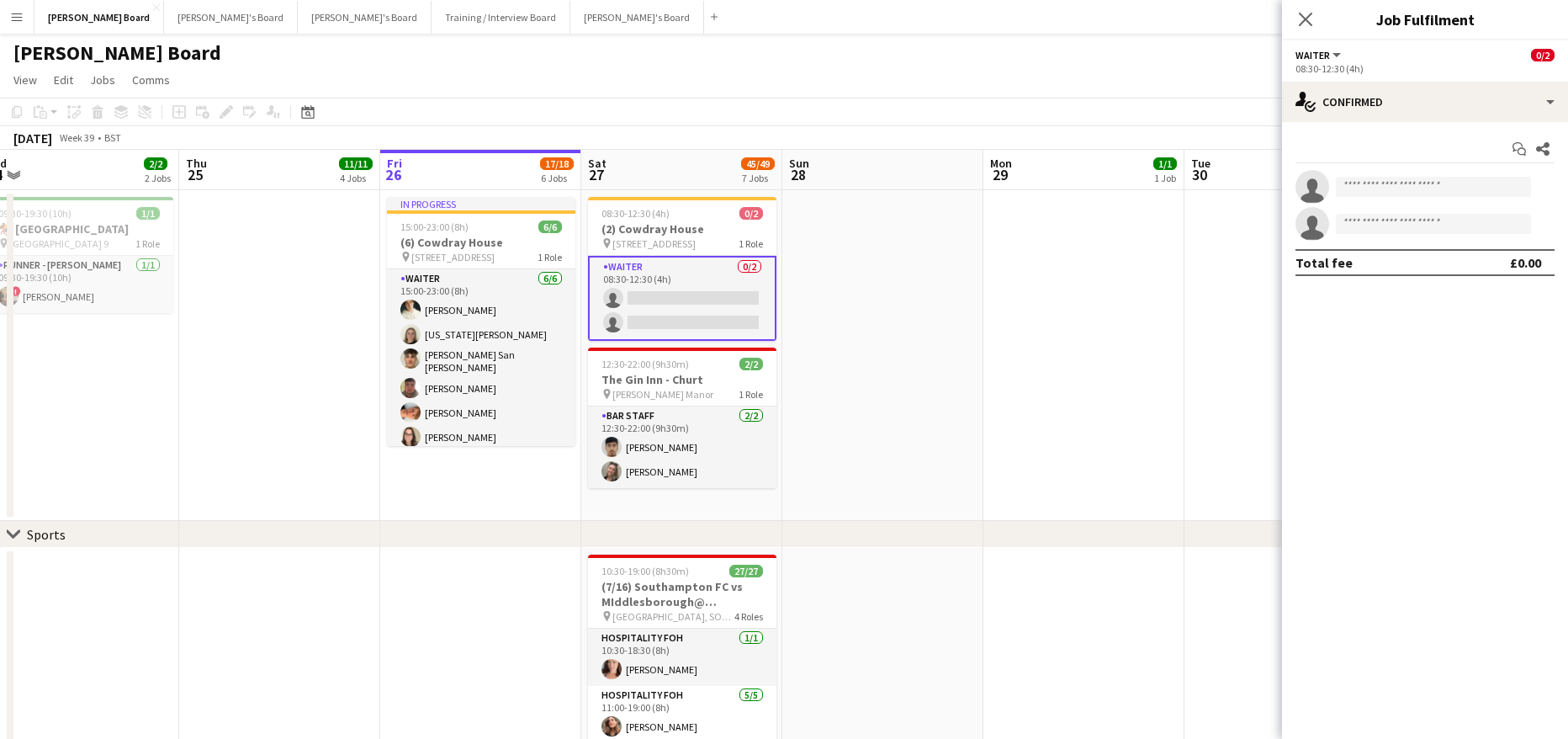
click at [1405, 77] on app-options-switcher "Waiter All roles [PERSON_NAME] 0/2 08:30-12:30 (4h)" at bounding box center [1425, 60] width 286 height 41
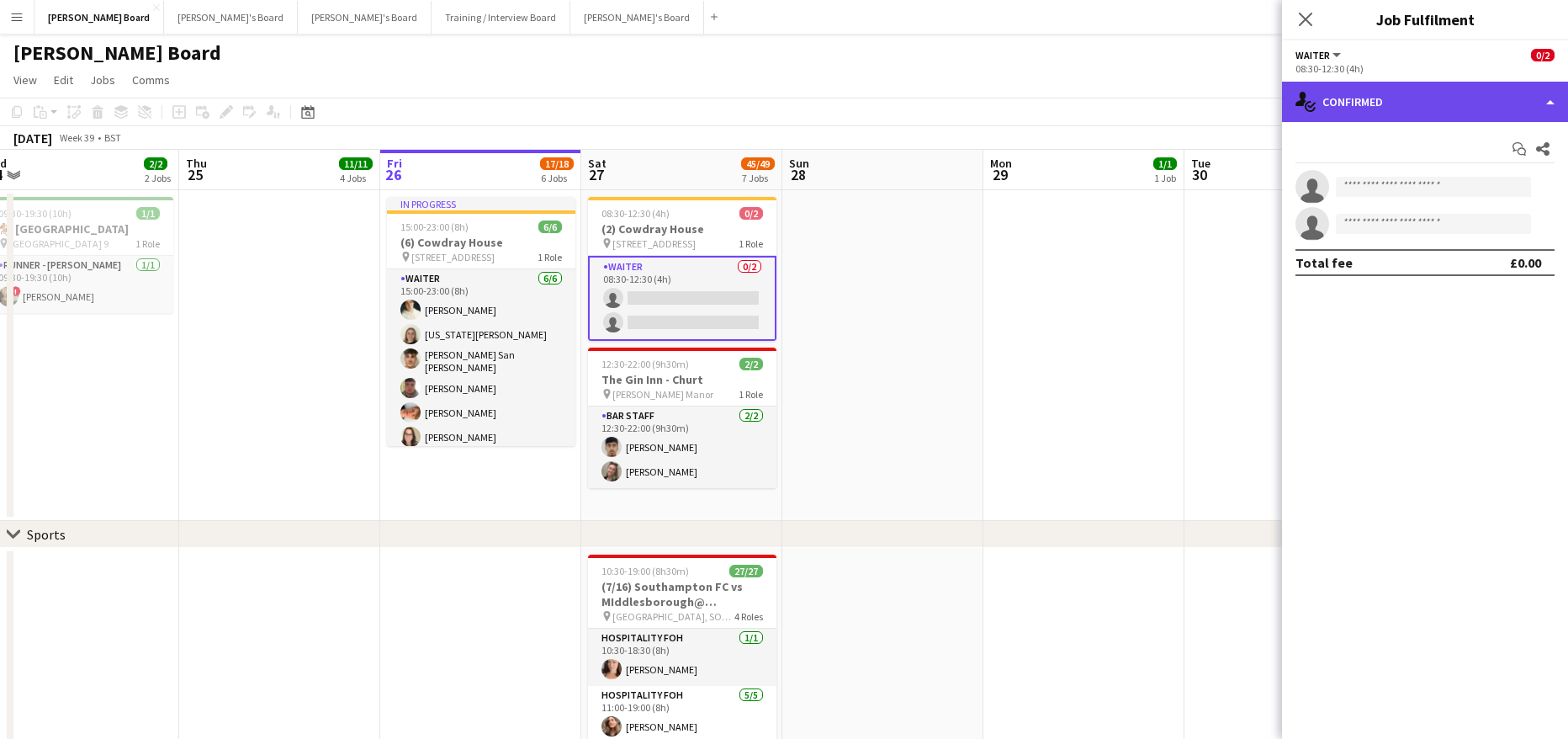
click at [1405, 111] on div "single-neutral-actions-check-2 Confirmed" at bounding box center [1425, 102] width 286 height 40
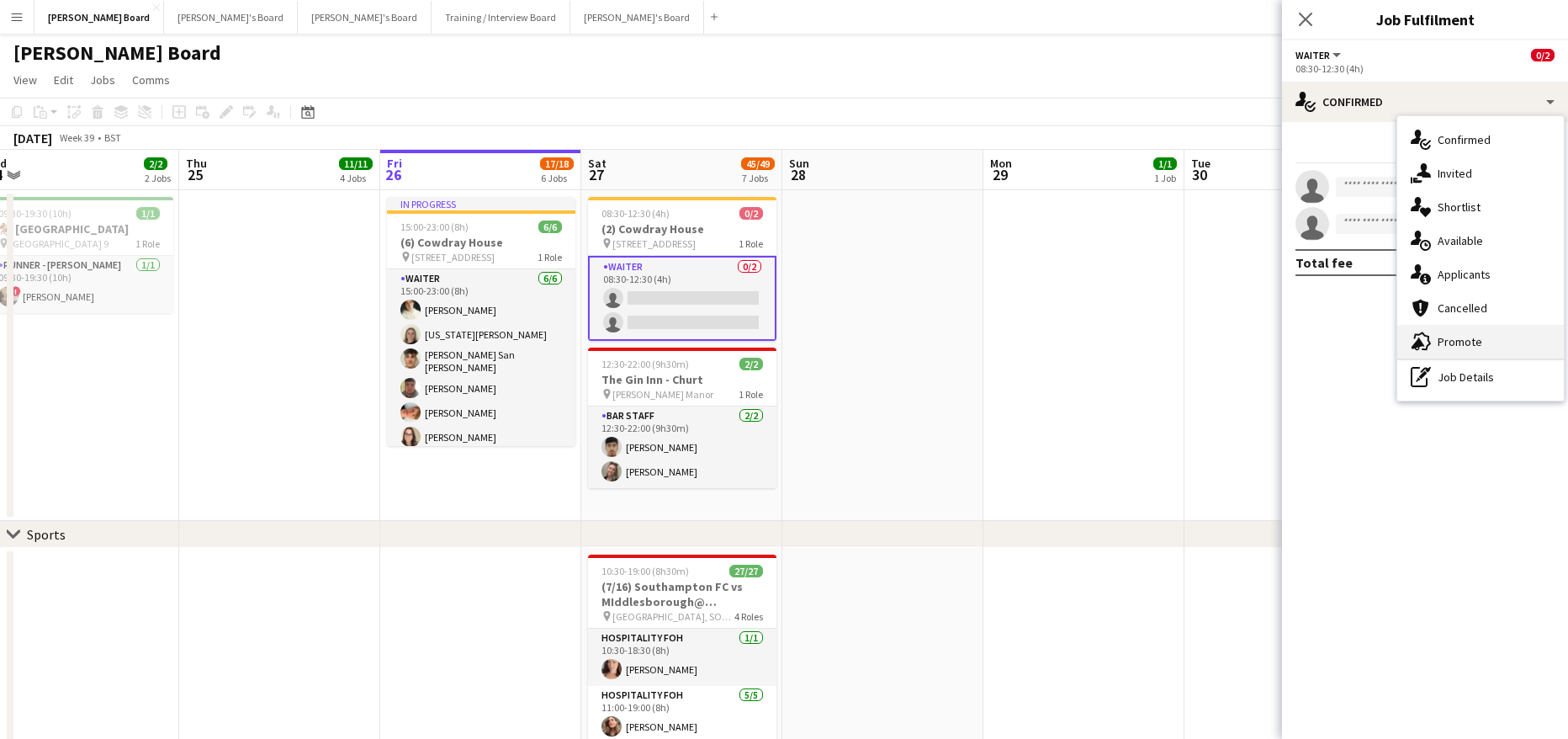
click at [1475, 342] on span "Promote" at bounding box center [1460, 341] width 45 height 15
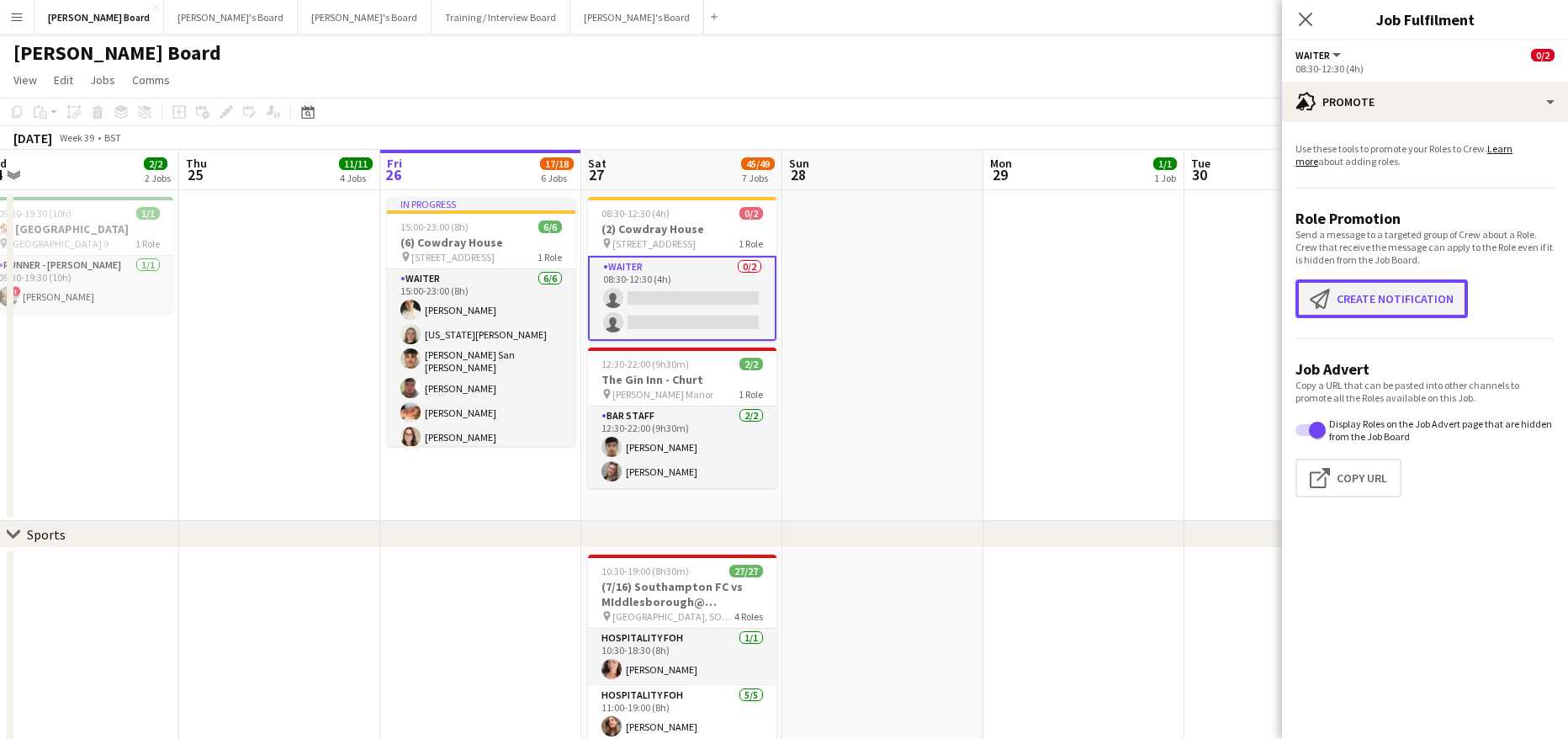
click at [1393, 289] on button "Create notification Create notification" at bounding box center [1381, 298] width 172 height 39
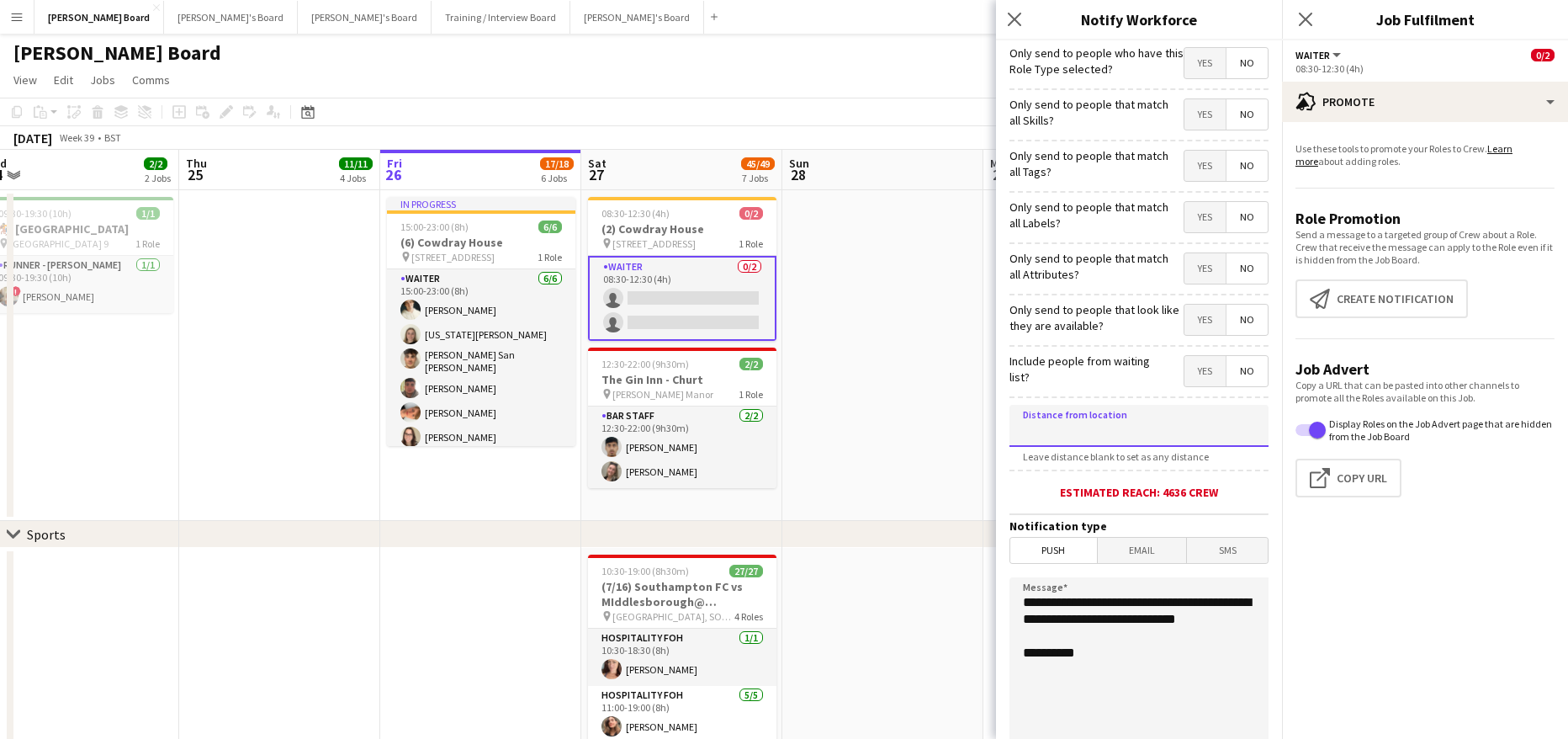
click at [1030, 432] on input at bounding box center [1138, 426] width 259 height 42
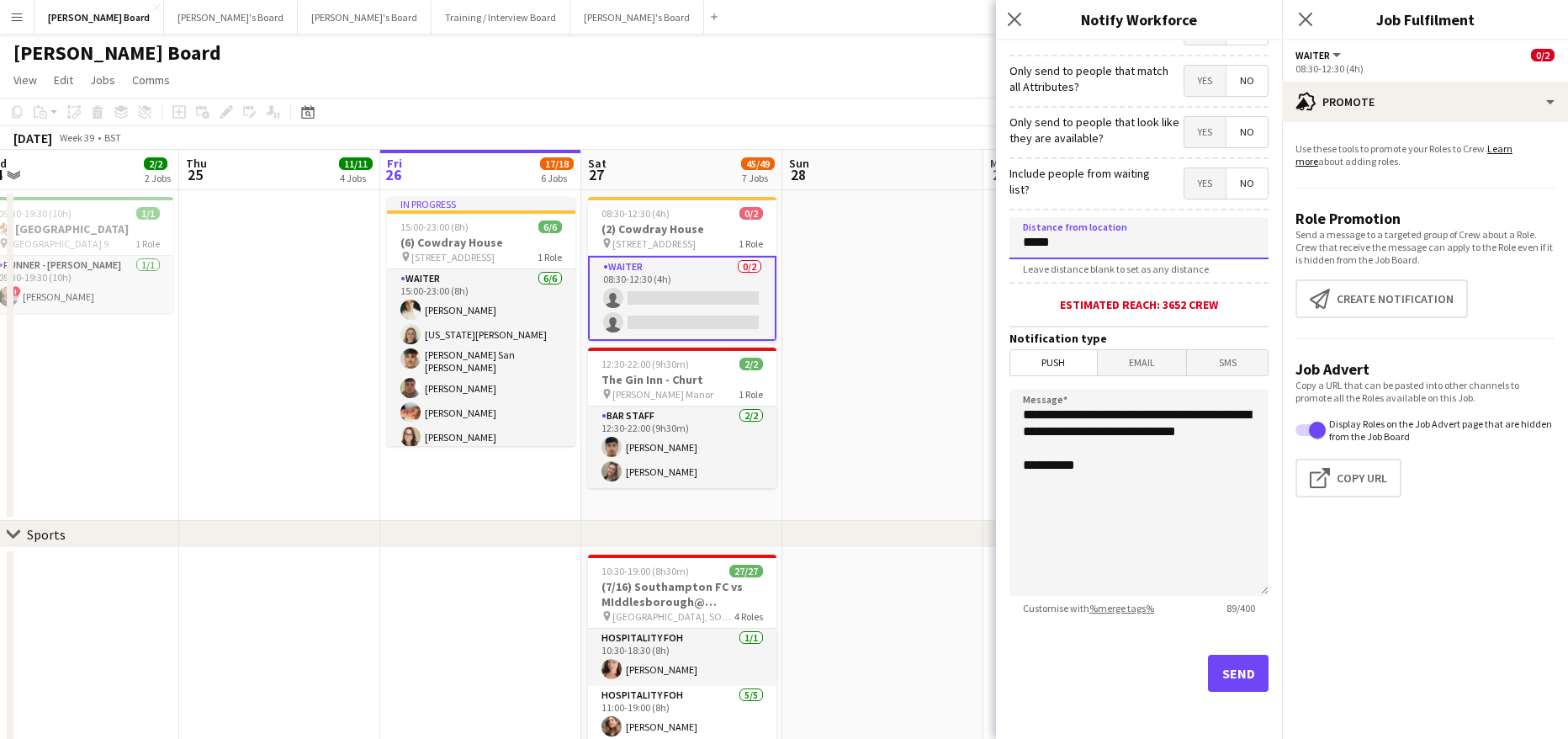
type input "*****"
click at [1219, 673] on button "Send" at bounding box center [1238, 672] width 61 height 37
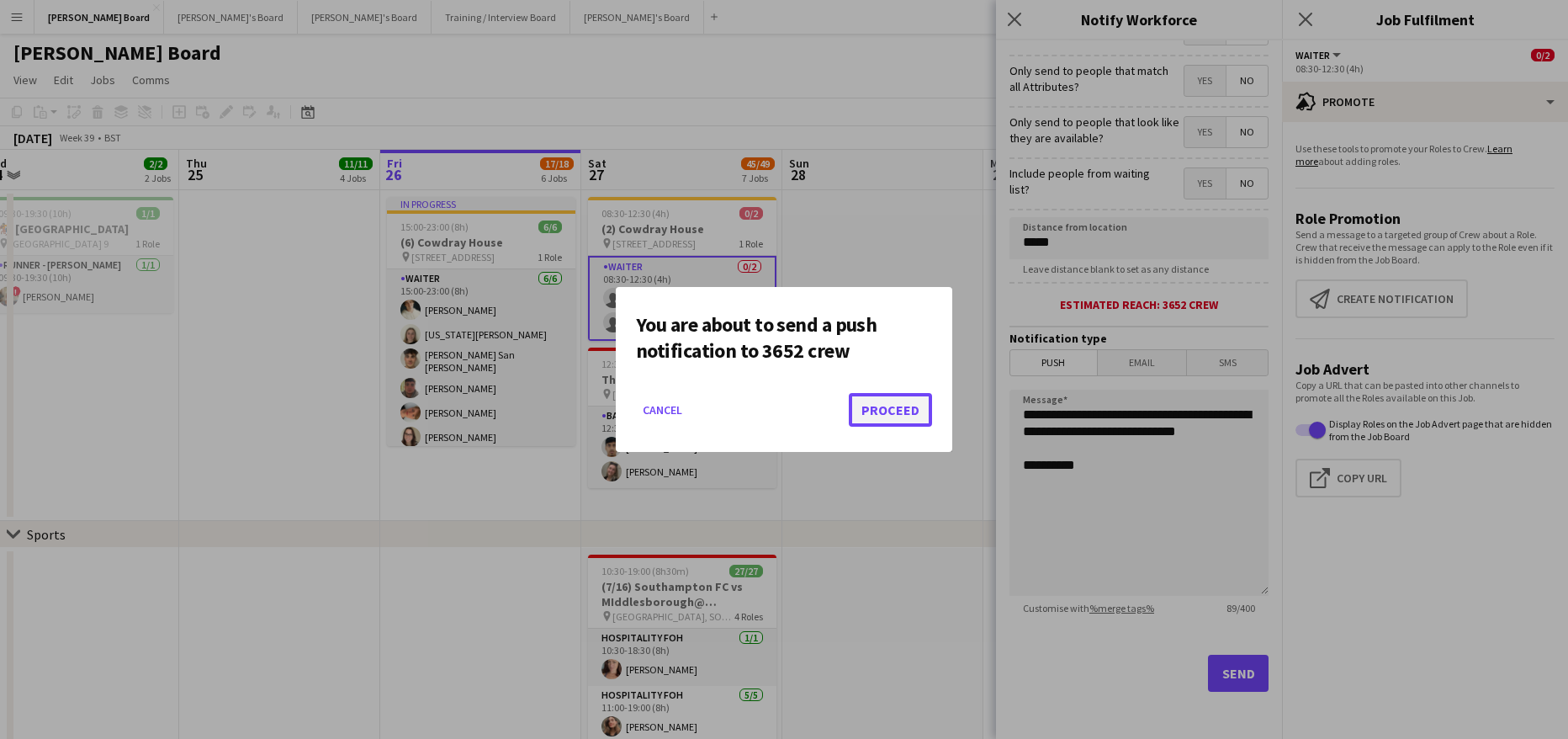
click at [895, 421] on button "Proceed" at bounding box center [890, 410] width 83 height 34
